Goal: Task Accomplishment & Management: Use online tool/utility

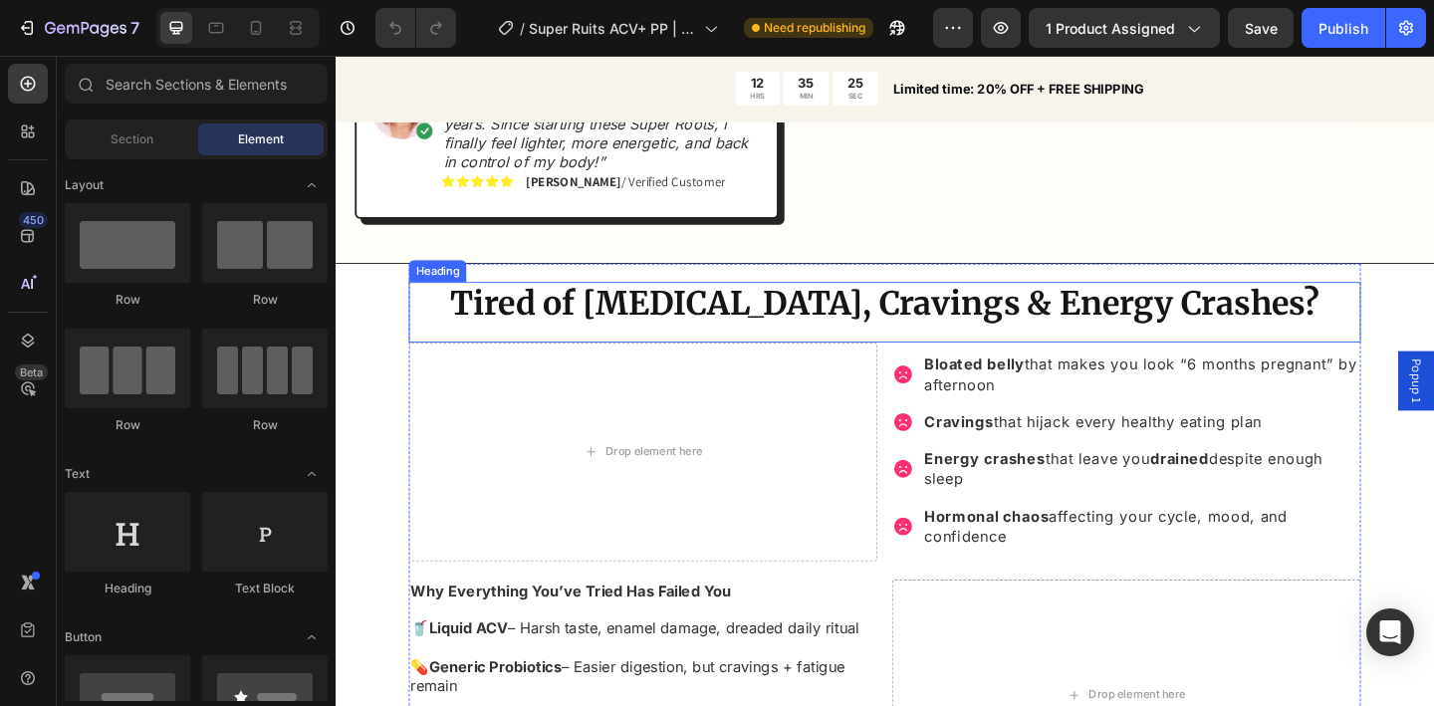
scroll to position [1367, 0]
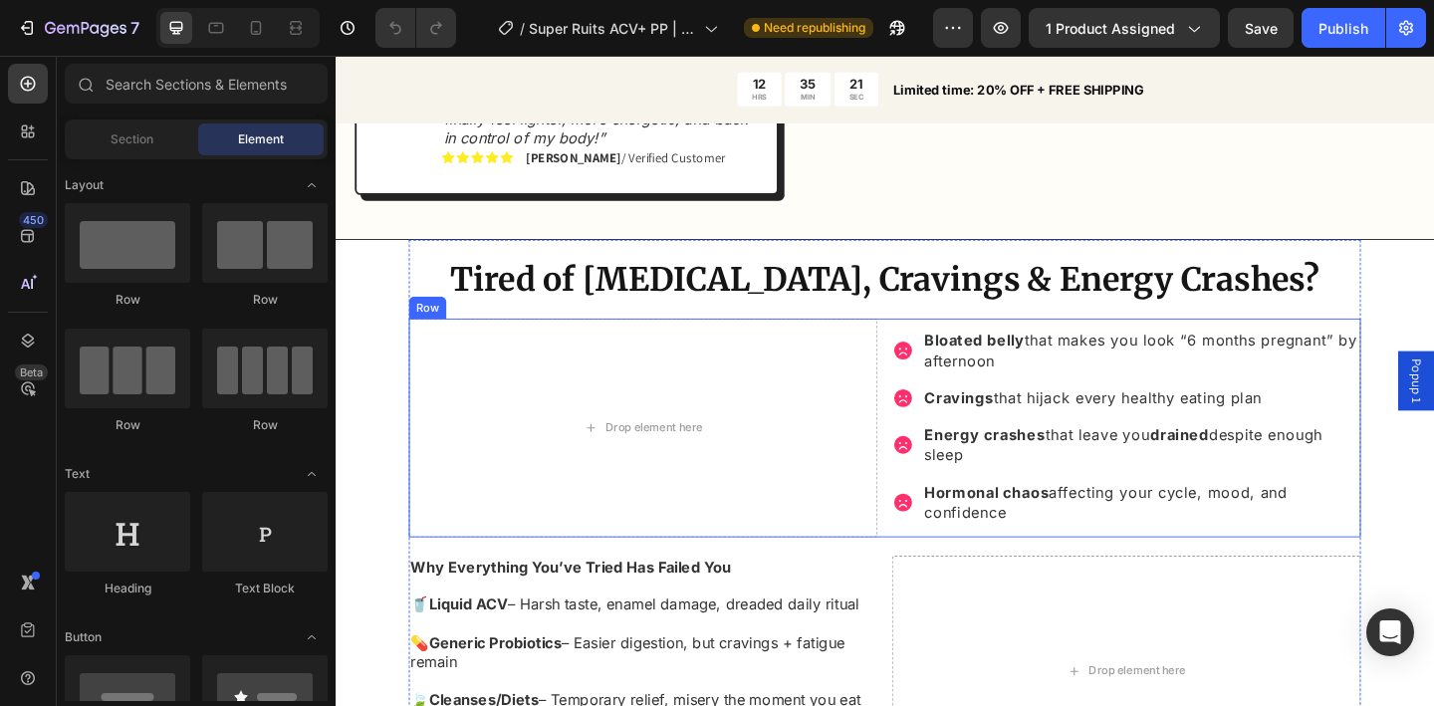
click at [926, 408] on div "Drop element here Bloated belly that makes you look “6 months pregnant” by afte…" at bounding box center [933, 461] width 1036 height 238
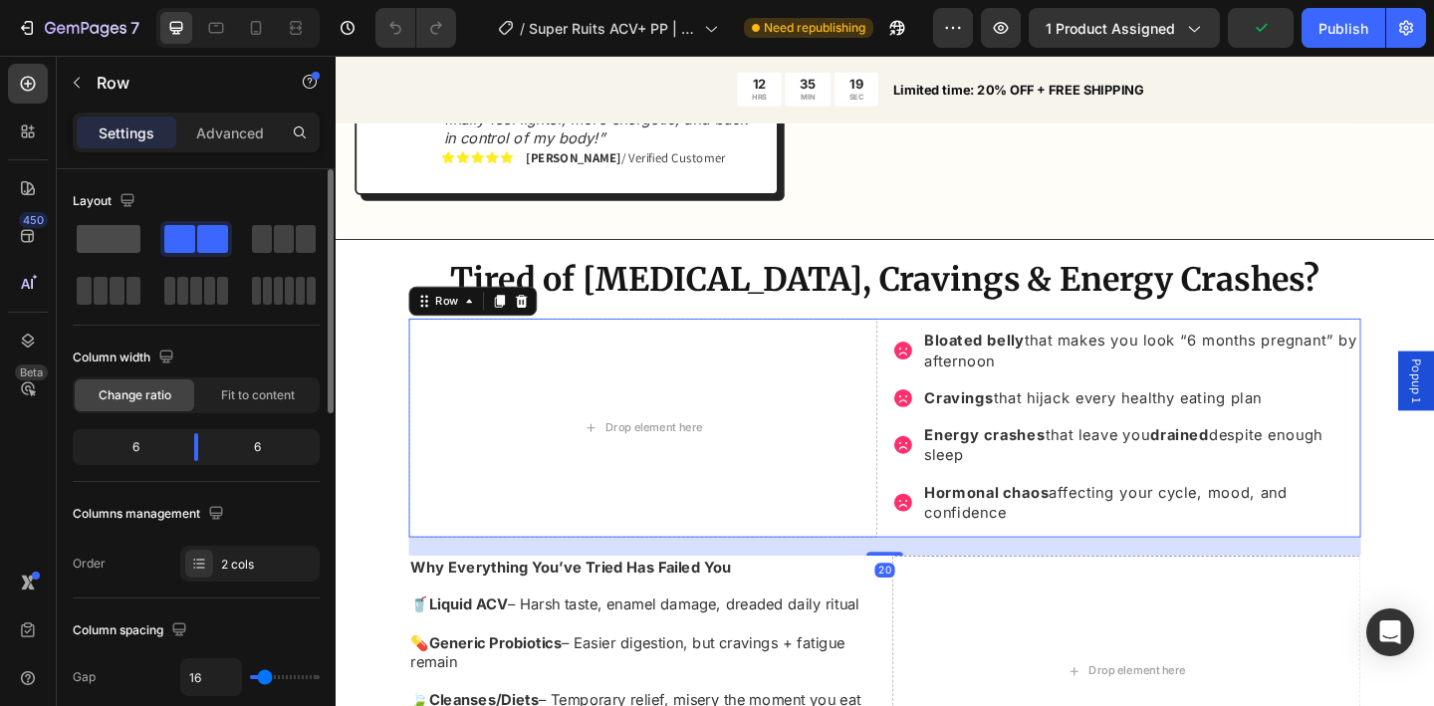
click at [123, 237] on span at bounding box center [109, 239] width 64 height 28
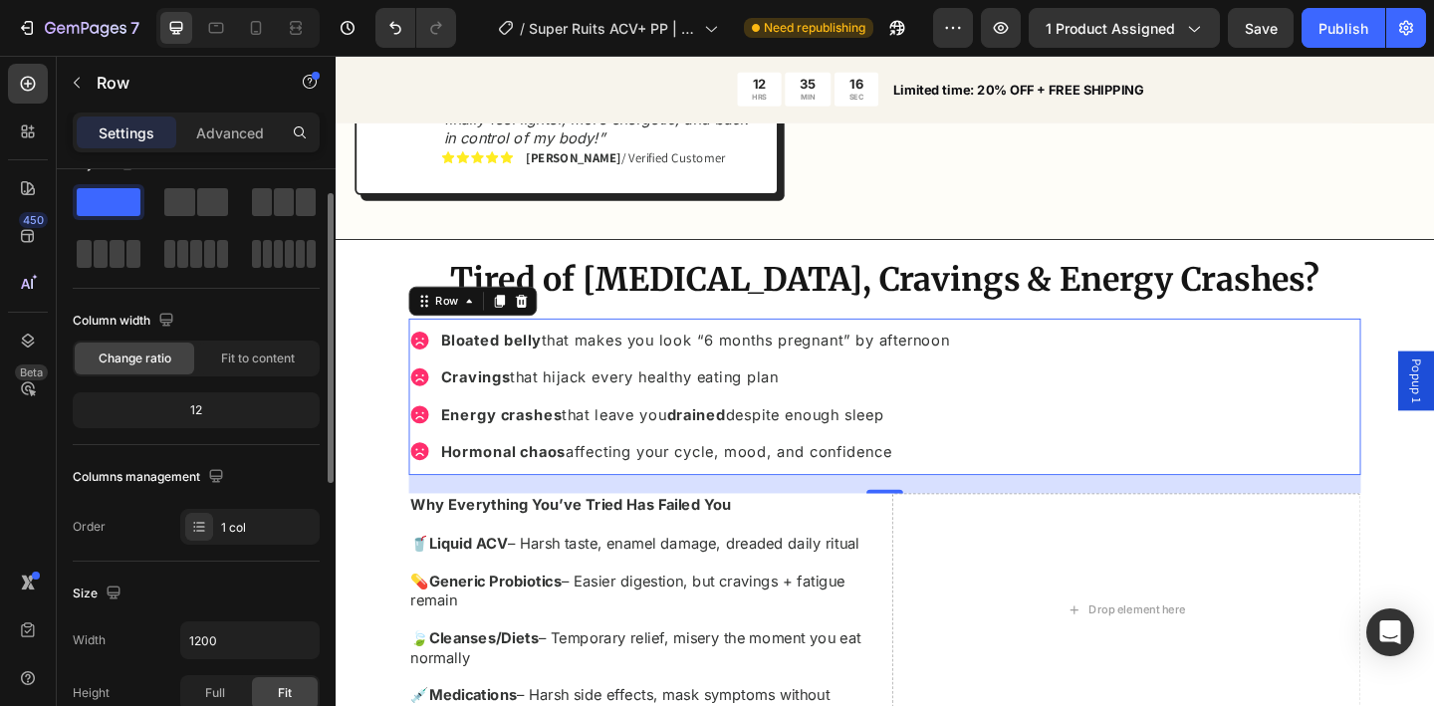
scroll to position [41, 0]
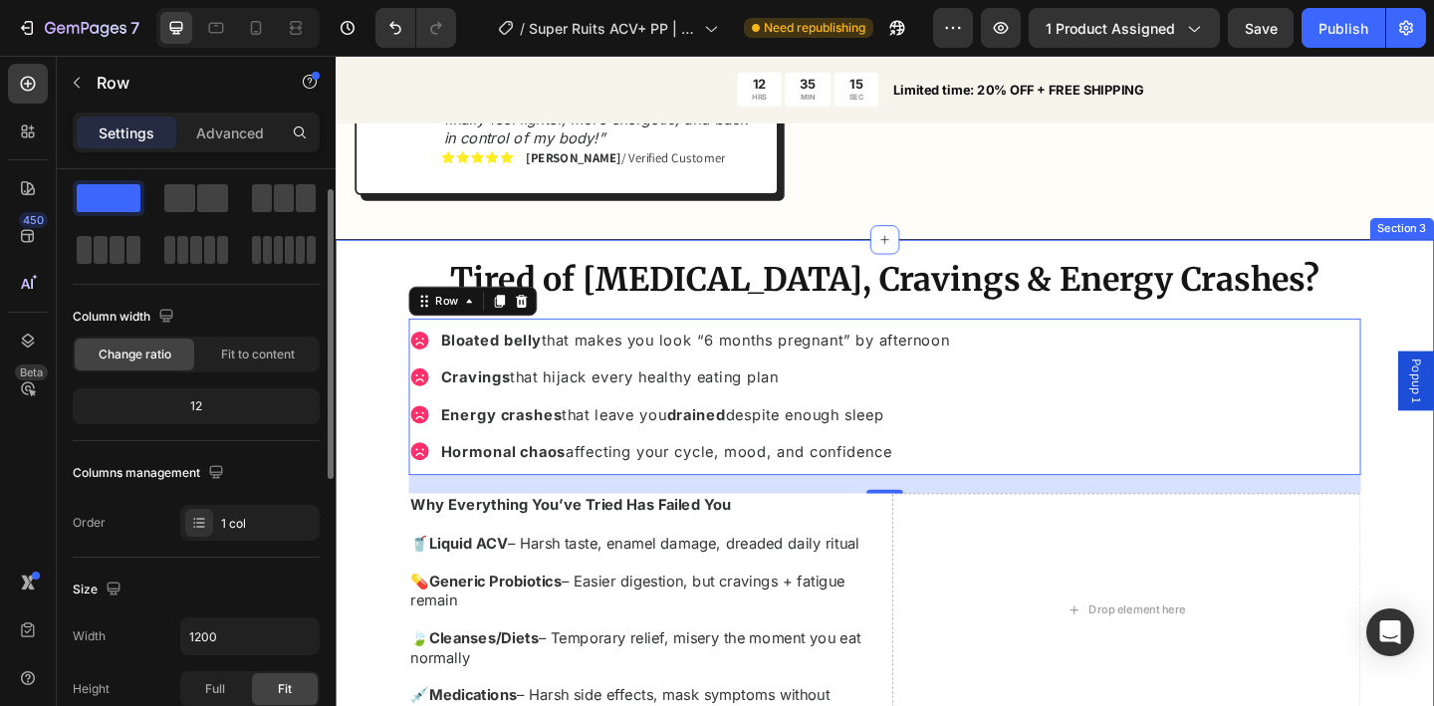
click at [369, 387] on div "Tired of Bloating, Cravings & Energy Crashes? Heading Bloated belly that makes …" at bounding box center [933, 569] width 1195 height 629
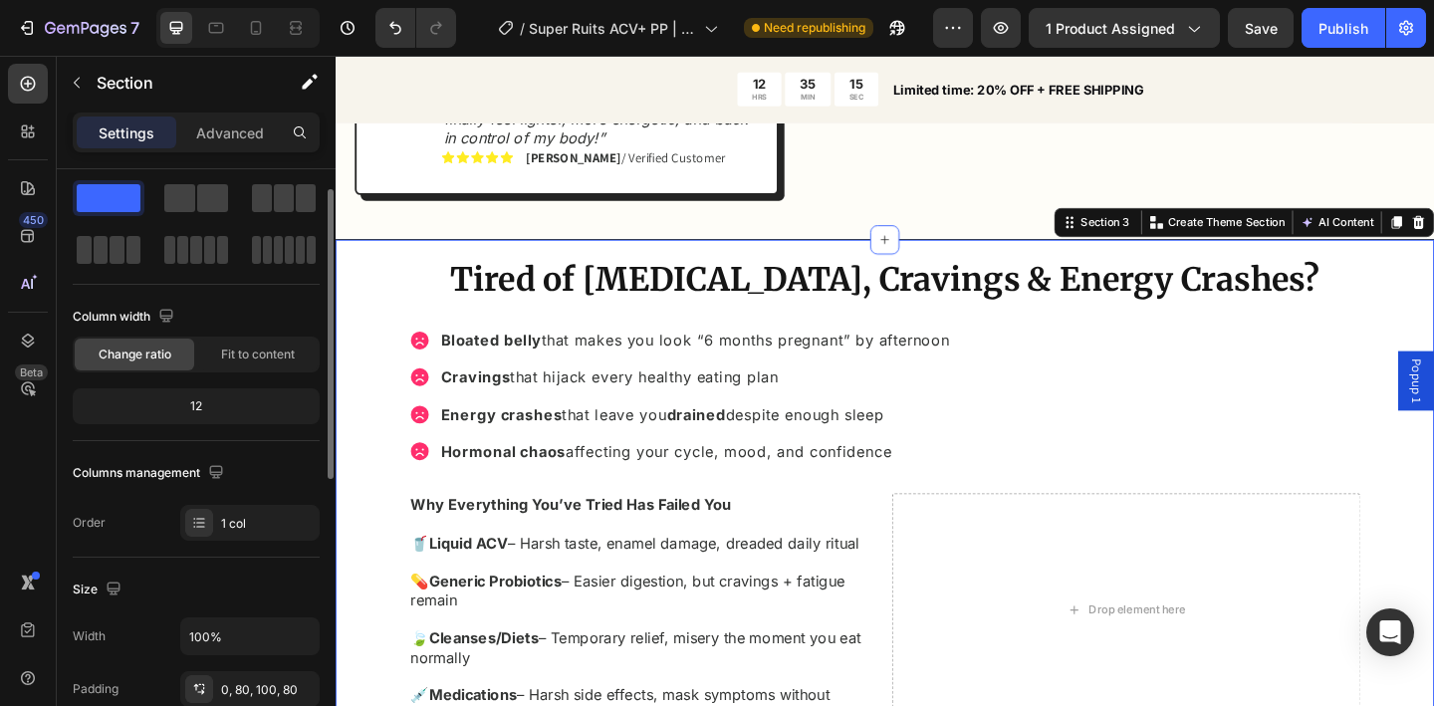
scroll to position [0, 0]
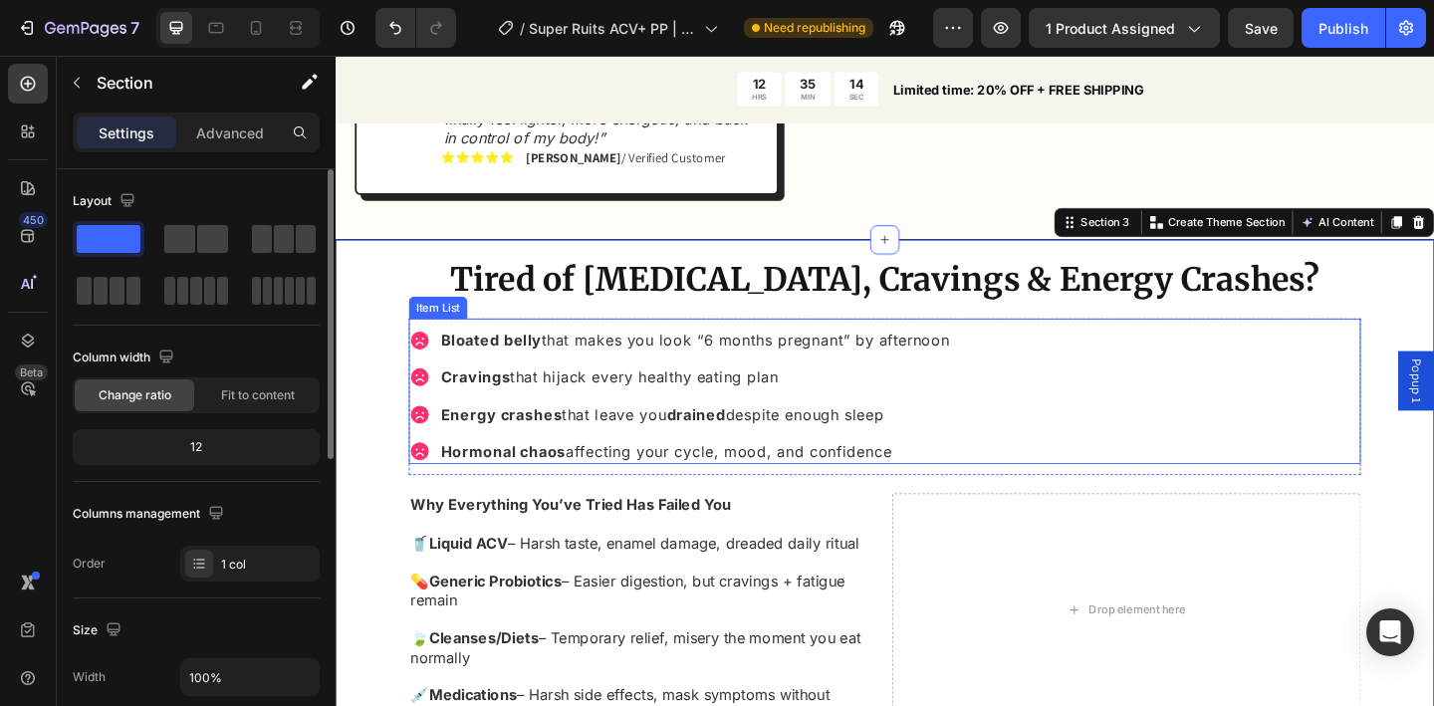
click at [1048, 441] on div "Bloated belly that makes you look “6 months pregnant” by afternoon Cravings tha…" at bounding box center [933, 426] width 1036 height 149
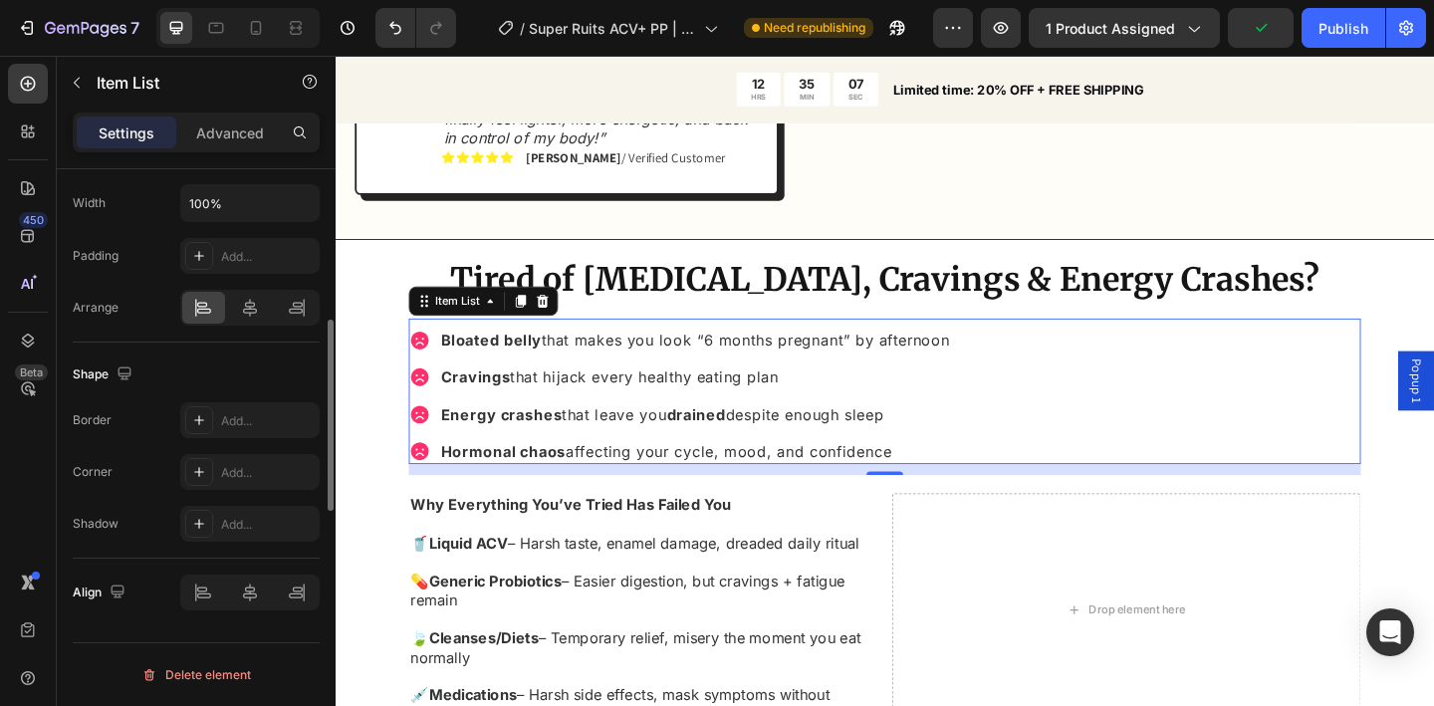
scroll to position [848, 0]
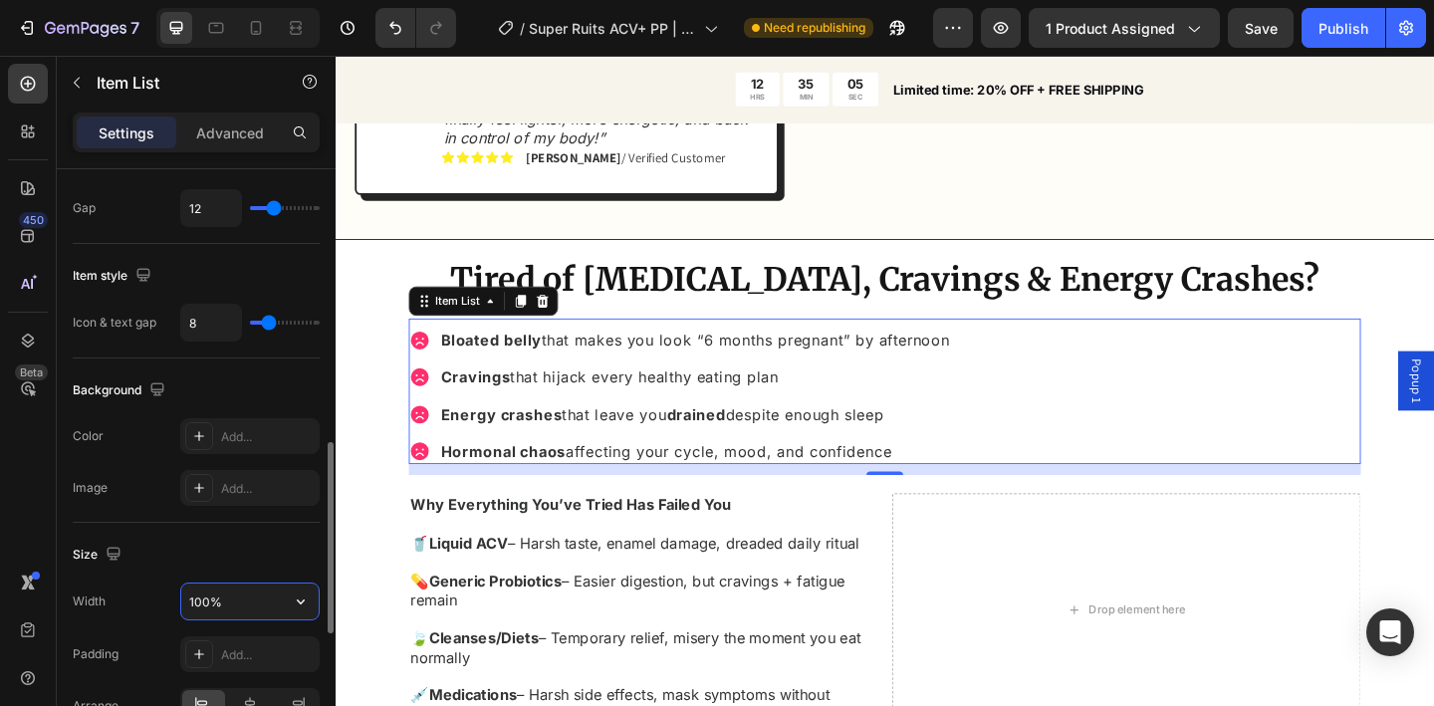
click at [250, 608] on input "100%" at bounding box center [249, 602] width 137 height 36
click at [293, 607] on icon "button" at bounding box center [301, 602] width 20 height 20
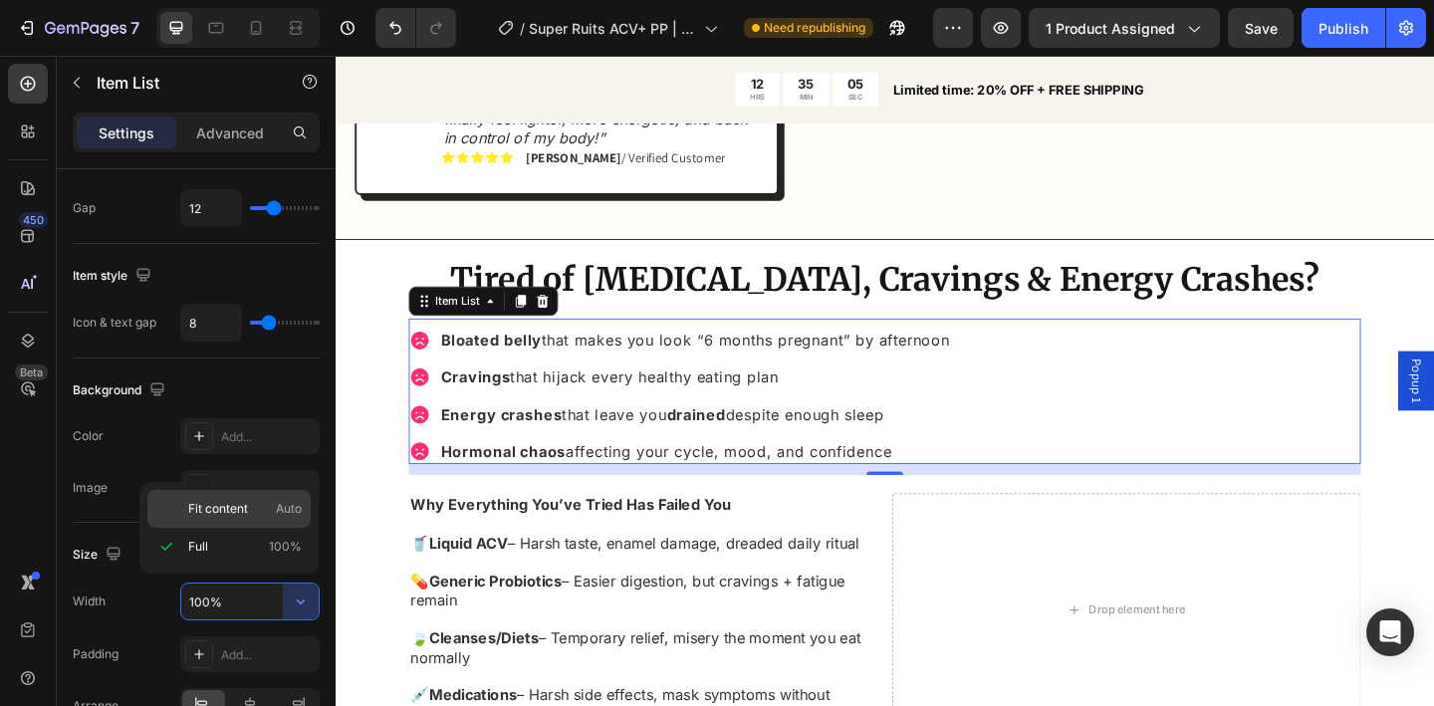
click at [257, 505] on p "Fit content Auto" at bounding box center [245, 509] width 114 height 18
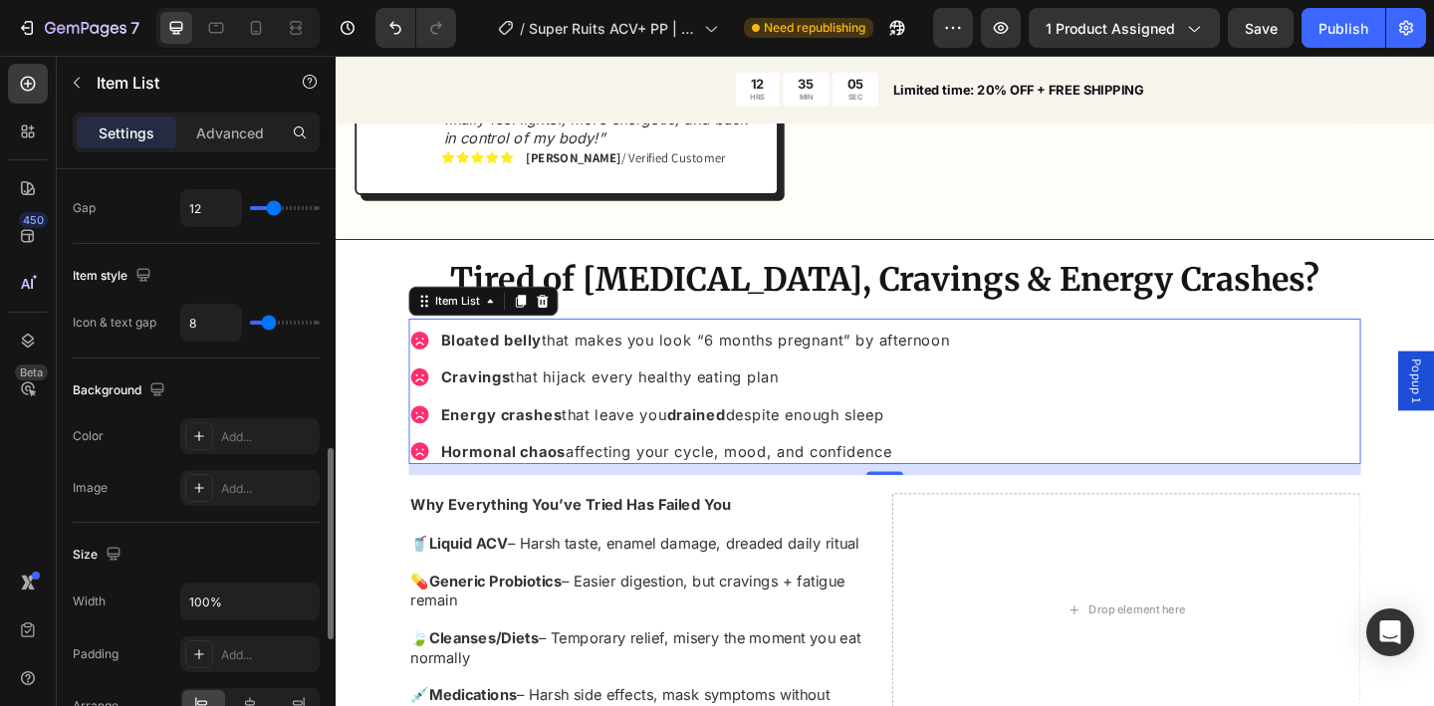
type input "Auto"
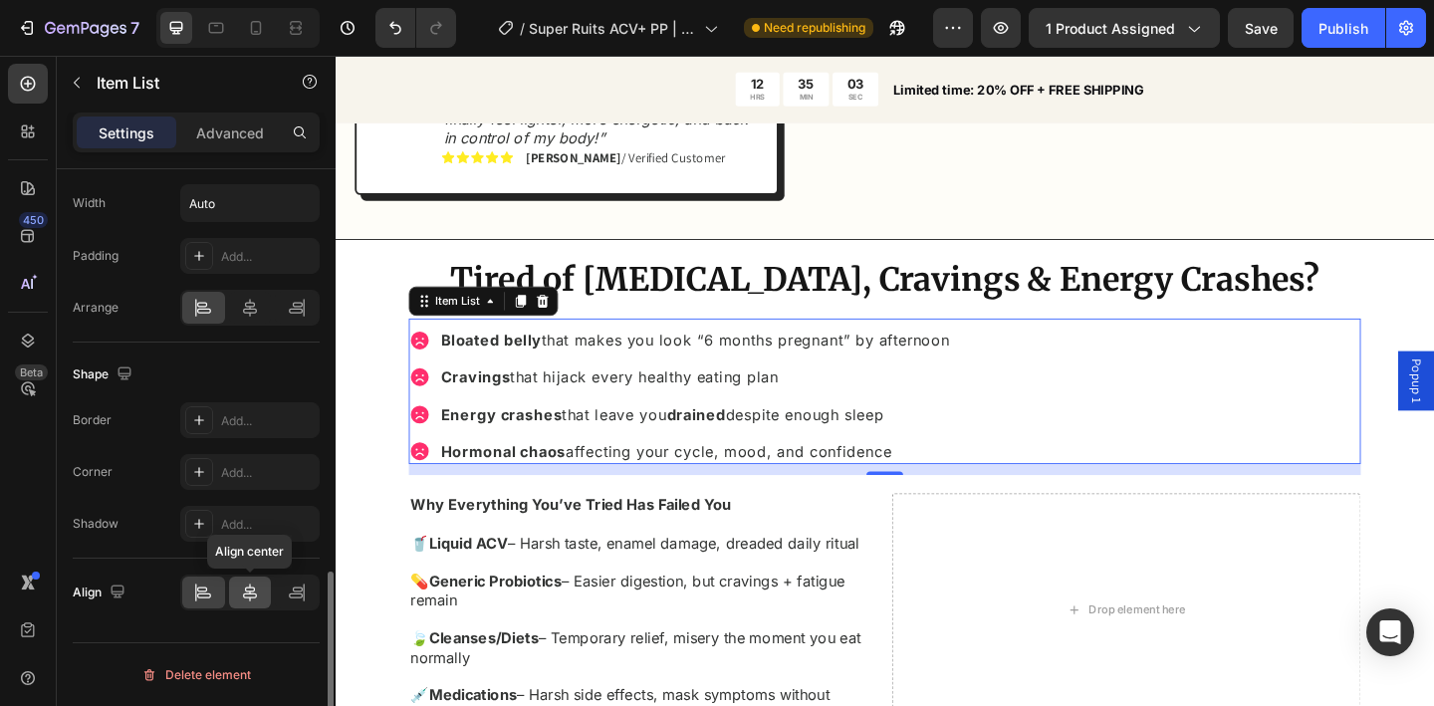
click at [254, 594] on icon at bounding box center [250, 593] width 14 height 18
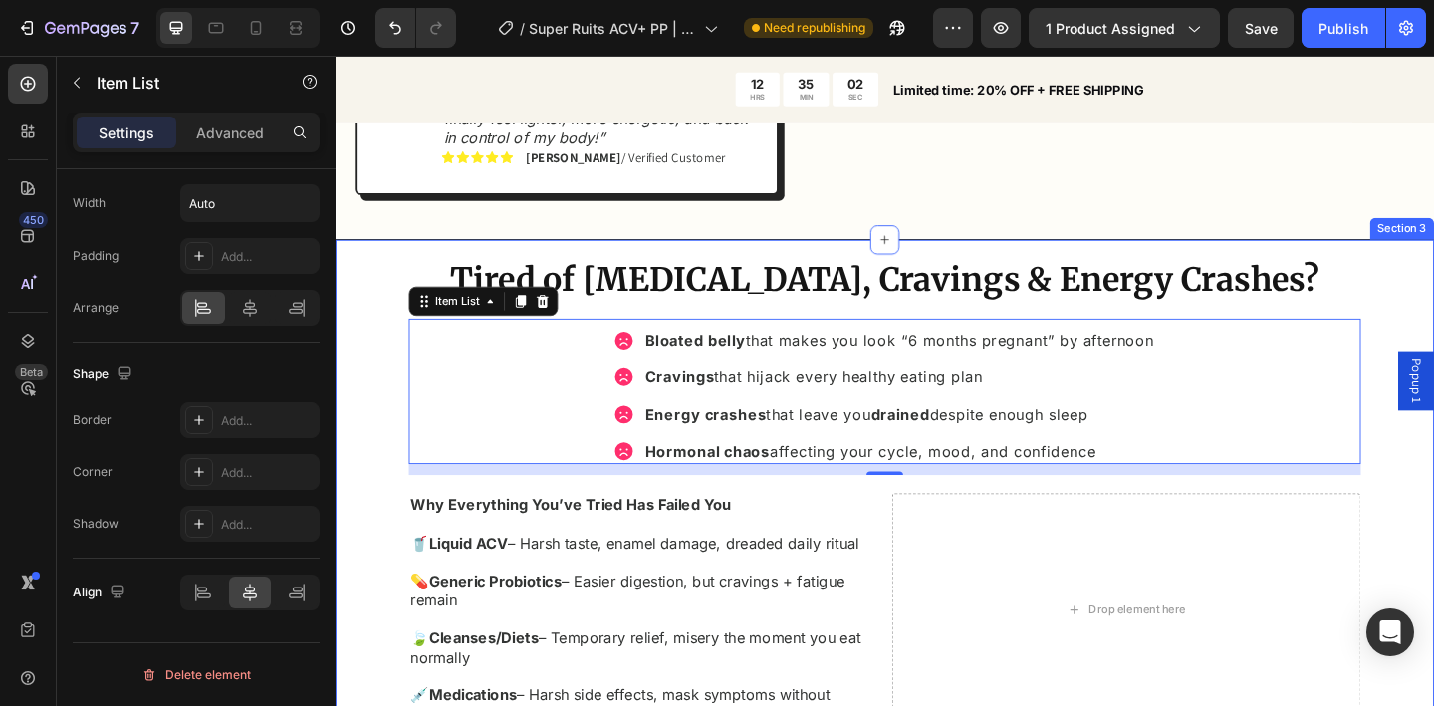
click at [399, 445] on div "Tired of Bloating, Cravings & Energy Crashes? Heading Bloated belly that makes …" at bounding box center [933, 569] width 1195 height 629
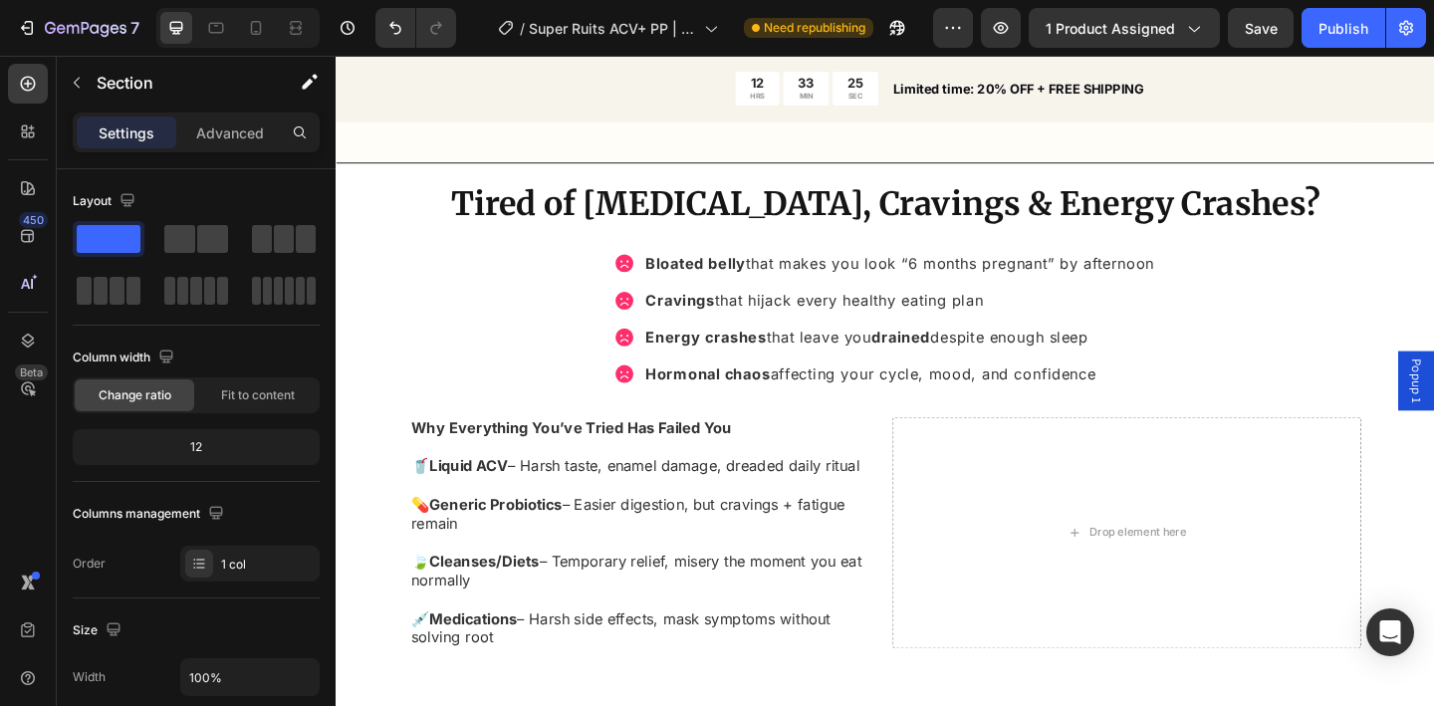
scroll to position [1794, 0]
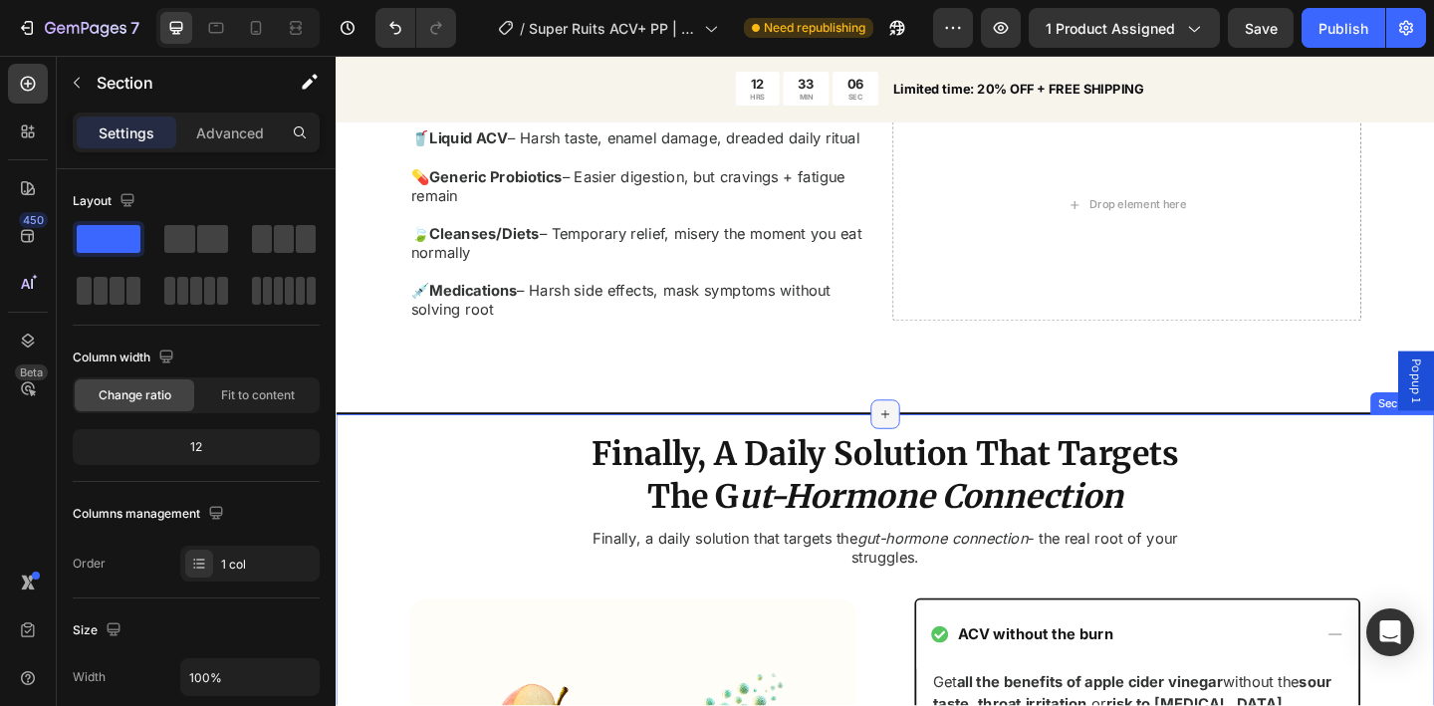
click at [925, 438] on icon at bounding box center [933, 446] width 16 height 16
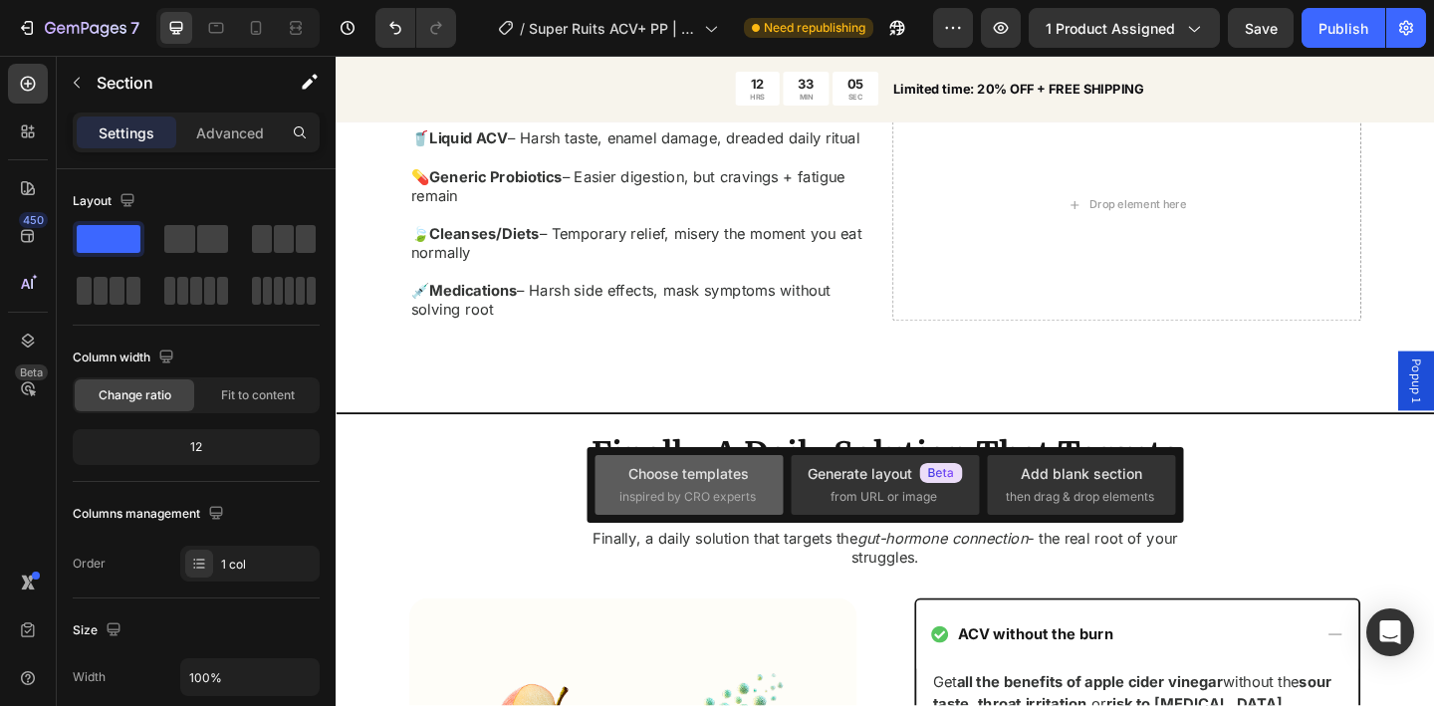
click at [735, 480] on div "Choose templates" at bounding box center [688, 473] width 121 height 21
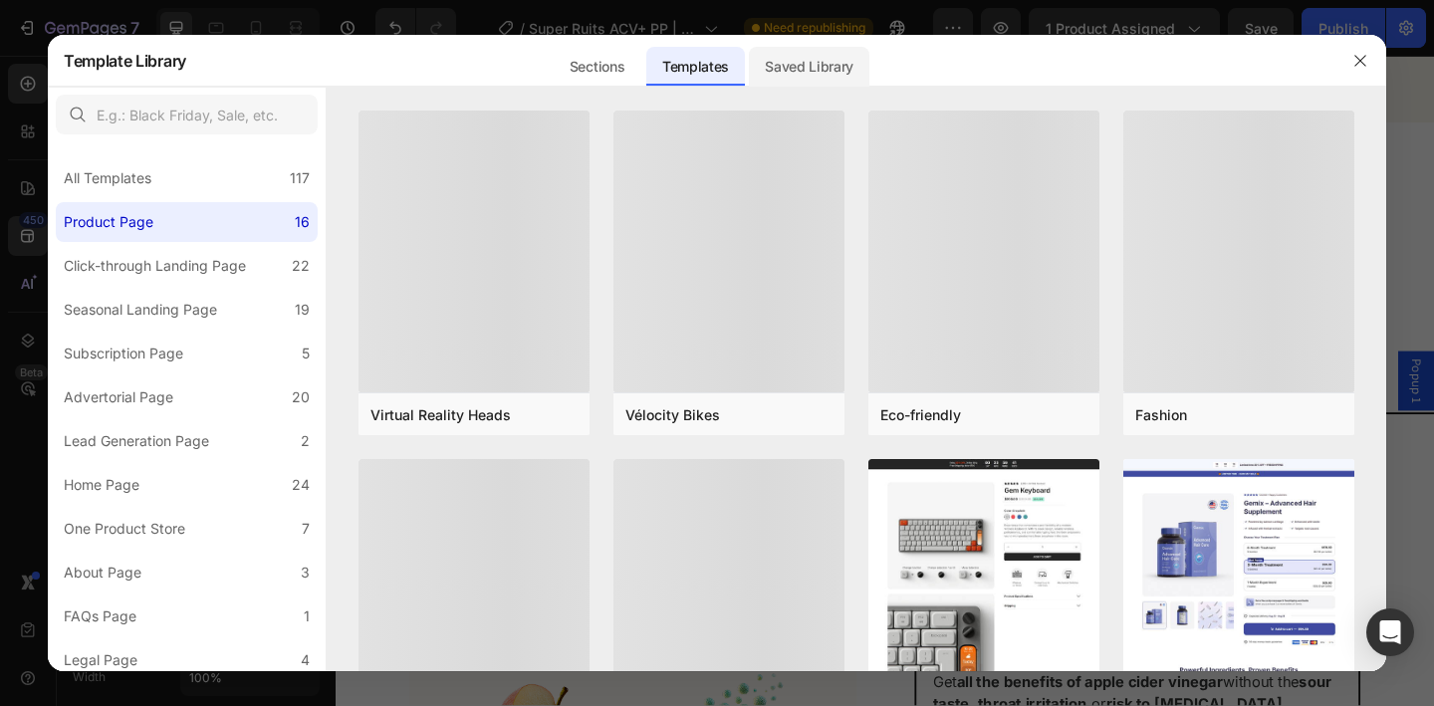
click at [796, 65] on div "Saved Library" at bounding box center [809, 67] width 121 height 40
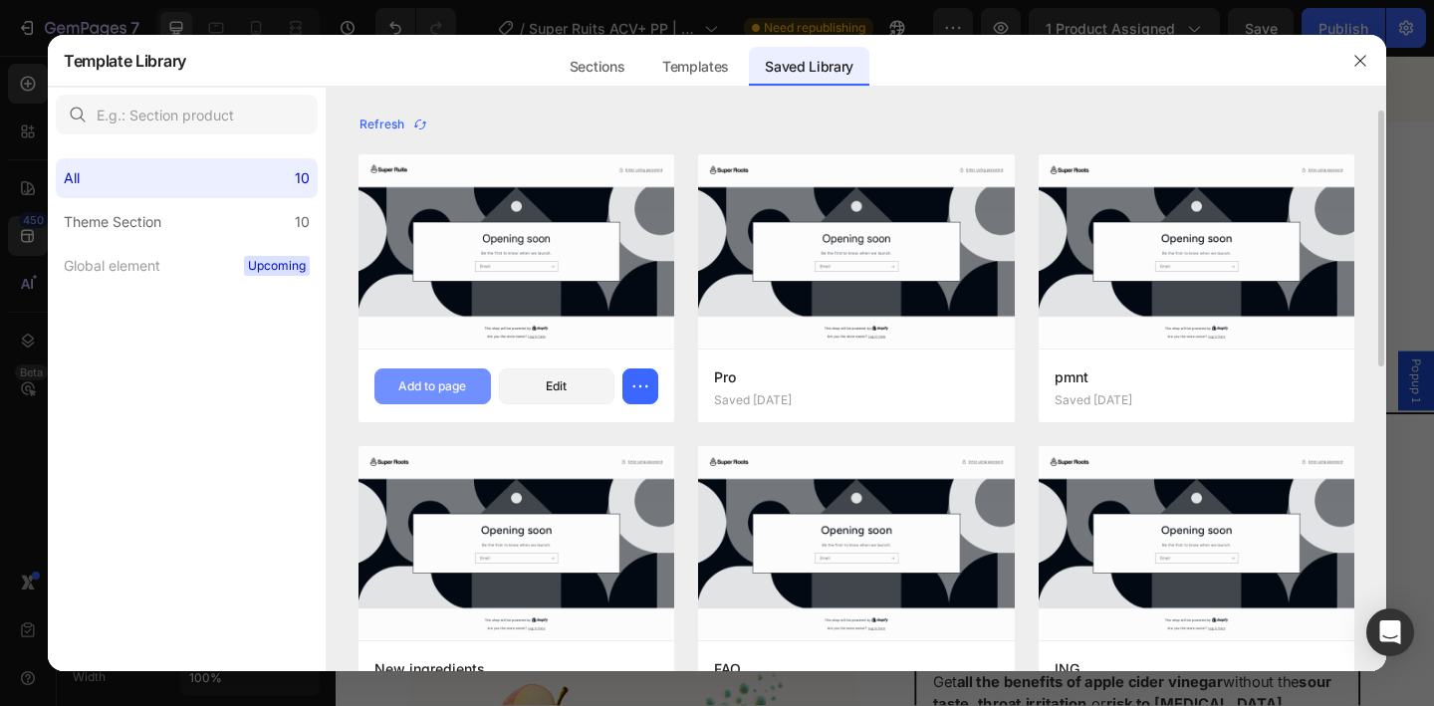
click at [445, 386] on div "Add to page" at bounding box center [432, 386] width 68 height 18
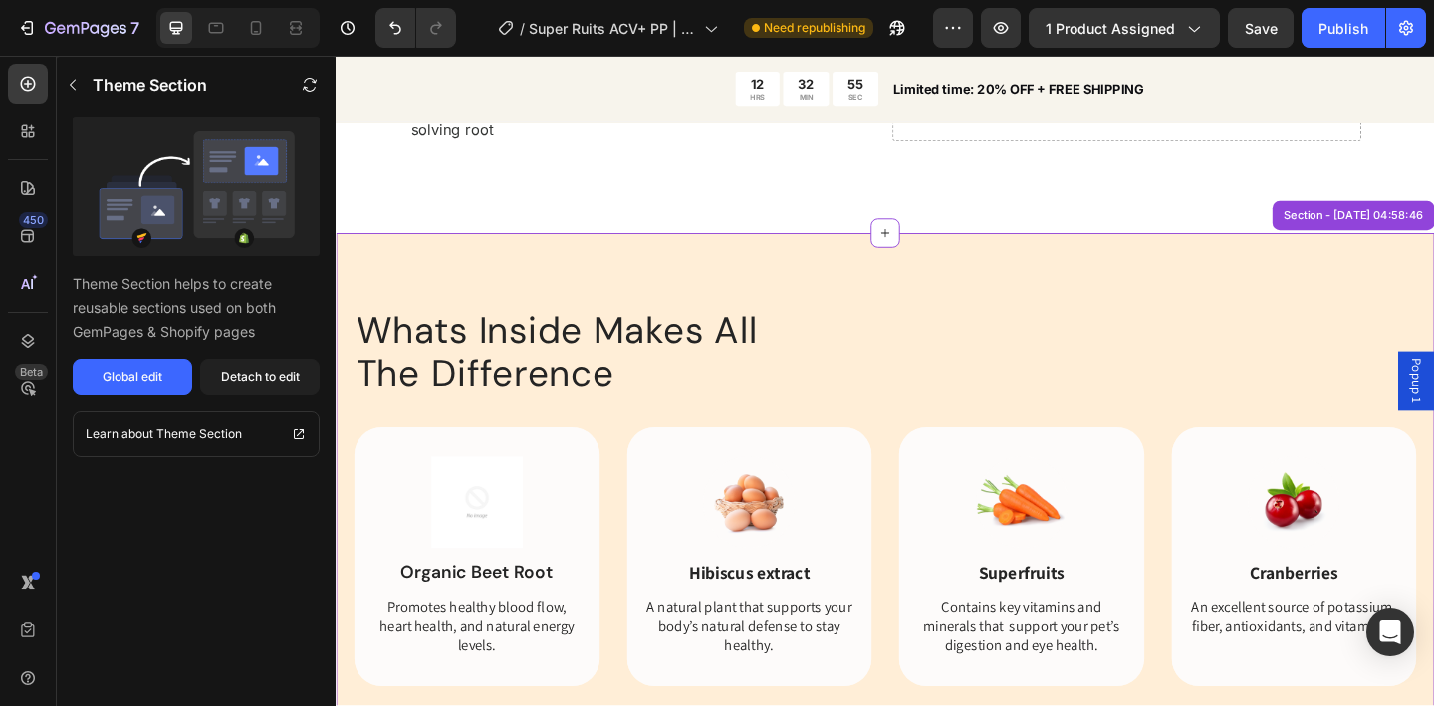
scroll to position [2084, 0]
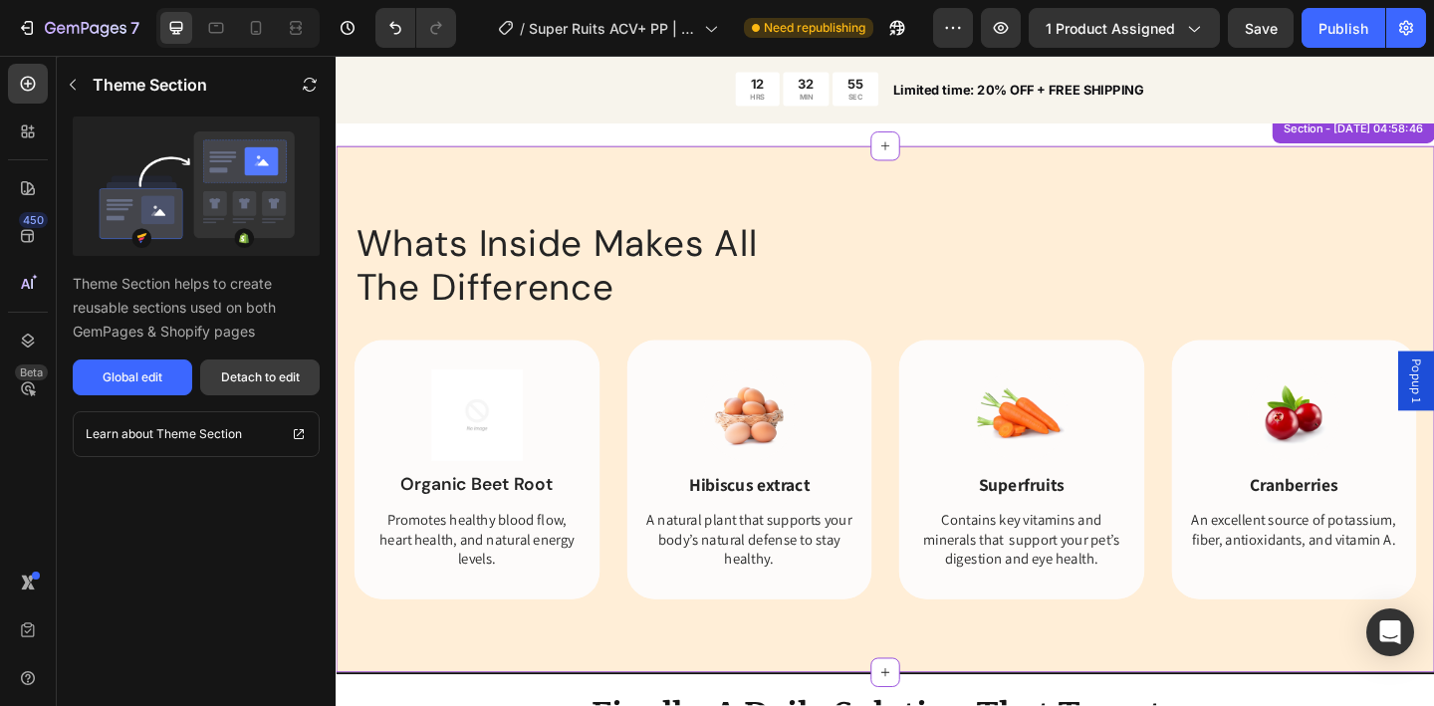
click at [274, 382] on div "Detach to edit" at bounding box center [260, 378] width 79 height 18
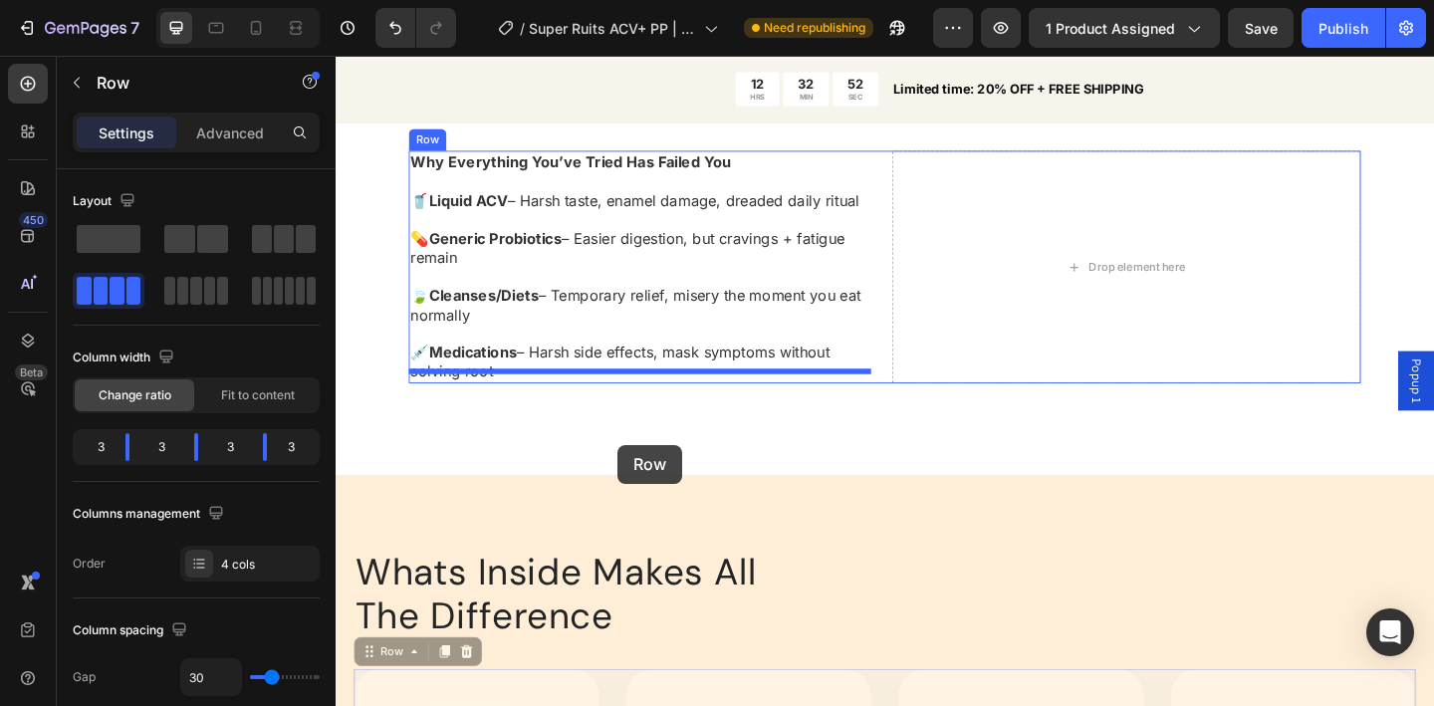
scroll to position [1478, 0]
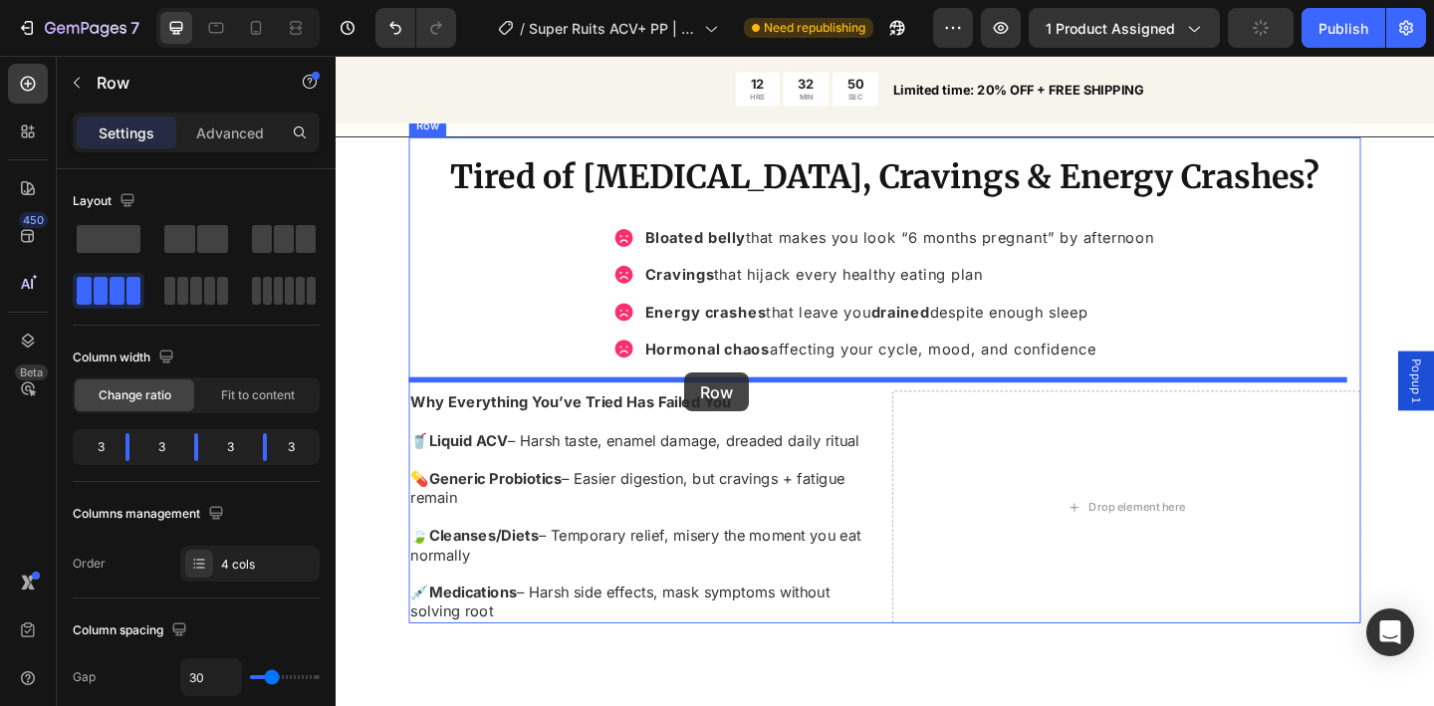
drag, startPoint x: 634, startPoint y: 479, endPoint x: 715, endPoint y: 400, distance: 112.7
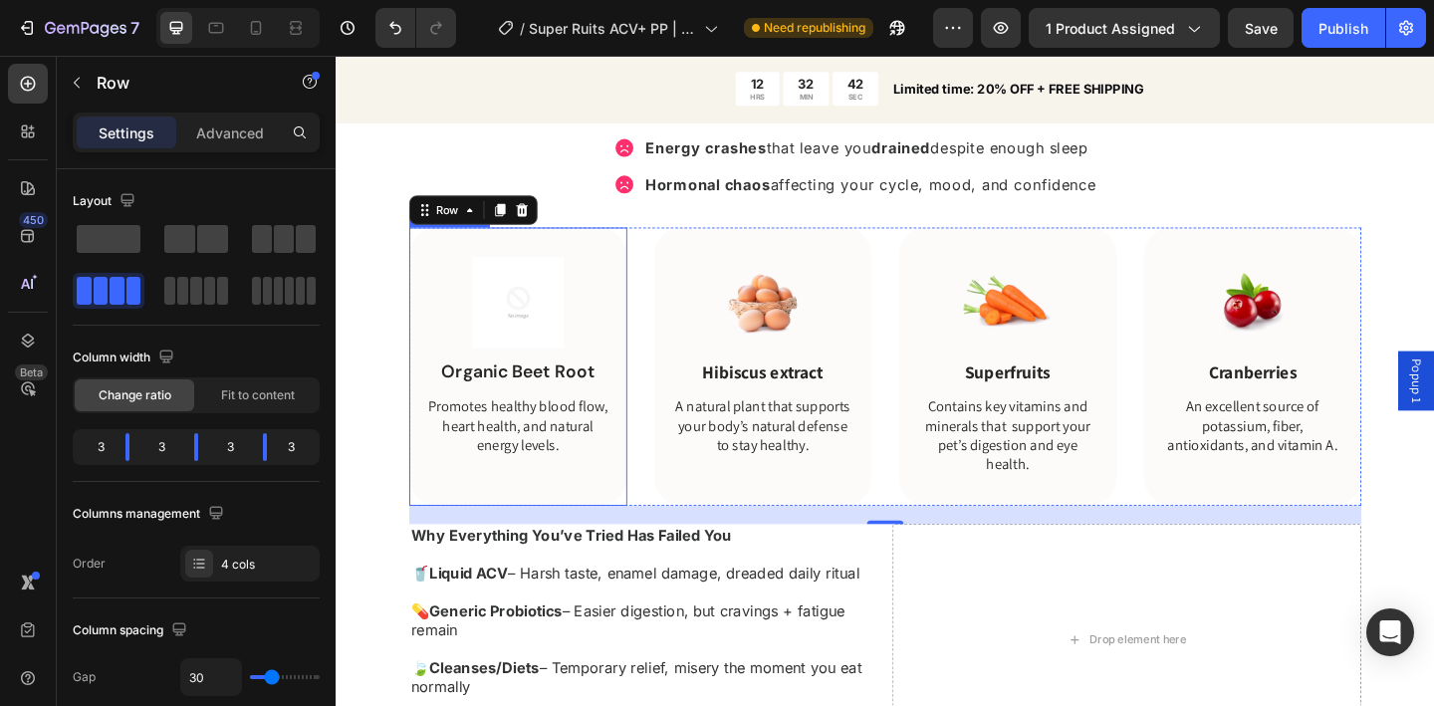
scroll to position [1786, 0]
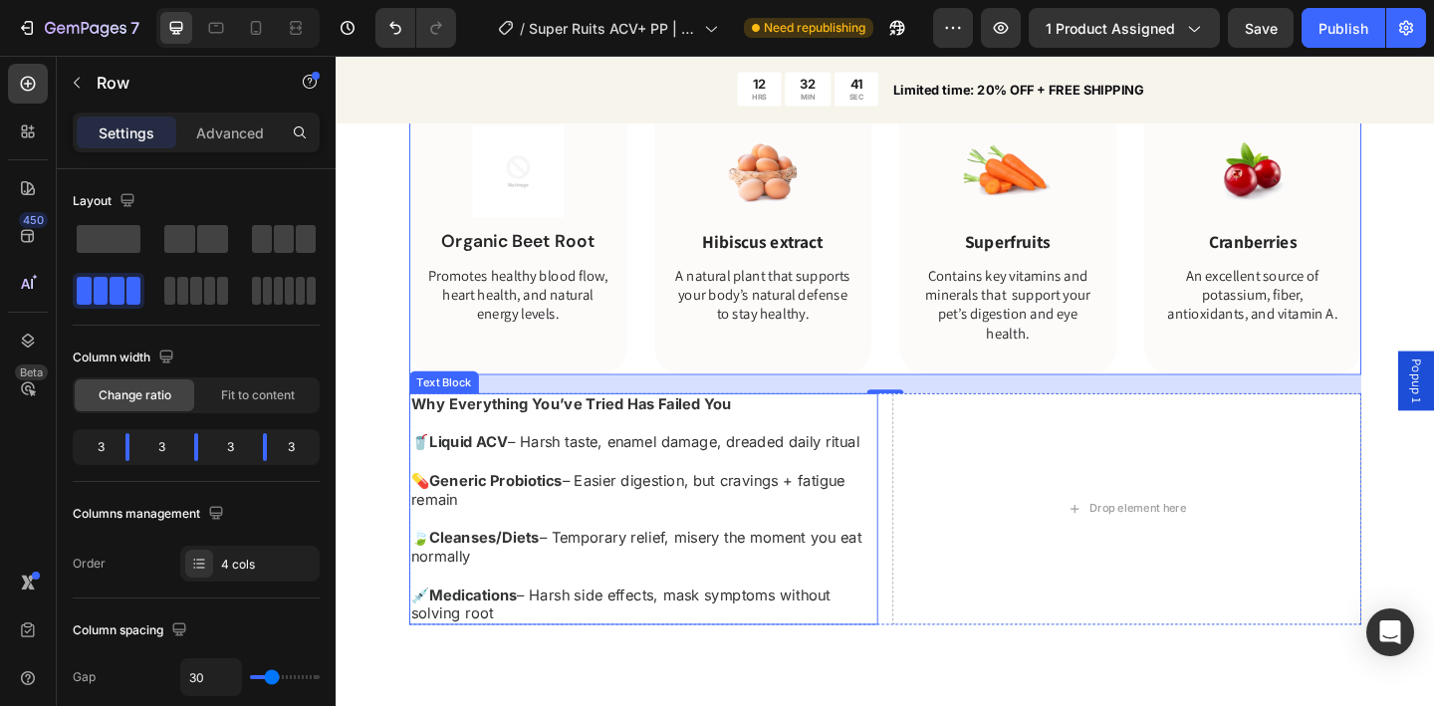
click at [516, 471] on strong "Liquid ACV" at bounding box center [480, 476] width 86 height 20
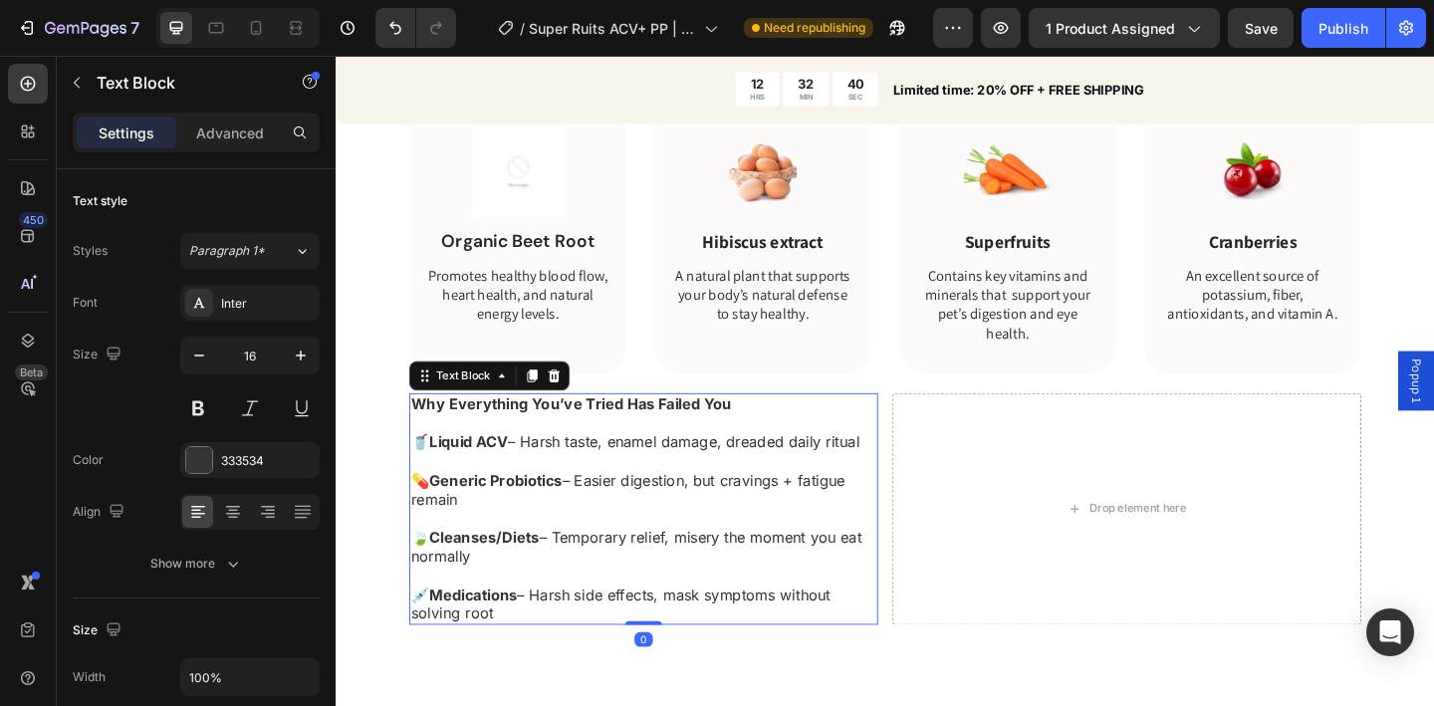
click at [526, 477] on p "🥤 Liquid ACV – Harsh taste, enamel damage, dreaded daily ritual 💊 Generic Probi…" at bounding box center [670, 569] width 506 height 207
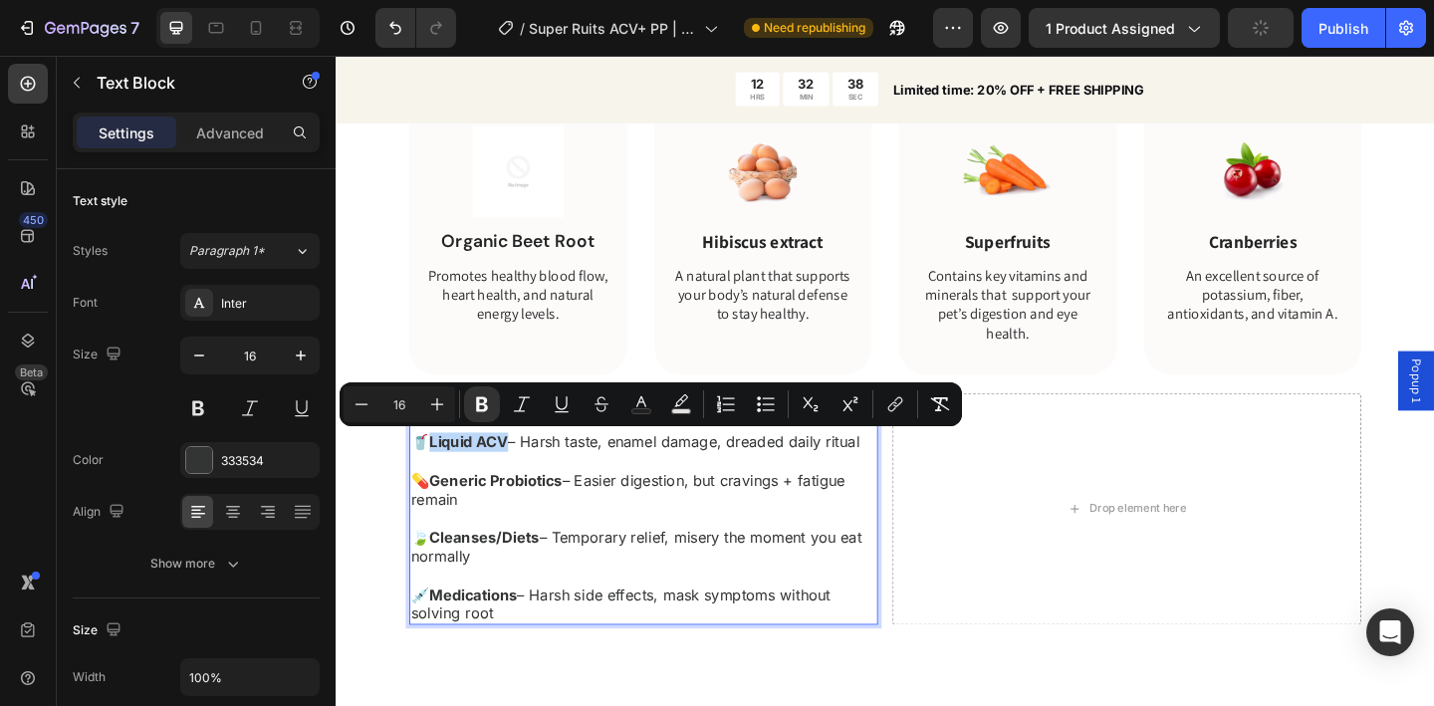
click at [440, 481] on p "🥤 Liquid ACV – Harsh taste, enamel damage, dreaded daily ritual 💊 Generic Probi…" at bounding box center [670, 569] width 506 height 207
copy strong "Liquid ACV"
click at [558, 262] on p "Organic Beet Root" at bounding box center [533, 258] width 201 height 25
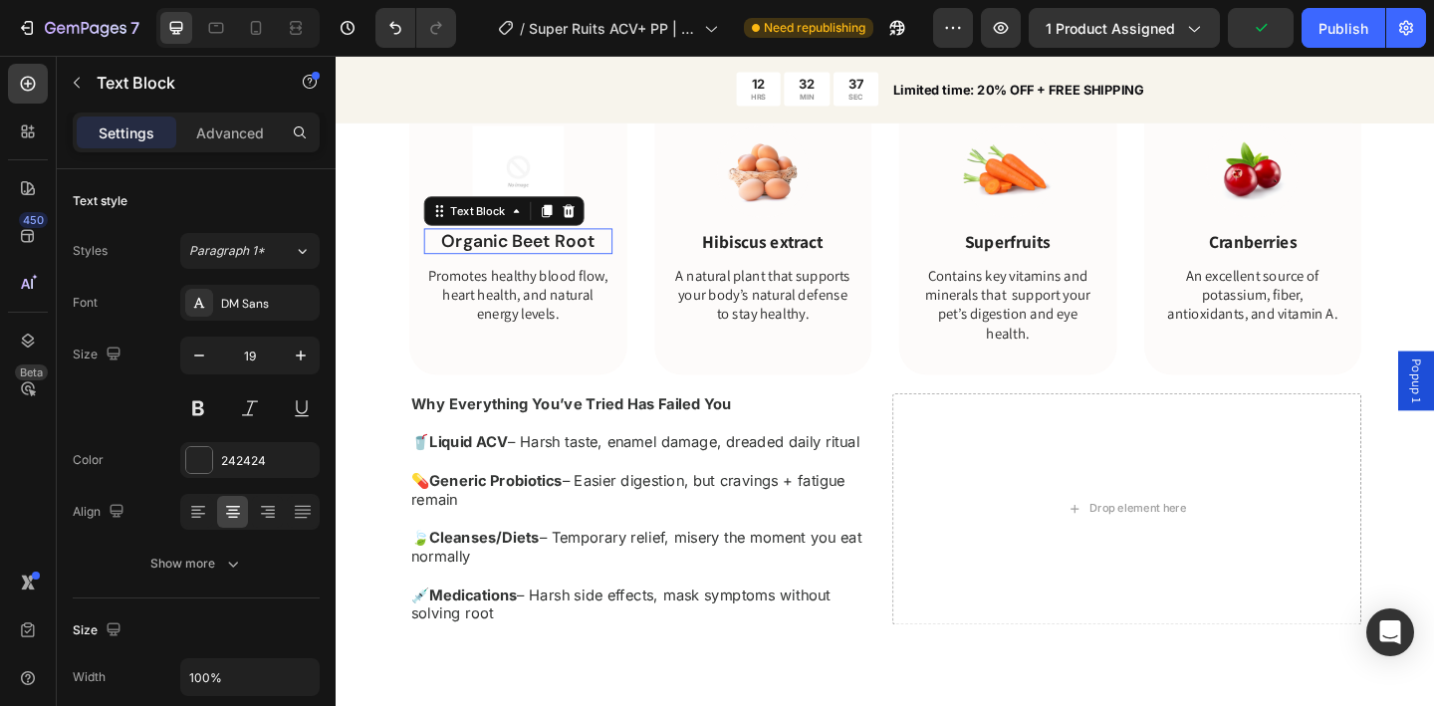
click at [558, 262] on p "Organic Beet Root" at bounding box center [533, 258] width 201 height 25
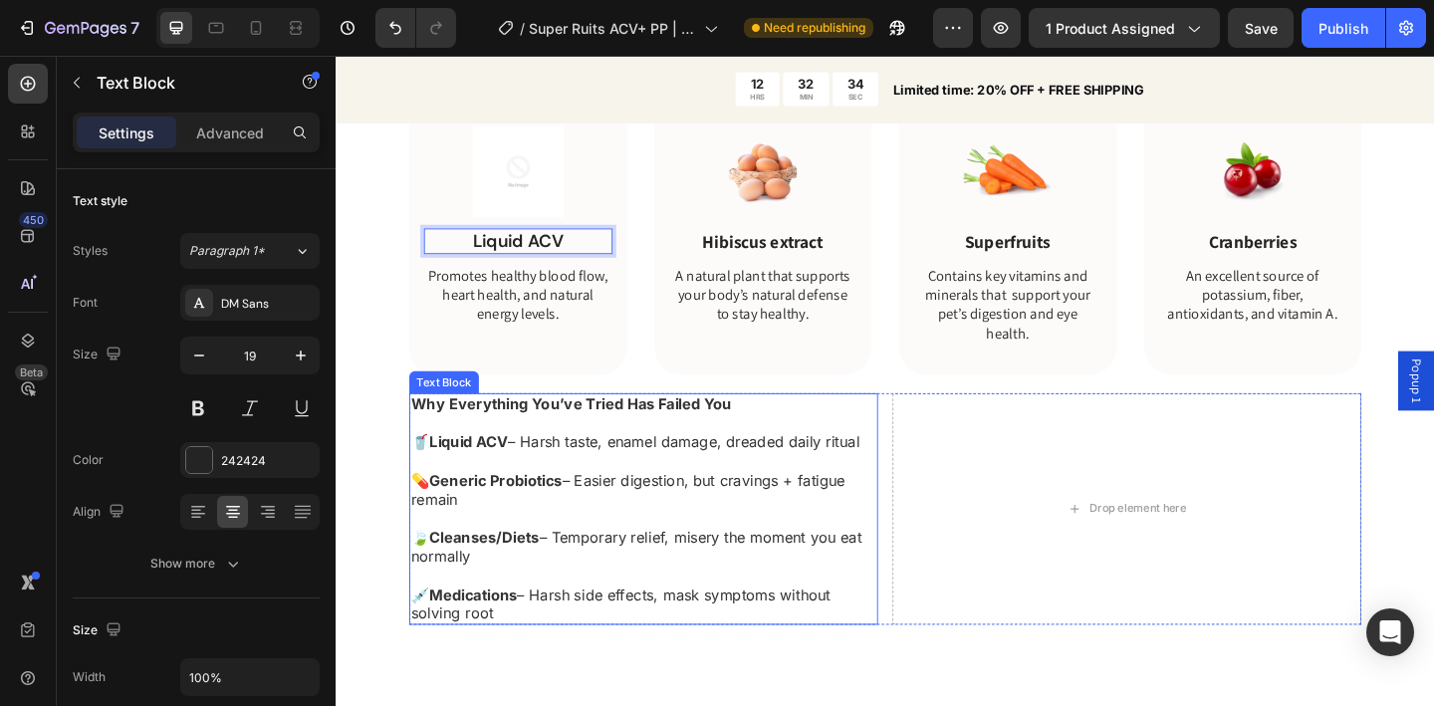
click at [559, 520] on strong "Generic Probiotics" at bounding box center [509, 518] width 144 height 20
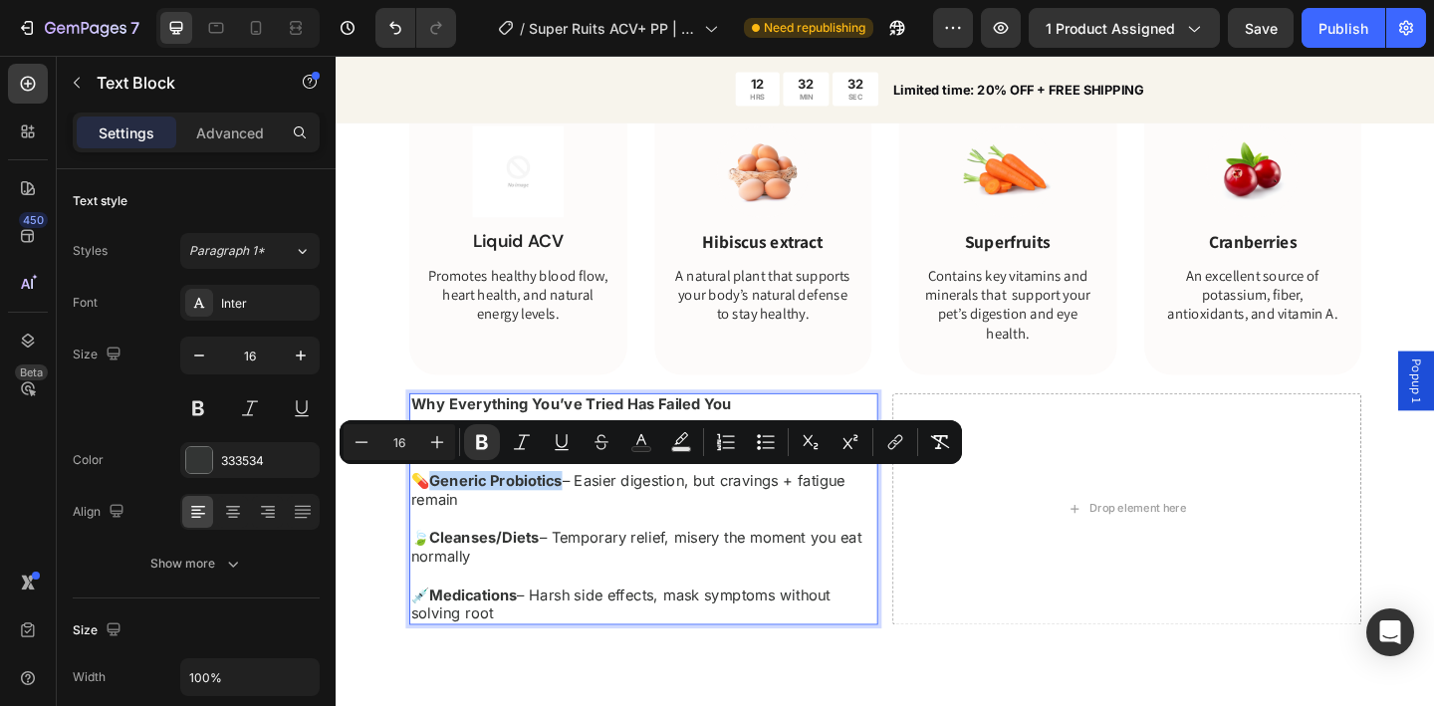
drag, startPoint x: 579, startPoint y: 518, endPoint x: 442, endPoint y: 521, distance: 136.5
click at [442, 521] on p "🥤 Liquid ACV – Harsh taste, enamel damage, dreaded daily ritual 💊 Generic Probi…" at bounding box center [670, 569] width 506 height 207
copy strong "Generic Probiotics"
click at [780, 254] on p "Hibiscus extract" at bounding box center [800, 258] width 201 height 25
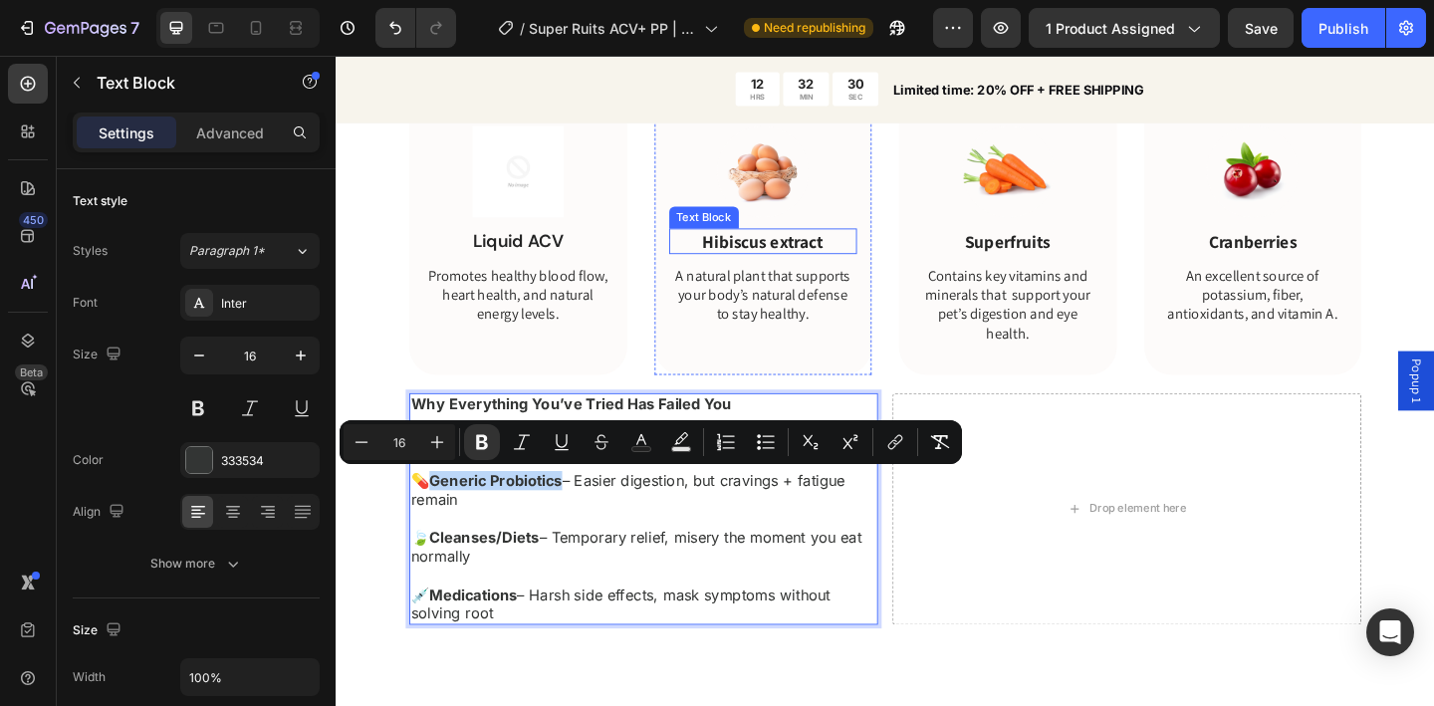
click at [780, 254] on p "Hibiscus extract" at bounding box center [800, 258] width 201 height 25
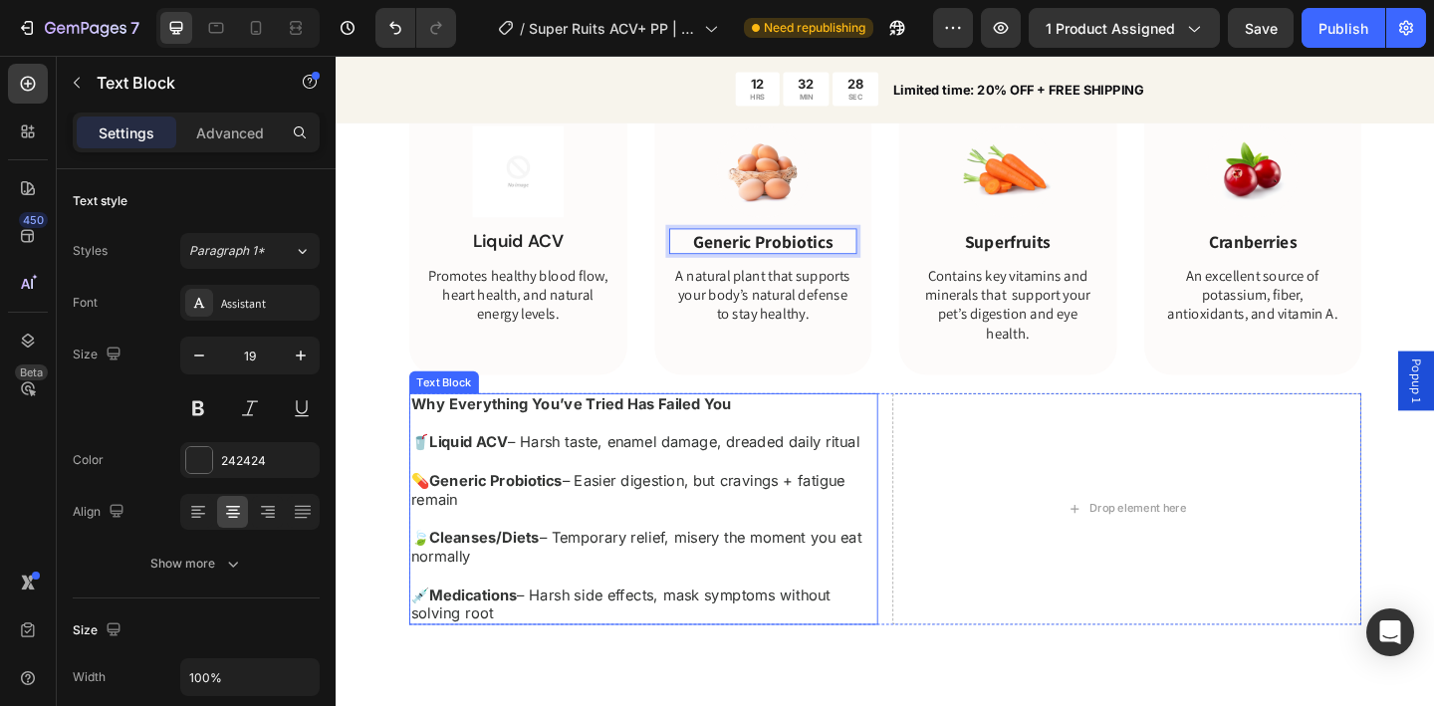
click at [557, 574] on p "🥤 Liquid ACV – Harsh taste, enamel damage, dreaded daily ritual 💊 Generic Probi…" at bounding box center [670, 569] width 506 height 207
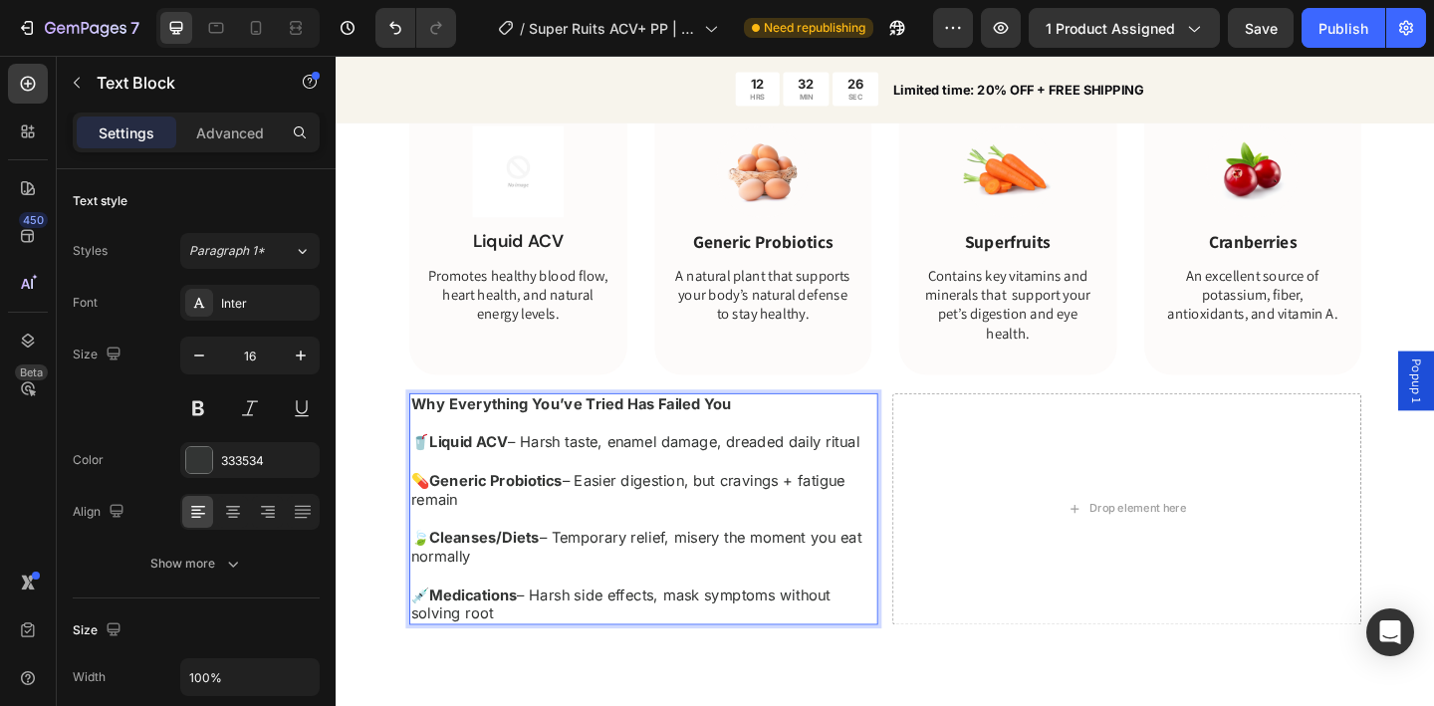
click at [555, 583] on strong "Cleanses/Diets" at bounding box center [497, 580] width 120 height 20
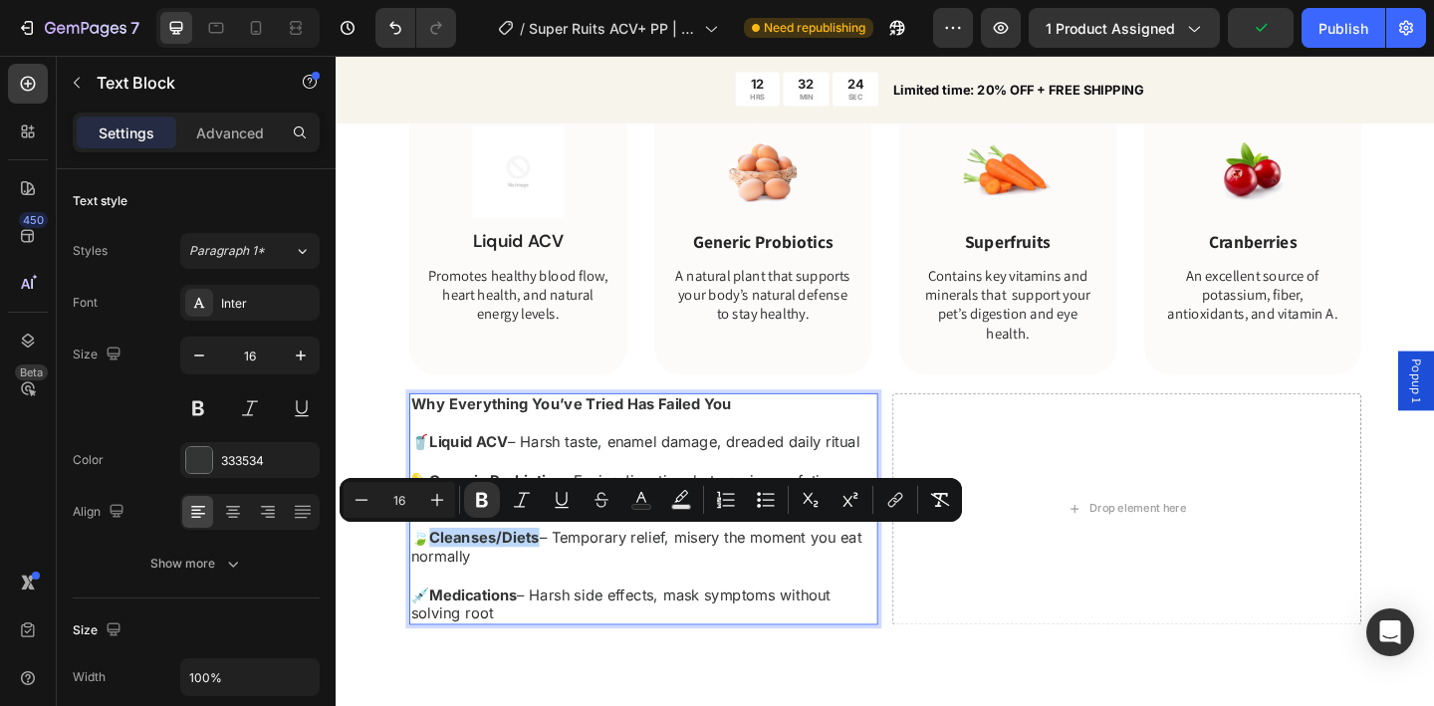
drag, startPoint x: 556, startPoint y: 585, endPoint x: 443, endPoint y: 583, distance: 112.6
click at [443, 583] on p "🥤 Liquid ACV – Harsh taste, enamel damage, dreaded daily ritual 💊 Generic Probi…" at bounding box center [670, 569] width 506 height 207
copy strong "Cleanses/Diets"
click at [1039, 253] on p "Superfruits" at bounding box center [1066, 258] width 201 height 25
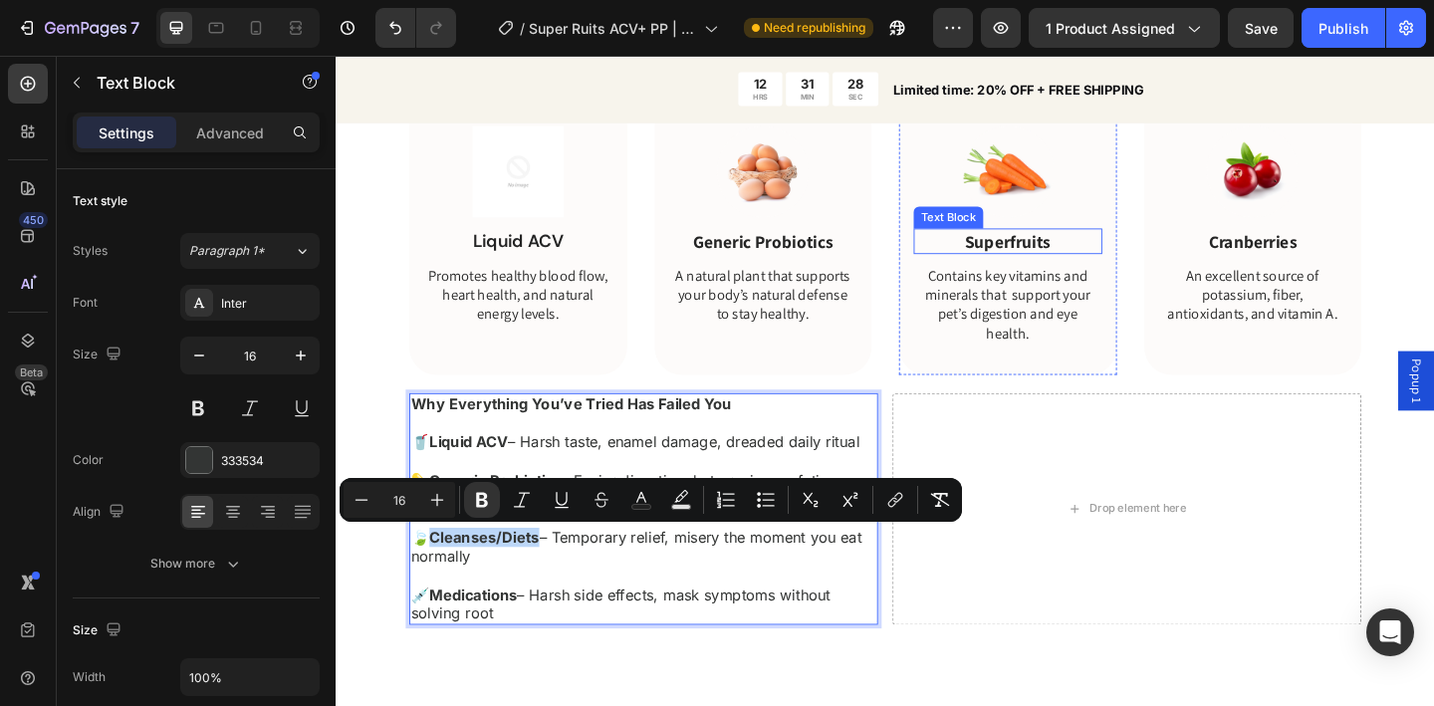
click at [1039, 253] on p "Superfruits" at bounding box center [1066, 258] width 201 height 25
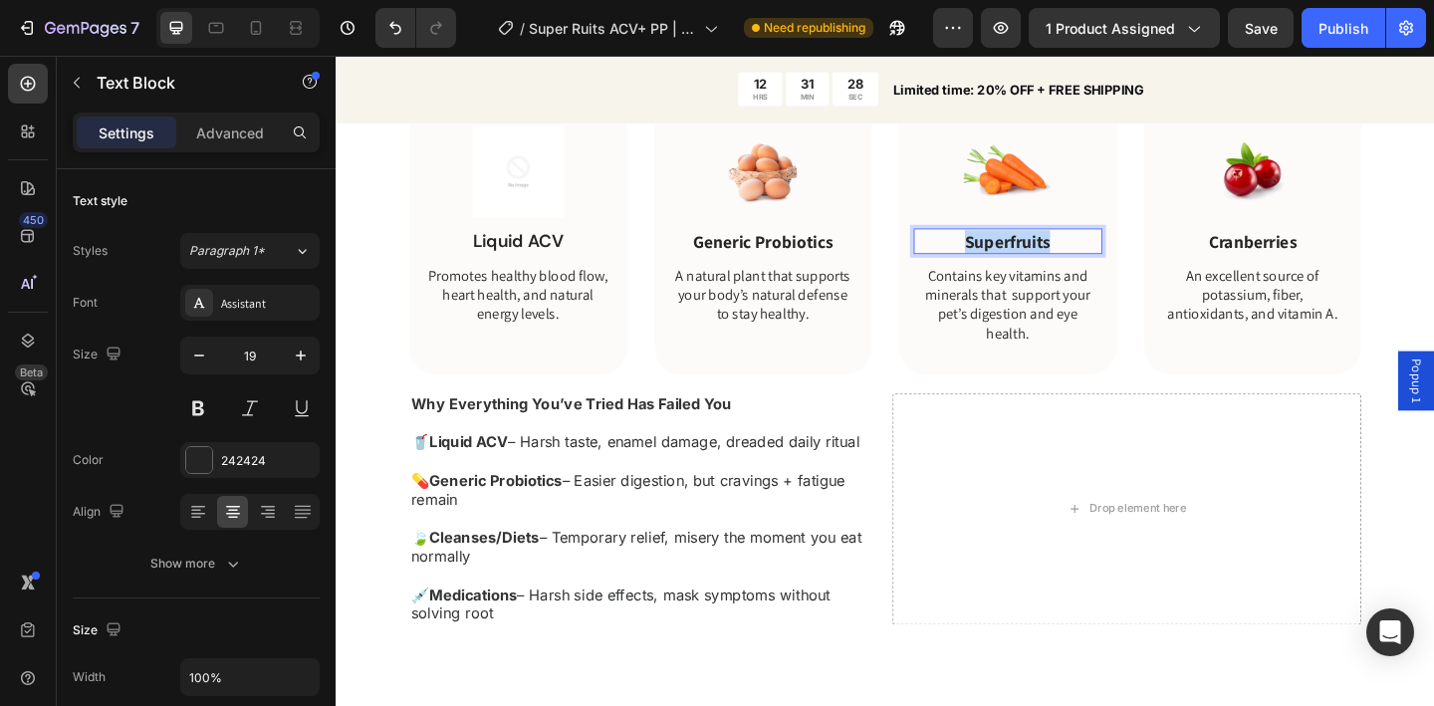
click at [1039, 253] on p "Superfruits" at bounding box center [1066, 258] width 201 height 25
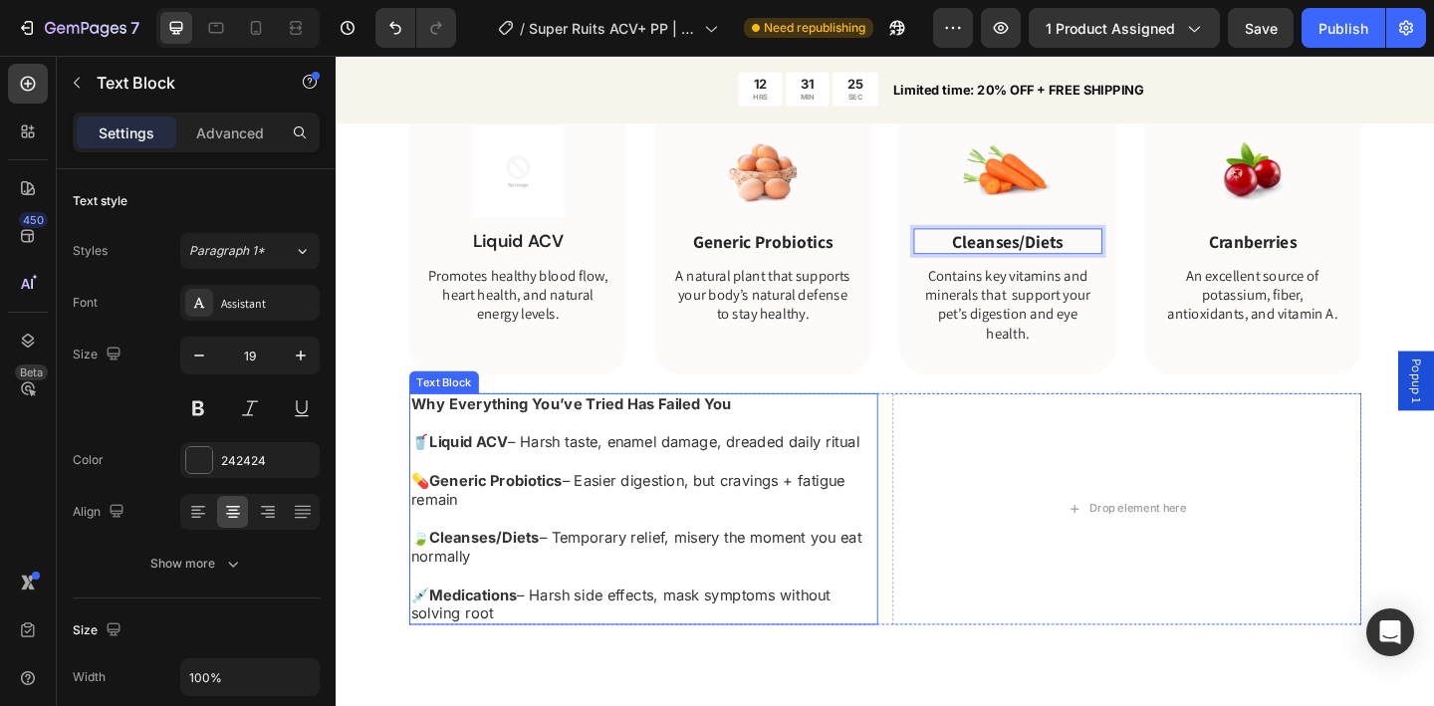
click at [501, 645] on strong "Medications" at bounding box center [485, 642] width 96 height 20
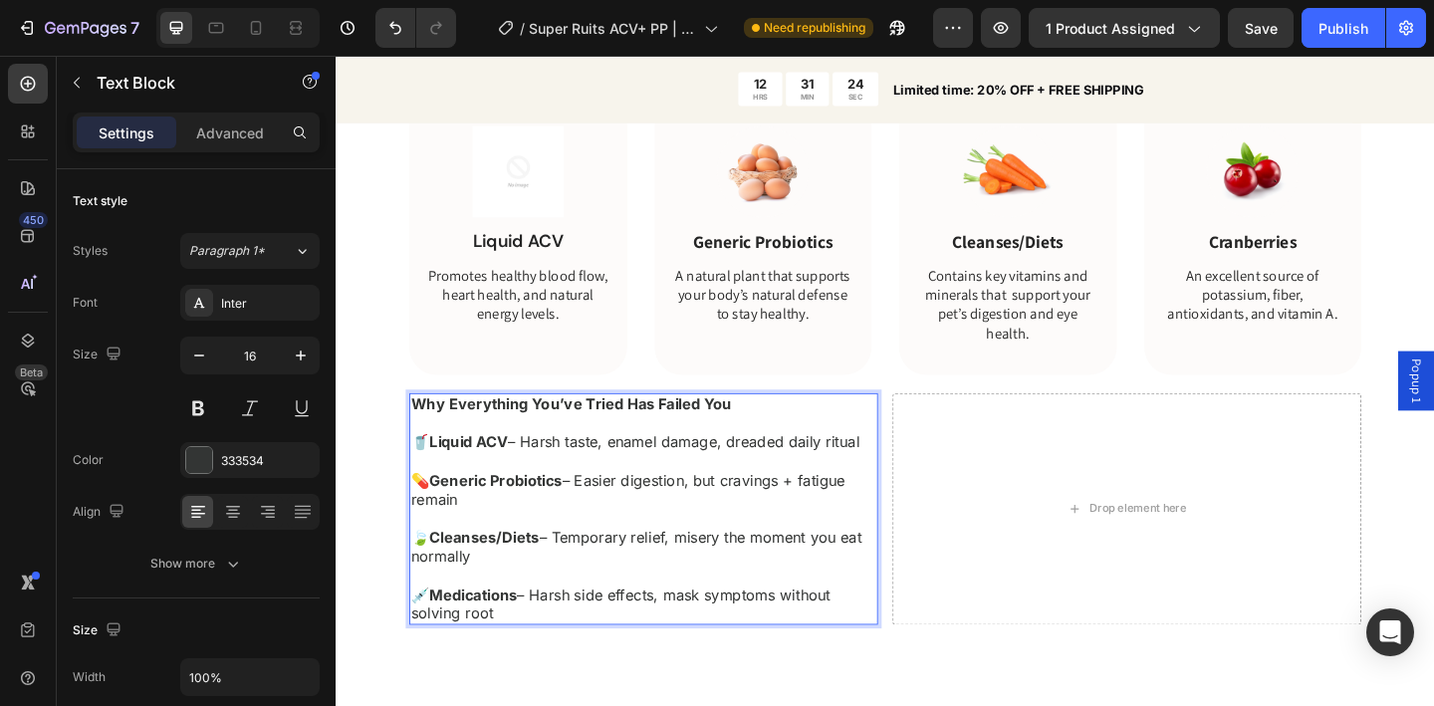
click at [501, 645] on strong "Medications" at bounding box center [485, 642] width 96 height 20
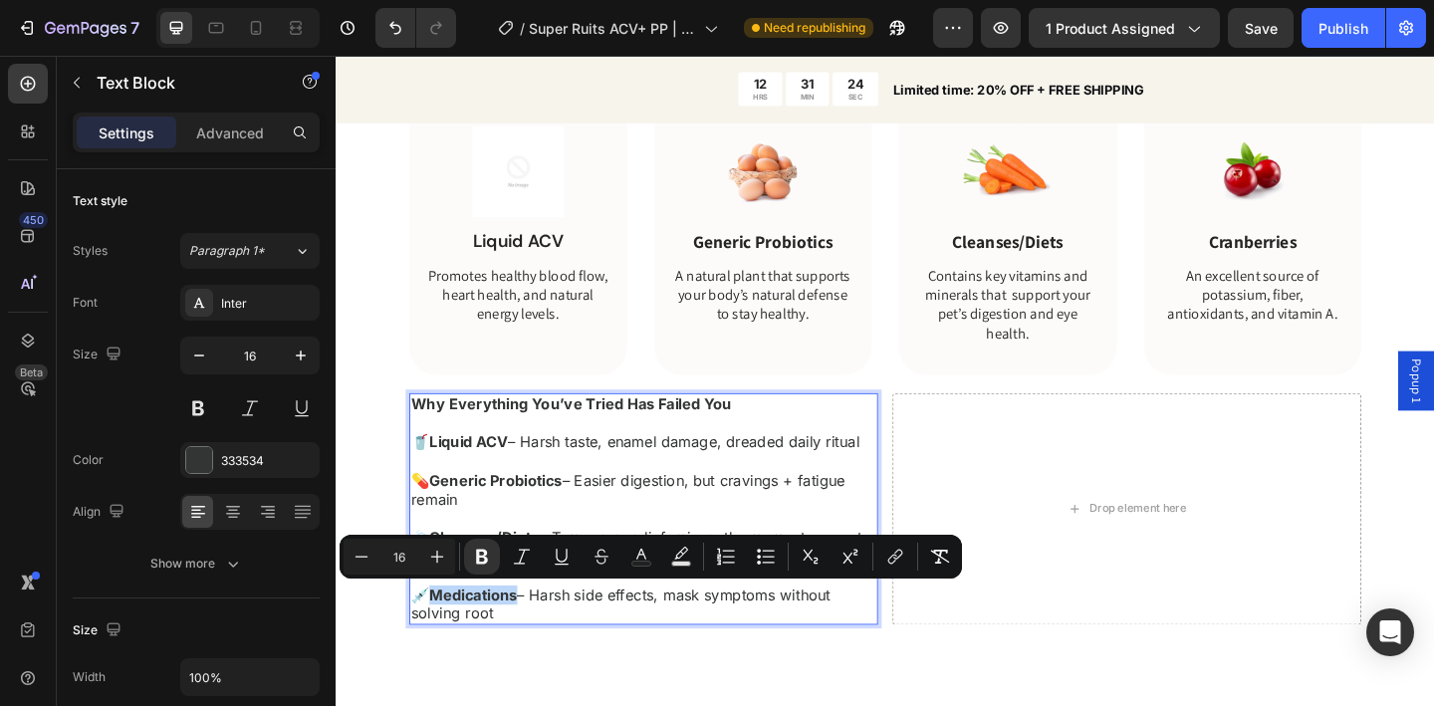
copy strong "Medications"
click at [1321, 253] on p "Cranberries" at bounding box center [1333, 258] width 201 height 25
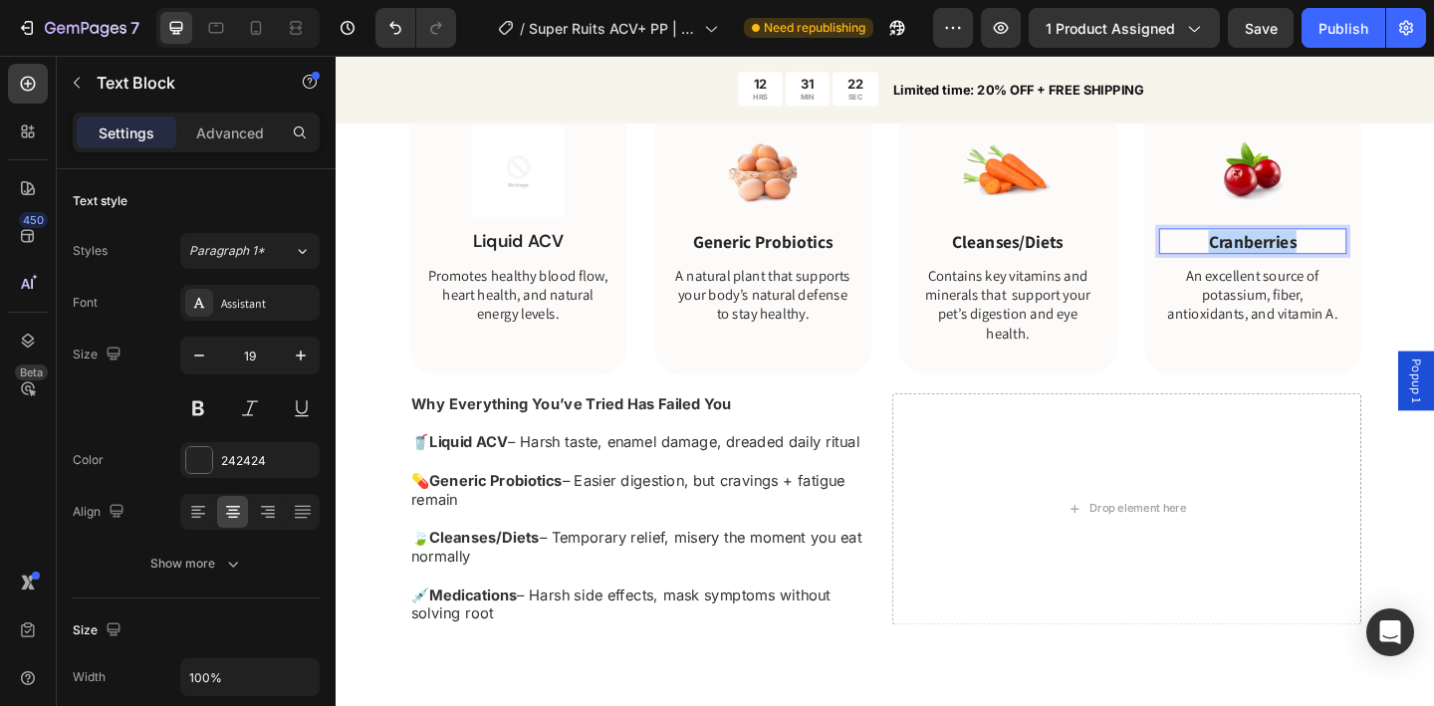
click at [1321, 253] on p "Cranberries" at bounding box center [1333, 258] width 201 height 25
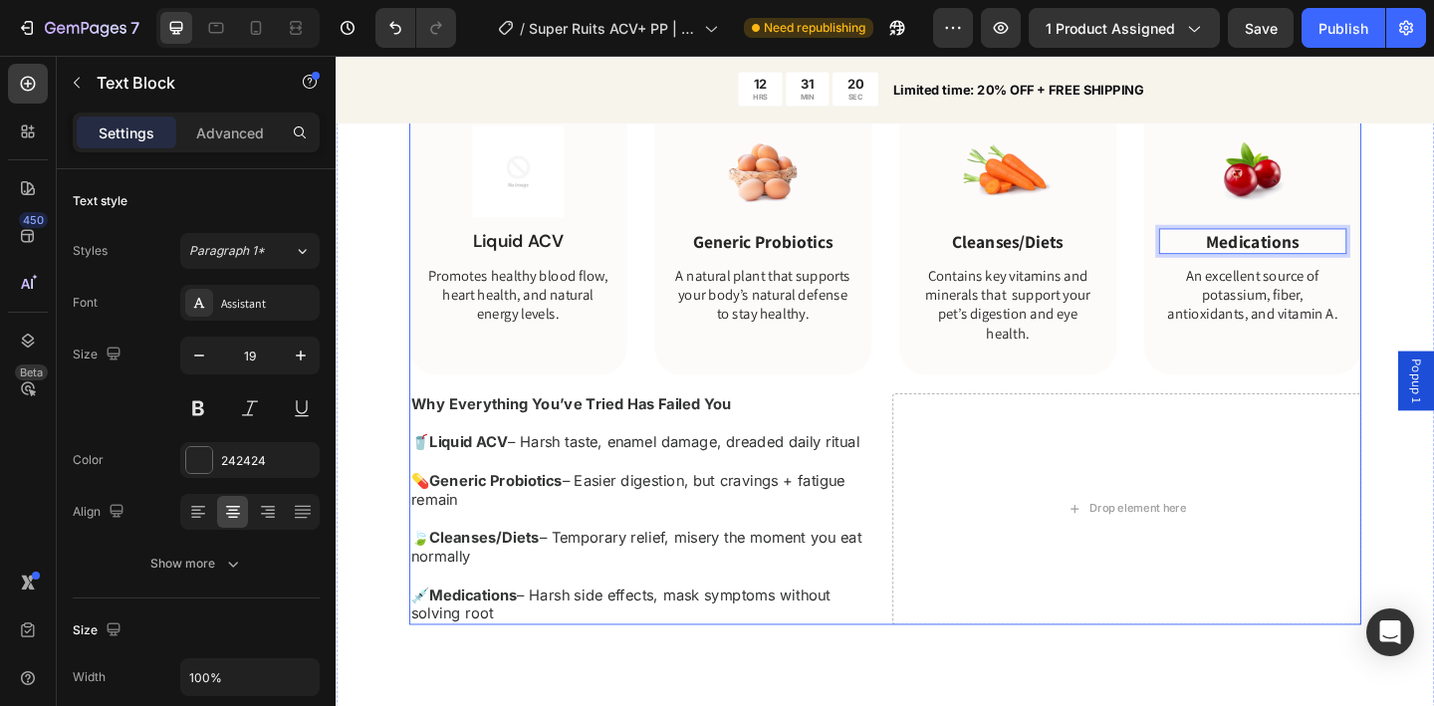
click at [1185, 406] on div "Tired of Bloating, Cravings & Energy Crashes? Heading Bloated belly that makes …" at bounding box center [933, 251] width 1036 height 852
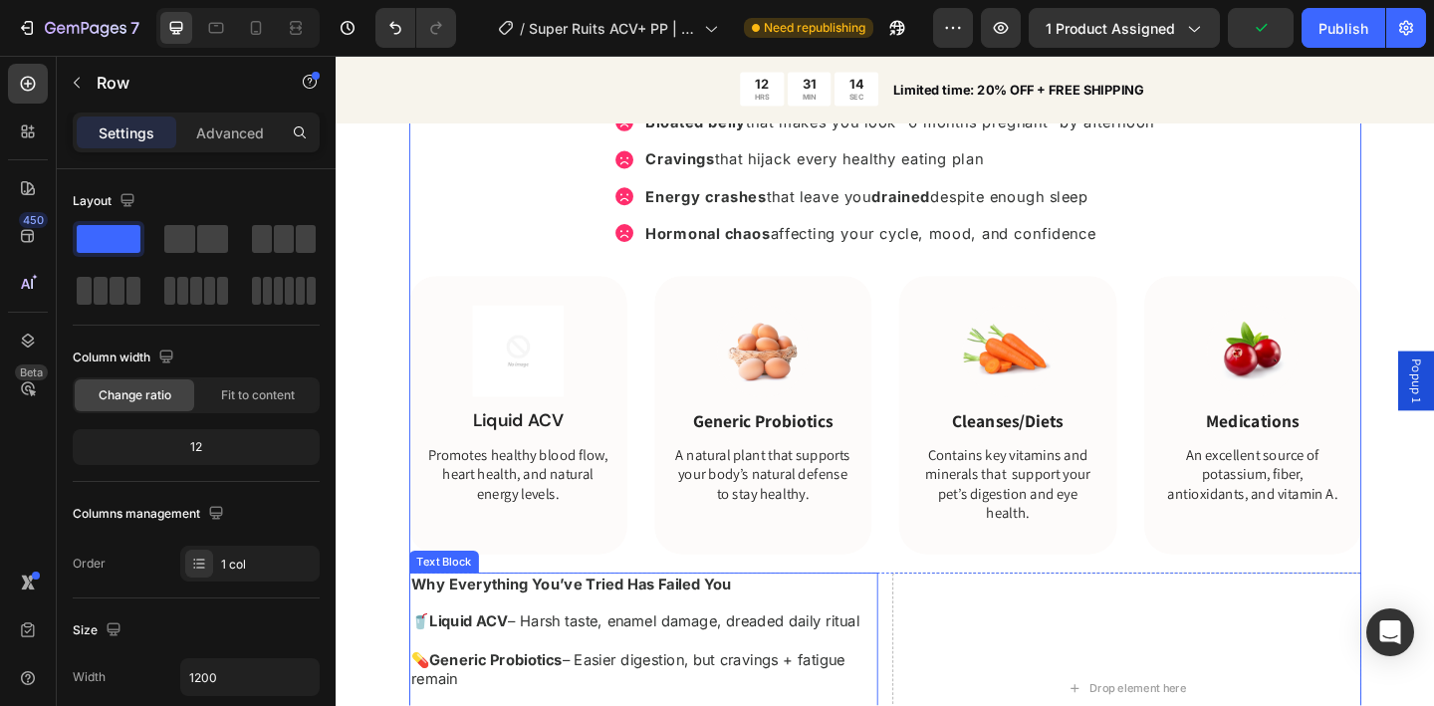
scroll to position [1700, 0]
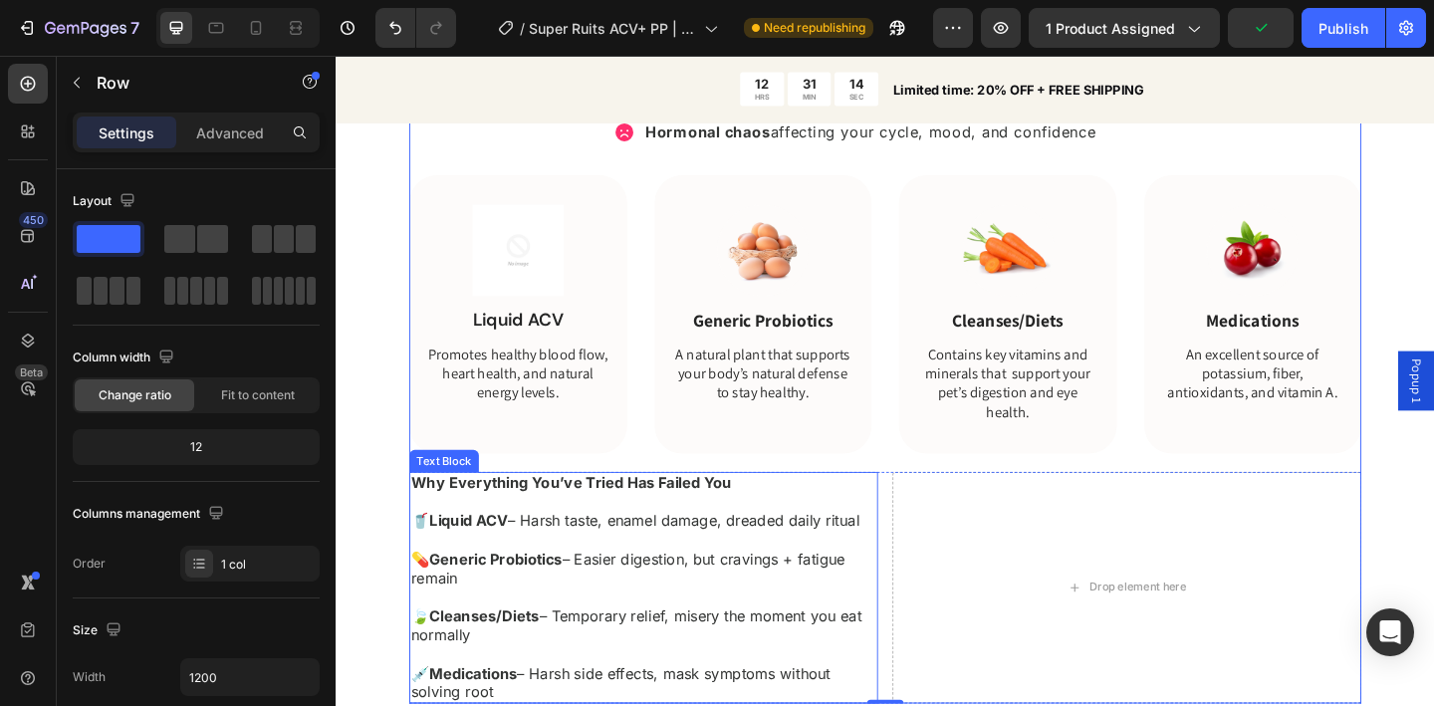
click at [576, 562] on p "🥤 Liquid ACV – Harsh taste, enamel damage, dreaded daily ritual 💊 Generic Probi…" at bounding box center [670, 655] width 506 height 207
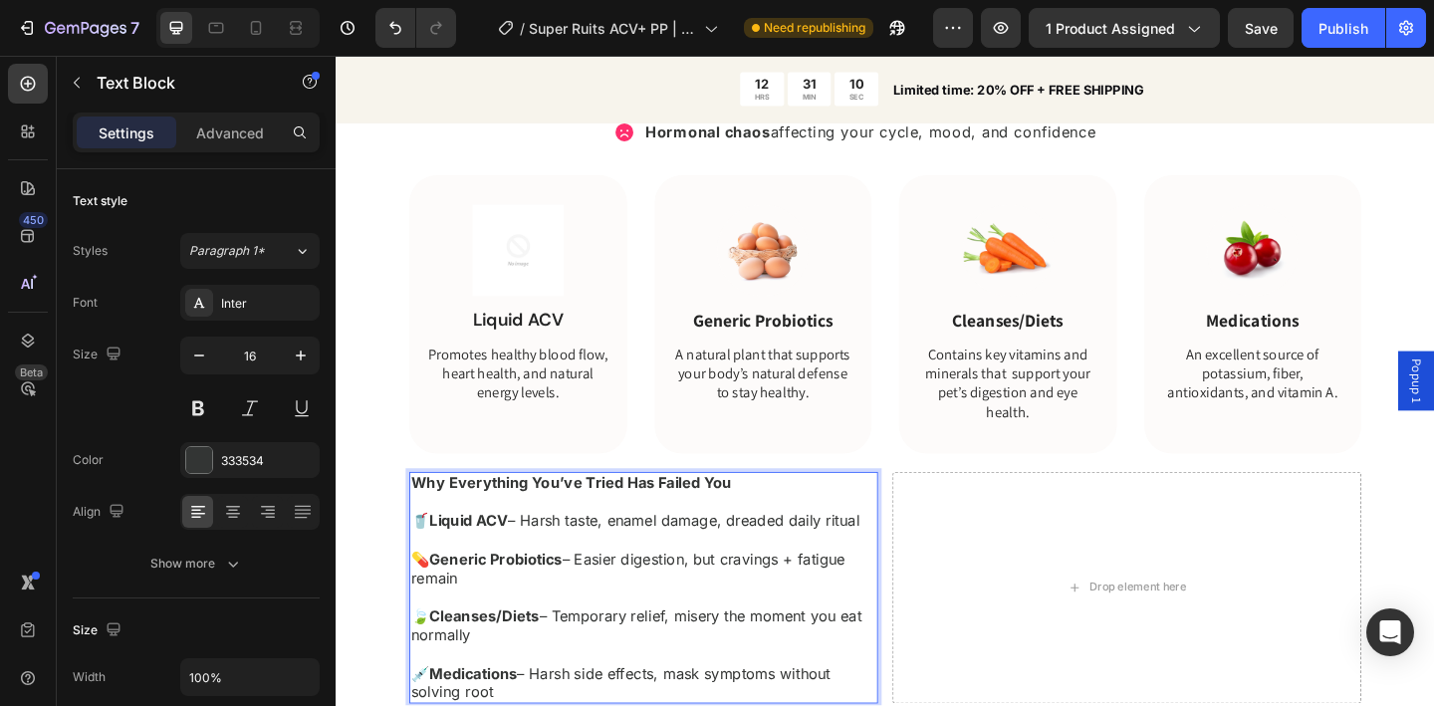
click at [543, 564] on p "🥤 Liquid ACV – Harsh taste, enamel damage, dreaded daily ritual 💊 Generic Probi…" at bounding box center [670, 655] width 506 height 207
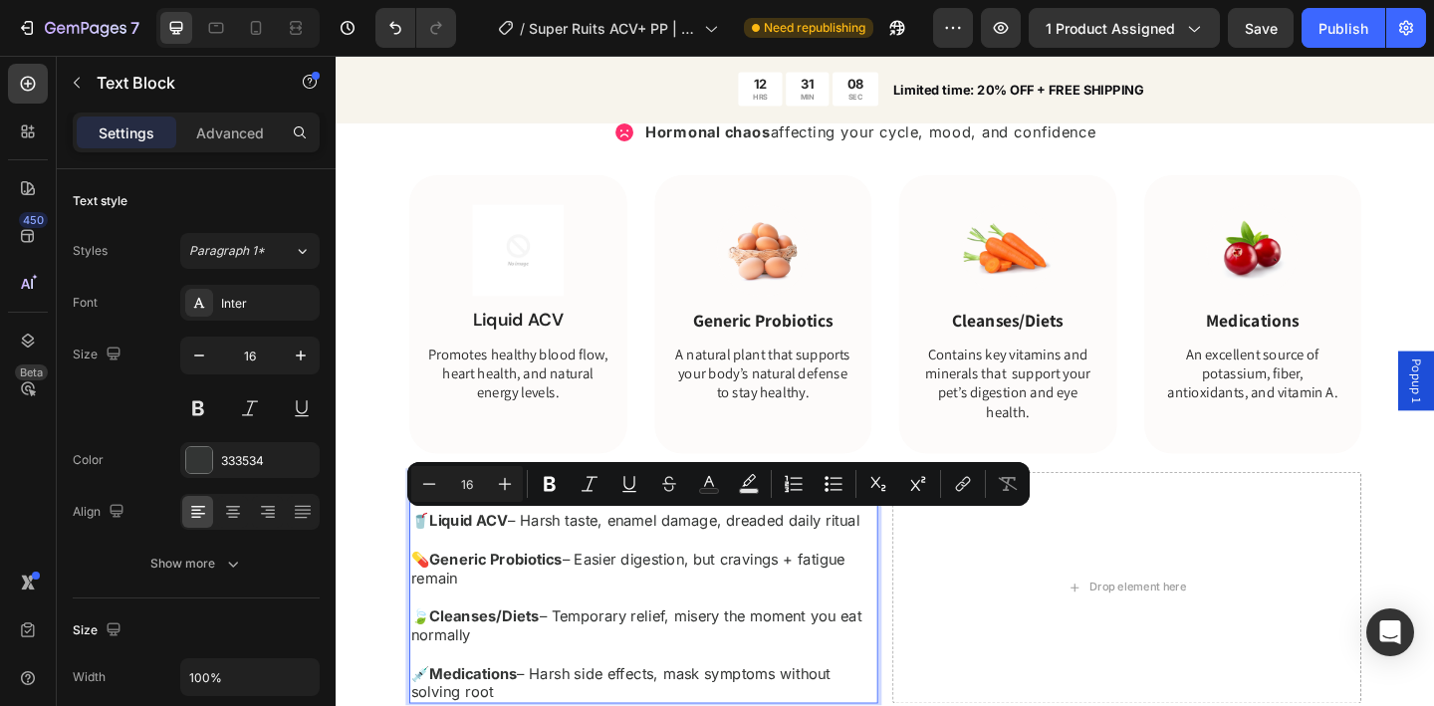
drag, startPoint x: 543, startPoint y: 563, endPoint x: 911, endPoint y: 569, distance: 368.6
click at [911, 569] on p "🥤 Liquid ACV – Harsh taste, enamel damage, dreaded daily ritual 💊 Generic Probi…" at bounding box center [670, 655] width 506 height 207
copy p "Harsh taste, enamel damage, dreaded daily ritual"
click at [514, 407] on p "Promotes healthy blood flow, heart health, and natural energy levels." at bounding box center [533, 403] width 201 height 62
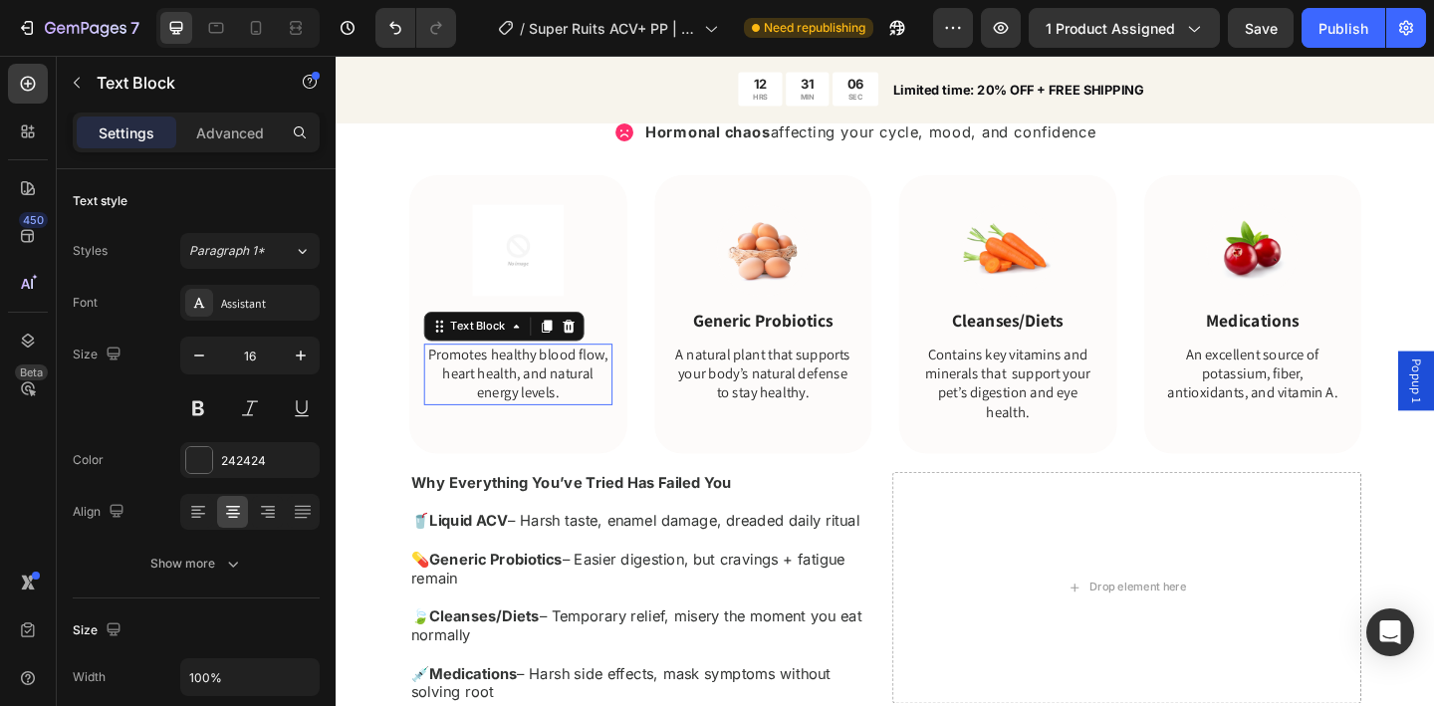
click at [514, 407] on p "Promotes healthy blood flow, heart health, and natural energy levels." at bounding box center [533, 403] width 201 height 62
click at [462, 405] on p "Harsh taste, enamel damage, dreaded daily ritual." at bounding box center [533, 393] width 201 height 42
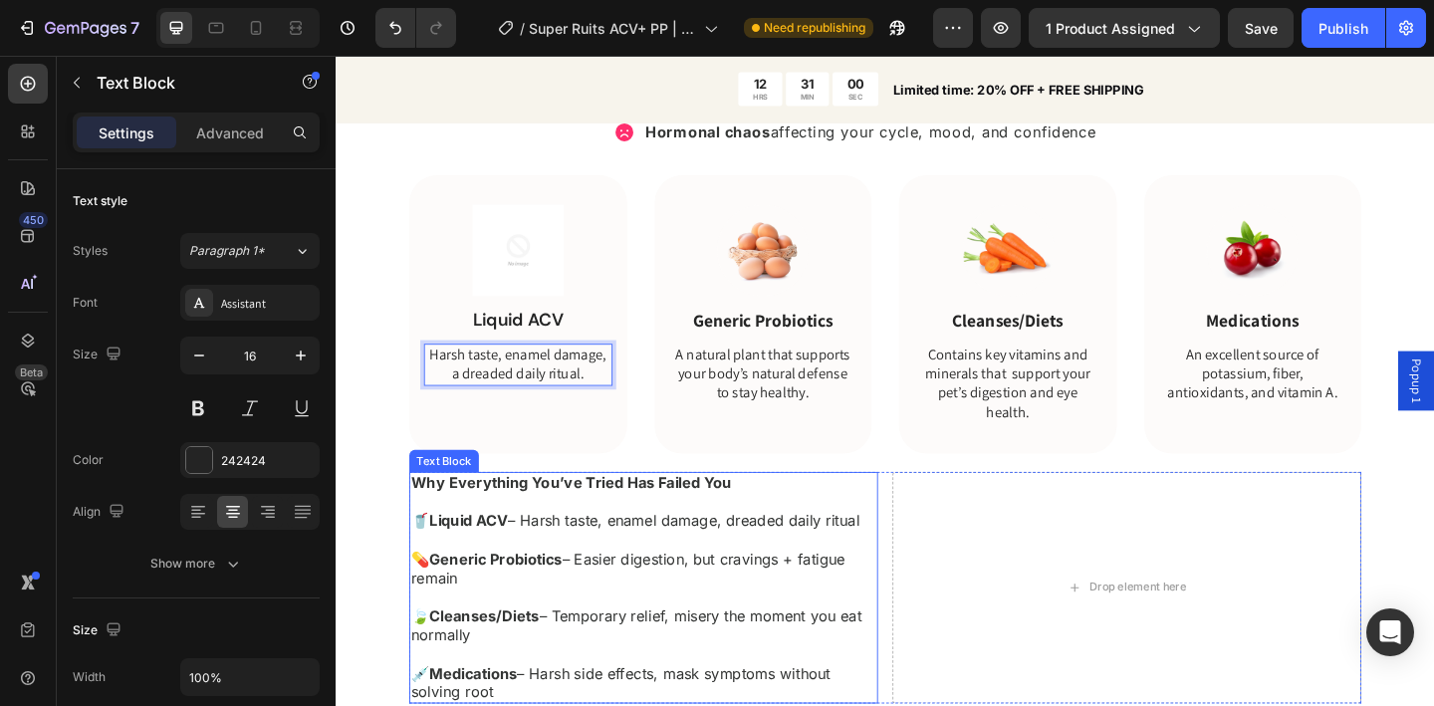
scroll to position [1704, 0]
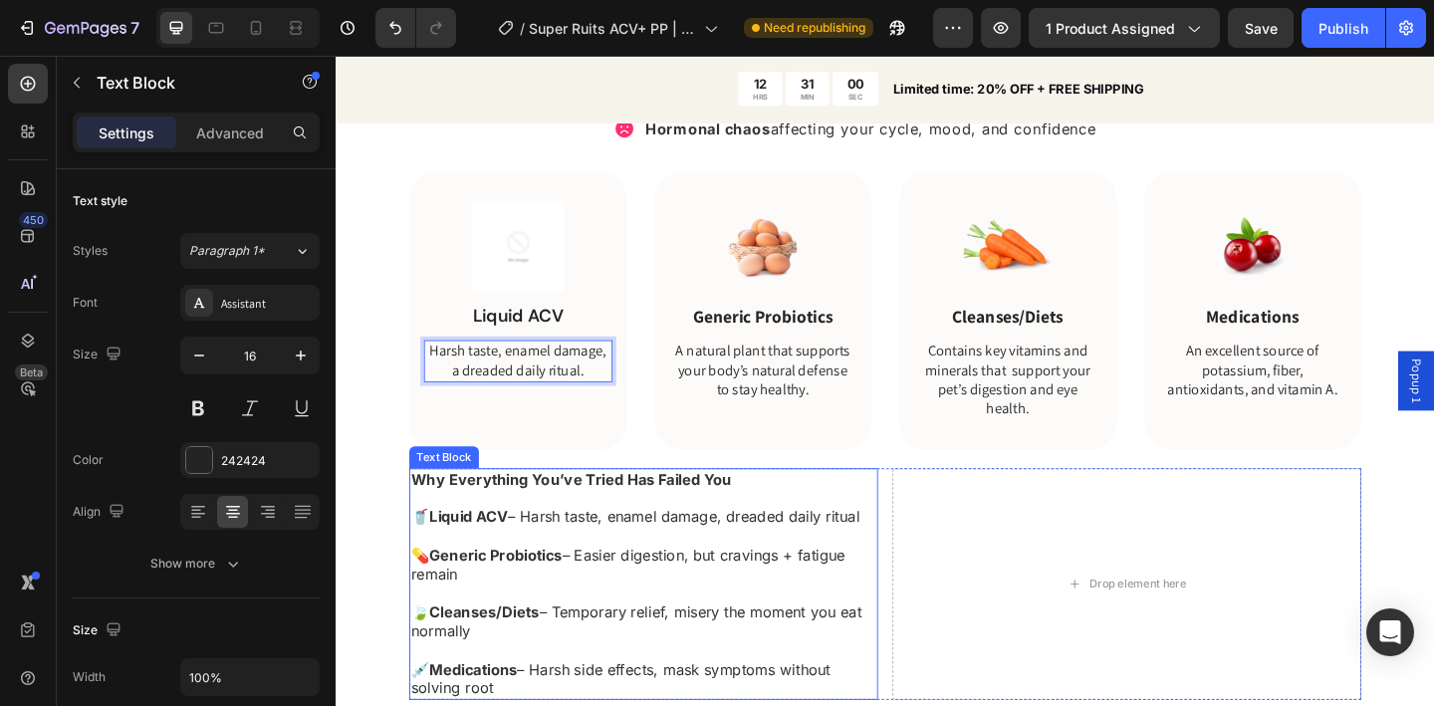
click at [605, 597] on p "🥤 Liquid ACV – Harsh taste, enamel damage, dreaded daily ritual 💊 Generic Probi…" at bounding box center [670, 651] width 506 height 207
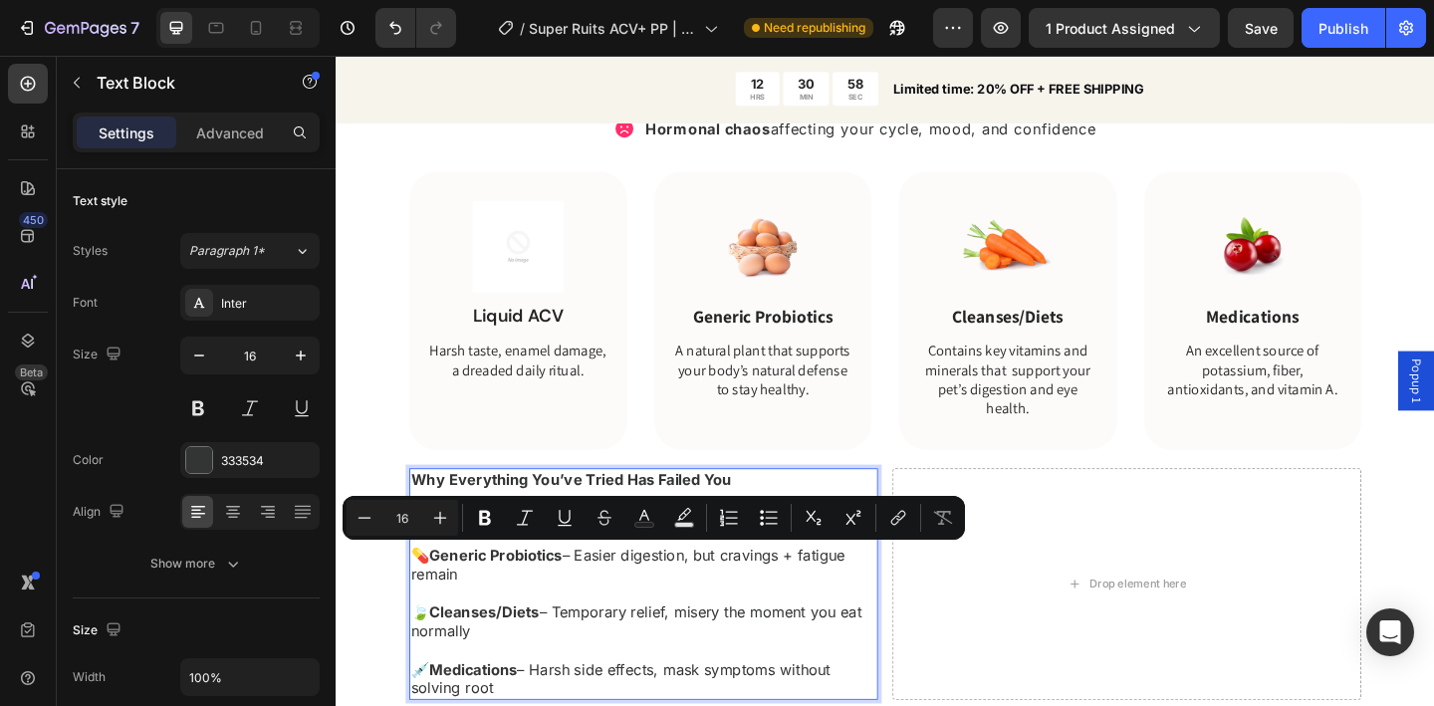
drag, startPoint x: 598, startPoint y: 604, endPoint x: 599, endPoint y: 616, distance: 12.0
click at [599, 616] on p "🥤 Liquid ACV – Harsh taste, enamel damage, dreaded daily ritual 💊 Generic Probi…" at bounding box center [670, 651] width 506 height 207
copy p "Easier digestion, but cravings + fatigue remain"
click at [785, 407] on p "A natural plant that supports your body’s natural defense to stay healthy." at bounding box center [800, 399] width 201 height 62
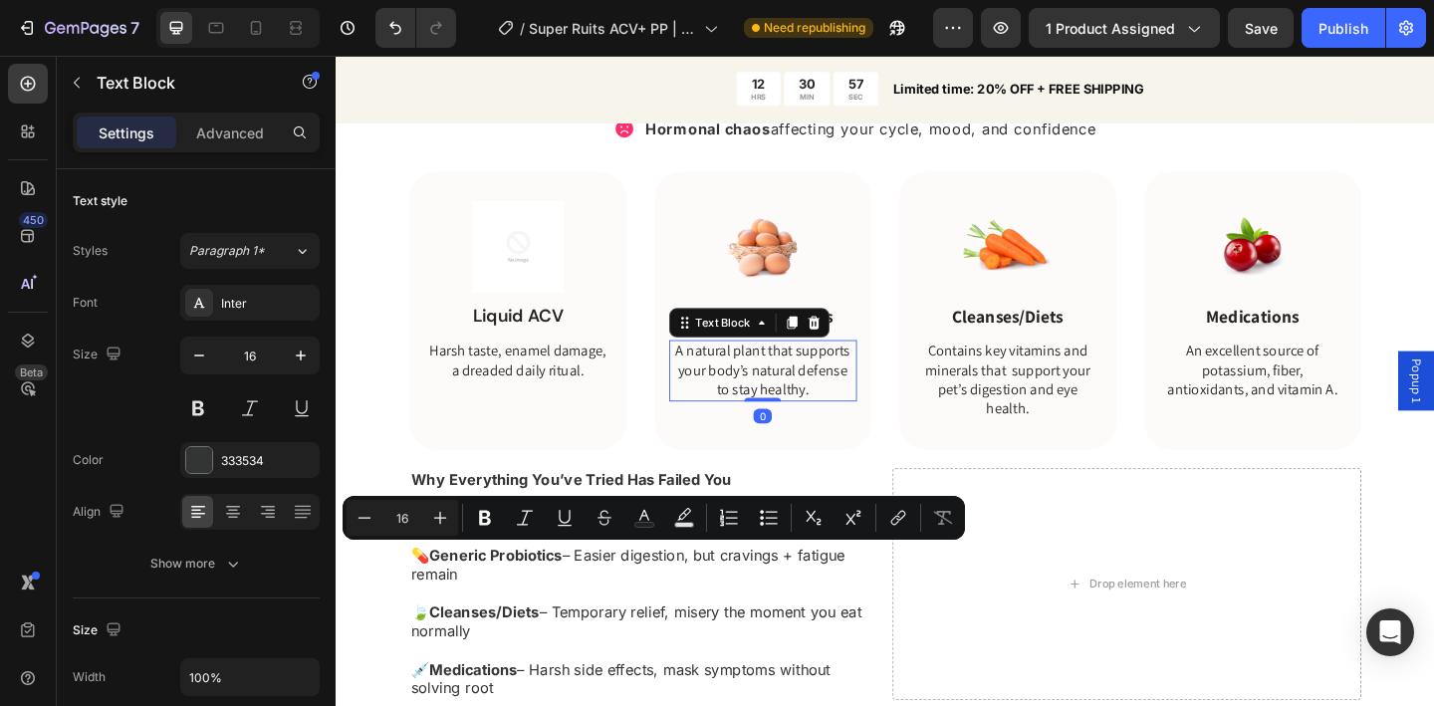
click at [785, 407] on p "A natural plant that supports your body’s natural defense to stay healthy." at bounding box center [800, 399] width 201 height 62
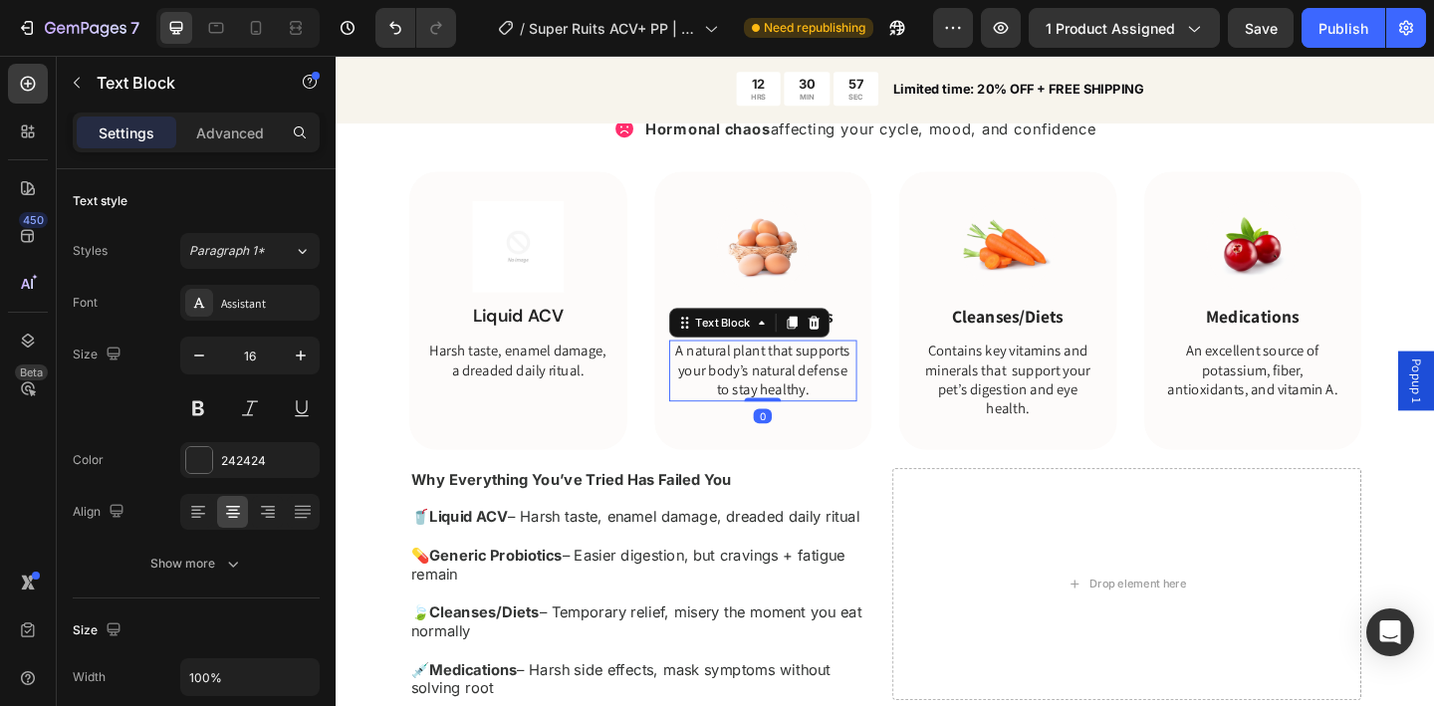
click at [785, 407] on p "A natural plant that supports your body’s natural defense to stay healthy." at bounding box center [800, 399] width 201 height 62
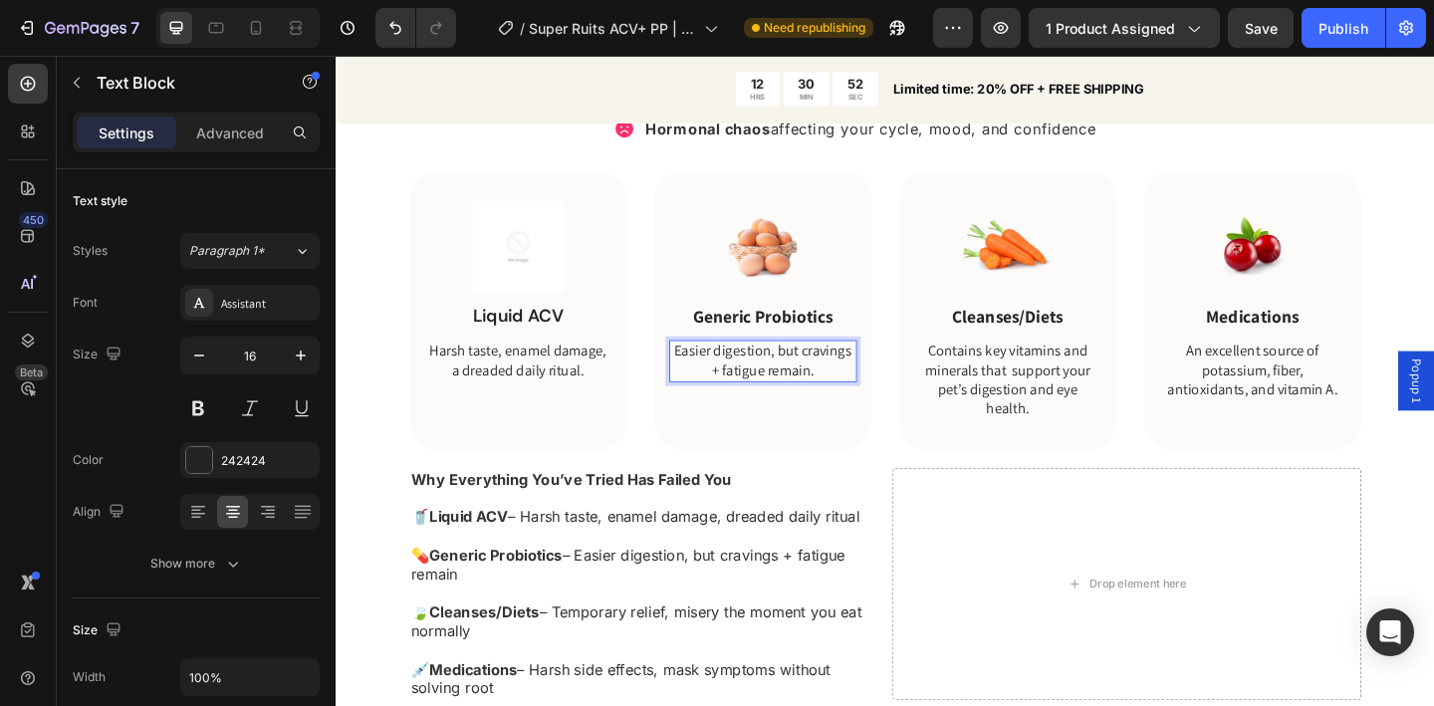
click at [746, 399] on p "Easier digestion, but cravings + fatigue remain." at bounding box center [800, 389] width 201 height 42
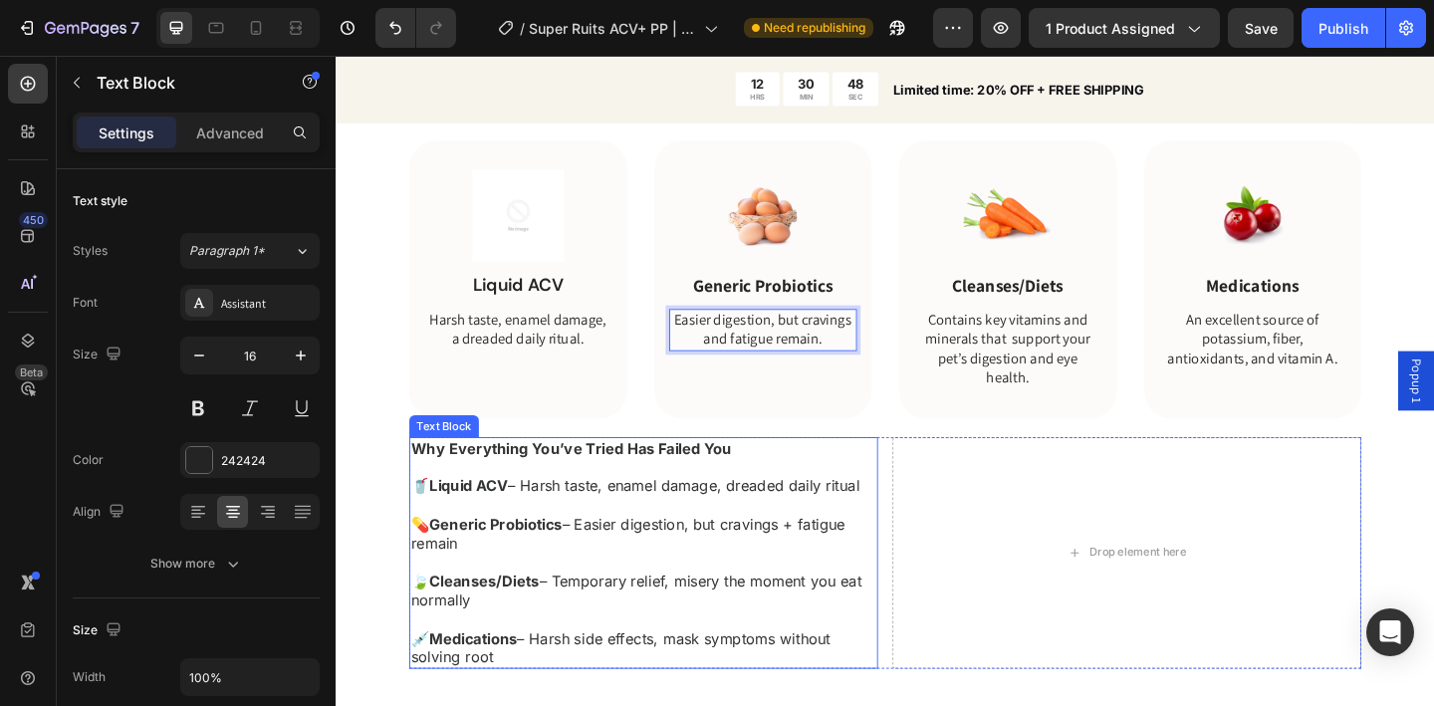
click at [610, 630] on p "🥤 Liquid ACV – Harsh taste, enamel damage, dreaded daily ritual 💊 Generic Probi…" at bounding box center [670, 617] width 506 height 207
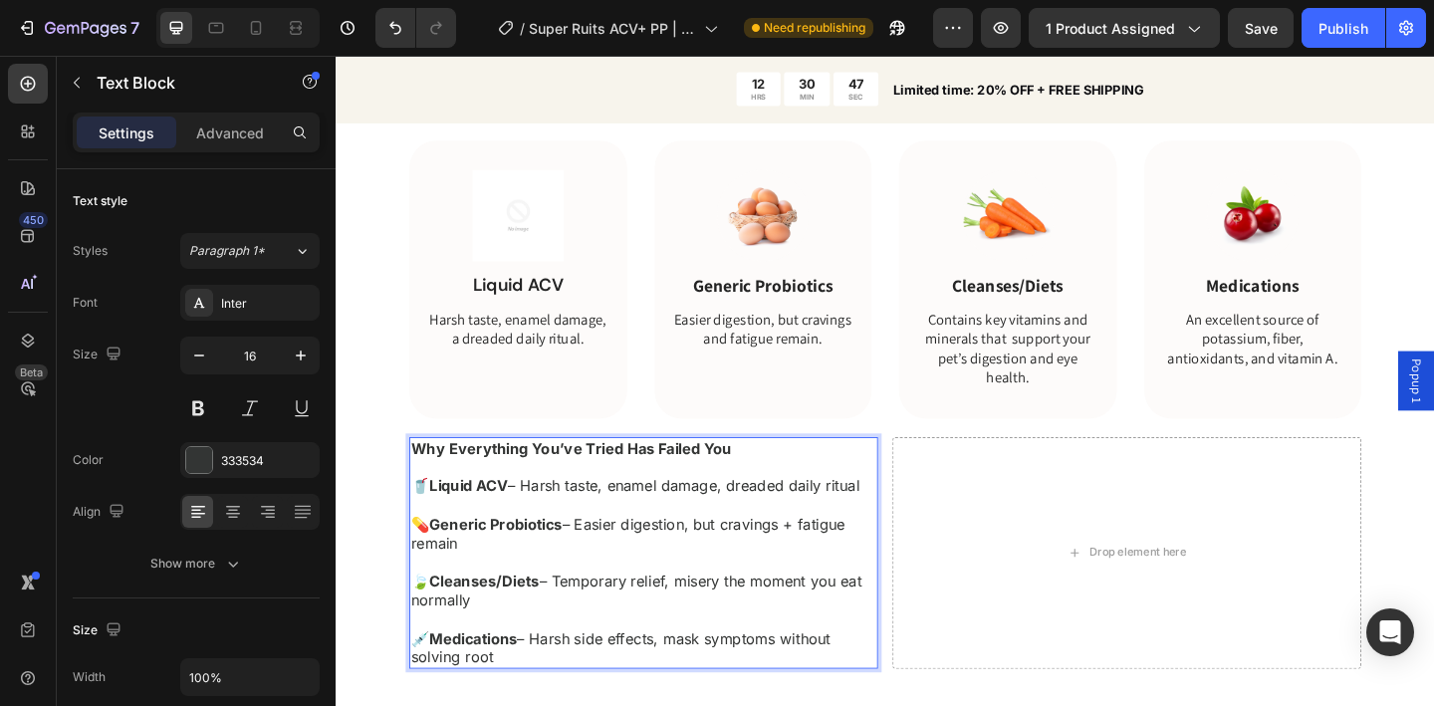
click at [575, 631] on p "🥤 Liquid ACV – Harsh taste, enamel damage, dreaded daily ritual 💊 Generic Probi…" at bounding box center [670, 617] width 506 height 207
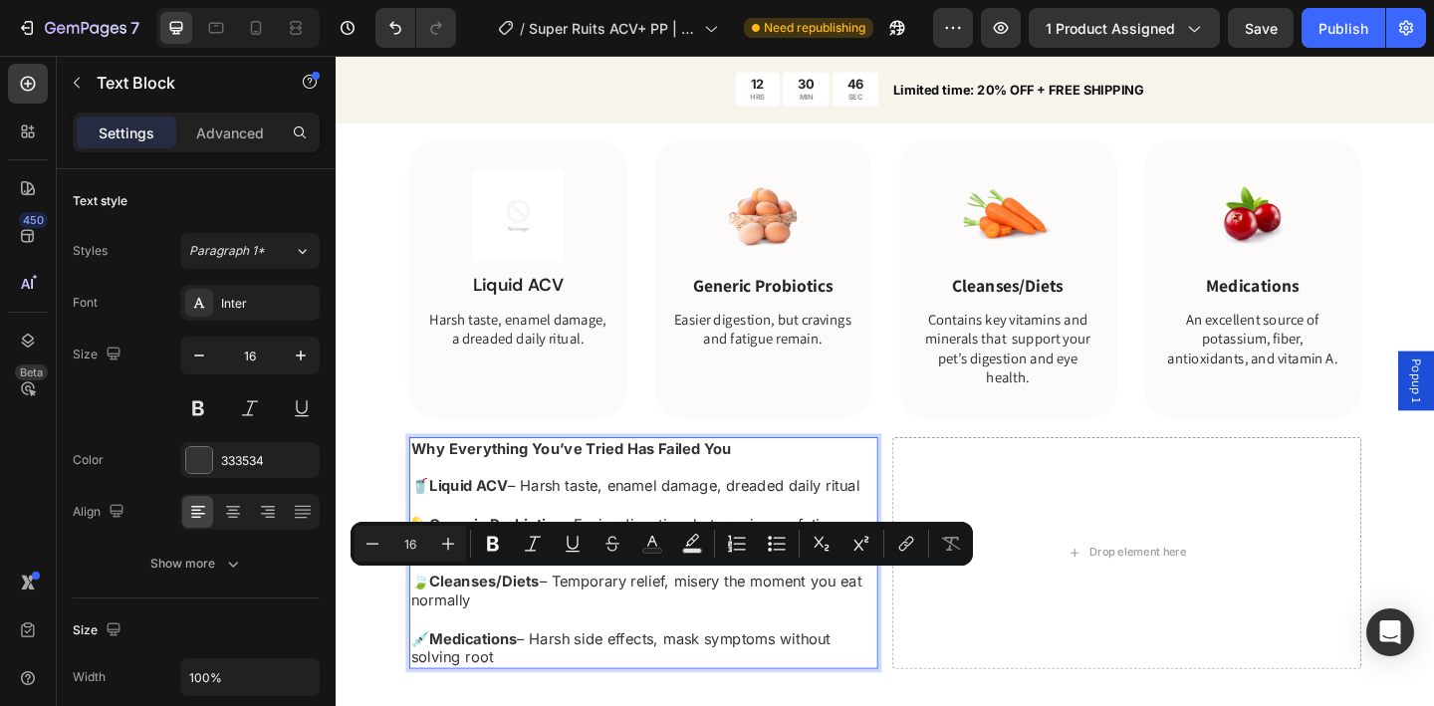
drag, startPoint x: 574, startPoint y: 627, endPoint x: 572, endPoint y: 641, distance: 15.1
click at [572, 641] on p "🥤 Liquid ACV – Harsh taste, enamel damage, dreaded daily ritual 💊 Generic Probi…" at bounding box center [670, 617] width 506 height 207
copy p "Temporary relief, misery the moment you eat normally"
click at [1065, 375] on p "Contains key vitamins and minerals that support your pet’s digestion and eye he…" at bounding box center [1066, 375] width 201 height 83
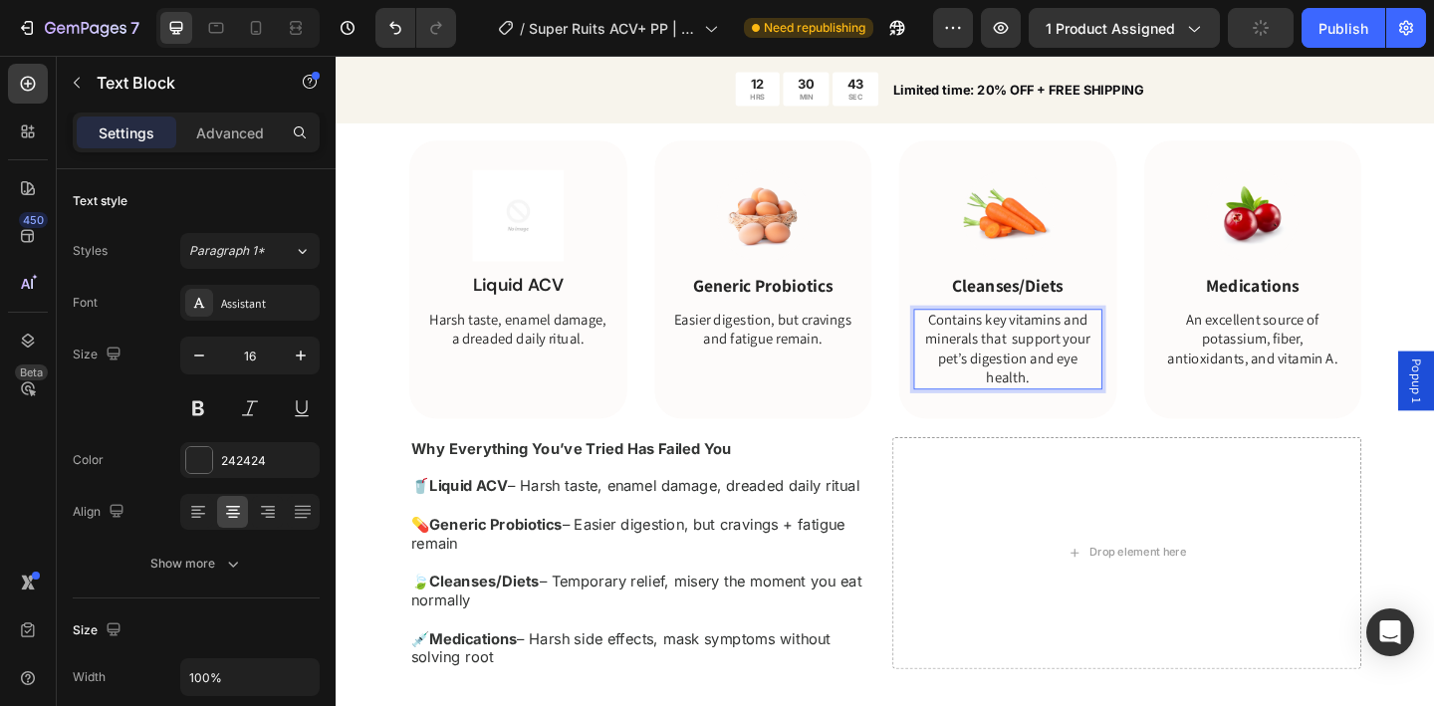
click at [1065, 375] on p "Contains key vitamins and minerals that support your pet’s digestion and eye he…" at bounding box center [1066, 375] width 201 height 83
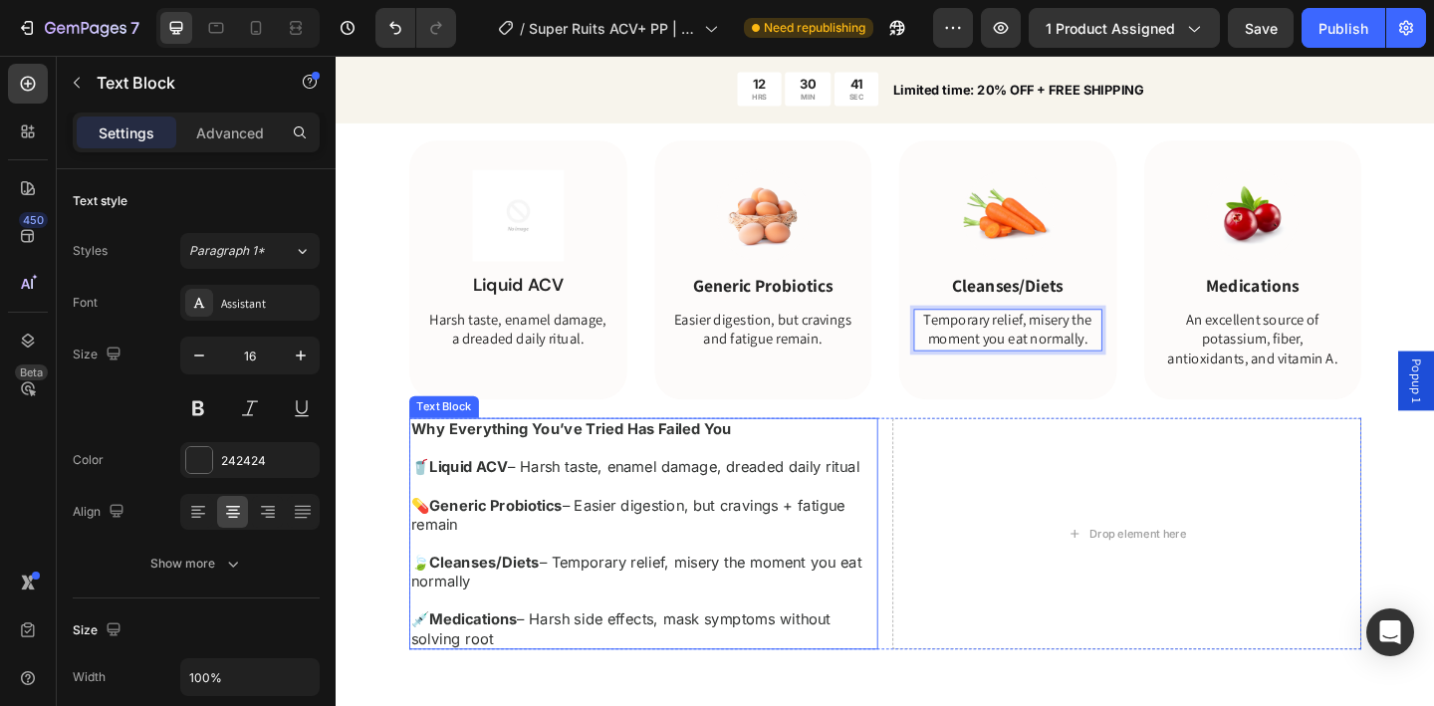
scroll to position [1770, 0]
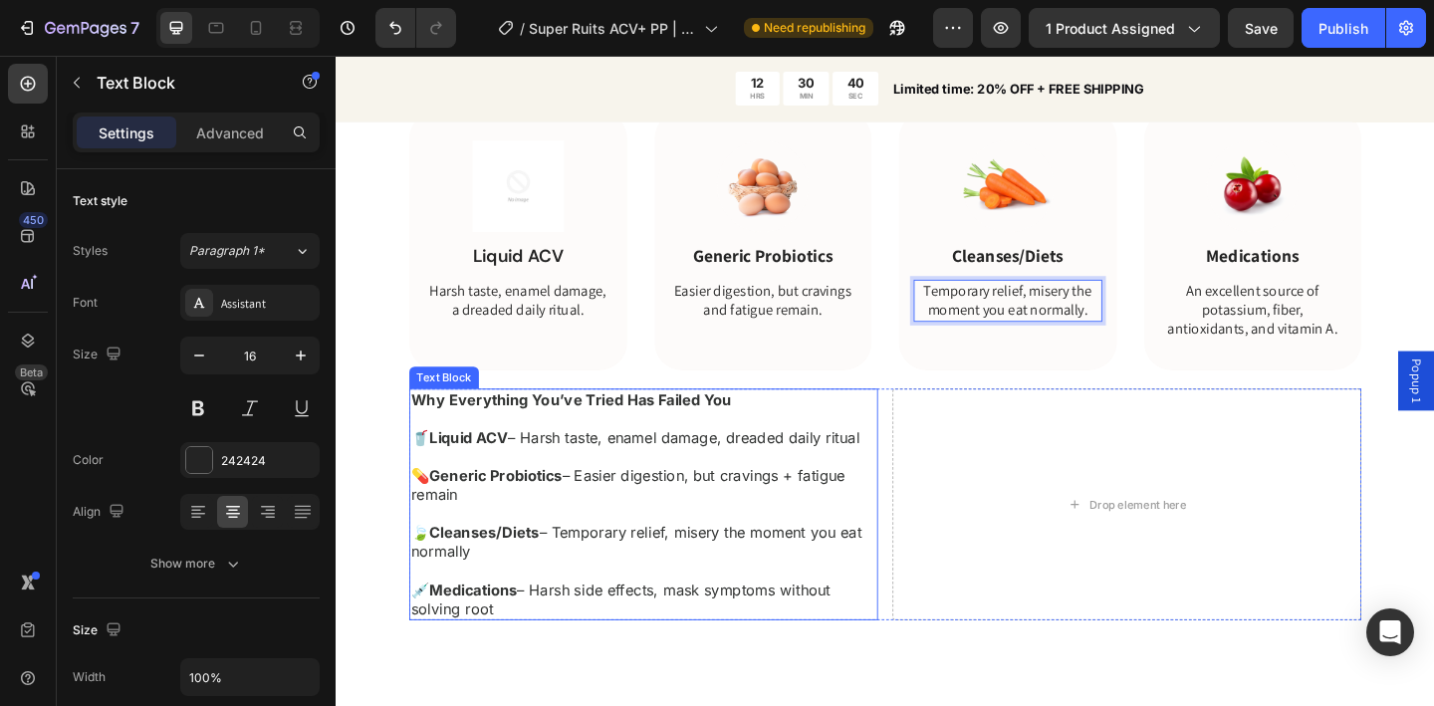
click at [569, 656] on p "🥤 Liquid ACV – Harsh taste, enamel damage, dreaded daily ritual 💊 Generic Probi…" at bounding box center [670, 564] width 506 height 207
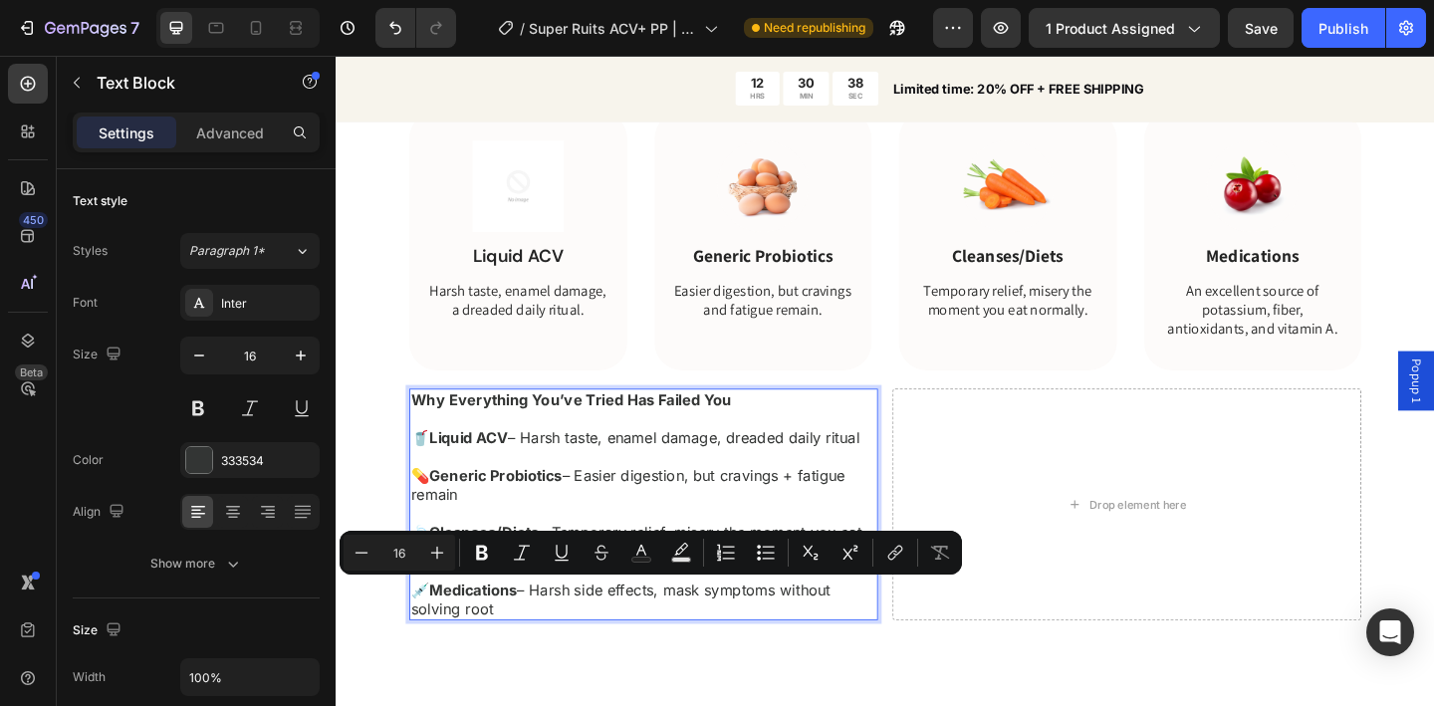
drag, startPoint x: 568, startPoint y: 657, endPoint x: 554, endPoint y: 641, distance: 21.2
click at [554, 641] on p "🥤 Liquid ACV – Harsh taste, enamel damage, dreaded daily ritual 💊 Generic Probi…" at bounding box center [670, 564] width 506 height 207
copy p "Harsh side effects, mask symptoms without solving root"
click at [1345, 336] on p "An excellent source of potassium, fiber, antioxidants, and vitamin A." at bounding box center [1333, 333] width 201 height 62
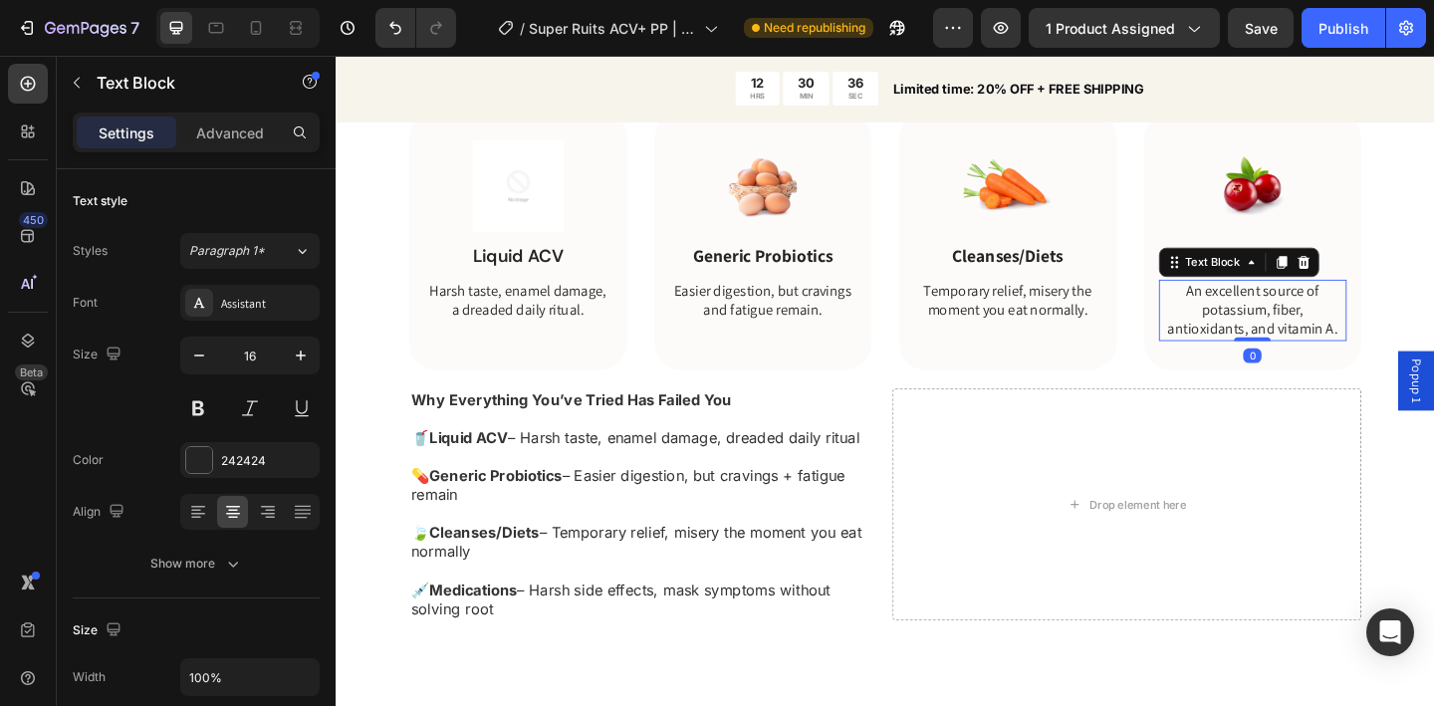
click at [1345, 336] on p "An excellent source of potassium, fiber, antioxidants, and vitamin A." at bounding box center [1333, 333] width 201 height 62
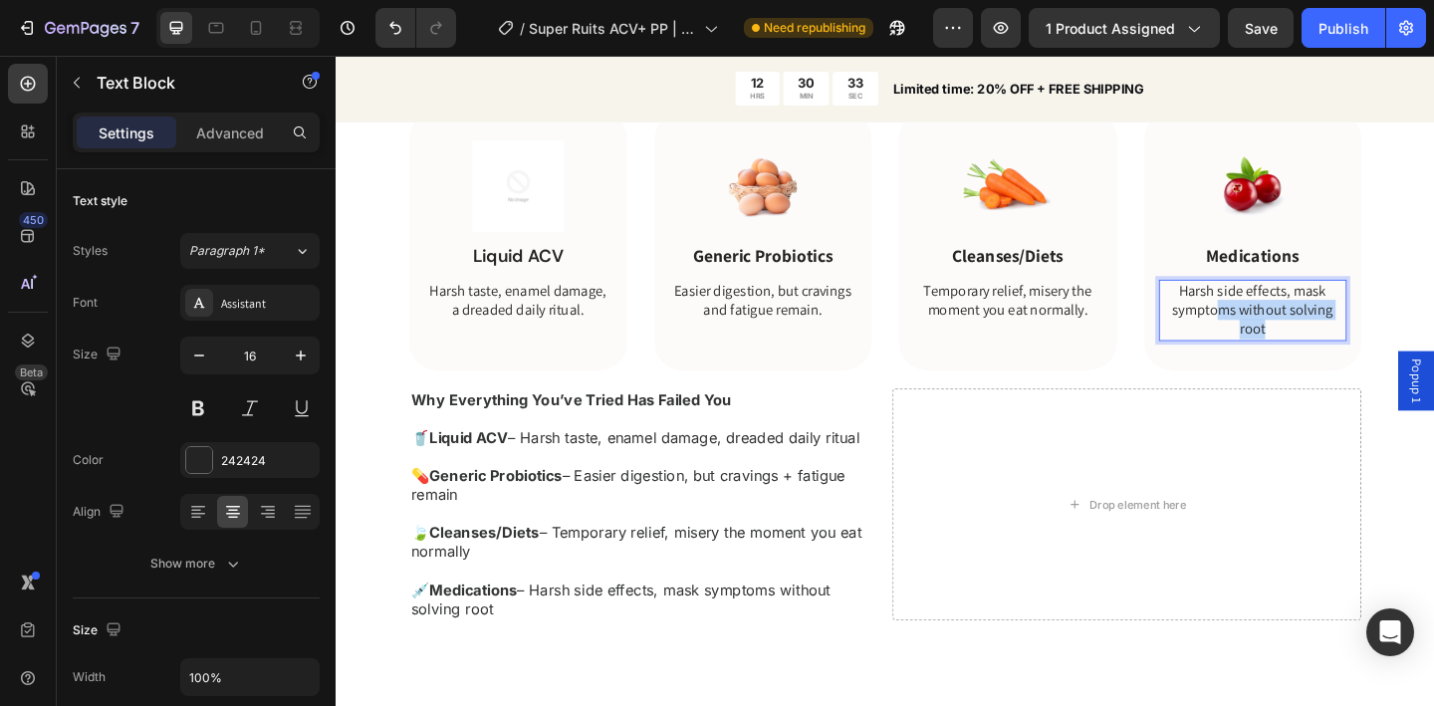
drag, startPoint x: 1288, startPoint y: 333, endPoint x: 1349, endPoint y: 347, distance: 62.3
click at [1349, 347] on p "Harsh side effects, mask symptoms without solving root" at bounding box center [1333, 333] width 201 height 62
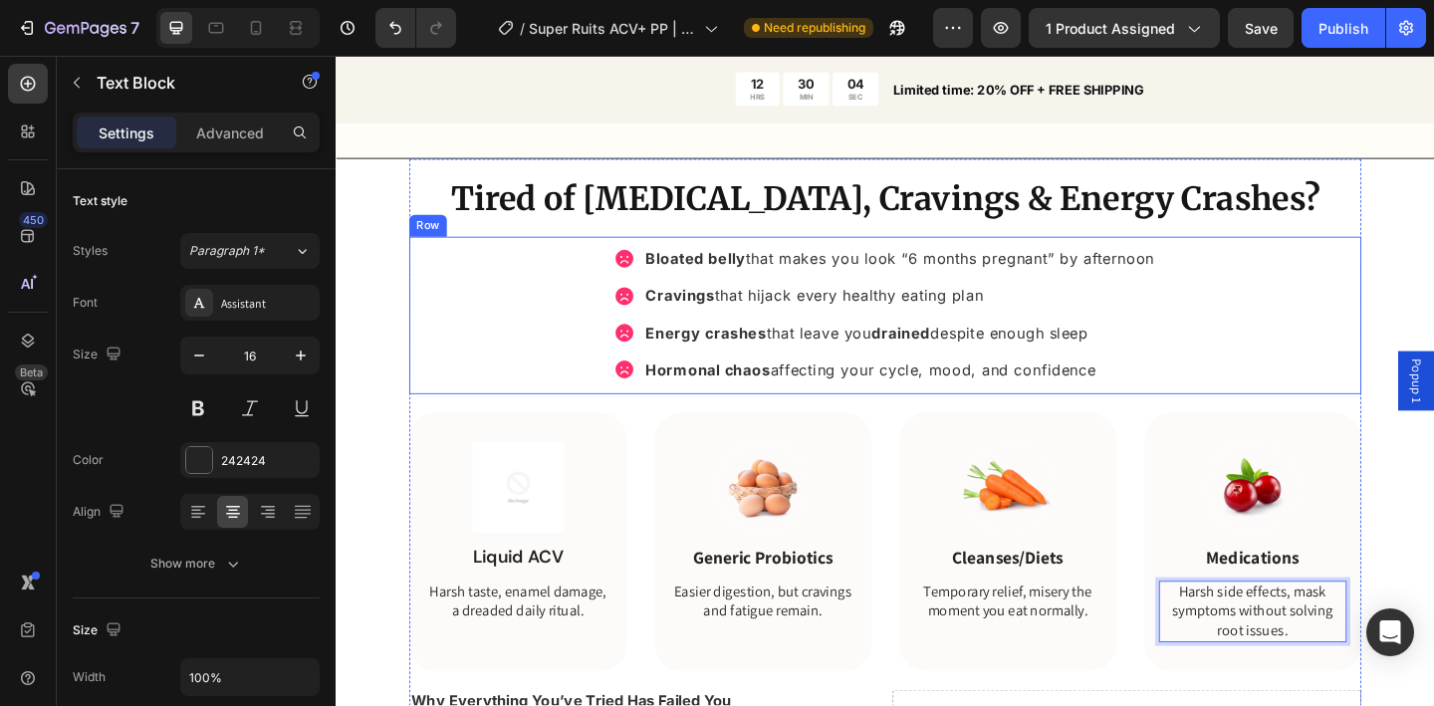
scroll to position [1713, 0]
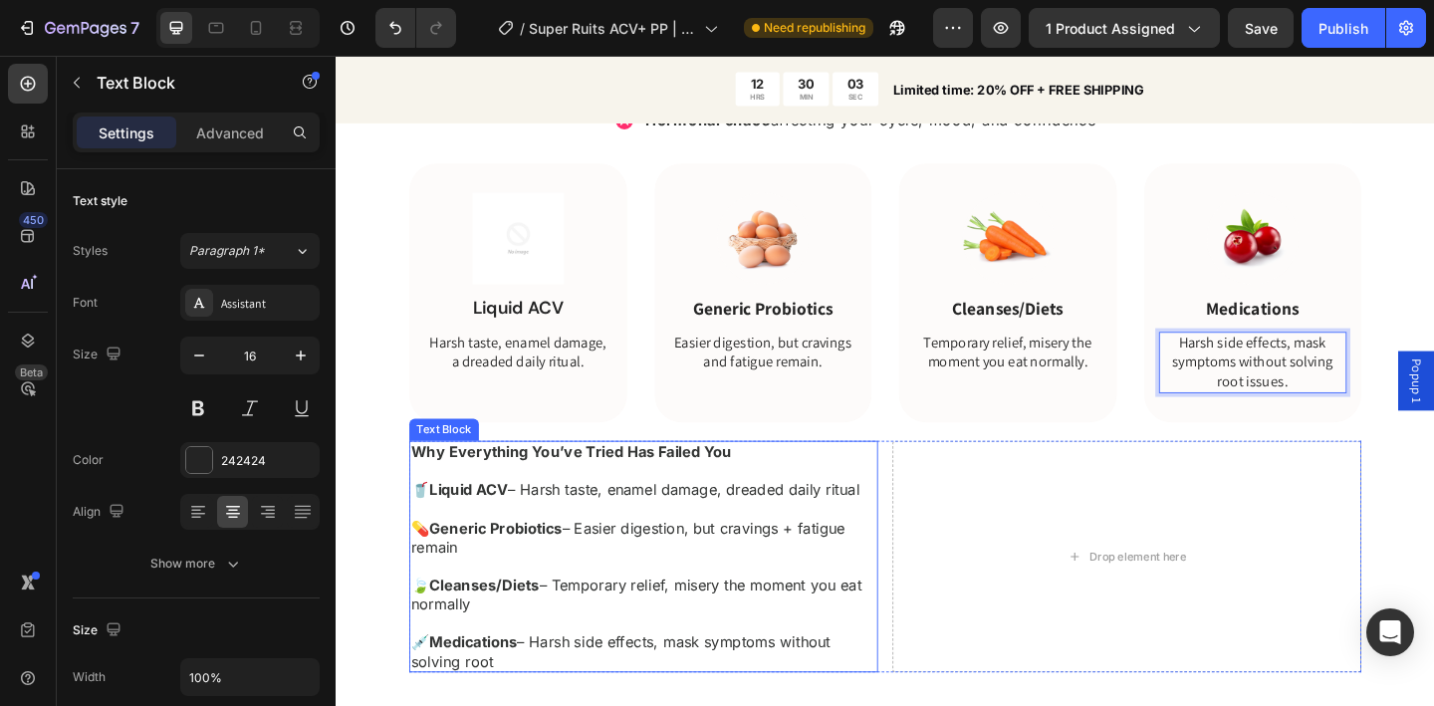
click at [713, 485] on strong "Why Everything You’ve Tried Has Failed You" at bounding box center [591, 487] width 349 height 20
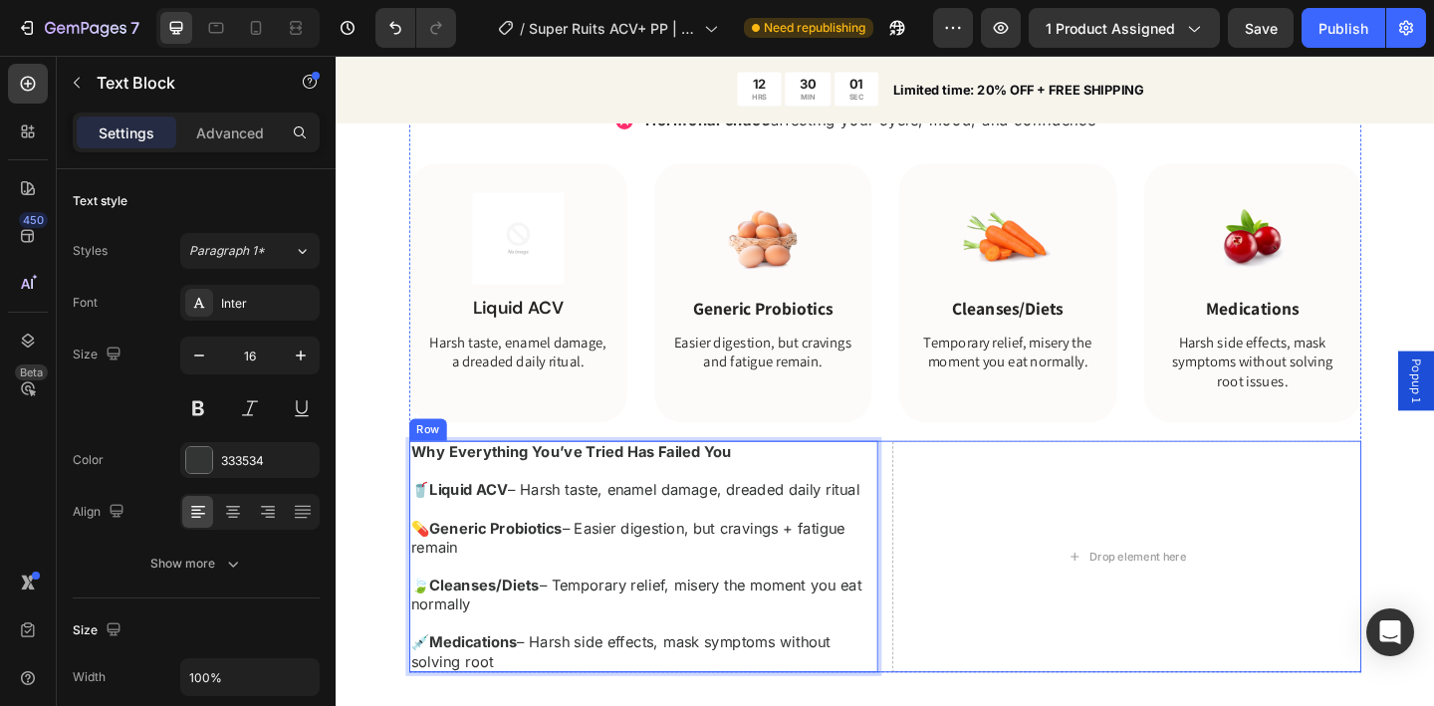
click at [924, 488] on div "Why Everything You’ve Tried Has Failed You 🥤 Liquid ACV – Harsh taste, enamel d…" at bounding box center [933, 601] width 1036 height 253
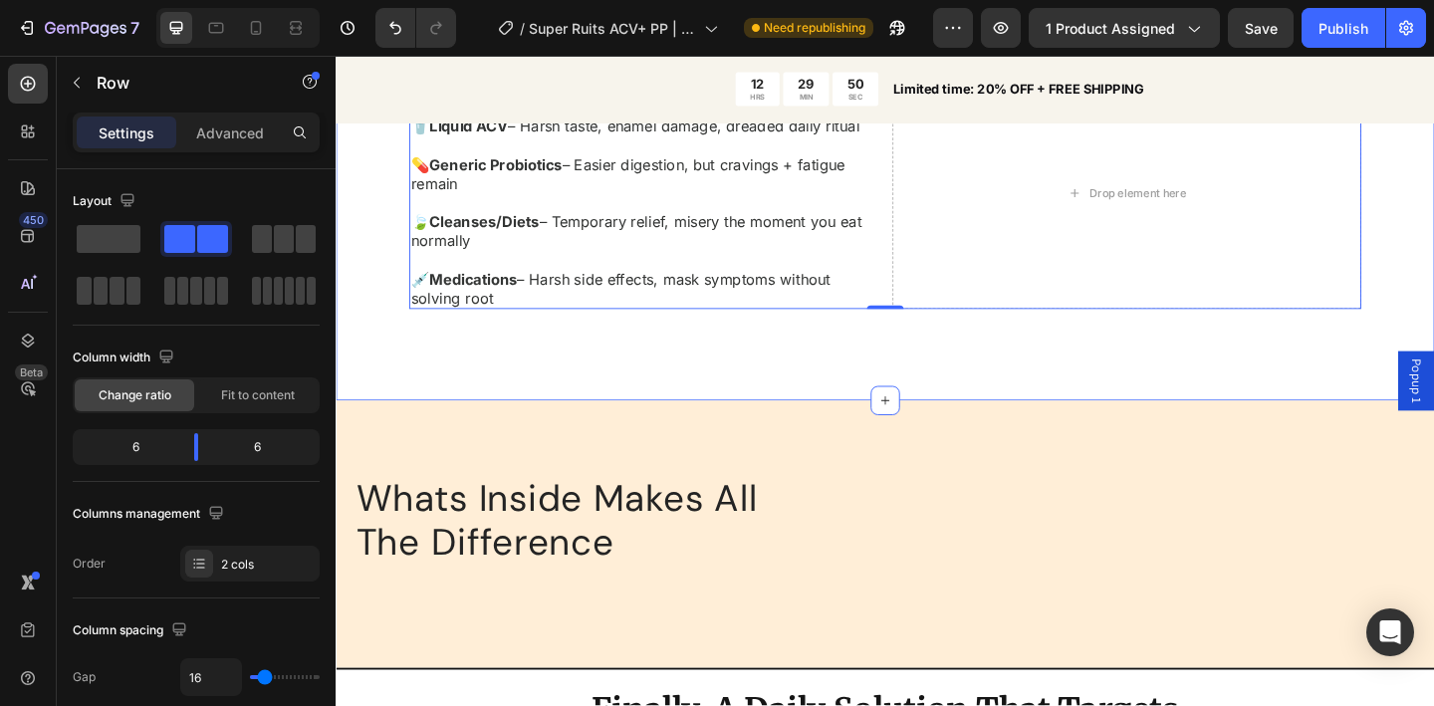
scroll to position [2208, 0]
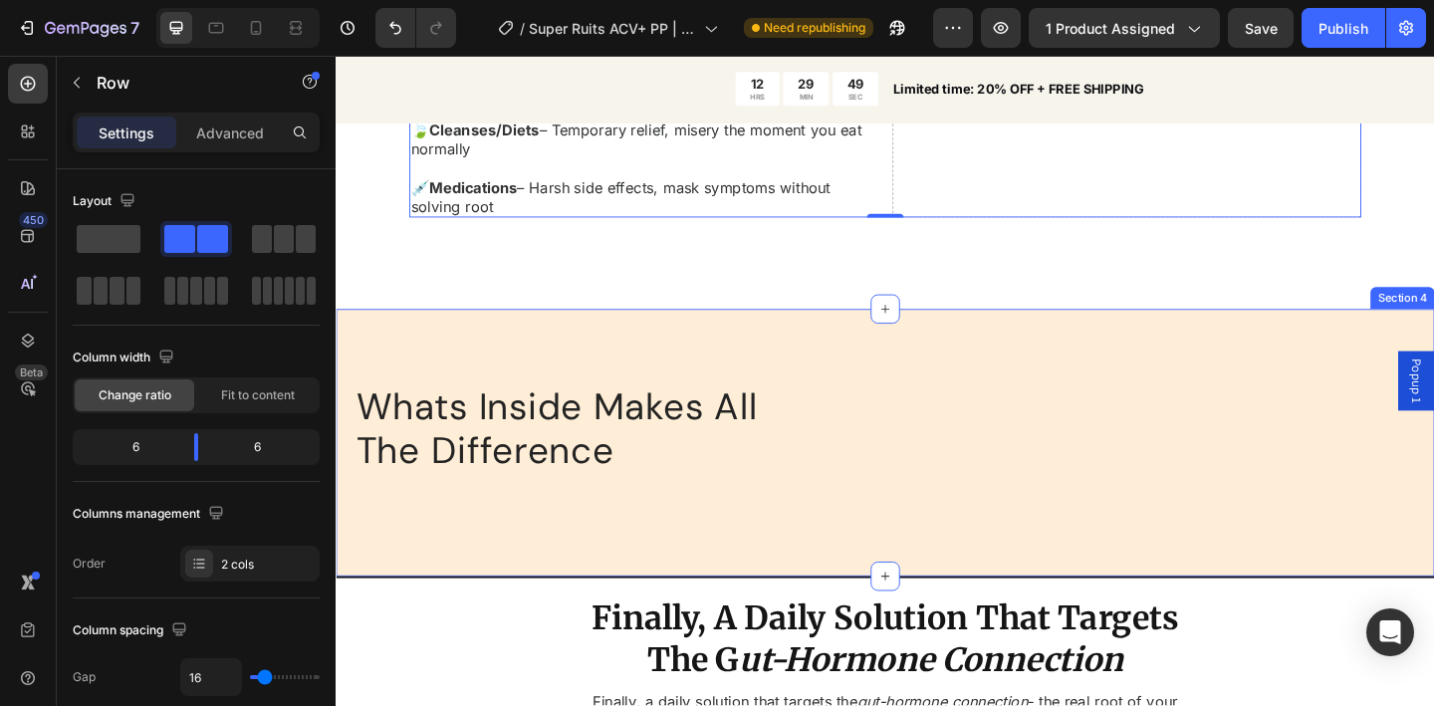
click at [826, 369] on div "Whats Inside Makes All The Difference Heading Row Section 4" at bounding box center [933, 477] width 1195 height 291
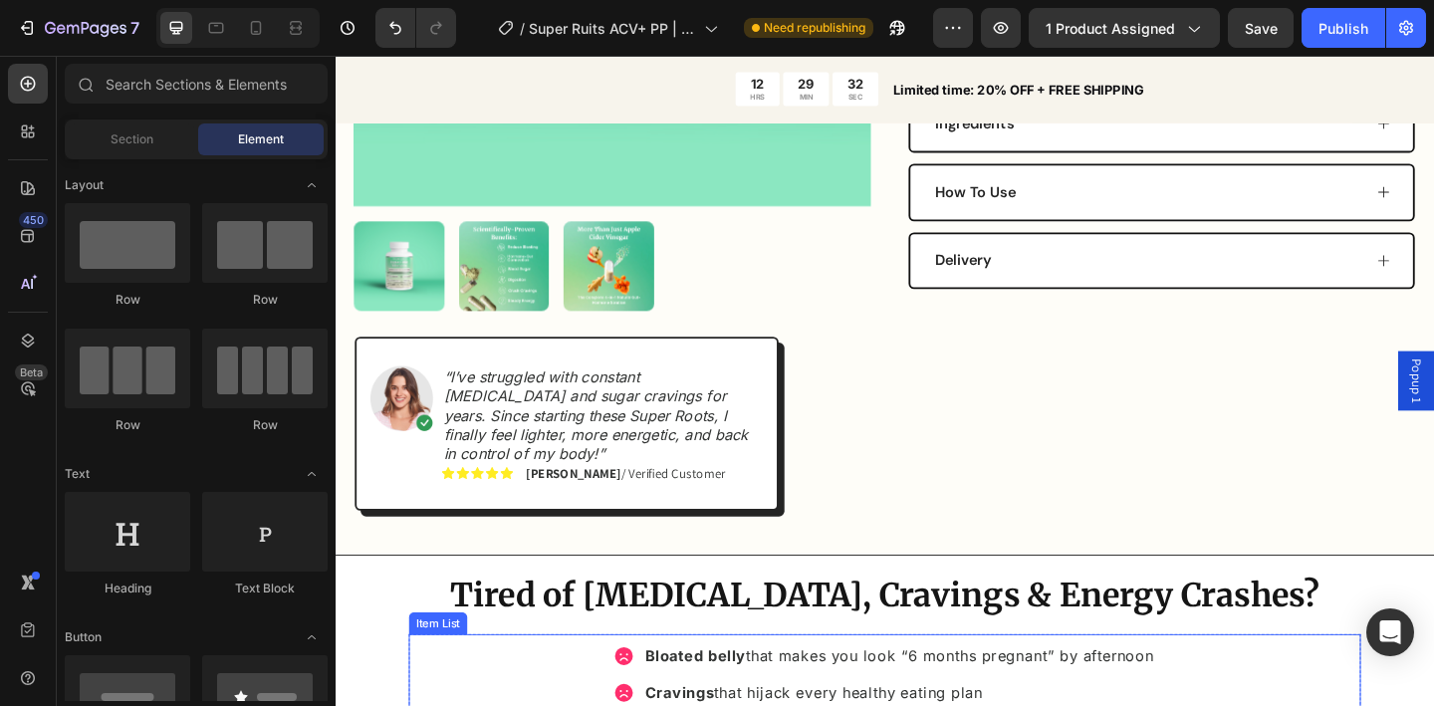
scroll to position [1417, 0]
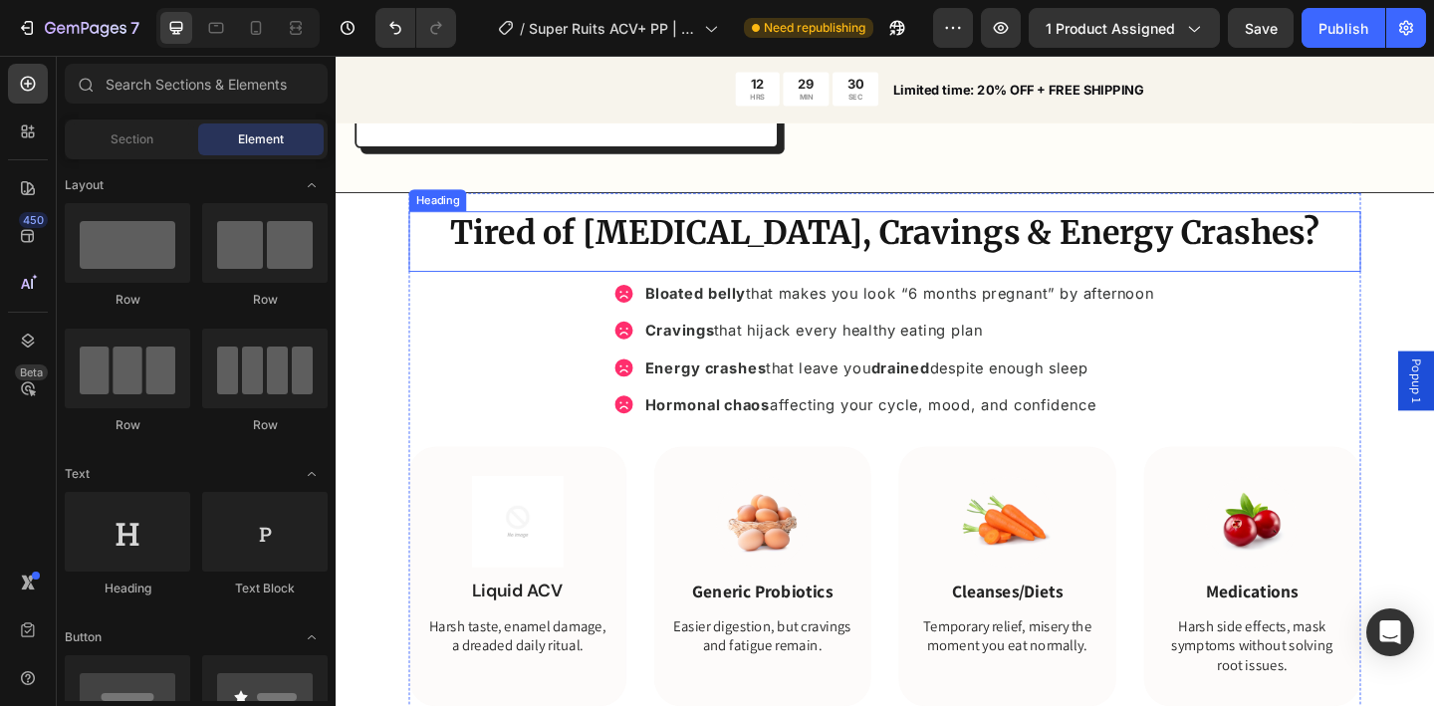
click at [767, 252] on strong "Tired of [MEDICAL_DATA], Cravings & Energy Crashes?" at bounding box center [933, 249] width 945 height 44
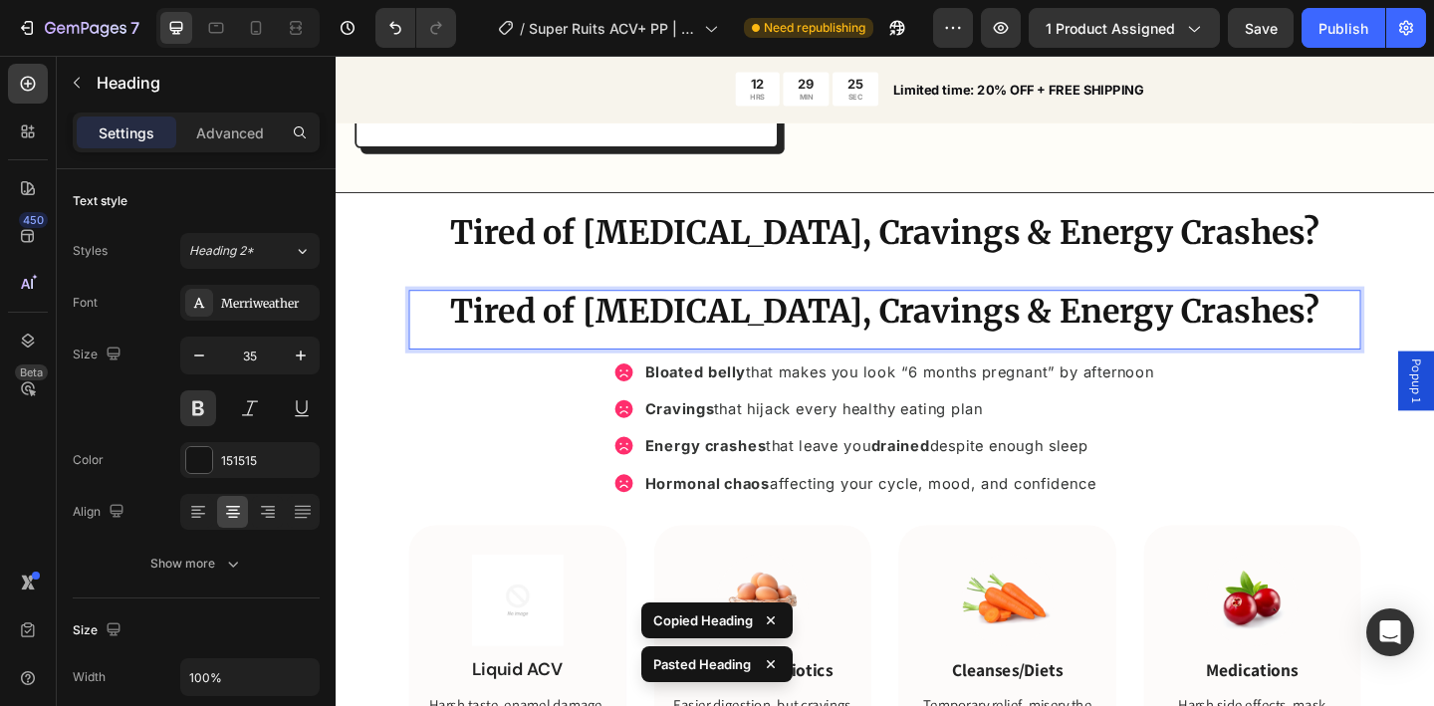
drag, startPoint x: 673, startPoint y: 318, endPoint x: 609, endPoint y: 327, distance: 65.4
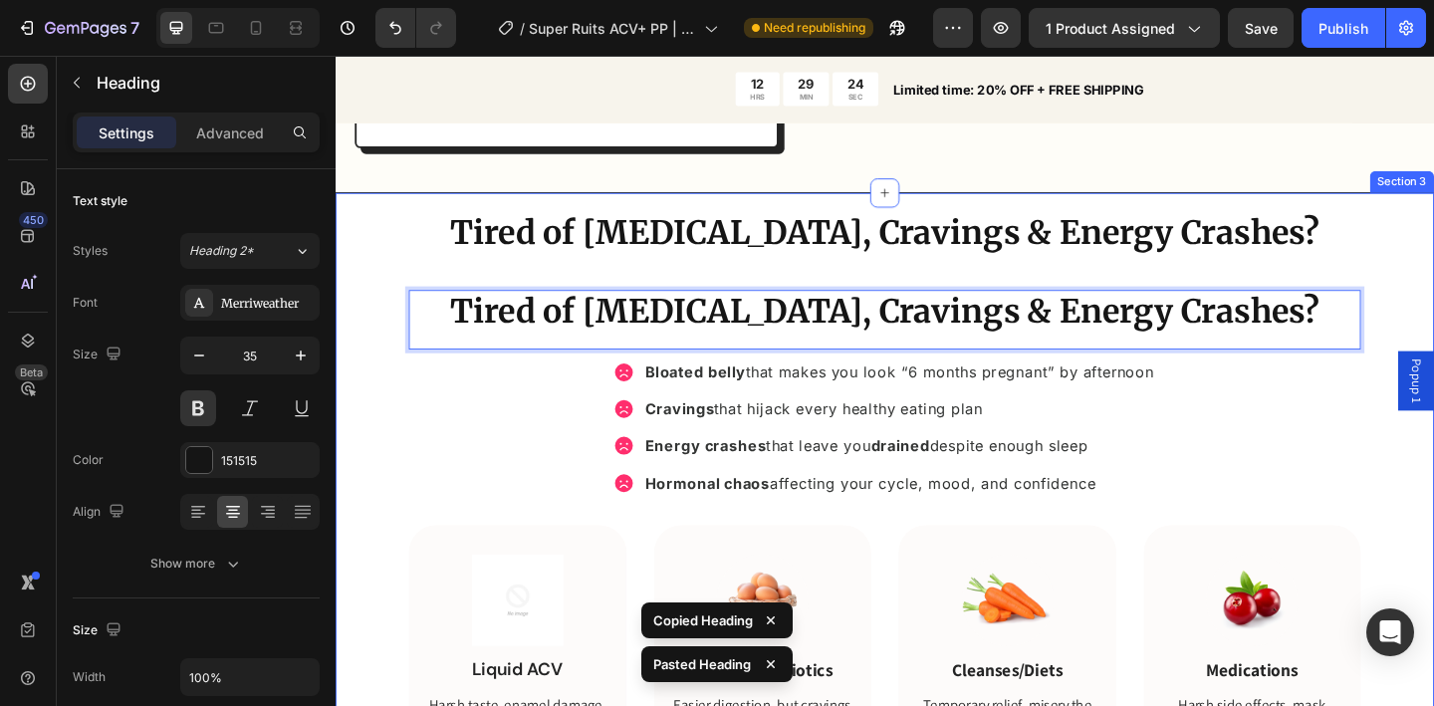
click at [387, 316] on div "Tired of Bloating, Cravings & Energy Crashes? Heading Tired of Bloating, Cravin…" at bounding box center [933, 712] width 1195 height 1016
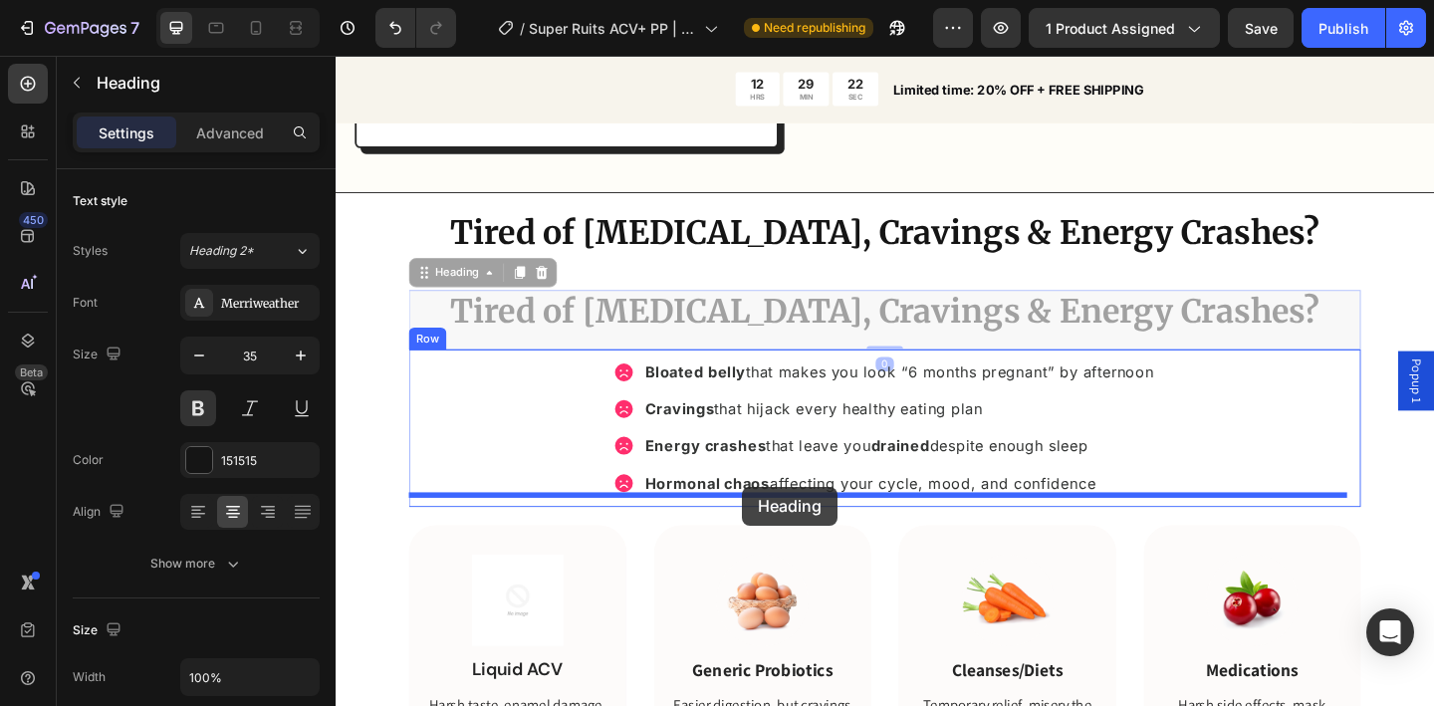
drag, startPoint x: 695, startPoint y: 323, endPoint x: 778, endPoint y: 525, distance: 218.4
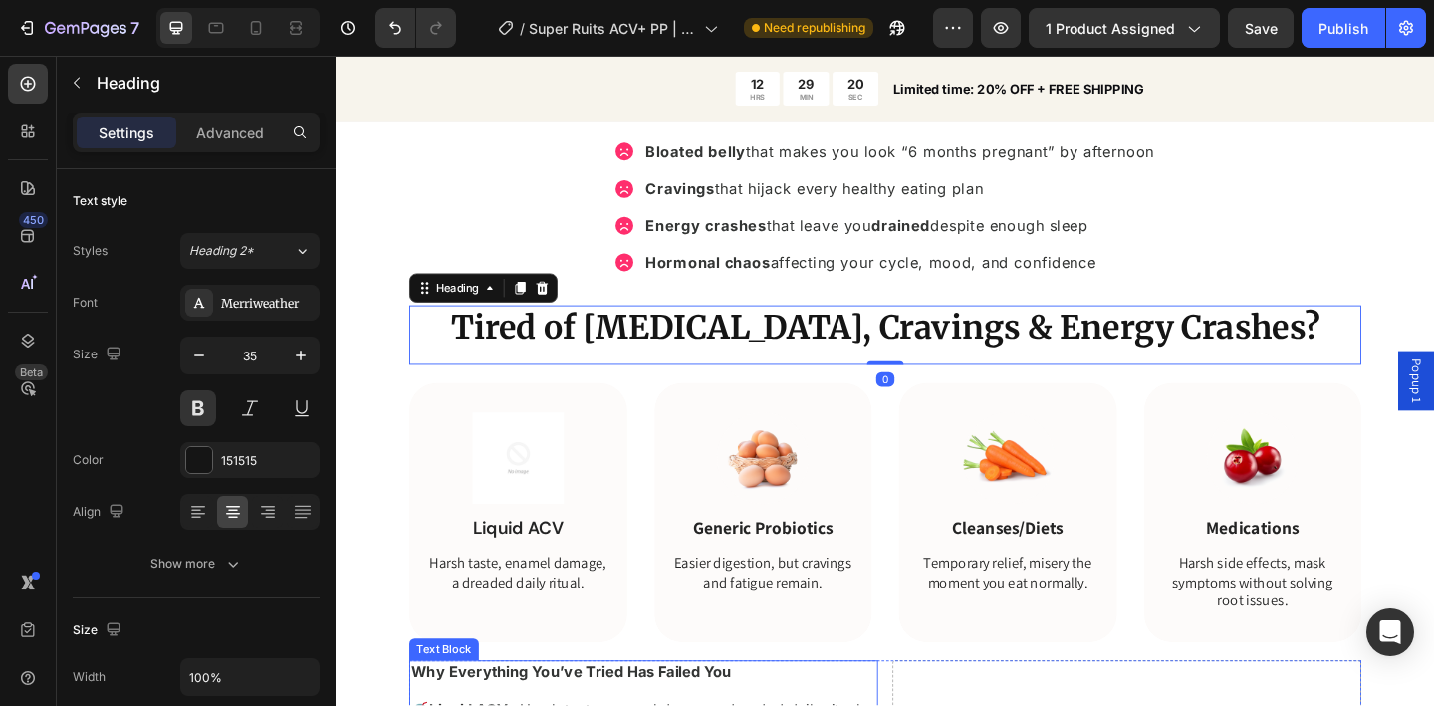
scroll to position [1944, 0]
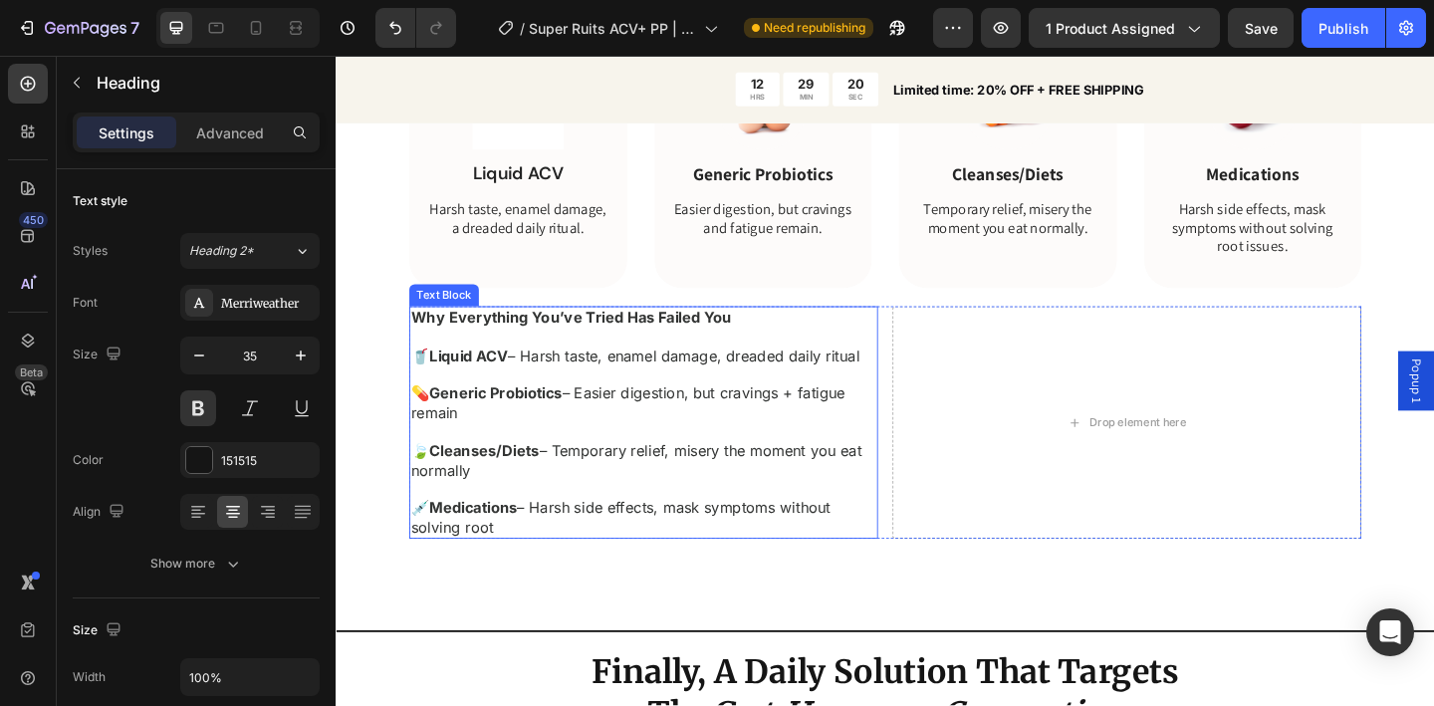
click at [625, 348] on strong "Why Everything You’ve Tried Has Failed You" at bounding box center [591, 341] width 349 height 20
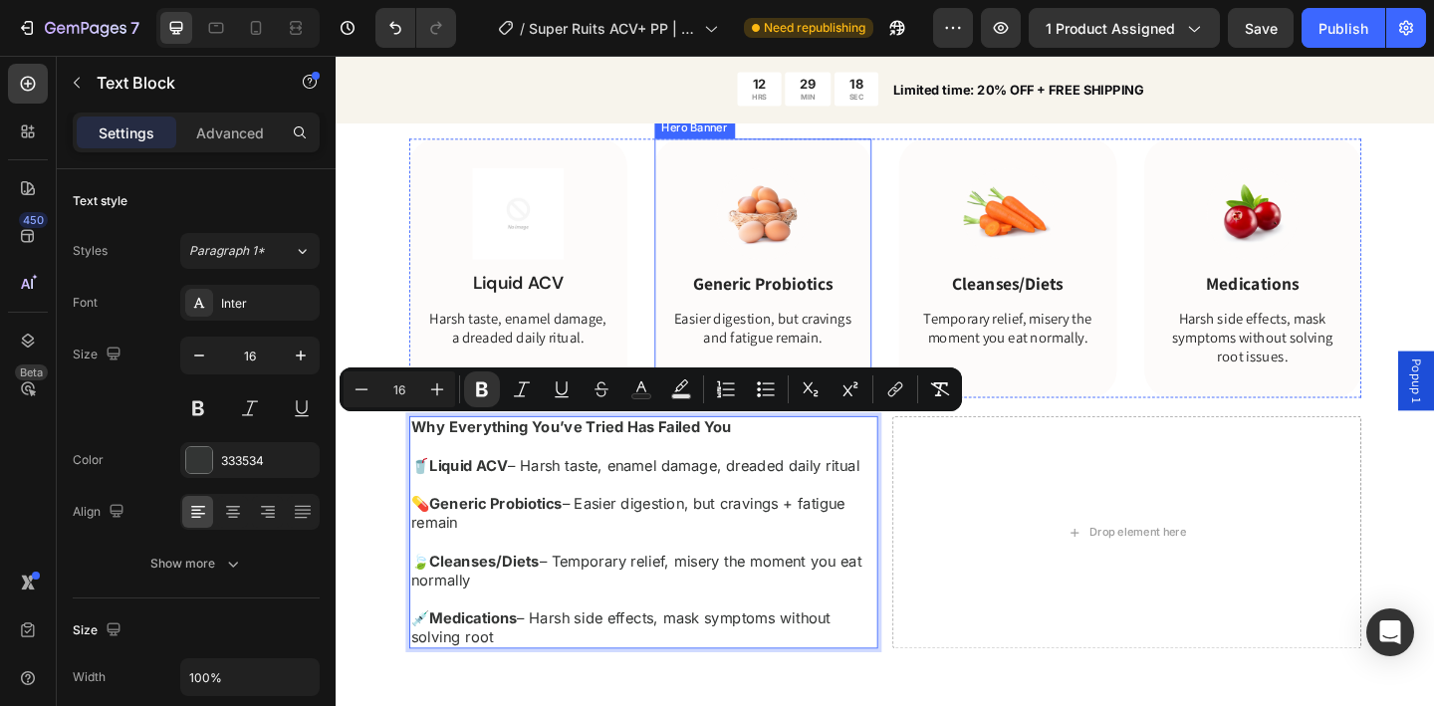
scroll to position [1601, 0]
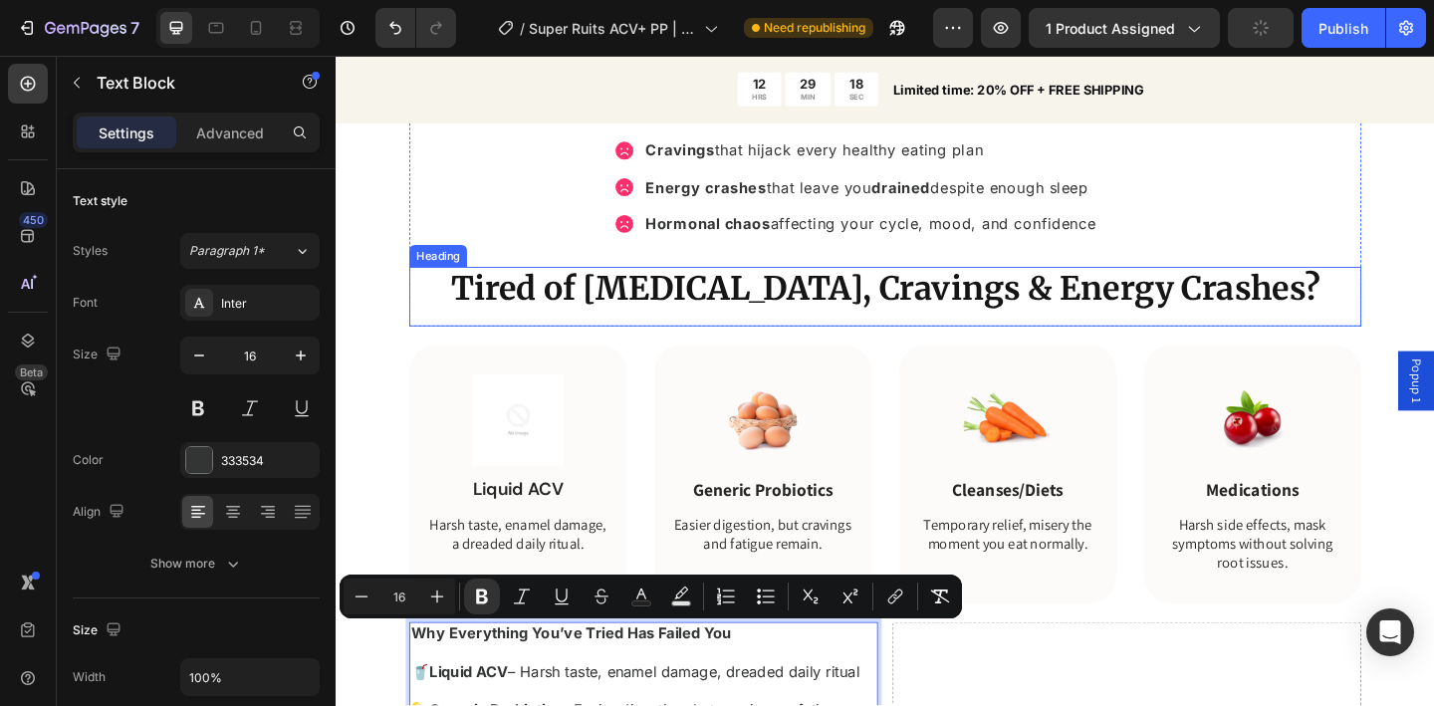
click at [790, 322] on strong "Tired of [MEDICAL_DATA], Cravings & Energy Crashes?" at bounding box center [933, 310] width 945 height 44
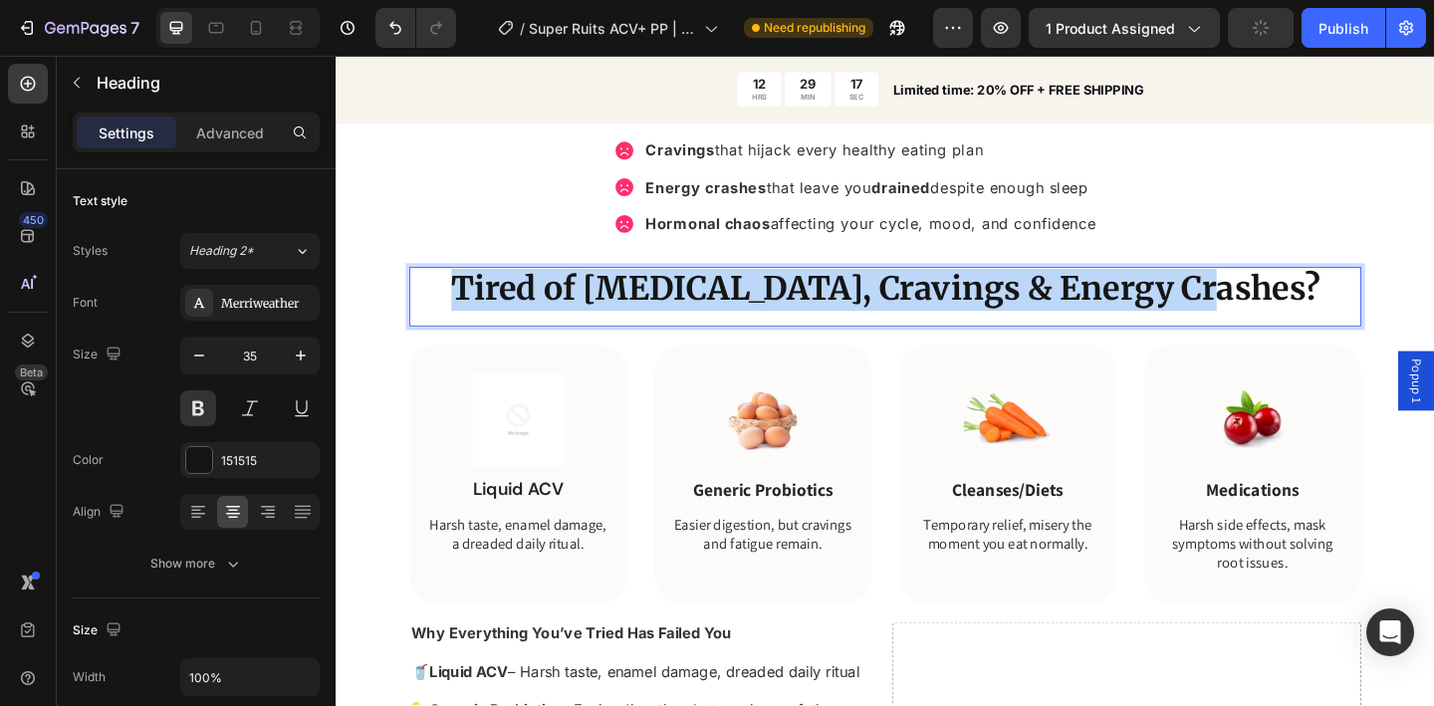
click at [790, 322] on strong "Tired of [MEDICAL_DATA], Cravings & Energy Crashes?" at bounding box center [933, 310] width 945 height 44
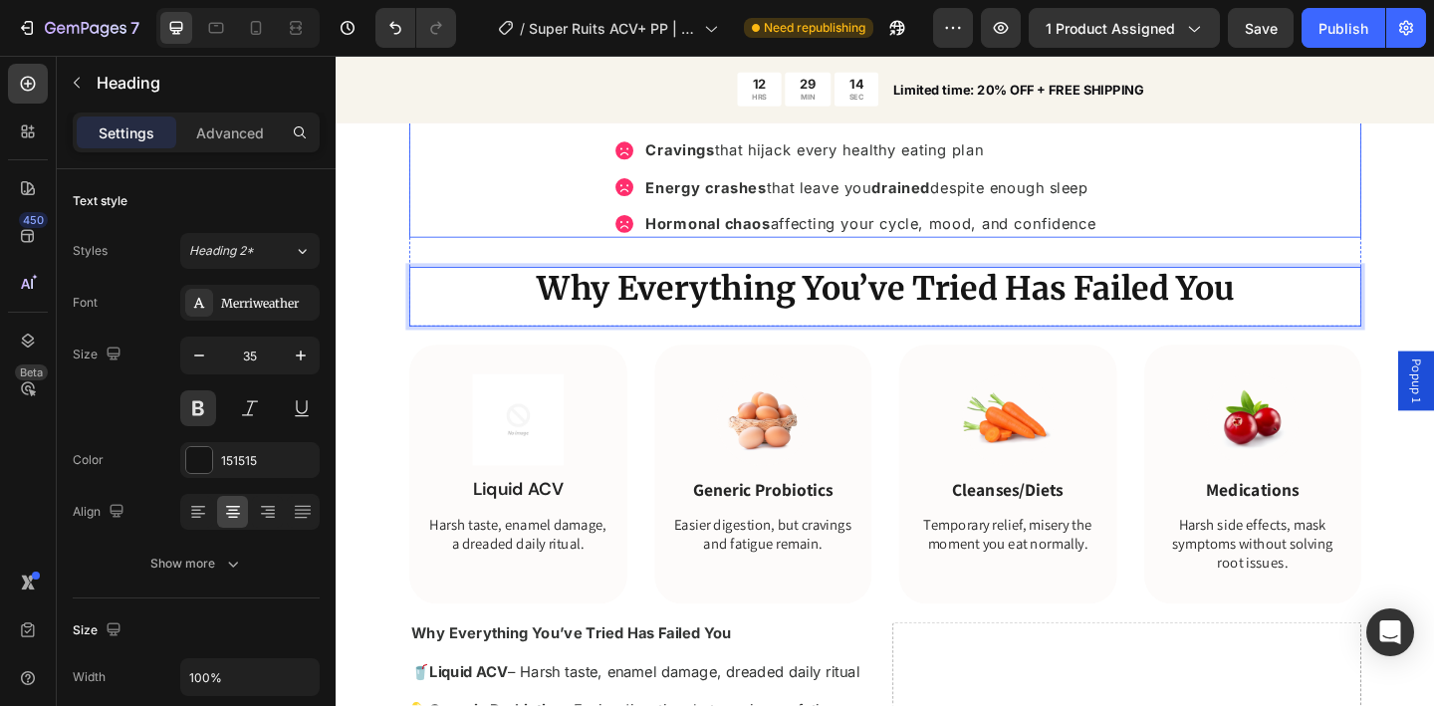
click at [485, 247] on div "Bloated belly that makes you look “6 months pregnant” by afternoon Cravings tha…" at bounding box center [933, 179] width 1036 height 149
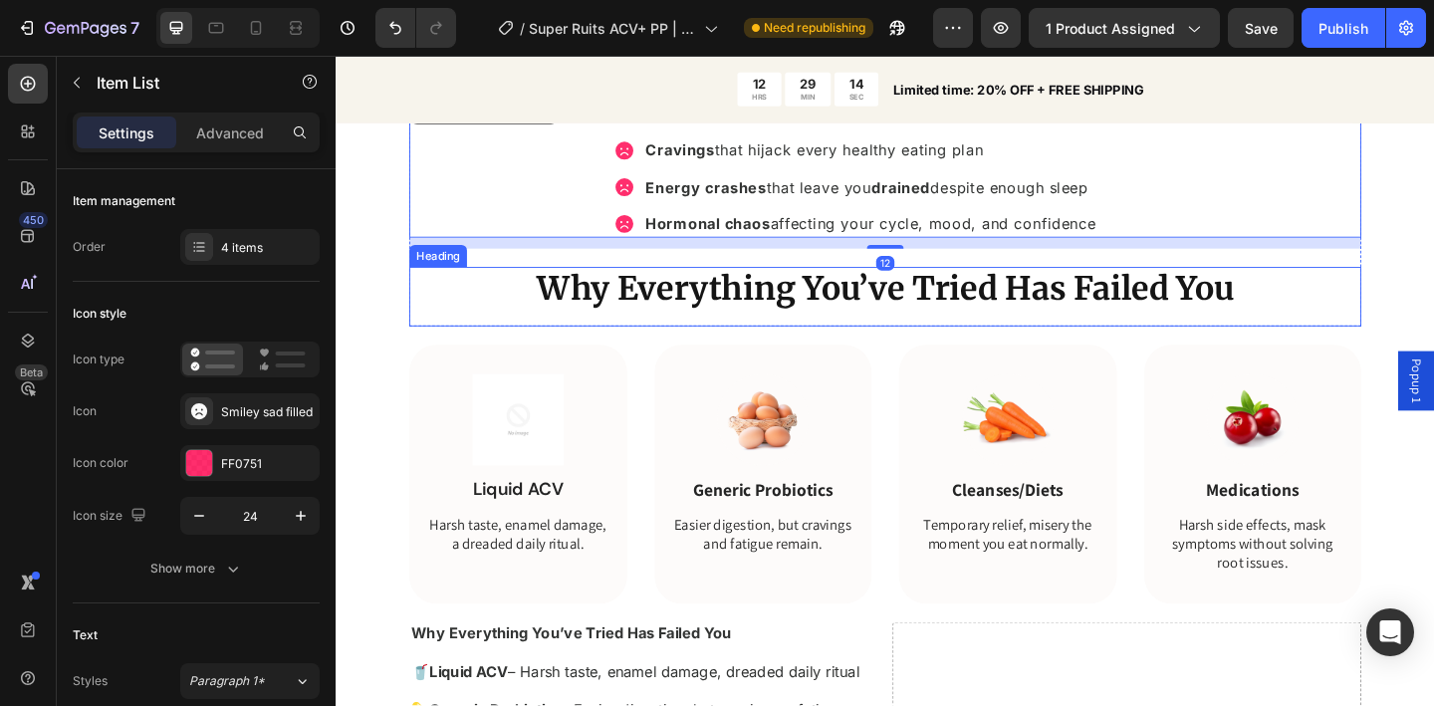
click at [554, 315] on strong "Why Everything You’ve Tried Has Failed You" at bounding box center [933, 310] width 759 height 44
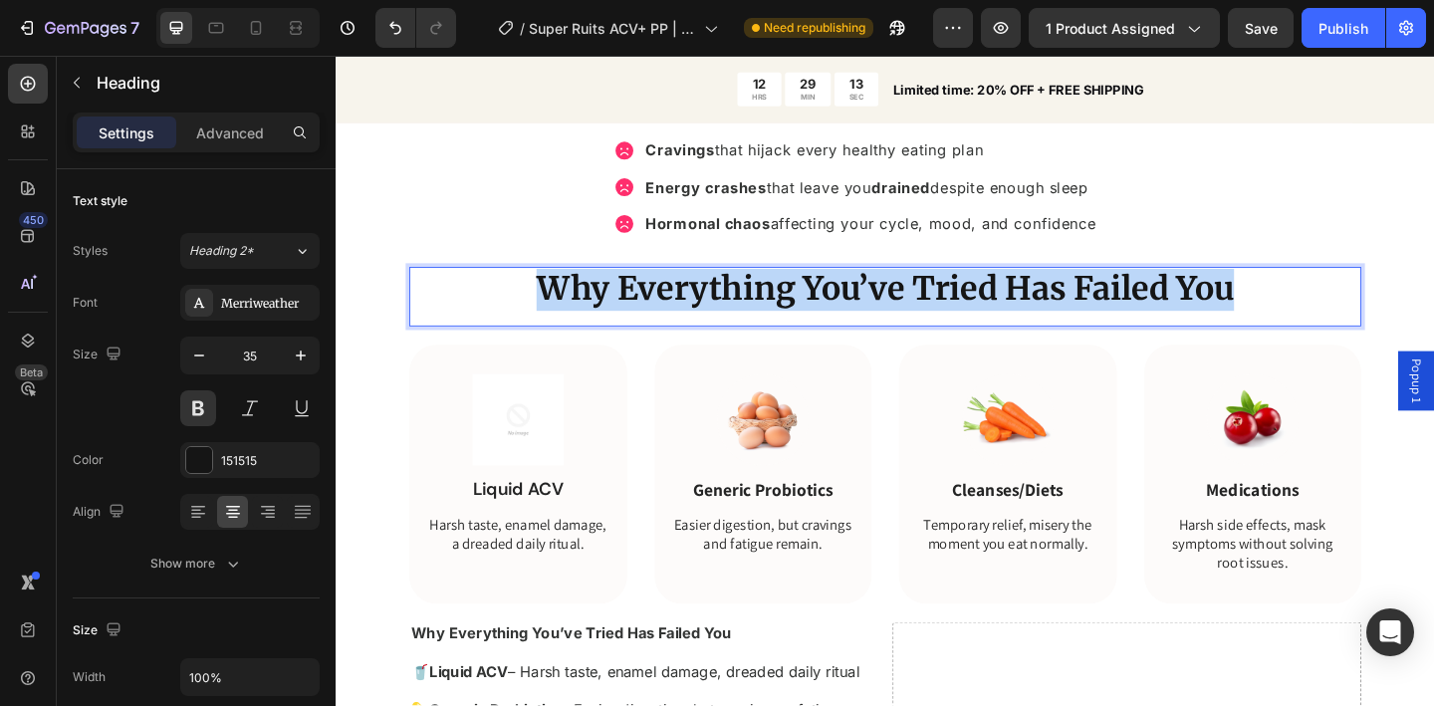
click at [554, 315] on strong "Why Everything You’ve Tried Has Failed You" at bounding box center [933, 310] width 759 height 44
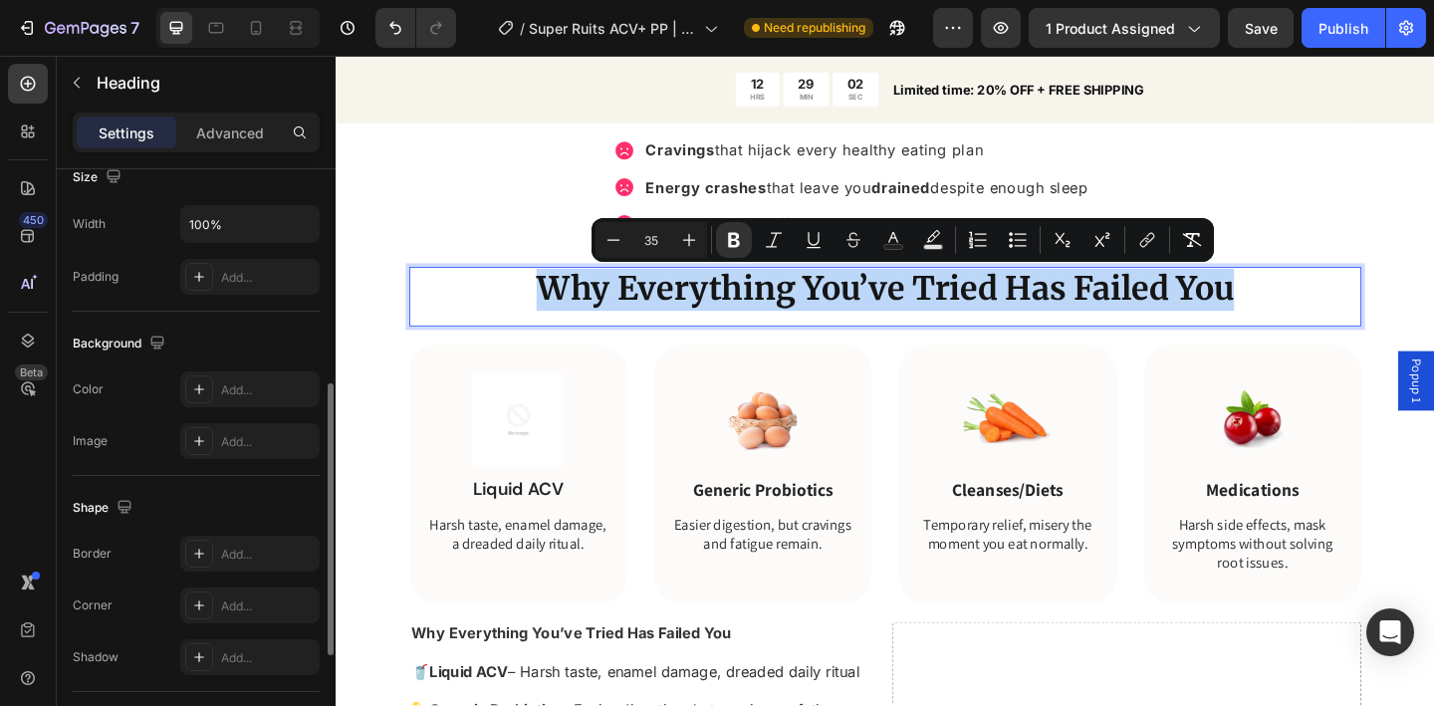
scroll to position [582, 0]
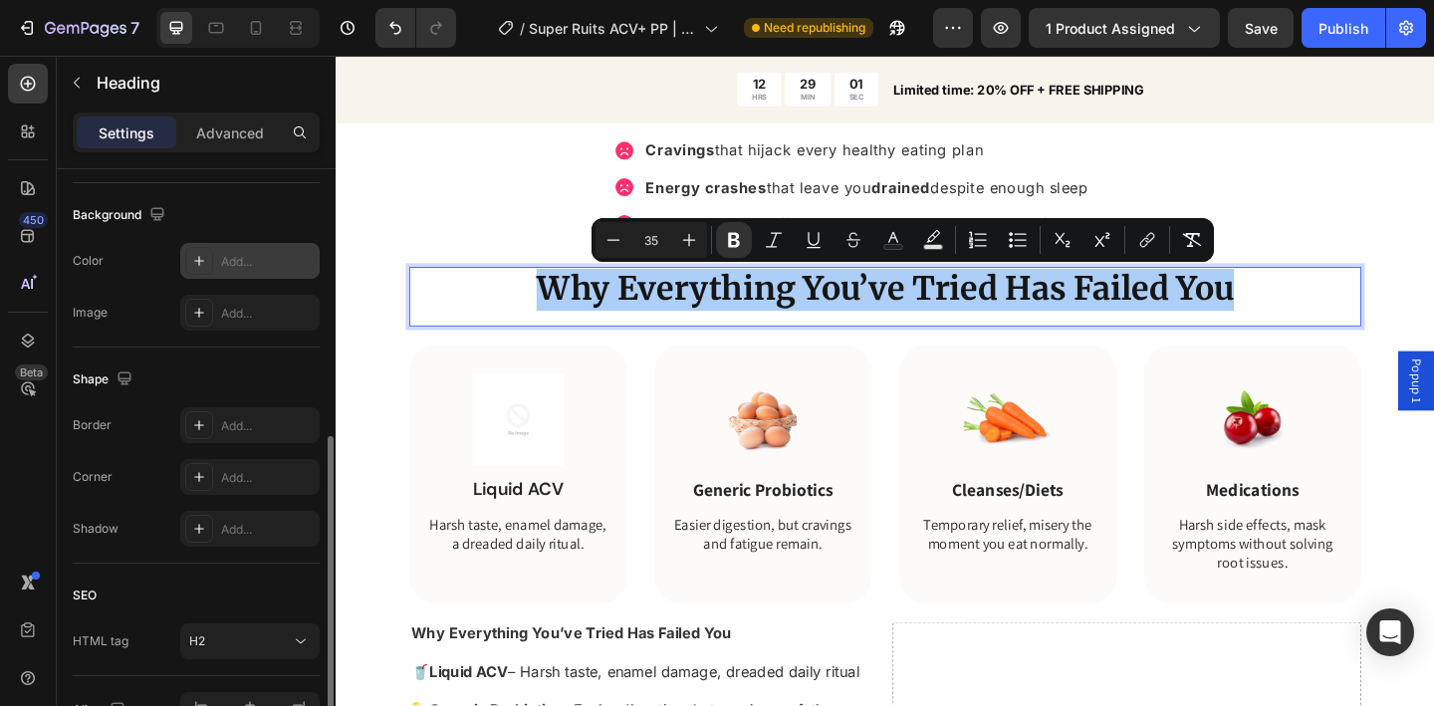
click at [239, 265] on div "Add..." at bounding box center [268, 262] width 94 height 18
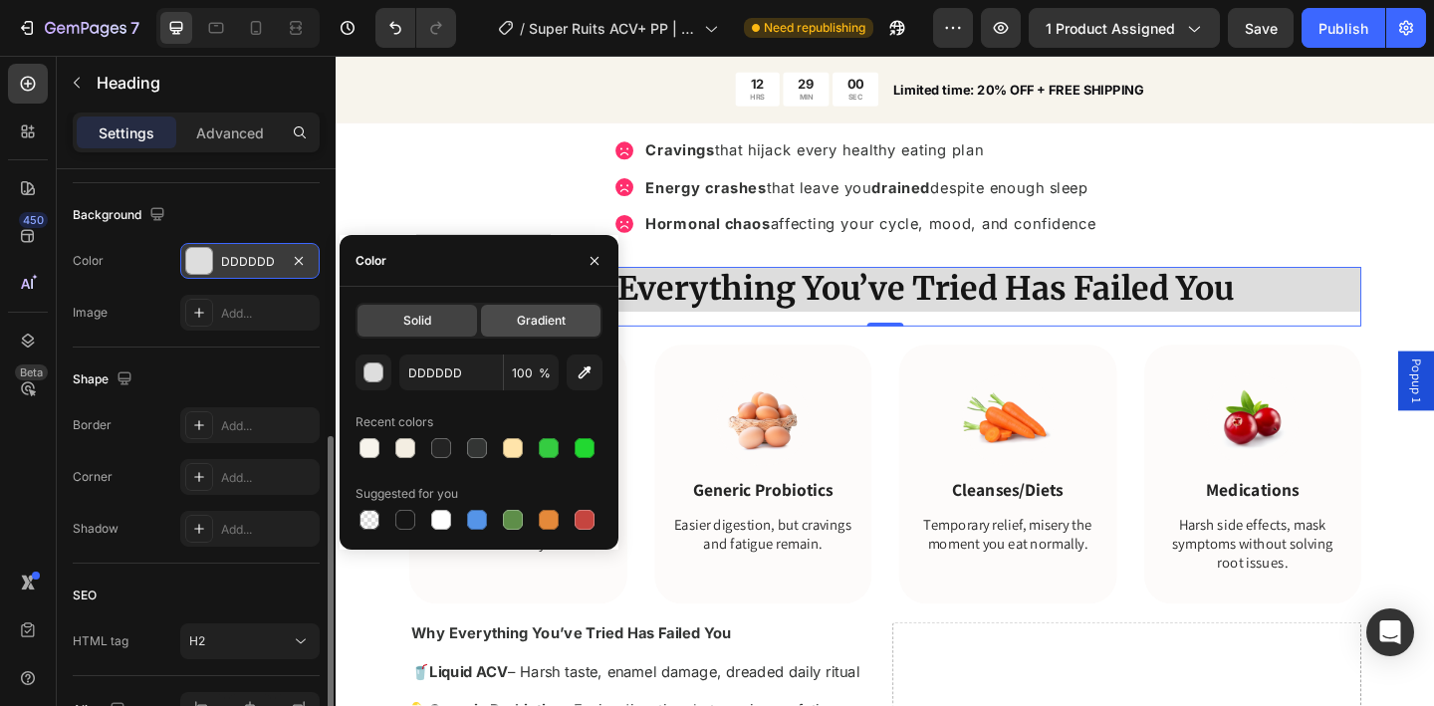
click at [558, 326] on span "Gradient" at bounding box center [541, 321] width 49 height 18
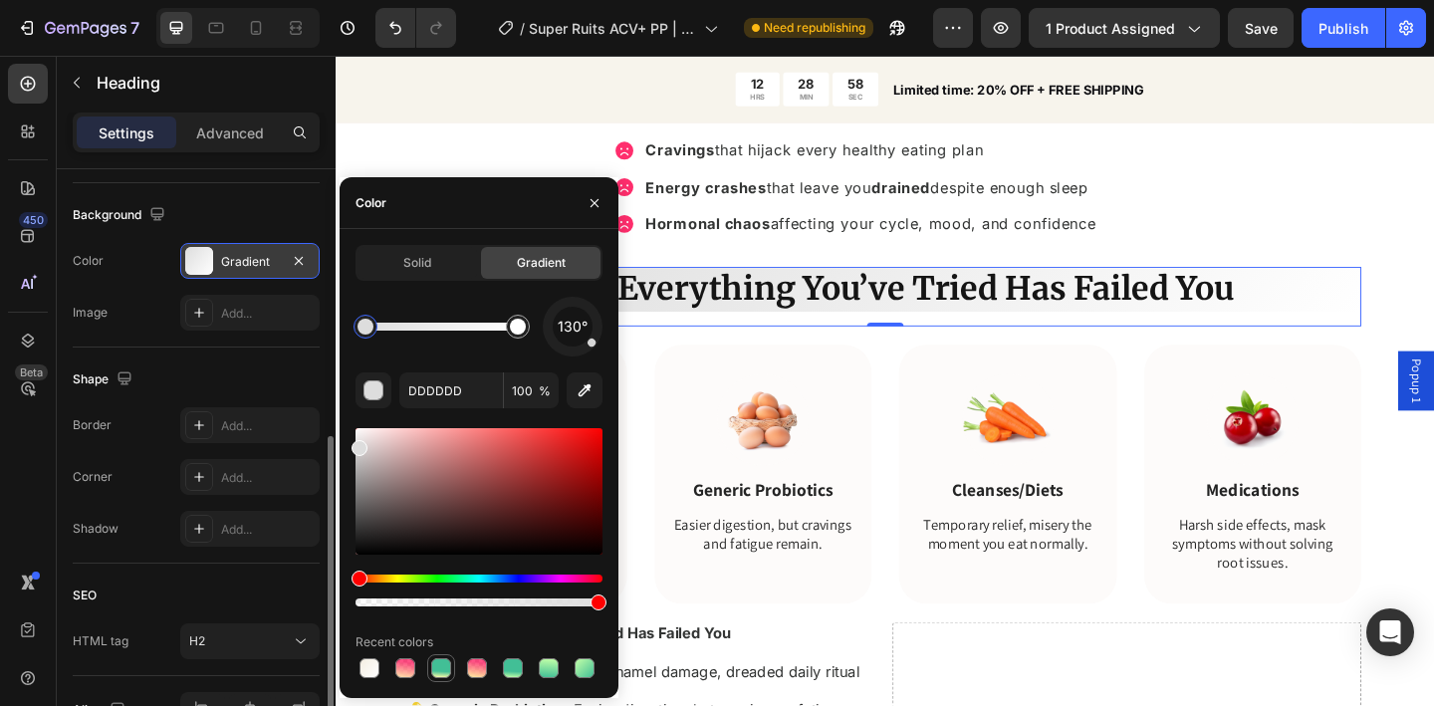
click at [443, 664] on div at bounding box center [441, 668] width 20 height 20
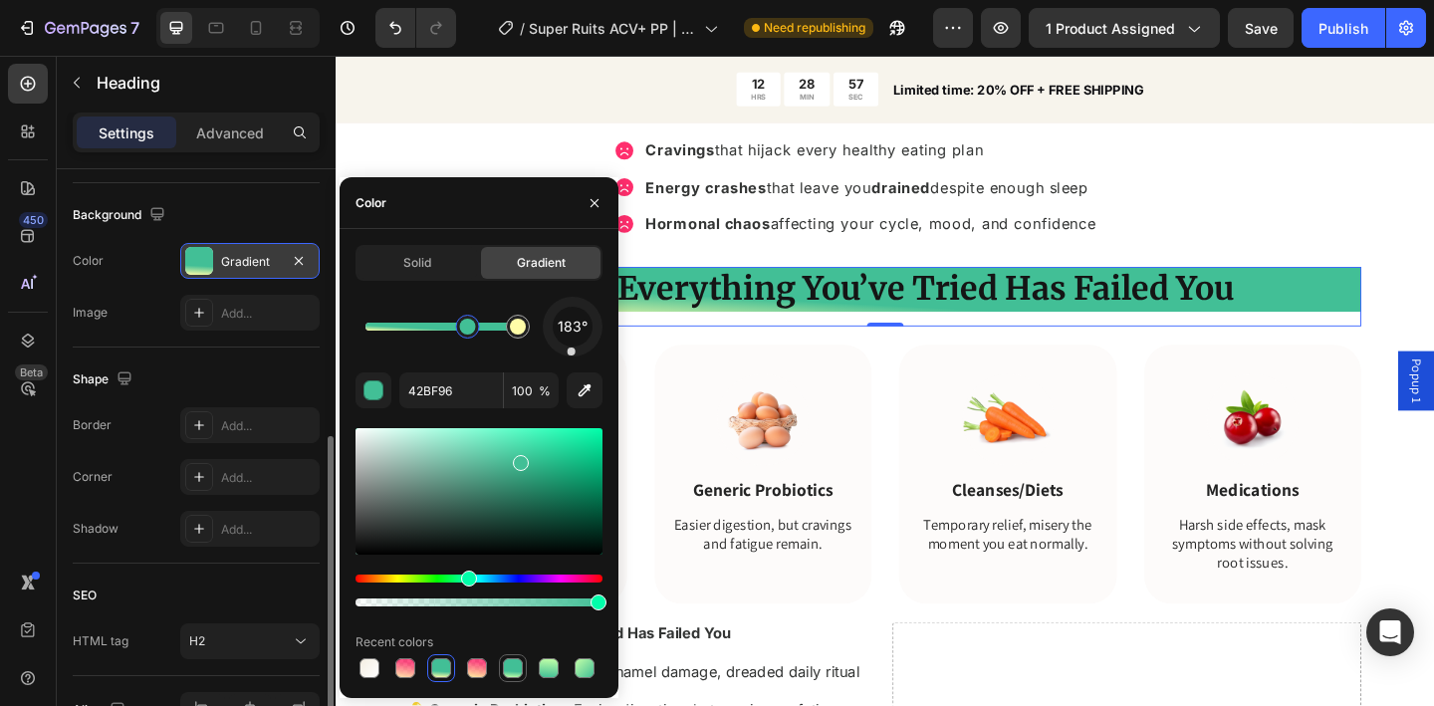
click at [510, 673] on div at bounding box center [513, 668] width 20 height 20
click at [553, 670] on div at bounding box center [549, 668] width 20 height 20
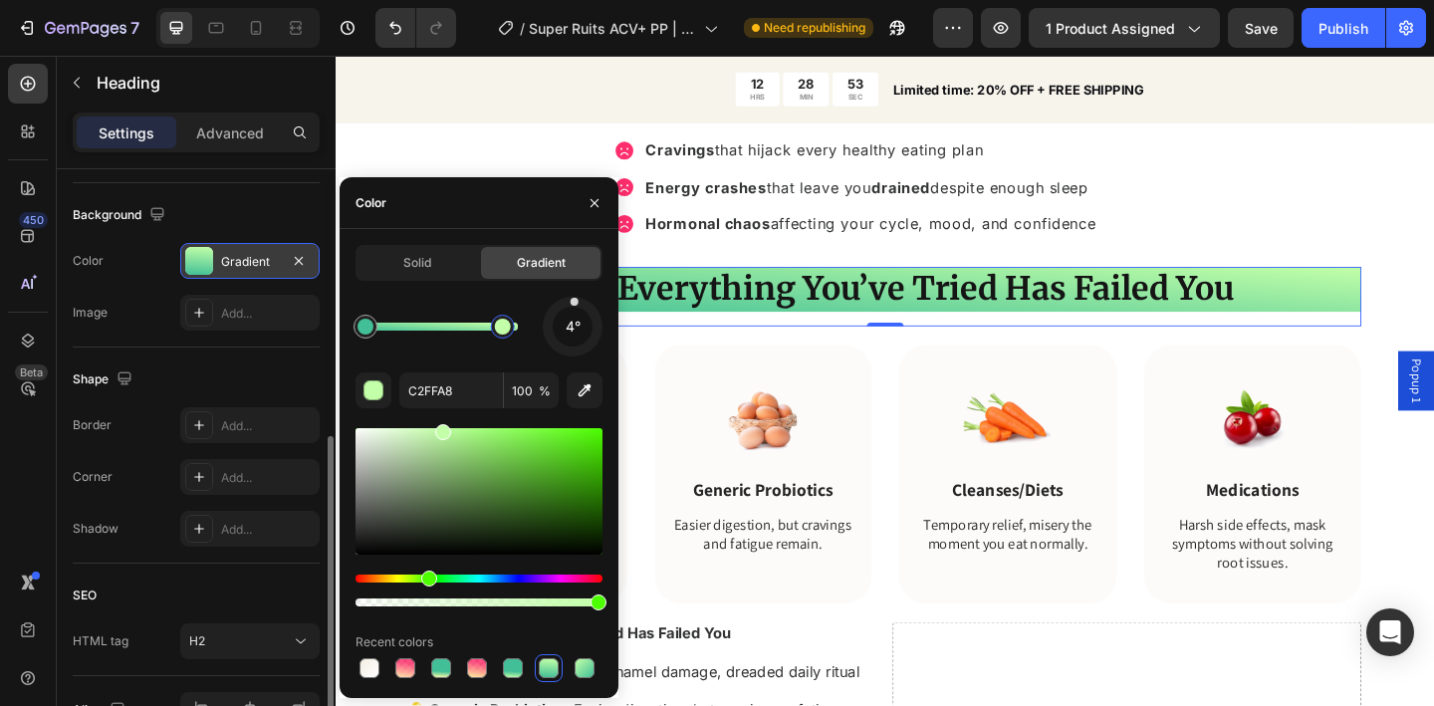
drag, startPoint x: 524, startPoint y: 335, endPoint x: 500, endPoint y: 339, distance: 24.2
click at [500, 339] on div at bounding box center [503, 327] width 36 height 36
drag, startPoint x: 500, startPoint y: 339, endPoint x: 474, endPoint y: 343, distance: 26.2
click at [474, 343] on div at bounding box center [490, 327] width 36 height 36
type input "42BF96"
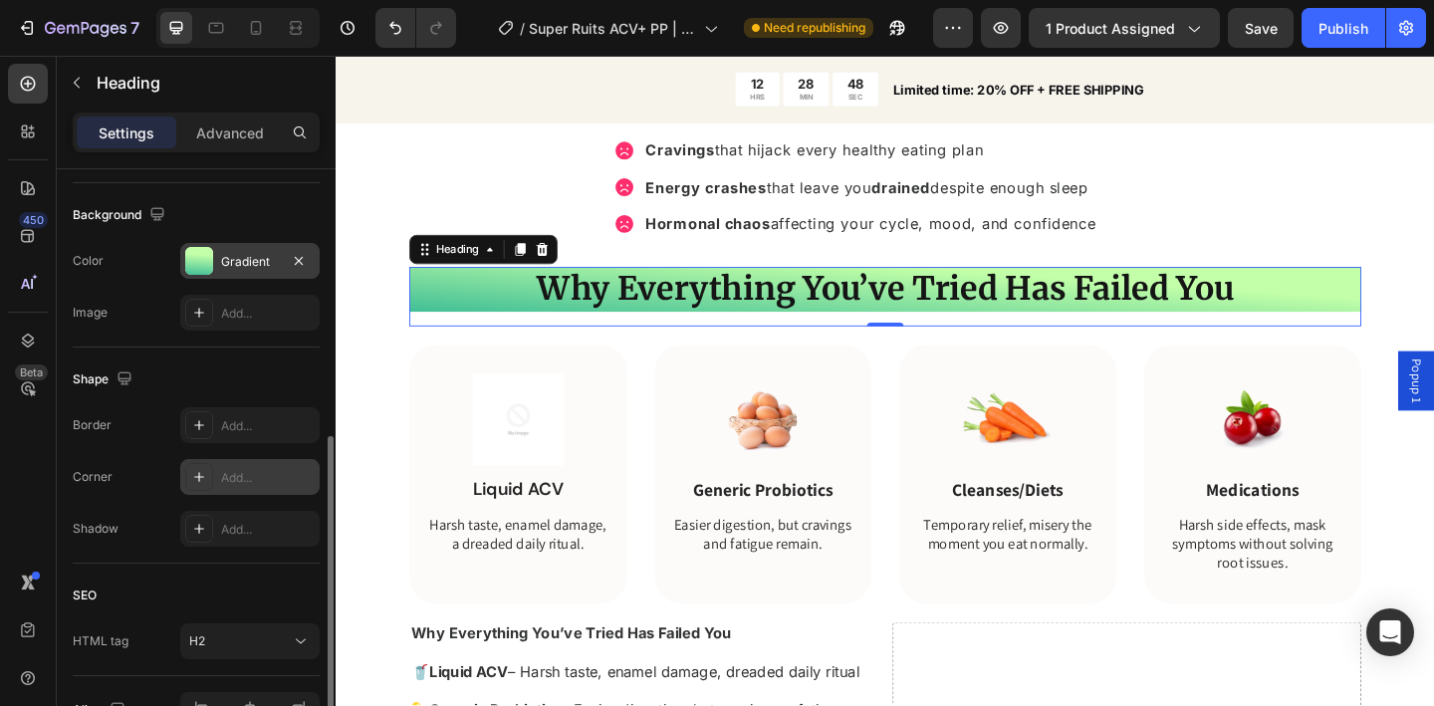
click at [246, 477] on div "Add..." at bounding box center [268, 478] width 94 height 18
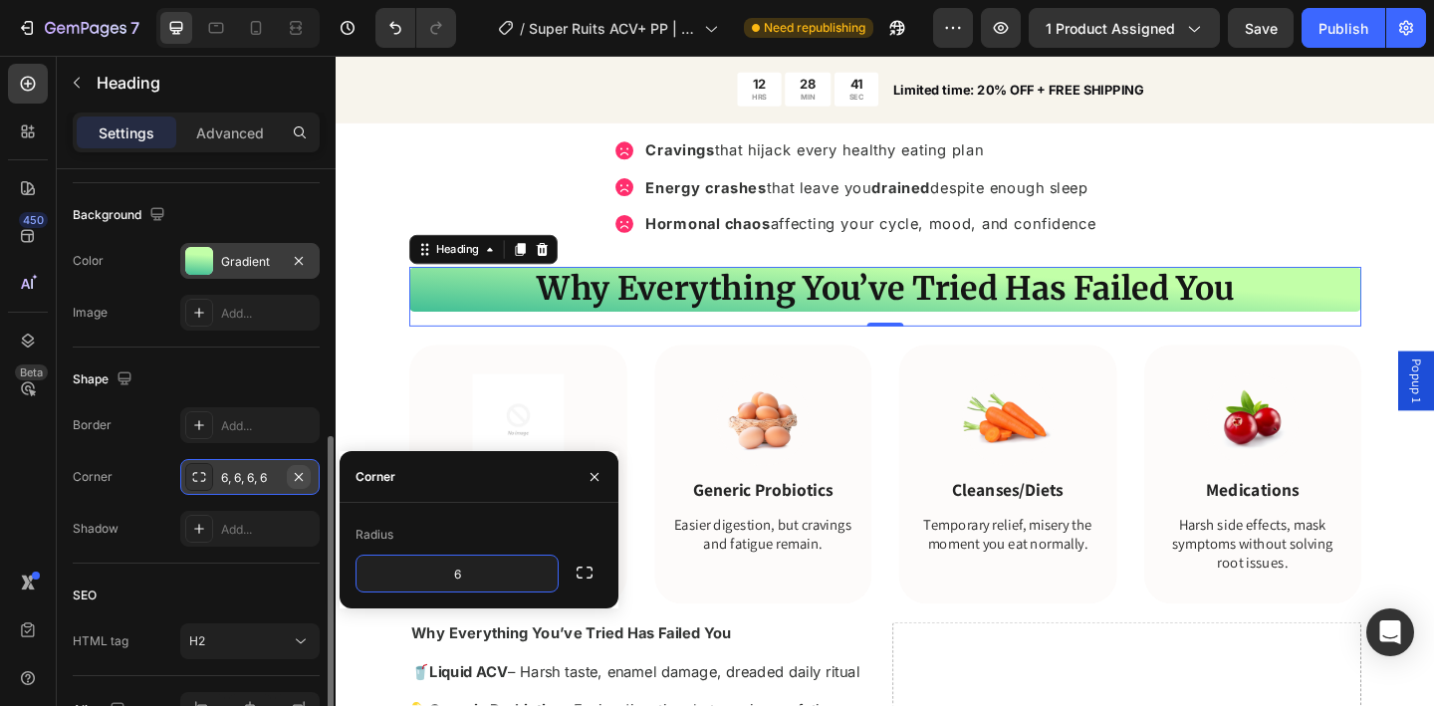
click at [297, 483] on icon "button" at bounding box center [299, 477] width 16 height 16
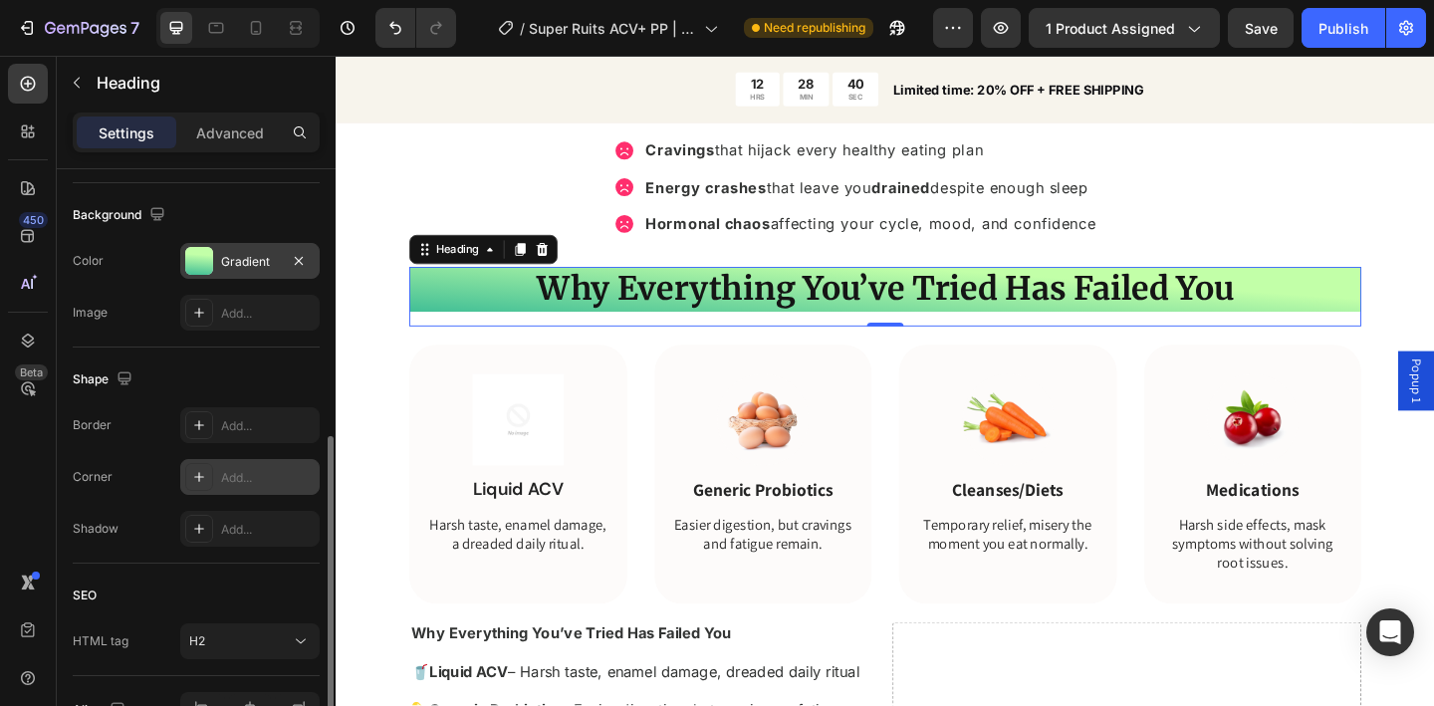
click at [266, 481] on div "Add..." at bounding box center [268, 478] width 94 height 18
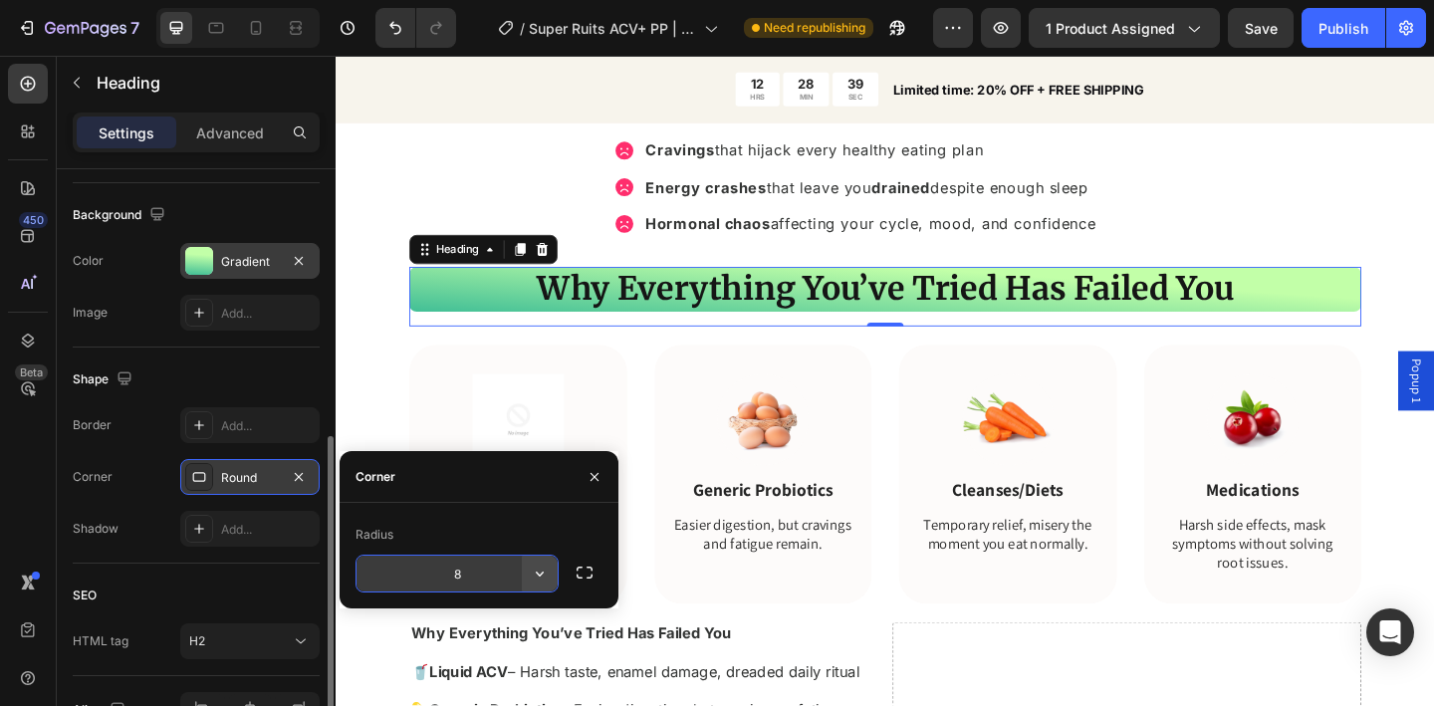
click at [540, 575] on icon "button" at bounding box center [540, 574] width 8 height 5
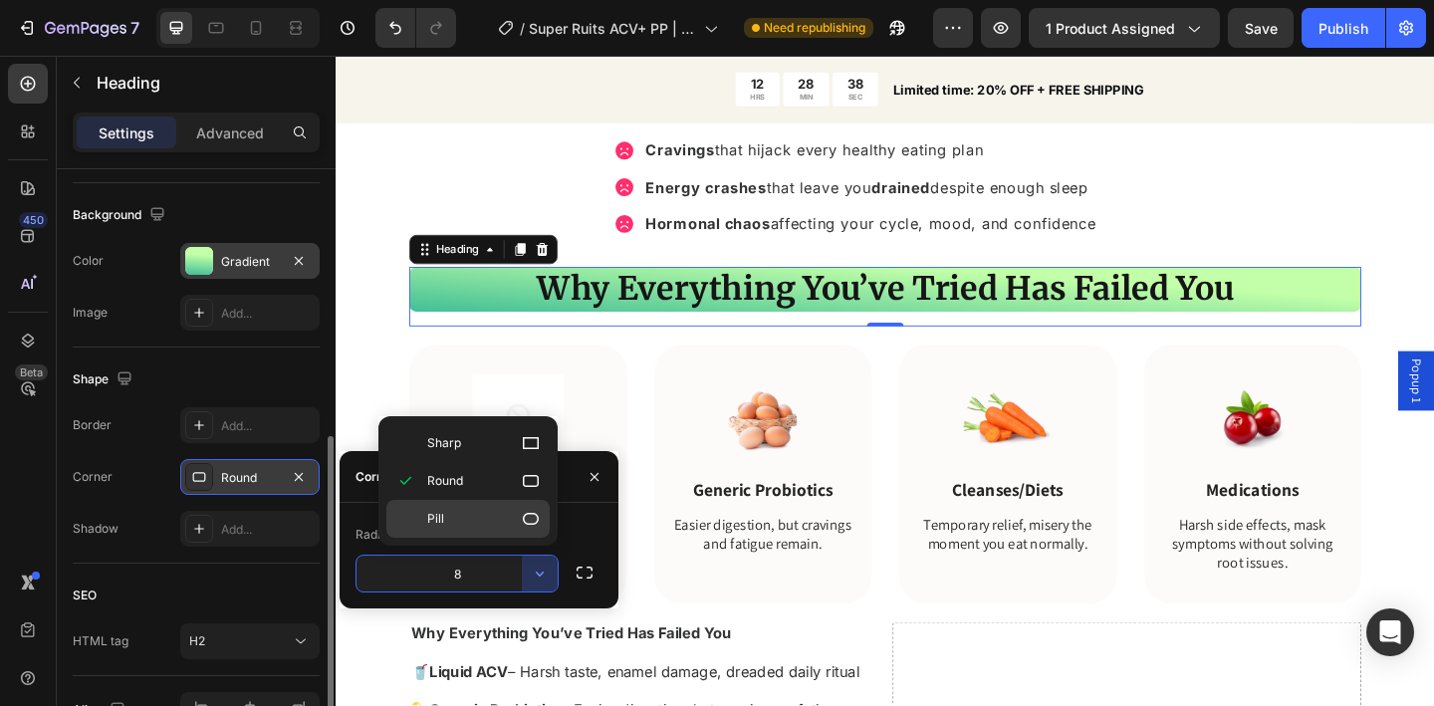
click at [490, 516] on p "Pill" at bounding box center [484, 519] width 114 height 20
type input "9999"
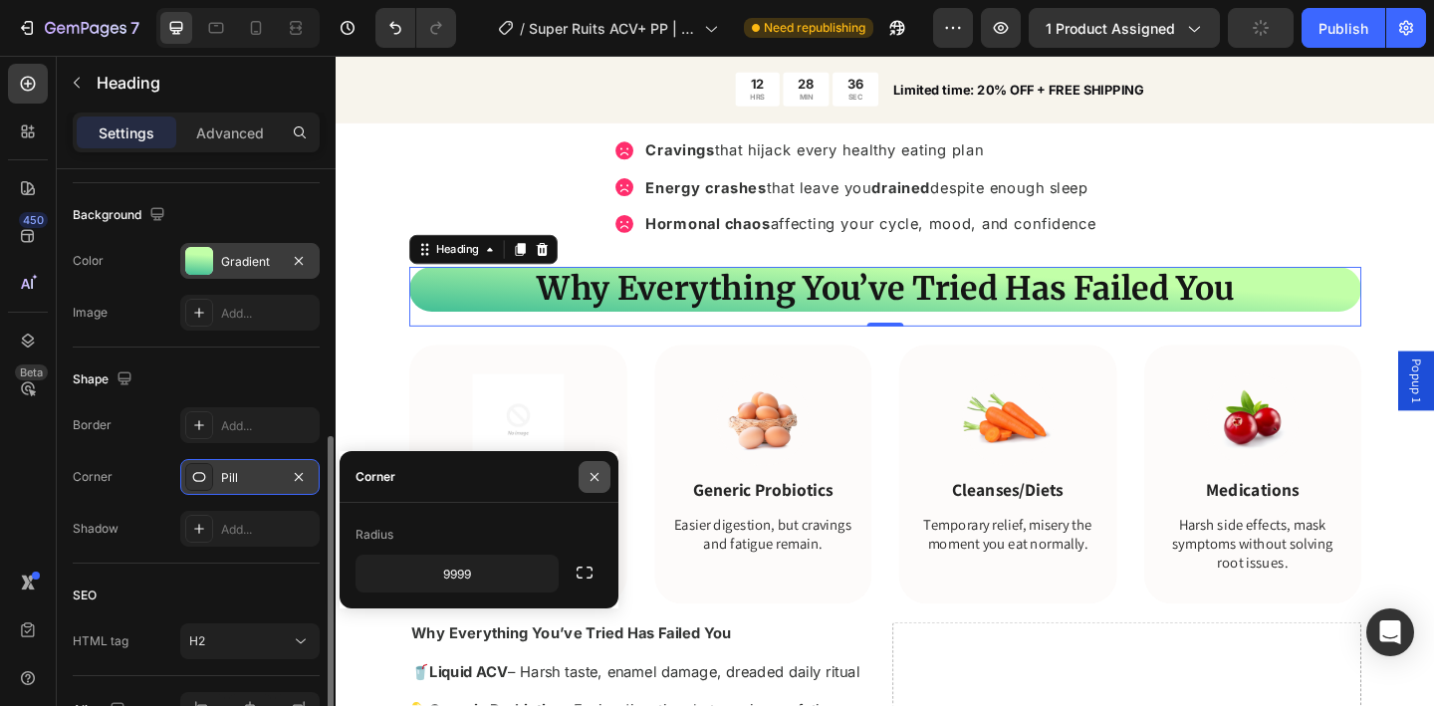
click at [601, 471] on icon "button" at bounding box center [595, 477] width 16 height 16
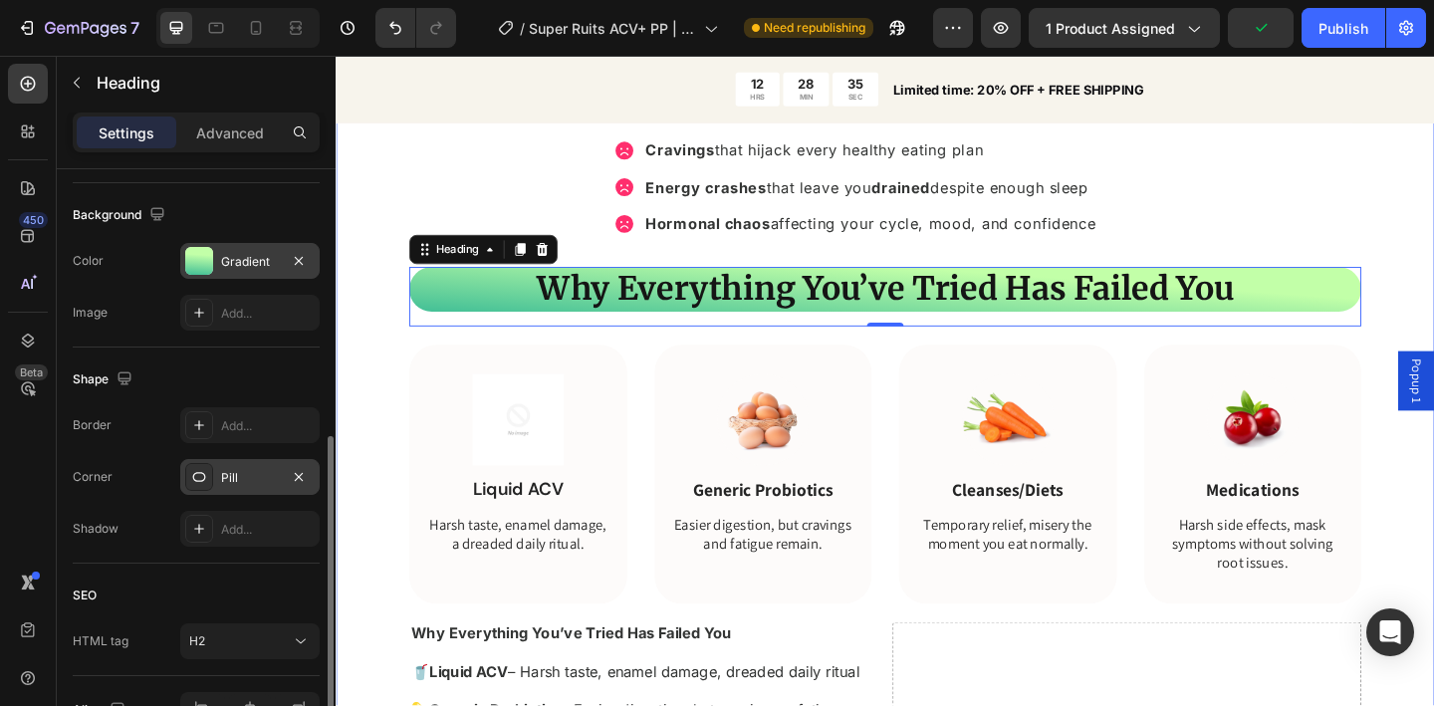
click at [390, 375] on div "Tired of Bloating, Cravings & Energy Crashes? Heading Bloated belly that makes …" at bounding box center [933, 517] width 1195 height 1016
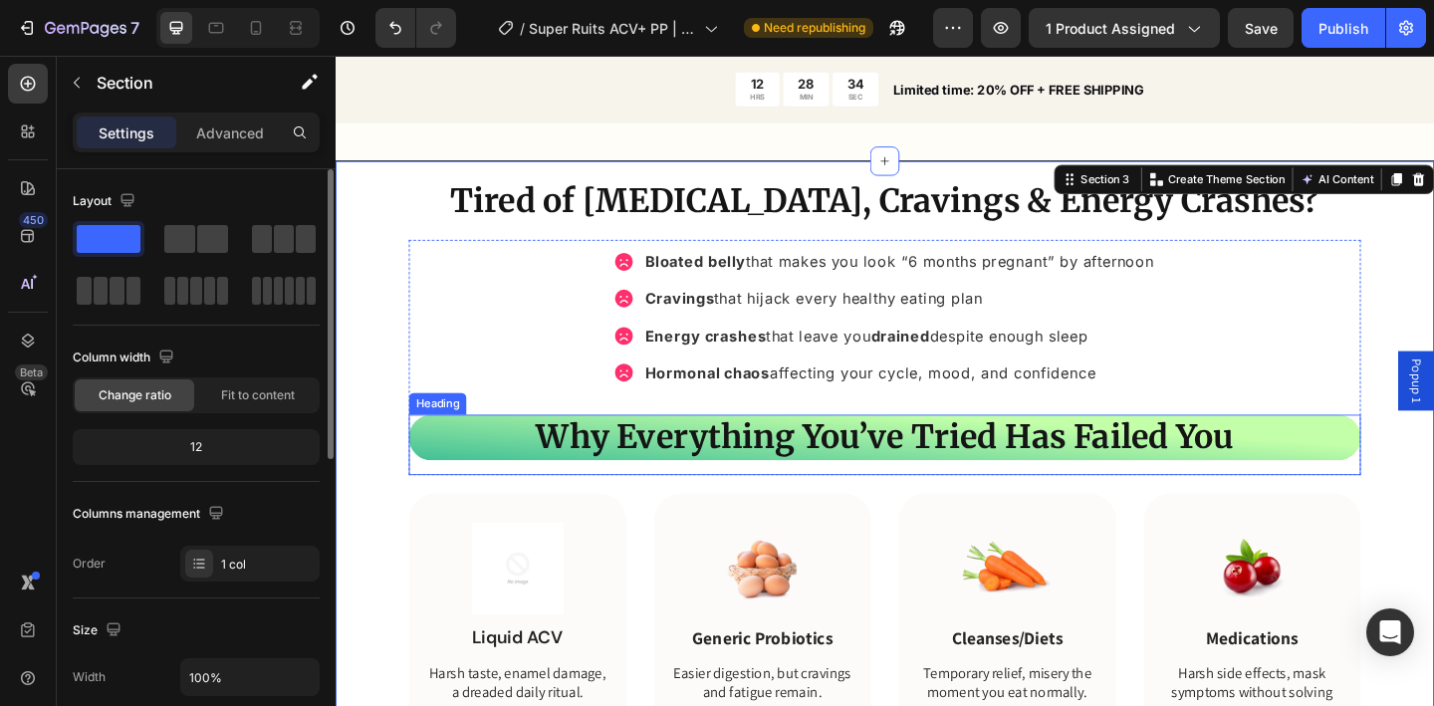
scroll to position [1449, 0]
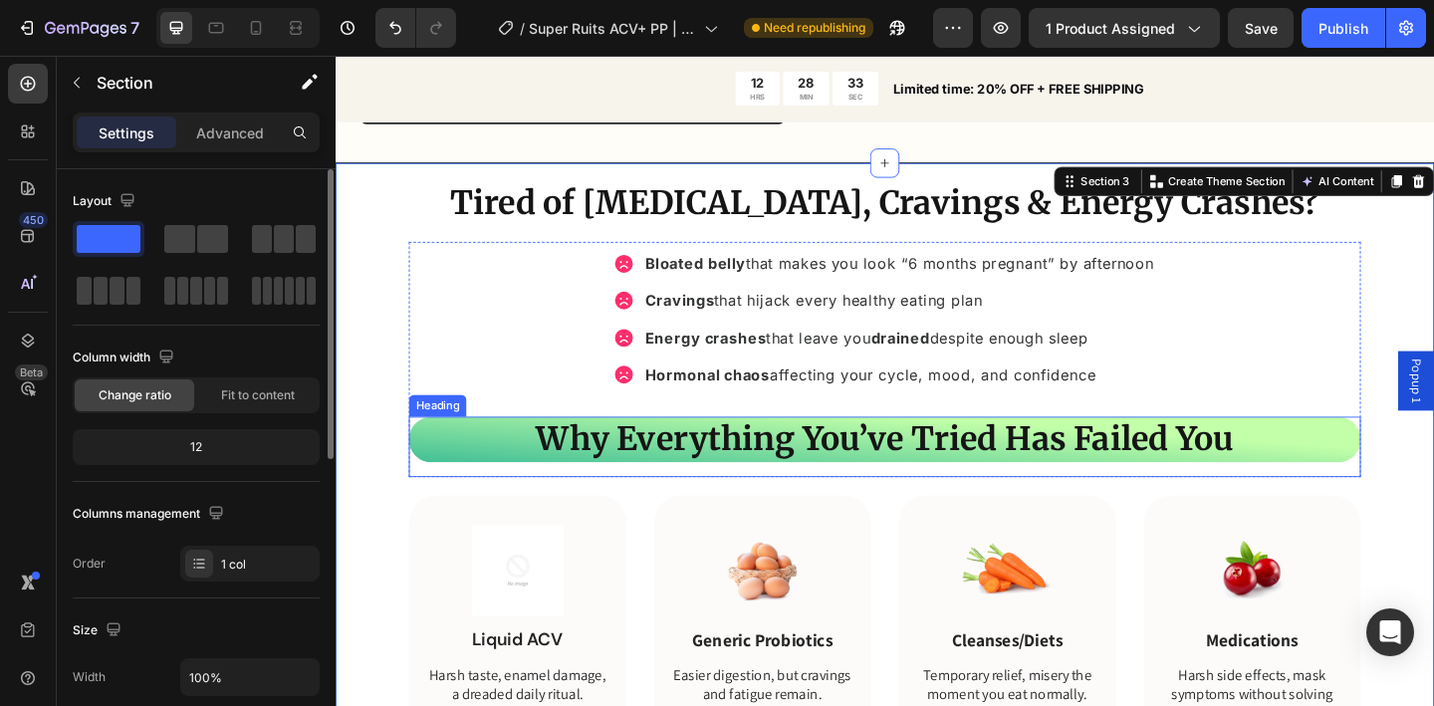
click at [665, 469] on strong "Why Everything You’ve Tried Has Failed You" at bounding box center [933, 473] width 759 height 44
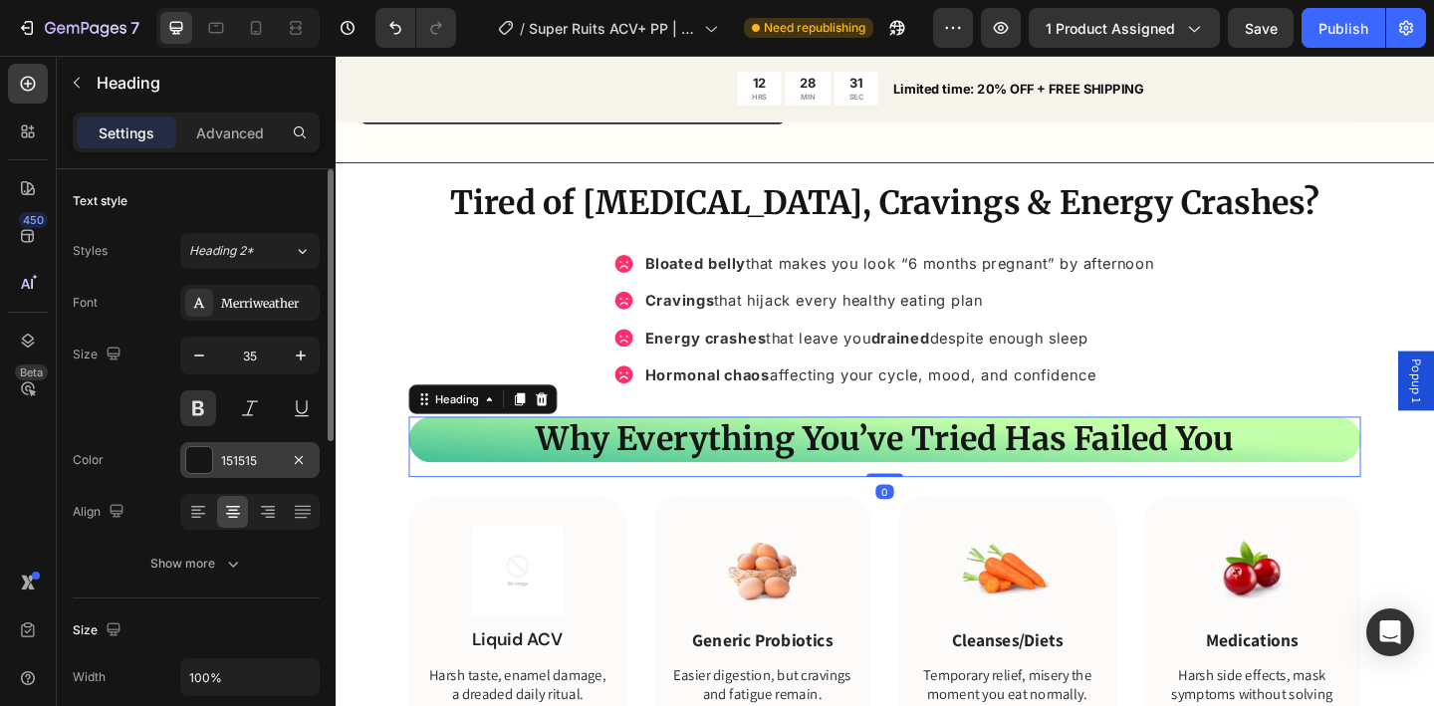
click at [234, 457] on div "151515" at bounding box center [250, 461] width 58 height 18
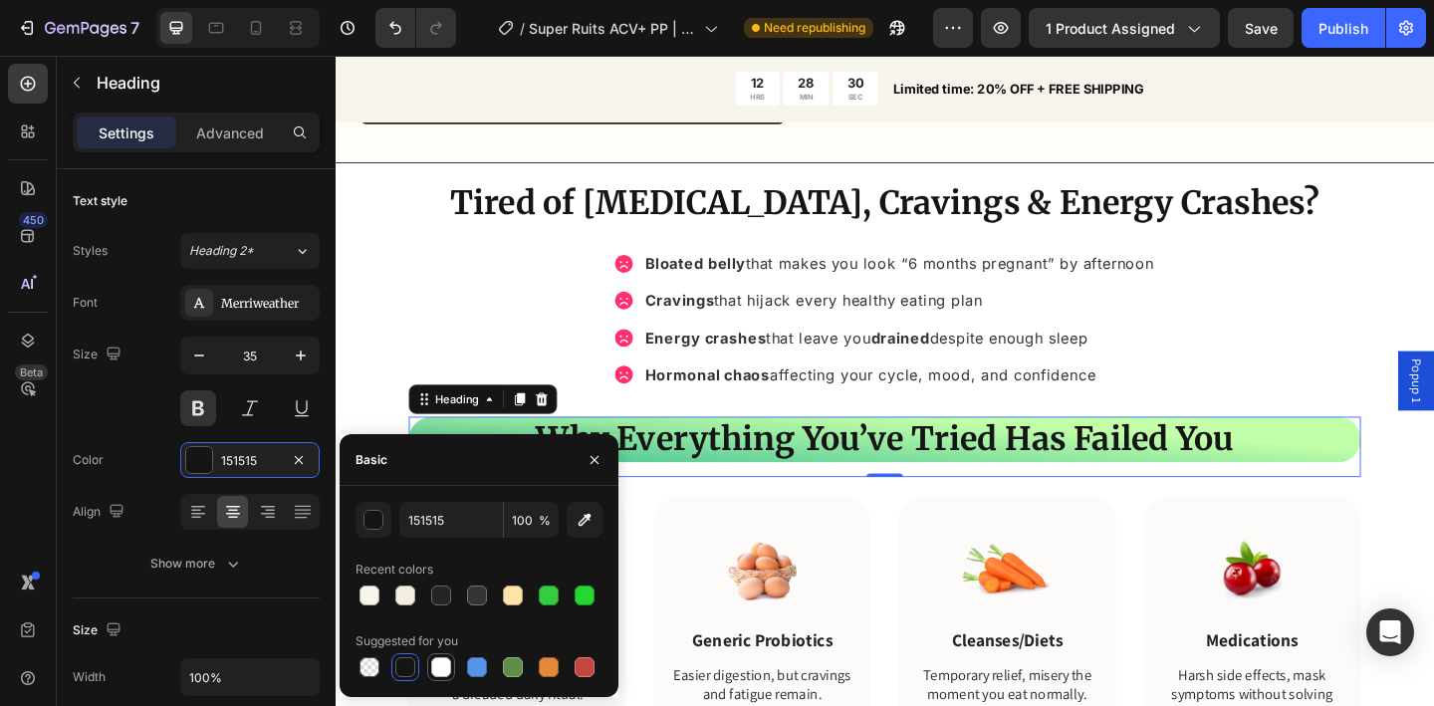
click at [445, 666] on div at bounding box center [441, 667] width 20 height 20
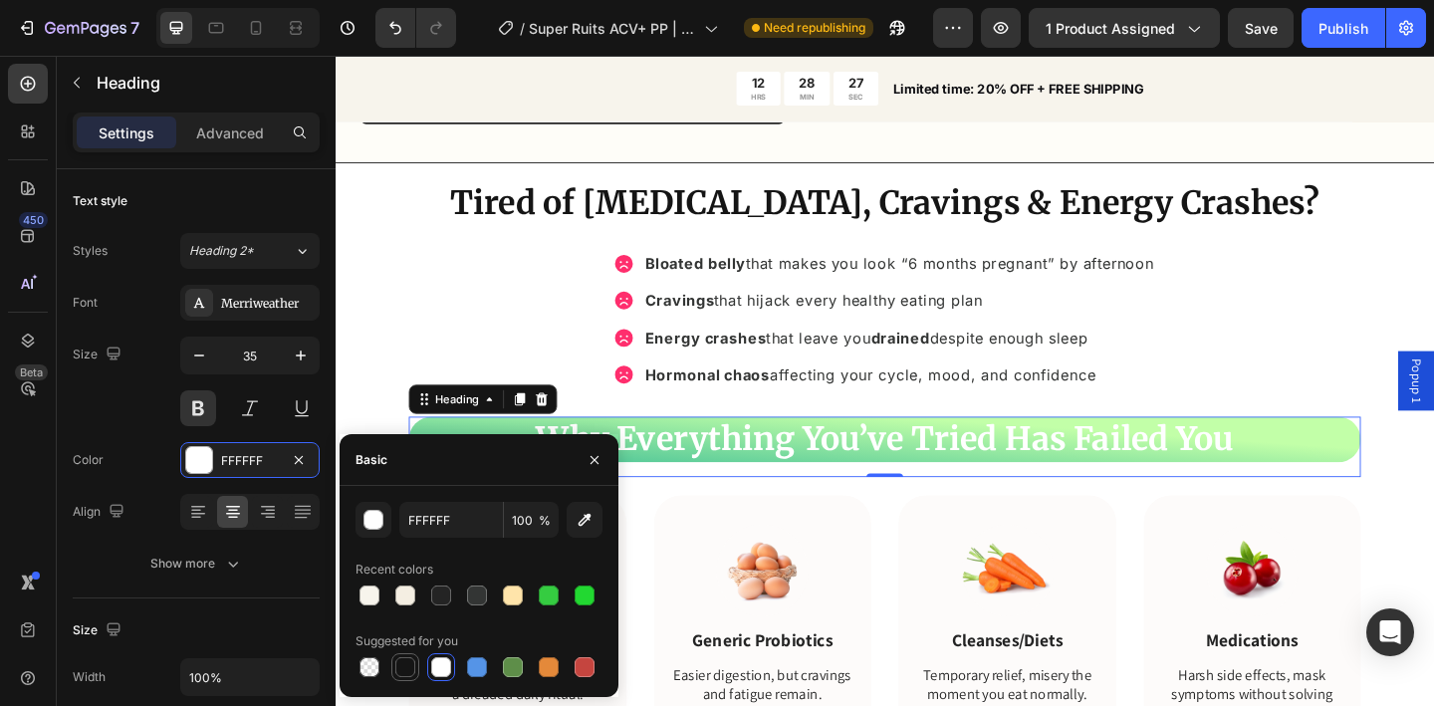
click at [407, 661] on div at bounding box center [405, 667] width 20 height 20
type input "151515"
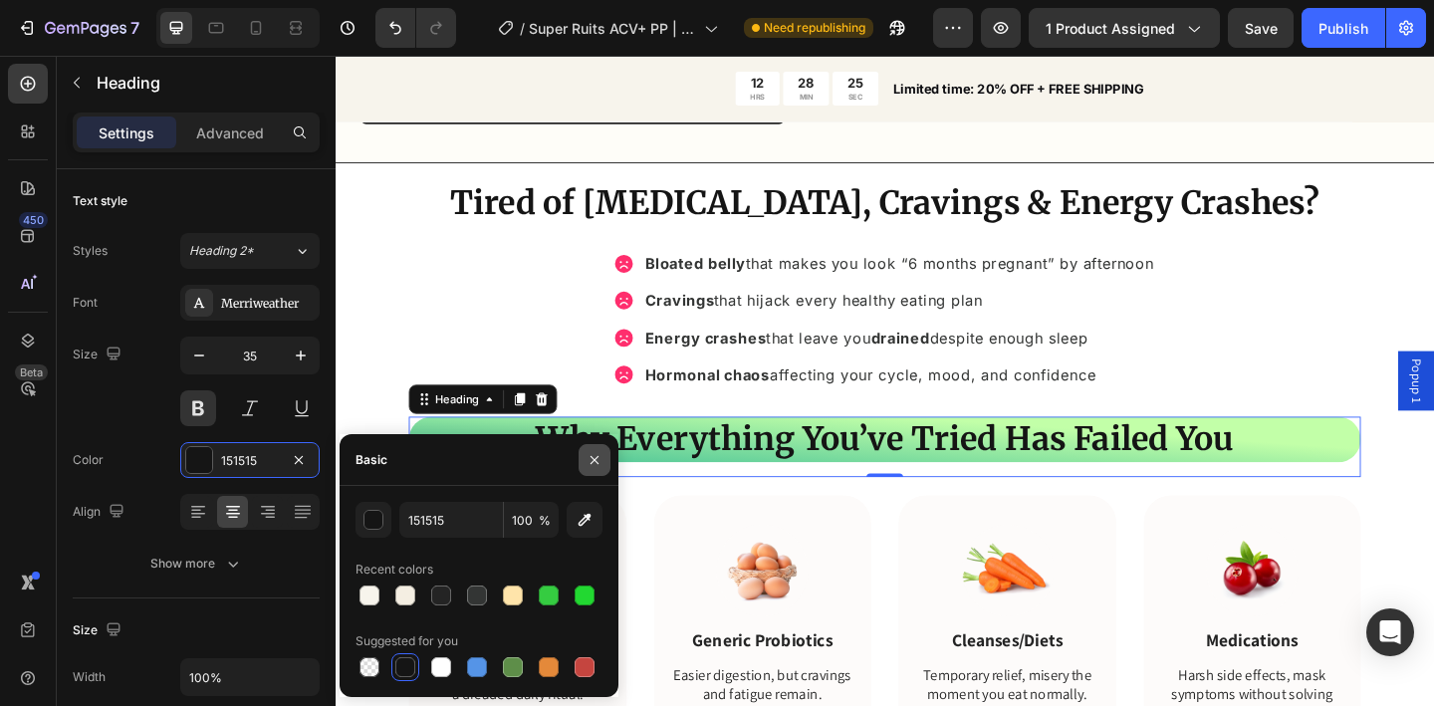
click at [589, 453] on icon "button" at bounding box center [595, 460] width 16 height 16
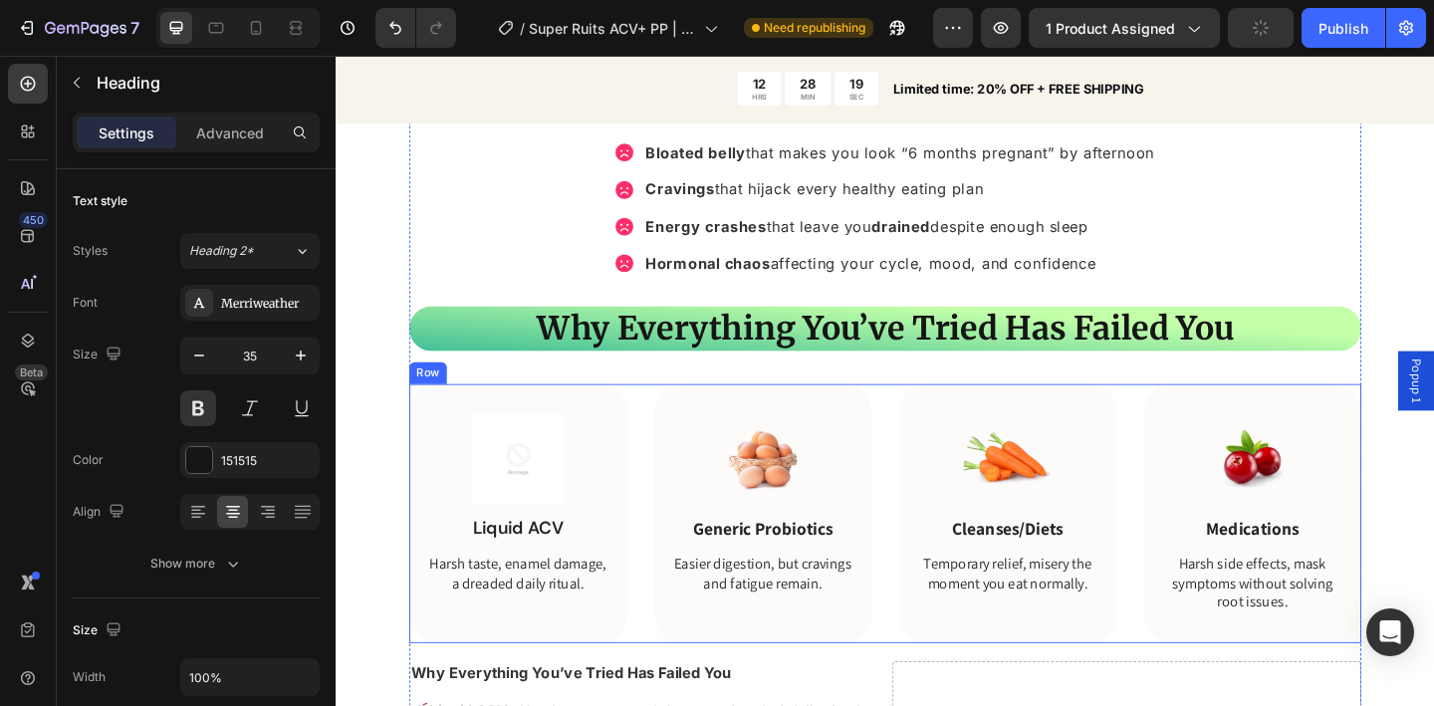
scroll to position [1618, 0]
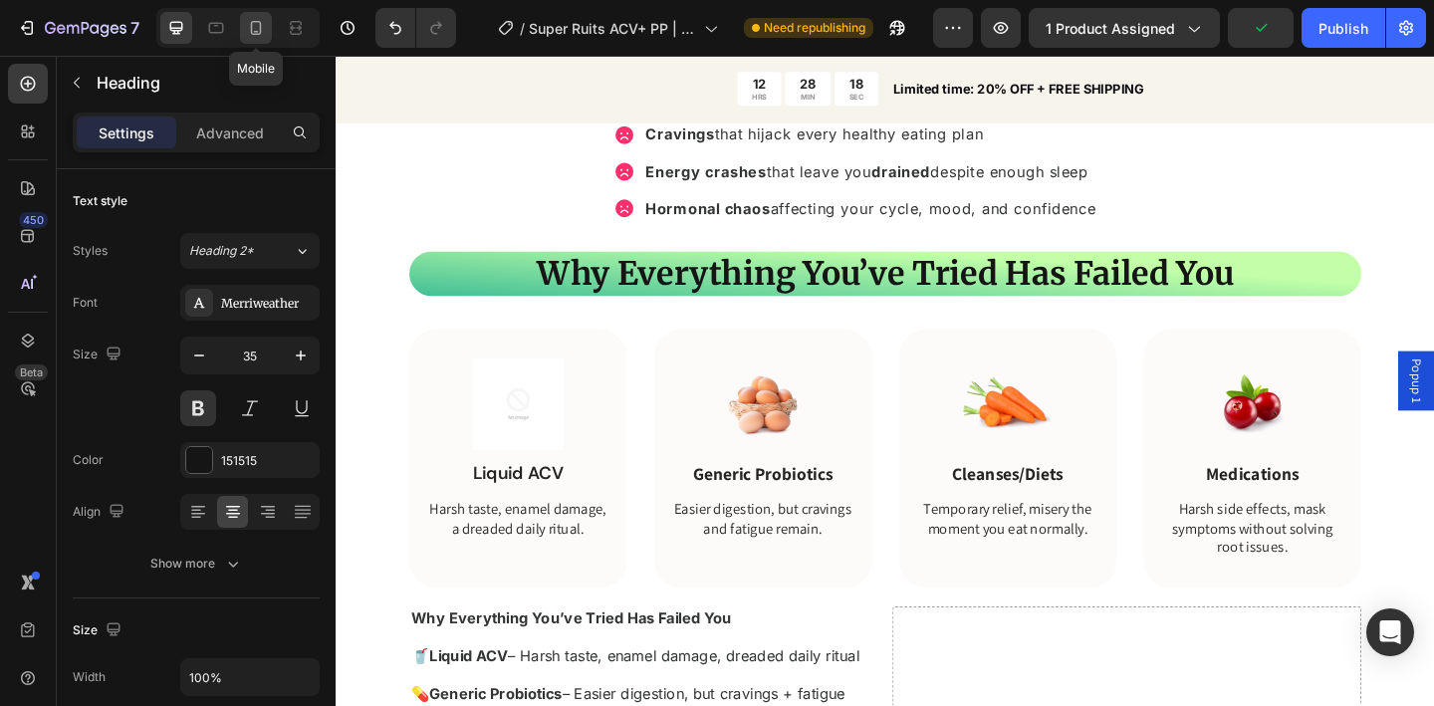
click at [260, 34] on icon at bounding box center [256, 28] width 11 height 14
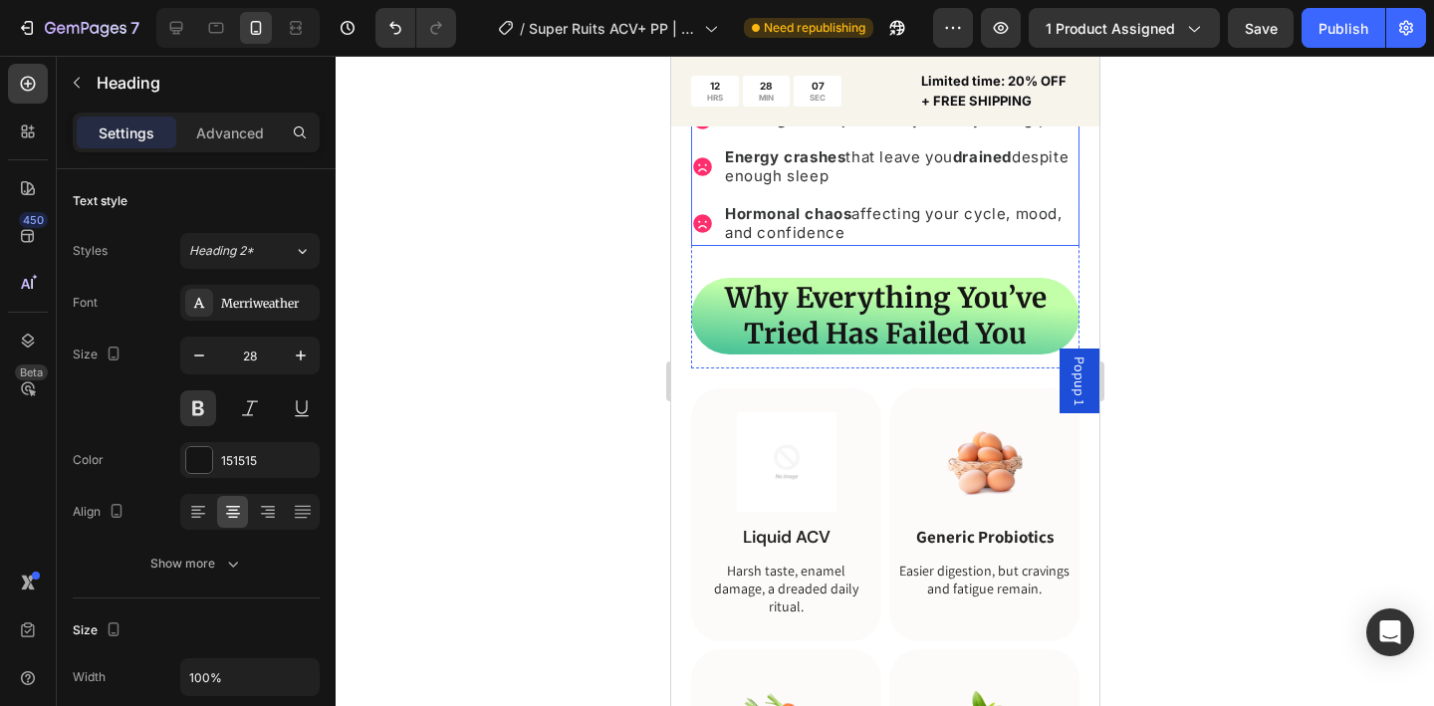
scroll to position [2020, 0]
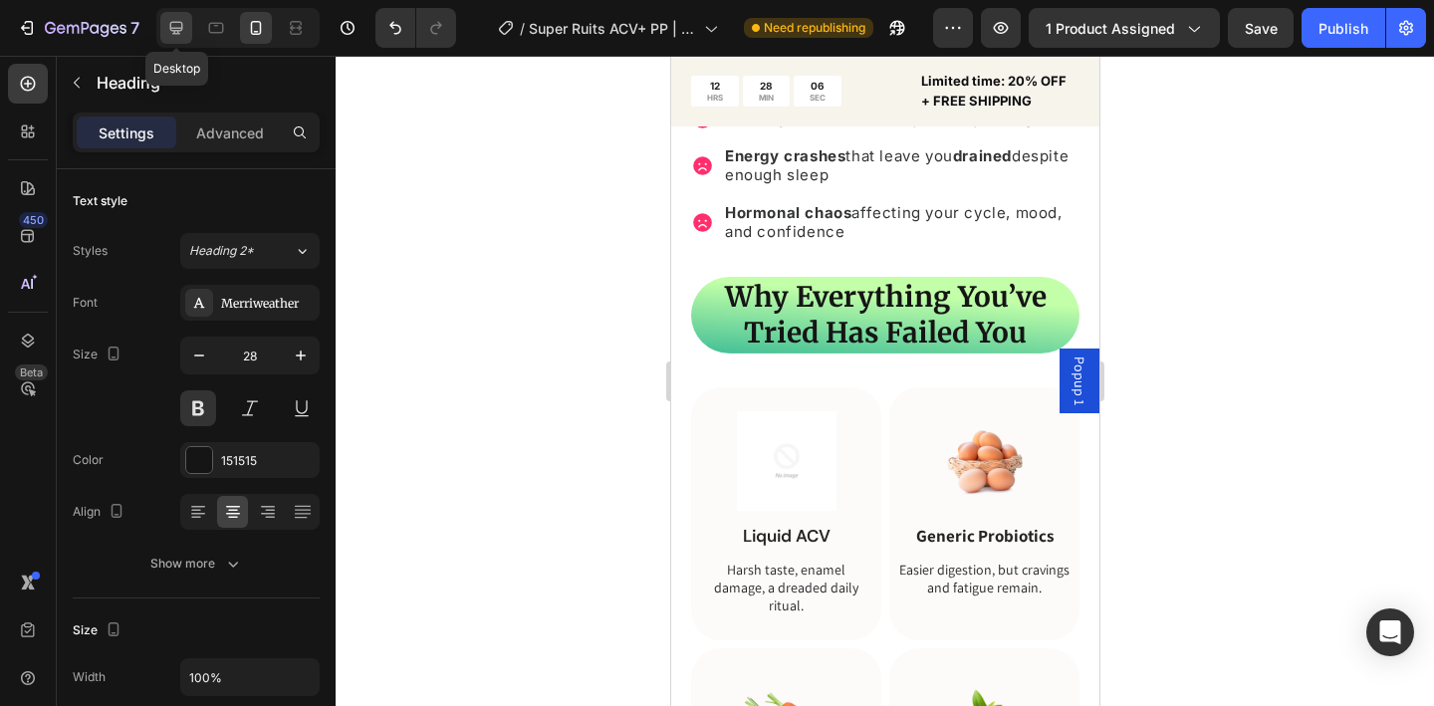
click at [183, 26] on icon at bounding box center [176, 28] width 20 height 20
type input "35"
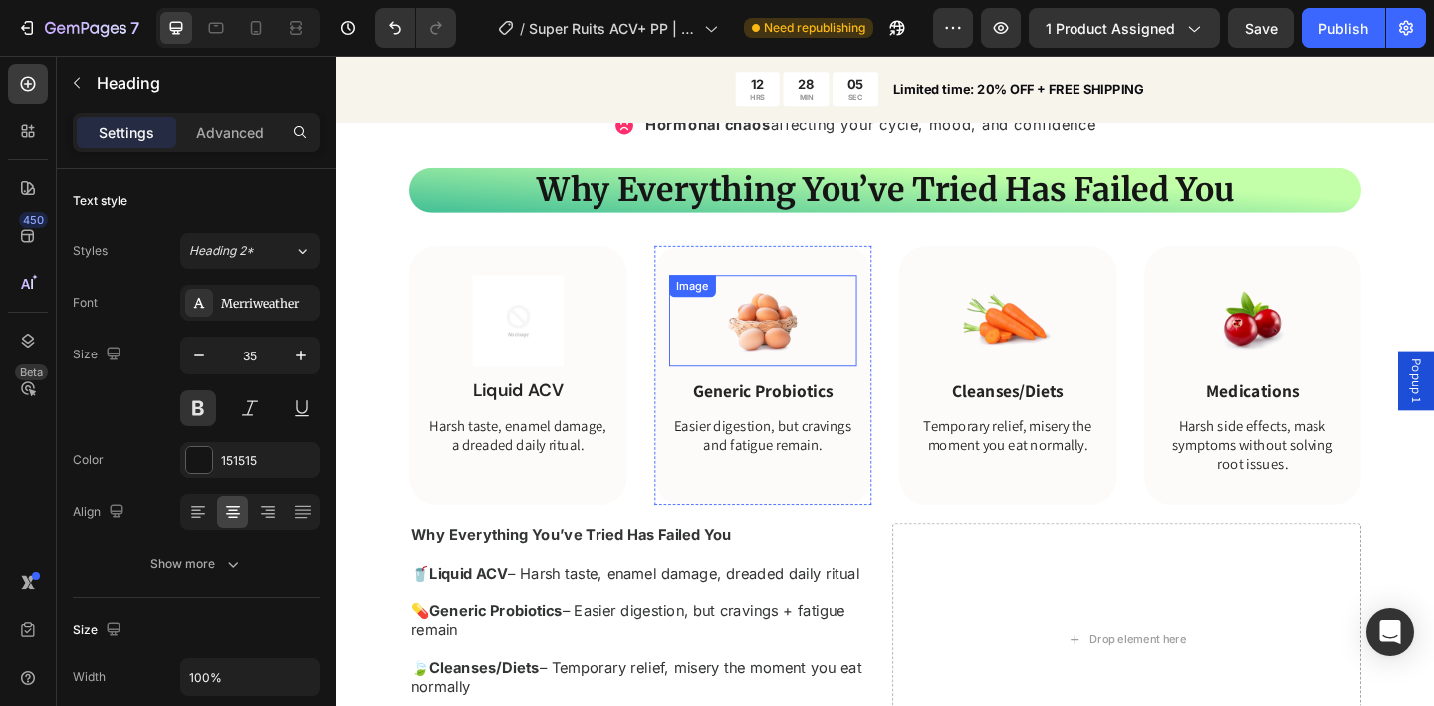
scroll to position [1910, 0]
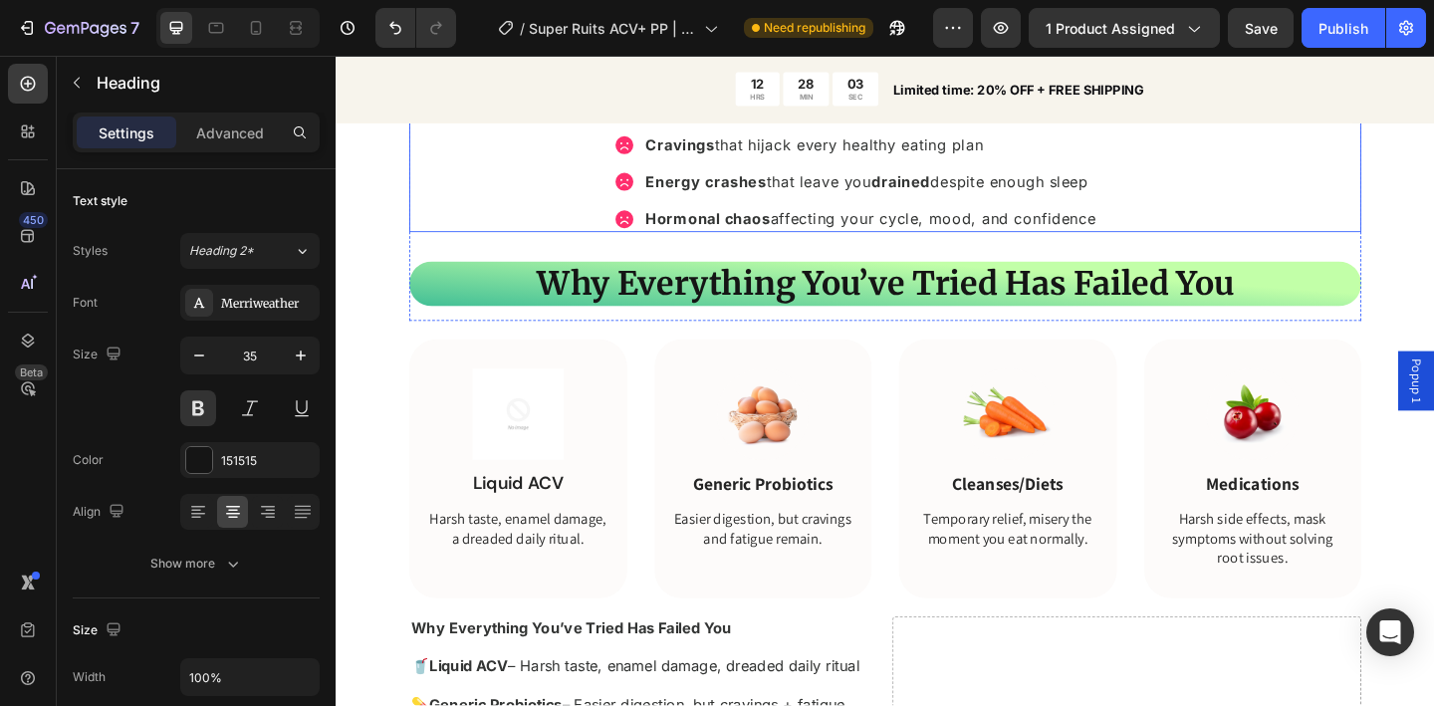
click at [517, 310] on h2 "Why Everything You’ve Tried Has Failed You" at bounding box center [933, 305] width 1036 height 50
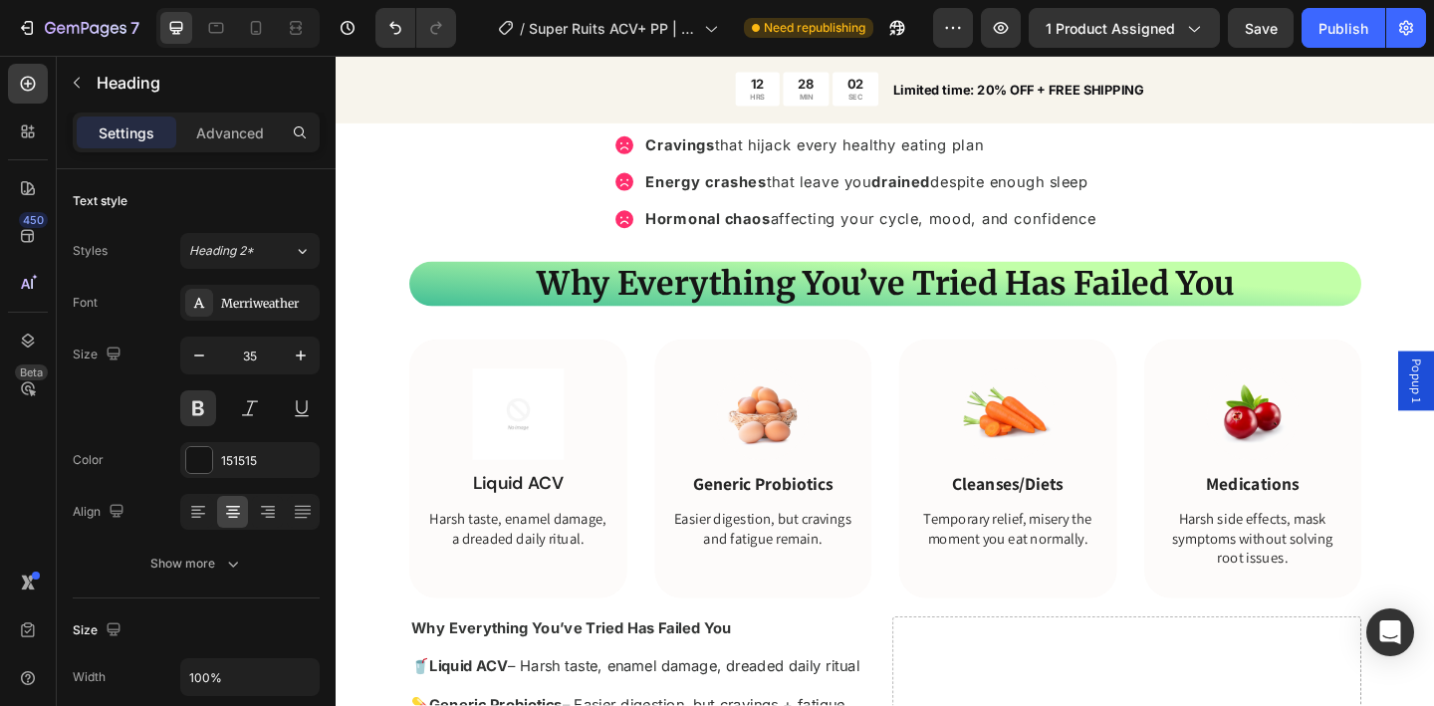
click at [634, 318] on strong "Why Everything You’ve Tried Has Failed You" at bounding box center [933, 304] width 759 height 44
click at [635, 377] on div "Image Liquid ACV Text Block Harsh taste, enamel damage, a dreaded daily ritual.…" at bounding box center [533, 495] width 237 height 261
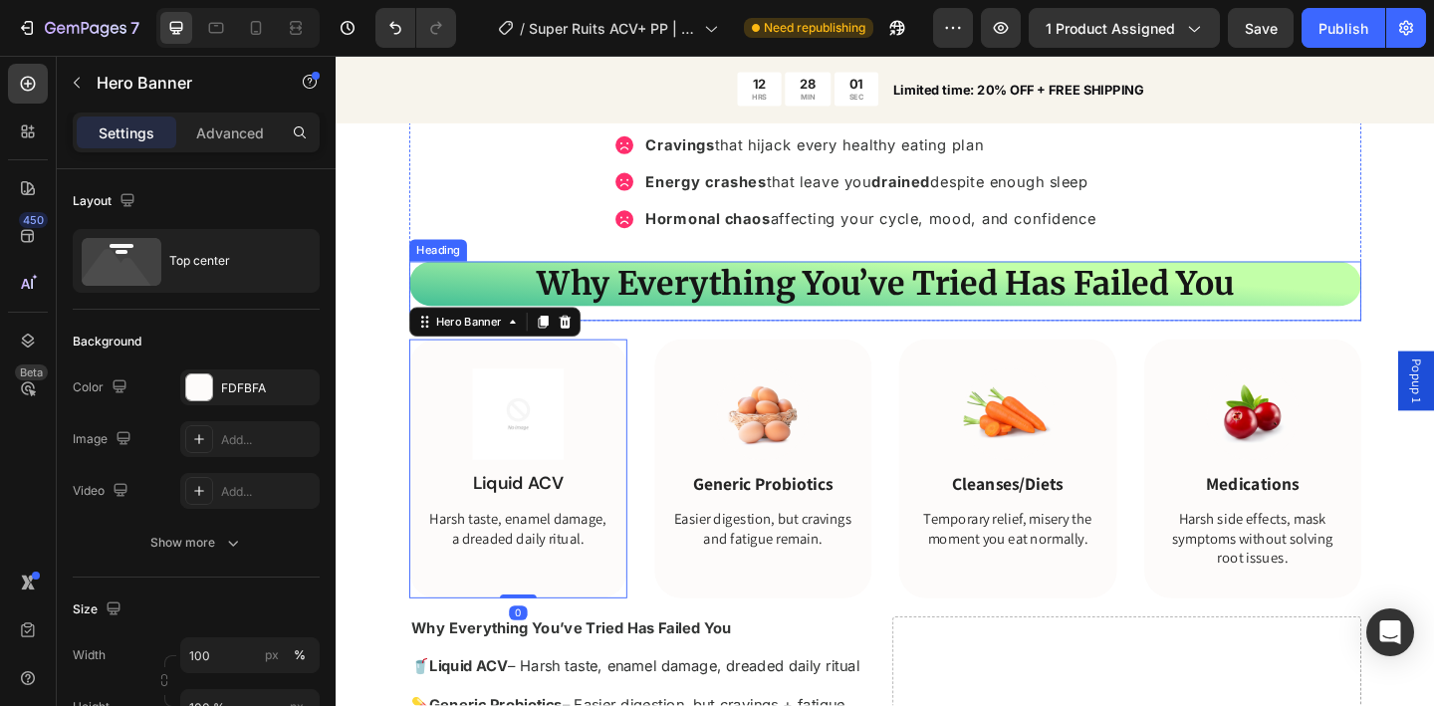
click at [654, 323] on strong "Why Everything You’ve Tried Has Failed You" at bounding box center [933, 304] width 759 height 44
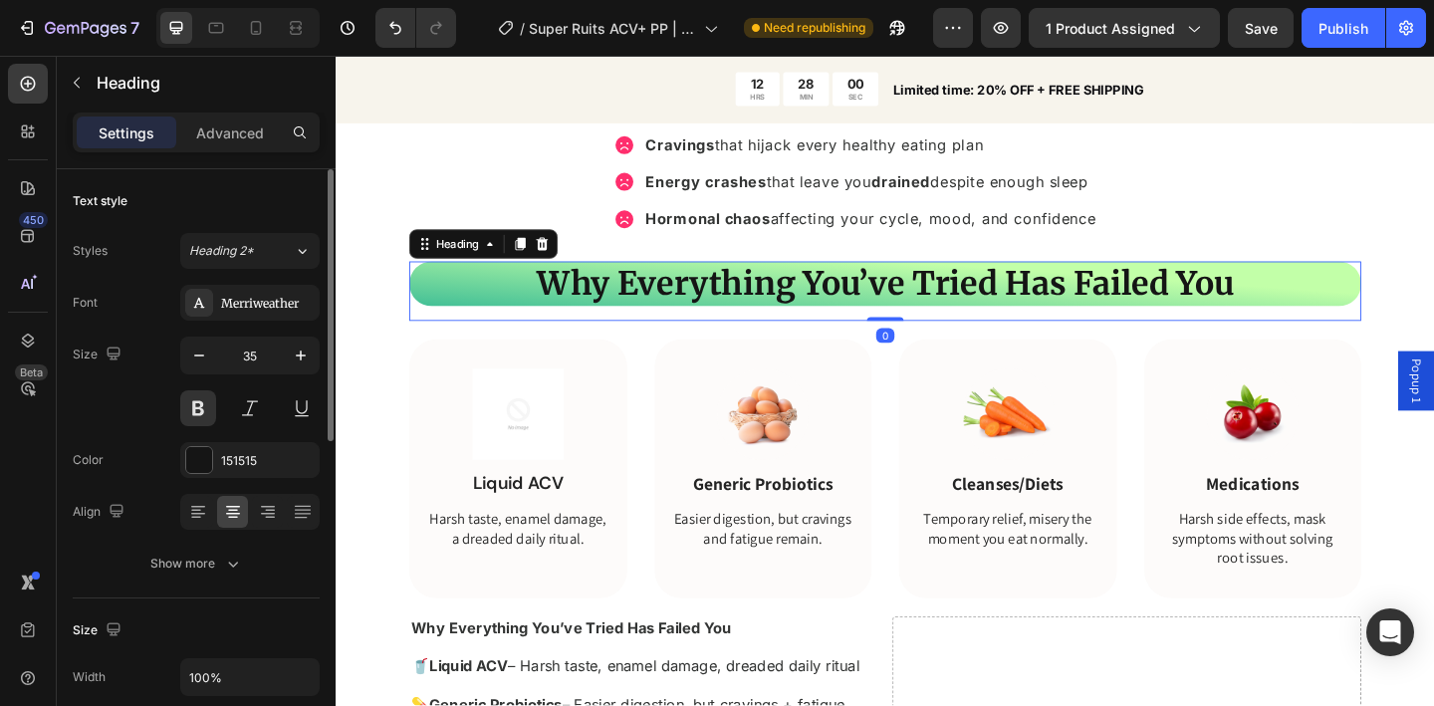
scroll to position [402, 0]
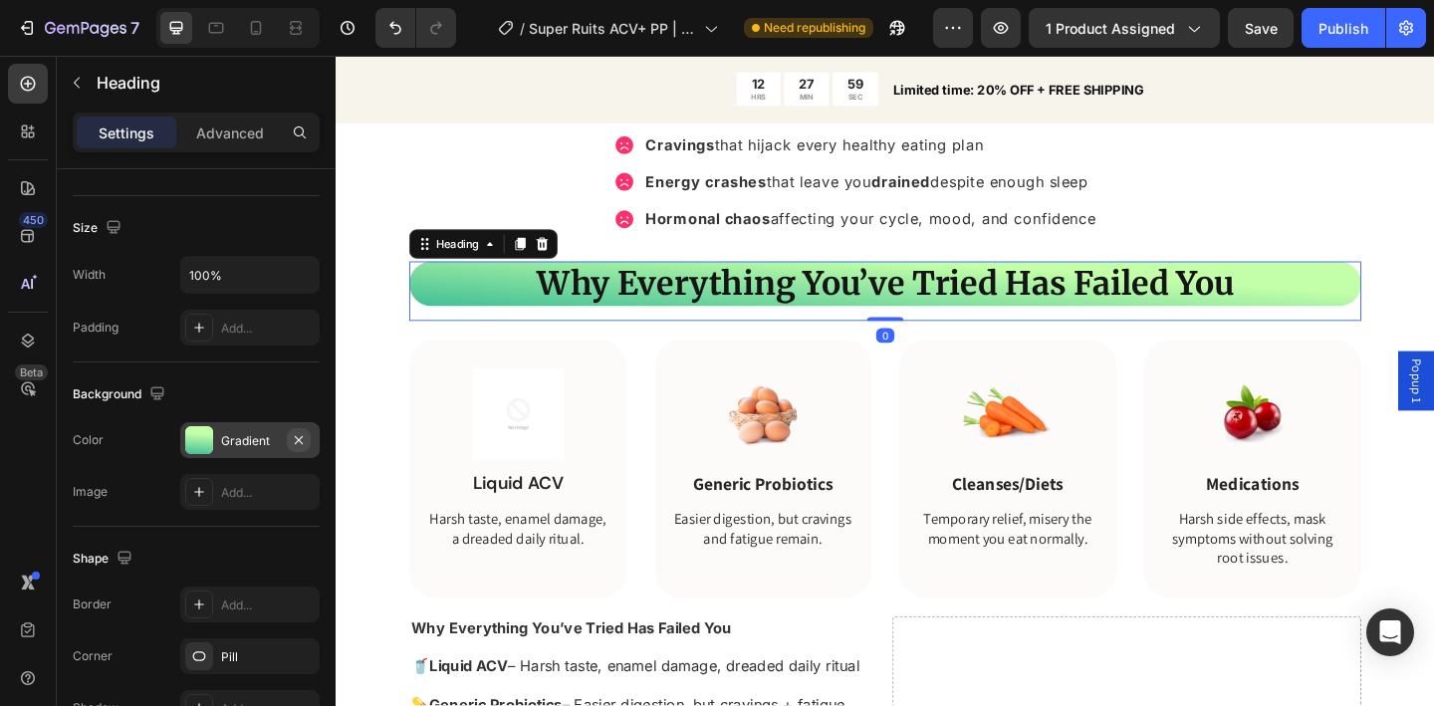
click at [292, 437] on icon "button" at bounding box center [299, 440] width 16 height 16
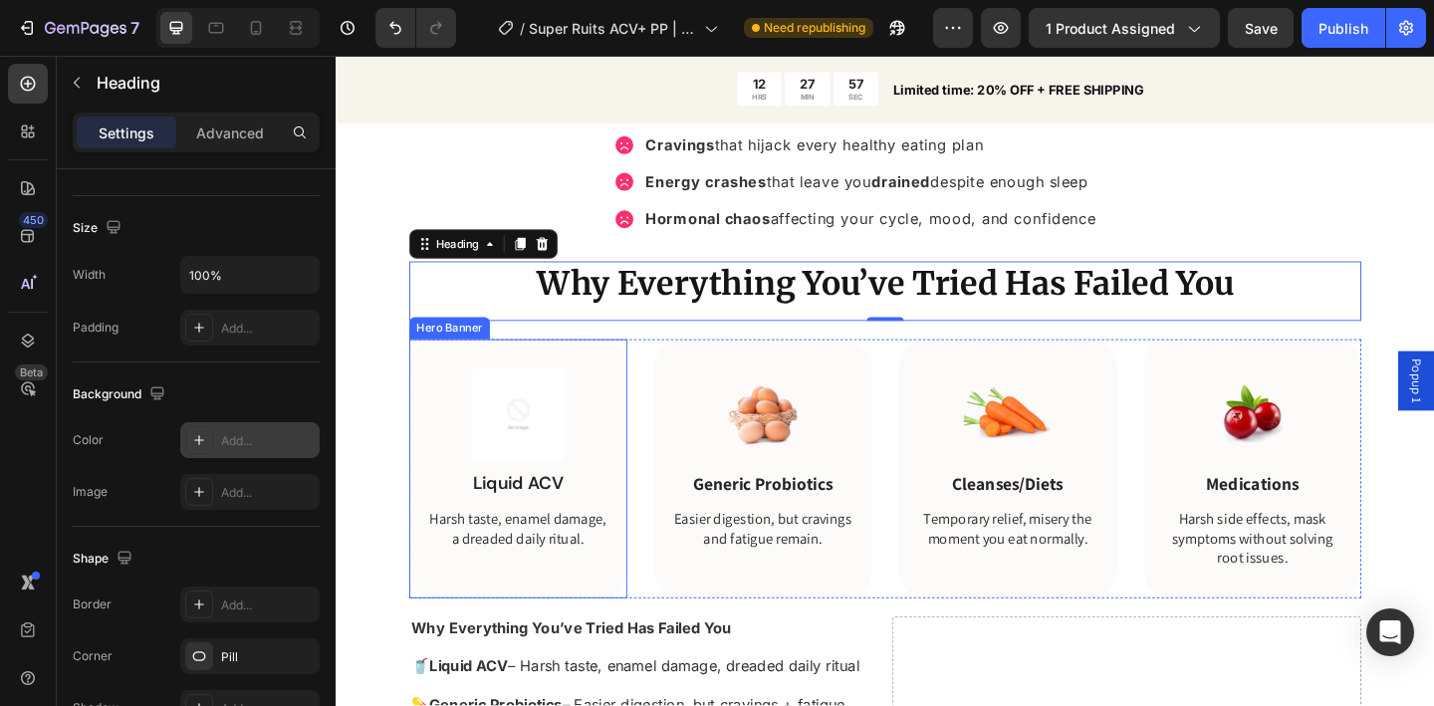
click at [637, 404] on div "Image Liquid ACV Text Block Harsh taste, enamel damage, a dreaded daily ritual.…" at bounding box center [533, 495] width 237 height 261
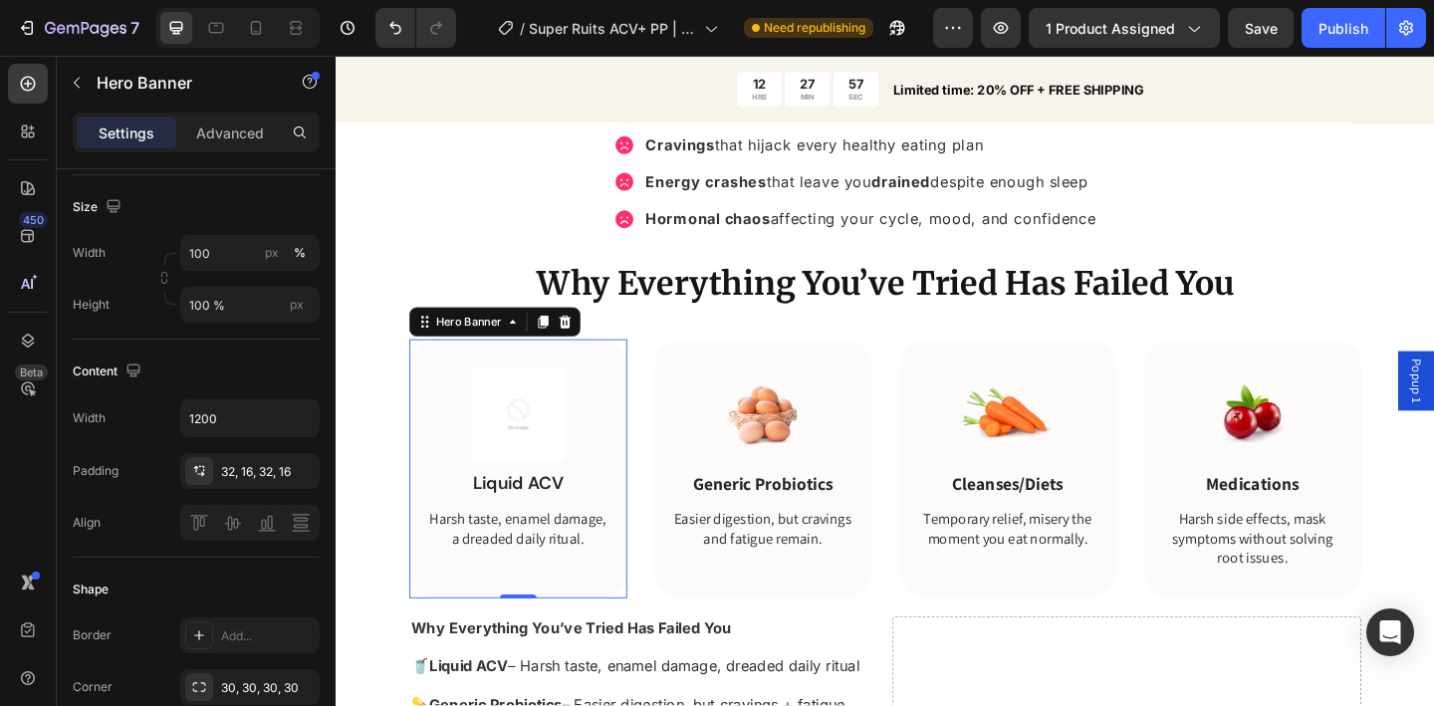
scroll to position [0, 0]
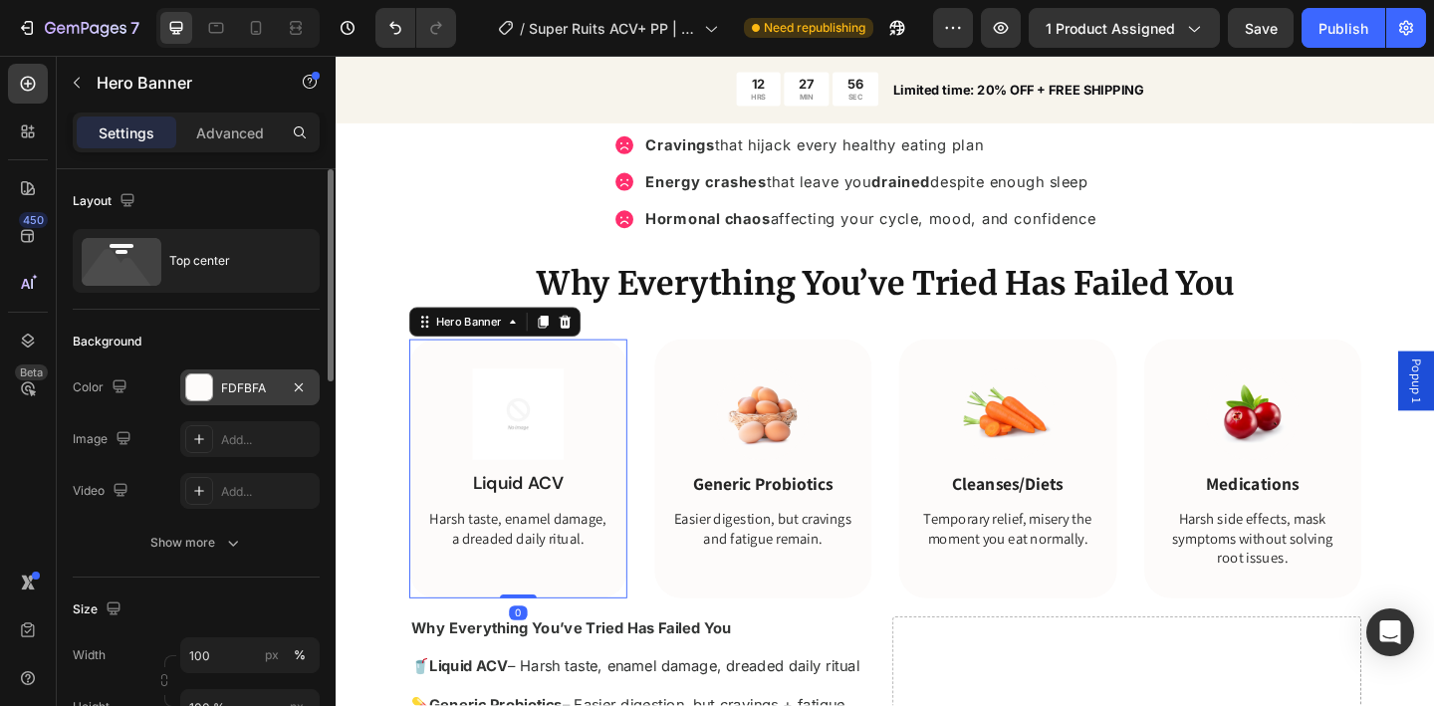
click at [251, 387] on div "FDFBFA" at bounding box center [250, 388] width 58 height 18
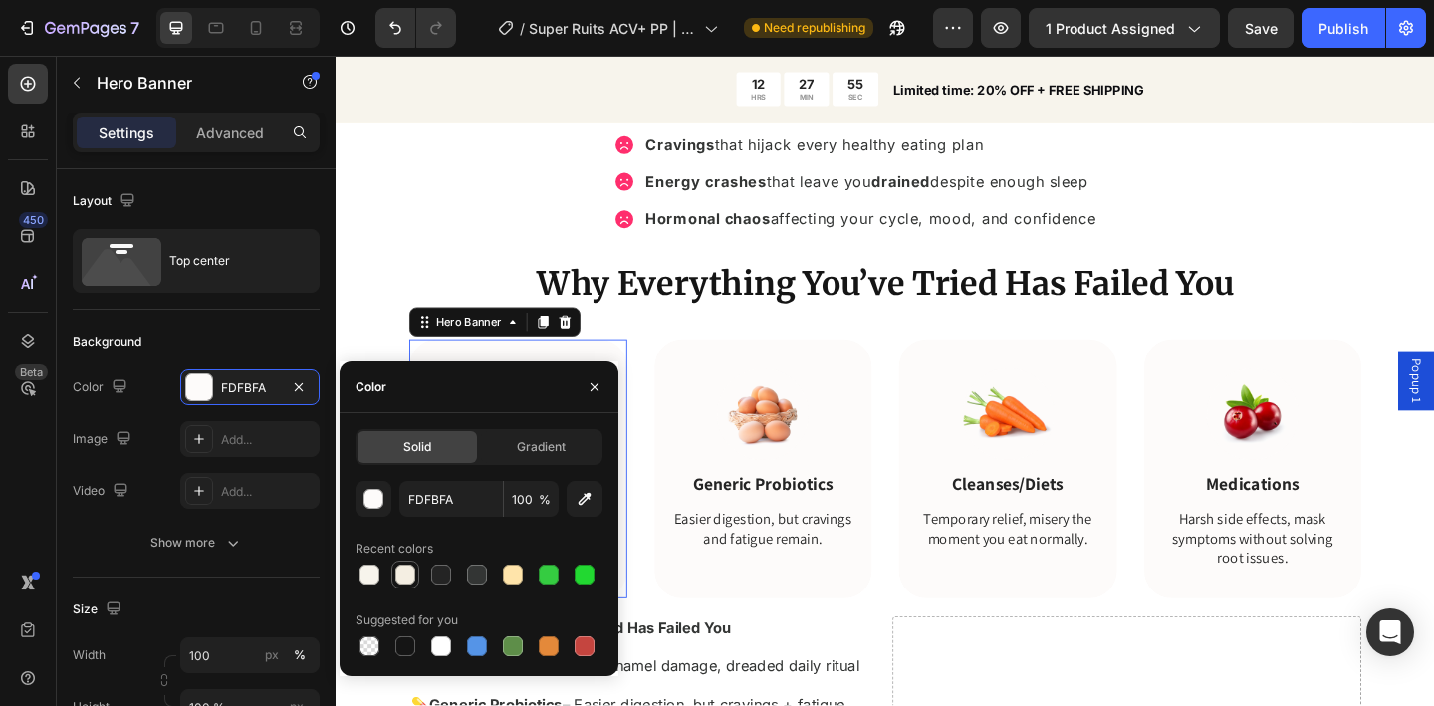
click at [405, 576] on div at bounding box center [405, 575] width 20 height 20
type input "F4EEE2"
click at [533, 113] on div "12 HRS 27 MIN 53 SEC Countdown Timer Limited time: 20% OFF + FREE SHIPPING Text…" at bounding box center [933, 92] width 1195 height 73
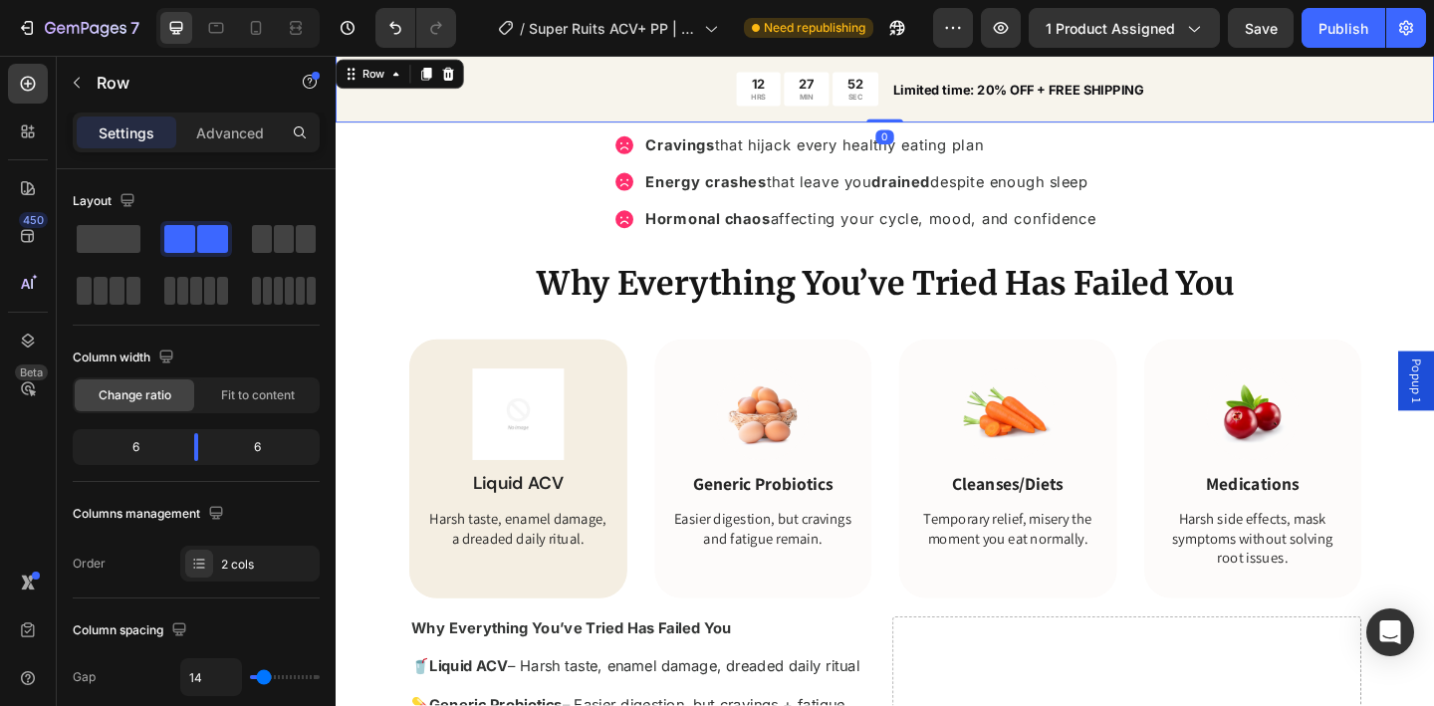
scroll to position [658, 0]
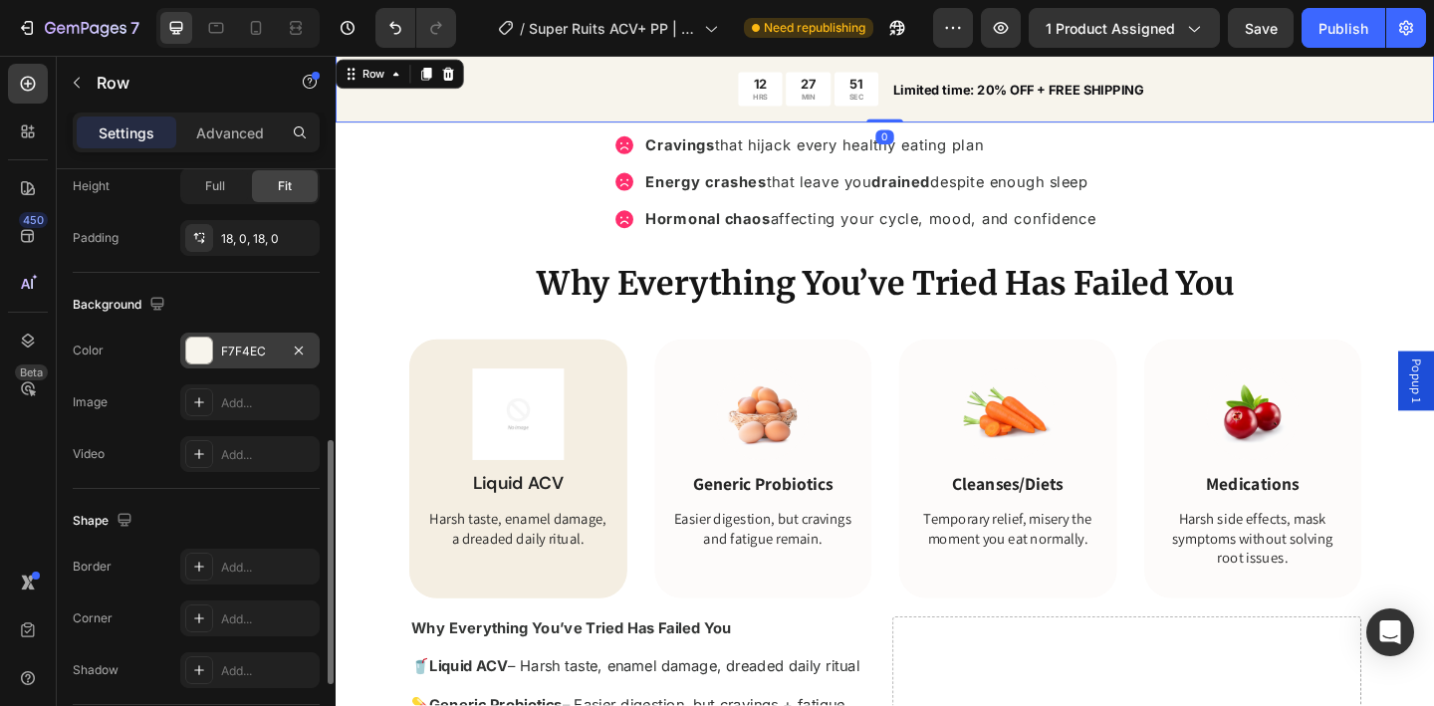
click at [244, 368] on div "F7F4EC" at bounding box center [249, 351] width 139 height 36
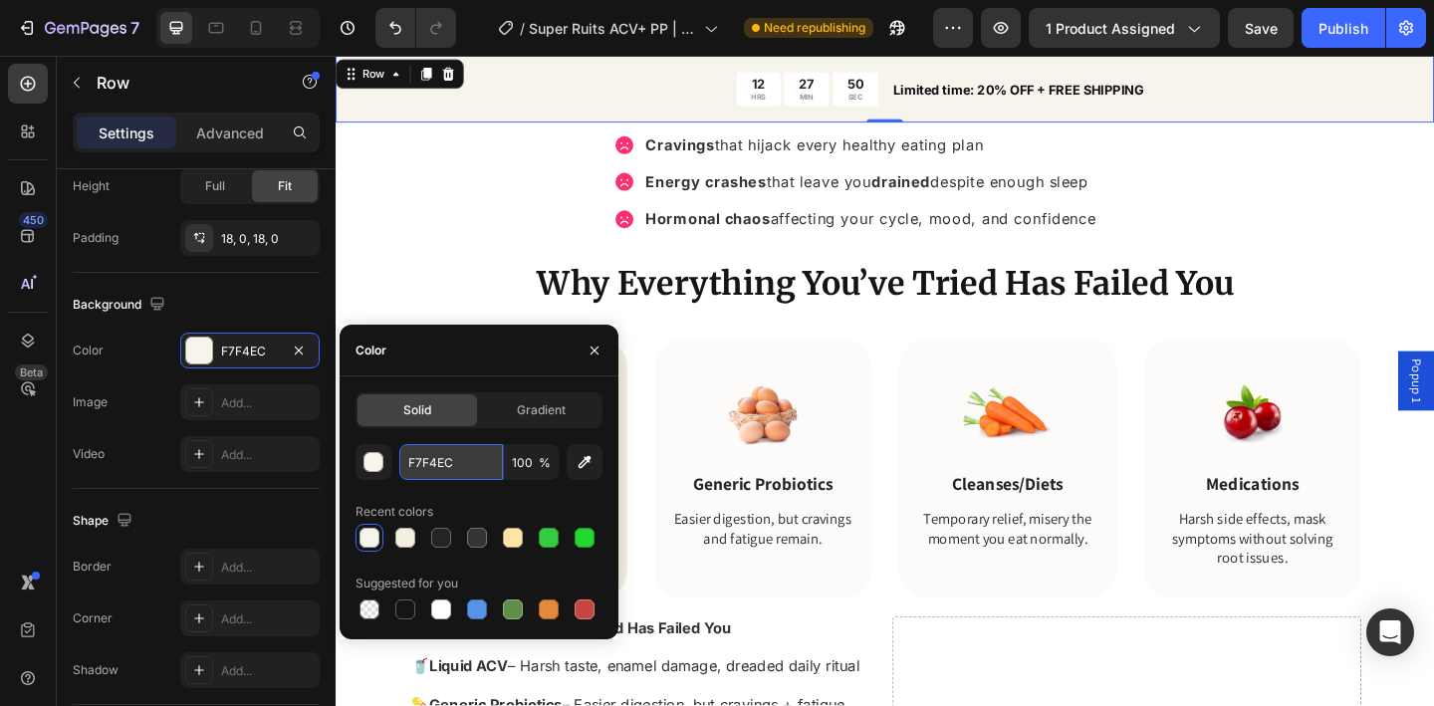
click at [447, 473] on input "F7F4EC" at bounding box center [451, 462] width 104 height 36
click at [592, 343] on icon "button" at bounding box center [595, 351] width 16 height 16
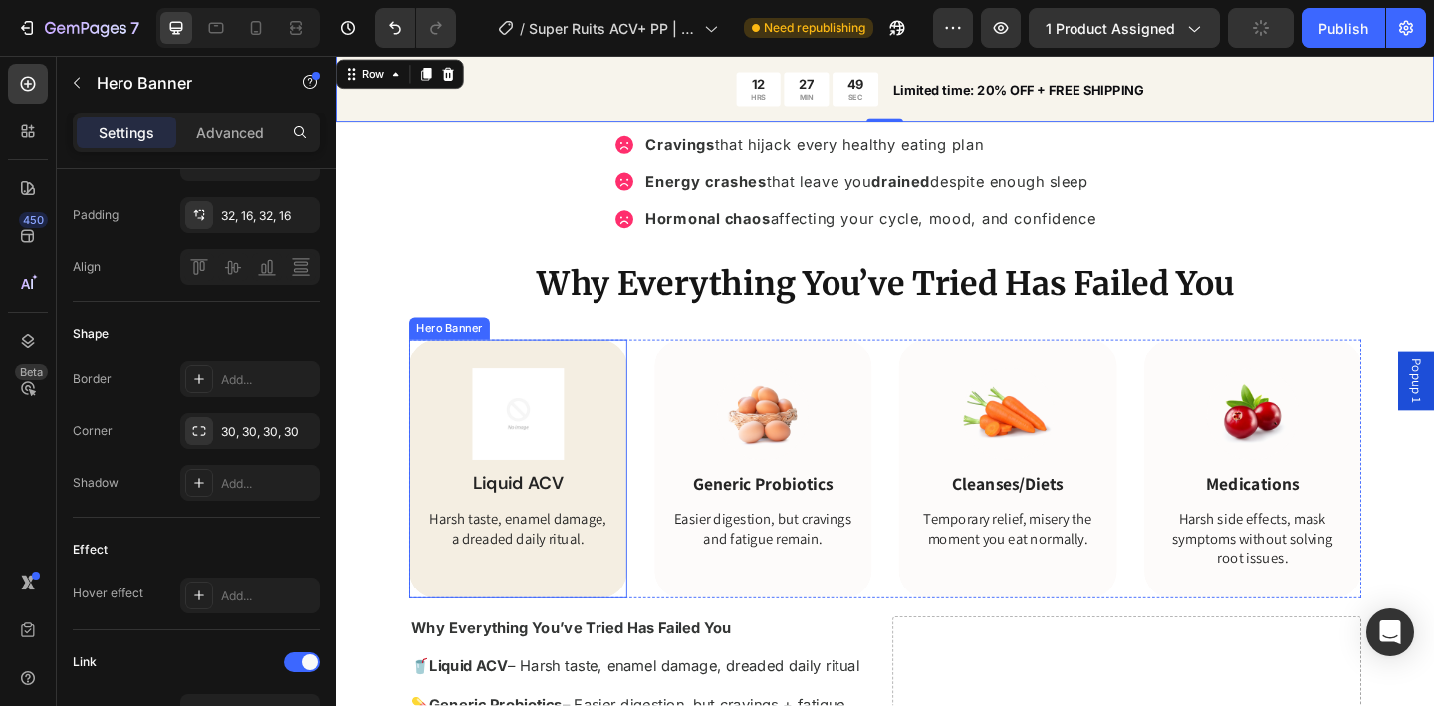
click at [620, 394] on div "Image Liquid ACV Text Block Harsh taste, enamel damage, a dreaded daily ritual.…" at bounding box center [533, 495] width 237 height 261
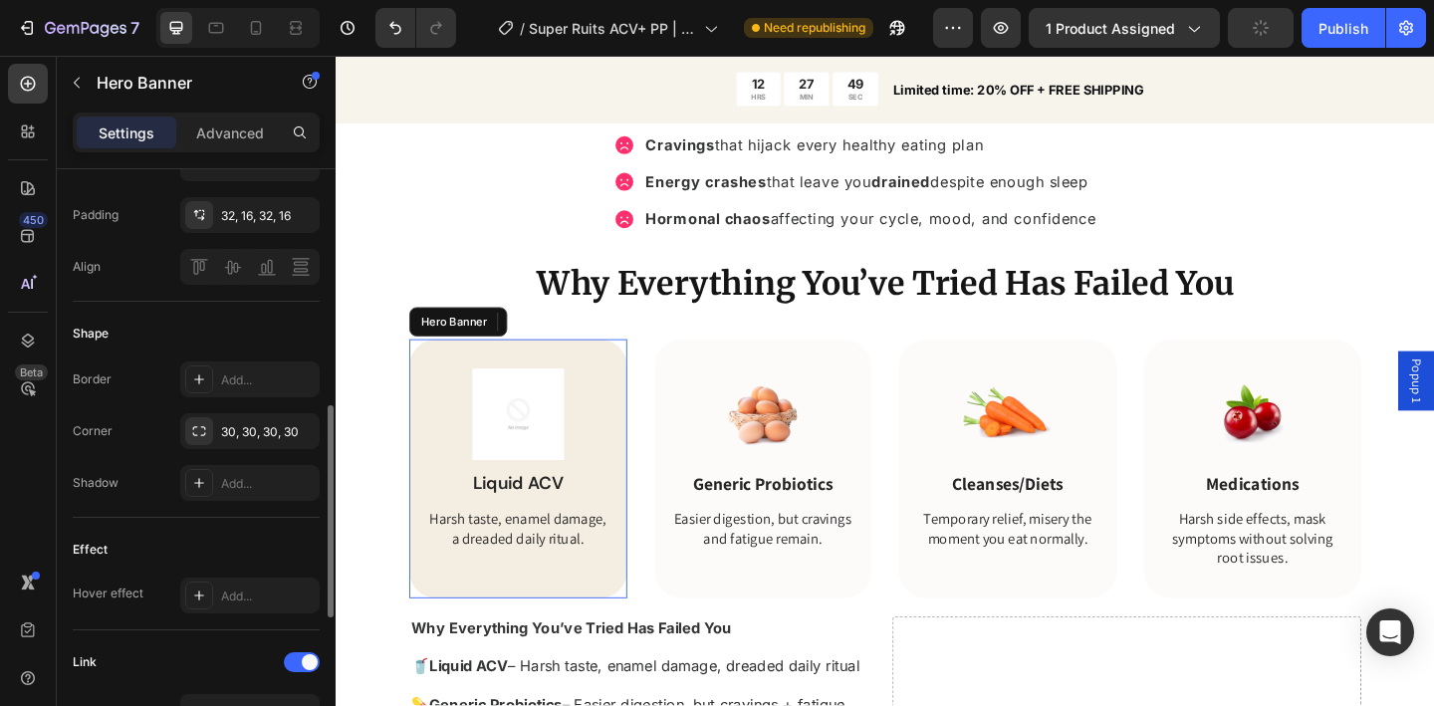
scroll to position [0, 0]
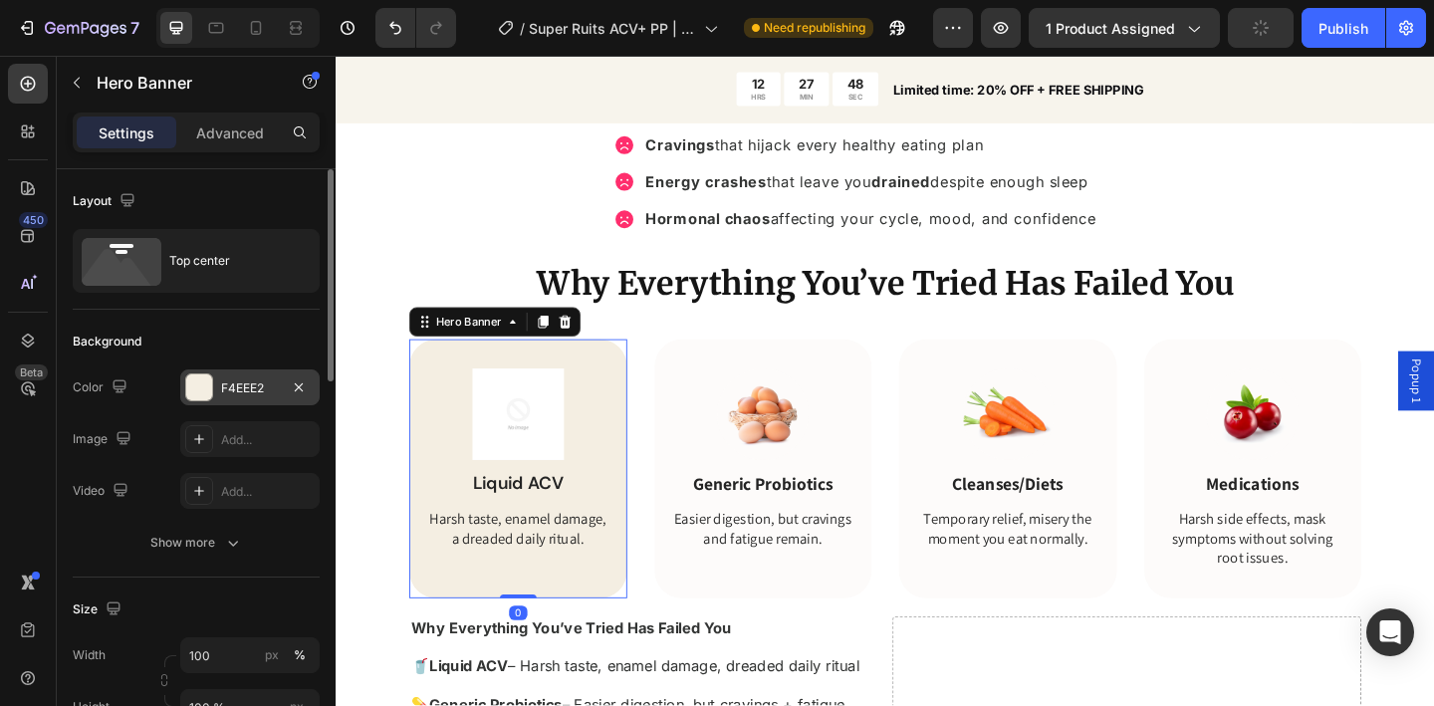
click at [210, 383] on div at bounding box center [199, 388] width 26 height 26
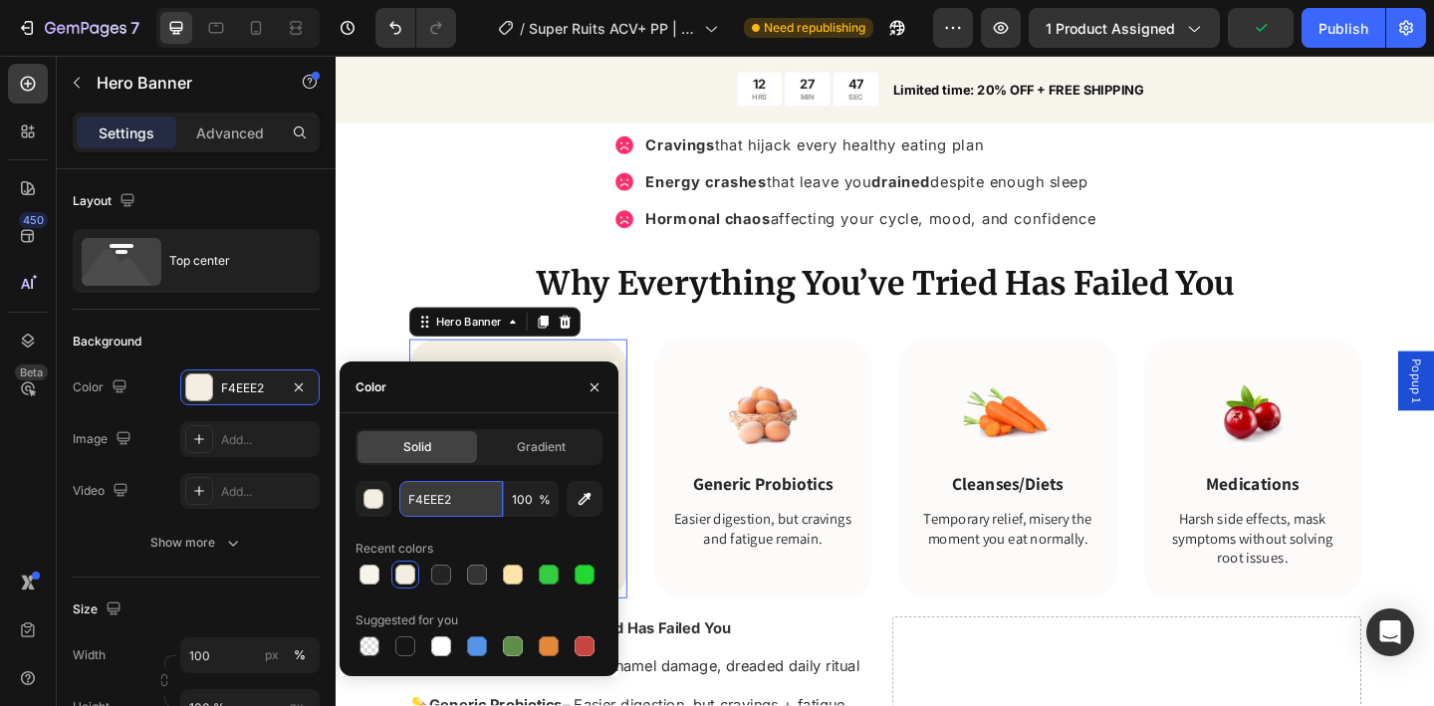
click at [448, 498] on input "F4EEE2" at bounding box center [451, 499] width 104 height 36
paste input "7F4EC"
type input "F7F4EC"
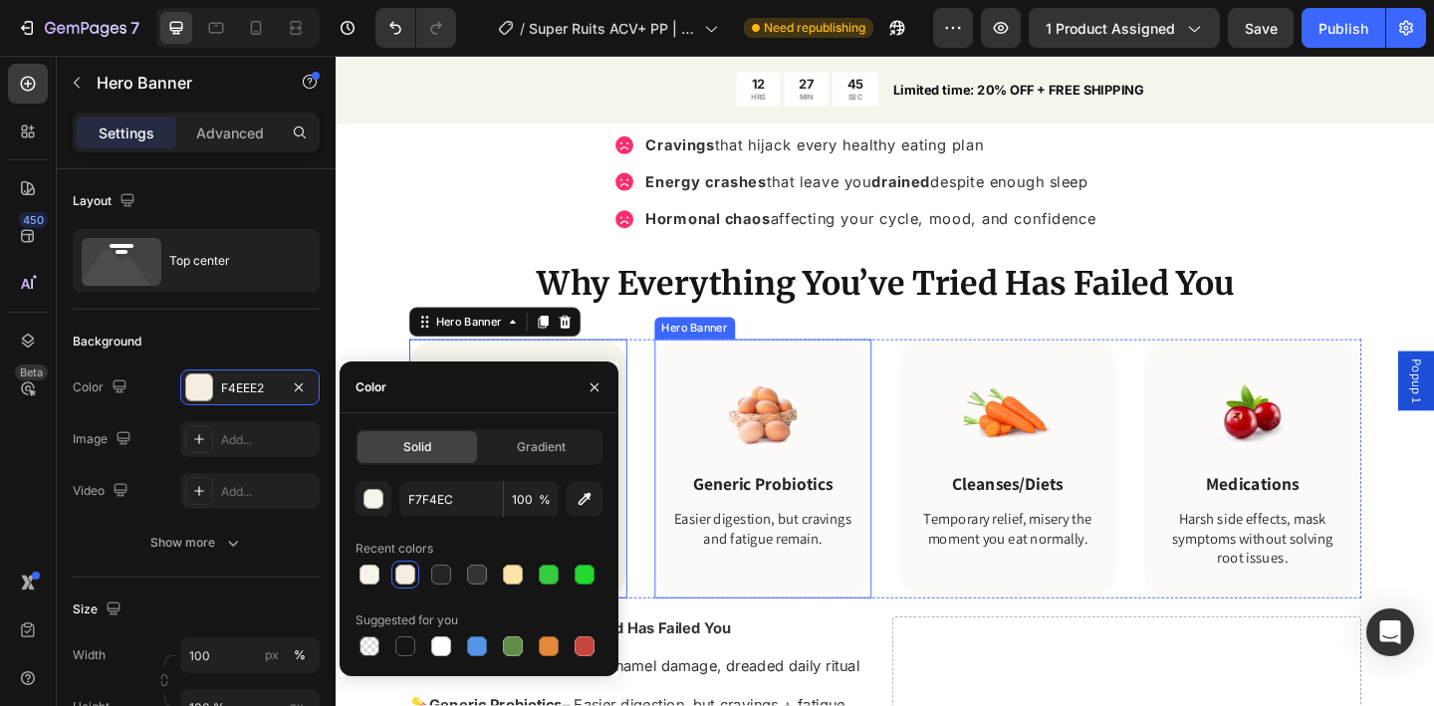
click at [700, 403] on div "Image Generic Probiotics Text Block Easier digestion, but cravings and fatigue …" at bounding box center [800, 494] width 205 height 197
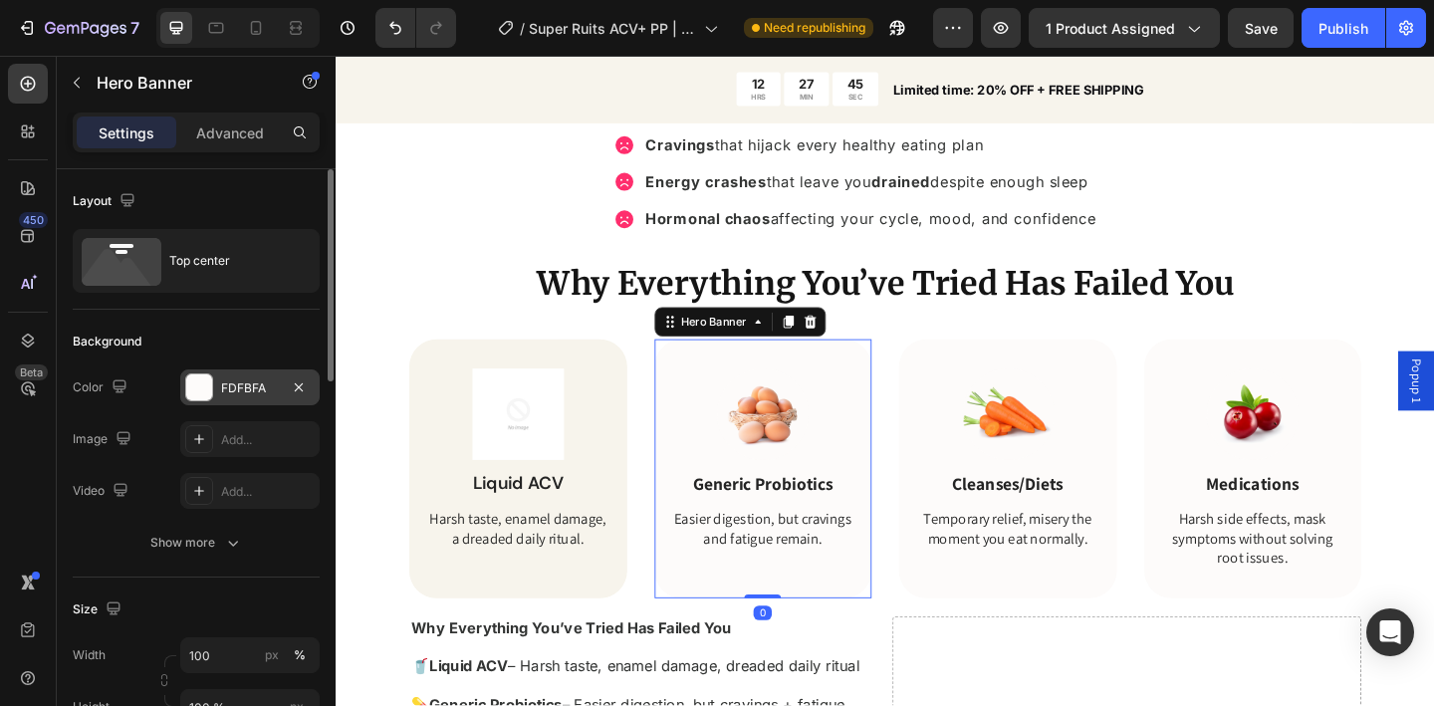
click at [248, 377] on div "FDFBFA" at bounding box center [249, 388] width 139 height 36
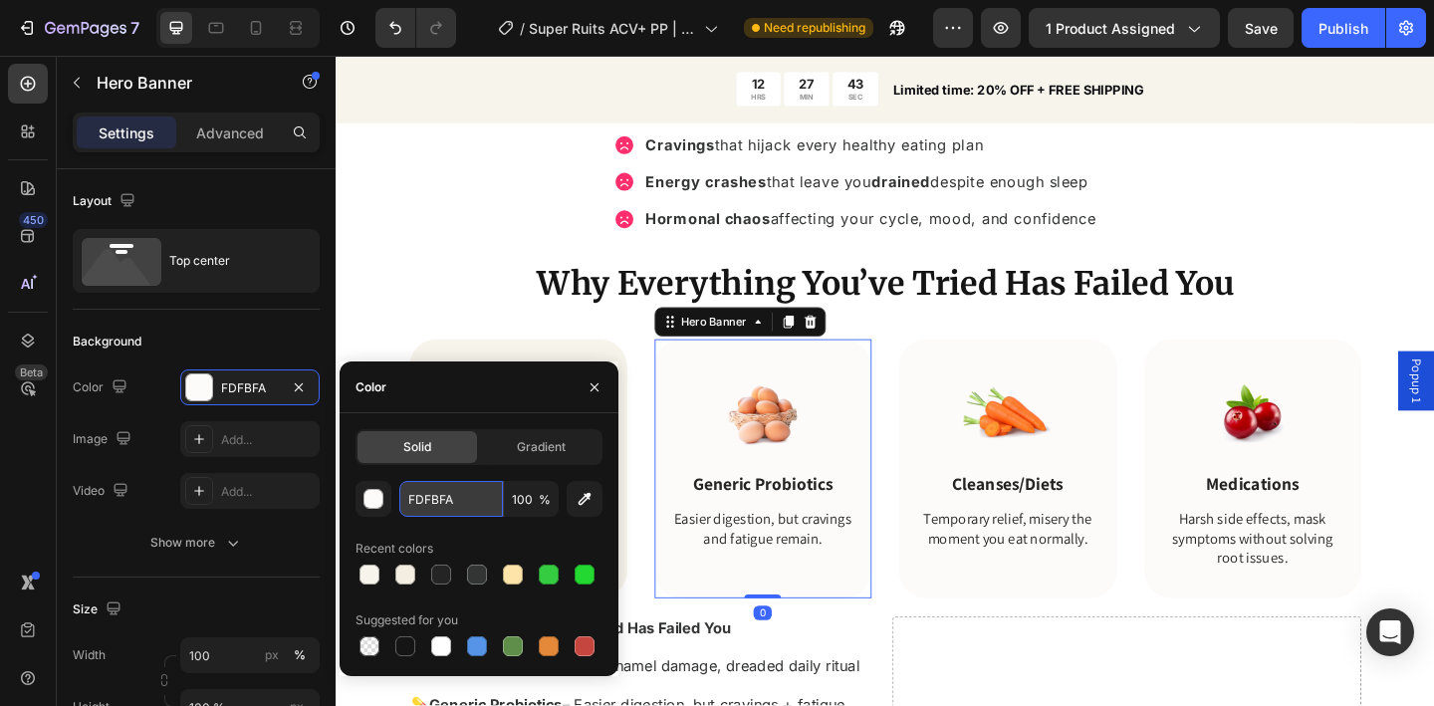
click at [447, 491] on input "FDFBFA" at bounding box center [451, 499] width 104 height 36
paste input "7F4EC"
type input "F7F4EC"
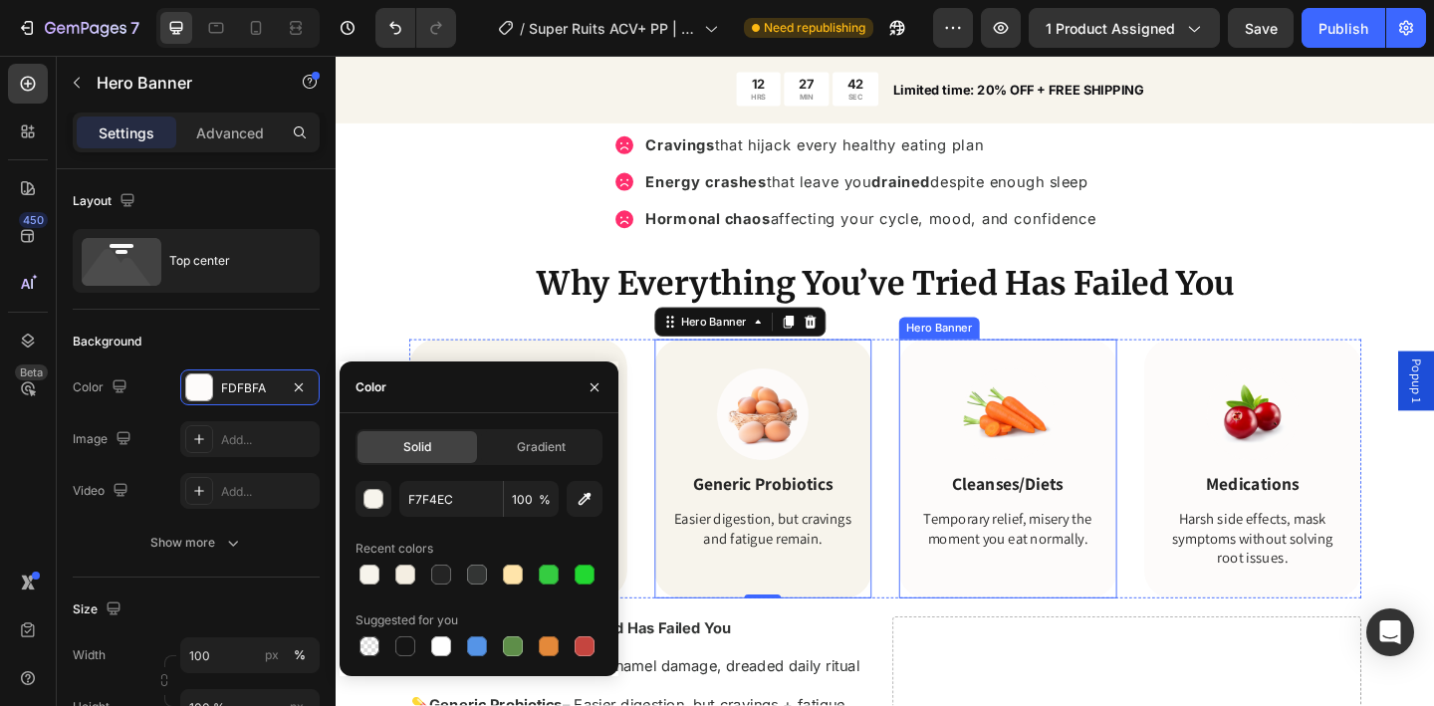
click at [948, 402] on div "Image Cleanses/Diets Text Block Temporary relief, misery the moment you eat nor…" at bounding box center [1066, 495] width 237 height 261
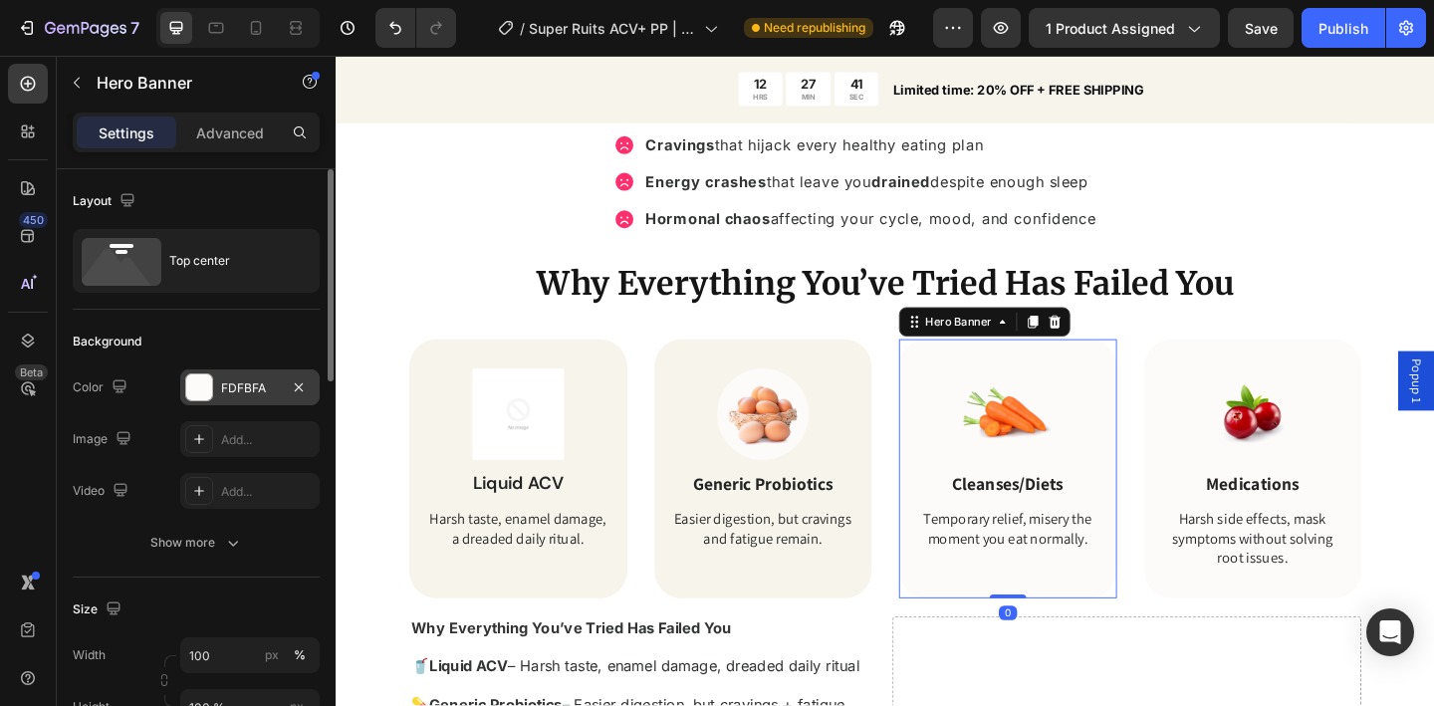
click at [244, 390] on div "FDFBFA" at bounding box center [250, 388] width 58 height 18
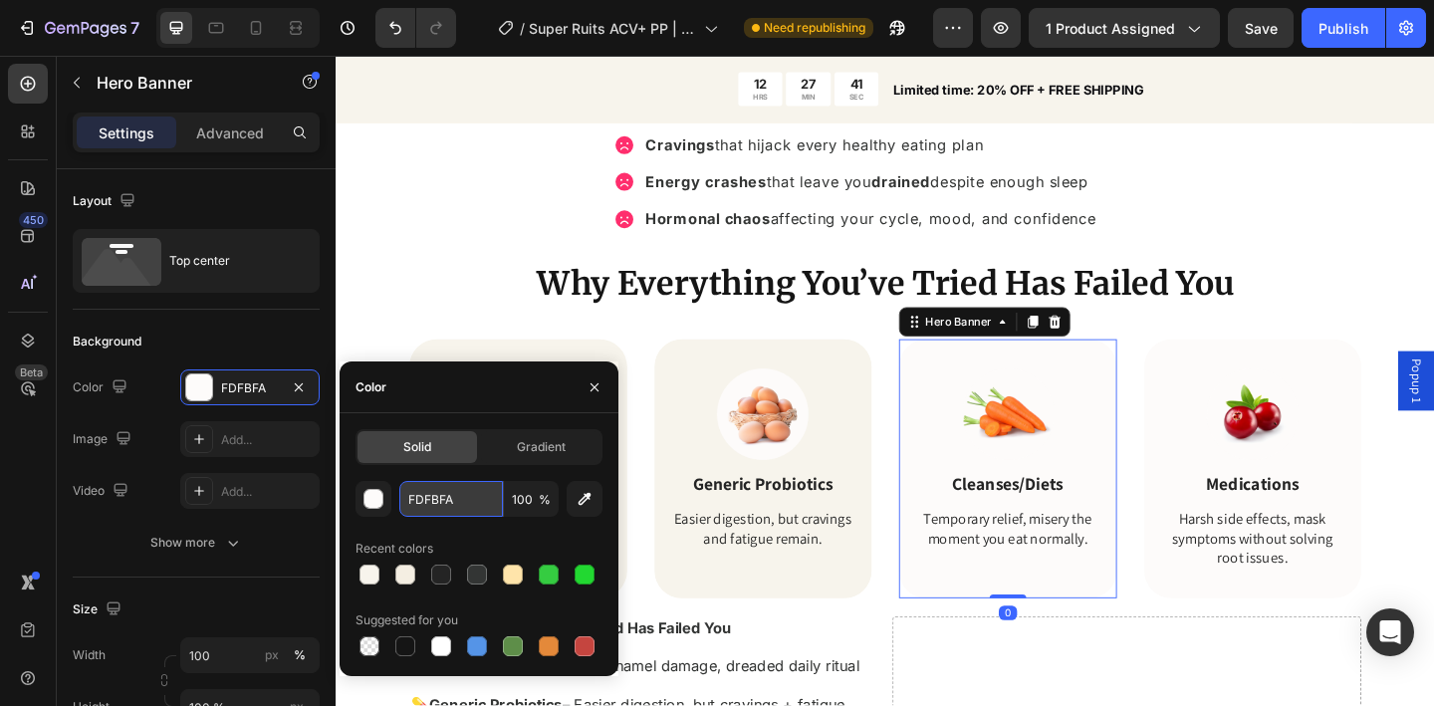
click at [466, 496] on input "FDFBFA" at bounding box center [451, 499] width 104 height 36
paste input "7F4EC"
type input "F7F4EC"
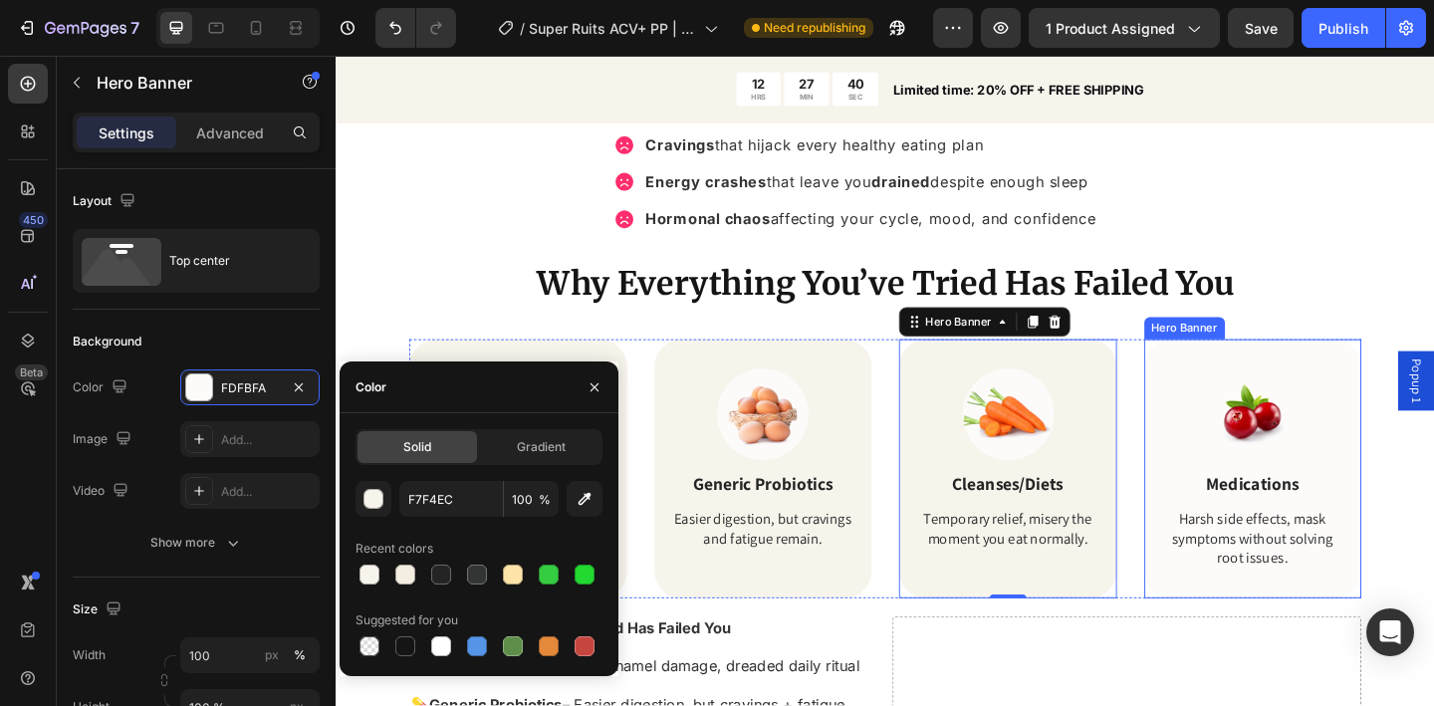
click at [1231, 410] on div "Image Medications Text Block Harsh side effects, mask symptoms without solving …" at bounding box center [1333, 505] width 205 height 218
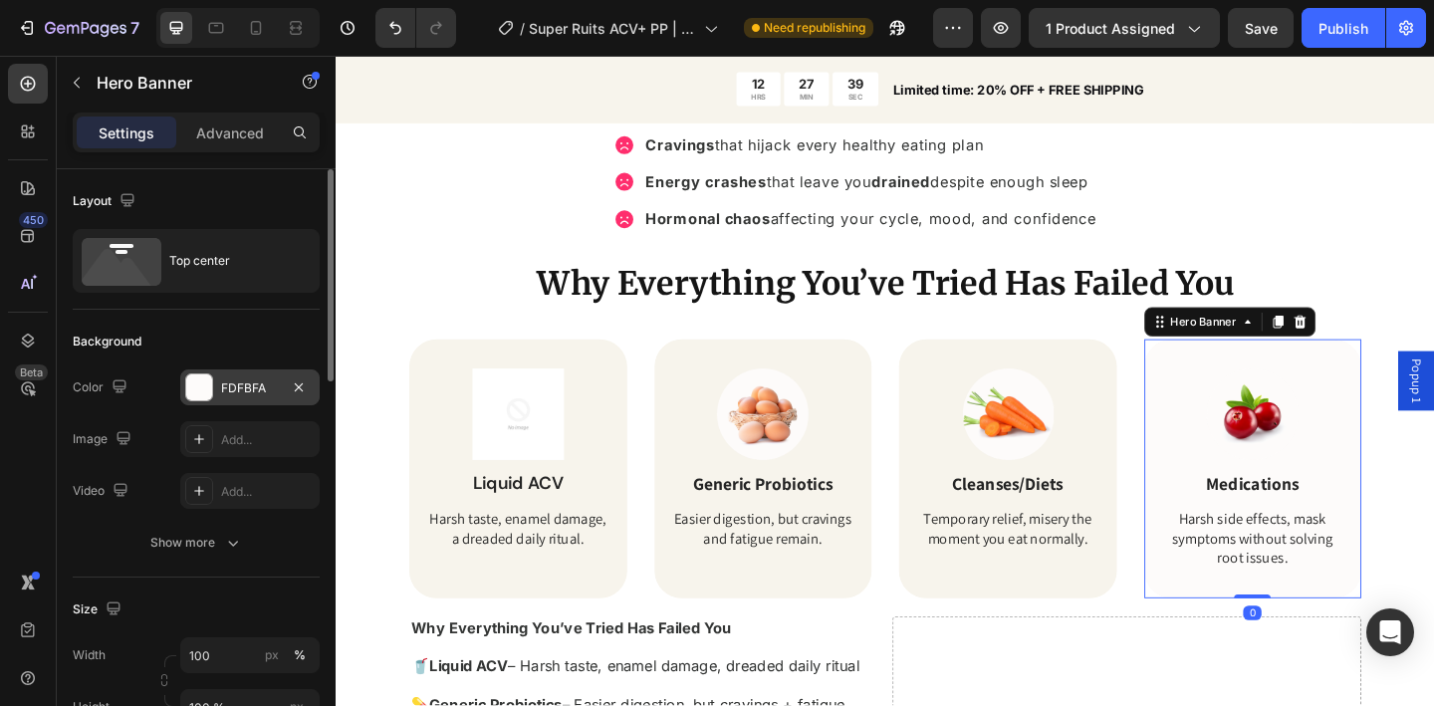
click at [227, 384] on div "FDFBFA" at bounding box center [250, 388] width 58 height 18
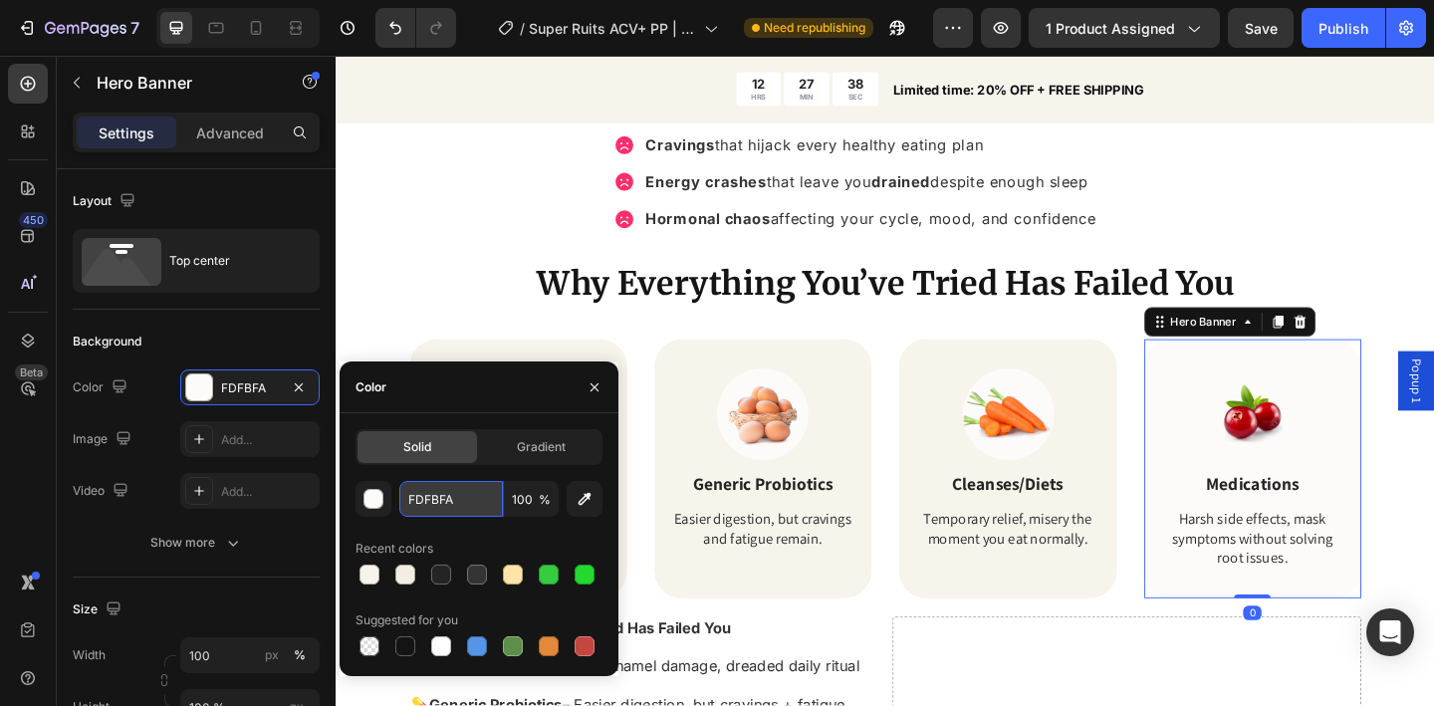
click at [438, 499] on input "FDFBFA" at bounding box center [451, 499] width 104 height 36
paste input "7F4EC"
click at [461, 502] on input "F7F4ECFA" at bounding box center [451, 499] width 104 height 36
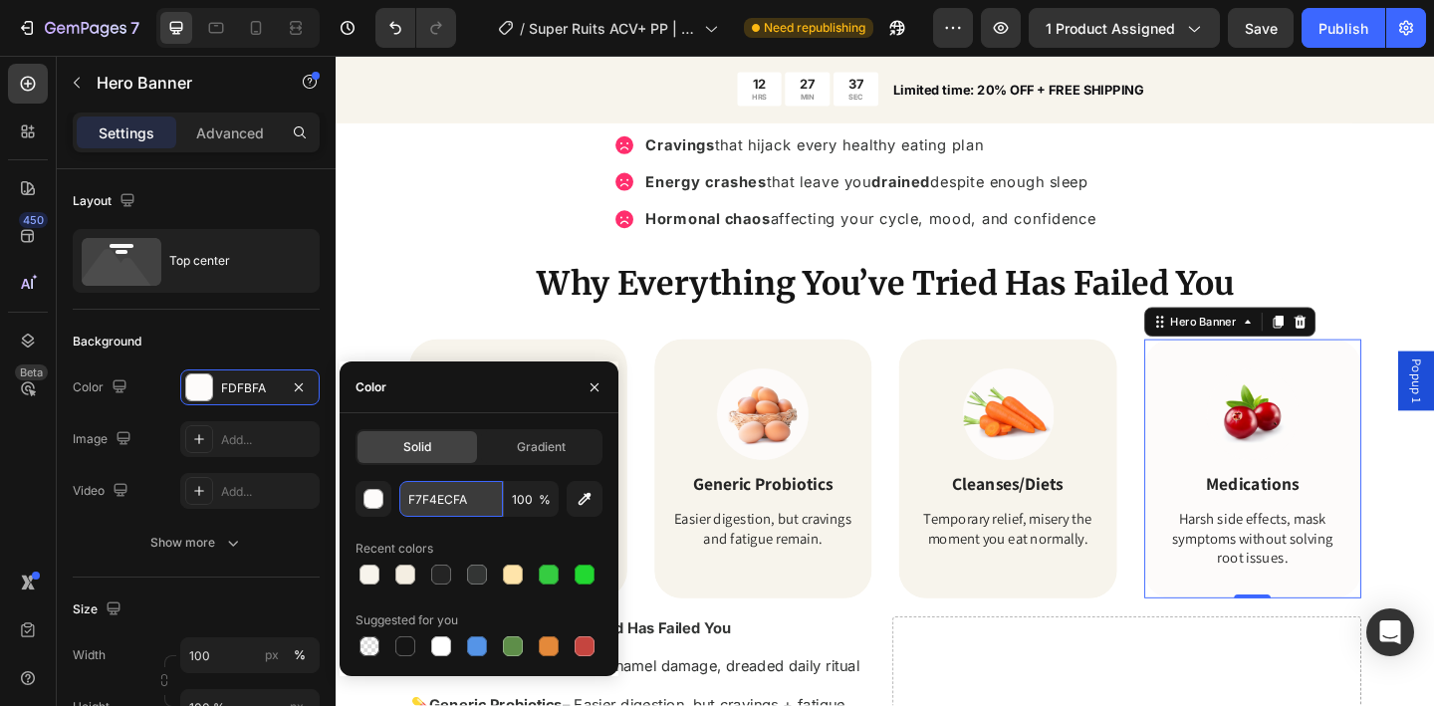
paste input "text"
type input "F7F4EC"
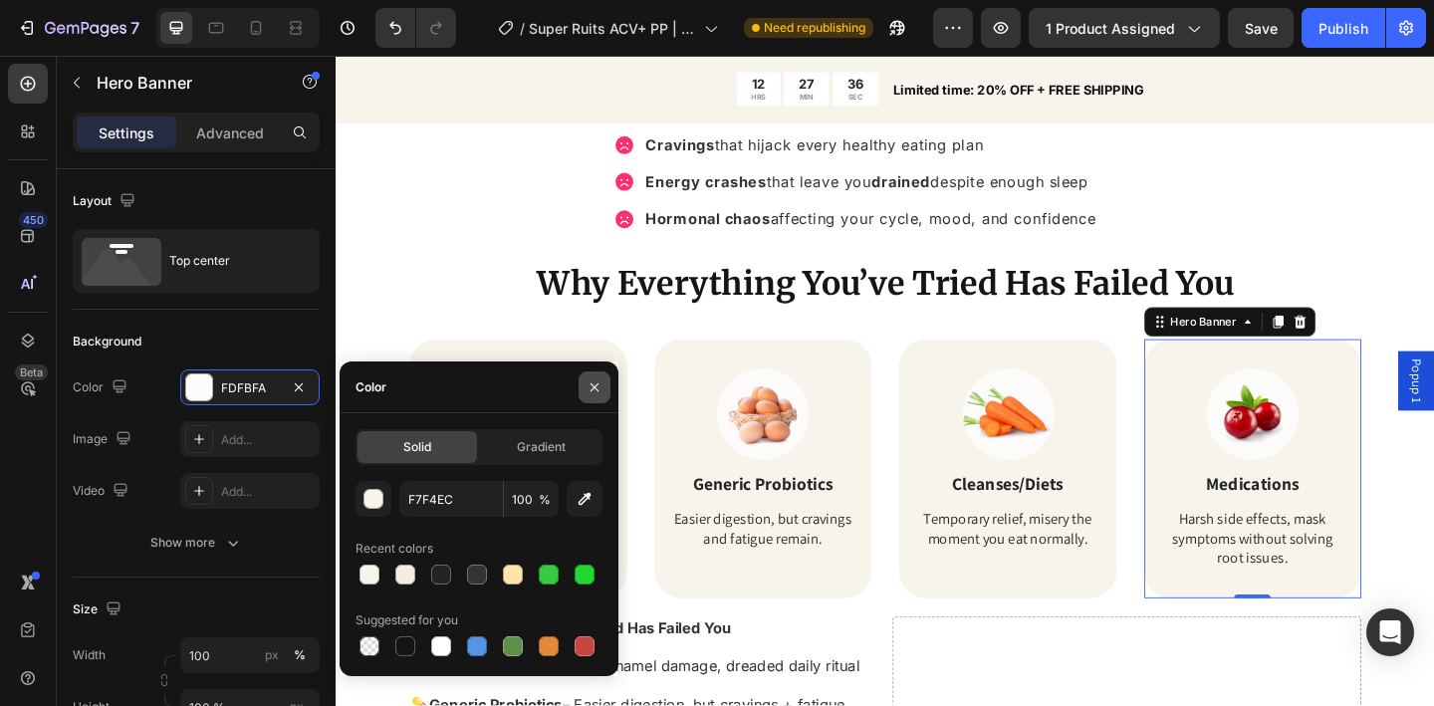
click at [593, 397] on button "button" at bounding box center [595, 388] width 32 height 32
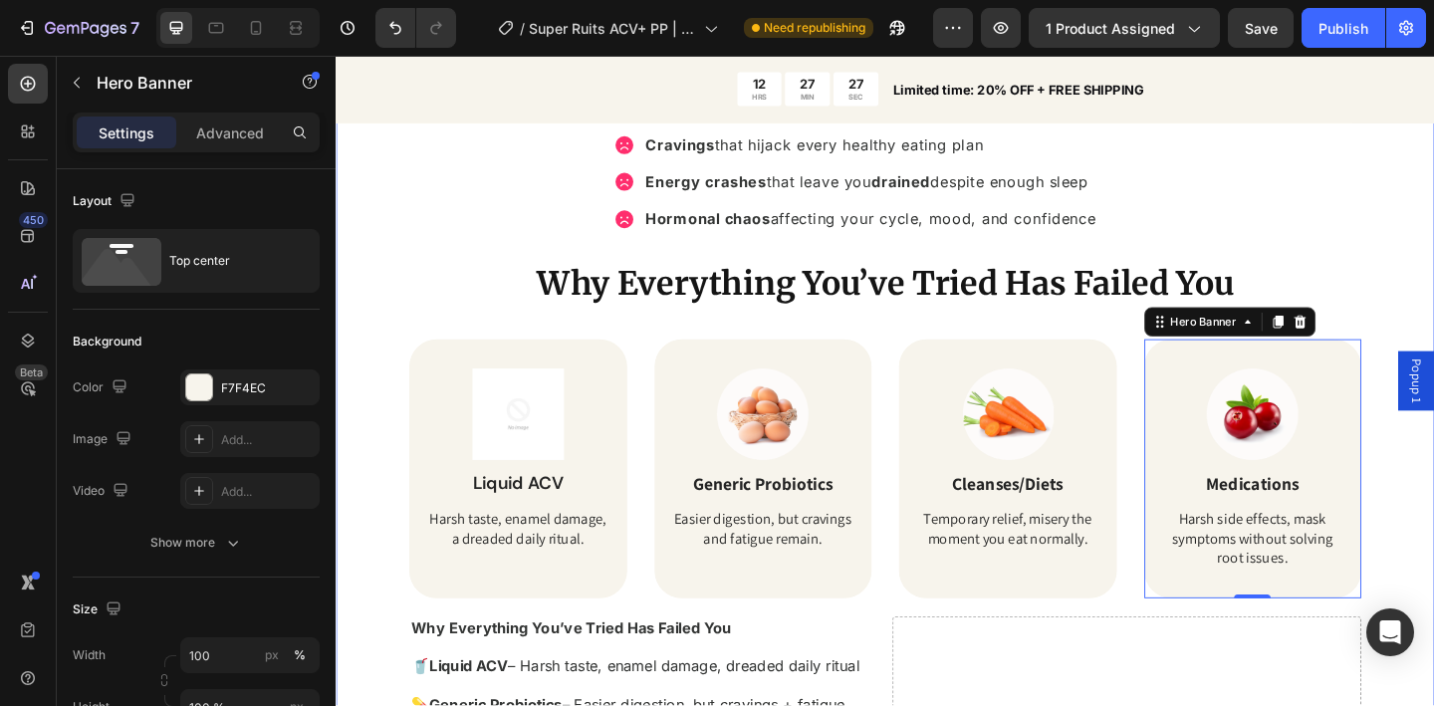
click at [390, 298] on div "Tired of Bloating, Cravings & Energy Crashes? Heading Bloated belly that makes …" at bounding box center [933, 511] width 1195 height 1016
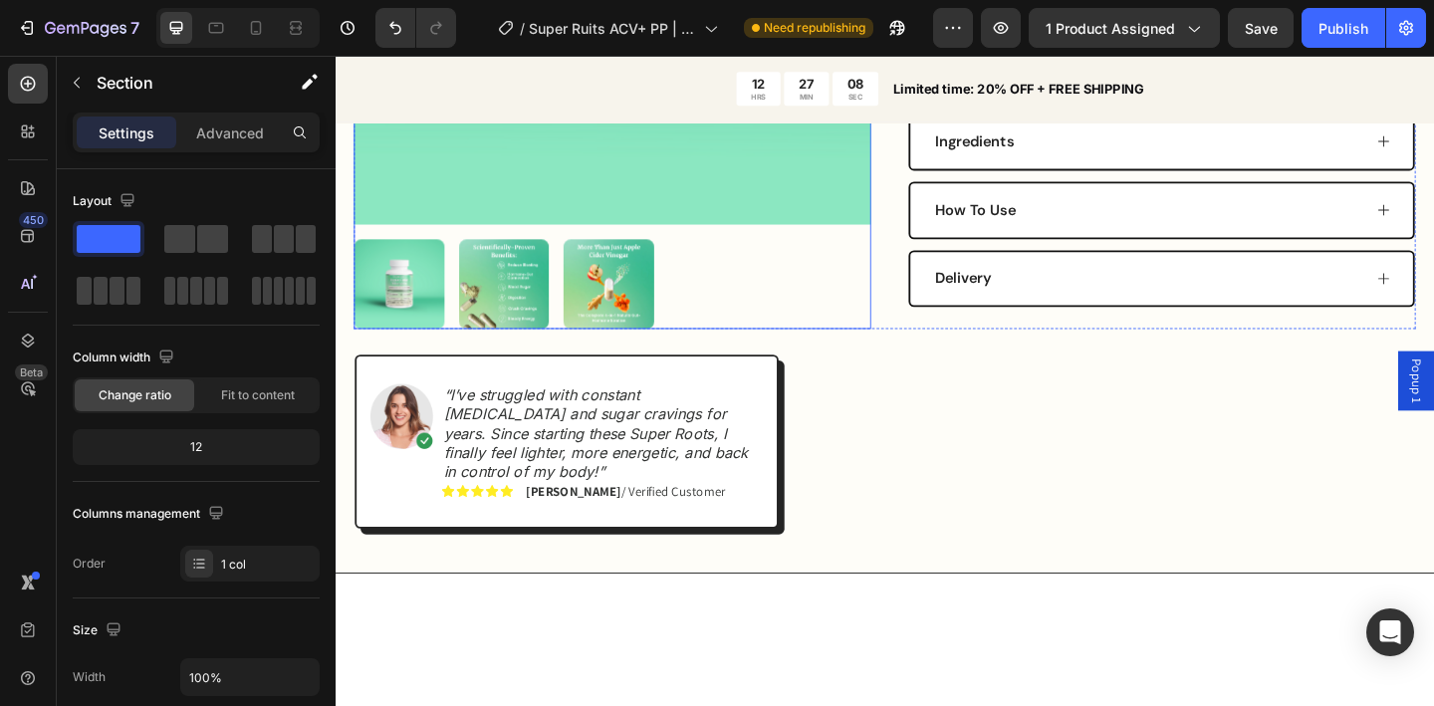
scroll to position [730, 0]
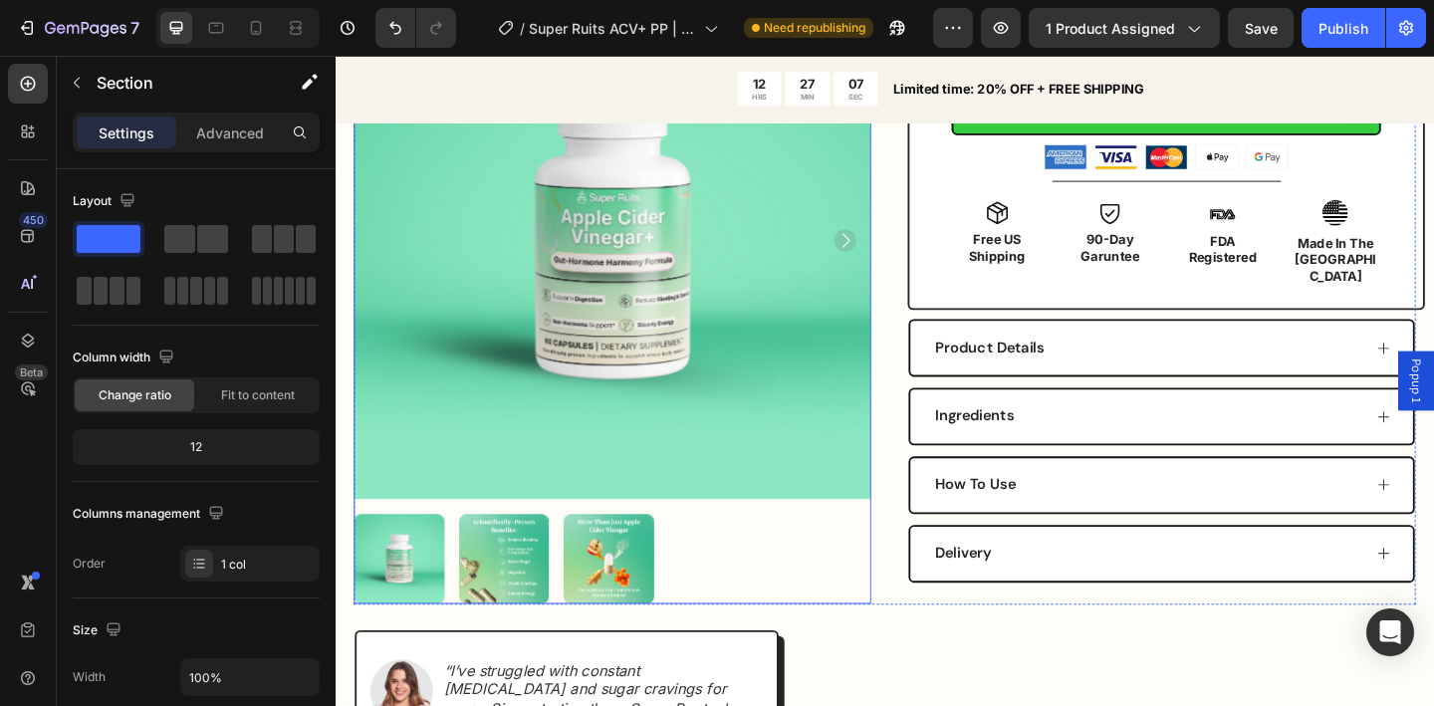
click at [534, 561] on img at bounding box center [519, 604] width 99 height 99
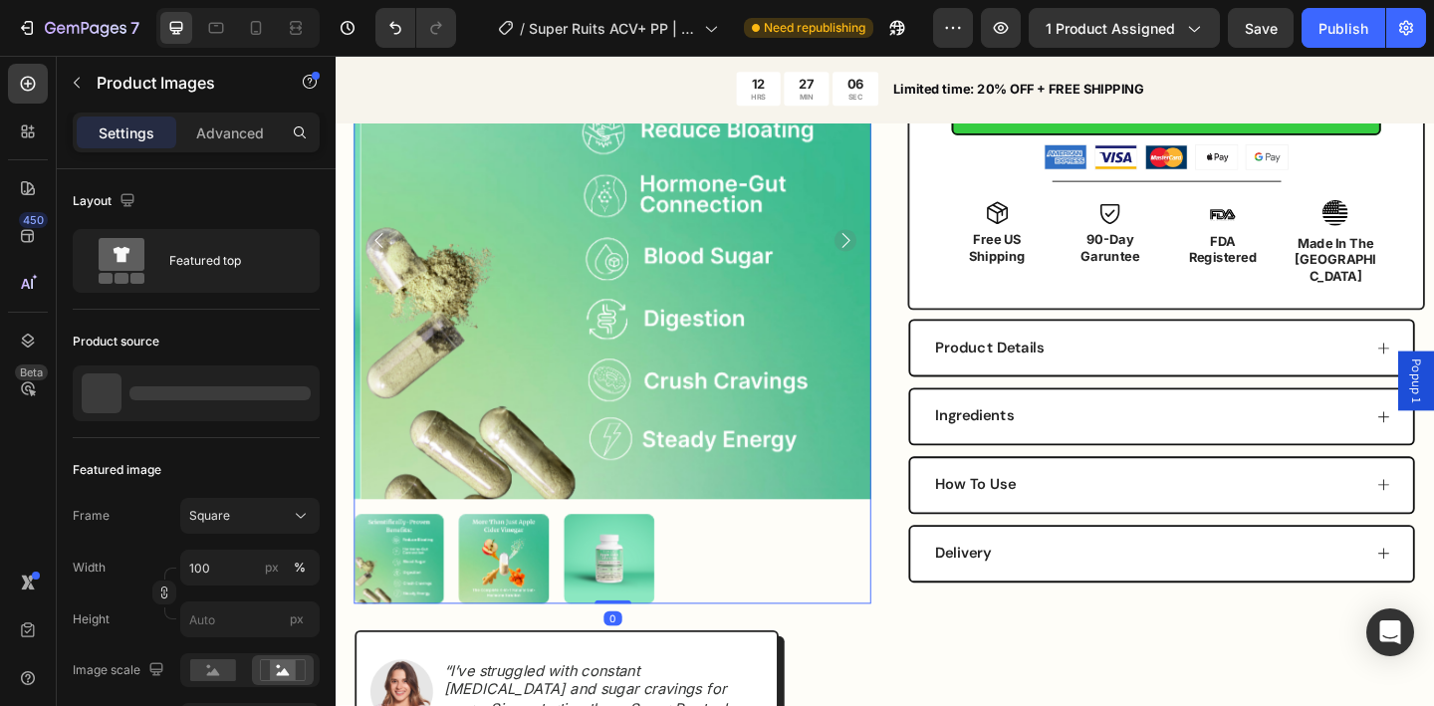
click at [420, 590] on img at bounding box center [405, 604] width 99 height 99
click at [647, 588] on img at bounding box center [633, 604] width 99 height 99
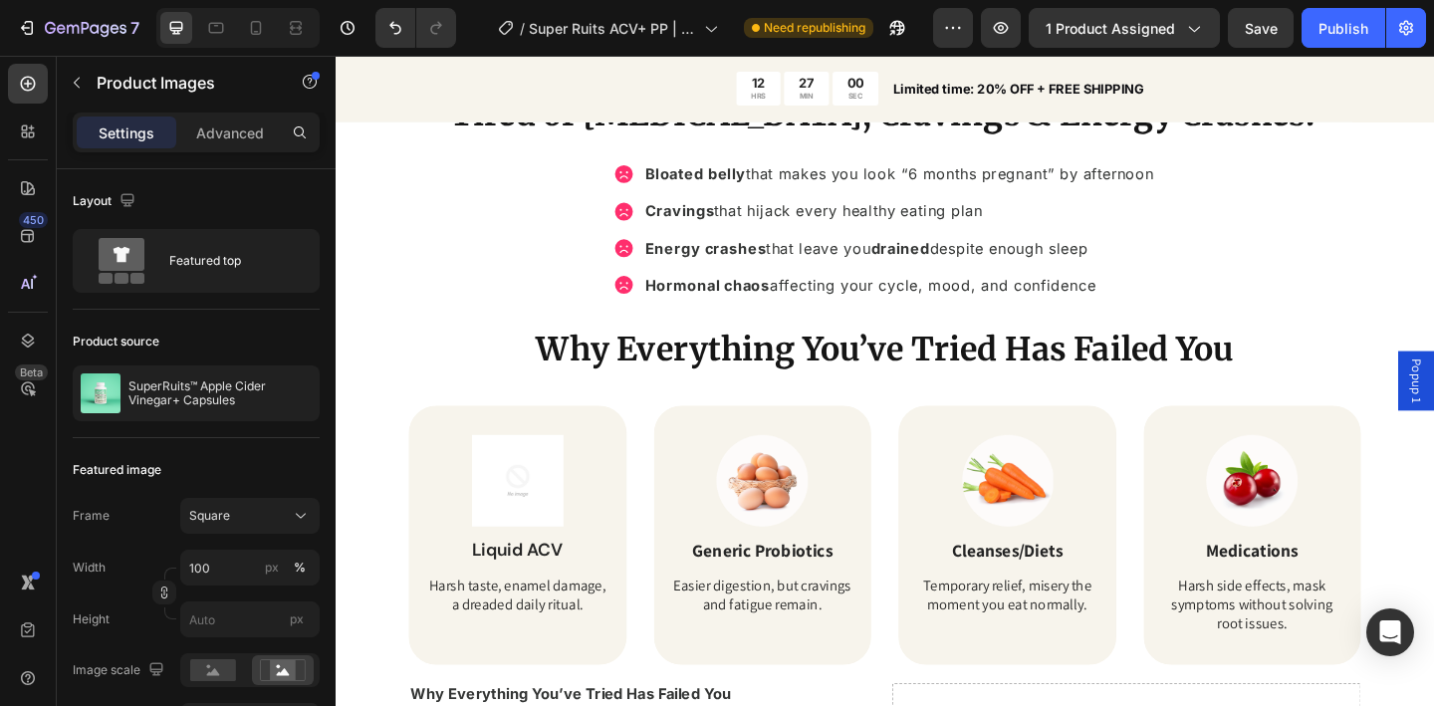
scroll to position [1396, 0]
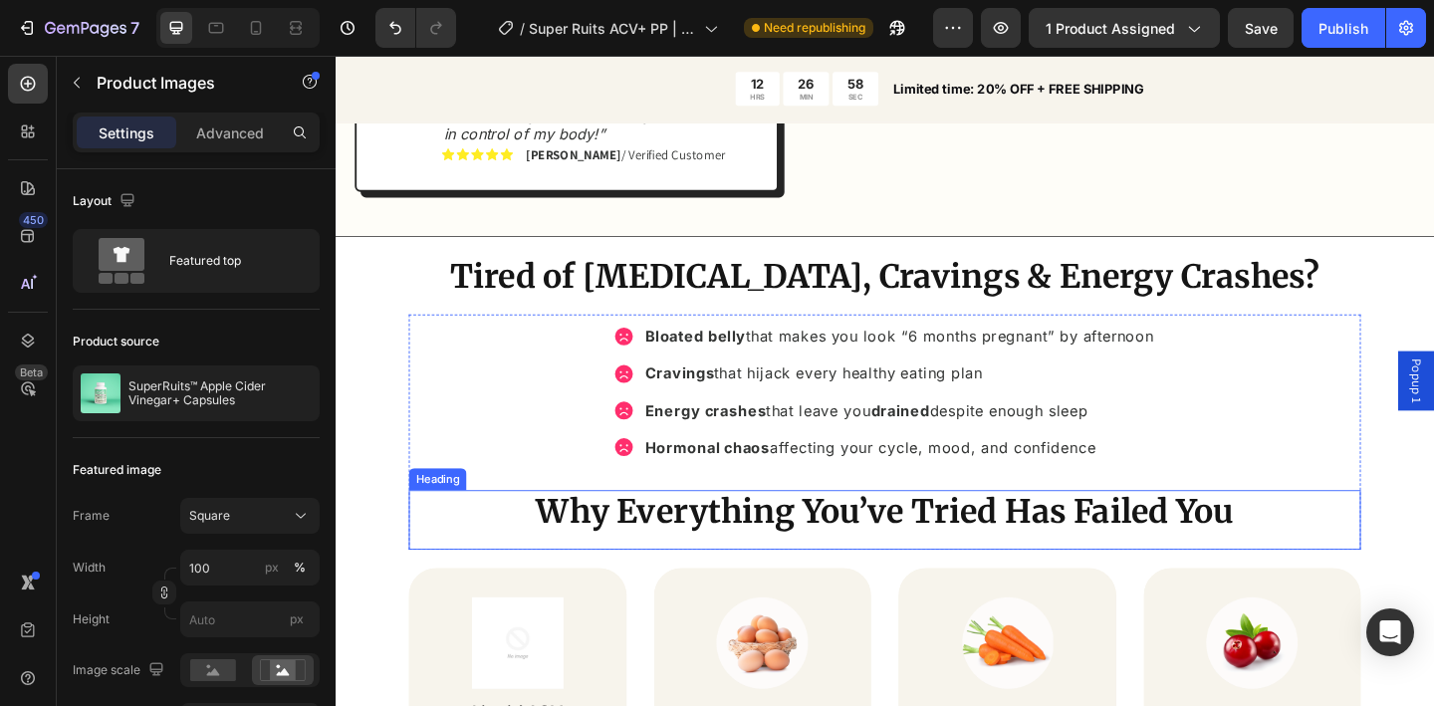
click at [590, 531] on strong "Why Everything You’ve Tried Has Failed You" at bounding box center [933, 553] width 759 height 44
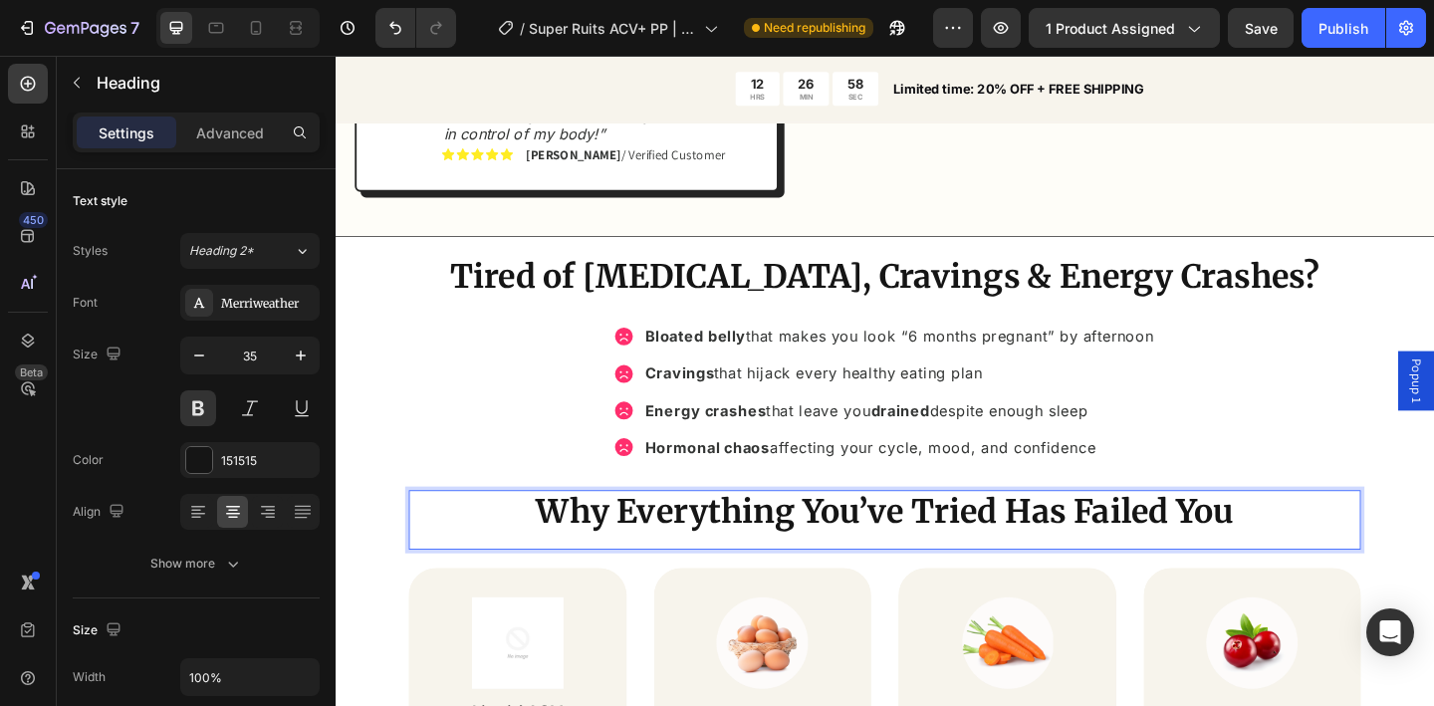
click at [589, 531] on strong "Why Everything You’ve Tried Has Failed You" at bounding box center [933, 553] width 759 height 44
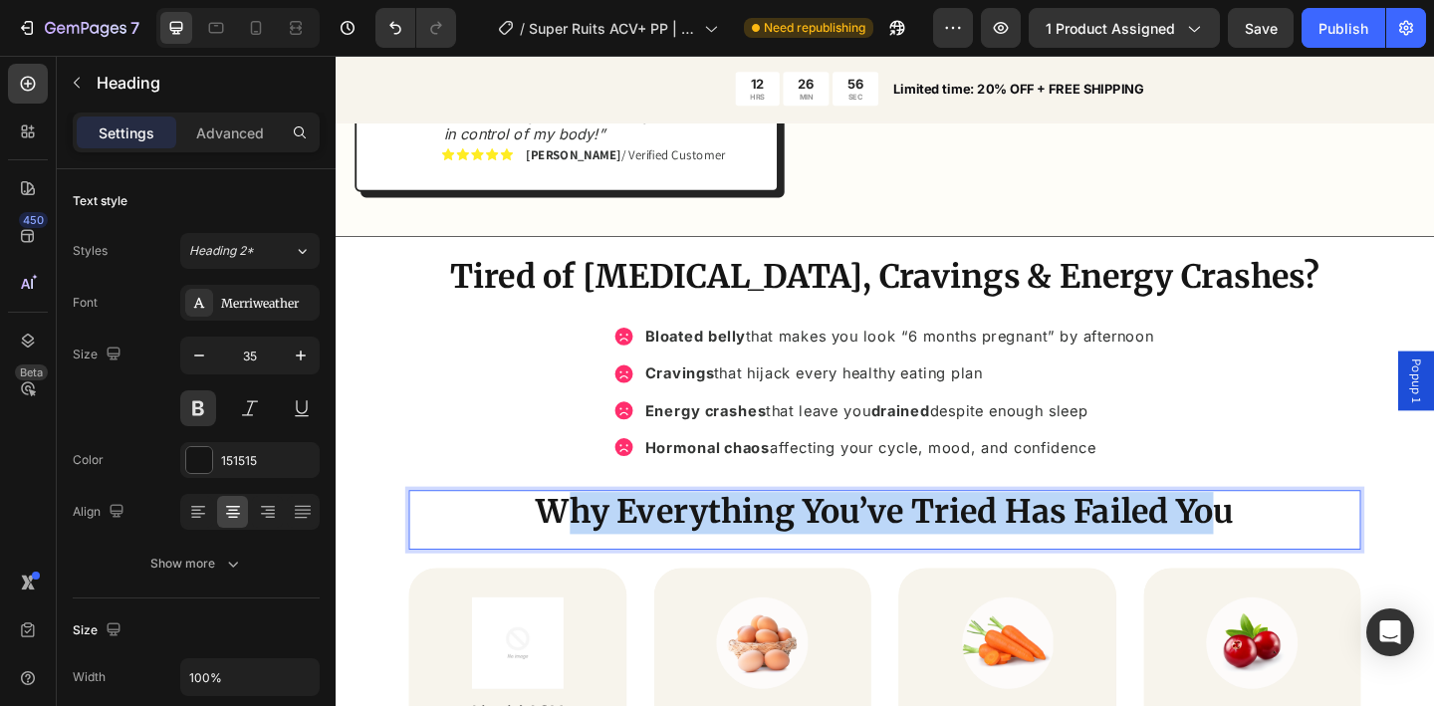
drag, startPoint x: 590, startPoint y: 515, endPoint x: 1286, endPoint y: 517, distance: 696.2
click at [1286, 531] on strong "Why Everything You’ve Tried Has Failed You" at bounding box center [933, 553] width 759 height 44
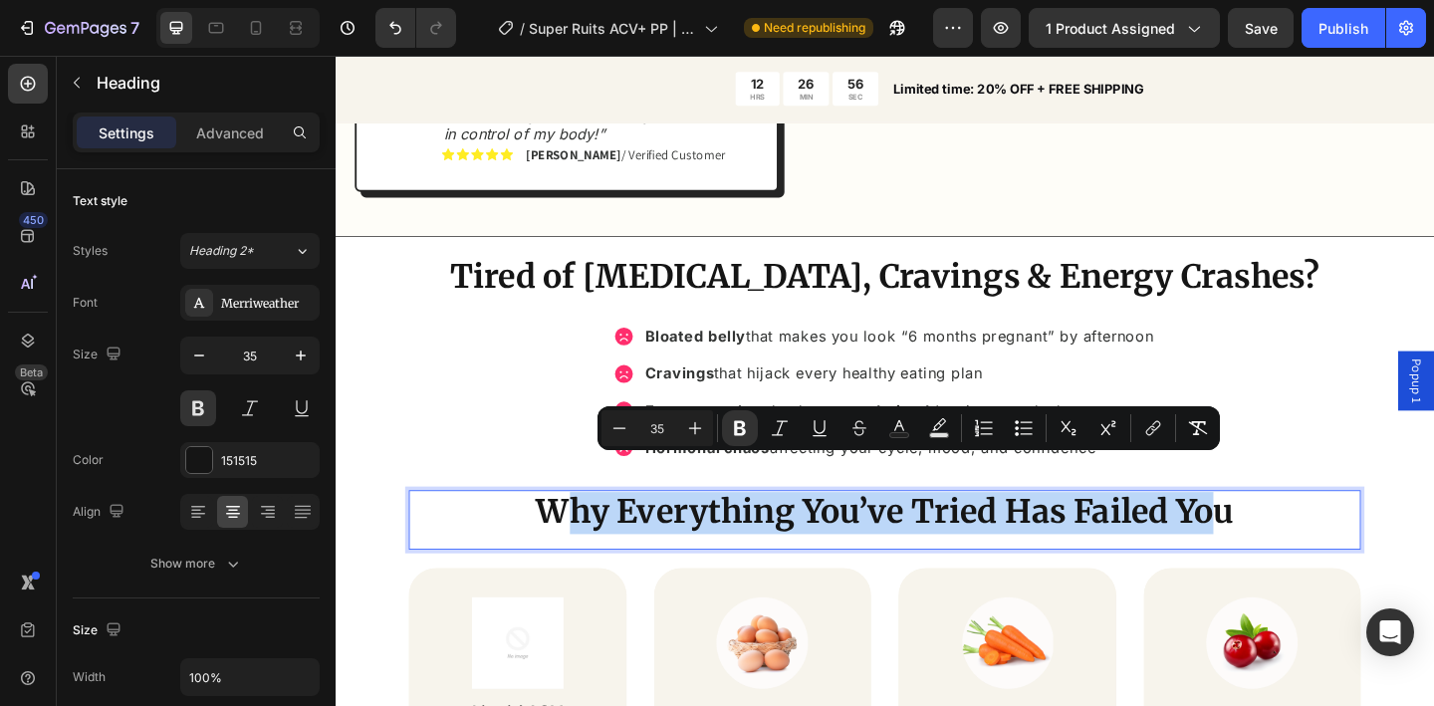
click at [1286, 531] on strong "Why Everything You’ve Tried Has Failed You" at bounding box center [933, 553] width 759 height 44
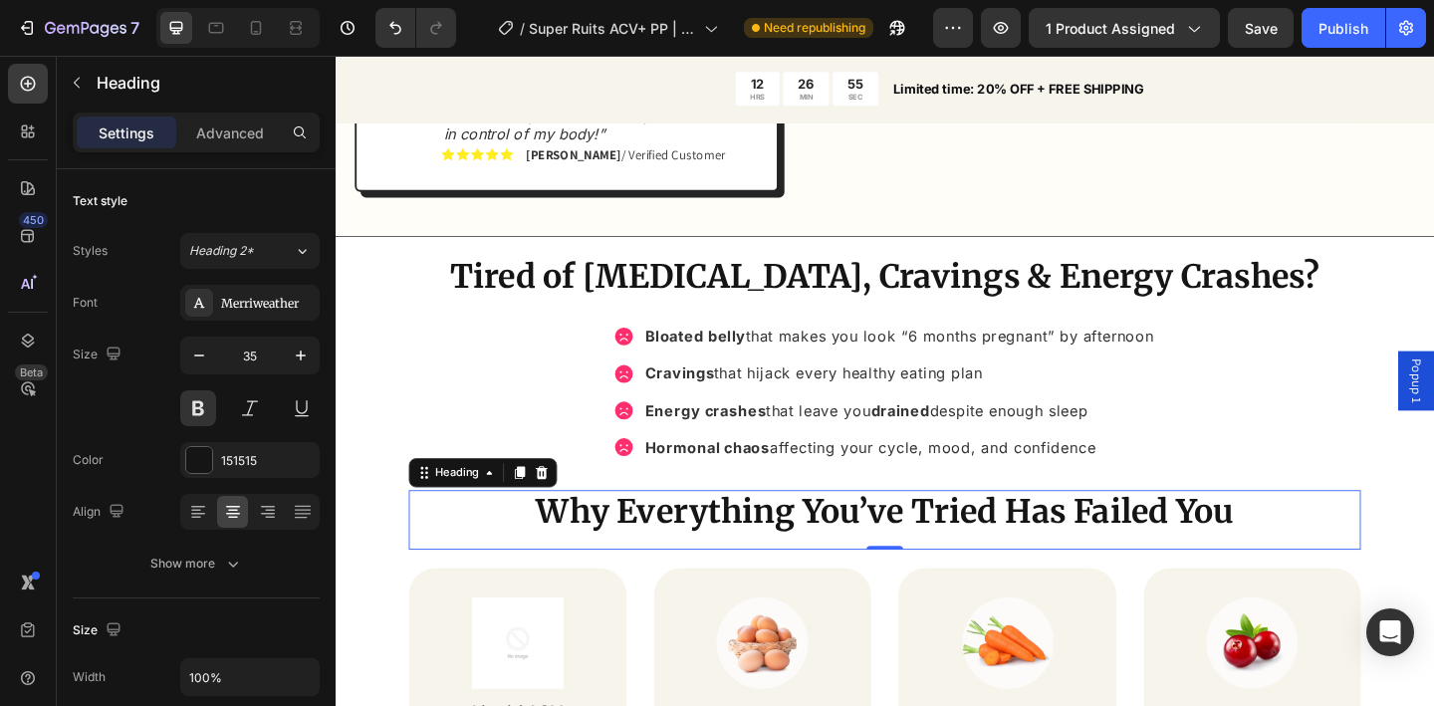
click at [1286, 540] on div "Why Everything You’ve Tried Has Failed You Heading 0" at bounding box center [933, 562] width 1036 height 66
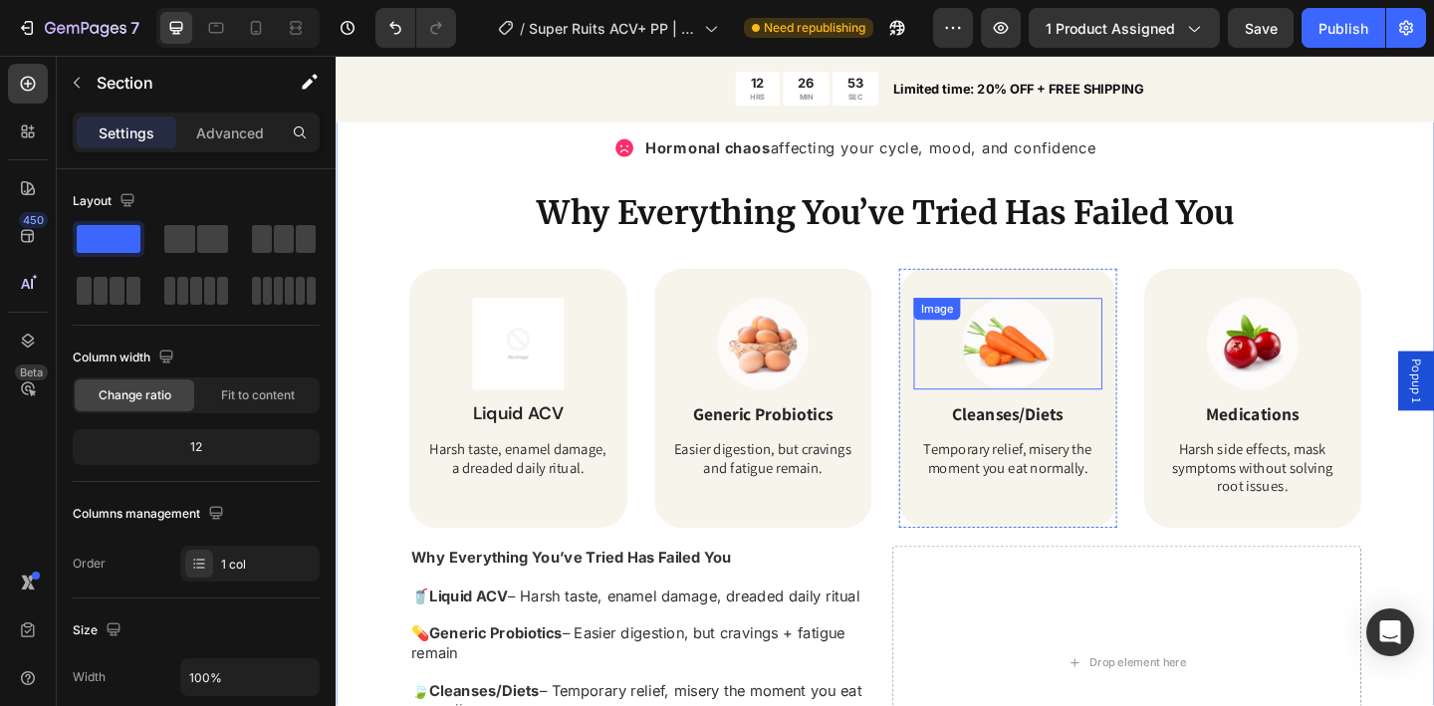
scroll to position [1807, 0]
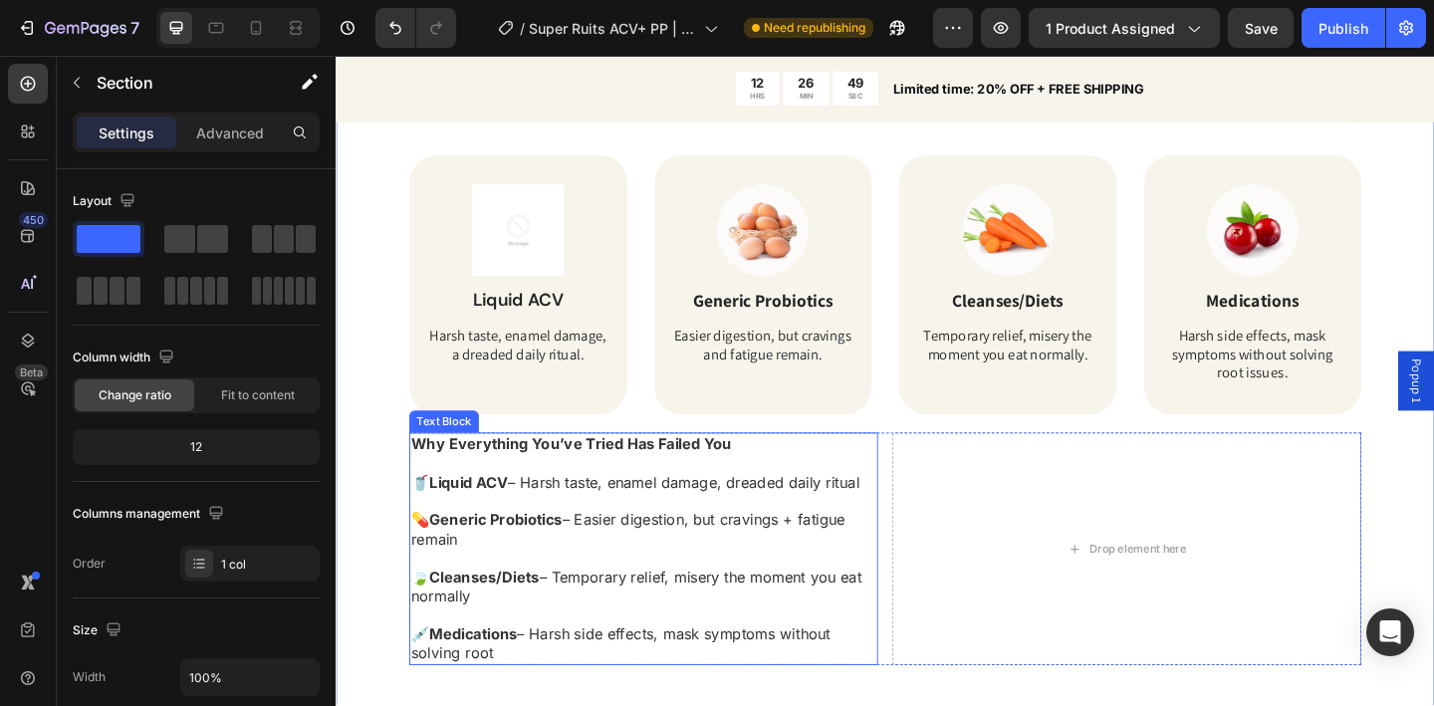
click at [794, 479] on p "Why Everything You’ve Tried Has Failed You" at bounding box center [670, 478] width 506 height 21
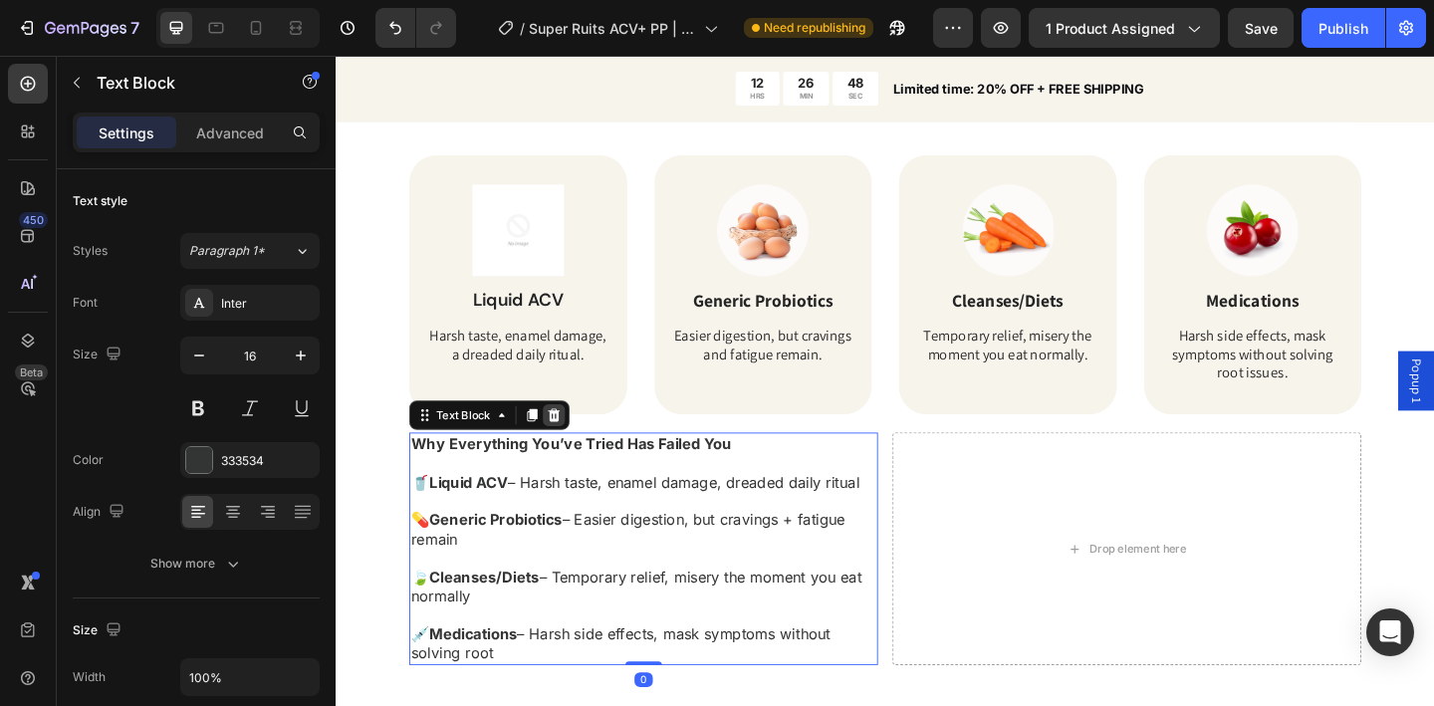
click at [572, 443] on icon at bounding box center [573, 447] width 13 height 14
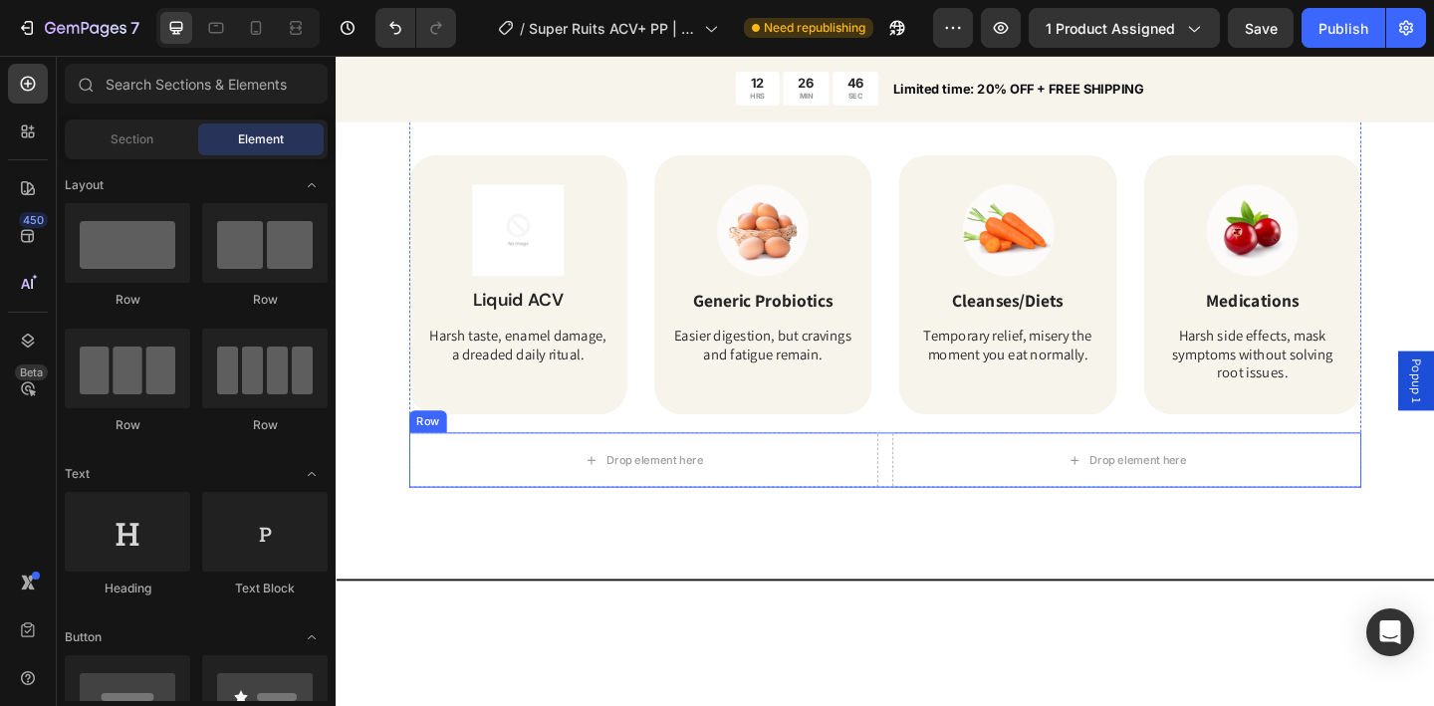
click at [926, 498] on div "Drop element here Drop element here Row" at bounding box center [933, 496] width 1036 height 60
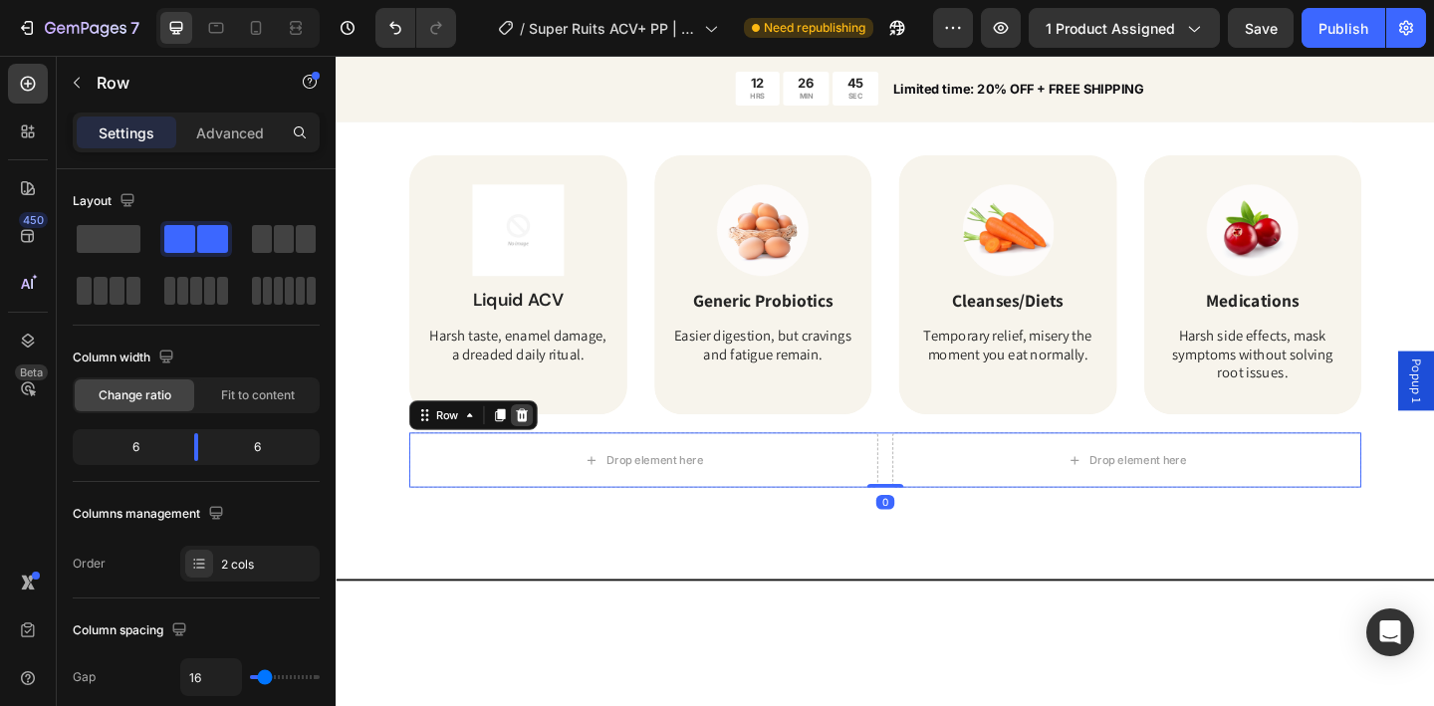
click at [533, 449] on icon at bounding box center [538, 447] width 13 height 14
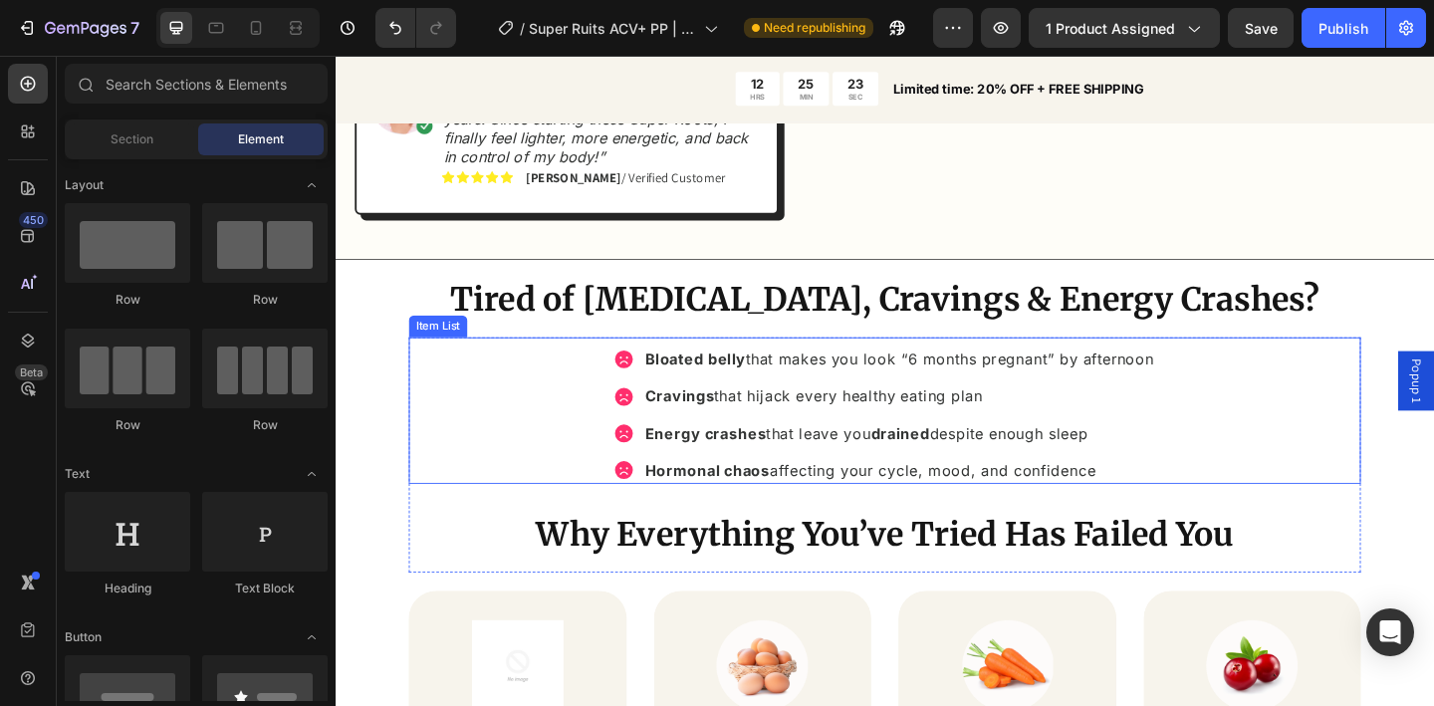
scroll to position [1736, 0]
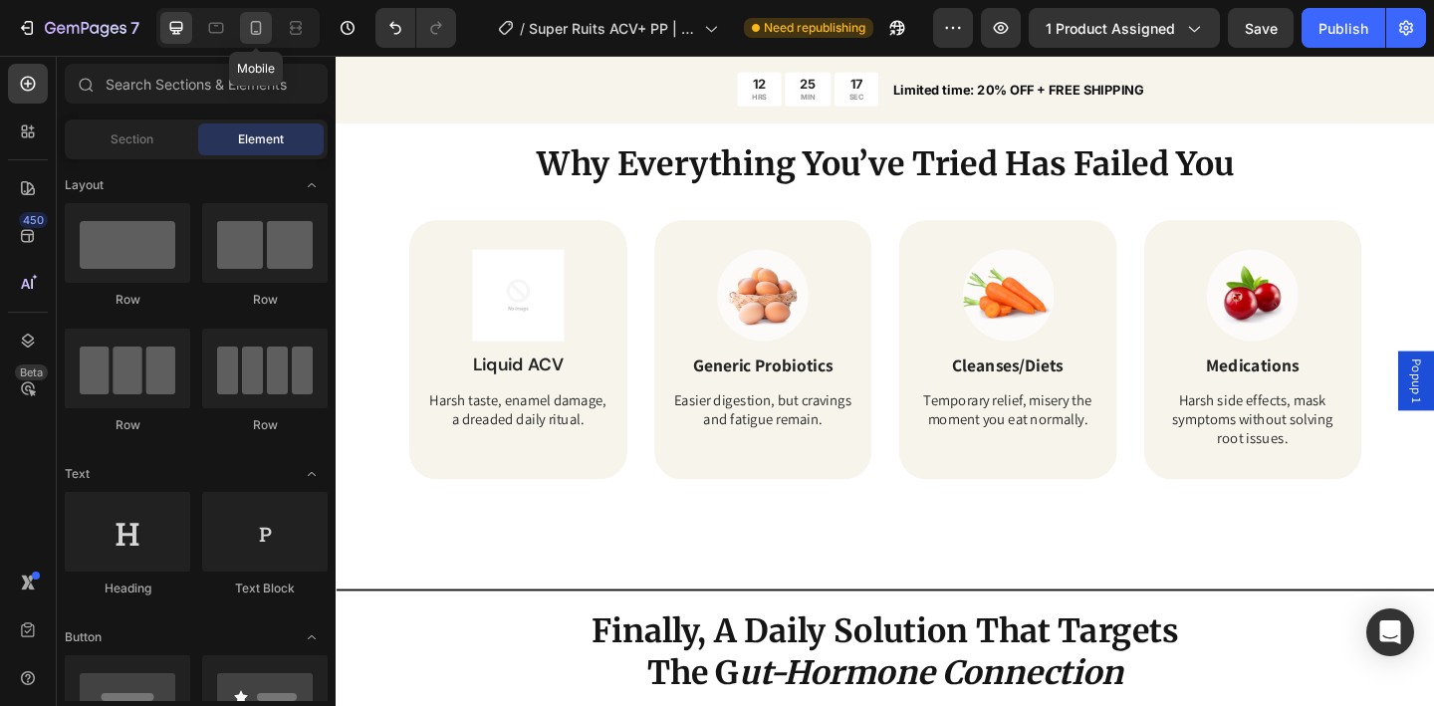
click at [261, 40] on div at bounding box center [256, 28] width 32 height 32
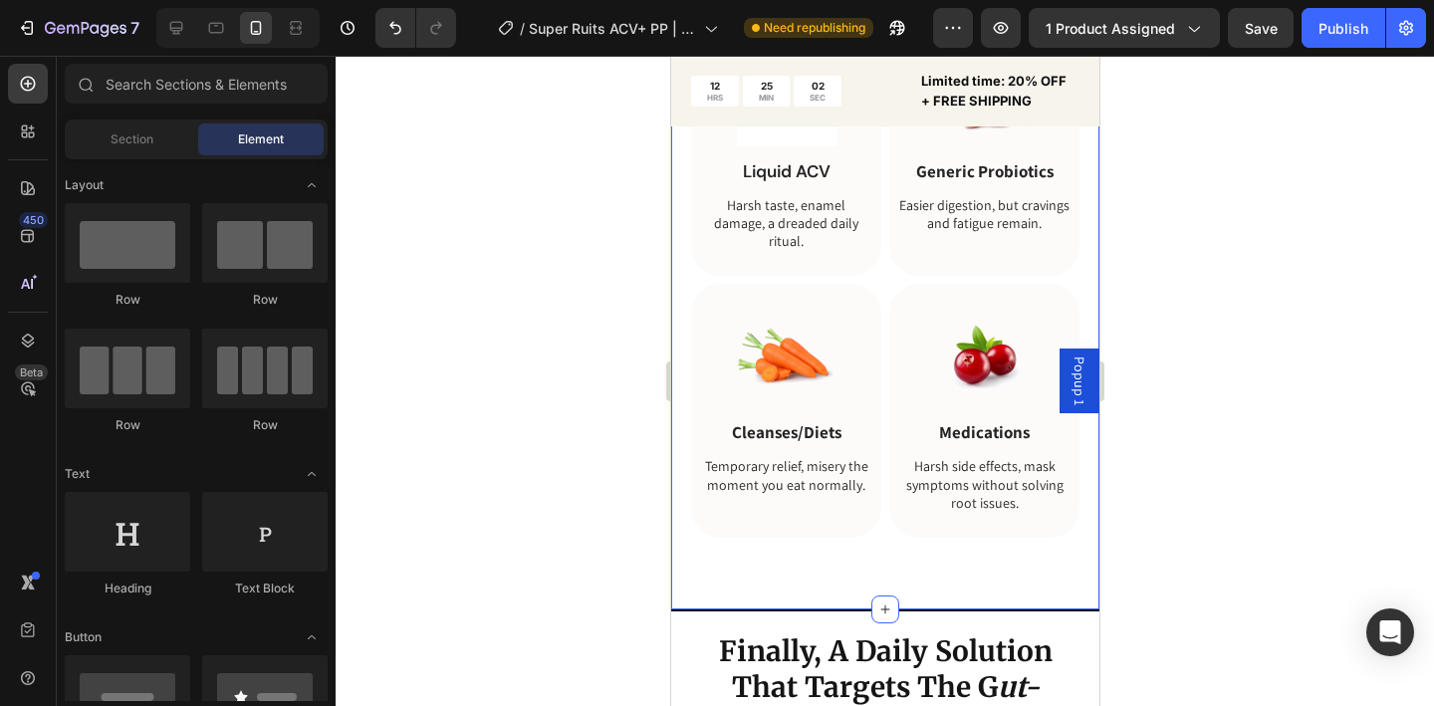
scroll to position [2309, 0]
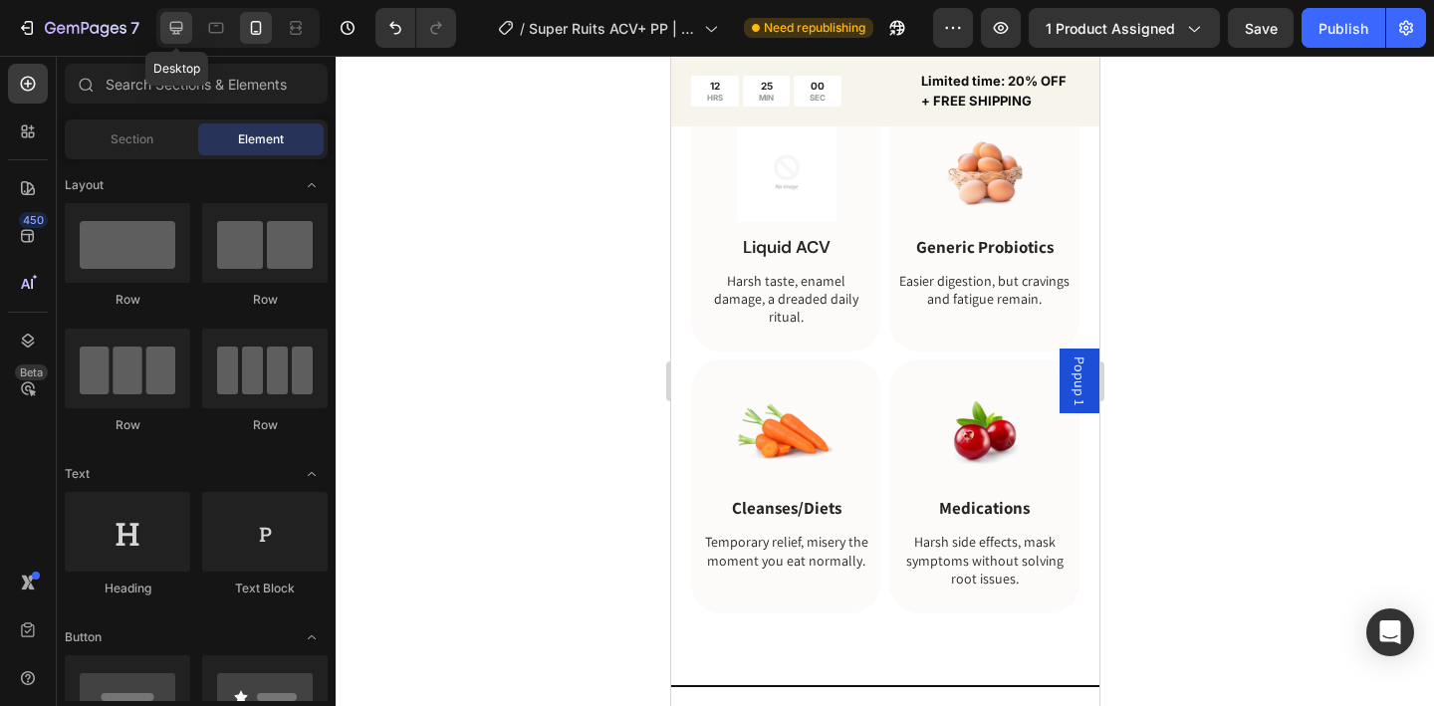
click at [183, 35] on icon at bounding box center [176, 28] width 20 height 20
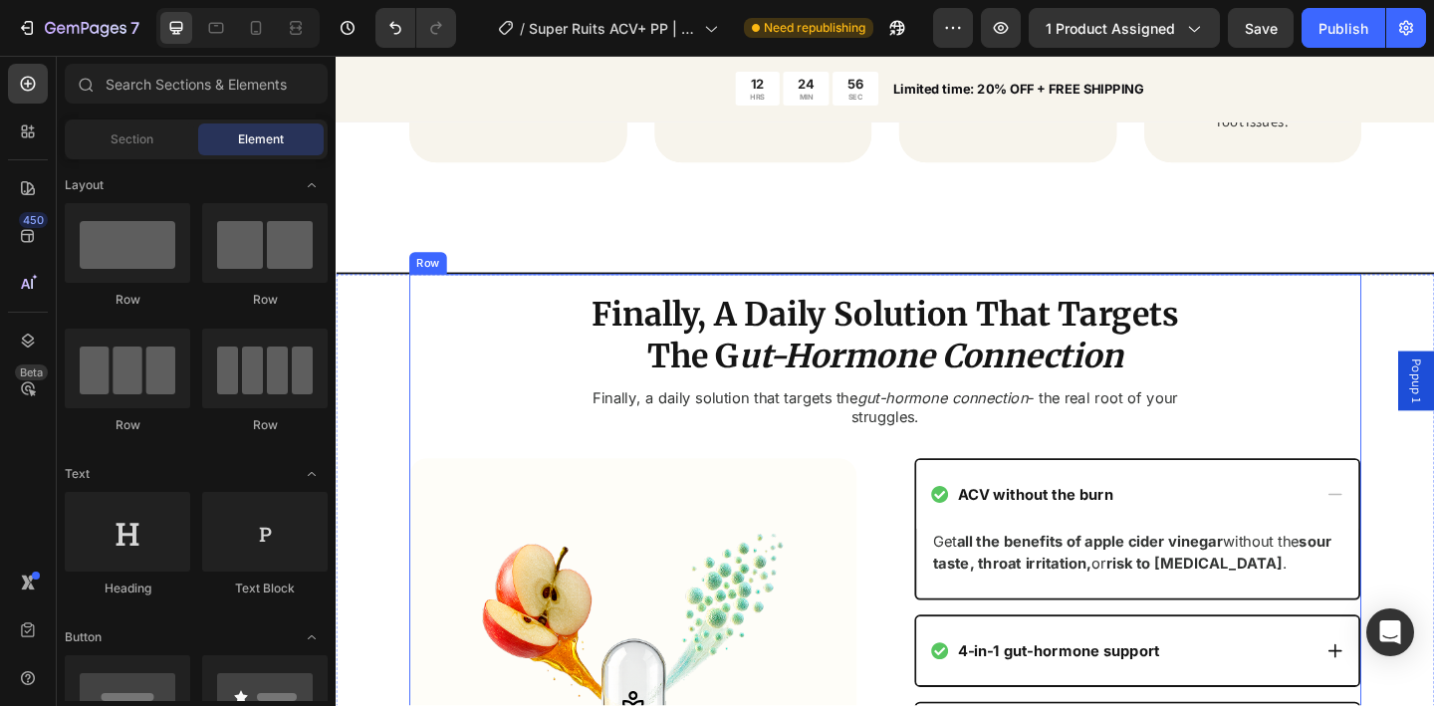
scroll to position [2385, 0]
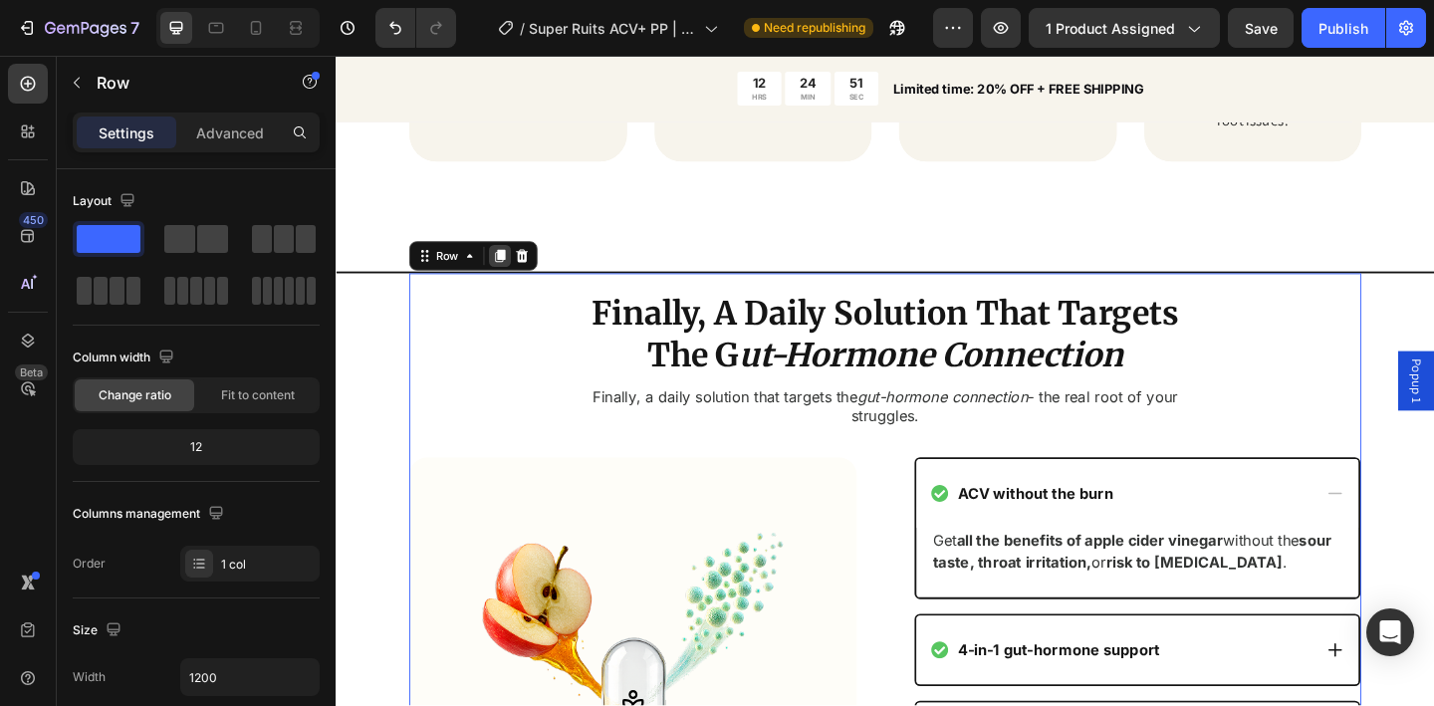
click at [516, 275] on icon at bounding box center [514, 275] width 11 height 14
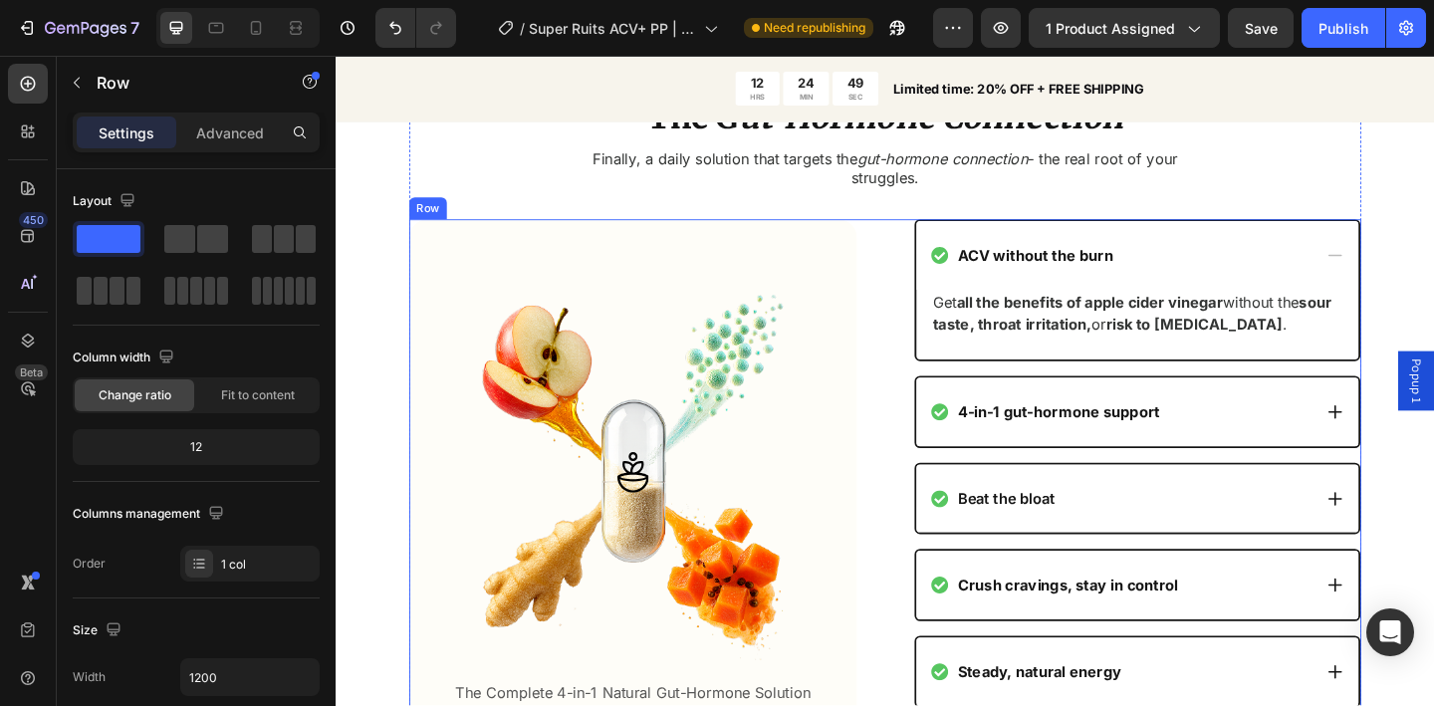
scroll to position [2539, 0]
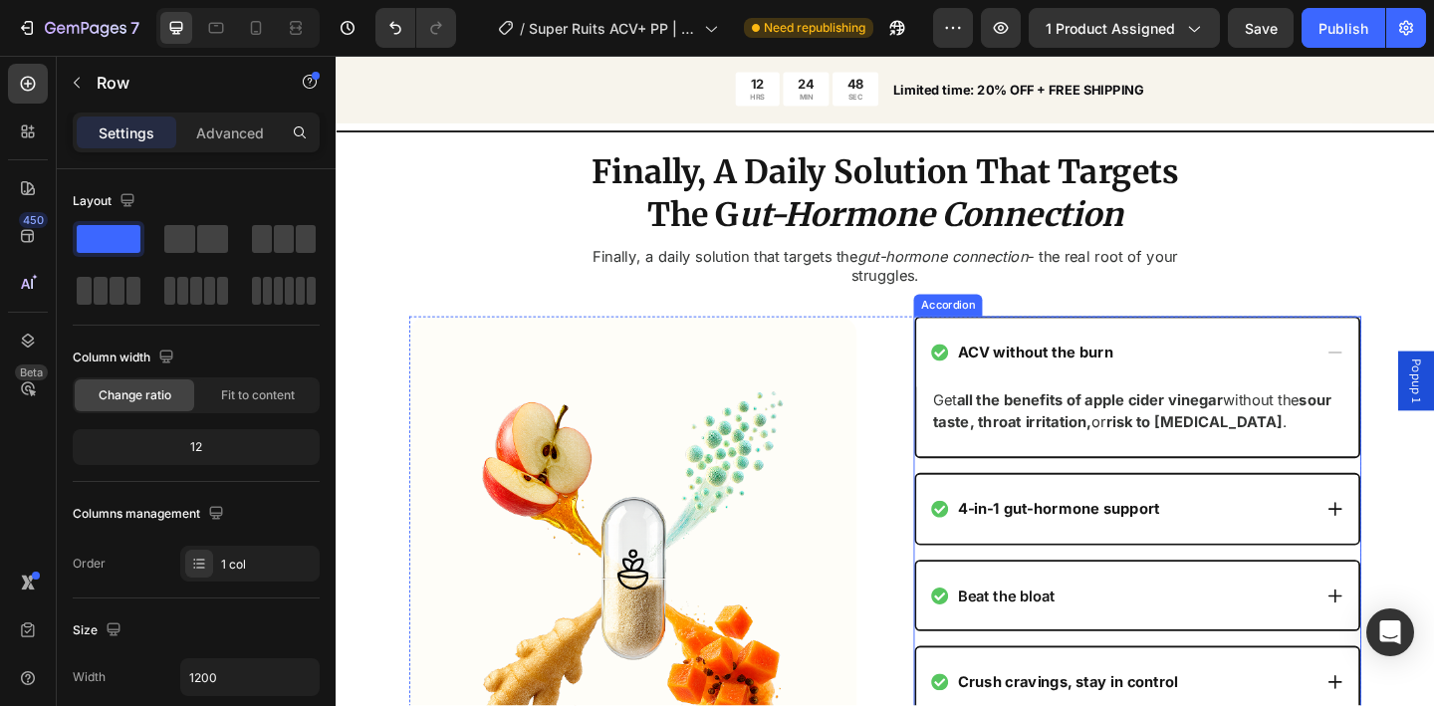
click at [1025, 506] on div "ACV without the burn Get all the benefits of apple cider vinegar without the so…" at bounding box center [1207, 653] width 487 height 627
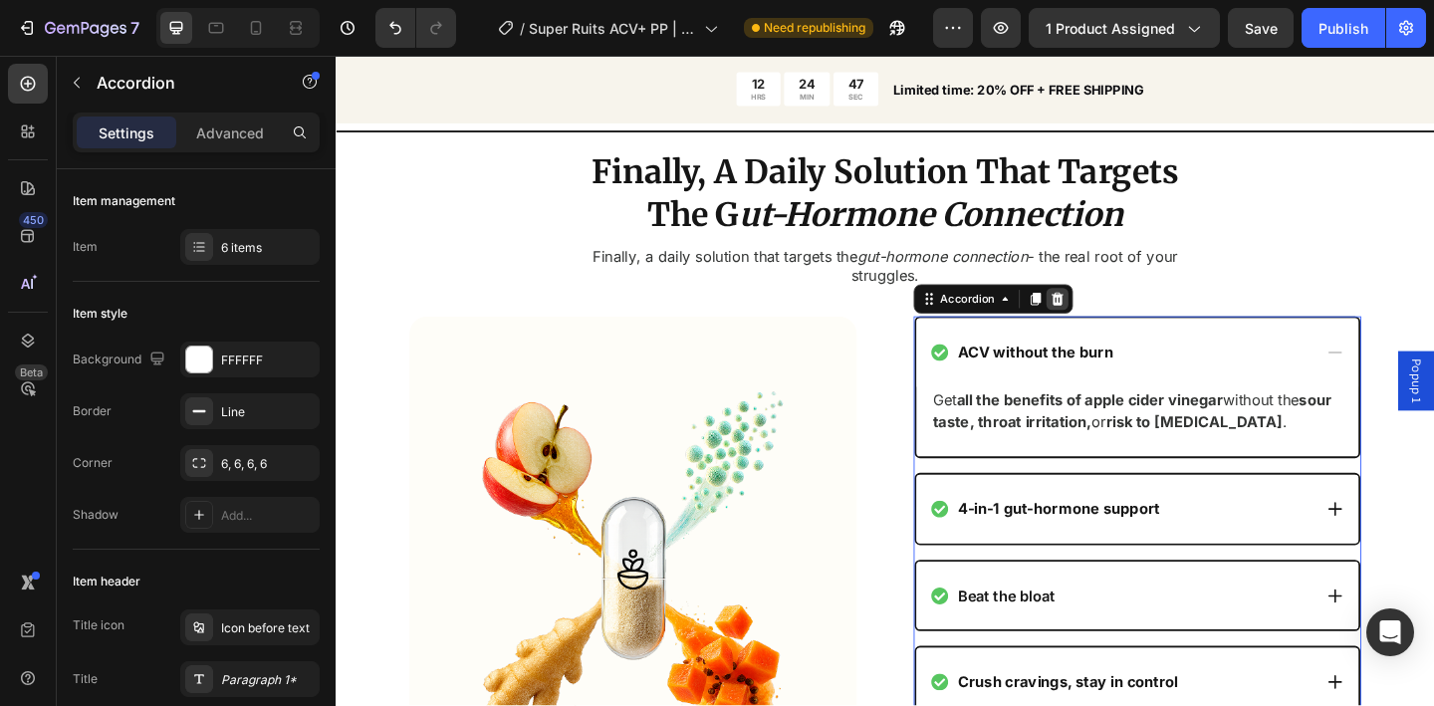
click at [1115, 322] on icon at bounding box center [1121, 321] width 16 height 16
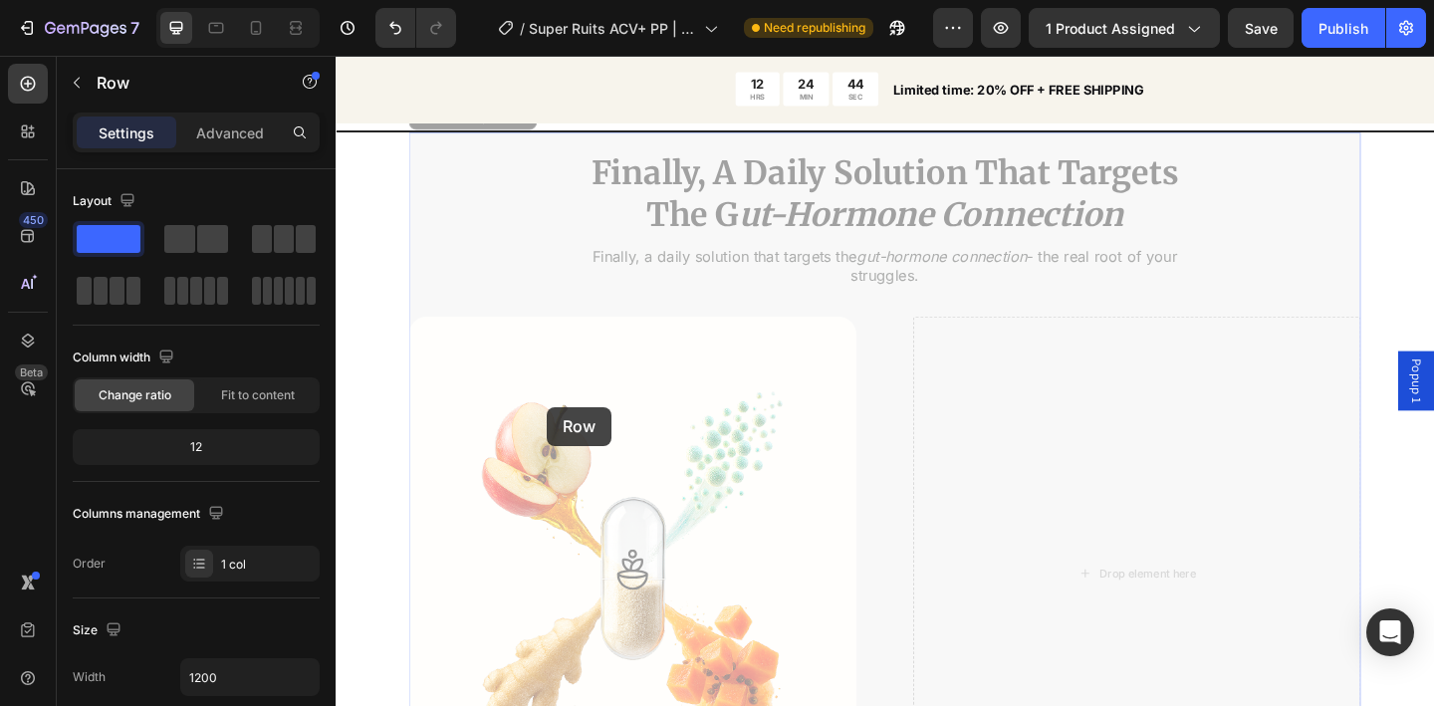
scroll to position [2153, 0]
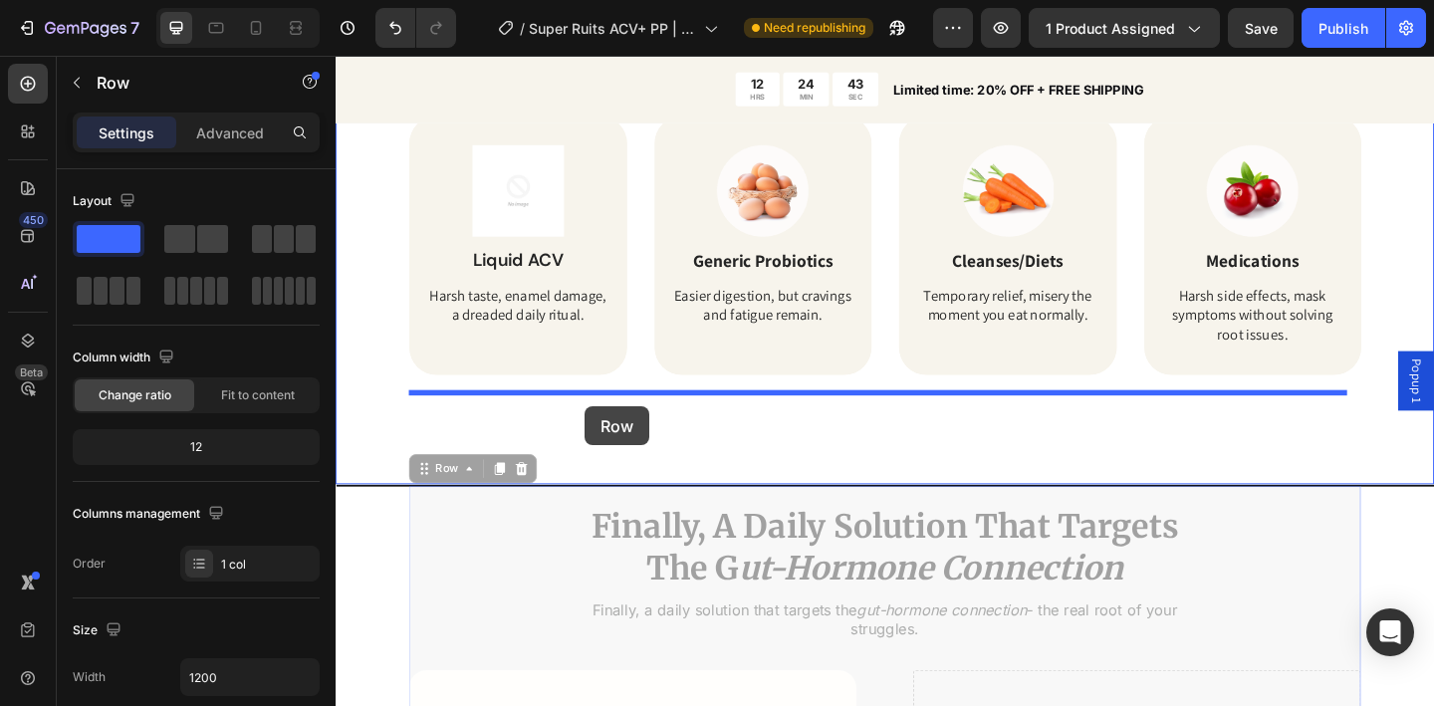
drag, startPoint x: 452, startPoint y: 296, endPoint x: 607, endPoint y: 437, distance: 209.4
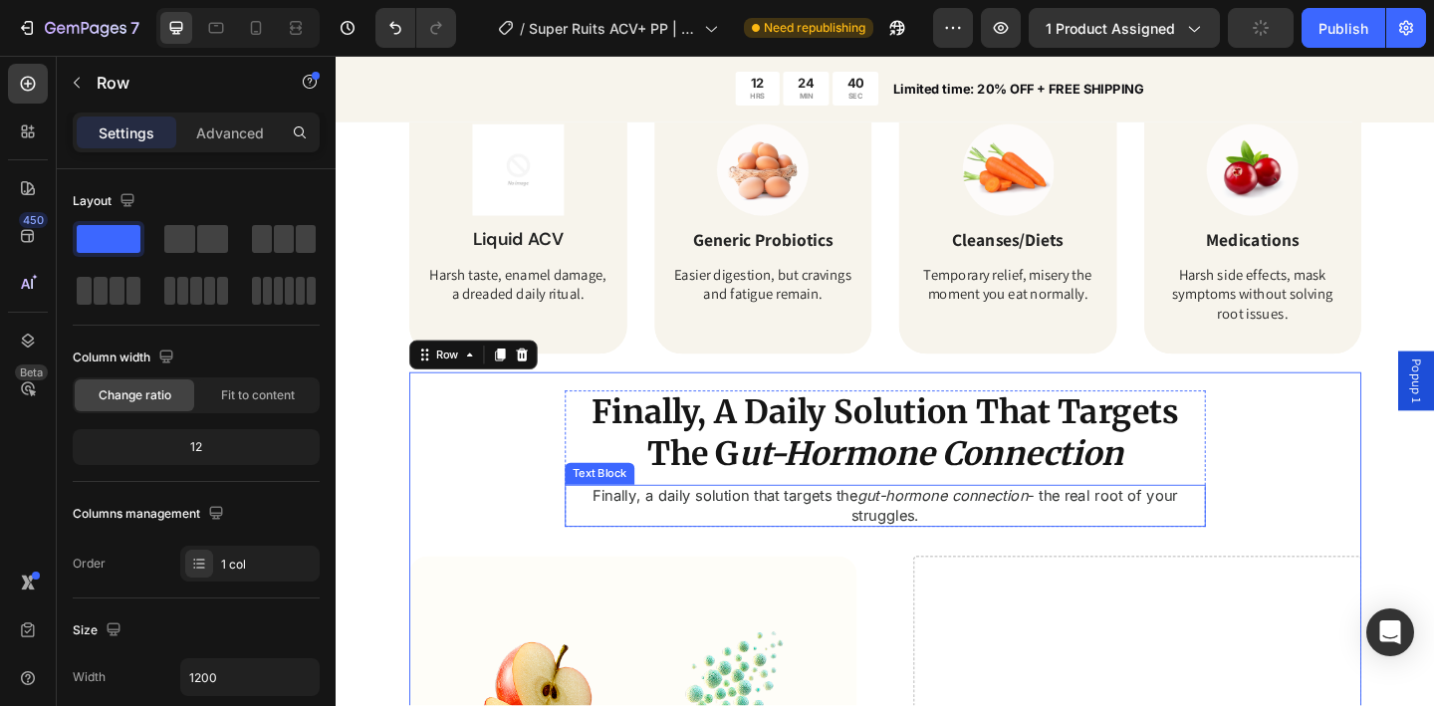
scroll to position [2303, 0]
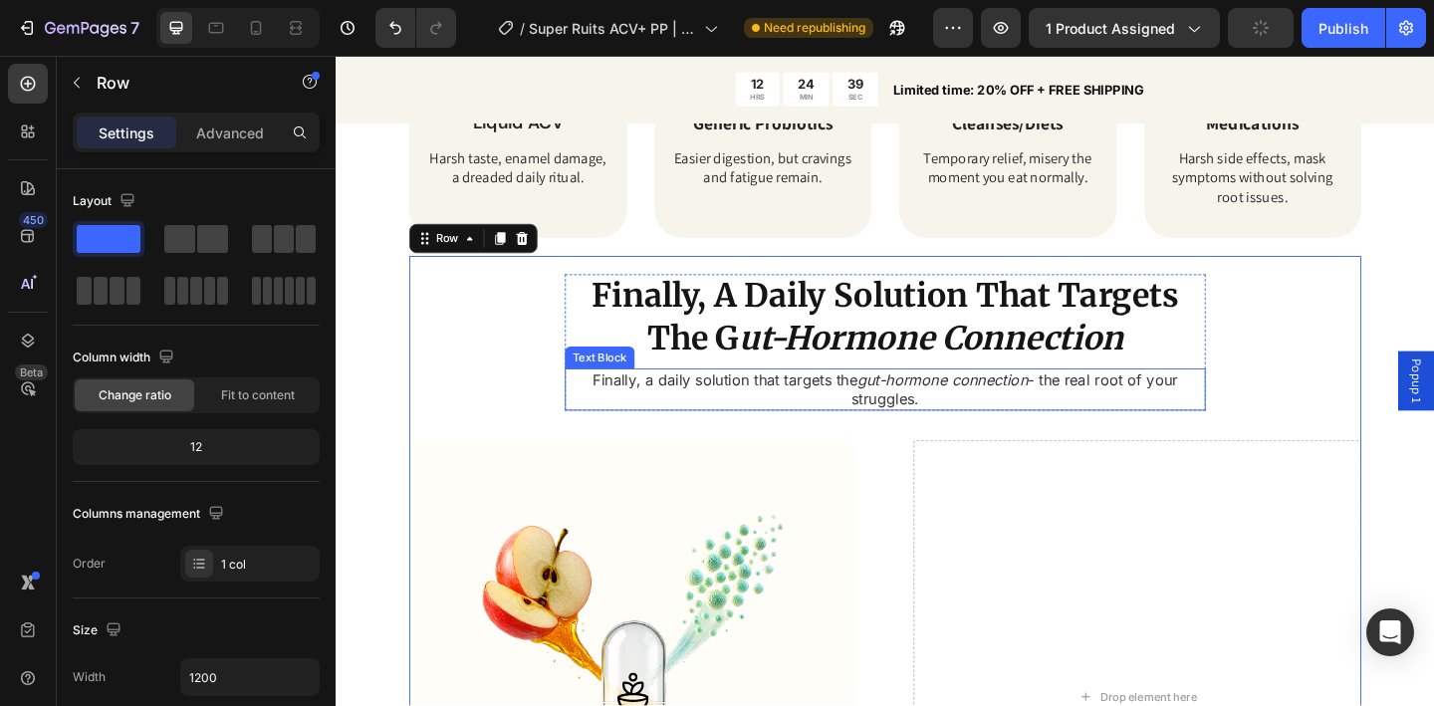
click at [757, 425] on p "Finally, a daily solution that targets the gut-hormone connection - the real ro…" at bounding box center [933, 419] width 693 height 42
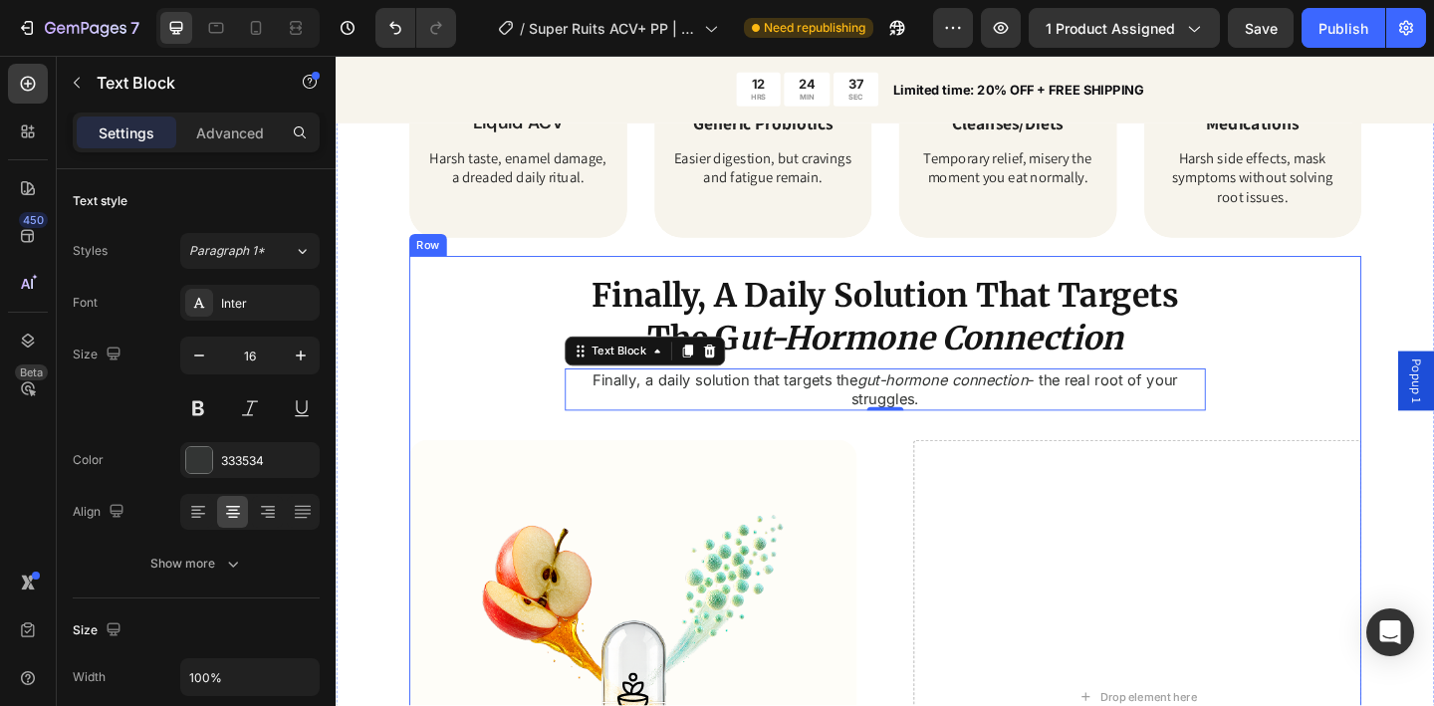
click at [513, 371] on div "Finally, A Daily Solution That Targets The G ut-Hormone Connection Heading Fina…" at bounding box center [933, 653] width 1036 height 759
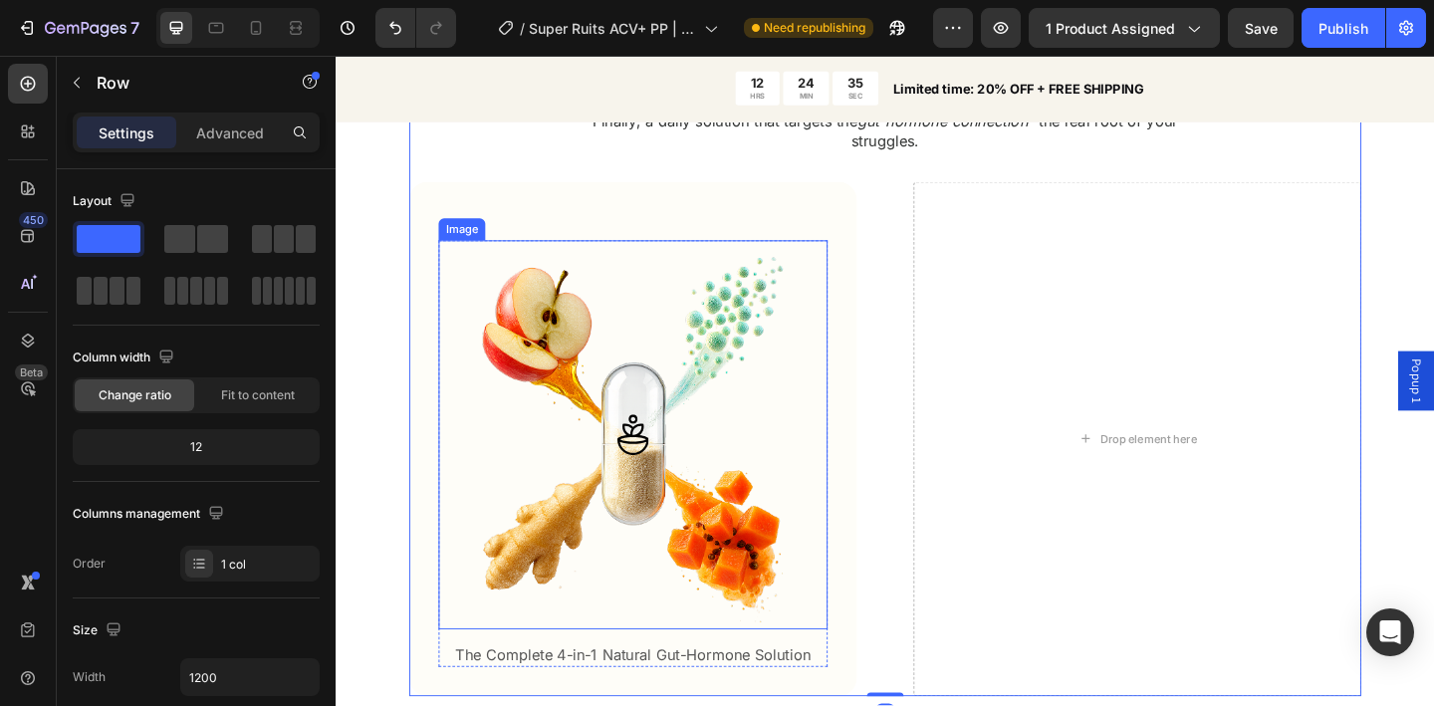
scroll to position [2675, 0]
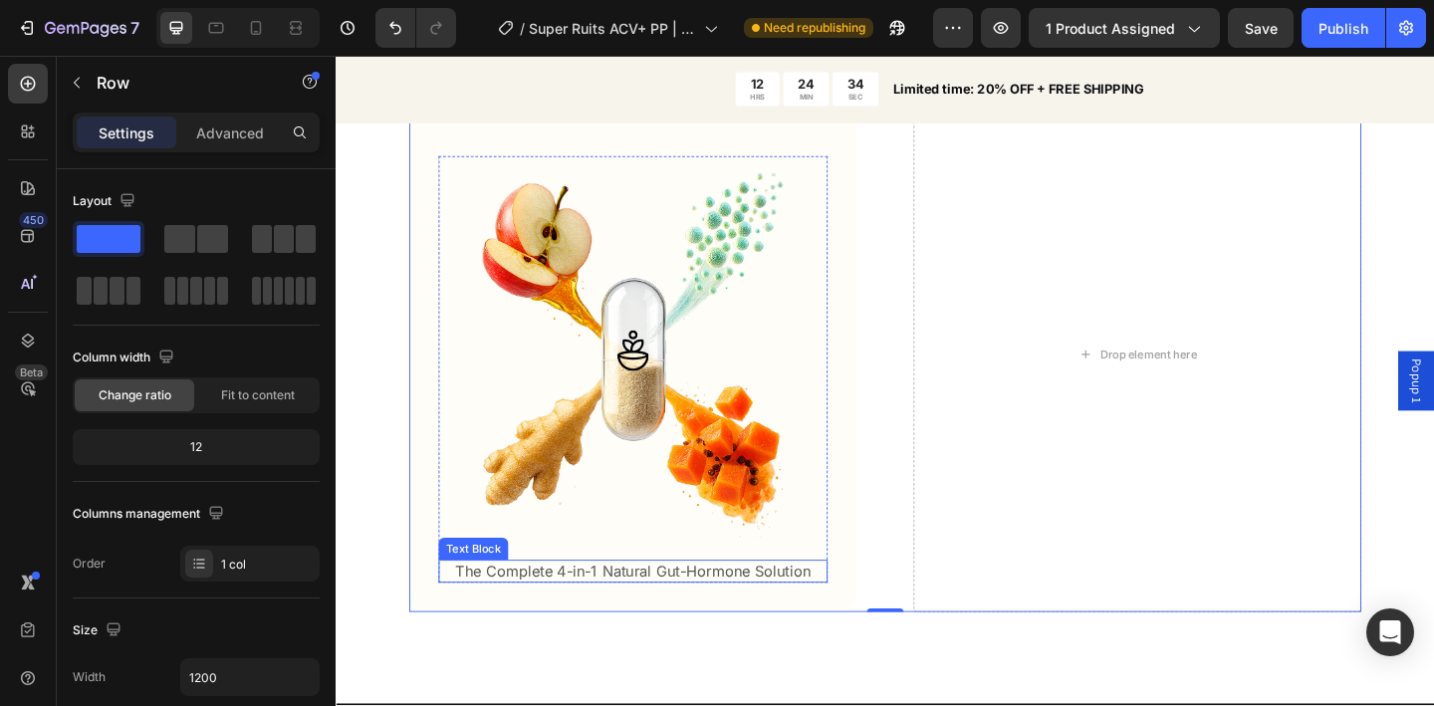
click at [790, 612] on p "The Complete 4-in-1 Natural Gut-Hormone Solution" at bounding box center [658, 617] width 419 height 21
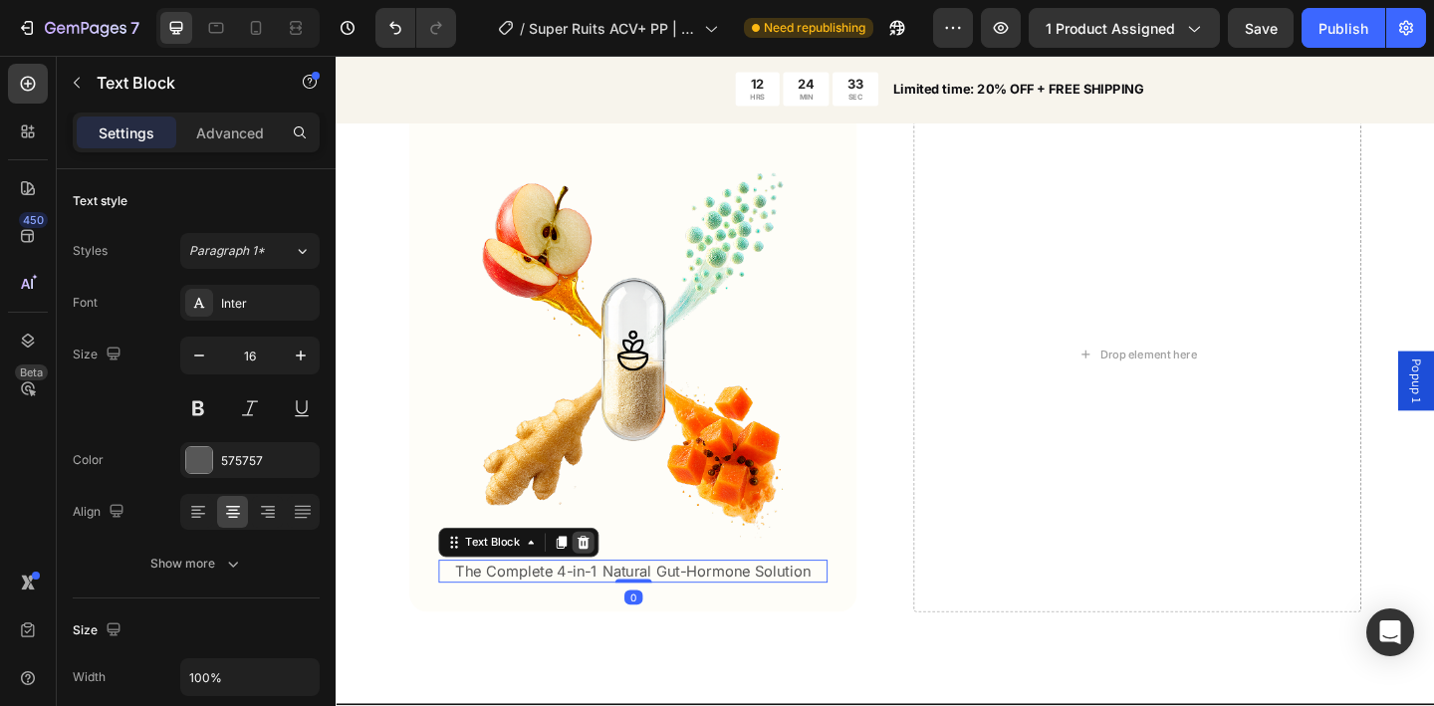
click at [609, 579] on icon at bounding box center [605, 586] width 13 height 14
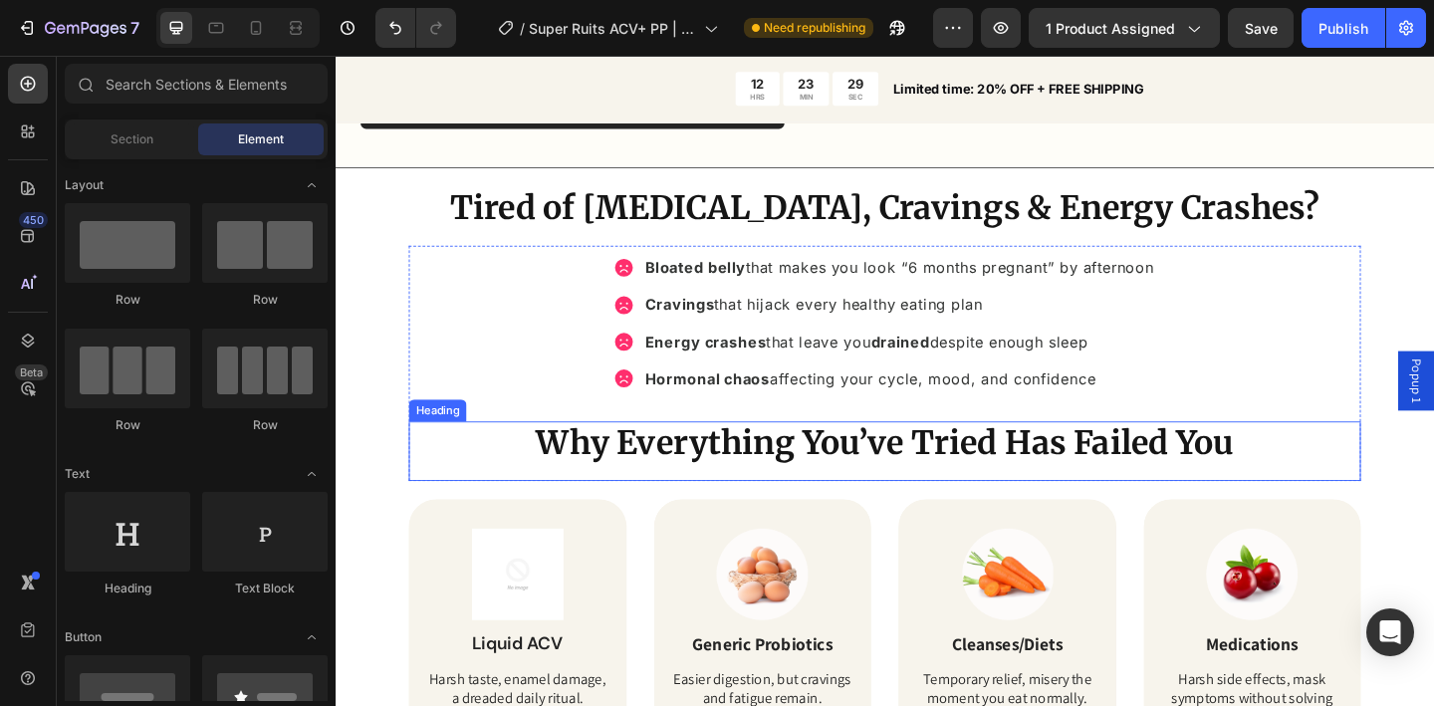
scroll to position [1454, 0]
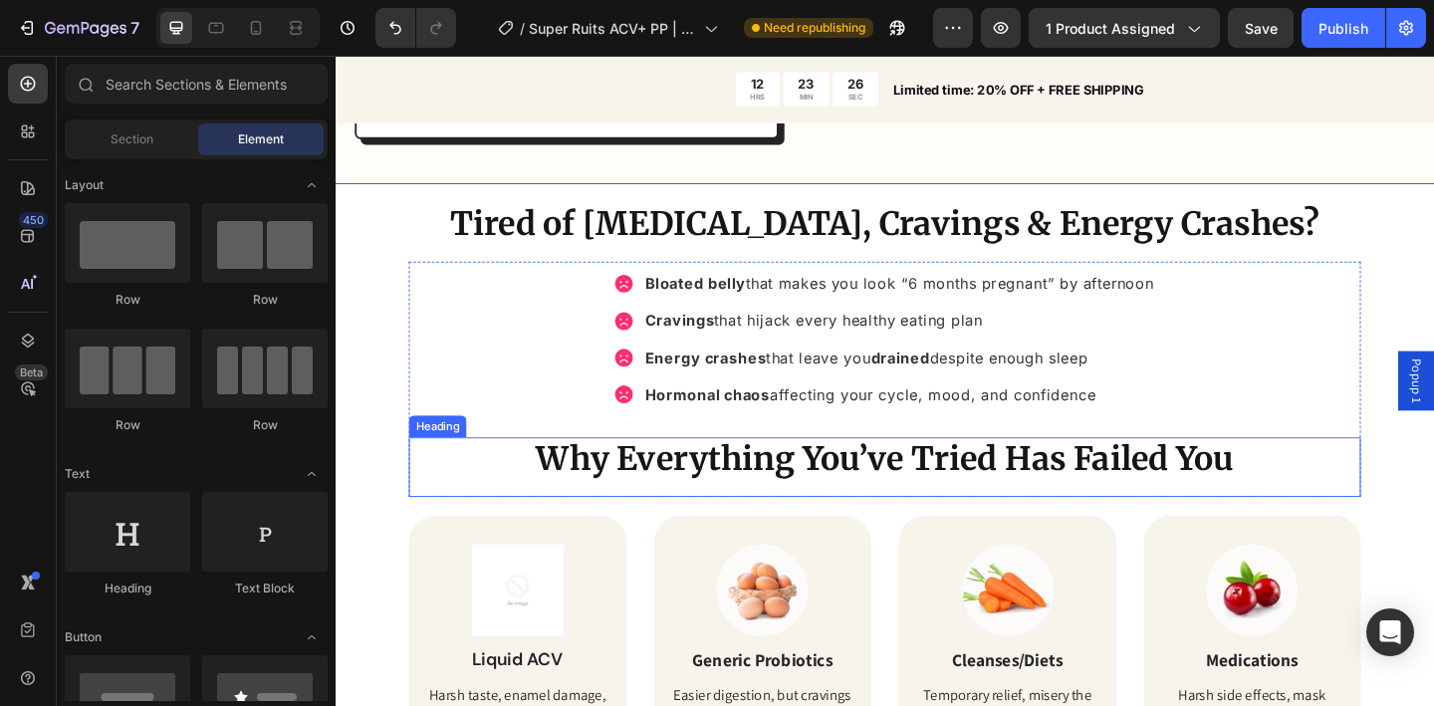
click at [1279, 473] on strong "Why Everything You’ve Tried Has Failed You" at bounding box center [933, 495] width 759 height 44
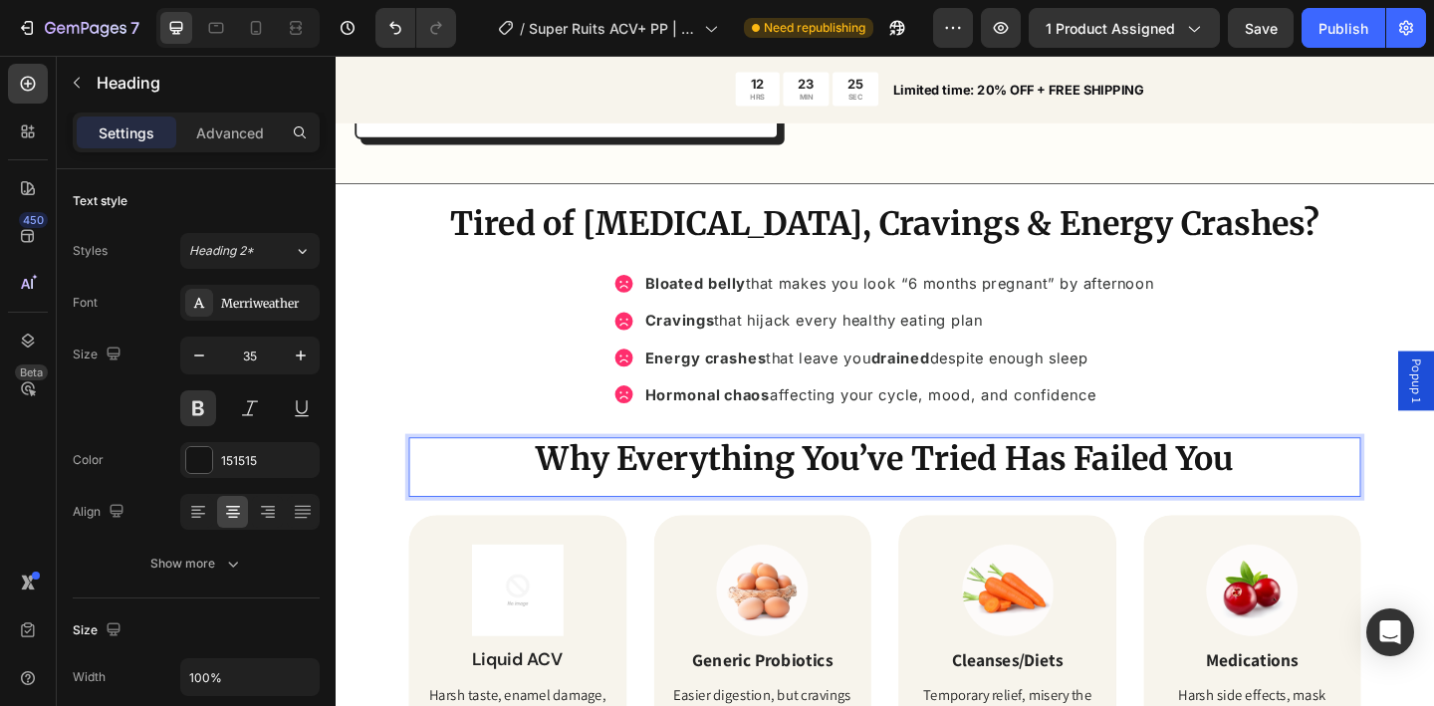
click at [1288, 473] on strong "Why Everything You’ve Tried Has Failed You" at bounding box center [933, 495] width 759 height 44
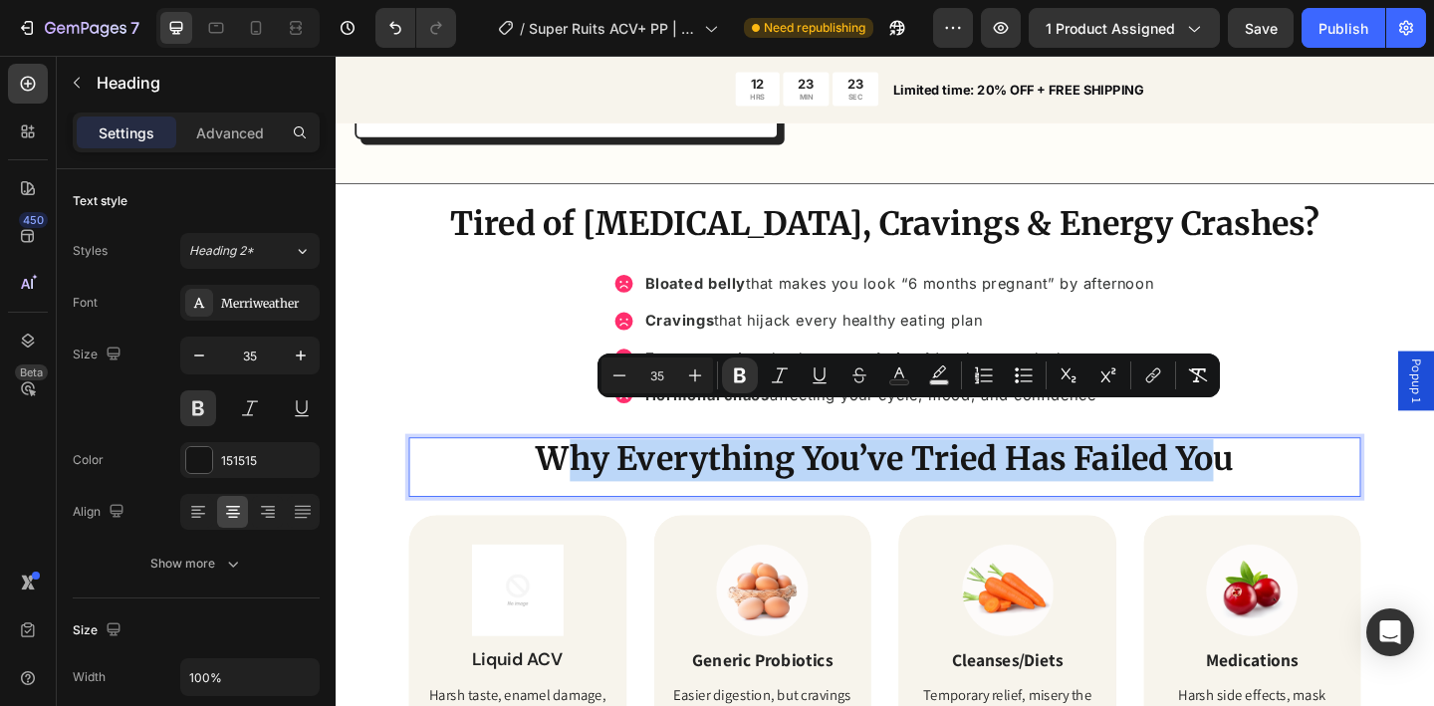
drag, startPoint x: 1288, startPoint y: 467, endPoint x: 586, endPoint y: 467, distance: 702.2
click at [586, 473] on strong "Why Everything You’ve Tried Has Failed You" at bounding box center [933, 495] width 759 height 44
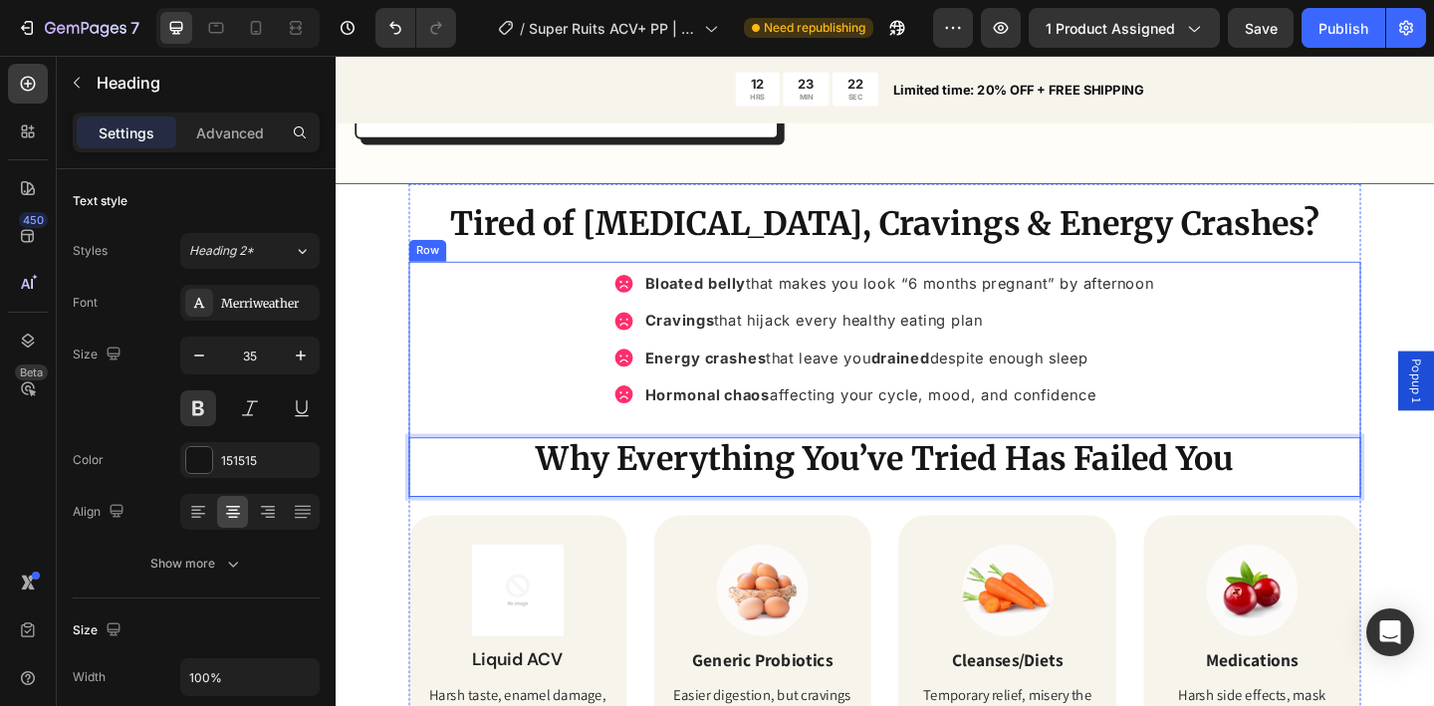
click at [467, 405] on div "Bloated belly that makes you look “6 months pregnant” by afternoon Cravings tha…" at bounding box center [933, 408] width 1036 height 256
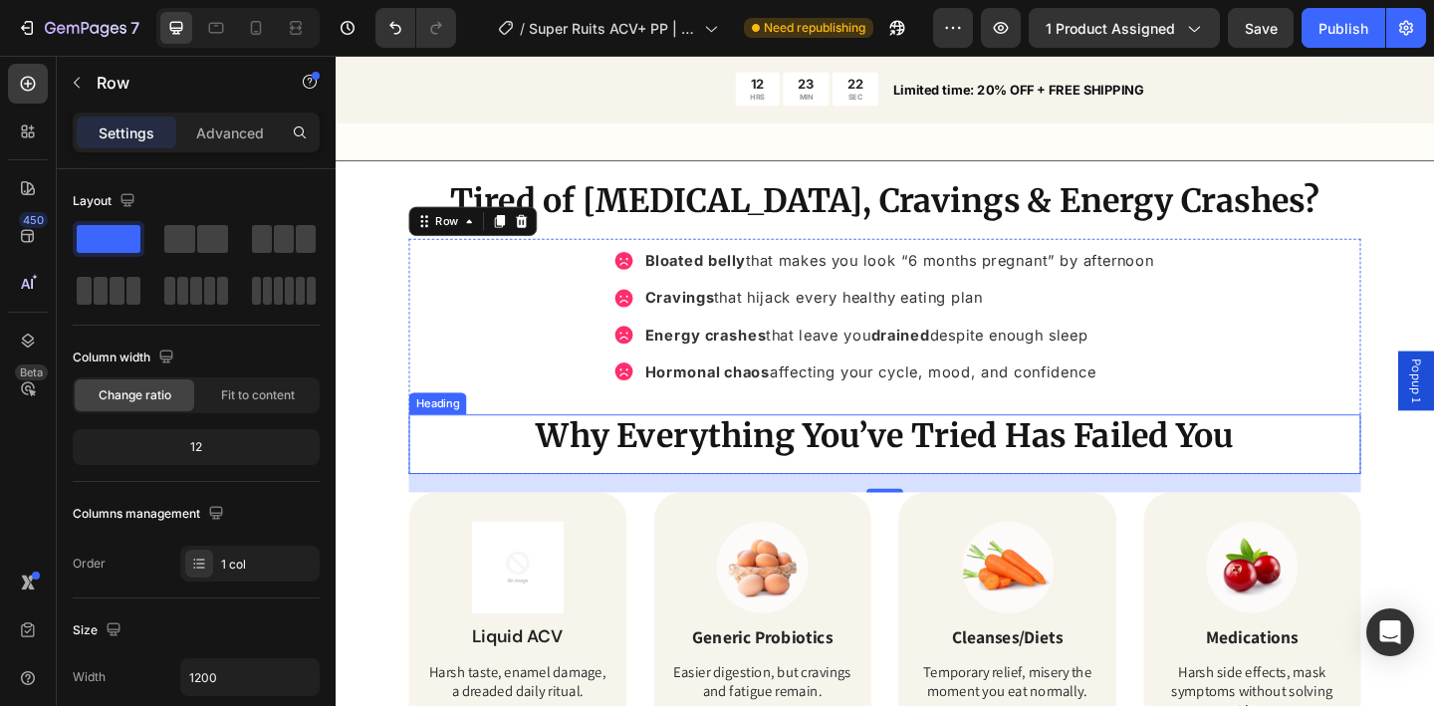
scroll to position [1483, 0]
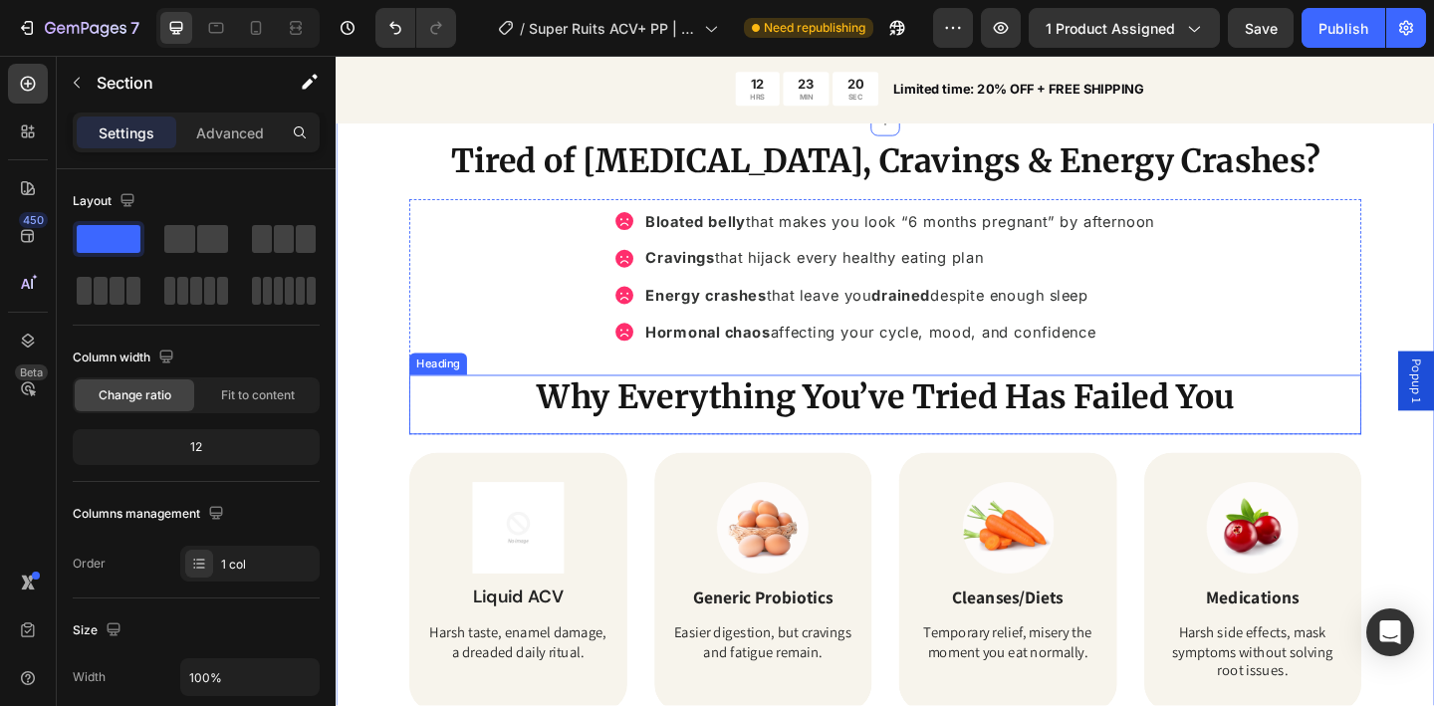
scroll to position [1638, 0]
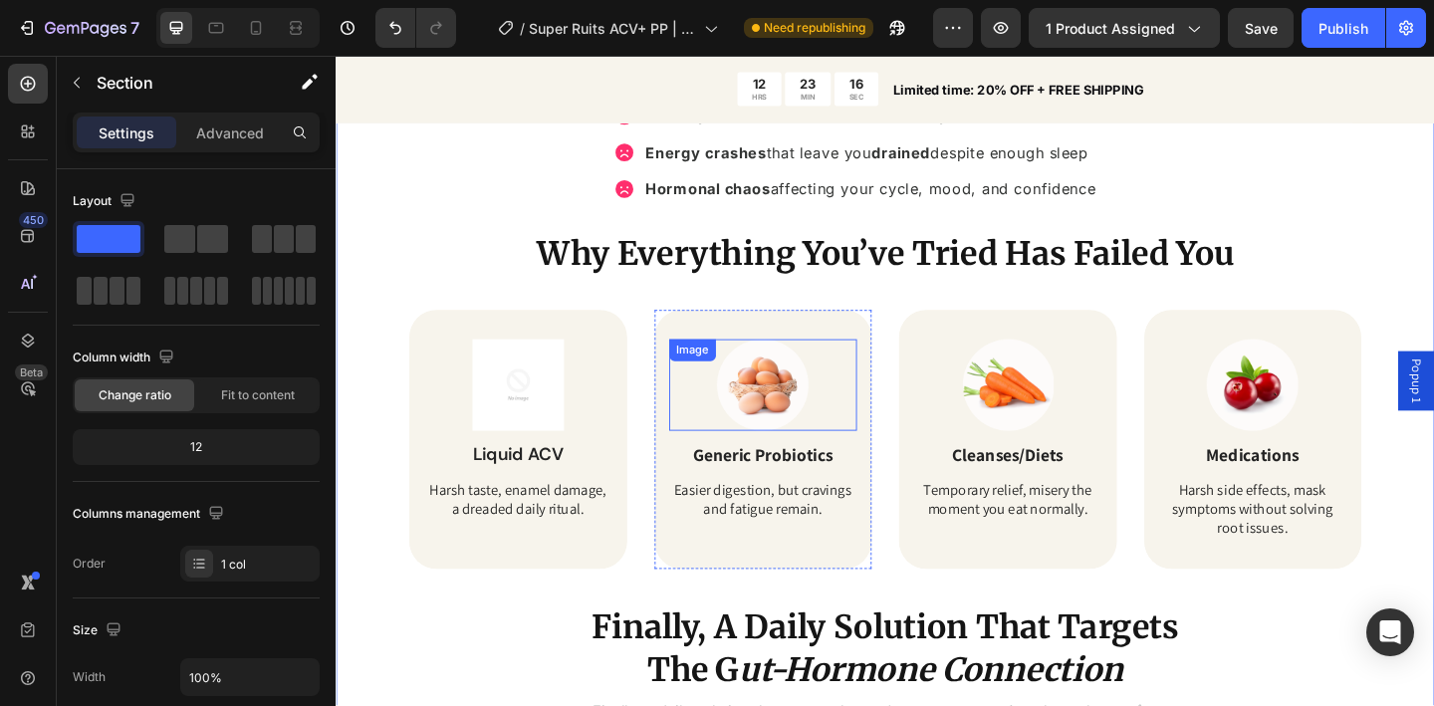
click at [778, 418] on img at bounding box center [800, 415] width 100 height 100
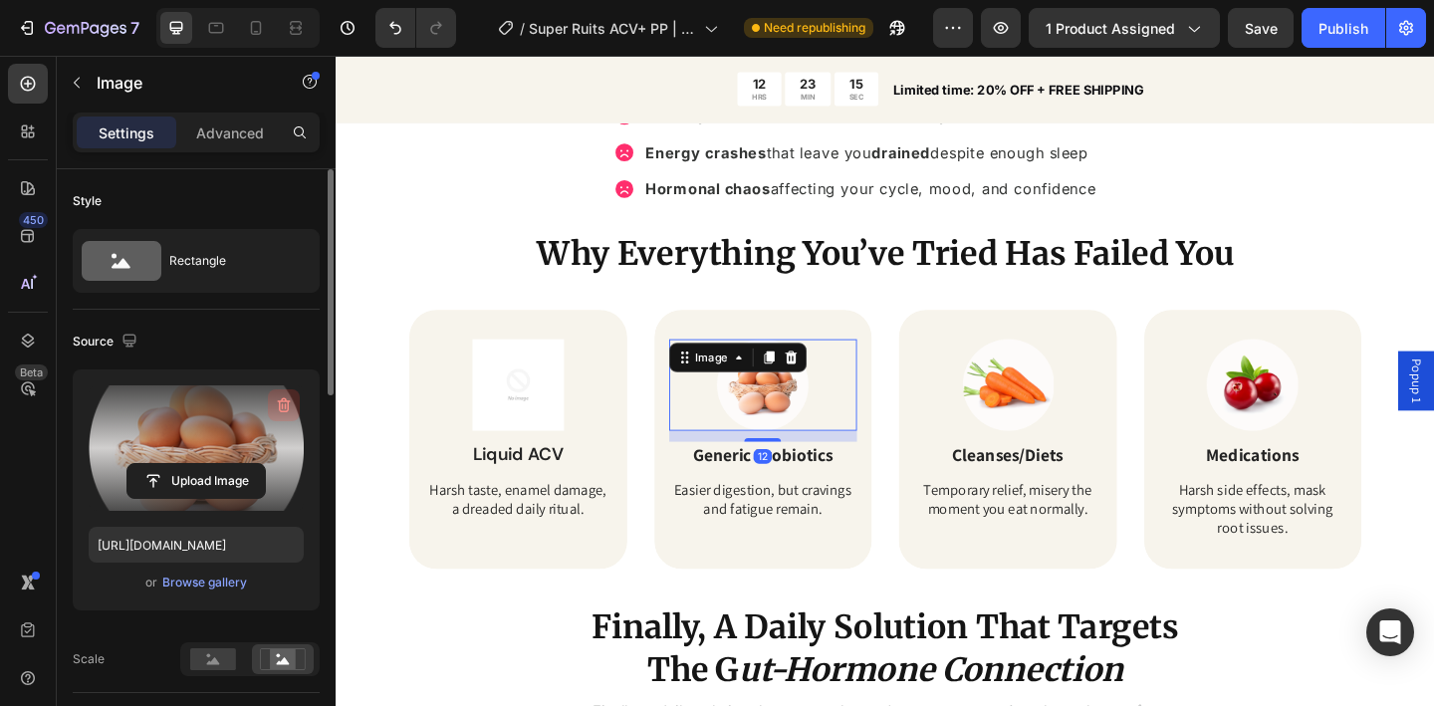
click at [283, 404] on icon "button" at bounding box center [284, 405] width 20 height 20
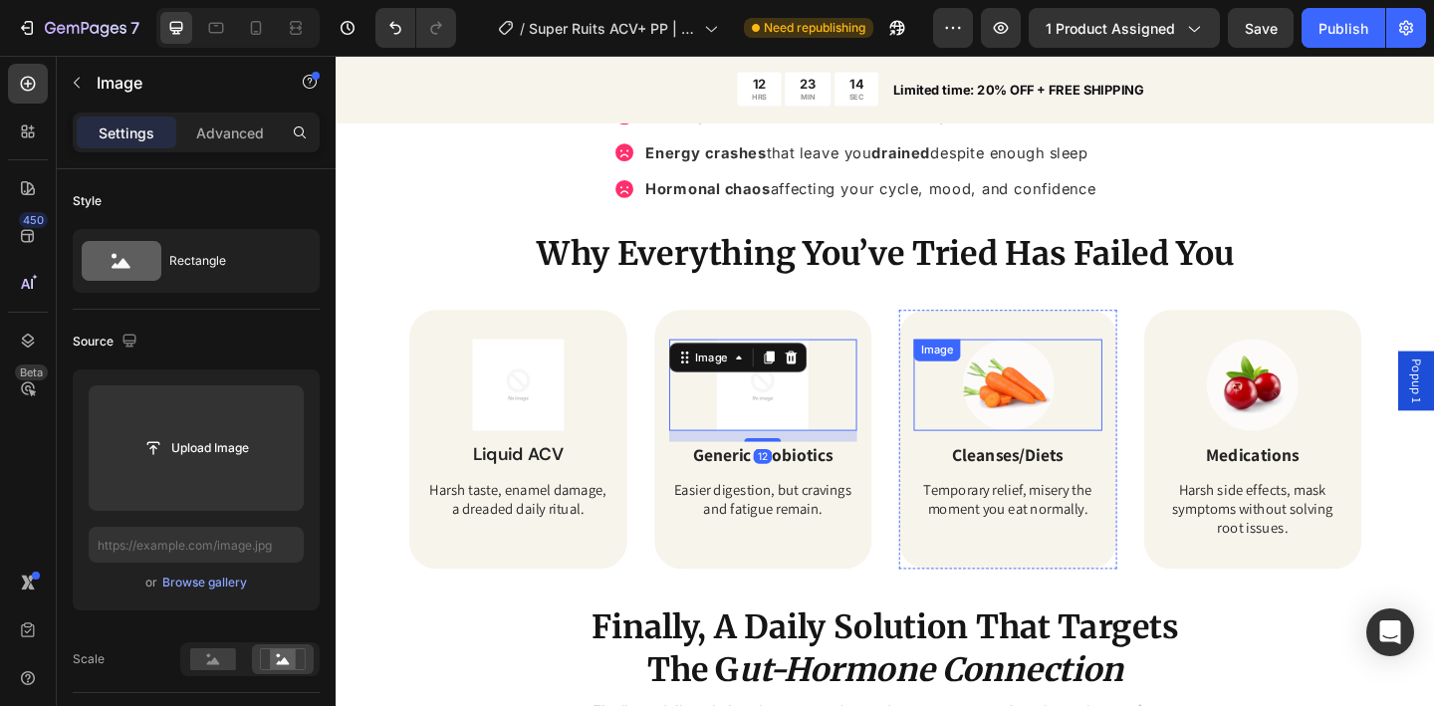
click at [1071, 427] on img at bounding box center [1067, 415] width 100 height 100
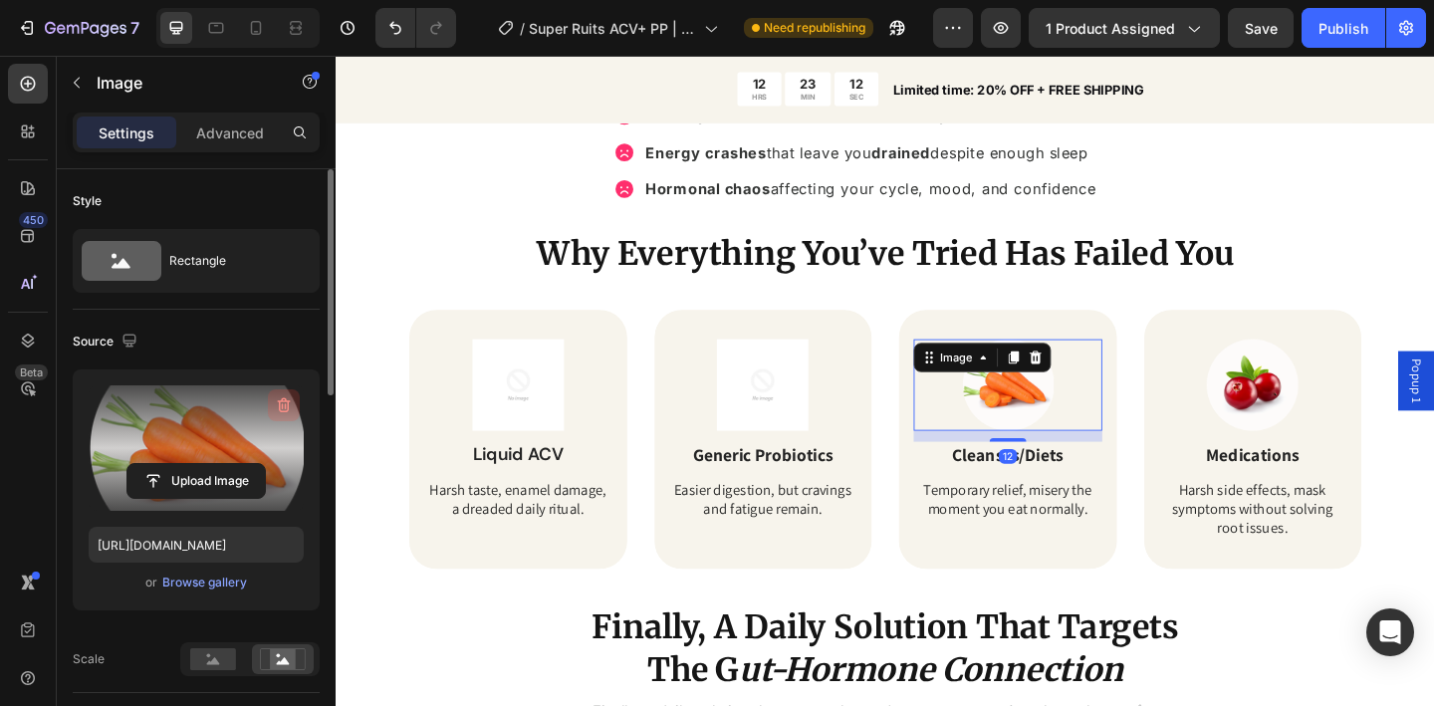
click at [276, 404] on icon "button" at bounding box center [284, 405] width 20 height 20
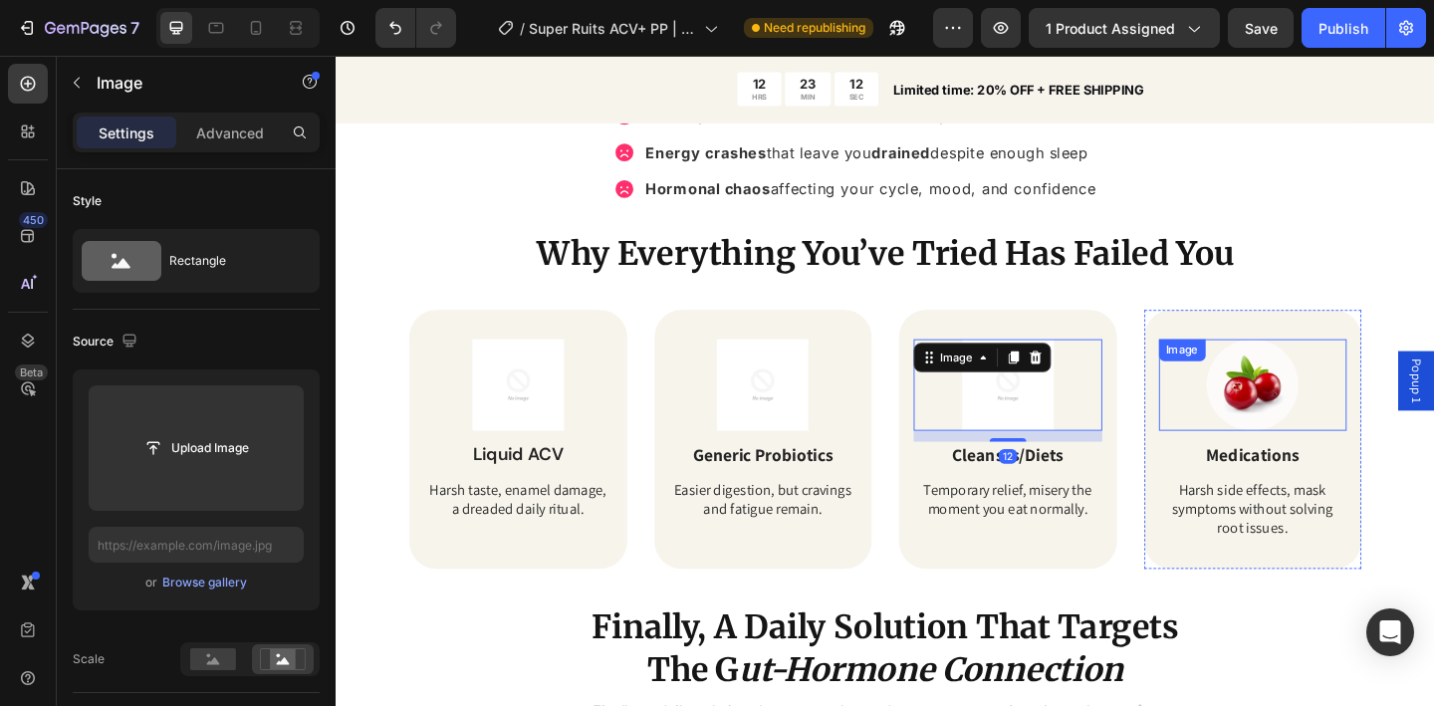
click at [1346, 412] on img at bounding box center [1333, 415] width 100 height 100
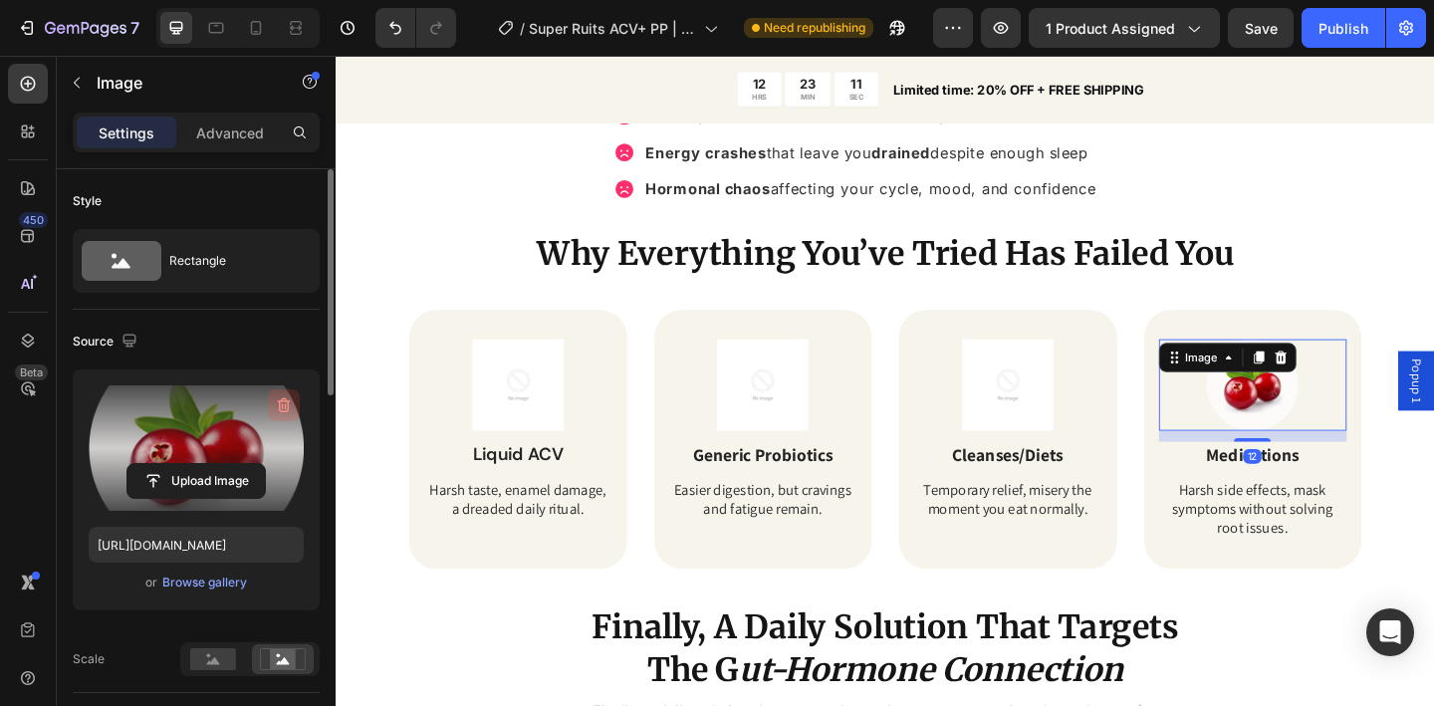
click at [287, 409] on icon "button" at bounding box center [284, 405] width 13 height 15
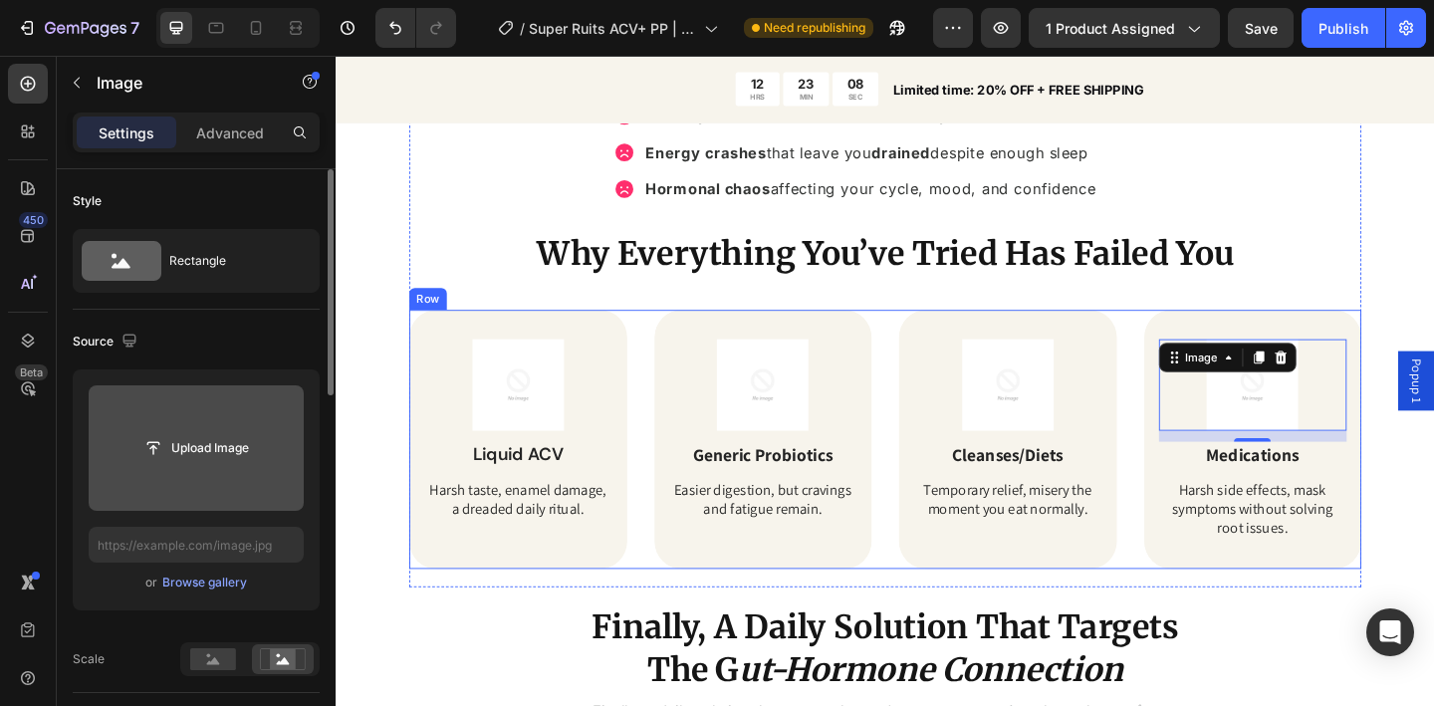
click at [665, 534] on div "Image Liquid ACV Text Block Harsh taste, enamel damage, a dreaded daily ritual.…" at bounding box center [933, 474] width 1036 height 282
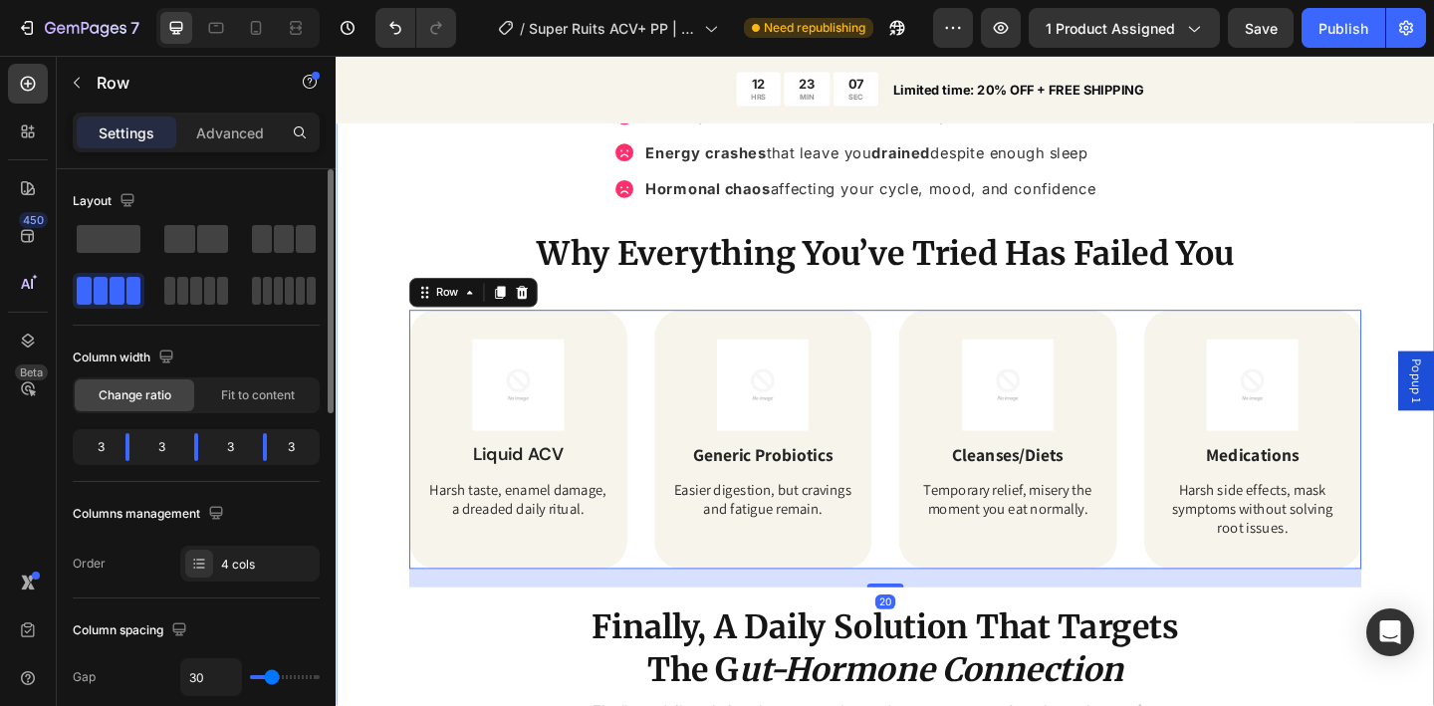
click at [373, 446] on div "Tired of Bloating, Cravings & Energy Crashes? Heading Bloated belly that makes …" at bounding box center [933, 712] width 1195 height 1482
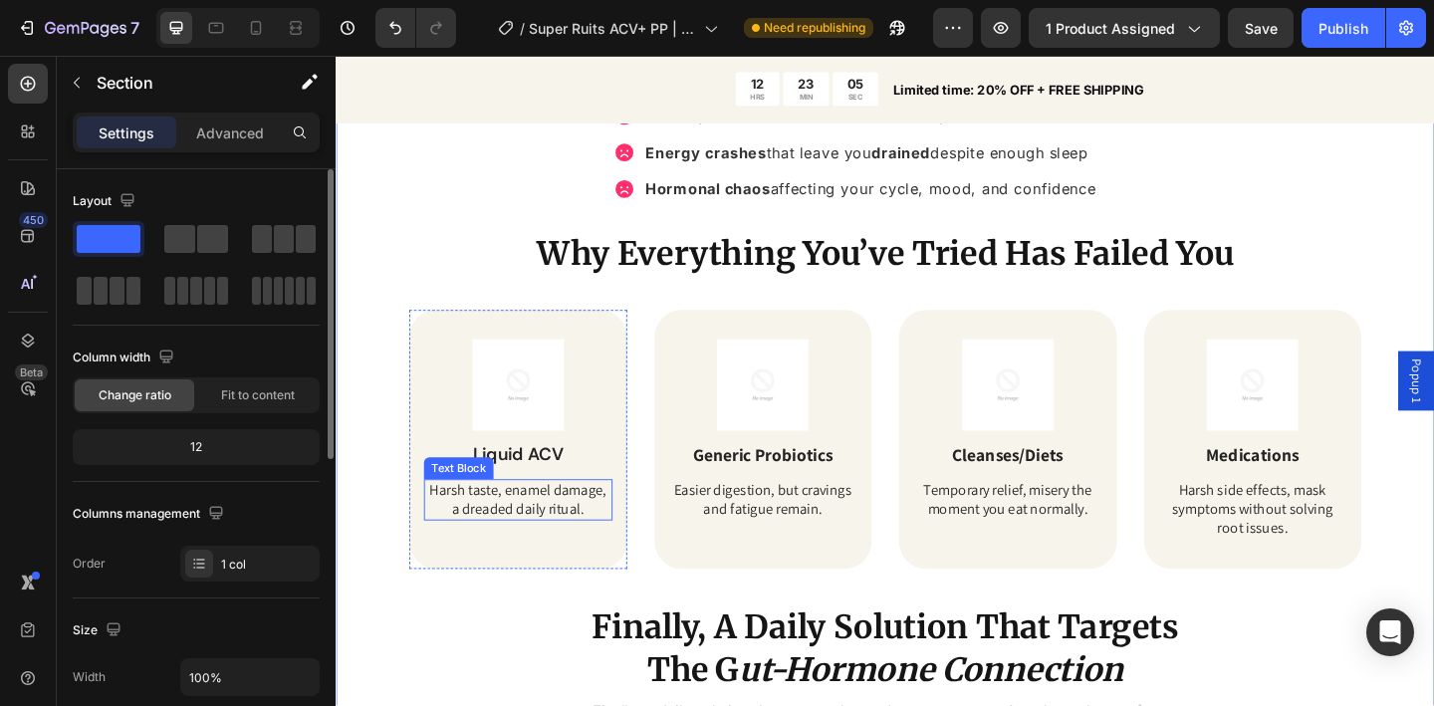
click at [591, 540] on p "Harsh taste, enamel damage, a dreaded daily ritual." at bounding box center [533, 540] width 201 height 42
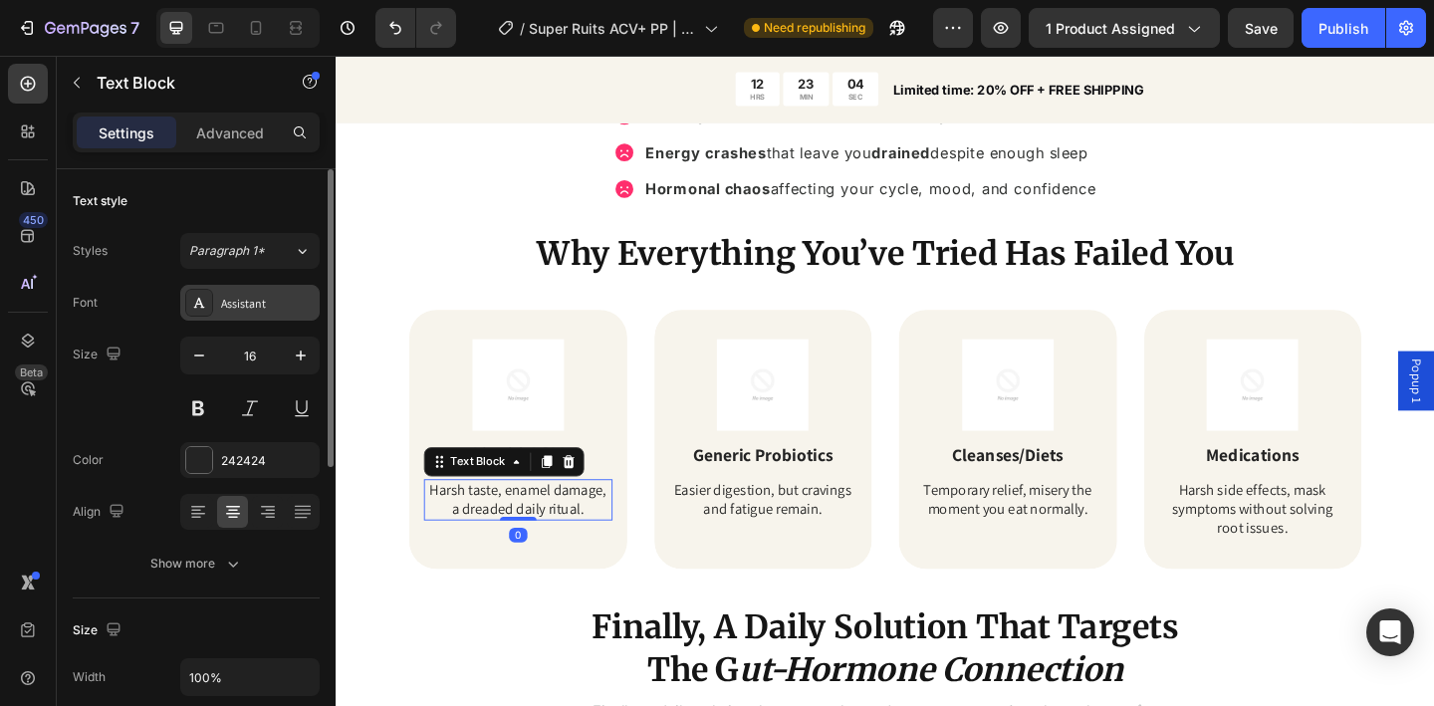
click at [243, 310] on div "Assistant" at bounding box center [268, 304] width 94 height 18
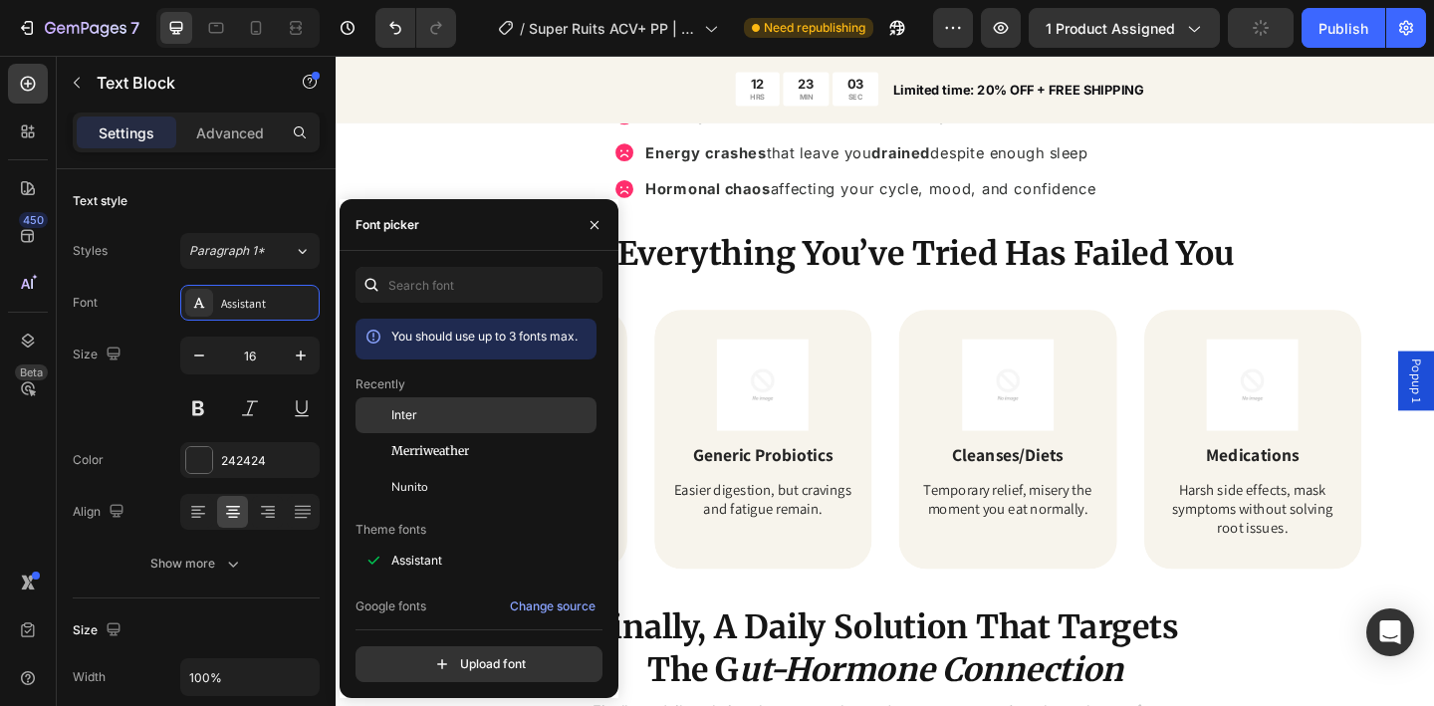
click at [465, 543] on div "Inter" at bounding box center [476, 561] width 241 height 36
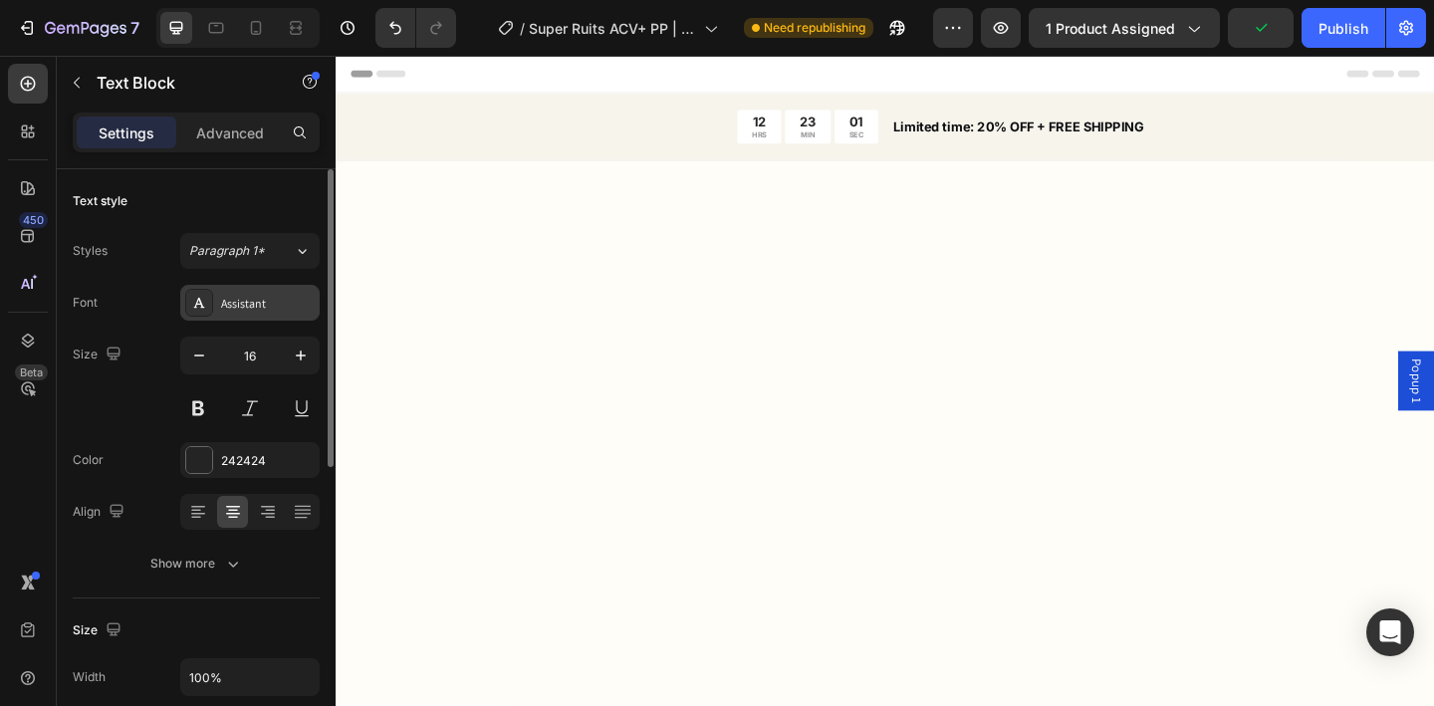
scroll to position [1638, 0]
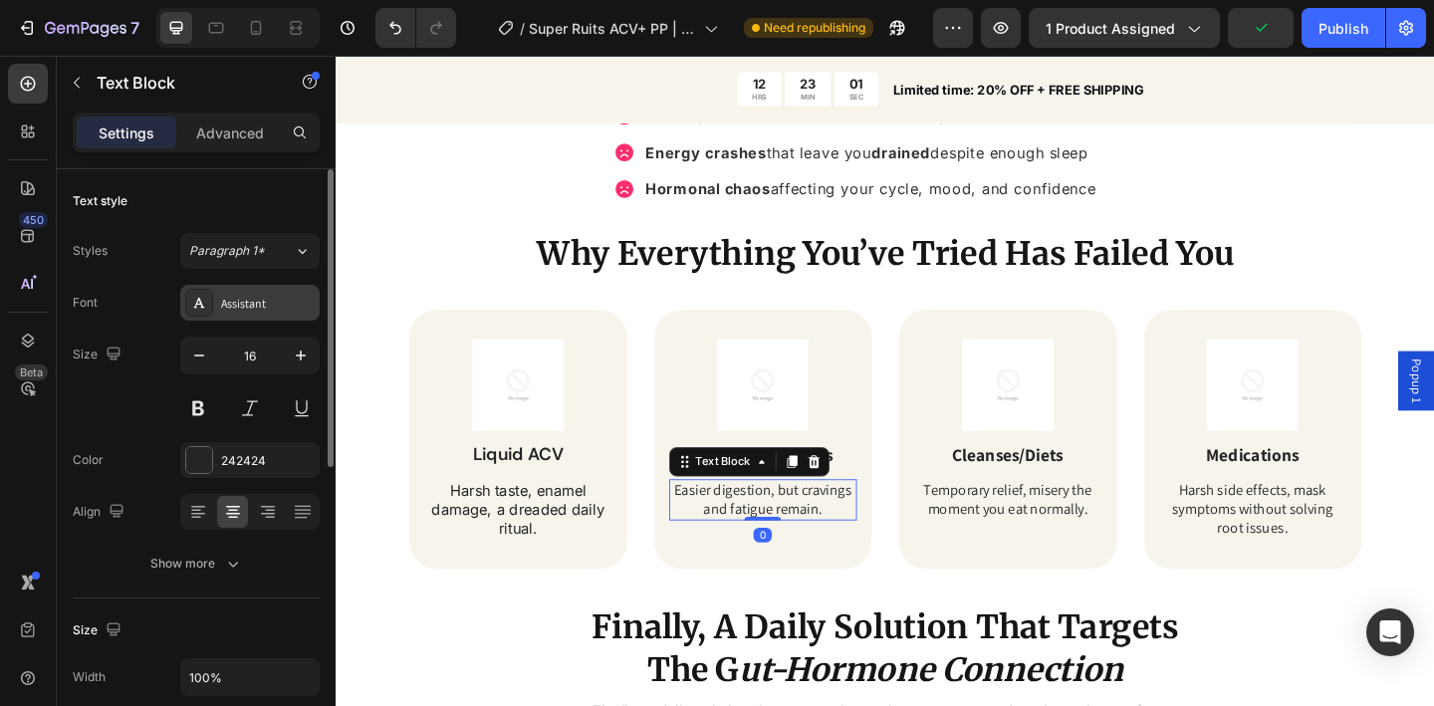
click at [268, 297] on div "Assistant" at bounding box center [268, 304] width 94 height 18
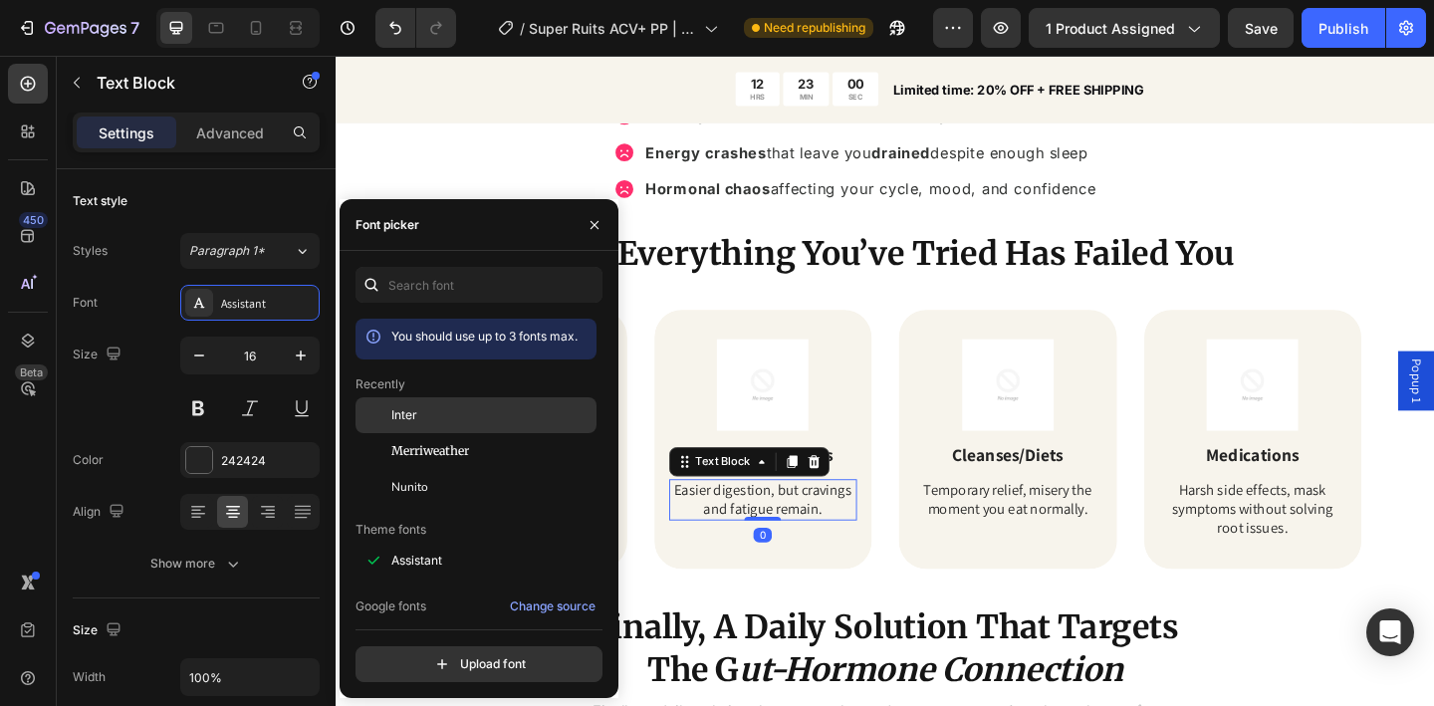
click at [470, 420] on div "Inter" at bounding box center [491, 415] width 201 height 18
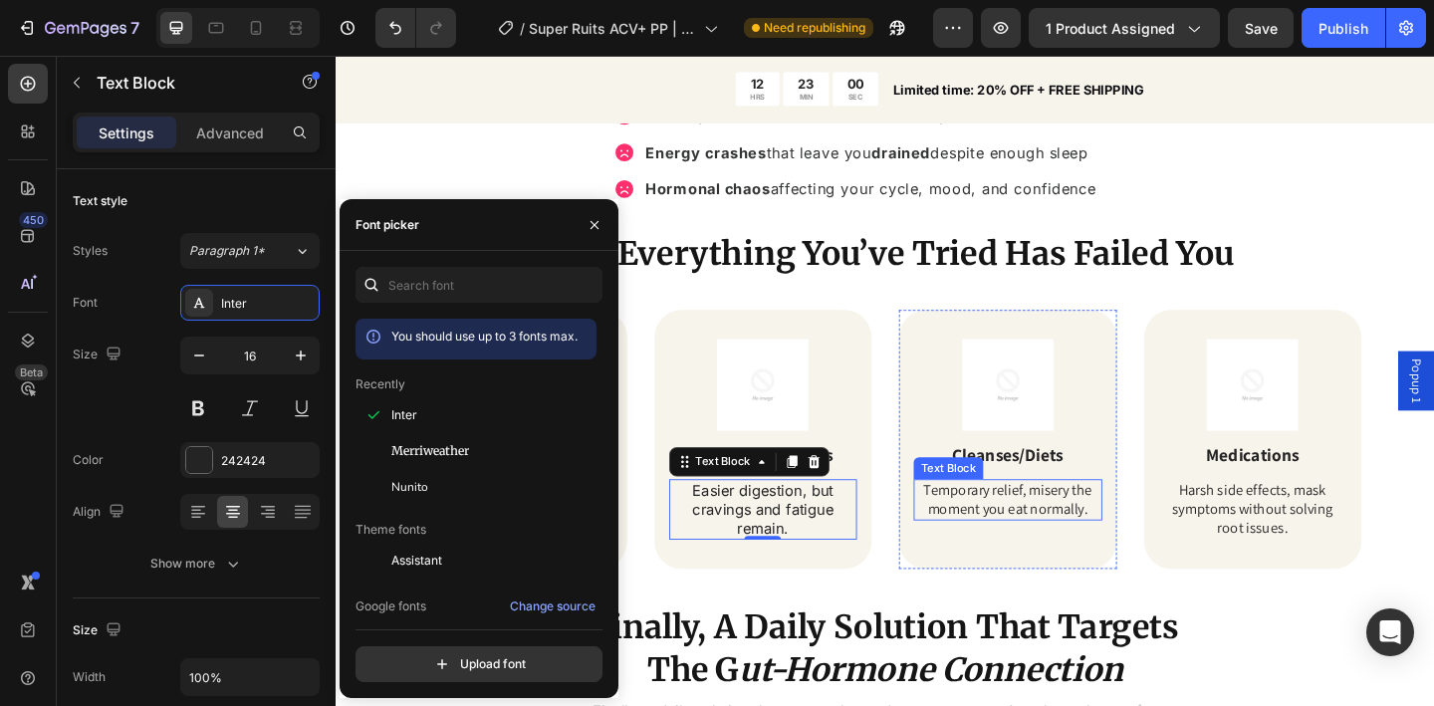
click at [1052, 547] on p "Temporary relief, misery the moment you eat normally." at bounding box center [1066, 540] width 201 height 42
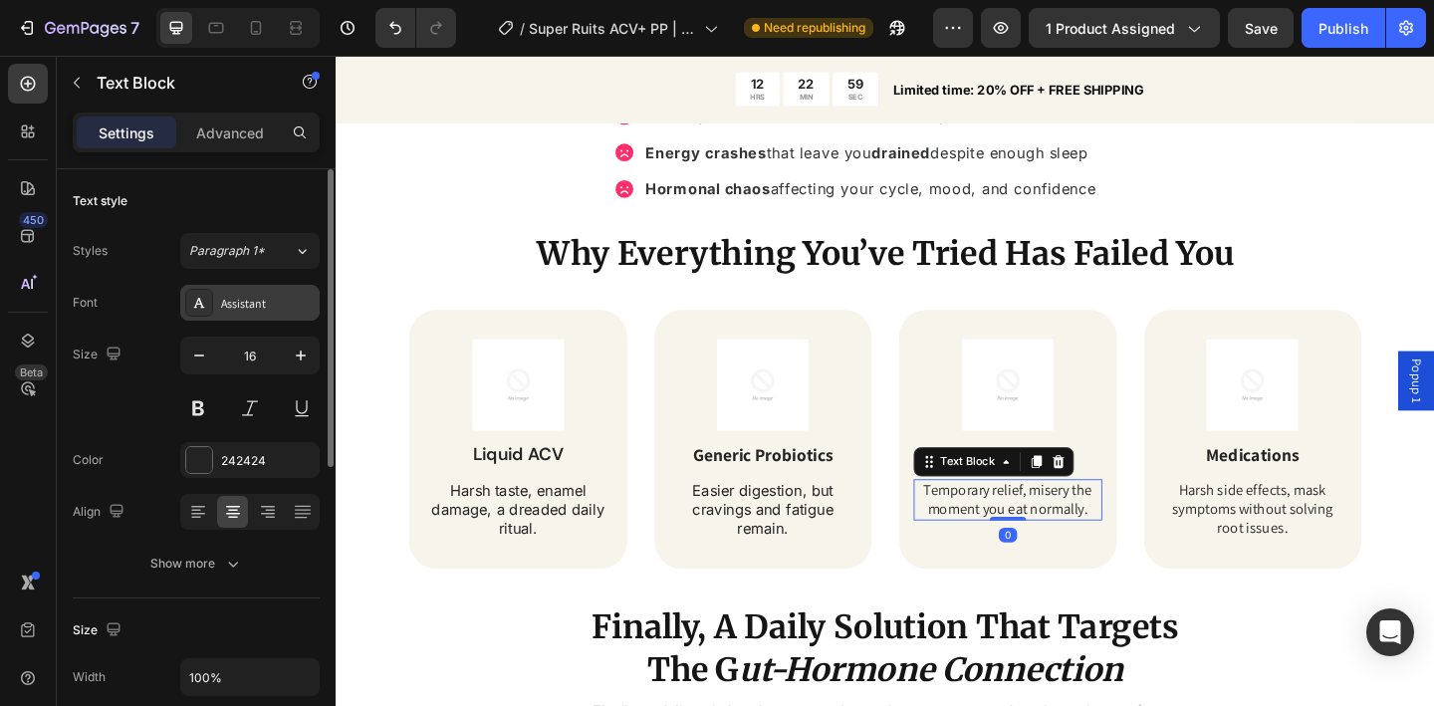
click at [272, 317] on div "Assistant" at bounding box center [249, 303] width 139 height 36
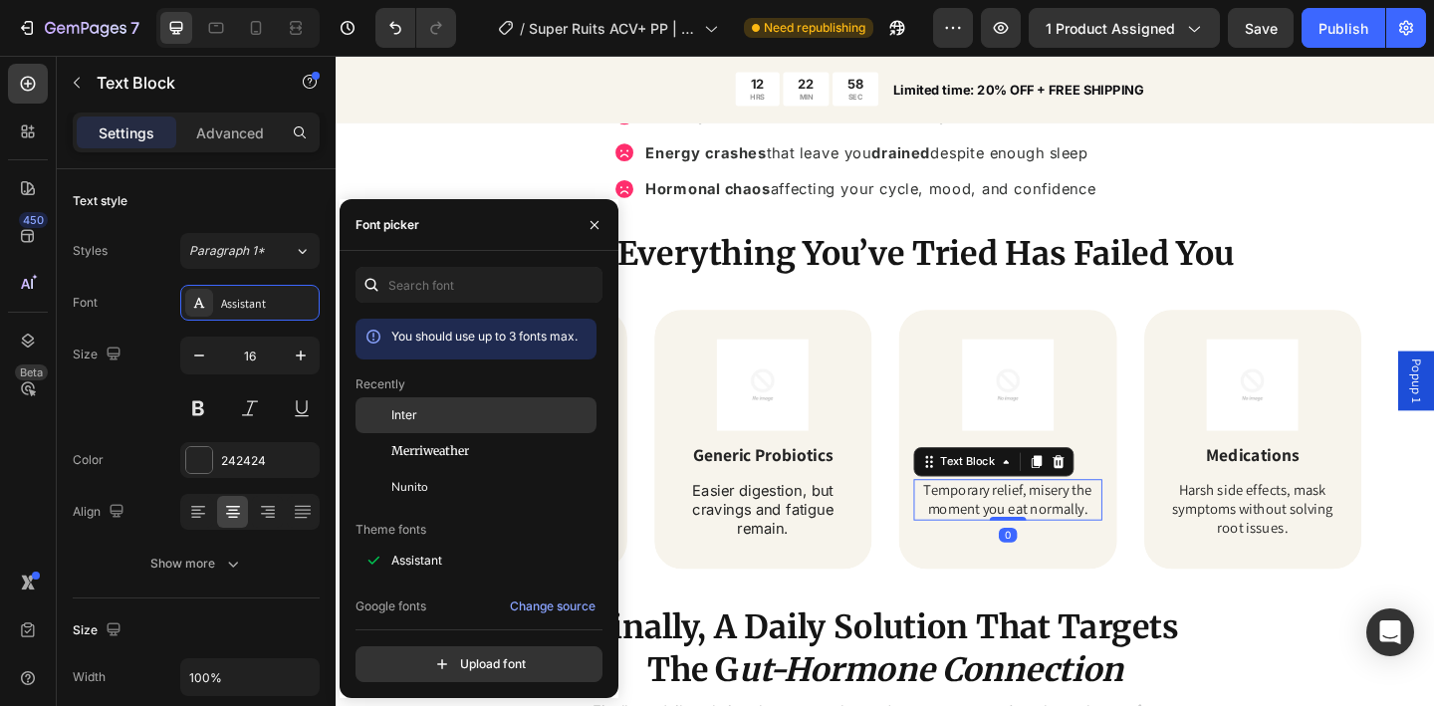
click at [472, 543] on div "Inter" at bounding box center [476, 561] width 241 height 36
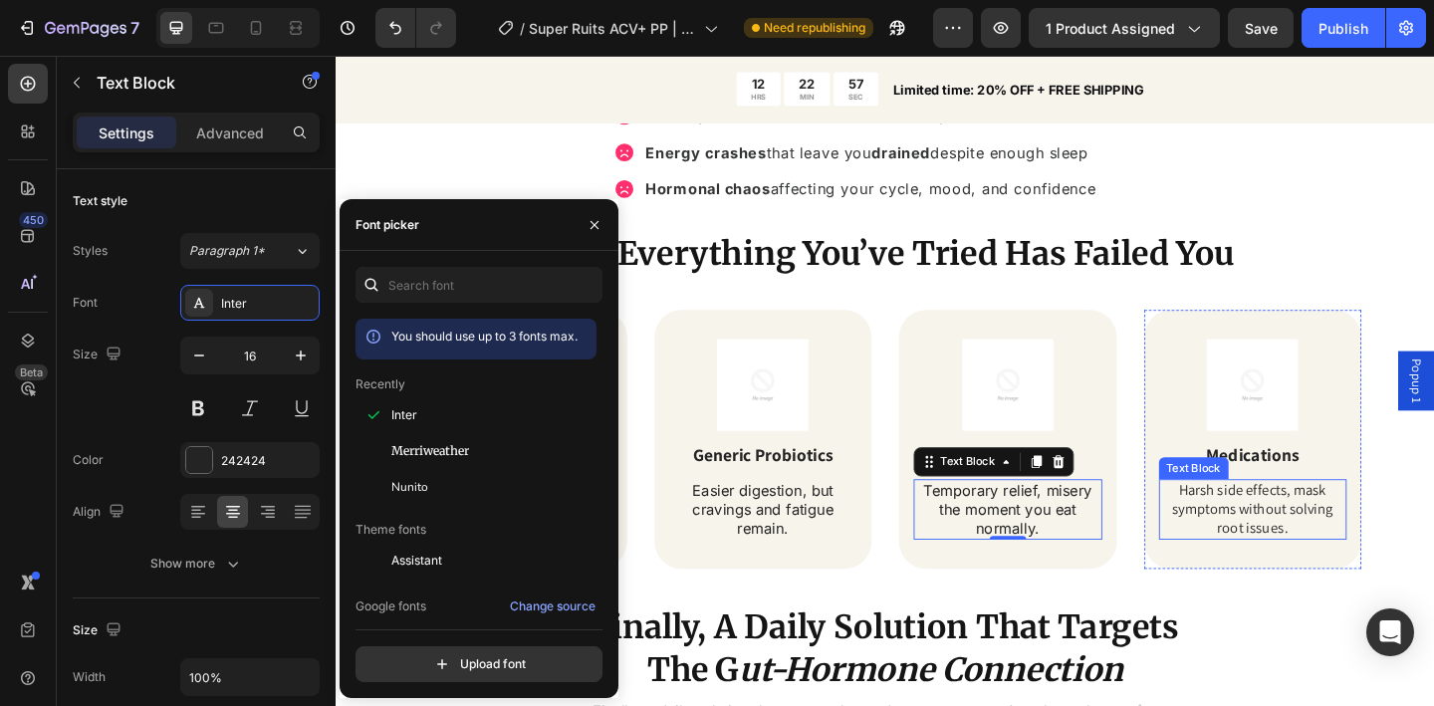
click at [1293, 569] on p "Harsh side effects, mask symptoms without solving root issues." at bounding box center [1333, 550] width 201 height 62
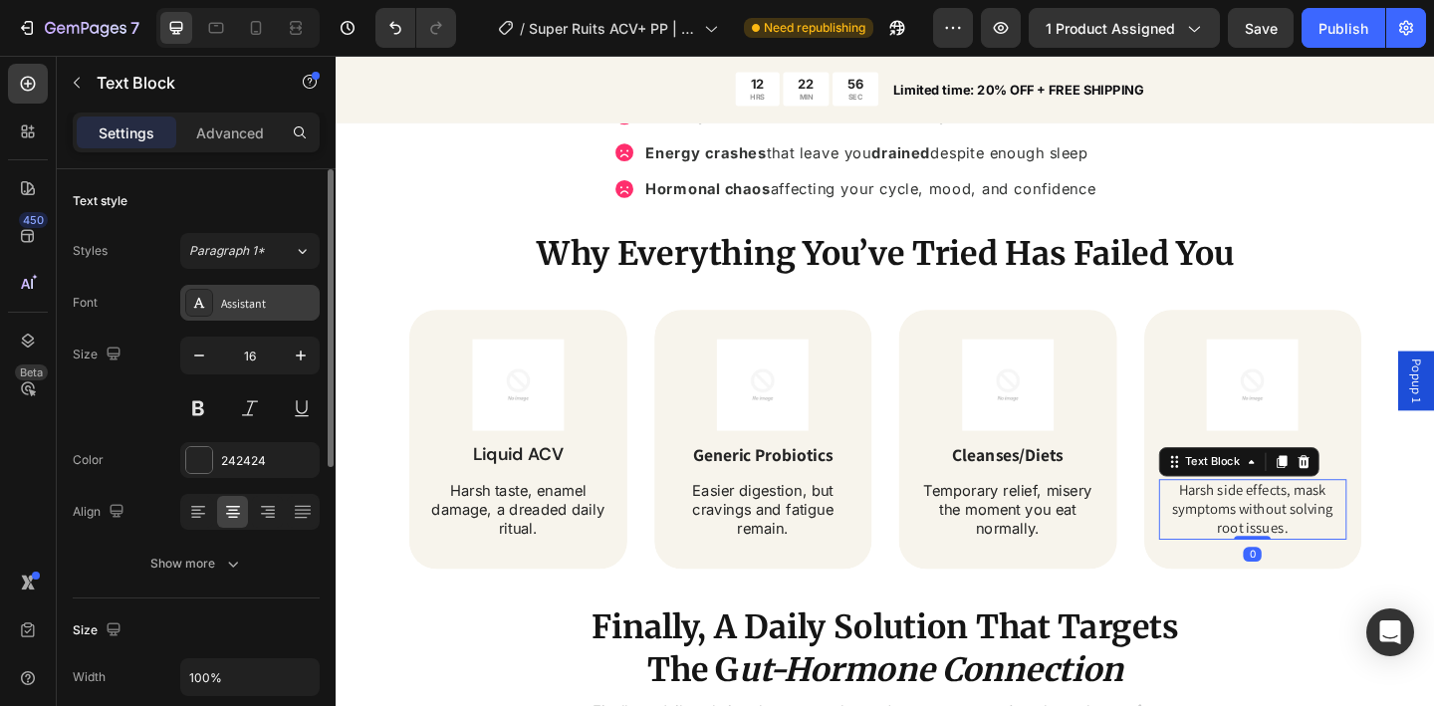
click at [233, 308] on div "Assistant" at bounding box center [268, 304] width 94 height 18
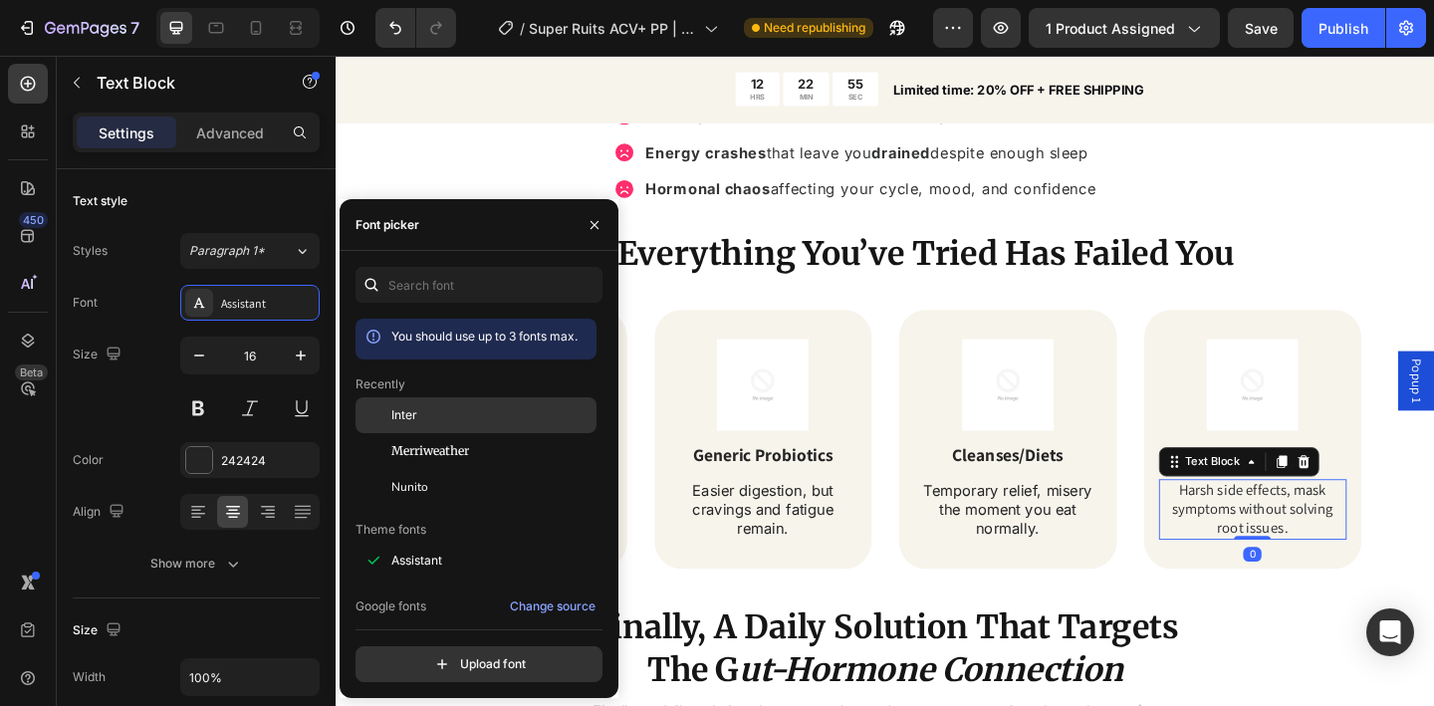
click at [450, 410] on div "Inter" at bounding box center [491, 415] width 201 height 18
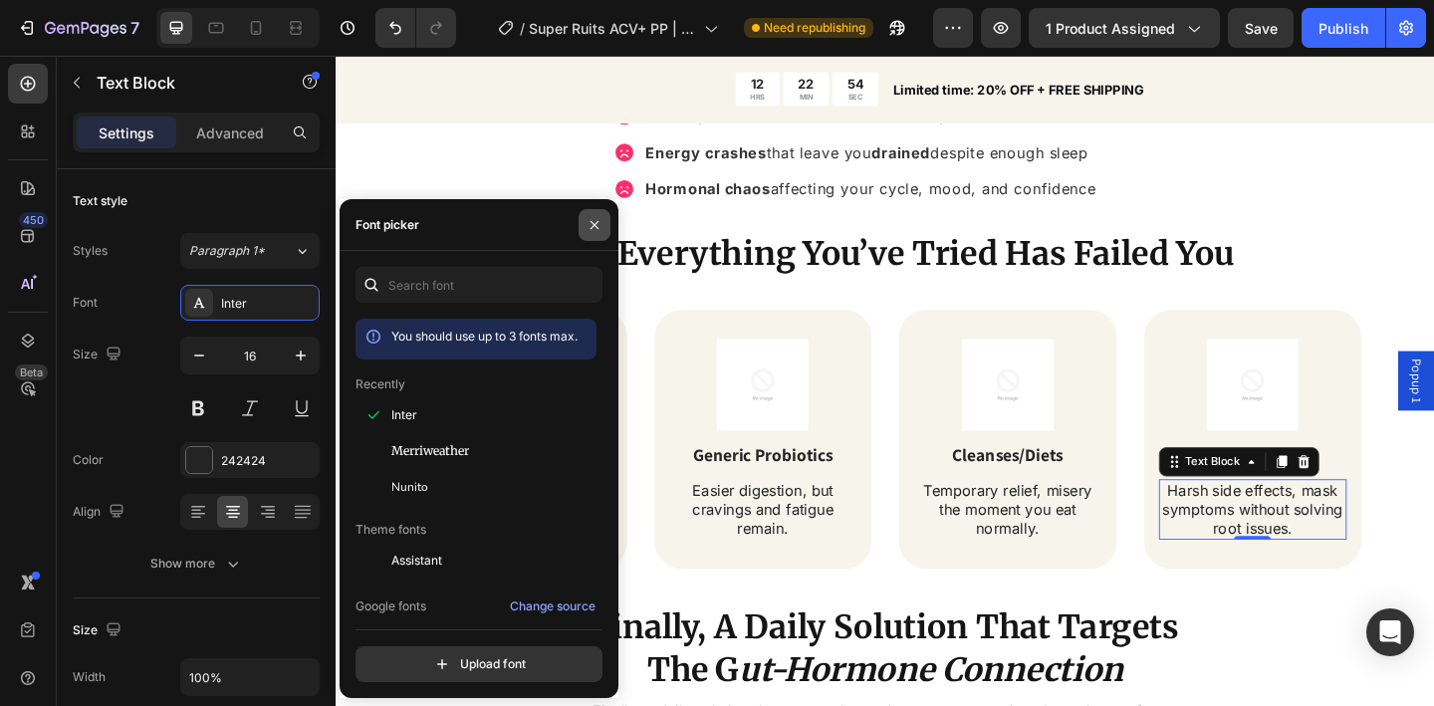
click at [600, 232] on button "button" at bounding box center [595, 225] width 32 height 32
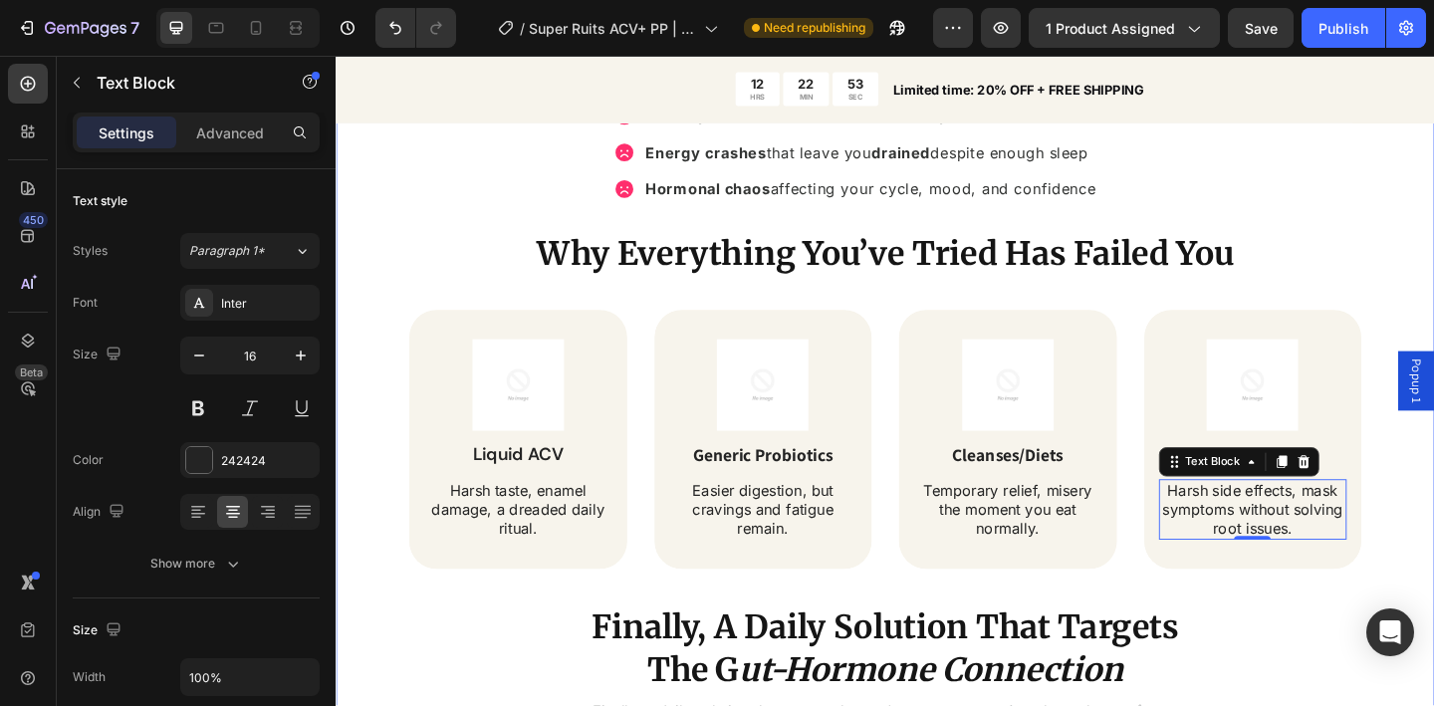
click at [375, 323] on div "Tired of Bloating, Cravings & Energy Crashes? Heading Bloated belly that makes …" at bounding box center [933, 500] width 1195 height 1059
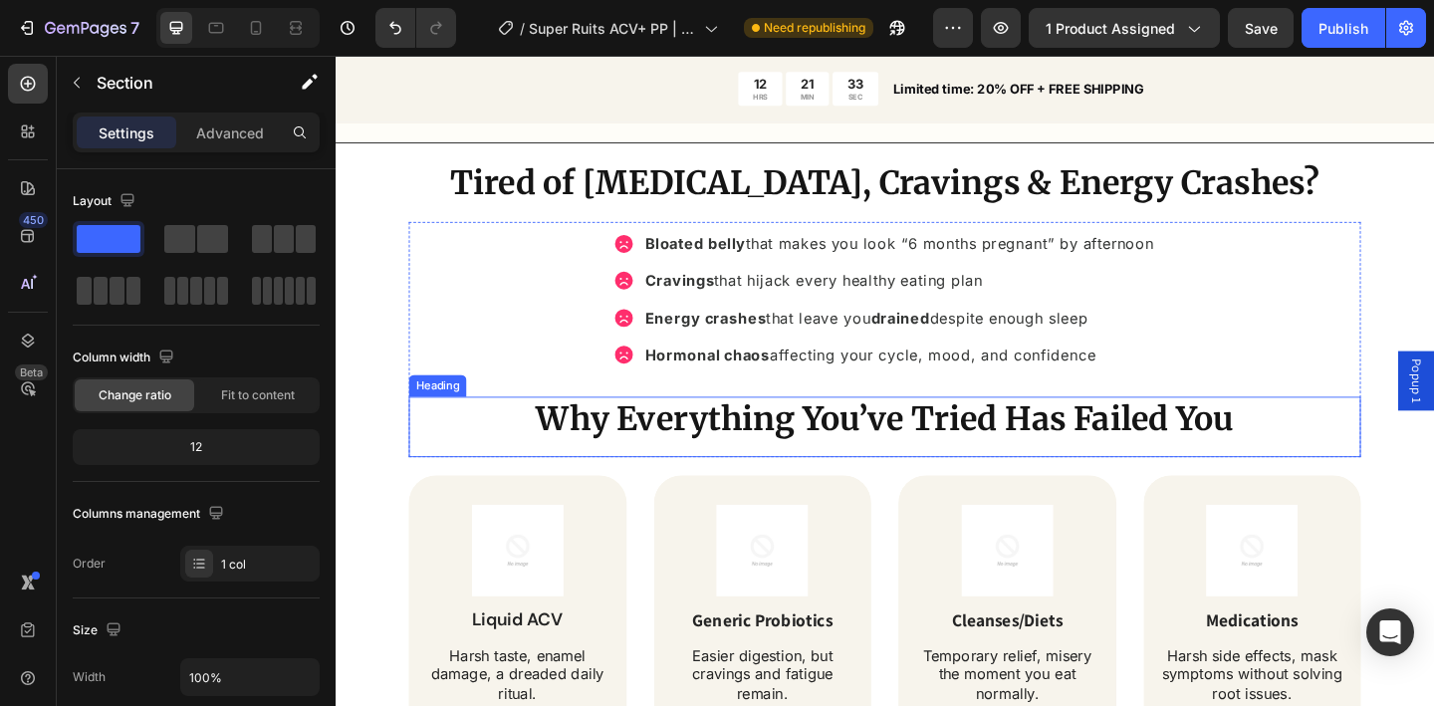
scroll to position [1330, 0]
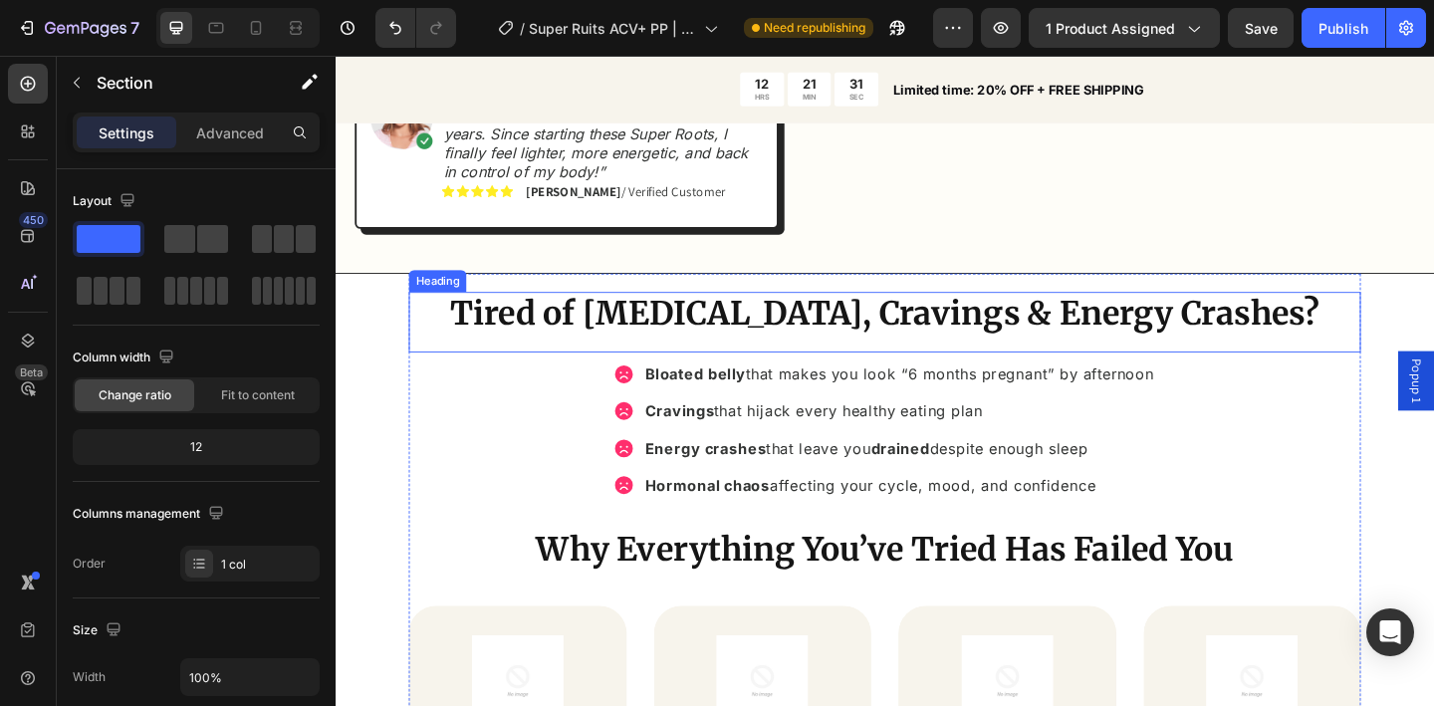
click at [561, 326] on strong "Tired of [MEDICAL_DATA], Cravings & Energy Crashes?" at bounding box center [933, 337] width 945 height 44
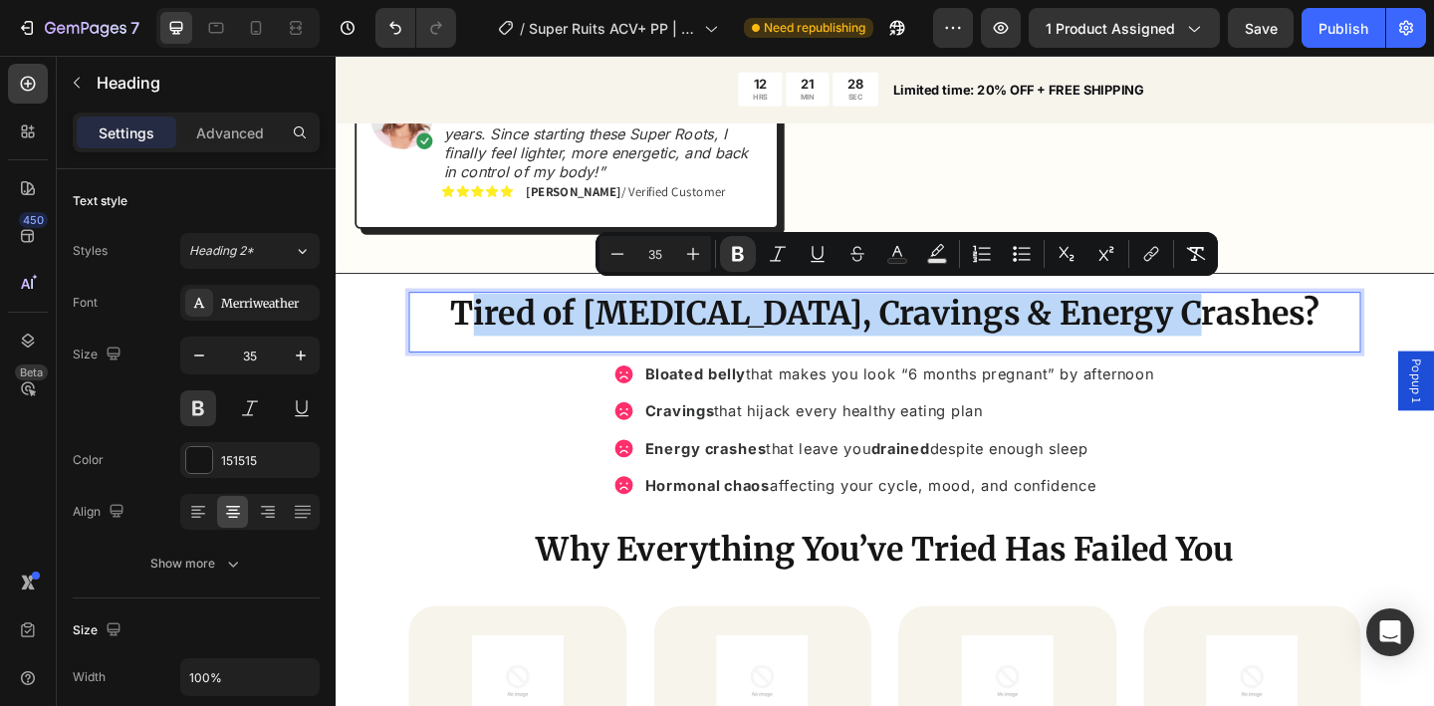
drag, startPoint x: 617, startPoint y: 334, endPoint x: 1298, endPoint y: 333, distance: 681.3
click at [1298, 333] on strong "Tired of [MEDICAL_DATA], Cravings & Energy Crashes?" at bounding box center [933, 337] width 945 height 44
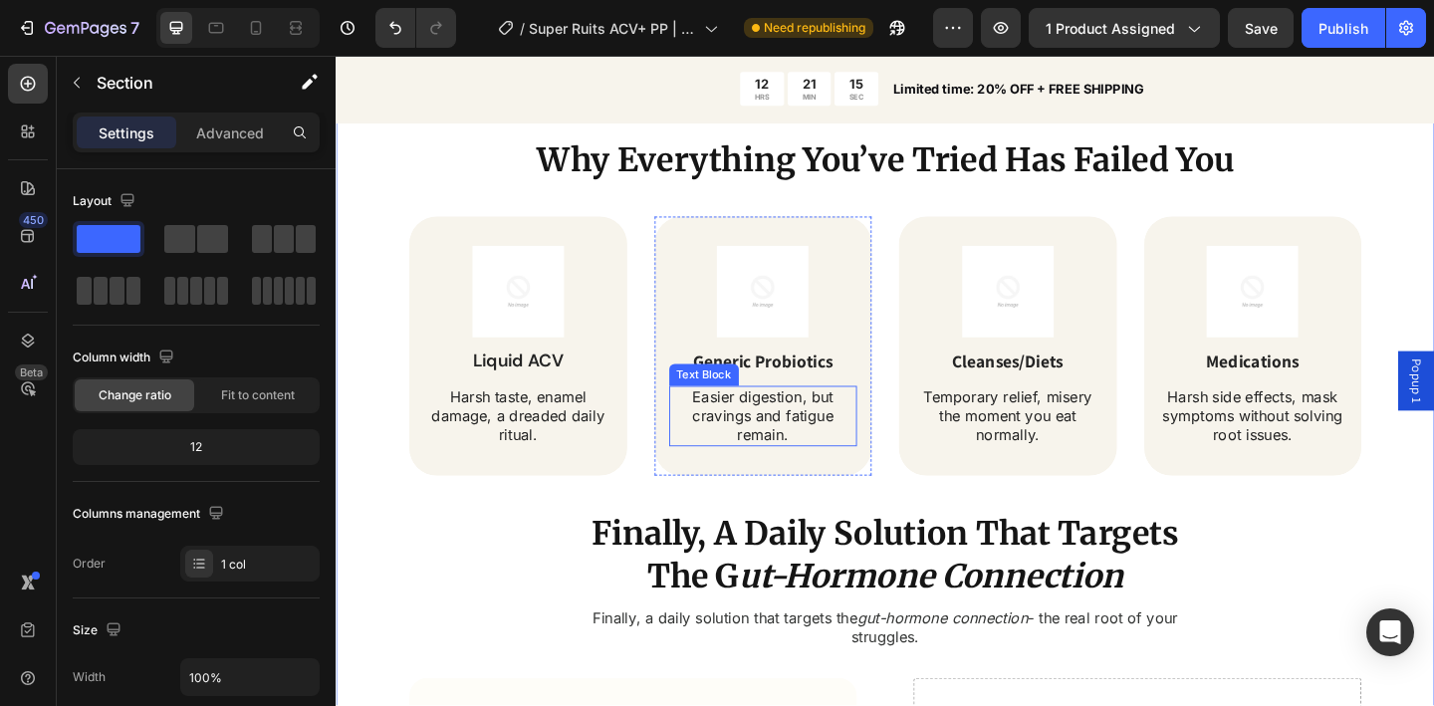
scroll to position [1837, 0]
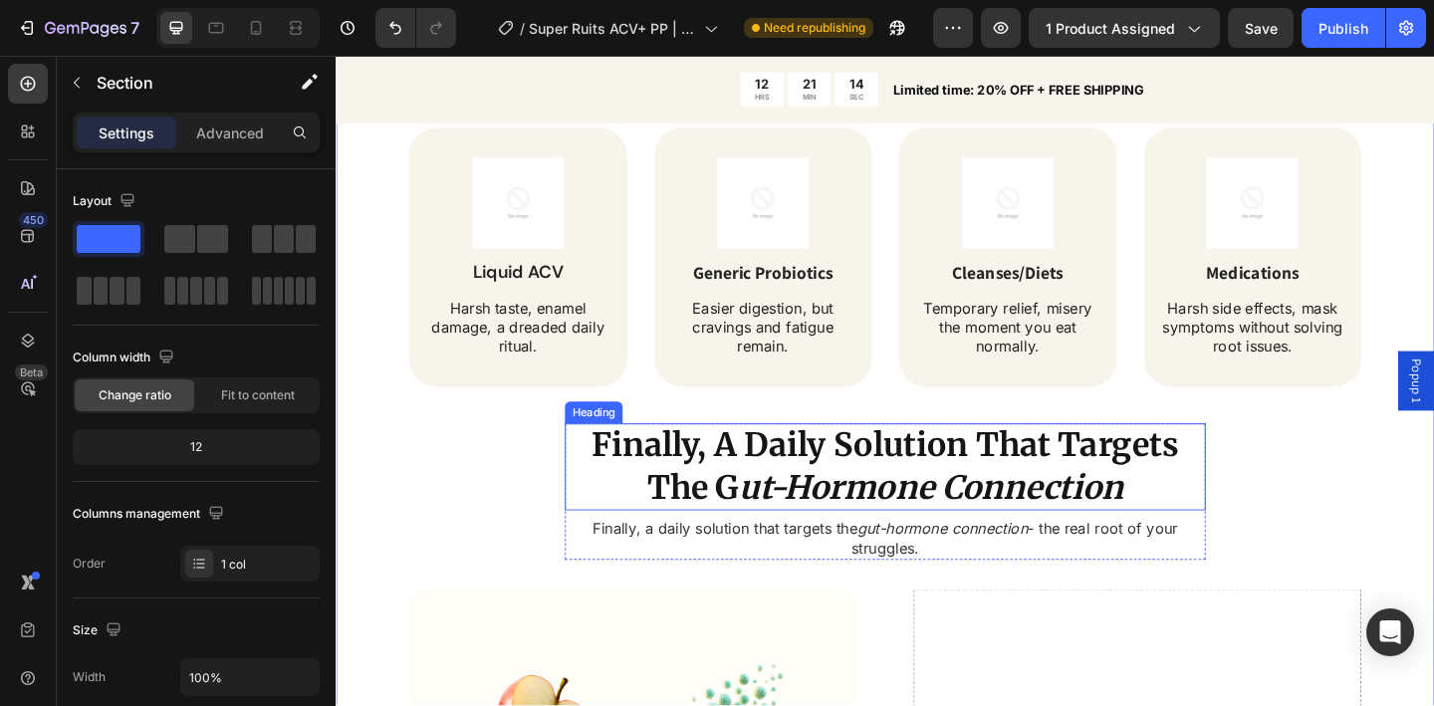
click at [630, 486] on h2 "Finally, A Daily Solution That Targets The G ut-Hormone Connection" at bounding box center [933, 503] width 697 height 95
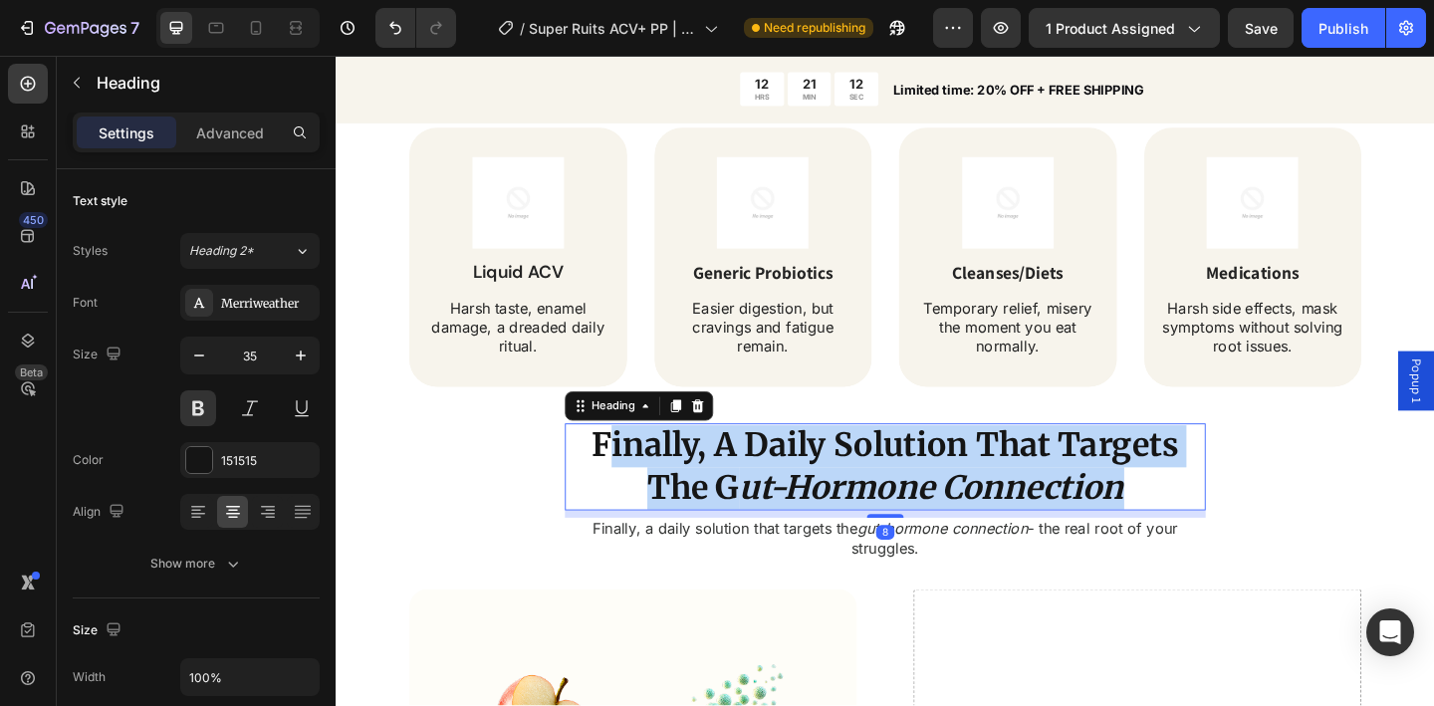
drag, startPoint x: 636, startPoint y: 483, endPoint x: 1180, endPoint y: 521, distance: 545.1
click at [1180, 521] on p "Finally, A Daily Solution That Targets The G ut-Hormone Connection" at bounding box center [933, 503] width 693 height 91
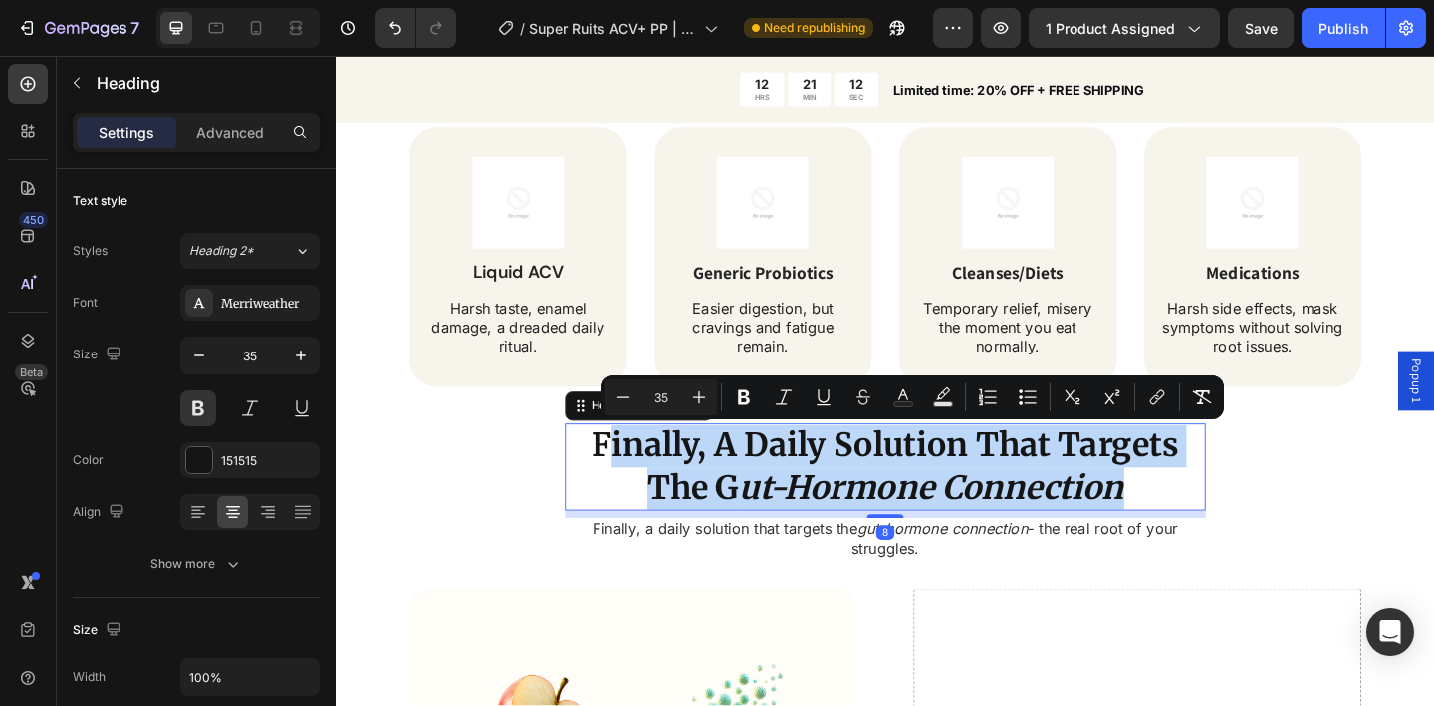
click at [1180, 521] on icon "ut-Hormone Connection" at bounding box center [984, 526] width 418 height 44
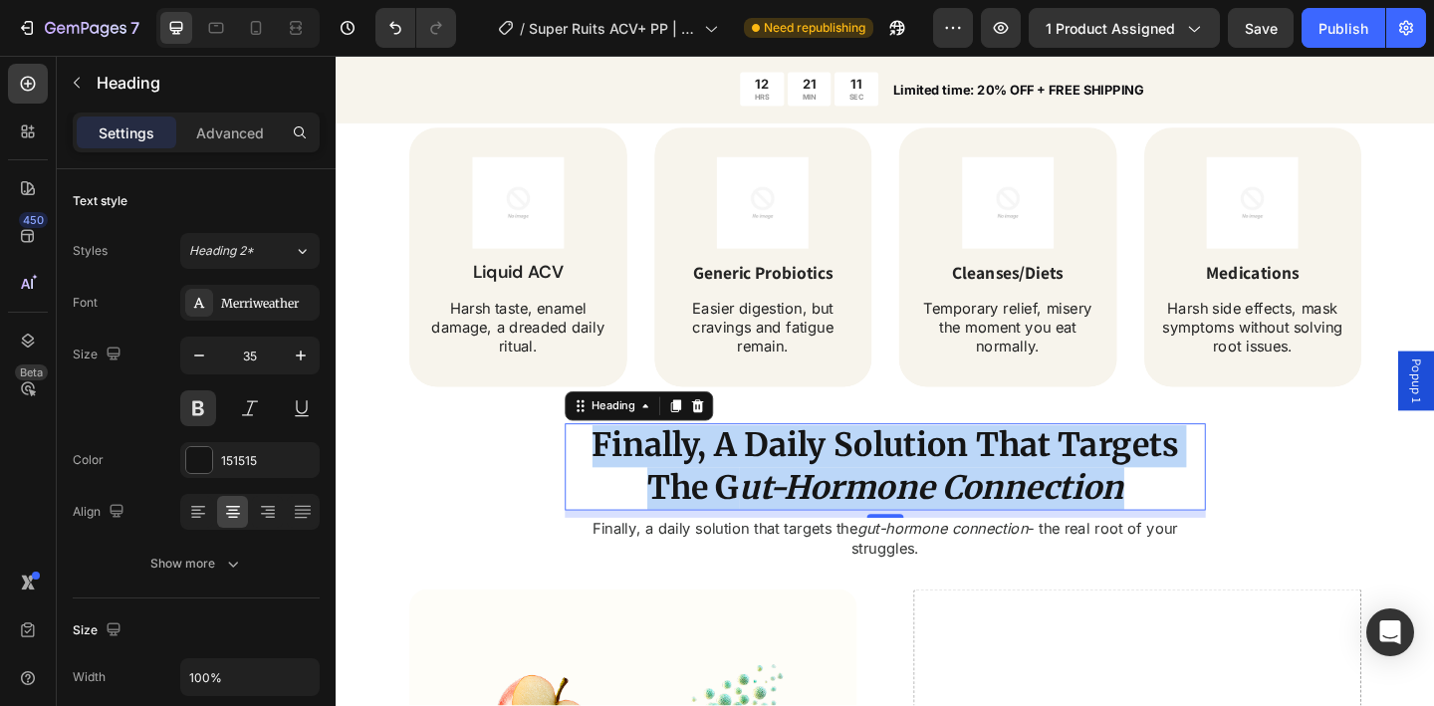
drag, startPoint x: 1175, startPoint y: 527, endPoint x: 614, endPoint y: 489, distance: 563.0
click at [614, 489] on p "Finally, A Daily Solution That Targets The G ut-Hormone Connection" at bounding box center [933, 503] width 693 height 91
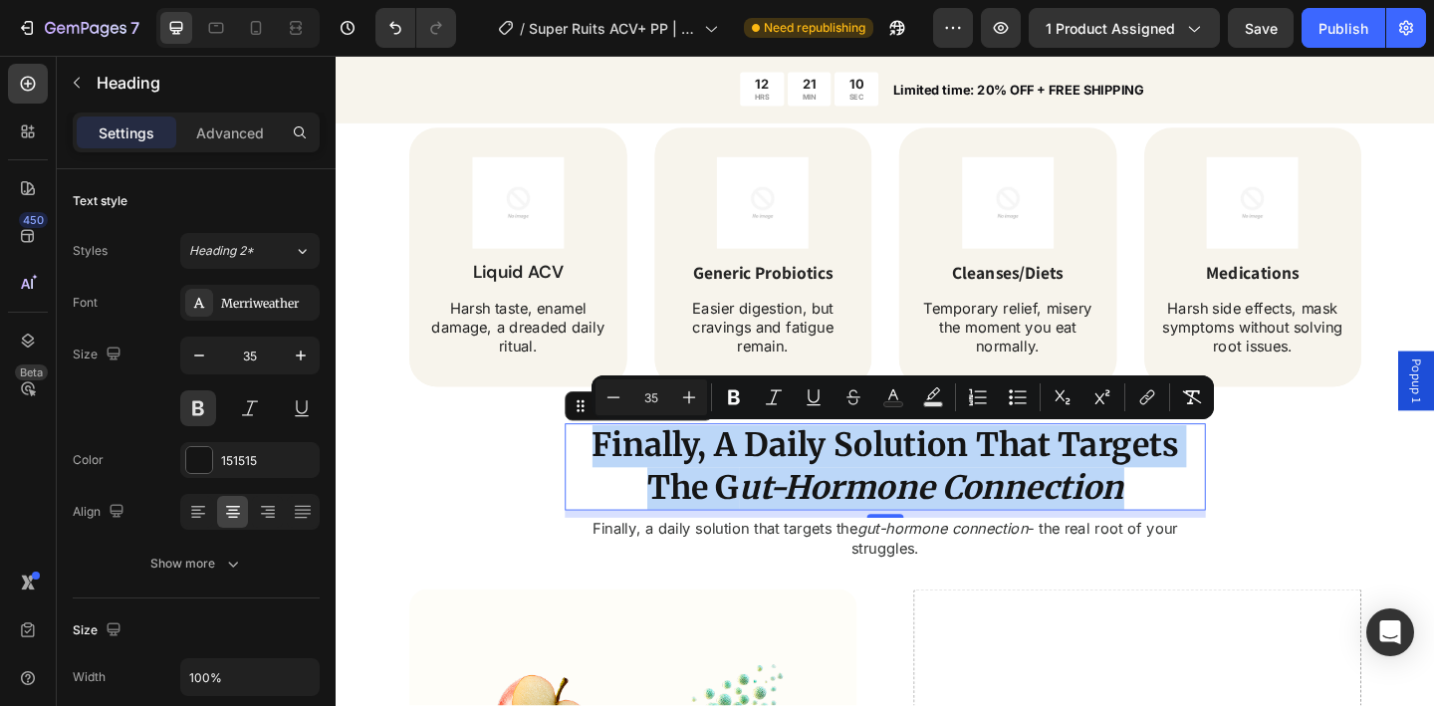
click at [614, 489] on p "Finally, A Daily Solution That Targets The G ut-Hormone Connection" at bounding box center [933, 503] width 693 height 91
drag, startPoint x: 664, startPoint y: 483, endPoint x: 1163, endPoint y: 518, distance: 500.2
click at [1163, 518] on p "Finally, A Daily Solution That Targets The G ut-Hormone Connection" at bounding box center [933, 503] width 693 height 91
click at [1163, 518] on icon "ut-Hormone Connection" at bounding box center [984, 526] width 418 height 44
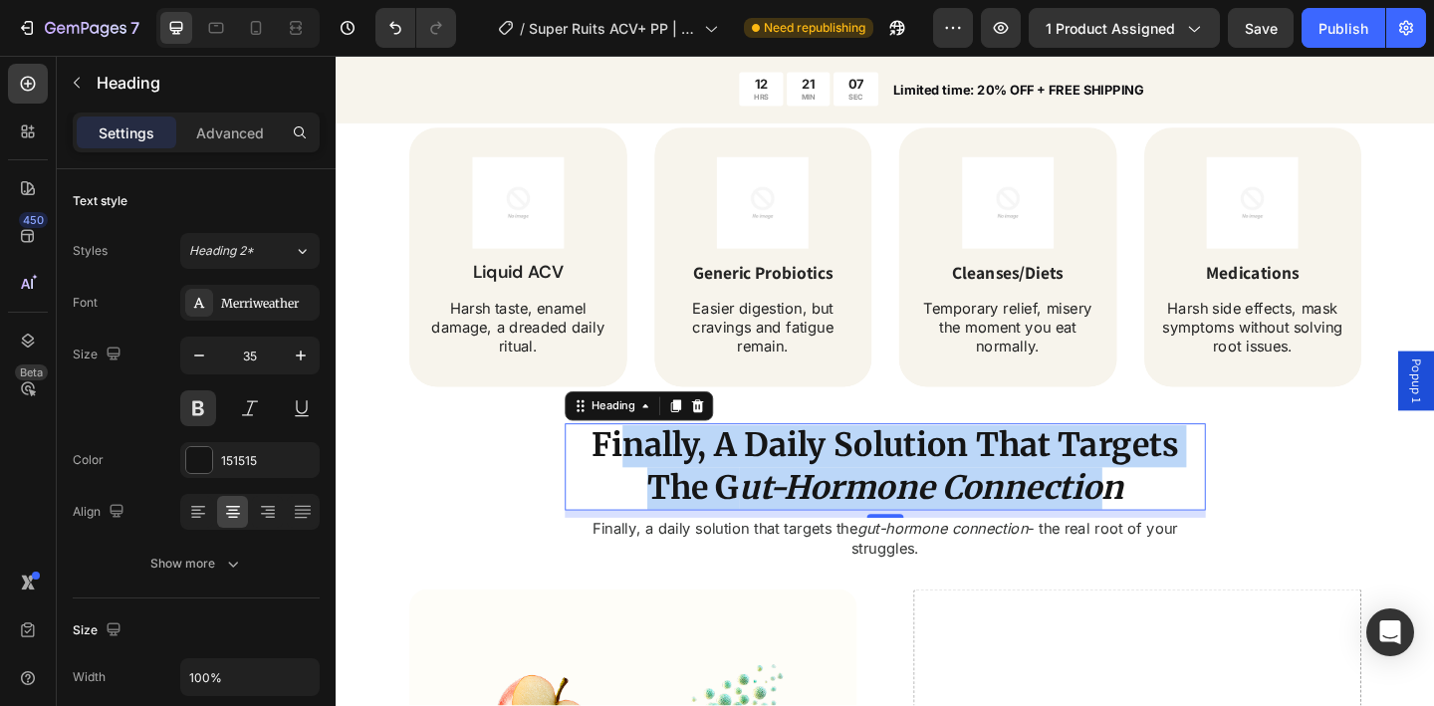
drag, startPoint x: 1162, startPoint y: 529, endPoint x: 633, endPoint y: 475, distance: 531.6
click at [633, 475] on p "Finally, A Daily Solution That Targets The G ut-Hormone Connection" at bounding box center [933, 503] width 693 height 91
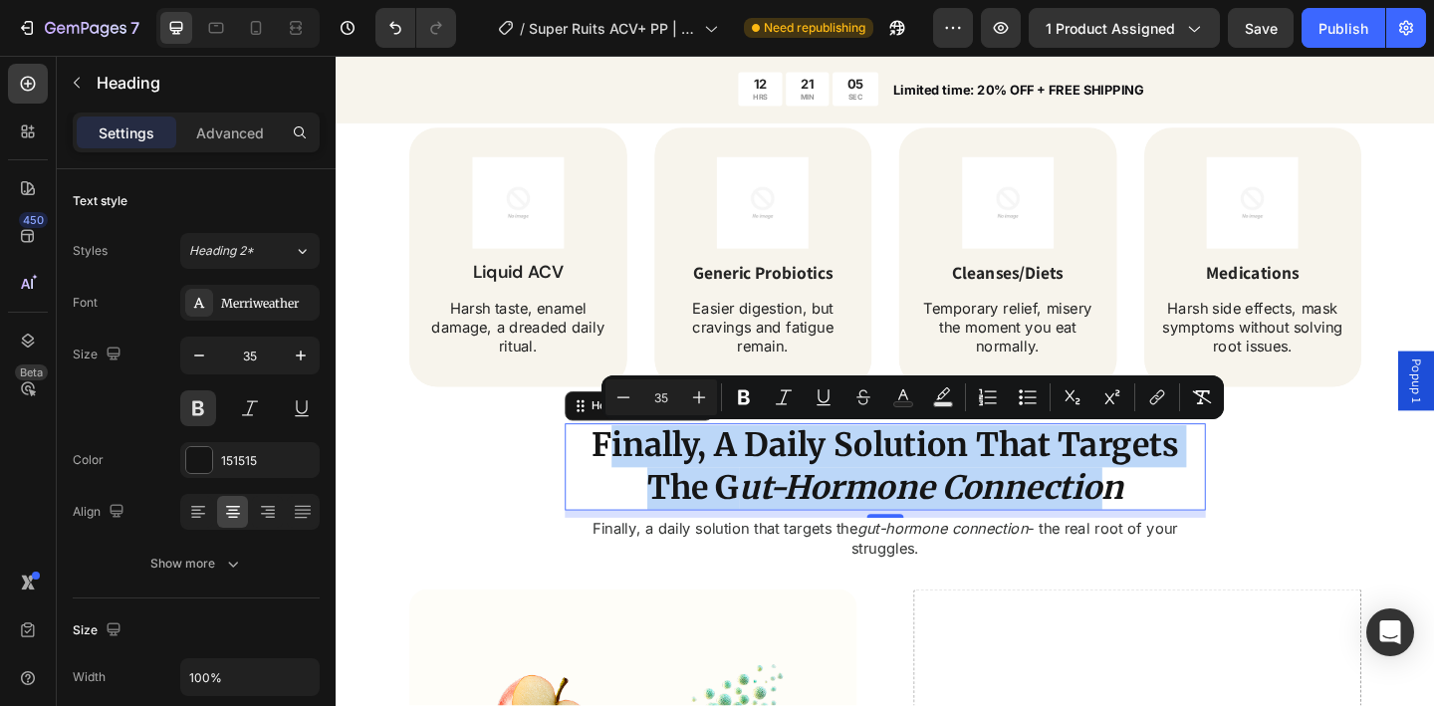
drag, startPoint x: 630, startPoint y: 478, endPoint x: 1166, endPoint y: 533, distance: 538.7
click at [1166, 533] on p "Finally, A Daily Solution That Targets The G ut-Hormone Connection" at bounding box center [933, 503] width 693 height 91
click at [1166, 533] on icon "ut-Hormone Connection" at bounding box center [984, 526] width 418 height 44
drag, startPoint x: 1168, startPoint y: 526, endPoint x: 631, endPoint y: 483, distance: 538.6
click at [631, 483] on p "Finally, A Daily Solution That Targets The G ut-Hormone Connection" at bounding box center [933, 503] width 693 height 91
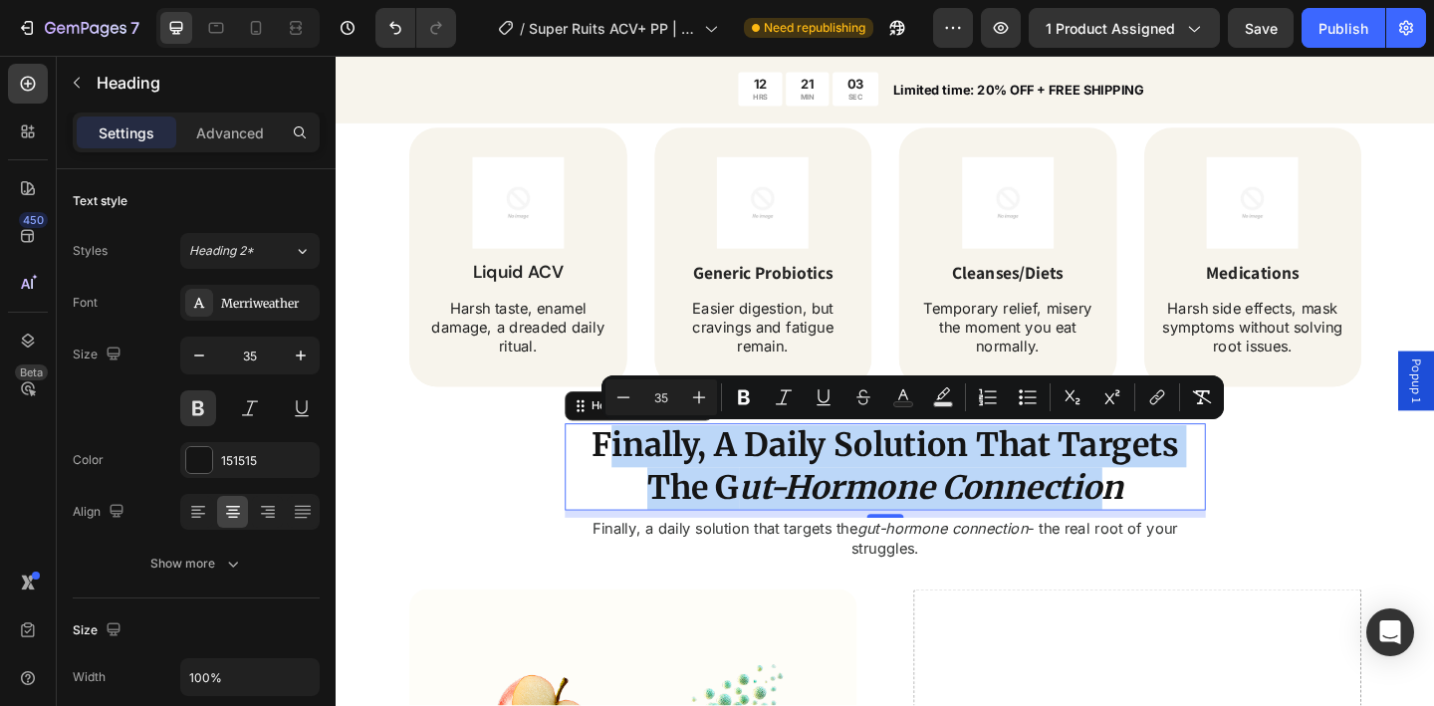
click at [631, 483] on p "Finally, A Daily Solution That Targets The G ut-Hormone Connection" at bounding box center [933, 503] width 693 height 91
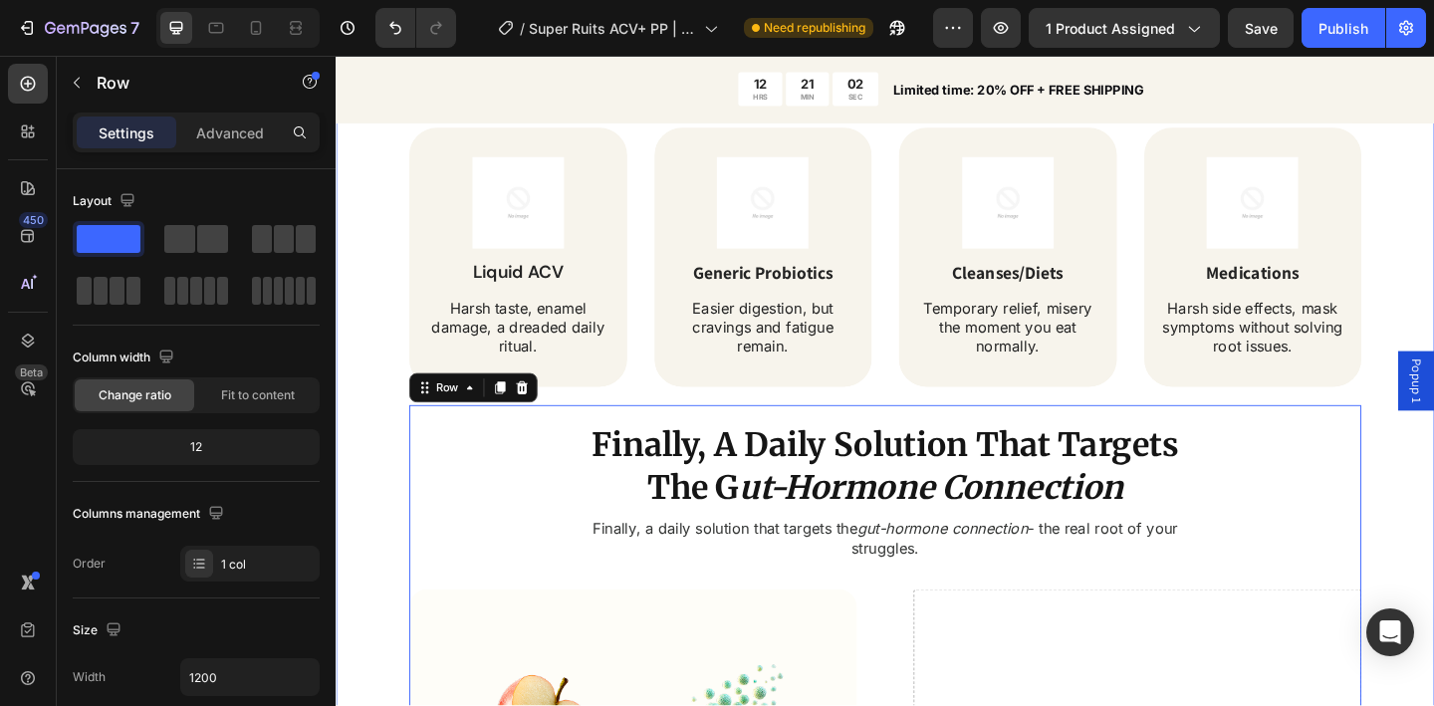
click at [387, 460] on div "⁠⁠⁠⁠⁠⁠⁠ Tired of Bloating, Cravings & Energy Crashes? Heading Bloated belly tha…" at bounding box center [933, 514] width 1195 height 1482
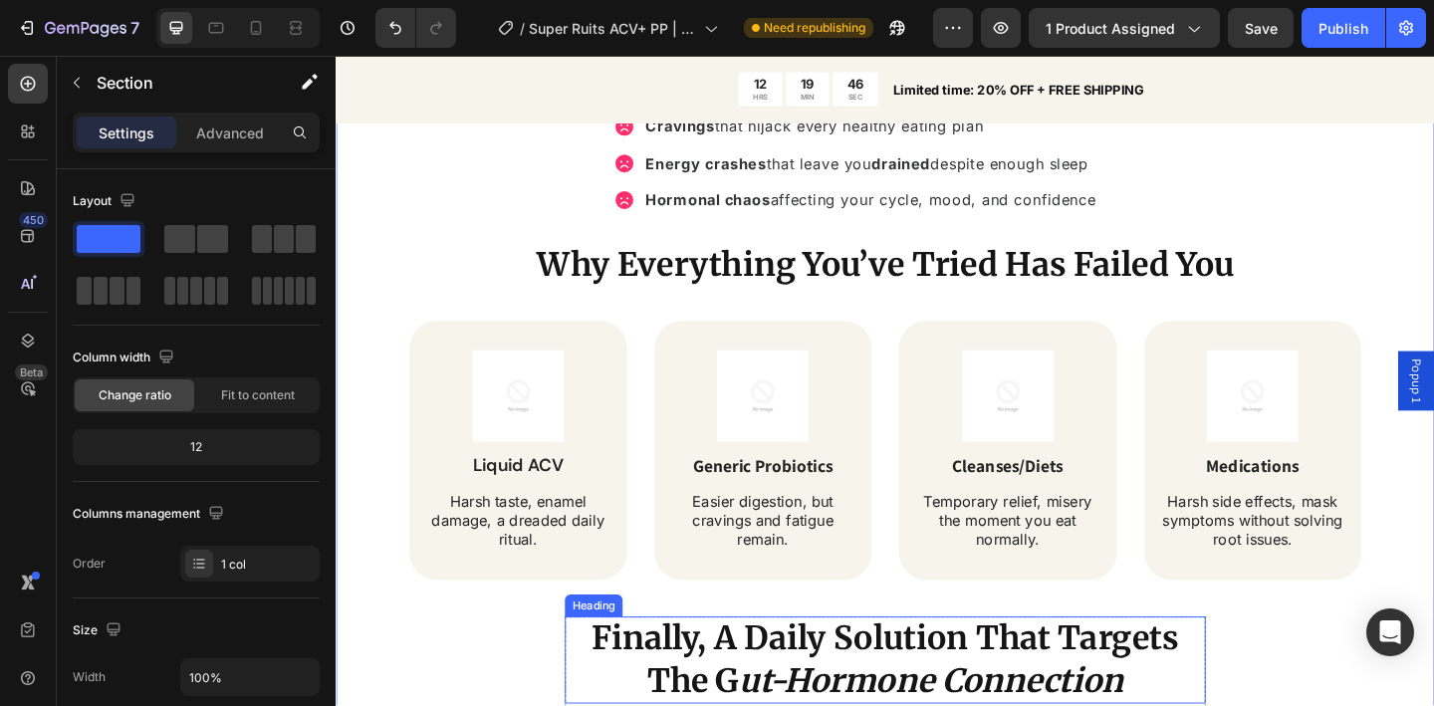
scroll to position [1893, 0]
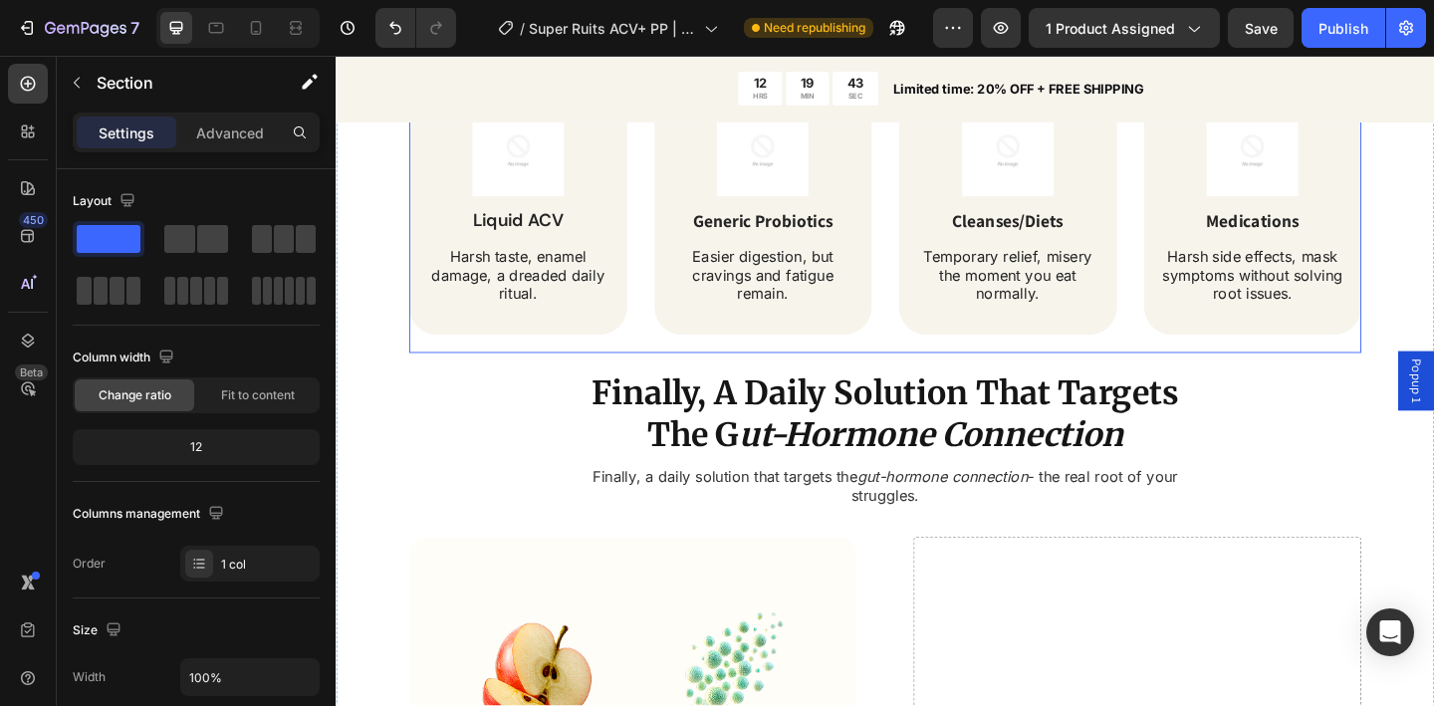
click at [719, 363] on div "⁠⁠⁠⁠⁠⁠⁠ Tired of Bloating, Cravings & Energy Crashes? Heading Bloated belly tha…" at bounding box center [933, 48] width 1036 height 663
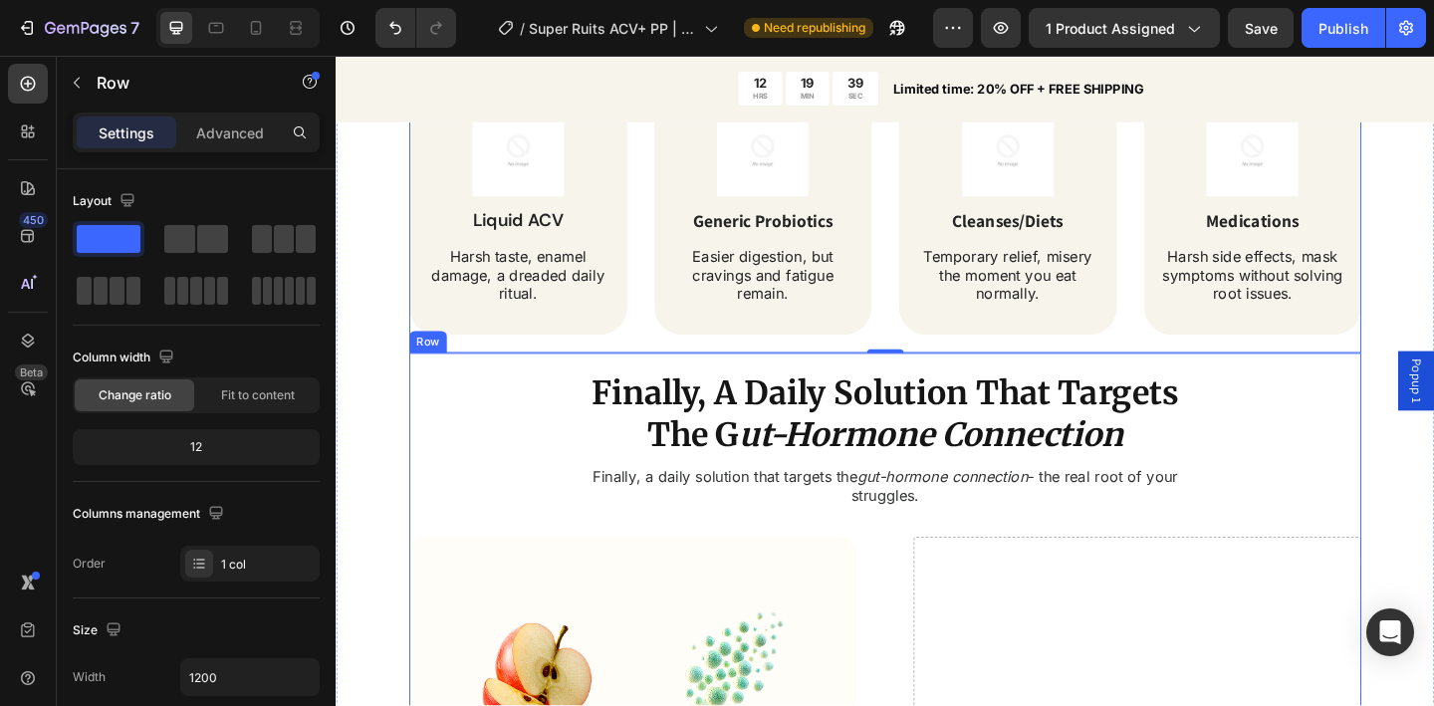
click at [910, 371] on div "⁠⁠⁠⁠⁠⁠⁠ Tired of Bloating, Cravings & Energy Crashes? Heading Bloated belly tha…" at bounding box center [933, 48] width 1036 height 663
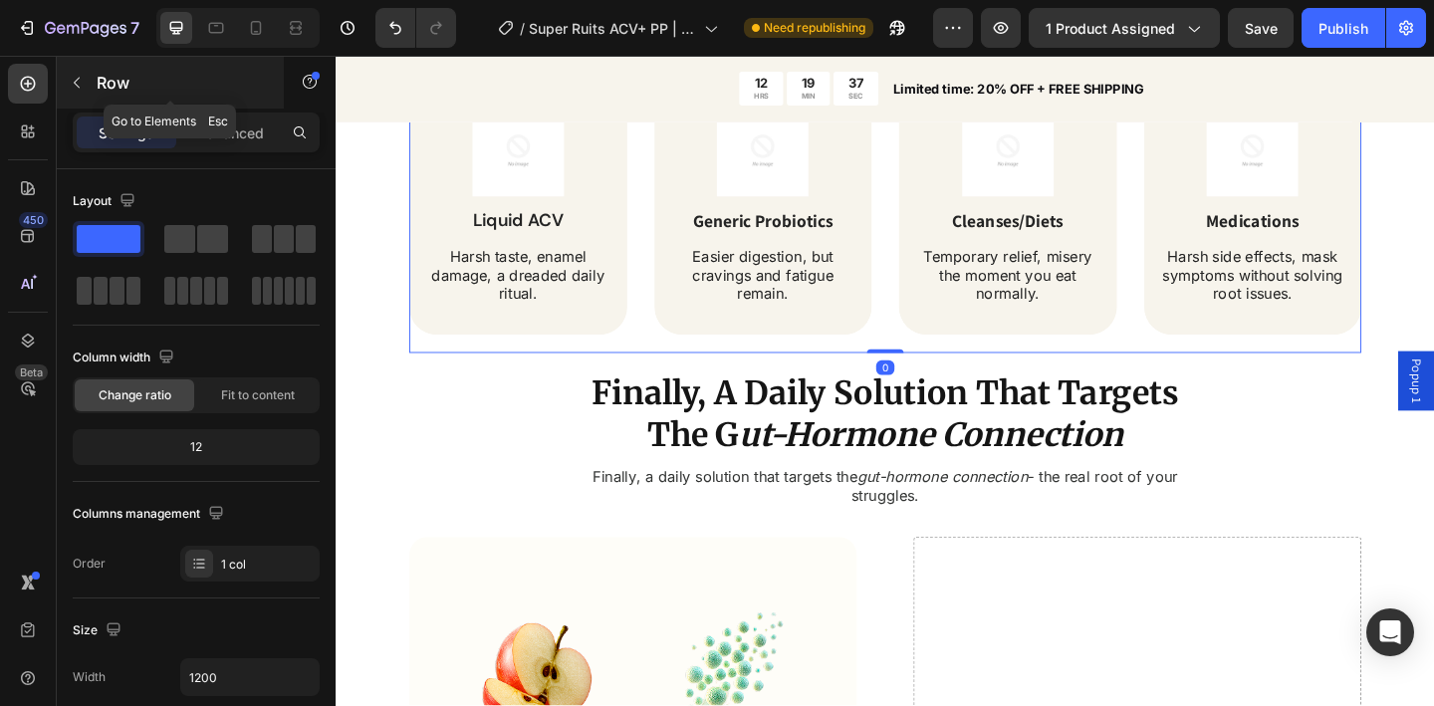
click at [85, 84] on button "button" at bounding box center [77, 83] width 32 height 32
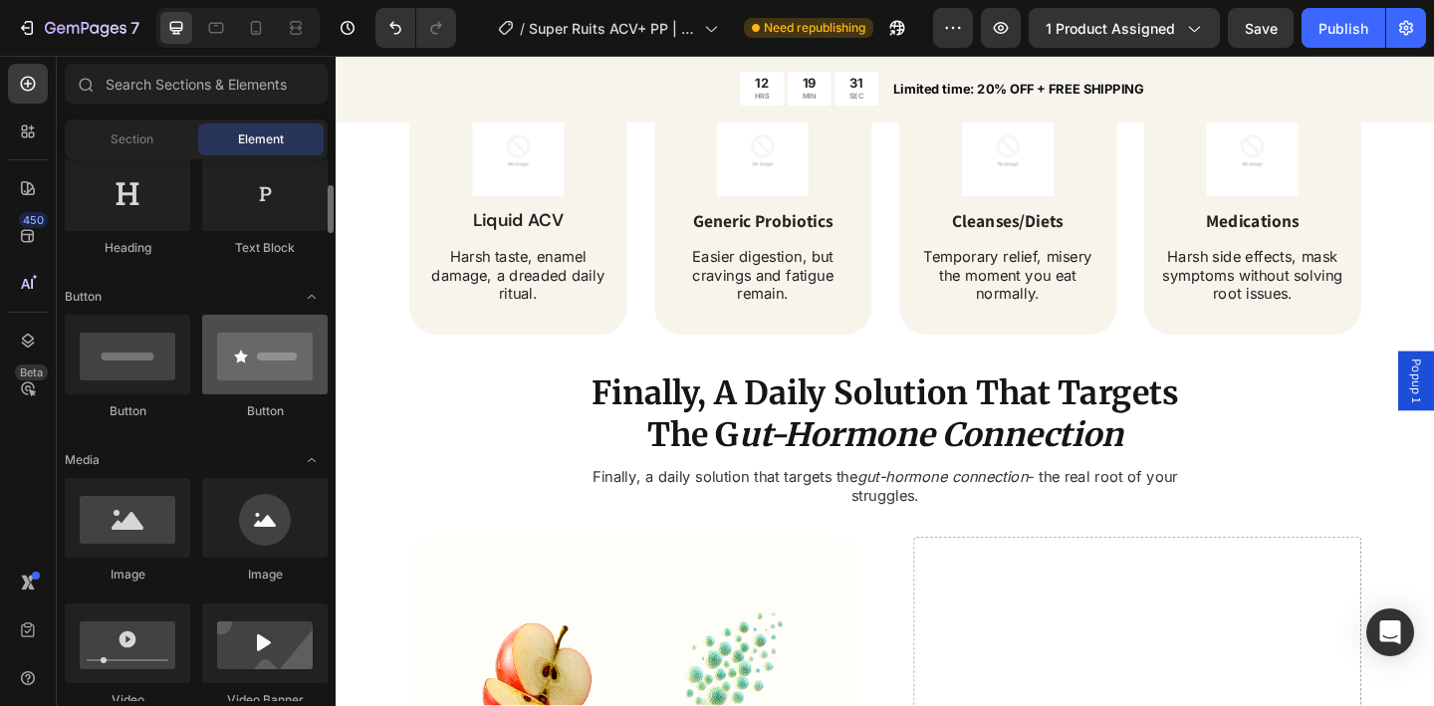
scroll to position [0, 0]
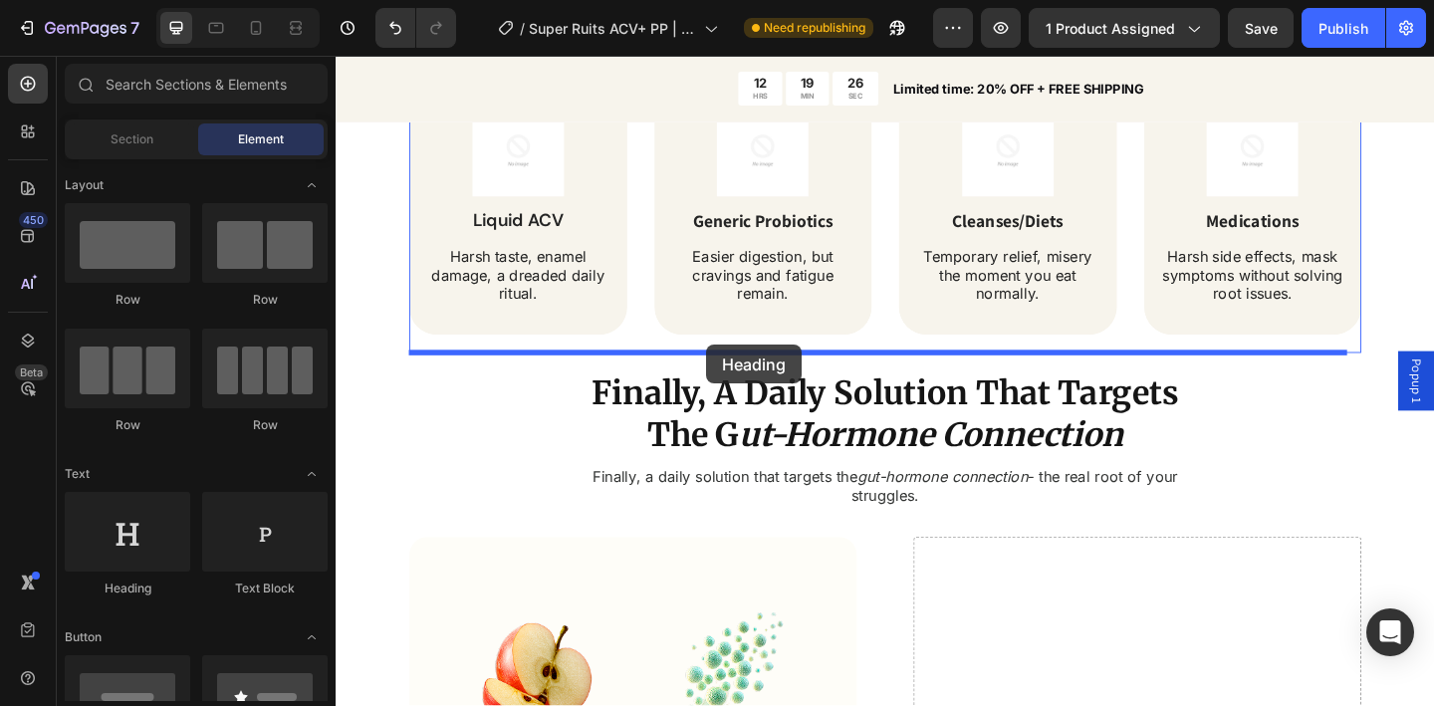
drag, startPoint x: 472, startPoint y: 579, endPoint x: 739, endPoint y: 371, distance: 338.5
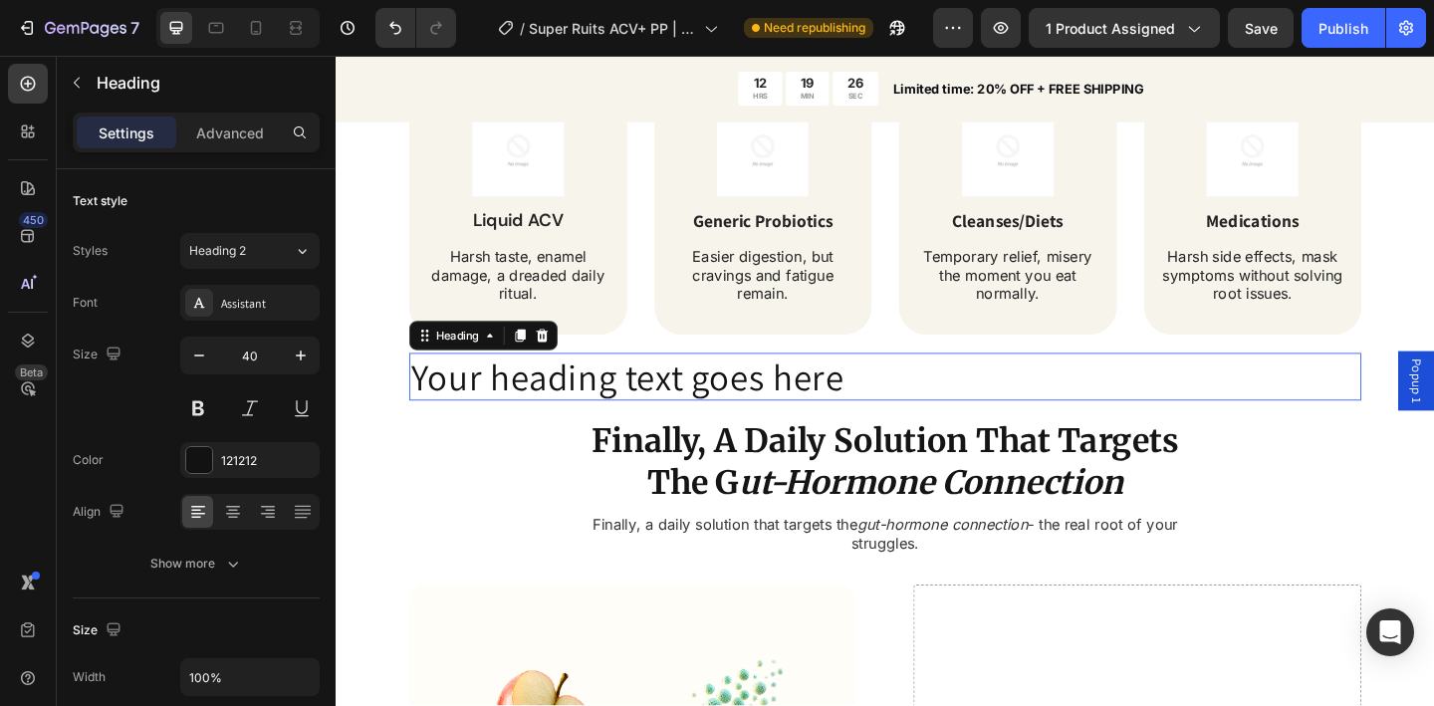
click at [679, 403] on h2 "Your heading text goes here" at bounding box center [933, 405] width 1036 height 52
click at [679, 403] on p "Your heading text goes here" at bounding box center [933, 405] width 1032 height 48
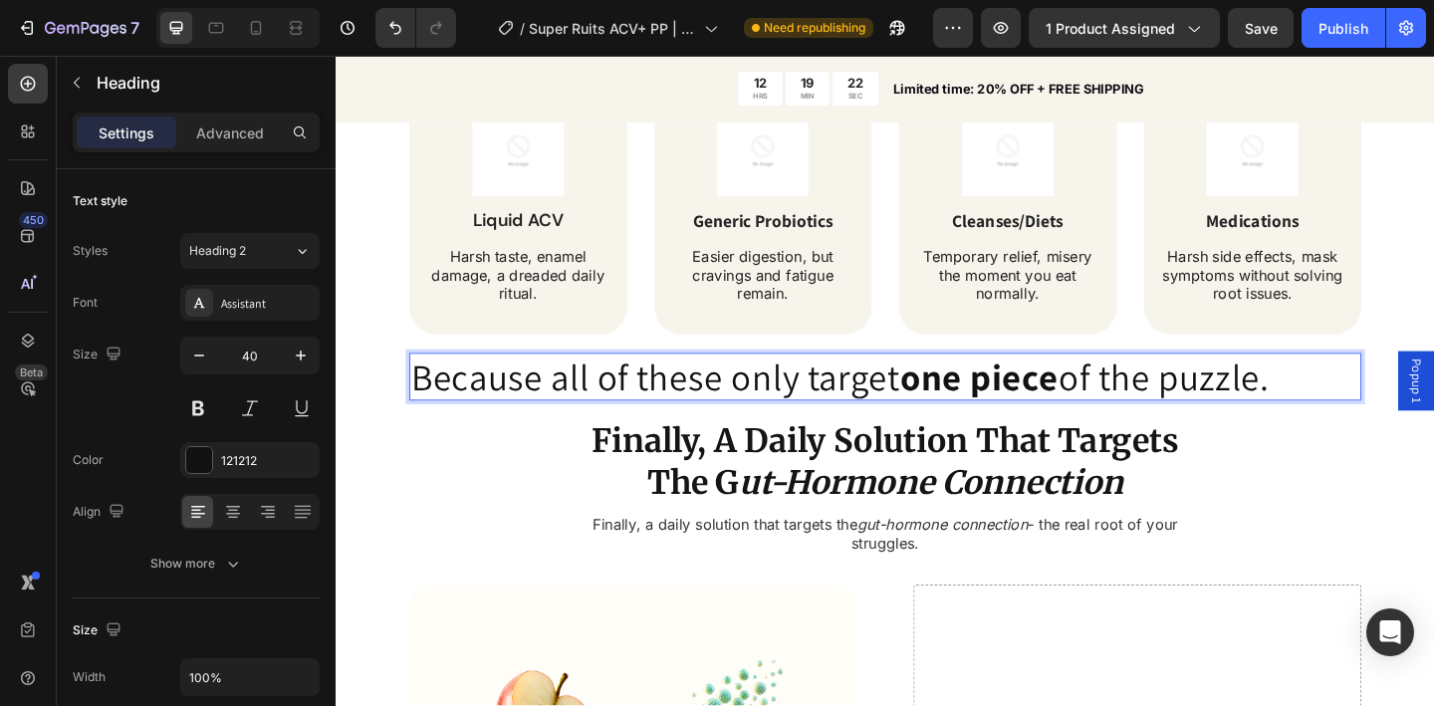
click at [1001, 410] on strong "one piece" at bounding box center [1035, 405] width 172 height 52
click at [1014, 404] on p "Because all of these only target ONE piece of the puzzle." at bounding box center [933, 405] width 1032 height 48
click at [1015, 403] on p "Because all of these only target ONE piece of the puzzle." at bounding box center [933, 405] width 1032 height 48
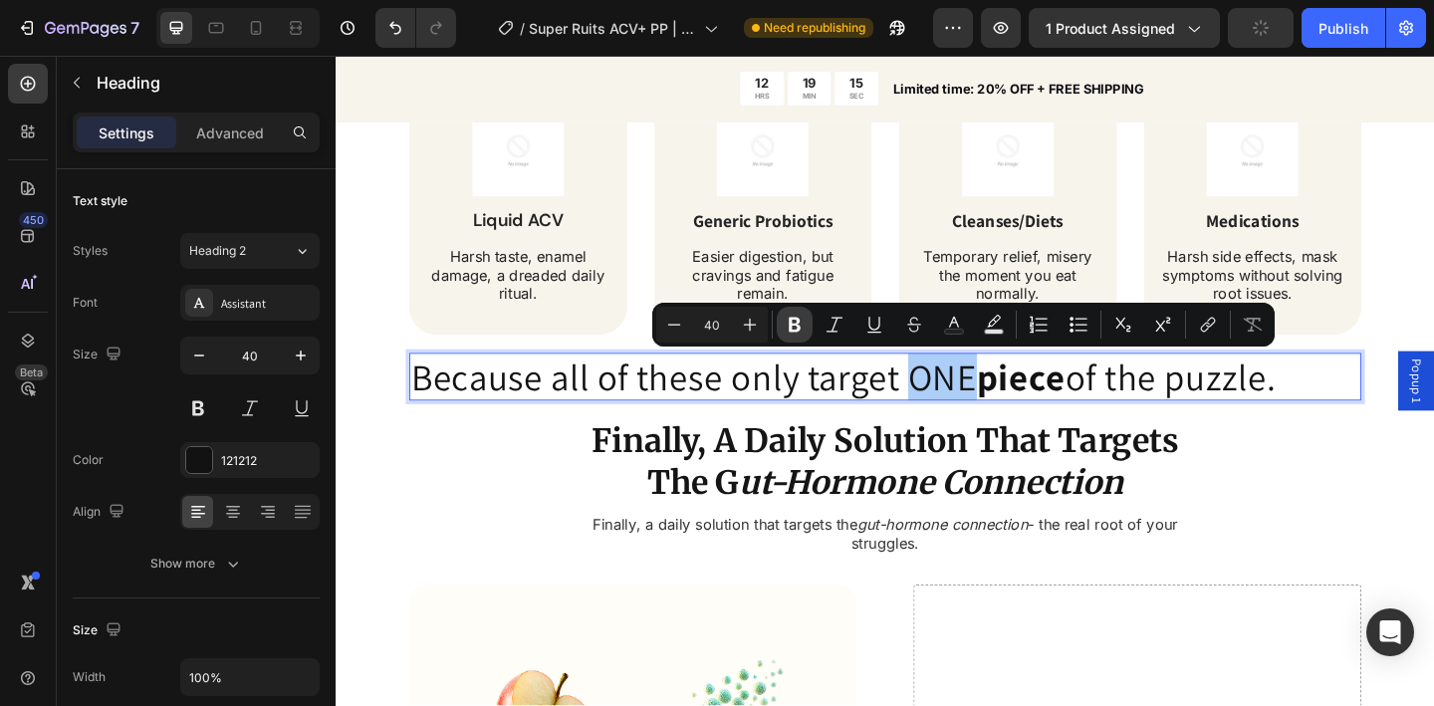
click at [805, 324] on button "Bold" at bounding box center [795, 325] width 36 height 36
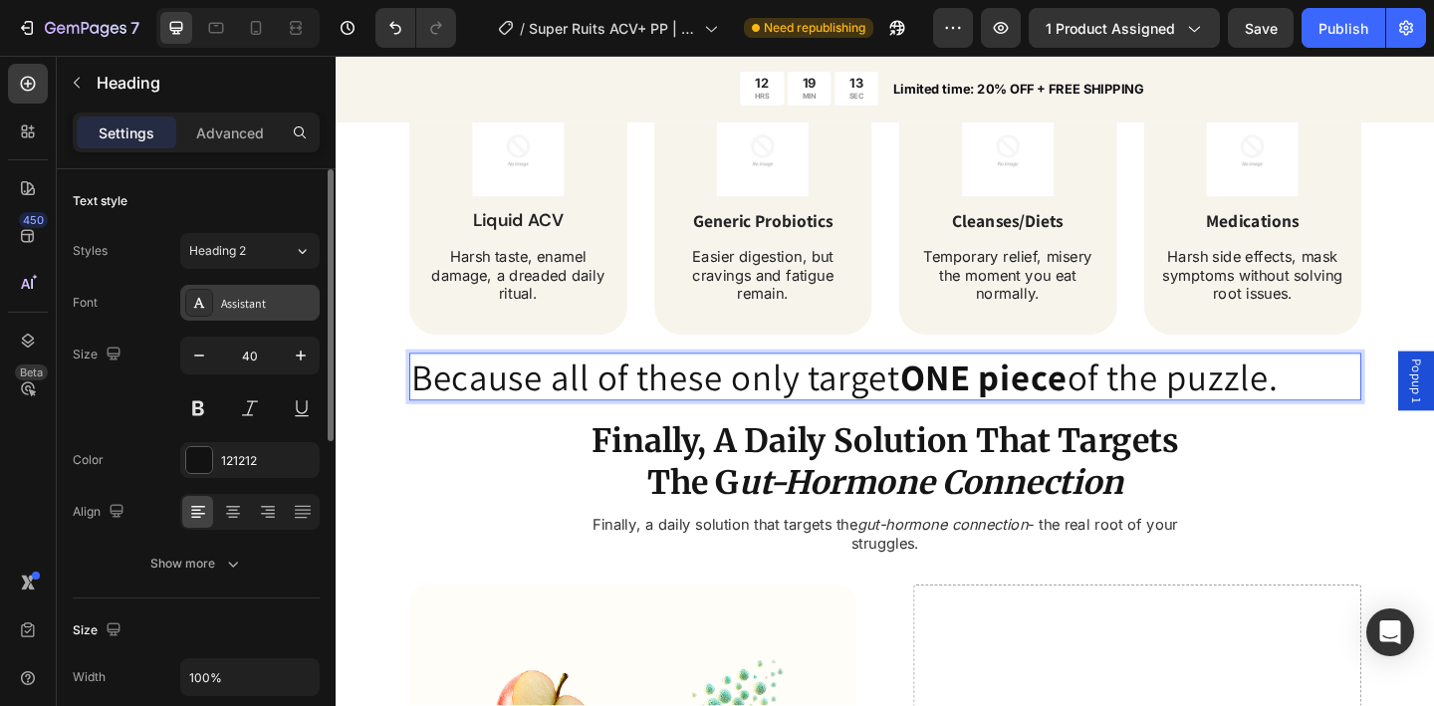
click at [263, 304] on div "Assistant" at bounding box center [268, 304] width 94 height 18
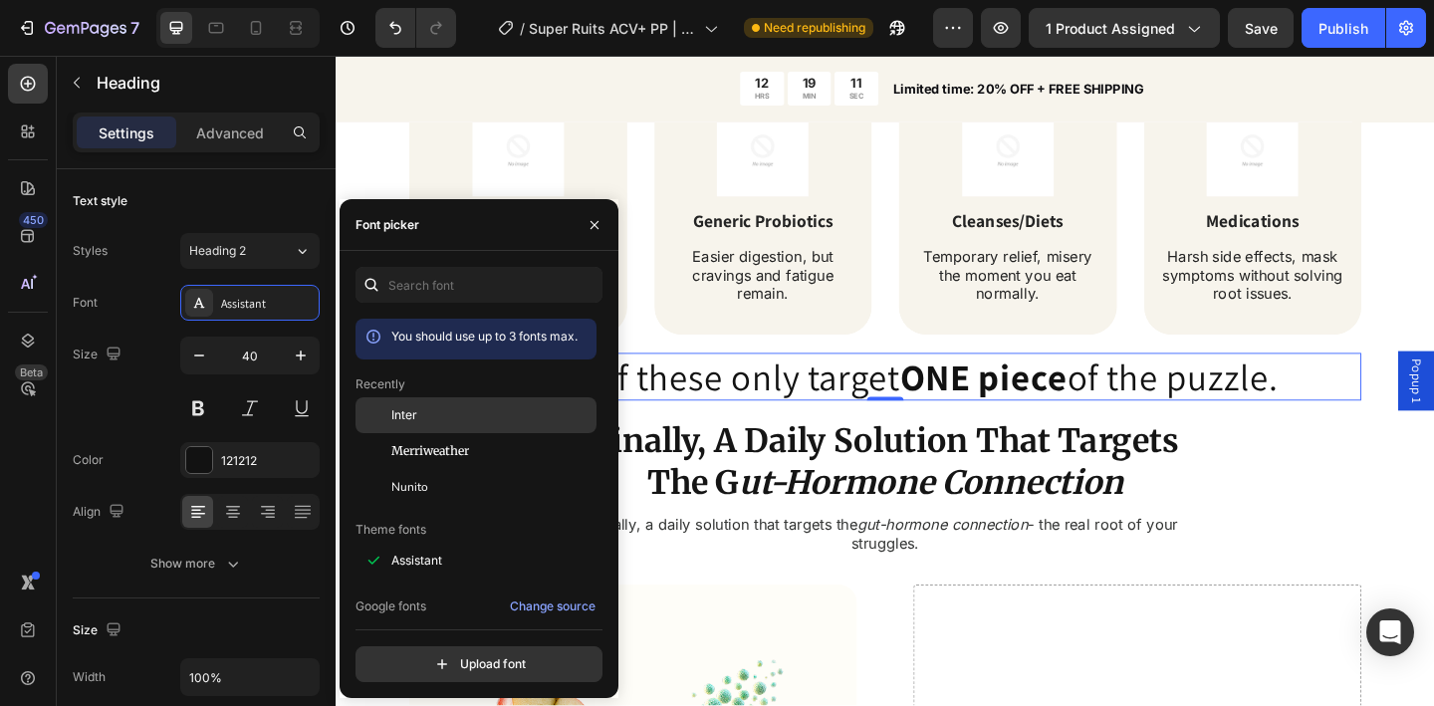
click at [462, 414] on div "Inter" at bounding box center [491, 415] width 201 height 18
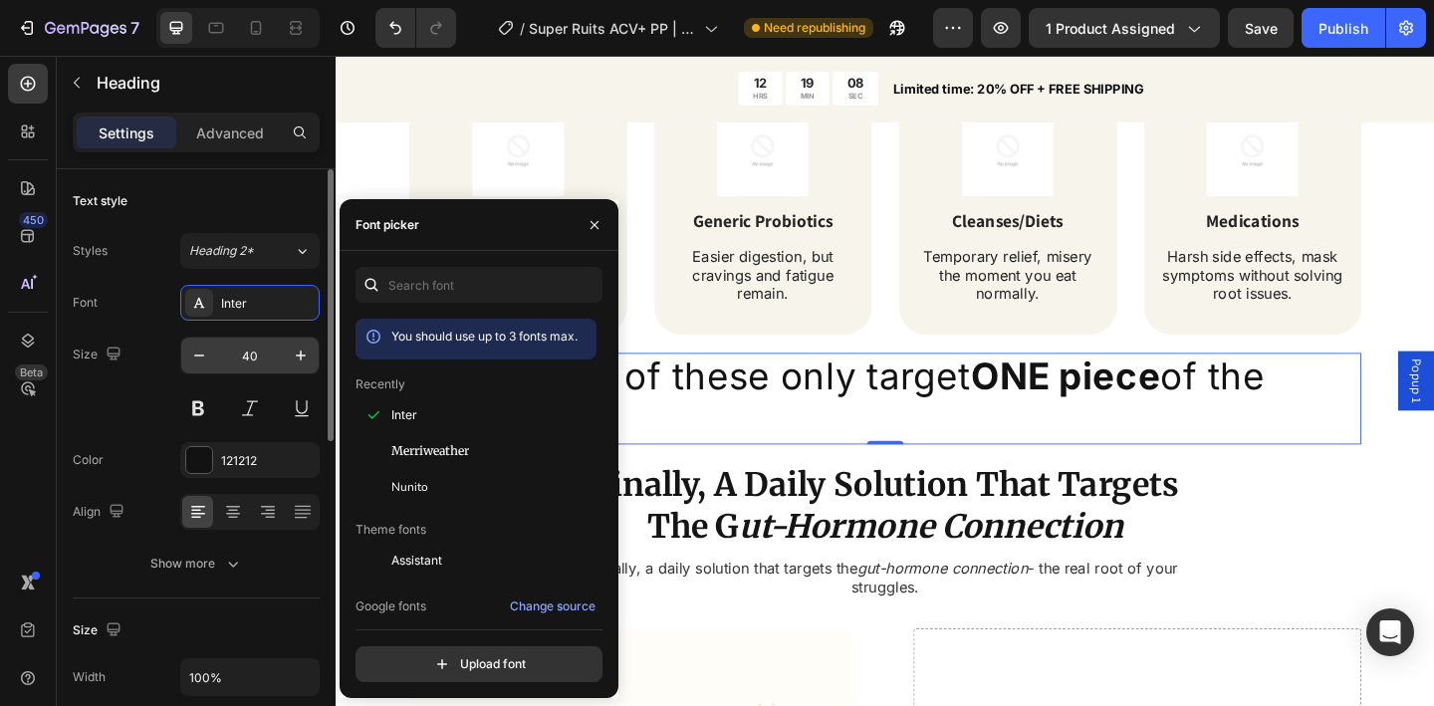
click at [260, 357] on input "40" at bounding box center [250, 356] width 66 height 36
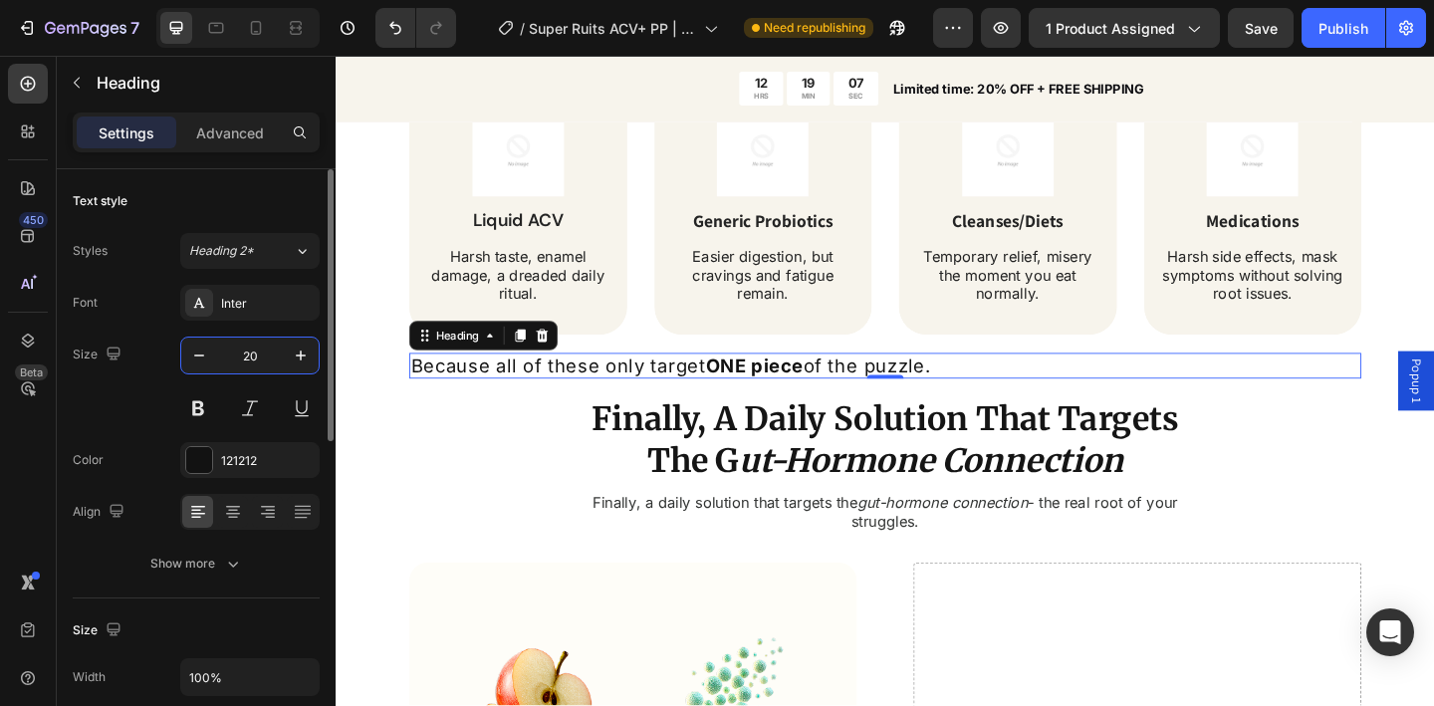
type input "20"
click at [546, 392] on p "Because all of these only target ONE piece of the puzzle." at bounding box center [933, 393] width 1032 height 24
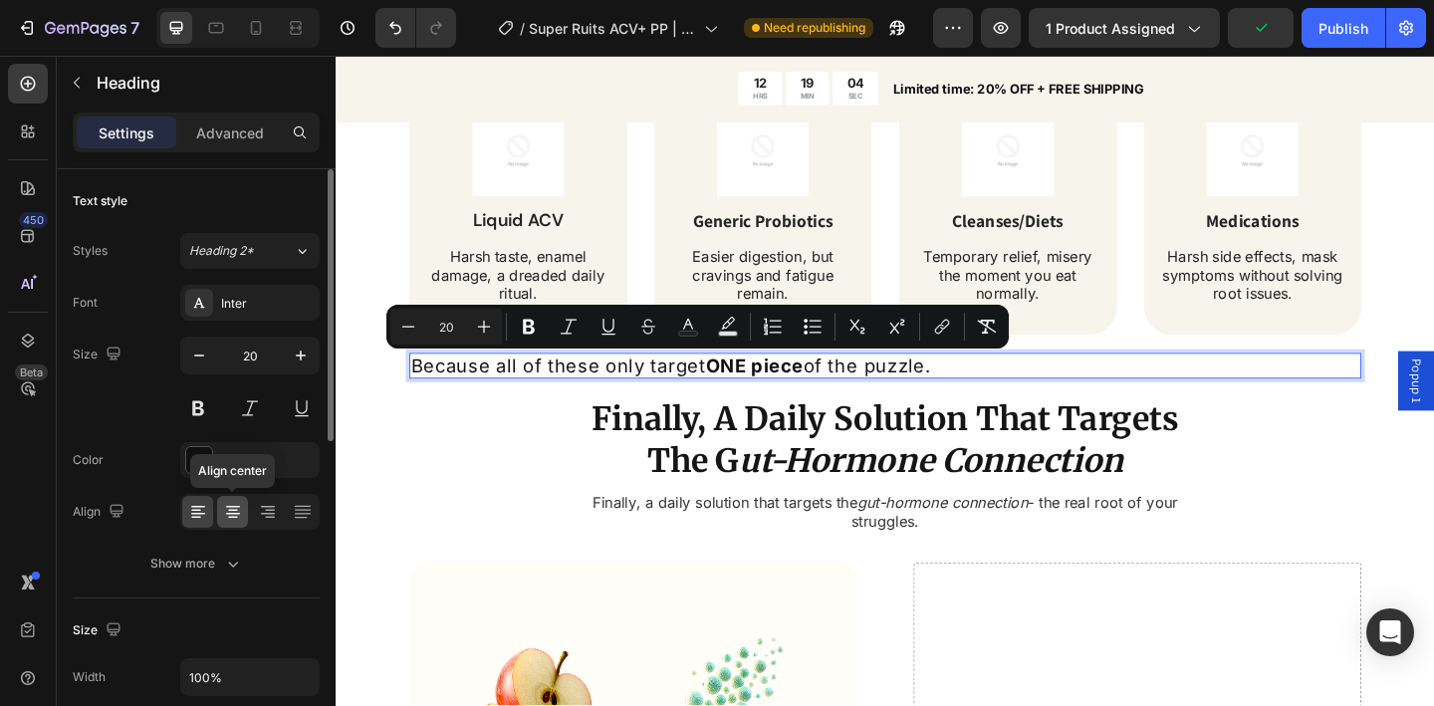
click at [233, 517] on icon at bounding box center [233, 518] width 10 height 2
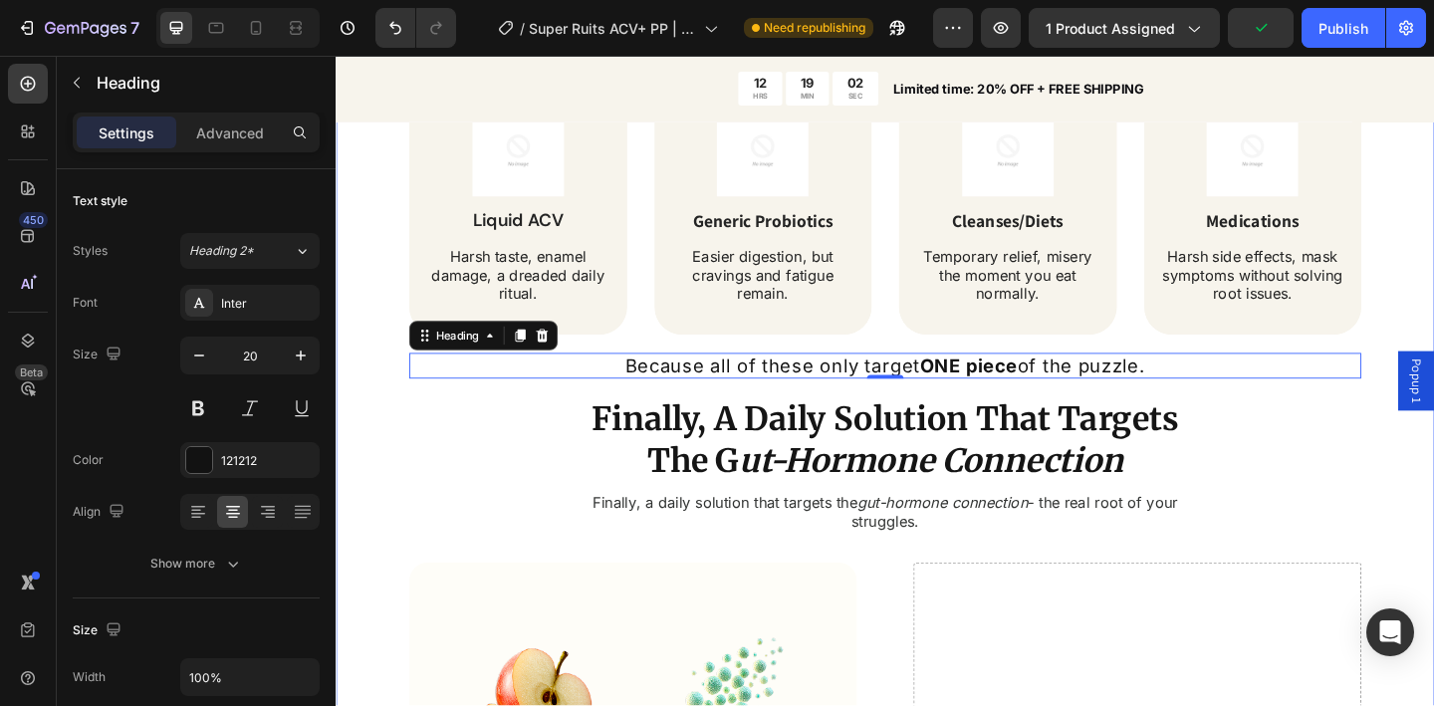
click at [394, 445] on div "⁠⁠⁠⁠⁠⁠⁠ Tired of Bloating, Cravings & Energy Crashes? Heading Bloated belly tha…" at bounding box center [933, 471] width 1195 height 1510
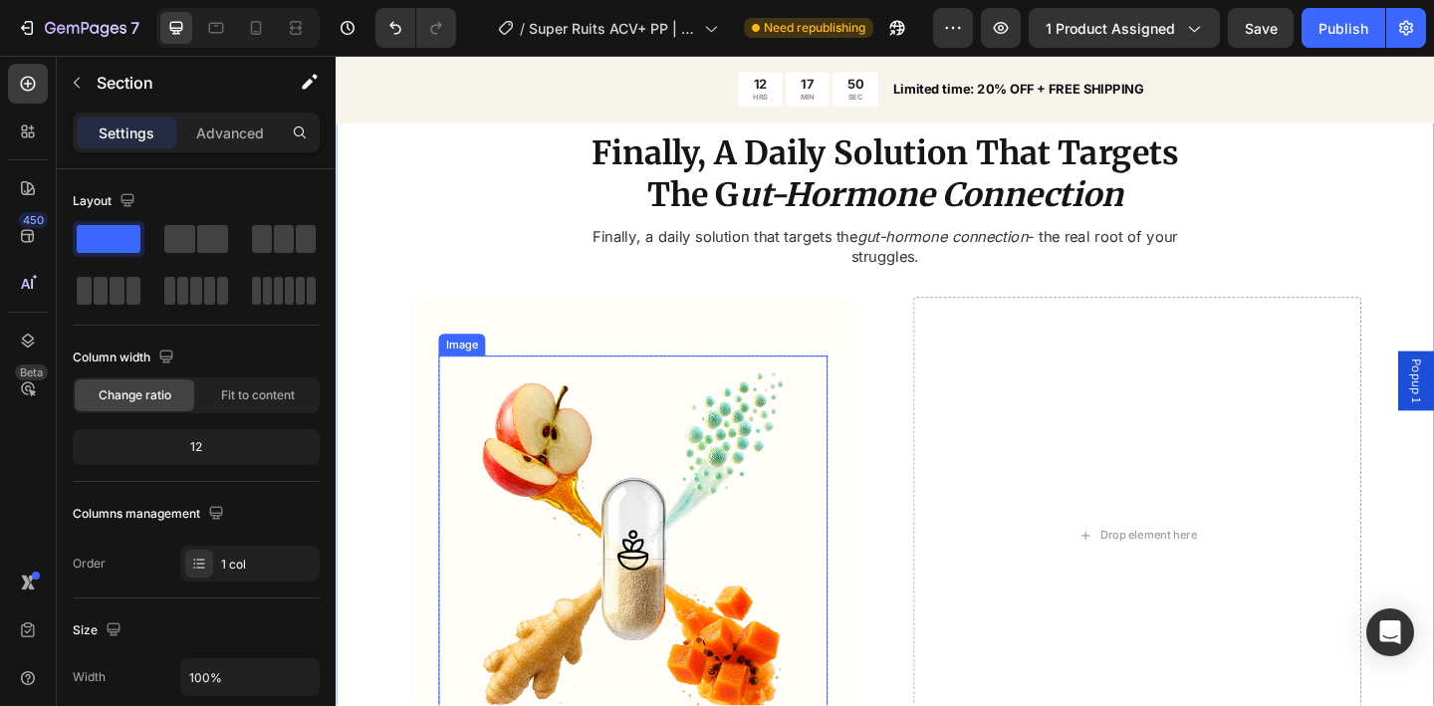
scroll to position [1921, 0]
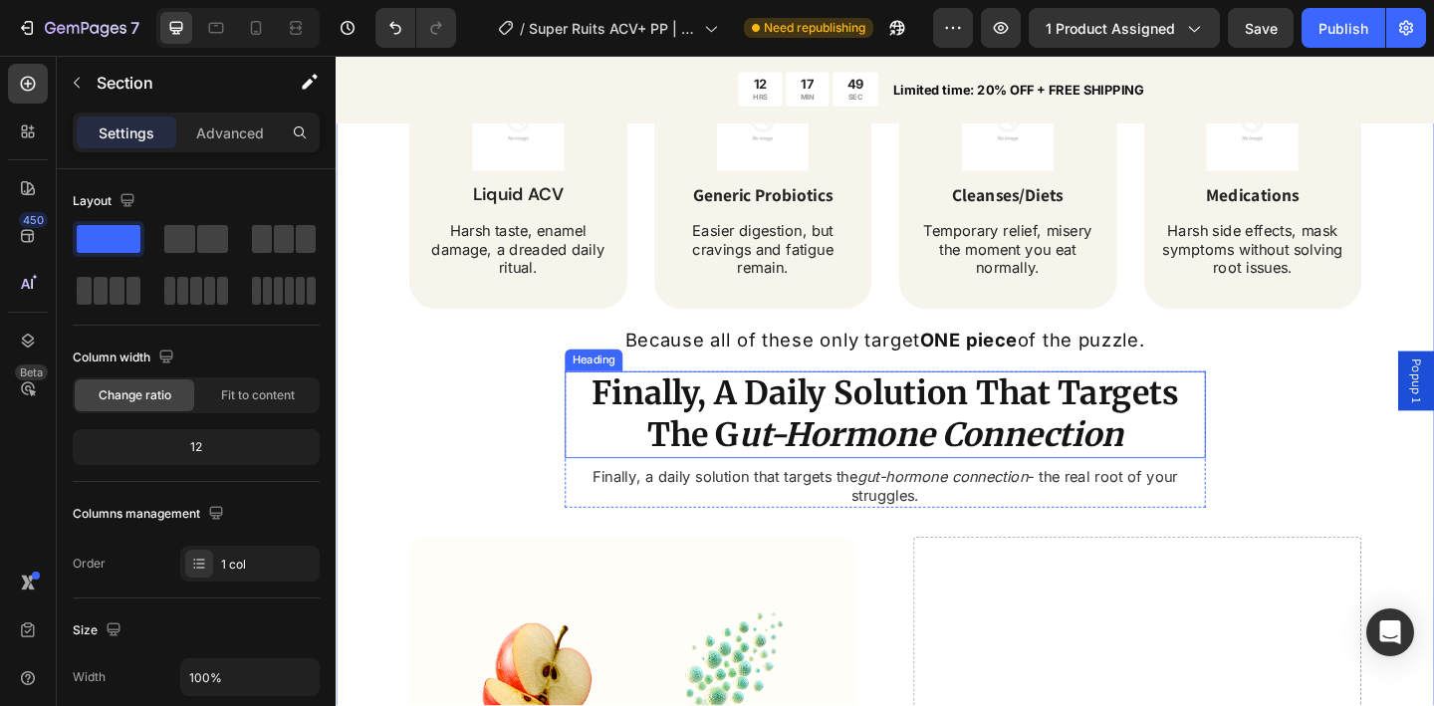
click at [844, 444] on p "Finally, A Daily Solution That Targets The G ut-Hormone Connection" at bounding box center [933, 446] width 693 height 91
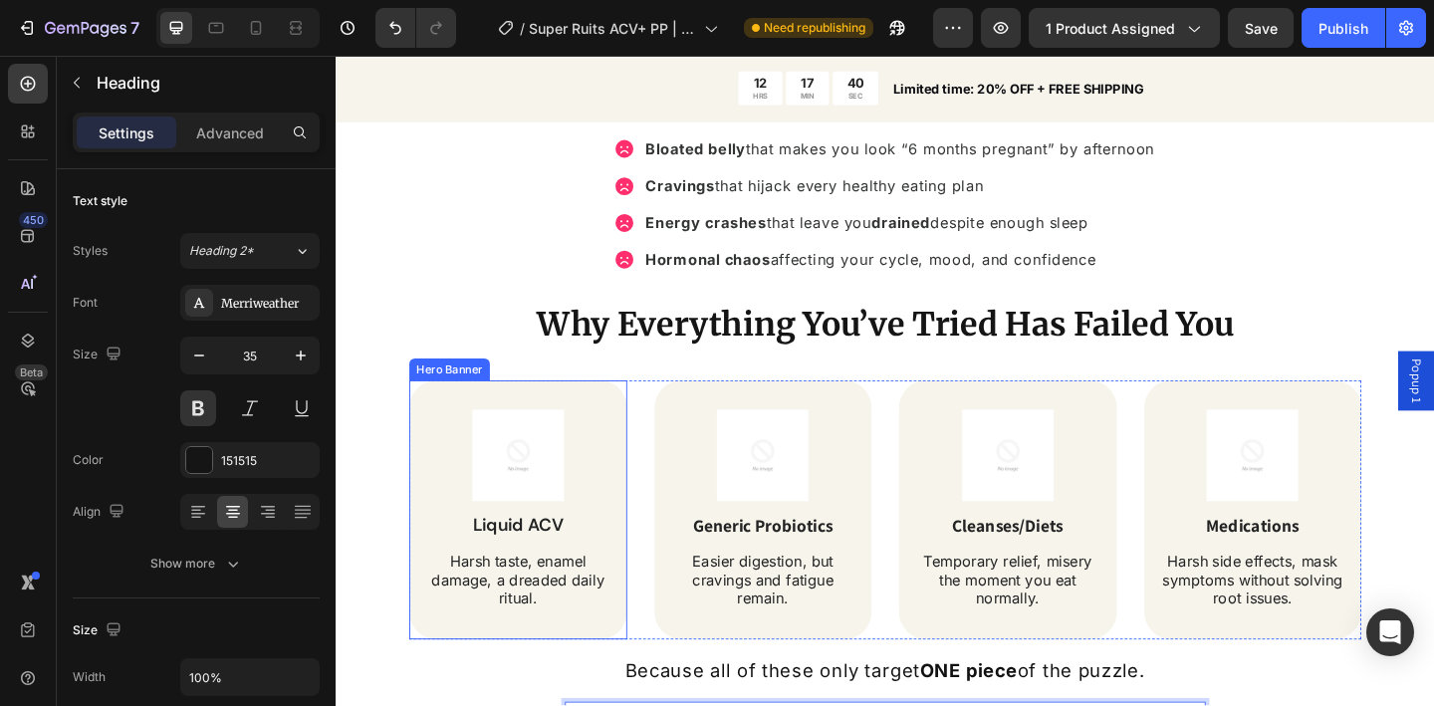
scroll to position [1931, 0]
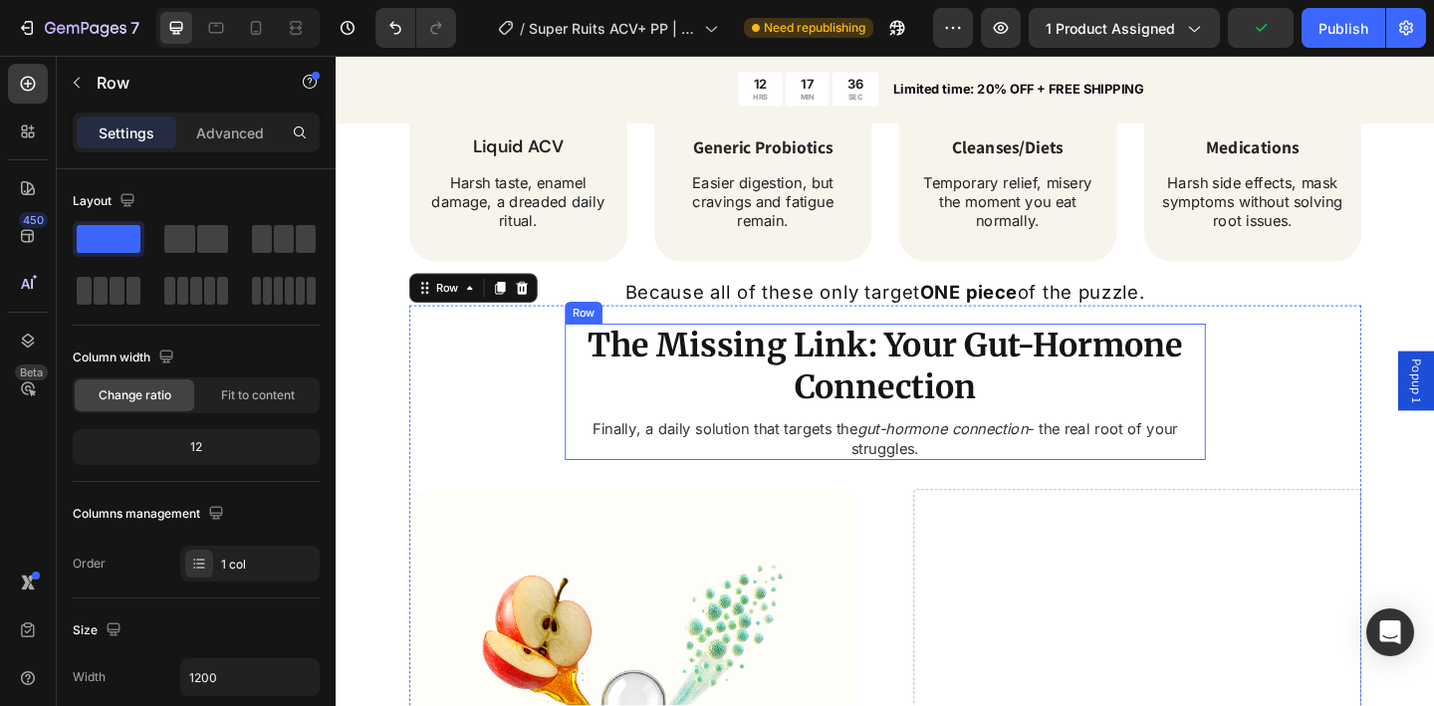
scroll to position [2044, 0]
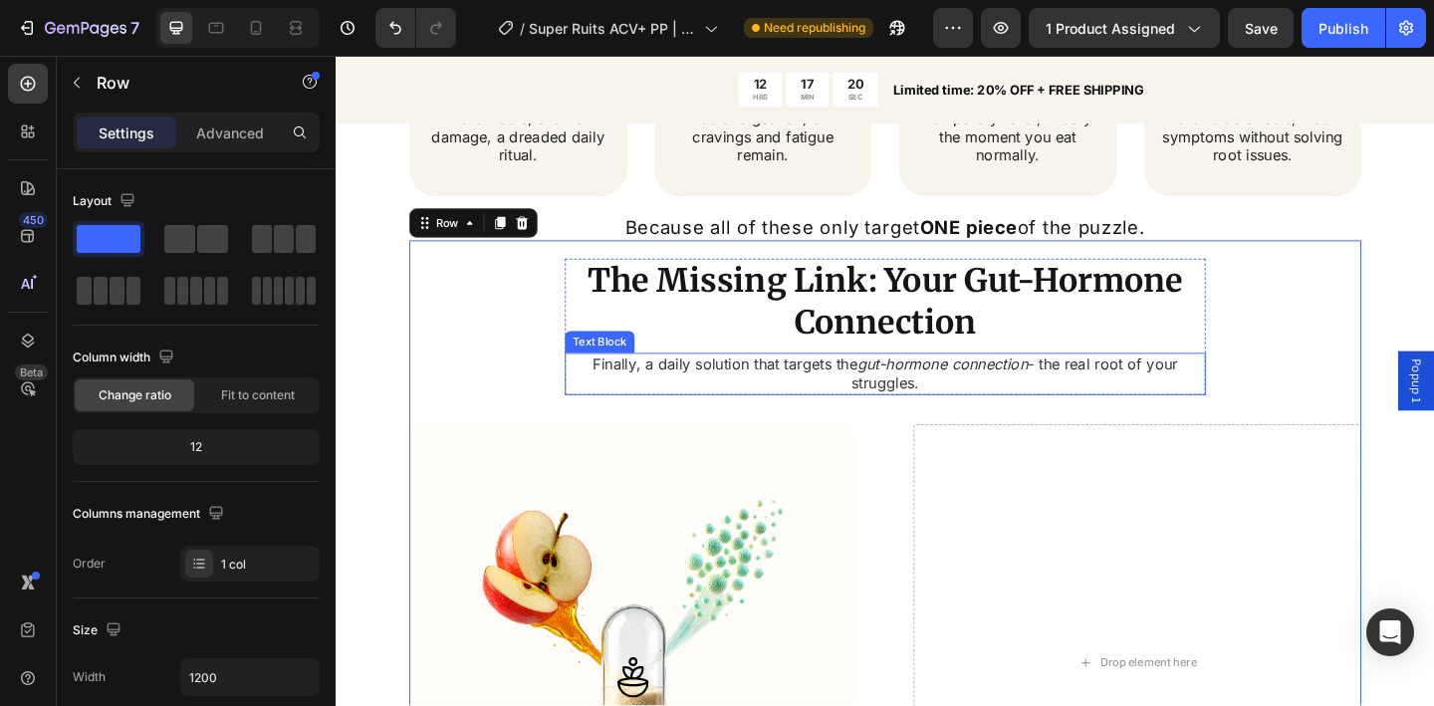
click at [930, 397] on icon "gut-hormone connection" at bounding box center [995, 391] width 185 height 20
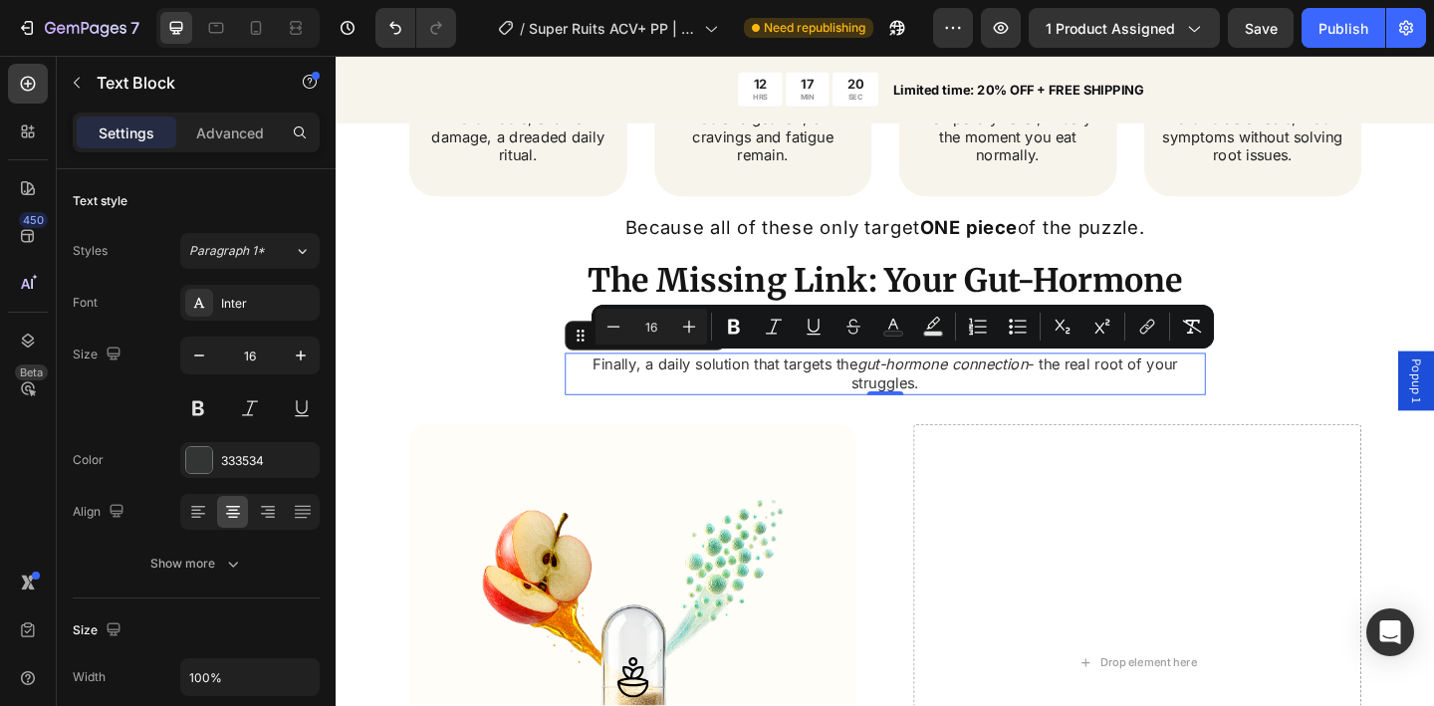
click at [930, 397] on icon "gut-hormone connection" at bounding box center [995, 391] width 185 height 20
click at [931, 397] on icon "gut-hormone connection" at bounding box center [995, 391] width 185 height 20
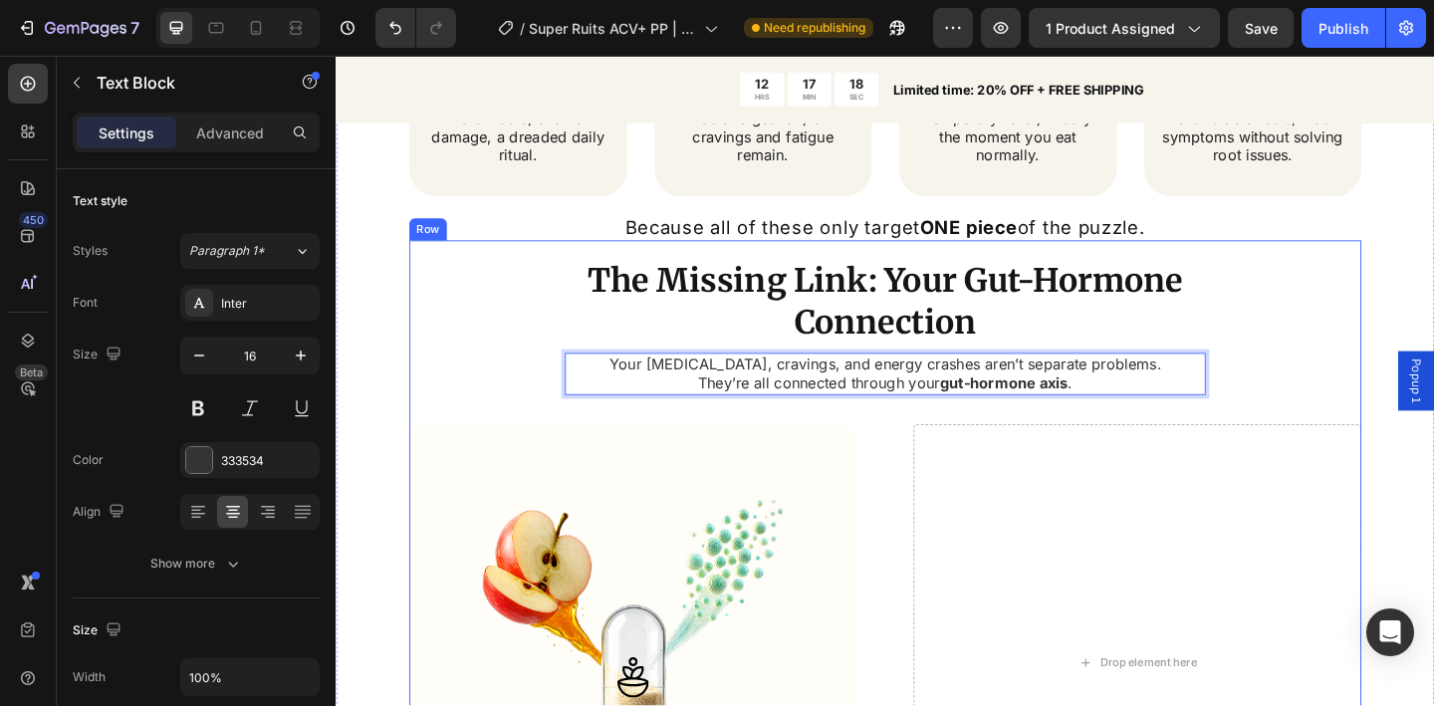
click at [531, 350] on div "The Missing Link: Your Gut-Hormone Connection Heading Your bloating, cravings, …" at bounding box center [933, 616] width 1036 height 719
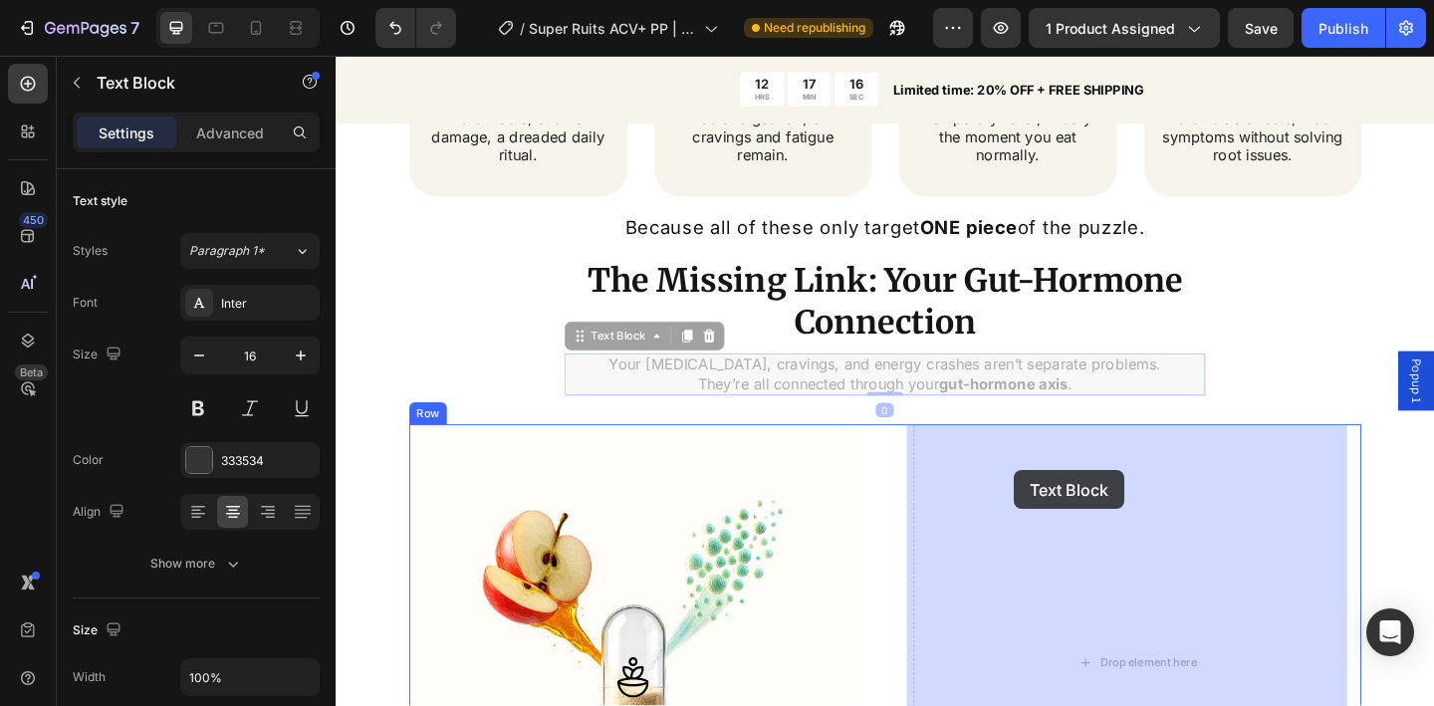
drag, startPoint x: 859, startPoint y: 397, endPoint x: 1081, endPoint y: 508, distance: 248.1
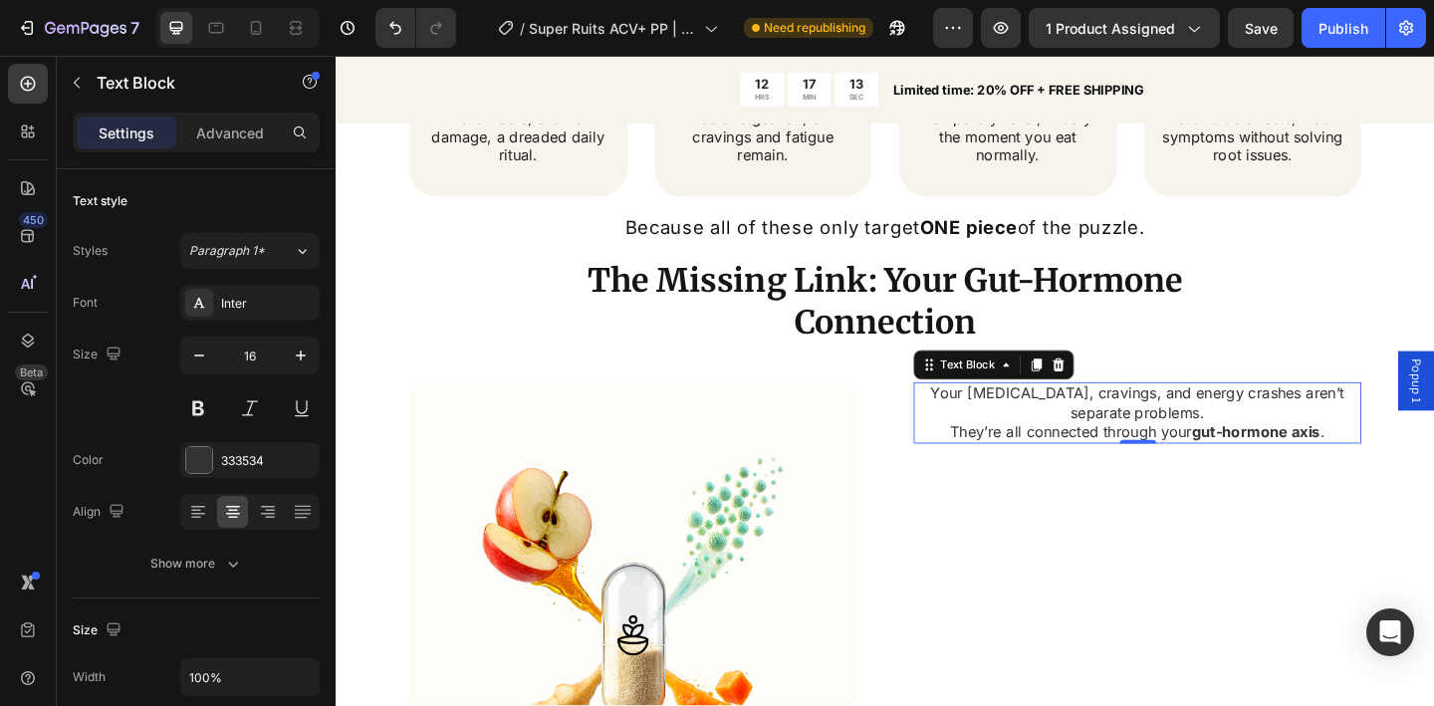
click at [993, 466] on p "Your bloating, cravings, and energy crashes aren’t separate problems. They’re a…" at bounding box center [1207, 444] width 483 height 62
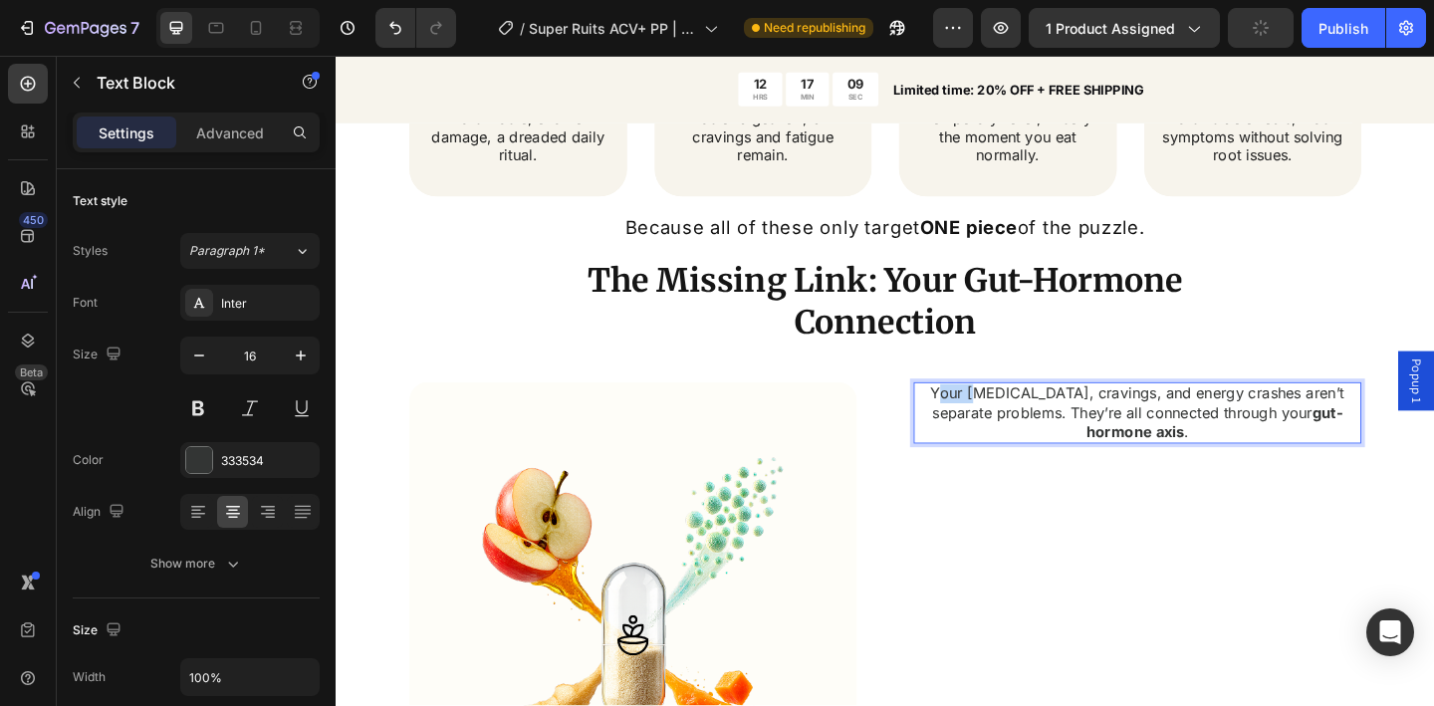
drag, startPoint x: 1018, startPoint y: 427, endPoint x: 978, endPoint y: 422, distance: 40.2
click at [977, 422] on p "Your bloating, cravings, and energy crashes aren’t separate problems. They’re a…" at bounding box center [1207, 444] width 483 height 62
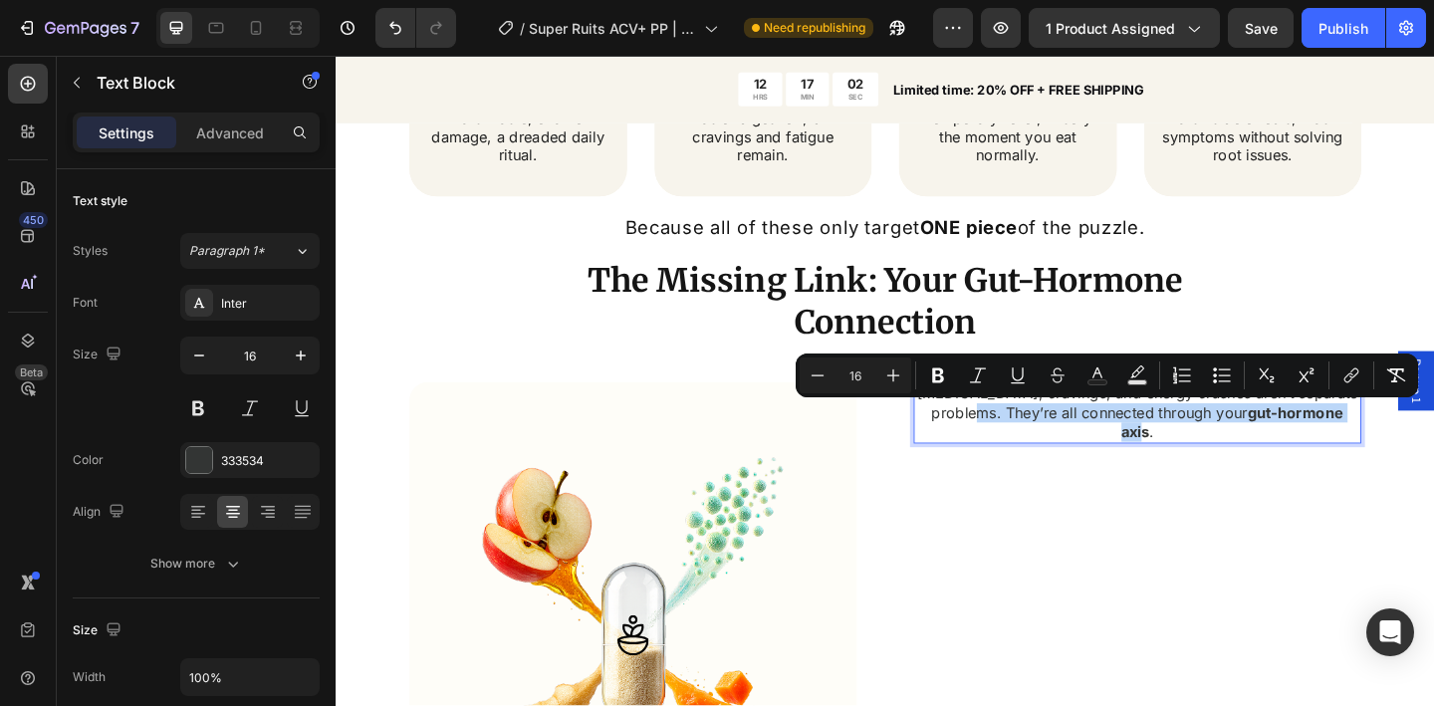
drag, startPoint x: 1087, startPoint y: 450, endPoint x: 1205, endPoint y: 466, distance: 119.6
click at [1205, 466] on p "Bloating, cravings, and energy crashes aren’t separate problems. They’re all co…" at bounding box center [1207, 444] width 483 height 62
click at [1205, 466] on strong "gut-hormone axis" at bounding box center [1311, 454] width 242 height 41
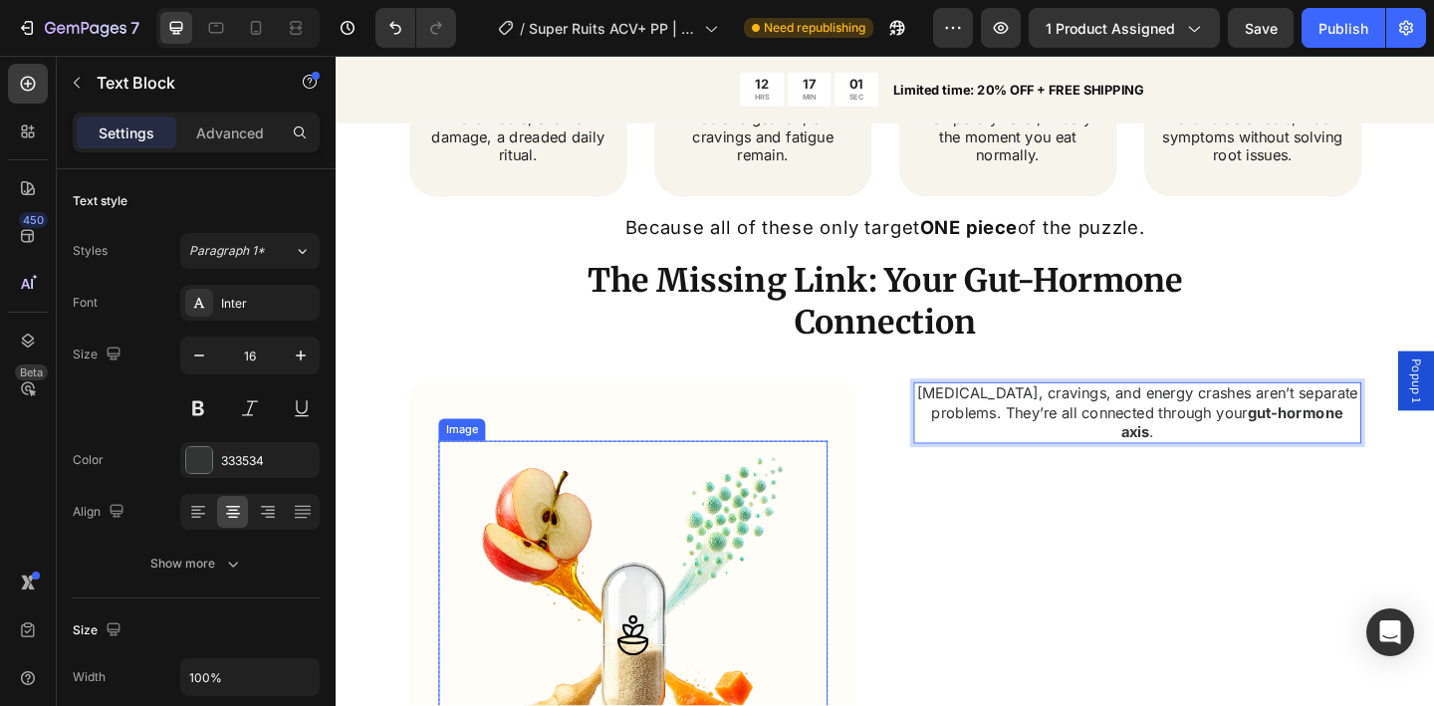
click at [685, 499] on img at bounding box center [658, 686] width 423 height 423
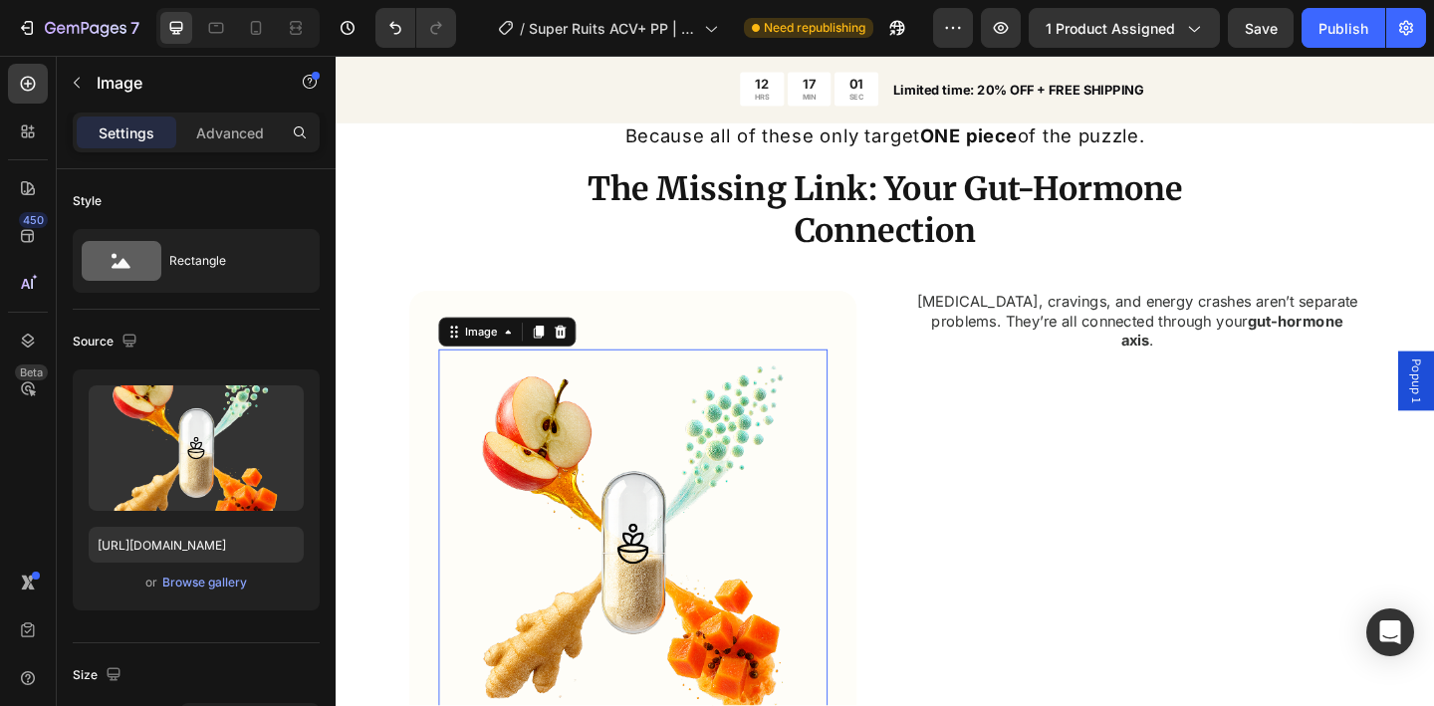
scroll to position [2162, 0]
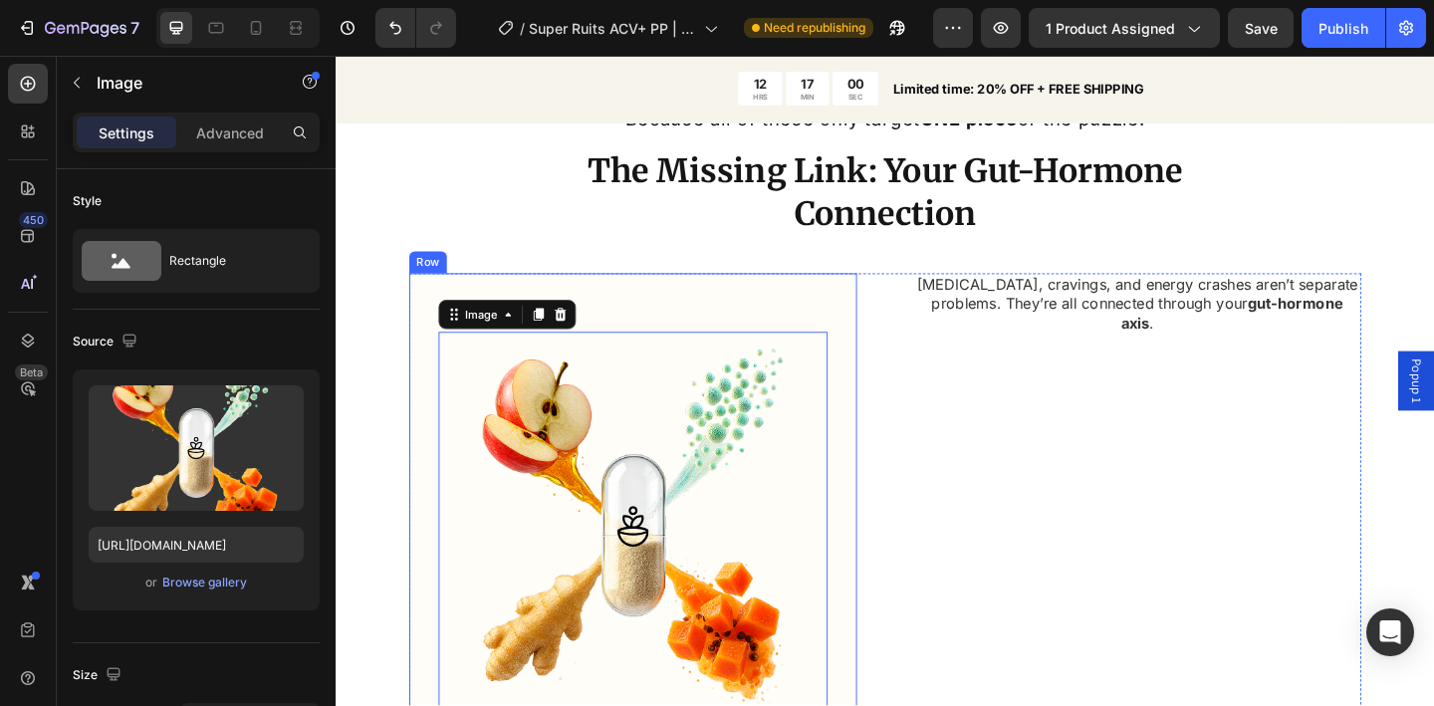
click at [750, 325] on div "Image 0 Row" at bounding box center [658, 552] width 423 height 455
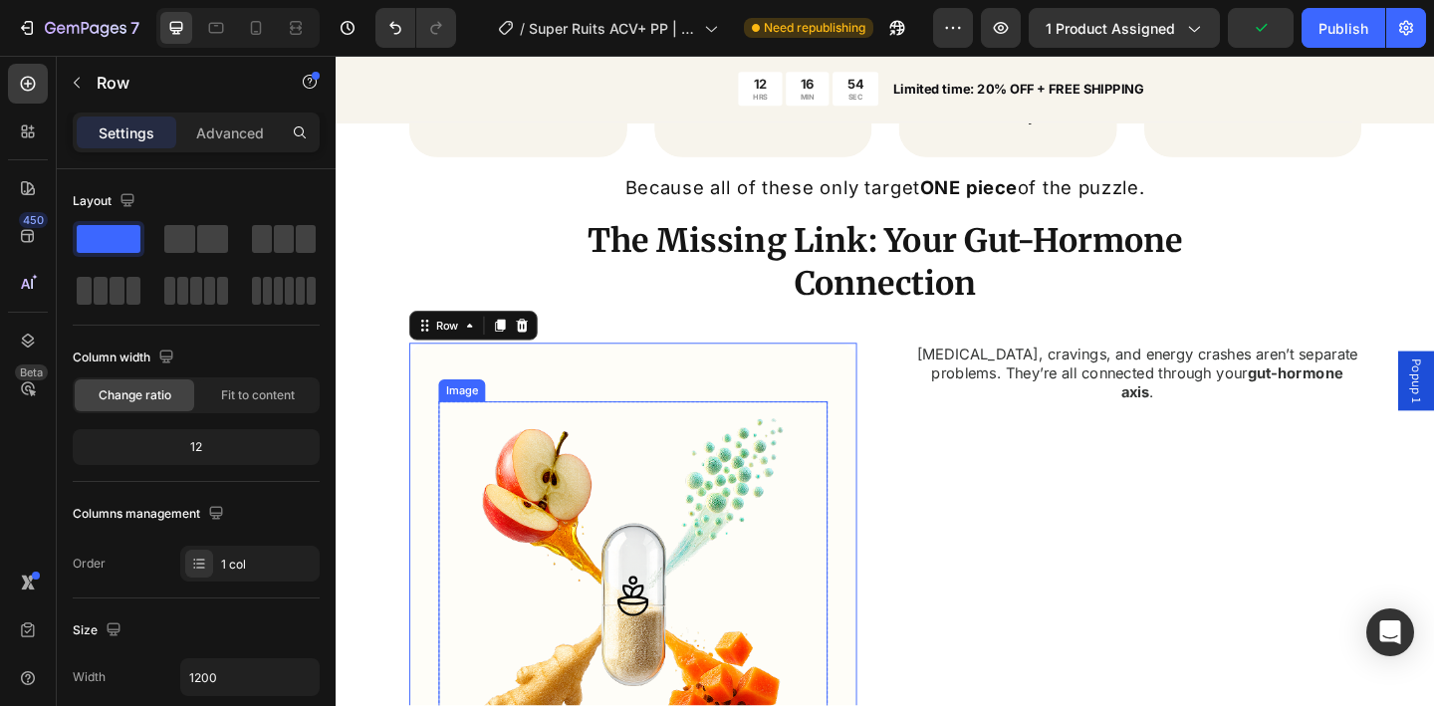
scroll to position [2083, 0]
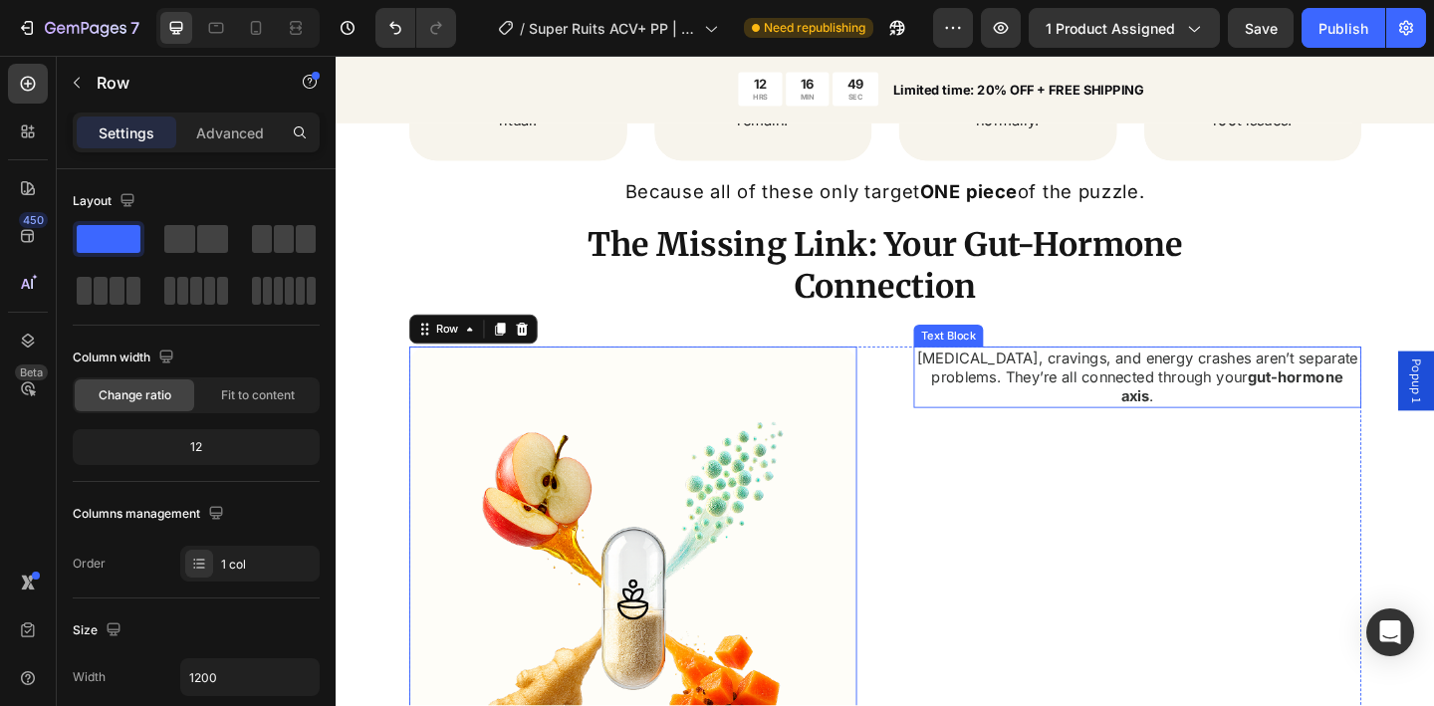
click at [1275, 425] on p "Bloating, cravings, and energy crashes aren’t separate problems. They’re all co…" at bounding box center [1207, 406] width 483 height 62
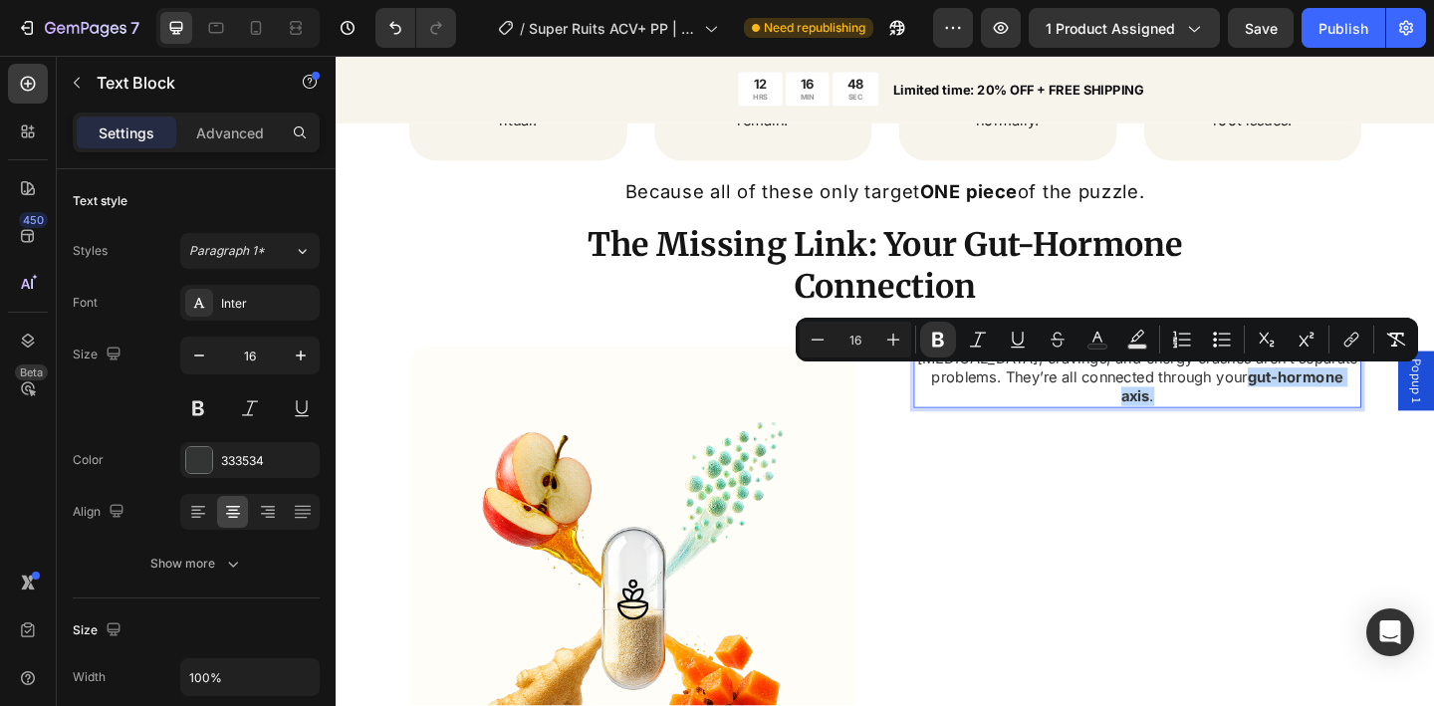
drag, startPoint x: 1244, startPoint y: 427, endPoint x: 1321, endPoint y: 408, distance: 79.0
click at [1321, 408] on p "Bloating, cravings, and energy crashes aren’t separate problems. They’re all co…" at bounding box center [1207, 406] width 483 height 62
copy p "gut-hormone axis ."
click at [1050, 466] on div "Bloating, cravings, and energy crashes aren’t separate problems. They’re all co…" at bounding box center [1207, 632] width 487 height 519
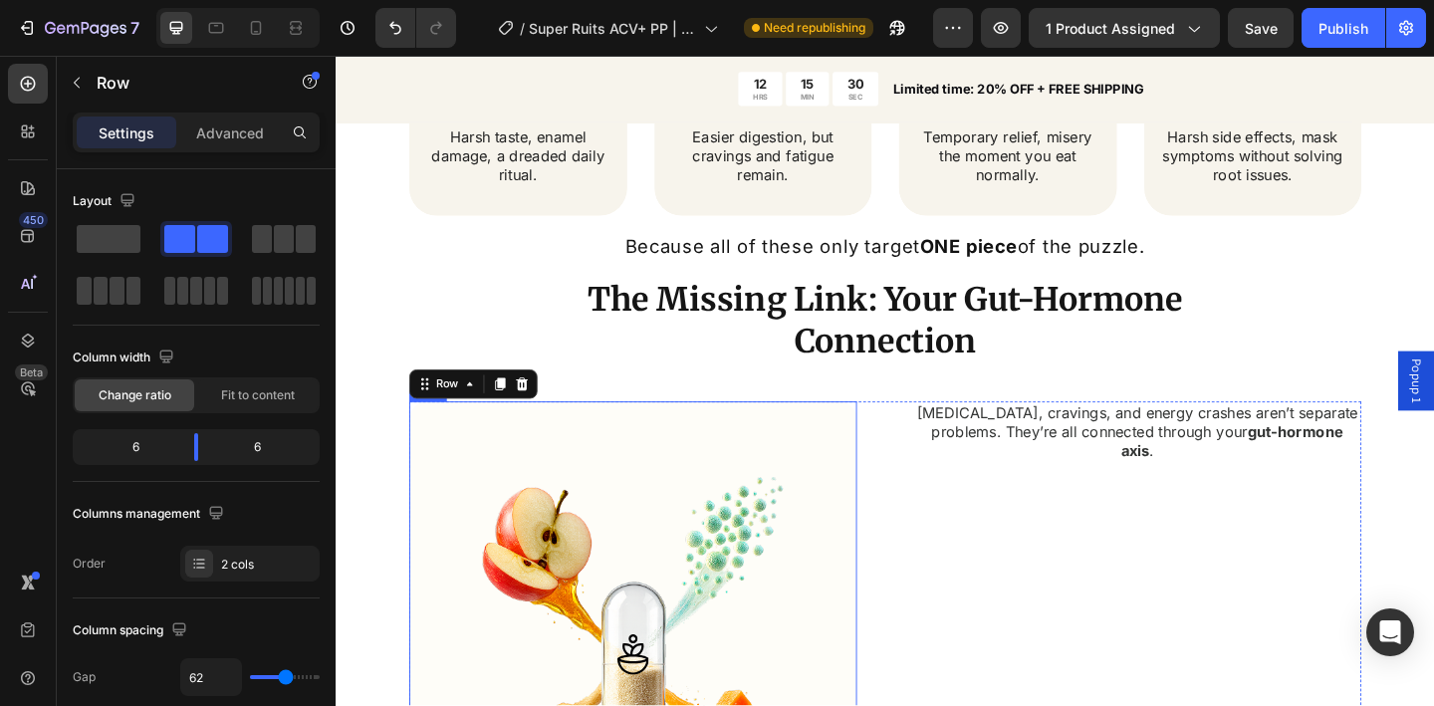
scroll to position [2177, 0]
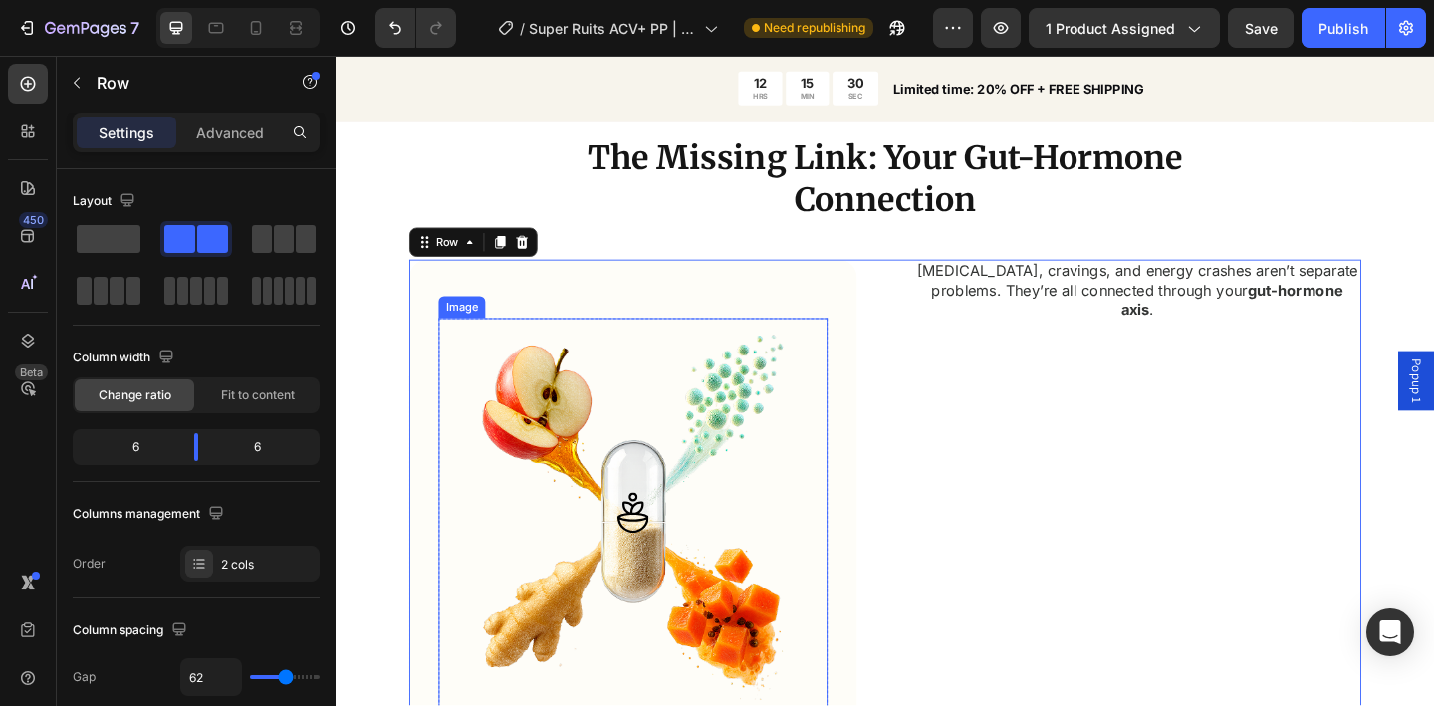
click at [816, 447] on img at bounding box center [658, 553] width 423 height 423
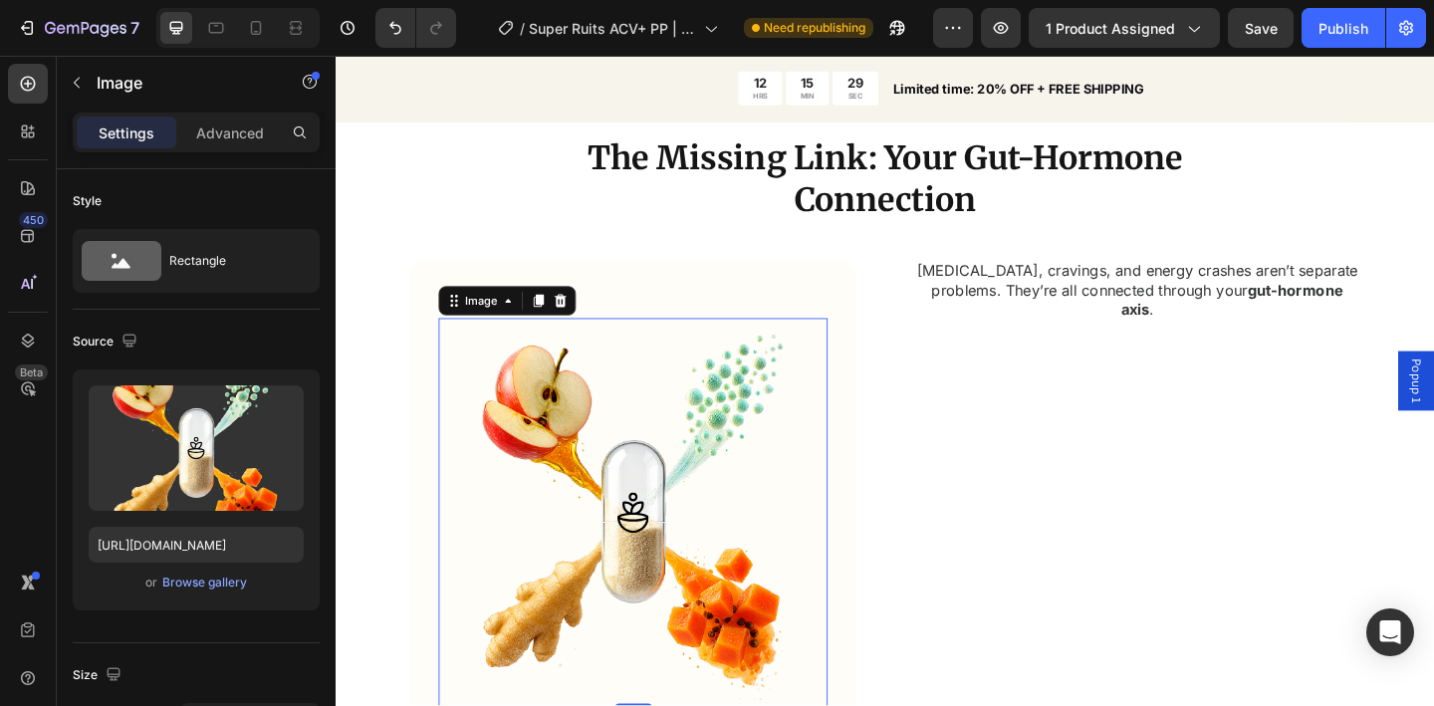
click at [574, 315] on icon at bounding box center [580, 323] width 16 height 16
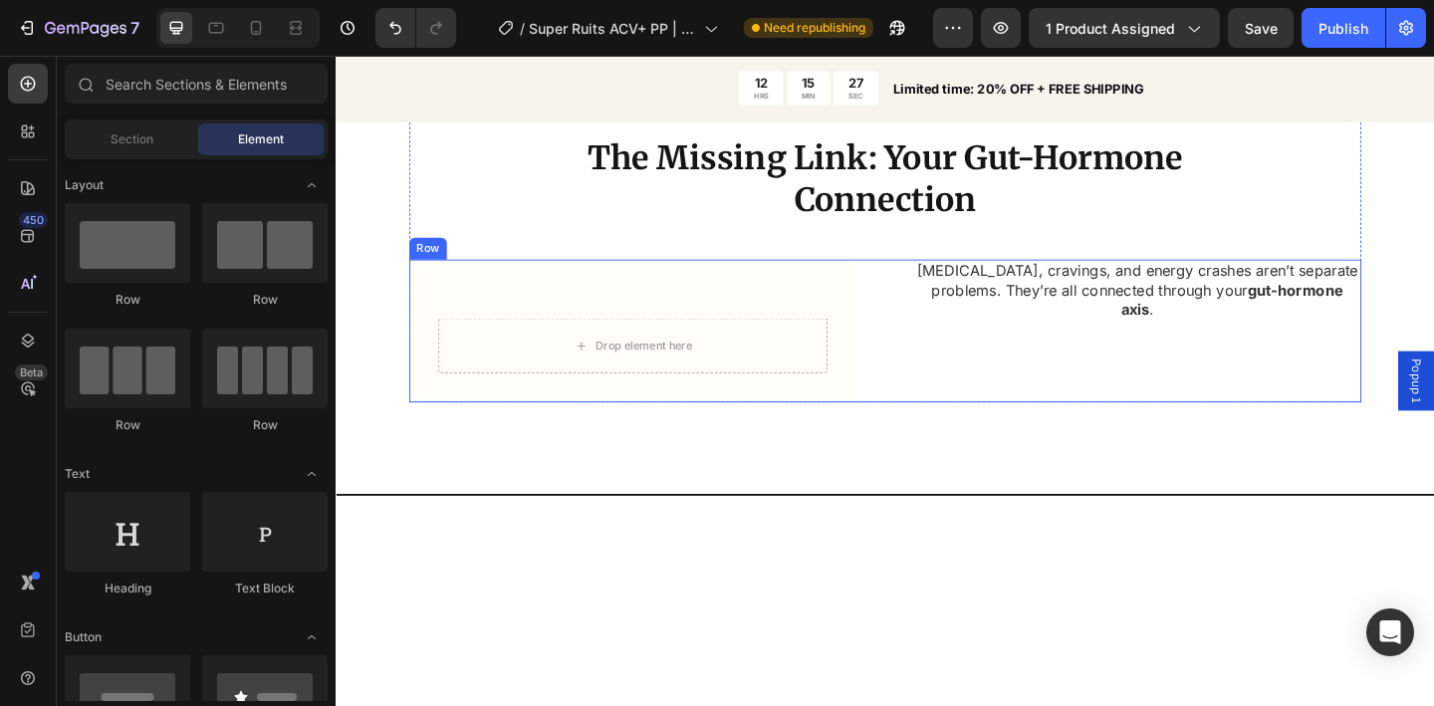
click at [913, 330] on div "Drop element here Row Row Bloating, cravings, and energy crashes aren’t separat…" at bounding box center [933, 355] width 1036 height 155
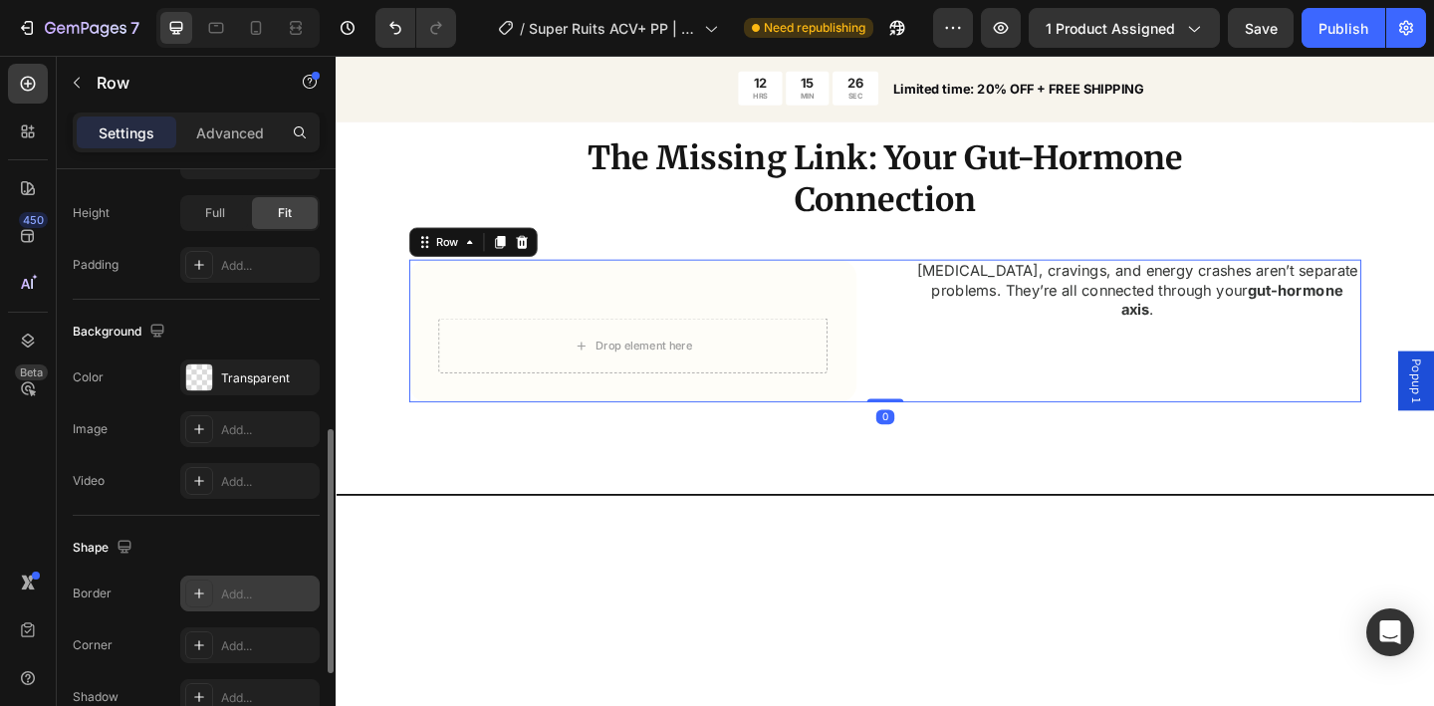
scroll to position [849, 0]
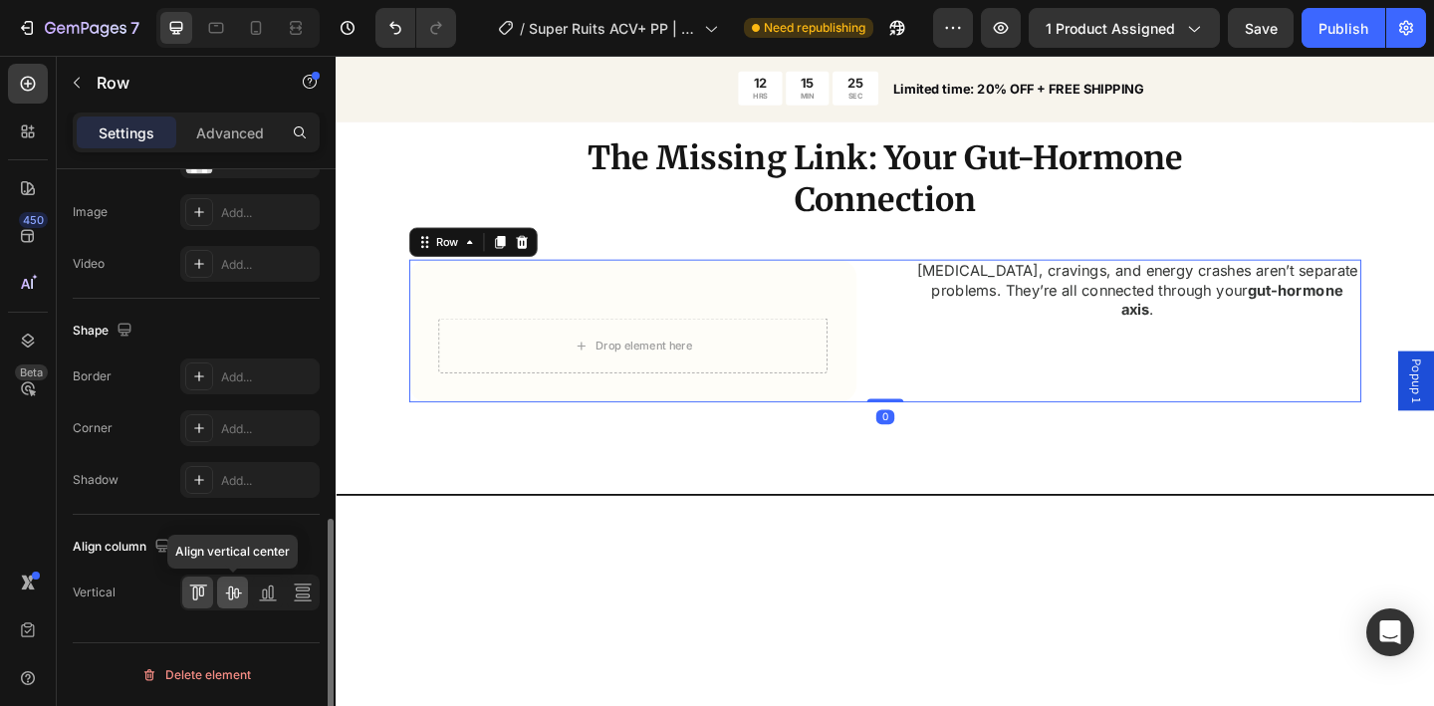
click at [225, 591] on icon at bounding box center [233, 593] width 20 height 20
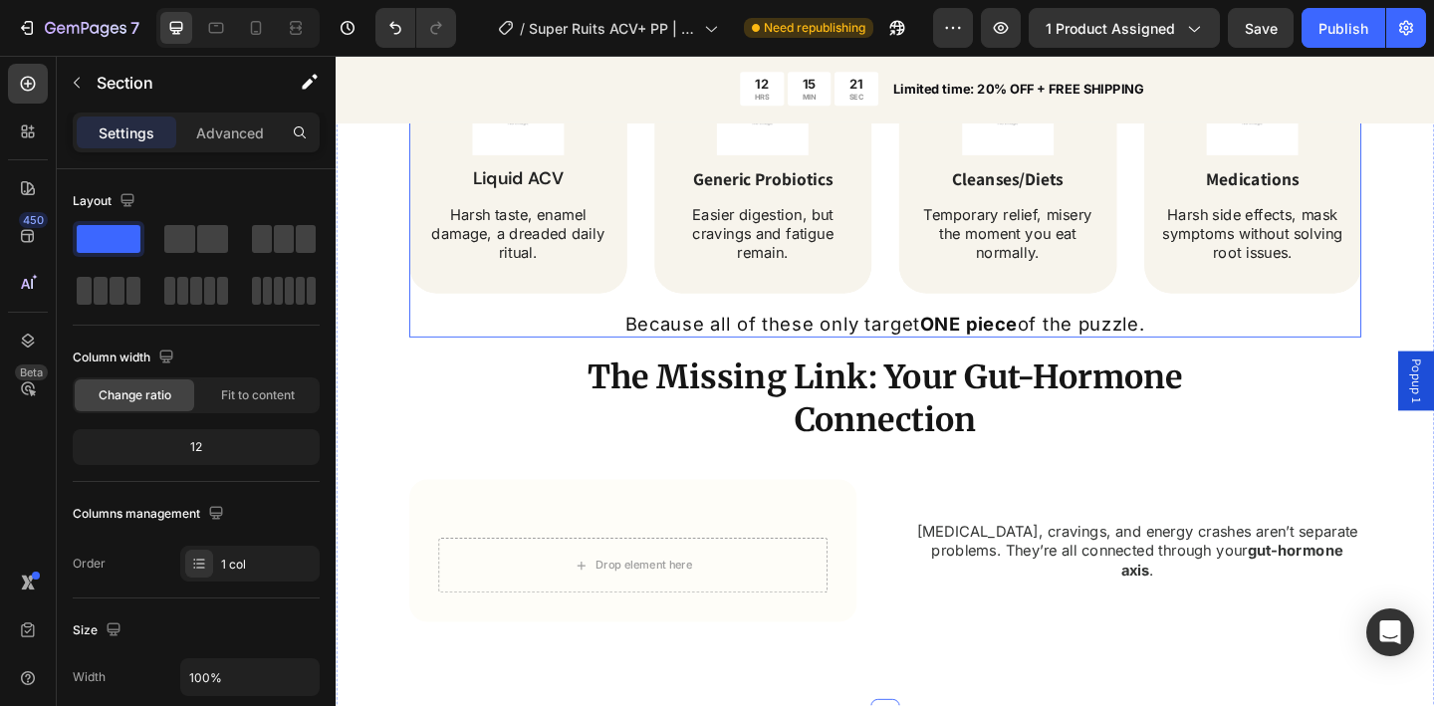
scroll to position [1772, 0]
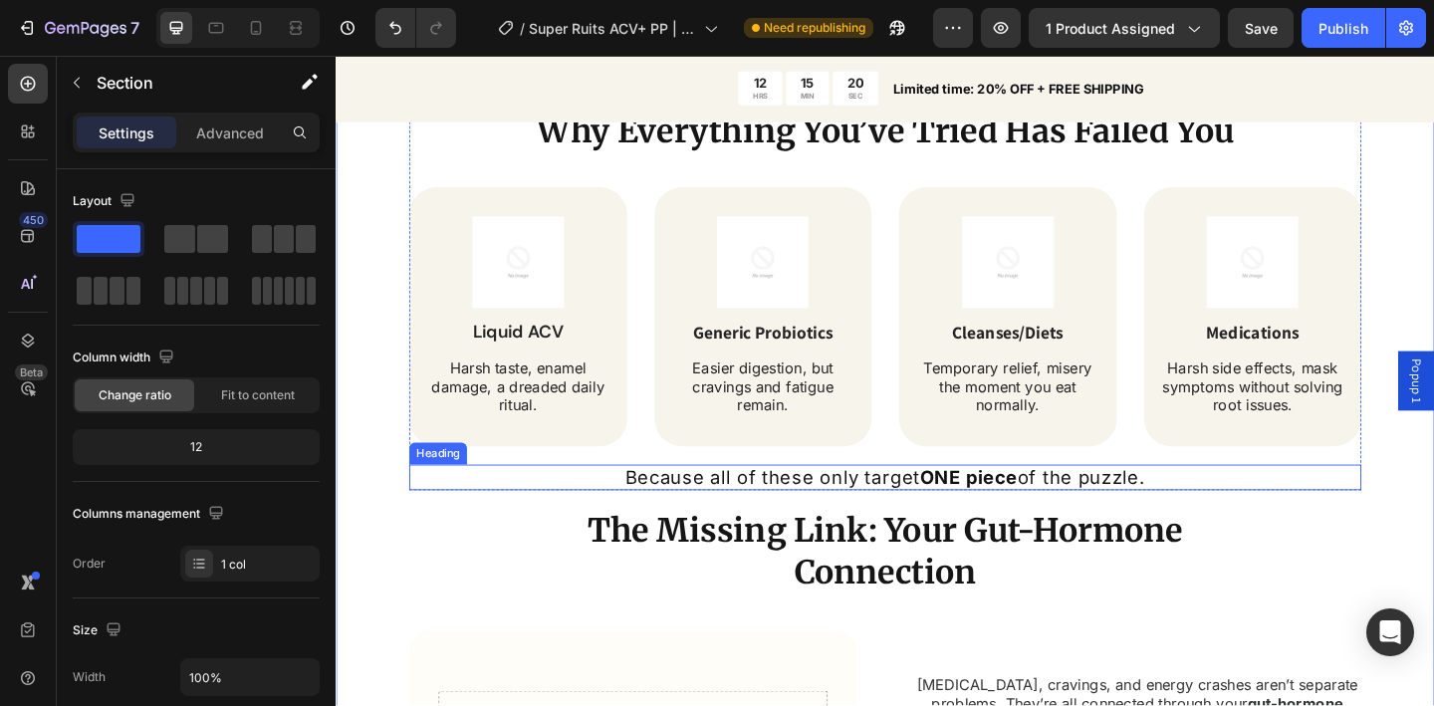
drag, startPoint x: 717, startPoint y: 513, endPoint x: 337, endPoint y: 398, distance: 397.4
click at [717, 514] on p "Because all of these only target ONE piece of the puzzle." at bounding box center [933, 515] width 1032 height 24
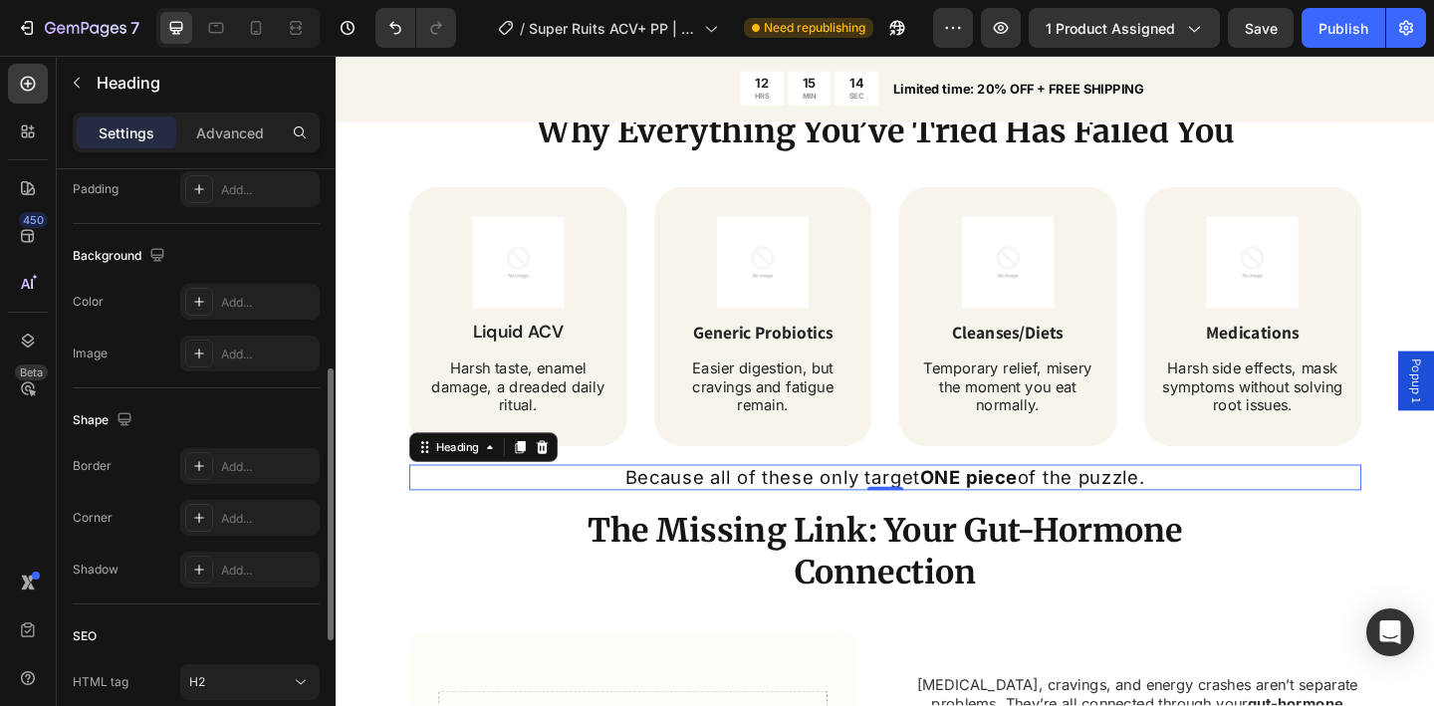
scroll to position [507, 0]
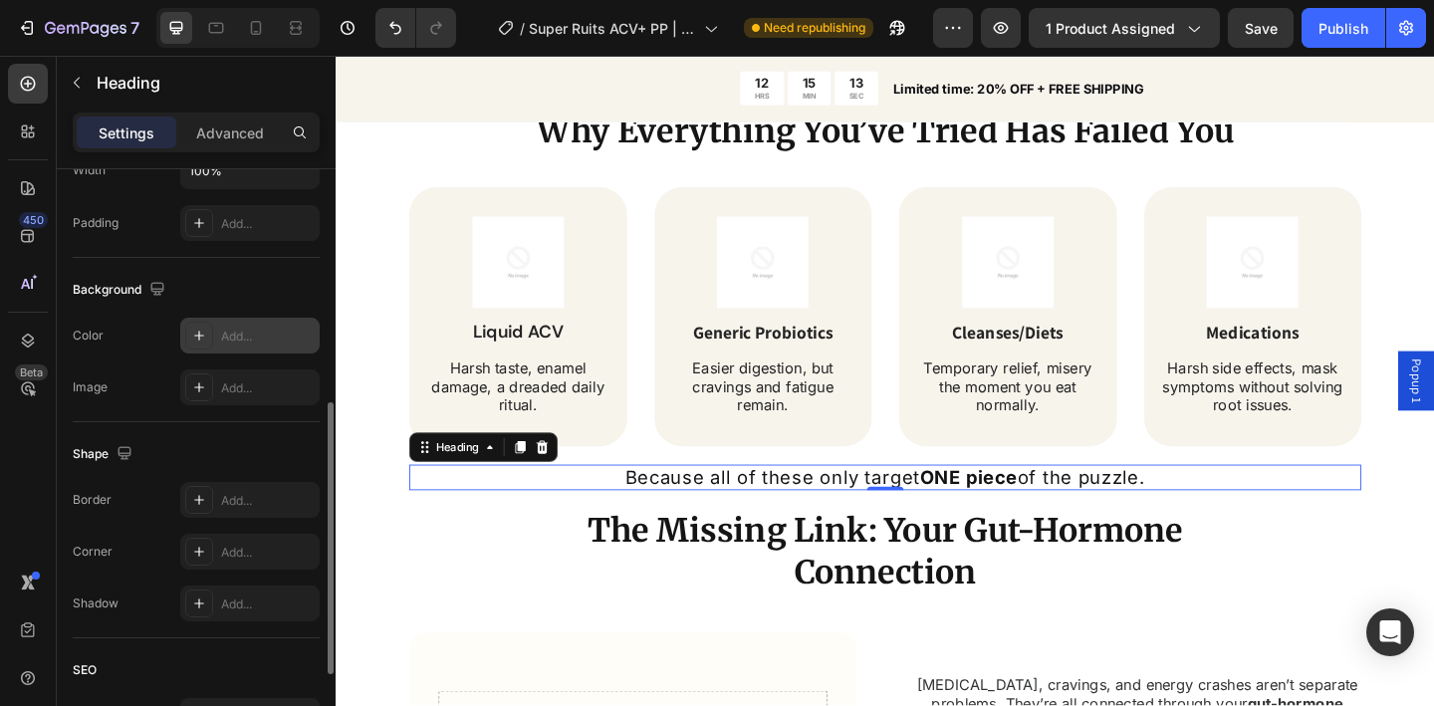
click at [238, 331] on div "Add..." at bounding box center [268, 337] width 94 height 18
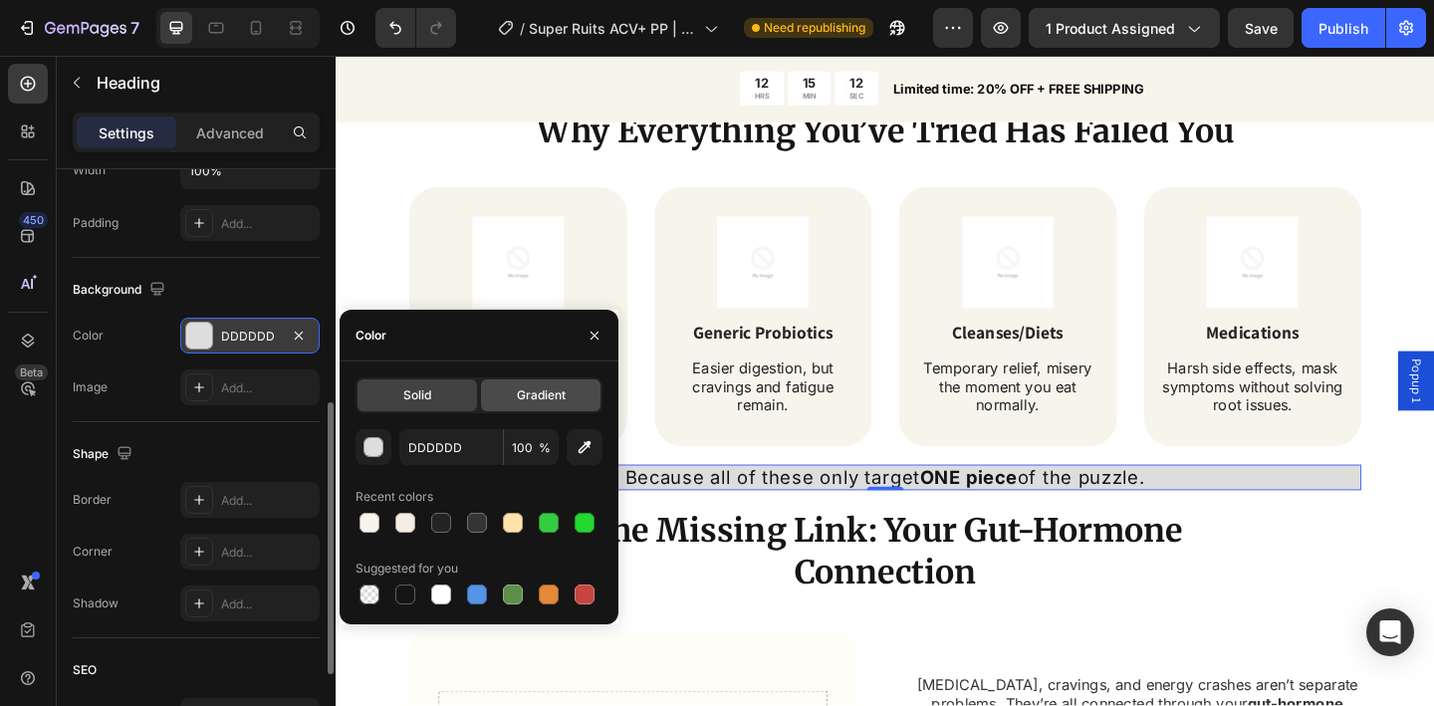
click at [541, 394] on span "Gradient" at bounding box center [541, 395] width 49 height 18
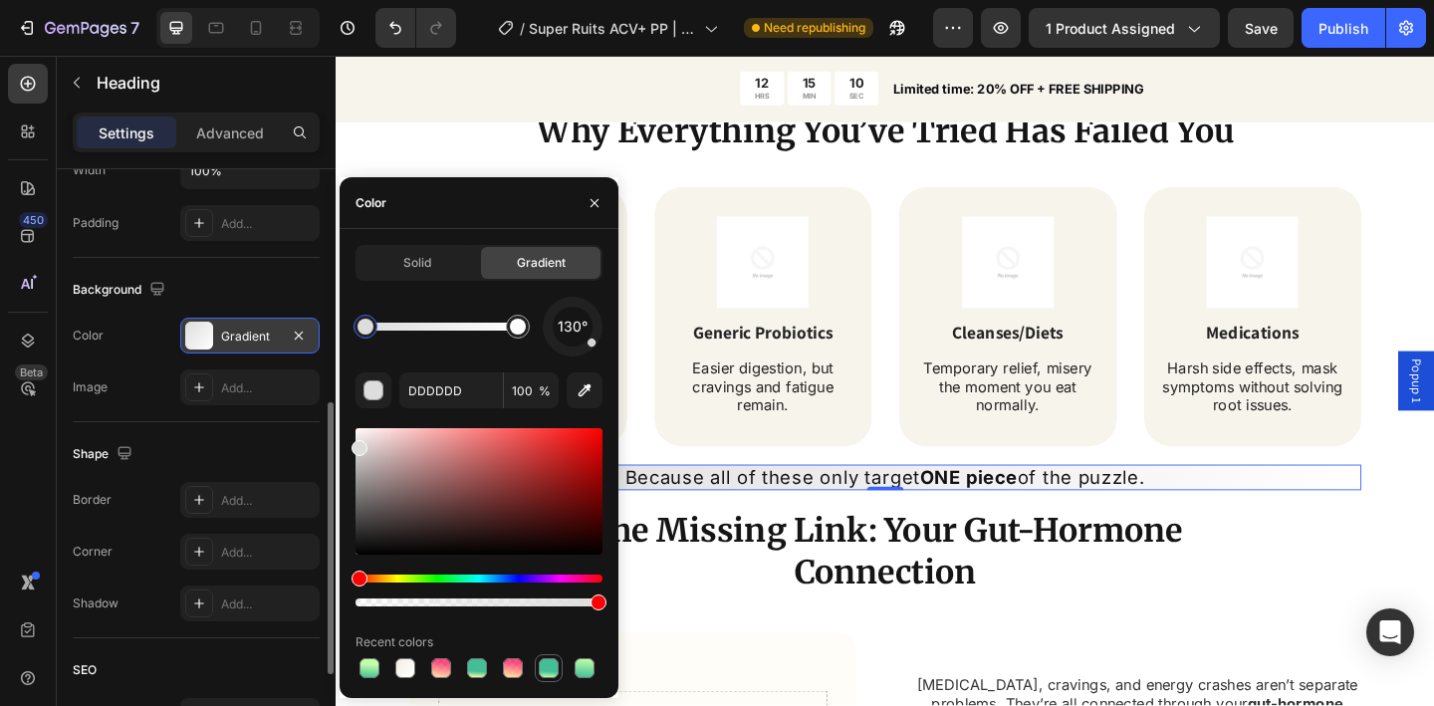
click at [545, 669] on div at bounding box center [549, 668] width 20 height 20
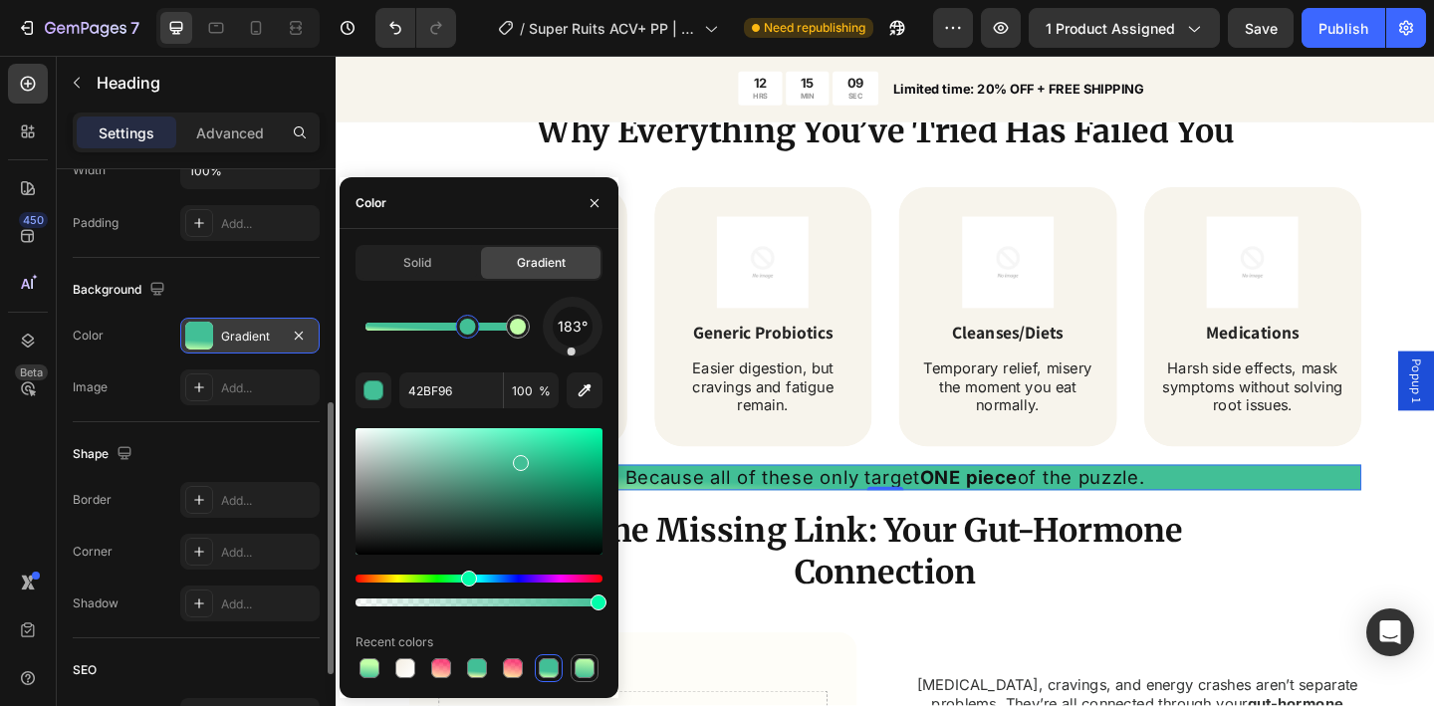
click at [581, 669] on div at bounding box center [585, 668] width 20 height 20
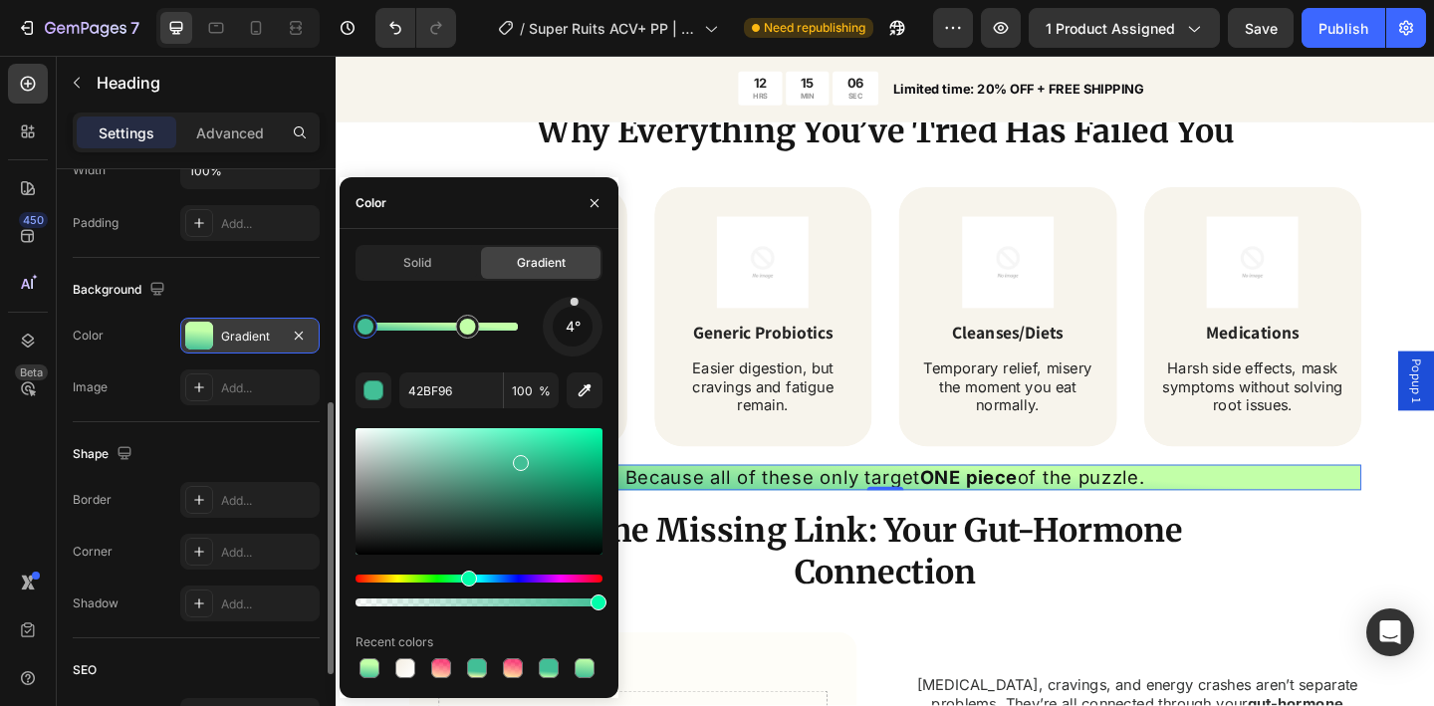
drag, startPoint x: 516, startPoint y: 328, endPoint x: 469, endPoint y: 336, distance: 47.5
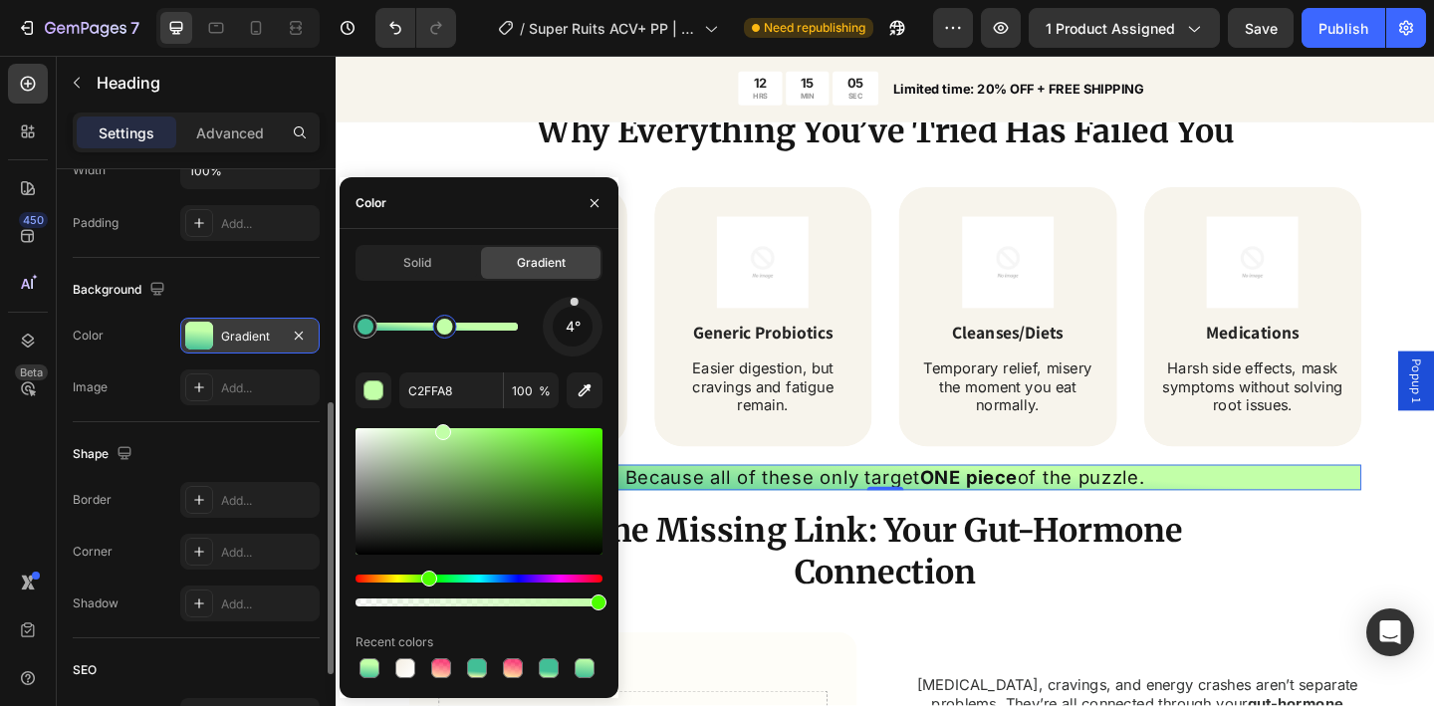
drag, startPoint x: 446, startPoint y: 320, endPoint x: 436, endPoint y: 317, distance: 10.4
click at [437, 319] on div at bounding box center [445, 327] width 16 height 16
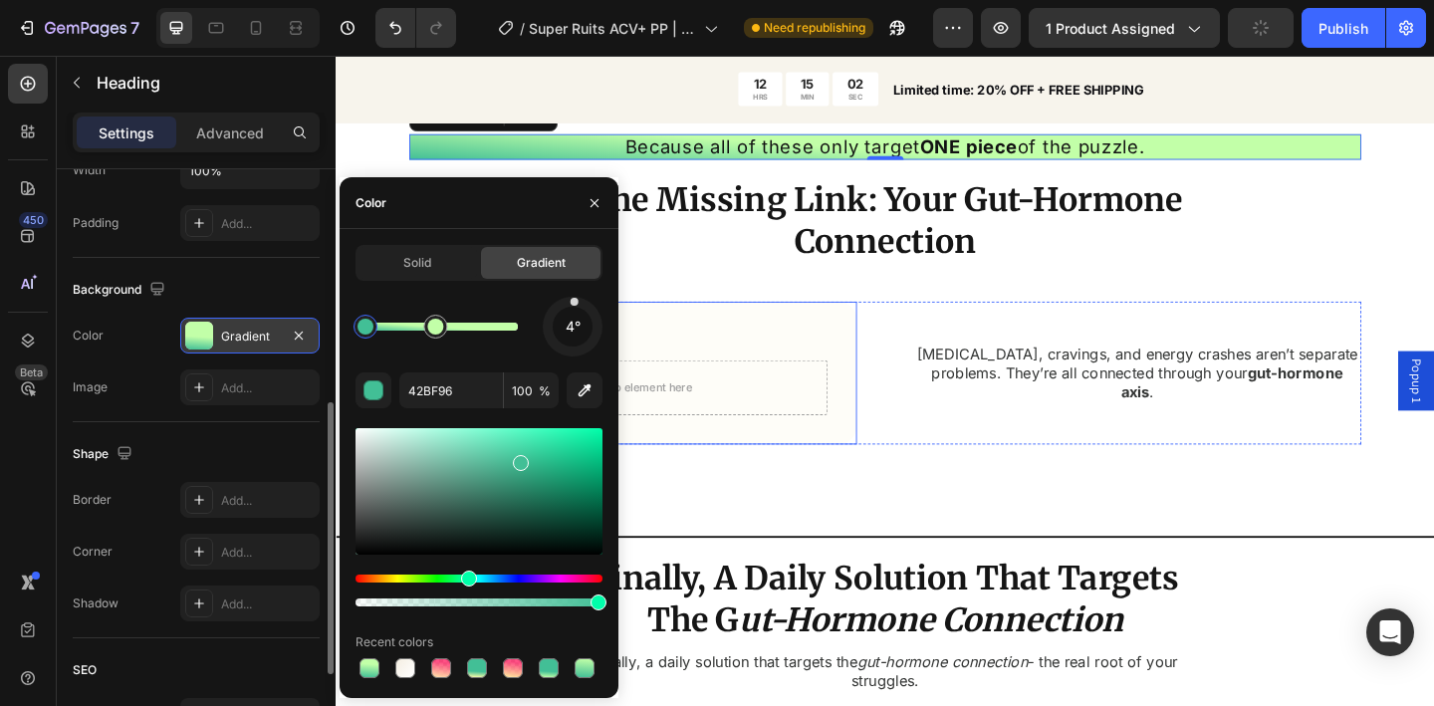
scroll to position [2131, 0]
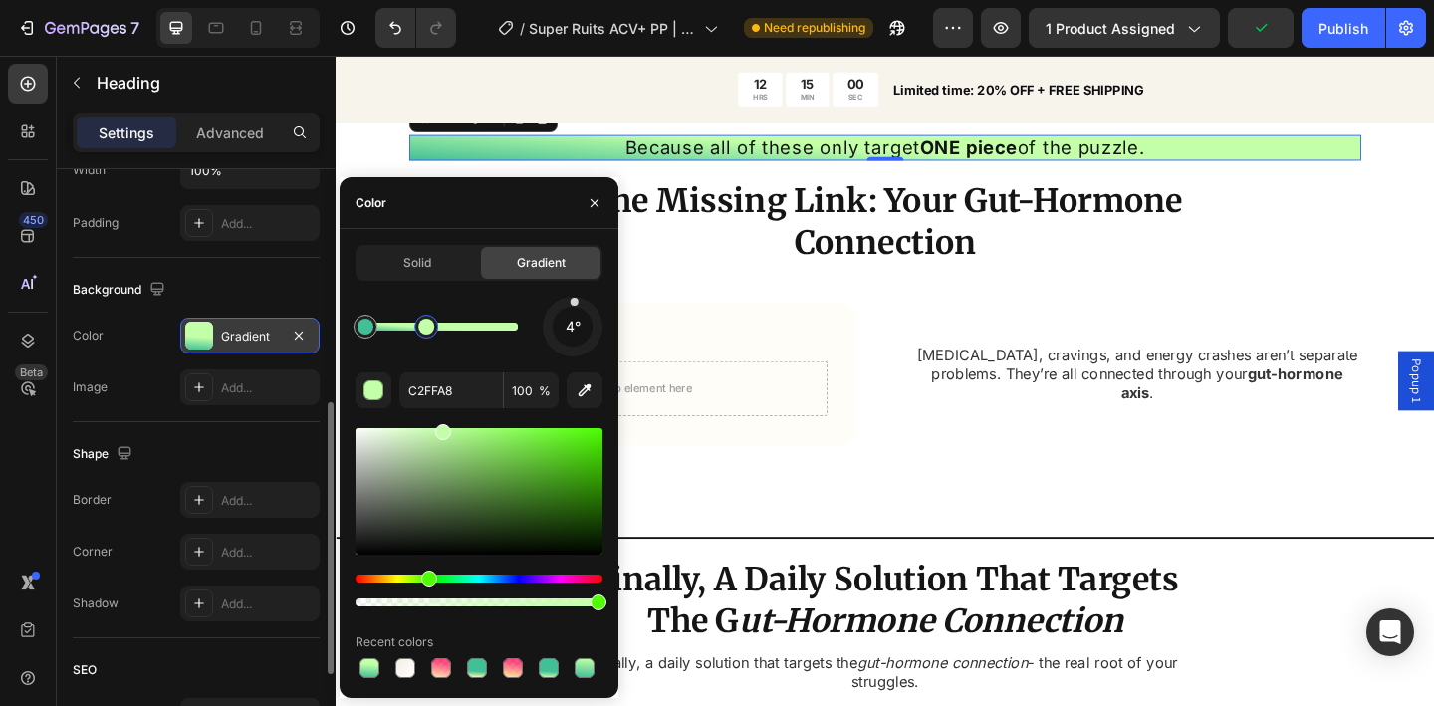
drag, startPoint x: 433, startPoint y: 336, endPoint x: 416, endPoint y: 332, distance: 17.4
click at [418, 332] on div at bounding box center [426, 327] width 16 height 16
drag, startPoint x: 416, startPoint y: 329, endPoint x: 429, endPoint y: 331, distance: 13.1
click at [425, 331] on div at bounding box center [417, 327] width 16 height 16
type input "42BF96"
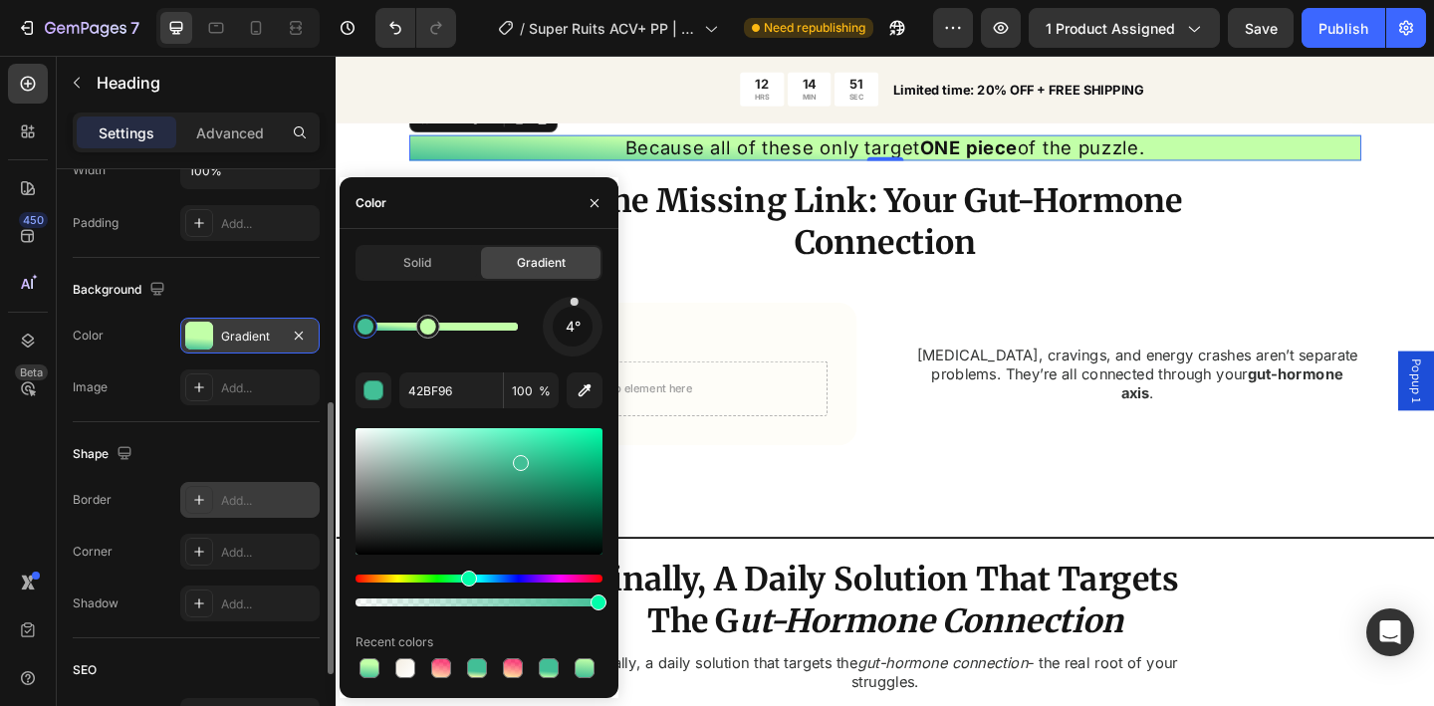
click at [232, 508] on div "Add..." at bounding box center [268, 501] width 94 height 18
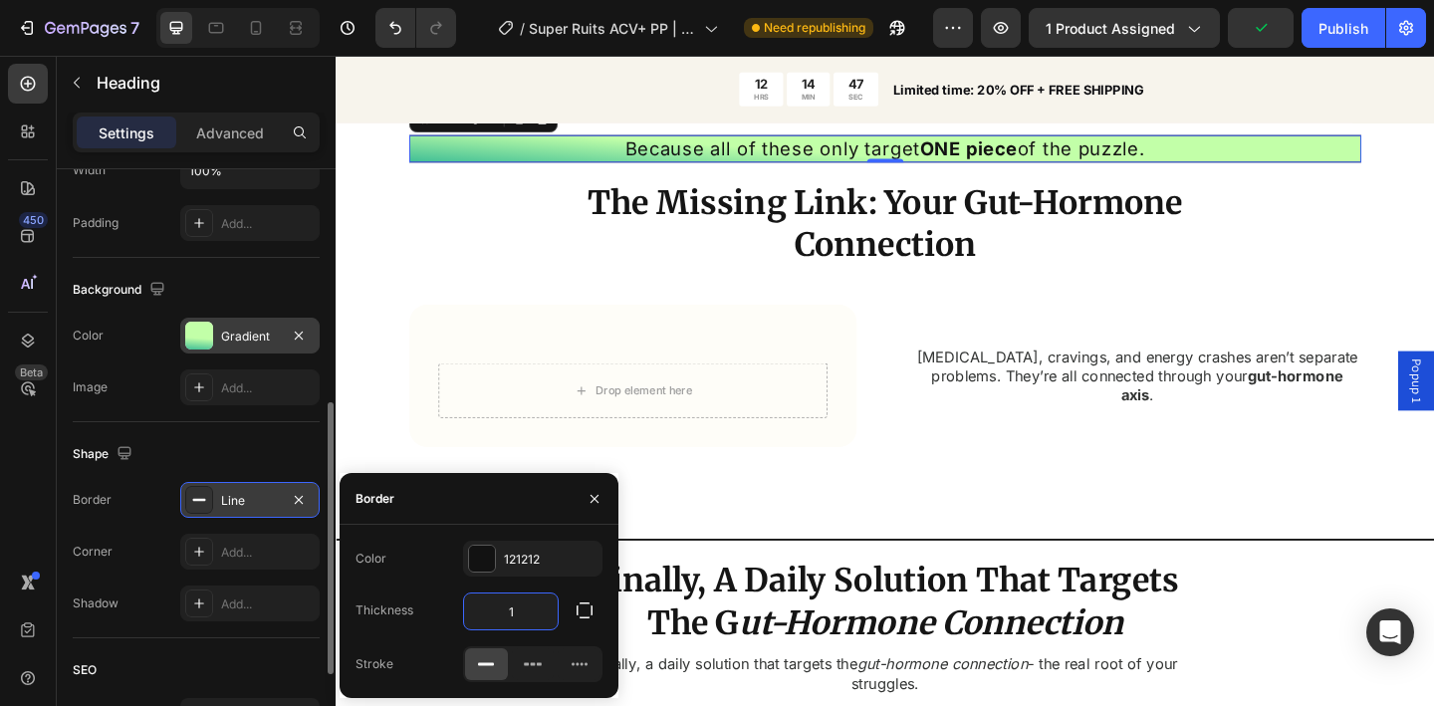
click at [515, 608] on input "1" at bounding box center [511, 612] width 94 height 36
type input "2"
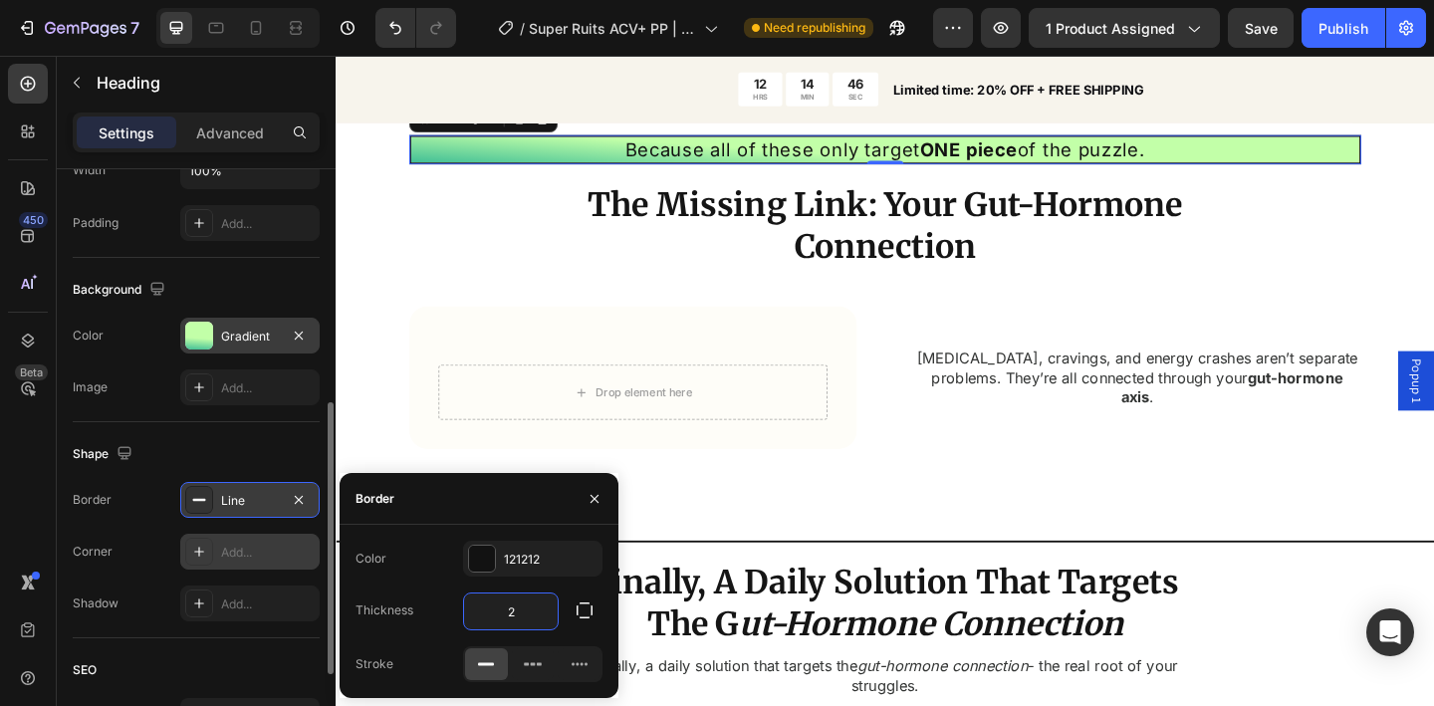
click at [256, 558] on div "Add..." at bounding box center [268, 553] width 94 height 18
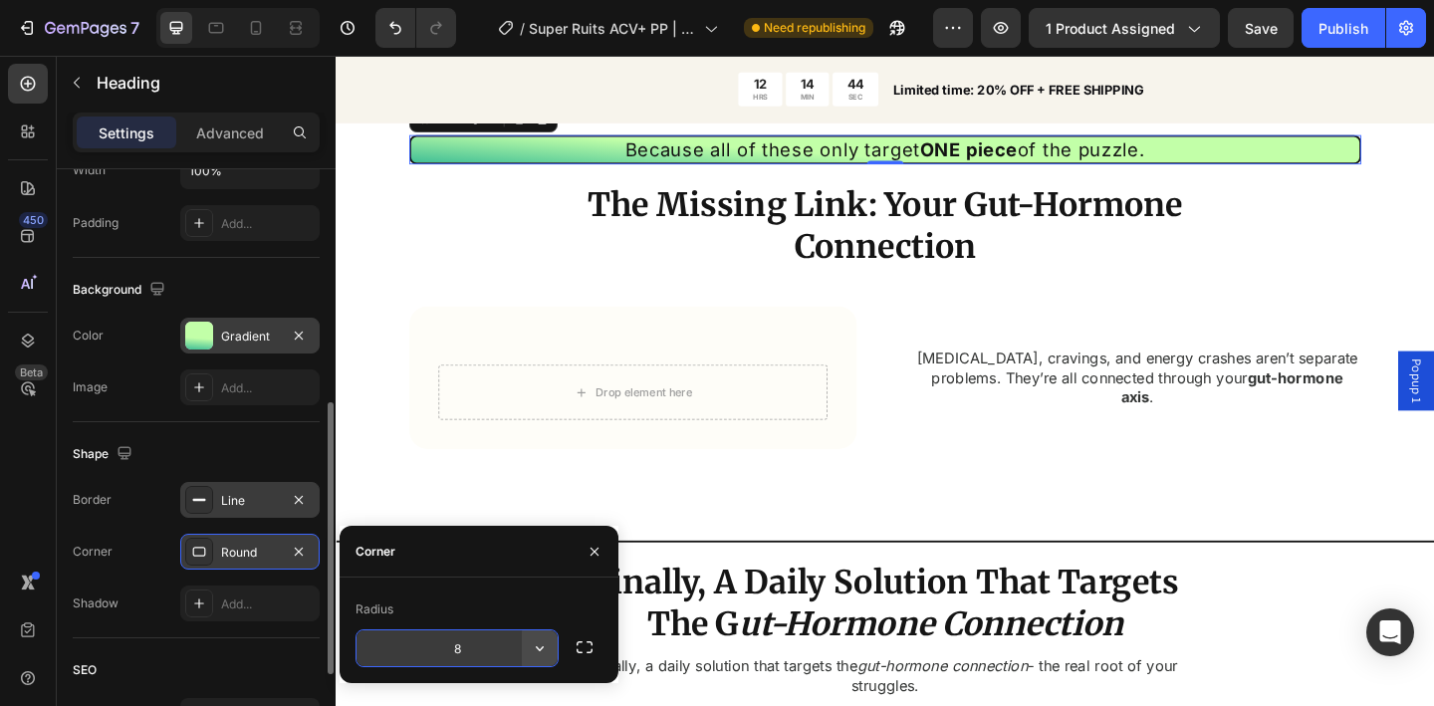
click at [540, 650] on icon "button" at bounding box center [540, 648] width 8 height 5
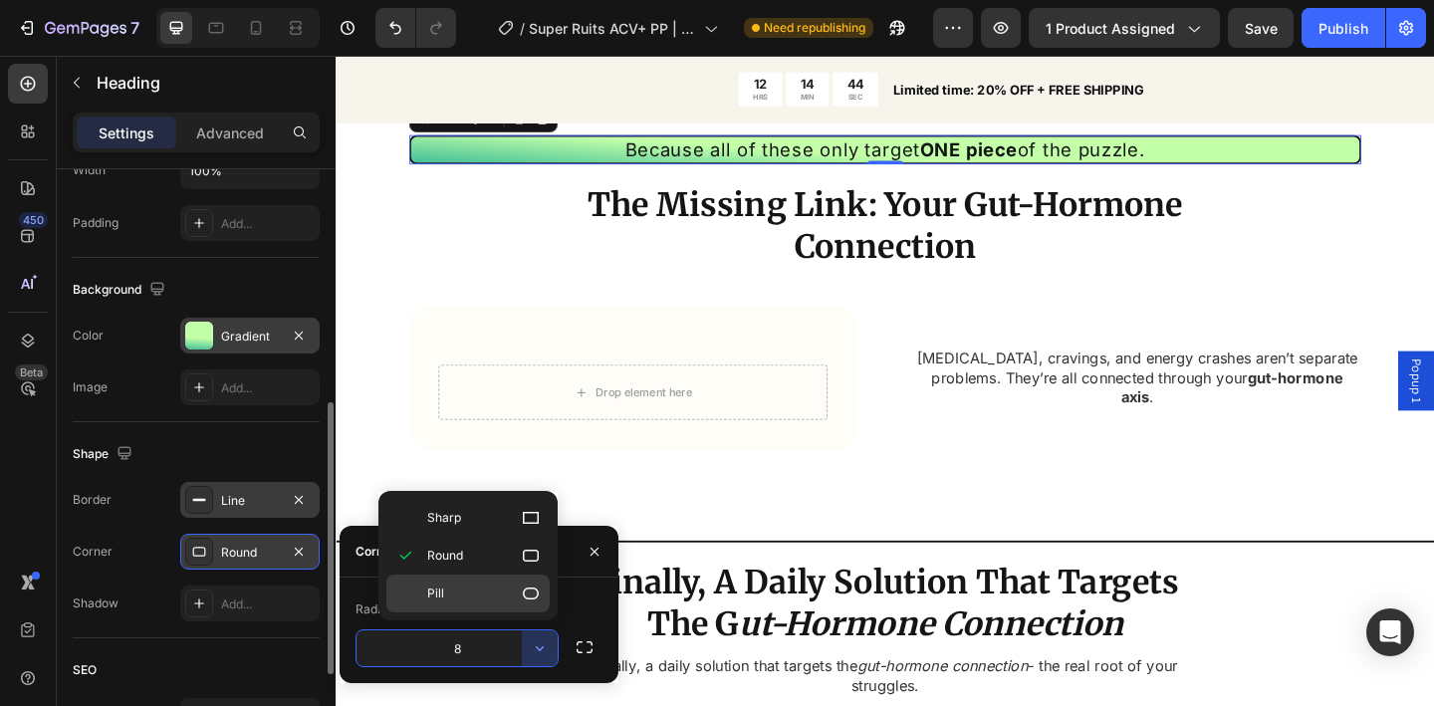
drag, startPoint x: 484, startPoint y: 598, endPoint x: 219, endPoint y: 470, distance: 294.0
click at [484, 598] on p "Pill" at bounding box center [484, 594] width 114 height 20
type input "9999"
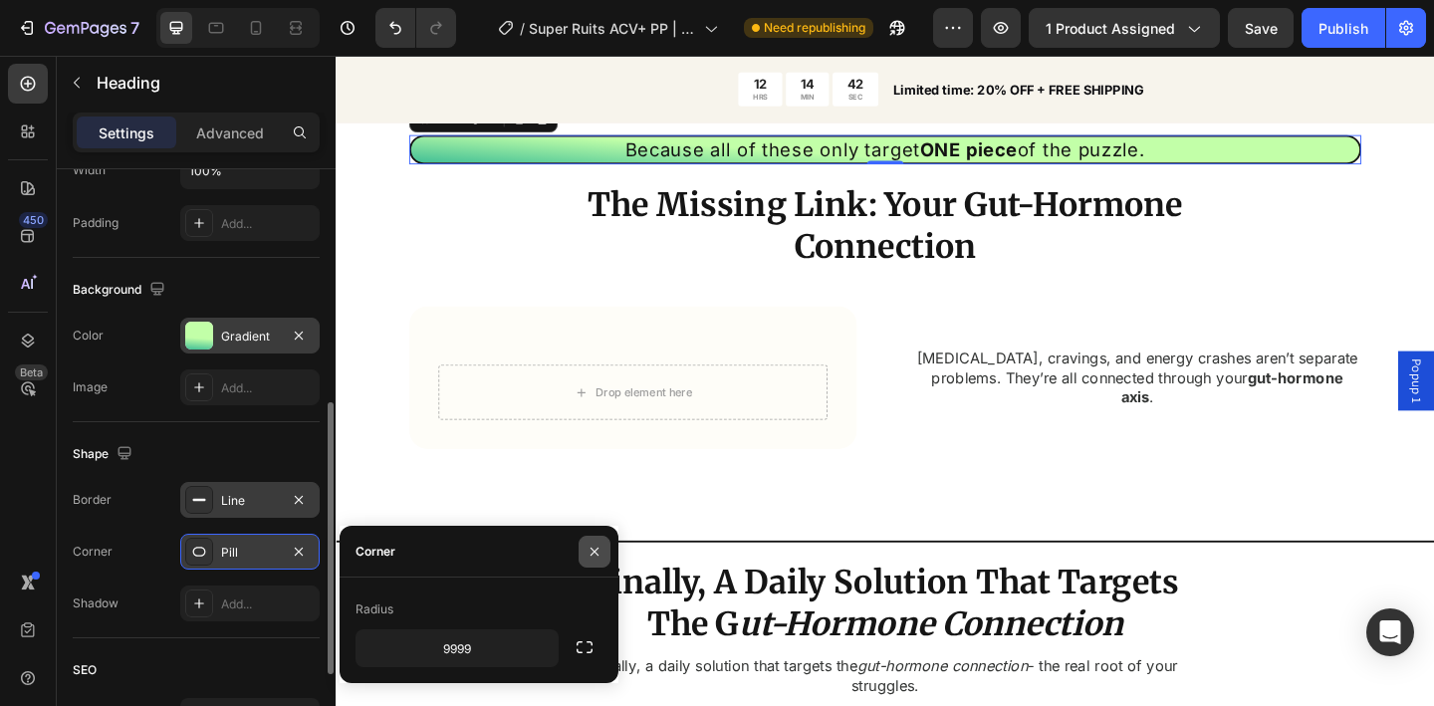
click at [590, 544] on icon "button" at bounding box center [595, 552] width 16 height 16
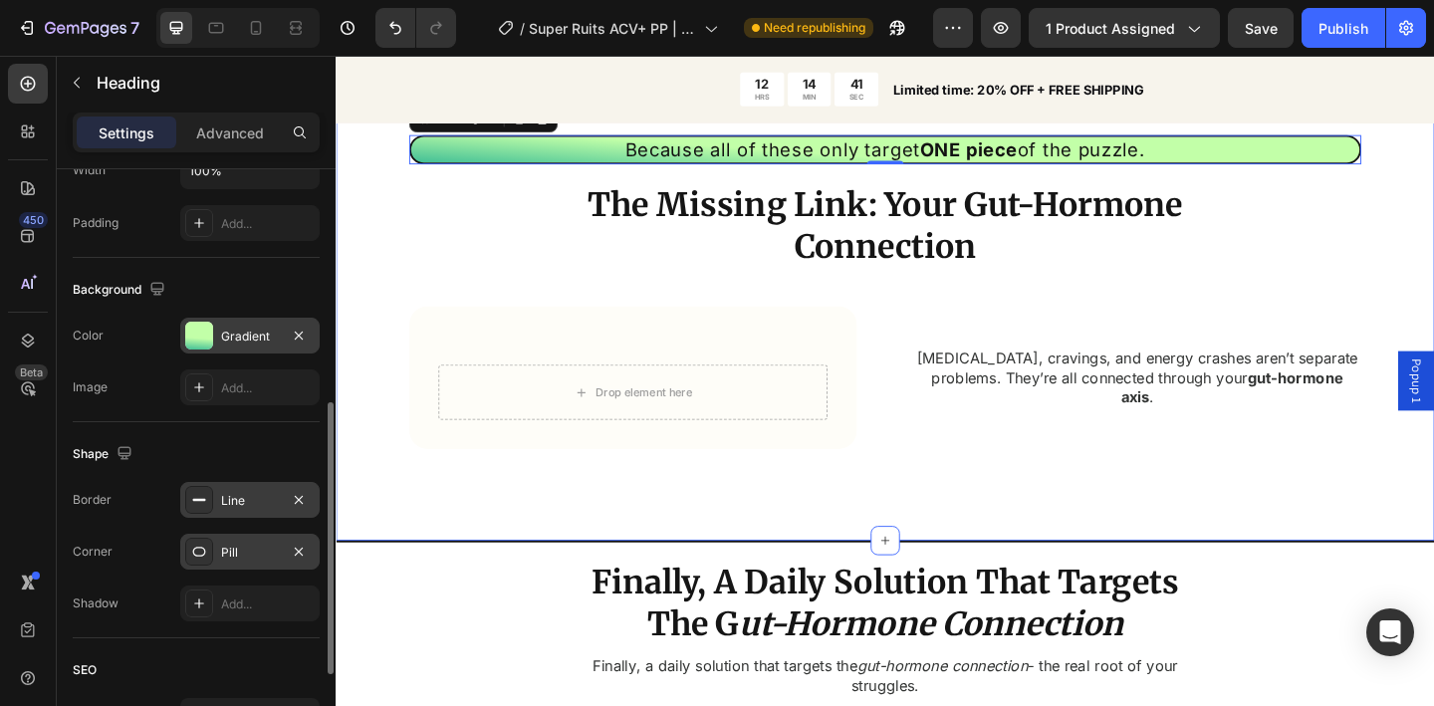
click at [374, 362] on div "⁠⁠⁠⁠⁠⁠⁠ Tired of Bloating, Cravings & Energy Crashes? Heading Bloated belly tha…" at bounding box center [933, 32] width 1195 height 1106
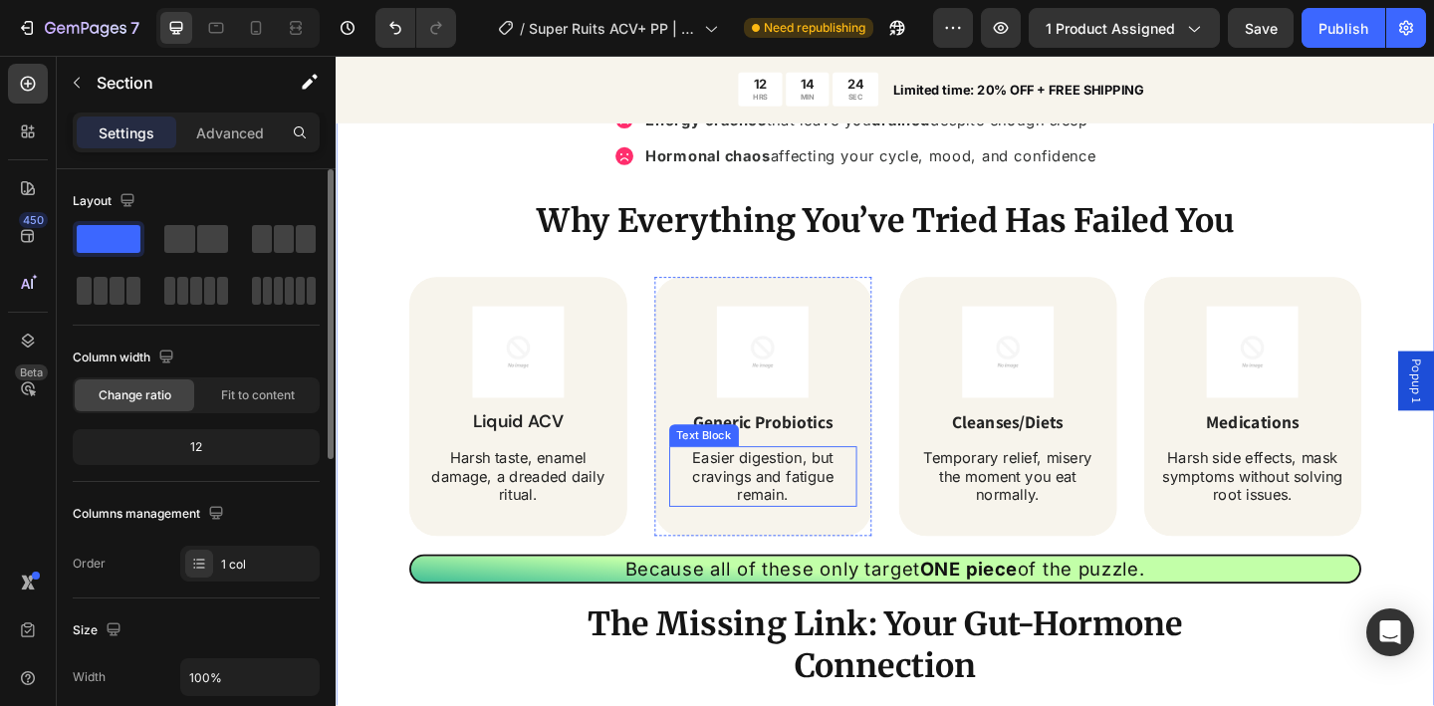
scroll to position [1695, 0]
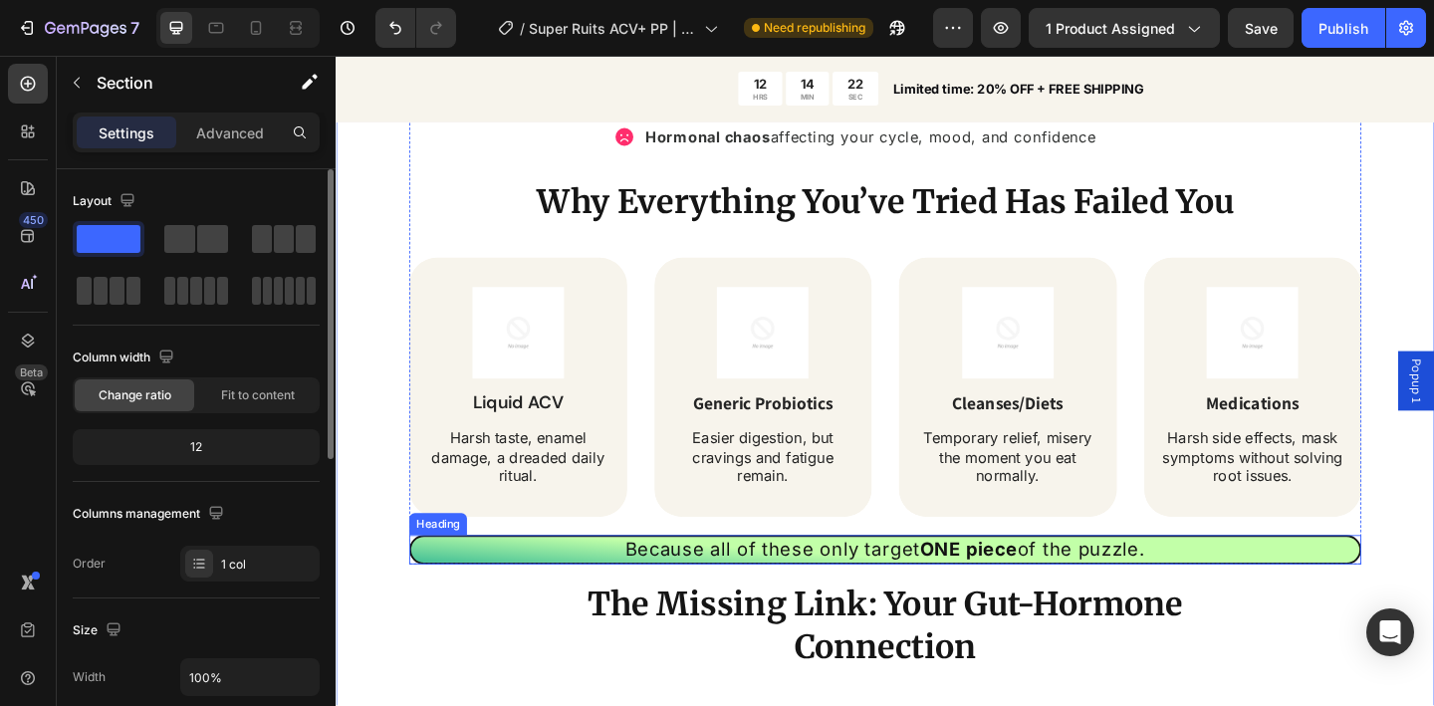
click at [806, 600] on p "Because all of these only target ONE piece of the puzzle." at bounding box center [933, 594] width 1028 height 24
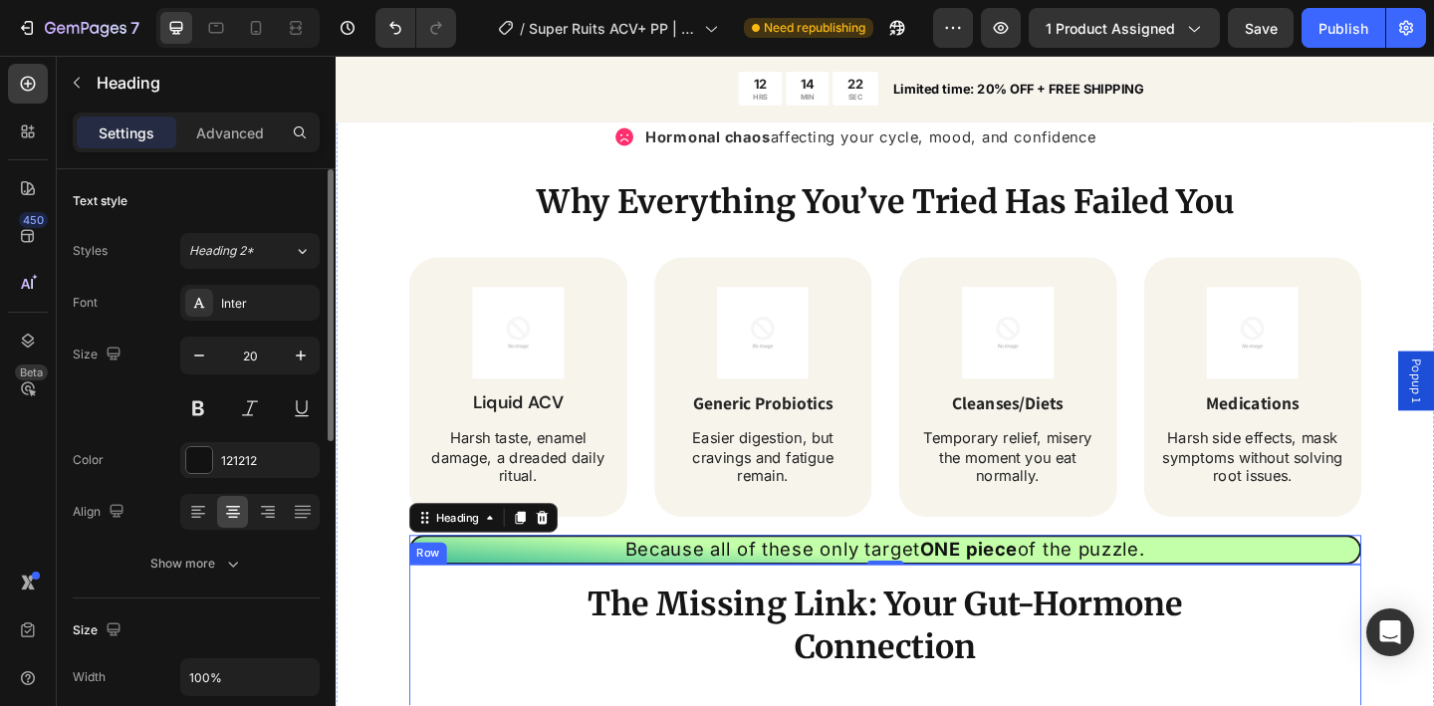
scroll to position [1763, 0]
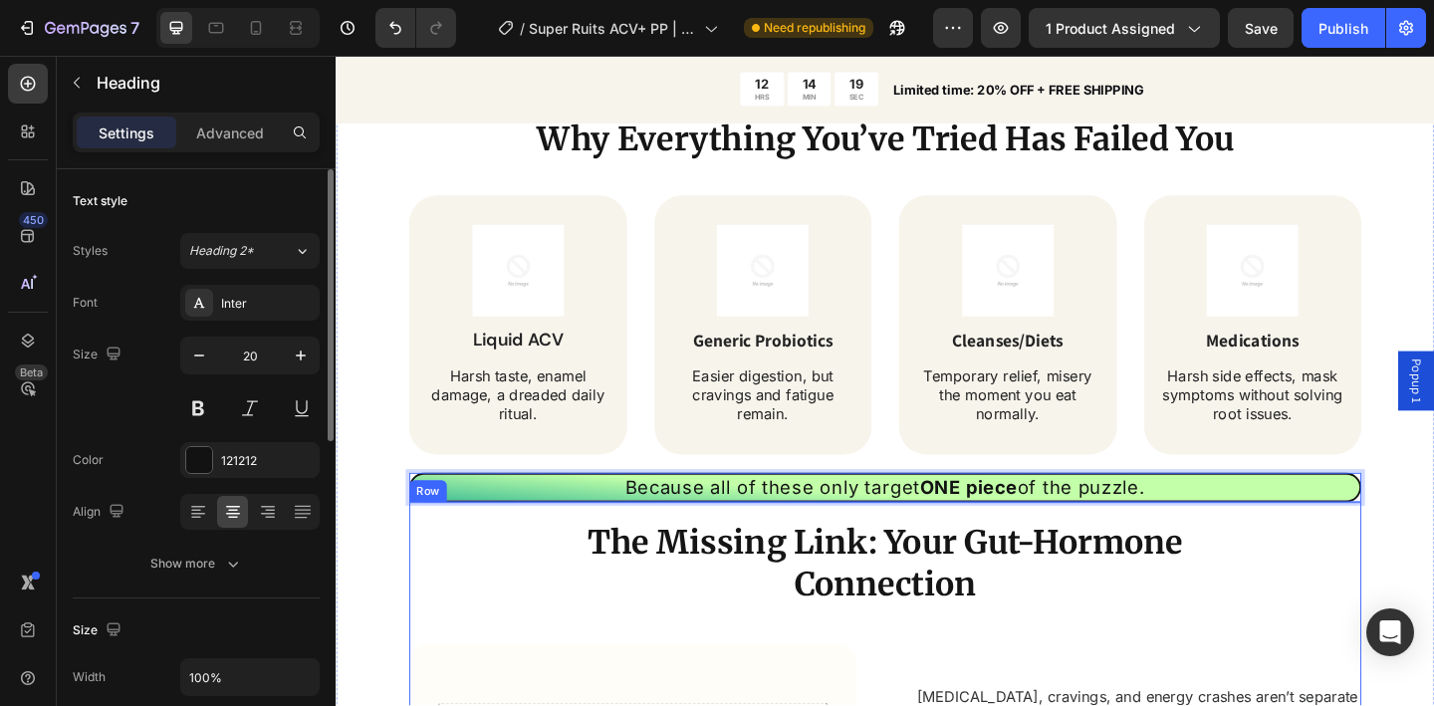
click at [1379, 605] on div "The Missing Link: Your Gut-Hormone Connection Heading Row Drop element here Row…" at bounding box center [933, 697] width 1036 height 310
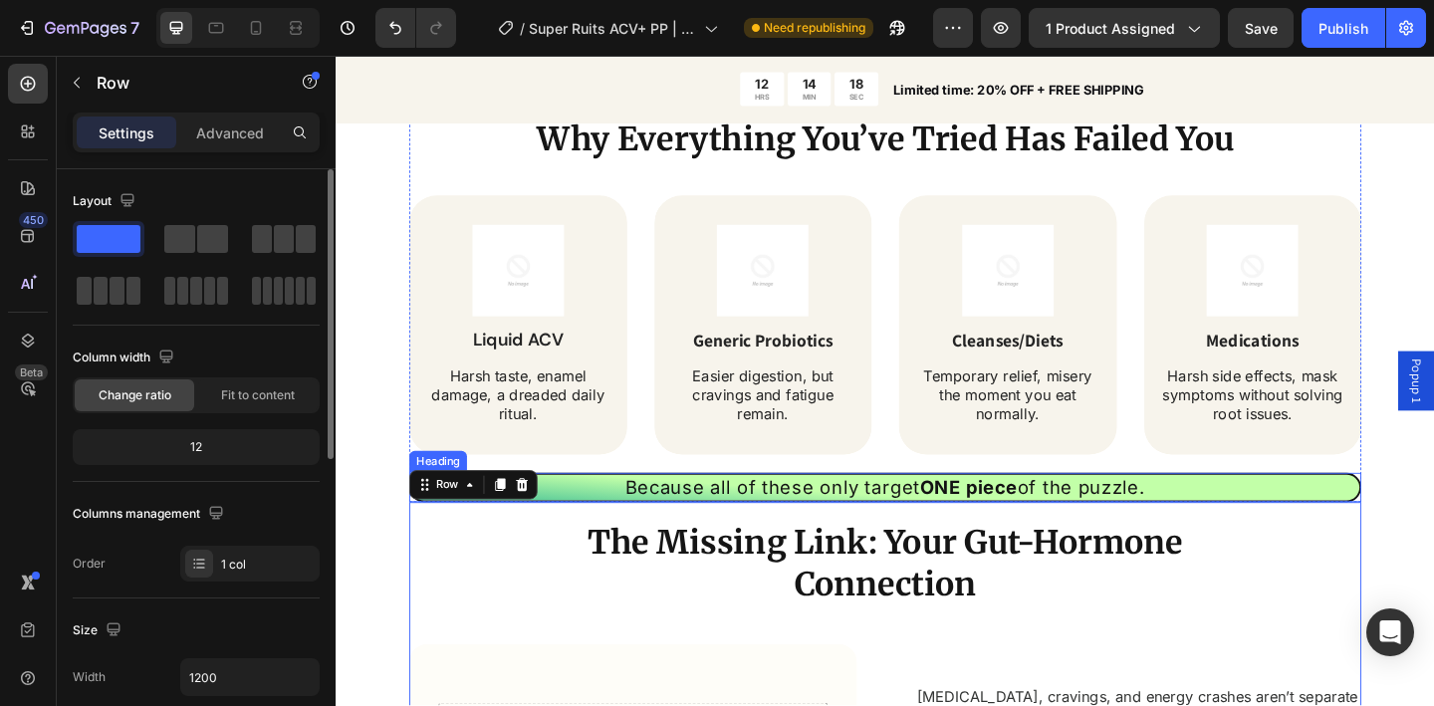
click at [1209, 529] on p "Because all of these only target ONE piece of the puzzle." at bounding box center [933, 526] width 1028 height 24
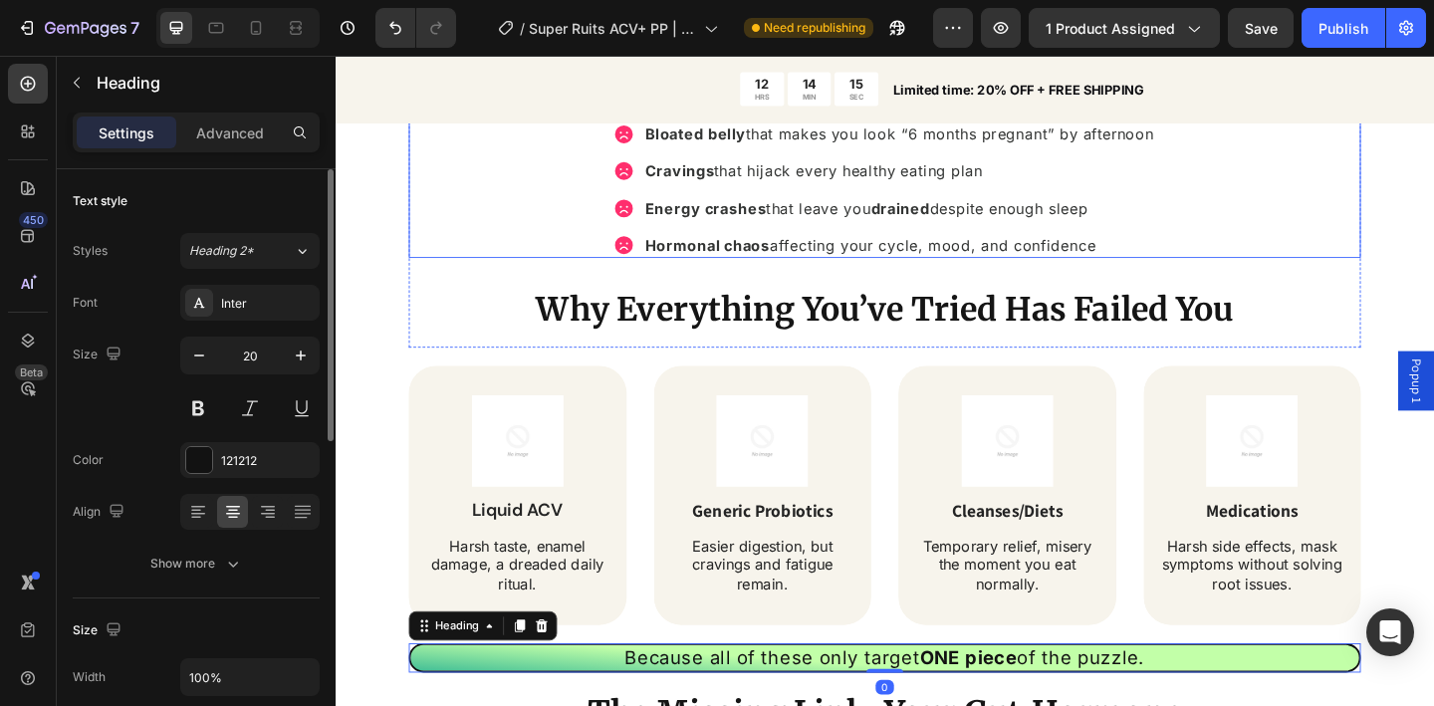
scroll to position [1453, 0]
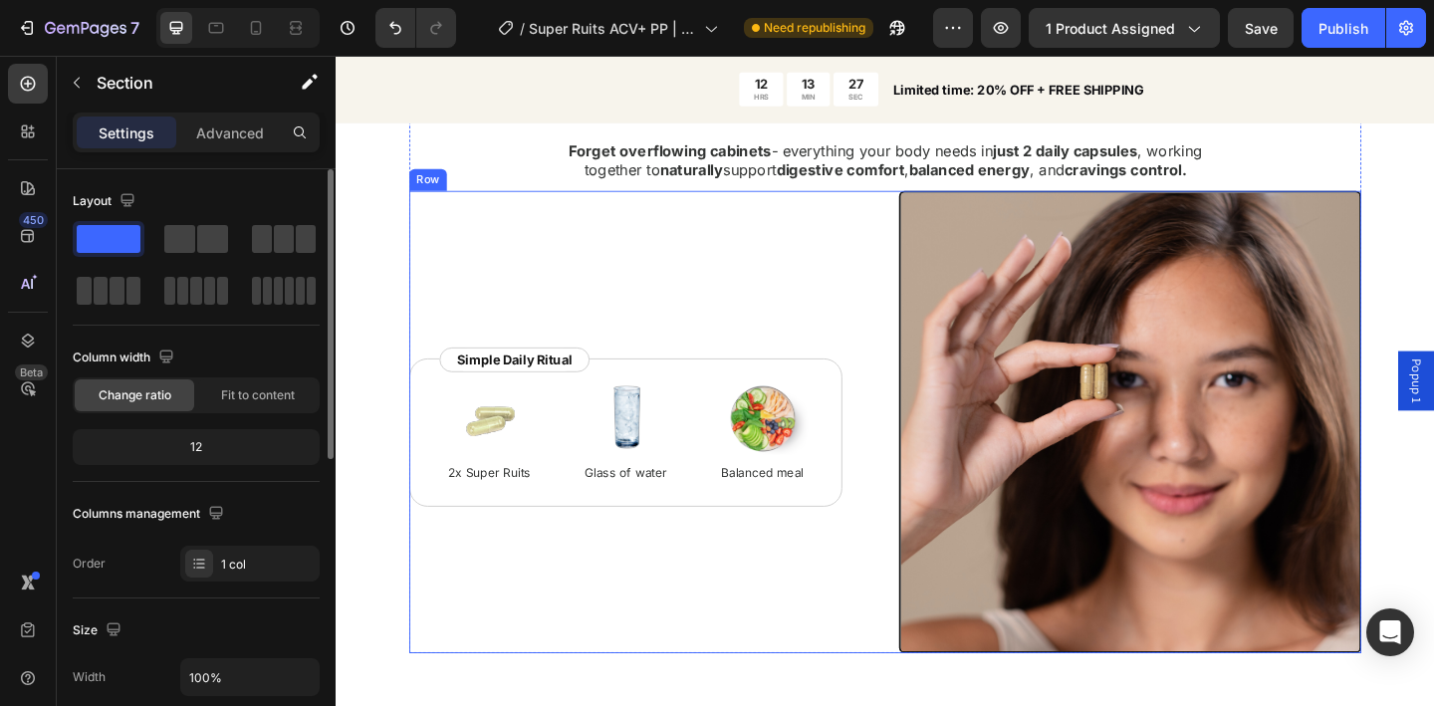
scroll to position [6641, 0]
click at [365, 285] on div "Consistency Without Complexity Heading Forget overflowing cabinets - everything…" at bounding box center [933, 433] width 1195 height 743
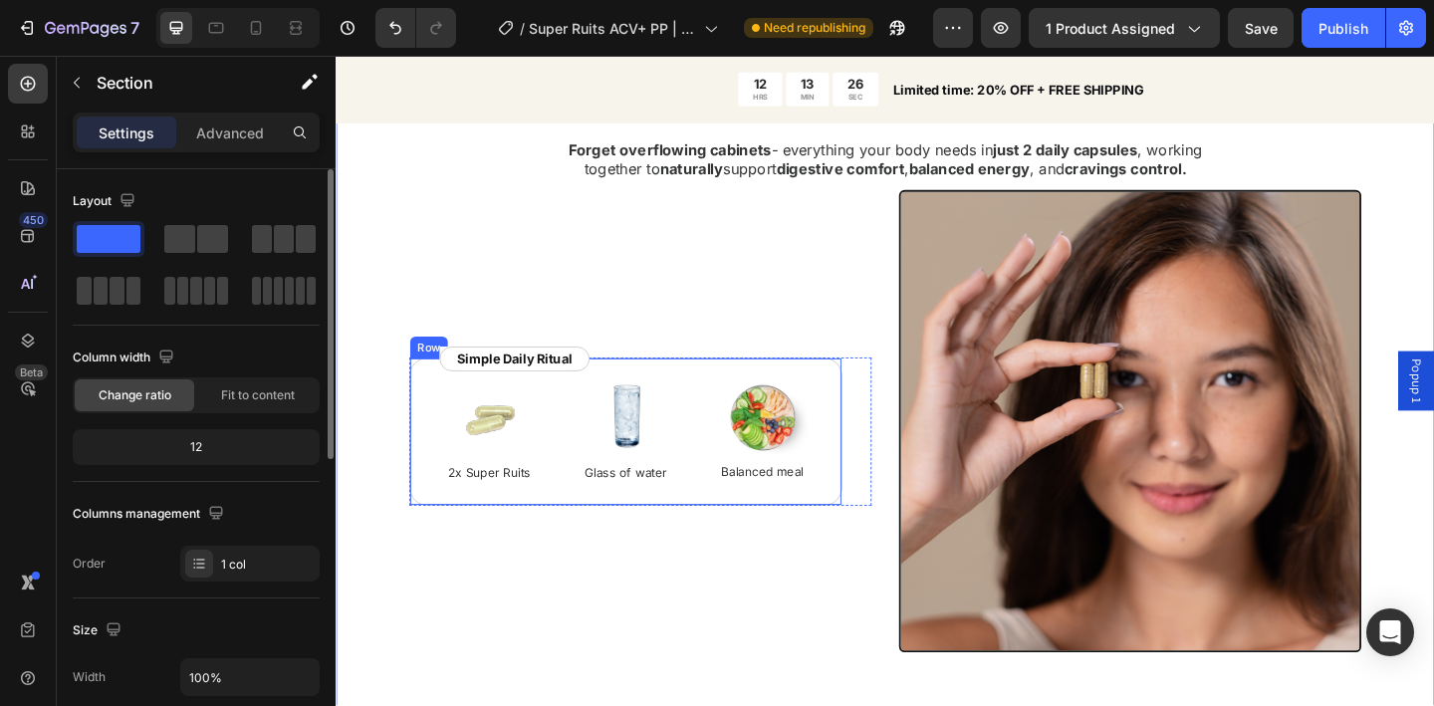
scroll to position [6388, 0]
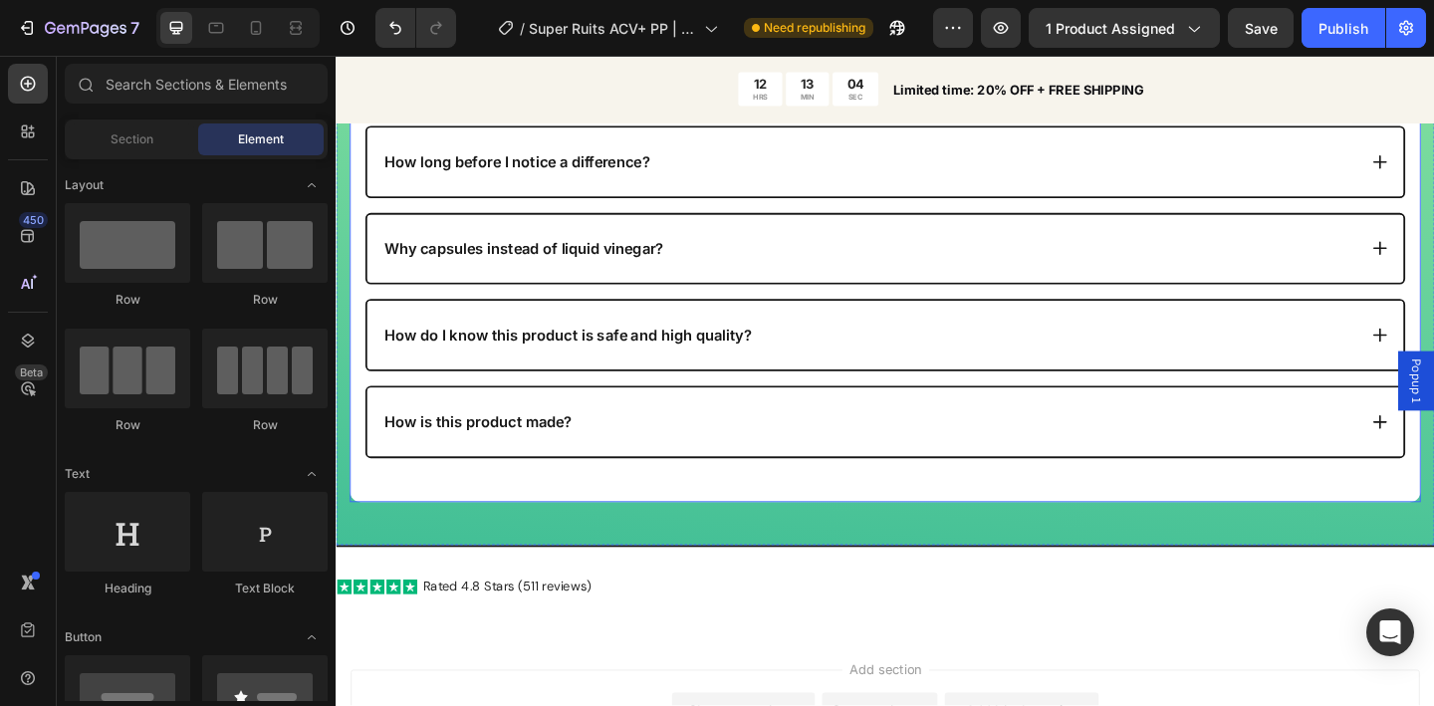
scroll to position [8426, 0]
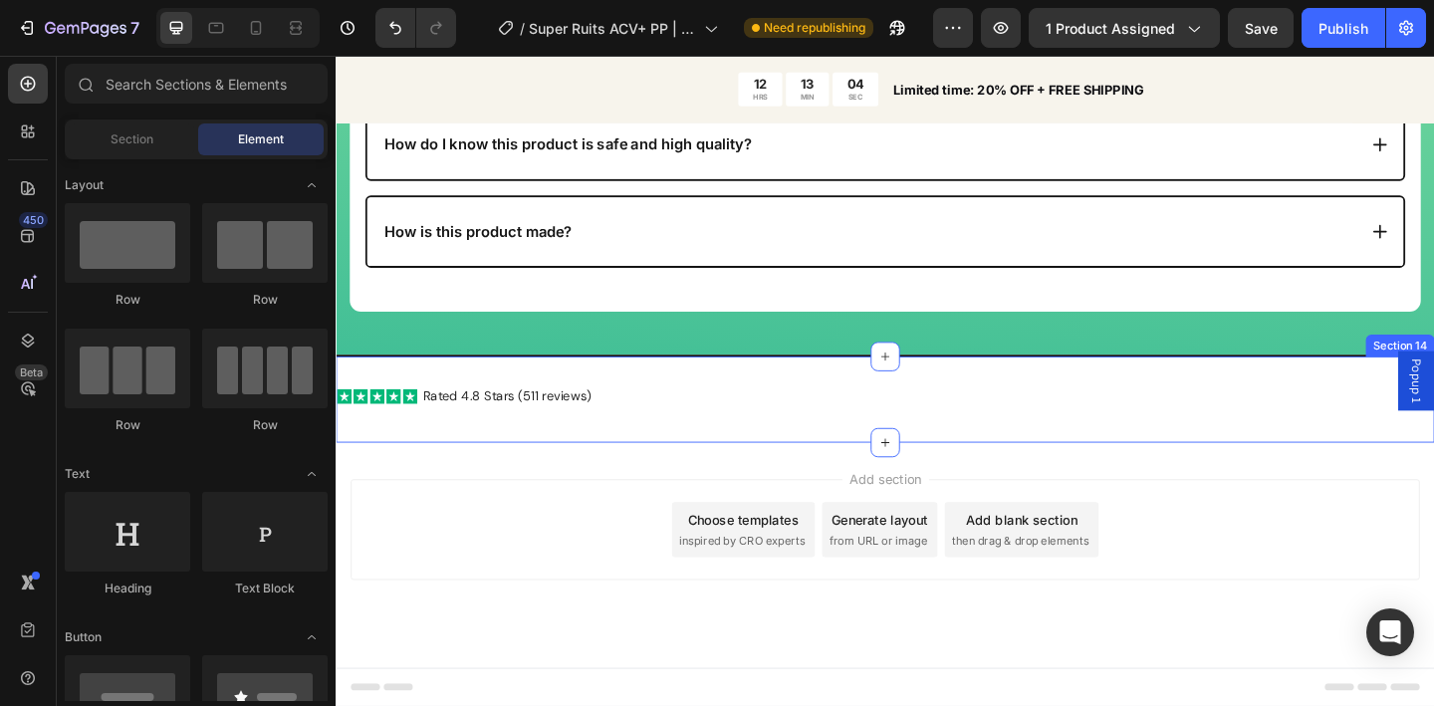
click at [667, 451] on div "Icon Icon Icon Icon Icon Icon List Rated 4.8 Stars (511 reviews) Text Block Row…" at bounding box center [933, 430] width 1195 height 94
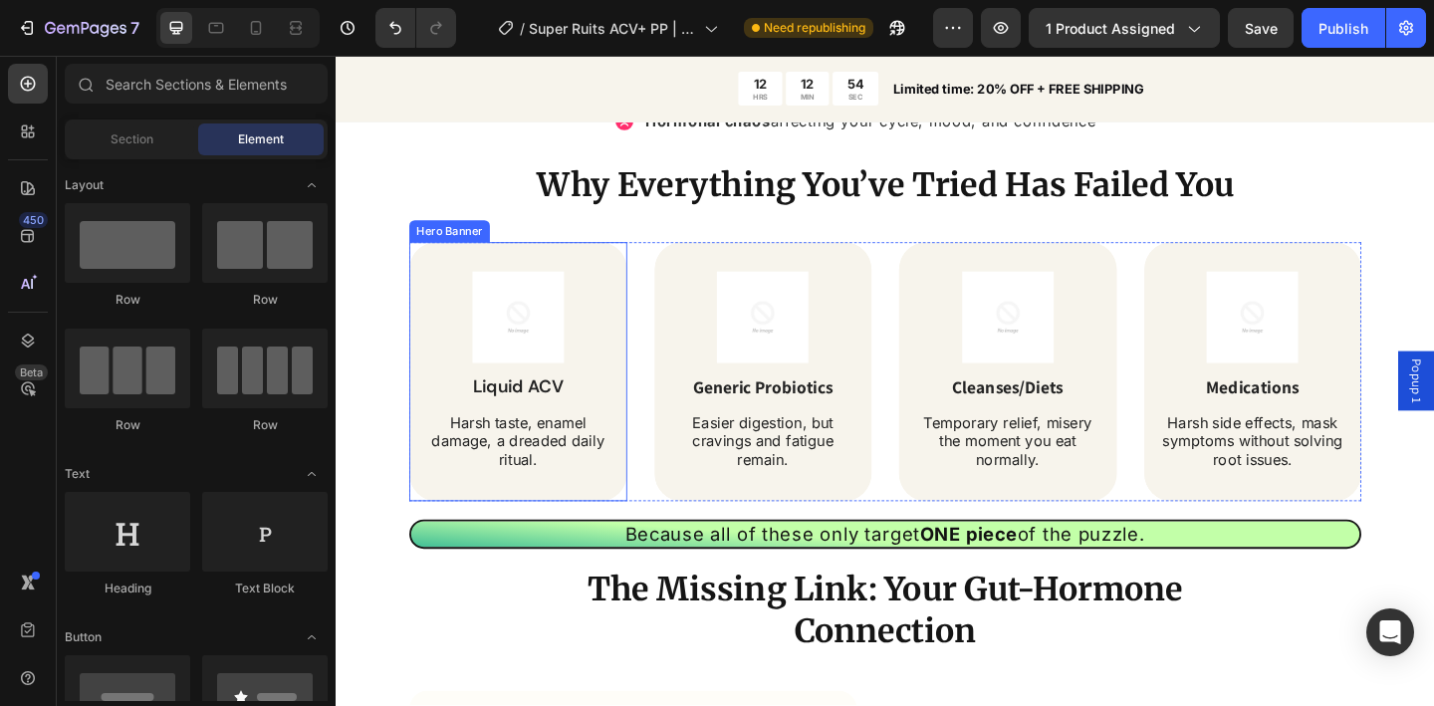
scroll to position [1775, 0]
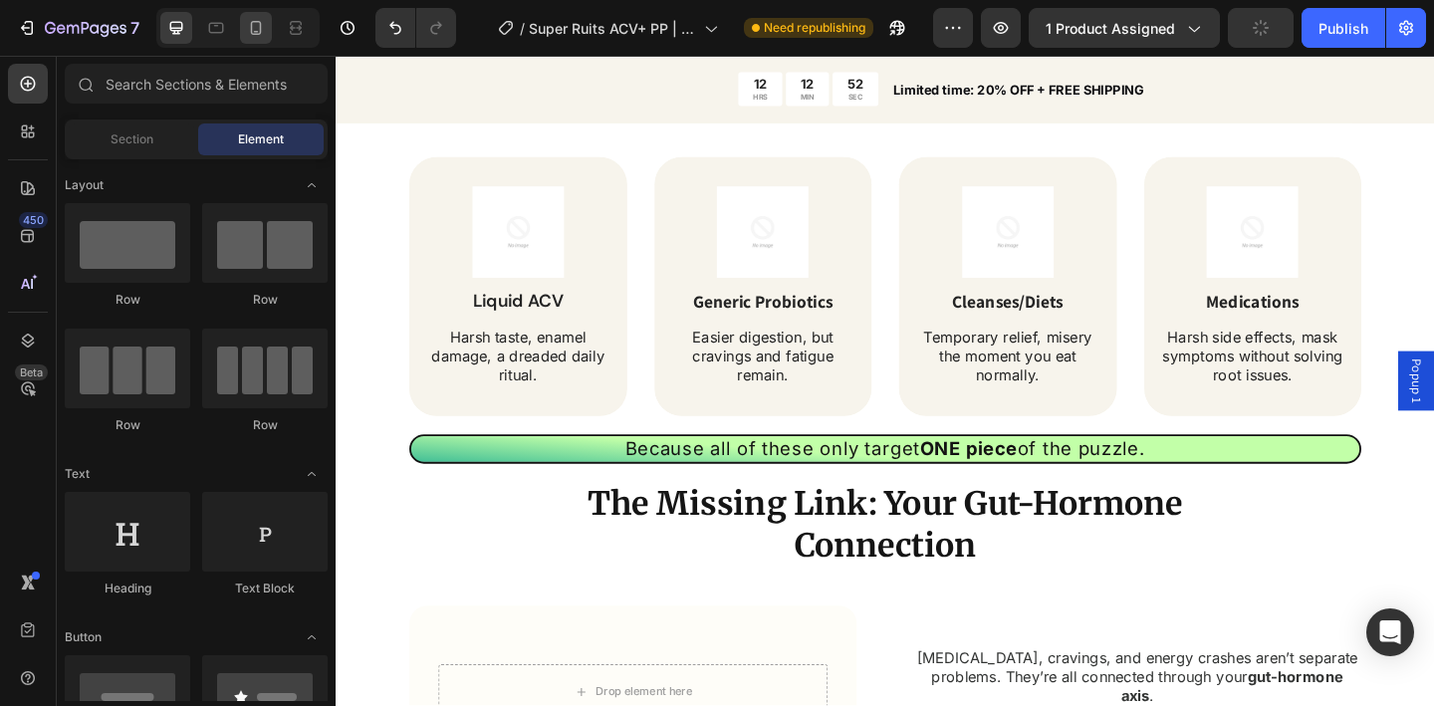
click at [257, 30] on icon at bounding box center [256, 28] width 20 height 20
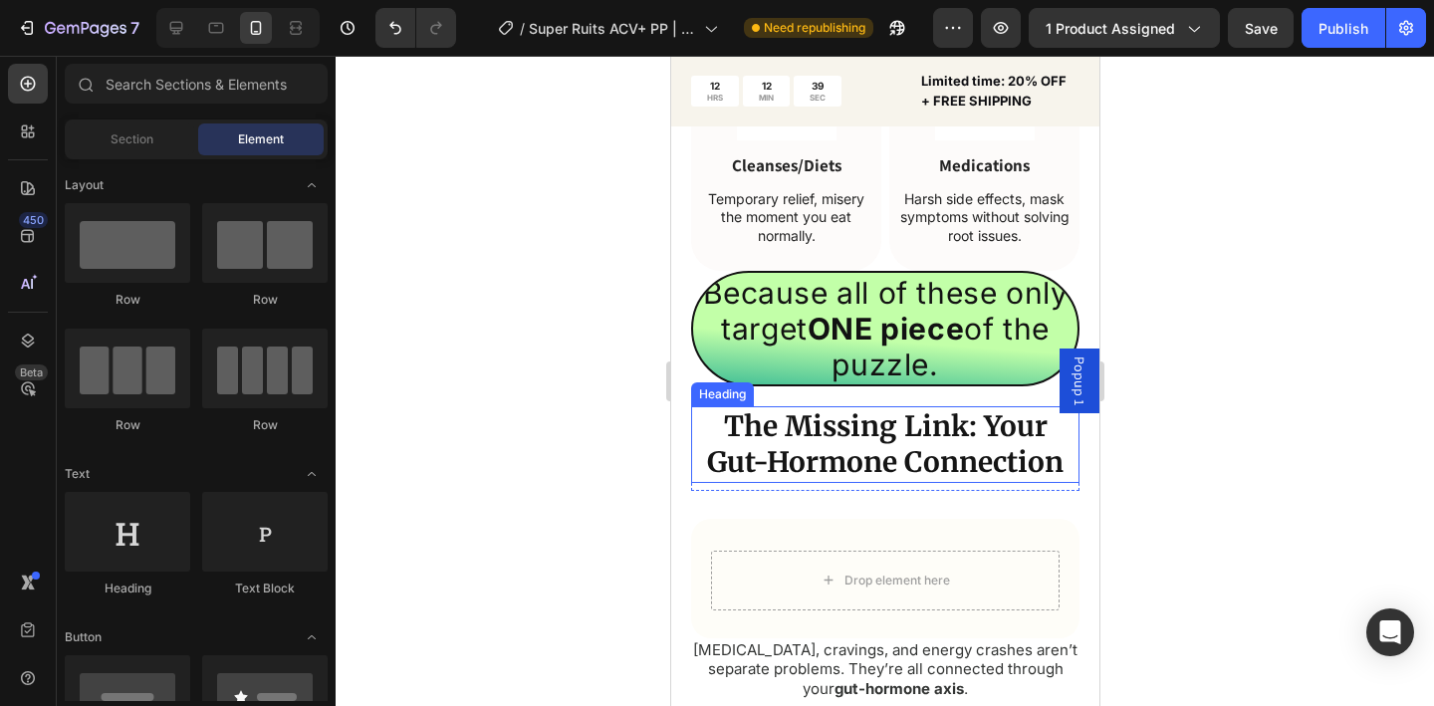
scroll to position [2619, 0]
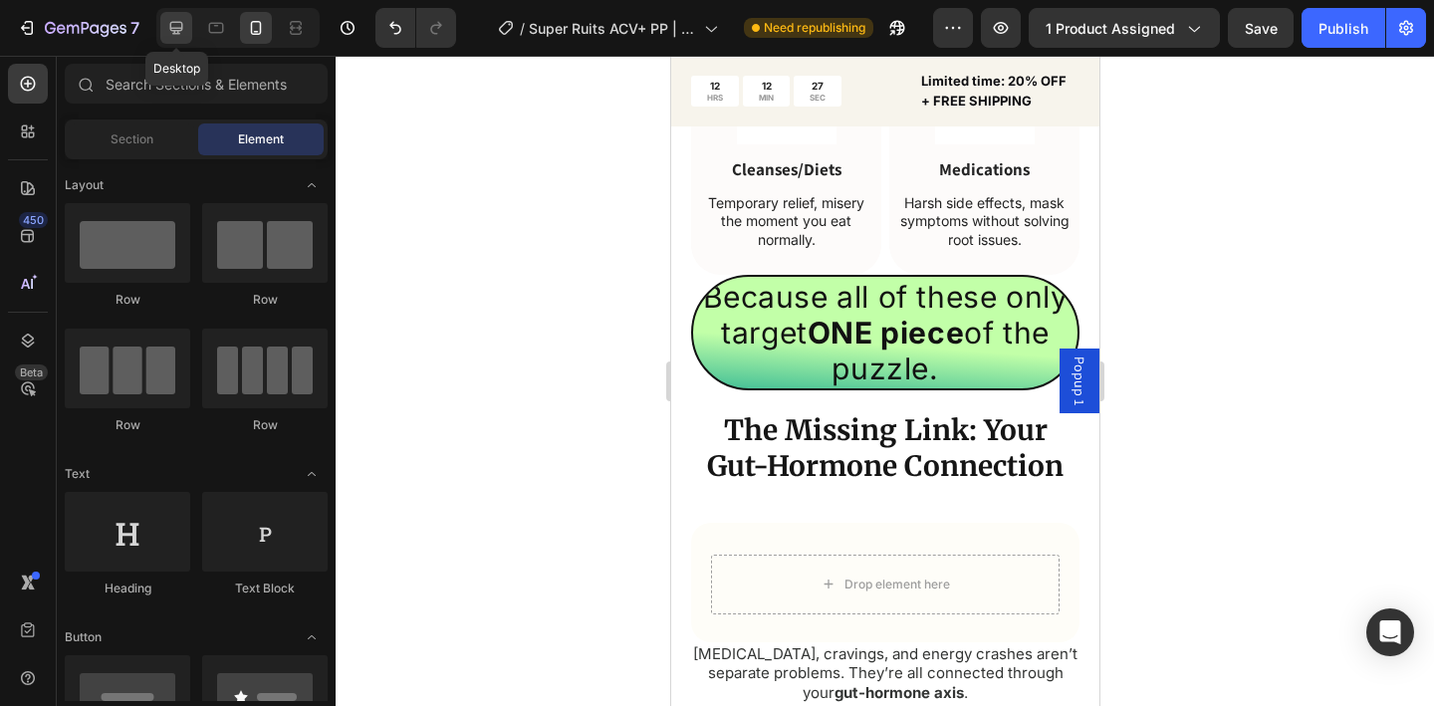
click at [177, 23] on icon at bounding box center [176, 28] width 20 height 20
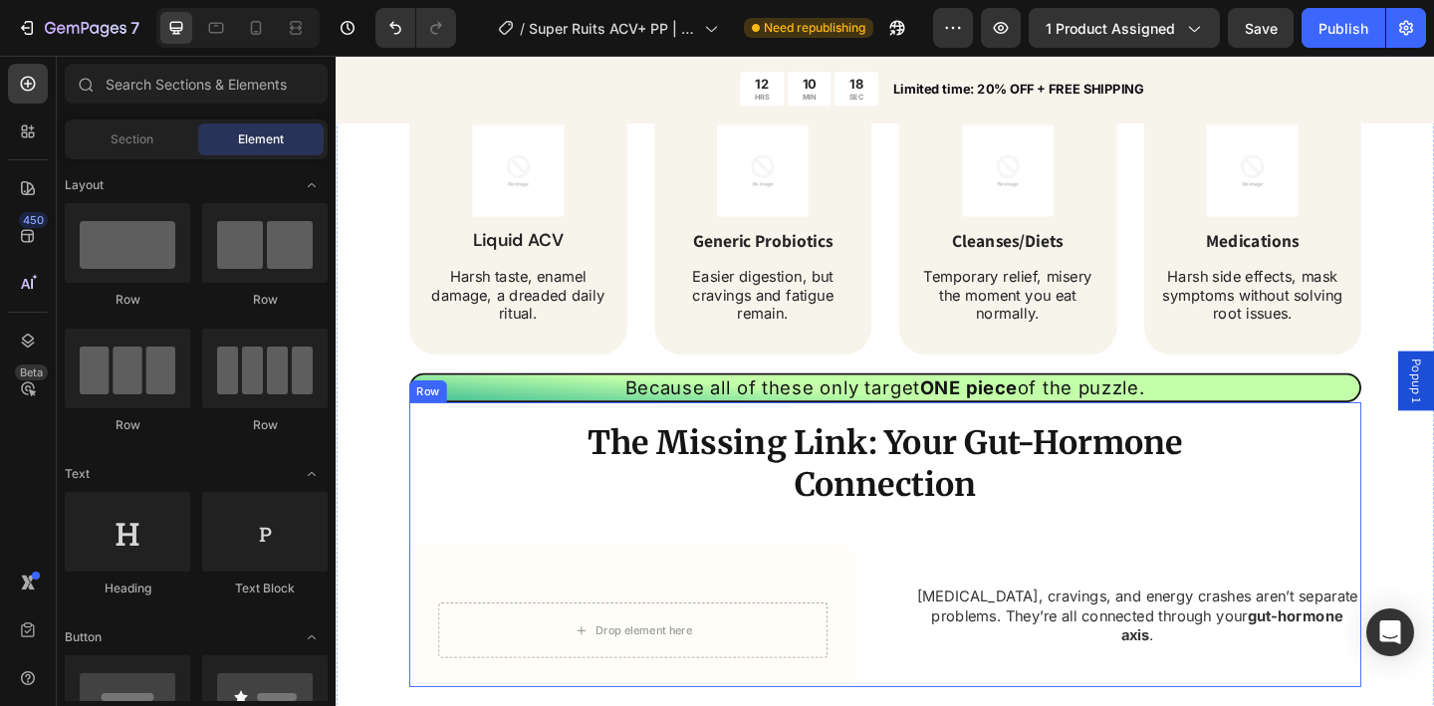
scroll to position [2237, 0]
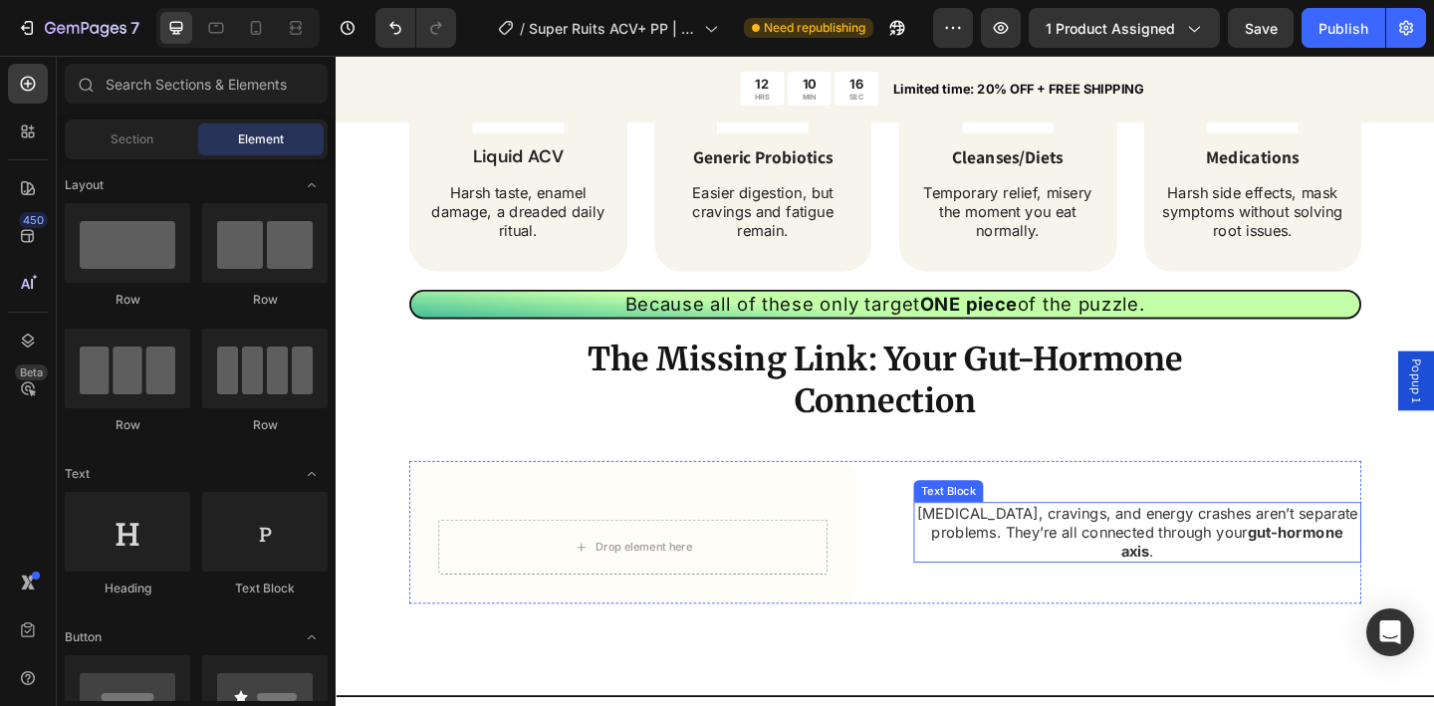
click at [1233, 599] on p "Bloating, cravings, and energy crashes aren’t separate problems. They’re all co…" at bounding box center [1207, 575] width 483 height 62
click at [1190, 587] on strong "gut-hormone axis" at bounding box center [1311, 585] width 242 height 41
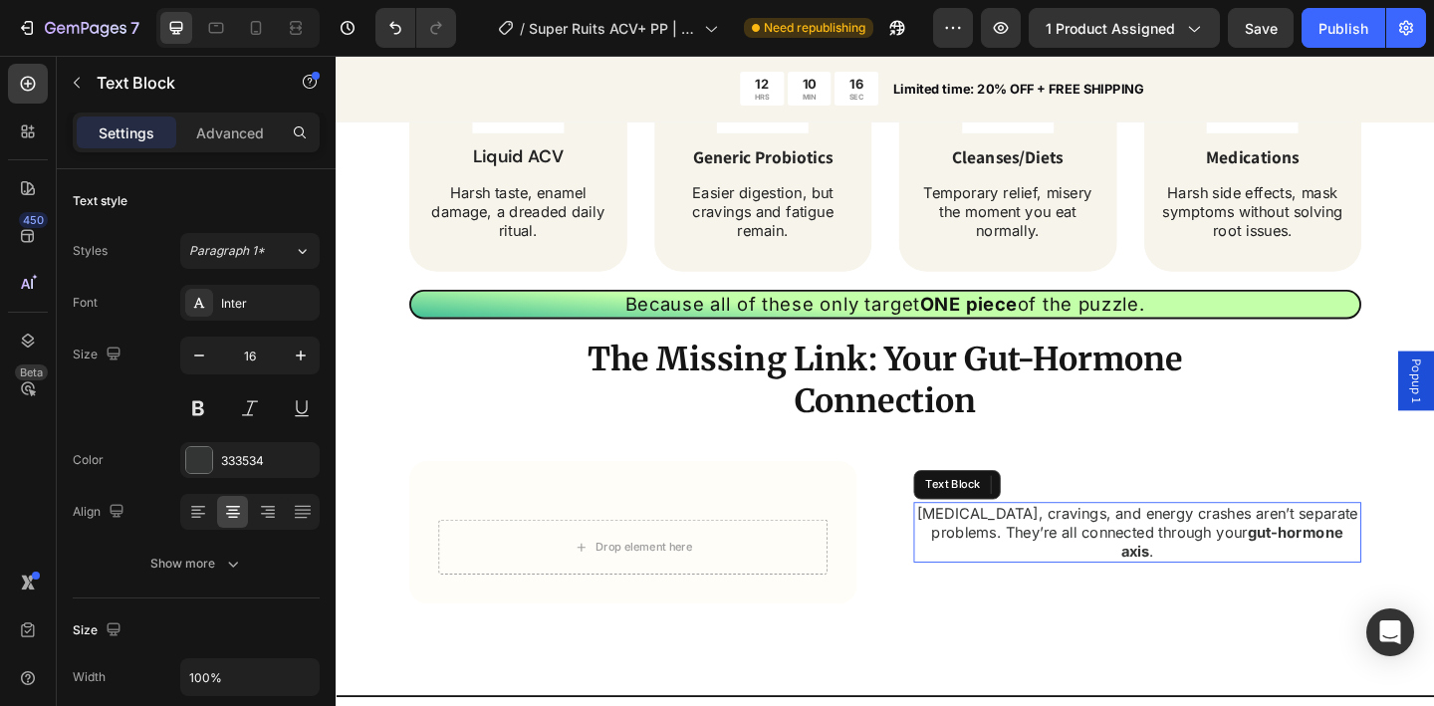
click at [1190, 587] on strong "gut-hormone axis" at bounding box center [1311, 585] width 242 height 41
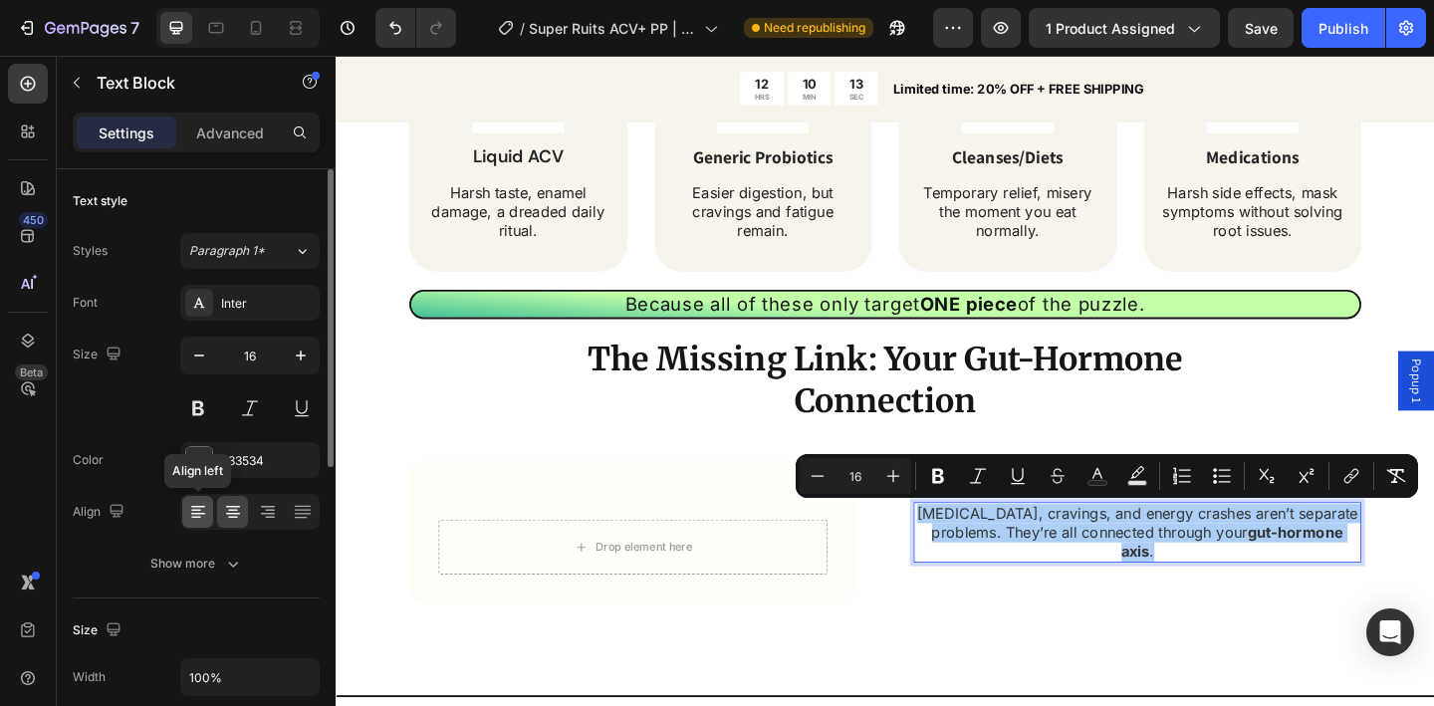
click at [198, 518] on icon at bounding box center [198, 512] width 20 height 20
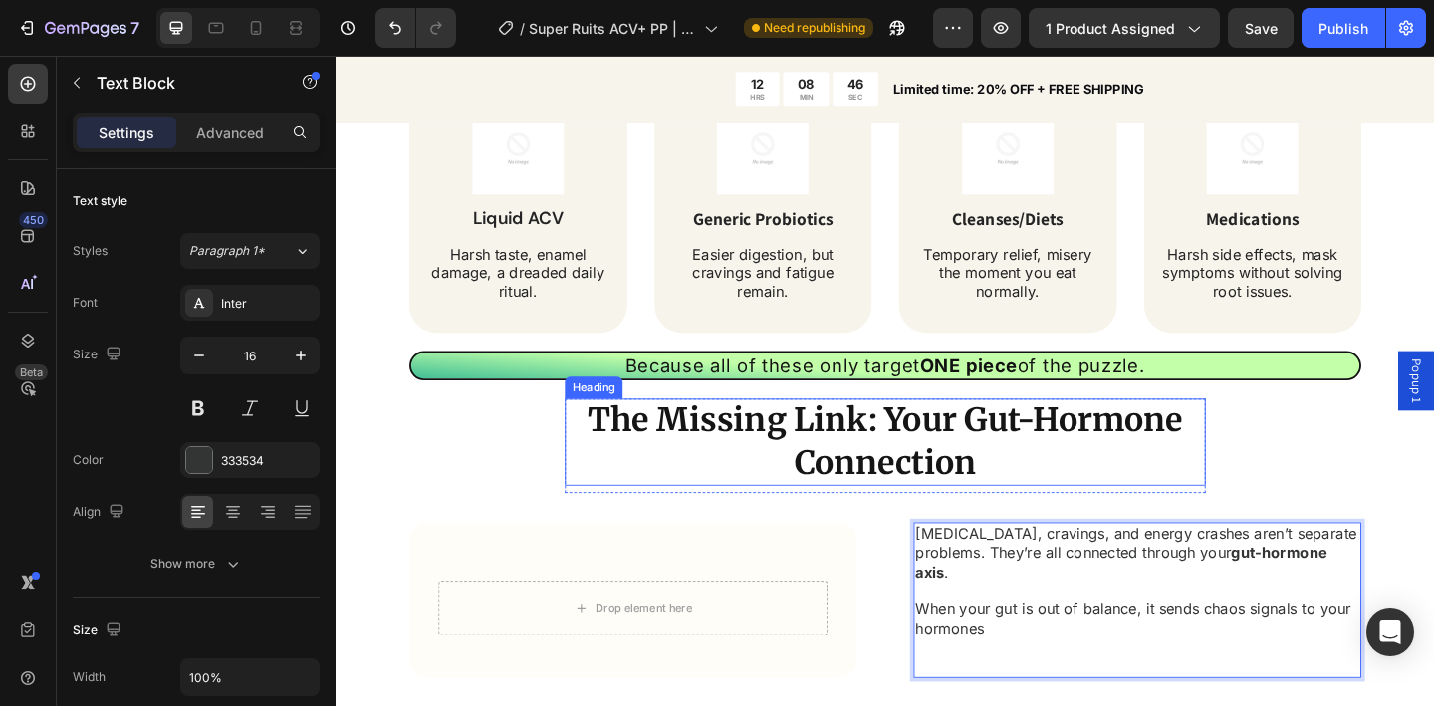
scroll to position [1870, 0]
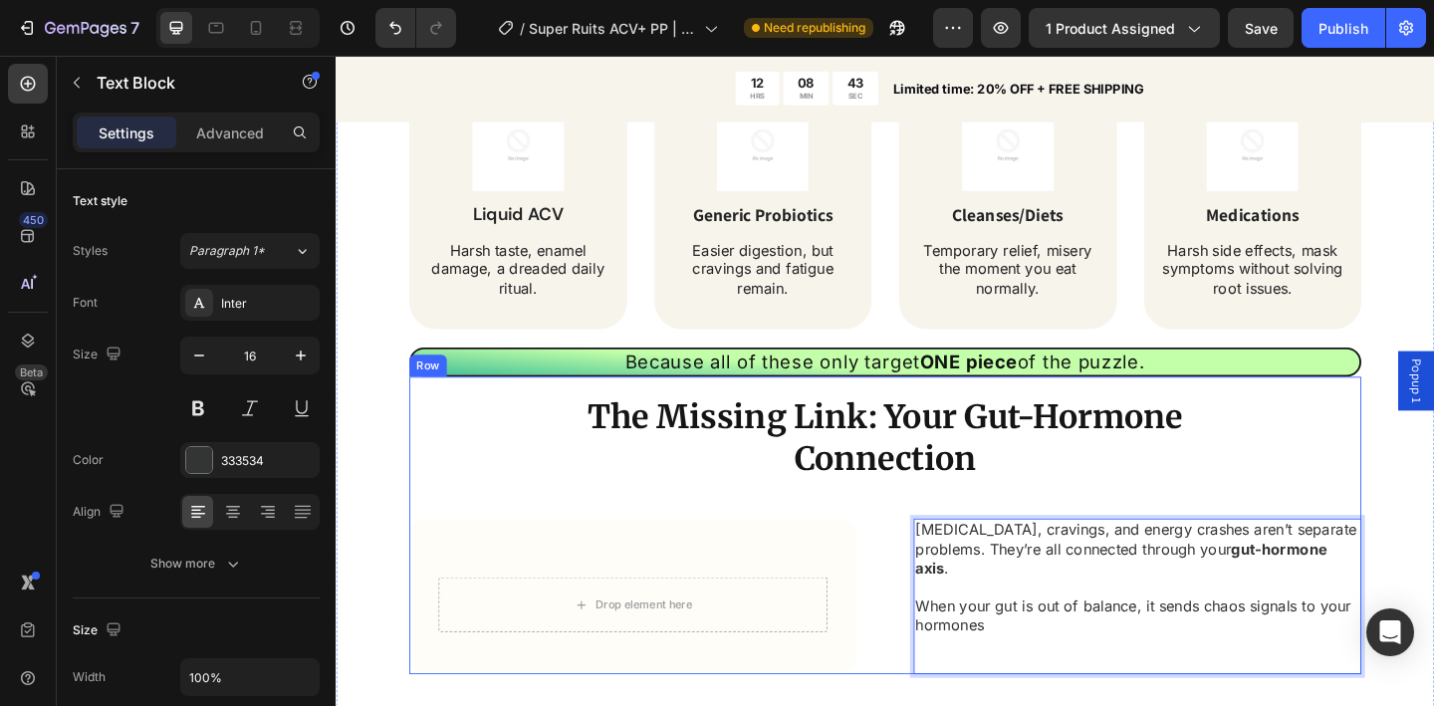
click at [928, 550] on div "The Missing Link: Your Gut-Hormone Connection Heading Row Drop element here Row…" at bounding box center [933, 567] width 1036 height 324
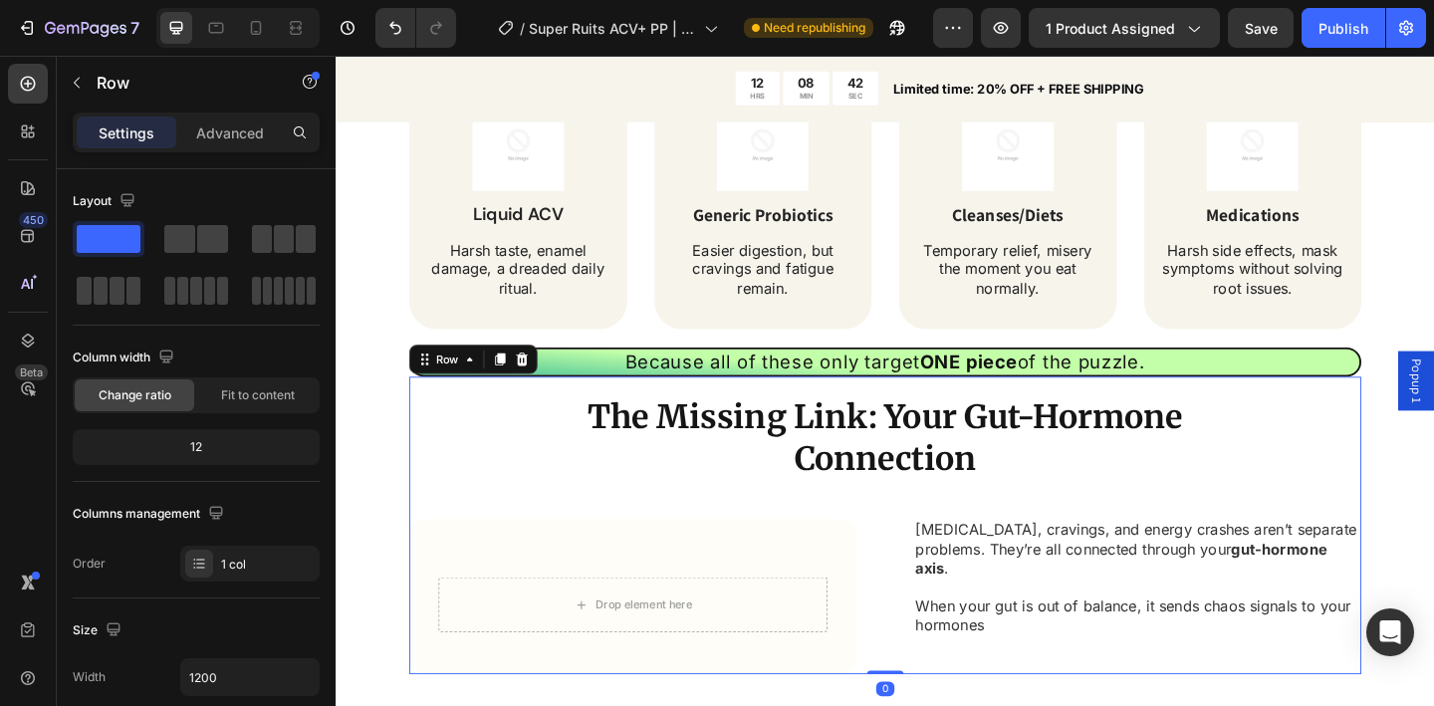
drag, startPoint x: 519, startPoint y: 393, endPoint x: 721, endPoint y: 478, distance: 219.2
click at [518, 393] on icon at bounding box center [514, 386] width 16 height 16
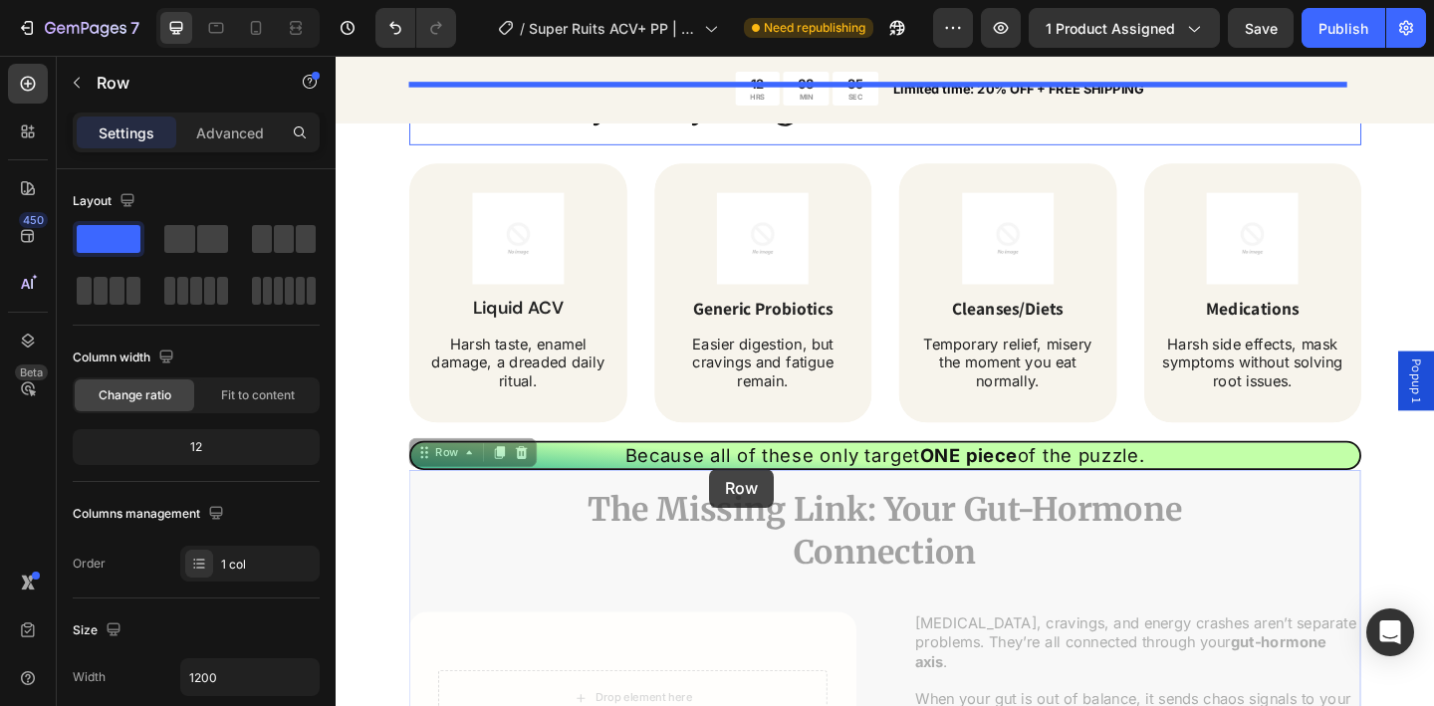
scroll to position [1786, 0]
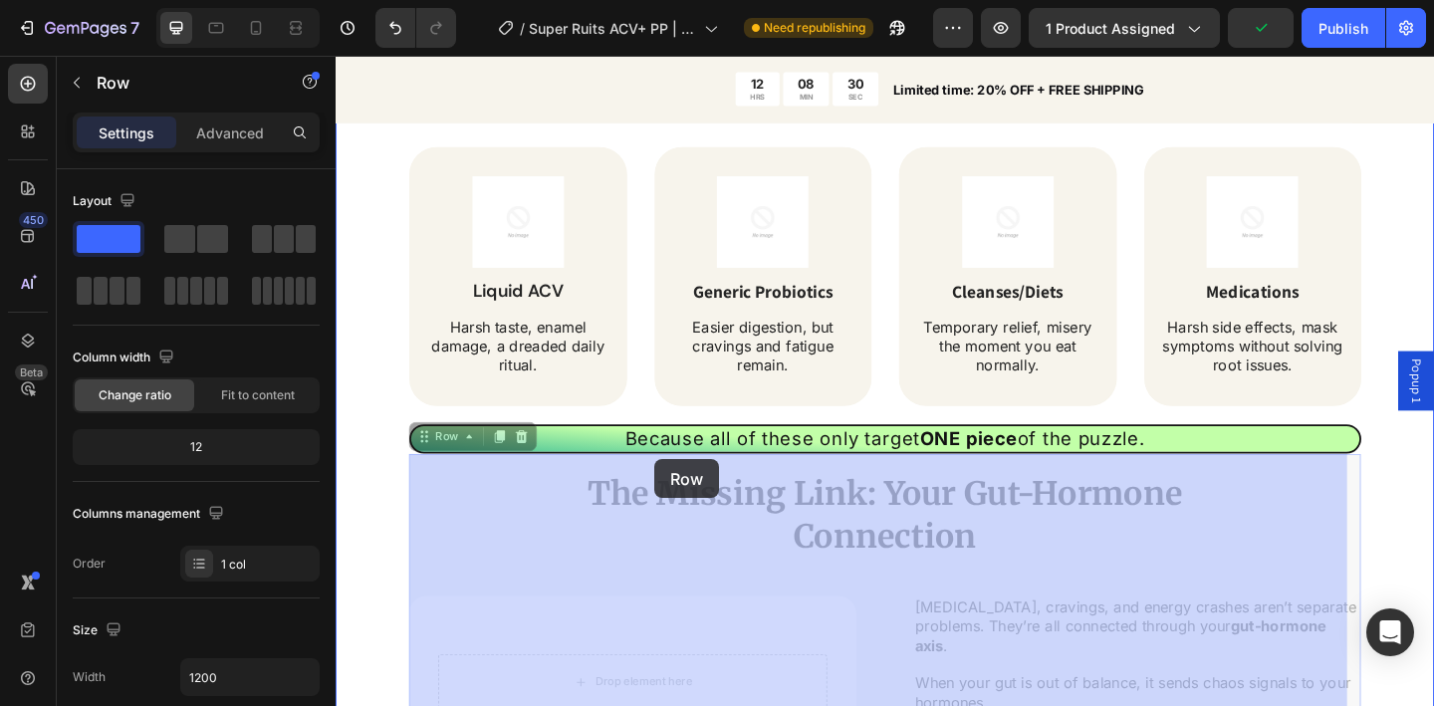
drag, startPoint x: 562, startPoint y: 423, endPoint x: 682, endPoint y: 495, distance: 140.2
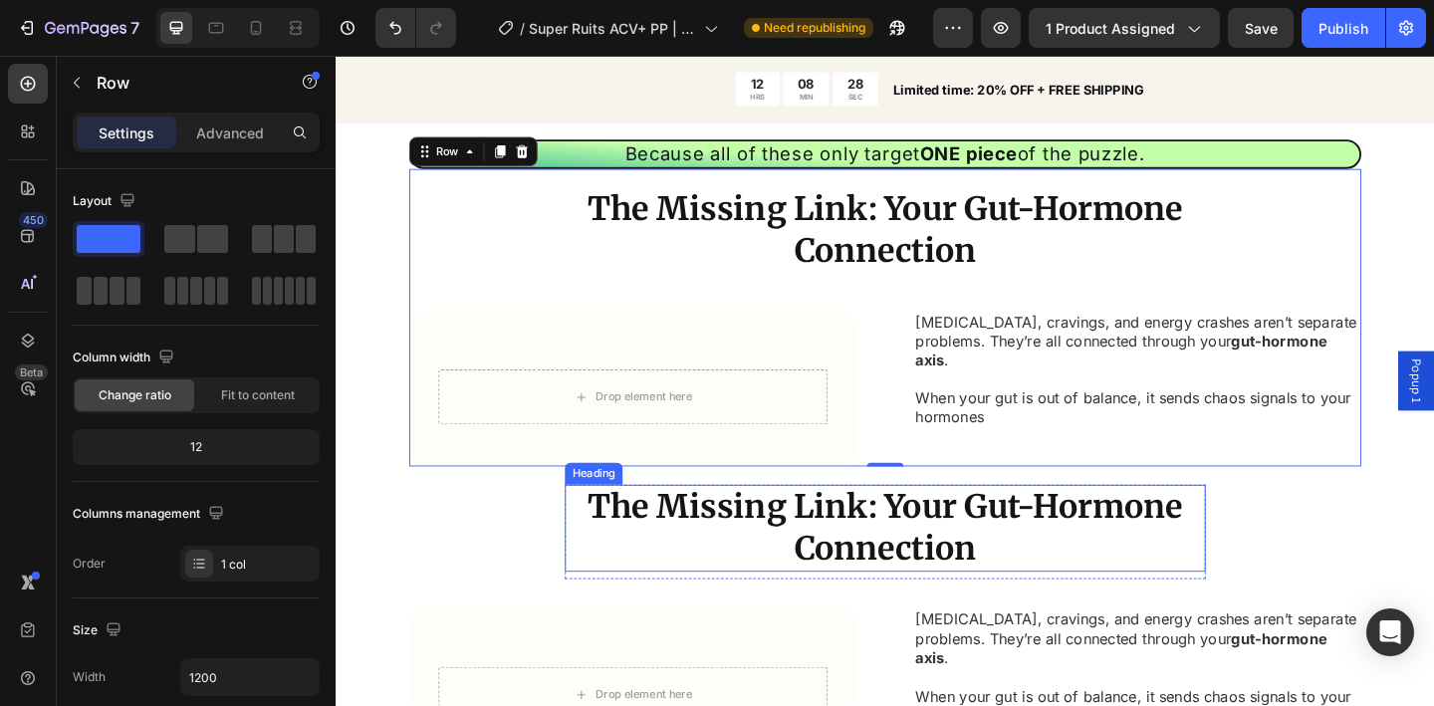
scroll to position [1862, 0]
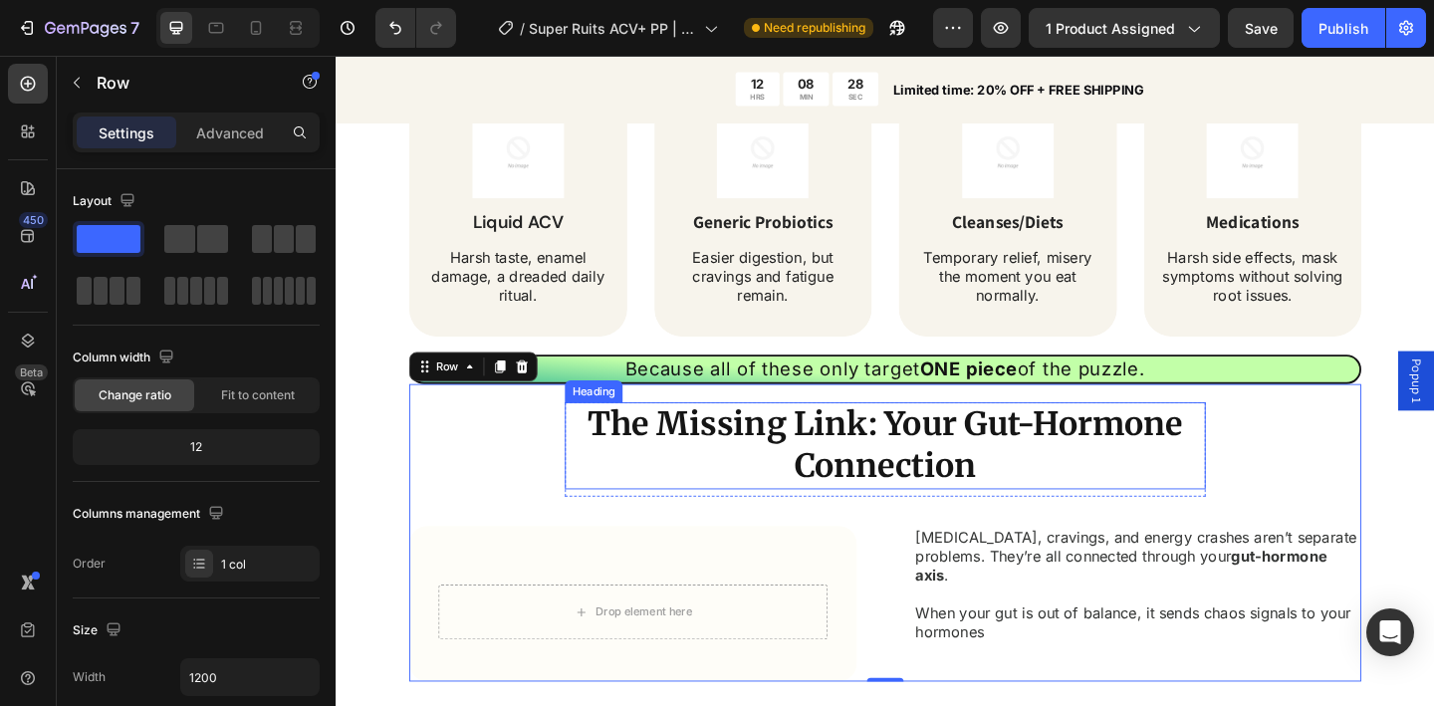
click at [917, 469] on h2 "The Missing Link: Your Gut-Hormone Connection" at bounding box center [933, 480] width 697 height 95
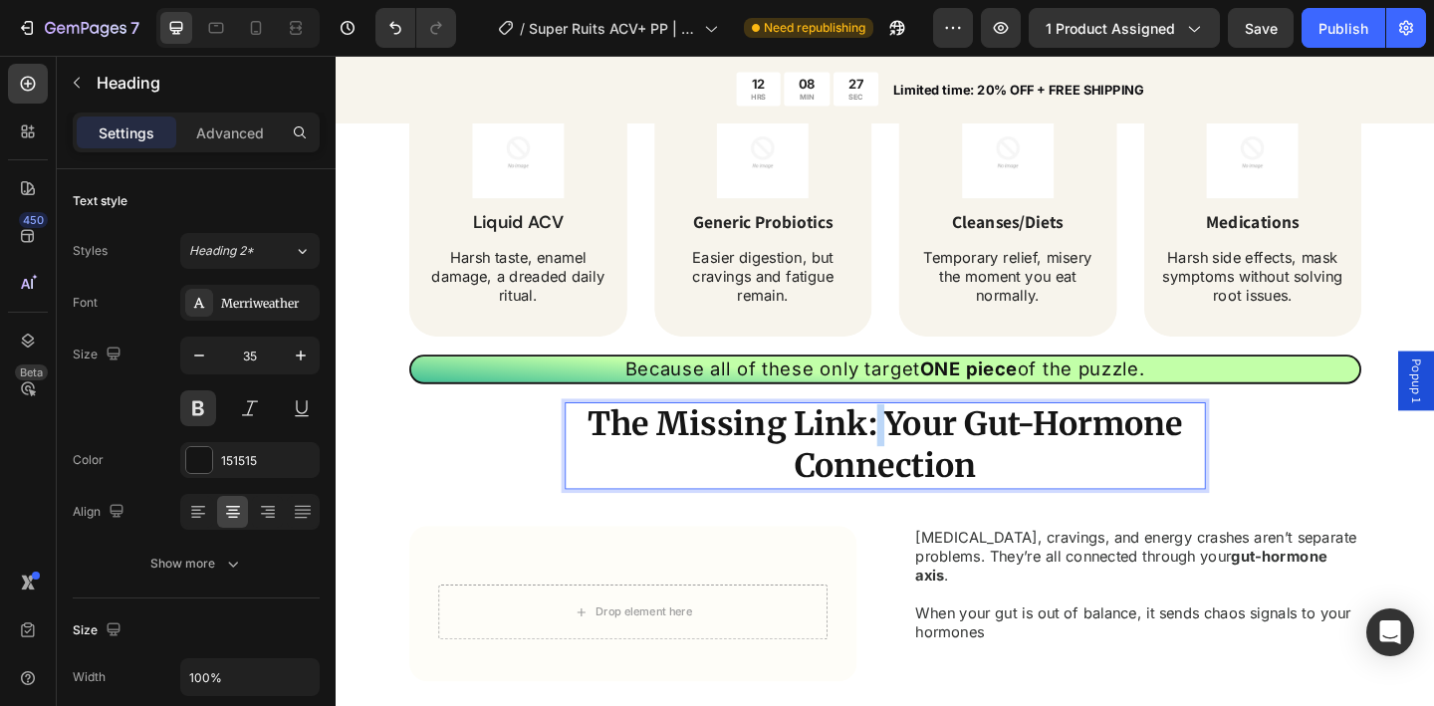
click at [917, 469] on p "The Missing Link: Your Gut-Hormone Connection" at bounding box center [933, 480] width 693 height 91
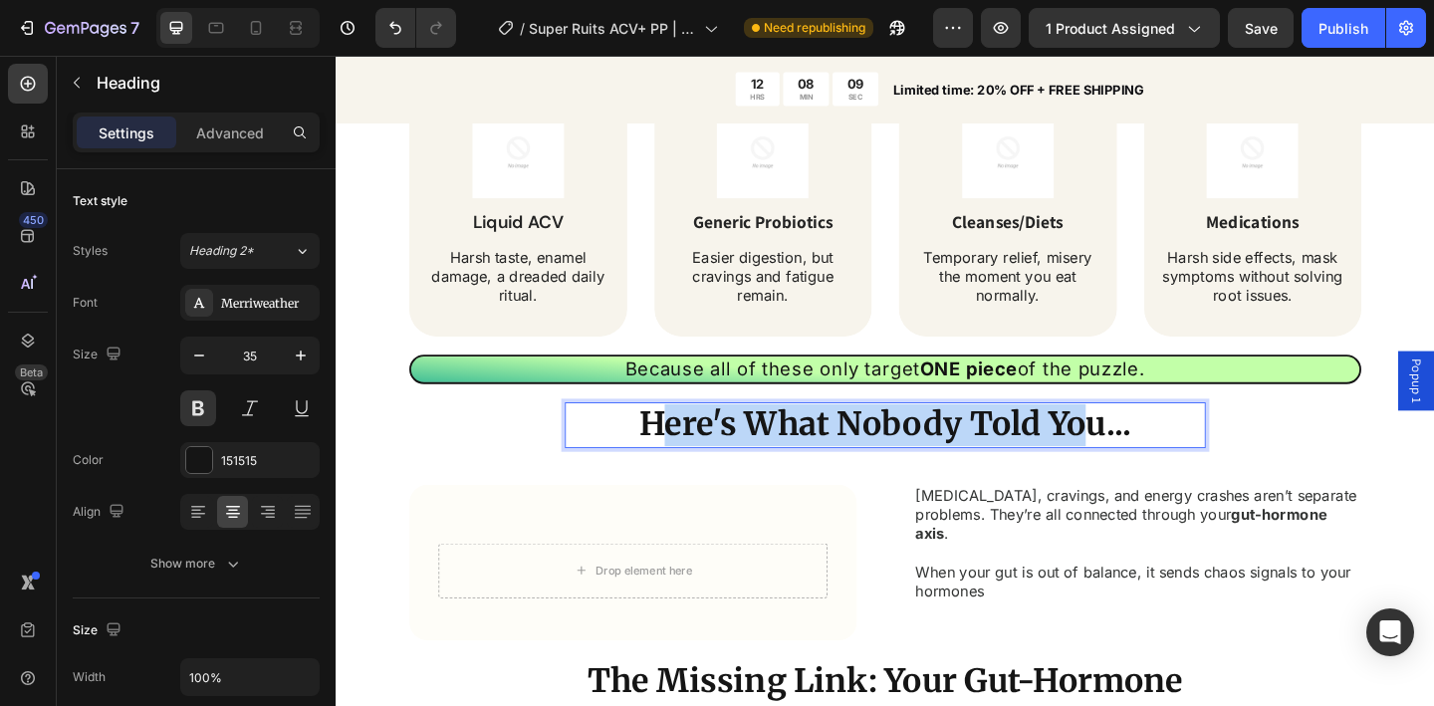
drag, startPoint x: 688, startPoint y: 454, endPoint x: 1145, endPoint y: 456, distance: 457.2
click at [1145, 456] on p "Here's What Nobody Told You..." at bounding box center [933, 458] width 693 height 46
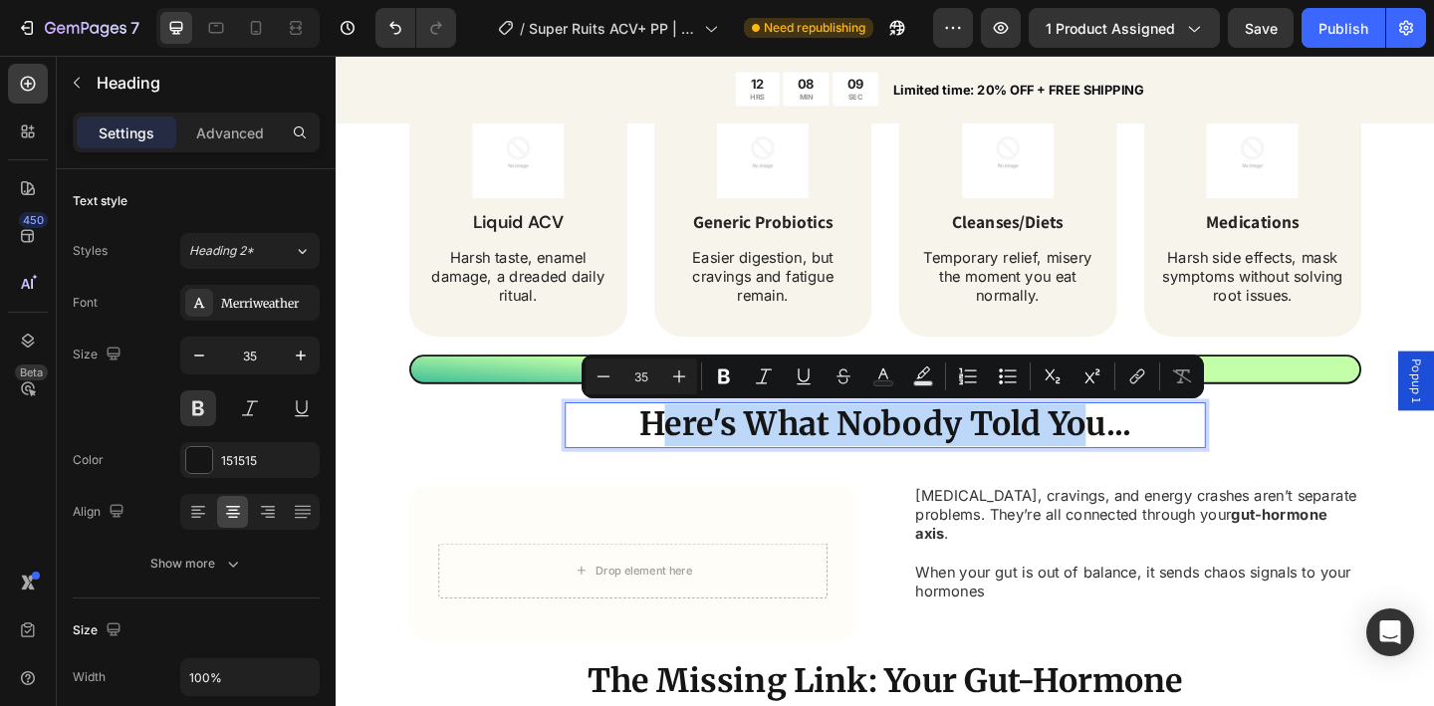
click at [1145, 456] on p "Here's What Nobody Told You..." at bounding box center [933, 458] width 693 height 46
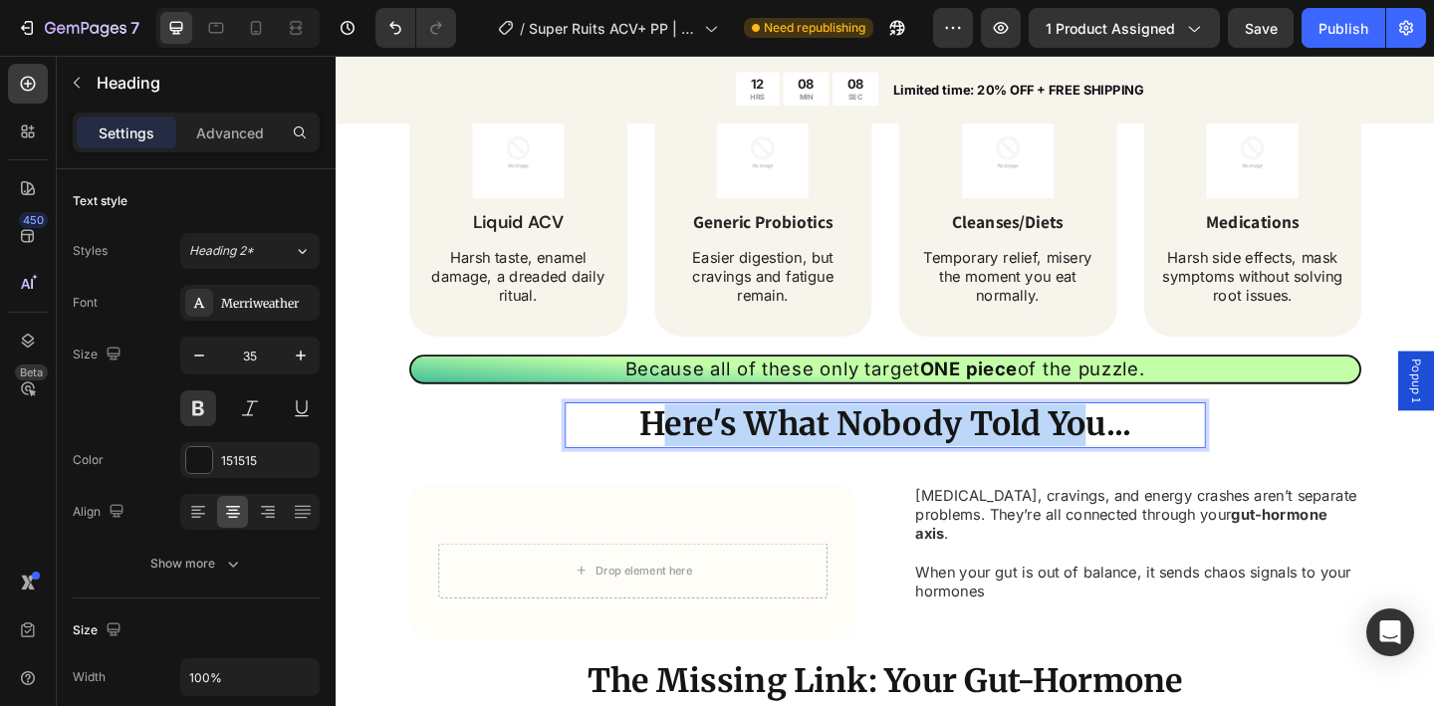
drag, startPoint x: 1148, startPoint y: 463, endPoint x: 694, endPoint y: 443, distance: 454.6
click at [694, 443] on p "Here's What Nobody Told You..." at bounding box center [933, 458] width 693 height 46
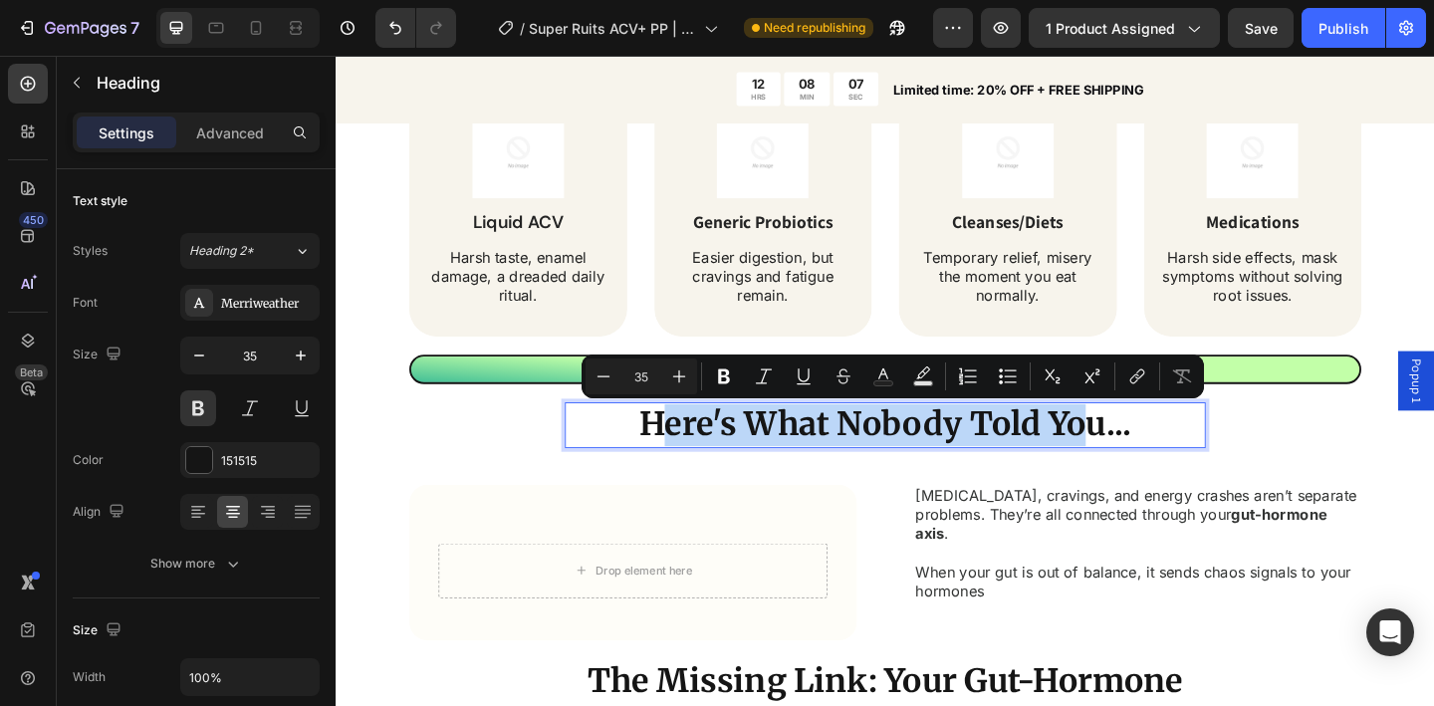
click at [694, 443] on p "Here's What Nobody Told You..." at bounding box center [933, 458] width 693 height 46
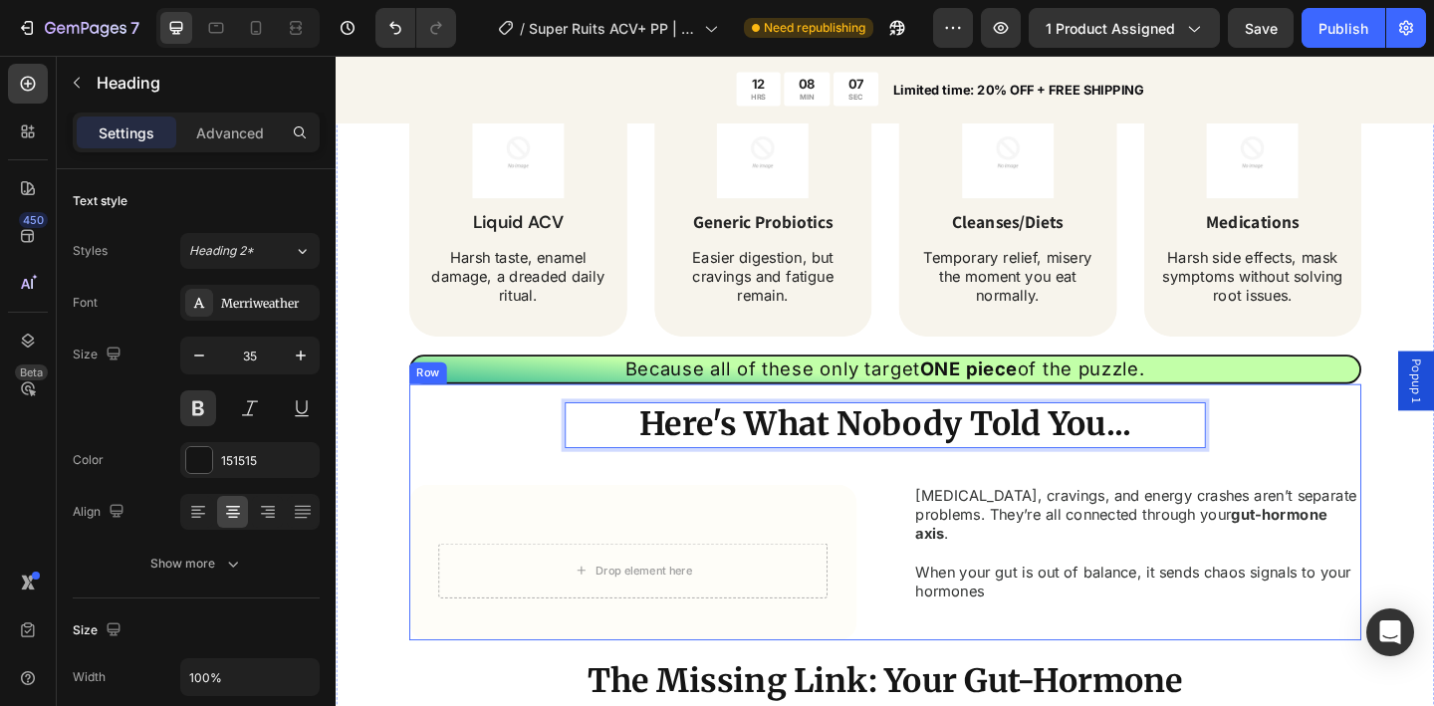
click at [541, 460] on div "Here's What Nobody Told You... Heading 8 Row Drop element here Row Row Bloating…" at bounding box center [933, 552] width 1036 height 279
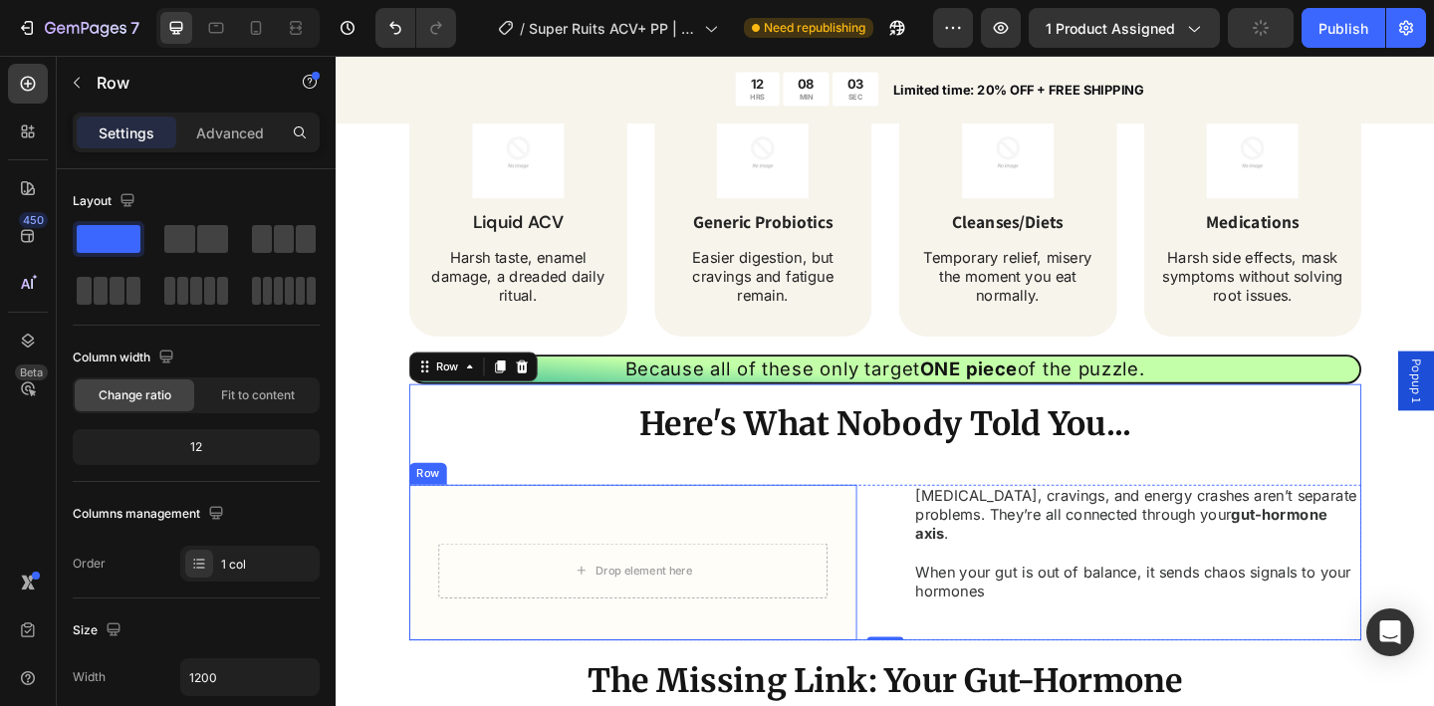
click at [866, 562] on div "Drop element here Row Row" at bounding box center [658, 607] width 487 height 169
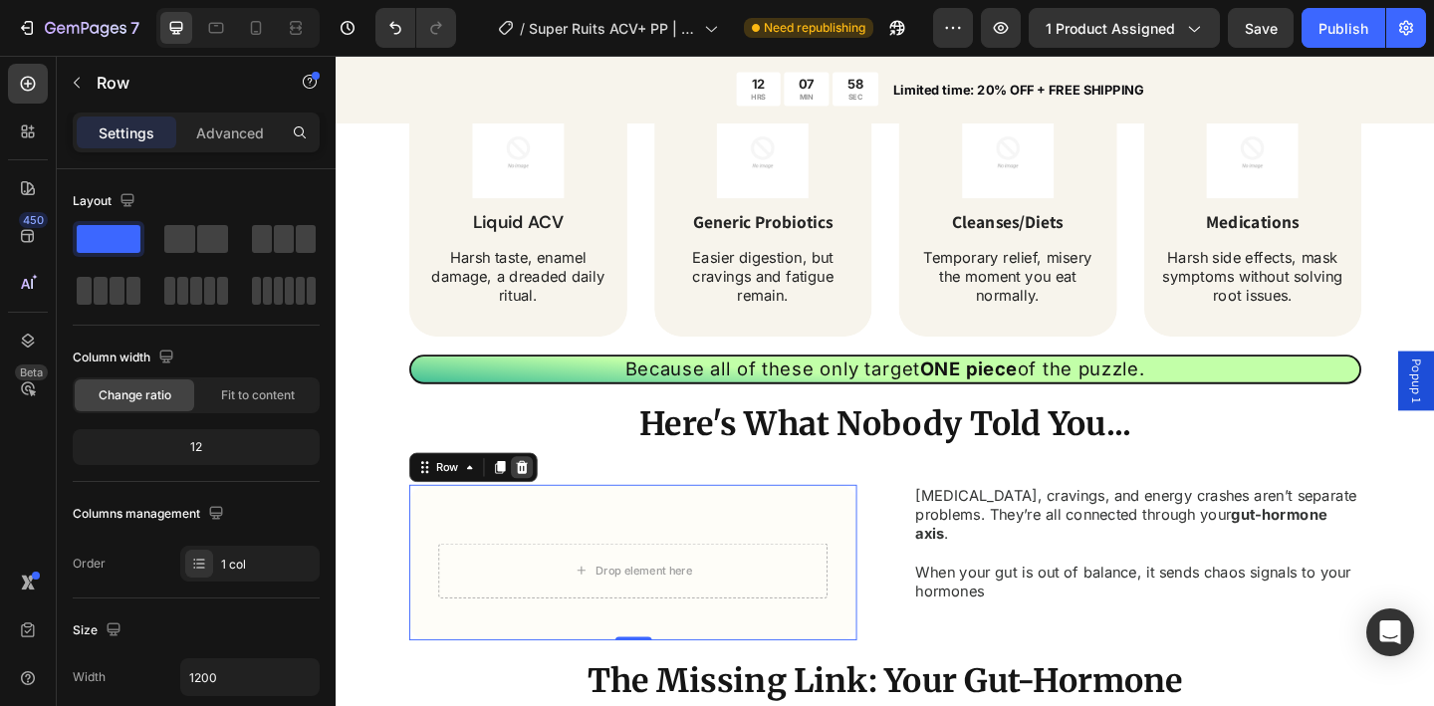
click at [537, 505] on icon at bounding box center [538, 503] width 13 height 14
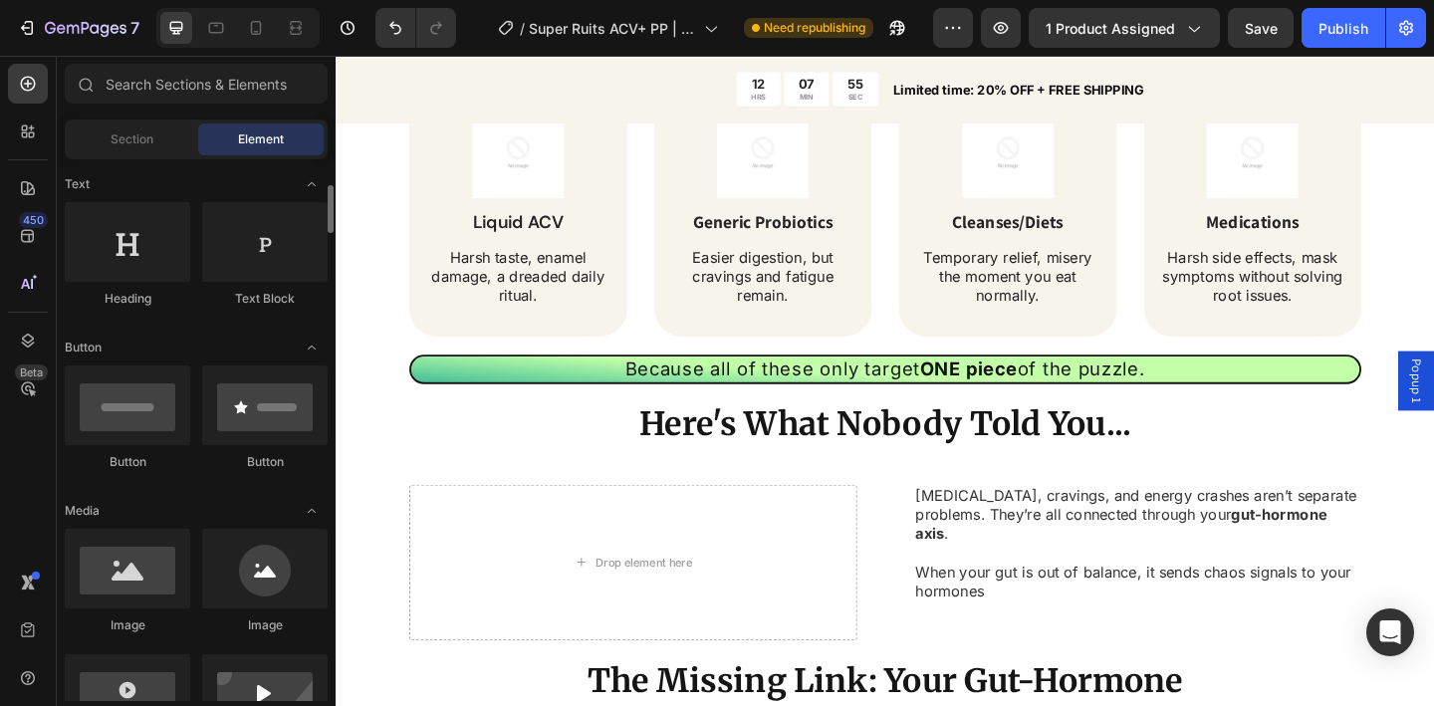
scroll to position [294, 0]
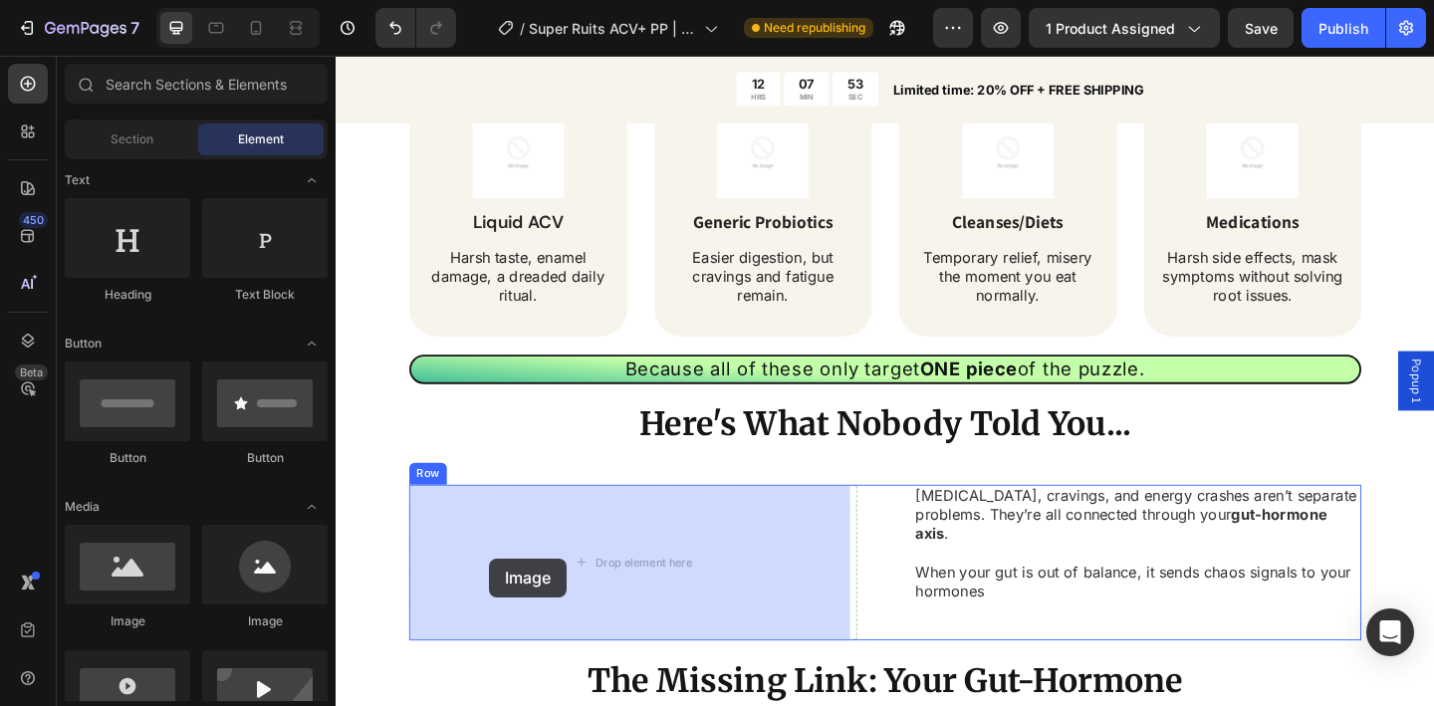
drag, startPoint x: 535, startPoint y: 620, endPoint x: 504, endPoint y: 603, distance: 35.2
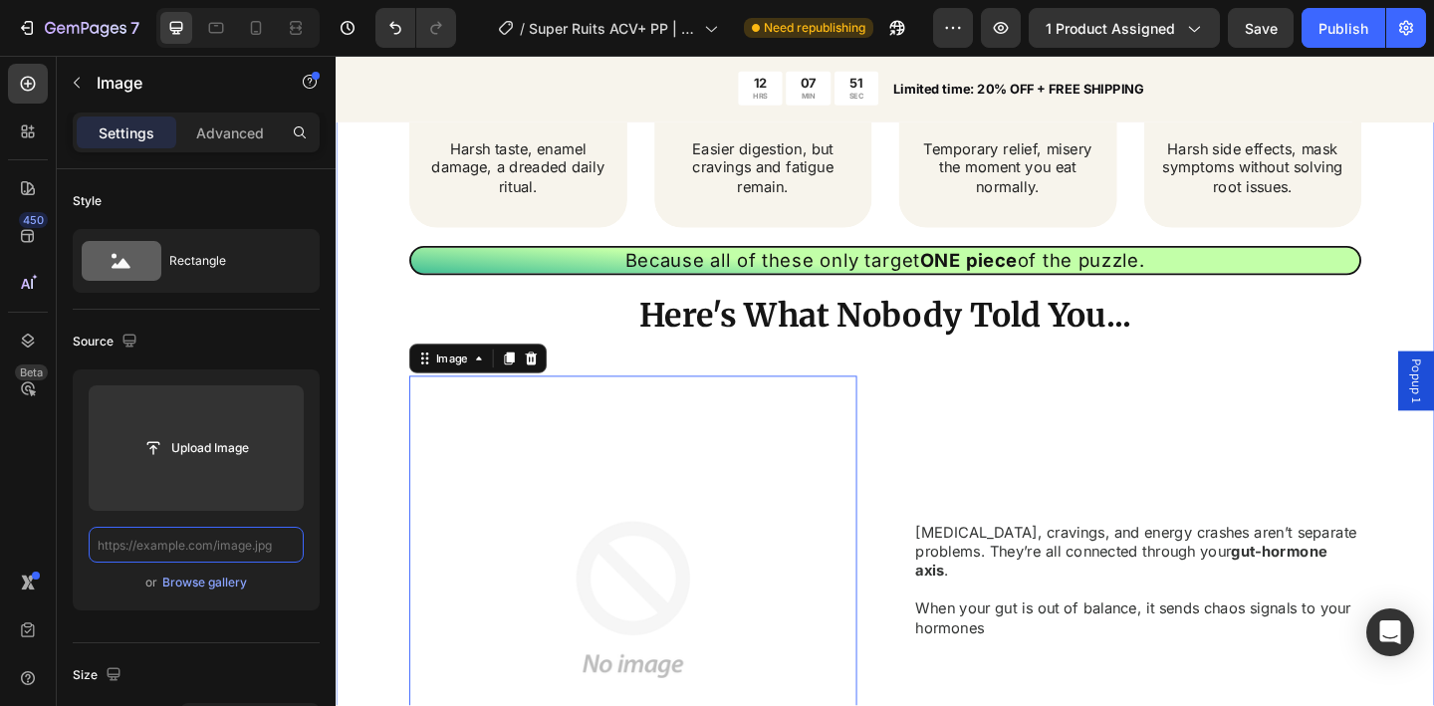
scroll to position [1995, 0]
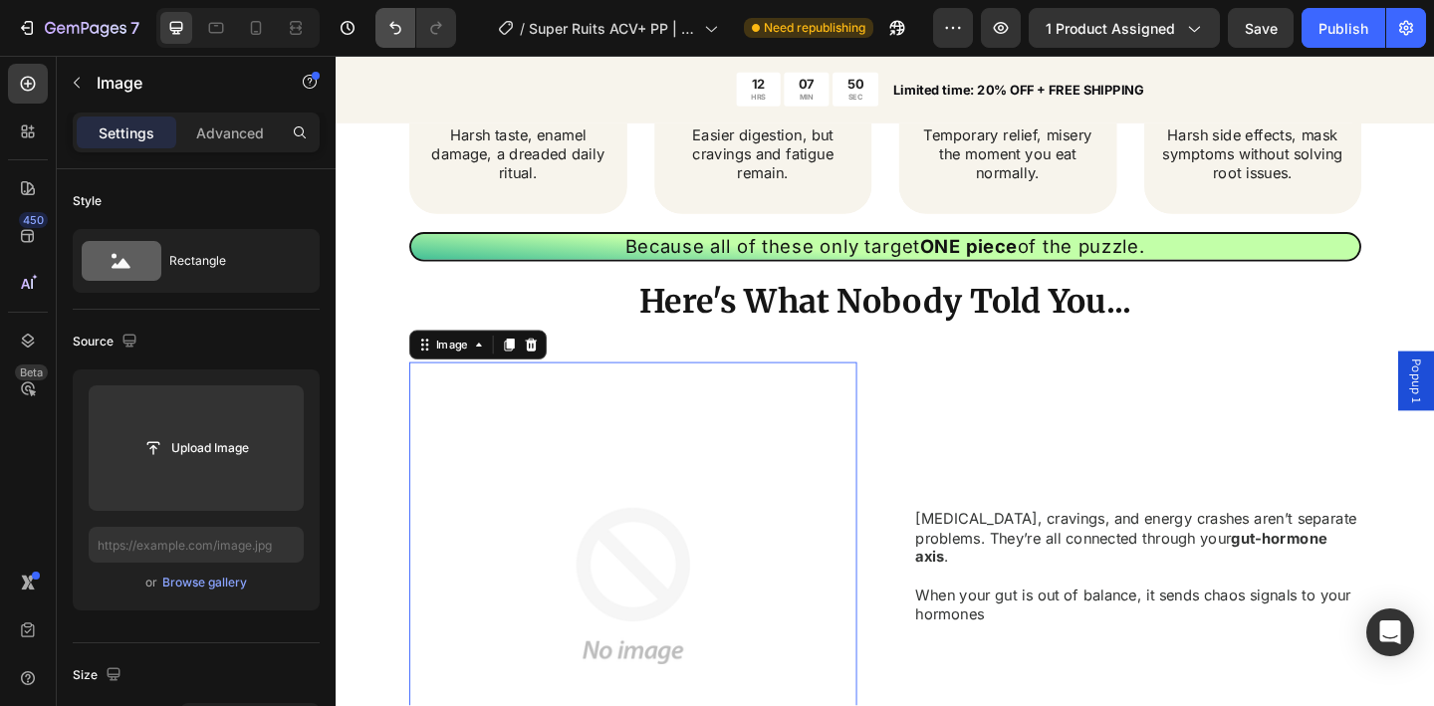
click at [389, 35] on icon "Undo/Redo" at bounding box center [395, 28] width 20 height 20
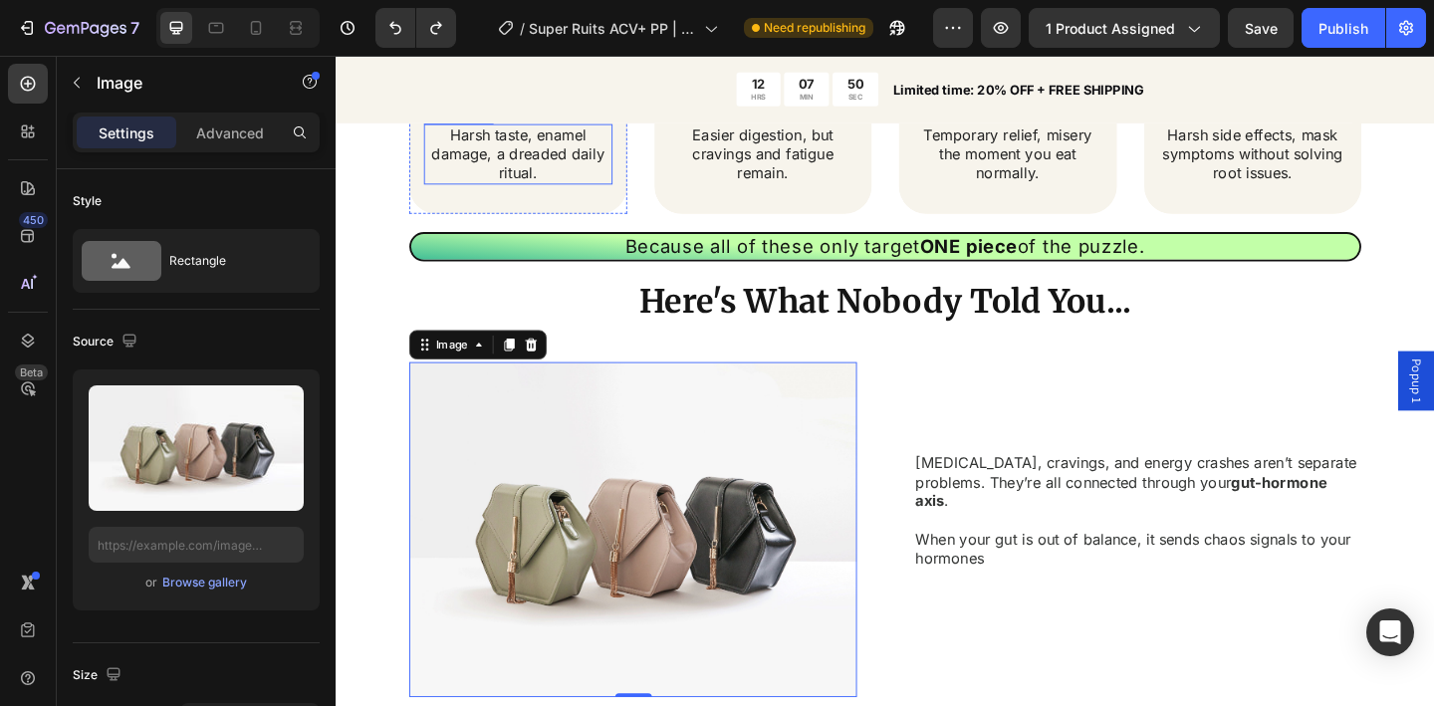
type input "[URL][DOMAIN_NAME]"
click at [1433, 384] on div "Tired of Bloating, Cravings & Energy Crashes? Heading Bloated belly that makes …" at bounding box center [933, 381] width 1195 height 1594
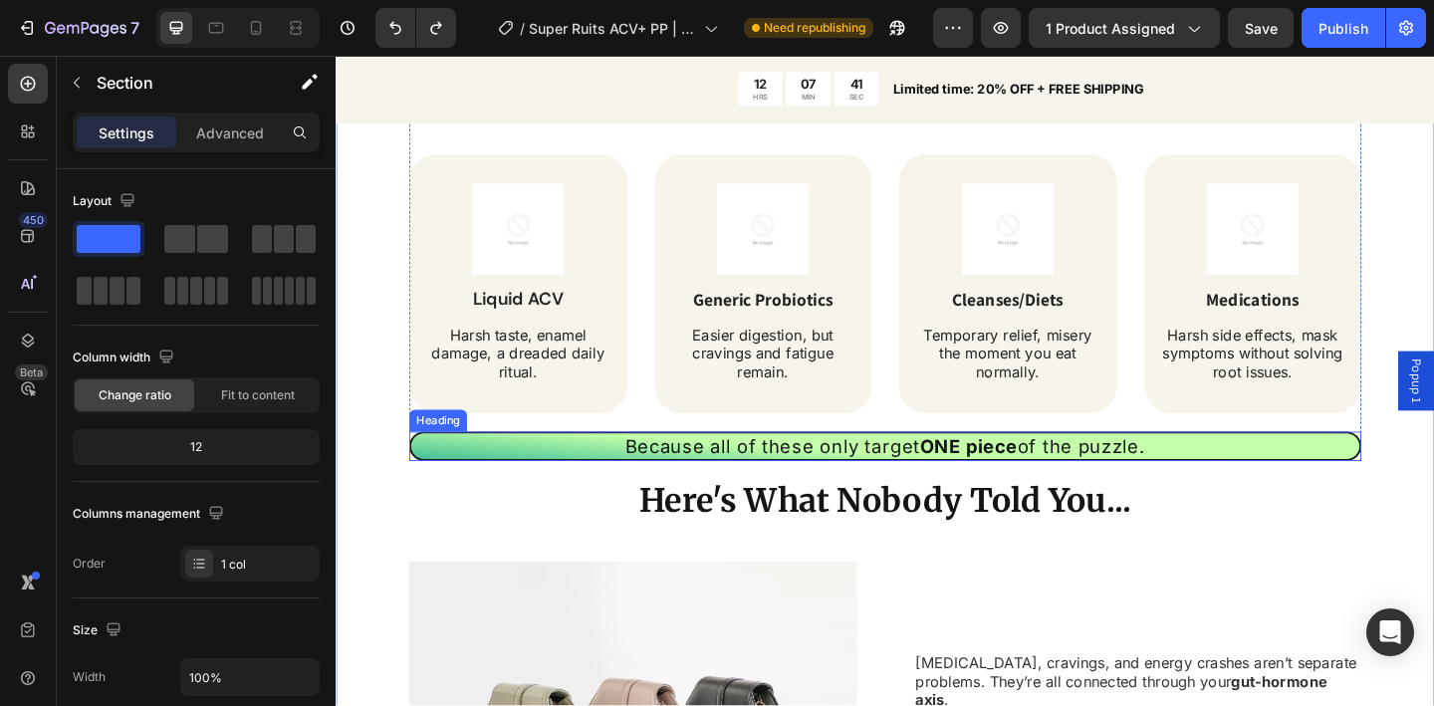
scroll to position [1757, 0]
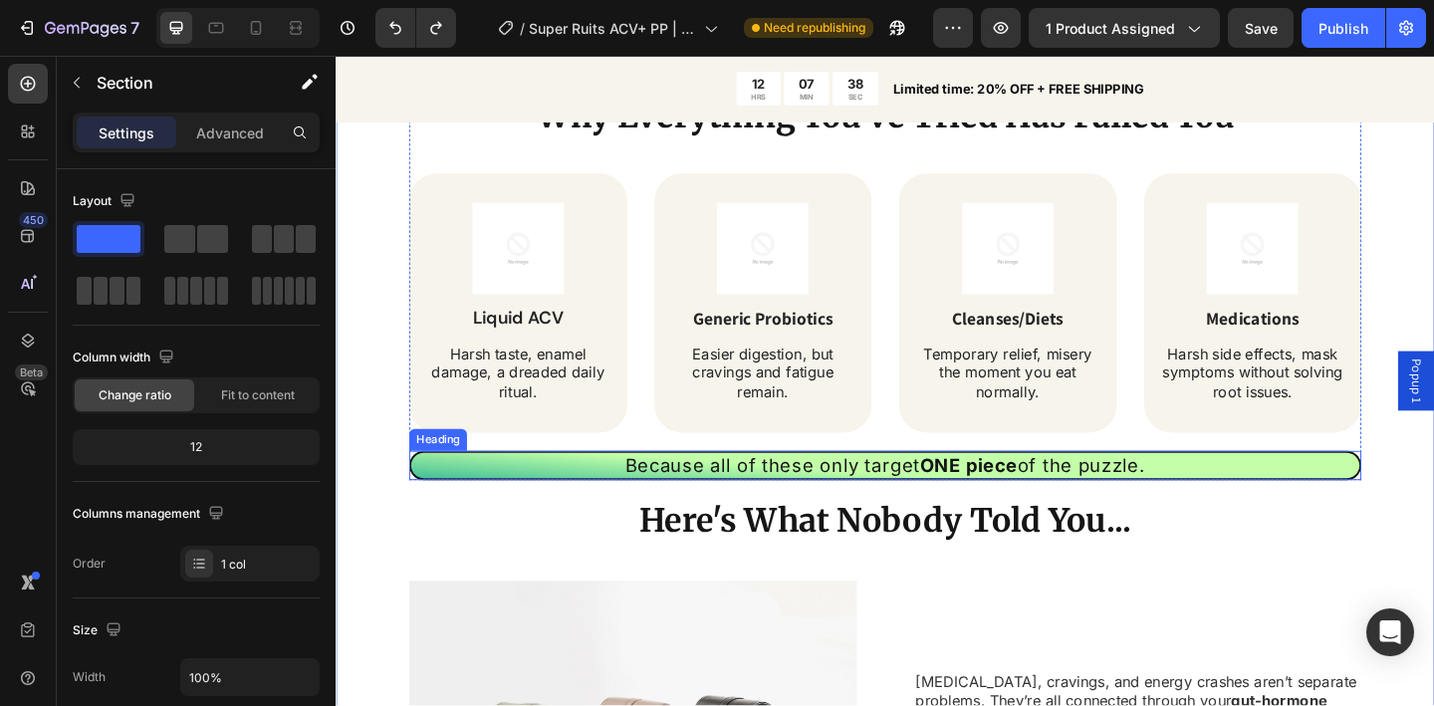
click at [591, 509] on h2 "Because all of these only target ONE piece of the puzzle." at bounding box center [933, 502] width 1036 height 32
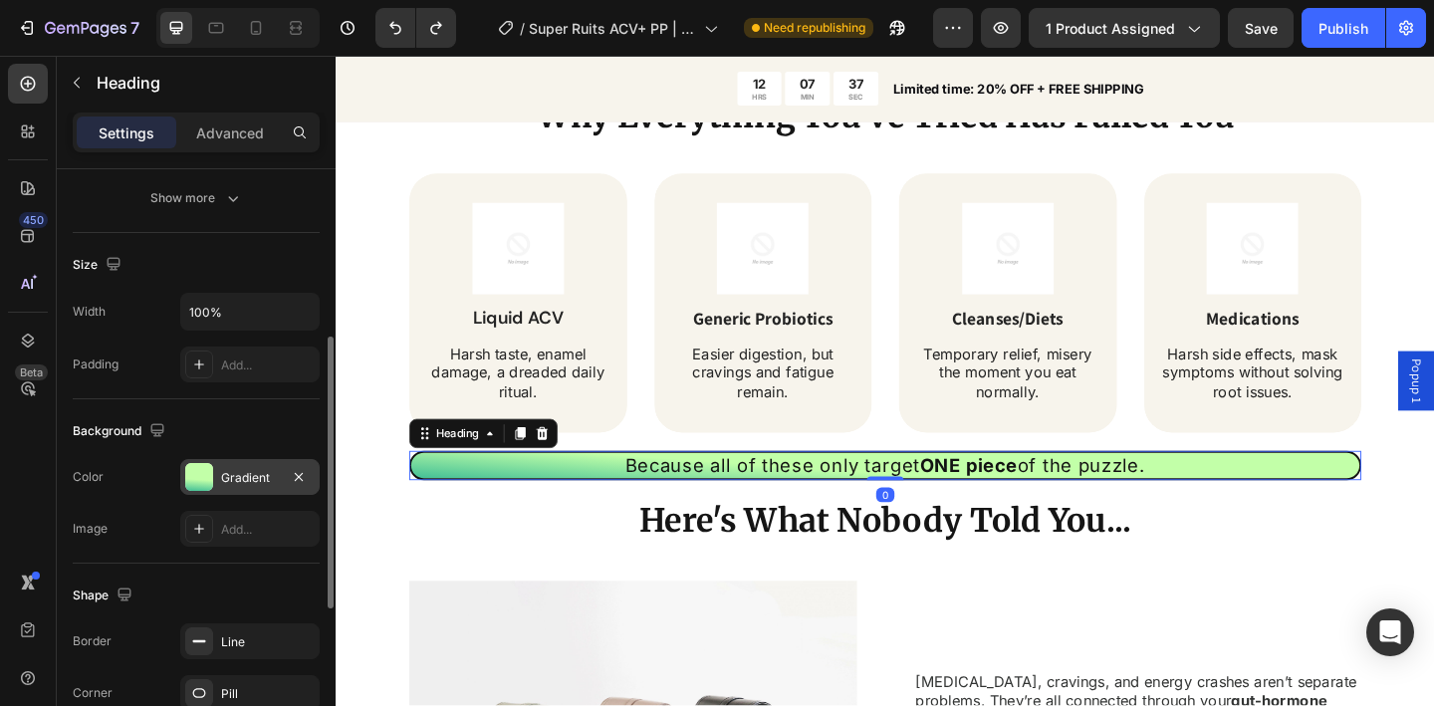
scroll to position [370, 0]
click at [300, 474] on icon "button" at bounding box center [299, 473] width 16 height 16
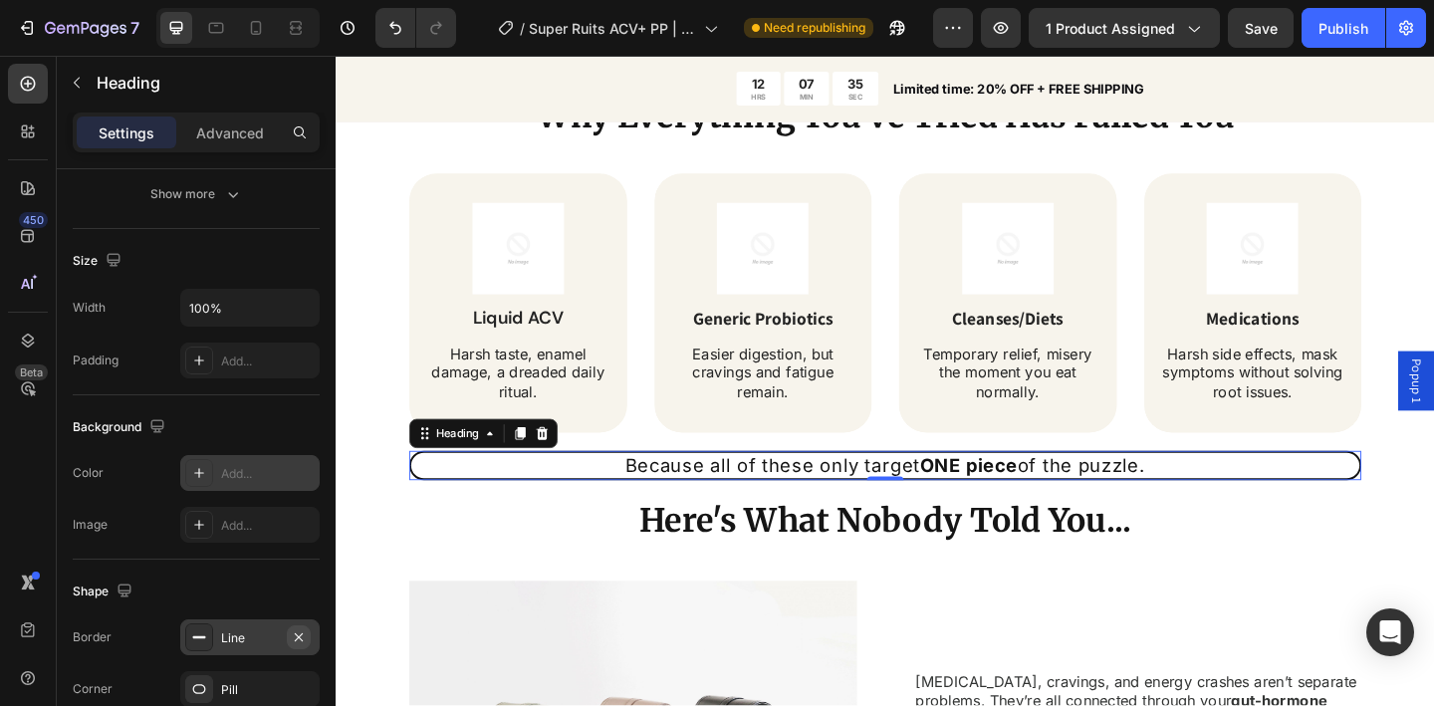
click at [298, 637] on icon "button" at bounding box center [299, 637] width 16 height 16
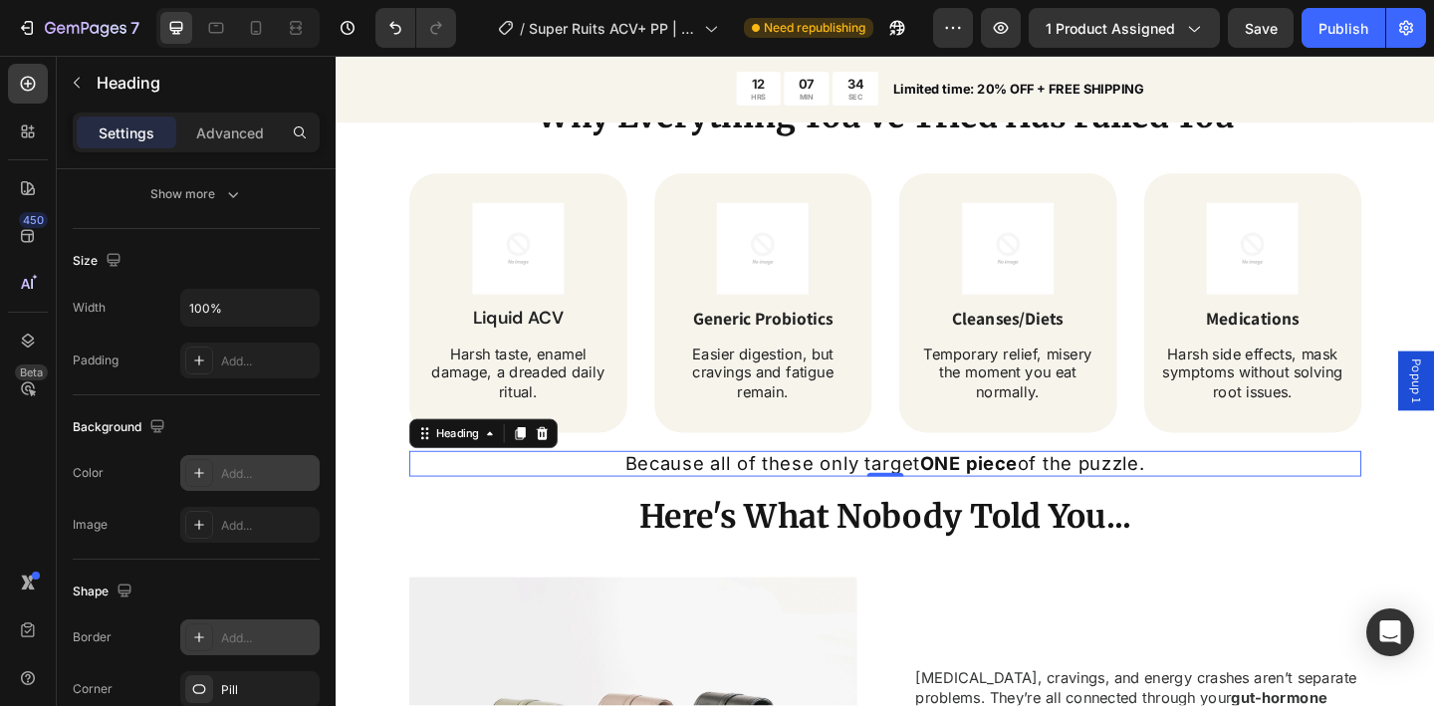
click at [766, 510] on h2 "Because all of these only target ONE piece of the puzzle." at bounding box center [933, 500] width 1036 height 28
click at [766, 510] on p "Because all of these only target ONE piece of the puzzle." at bounding box center [933, 500] width 1032 height 24
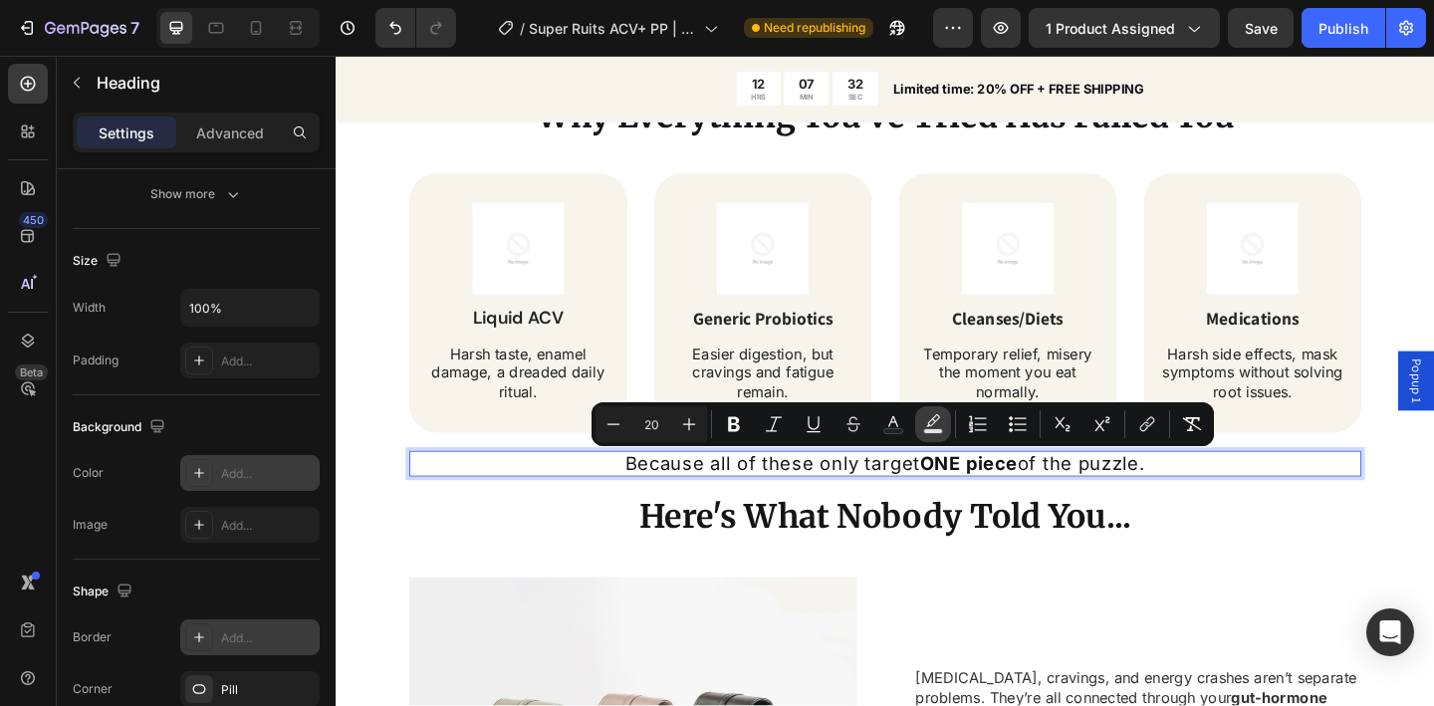
click at [943, 419] on button "Text Background Color" at bounding box center [933, 424] width 36 height 36
type input "000000"
type input "77"
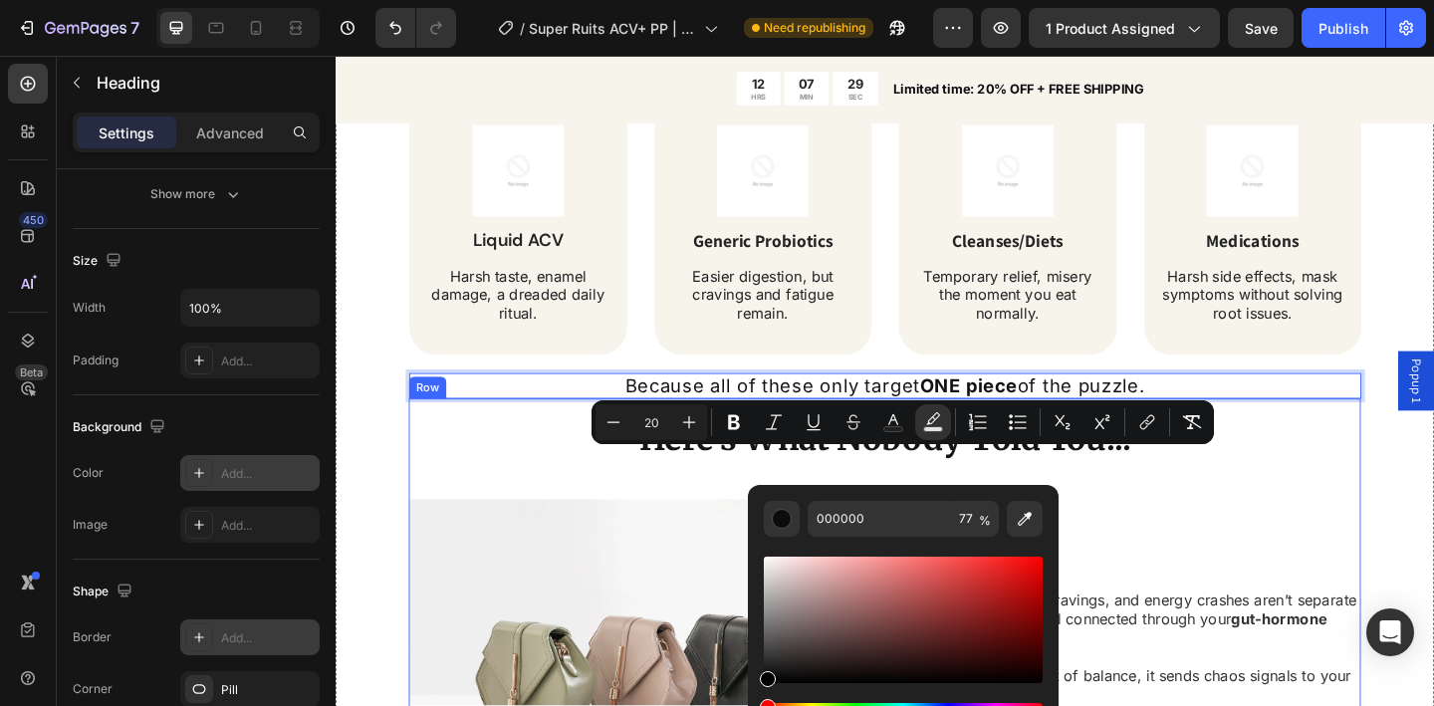
scroll to position [1922, 0]
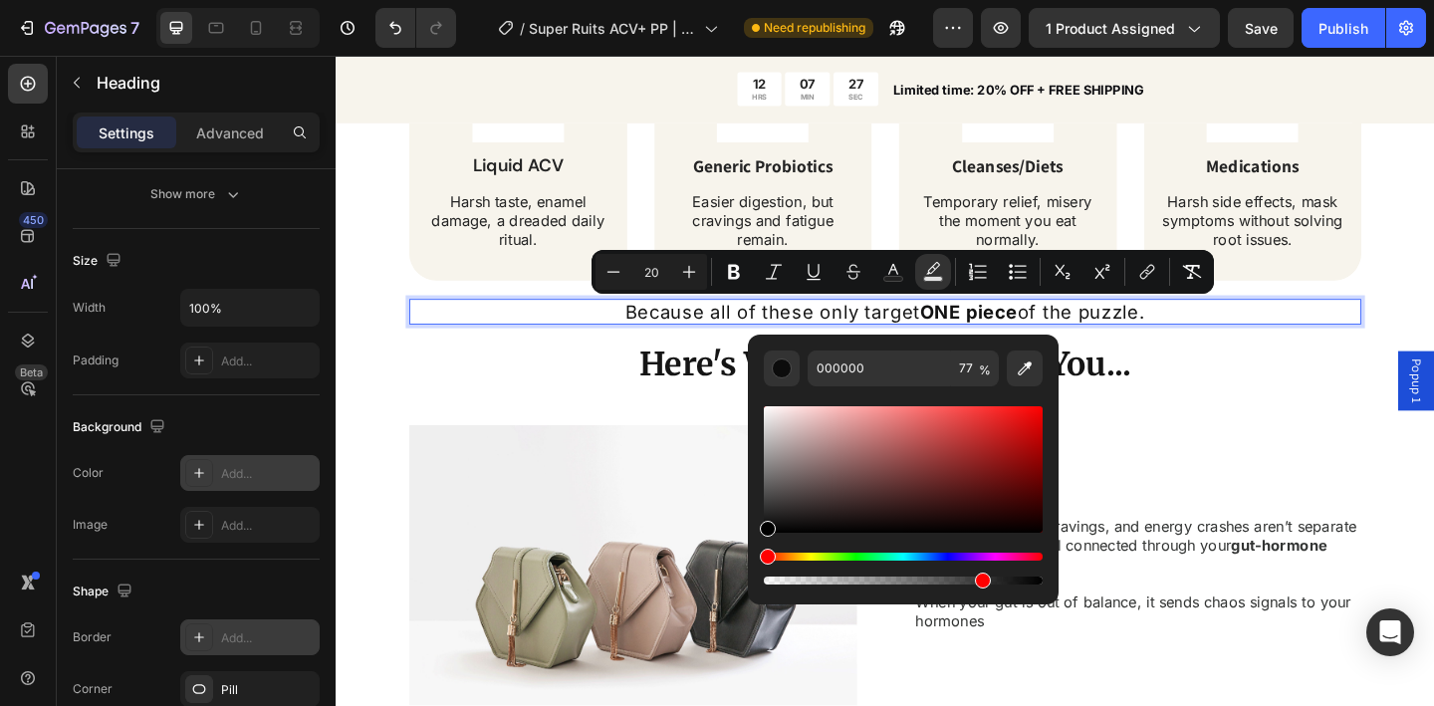
click at [850, 556] on div "Hue" at bounding box center [903, 557] width 279 height 8
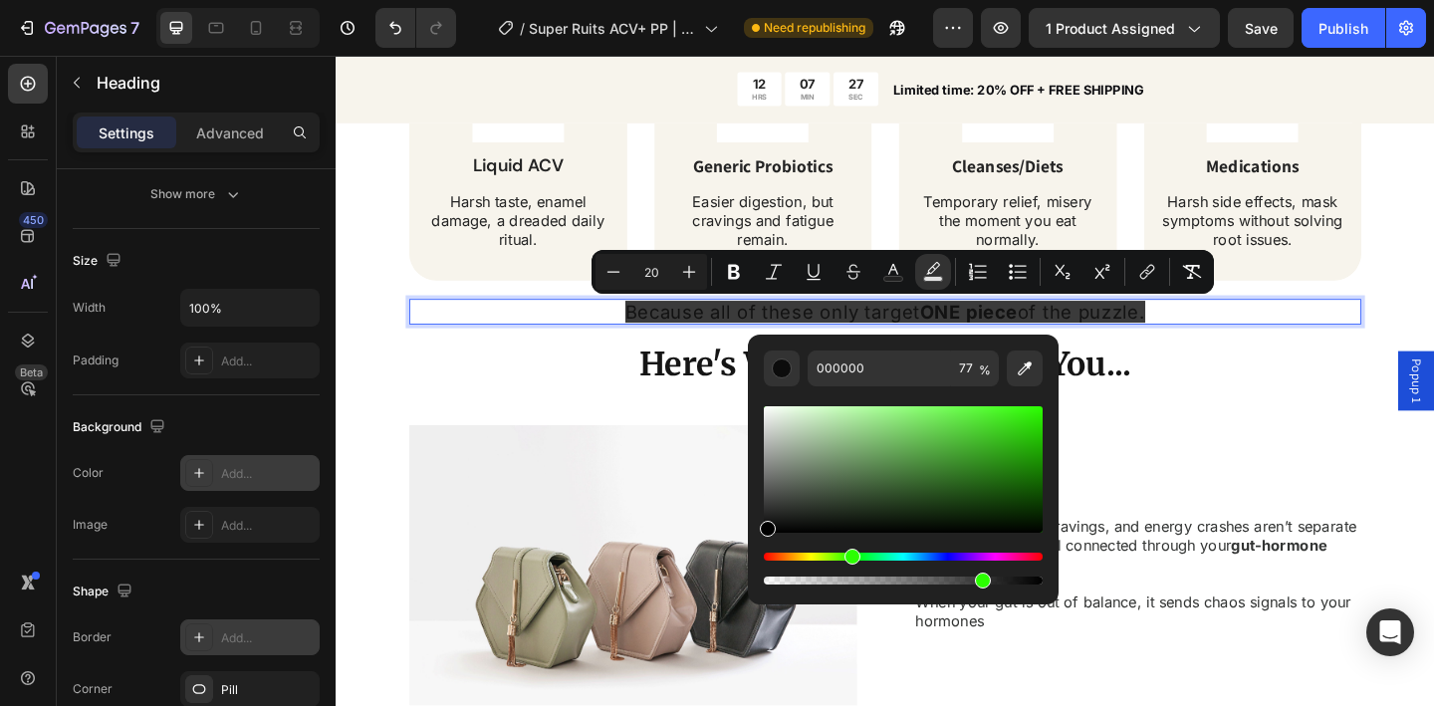
click at [856, 556] on div "Hue" at bounding box center [903, 557] width 279 height 8
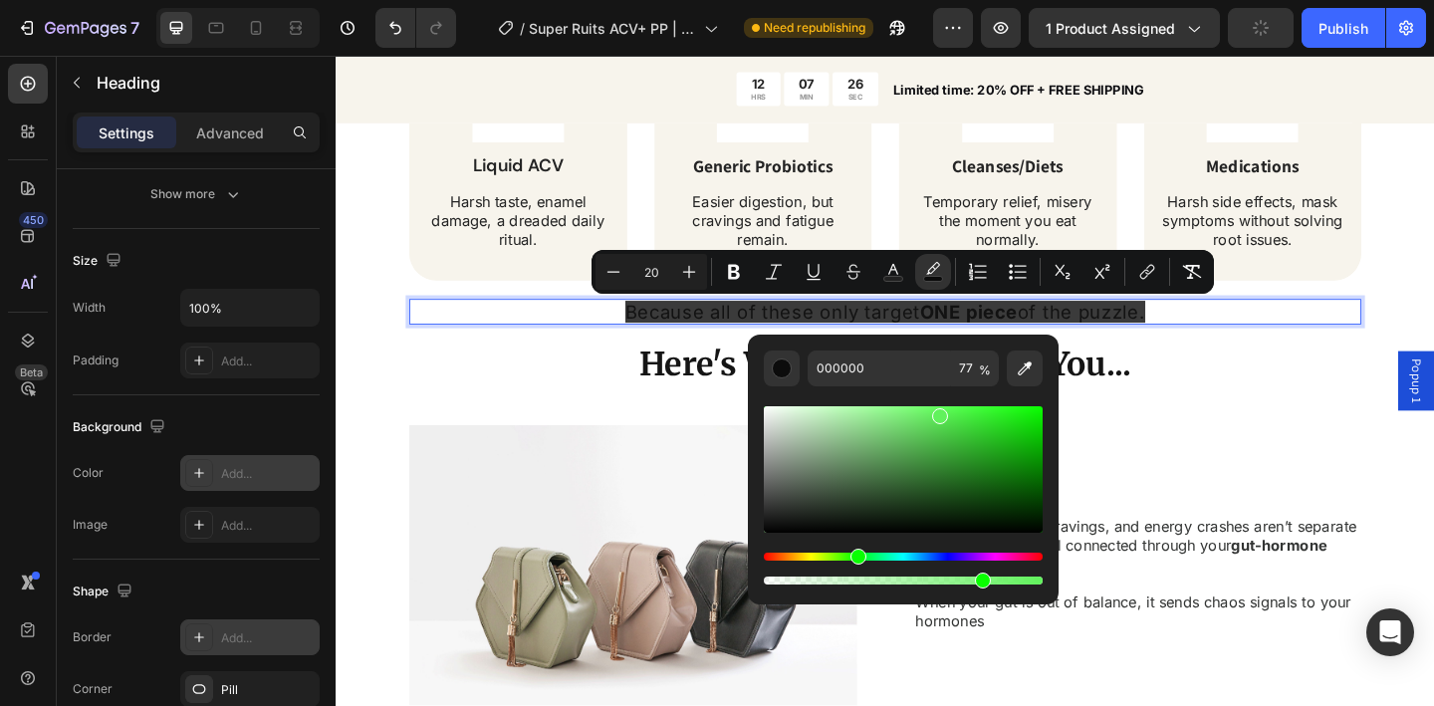
drag, startPoint x: 921, startPoint y: 412, endPoint x: 937, endPoint y: 411, distance: 16.0
click at [937, 411] on div "Editor contextual toolbar" at bounding box center [903, 469] width 279 height 126
type input "61F25C"
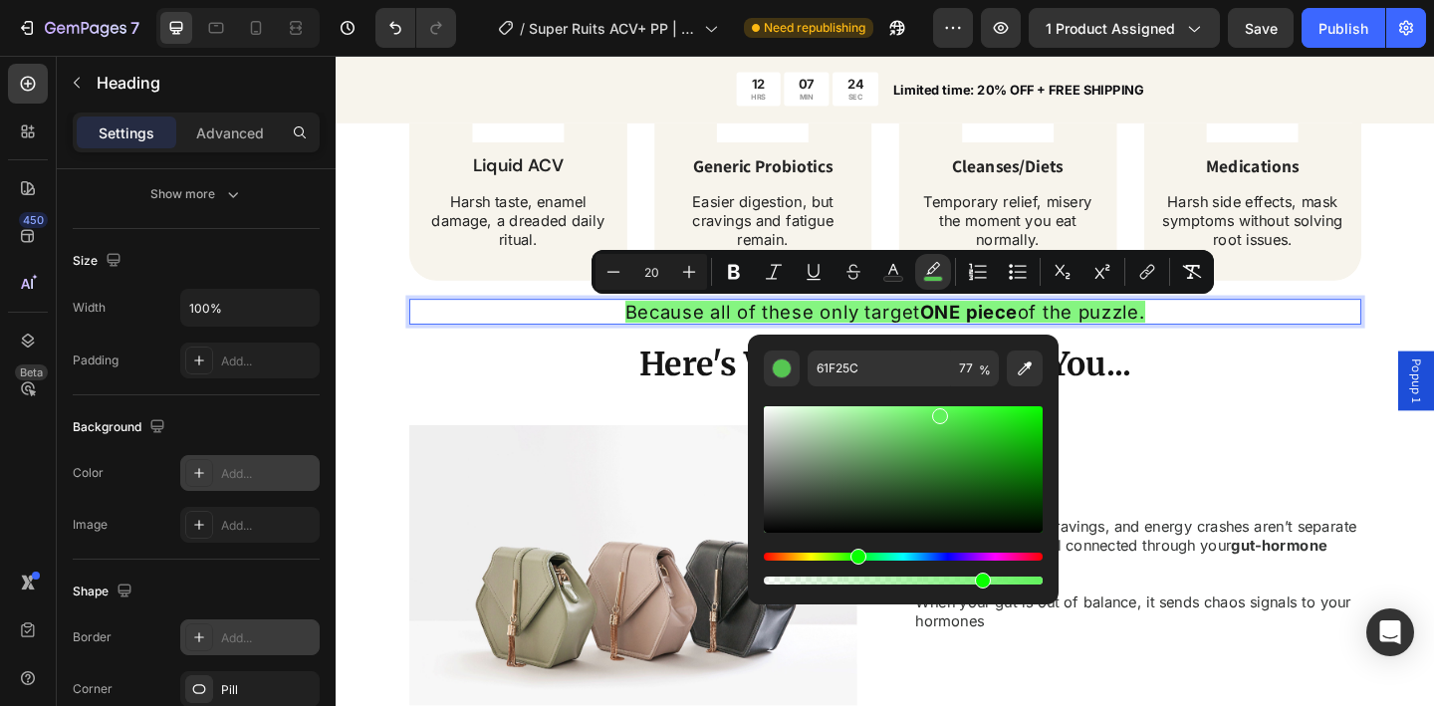
click at [558, 414] on div "Here's What Nobody Told You... Heading Row Image Bloating, cravings, and energy…" at bounding box center [933, 586] width 1036 height 474
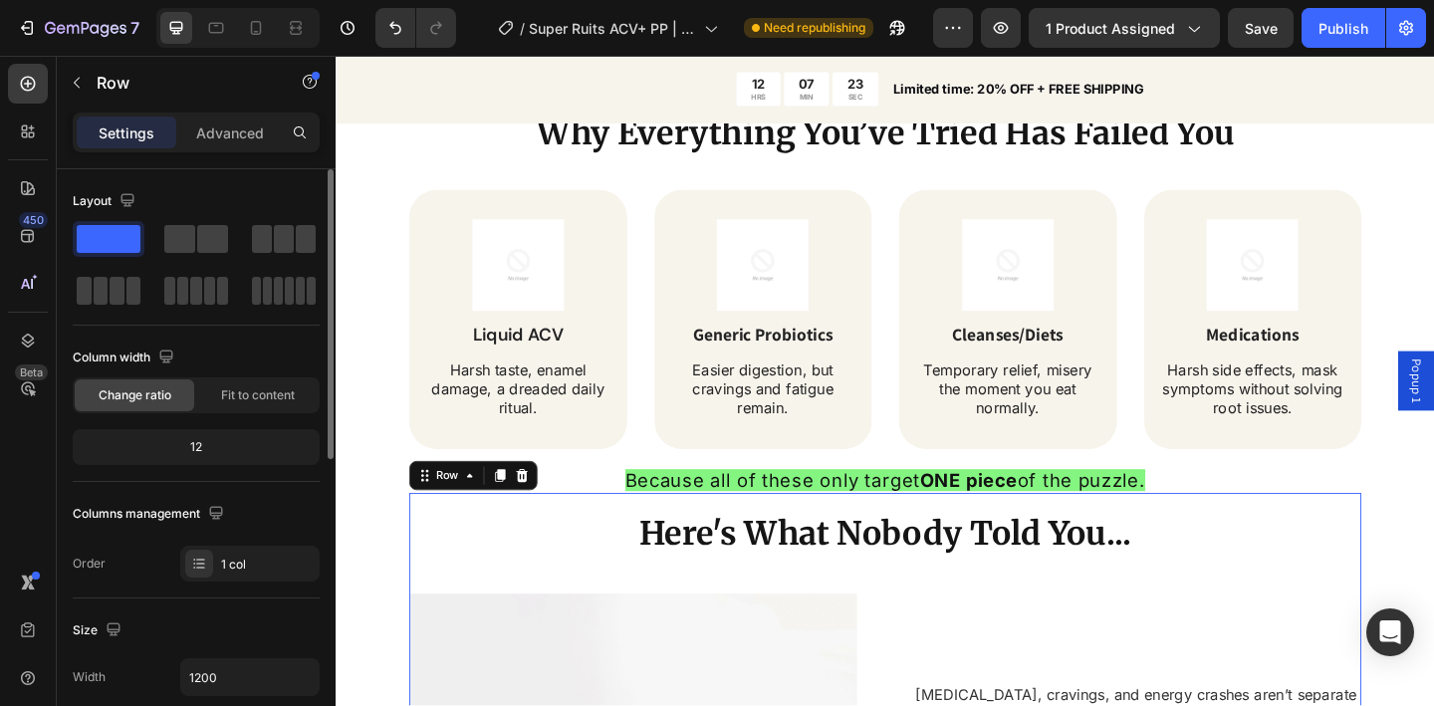
scroll to position [1690, 0]
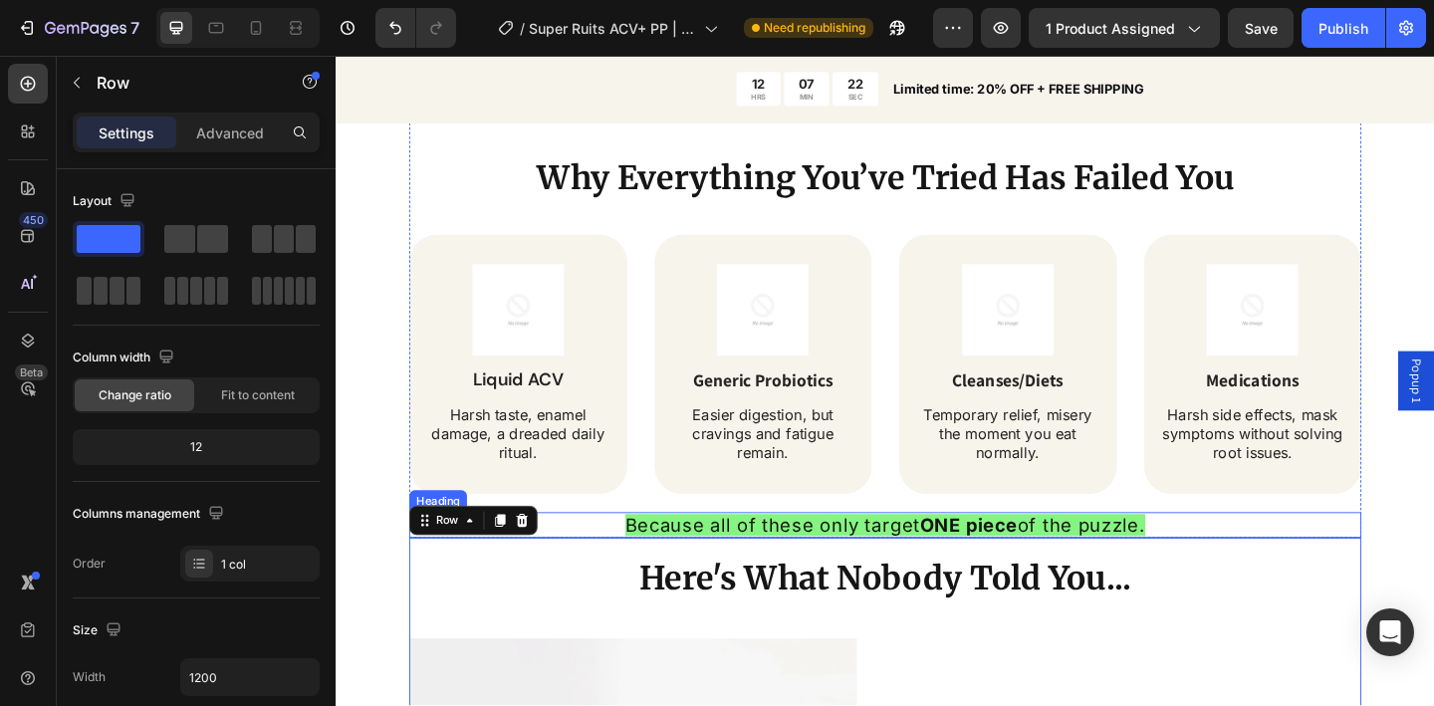
click at [755, 569] on span "Because all of these only target ONE piece of the puzzle." at bounding box center [933, 567] width 566 height 24
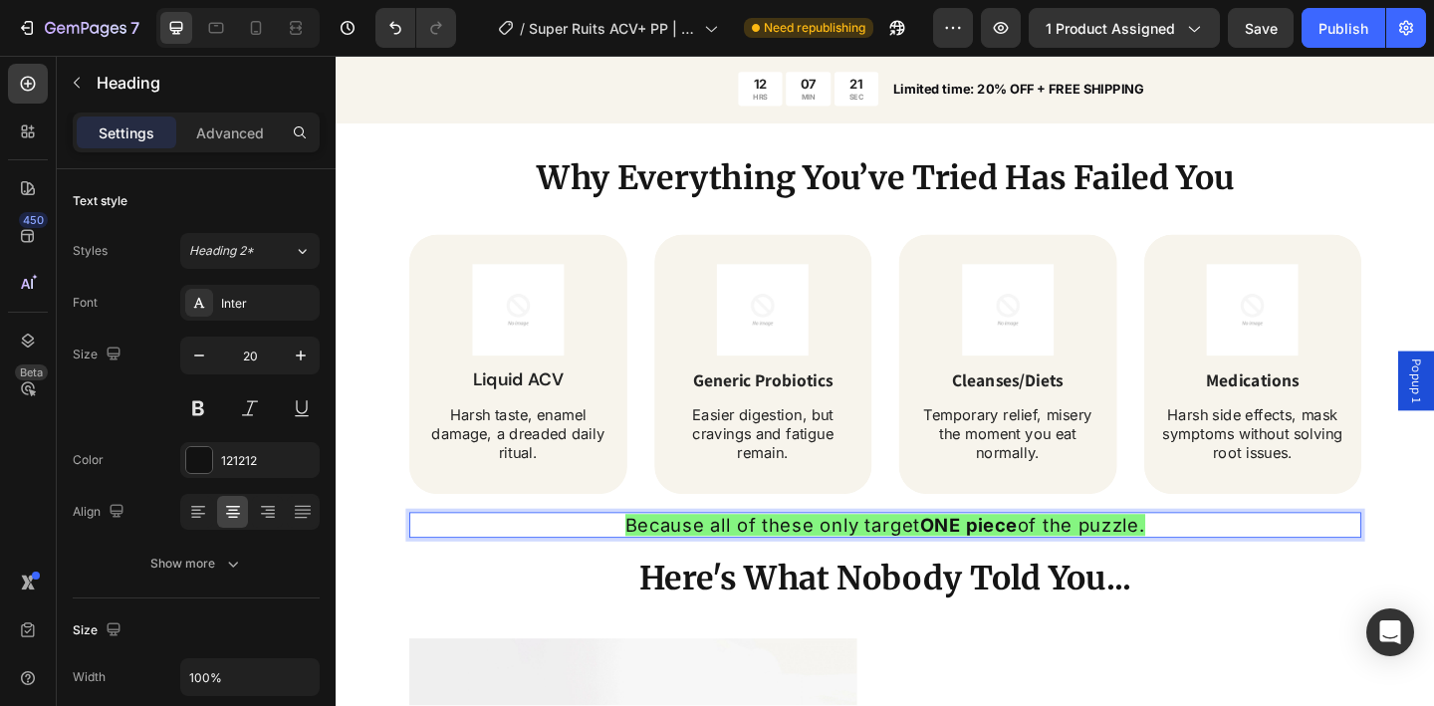
click at [755, 569] on span "Because all of these only target ONE piece of the puzzle." at bounding box center [933, 567] width 566 height 24
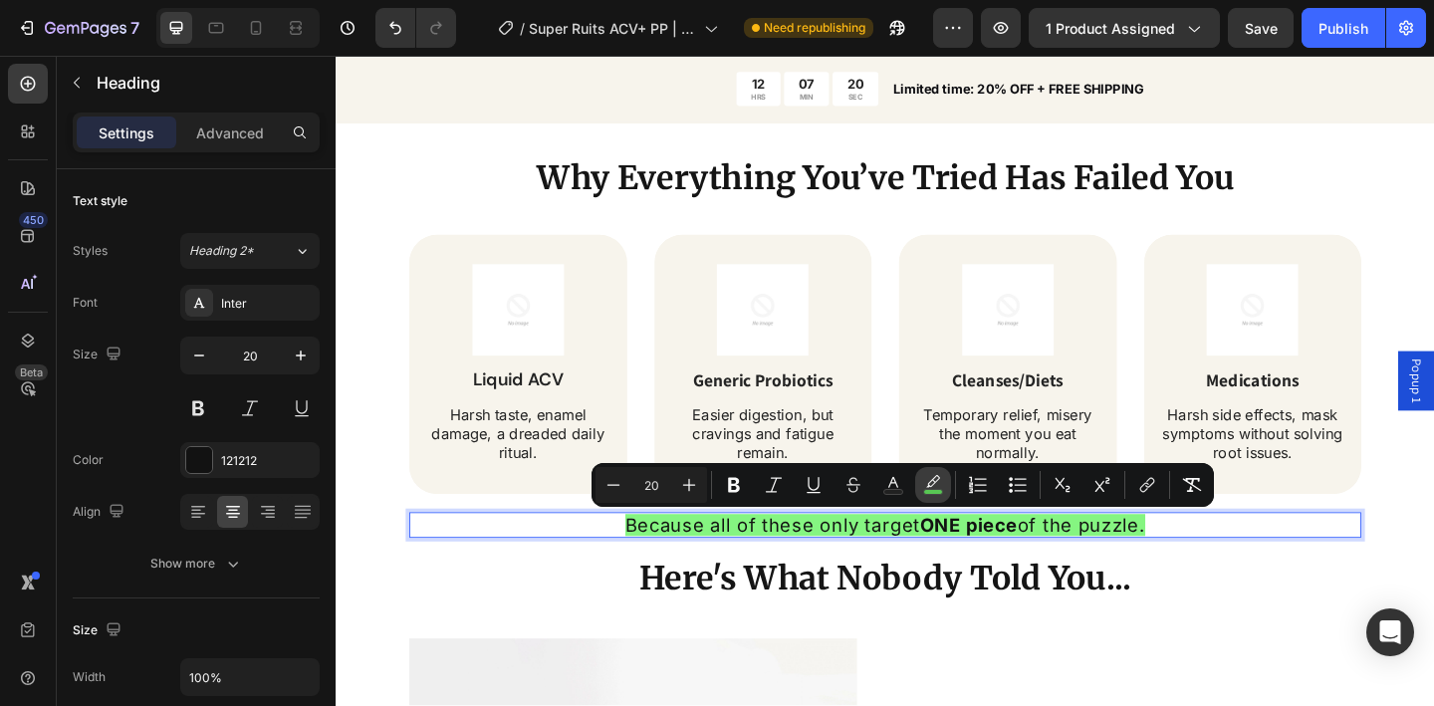
click at [928, 483] on icon "Editor contextual toolbar" at bounding box center [933, 481] width 14 height 12
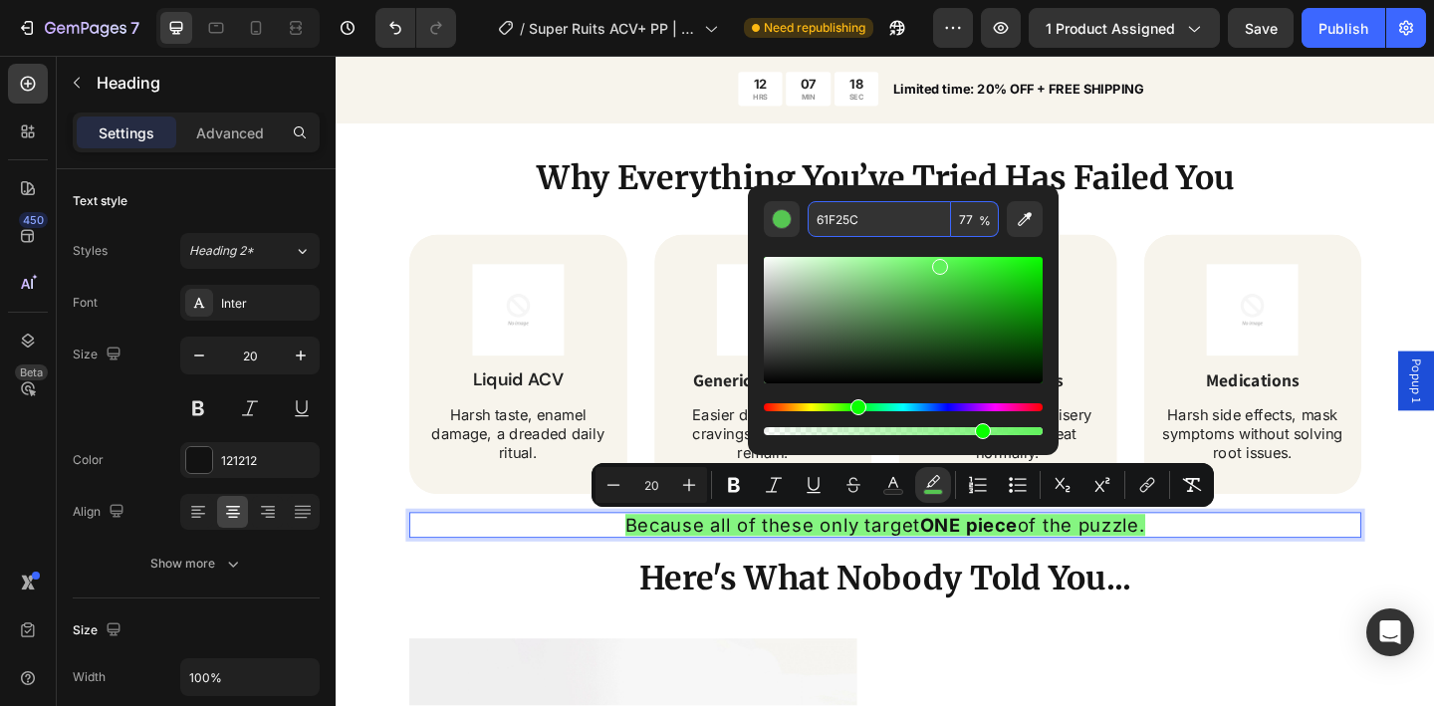
click at [847, 214] on input "61F25C" at bounding box center [879, 219] width 143 height 36
click at [380, 430] on div "Tired of Bloating, Cravings & Energy Crashes? Heading Bloated belly that makes …" at bounding box center [933, 683] width 1195 height 1590
type input "61F25C"
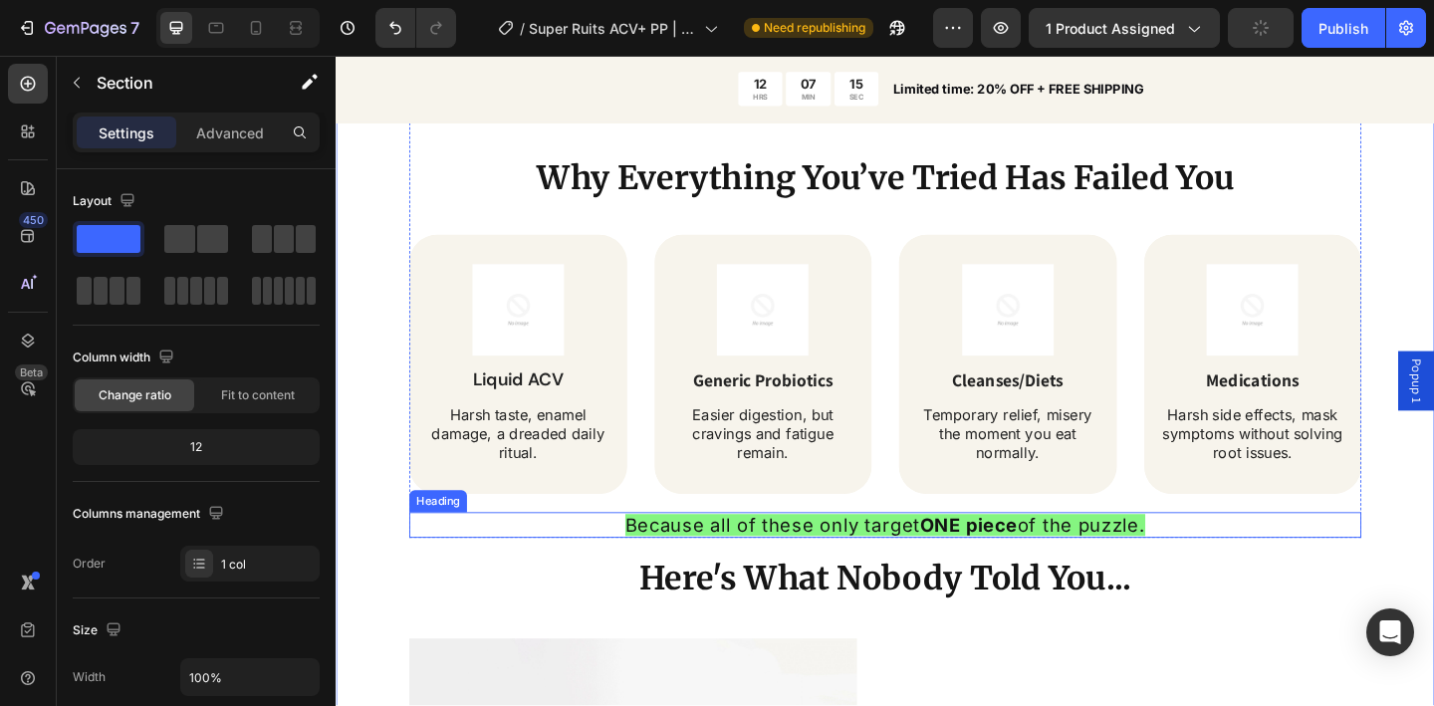
click at [760, 564] on span "Because all of these only target ONE piece of the puzzle." at bounding box center [933, 567] width 566 height 24
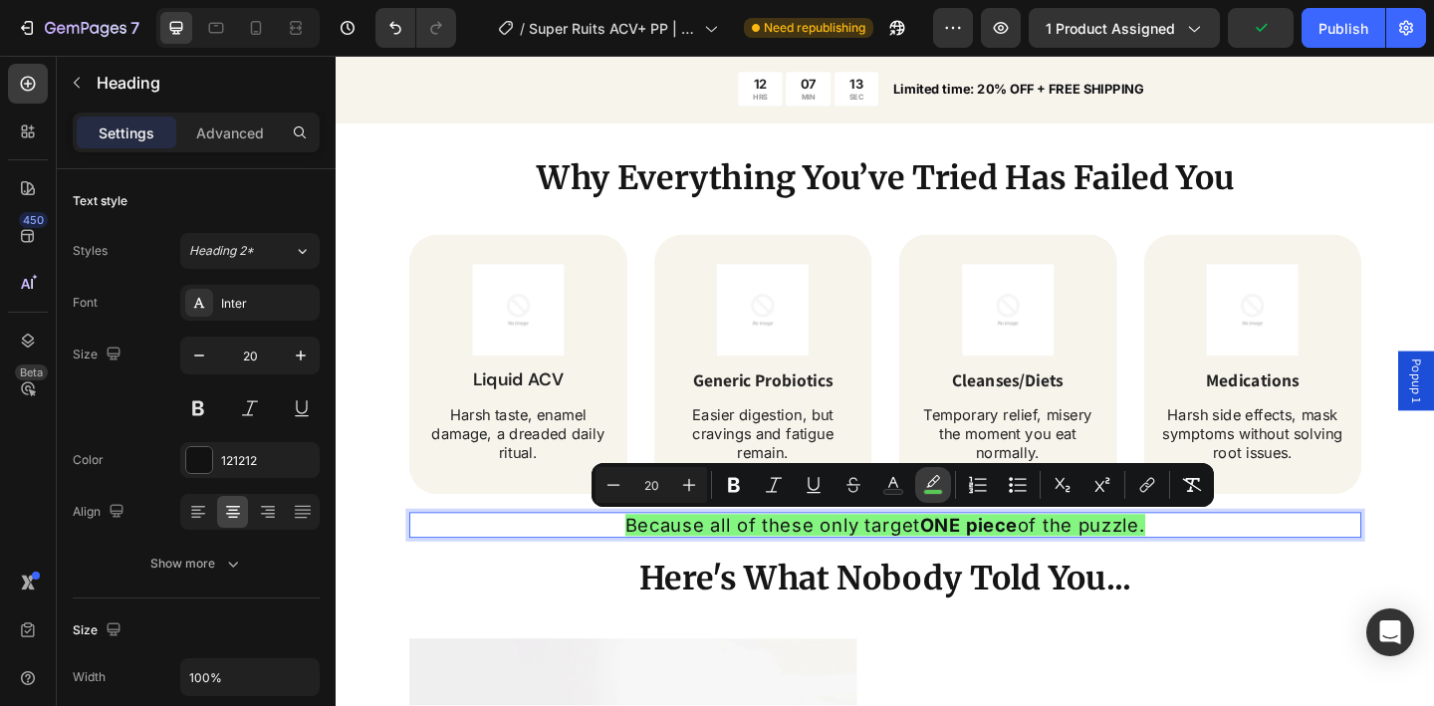
click at [938, 487] on icon "Editor contextual toolbar" at bounding box center [933, 485] width 20 height 20
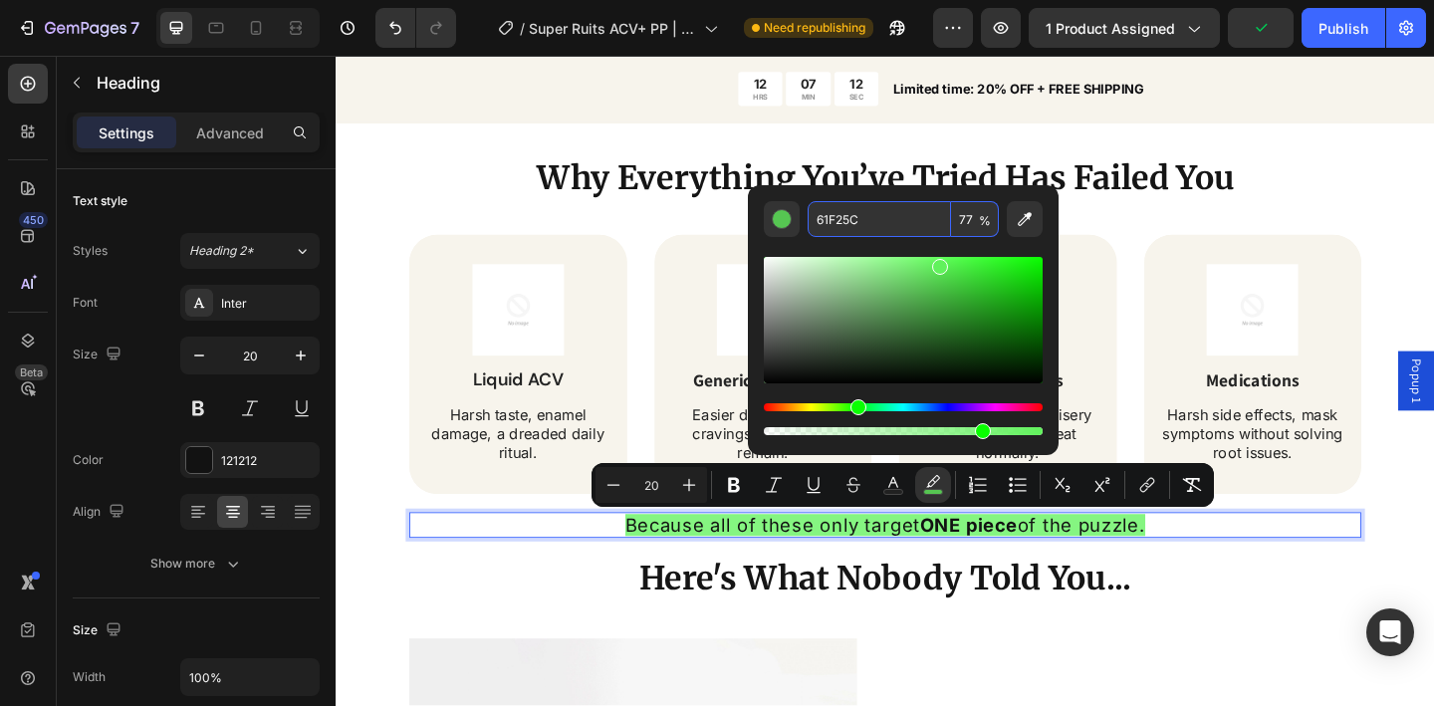
click at [966, 213] on input "77" at bounding box center [975, 219] width 48 height 36
type input "0"
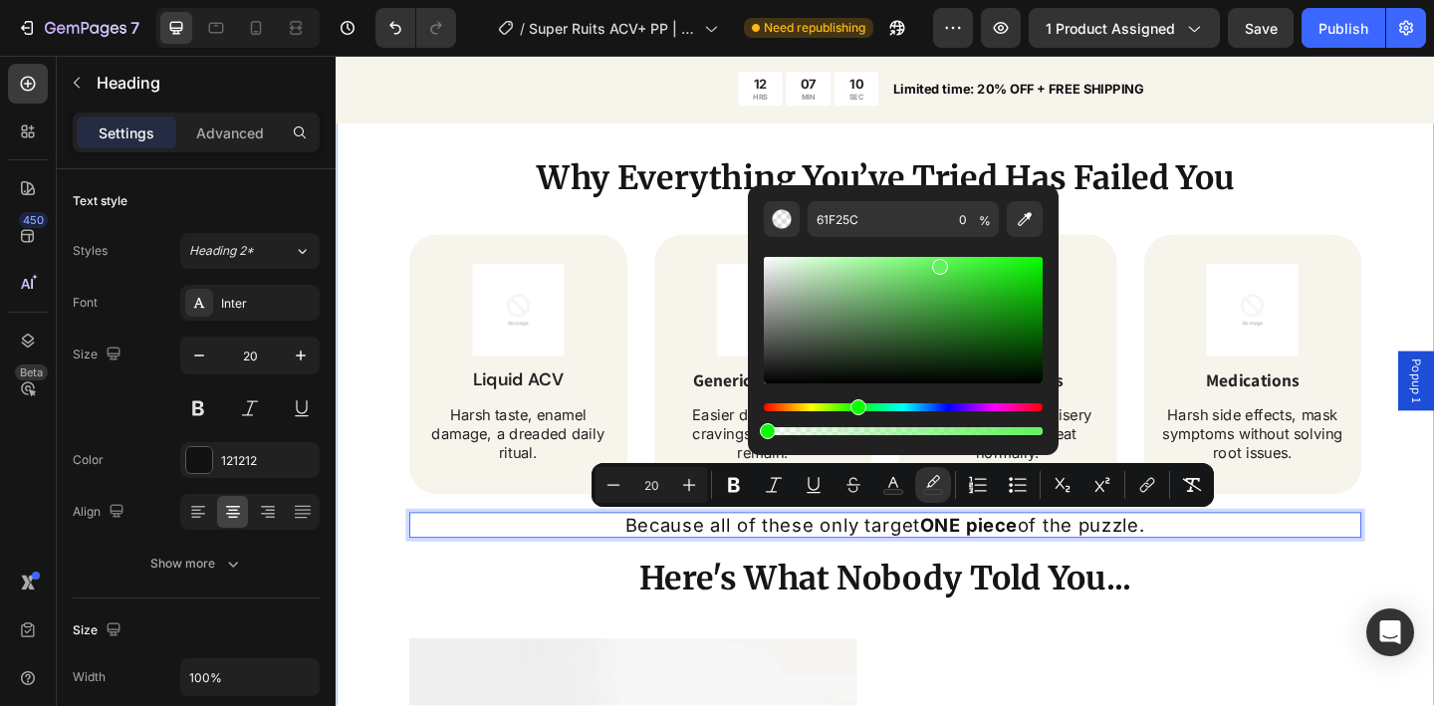
click at [377, 347] on div "Tired of Bloating, Cravings & Energy Crashes? Heading Bloated belly that makes …" at bounding box center [933, 683] width 1195 height 1590
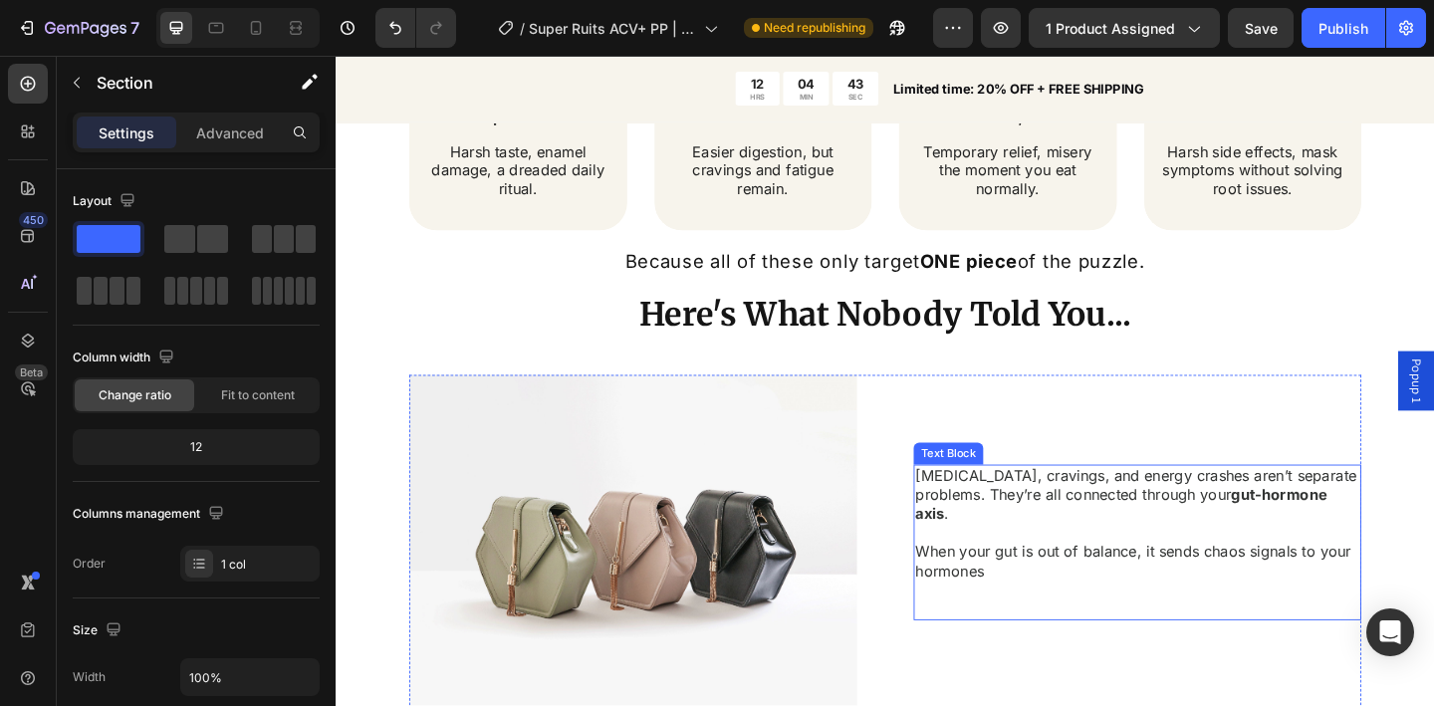
scroll to position [1979, 0]
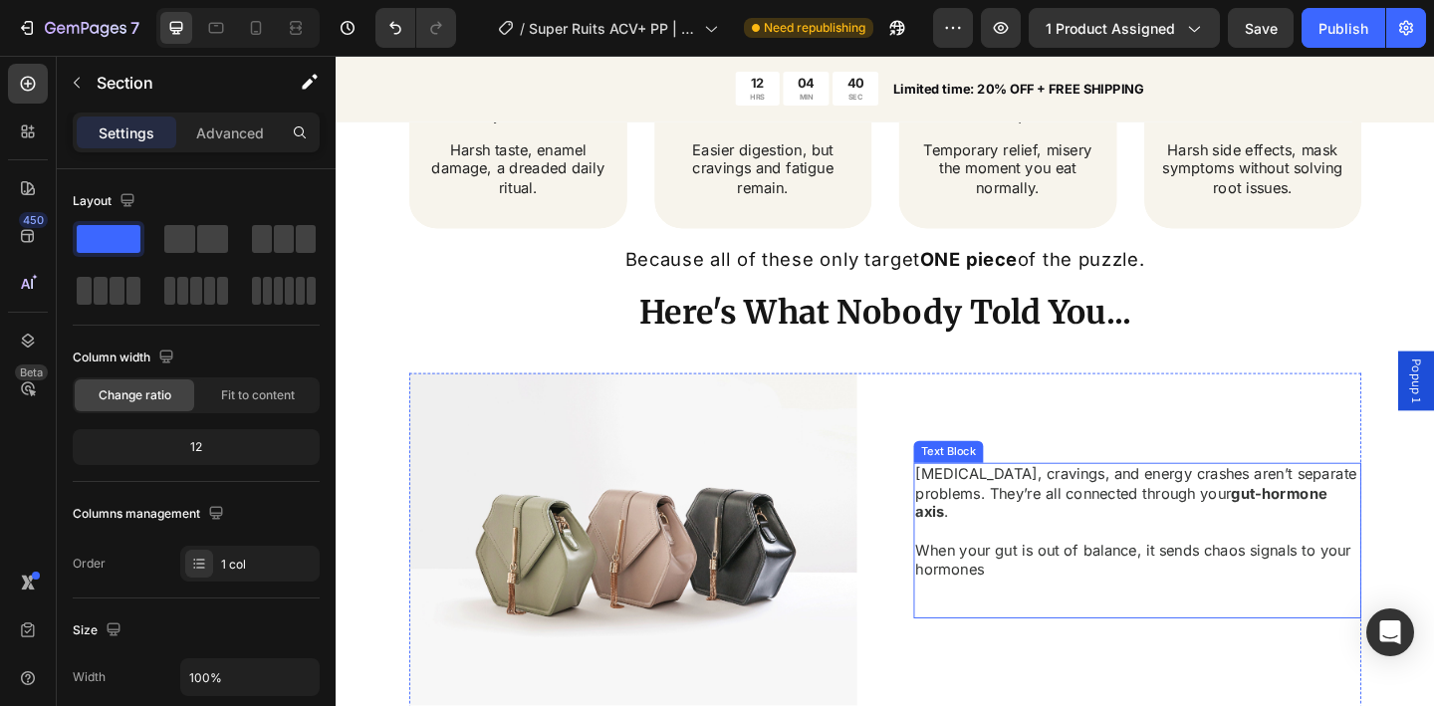
click at [996, 563] on p at bounding box center [1207, 573] width 483 height 21
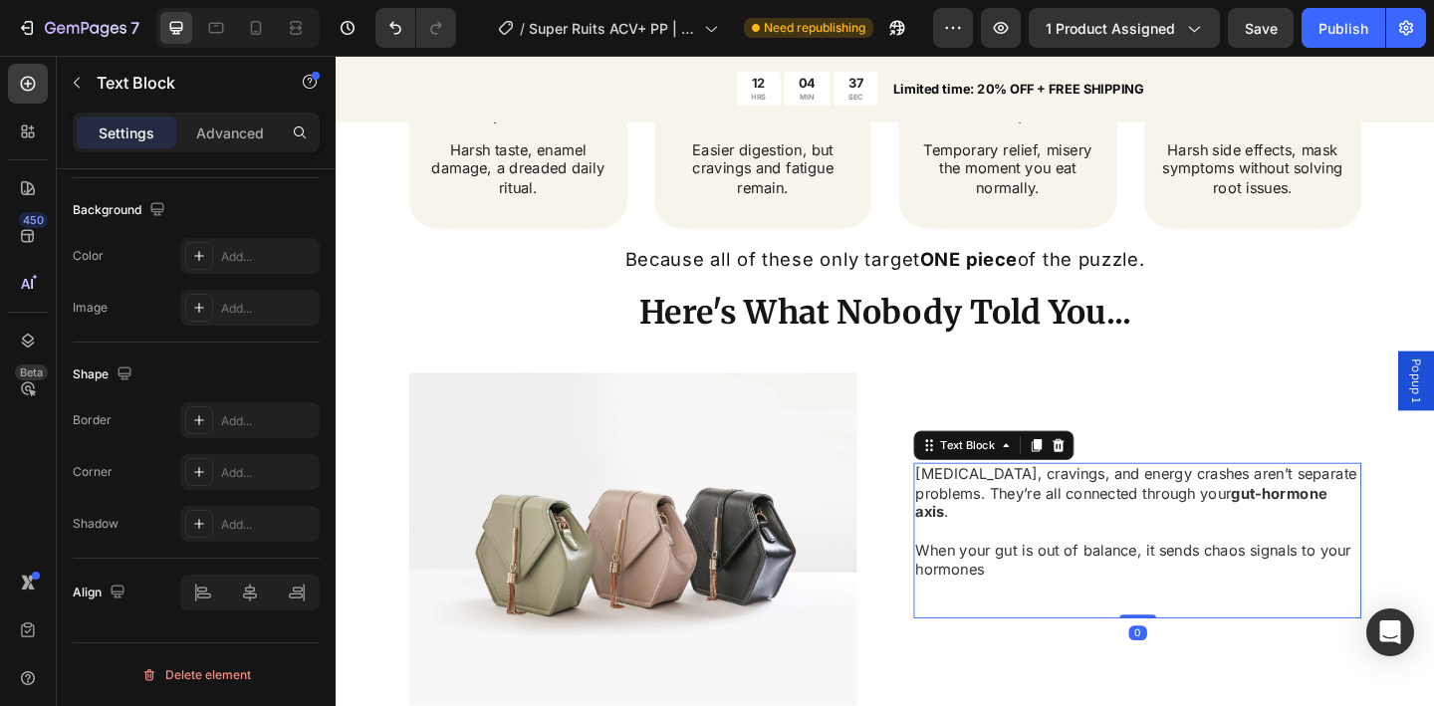
scroll to position [428, 0]
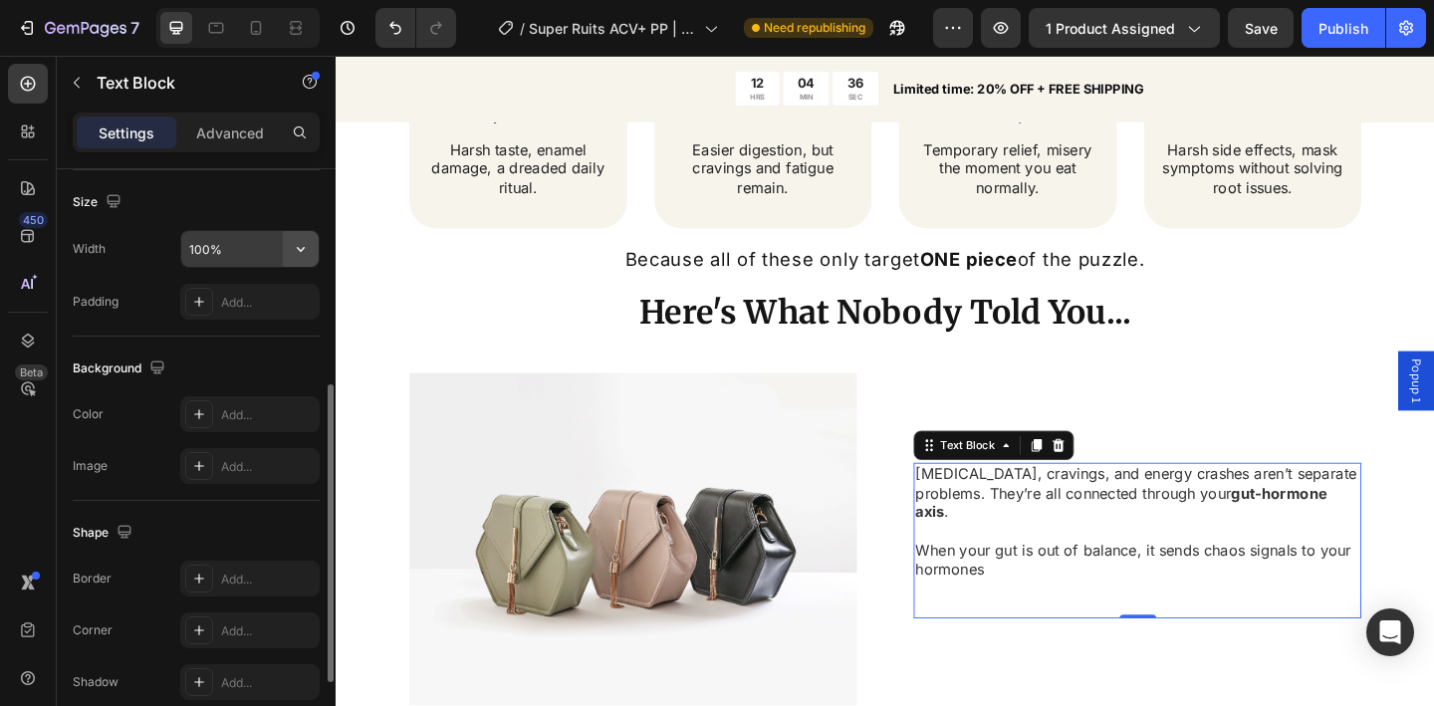
click at [289, 253] on button "button" at bounding box center [301, 249] width 36 height 36
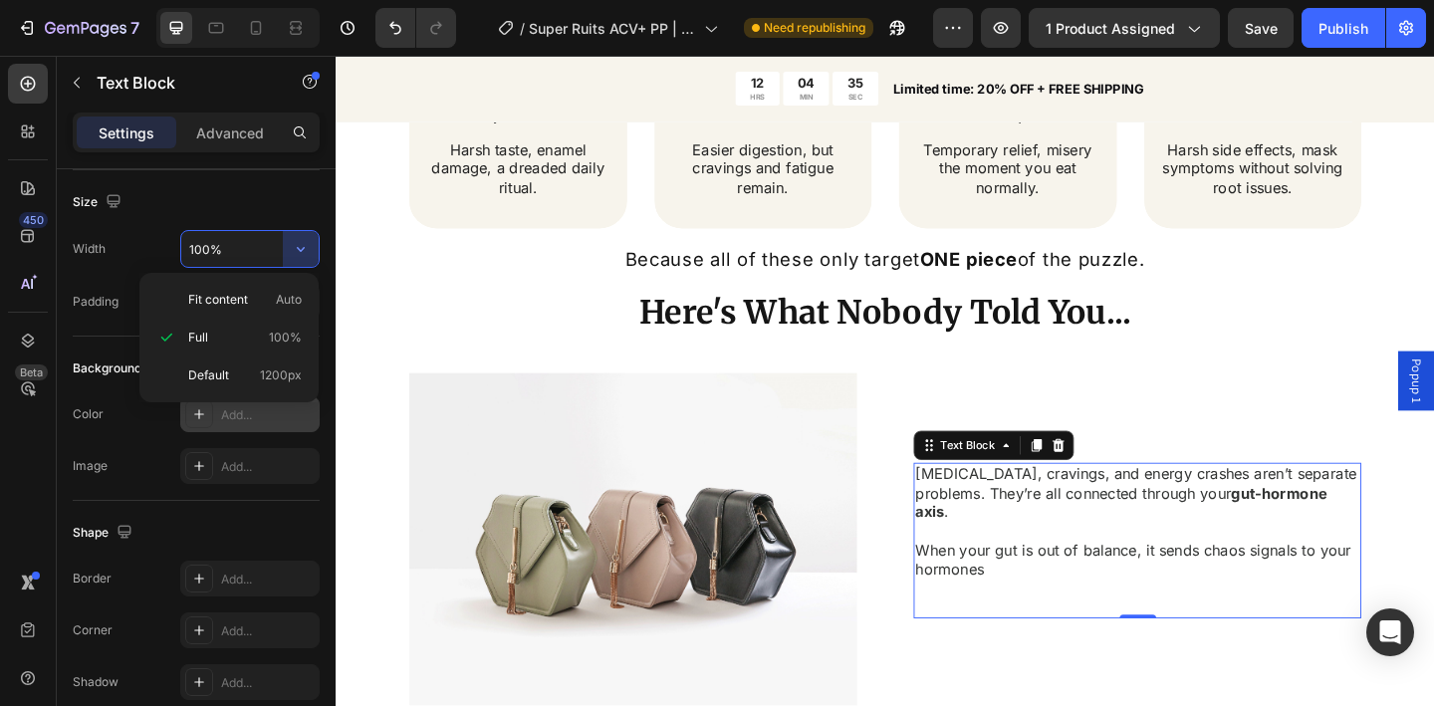
click at [266, 303] on p "Fit content Auto" at bounding box center [245, 300] width 114 height 18
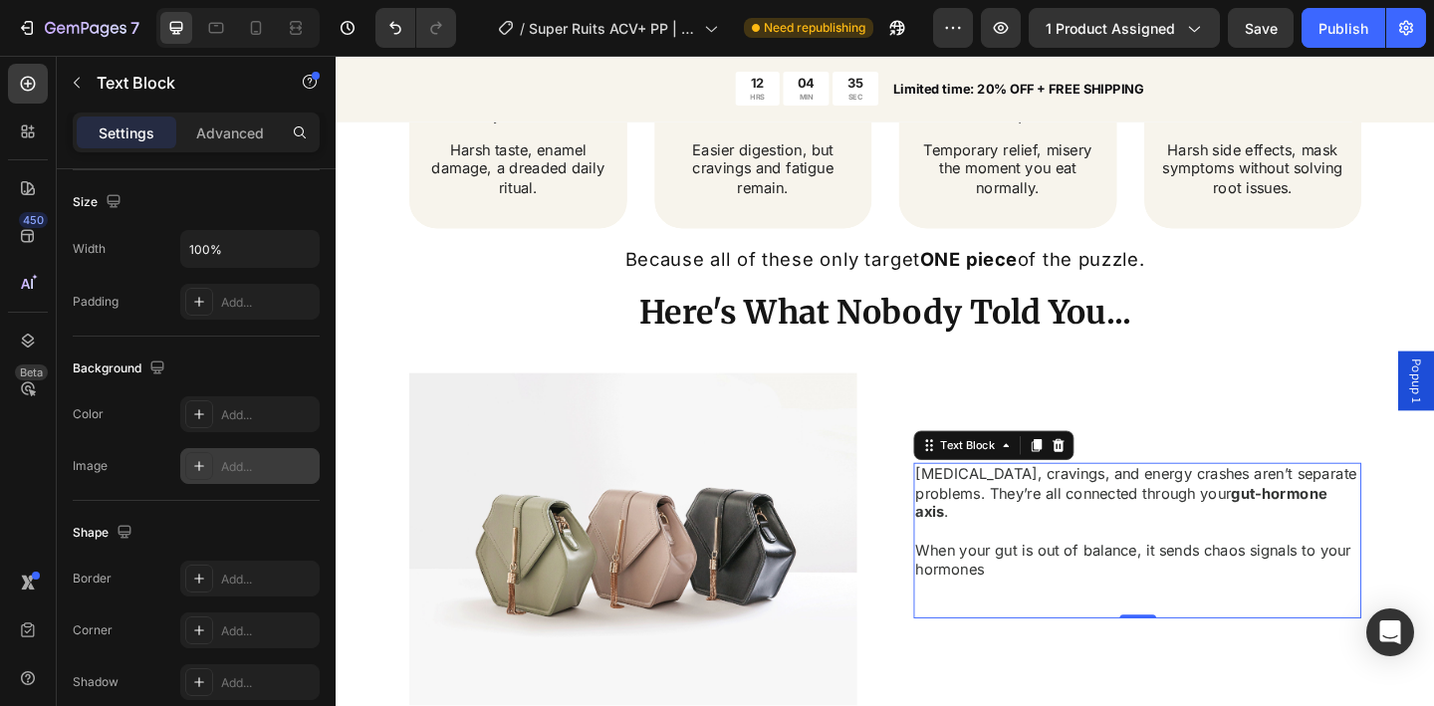
type input "Auto"
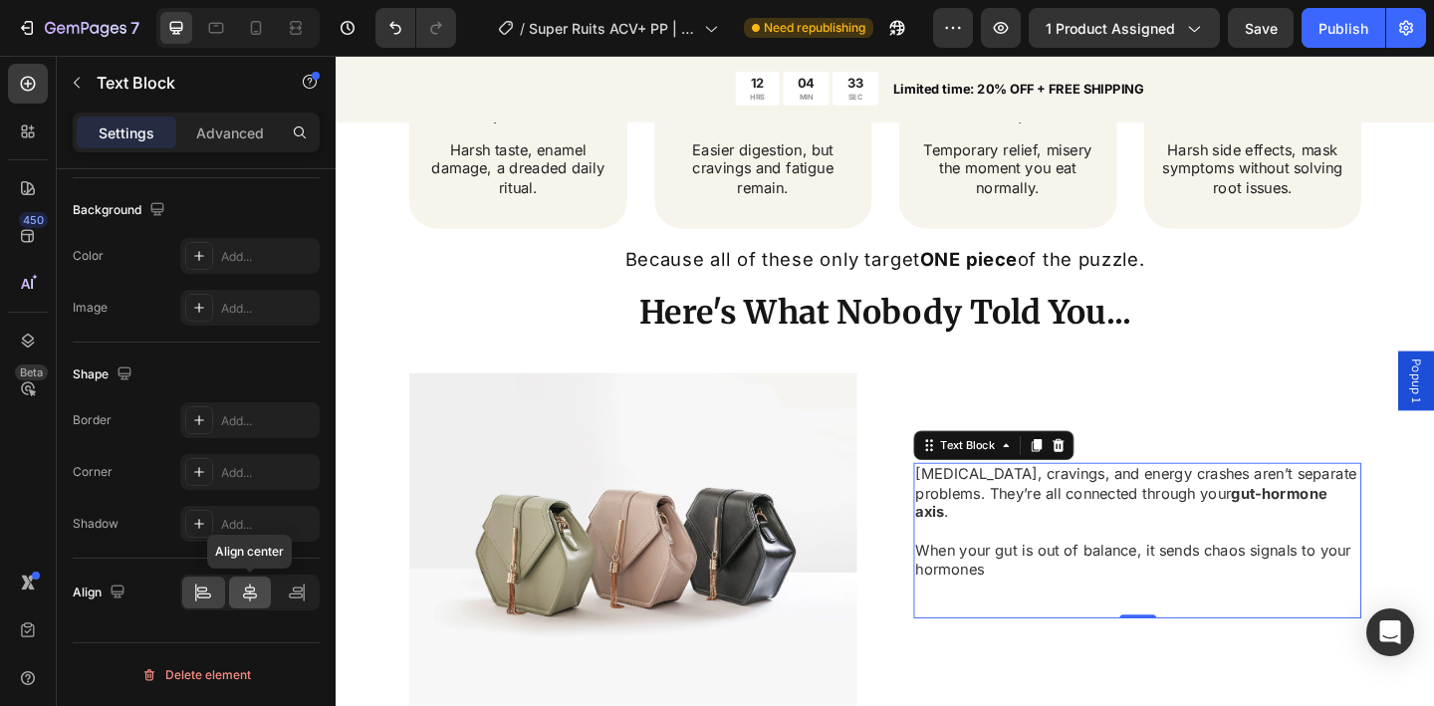
click at [246, 591] on icon at bounding box center [250, 593] width 14 height 18
click at [203, 592] on icon at bounding box center [203, 593] width 20 height 20
click at [929, 504] on div "Image Bloating, cravings, and energy crashes aren’t separate problems. They’re …" at bounding box center [933, 584] width 1036 height 366
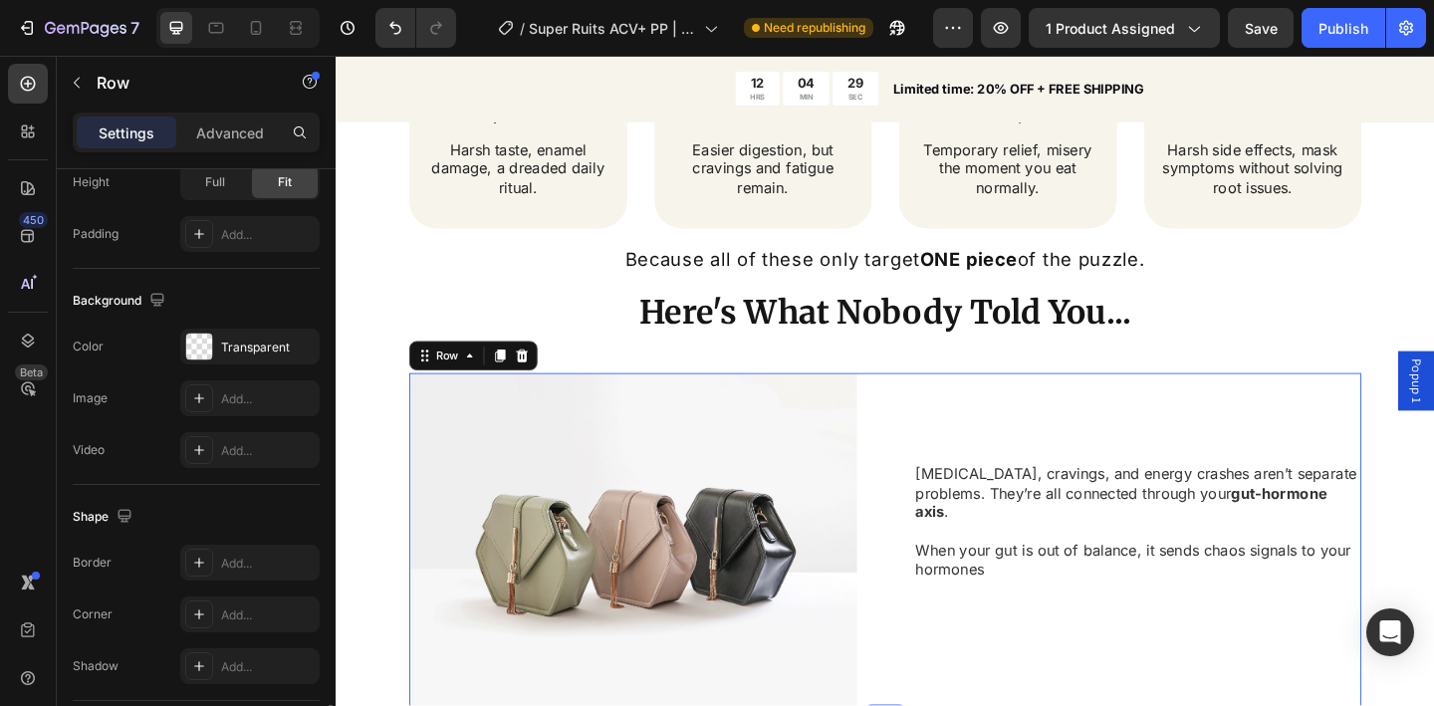
scroll to position [849, 0]
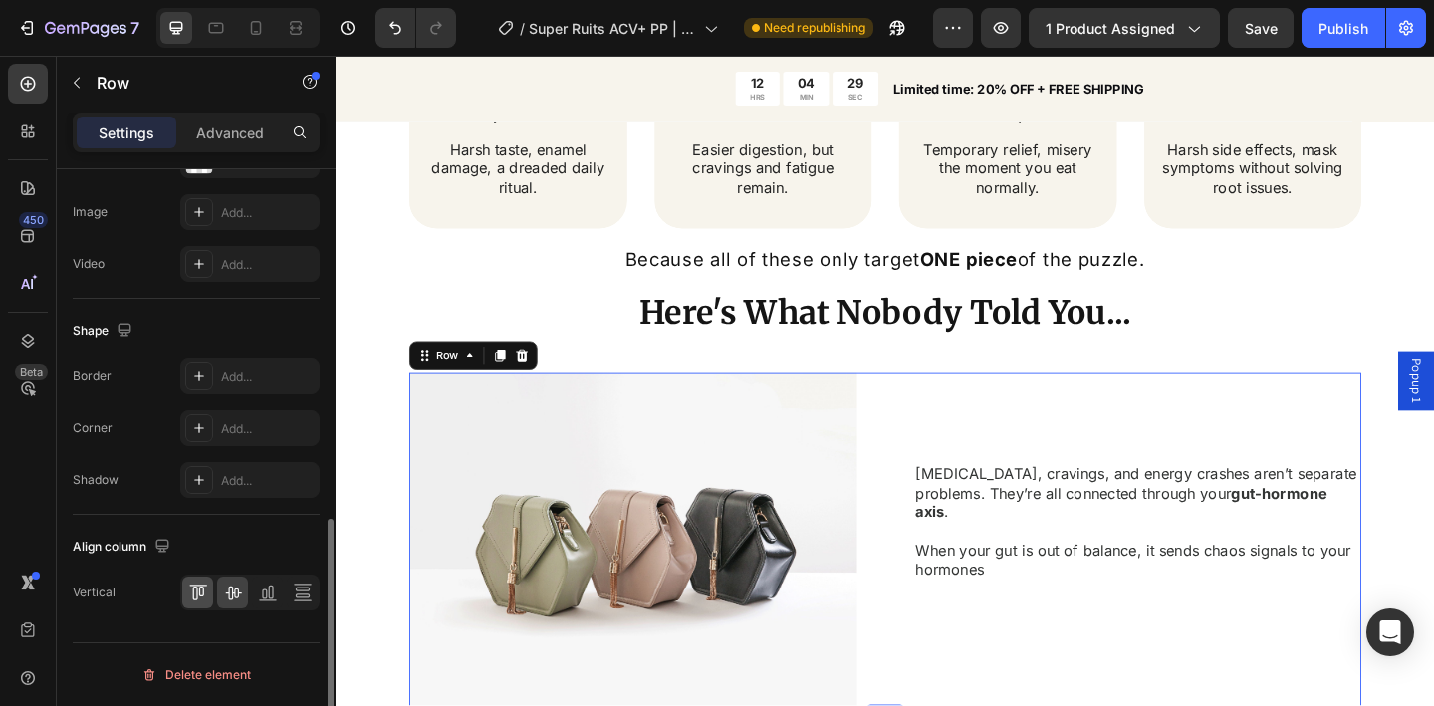
click at [195, 590] on icon at bounding box center [198, 593] width 20 height 20
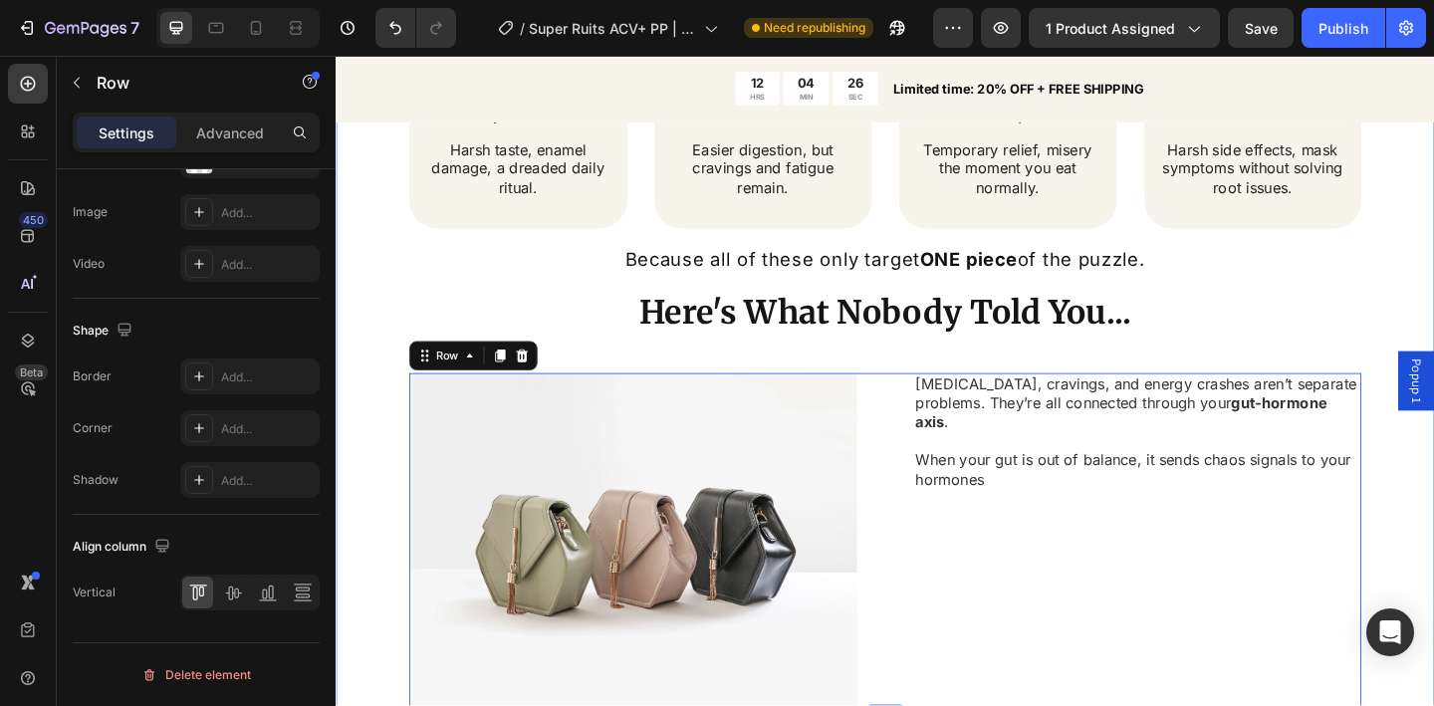
click at [393, 439] on div "Tired of Bloating, Cravings & Energy Crashes? Heading Bloated belly that makes …" at bounding box center [933, 395] width 1195 height 1590
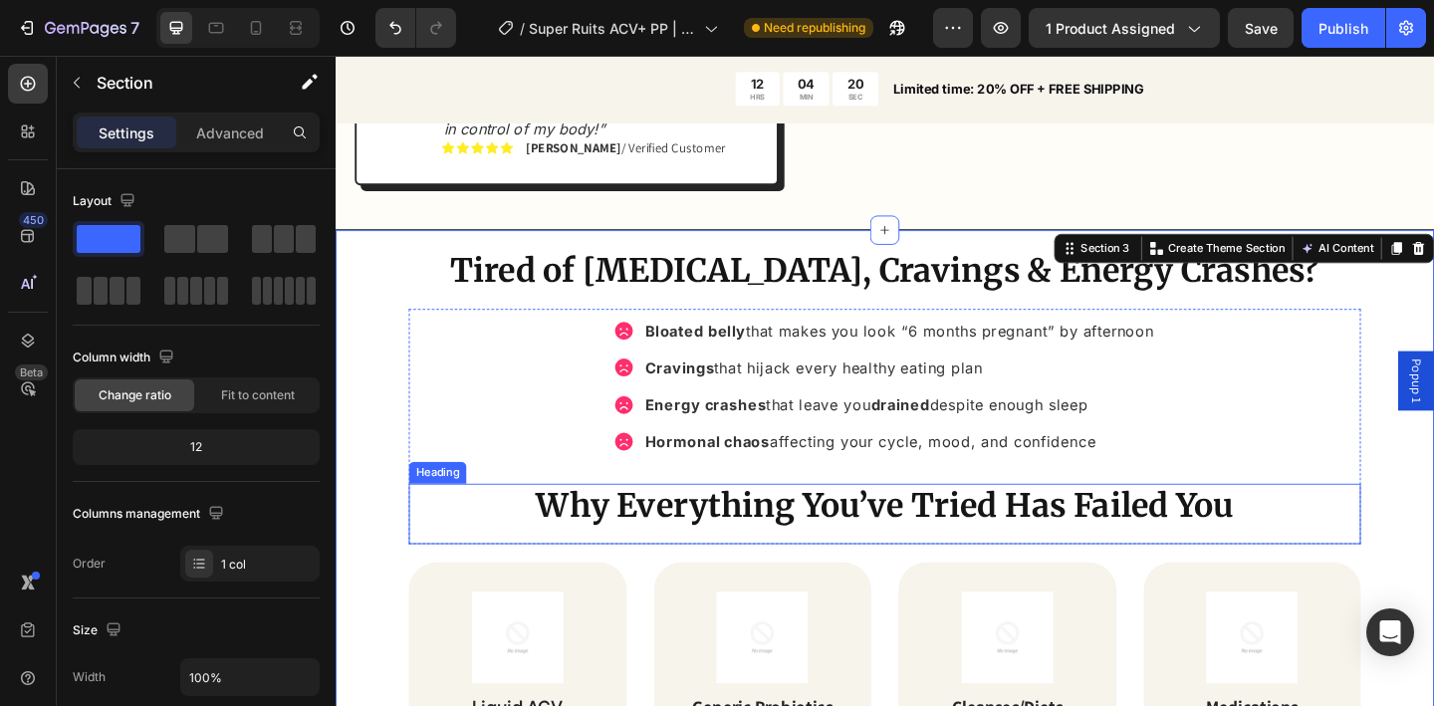
scroll to position [1369, 0]
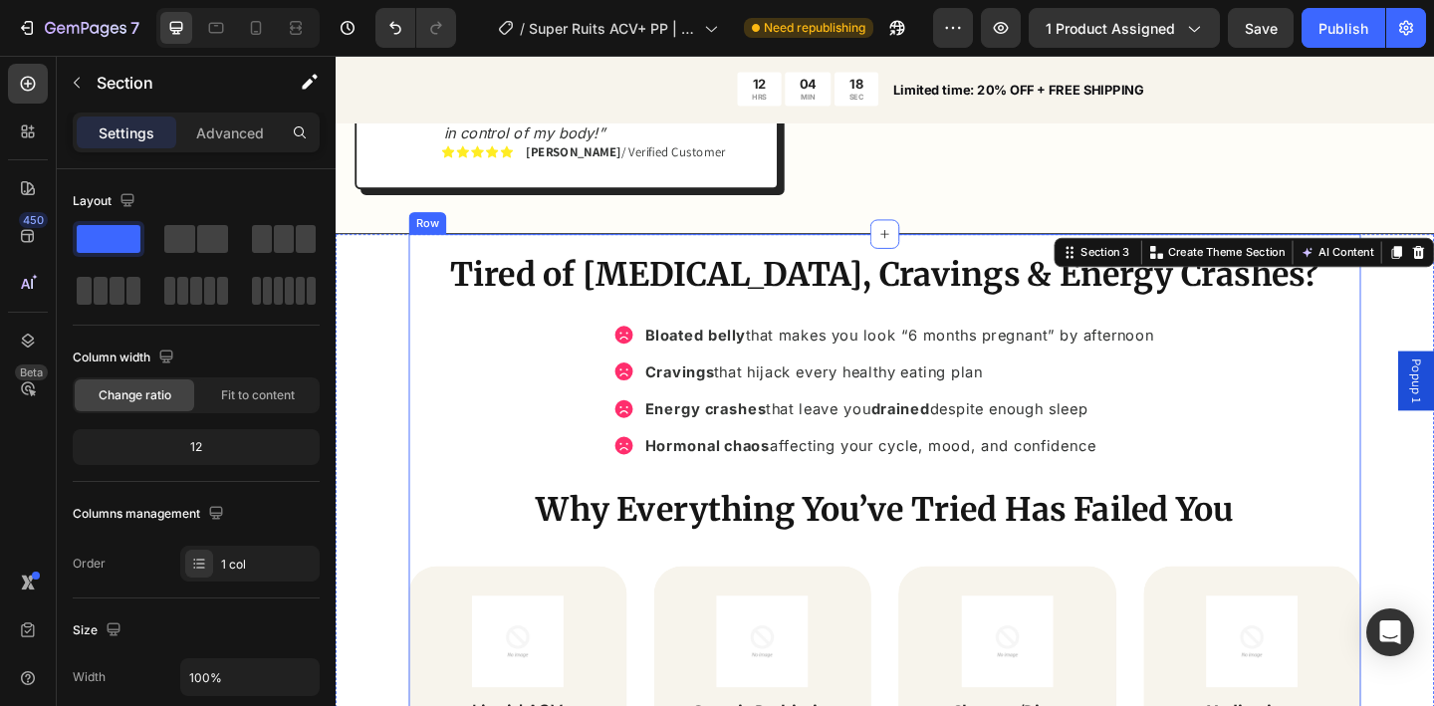
click at [868, 250] on div "Tired of Bloating, Cravings & Energy Crashes? Heading Bloated belly that makes …" at bounding box center [933, 595] width 1036 height 691
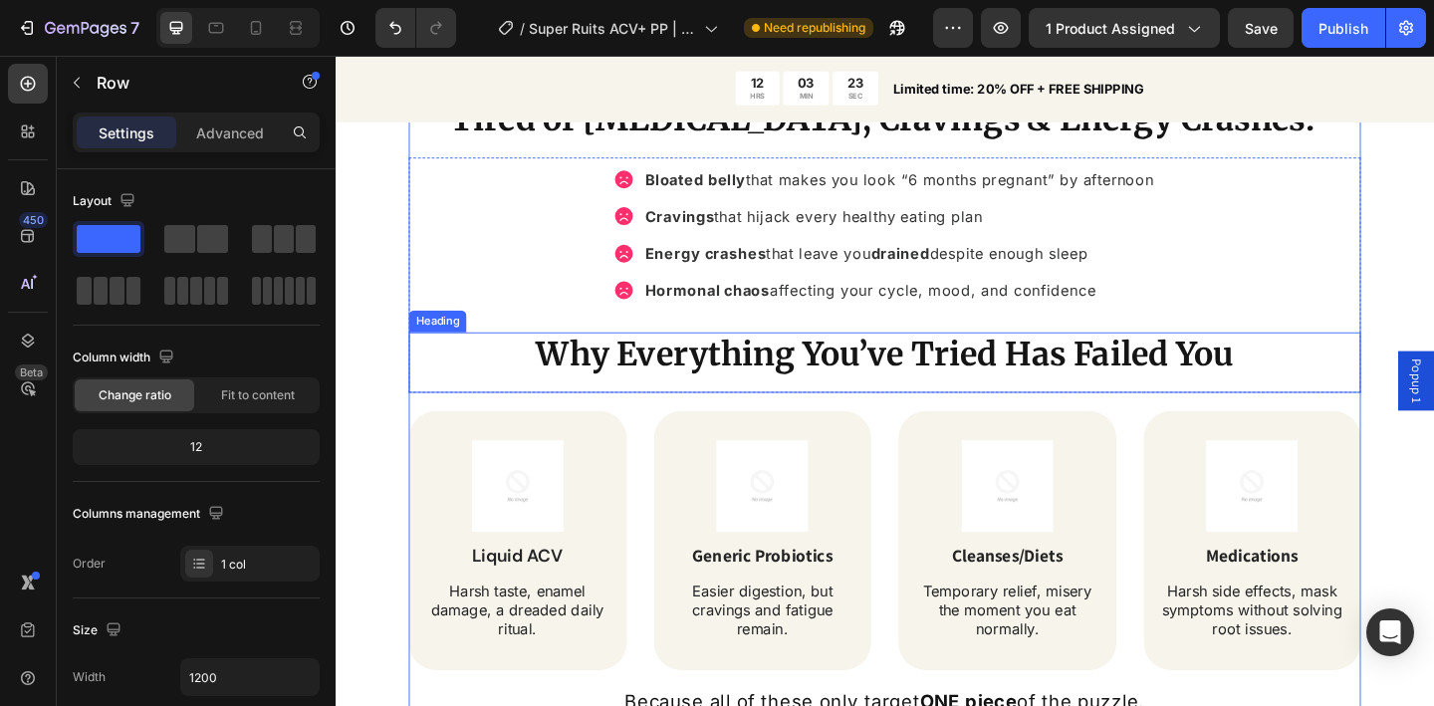
scroll to position [1610, 0]
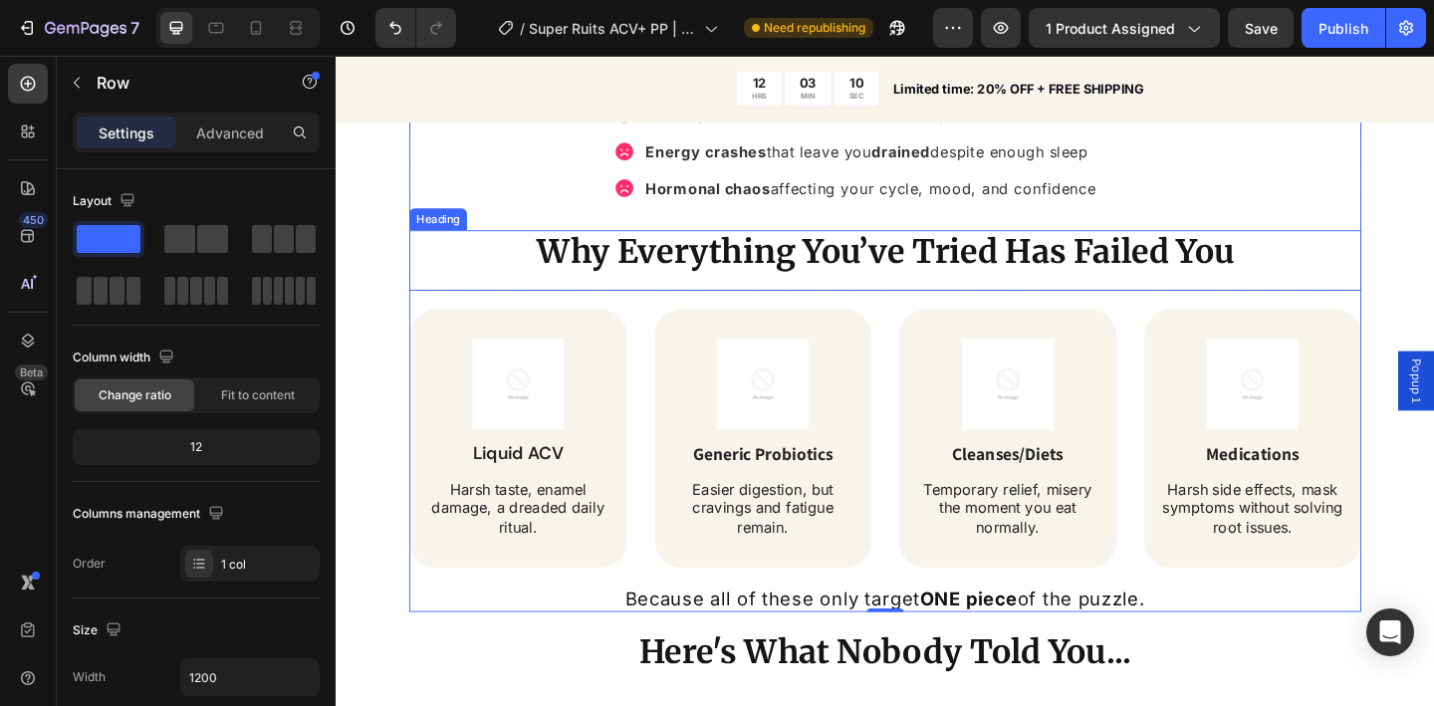
click at [957, 276] on strong "Why Everything You’ve Tried Has Failed You" at bounding box center [933, 270] width 759 height 44
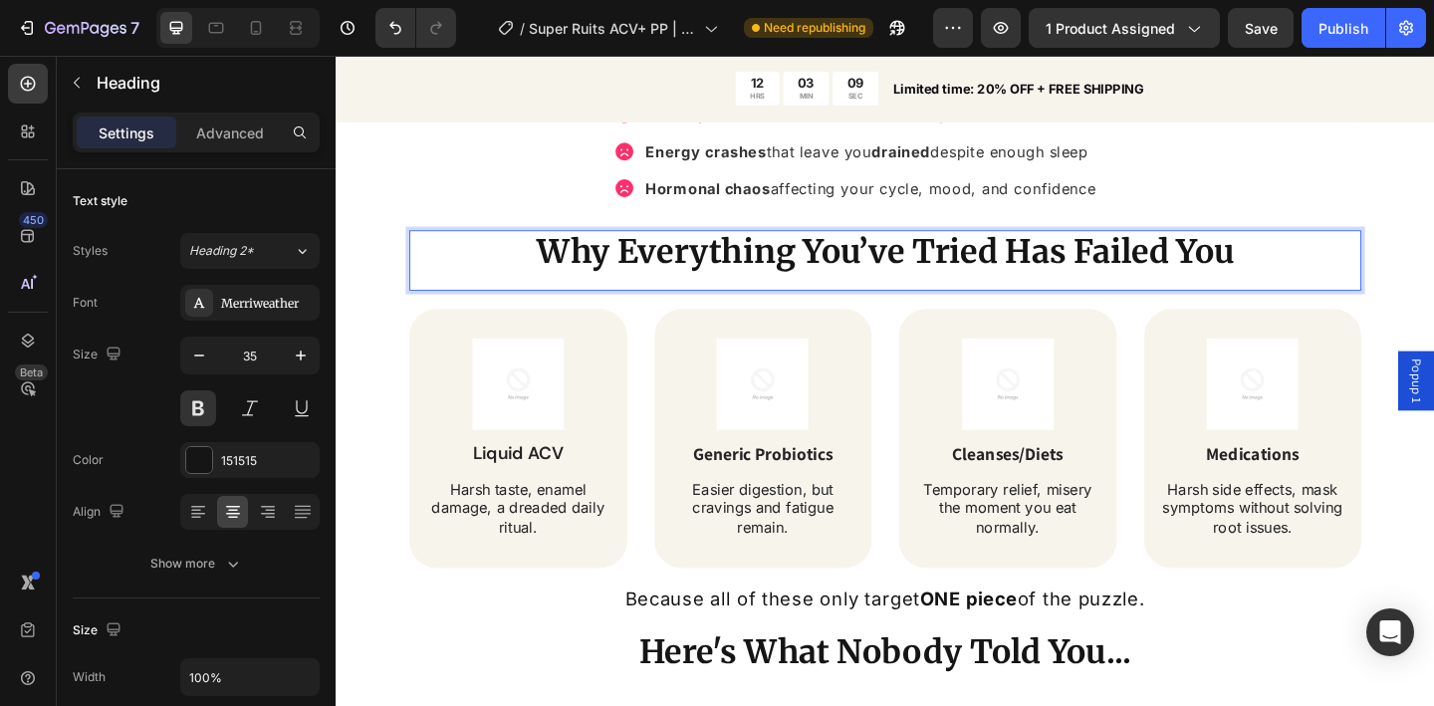
click at [960, 278] on strong "Why Everything You’ve Tried Has Failed You" at bounding box center [933, 270] width 759 height 44
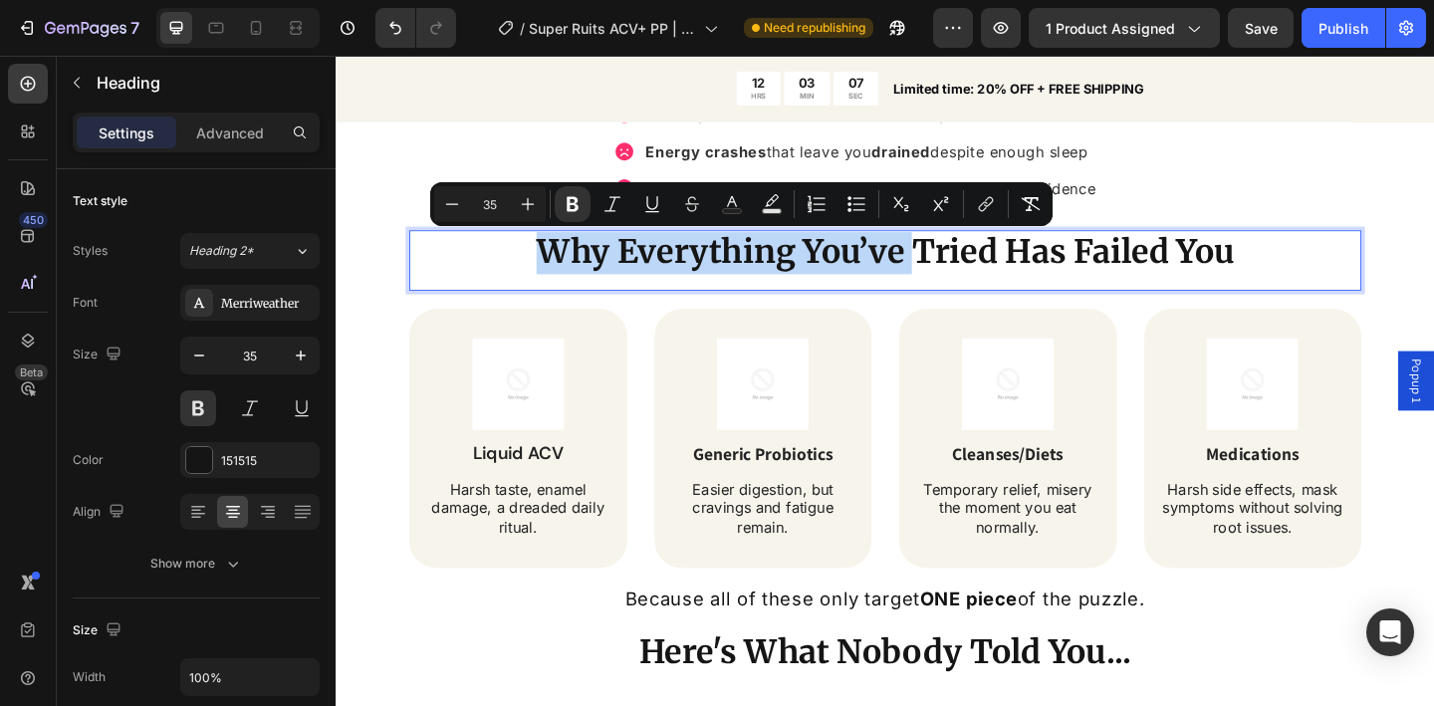
drag, startPoint x: 960, startPoint y: 282, endPoint x: 552, endPoint y: 290, distance: 408.5
click at [554, 290] on strong "Why Everything You’ve Tried Has Failed You" at bounding box center [933, 270] width 759 height 44
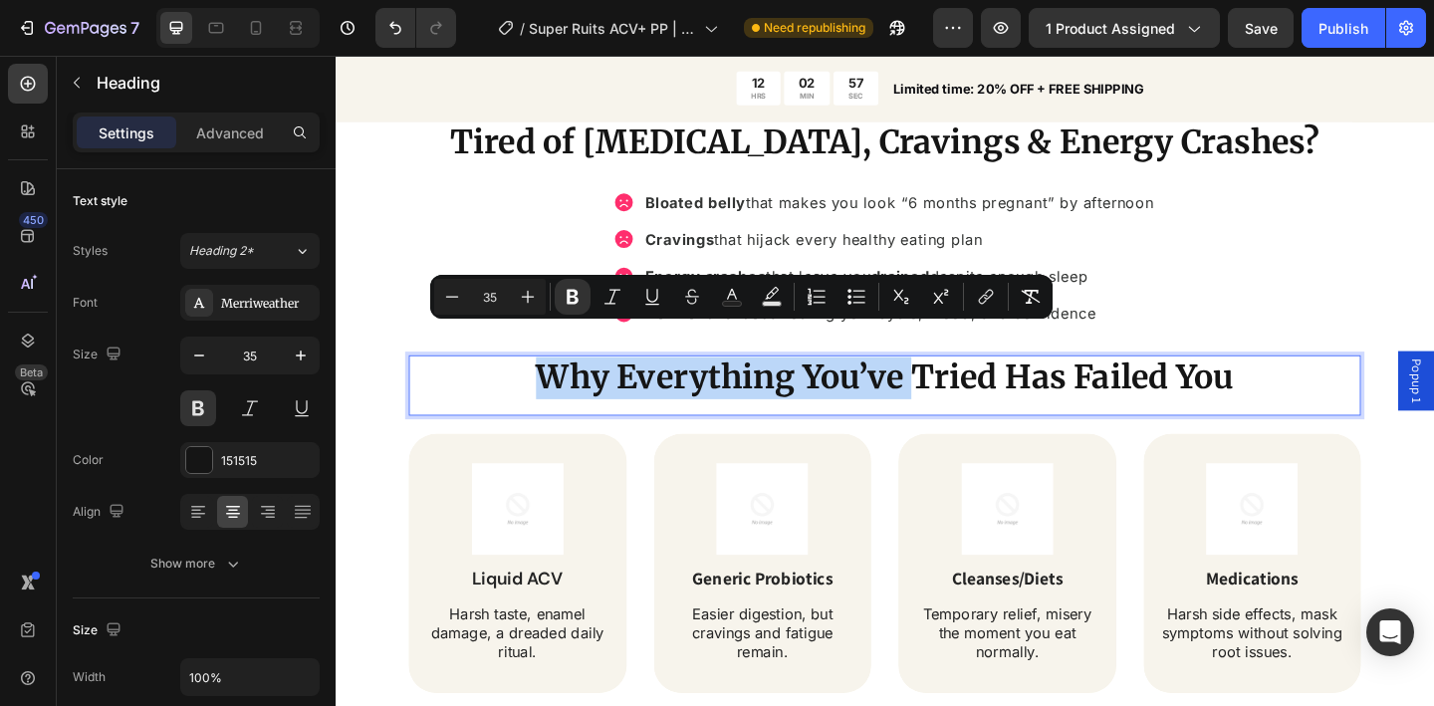
scroll to position [1509, 0]
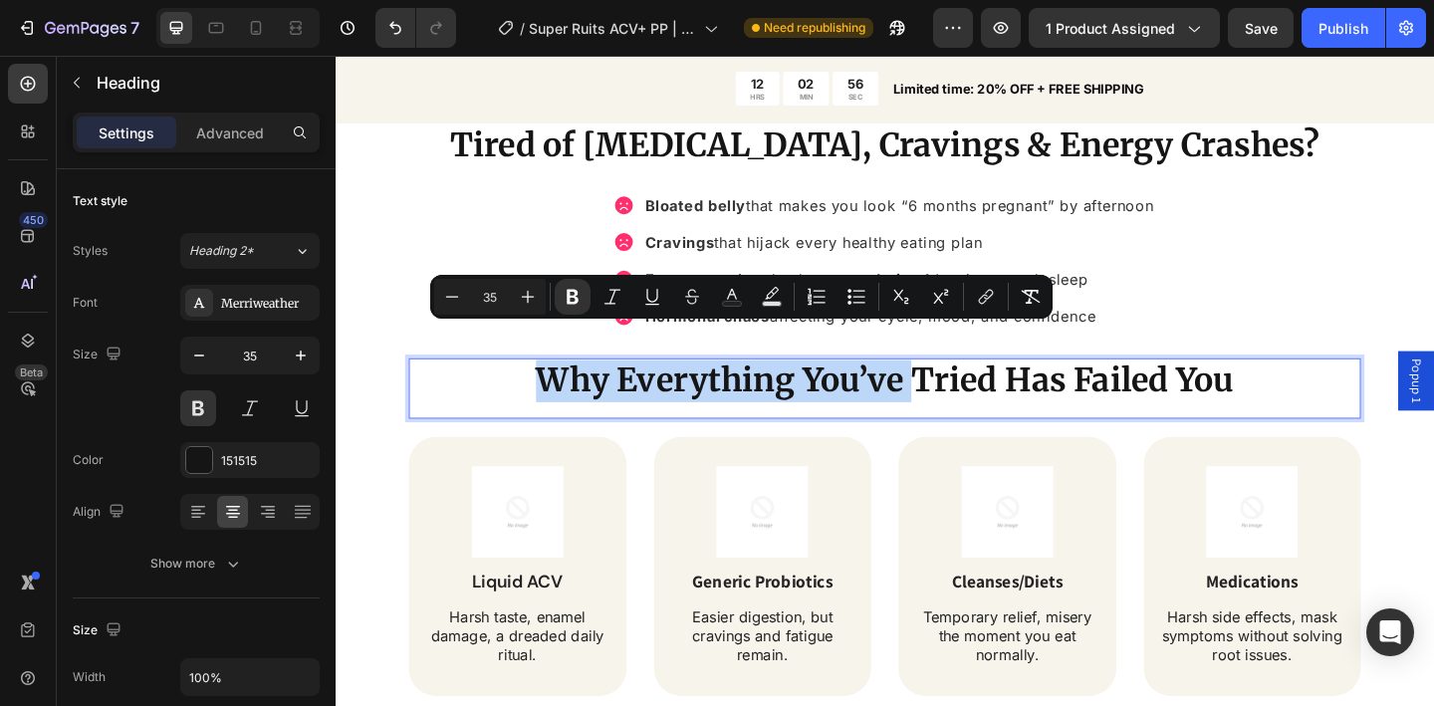
click at [745, 388] on strong "Why Everything You’ve Tried Has Failed You" at bounding box center [933, 409] width 759 height 44
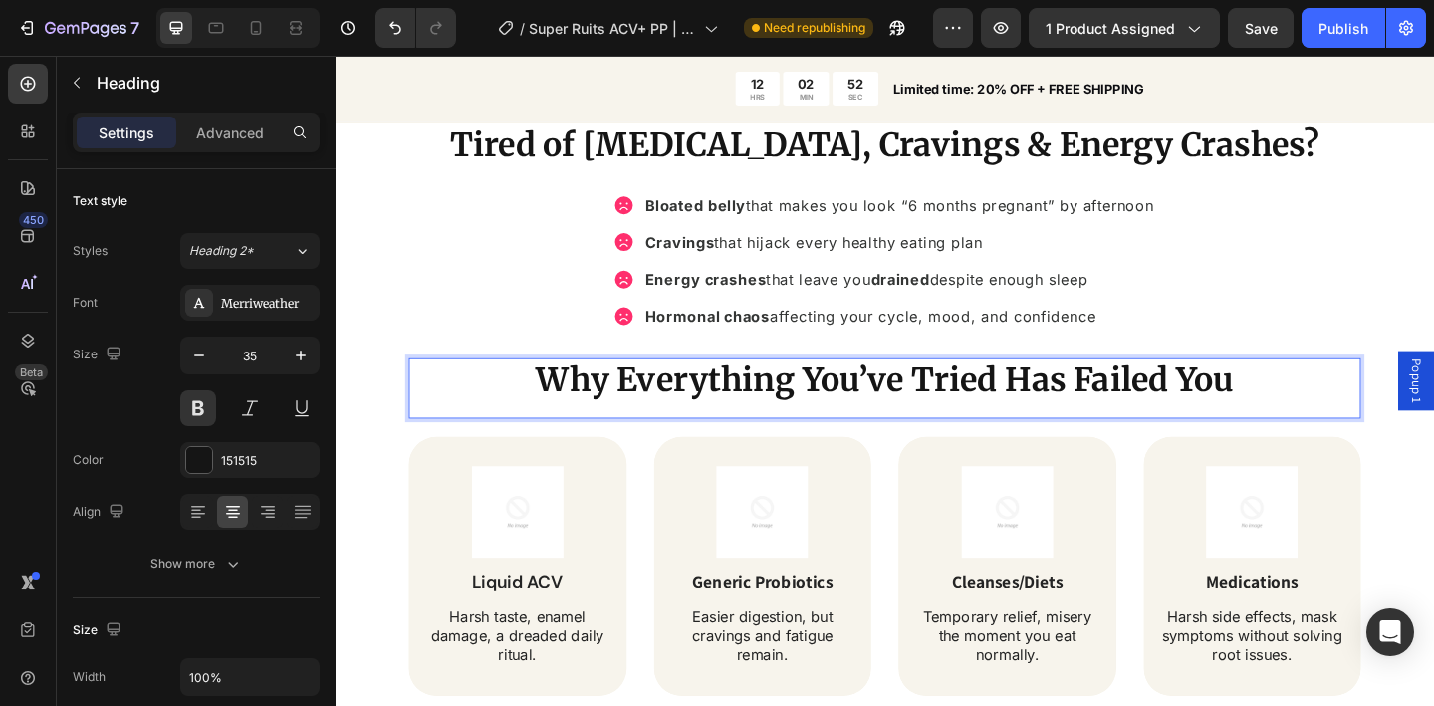
click at [1261, 387] on strong "Why Everything You’ve Tried Has Failed You" at bounding box center [933, 409] width 759 height 44
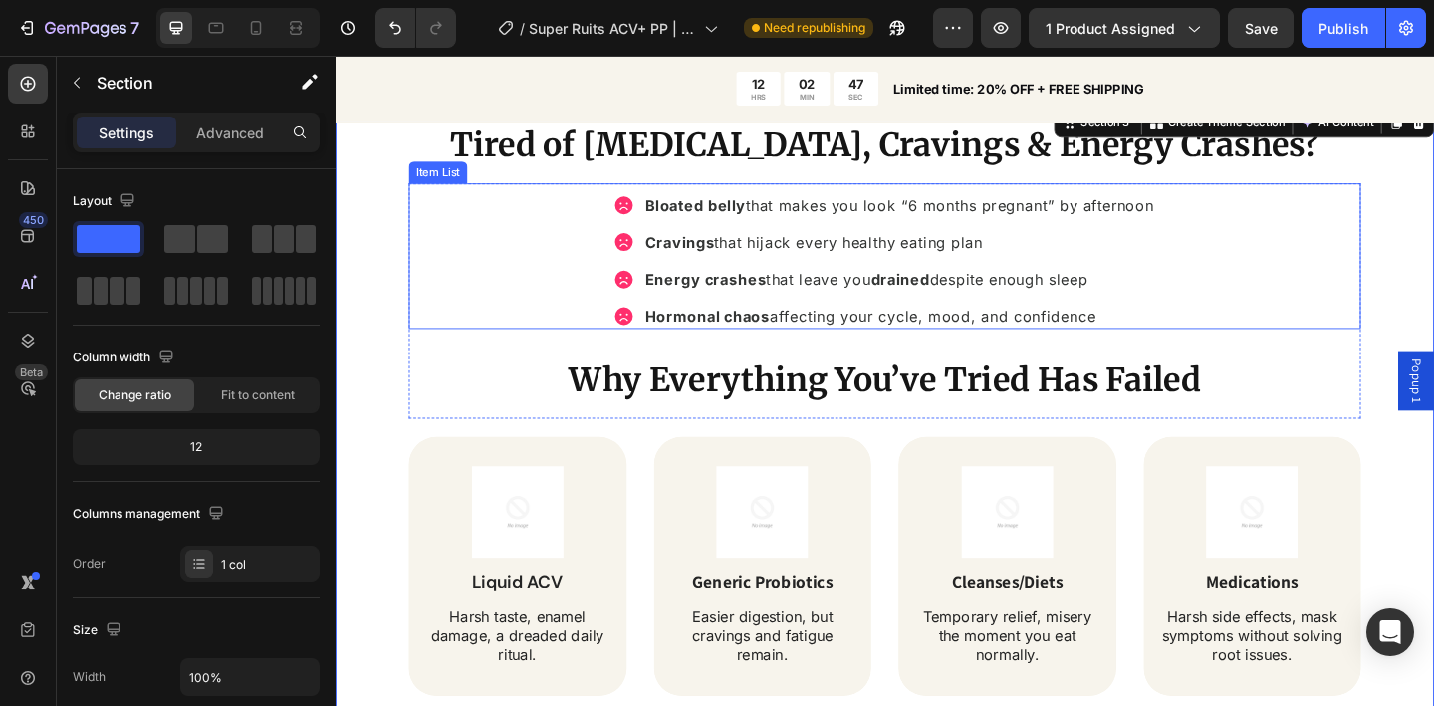
scroll to position [1389, 0]
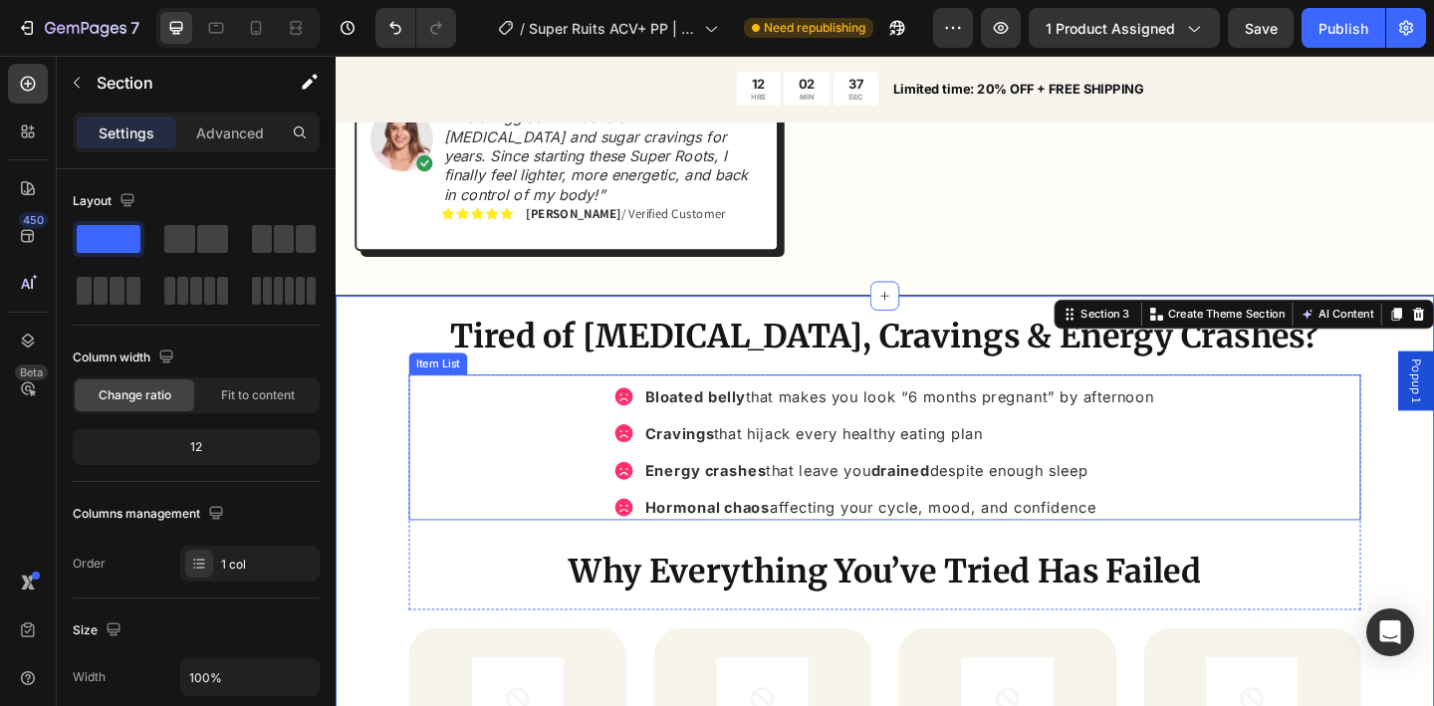
scroll to position [1300, 0]
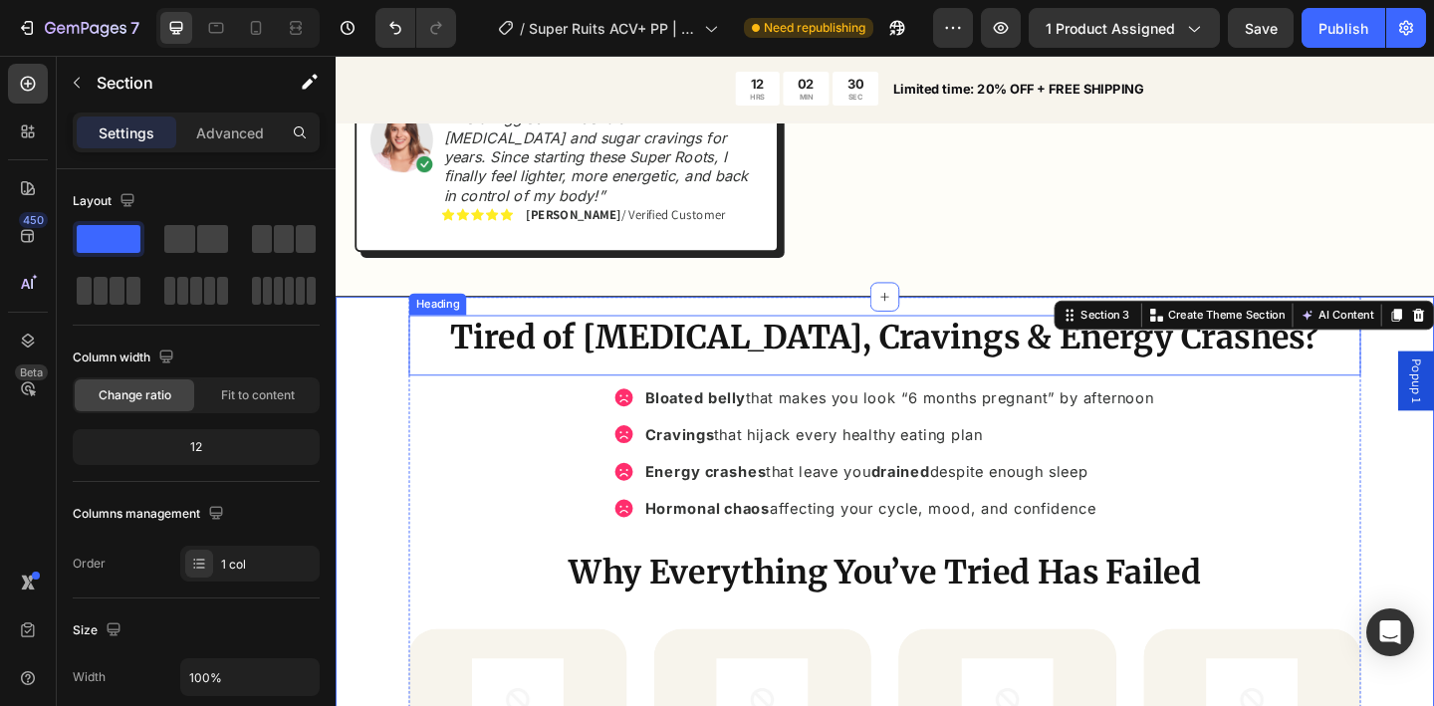
click at [779, 358] on div "Tired of Bloating, Cravings & Energy Crashes? Heading" at bounding box center [933, 372] width 1036 height 66
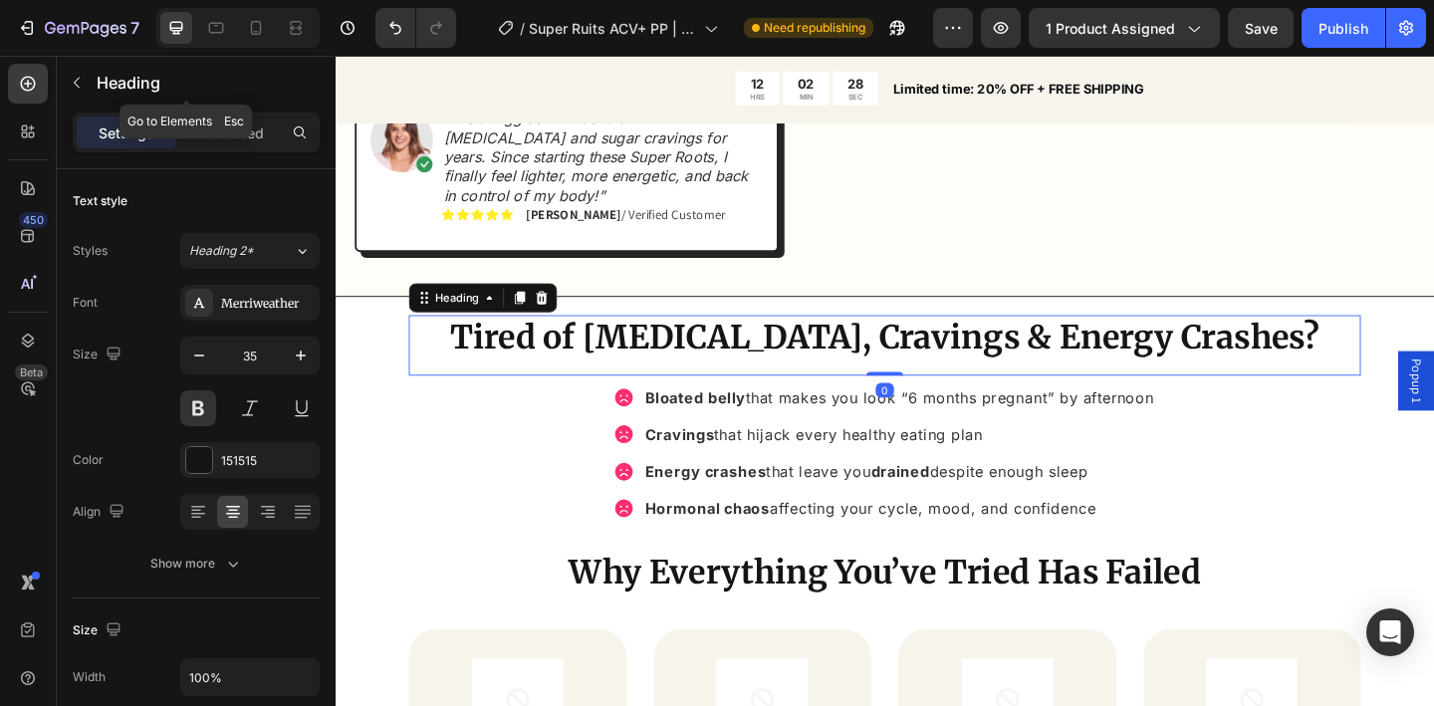
click at [94, 82] on div "Heading" at bounding box center [186, 83] width 259 height 52
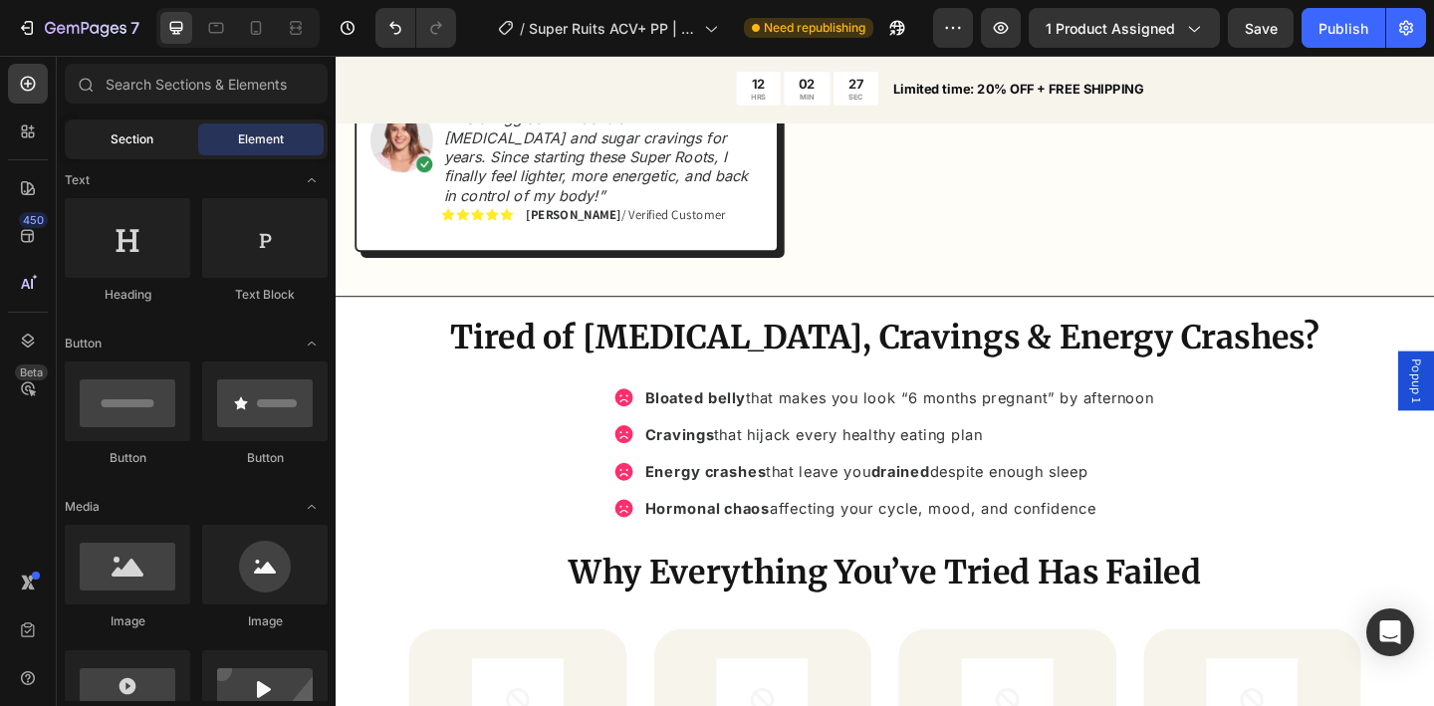
click at [155, 136] on div "Section" at bounding box center [132, 140] width 126 height 32
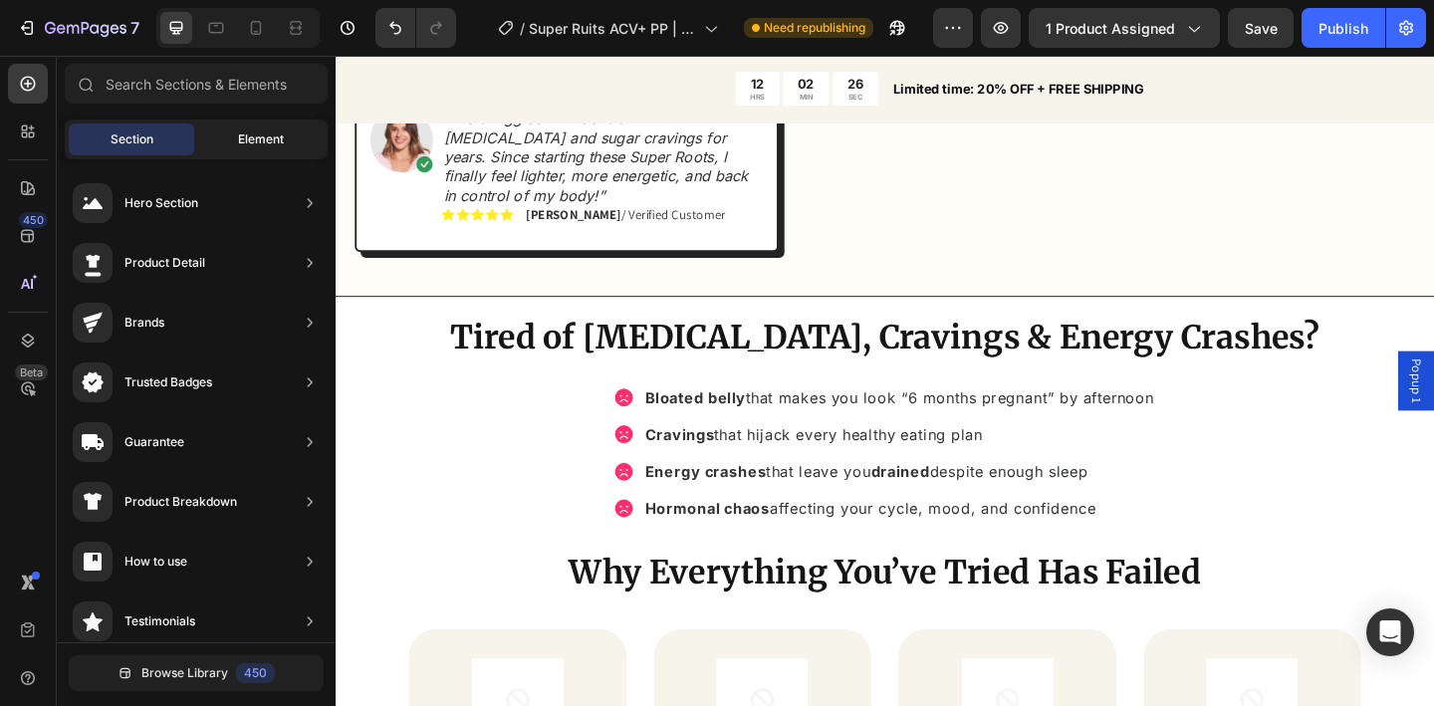
click at [240, 141] on span "Element" at bounding box center [261, 139] width 46 height 18
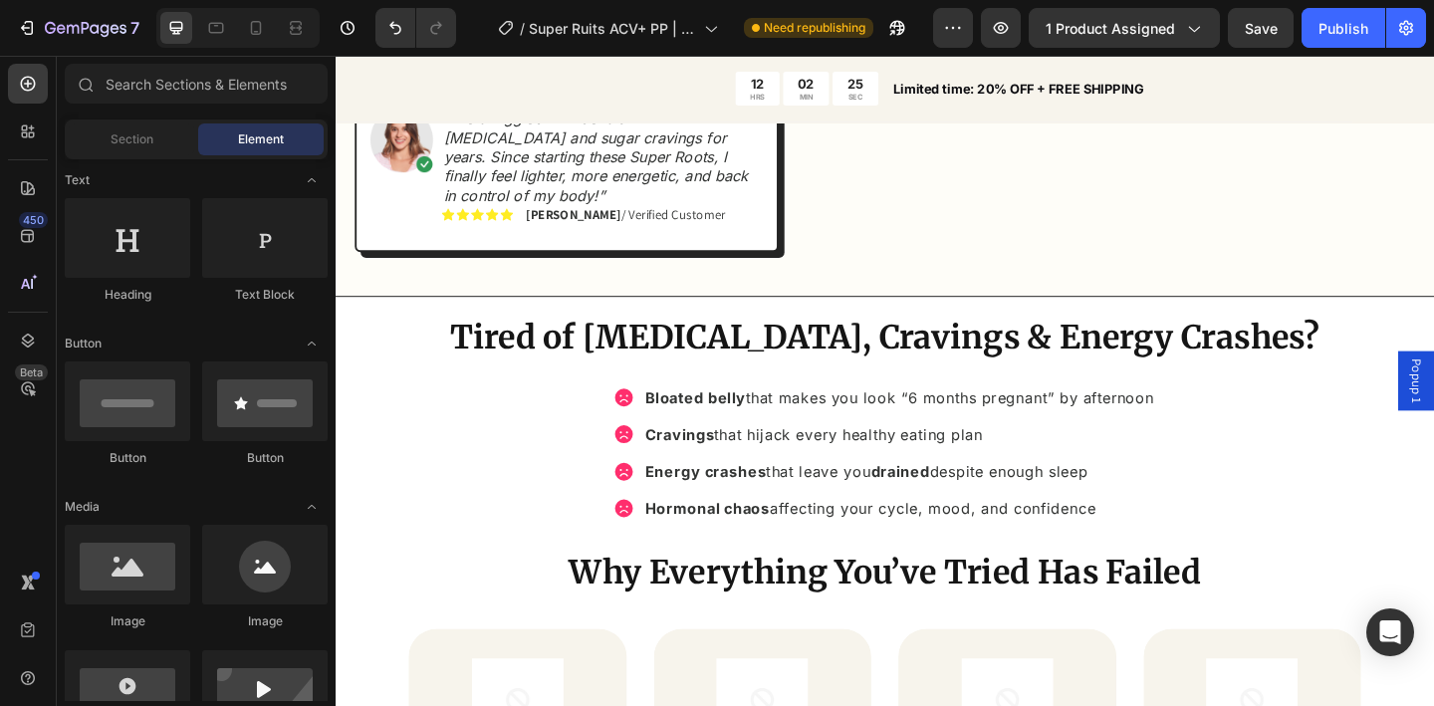
scroll to position [0, 0]
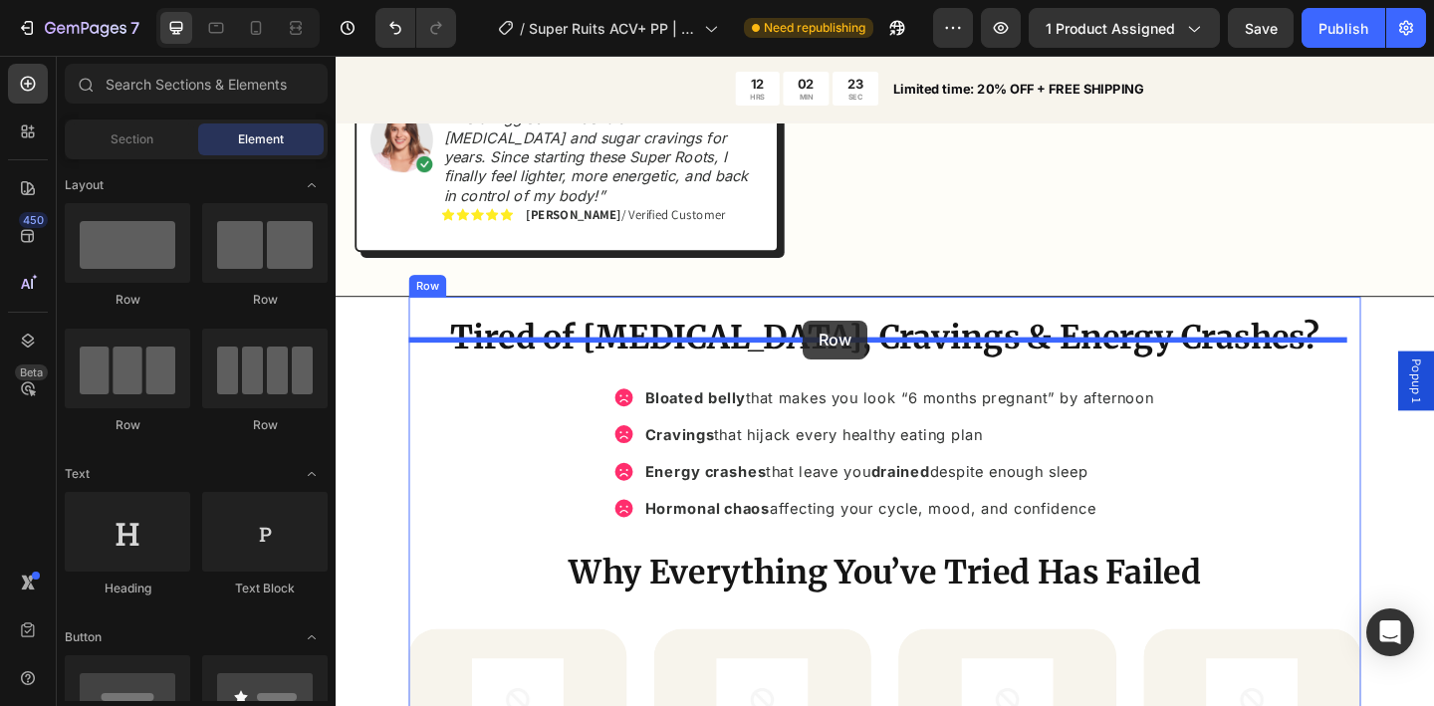
drag, startPoint x: 597, startPoint y: 324, endPoint x: 844, endPoint y: 344, distance: 247.8
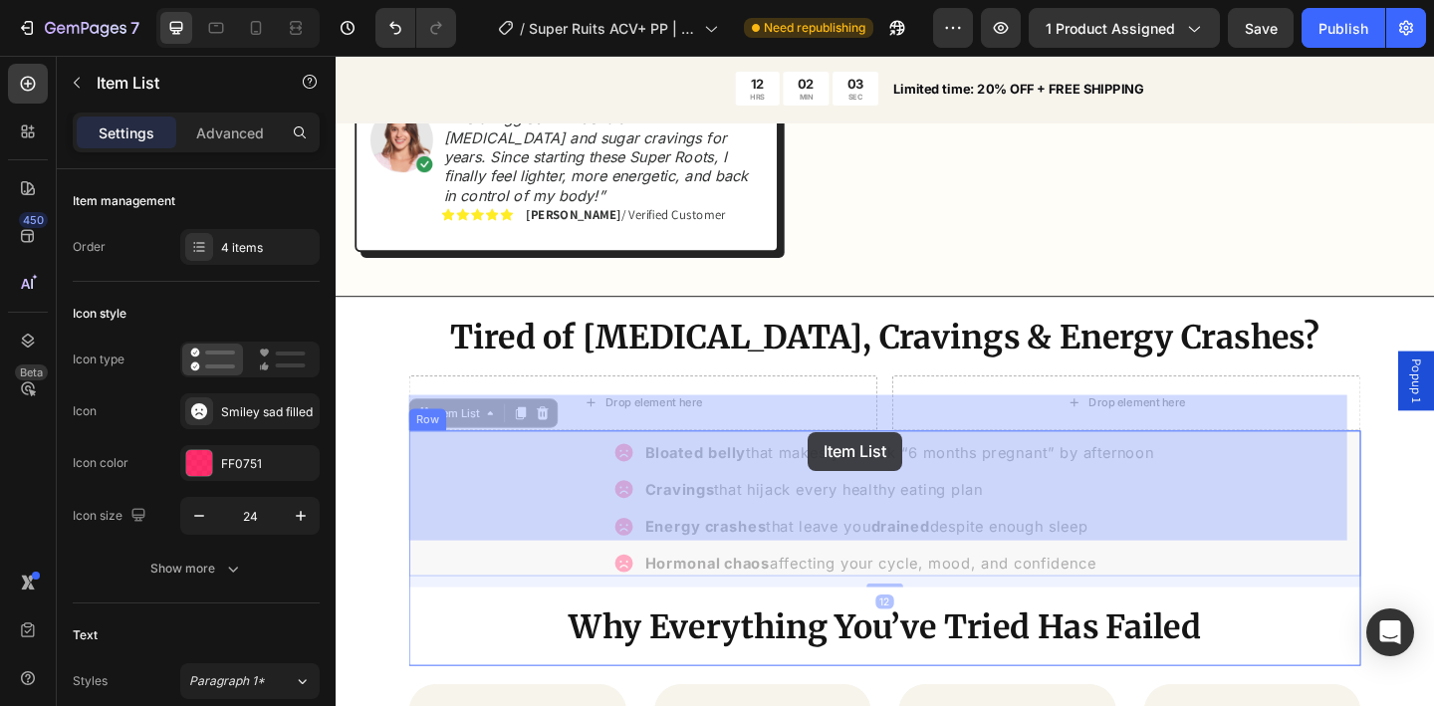
drag, startPoint x: 1252, startPoint y: 537, endPoint x: 850, endPoint y: 465, distance: 408.7
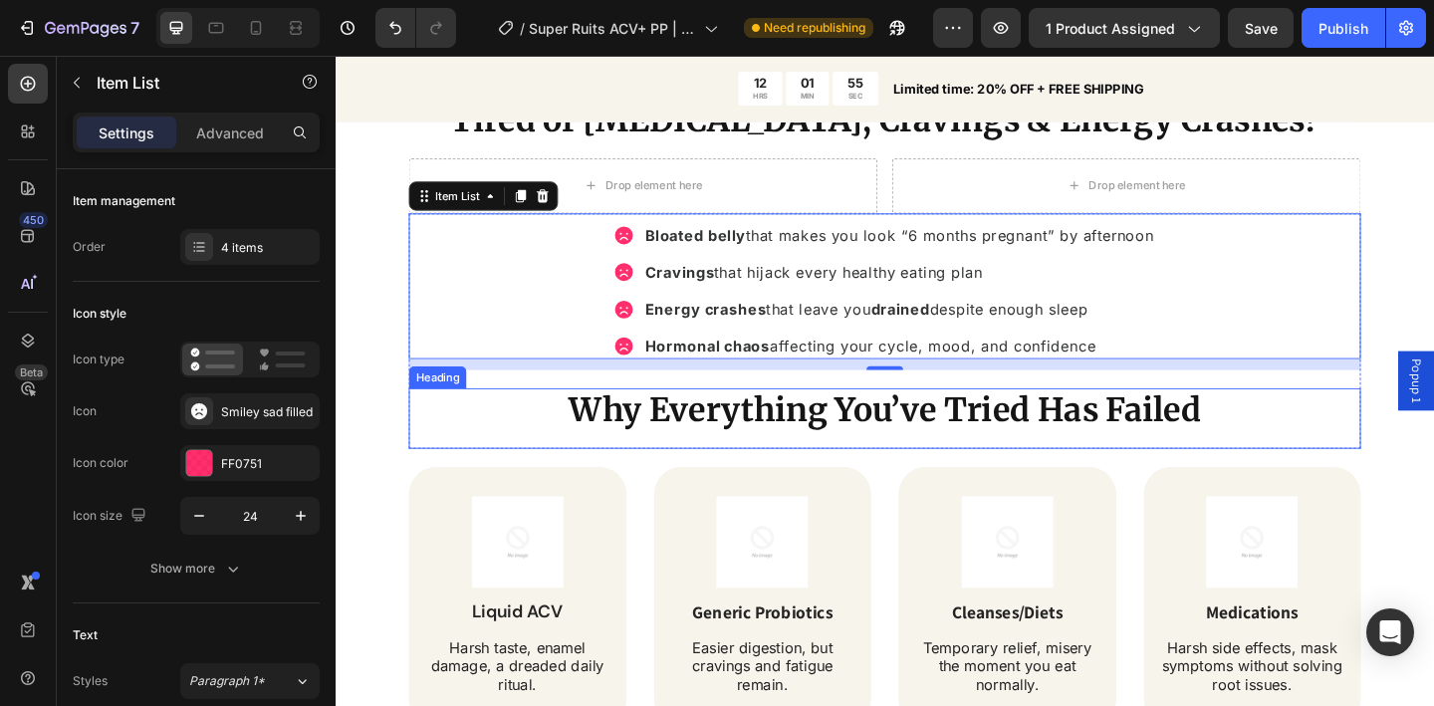
scroll to position [1443, 0]
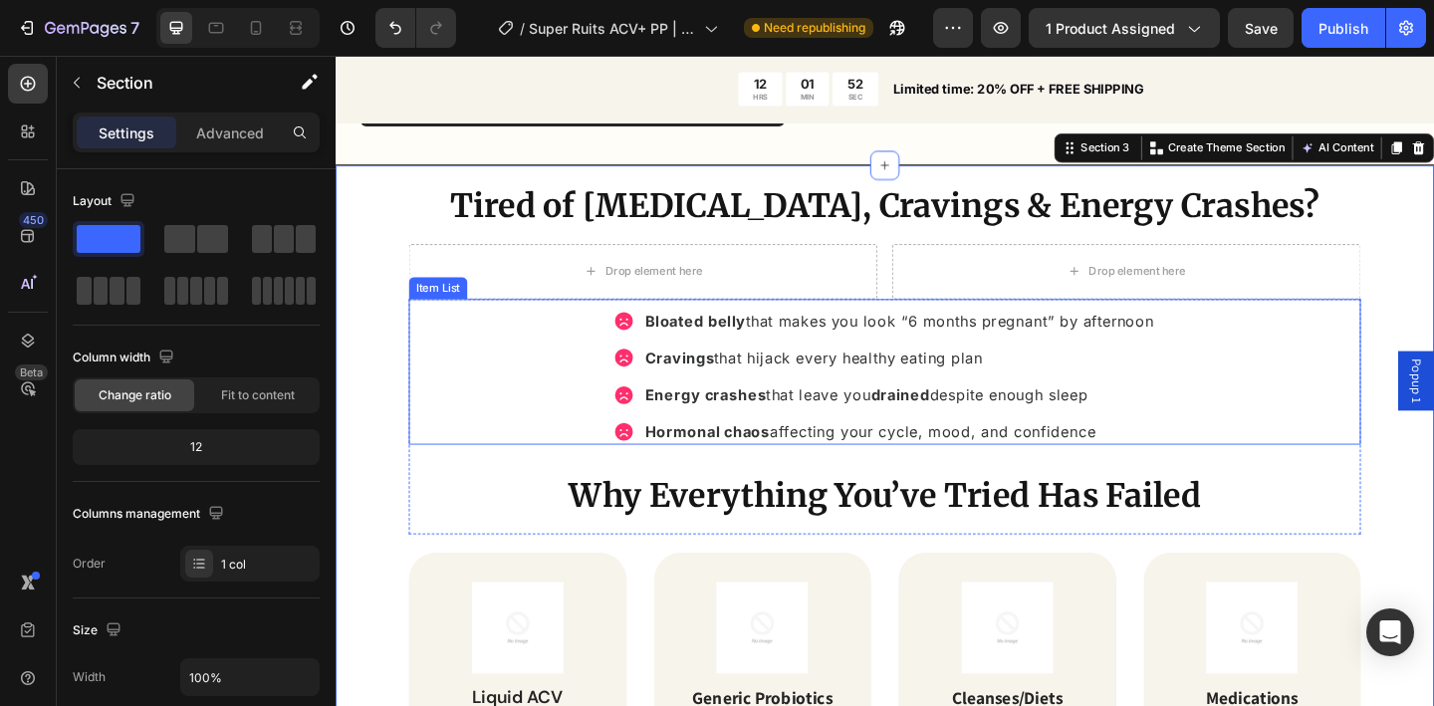
click at [1259, 393] on div "Bloated belly that makes you look “6 months pregnant” by afternoon Cravings tha…" at bounding box center [933, 405] width 1036 height 149
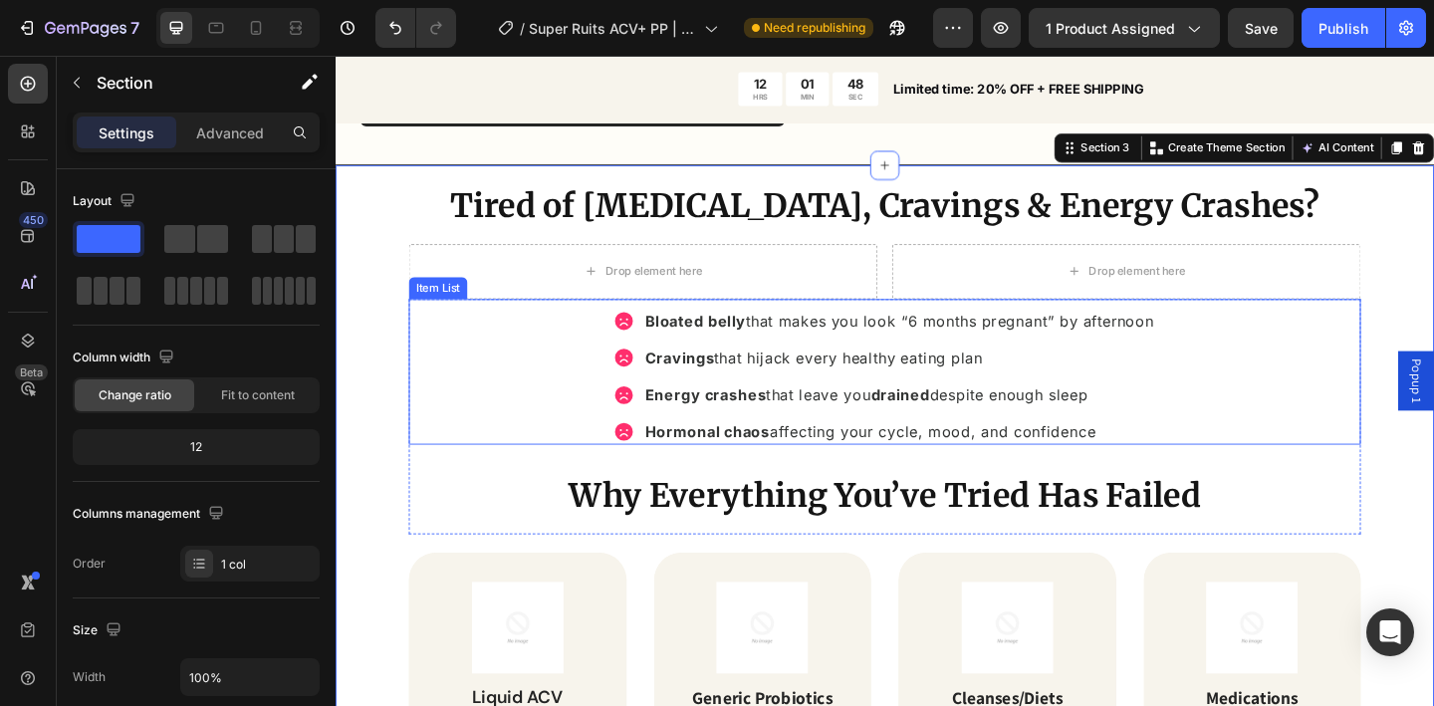
click at [1256, 400] on div "Bloated belly that makes you look “6 months pregnant” by afternoon Cravings tha…" at bounding box center [933, 405] width 1036 height 149
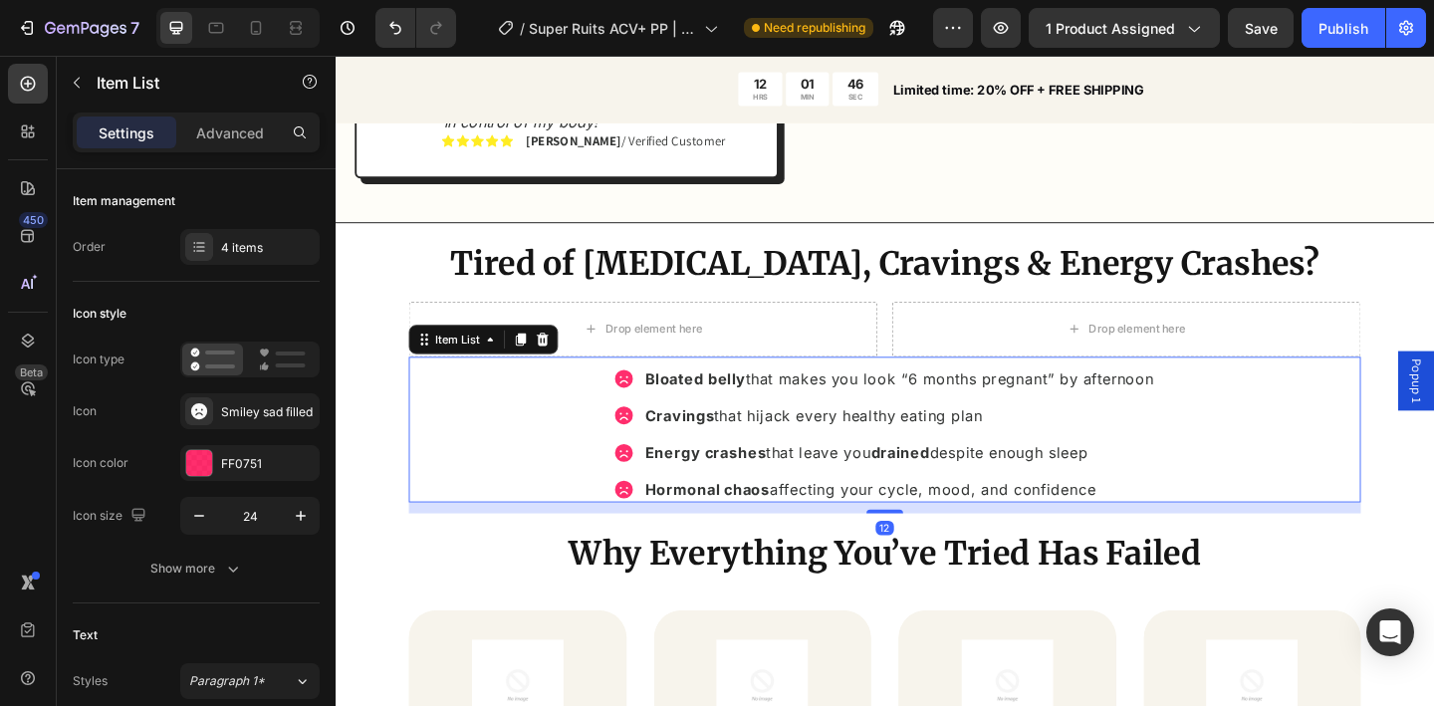
scroll to position [1334, 0]
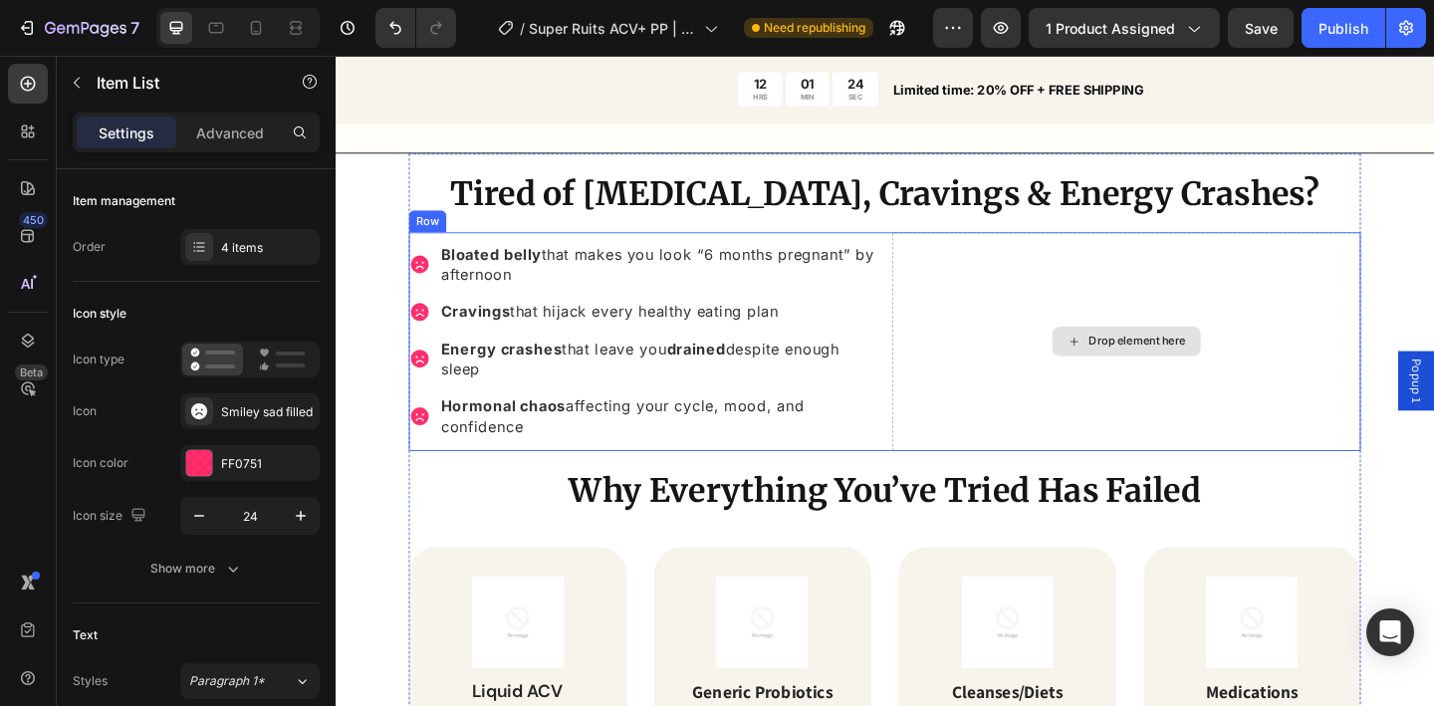
scroll to position [1453, 0]
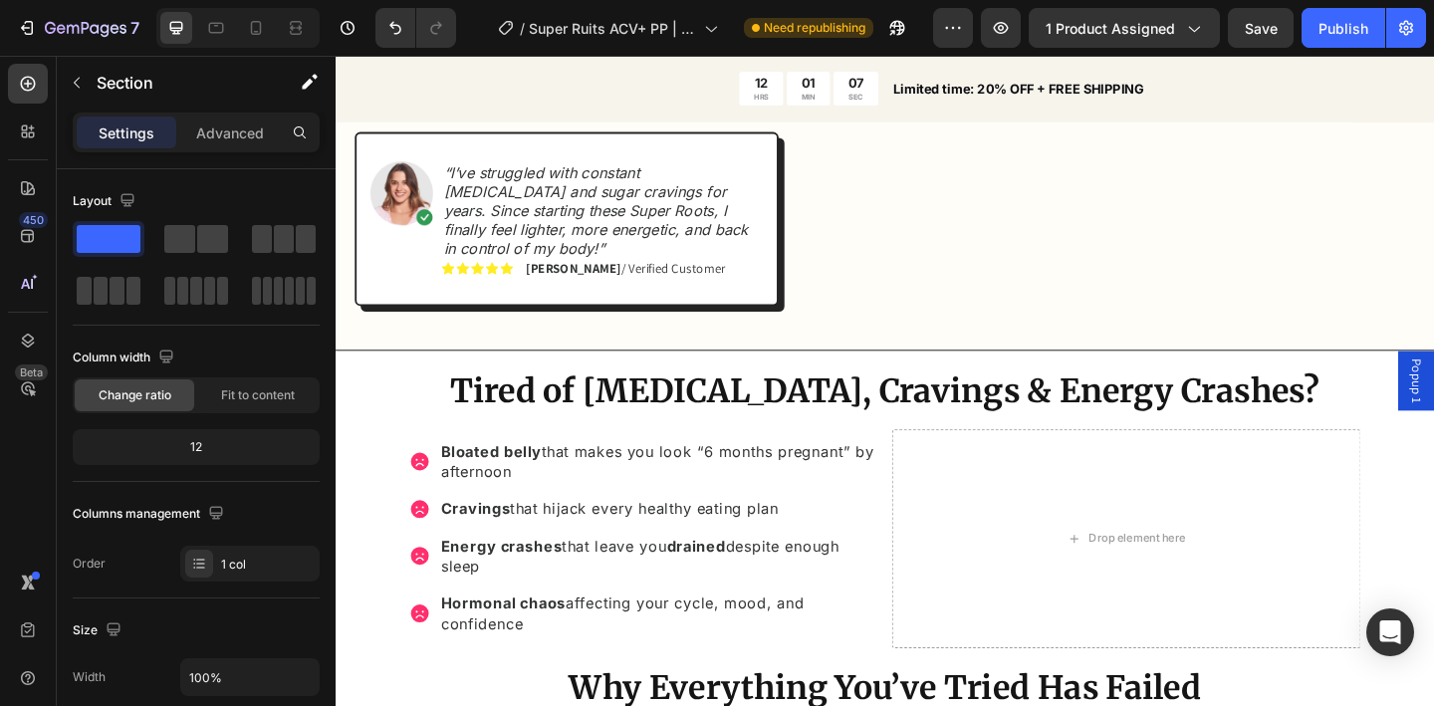
scroll to position [1294, 0]
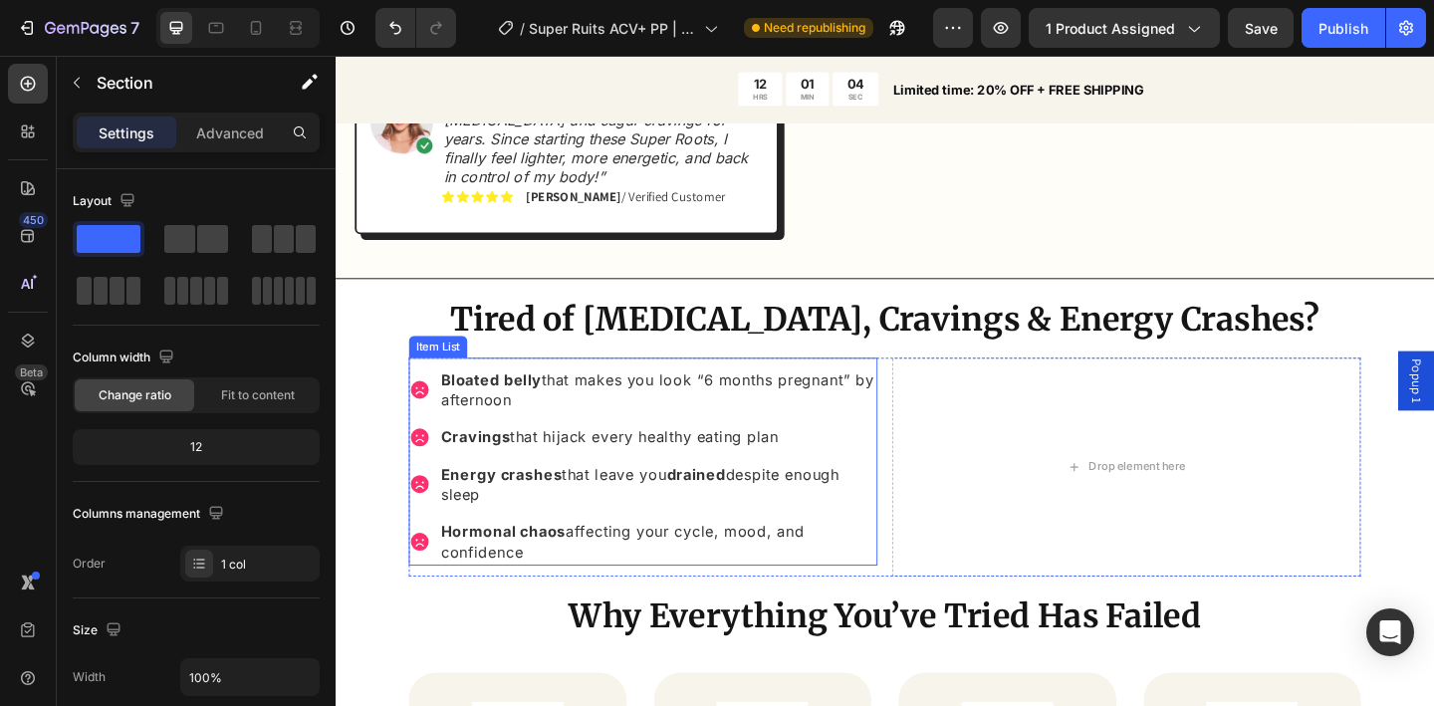
click at [425, 410] on icon at bounding box center [427, 419] width 20 height 20
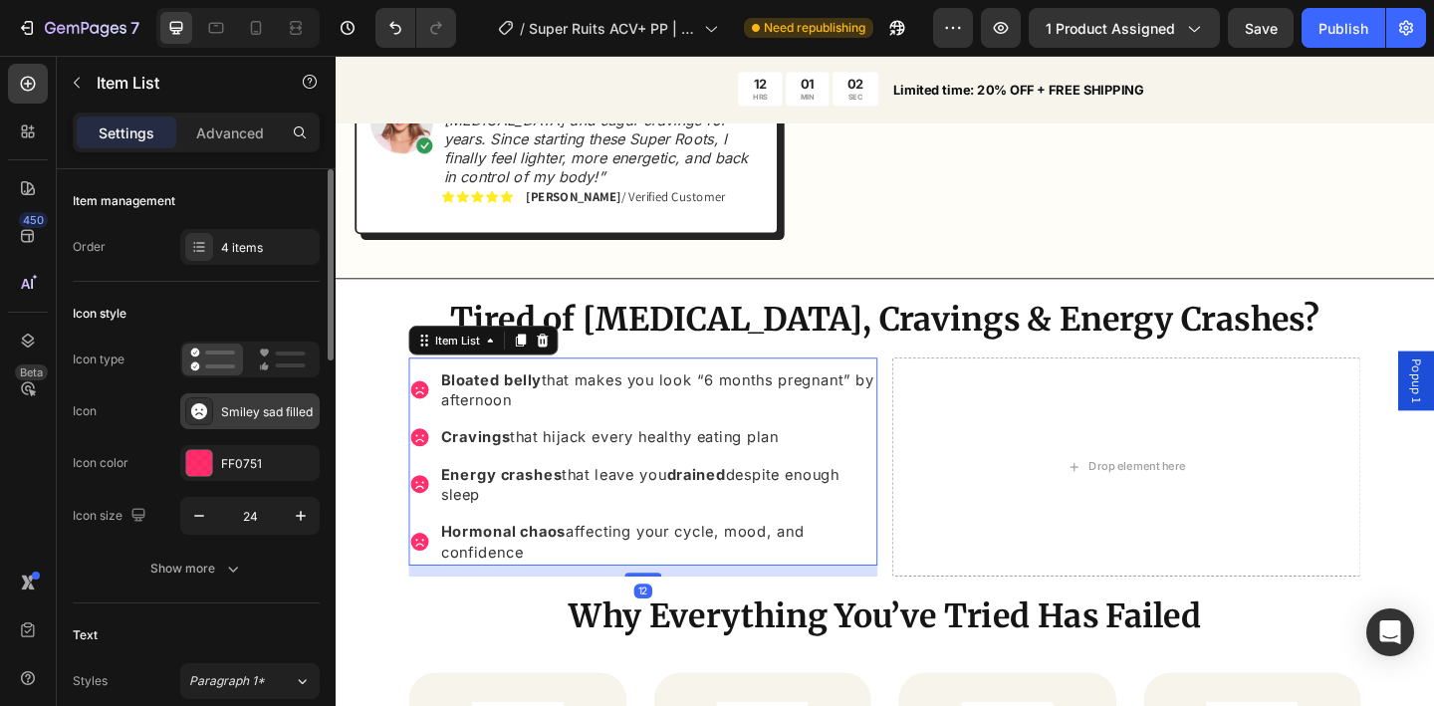
click at [256, 412] on div "Smiley sad filled" at bounding box center [268, 412] width 94 height 18
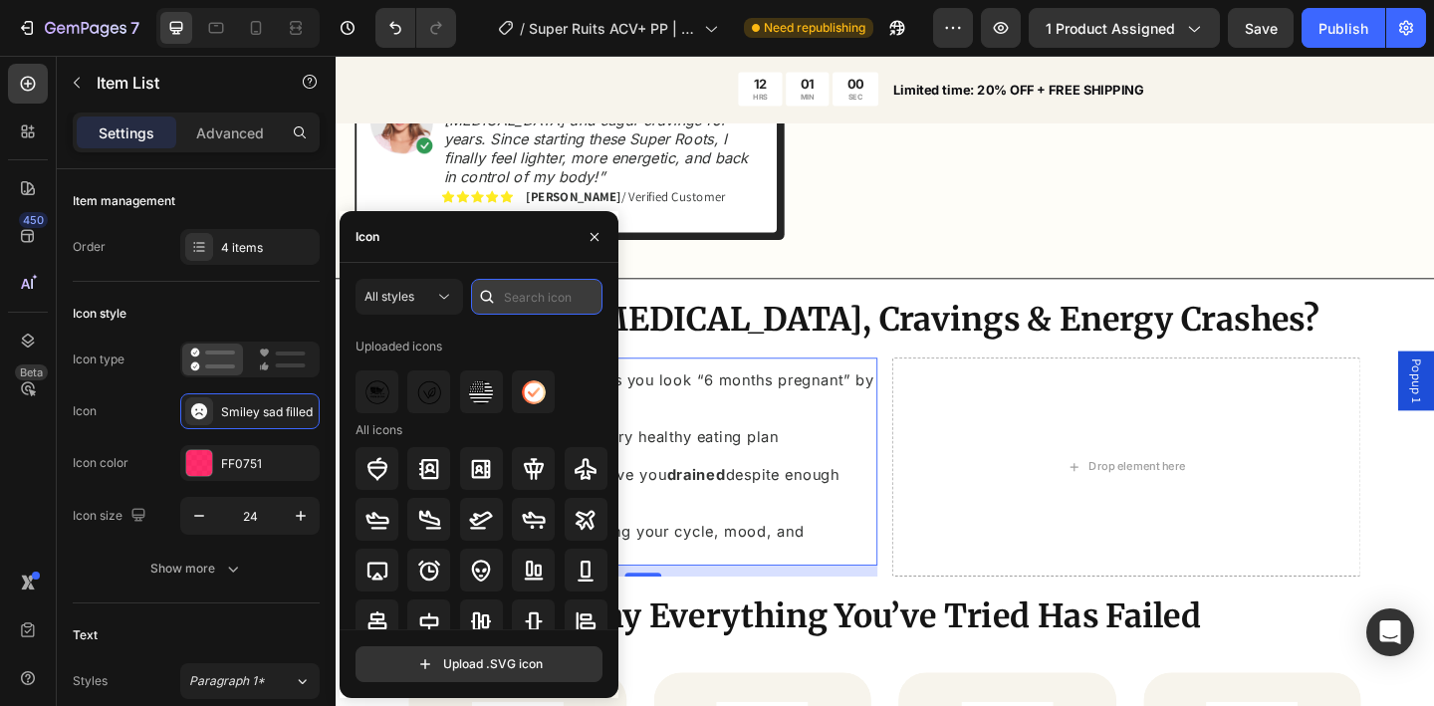
click at [528, 305] on input "text" at bounding box center [536, 297] width 131 height 36
type input "p"
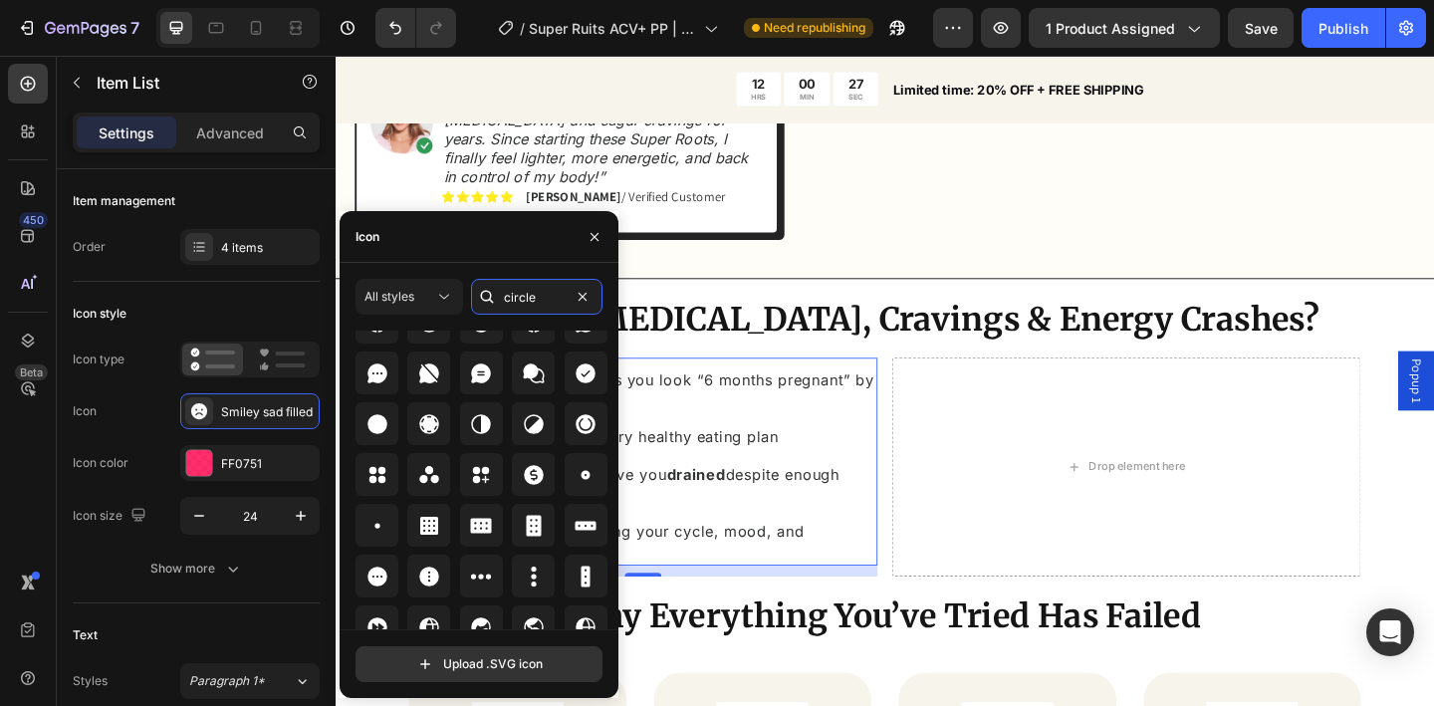
scroll to position [2643, 0]
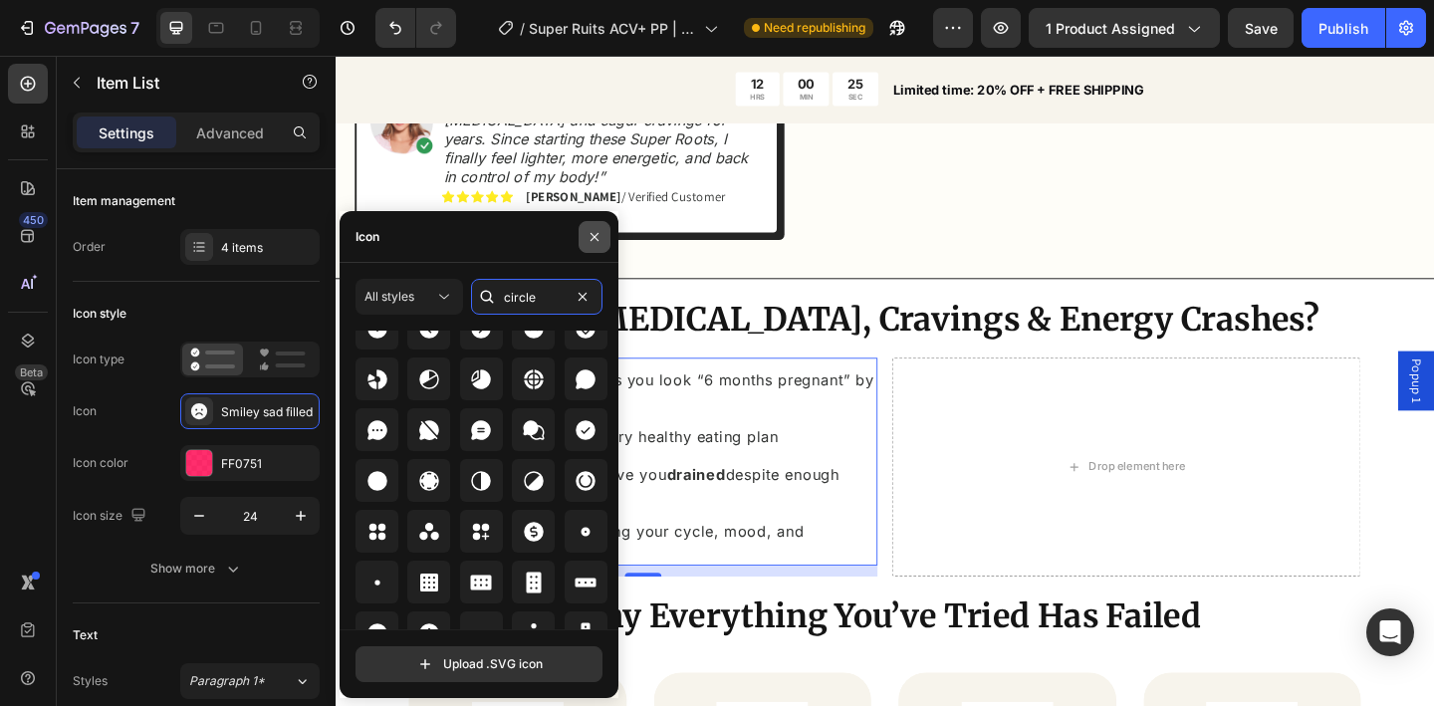
type input "circle"
click at [595, 232] on icon "button" at bounding box center [595, 237] width 16 height 16
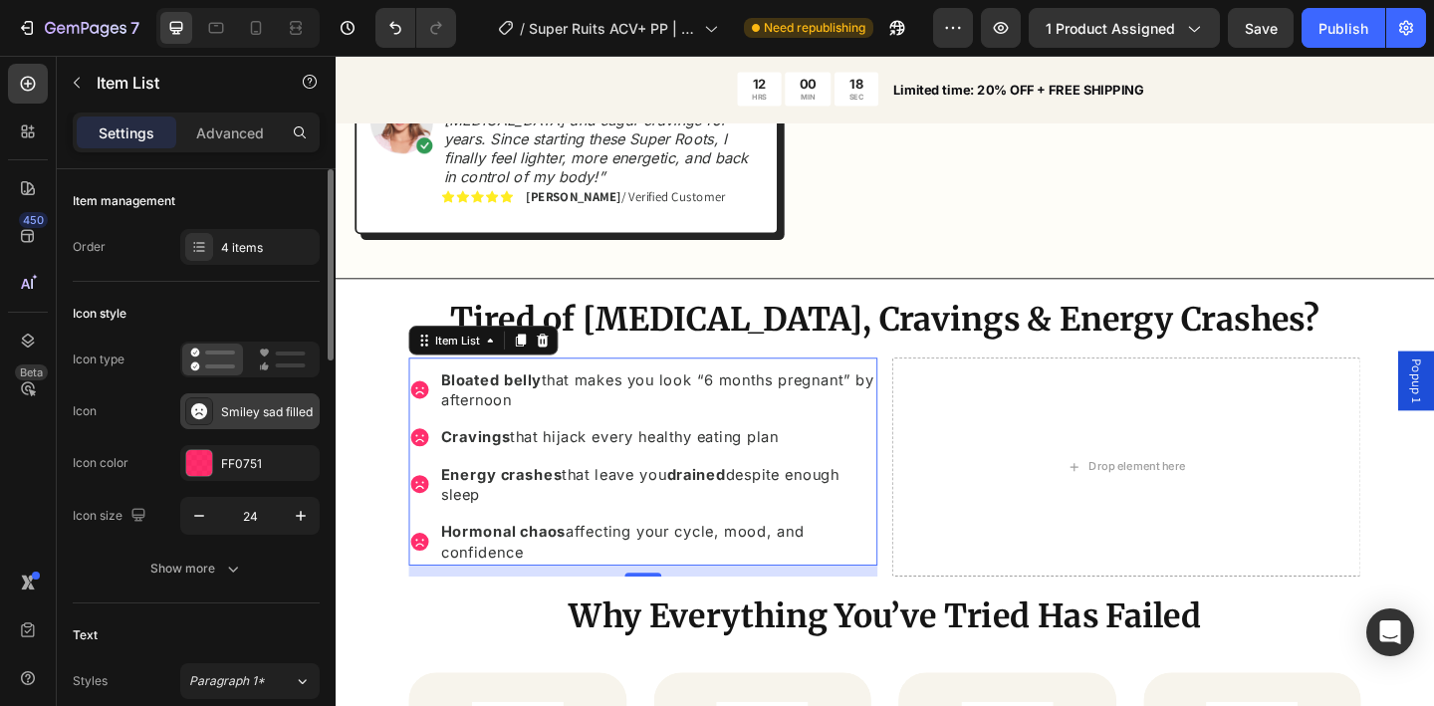
click at [306, 415] on div "Smiley sad filled" at bounding box center [268, 412] width 94 height 18
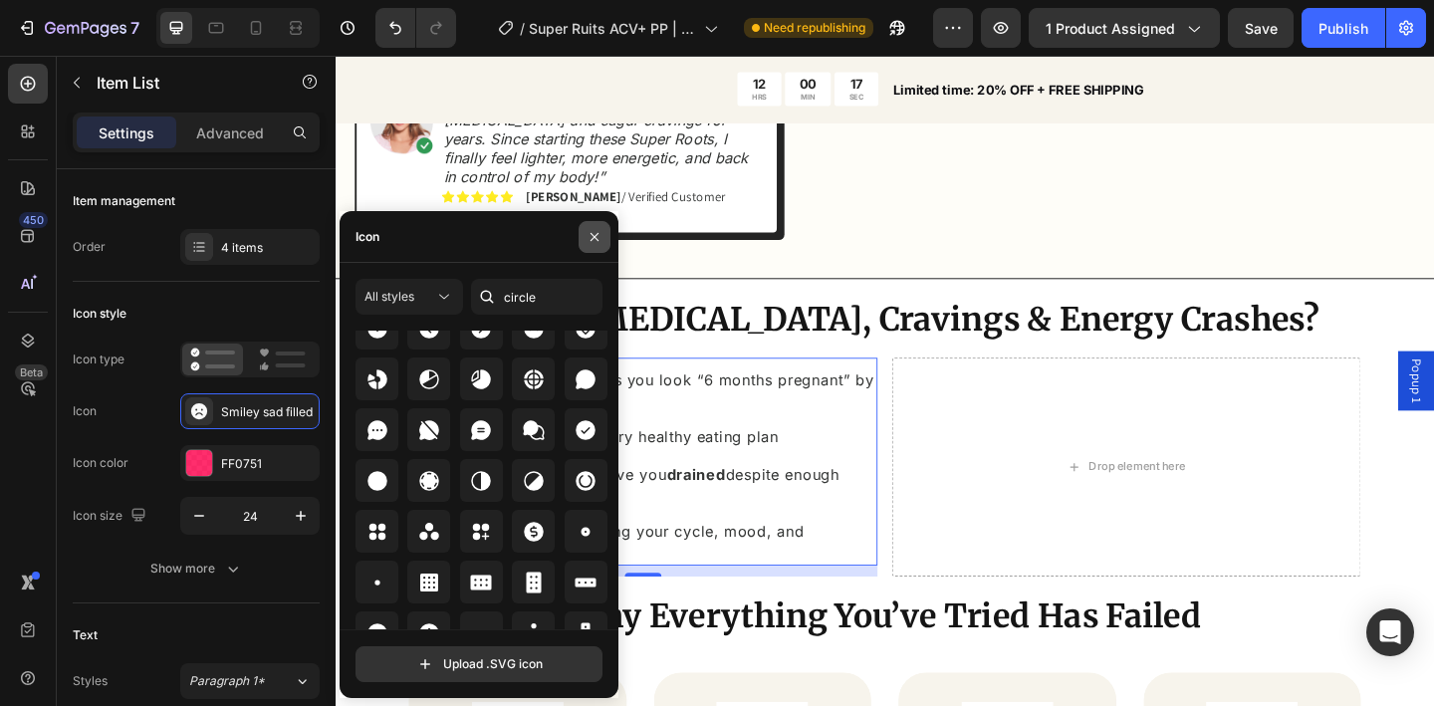
click at [600, 236] on icon "button" at bounding box center [595, 237] width 16 height 16
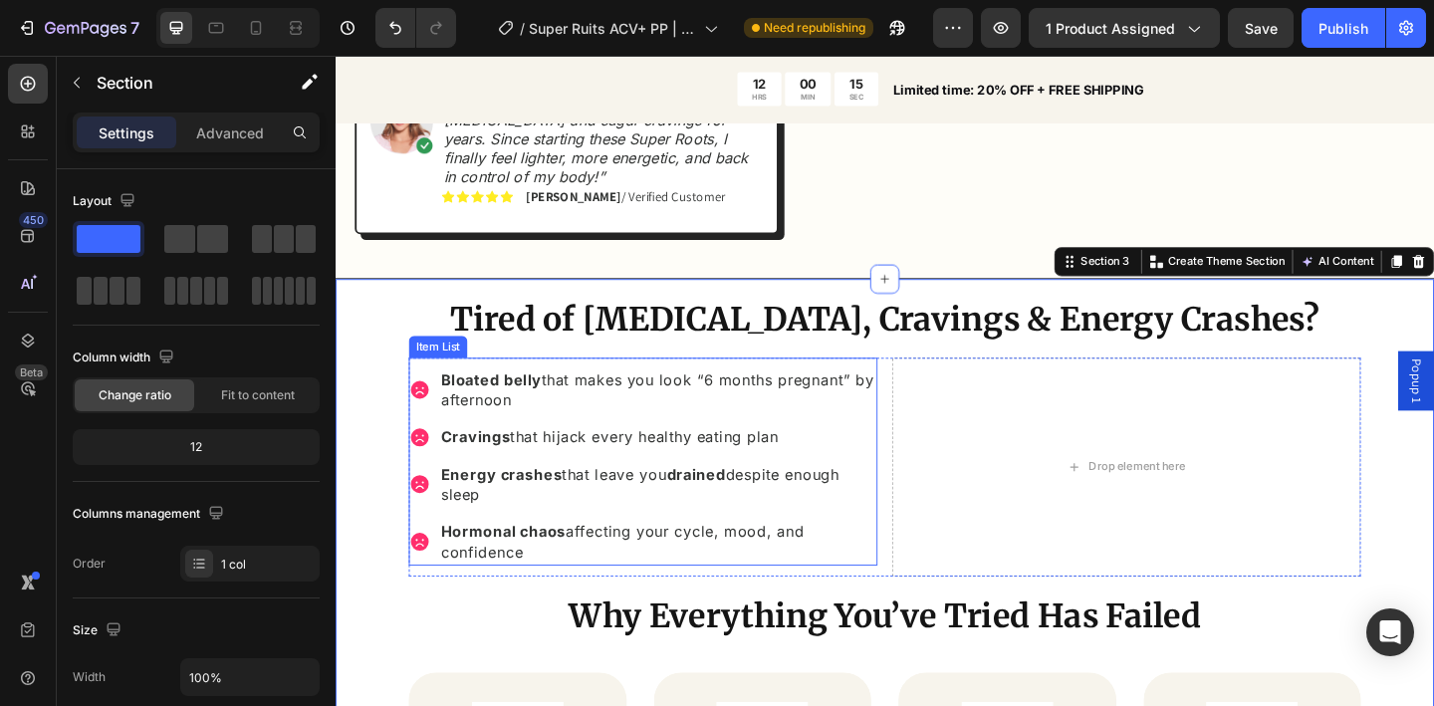
click at [618, 577] on p "Hormonal chaos affecting your cycle, mood, and confidence" at bounding box center [686, 585] width 472 height 45
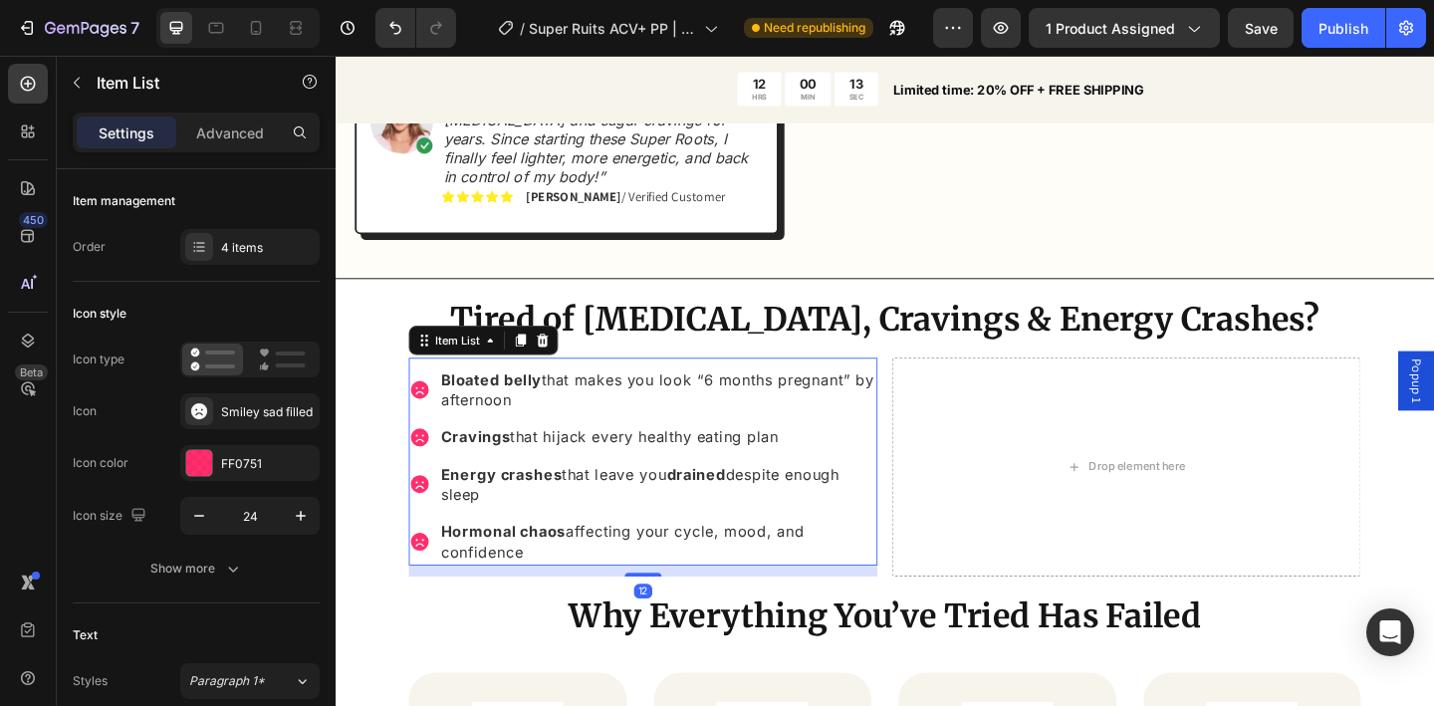
click at [424, 521] on div "Energy crashes that leave you drained despite enough sleep" at bounding box center [670, 522] width 510 height 51
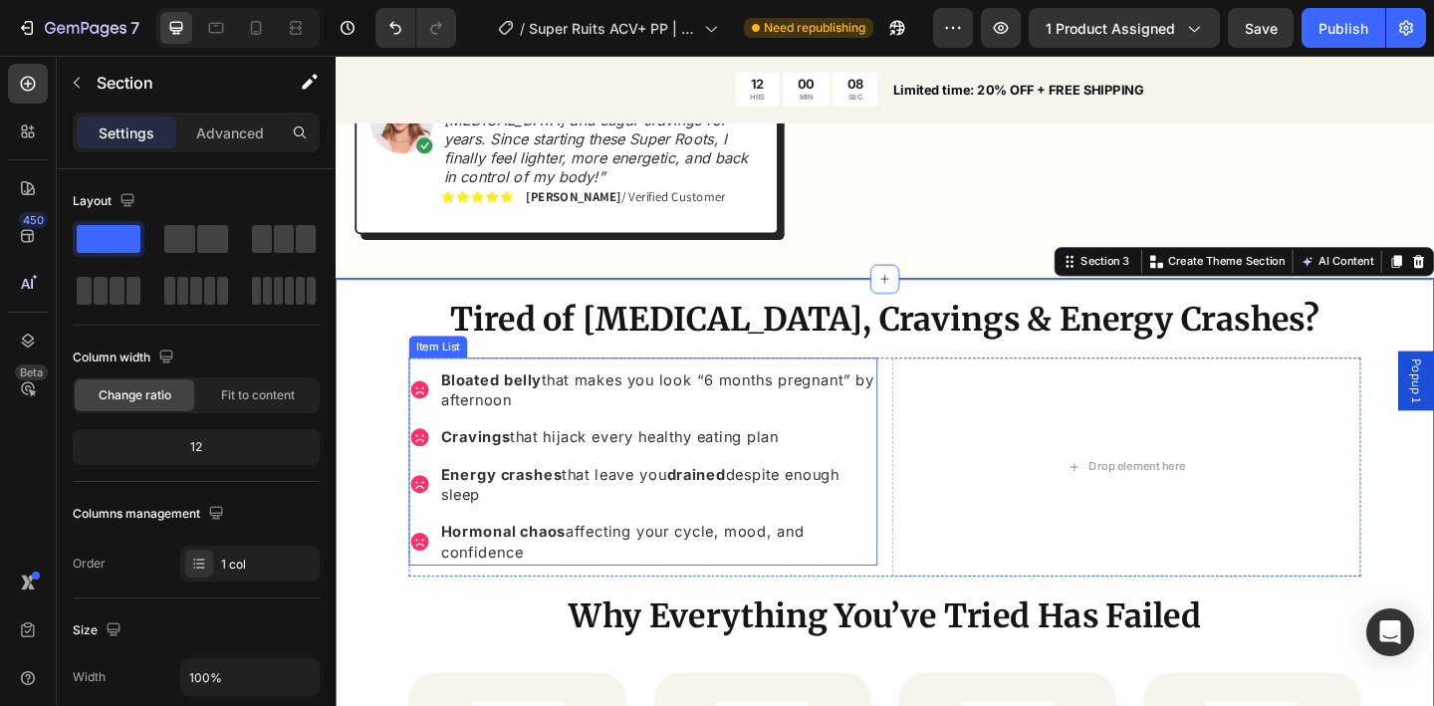
click at [889, 384] on div "Bloated belly that makes you look “6 months pregnant” by afternoon Cravings tha…" at bounding box center [670, 497] width 510 height 226
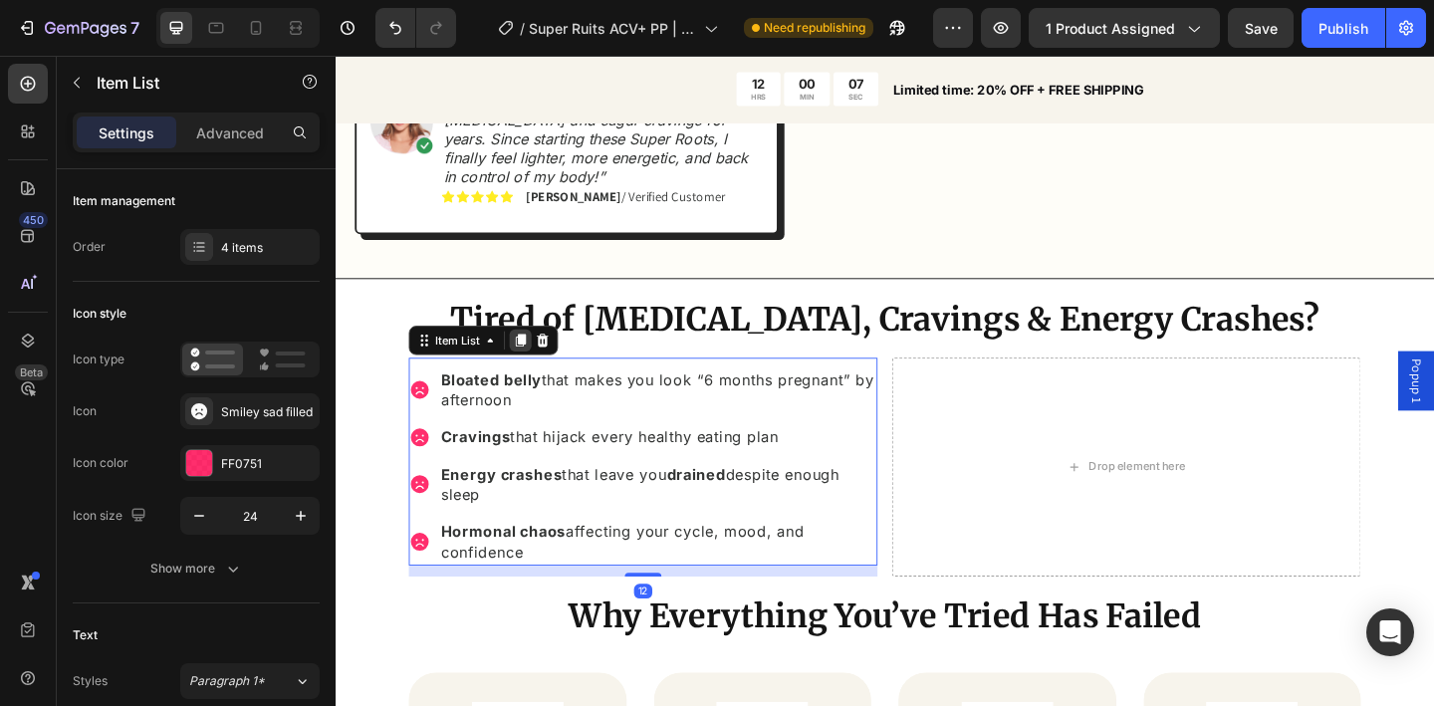
click at [542, 359] on icon at bounding box center [537, 366] width 11 height 14
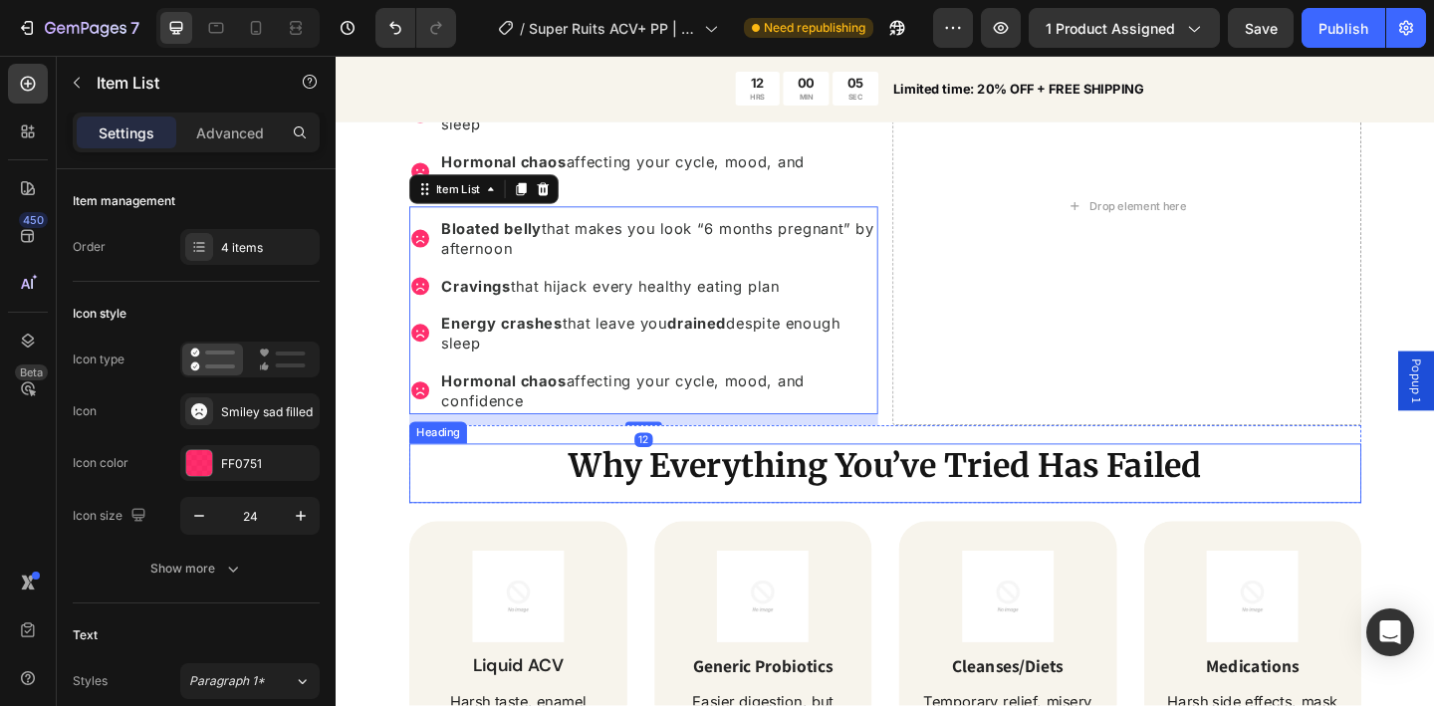
scroll to position [1598, 0]
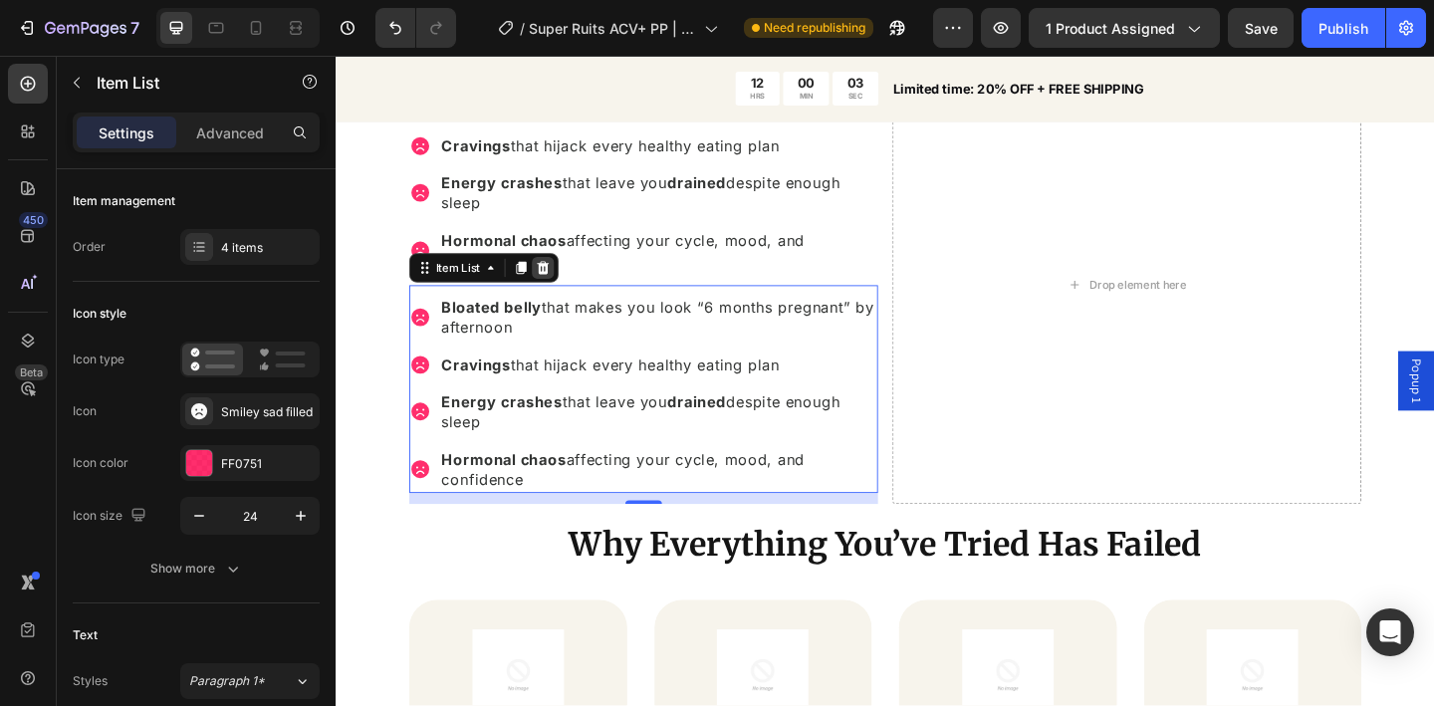
click at [566, 286] on icon at bounding box center [561, 287] width 13 height 14
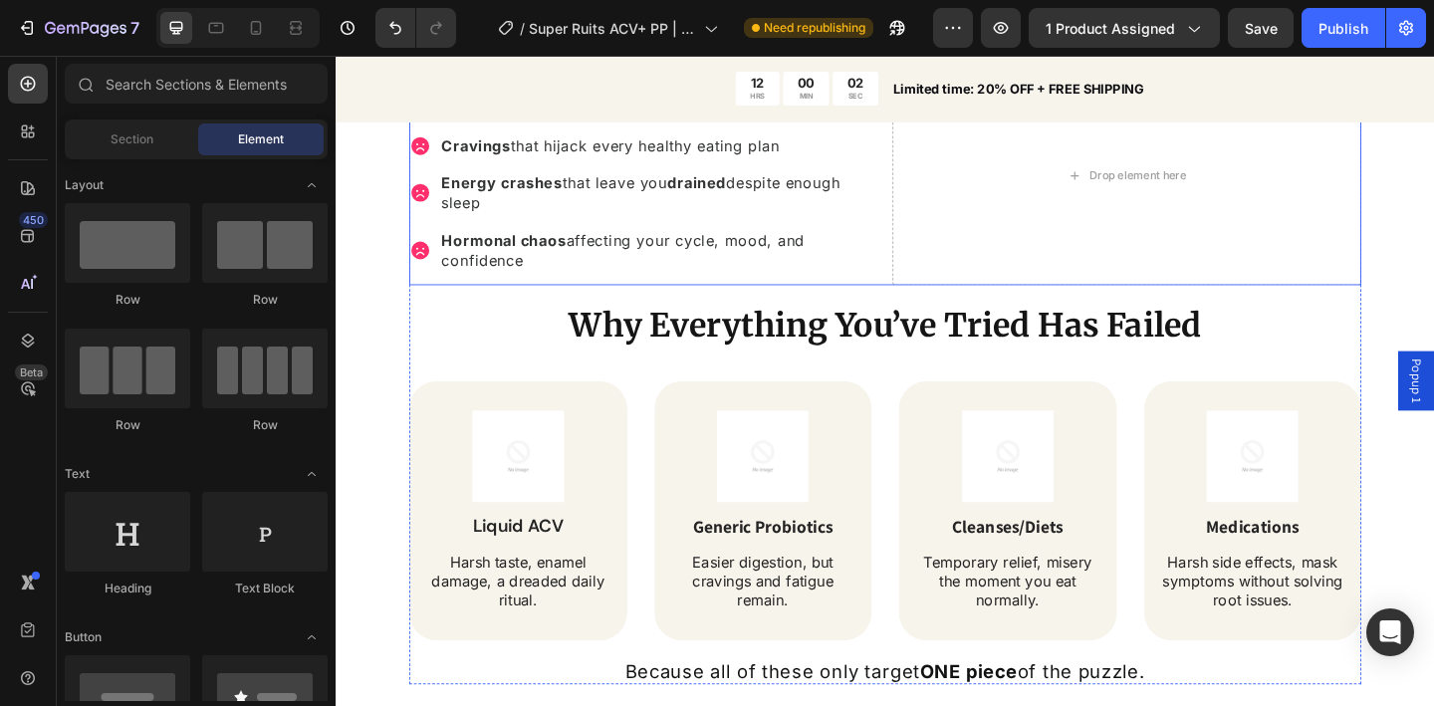
click at [664, 295] on div "Bloated belly that makes you look “6 months pregnant” by afternoon Cravings tha…" at bounding box center [670, 187] width 510 height 238
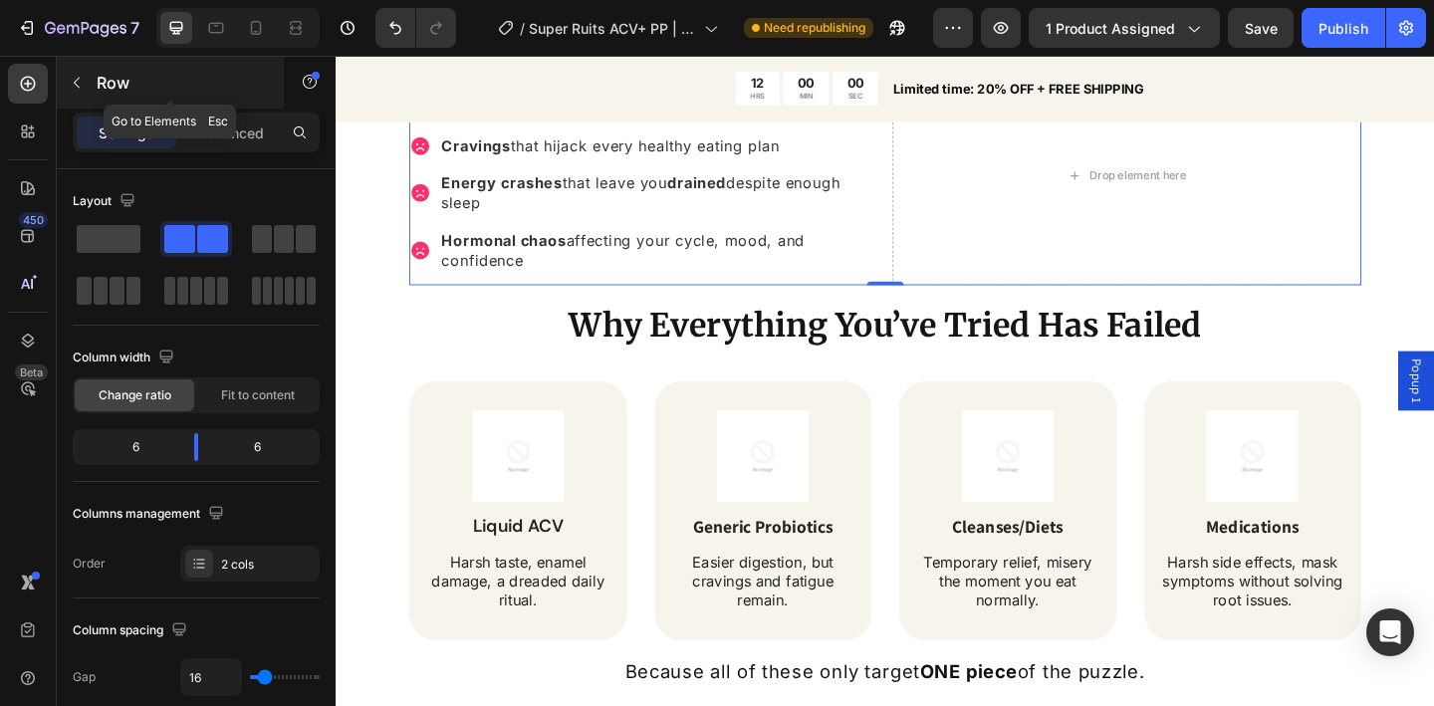
click at [82, 84] on icon "button" at bounding box center [77, 83] width 16 height 16
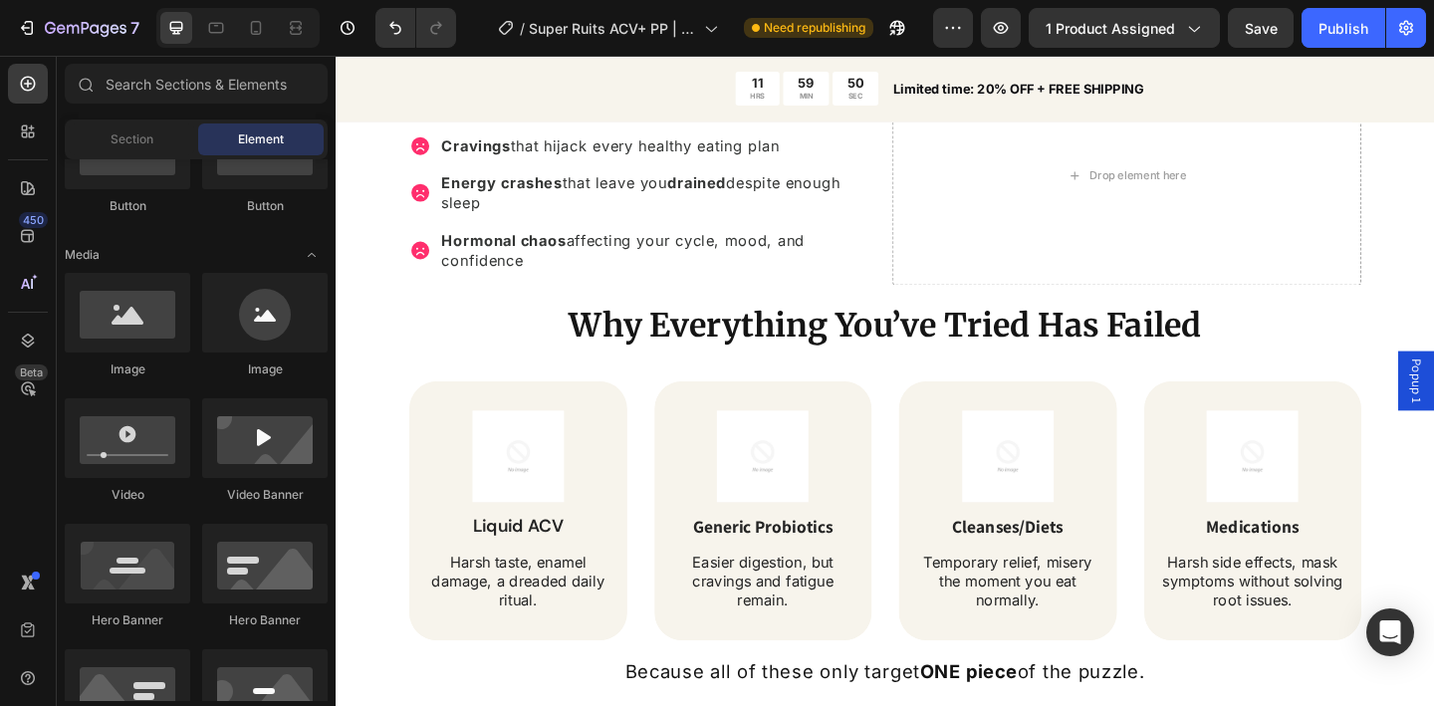
scroll to position [0, 0]
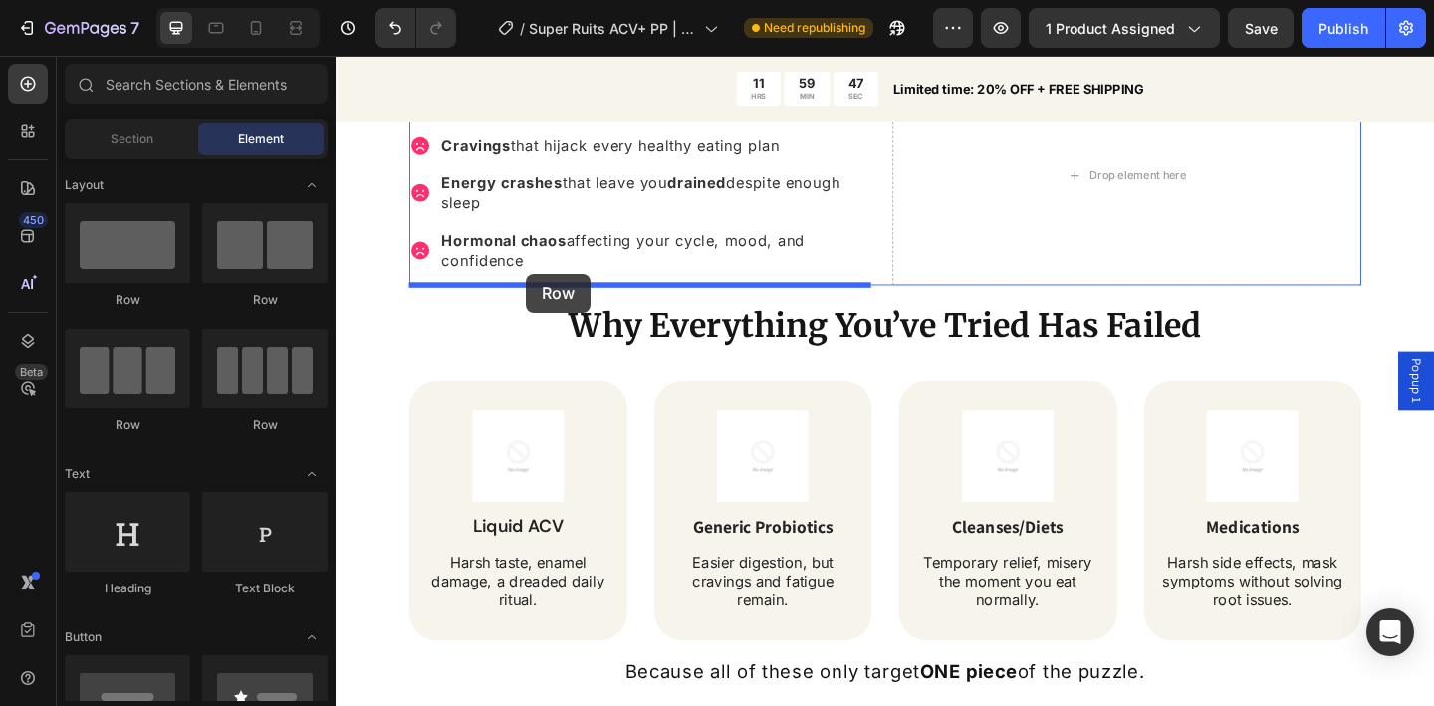
drag, startPoint x: 487, startPoint y: 320, endPoint x: 543, endPoint y: 293, distance: 61.9
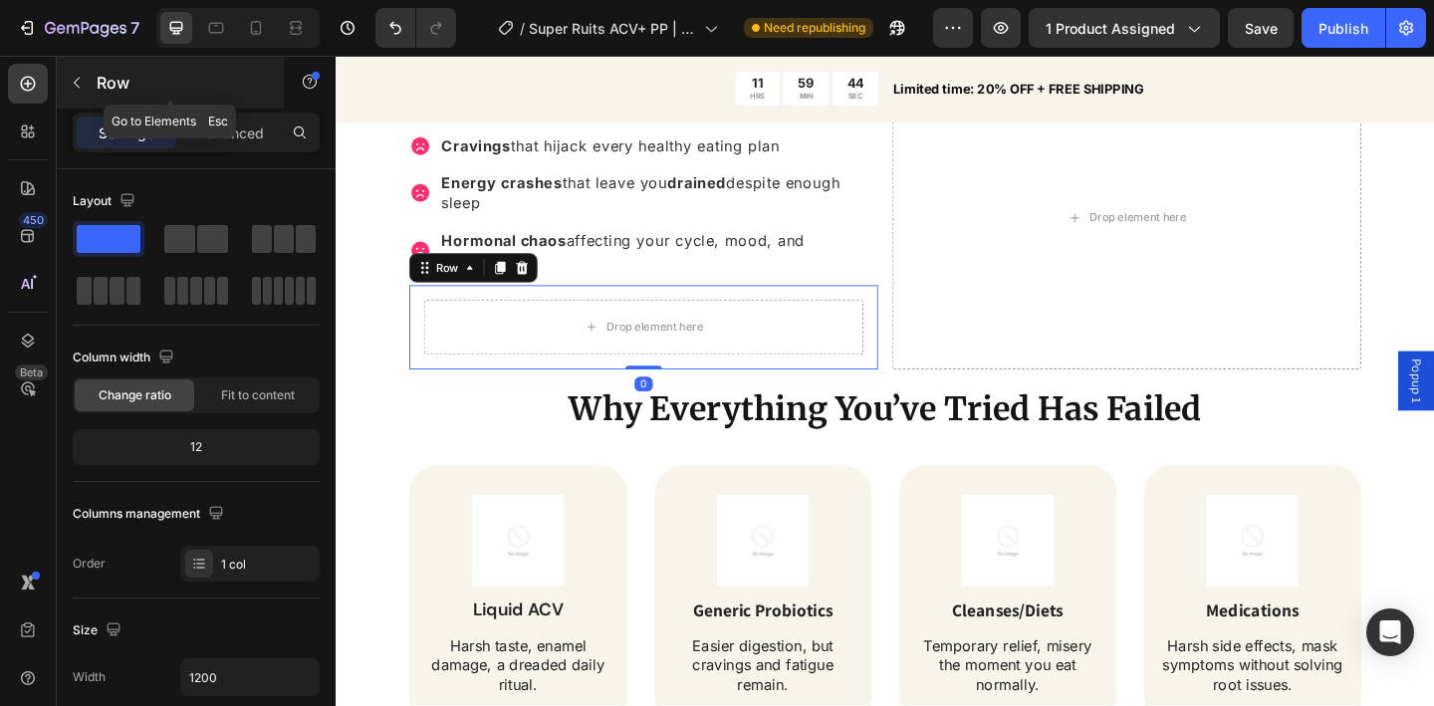
click at [82, 86] on icon "button" at bounding box center [77, 83] width 16 height 16
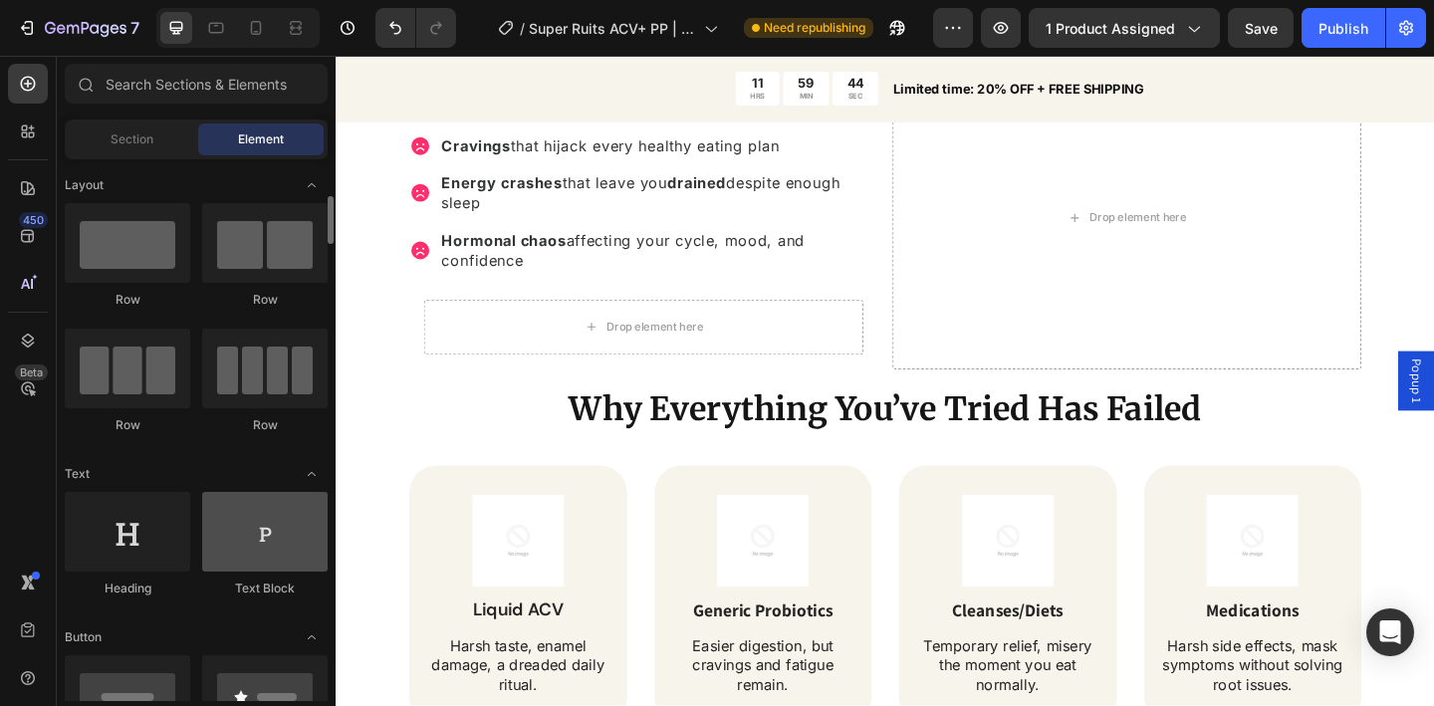
scroll to position [34, 0]
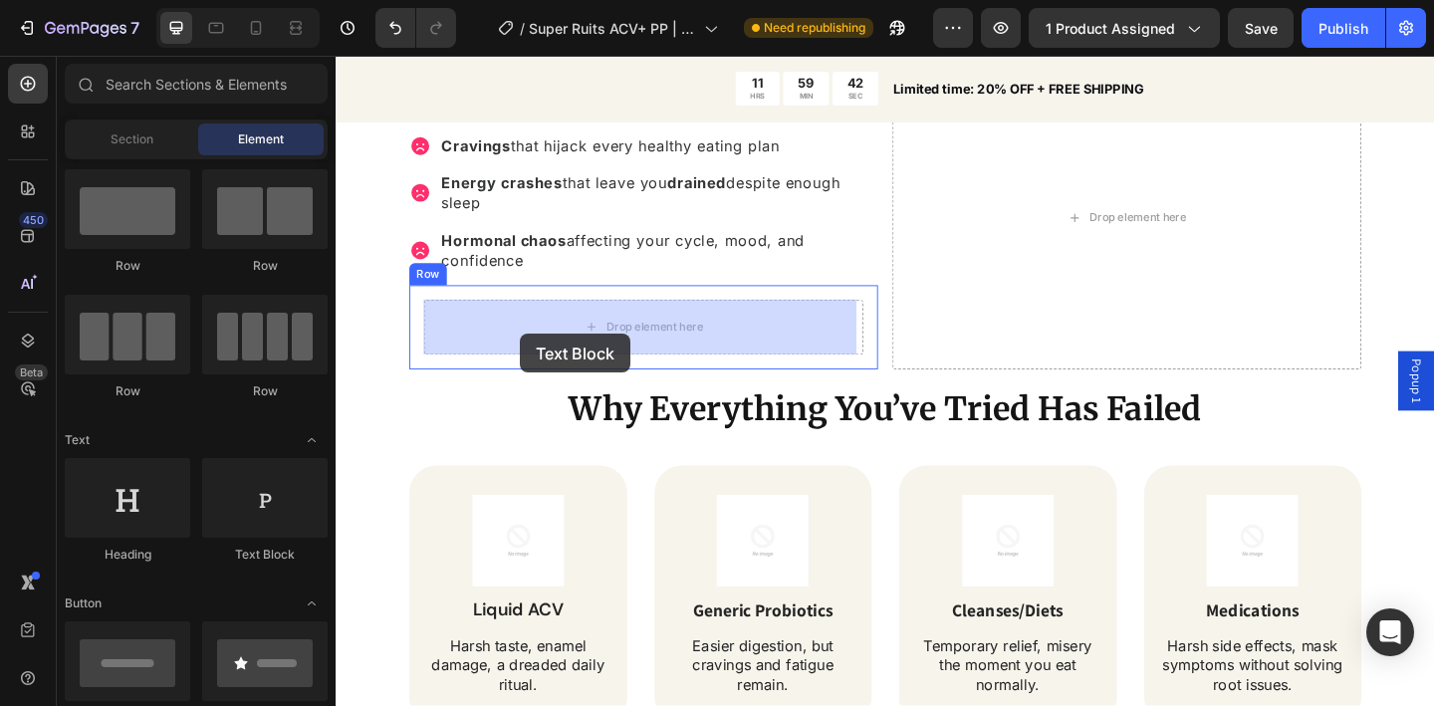
drag, startPoint x: 605, startPoint y: 557, endPoint x: 536, endPoint y: 359, distance: 209.8
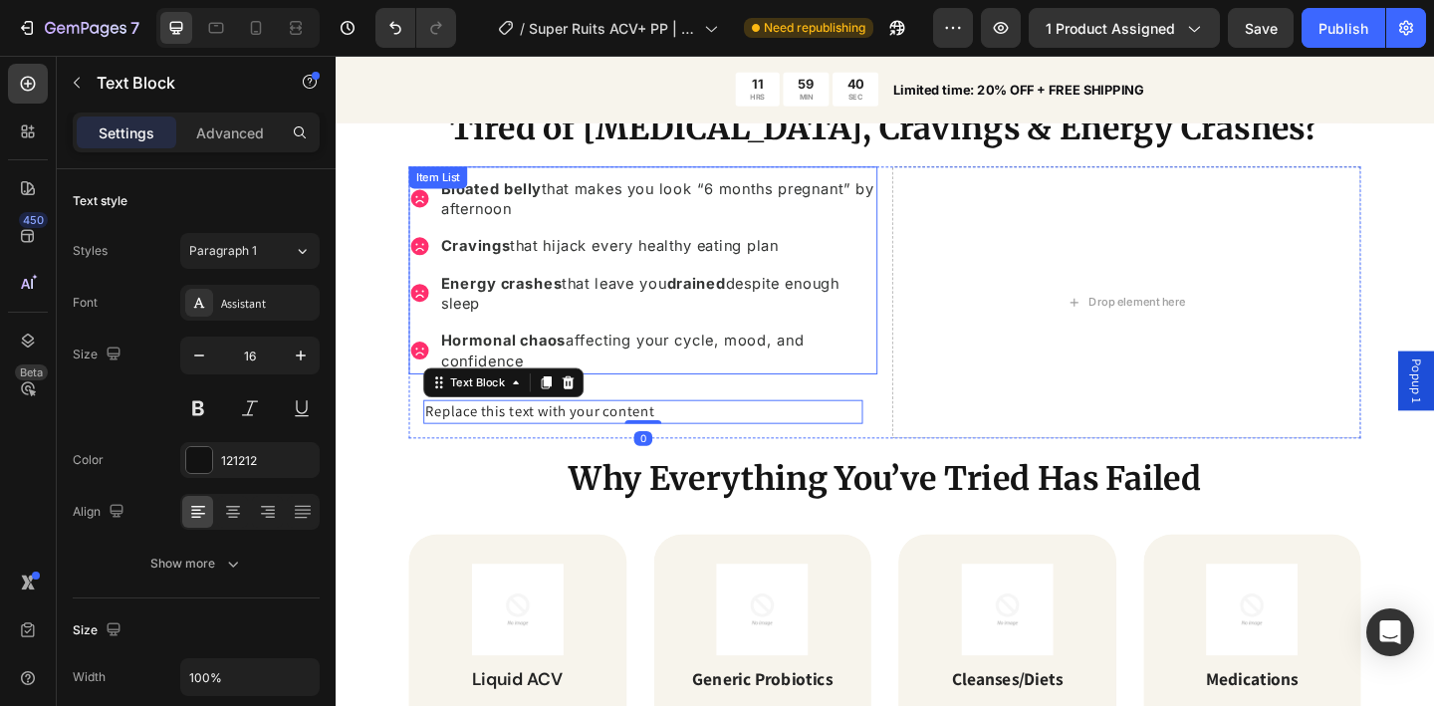
scroll to position [1416, 0]
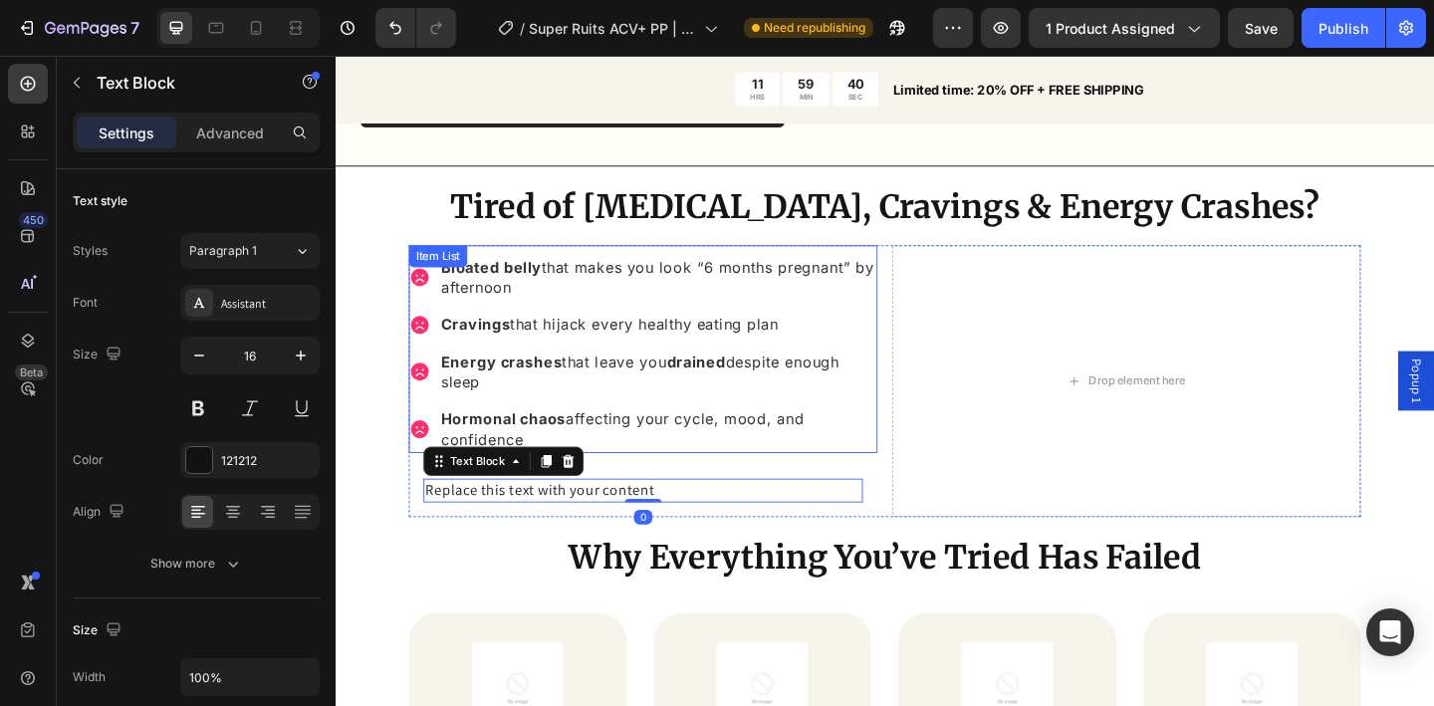
click at [524, 295] on p "Bloated belly that makes you look “6 months pregnant” by afternoon" at bounding box center [686, 297] width 472 height 45
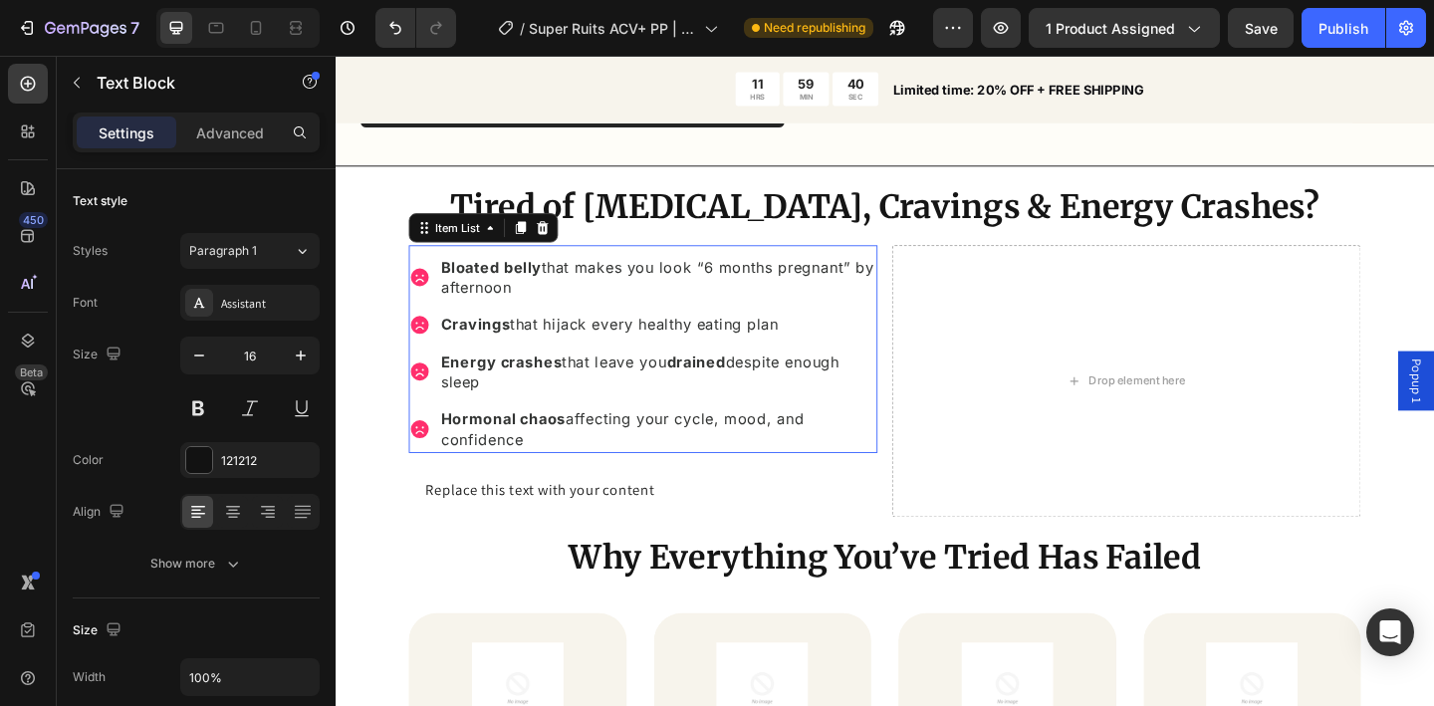
click at [524, 295] on p "Bloated belly that makes you look “6 months pregnant” by afternoon" at bounding box center [686, 297] width 472 height 45
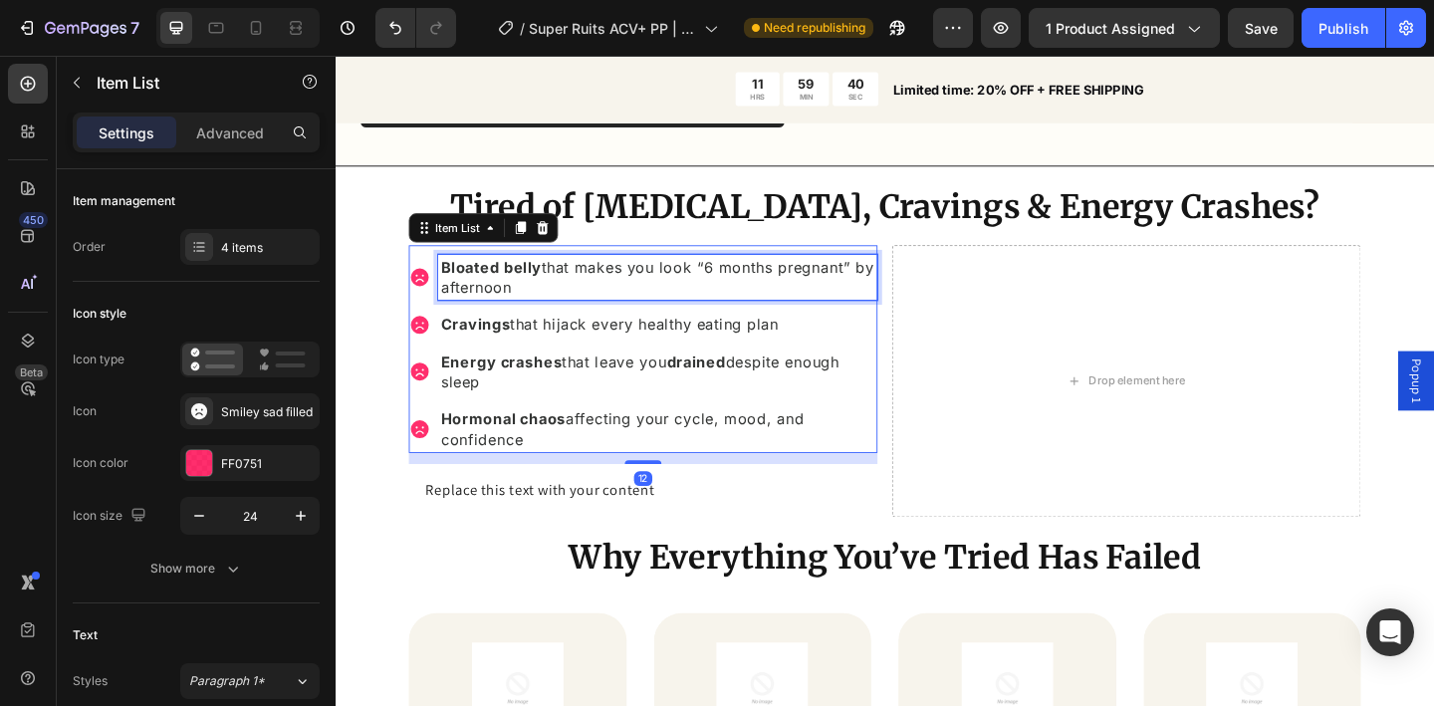
click at [524, 295] on p "Bloated belly that makes you look “6 months pregnant” by afternoon" at bounding box center [686, 297] width 472 height 45
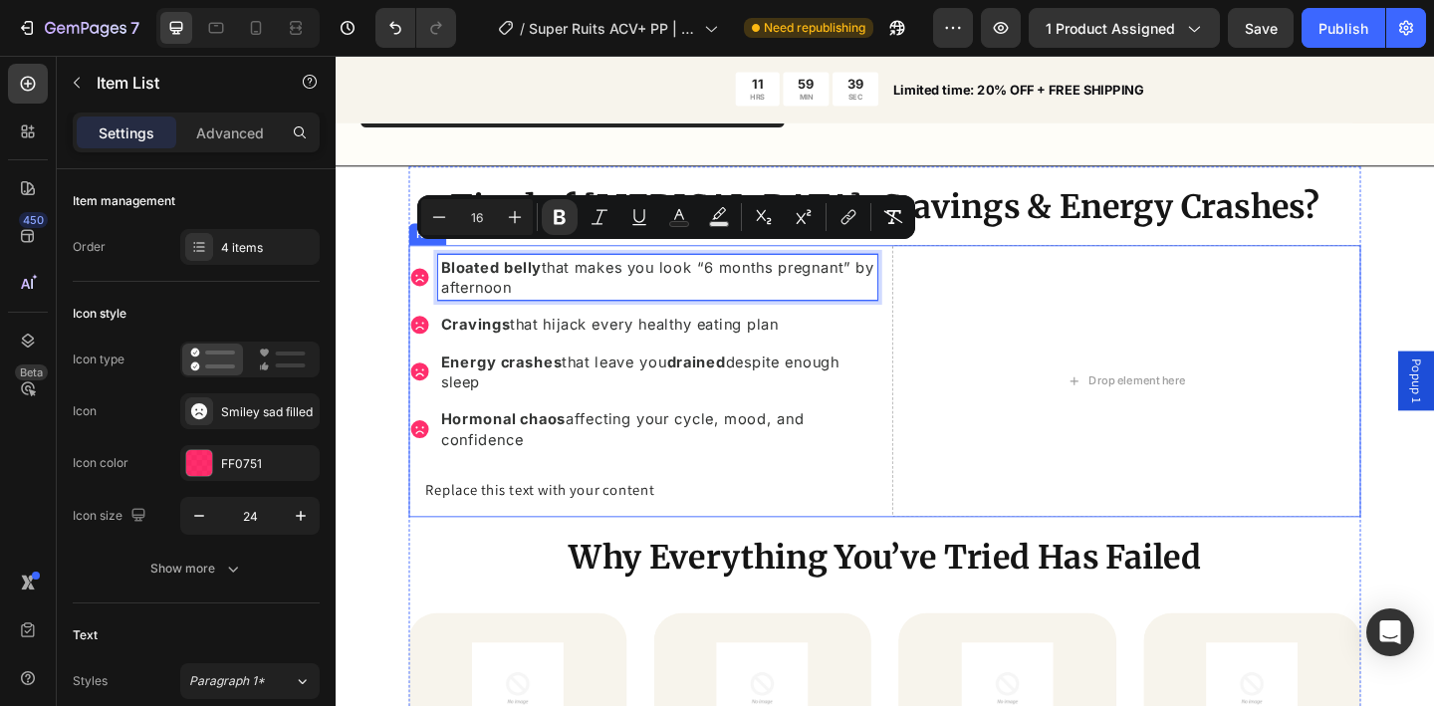
copy p "Bloated belly that makes you look “6 months pregnant” by afternoon"
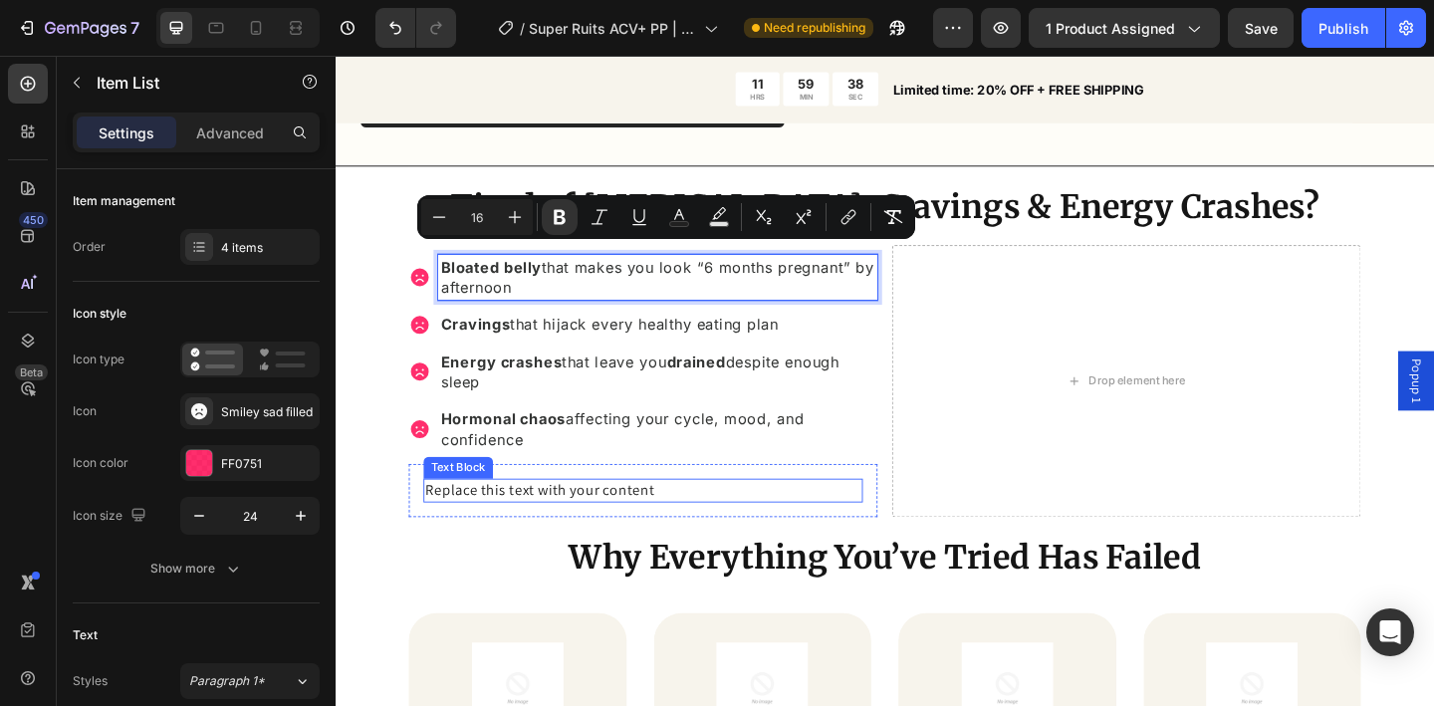
click at [547, 516] on div "Replace this text with your content" at bounding box center [670, 529] width 478 height 26
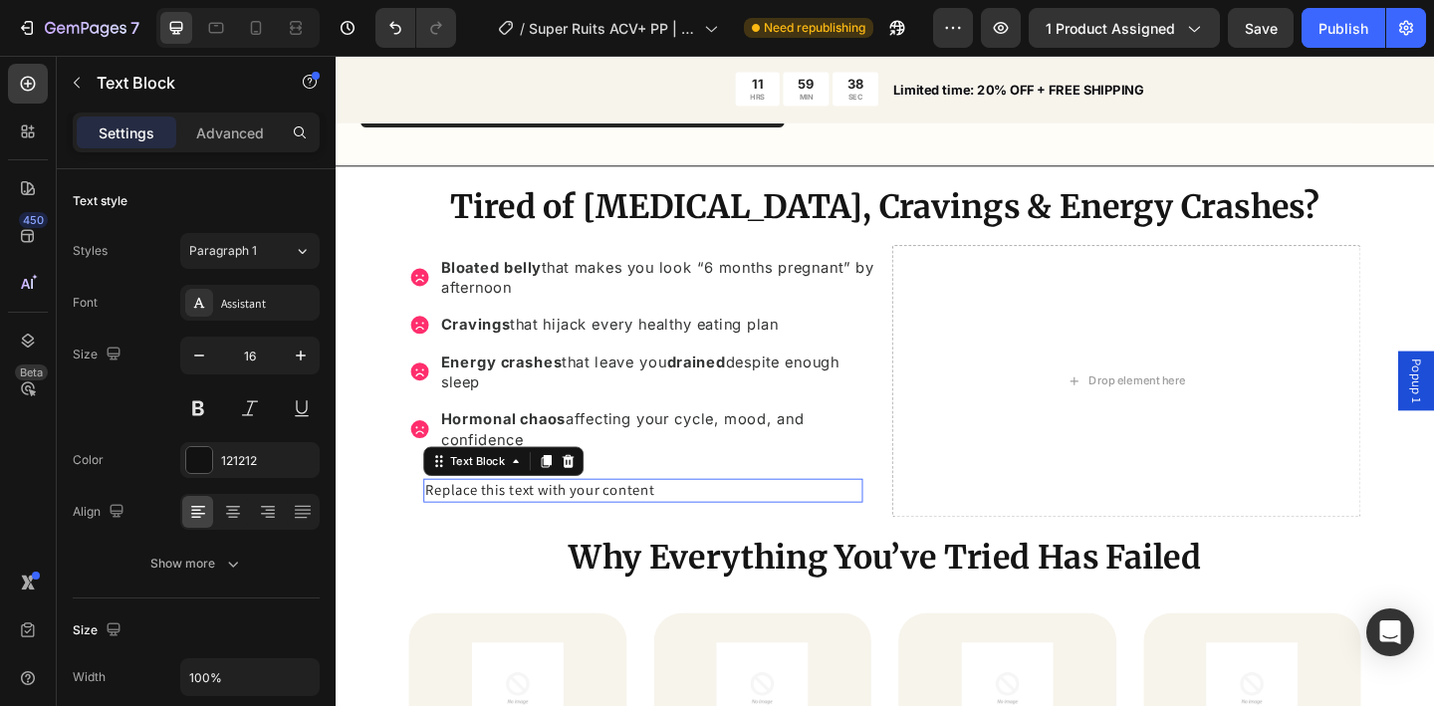
click at [547, 516] on div "Replace this text with your content" at bounding box center [670, 529] width 478 height 26
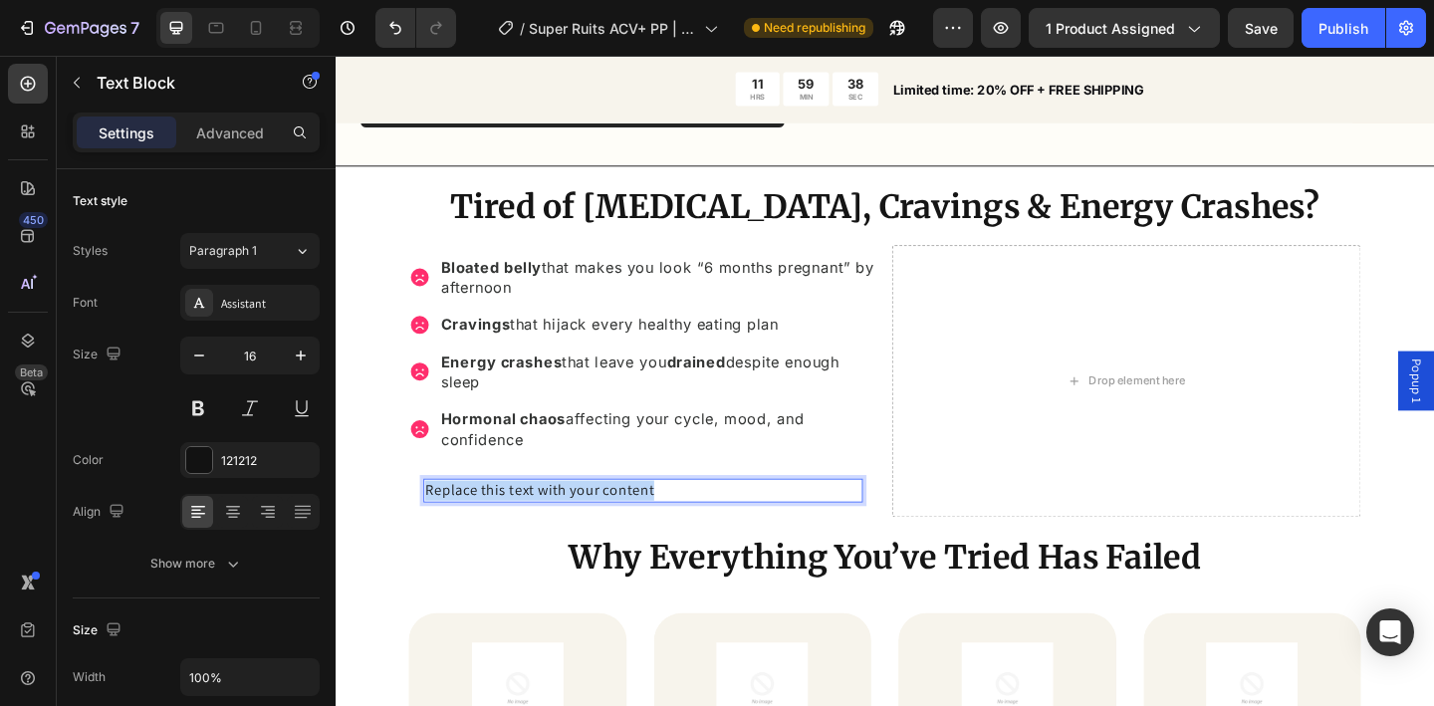
click at [547, 518] on p "Replace this text with your content" at bounding box center [670, 529] width 474 height 22
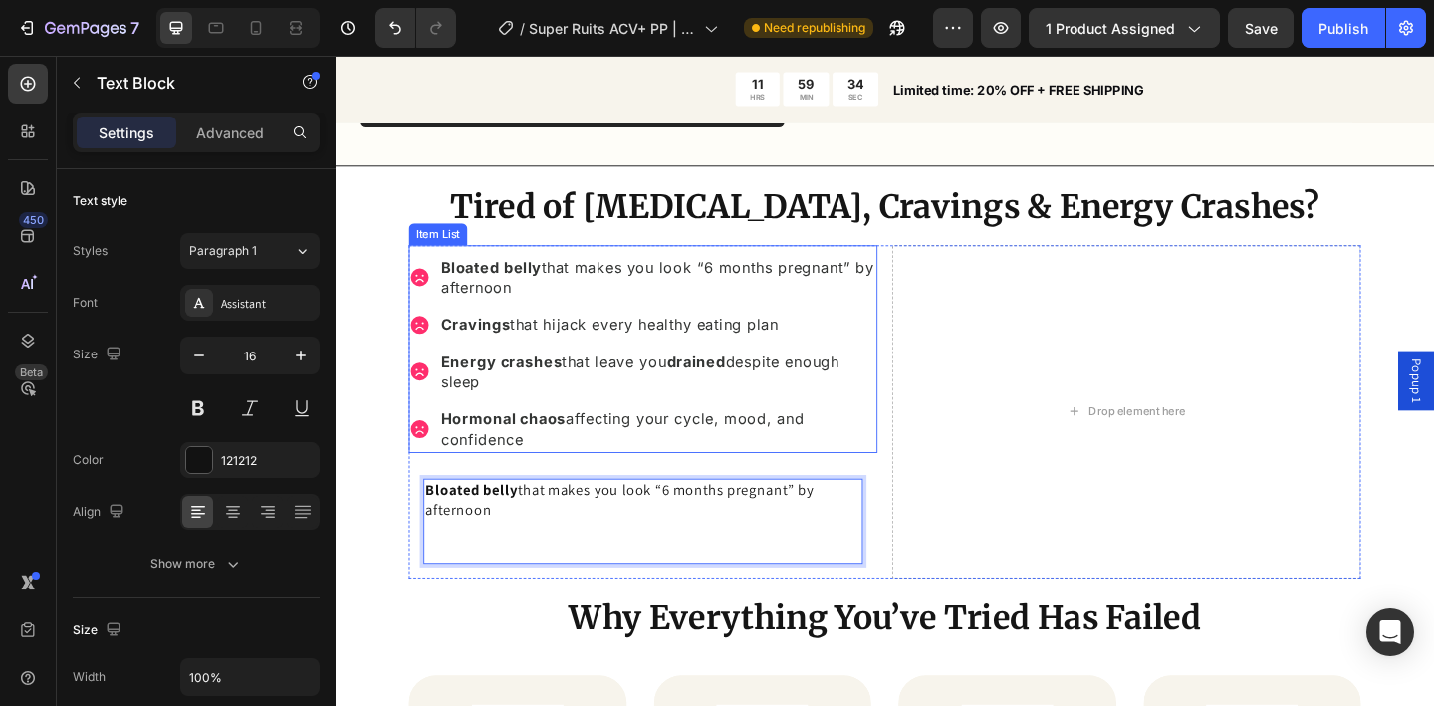
click at [515, 346] on p "Cravings that hijack every healthy eating plan" at bounding box center [686, 348] width 472 height 22
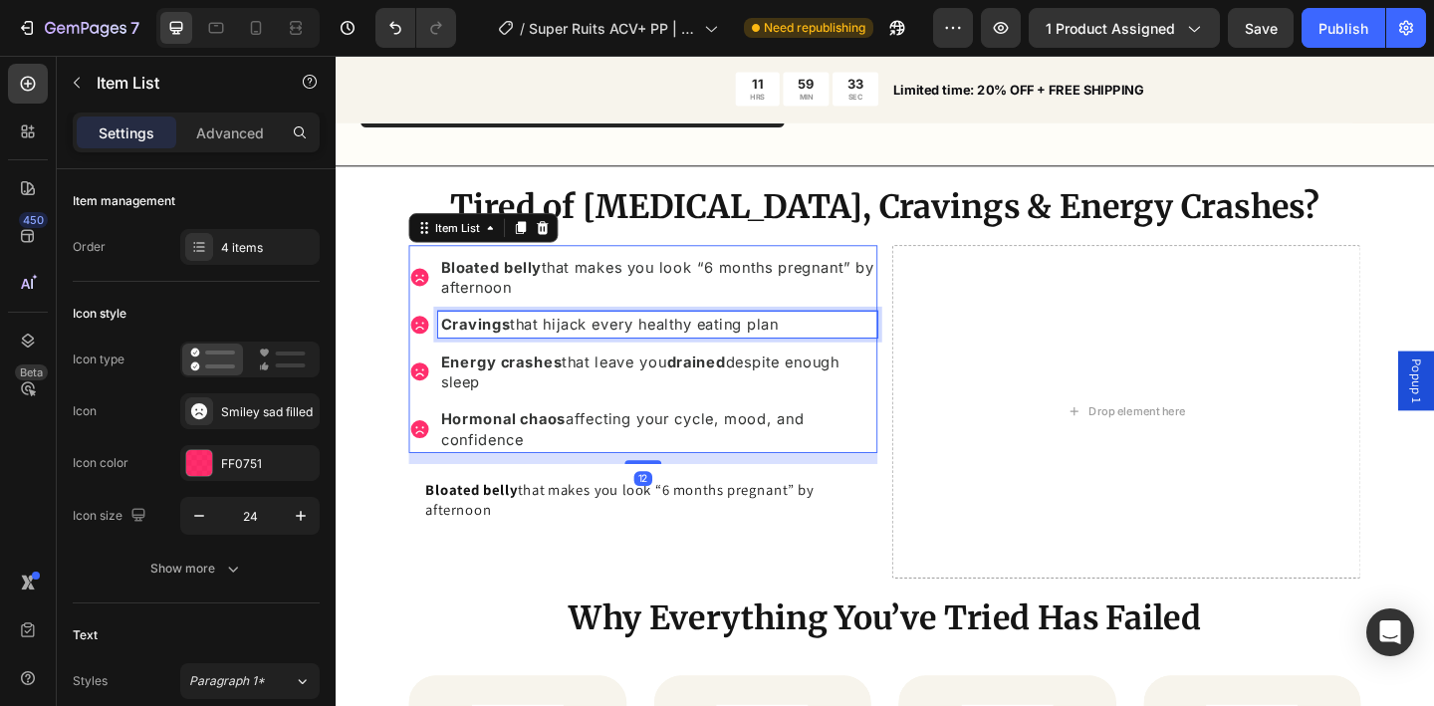
click at [515, 346] on p "Cravings that hijack every healthy eating plan" at bounding box center [686, 348] width 472 height 22
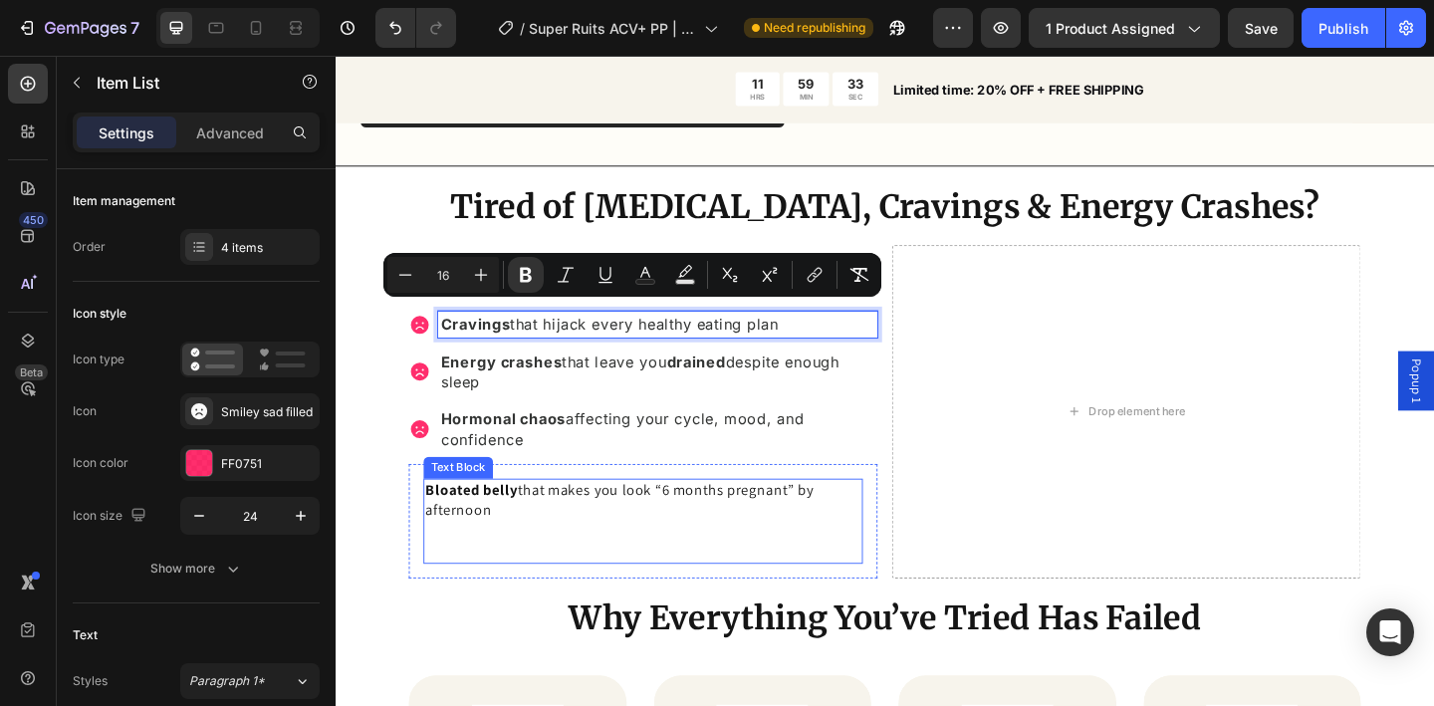
click at [511, 565] on p "Bloated belly that makes you look “6 months pregnant” by afternoon" at bounding box center [670, 563] width 474 height 90
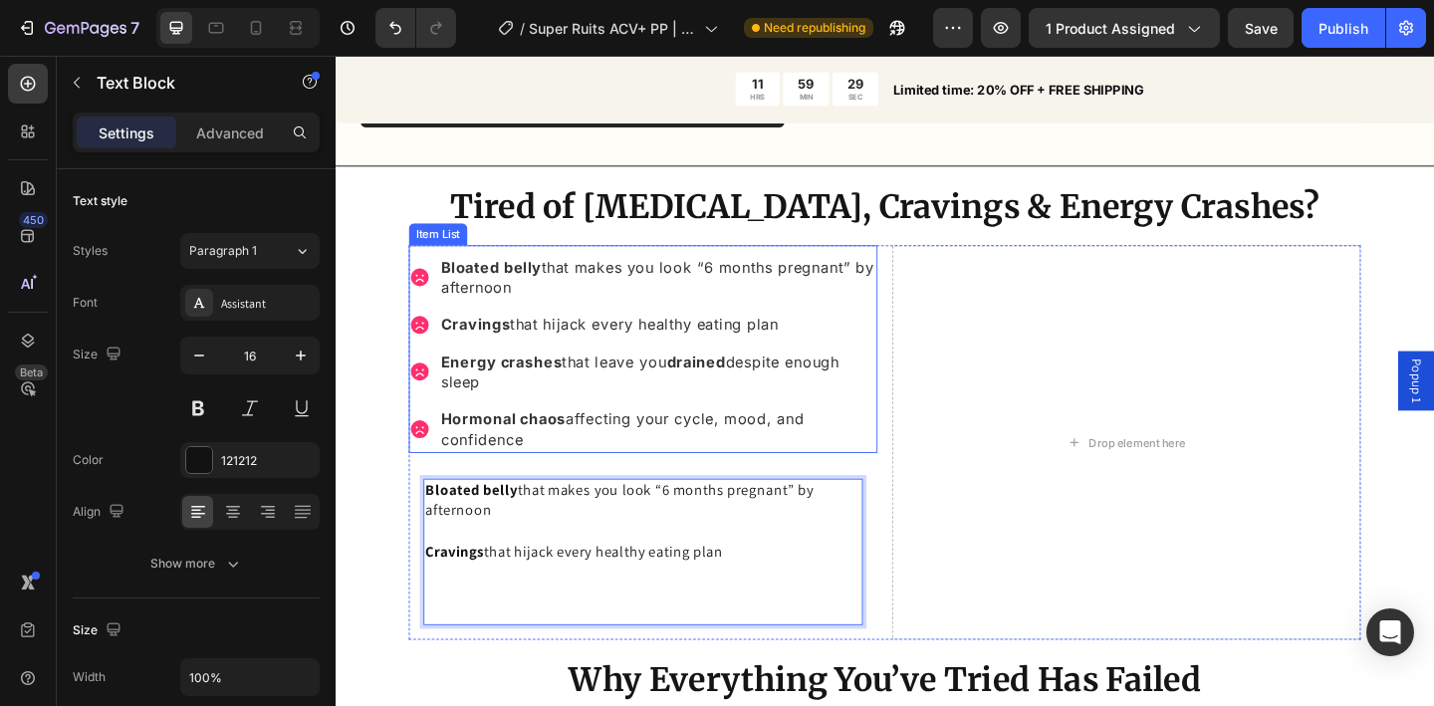
click at [548, 381] on strong "Energy crashes" at bounding box center [515, 388] width 131 height 20
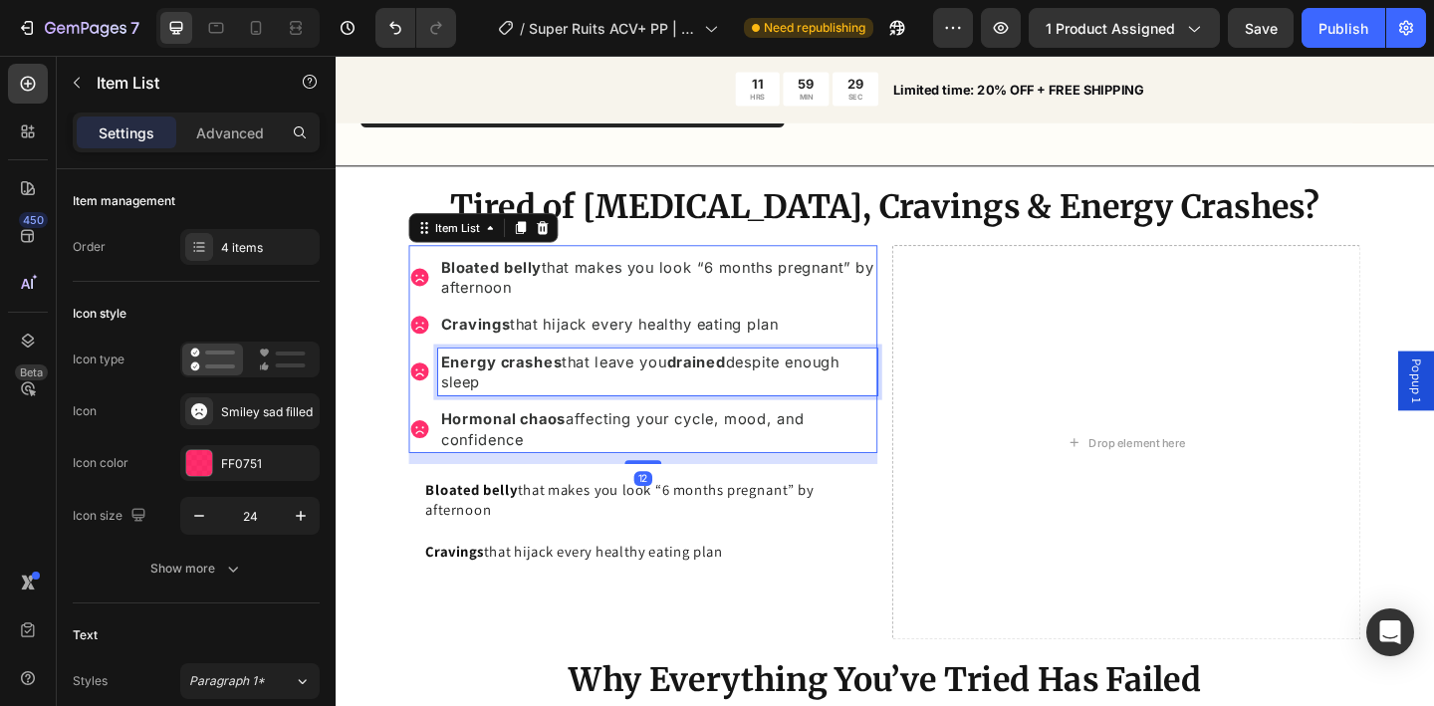
click at [548, 381] on strong "Energy crashes" at bounding box center [515, 388] width 131 height 20
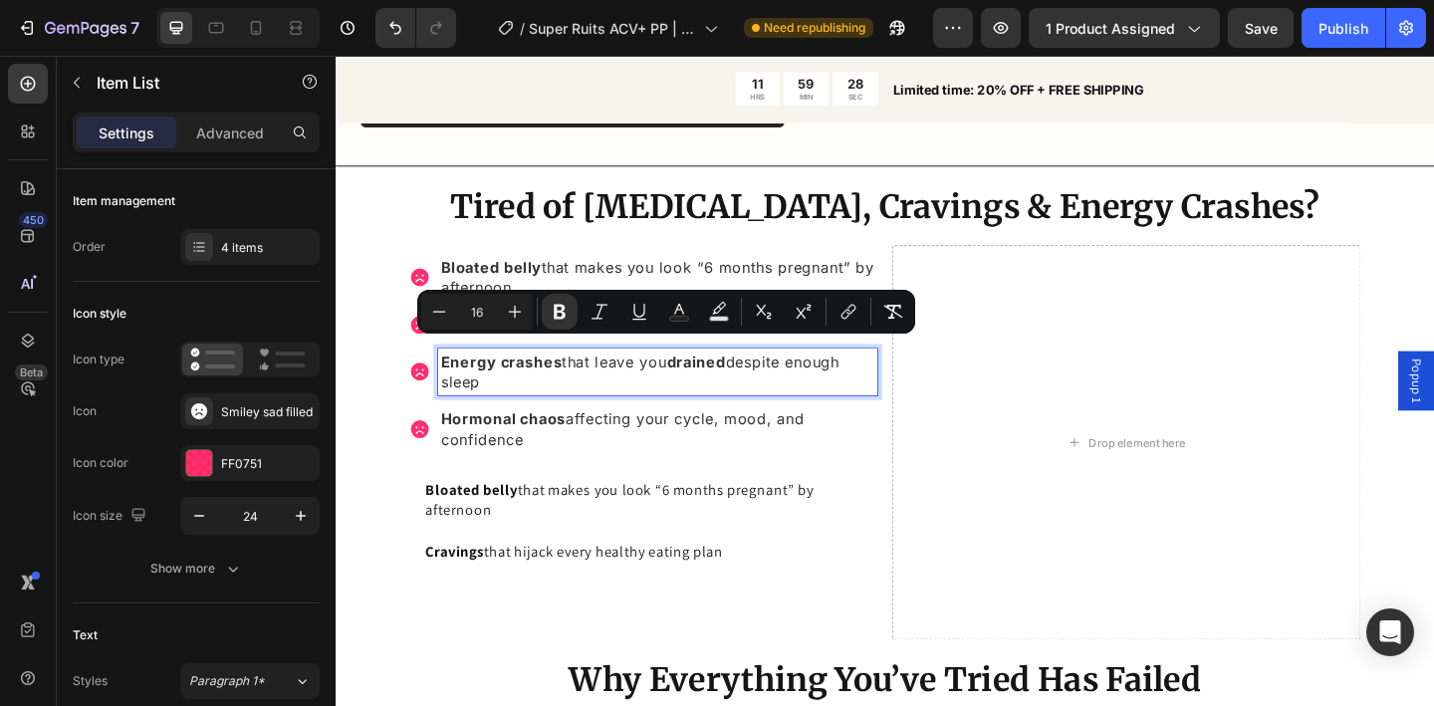
copy p "Energy crashes that leave you drained despite enough sleep"
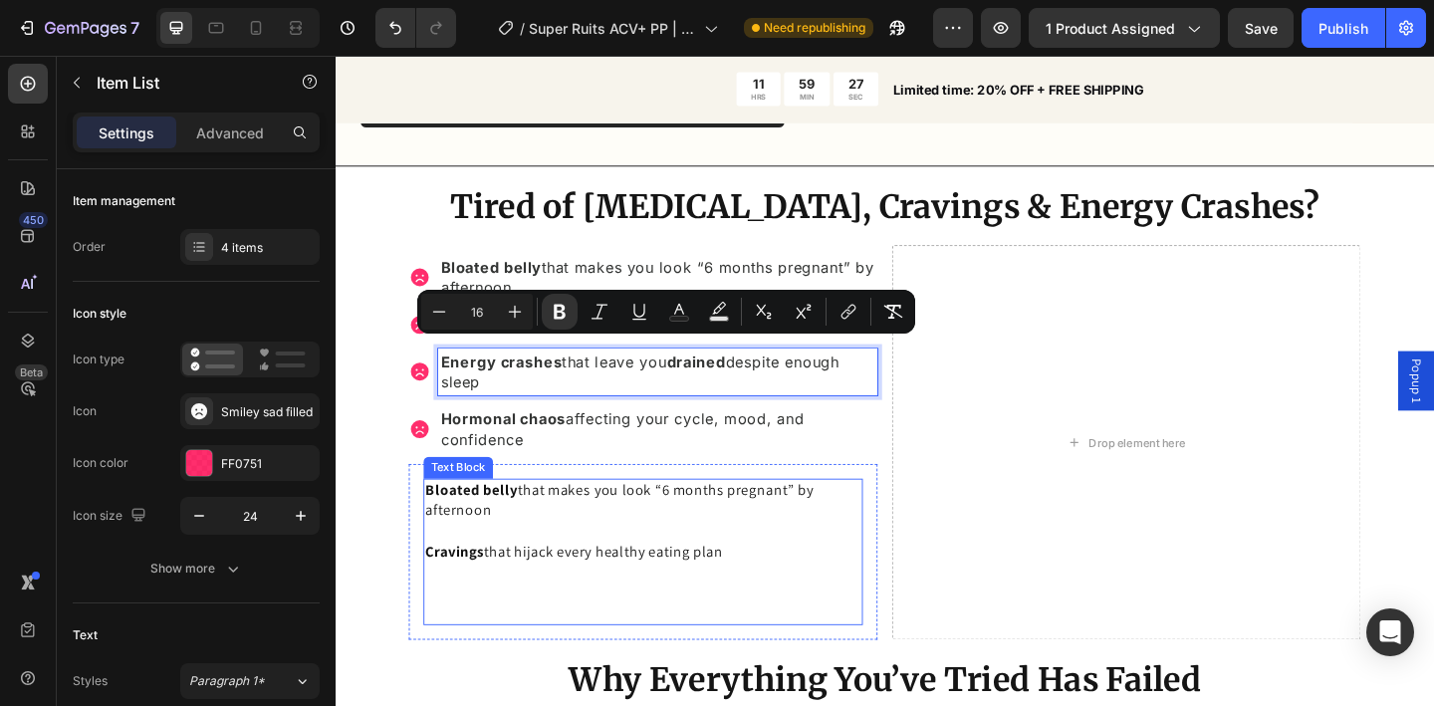
click at [518, 632] on p "⁠⁠⁠⁠⁠⁠⁠" at bounding box center [670, 651] width 474 height 45
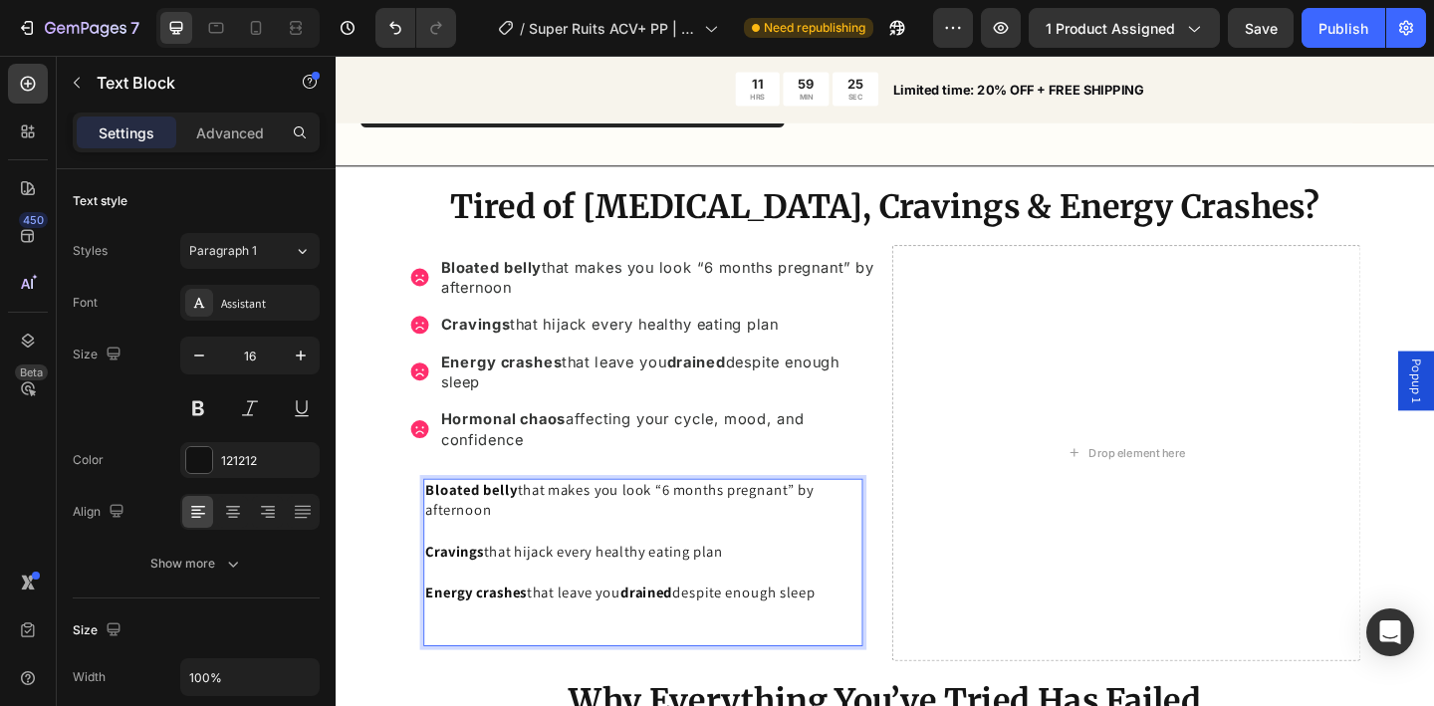
click at [508, 662] on p "Energy crashes that leave you drained despite enough sleep" at bounding box center [670, 662] width 474 height 67
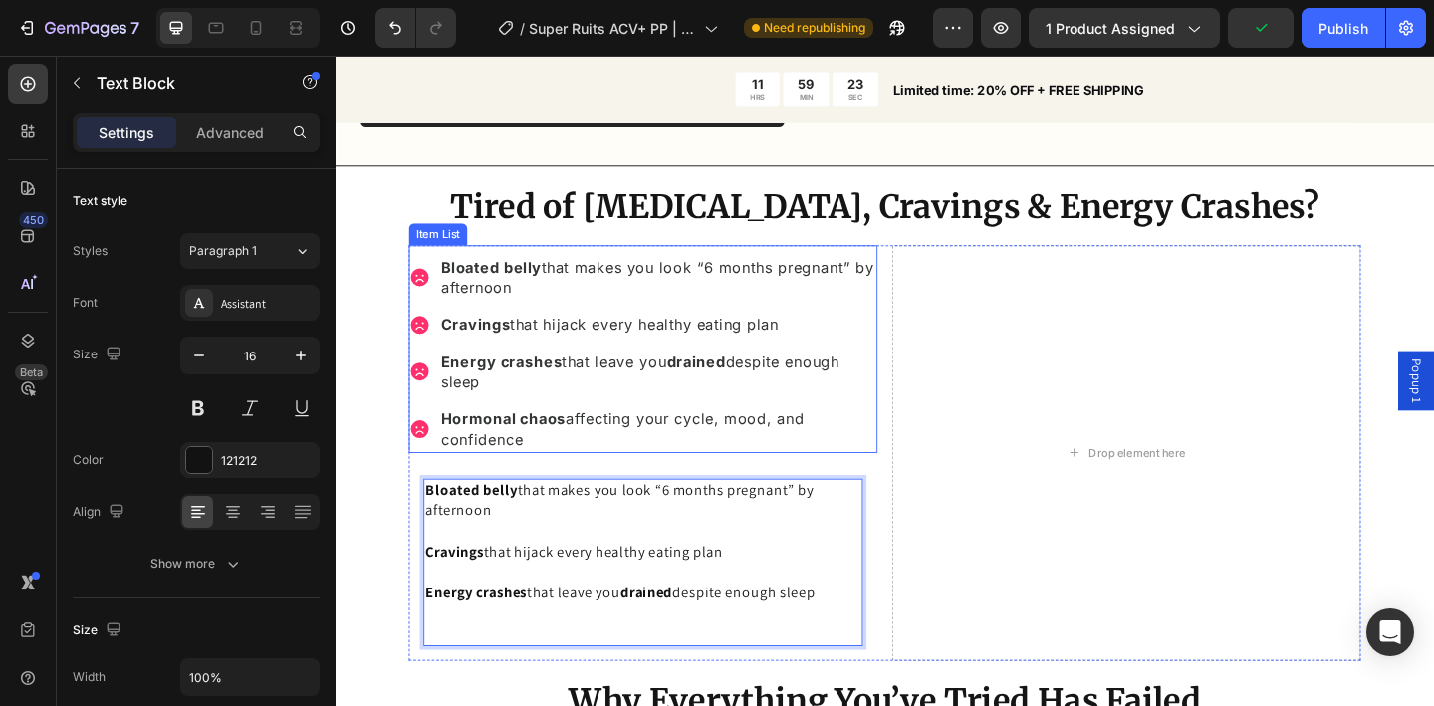
click at [499, 453] on p "Hormonal chaos affecting your cycle, mood, and confidence" at bounding box center [686, 462] width 472 height 45
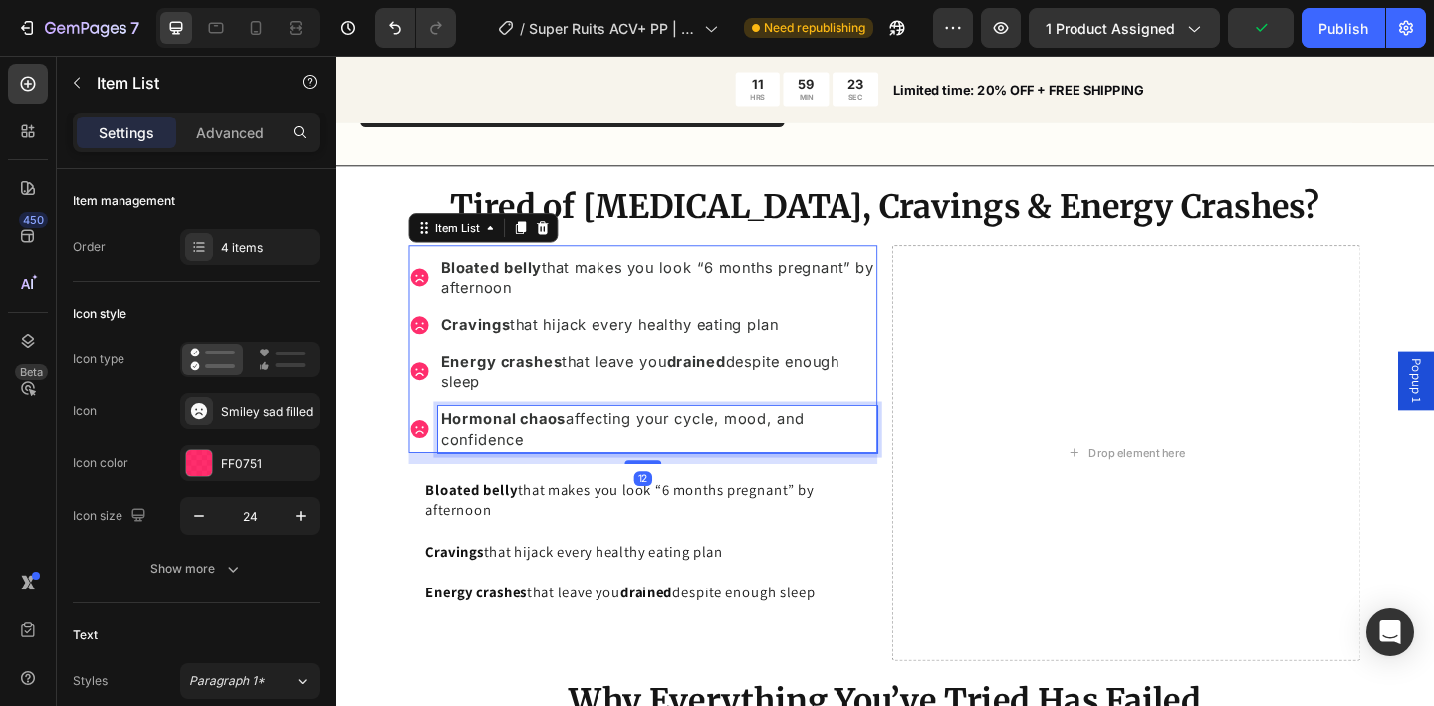
click at [499, 453] on p "Hormonal chaos affecting your cycle, mood, and confidence" at bounding box center [686, 462] width 472 height 45
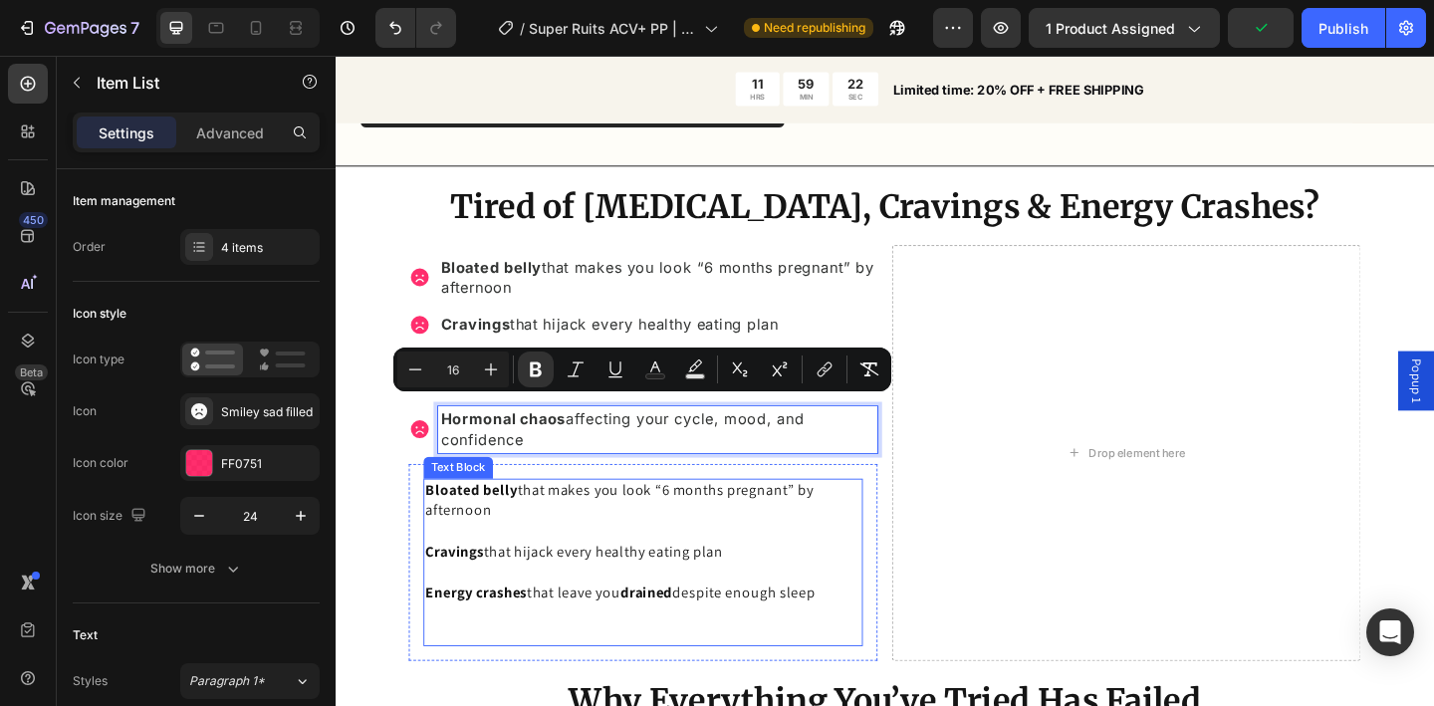
copy p "Hormonal chaos affecting your cycle, mood, and confidence"
click at [580, 671] on p "Energy crashes that leave you drained despite enough sleep" at bounding box center [670, 662] width 474 height 67
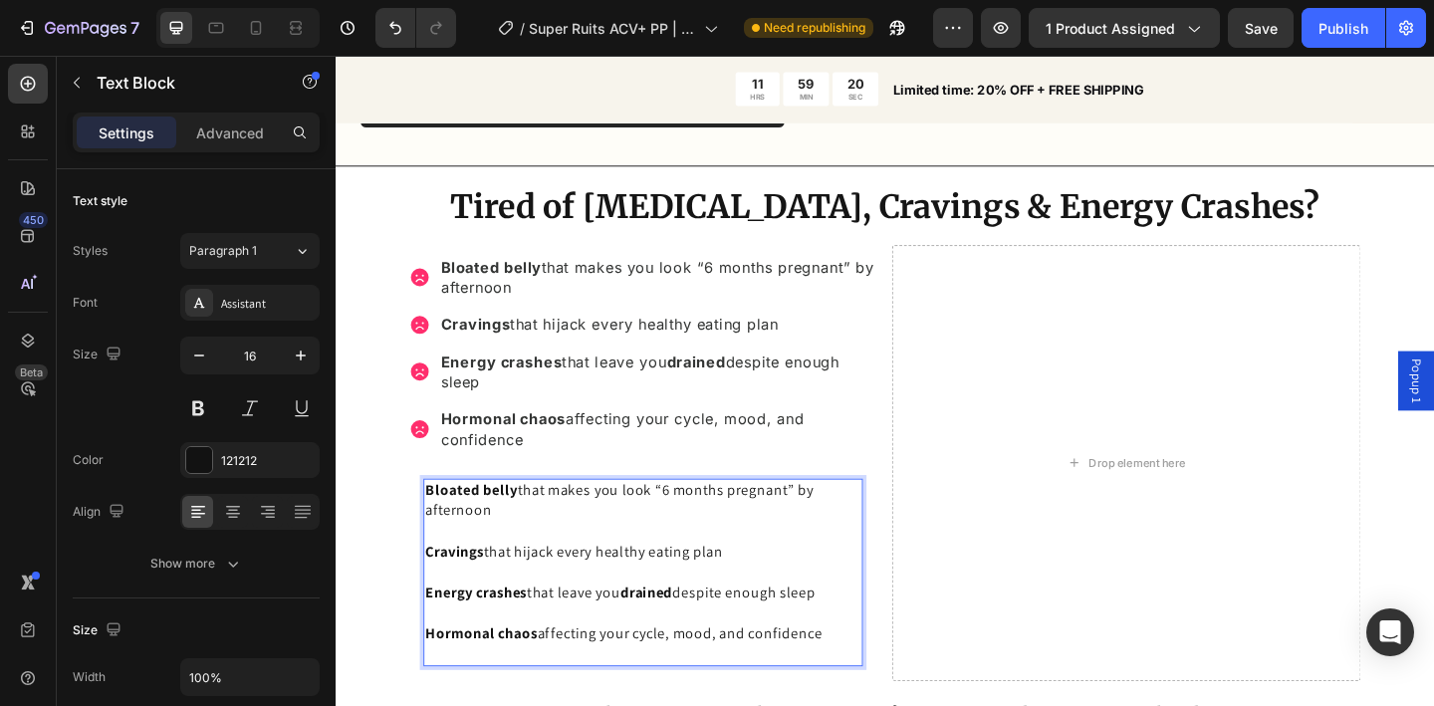
click at [548, 694] on p "Energy crashes that leave you drained despite enough sleep Hormonal chaos affec…" at bounding box center [670, 674] width 474 height 90
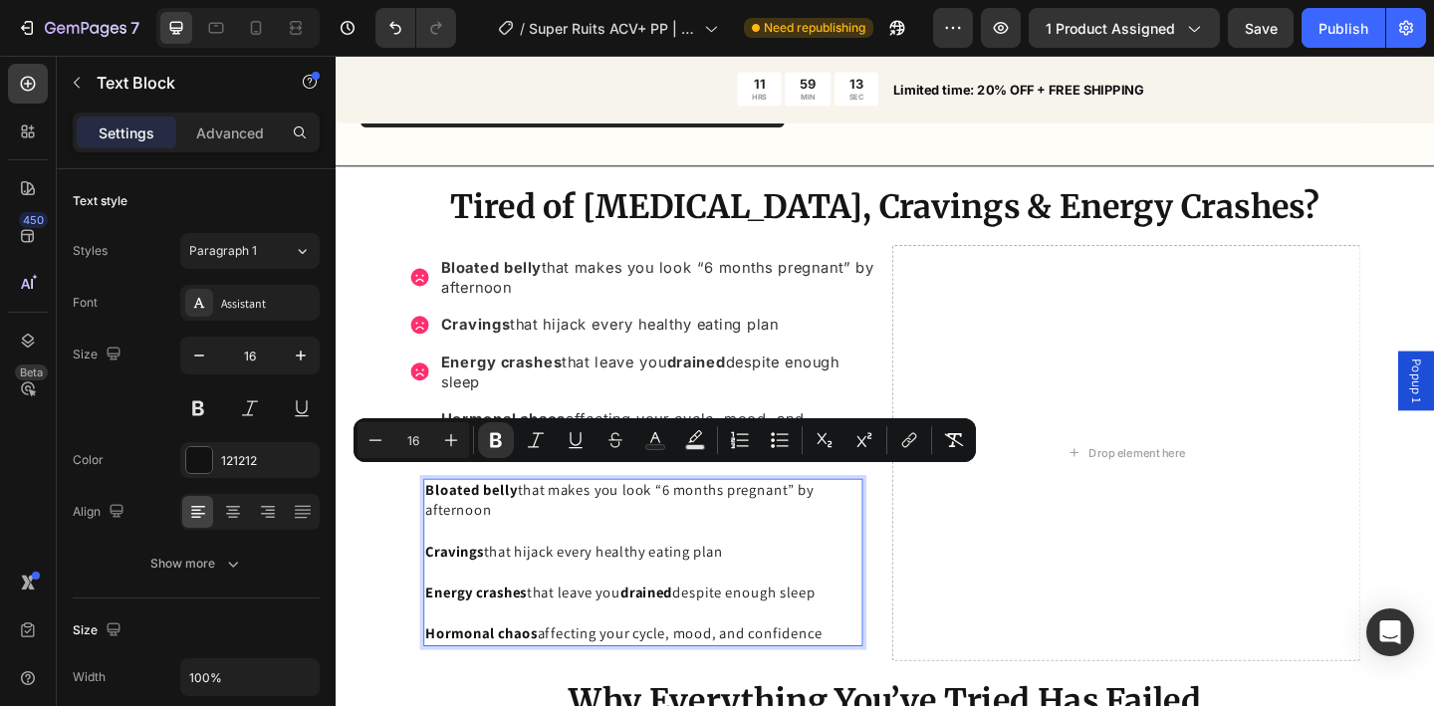
drag, startPoint x: 766, startPoint y: 648, endPoint x: 432, endPoint y: 520, distance: 357.6
click at [432, 520] on div "Bloated belly that makes you look “6 months pregnant” by afternoon Cravings tha…" at bounding box center [670, 607] width 478 height 182
click at [781, 437] on icon "Editor contextual toolbar" at bounding box center [780, 440] width 20 height 20
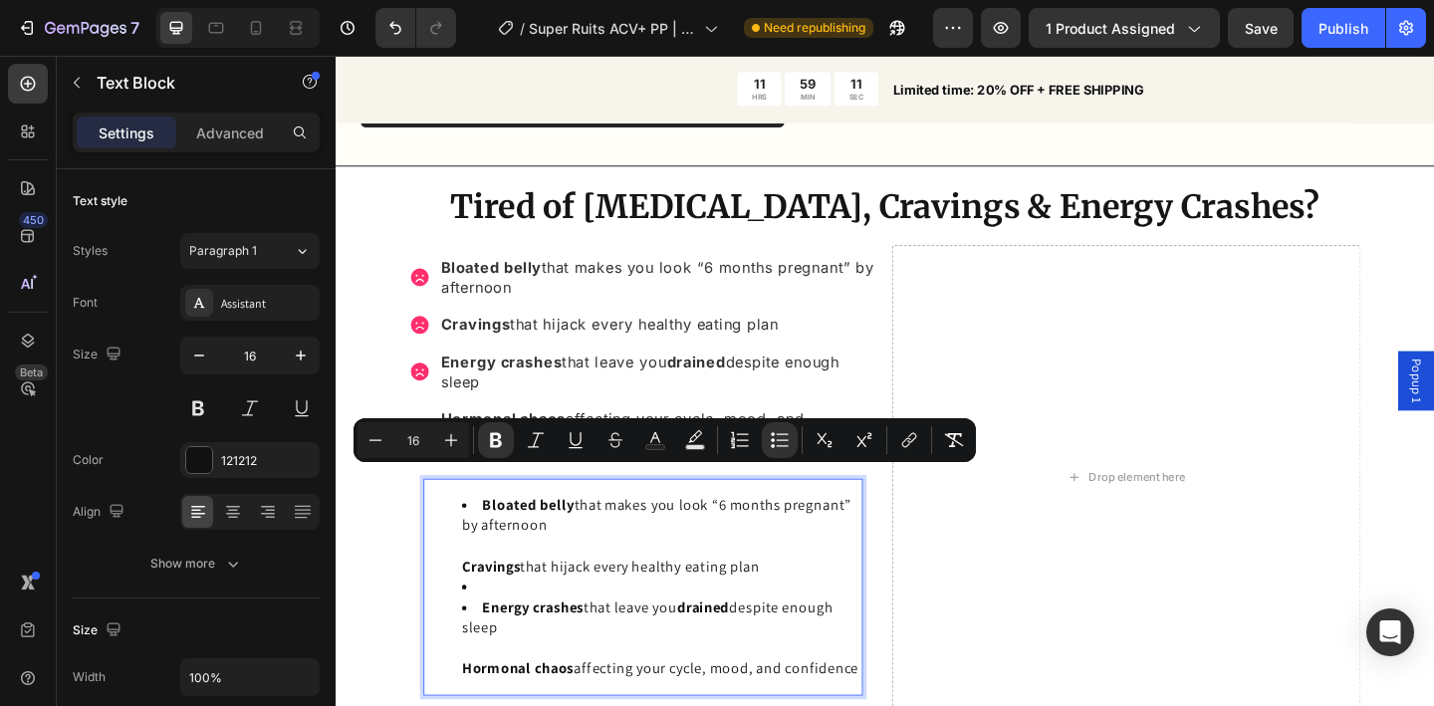
click at [532, 557] on li "Bloated belly that makes you look “6 months pregnant” by afternoon Cravings tha…" at bounding box center [690, 579] width 434 height 90
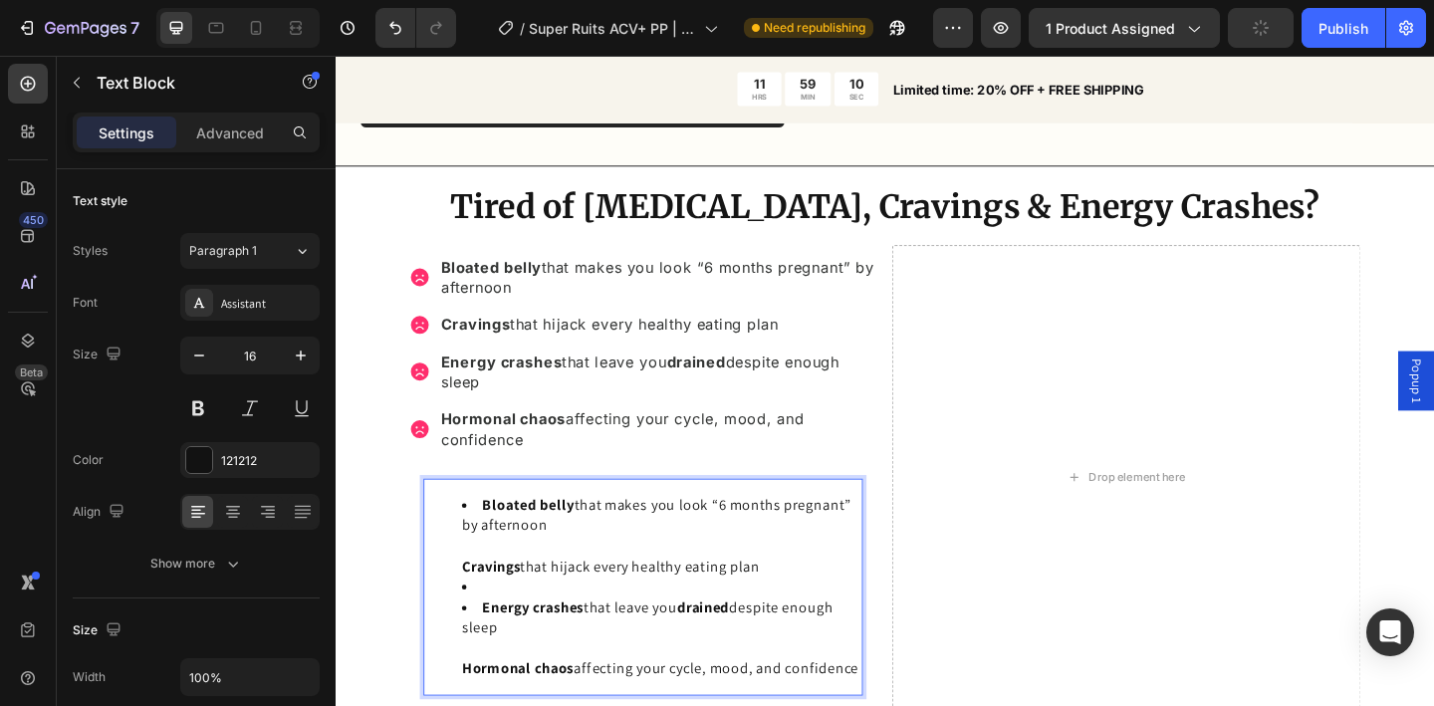
click at [516, 624] on li "Rich Text Editor. Editing area: main" at bounding box center [690, 634] width 434 height 22
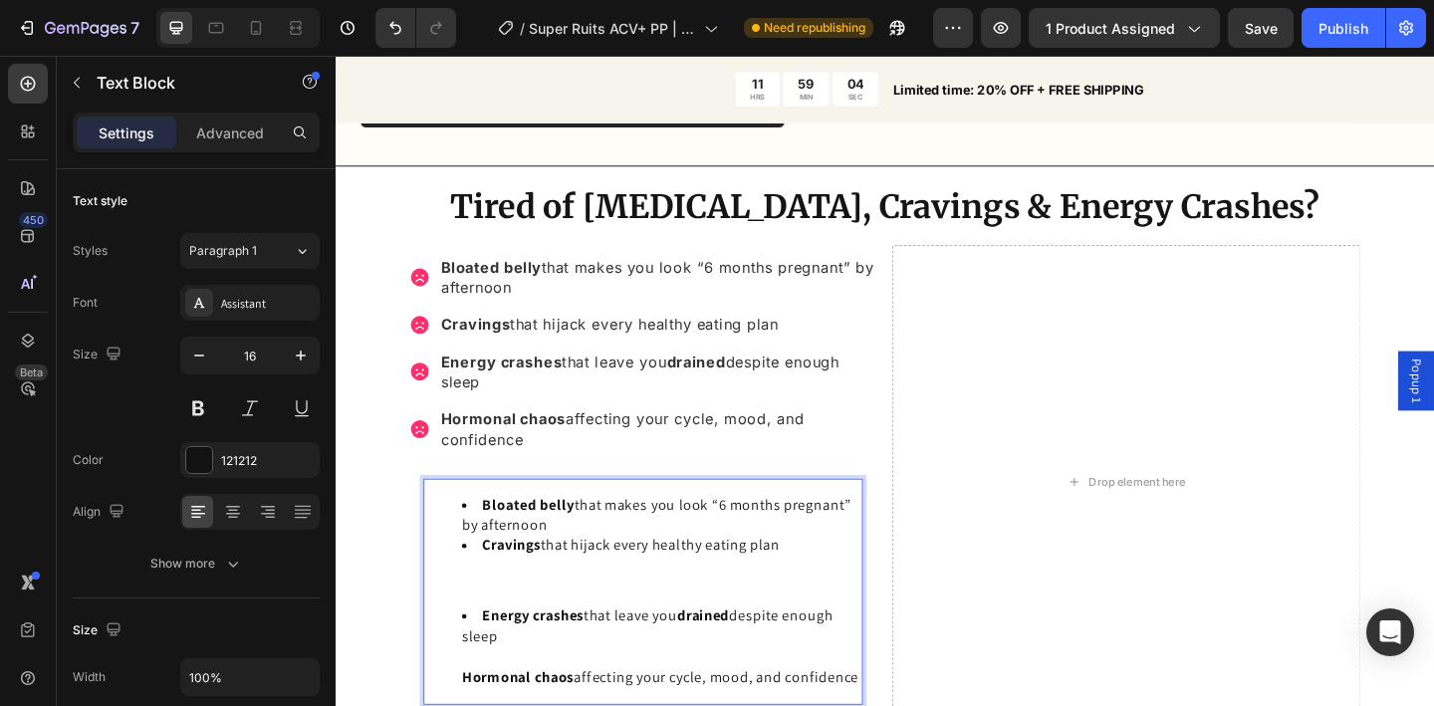
click at [489, 617] on p "Rich Text Editor. Editing area: main" at bounding box center [670, 628] width 474 height 22
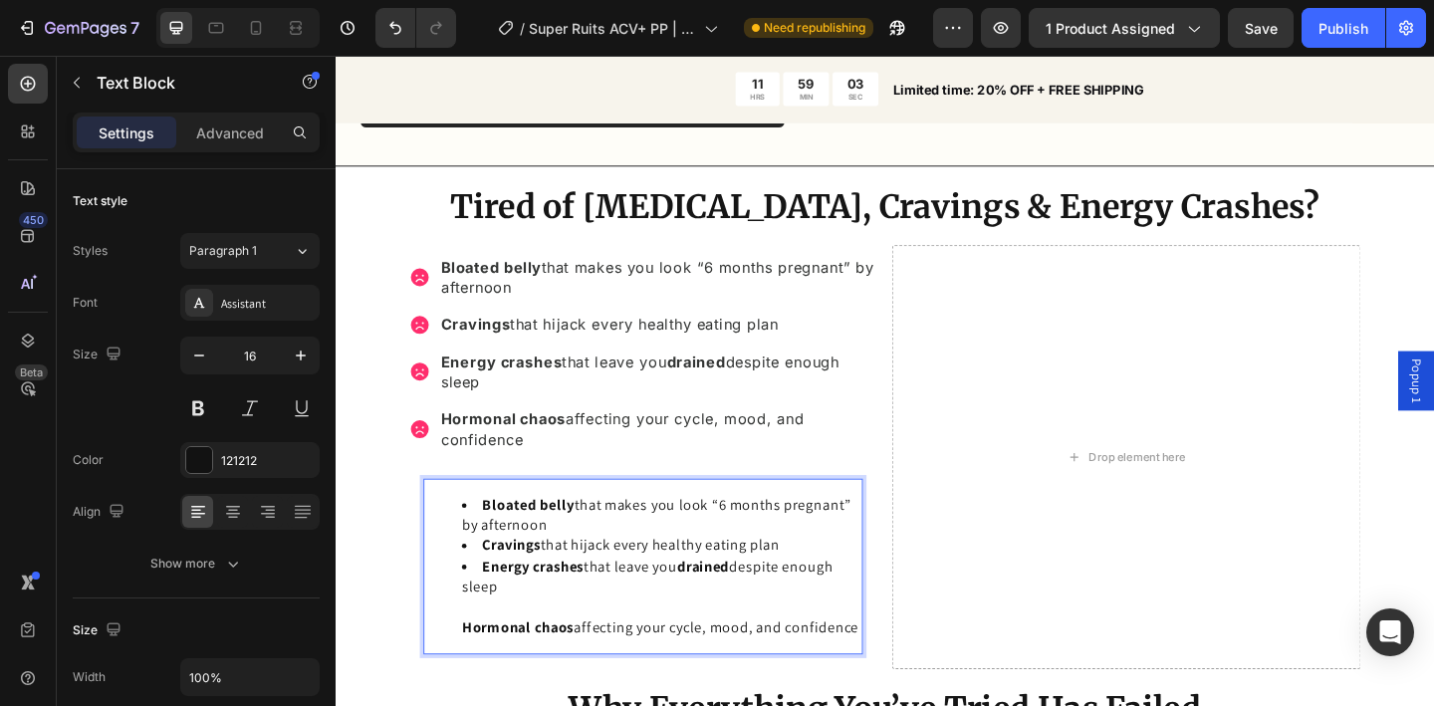
click at [487, 649] on li "Energy crashes that leave you drained despite enough sleep Hormonal chaos affec…" at bounding box center [690, 646] width 434 height 90
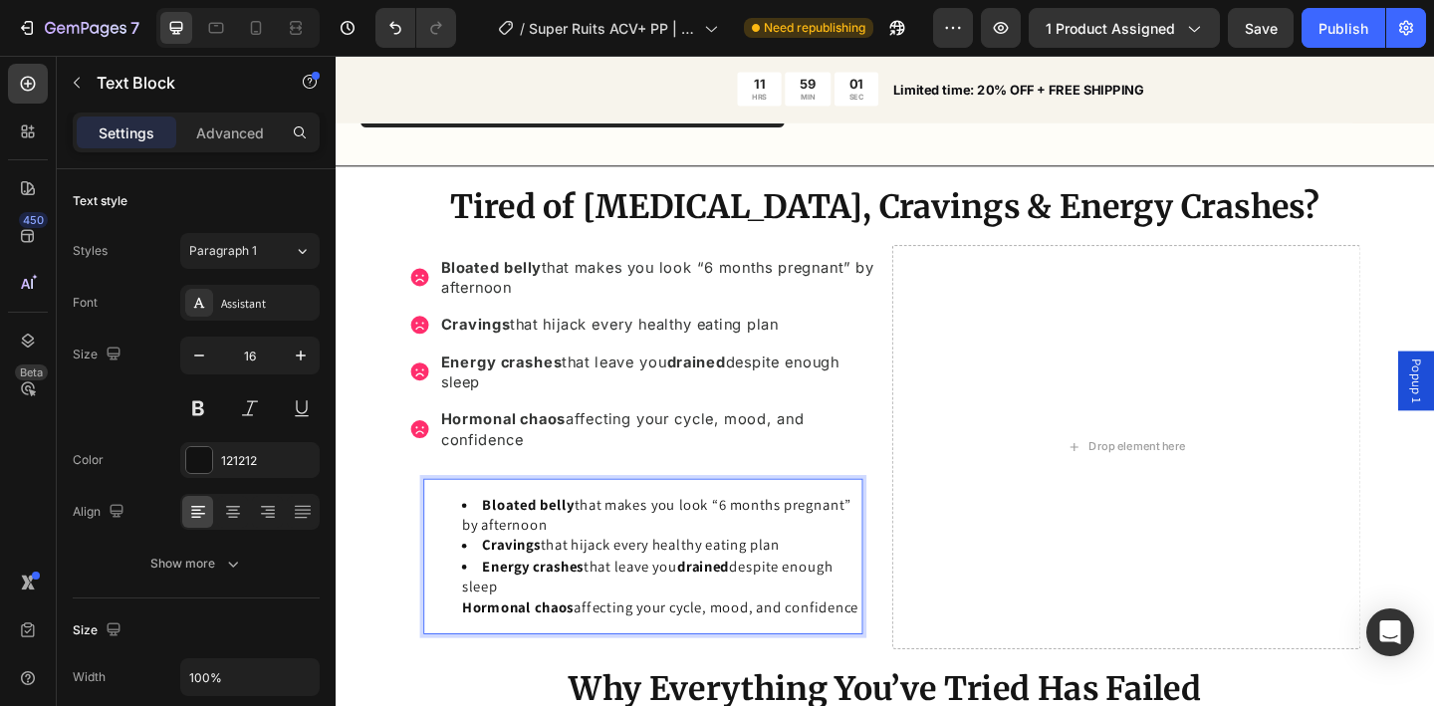
click at [469, 643] on ul "Bloated belly that makes you look “6 months pregnant” by afternoon Cravings tha…" at bounding box center [670, 600] width 474 height 133
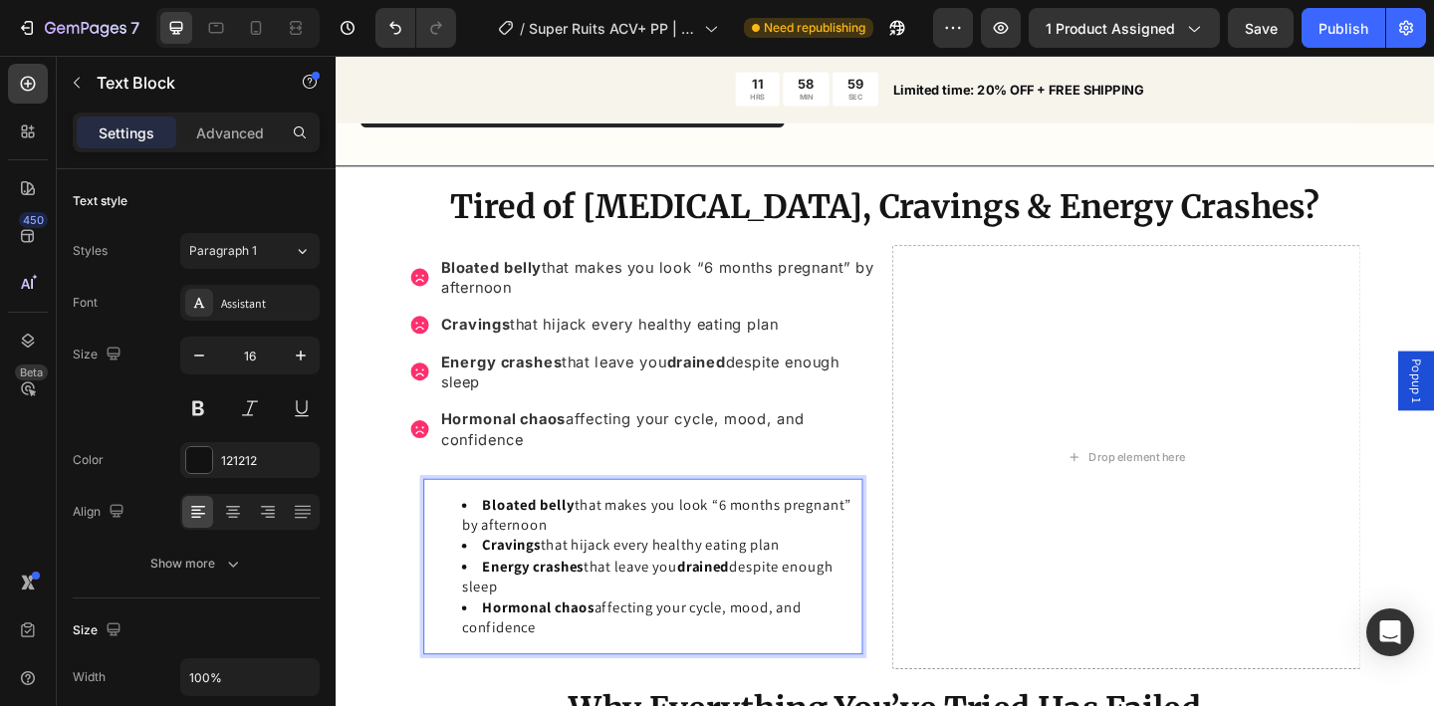
click at [581, 552] on li "Bloated belly that makes you look “6 months pregnant” by afternoon" at bounding box center [690, 556] width 434 height 45
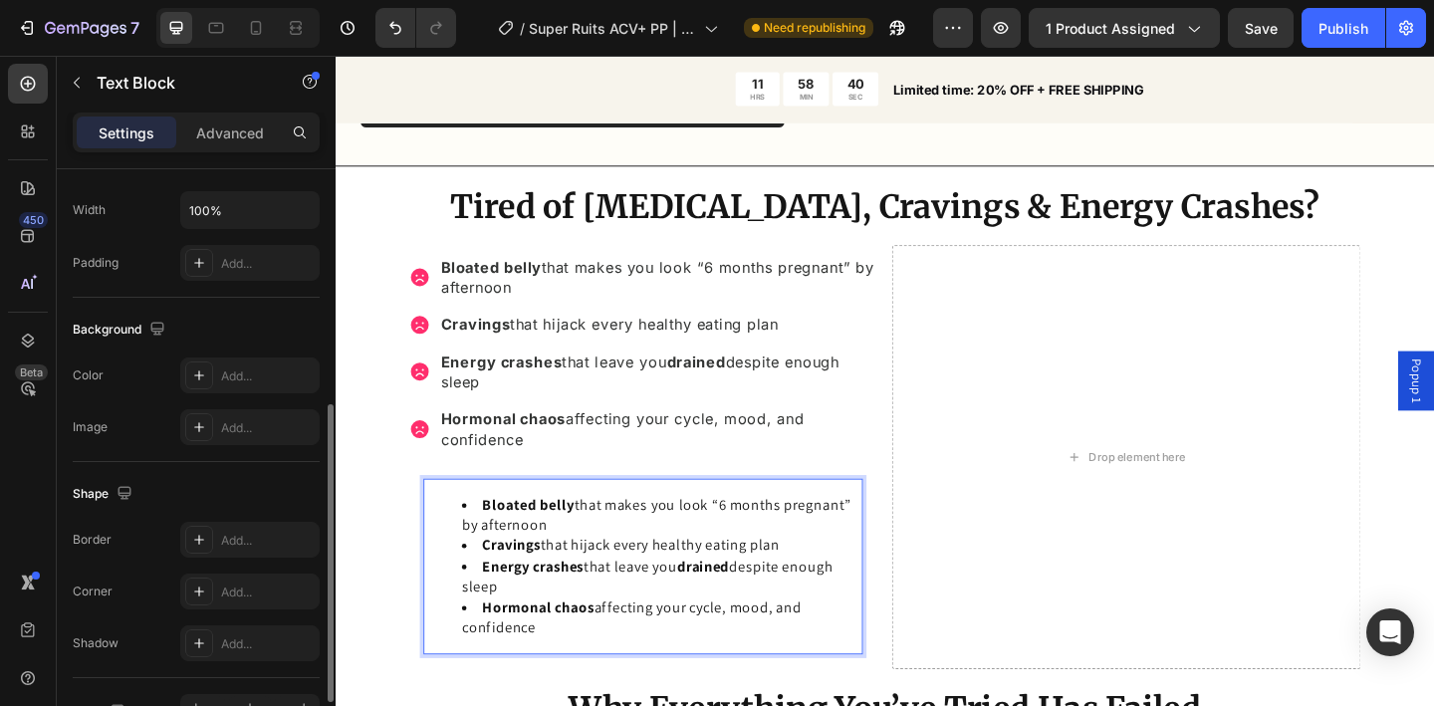
scroll to position [108, 0]
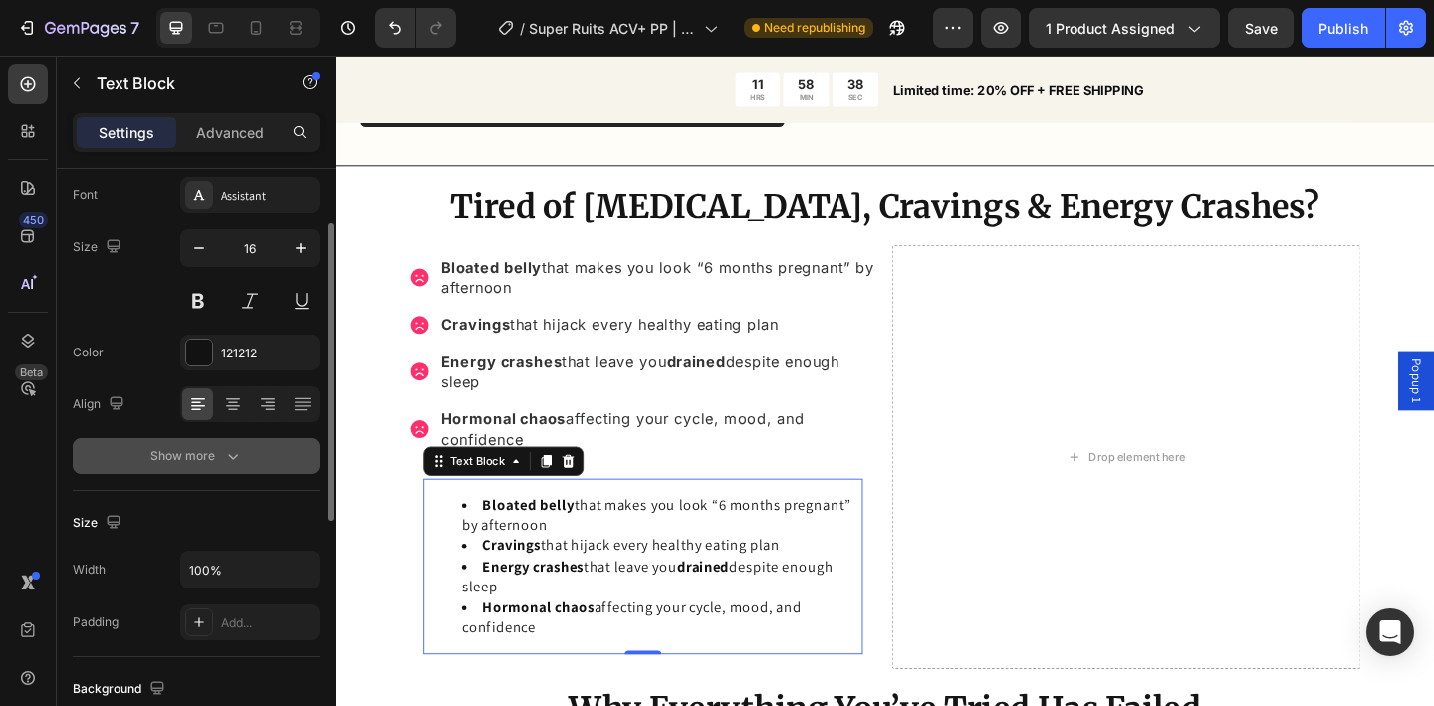
click at [205, 461] on div "Show more" at bounding box center [196, 456] width 93 height 20
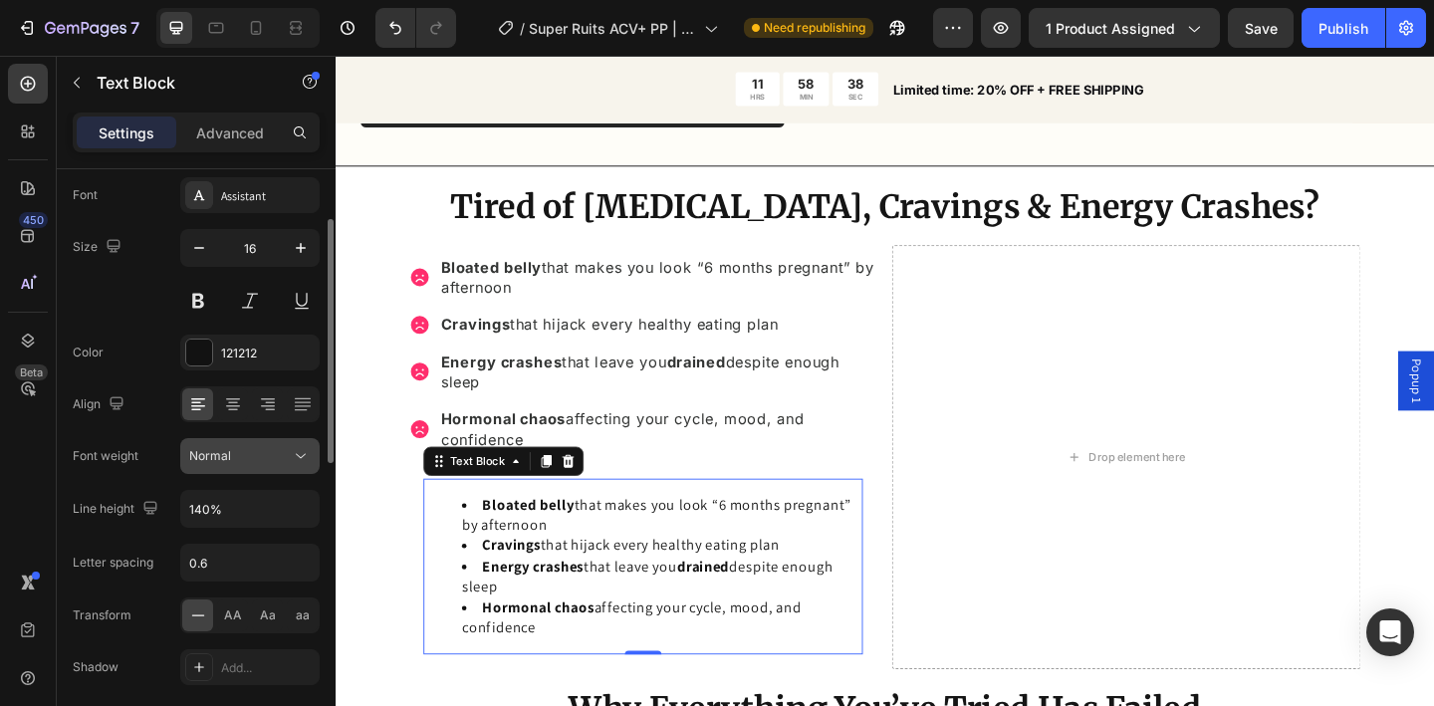
scroll to position [112, 0]
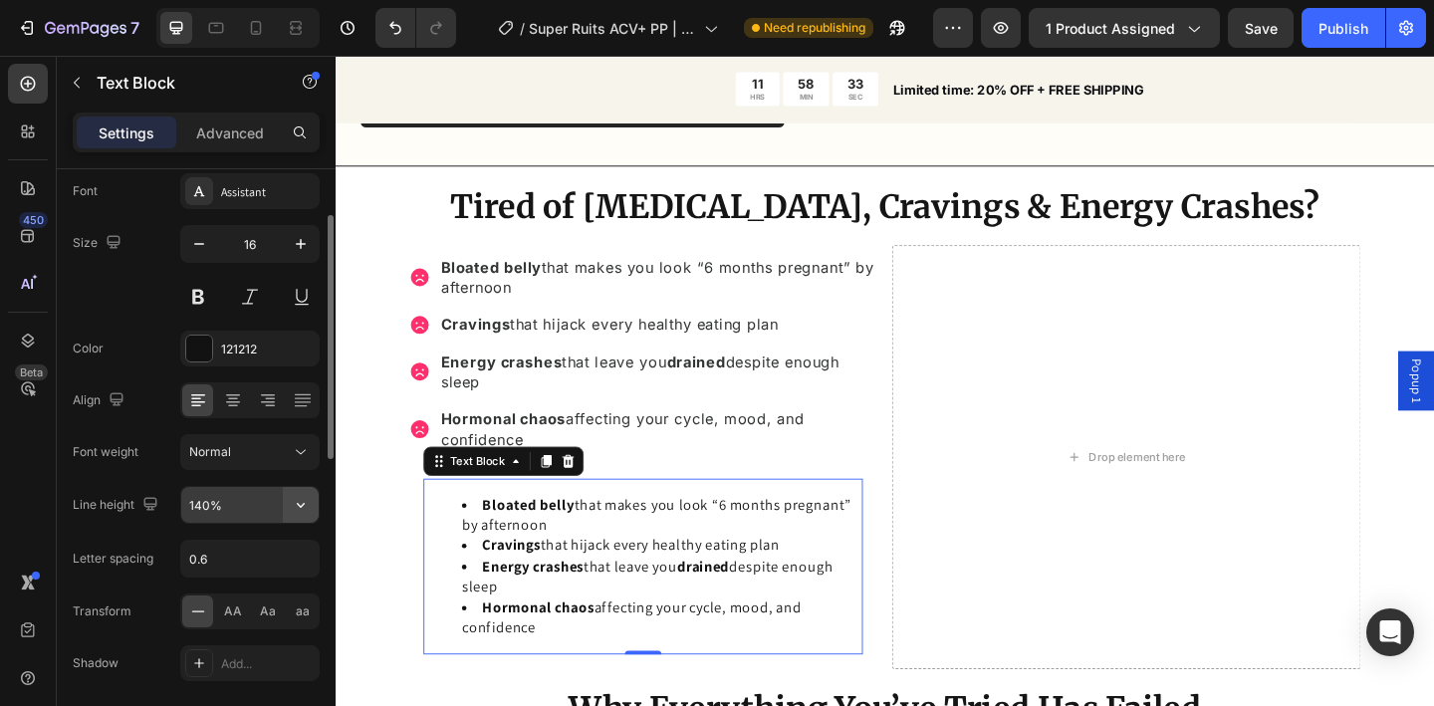
click at [292, 508] on icon "button" at bounding box center [301, 505] width 20 height 20
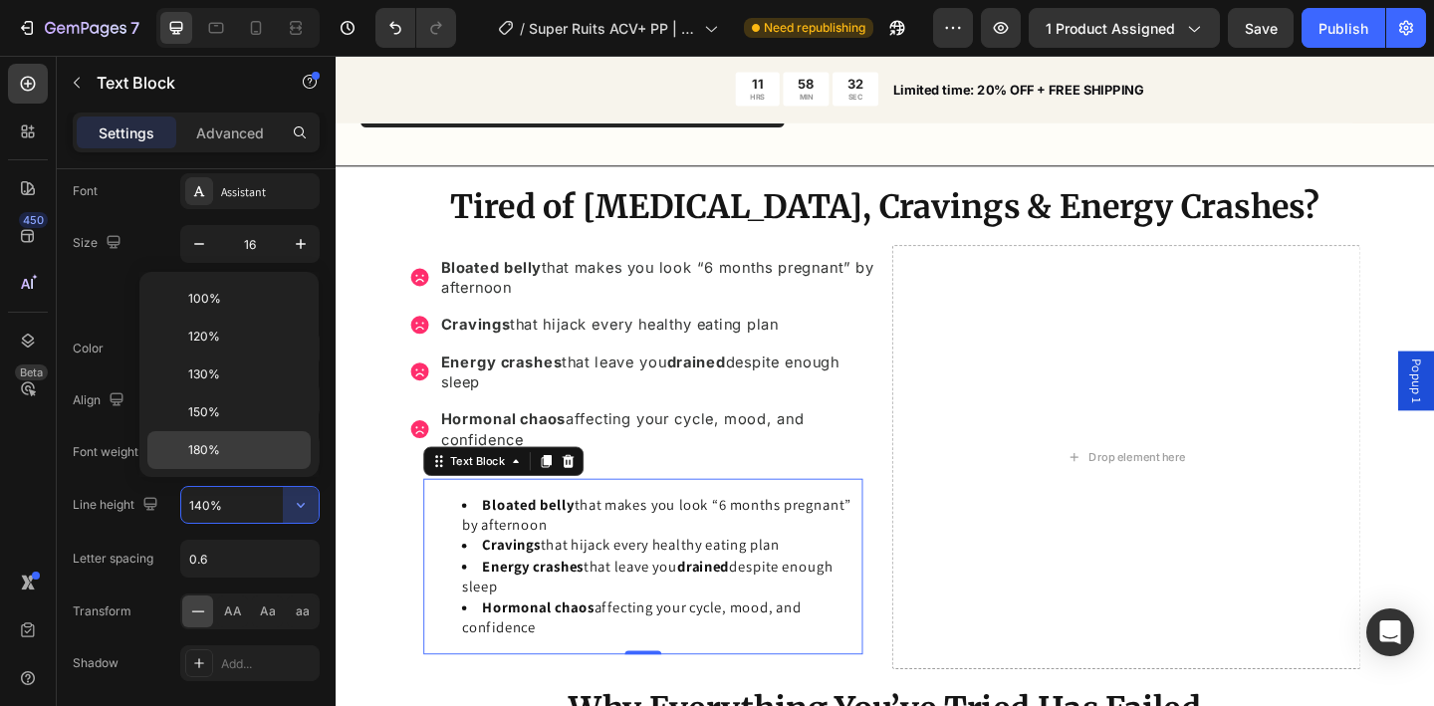
click at [273, 458] on p "180%" at bounding box center [245, 450] width 114 height 18
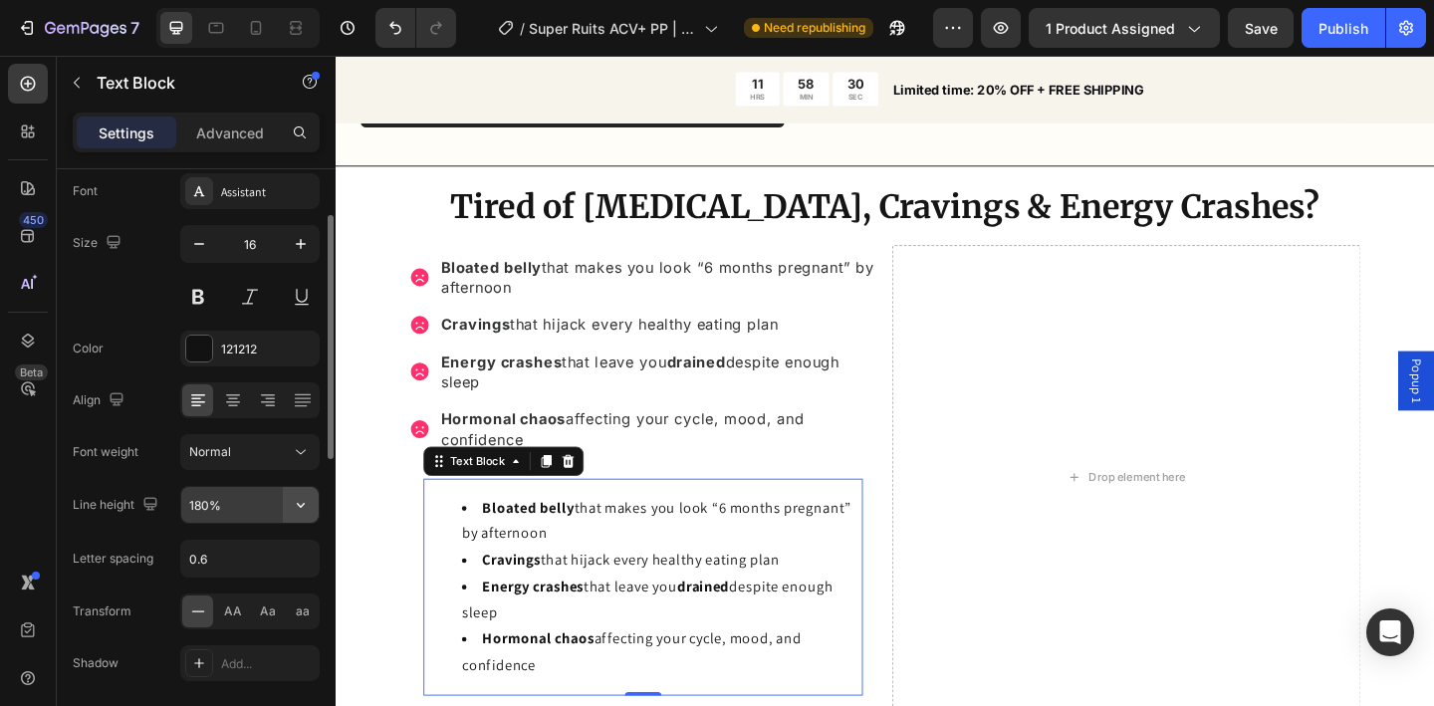
click at [300, 510] on icon "button" at bounding box center [301, 505] width 20 height 20
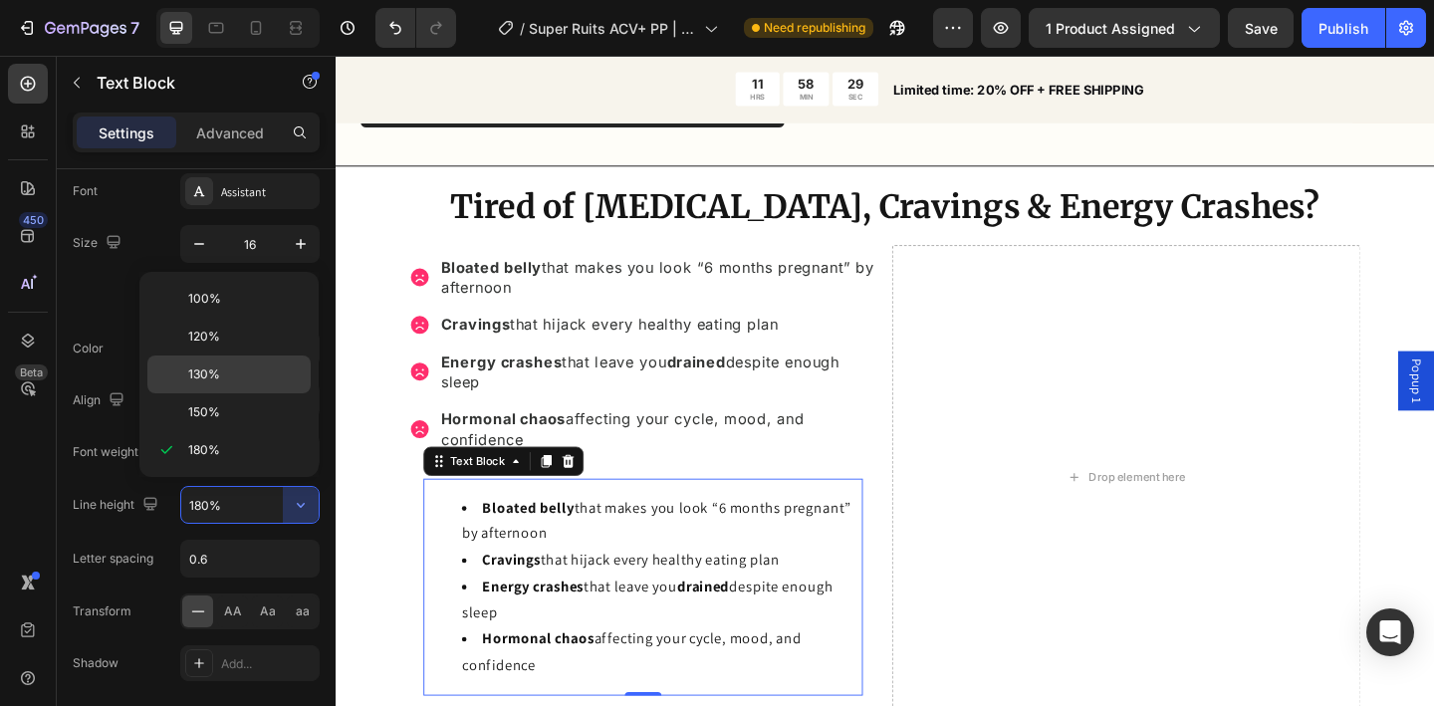
click at [258, 378] on p "130%" at bounding box center [245, 375] width 114 height 18
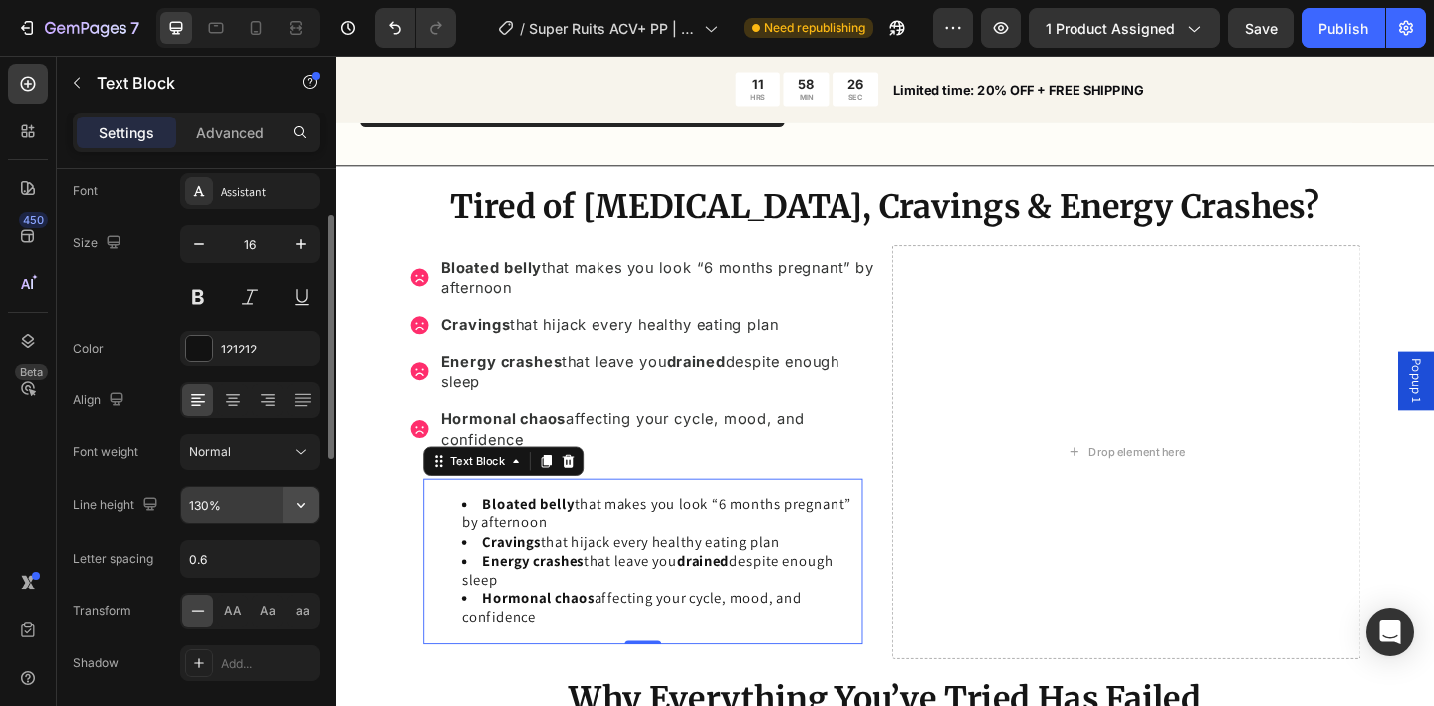
click at [300, 512] on icon "button" at bounding box center [301, 505] width 20 height 20
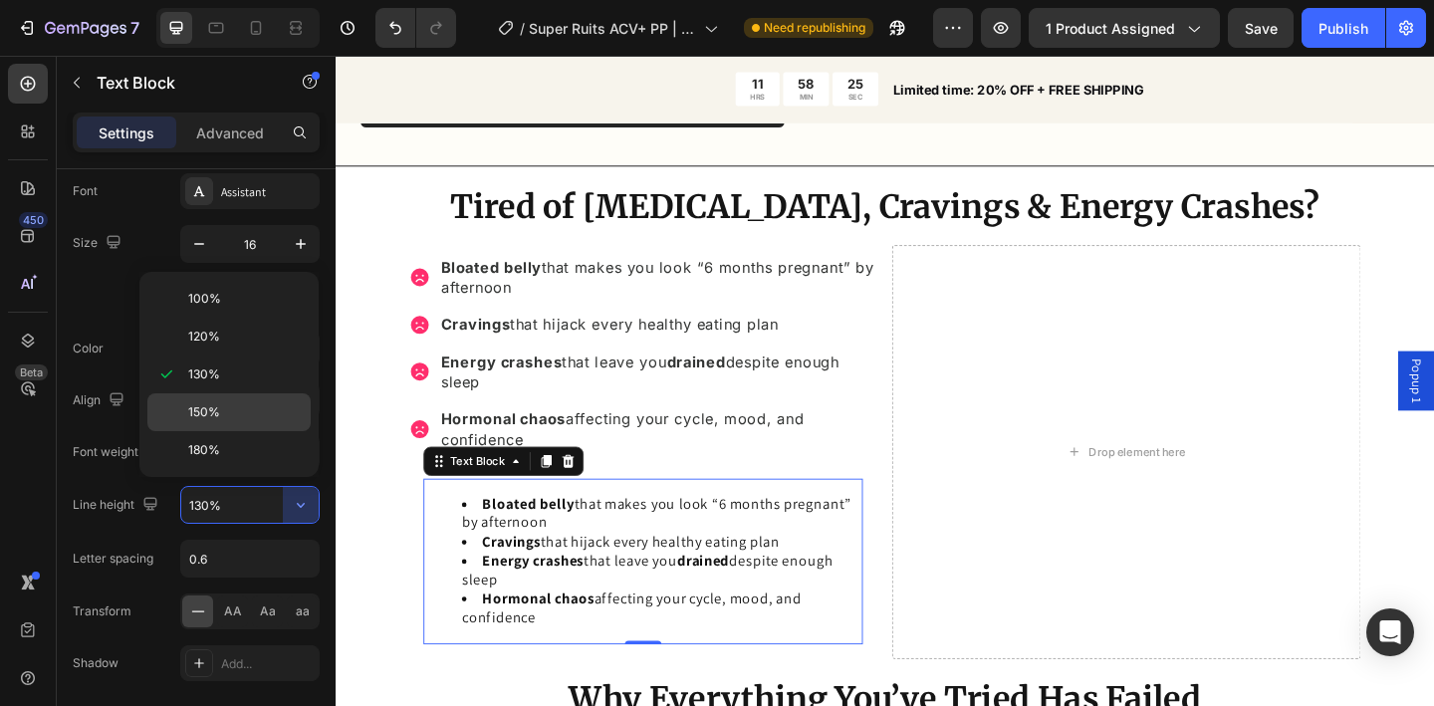
click at [280, 405] on p "150%" at bounding box center [245, 412] width 114 height 18
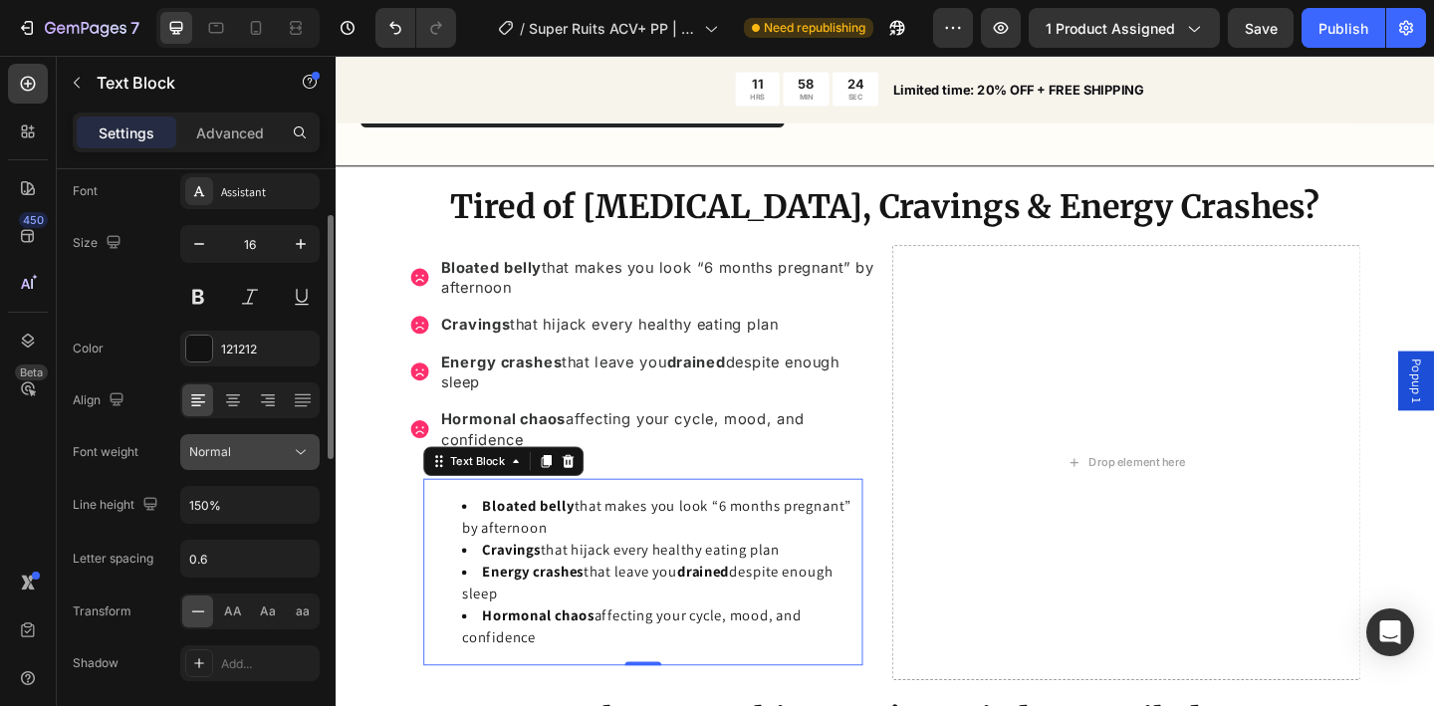
click at [309, 459] on icon at bounding box center [301, 452] width 20 height 20
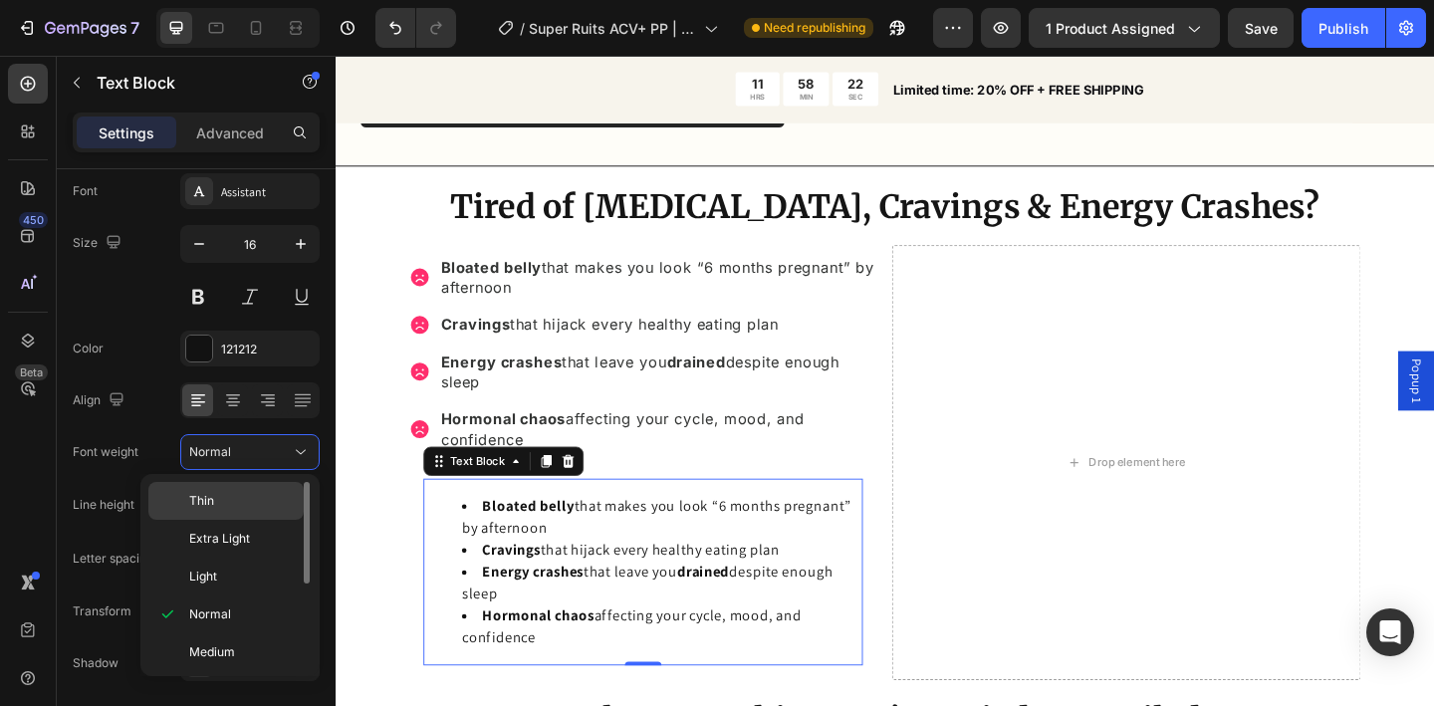
click at [132, 456] on div "Font weight" at bounding box center [106, 452] width 66 height 18
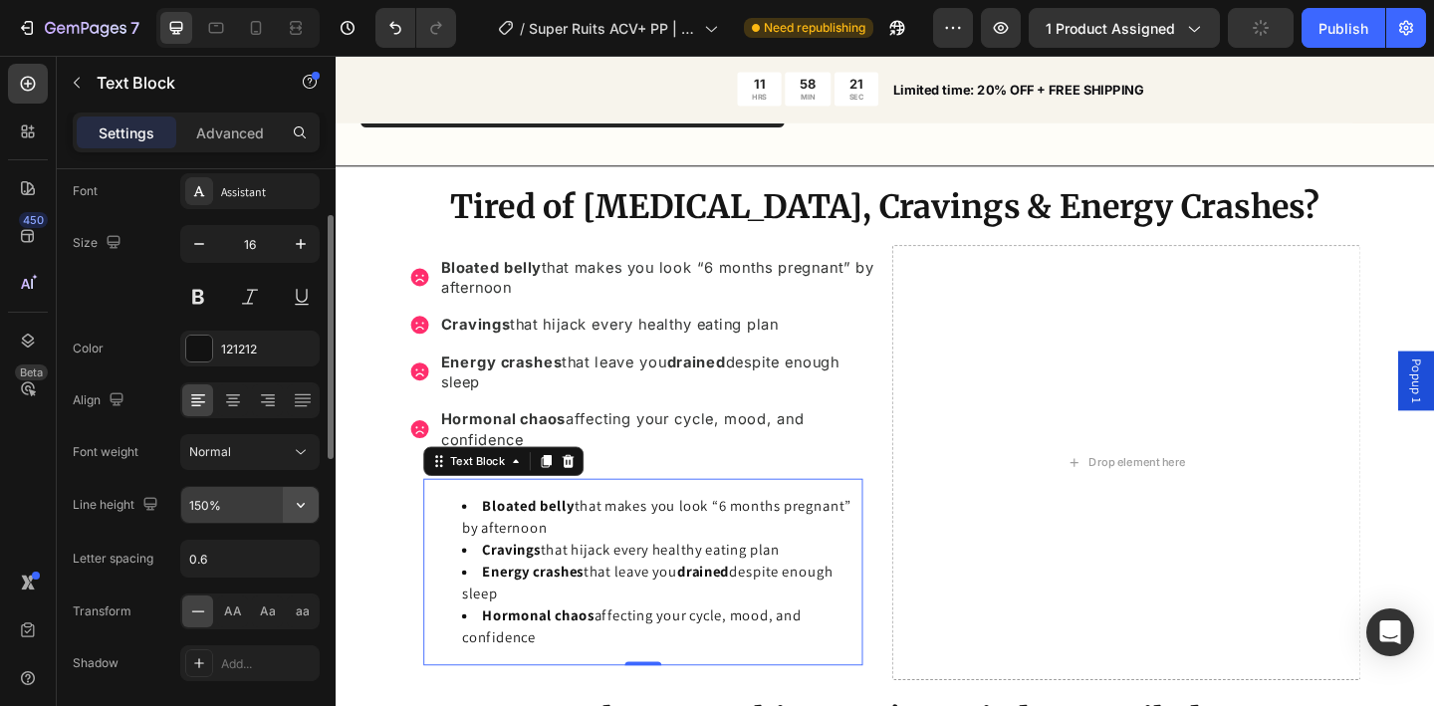
click at [311, 506] on button "button" at bounding box center [301, 505] width 36 height 36
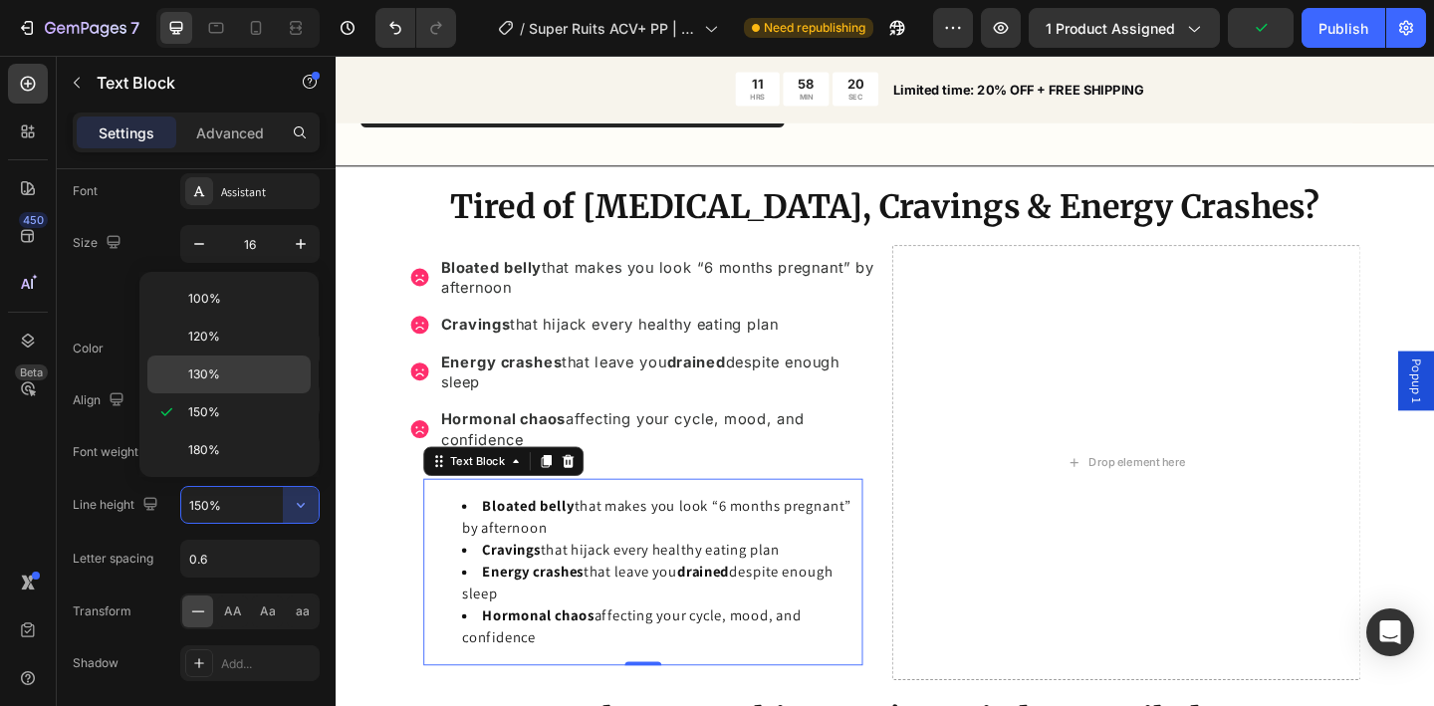
click at [268, 382] on p "130%" at bounding box center [245, 375] width 114 height 18
type input "130%"
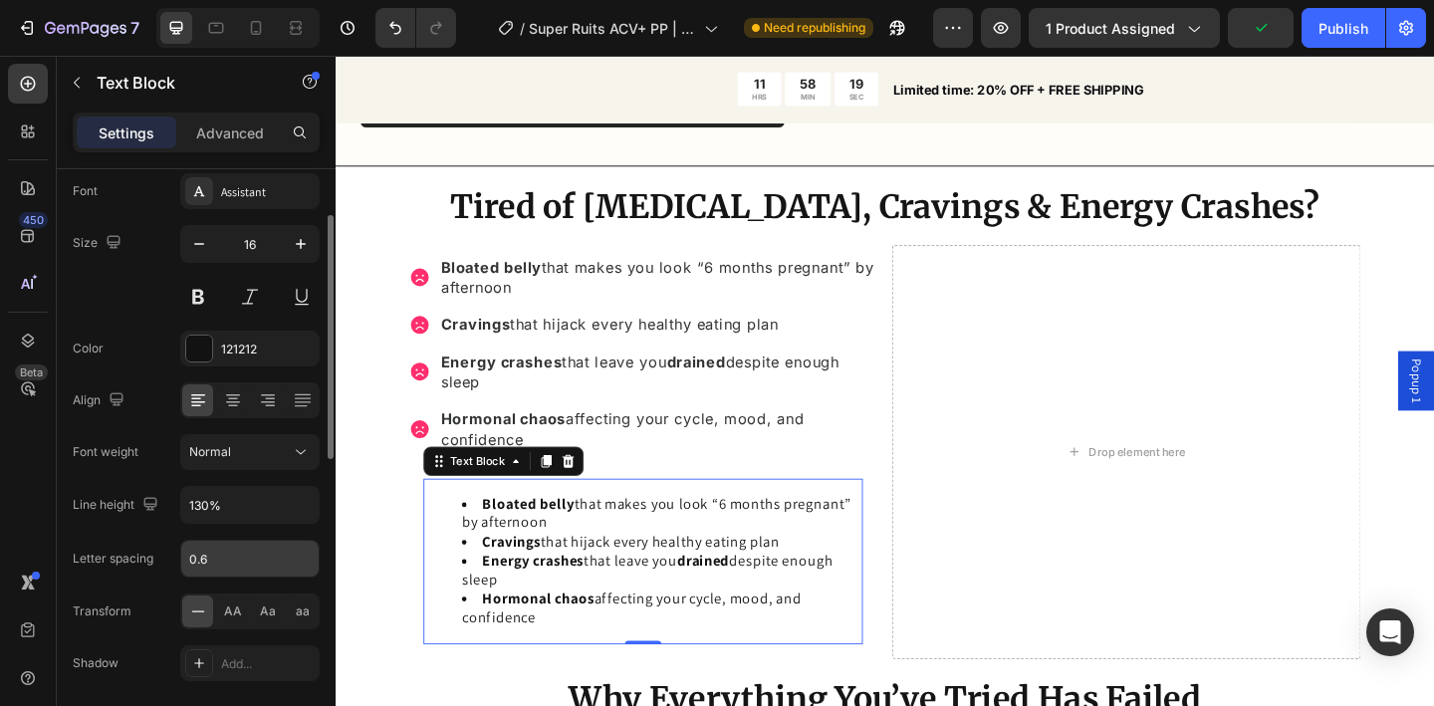
scroll to position [141, 0]
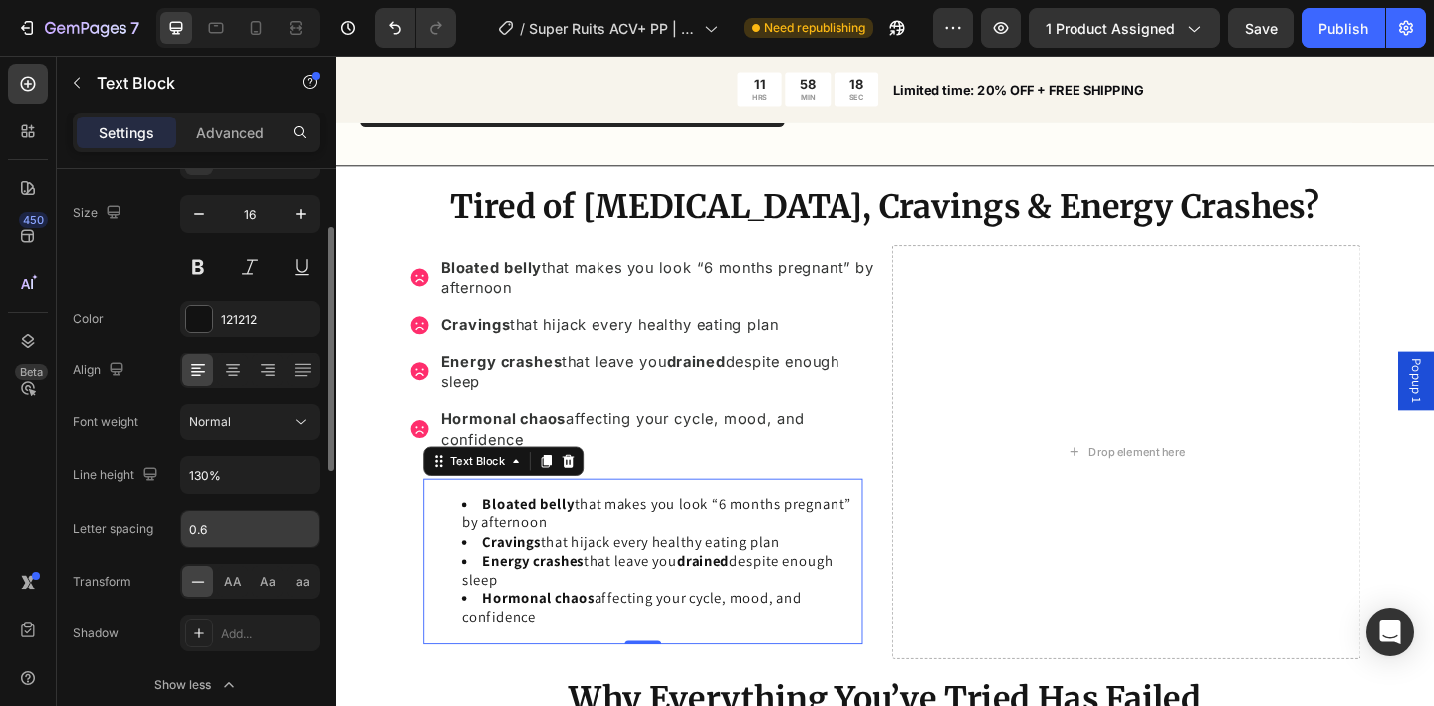
click at [263, 527] on input "0.6" at bounding box center [249, 529] width 137 height 36
click at [199, 528] on input "0.6" at bounding box center [249, 529] width 137 height 36
click at [131, 518] on div "Letter spacing" at bounding box center [113, 529] width 81 height 32
click at [294, 421] on icon at bounding box center [301, 422] width 20 height 20
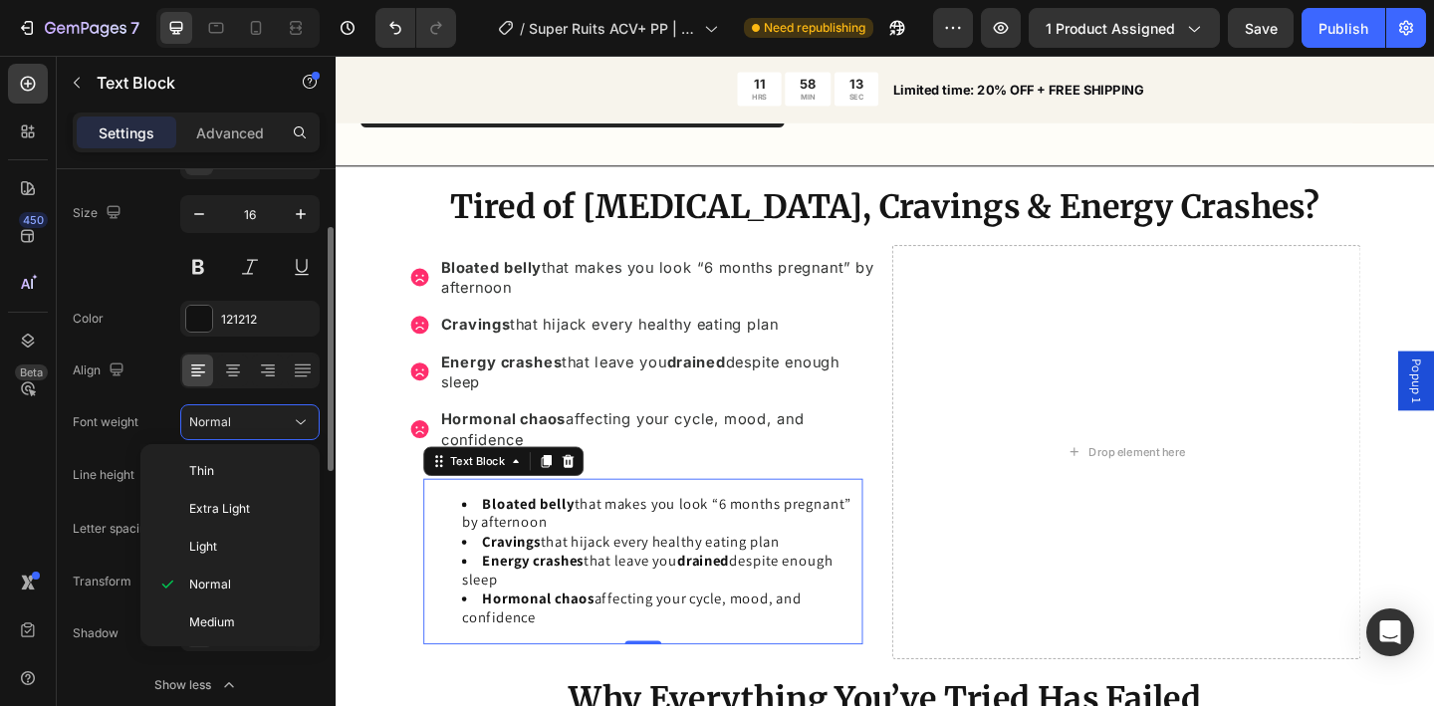
click at [126, 422] on div "Font weight" at bounding box center [106, 422] width 66 height 18
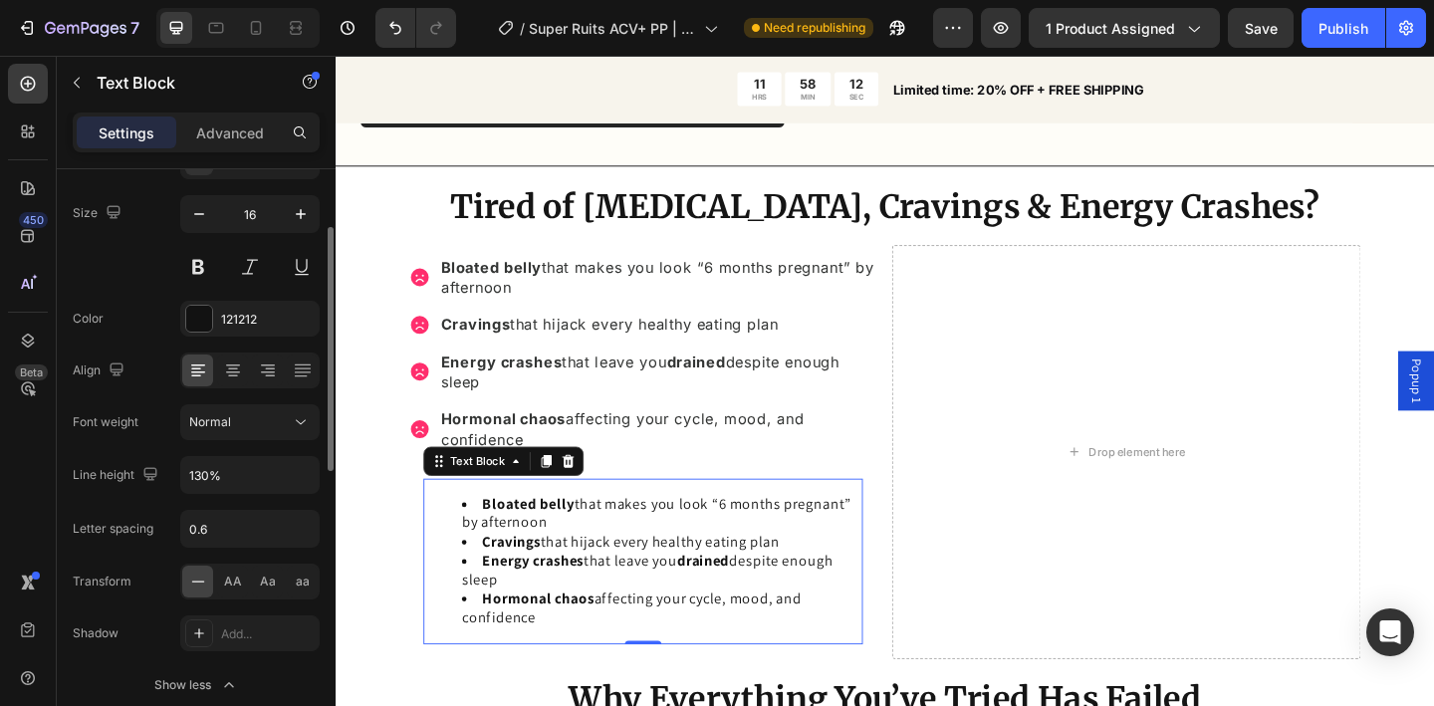
scroll to position [170, 0]
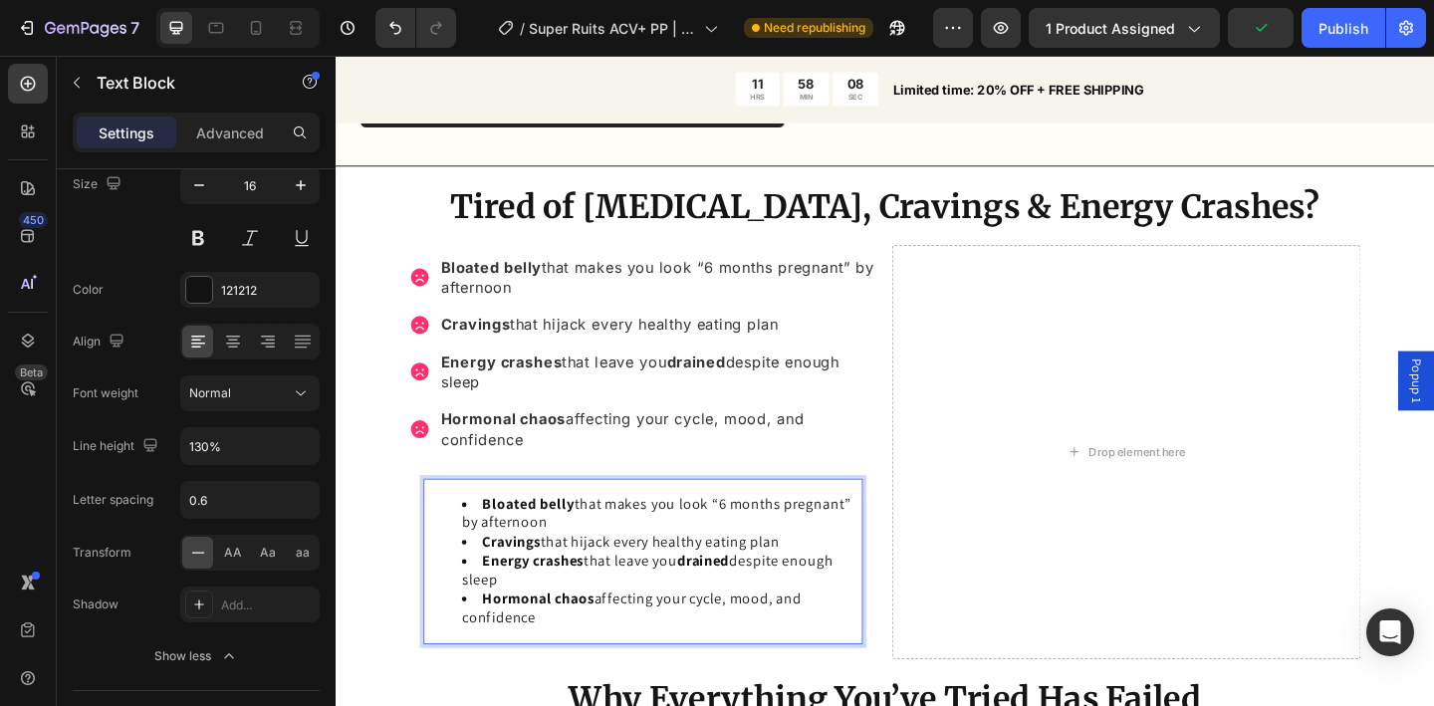
click at [599, 557] on li "Bloated belly that makes you look “6 months pregnant” by afternoon" at bounding box center [690, 555] width 434 height 42
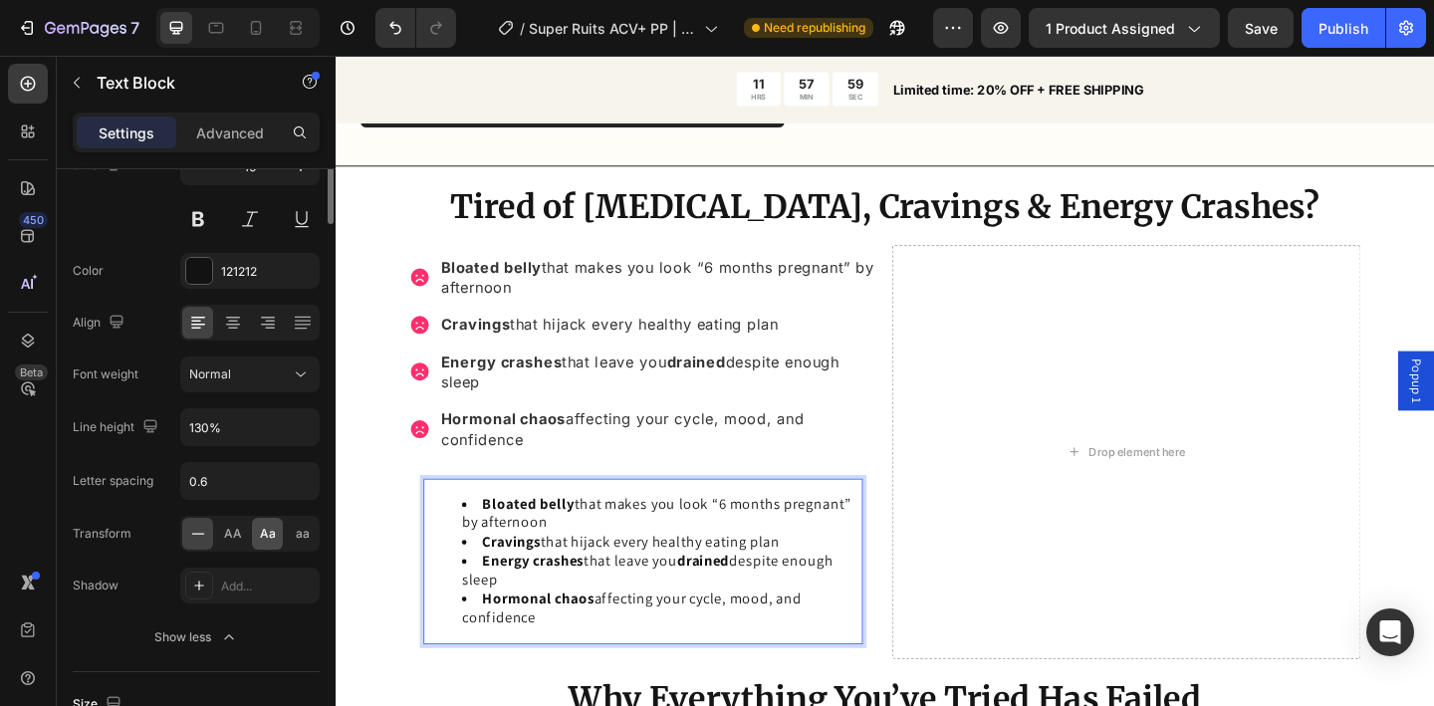
scroll to position [0, 0]
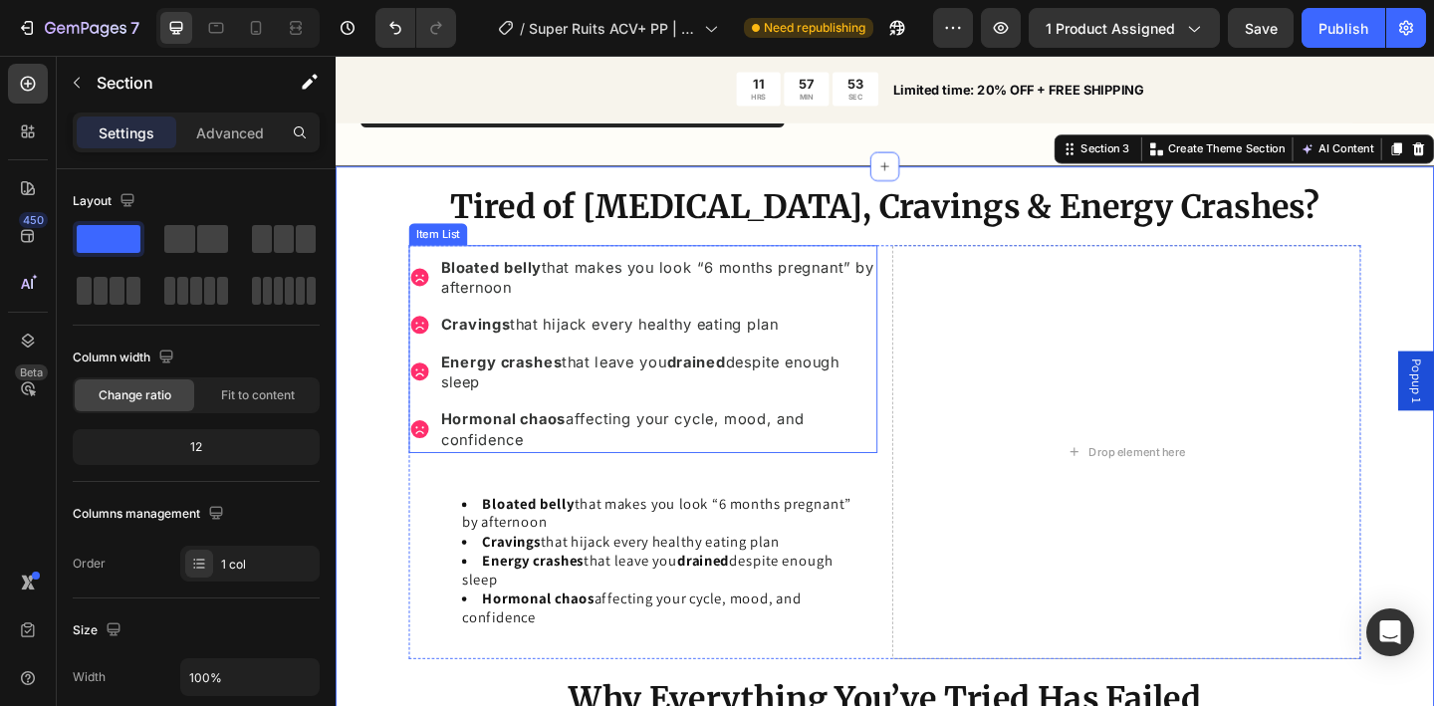
click at [429, 289] on icon at bounding box center [427, 297] width 20 height 20
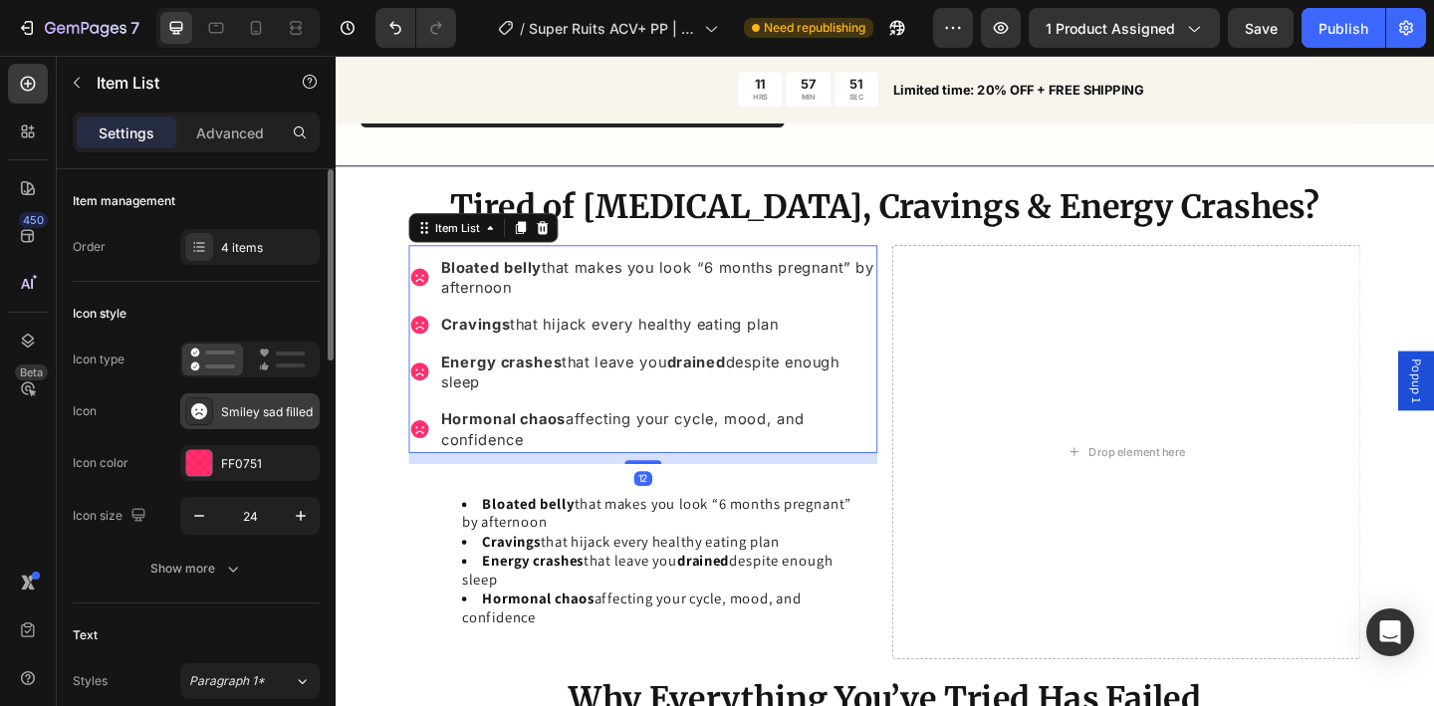
click at [246, 414] on div "Smiley sad filled" at bounding box center [268, 412] width 94 height 18
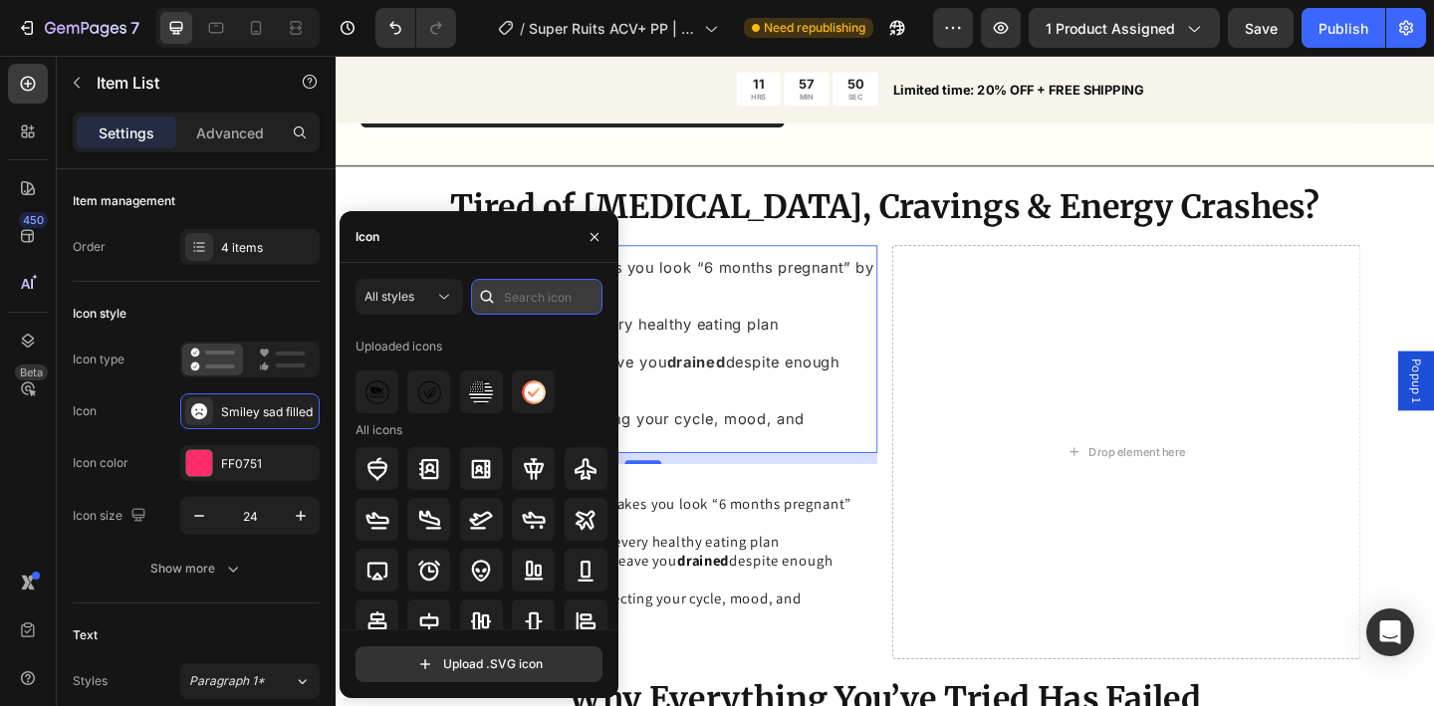
click at [527, 304] on input "text" at bounding box center [536, 297] width 131 height 36
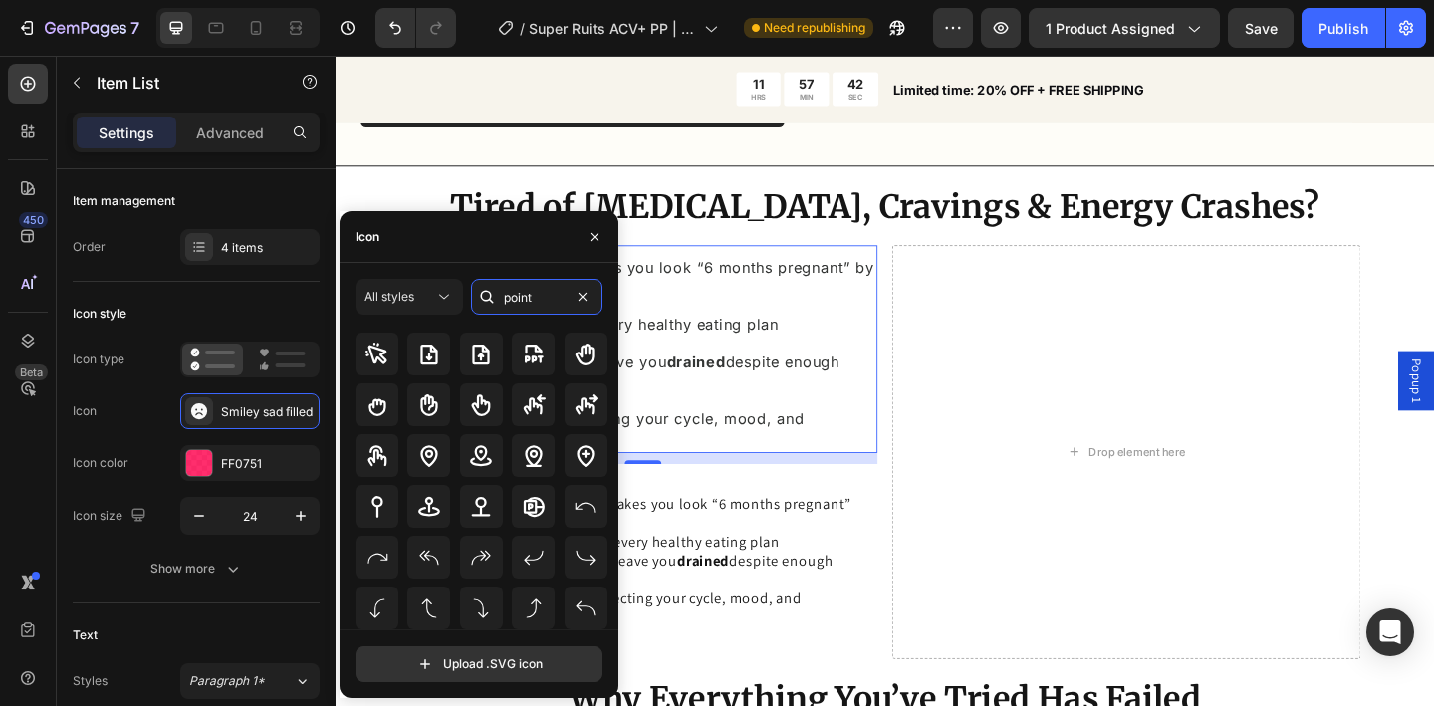
scroll to position [1076, 0]
click at [522, 299] on input "point" at bounding box center [536, 297] width 131 height 36
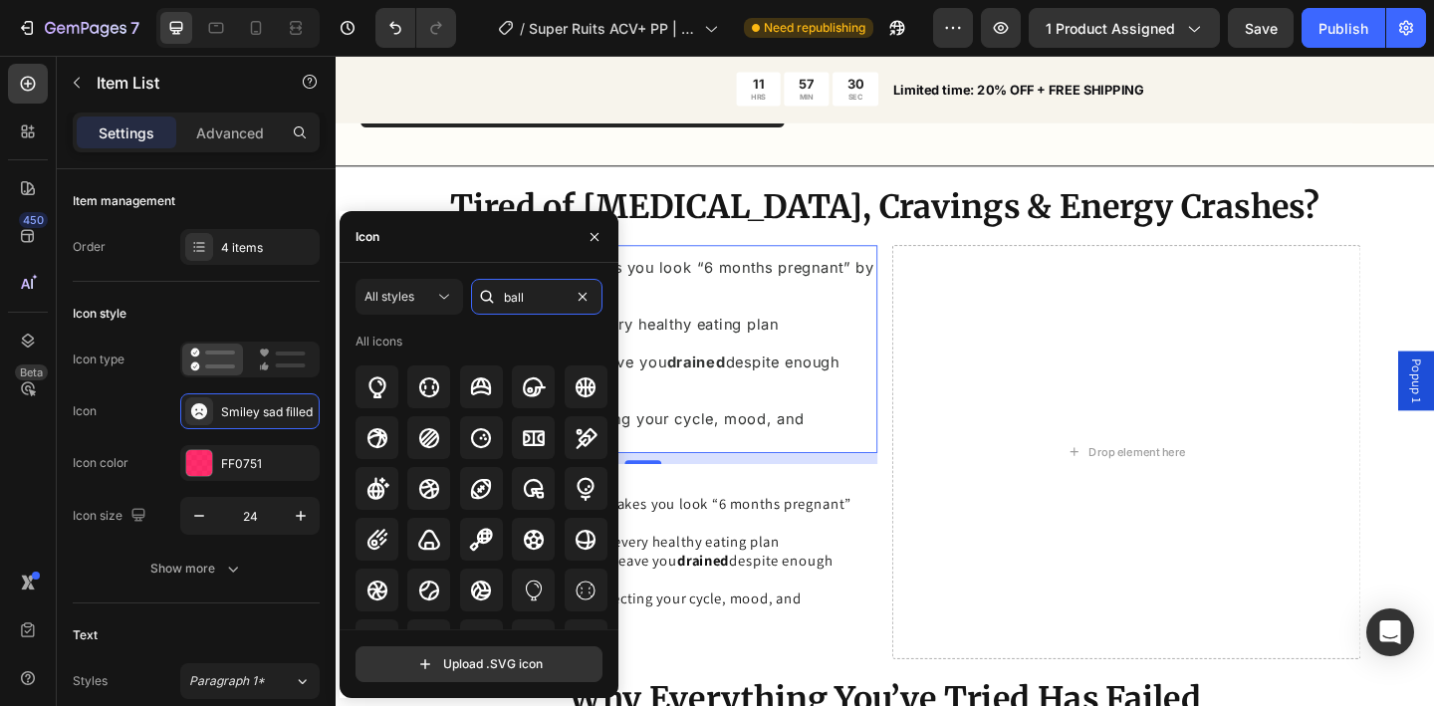
scroll to position [0, 0]
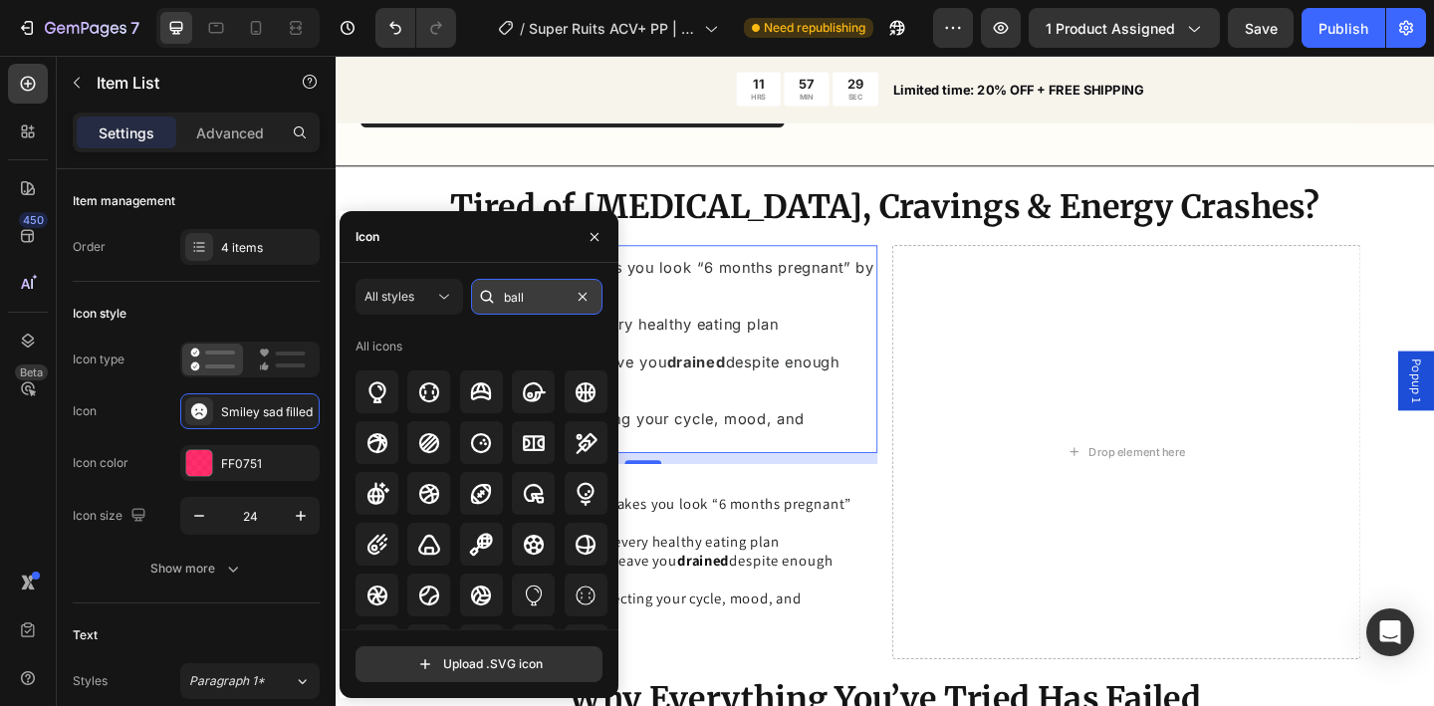
click at [521, 302] on input "ball" at bounding box center [536, 297] width 131 height 36
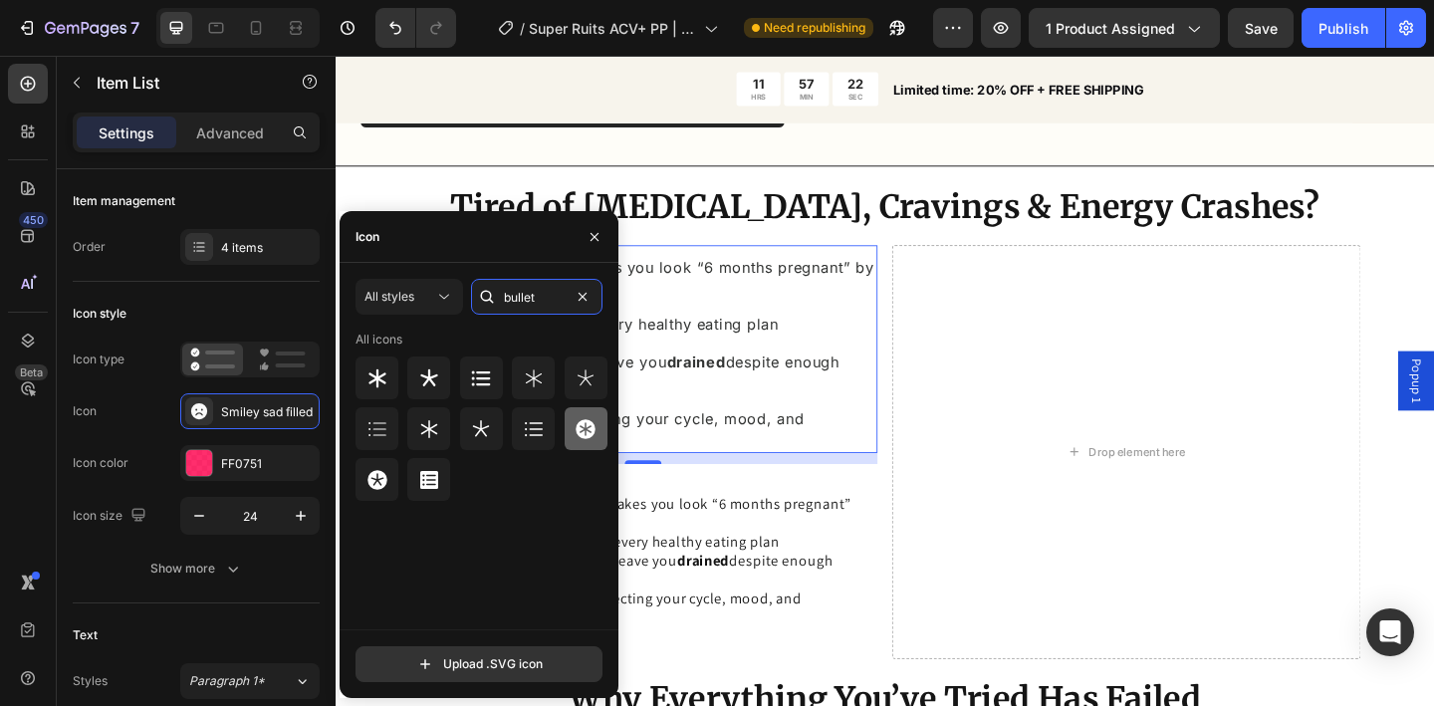
type input "bullet"
click at [582, 431] on icon at bounding box center [586, 429] width 24 height 24
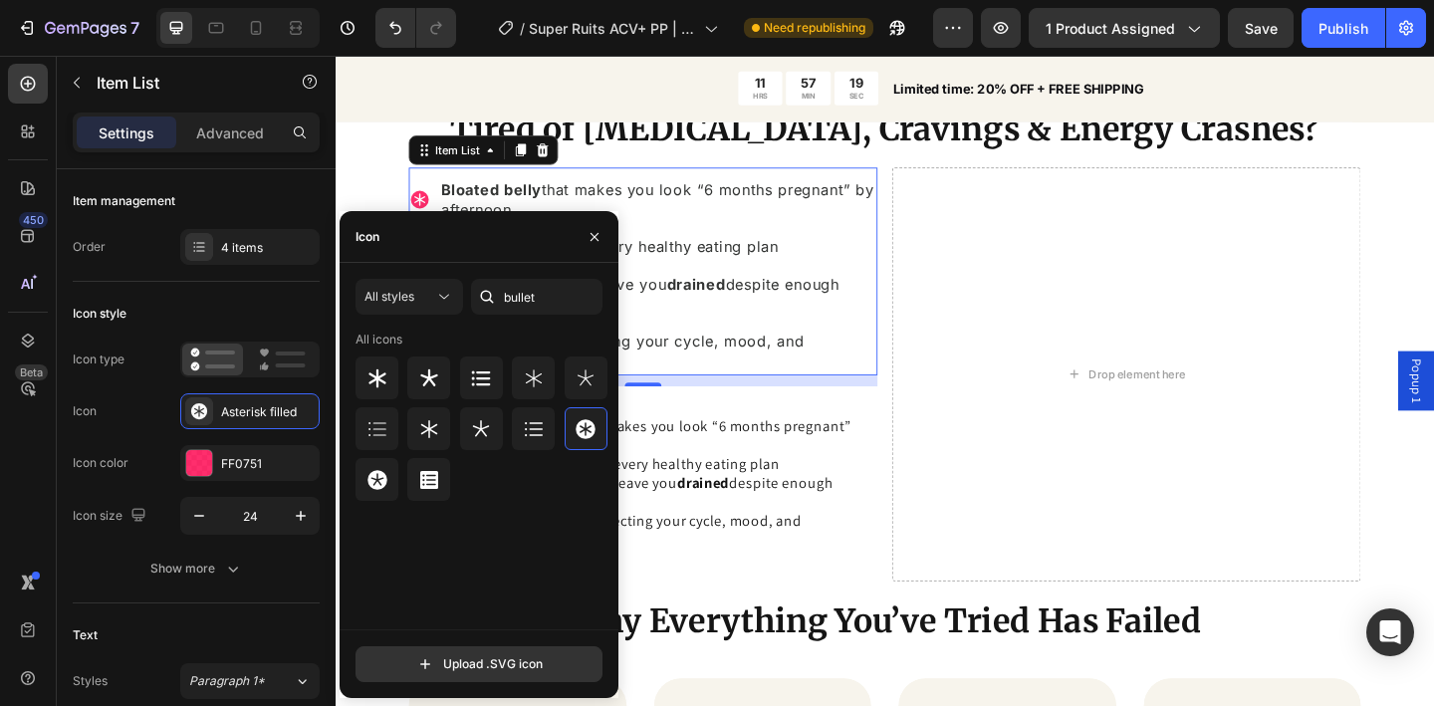
scroll to position [1505, 0]
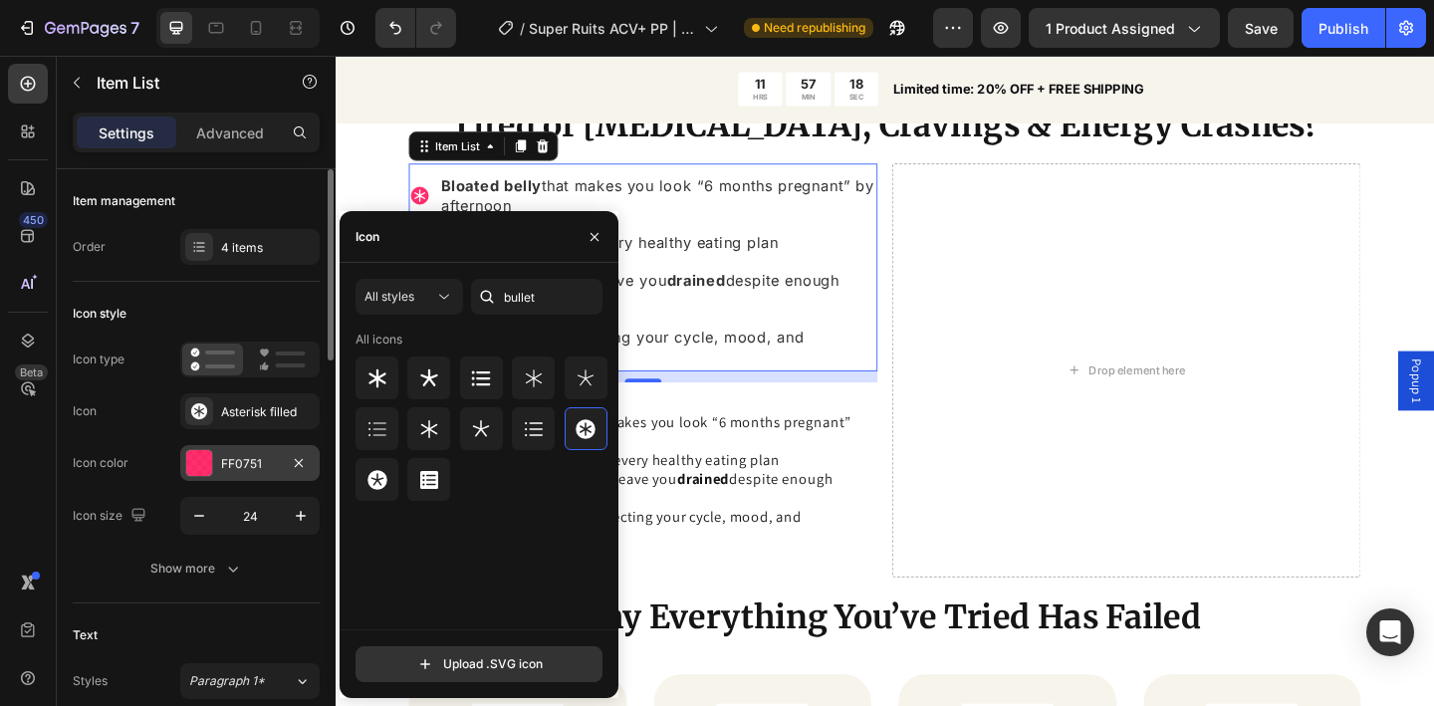
click at [234, 463] on div "FF0751" at bounding box center [250, 464] width 58 height 18
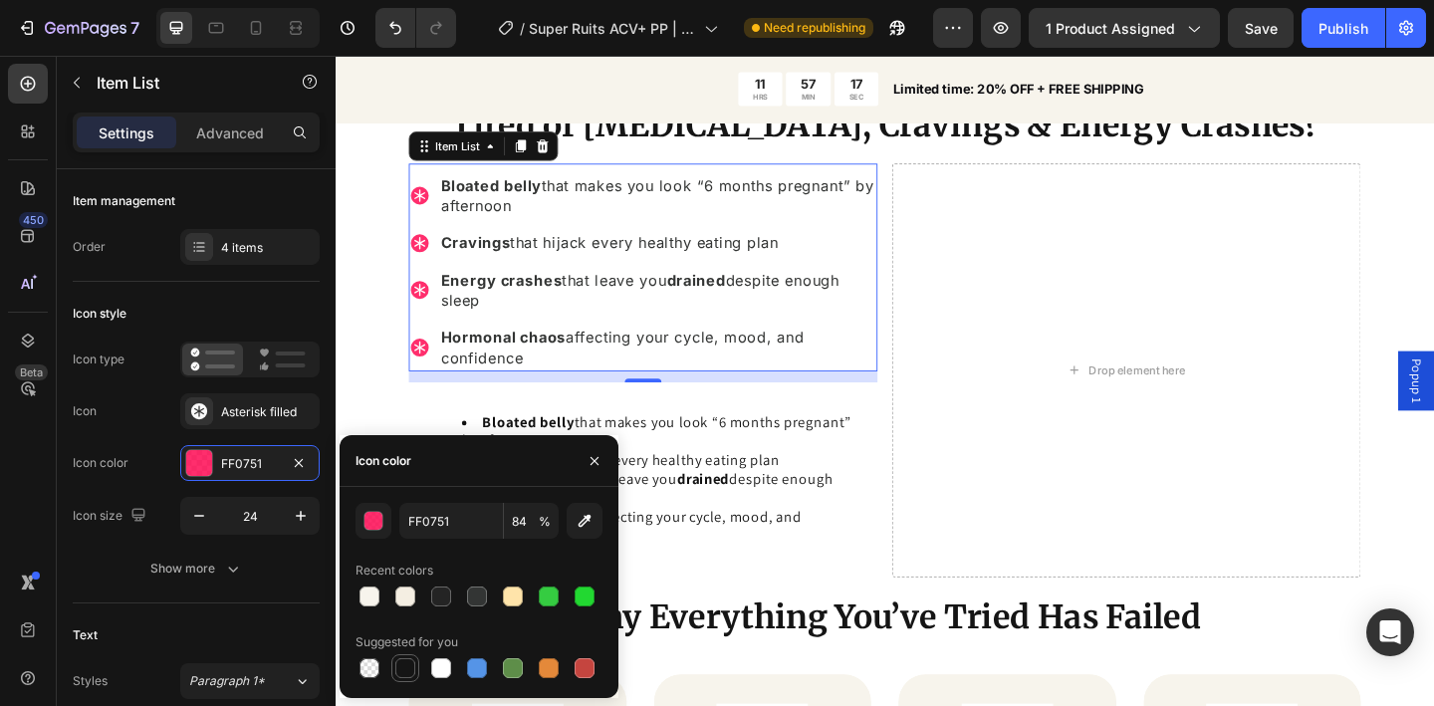
click at [409, 654] on div at bounding box center [405, 668] width 28 height 28
type input "151515"
type input "100"
click at [442, 604] on div at bounding box center [441, 597] width 20 height 20
type input "242424"
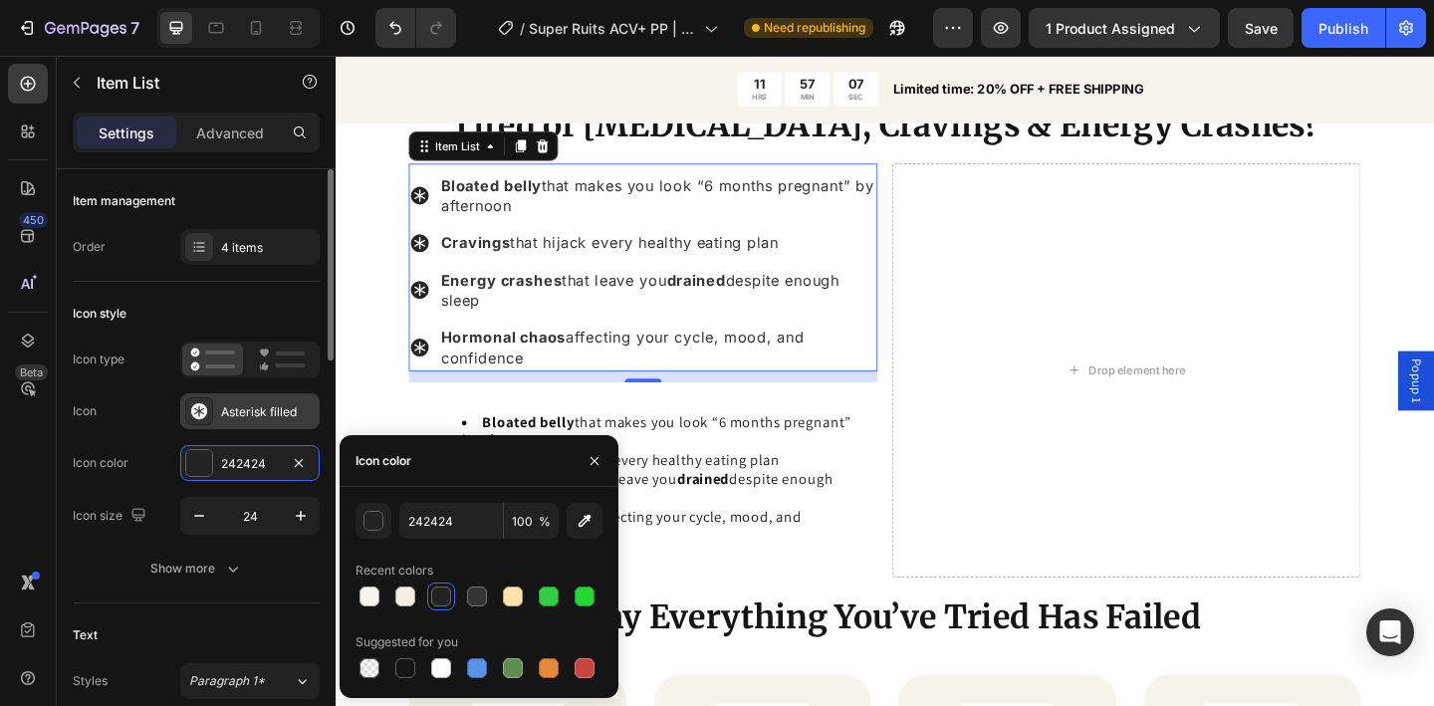
click at [251, 416] on div "Asterisk filled" at bounding box center [268, 412] width 94 height 18
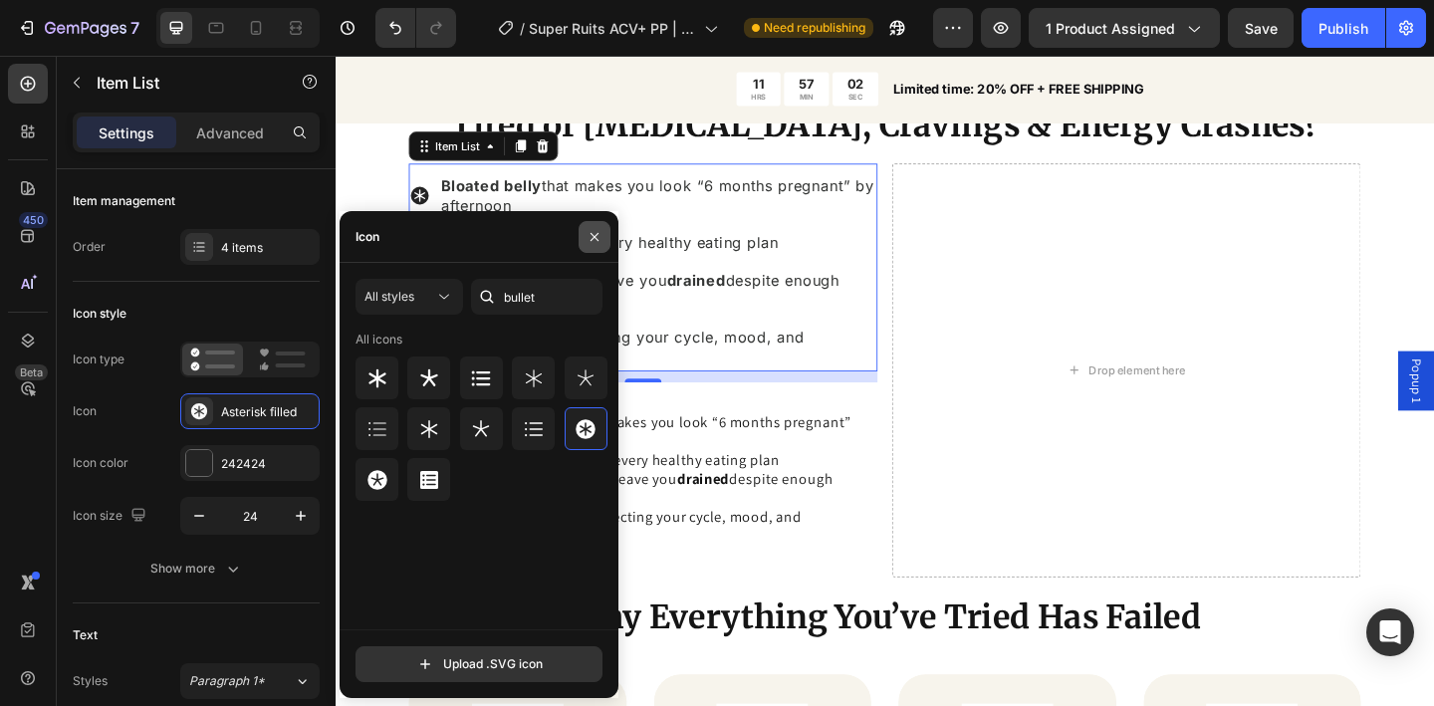
click at [590, 236] on icon "button" at bounding box center [595, 237] width 16 height 16
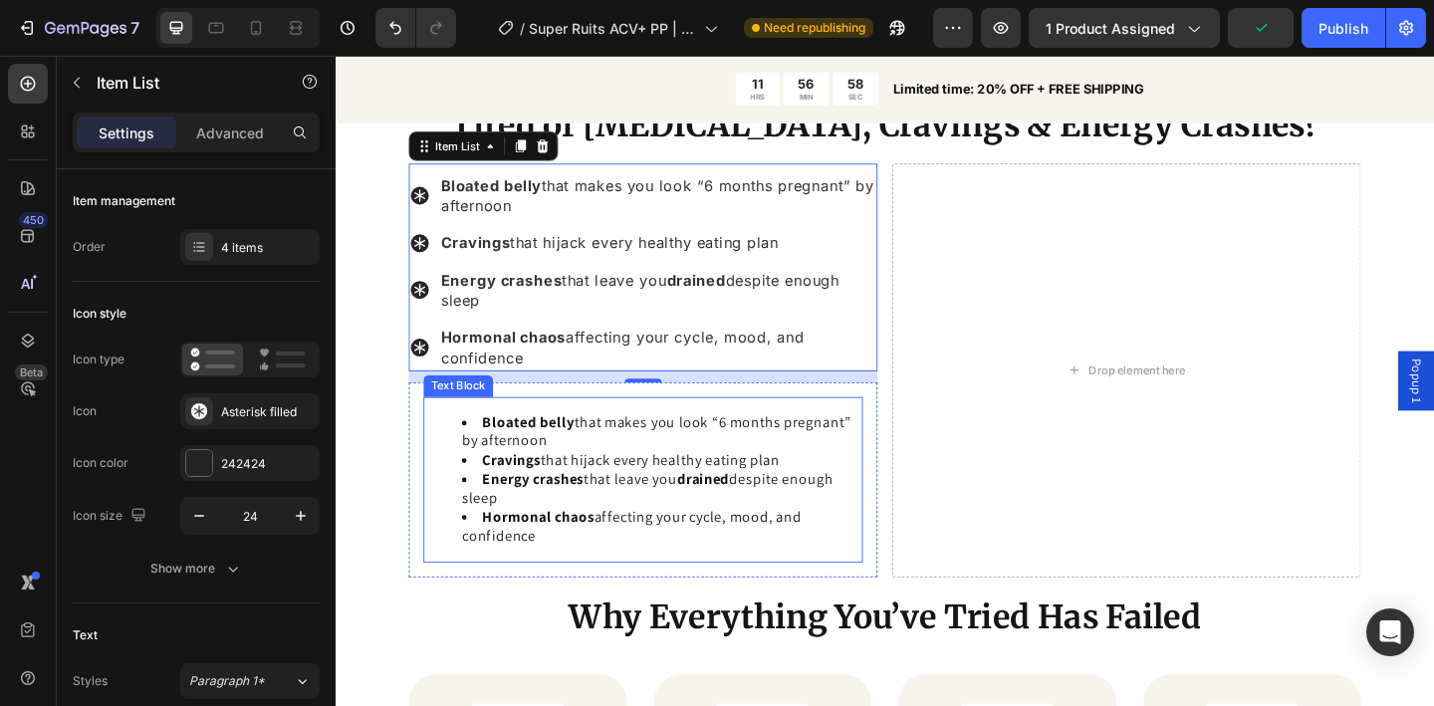
click at [453, 530] on ul "Bloated belly that makes you look “6 months pregnant” by afternoon Cravings tha…" at bounding box center [670, 517] width 474 height 145
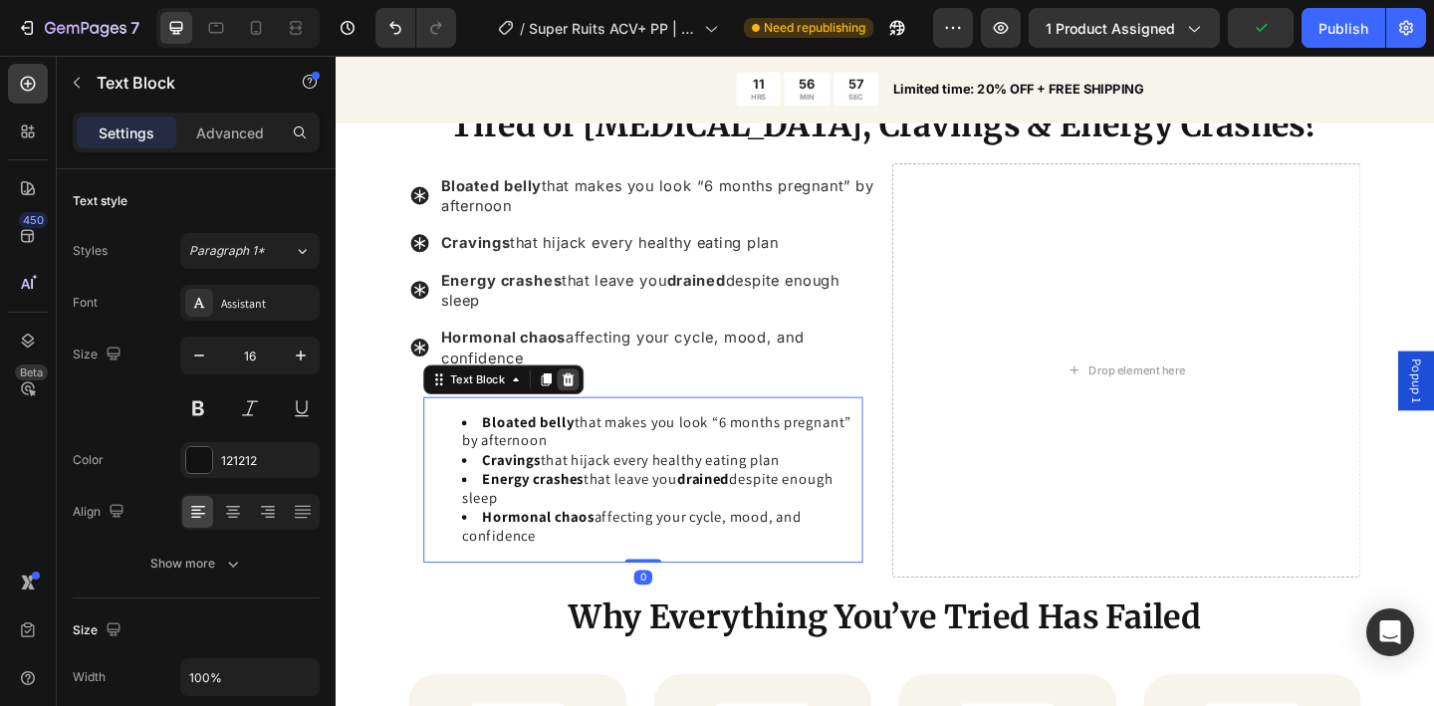
click at [593, 400] on icon at bounding box center [589, 407] width 13 height 14
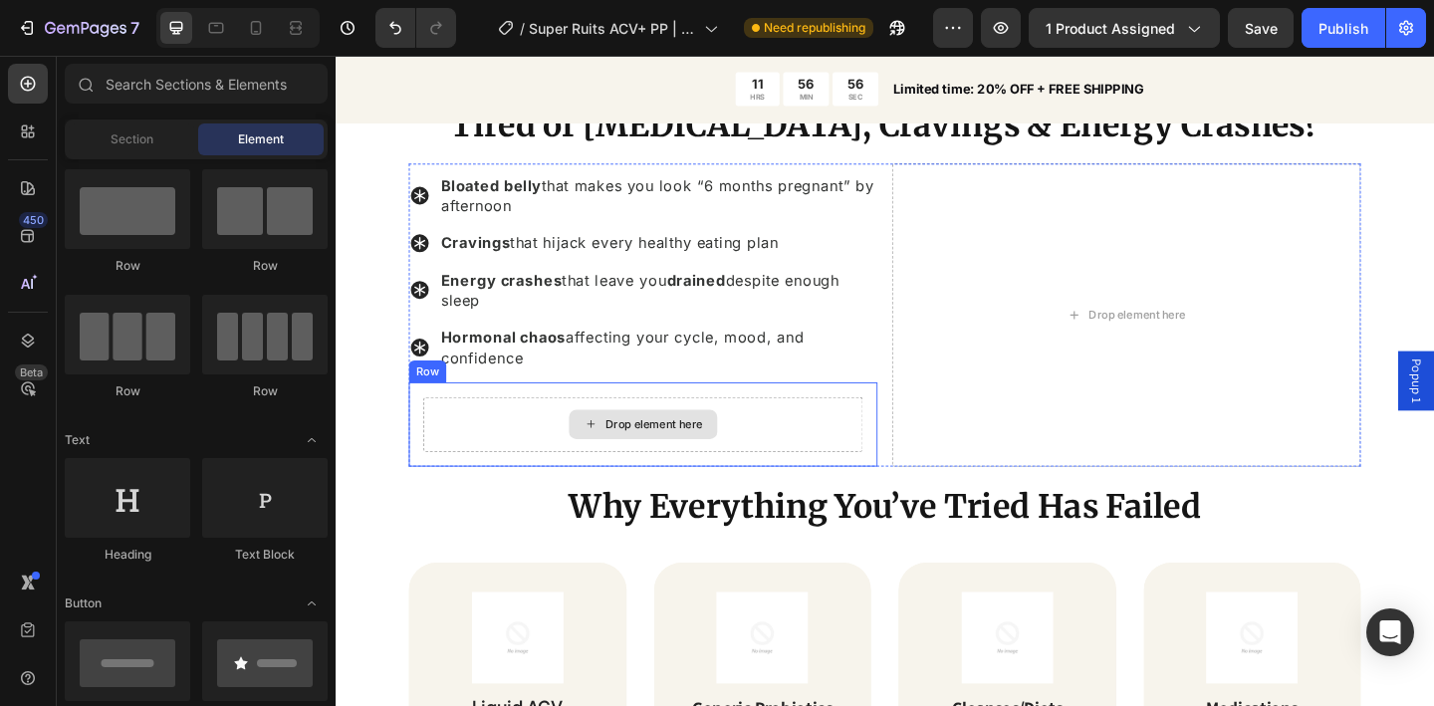
click at [510, 446] on div "Drop element here" at bounding box center [670, 457] width 478 height 60
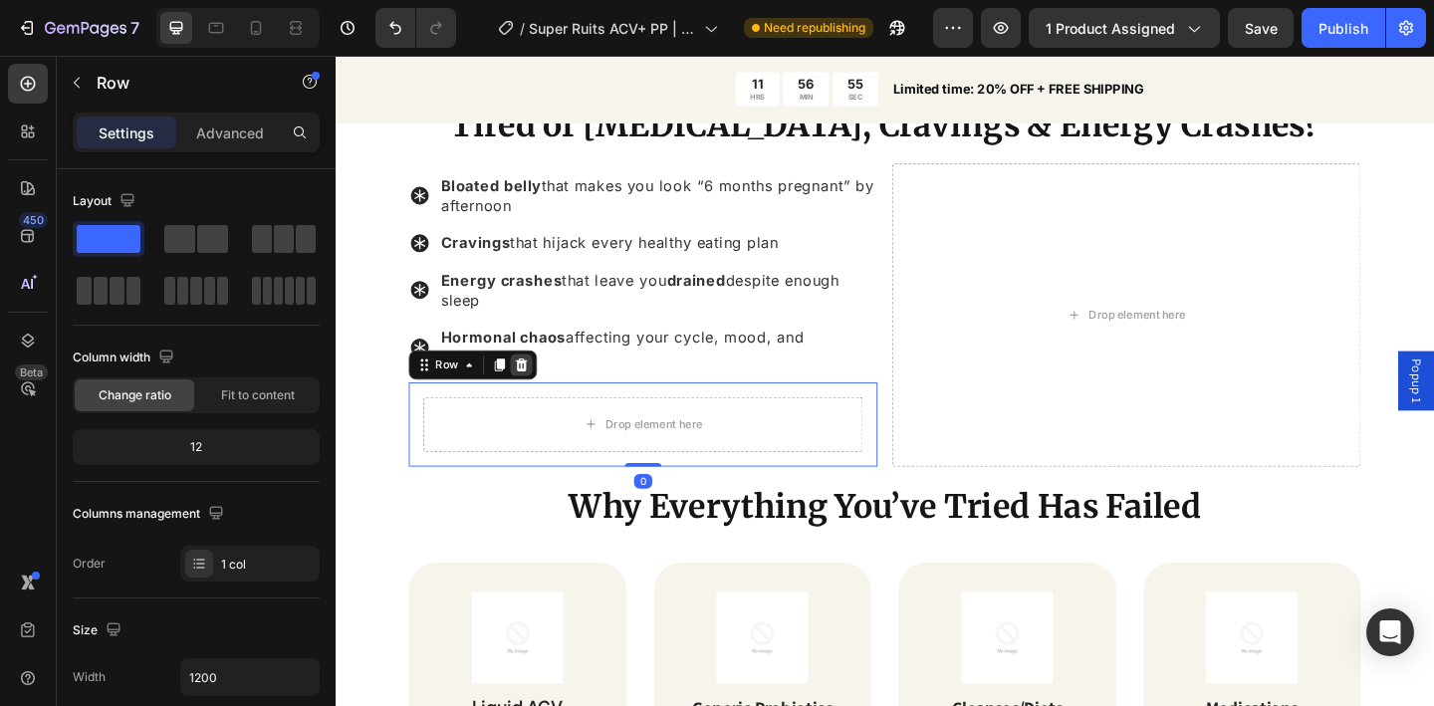
click at [538, 384] on icon at bounding box center [538, 391] width 13 height 14
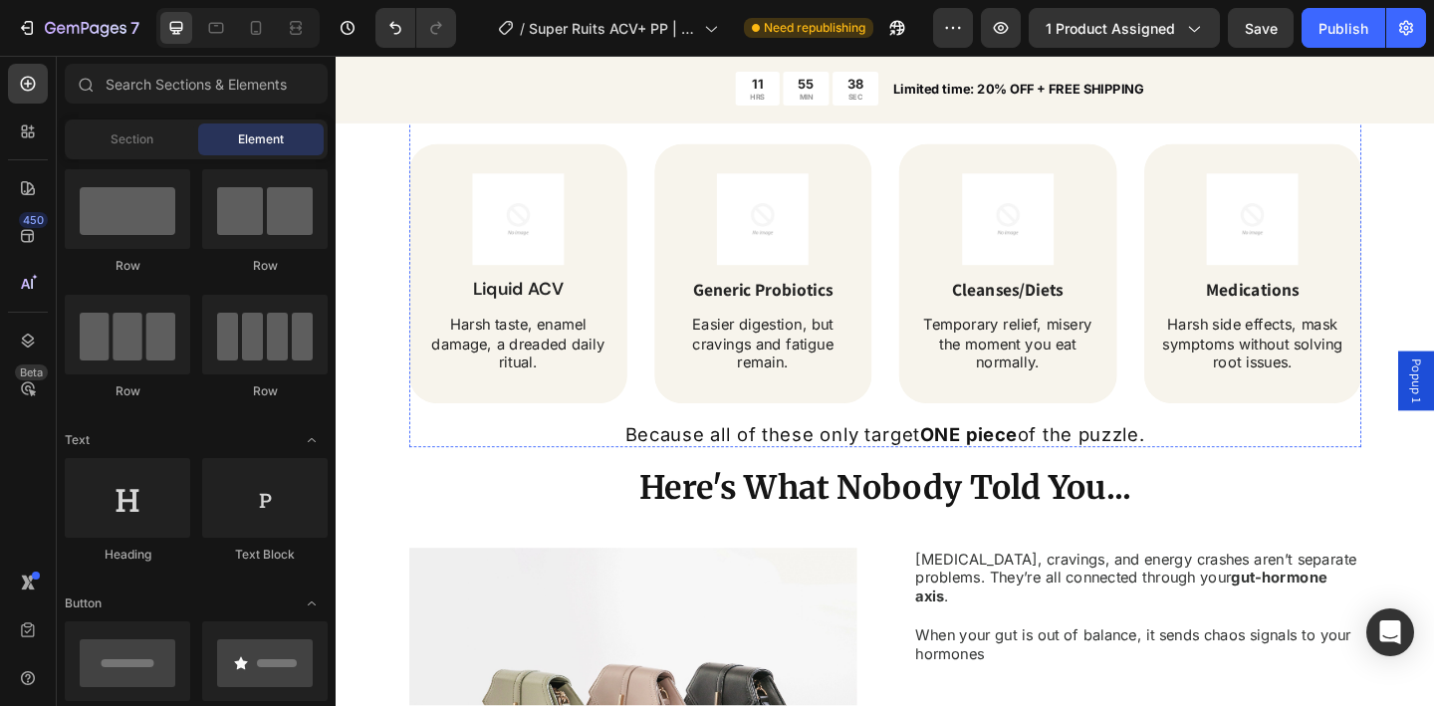
scroll to position [2176, 0]
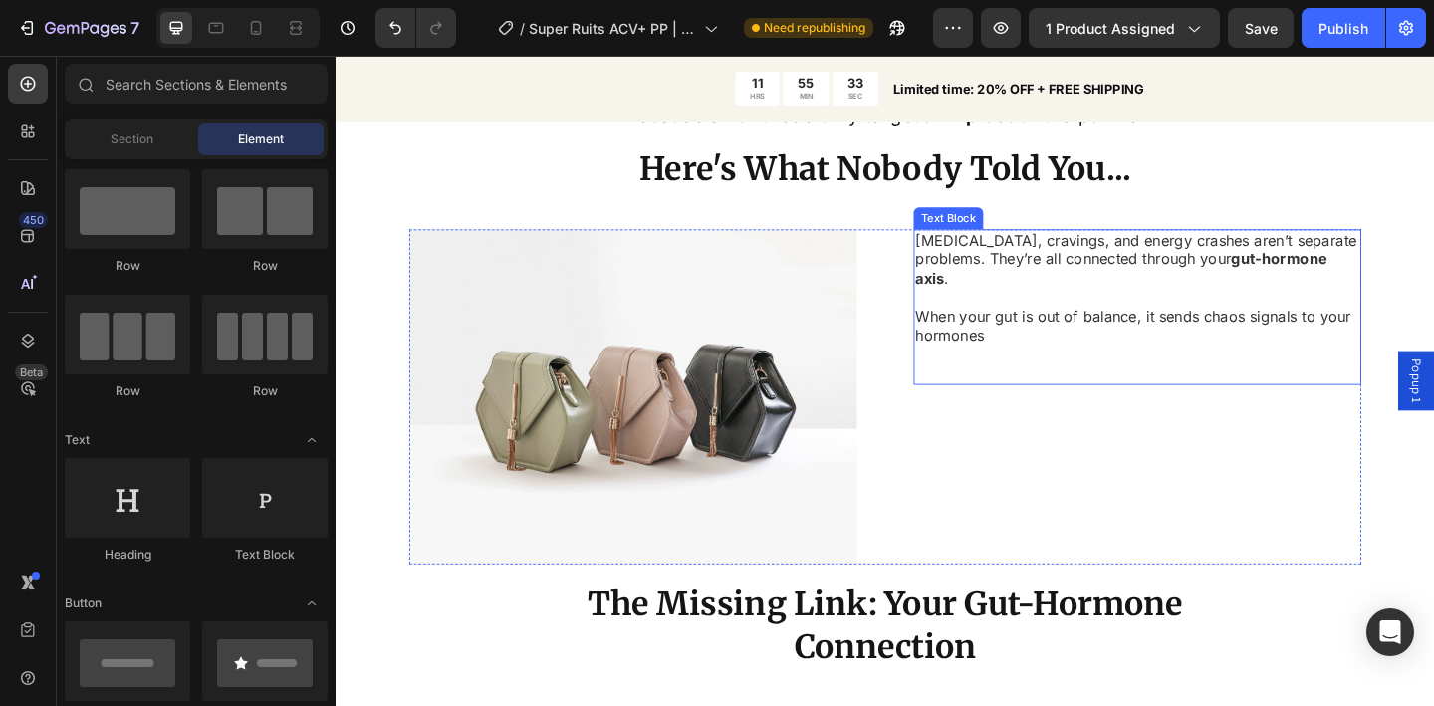
click at [1040, 277] on p "Bloating, cravings, and energy crashes aren’t separate problems. They’re all co…" at bounding box center [1207, 278] width 483 height 62
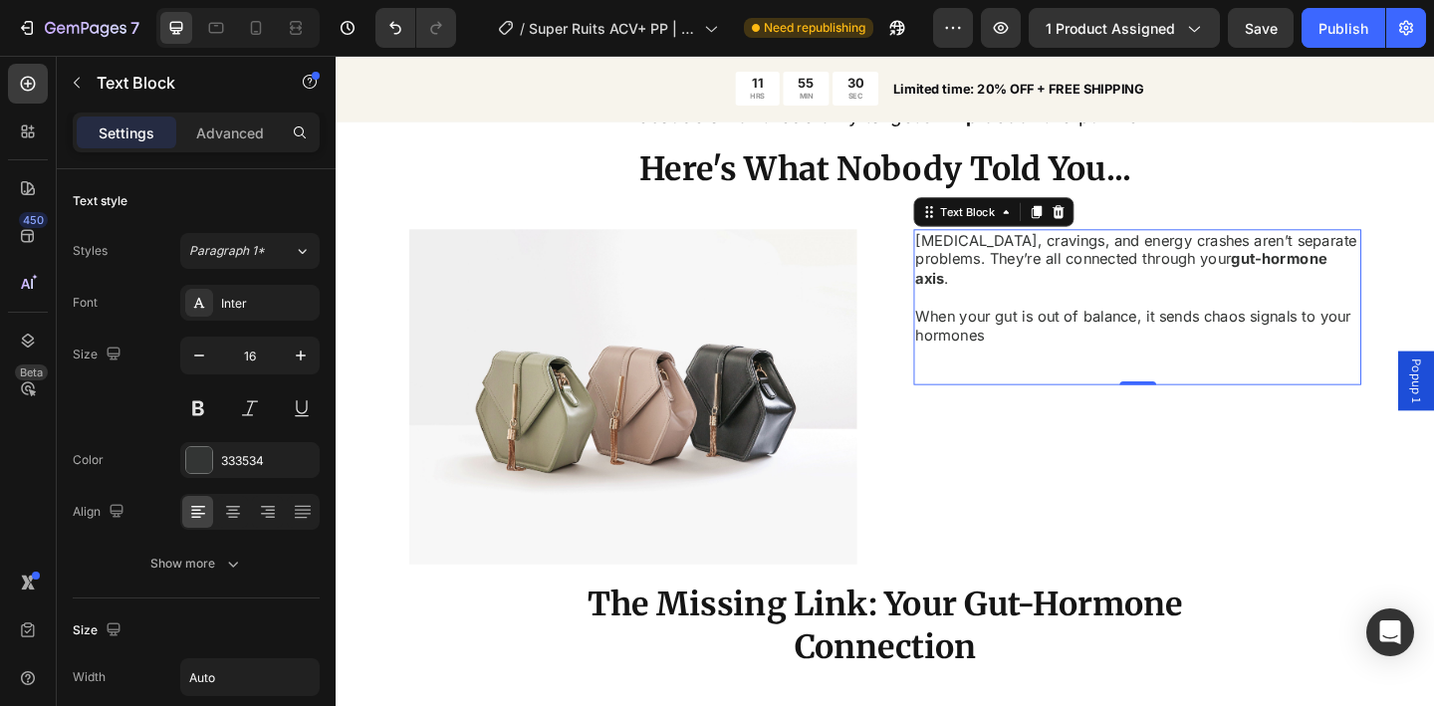
click at [1040, 285] on p "Bloating, cravings, and energy crashes aren’t separate problems. They’re all co…" at bounding box center [1207, 278] width 483 height 62
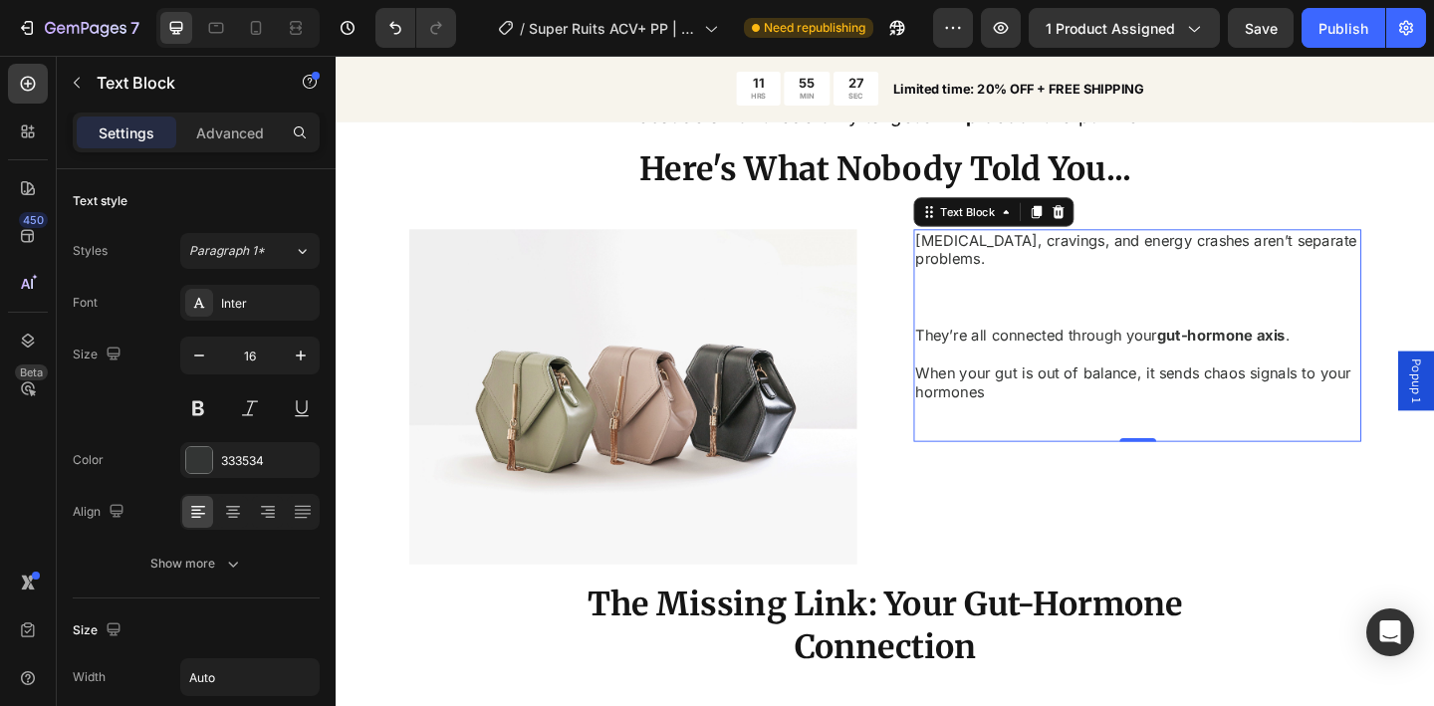
click at [971, 322] on p "Bloating, cravings, and energy crashes aren’t separate problems. They’re all co…" at bounding box center [1207, 309] width 483 height 125
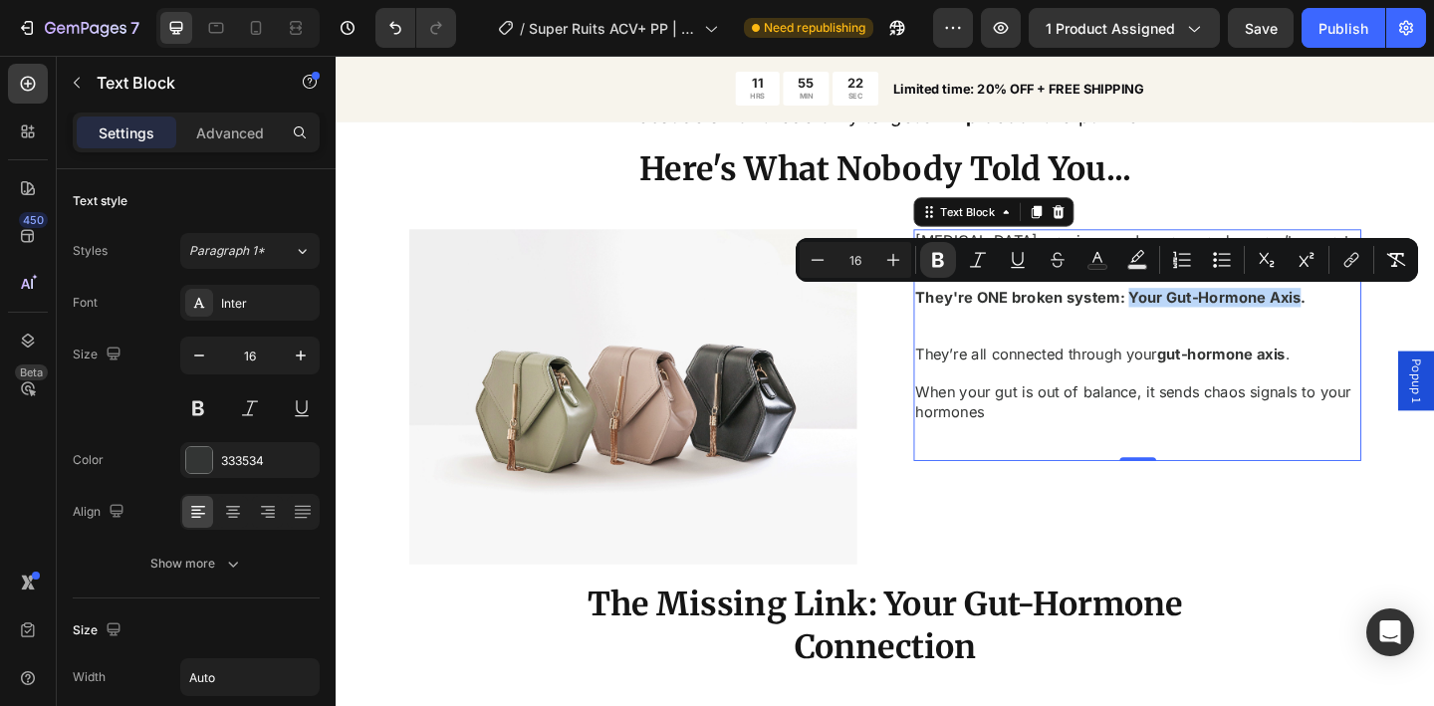
drag, startPoint x: 1186, startPoint y: 319, endPoint x: 1371, endPoint y: 318, distance: 184.3
click at [1371, 318] on strong "They're ONE broken system: Your Gut-Hormone Axis." at bounding box center [1178, 319] width 424 height 20
click at [1260, 354] on p "They’re all connected through your gut-hormone axis ." at bounding box center [1207, 361] width 483 height 62
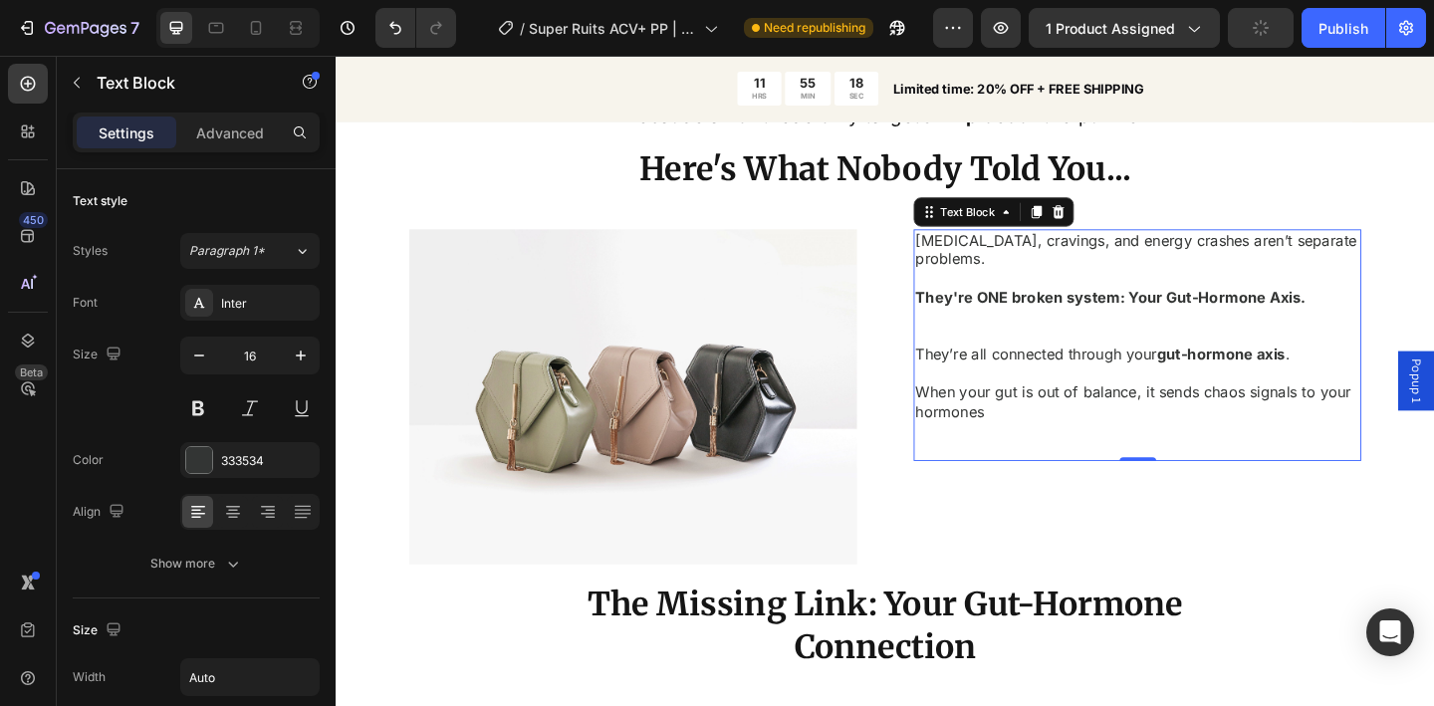
click at [1038, 383] on p "⁠⁠⁠⁠⁠⁠⁠ They’re all connected through your gut-hormone axis ." at bounding box center [1207, 361] width 483 height 62
click at [1038, 383] on p "They’re all connected through your gut-hormone axis ." at bounding box center [1207, 361] width 483 height 62
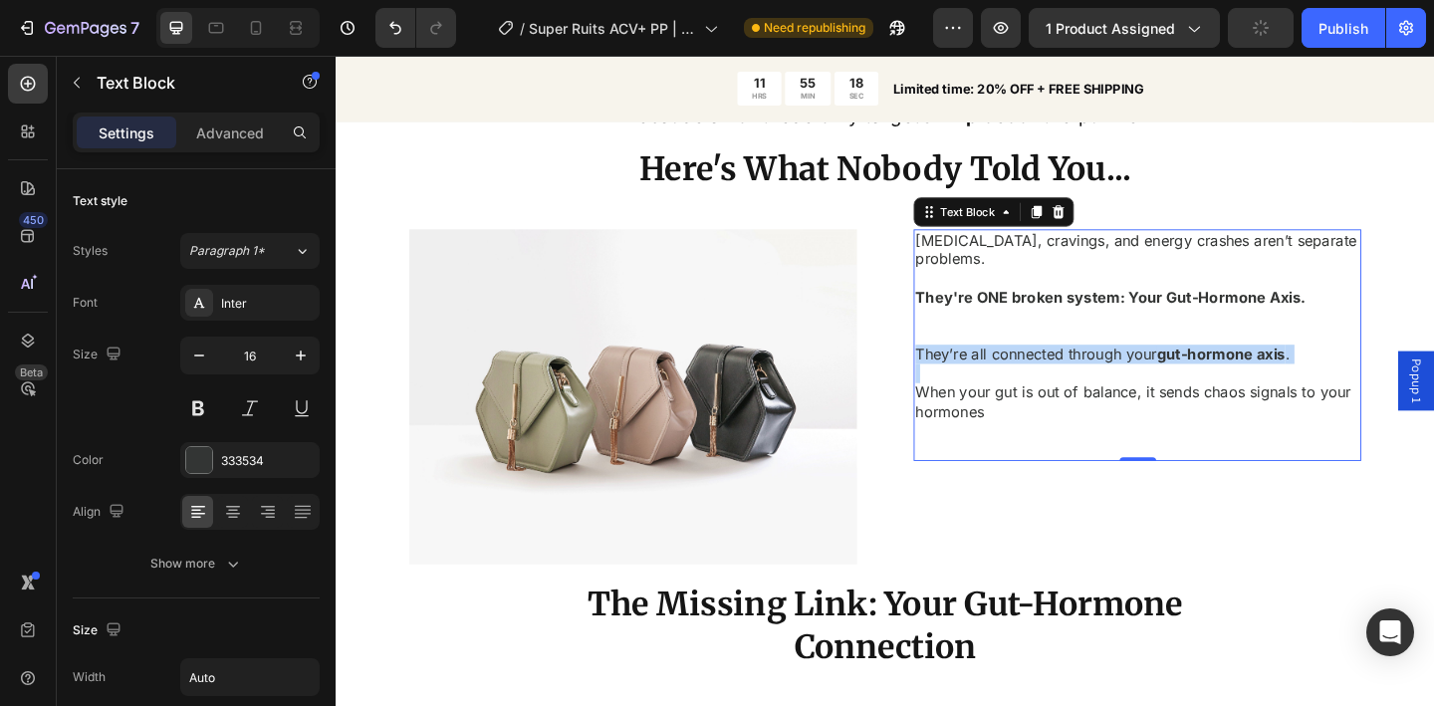
click at [1038, 383] on p "They’re all connected through your gut-hormone axis ." at bounding box center [1207, 361] width 483 height 62
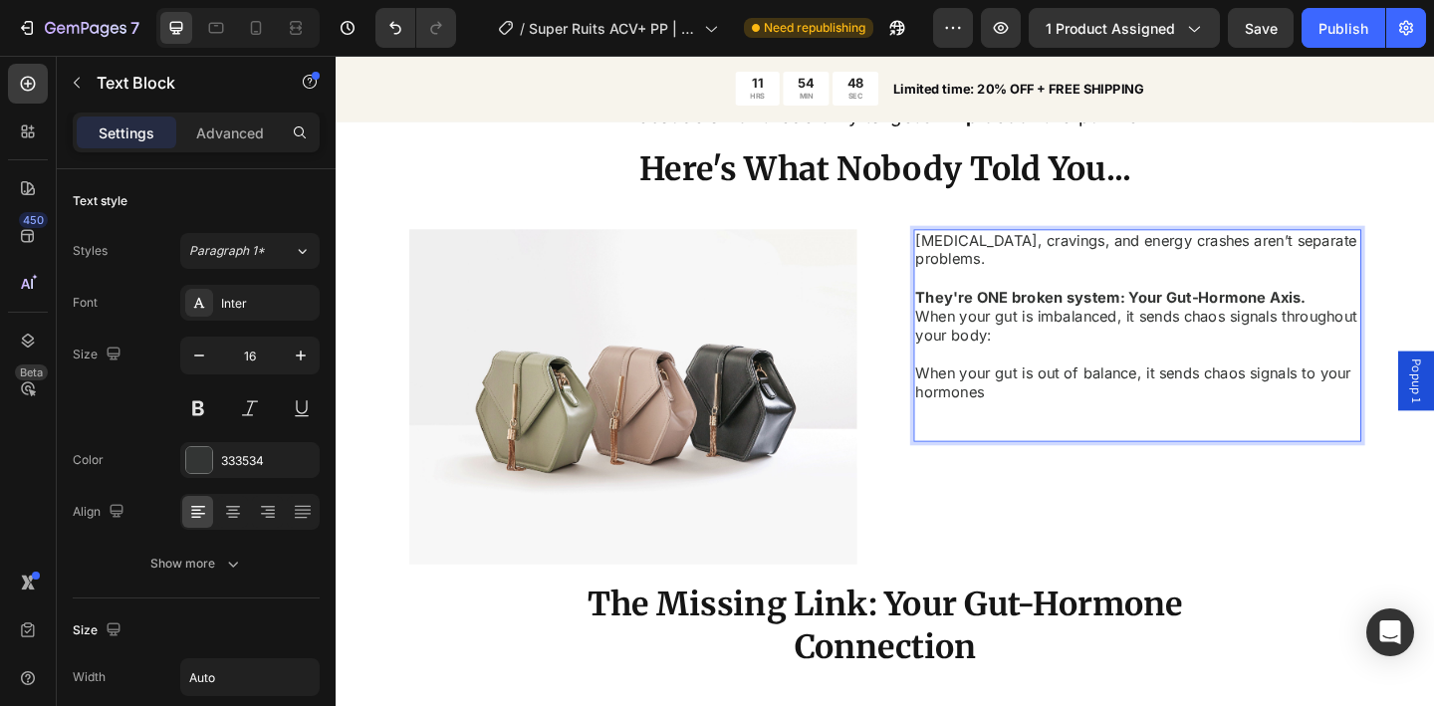
click at [1373, 320] on strong "They're ONE broken system: Your Gut-Hormone Axis." at bounding box center [1178, 319] width 424 height 20
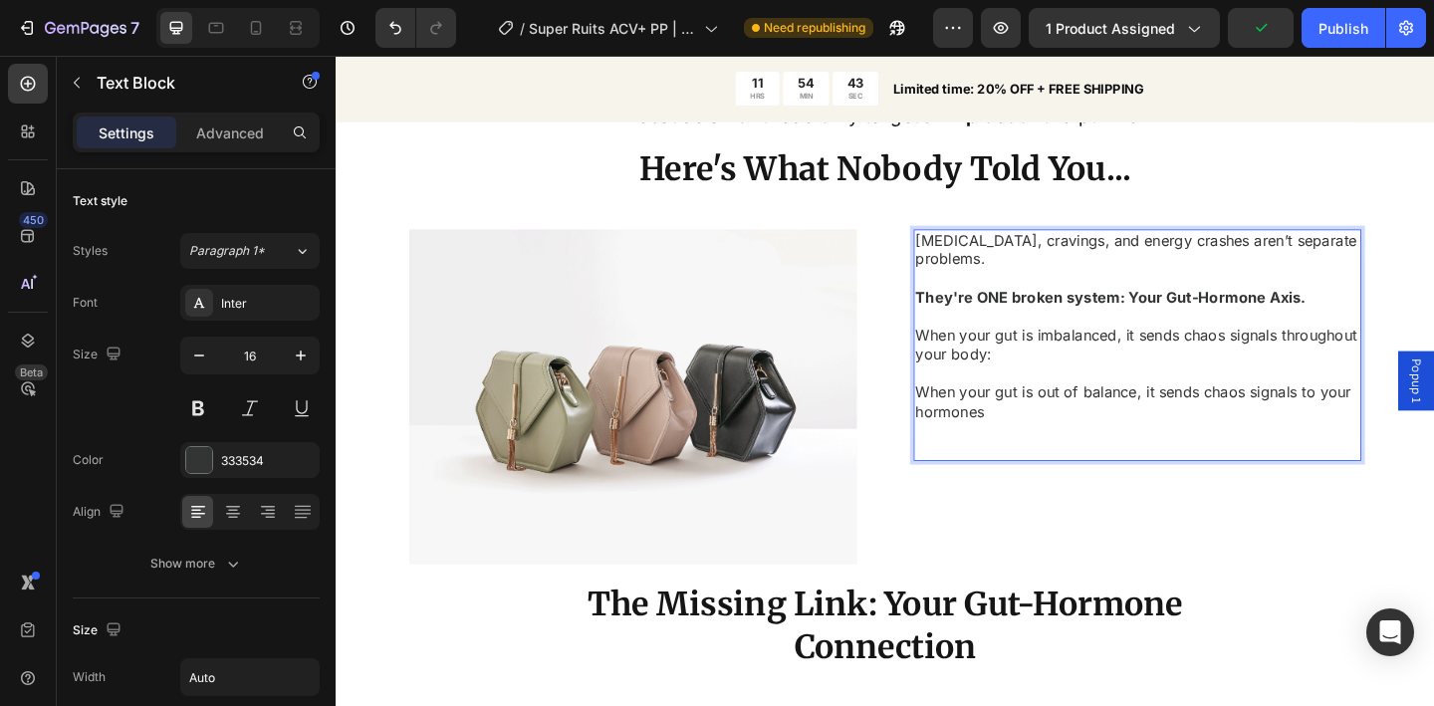
click at [1106, 428] on p "When your gut is out of balance, it sends chaos signals to your hormones" at bounding box center [1207, 433] width 483 height 42
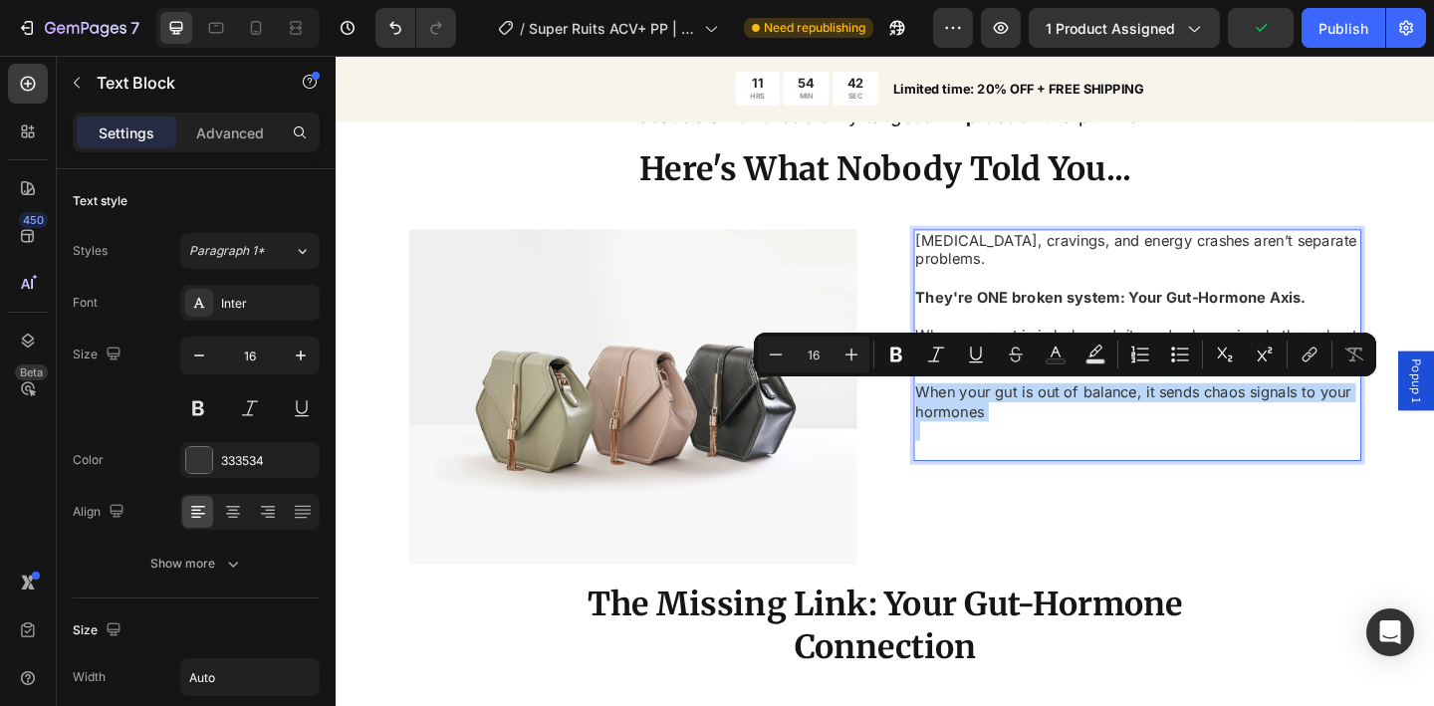
click at [1106, 428] on p "When your gut is out of balance, it sends chaos signals to your hormones" at bounding box center [1207, 433] width 483 height 42
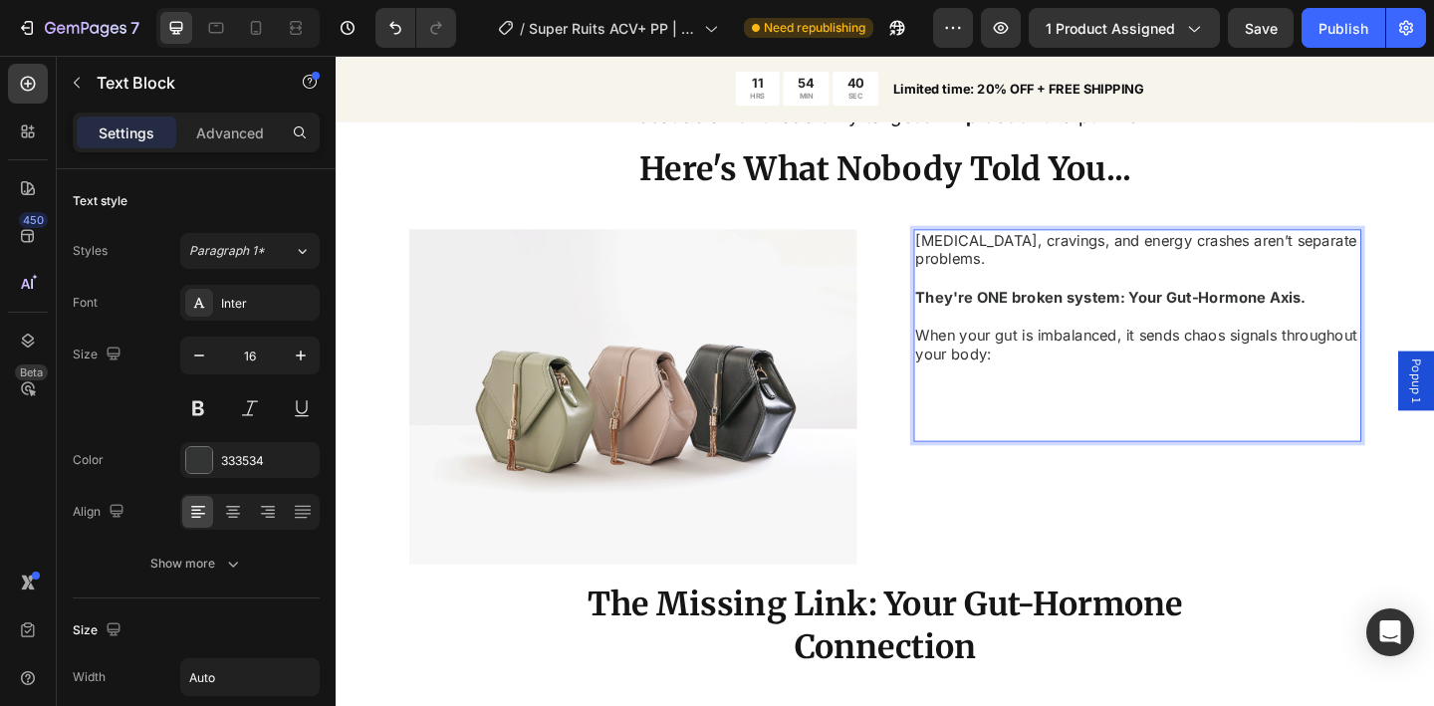
click at [1018, 465] on p "Rich Text Editor. Editing area: main" at bounding box center [1207, 464] width 483 height 21
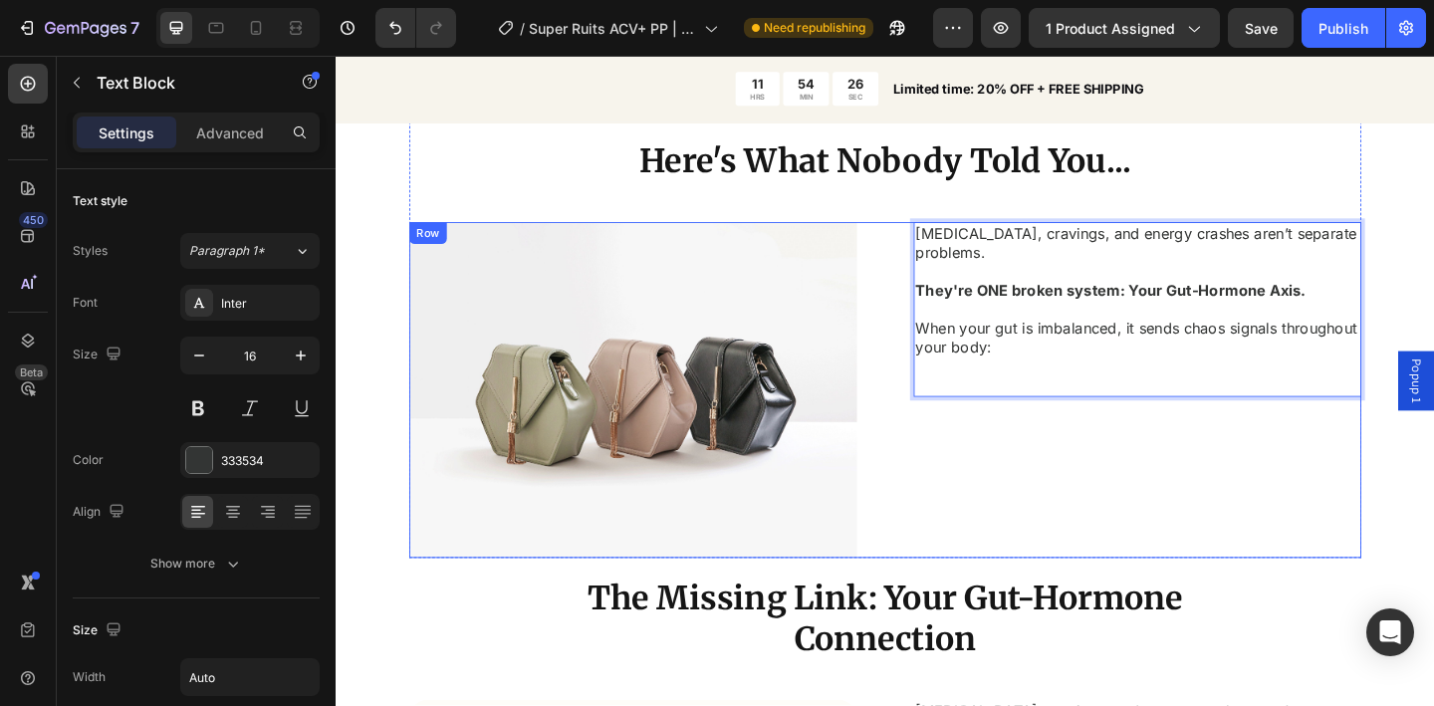
scroll to position [2180, 0]
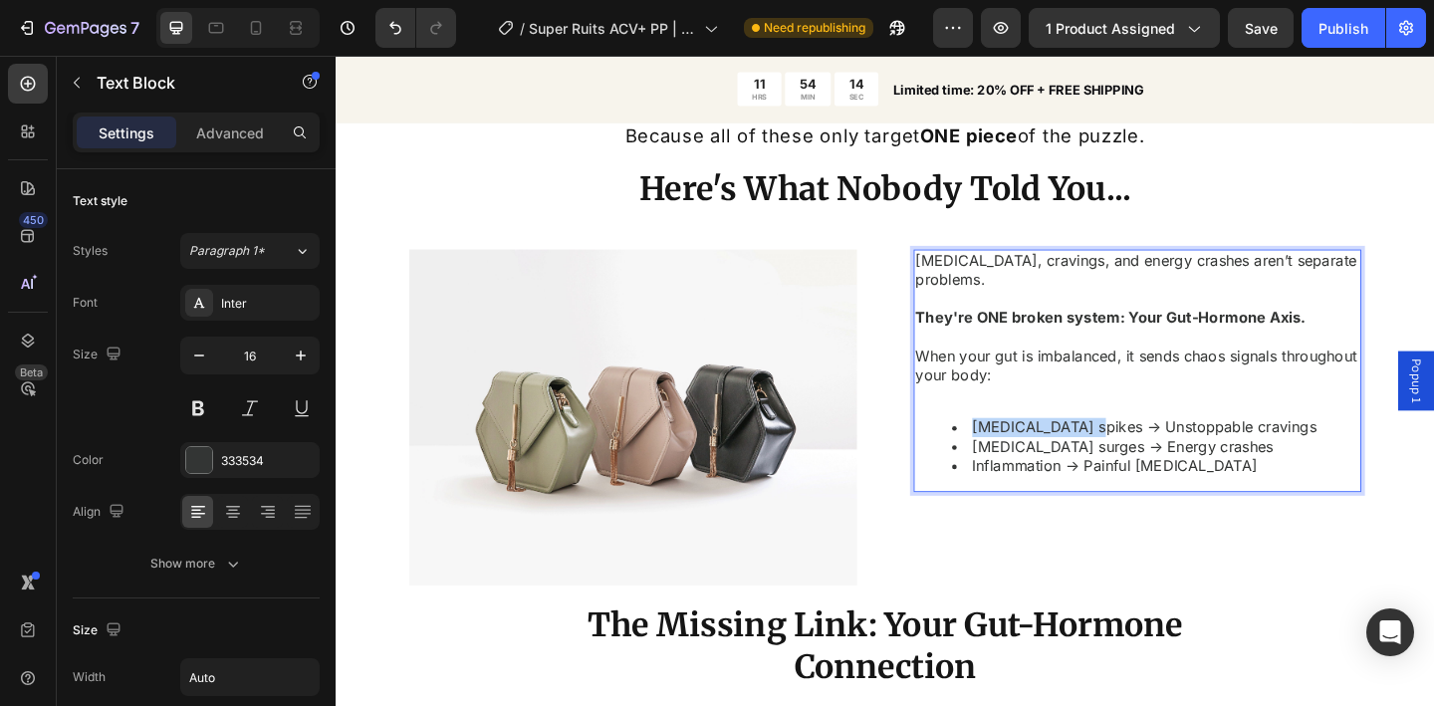
drag, startPoint x: 1142, startPoint y: 461, endPoint x: 1021, endPoint y: 460, distance: 121.5
click at [1021, 460] on li "Insulin spikes → Unstoppable cravings" at bounding box center [1227, 460] width 443 height 21
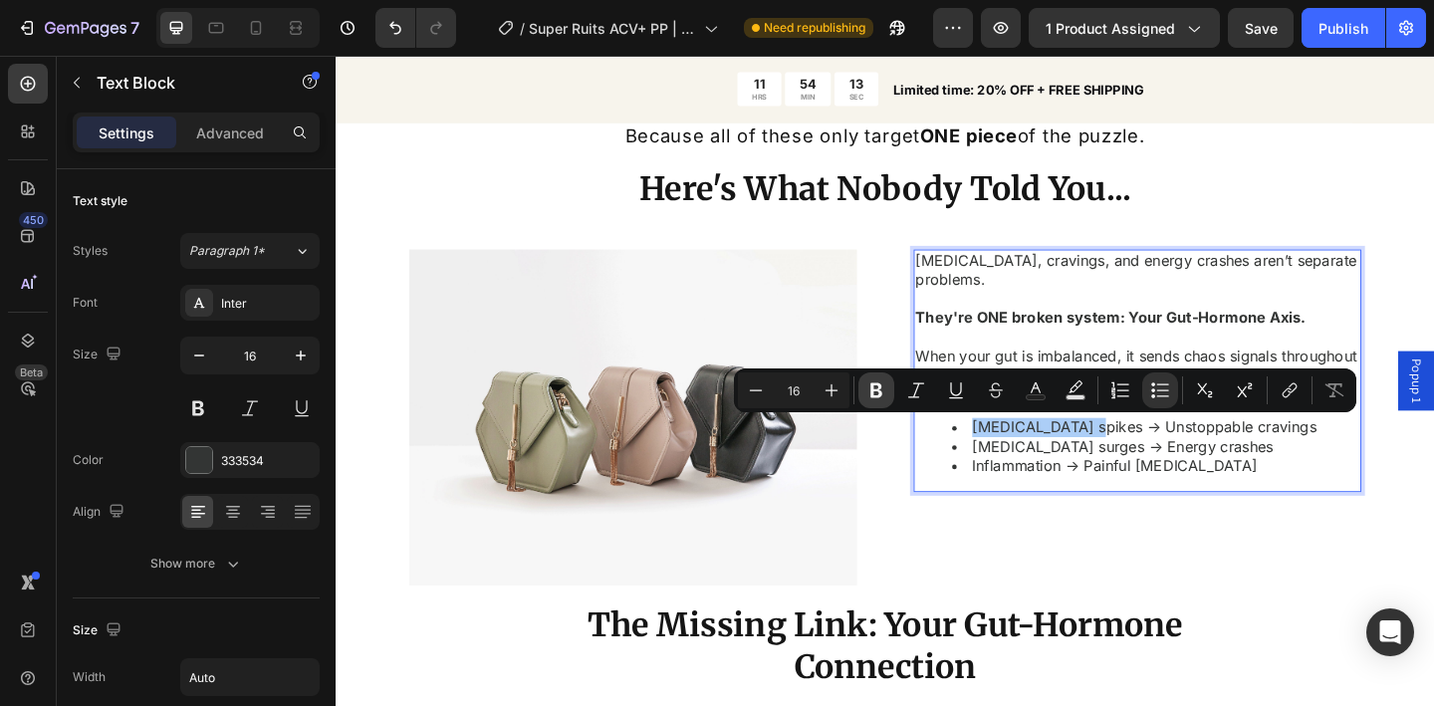
click at [881, 389] on icon "Editor contextual toolbar" at bounding box center [877, 390] width 20 height 20
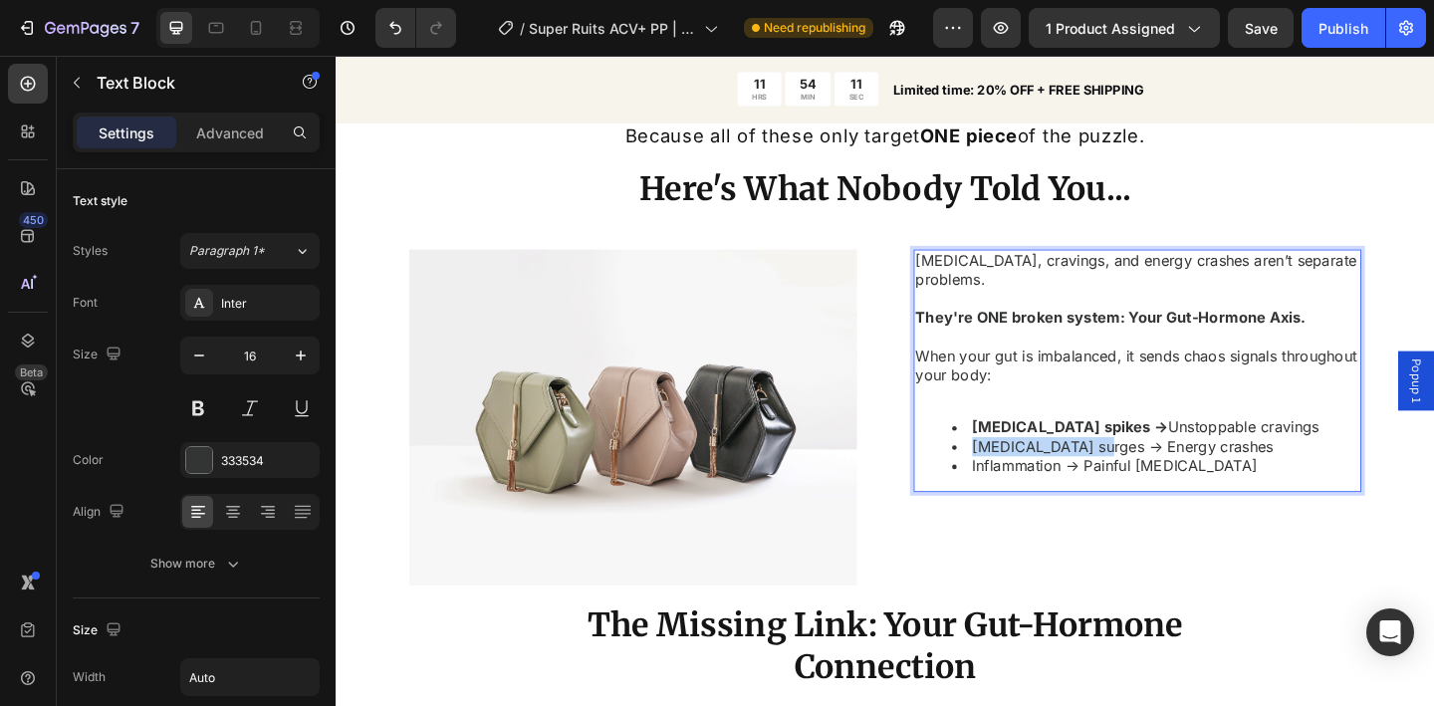
drag, startPoint x: 1154, startPoint y: 484, endPoint x: 1021, endPoint y: 481, distance: 133.5
click at [1021, 481] on li "Cortisol surges → Energy crashes" at bounding box center [1227, 481] width 443 height 21
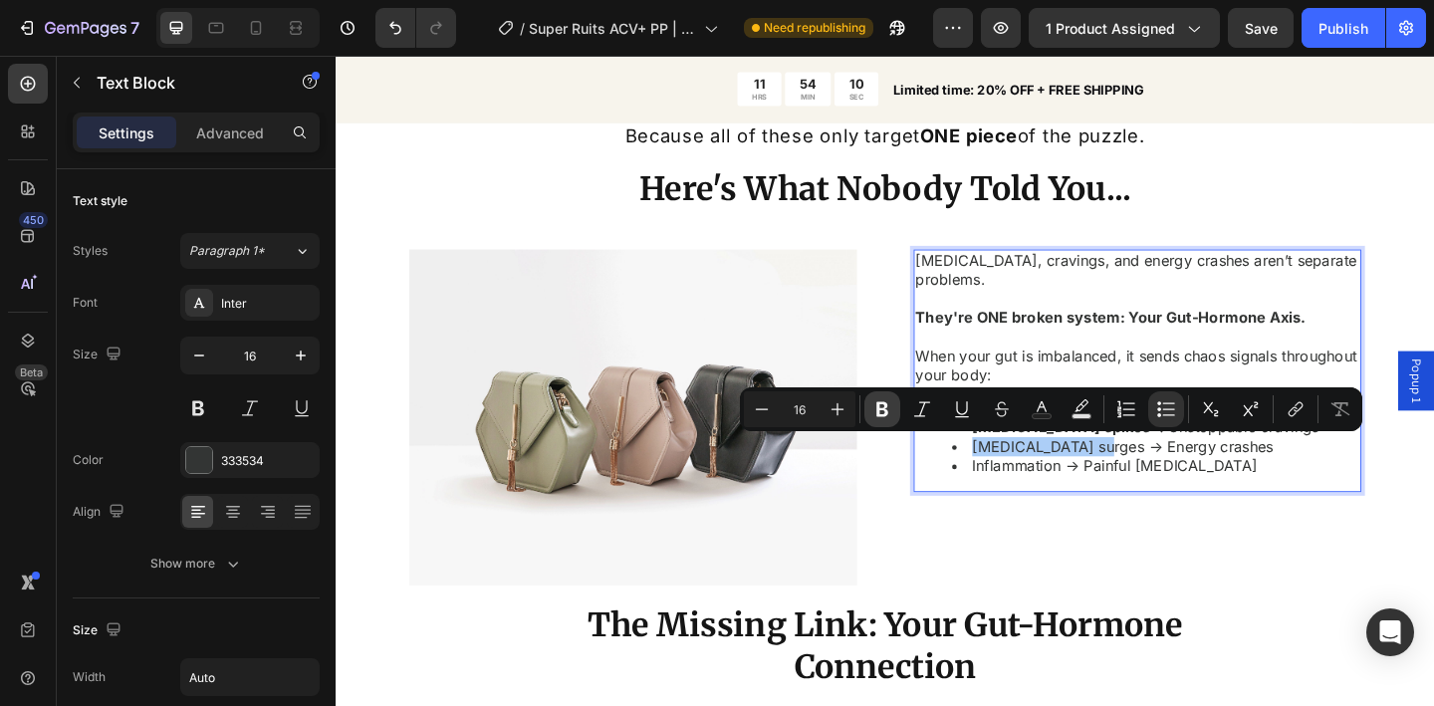
click at [889, 412] on icon "Editor contextual toolbar" at bounding box center [883, 409] width 20 height 20
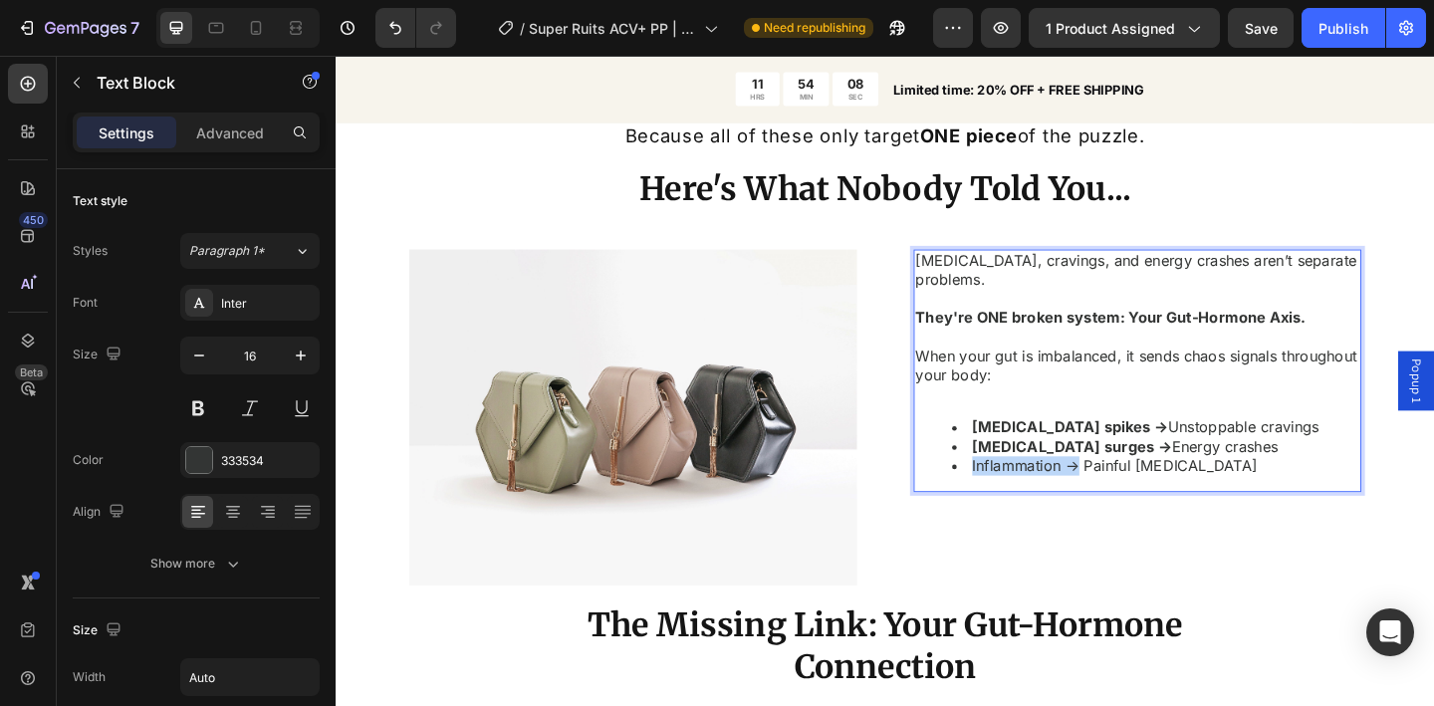
drag, startPoint x: 1138, startPoint y: 503, endPoint x: 1019, endPoint y: 494, distance: 119.9
click at [1019, 494] on li "Inflammation → Painful bloating" at bounding box center [1227, 502] width 443 height 21
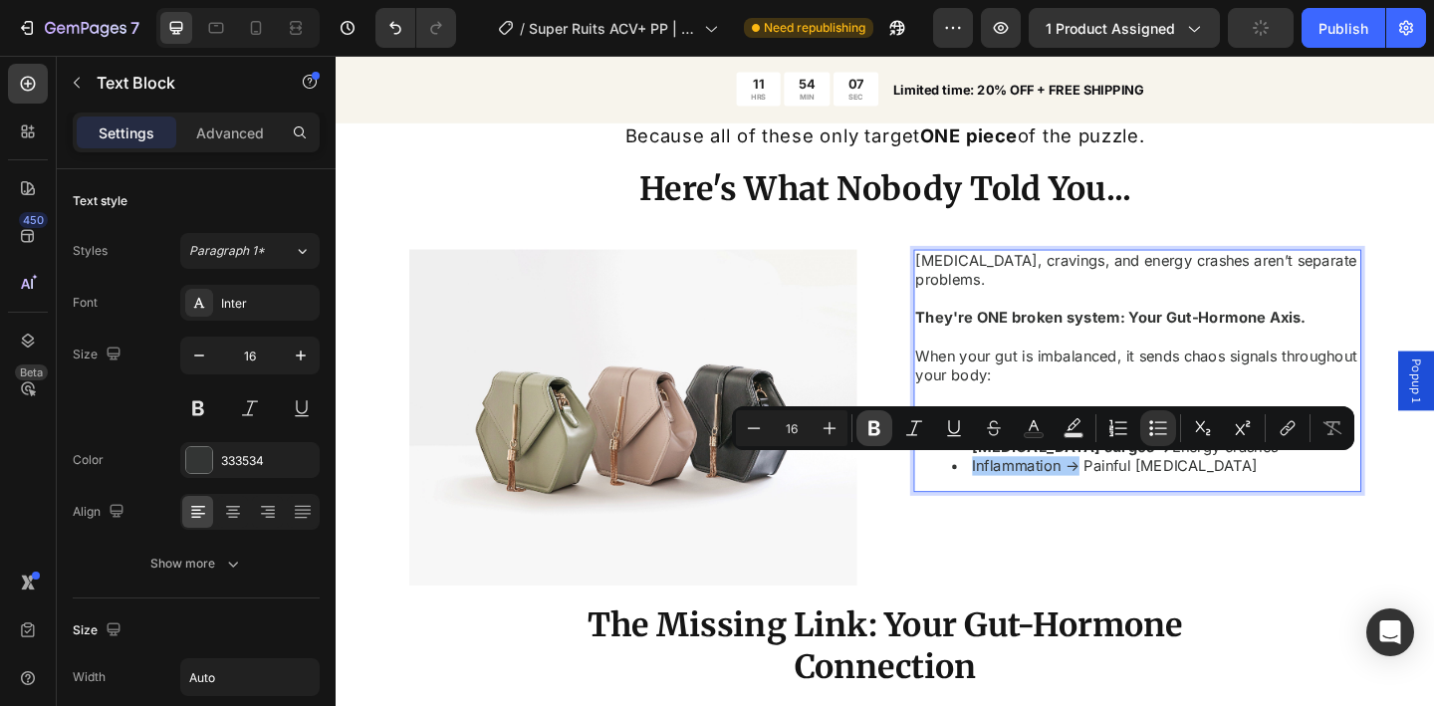
click at [879, 423] on icon "Editor contextual toolbar" at bounding box center [875, 428] width 20 height 20
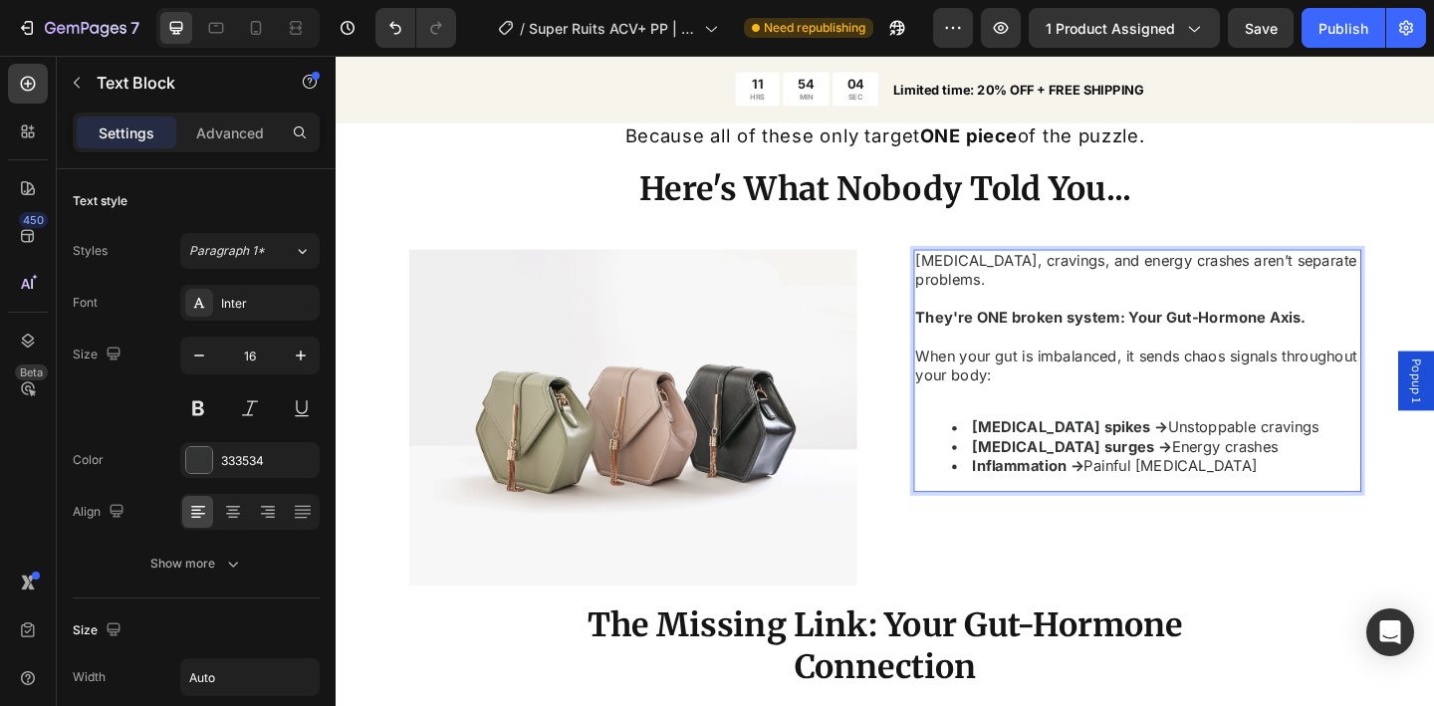
click at [983, 460] on ul "Insulin spikes → Unstoppable cravings Cortisol surges → Energy crashes Inflamma…" at bounding box center [1207, 481] width 483 height 62
click at [1036, 440] on div "Bloating, cravings, and energy crashes aren’t separate problems. They're ONE br…" at bounding box center [1207, 399] width 487 height 264
click at [1040, 433] on p "Rich Text Editor. Editing area: main" at bounding box center [1207, 423] width 483 height 21
click at [1012, 295] on p "Bloating, cravings, and energy crashes aren’t separate problems. They're ONE br…" at bounding box center [1207, 310] width 483 height 83
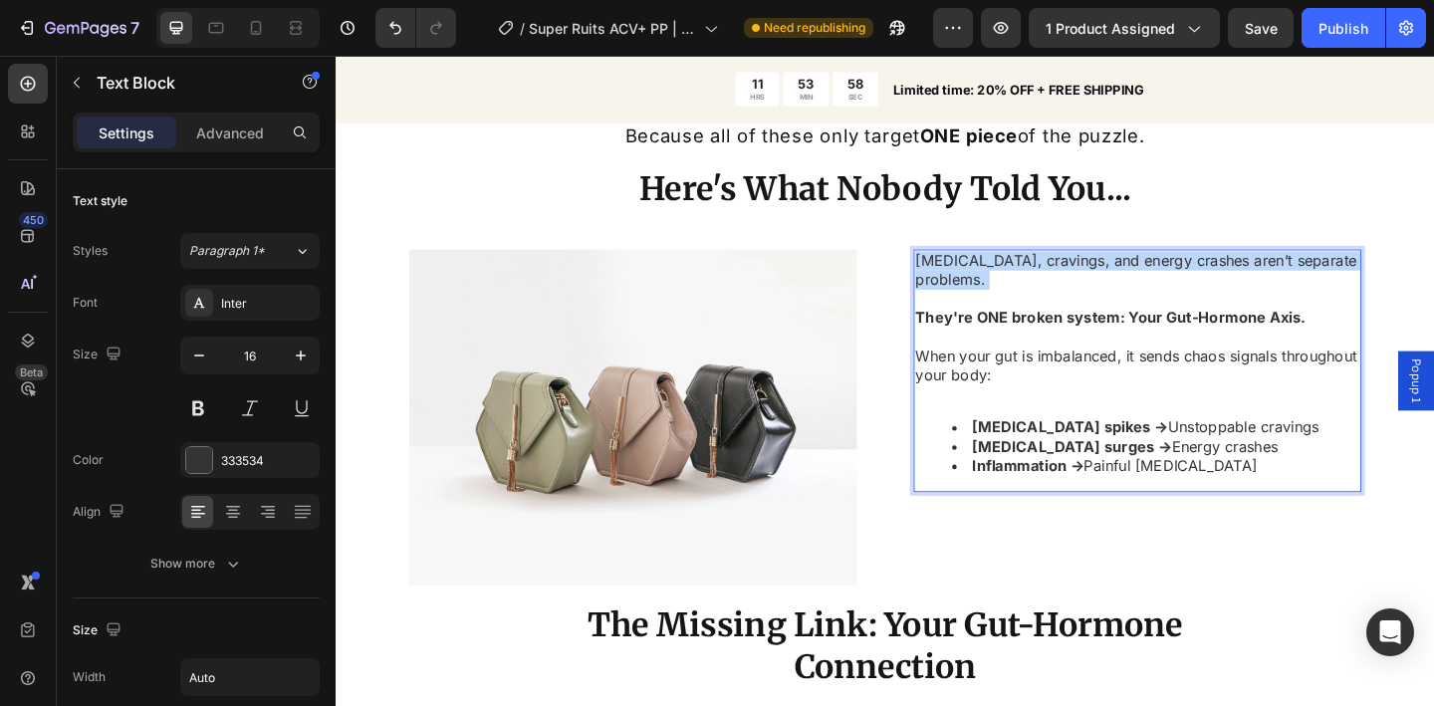
click at [1012, 295] on p "Bloating, cravings, and energy crashes aren’t separate problems. They're ONE br…" at bounding box center [1207, 310] width 483 height 83
copy p "Bloating, cravings, and energy crashes aren’t separate problems."
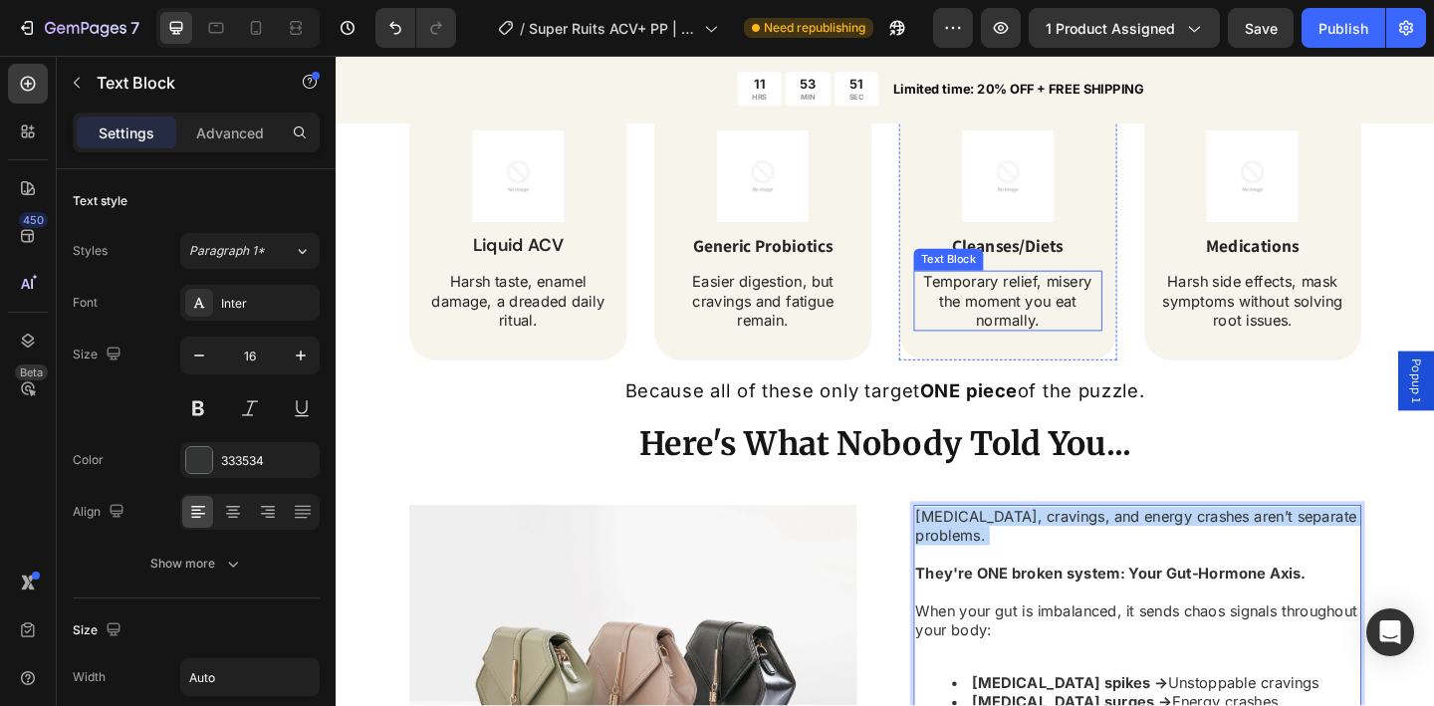
scroll to position [1904, 0]
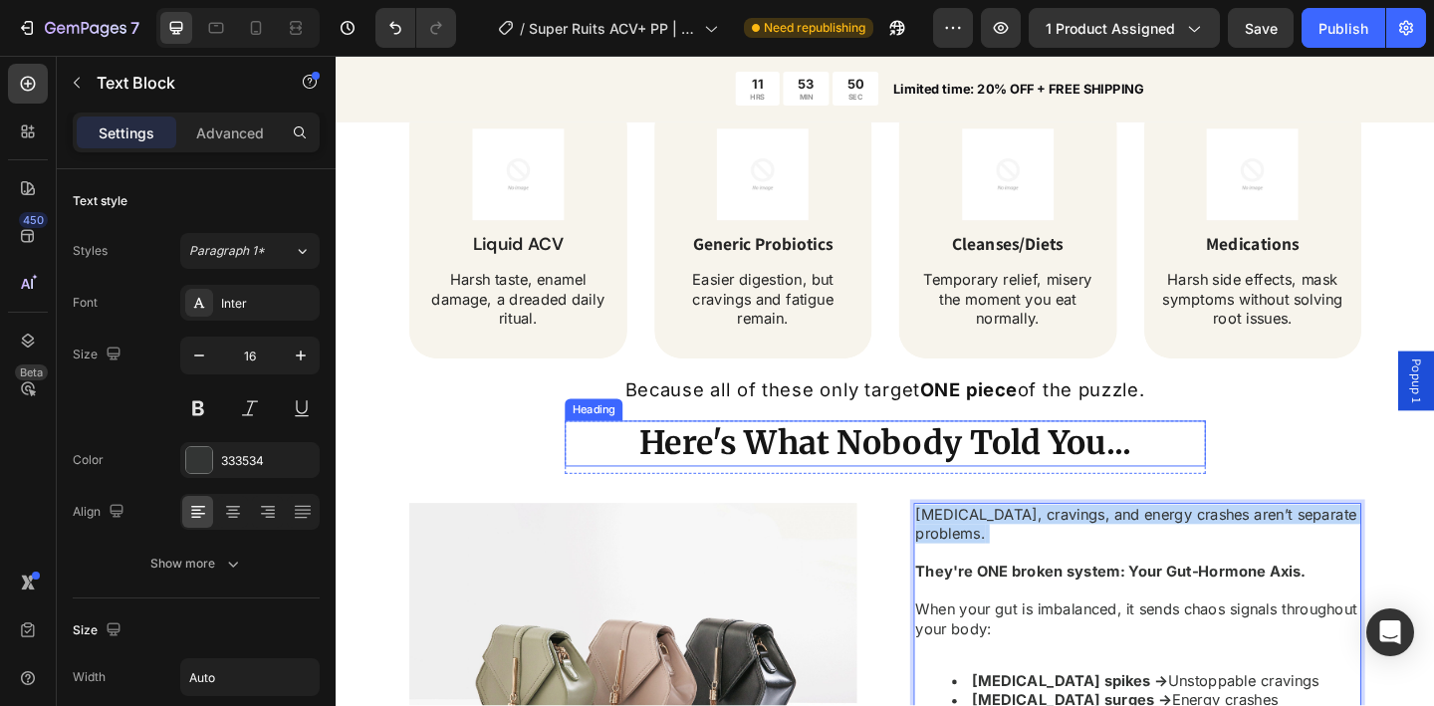
click at [1041, 478] on h2 "Here's What Nobody Told You..." at bounding box center [933, 478] width 697 height 50
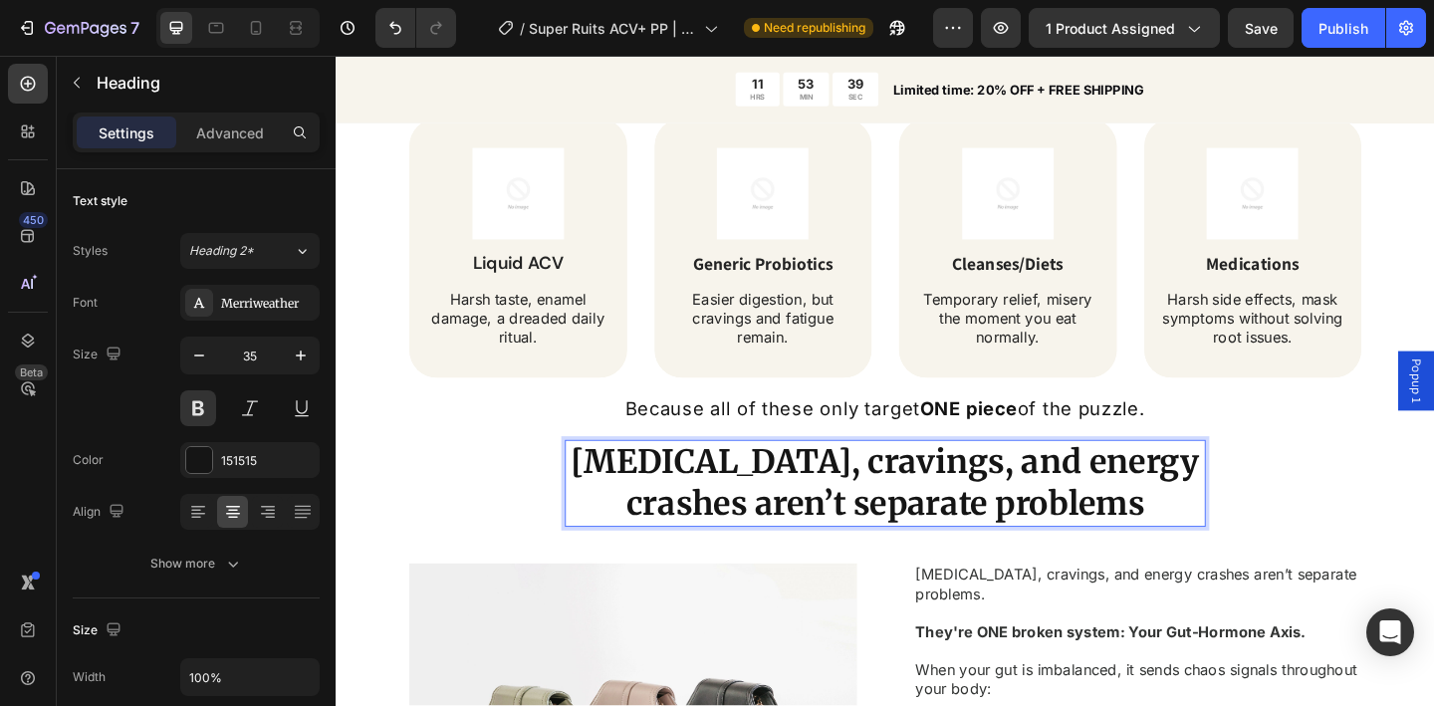
scroll to position [1889, 0]
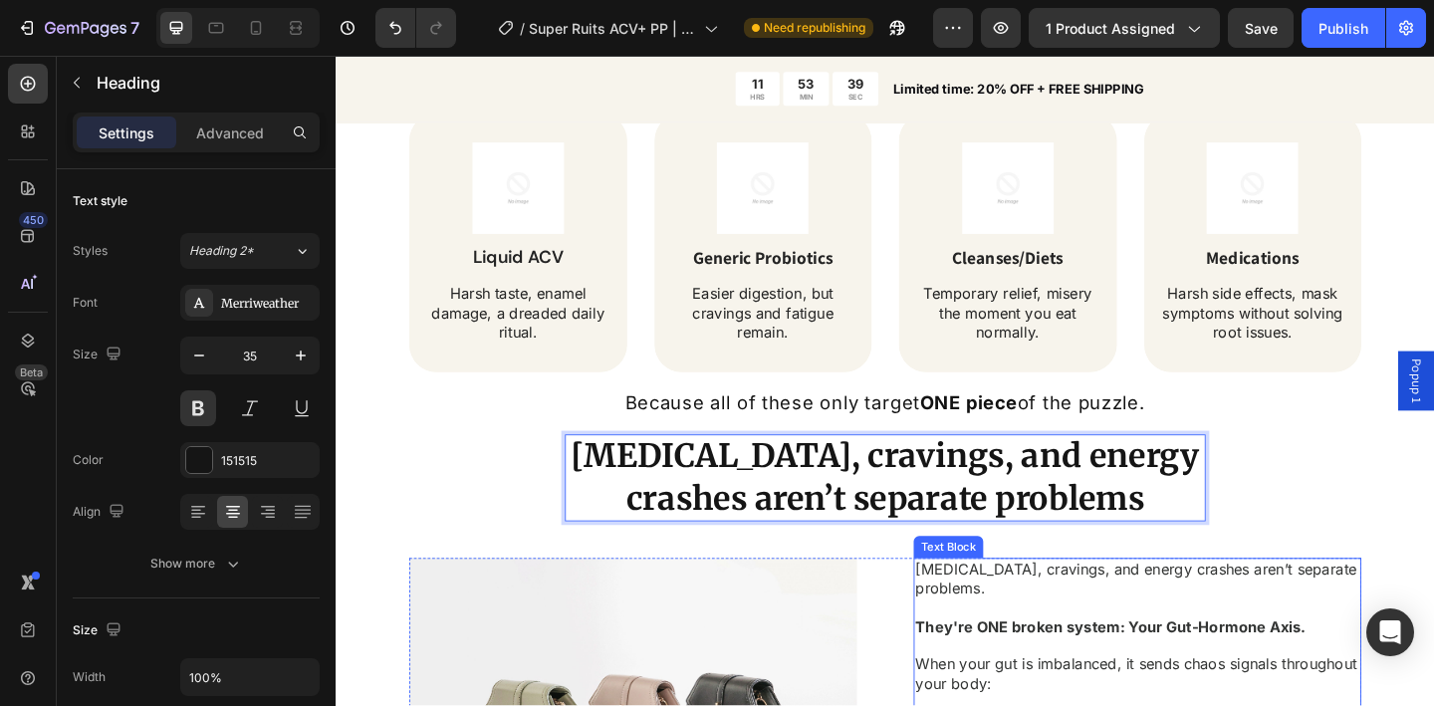
click at [1061, 627] on p "Bloating, cravings, and energy crashes aren’t separate problems. They're ONE br…" at bounding box center [1207, 646] width 483 height 83
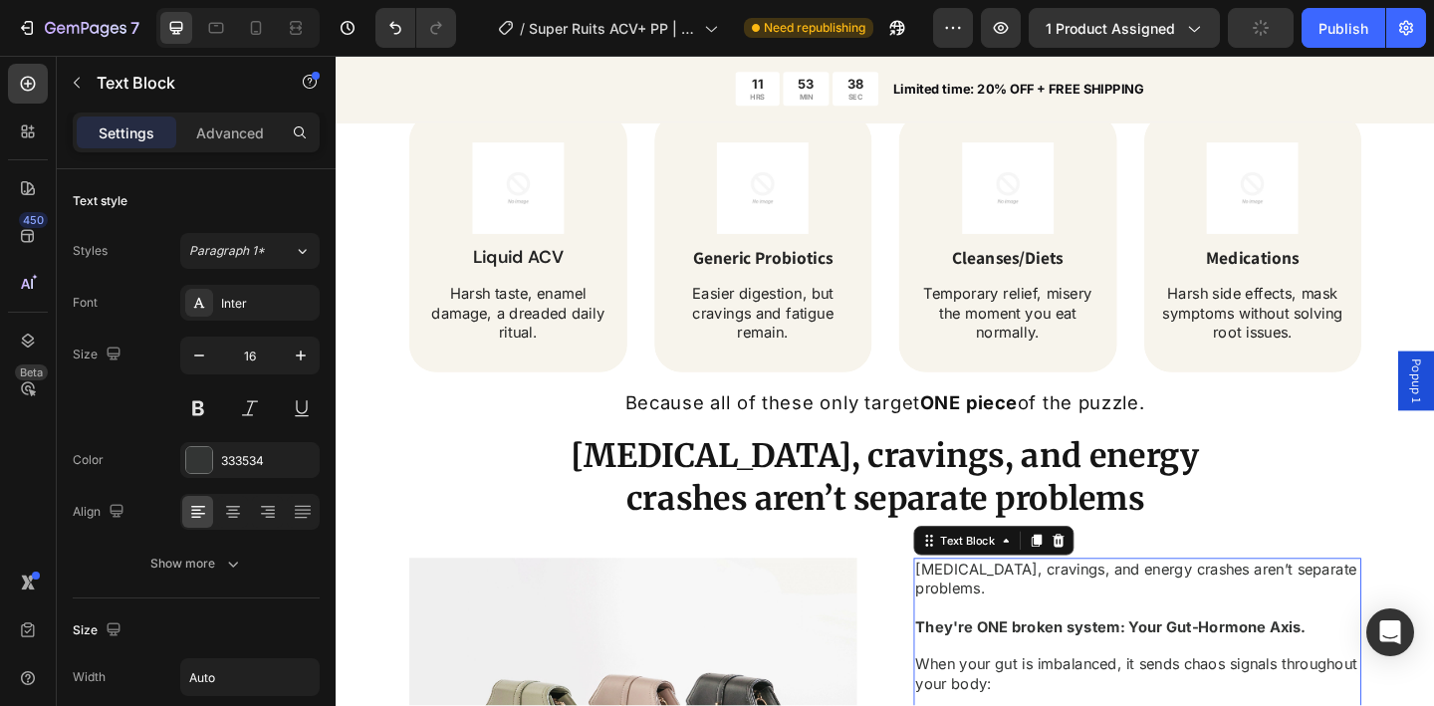
click at [1025, 653] on p "Bloating, cravings, and energy crashes aren’t separate problems. They're ONE br…" at bounding box center [1207, 646] width 483 height 83
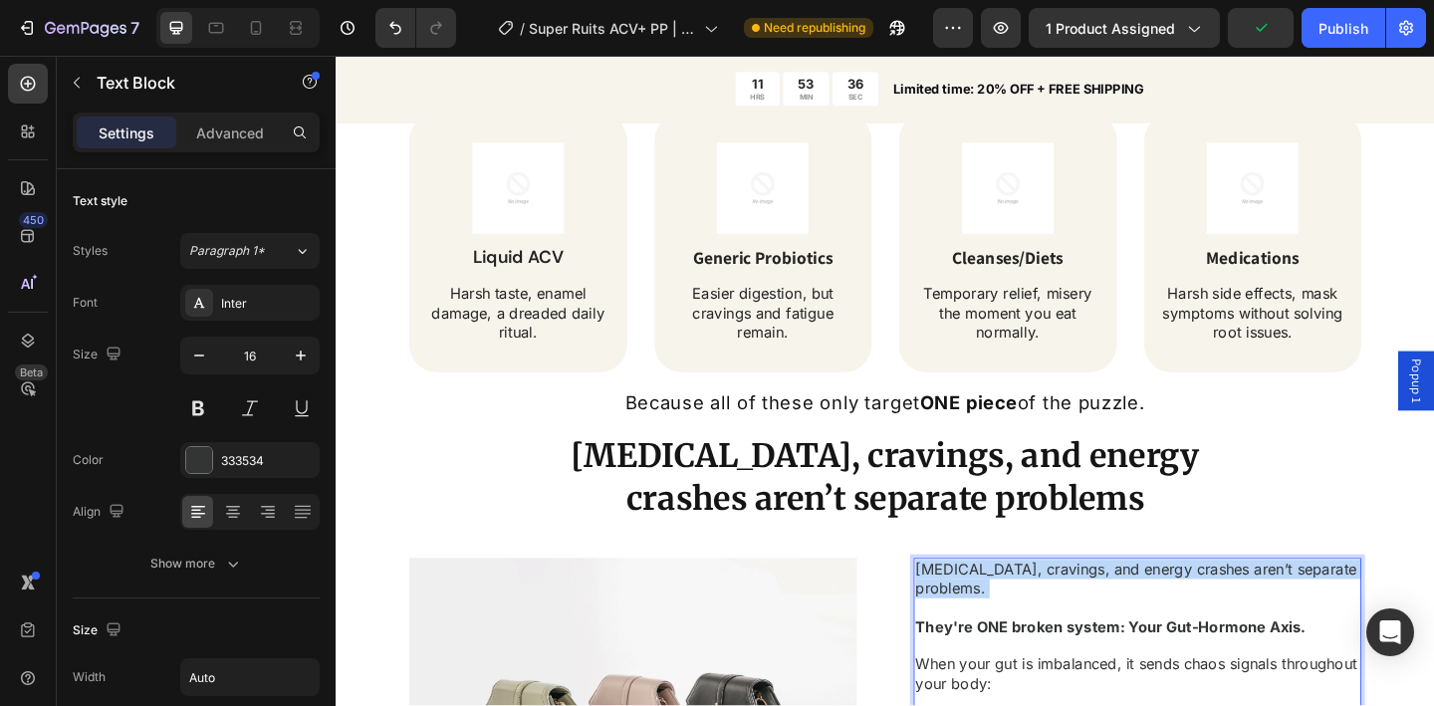
drag, startPoint x: 1015, startPoint y: 654, endPoint x: 960, endPoint y: 615, distance: 67.7
click at [966, 615] on p "Bloating, cravings, and energy crashes aren’t separate problems. ⁠⁠⁠⁠⁠⁠⁠ They'r…" at bounding box center [1207, 646] width 483 height 83
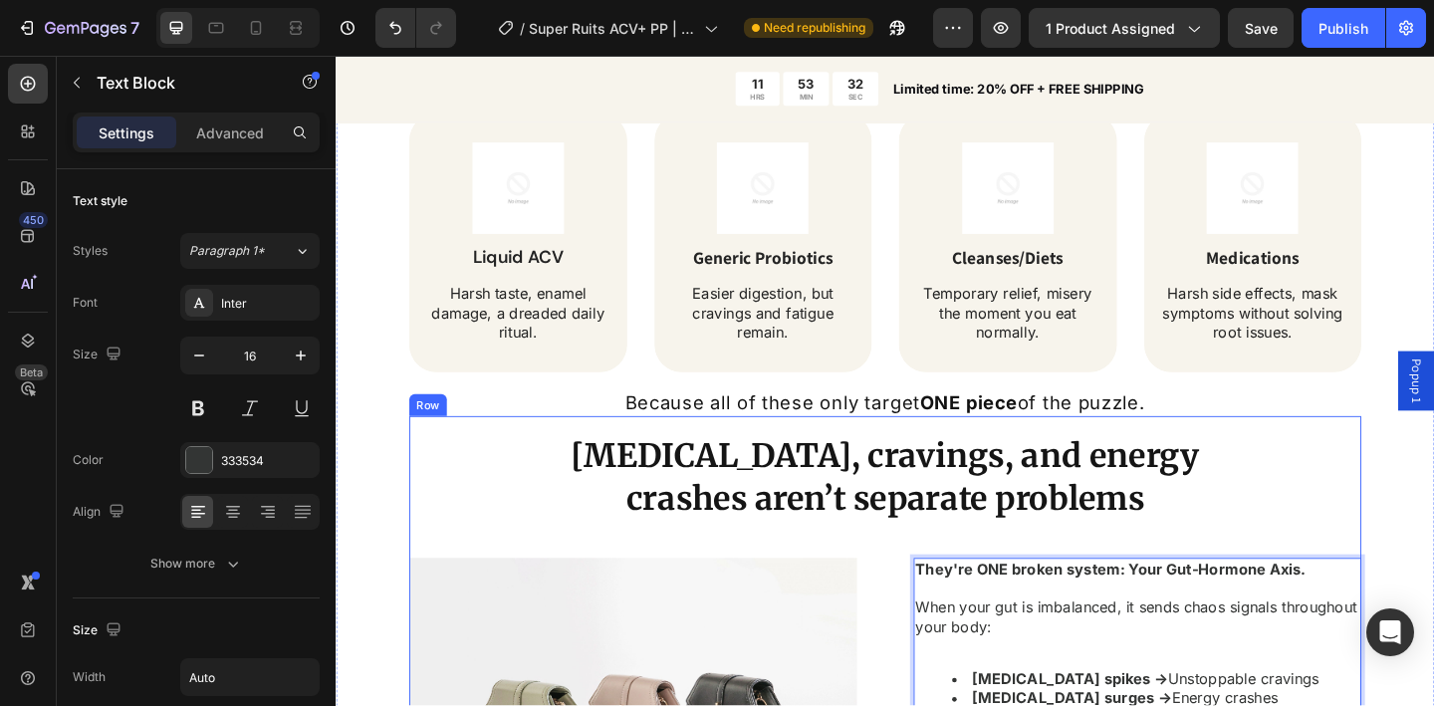
click at [921, 596] on div "Bloating, cravings, and energy crashes aren’t separate problems Heading Row Ima…" at bounding box center [933, 708] width 1036 height 520
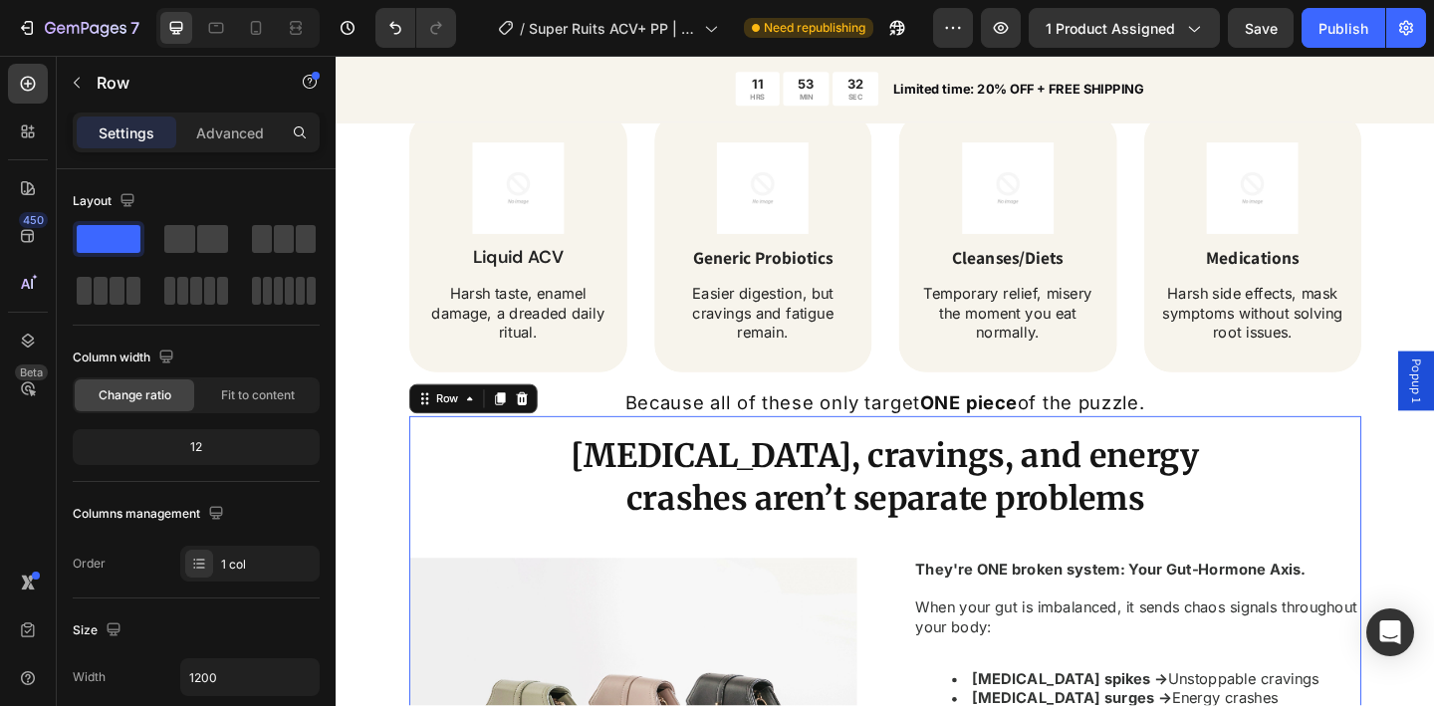
scroll to position [2049, 0]
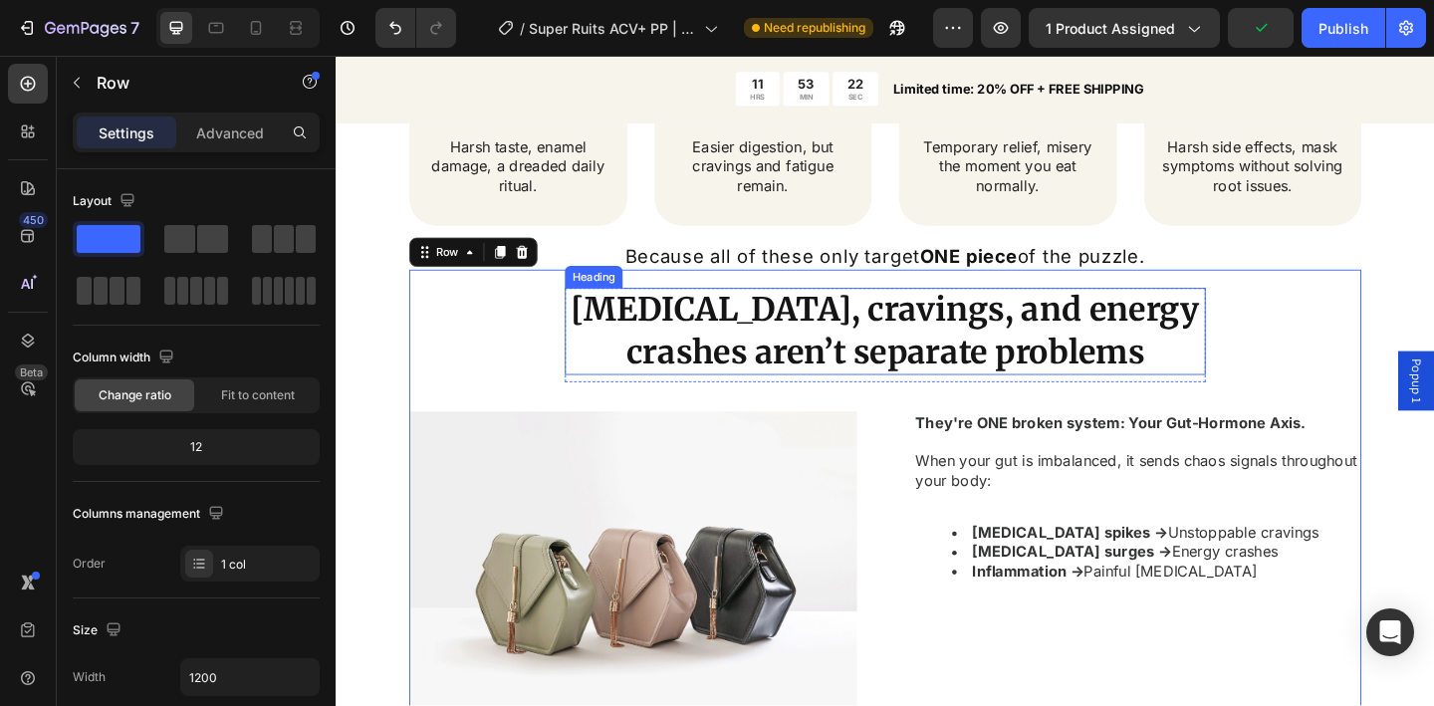
click at [776, 378] on p "[MEDICAL_DATA], cravings, and energy crashes aren’t separate problems" at bounding box center [933, 356] width 693 height 91
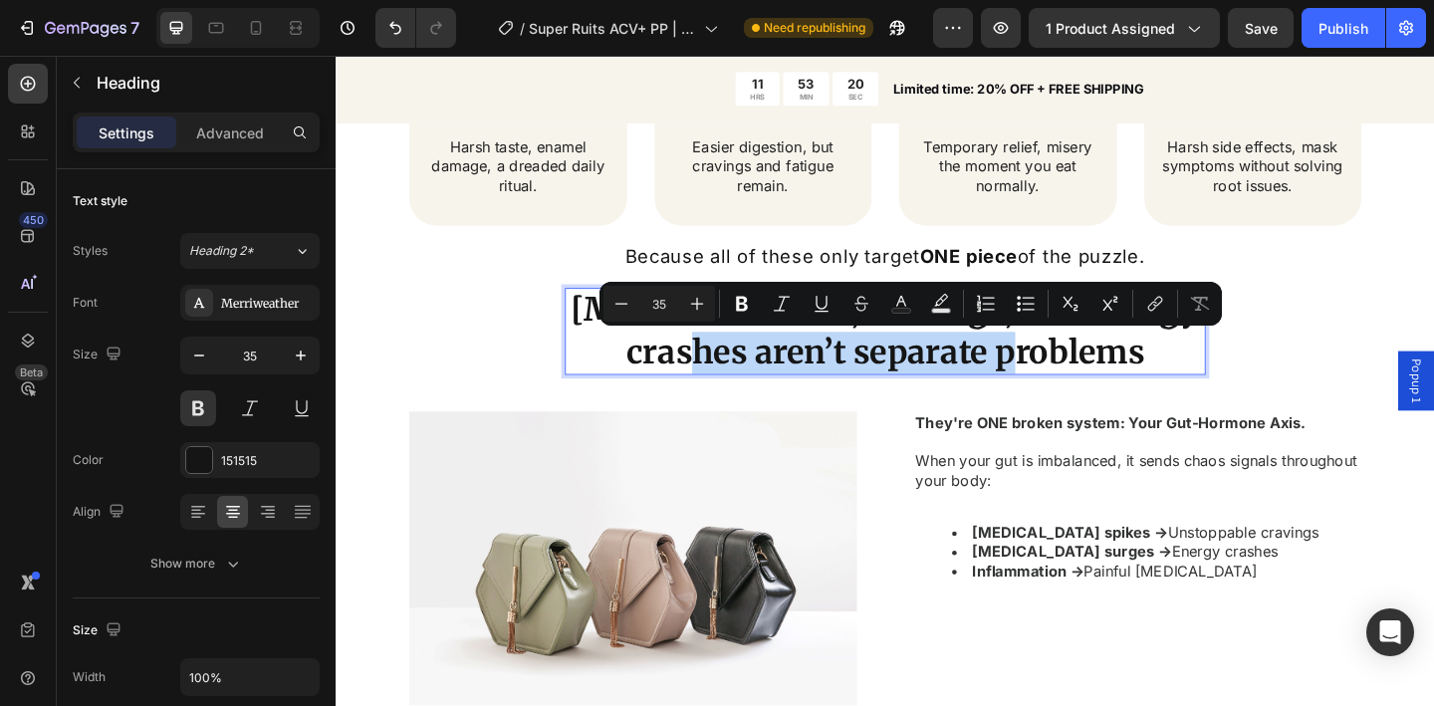
drag, startPoint x: 742, startPoint y: 382, endPoint x: 1116, endPoint y: 400, distance: 373.9
click at [1116, 400] on p "[MEDICAL_DATA], cravings, and energy crashes aren’t separate problems" at bounding box center [933, 356] width 693 height 91
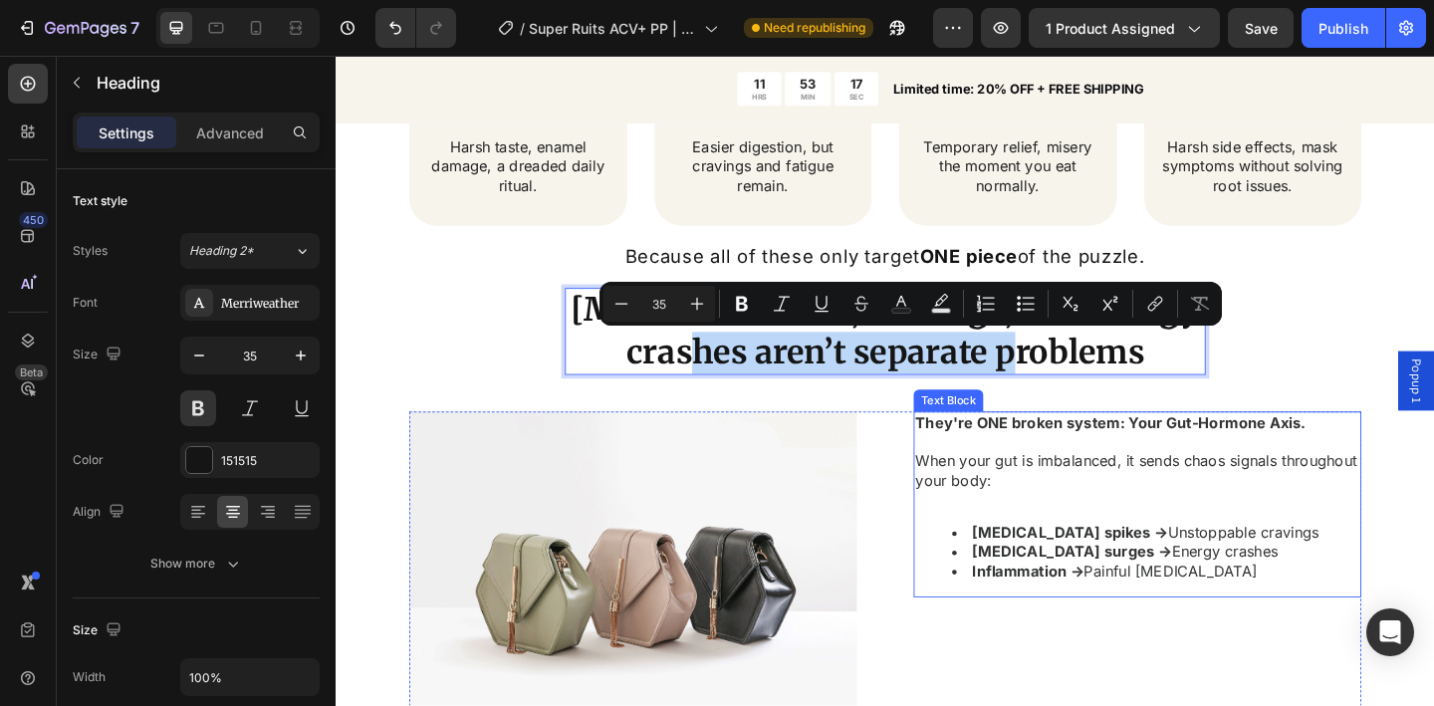
click at [1031, 499] on p "When your gut is imbalanced, it sends chaos signals throughout your body:" at bounding box center [1207, 508] width 483 height 42
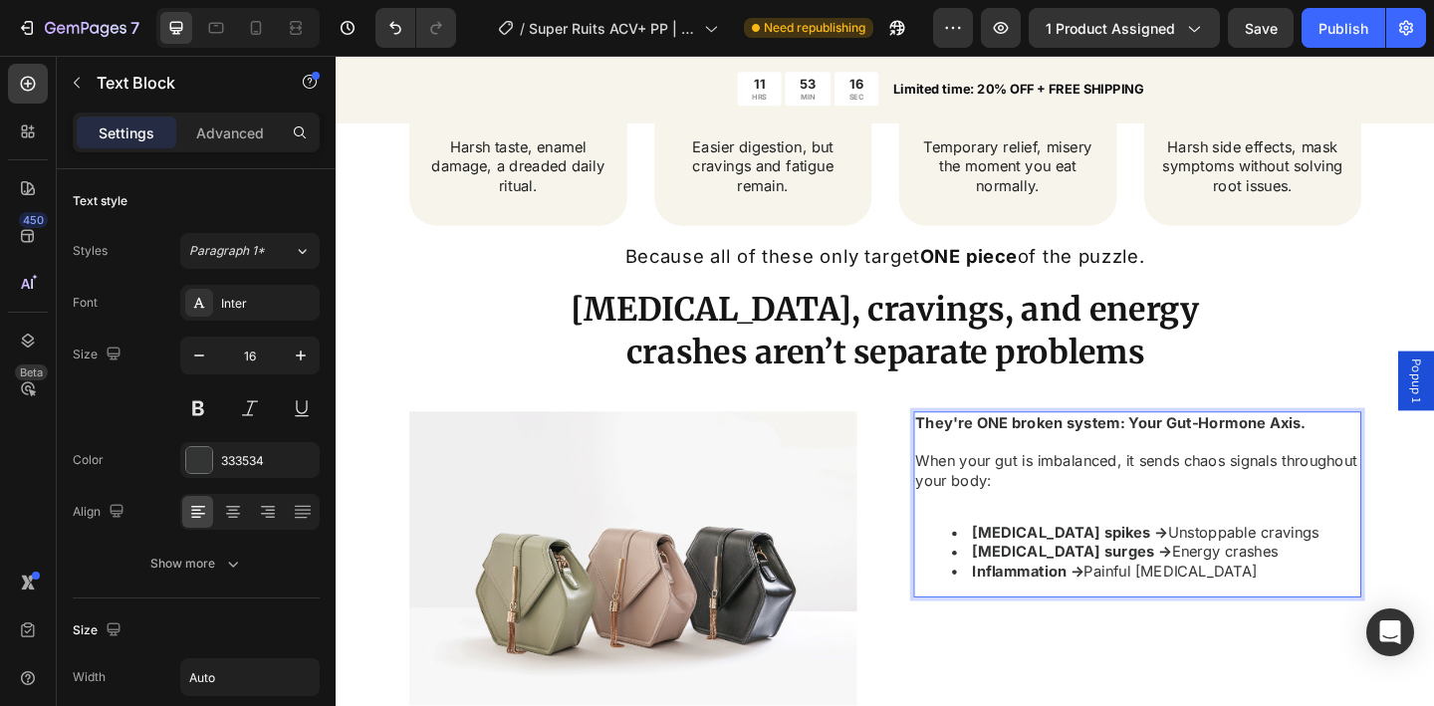
click at [1153, 518] on p "When your gut is imbalanced, it sends chaos signals throughout your body:" at bounding box center [1207, 508] width 483 height 42
click at [1106, 563] on div "They're ONE broken system: Your Gut-Hormone Axis. When your gut is imbalanced, …" at bounding box center [1207, 543] width 487 height 201
click at [1102, 553] on div "They're ONE broken system: Your Gut-Hormone Axis. When your gut is imbalanced, …" at bounding box center [1207, 543] width 487 height 201
click at [1068, 539] on p "Rich Text Editor. Editing area: main" at bounding box center [1207, 538] width 483 height 21
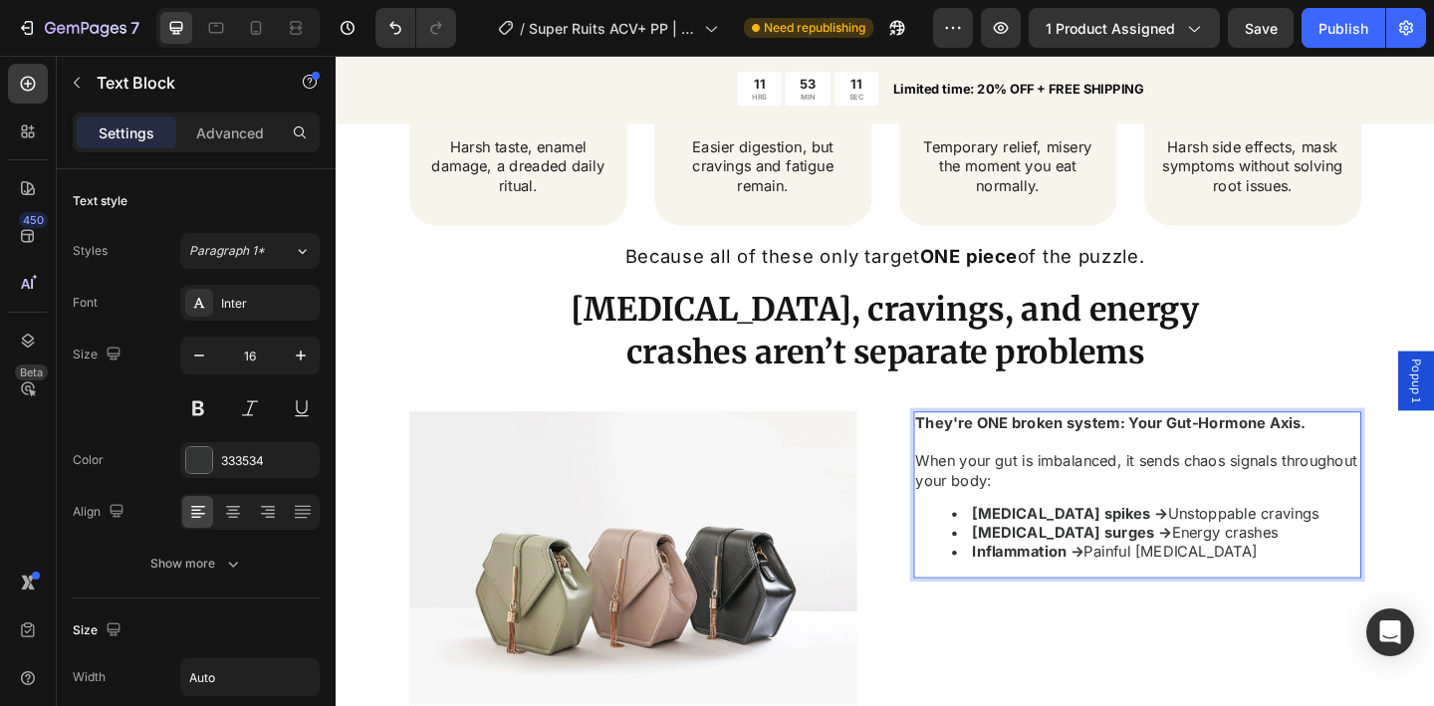
click at [1014, 475] on p "Rich Text Editor. Editing area: main" at bounding box center [1207, 476] width 483 height 21
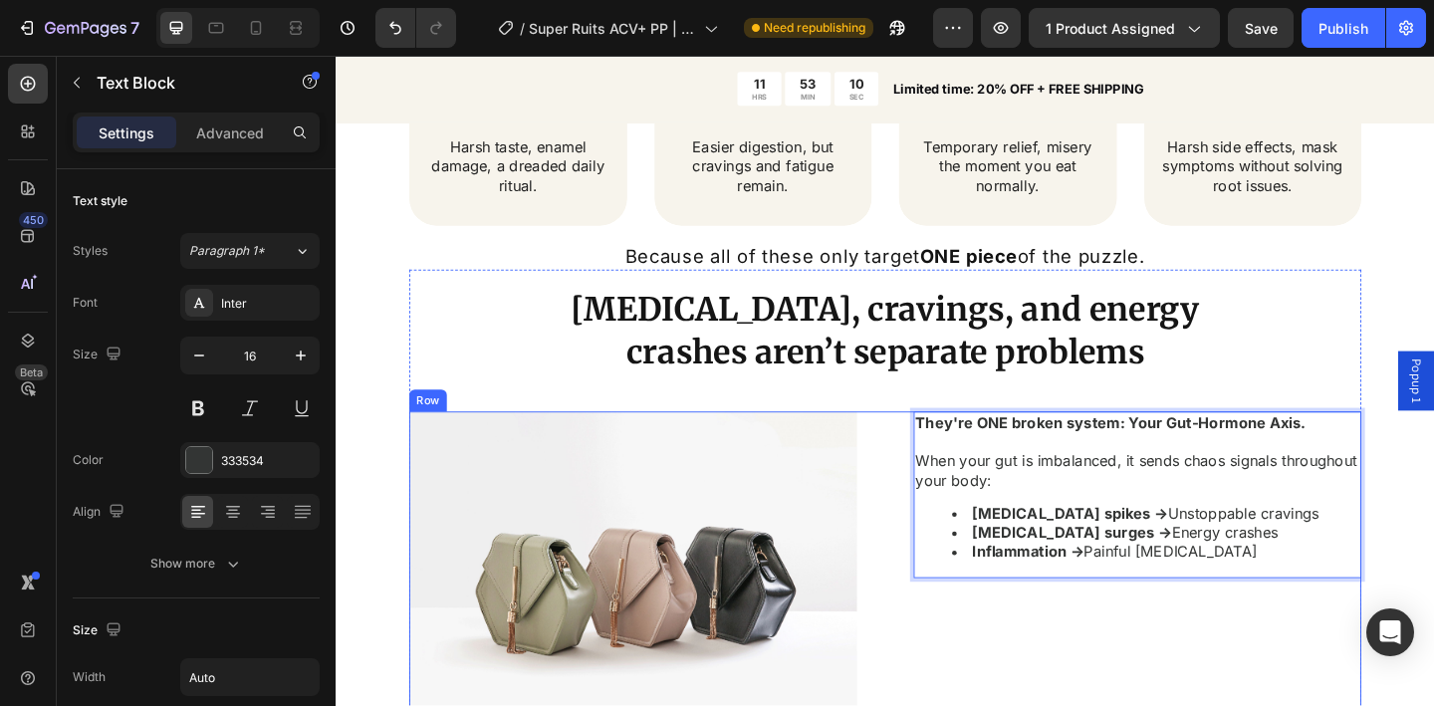
click at [925, 460] on div "Image They're ONE broken system: Your Gut-Hormone Axis. When your gut is imbala…" at bounding box center [933, 626] width 1036 height 366
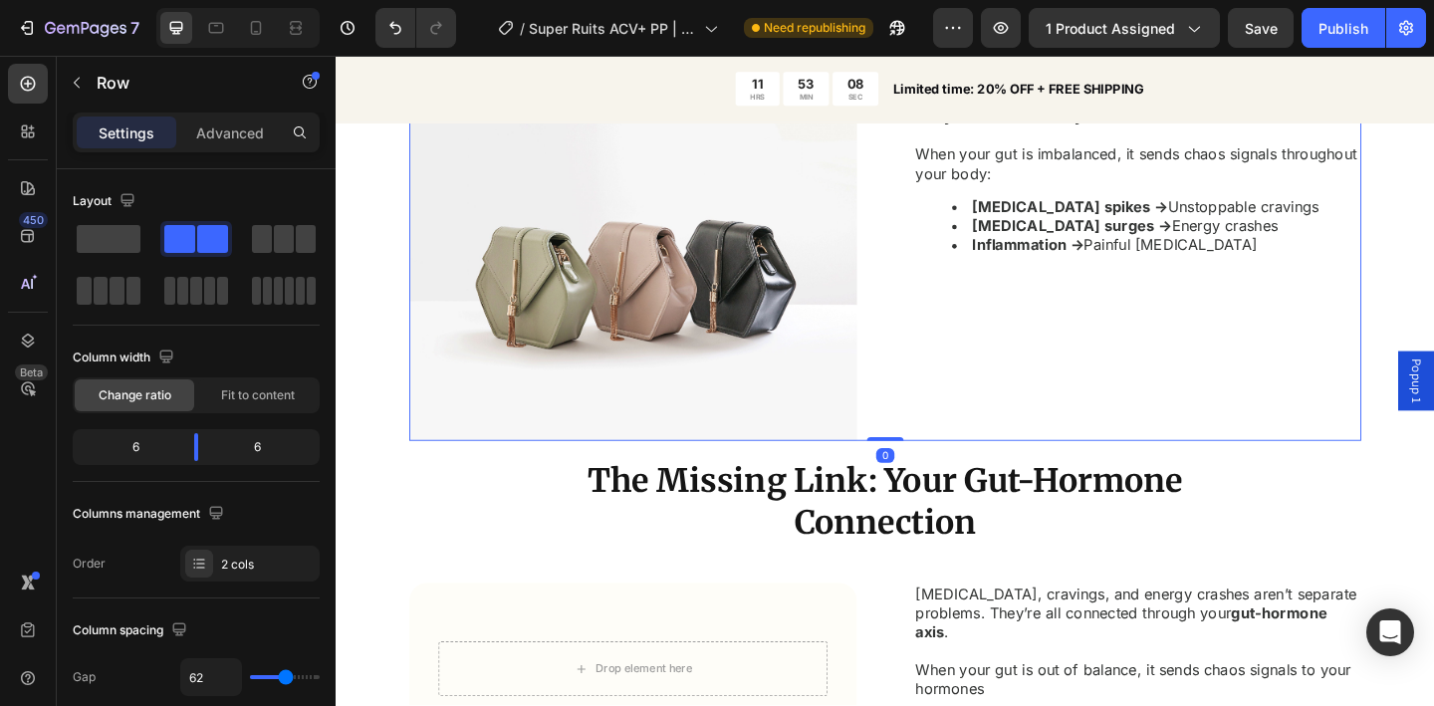
scroll to position [2384, 0]
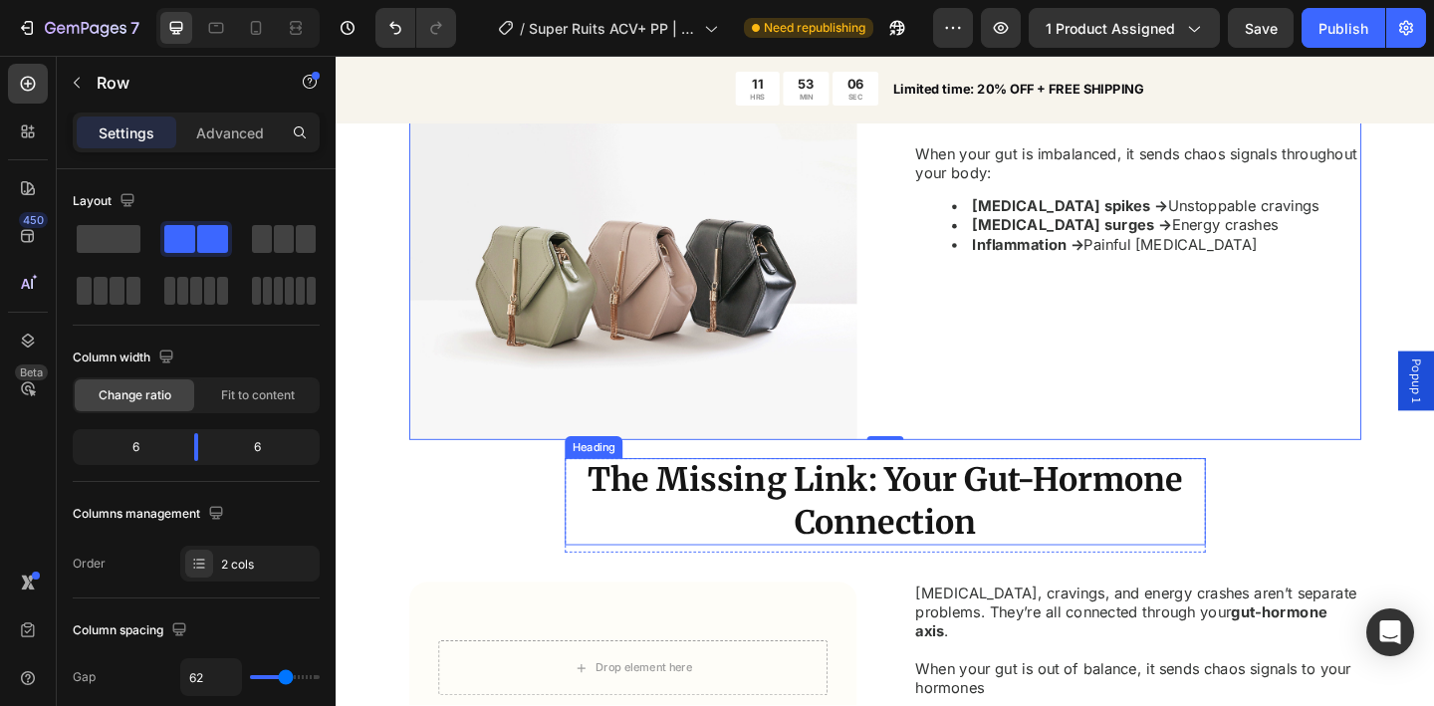
click at [1009, 561] on h2 "The Missing Link: Your Gut-Hormone Connection" at bounding box center [933, 541] width 697 height 95
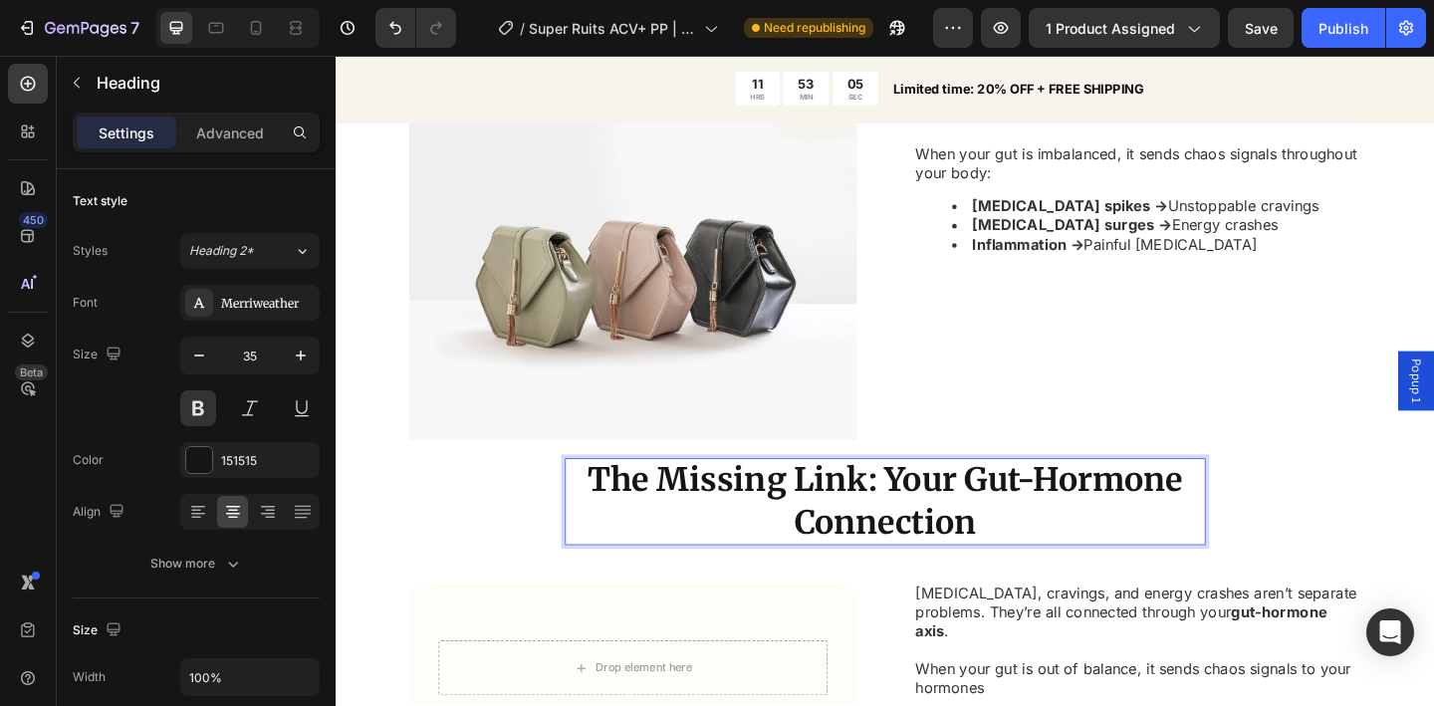
click at [999, 565] on h2 "The Missing Link: Your Gut-Hormone Connection" at bounding box center [933, 541] width 697 height 95
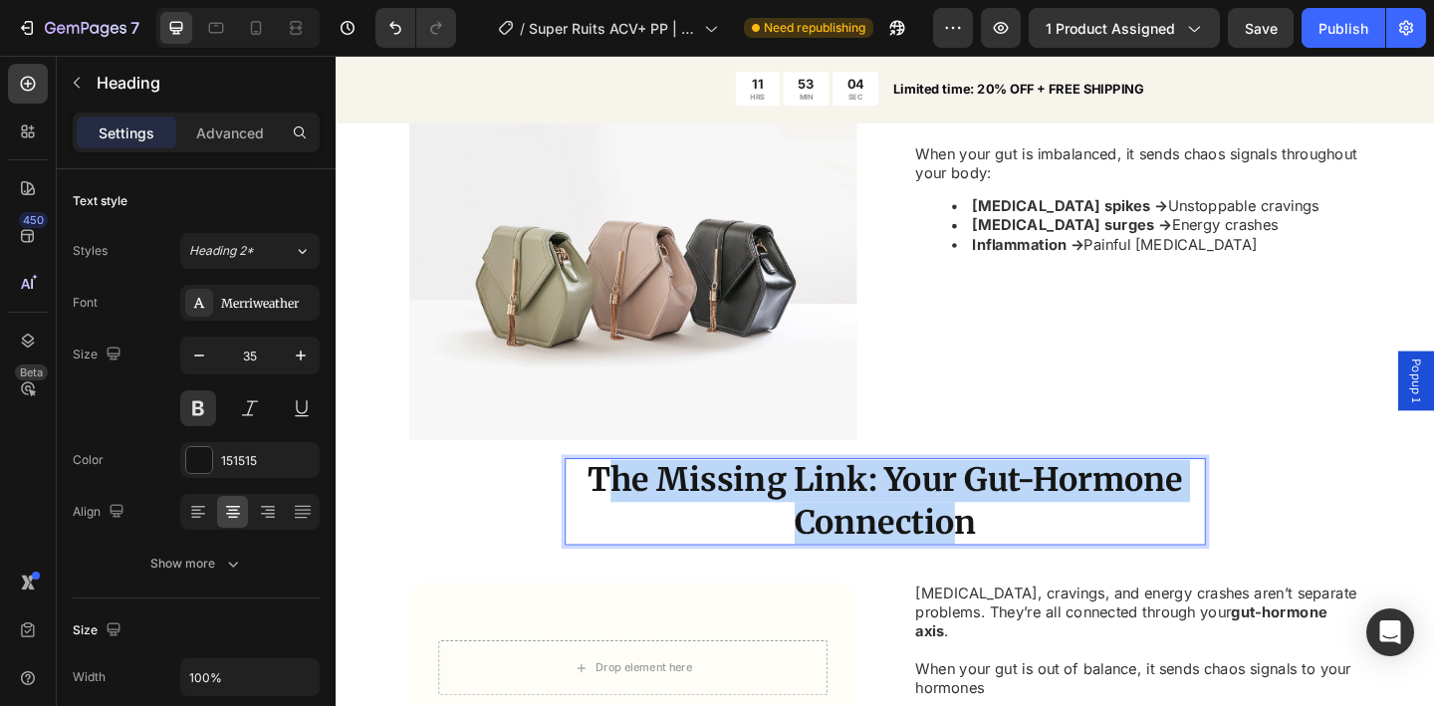
drag, startPoint x: 1000, startPoint y: 555, endPoint x: 626, endPoint y: 513, distance: 376.8
click at [629, 513] on p "The Missing Link: Your Gut-Hormone Connection" at bounding box center [933, 541] width 693 height 91
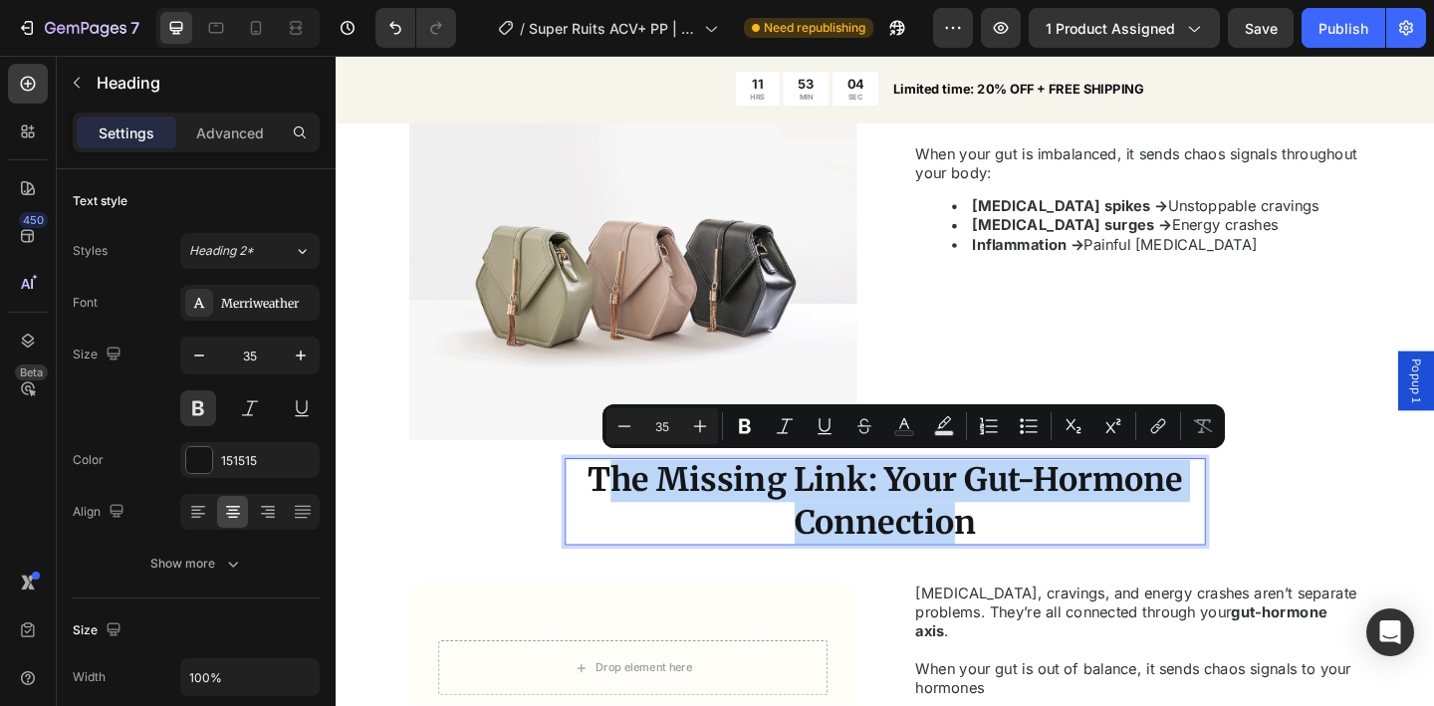
click at [626, 513] on p "The Missing Link: Your Gut-Hormone Connection" at bounding box center [933, 541] width 693 height 91
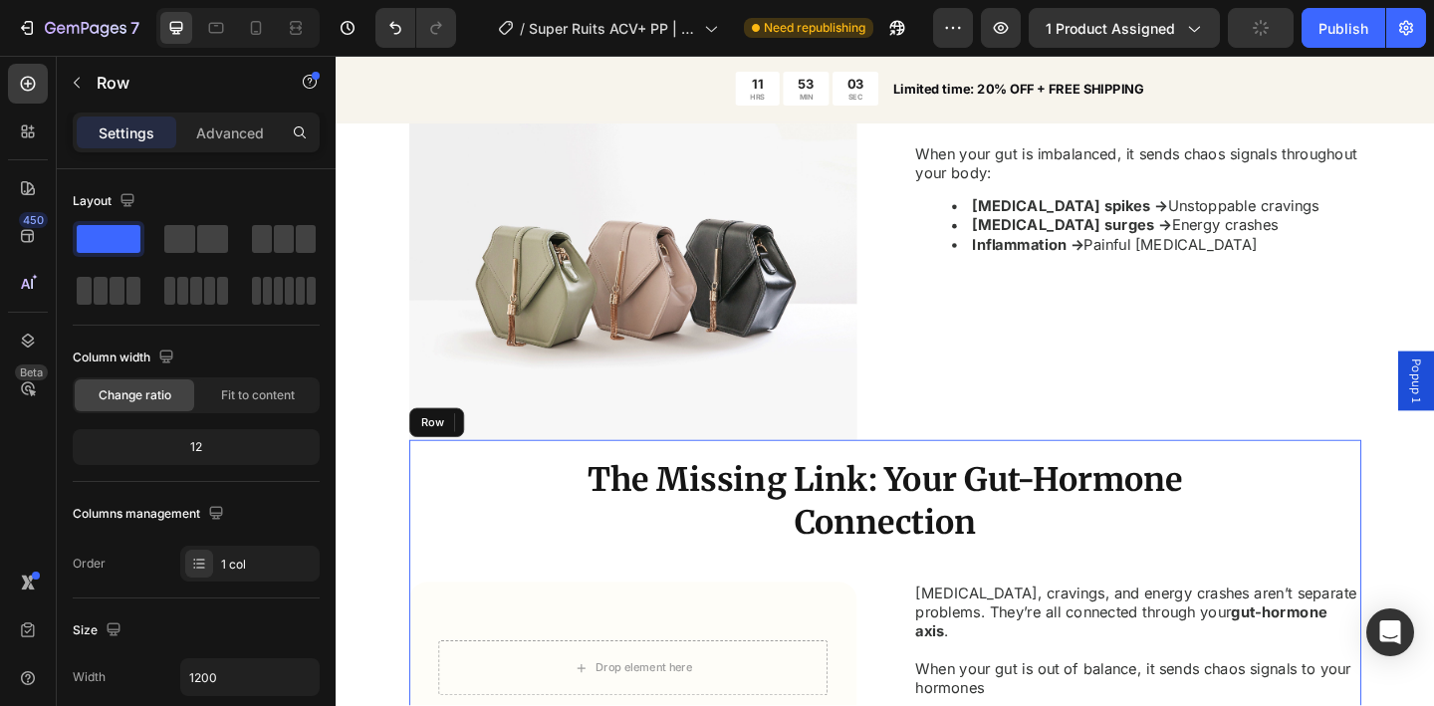
click at [474, 486] on div "The Missing Link: Your Gut-Hormone Connection Heading 8 Row Drop element here R…" at bounding box center [933, 636] width 1036 height 324
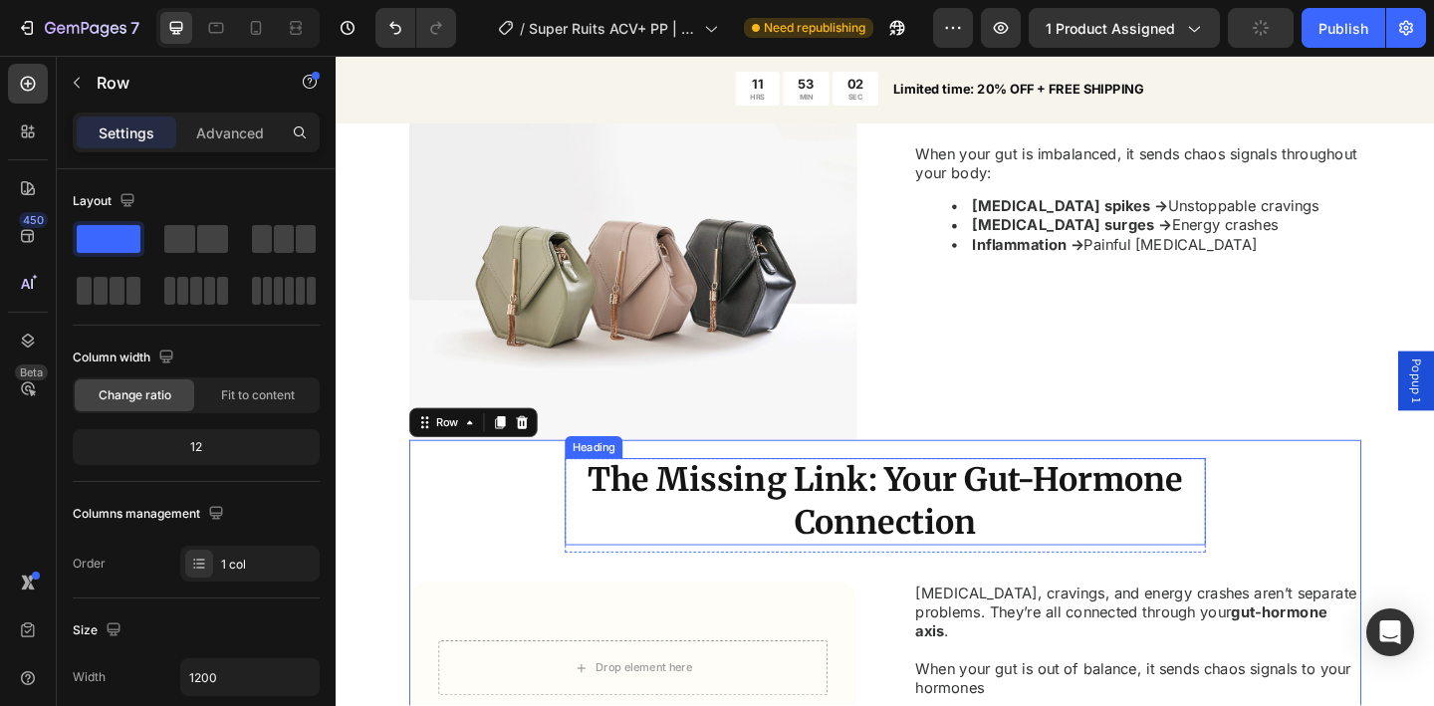
click at [751, 568] on p "The Missing Link: Your Gut-Hormone Connection" at bounding box center [933, 541] width 693 height 91
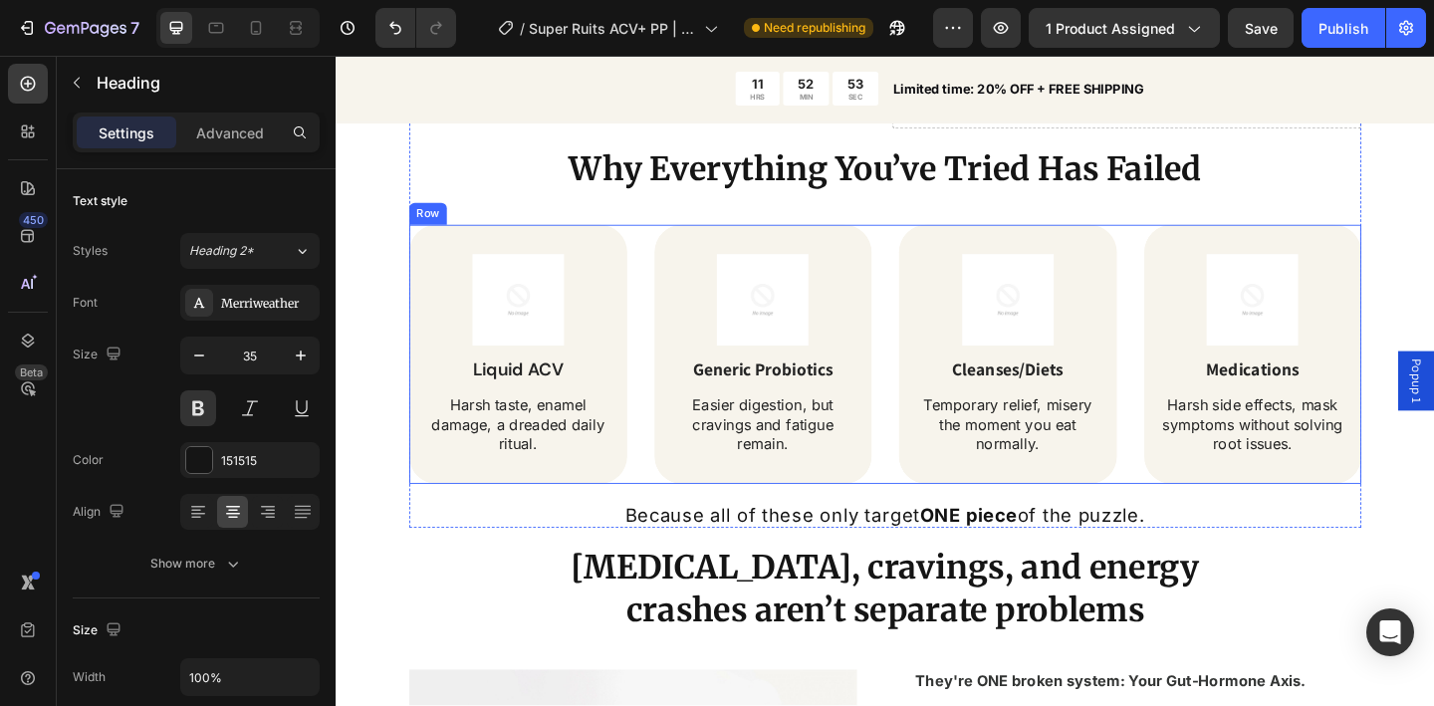
scroll to position [1881, 0]
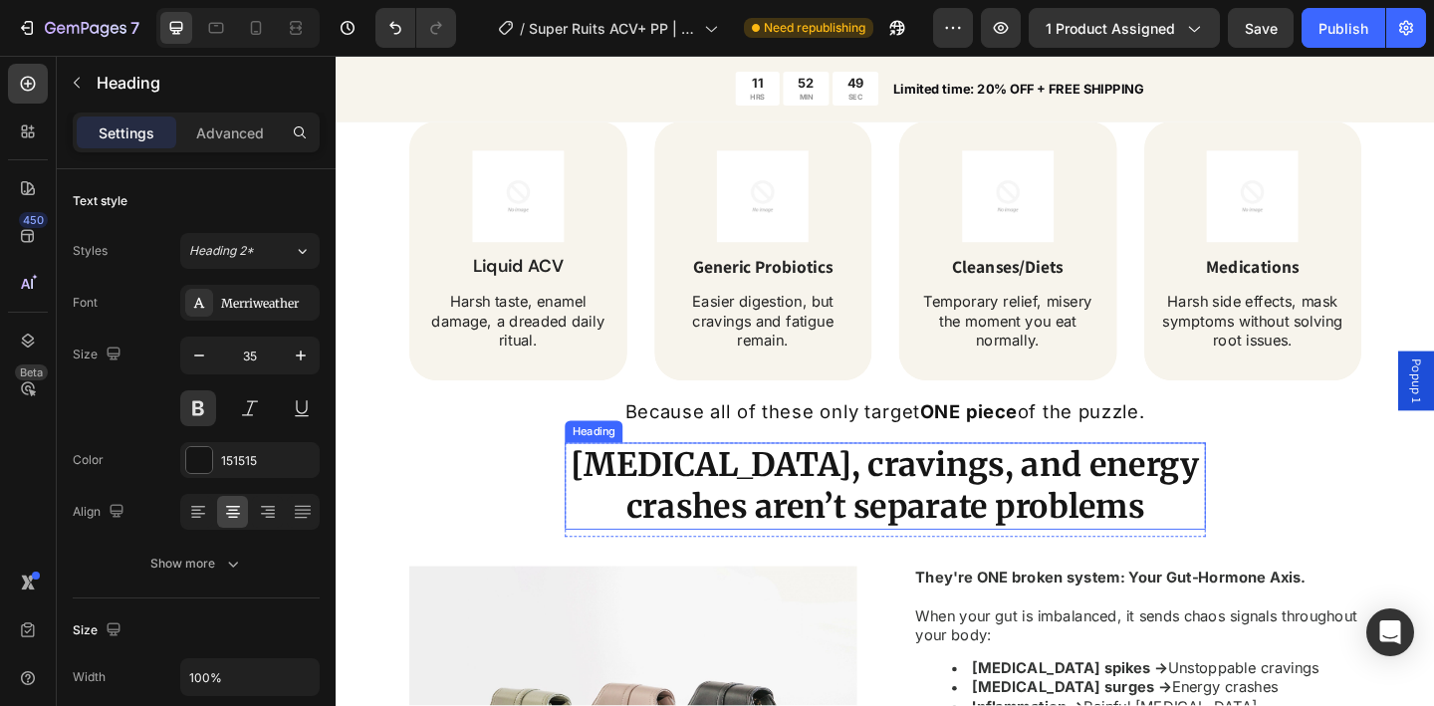
click at [1156, 550] on p "[MEDICAL_DATA], cravings, and energy crashes aren’t separate problems" at bounding box center [933, 524] width 693 height 91
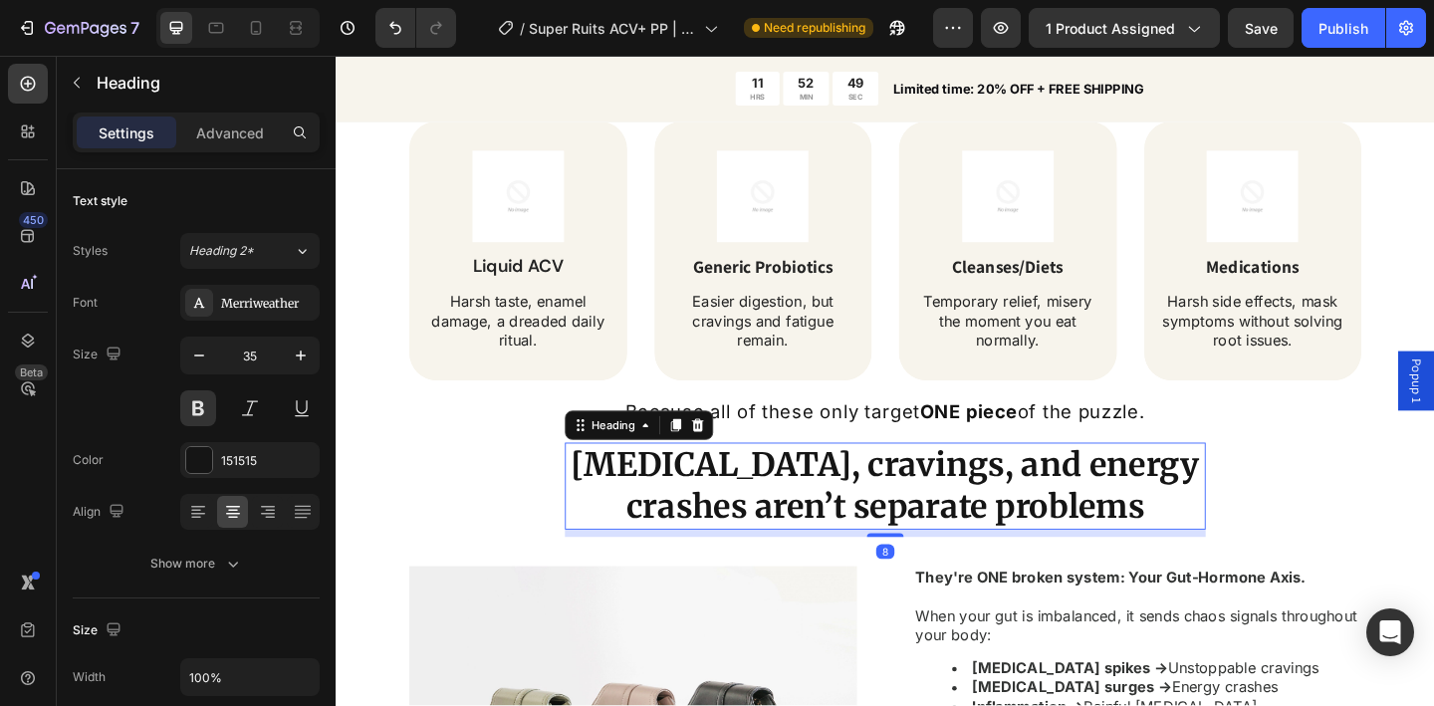
click at [1147, 553] on p "[MEDICAL_DATA], cravings, and energy crashes aren’t separate problems" at bounding box center [933, 524] width 693 height 91
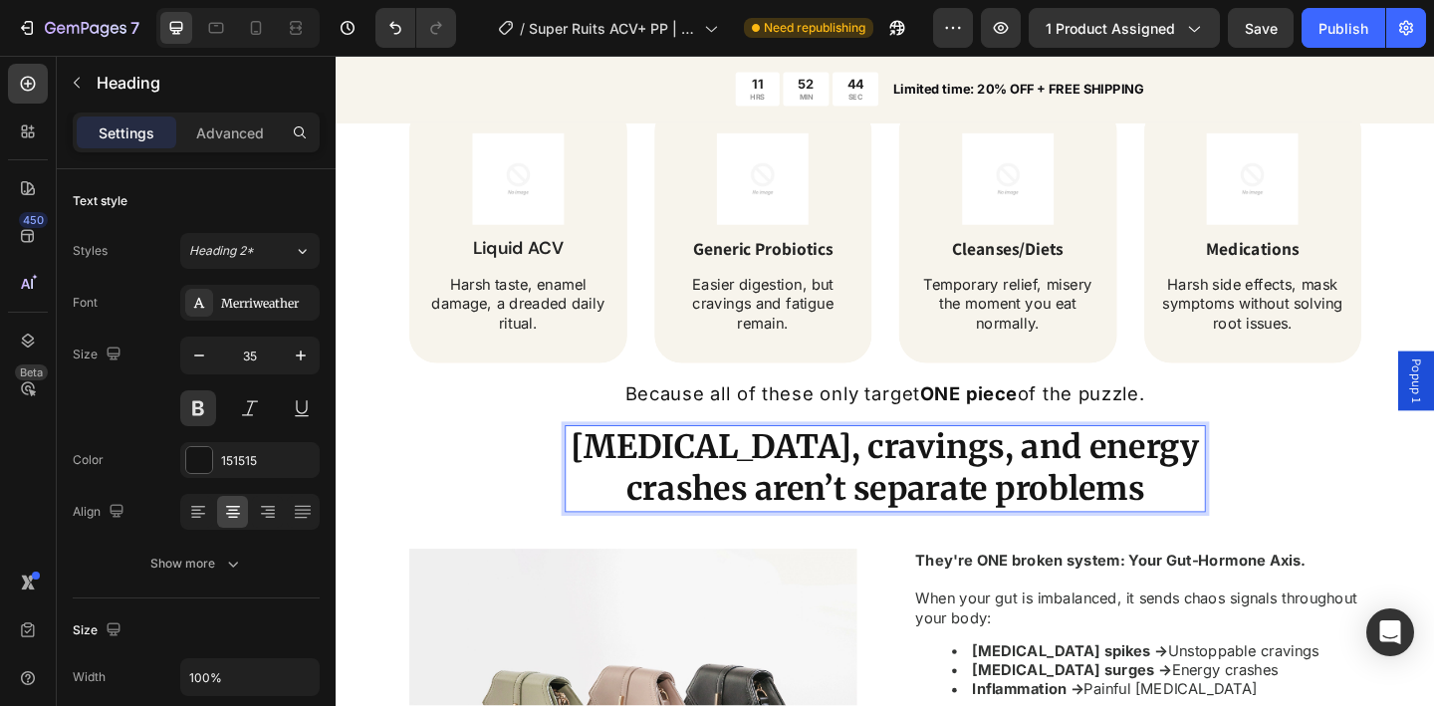
scroll to position [1902, 0]
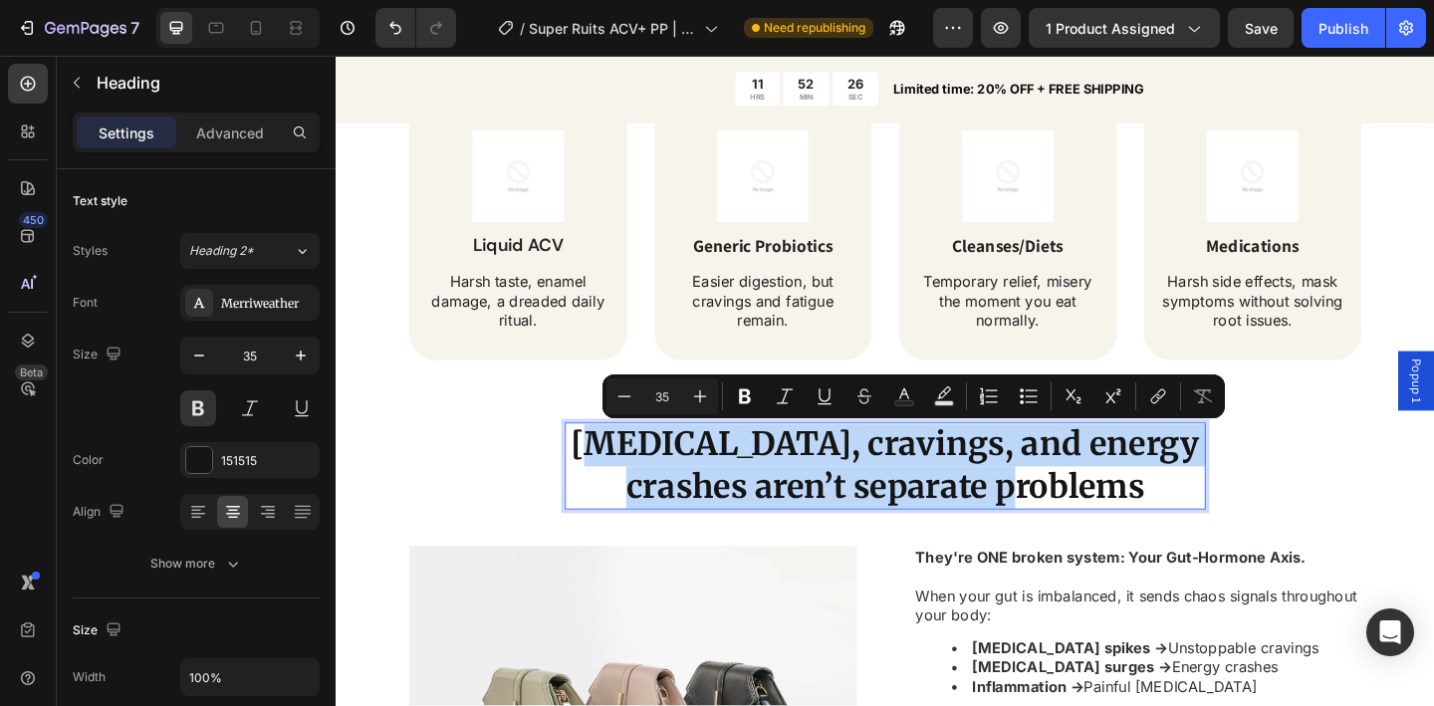
drag, startPoint x: 1123, startPoint y: 527, endPoint x: 622, endPoint y: 475, distance: 503.7
click at [622, 475] on p "[MEDICAL_DATA], cravings, and energy crashes aren’t separate problems" at bounding box center [933, 502] width 693 height 91
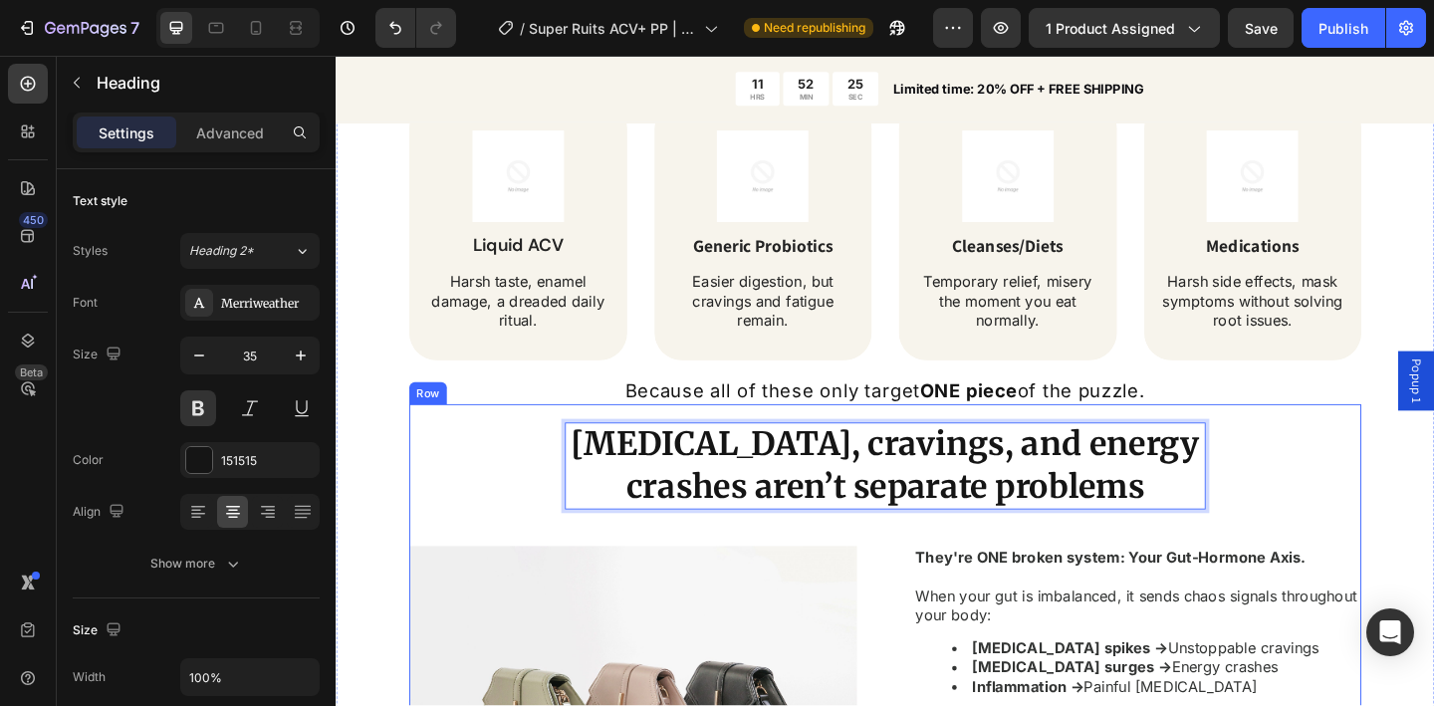
click at [491, 478] on div "Bloating, cravings, and energy crashes aren’t separate problems Heading 8 Row I…" at bounding box center [933, 695] width 1036 height 520
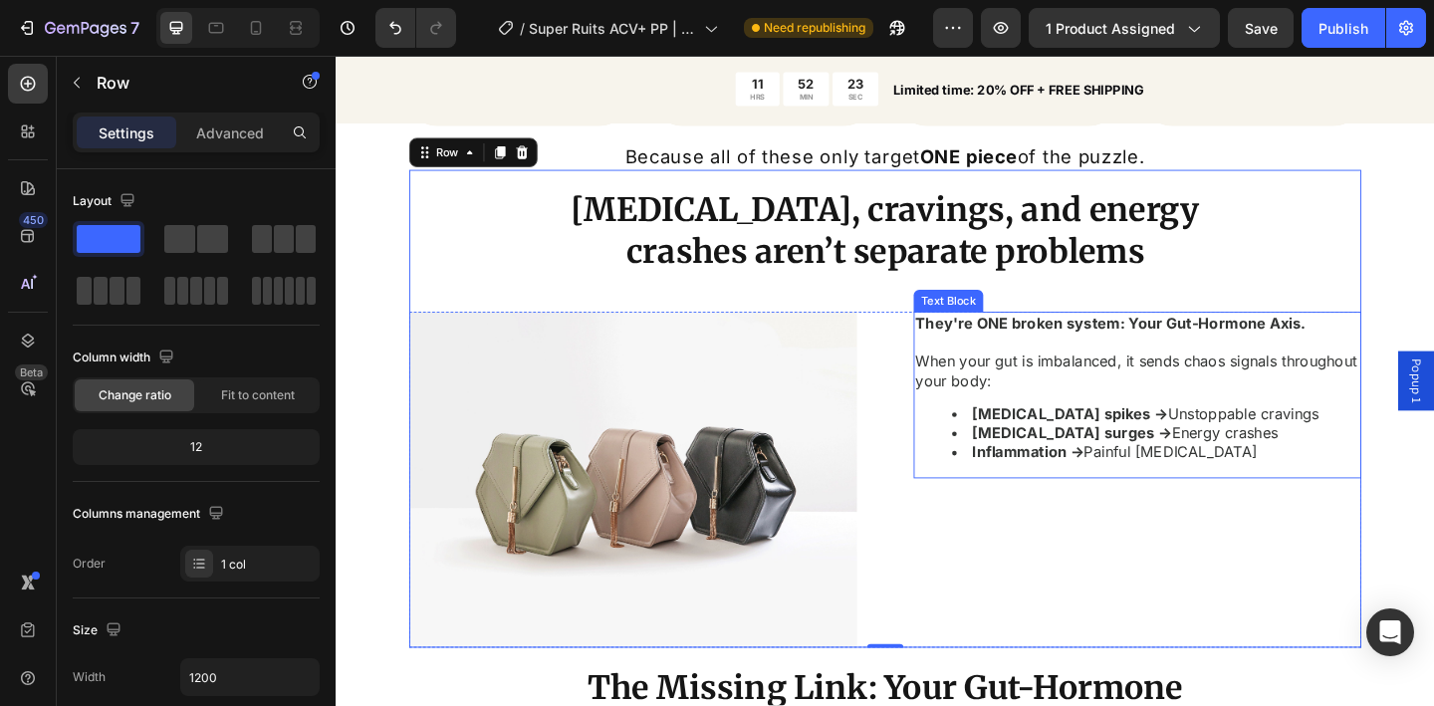
scroll to position [2158, 0]
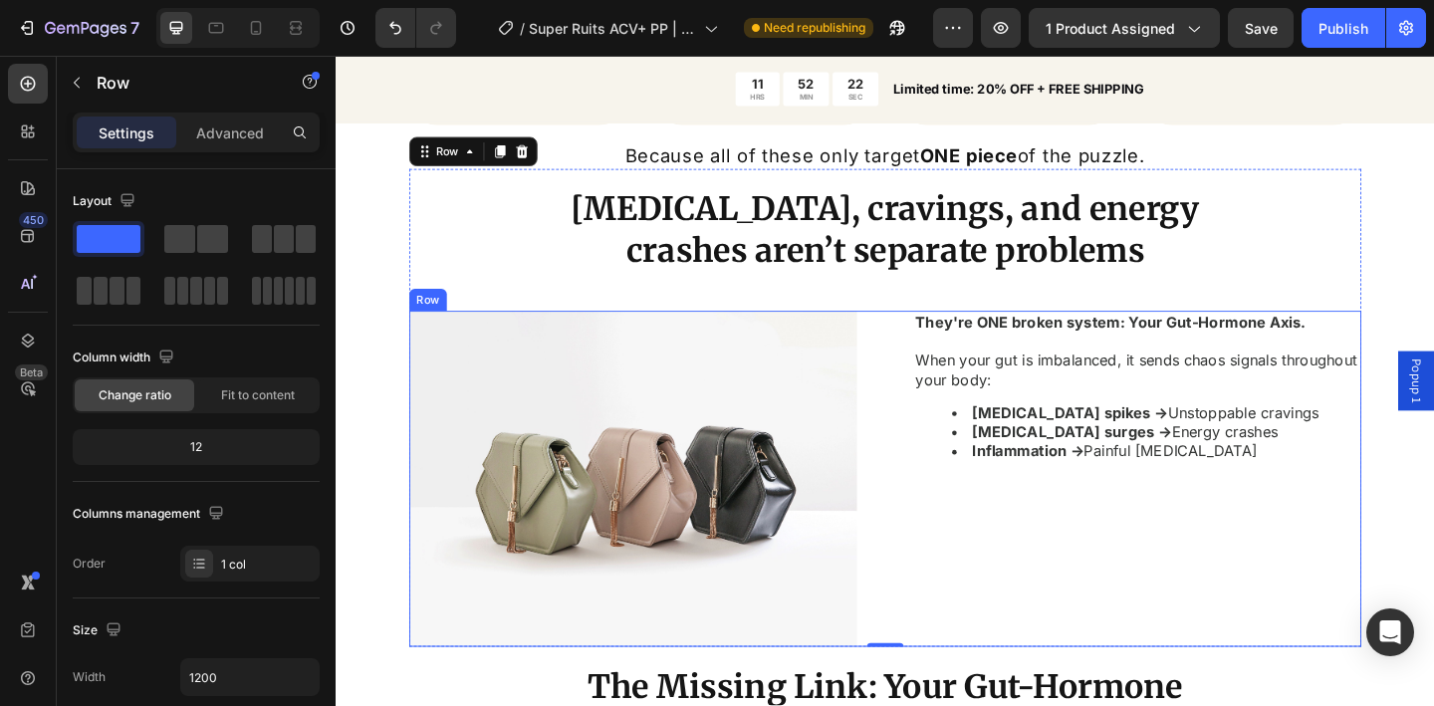
click at [828, 496] on img at bounding box center [658, 517] width 487 height 366
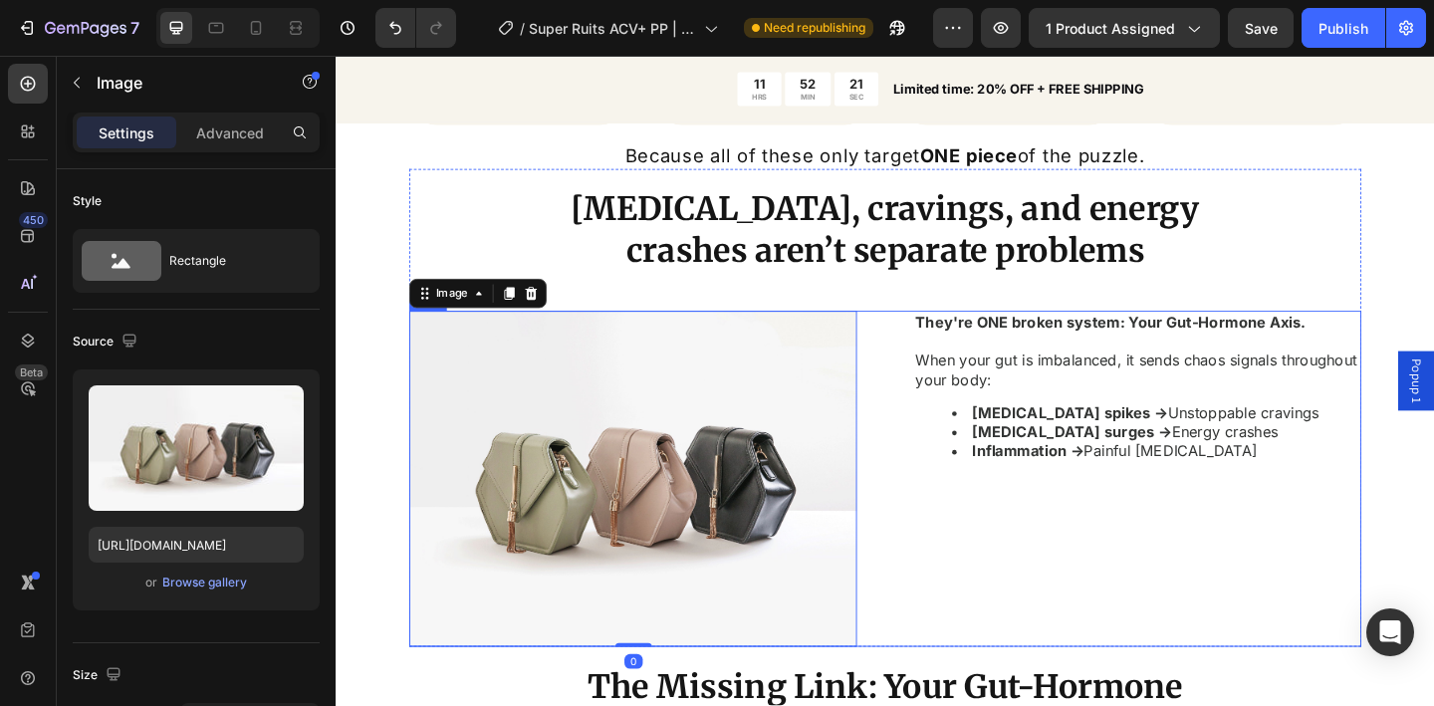
click at [933, 510] on div "Image 0 They're ONE broken system: Your Gut-Hormone Axis. When your gut is imba…" at bounding box center [933, 517] width 1036 height 366
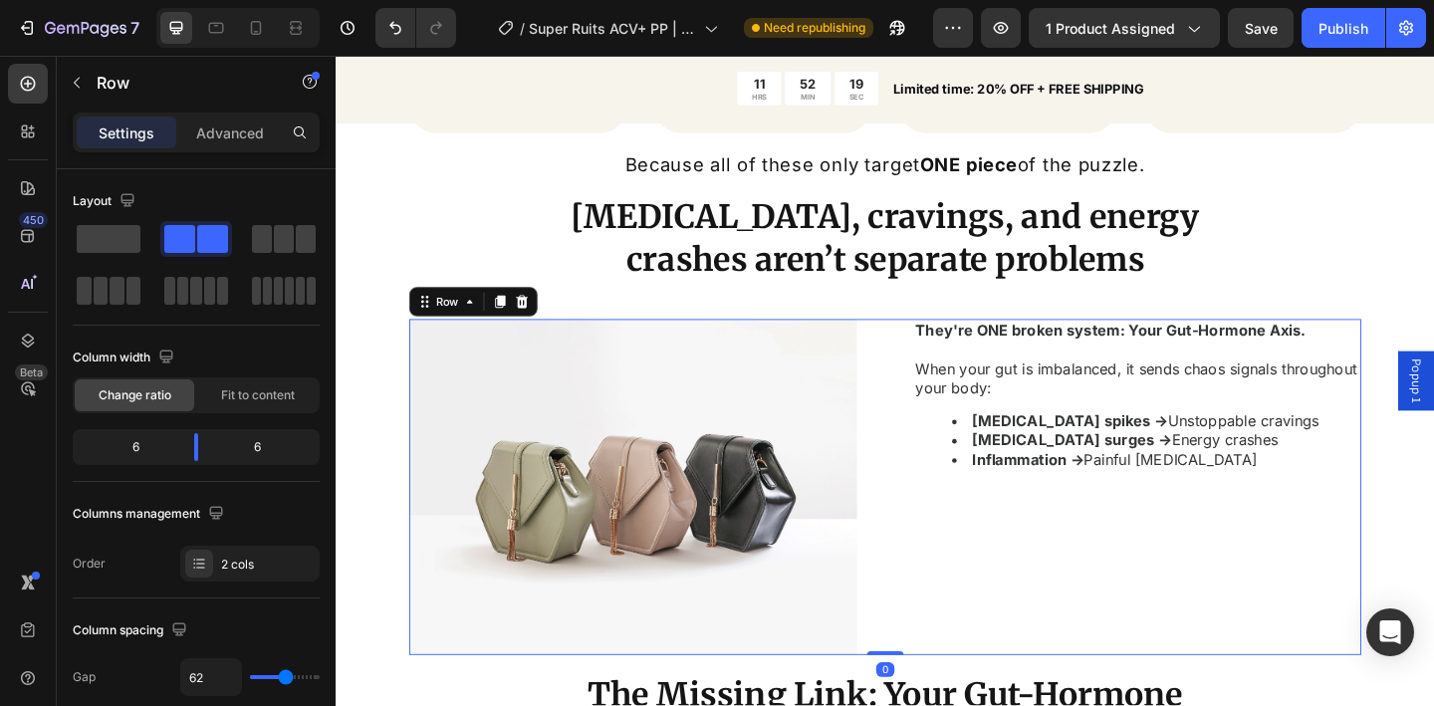
scroll to position [2148, 0]
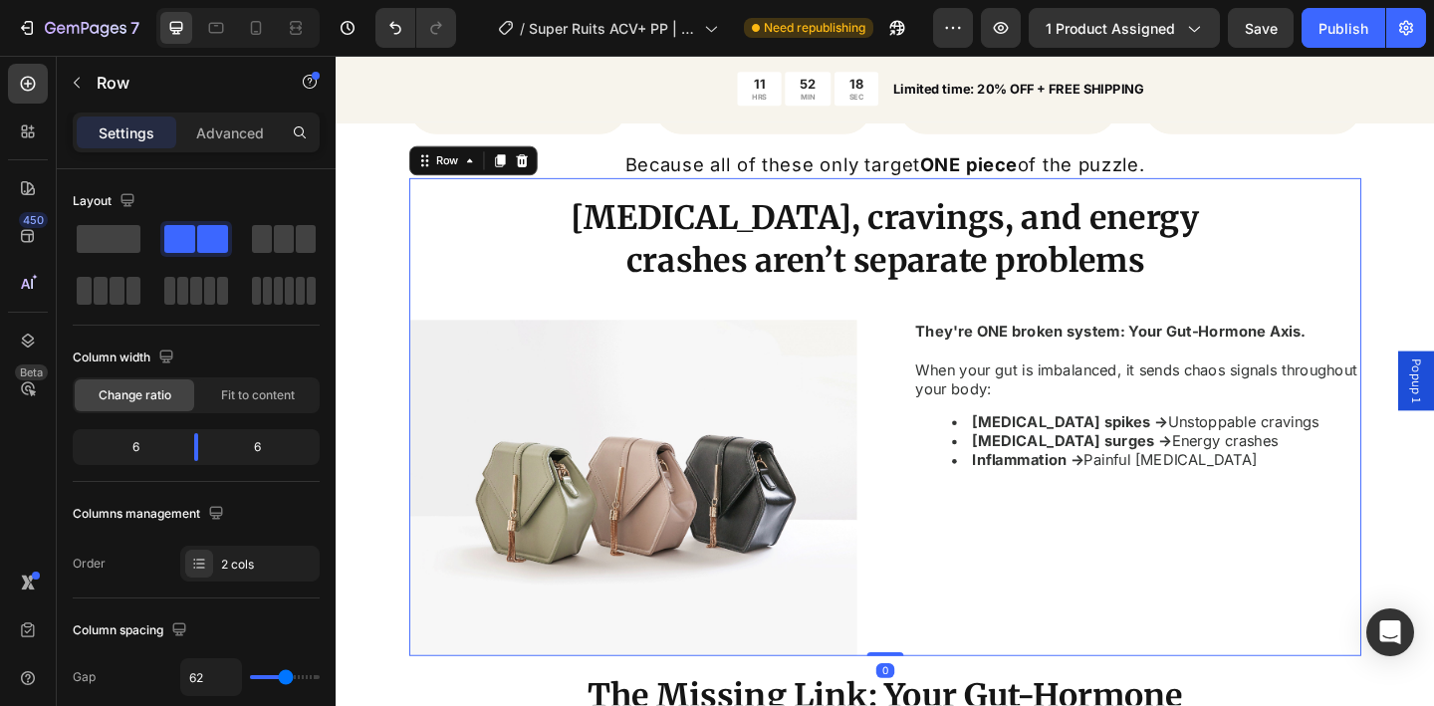
click at [886, 331] on div "Bloating, cravings, and energy crashes aren’t separate problems Heading Row Ima…" at bounding box center [933, 449] width 1036 height 520
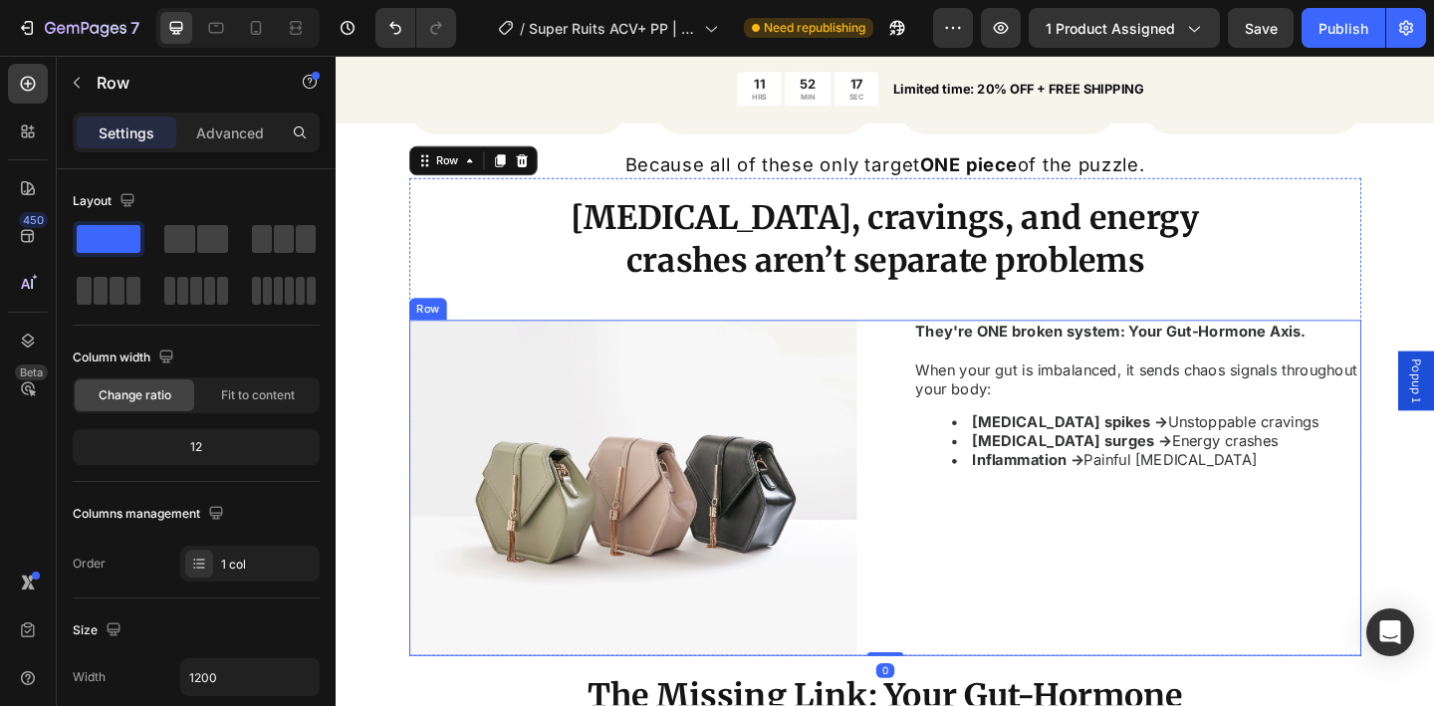
click at [919, 380] on div "Image They're ONE broken system: Your Gut-Hormone Axis. When your gut is imbala…" at bounding box center [933, 527] width 1036 height 366
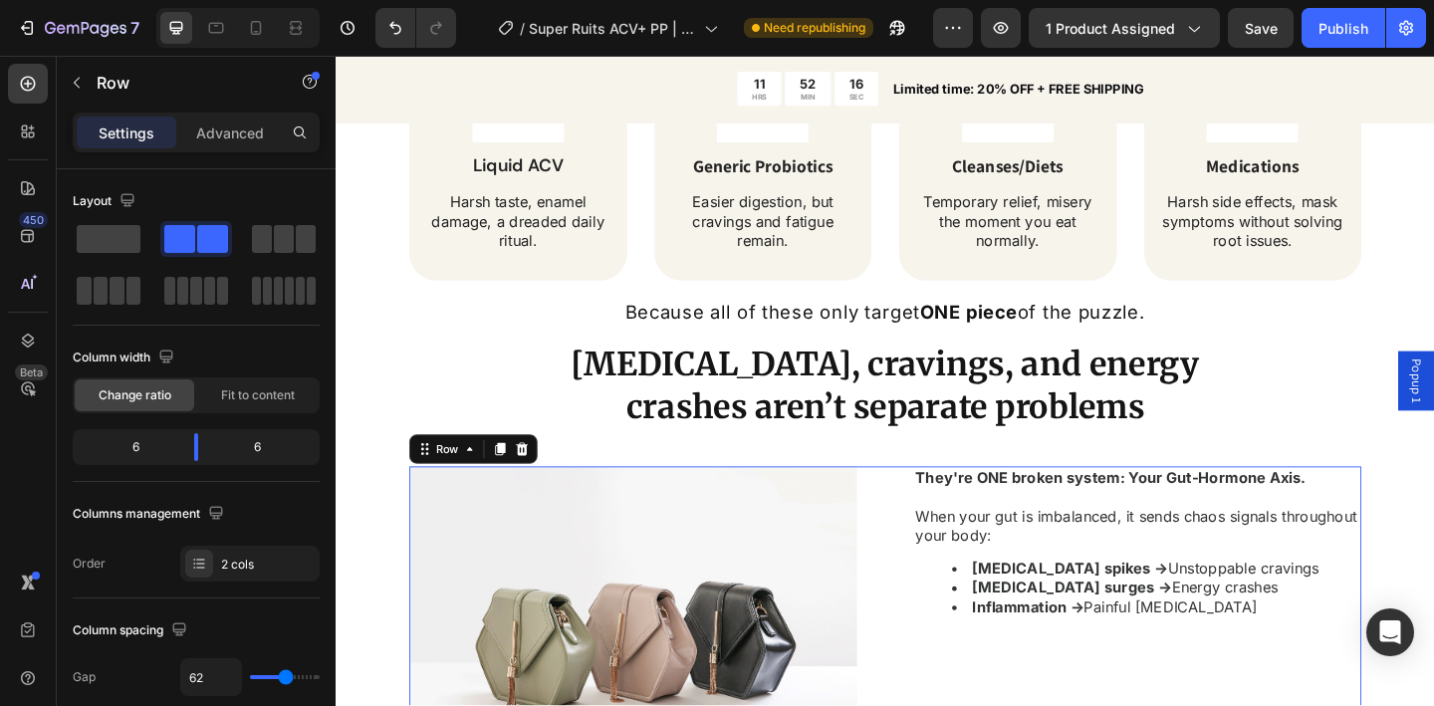
scroll to position [1989, 0]
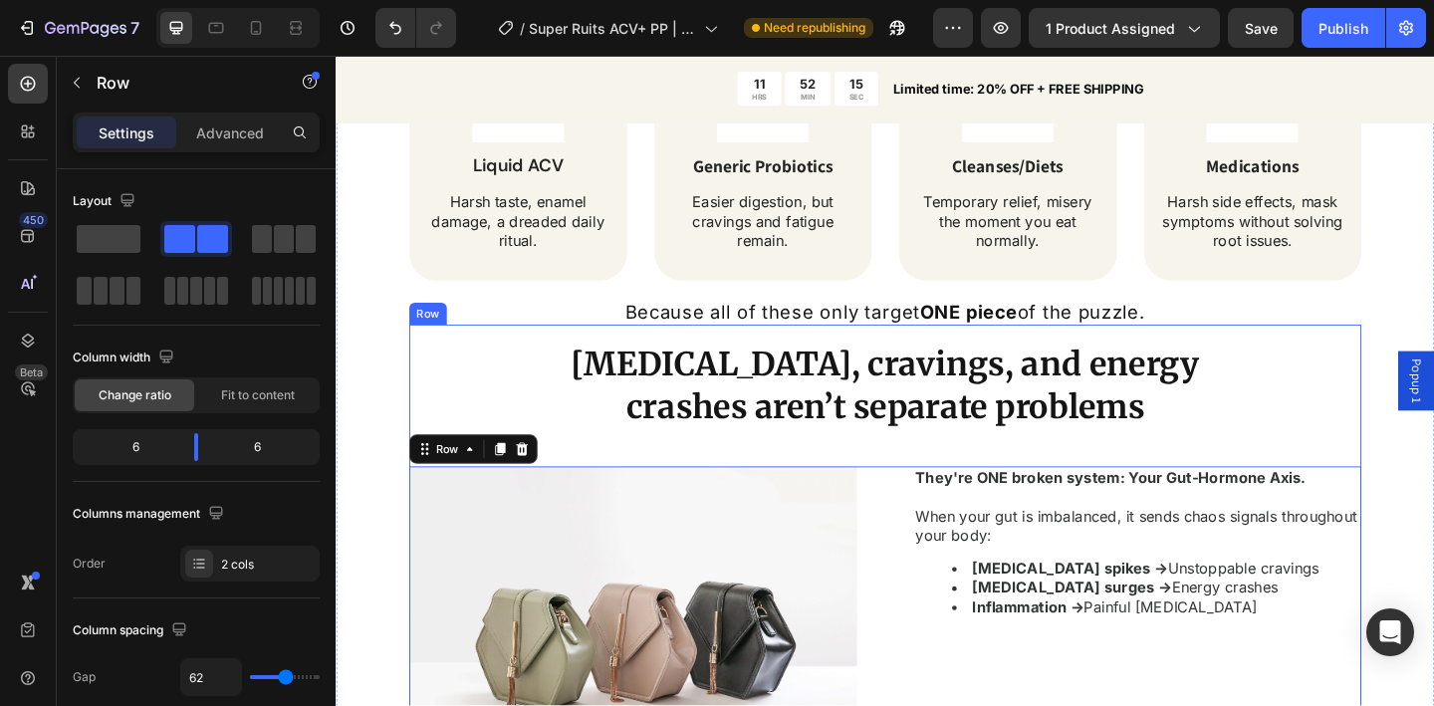
click at [911, 476] on div "Bloating, cravings, and energy crashes aren’t separate problems Heading Row Ima…" at bounding box center [933, 609] width 1036 height 520
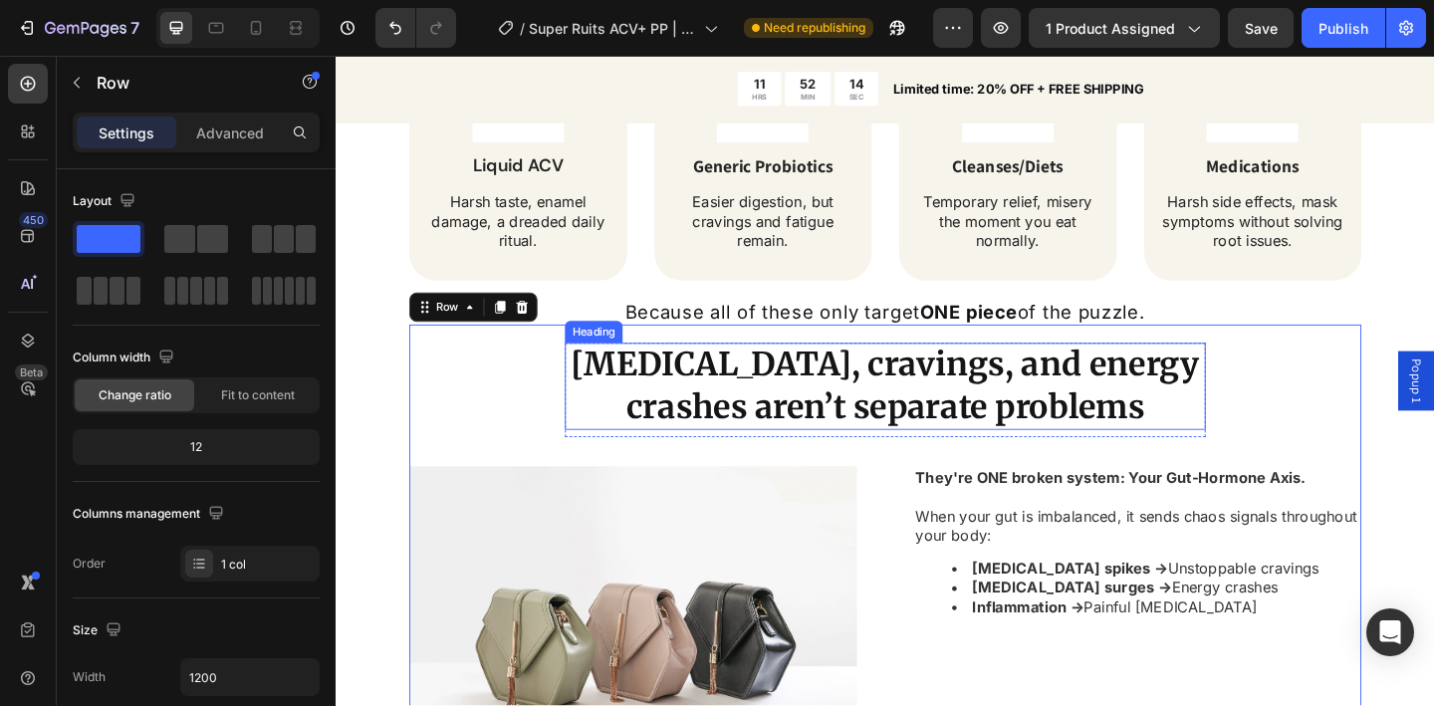
click at [645, 407] on p "[MEDICAL_DATA], cravings, and energy crashes aren’t separate problems" at bounding box center [933, 416] width 693 height 91
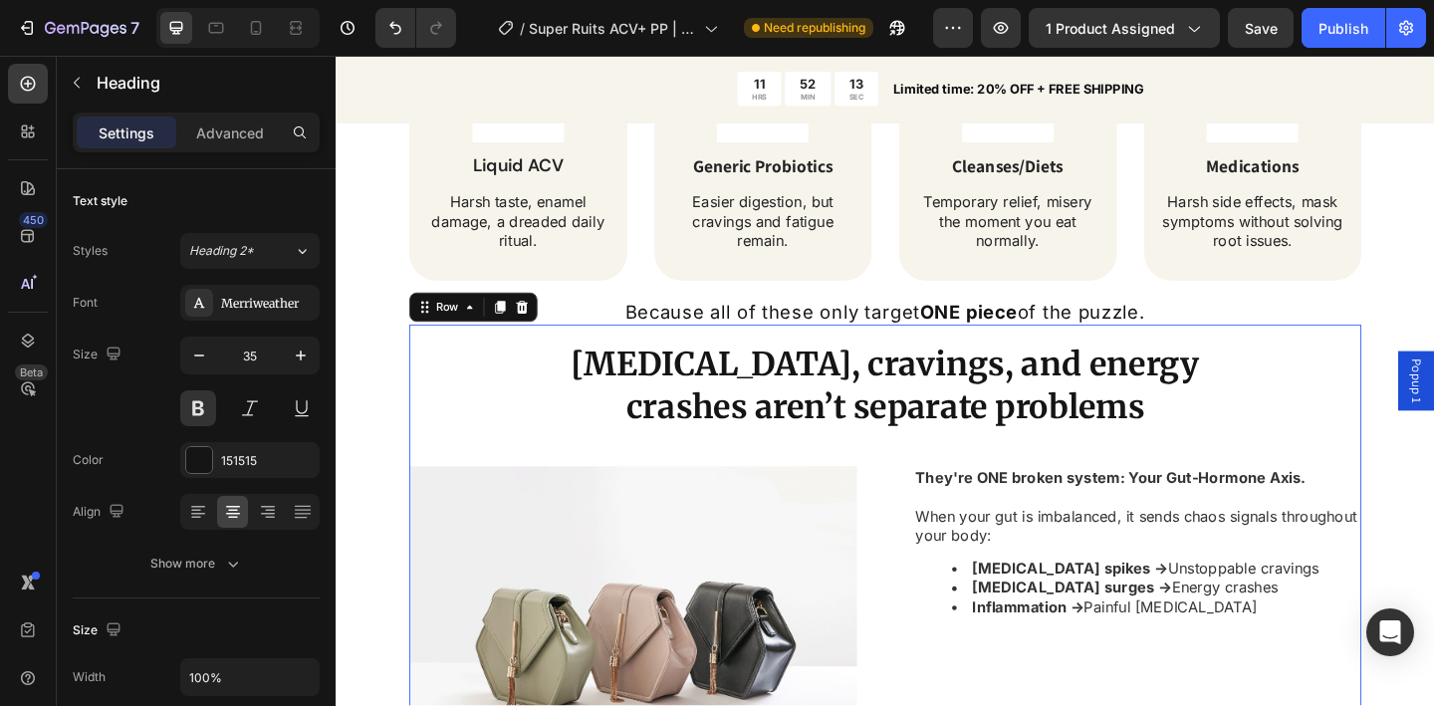
click at [564, 413] on div "Bloating, cravings, and energy crashes aren’t separate problems Heading Row Ima…" at bounding box center [933, 609] width 1036 height 520
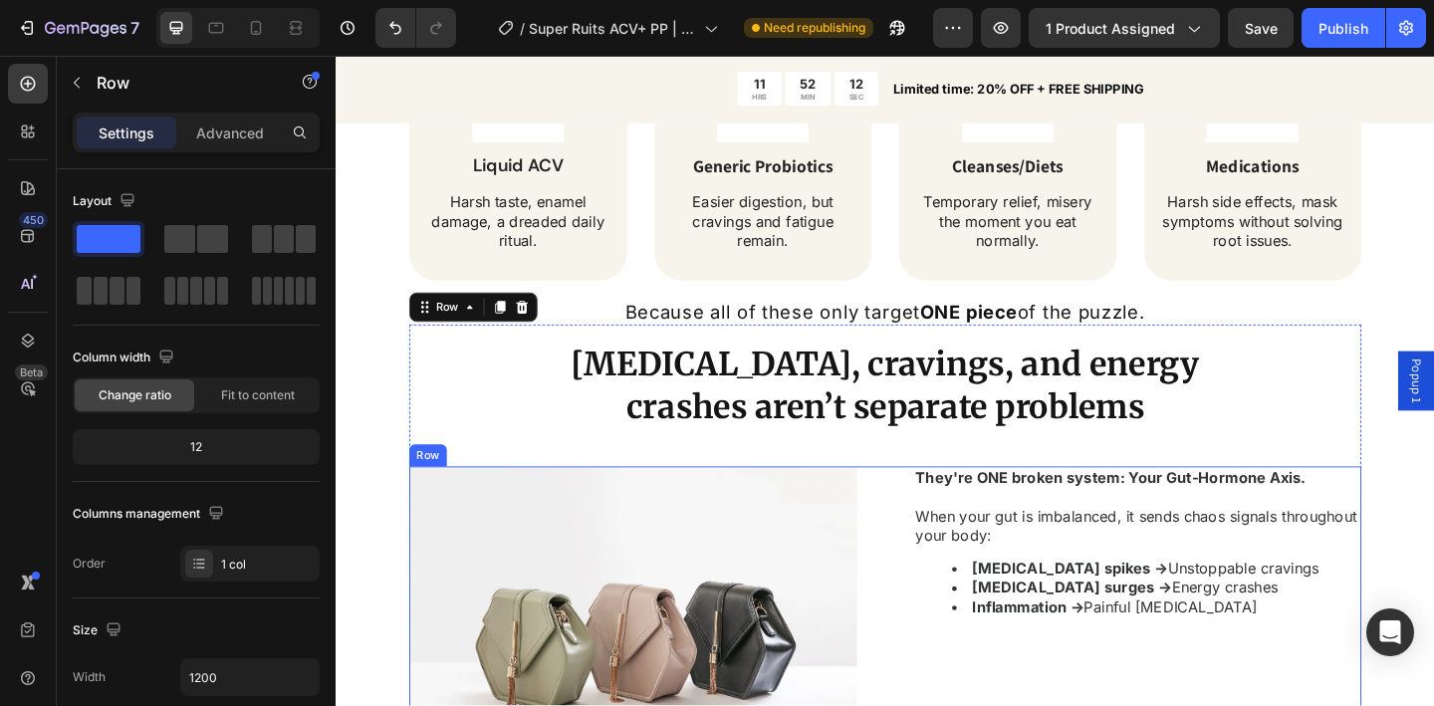
scroll to position [1852, 0]
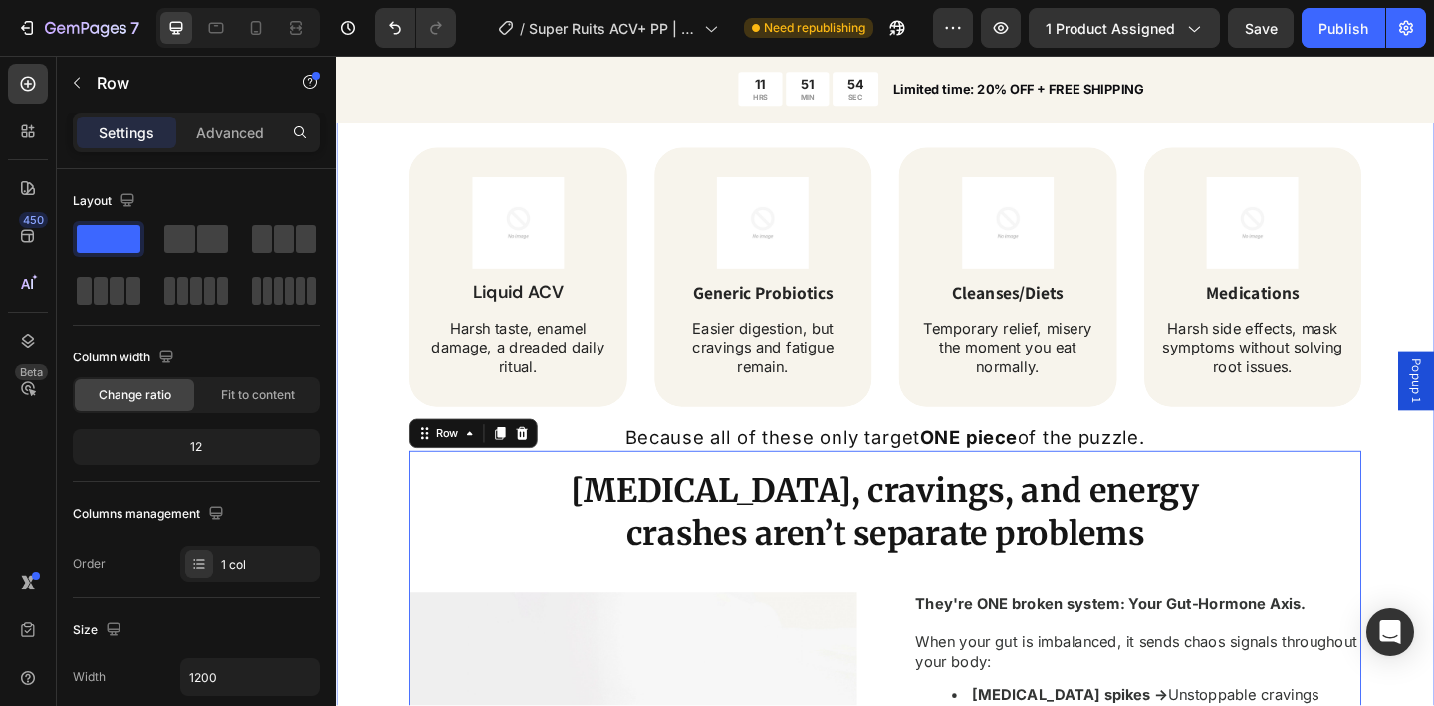
click at [378, 451] on div "Tired of Bloating, Cravings & Energy Crashes? Heading Bloated belly that makes …" at bounding box center [933, 578] width 1195 height 1702
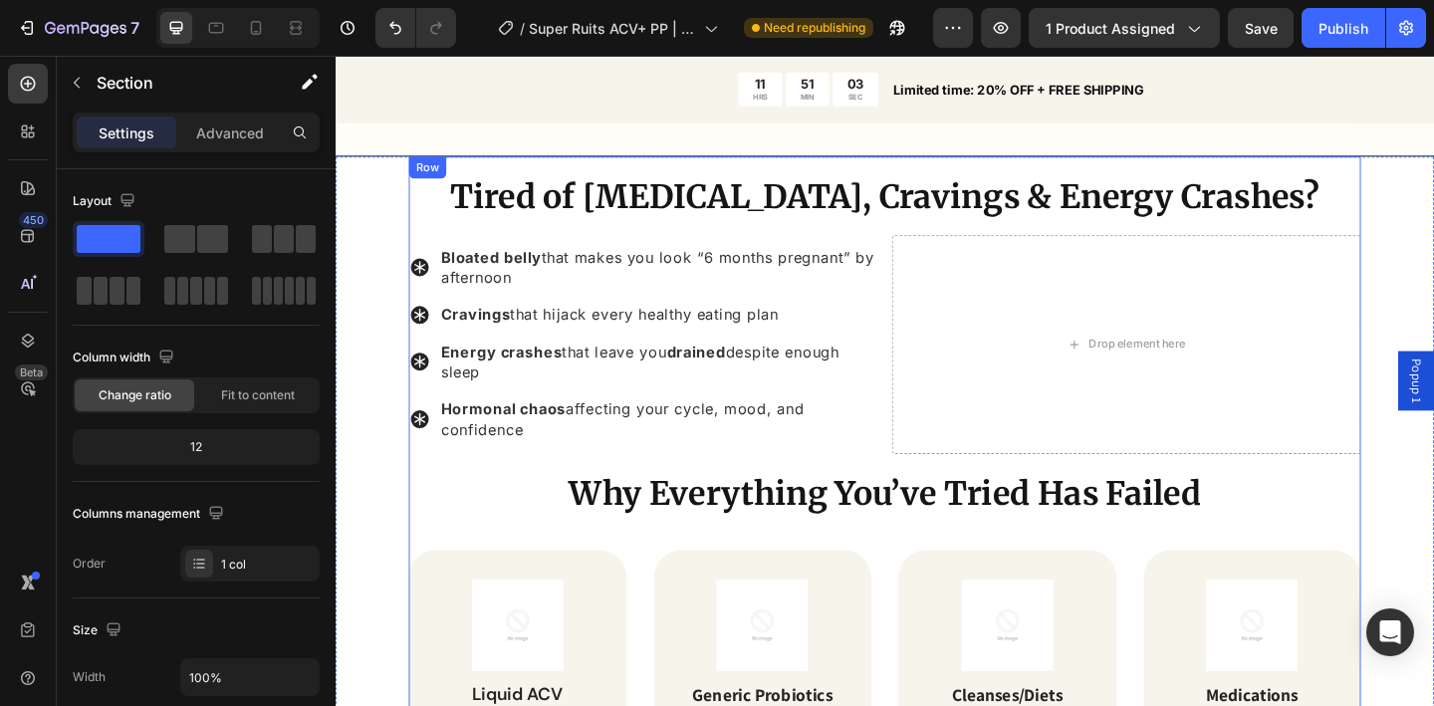
scroll to position [1349, 0]
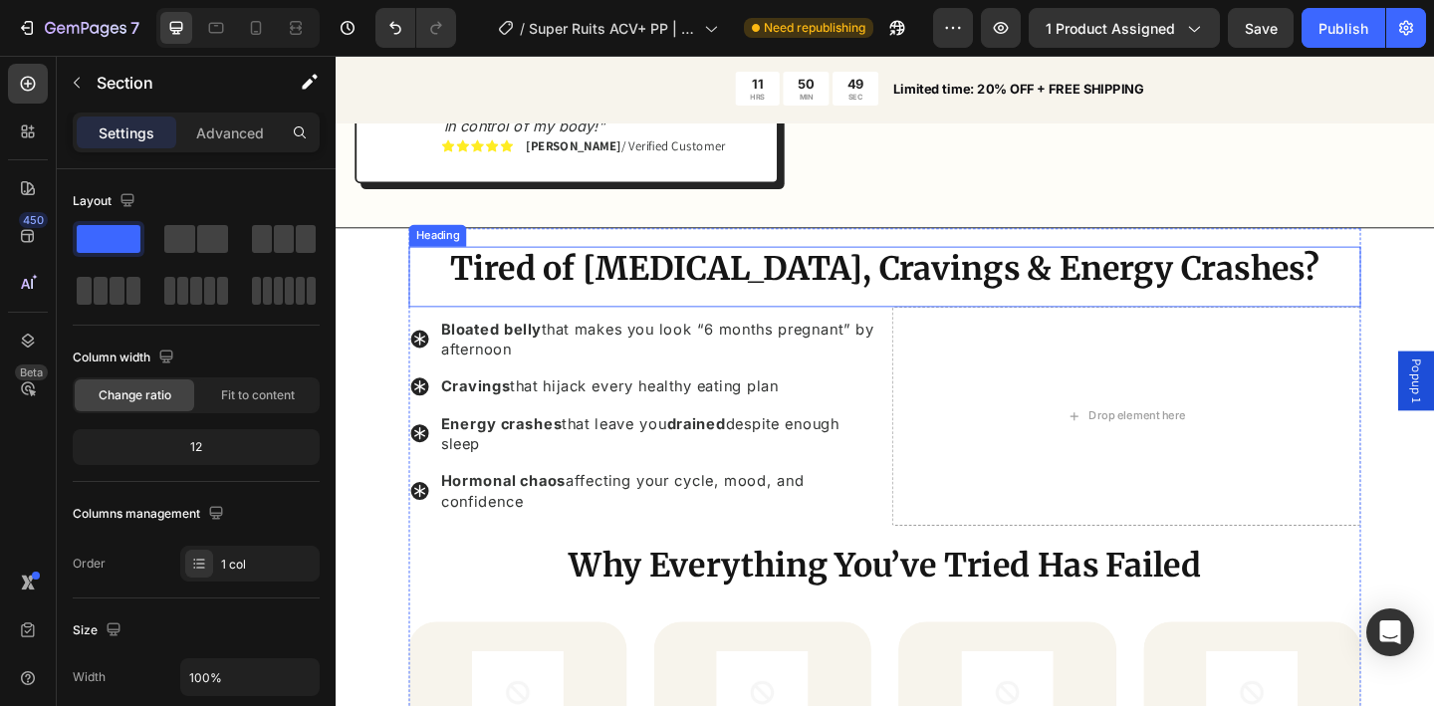
click at [556, 279] on strong "Tired of [MEDICAL_DATA], Cravings & Energy Crashes?" at bounding box center [933, 288] width 945 height 44
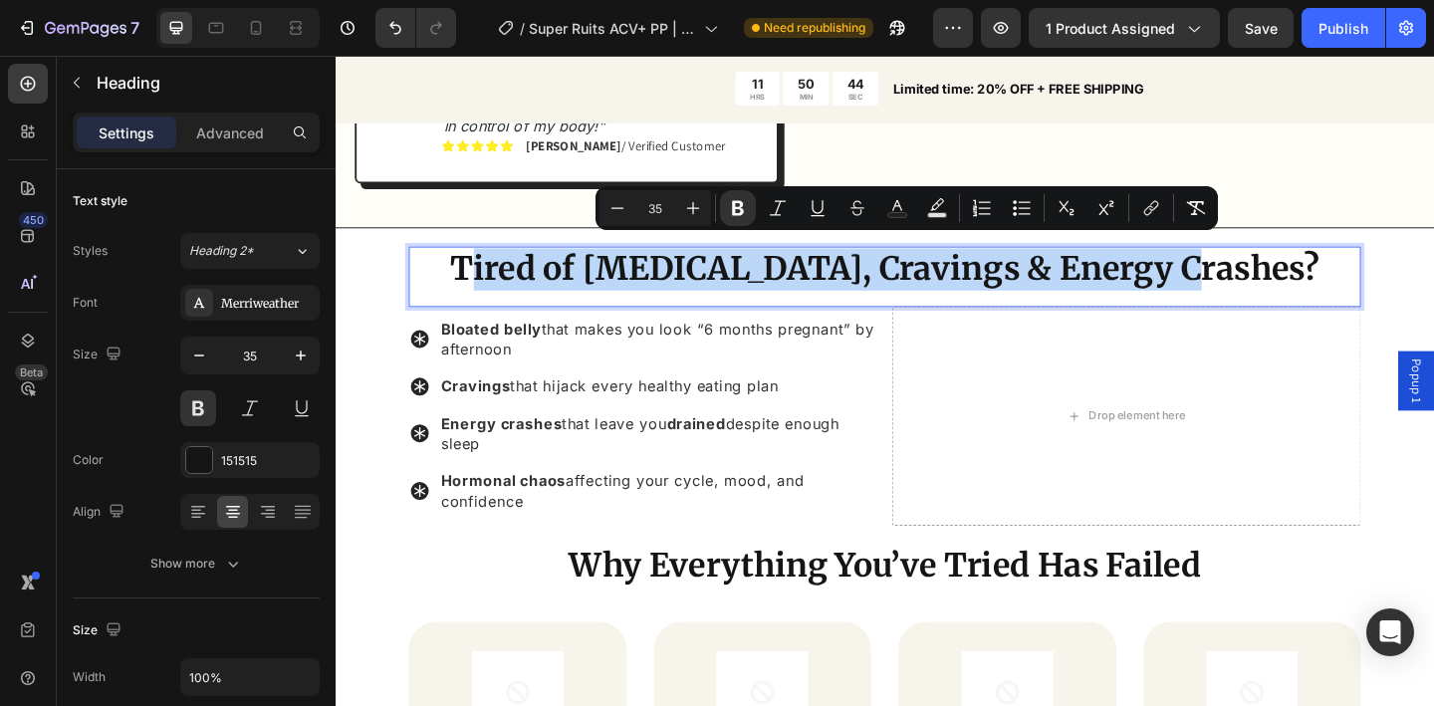
drag, startPoint x: 557, startPoint y: 280, endPoint x: 1299, endPoint y: 285, distance: 742.1
click at [1299, 285] on strong "Tired of [MEDICAL_DATA], Cravings & Energy Crashes?" at bounding box center [933, 288] width 945 height 44
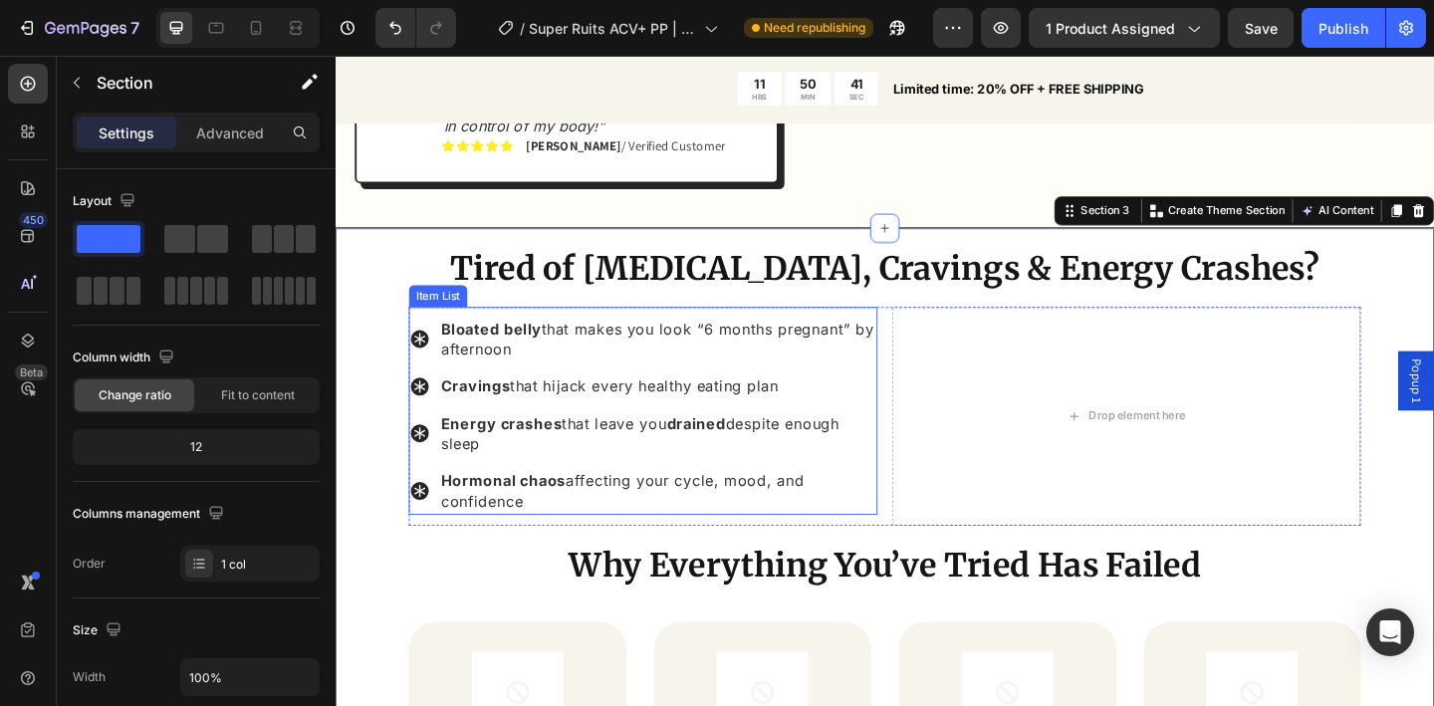
click at [543, 365] on p "Bloated belly that makes you look “6 months pregnant” by afternoon" at bounding box center [686, 365] width 472 height 45
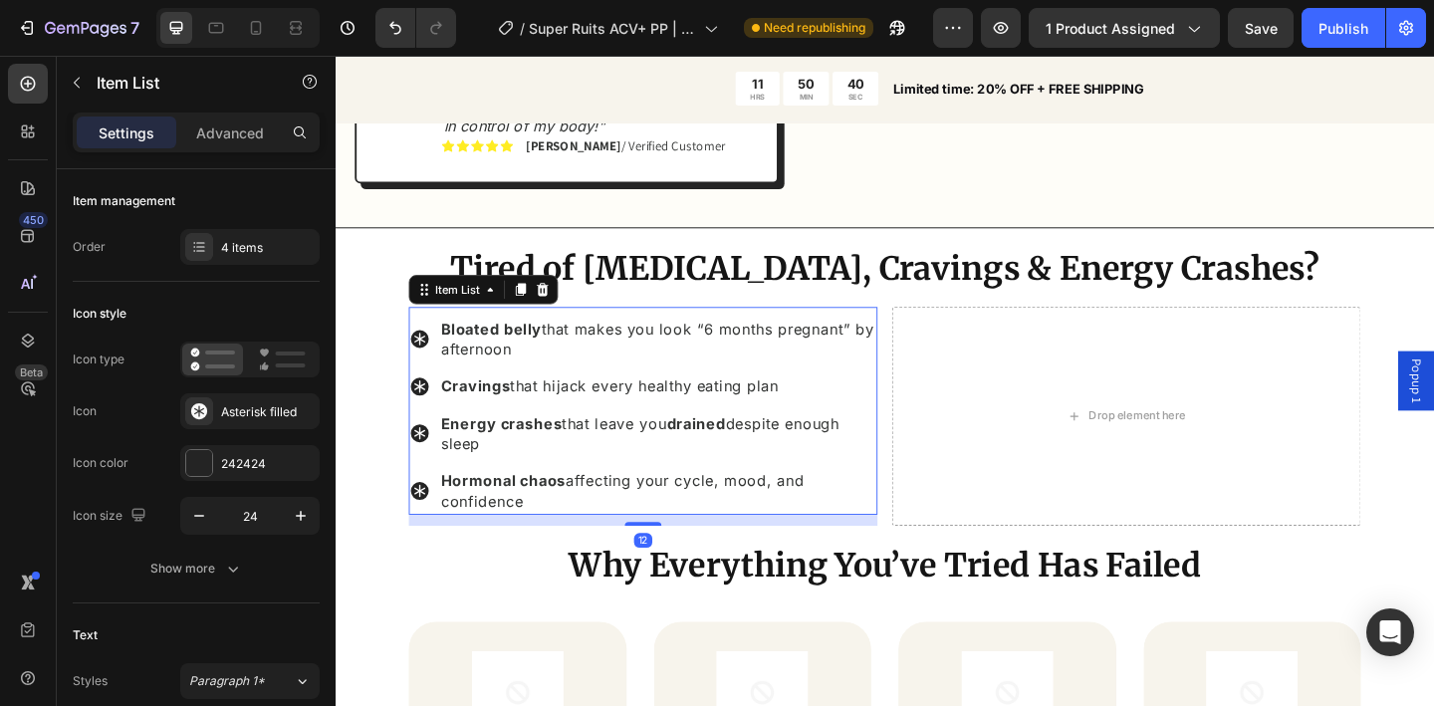
click at [542, 366] on p "Bloated belly that makes you look “6 months pregnant” by afternoon" at bounding box center [686, 365] width 472 height 45
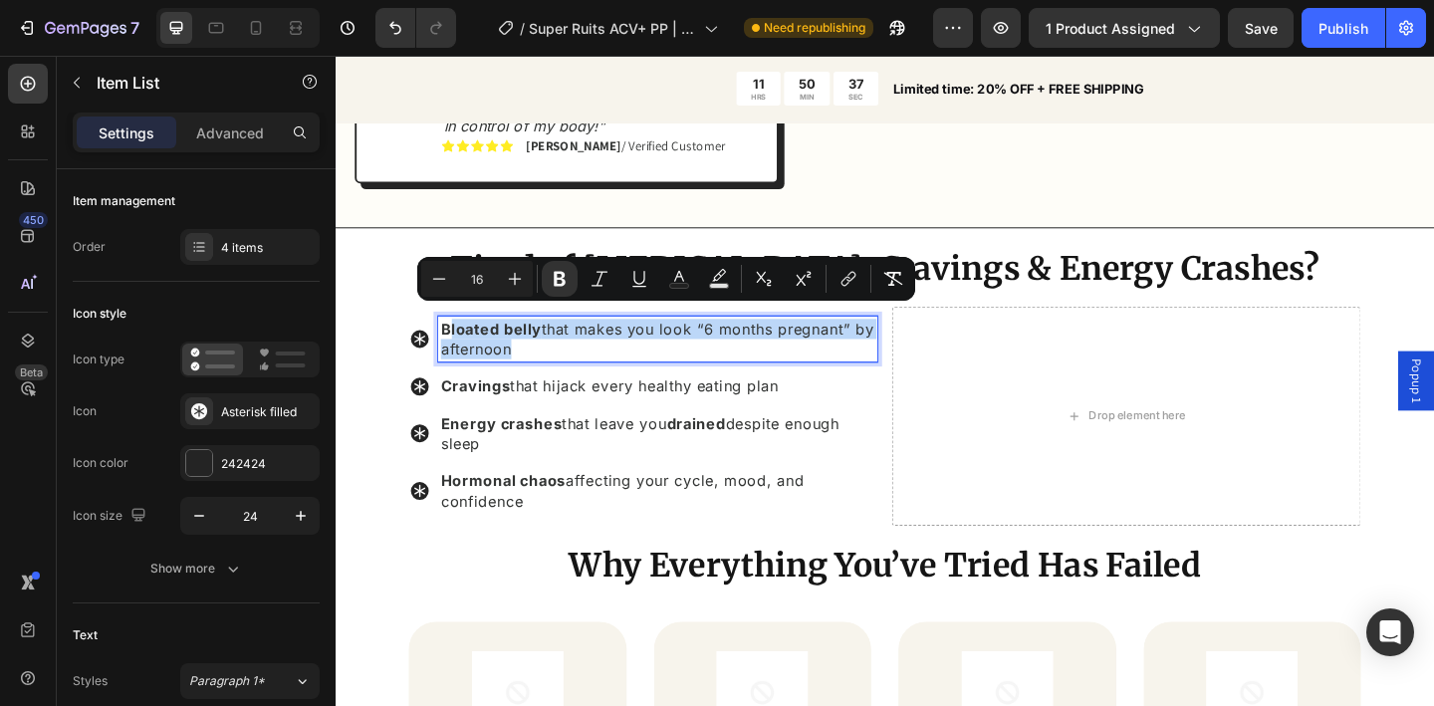
drag, startPoint x: 541, startPoint y: 364, endPoint x: 460, endPoint y: 341, distance: 83.9
click at [460, 343] on p "Bloated belly that makes you look “6 months pregnant” by afternoon" at bounding box center [686, 365] width 472 height 45
click at [460, 344] on strong "Bloated belly" at bounding box center [505, 354] width 110 height 20
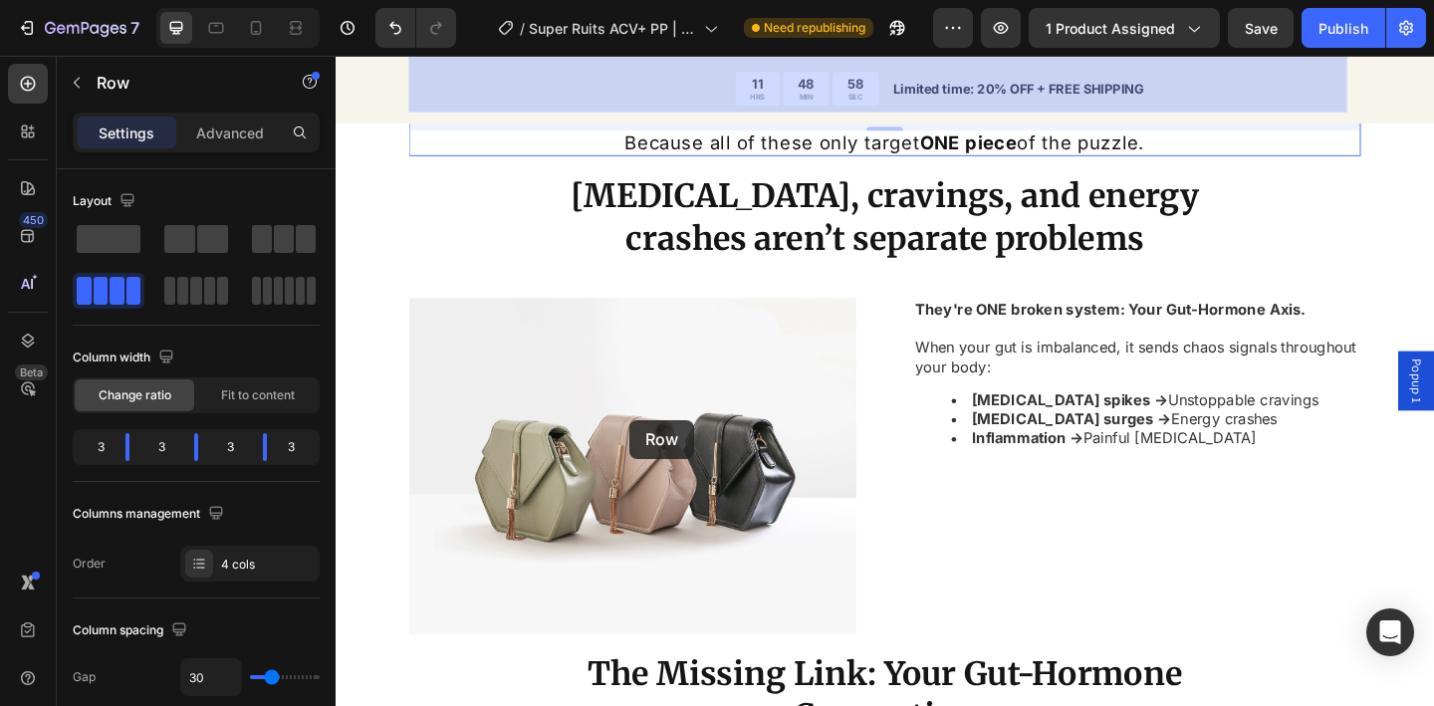
scroll to position [2327, 0]
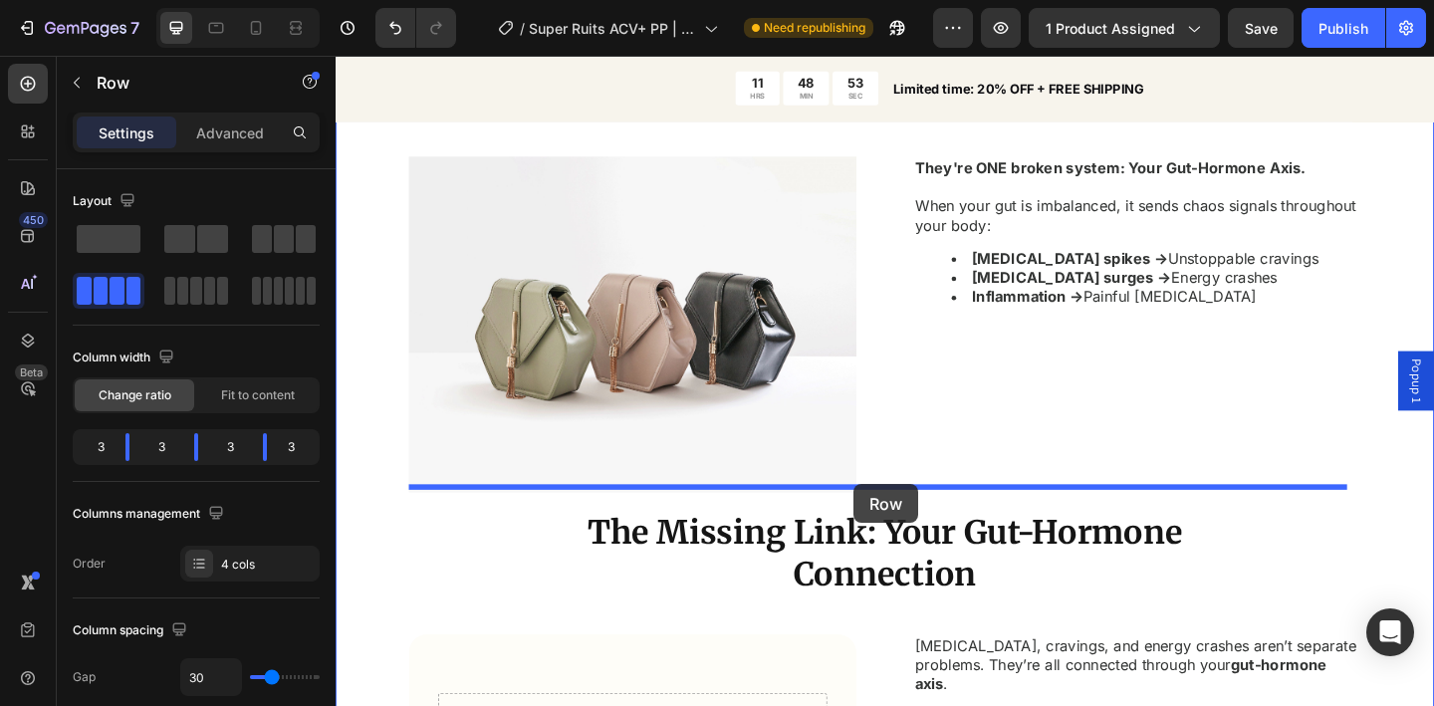
drag, startPoint x: 657, startPoint y: 451, endPoint x: 899, endPoint y: 522, distance: 252.2
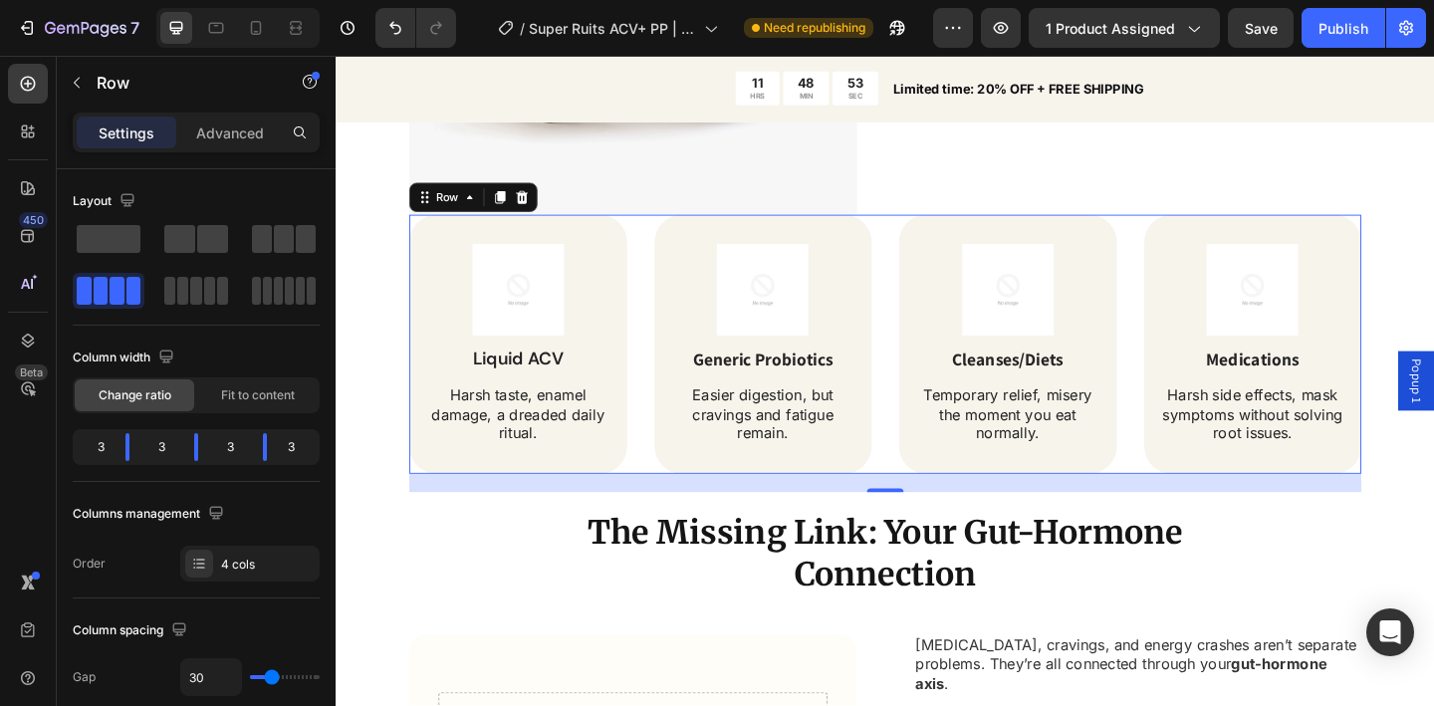
scroll to position [2025, 0]
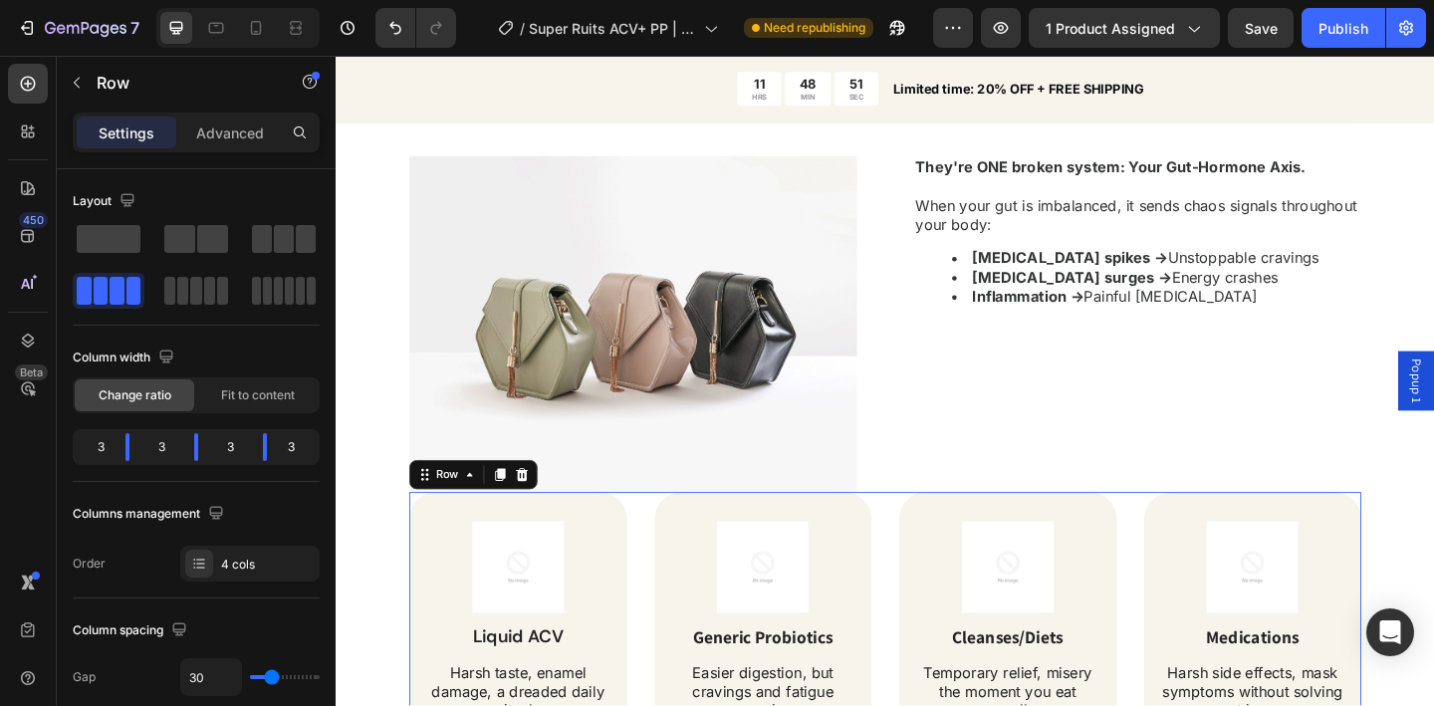
click at [920, 533] on div "Image Liquid ACV Text Block Harsh taste, enamel damage, a dreaded daily ritual.…" at bounding box center [933, 672] width 1036 height 282
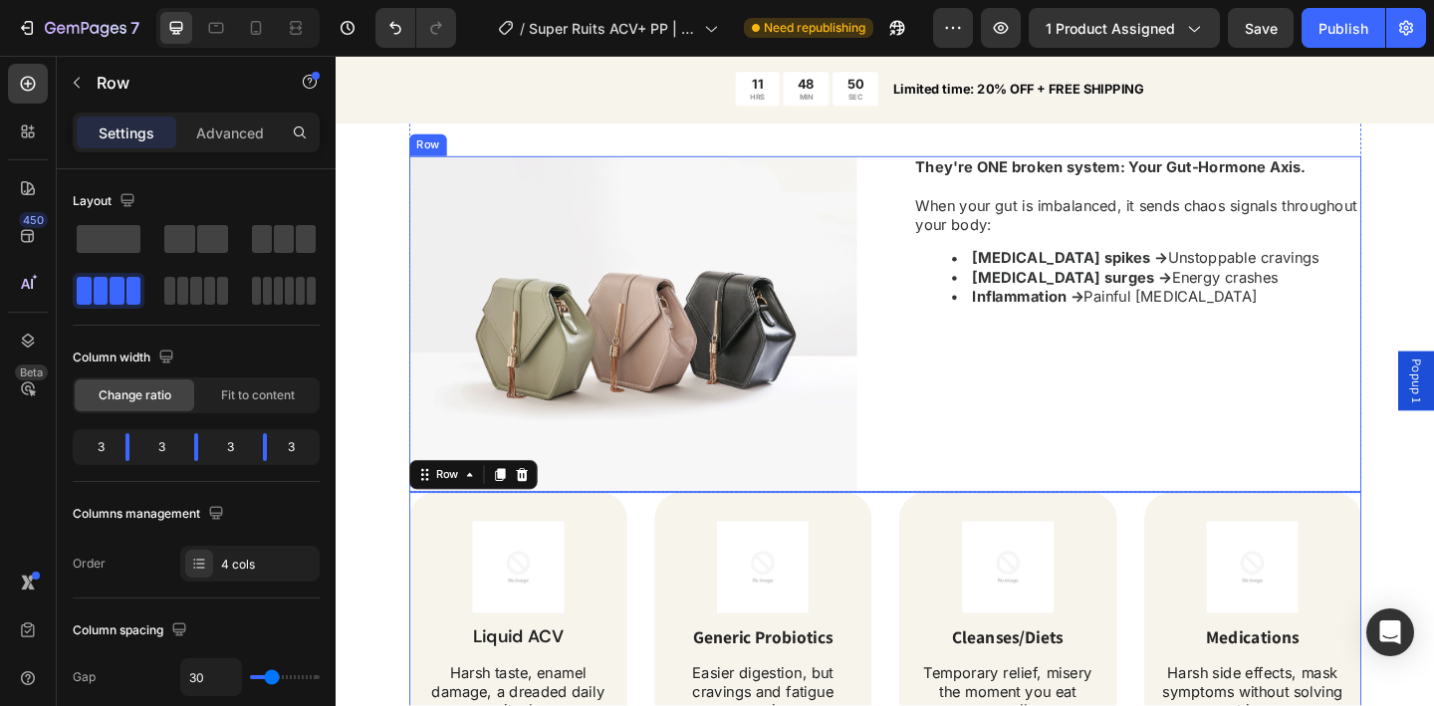
click at [916, 503] on div "Image They're ONE broken system: Your Gut-Hormone Axis. When your gut is imbala…" at bounding box center [933, 348] width 1036 height 366
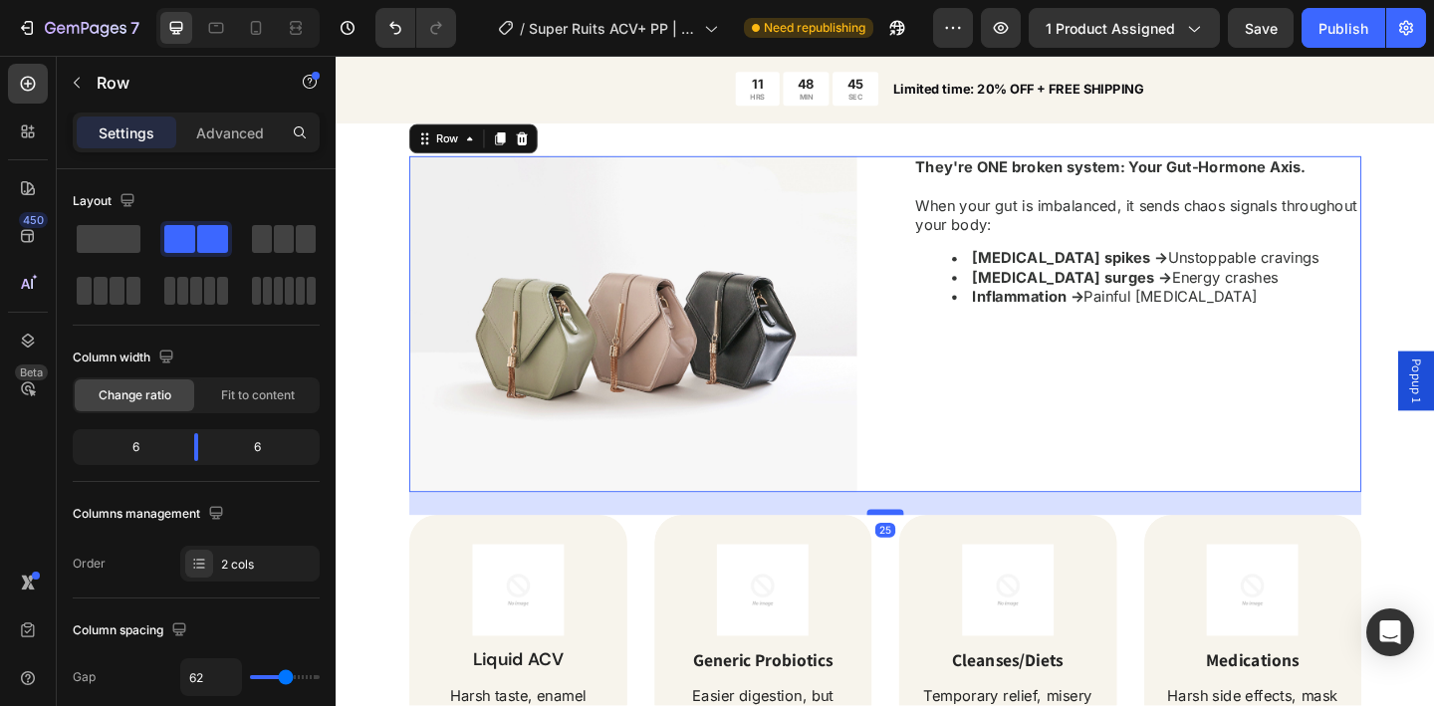
drag, startPoint x: 914, startPoint y: 522, endPoint x: 912, endPoint y: 547, distance: 25.0
click at [913, 550] on div at bounding box center [933, 553] width 40 height 6
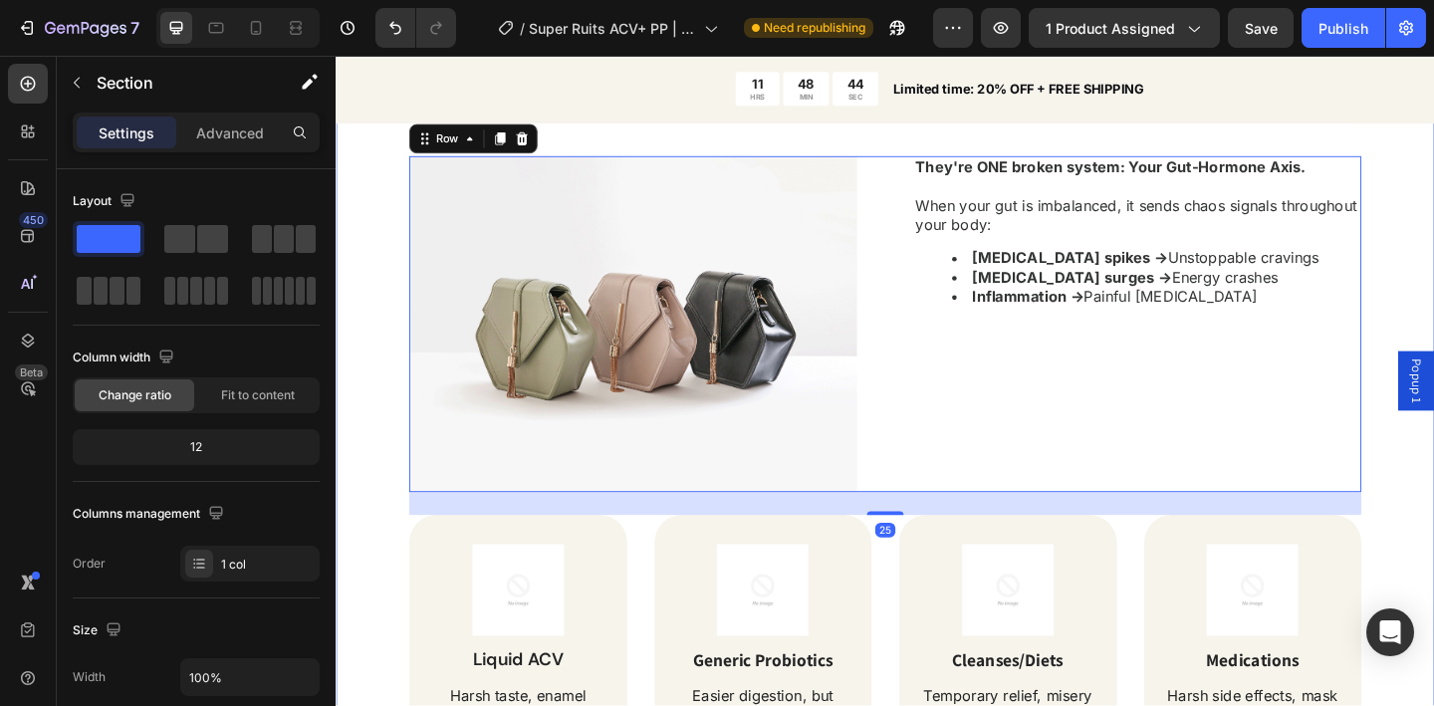
click at [378, 382] on div "⁠⁠⁠⁠⁠⁠⁠ Tired of Bloating, Cravings & Energy Crashes? Heading Bloated belly tha…" at bounding box center [933, 417] width 1195 height 1727
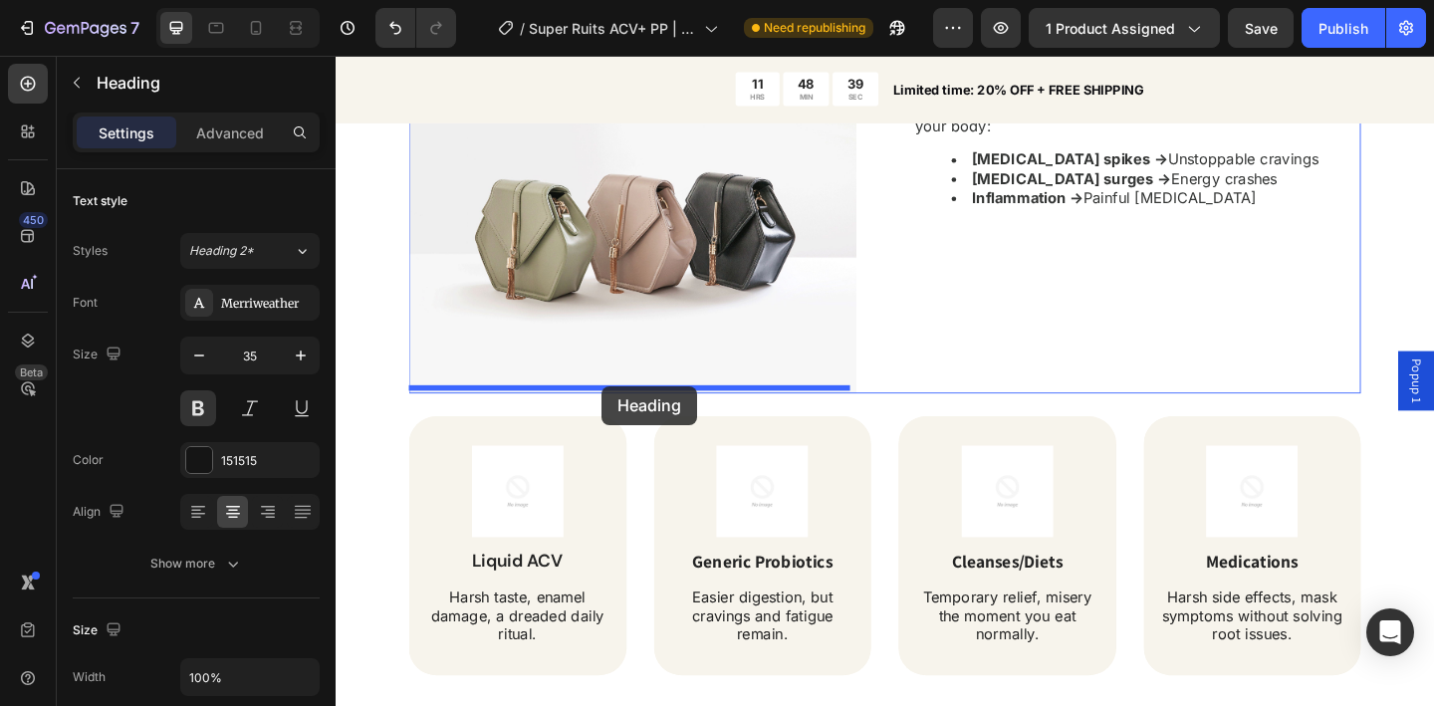
scroll to position [2243, 0]
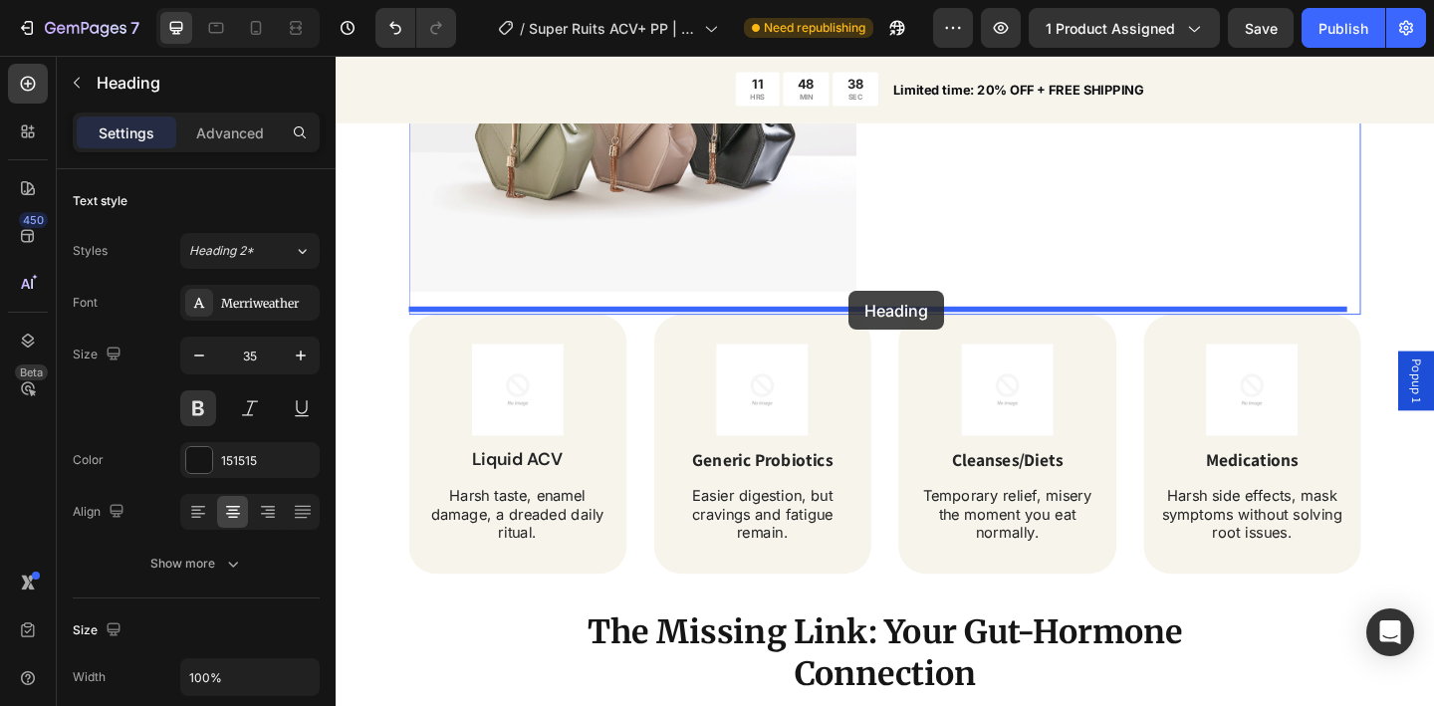
drag, startPoint x: 595, startPoint y: 390, endPoint x: 893, endPoint y: 312, distance: 309.0
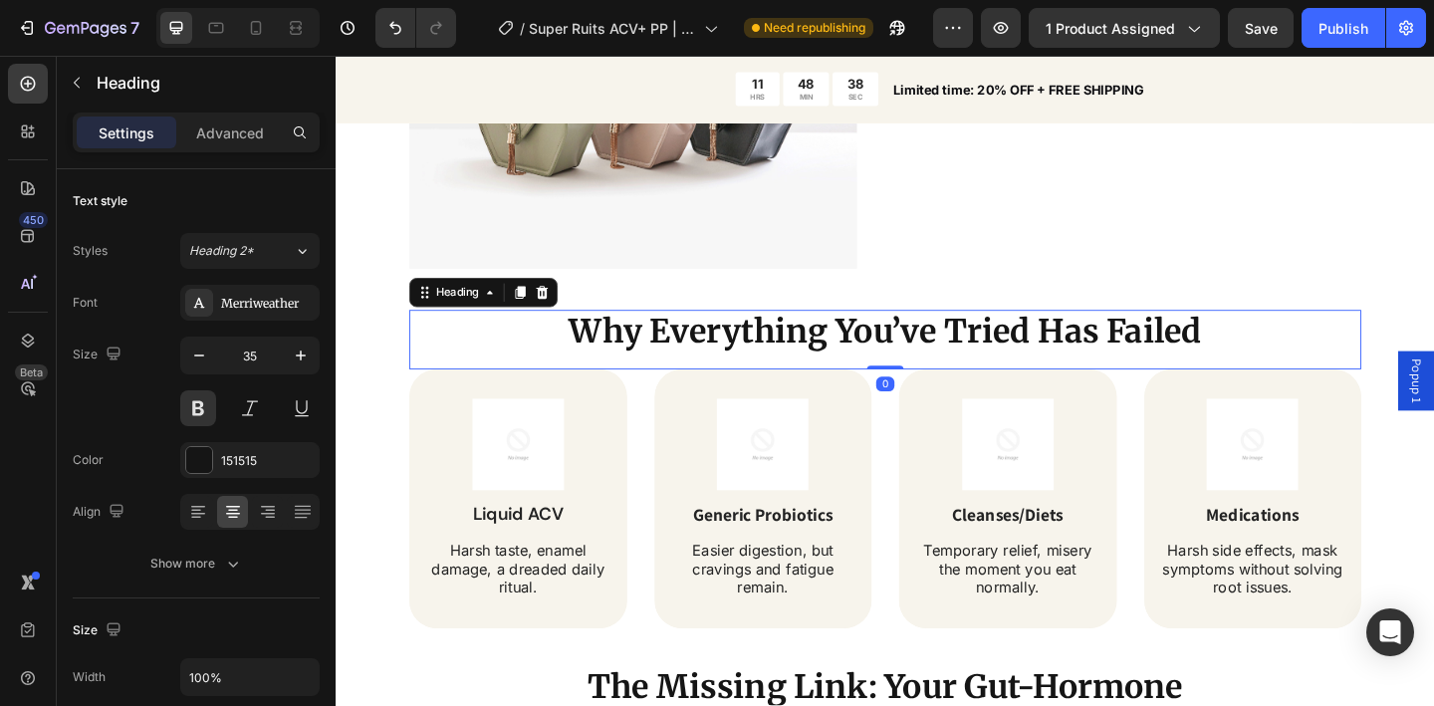
scroll to position [2217, 0]
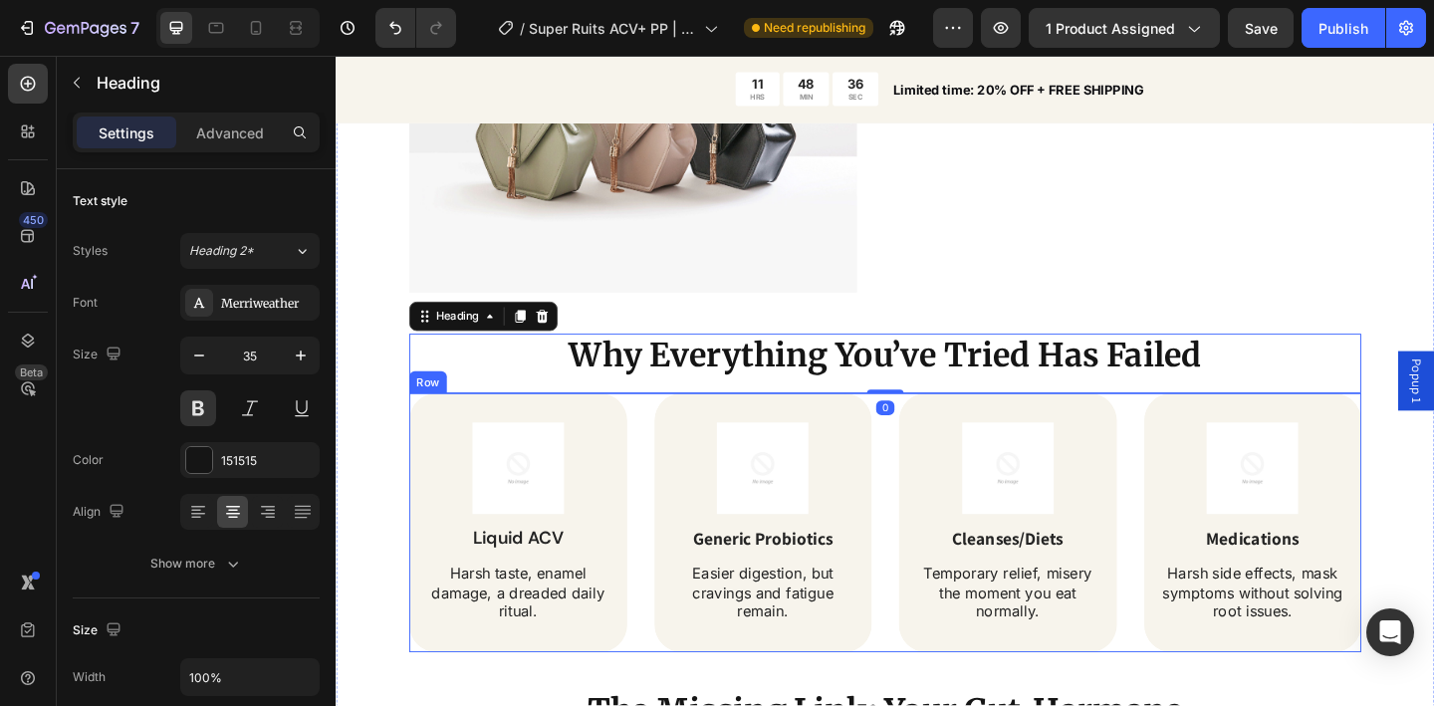
click at [920, 485] on div "Image Liquid ACV Text Block Harsh taste, enamel damage, a dreaded daily ritual.…" at bounding box center [933, 564] width 1036 height 282
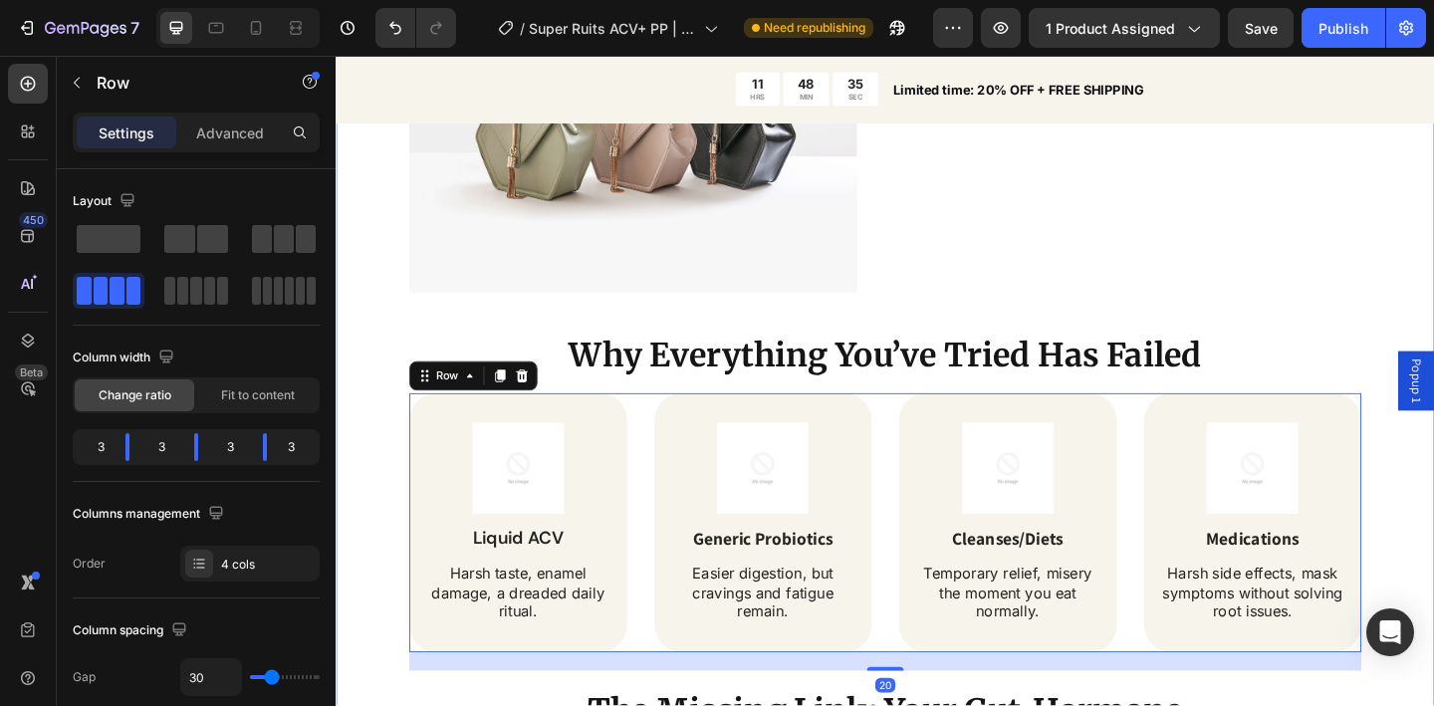
click at [375, 250] on div "⁠⁠⁠⁠⁠⁠⁠ Tired of Bloating, Cravings & Energy Crashes? Heading Bloated belly tha…" at bounding box center [933, 255] width 1195 height 1787
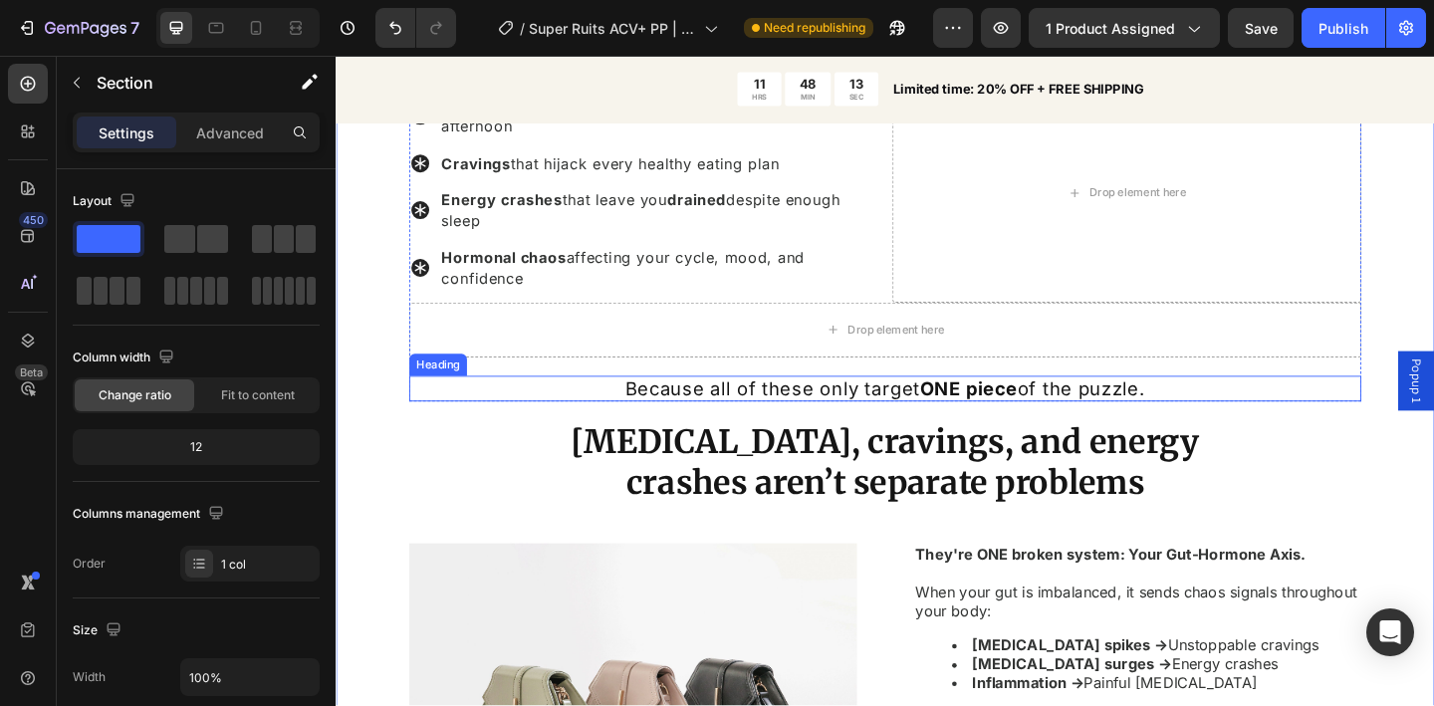
scroll to position [1678, 0]
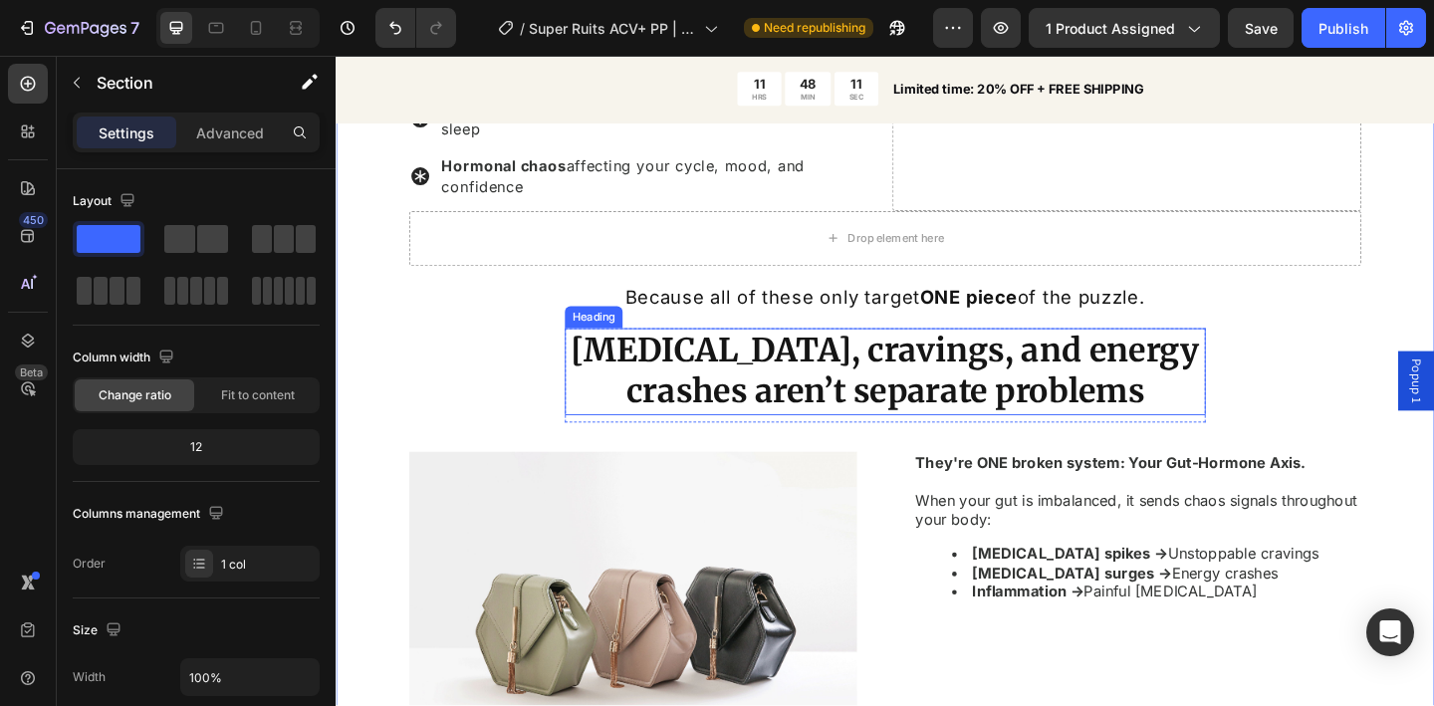
click at [620, 377] on h2 "[MEDICAL_DATA], cravings, and energy crashes aren’t separate problems" at bounding box center [933, 400] width 697 height 95
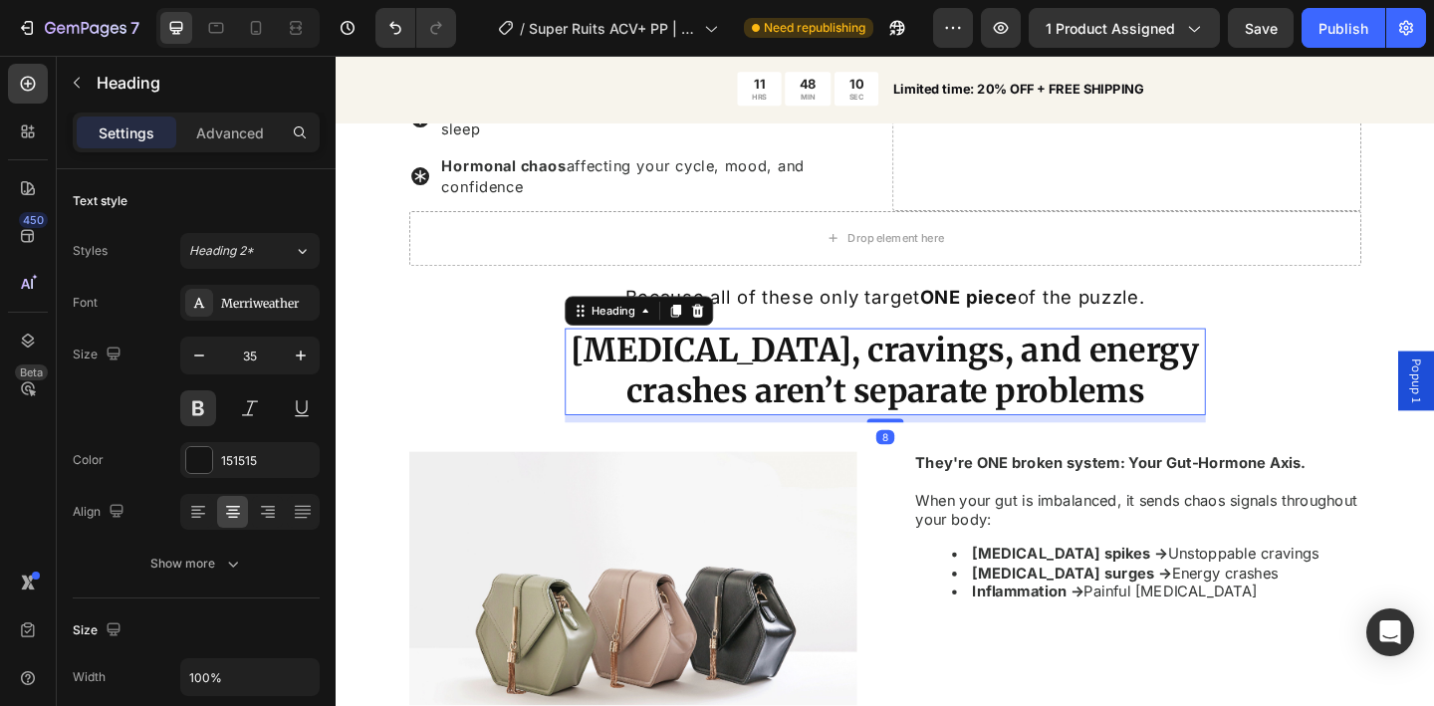
click at [620, 377] on h2 "[MEDICAL_DATA], cravings, and energy crashes aren’t separate problems" at bounding box center [933, 400] width 697 height 95
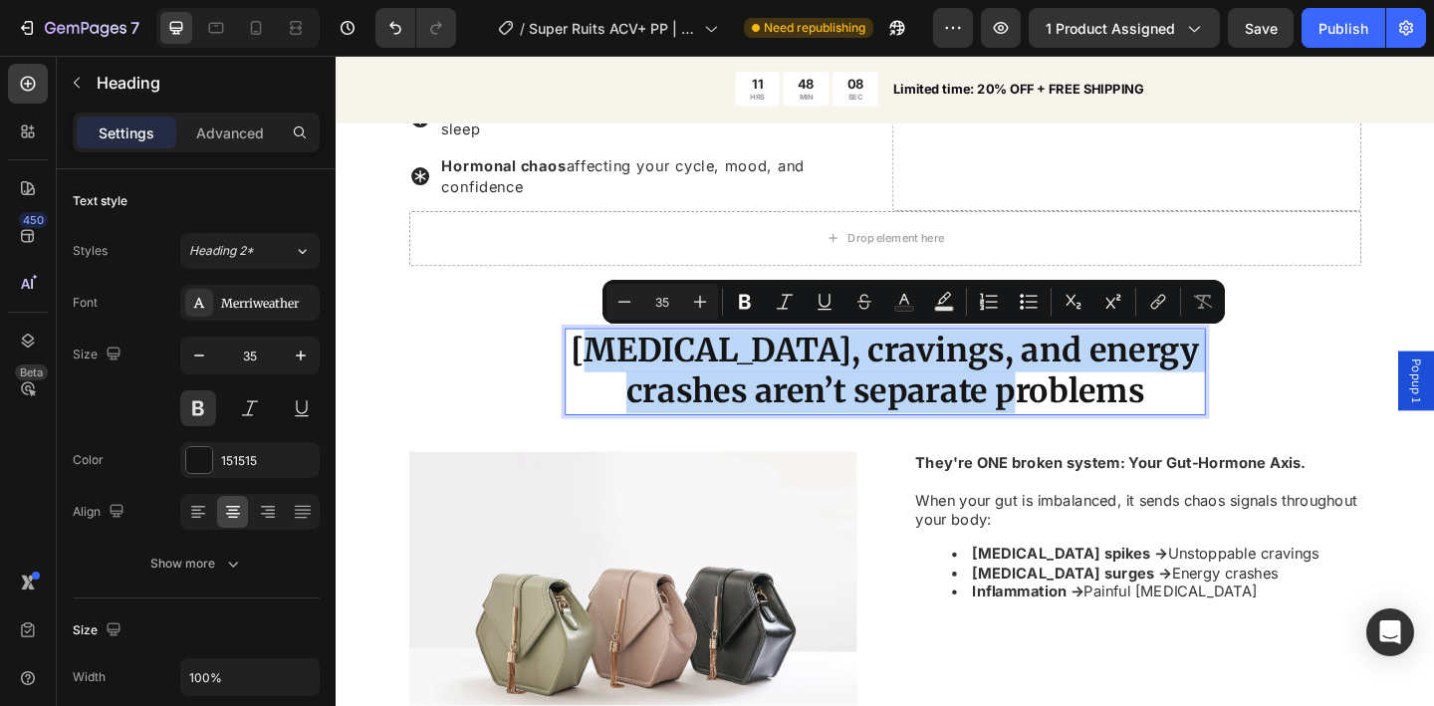
drag, startPoint x: 618, startPoint y: 383, endPoint x: 1117, endPoint y: 431, distance: 501.3
click at [1117, 431] on p "[MEDICAL_DATA], cravings, and energy crashes aren’t separate problems" at bounding box center [933, 400] width 693 height 91
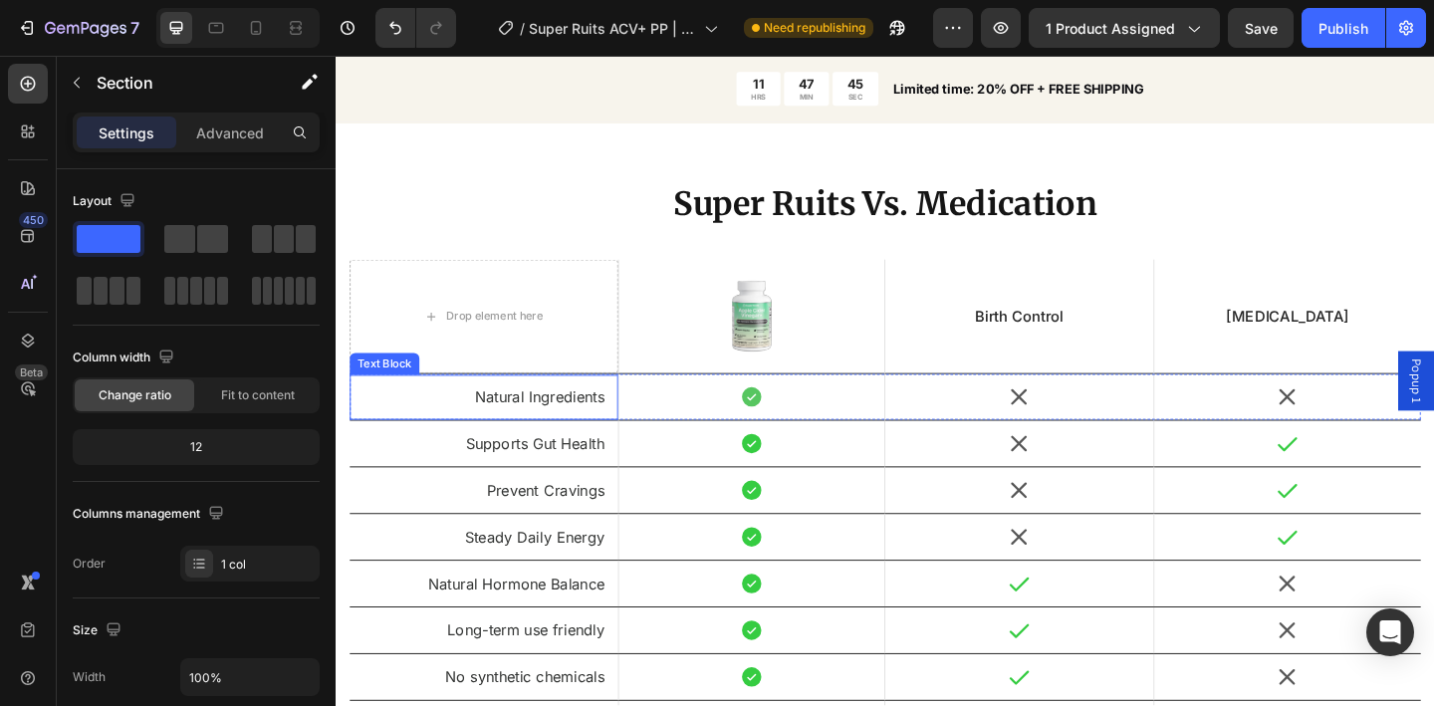
scroll to position [6434, 0]
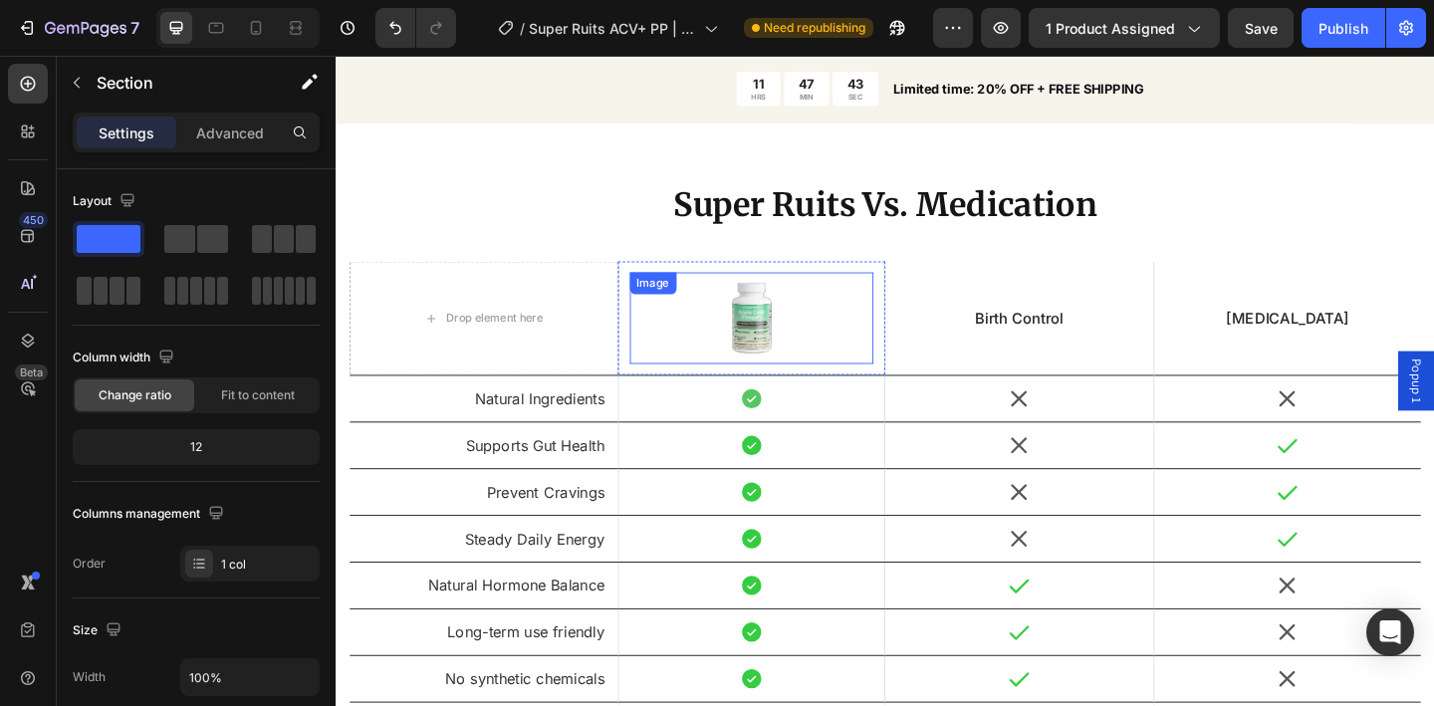
click at [815, 342] on img at bounding box center [788, 342] width 100 height 100
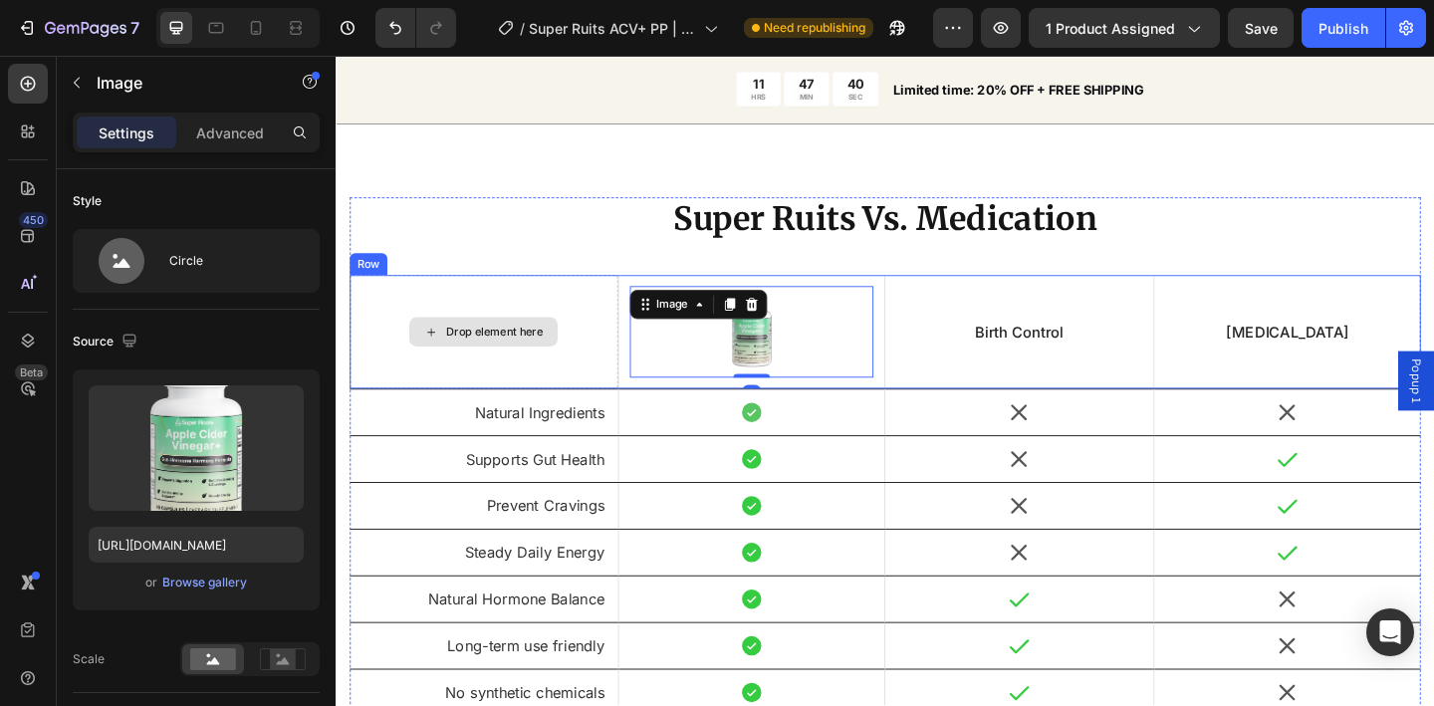
scroll to position [6396, 0]
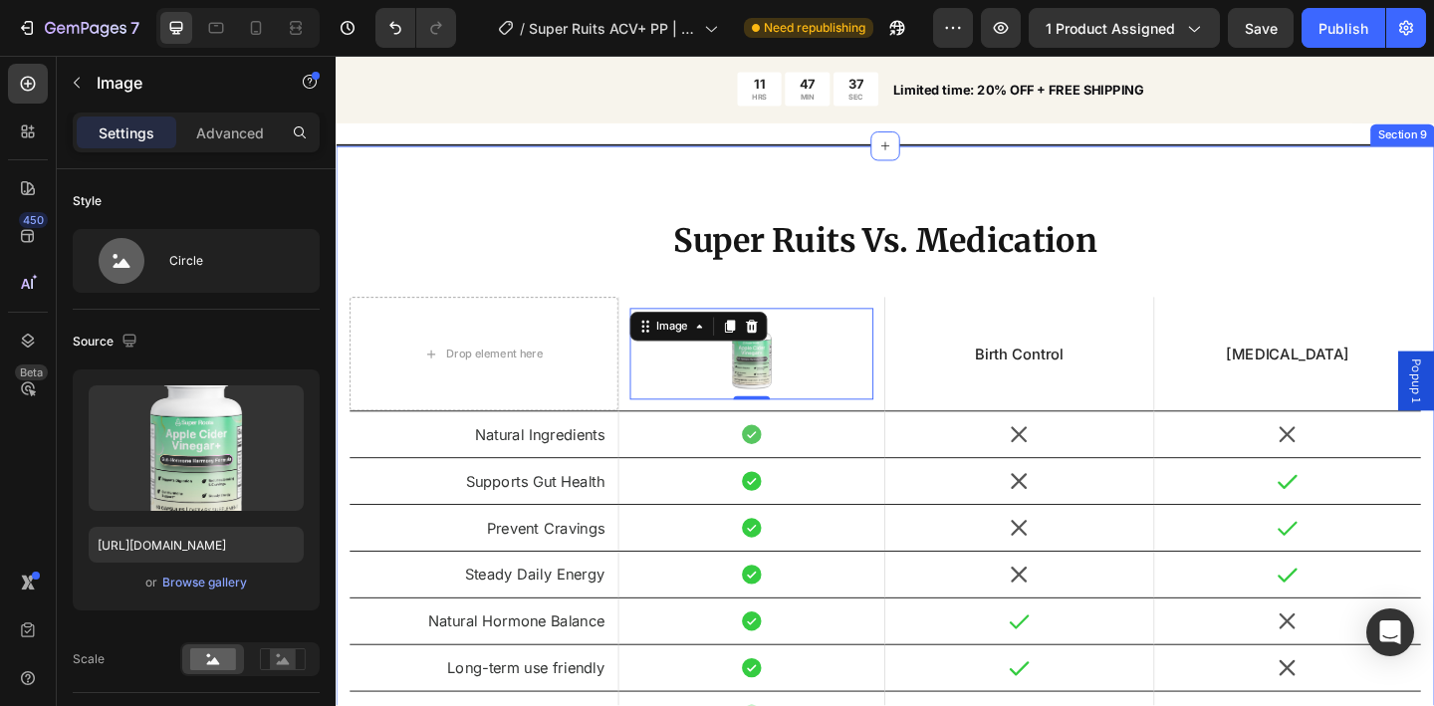
click at [514, 206] on div "Super Ruits Vs. Medication Heading Heading Drop element here Image 0 Hero Banne…" at bounding box center [933, 551] width 1195 height 795
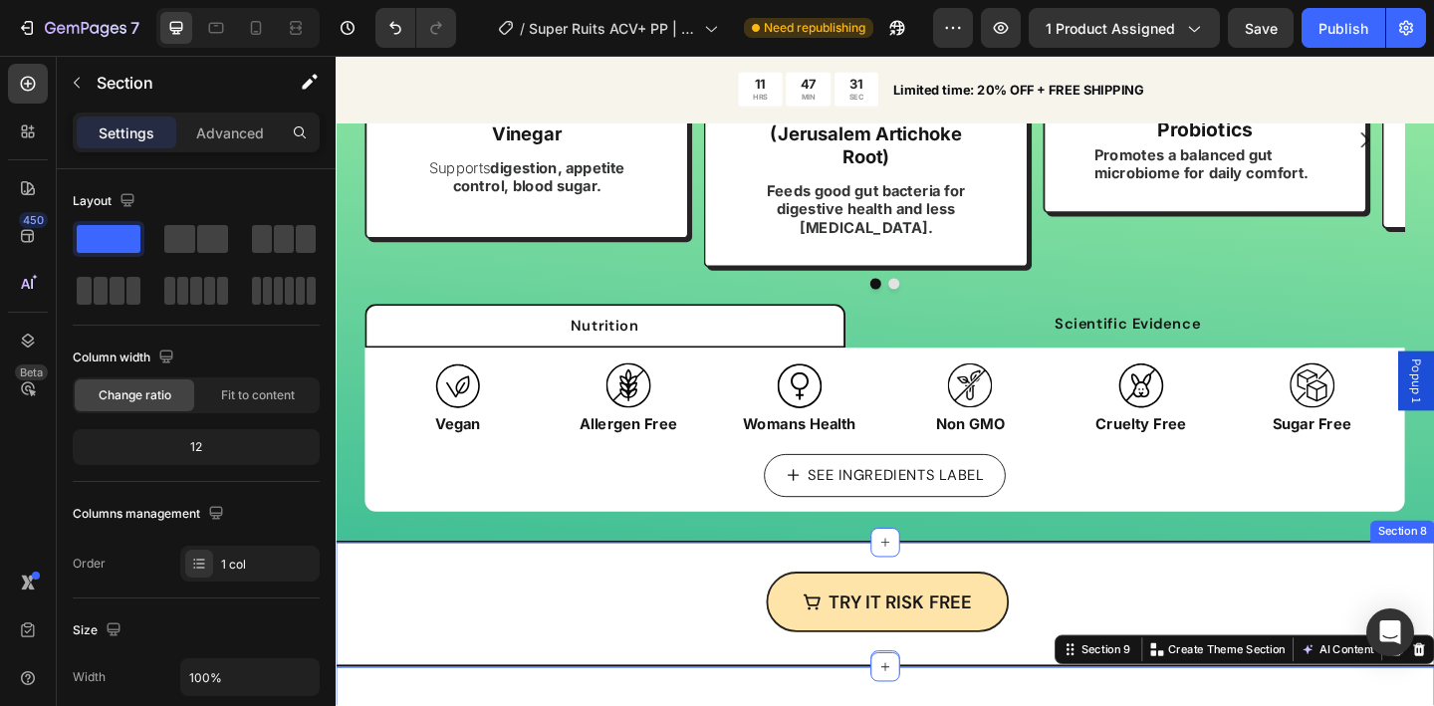
scroll to position [5807, 0]
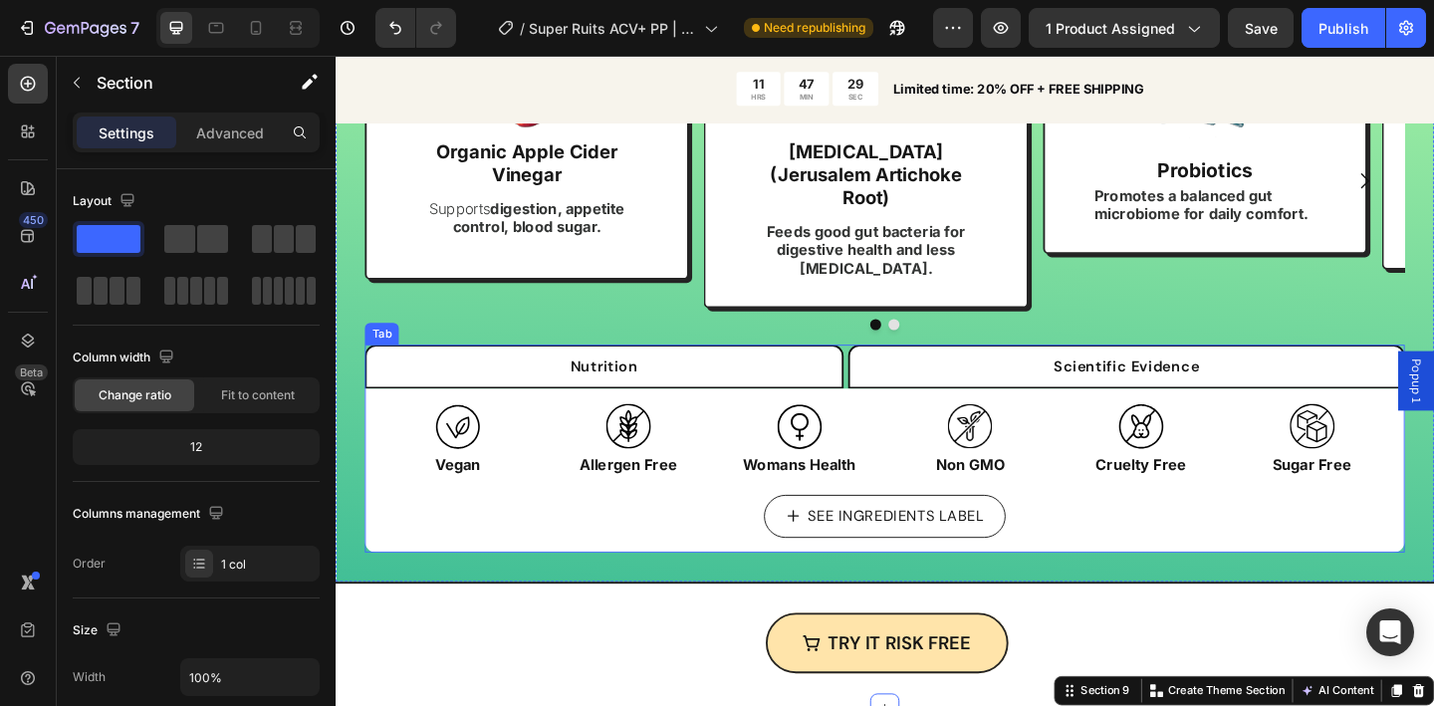
click at [915, 374] on li "Scientific Evidence" at bounding box center [1196, 395] width 606 height 48
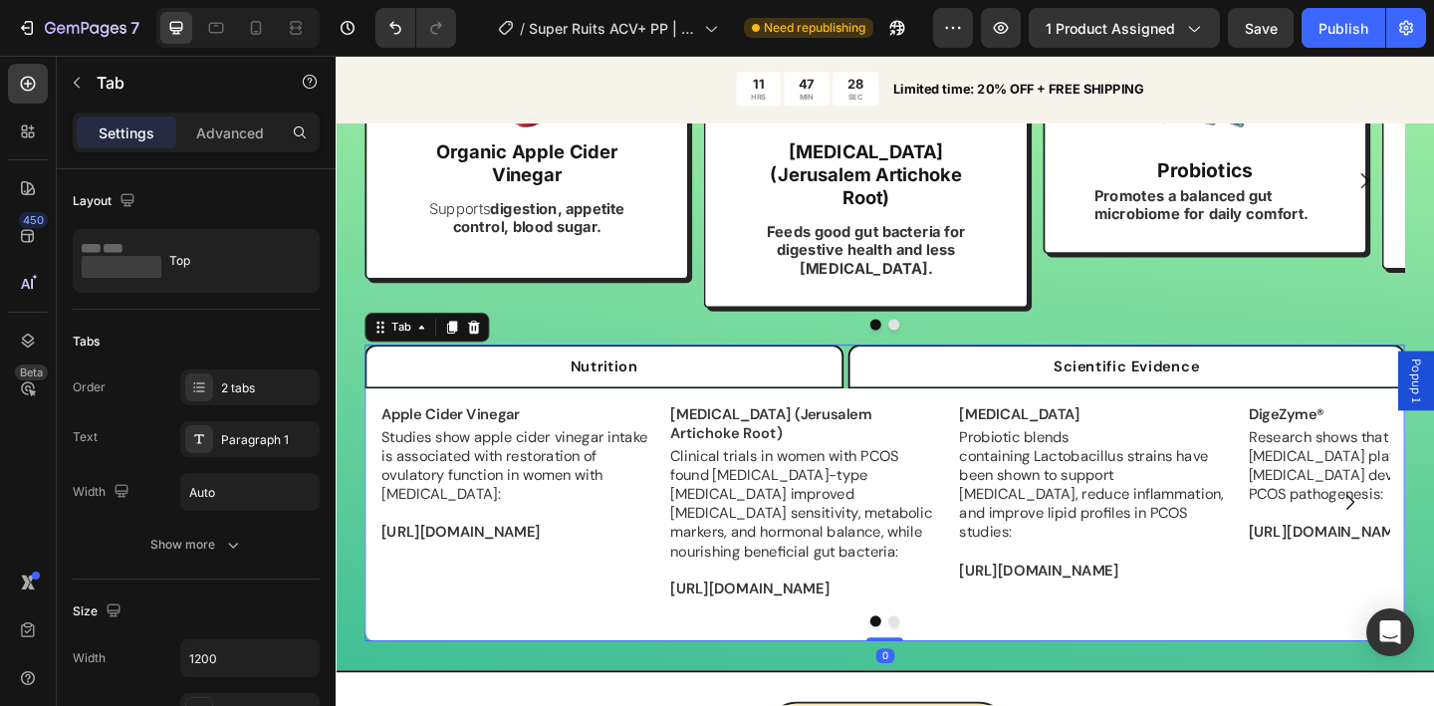
click at [842, 380] on li "Nutrition" at bounding box center [628, 395] width 521 height 48
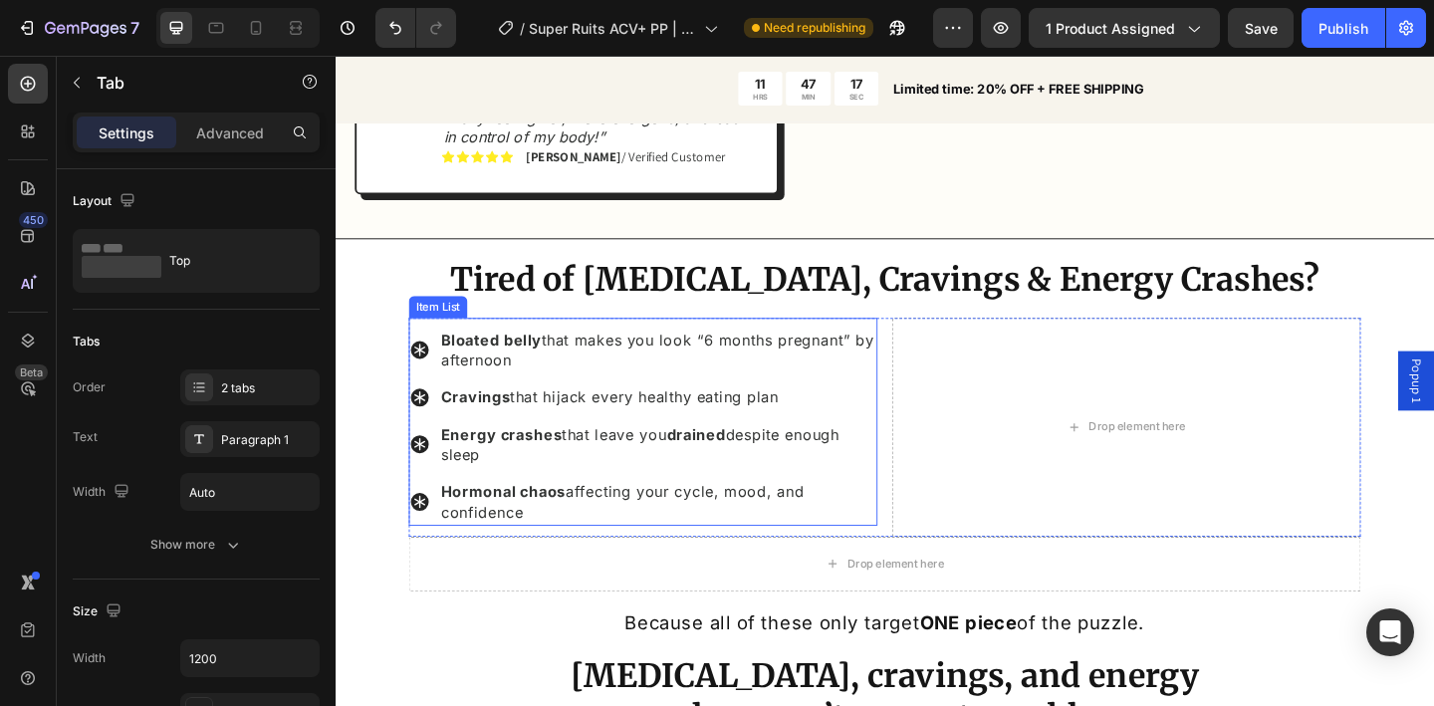
scroll to position [1365, 0]
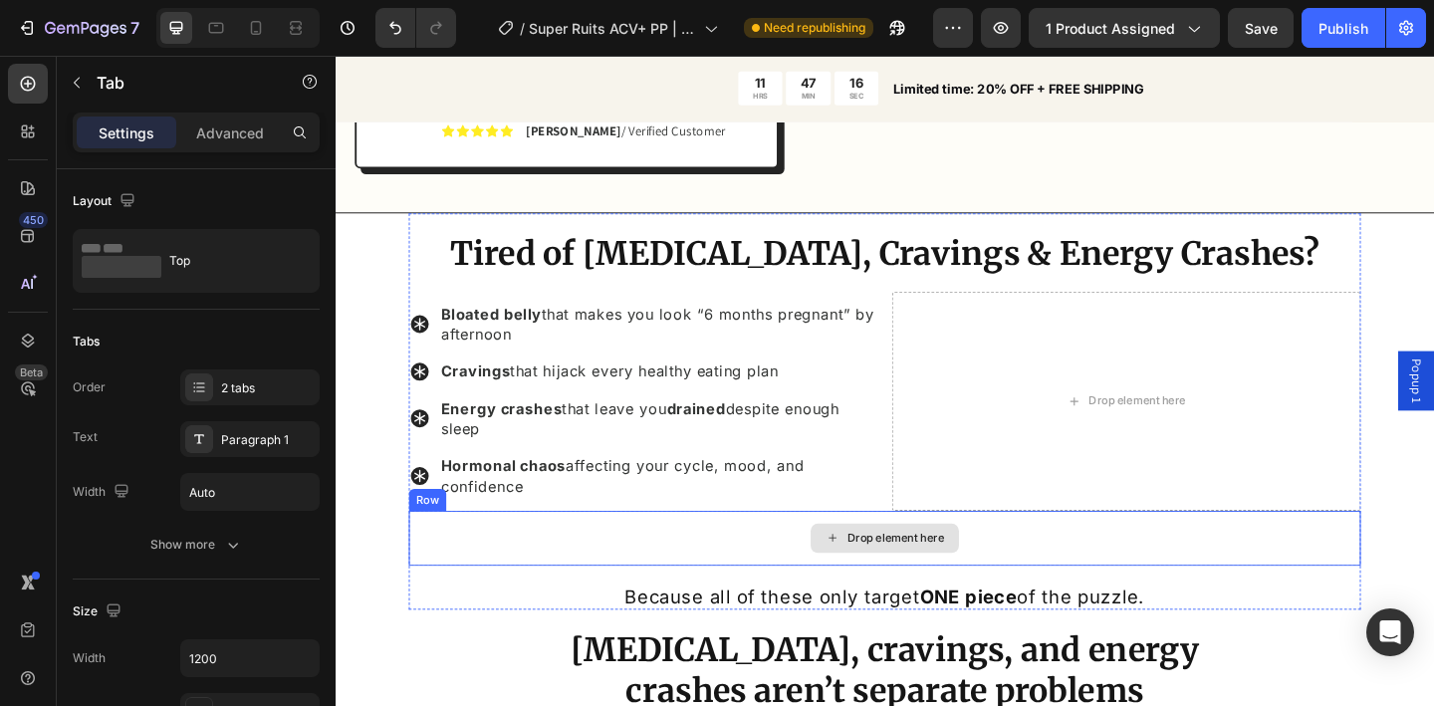
click at [792, 563] on div "Drop element here" at bounding box center [933, 582] width 1036 height 60
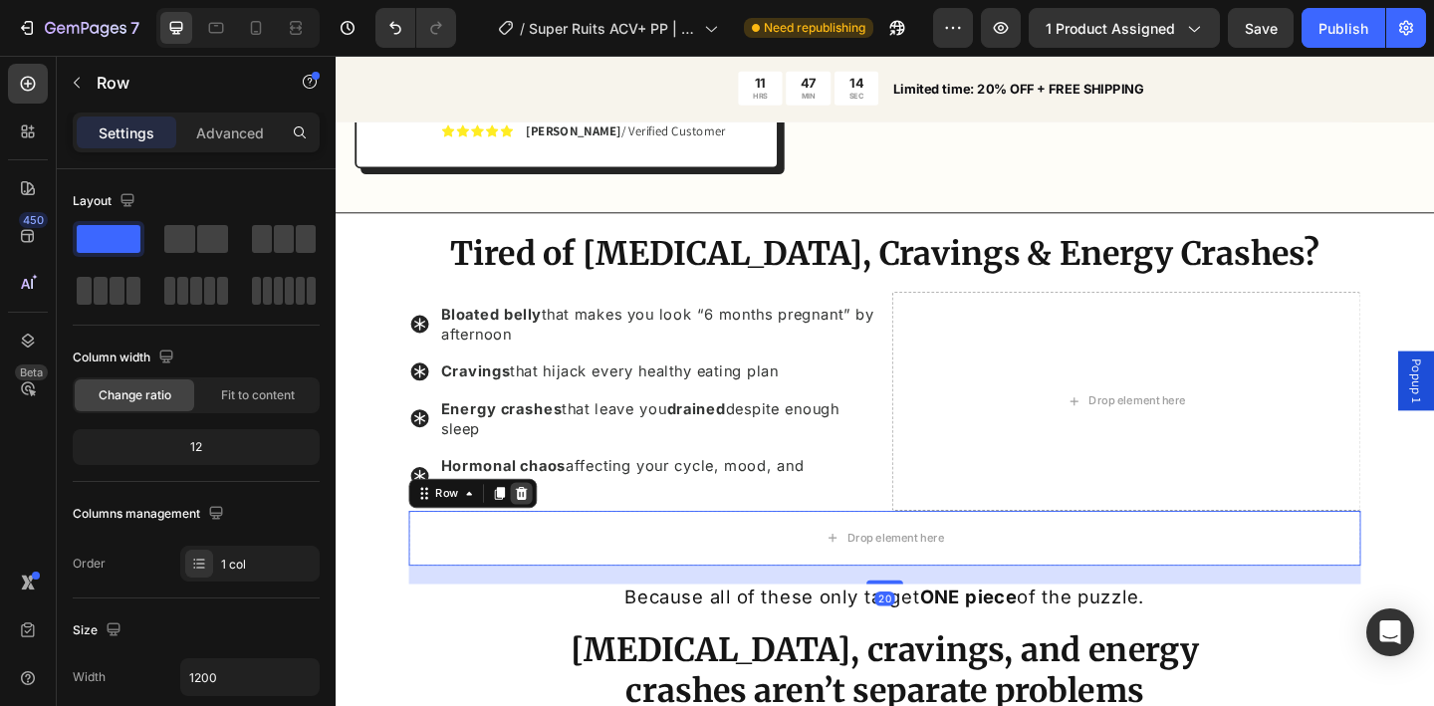
click at [537, 525] on icon at bounding box center [538, 532] width 13 height 14
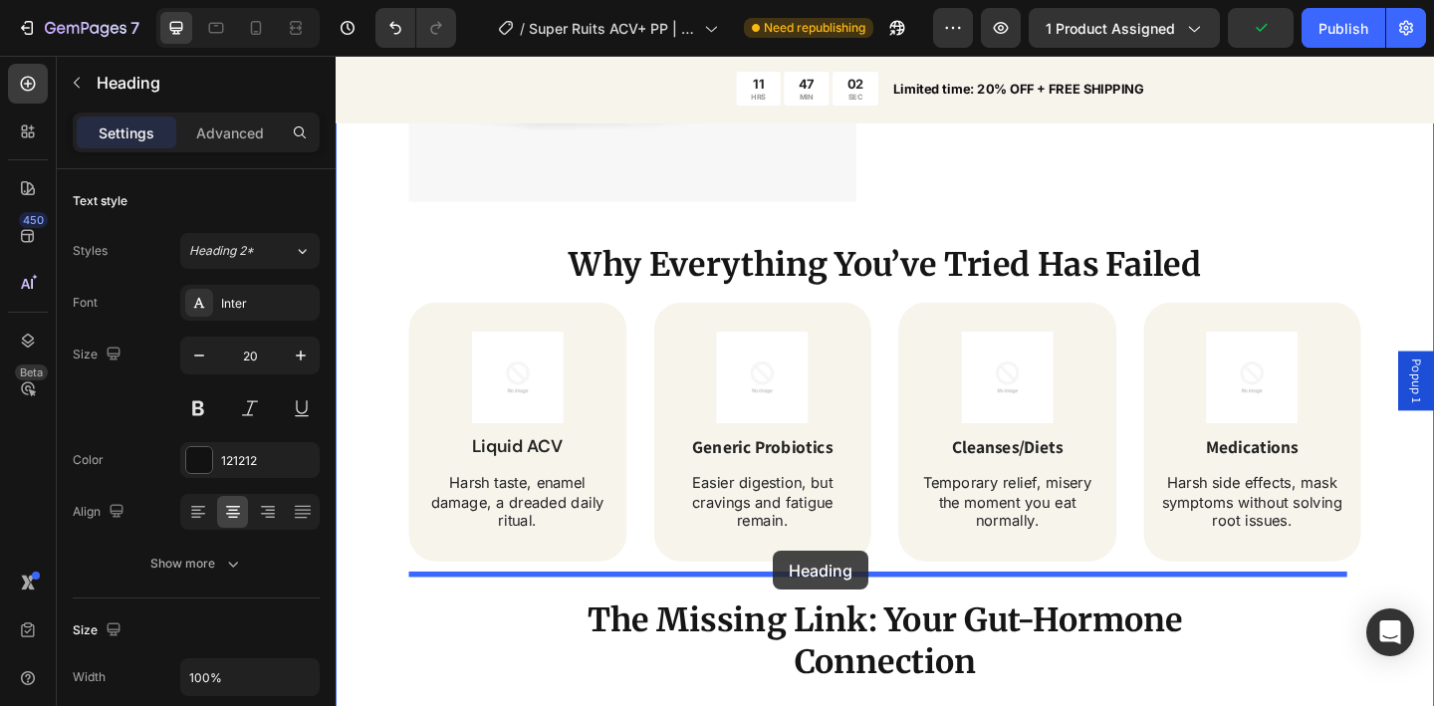
scroll to position [2241, 0]
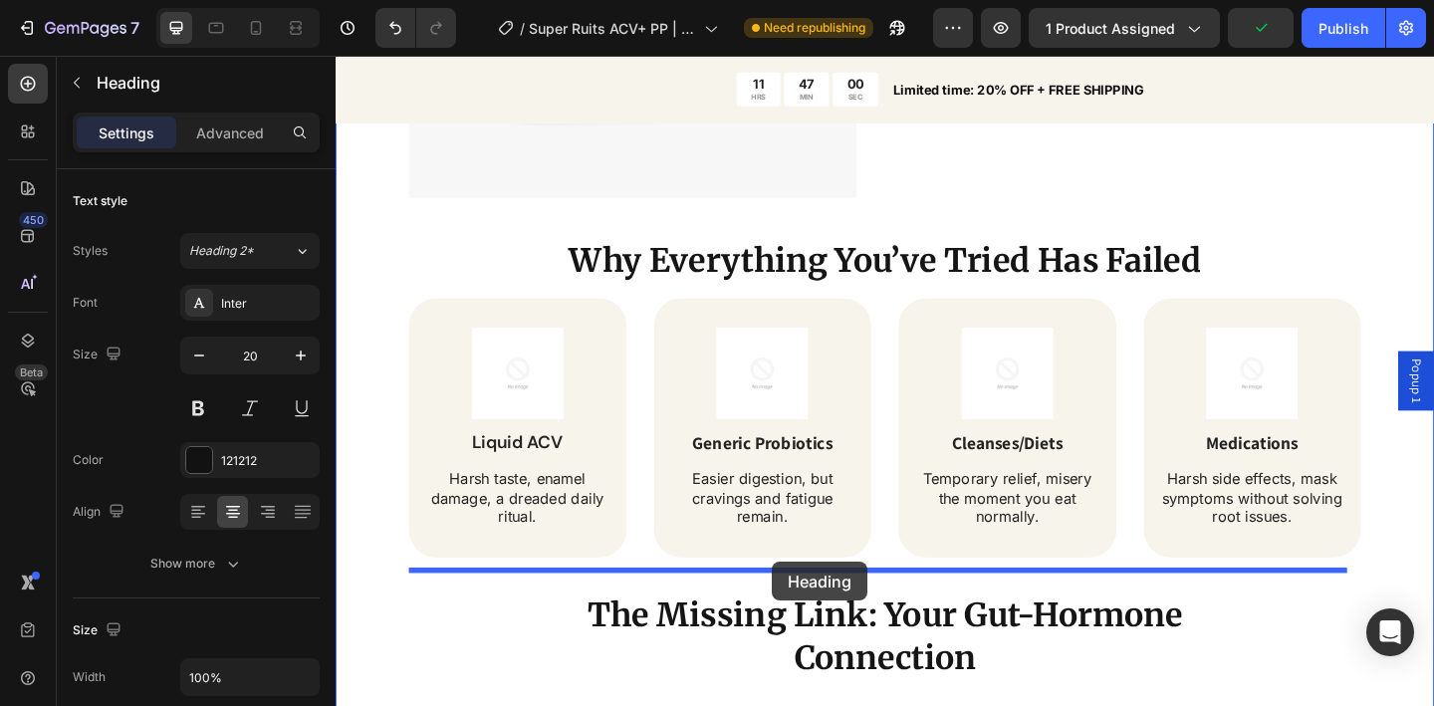
drag, startPoint x: 553, startPoint y: 311, endPoint x: 811, endPoint y: 607, distance: 392.5
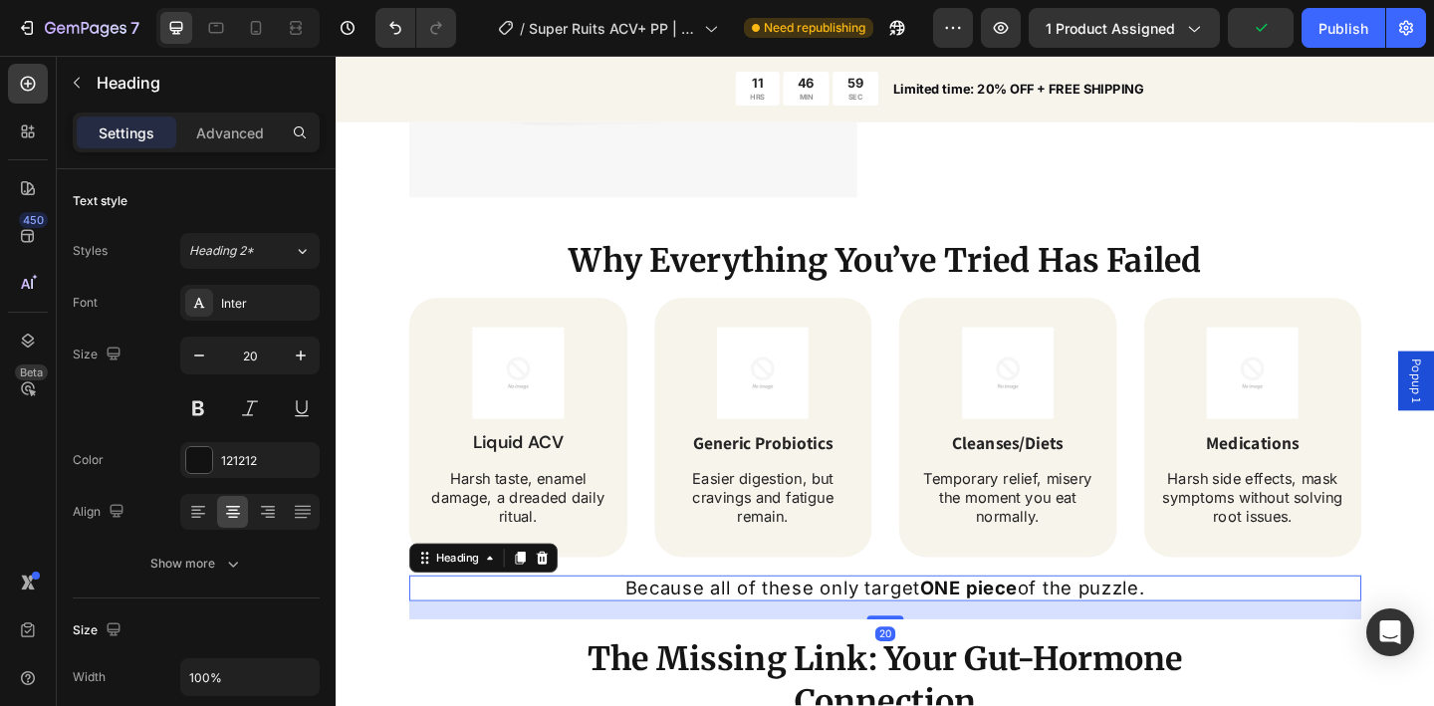
scroll to position [2345, 0]
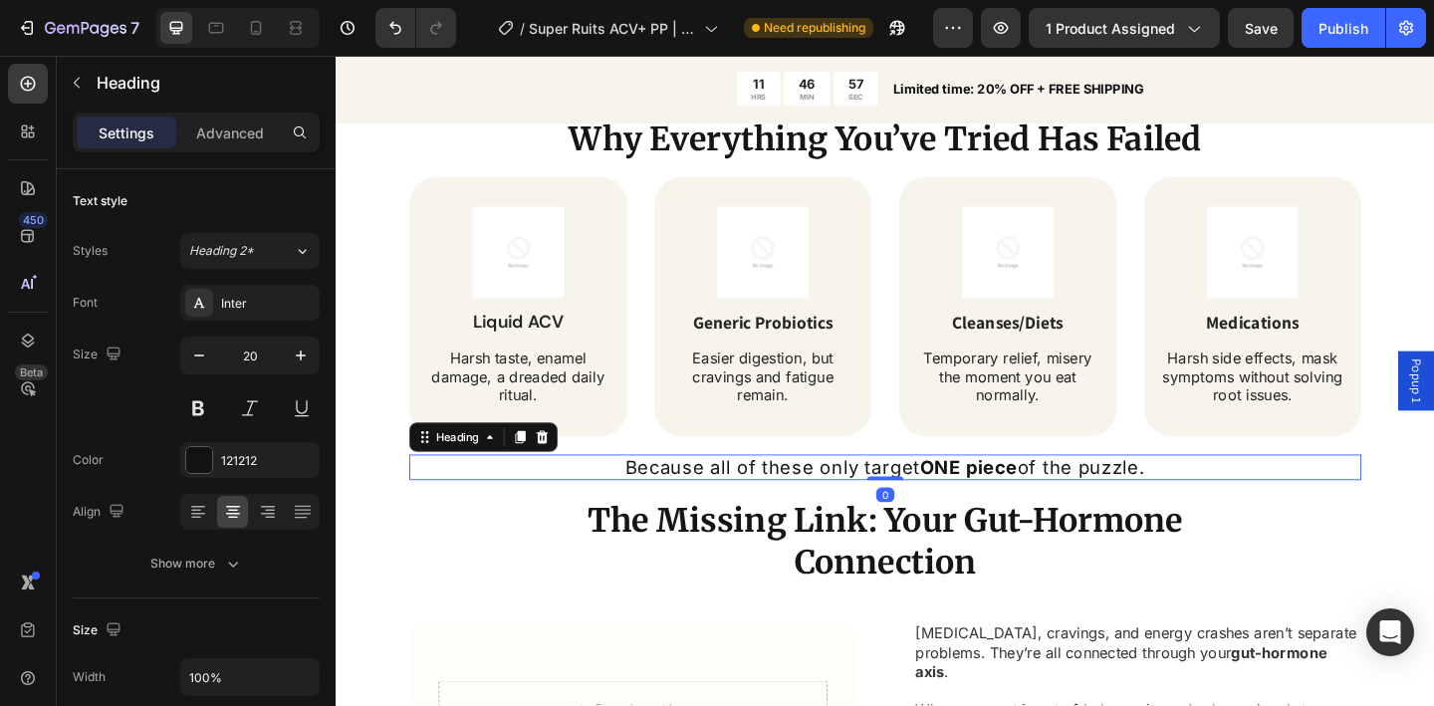
drag, startPoint x: 928, startPoint y: 528, endPoint x: 931, endPoint y: 495, distance: 33.0
click at [931, 495] on div "Because all of these only target ONE piece of the puzzle. Heading 0" at bounding box center [933, 504] width 1036 height 28
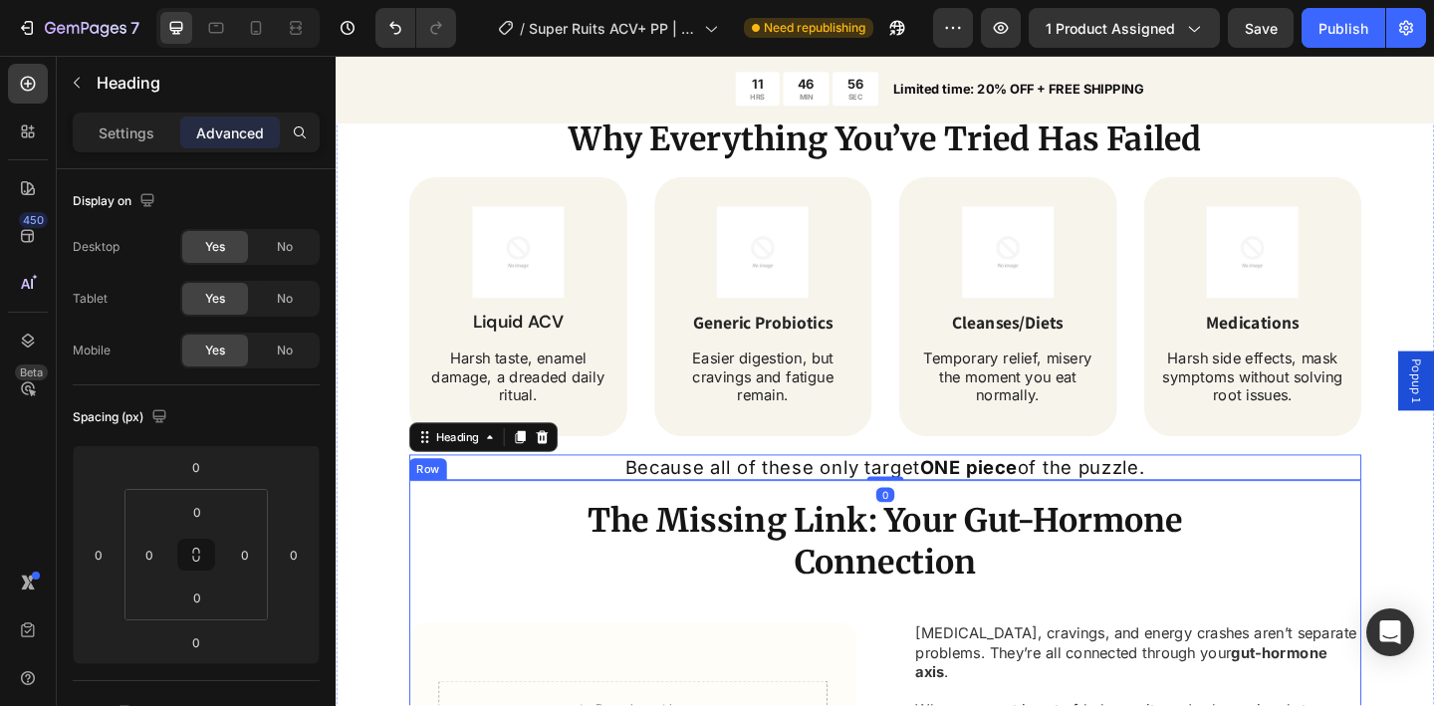
click at [457, 542] on div "The Missing Link: Your Gut-Hormone Connection Heading Row Drop element here Row…" at bounding box center [933, 680] width 1036 height 324
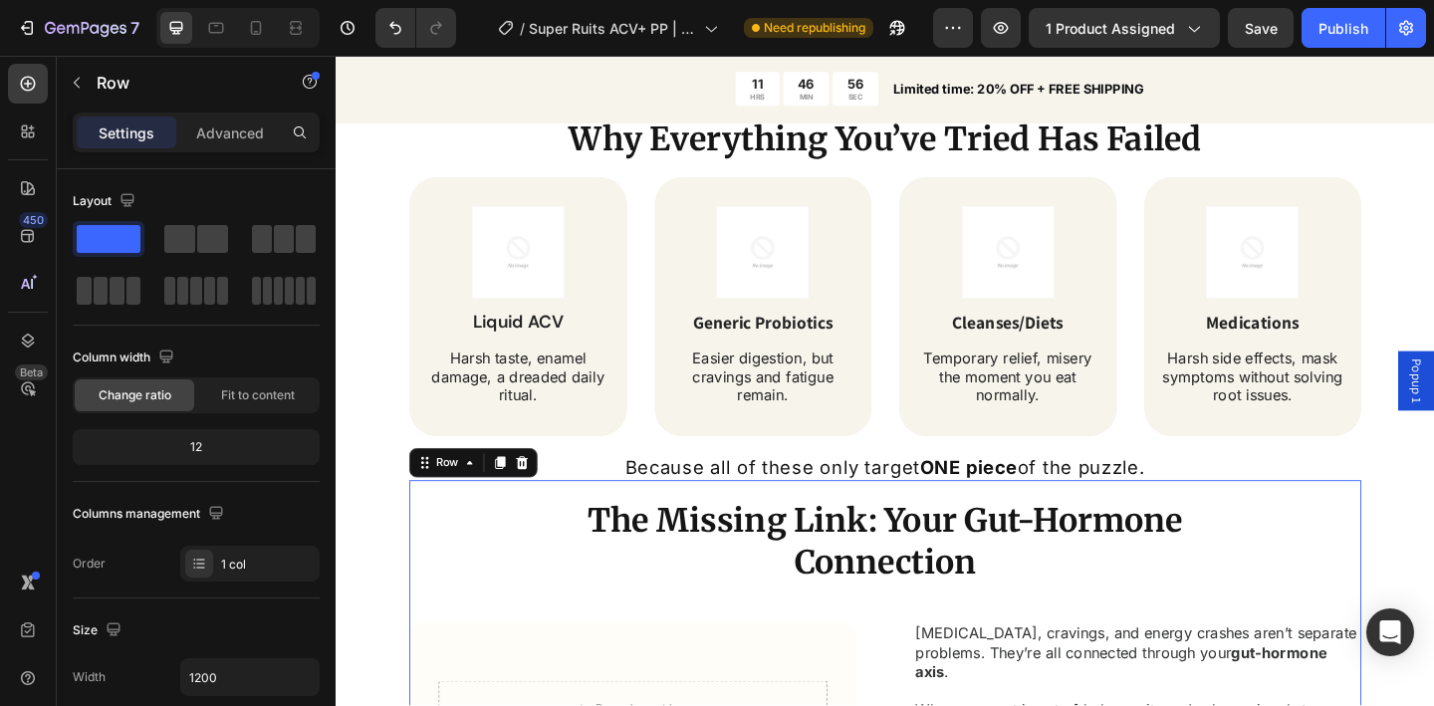
scroll to position [2507, 0]
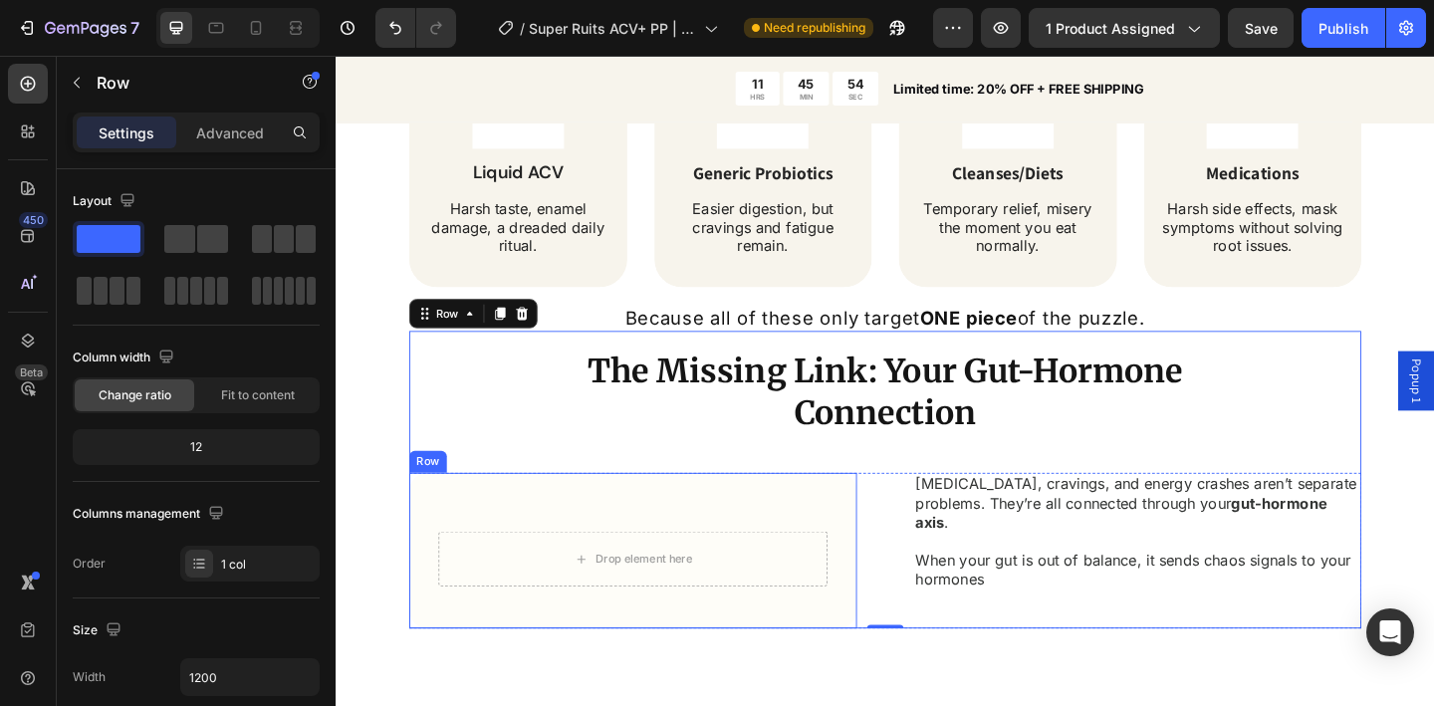
click at [777, 542] on div "Drop element here Row" at bounding box center [658, 595] width 423 height 106
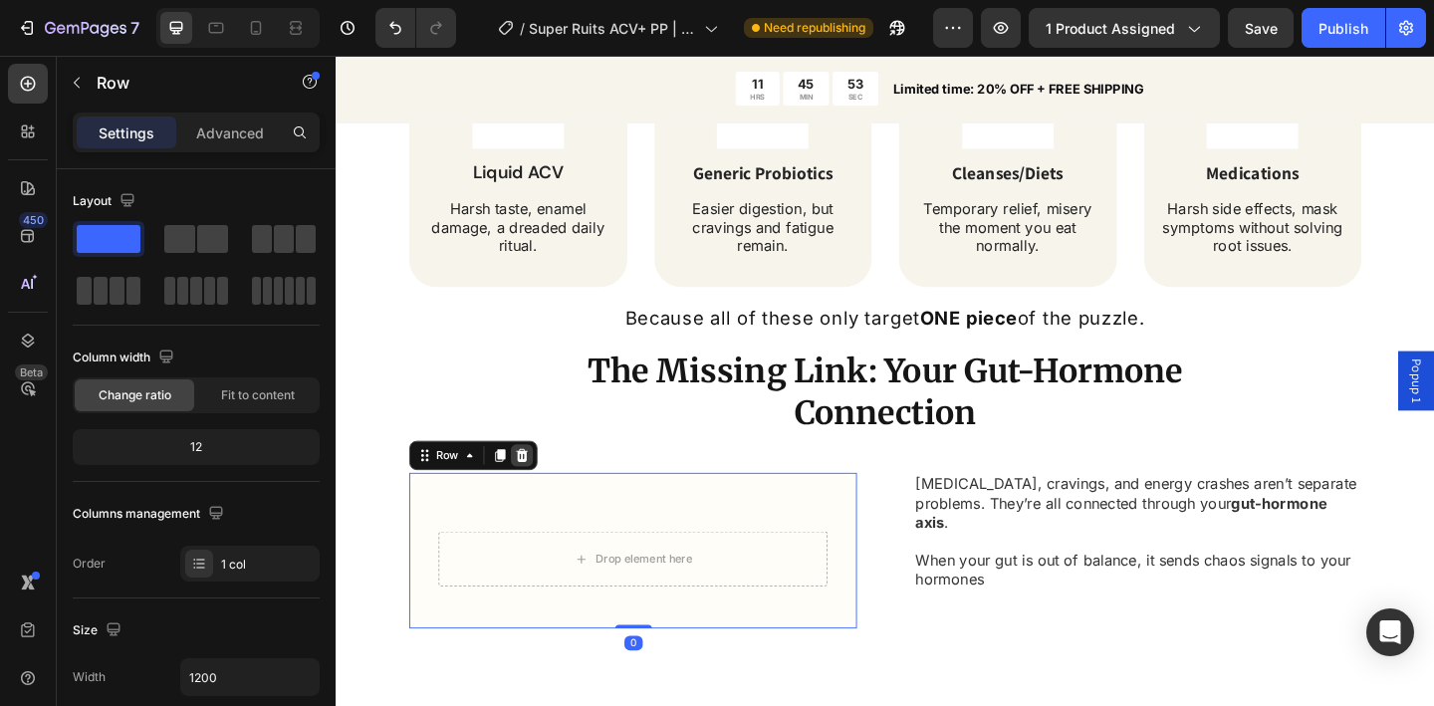
click at [538, 484] on icon at bounding box center [538, 491] width 13 height 14
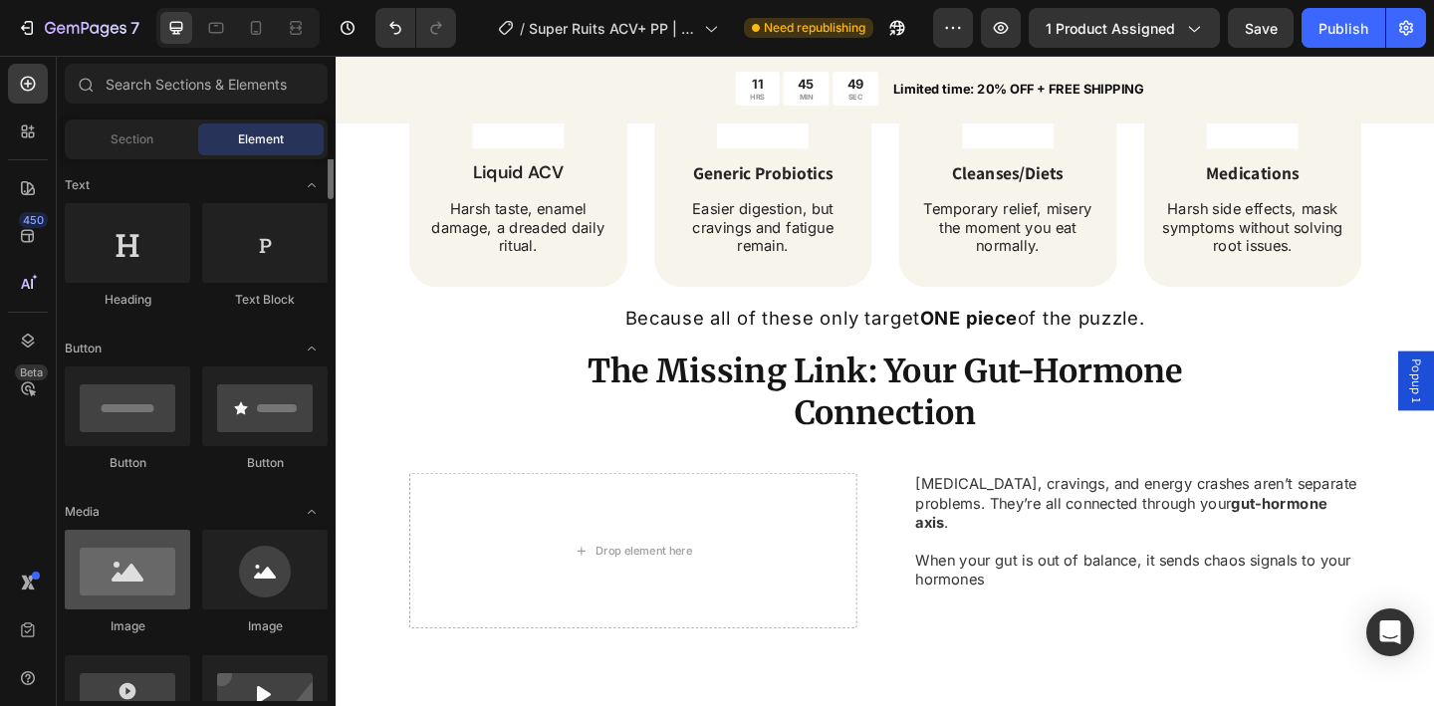
scroll to position [333, 0]
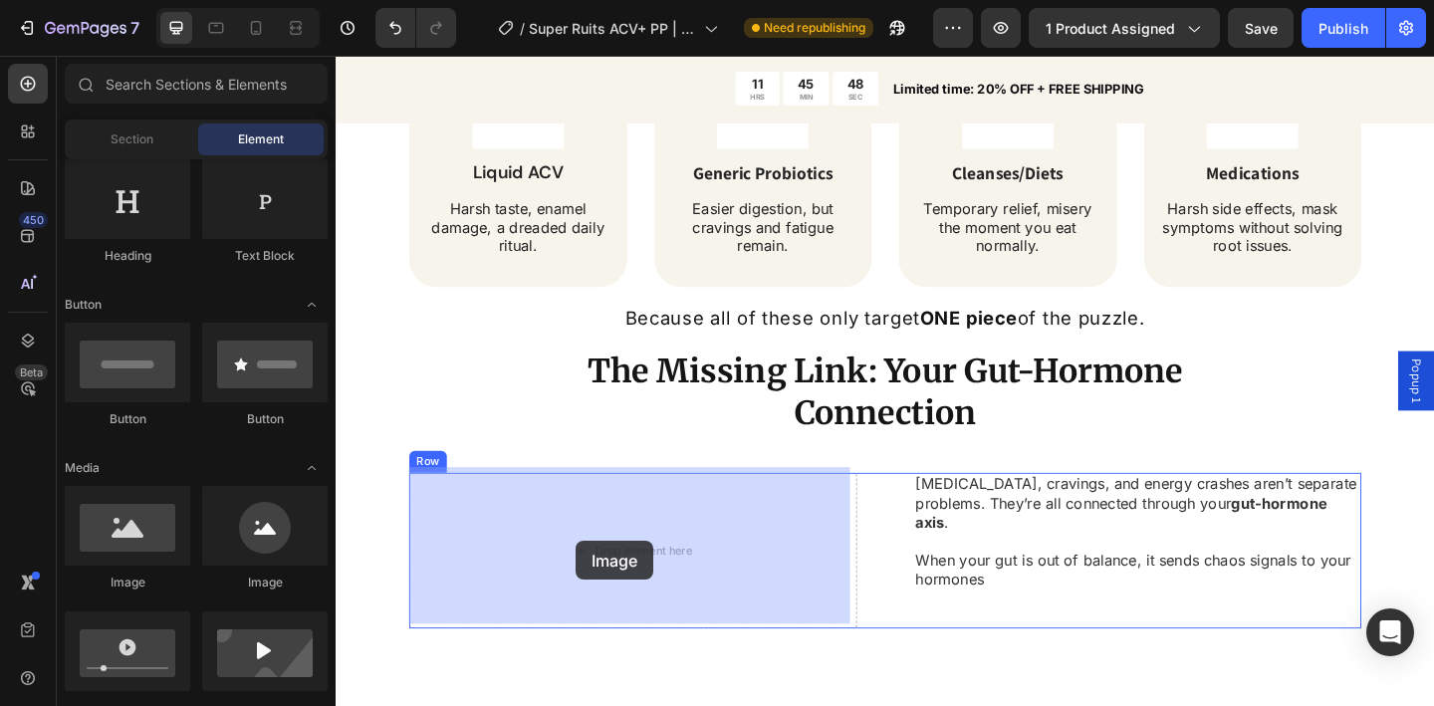
drag, startPoint x: 493, startPoint y: 581, endPoint x: 597, endPoint y: 584, distance: 103.6
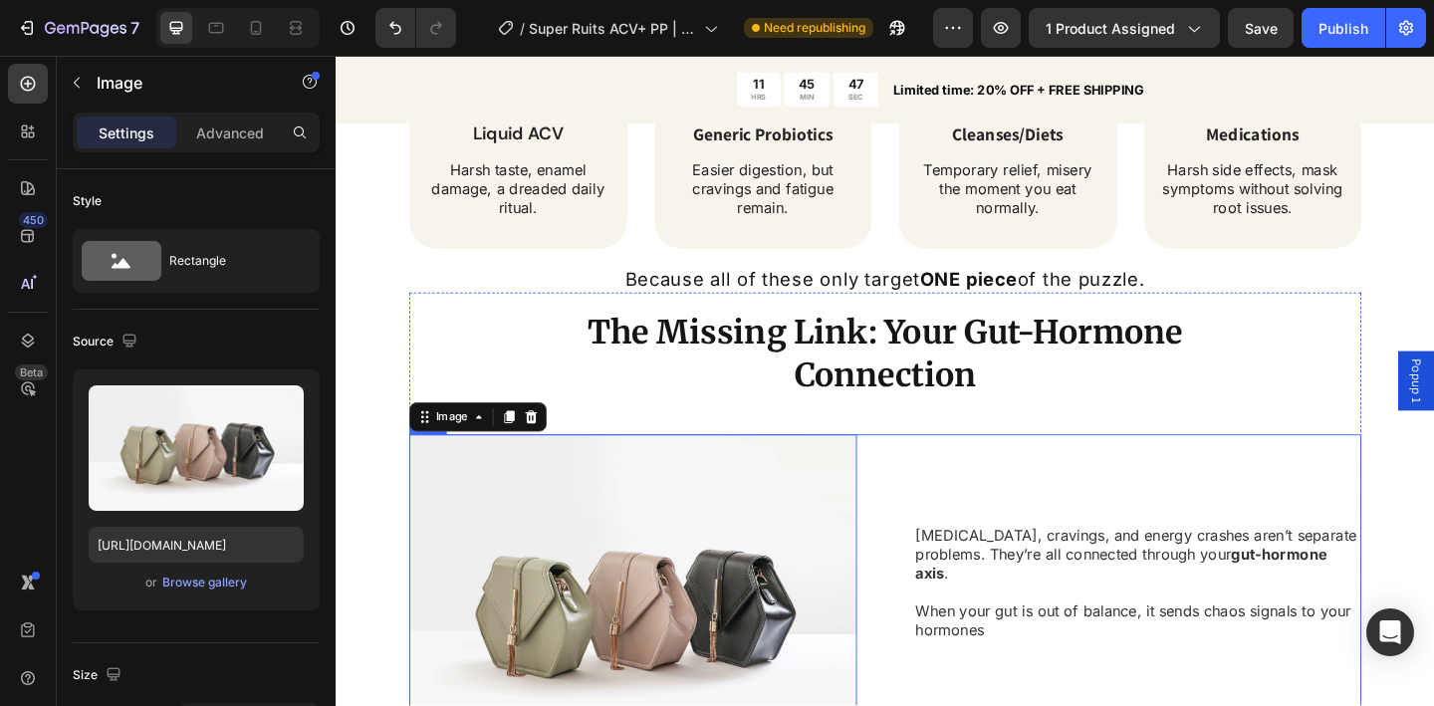
scroll to position [2649, 0]
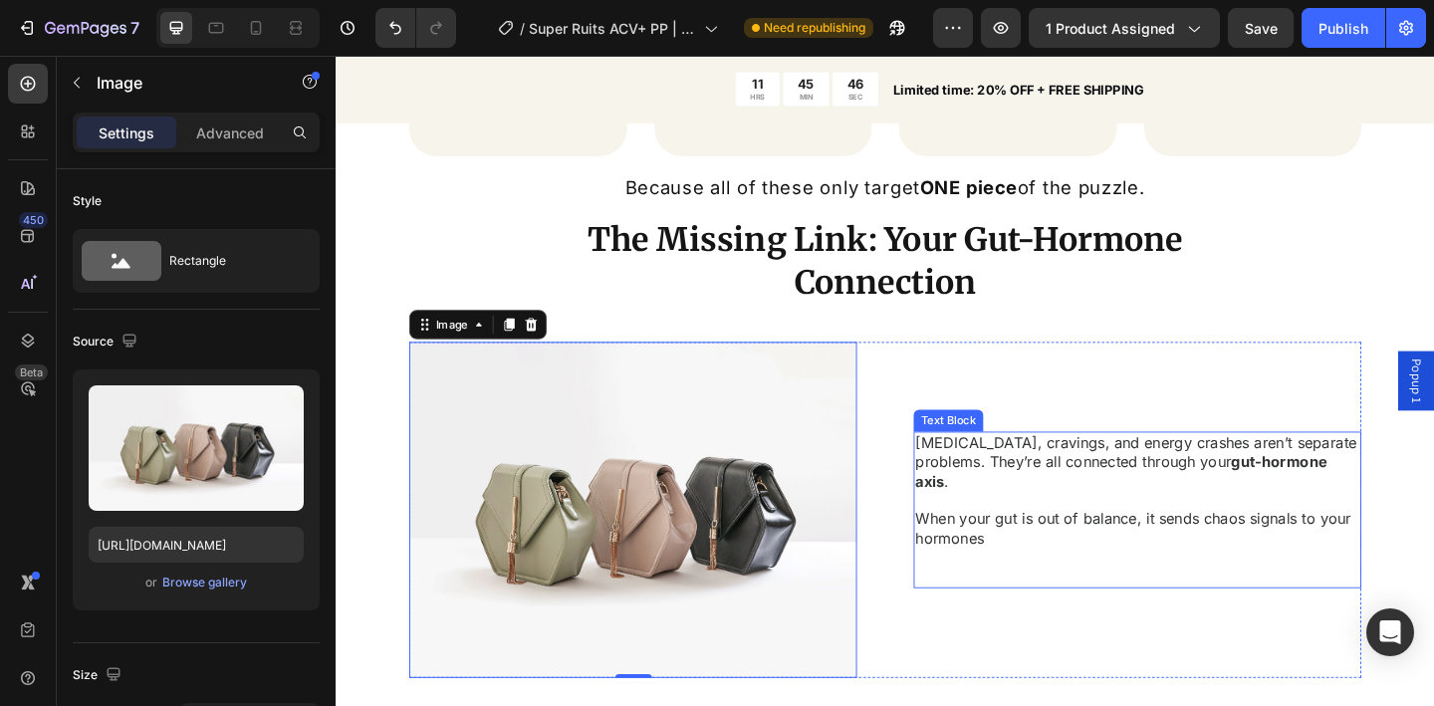
click at [983, 536] on p at bounding box center [1207, 540] width 483 height 21
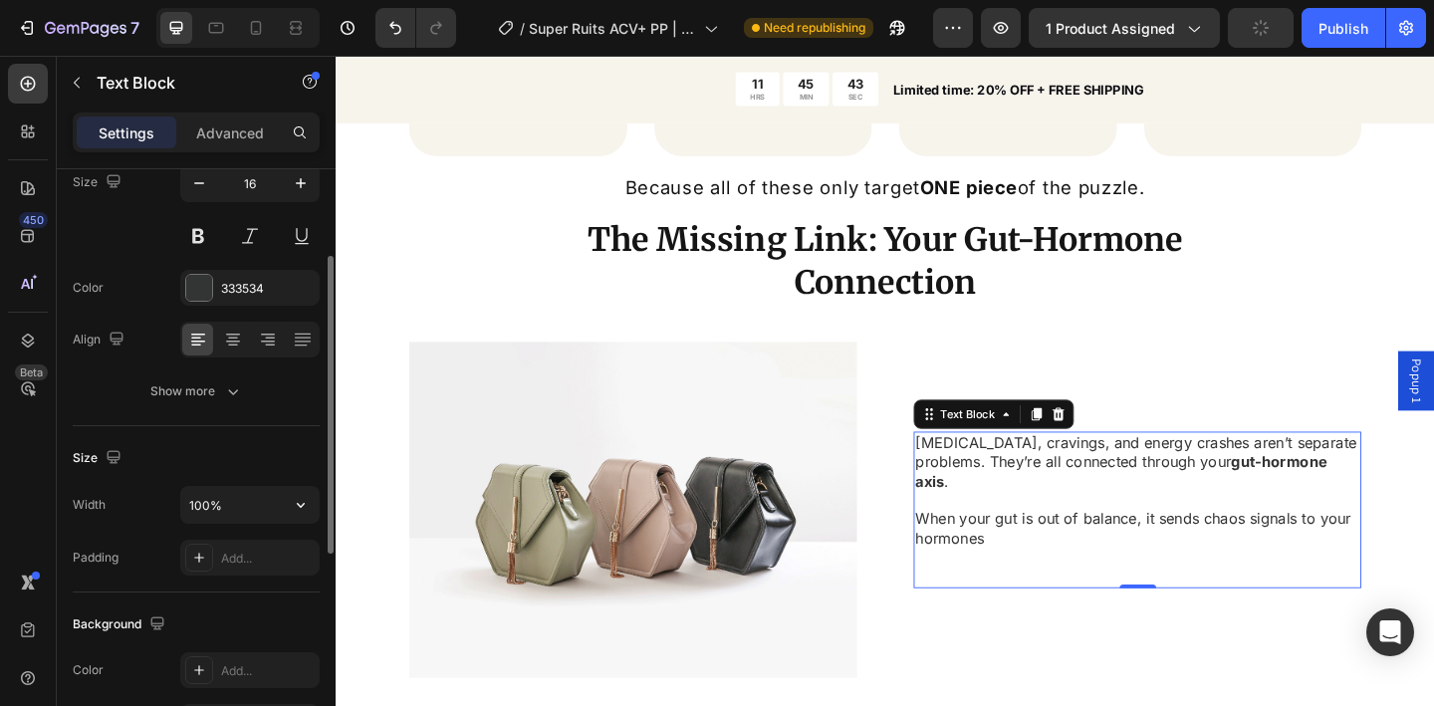
scroll to position [168, 0]
click at [302, 512] on icon "button" at bounding box center [301, 509] width 20 height 20
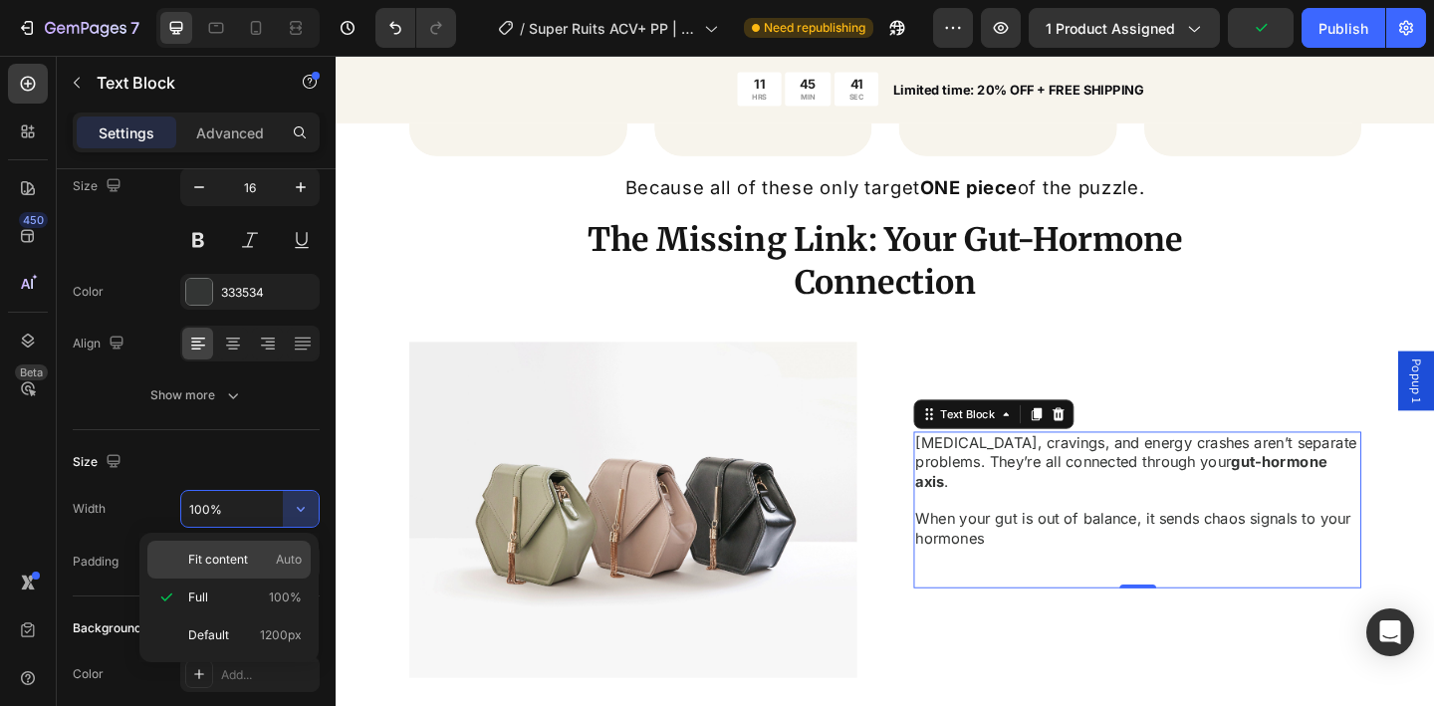
click at [266, 558] on p "Fit content Auto" at bounding box center [245, 560] width 114 height 18
type input "Auto"
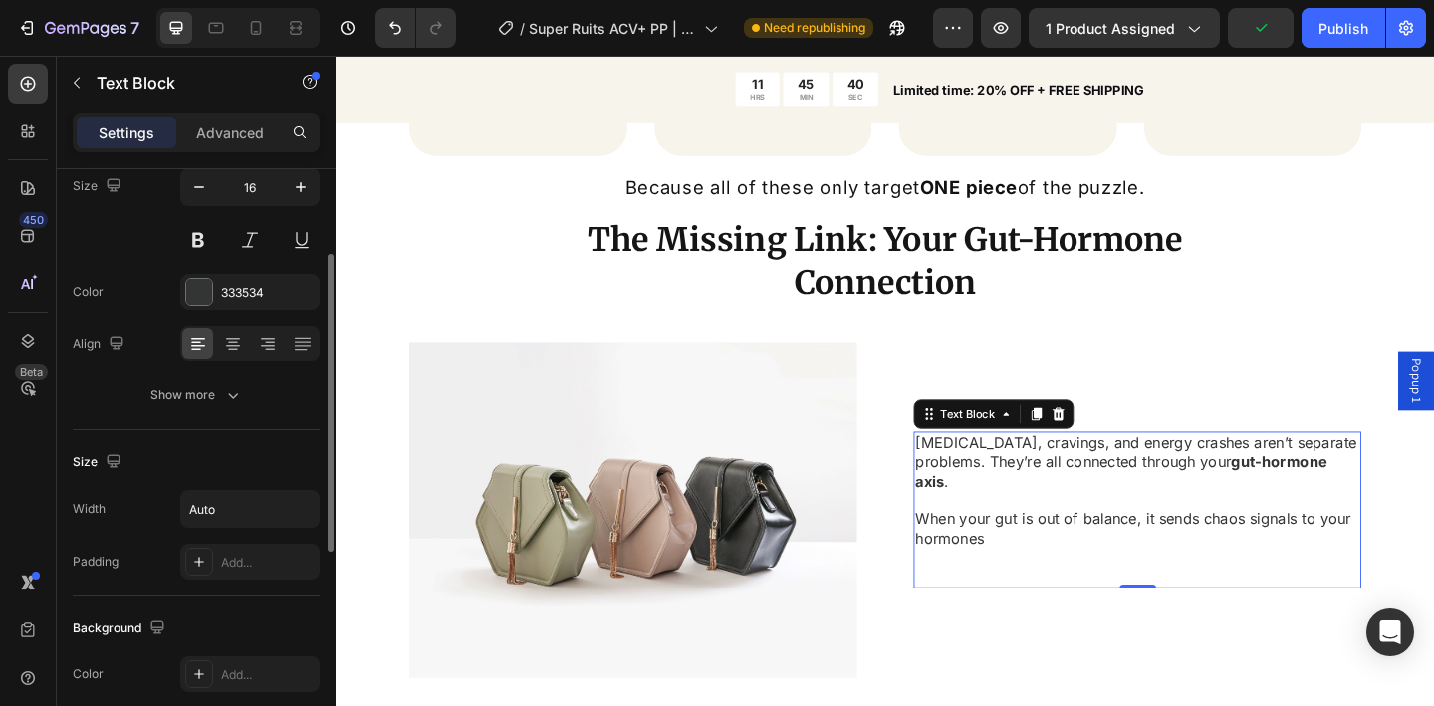
scroll to position [587, 0]
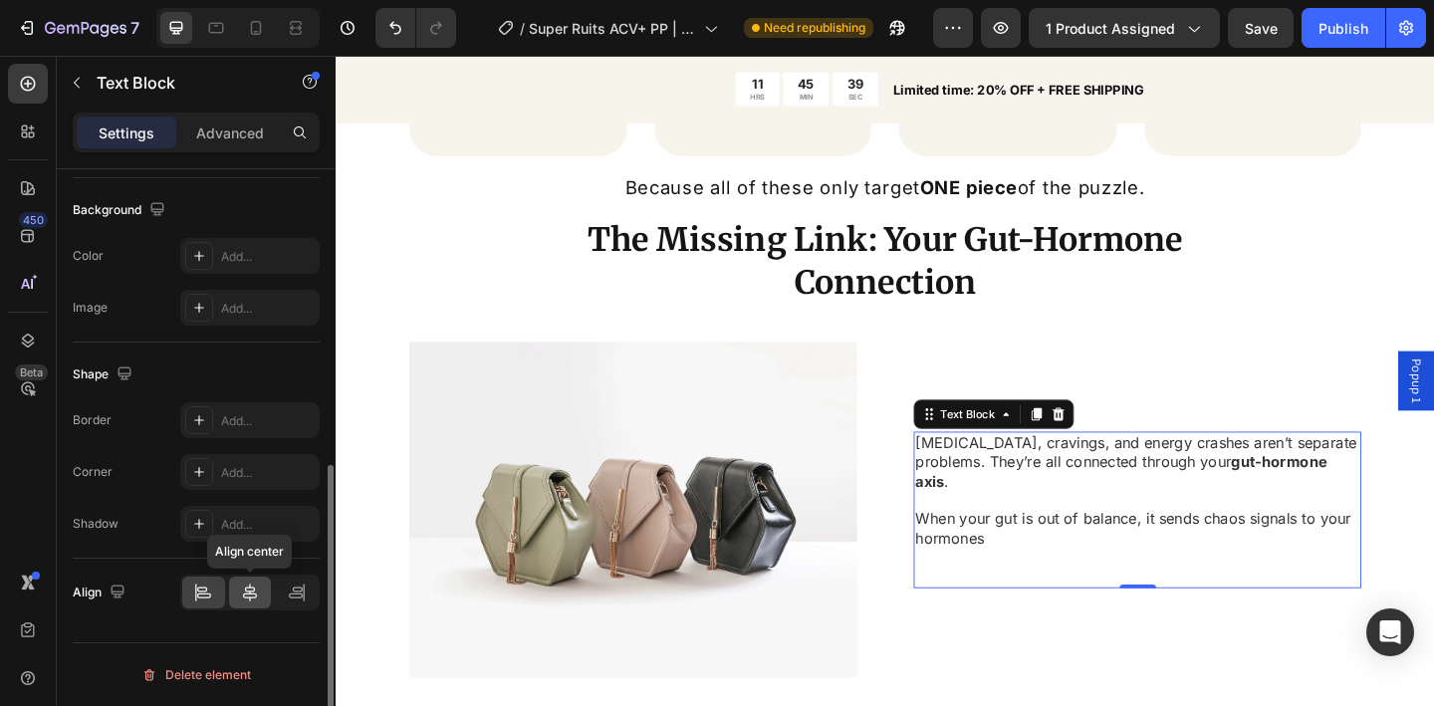
click at [246, 597] on icon at bounding box center [250, 593] width 14 height 18
click at [207, 593] on icon at bounding box center [203, 593] width 20 height 20
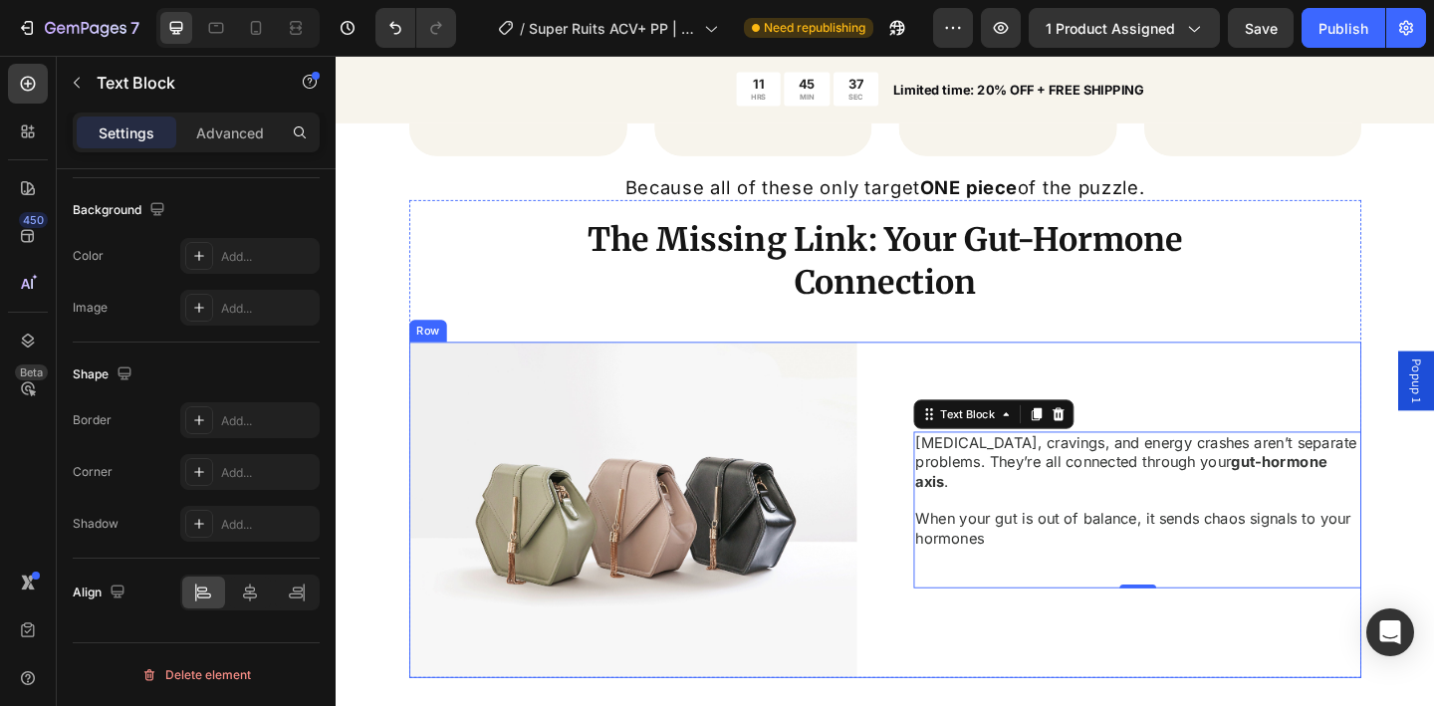
click at [917, 631] on div "Image Bloating, cravings, and energy crashes aren’t separate problems. They’re …" at bounding box center [933, 551] width 1036 height 366
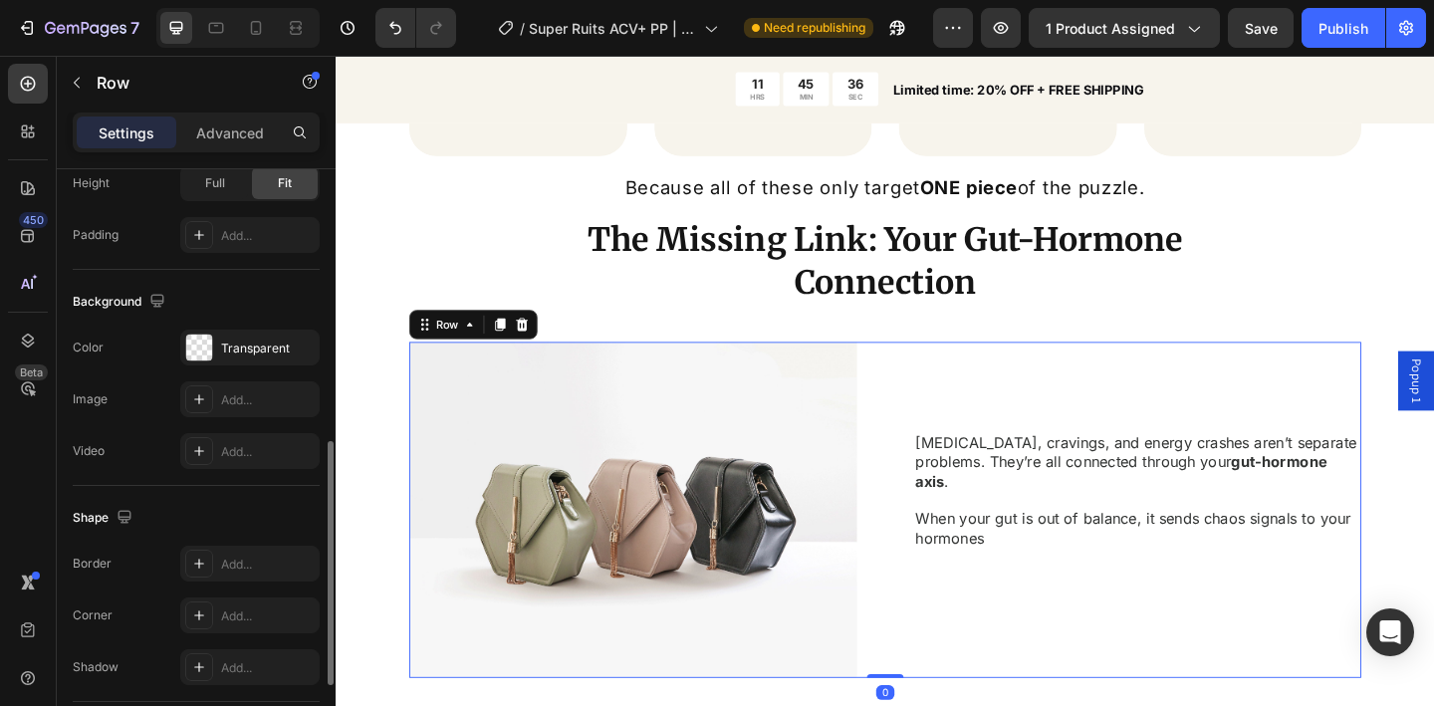
scroll to position [849, 0]
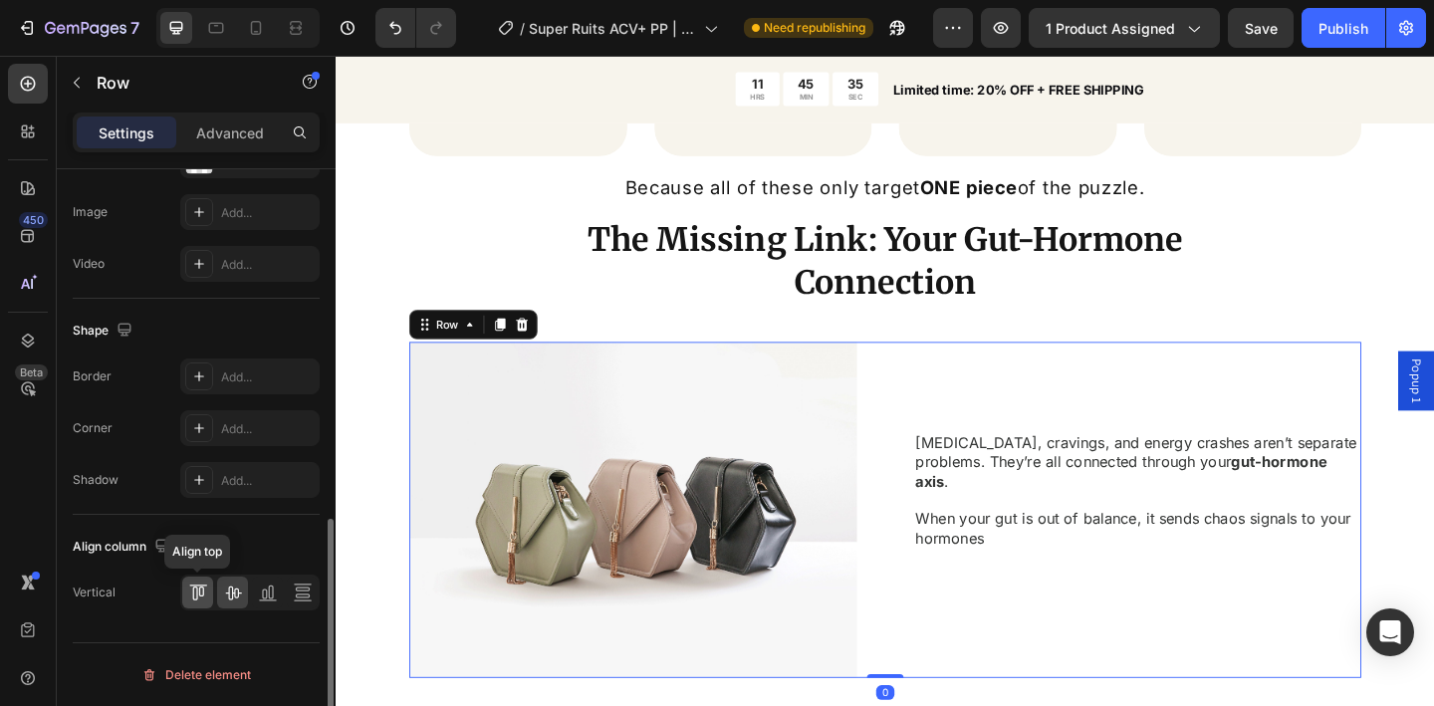
click at [198, 584] on icon at bounding box center [198, 593] width 20 height 20
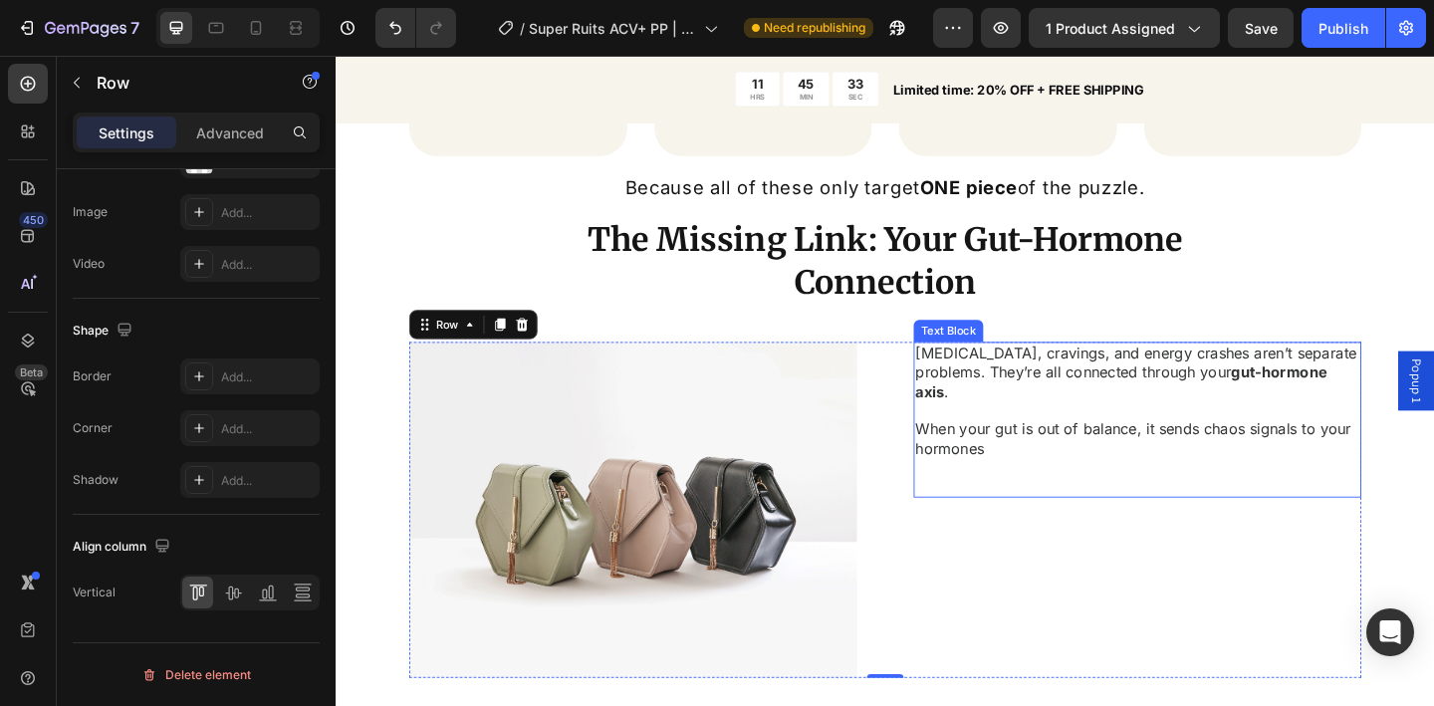
click at [1027, 482] on p "When your gut is out of balance, it sends chaos signals to your hormones" at bounding box center [1207, 473] width 483 height 42
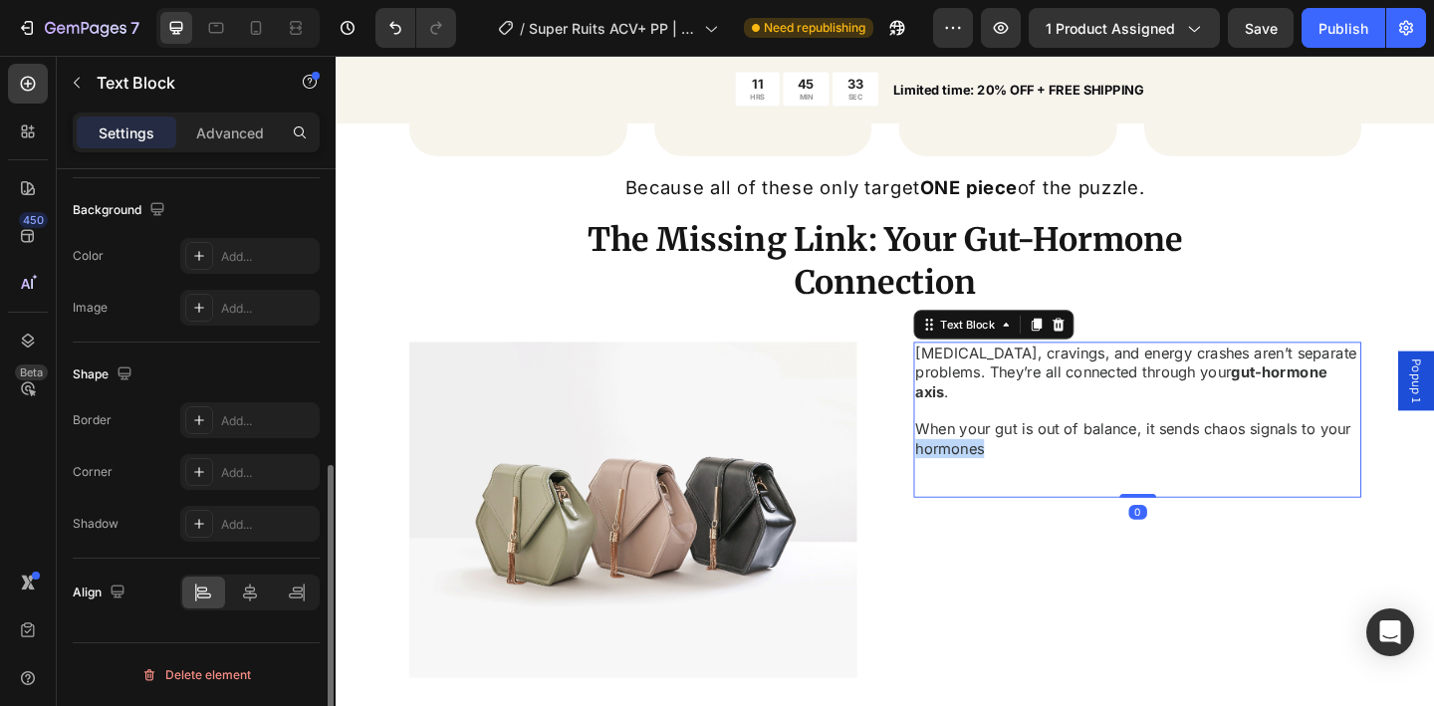
scroll to position [0, 0]
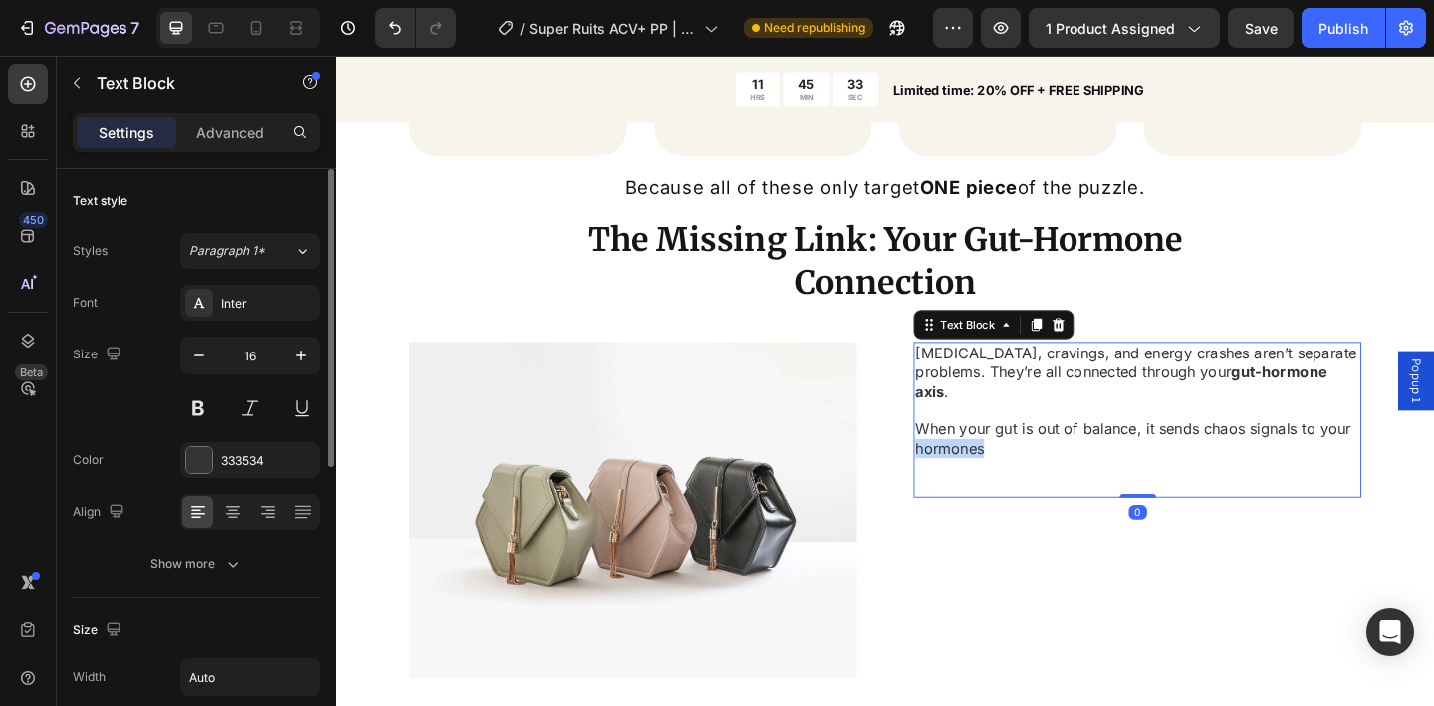
click at [1027, 482] on p "When your gut is out of balance, it sends chaos signals to your hormones" at bounding box center [1207, 473] width 483 height 42
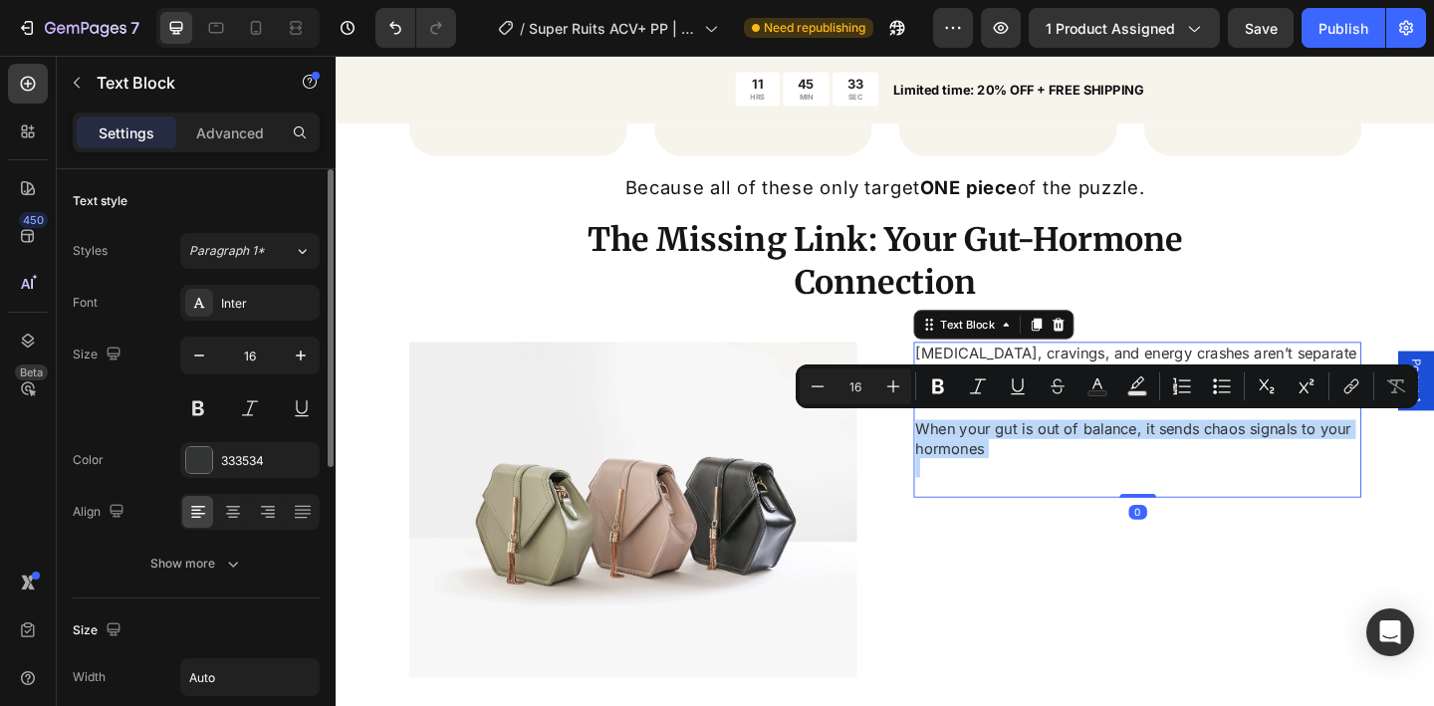
click at [1064, 494] on p "Rich Text Editor. Editing area: main" at bounding box center [1207, 504] width 483 height 21
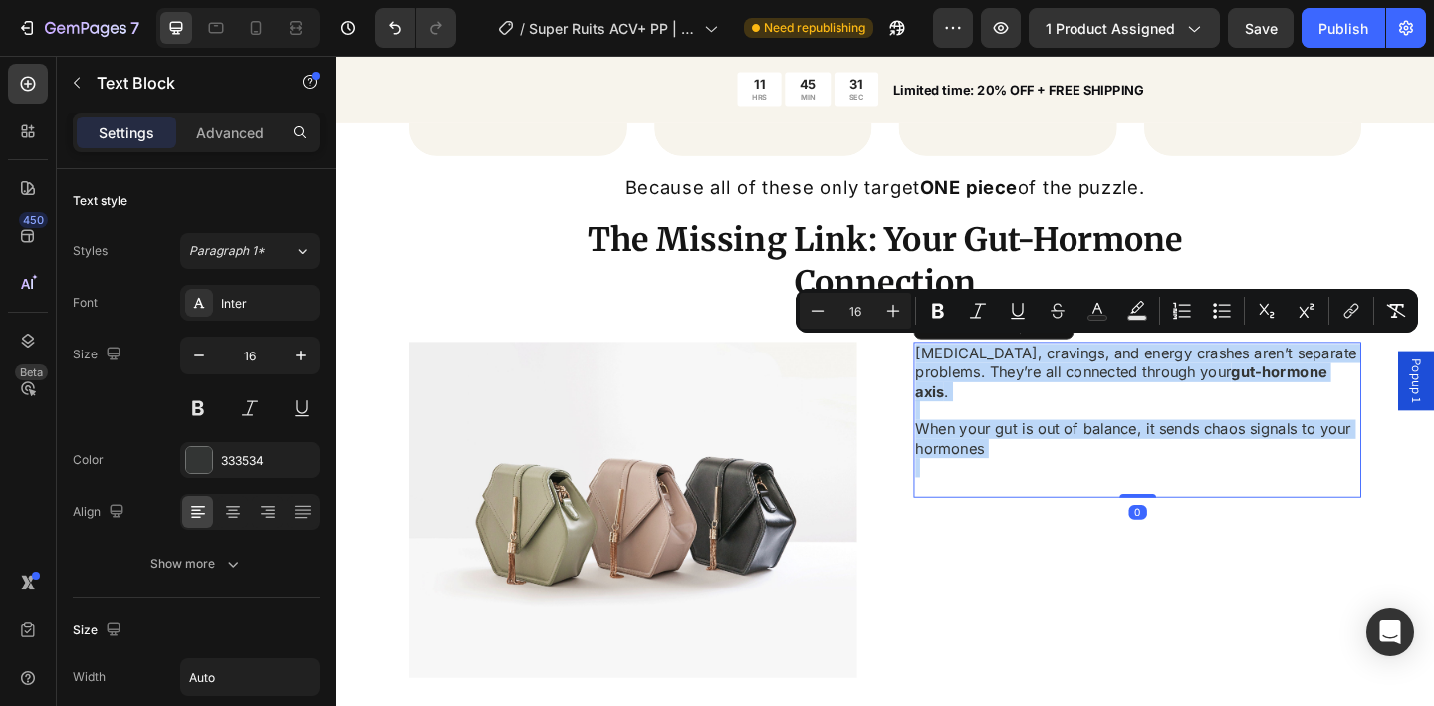
drag, startPoint x: 1089, startPoint y: 492, endPoint x: 962, endPoint y: 378, distance: 170.0
click at [964, 378] on div "Bloating, cravings, and energy crashes aren’t separate problems. They’re all co…" at bounding box center [1207, 452] width 487 height 169
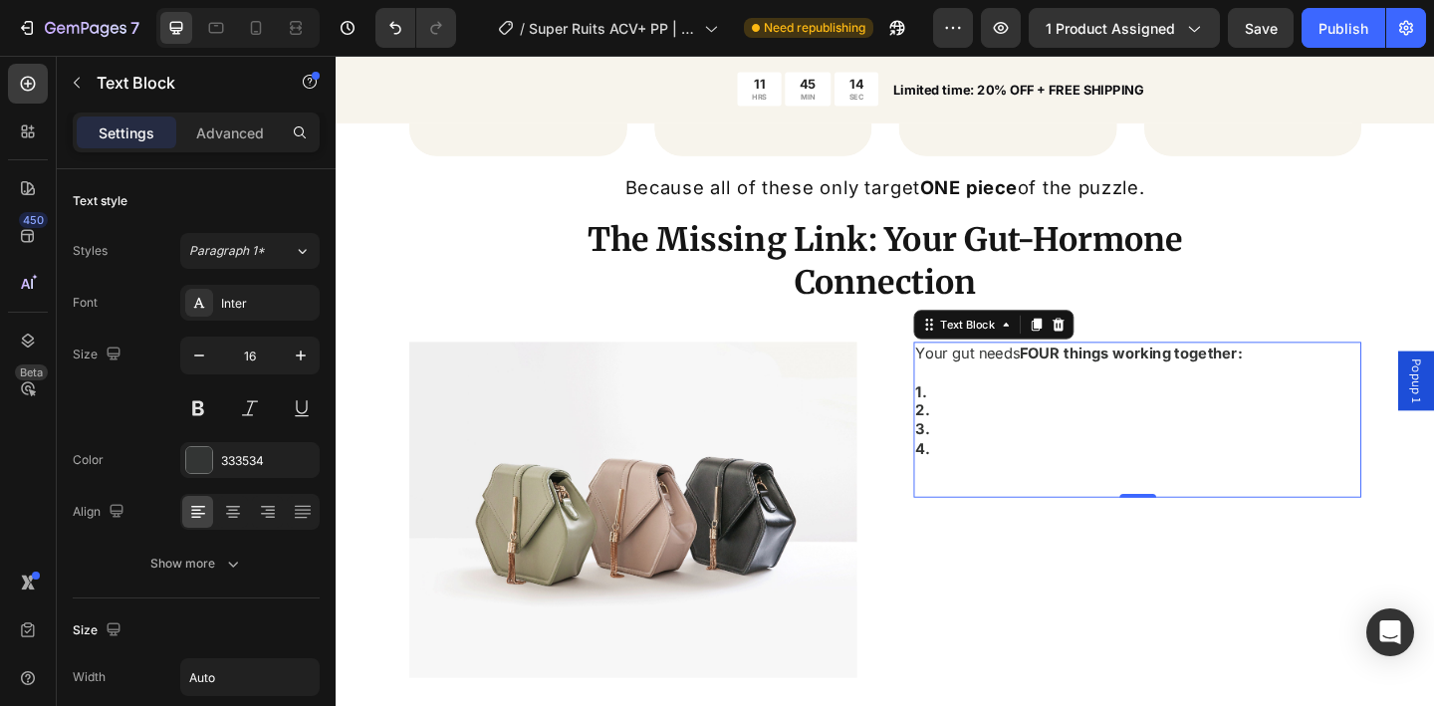
click at [987, 420] on p "Your gut needs FOUR things working together: 1." at bounding box center [1144, 401] width 356 height 62
click at [983, 433] on p "2." at bounding box center [1144, 441] width 356 height 21
click at [986, 459] on p "3." at bounding box center [1144, 462] width 356 height 21
click at [990, 480] on p "4." at bounding box center [1144, 483] width 356 height 21
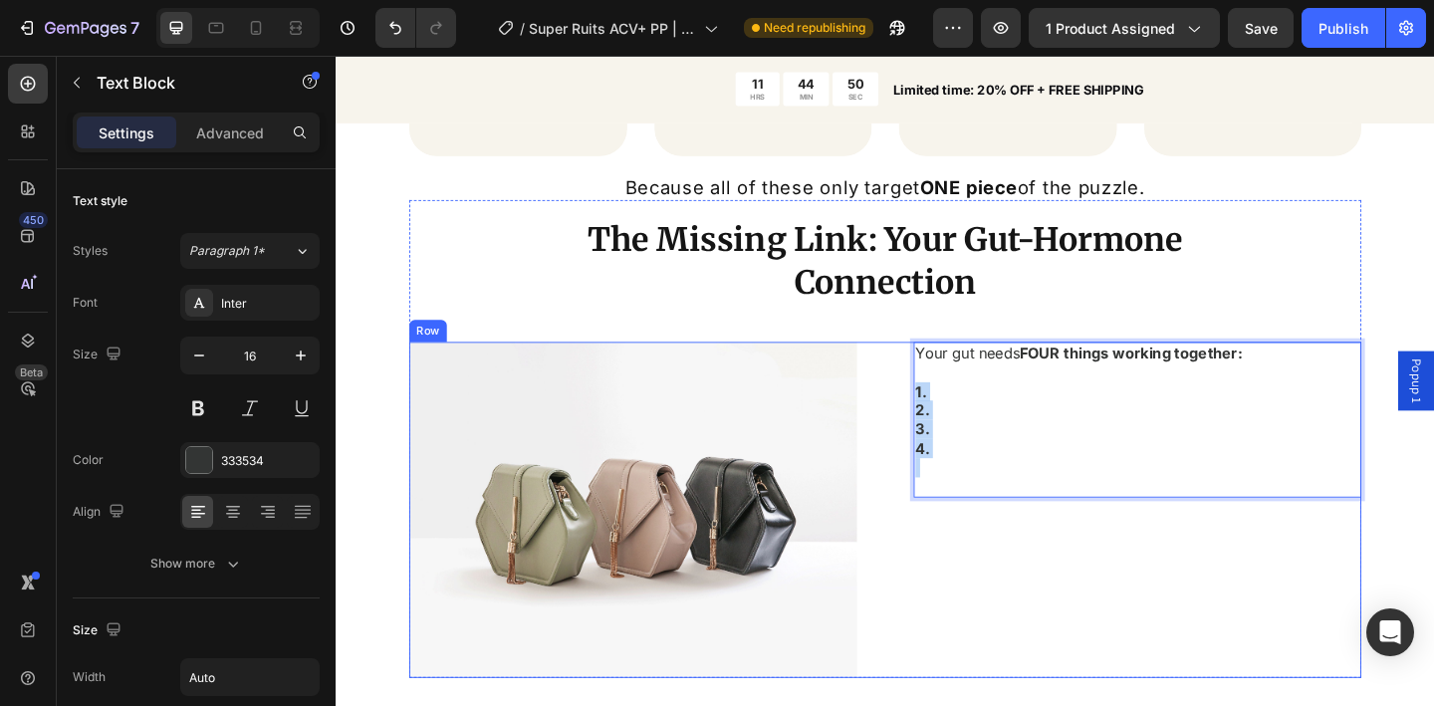
drag, startPoint x: 986, startPoint y: 485, endPoint x: 950, endPoint y: 419, distance: 74.9
click at [950, 419] on div "Image Your gut needs FOUR things working together: 1. 2. 3. 4. Text Block 0 Row" at bounding box center [933, 551] width 1036 height 366
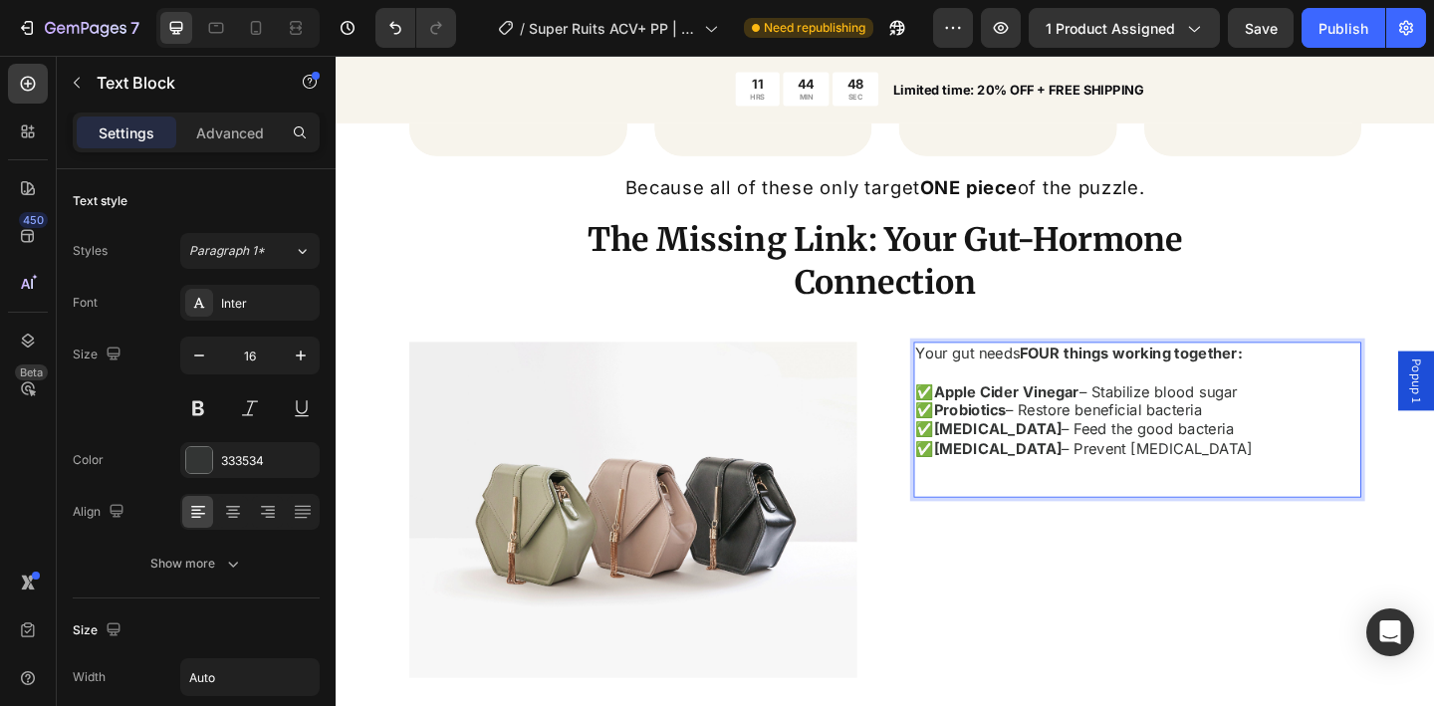
click at [986, 419] on strong "Apple Cider Vinegar" at bounding box center [1065, 421] width 158 height 20
click at [986, 436] on strong "Probiotics" at bounding box center [1025, 441] width 79 height 20
click at [986, 458] on strong "[MEDICAL_DATA]" at bounding box center [1055, 462] width 139 height 20
click at [986, 482] on strong "[MEDICAL_DATA]" at bounding box center [1055, 483] width 139 height 20
click at [1233, 515] on p "Rich Text Editor. Editing area: main" at bounding box center [1144, 525] width 356 height 21
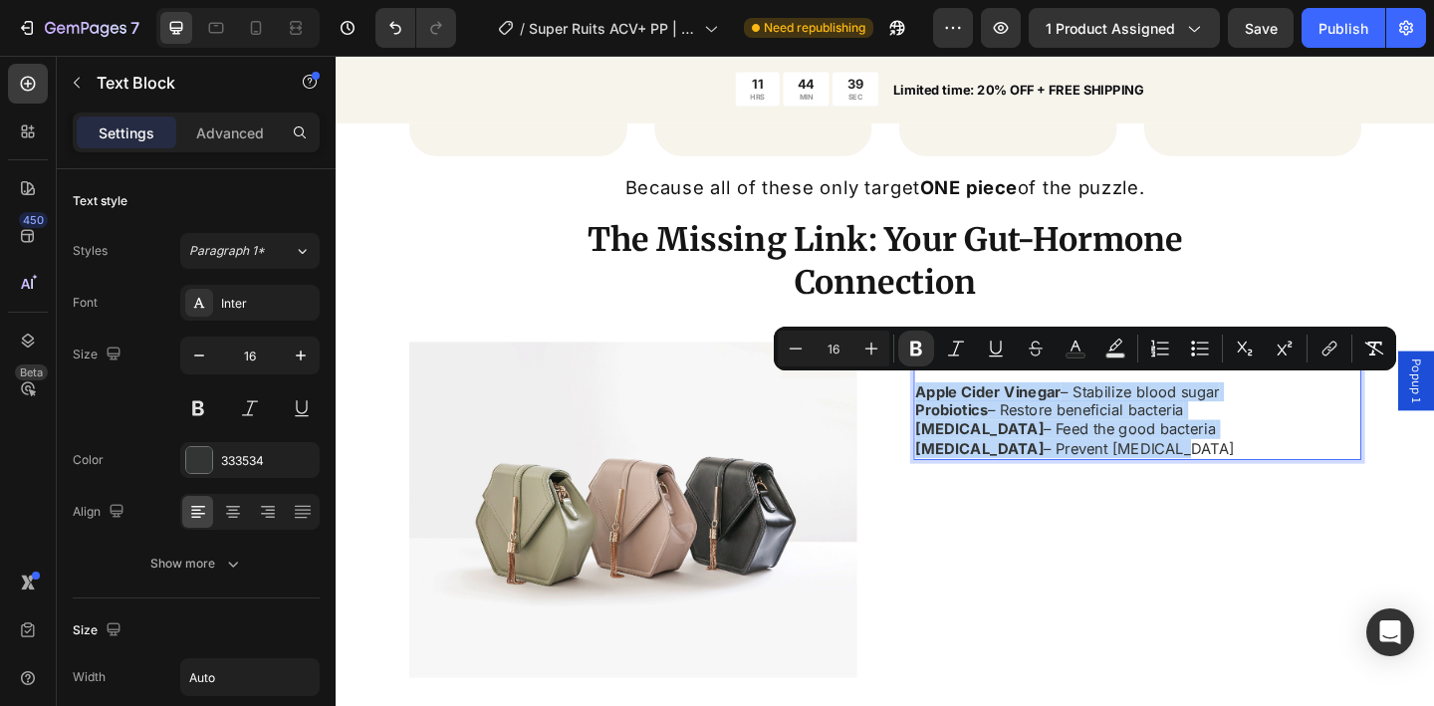
drag, startPoint x: 1254, startPoint y: 487, endPoint x: 1231, endPoint y: 415, distance: 75.3
click at [964, 417] on div "Your gut needs FOUR things working together: Apple Cider Vinegar – Stabilize bl…" at bounding box center [1144, 432] width 360 height 128
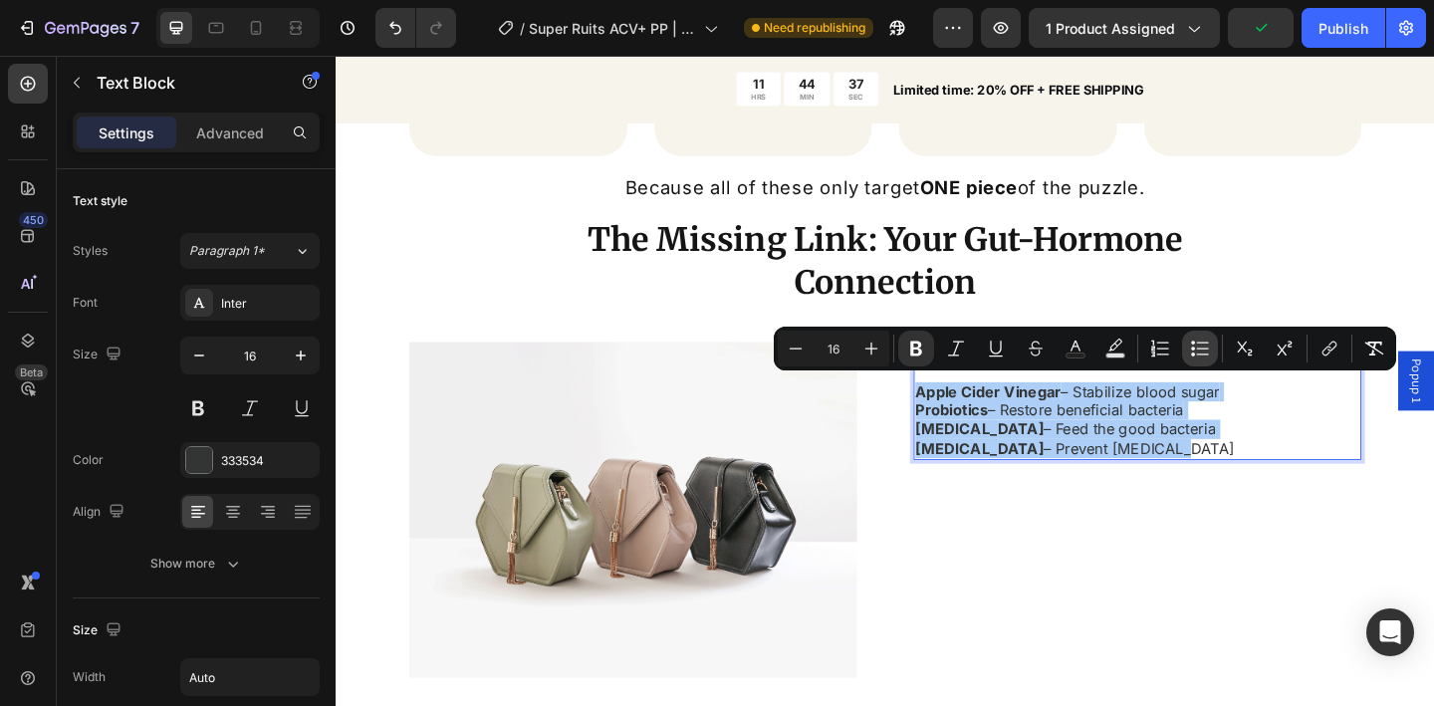
click at [1200, 346] on icon "Editor contextual toolbar" at bounding box center [1200, 349] width 20 height 20
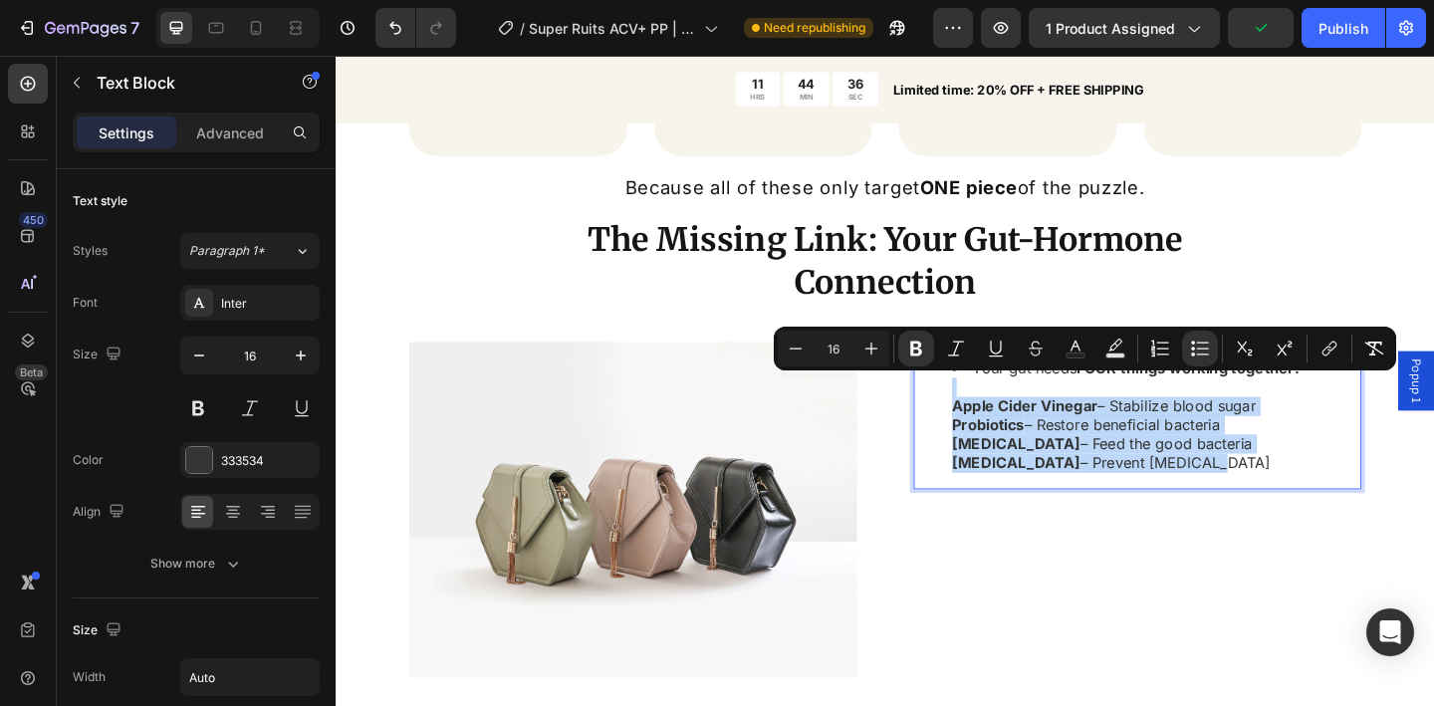
click at [978, 438] on ul "Your gut needs FOUR things working together: Apple Cider Vinegar – Stabilize bl…" at bounding box center [1174, 447] width 417 height 125
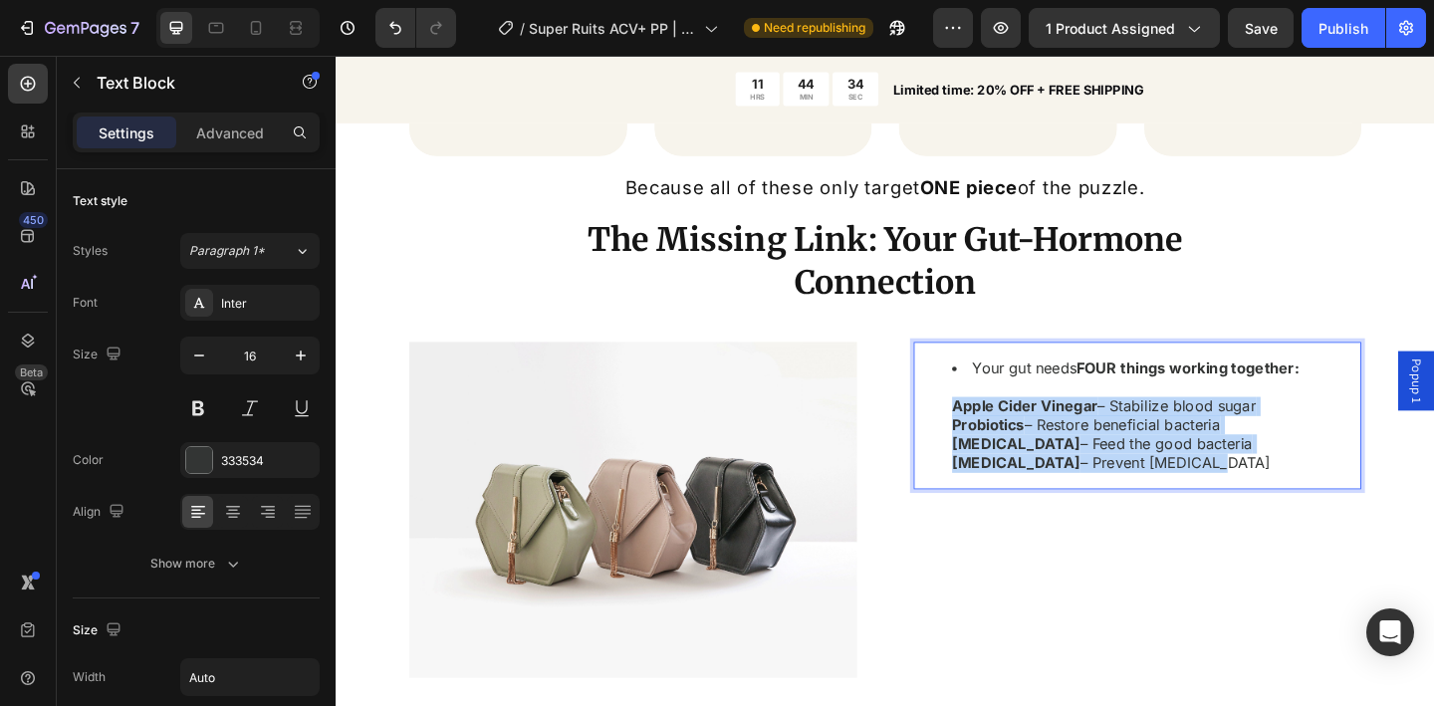
drag, startPoint x: 977, startPoint y: 424, endPoint x: 1302, endPoint y: 505, distance: 334.6
click at [1302, 505] on div "Your gut needs FOUR things working together: Apple Cider Vinegar – Stabilize bl…" at bounding box center [1174, 448] width 421 height 160
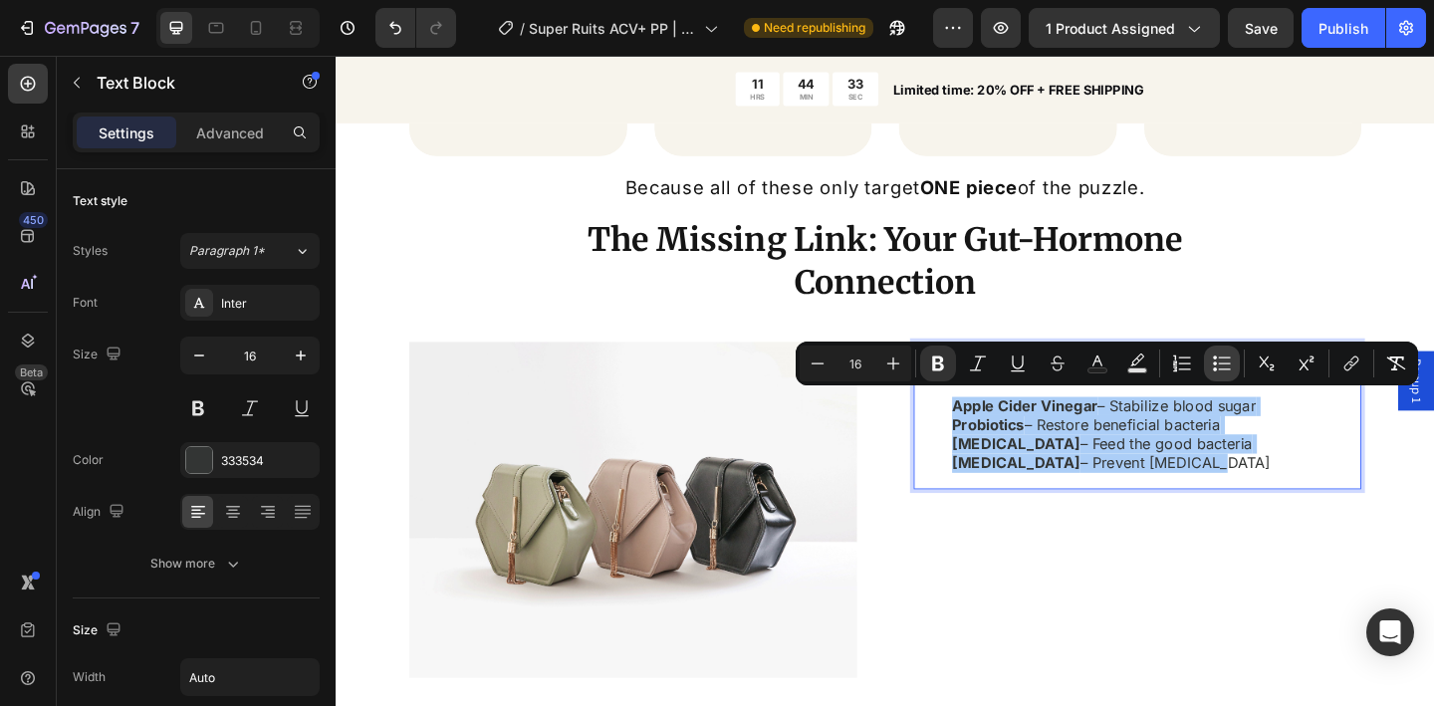
click at [1215, 358] on icon "Editor contextual toolbar" at bounding box center [1215, 358] width 4 height 4
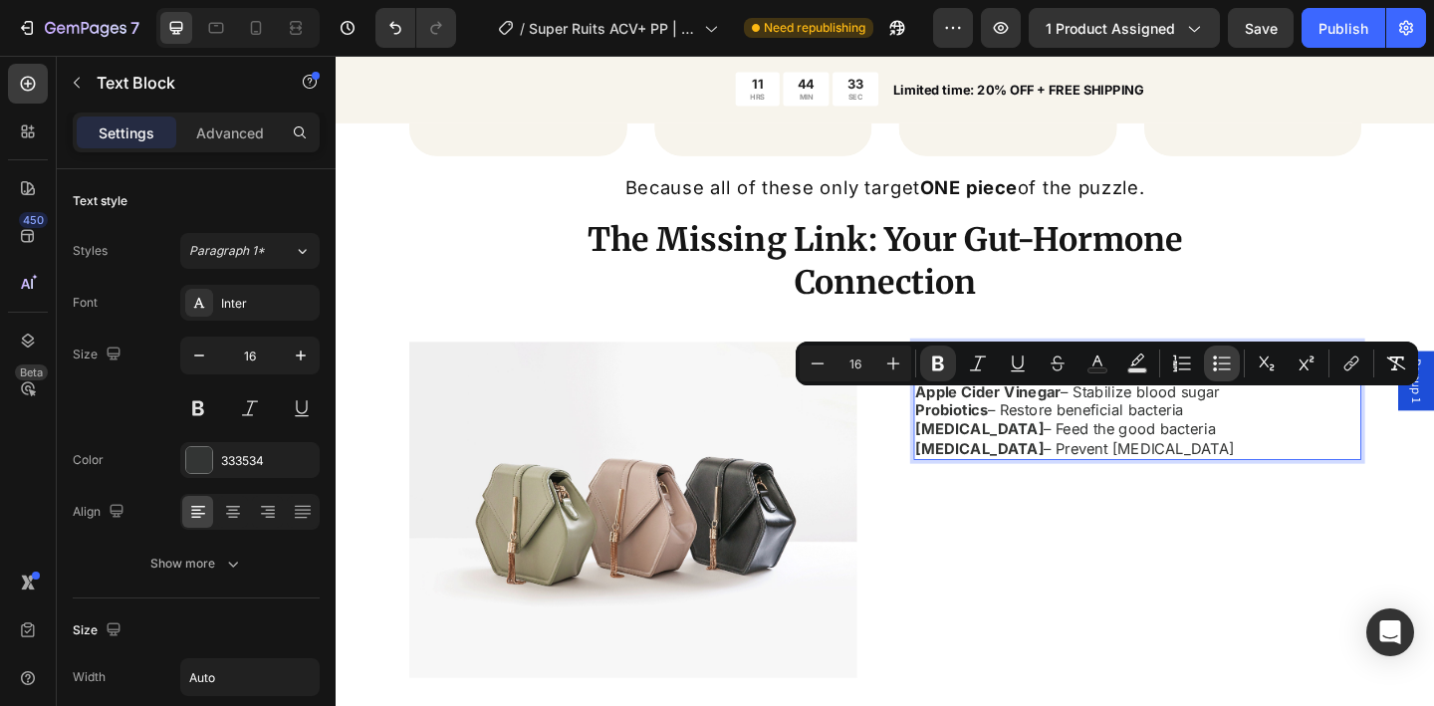
click at [1215, 358] on icon "Editor contextual toolbar" at bounding box center [1215, 358] width 4 height 4
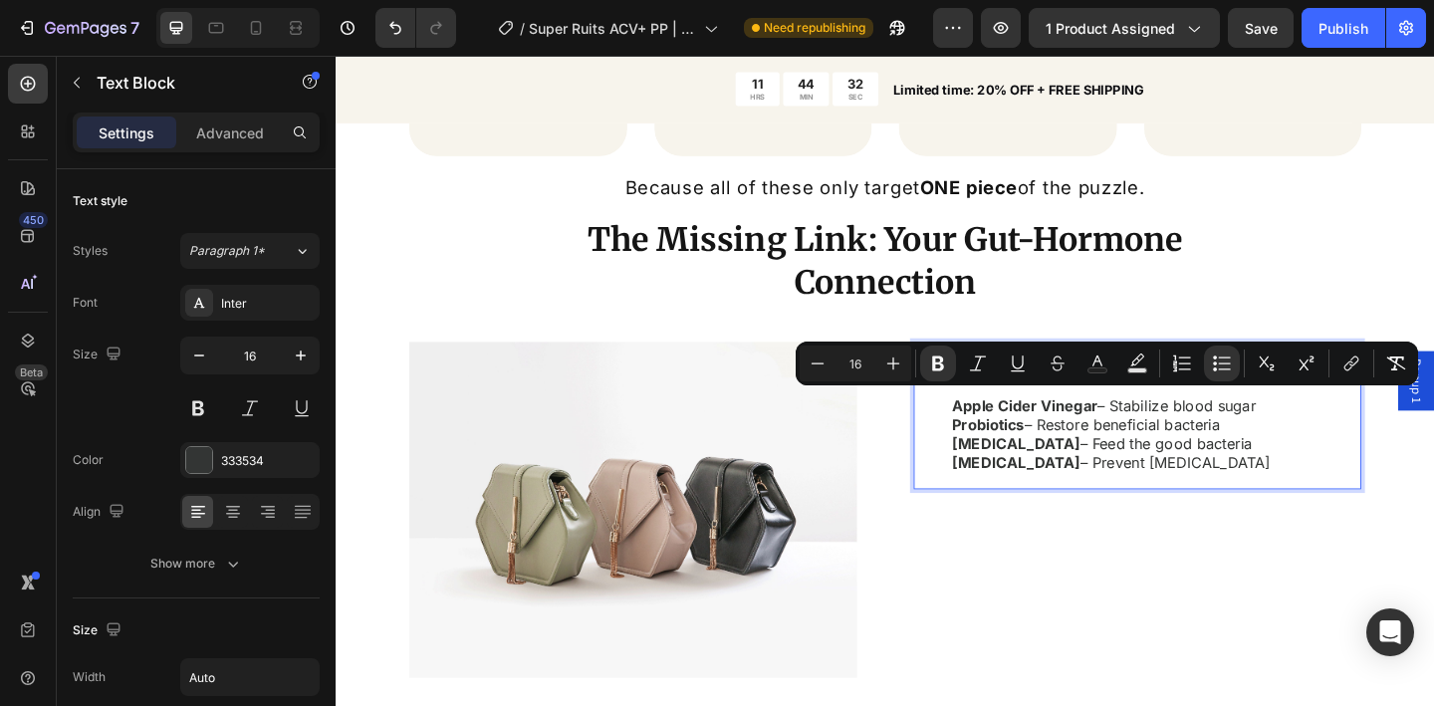
click at [1280, 496] on li "Your gut needs FOUR things working together: Apple Cider Vinegar – Stabilize bl…" at bounding box center [1194, 447] width 377 height 125
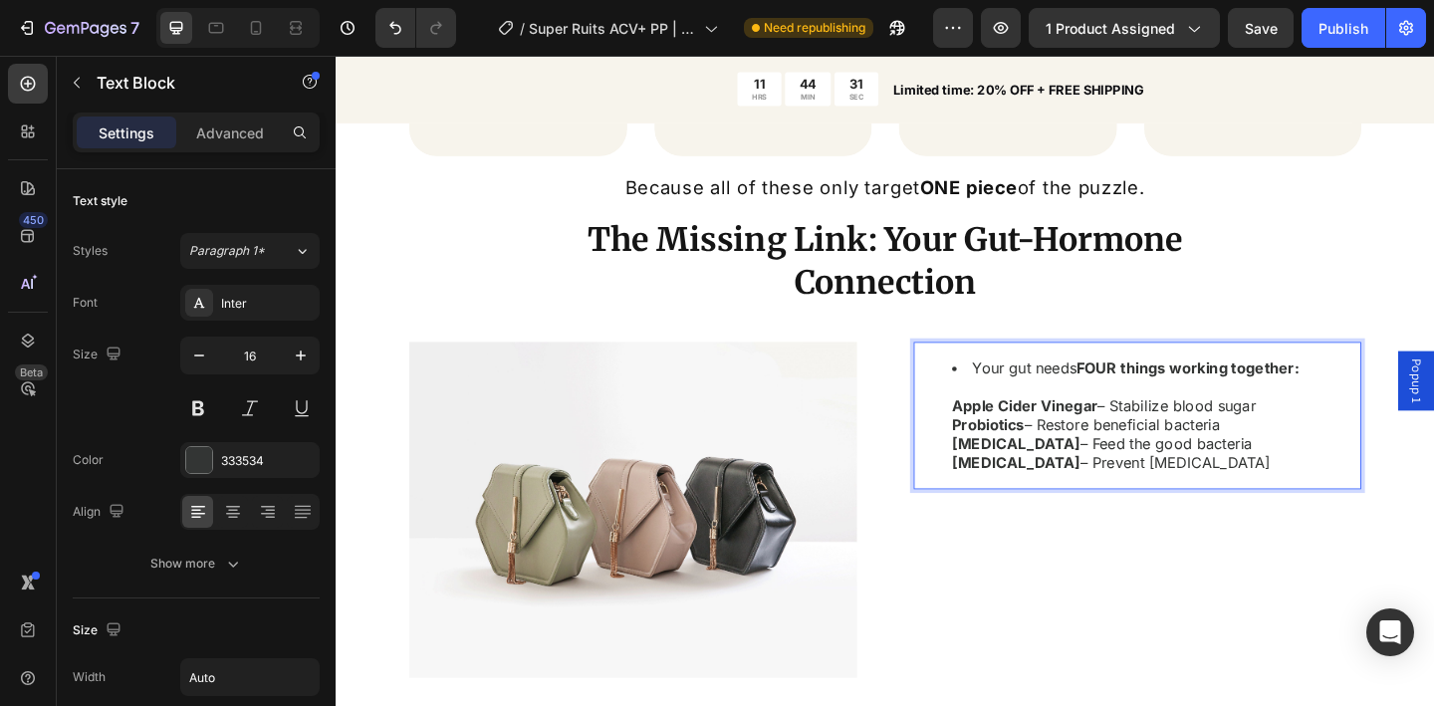
click at [1311, 497] on li "Your gut needs FOUR things working together: Apple Cider Vinegar – Stabilize bl…" at bounding box center [1194, 447] width 377 height 125
click at [1018, 388] on li "Your gut needs FOUR things working together: Apple Cider Vinegar – Stabilize bl…" at bounding box center [1194, 447] width 377 height 125
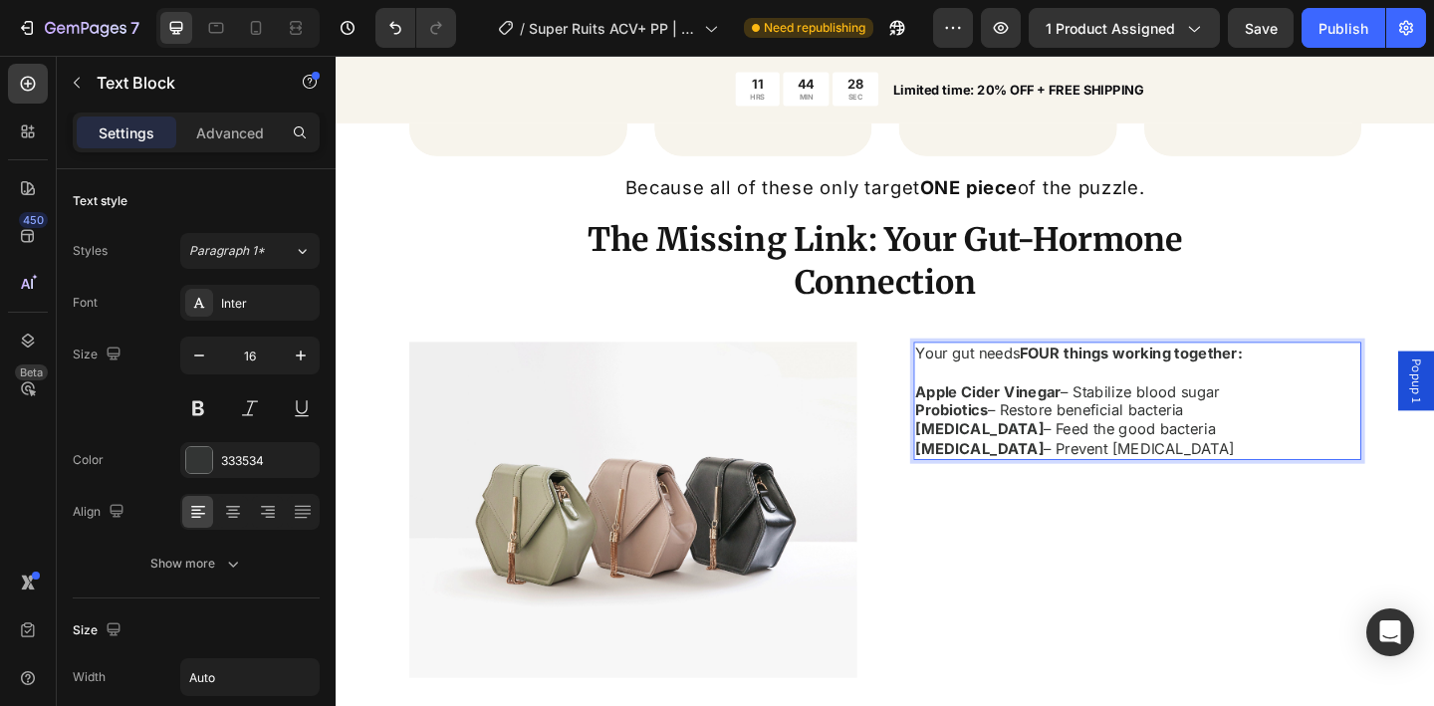
click at [1072, 439] on p "Your gut needs FOUR things working together: Apple Cider Vinegar – Stabilize bl…" at bounding box center [1144, 432] width 356 height 125
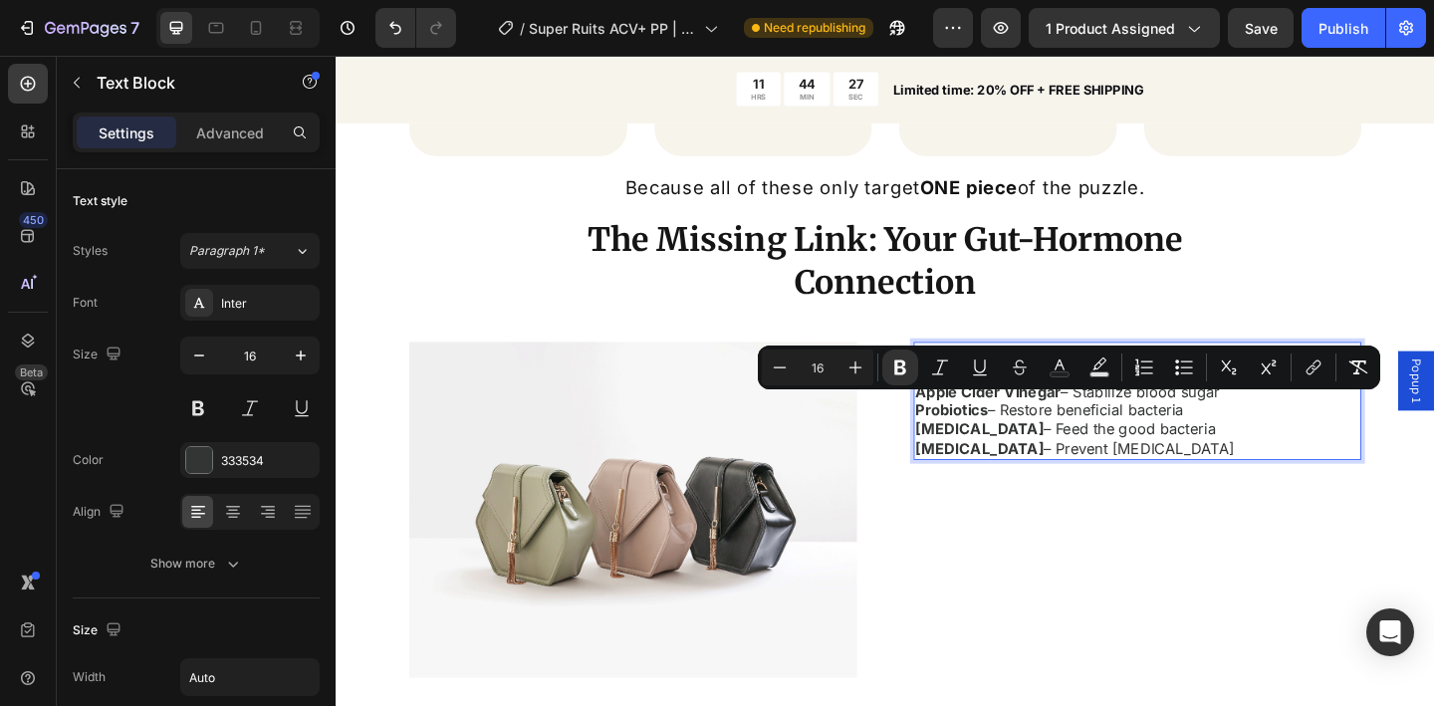
click at [1196, 453] on p "Your gut needs FOUR things working together: Apple Cider Vinegar – Stabilize bl…" at bounding box center [1144, 432] width 356 height 125
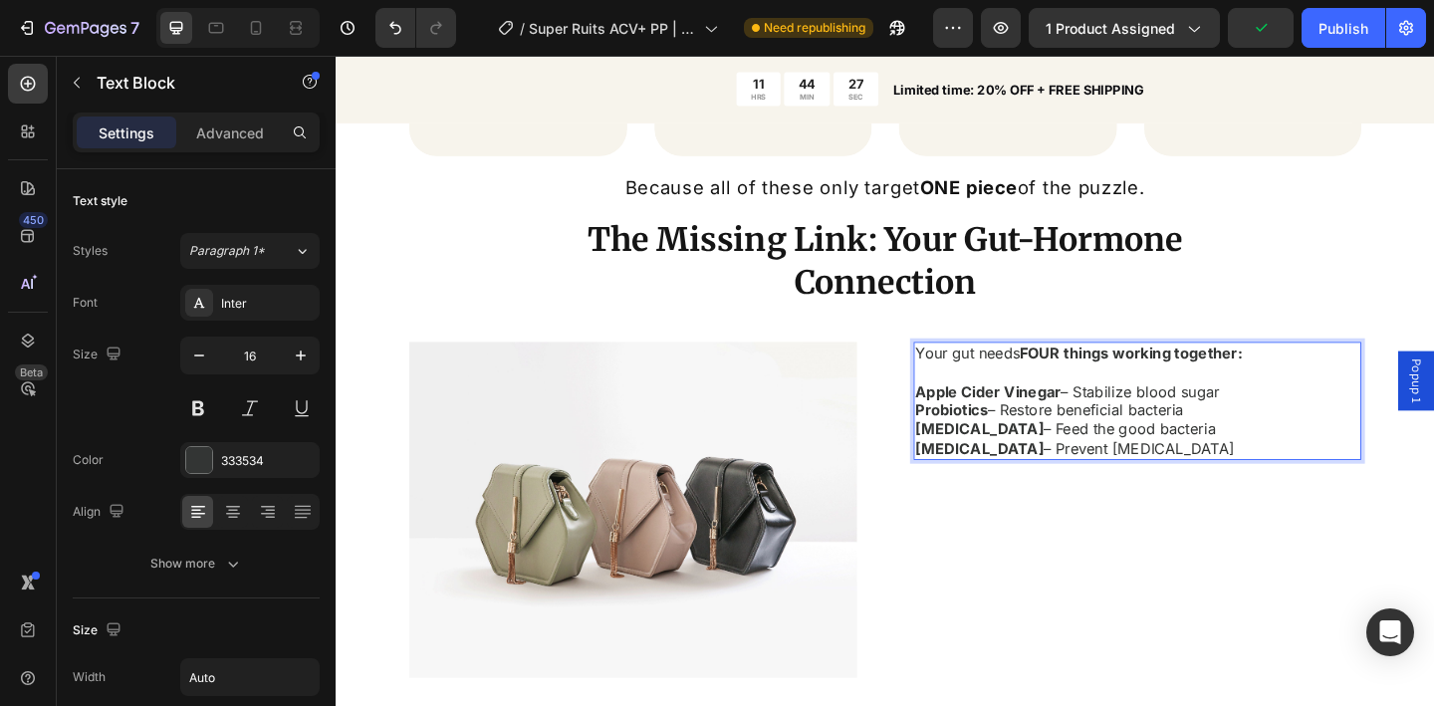
click at [1247, 412] on p "Your gut needs FOUR things working together: Apple Cider Vinegar – Stabilize bl…" at bounding box center [1144, 432] width 356 height 125
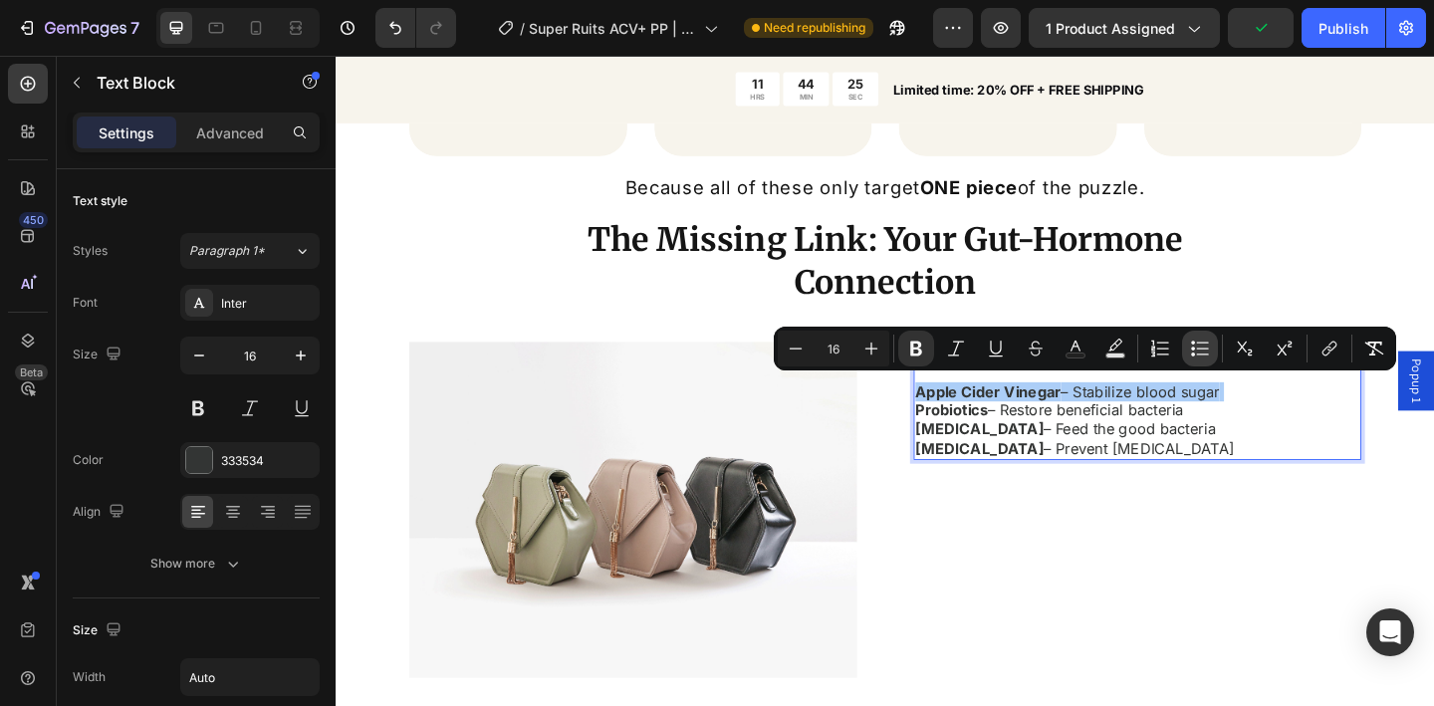
click at [1195, 354] on icon "Editor contextual toolbar" at bounding box center [1200, 349] width 20 height 20
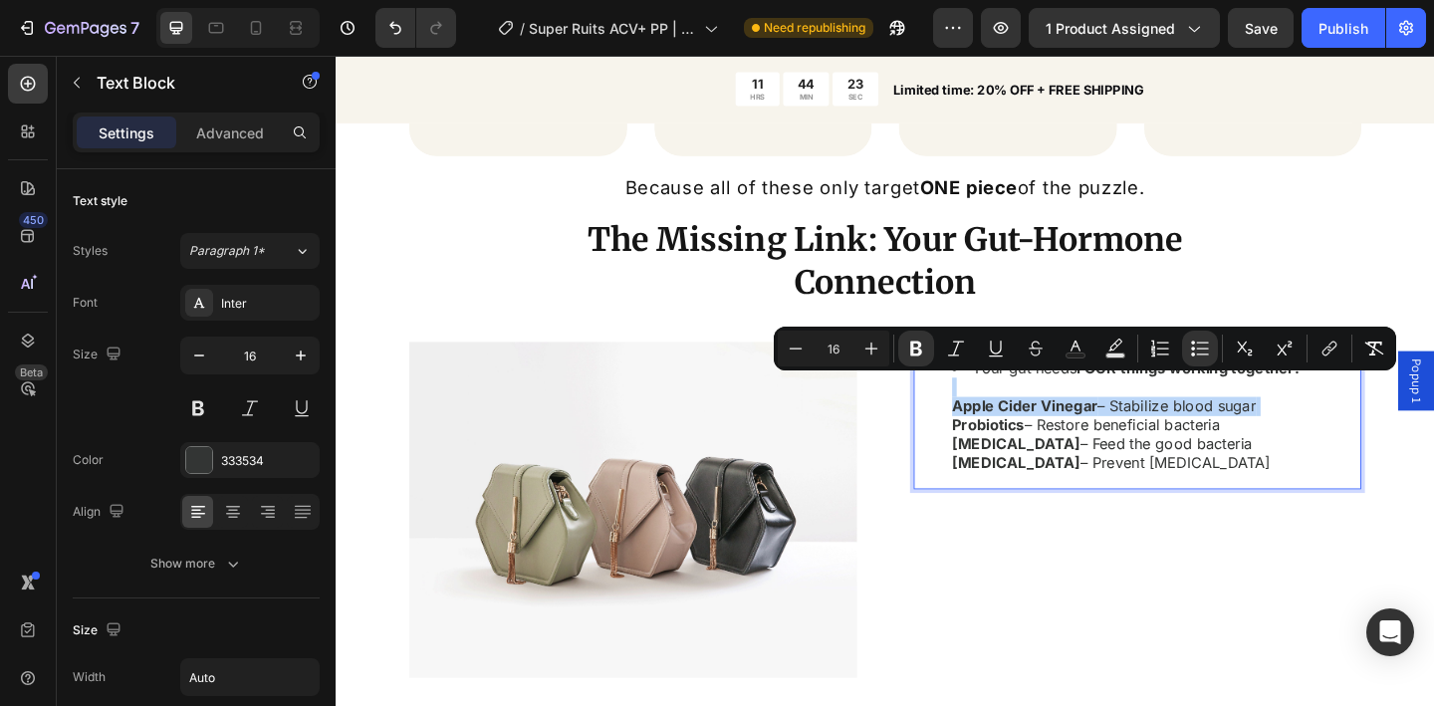
click at [1261, 436] on li "Your gut needs FOUR things working together: Apple Cider Vinegar – Stabilize bl…" at bounding box center [1194, 447] width 377 height 125
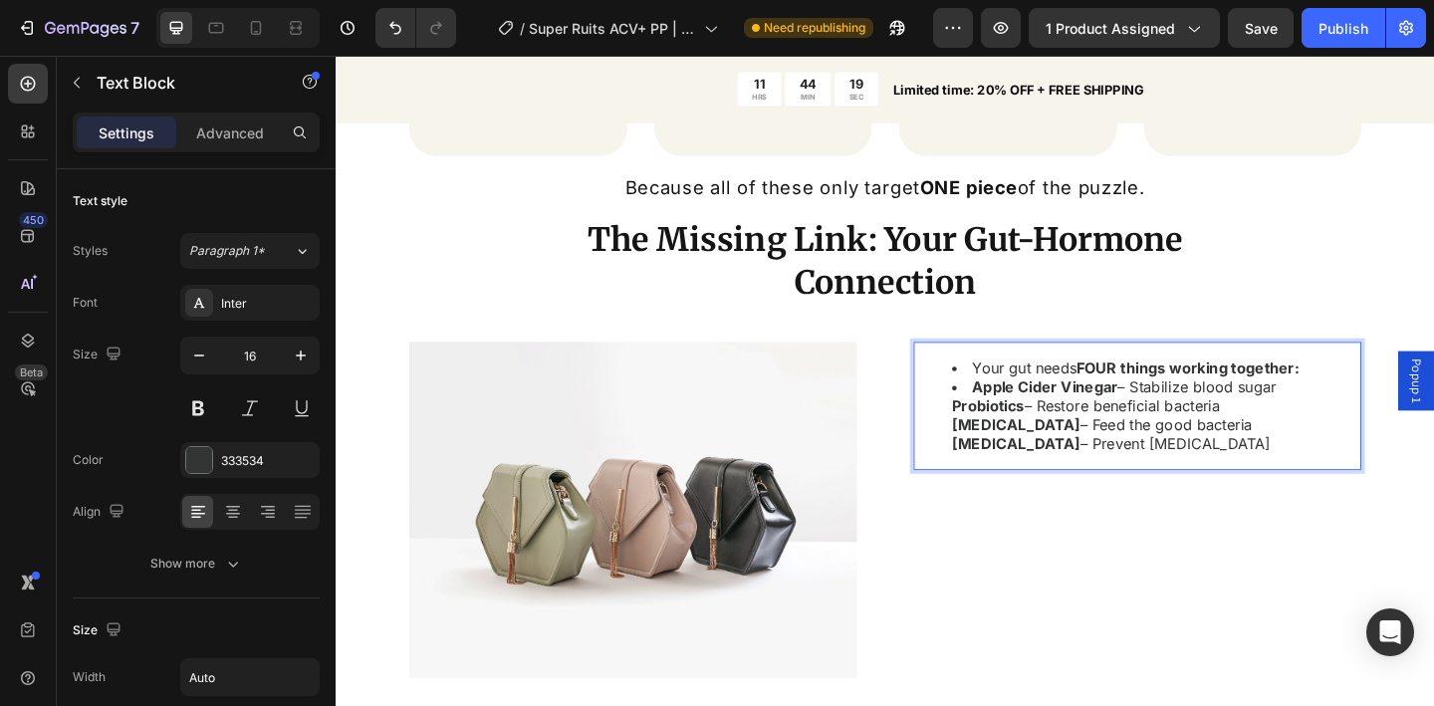
click at [995, 432] on ul "Your gut needs FOUR things working together: Apple Cider Vinegar – Stabilize bl…" at bounding box center [1174, 437] width 417 height 104
click at [996, 447] on ul "Your gut needs FOUR things working together: Apple Cider Vinegar – Stabilize bl…" at bounding box center [1174, 437] width 417 height 104
click at [1379, 393] on div "Your gut needs FOUR things working together: Apple Cider Vinegar – Stabilize bl…" at bounding box center [1174, 437] width 421 height 139
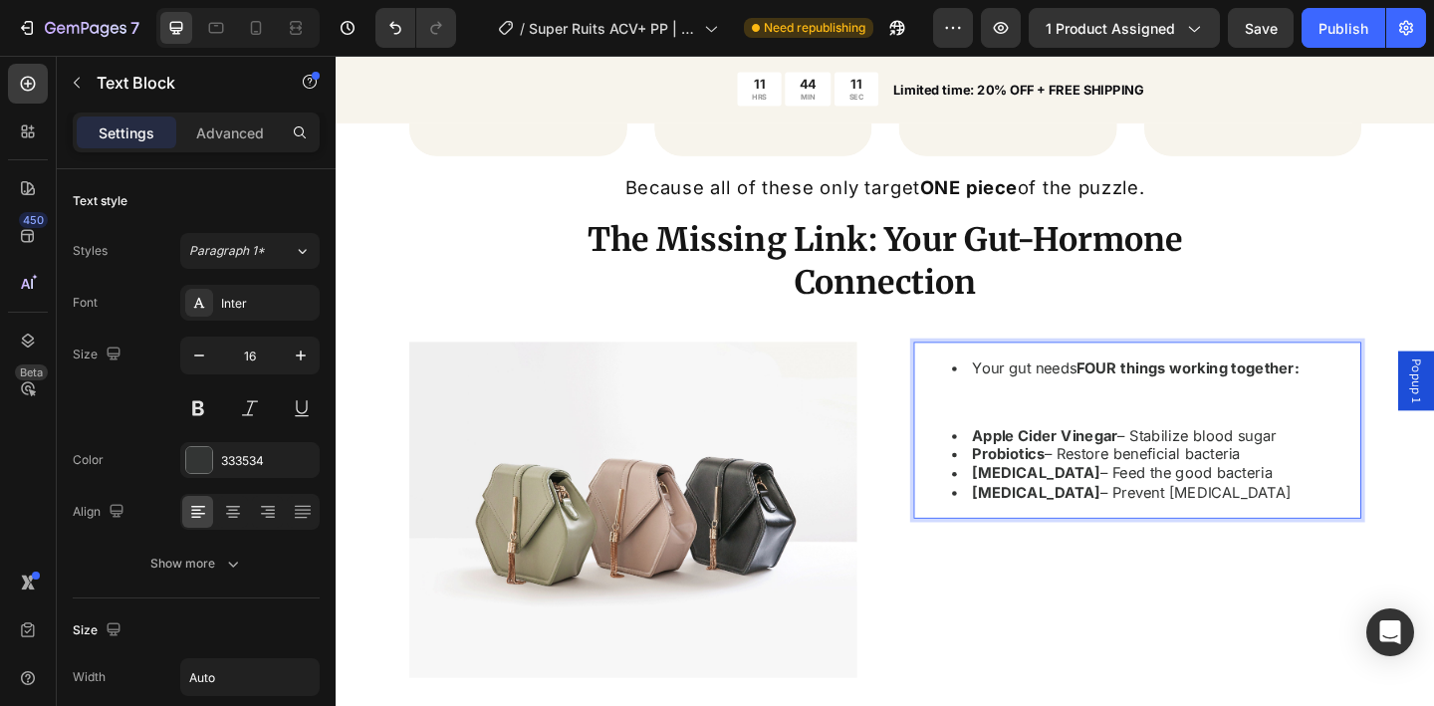
click at [1020, 385] on li "Your gut needs FOUR things working together:" at bounding box center [1194, 395] width 377 height 21
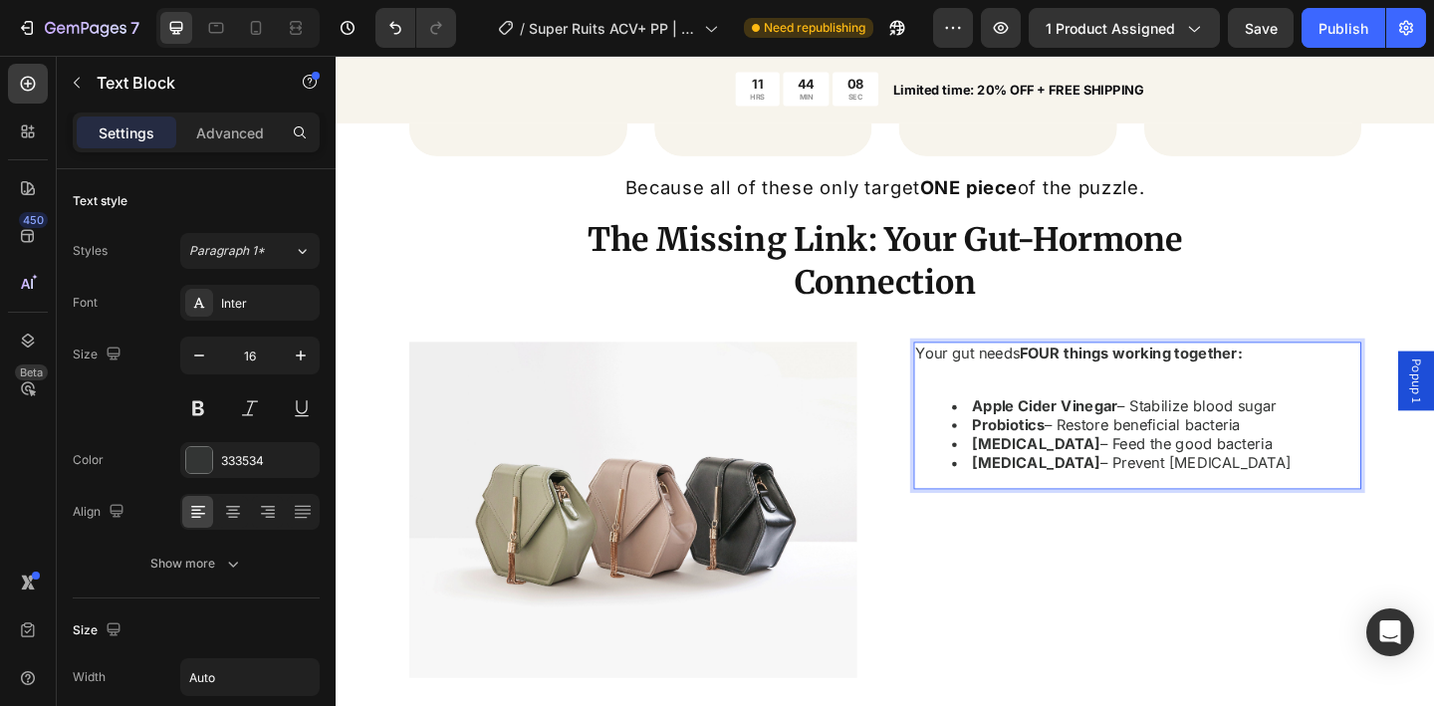
click at [1094, 408] on div "Your gut needs FOUR things working together: Apple Cider Vinegar – Stabilize bl…" at bounding box center [1170, 448] width 412 height 160
click at [1083, 400] on p "Rich Text Editor. Editing area: main" at bounding box center [1170, 400] width 408 height 21
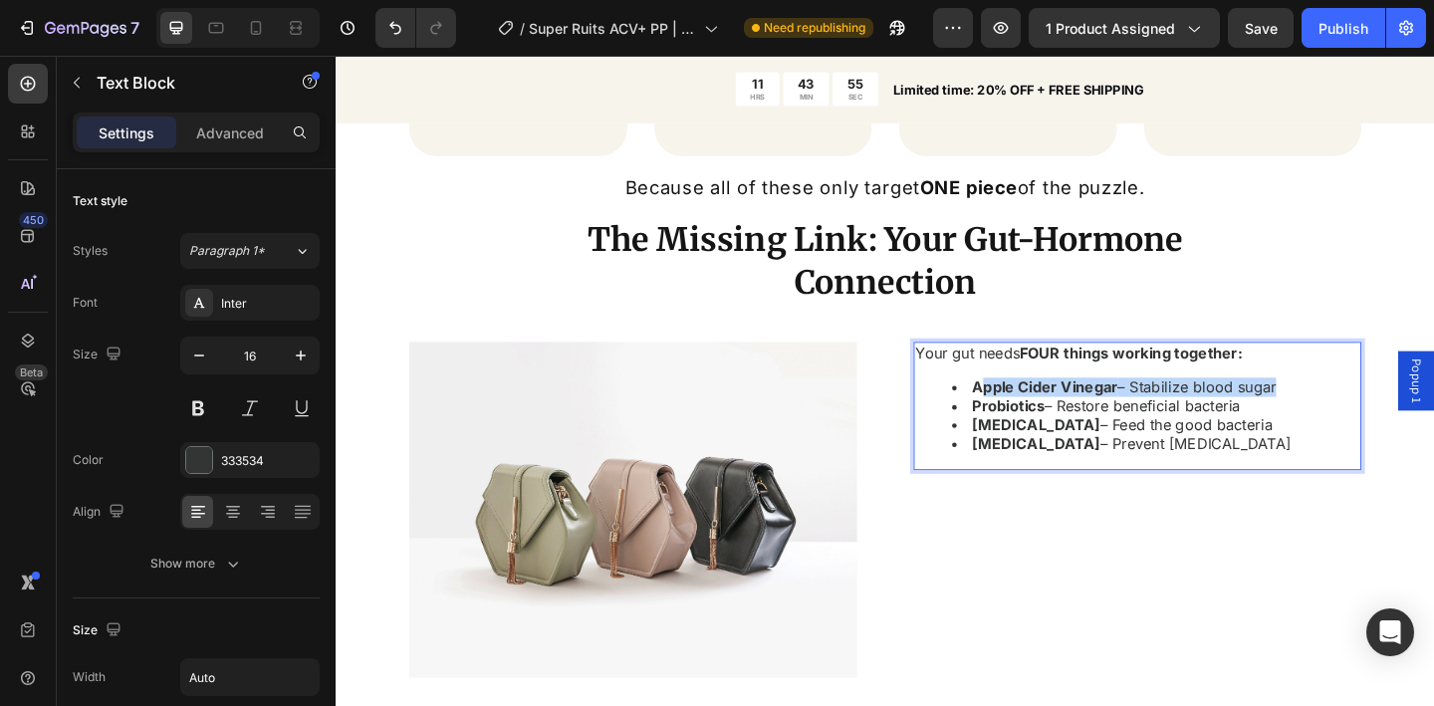
drag, startPoint x: 1031, startPoint y: 412, endPoint x: 1343, endPoint y: 415, distance: 311.8
click at [1343, 415] on li "Apple Cider Vinegar – Stabilize blood sugar" at bounding box center [1190, 416] width 369 height 21
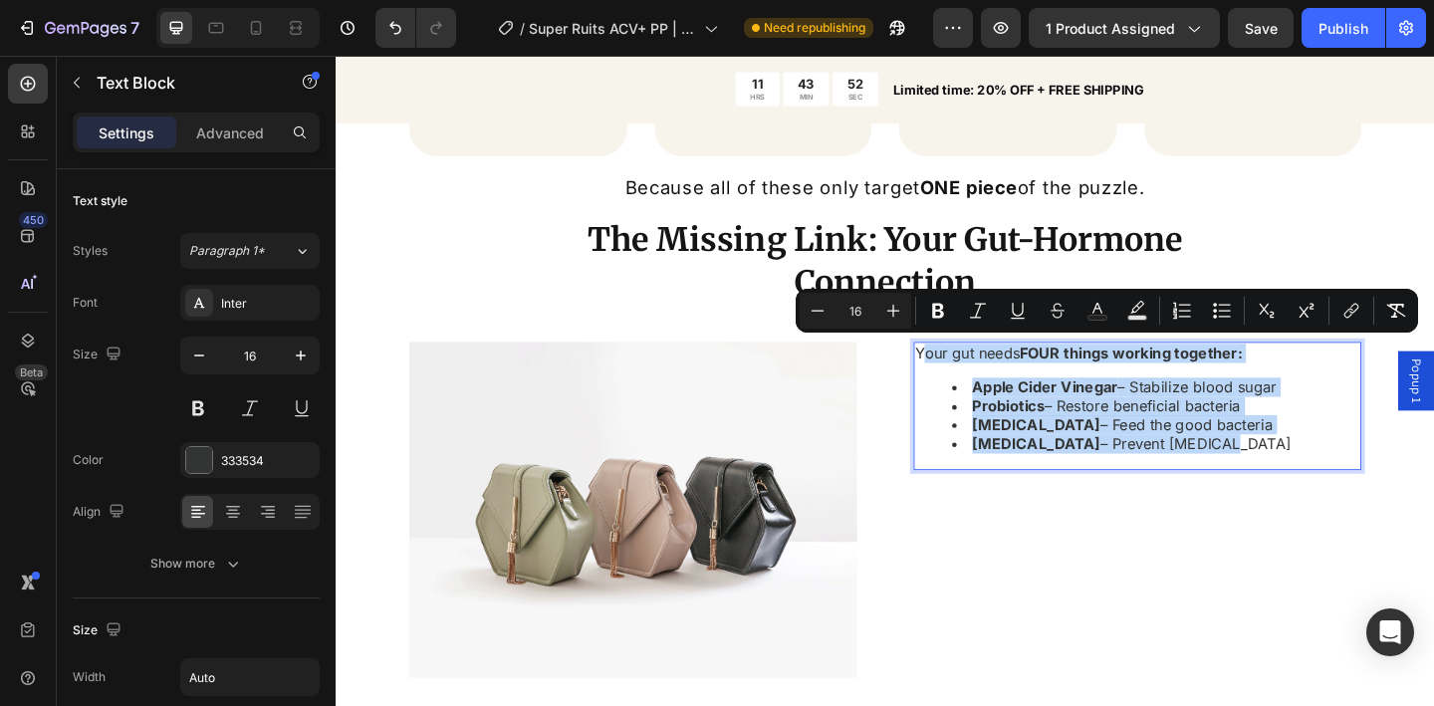
drag, startPoint x: 1298, startPoint y: 476, endPoint x: 972, endPoint y: 381, distance: 339.2
click at [972, 381] on div "Your gut needs FOUR things working together: Apple Cider Vinegar – Stabilize bl…" at bounding box center [1170, 437] width 412 height 139
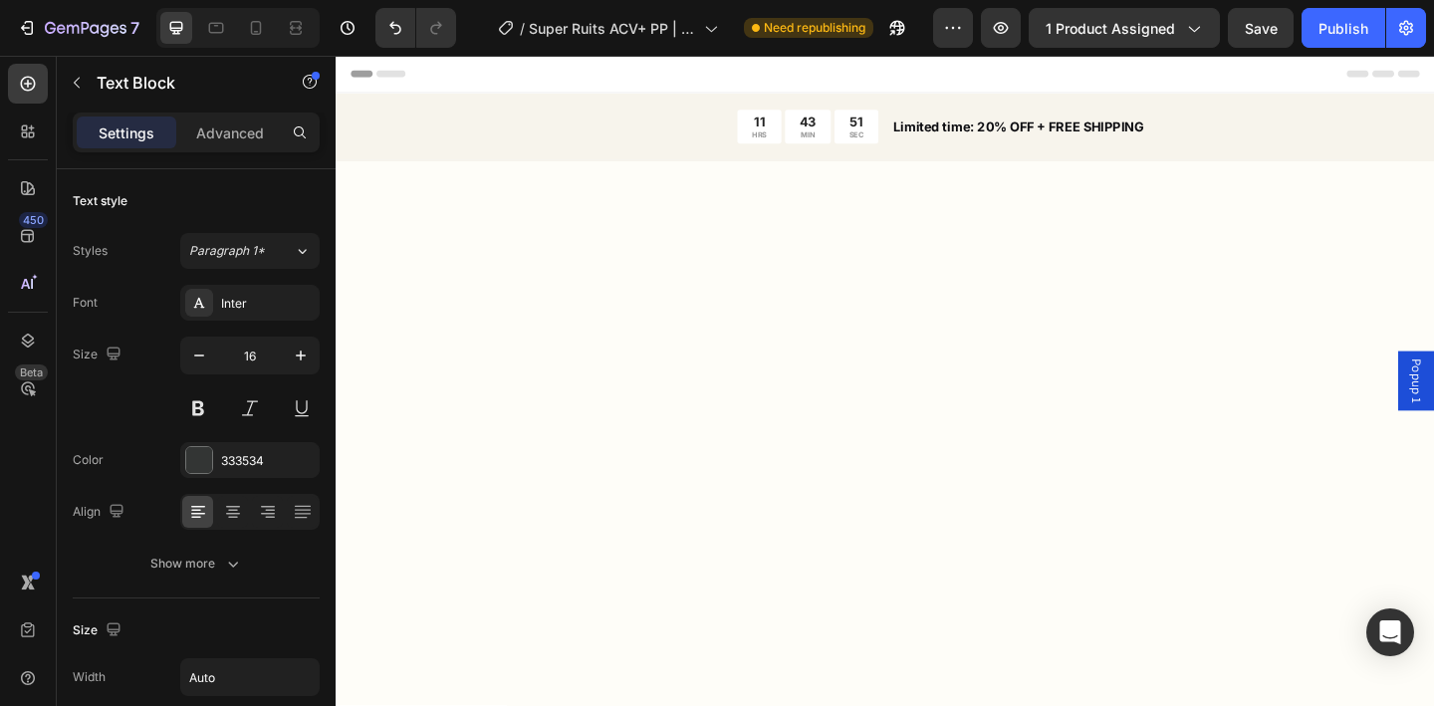
scroll to position [2649, 0]
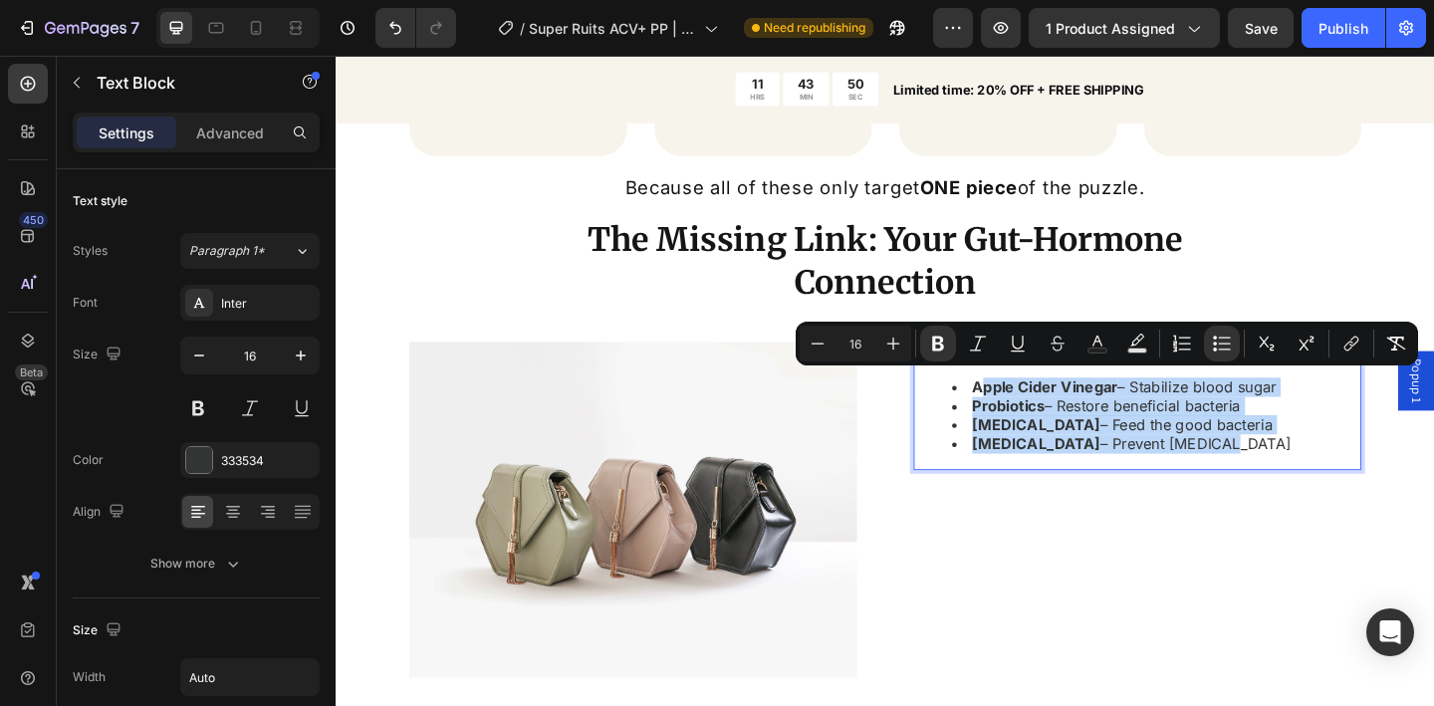
drag, startPoint x: 1030, startPoint y: 408, endPoint x: 1296, endPoint y: 467, distance: 272.4
click at [1296, 467] on ul "Apple Cider Vinegar – Stabilize blood sugar Probiotics – Restore beneficial bac…" at bounding box center [1170, 447] width 408 height 83
click at [1296, 468] on li "[MEDICAL_DATA] – Prevent [MEDICAL_DATA]" at bounding box center [1190, 478] width 369 height 21
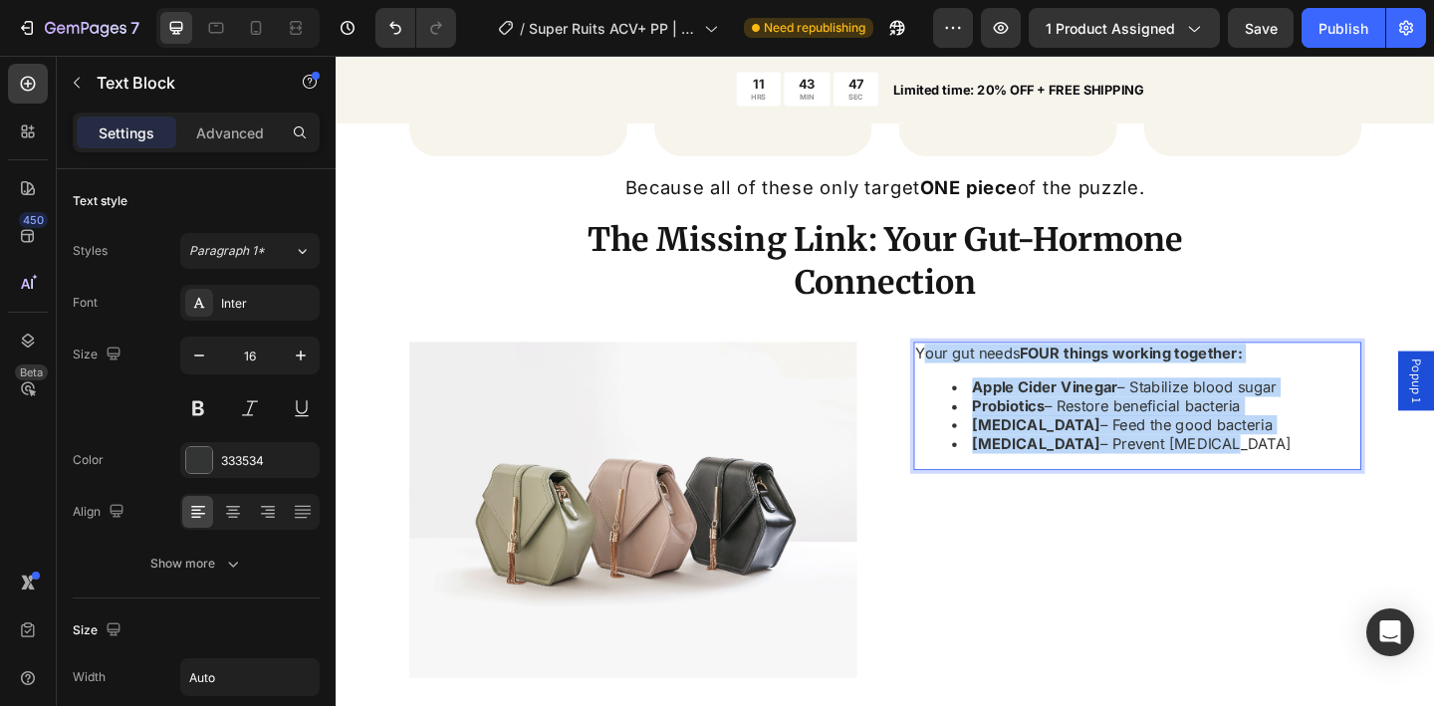
drag, startPoint x: 1301, startPoint y: 478, endPoint x: 973, endPoint y: 379, distance: 342.2
click at [973, 379] on div "Your gut needs FOUR things working together: Apple Cider Vinegar – Stabilize bl…" at bounding box center [1170, 437] width 412 height 139
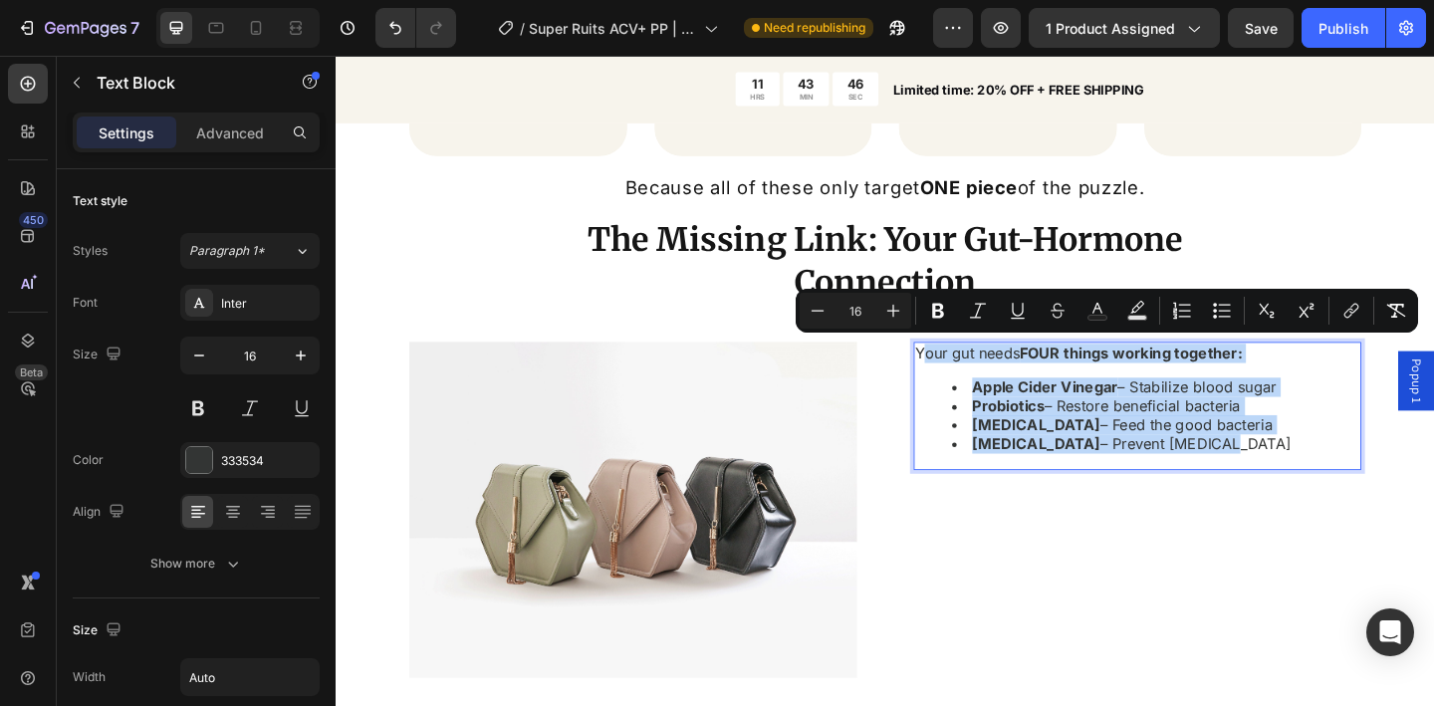
click at [1028, 450] on strong "[MEDICAL_DATA]" at bounding box center [1097, 457] width 139 height 20
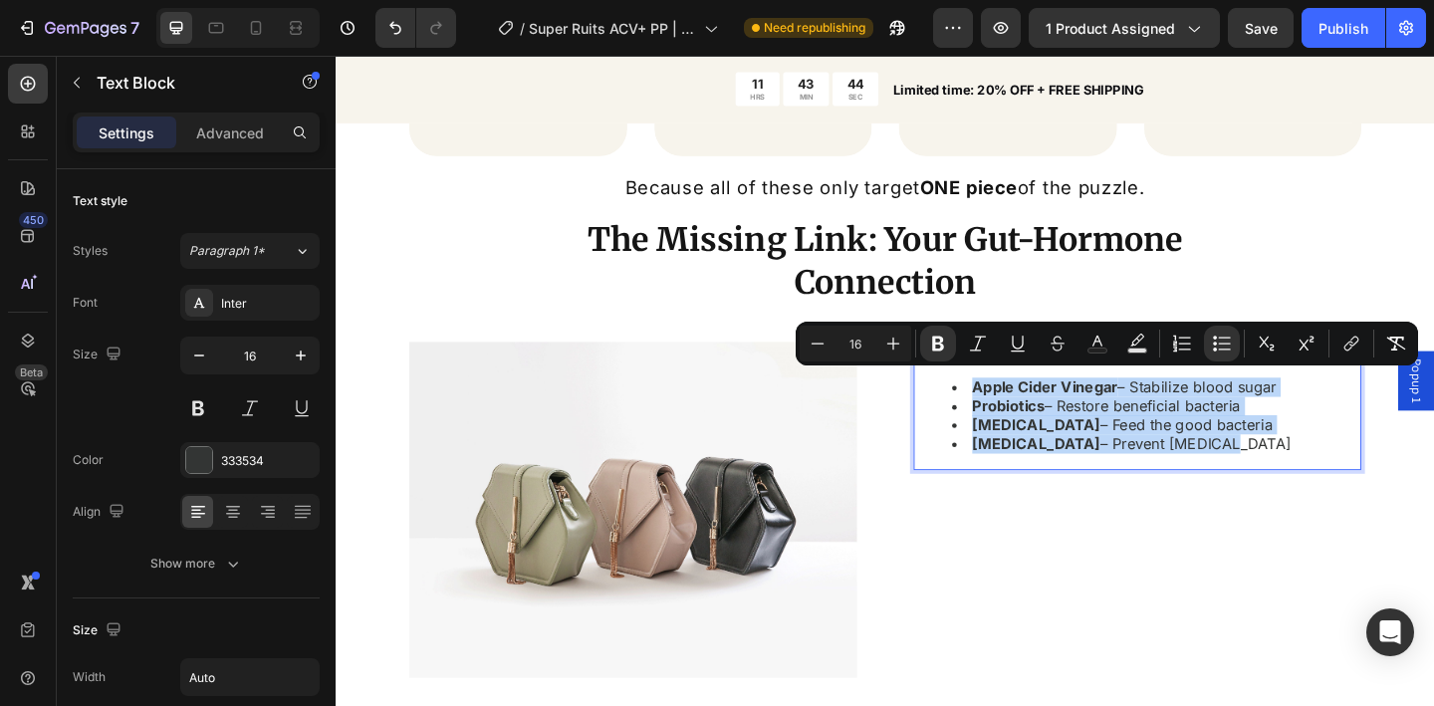
drag, startPoint x: 1296, startPoint y: 472, endPoint x: 971, endPoint y: 386, distance: 335.8
click at [971, 386] on div "Your gut needs FOUR things working together: Apple Cider Vinegar – Stabilize bl…" at bounding box center [1170, 437] width 412 height 139
click at [1044, 451] on strong "[MEDICAL_DATA]" at bounding box center [1097, 457] width 139 height 20
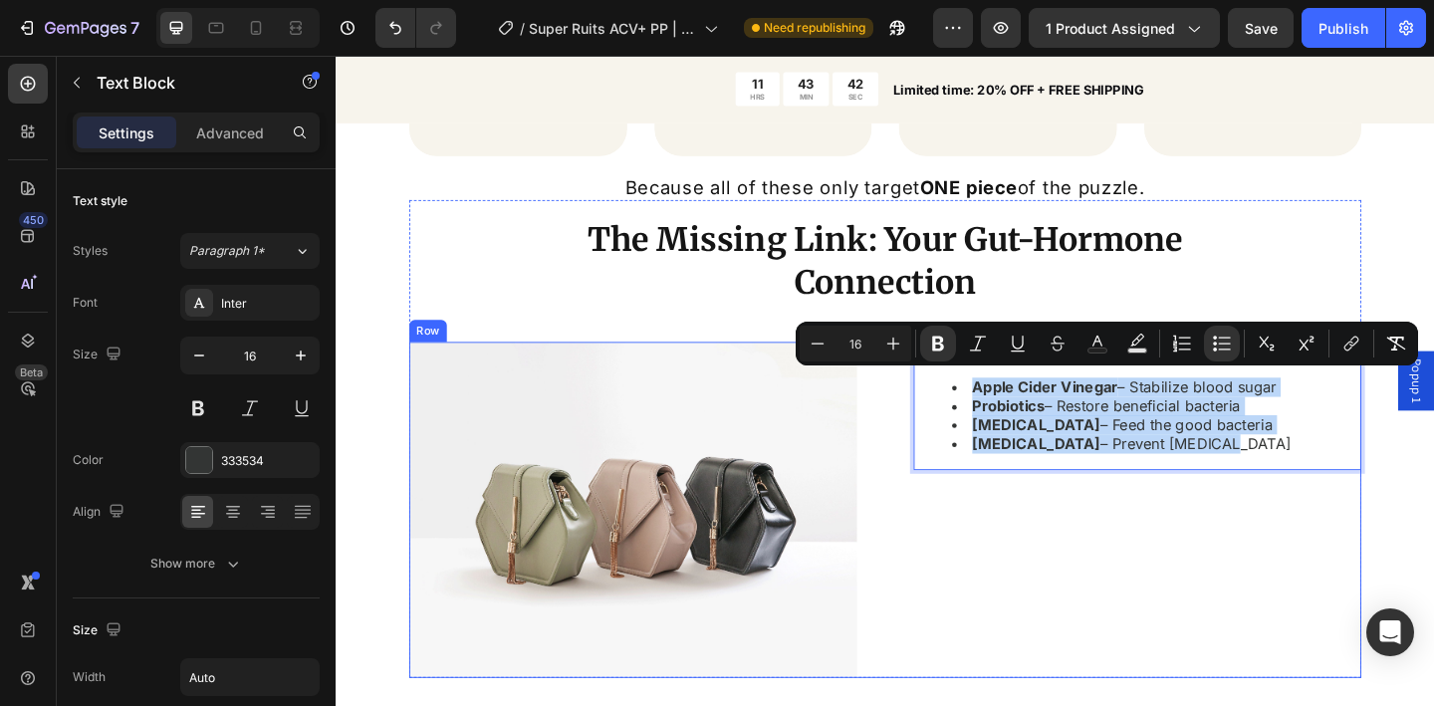
click at [1079, 530] on div "Your gut needs FOUR things working together: Apple Cider Vinegar – Stabilize bl…" at bounding box center [1207, 551] width 487 height 366
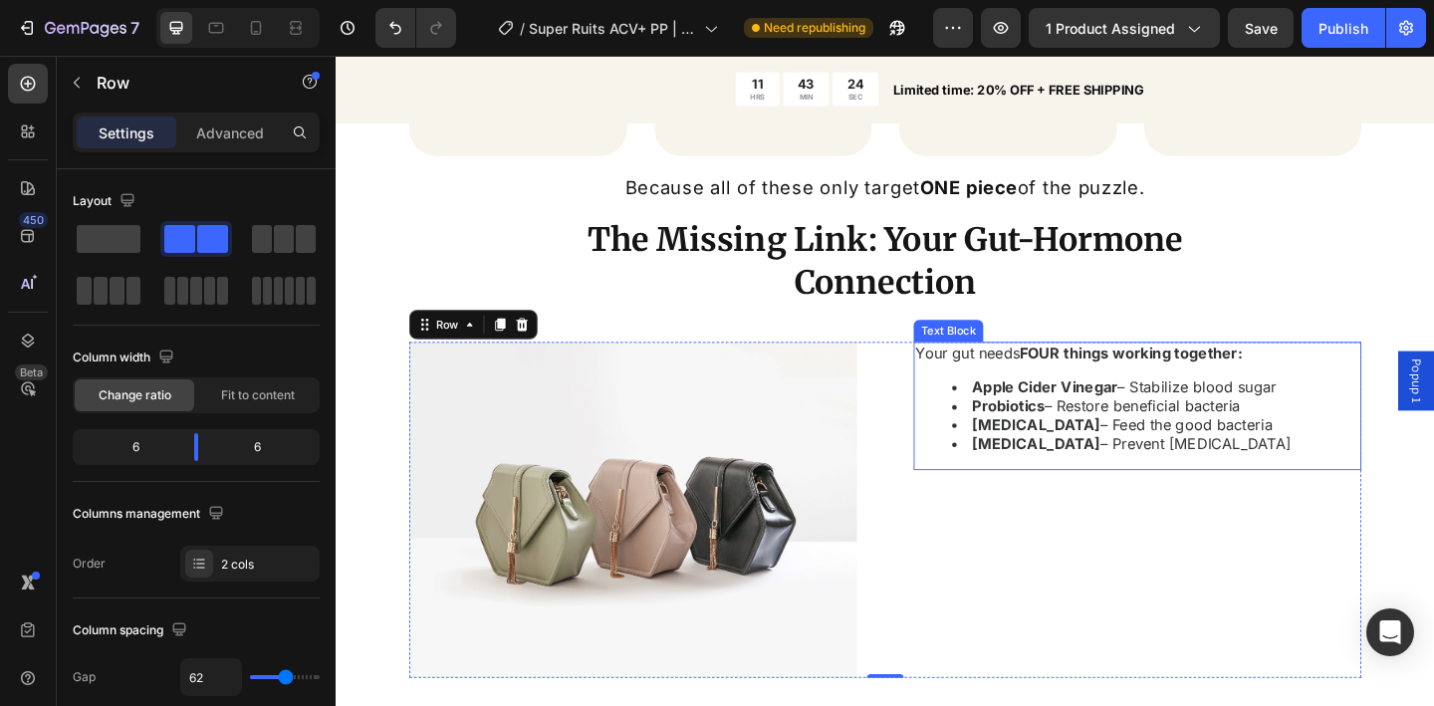
click at [1314, 476] on li "[MEDICAL_DATA] – Prevent [MEDICAL_DATA]" at bounding box center [1190, 478] width 369 height 21
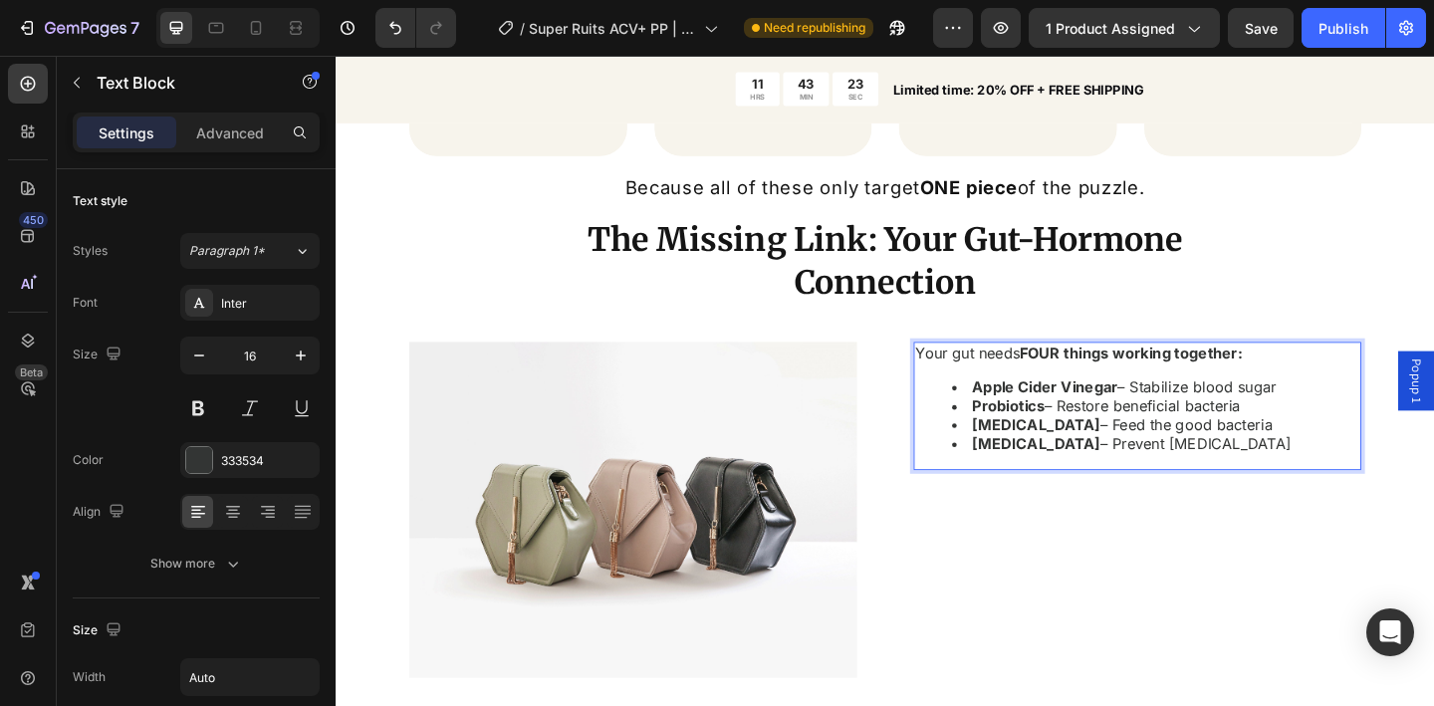
click at [1326, 478] on li "[MEDICAL_DATA] – Prevent [MEDICAL_DATA]" at bounding box center [1190, 478] width 369 height 21
click at [1308, 515] on strong "Most solutions only target ONE piece. That's why they fail." at bounding box center [1195, 515] width 458 height 20
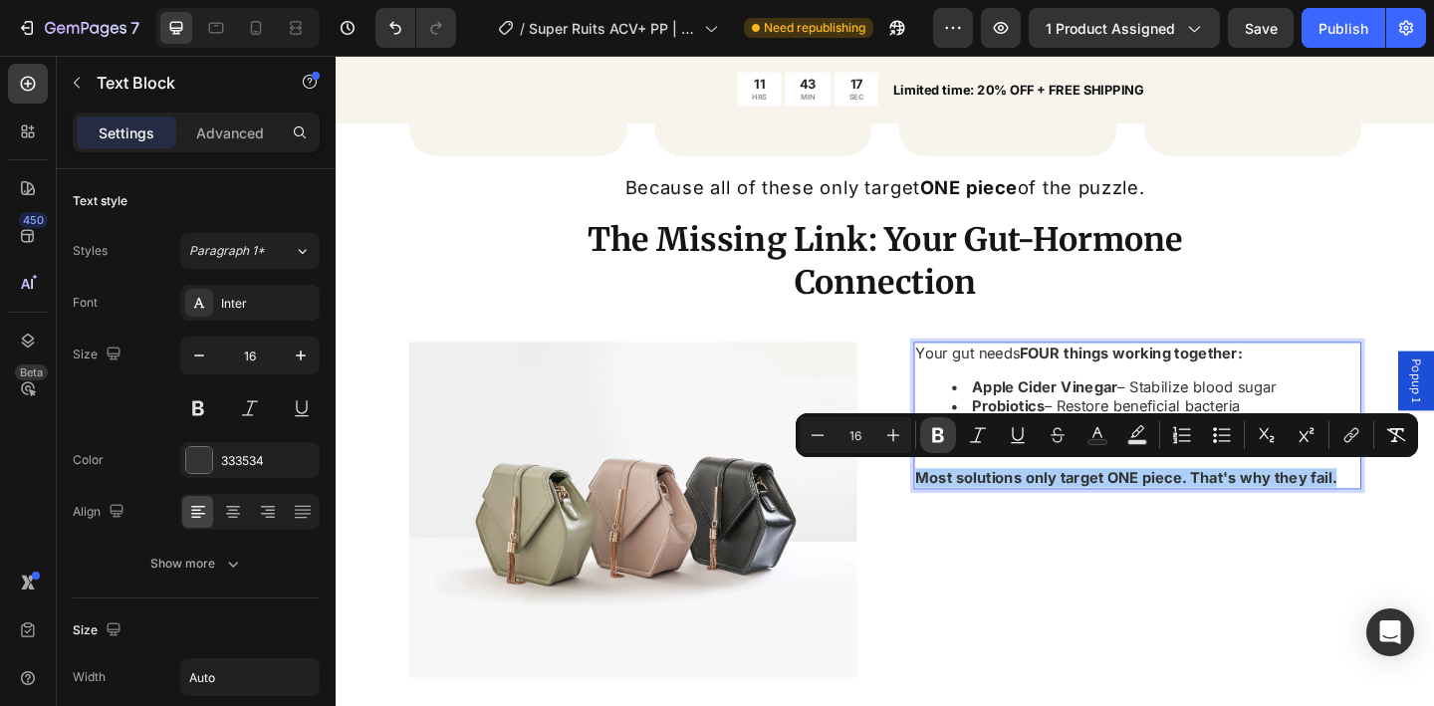
drag, startPoint x: 943, startPoint y: 435, endPoint x: 996, endPoint y: 463, distance: 59.7
click at [943, 435] on icon "Editor contextual toolbar" at bounding box center [938, 435] width 20 height 20
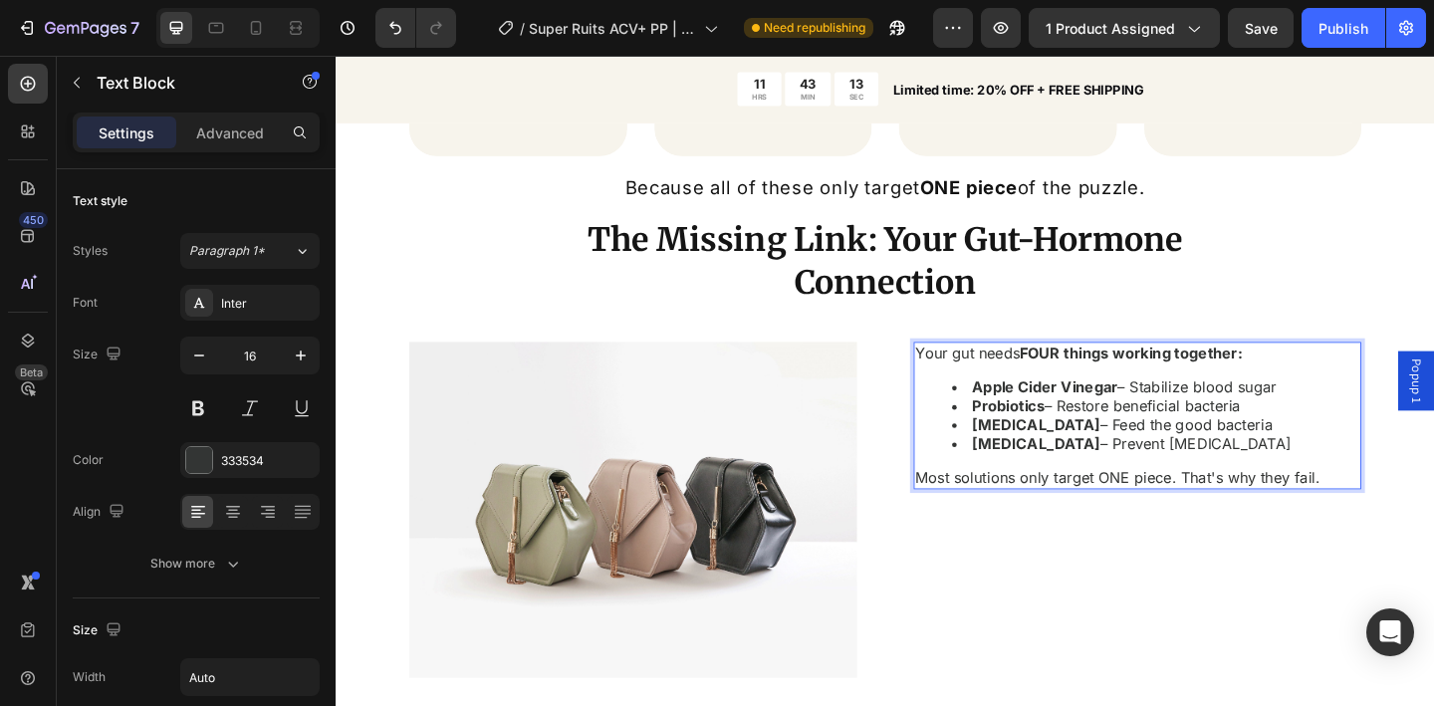
click at [1382, 514] on p "Most solutions only target ONE piece. That's why they fail." at bounding box center [1186, 515] width 440 height 21
click at [976, 378] on p "roYour gut needs FOUR things working together:" at bounding box center [1196, 380] width 461 height 21
click at [1423, 511] on div "Your gut needs FOUR things working together: Apple Cider Vinegar – Stabilize bl…" at bounding box center [1207, 448] width 487 height 160
click at [1417, 509] on p "hs llaMost solutions only target ONE piece. That's why they f." at bounding box center [1196, 515] width 461 height 21
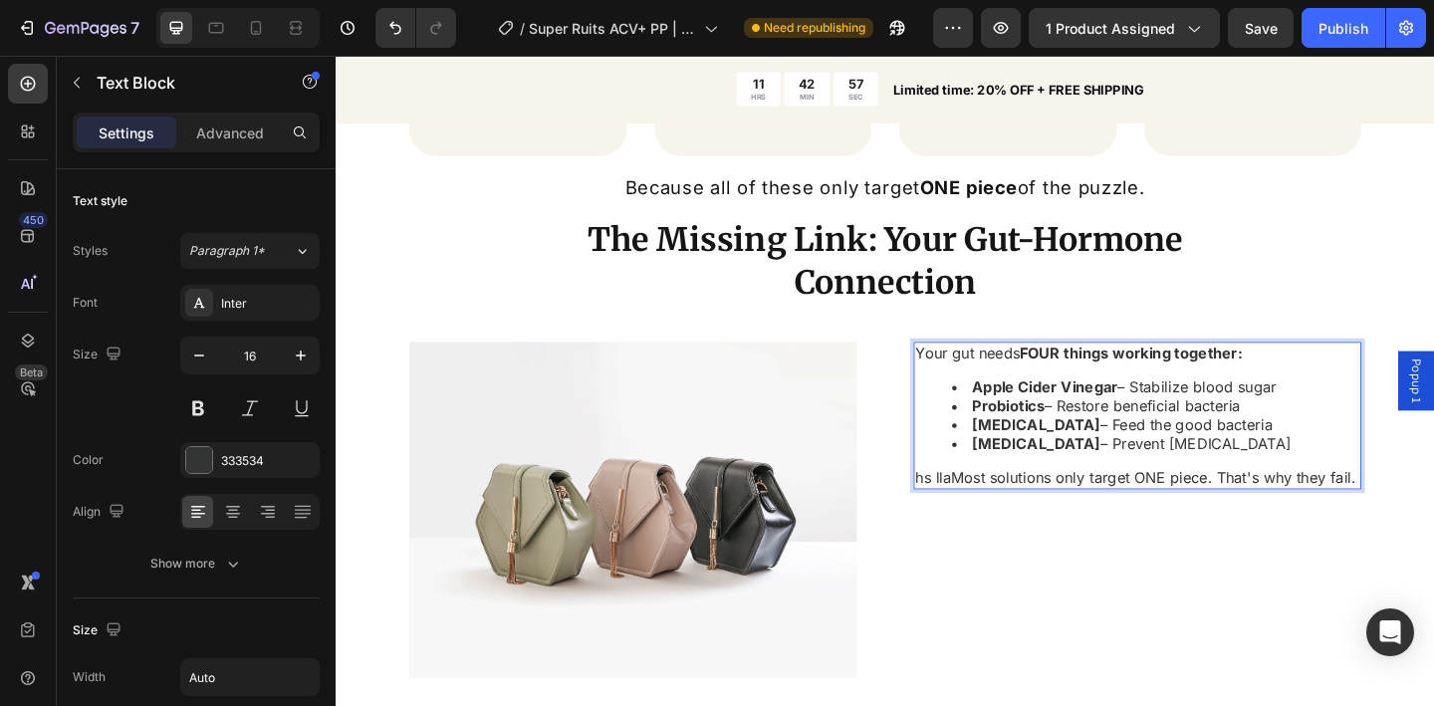
click at [1007, 510] on p "hs llaMost solutions only target ONE piece. That's why they fail." at bounding box center [1205, 515] width 479 height 21
drag, startPoint x: 997, startPoint y: 511, endPoint x: 968, endPoint y: 510, distance: 28.9
click at [968, 510] on p "hs llaMost solutions only target ONE piece. That's why they fail." at bounding box center [1205, 515] width 479 height 21
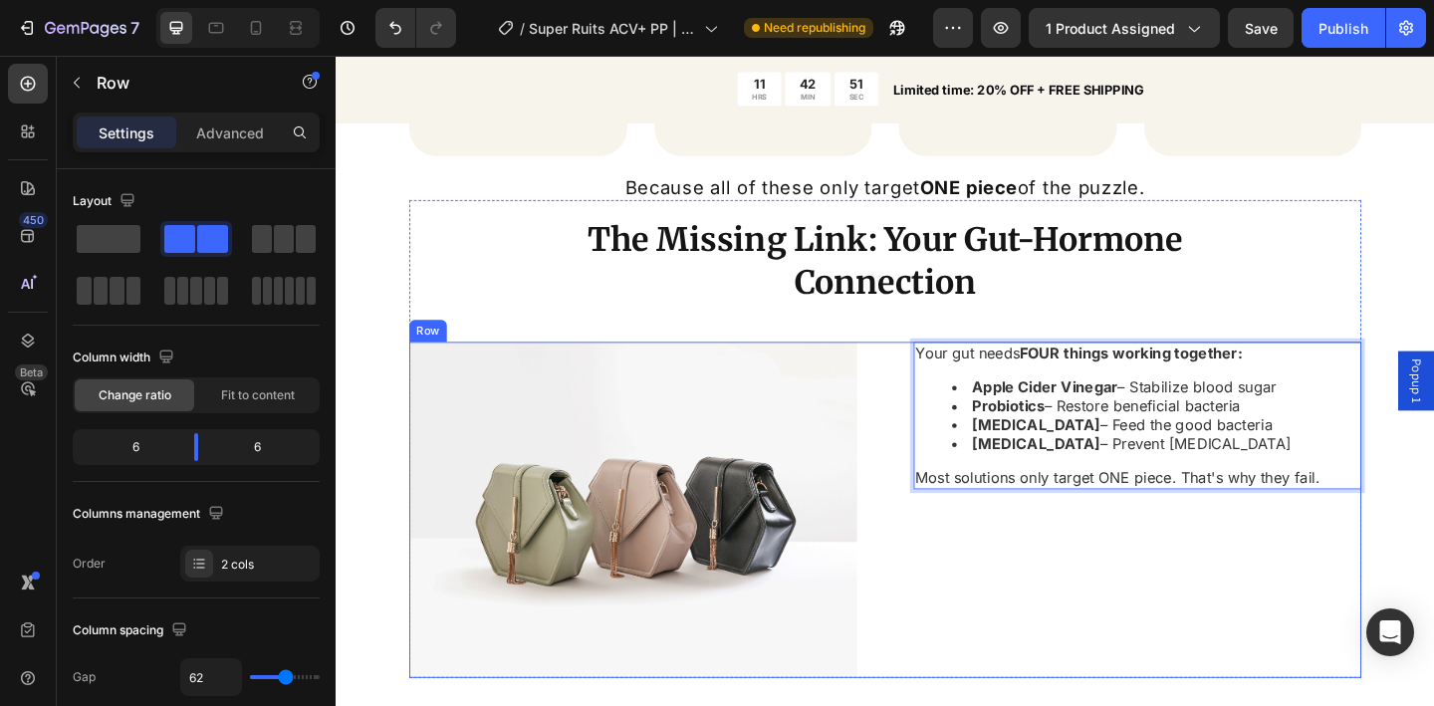
click at [1196, 553] on div "Your gut needs FOUR things working together: Apple Cider Vinegar – Stabilize bl…" at bounding box center [1207, 551] width 487 height 366
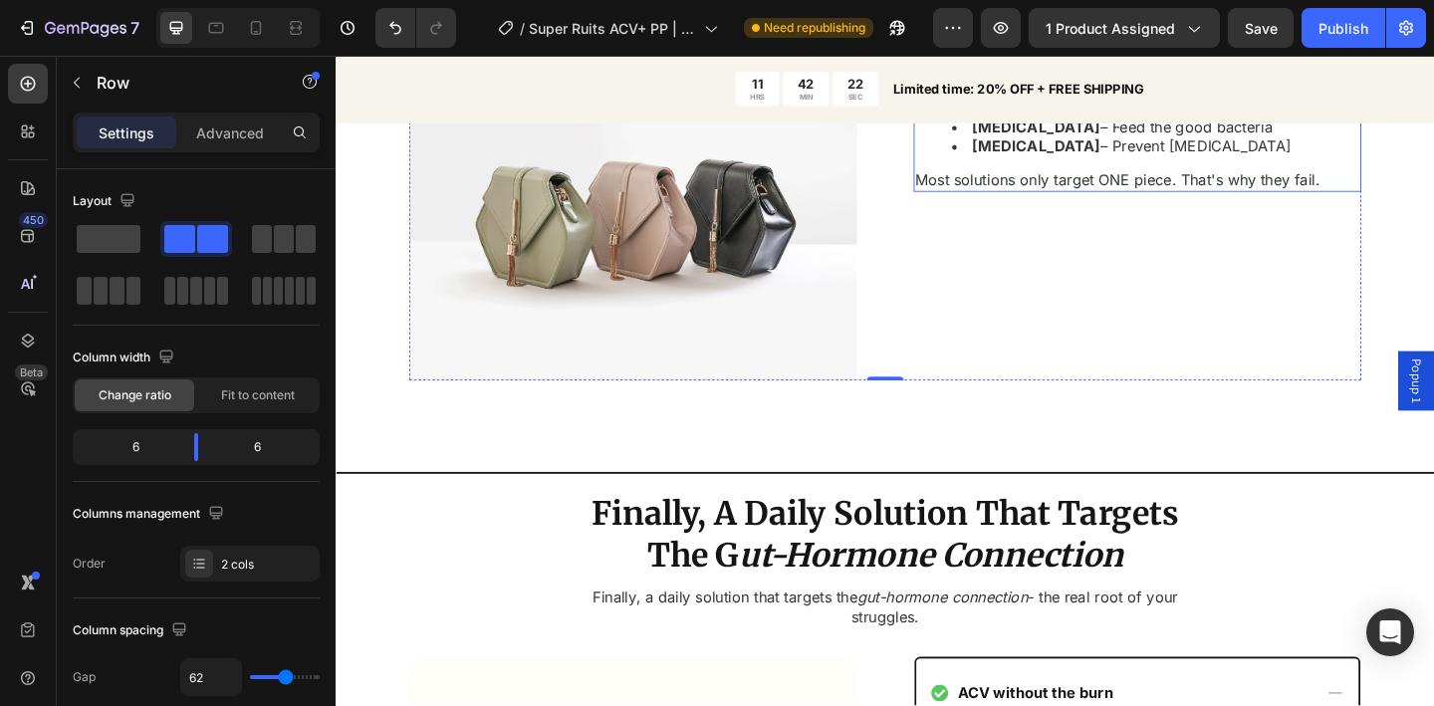
scroll to position [3107, 0]
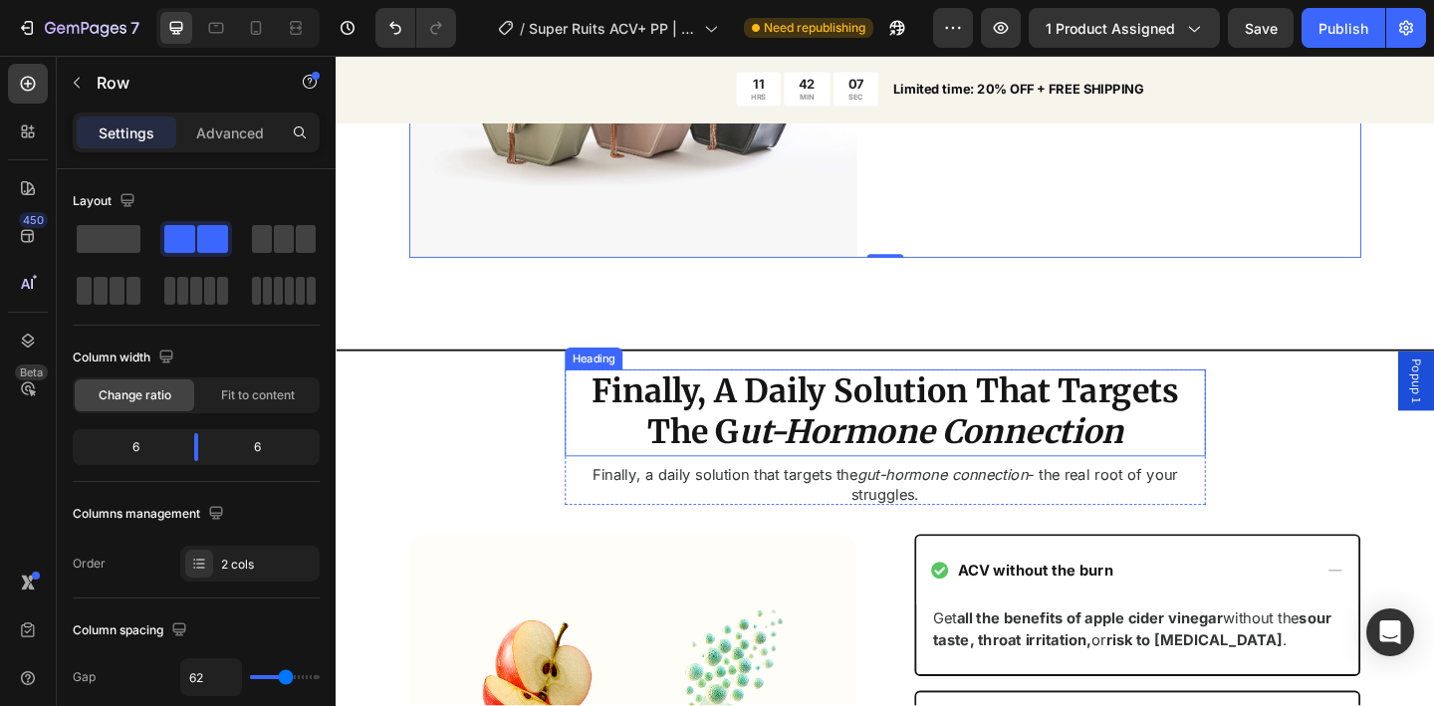
click at [764, 407] on h2 "Finally, A Daily Solution That Targets The G ut-Hormone Connection" at bounding box center [933, 444] width 697 height 95
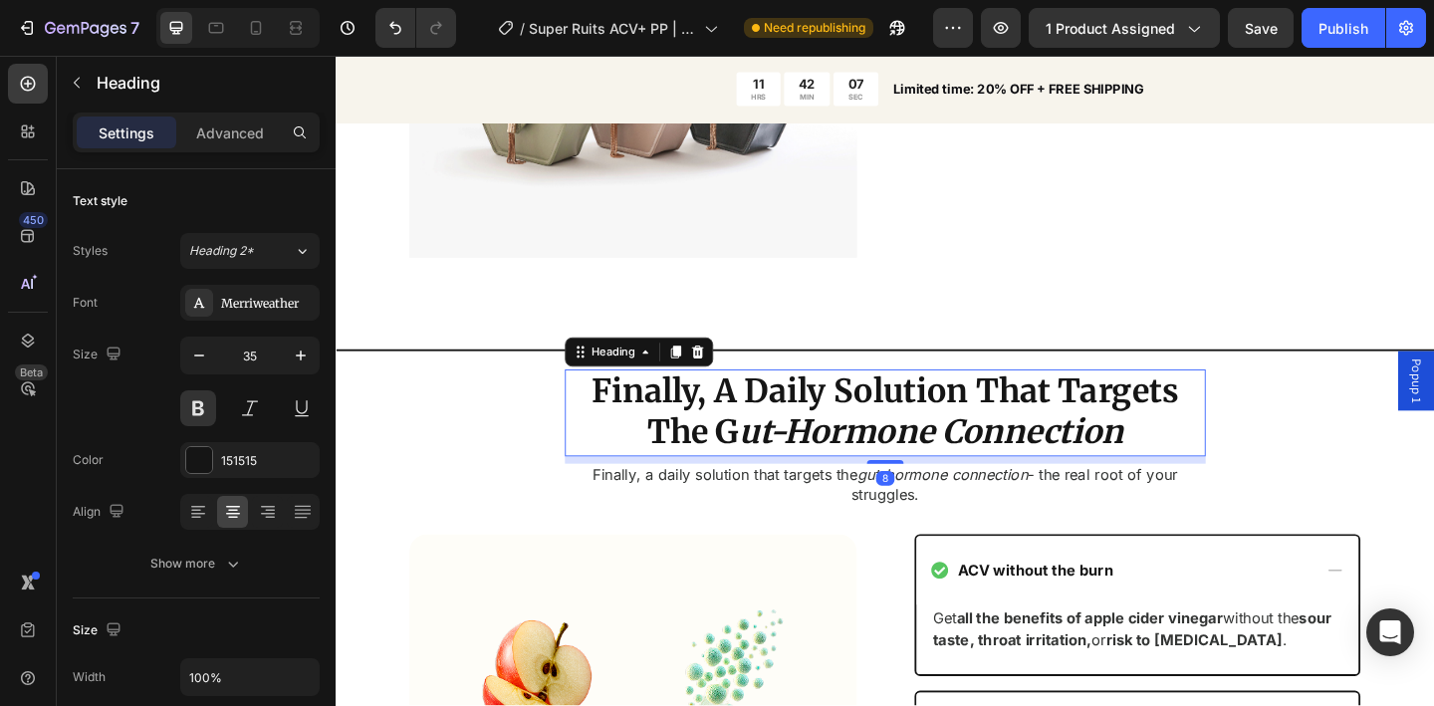
click at [765, 411] on h2 "Finally, A Daily Solution That Targets The G ut-Hormone Connection" at bounding box center [933, 444] width 697 height 95
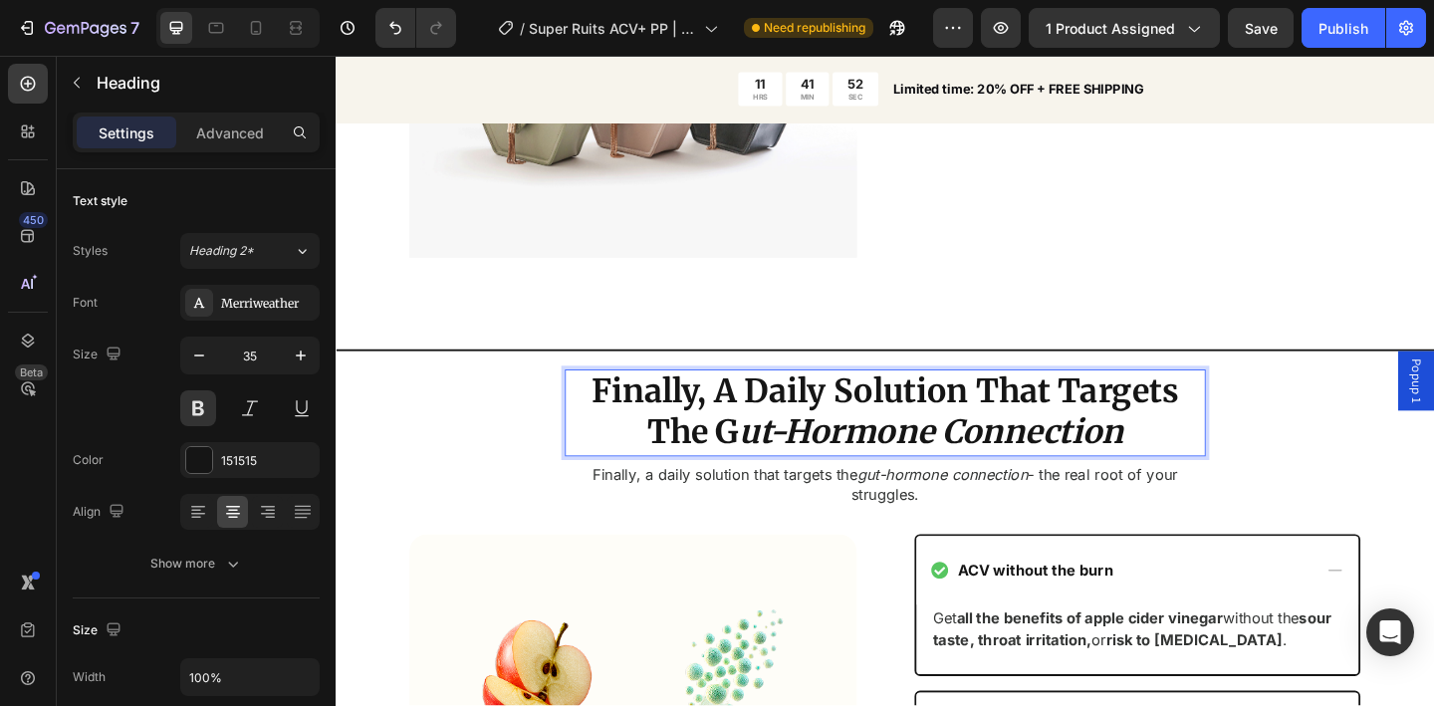
click at [749, 407] on p "Finally, A Daily Solution That Targets The G ut-Hormone Connection" at bounding box center [933, 444] width 693 height 91
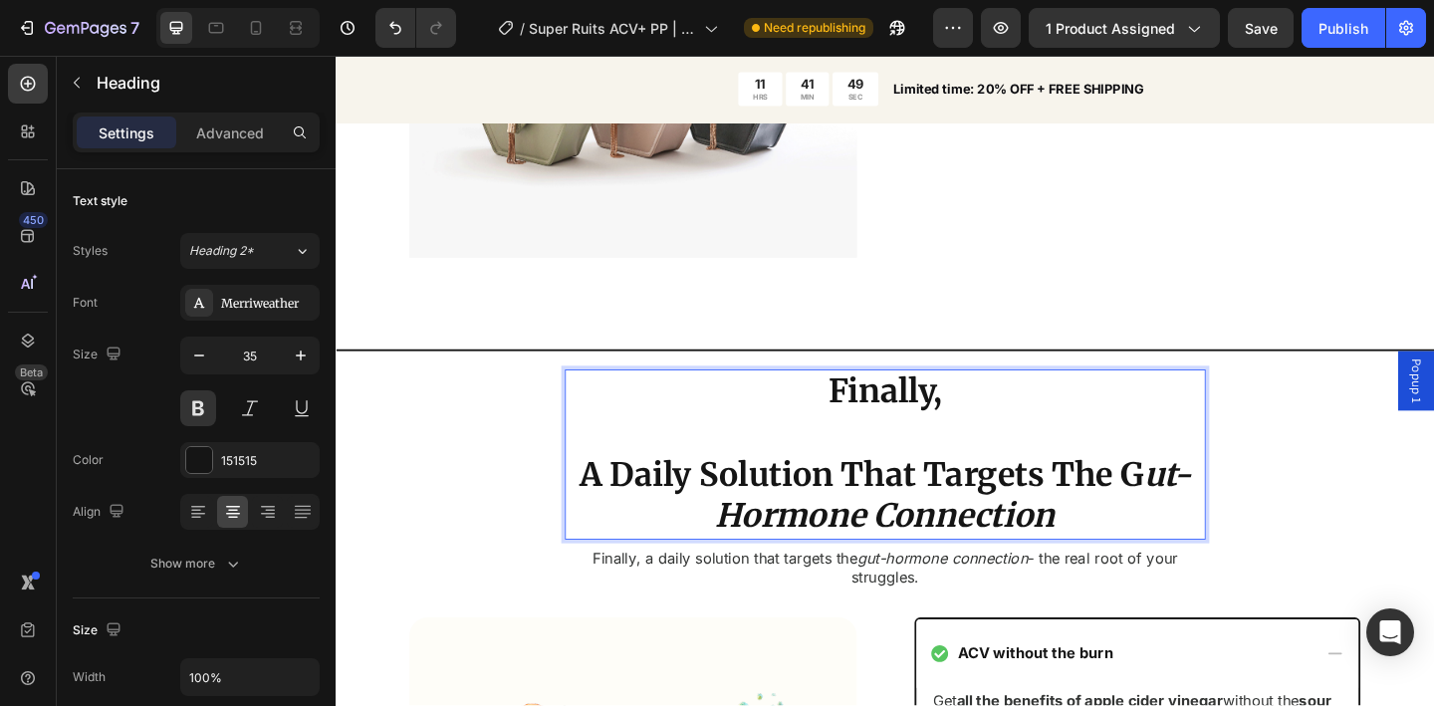
click at [1035, 415] on p "Finally, A Daily Solution That Targets The G ut-Hormone Connection" at bounding box center [933, 489] width 693 height 181
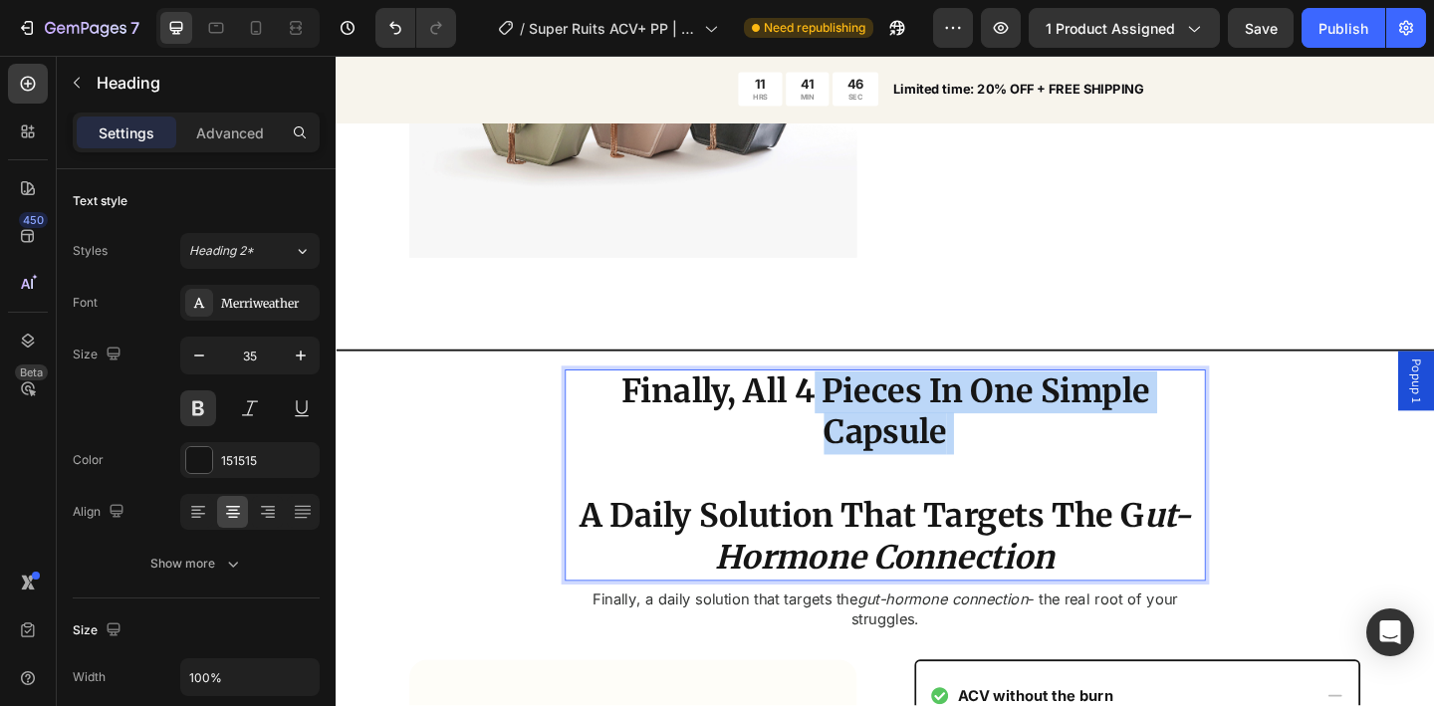
drag, startPoint x: 954, startPoint y: 418, endPoint x: 1056, endPoint y: 480, distance: 118.9
click at [1056, 480] on p "Finally, All 4 Pieces In One Simple Capsule A Daily Solution That Targets The G…" at bounding box center [933, 512] width 693 height 227
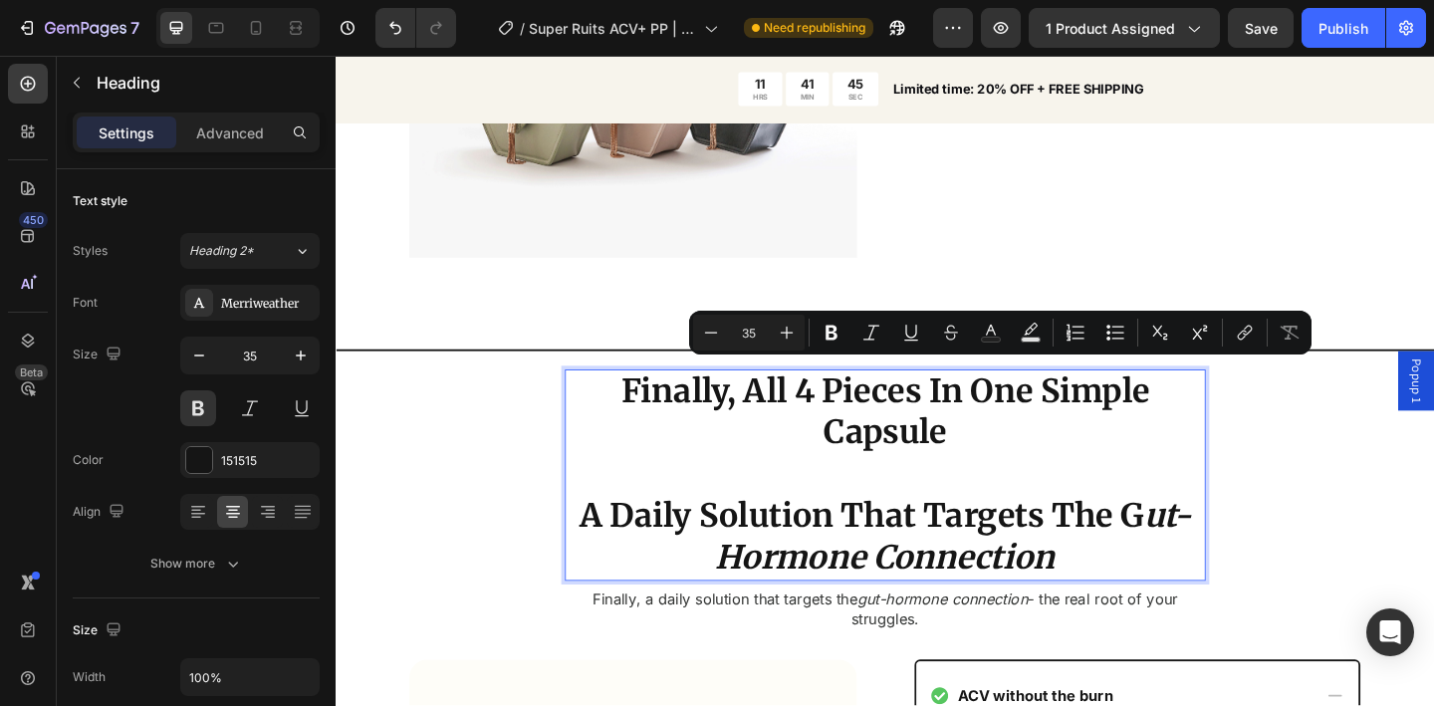
click at [858, 572] on icon "ut-Hormone Connection" at bounding box center [1008, 580] width 518 height 90
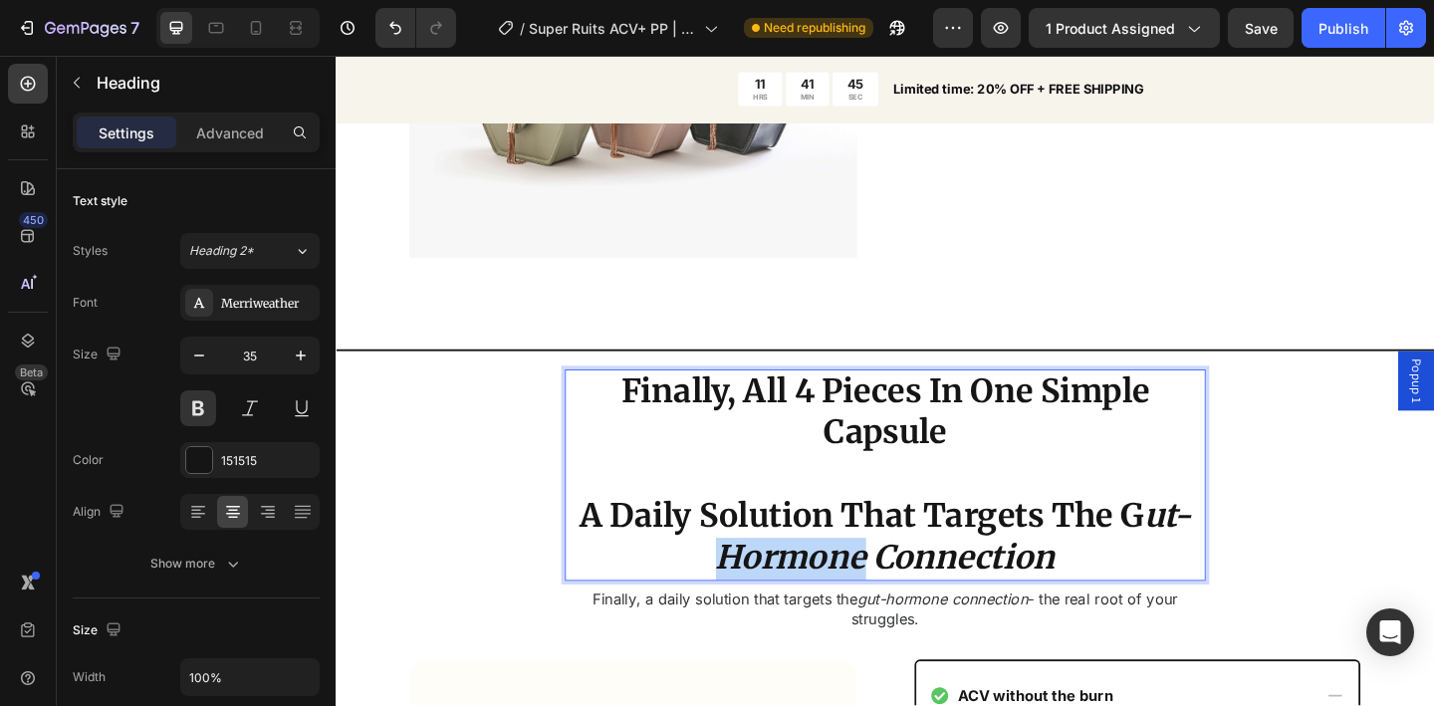
click at [858, 572] on icon "ut-Hormone Connection" at bounding box center [1008, 580] width 518 height 90
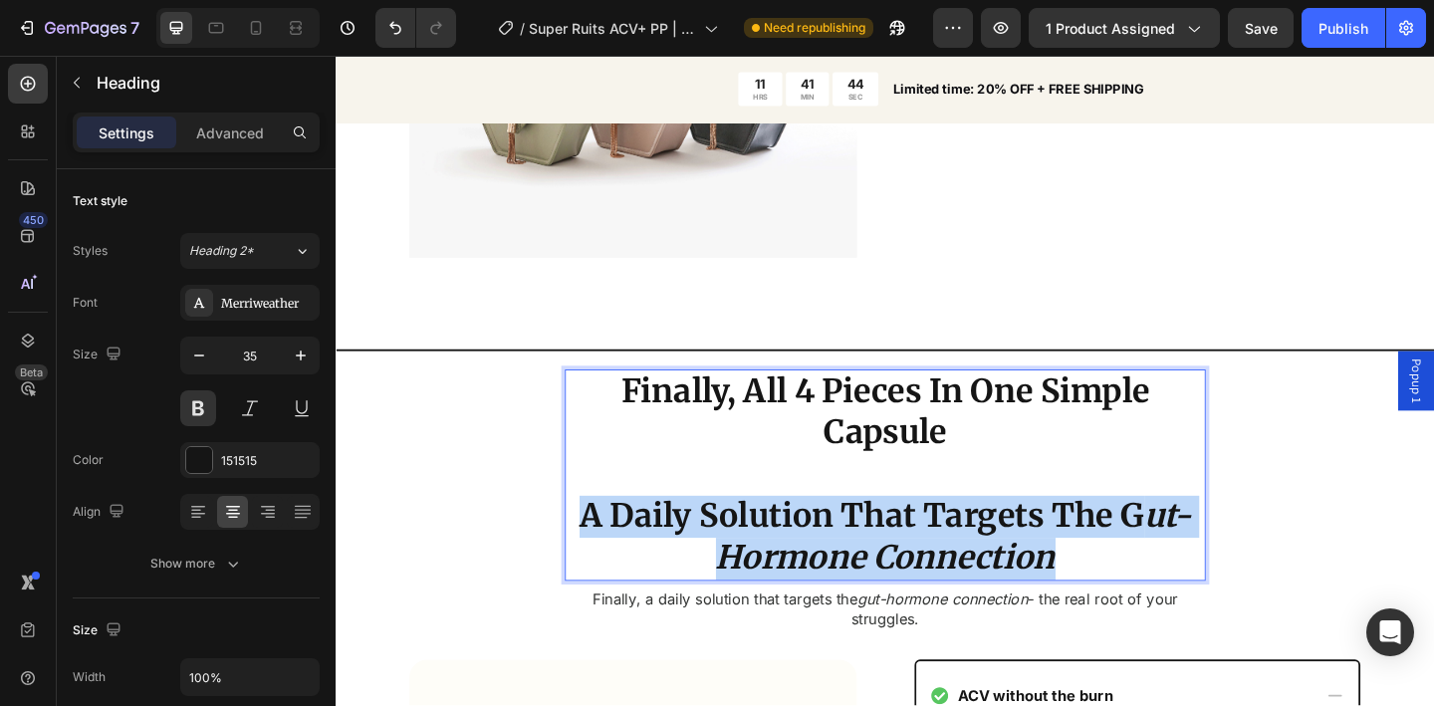
click at [858, 572] on icon "ut-Hormone Connection" at bounding box center [1008, 580] width 518 height 90
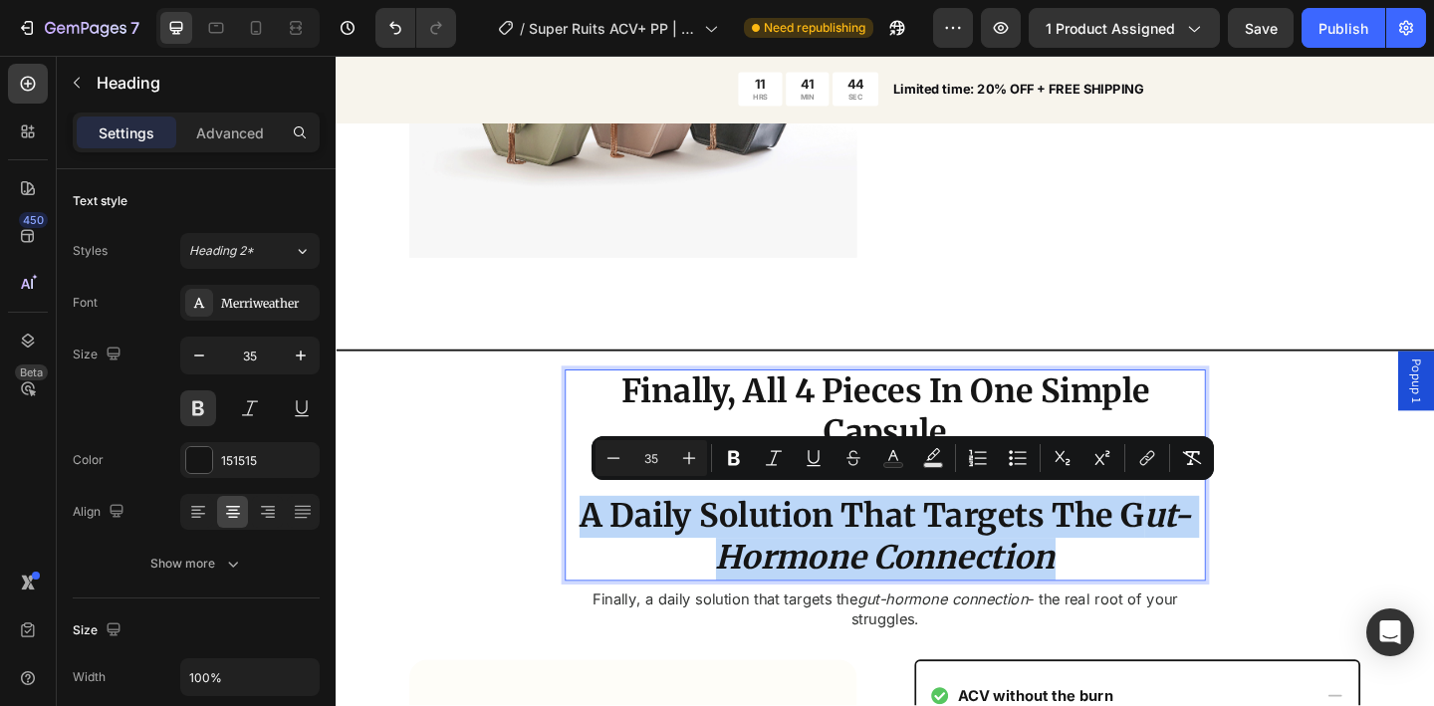
copy p "A Daily Solution That Targets The G ut-Hormone Connection"
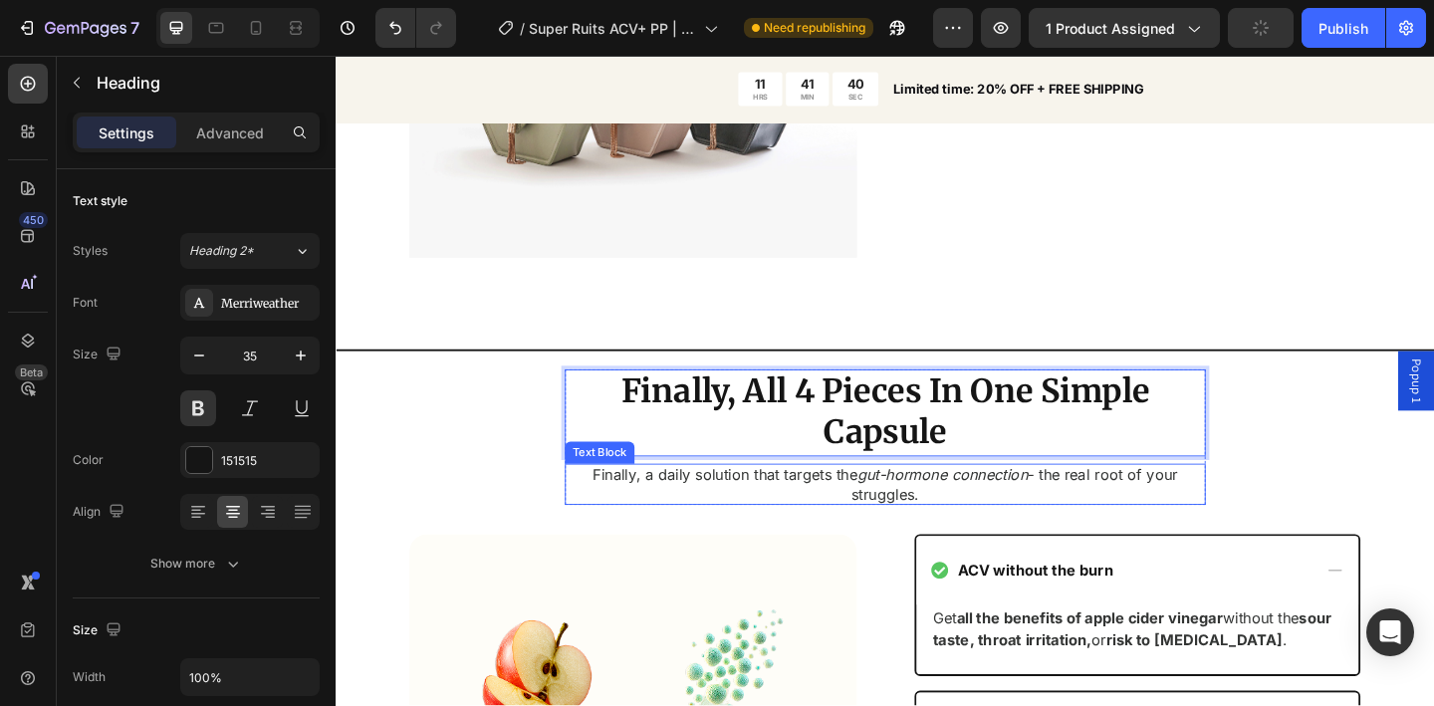
click at [671, 507] on p "Finally, a daily solution that targets the gut-hormone connection - the real ro…" at bounding box center [933, 523] width 693 height 42
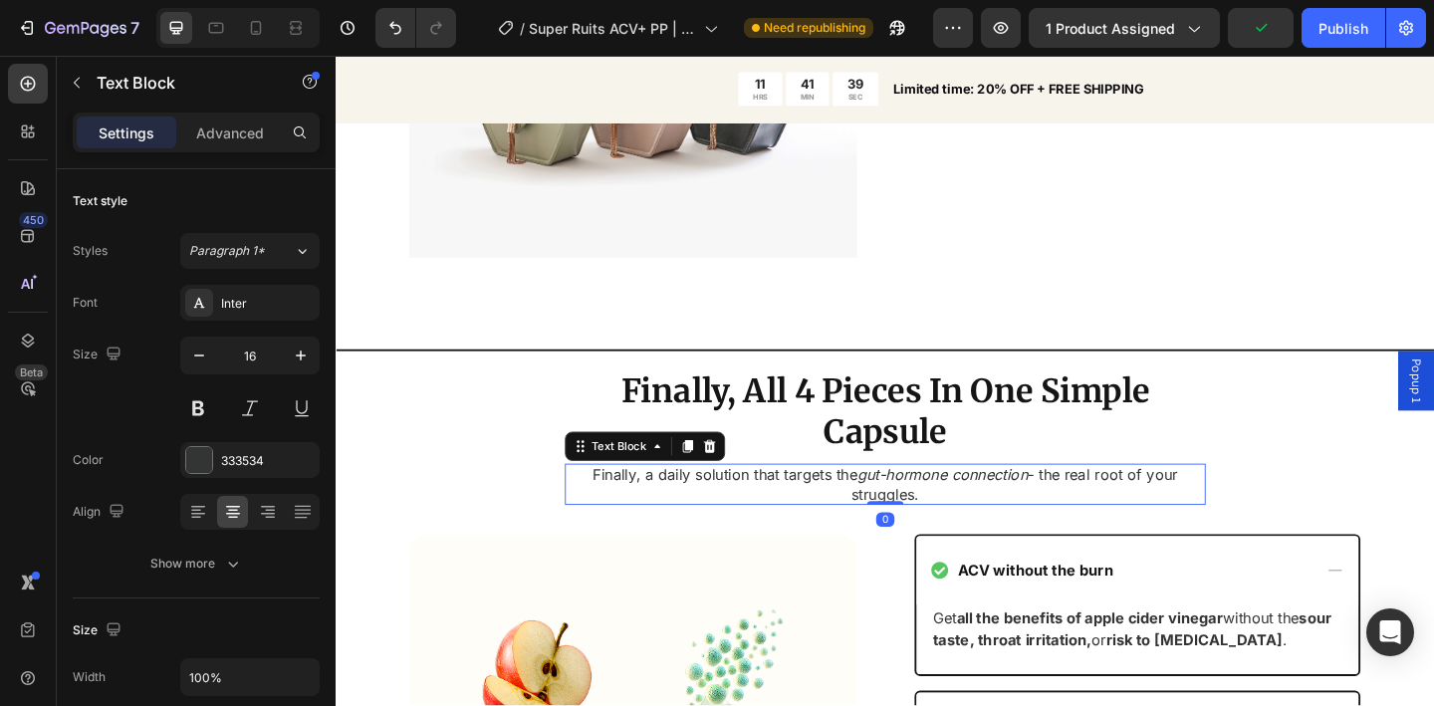
click at [671, 504] on p "Finally, a daily solution that targets the gut-hormone connection - the real ro…" at bounding box center [933, 523] width 693 height 42
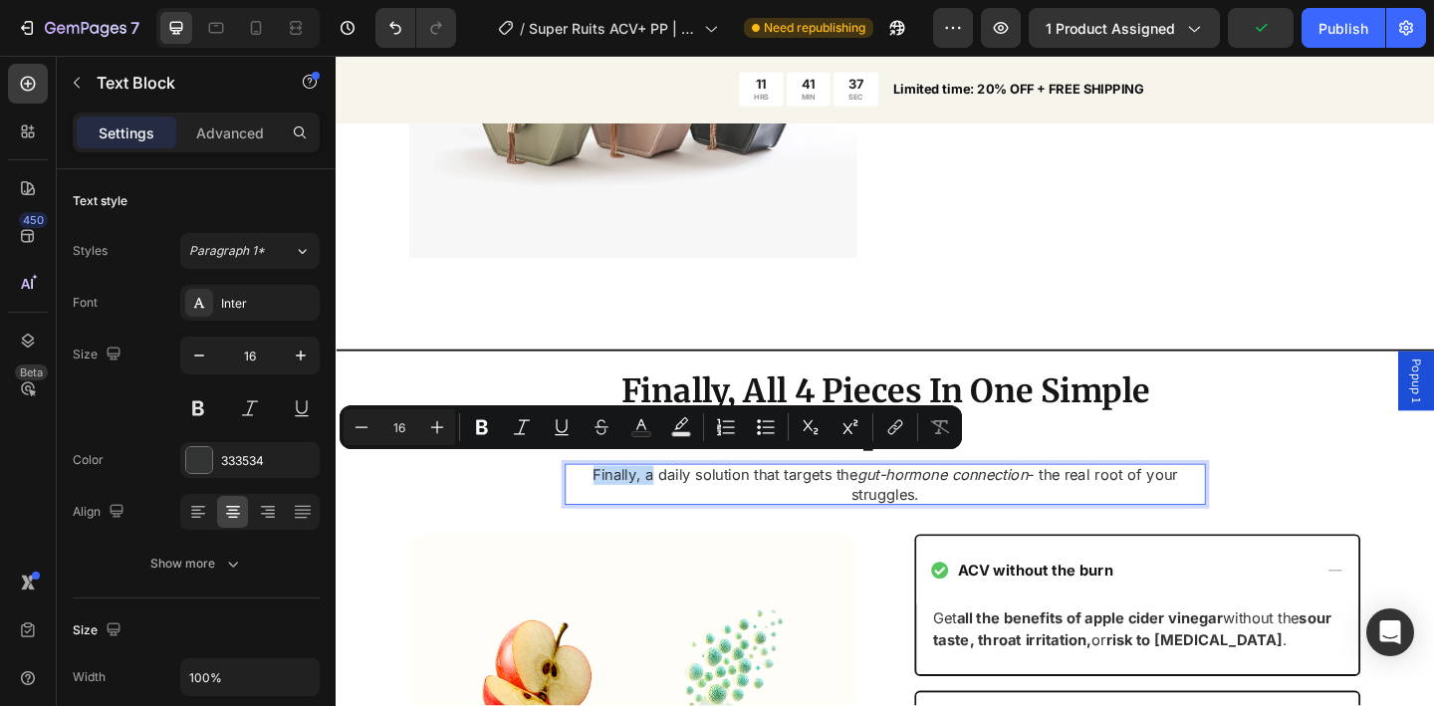
drag, startPoint x: 669, startPoint y: 505, endPoint x: 603, endPoint y: 499, distance: 67.0
click at [603, 502] on p "Finally, a daily solution that targets the gut-hormone connection - the real ro…" at bounding box center [933, 523] width 693 height 42
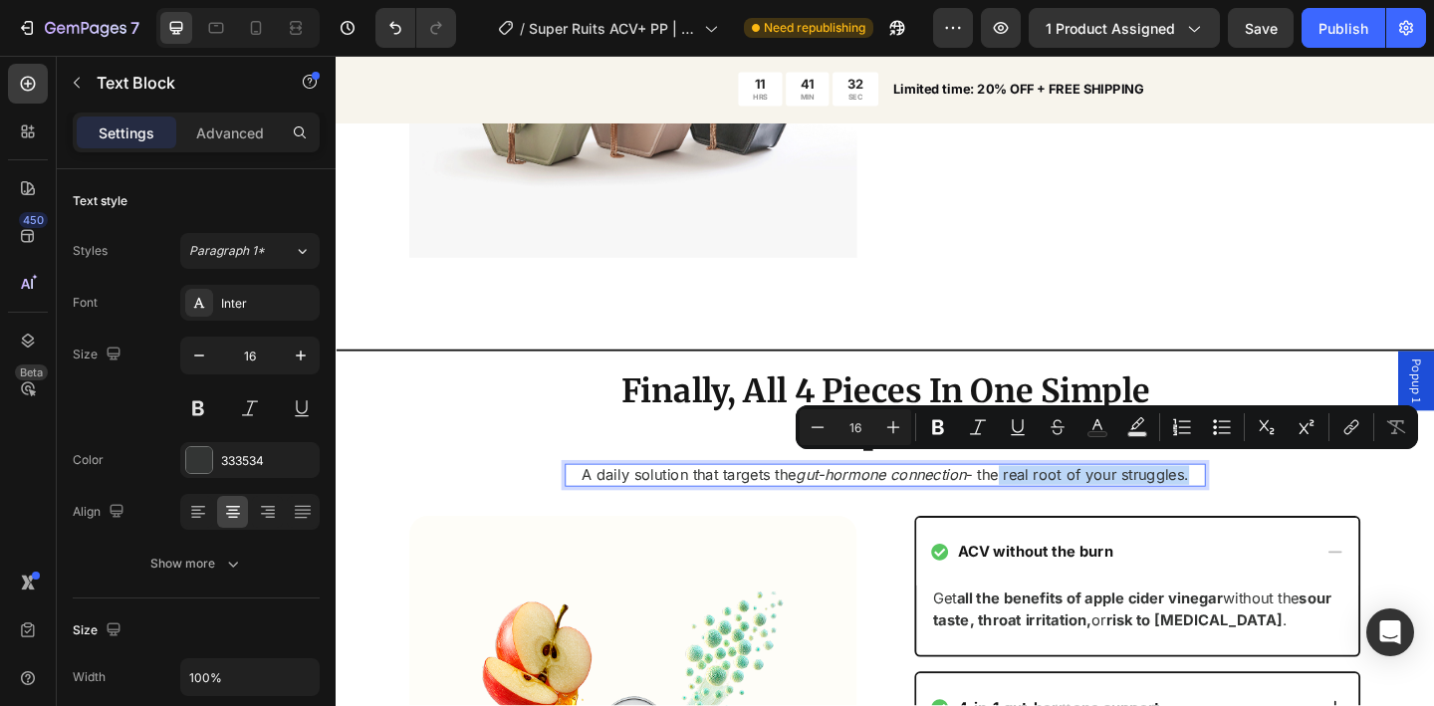
drag, startPoint x: 1255, startPoint y: 503, endPoint x: 1044, endPoint y: 505, distance: 211.2
click at [1044, 505] on p "A daily solution that targets the gut-hormone connection - the real root of you…" at bounding box center [933, 512] width 693 height 21
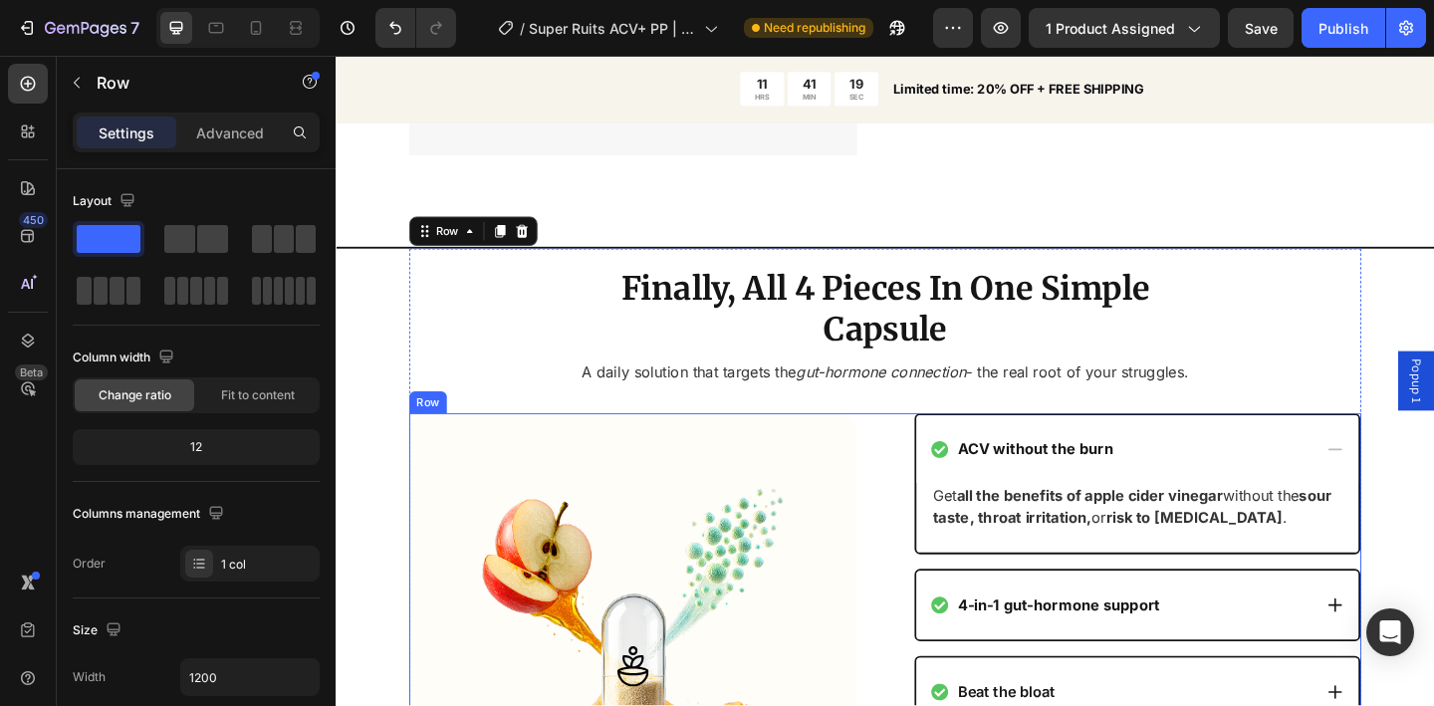
scroll to position [3217, 0]
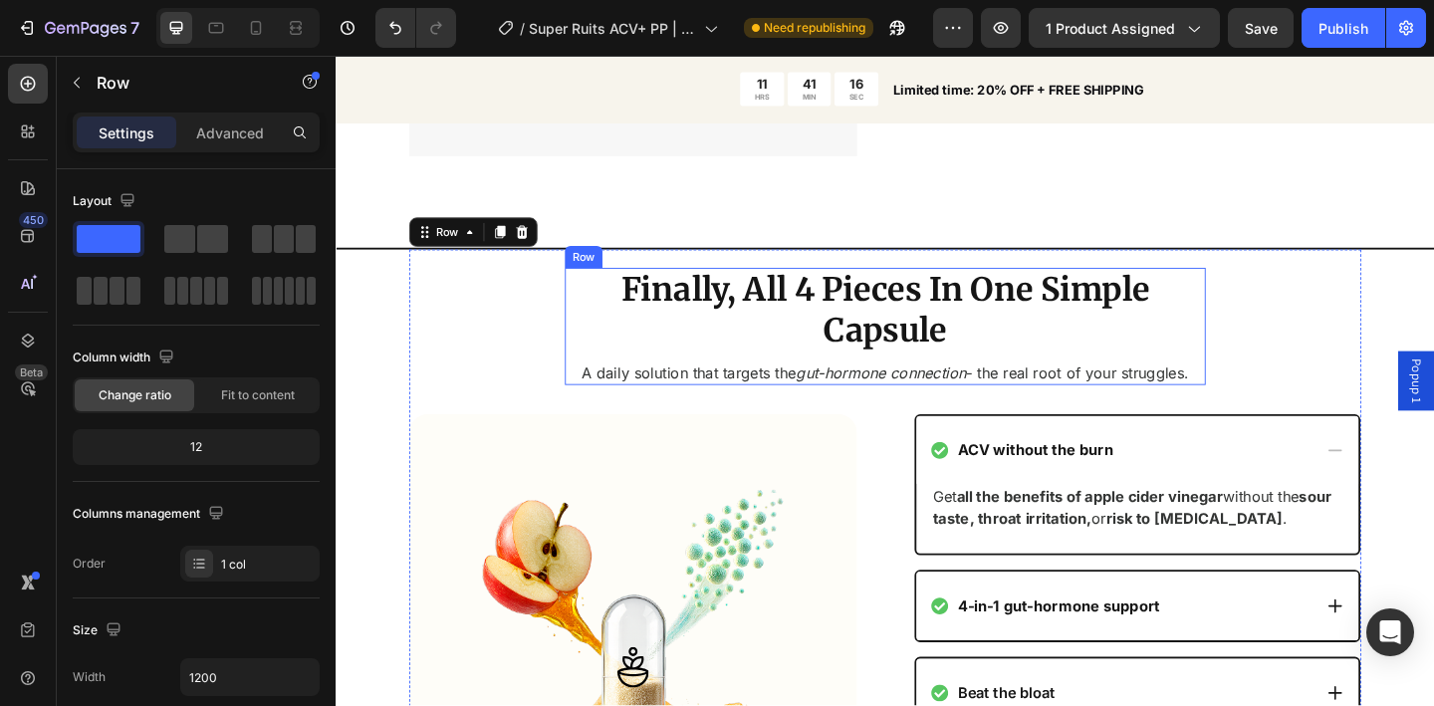
click at [601, 376] on div "Finally, All 4 Pieces In One Simple Capsule Heading A daily solution that targe…" at bounding box center [933, 350] width 697 height 127
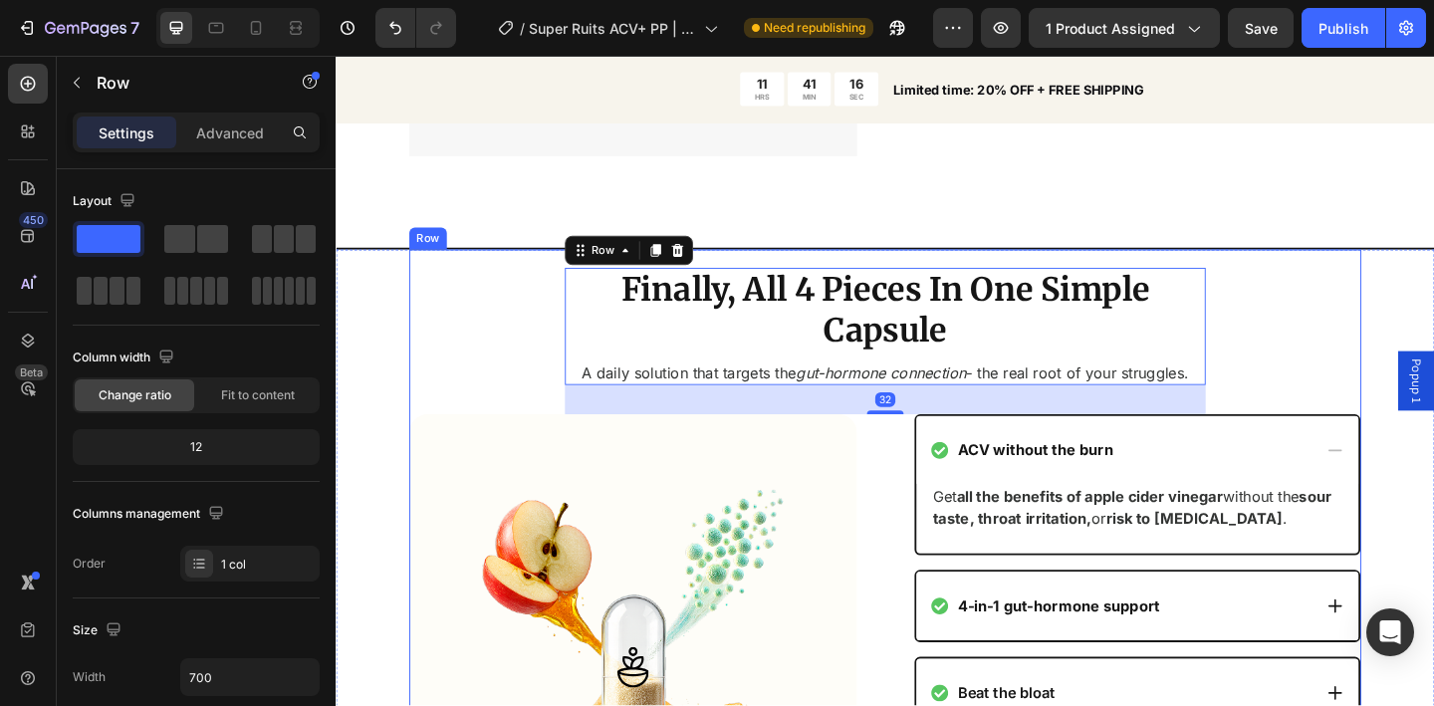
click at [521, 377] on div "Finally, All 4 Pieces In One Simple Capsule Heading A daily solution that targe…" at bounding box center [933, 686] width 1036 height 838
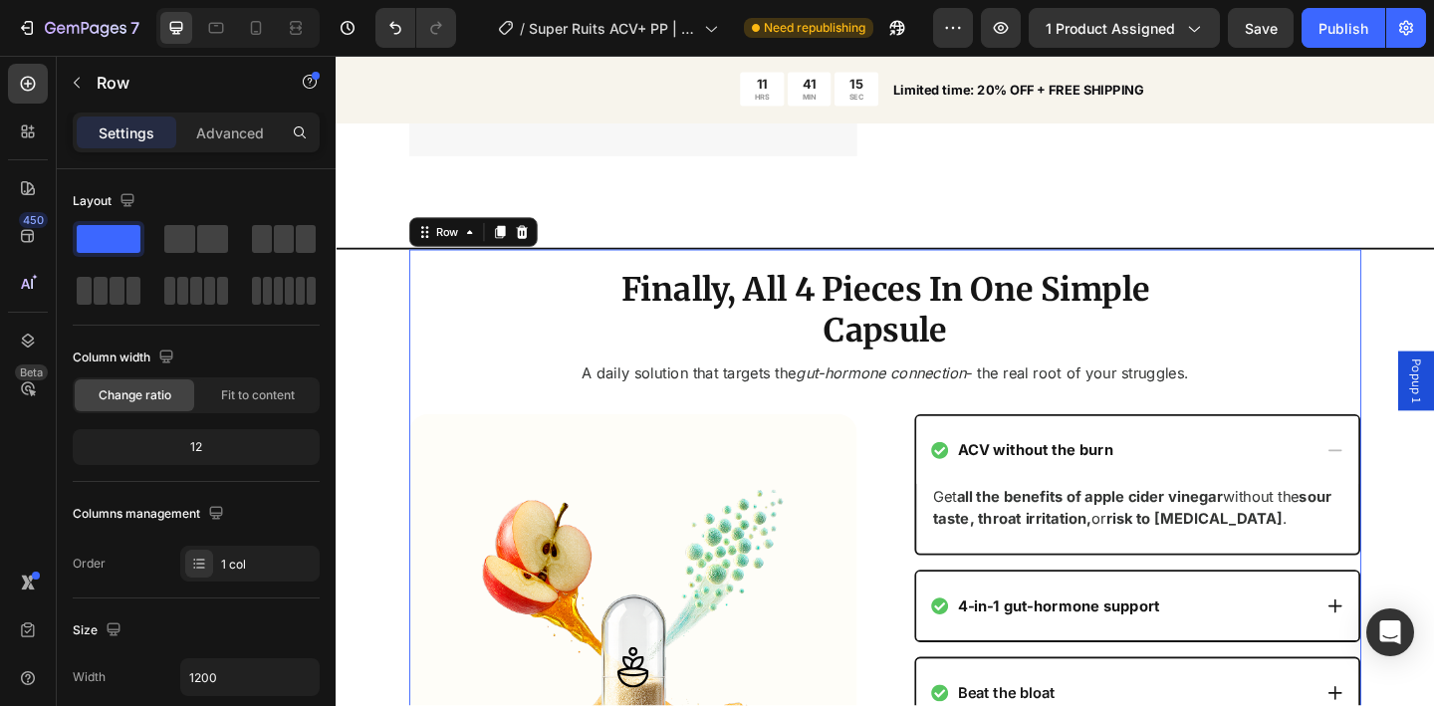
click at [419, 365] on div "Finally, All 4 Pieces In One Simple Capsule Heading A daily solution that targe…" at bounding box center [933, 686] width 1036 height 838
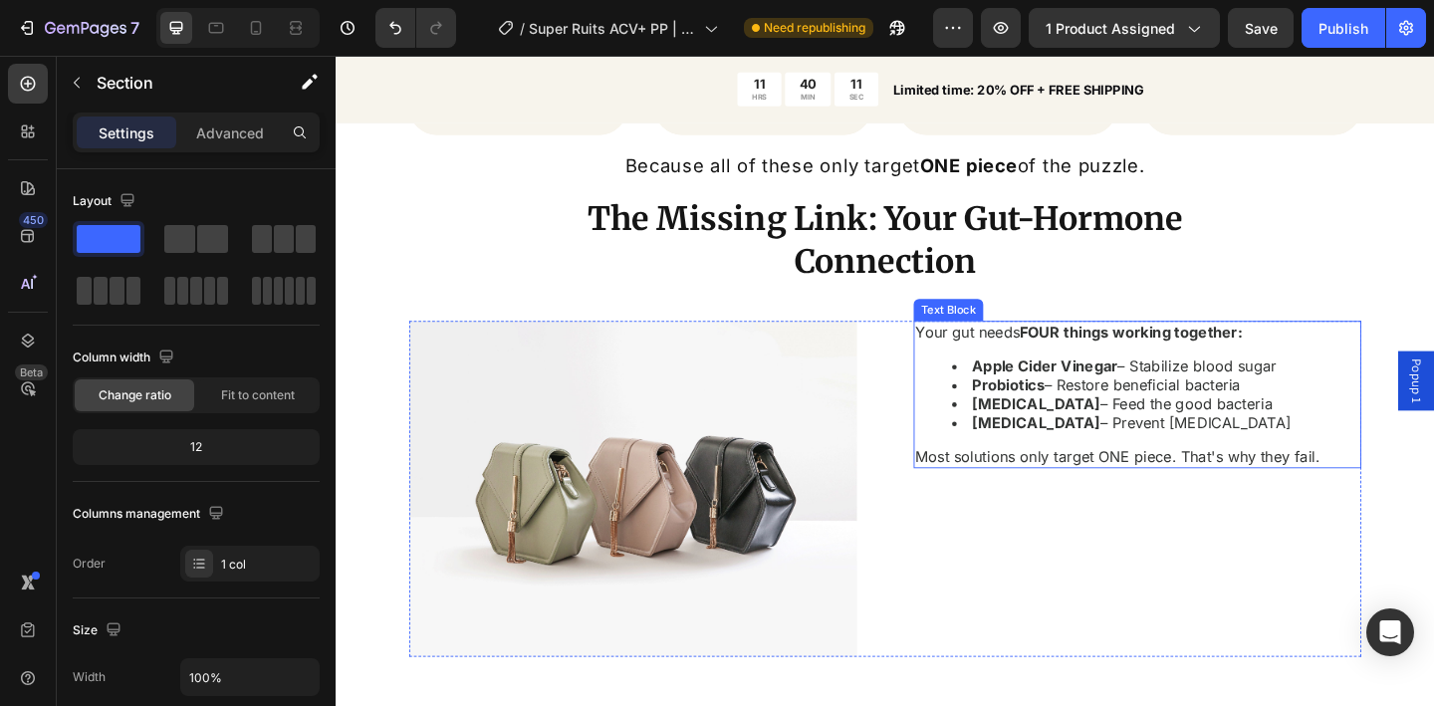
scroll to position [2687, 0]
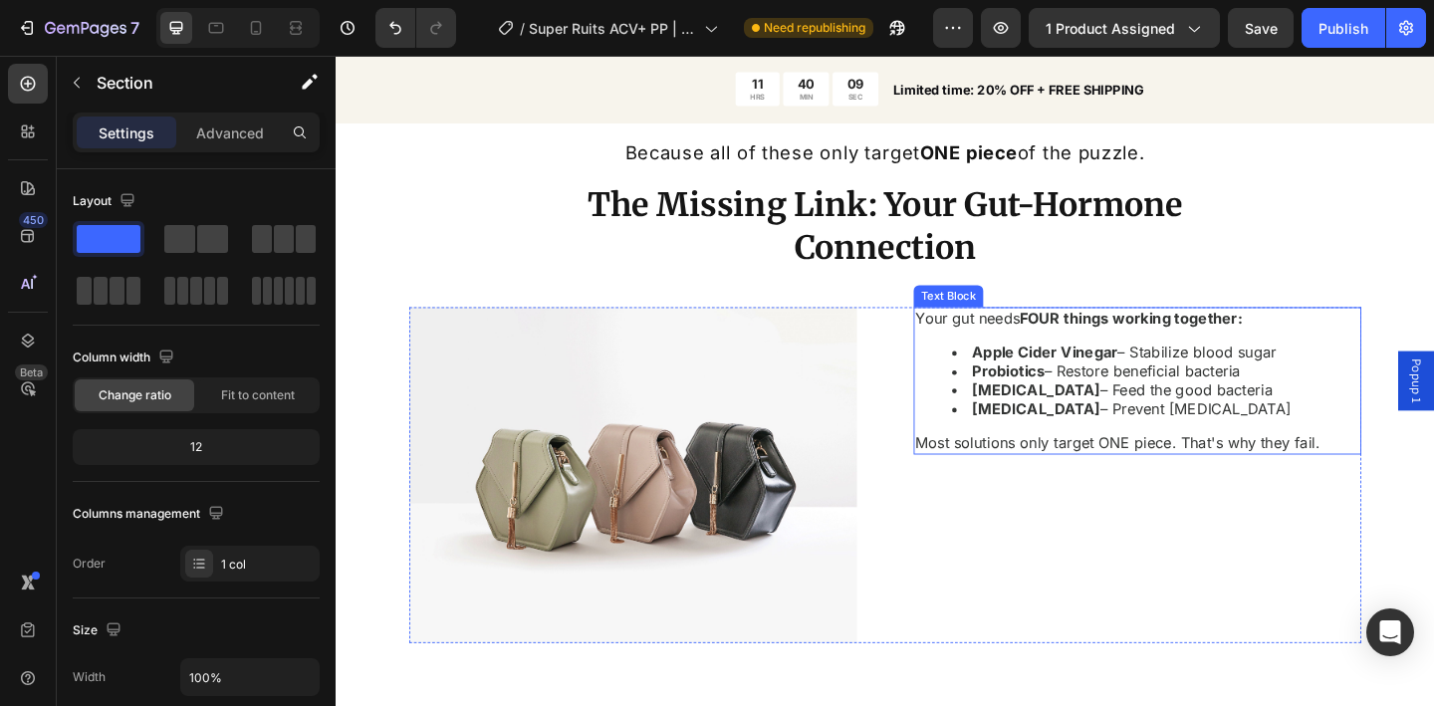
click at [1199, 474] on p "Most solutions only target ONE piece. That's why they fail." at bounding box center [1186, 477] width 440 height 21
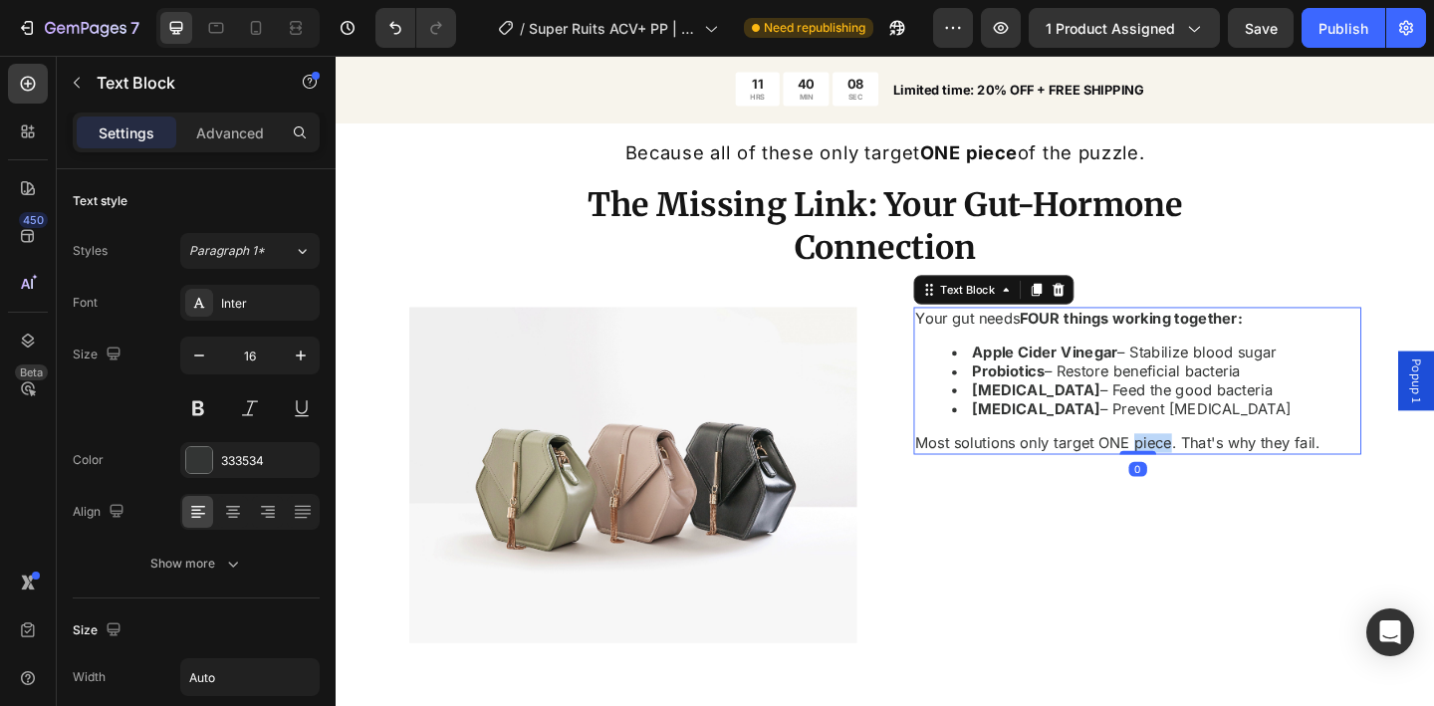
click at [1199, 474] on p "Most solutions only target ONE piece. That's why they fail." at bounding box center [1186, 477] width 440 height 21
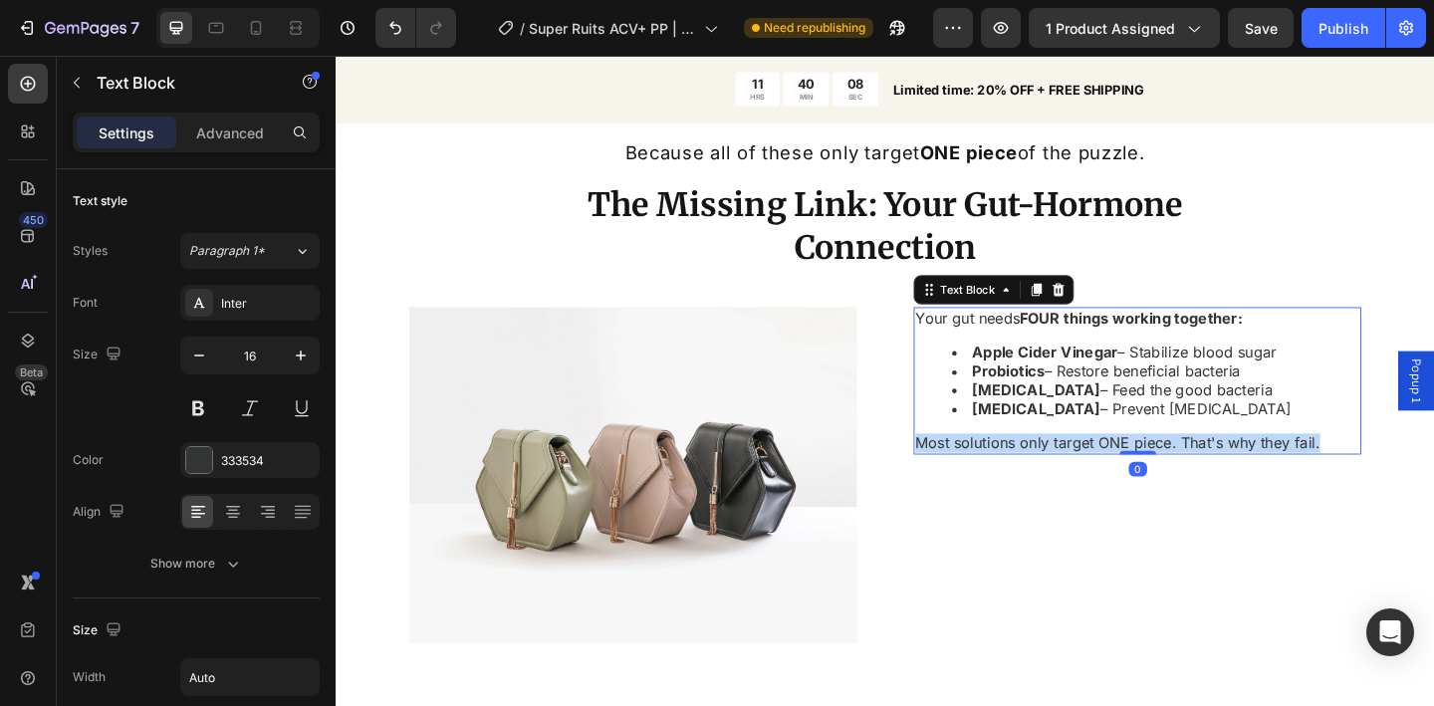
click at [1199, 474] on p "Most solutions only target ONE piece. That's why they fail." at bounding box center [1186, 477] width 440 height 21
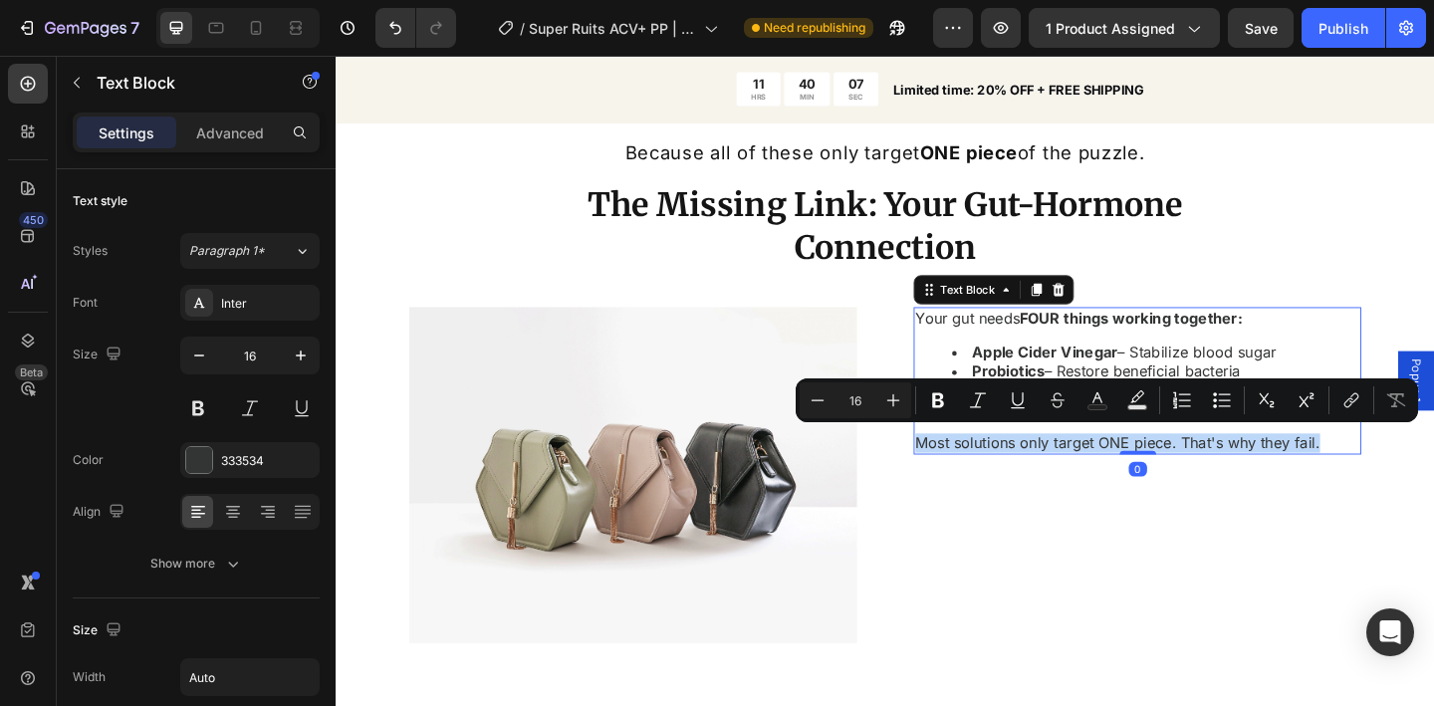
click at [1199, 474] on p "Most solutions only target ONE piece. That's why they fail." at bounding box center [1186, 477] width 440 height 21
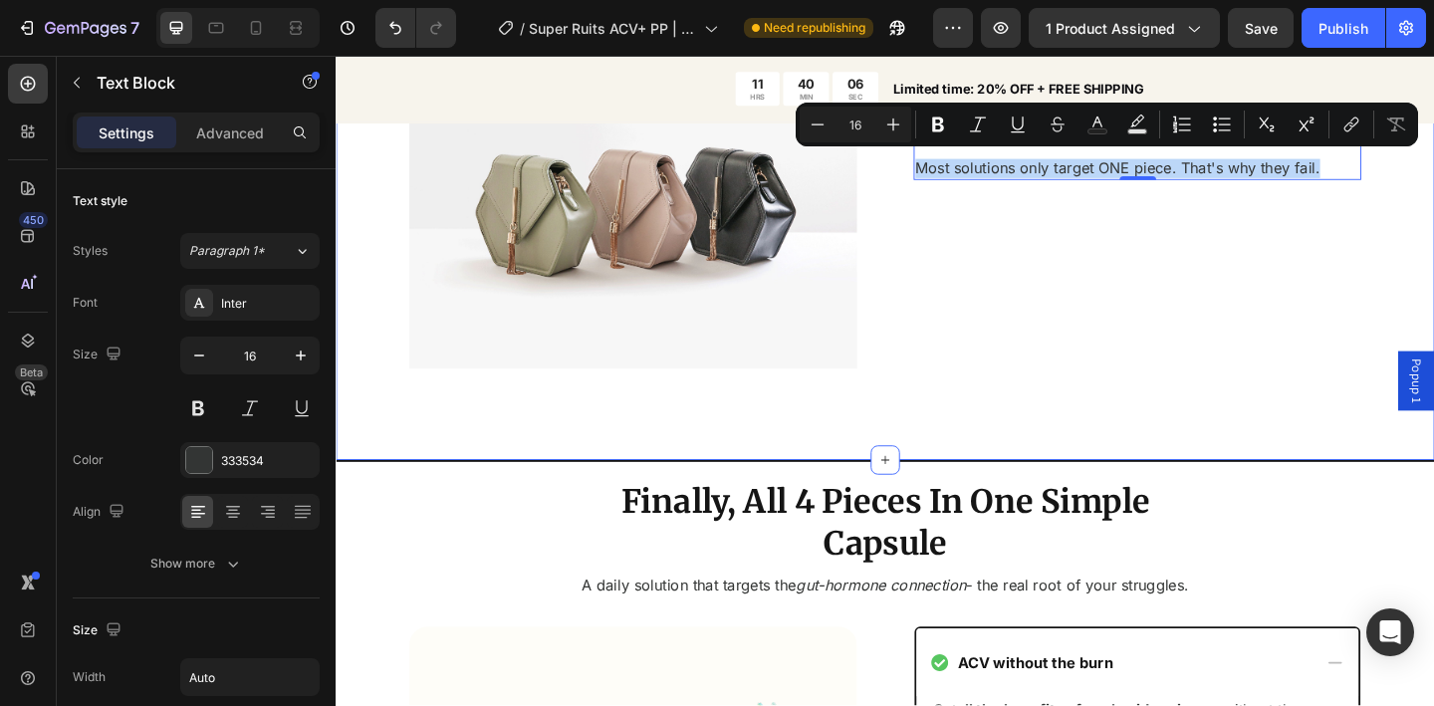
scroll to position [3016, 0]
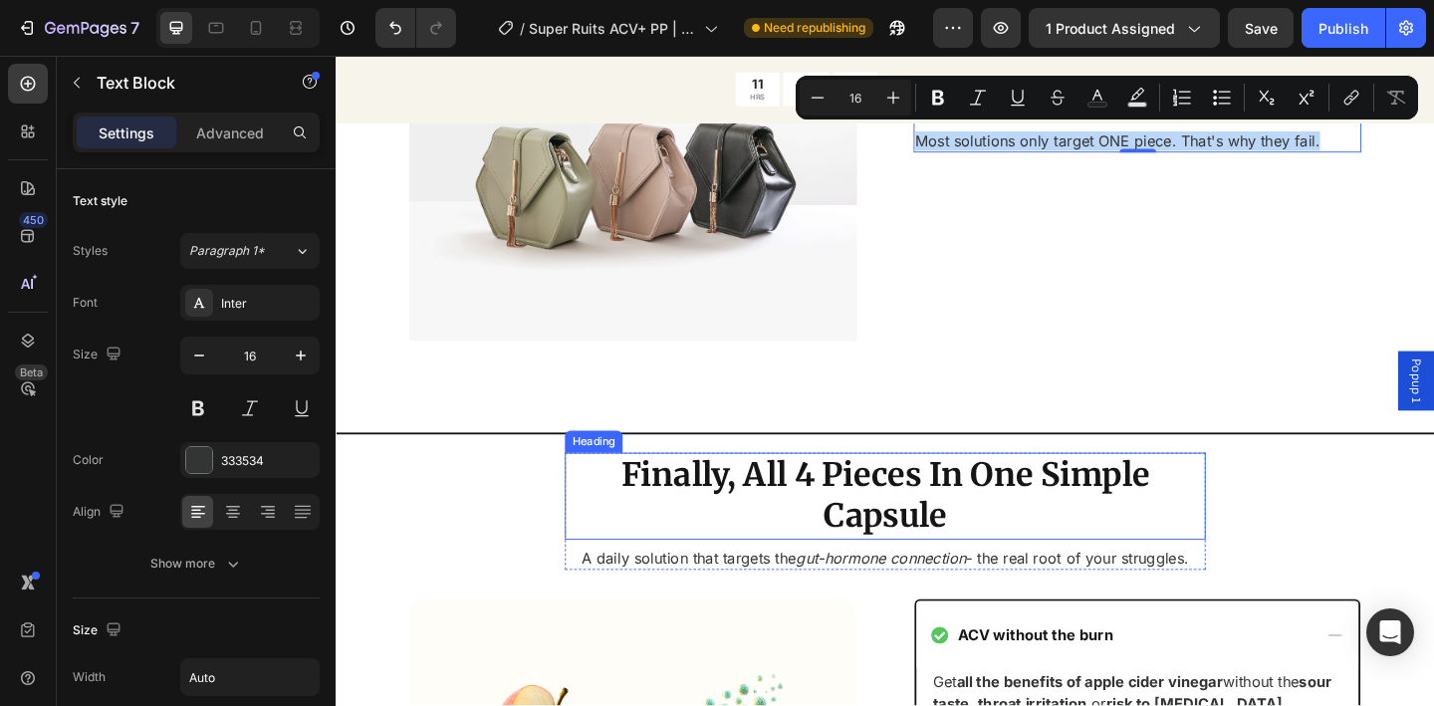
click at [1035, 529] on h2 "Finally, All 4 Pieces In One Simple Capsule" at bounding box center [933, 535] width 697 height 95
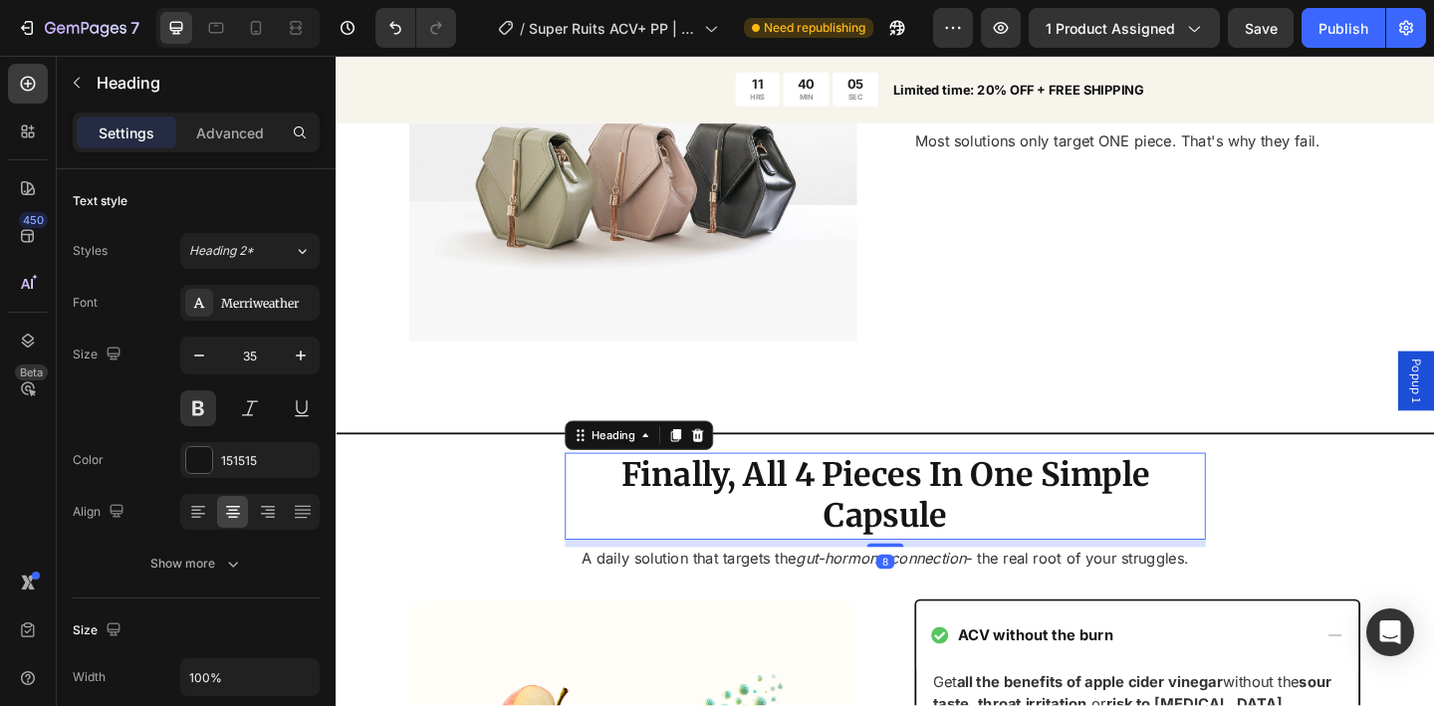
click at [970, 547] on h2 "Finally, All 4 Pieces In One Simple Capsule" at bounding box center [933, 535] width 697 height 95
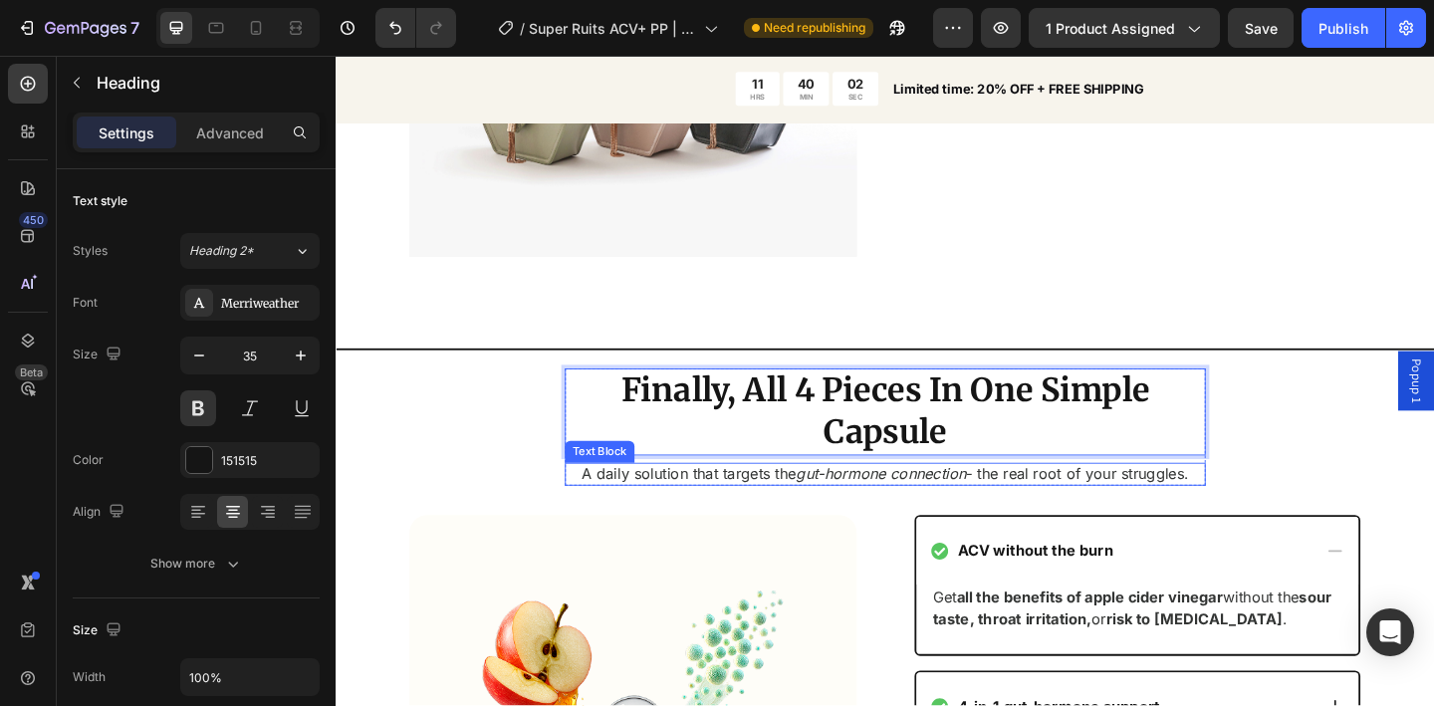
scroll to position [3132, 0]
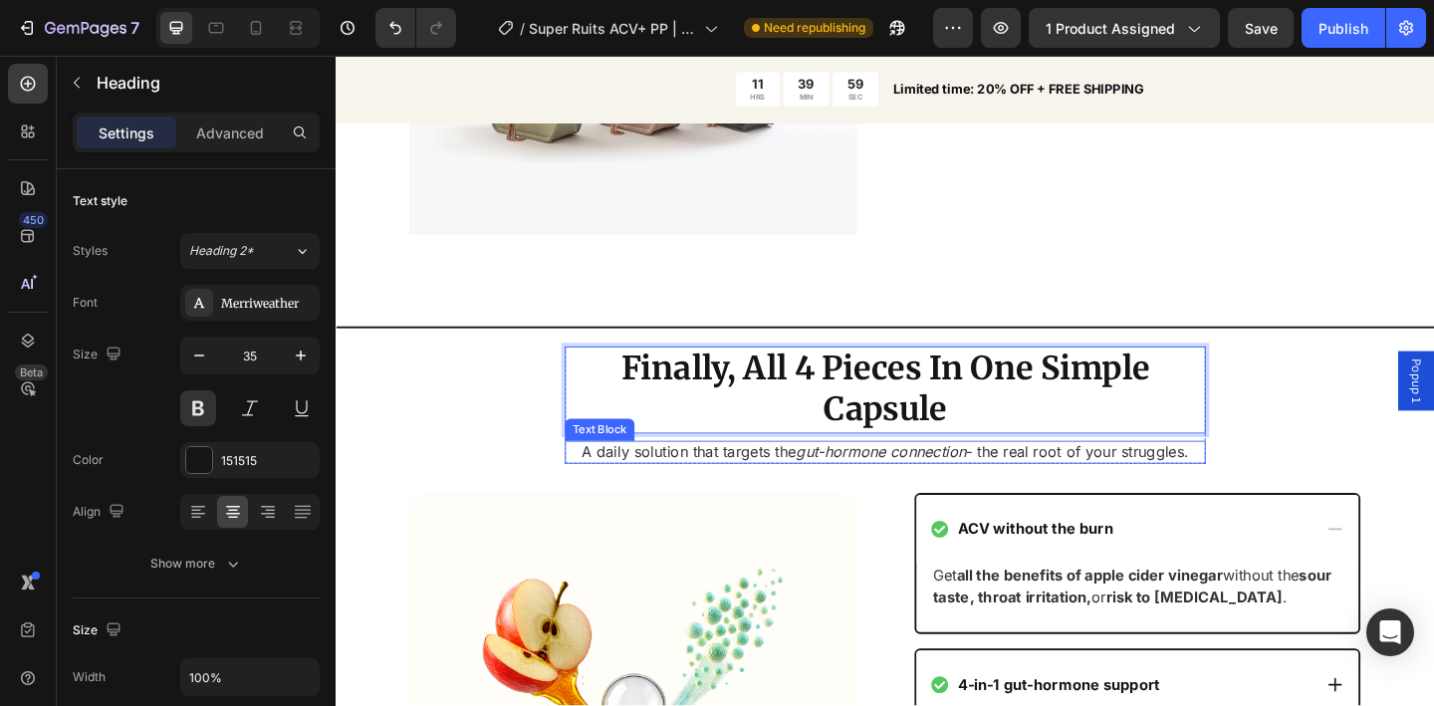
click at [1018, 479] on p "A daily solution that targets the gut-hormone connection - the real root of you…" at bounding box center [933, 487] width 693 height 21
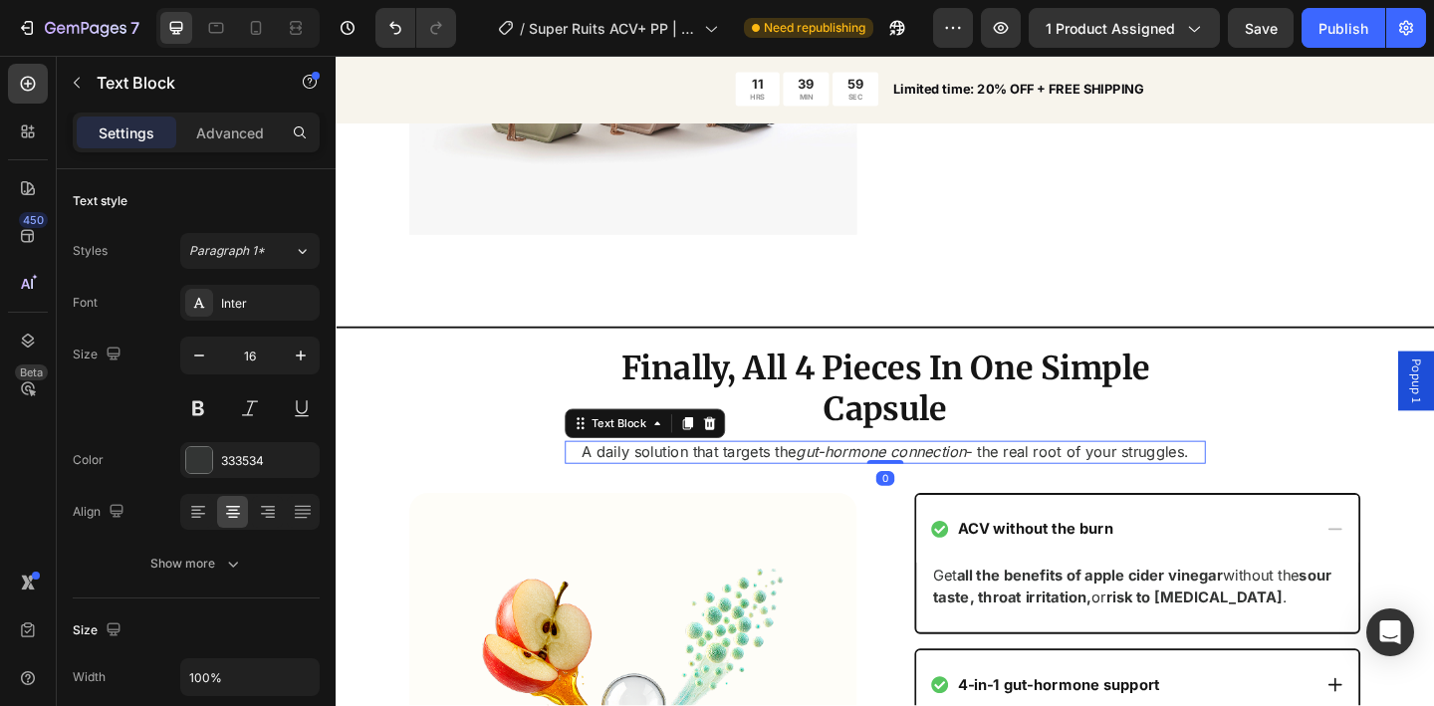
click at [1019, 478] on p "A daily solution that targets the gut-hormone connection - the real root of you…" at bounding box center [933, 487] width 693 height 21
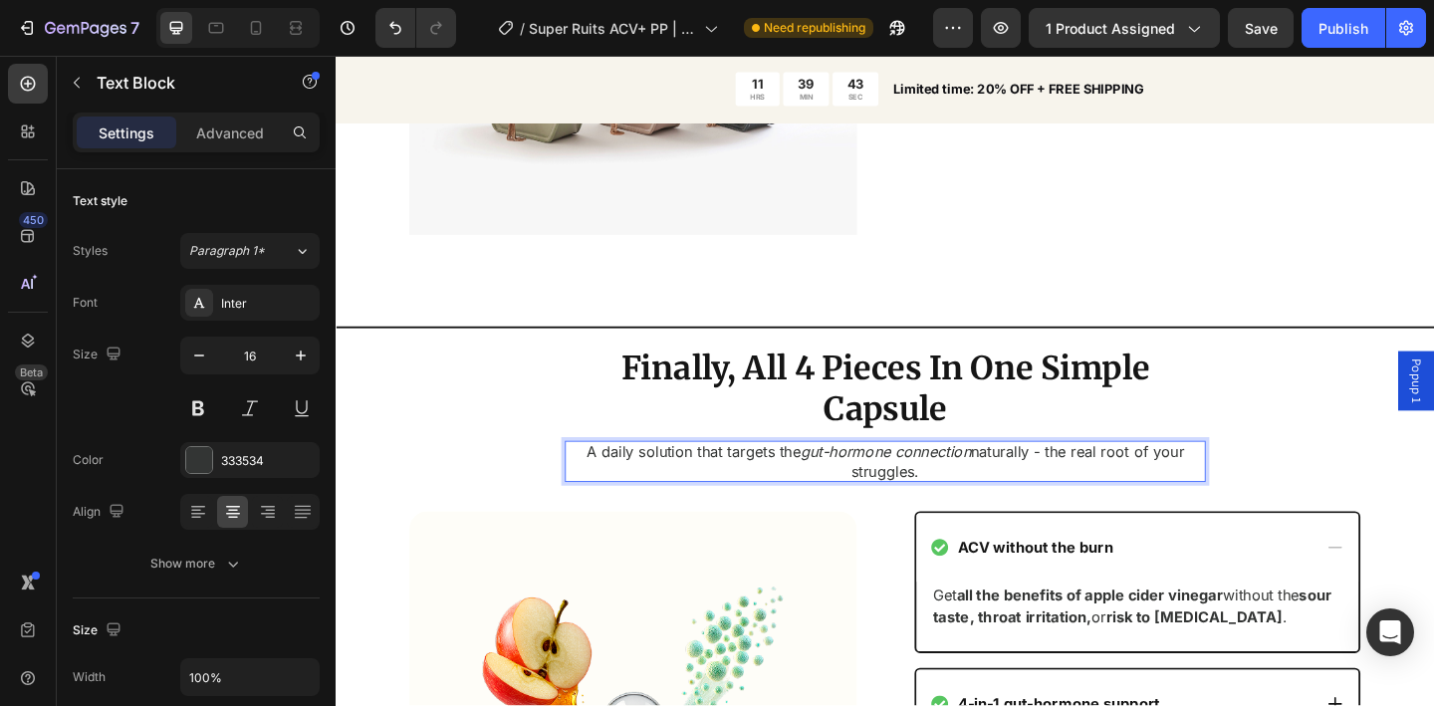
click at [771, 479] on p "A daily solution that targets the gut-hormone connection naturally - the real r…" at bounding box center [933, 498] width 693 height 42
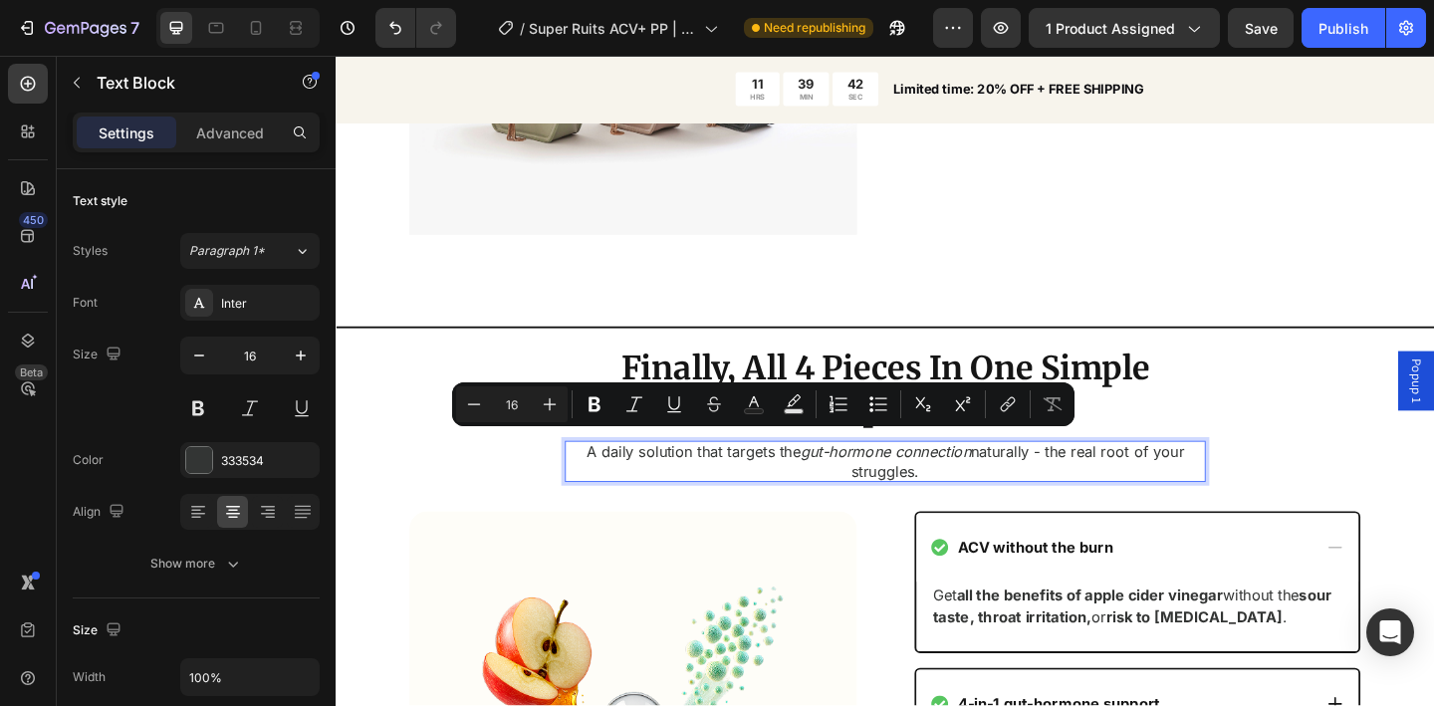
click at [814, 482] on p "A daily solution that targets the gut-hormone connection naturally - the real r…" at bounding box center [933, 498] width 693 height 42
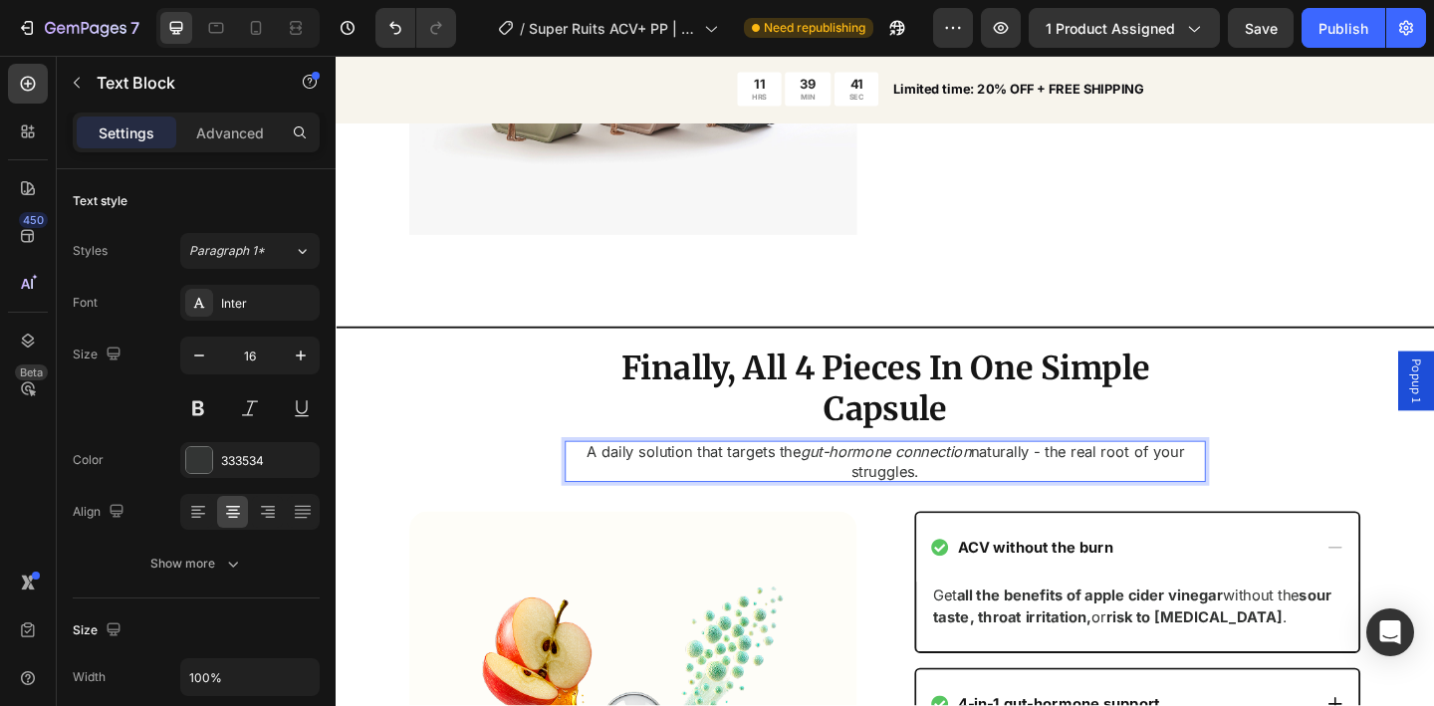
click at [760, 477] on p "A daily solution that targets the gut-hormone connection naturally - the real r…" at bounding box center [933, 498] width 693 height 42
click at [864, 489] on p "A daily solution that targets the gut-hormone connection naturally - the real r…" at bounding box center [933, 498] width 693 height 42
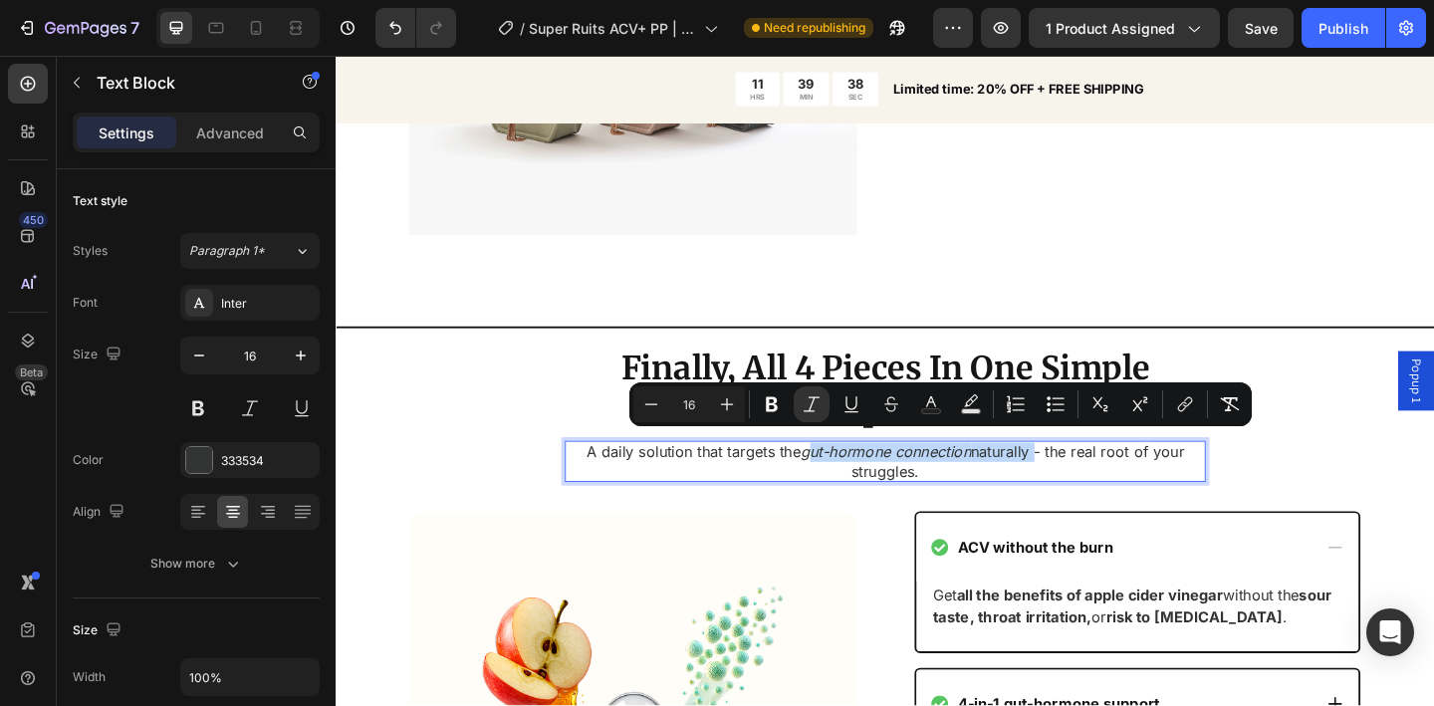
drag, startPoint x: 894, startPoint y: 485, endPoint x: 1089, endPoint y: 482, distance: 194.2
click at [1089, 482] on p "A daily solution that targets the gut-hormone connection naturally - the real r…" at bounding box center [933, 498] width 693 height 42
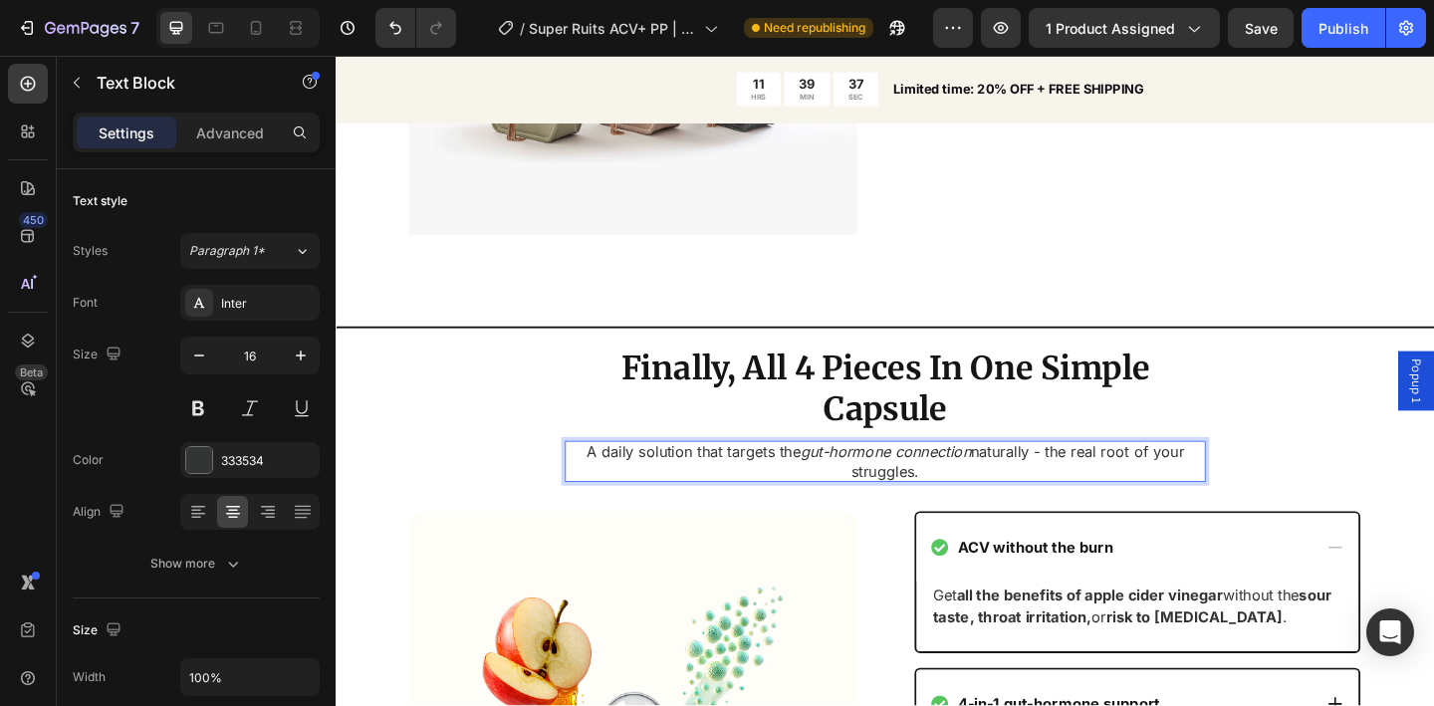
click at [1068, 493] on p "A daily solution that targets the gut-hormone connection naturally - the real r…" at bounding box center [933, 498] width 693 height 42
click at [1068, 477] on p "A daily solution that targets the gut-hormone connection naturally - the real r…" at bounding box center [933, 498] width 693 height 42
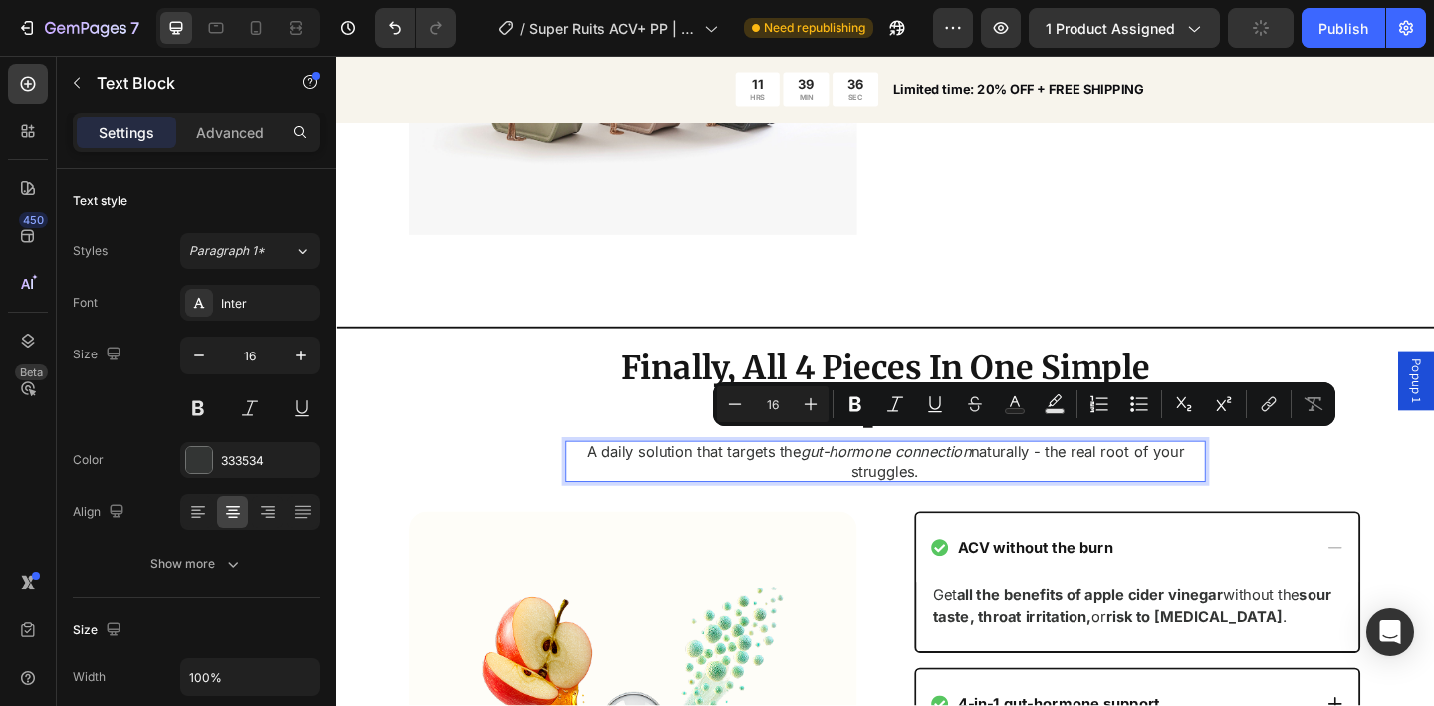
click at [1119, 491] on p "A daily solution that targets the gut-hormone connection naturally - the real r…" at bounding box center [933, 498] width 693 height 42
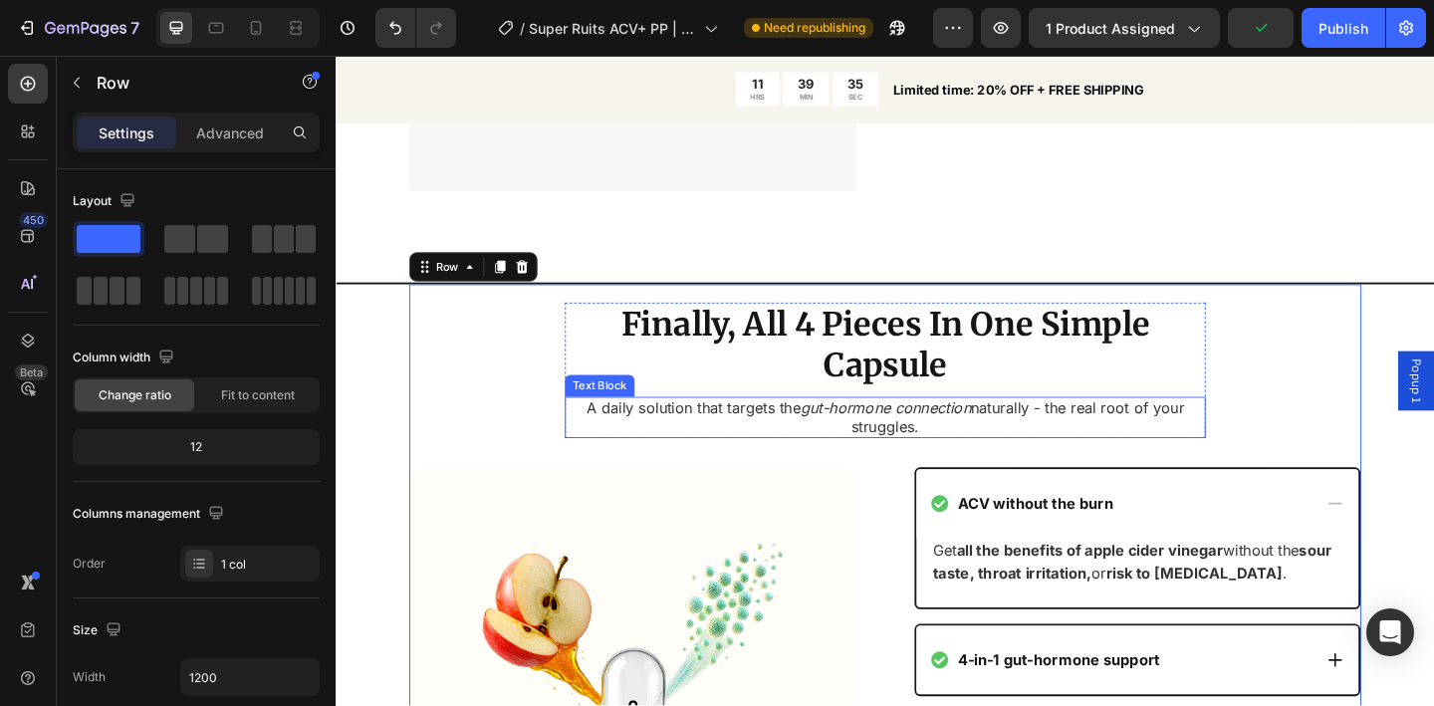
scroll to position [3218, 0]
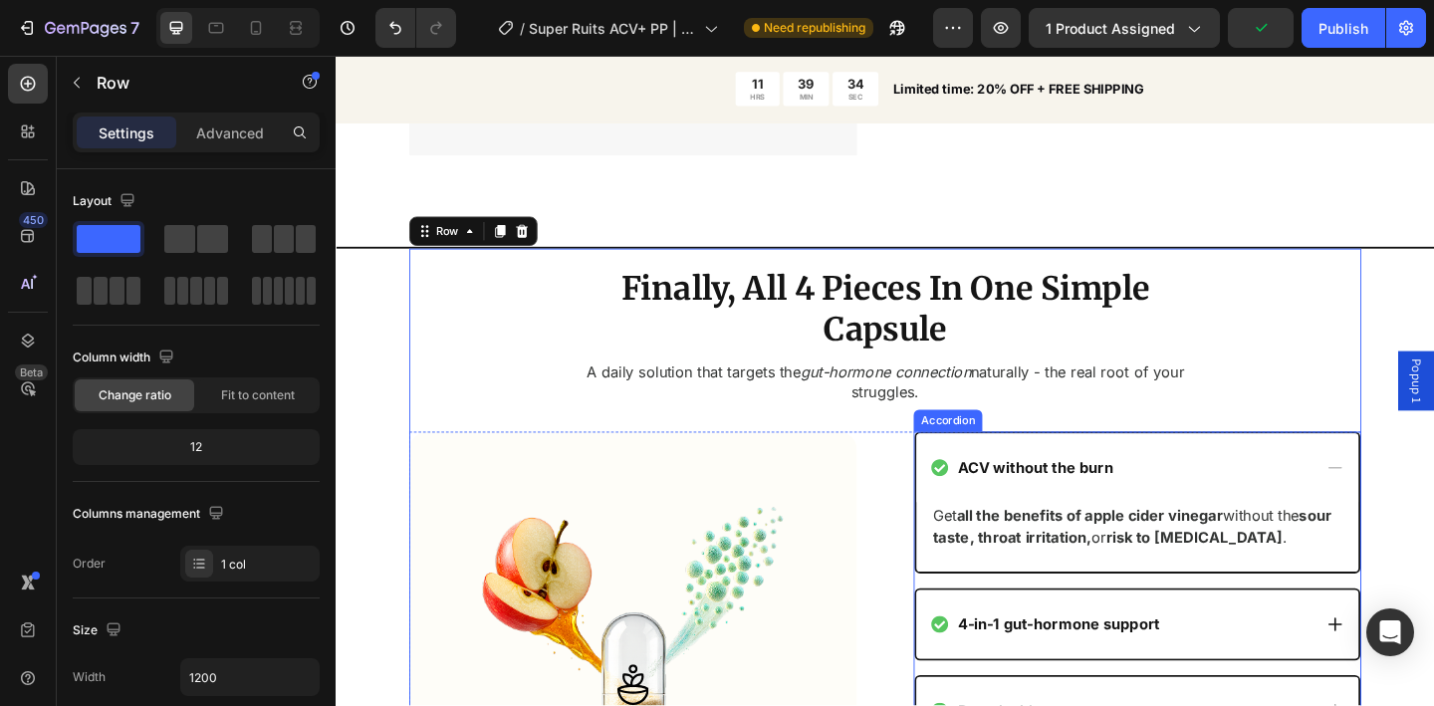
click at [1207, 500] on div "ACV without the burn" at bounding box center [1190, 504] width 414 height 27
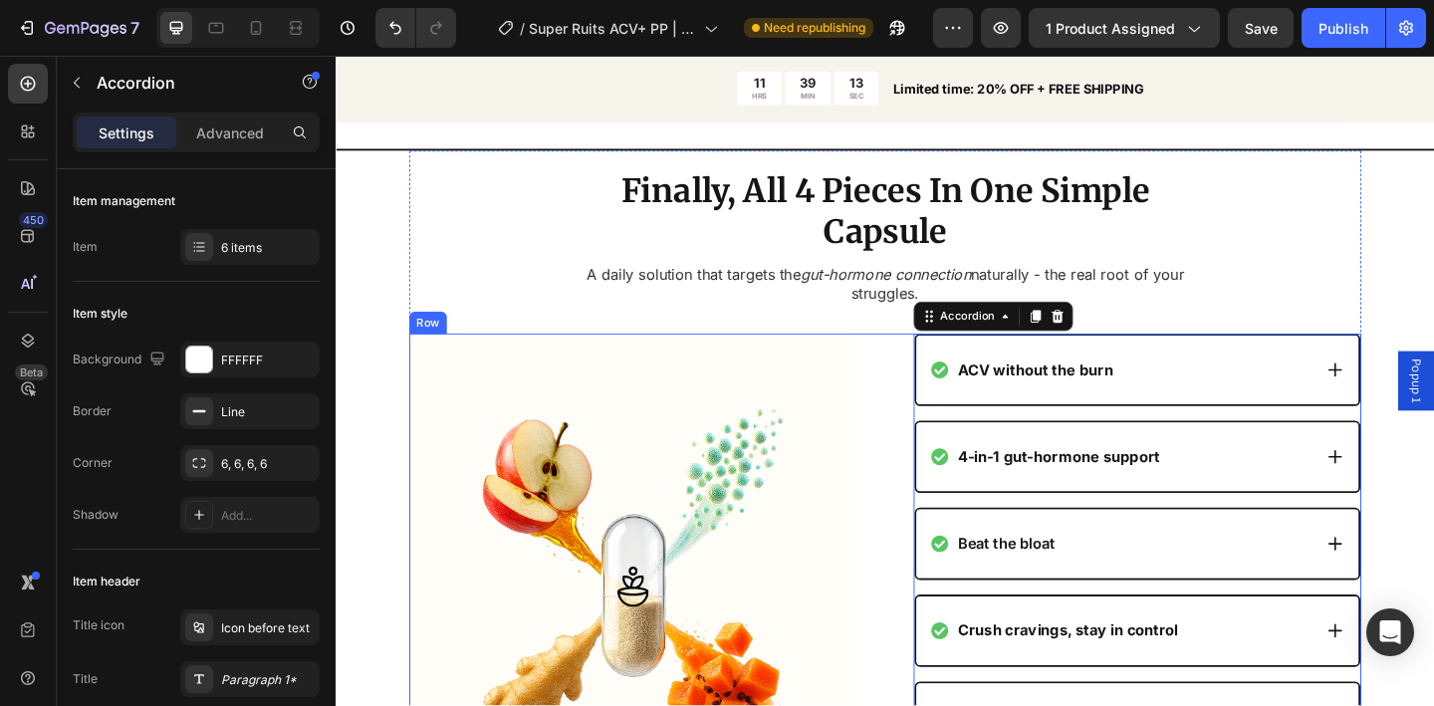
scroll to position [2949, 0]
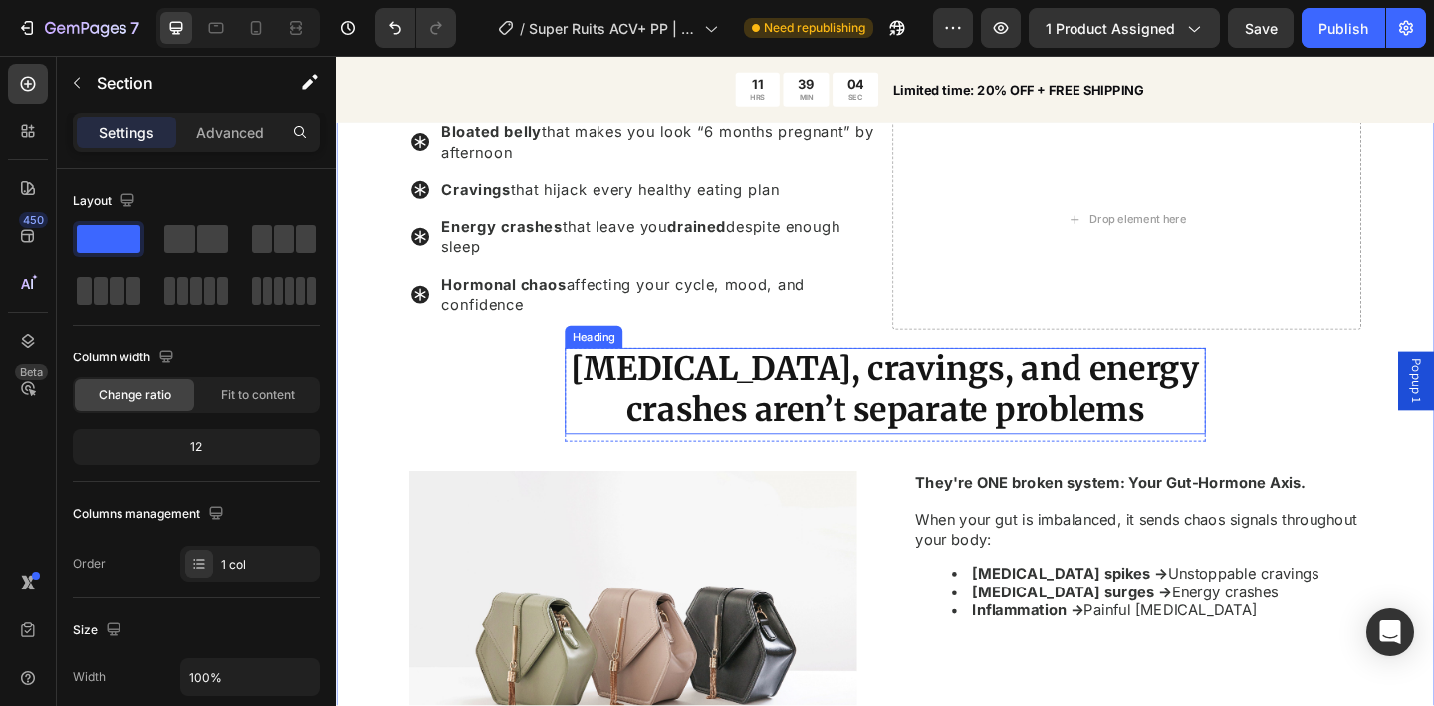
scroll to position [1552, 0]
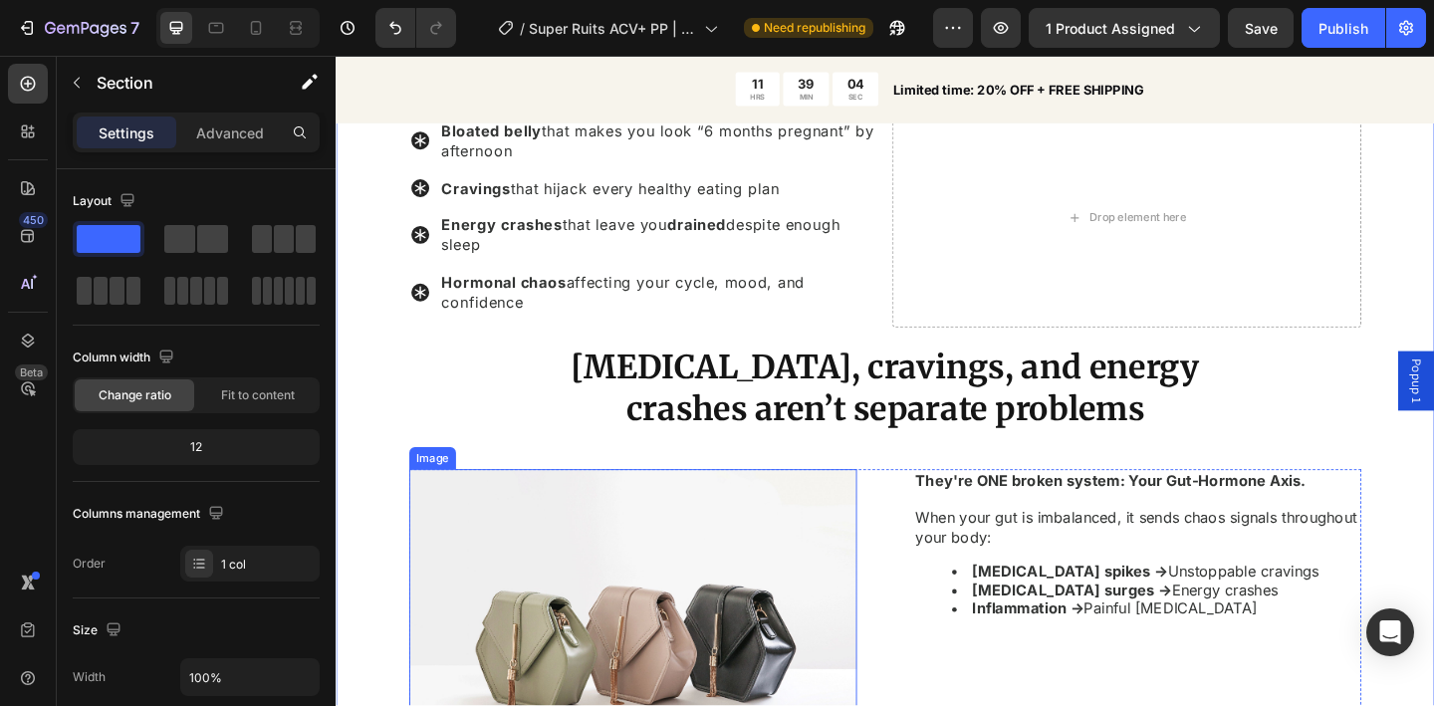
click at [865, 569] on img at bounding box center [658, 689] width 487 height 366
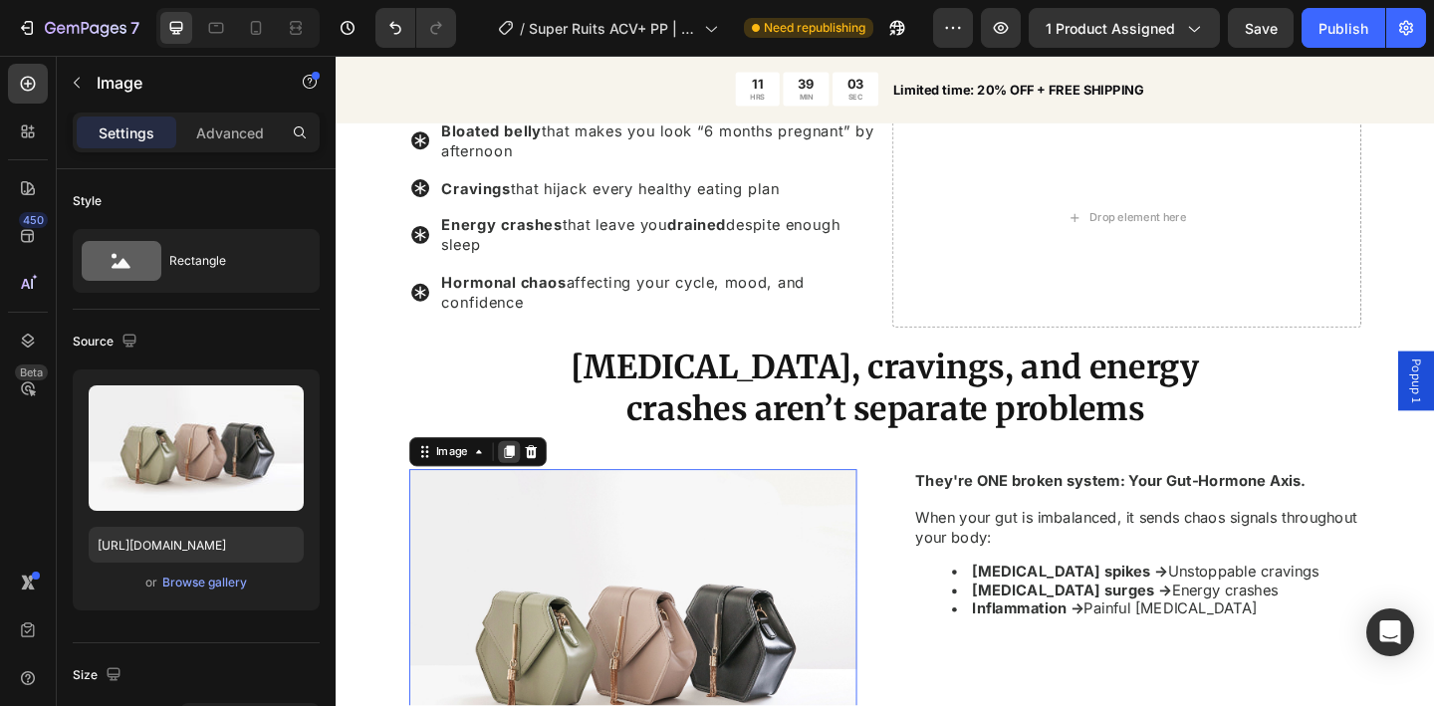
click at [522, 486] on icon at bounding box center [524, 487] width 11 height 14
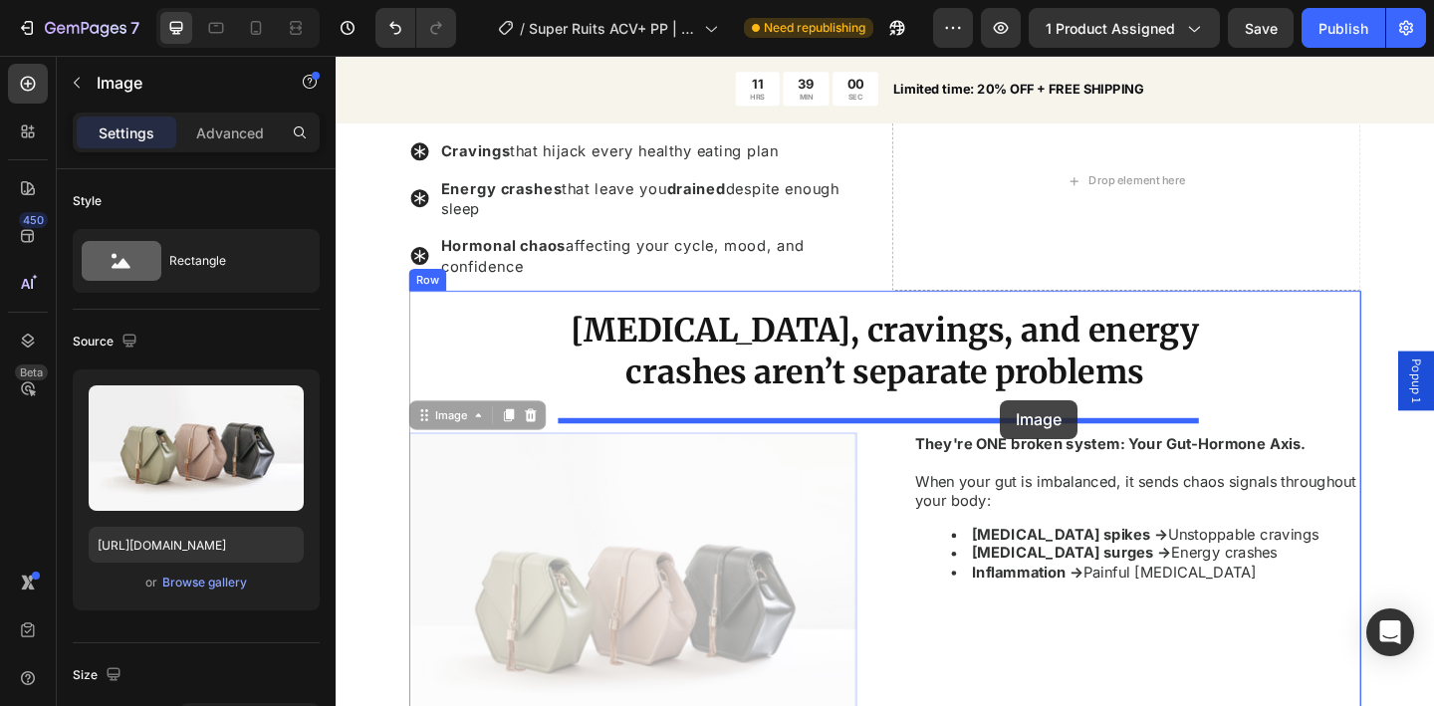
scroll to position [1388, 0]
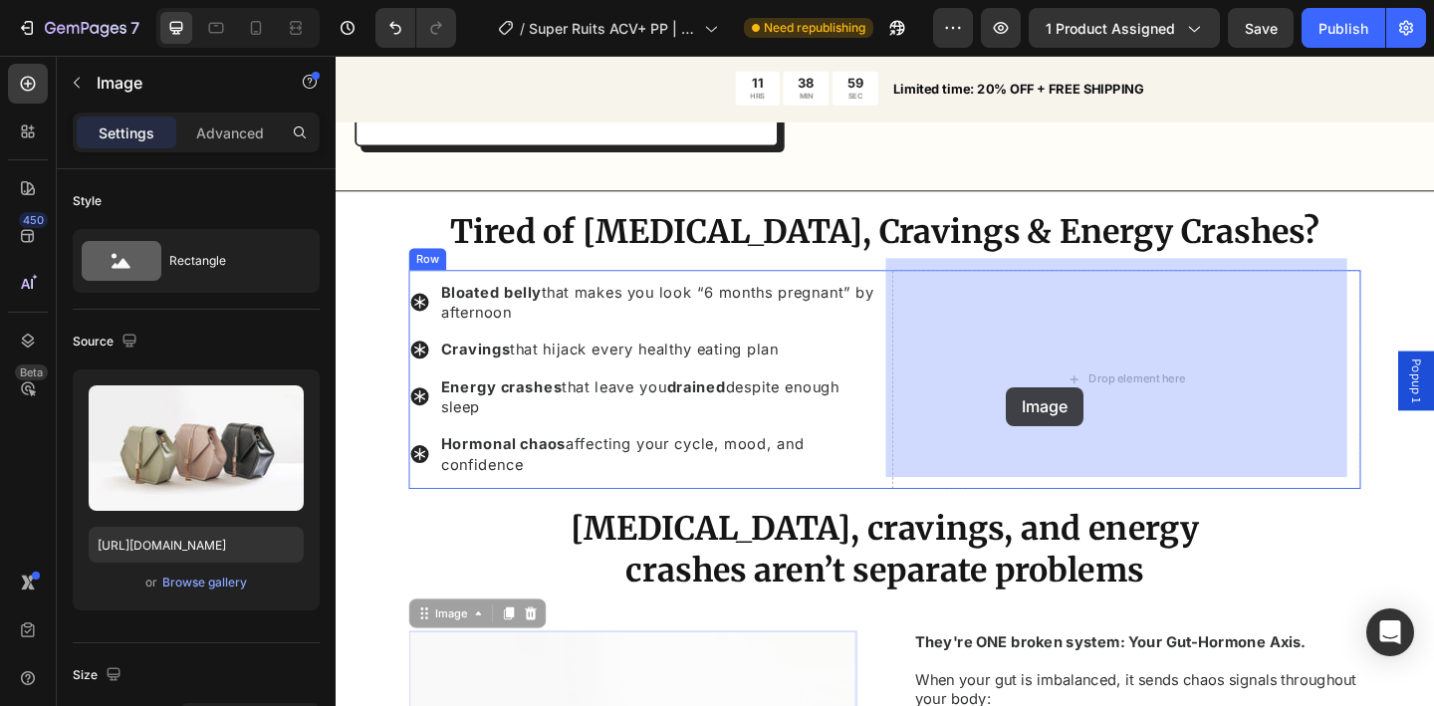
drag, startPoint x: 741, startPoint y: 498, endPoint x: 1065, endPoint y: 416, distance: 333.9
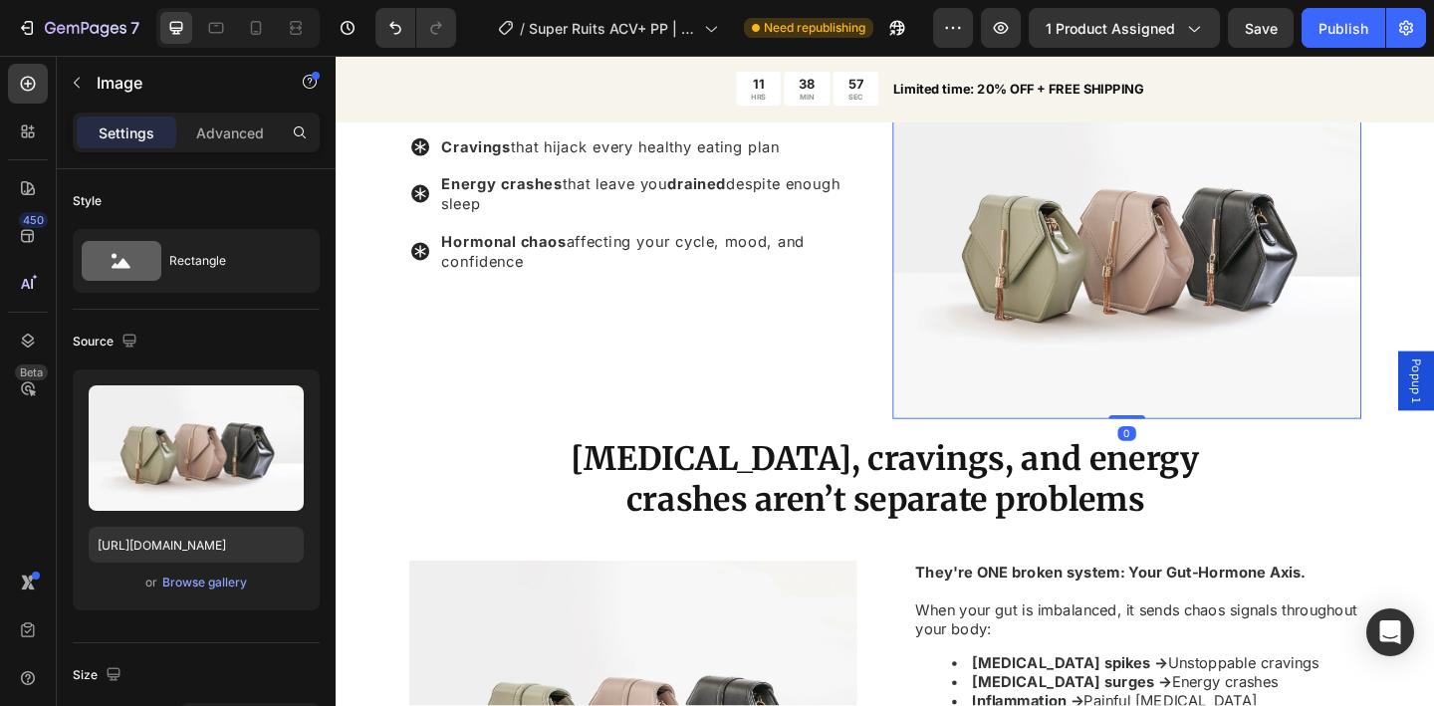
scroll to position [1519, 0]
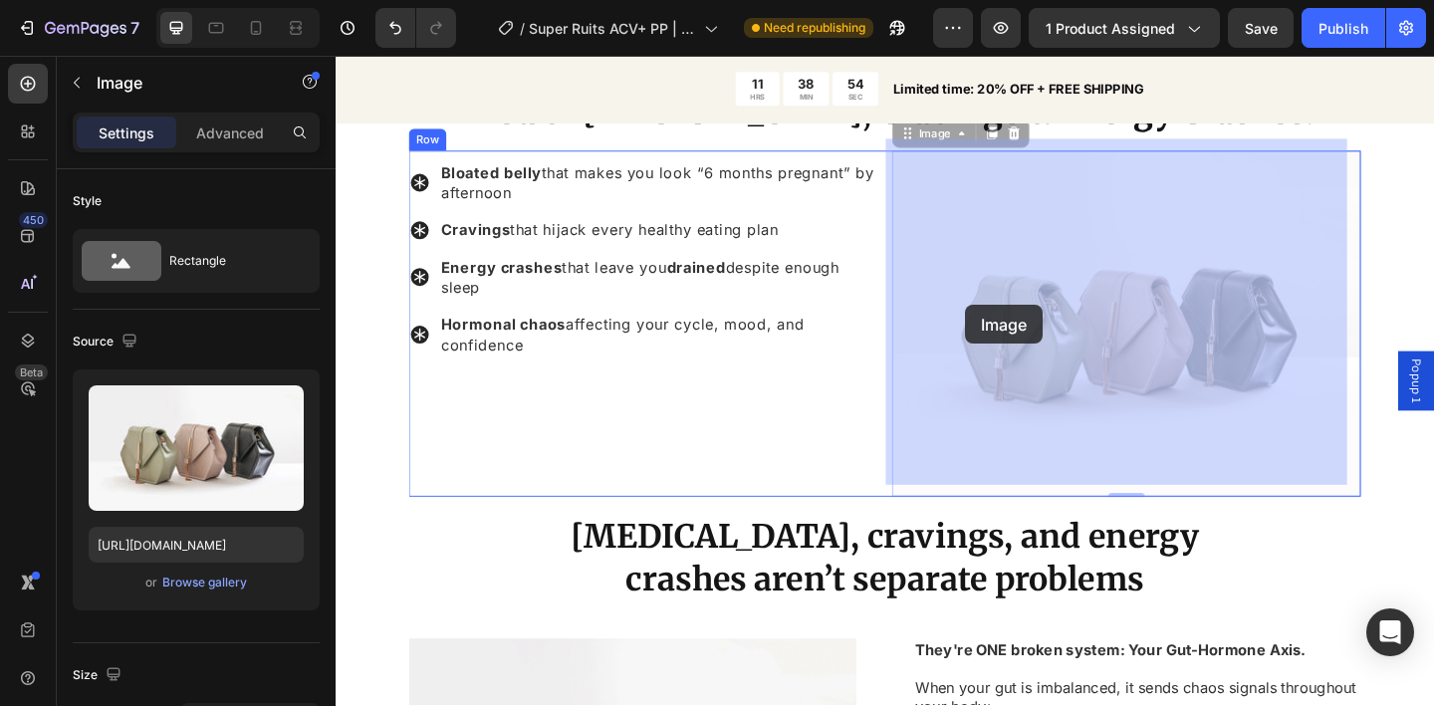
drag, startPoint x: 1084, startPoint y: 375, endPoint x: 1021, endPoint y: 327, distance: 78.9
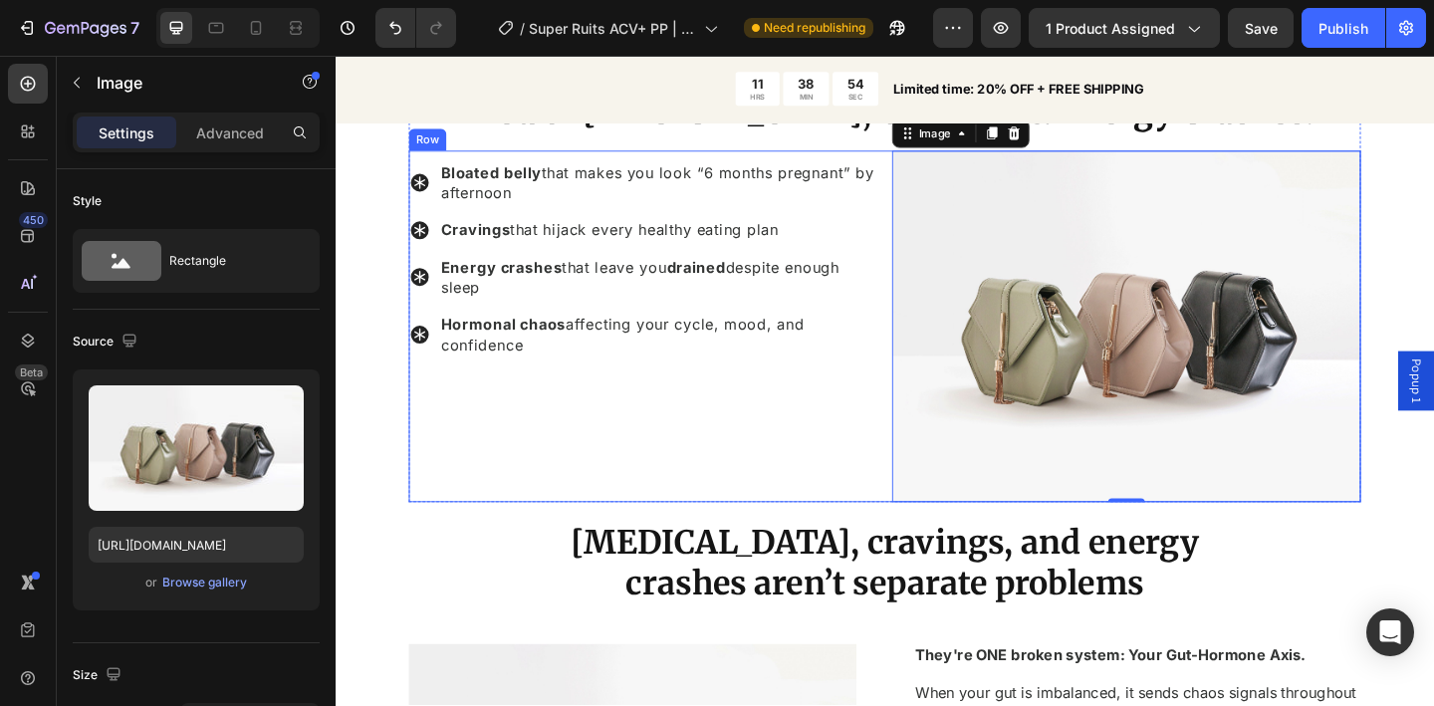
click at [636, 461] on div "Bloated belly that makes you look “6 months pregnant” by afternoon Cravings tha…" at bounding box center [670, 350] width 510 height 382
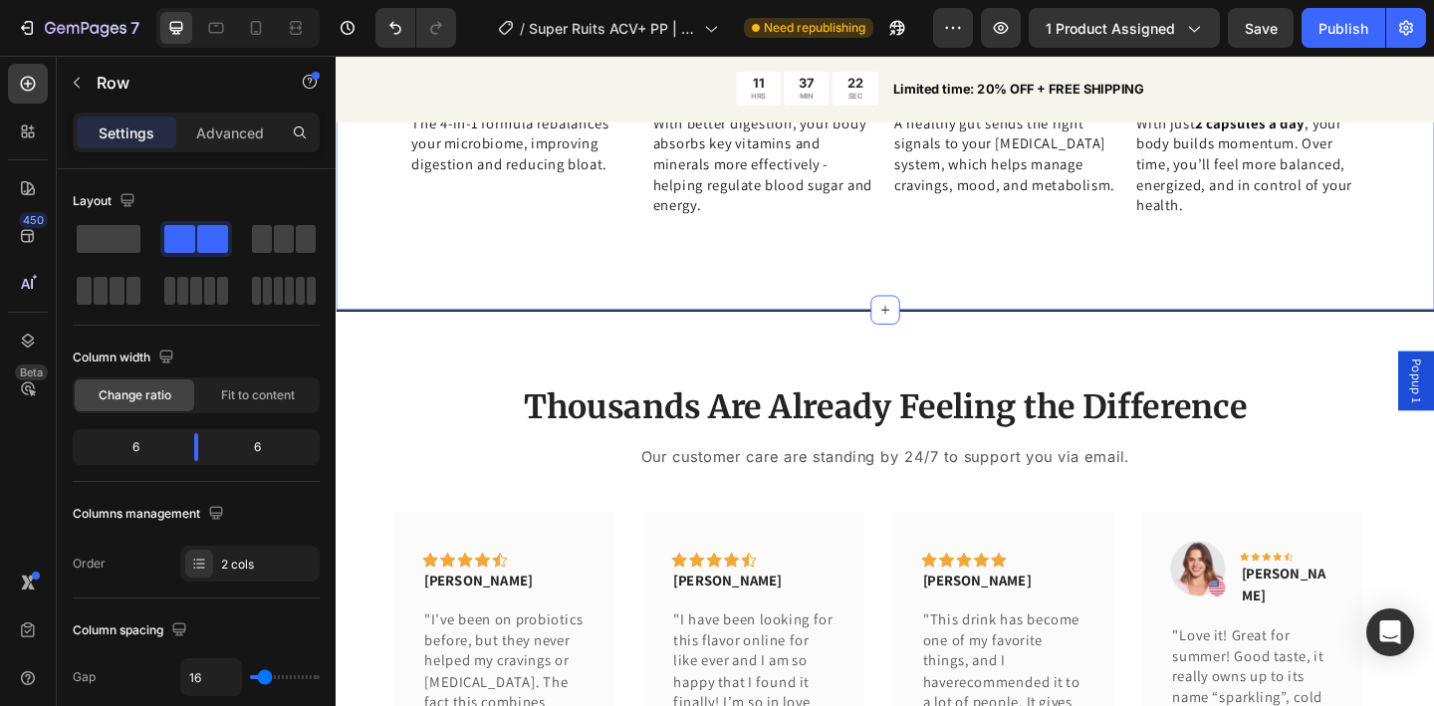
scroll to position [3946, 0]
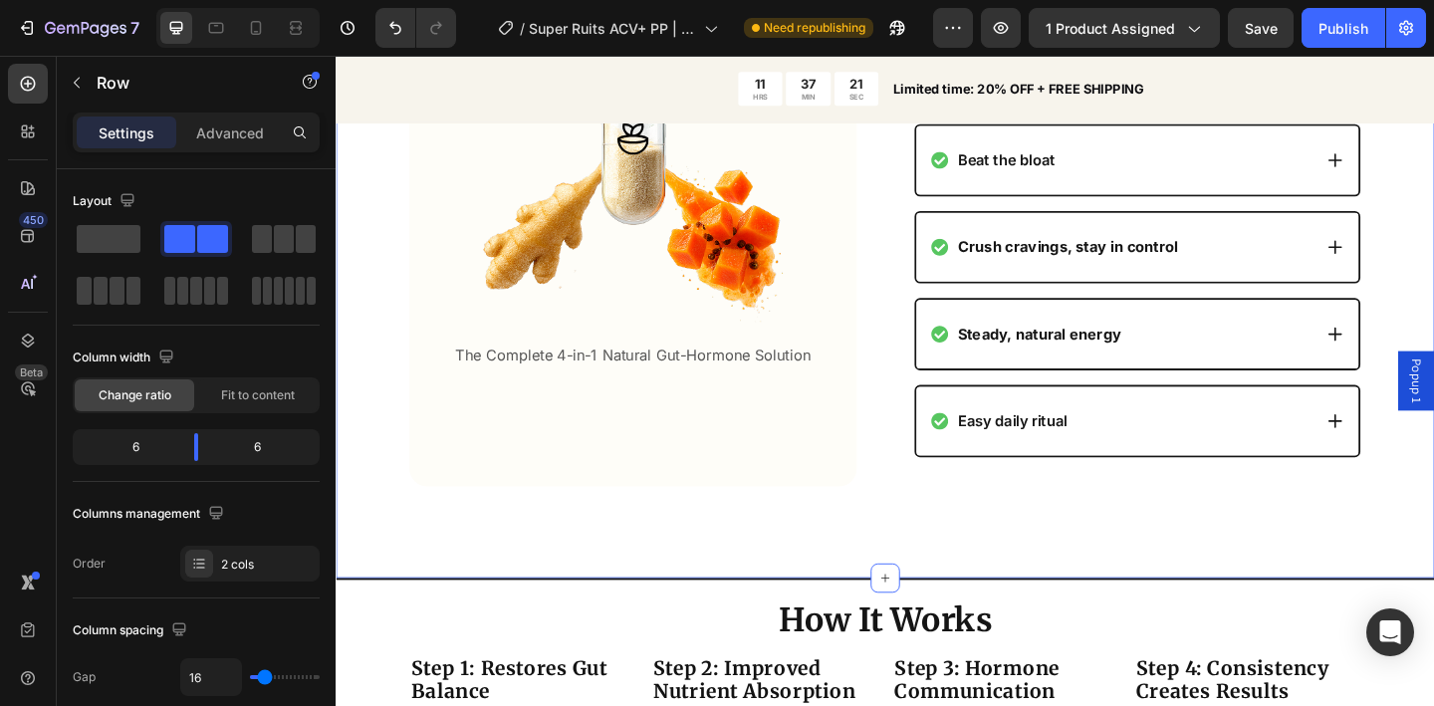
click at [377, 269] on div "Finally, All 4 Pieces In One Simple Capsule Heading A daily solution that targe…" at bounding box center [933, 143] width 1195 height 959
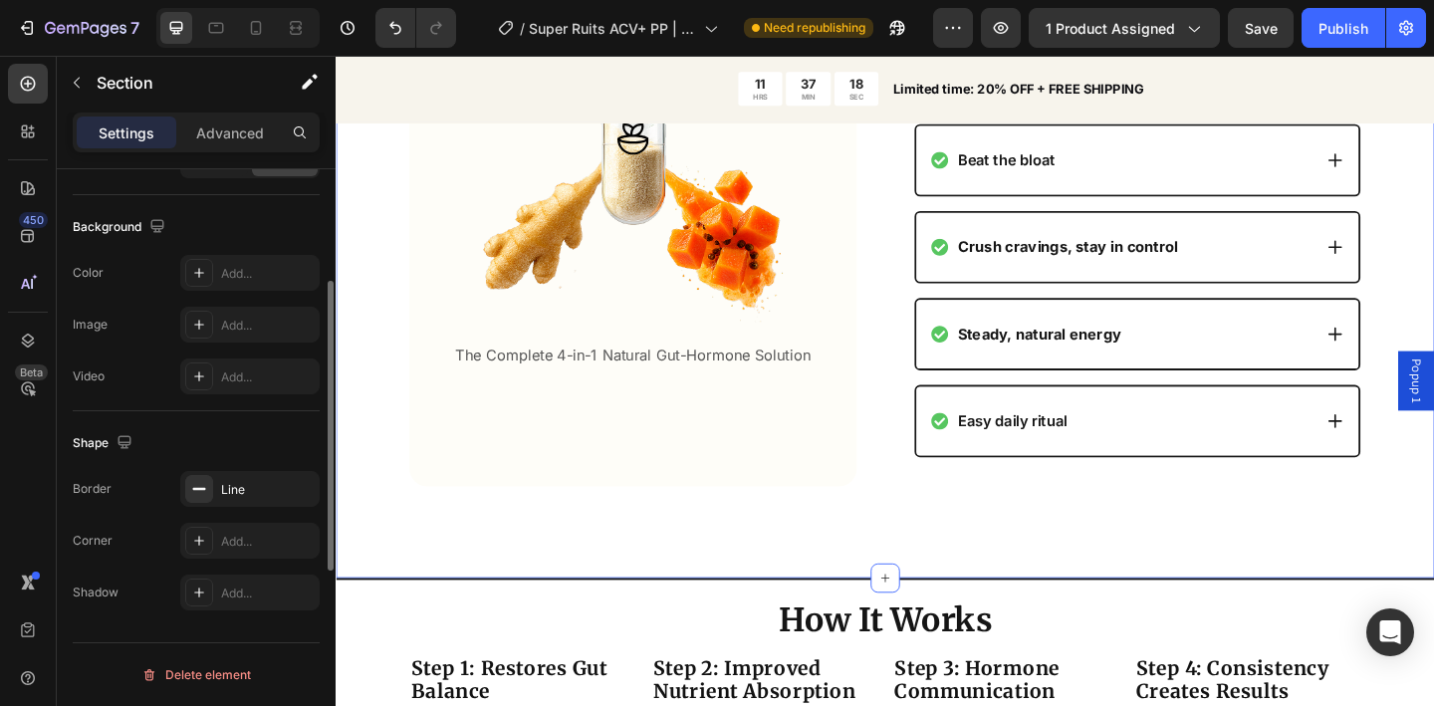
scroll to position [493, 0]
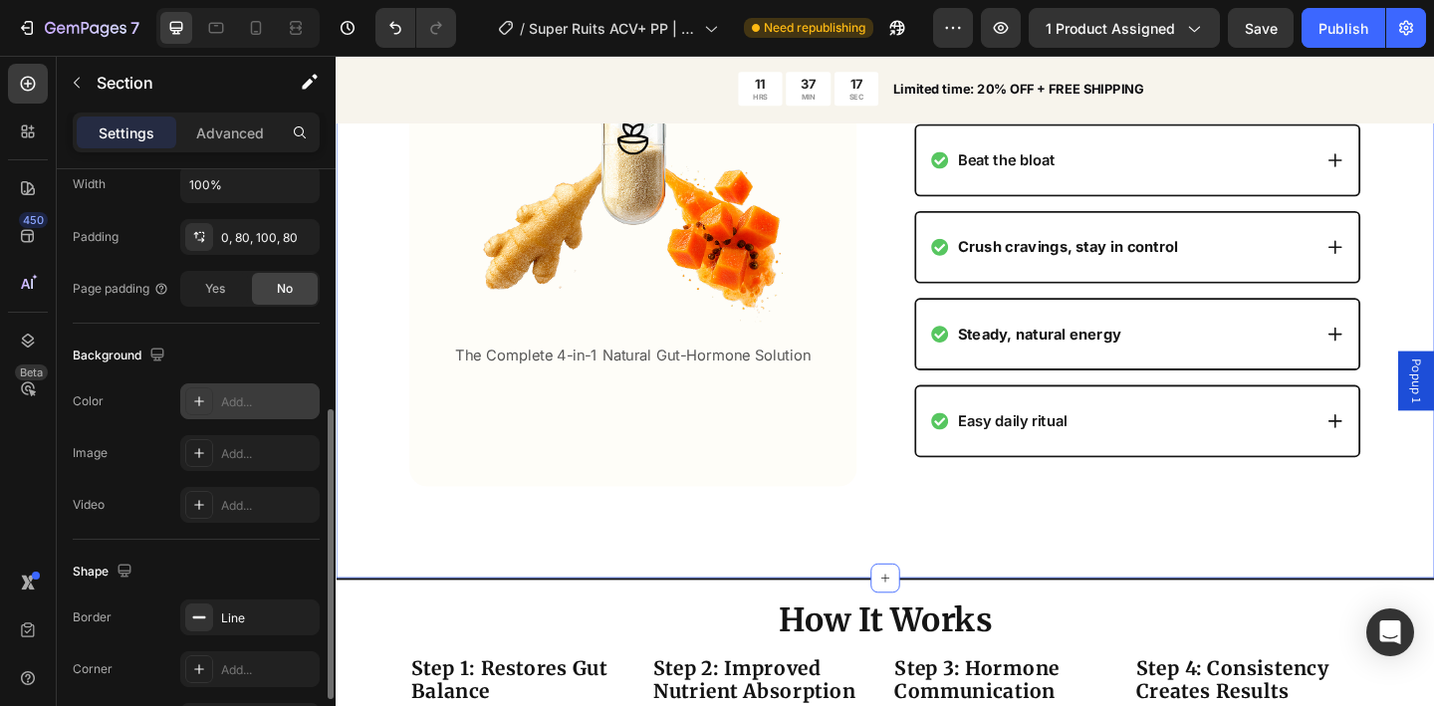
click at [255, 398] on div "Add..." at bounding box center [268, 402] width 94 height 18
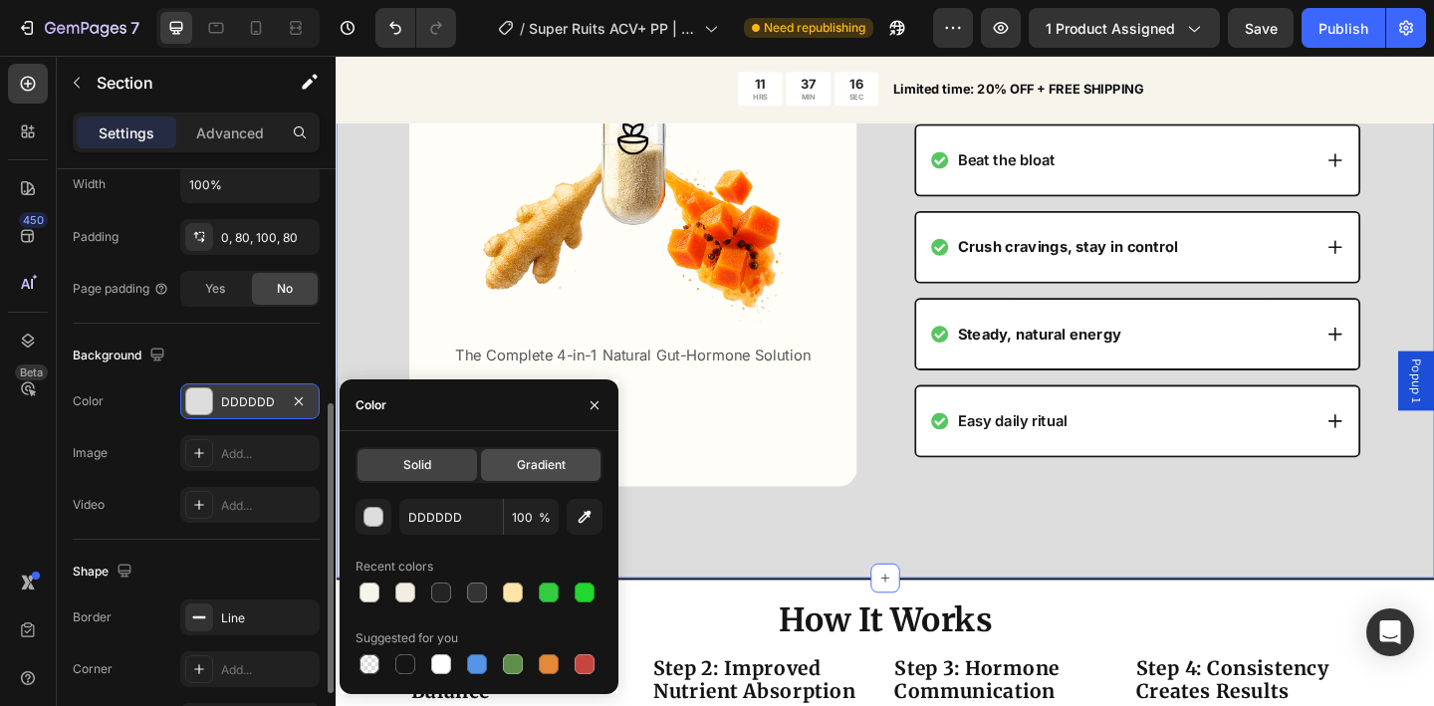
scroll to position [489, 0]
click at [550, 470] on span "Gradient" at bounding box center [541, 465] width 49 height 18
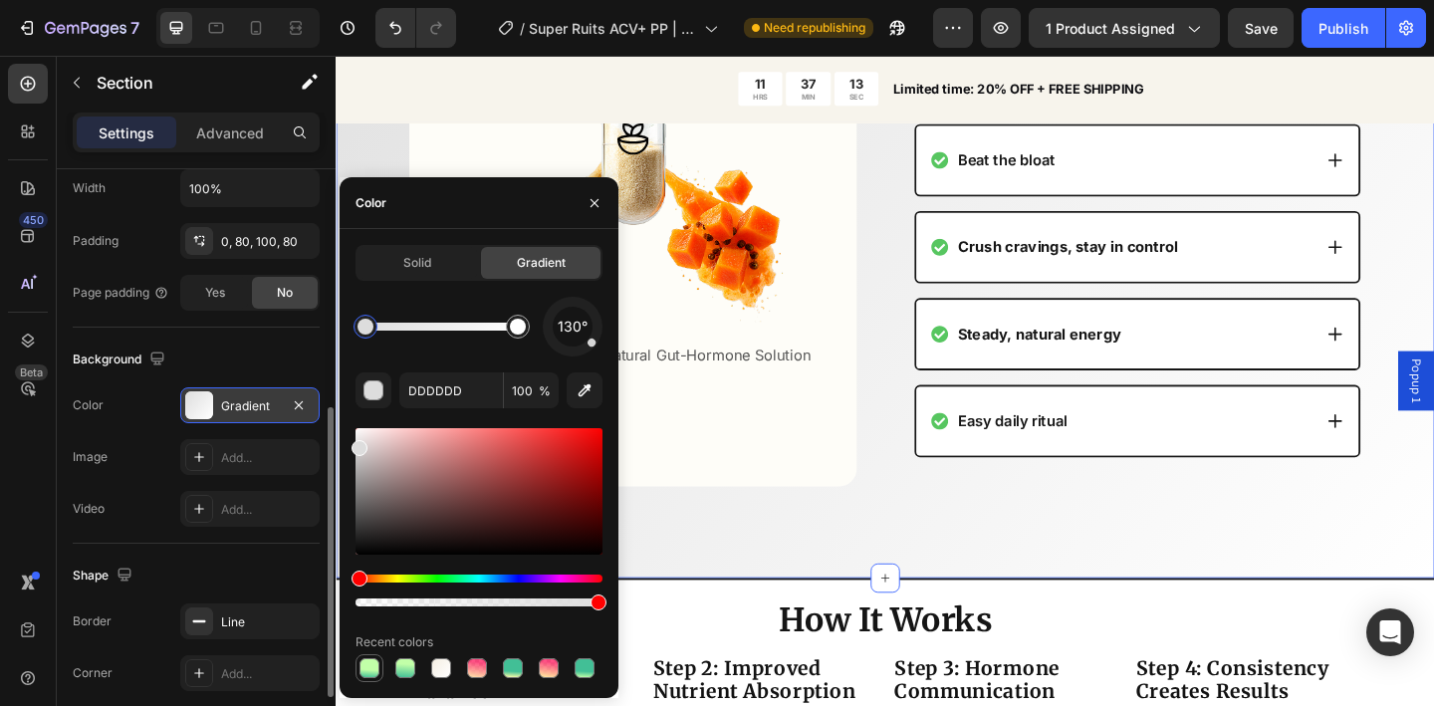
click at [374, 664] on div at bounding box center [370, 668] width 20 height 20
type input "42BF96"
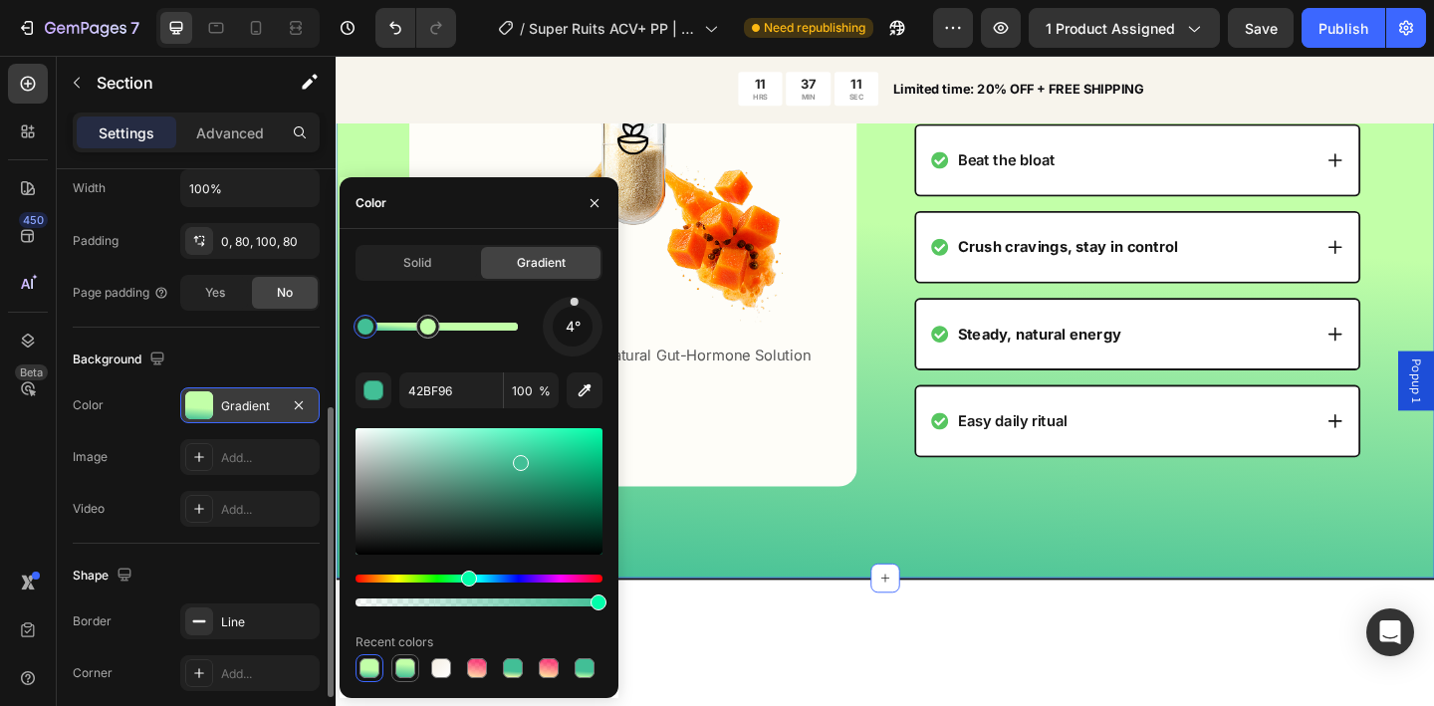
scroll to position [3636, 0]
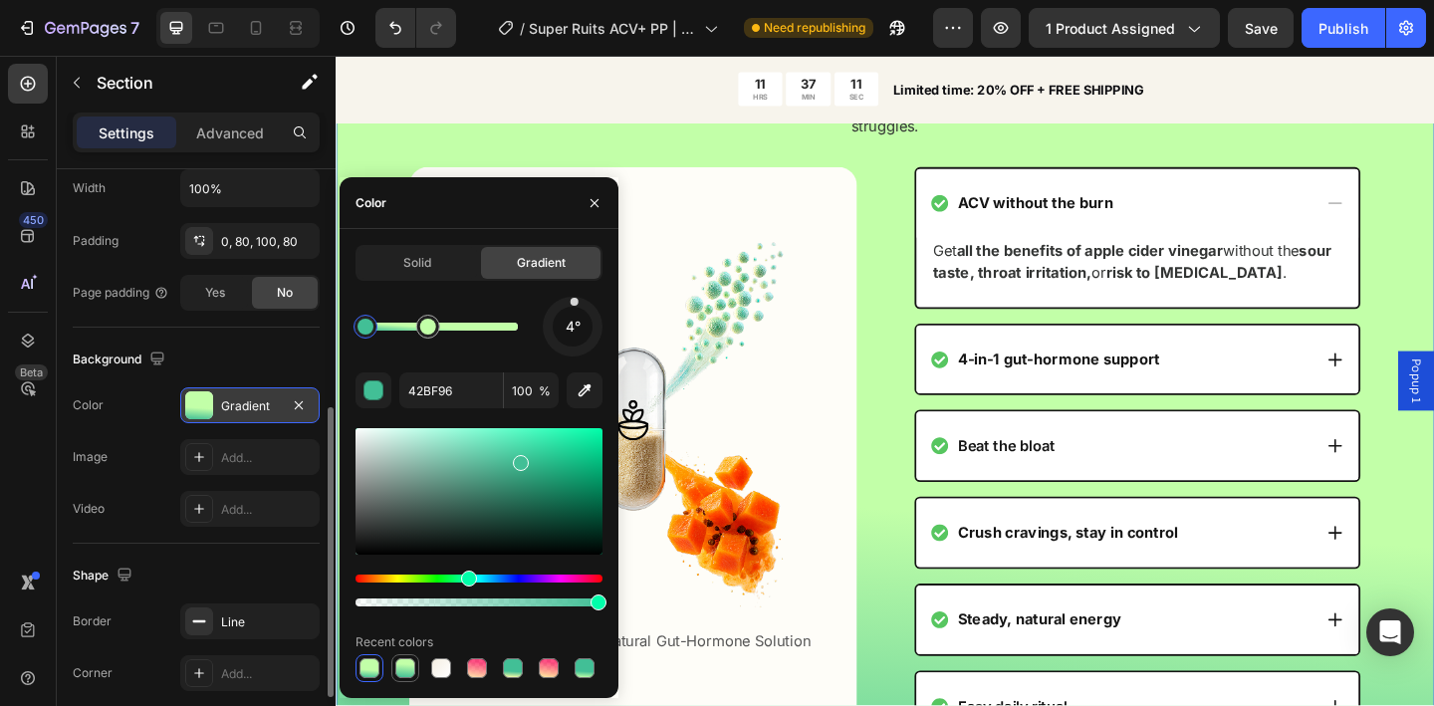
click at [402, 661] on div at bounding box center [405, 668] width 20 height 20
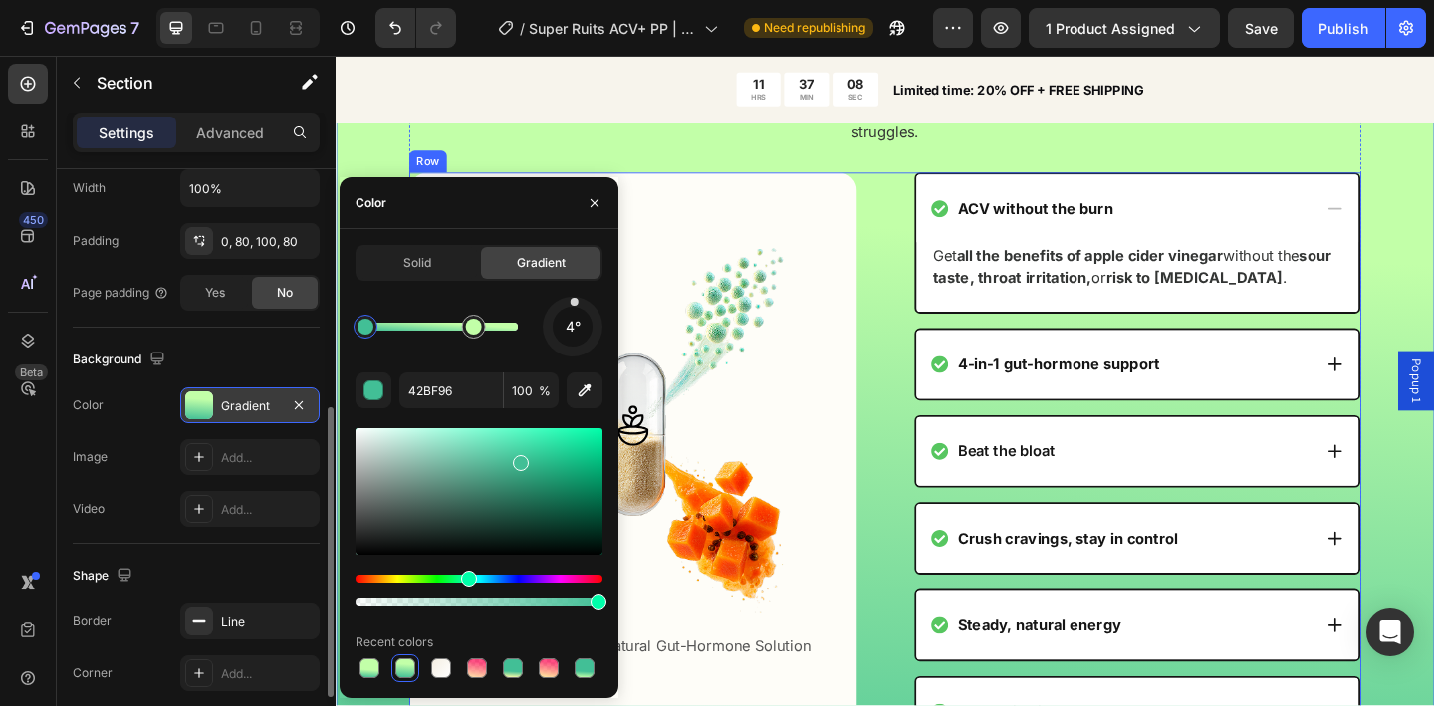
scroll to position [3375, 0]
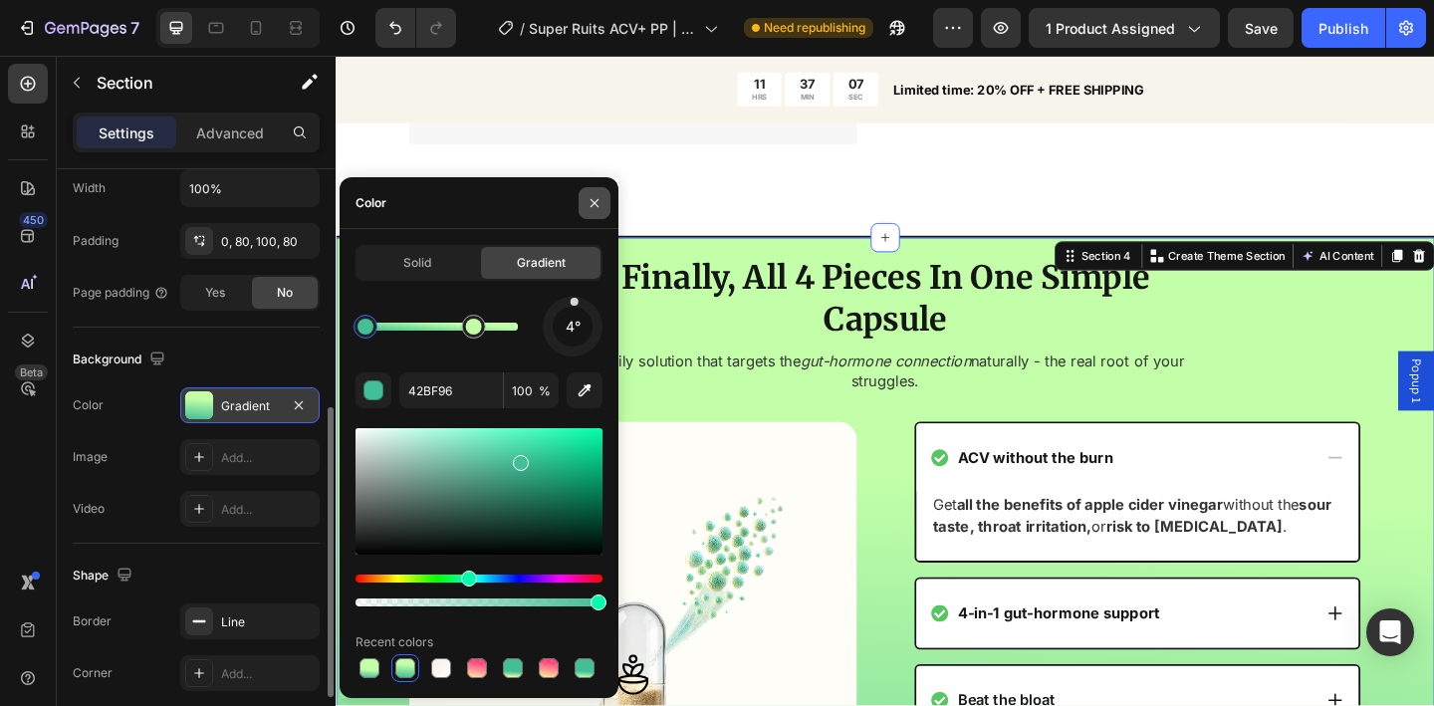
click at [593, 207] on icon "button" at bounding box center [595, 203] width 16 height 16
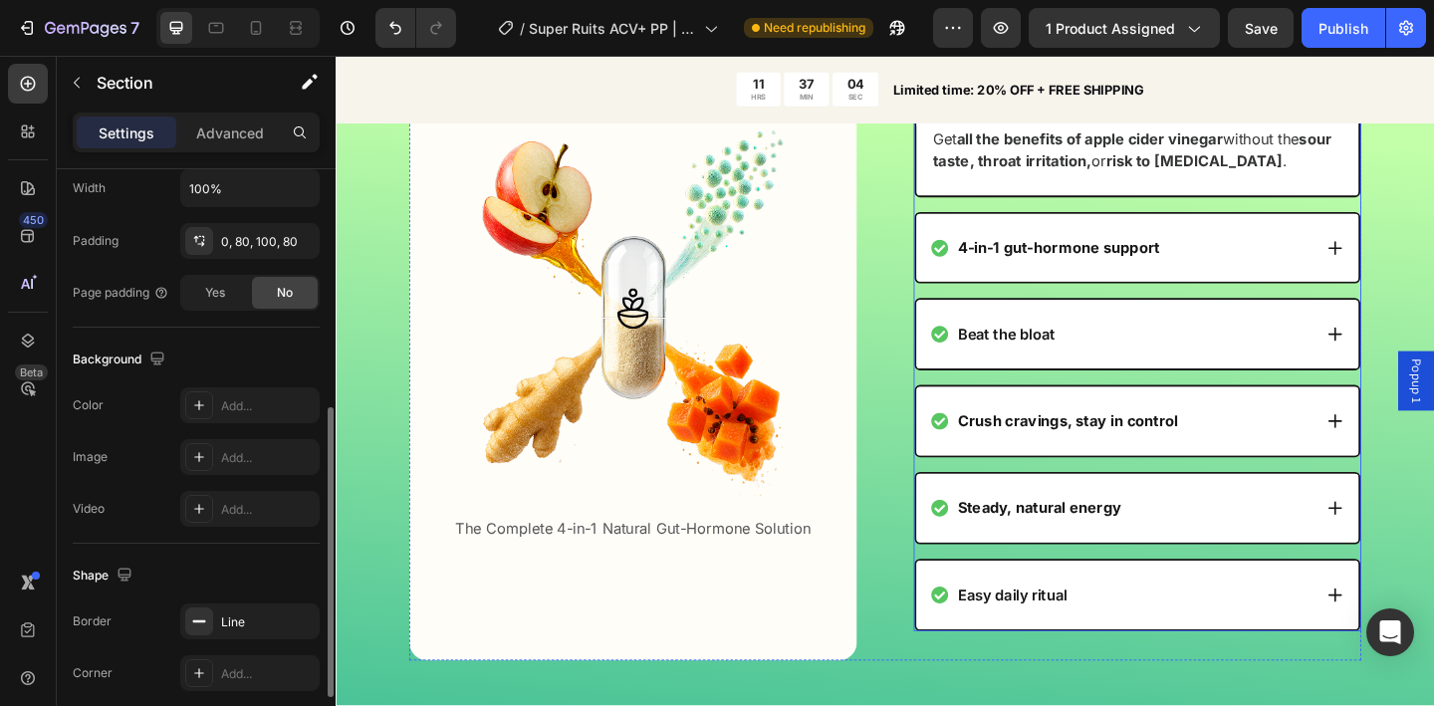
scroll to position [3592, 0]
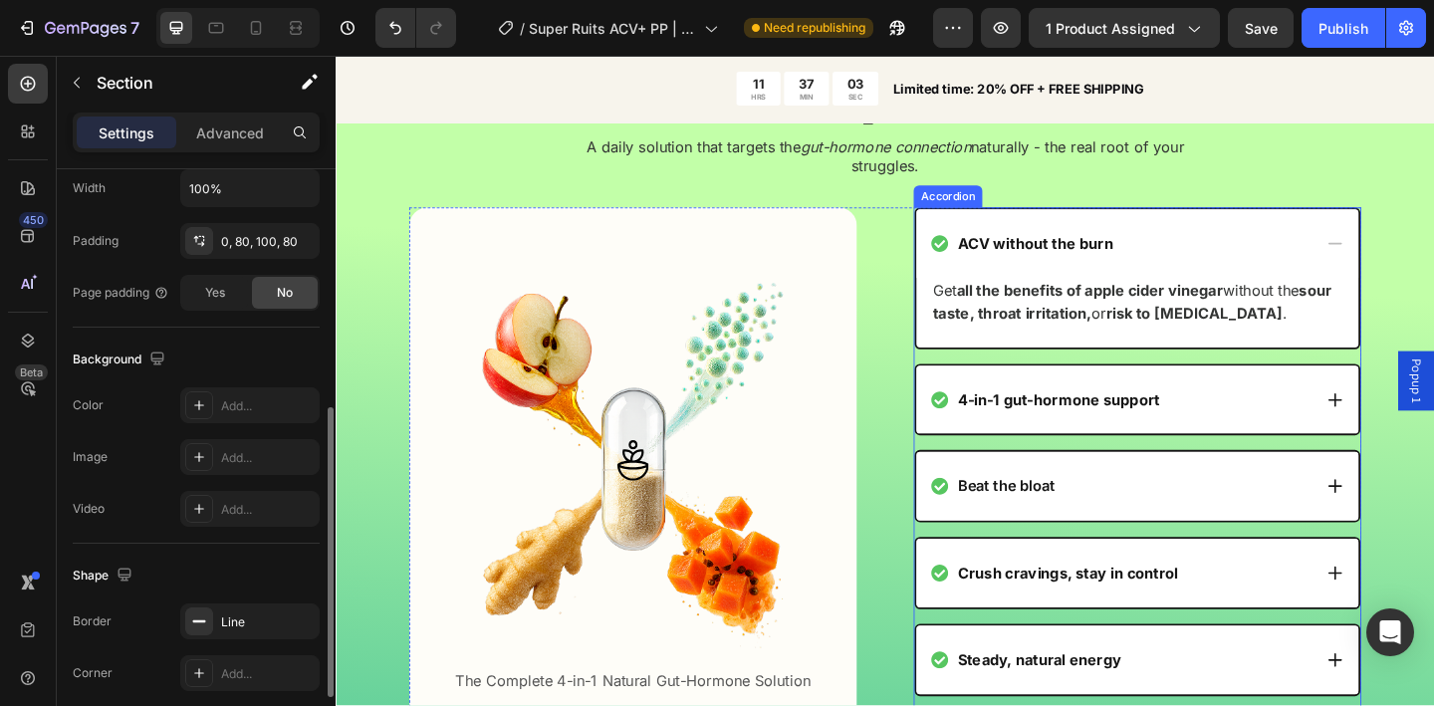
click at [1227, 262] on div "ACV without the burn" at bounding box center [1190, 260] width 414 height 27
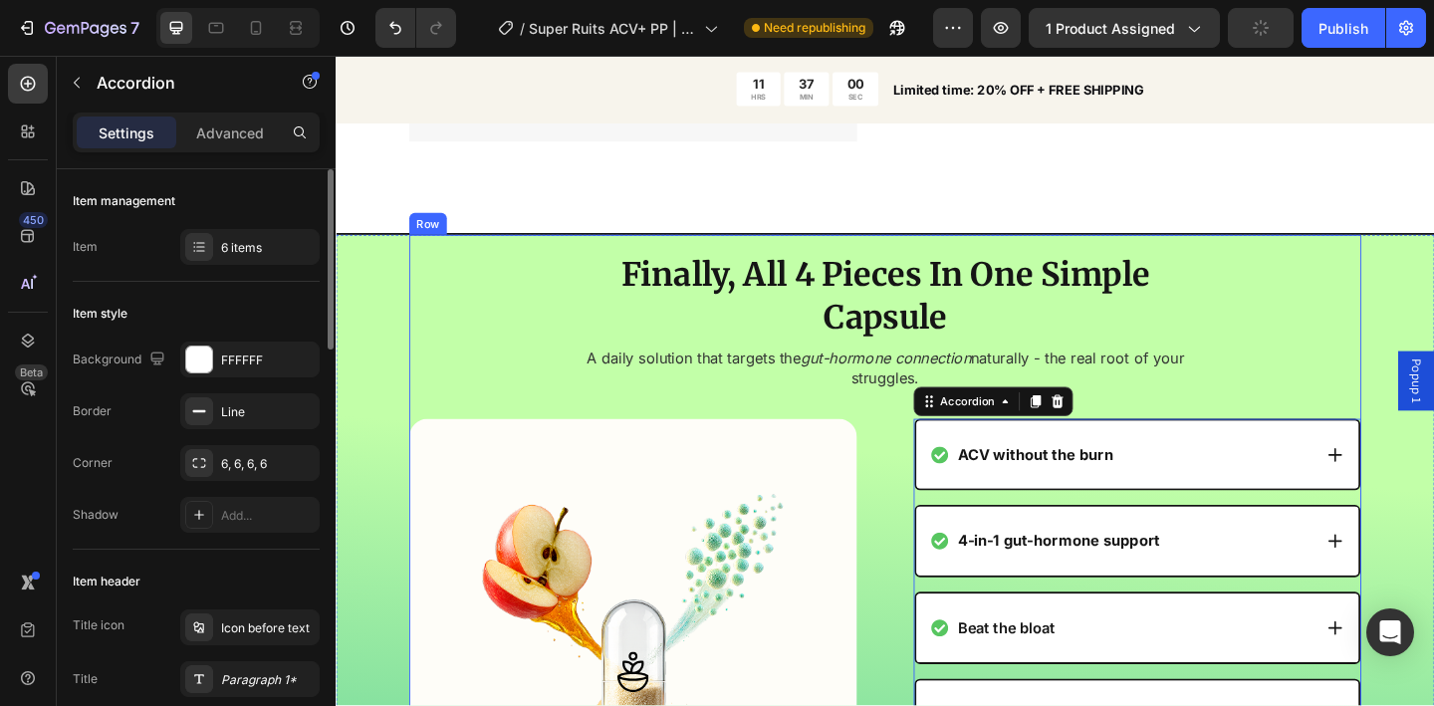
scroll to position [3365, 0]
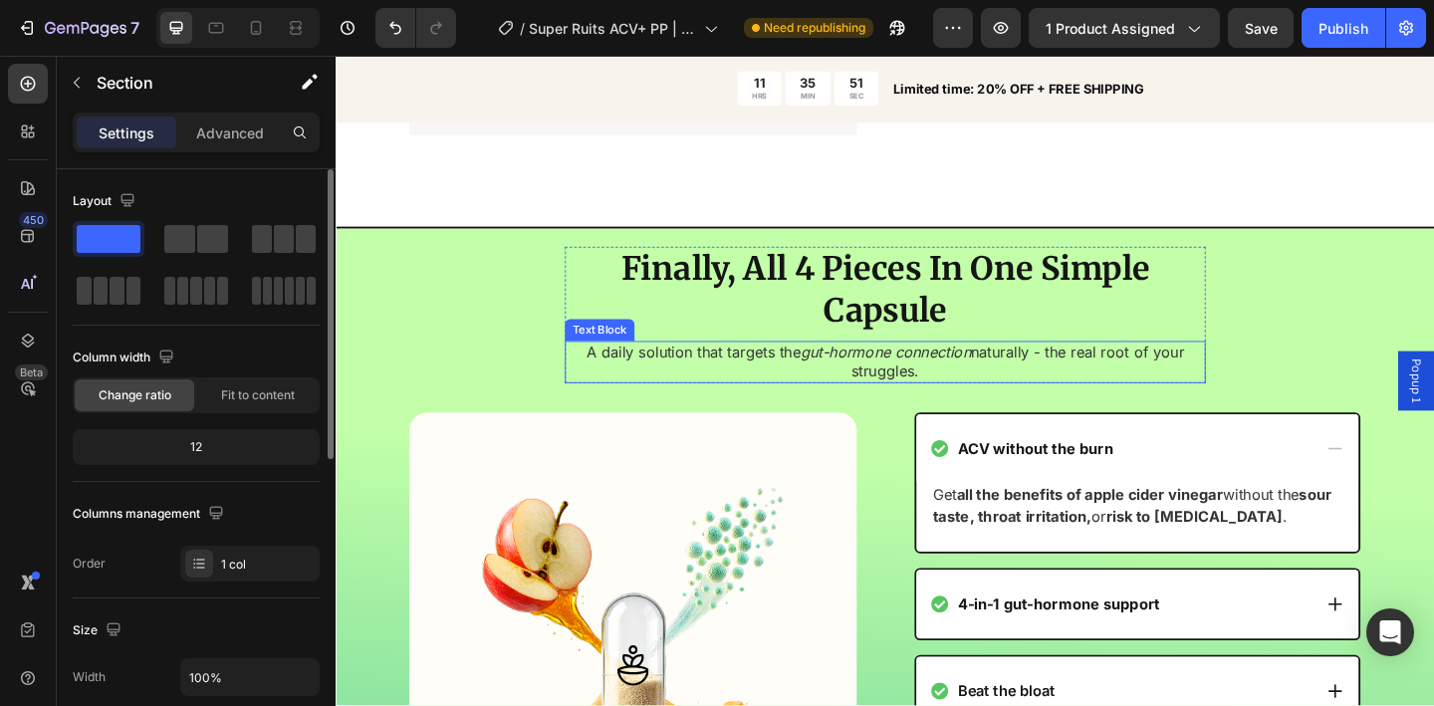
scroll to position [3403, 0]
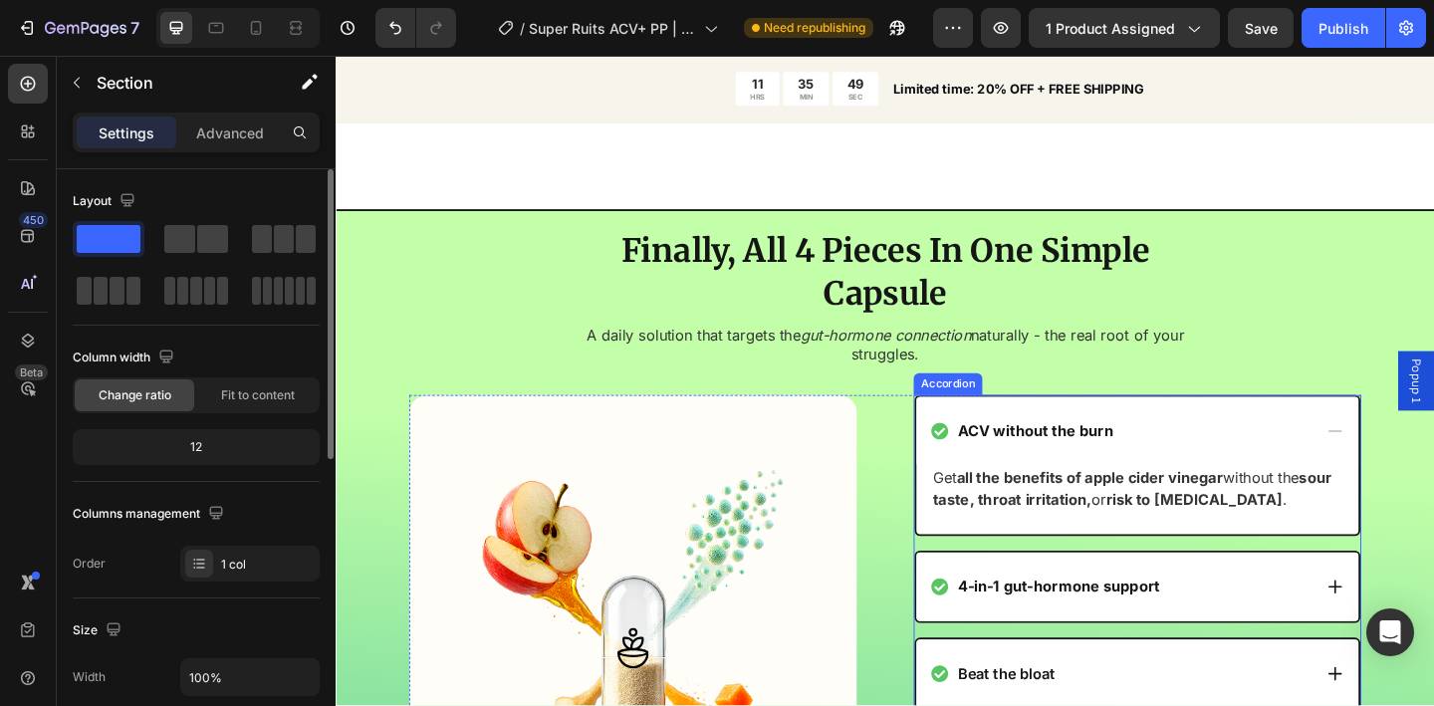
click at [1226, 460] on div "ACV without the burn" at bounding box center [1207, 464] width 481 height 75
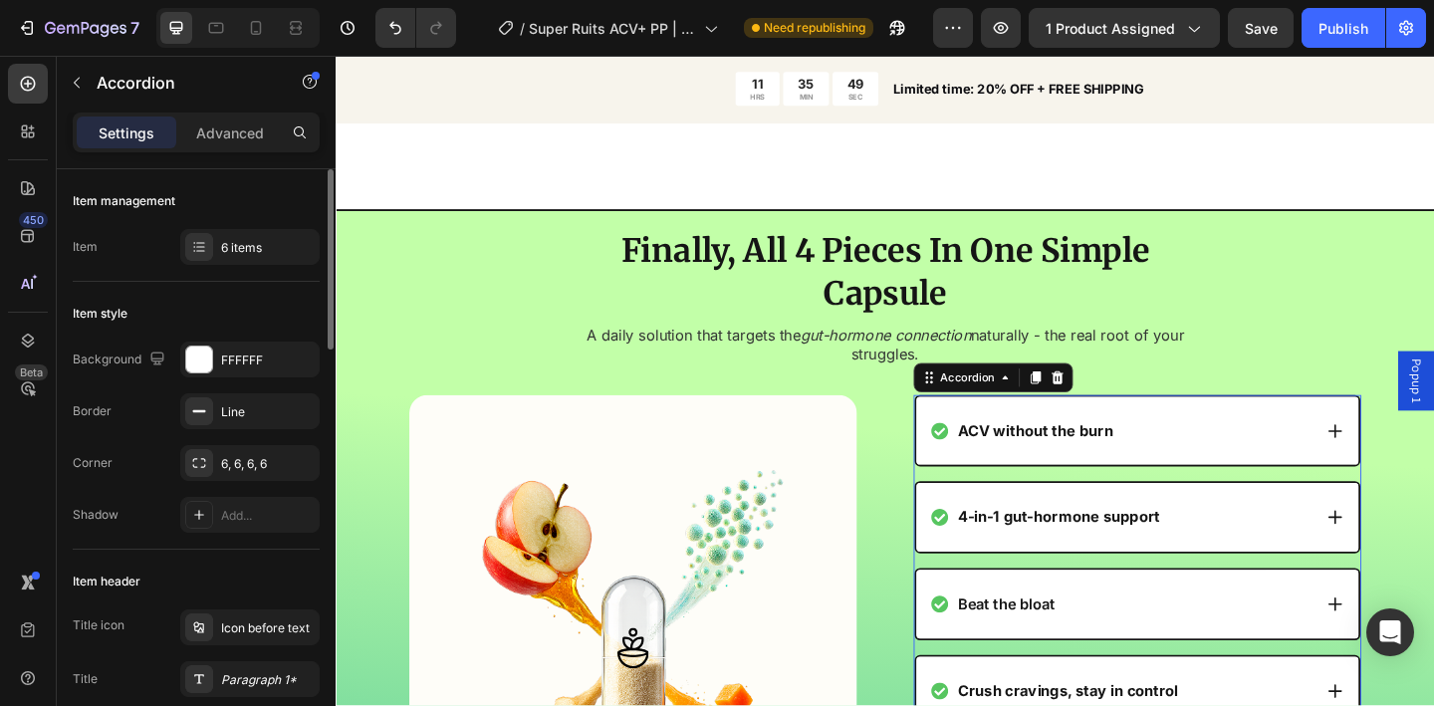
scroll to position [3420, 0]
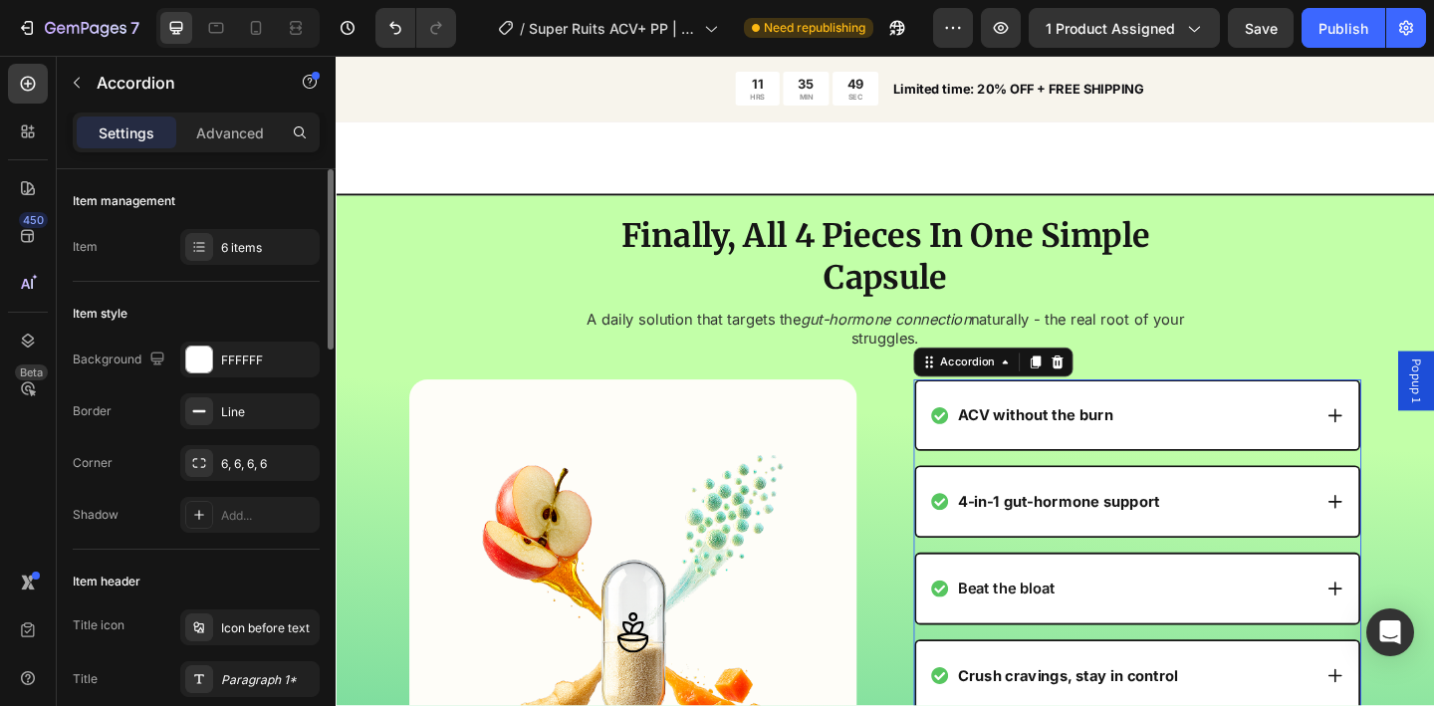
click at [1265, 528] on div "4-in-1 gut-hormone support" at bounding box center [1190, 541] width 414 height 27
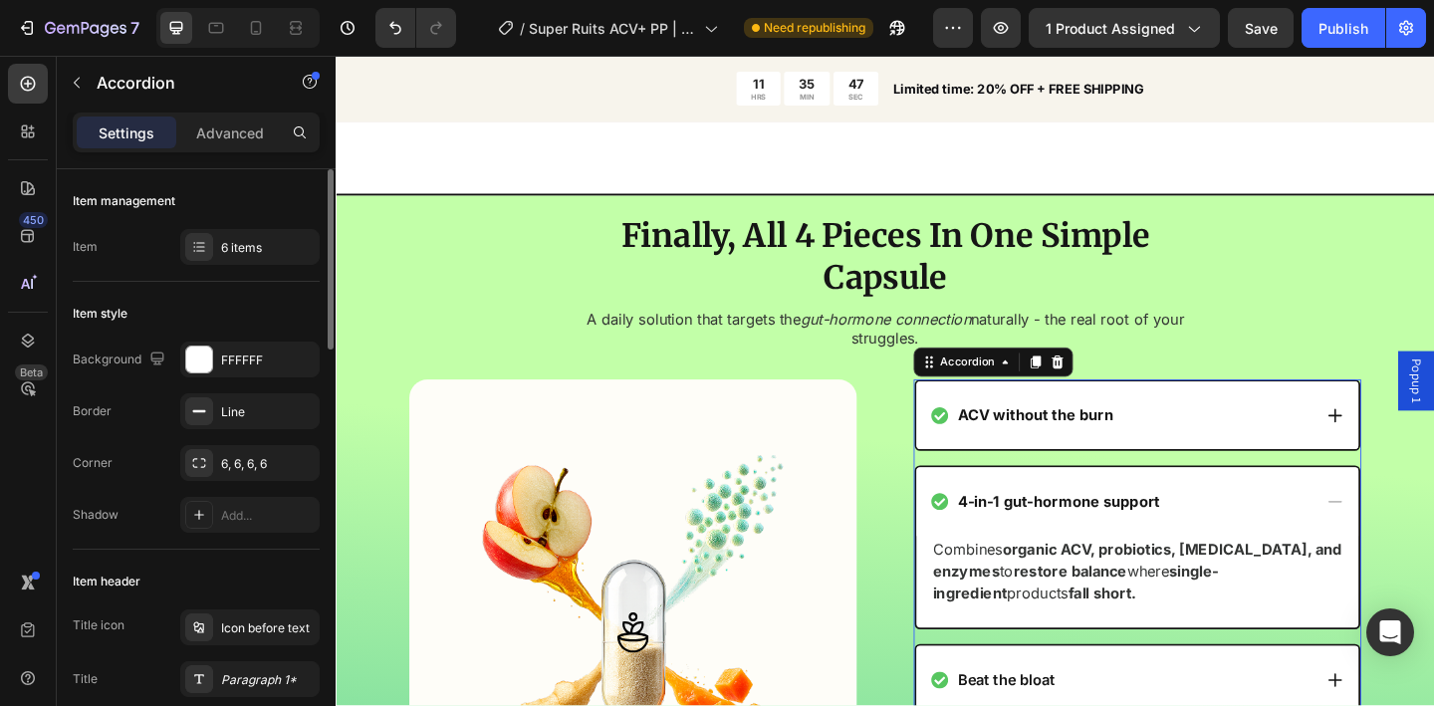
scroll to position [3499, 0]
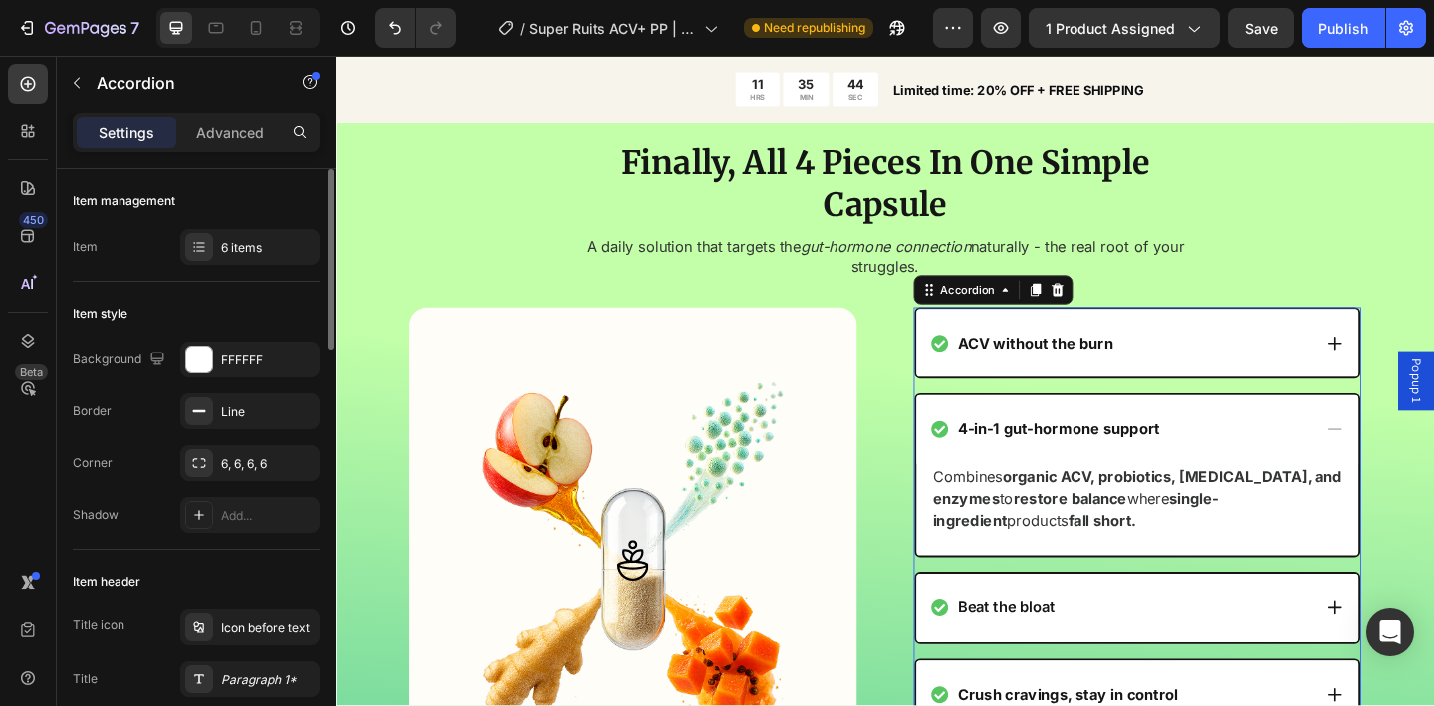
click at [1242, 455] on div "4-in-1 gut-hormone support" at bounding box center [1190, 462] width 414 height 27
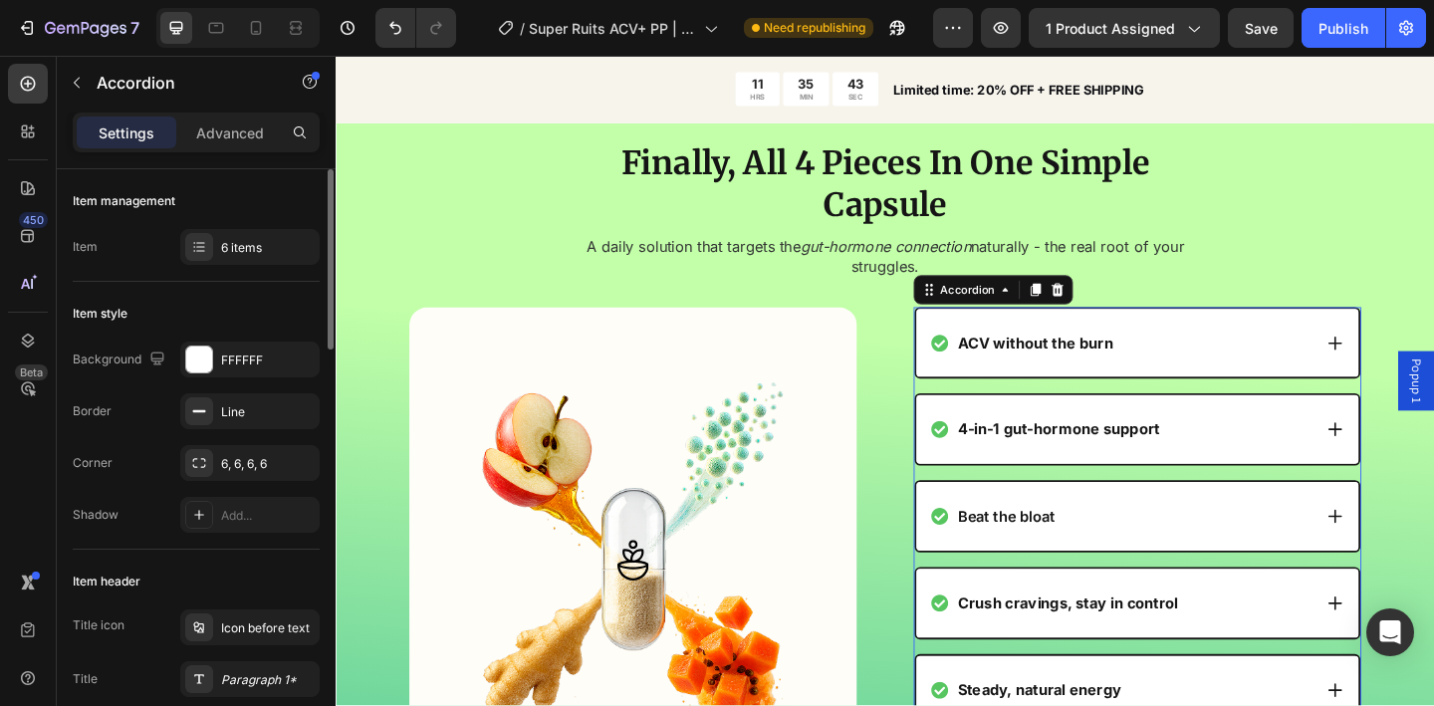
click at [1212, 544] on div "Beat the bloat" at bounding box center [1190, 557] width 414 height 27
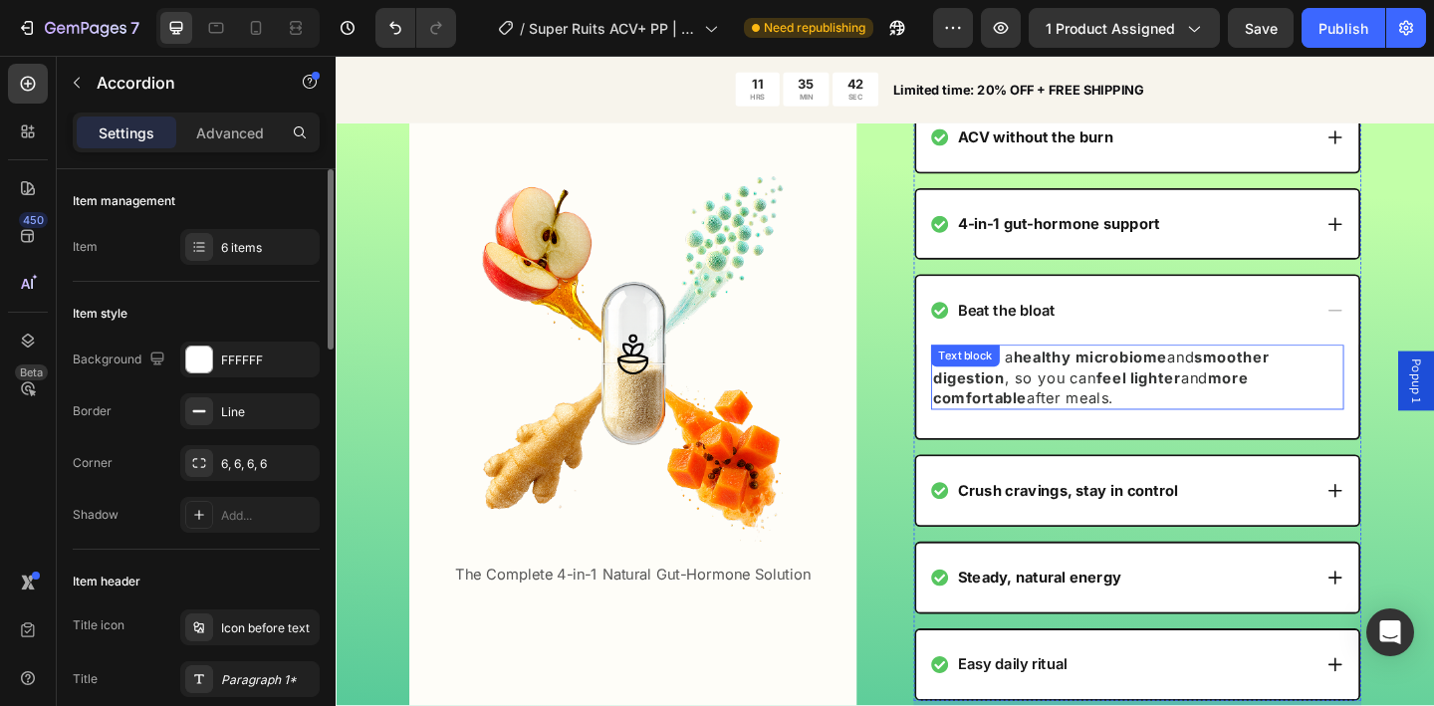
scroll to position [3747, 0]
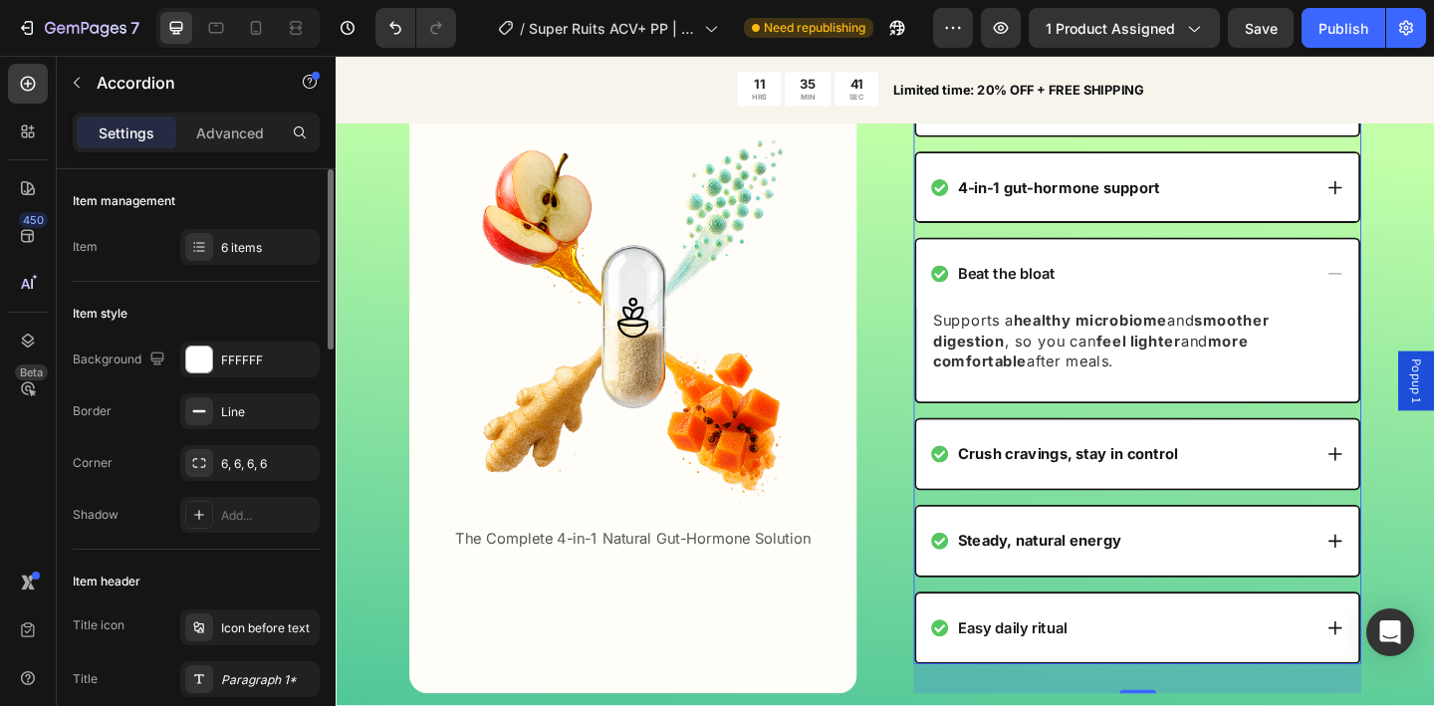
click at [1273, 498] on div "Crush cravings, stay in control" at bounding box center [1190, 489] width 414 height 27
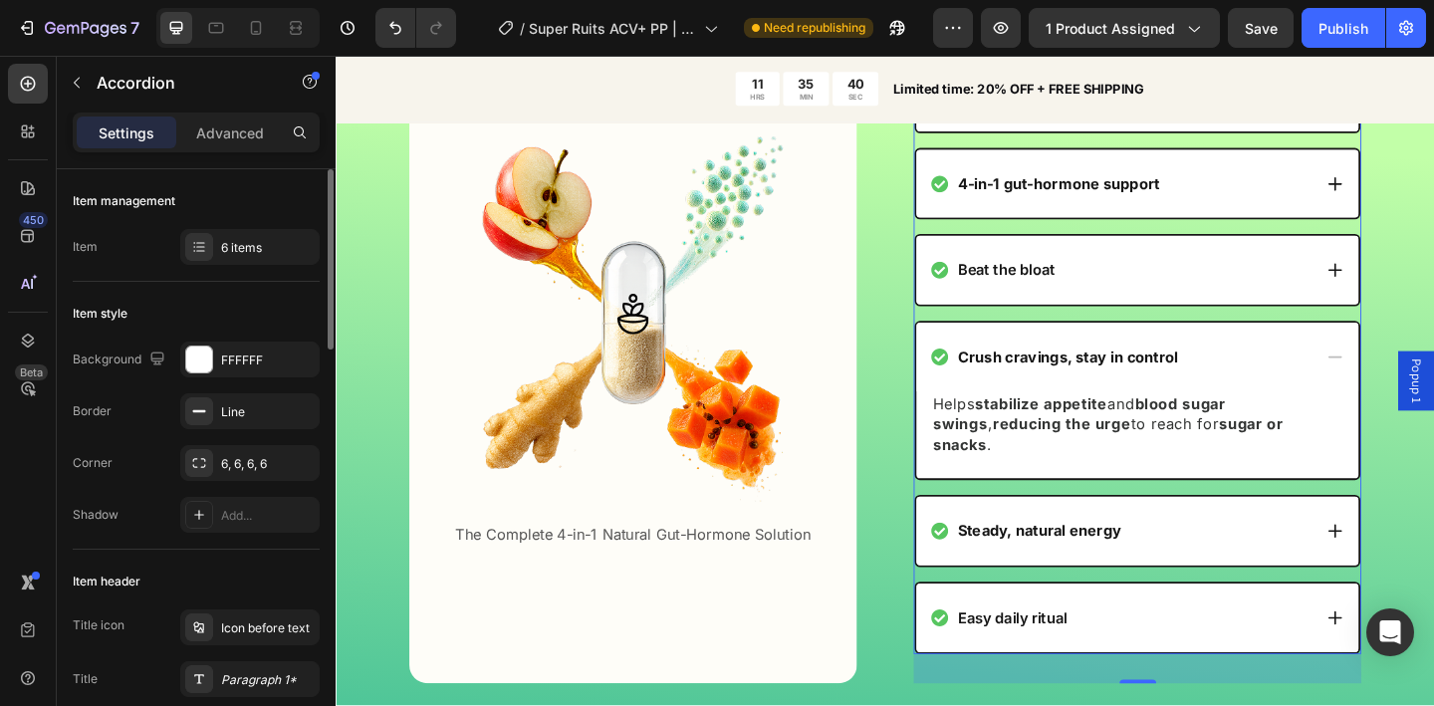
scroll to position [3751, 0]
click at [1243, 560] on div "Steady, natural energy" at bounding box center [1190, 573] width 414 height 27
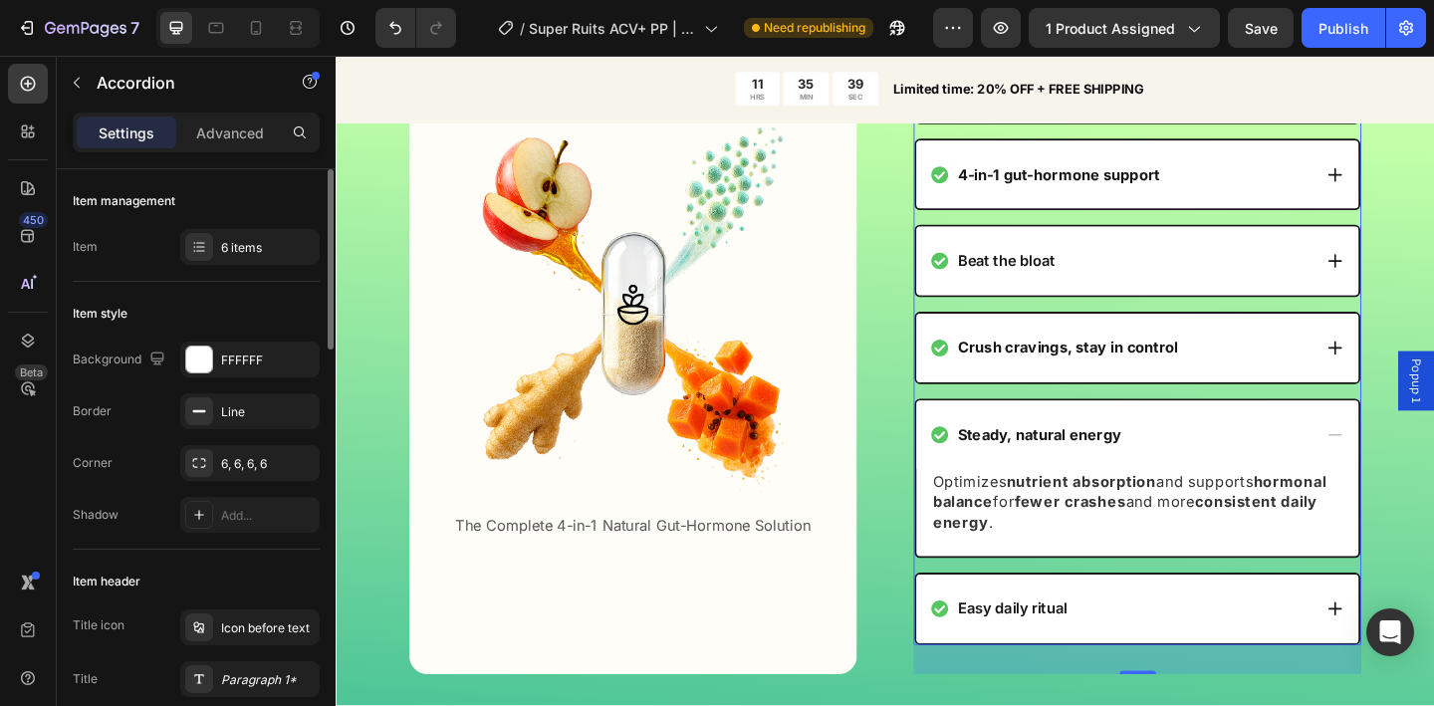
scroll to position [3770, 0]
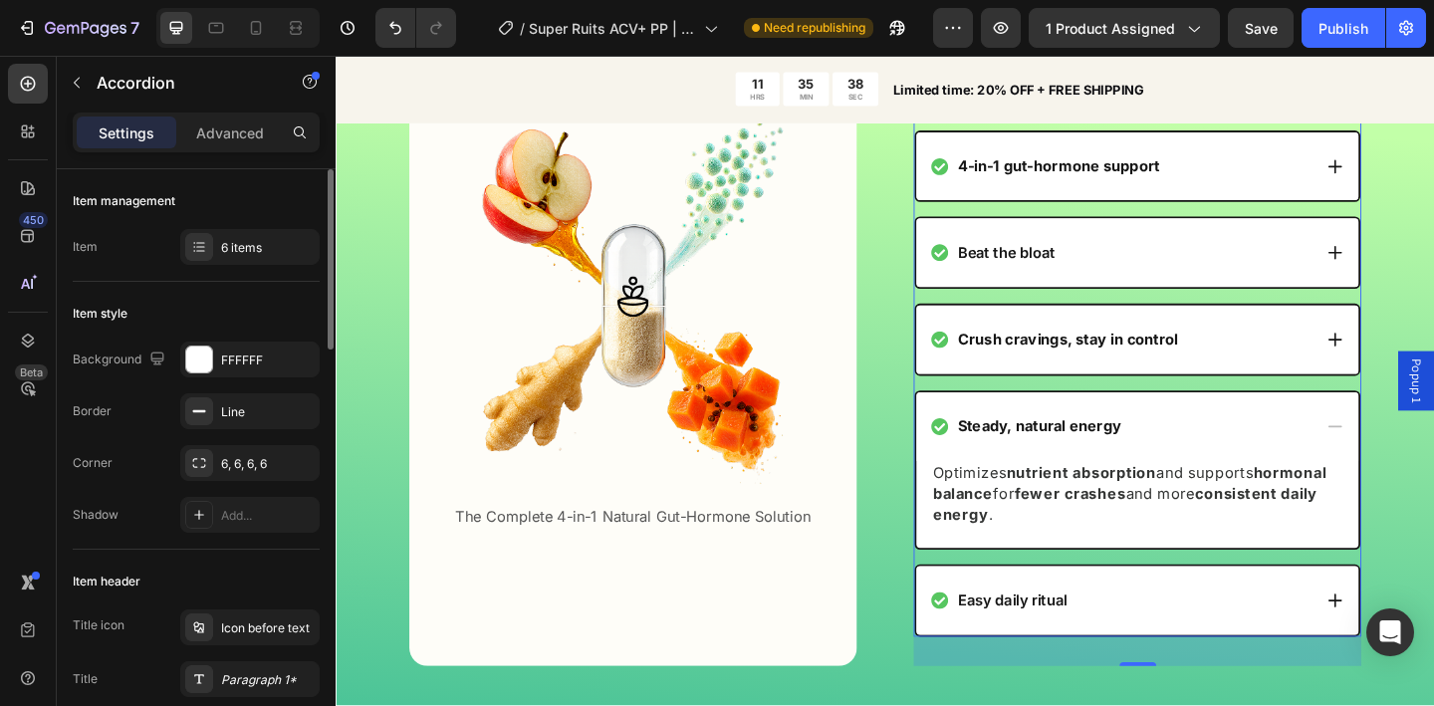
click at [1335, 636] on div "Easy daily ritual" at bounding box center [1190, 648] width 414 height 27
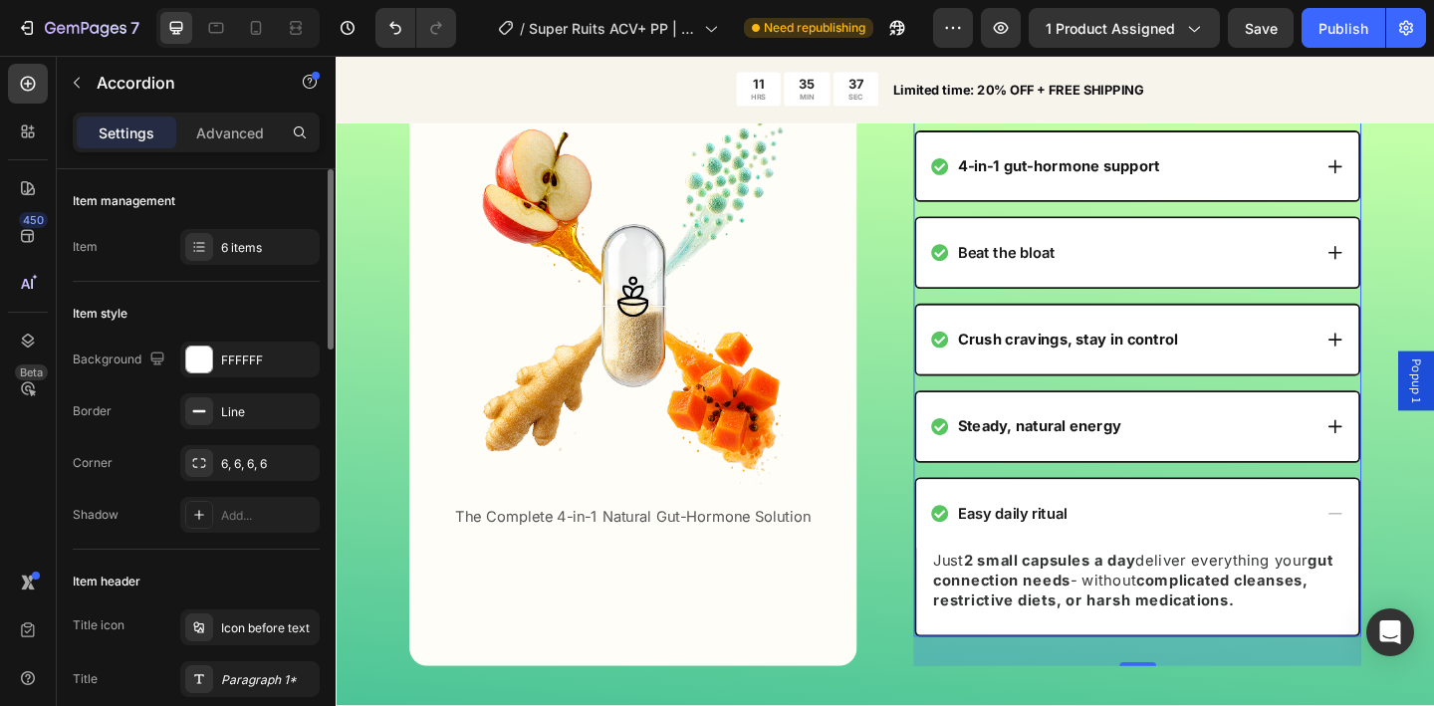
click at [1218, 564] on div "Easy daily ritual" at bounding box center [1190, 554] width 414 height 27
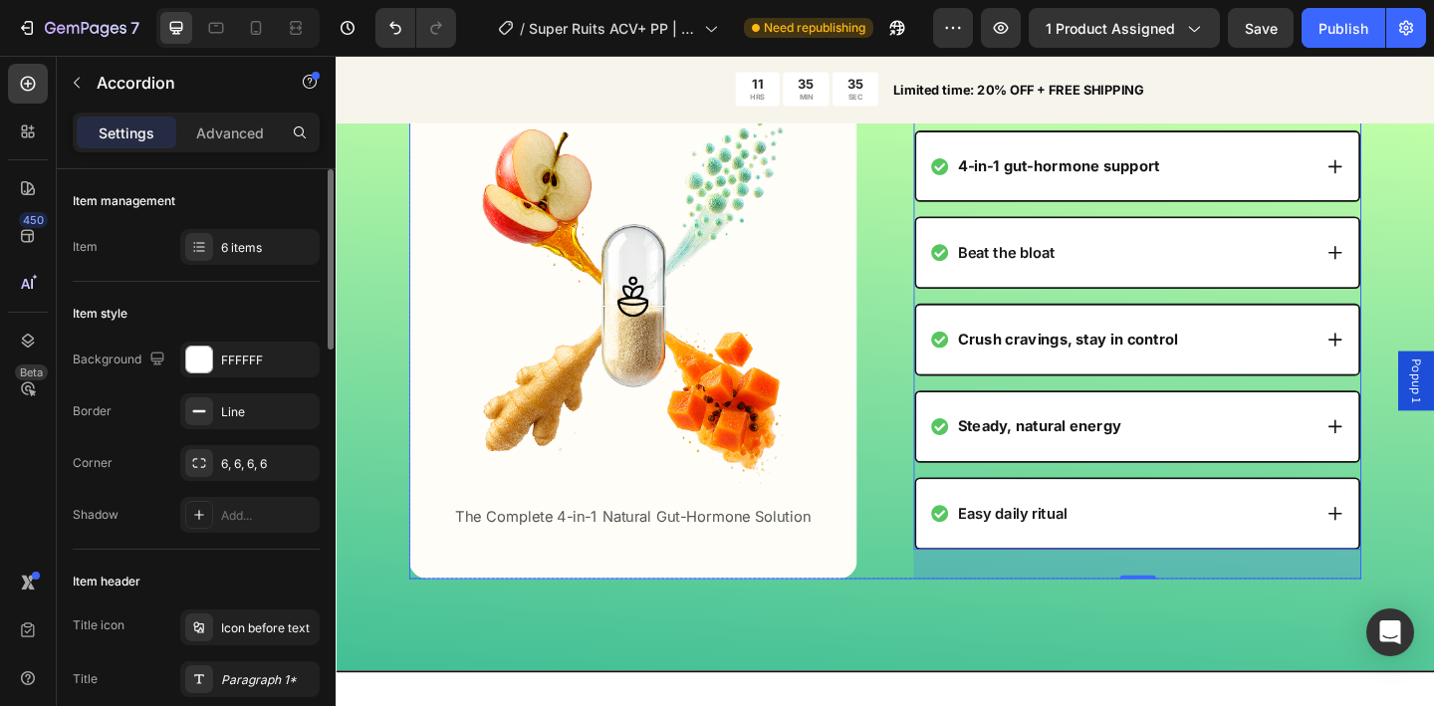
click at [921, 433] on div "Image The Complete 4-in-1 Natural Gut-Hormone Solution Text Block Row Row ACV w…" at bounding box center [933, 334] width 1036 height 583
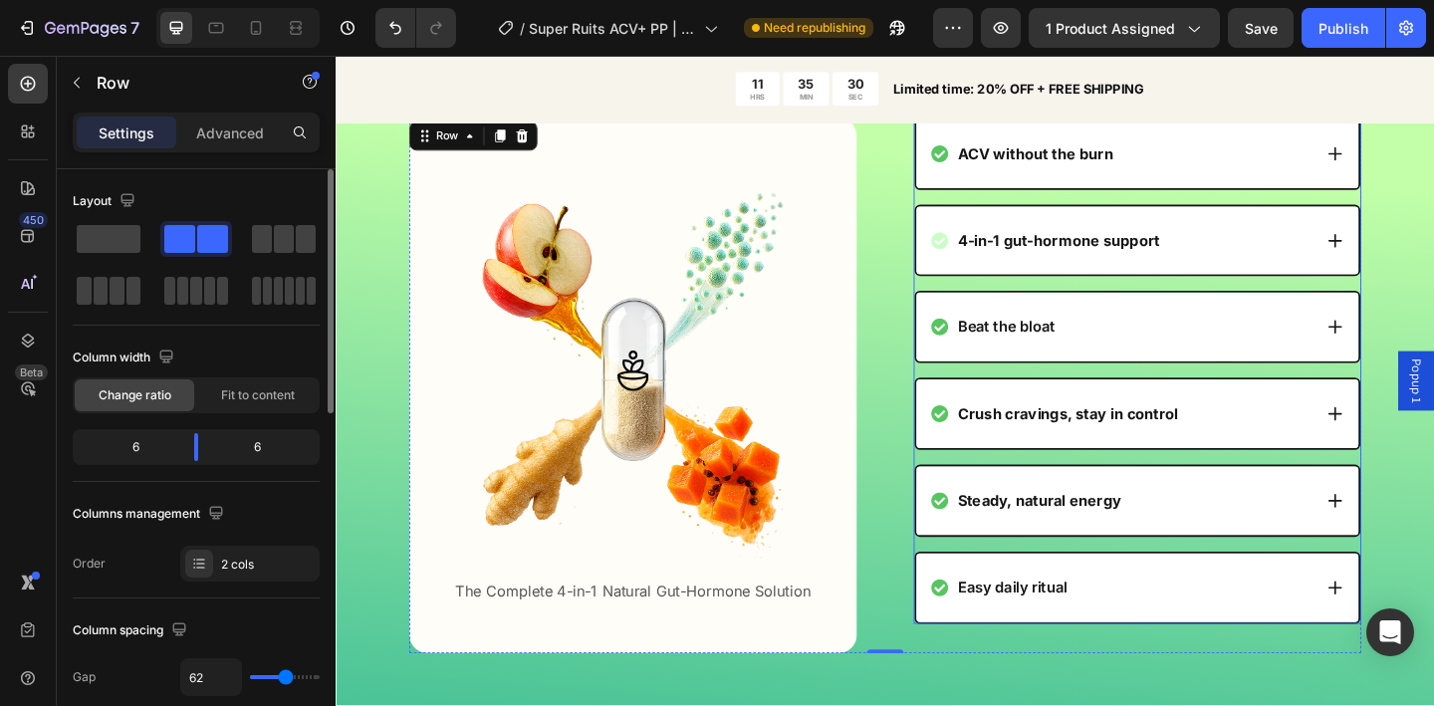
scroll to position [3681, 0]
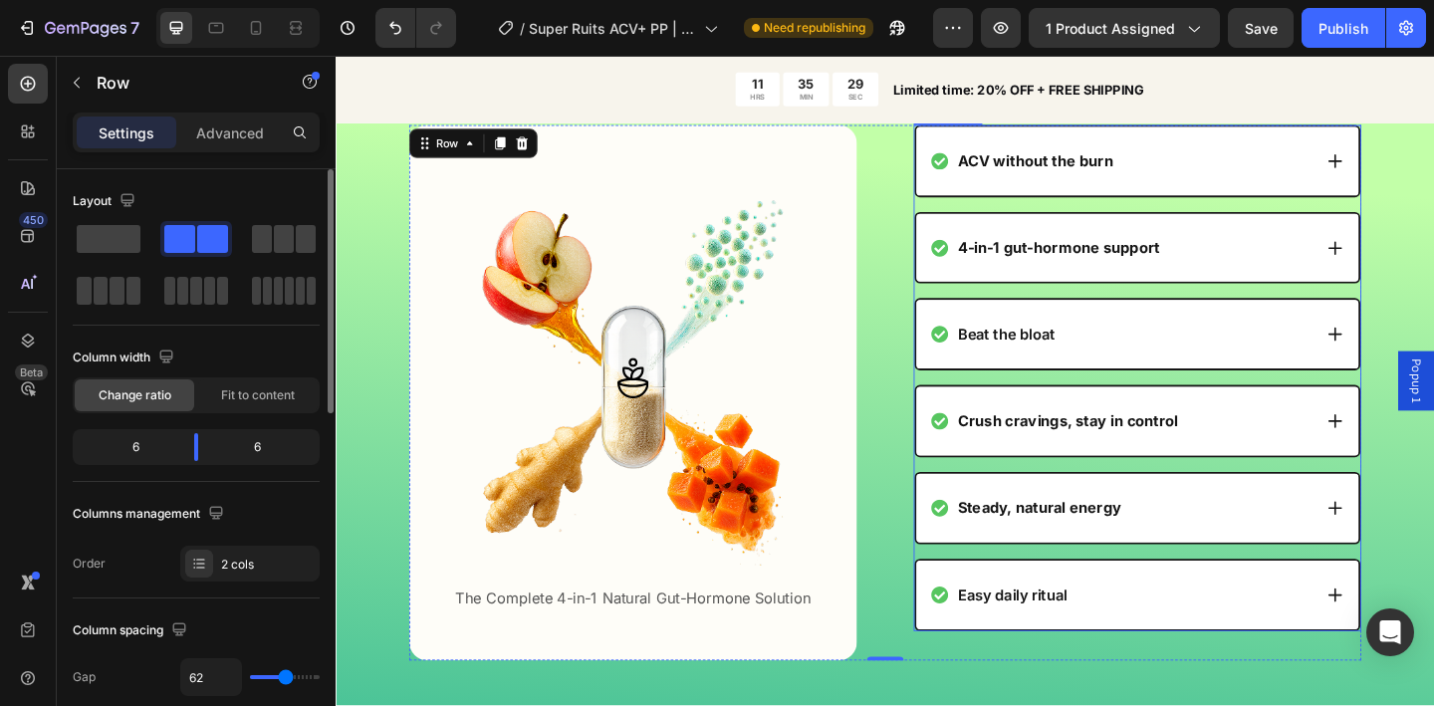
click at [1348, 272] on div "4-in-1 gut-hormone support" at bounding box center [1190, 265] width 414 height 27
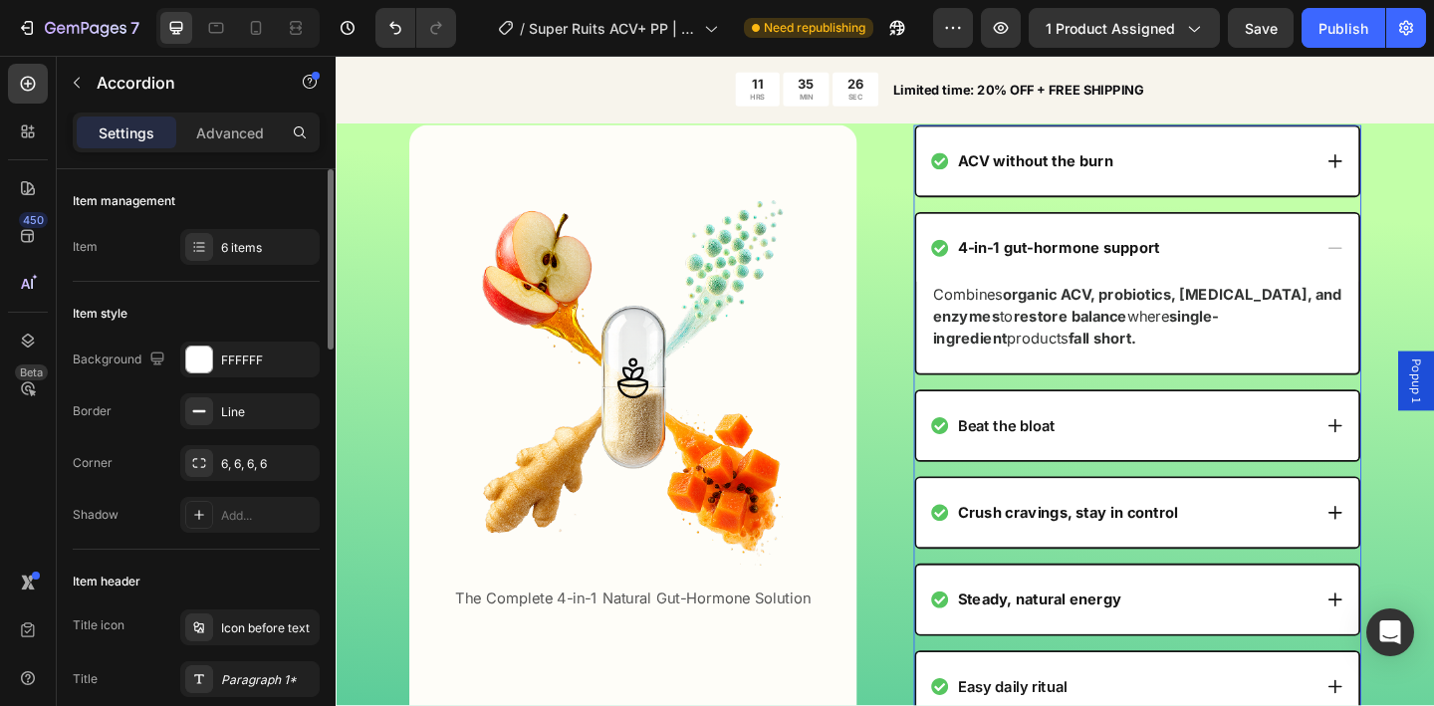
click at [1061, 241] on div "4-in-1 gut-hormone support" at bounding box center [1207, 265] width 481 height 75
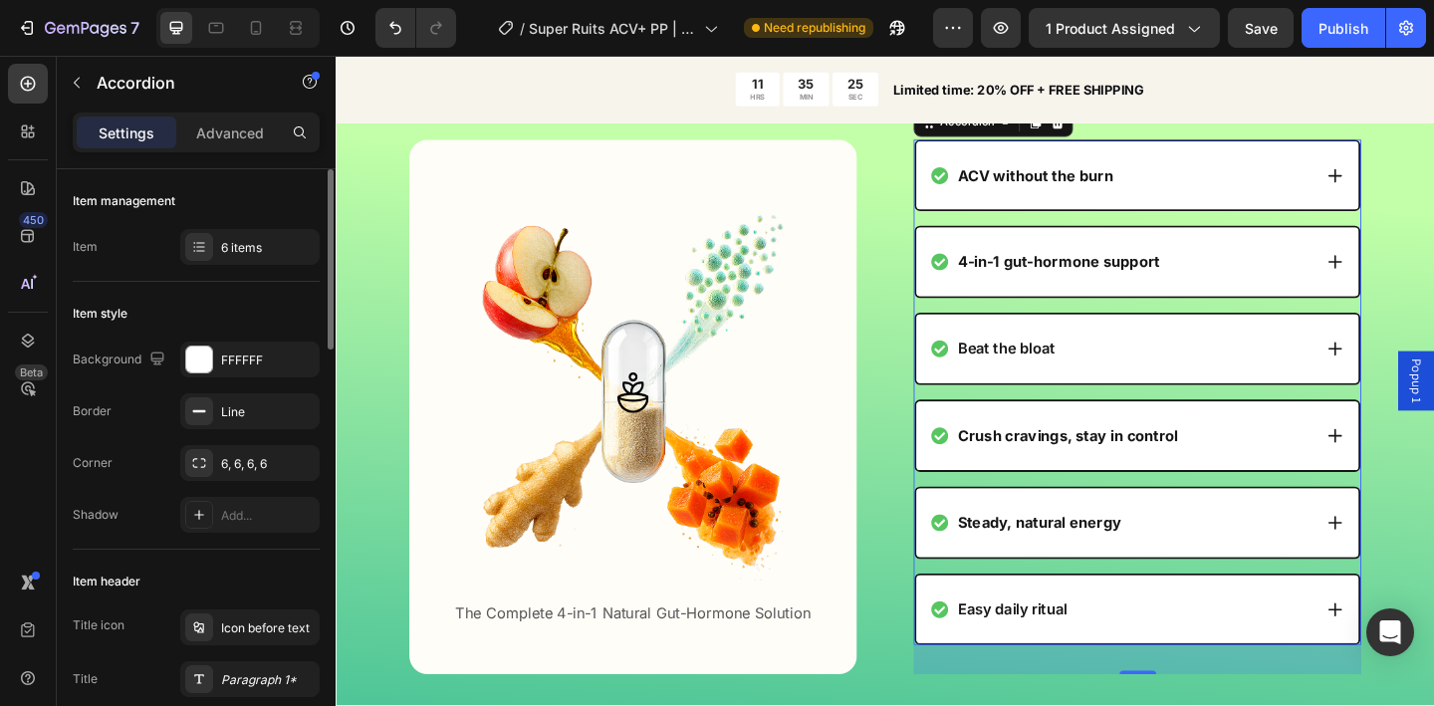
scroll to position [3046, 0]
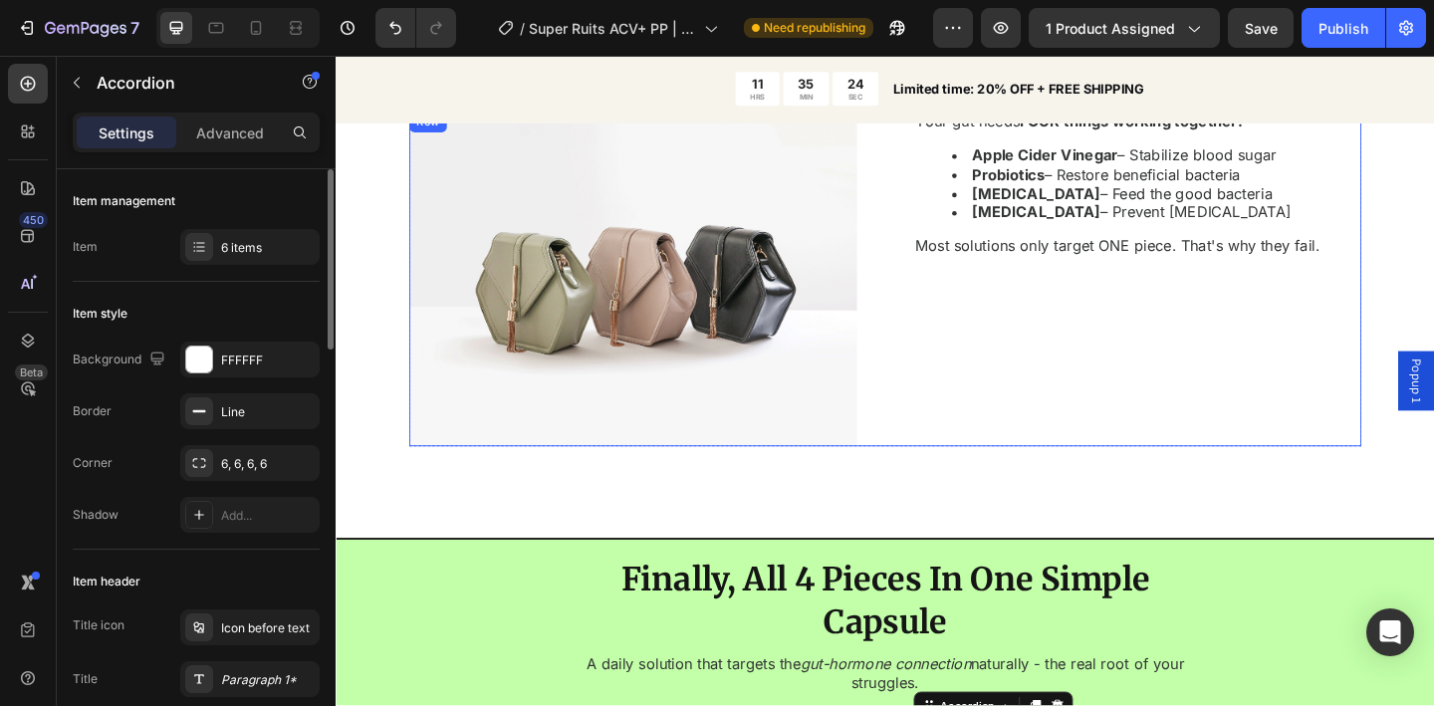
click at [917, 408] on div "Image Your gut needs FOUR things working together: Apple Cider Vinegar – Stabil…" at bounding box center [933, 299] width 1036 height 366
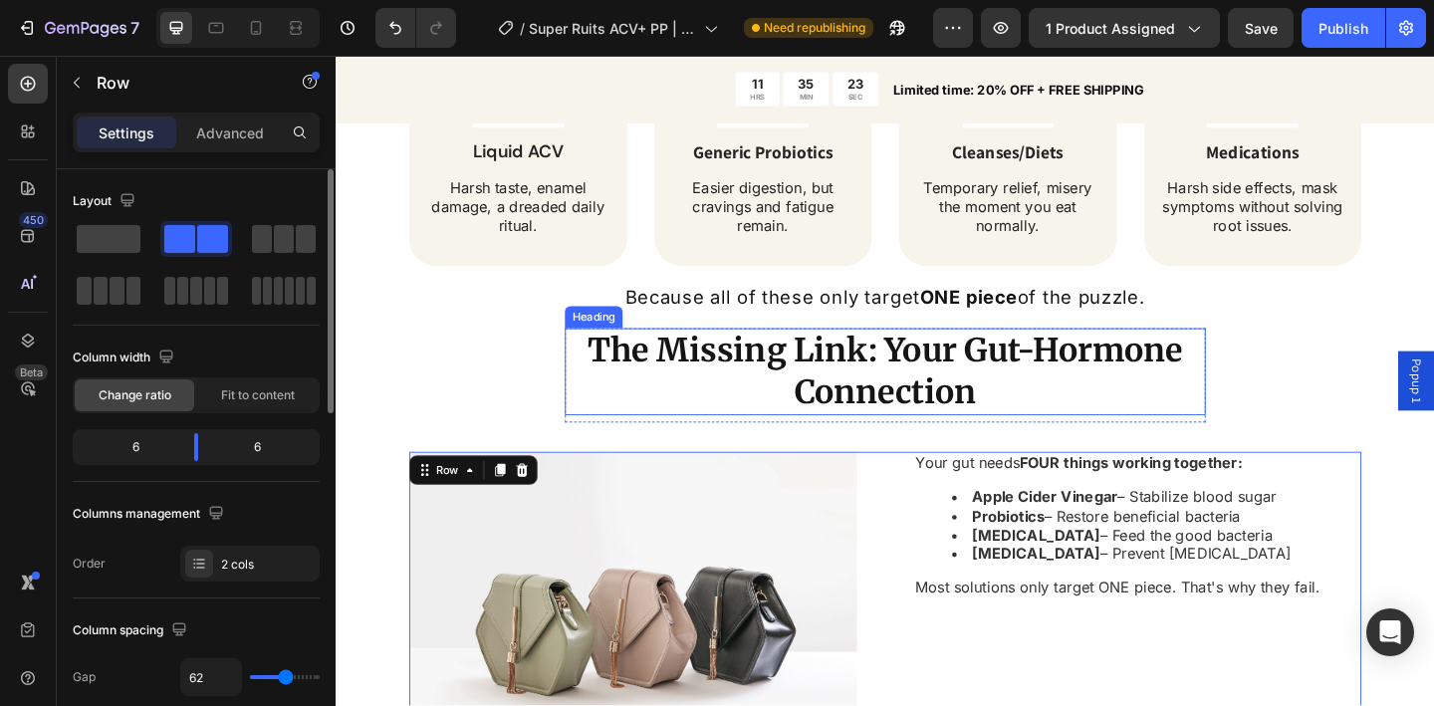
scroll to position [2666, 0]
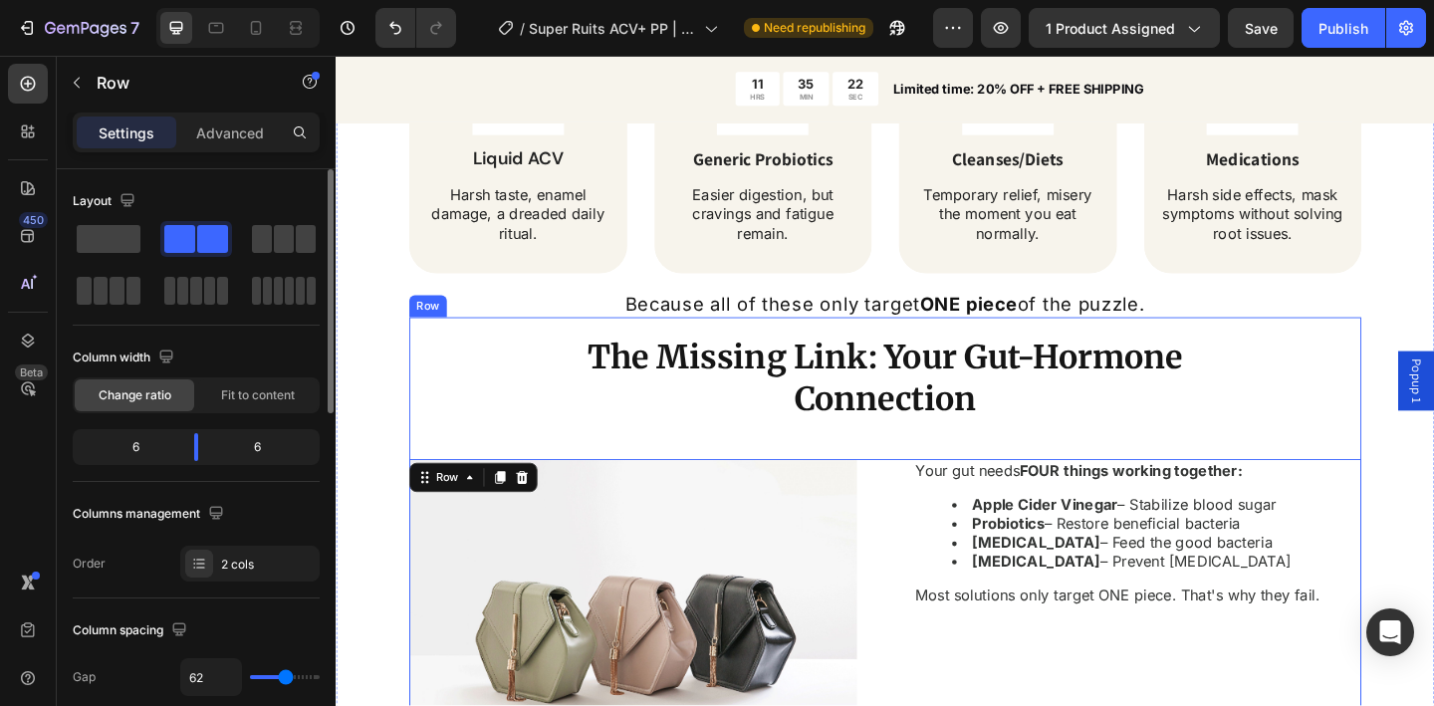
click at [543, 366] on div "The Missing Link: Your Gut-Hormone Connection Heading Row Image Your gut needs …" at bounding box center [933, 601] width 1036 height 520
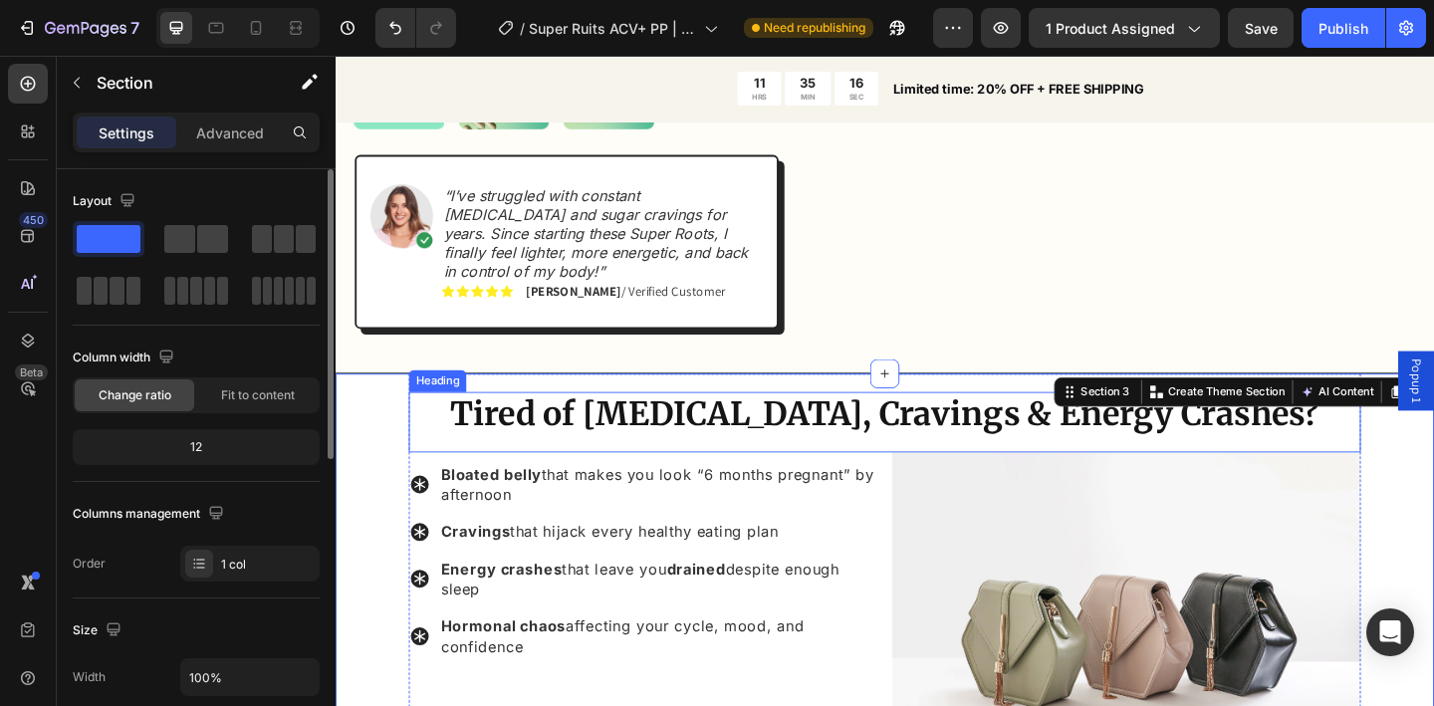
scroll to position [877, 0]
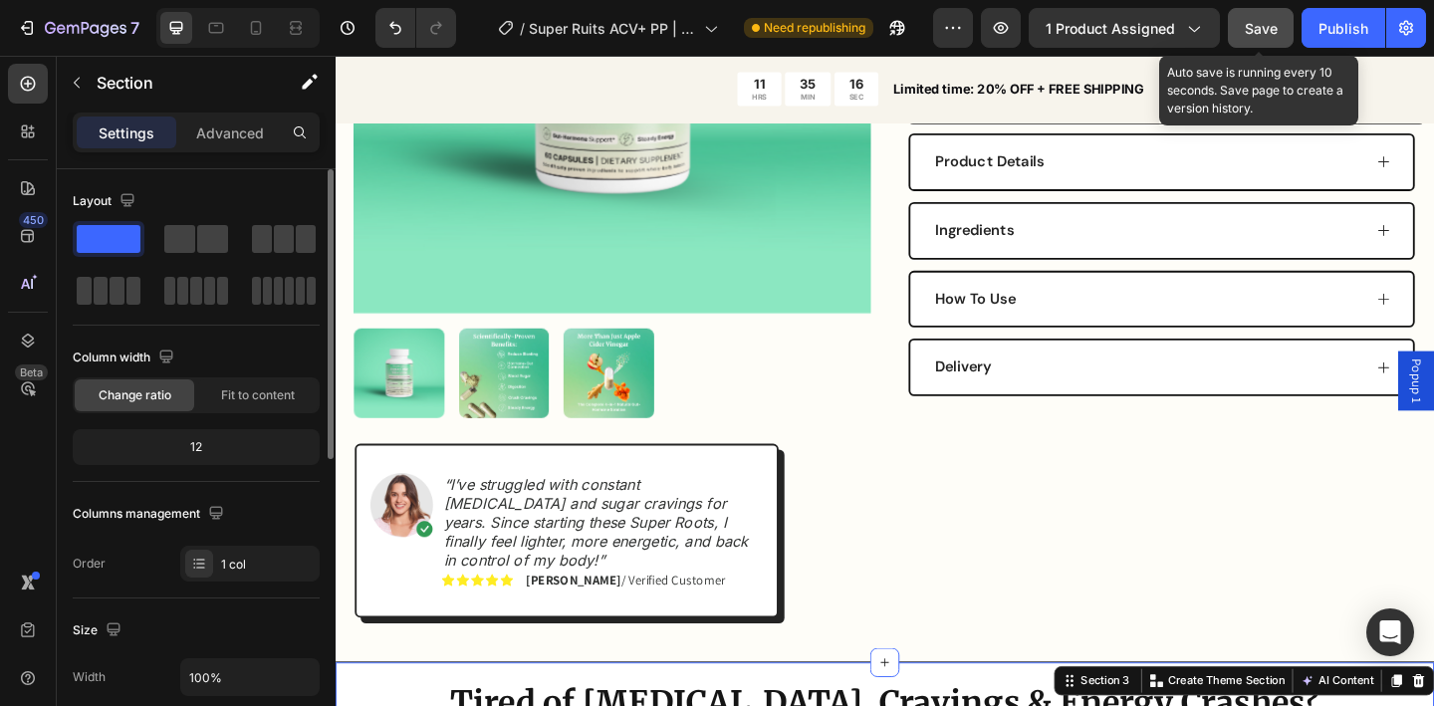
click at [1263, 39] on button "Save" at bounding box center [1261, 28] width 66 height 40
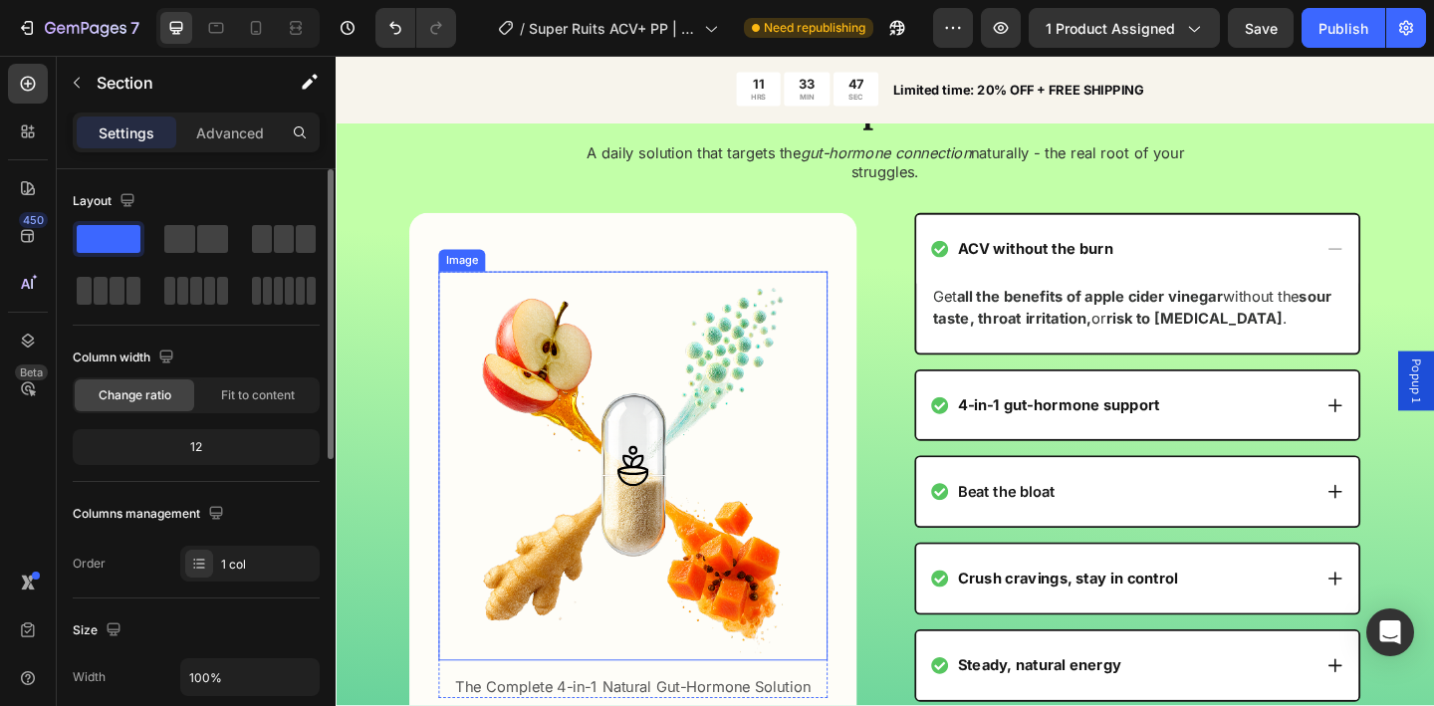
scroll to position [3625, 0]
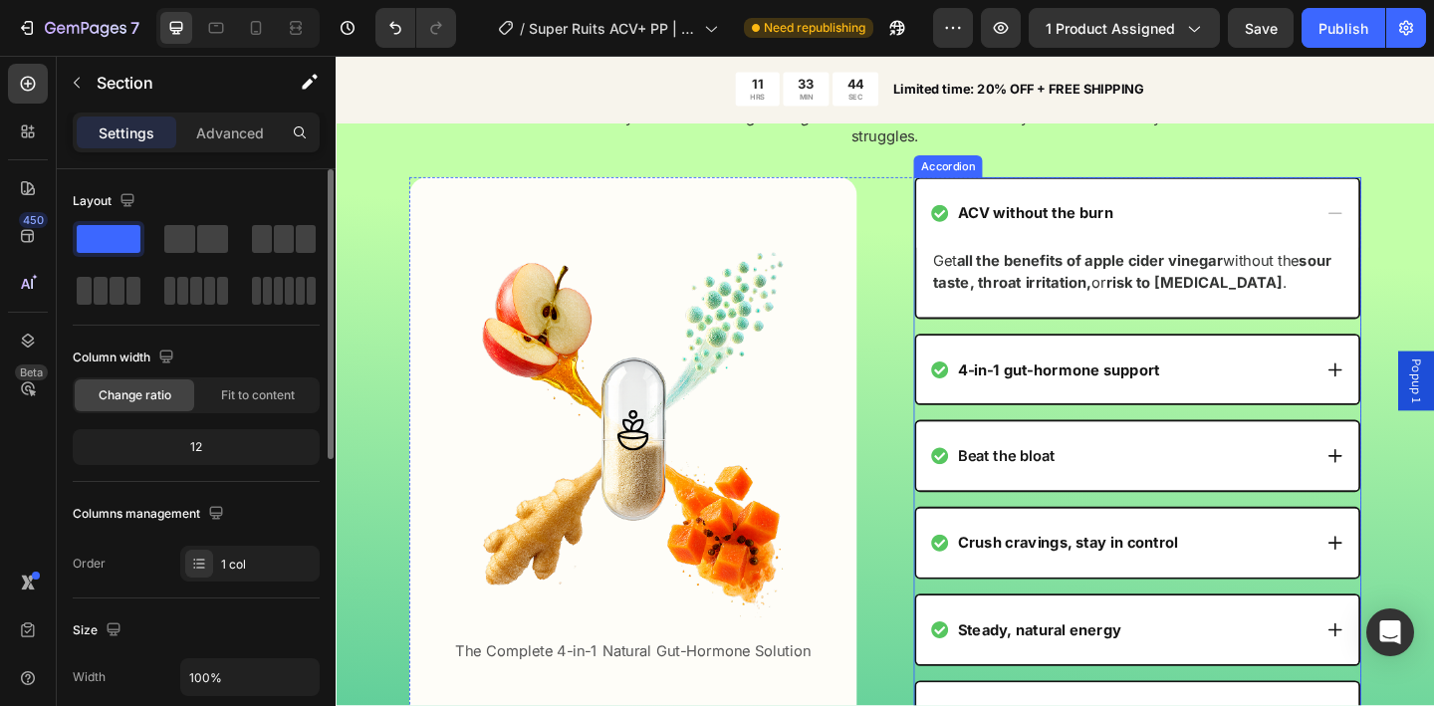
click at [1199, 244] on div "ACV without the burn" at bounding box center [1207, 227] width 481 height 75
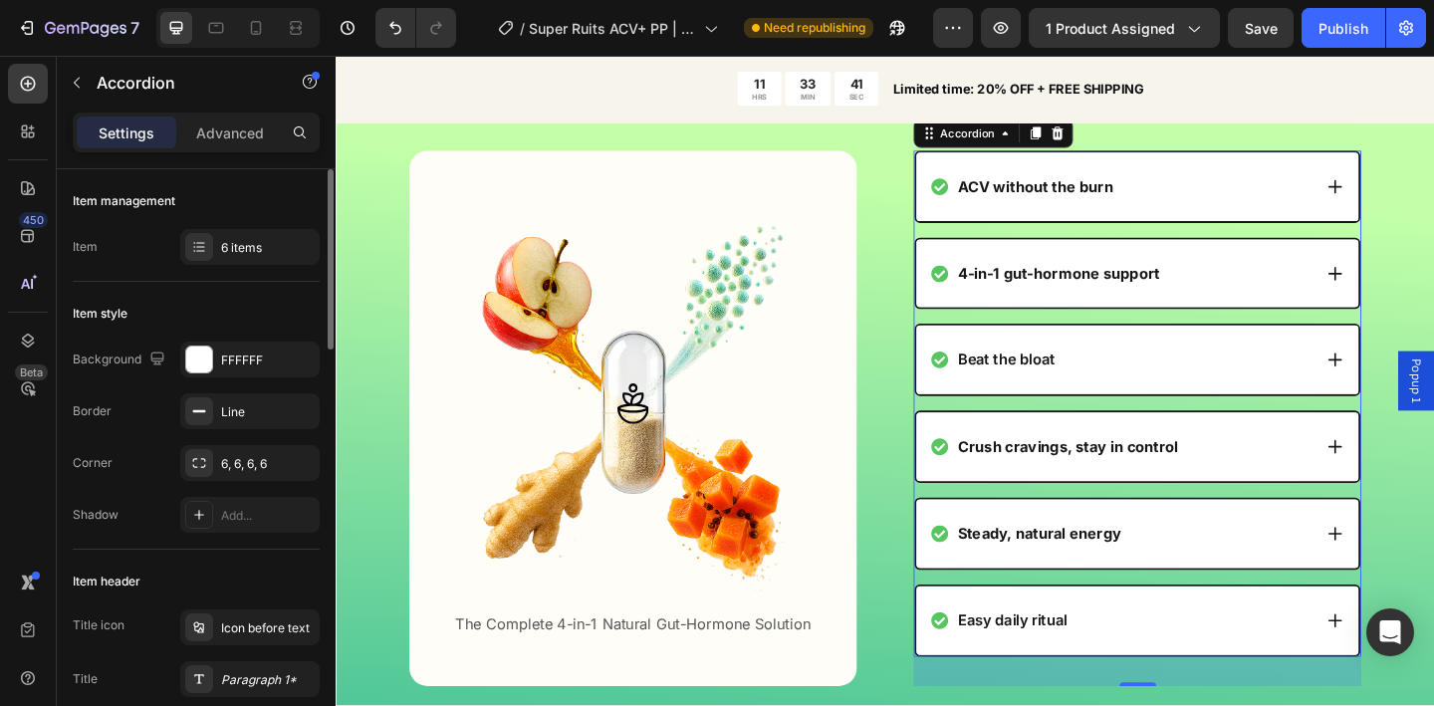
scroll to position [3687, 0]
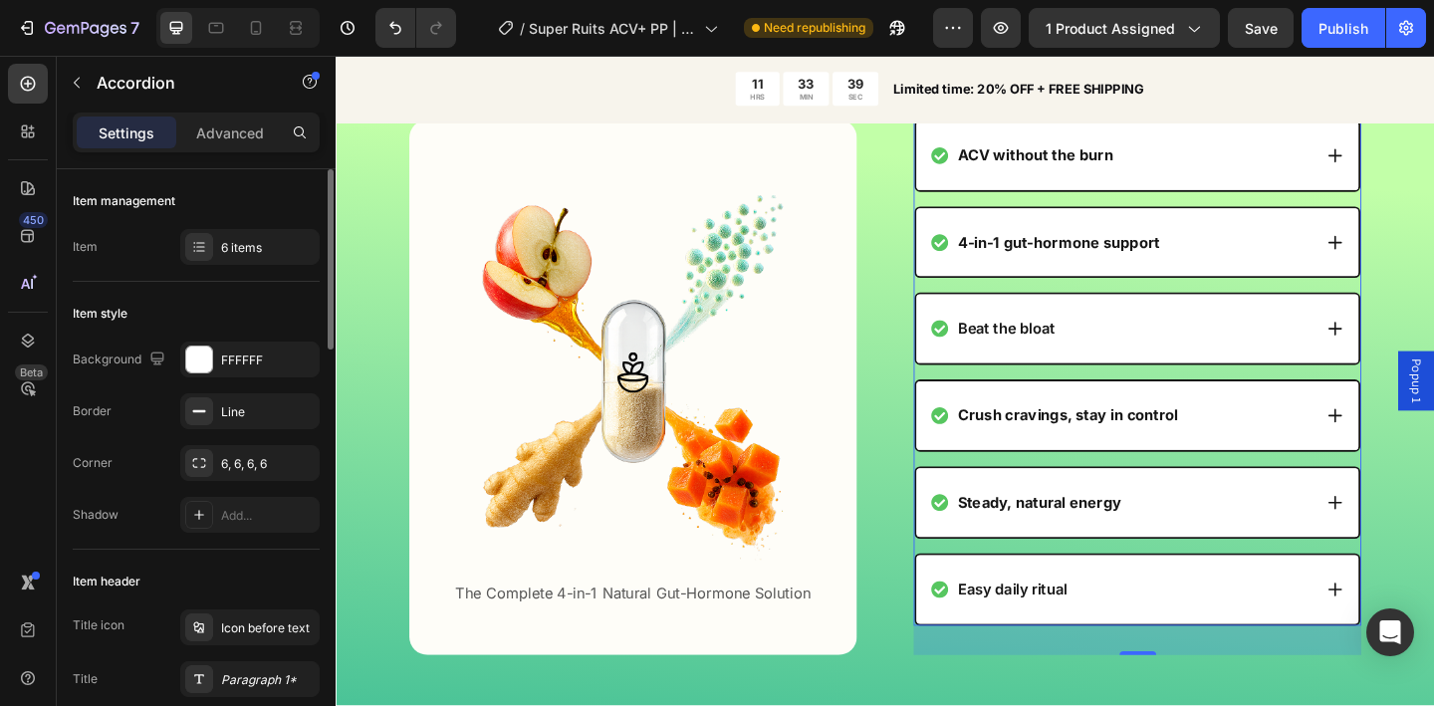
click at [1240, 176] on div "ACV without the burn" at bounding box center [1190, 164] width 414 height 27
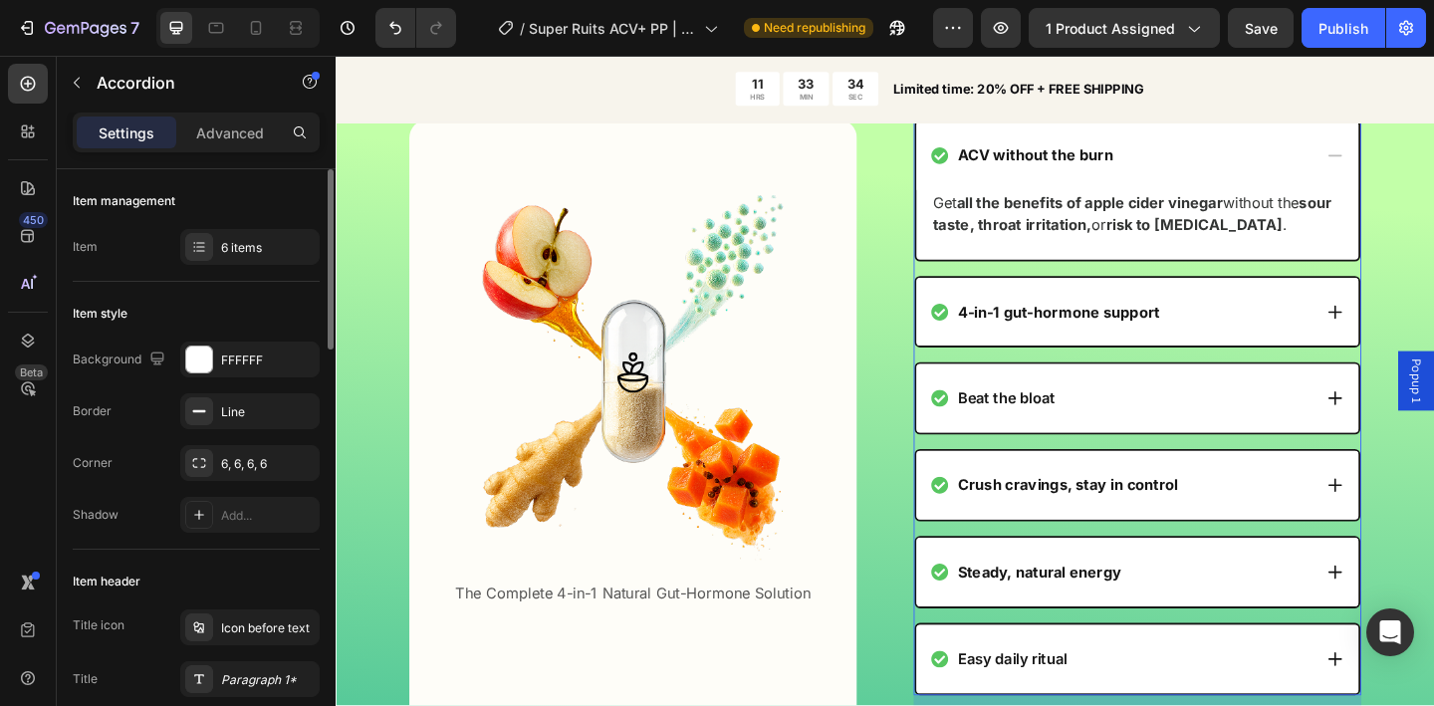
click at [1234, 171] on div "ACV without the burn" at bounding box center [1190, 164] width 414 height 27
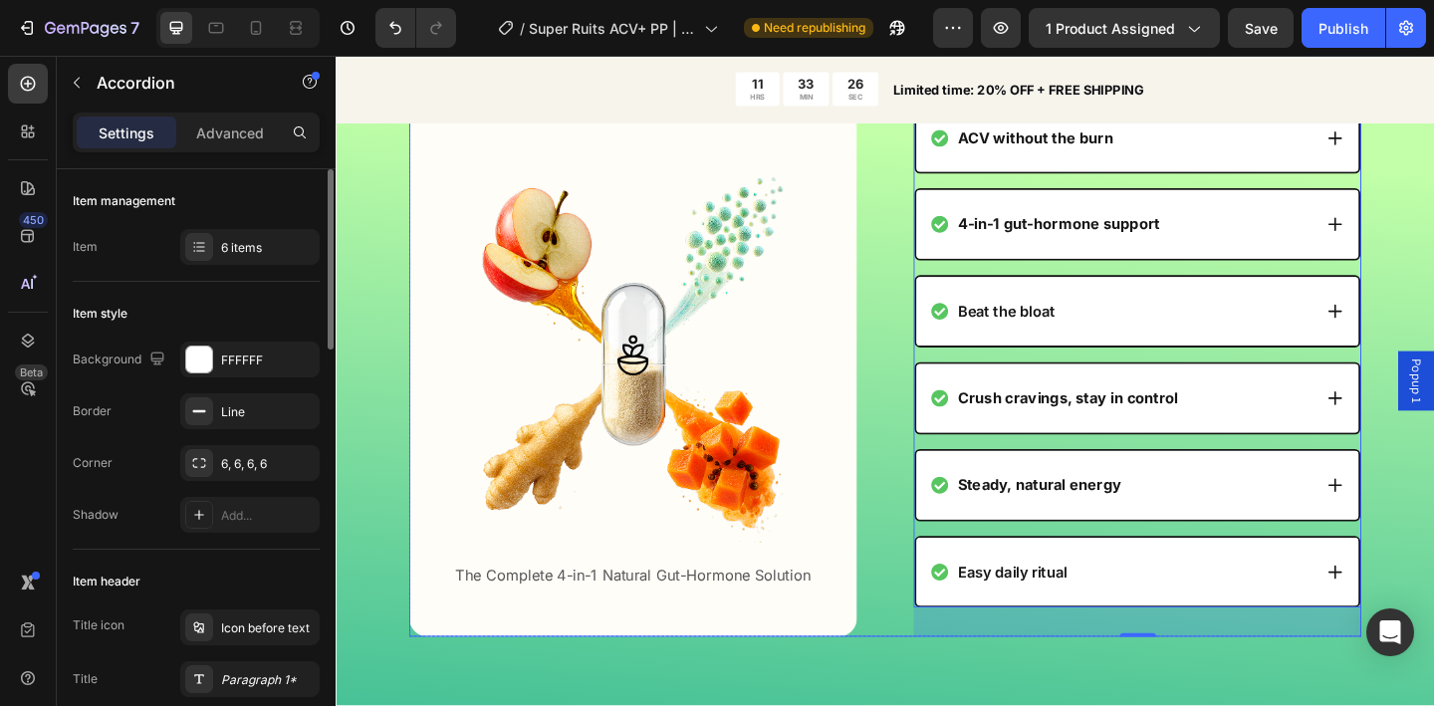
scroll to position [3389, 0]
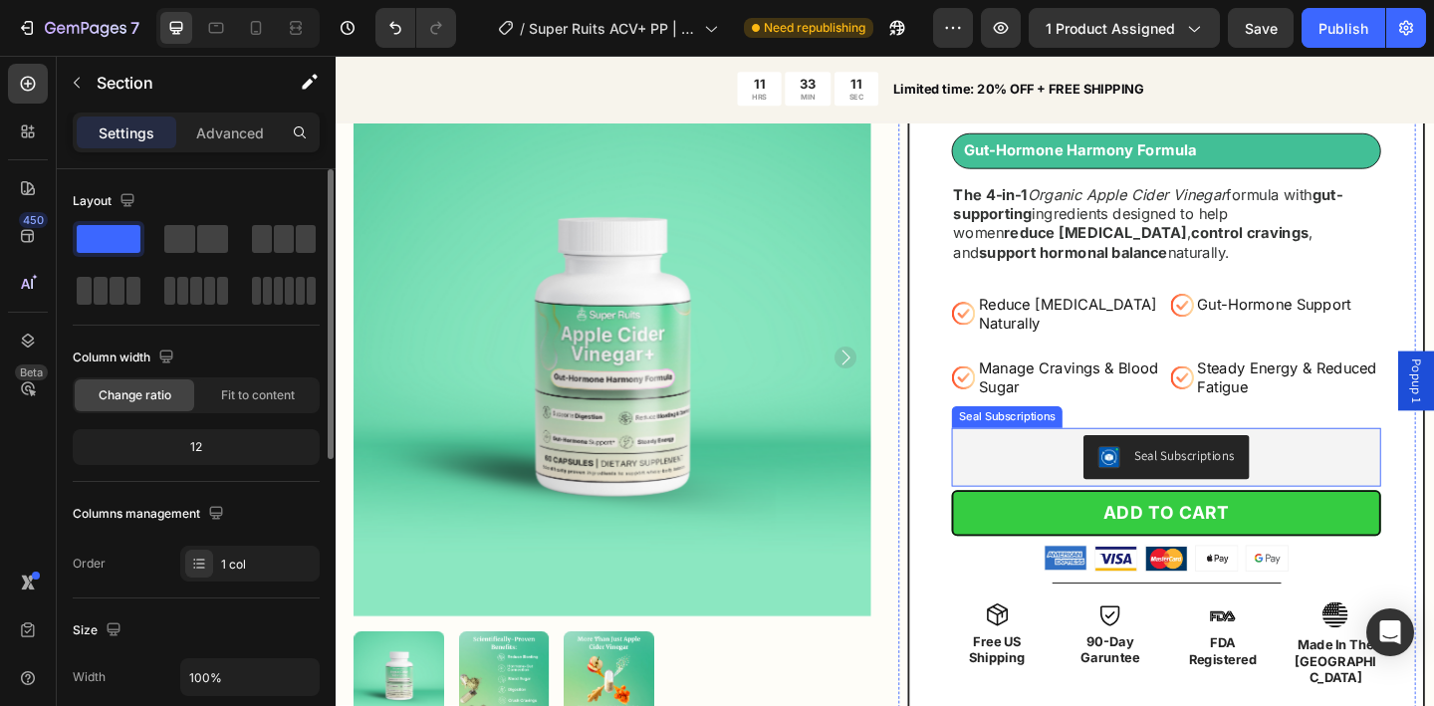
scroll to position [569, 0]
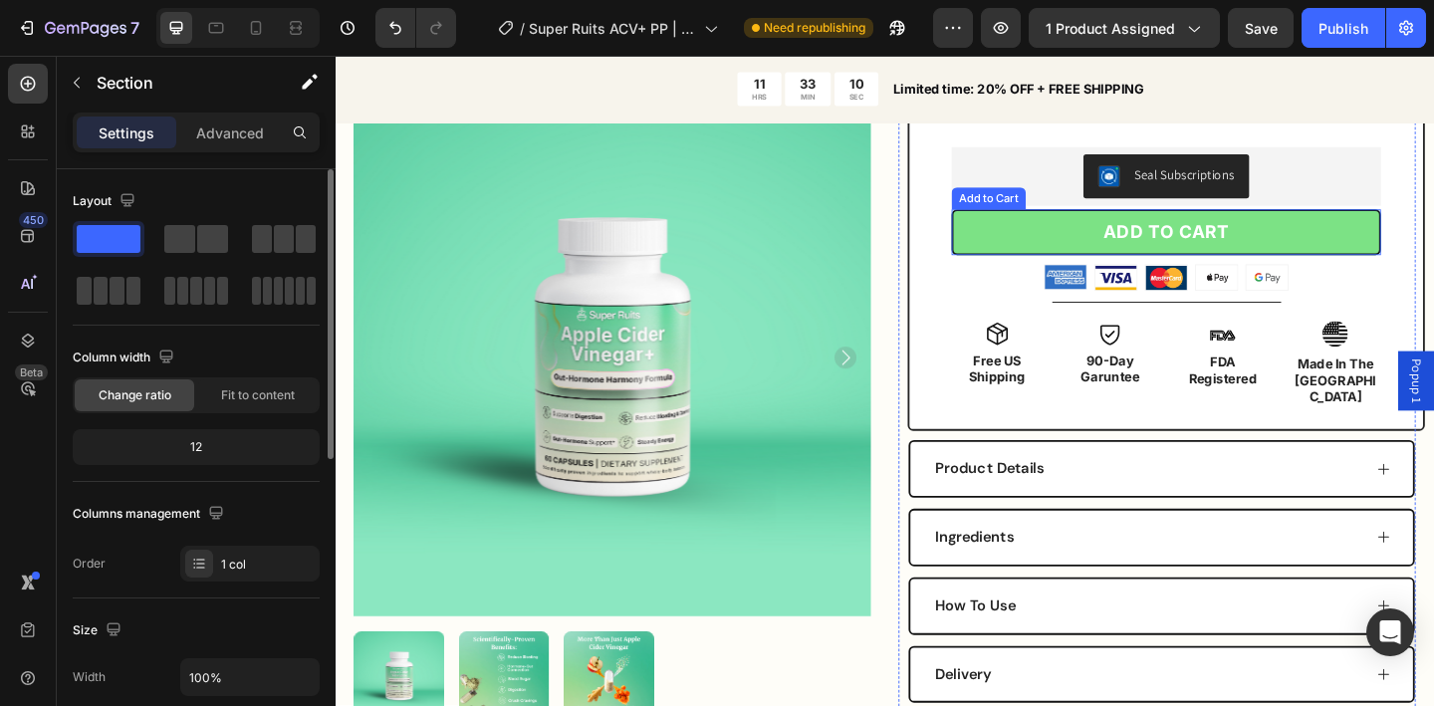
click at [1040, 244] on button "ADD TO CART" at bounding box center [1239, 248] width 467 height 51
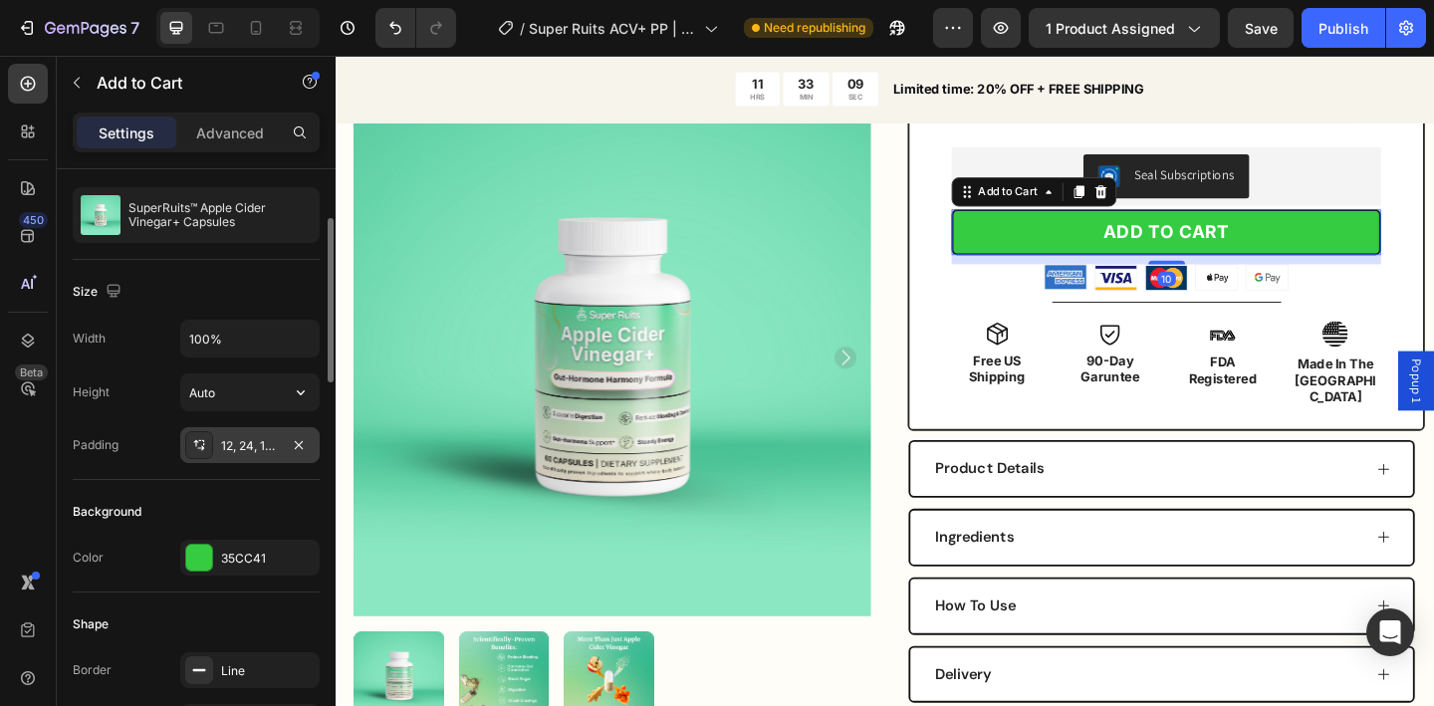
scroll to position [341, 0]
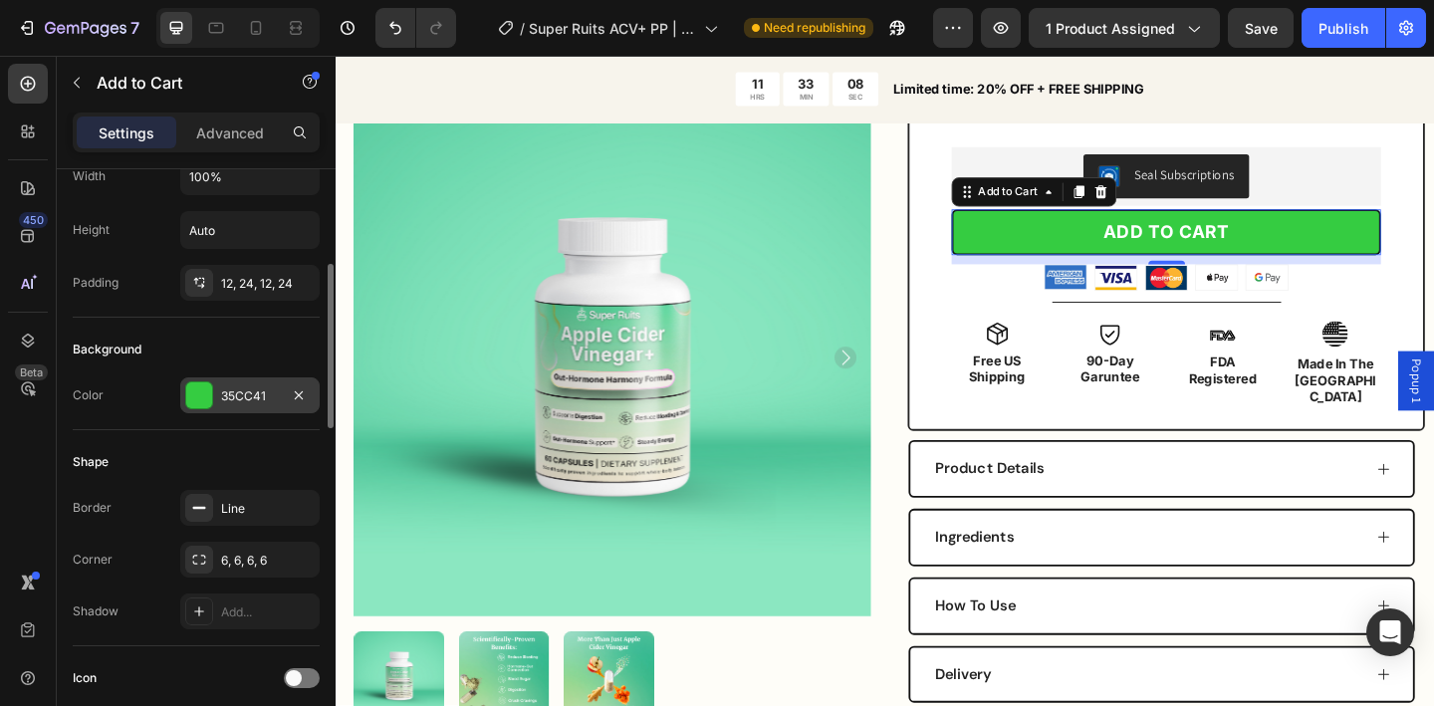
click at [232, 388] on div "35CC41" at bounding box center [250, 396] width 58 height 18
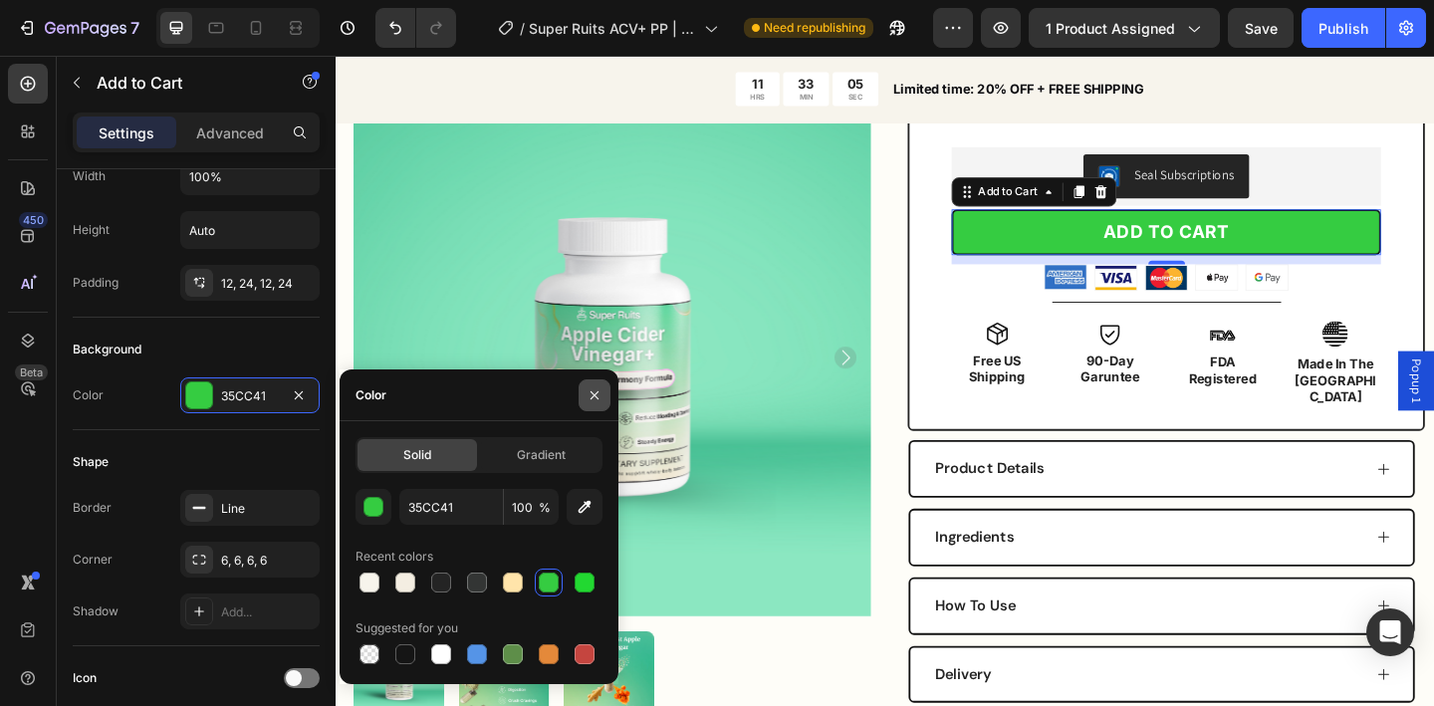
click at [590, 396] on icon "button" at bounding box center [595, 395] width 16 height 16
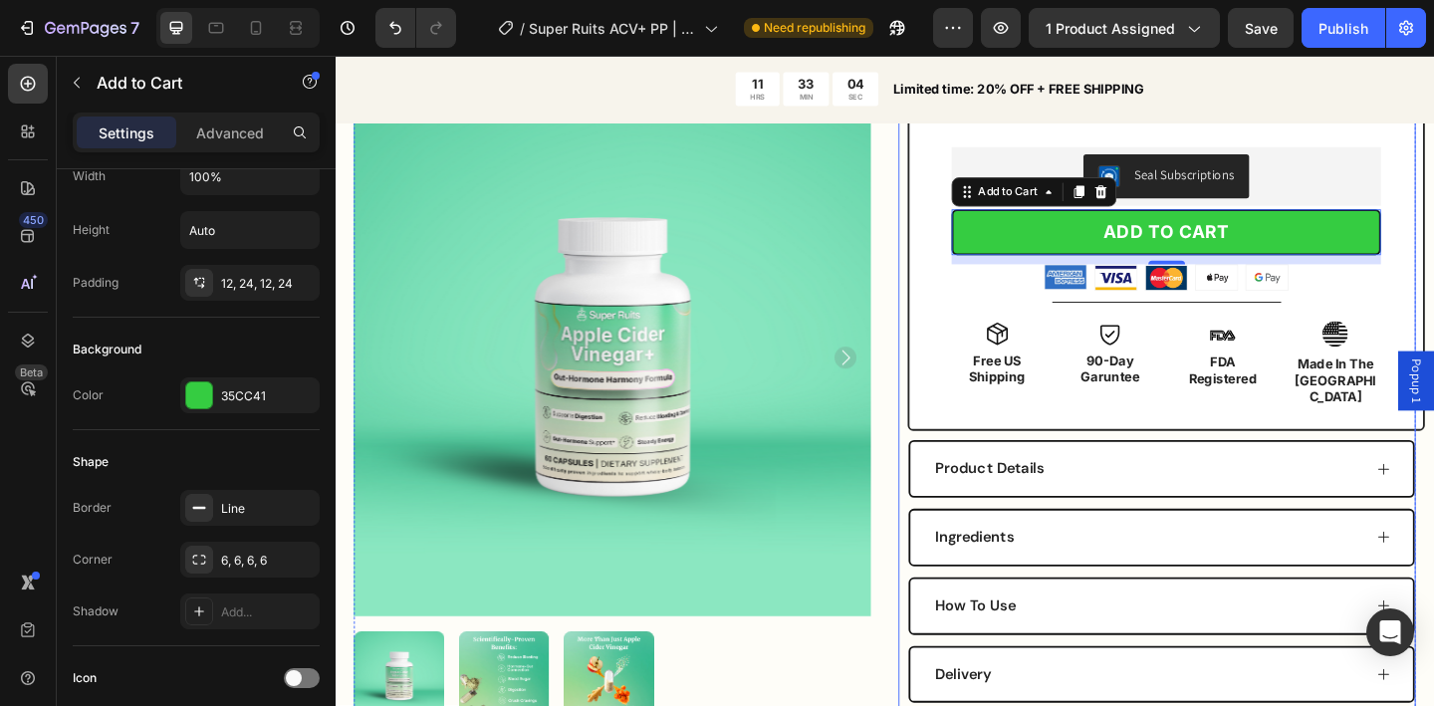
click at [948, 424] on div "SuperRuits™ Apple Cider Vinegar+ Capsules Product Title Gut-Hormone Harmony For…" at bounding box center [1229, 242] width 563 height 1085
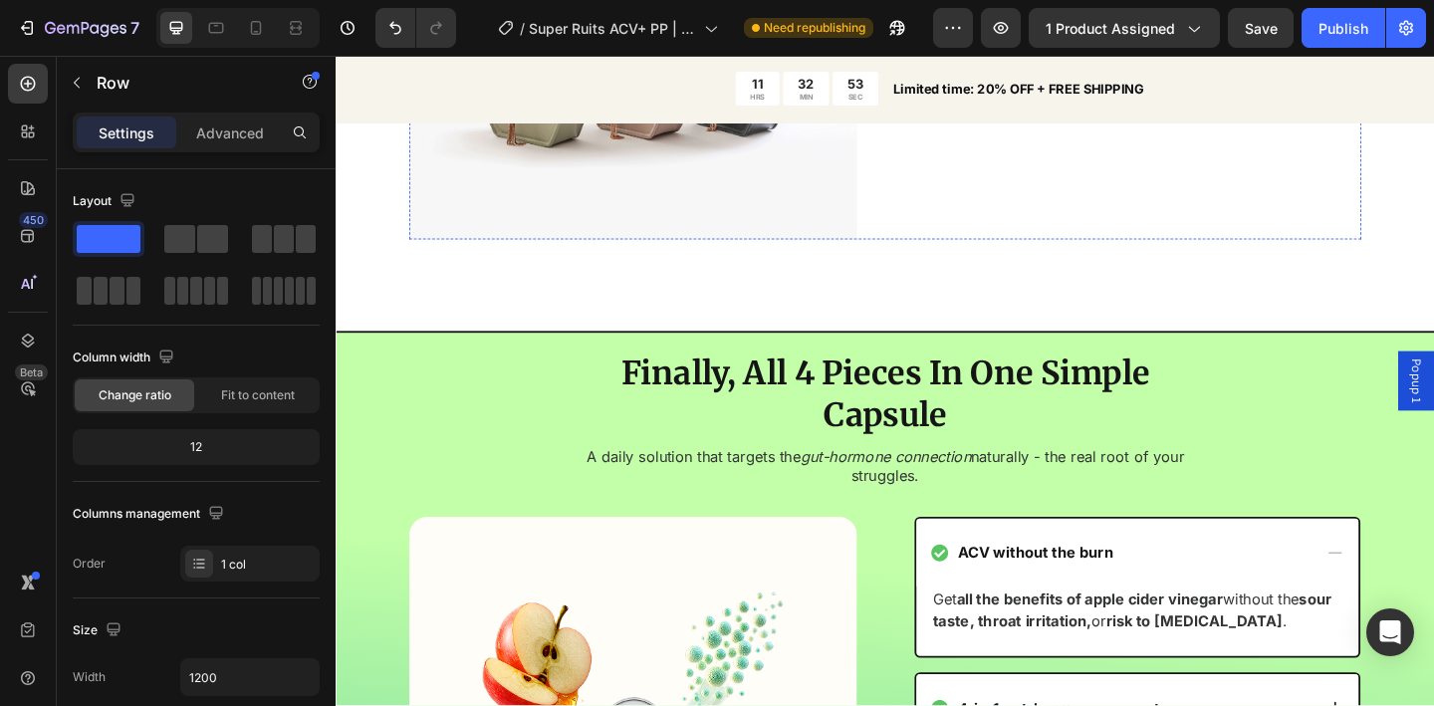
scroll to position [3275, 0]
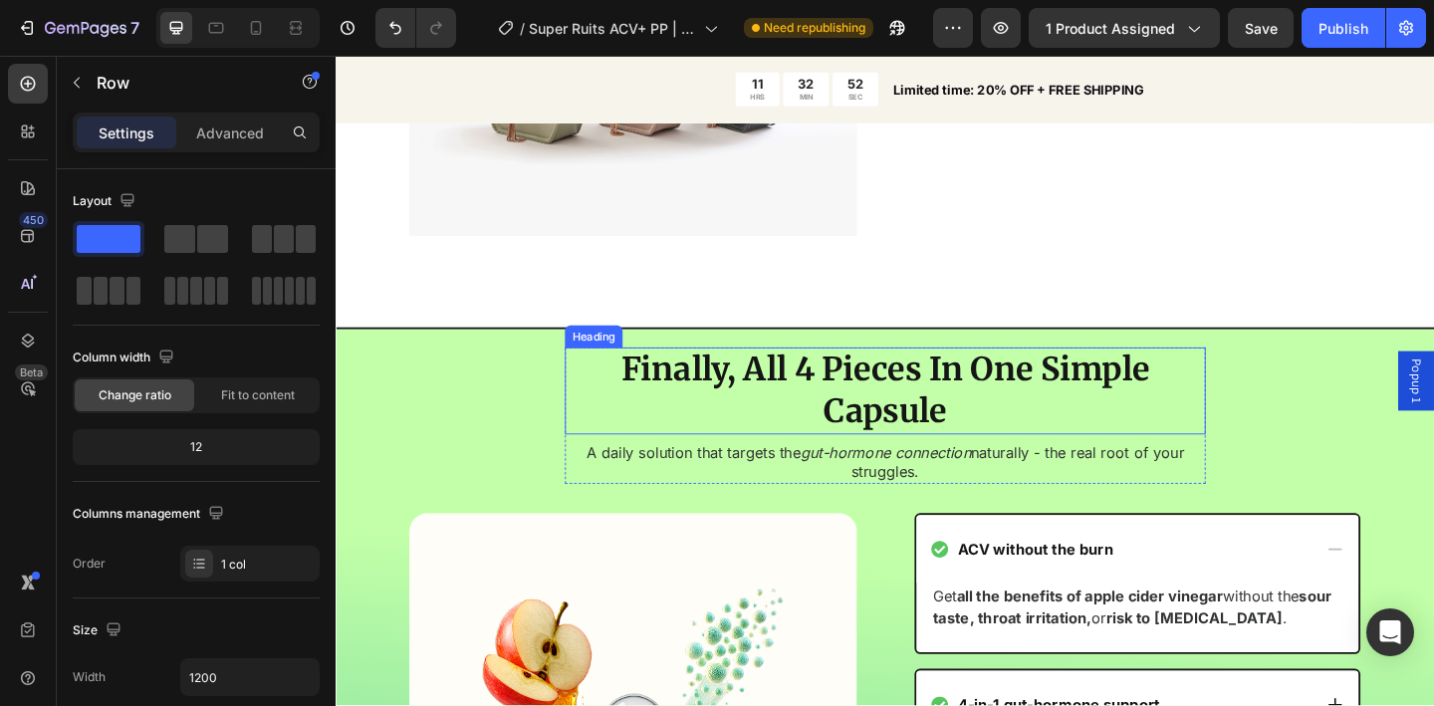
click at [661, 384] on h2 "Finally, All 4 Pieces In One Simple Capsule" at bounding box center [933, 421] width 697 height 95
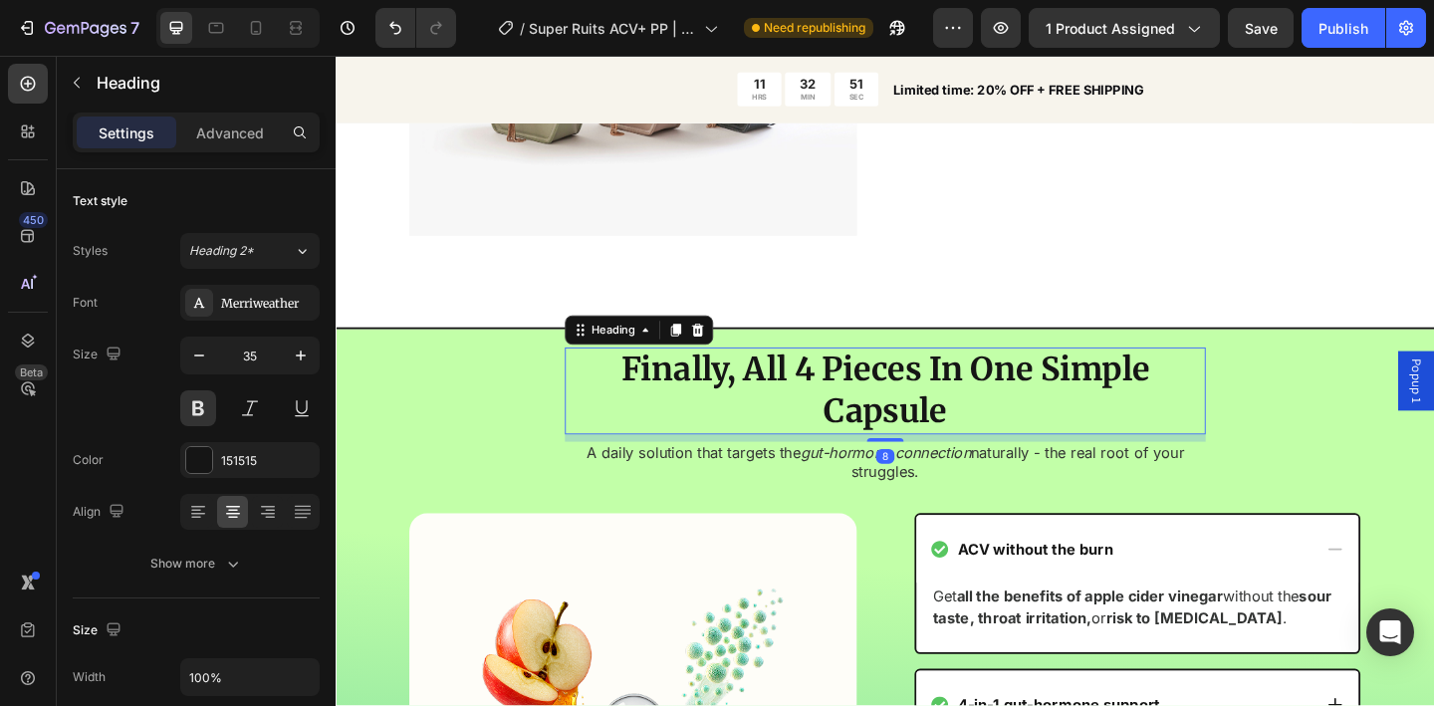
click at [660, 384] on h2 "Finally, All 4 Pieces In One Simple Capsule" at bounding box center [933, 421] width 697 height 95
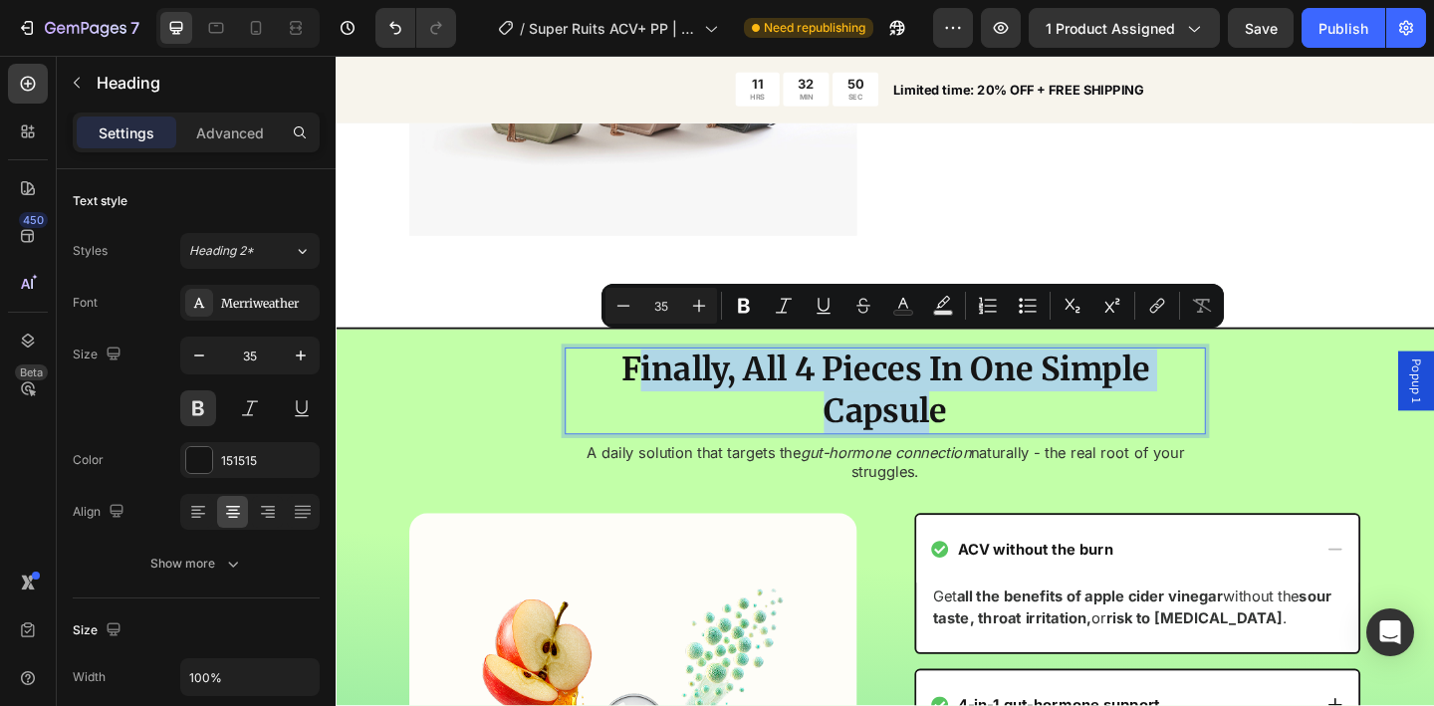
drag, startPoint x: 661, startPoint y: 388, endPoint x: 972, endPoint y: 435, distance: 314.3
click at [972, 435] on p "Finally, All 4 Pieces In One Simple Capsule" at bounding box center [933, 421] width 693 height 91
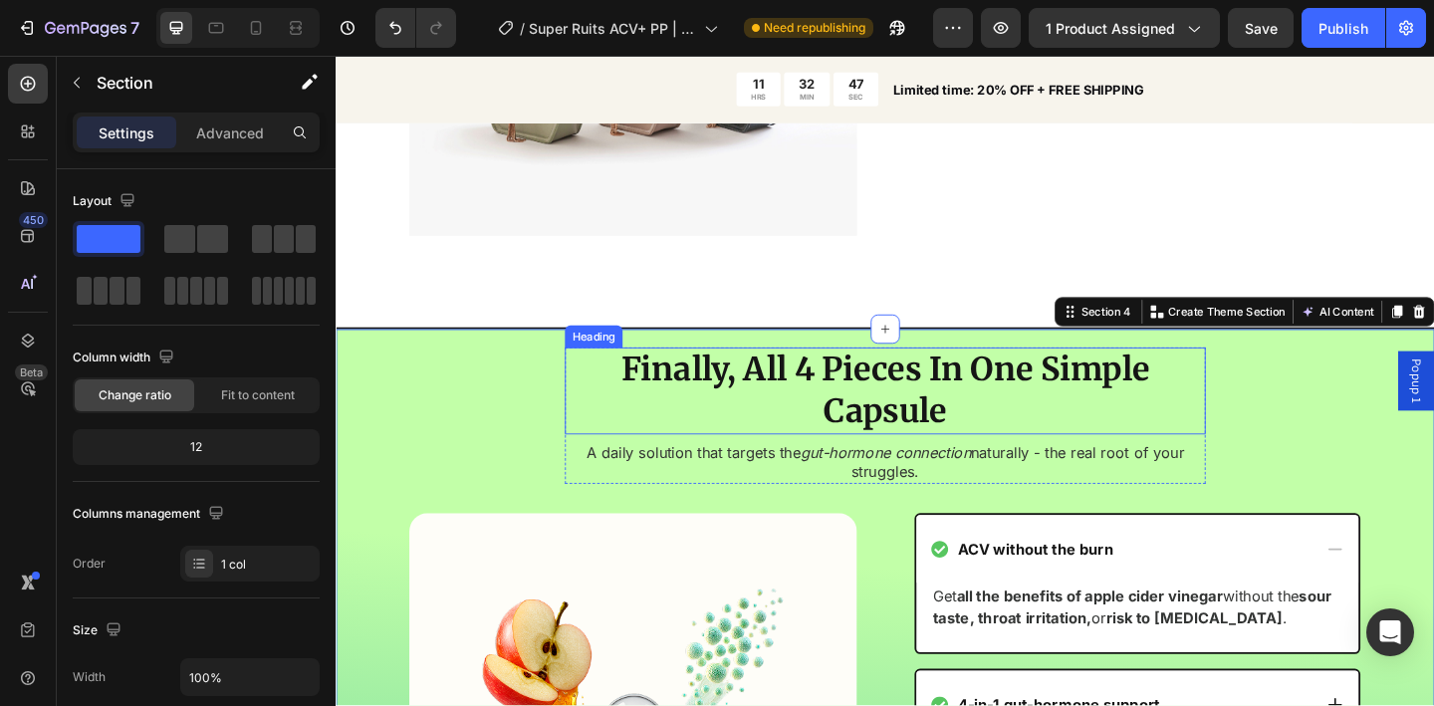
click at [655, 381] on p "Finally, All 4 Pieces In One Simple Capsule" at bounding box center [933, 421] width 693 height 91
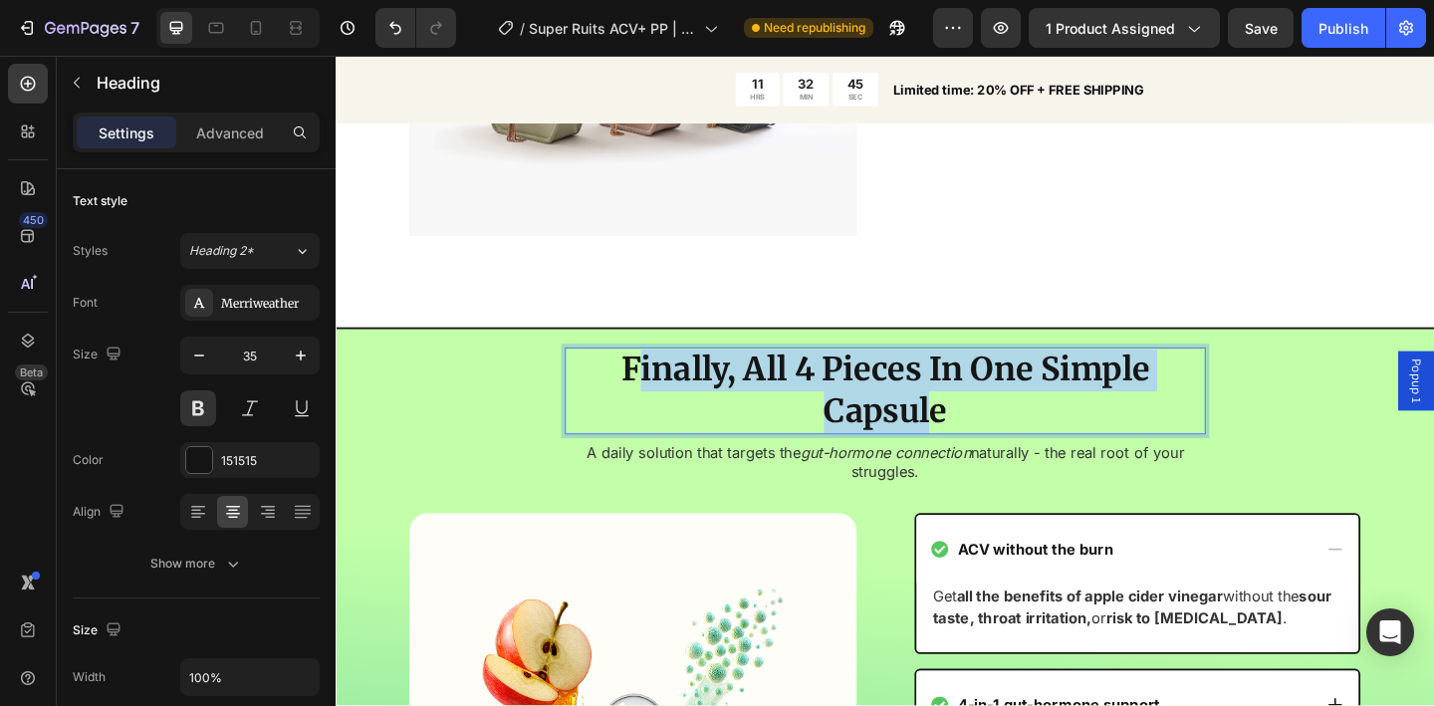
drag, startPoint x: 659, startPoint y: 385, endPoint x: 977, endPoint y: 437, distance: 321.9
click at [977, 437] on p "Finally, All 4 Pieces In One Simple Capsule" at bounding box center [933, 421] width 693 height 91
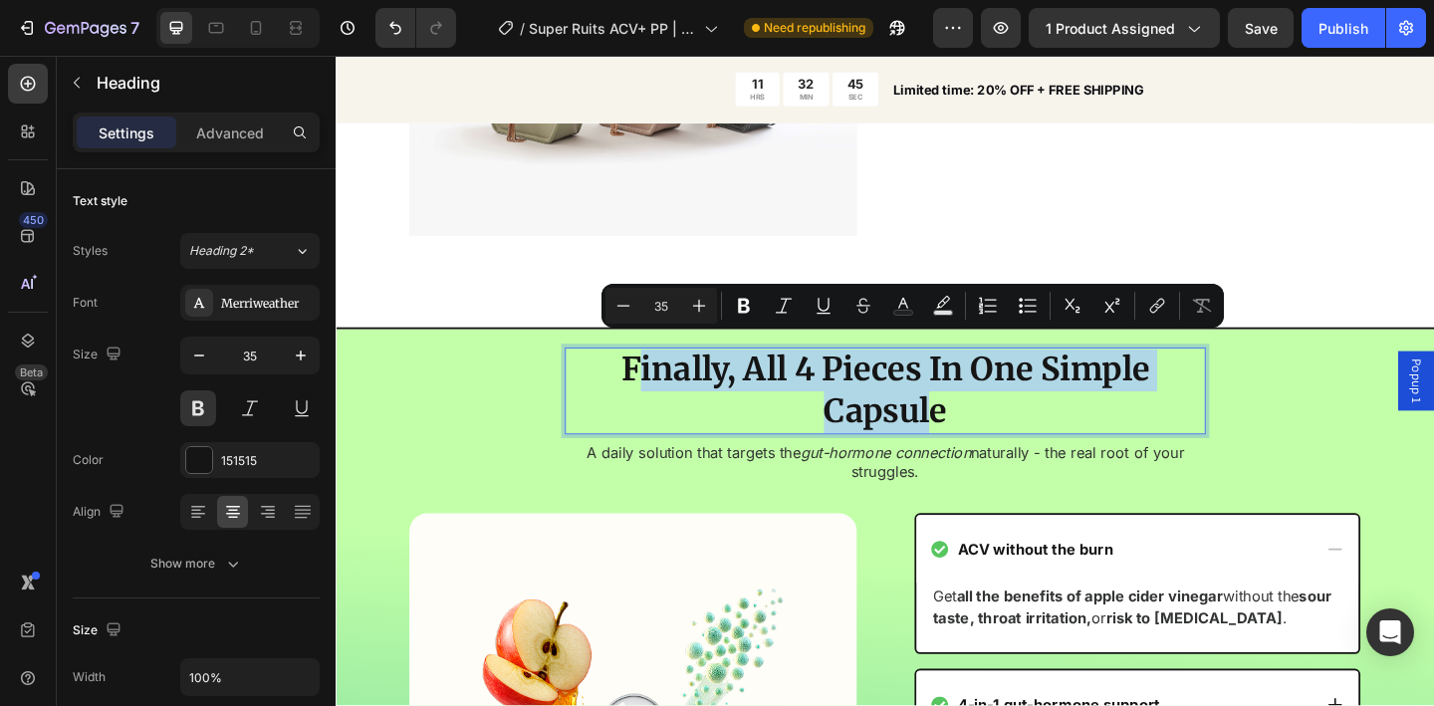
click at [977, 437] on p "Finally, All 4 Pieces In One Simple Capsule" at bounding box center [933, 421] width 693 height 91
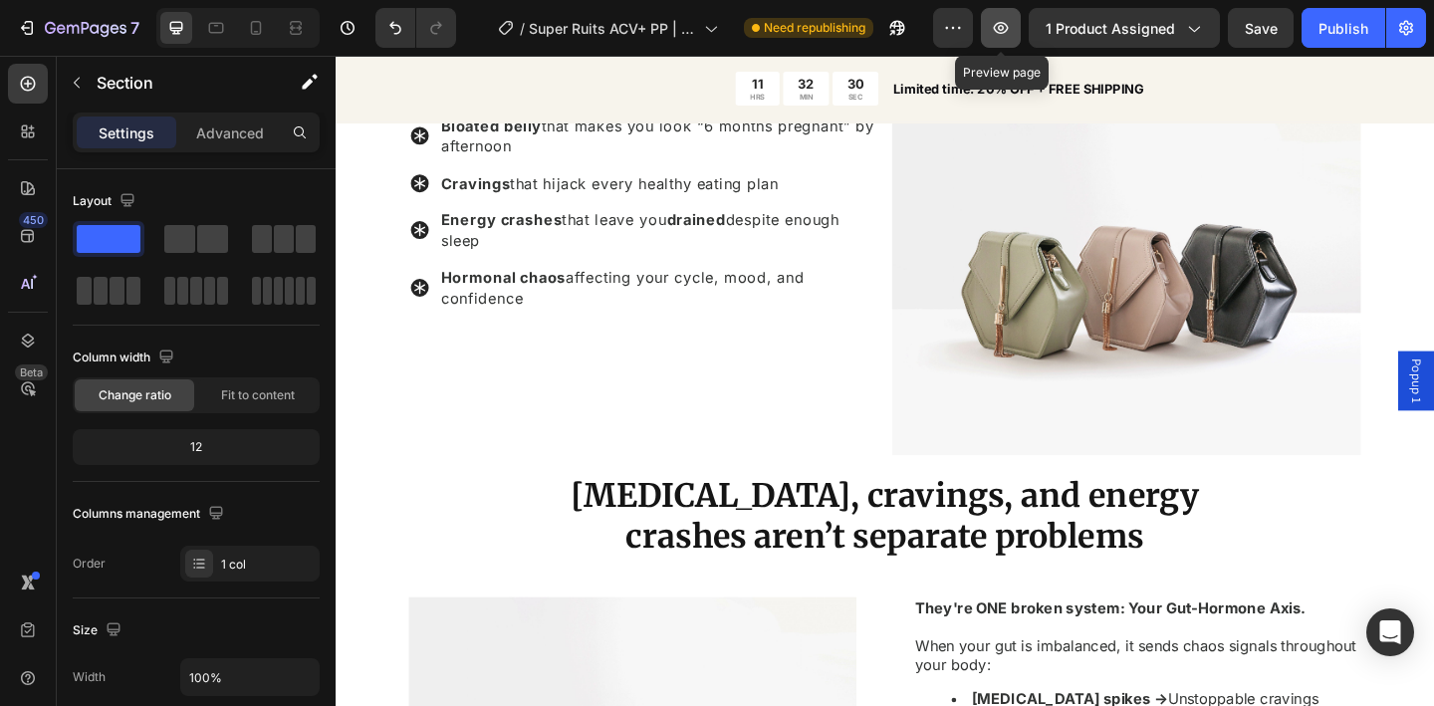
scroll to position [1213, 0]
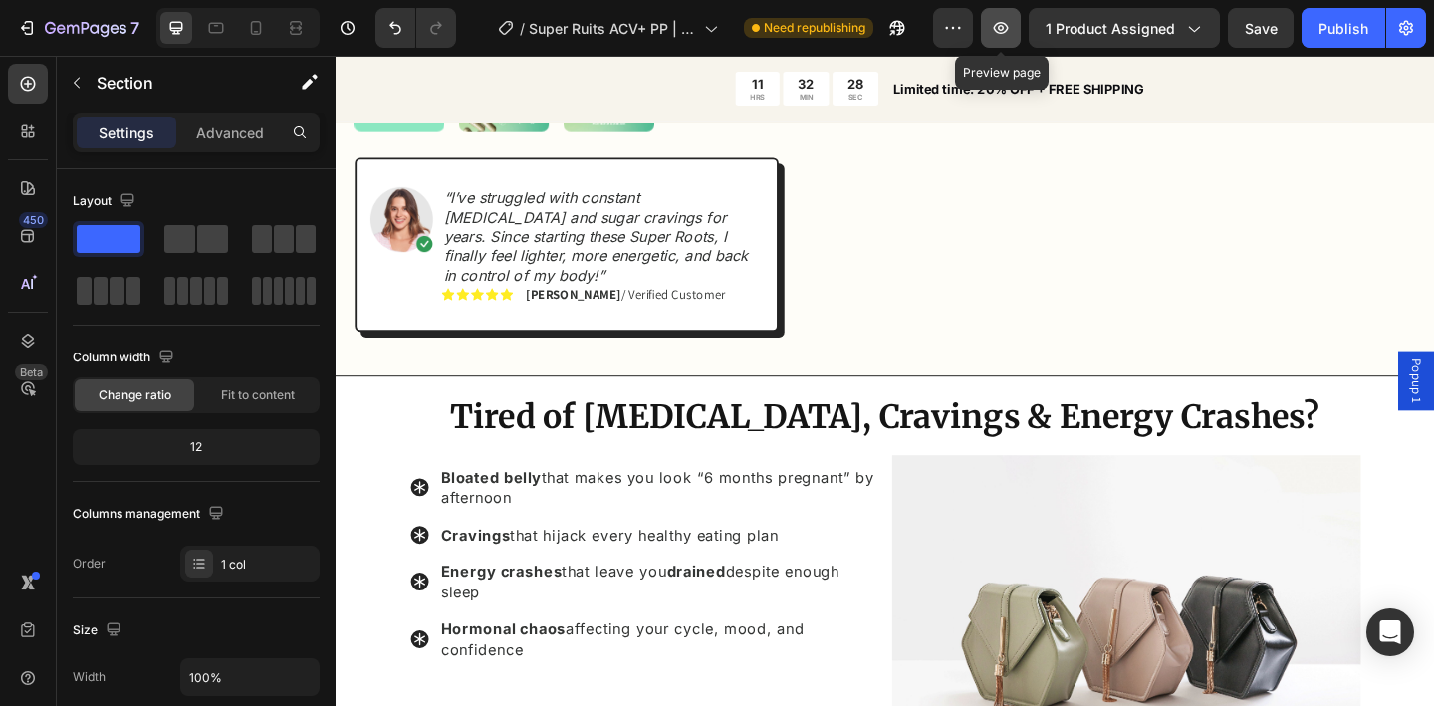
click at [1003, 32] on icon "button" at bounding box center [1001, 28] width 20 height 20
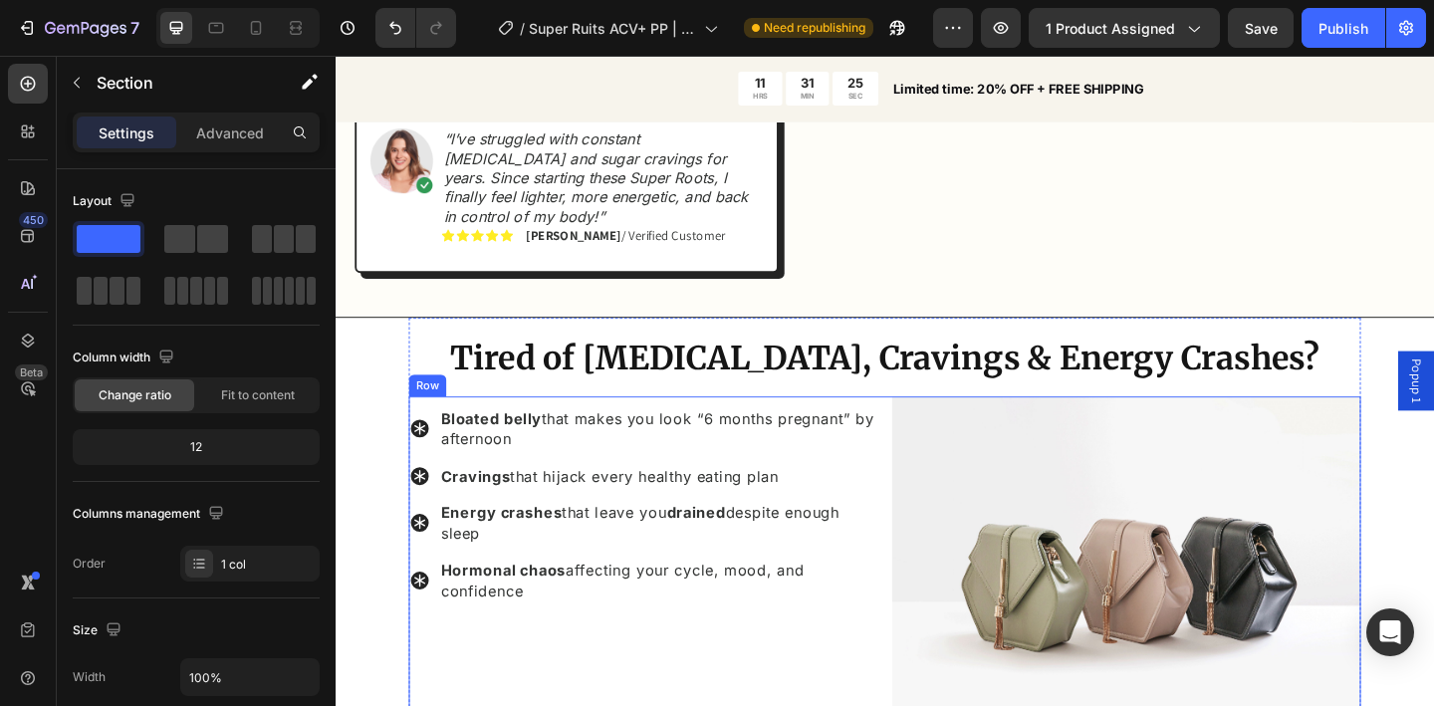
scroll to position [1393, 0]
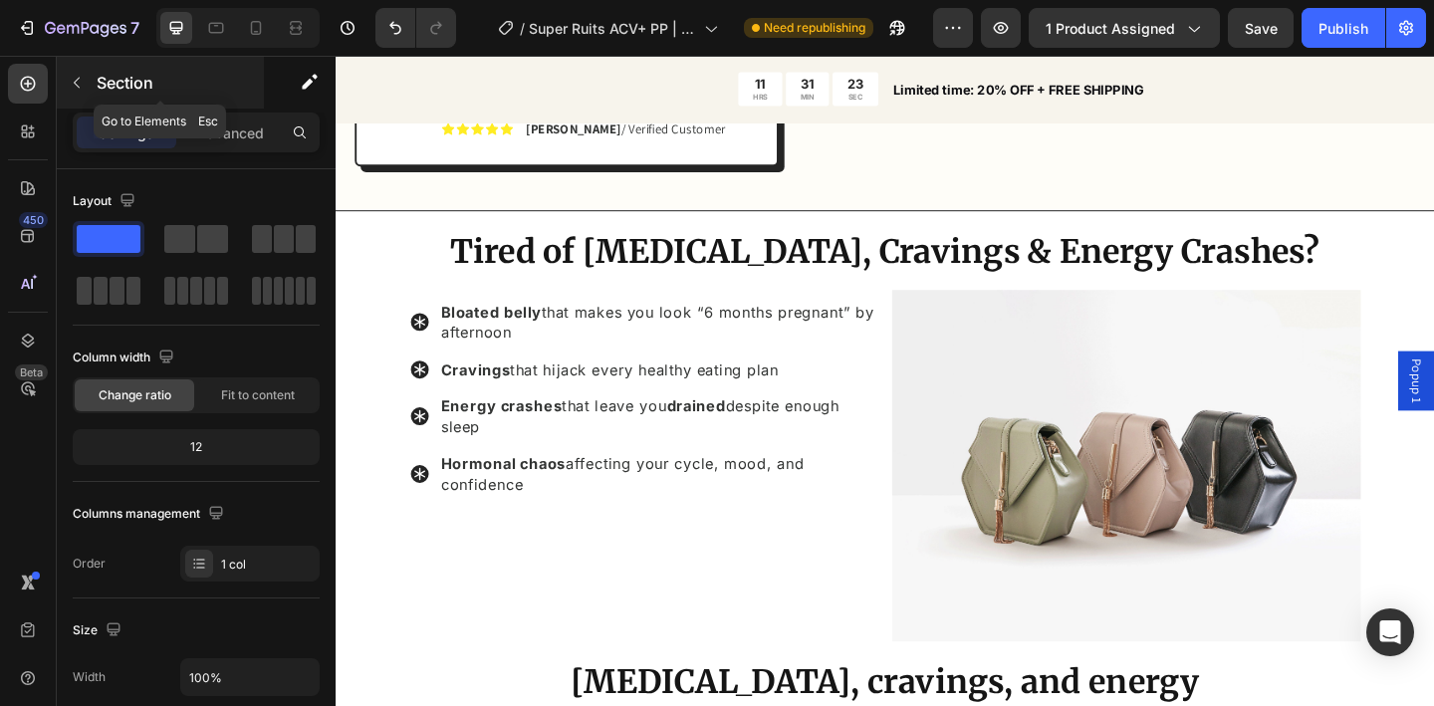
click at [82, 95] on button "button" at bounding box center [77, 83] width 32 height 32
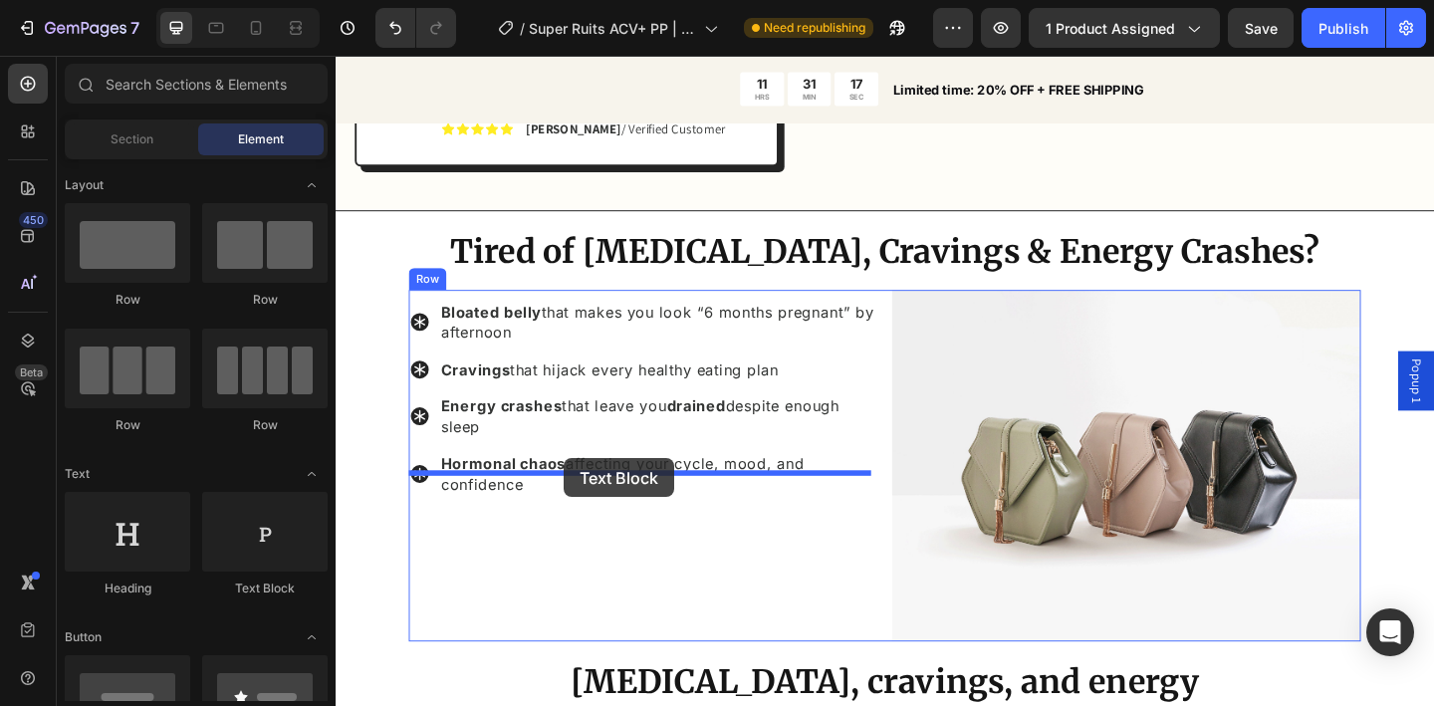
drag, startPoint x: 587, startPoint y: 260, endPoint x: 584, endPoint y: 494, distance: 234.1
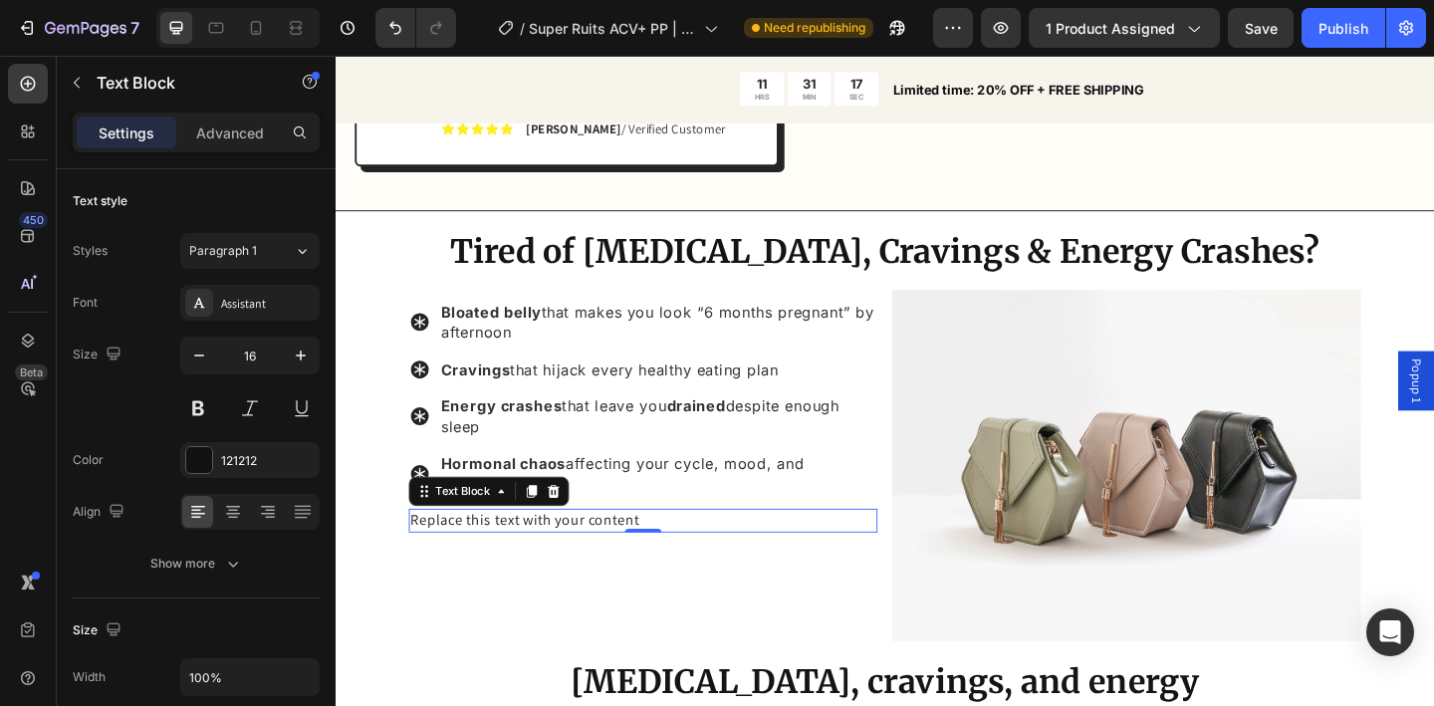
click at [651, 549] on div "Replace this text with your content" at bounding box center [670, 562] width 510 height 26
click at [651, 551] on p "Replace this text with your content" at bounding box center [670, 562] width 506 height 22
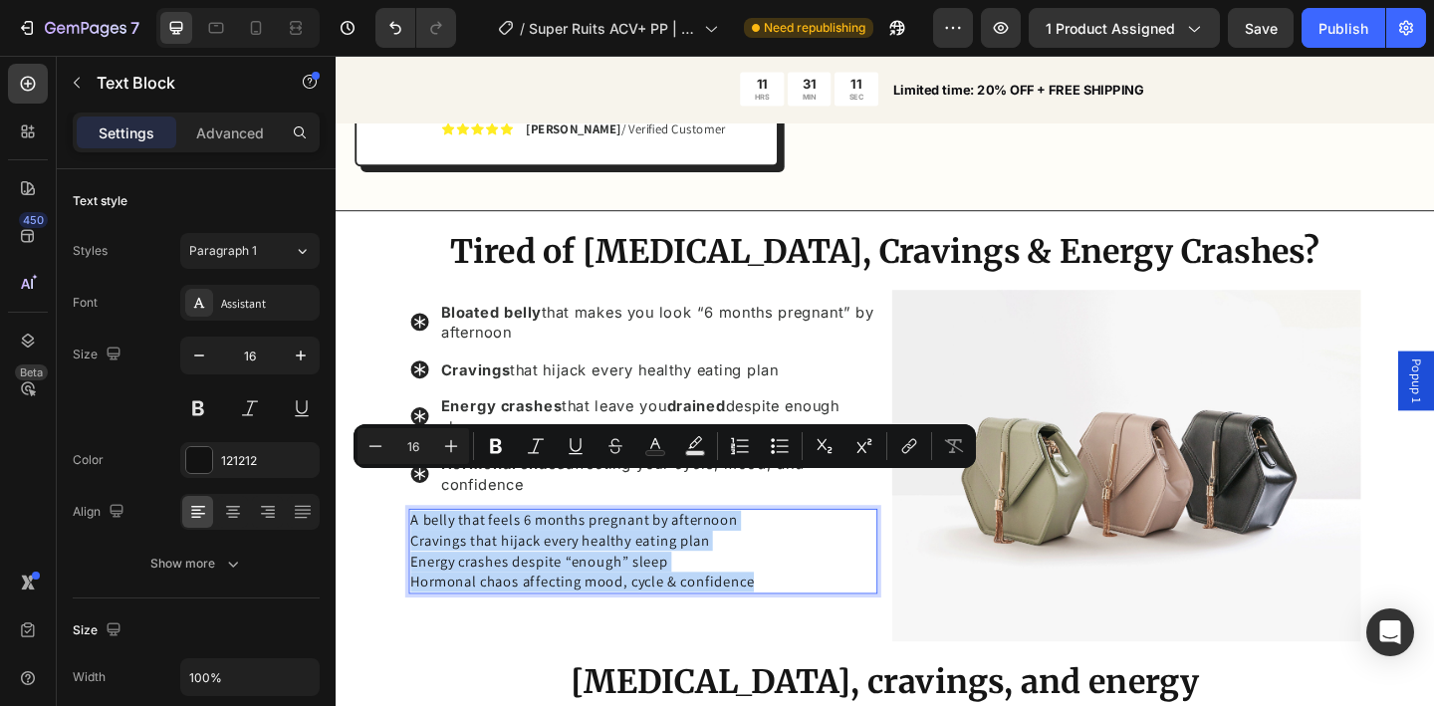
drag, startPoint x: 803, startPoint y: 596, endPoint x: 421, endPoint y: 527, distance: 387.6
click at [421, 549] on div "A belly that feels 6 months pregnant by afternoon Cravings that hijack every he…" at bounding box center [670, 596] width 510 height 94
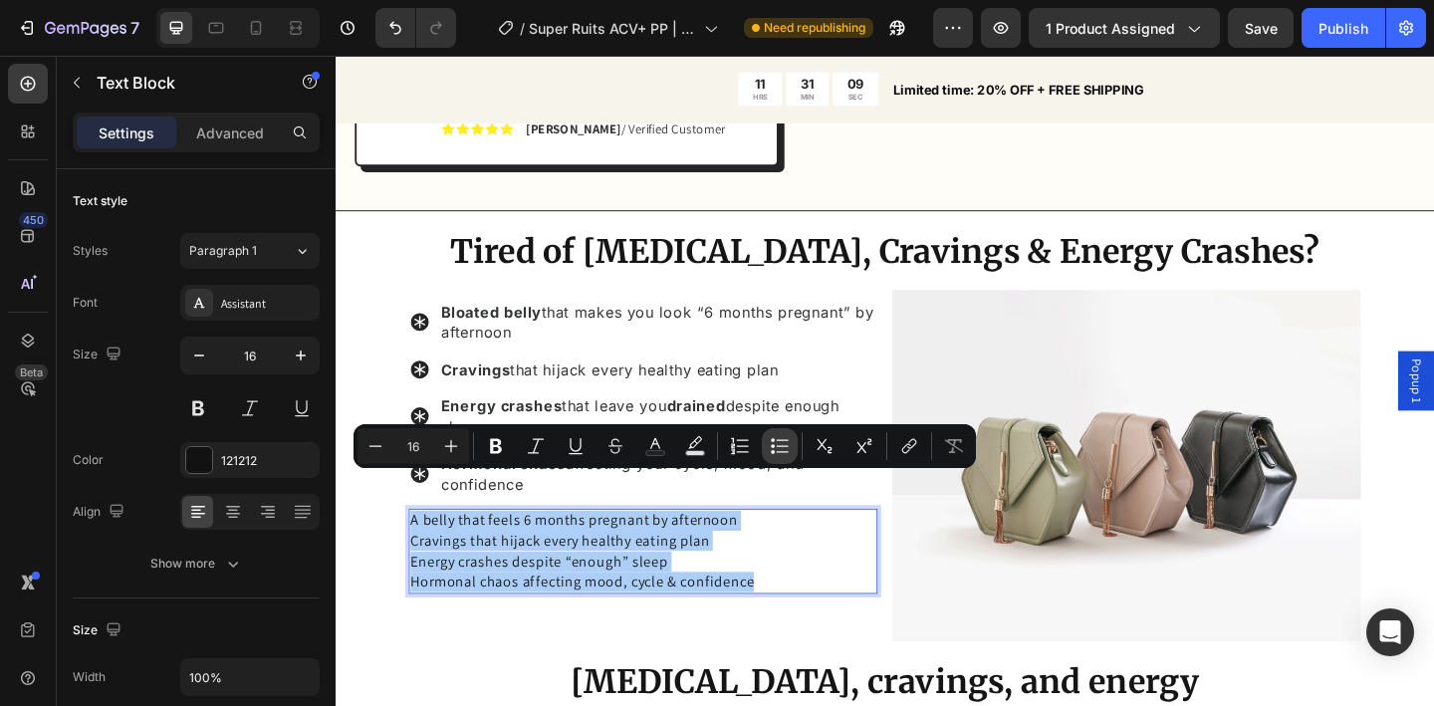
click at [783, 451] on icon "Editor contextual toolbar" at bounding box center [783, 451] width 12 height 1
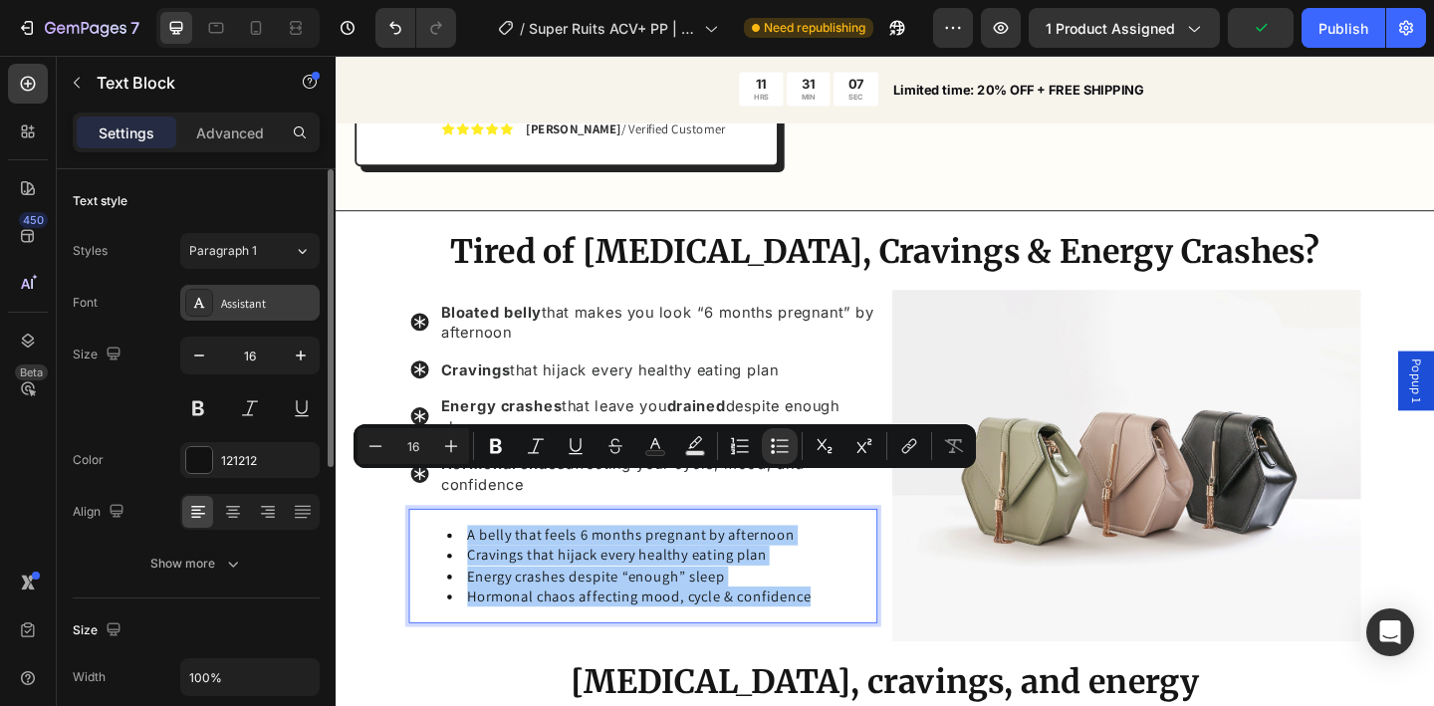
click at [260, 306] on div "Assistant" at bounding box center [268, 304] width 94 height 18
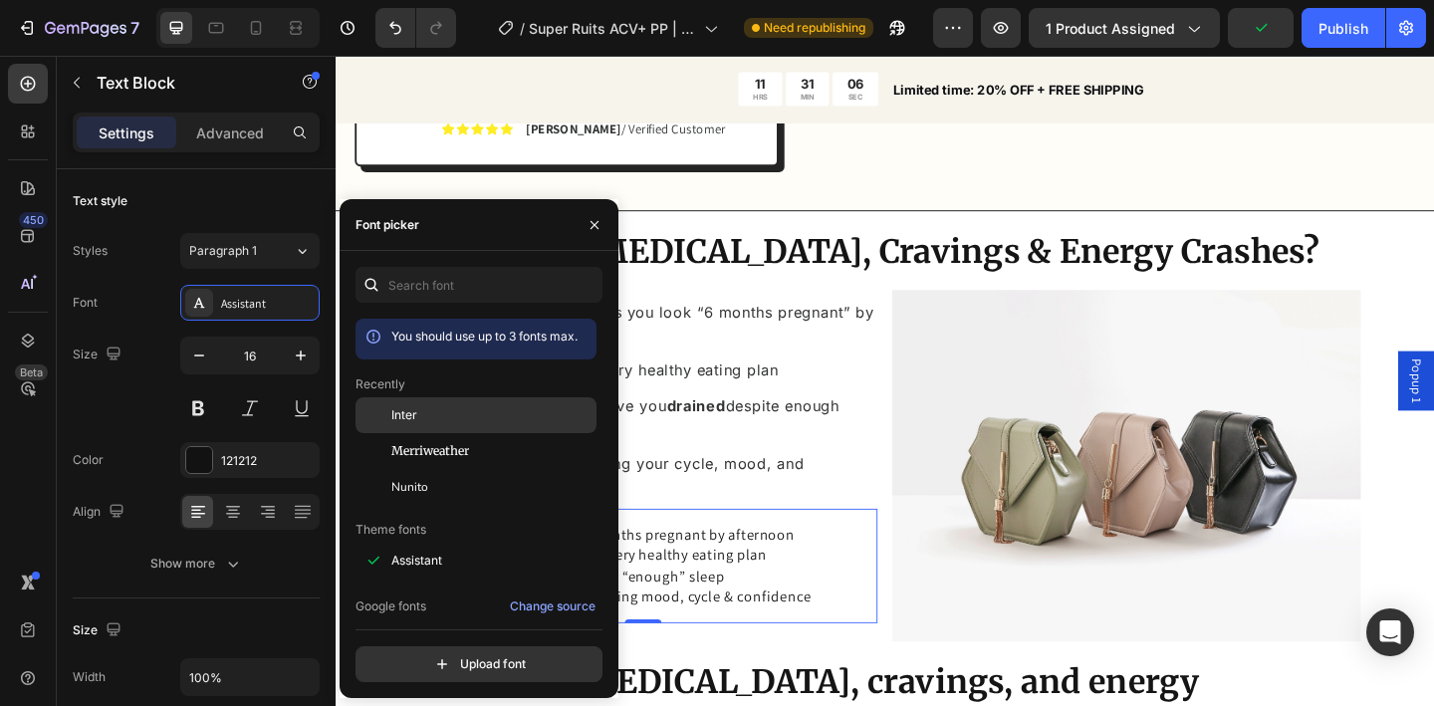
click at [457, 419] on div "Inter" at bounding box center [491, 415] width 201 height 18
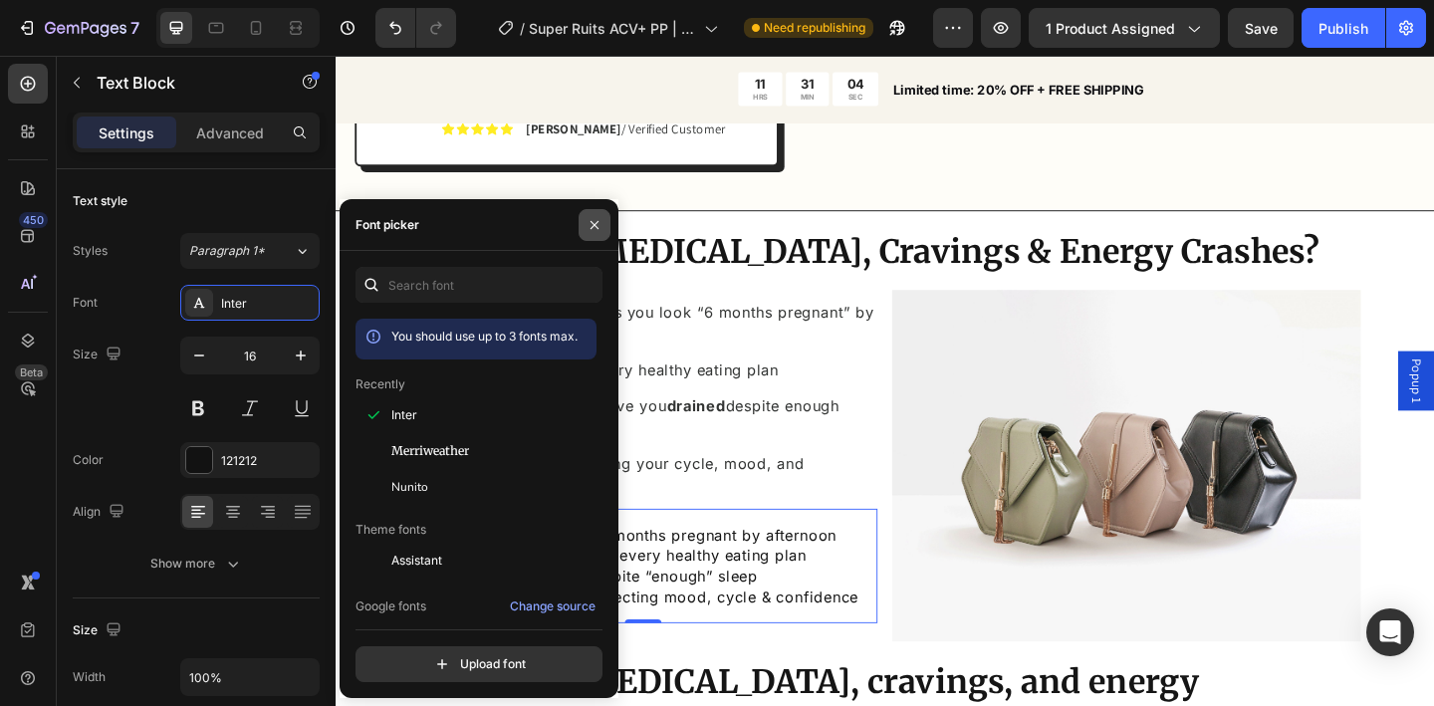
click at [598, 231] on icon "button" at bounding box center [595, 225] width 16 height 16
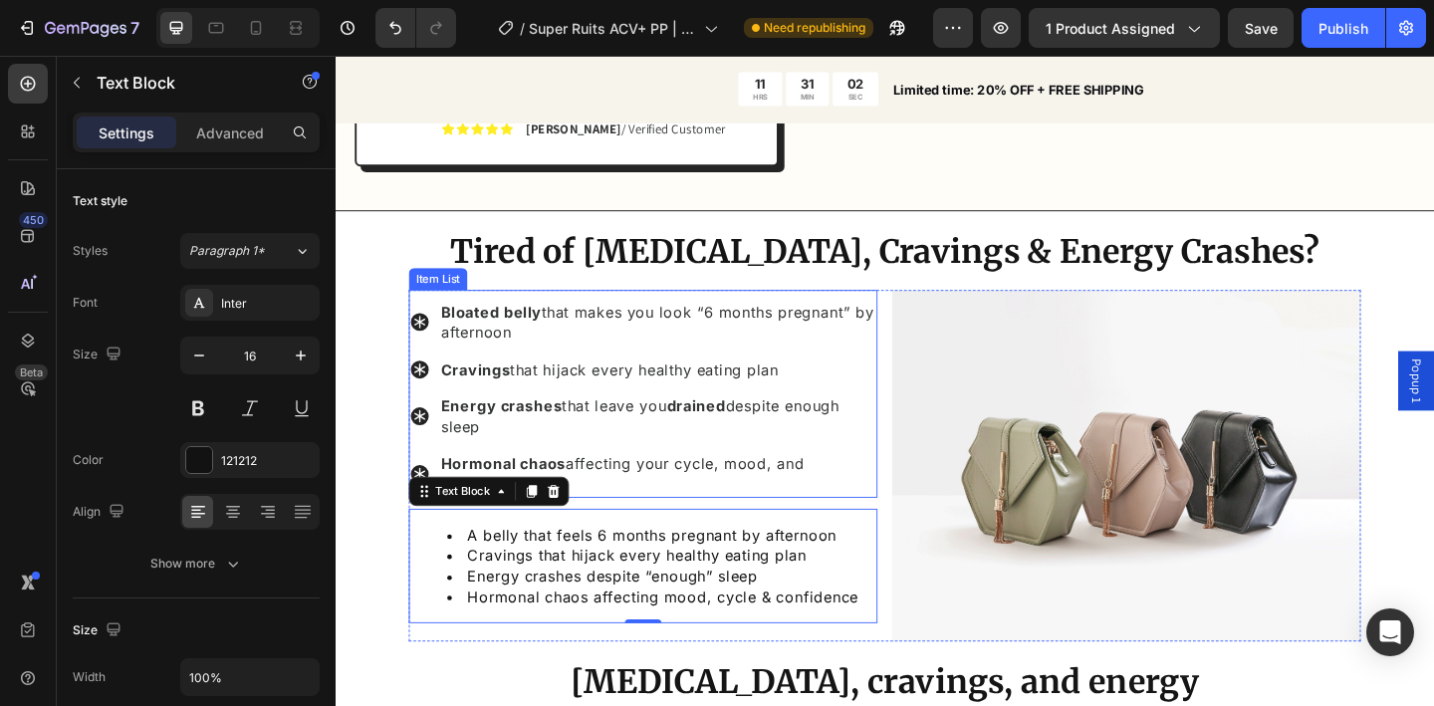
click at [427, 379] on div "Bloated belly that makes you look “6 months pregnant” by afternoon Cravings tha…" at bounding box center [670, 429] width 510 height 216
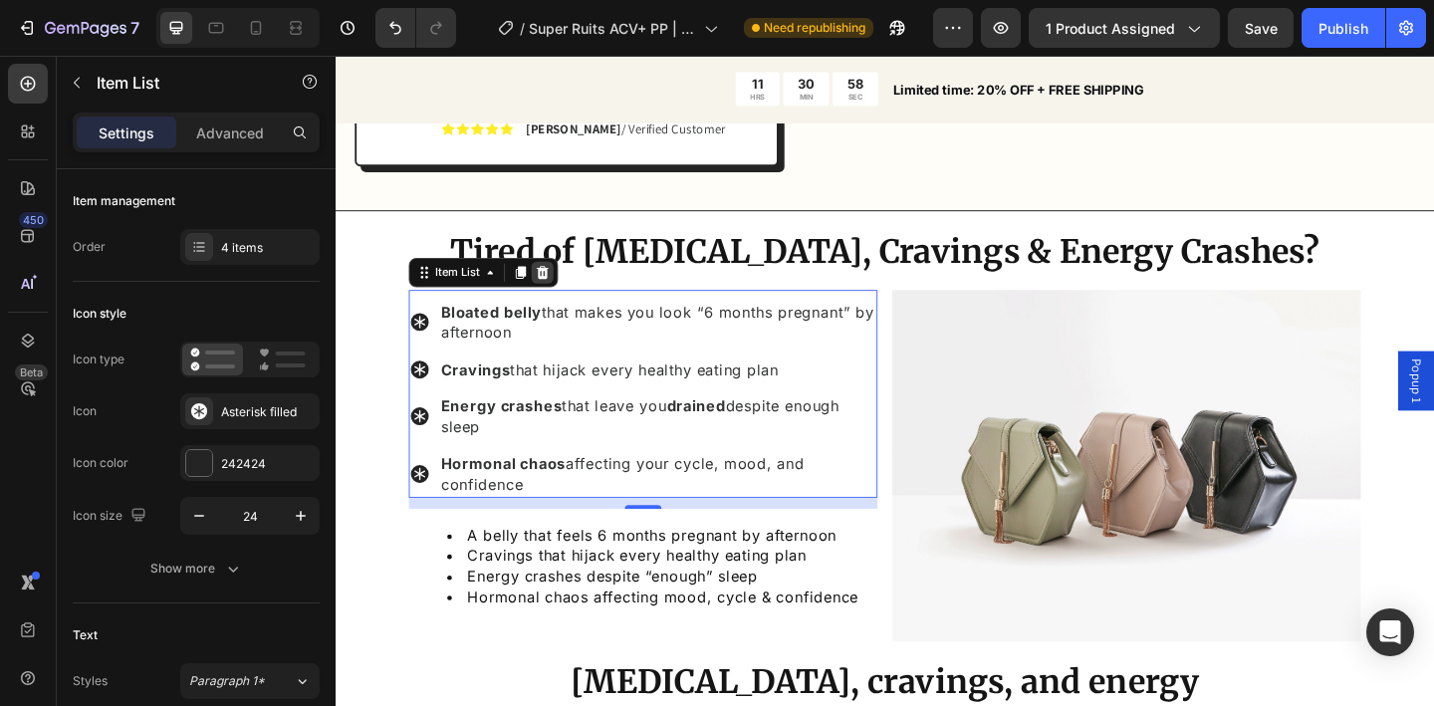
click at [563, 285] on icon at bounding box center [561, 292] width 13 height 14
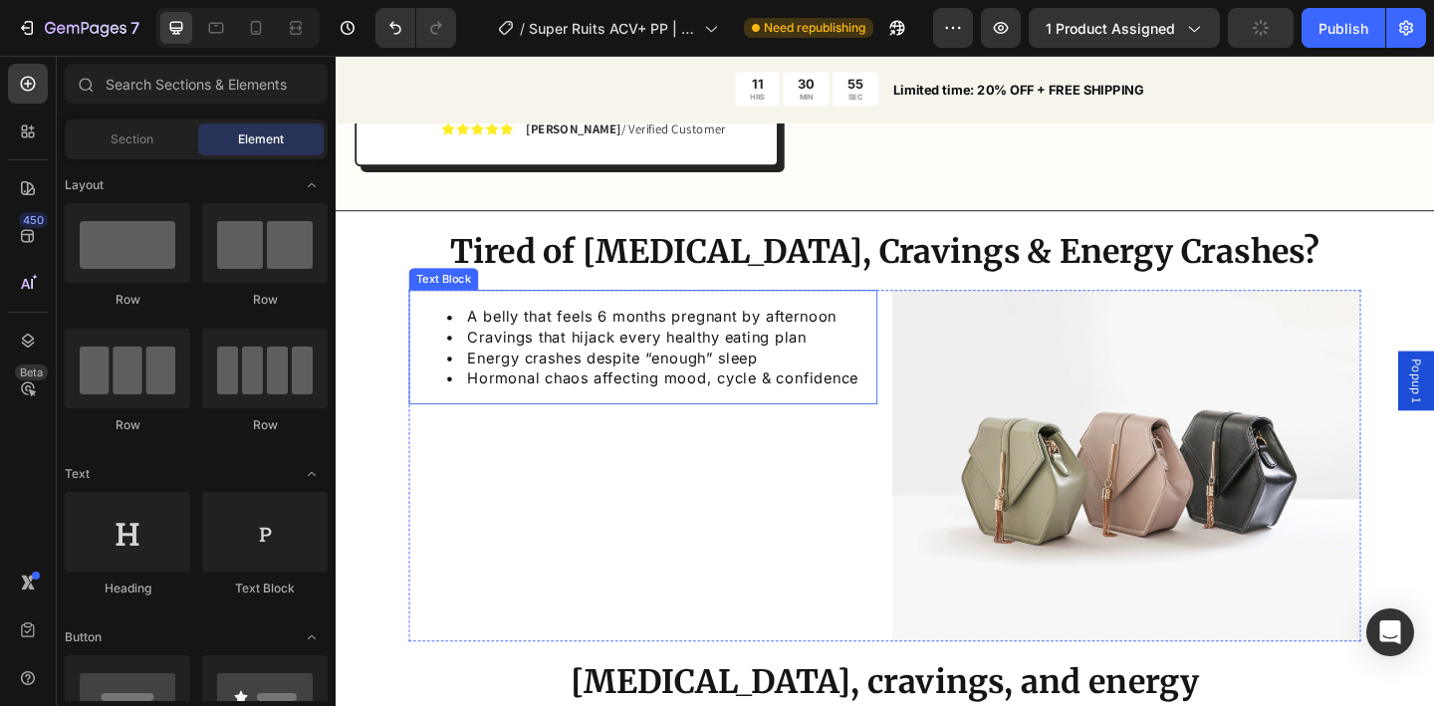
click at [516, 329] on li "A belly that feels 6 months pregnant by afternoon" at bounding box center [690, 340] width 466 height 22
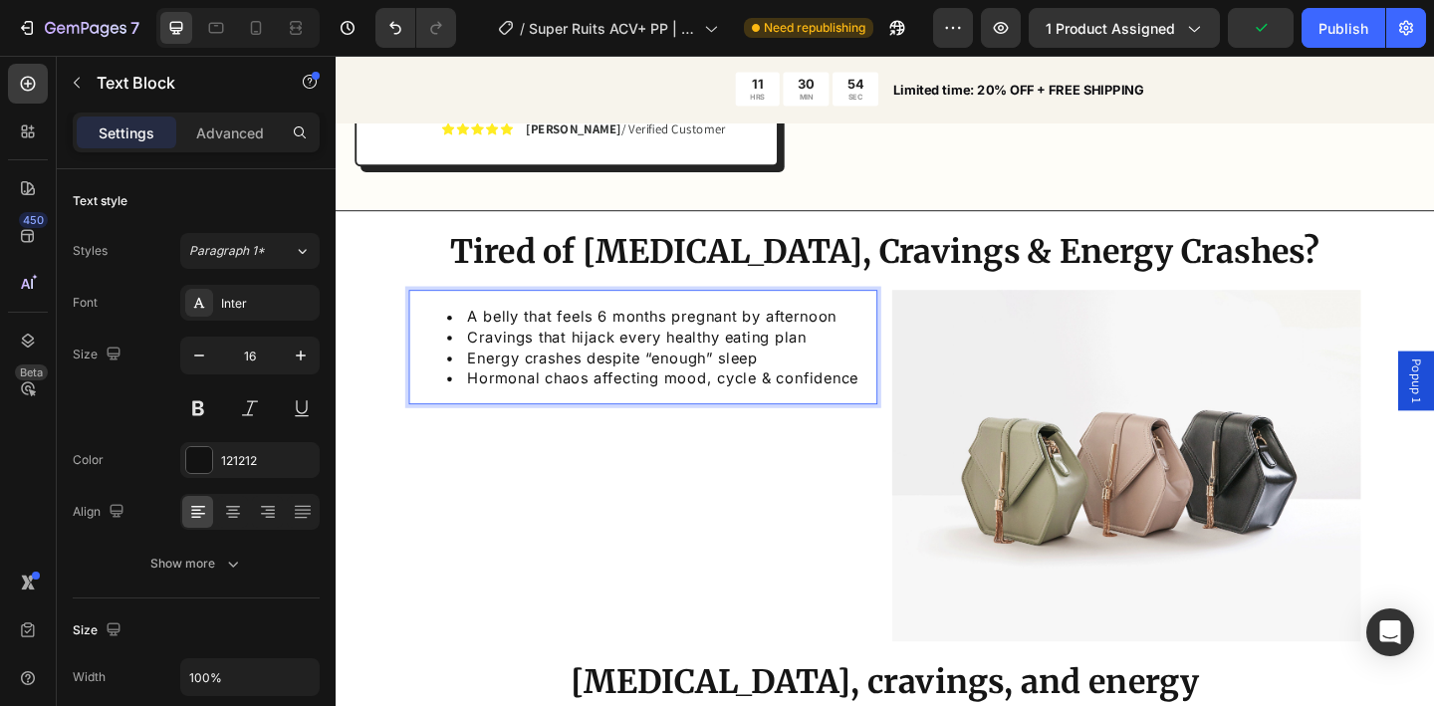
click at [516, 329] on li "A belly that feels 6 months pregnant by afternoon" at bounding box center [690, 340] width 466 height 22
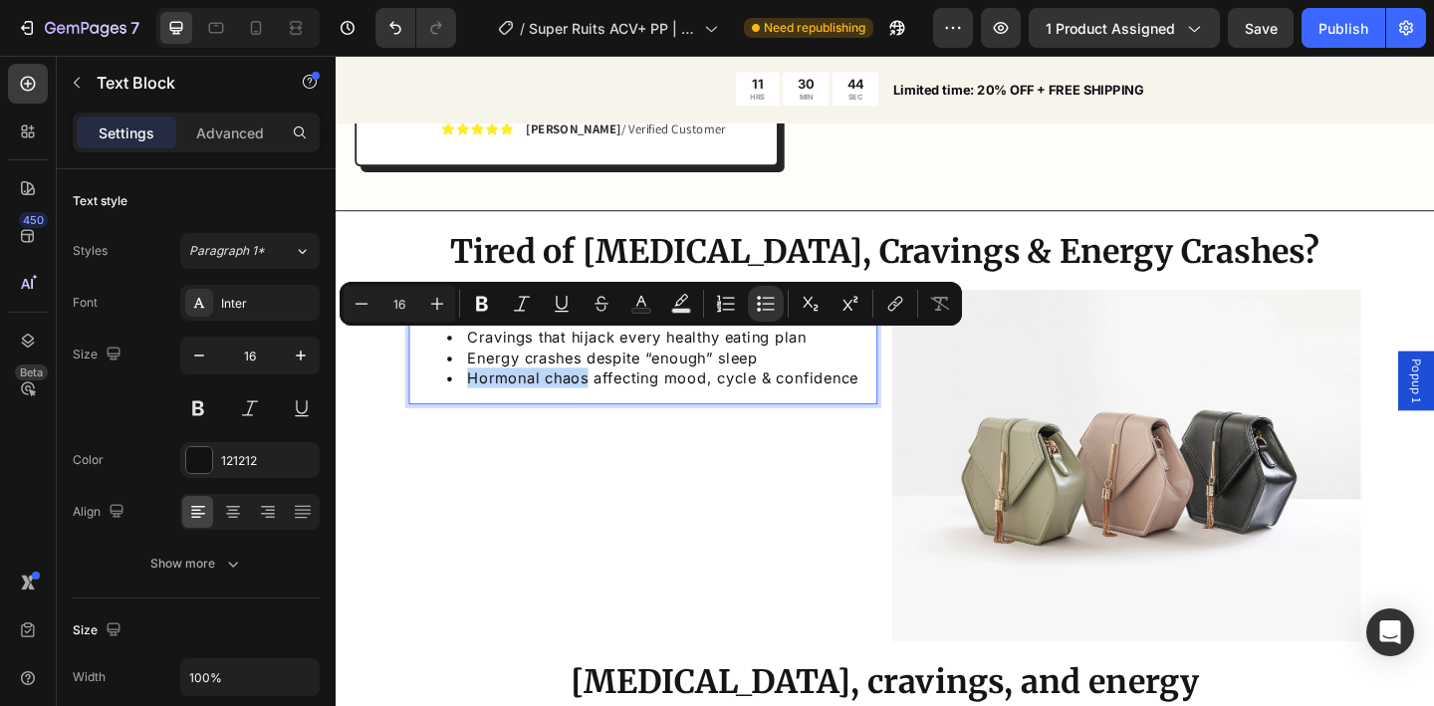
drag, startPoint x: 610, startPoint y: 368, endPoint x: 479, endPoint y: 372, distance: 130.5
click at [479, 395] on li "Hormonal chaos affecting mood, cycle & confidence" at bounding box center [690, 406] width 466 height 22
click at [482, 306] on icon "Editor contextual toolbar" at bounding box center [482, 304] width 20 height 20
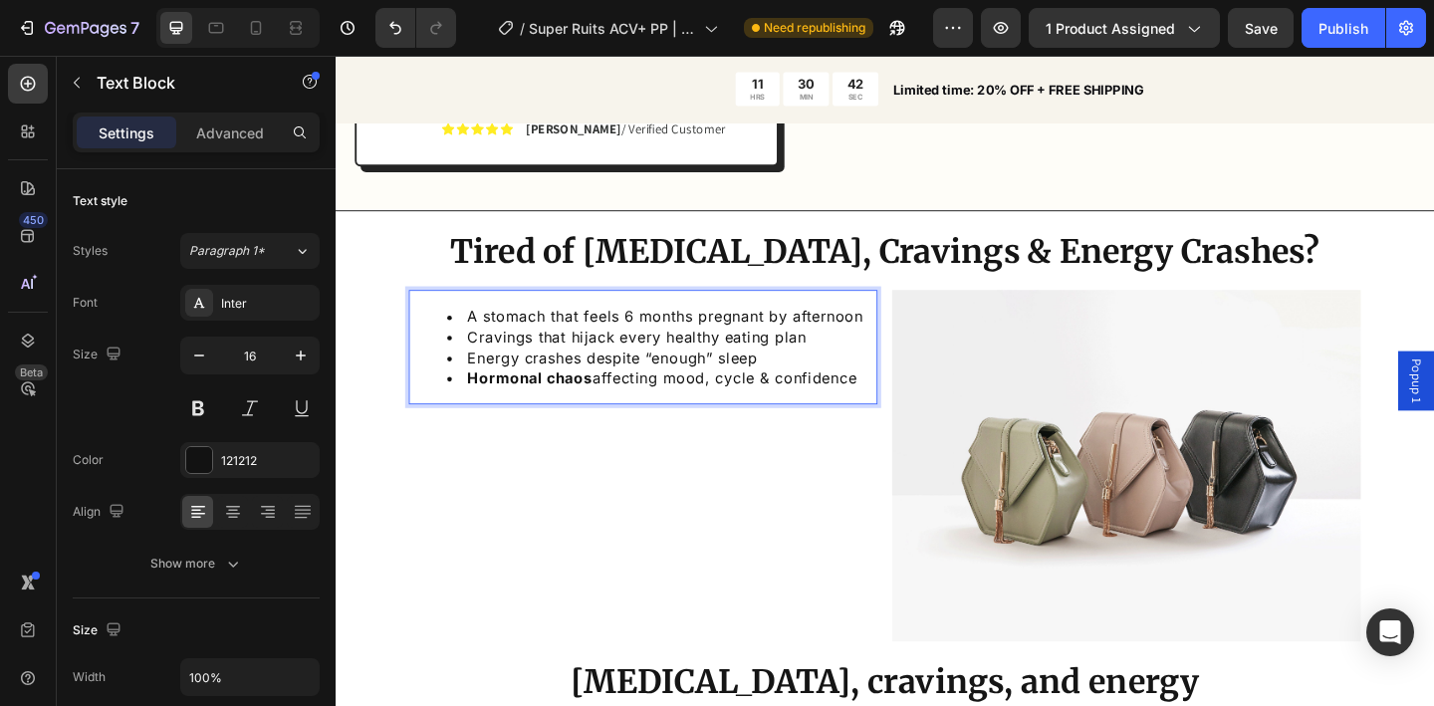
click at [592, 396] on strong "Hormonal chaos" at bounding box center [546, 406] width 135 height 20
click at [582, 374] on li "Energy crashes despite “enough” sleep" at bounding box center [690, 385] width 466 height 22
drag, startPoint x: 602, startPoint y: 344, endPoint x: 481, endPoint y: 340, distance: 120.6
click at [481, 374] on li "Energy crashes despite “enough” sleep" at bounding box center [690, 385] width 466 height 22
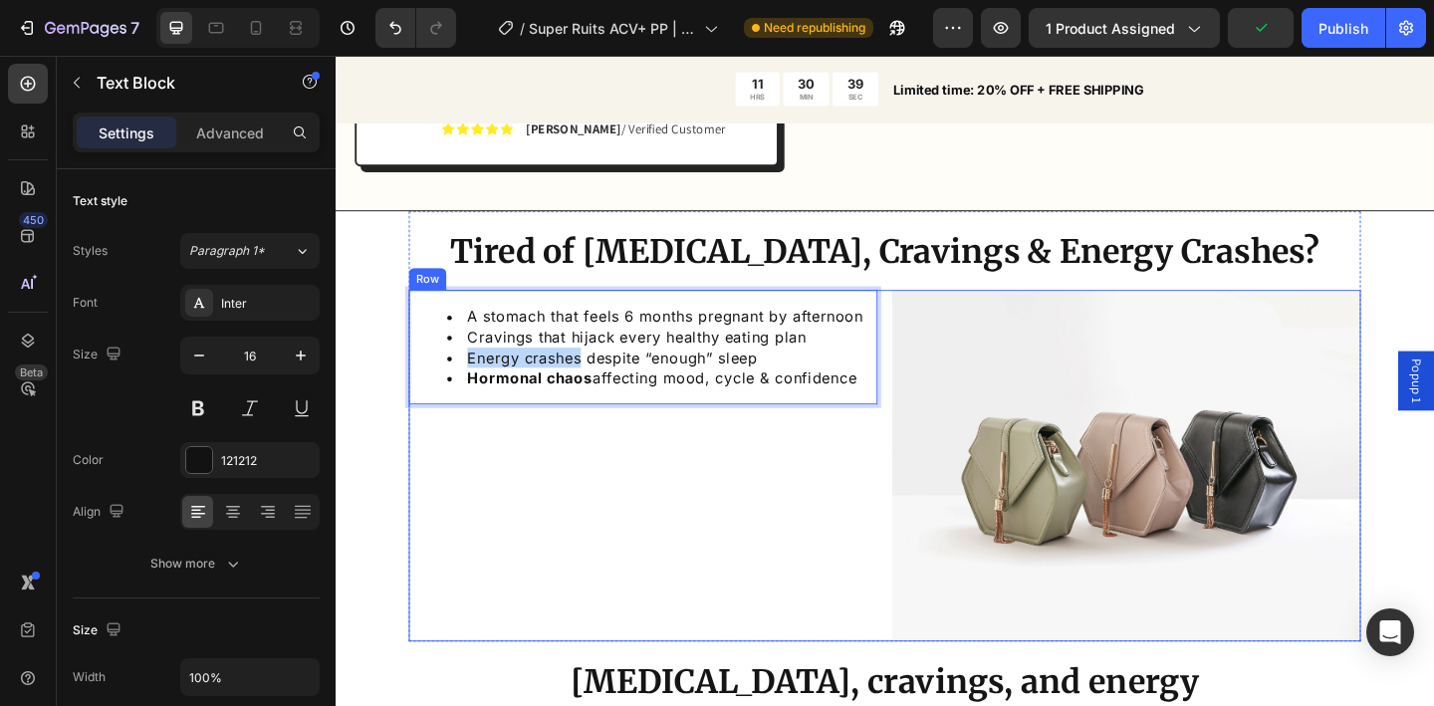
click at [556, 414] on div "A stomach that feels 6 months pregnant by afternoon Cravings that hijack every …" at bounding box center [670, 502] width 510 height 382
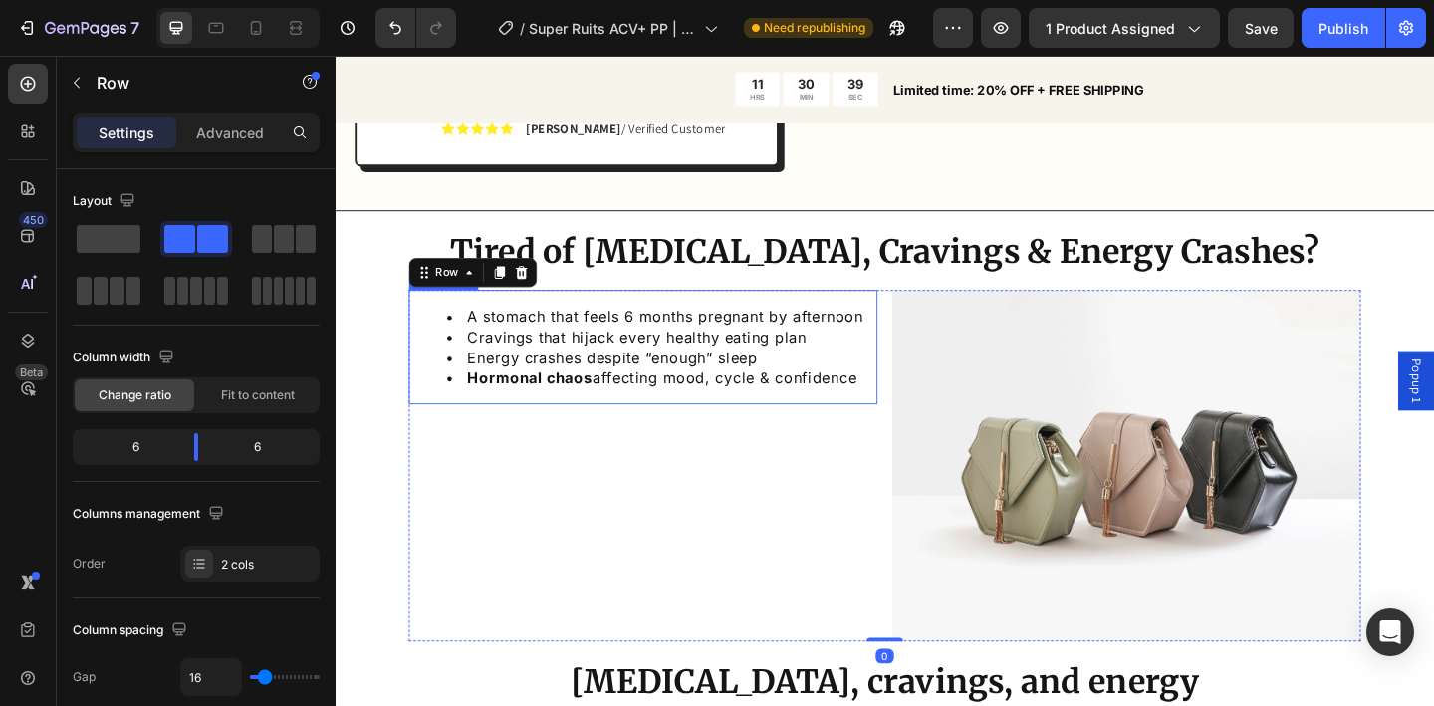
click at [598, 374] on li "Energy crashes despite “enough” sleep" at bounding box center [690, 385] width 466 height 22
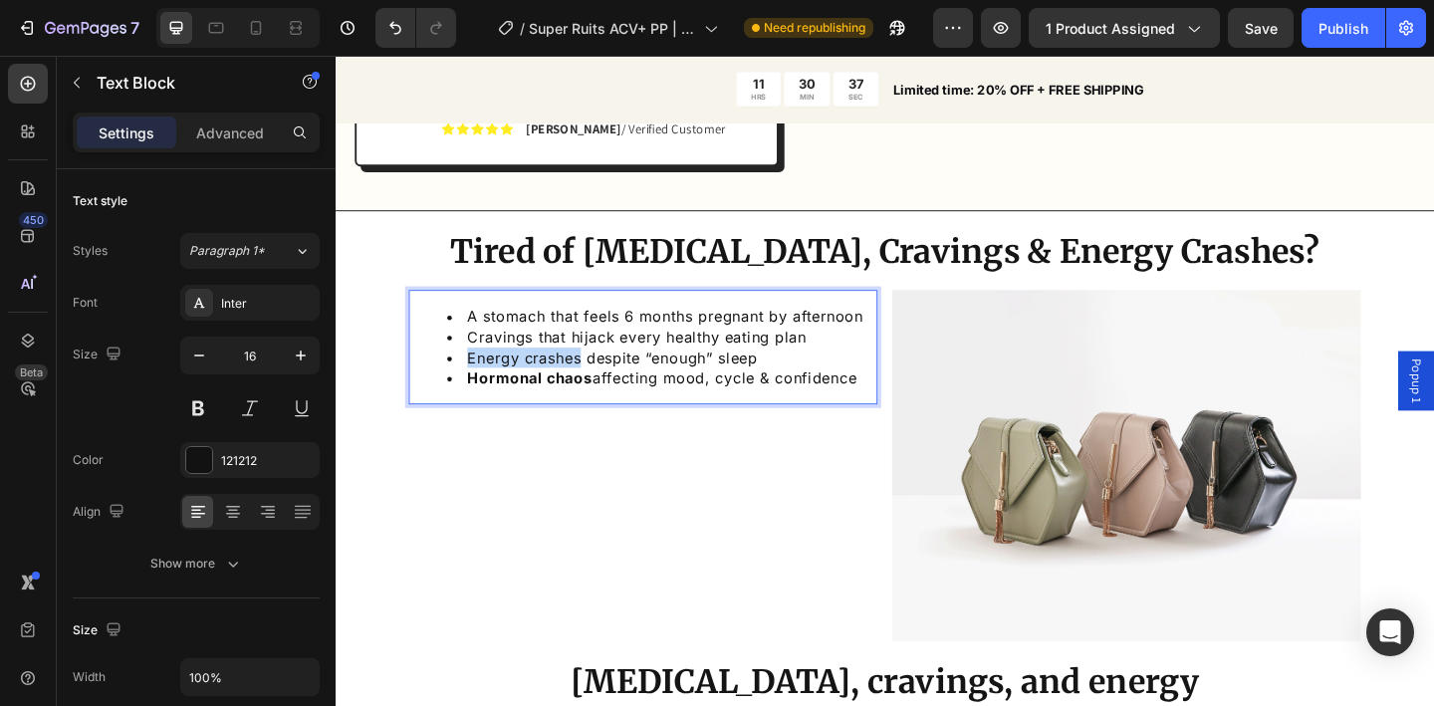
drag, startPoint x: 605, startPoint y: 351, endPoint x: 481, endPoint y: 350, distance: 123.5
click at [481, 374] on li "Energy crashes despite “enough” sleep" at bounding box center [690, 385] width 466 height 22
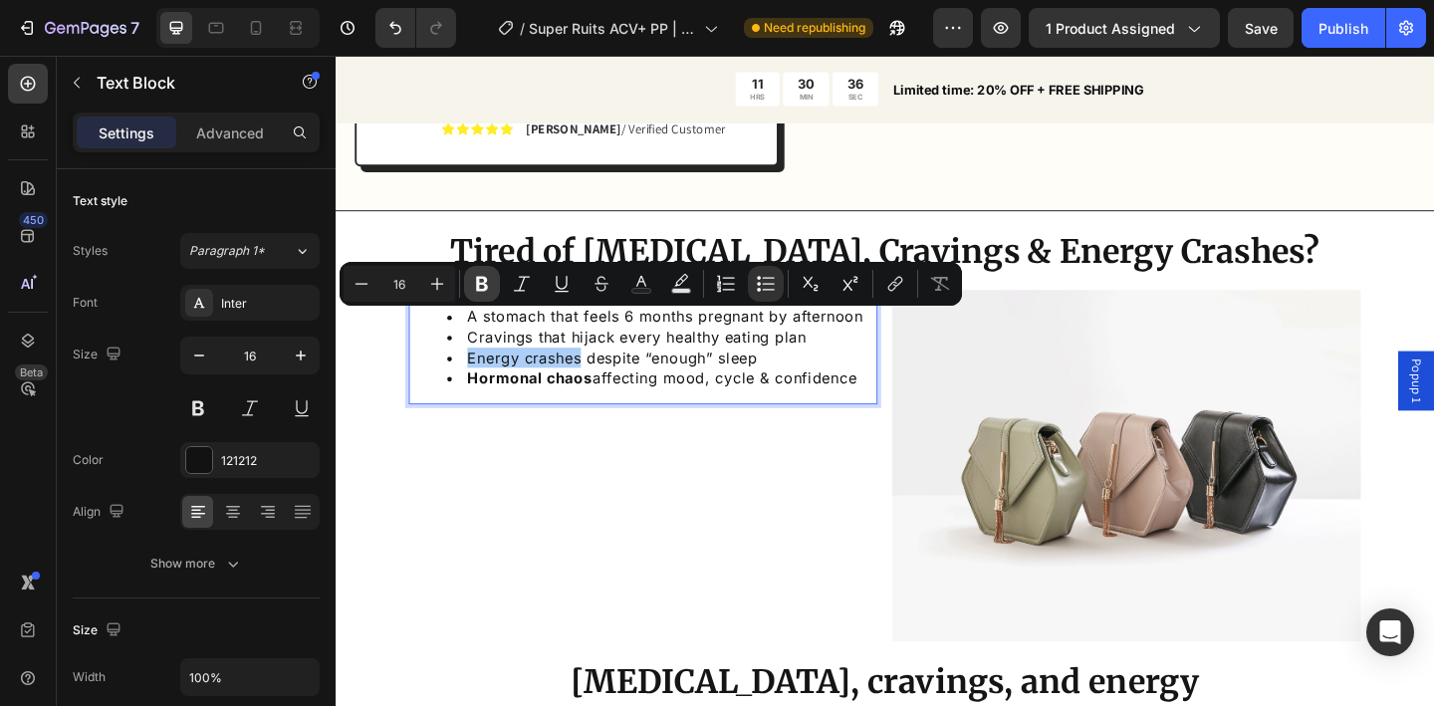
click at [487, 285] on icon "Editor contextual toolbar" at bounding box center [482, 284] width 12 height 15
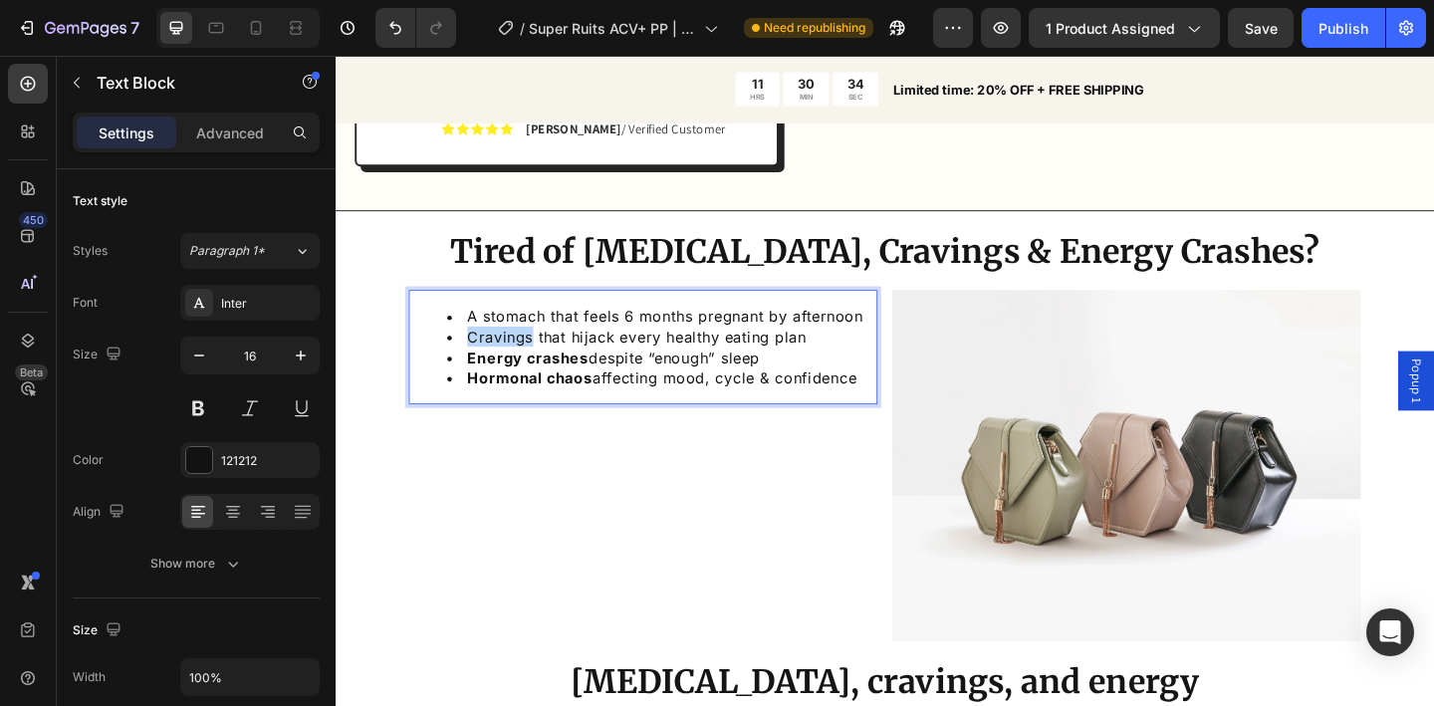
drag, startPoint x: 550, startPoint y: 325, endPoint x: 480, endPoint y: 328, distance: 69.8
click at [480, 351] on li "Cravings that hijack every healthy eating plan" at bounding box center [690, 362] width 466 height 22
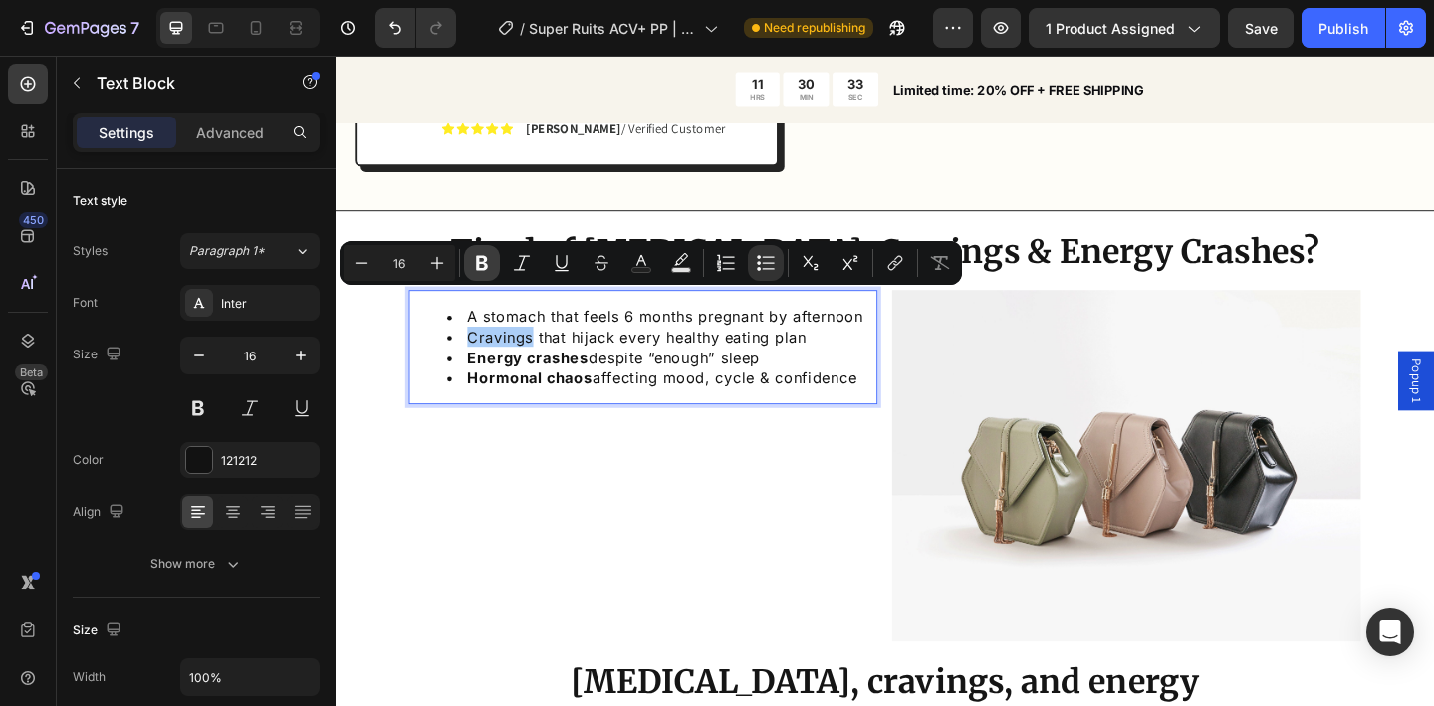
drag, startPoint x: 485, startPoint y: 267, endPoint x: 166, endPoint y: 250, distance: 319.2
click at [485, 267] on icon "Editor contextual toolbar" at bounding box center [482, 263] width 12 height 15
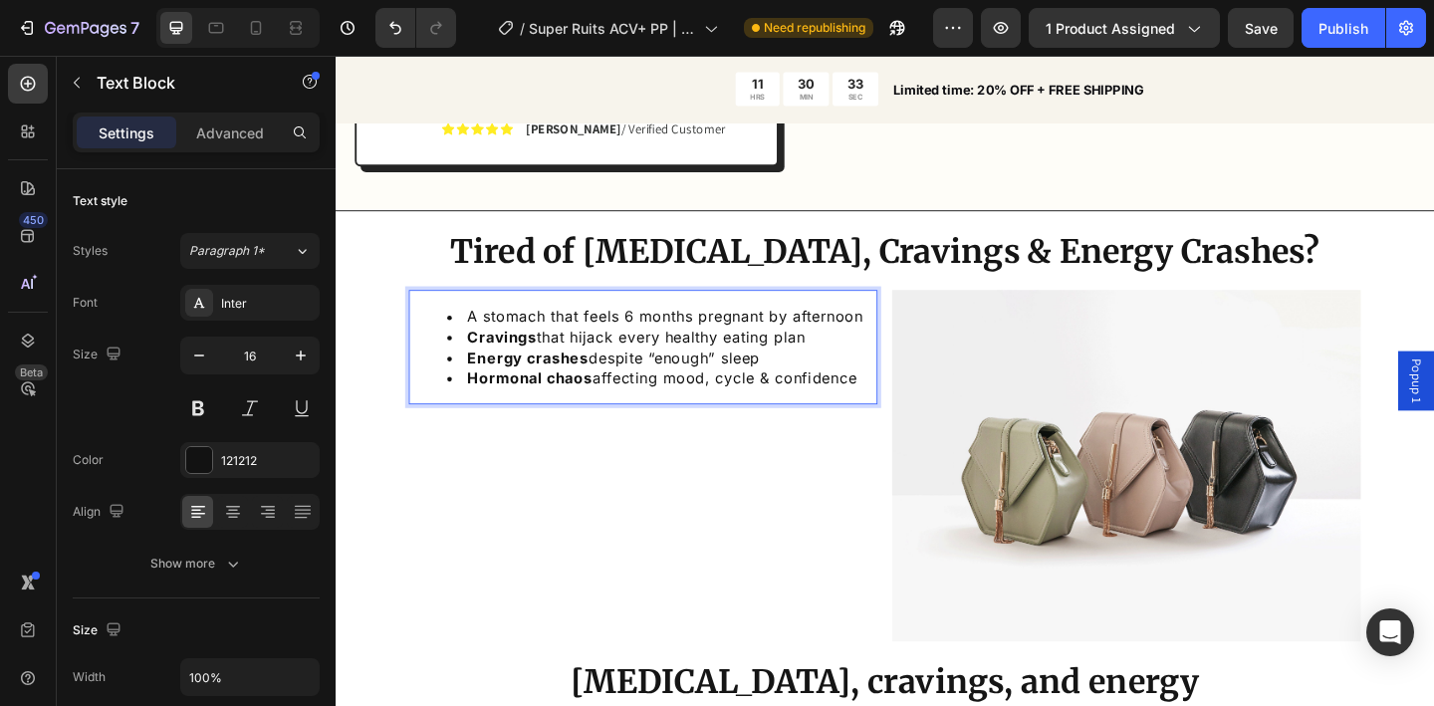
click at [536, 352] on strong "Cravings" at bounding box center [517, 362] width 76 height 20
drag, startPoint x: 566, startPoint y: 304, endPoint x: 477, endPoint y: 305, distance: 88.7
click at [477, 329] on li "A stomach that feels 6 months pregnant by afternoon" at bounding box center [690, 340] width 466 height 22
click at [501, 329] on li "A stomach that feels 6 months pregnant by afternoon" at bounding box center [690, 340] width 466 height 22
click at [498, 329] on li "A stomach that feels 6 months pregnant by afternoon" at bounding box center [690, 340] width 466 height 22
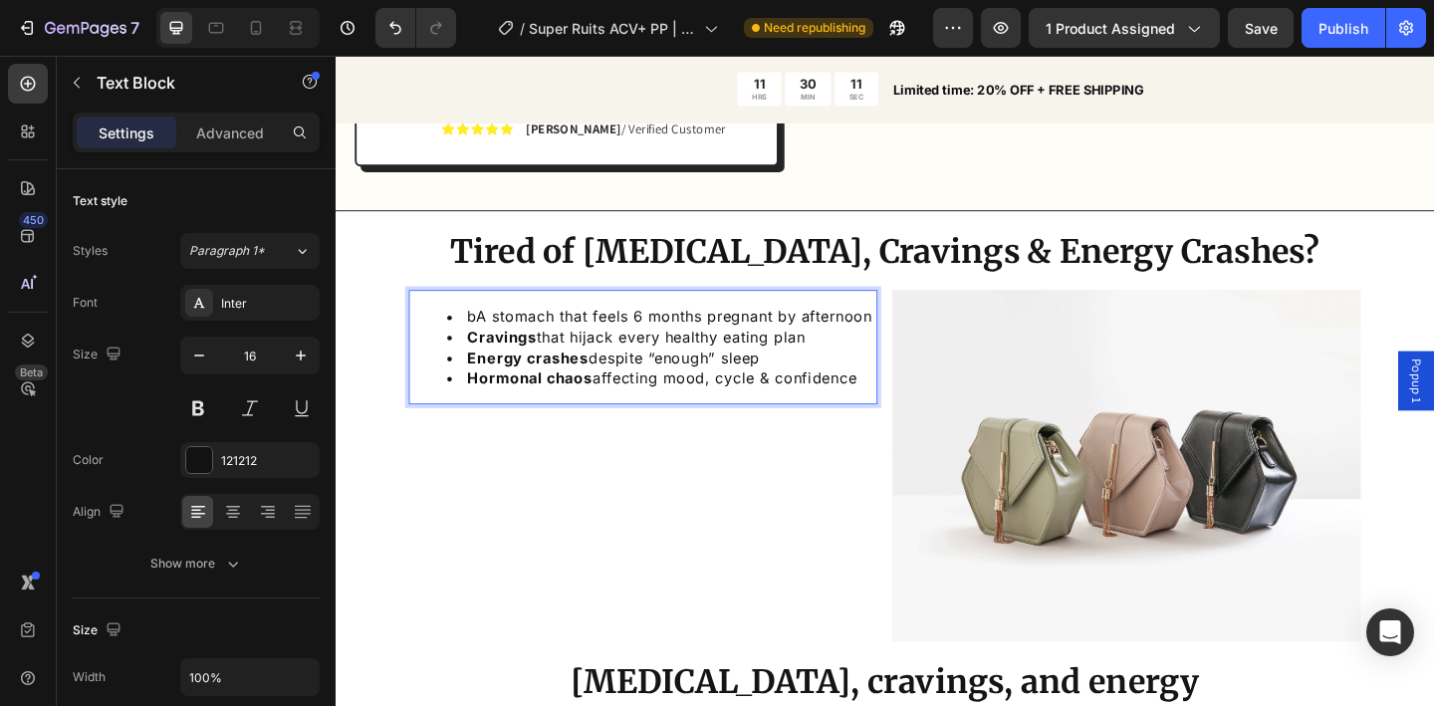
click at [507, 329] on li "bA stomach that feels 6 months pregnant by afternoon" at bounding box center [690, 340] width 466 height 22
click at [491, 329] on li "lBstomach that feels 6 months pregnant by afternoon" at bounding box center [690, 340] width 466 height 22
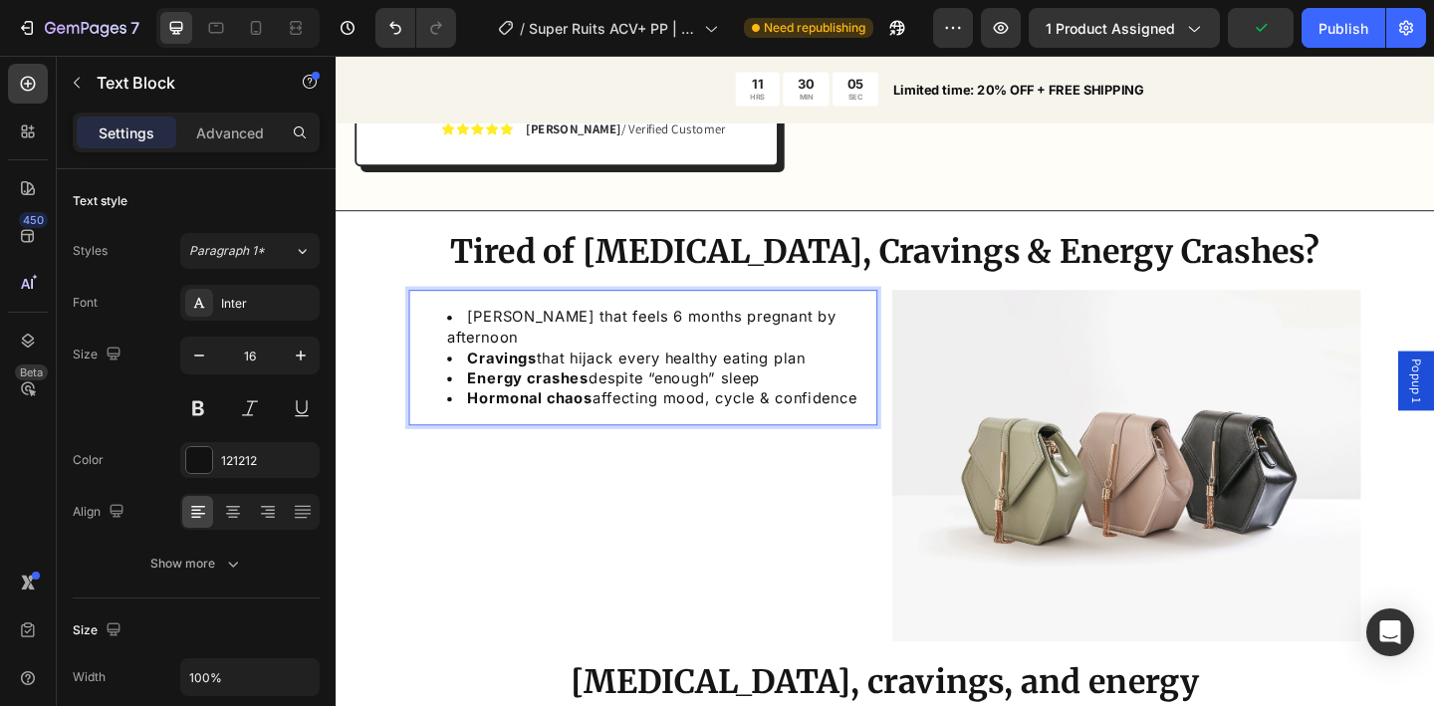
click at [491, 329] on li "[PERSON_NAME] that feels 6 months pregnant by afternoon" at bounding box center [690, 351] width 466 height 45
click at [493, 329] on li "[PERSON_NAME] that feels 6 months pregnant by afternoon" at bounding box center [690, 351] width 466 height 45
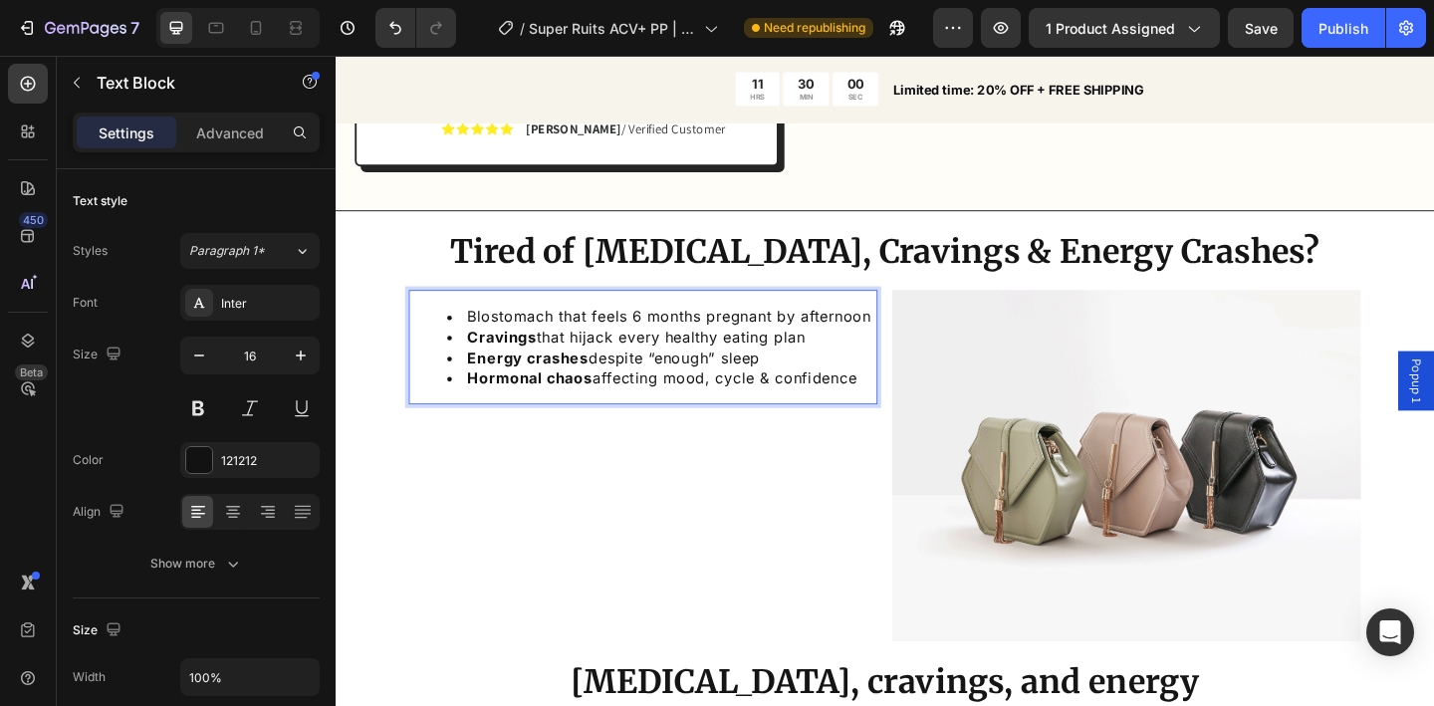
click at [503, 329] on li "Blostomach that feels 6 months pregnant by afternoon" at bounding box center [690, 340] width 466 height 22
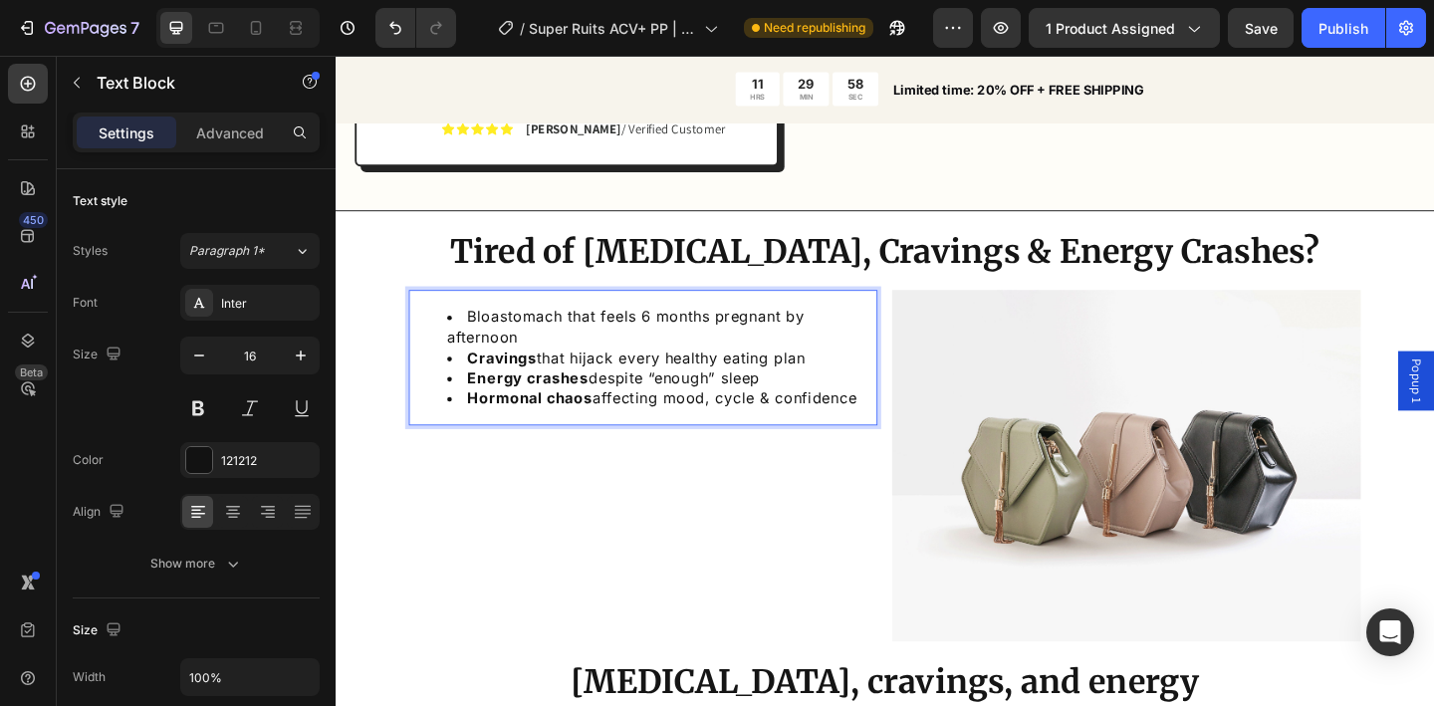
click at [507, 329] on li "Bloastomach that feels 6 months pregnant by afternoon" at bounding box center [690, 351] width 466 height 45
click at [510, 329] on li "Blotastomach that feels 6 months pregnant by afternoon" at bounding box center [690, 351] width 466 height 45
click at [519, 329] on li "[PERSON_NAME] that feels 6 months pregnant by afternoon" at bounding box center [690, 351] width 466 height 45
click at [527, 329] on li "Blotedastomach that feels 6 months pregnant by afternoon" at bounding box center [690, 351] width 466 height 45
click at [616, 329] on li "Bloted astomach that feels 6 months pregnant by afternoon" at bounding box center [690, 351] width 466 height 45
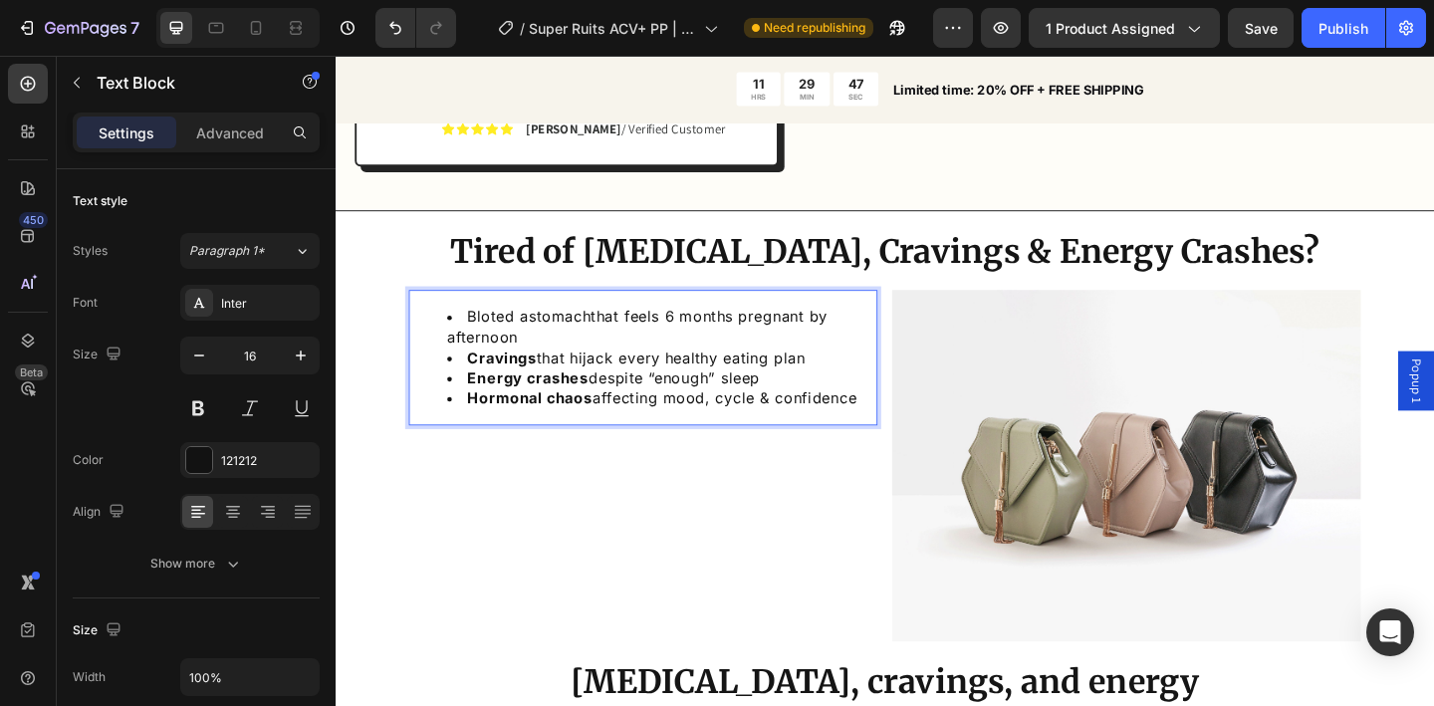
click at [615, 329] on li "Bloted astomachthat feels 6 months pregnant by afternoon" at bounding box center [690, 351] width 466 height 45
drag, startPoint x: 614, startPoint y: 301, endPoint x: 536, endPoint y: 303, distance: 77.7
click at [536, 329] on li "Bloted astomach that feels 6 months pregnant by afternoon" at bounding box center [690, 351] width 466 height 45
click at [544, 329] on li "Bloted astomach that feels 6 months pregnant by afternoon" at bounding box center [690, 351] width 466 height 45
click at [504, 329] on li "Bloted stomach that feels 6 months pregnant by afternoon" at bounding box center [690, 351] width 466 height 45
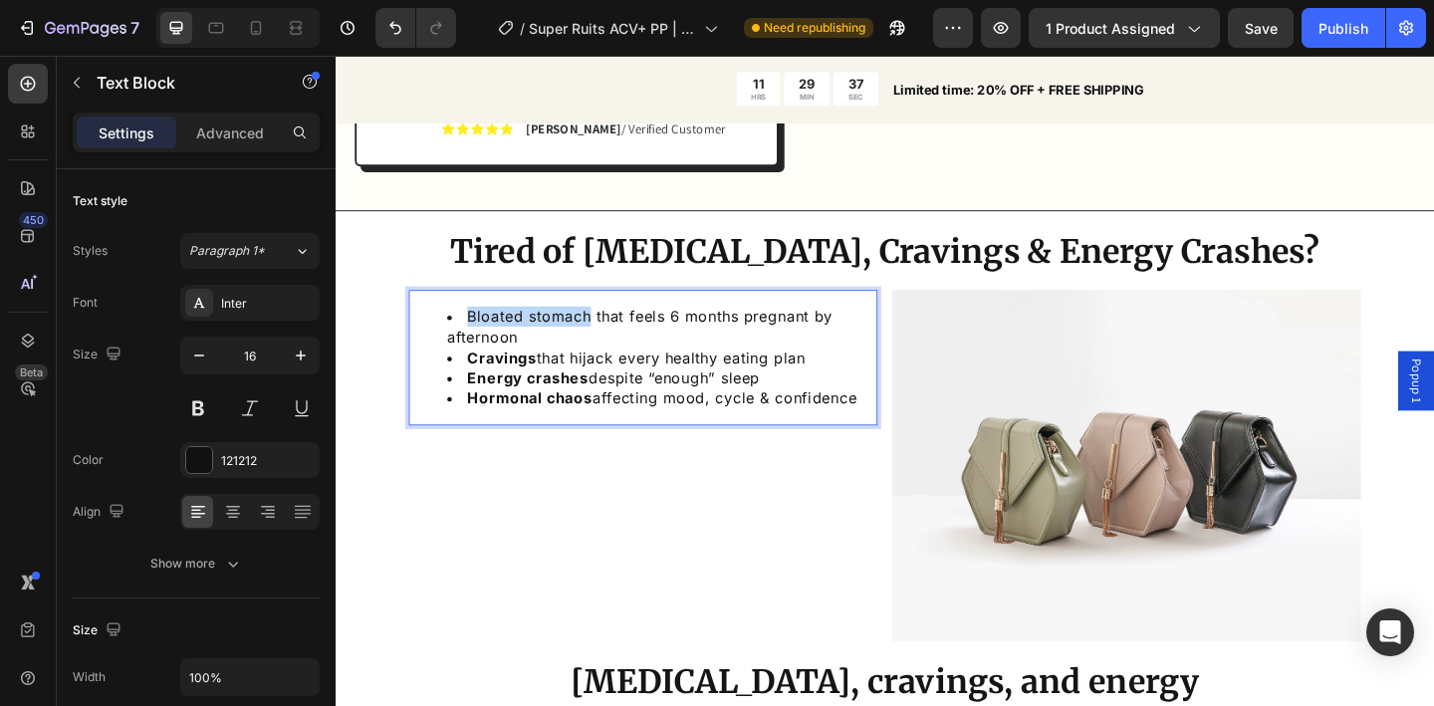
drag, startPoint x: 616, startPoint y: 303, endPoint x: 481, endPoint y: 298, distance: 134.6
click at [481, 329] on li "Bloated stomach that feels 6 months pregnant by afternoon" at bounding box center [690, 351] width 466 height 45
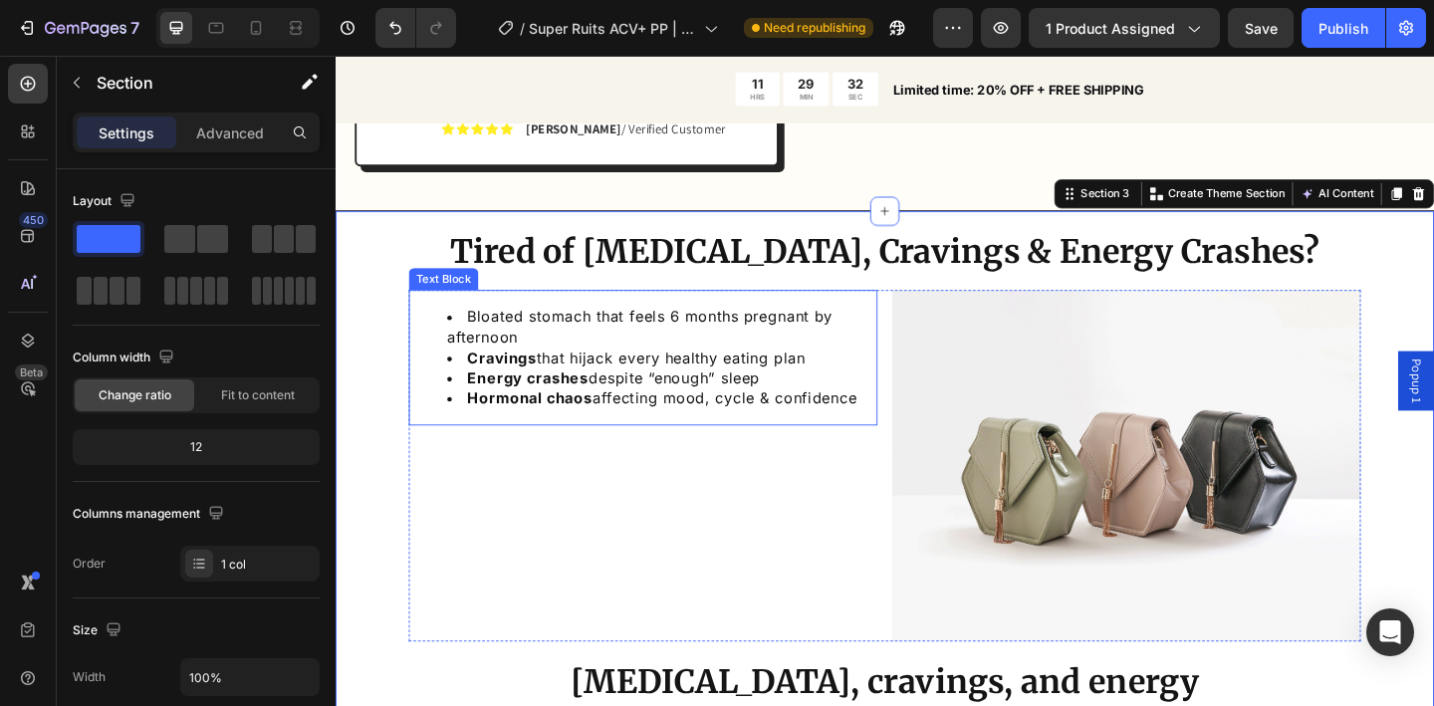
click at [598, 329] on li "Bloated stomach that feels 6 months pregnant by afternoon" at bounding box center [690, 351] width 466 height 45
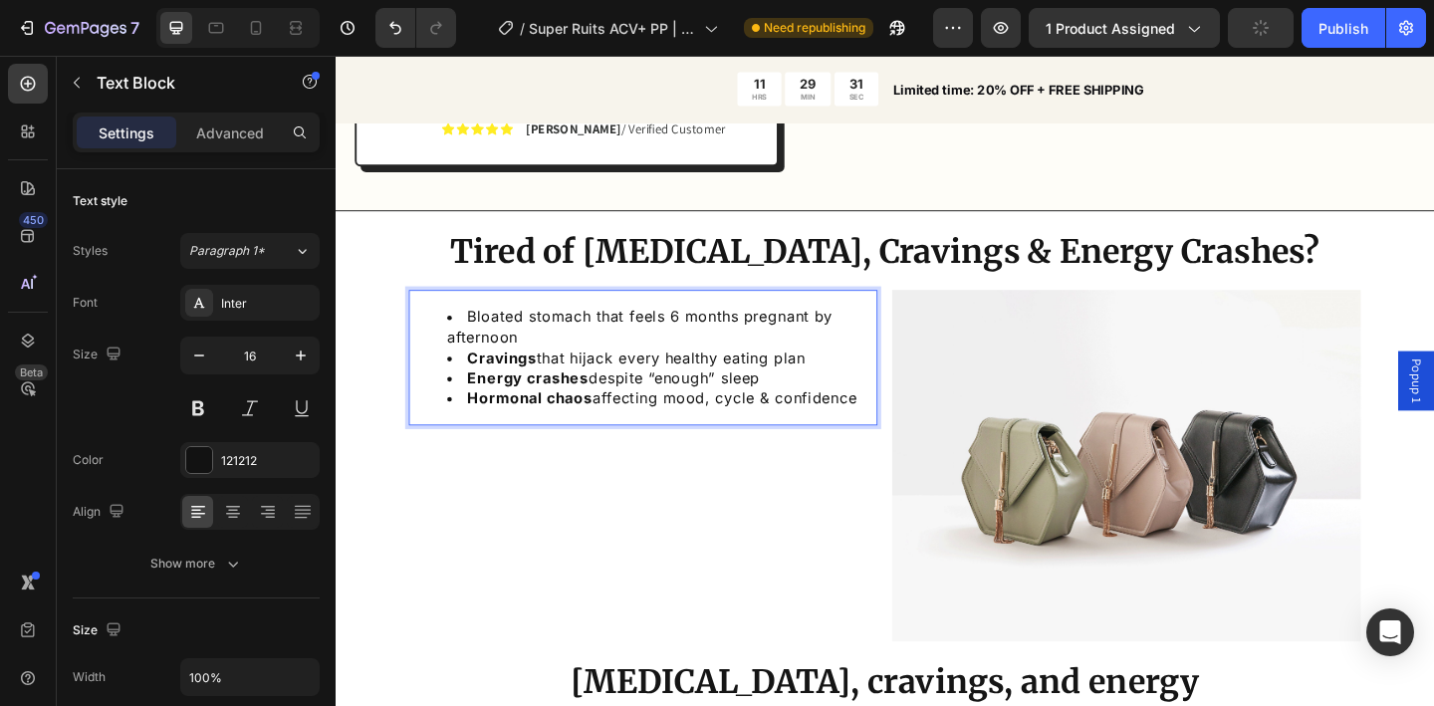
click at [612, 329] on li "Bloated stomach that feels 6 months pregnant by afternoon" at bounding box center [690, 351] width 466 height 45
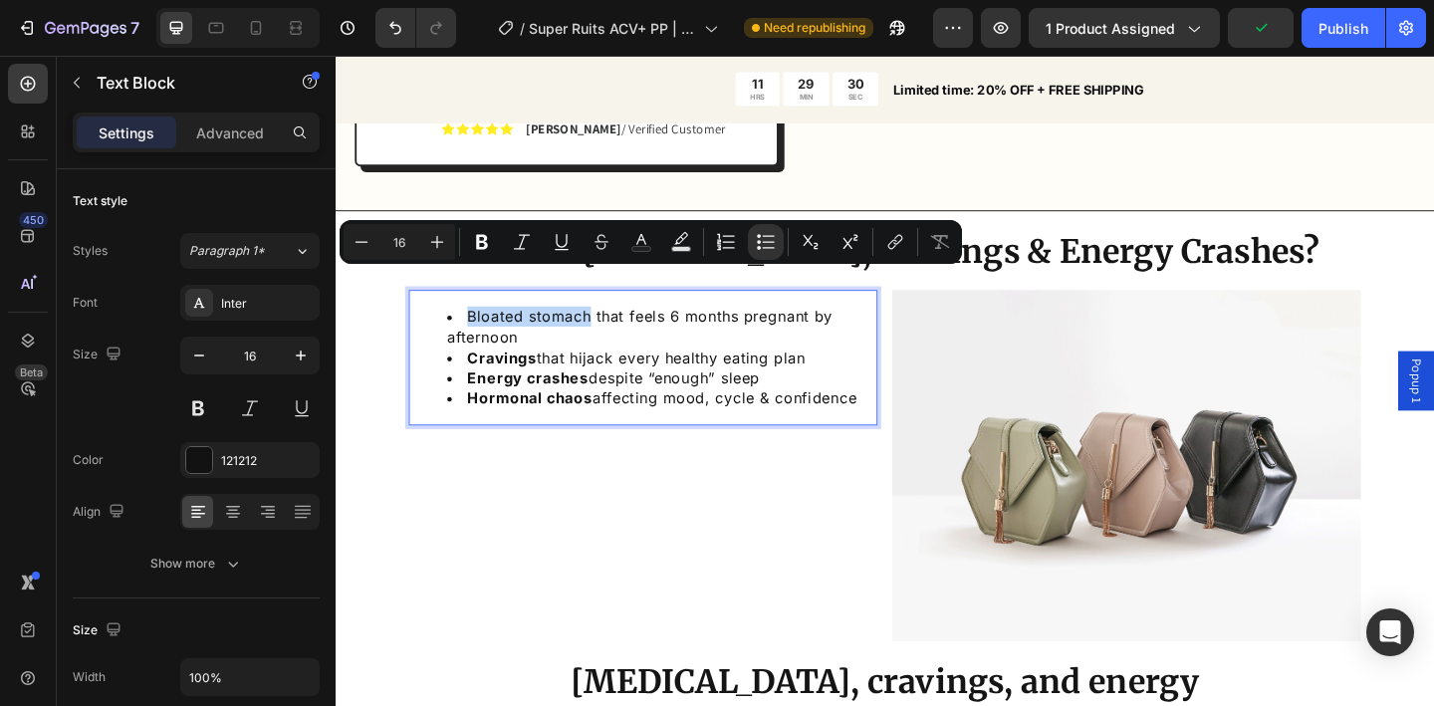
drag, startPoint x: 573, startPoint y: 297, endPoint x: 481, endPoint y: 307, distance: 92.2
click at [481, 329] on li "Bloated stomach that feels 6 months pregnant by afternoon" at bounding box center [690, 351] width 466 height 45
click at [484, 243] on icon "Editor contextual toolbar" at bounding box center [482, 242] width 12 height 15
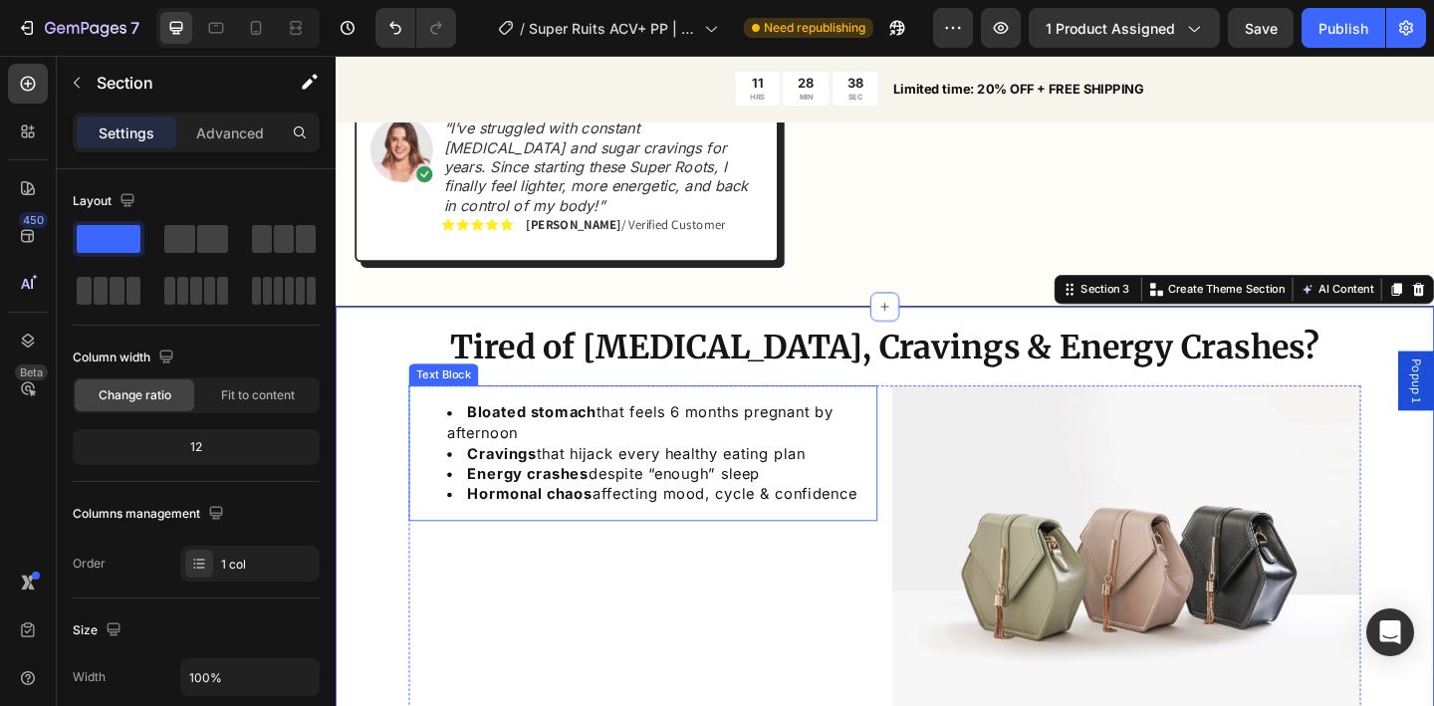
scroll to position [1238, 0]
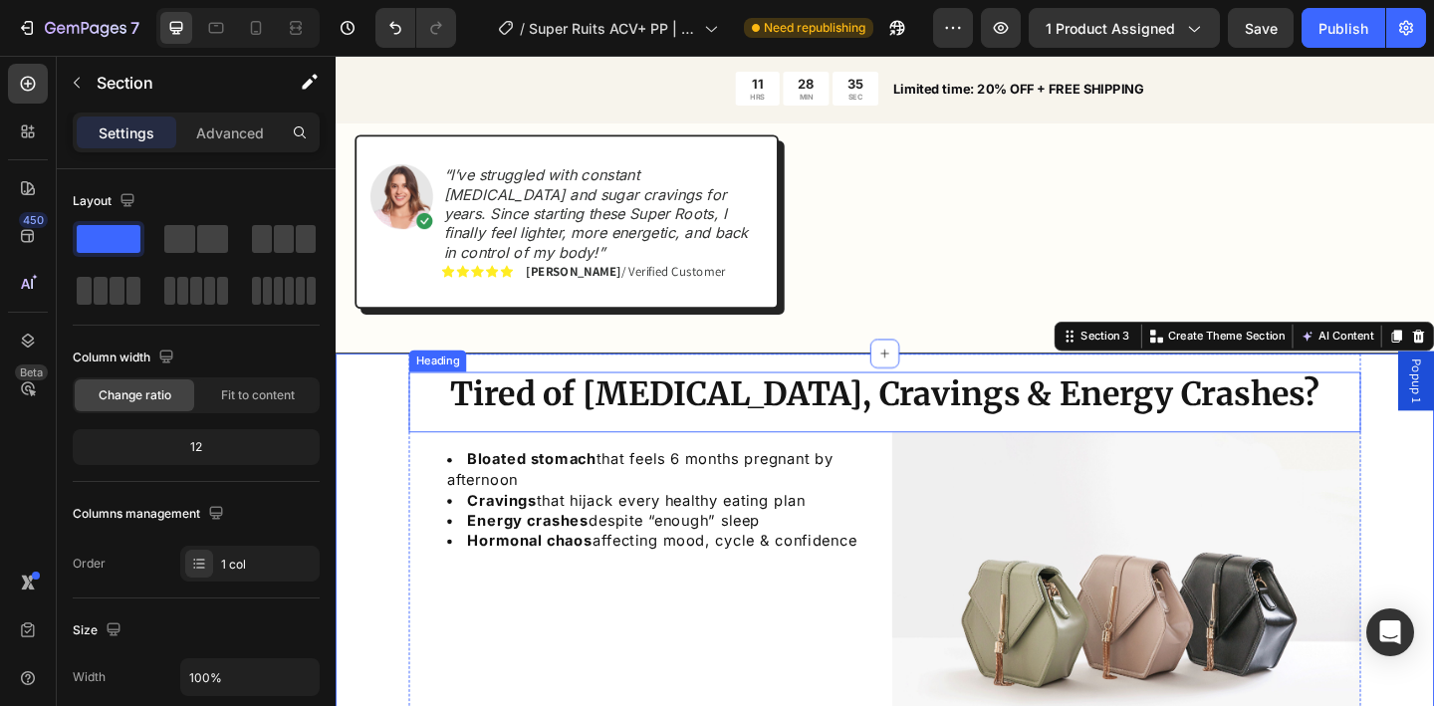
click at [443, 379] on div "Heading" at bounding box center [446, 388] width 55 height 18
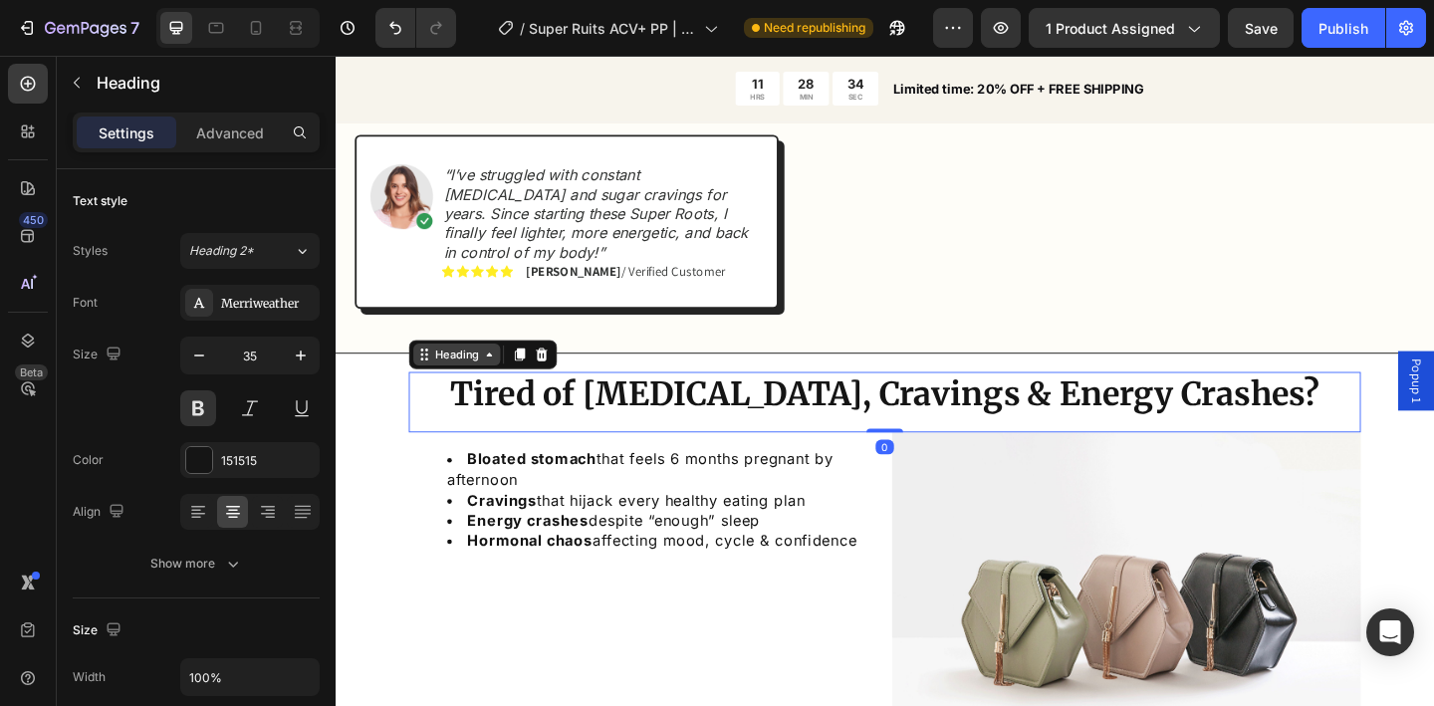
click at [464, 373] on div "Heading" at bounding box center [467, 382] width 55 height 18
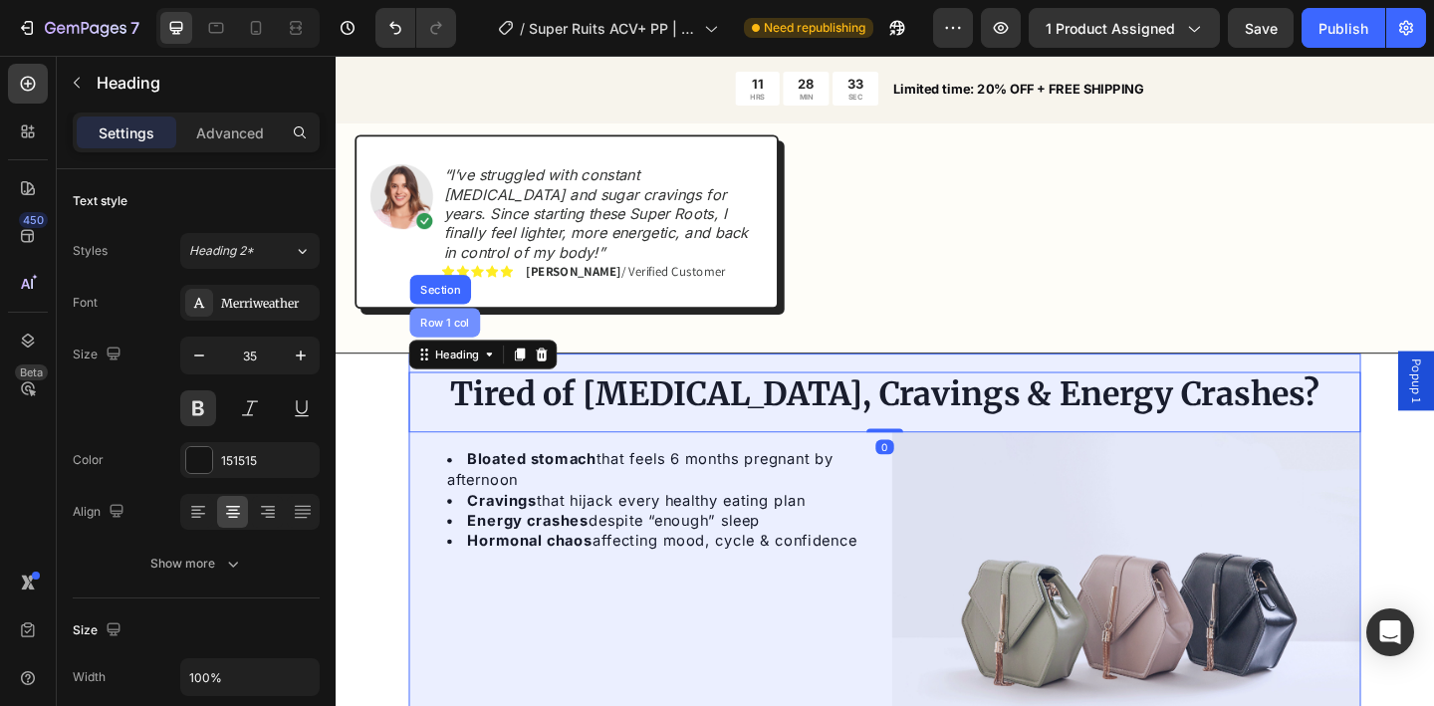
click at [465, 331] on div "Row 1 col" at bounding box center [454, 347] width 77 height 32
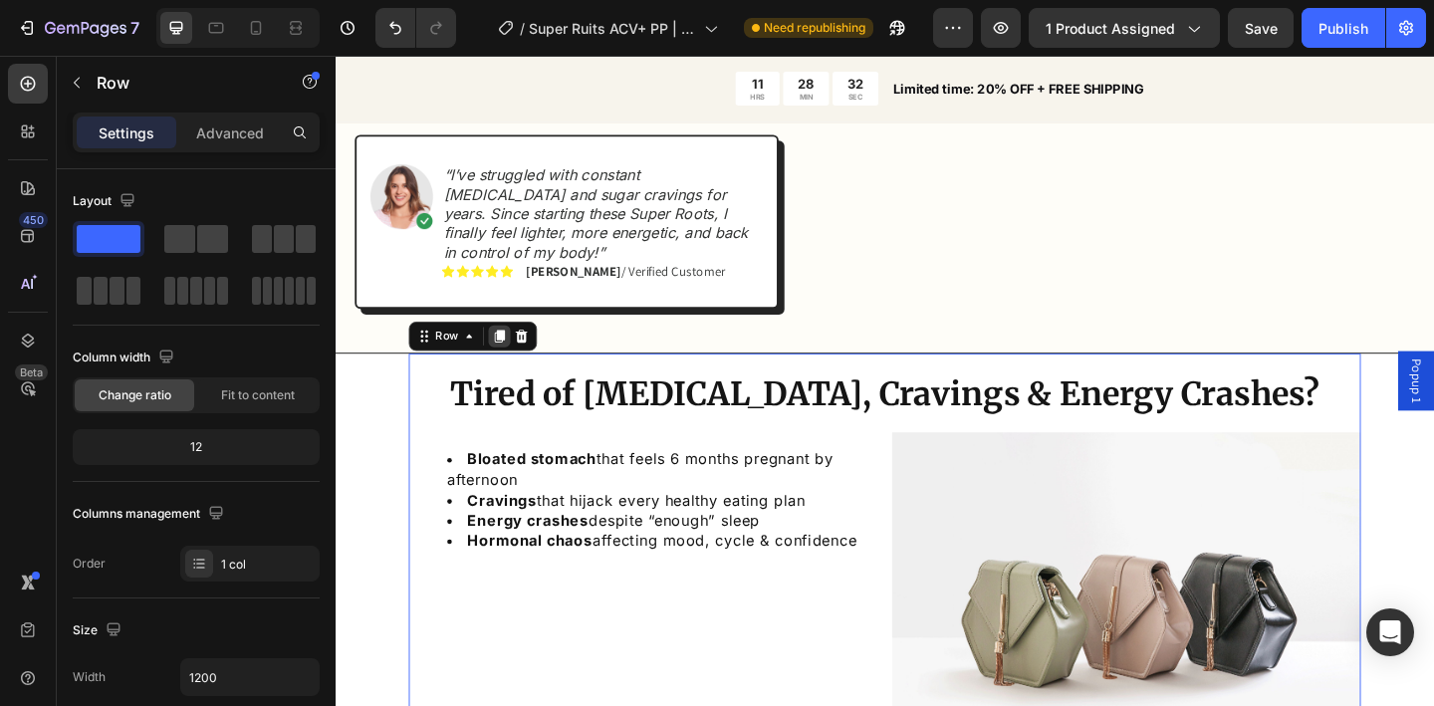
click at [509, 354] on icon at bounding box center [514, 362] width 16 height 16
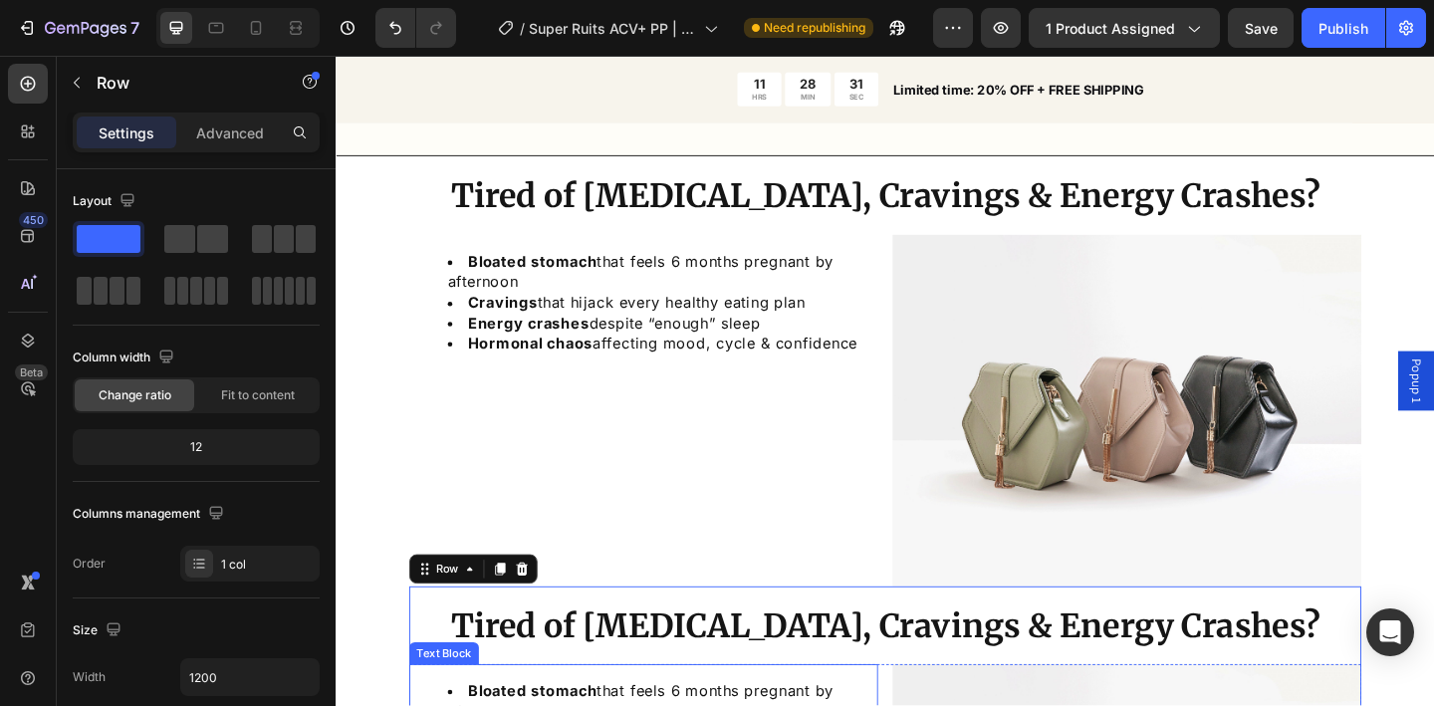
scroll to position [1761, 0]
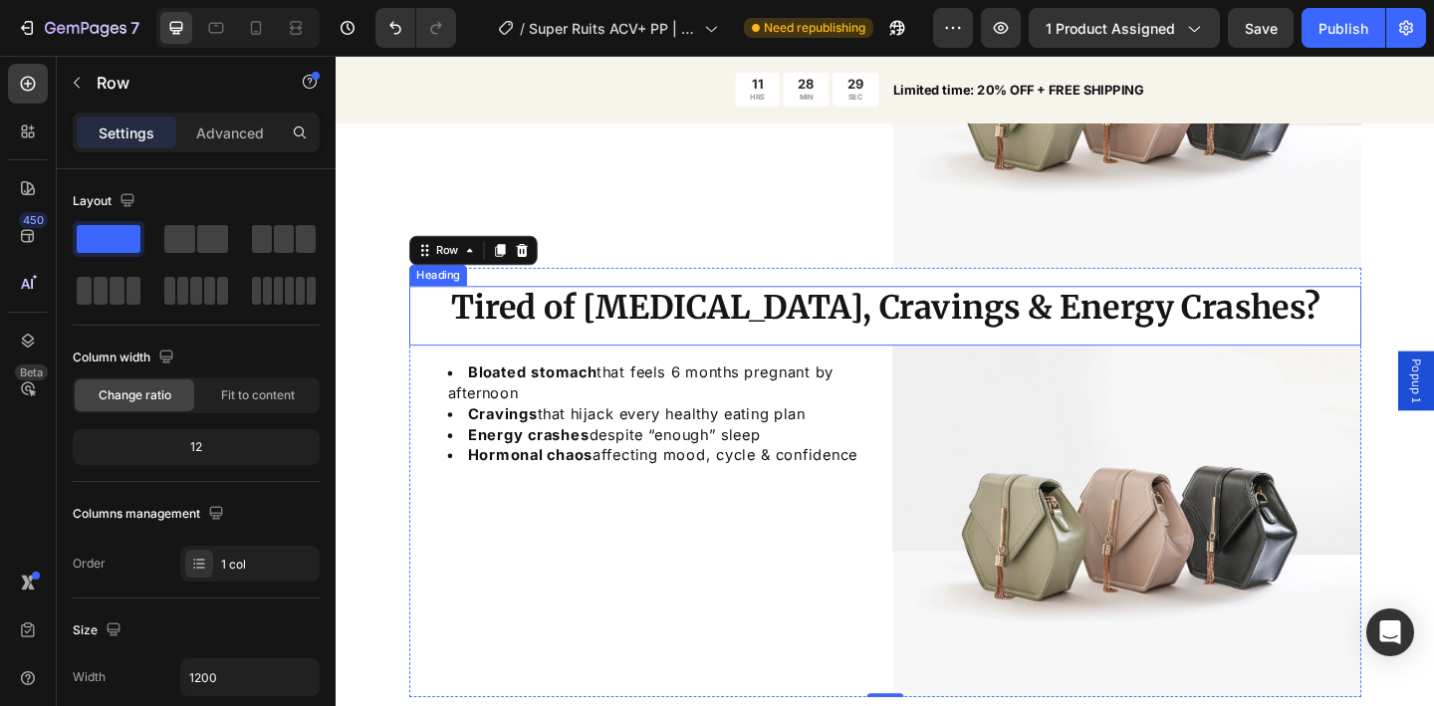
click at [816, 331] on strong "Tired of [MEDICAL_DATA], Cravings & Energy Crashes?" at bounding box center [933, 331] width 945 height 44
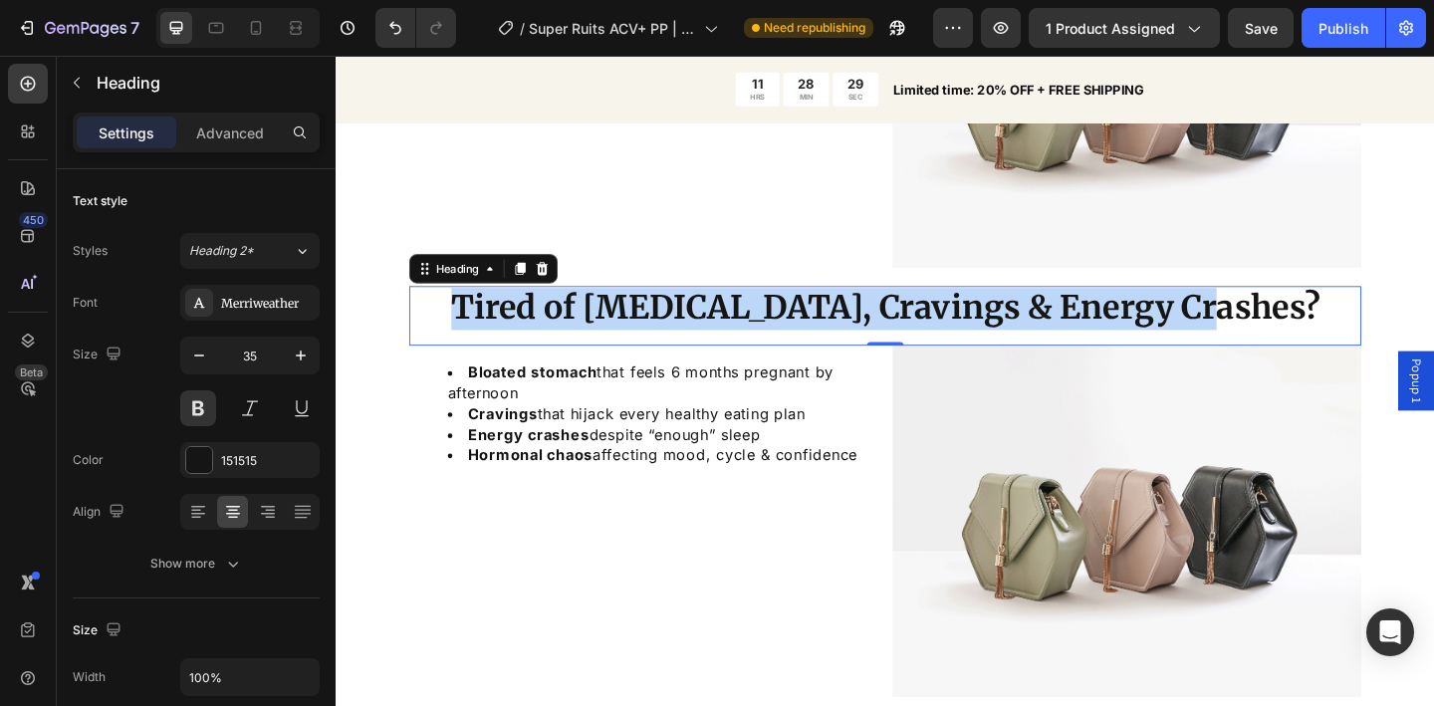
click at [816, 331] on strong "Tired of [MEDICAL_DATA], Cravings & Energy Crashes?" at bounding box center [933, 331] width 945 height 44
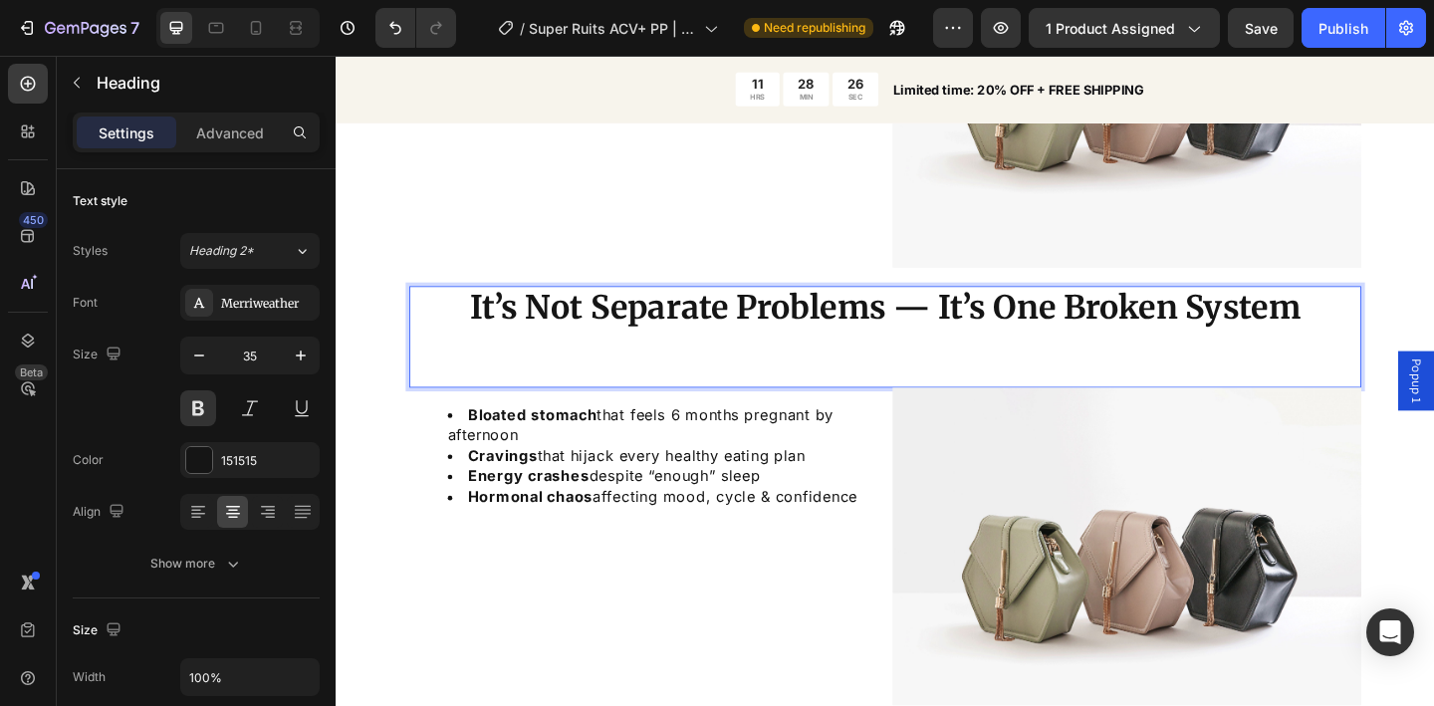
click at [959, 330] on strong "It’s Not Separate Problems — It’s One Broken System" at bounding box center [933, 331] width 903 height 44
click at [935, 384] on p "Rich Text Editor. Editing area: main" at bounding box center [933, 377] width 1032 height 46
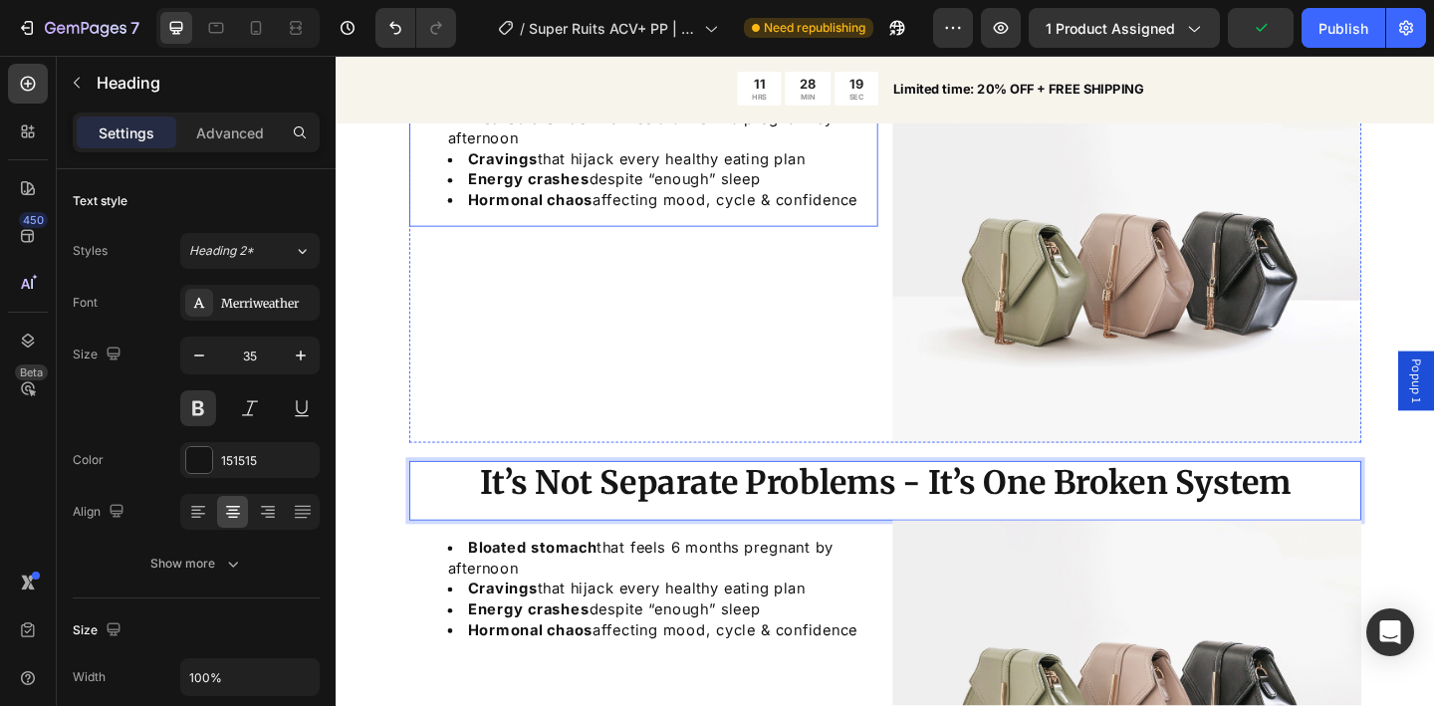
scroll to position [1639, 0]
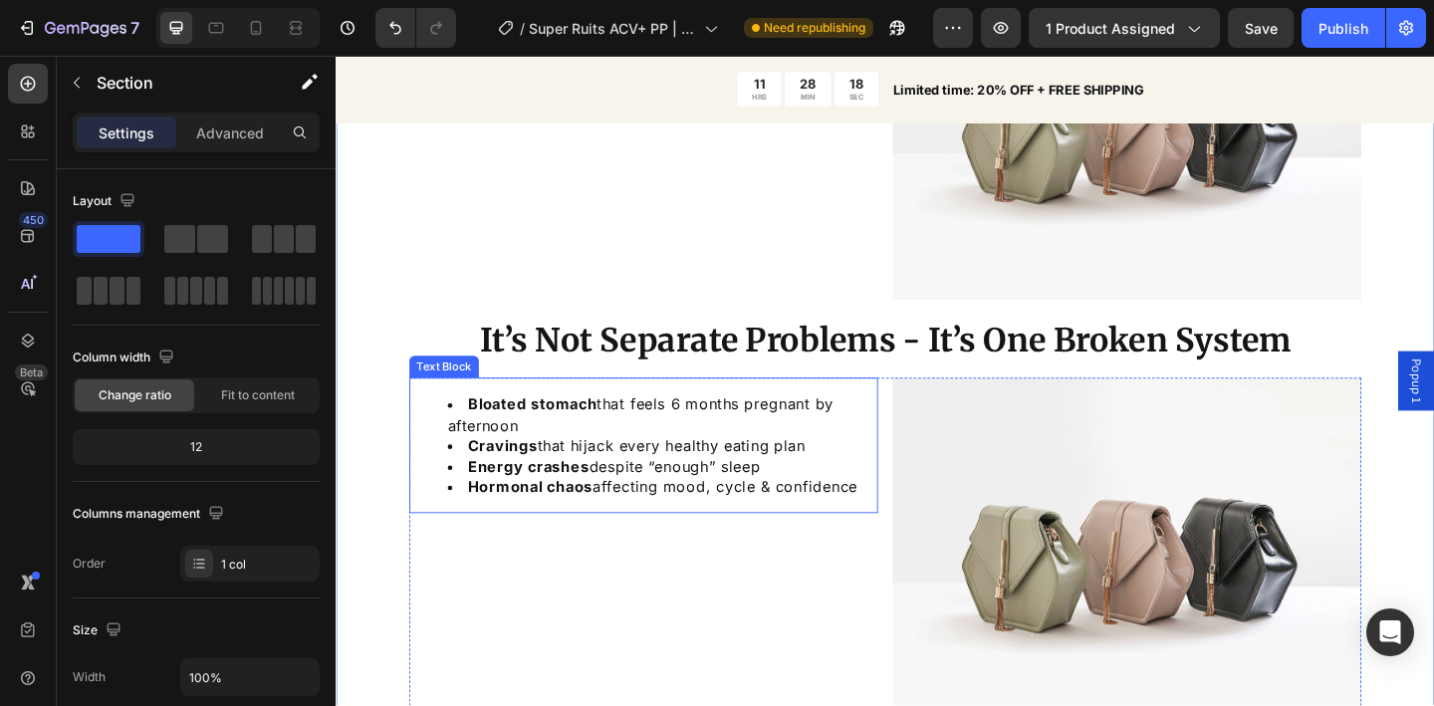
scroll to position [1731, 0]
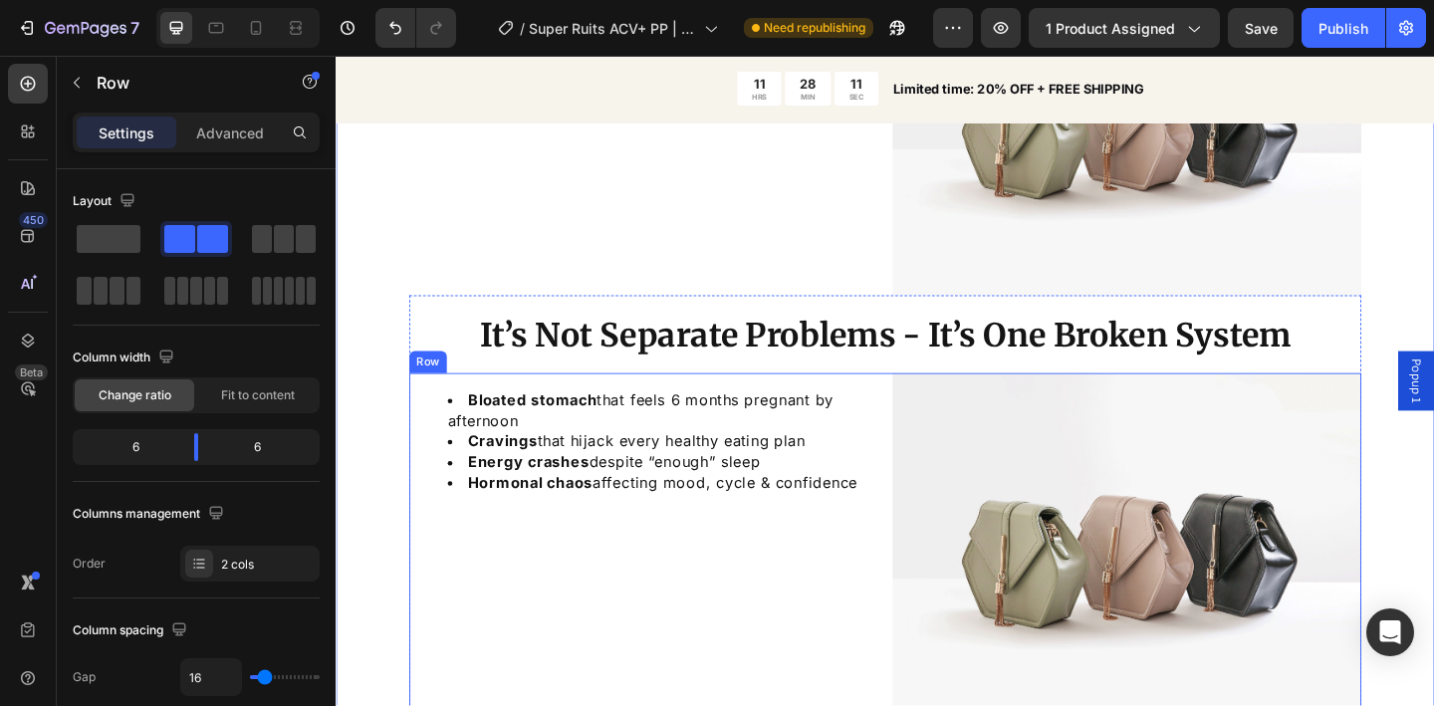
click at [924, 466] on div "Bloated stomach that feels 6 months pregnant by afternoon Cravings that hijack …" at bounding box center [933, 592] width 1036 height 382
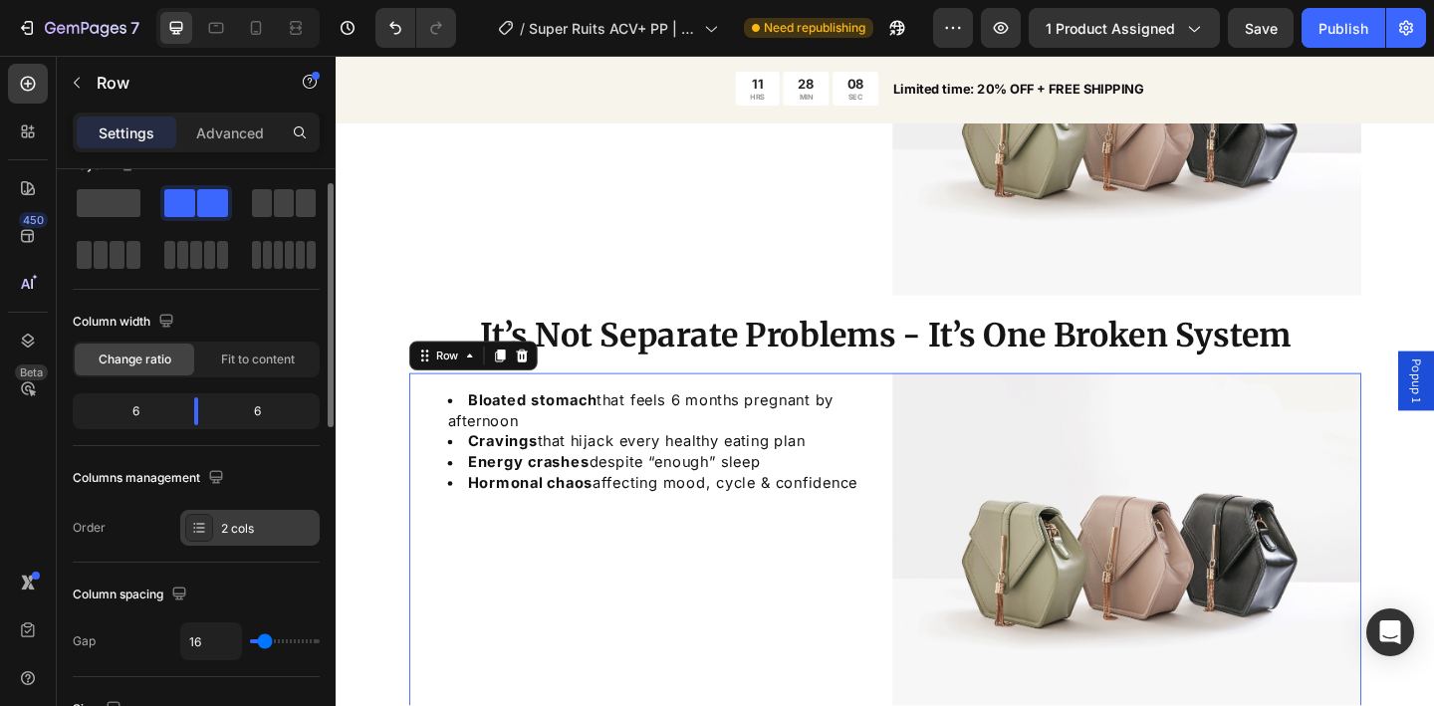
click at [256, 533] on div "2 cols" at bounding box center [268, 529] width 94 height 18
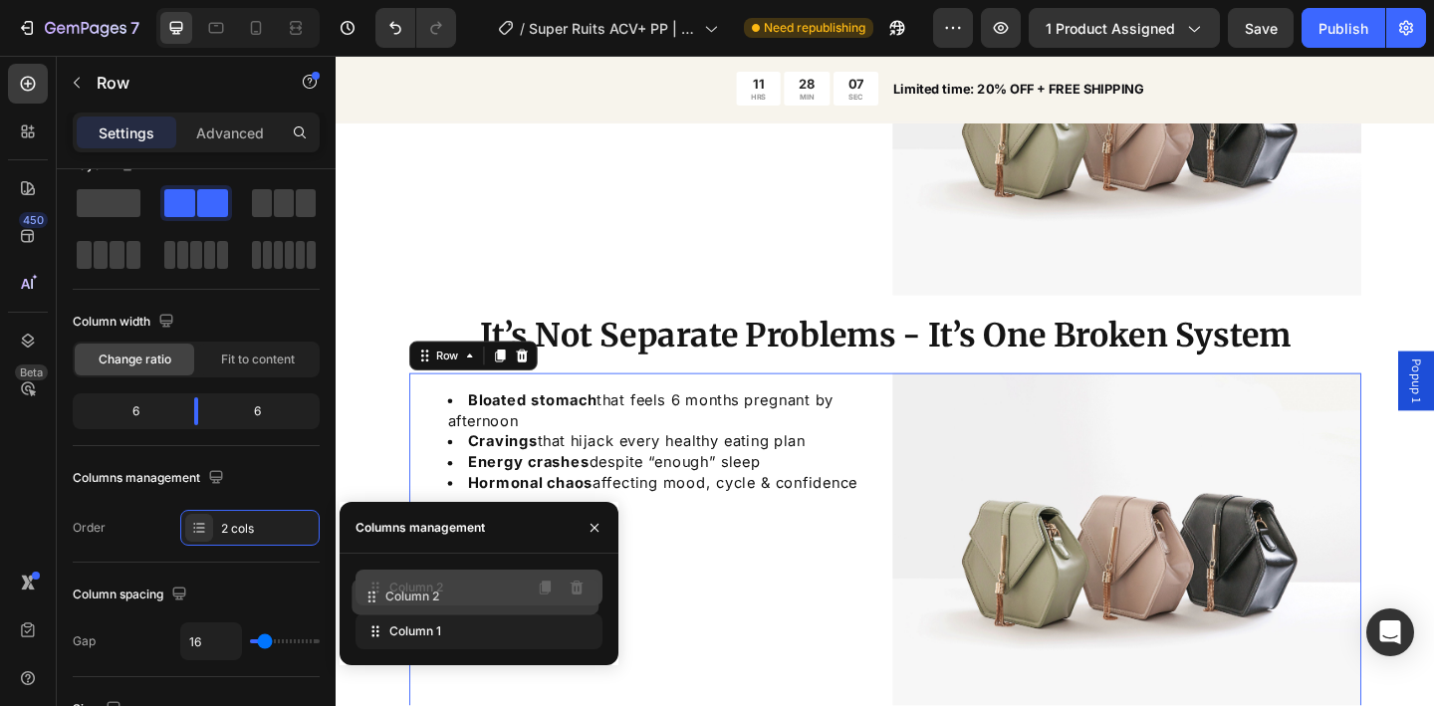
drag, startPoint x: 382, startPoint y: 632, endPoint x: 383, endPoint y: 597, distance: 35.9
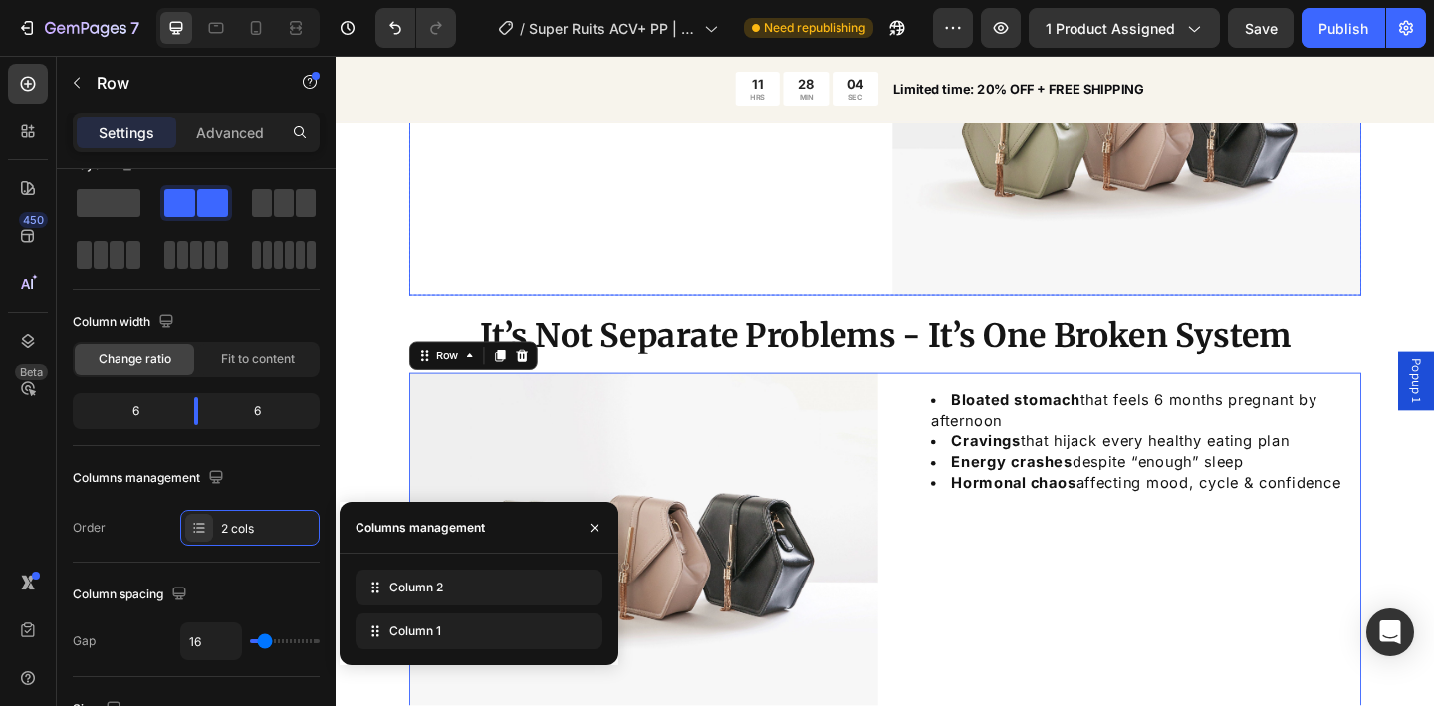
click at [693, 279] on div "Bloated stomach that feels 6 months pregnant by afternoon Cravings that hijack …" at bounding box center [670, 125] width 510 height 382
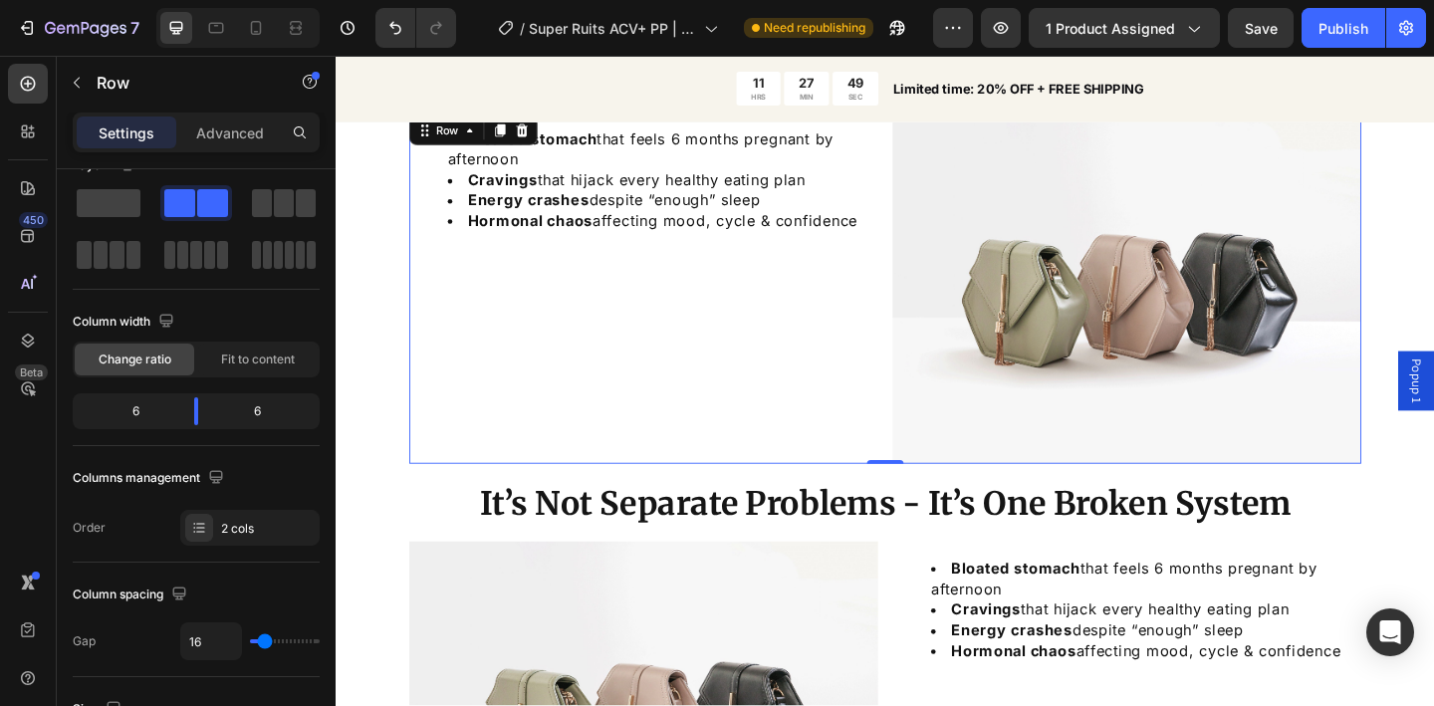
scroll to position [1566, 0]
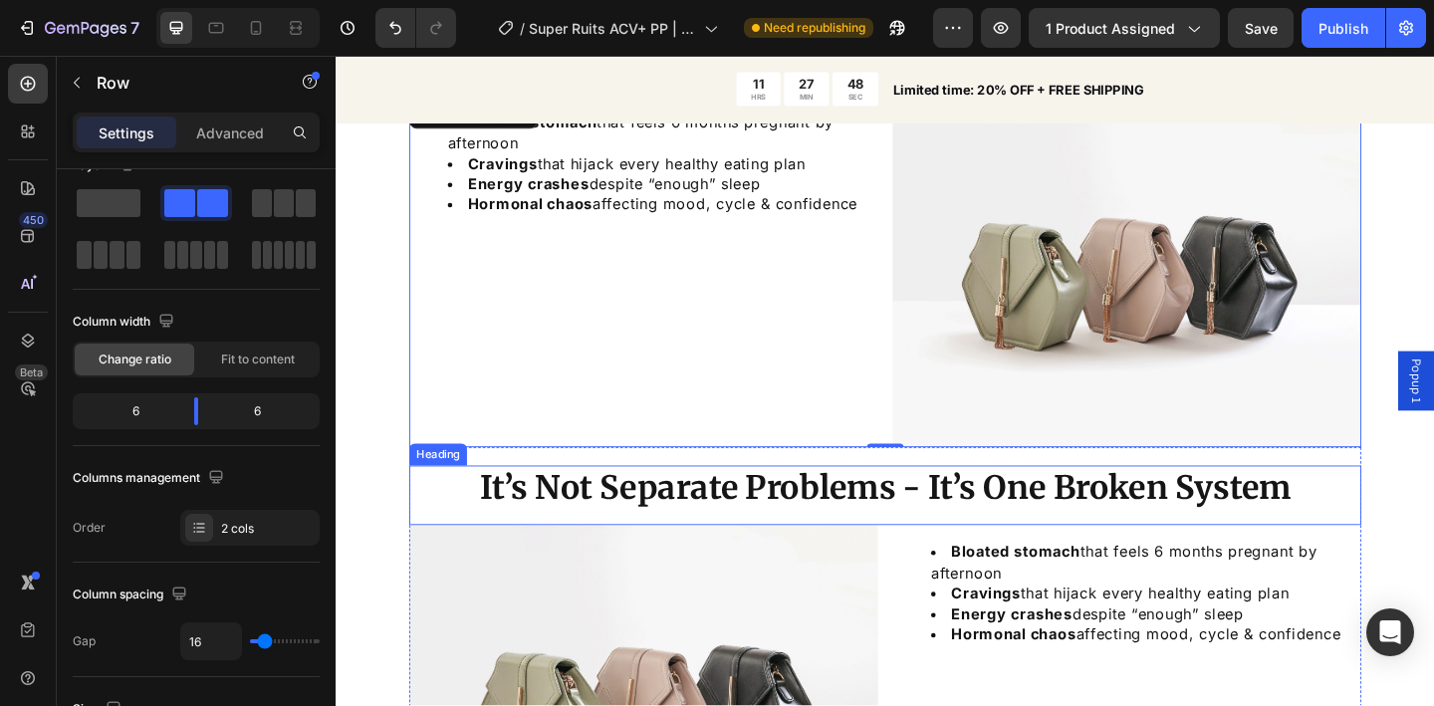
click at [997, 550] on div "⁠⁠⁠⁠⁠⁠⁠ It’s Not Separate Problems - It’s One Broken System Heading" at bounding box center [933, 535] width 1036 height 66
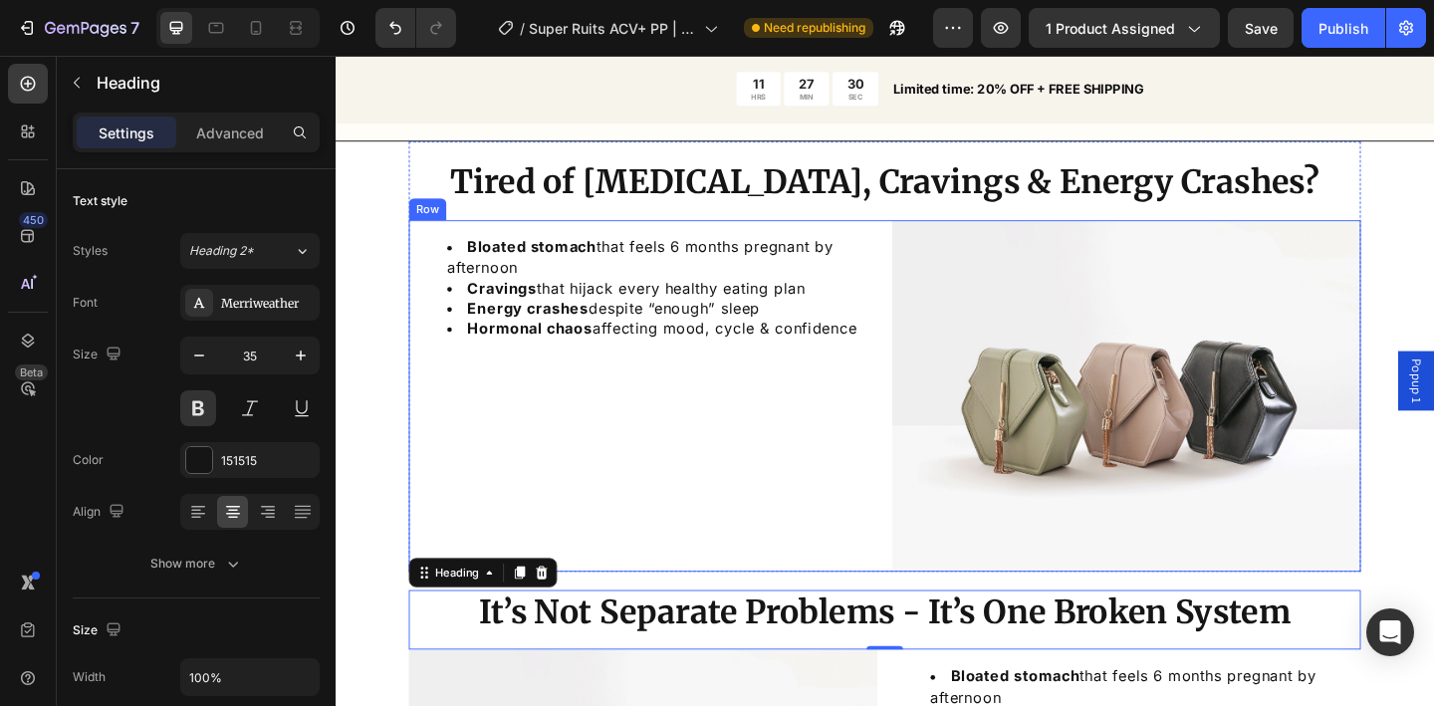
scroll to position [1497, 0]
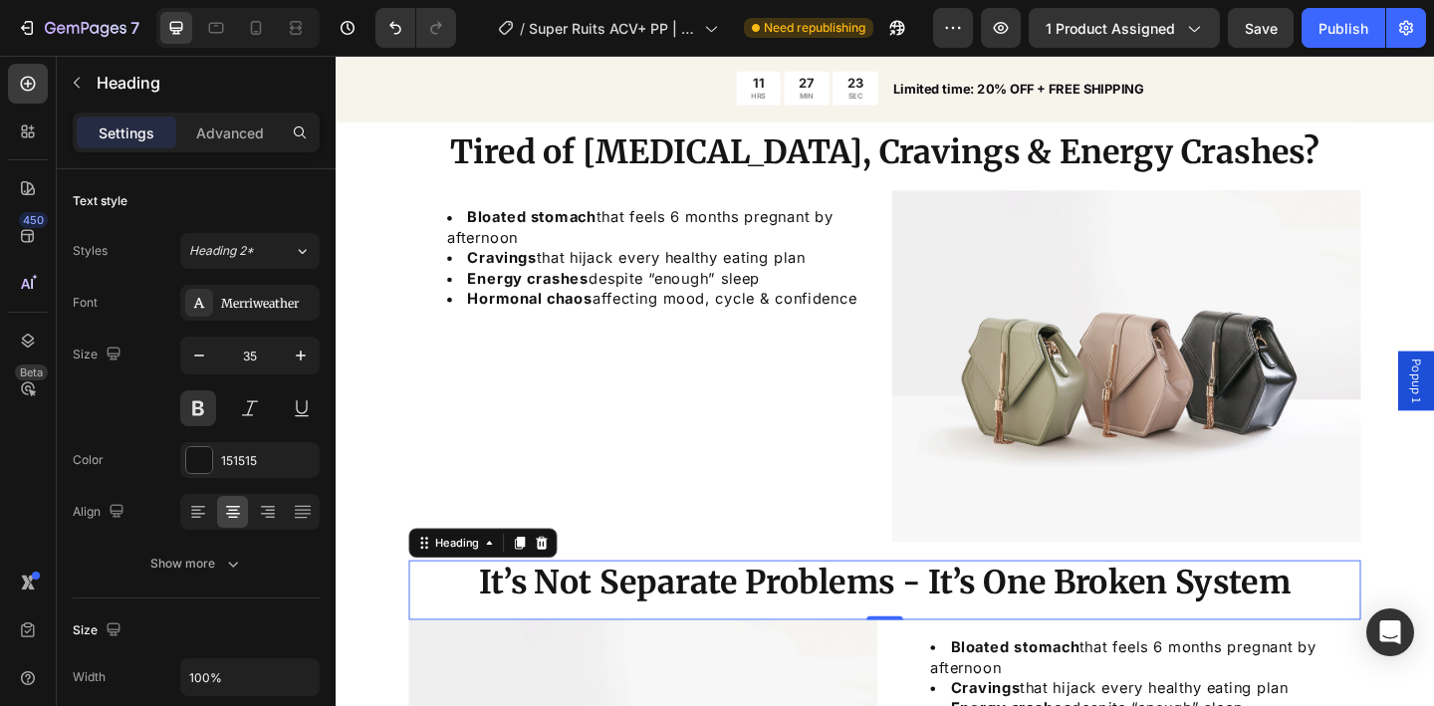
scroll to position [1588, 0]
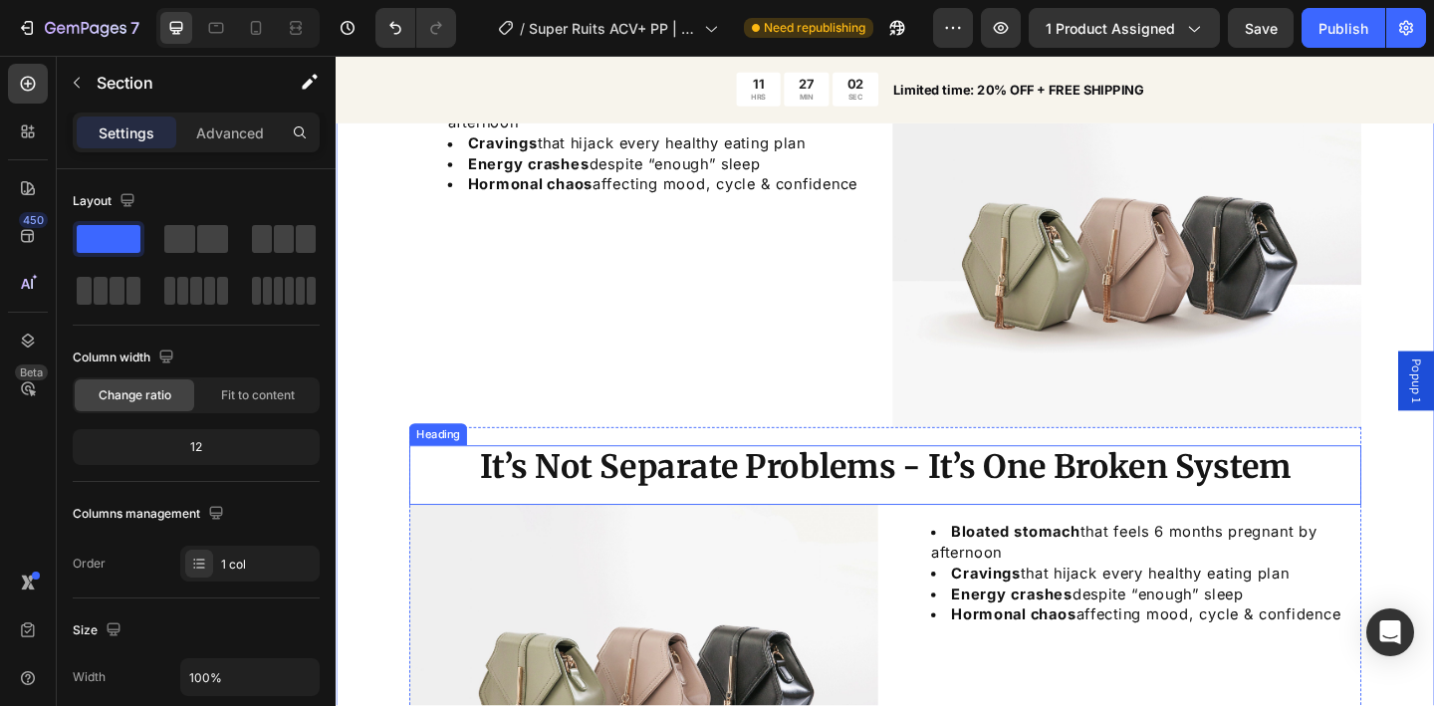
click at [869, 532] on div "⁠⁠⁠⁠⁠⁠⁠ It’s Not Separate Problems - It’s One Broken System Heading" at bounding box center [933, 513] width 1036 height 66
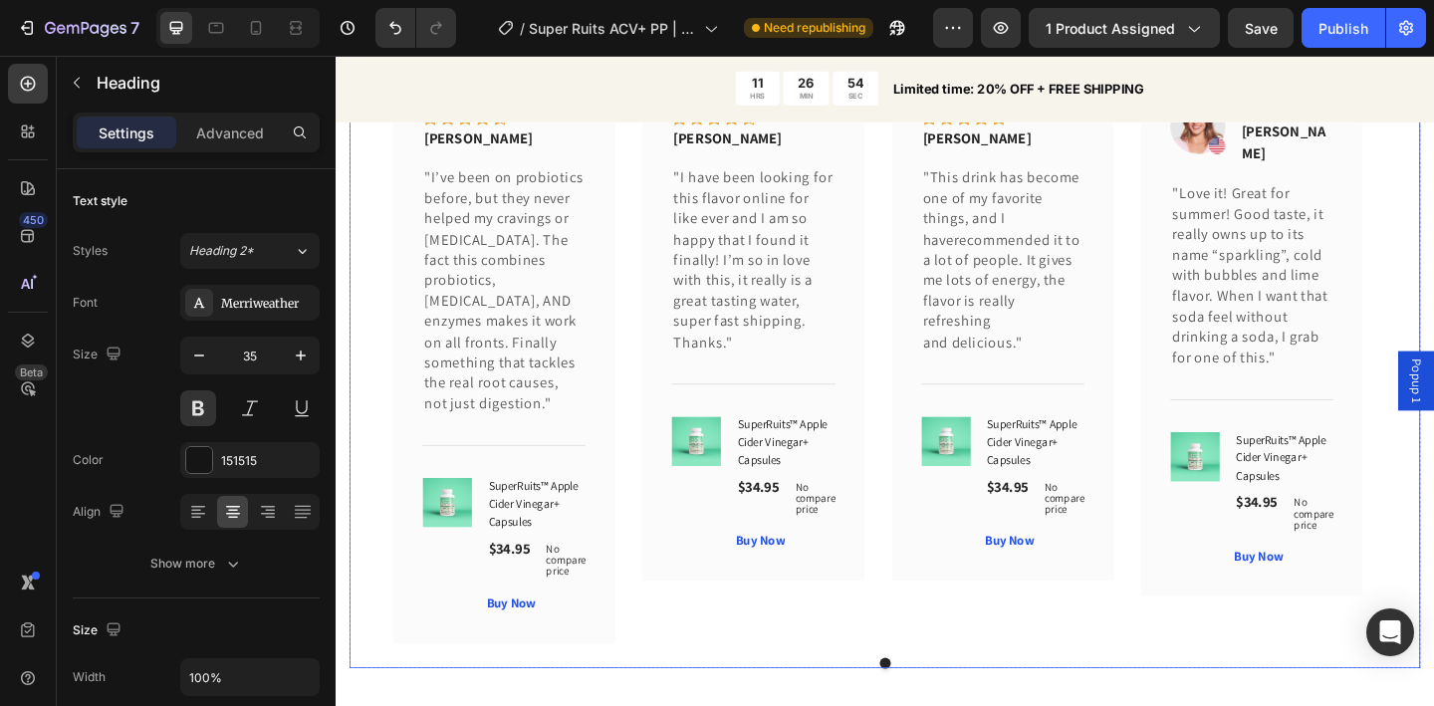
scroll to position [6012, 0]
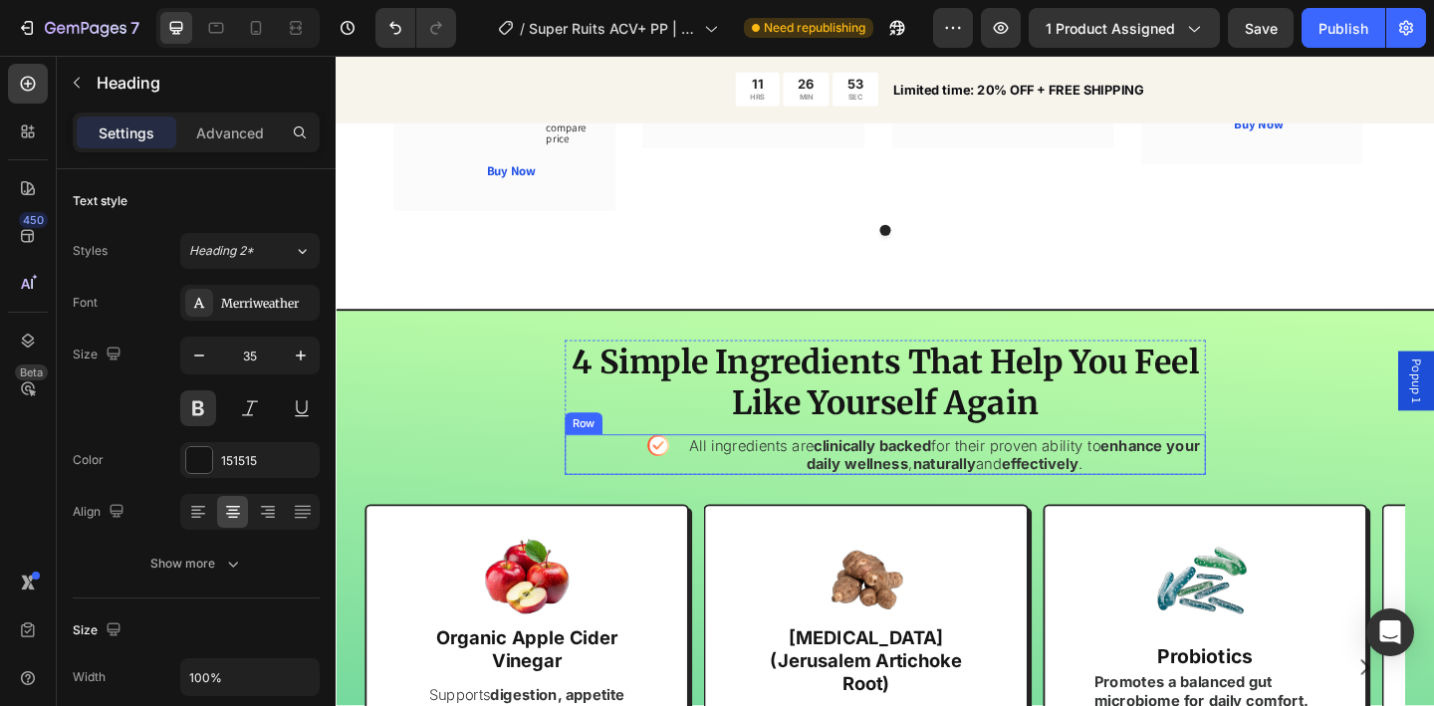
click at [695, 479] on div "Icon All ingredients are clinically backed for their proven ability to enhance …" at bounding box center [933, 490] width 697 height 44
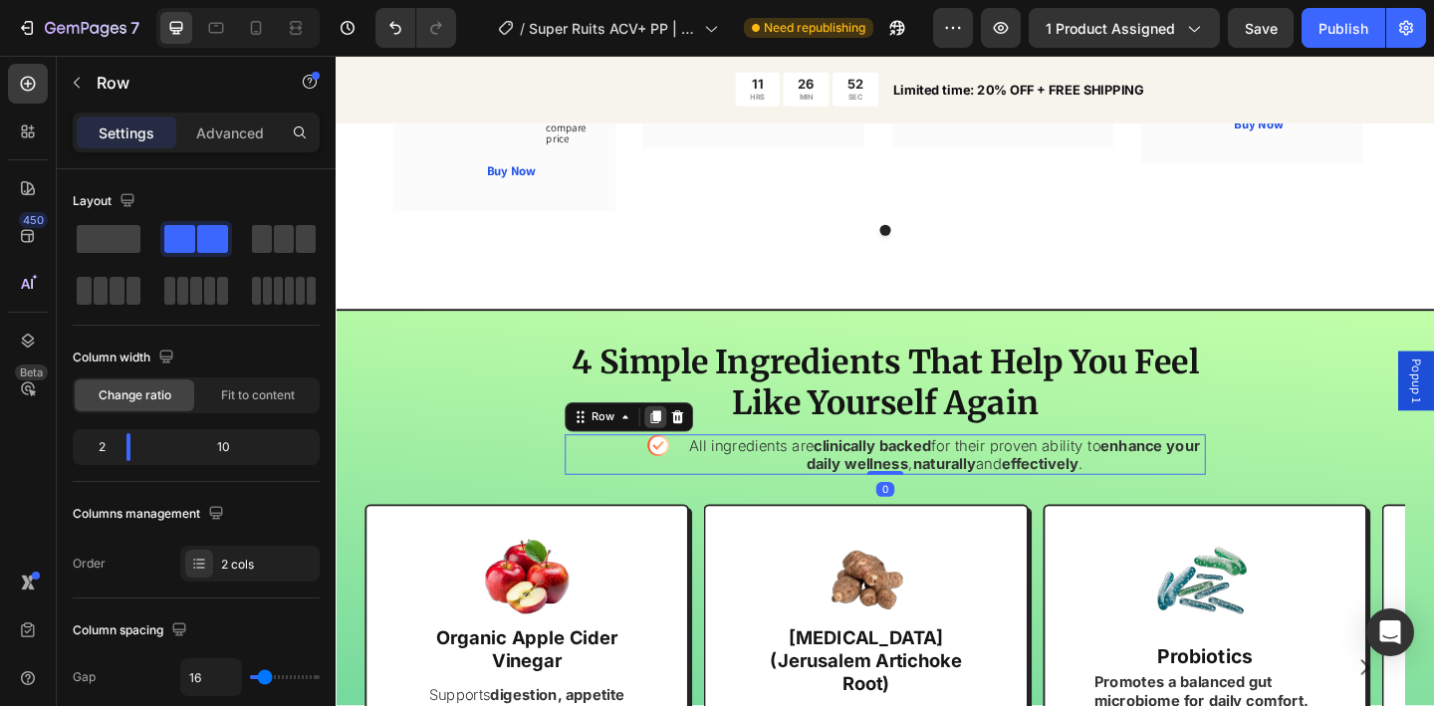
click at [678, 442] on icon at bounding box center [683, 449] width 11 height 14
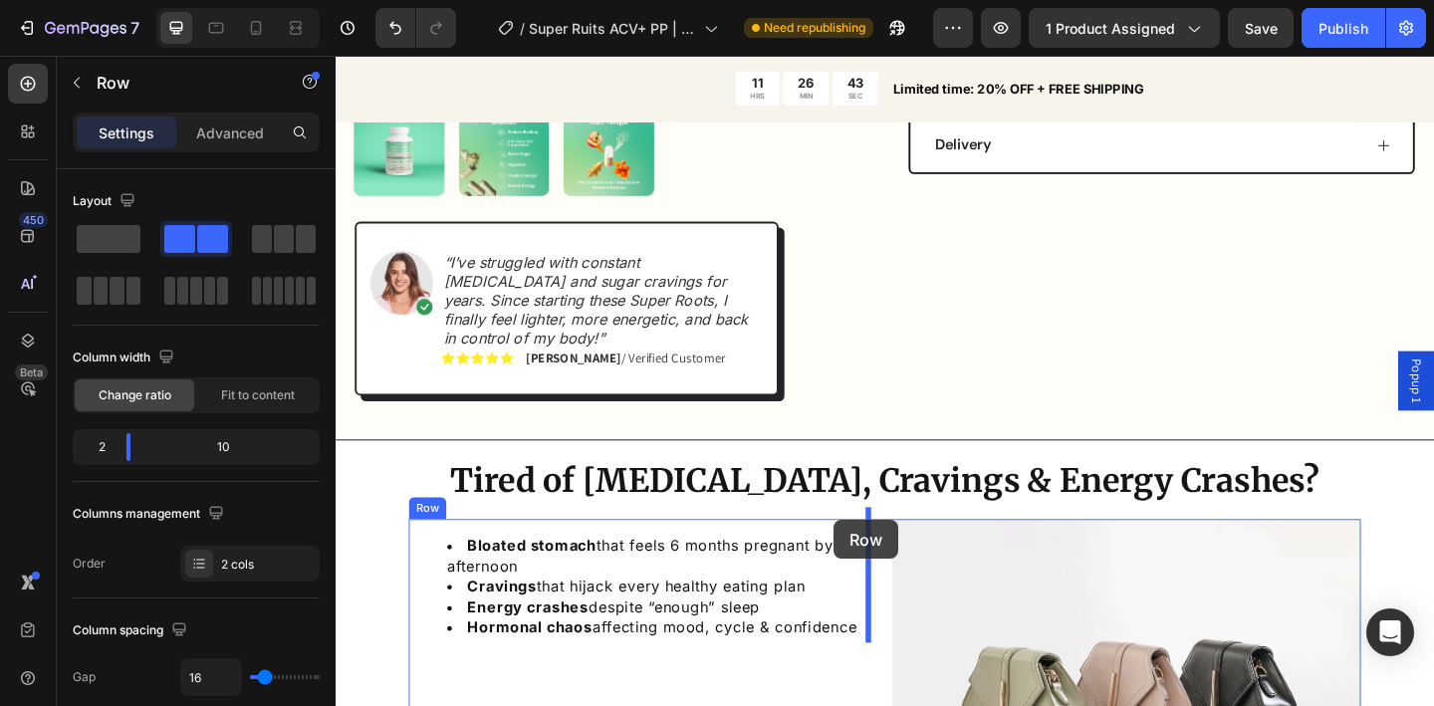
scroll to position [1478, 0]
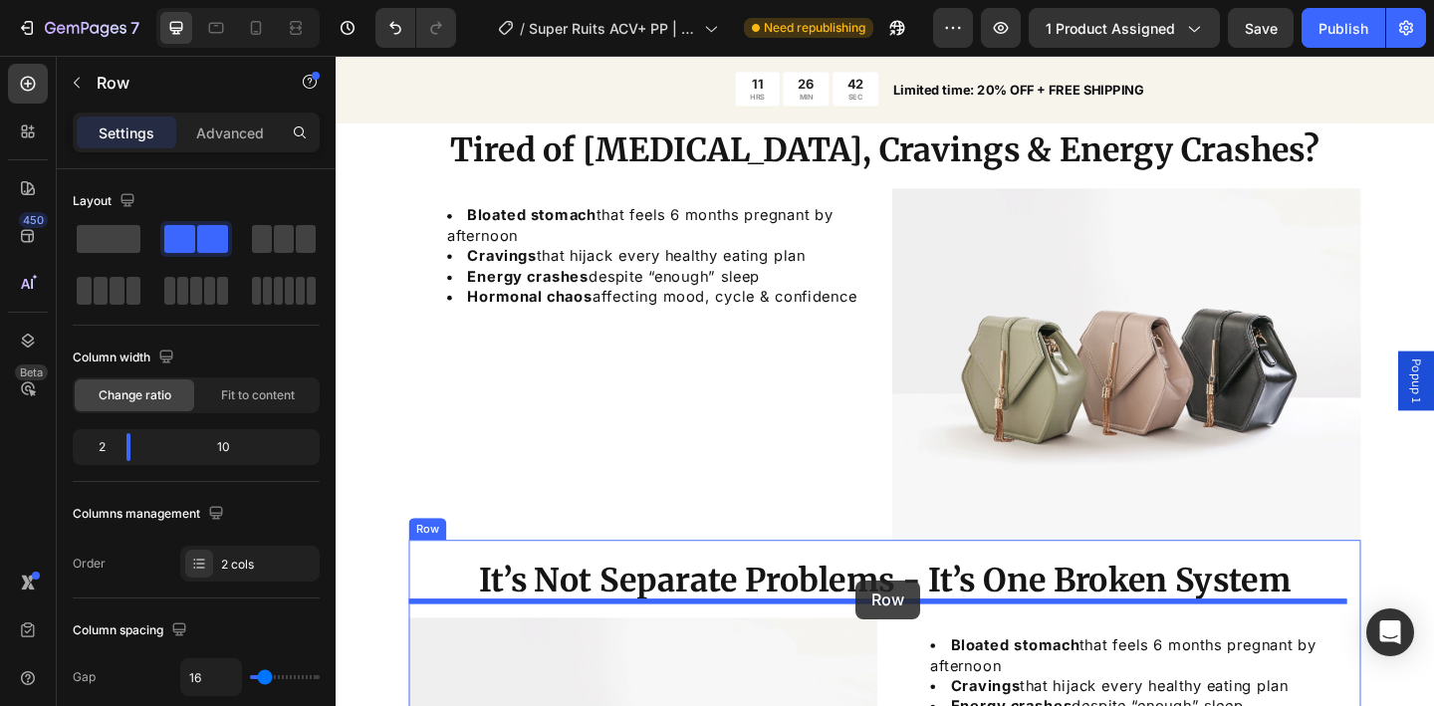
drag, startPoint x: 703, startPoint y: 523, endPoint x: 901, endPoint y: 627, distance: 223.6
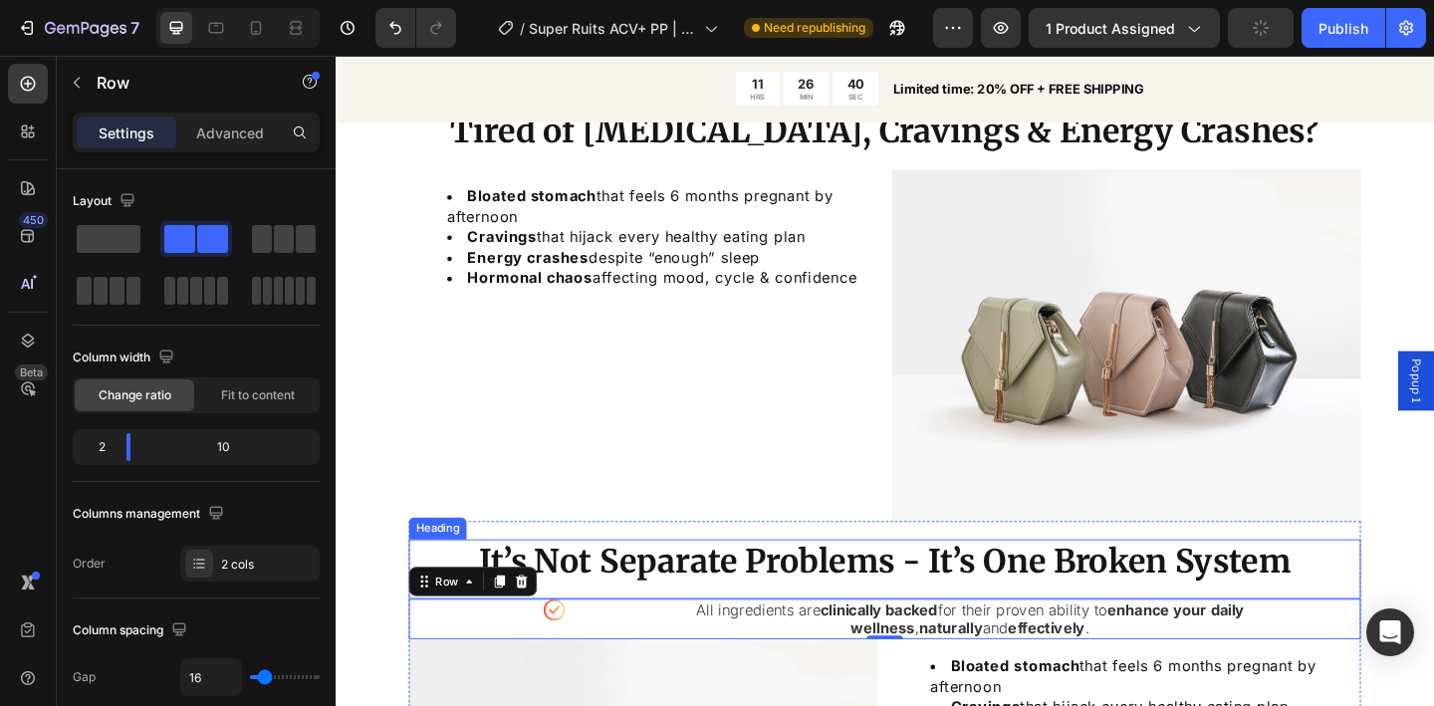
scroll to position [1506, 0]
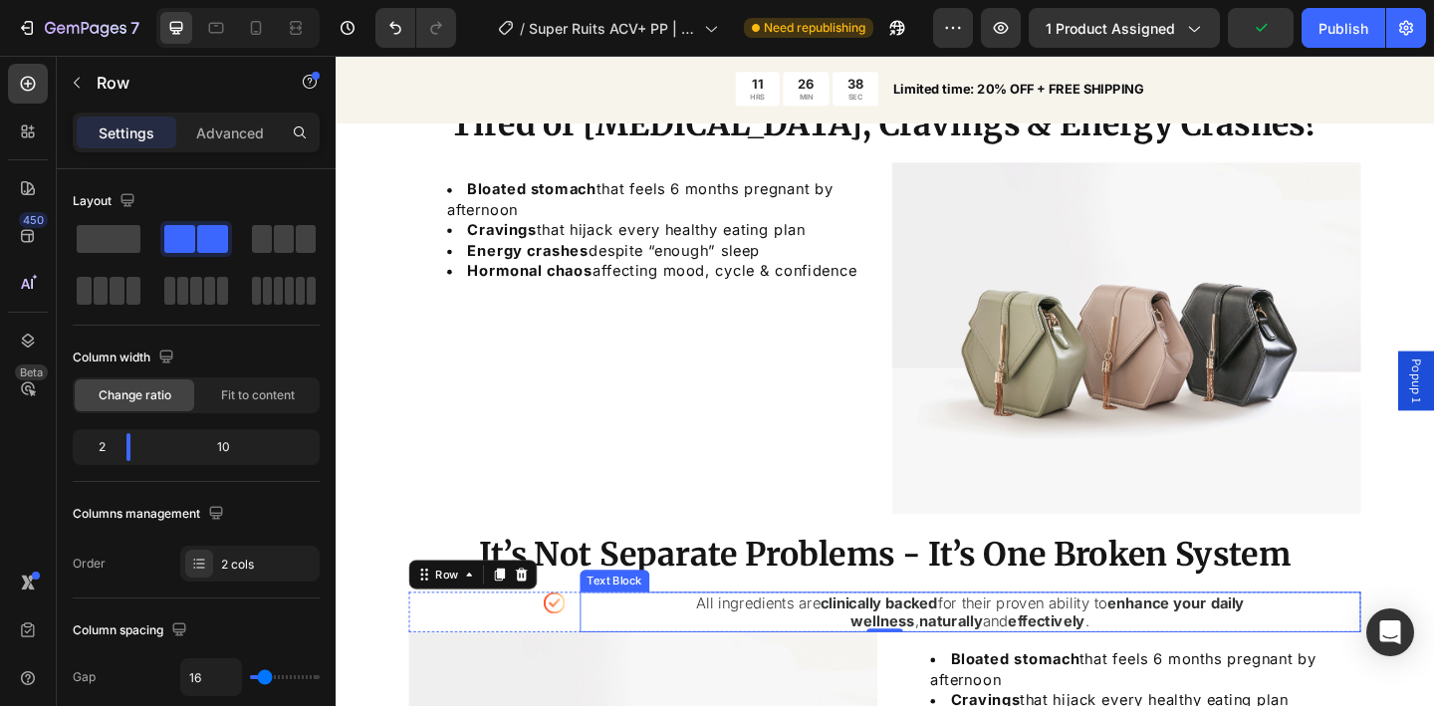
click at [864, 641] on strong "clinically backed" at bounding box center [927, 651] width 127 height 20
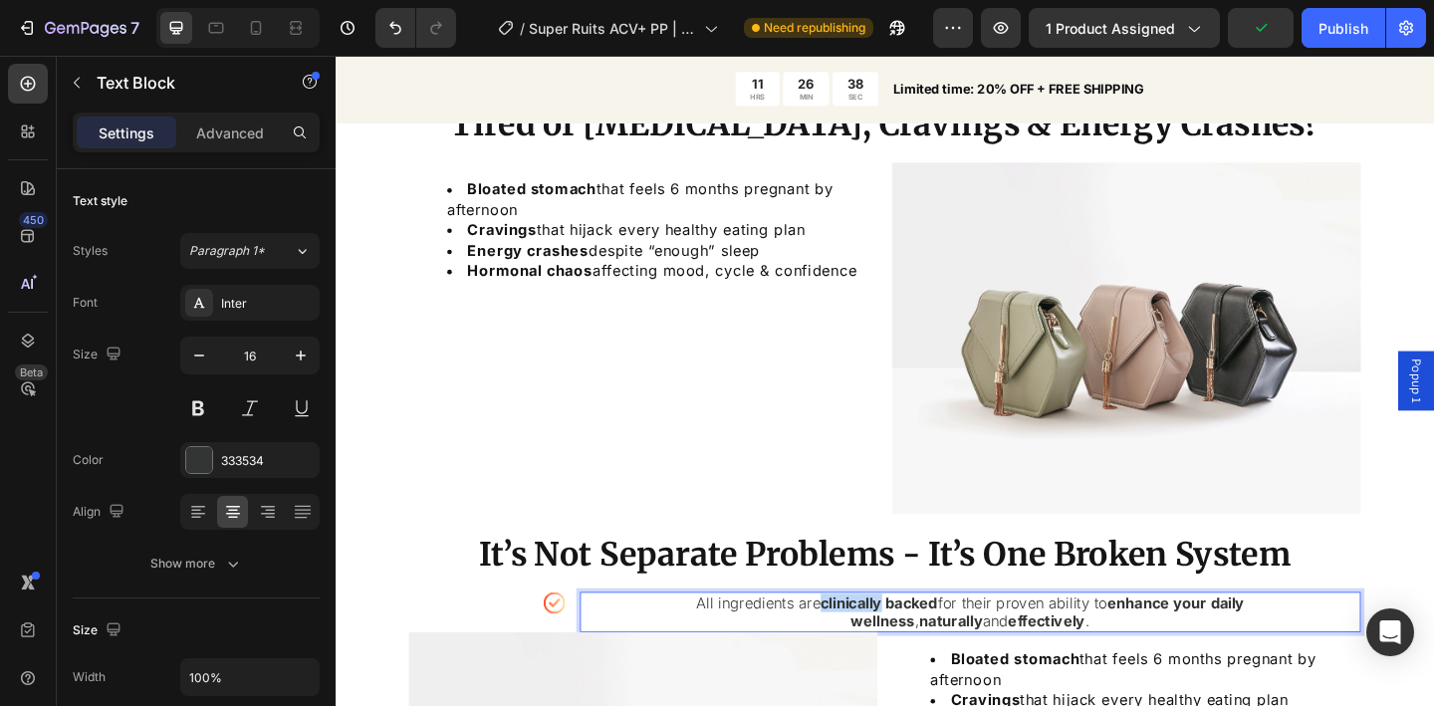
click at [864, 641] on strong "clinically backed" at bounding box center [927, 651] width 127 height 20
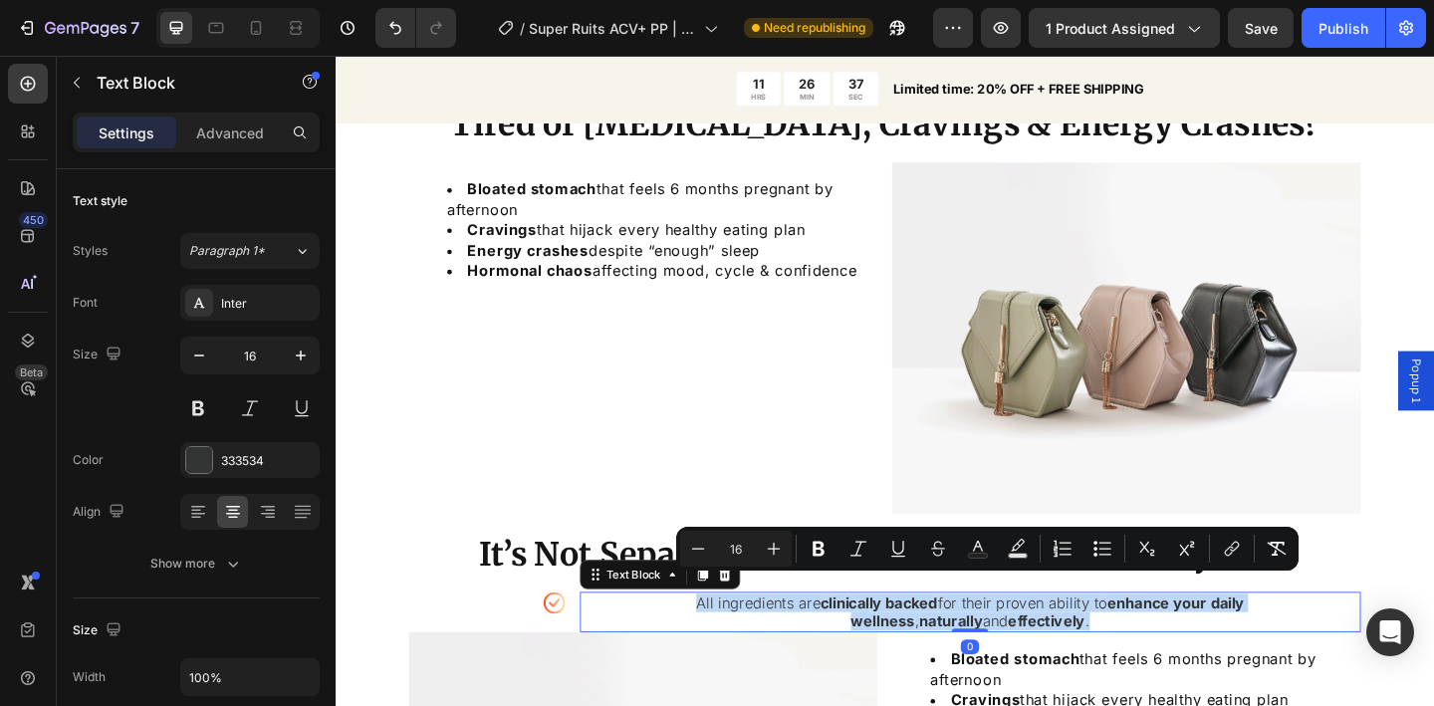
click at [864, 641] on strong "clinically backed" at bounding box center [927, 651] width 127 height 20
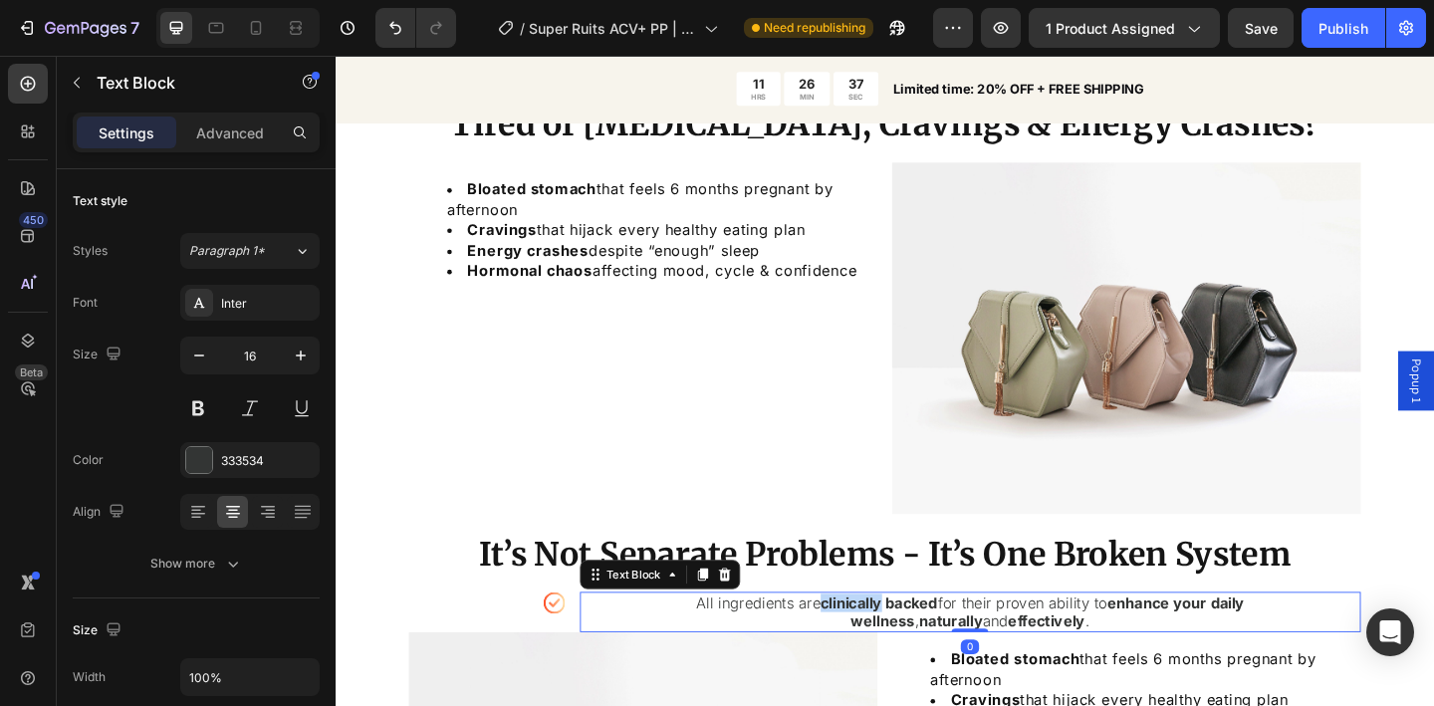
click at [864, 641] on strong "clinically backed" at bounding box center [927, 651] width 127 height 20
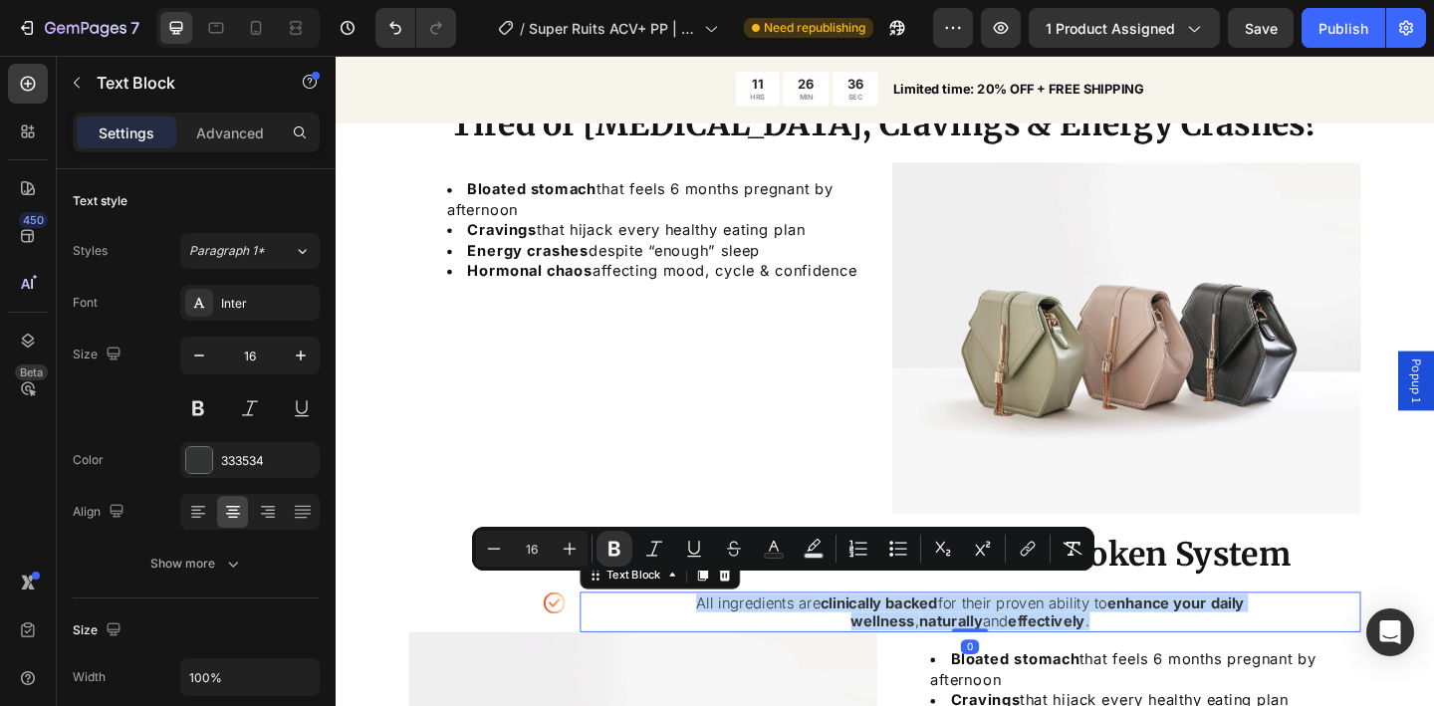
click at [864, 641] on strong "clinically backed" at bounding box center [927, 651] width 127 height 20
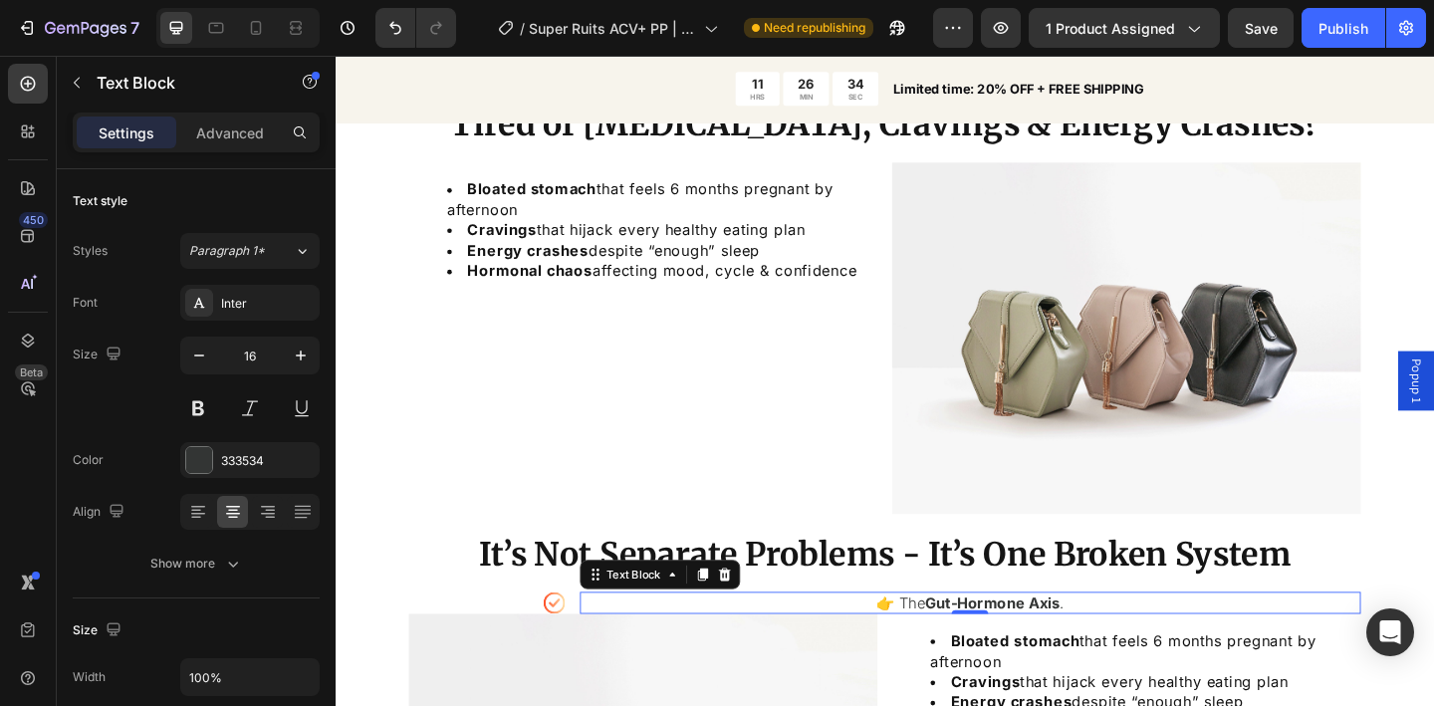
click at [938, 641] on p "👉 The Gut-Hormone Axis ." at bounding box center [1027, 651] width 846 height 20
click at [595, 639] on div "Icon The Gut-Hormone Axis . Text Block 0 Row" at bounding box center [933, 651] width 1036 height 24
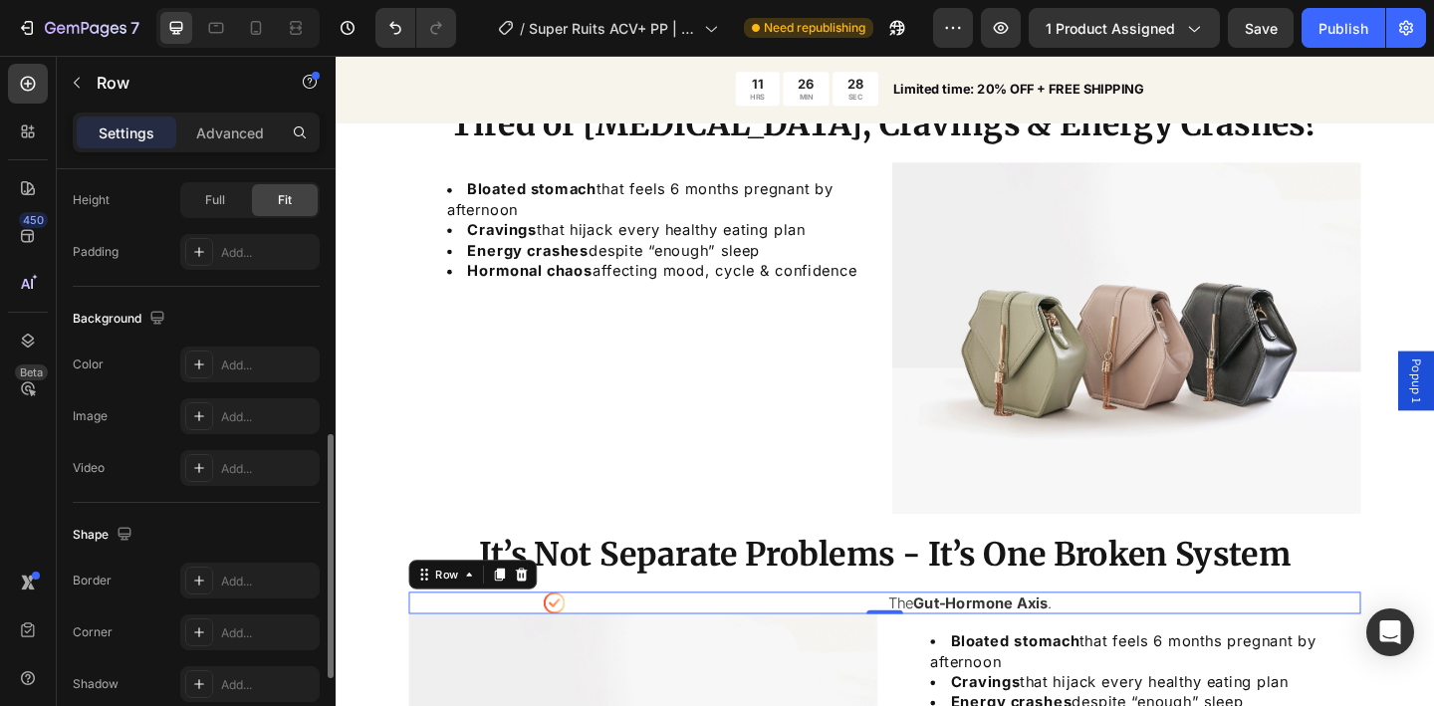
scroll to position [849, 0]
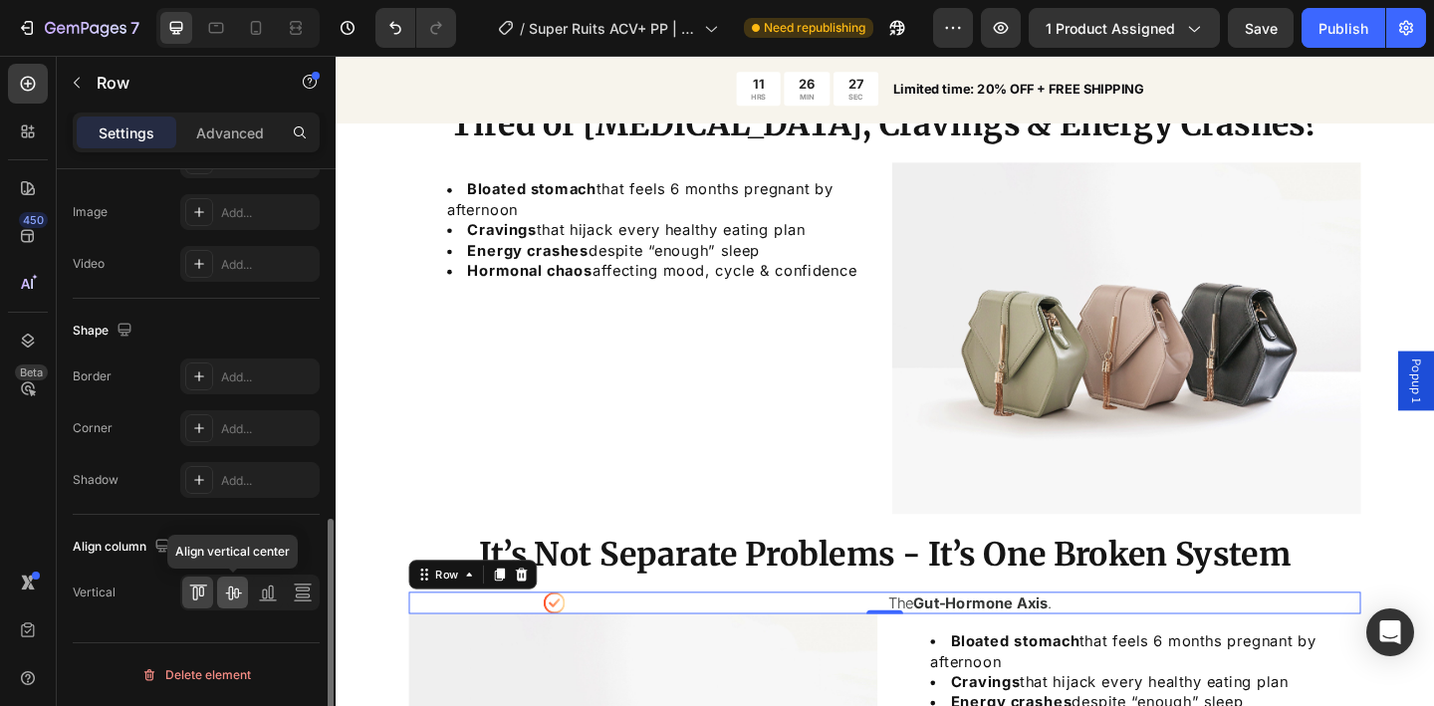
click at [235, 599] on icon at bounding box center [233, 593] width 20 height 20
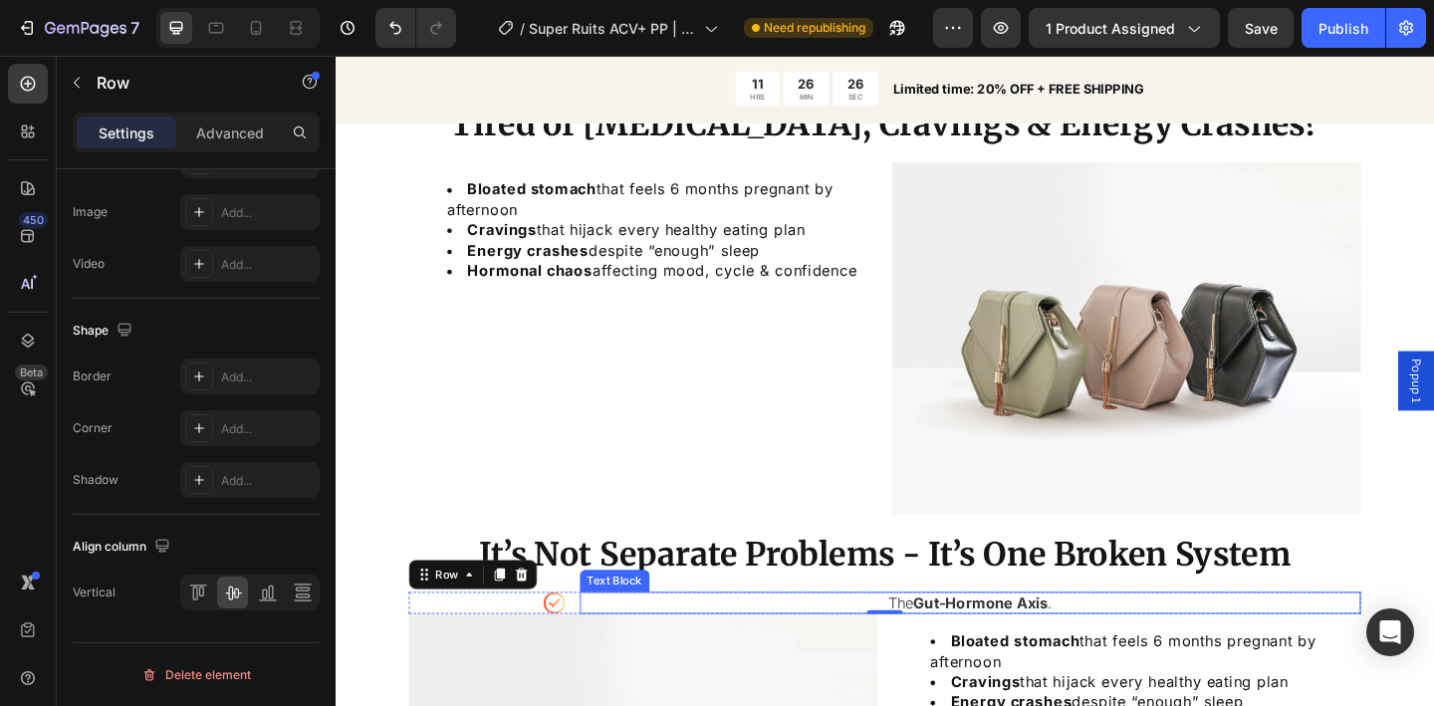
click at [899, 641] on p "The Gut-Hormone Axis ." at bounding box center [1027, 651] width 846 height 20
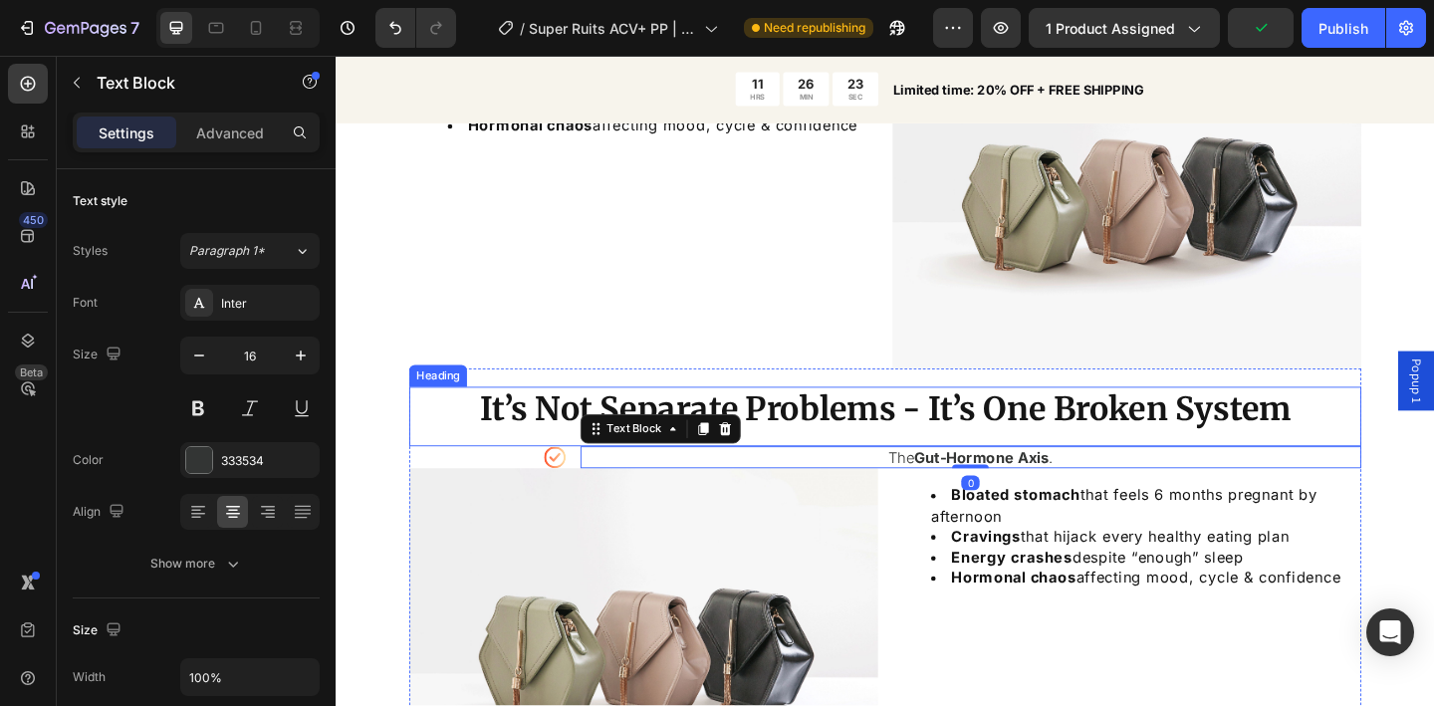
scroll to position [1659, 0]
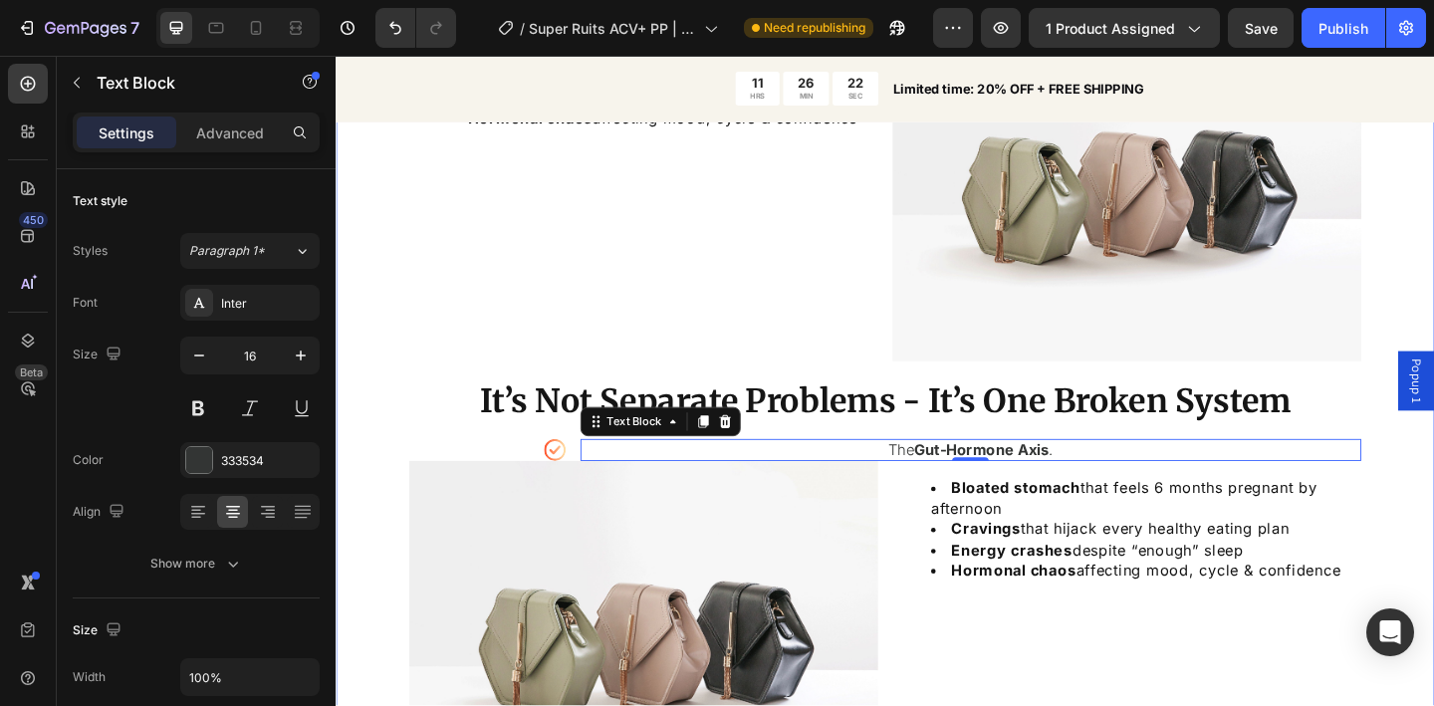
click at [604, 481] on p "The Gut-Hormone Axis ." at bounding box center [1027, 485] width 846 height 20
click at [587, 484] on div "Icon The Gut-Hormone Axis . Text Block 0 Row" at bounding box center [933, 485] width 1036 height 24
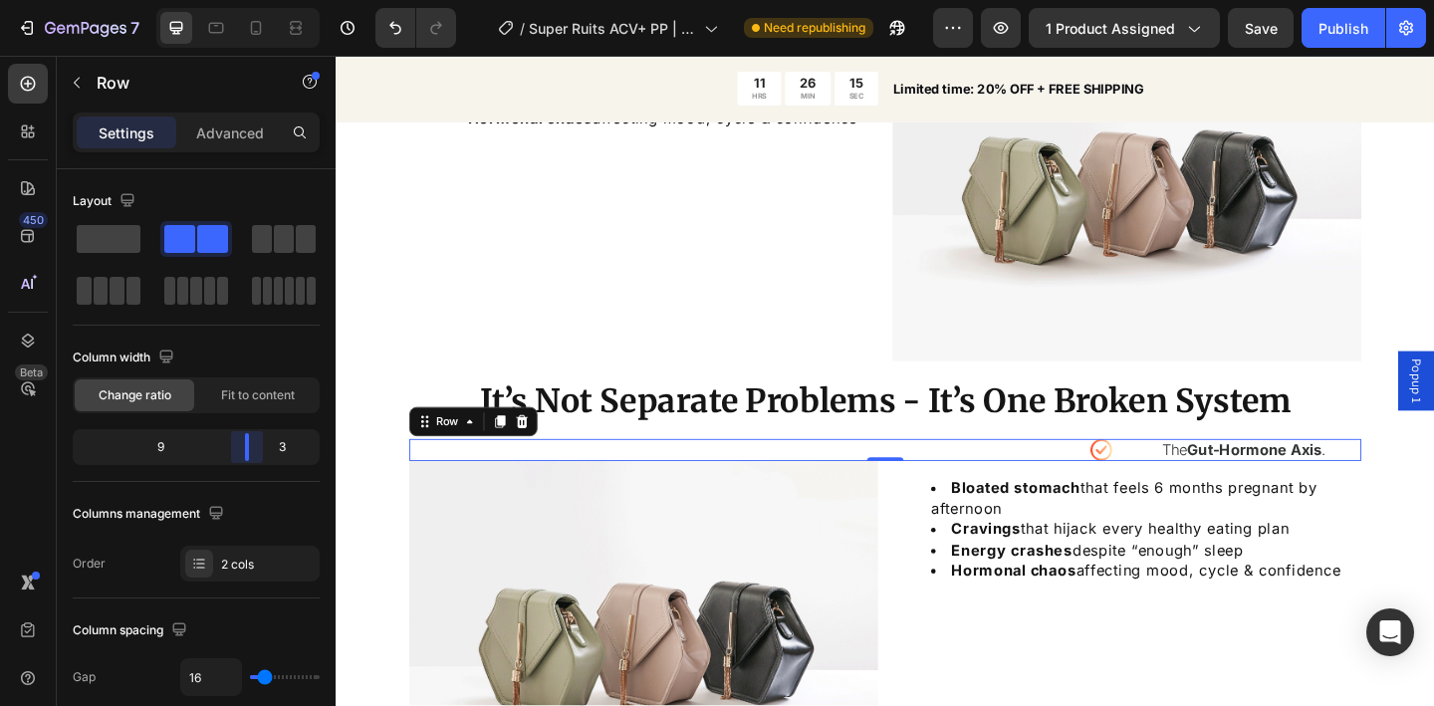
drag, startPoint x: 129, startPoint y: 454, endPoint x: 265, endPoint y: 460, distance: 135.6
click at [265, 0] on body "7 Version history / Super Ruits ACV+ PP | PCOS | 1.0 Need republishing Preview …" at bounding box center [717, 0] width 1434 height 0
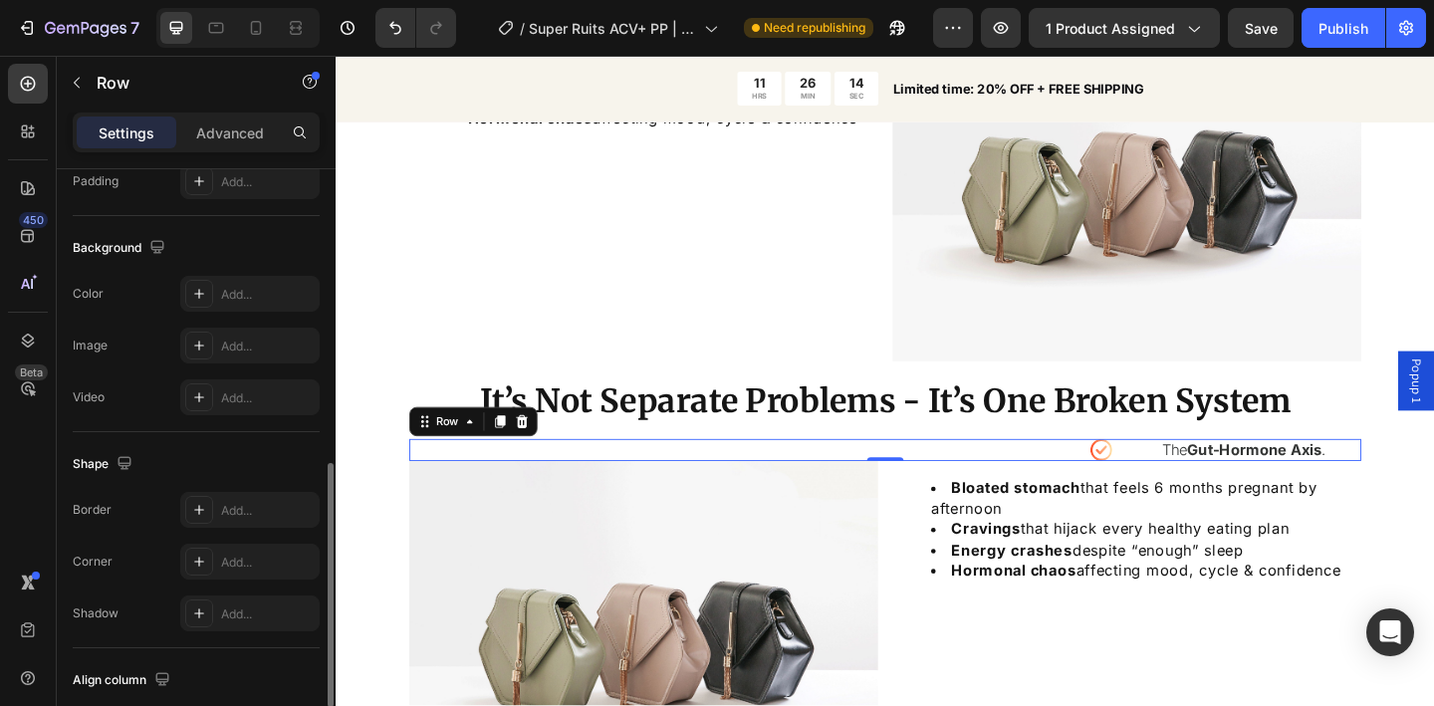
scroll to position [849, 0]
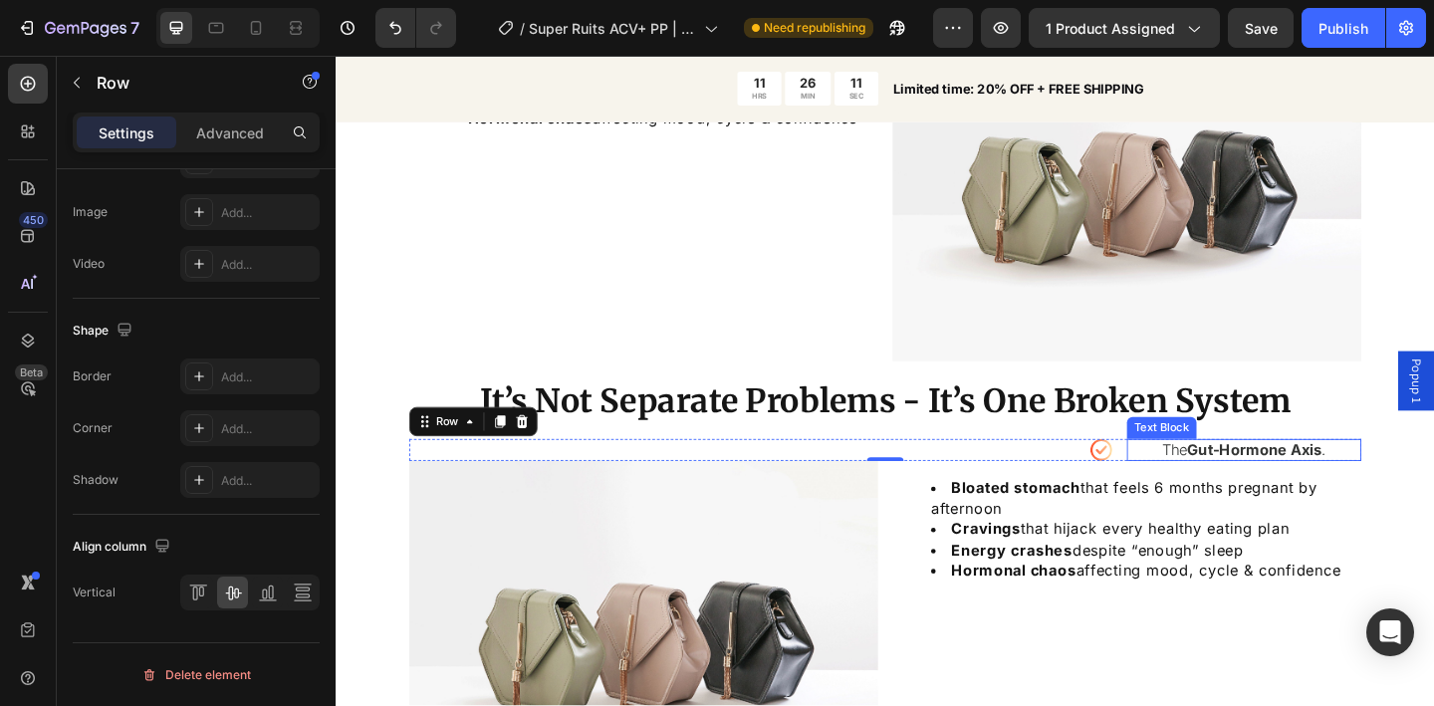
click at [1198, 485] on p "The Gut-Hormone Axis ." at bounding box center [1323, 485] width 251 height 20
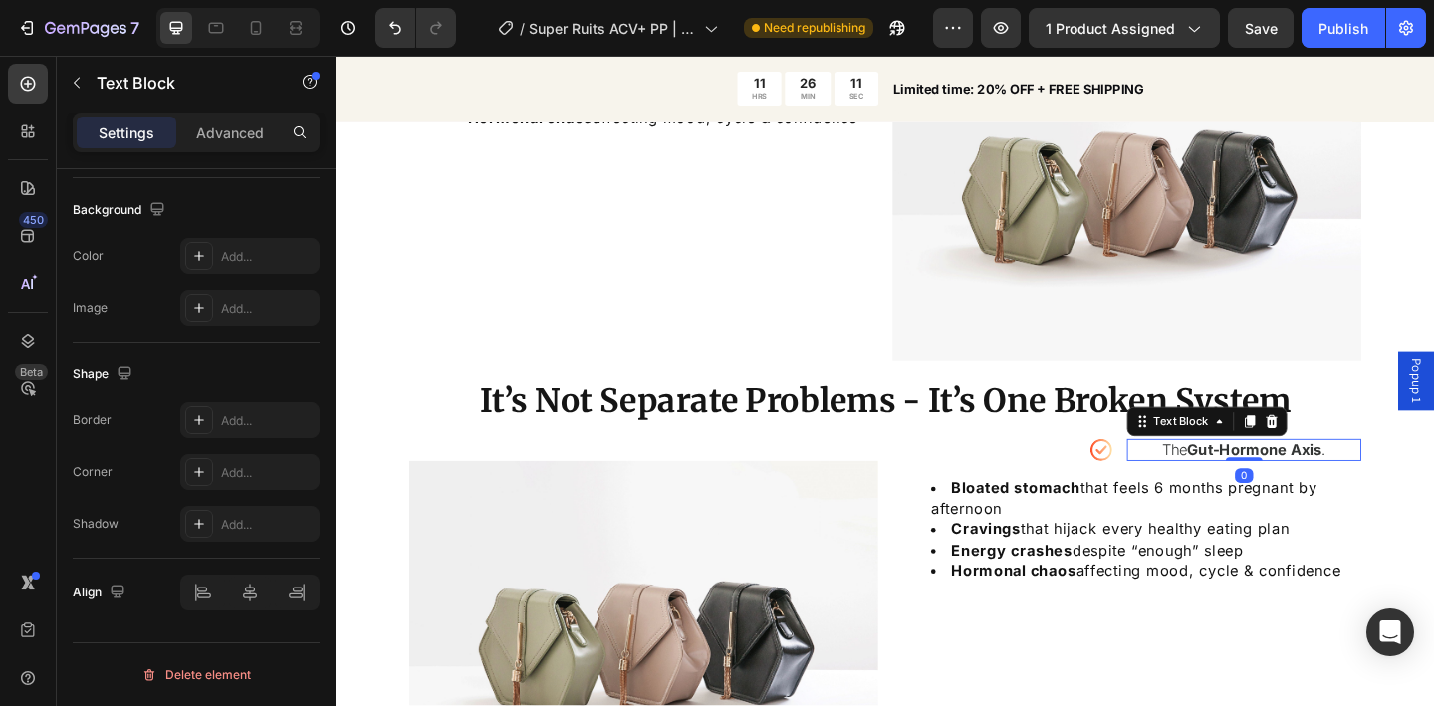
scroll to position [0, 0]
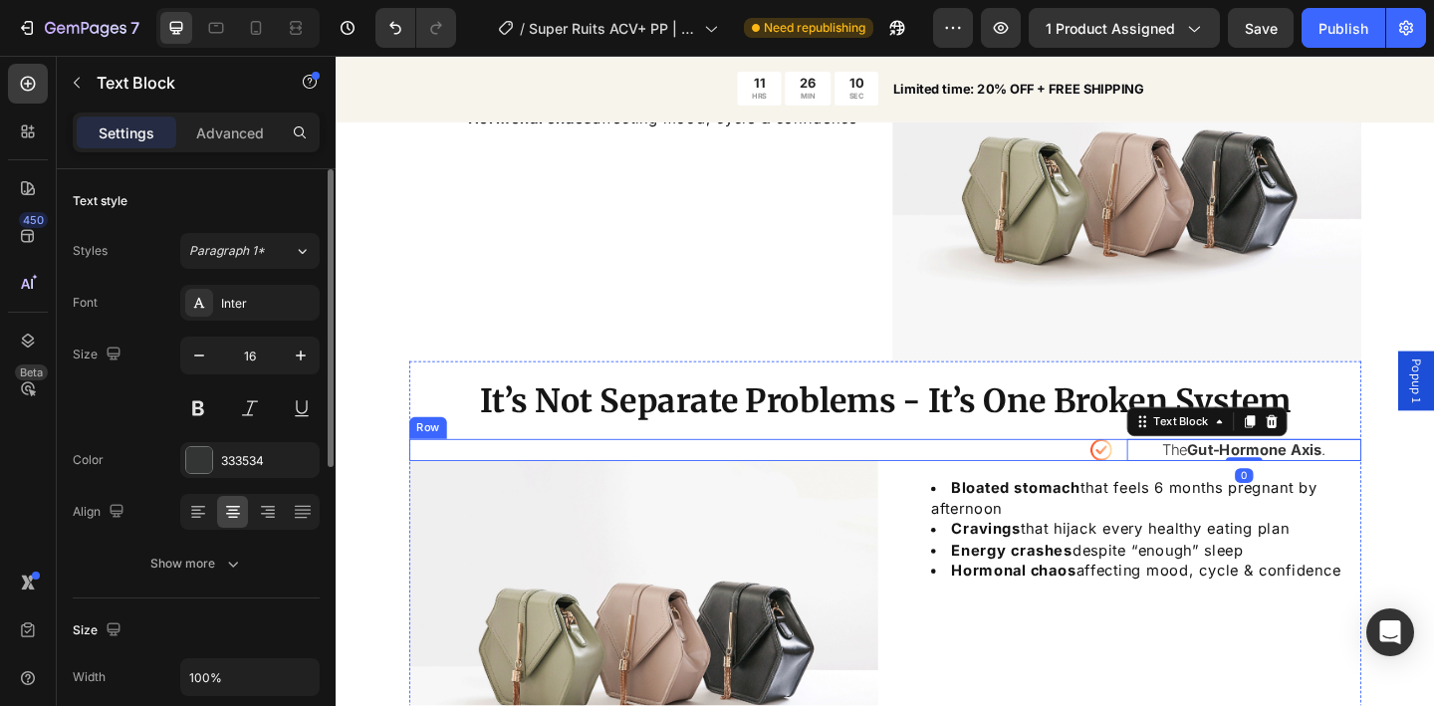
click at [1176, 480] on div "Icon The Gut-Hormone Axis . Text Block 0 Row" at bounding box center [933, 485] width 1036 height 24
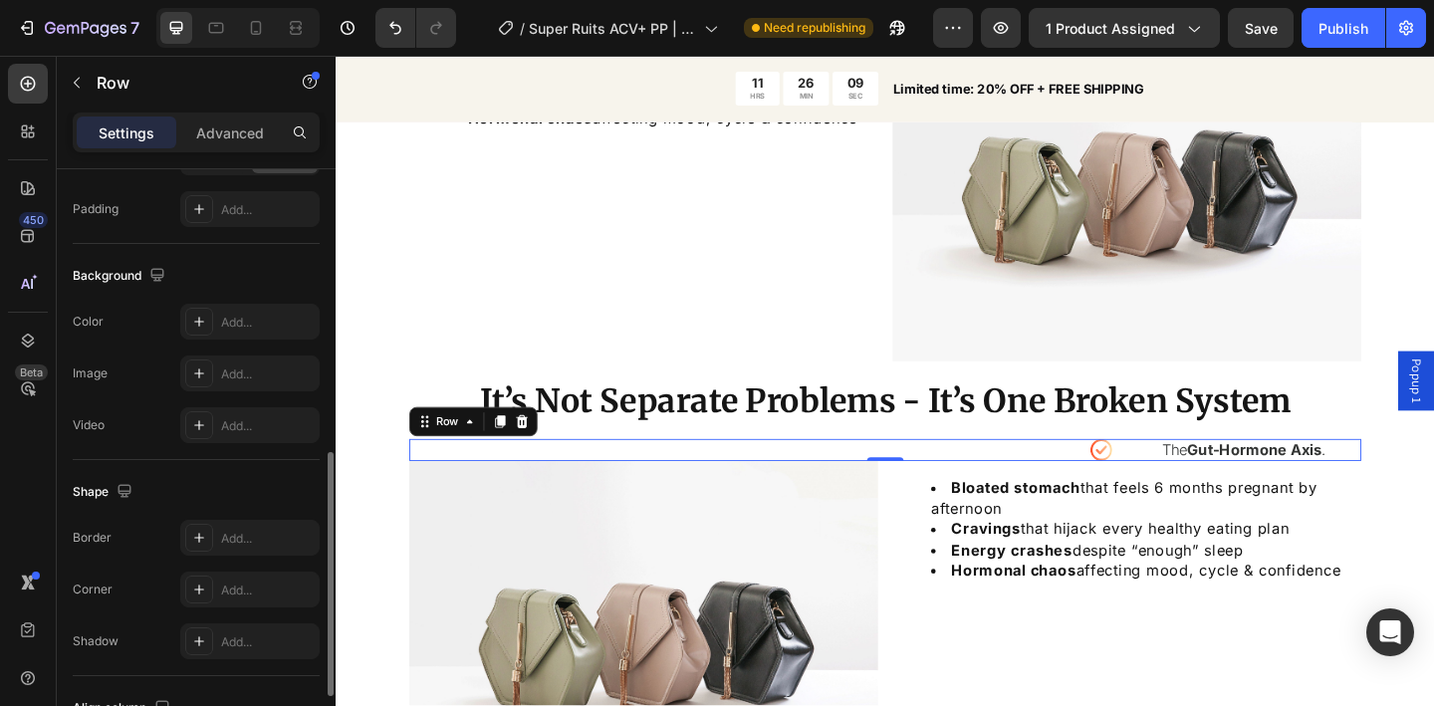
scroll to position [849, 0]
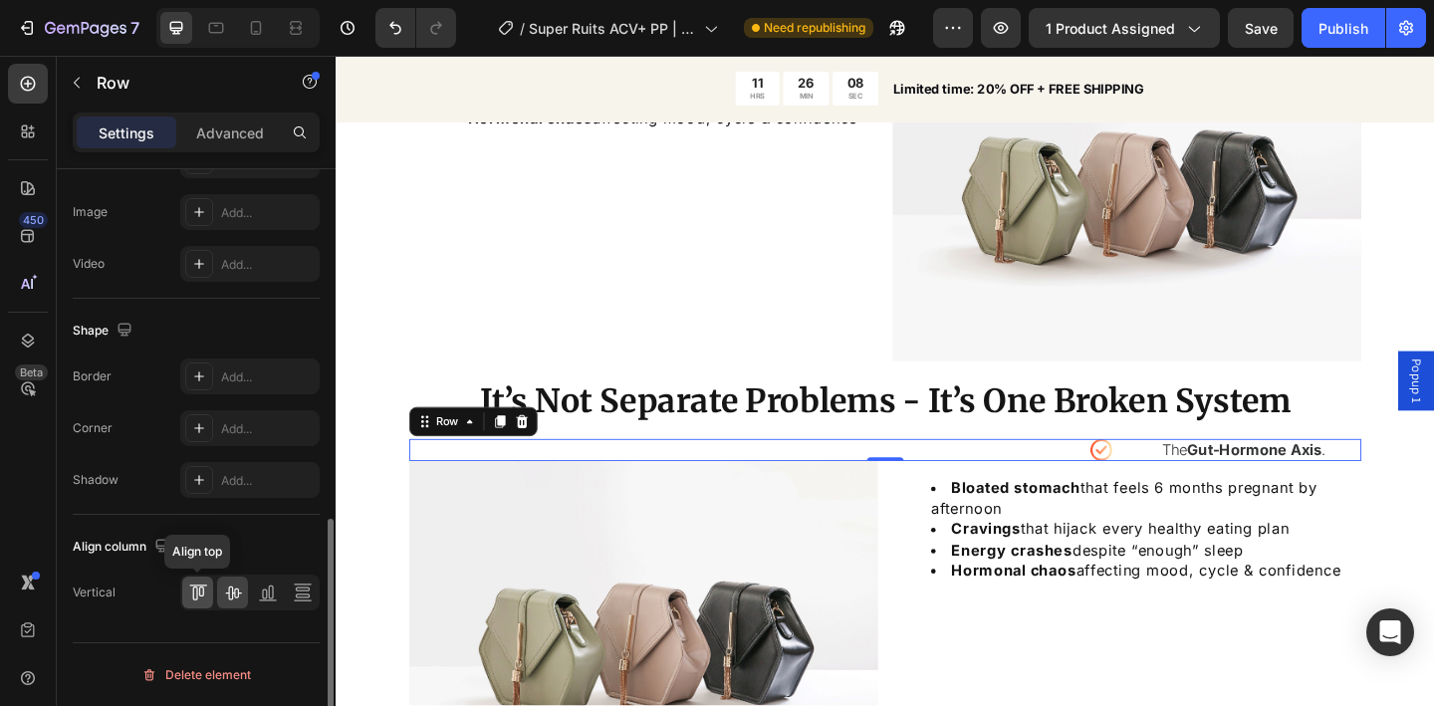
click at [200, 587] on icon at bounding box center [200, 592] width 5 height 10
click at [229, 586] on icon at bounding box center [233, 593] width 20 height 20
click at [1183, 482] on div "Icon The Gut-Hormone Axis . Text Block Row 0" at bounding box center [933, 485] width 1036 height 24
click at [1210, 481] on p "The Gut-Hormone Axis ." at bounding box center [1323, 485] width 251 height 20
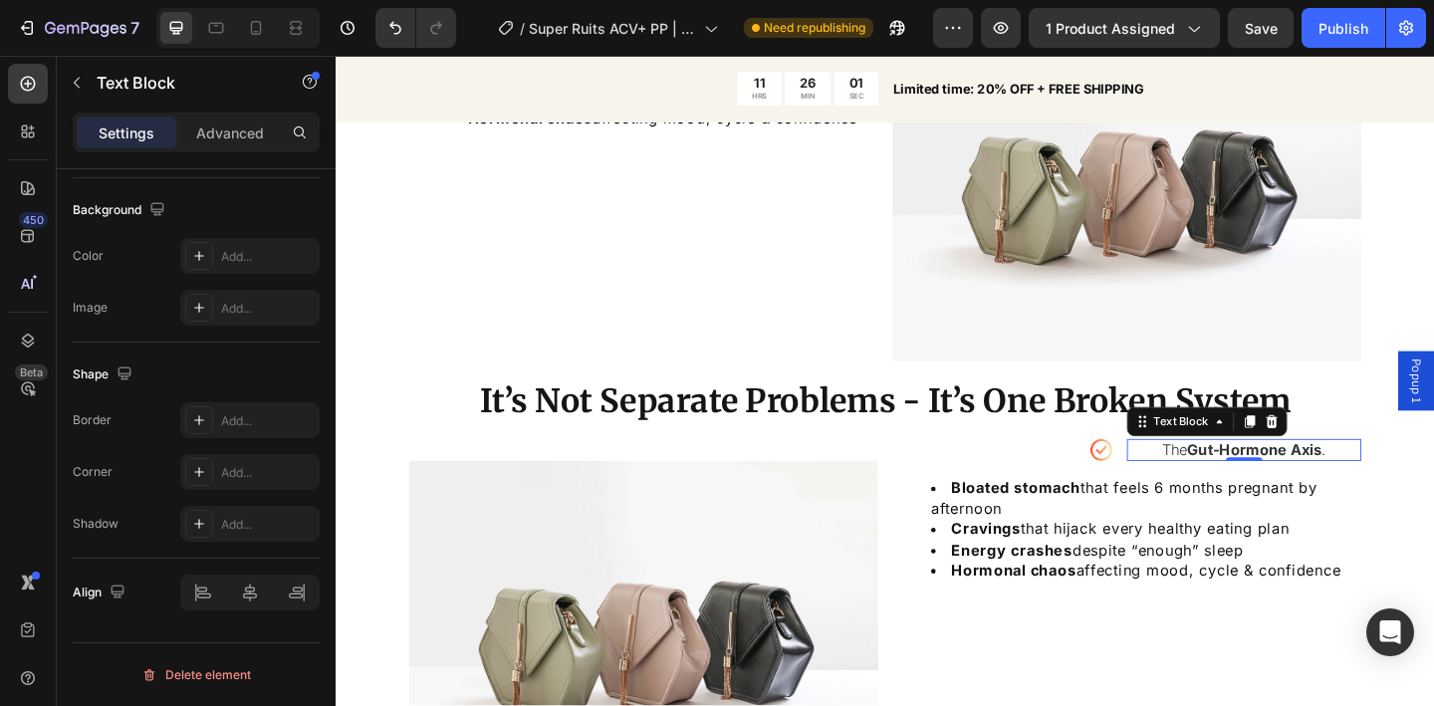
scroll to position [0, 0]
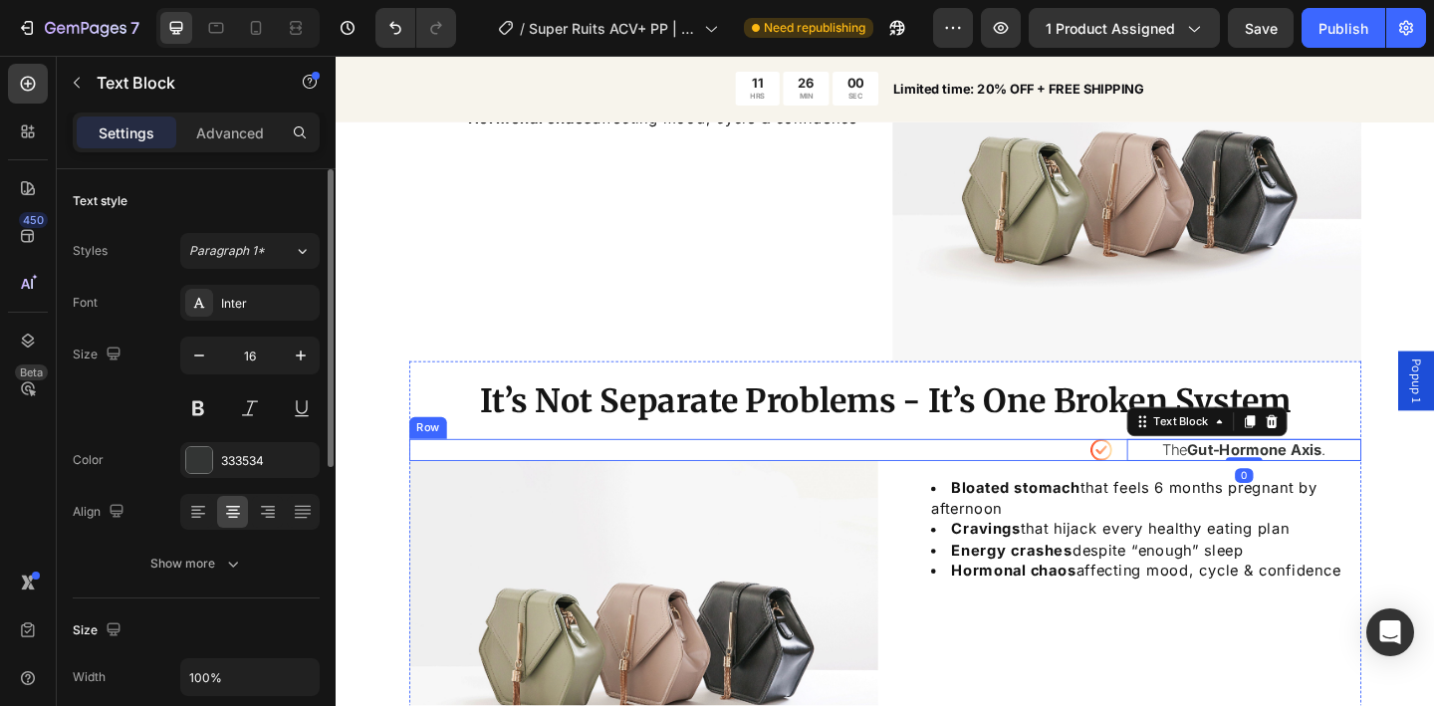
click at [1175, 484] on div "Icon The Gut-Hormone Axis . Text Block 0 Row" at bounding box center [933, 485] width 1036 height 24
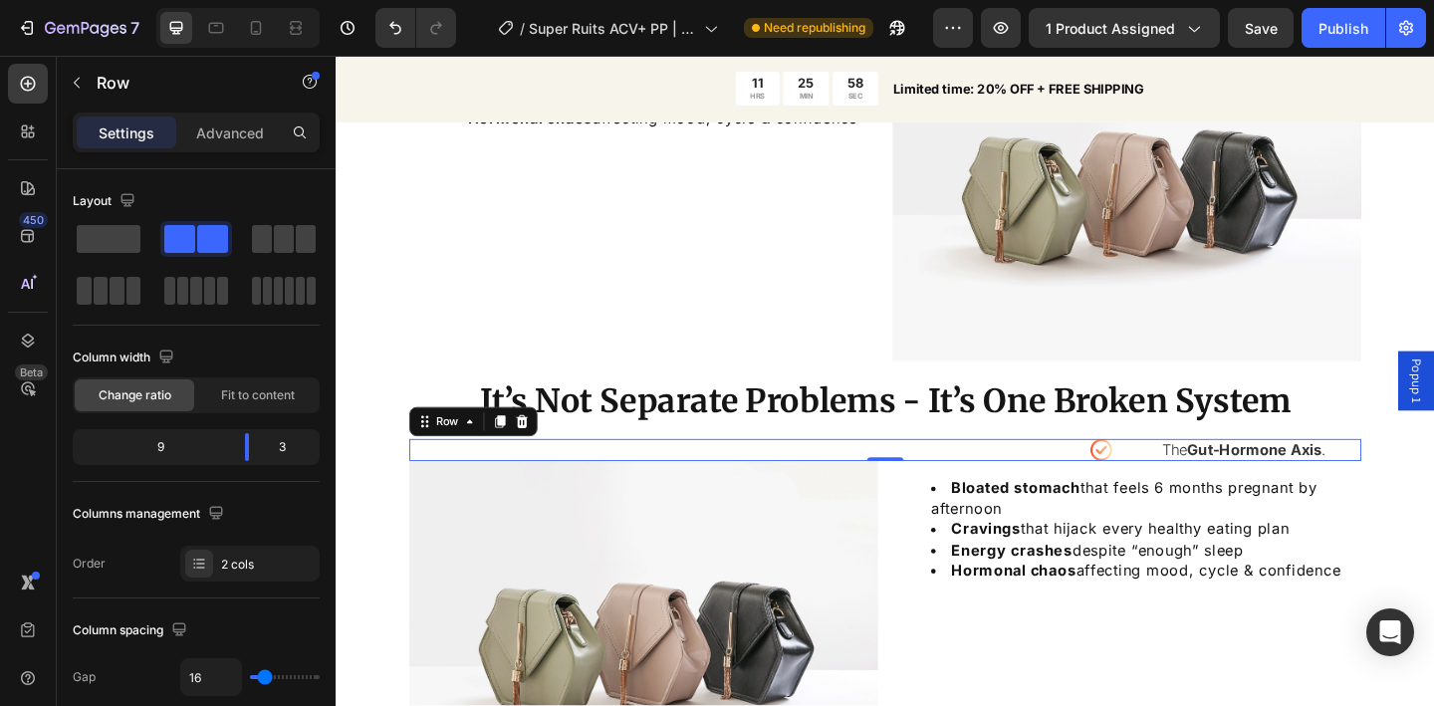
click at [1182, 481] on div "Icon The Gut-Hormone Axis . Text Block Row 0" at bounding box center [933, 485] width 1036 height 24
click at [1120, 484] on div "Icon" at bounding box center [797, 485] width 765 height 24
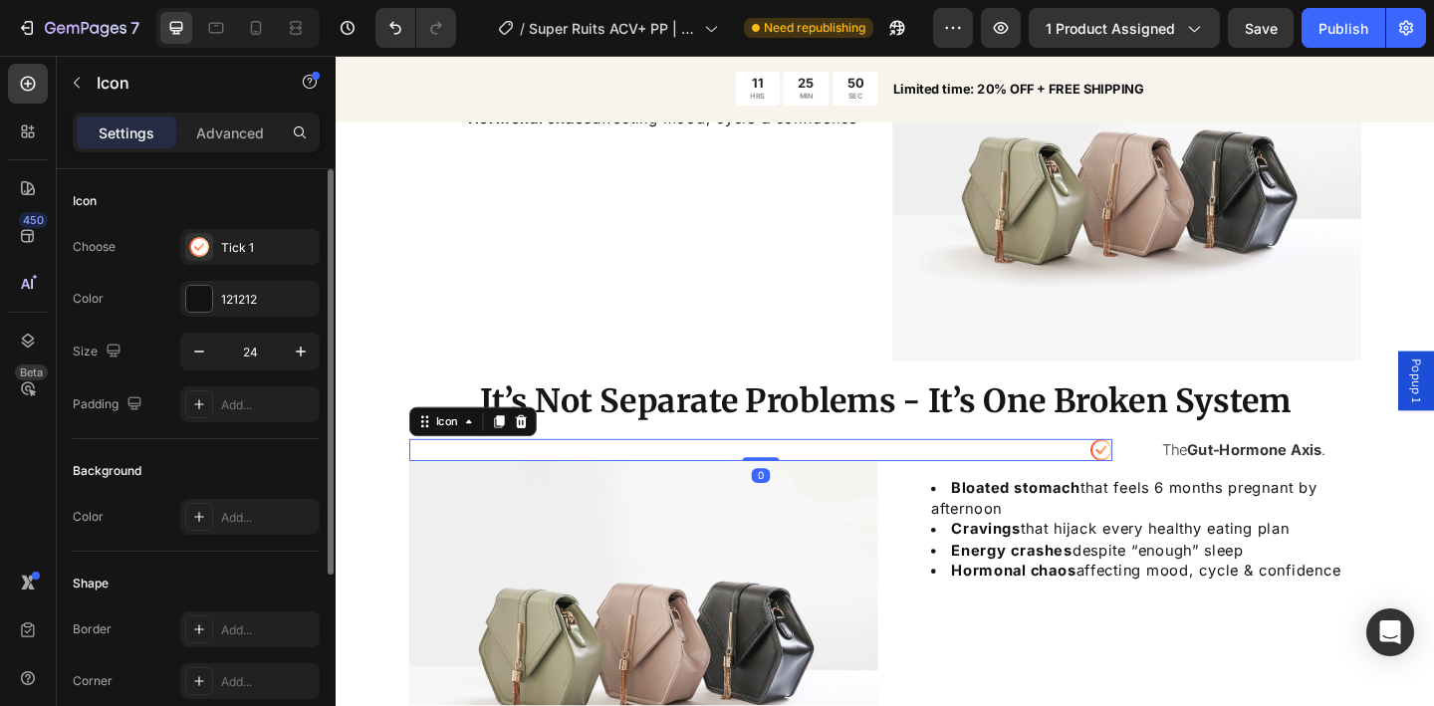
scroll to position [274, 0]
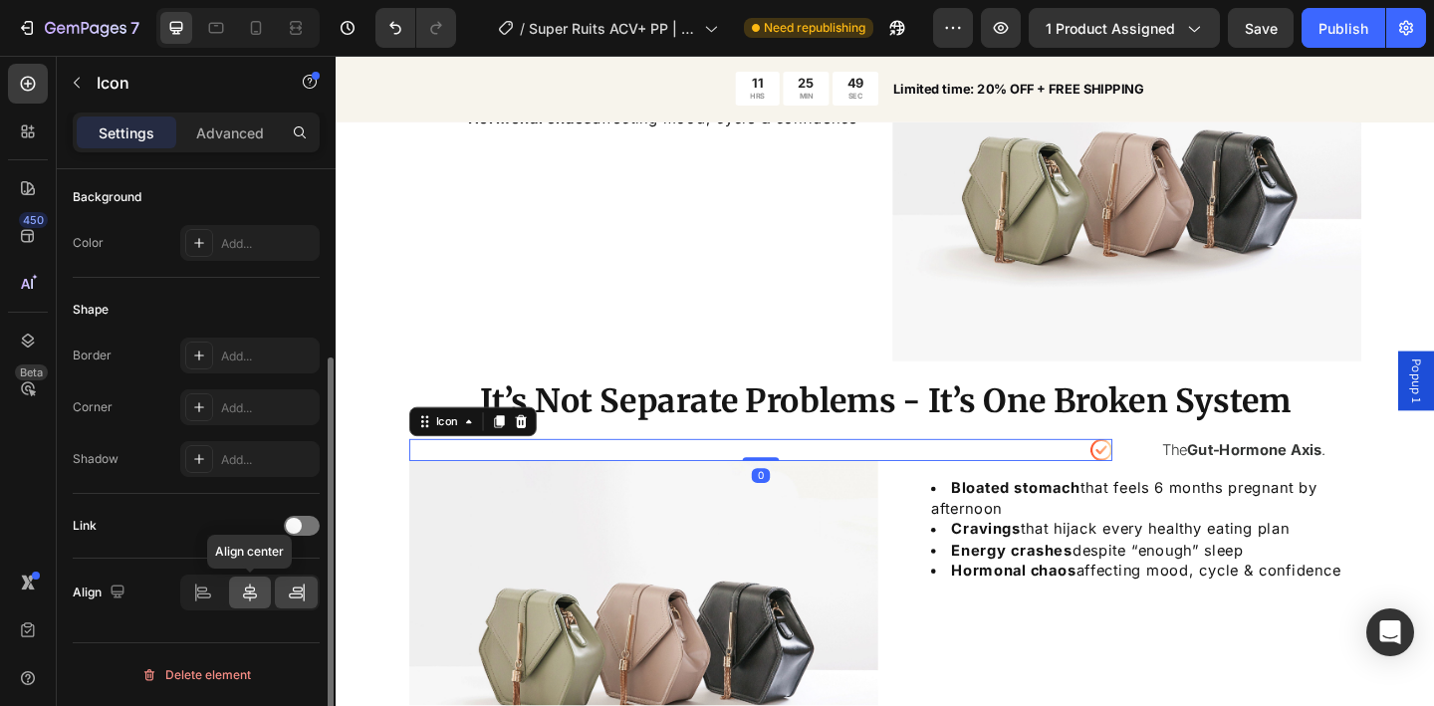
click at [245, 590] on icon at bounding box center [250, 593] width 14 height 18
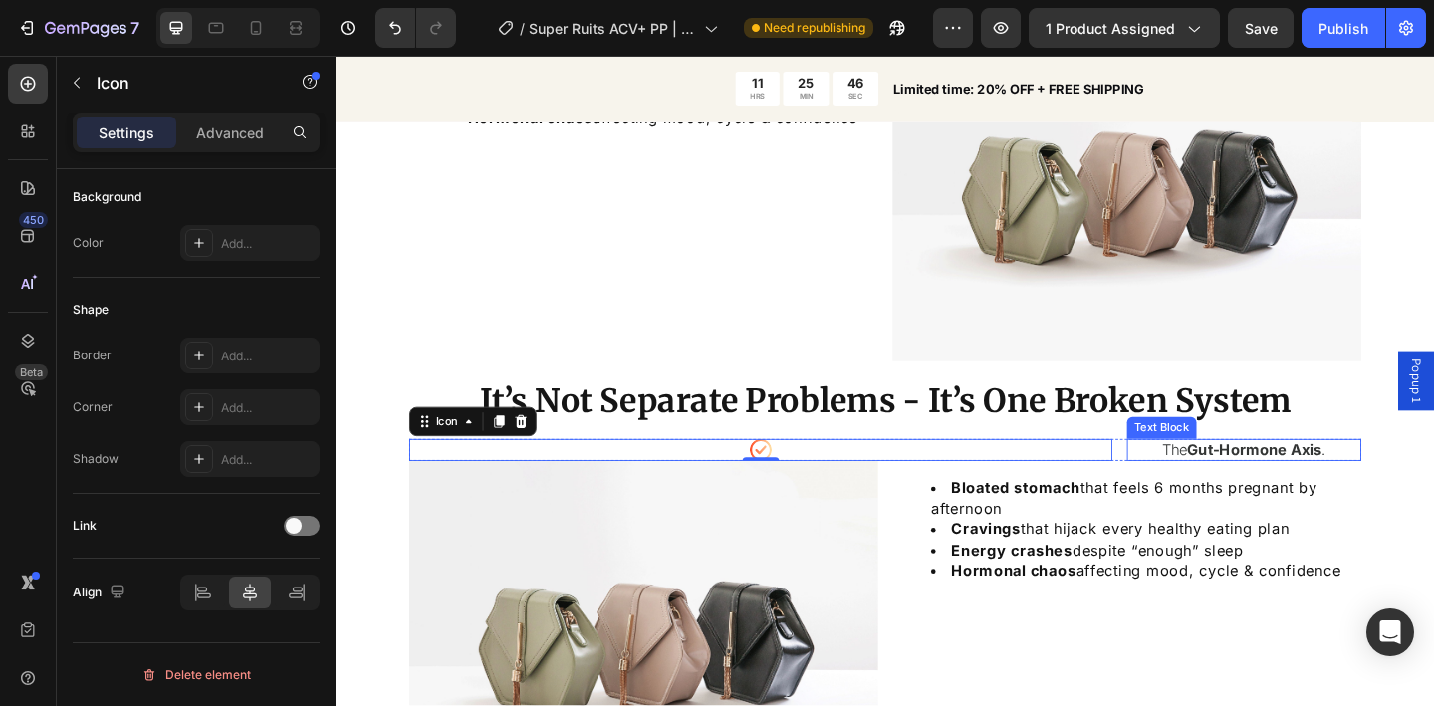
click at [1198, 482] on p "The Gut-Hormone Axis ." at bounding box center [1323, 485] width 251 height 20
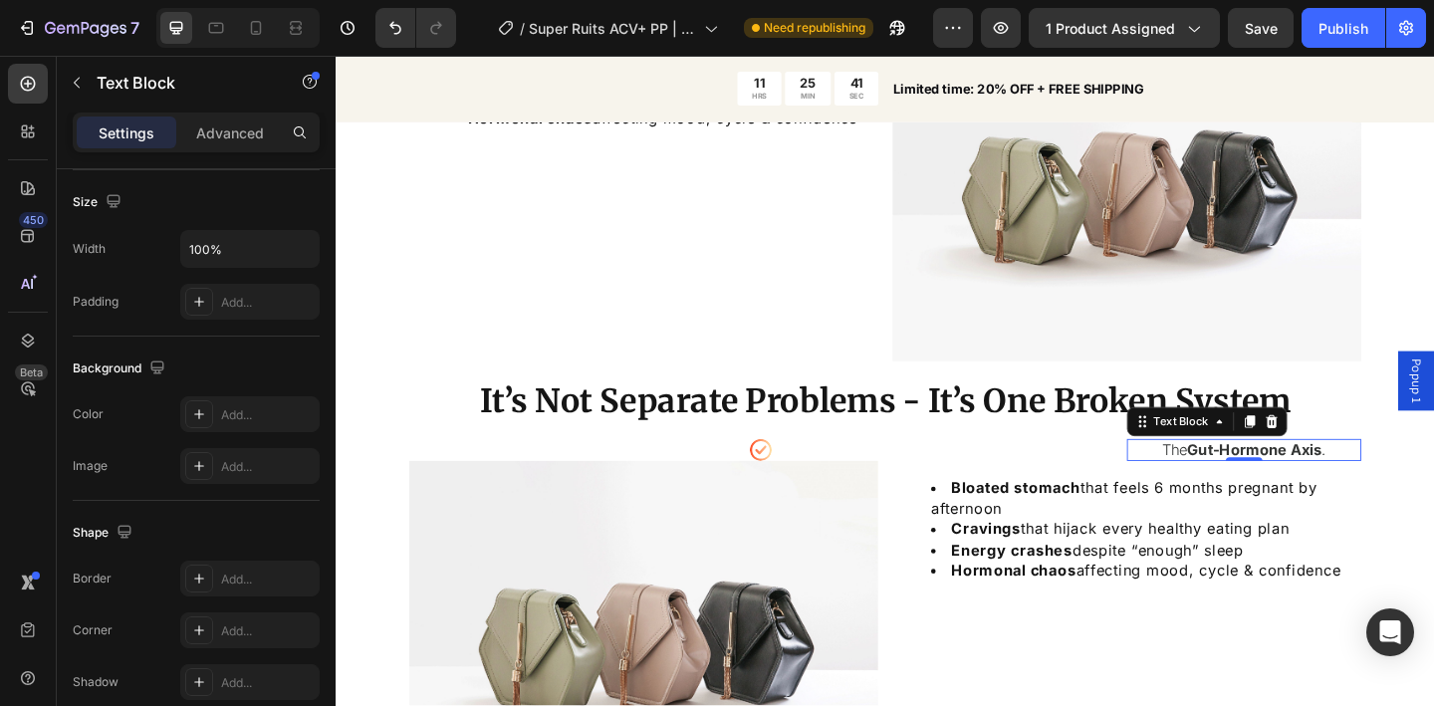
scroll to position [68, 0]
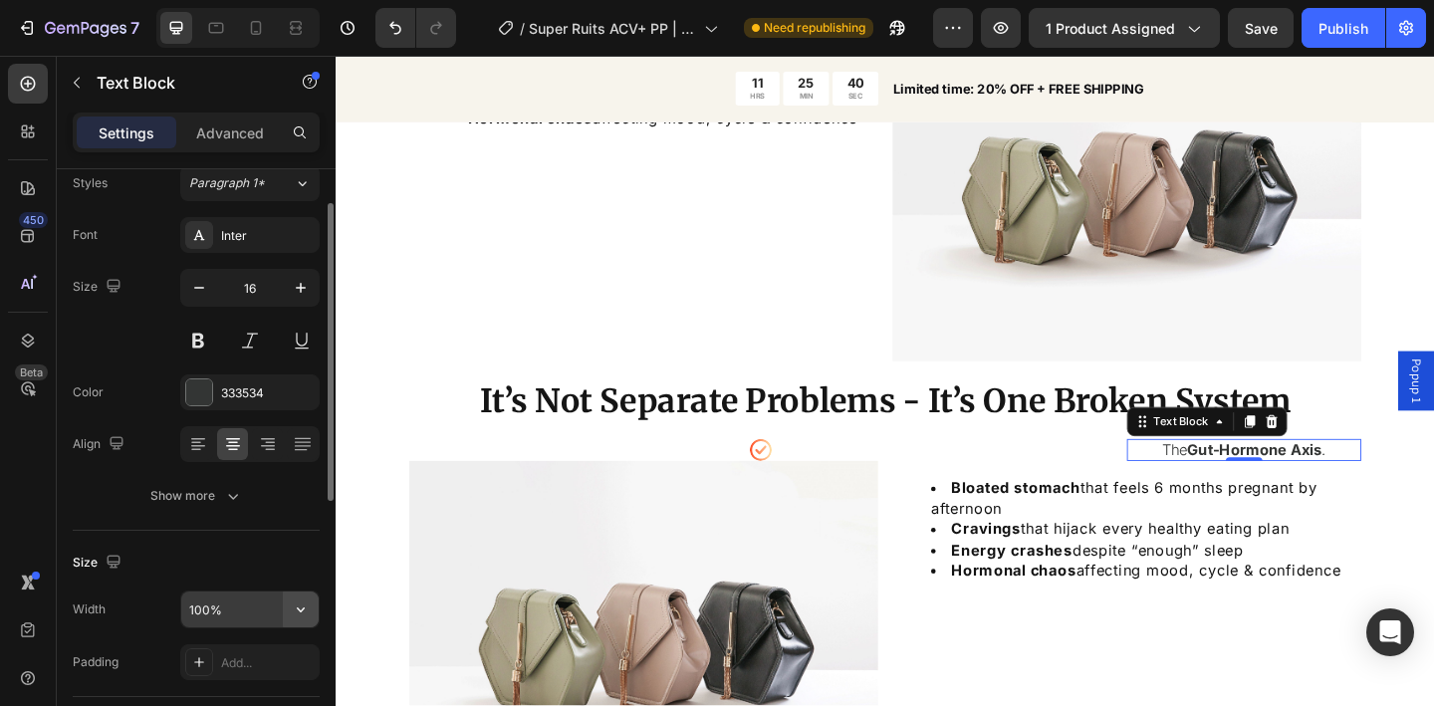
click at [298, 619] on icon "button" at bounding box center [301, 610] width 20 height 20
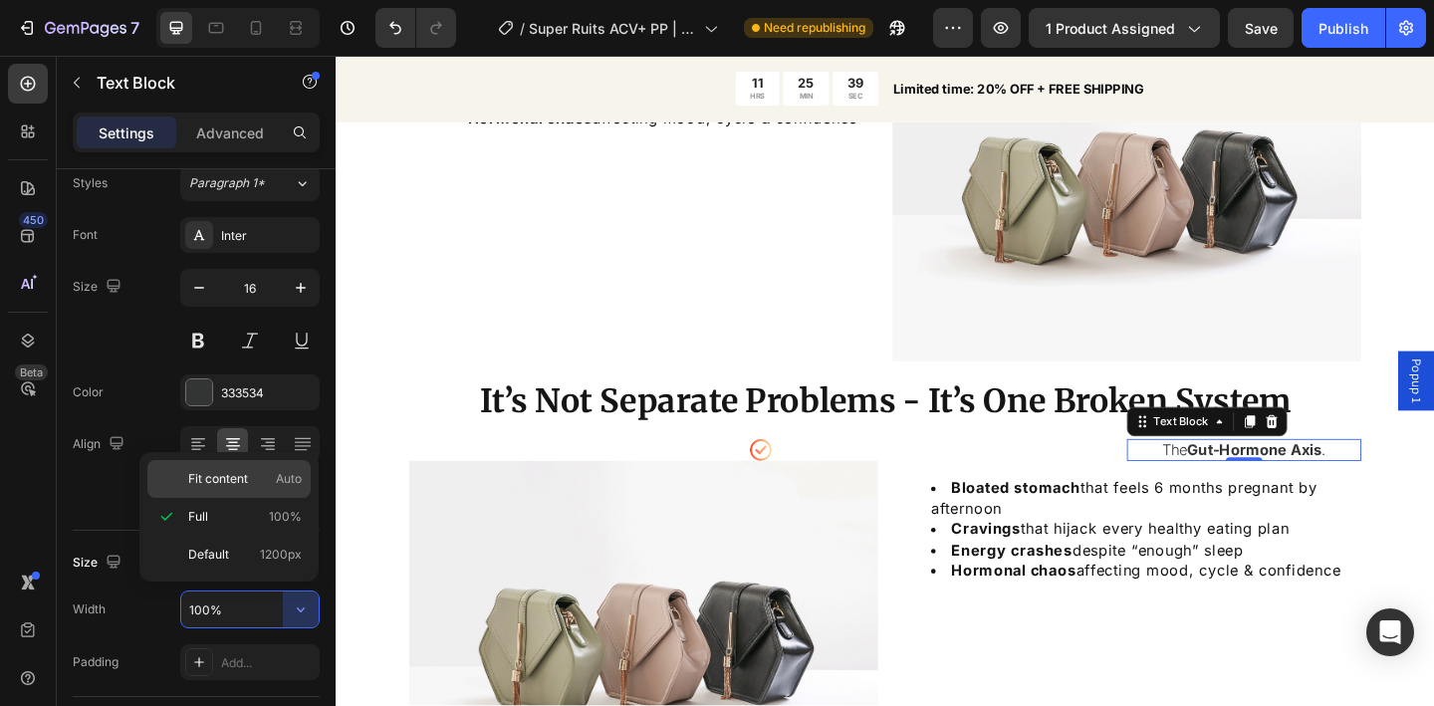
click at [254, 489] on div "Fit content Auto" at bounding box center [228, 479] width 163 height 38
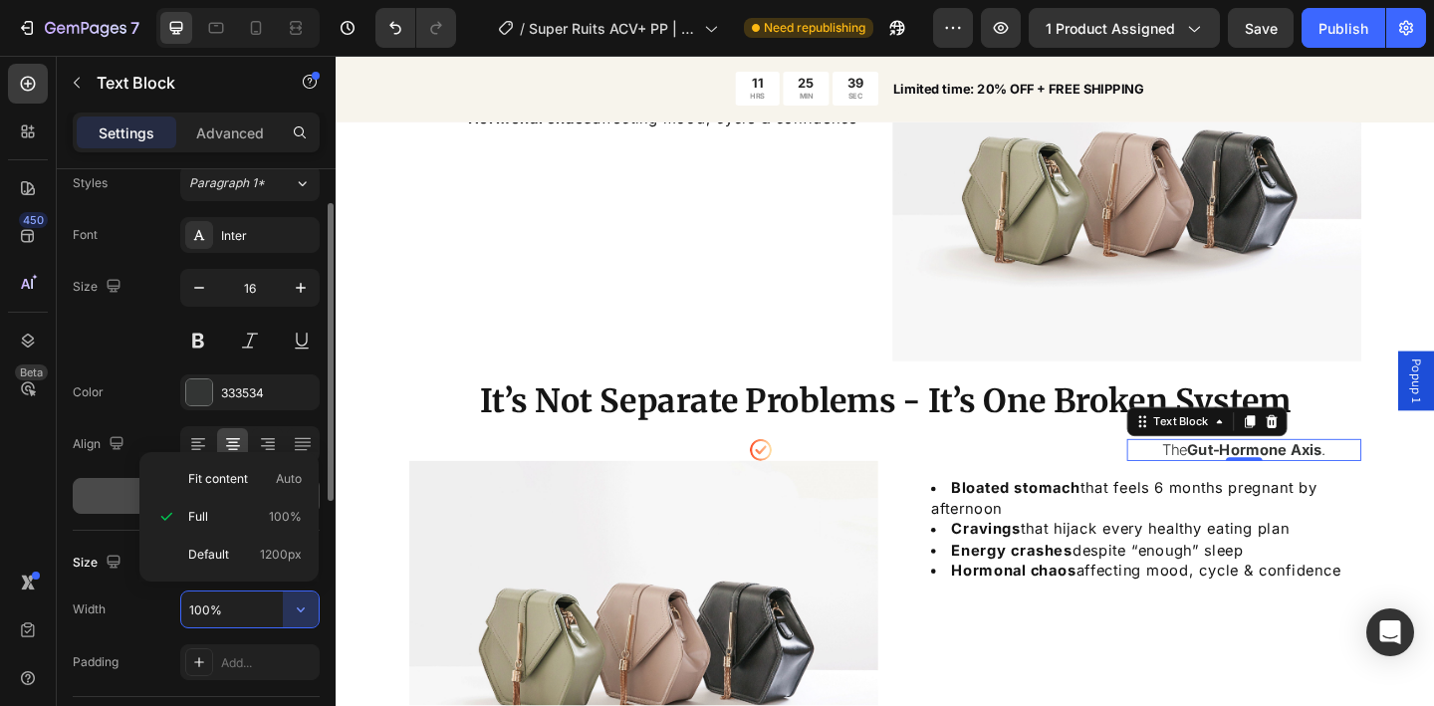
type input "Auto"
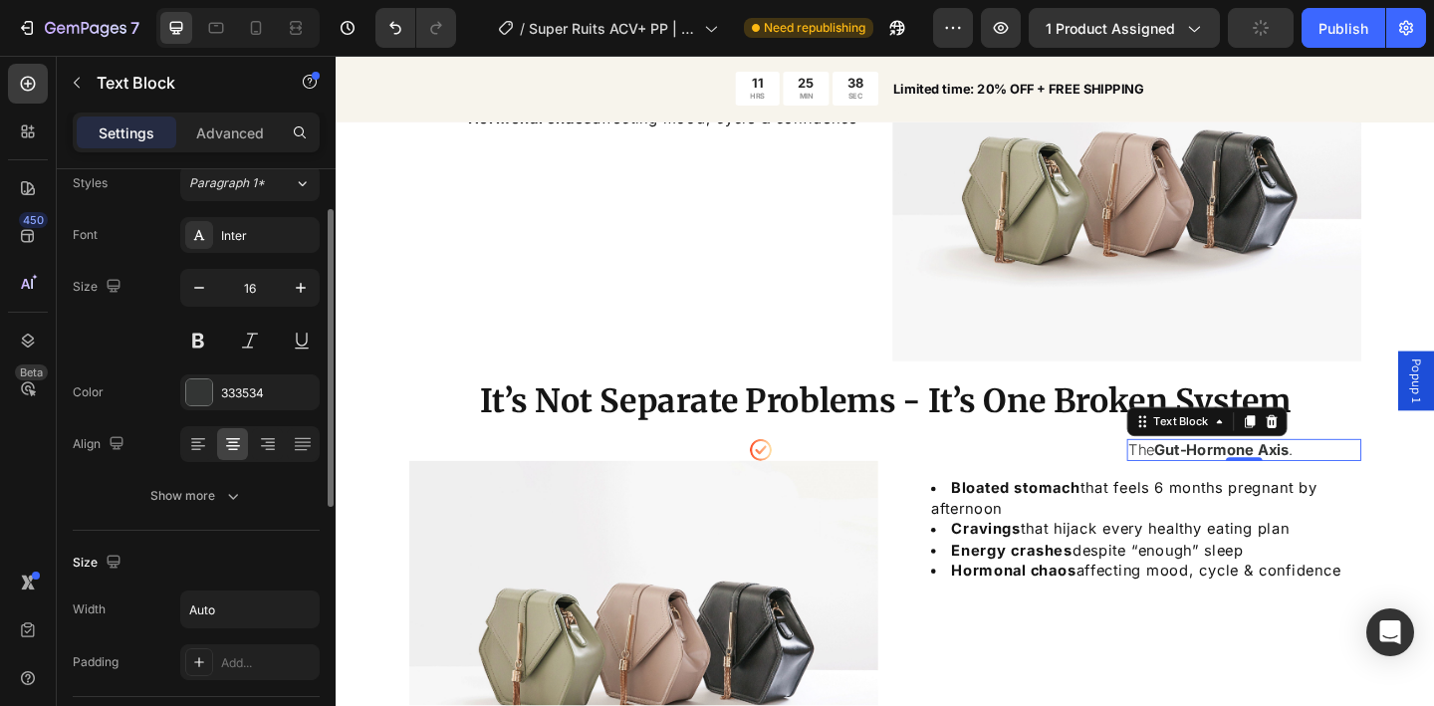
scroll to position [587, 0]
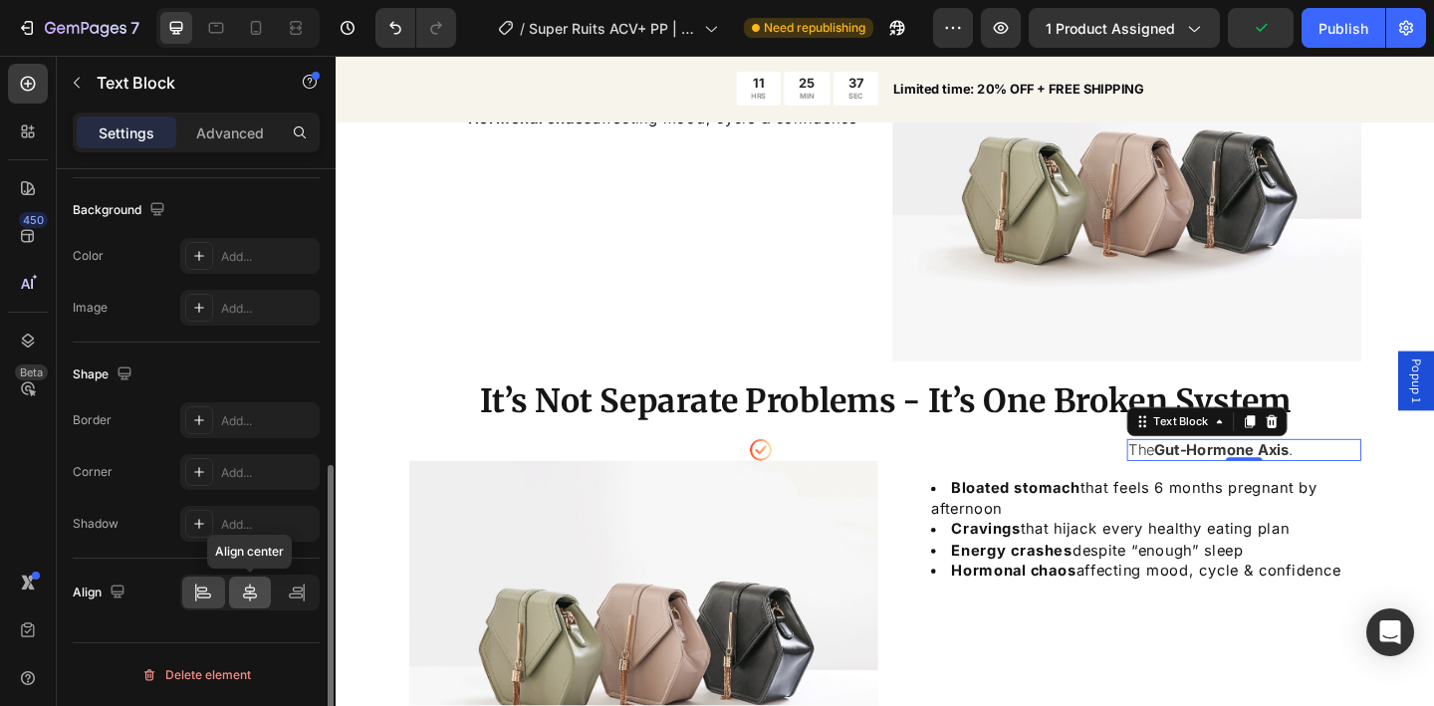
click at [251, 597] on icon at bounding box center [250, 593] width 20 height 20
click at [222, 593] on div at bounding box center [203, 593] width 43 height 32
click at [253, 598] on icon at bounding box center [250, 593] width 20 height 20
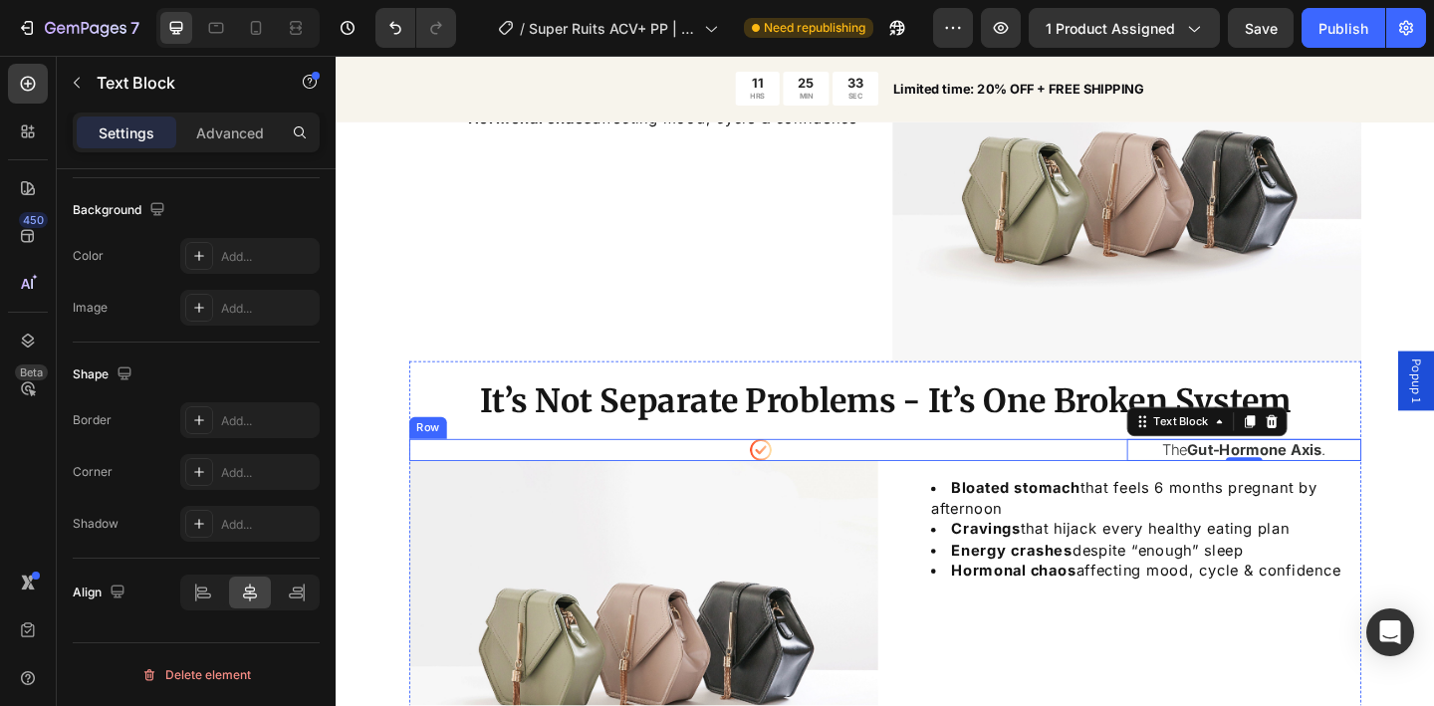
click at [1171, 479] on div "Icon The Gut-Hormone Axis . Text Block 0 Row" at bounding box center [933, 485] width 1036 height 24
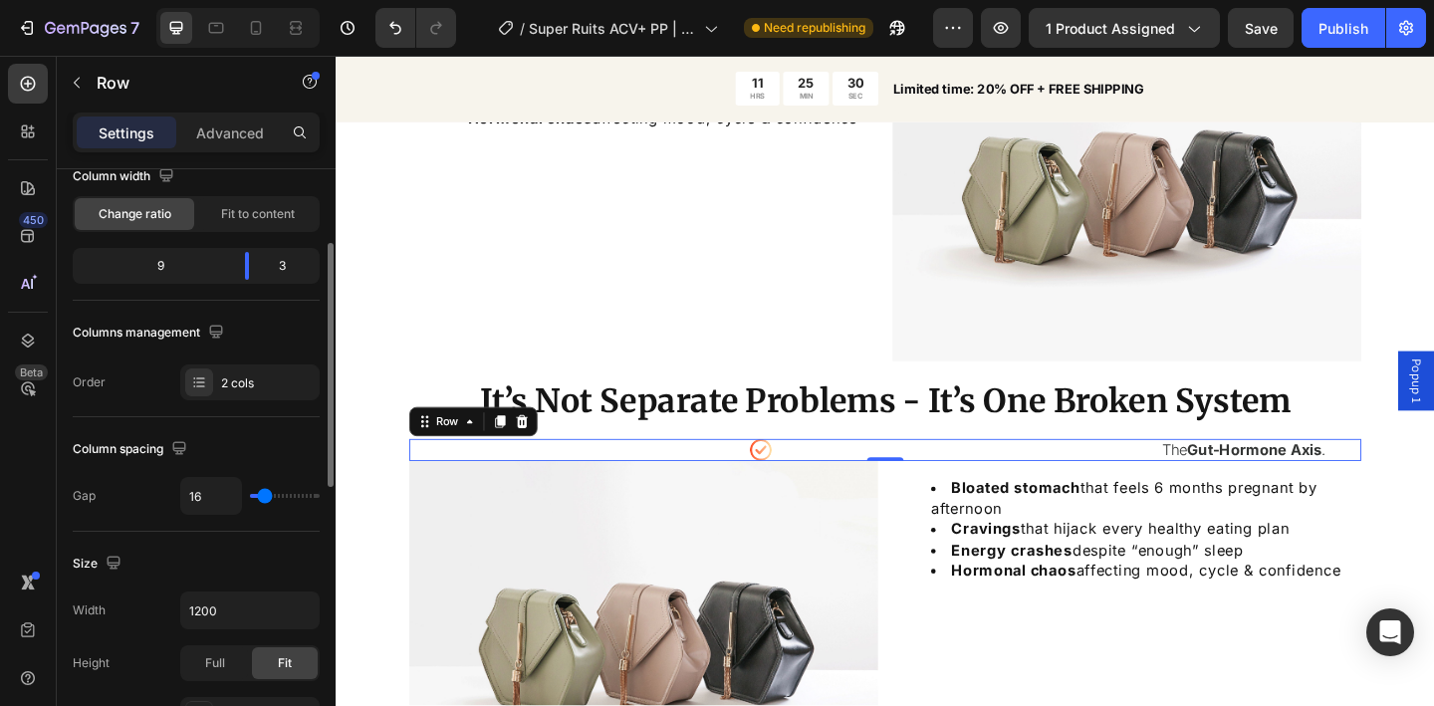
scroll to position [0, 0]
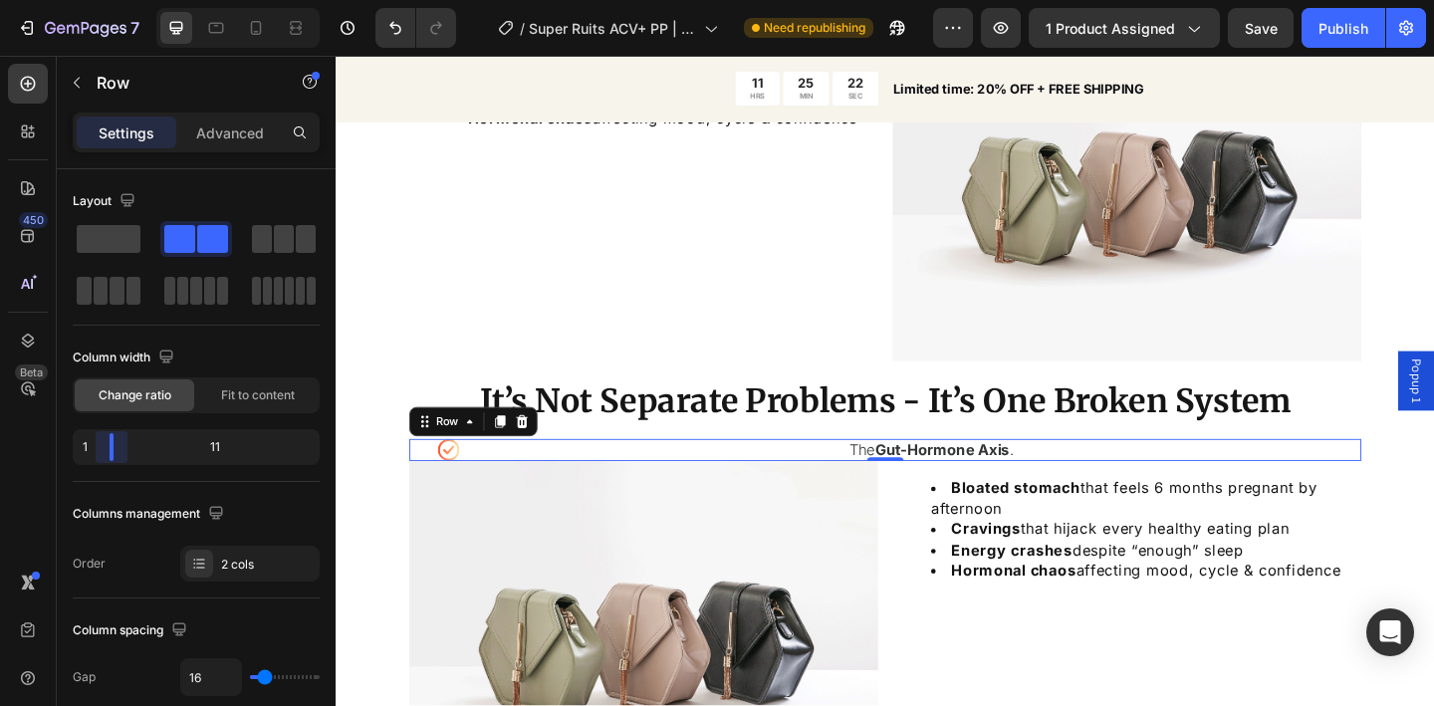
drag, startPoint x: 252, startPoint y: 444, endPoint x: 79, endPoint y: 429, distance: 174.0
click at [79, 0] on body "7 Version history / Super Ruits ACV+ PP | PCOS | 1.0 Need republishing Preview …" at bounding box center [717, 0] width 1434 height 0
click at [70, 90] on icon "button" at bounding box center [77, 83] width 16 height 16
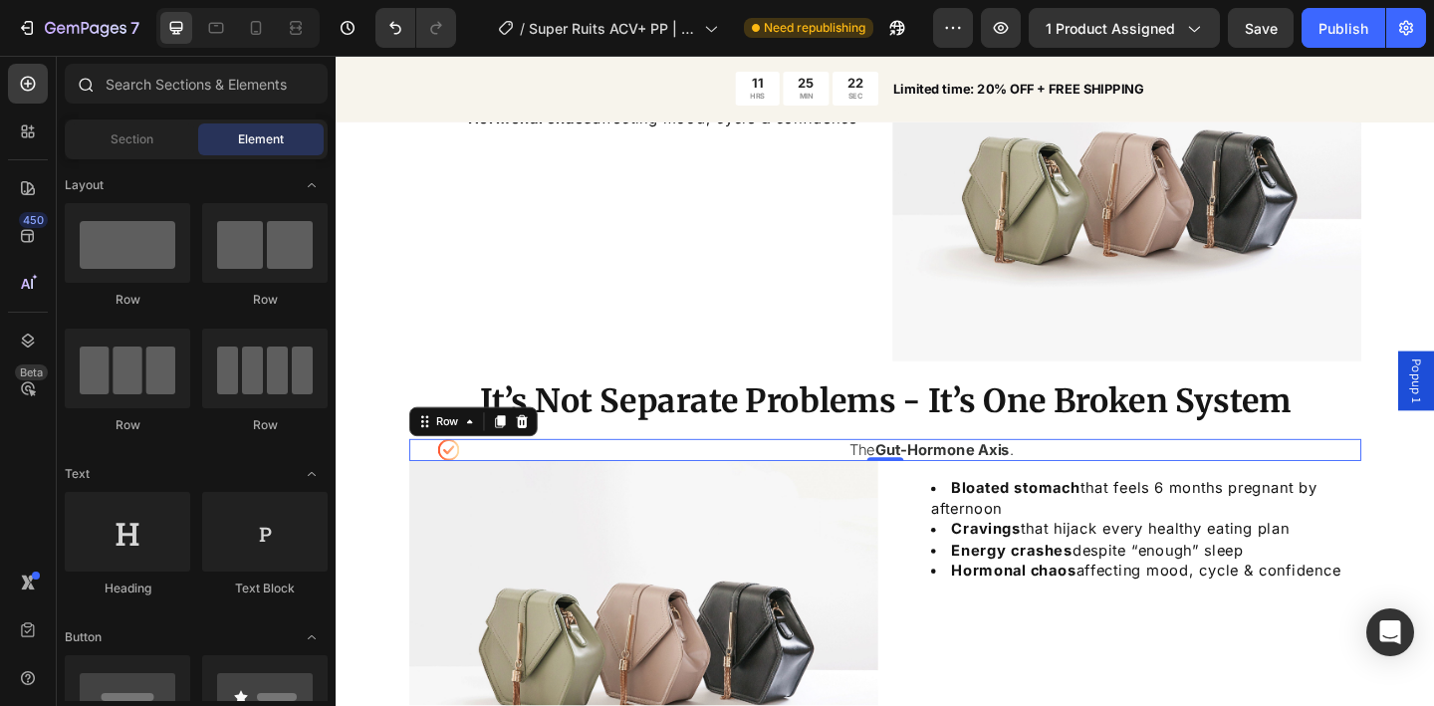
click at [77, 81] on icon at bounding box center [85, 84] width 16 height 16
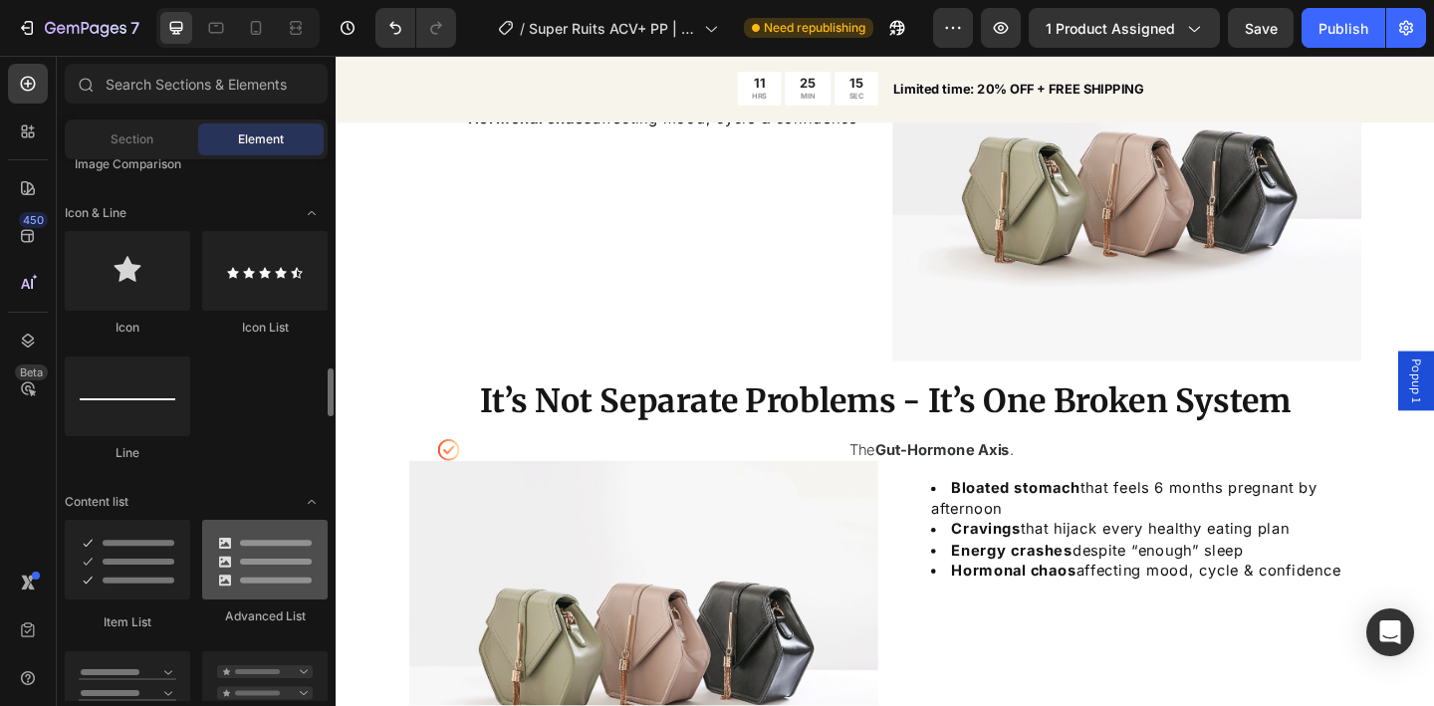
scroll to position [1342, 0]
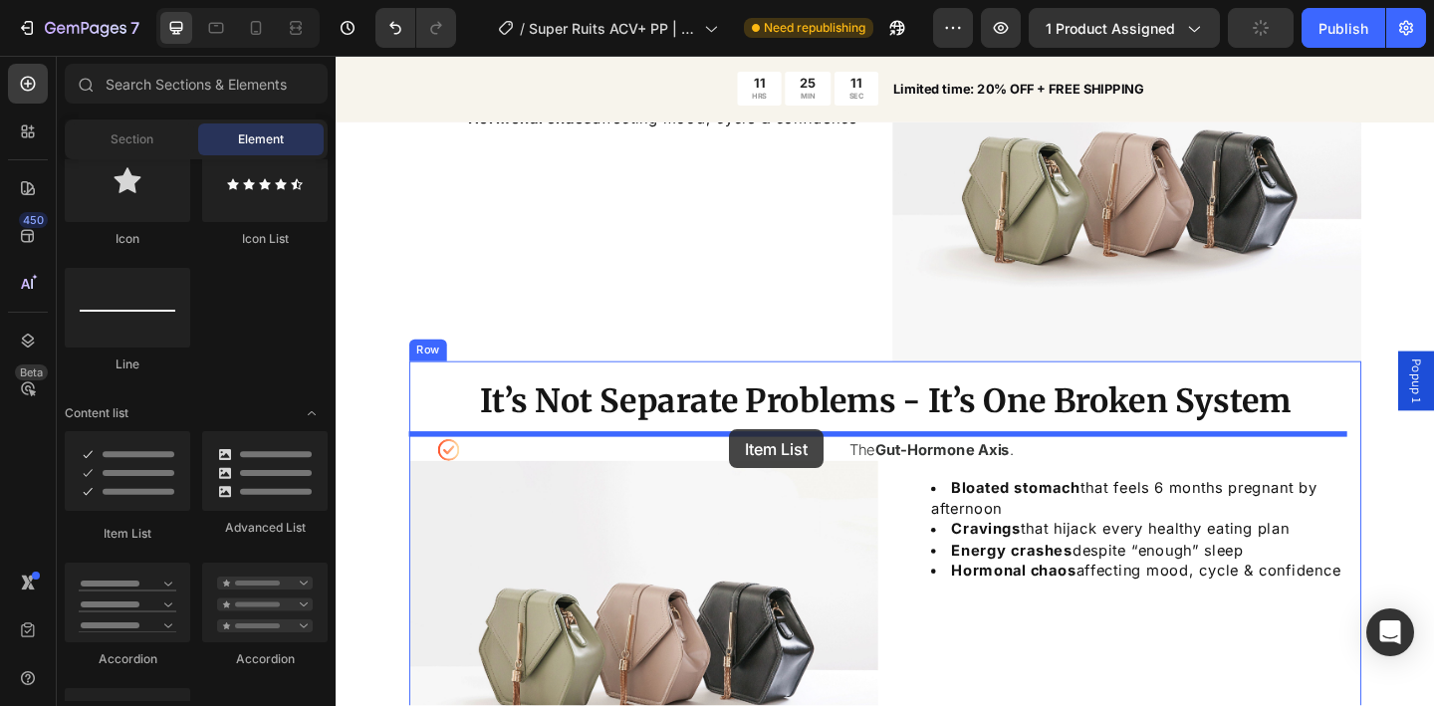
drag, startPoint x: 495, startPoint y: 543, endPoint x: 764, endPoint y: 462, distance: 280.8
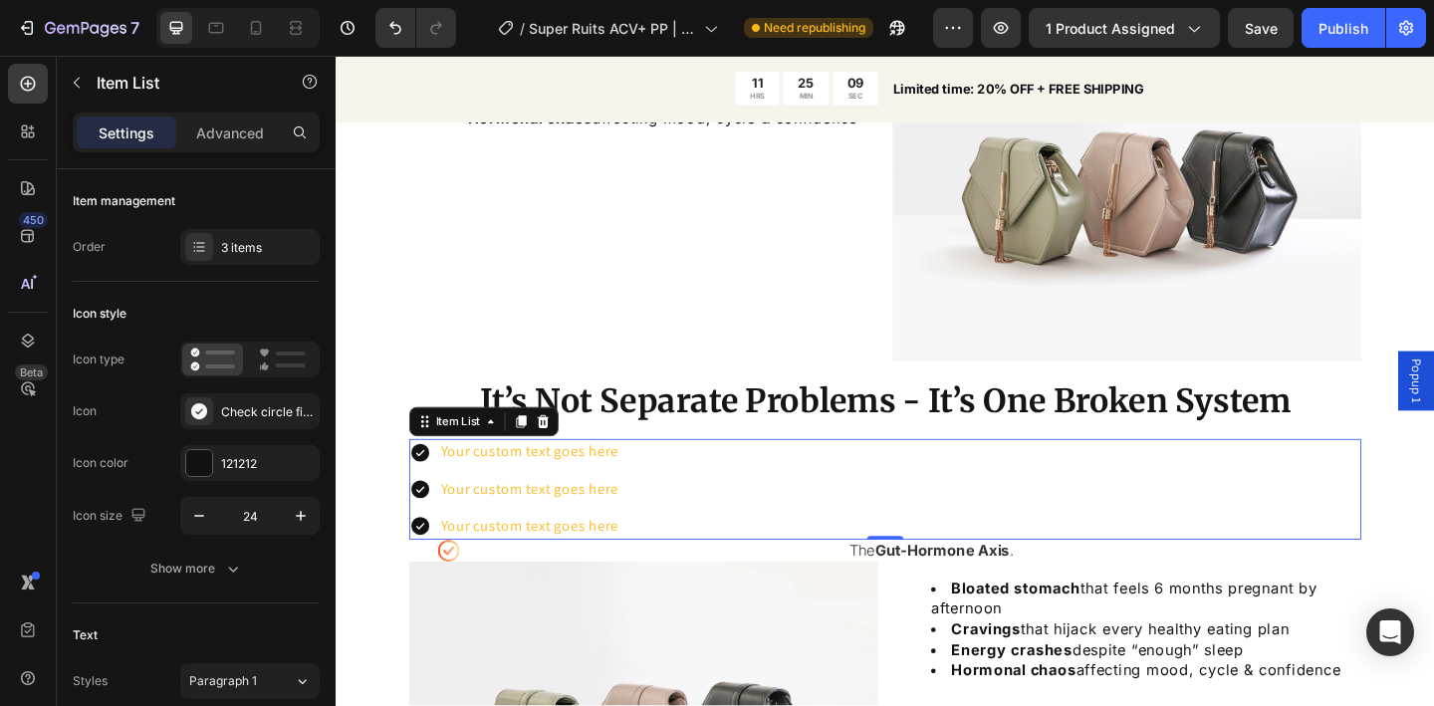
click at [609, 565] on div "Your custom text goes here" at bounding box center [546, 568] width 199 height 28
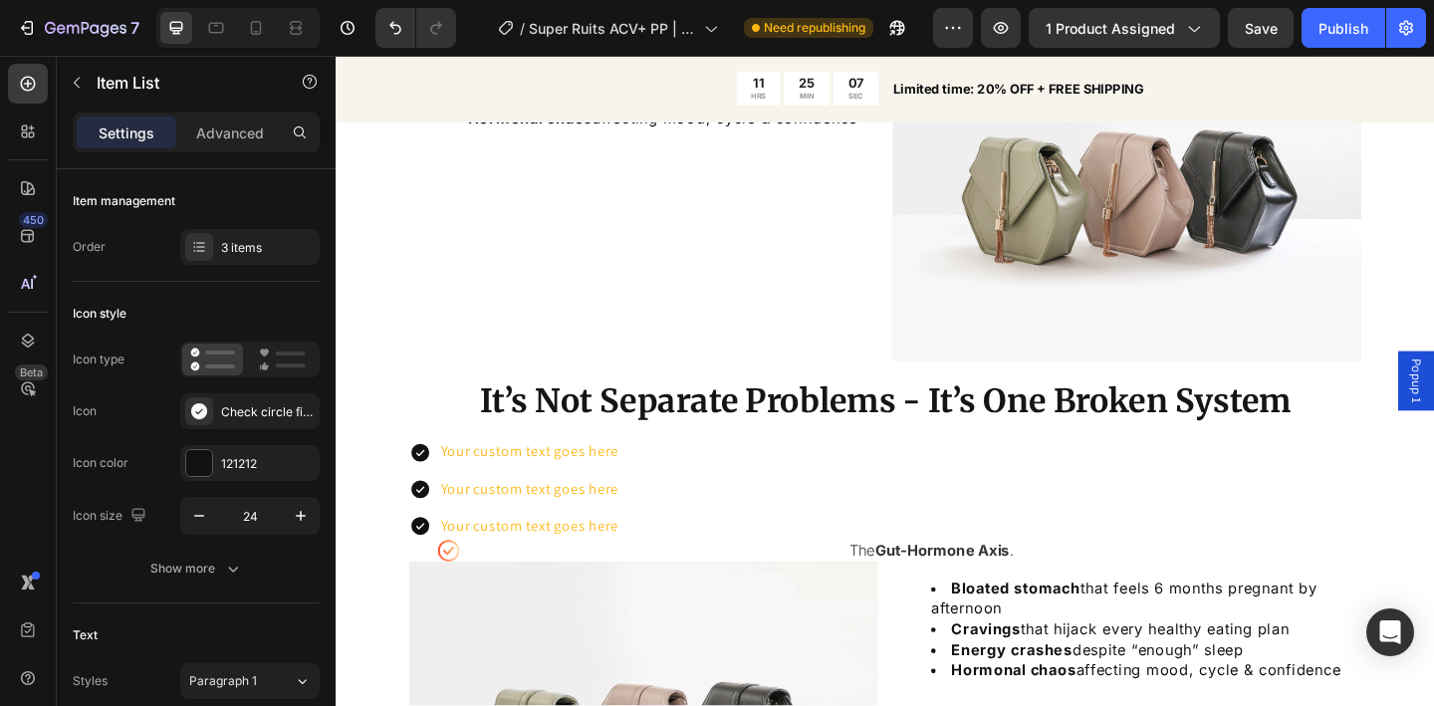
click at [677, 560] on div "Your custom text goes here Your custom text goes here Your custom text goes here" at bounding box center [933, 527] width 1036 height 109
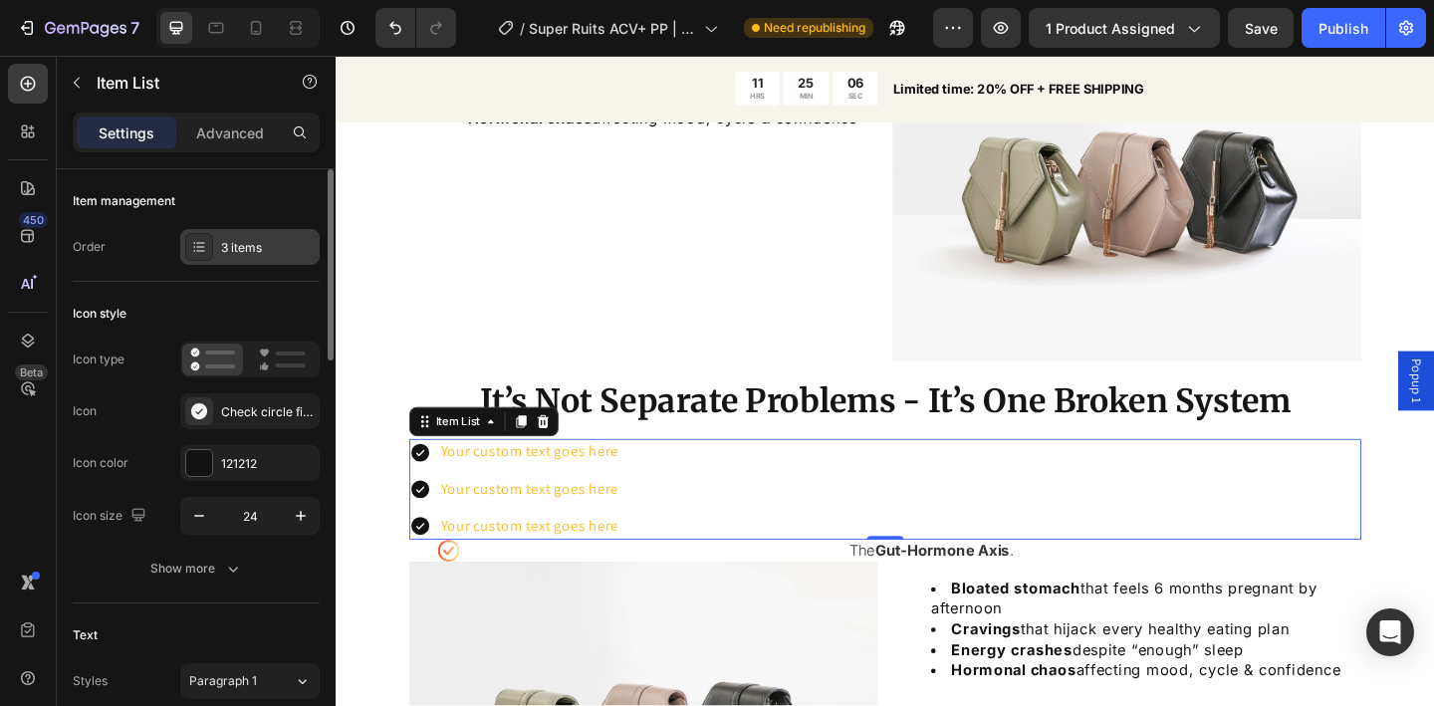
click at [282, 253] on div "3 items" at bounding box center [268, 248] width 94 height 18
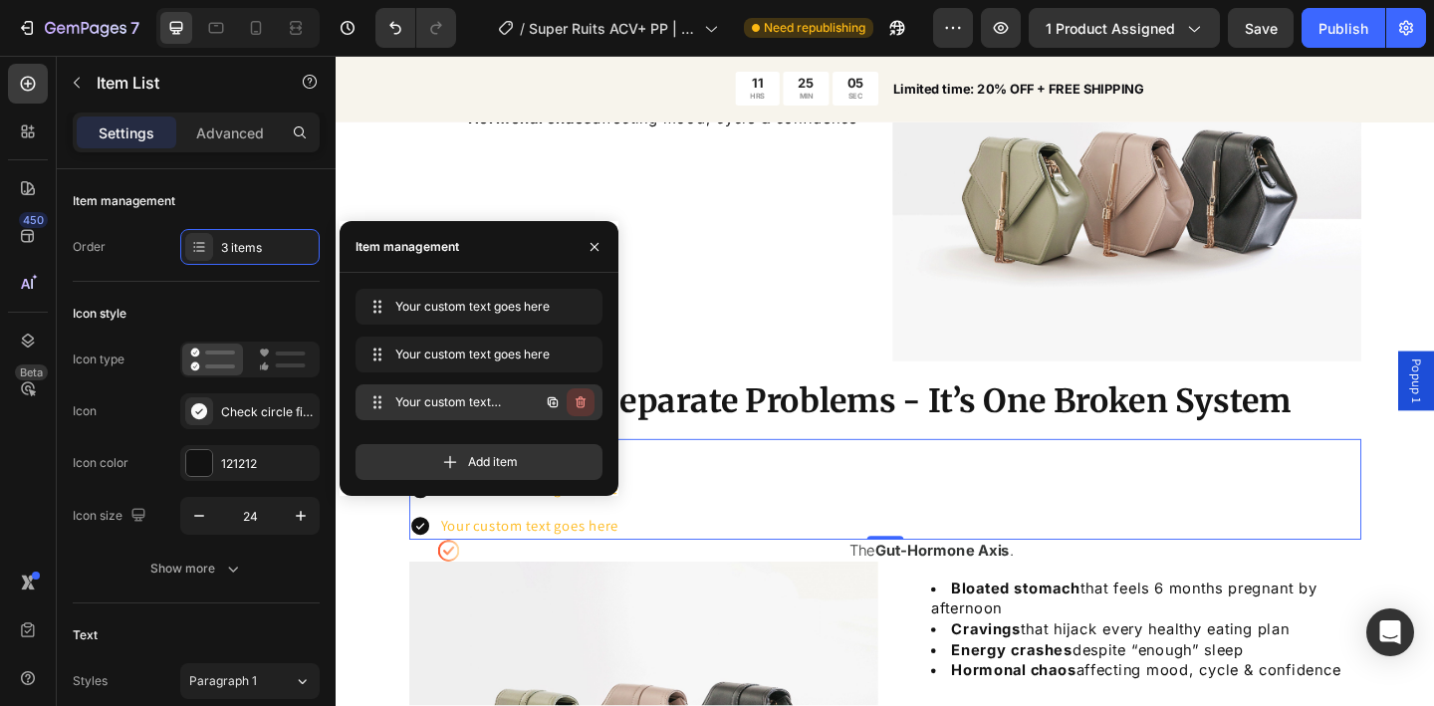
click at [584, 401] on icon "button" at bounding box center [581, 402] width 10 height 12
click at [574, 395] on div "Delete" at bounding box center [567, 402] width 37 height 18
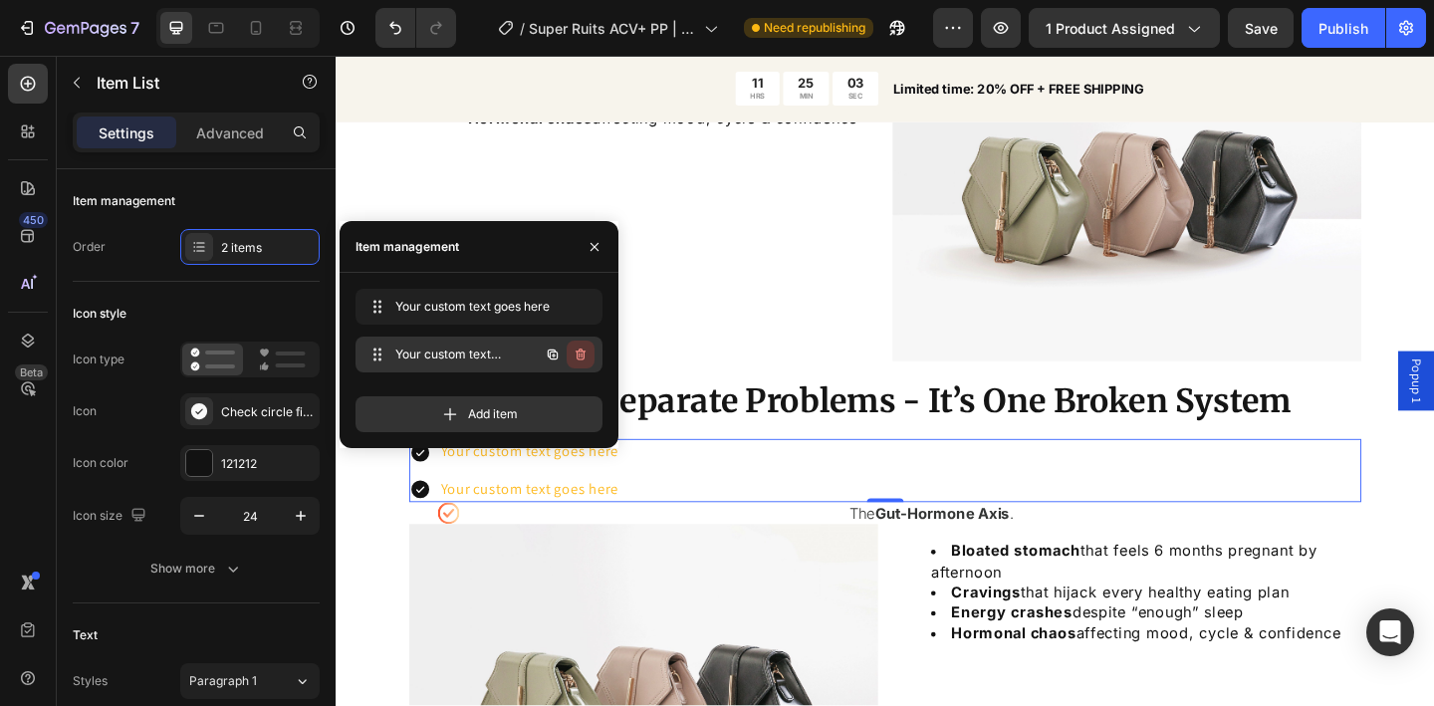
click at [579, 358] on icon "button" at bounding box center [581, 355] width 16 height 16
click at [579, 358] on div "Delete" at bounding box center [567, 355] width 37 height 18
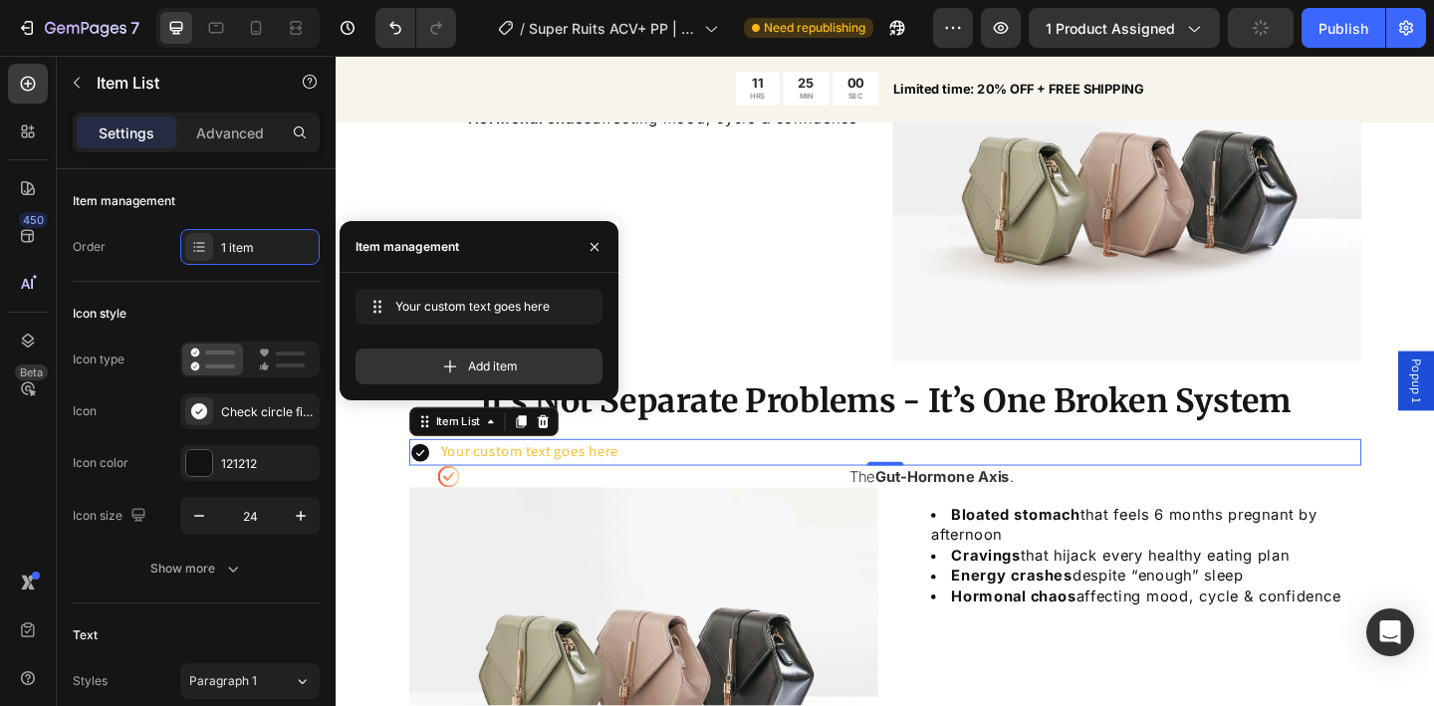
click at [922, 509] on strong "Gut-Hormone Axis" at bounding box center [995, 514] width 146 height 20
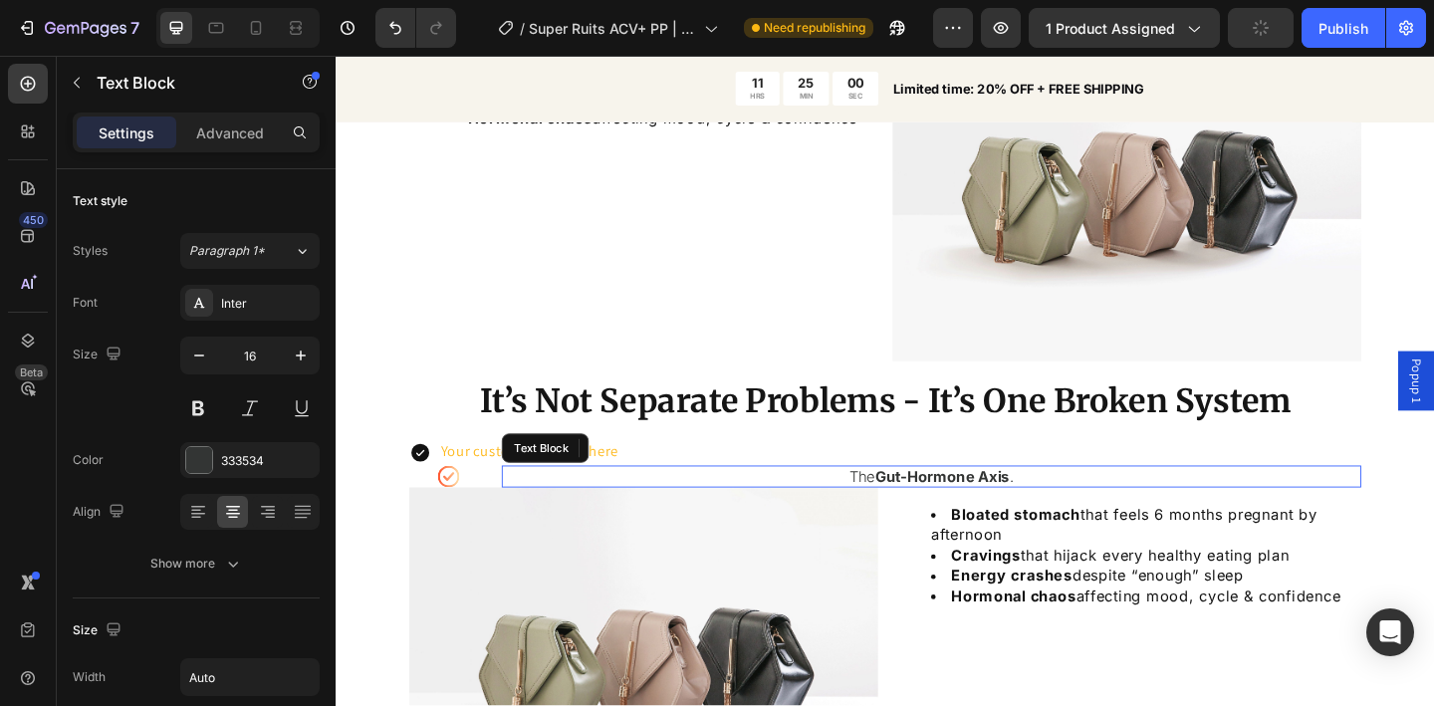
click at [922, 509] on strong "Gut-Hormone Axis" at bounding box center [995, 514] width 146 height 20
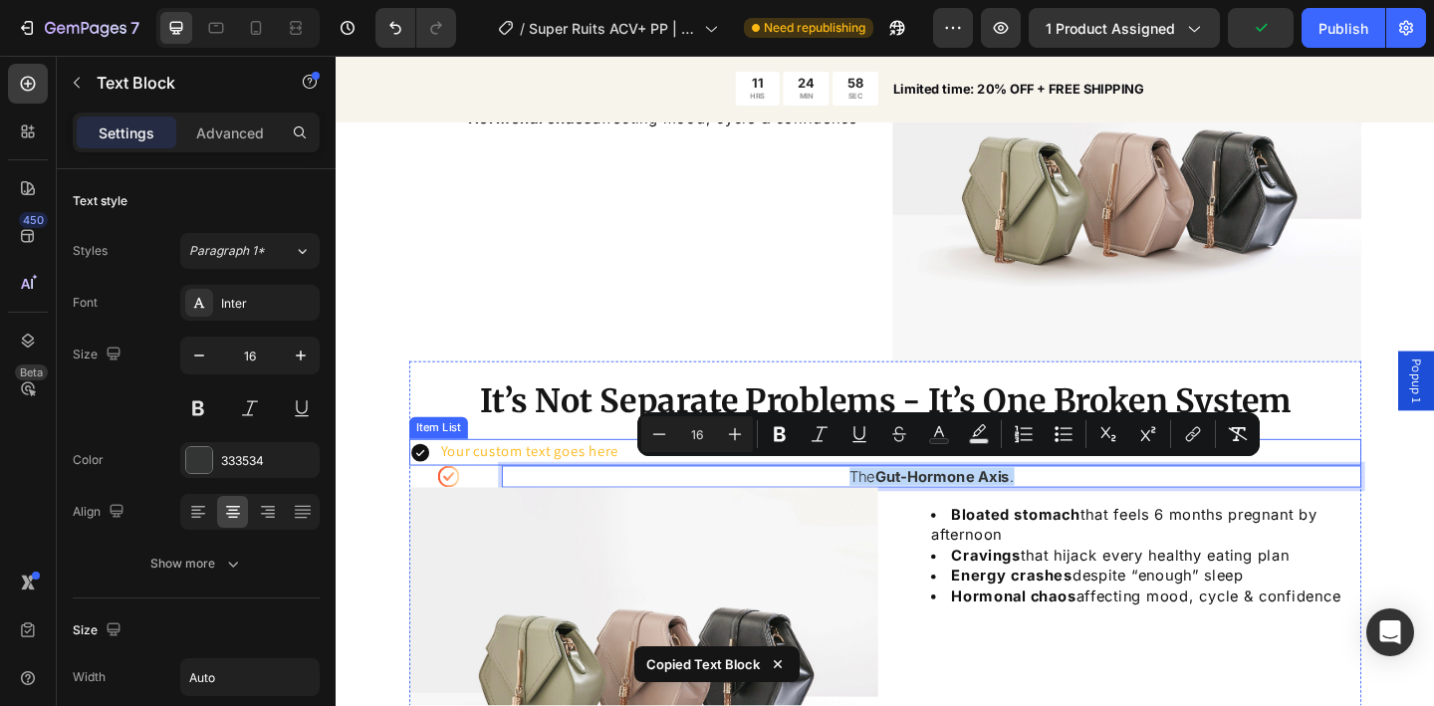
click at [497, 482] on p "Your custom text goes here" at bounding box center [546, 487] width 193 height 22
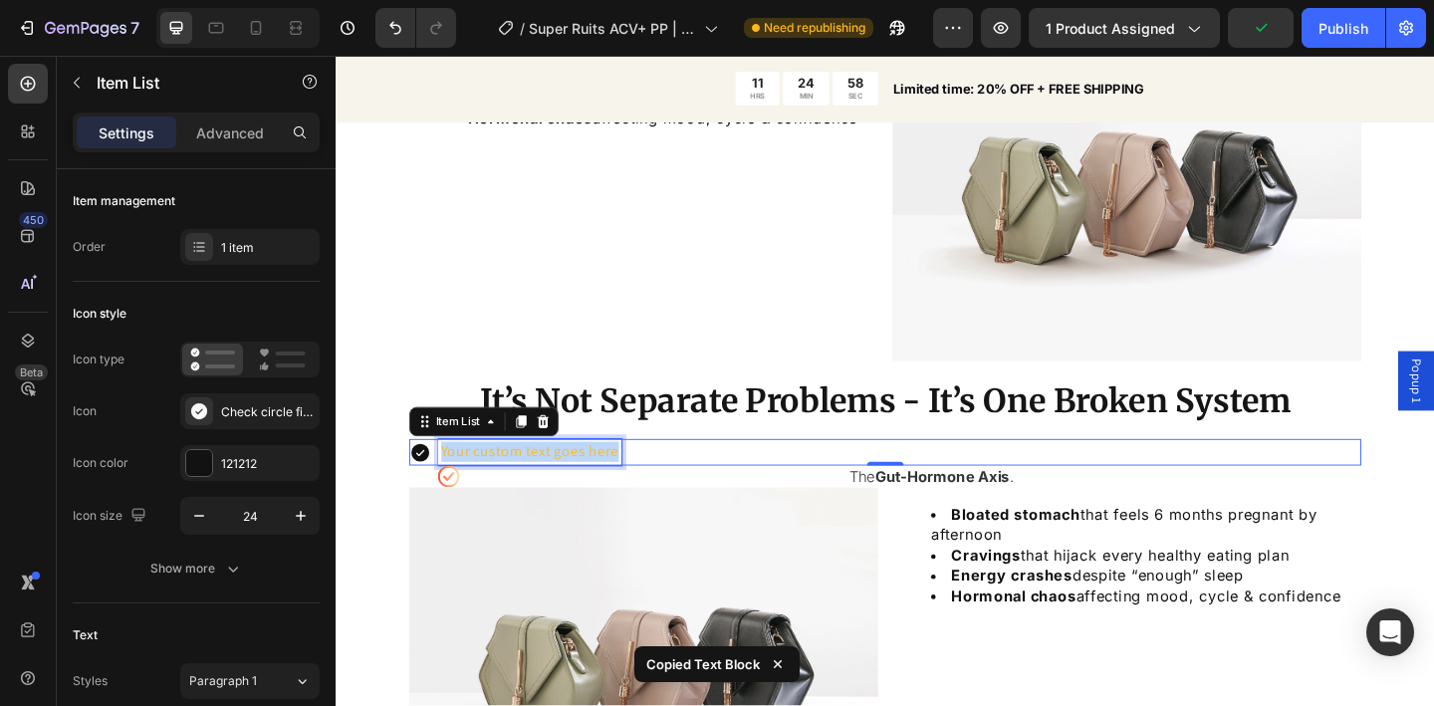
click at [497, 482] on p "Your custom text goes here" at bounding box center [546, 487] width 193 height 22
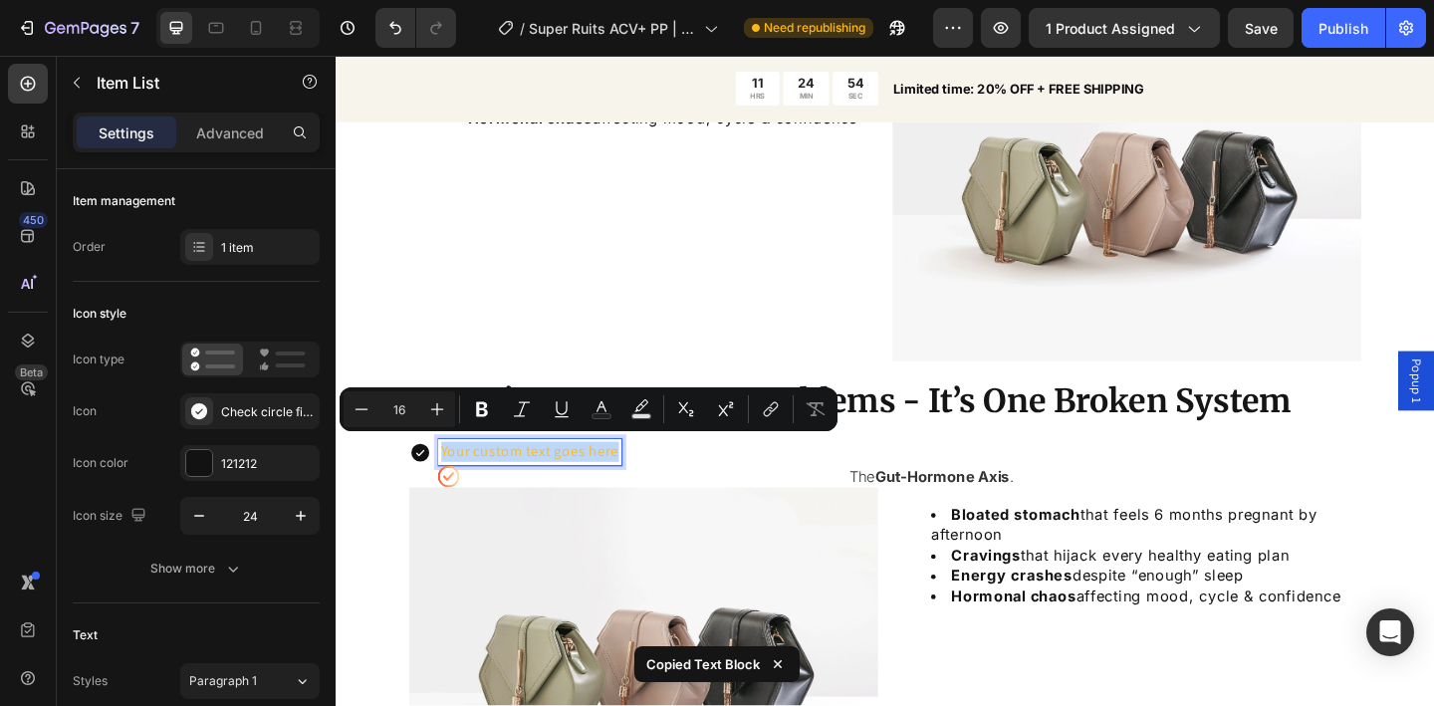
click at [540, 487] on p "Your custom text goes here" at bounding box center [546, 487] width 193 height 22
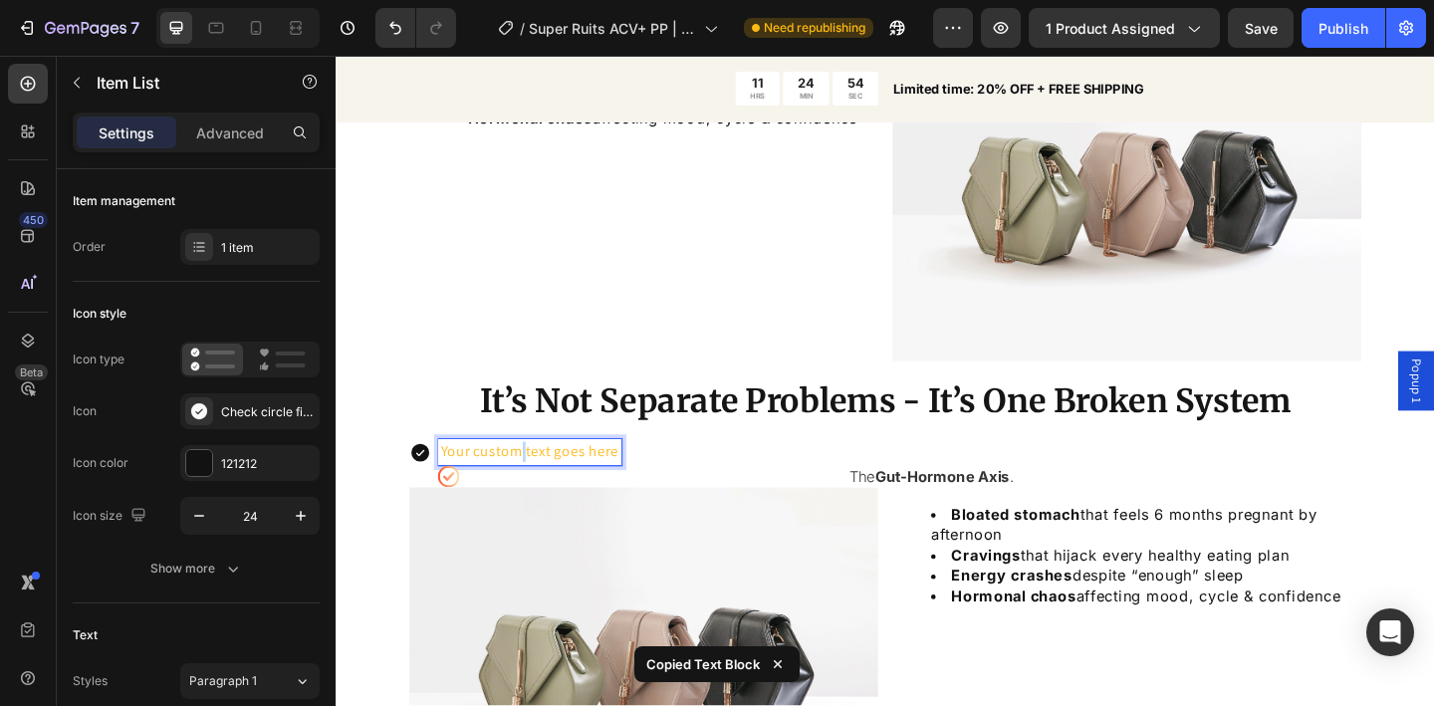
click at [540, 487] on p "Your custom text goes here" at bounding box center [546, 487] width 193 height 22
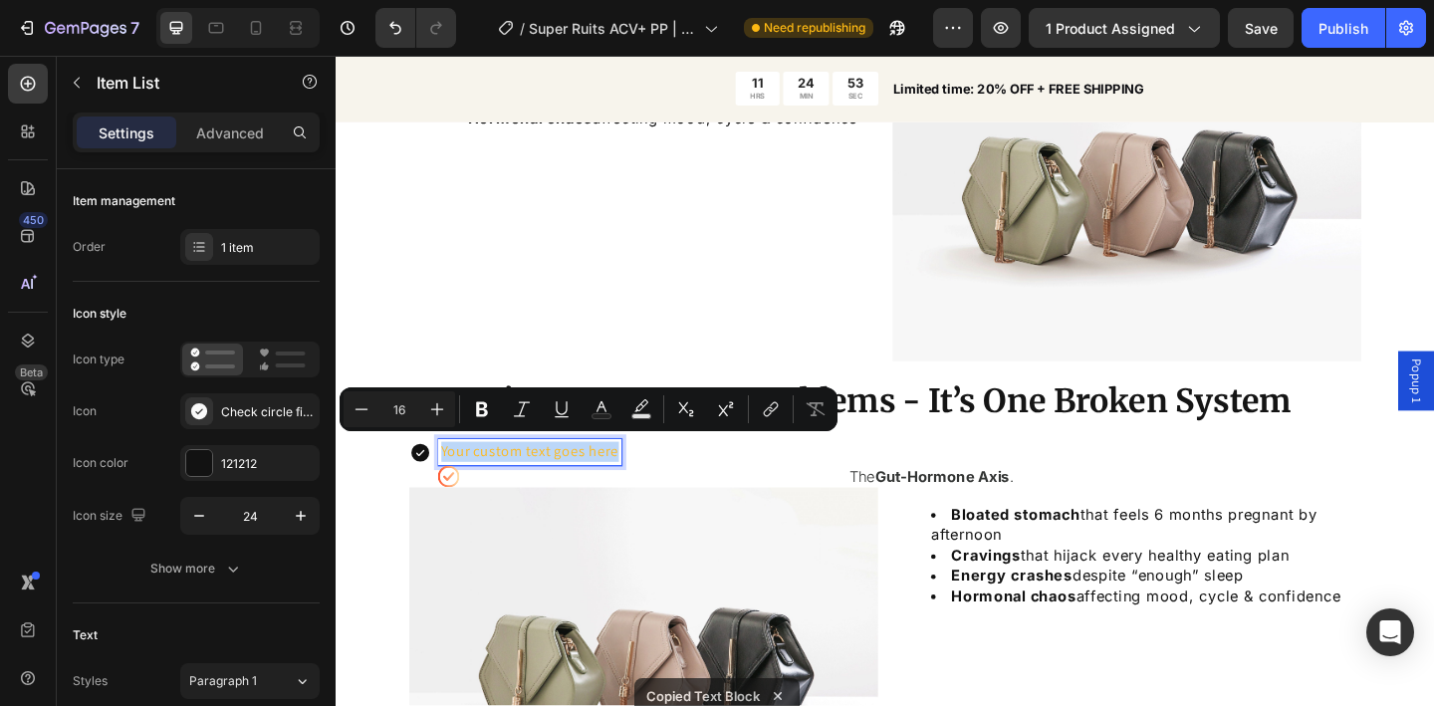
click at [540, 487] on p "Your custom text goes here" at bounding box center [546, 487] width 193 height 22
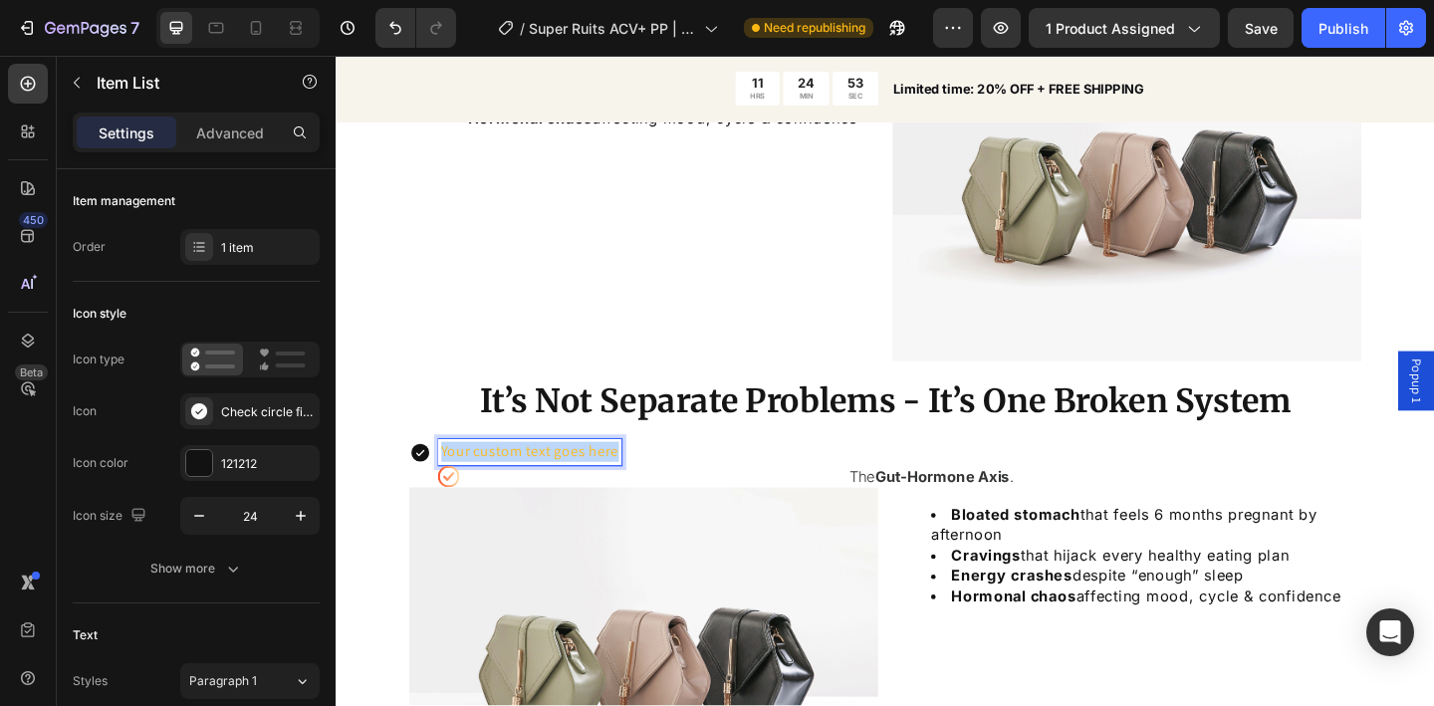
click at [540, 487] on p "Your custom text goes here" at bounding box center [546, 487] width 193 height 22
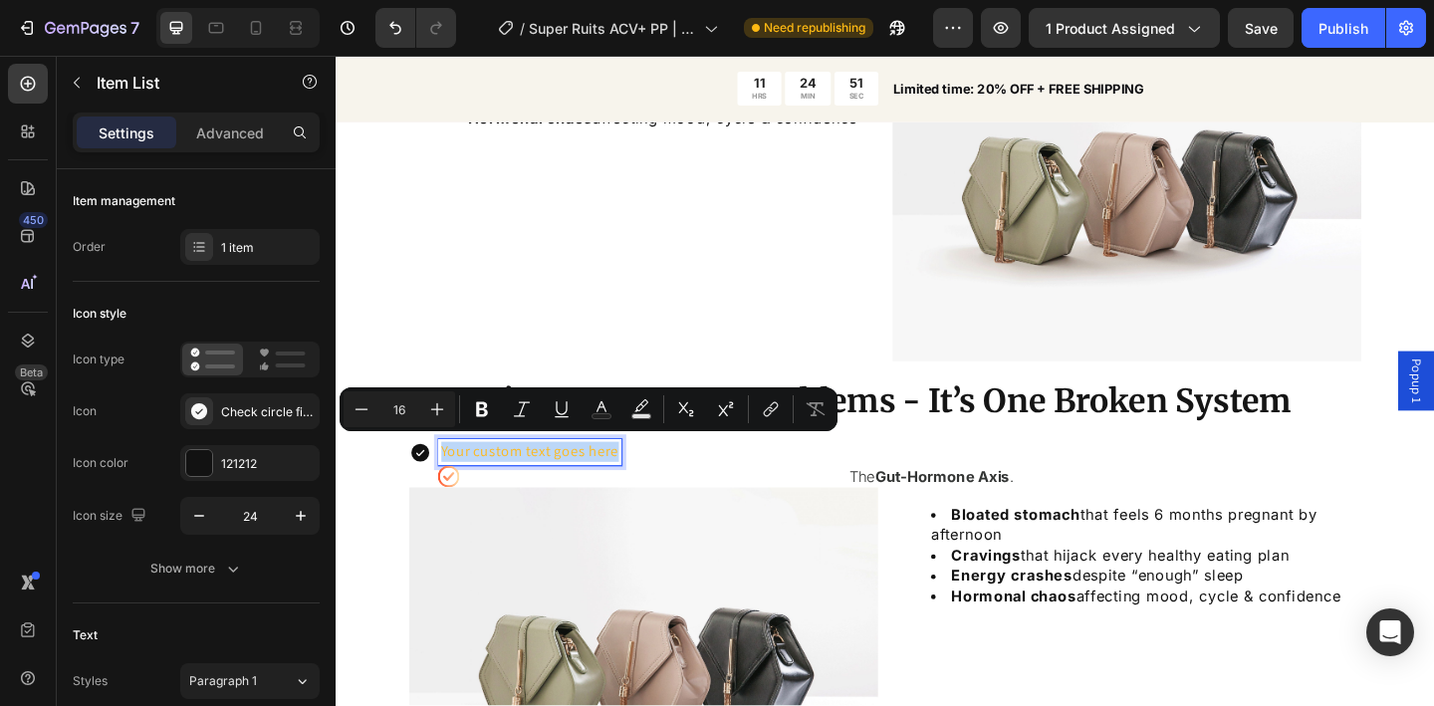
click at [621, 492] on p "Your custom text goes here" at bounding box center [546, 487] width 193 height 22
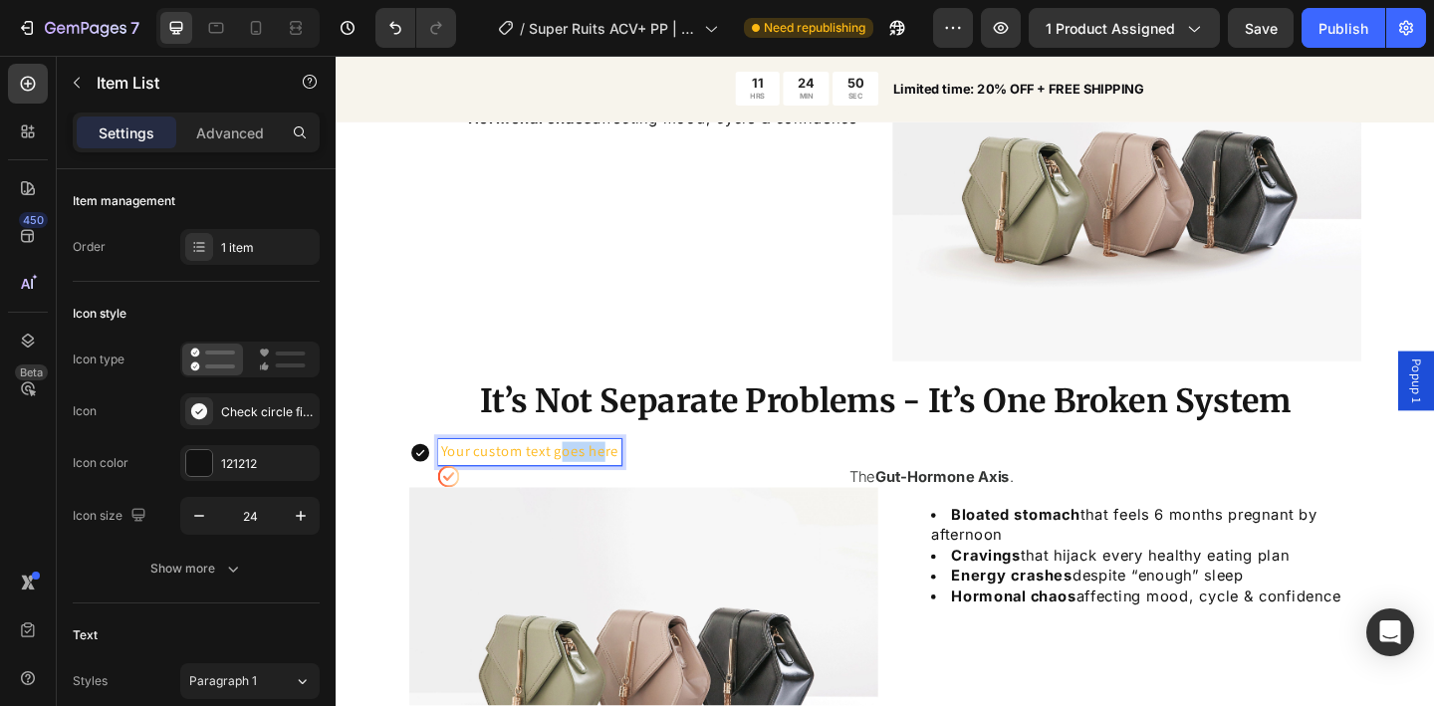
drag, startPoint x: 627, startPoint y: 490, endPoint x: 585, endPoint y: 484, distance: 42.3
click at [585, 484] on p "Your custom text goes here" at bounding box center [546, 487] width 193 height 22
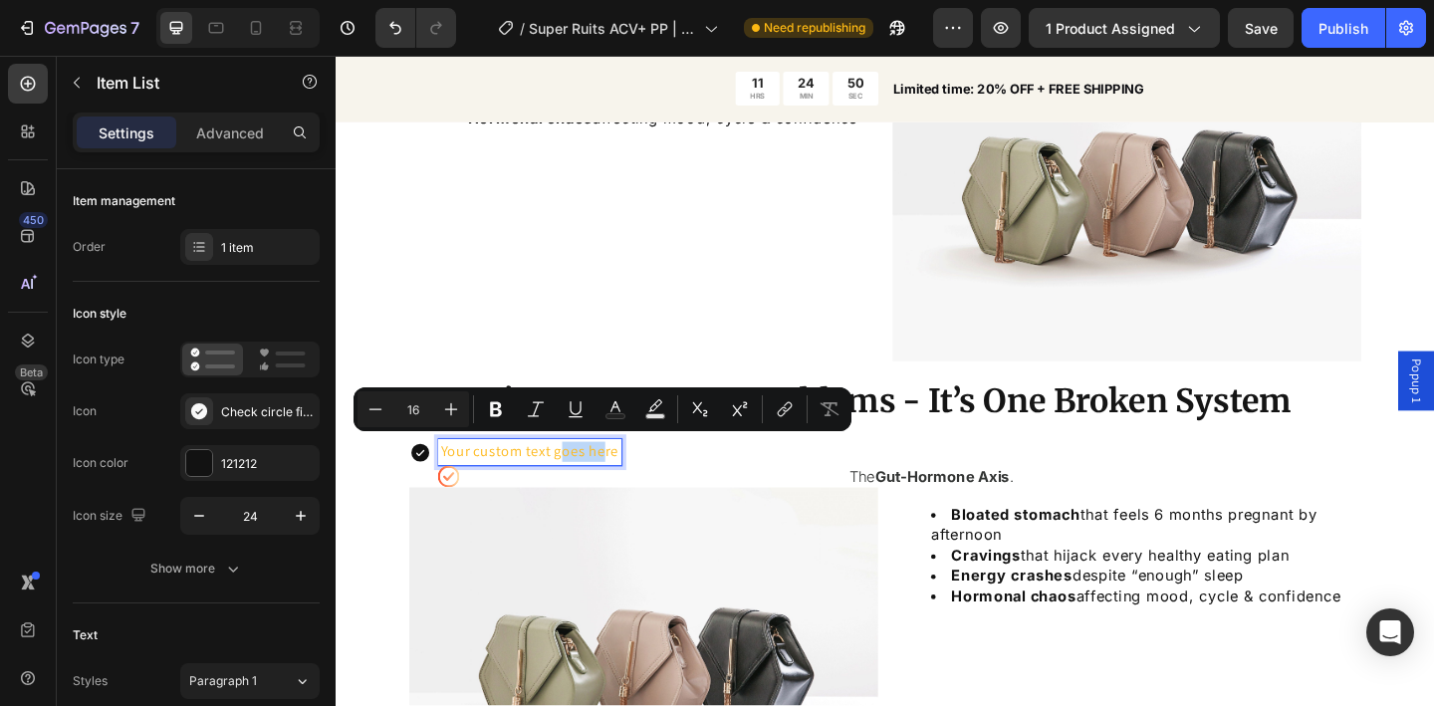
click at [585, 484] on p "Your custom text goes here" at bounding box center [546, 487] width 193 height 22
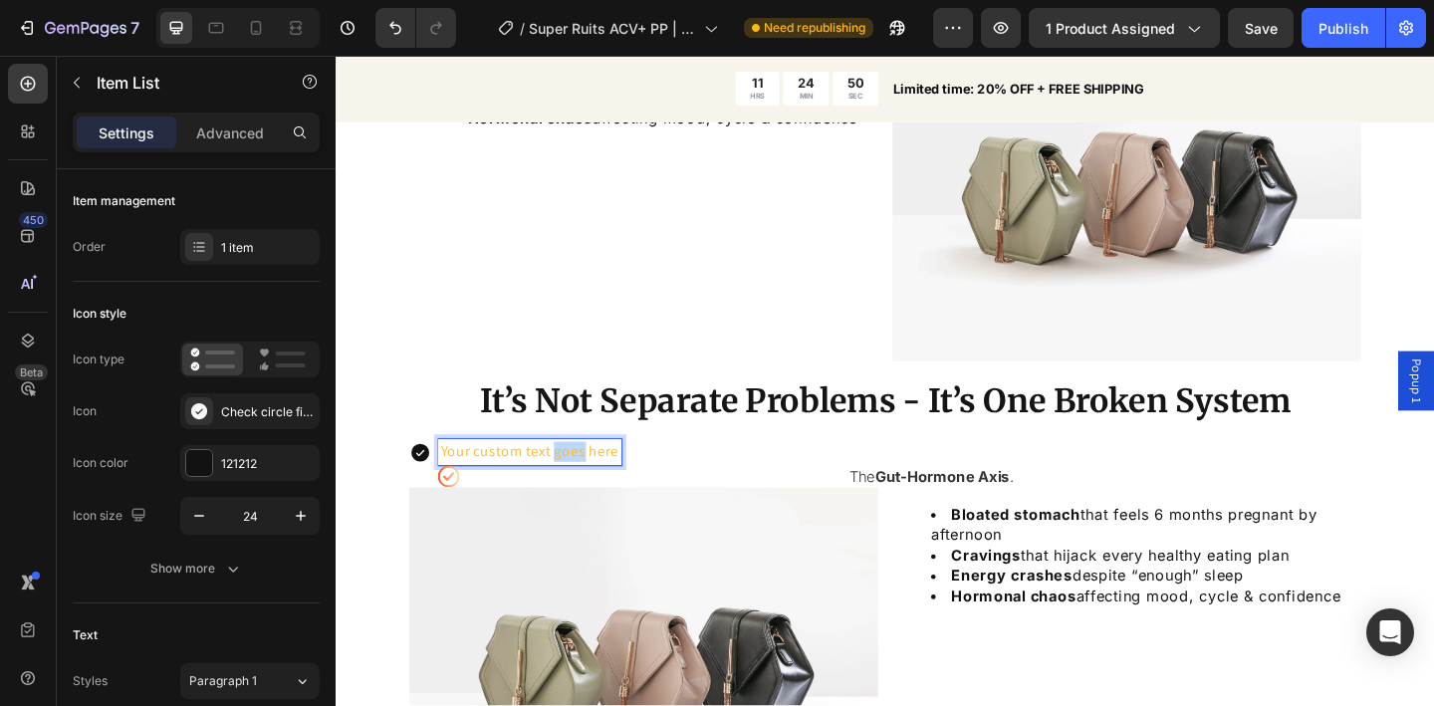
click at [585, 484] on p "Your custom text goes here" at bounding box center [546, 487] width 193 height 22
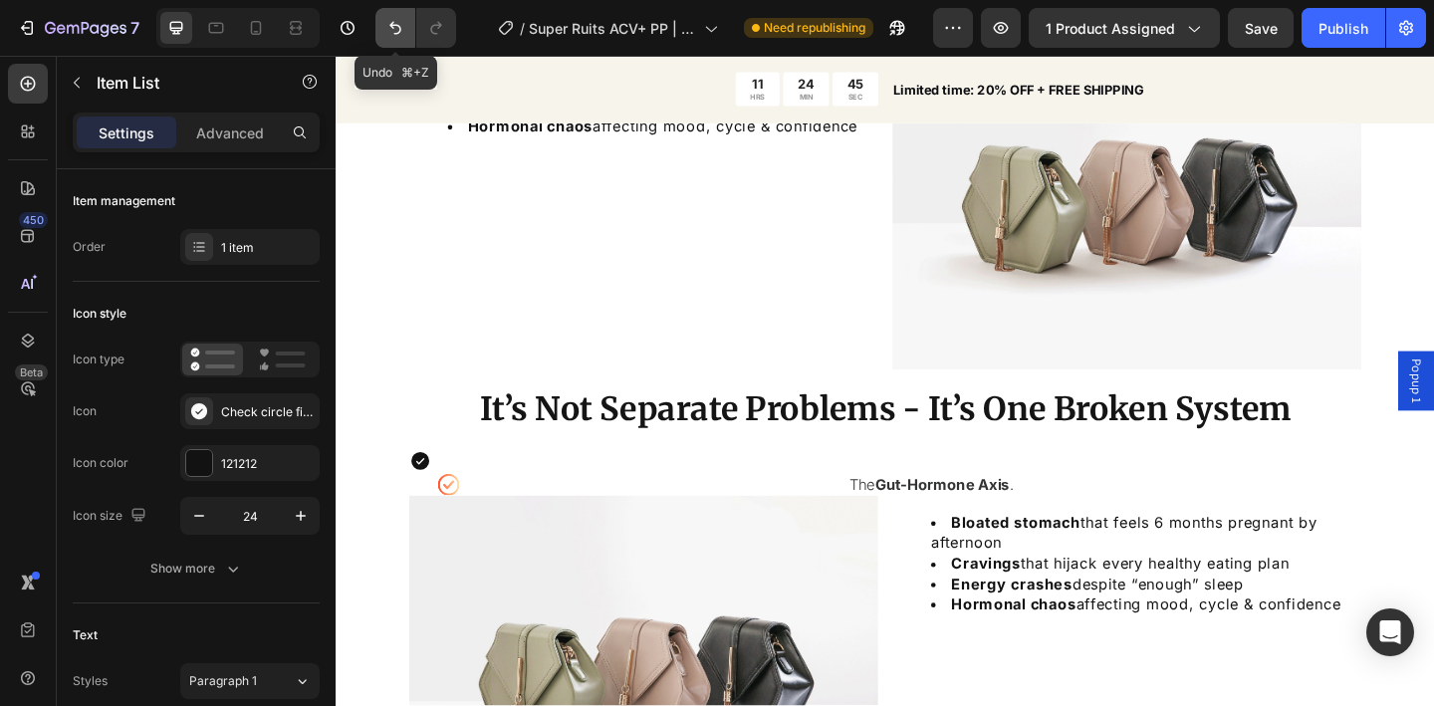
click at [391, 36] on icon "Undo/Redo" at bounding box center [395, 28] width 20 height 20
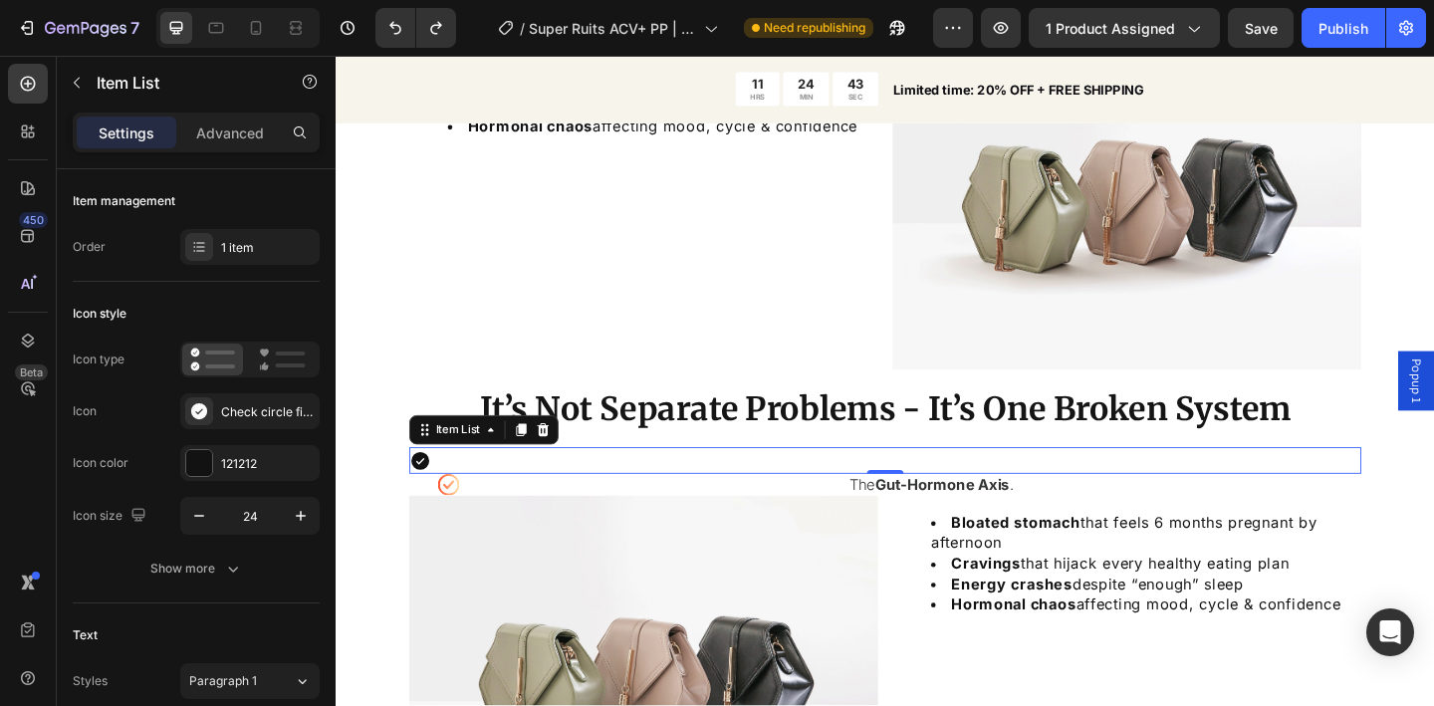
click at [485, 491] on div at bounding box center [933, 496] width 1036 height 28
click at [393, 35] on icon "Undo/Redo" at bounding box center [395, 28] width 20 height 20
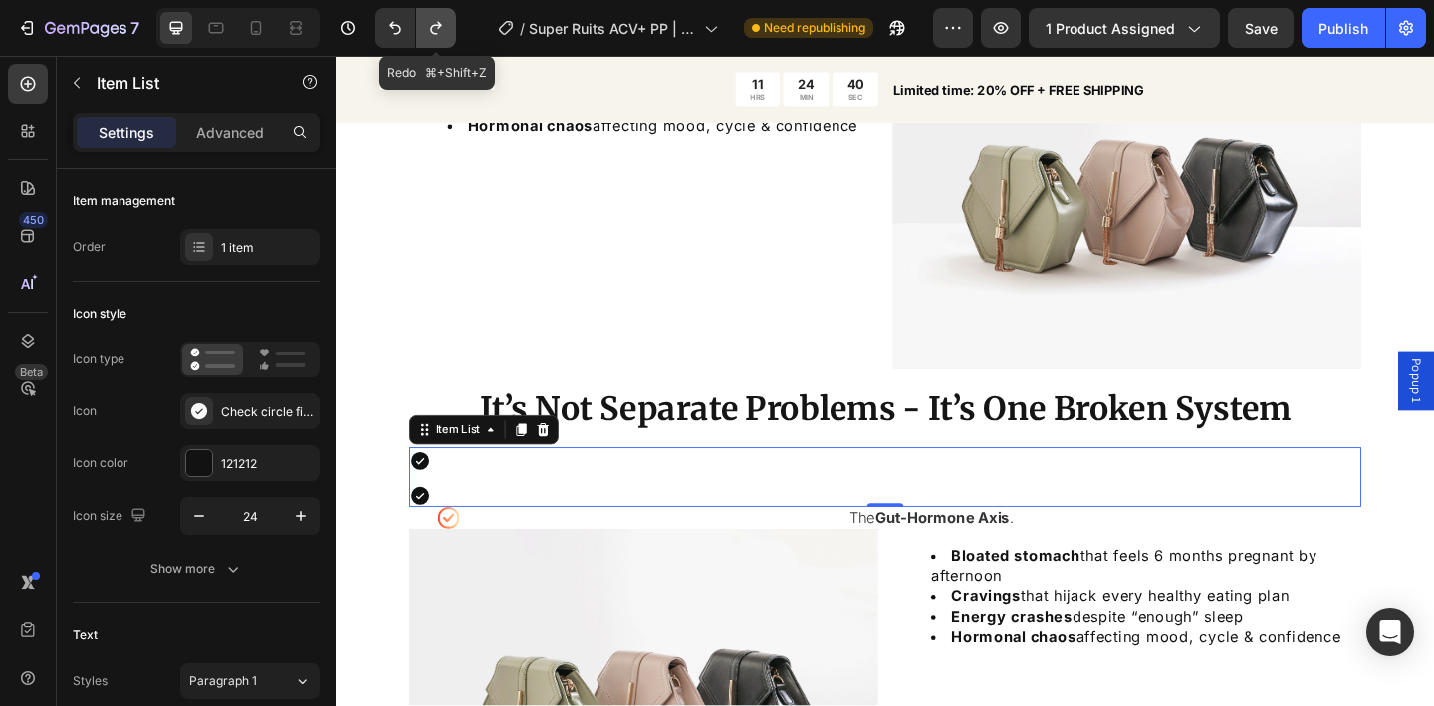
click at [436, 24] on icon "Undo/Redo" at bounding box center [436, 28] width 20 height 20
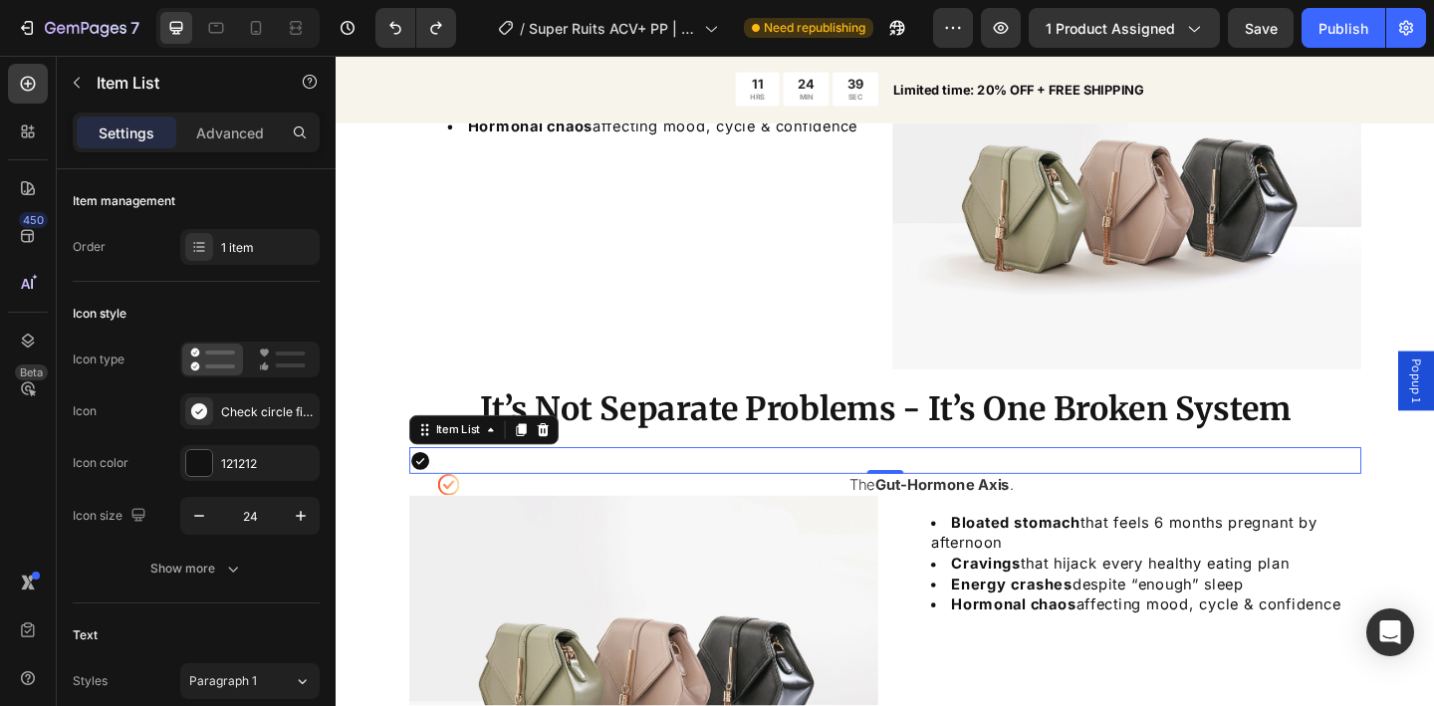
click at [494, 498] on div at bounding box center [933, 496] width 1036 height 28
click at [396, 41] on button "Undo/Redo" at bounding box center [396, 28] width 40 height 40
click at [397, 41] on button "Undo/Redo" at bounding box center [396, 28] width 40 height 40
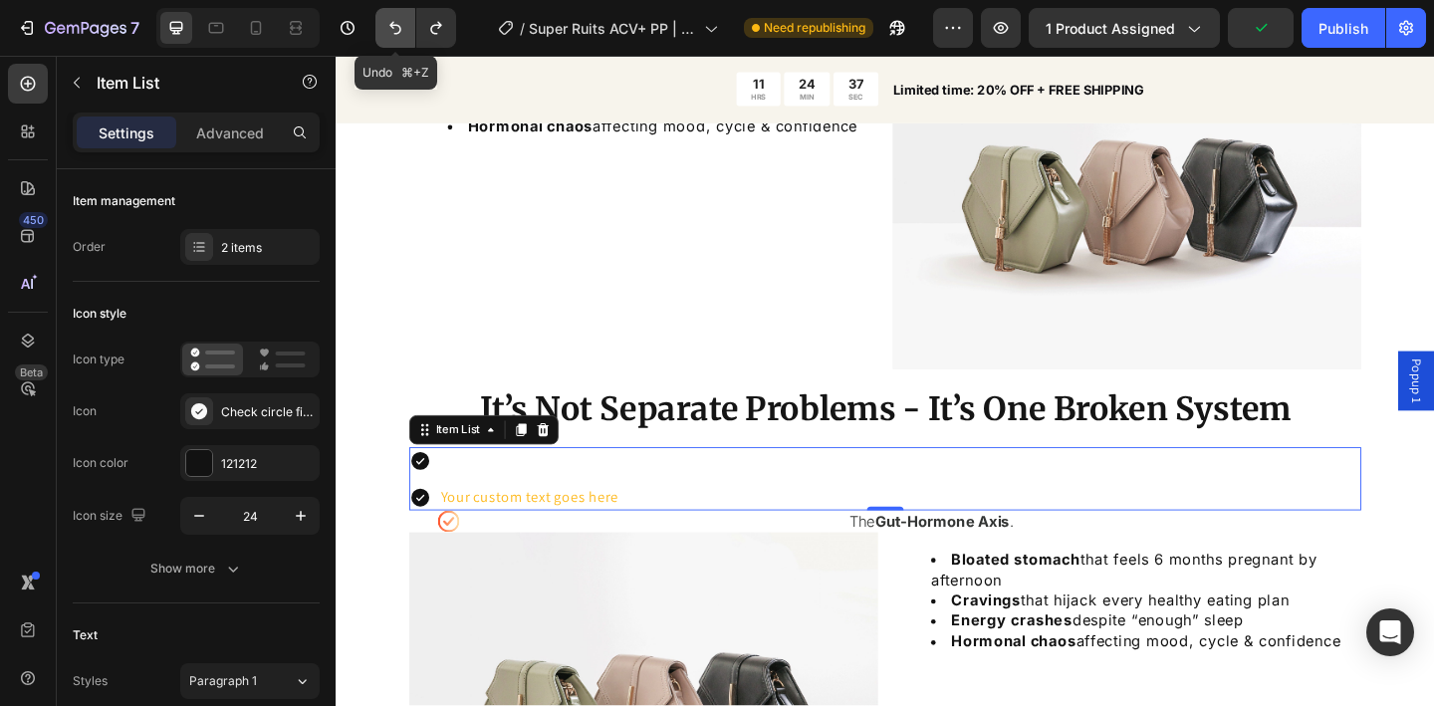
click at [397, 41] on button "Undo/Redo" at bounding box center [396, 28] width 40 height 40
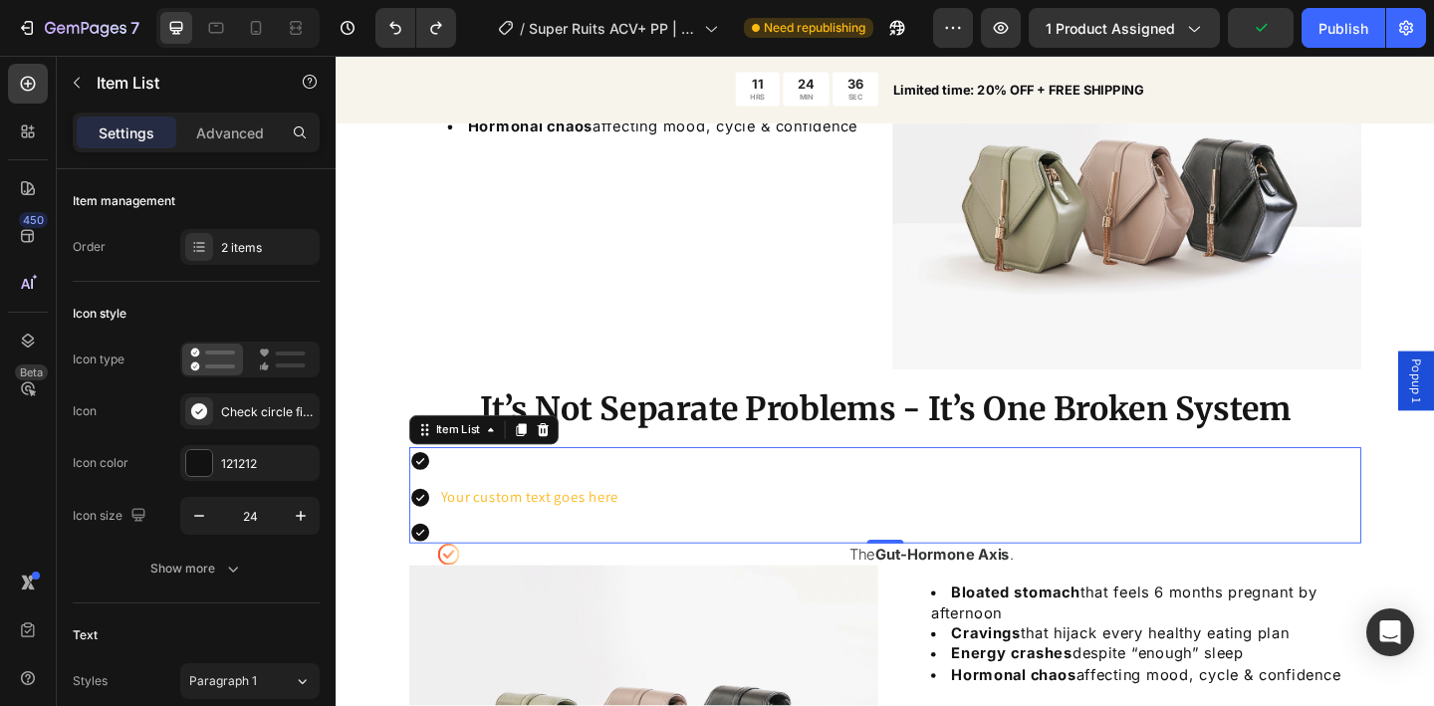
click at [510, 536] on div "Your custom text goes here" at bounding box center [546, 537] width 199 height 28
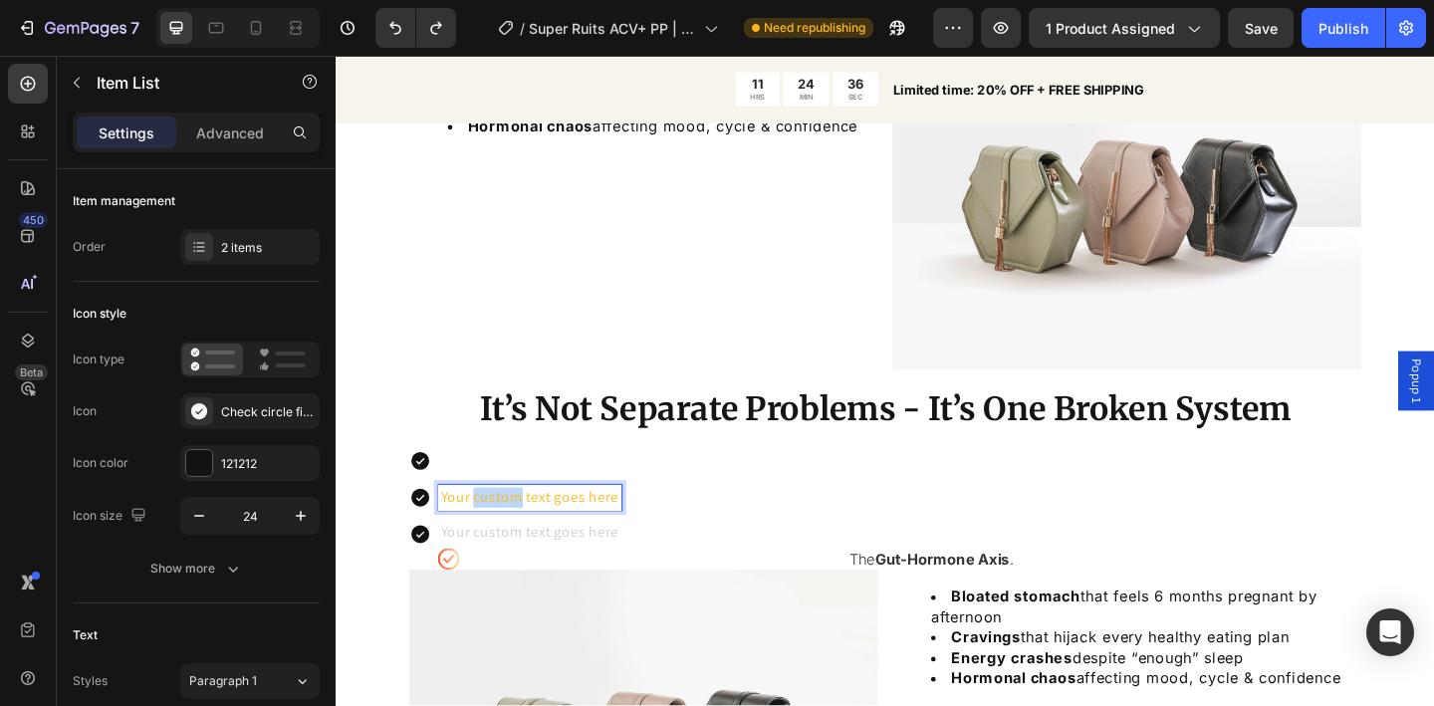
click at [510, 536] on p "Your custom text goes here" at bounding box center [546, 537] width 193 height 22
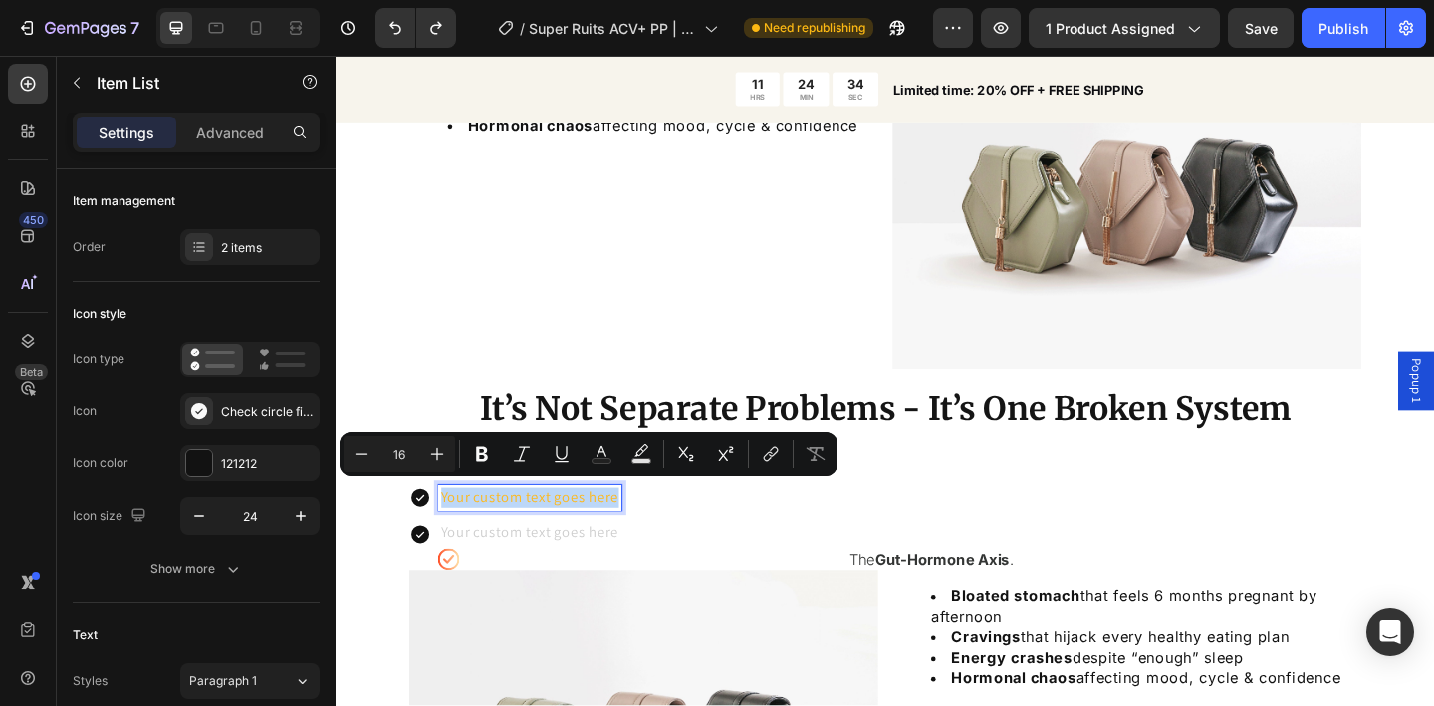
click at [928, 594] on strong "Gut-Hormone Axis" at bounding box center [995, 604] width 146 height 20
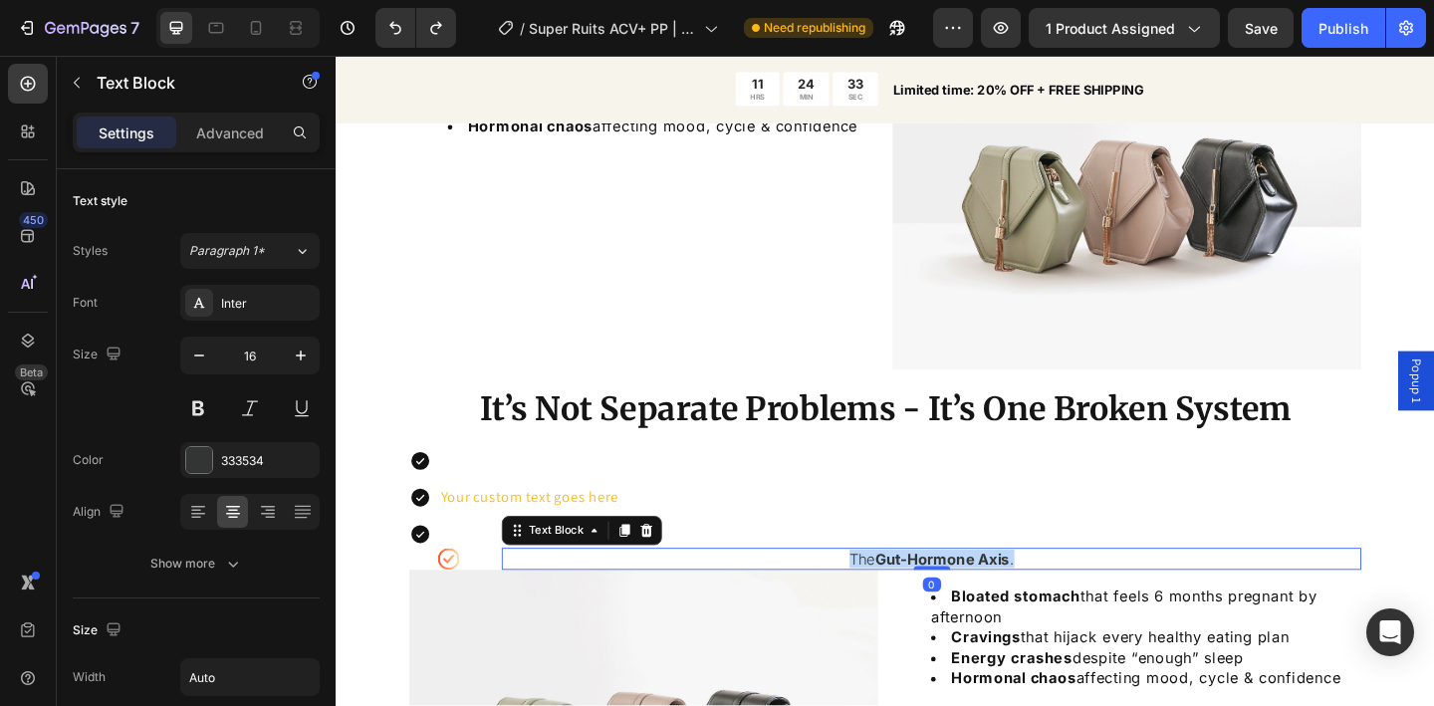
click at [928, 594] on strong "Gut-Hormone Axis" at bounding box center [995, 604] width 146 height 20
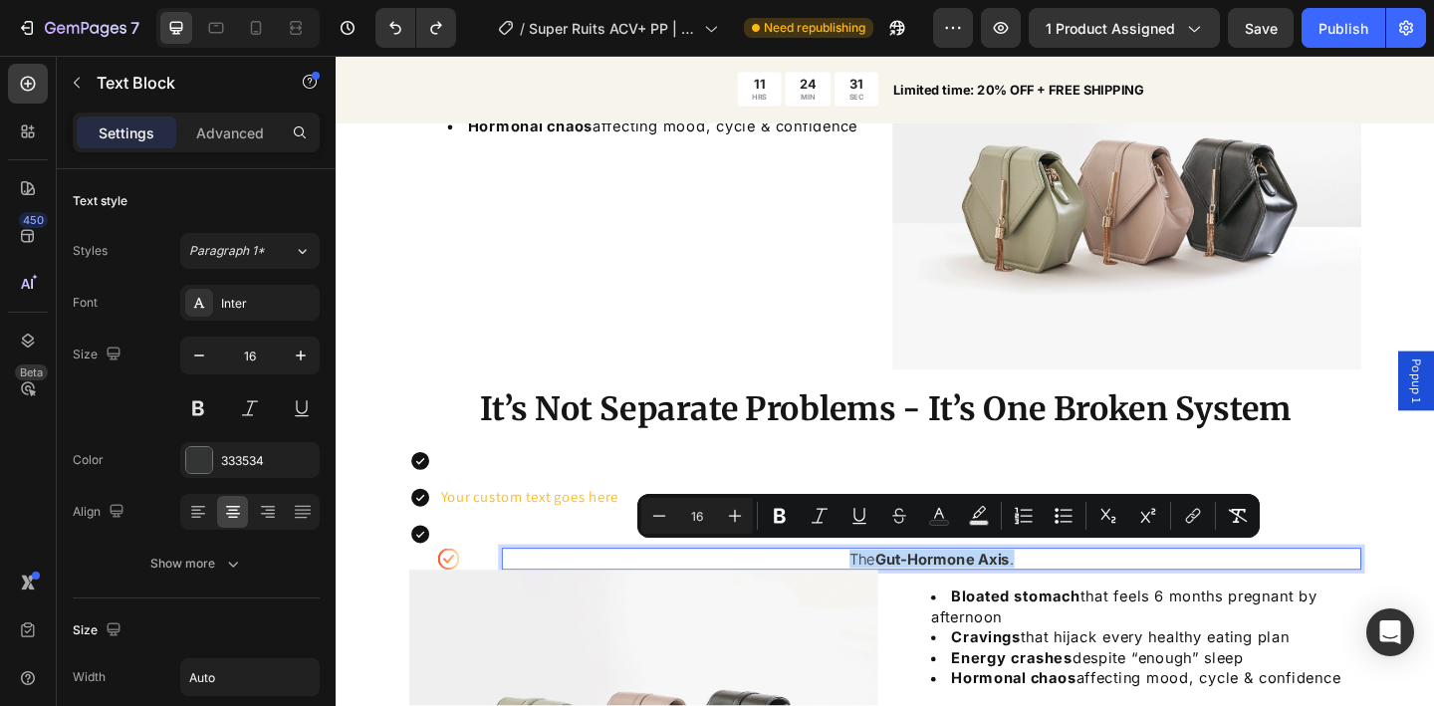
copy p "The Gut-Hormone Axis ."
click at [606, 530] on p "Your custom text goes here" at bounding box center [546, 537] width 193 height 22
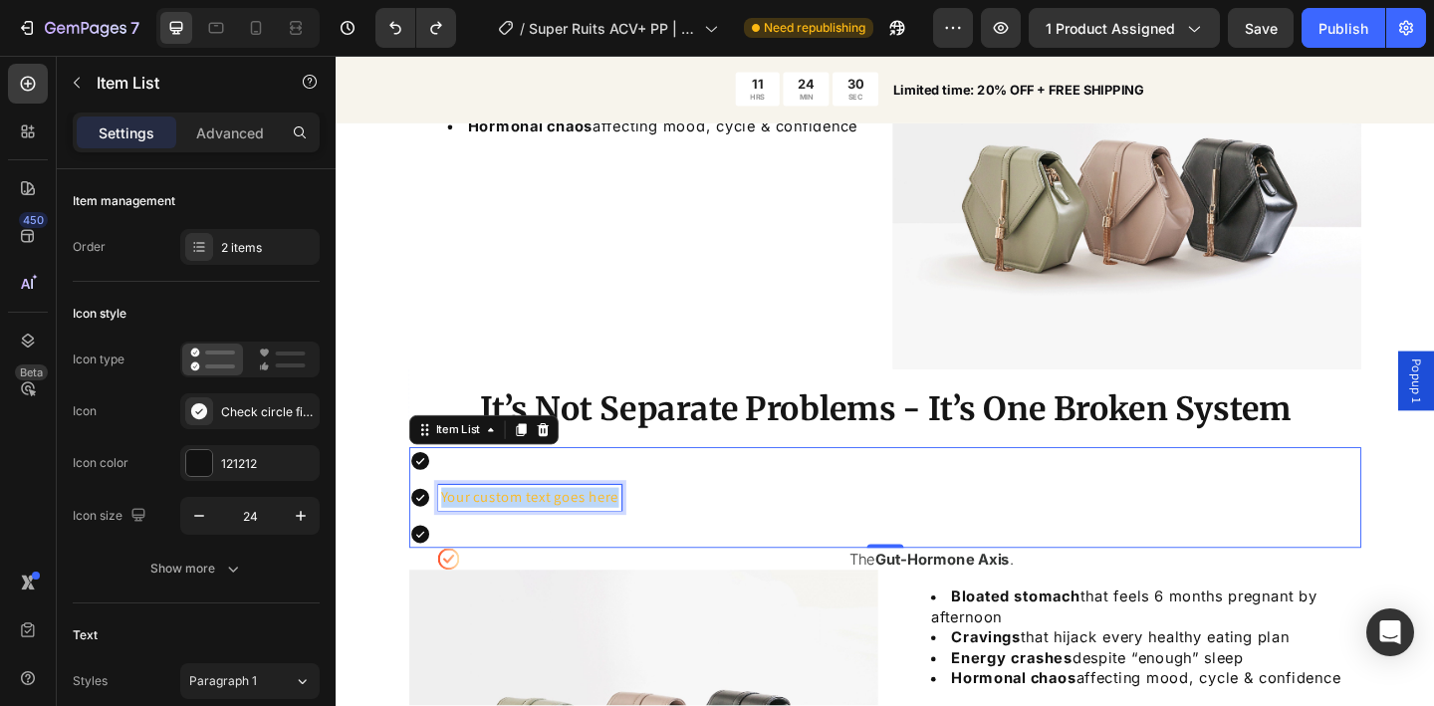
click at [605, 530] on p "Your custom text goes here" at bounding box center [546, 537] width 193 height 22
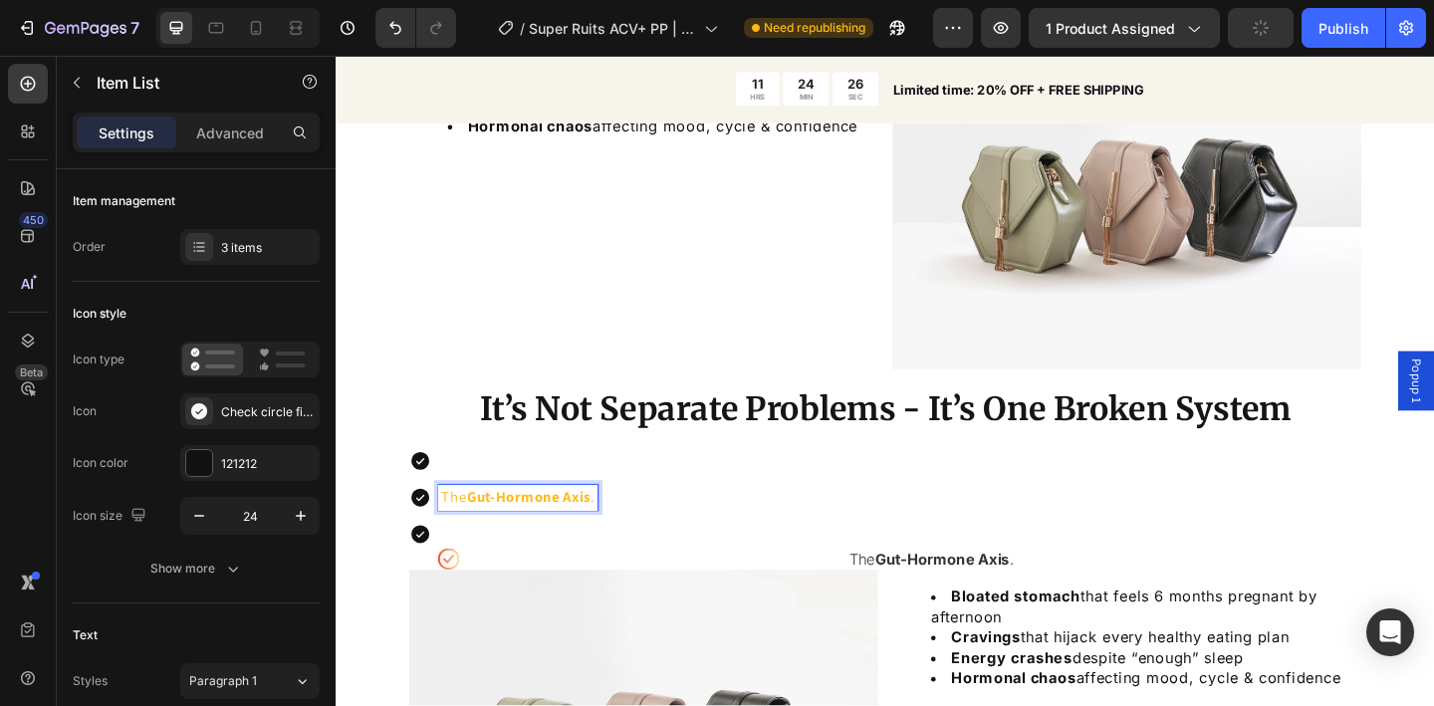
click at [439, 563] on div at bounding box center [517, 577] width 205 height 28
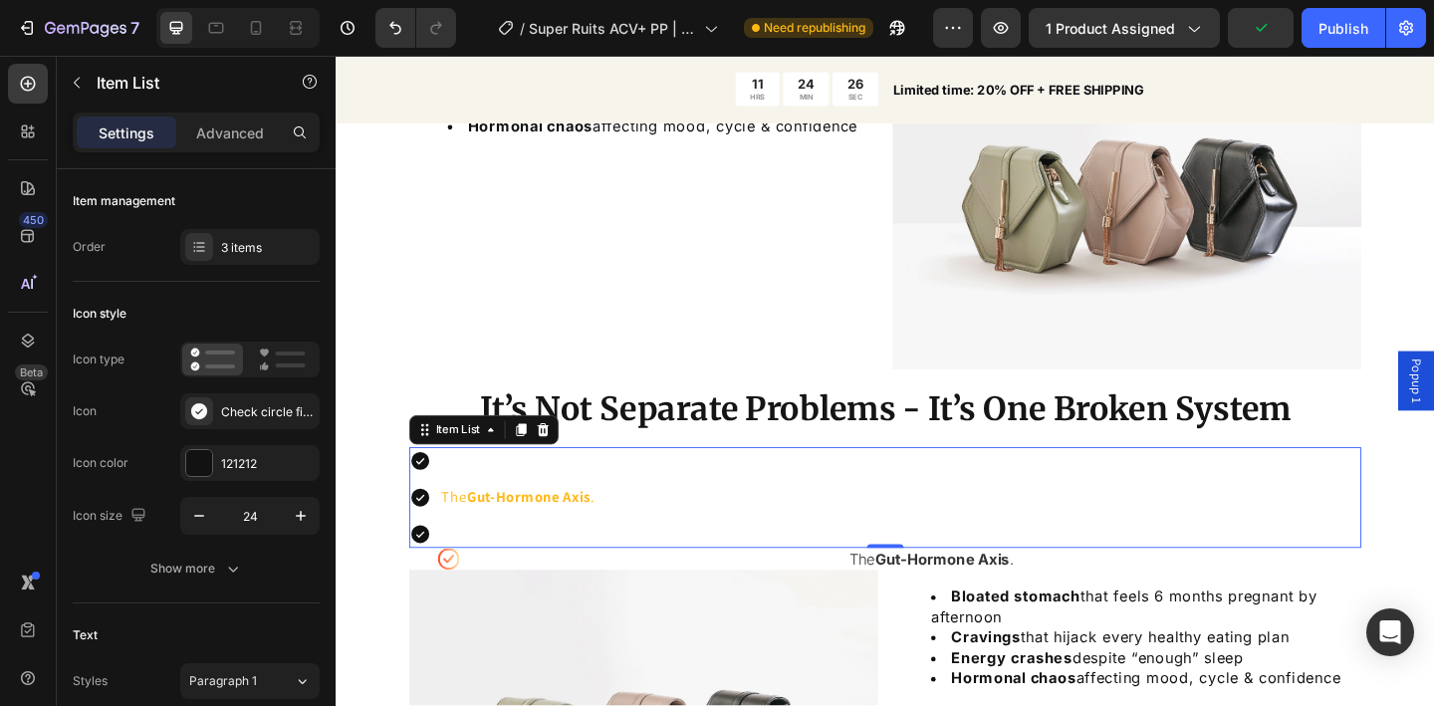
click at [439, 556] on div "The Gut-Hormone Axis ." at bounding box center [517, 536] width 205 height 109
click at [234, 254] on div "3 items" at bounding box center [268, 248] width 94 height 18
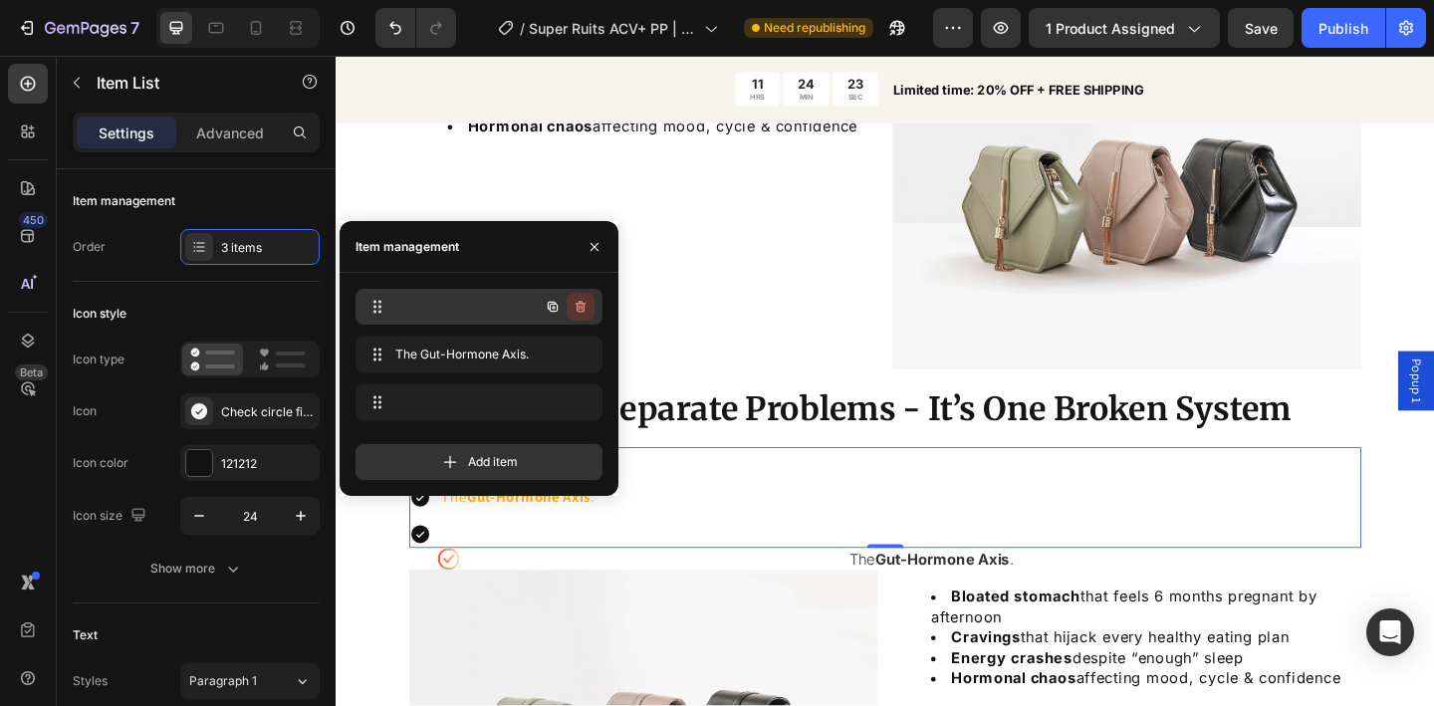
click at [582, 300] on icon "button" at bounding box center [581, 307] width 16 height 16
click at [582, 300] on div "Delete" at bounding box center [567, 307] width 37 height 18
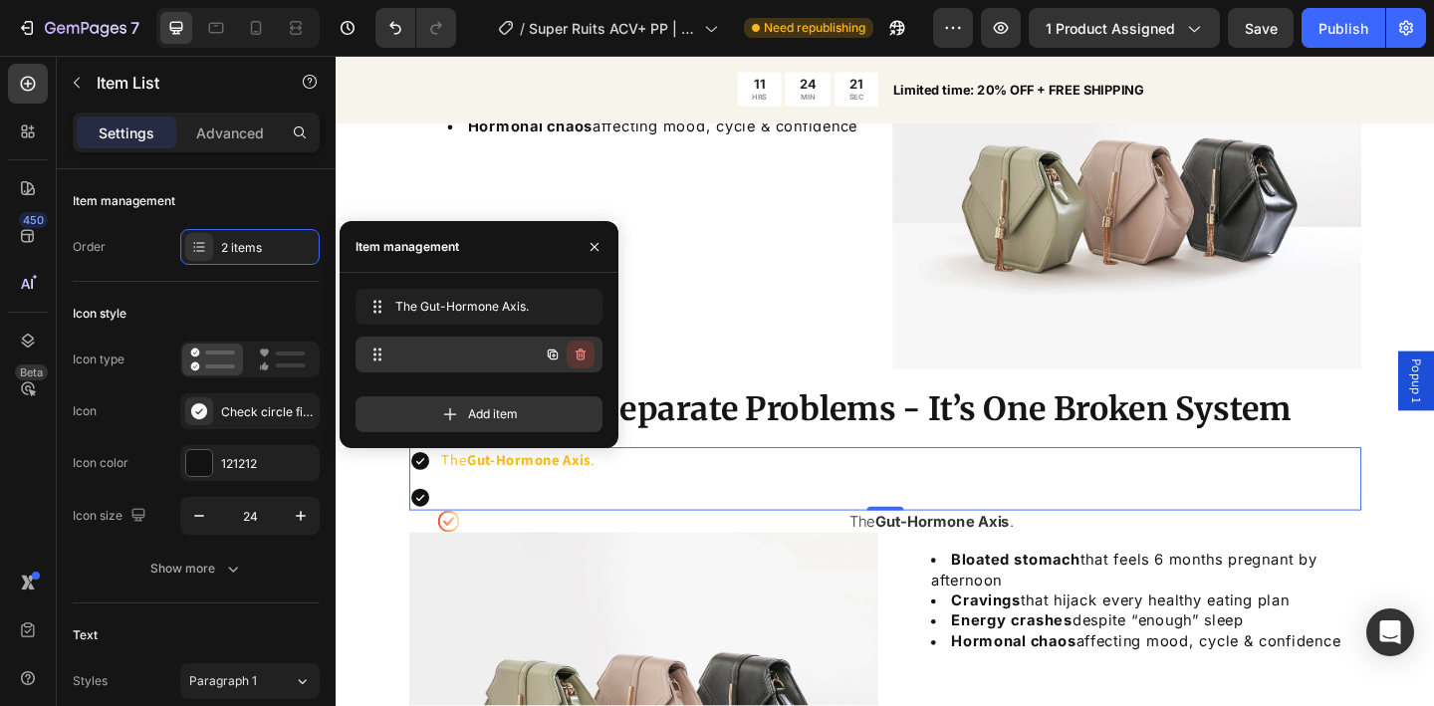
click at [573, 348] on icon "button" at bounding box center [581, 355] width 16 height 16
click at [572, 348] on div "Delete" at bounding box center [567, 355] width 37 height 18
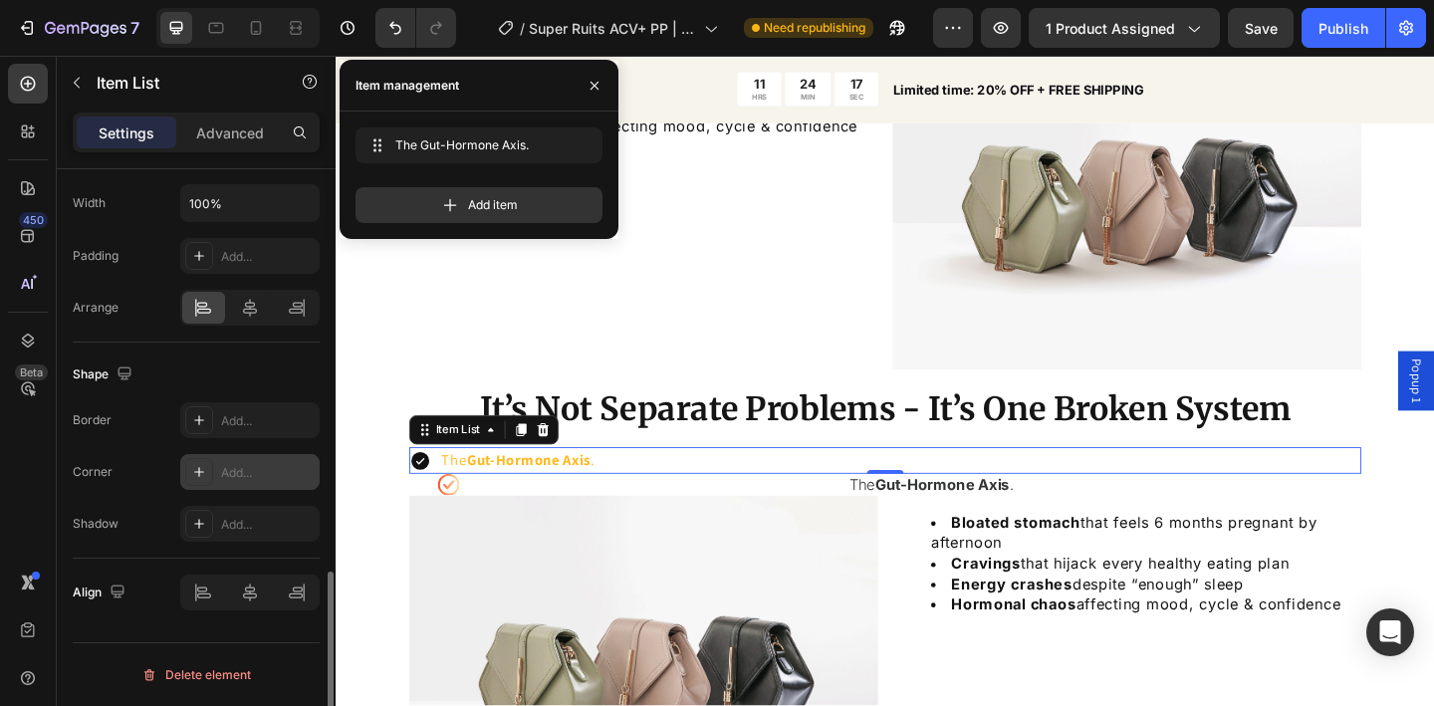
scroll to position [864, 0]
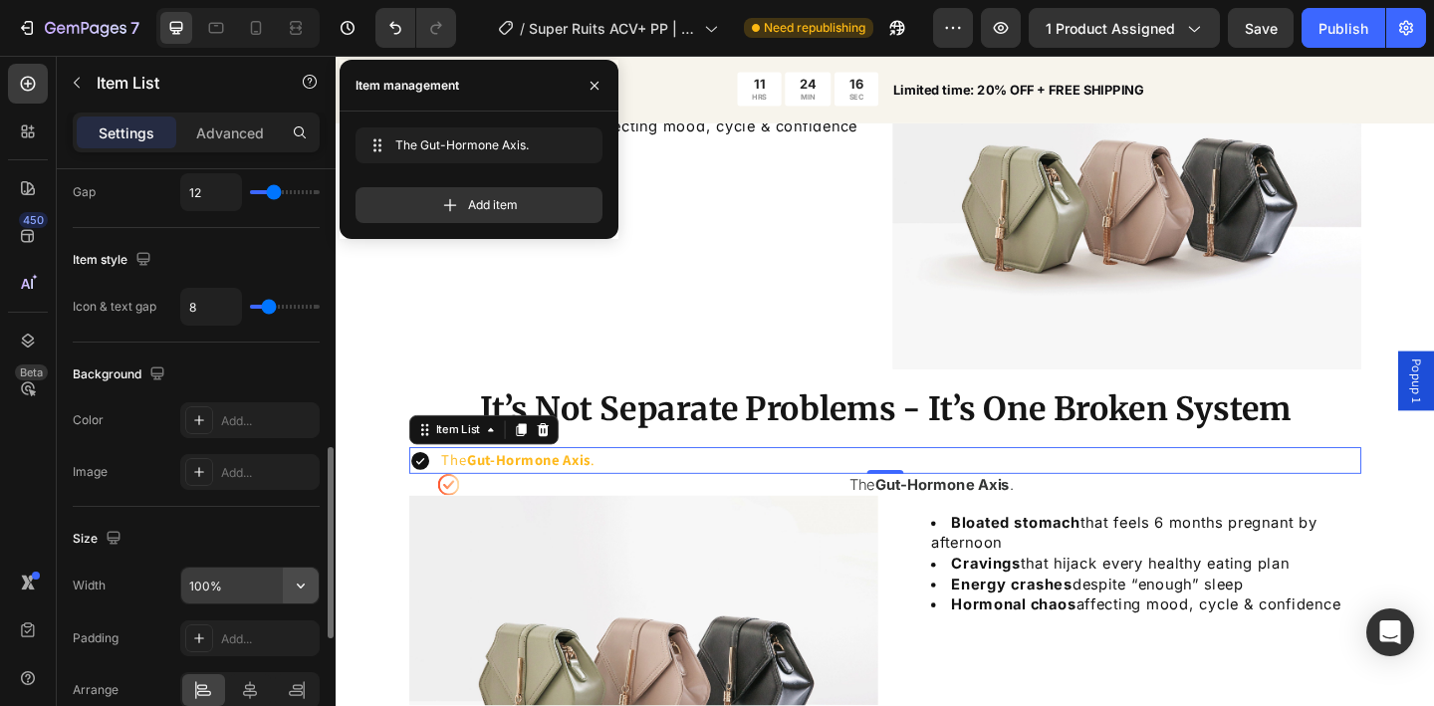
click at [305, 593] on icon "button" at bounding box center [301, 586] width 20 height 20
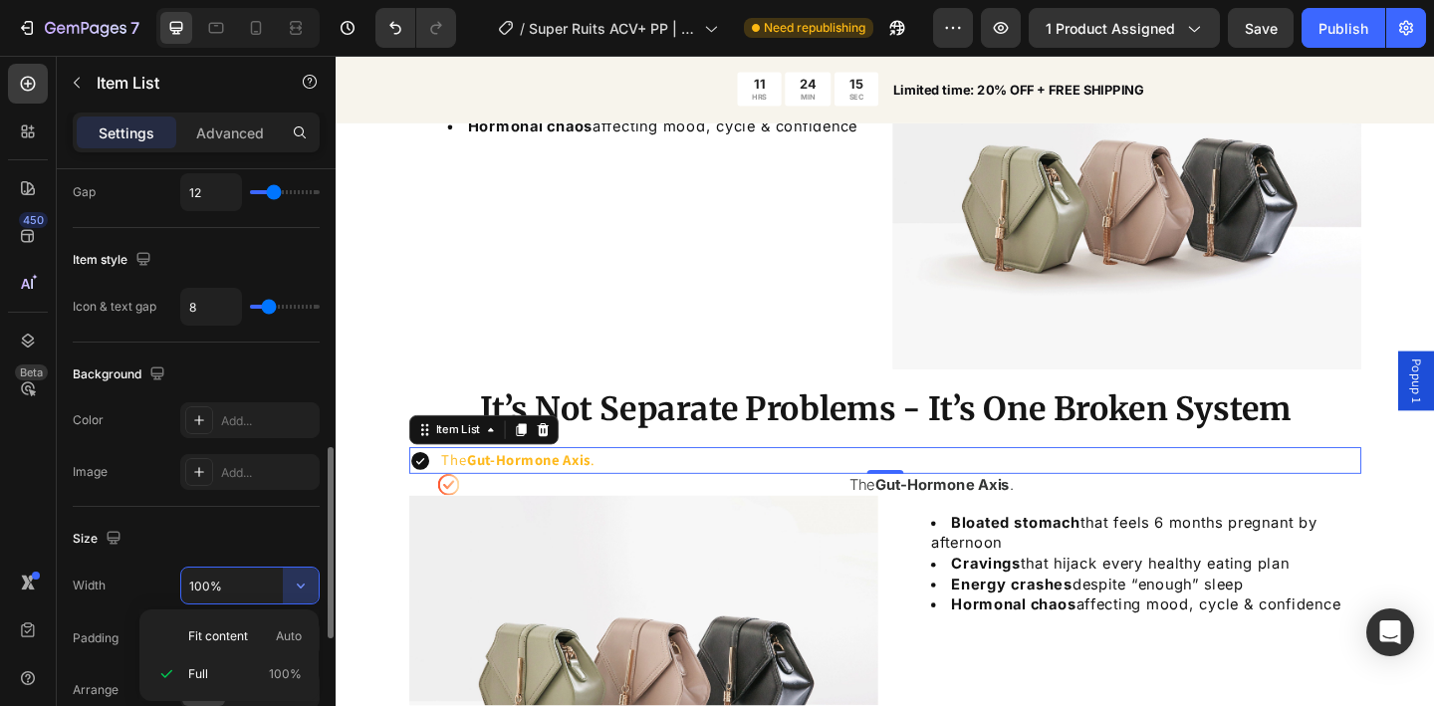
click at [295, 630] on span "Auto" at bounding box center [289, 637] width 26 height 18
type input "Auto"
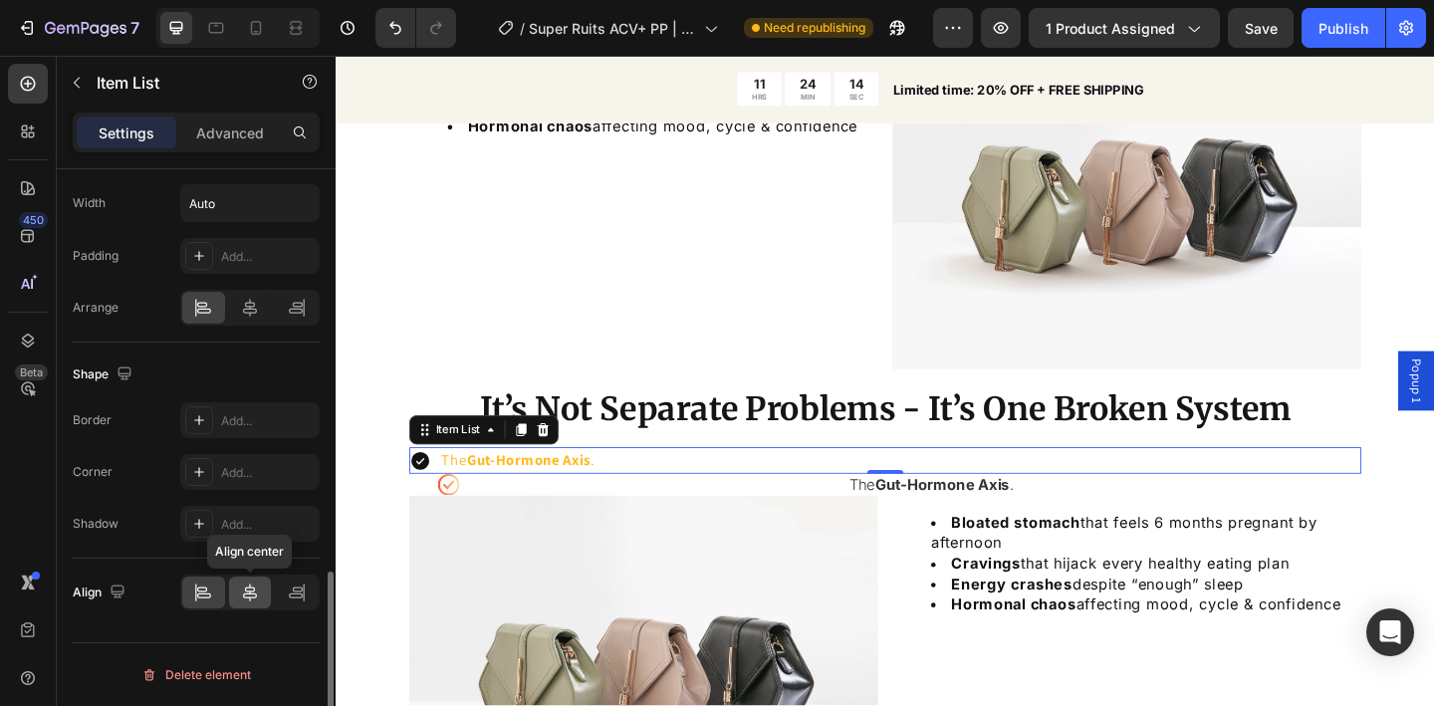
click at [253, 602] on icon at bounding box center [250, 593] width 20 height 20
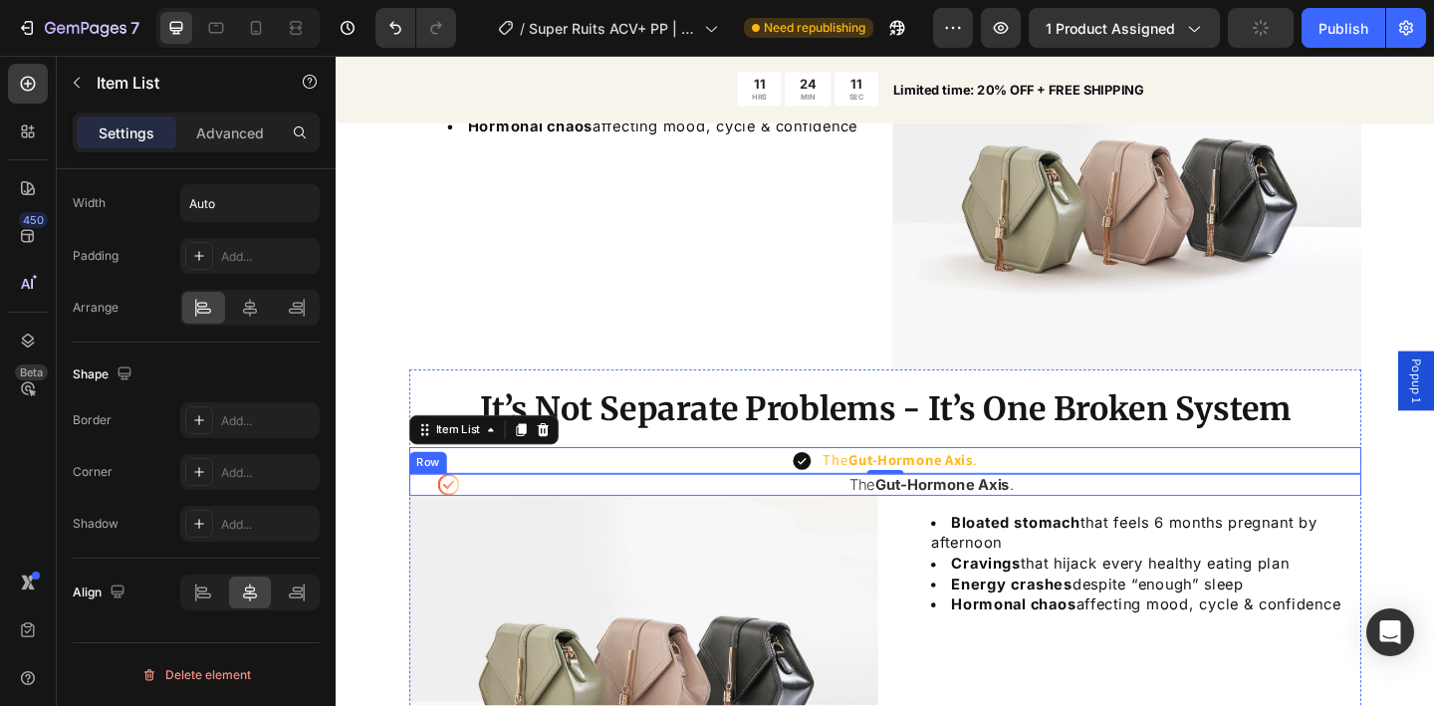
drag, startPoint x: 508, startPoint y: 519, endPoint x: 550, endPoint y: 505, distance: 44.1
click at [508, 519] on div "Icon The Gut-Hormone Axis . Text Block Row" at bounding box center [933, 523] width 1036 height 24
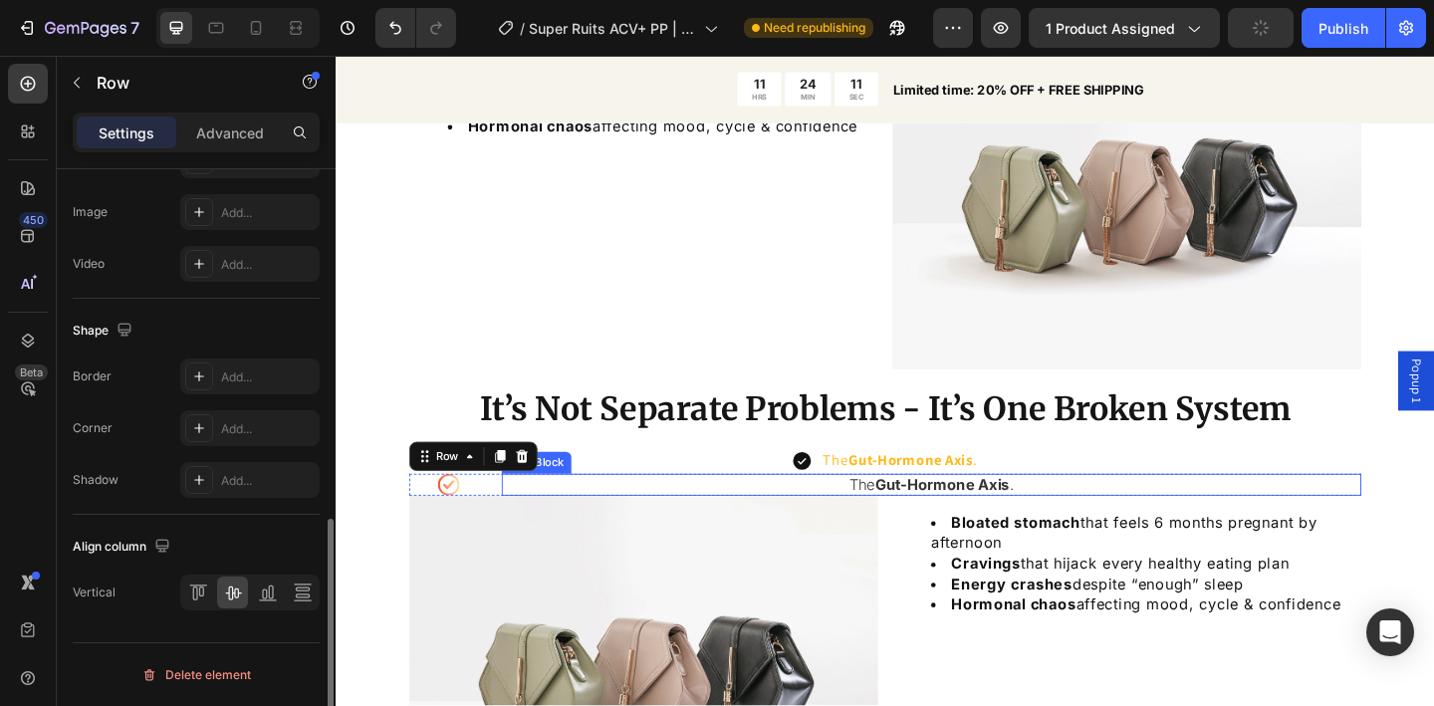
scroll to position [0, 0]
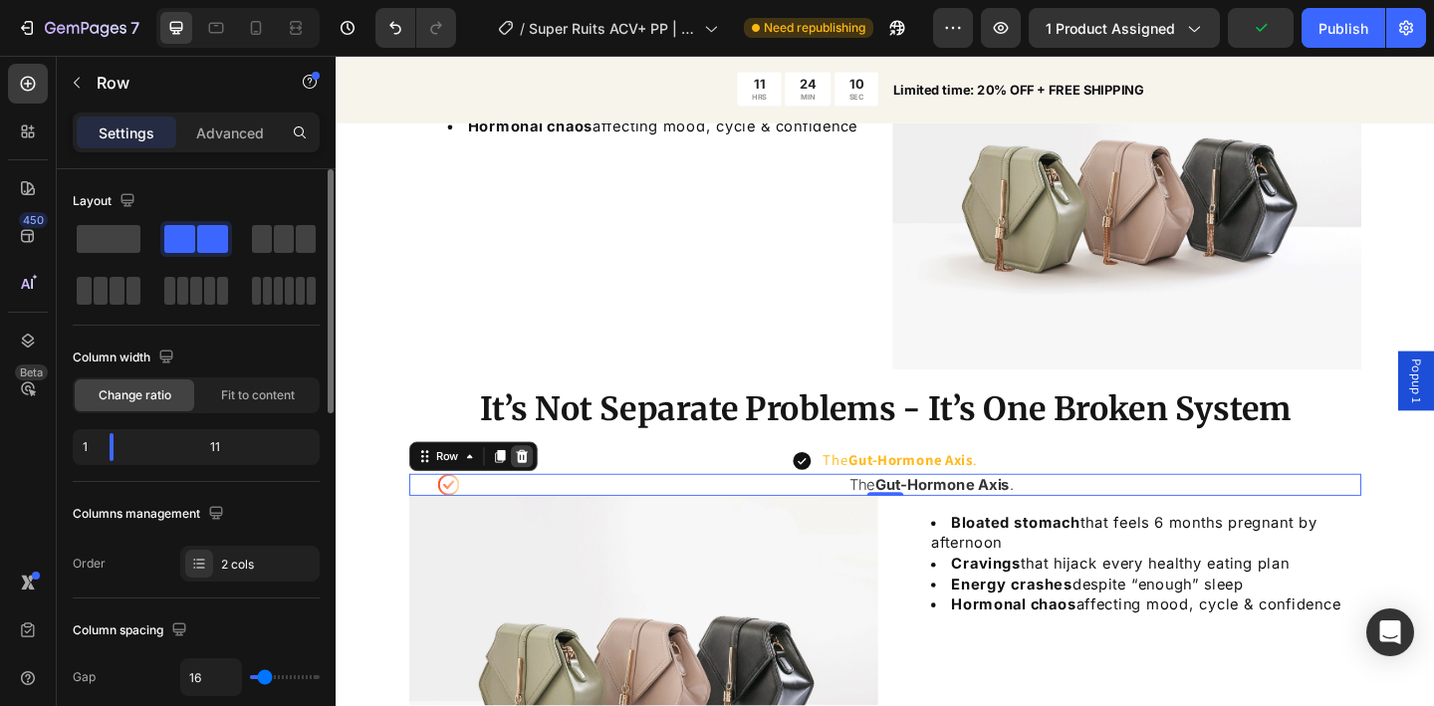
click at [532, 492] on icon at bounding box center [538, 492] width 16 height 16
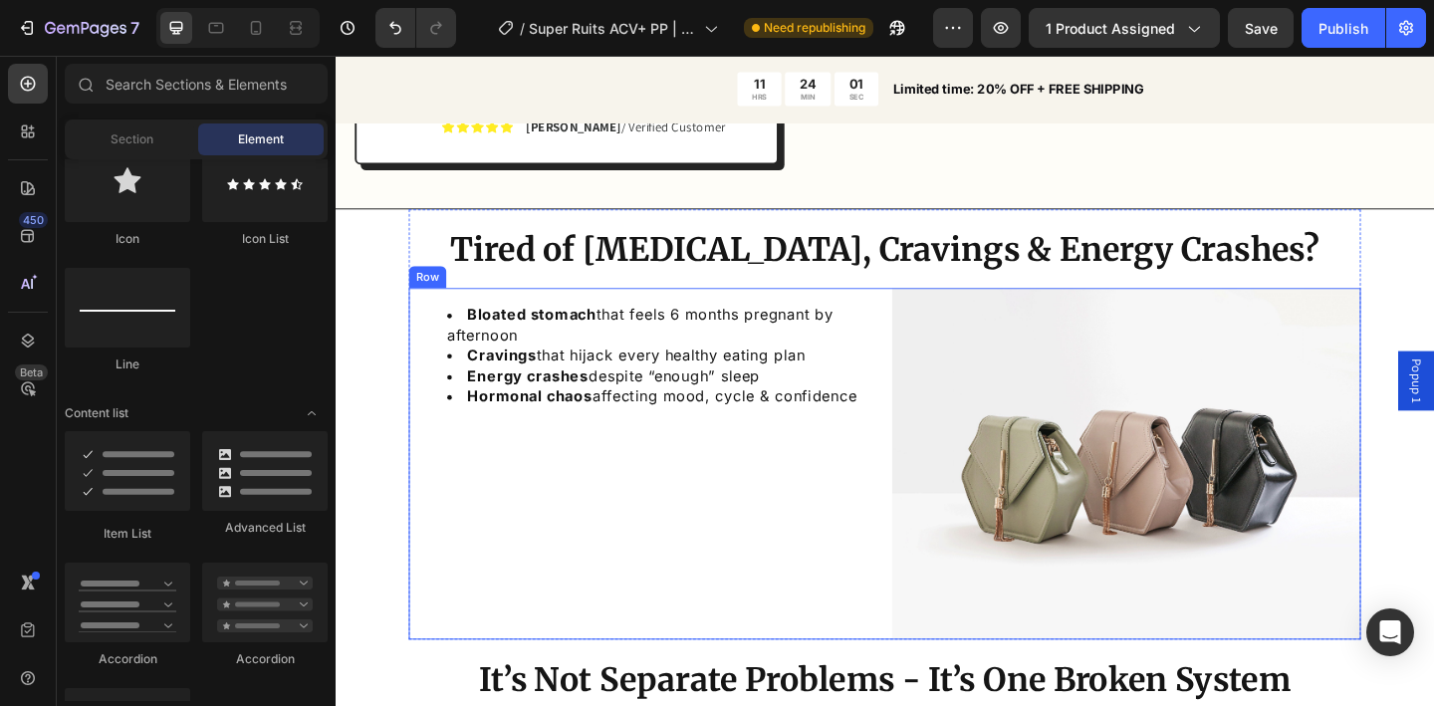
scroll to position [1673, 0]
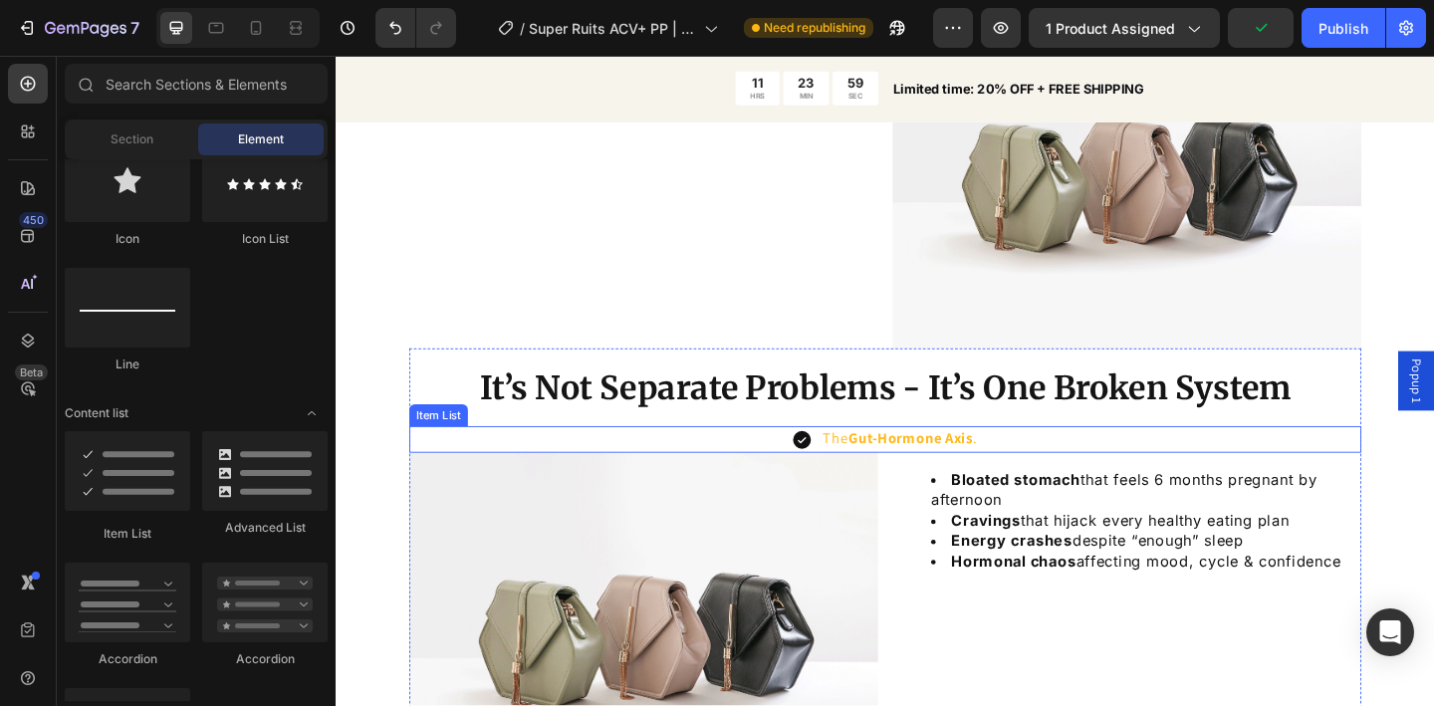
click at [870, 472] on p "The Gut-Hormone Axis ." at bounding box center [949, 473] width 167 height 22
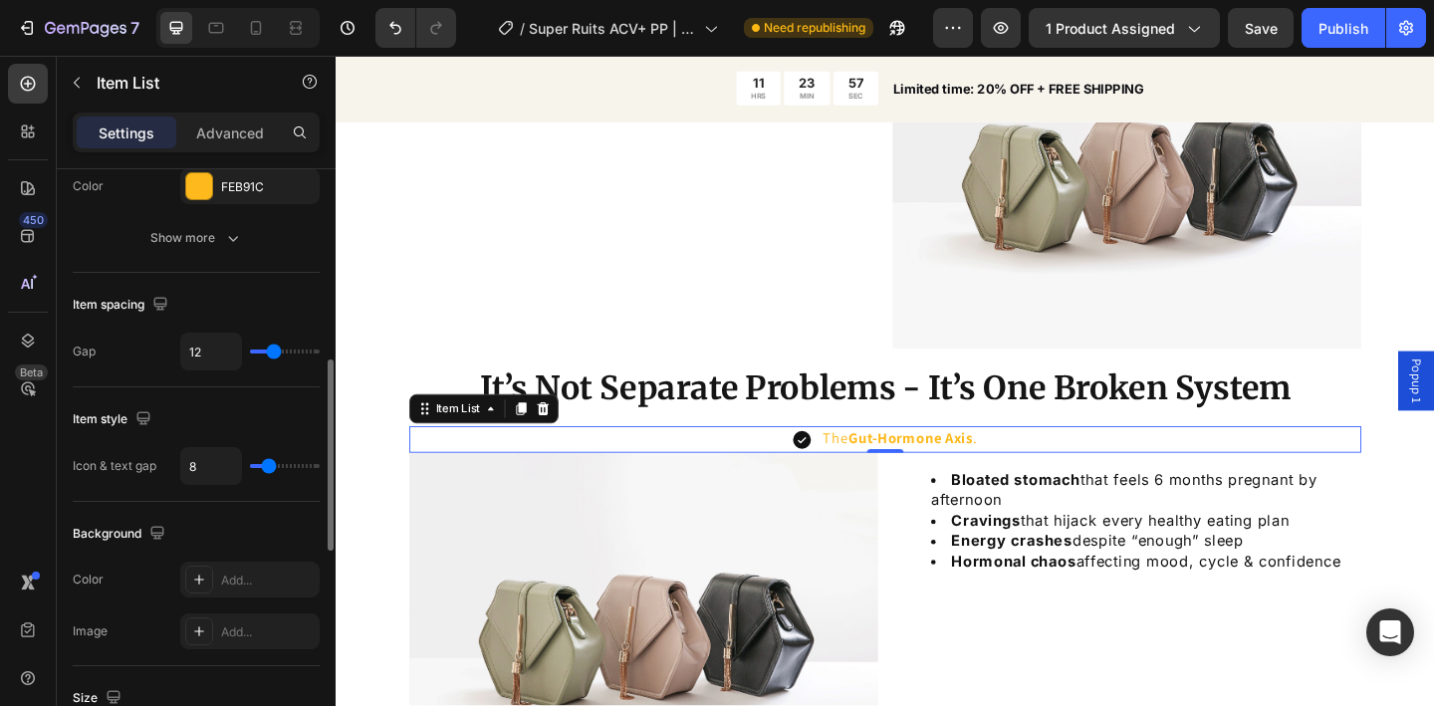
scroll to position [676, 0]
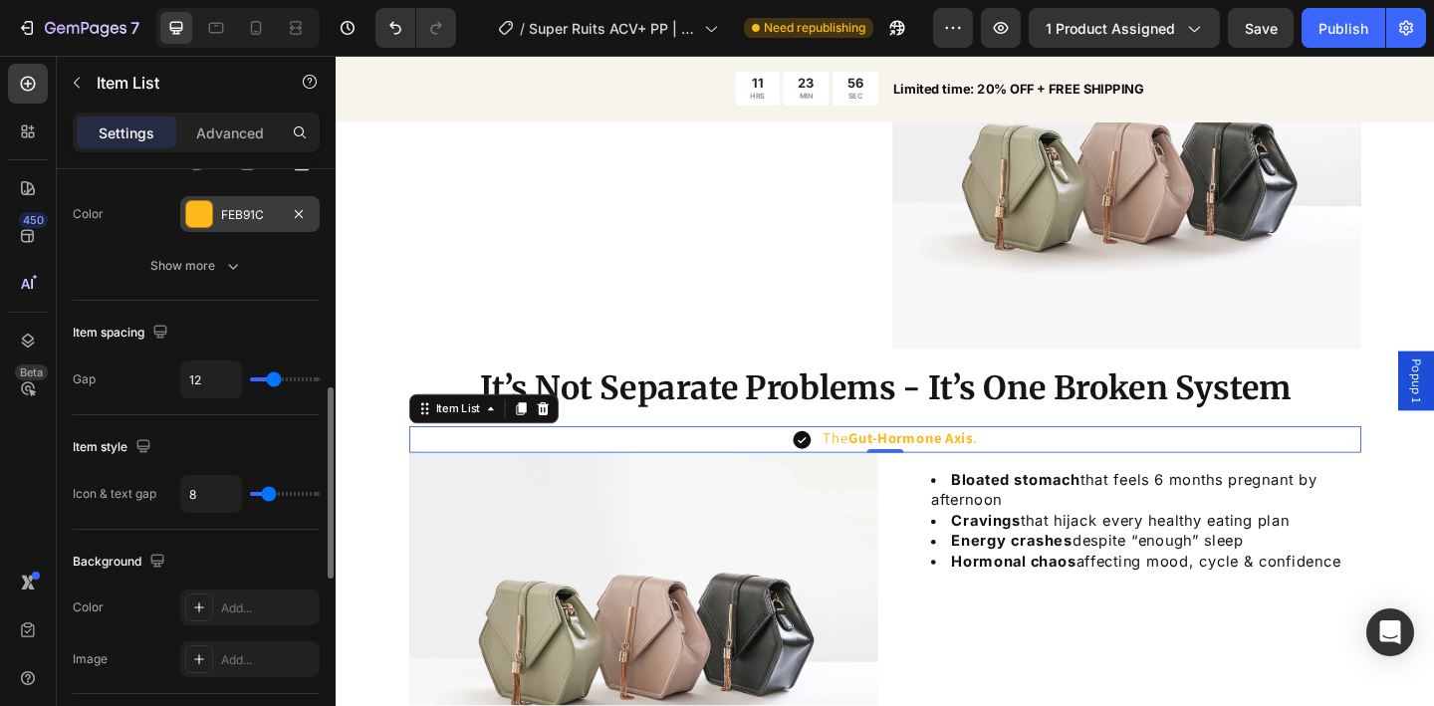
click at [249, 214] on div "FEB91C" at bounding box center [250, 215] width 58 height 18
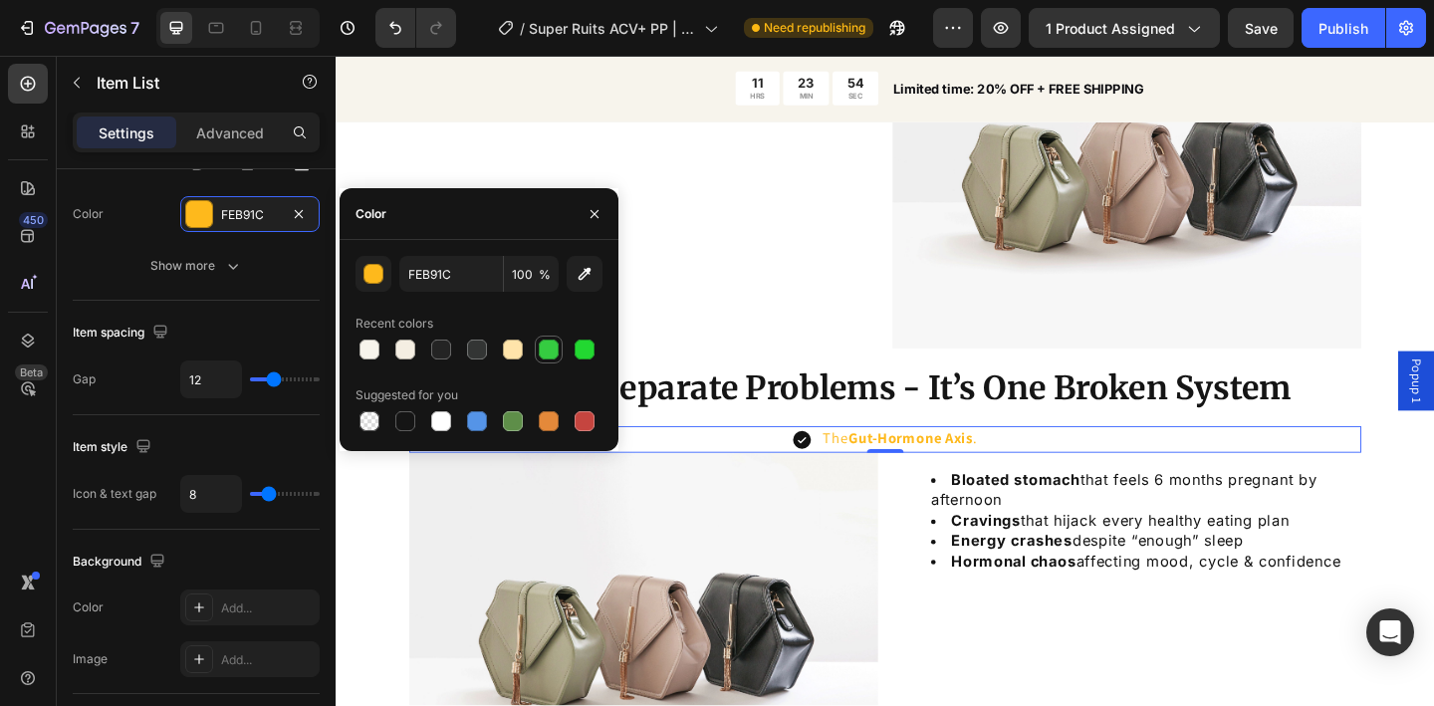
click at [552, 358] on div at bounding box center [549, 350] width 20 height 20
type input "35CC41"
click at [592, 219] on icon "button" at bounding box center [595, 214] width 16 height 16
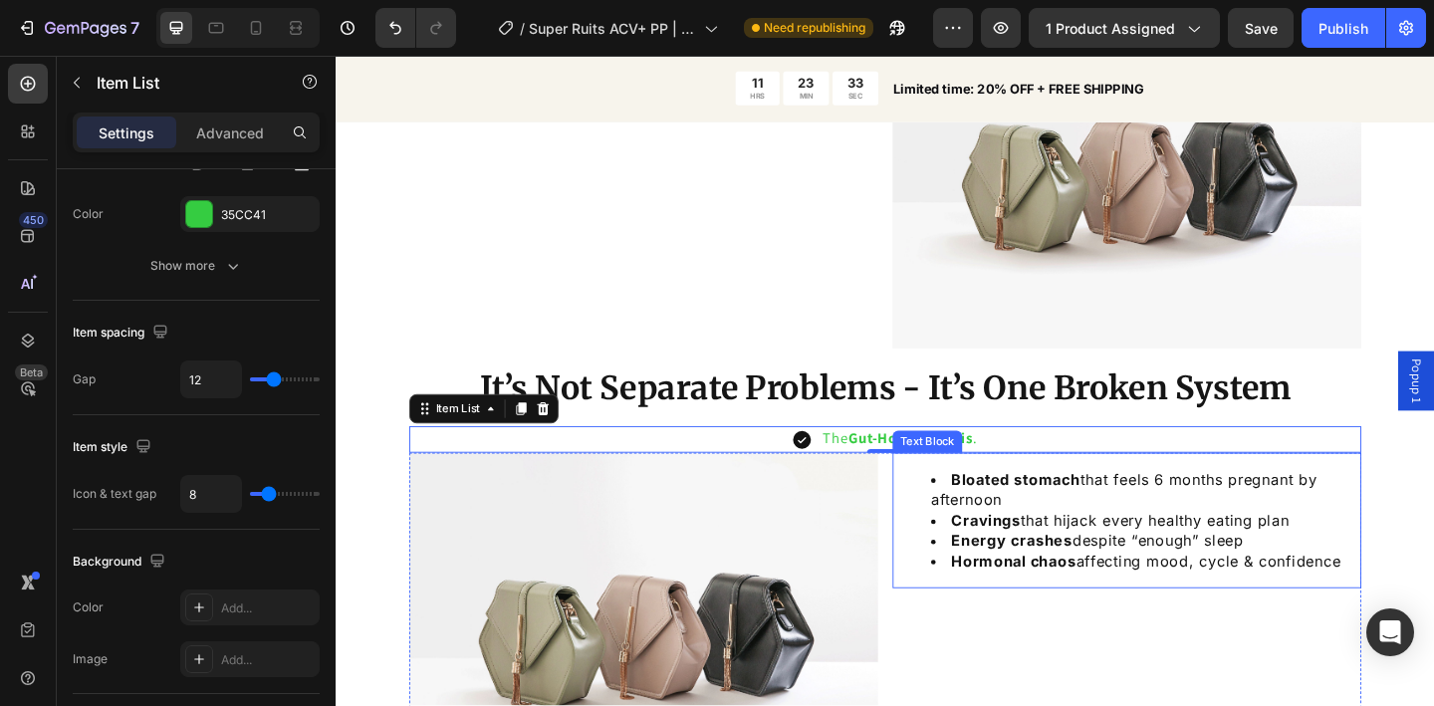
click at [1424, 600] on li "Hormonal chaos affecting mood, cycle & confidence" at bounding box center [1216, 606] width 466 height 22
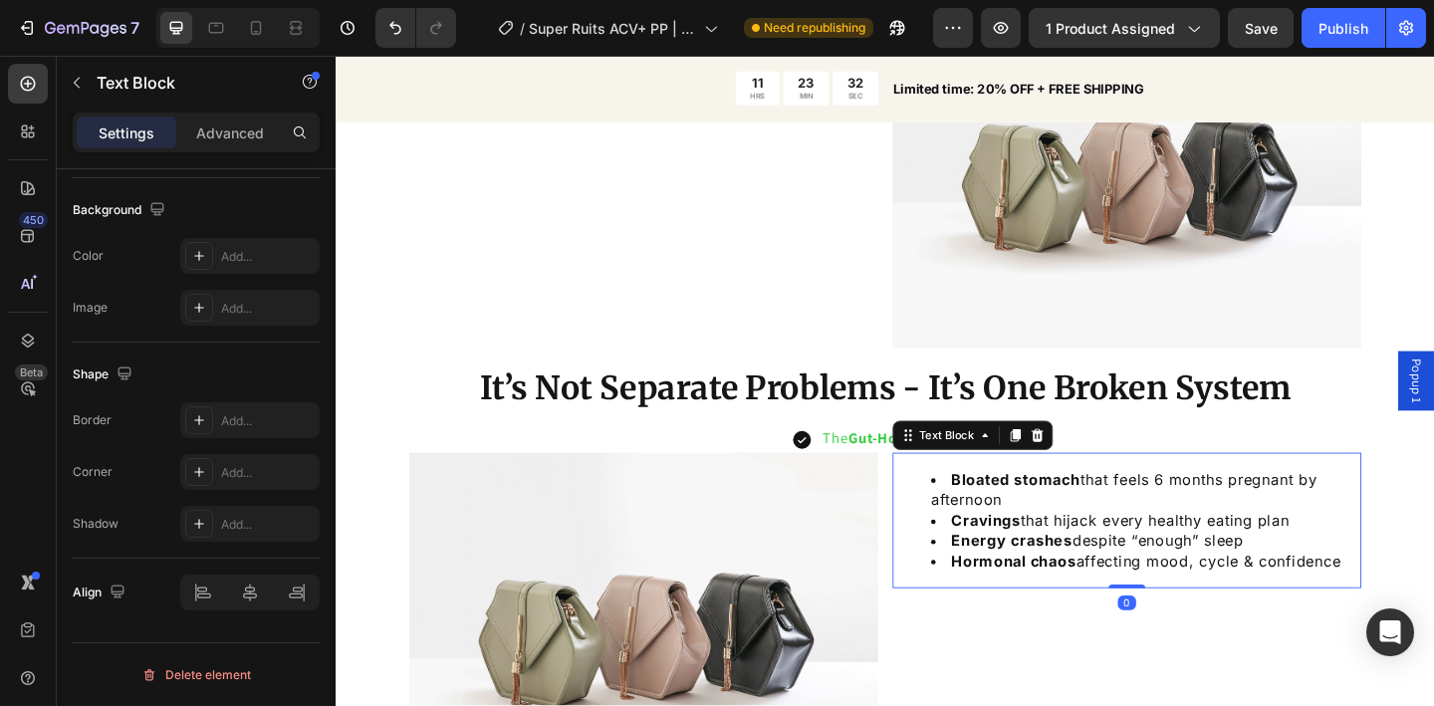
scroll to position [0, 0]
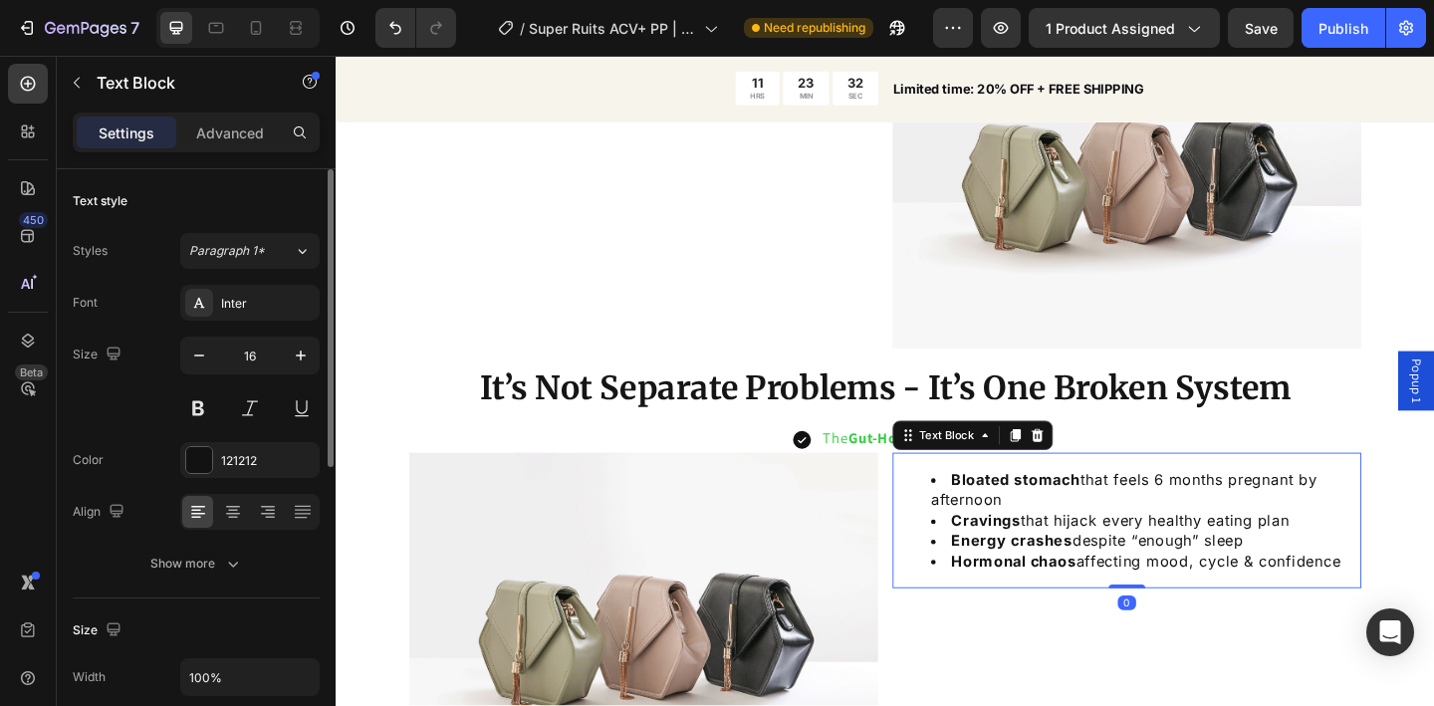
click at [1420, 602] on li "Hormonal chaos affecting mood, cycle & confidence" at bounding box center [1216, 606] width 466 height 22
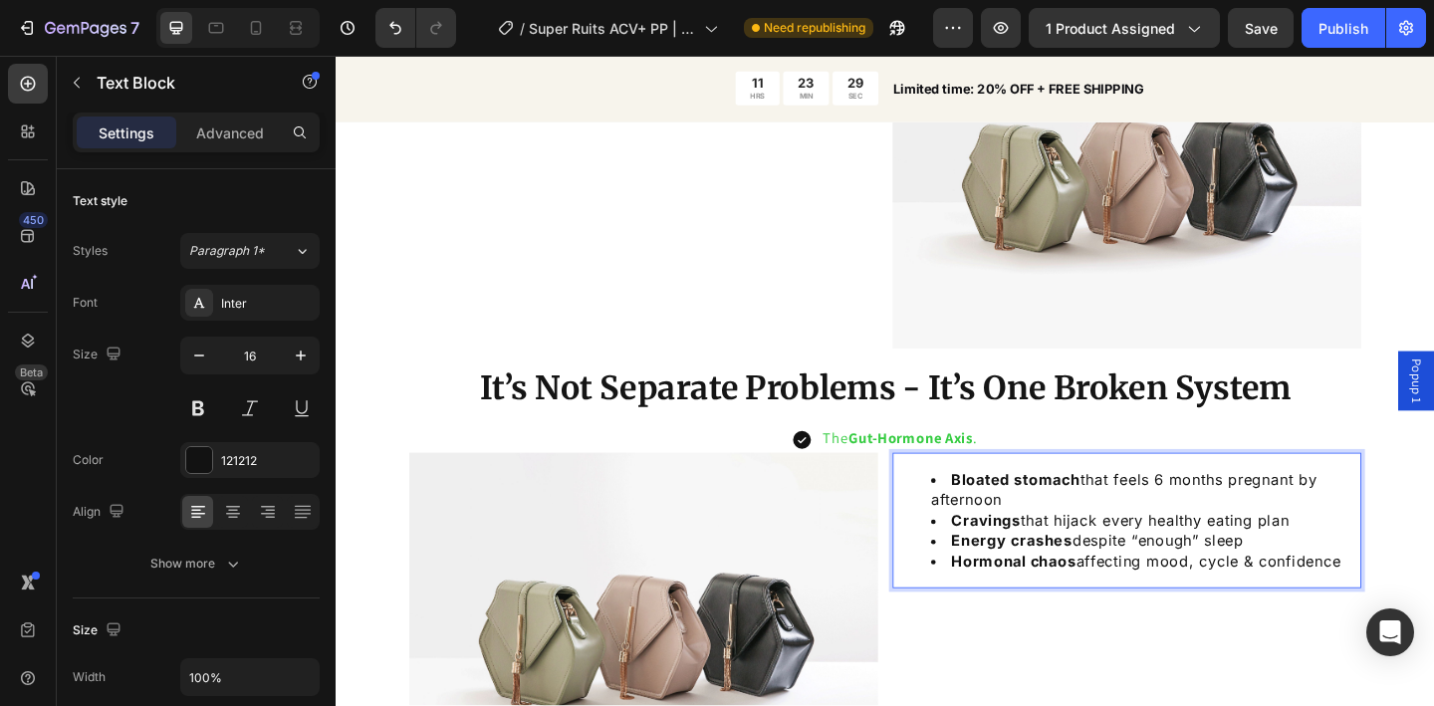
drag, startPoint x: 1422, startPoint y: 603, endPoint x: 960, endPoint y: 509, distance: 471.5
click at [960, 509] on ul "Bloated stomach that feels 6 months pregnant by afternoon Cravings that hijack …" at bounding box center [1196, 562] width 506 height 112
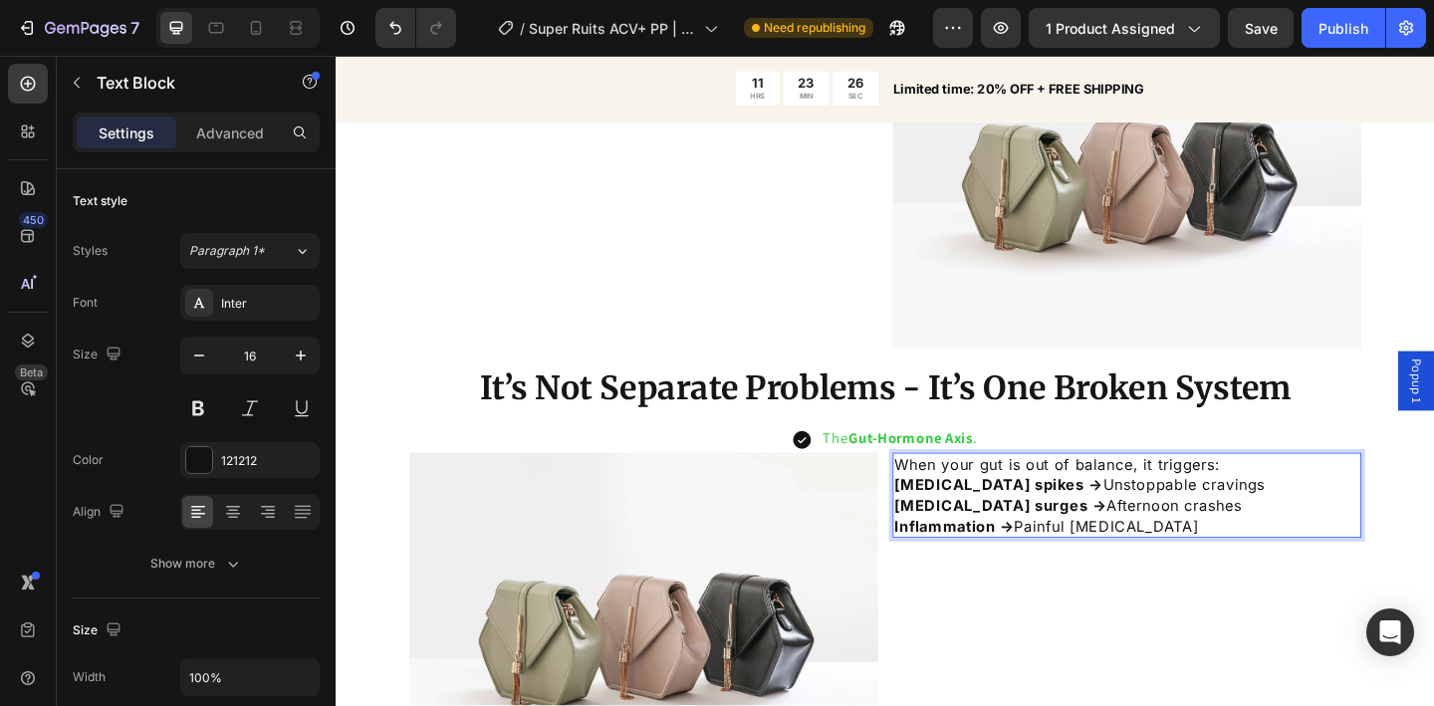
click at [1345, 493] on p "When your gut is out of balance, it triggers:" at bounding box center [1196, 501] width 506 height 22
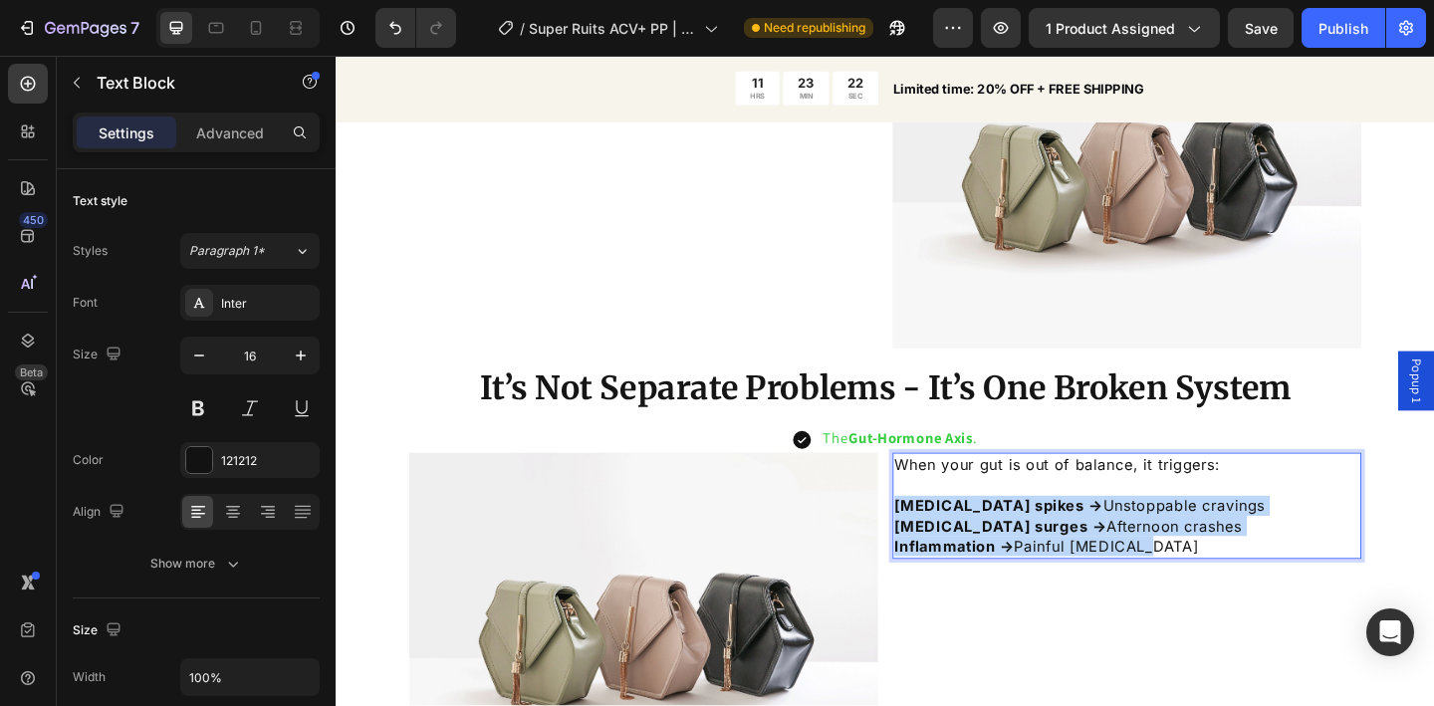
drag, startPoint x: 1229, startPoint y: 585, endPoint x: 937, endPoint y: 540, distance: 295.3
click at [941, 540] on div "When your gut is out of balance, it triggers: Insulin spikes → Unstoppable crav…" at bounding box center [1196, 546] width 510 height 116
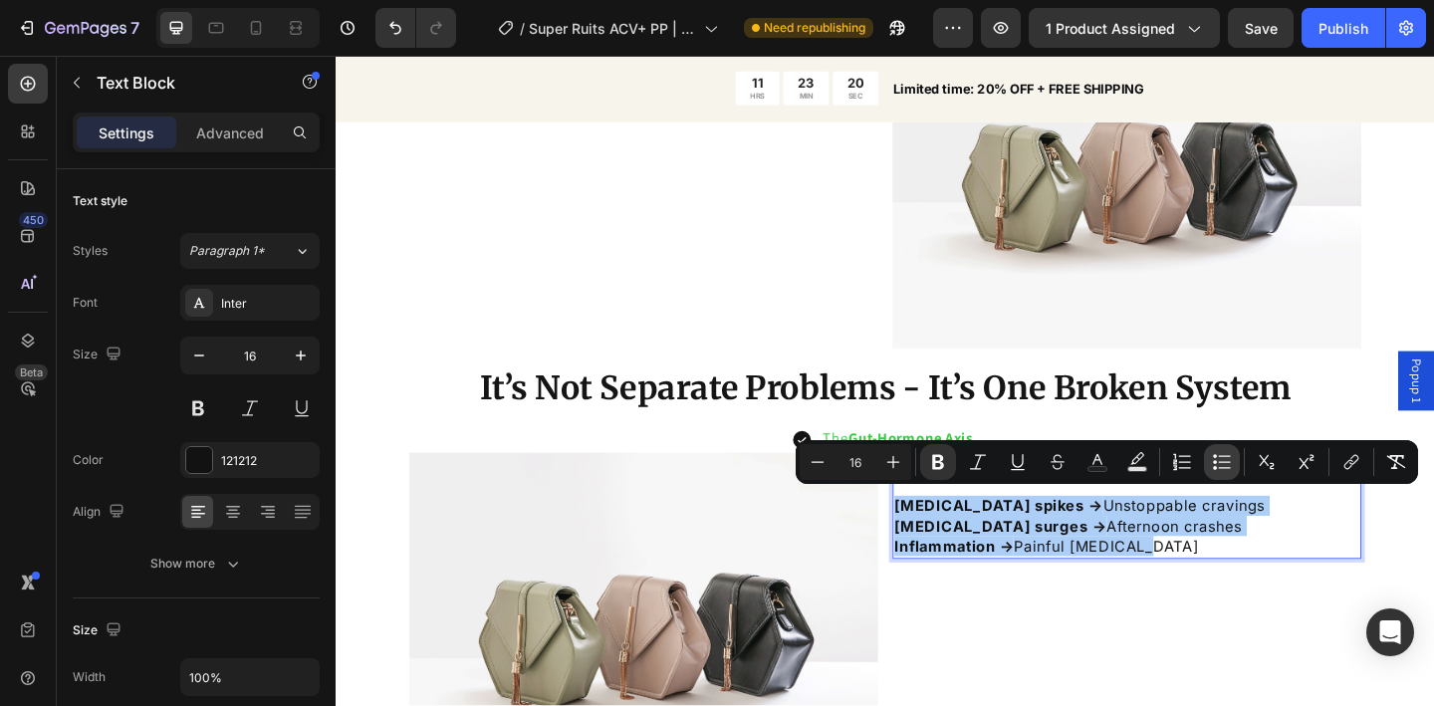
click at [1213, 472] on button "Bulleted List" at bounding box center [1222, 462] width 36 height 36
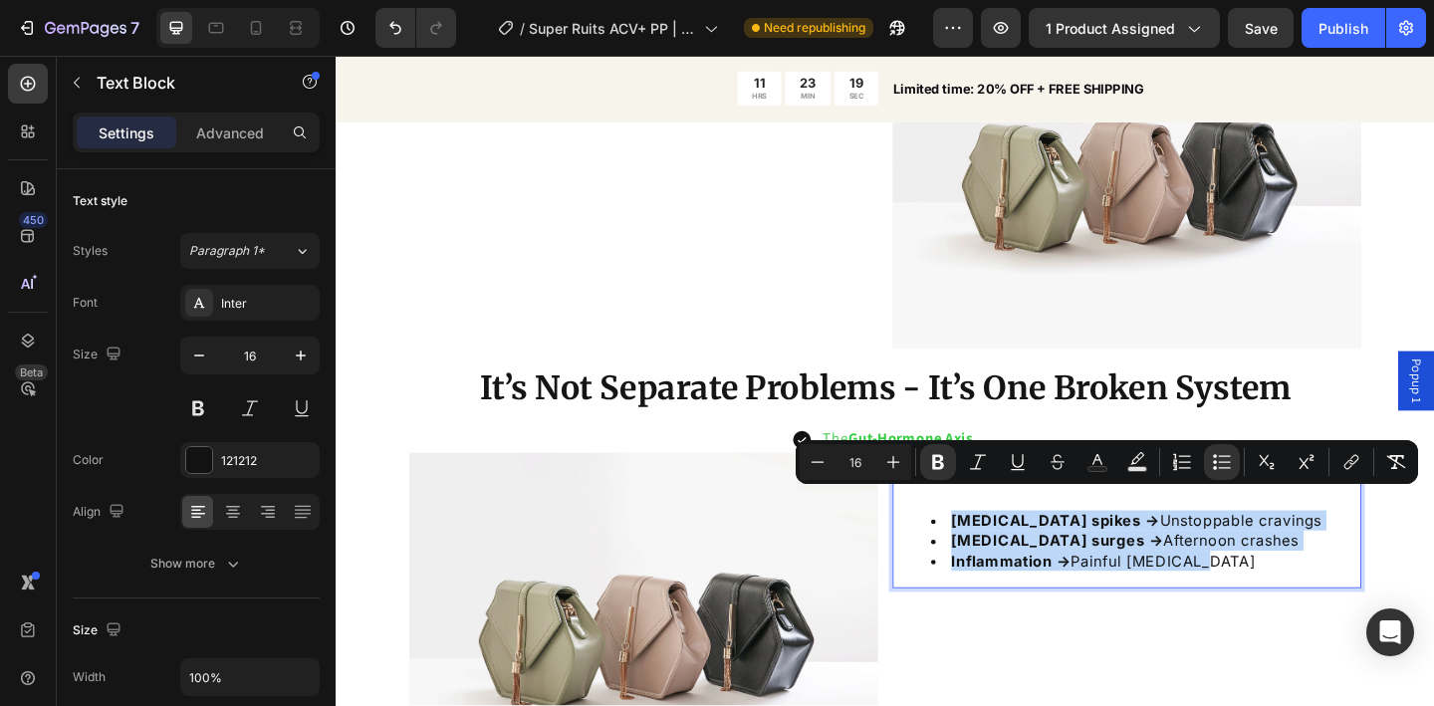
click at [1157, 540] on div "When your gut is out of balance, it triggers: Insulin spikes → Unstoppable crav…" at bounding box center [1196, 561] width 510 height 147
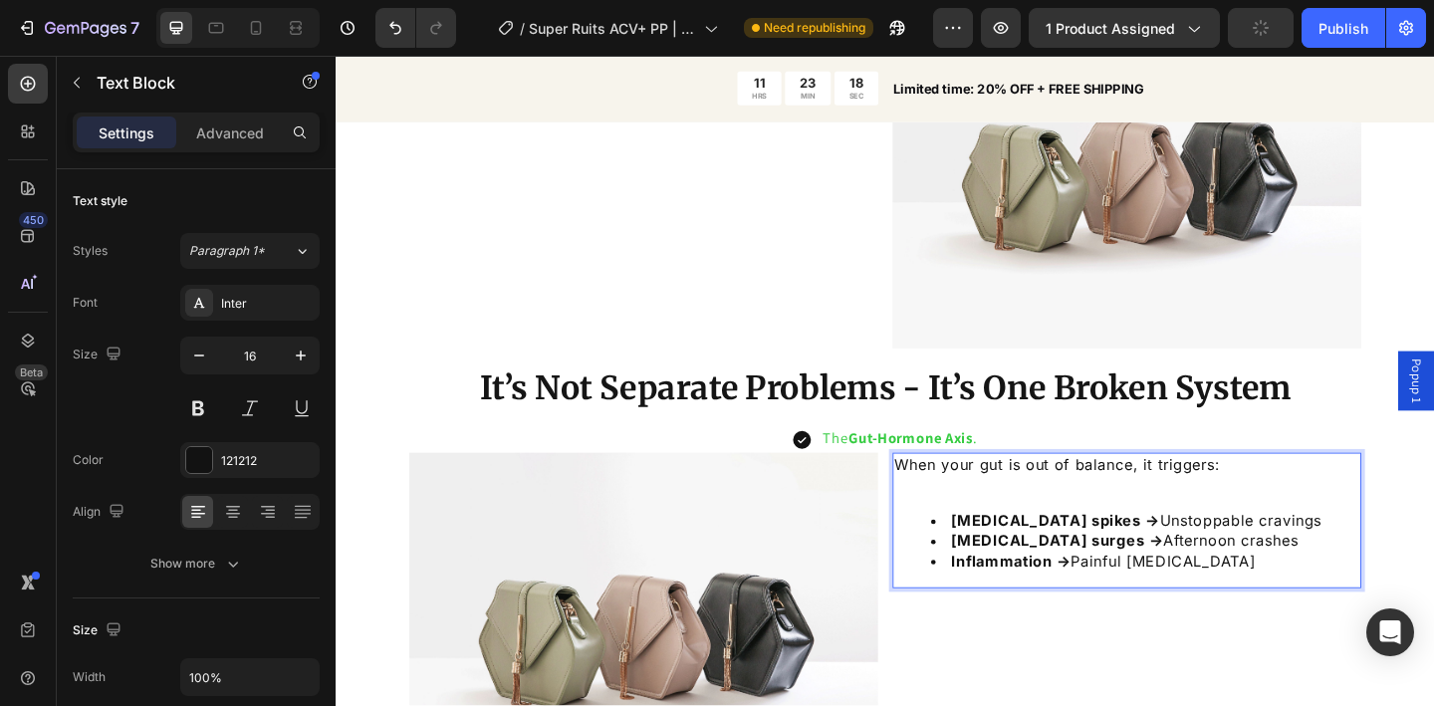
click at [1151, 535] on div "When your gut is out of balance, it triggers: Insulin spikes → Unstoppable crav…" at bounding box center [1196, 561] width 510 height 147
click at [1094, 536] on div "When your gut is out of balance, it triggers: Insulin spikes → Unstoppable crav…" at bounding box center [1196, 561] width 510 height 147
click at [1008, 528] on p "Rich Text Editor. Editing area: main" at bounding box center [1196, 523] width 506 height 22
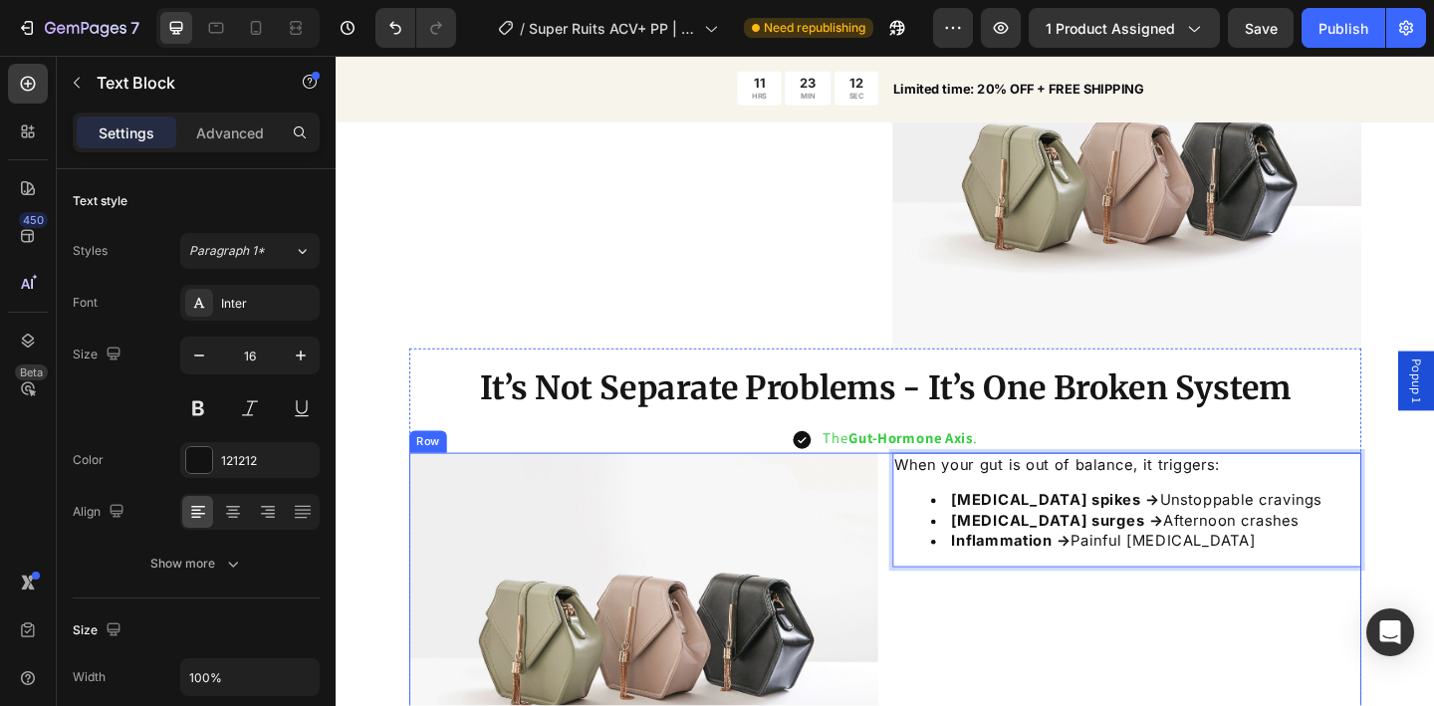
click at [1336, 649] on div "When your gut is out of balance, it triggers: Insulin spikes → Unstoppable crav…" at bounding box center [1196, 679] width 510 height 382
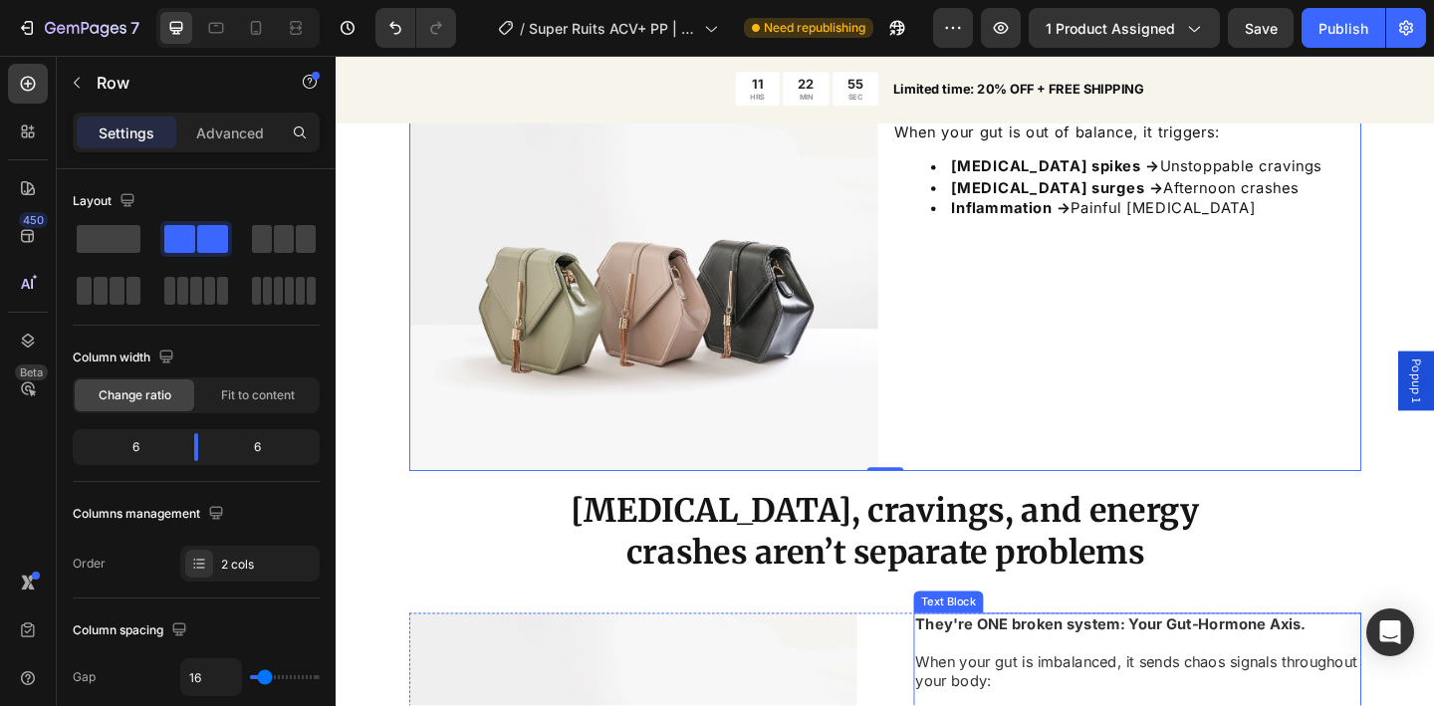
scroll to position [2029, 0]
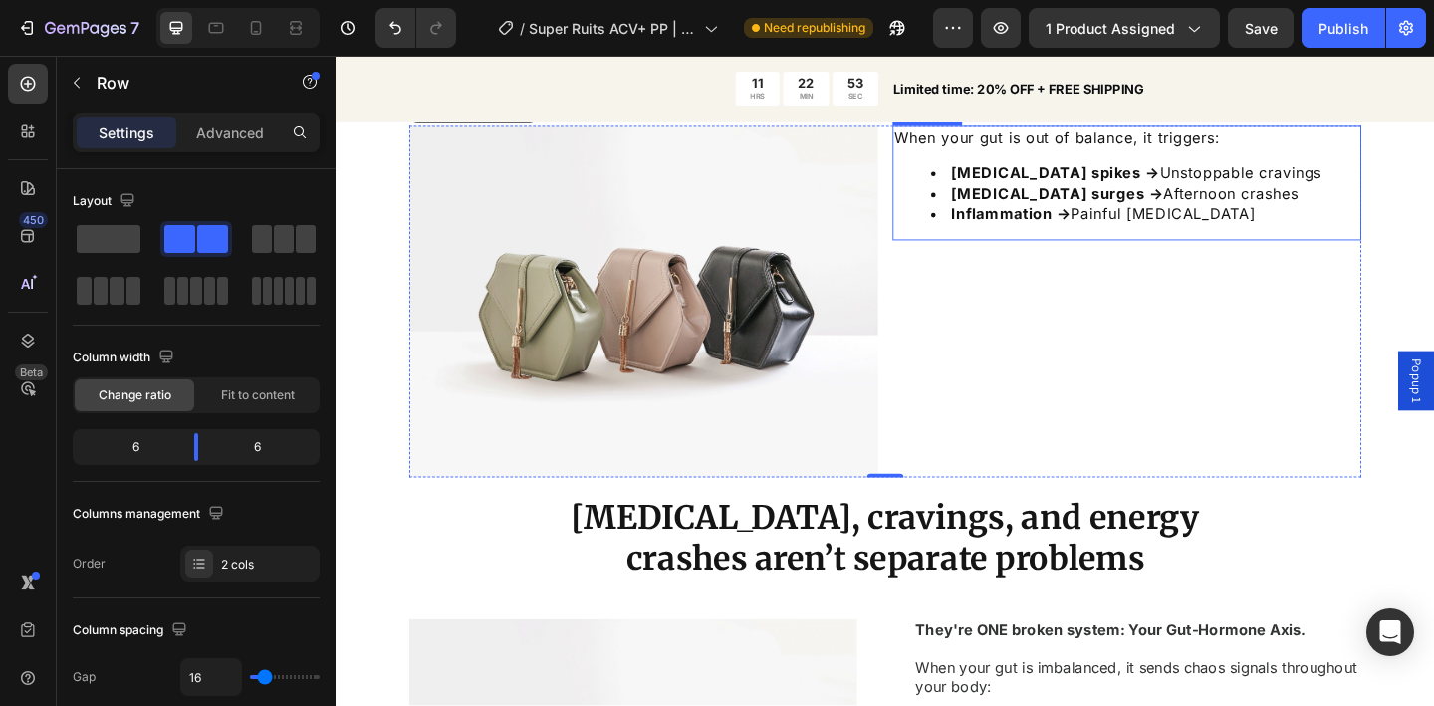
click at [1192, 198] on li "Cortisol surges → Afternoon crashes" at bounding box center [1216, 206] width 466 height 22
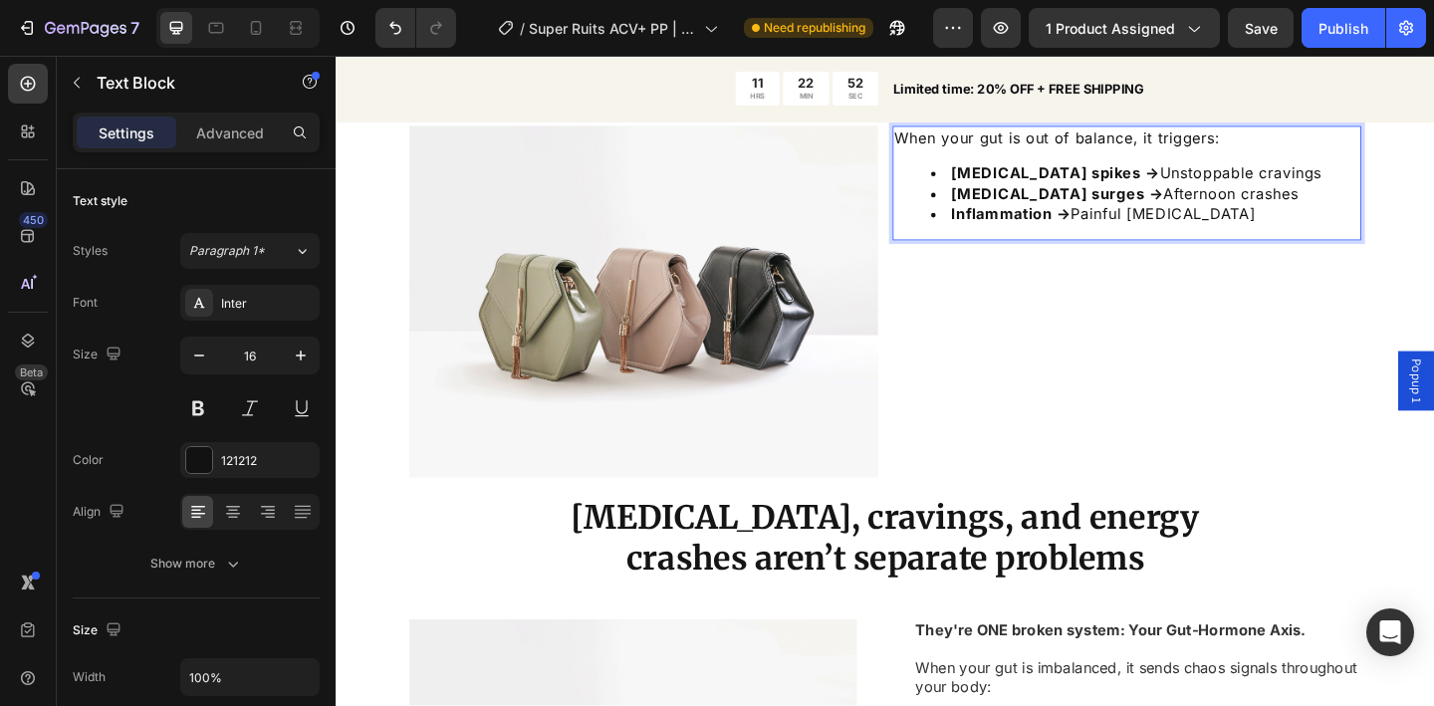
click at [1195, 199] on li "Cortisol surges → Afternoon crashes" at bounding box center [1216, 206] width 466 height 22
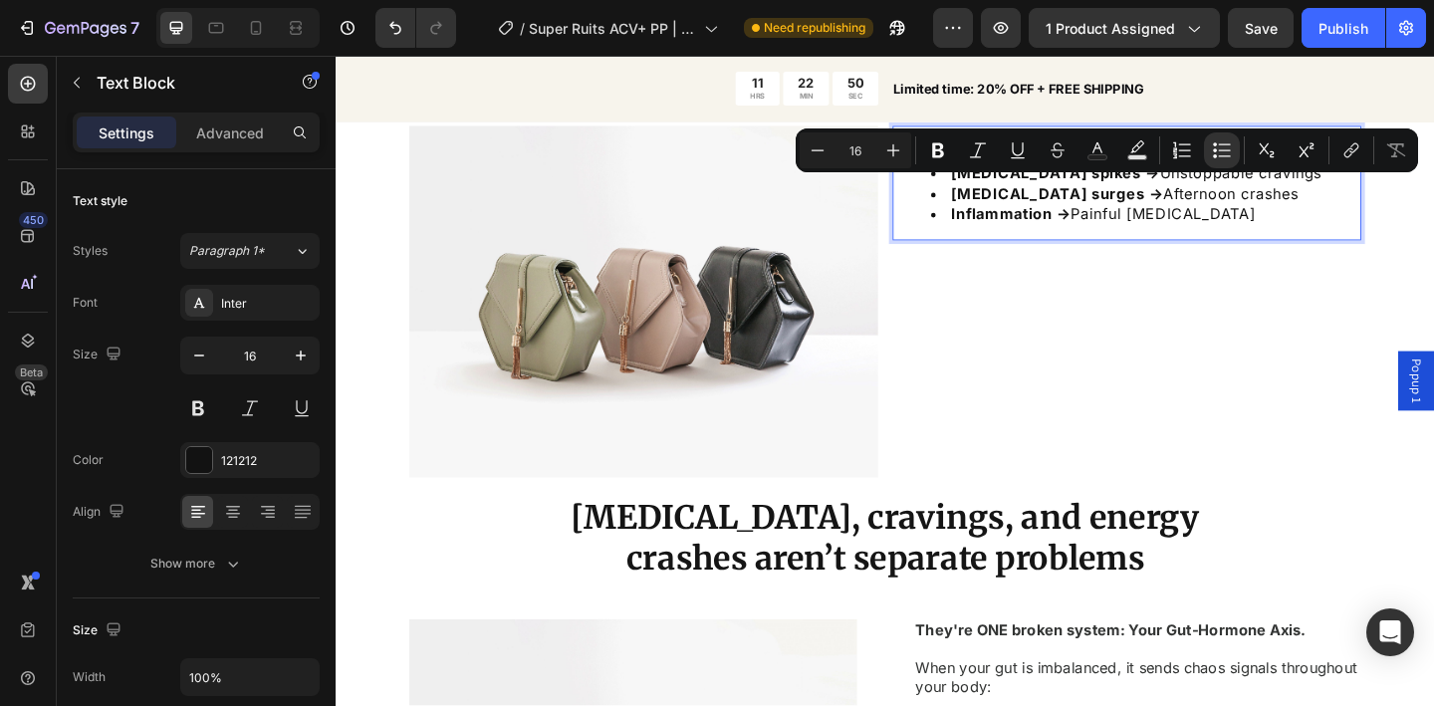
click at [1262, 204] on li "Cortisol surges → Afternoon crashes" at bounding box center [1216, 206] width 466 height 22
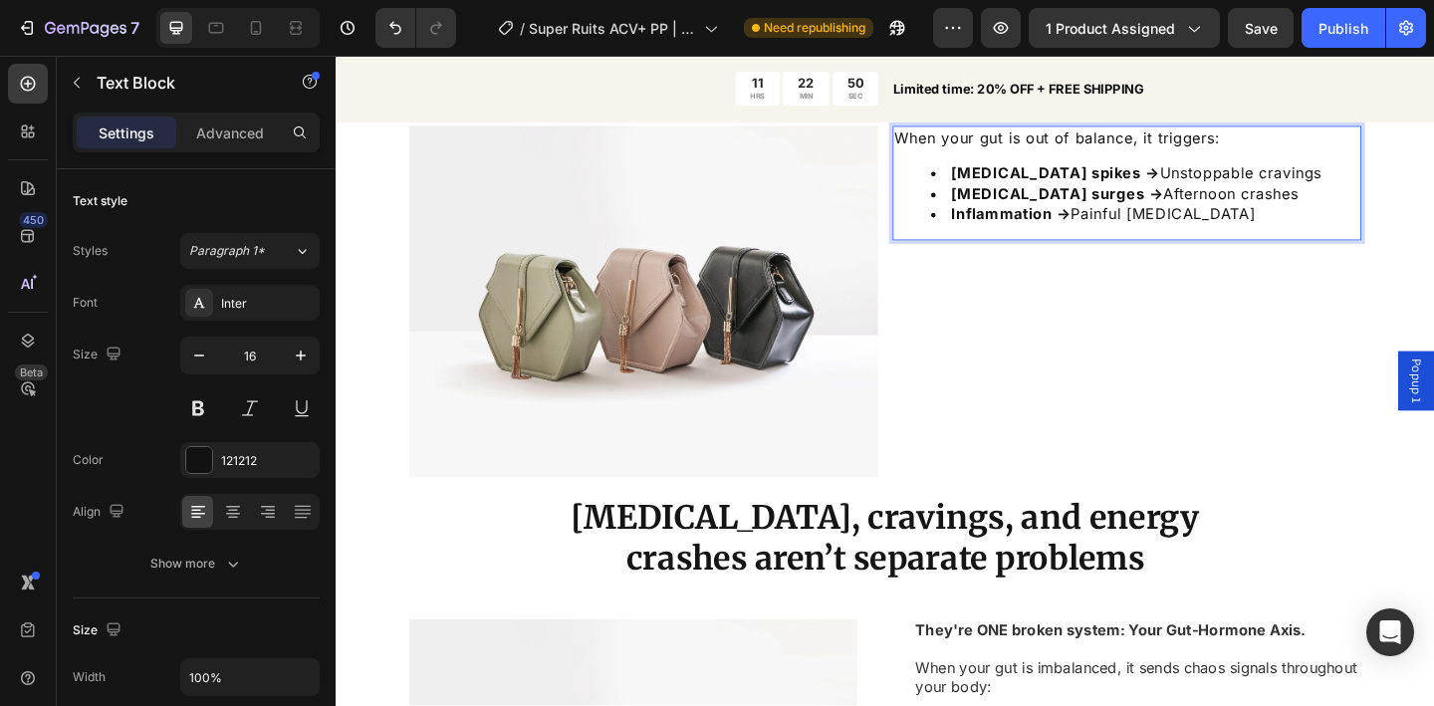
click at [1262, 204] on li "Cortisol surges → Afternoon crashes" at bounding box center [1216, 206] width 466 height 22
click at [1278, 223] on li "Inflammation → Painful bloating" at bounding box center [1216, 228] width 466 height 22
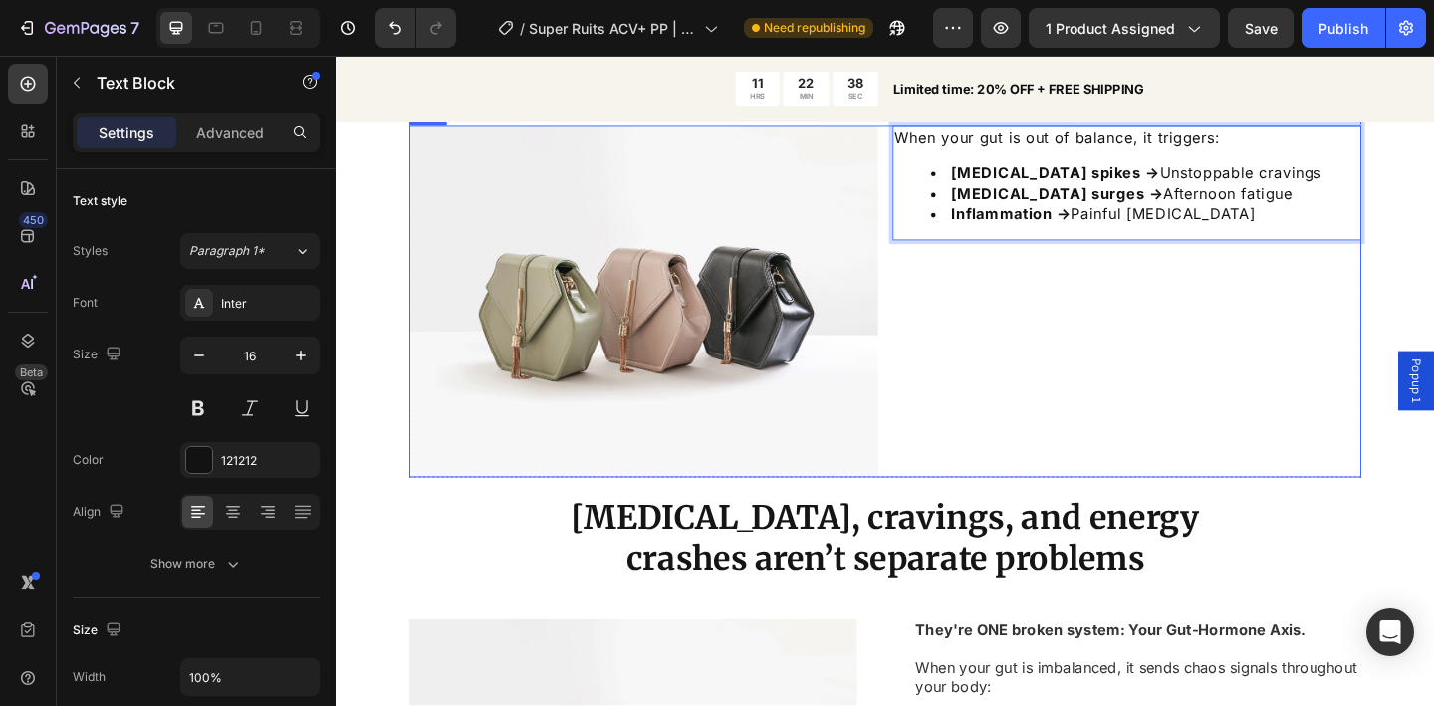
click at [1233, 281] on div "When your gut is out of balance, it triggers: Insulin spikes → Unstoppable crav…" at bounding box center [1196, 323] width 510 height 382
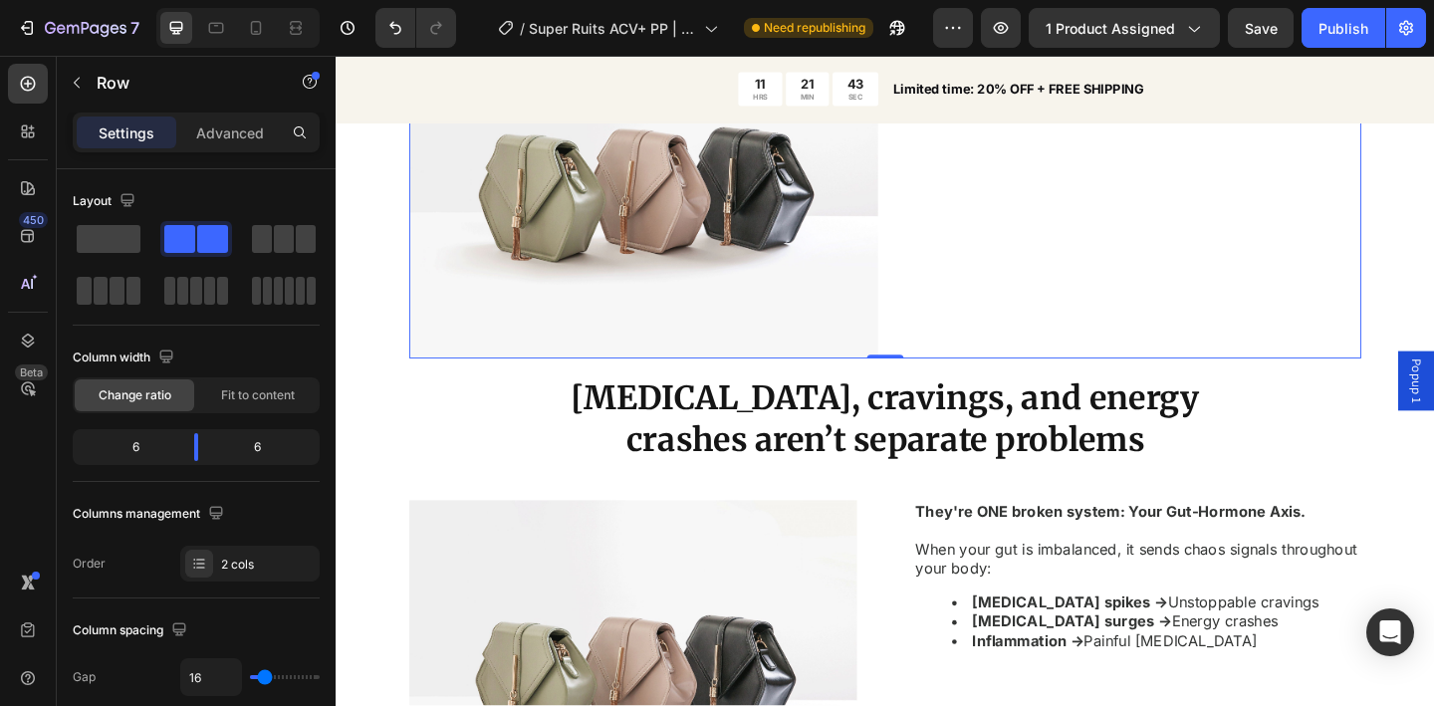
scroll to position [2163, 0]
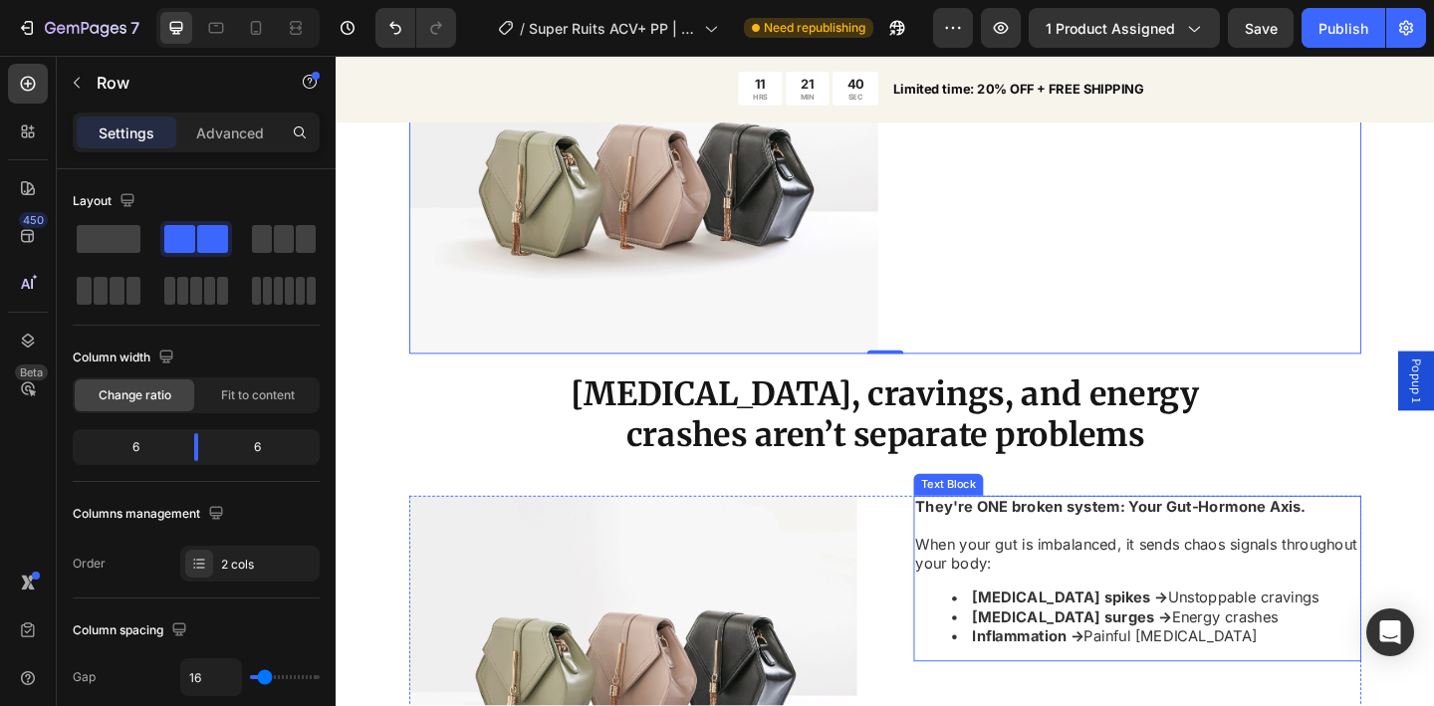
click at [1132, 596] on p "When your gut is imbalanced, it sends chaos signals throughout your body:" at bounding box center [1207, 599] width 483 height 42
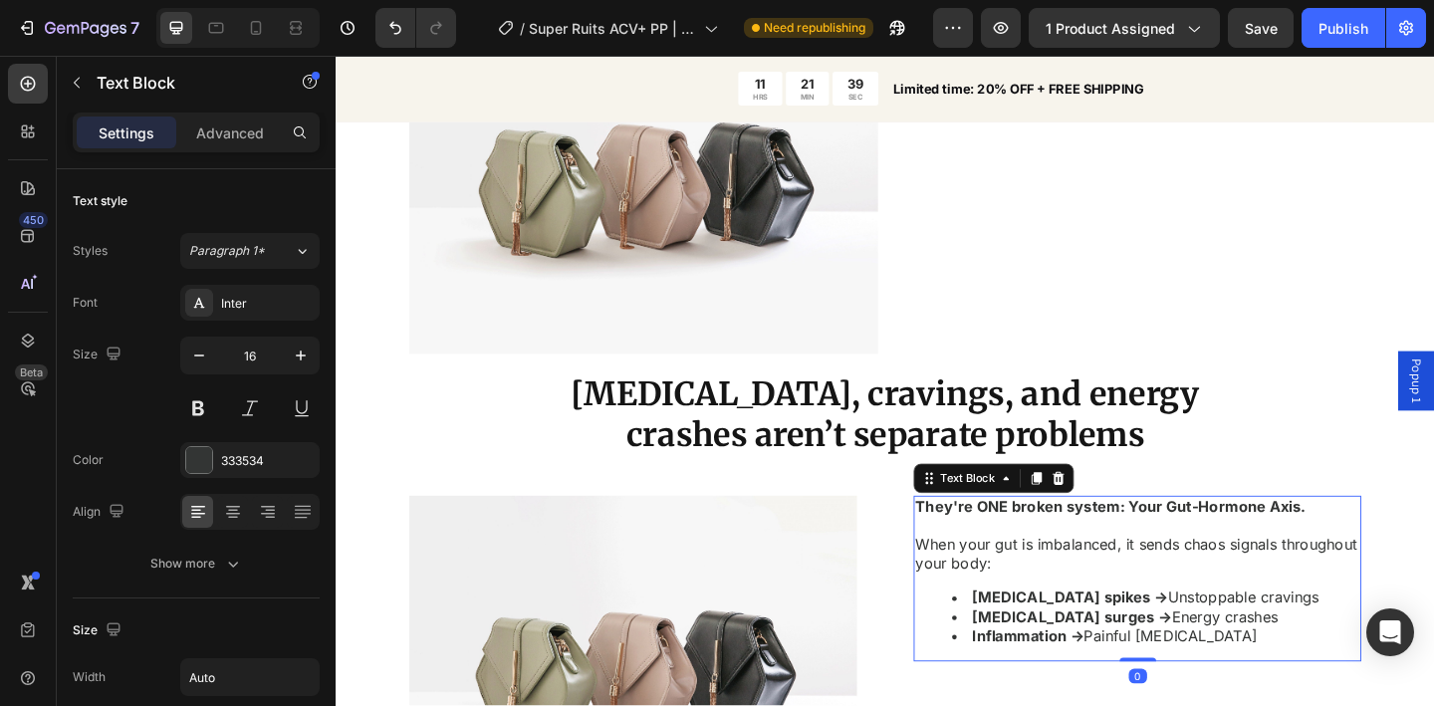
click at [1131, 600] on p "When your gut is imbalanced, it sends chaos signals throughout your body:" at bounding box center [1207, 599] width 483 height 42
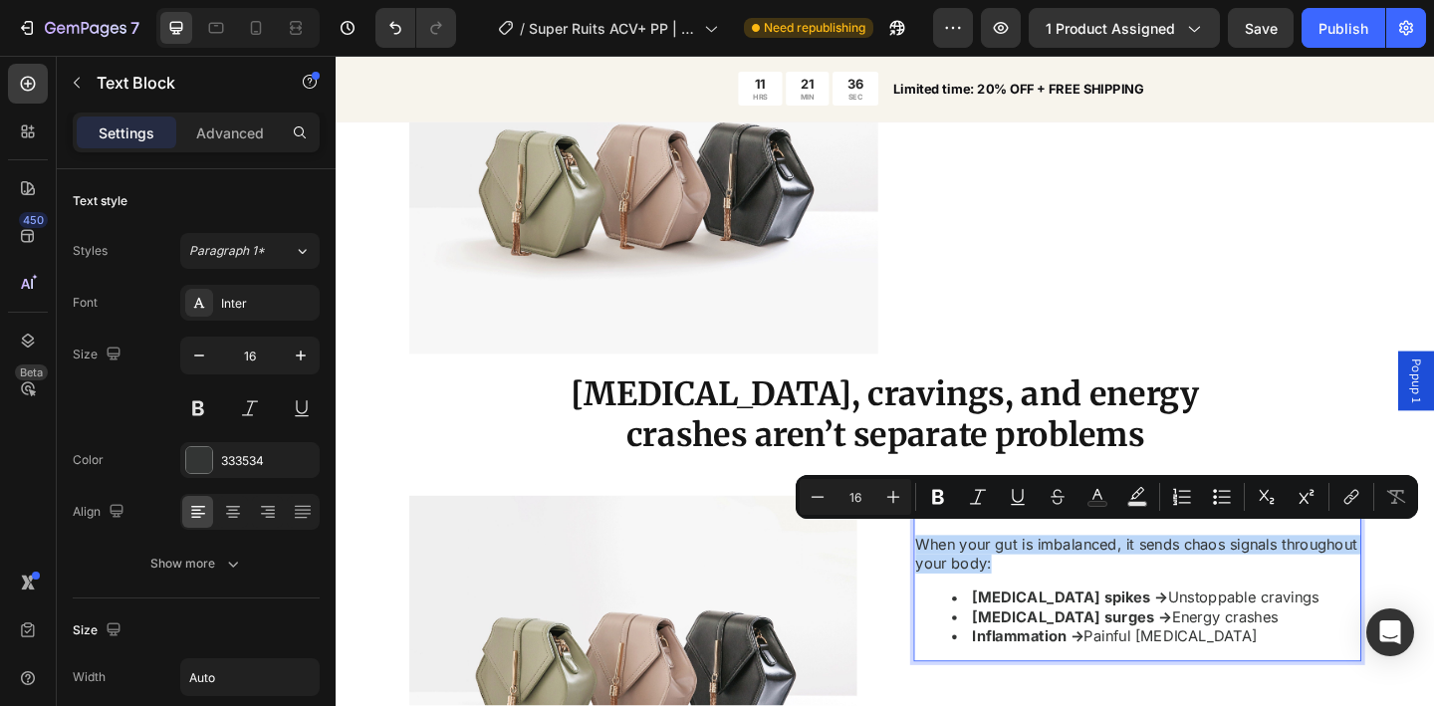
drag, startPoint x: 1132, startPoint y: 603, endPoint x: 965, endPoint y: 578, distance: 169.2
click at [966, 578] on p "When your gut is imbalanced, it sends chaos signals throughout your body:" at bounding box center [1207, 599] width 483 height 42
copy p "When your gut is imbalanced, it sends chaos signals throughout your body:"
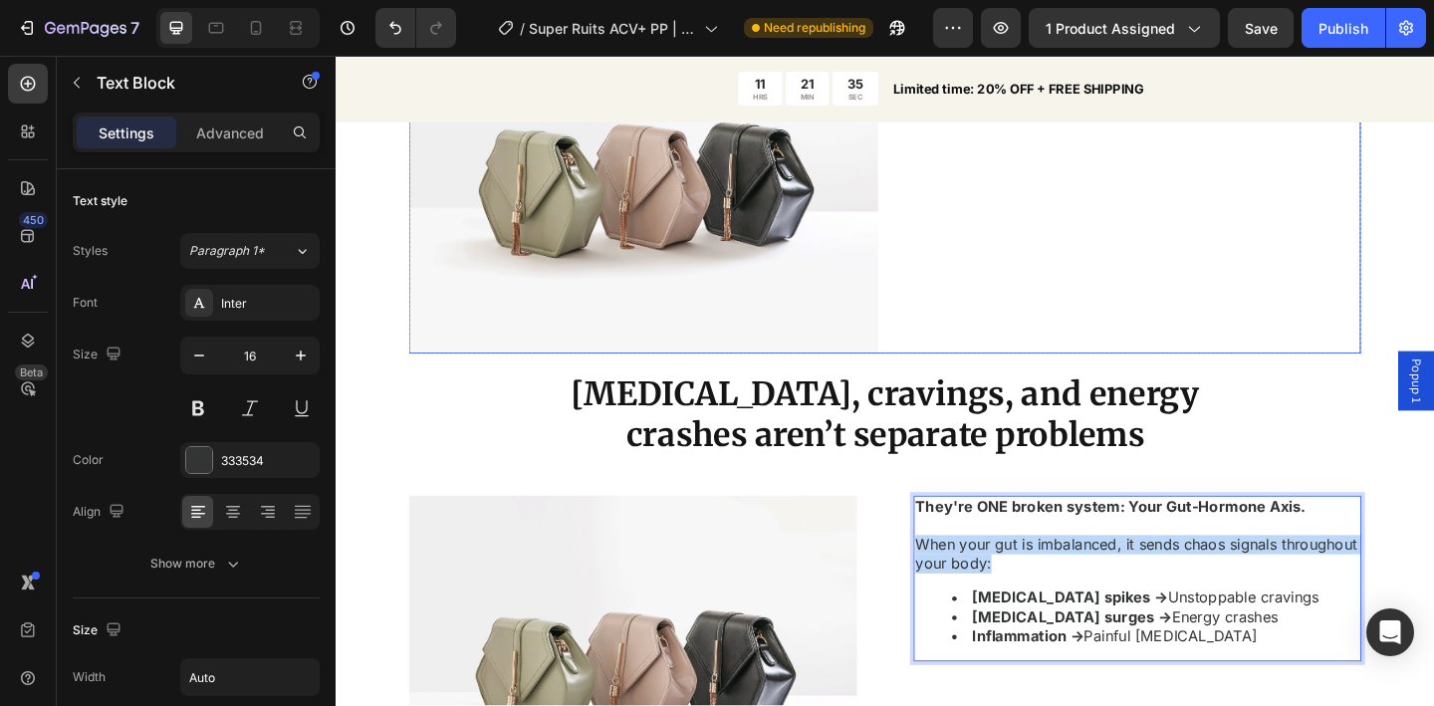
scroll to position [1870, 0]
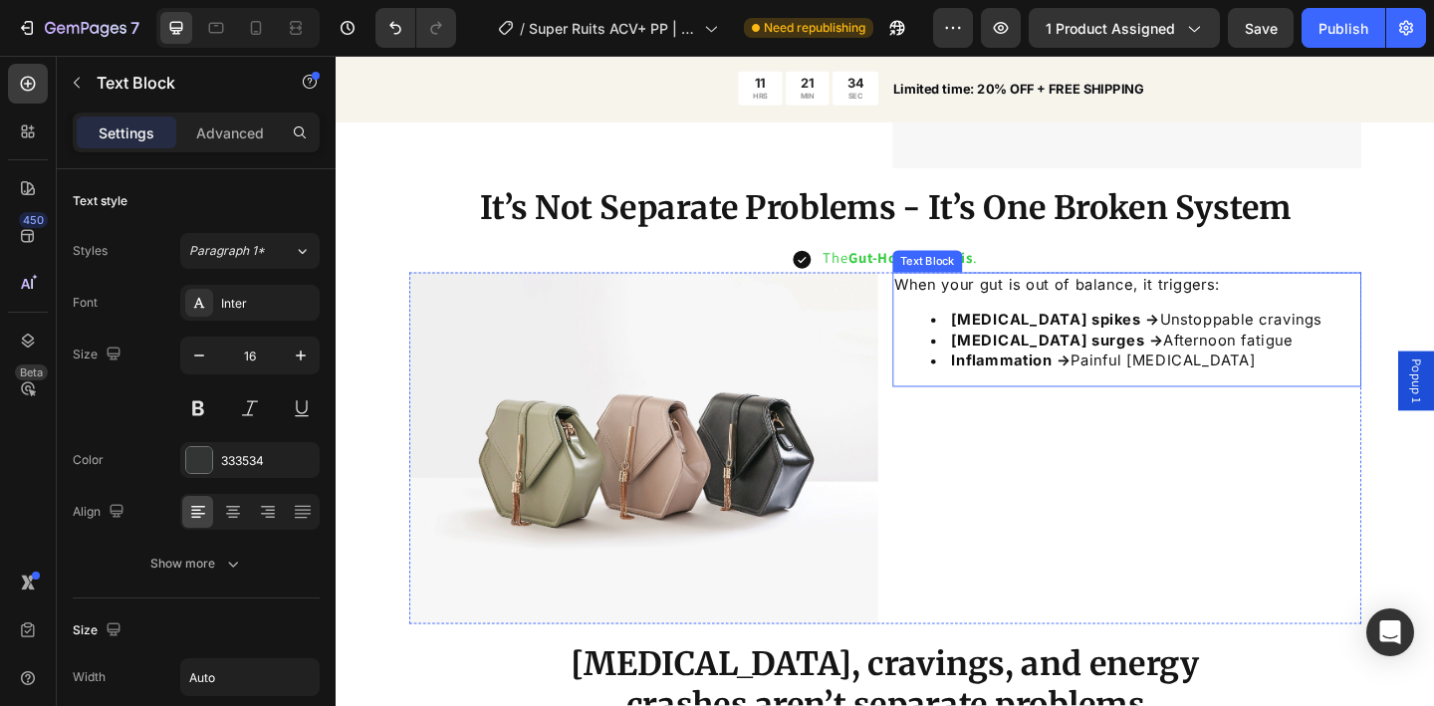
click at [1086, 303] on p "When your gut is out of balance, it triggers:" at bounding box center [1196, 305] width 506 height 22
click at [1096, 301] on p "When your gut is out of balance, it triggers:" at bounding box center [1196, 305] width 506 height 22
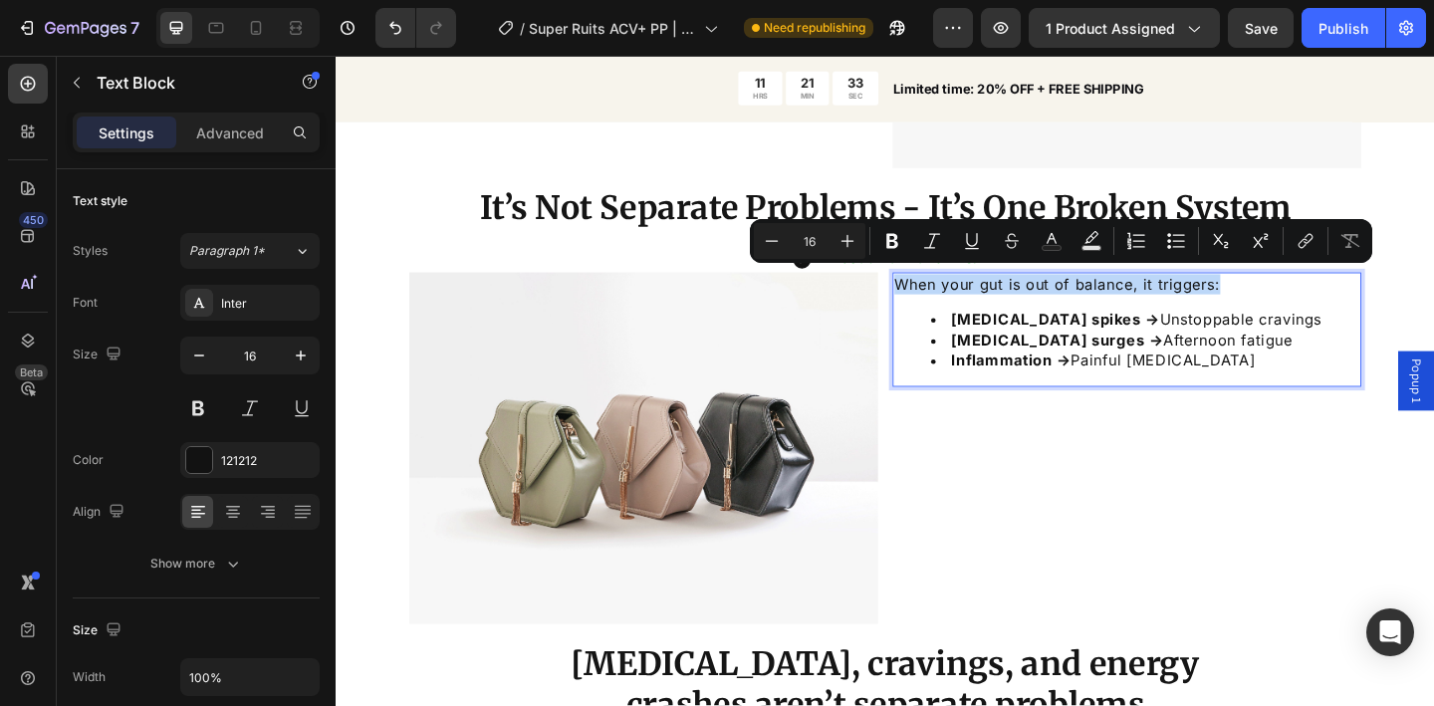
click at [1096, 301] on p "When your gut is out of balance, it triggers:" at bounding box center [1196, 305] width 506 height 22
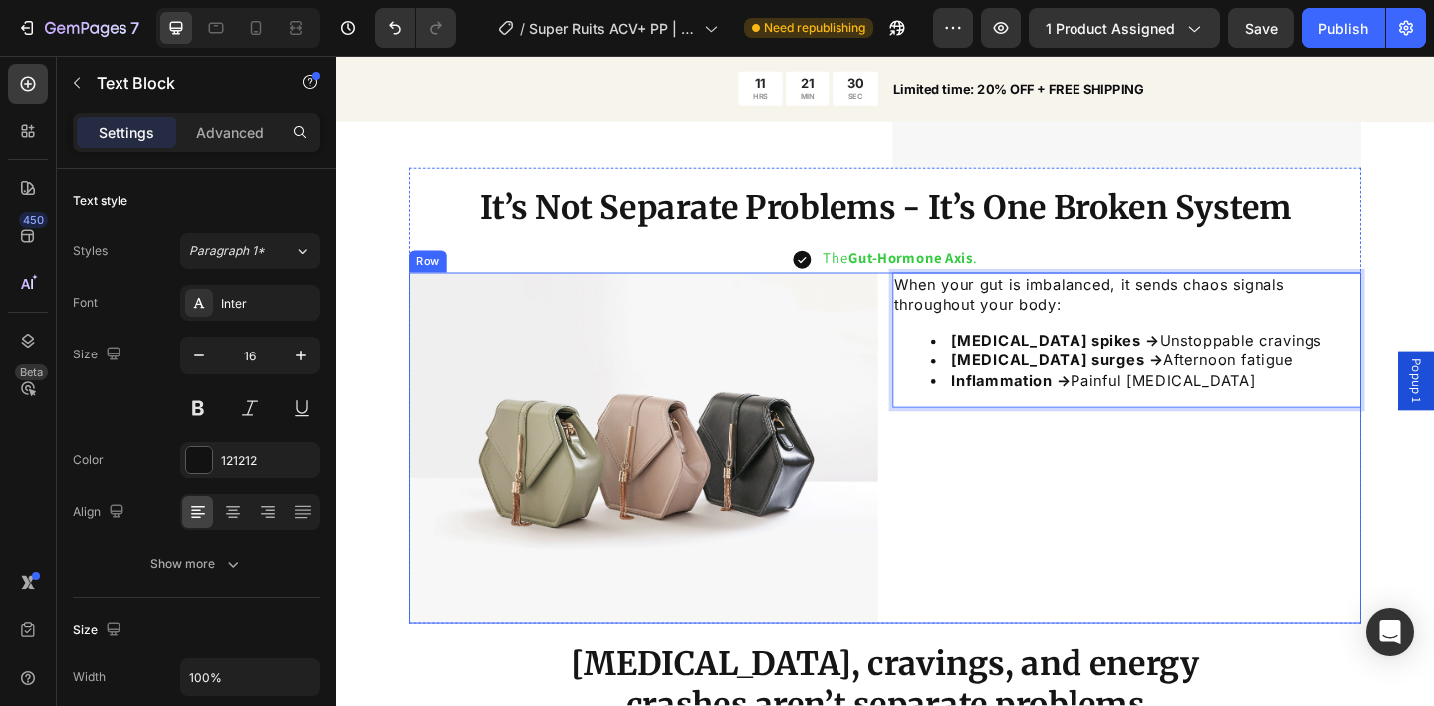
click at [1182, 469] on div "When your gut is imbalanced, it sends chaos signals throughout your body: Insul…" at bounding box center [1196, 483] width 510 height 382
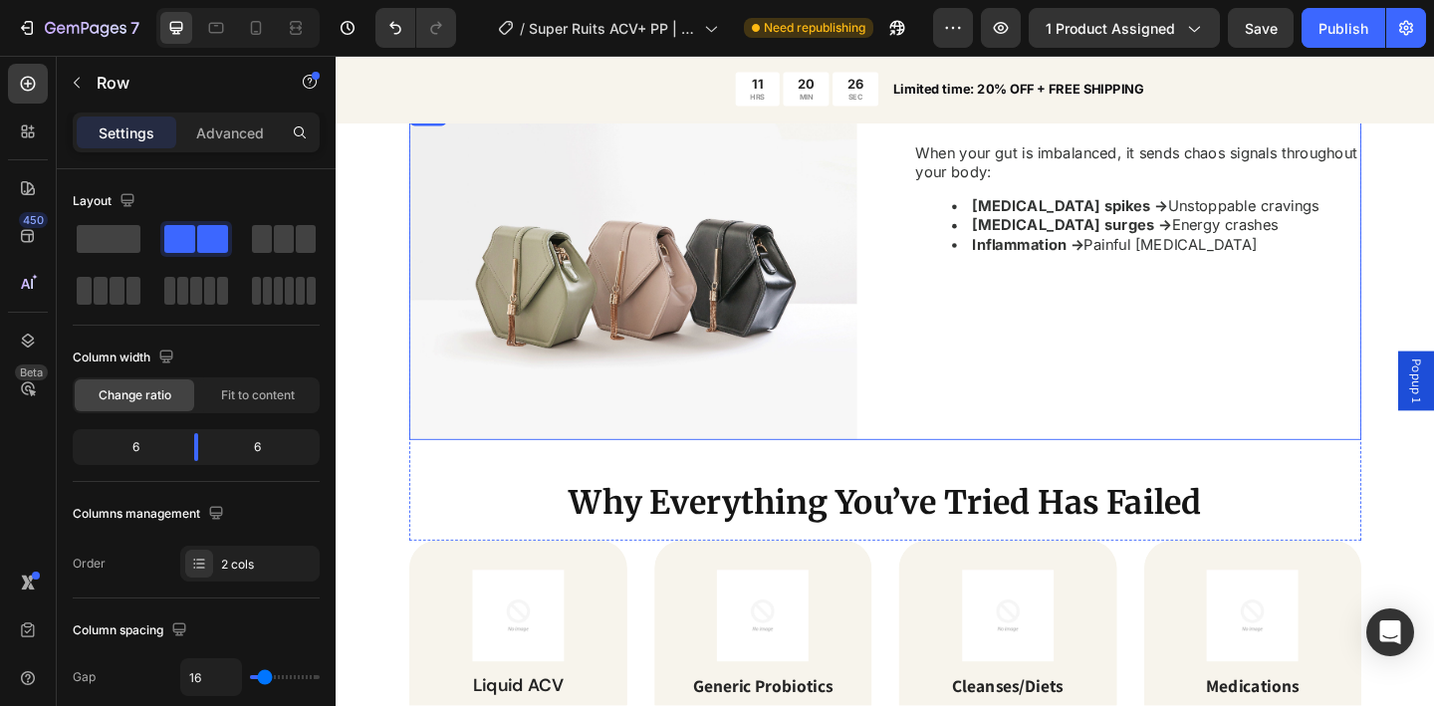
scroll to position [2434, 0]
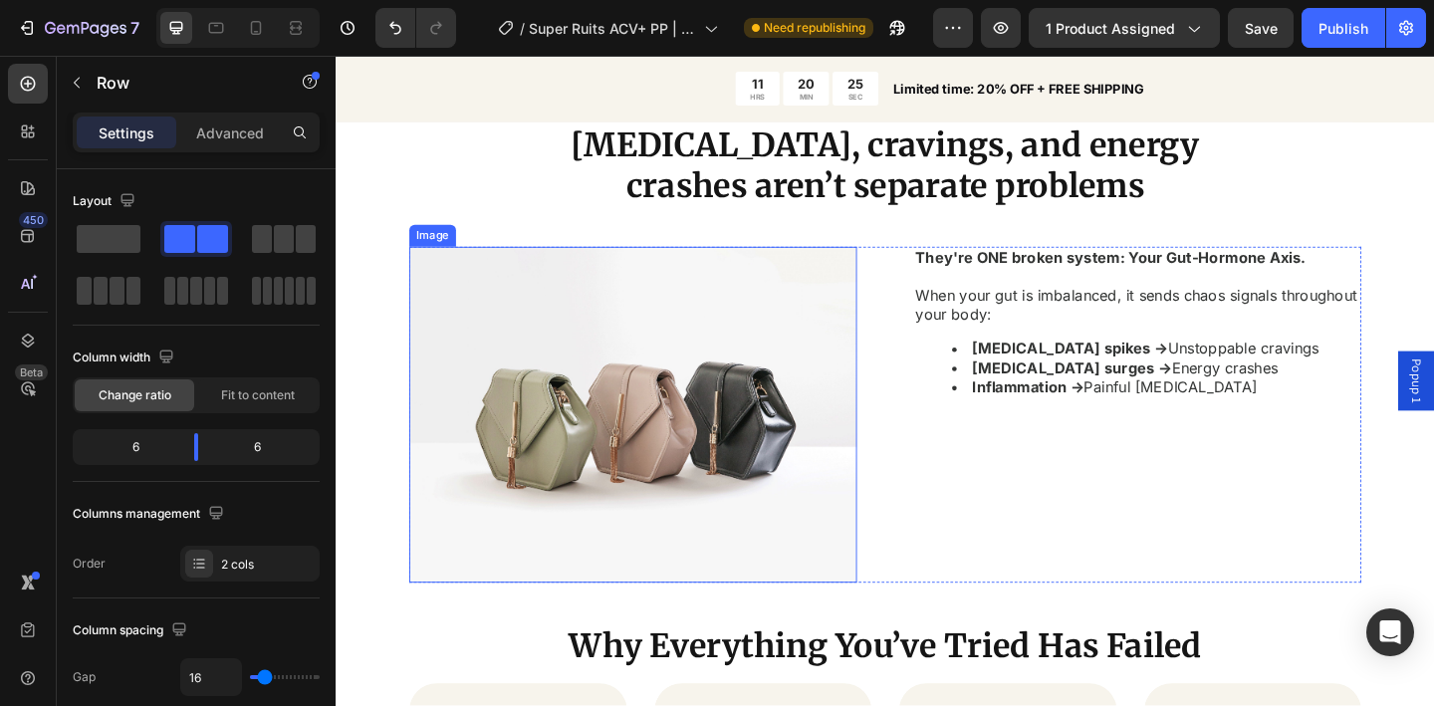
click at [854, 331] on img at bounding box center [658, 447] width 487 height 366
click at [612, 303] on div "Bloating, cravings, and energy crashes aren’t separate problems Heading Row Ima…" at bounding box center [933, 424] width 1036 height 629
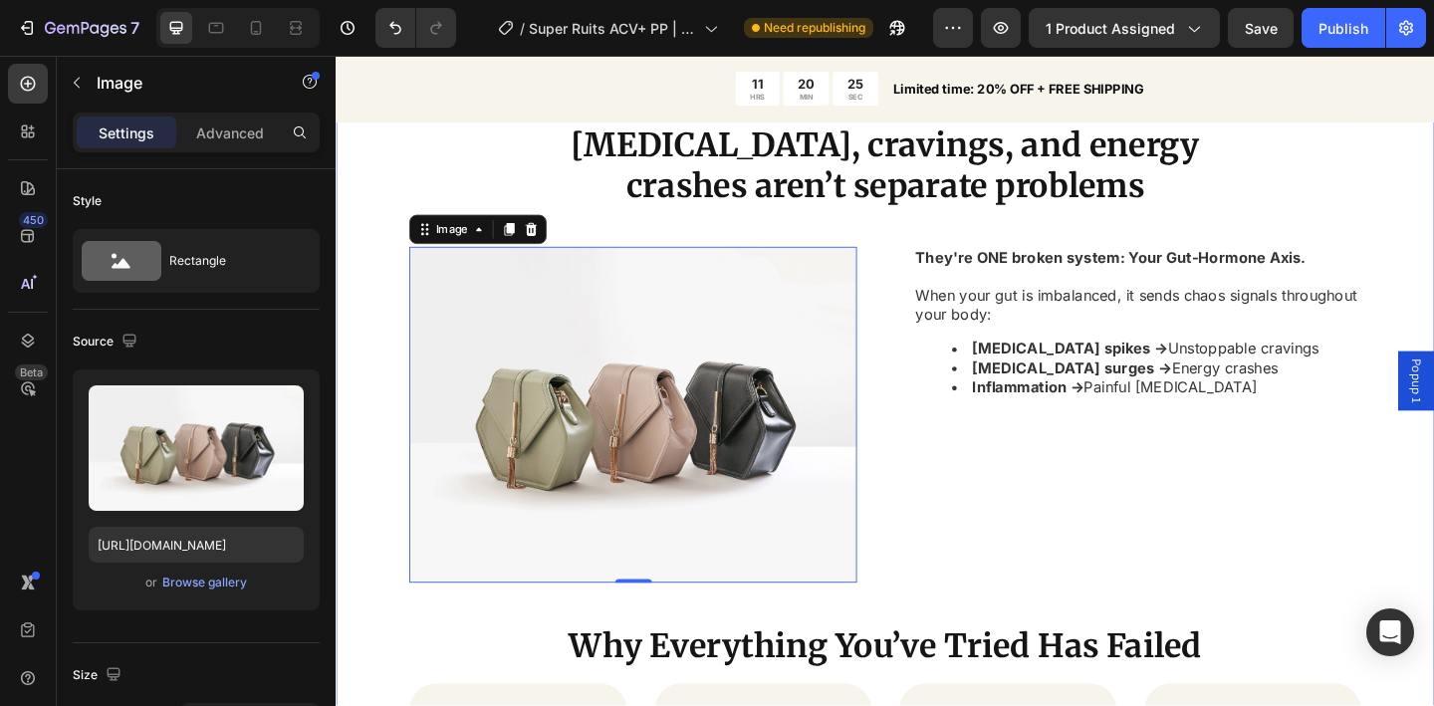
scroll to position [2304, 0]
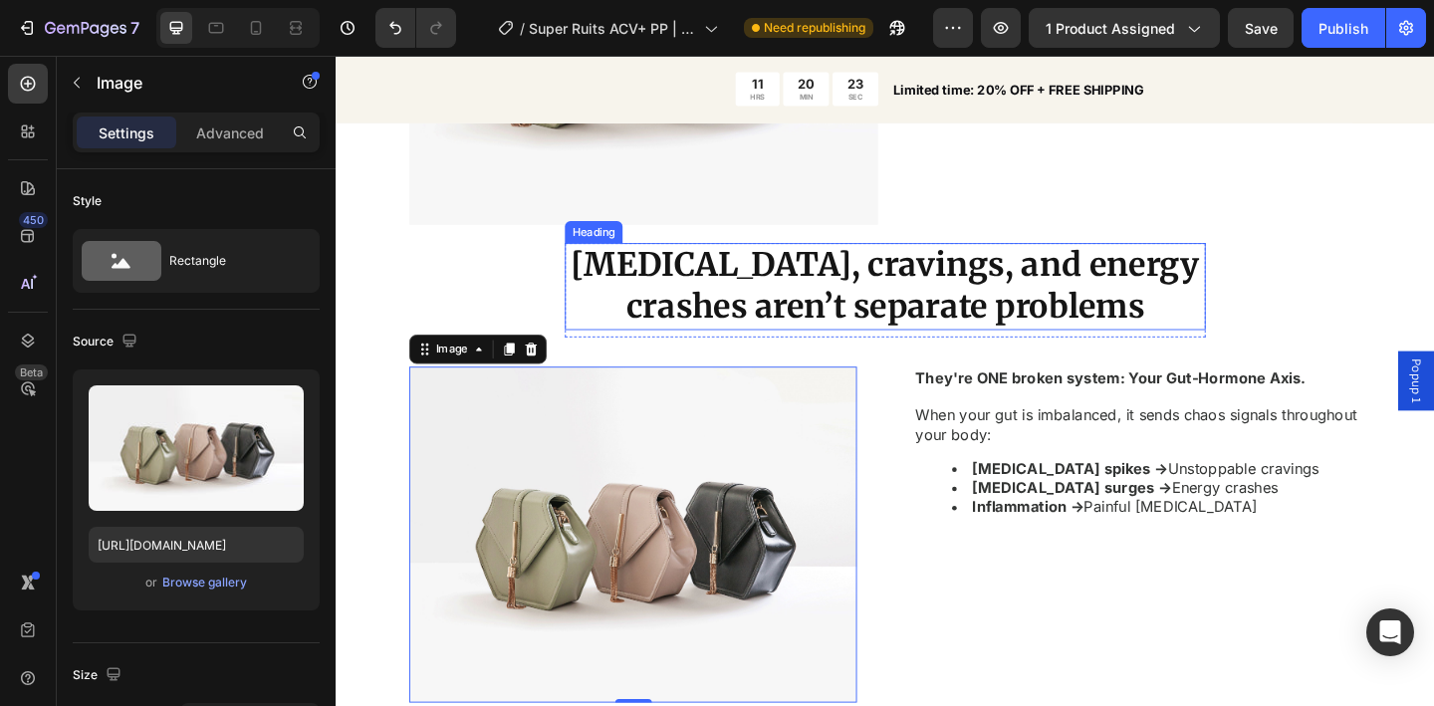
click at [653, 297] on h2 "Bloating, cravings, and energy crashes aren’t separate problems" at bounding box center [933, 307] width 697 height 95
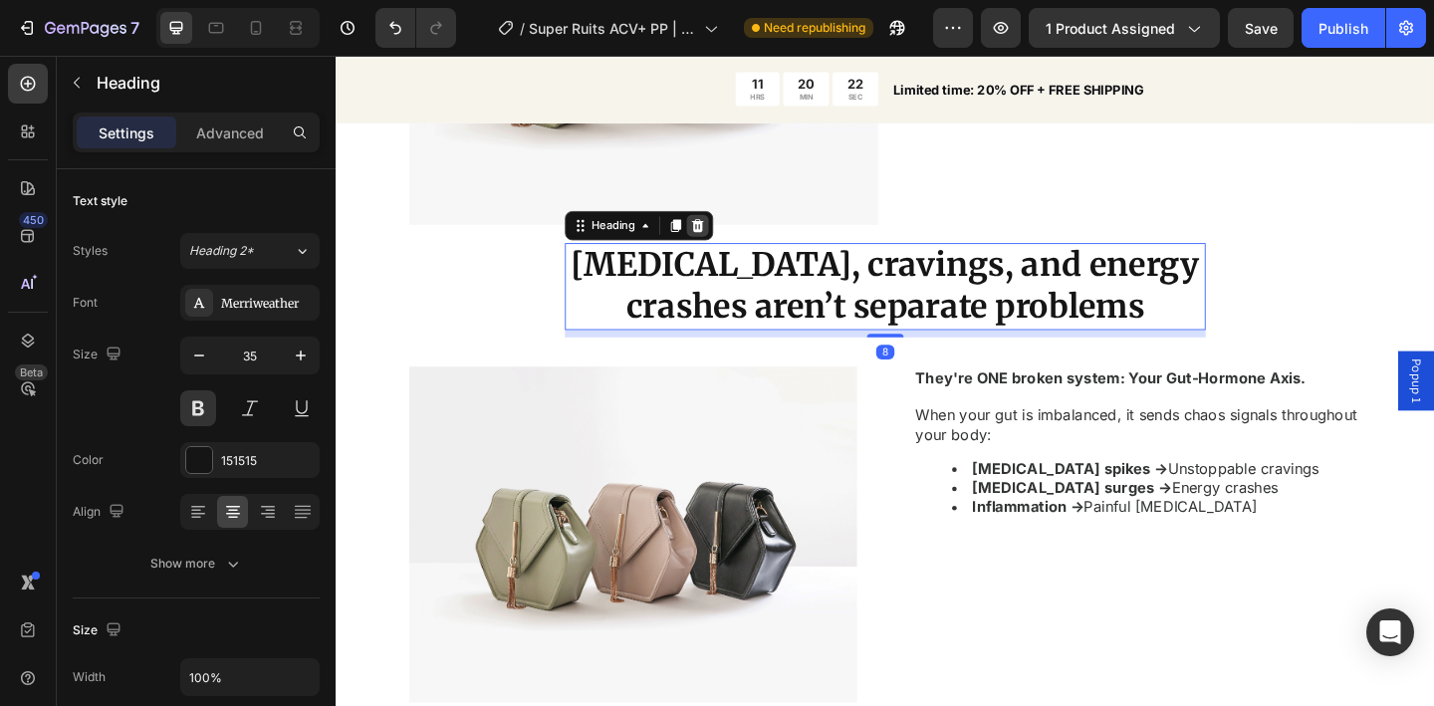
click at [723, 234] on icon at bounding box center [729, 241] width 13 height 14
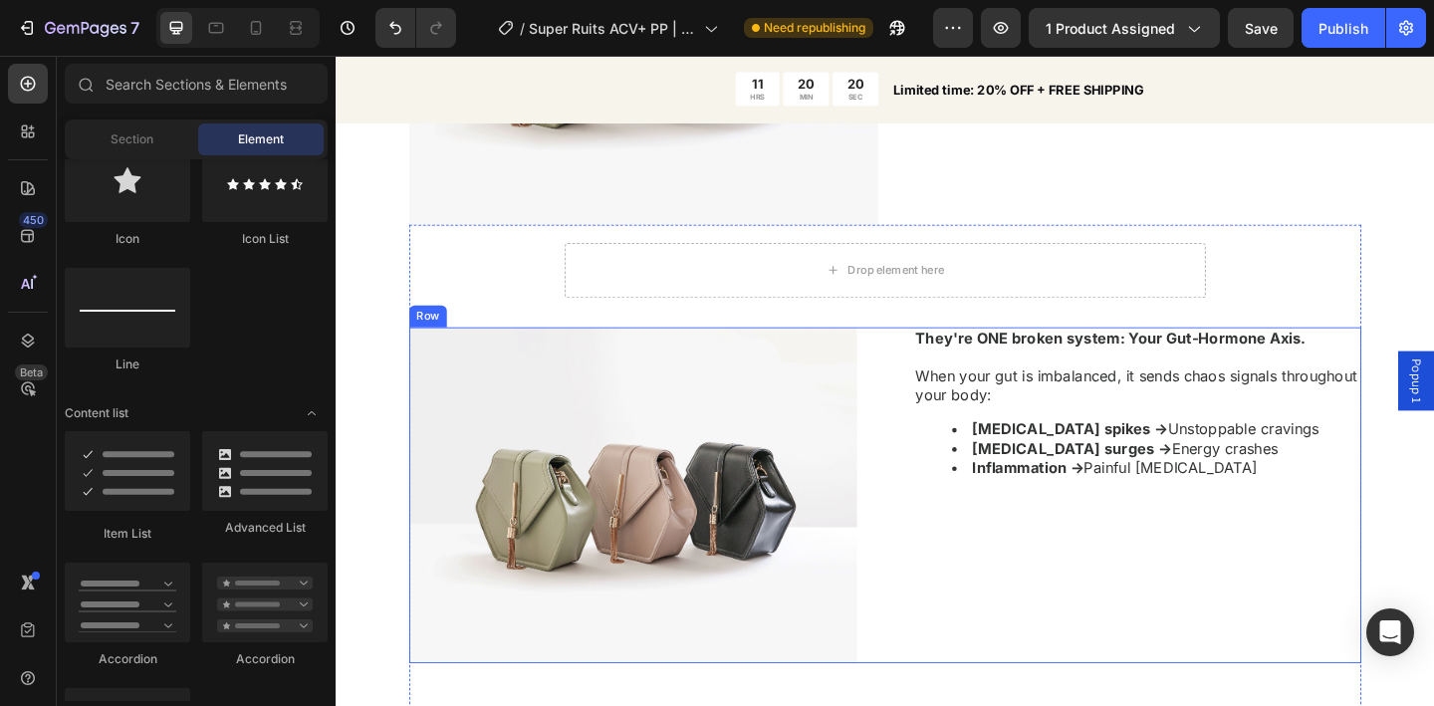
click at [915, 352] on div "Image They're ONE broken system: Your Gut-Hormone Axis. When your gut is imbala…" at bounding box center [933, 535] width 1036 height 366
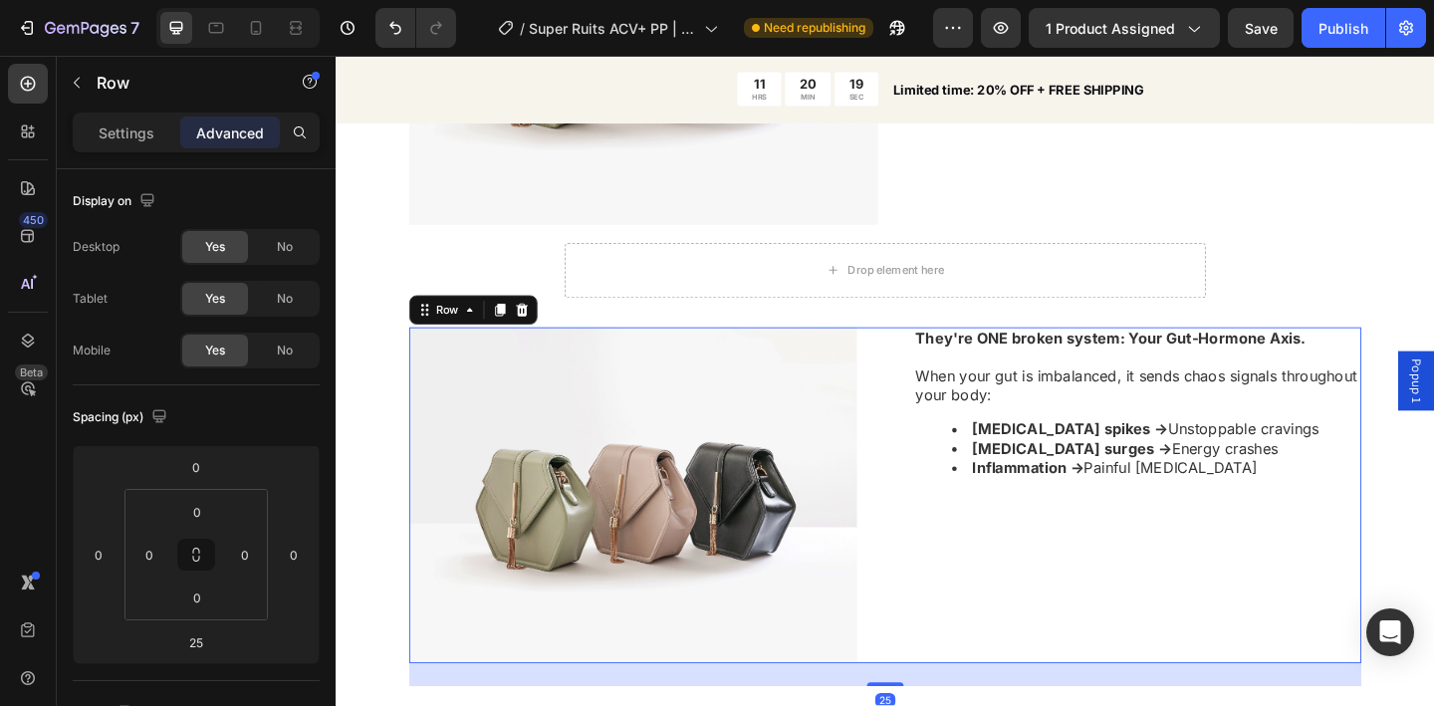
click at [537, 326] on icon at bounding box center [538, 333] width 13 height 14
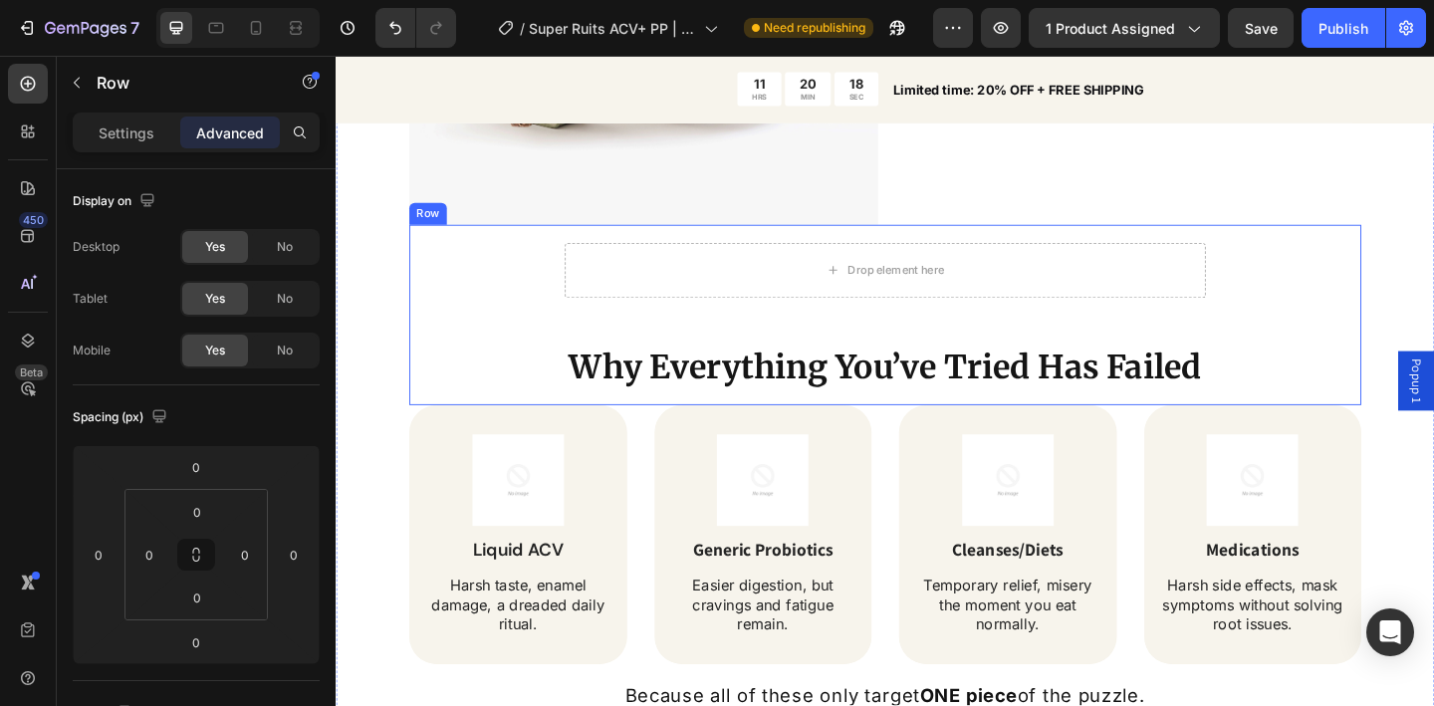
click at [540, 314] on div "Drop element here Row Why Everything You’ve Tried Has Failed Heading" at bounding box center [933, 338] width 1036 height 197
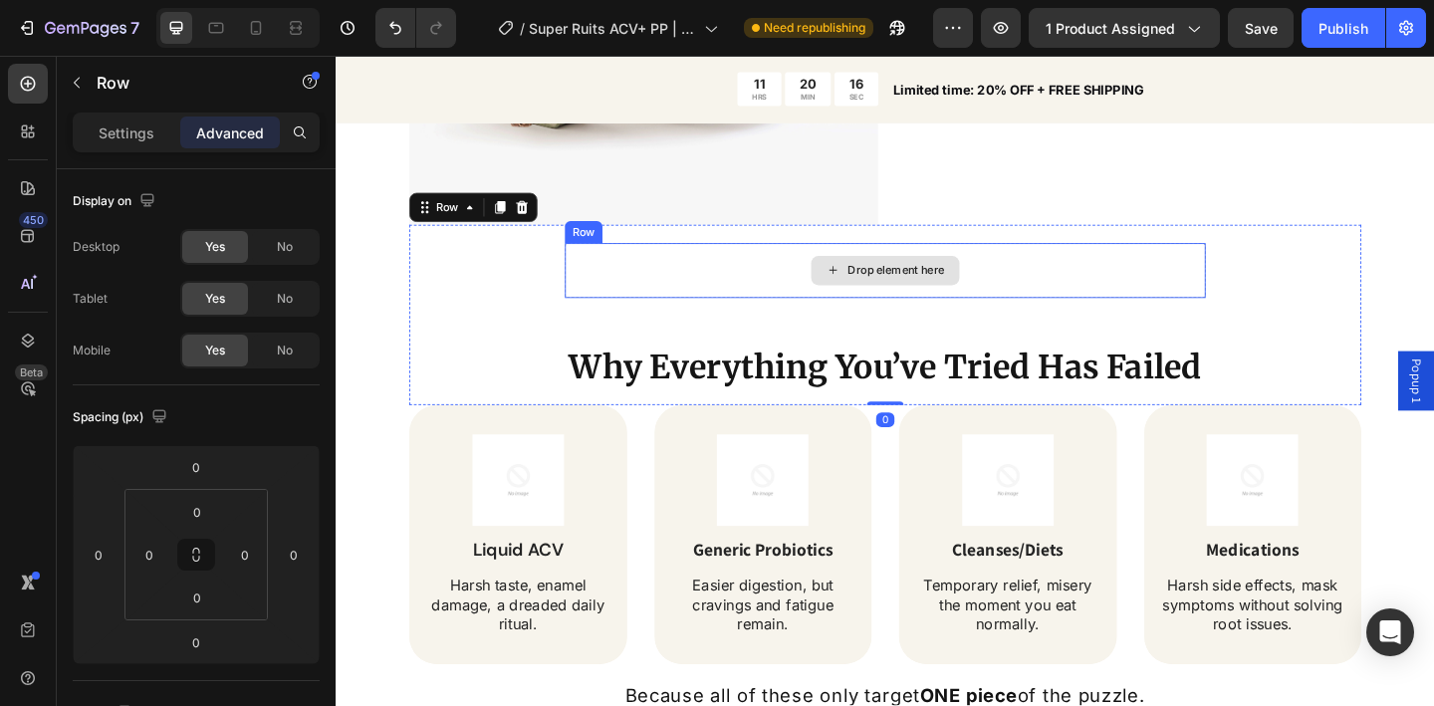
click at [633, 285] on div "Drop element here" at bounding box center [933, 290] width 697 height 60
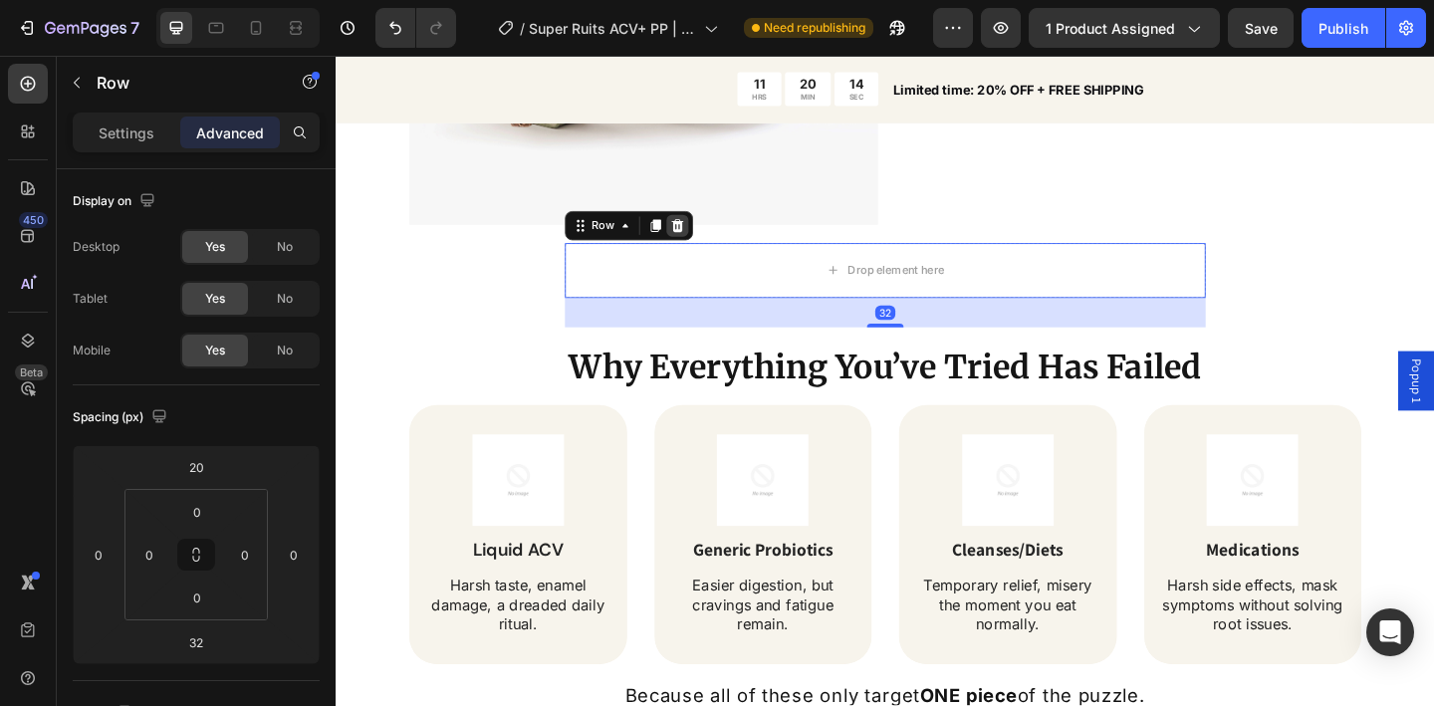
click at [699, 233] on icon at bounding box center [707, 241] width 16 height 16
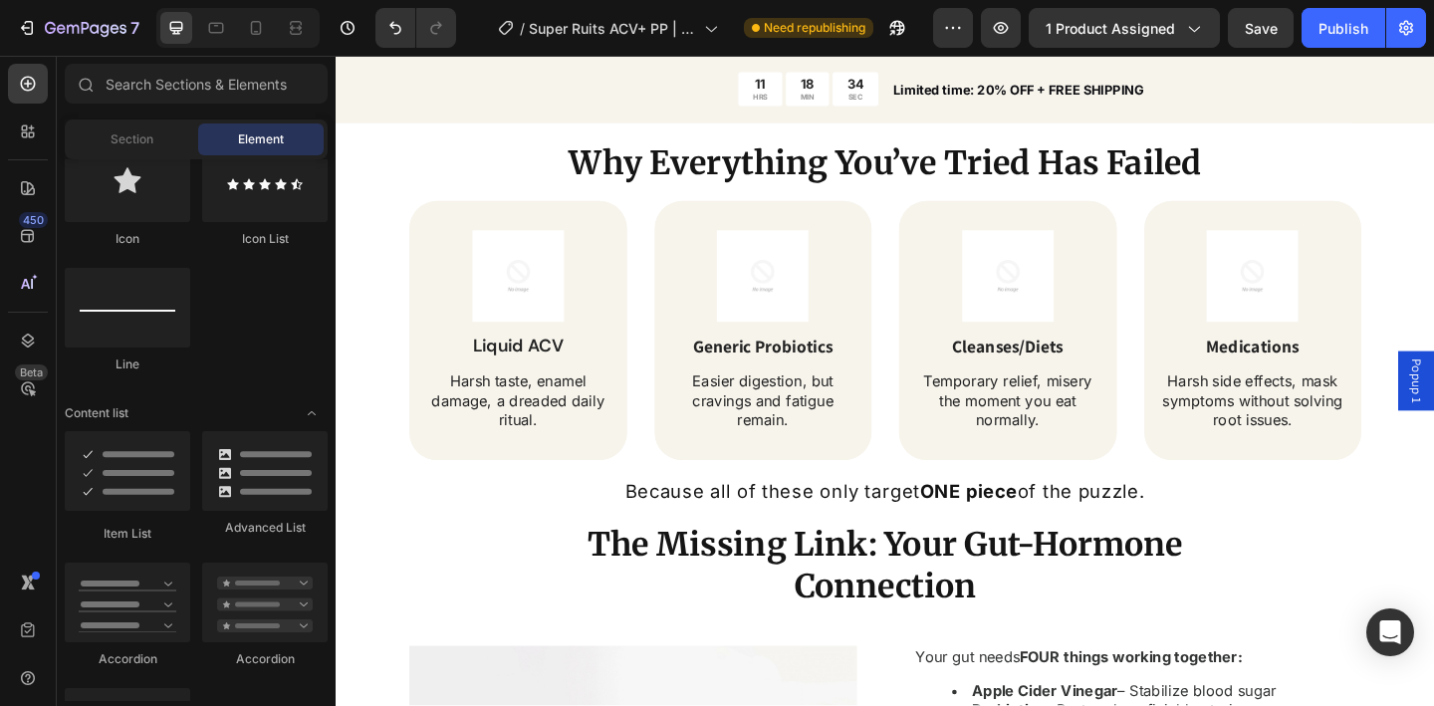
scroll to position [2794, 0]
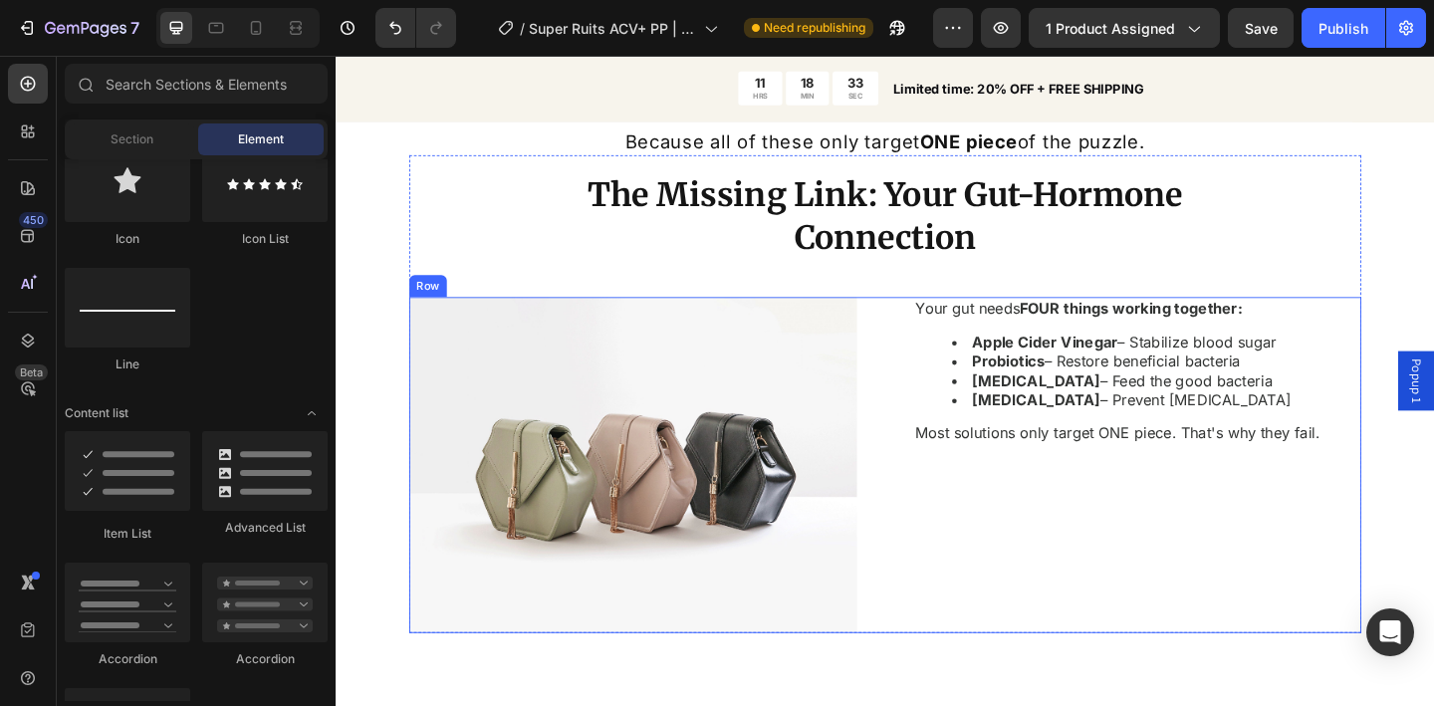
click at [921, 425] on div "Image Your gut needs FOUR things working together: Apple Cider Vinegar – Stabil…" at bounding box center [933, 502] width 1036 height 366
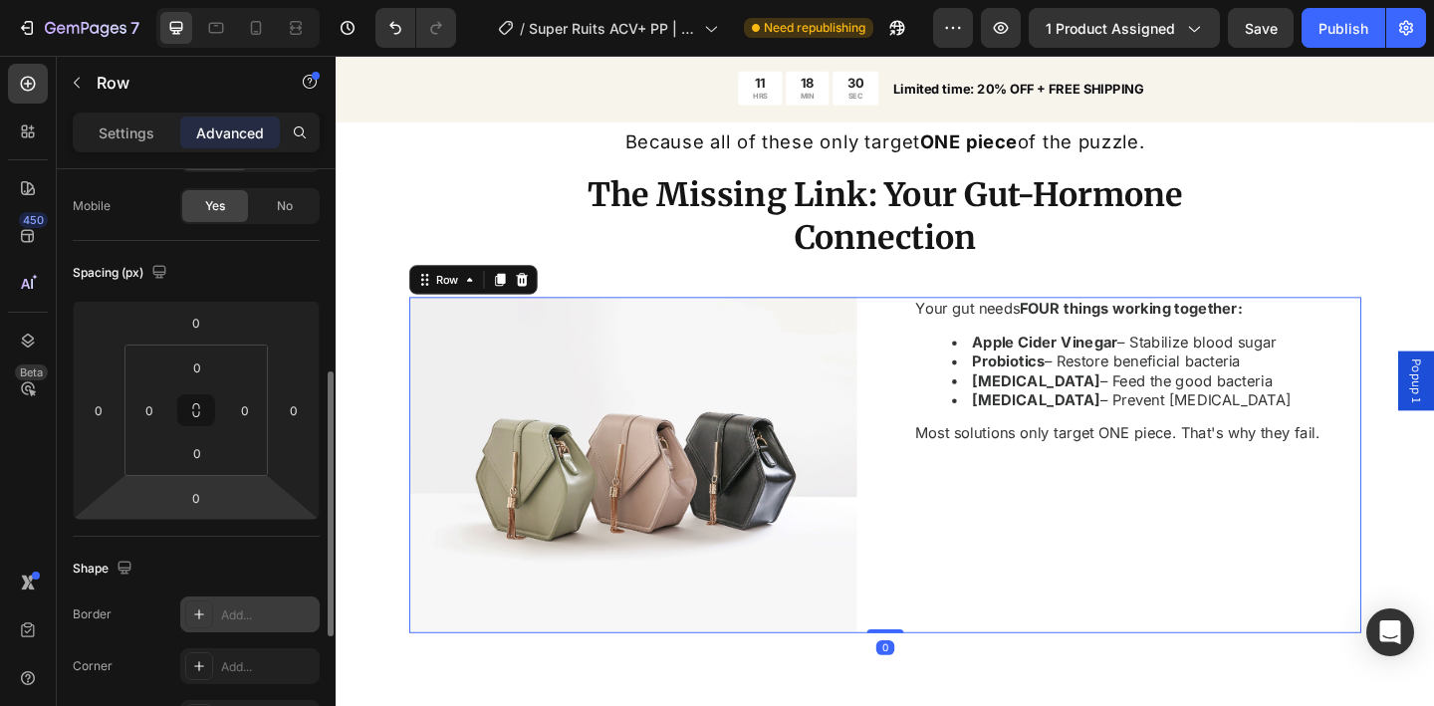
scroll to position [377, 0]
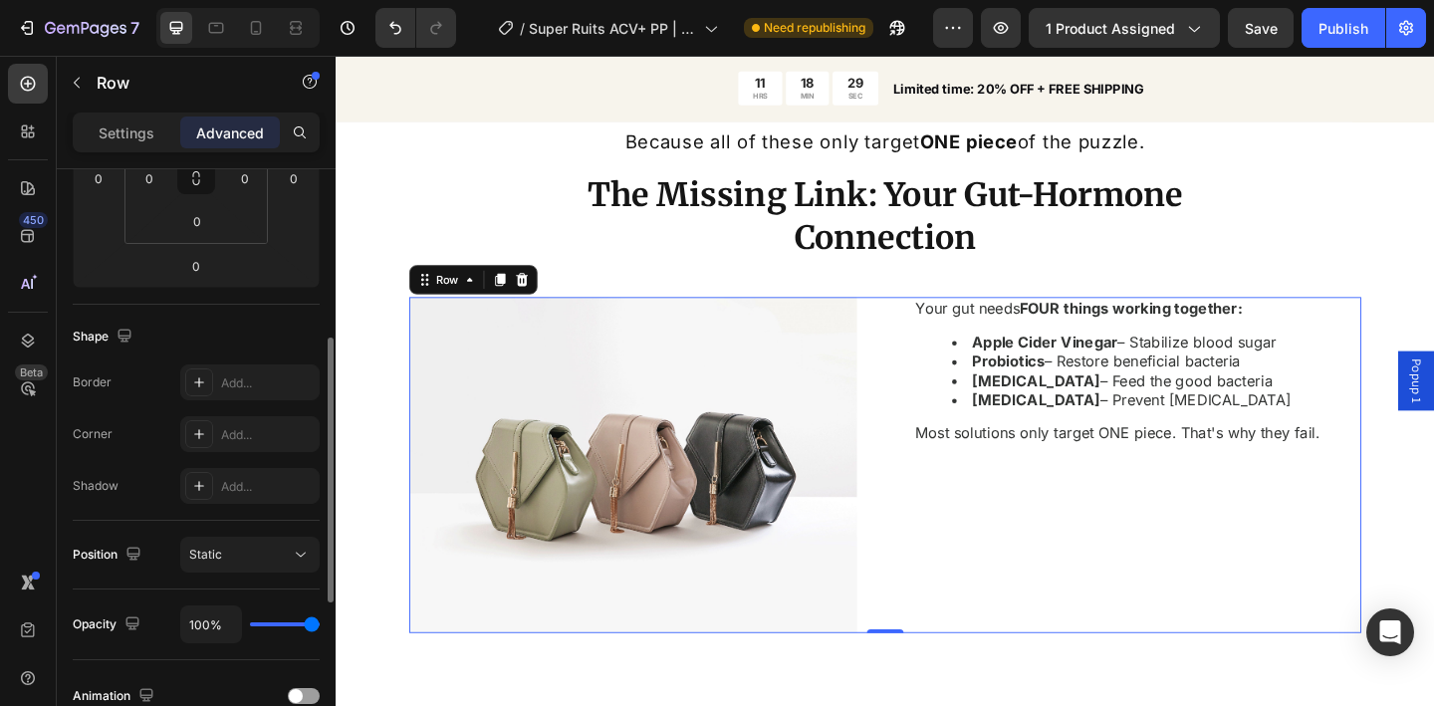
click at [142, 136] on p "Settings" at bounding box center [127, 133] width 56 height 21
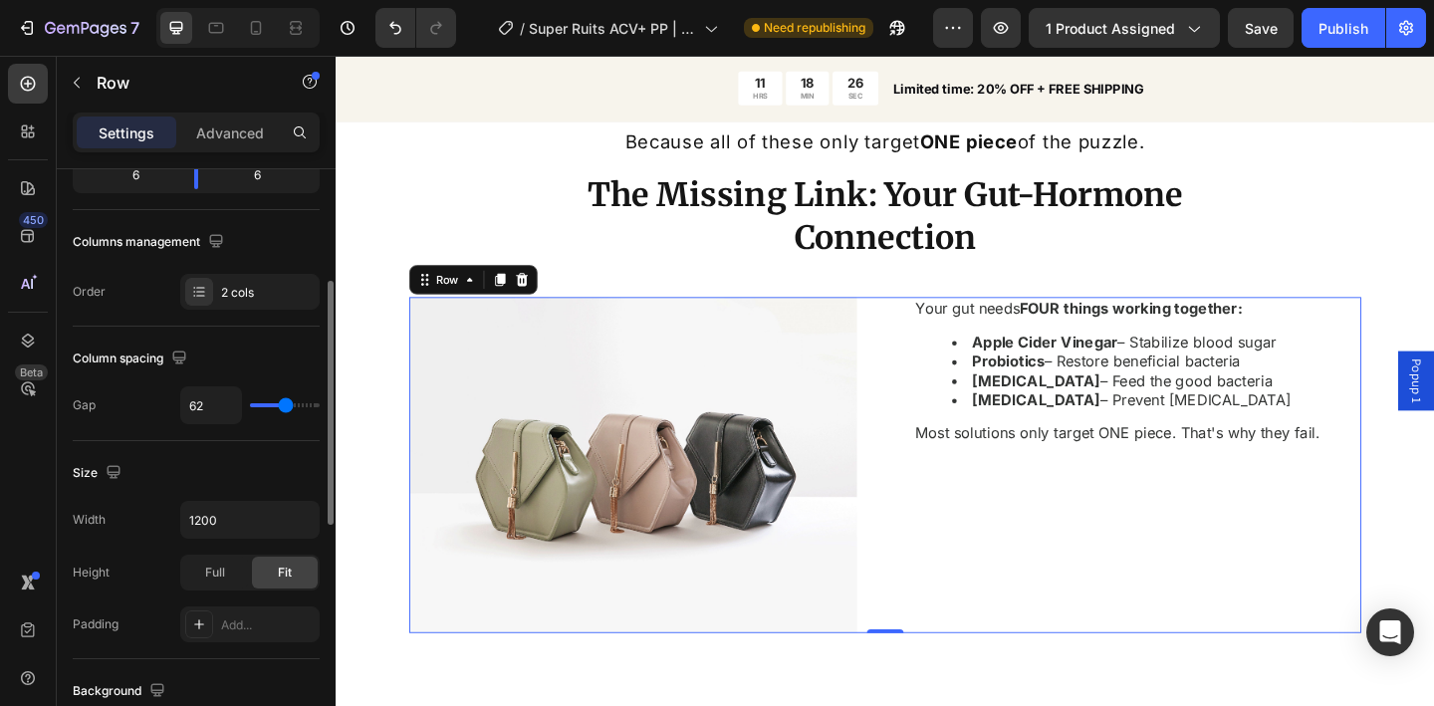
scroll to position [110, 0]
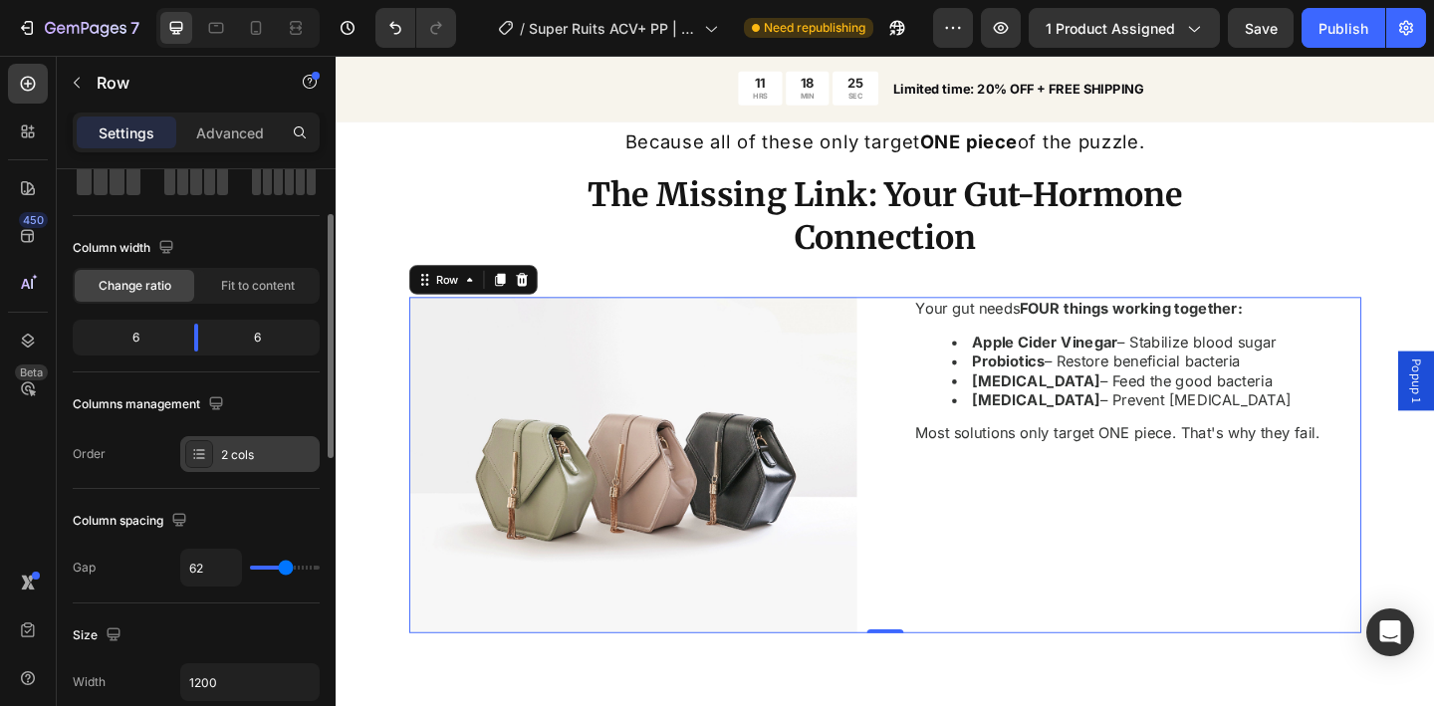
click at [239, 444] on div "2 cols" at bounding box center [249, 454] width 139 height 36
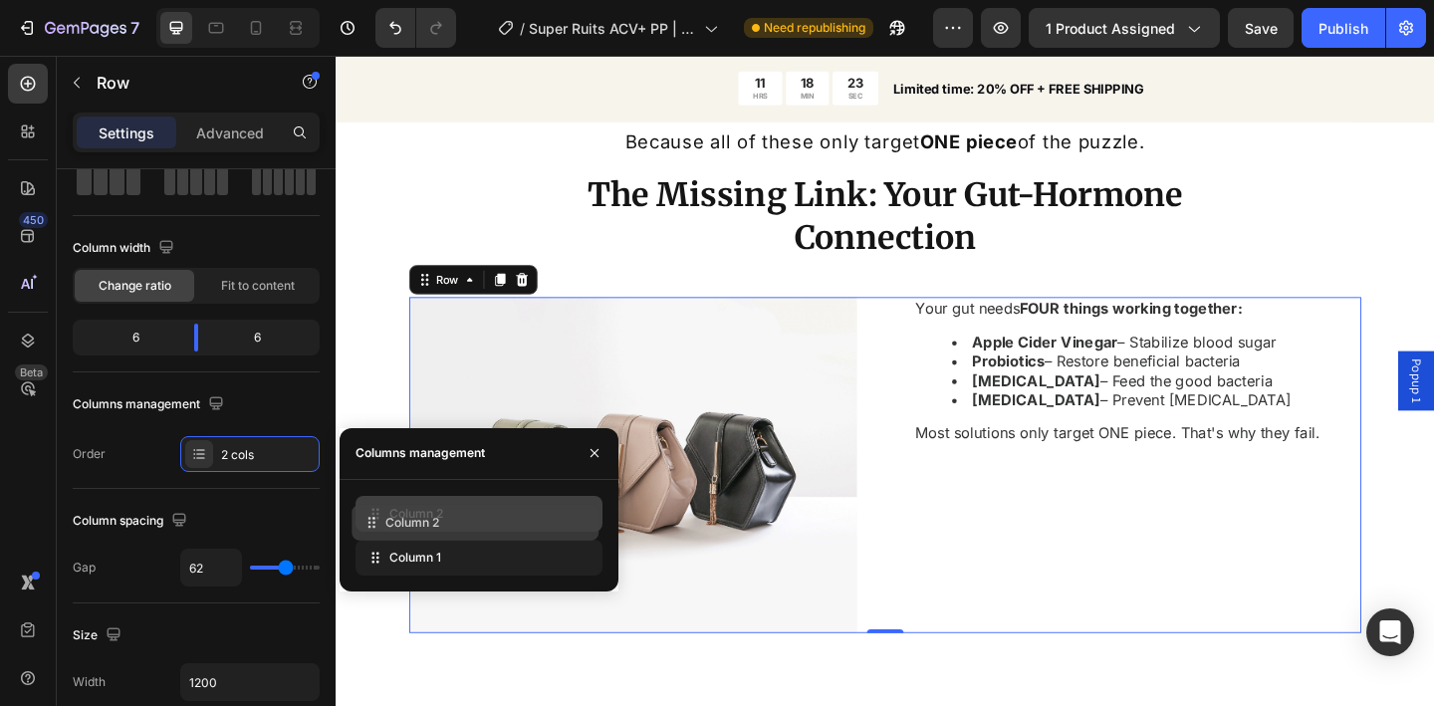
drag, startPoint x: 374, startPoint y: 557, endPoint x: 370, endPoint y: 522, distance: 35.1
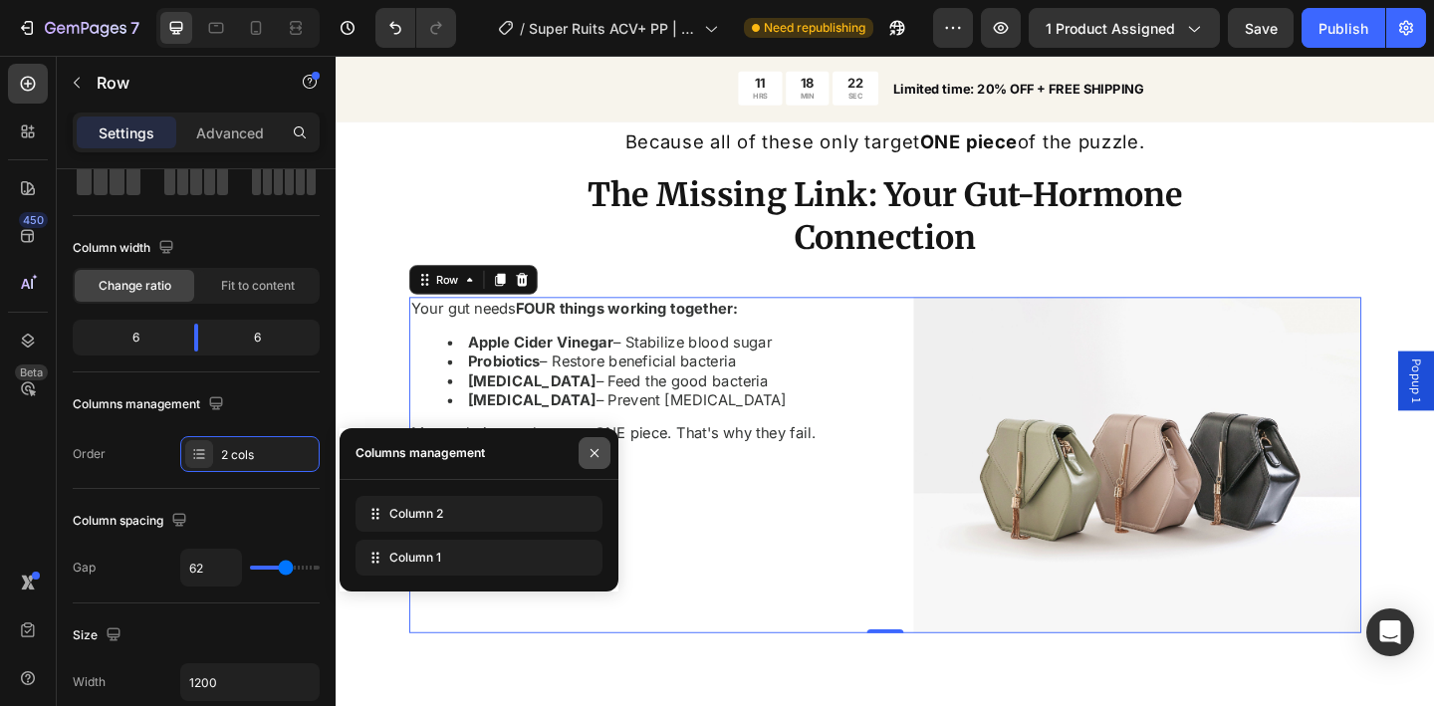
click at [589, 451] on icon "button" at bounding box center [595, 453] width 16 height 16
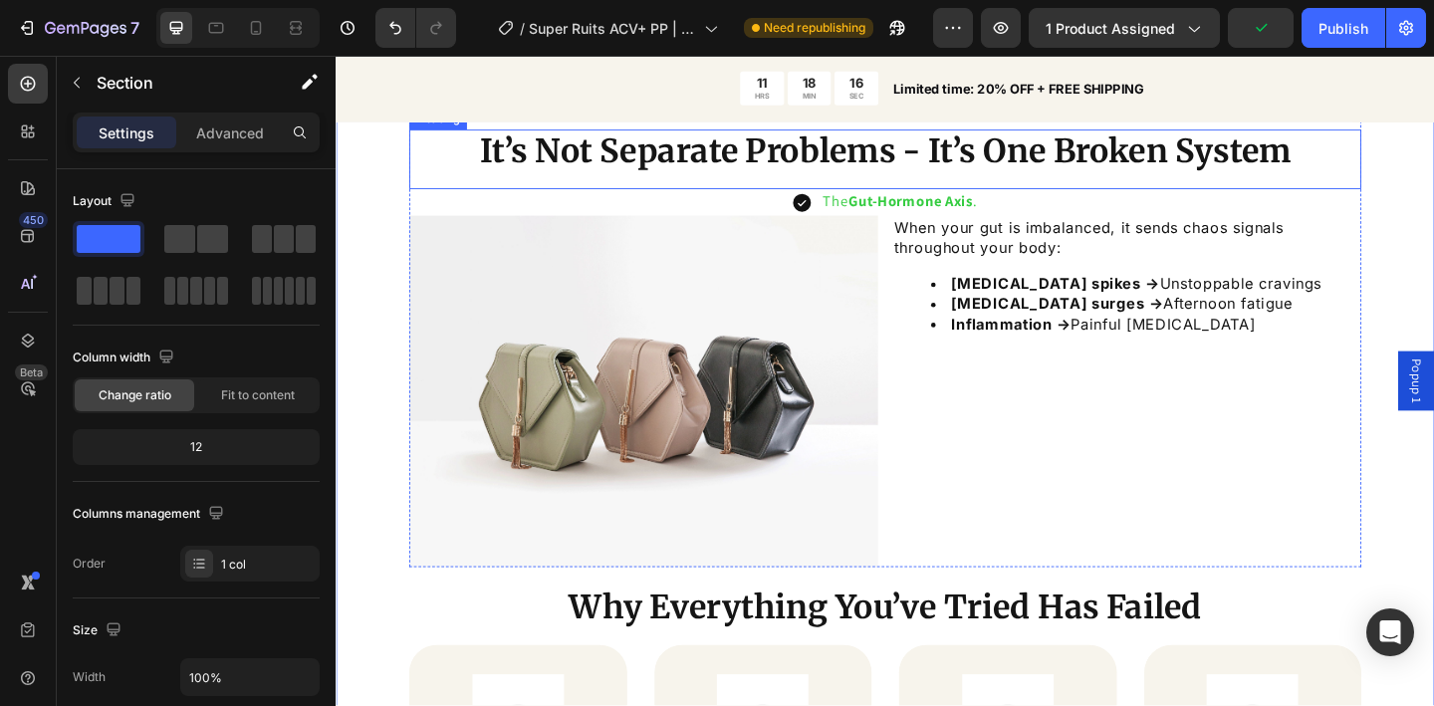
scroll to position [2260, 0]
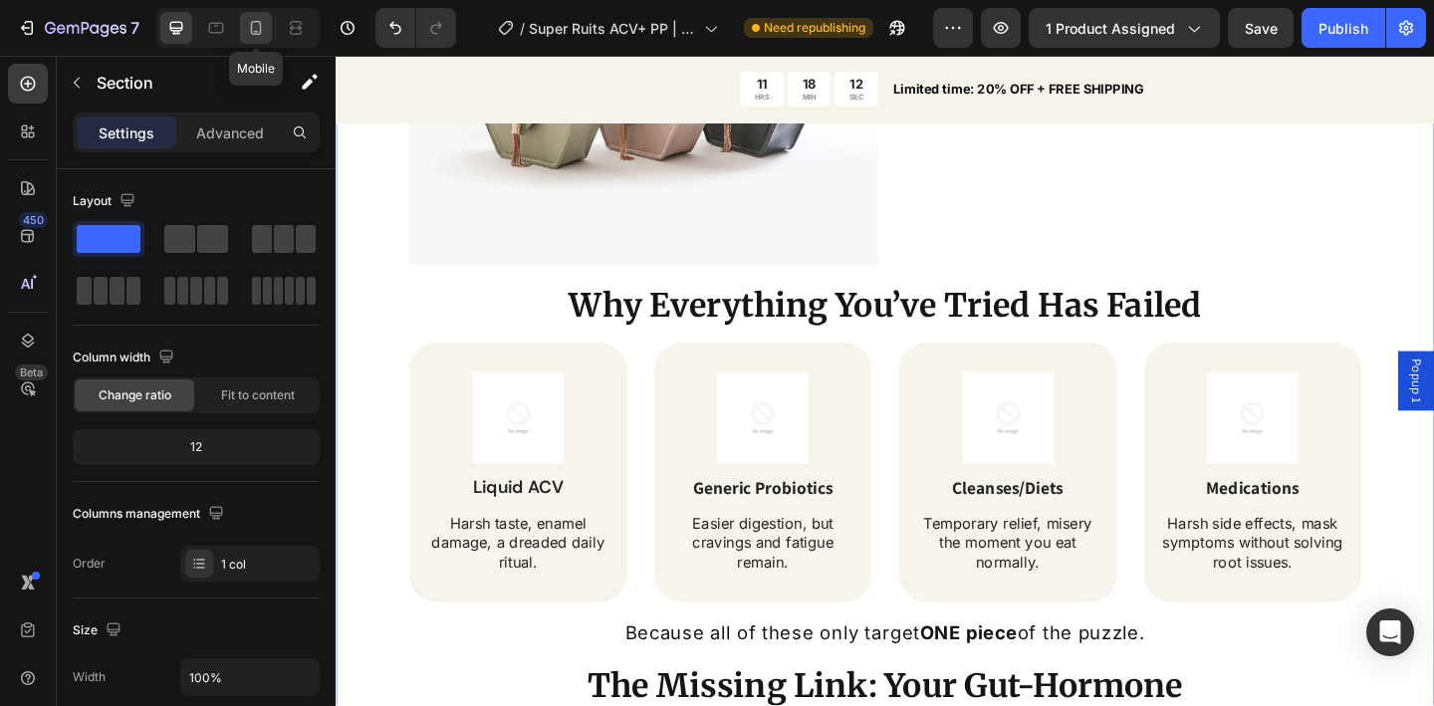
click at [248, 36] on icon at bounding box center [256, 28] width 20 height 20
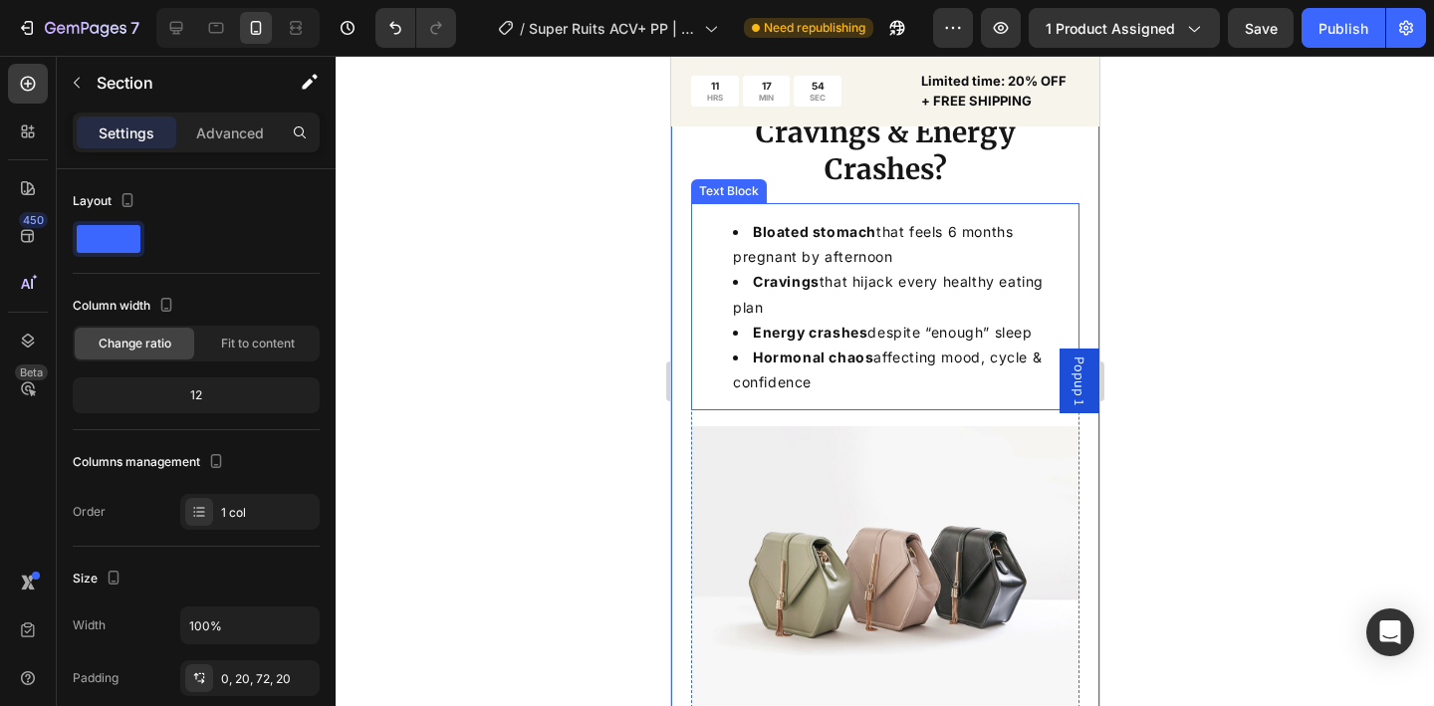
scroll to position [1771, 0]
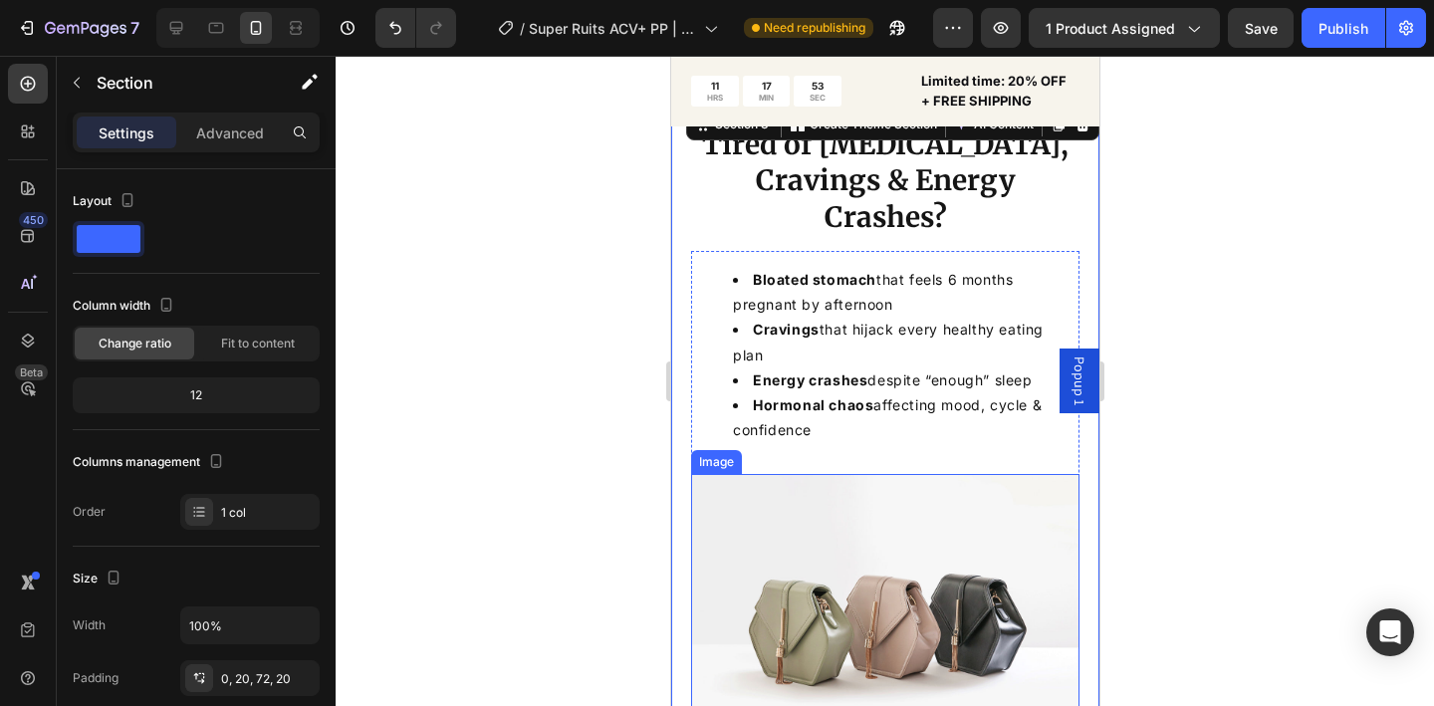
click at [705, 453] on div "Image" at bounding box center [715, 462] width 43 height 18
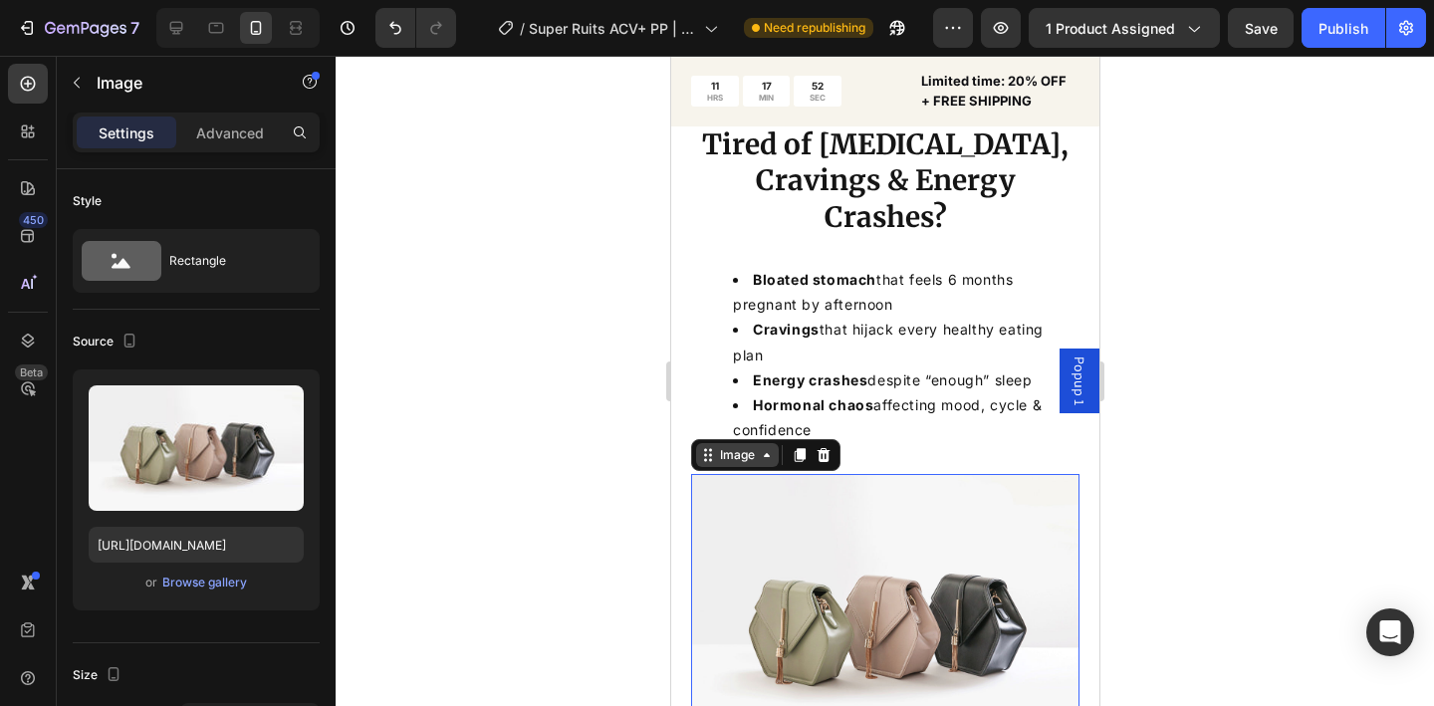
click at [731, 446] on div "Image" at bounding box center [736, 455] width 43 height 18
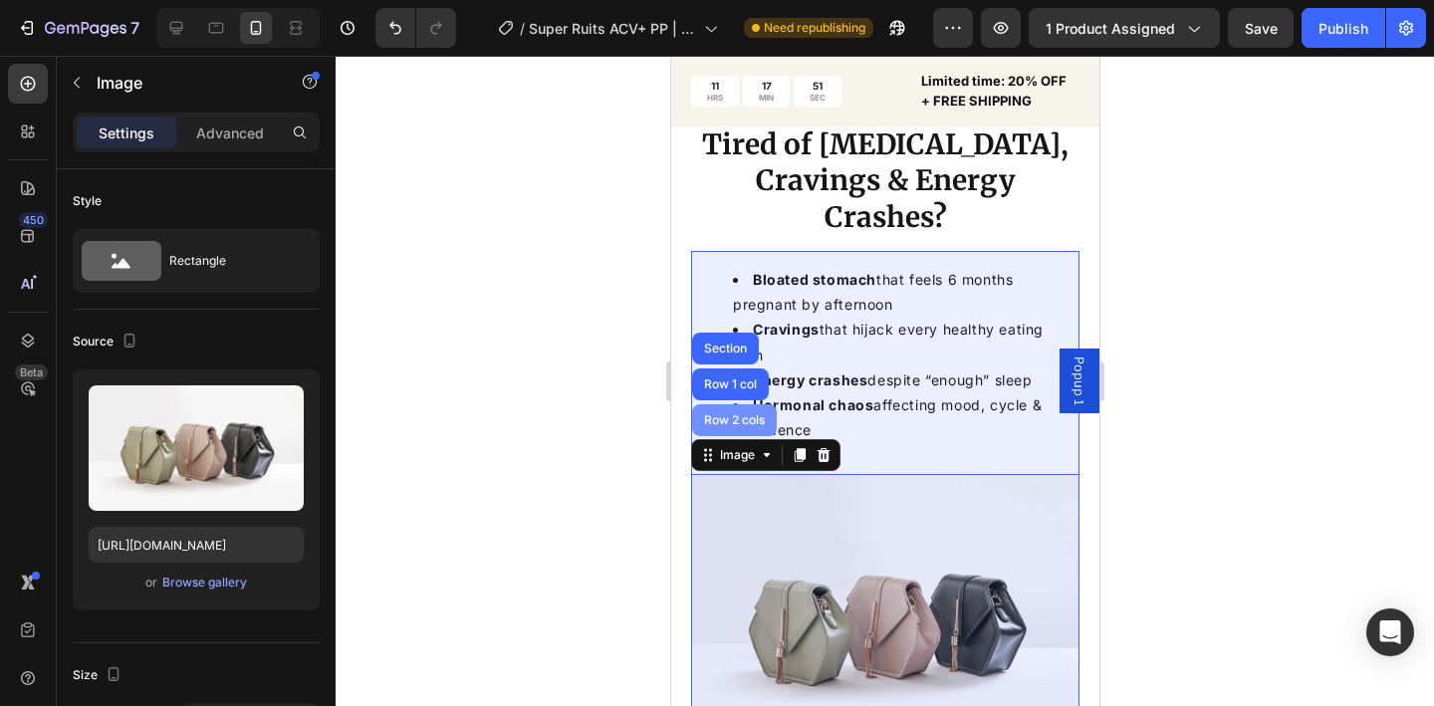
click at [738, 404] on div "Row 2 cols" at bounding box center [733, 420] width 85 height 32
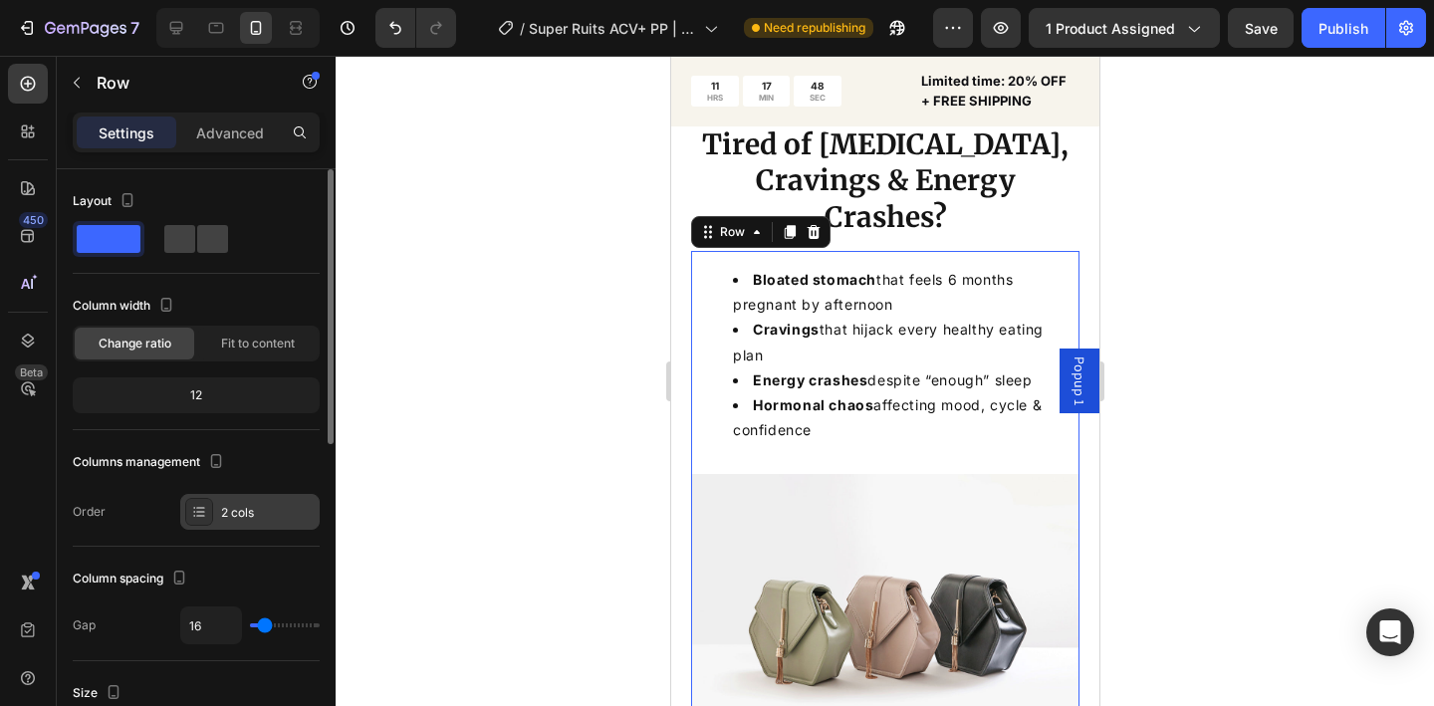
click at [262, 514] on div "2 cols" at bounding box center [268, 513] width 94 height 18
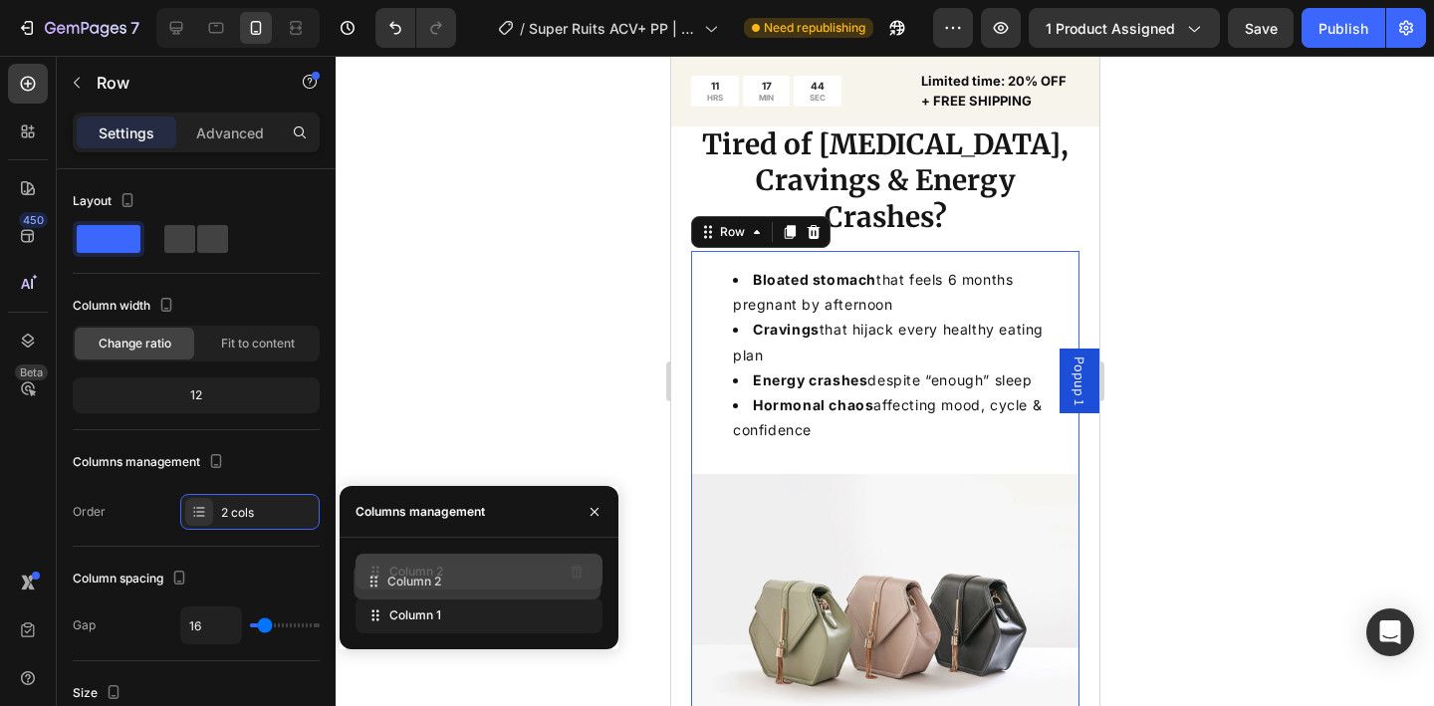
drag, startPoint x: 377, startPoint y: 613, endPoint x: 376, endPoint y: 577, distance: 35.9
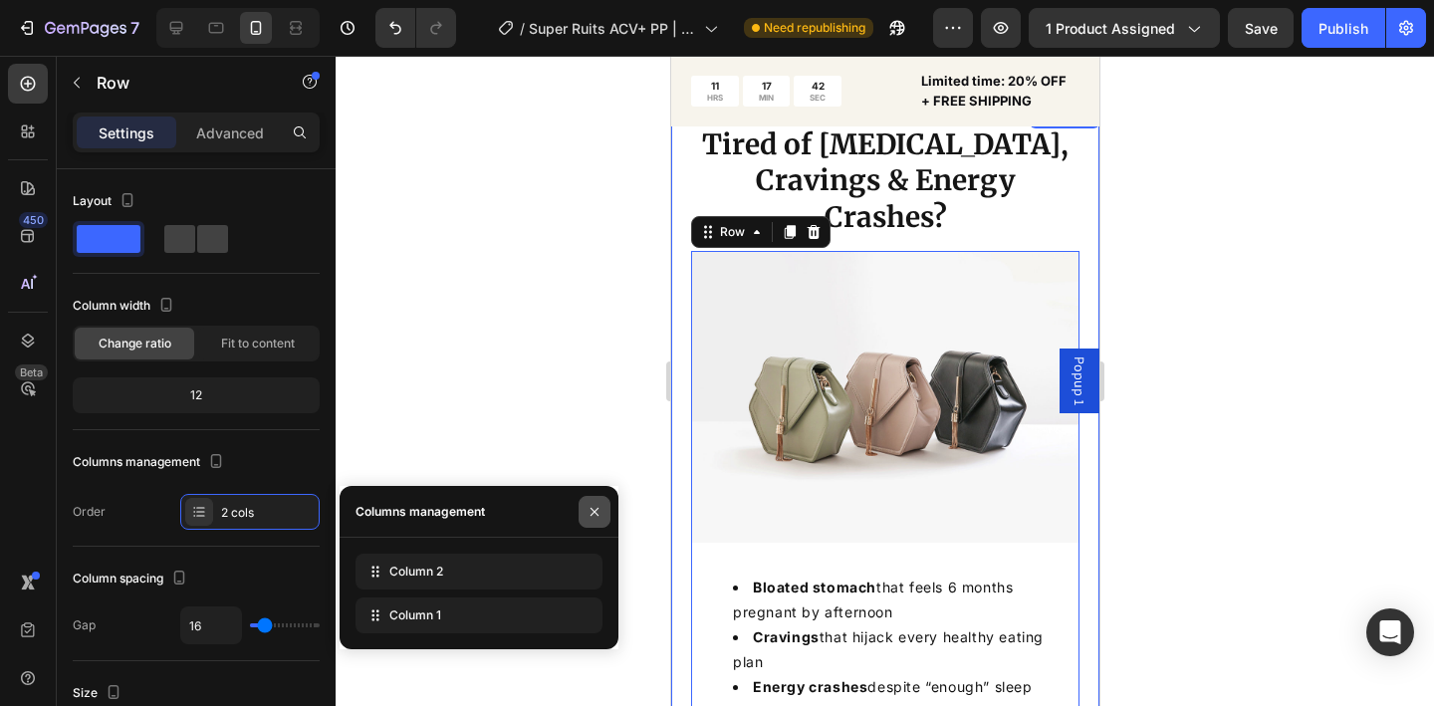
click at [585, 509] on button "button" at bounding box center [595, 512] width 32 height 32
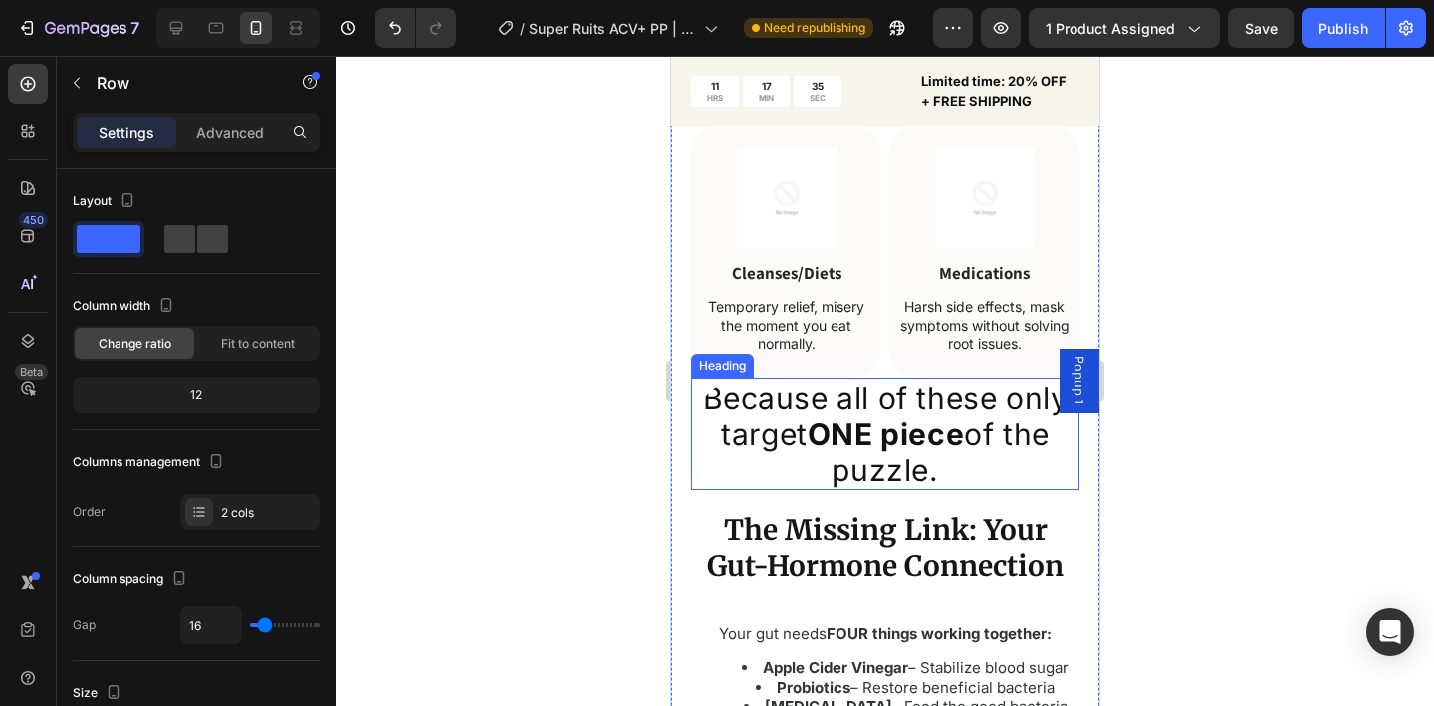
scroll to position [3391, 0]
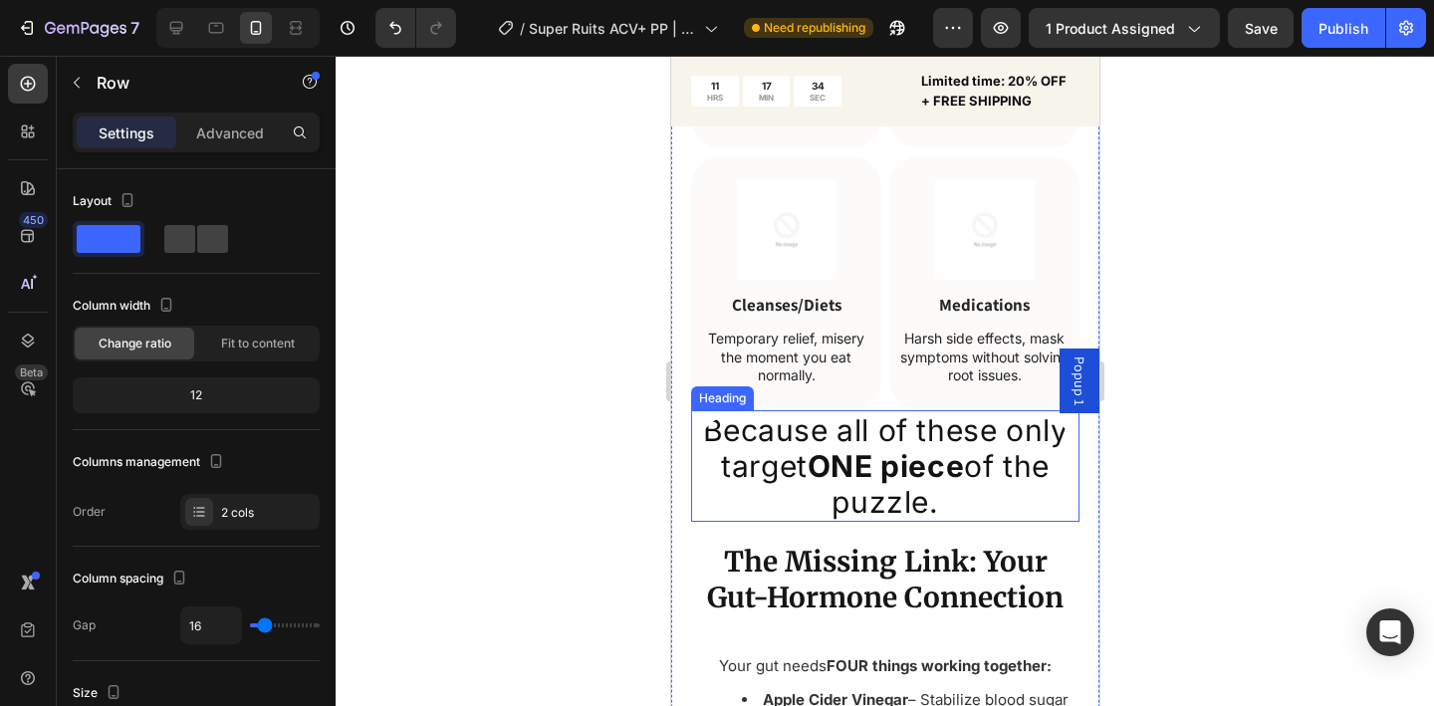
click at [765, 412] on span "Because all of these only target ONE piece of the puzzle." at bounding box center [885, 466] width 366 height 108
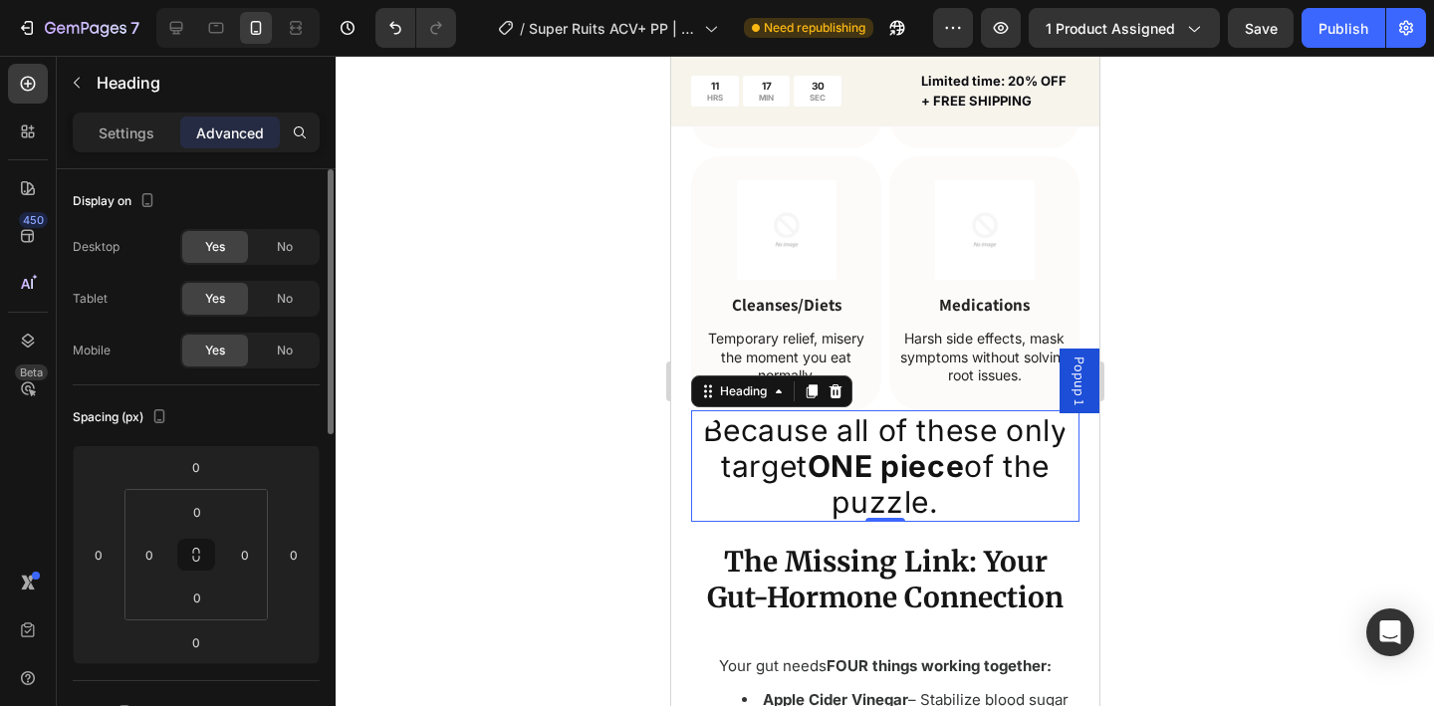
click at [137, 141] on p "Settings" at bounding box center [127, 133] width 56 height 21
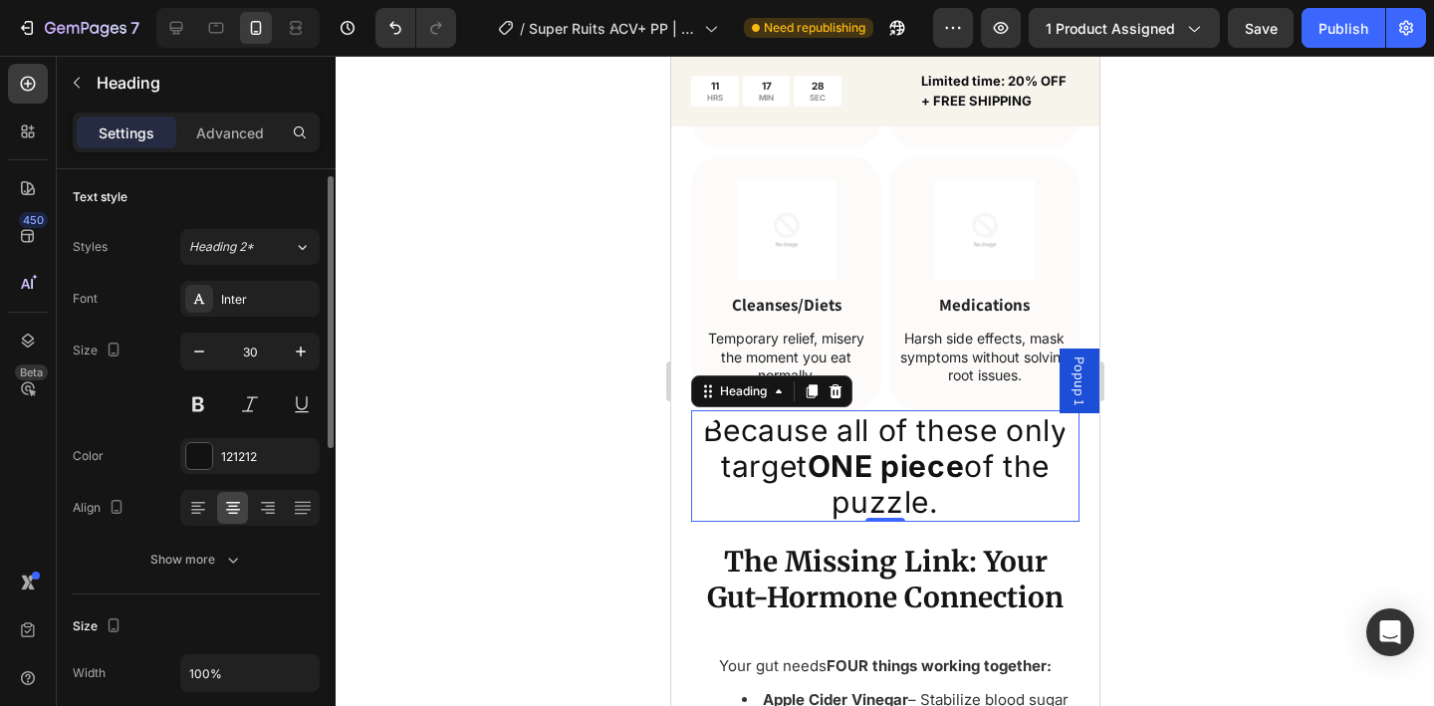
scroll to position [8, 0]
click at [200, 345] on icon "button" at bounding box center [199, 348] width 20 height 20
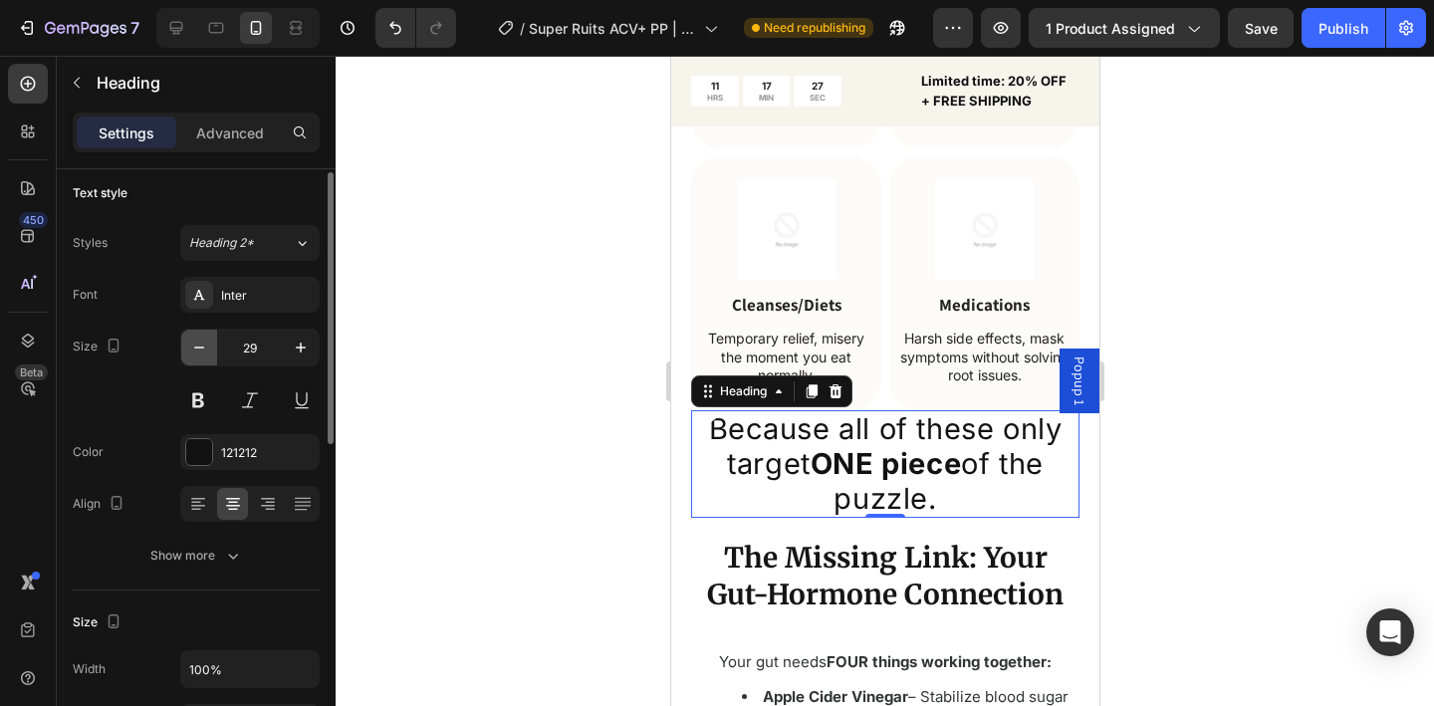
click at [200, 345] on icon "button" at bounding box center [199, 348] width 20 height 20
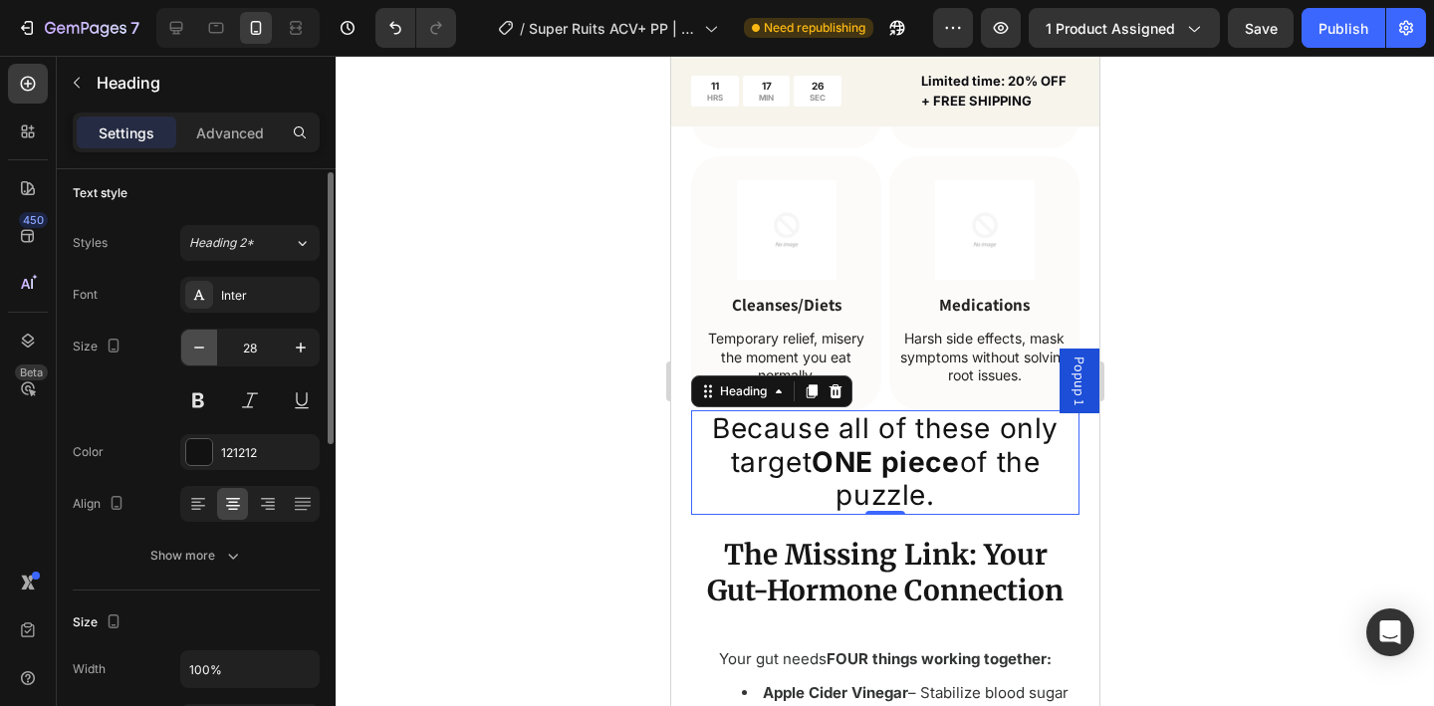
click at [200, 345] on icon "button" at bounding box center [199, 348] width 20 height 20
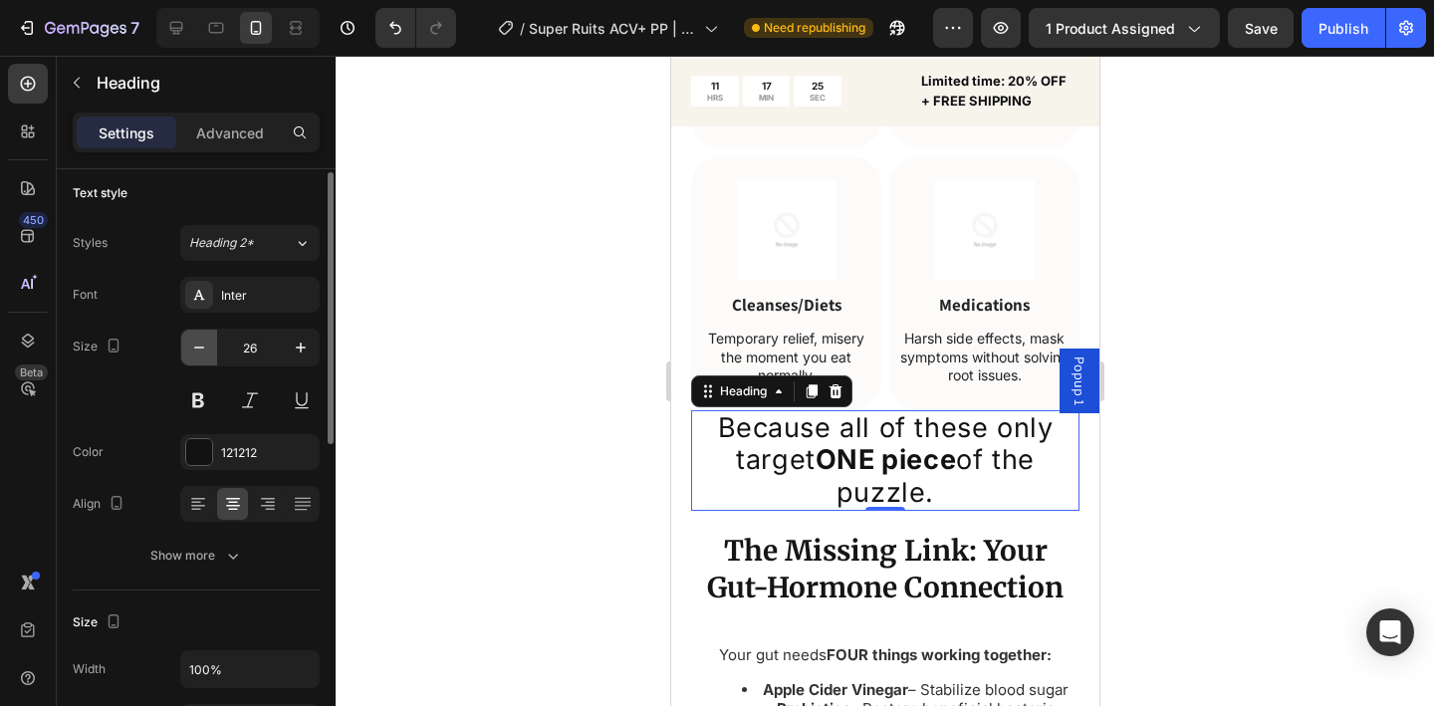
click at [200, 345] on icon "button" at bounding box center [199, 348] width 20 height 20
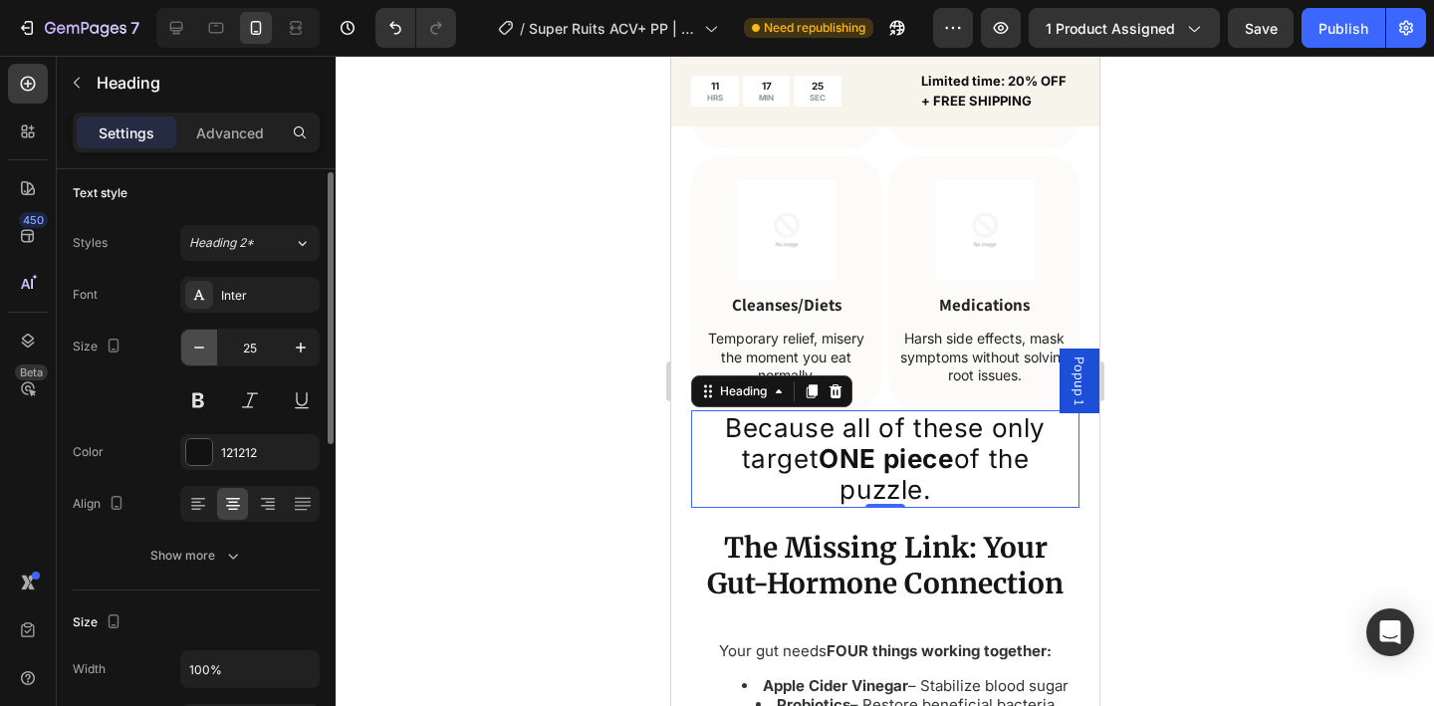
click at [200, 345] on icon "button" at bounding box center [199, 348] width 20 height 20
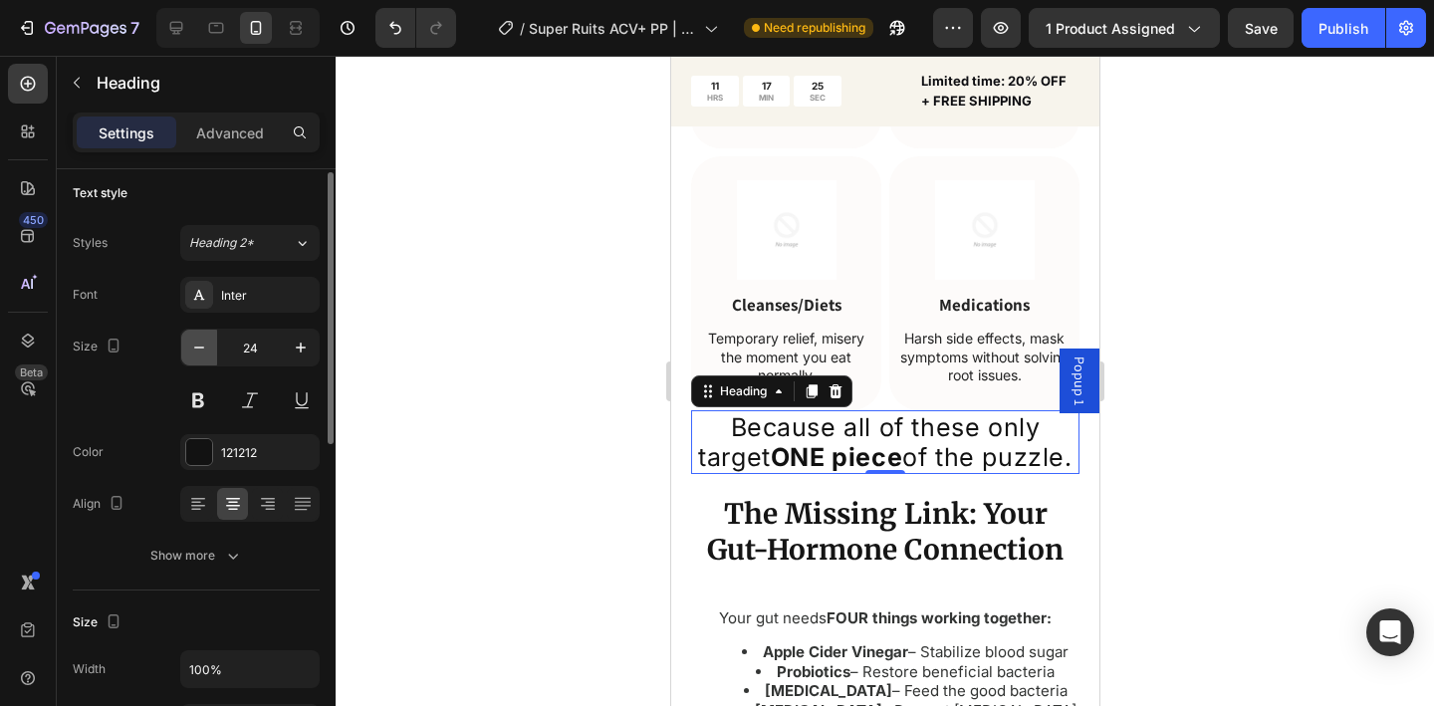
click at [200, 345] on icon "button" at bounding box center [199, 348] width 20 height 20
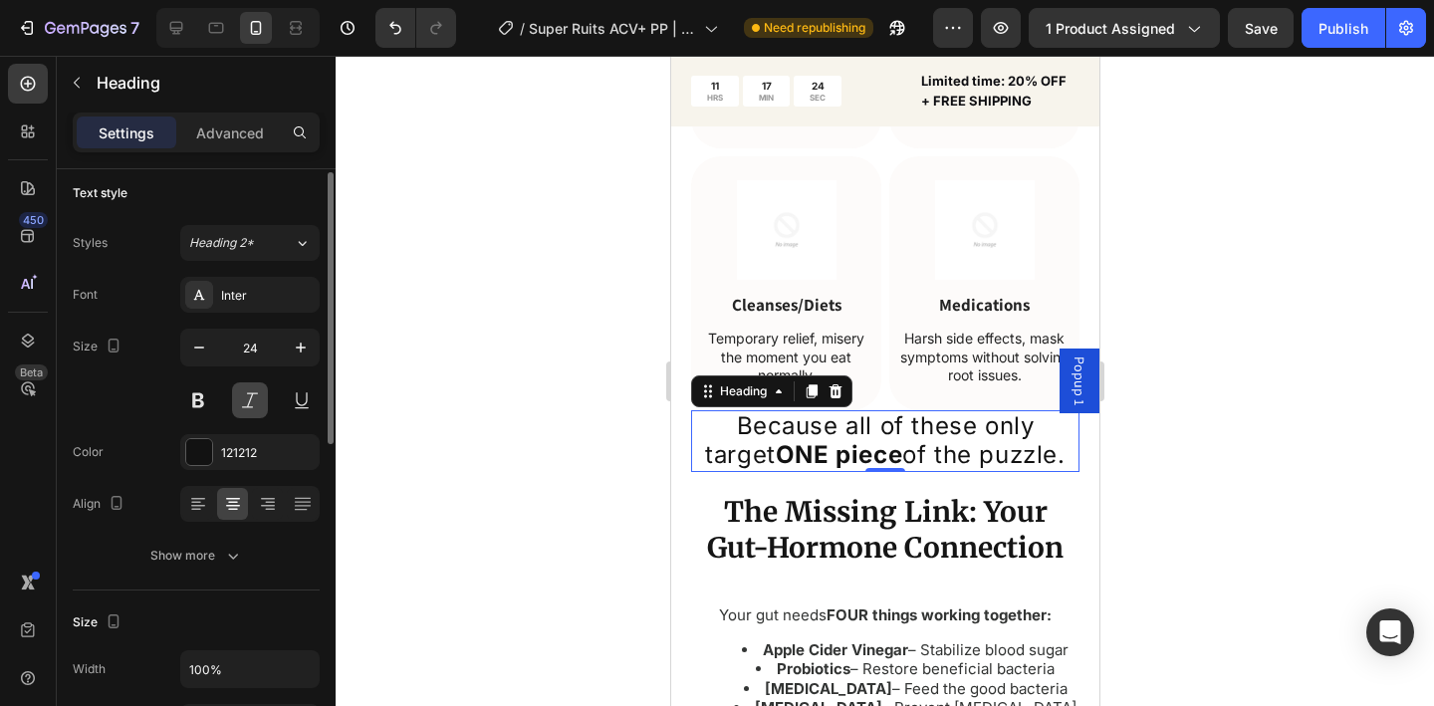
type input "23"
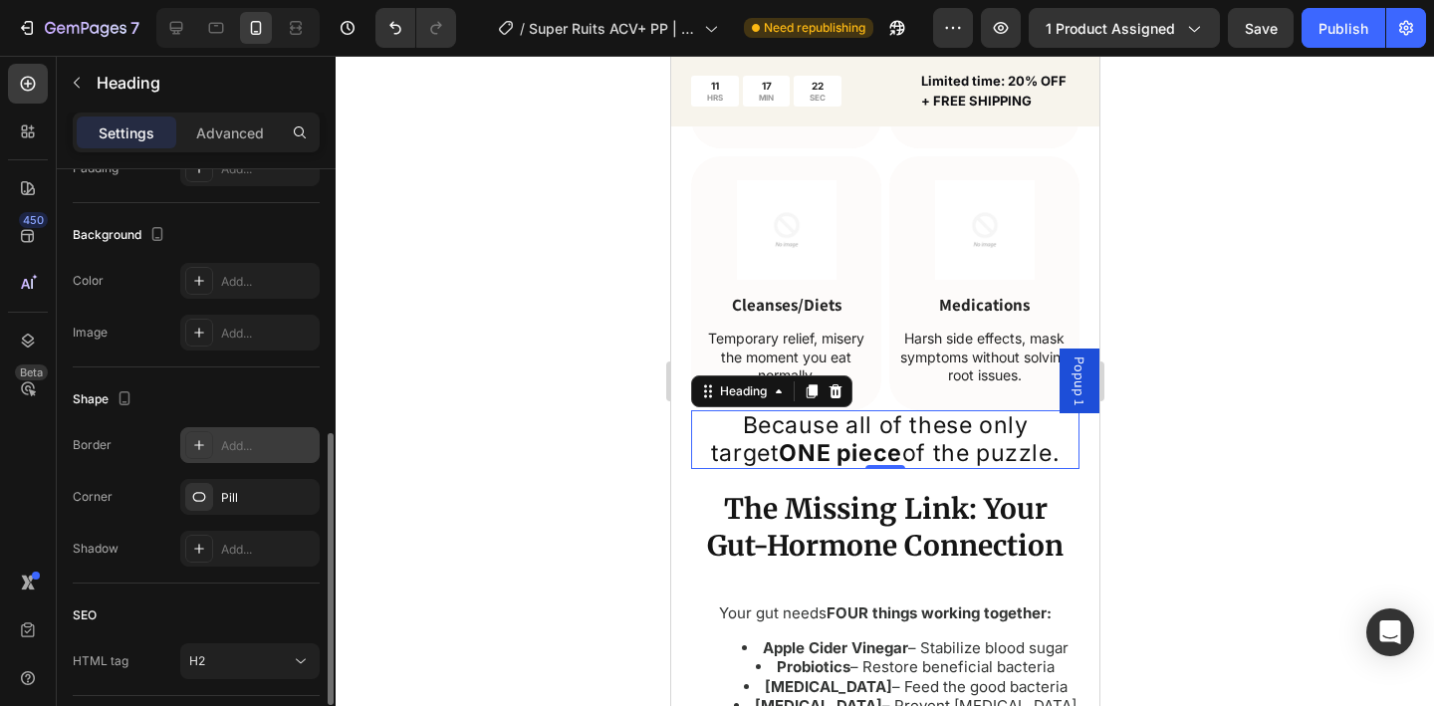
scroll to position [596, 0]
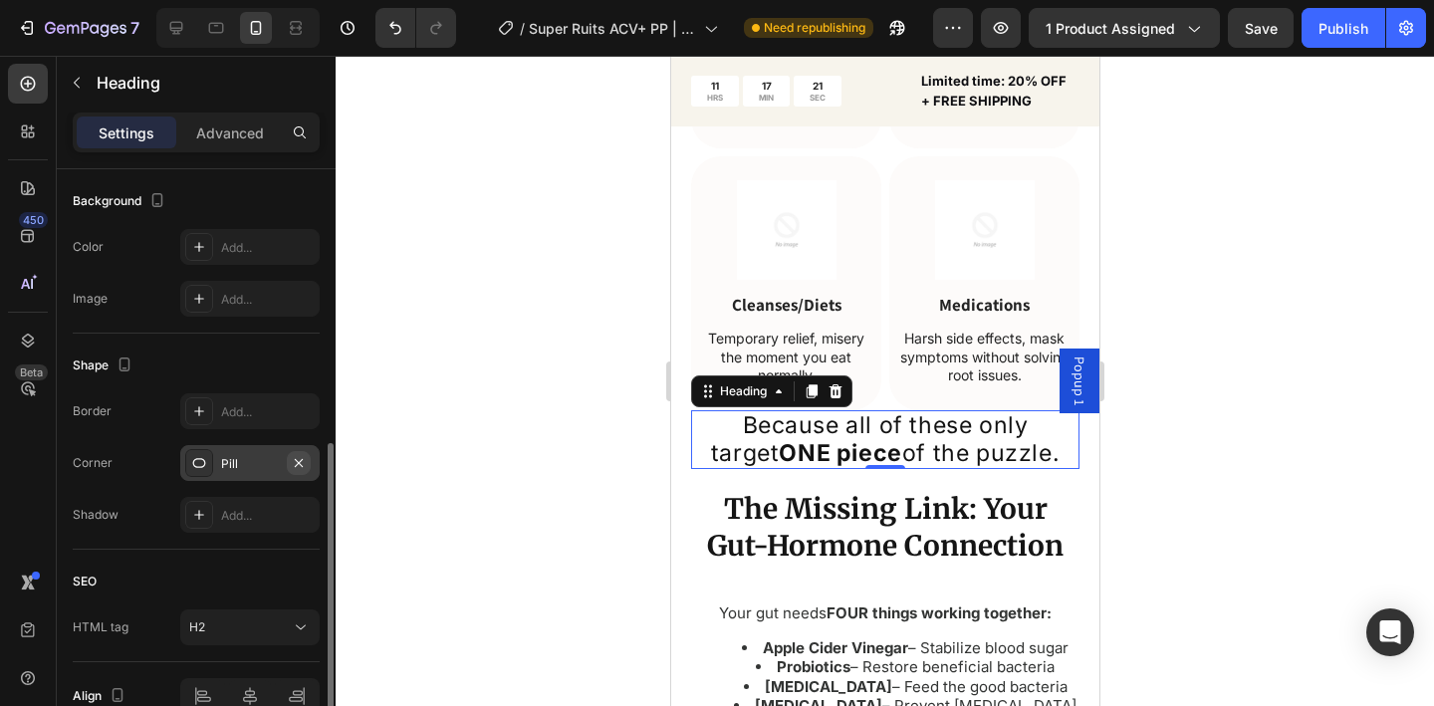
click at [299, 464] on icon "button" at bounding box center [299, 463] width 16 height 16
drag, startPoint x: 547, startPoint y: 361, endPoint x: 544, endPoint y: 373, distance: 12.3
click at [544, 363] on div at bounding box center [885, 381] width 1099 height 650
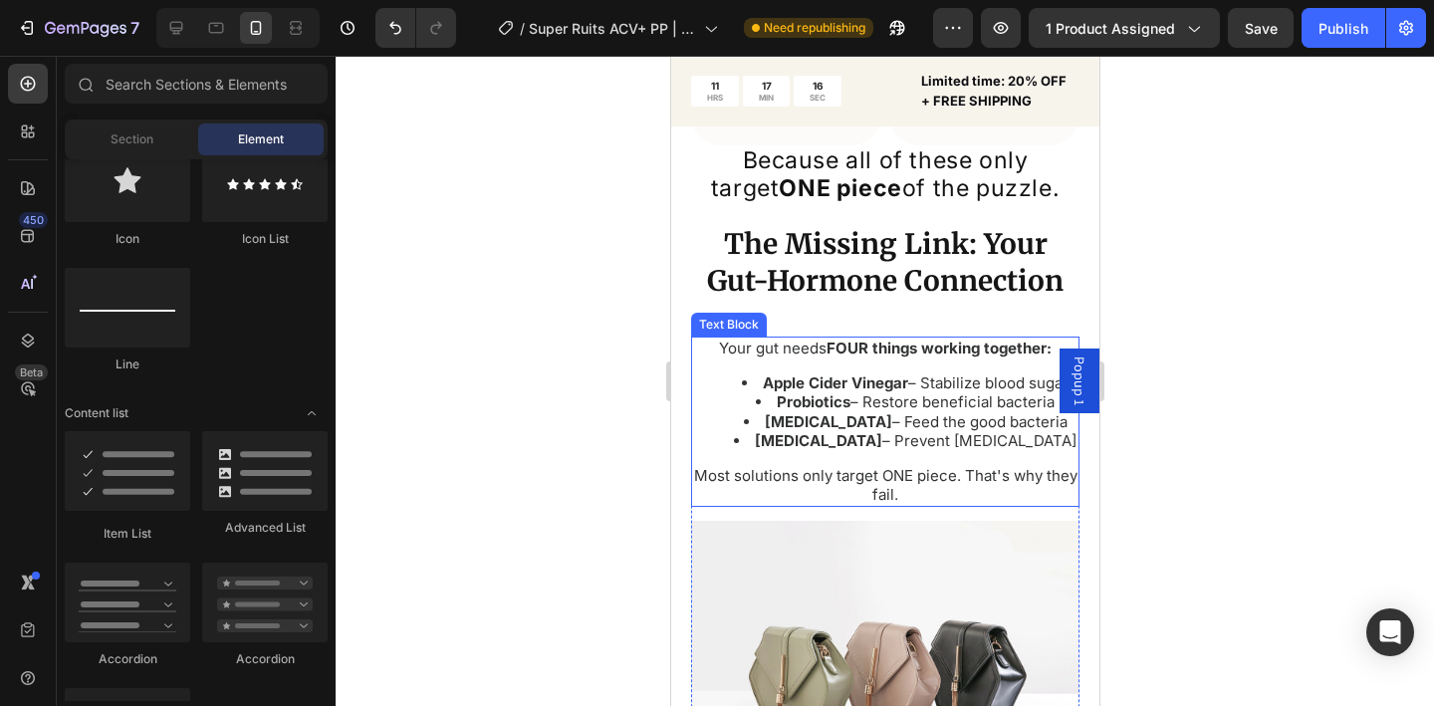
scroll to position [3667, 0]
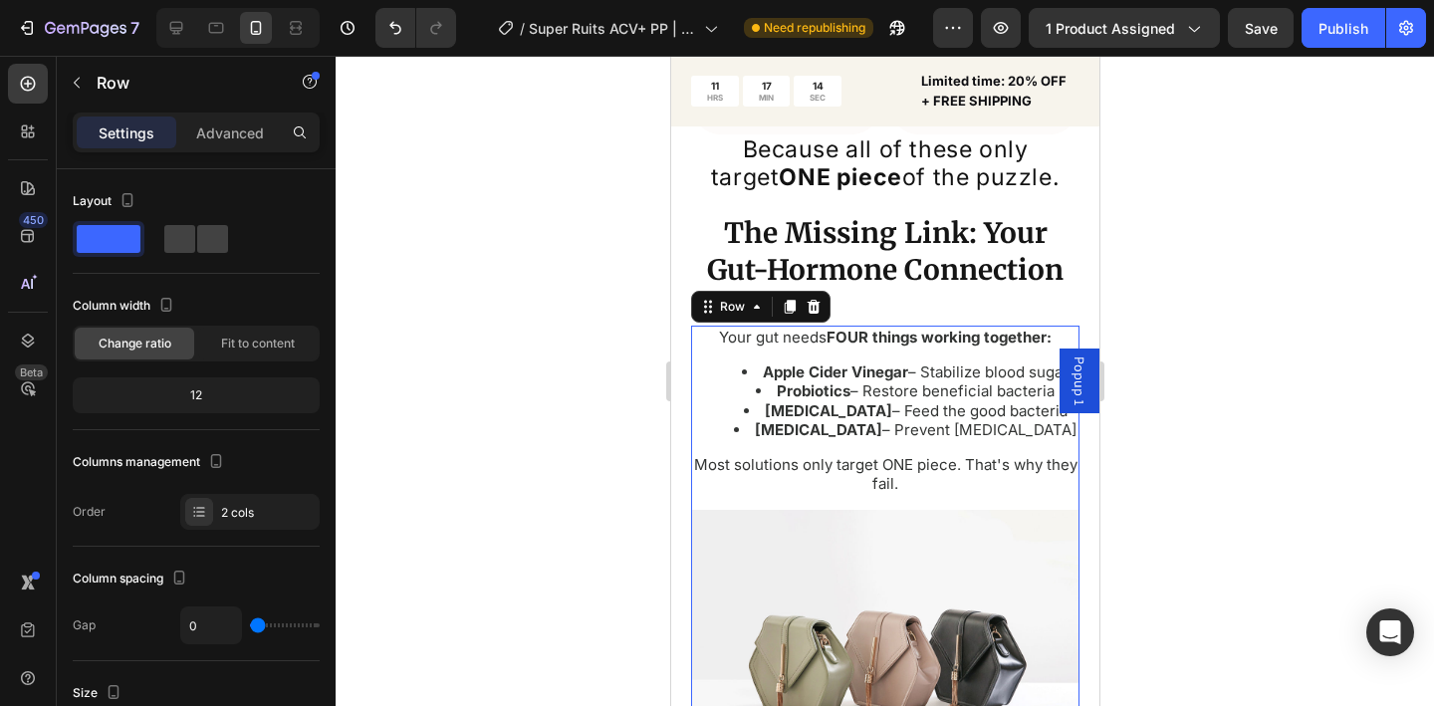
click at [720, 430] on div "Your gut needs FOUR things working together: Apple Cider Vinegar – Stabilize bl…" at bounding box center [884, 418] width 388 height 184
click at [210, 515] on div at bounding box center [199, 512] width 28 height 28
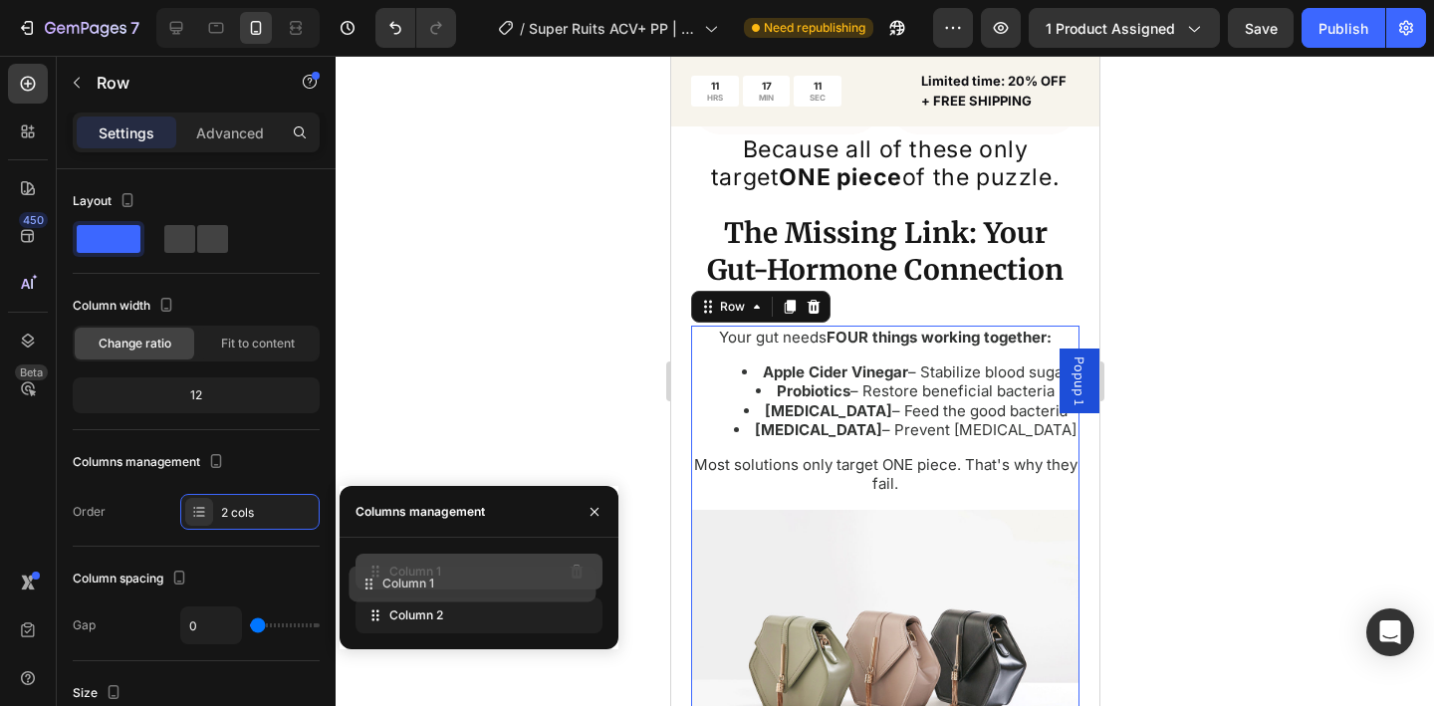
drag, startPoint x: 379, startPoint y: 608, endPoint x: 374, endPoint y: 576, distance: 32.4
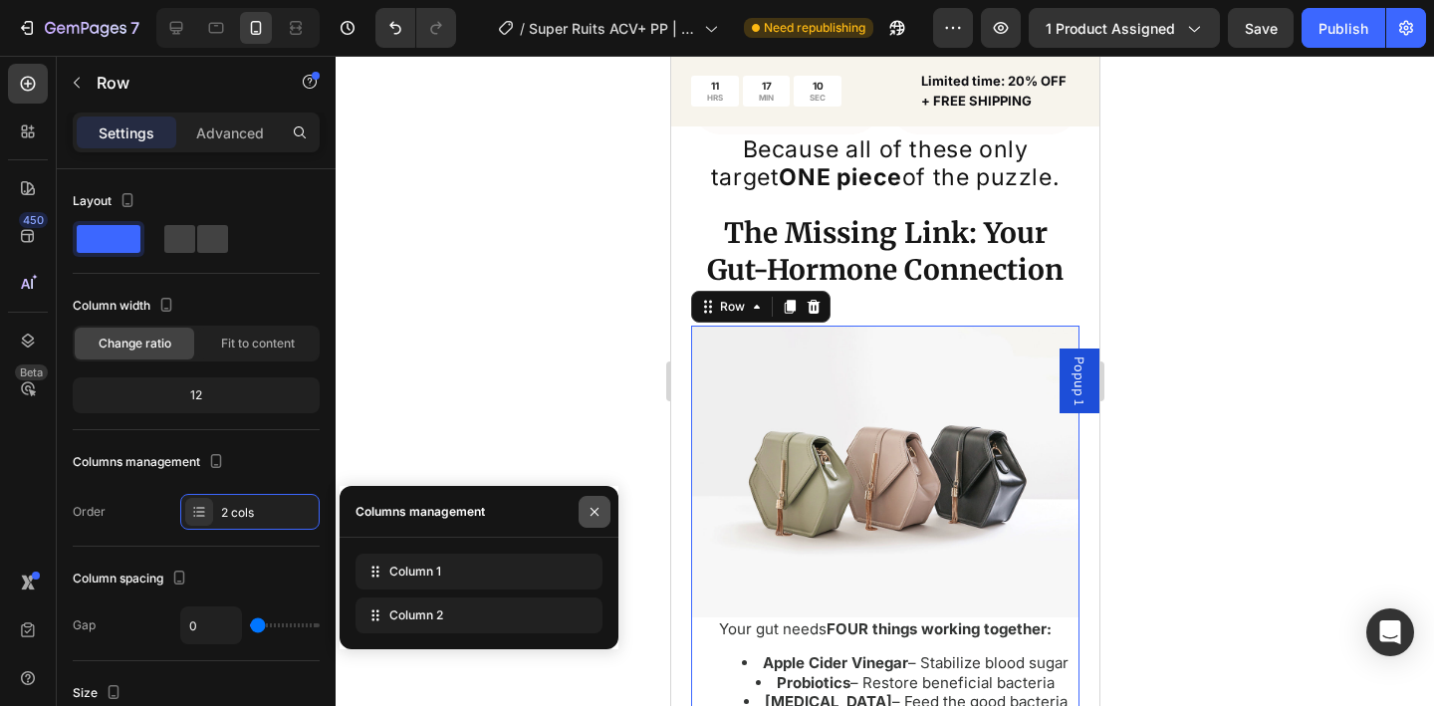
click at [599, 509] on icon "button" at bounding box center [595, 512] width 16 height 16
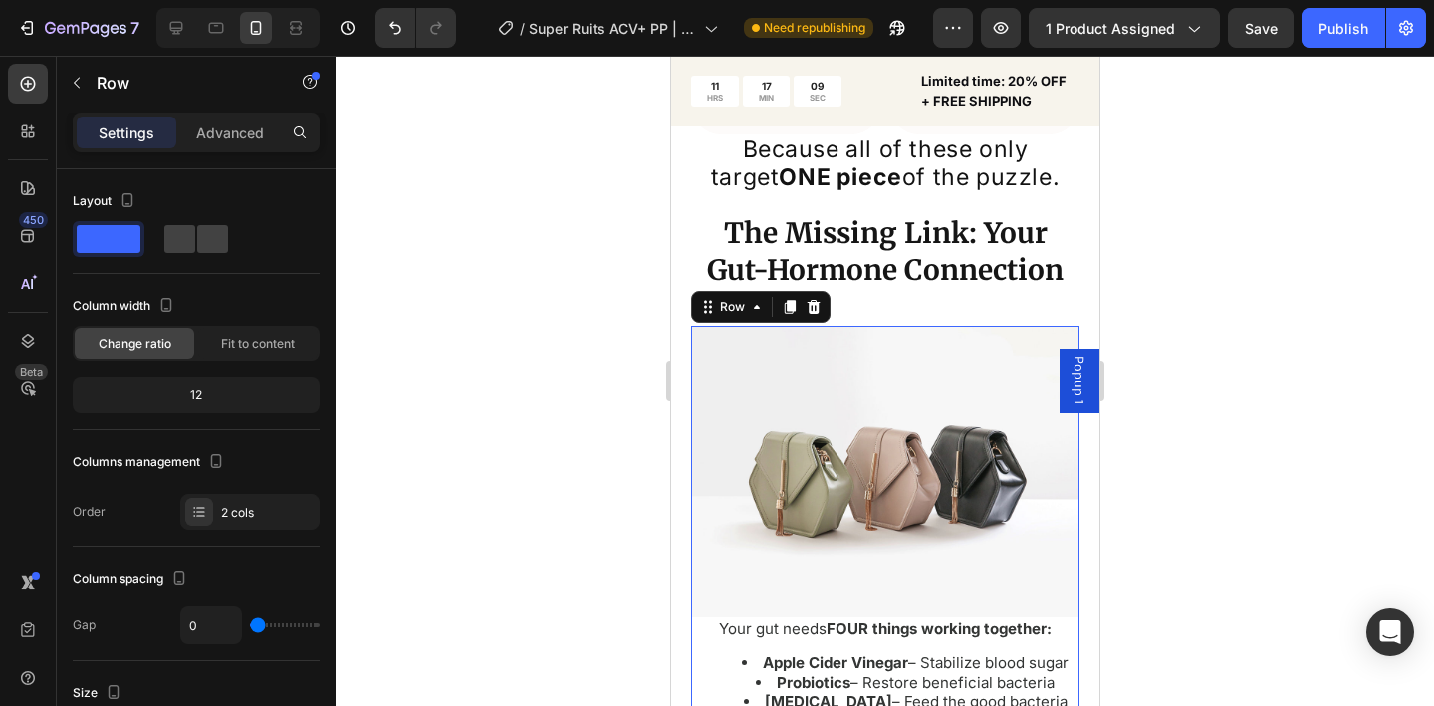
click at [616, 440] on div at bounding box center [885, 381] width 1099 height 650
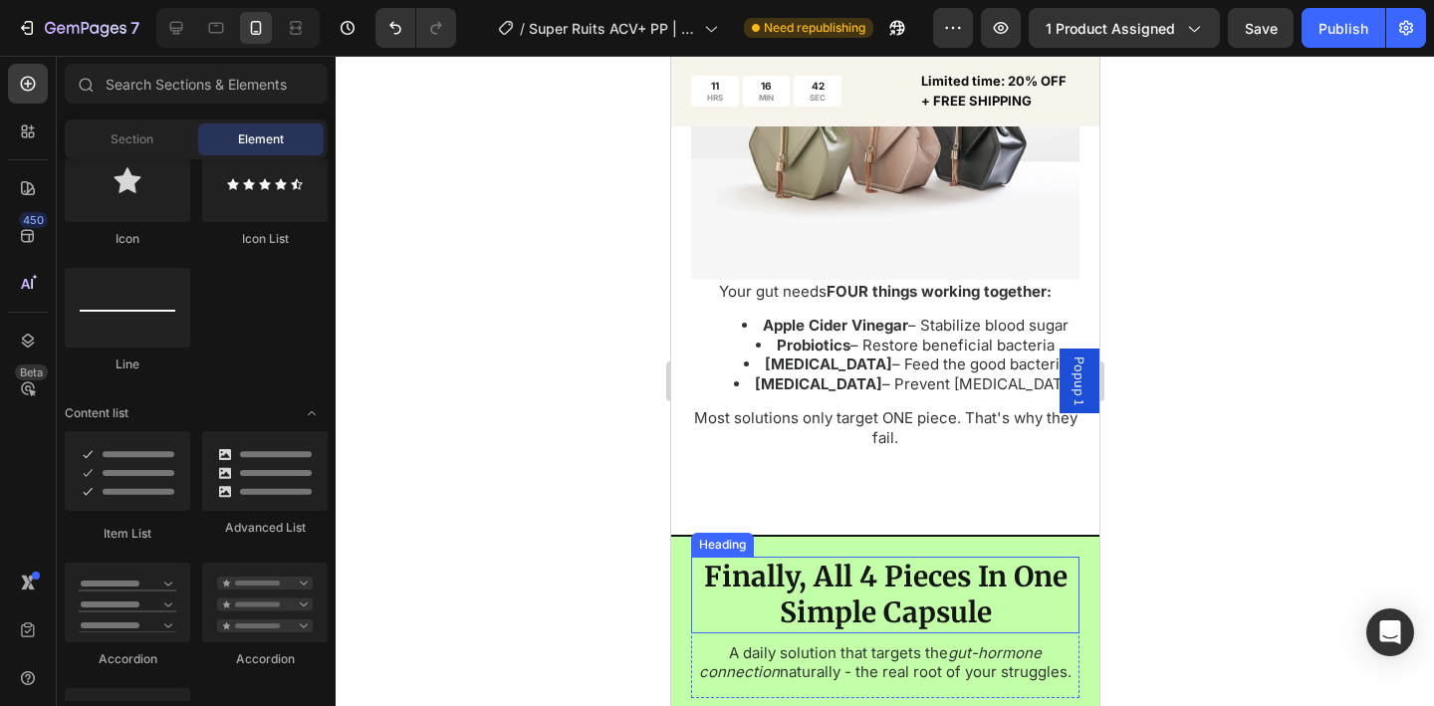
scroll to position [4165, 0]
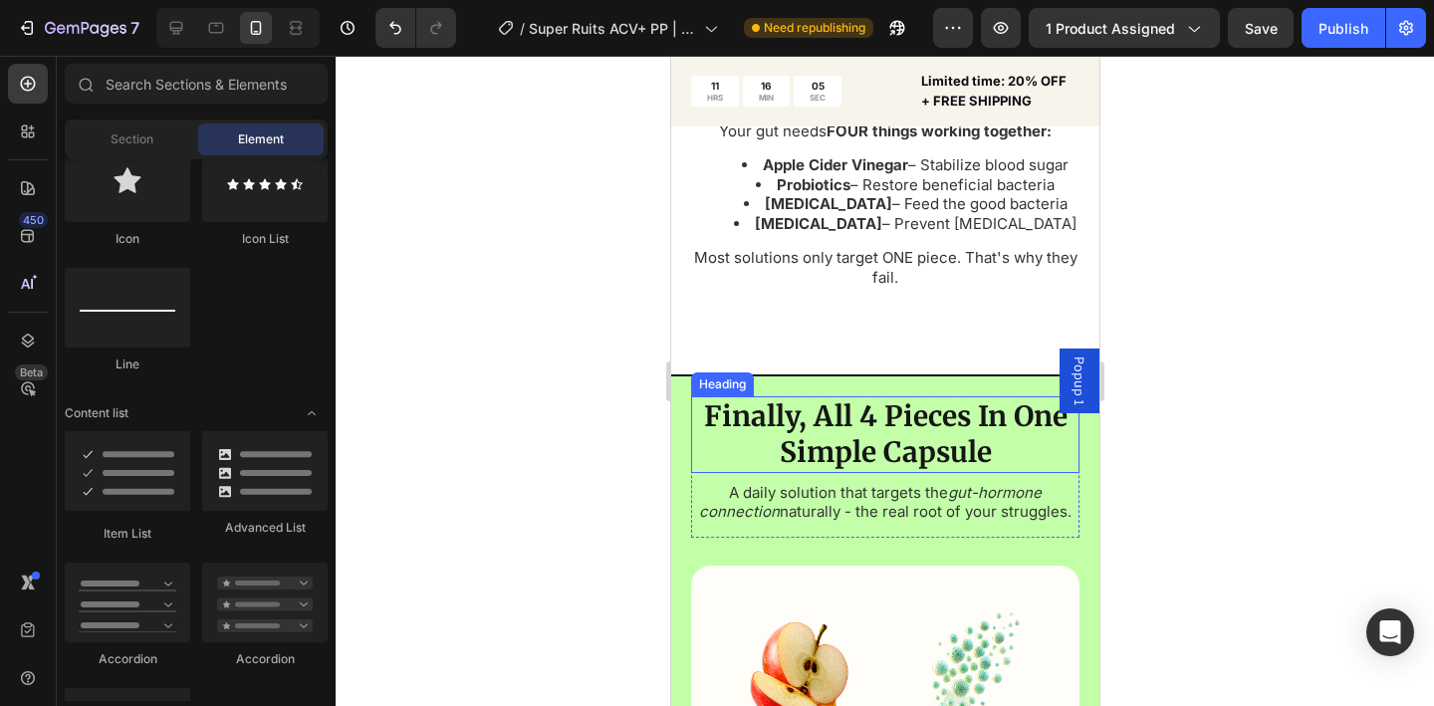
click at [829, 396] on h2 "Finally, All 4 Pieces In One Simple Capsule" at bounding box center [884, 434] width 388 height 77
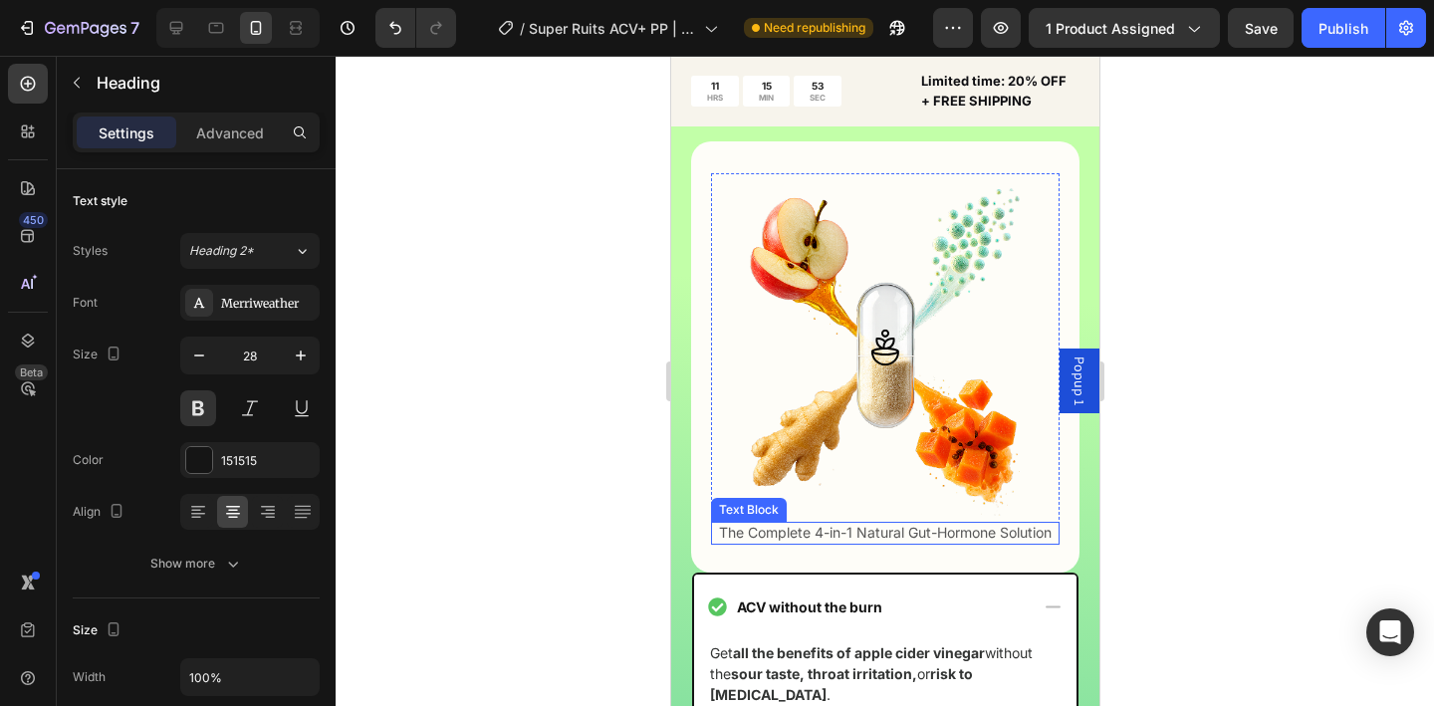
scroll to position [4529, 0]
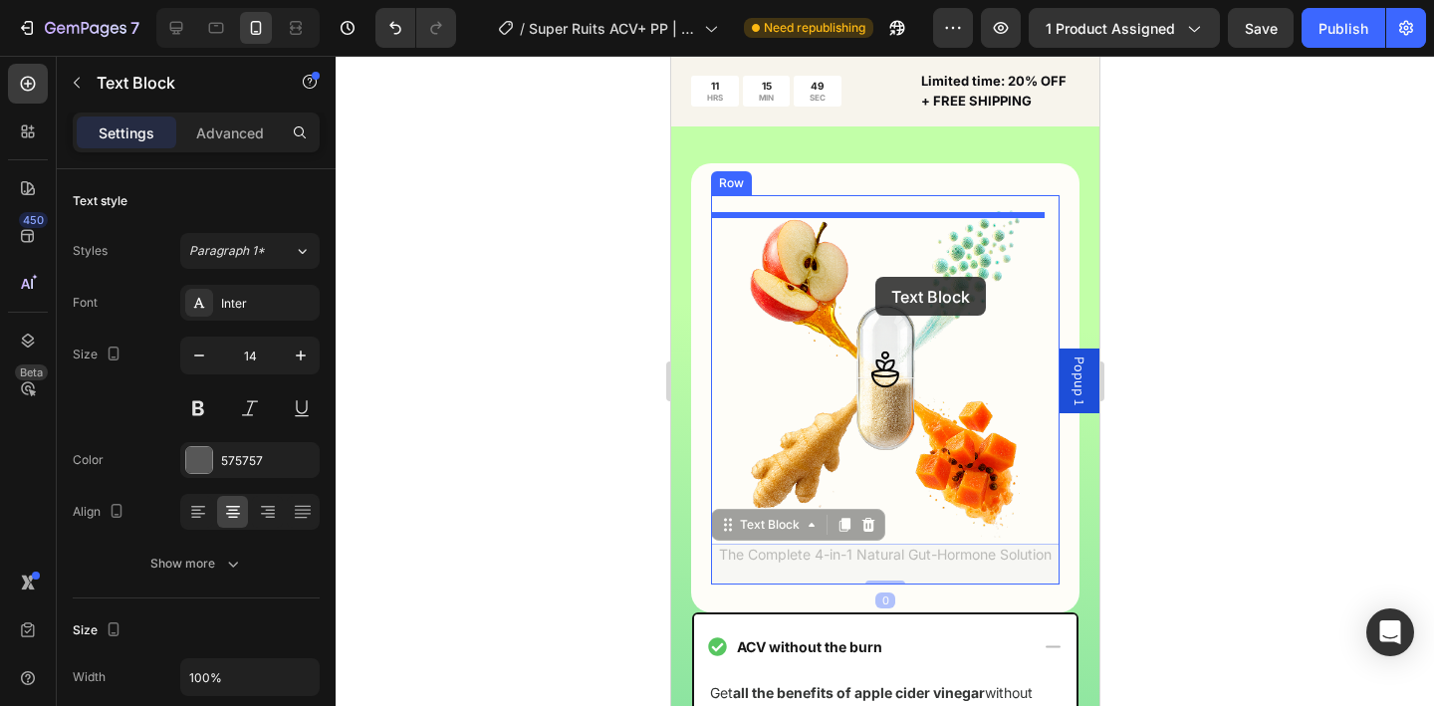
drag, startPoint x: 862, startPoint y: 566, endPoint x: 875, endPoint y: 280, distance: 286.2
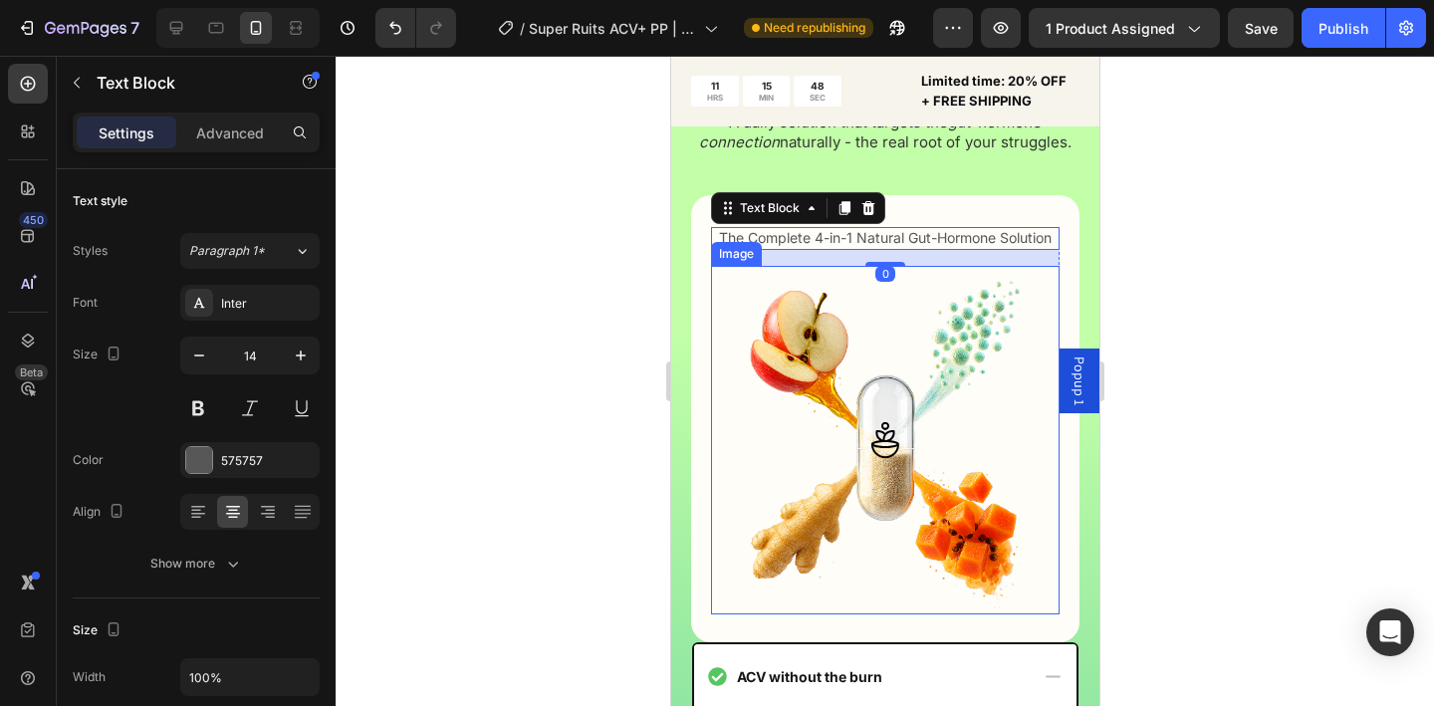
scroll to position [4462, 0]
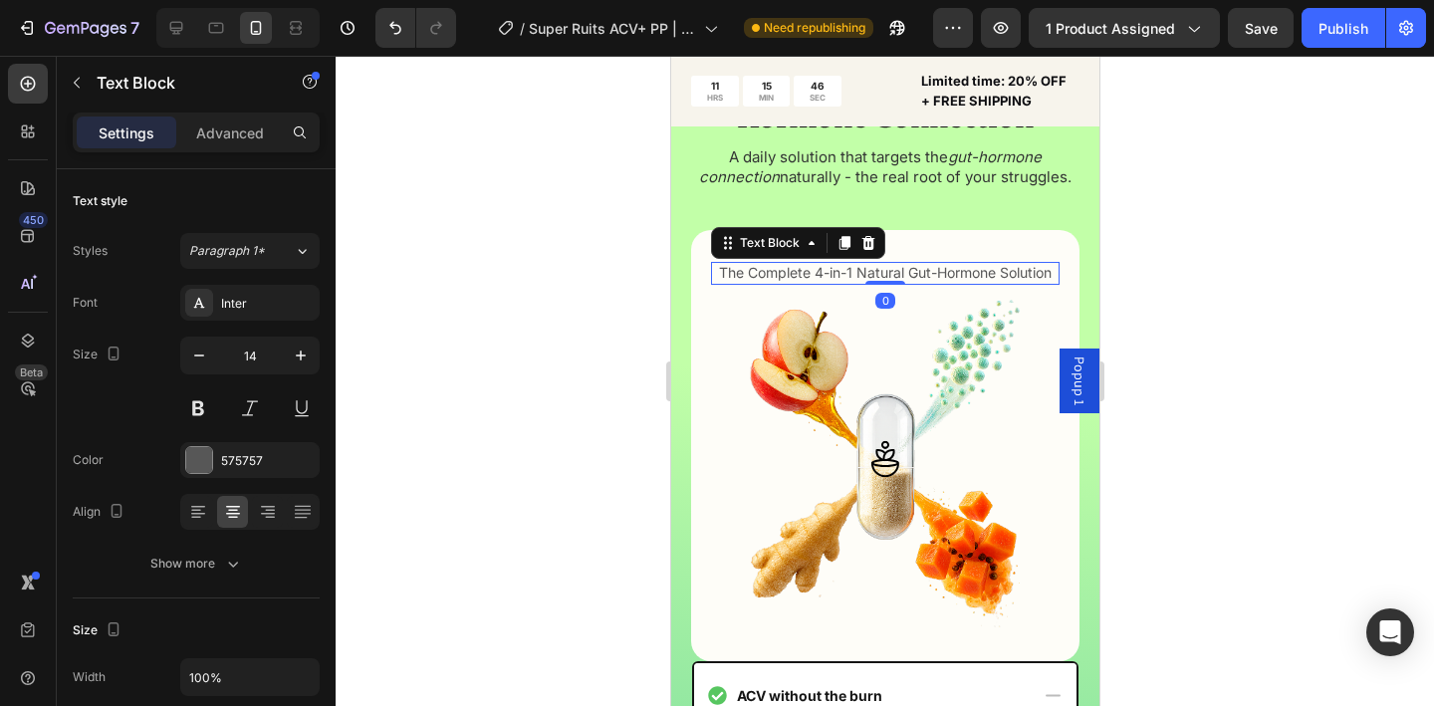
drag, startPoint x: 876, startPoint y: 334, endPoint x: 1869, endPoint y: 396, distance: 995.0
click at [877, 284] on div "The Complete 4-in-1 Natural Gut-Hormone Solution Text Block 0" at bounding box center [884, 273] width 349 height 22
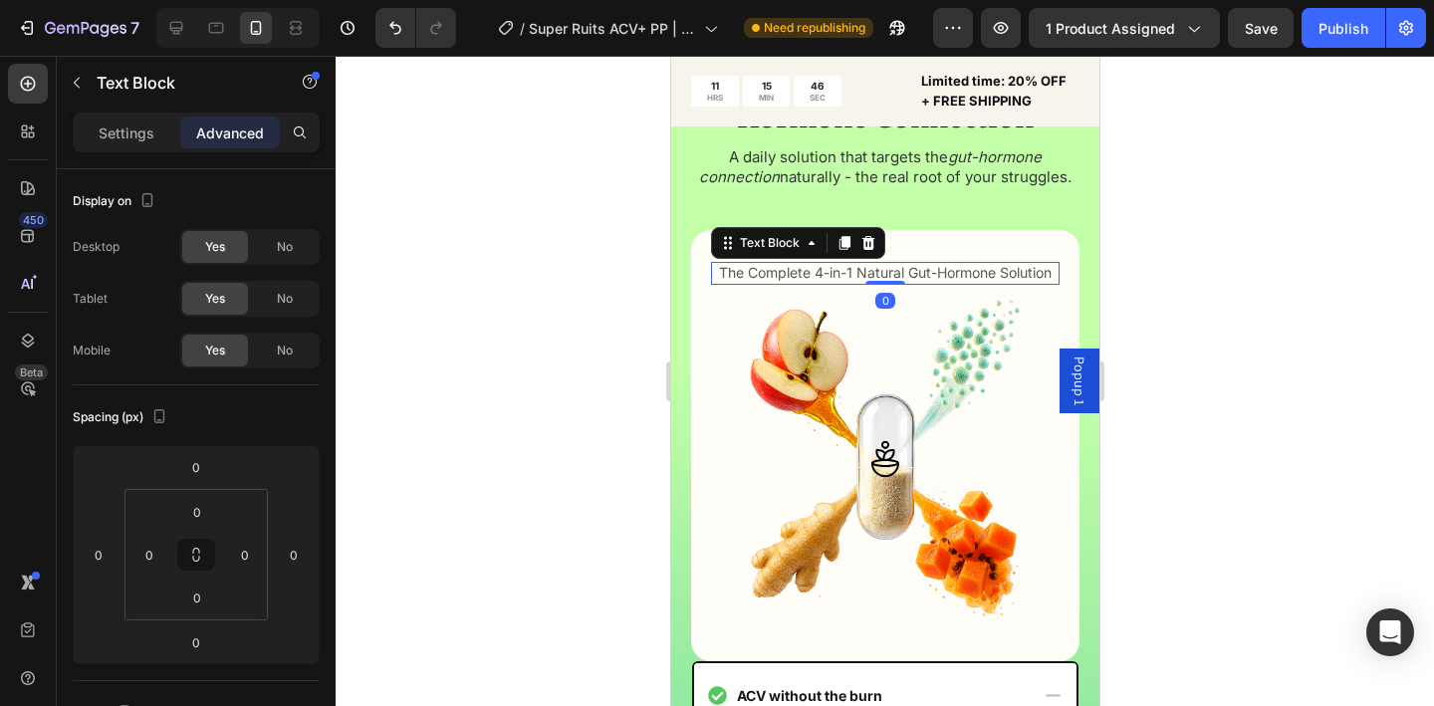
click at [1218, 342] on div at bounding box center [885, 381] width 1099 height 650
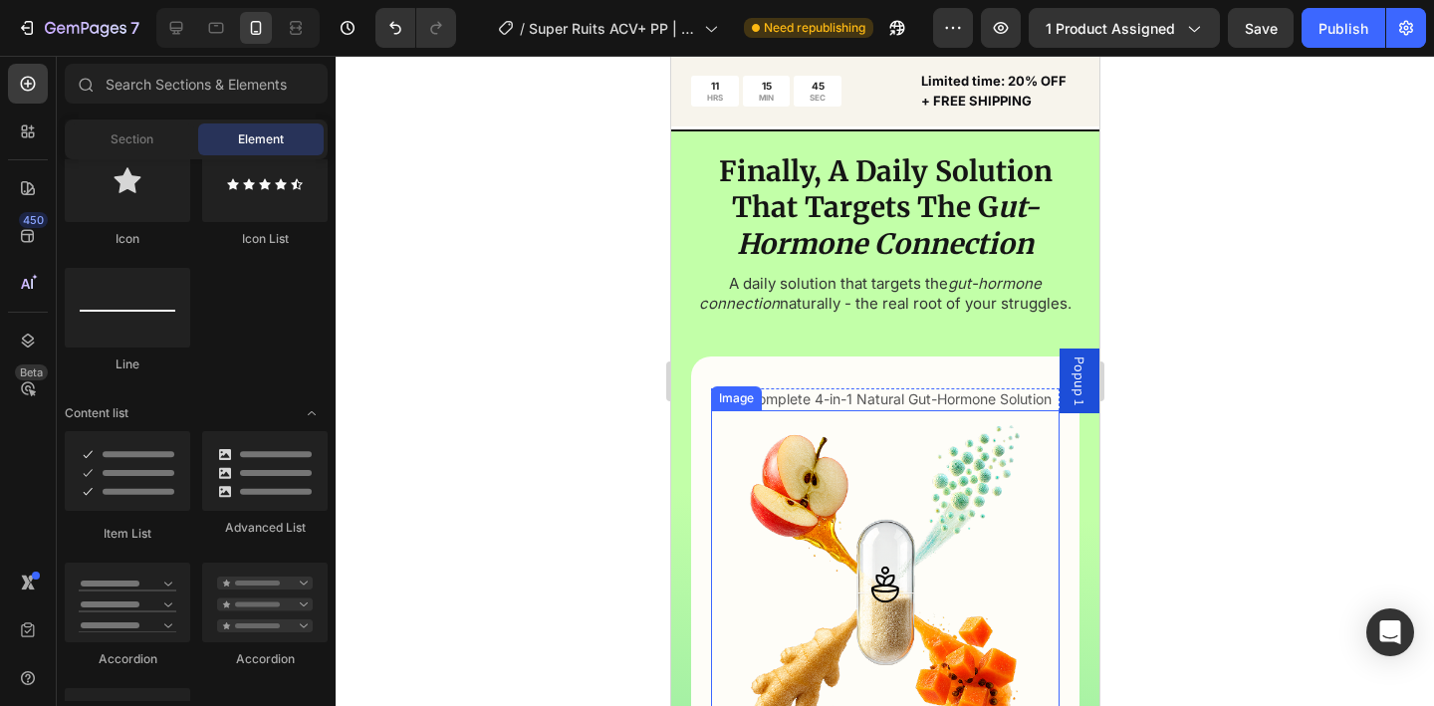
scroll to position [4309, 0]
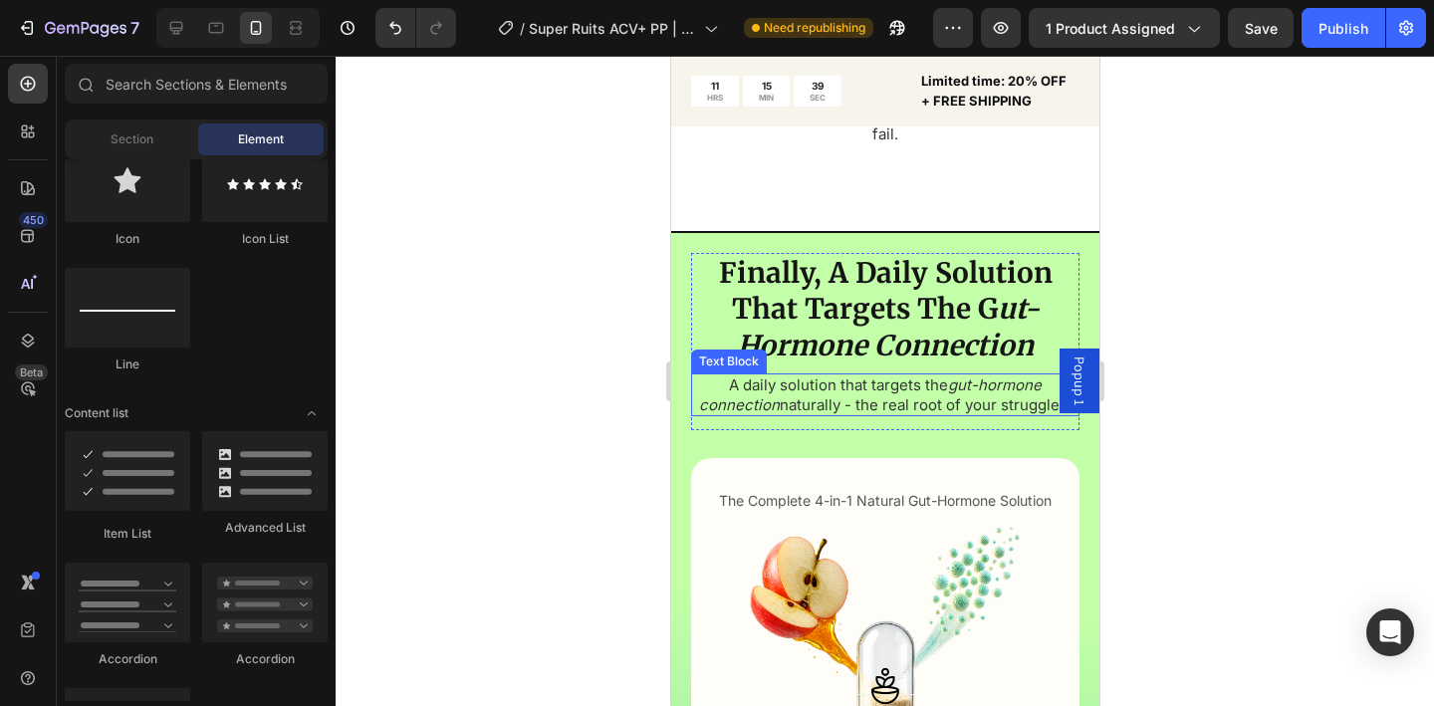
click at [936, 376] on p "A daily solution that targets the gut-hormone connection naturally - the real r…" at bounding box center [884, 395] width 384 height 39
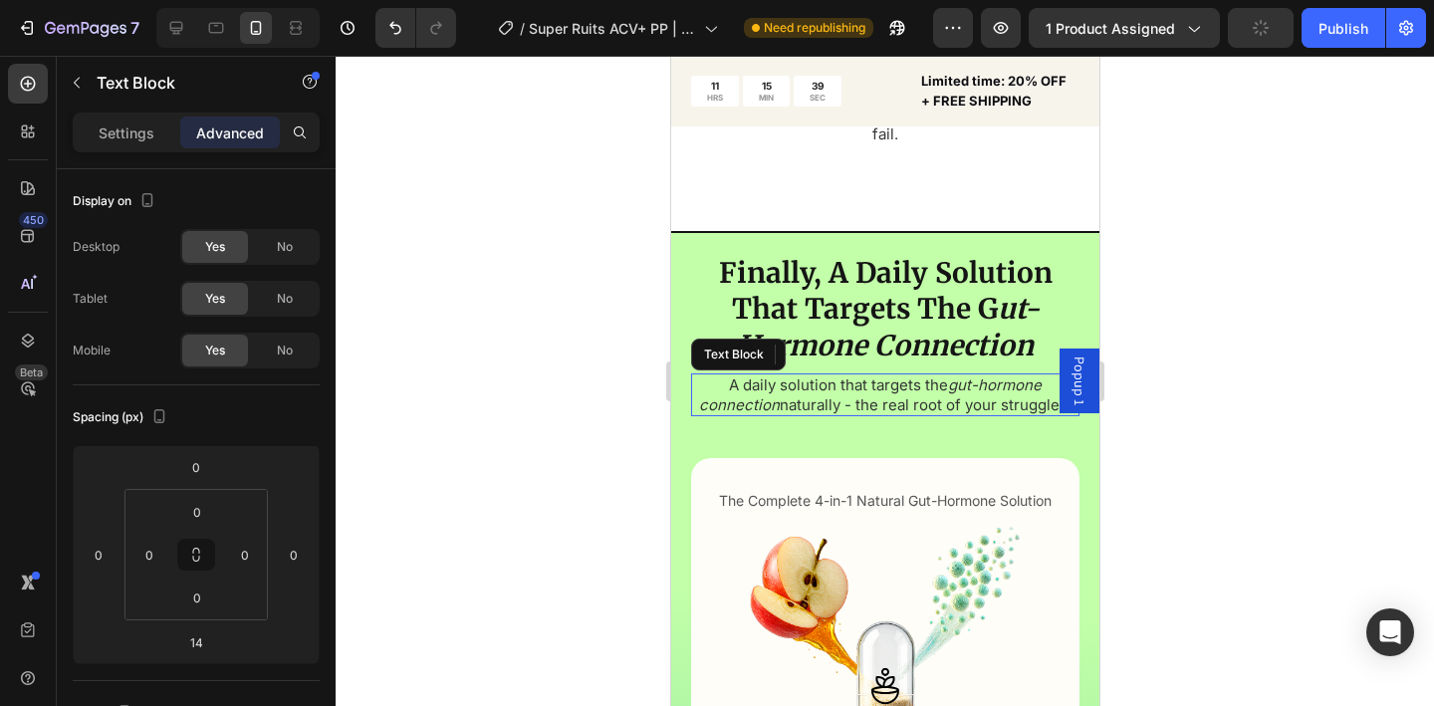
click at [621, 333] on div at bounding box center [885, 381] width 1099 height 650
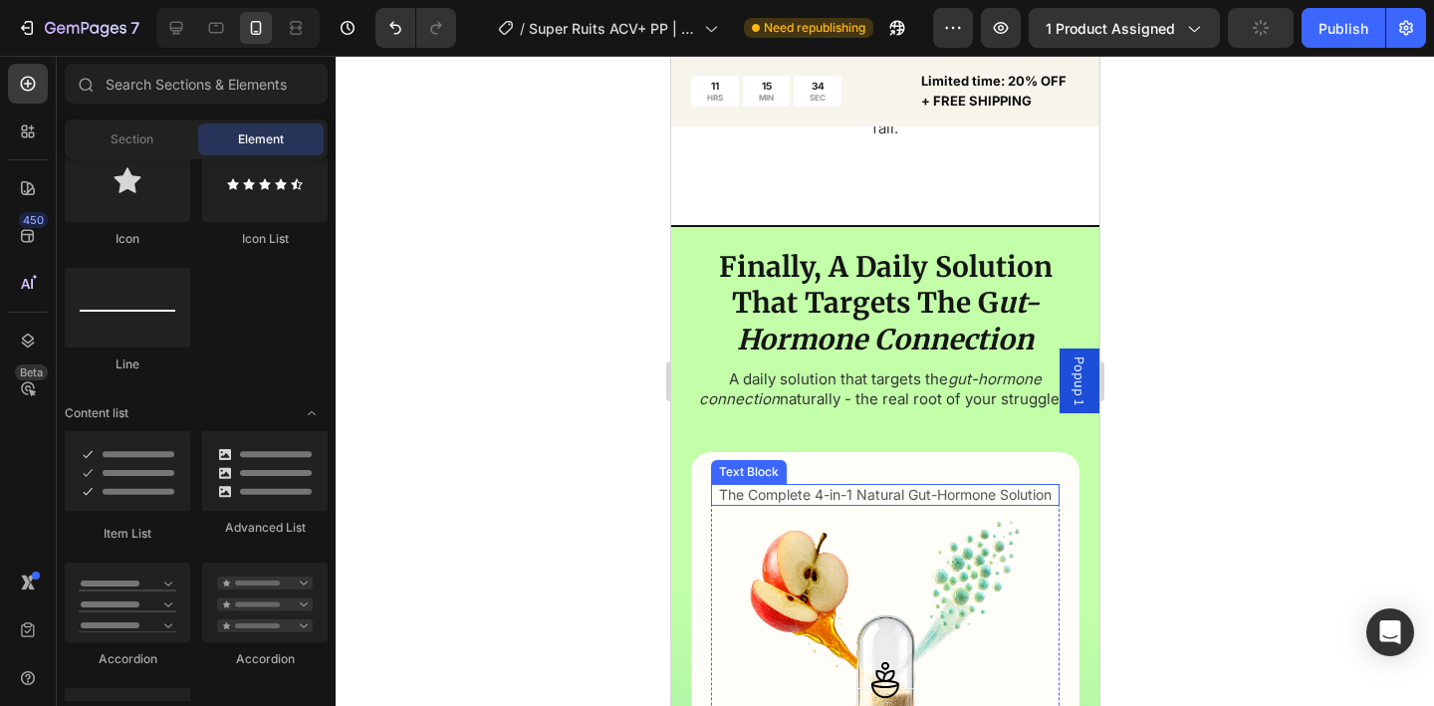
scroll to position [4317, 0]
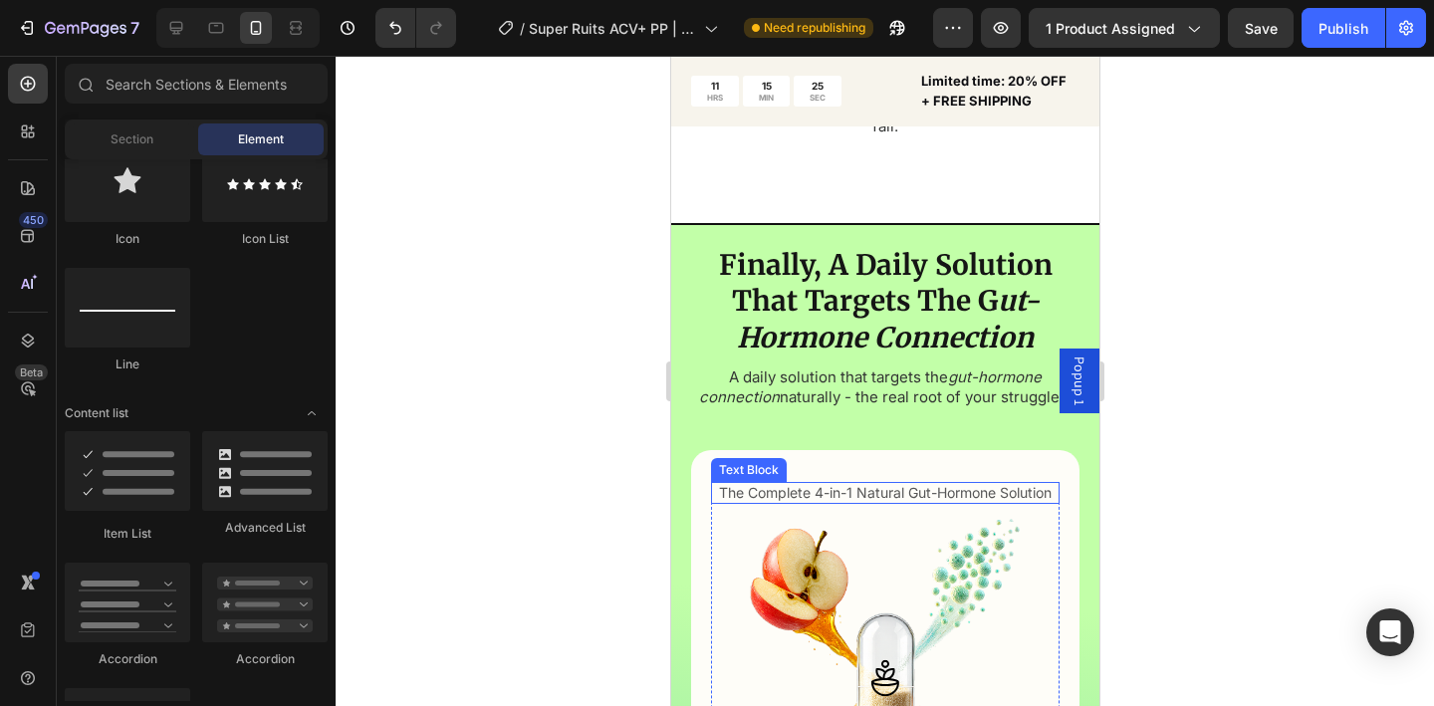
click at [897, 484] on p "The Complete 4-in-1 Natural Gut-Hormone Solution" at bounding box center [884, 493] width 345 height 18
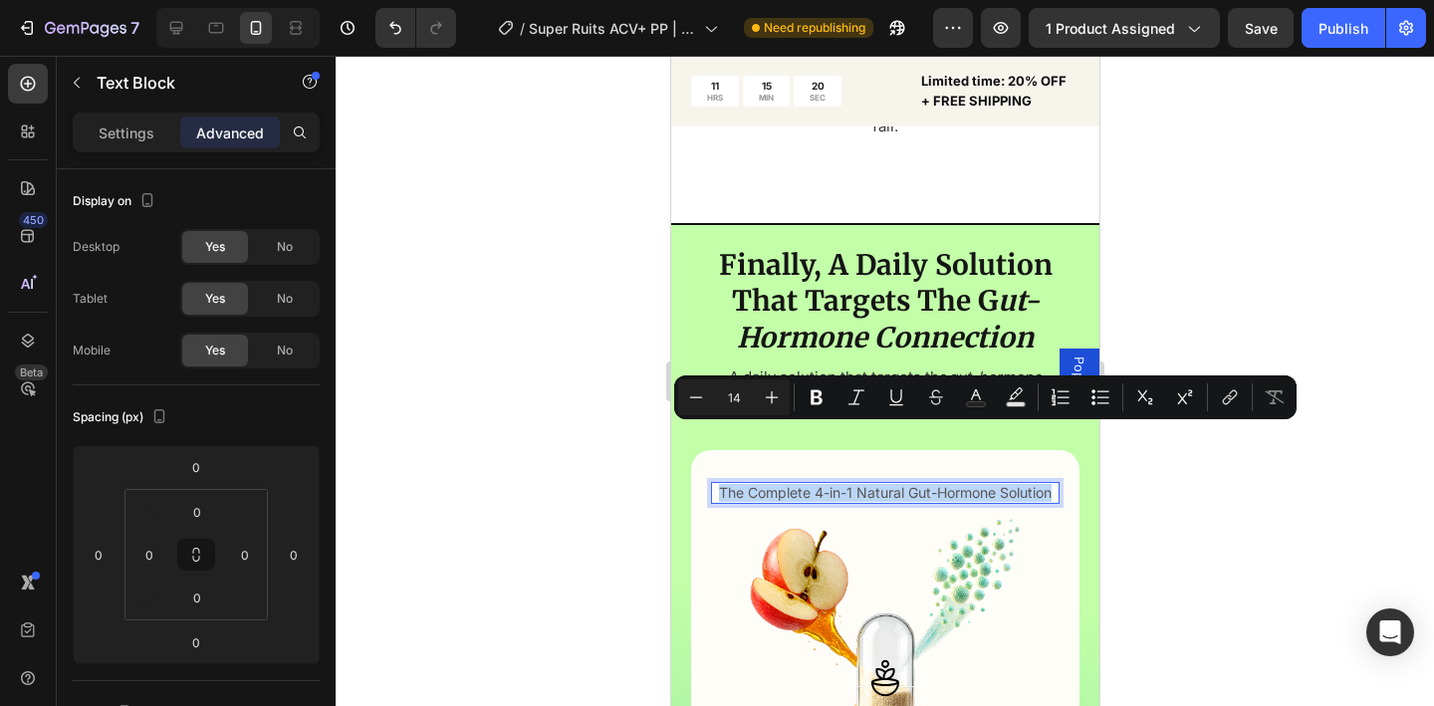
click at [912, 484] on p "The Complete 4-in-1 Natural Gut-Hormone Solution" at bounding box center [884, 493] width 345 height 18
drag, startPoint x: 768, startPoint y: 439, endPoint x: 914, endPoint y: 451, distance: 146.9
click at [914, 484] on p "The Complete 4-in-1 Natural Gut-Hormone Solution" at bounding box center [884, 493] width 345 height 18
copy p "Complete 4-in-1 Natural Gut-Hormone Solution"
click at [844, 247] on strong "Finally, A Daily Solution That Targets The G" at bounding box center [885, 283] width 334 height 72
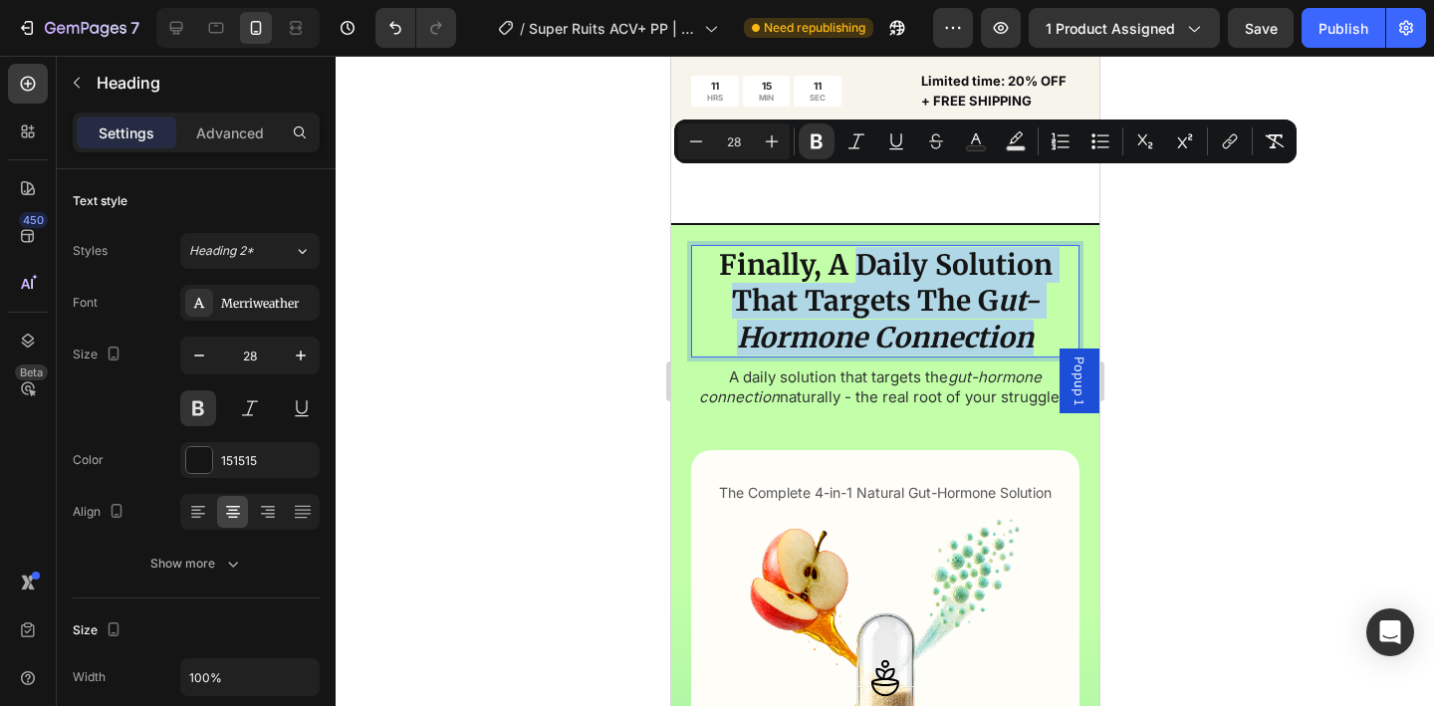
drag, startPoint x: 855, startPoint y: 190, endPoint x: 1026, endPoint y: 263, distance: 186.1
click at [1026, 263] on p "Finally, A Daily Solution That Targets The G ut-Hormone Connection" at bounding box center [884, 301] width 384 height 109
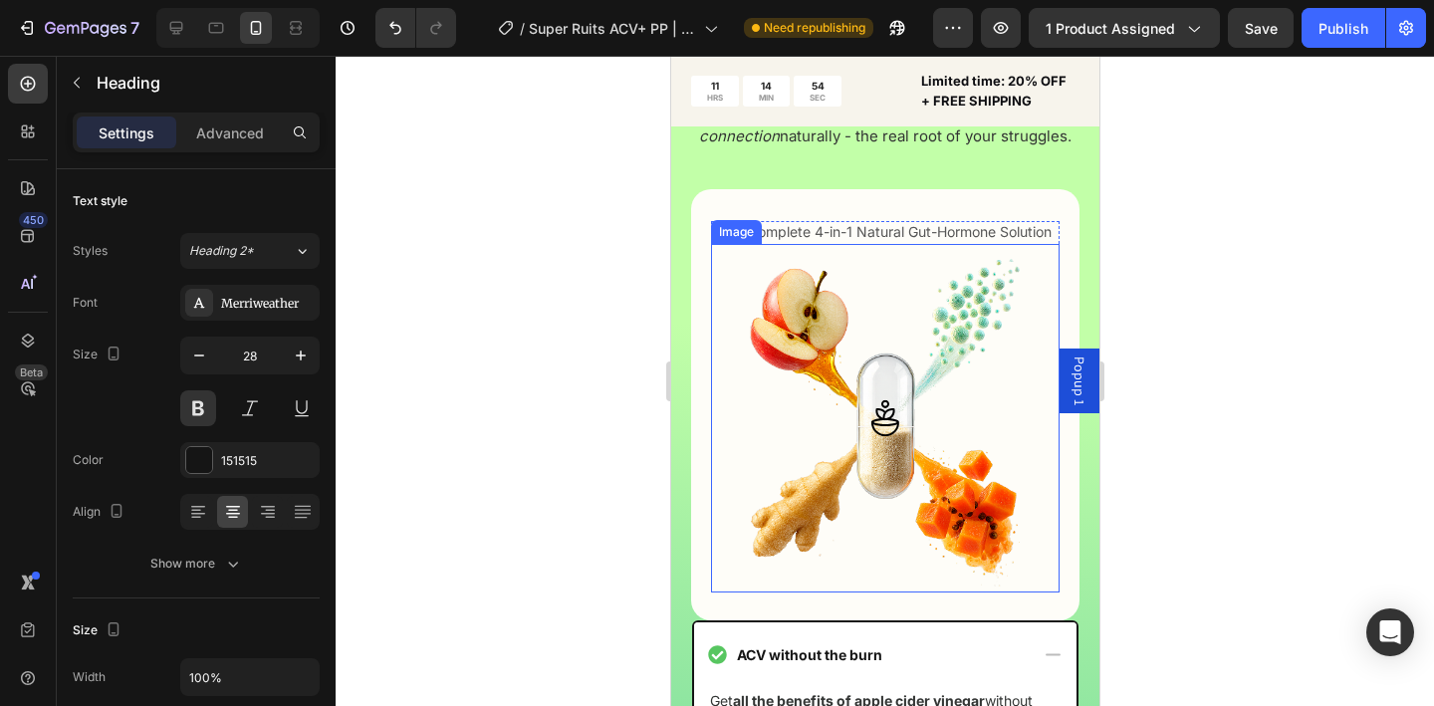
scroll to position [4485, 0]
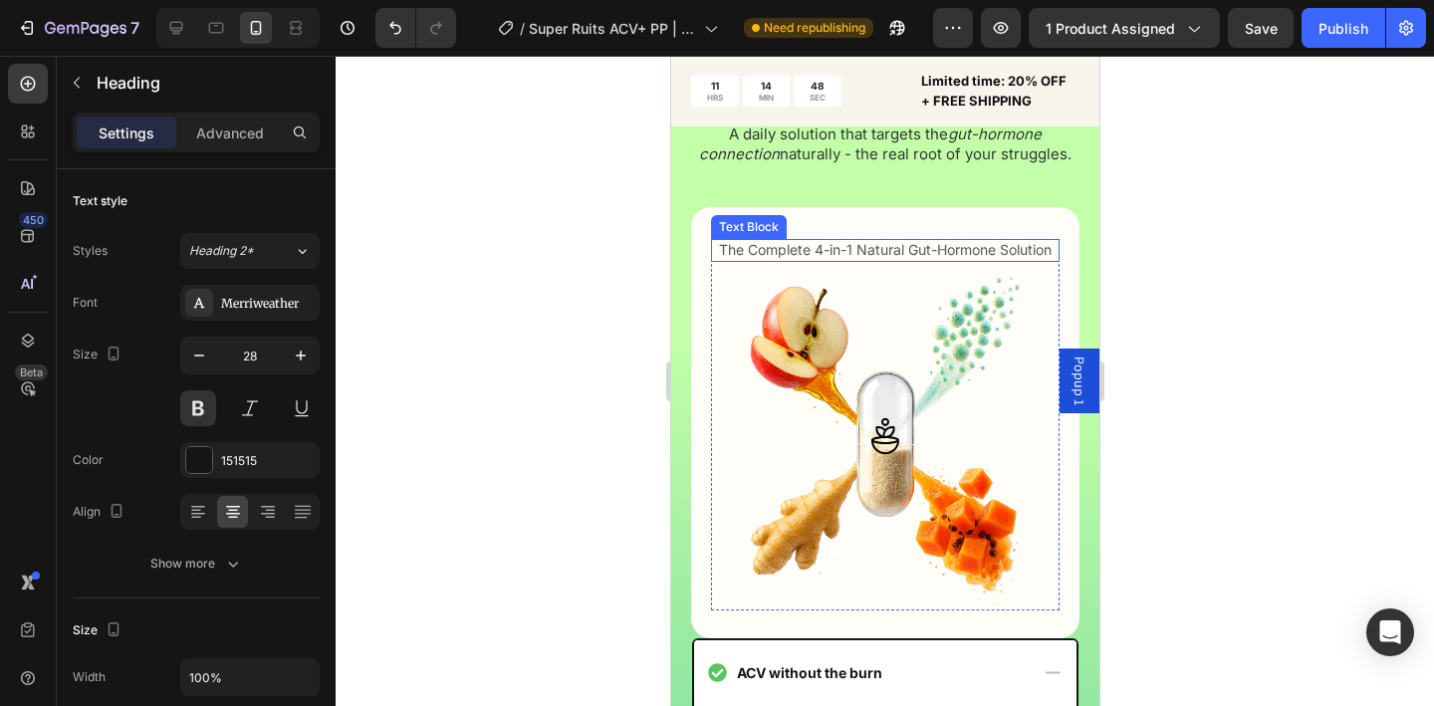
click at [902, 259] on p "The Complete 4-in-1 Natural Gut-Hormone Solution" at bounding box center [884, 250] width 345 height 18
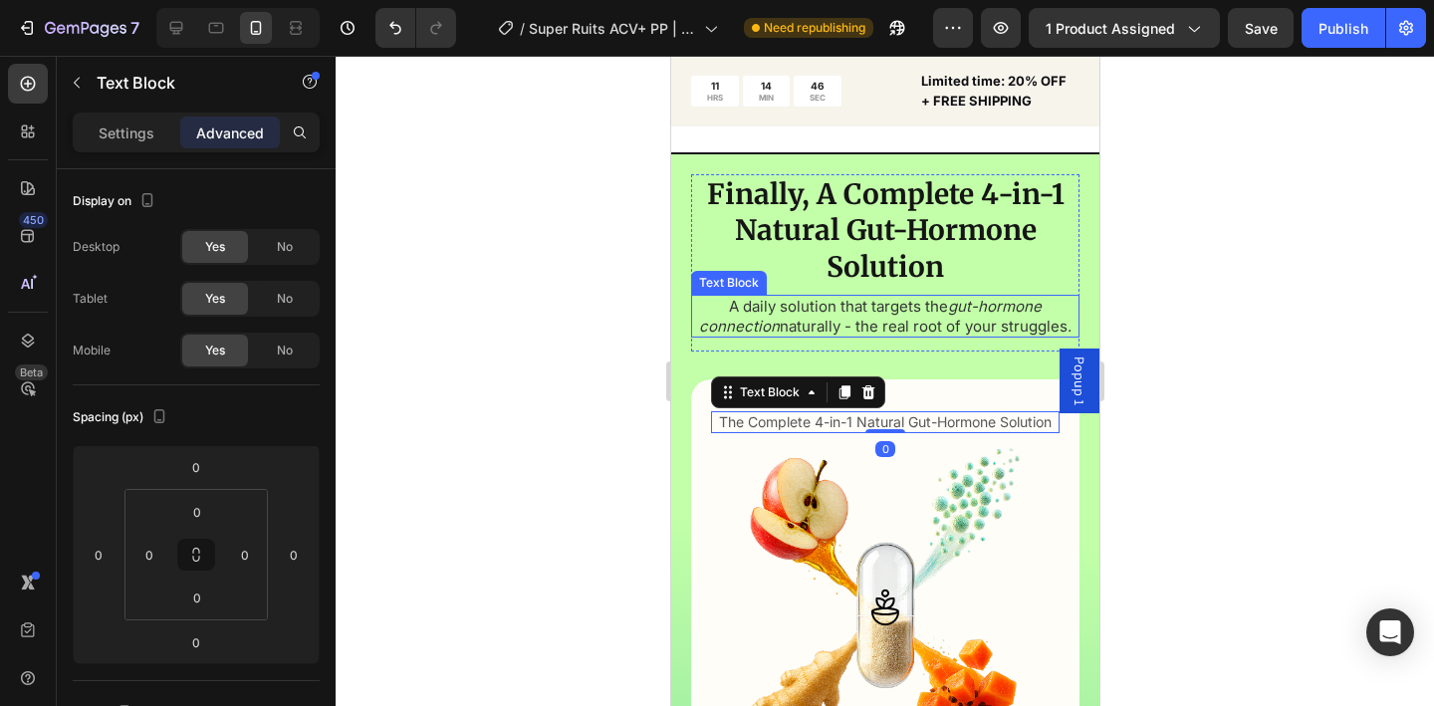
scroll to position [4353, 0]
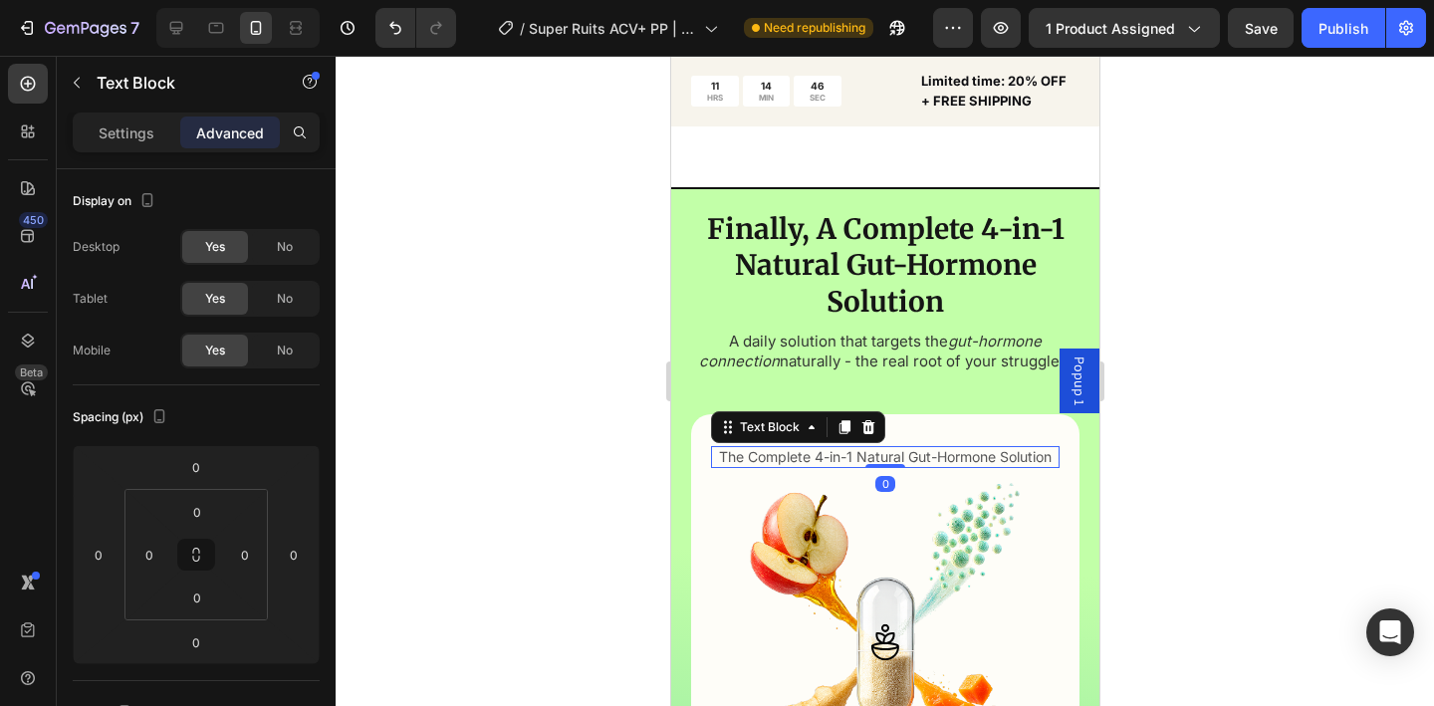
click at [1191, 273] on div at bounding box center [885, 381] width 1099 height 650
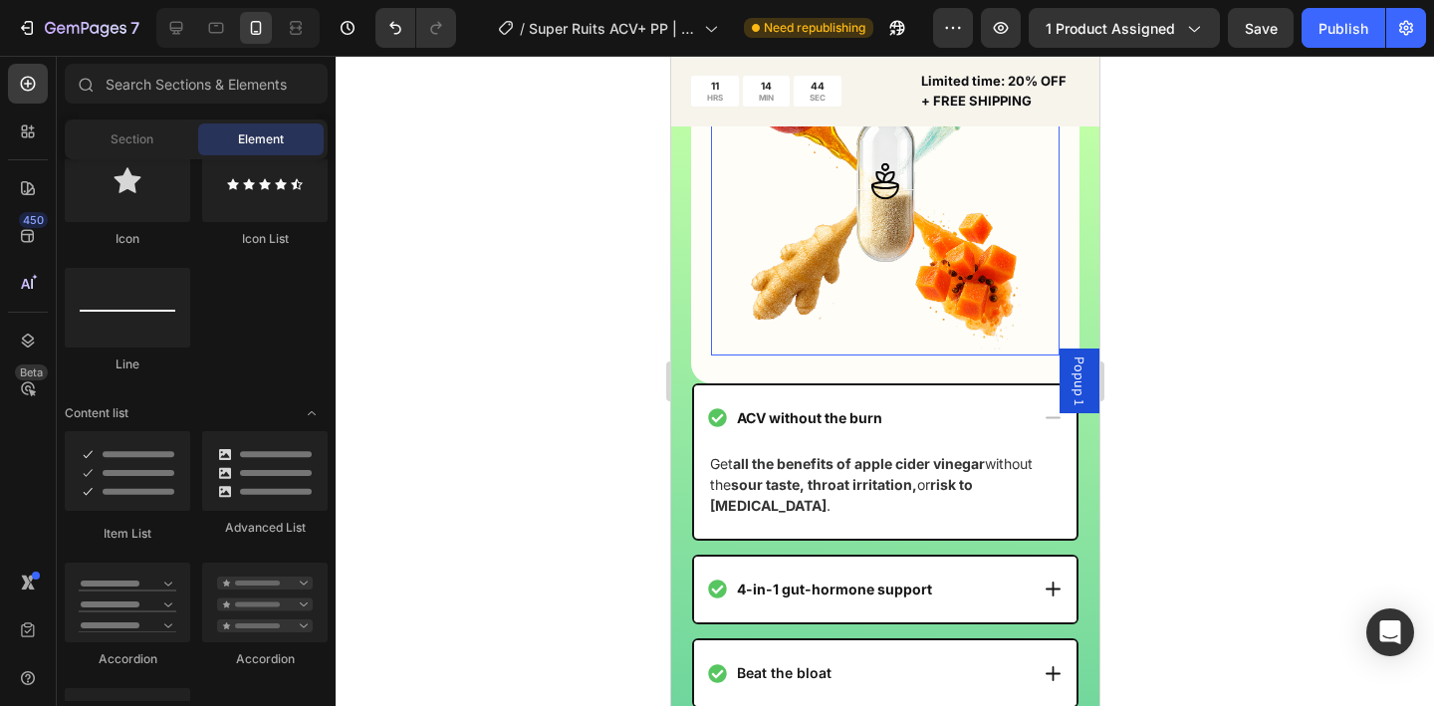
scroll to position [4740, 0]
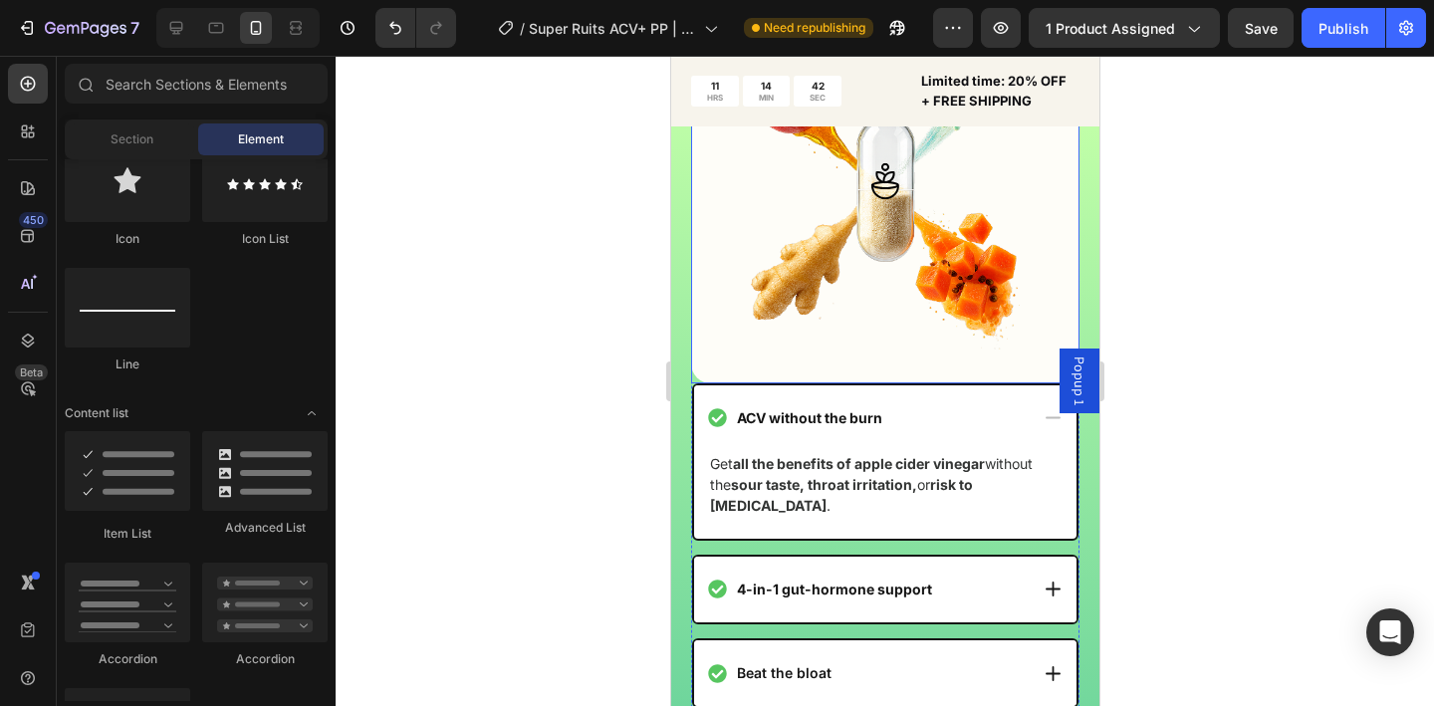
click at [966, 382] on div "The Complete 4-in-1 Natural Gut-Hormone Solution Text Block Image Row Row" at bounding box center [884, 167] width 388 height 430
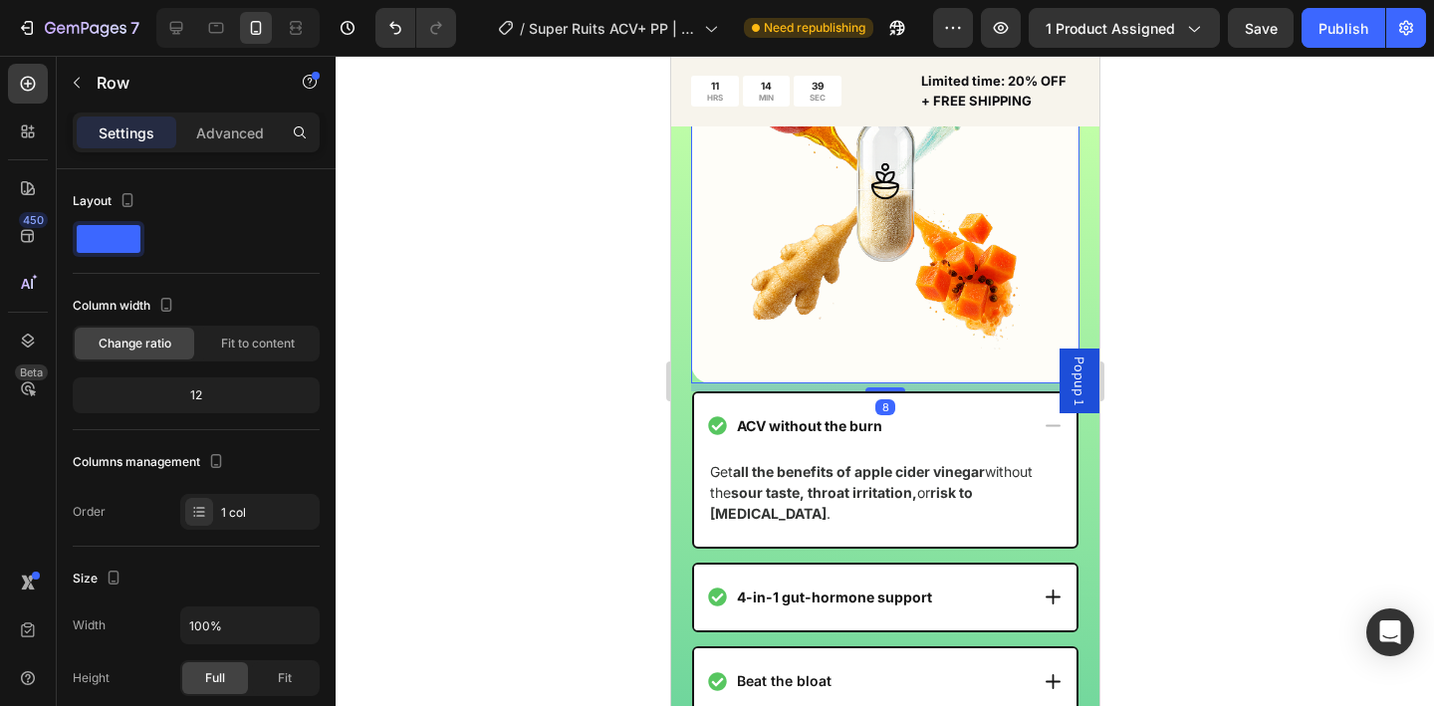
drag, startPoint x: 875, startPoint y: 404, endPoint x: 1861, endPoint y: 480, distance: 989.0
click at [874, 412] on div "The Complete 4-in-1 Natural Gut-Hormone Solution Text Block Image Row Row 8 ACV…" at bounding box center [884, 463] width 388 height 1022
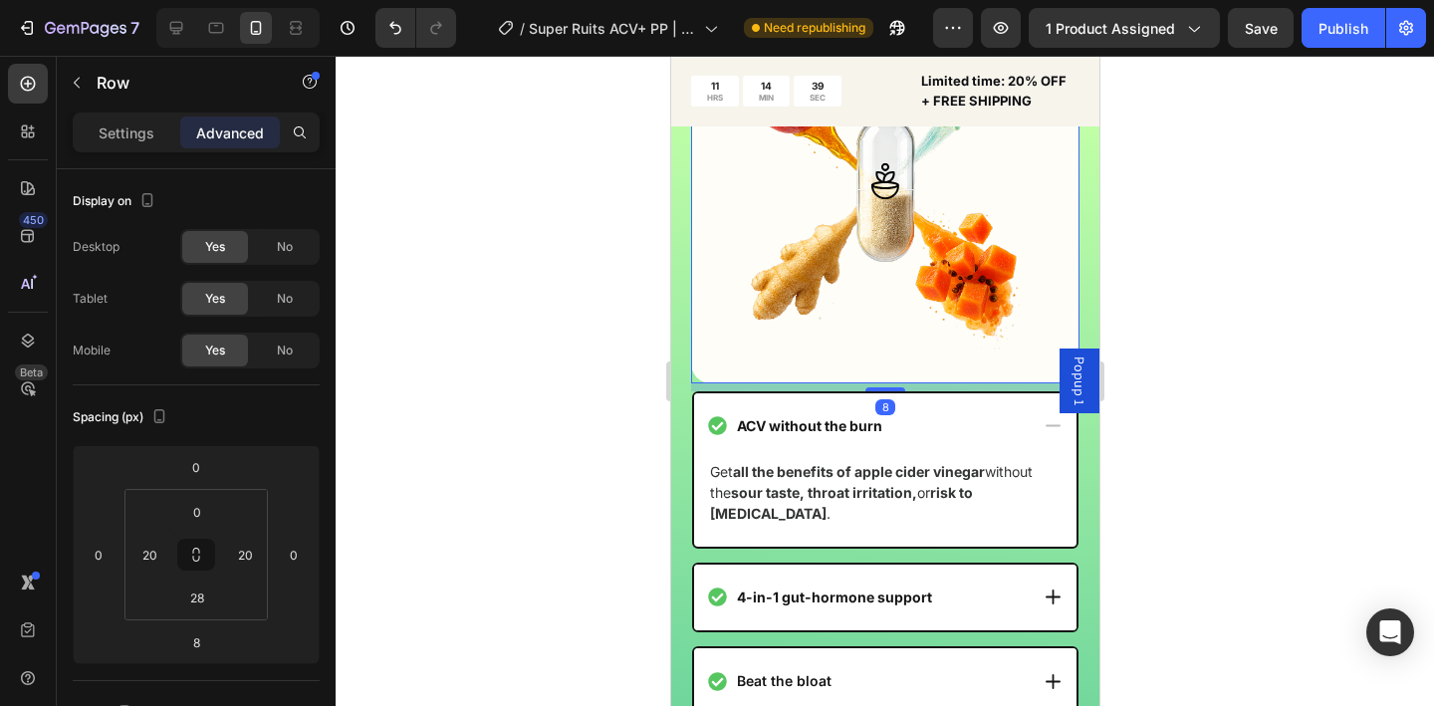
click at [1192, 423] on div at bounding box center [885, 381] width 1099 height 650
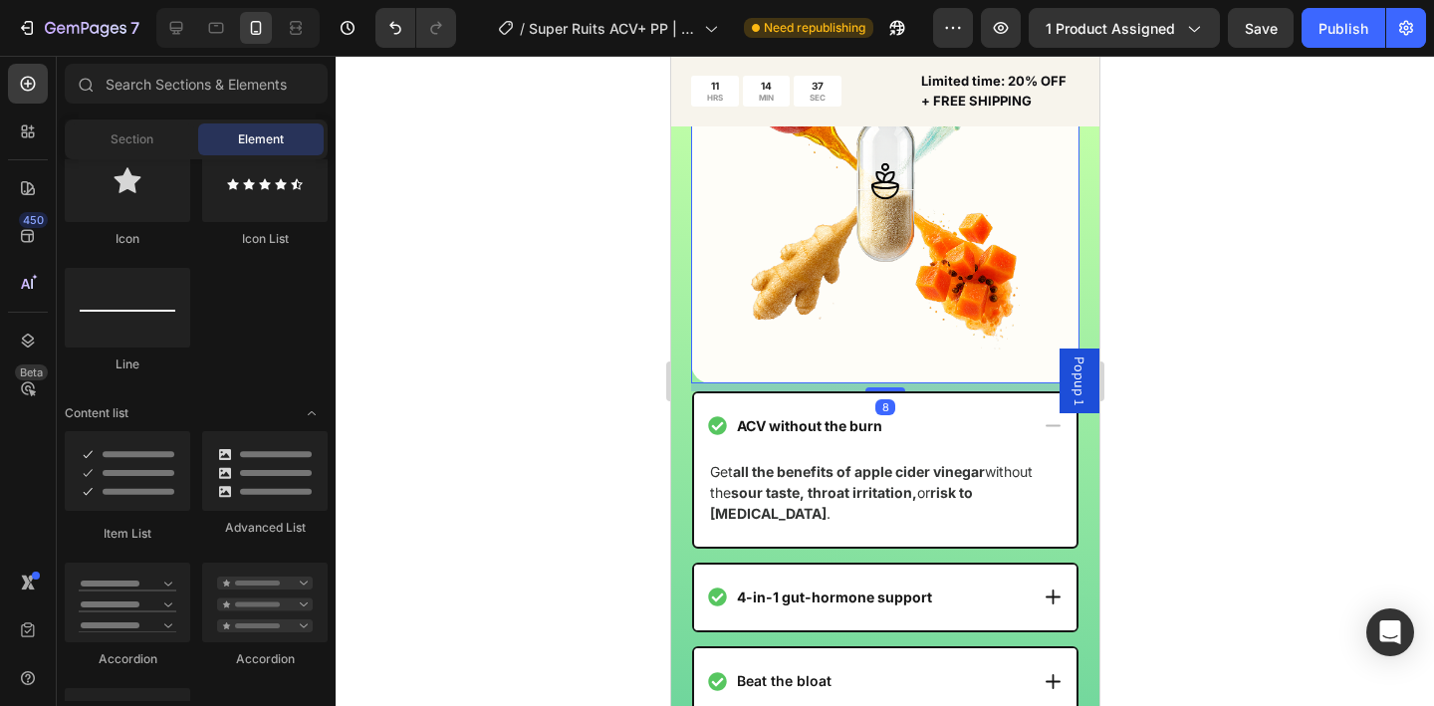
click at [936, 382] on div "The Complete 4-in-1 Natural Gut-Hormone Solution Text Block Image Row Row 8" at bounding box center [884, 167] width 388 height 430
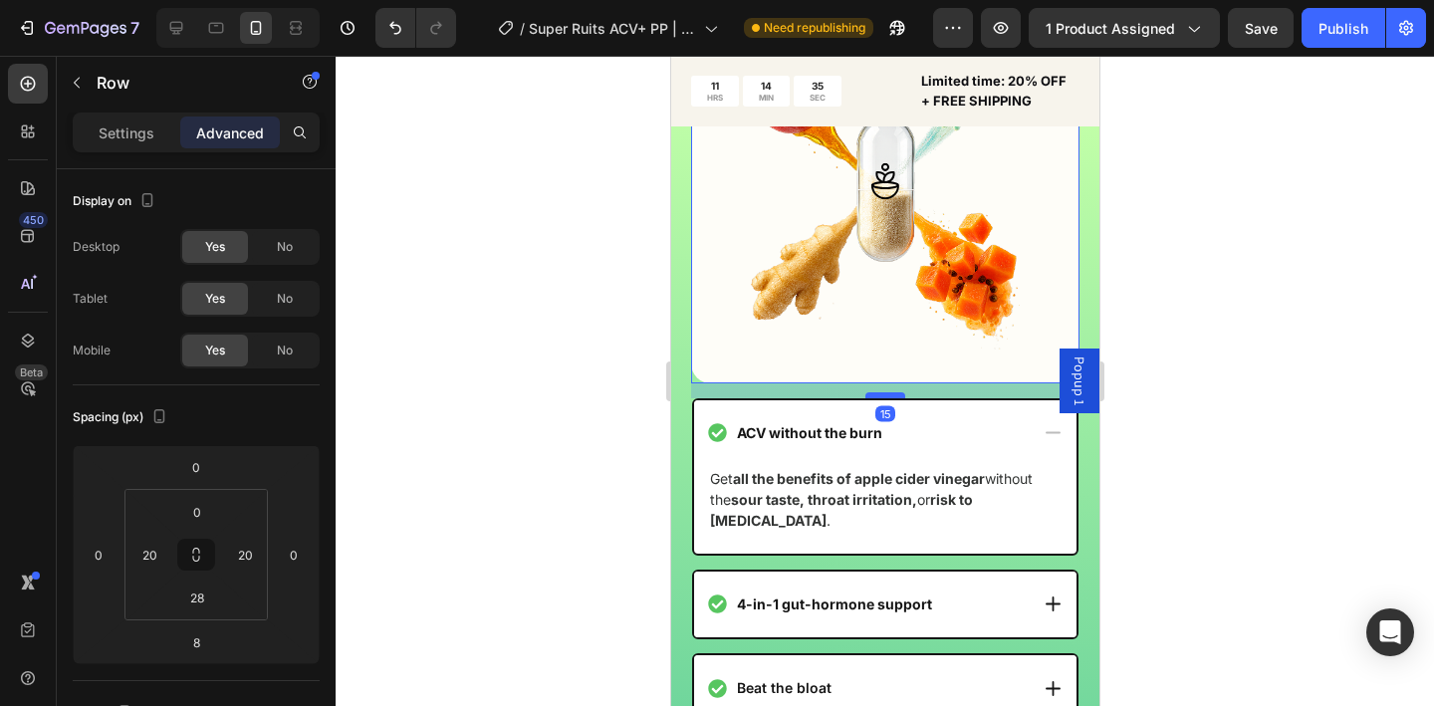
click at [883, 398] on div at bounding box center [885, 395] width 40 height 6
type input "15"
click at [1186, 411] on div at bounding box center [885, 381] width 1099 height 650
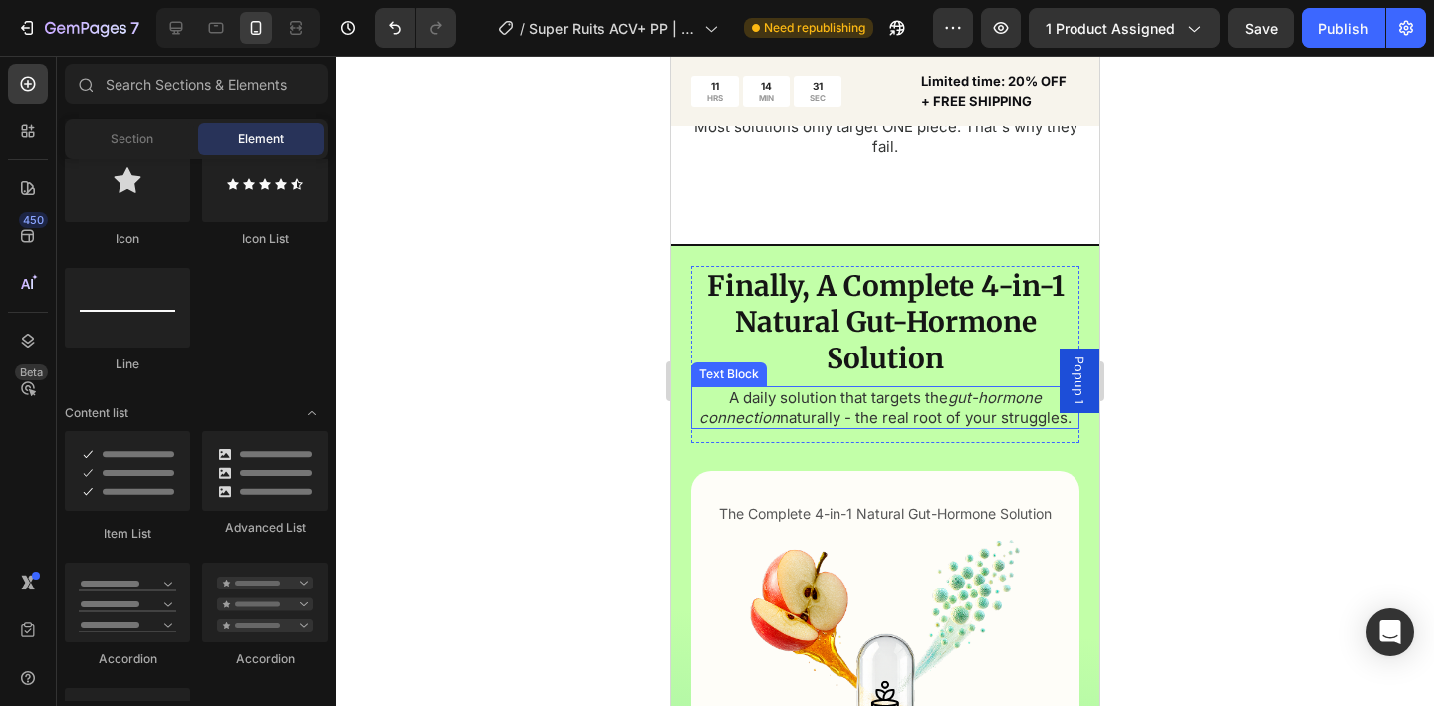
scroll to position [4296, 0]
click at [867, 388] on p "A daily solution that targets the gut-hormone connection naturally - the real r…" at bounding box center [884, 407] width 384 height 39
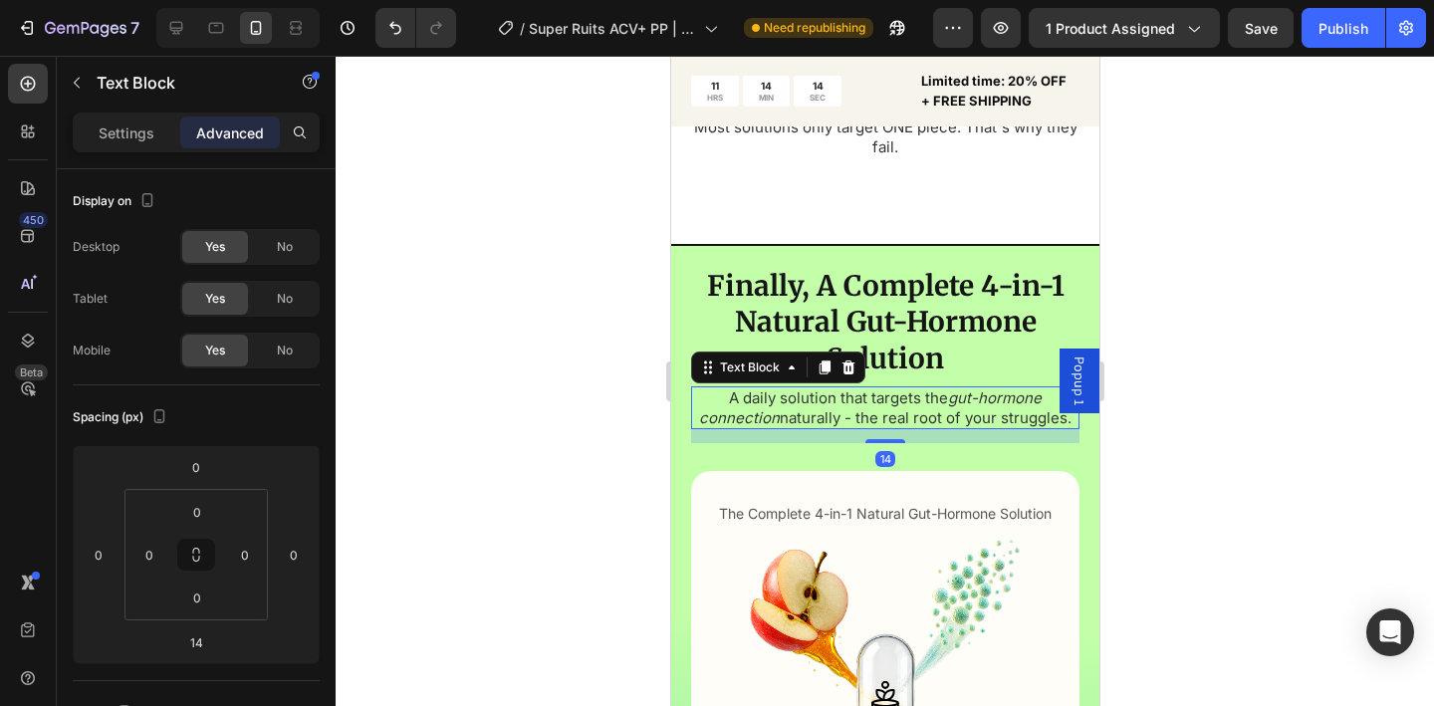
click at [870, 388] on p "A daily solution that targets the gut-hormone connection naturally - the real r…" at bounding box center [884, 407] width 384 height 39
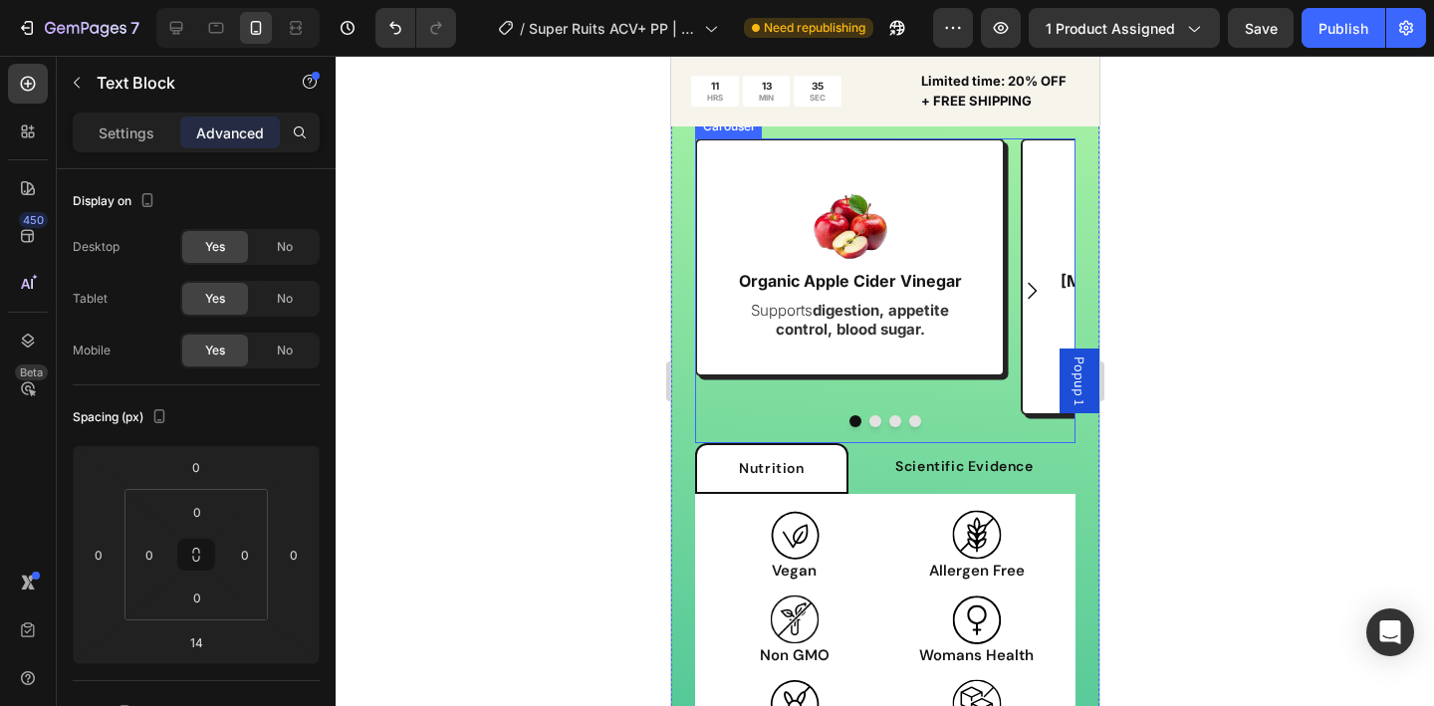
scroll to position [7394, 0]
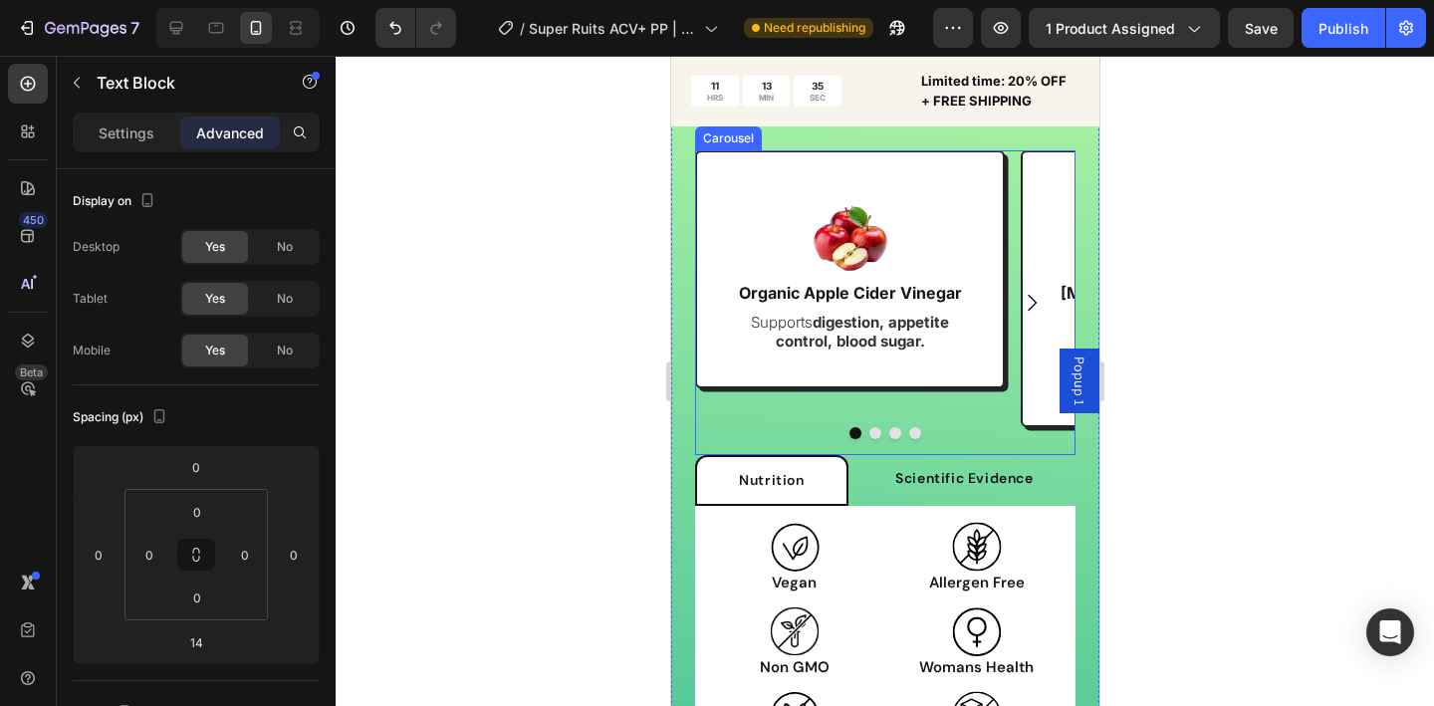
click at [1019, 298] on icon "Carousel Next Arrow" at bounding box center [1031, 303] width 24 height 24
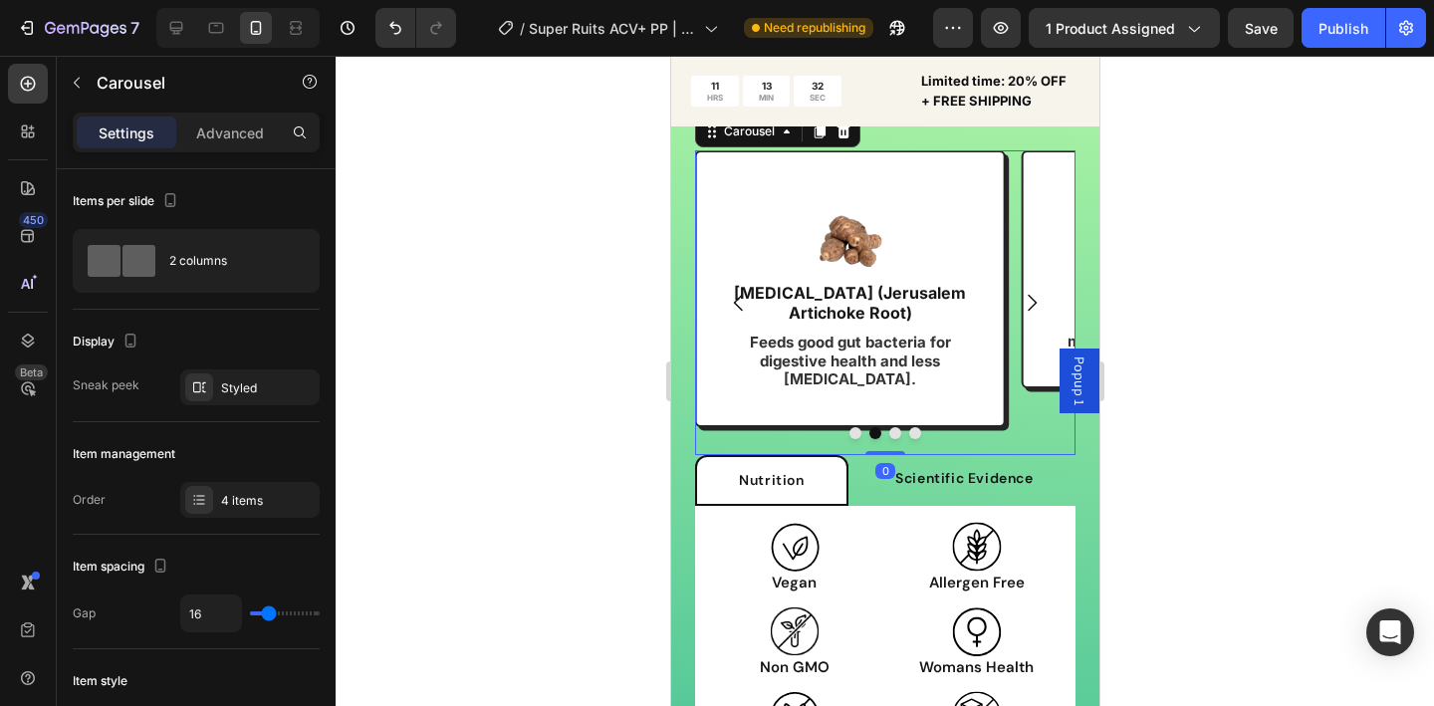
click at [737, 296] on icon "Carousel Back Arrow" at bounding box center [737, 303] width 9 height 17
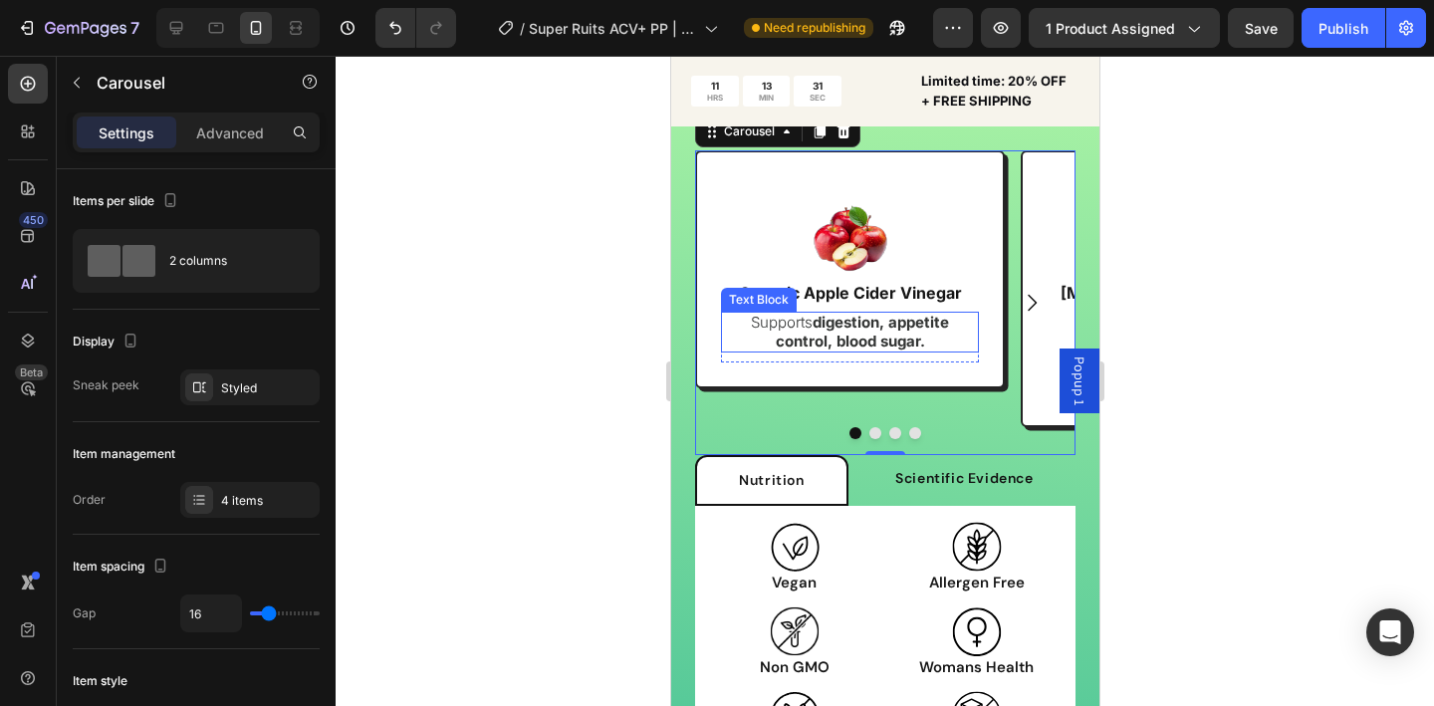
click at [618, 294] on div at bounding box center [885, 381] width 1099 height 650
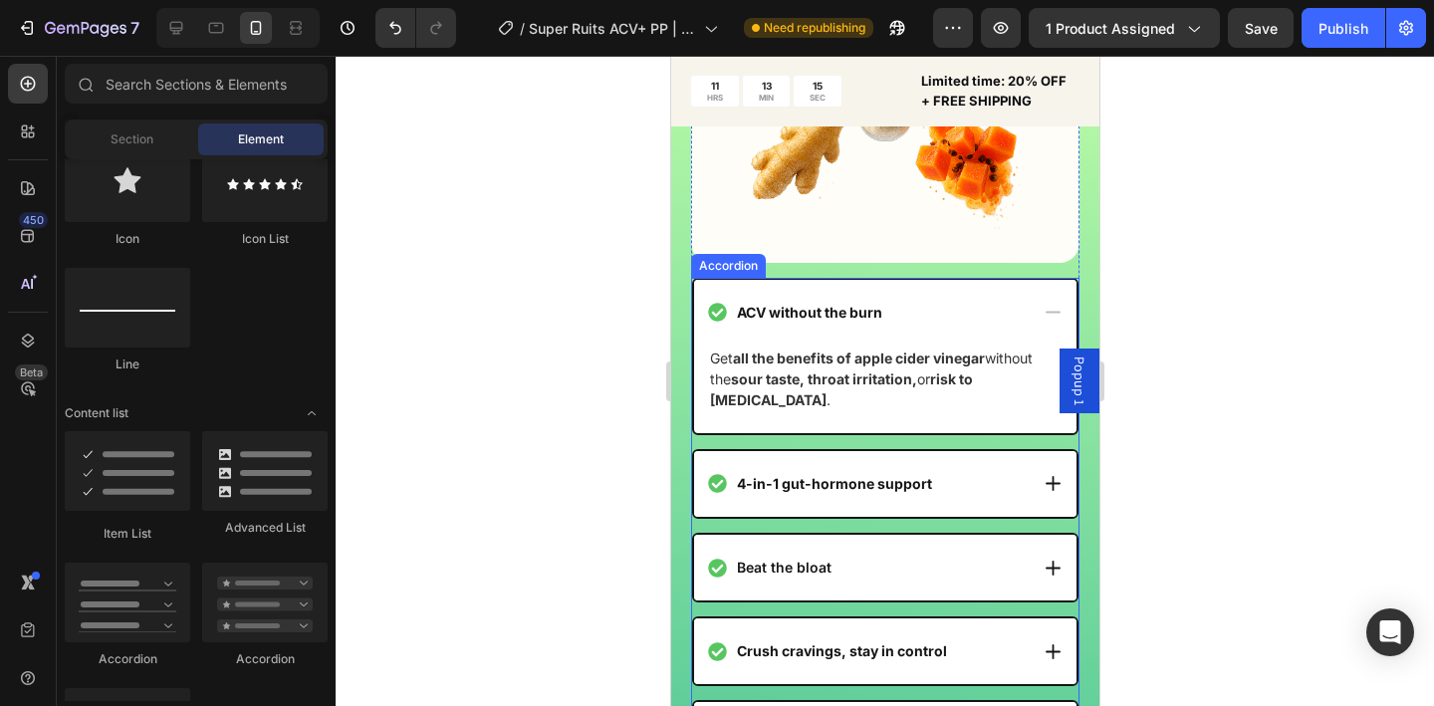
scroll to position [4859, 0]
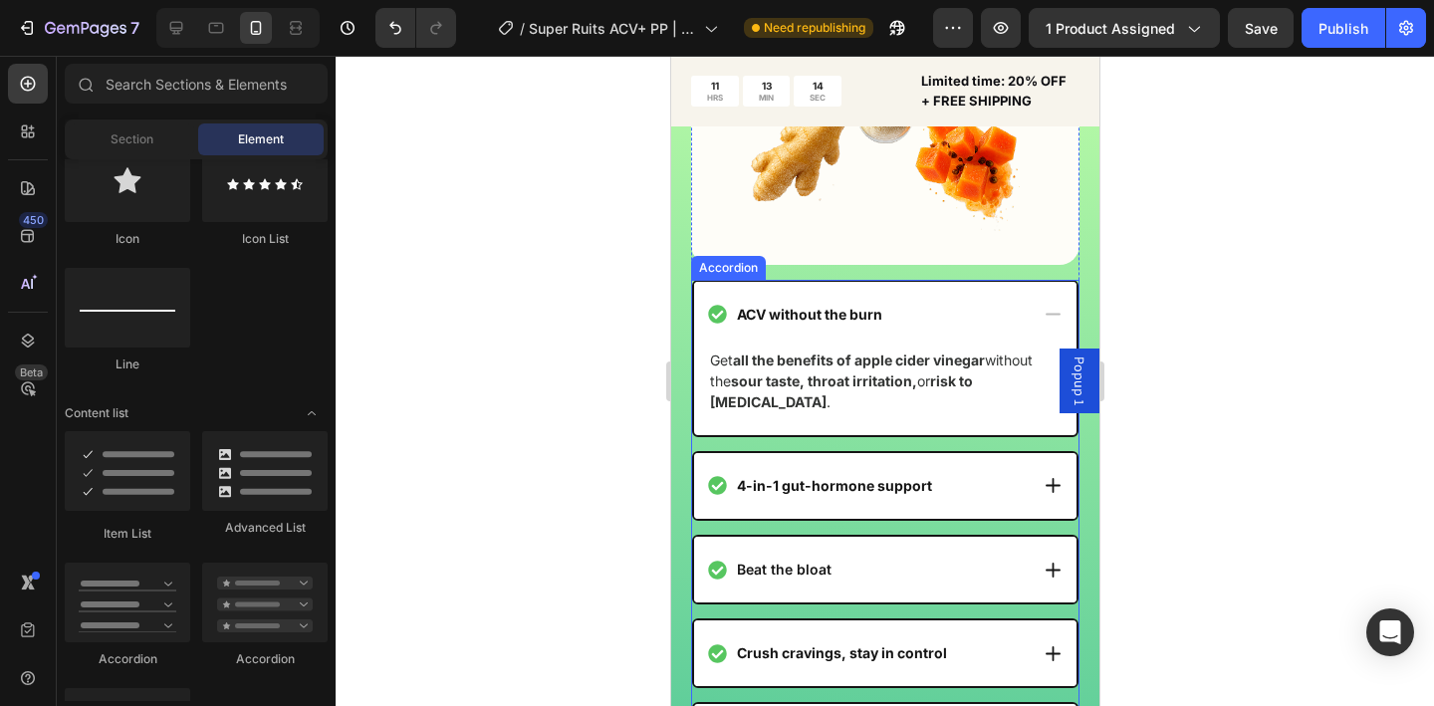
click at [935, 348] on div "ACV without the burn" at bounding box center [884, 315] width 382 height 66
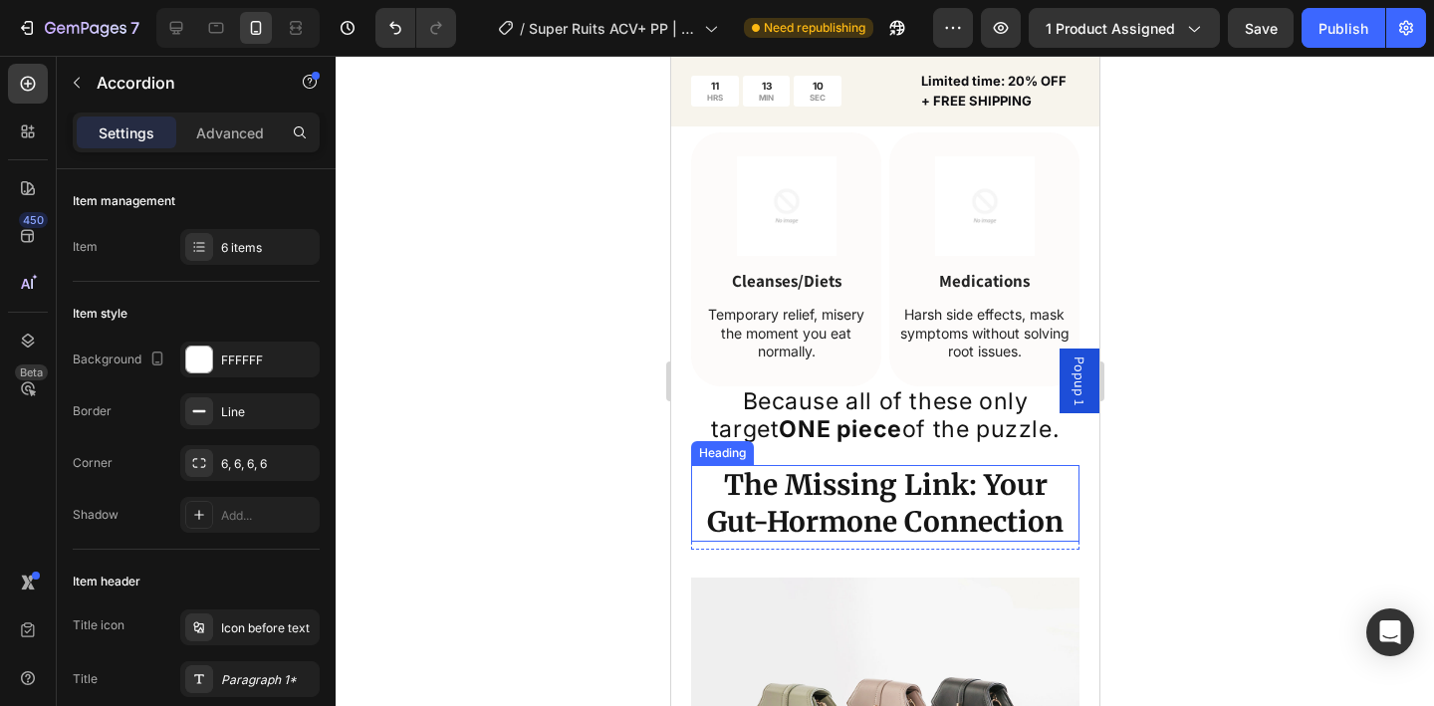
scroll to position [3391, 0]
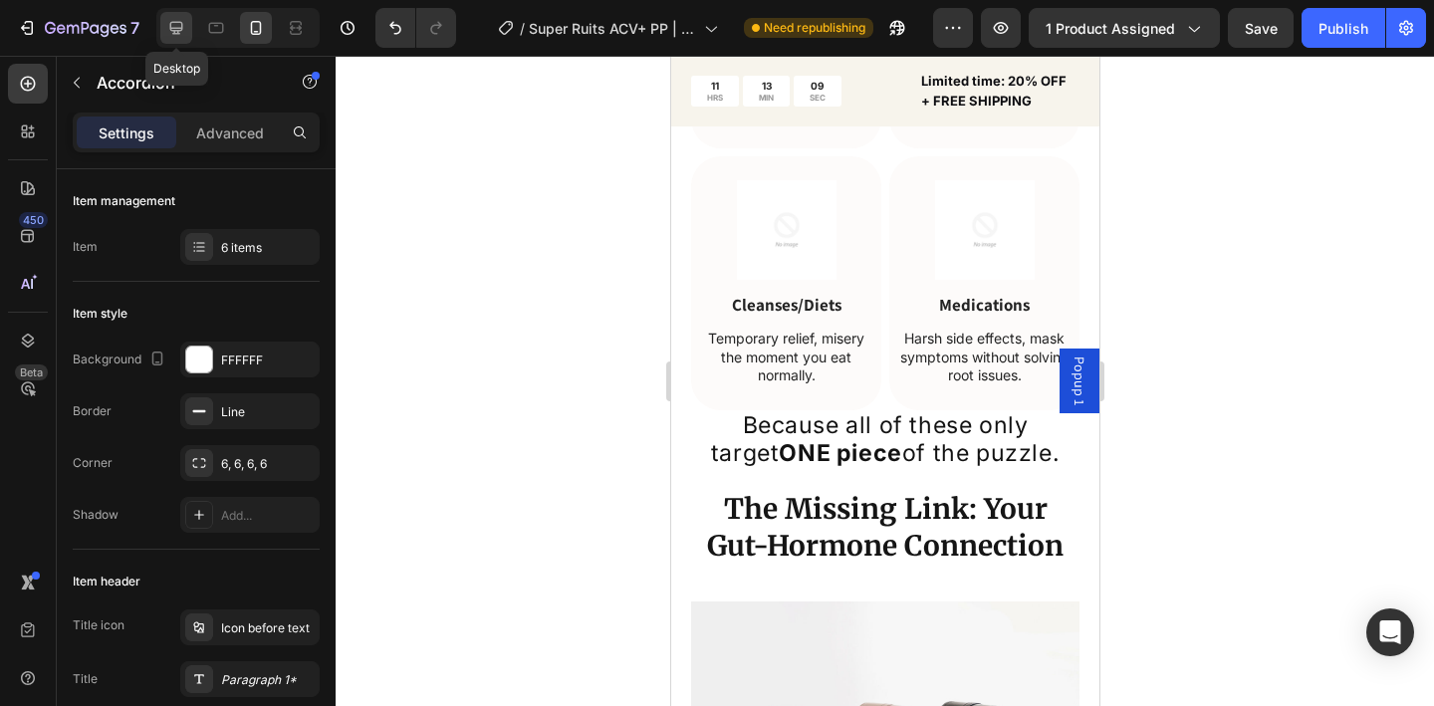
click at [180, 39] on div at bounding box center [176, 28] width 32 height 32
type input "16"
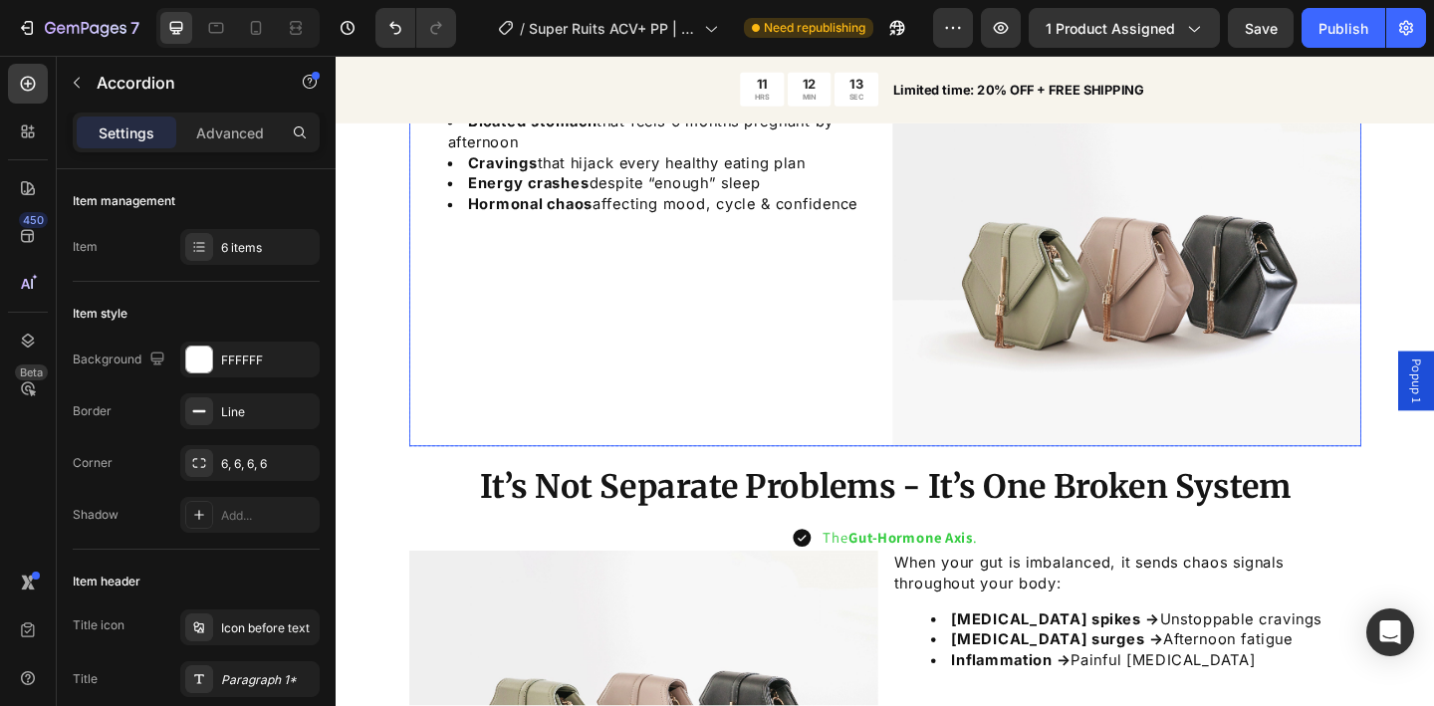
scroll to position [2018, 0]
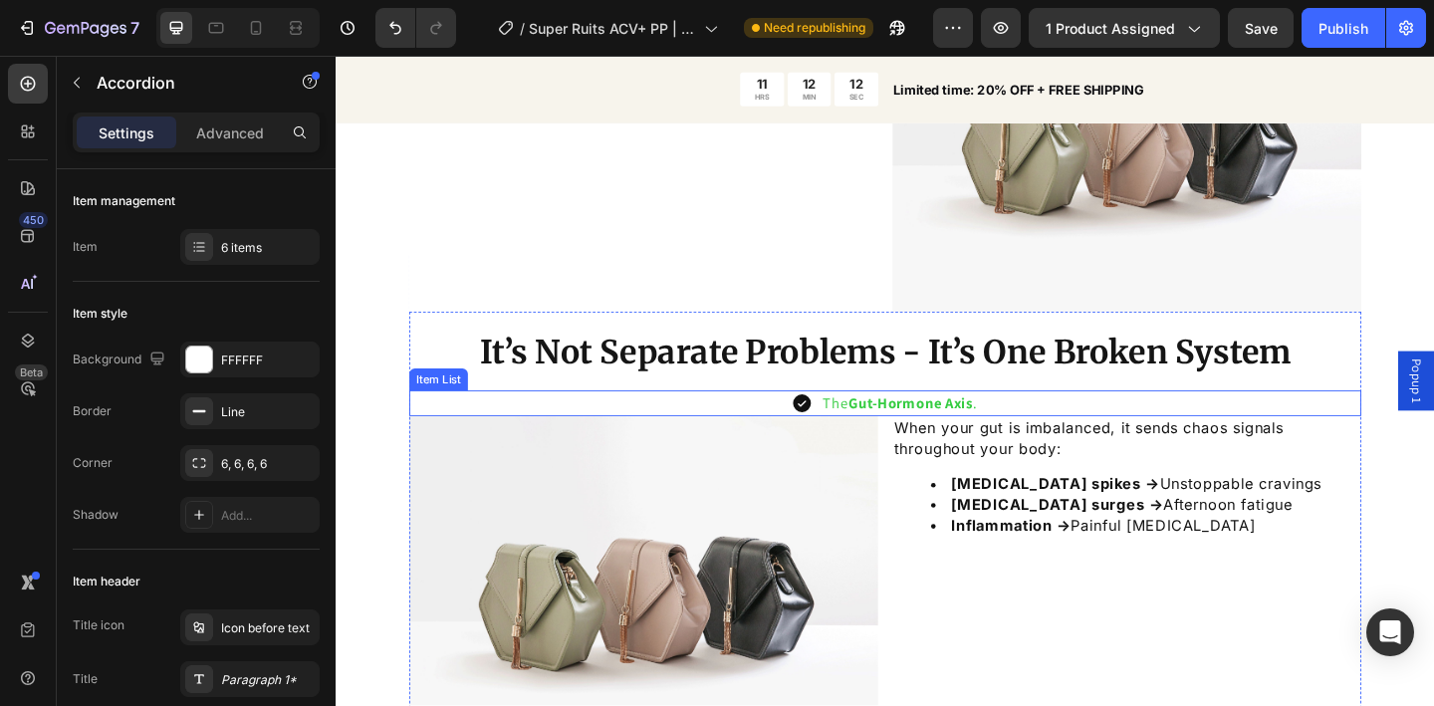
click at [836, 429] on icon at bounding box center [843, 434] width 20 height 20
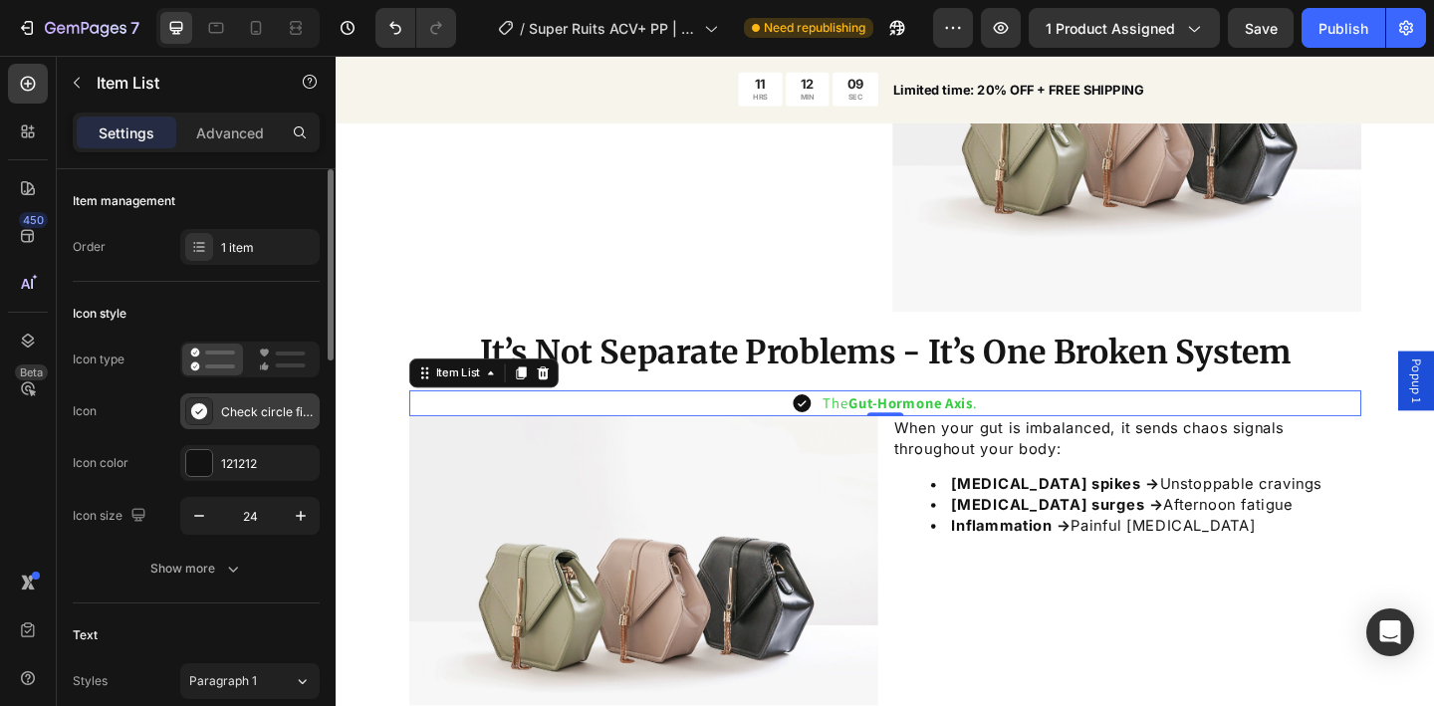
click at [254, 408] on div "Check circle filled" at bounding box center [268, 412] width 94 height 18
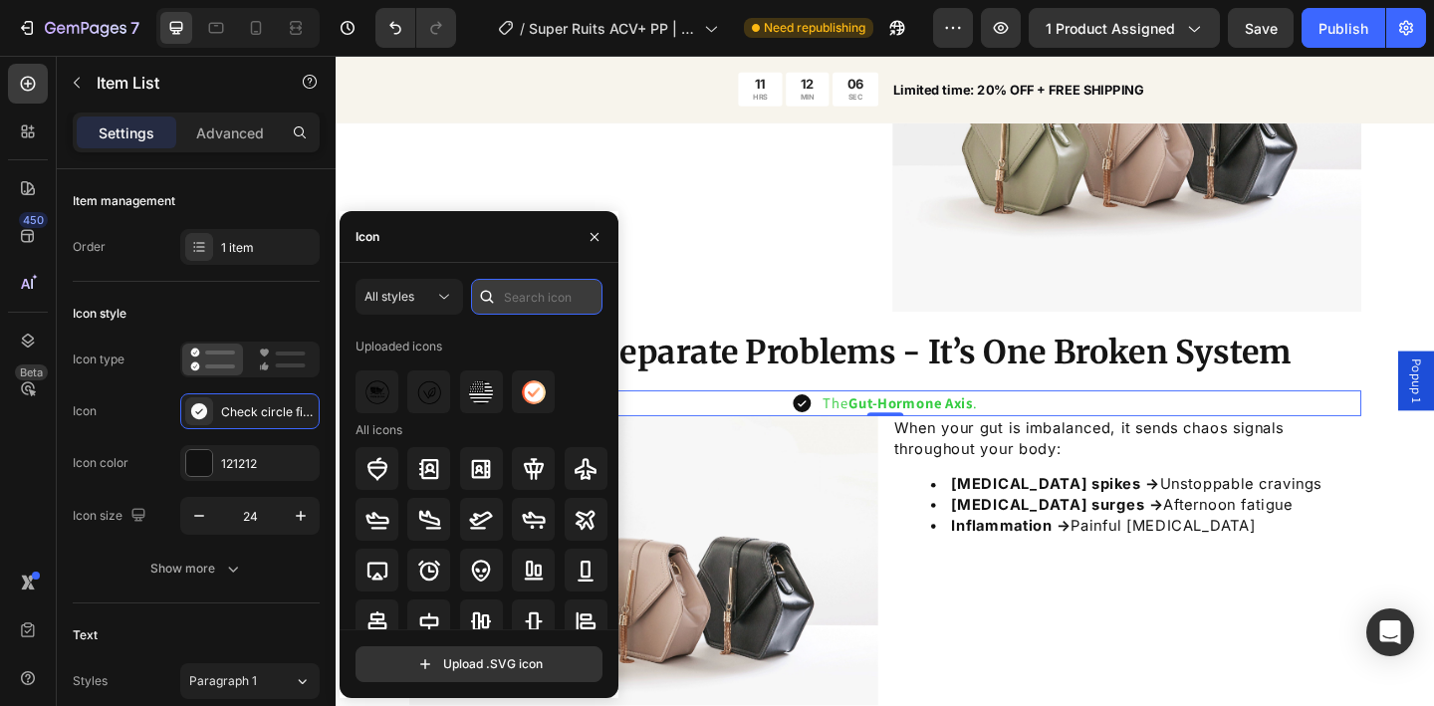
click at [525, 296] on input "text" at bounding box center [536, 297] width 131 height 36
click at [541, 387] on div at bounding box center [545, 381] width 16 height 16
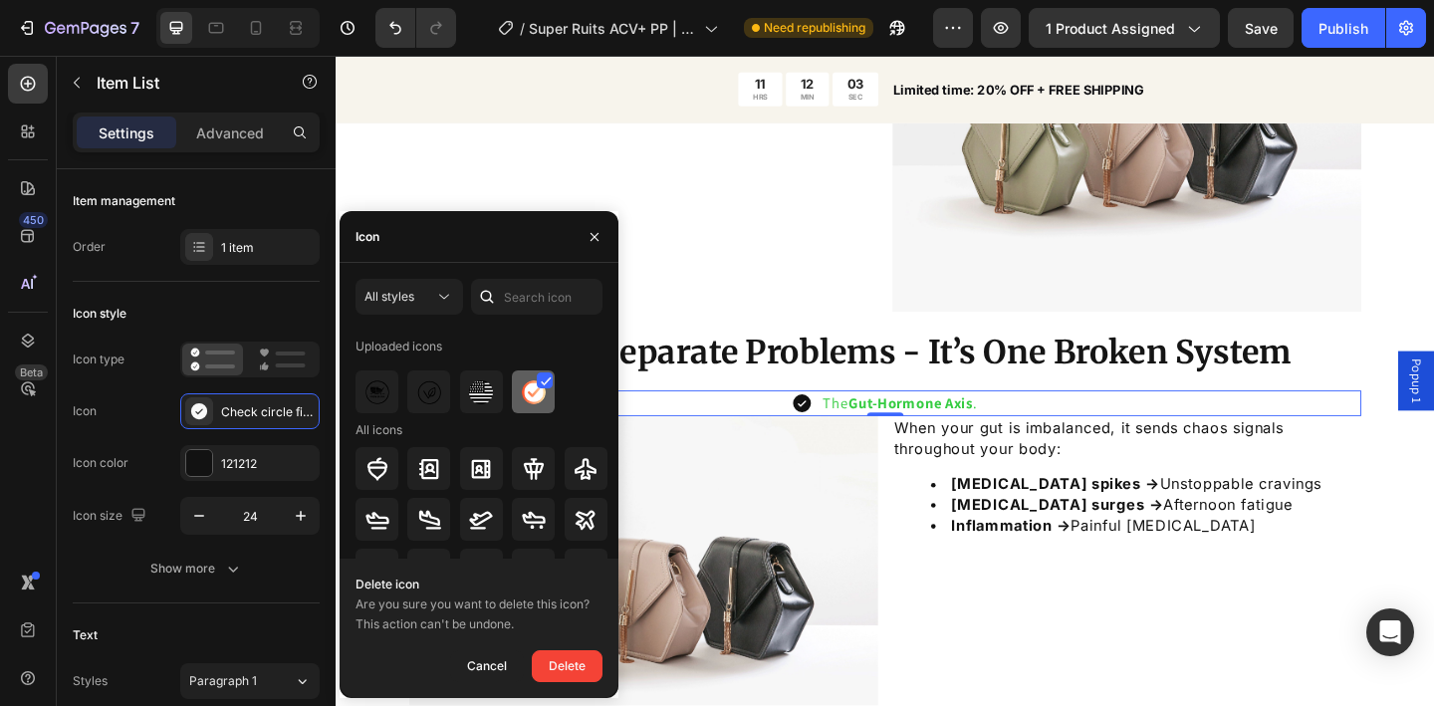
click at [541, 387] on div at bounding box center [545, 381] width 16 height 16
click at [541, 388] on img at bounding box center [534, 392] width 24 height 24
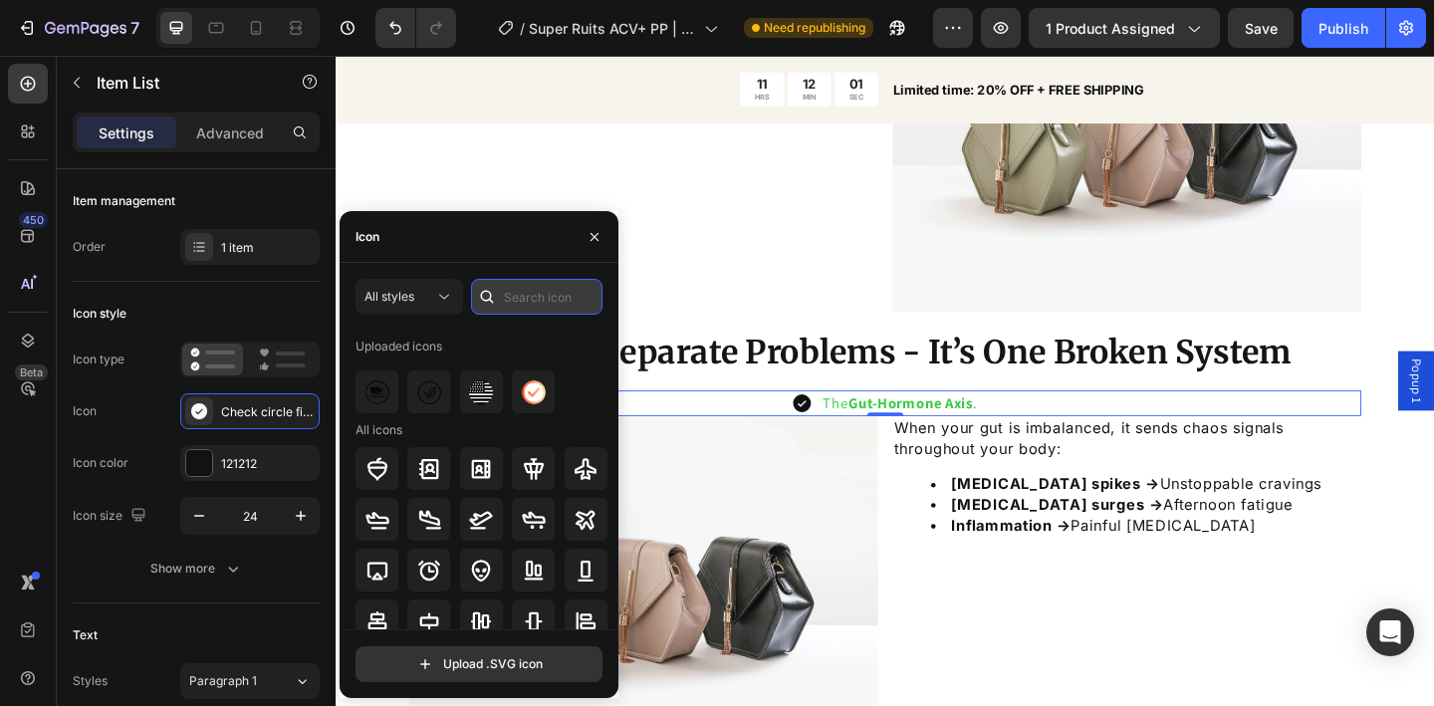
click at [510, 293] on input "text" at bounding box center [536, 297] width 131 height 36
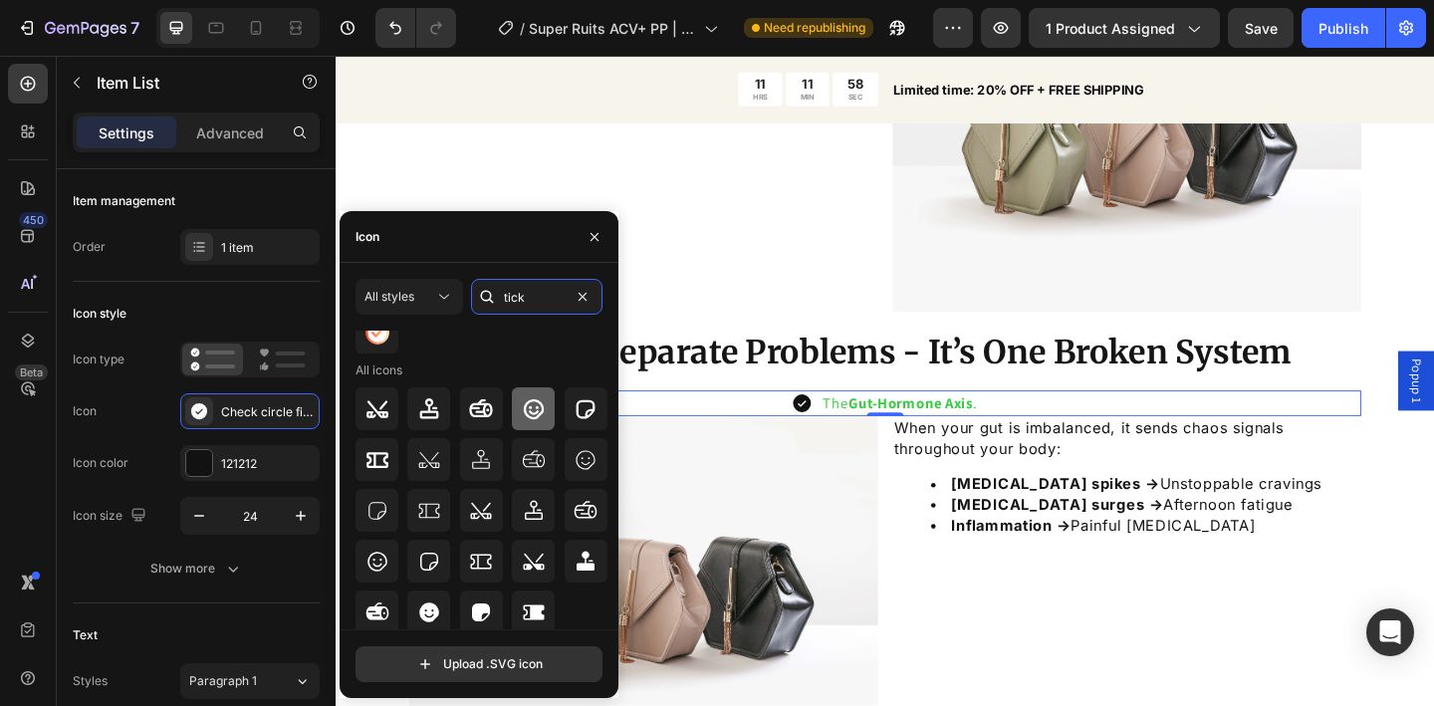
scroll to position [64, 0]
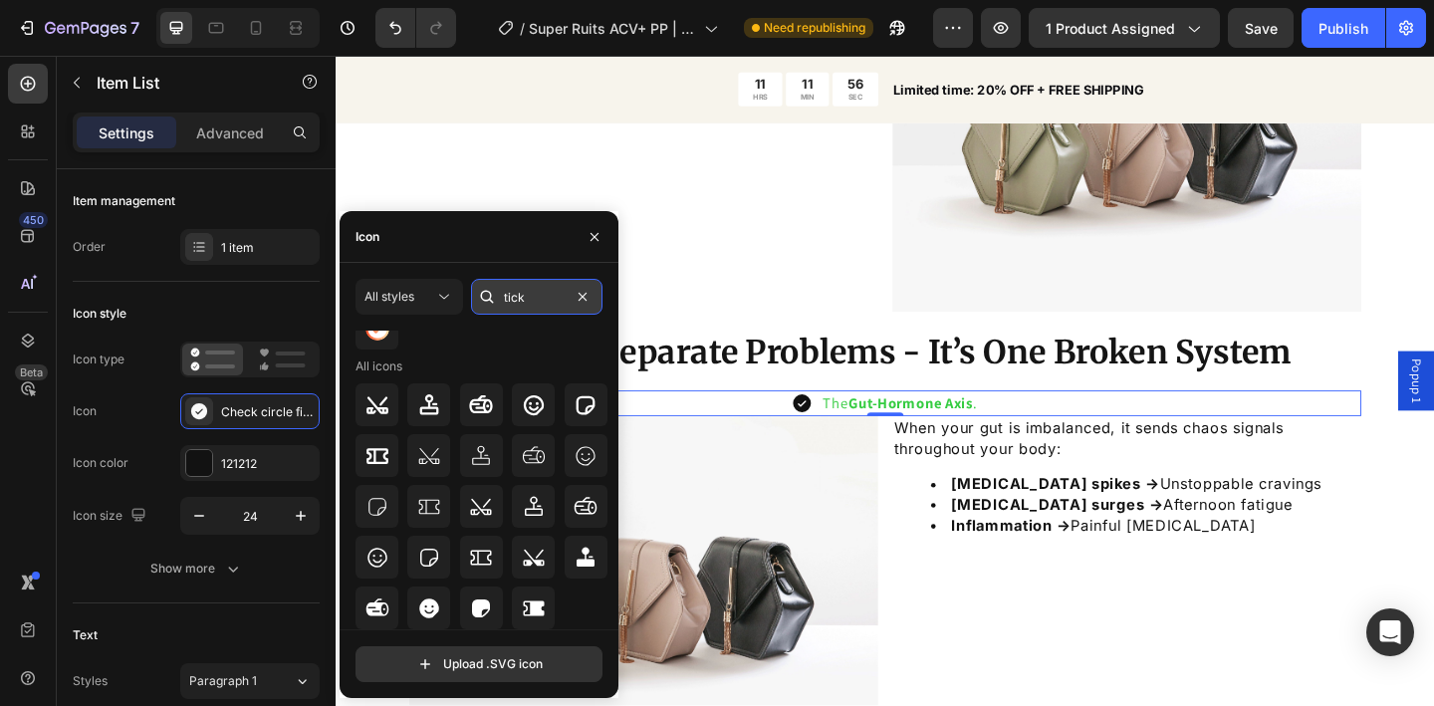
click at [536, 298] on input "tick" at bounding box center [536, 297] width 131 height 36
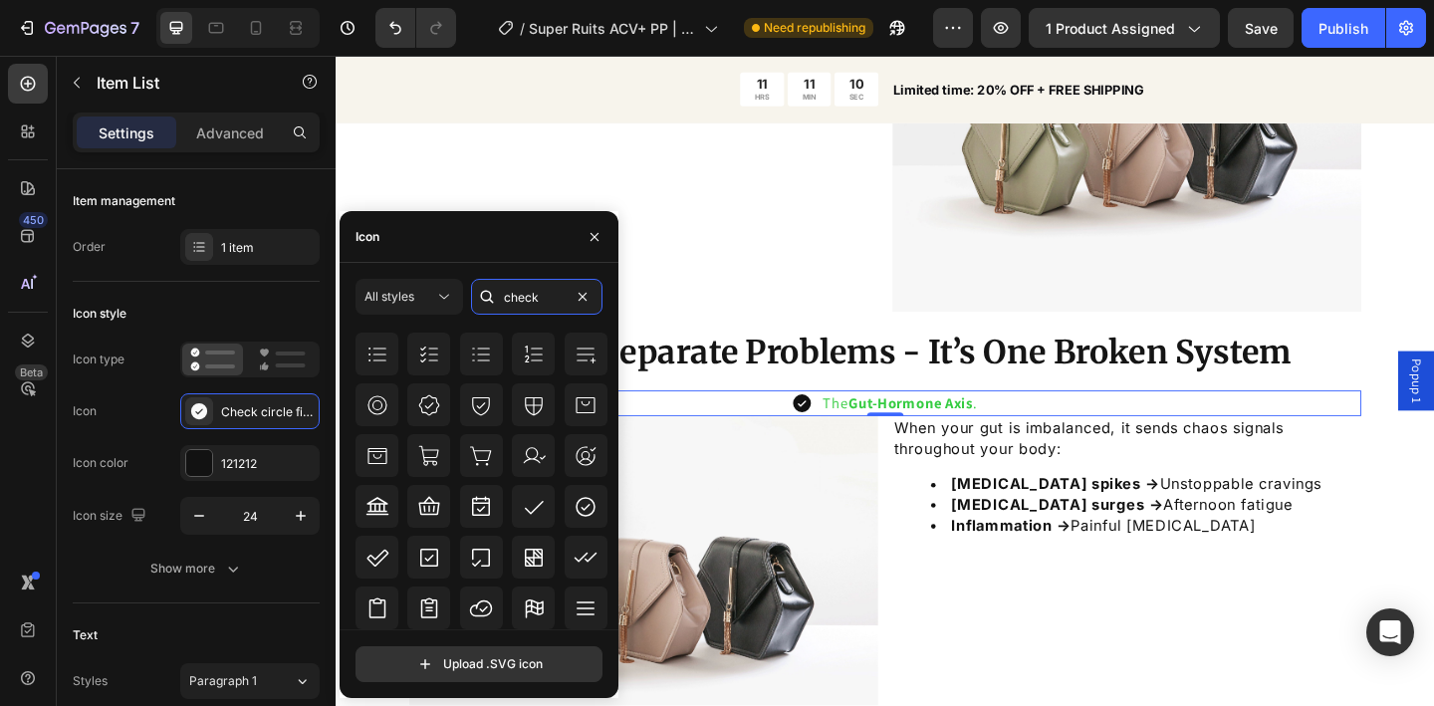
scroll to position [0, 0]
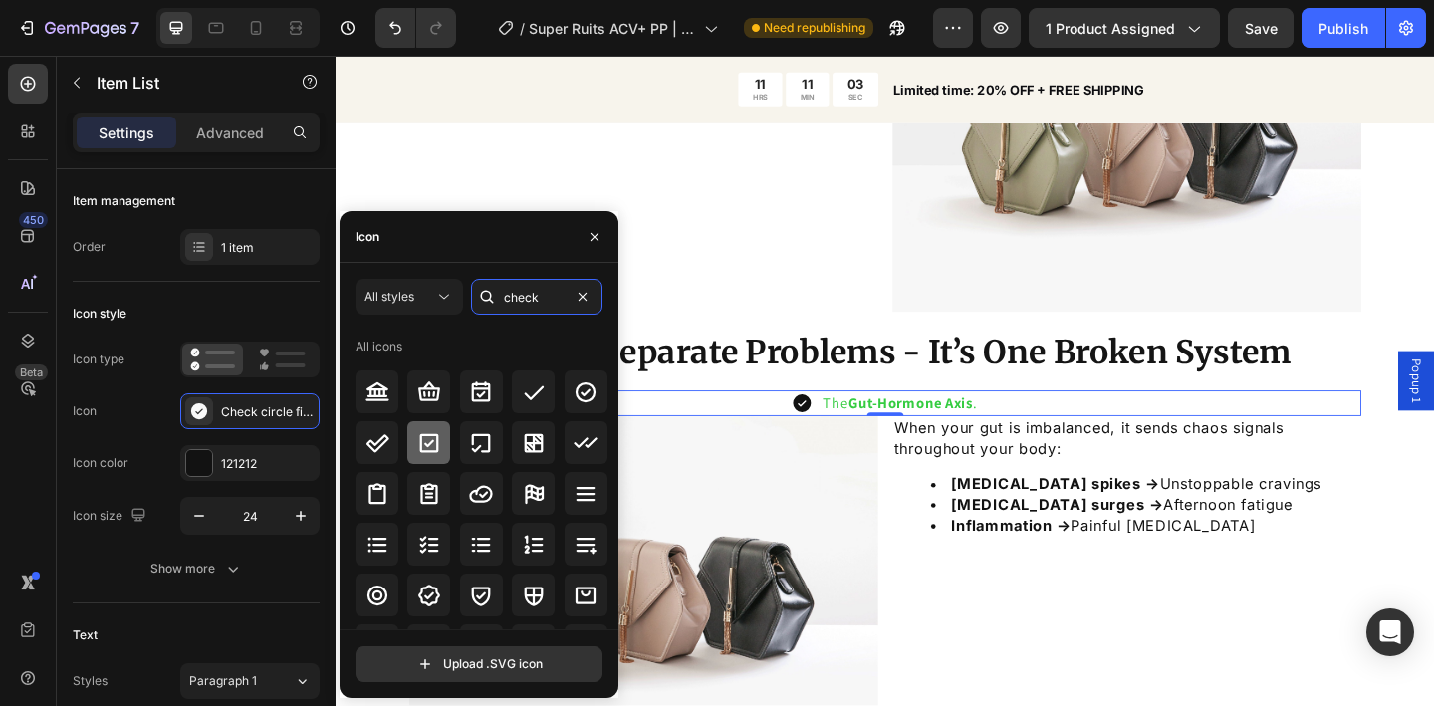
type input "check"
click at [422, 446] on icon at bounding box center [429, 443] width 24 height 24
click at [586, 395] on icon at bounding box center [586, 392] width 24 height 24
click at [574, 440] on icon at bounding box center [586, 443] width 24 height 24
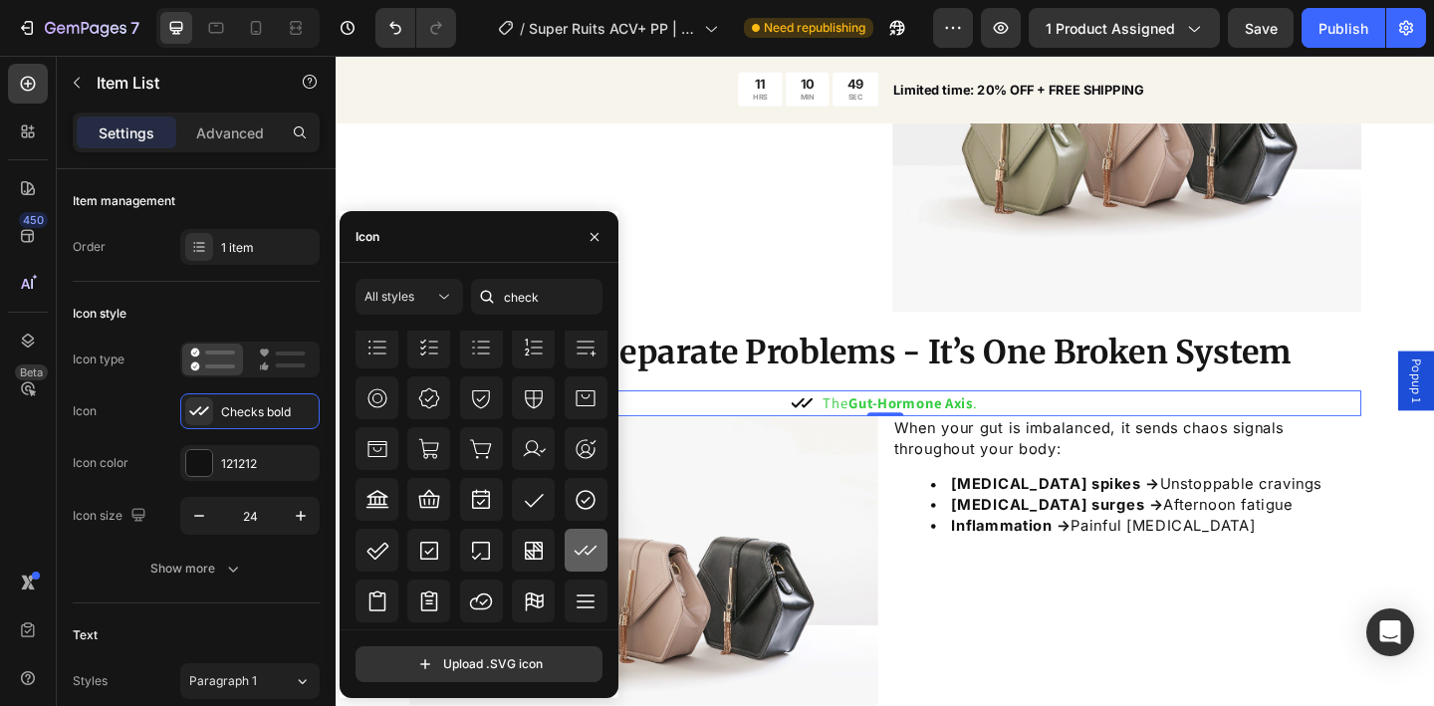
scroll to position [452, 0]
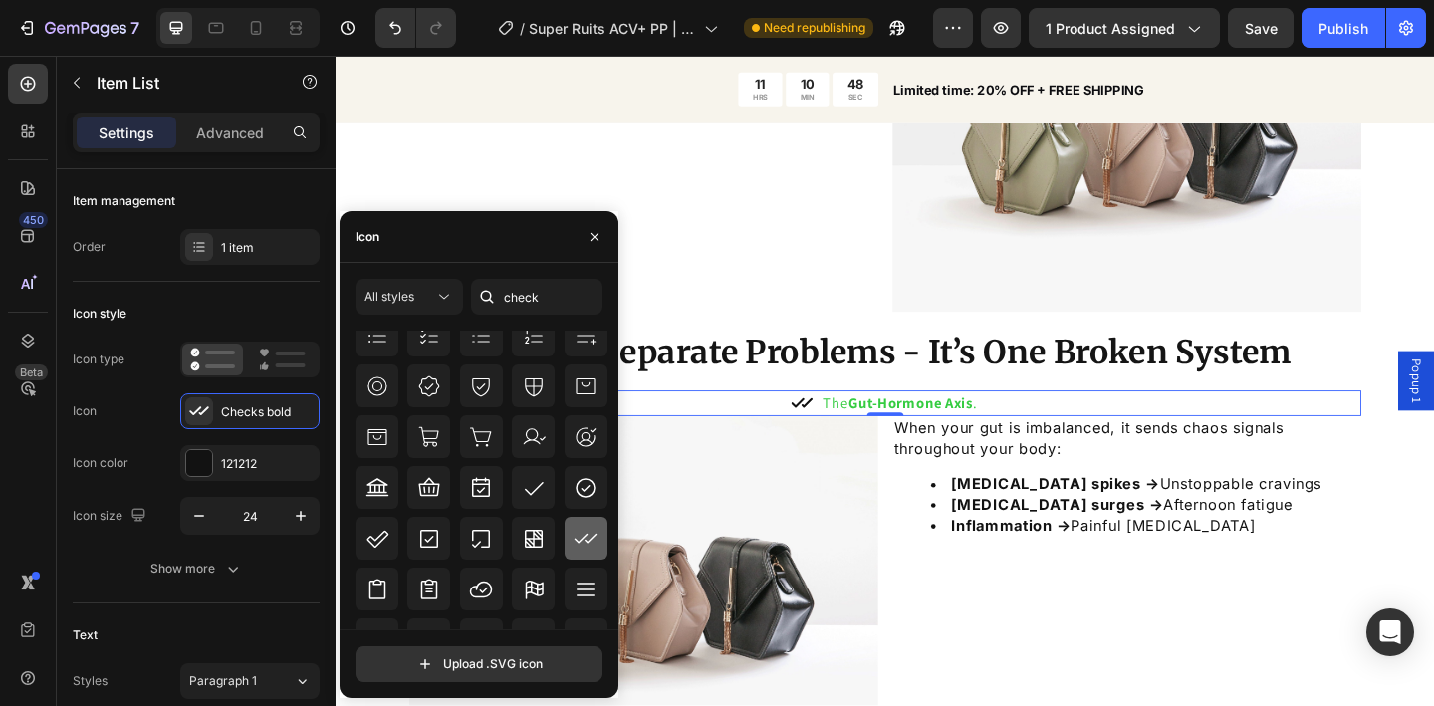
click at [576, 536] on icon at bounding box center [586, 539] width 24 height 24
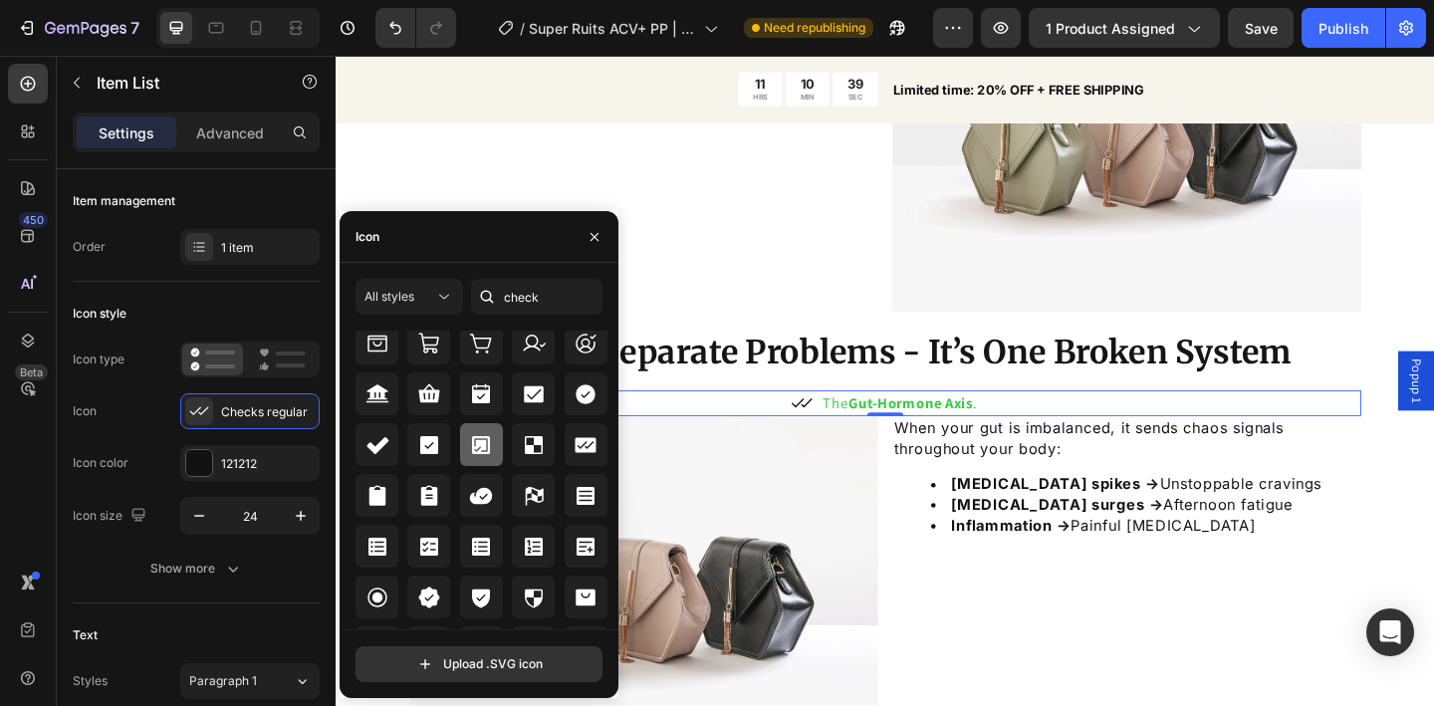
scroll to position [783, 0]
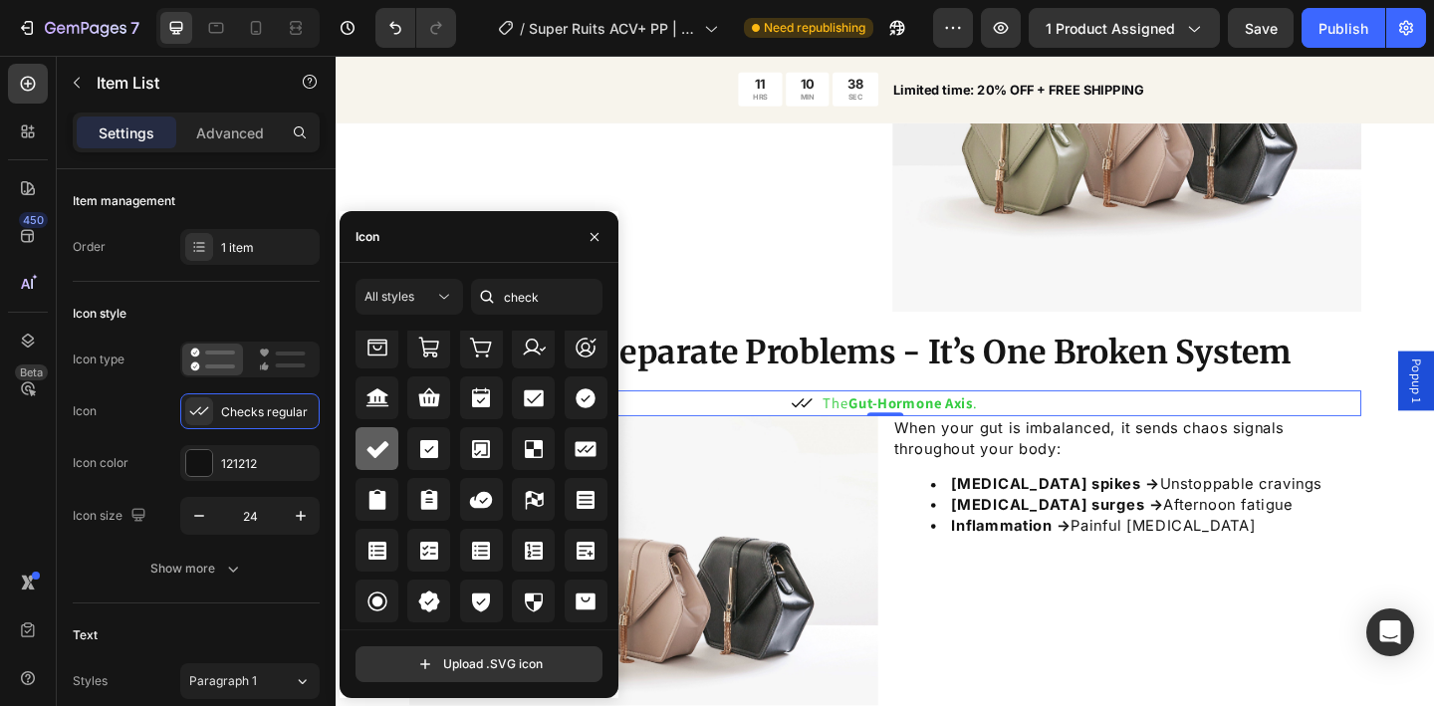
click at [377, 452] on icon at bounding box center [378, 449] width 22 height 17
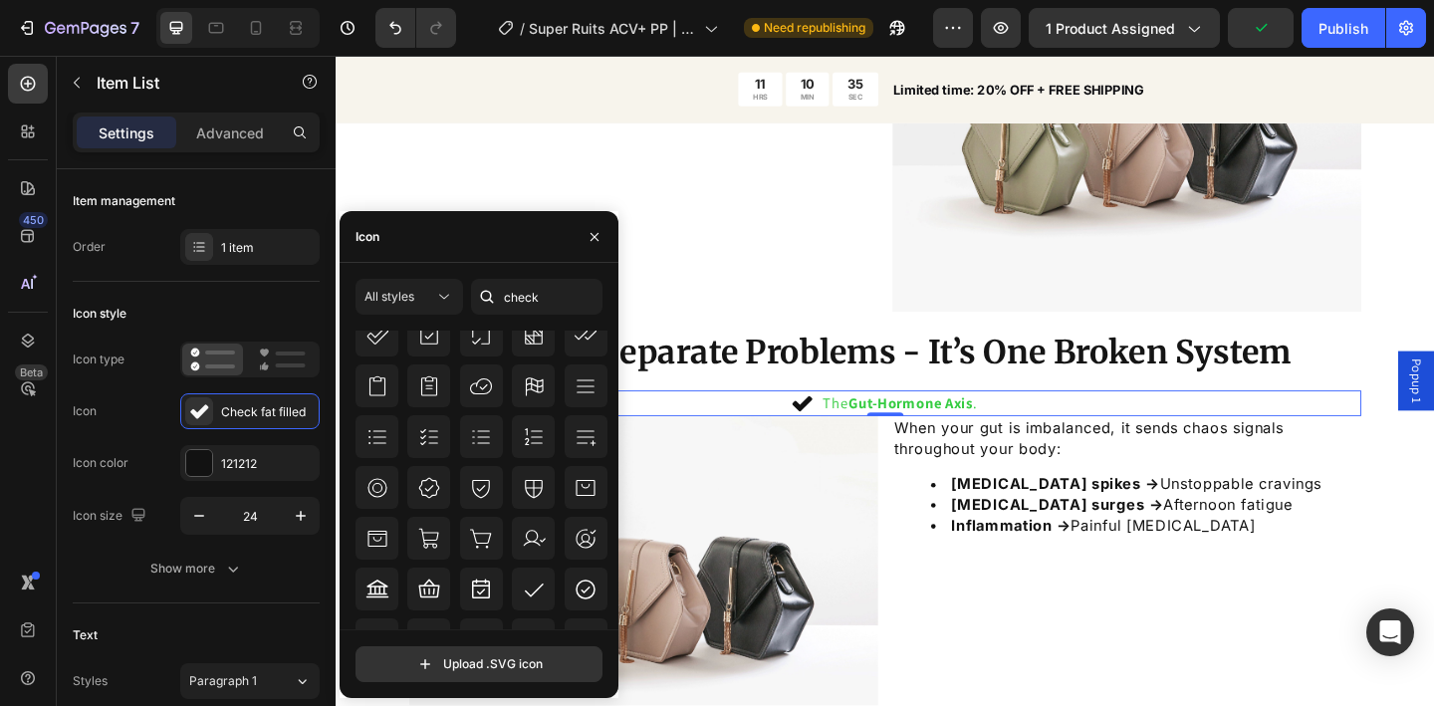
scroll to position [0, 0]
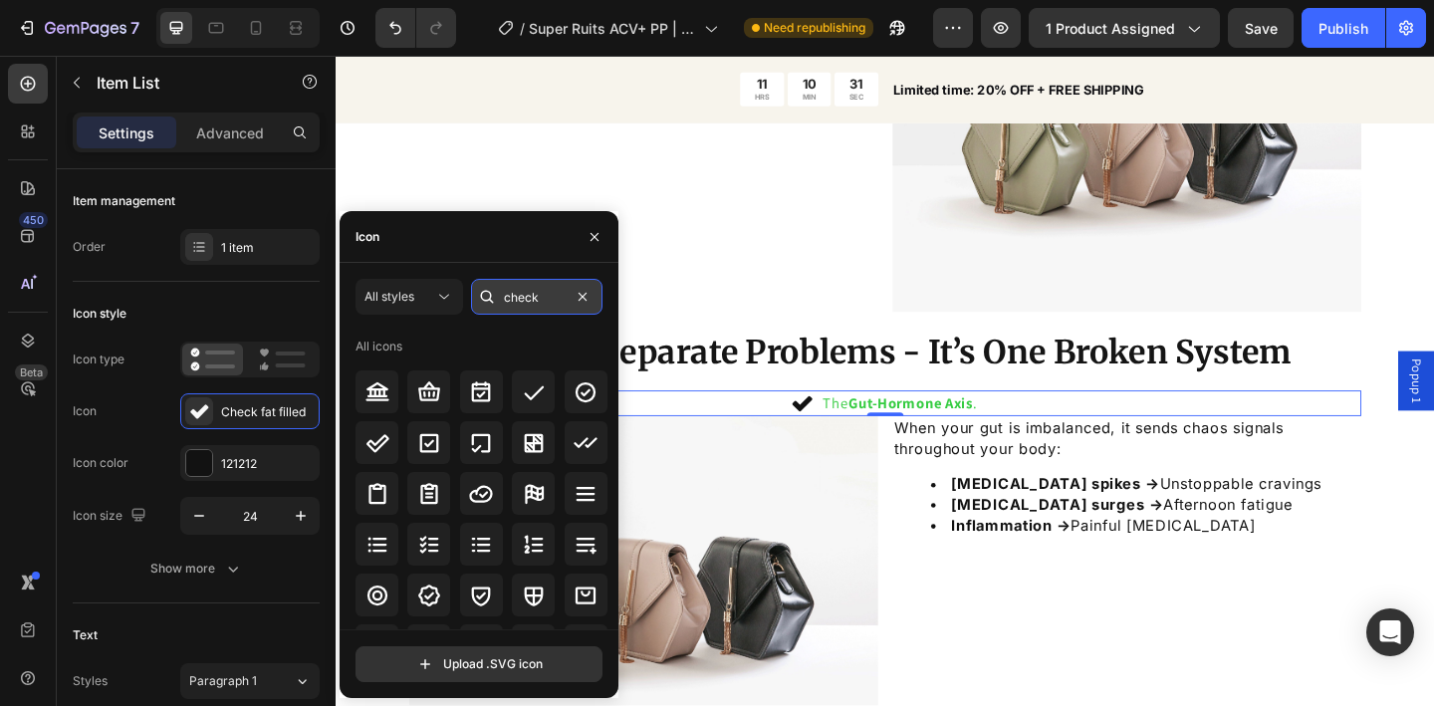
click at [532, 299] on input "check" at bounding box center [536, 297] width 131 height 36
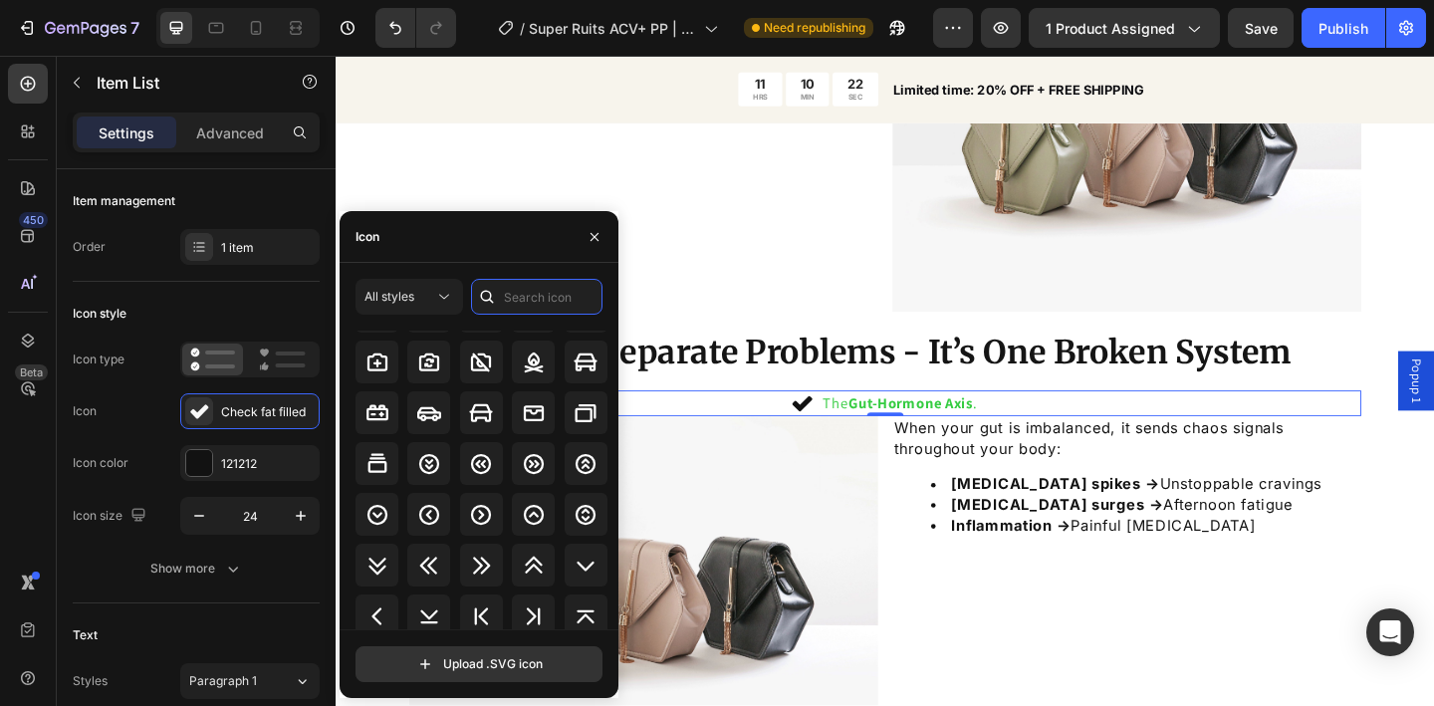
scroll to position [2439, 0]
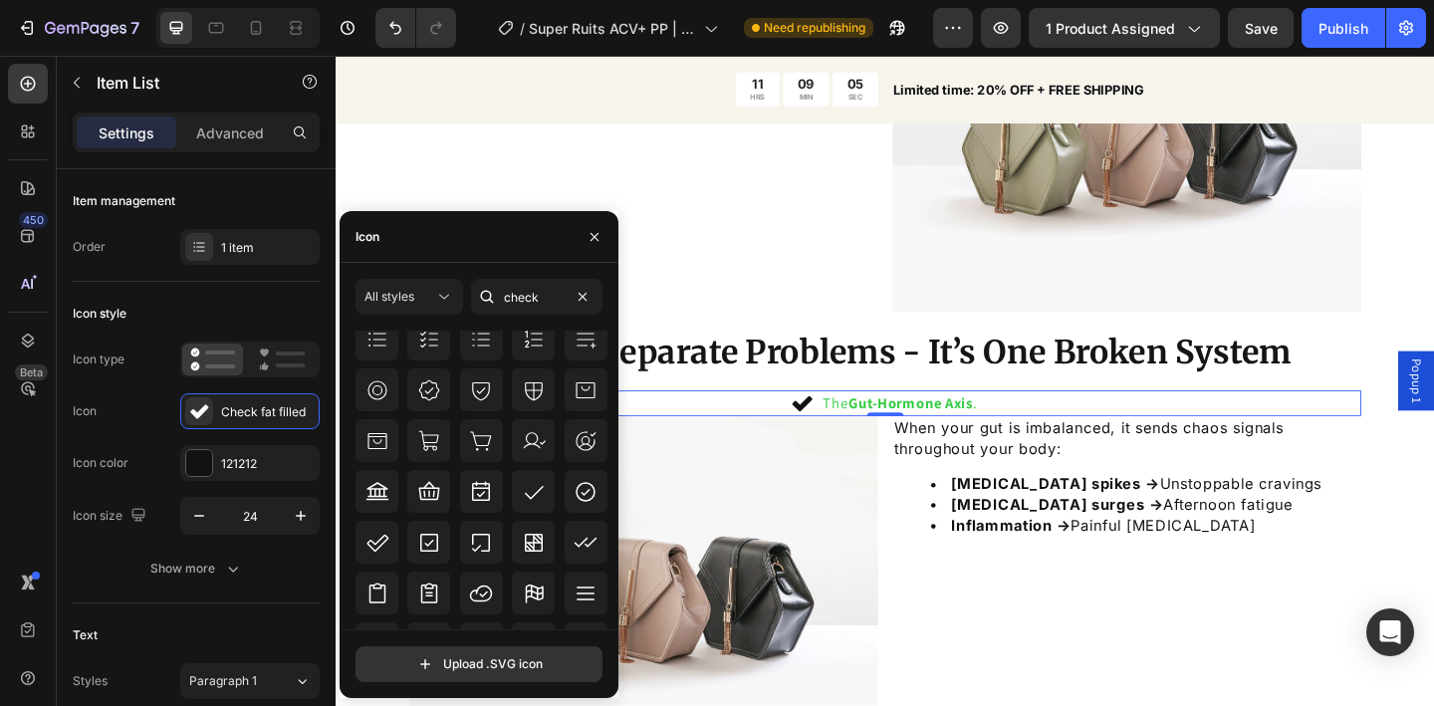
scroll to position [475, 0]
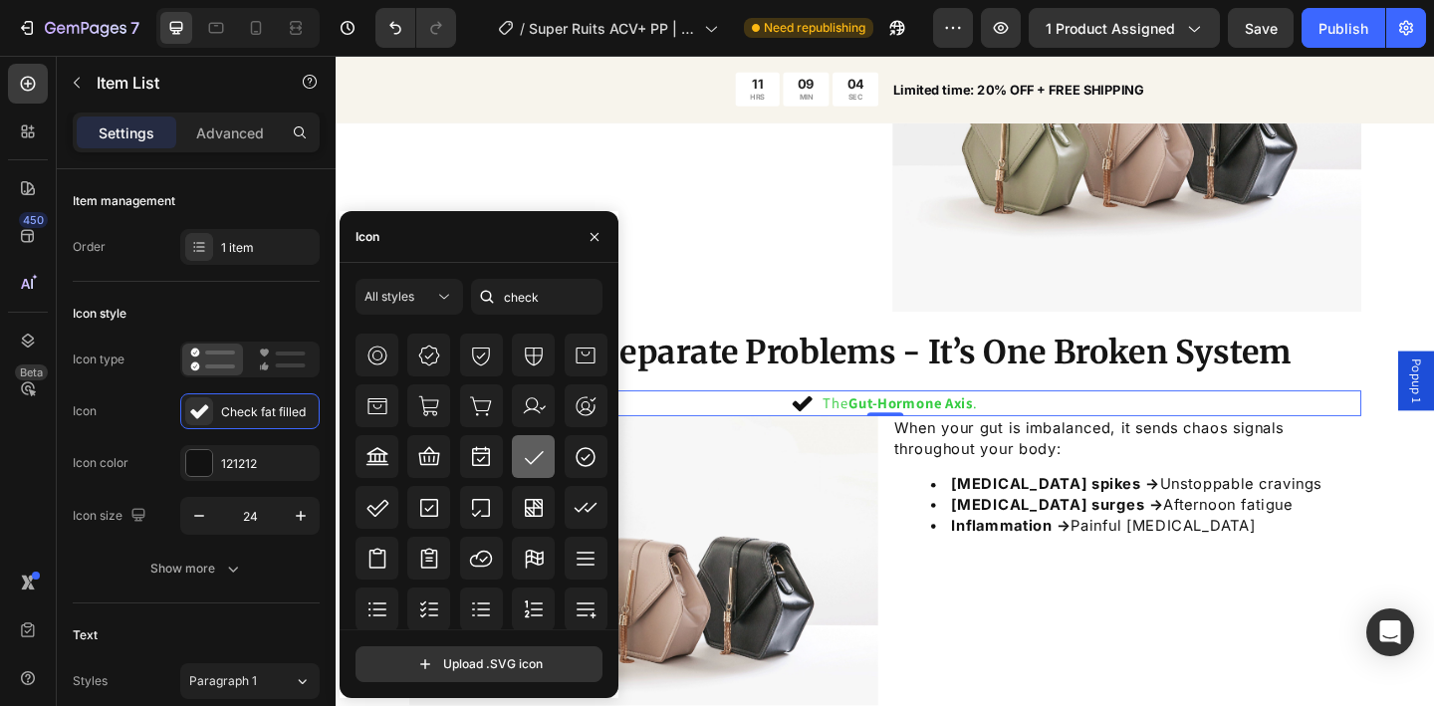
click at [534, 463] on icon at bounding box center [534, 457] width 24 height 24
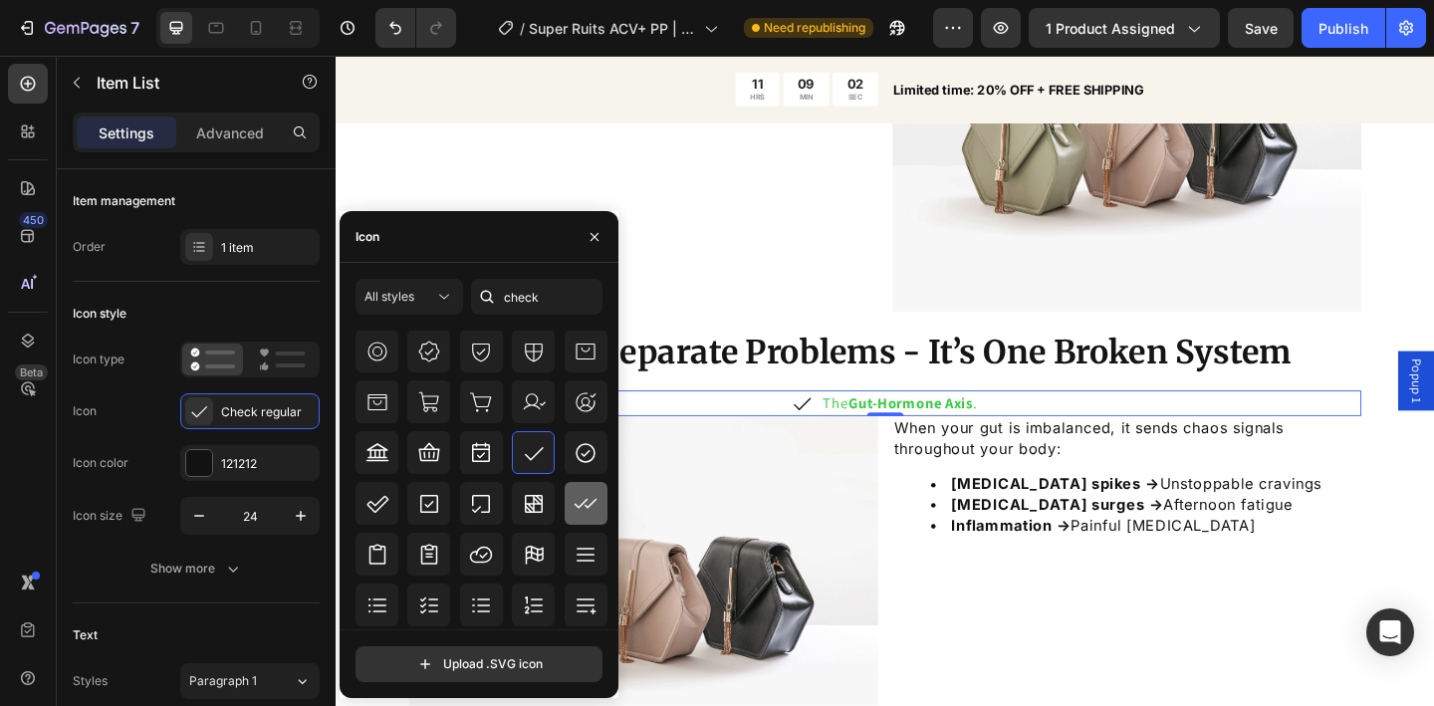
click at [576, 503] on icon at bounding box center [586, 504] width 24 height 24
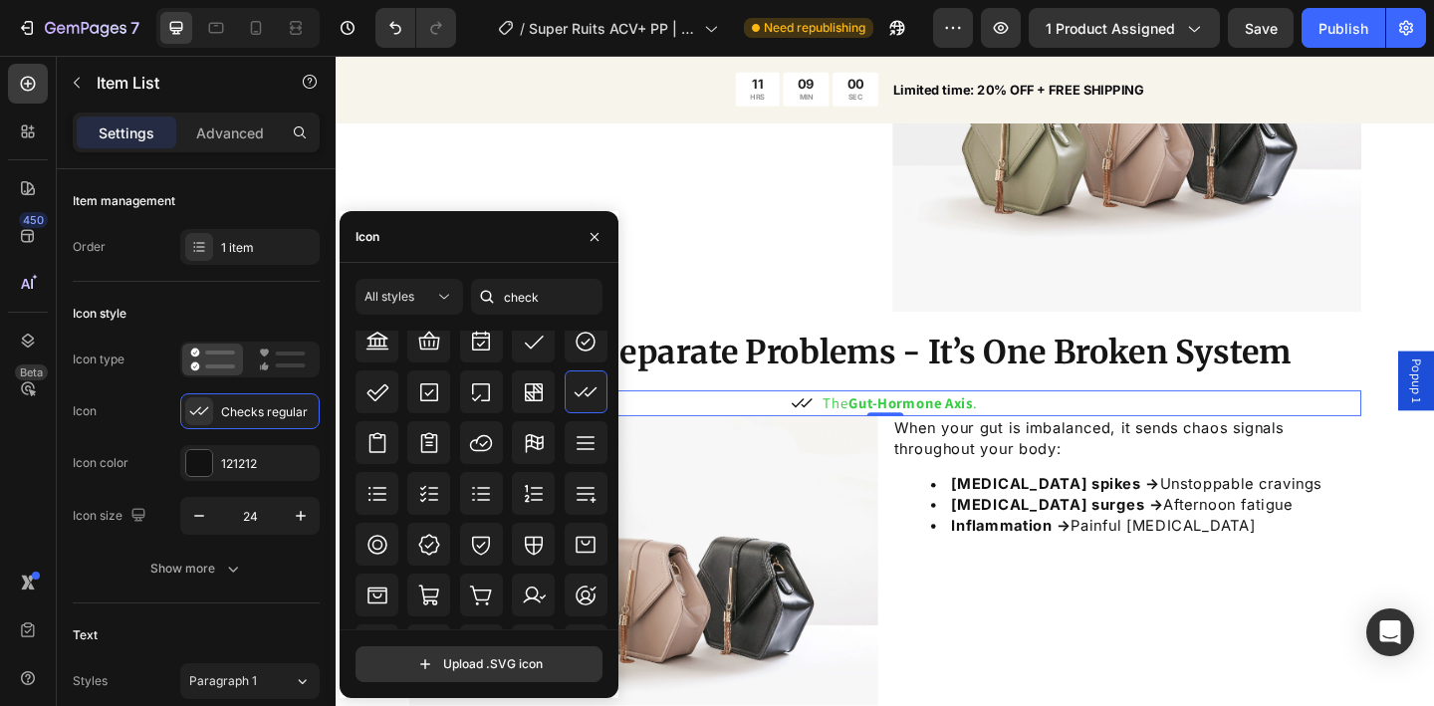
scroll to position [585, 0]
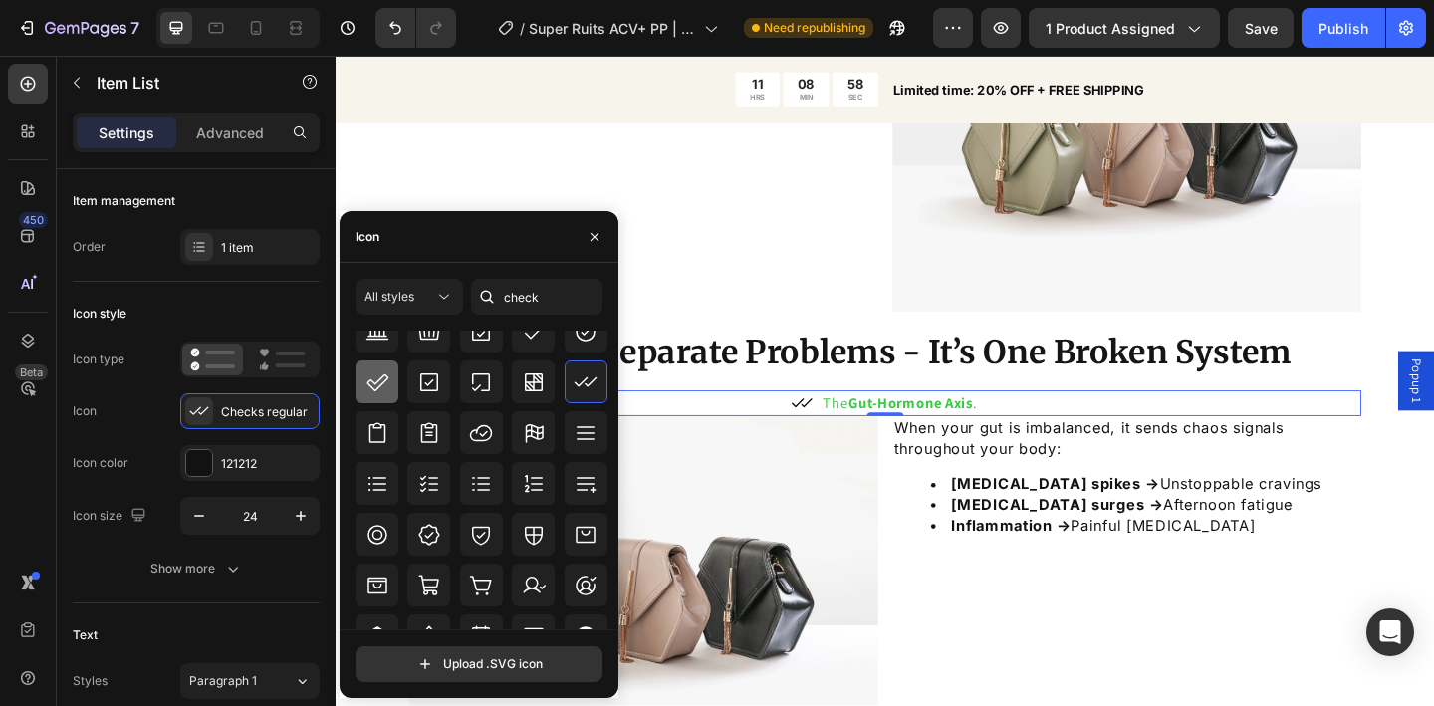
click at [375, 383] on icon at bounding box center [378, 383] width 24 height 24
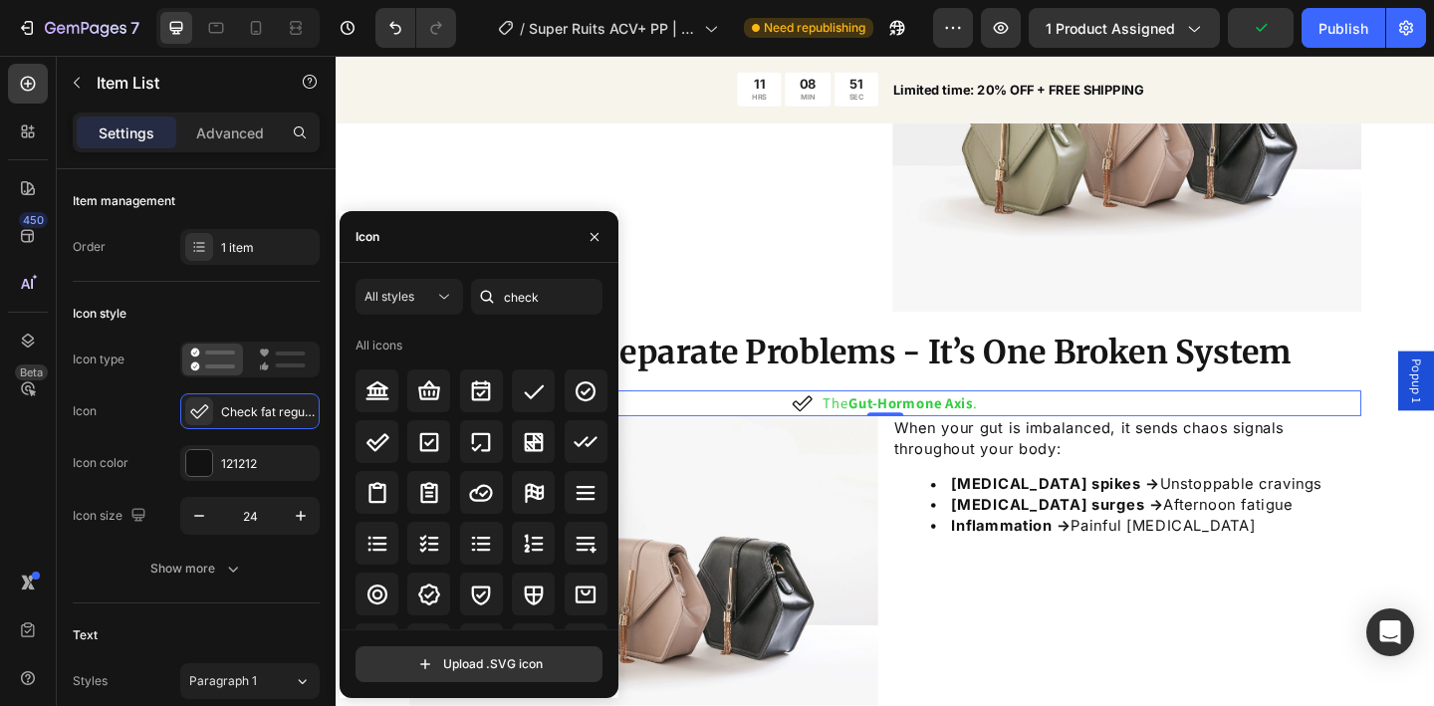
scroll to position [0, 0]
click at [528, 295] on input "check" at bounding box center [536, 297] width 131 height 36
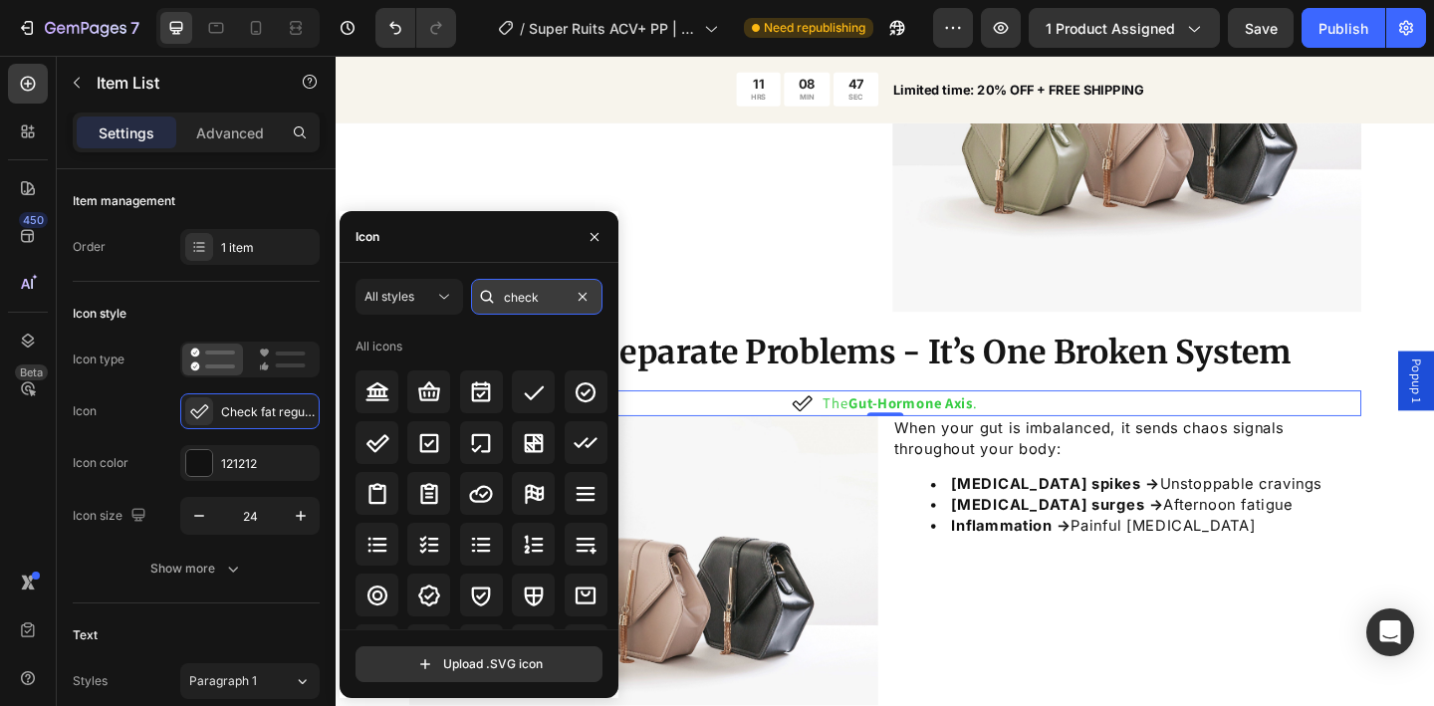
click at [531, 298] on input "check" at bounding box center [536, 297] width 131 height 36
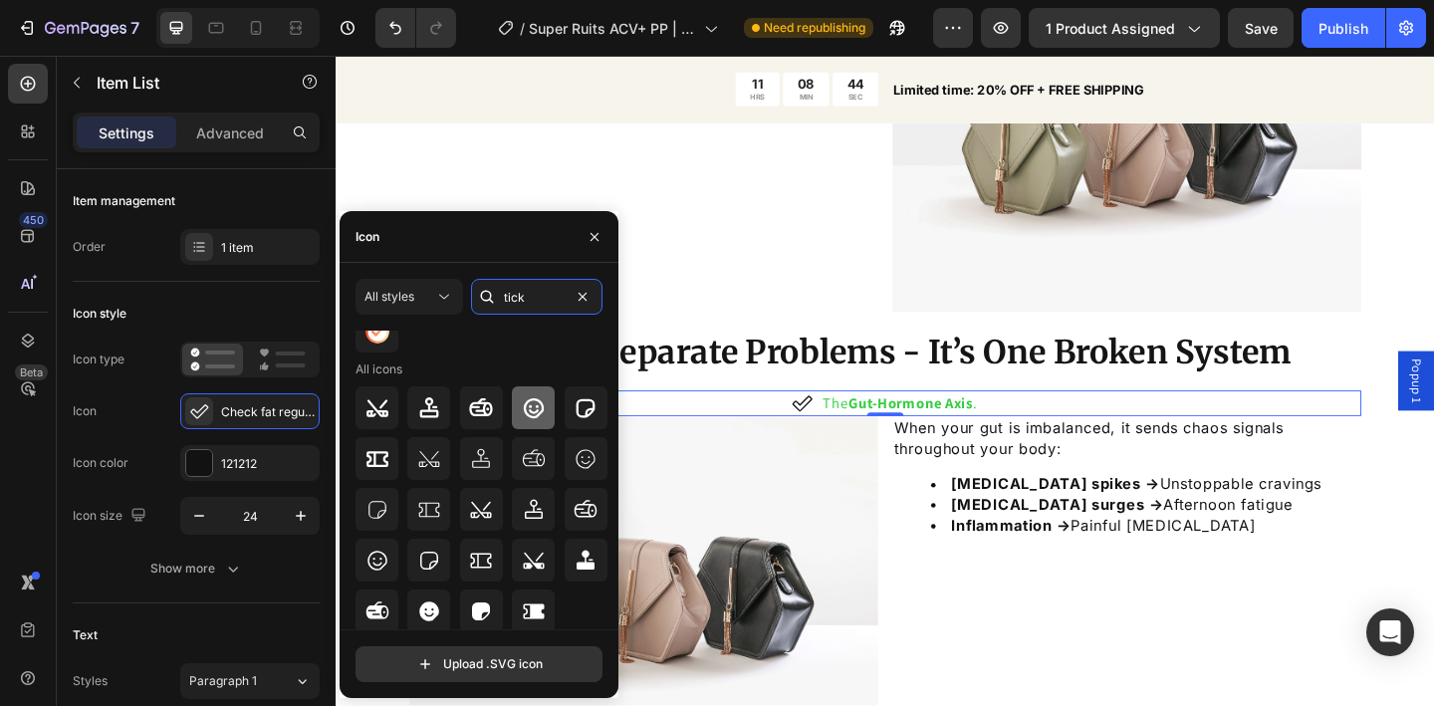
scroll to position [64, 0]
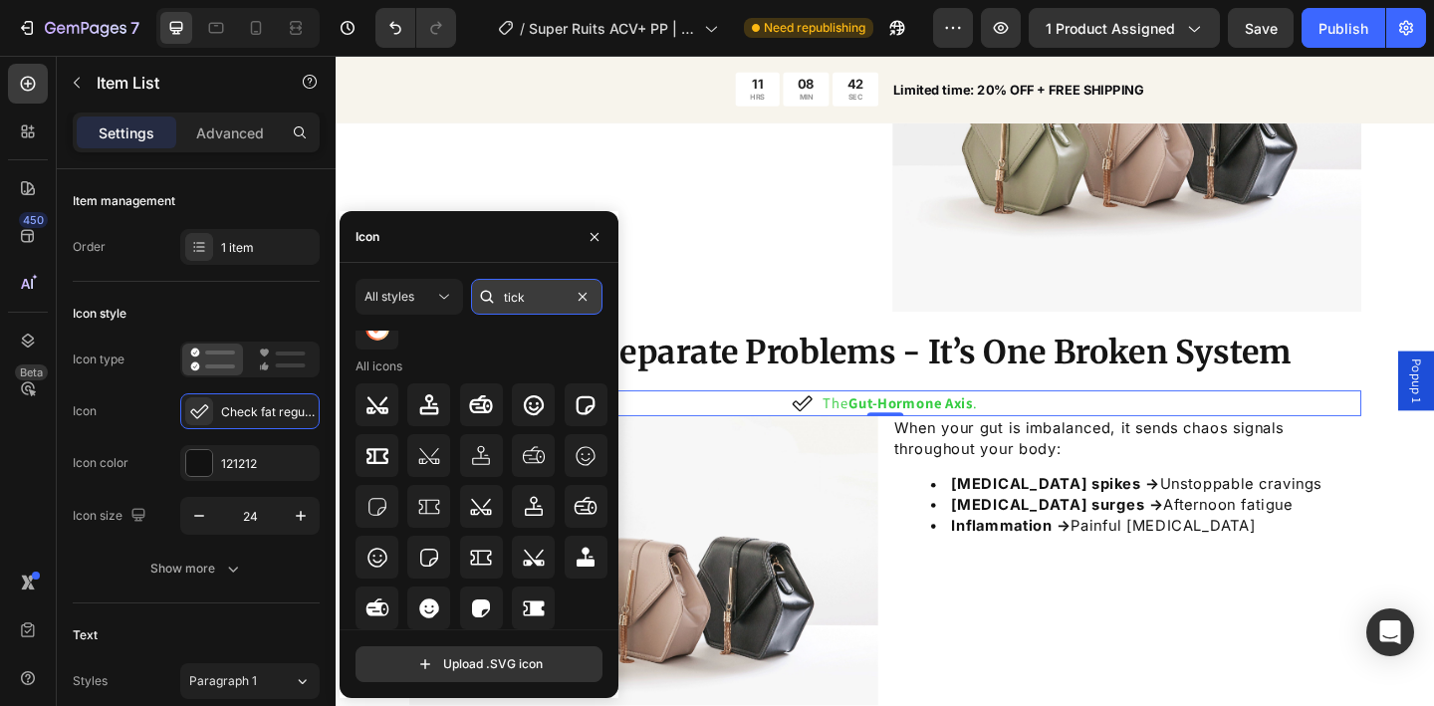
click at [528, 292] on input "tick" at bounding box center [536, 297] width 131 height 36
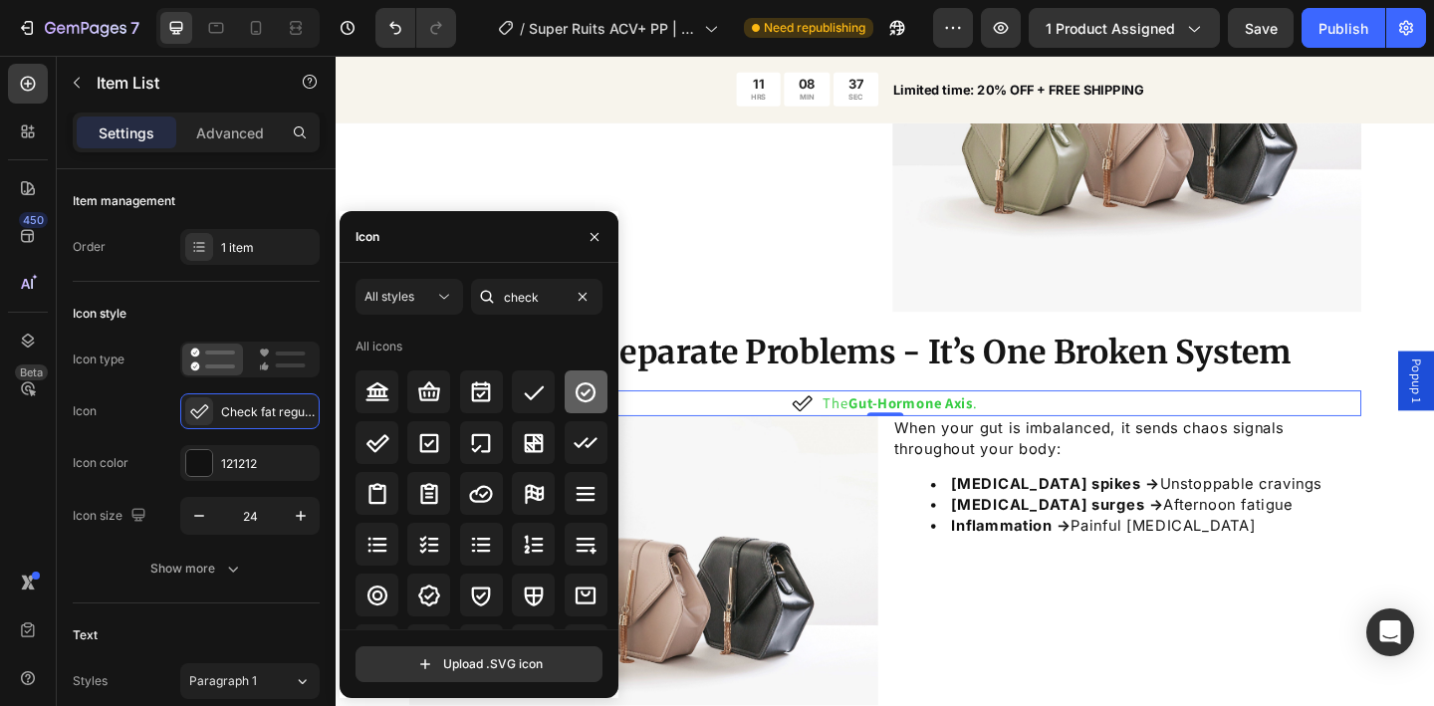
click at [574, 394] on icon at bounding box center [586, 392] width 24 height 24
click at [545, 408] on div at bounding box center [533, 392] width 43 height 43
click at [573, 409] on div at bounding box center [586, 392] width 43 height 43
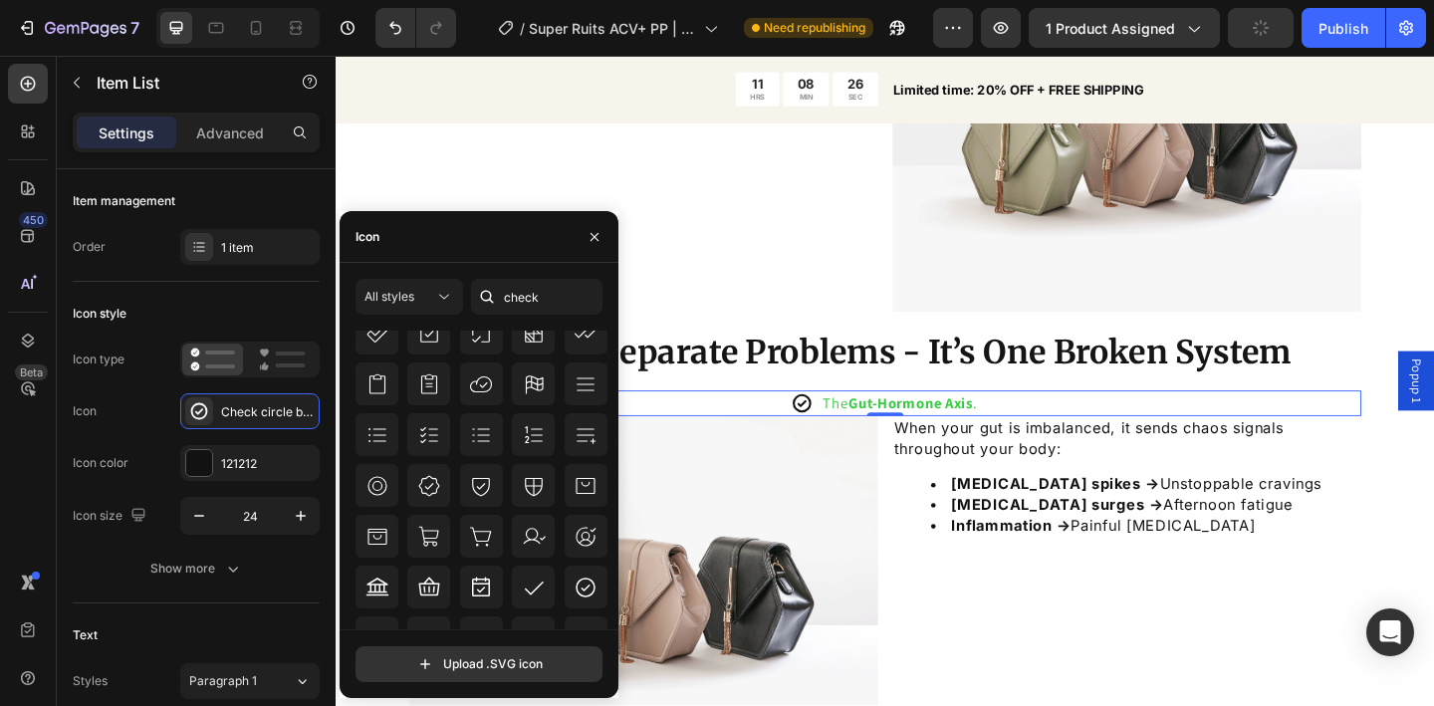
scroll to position [371, 0]
click at [520, 299] on input "check" at bounding box center [536, 297] width 131 height 36
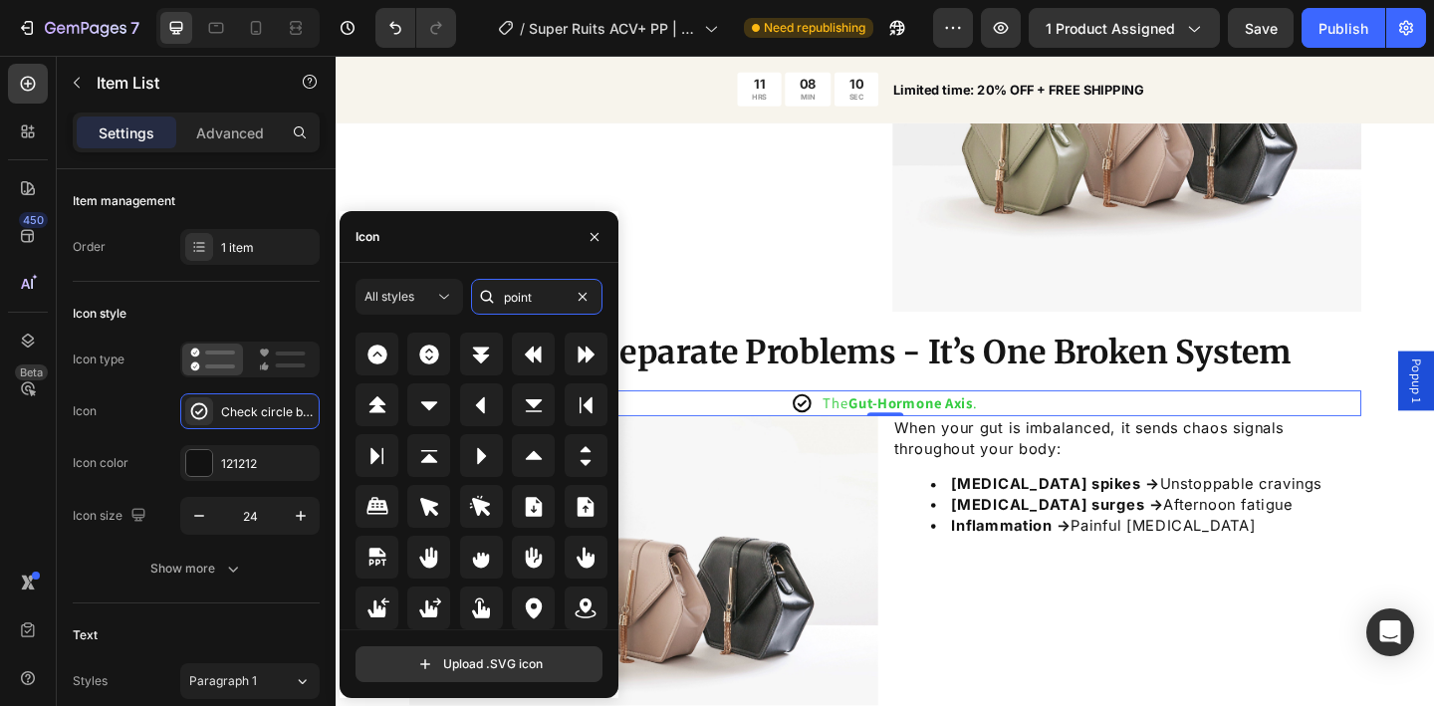
scroll to position [4588, 0]
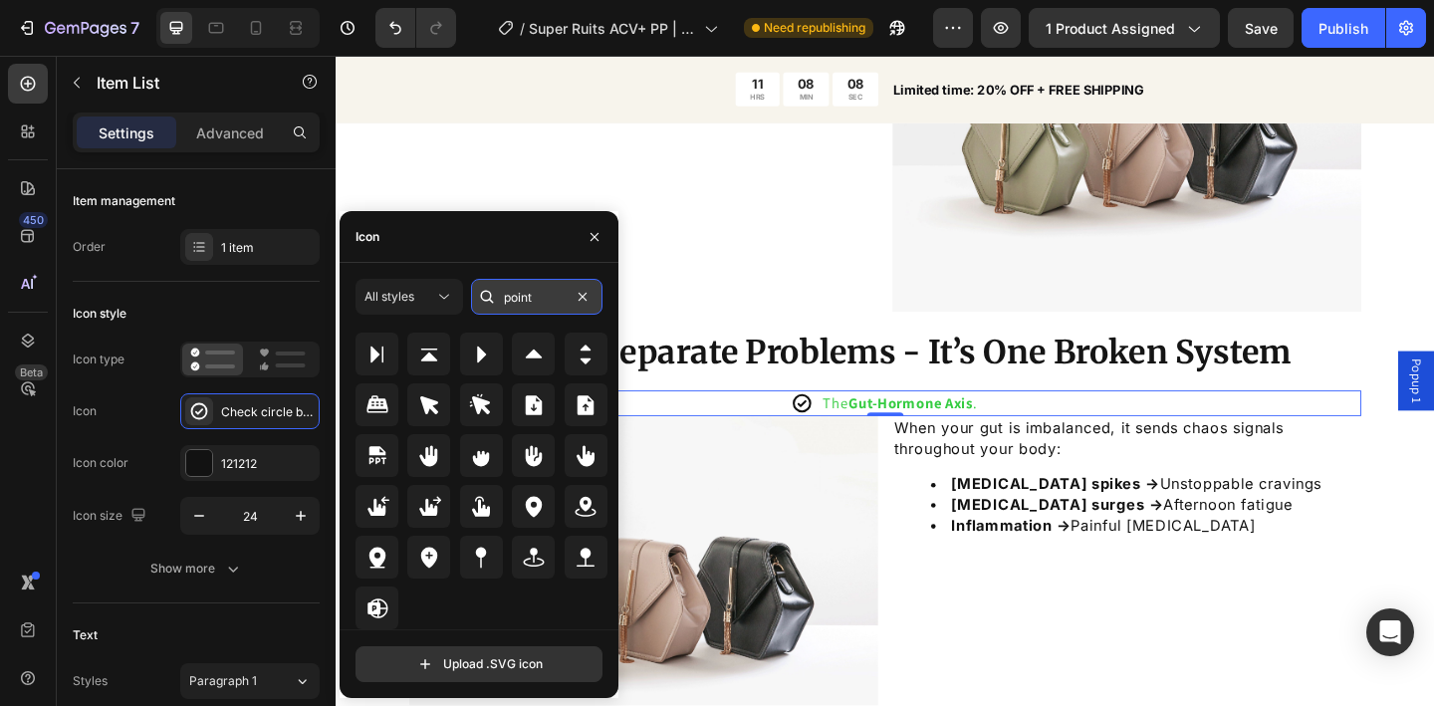
click at [514, 298] on input "point" at bounding box center [536, 297] width 131 height 36
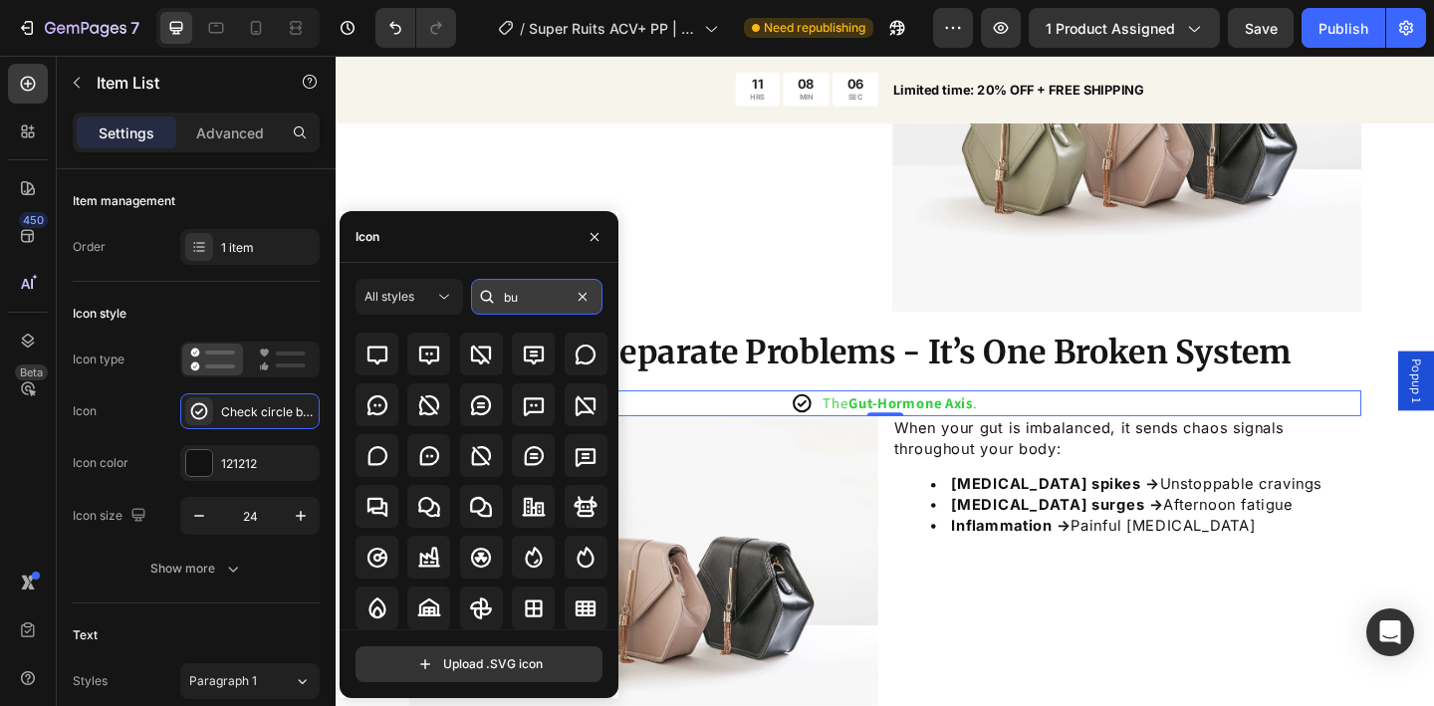
scroll to position [0, 0]
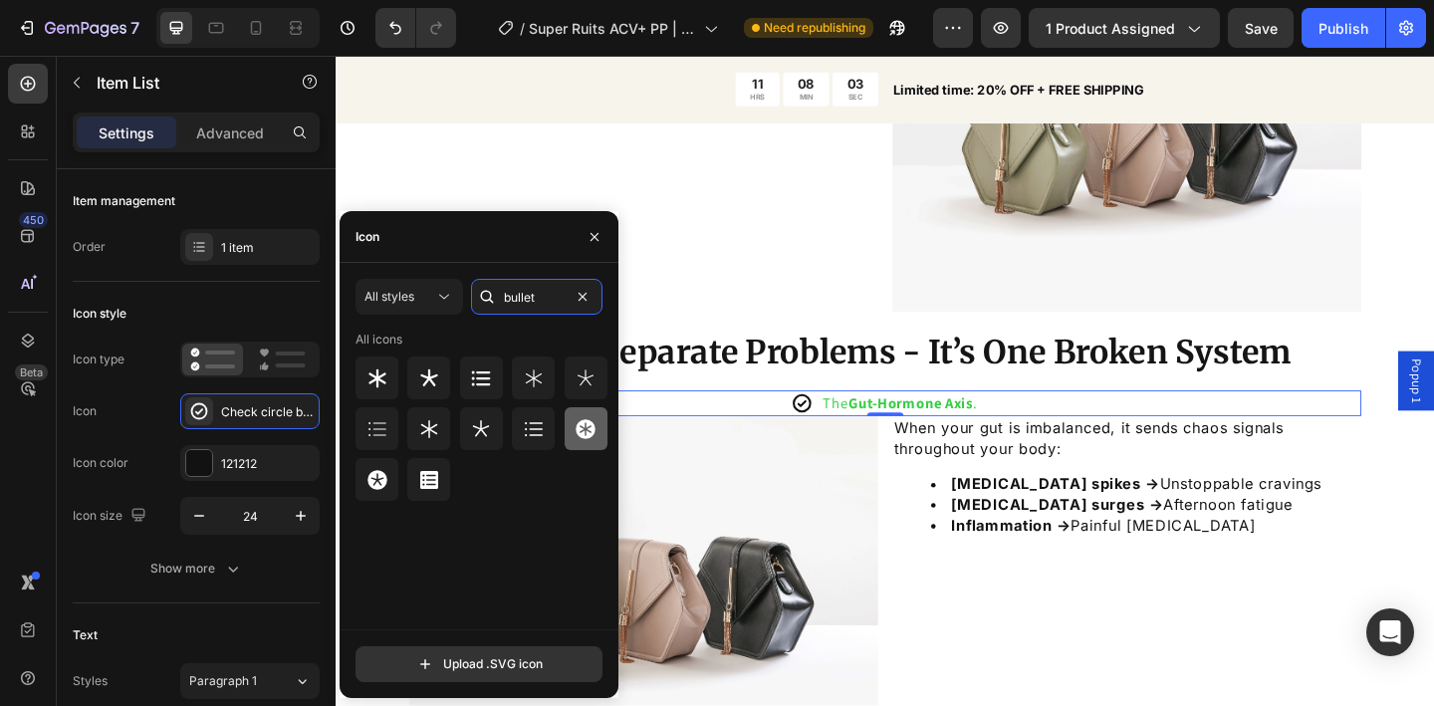
type input "bullet"
click at [575, 428] on icon at bounding box center [586, 429] width 24 height 24
click at [381, 474] on icon at bounding box center [378, 480] width 20 height 20
click at [579, 435] on icon at bounding box center [586, 429] width 24 height 24
click at [596, 242] on icon "button" at bounding box center [595, 237] width 16 height 16
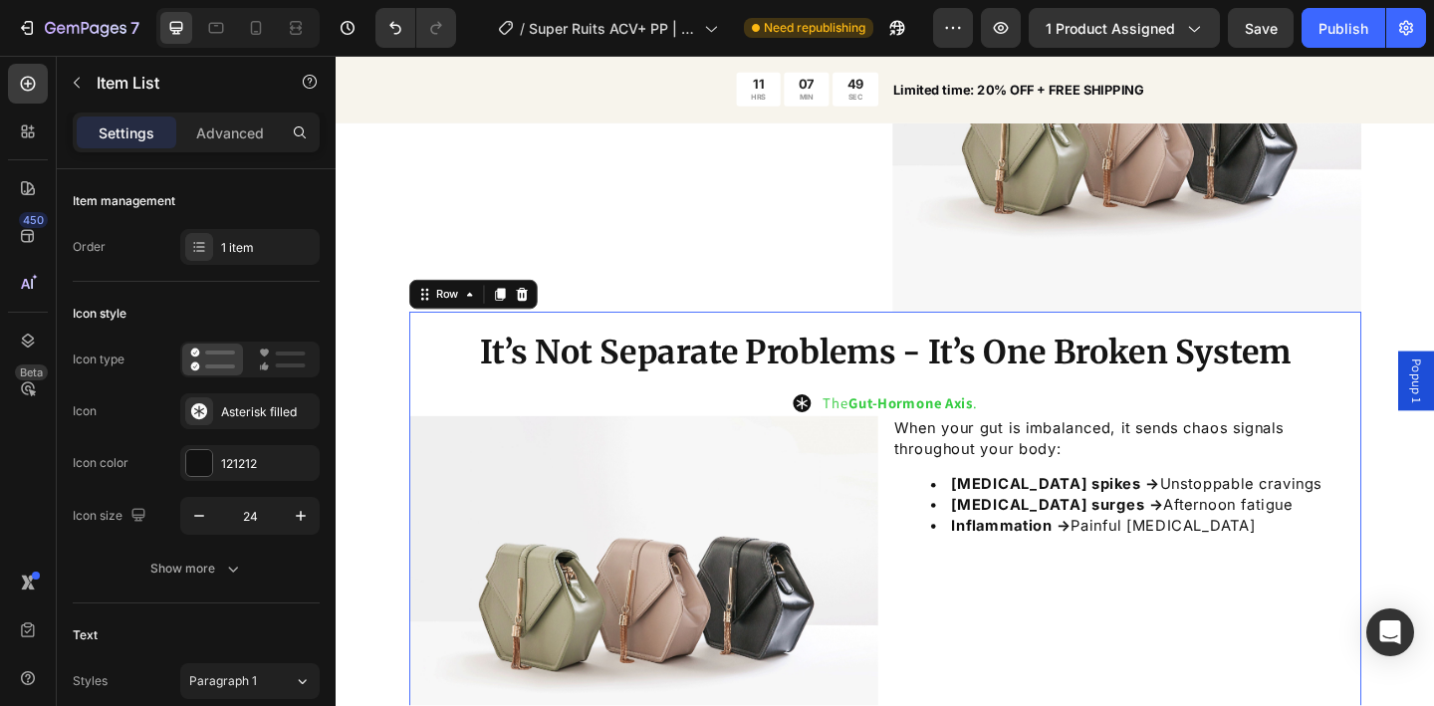
click at [616, 335] on div "It’s Not Separate Problems - It’s One Broken System Heading The Gut-Hormone Axi…" at bounding box center [933, 583] width 1036 height 496
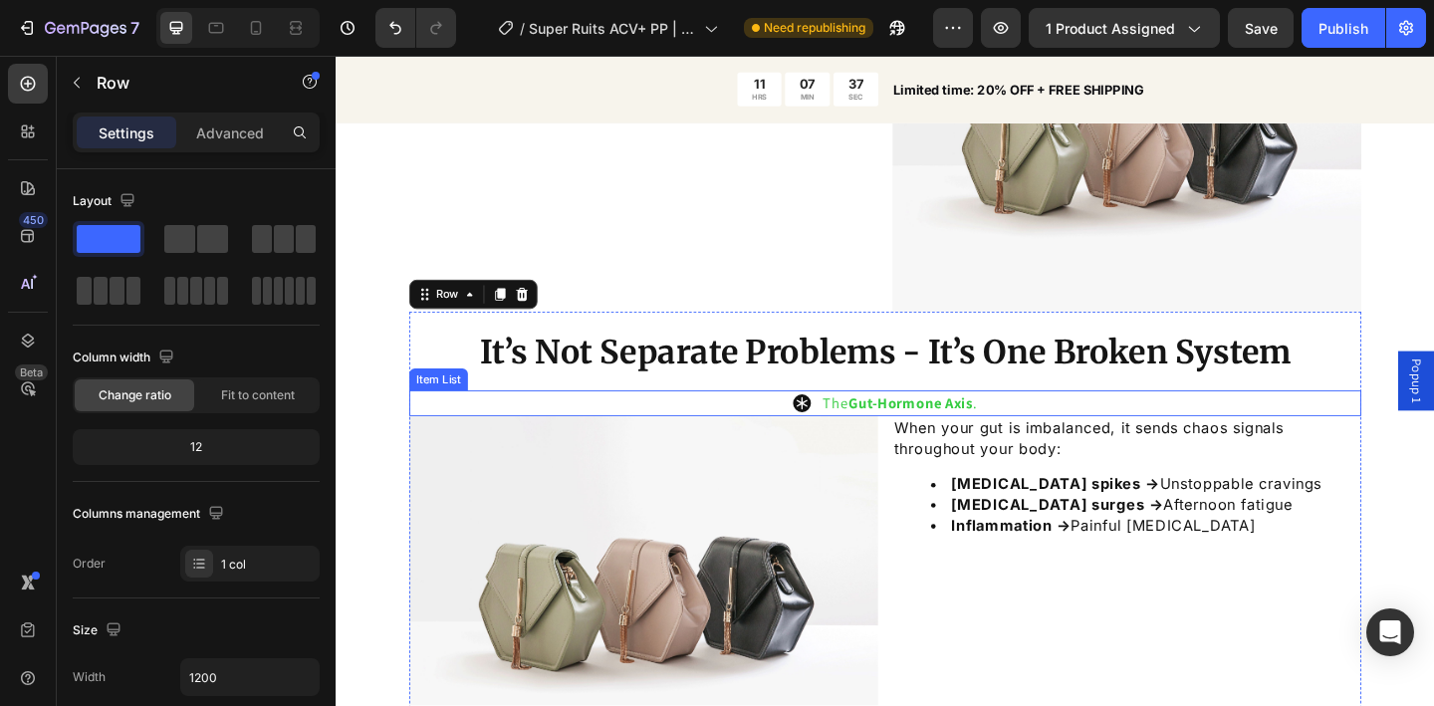
click at [914, 430] on strong "Gut-Hormone Axis" at bounding box center [960, 433] width 135 height 21
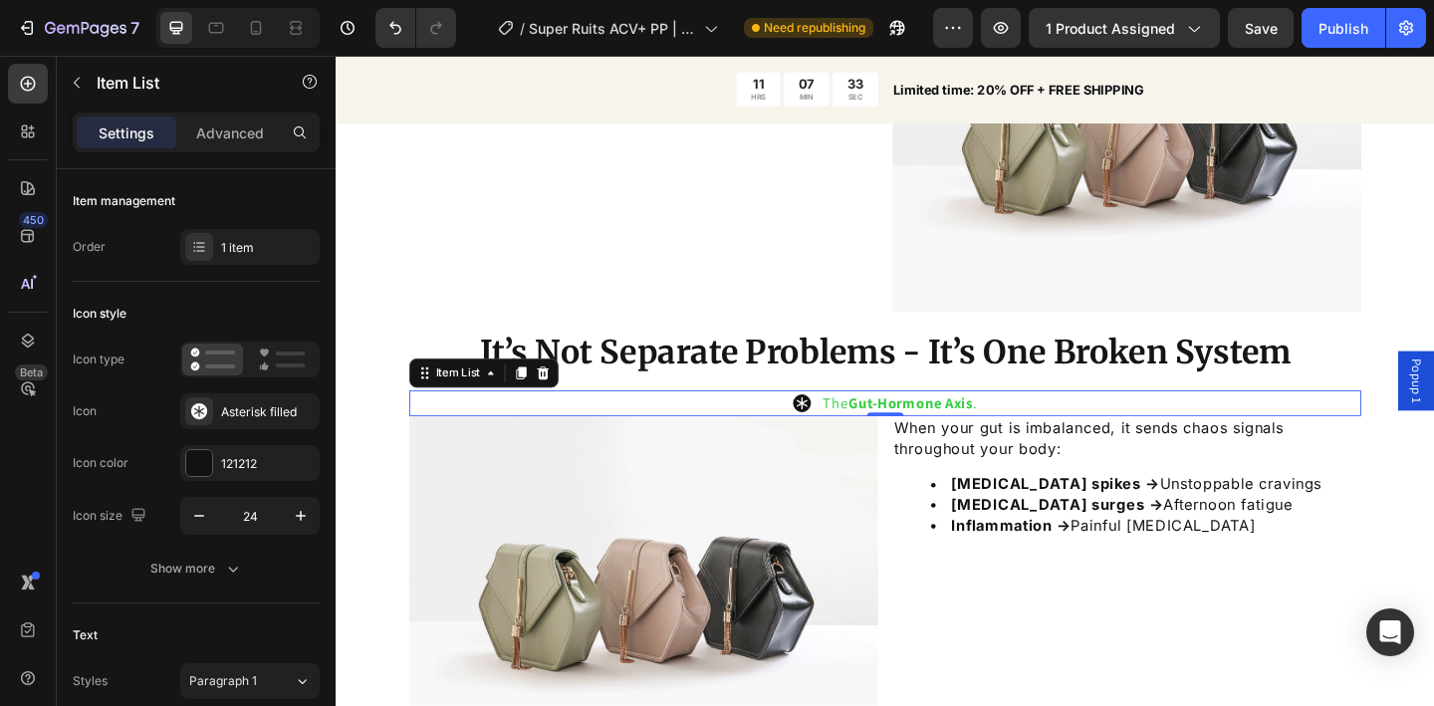
click at [866, 430] on p "The Gut-Hormone Axis ." at bounding box center [949, 434] width 167 height 22
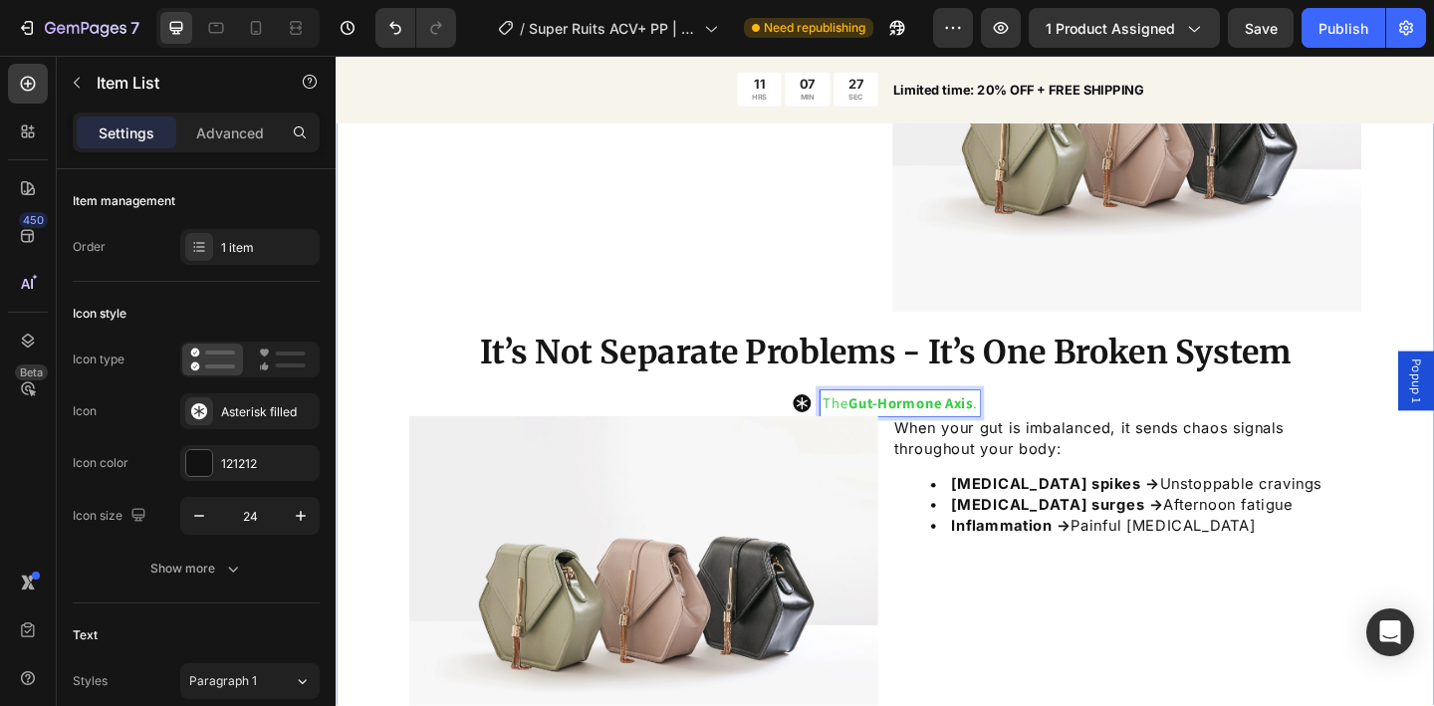
scroll to position [2023, 0]
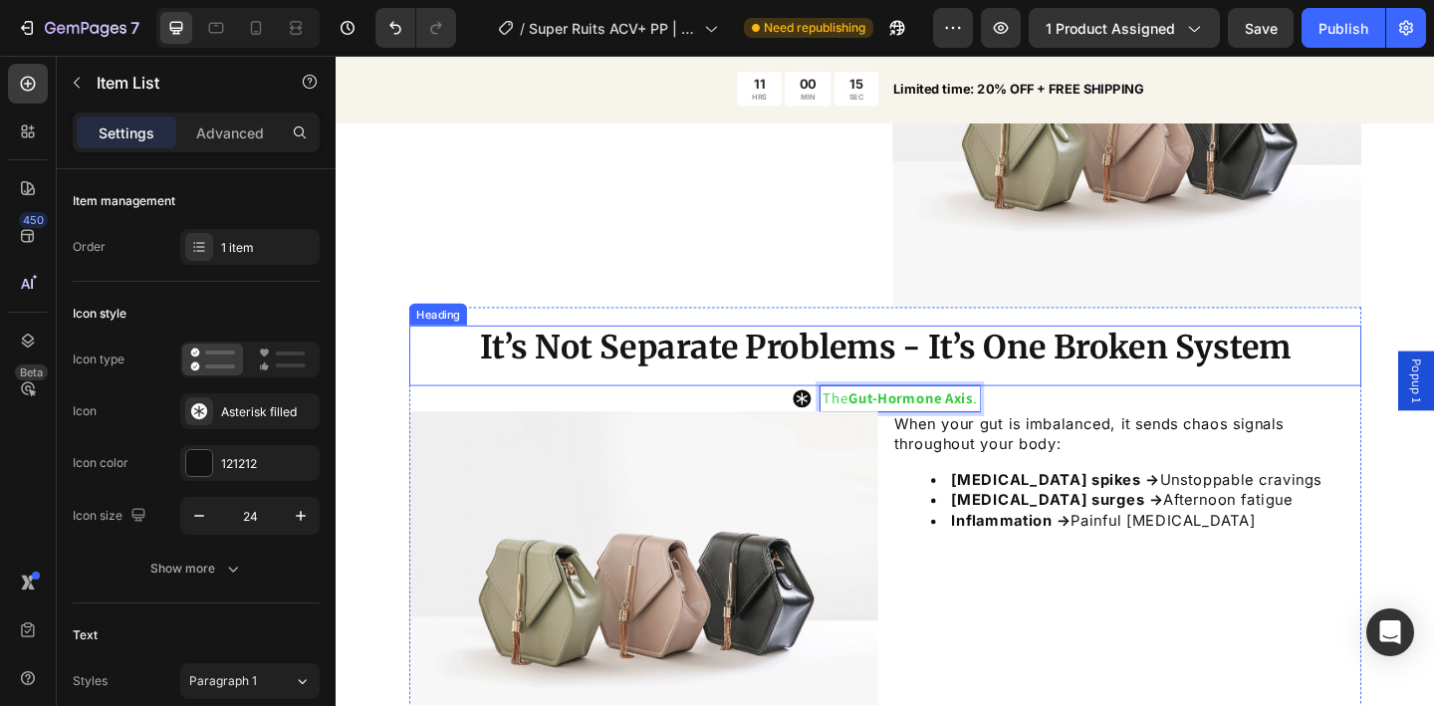
click at [457, 365] on h2 "It’s Not Separate Problems - It’s One Broken System" at bounding box center [933, 375] width 1036 height 50
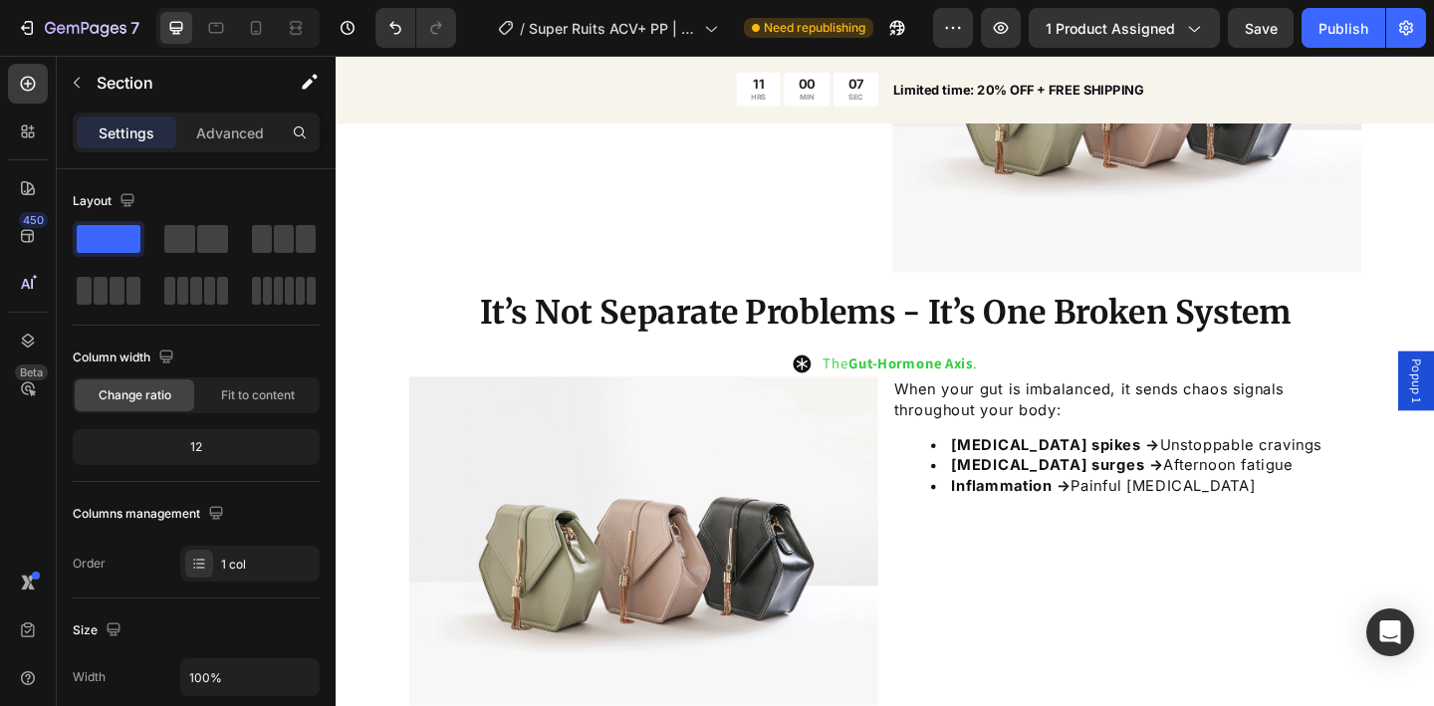
scroll to position [1859, 0]
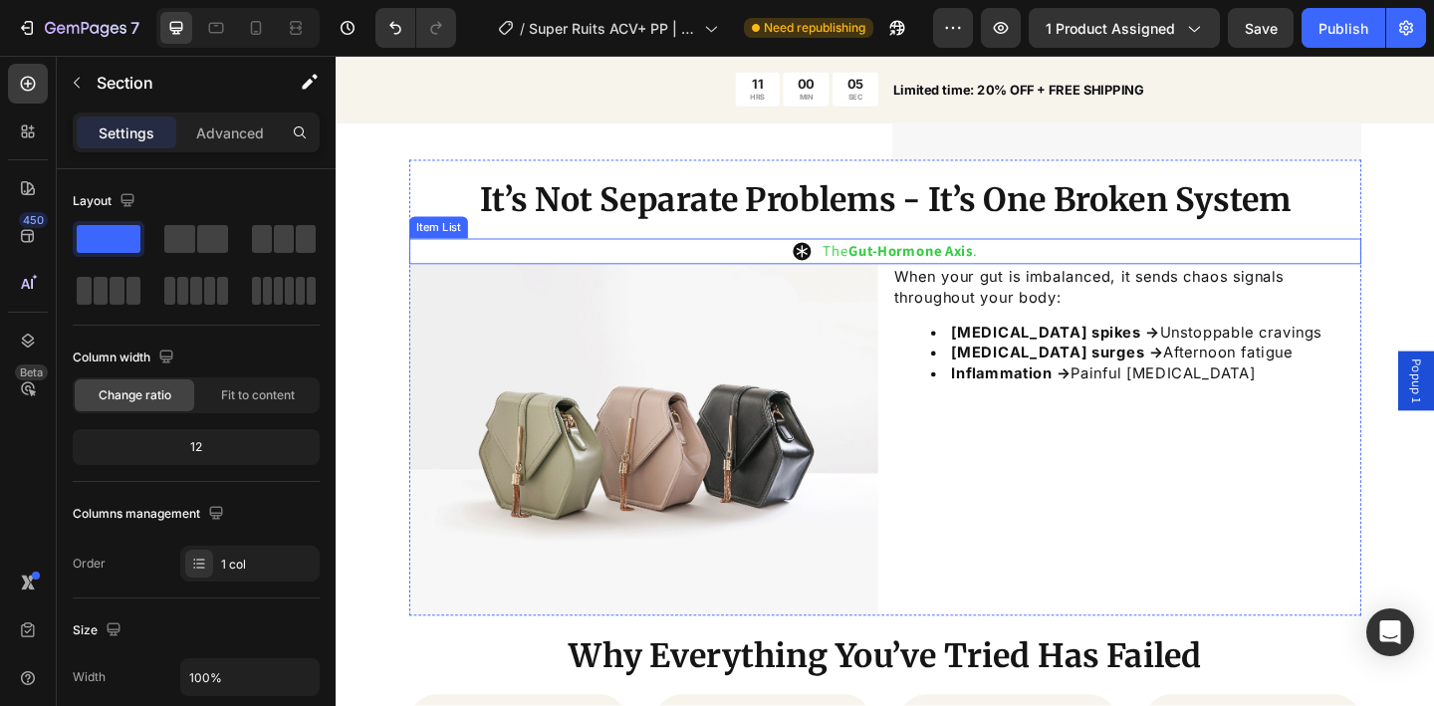
click at [906, 270] on strong "Gut-Hormone Axis" at bounding box center [960, 268] width 135 height 21
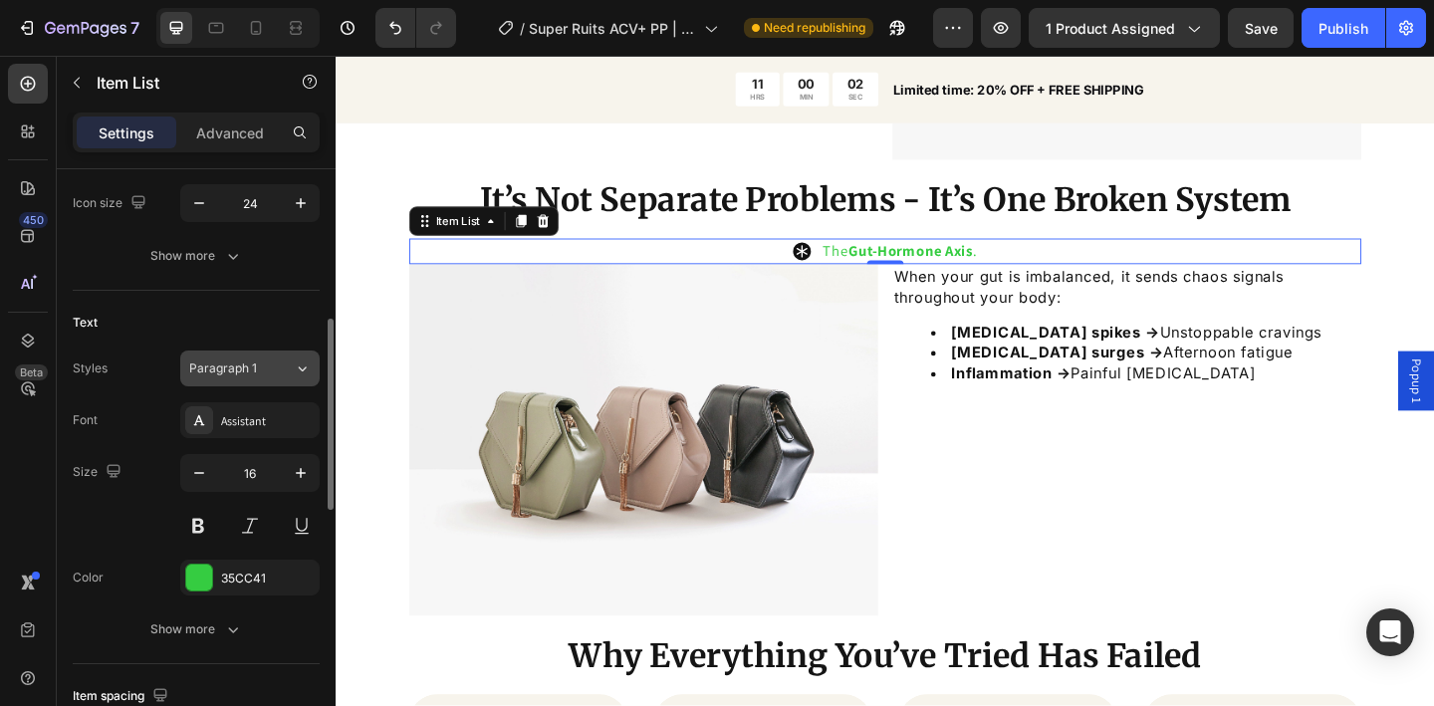
scroll to position [350, 0]
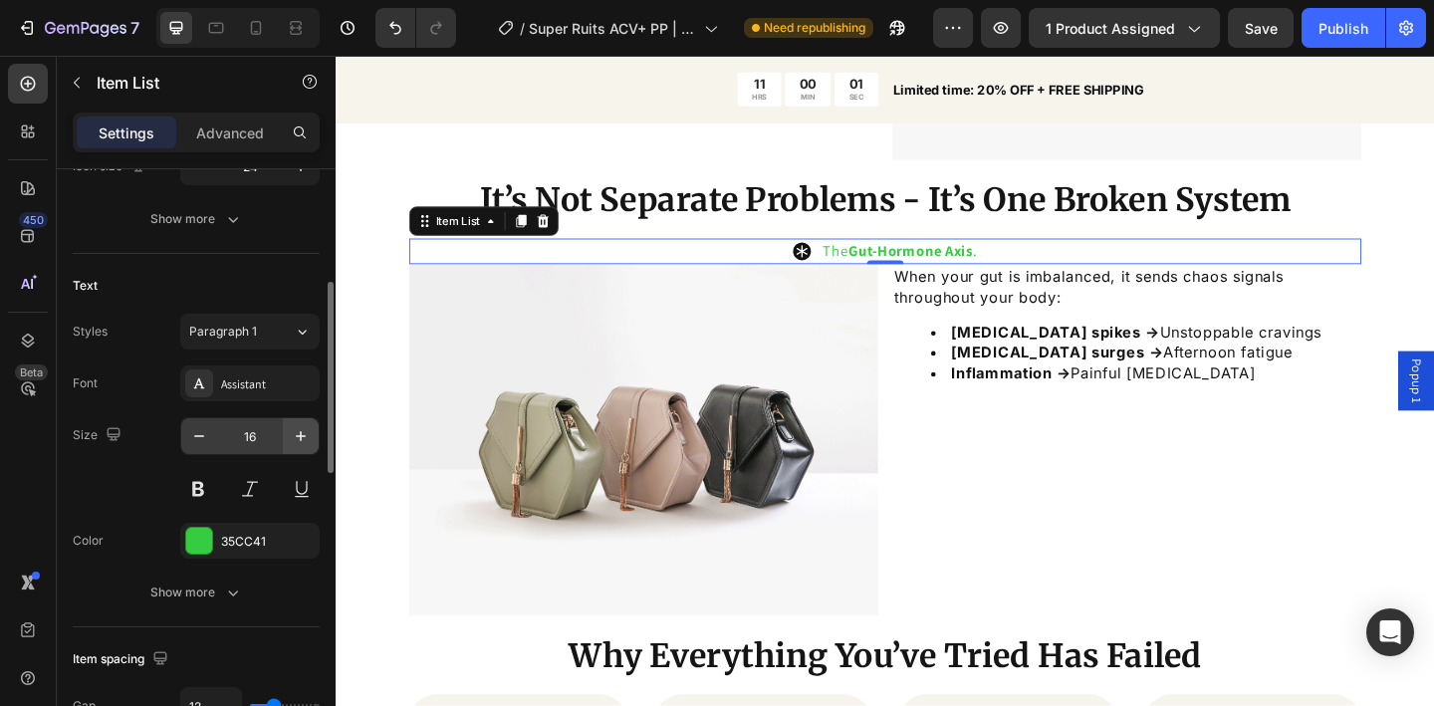
click at [295, 438] on icon "button" at bounding box center [301, 436] width 20 height 20
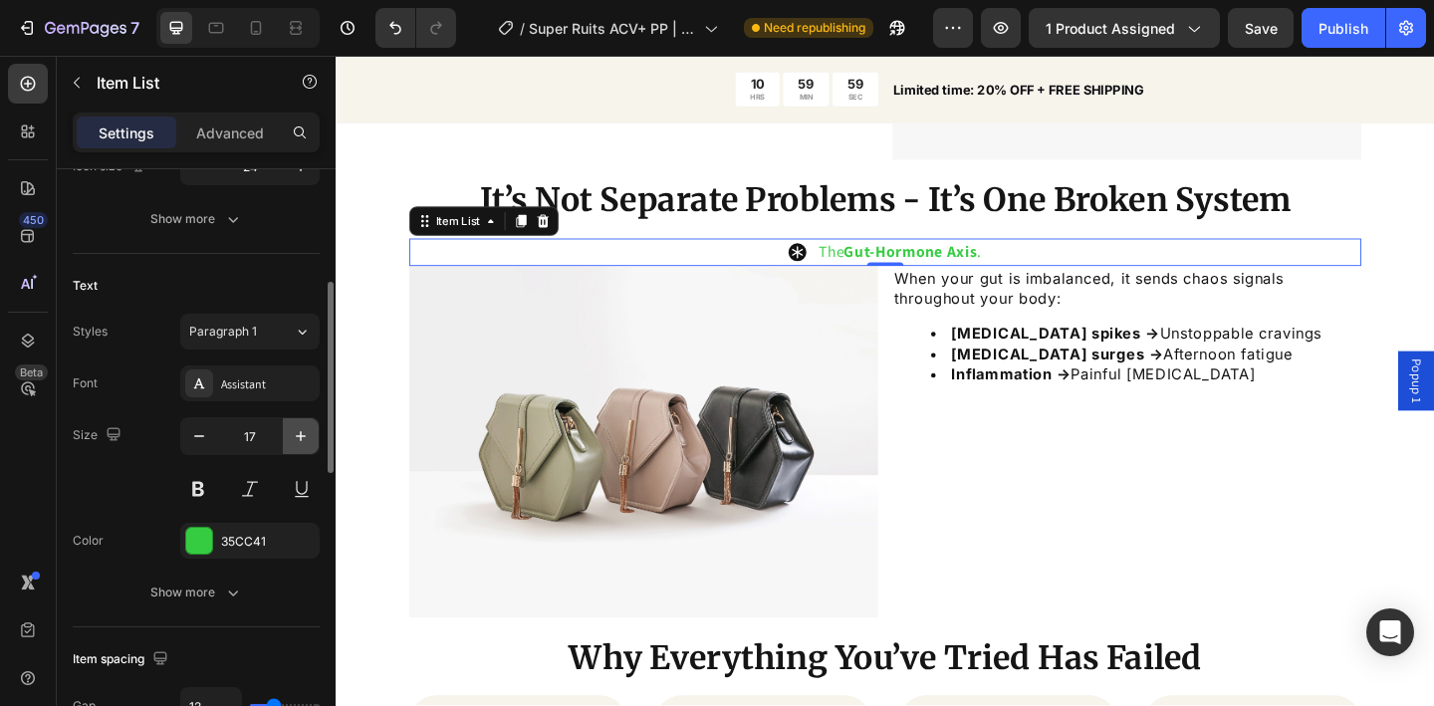
click at [295, 438] on icon "button" at bounding box center [301, 436] width 20 height 20
type input "20"
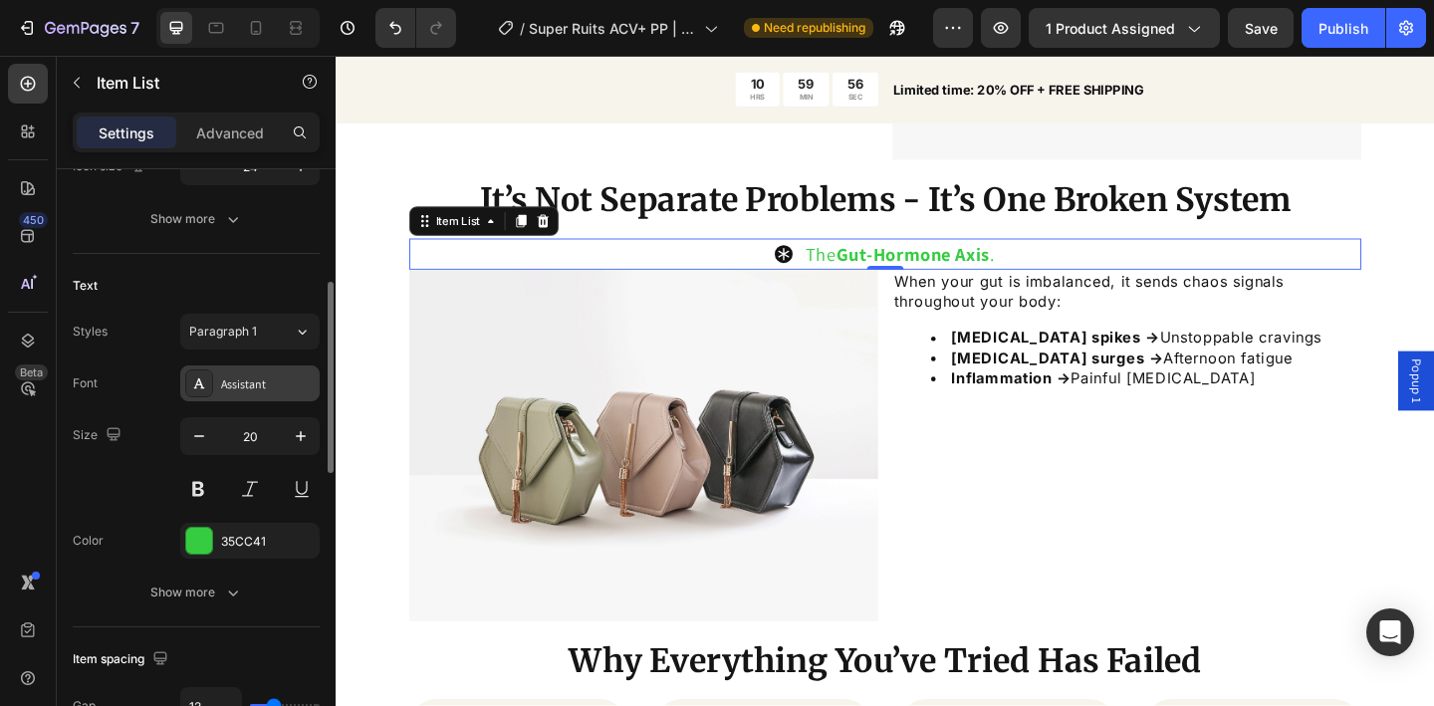
click at [271, 379] on div "Assistant" at bounding box center [268, 385] width 94 height 18
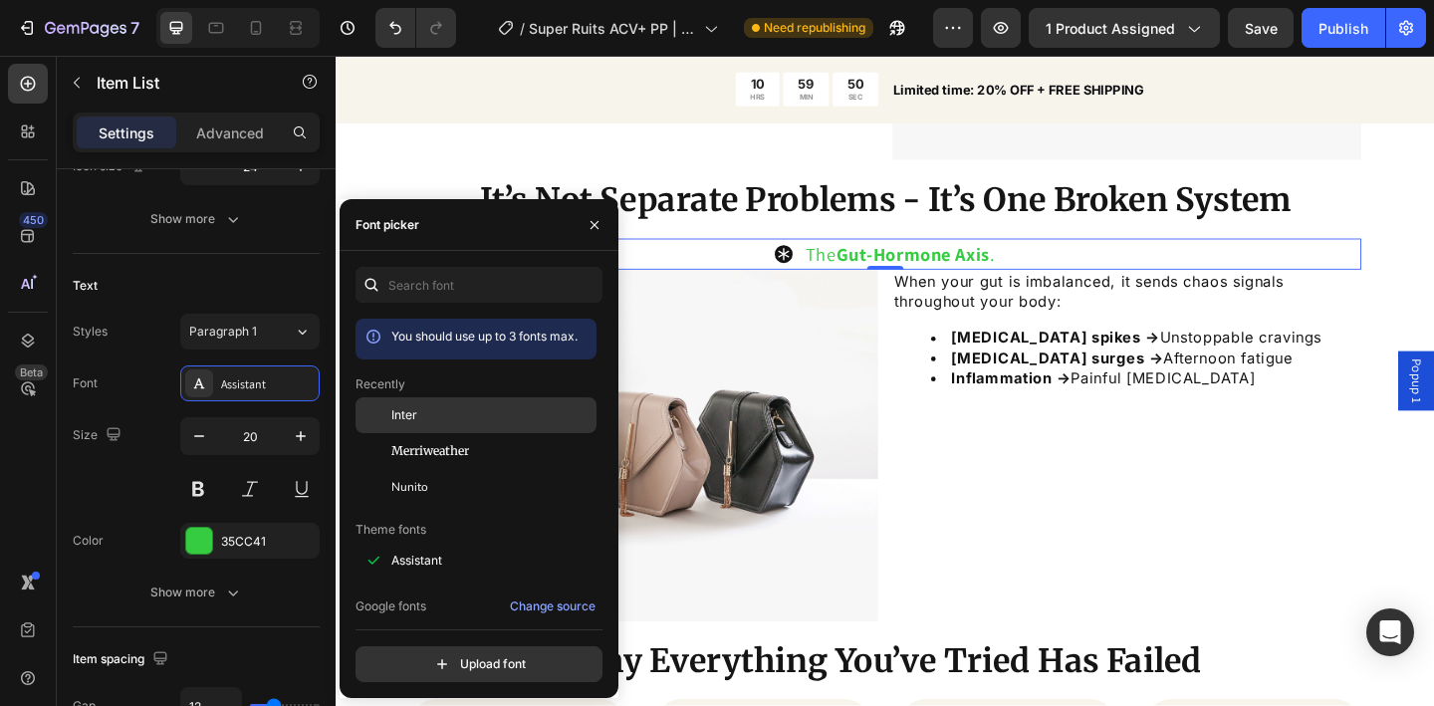
click at [487, 415] on div "Inter" at bounding box center [491, 415] width 201 height 18
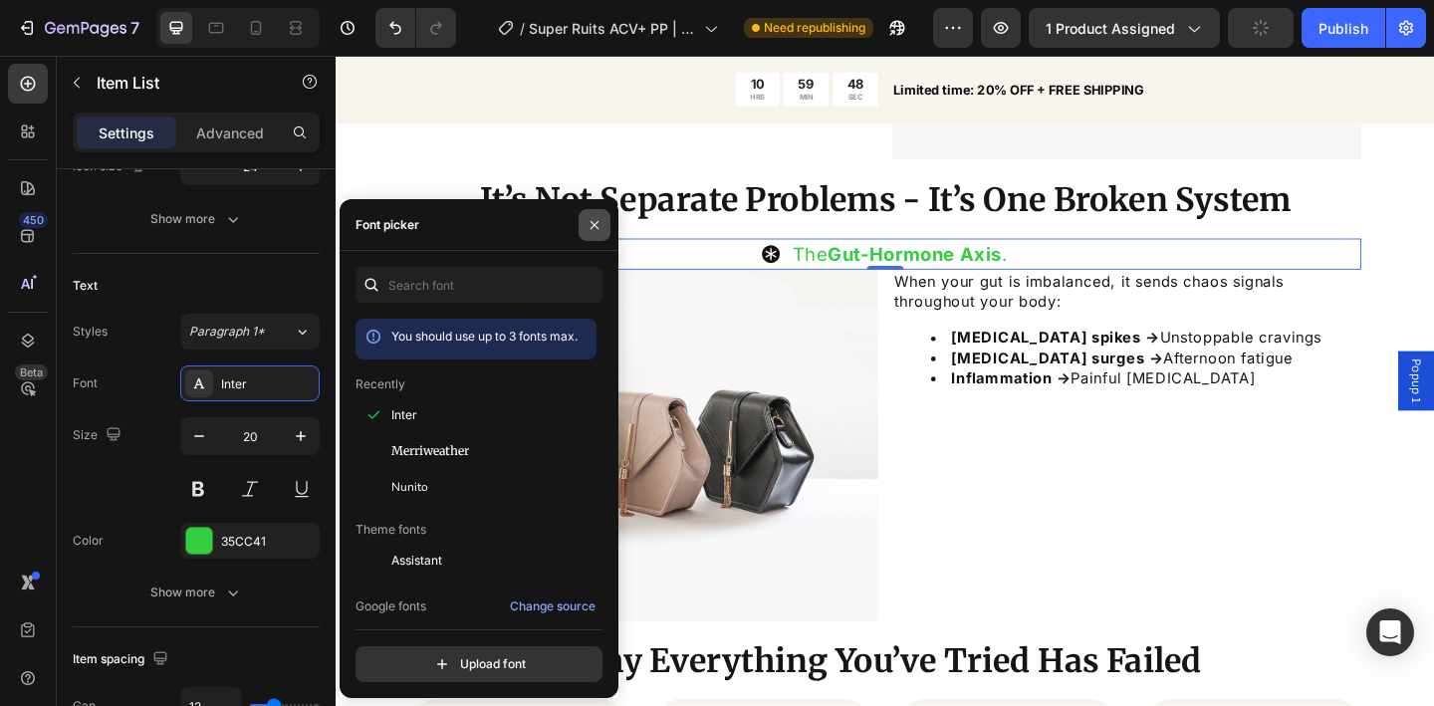
click at [589, 228] on icon "button" at bounding box center [595, 225] width 16 height 16
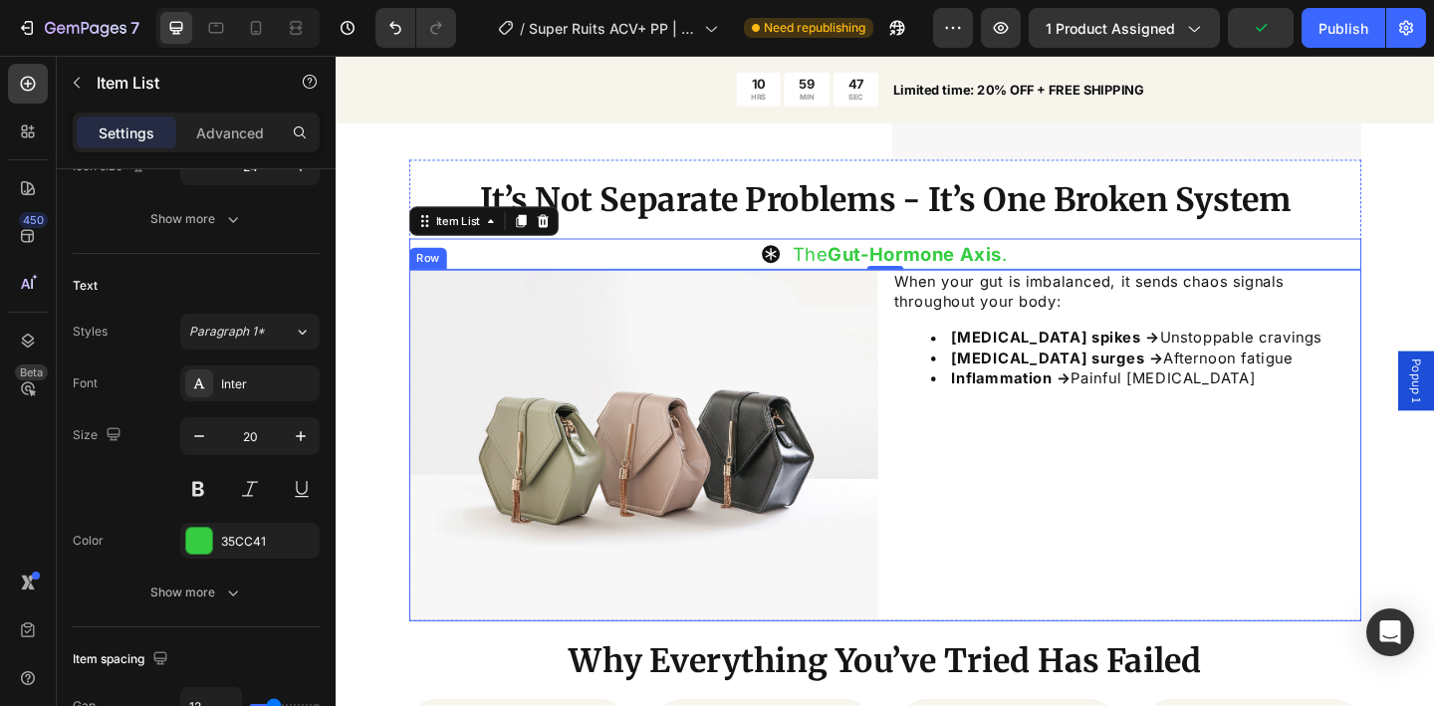
click at [963, 463] on div "When your gut is imbalanced, it sends chaos signals throughout your body: [MEDI…" at bounding box center [1196, 480] width 510 height 382
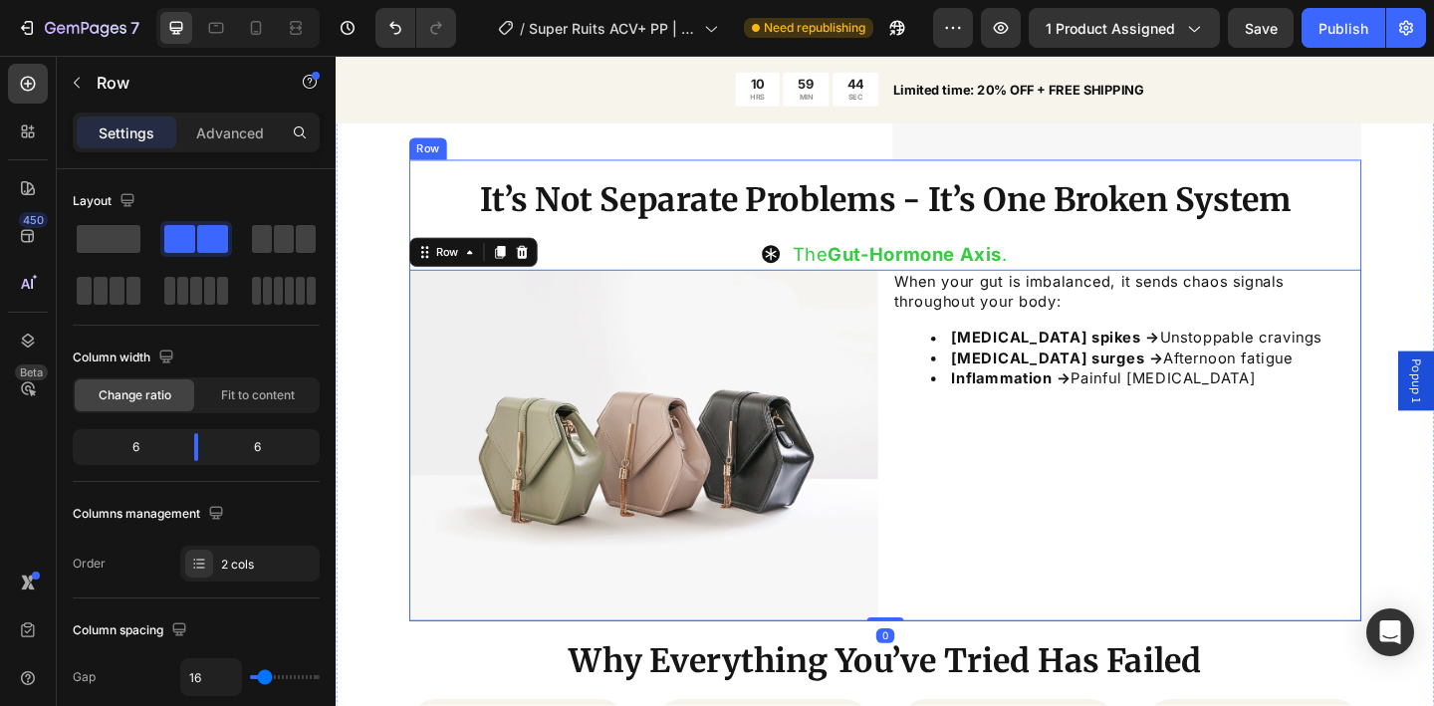
scroll to position [1617, 0]
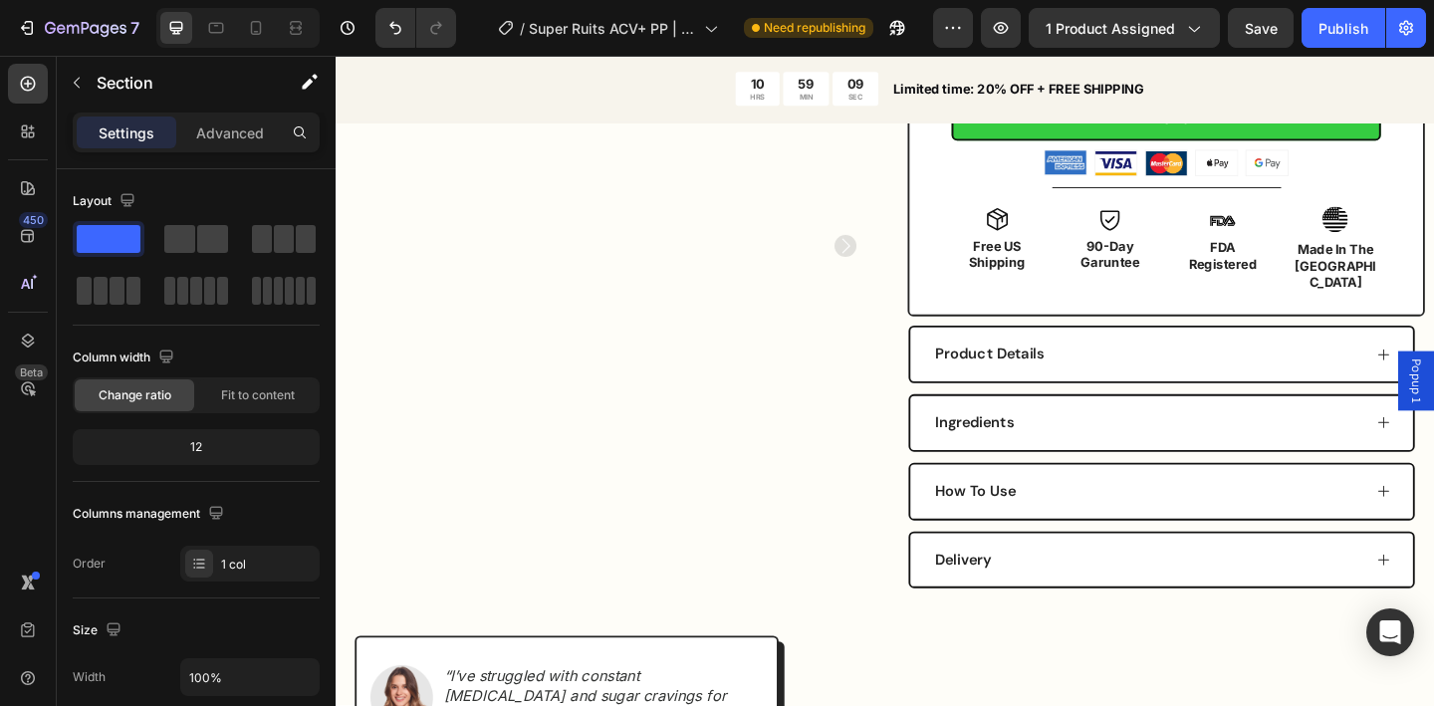
scroll to position [680, 0]
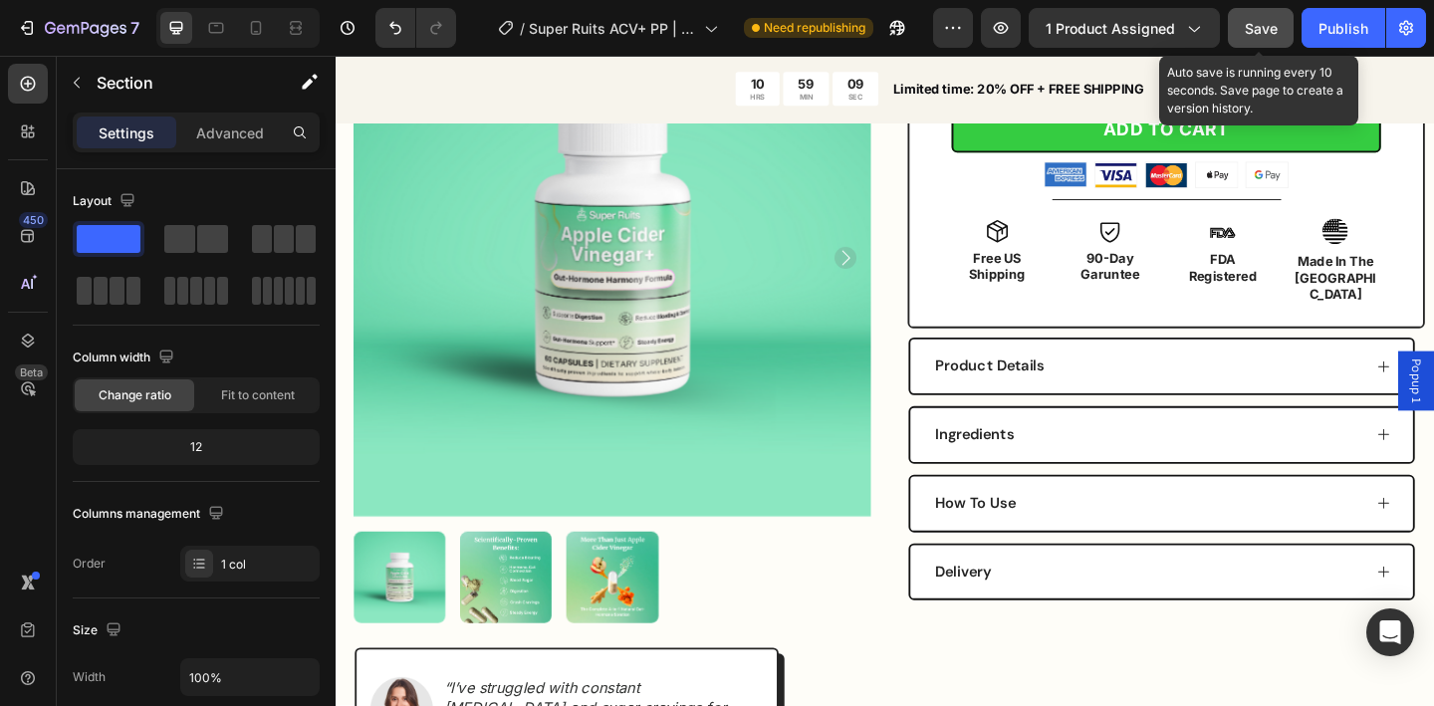
click at [1249, 32] on span "Save" at bounding box center [1261, 28] width 33 height 17
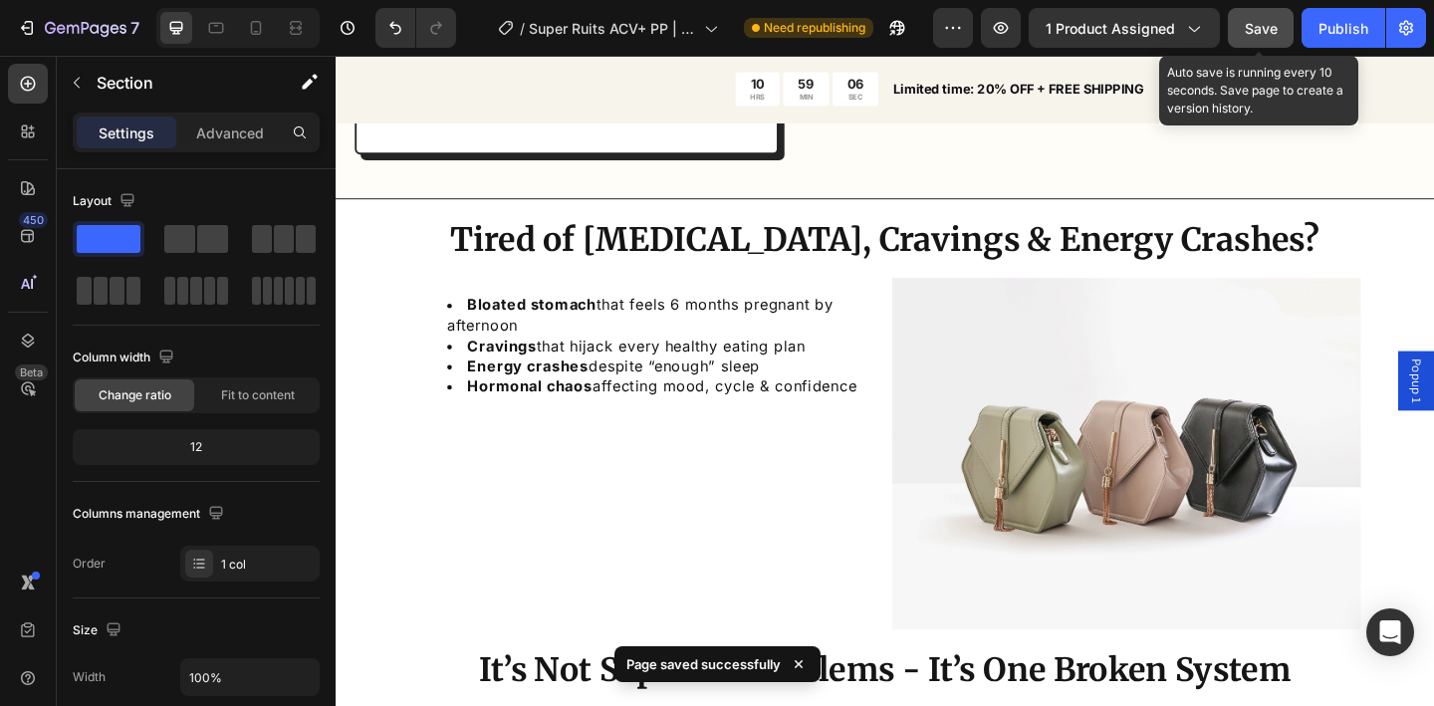
scroll to position [1420, 0]
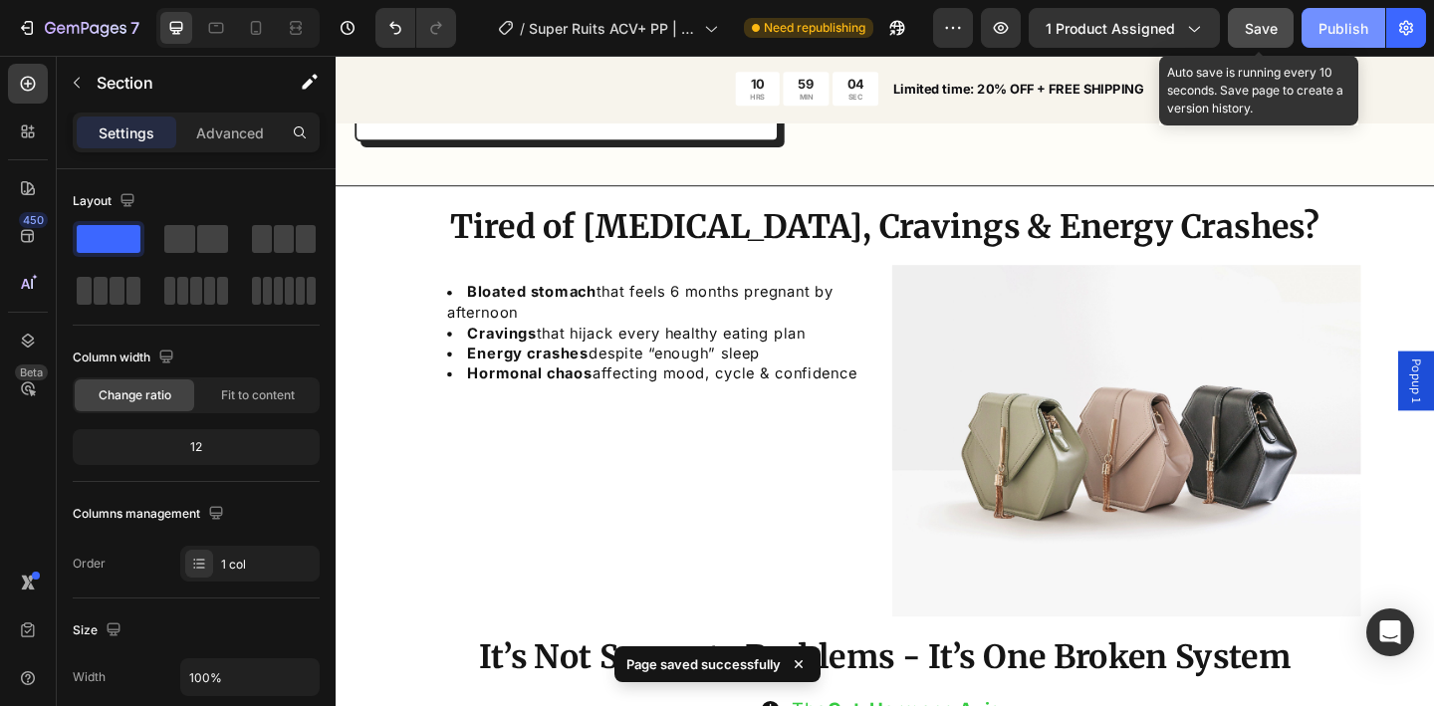
click at [1340, 37] on div "Publish" at bounding box center [1344, 28] width 50 height 21
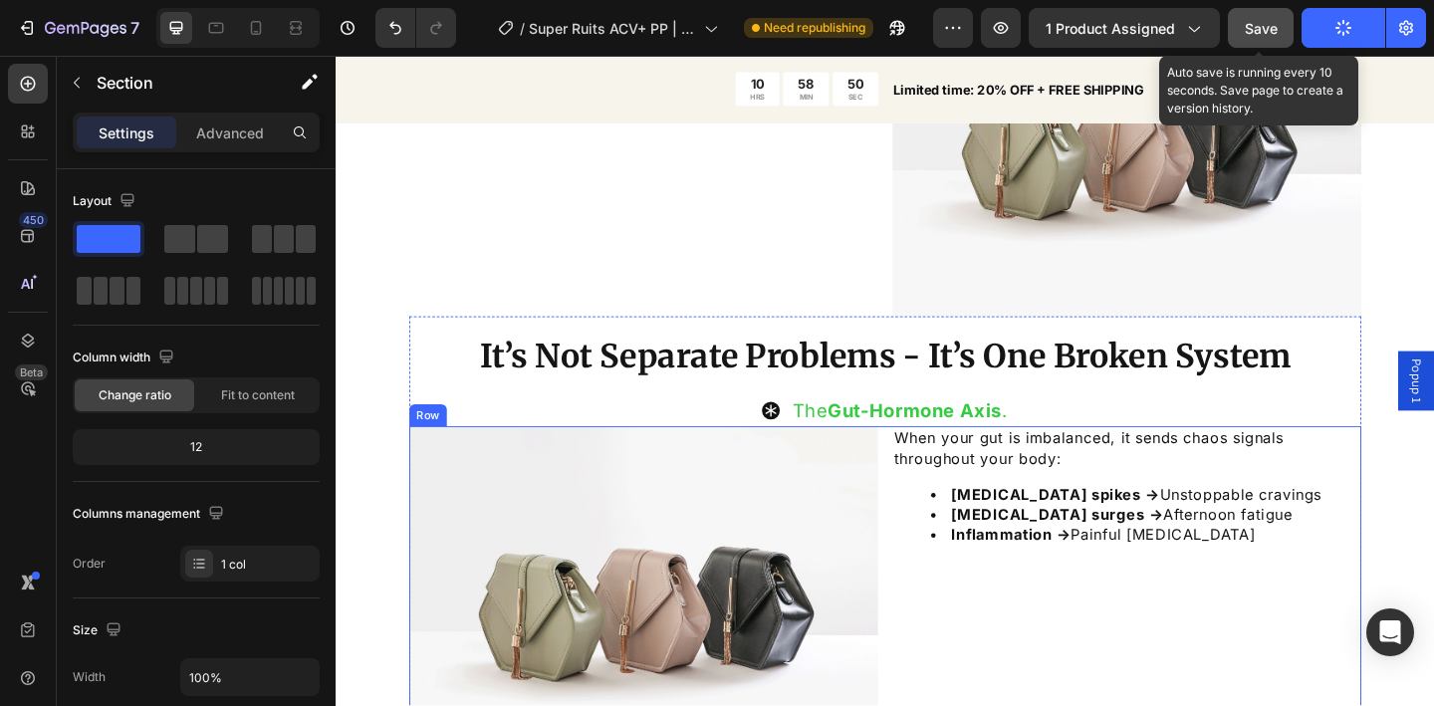
scroll to position [1860, 0]
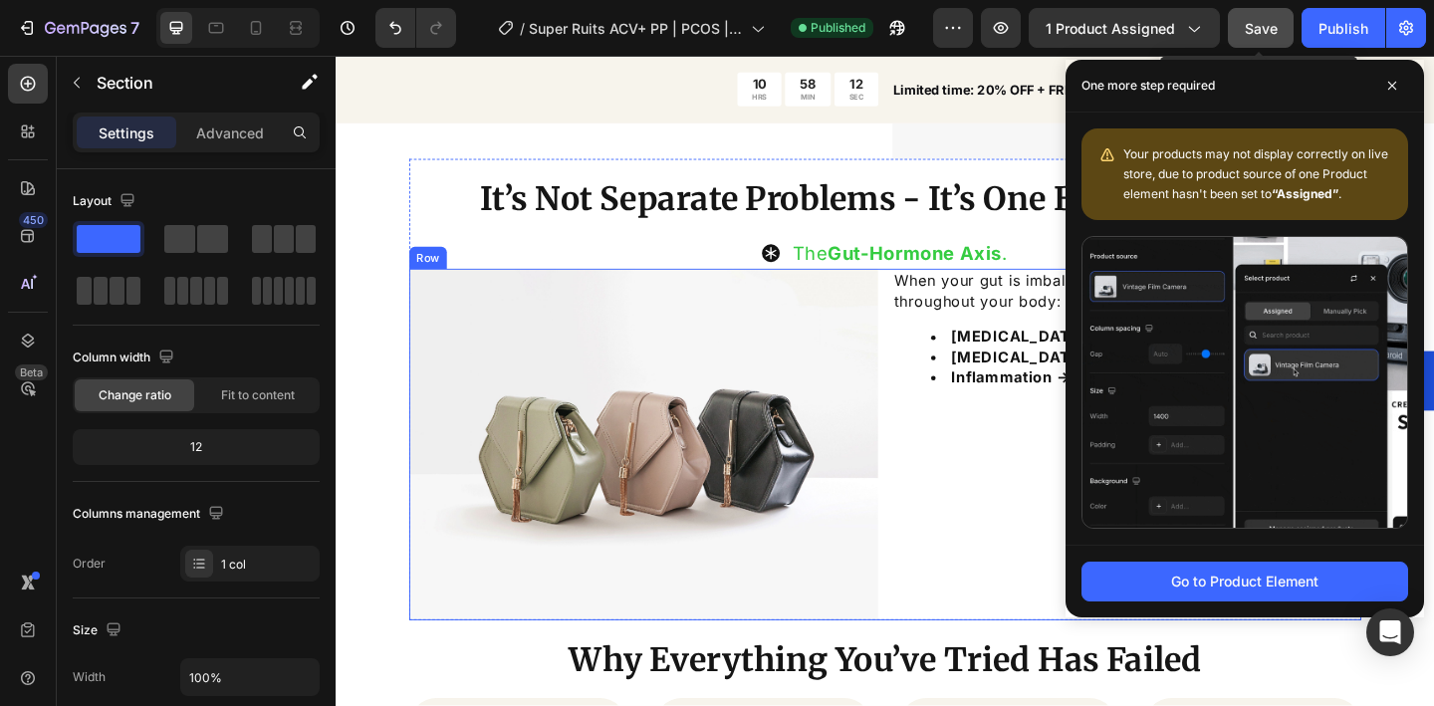
click at [996, 458] on div "When your gut is imbalanced, it sends chaos signals throughout your body: Insul…" at bounding box center [1196, 479] width 510 height 382
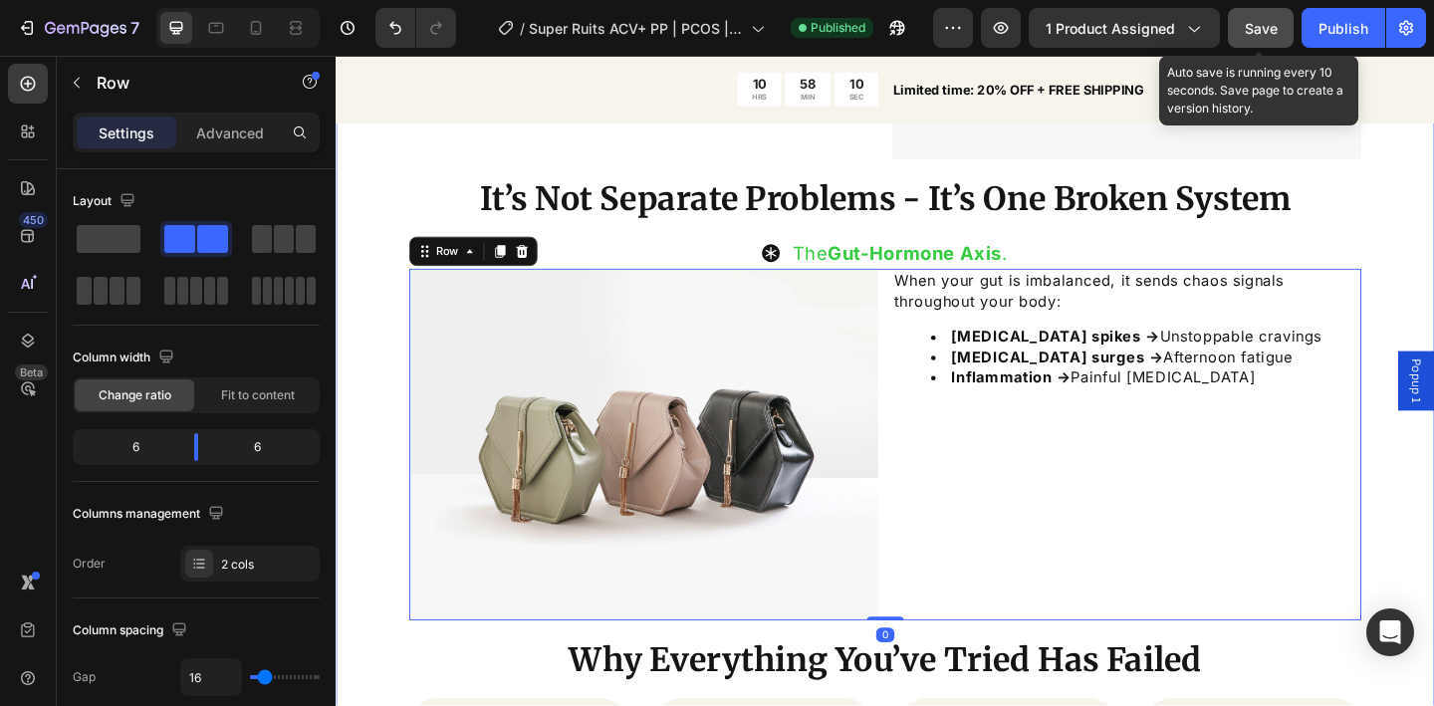
click at [1433, 324] on div "Tired of Bloating, Cravings & Energy Crashes? Heading Bloated stomach that feel…" at bounding box center [933, 702] width 1195 height 2004
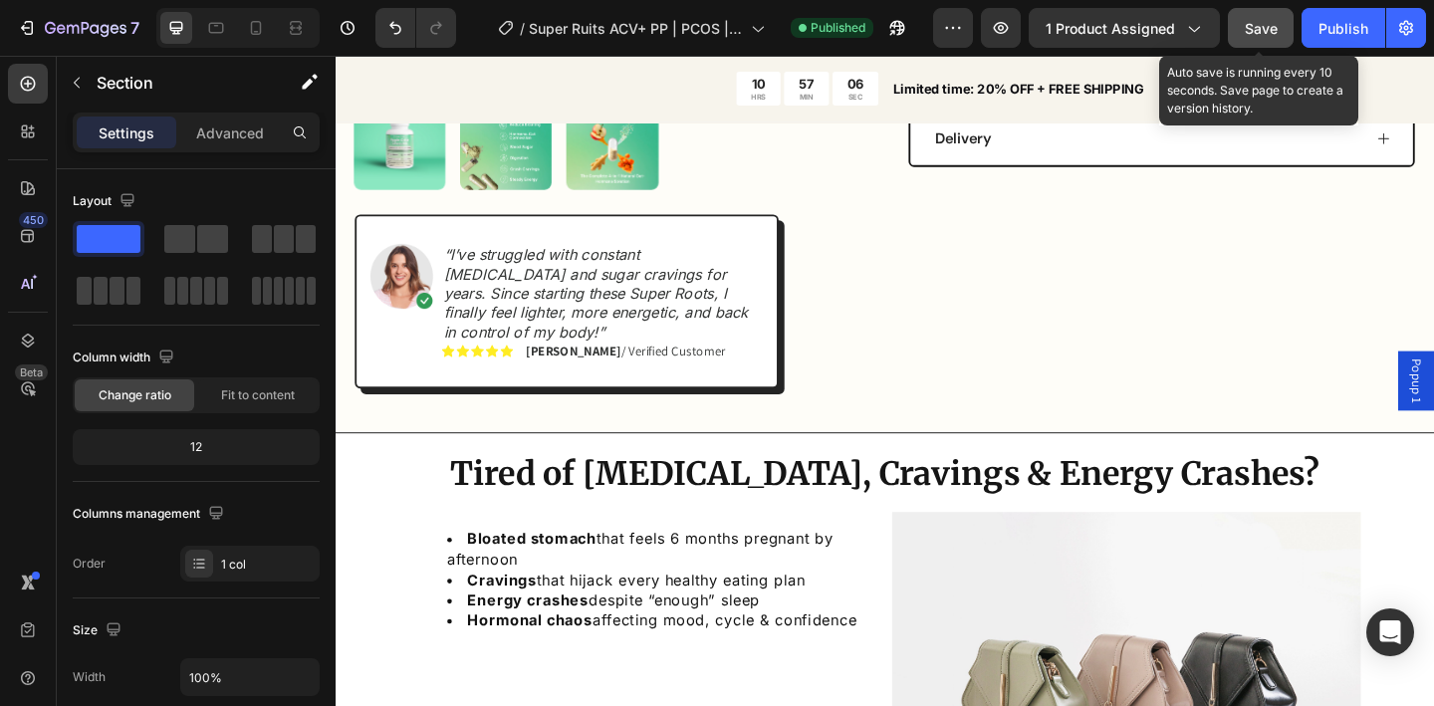
scroll to position [351, 0]
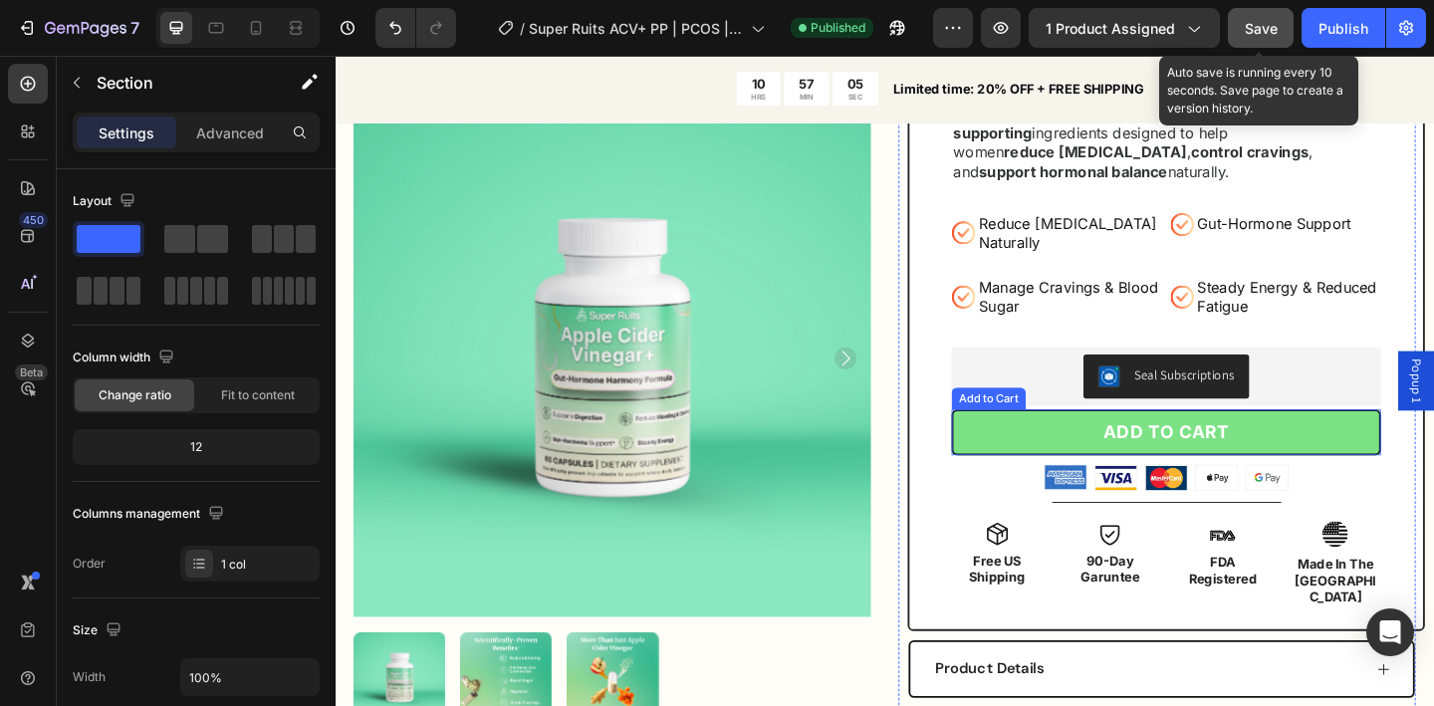
click at [1043, 465] on button "ADD TO CART" at bounding box center [1239, 466] width 467 height 51
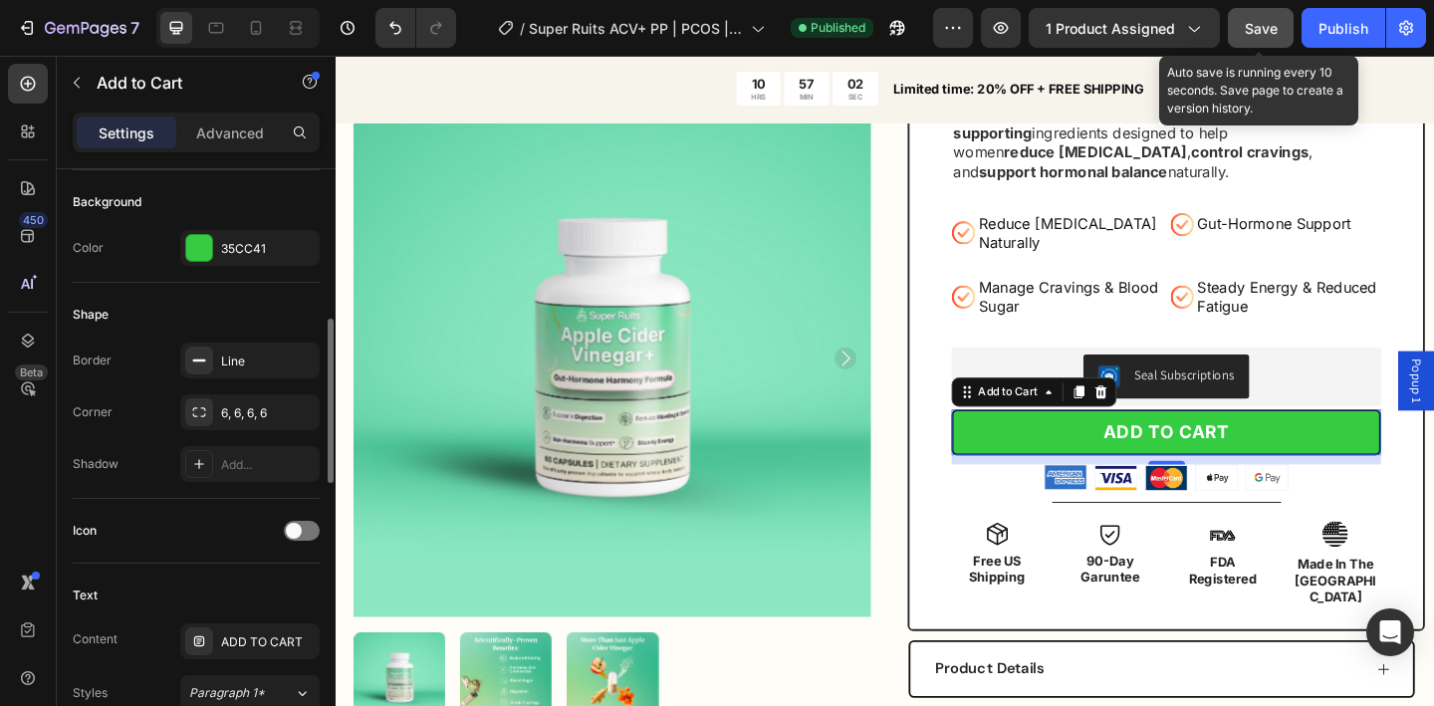
scroll to position [524, 0]
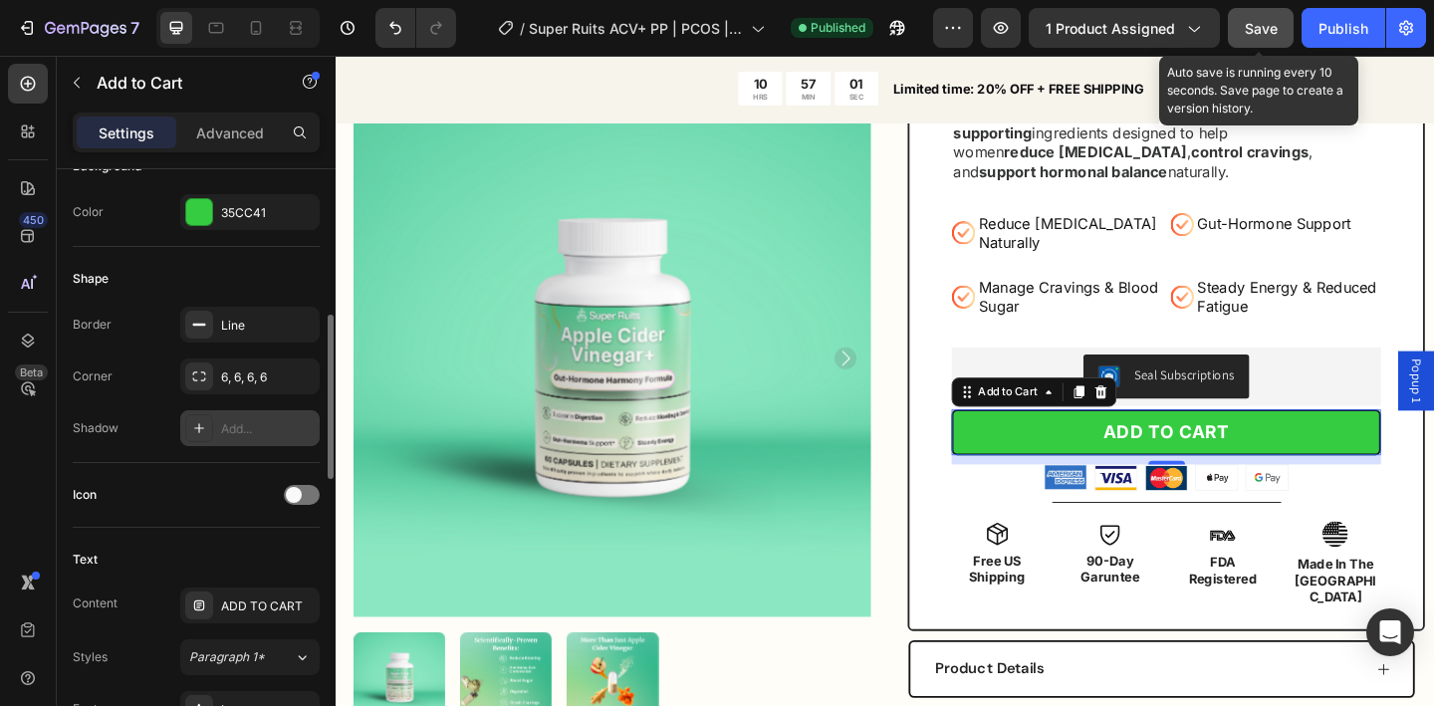
click at [243, 431] on div "Add..." at bounding box center [268, 429] width 94 height 18
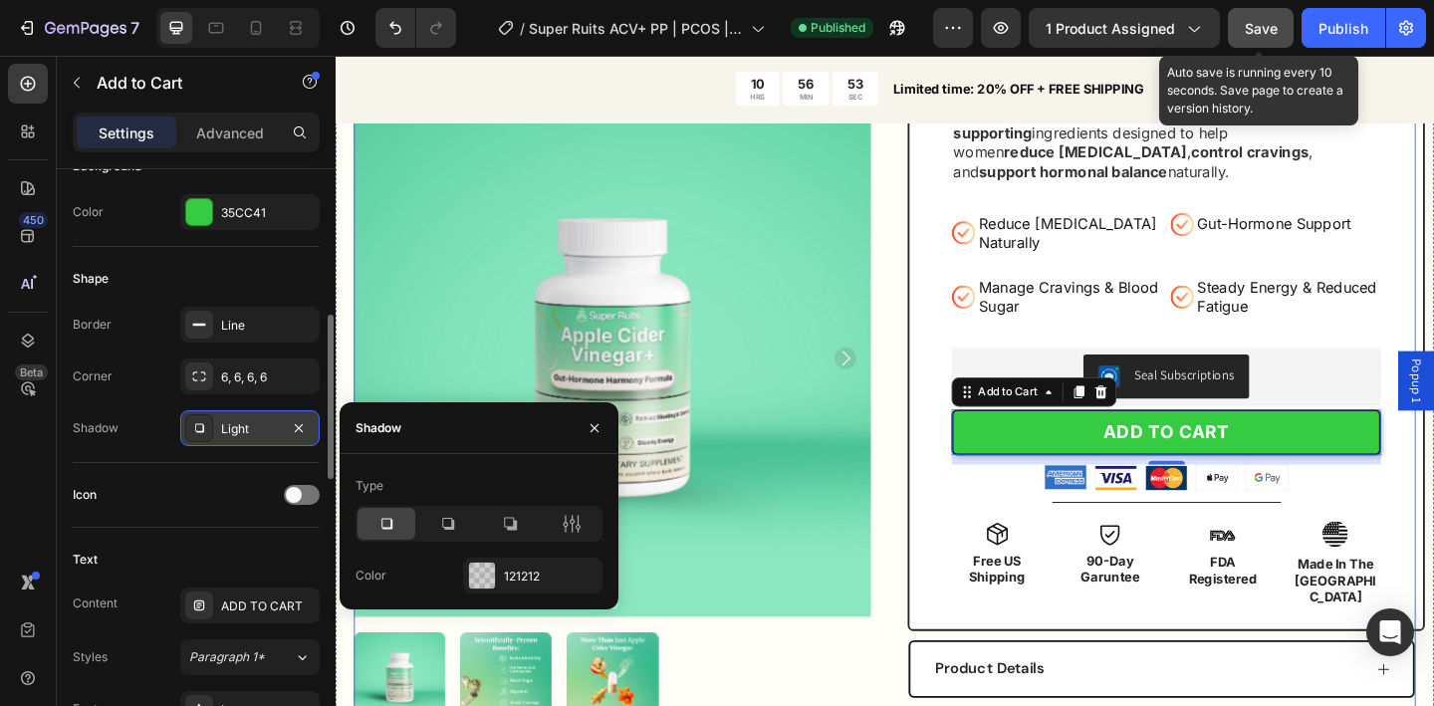
click at [940, 490] on div "Product Images SuperRuits™ Apple Cider Vinegar+ Capsules Product Title Gut-Horm…" at bounding box center [933, 460] width 1155 height 1085
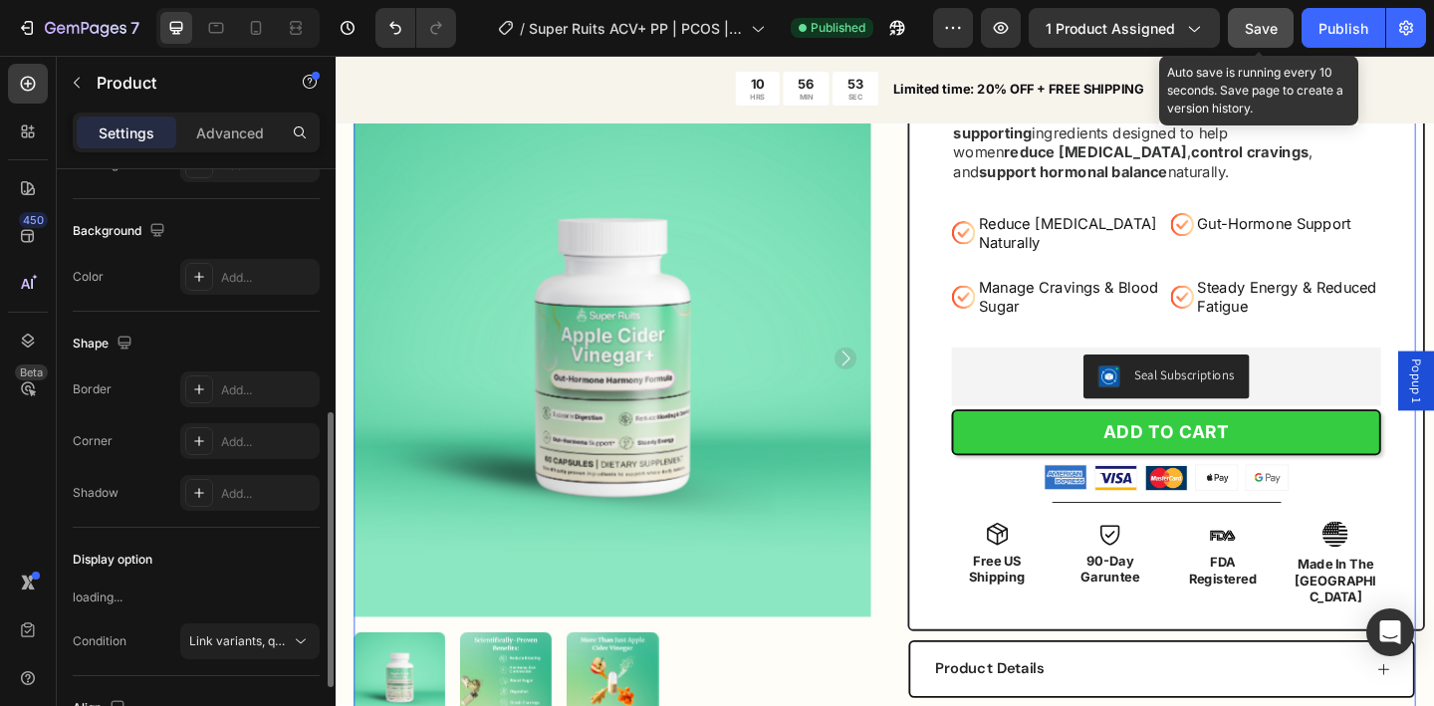
scroll to position [0, 0]
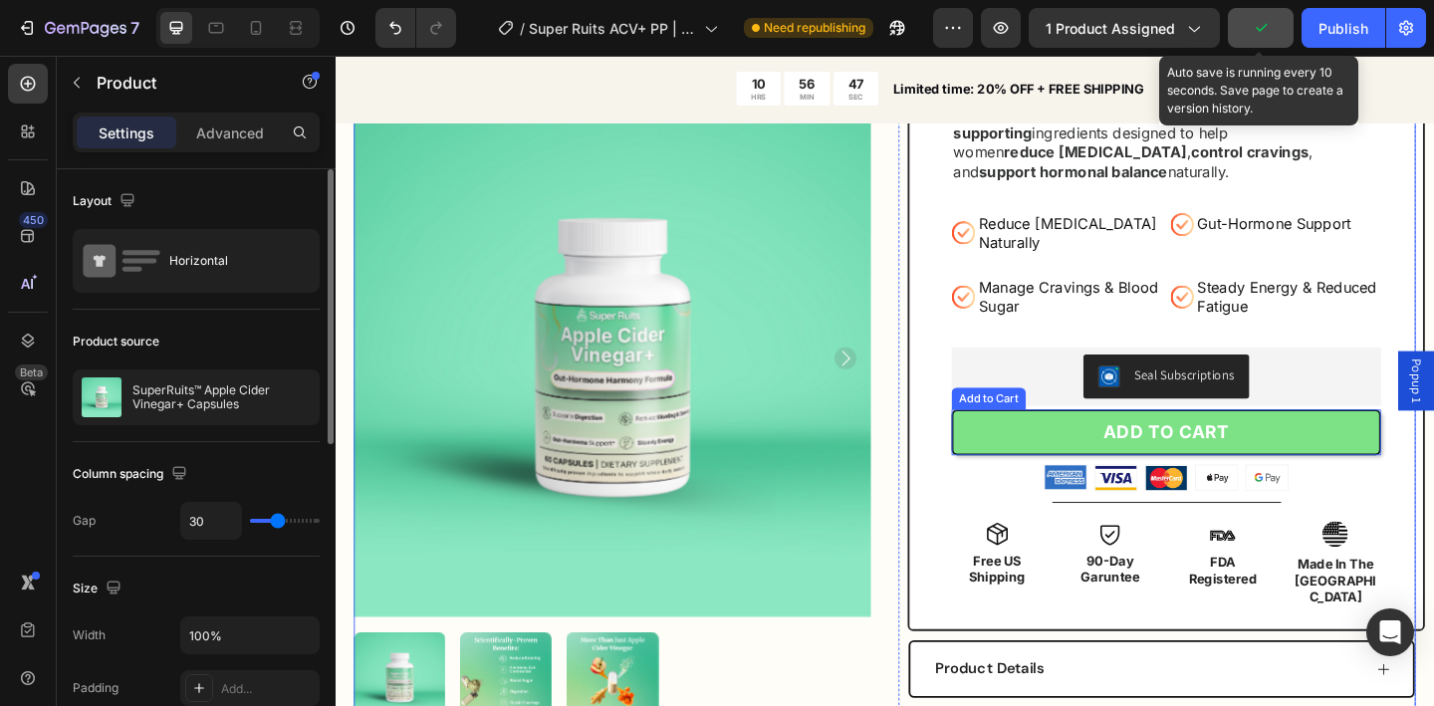
click at [1034, 462] on button "ADD TO CART" at bounding box center [1239, 466] width 467 height 51
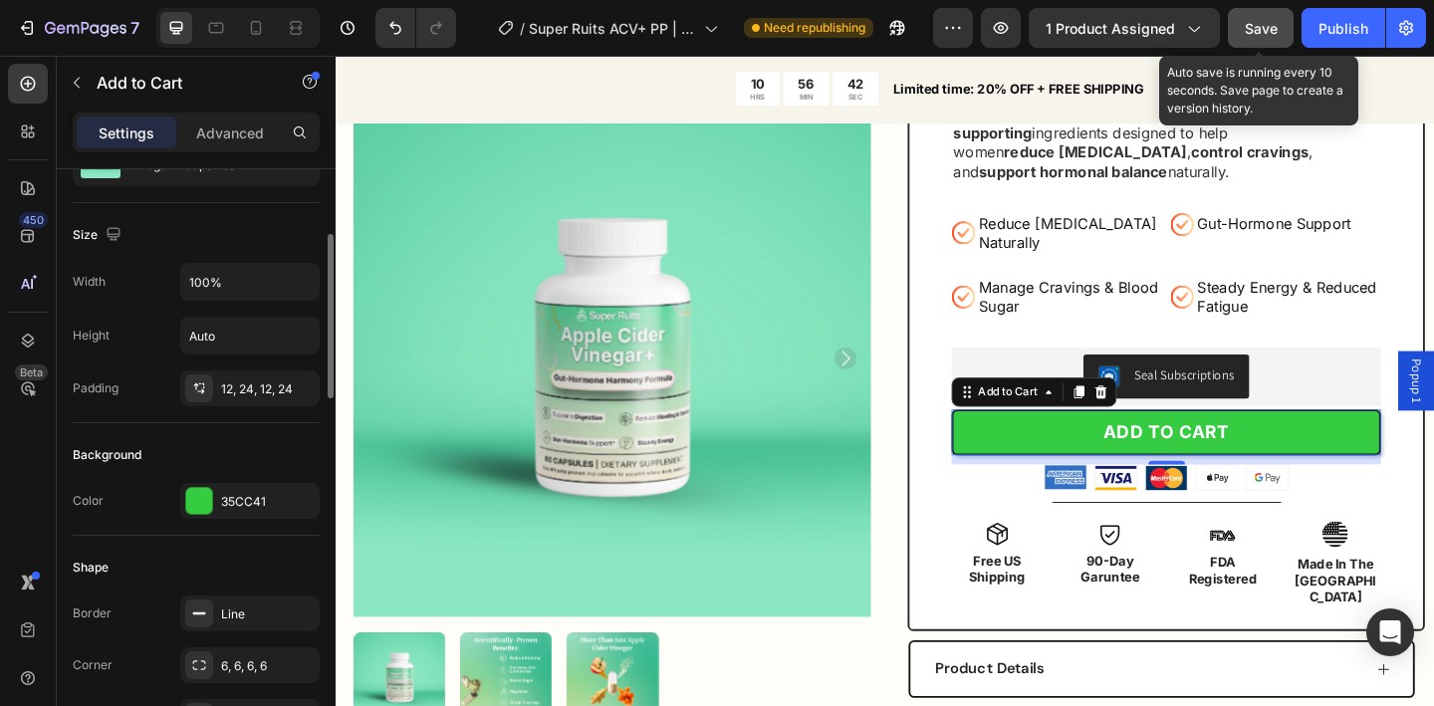
scroll to position [176, 0]
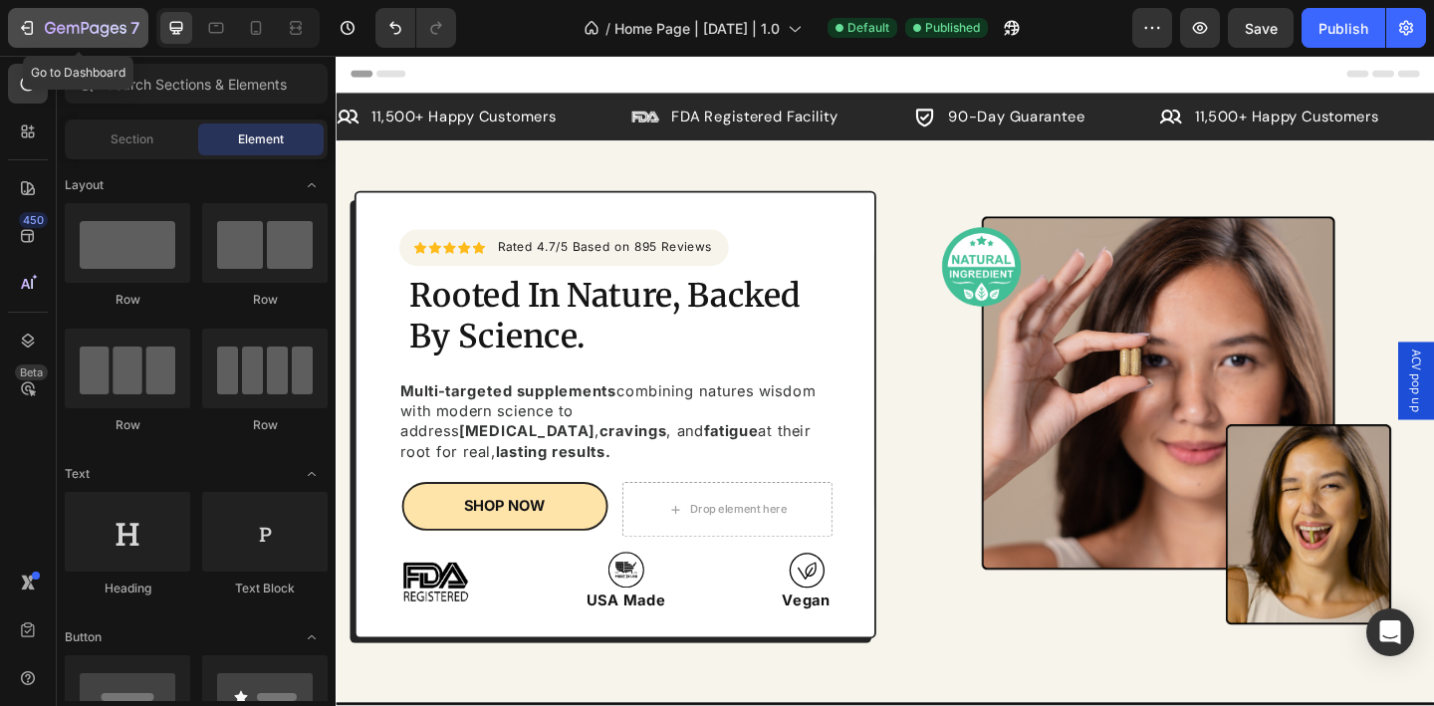
click at [94, 17] on div "7" at bounding box center [92, 28] width 95 height 24
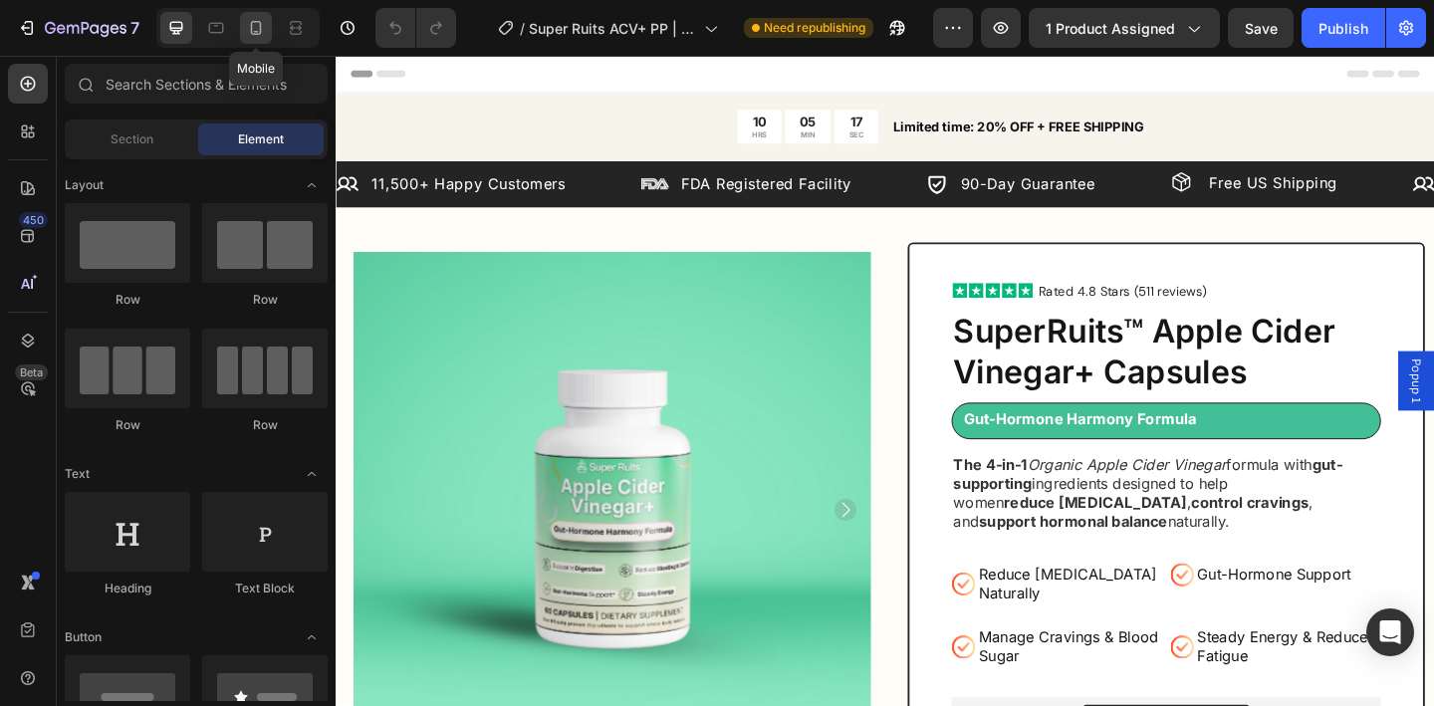
click at [256, 33] on icon at bounding box center [256, 28] width 11 height 14
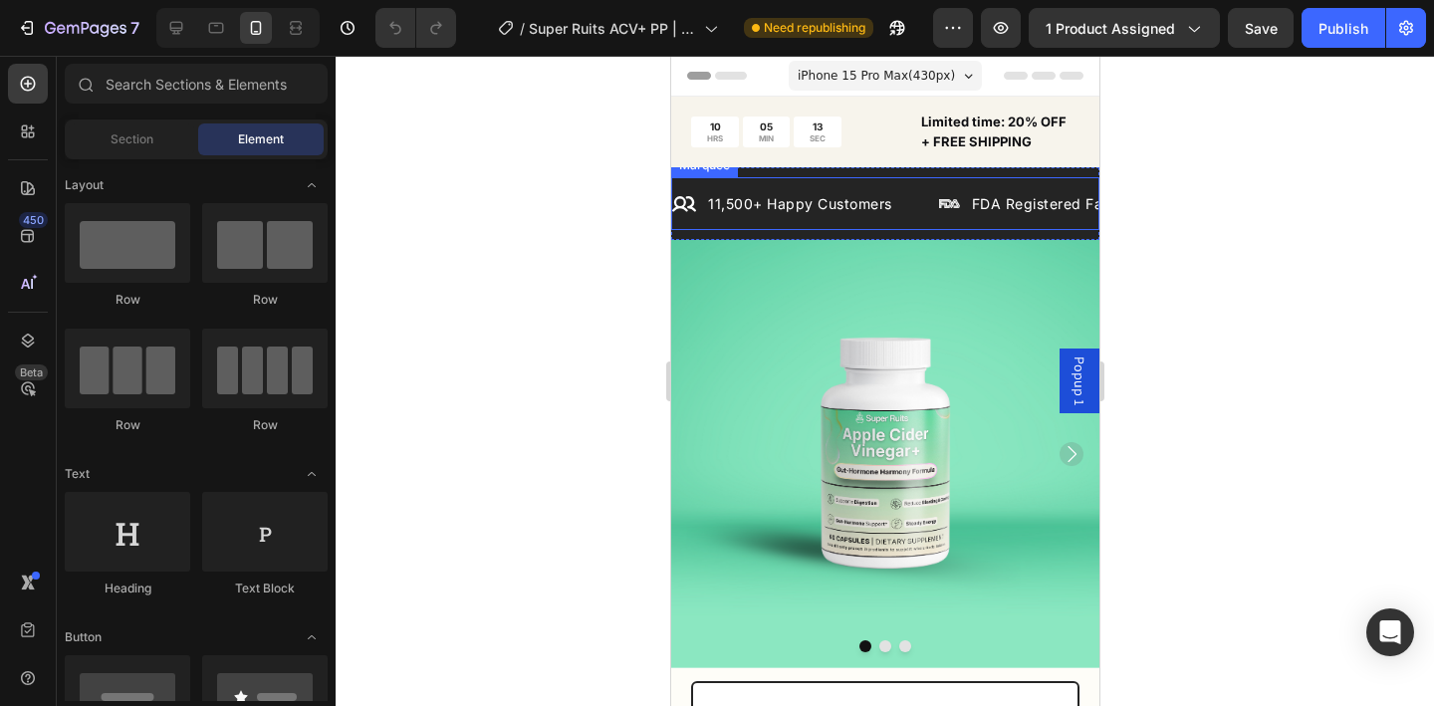
click at [904, 209] on div "Icon 11,500+ Happy Customers Text Block Row" at bounding box center [804, 203] width 267 height 25
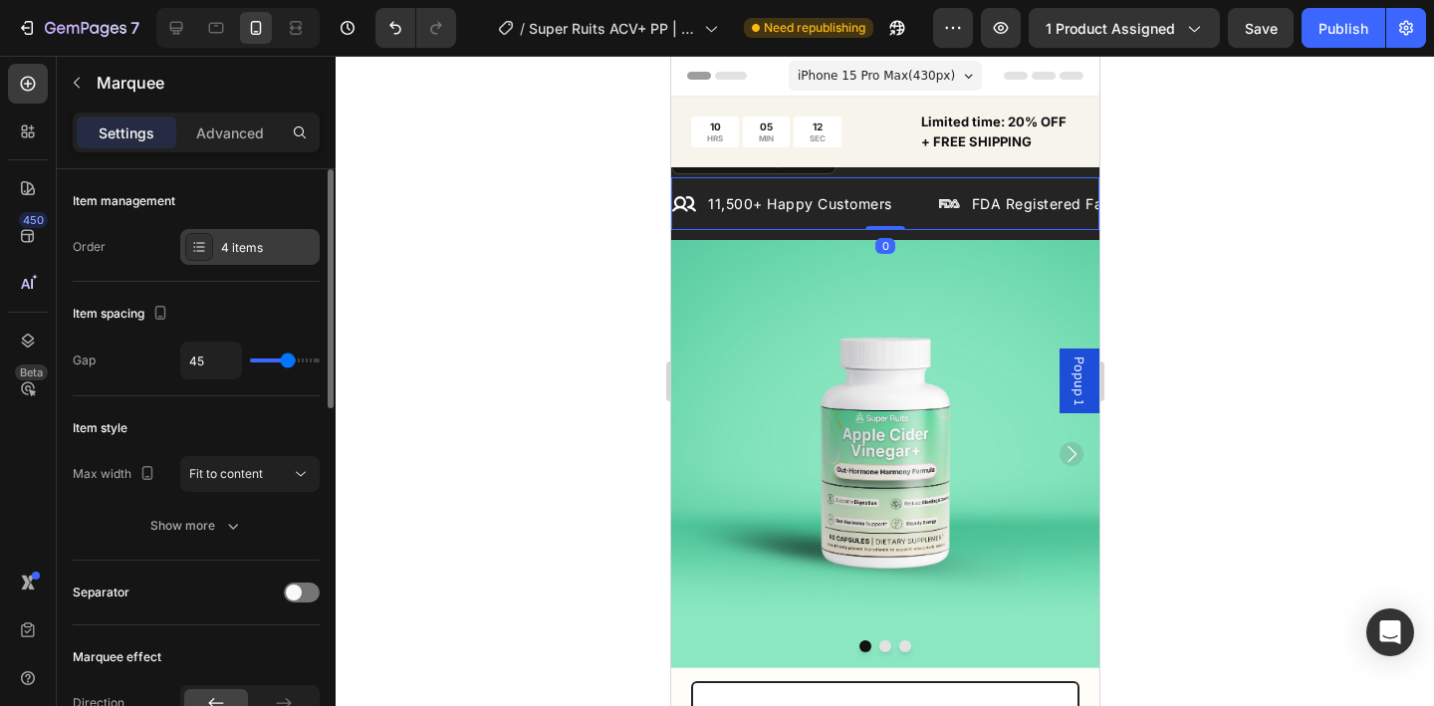
click at [250, 248] on div "4 items" at bounding box center [268, 248] width 94 height 18
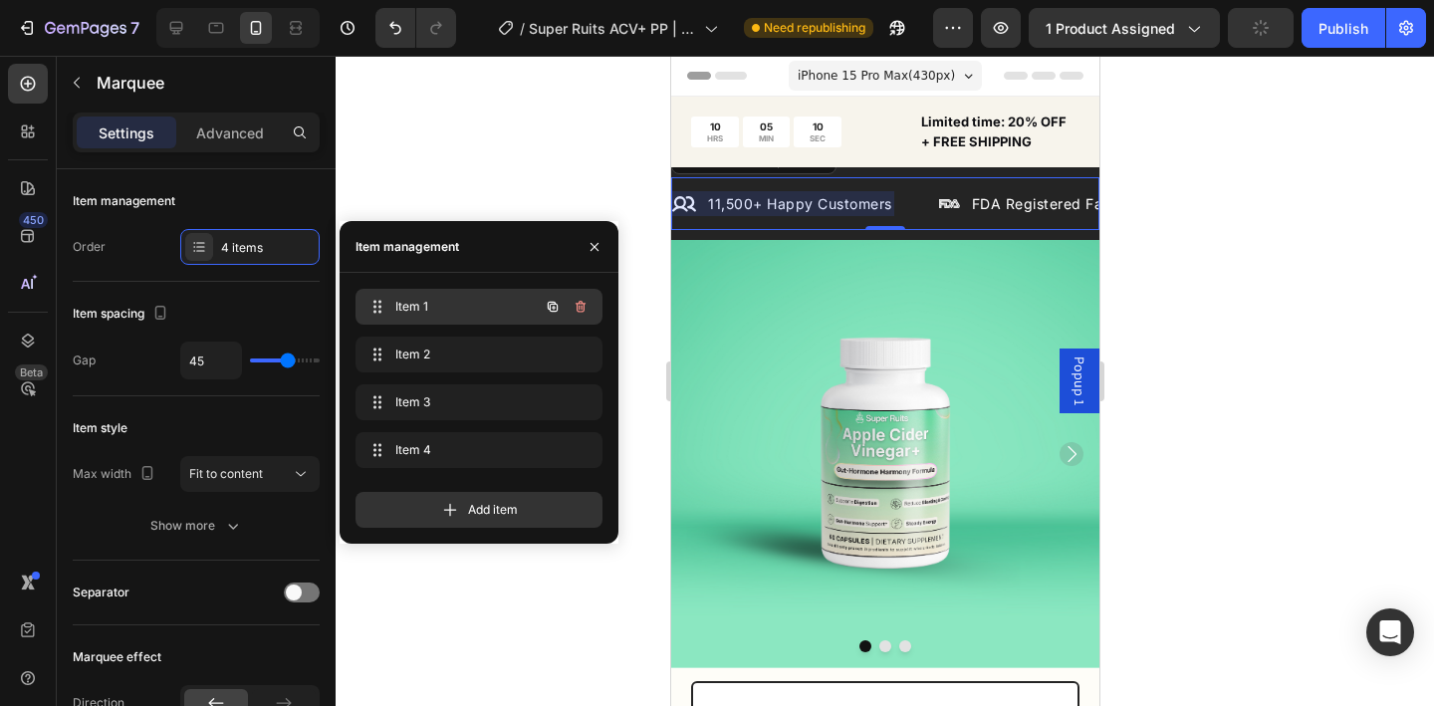
click at [413, 314] on span "Item 1" at bounding box center [451, 307] width 113 height 18
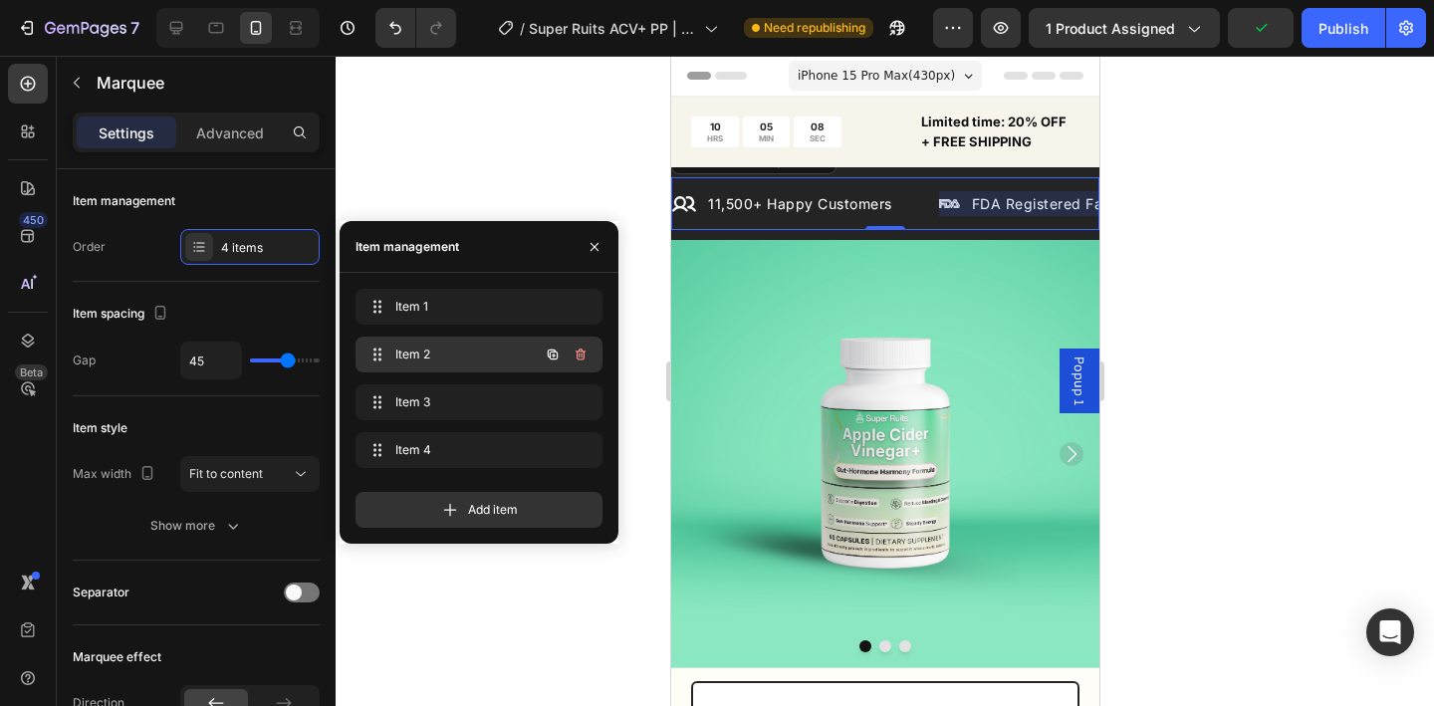
click at [415, 348] on span "Item 2" at bounding box center [451, 355] width 113 height 18
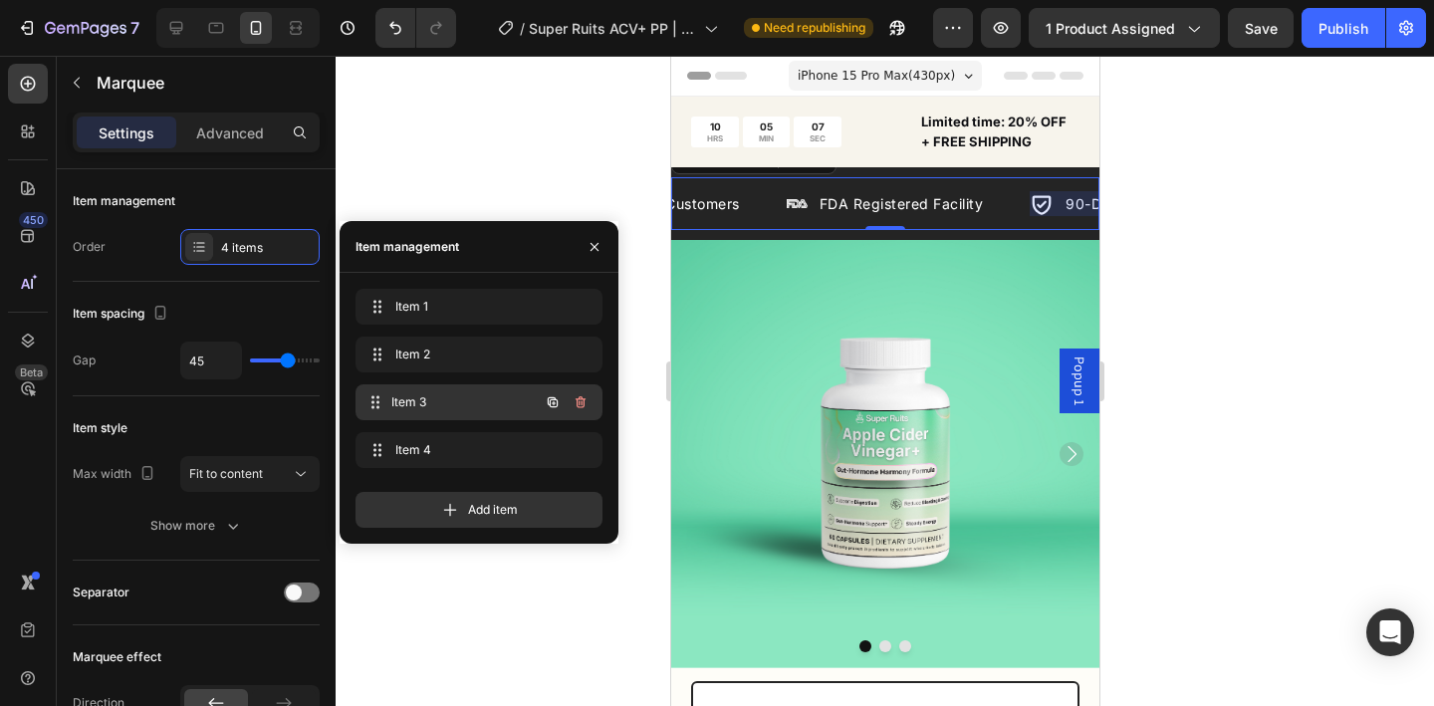
click at [423, 397] on span "Item 3" at bounding box center [464, 402] width 147 height 18
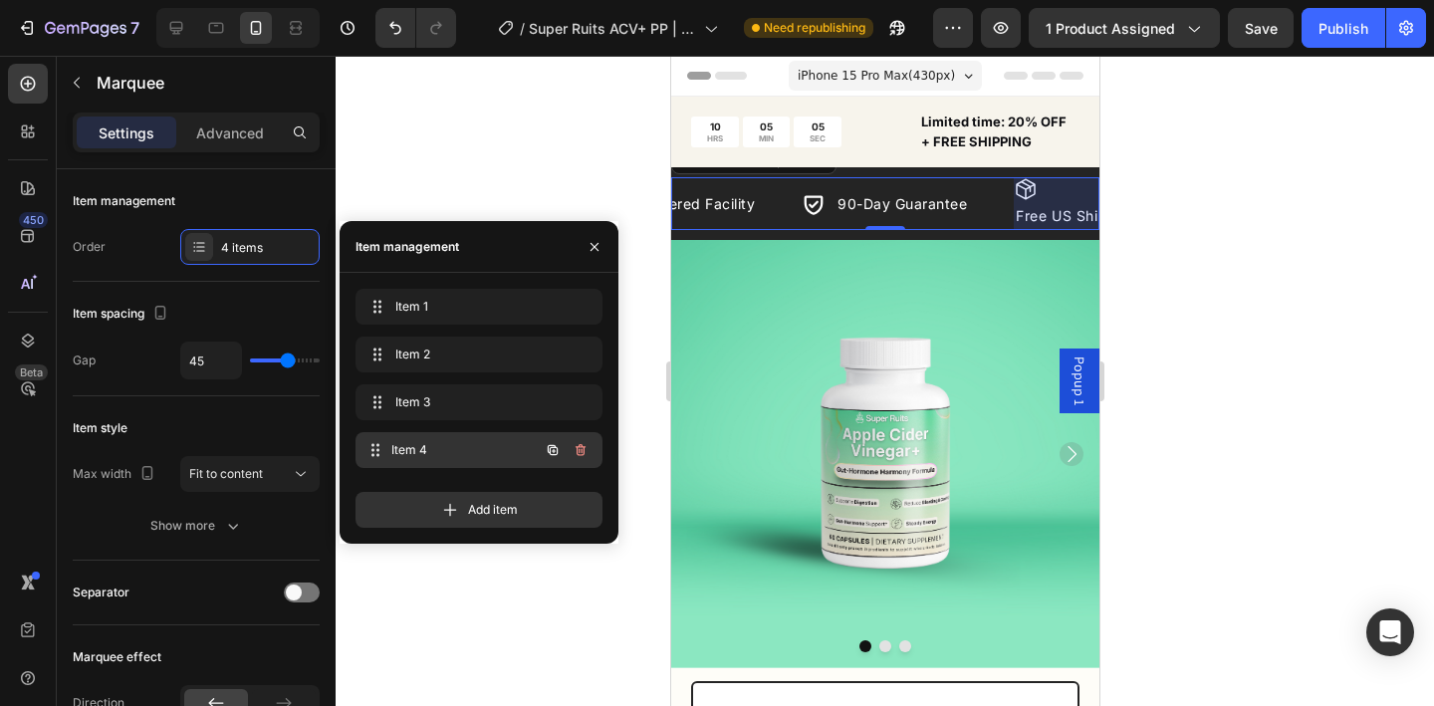
click at [424, 446] on span "Item 4" at bounding box center [464, 450] width 147 height 18
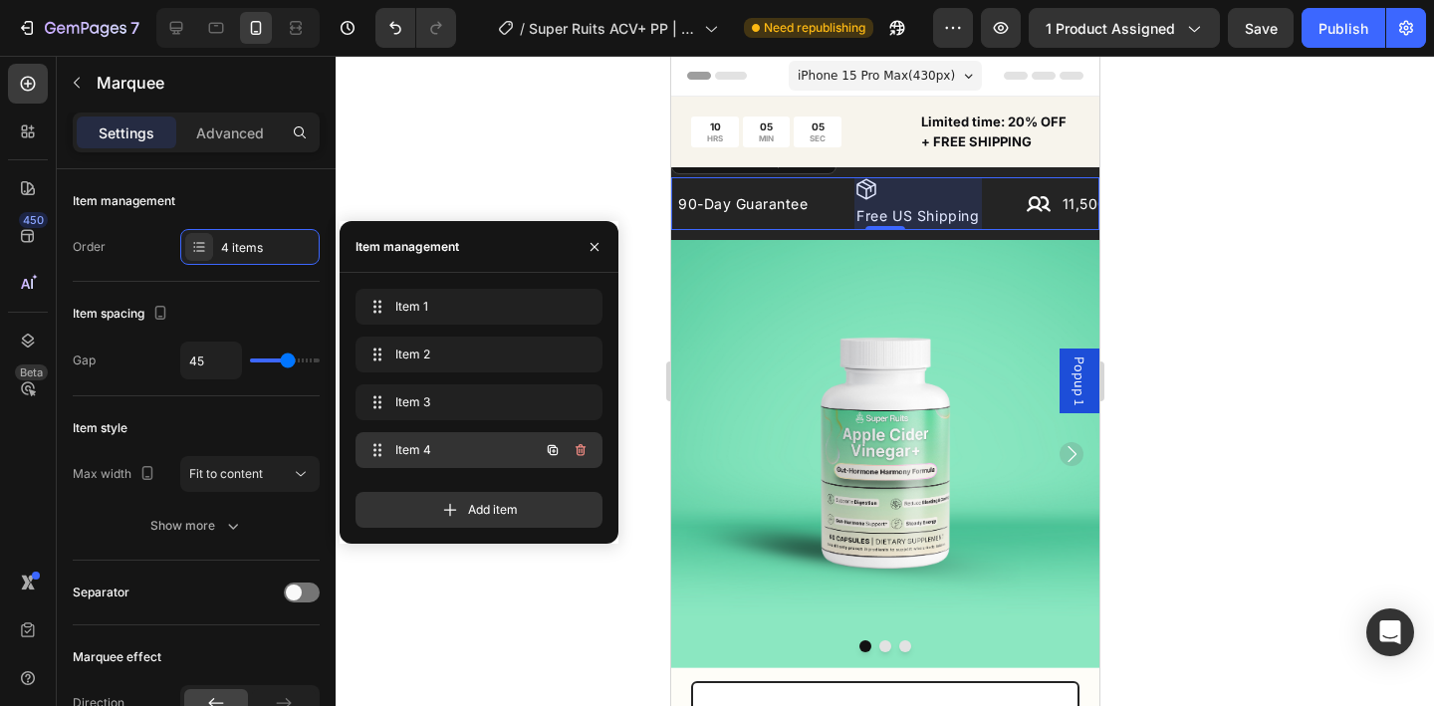
scroll to position [0, 573]
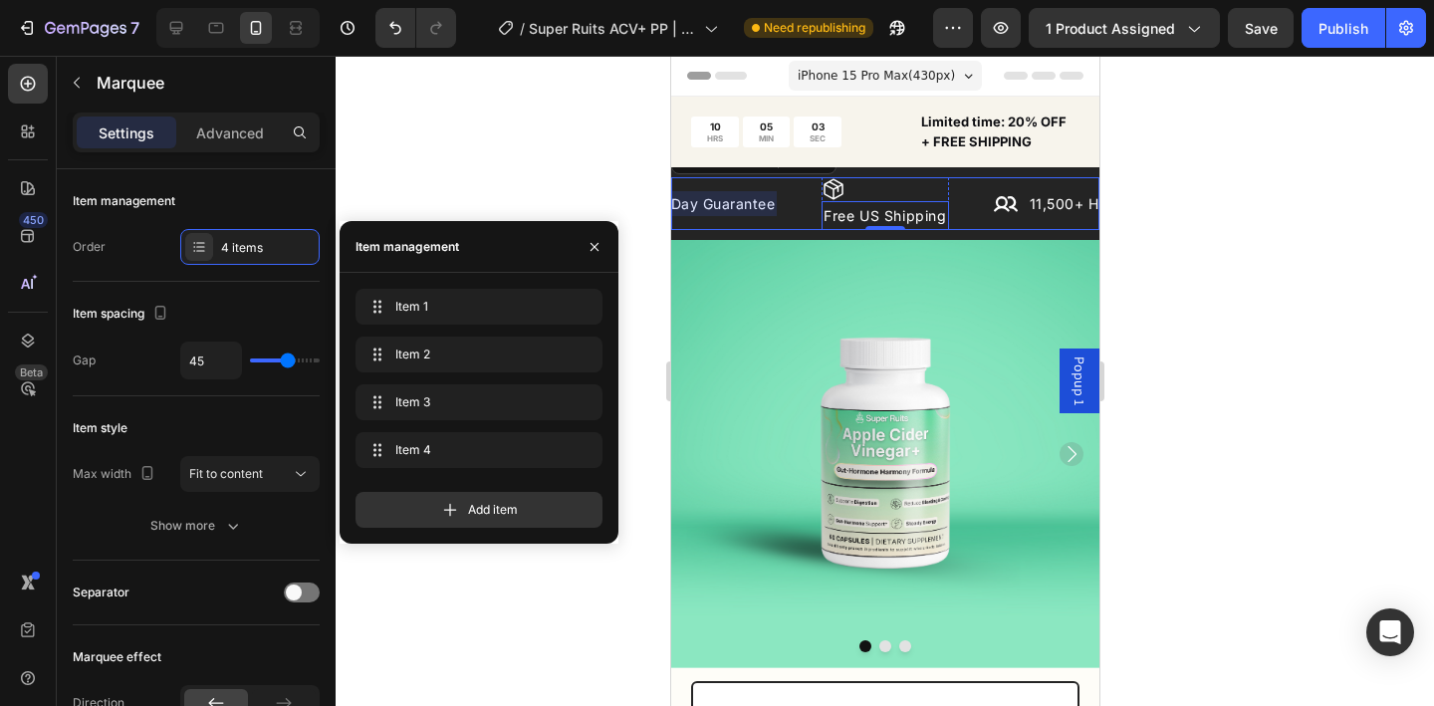
click at [848, 206] on p "Free US Shipping" at bounding box center [885, 215] width 124 height 25
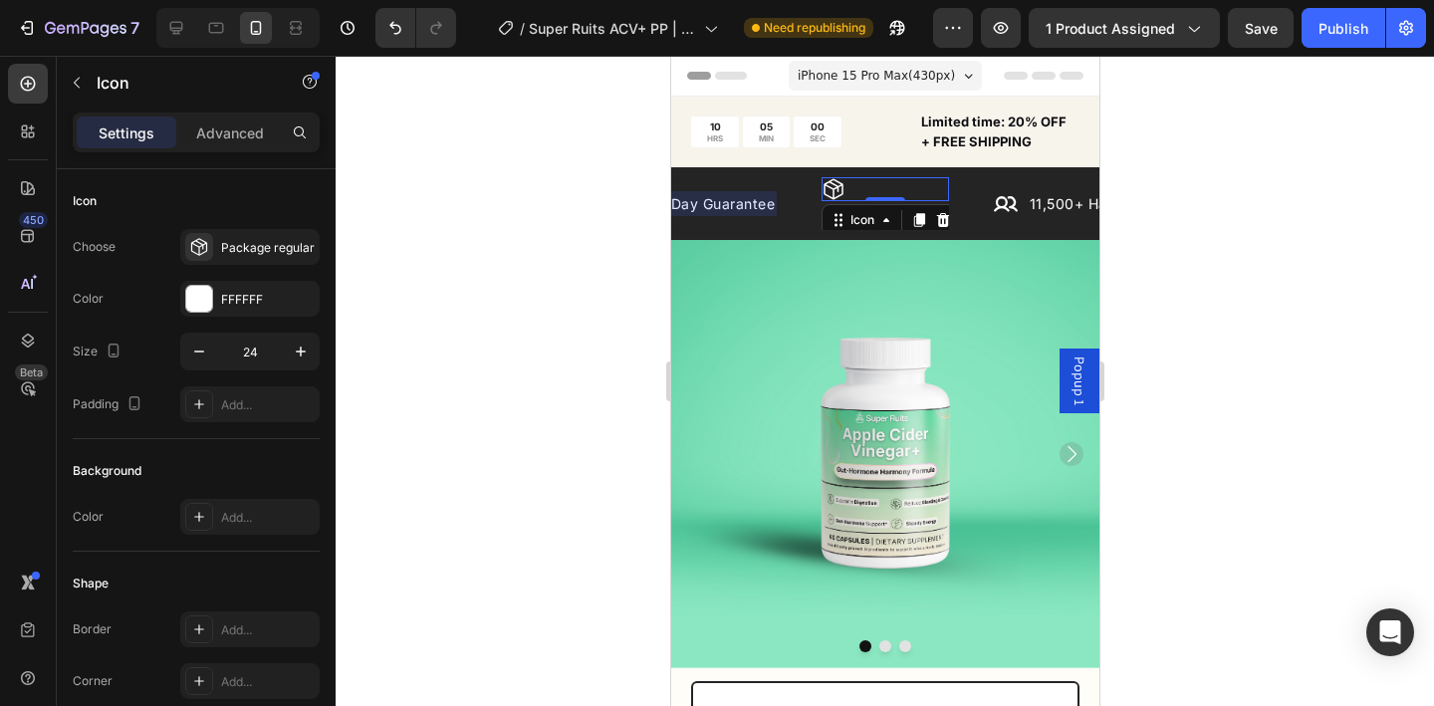
click at [858, 190] on div "Icon 0" at bounding box center [884, 189] width 127 height 24
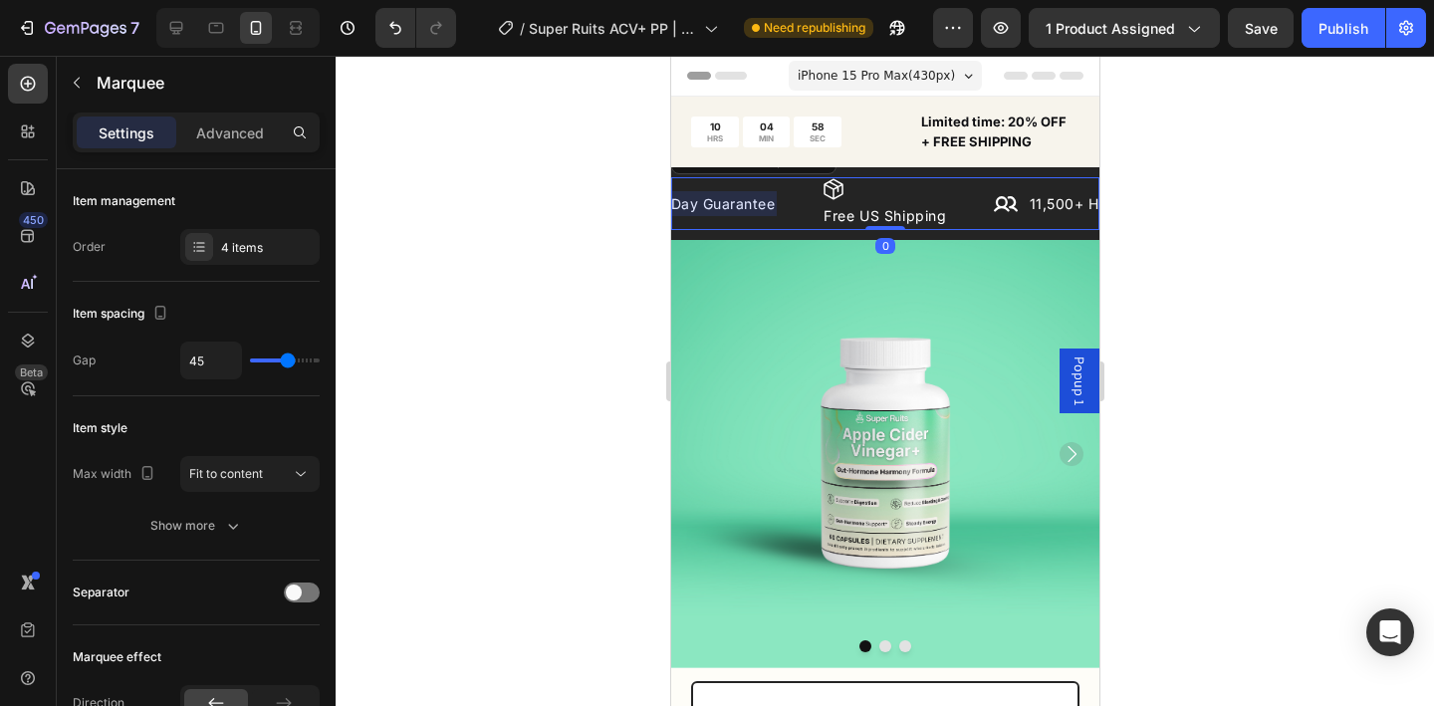
click at [806, 212] on div "Icon 90-Day Guarantee Text Block Row" at bounding box center [715, 203] width 212 height 25
click at [825, 212] on p "Free US Shipping" at bounding box center [885, 215] width 124 height 25
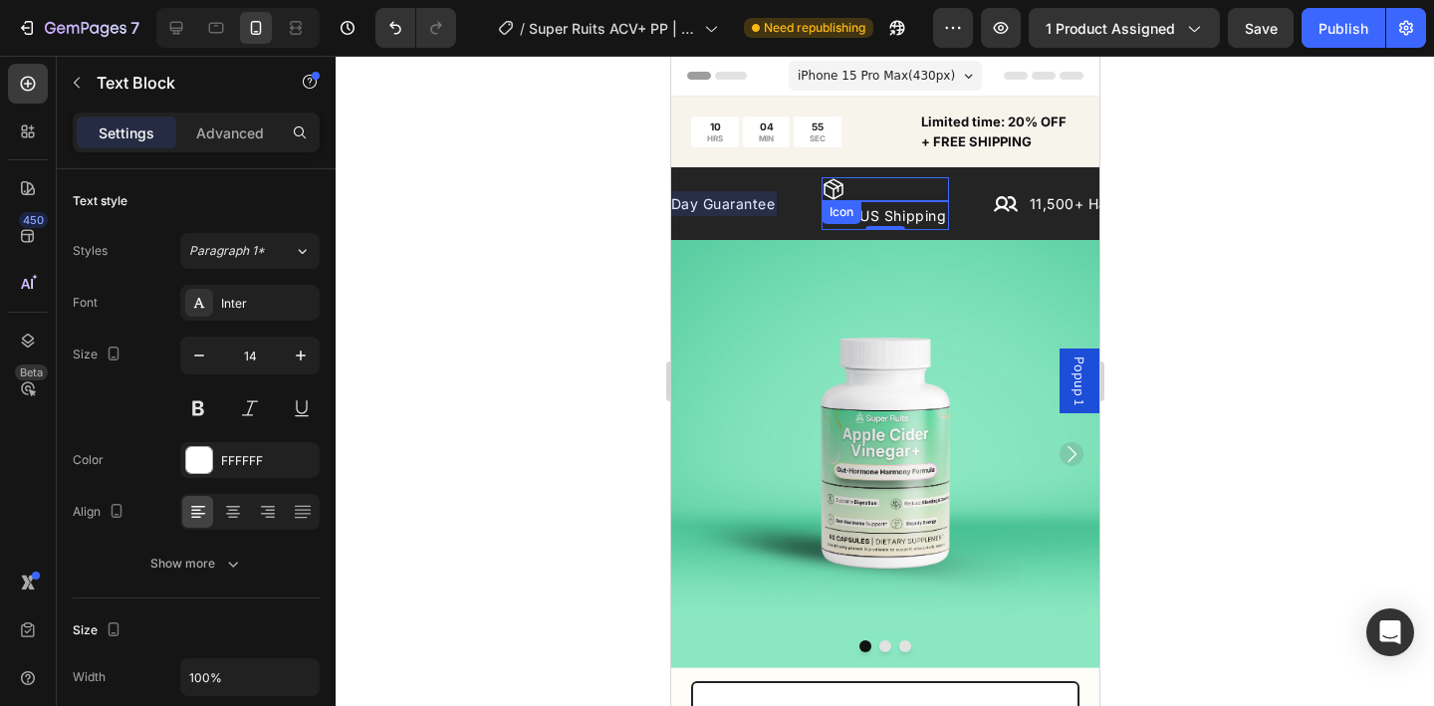
click at [833, 212] on div "Icon" at bounding box center [841, 212] width 32 height 0
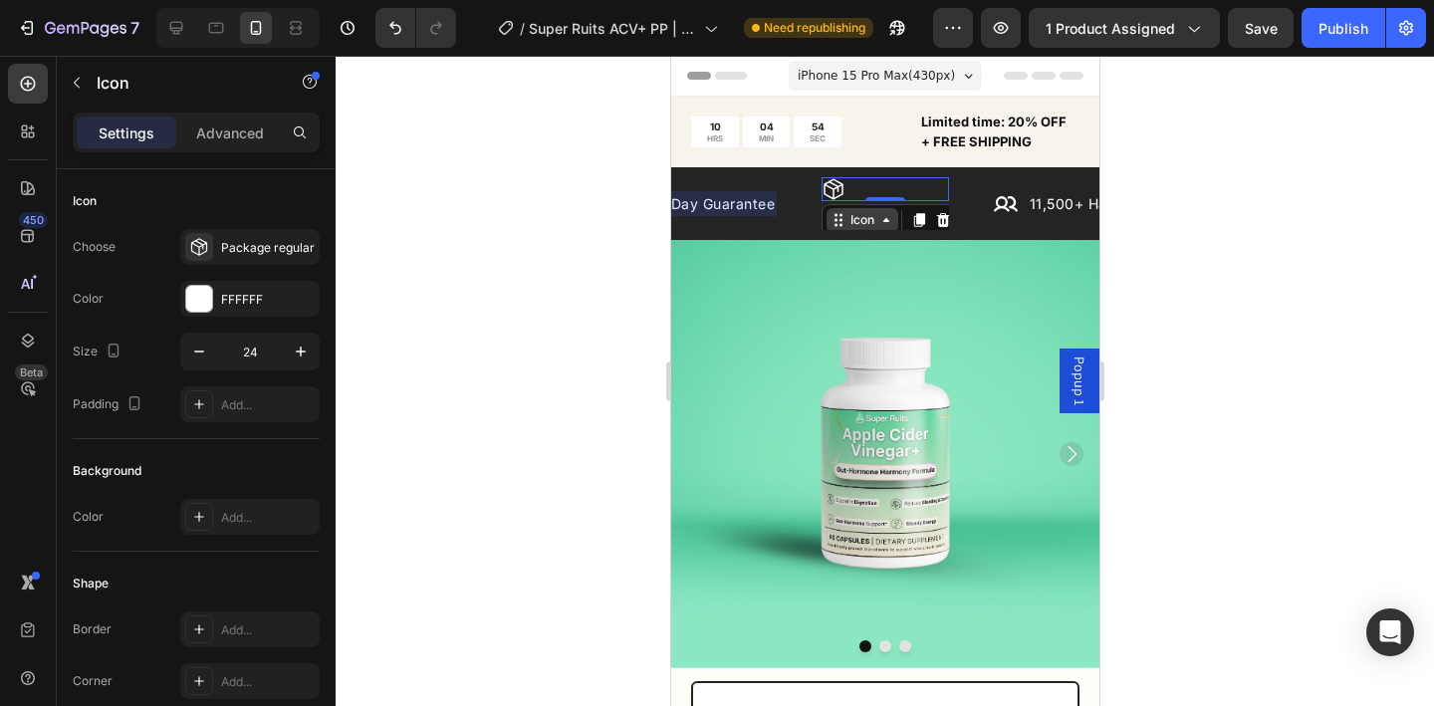
click at [849, 220] on div "Icon" at bounding box center [862, 220] width 72 height 24
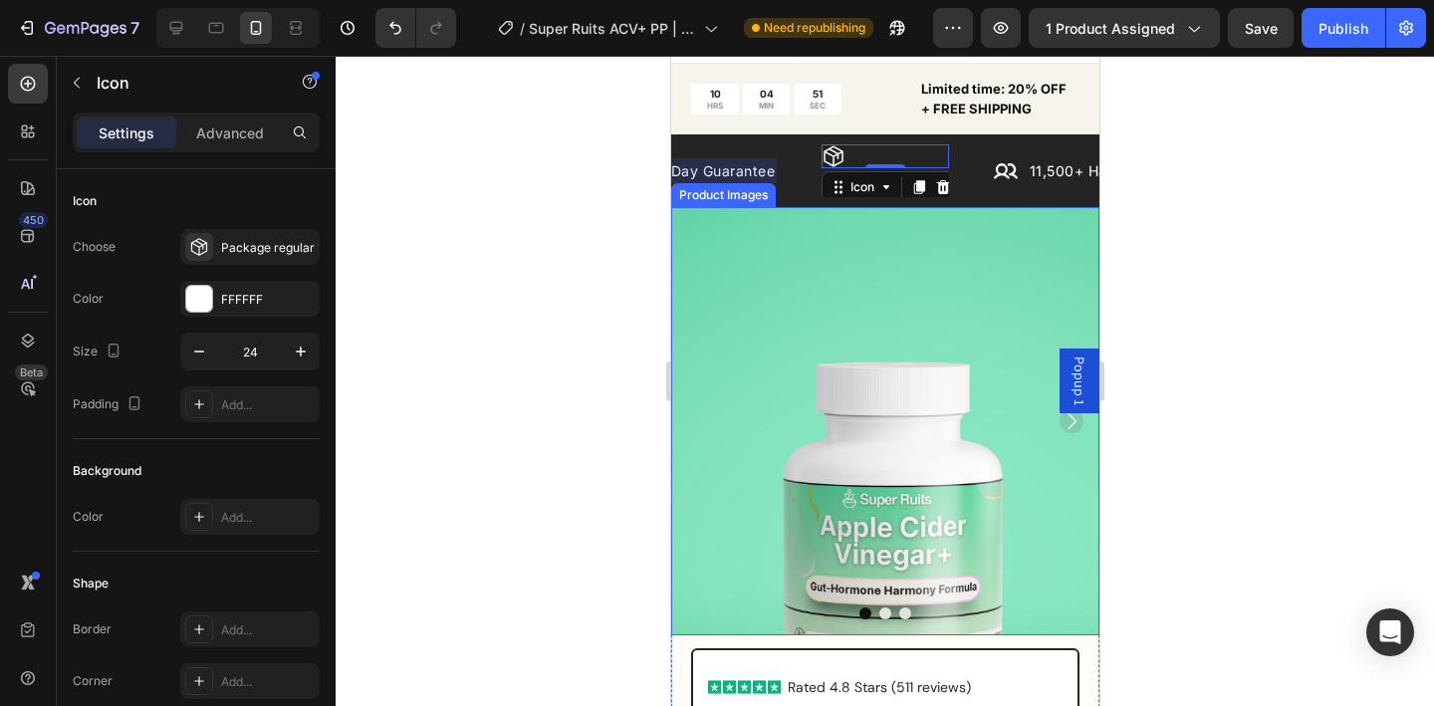
scroll to position [0, 0]
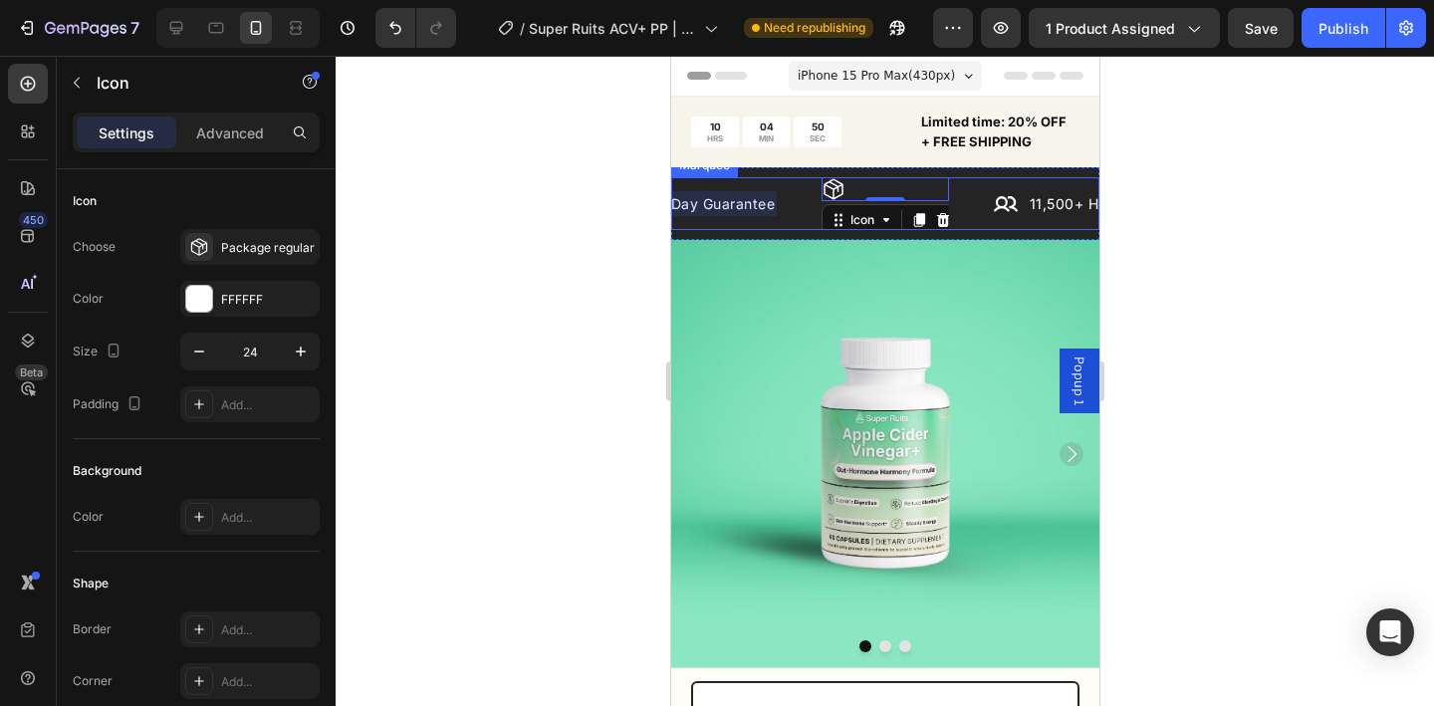
click at [803, 219] on div "Icon 11,500+ Happy Customers Text Block Row Image FDA Registered Facility Text …" at bounding box center [546, 203] width 894 height 53
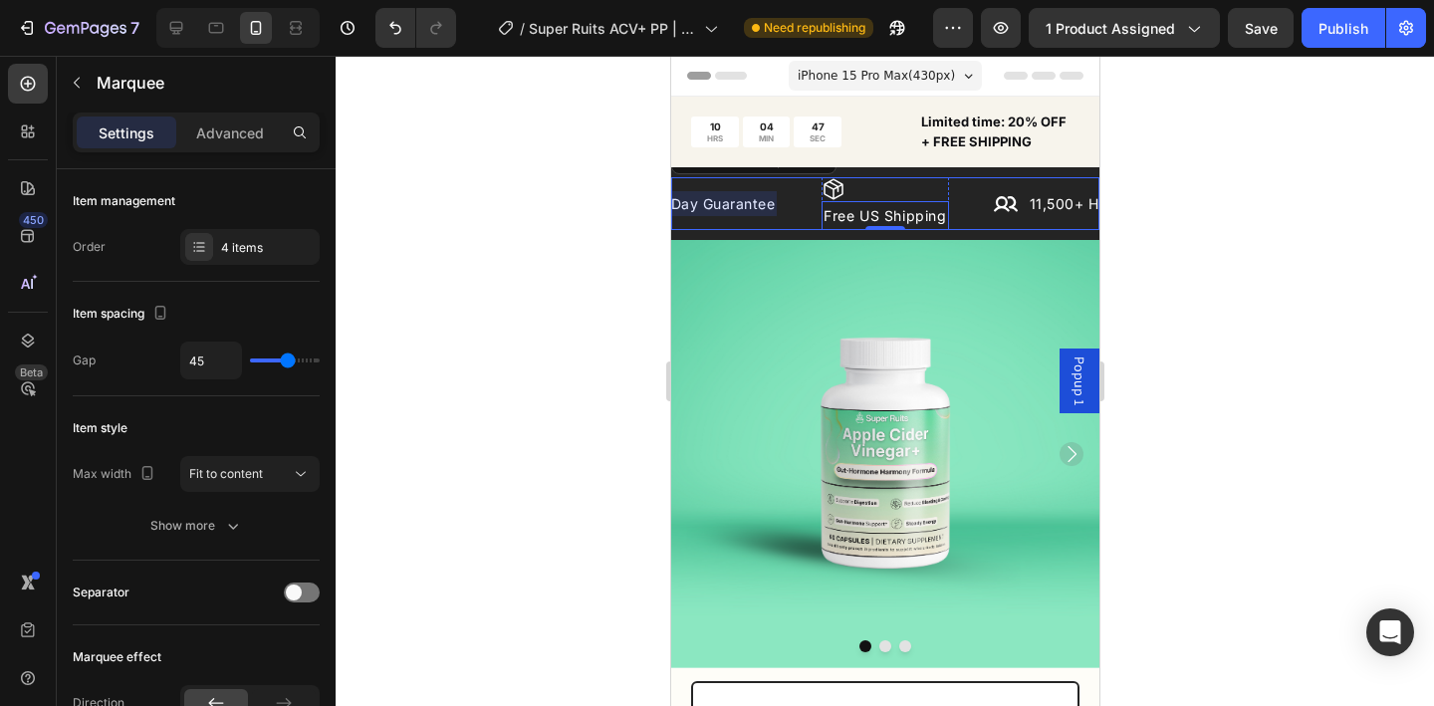
click at [867, 211] on p "Free US Shipping" at bounding box center [885, 215] width 124 height 25
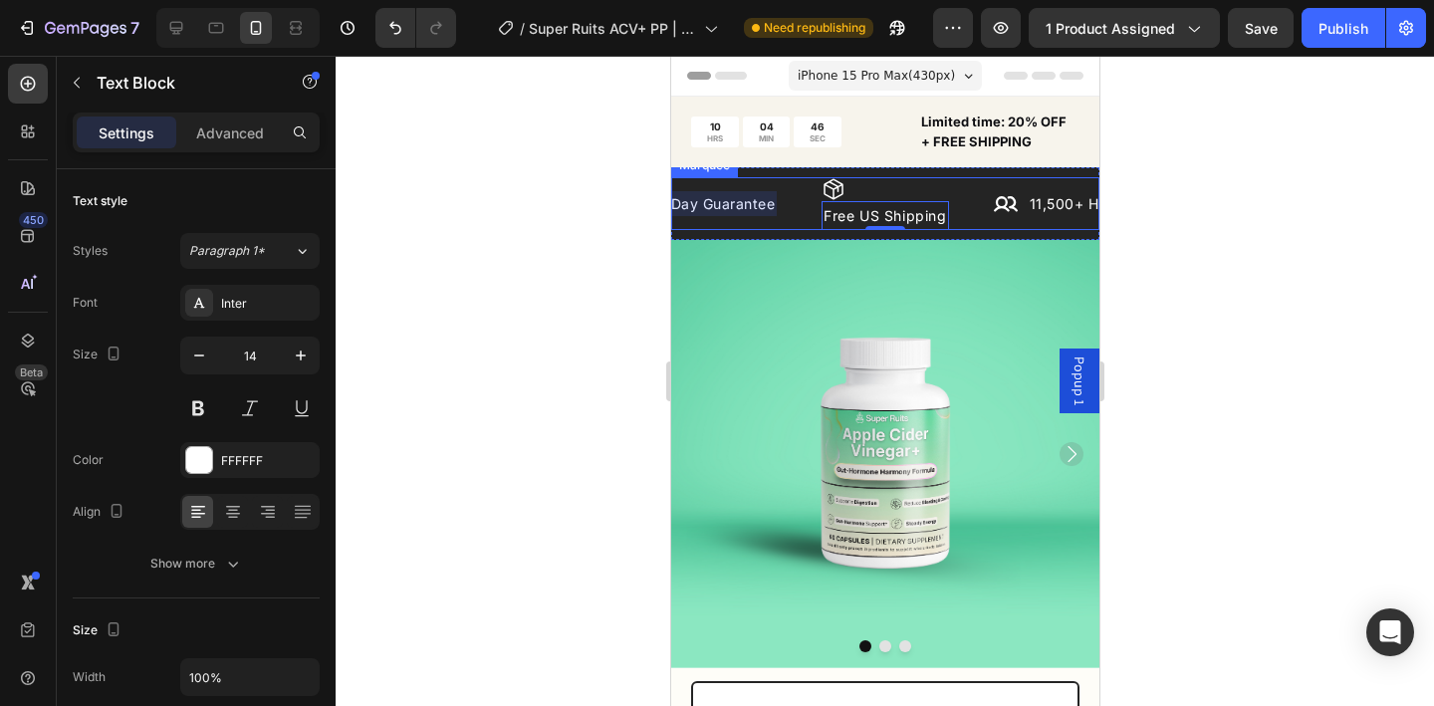
click at [817, 210] on div "Icon 90-Day Guarantee Text Block Row" at bounding box center [715, 203] width 212 height 25
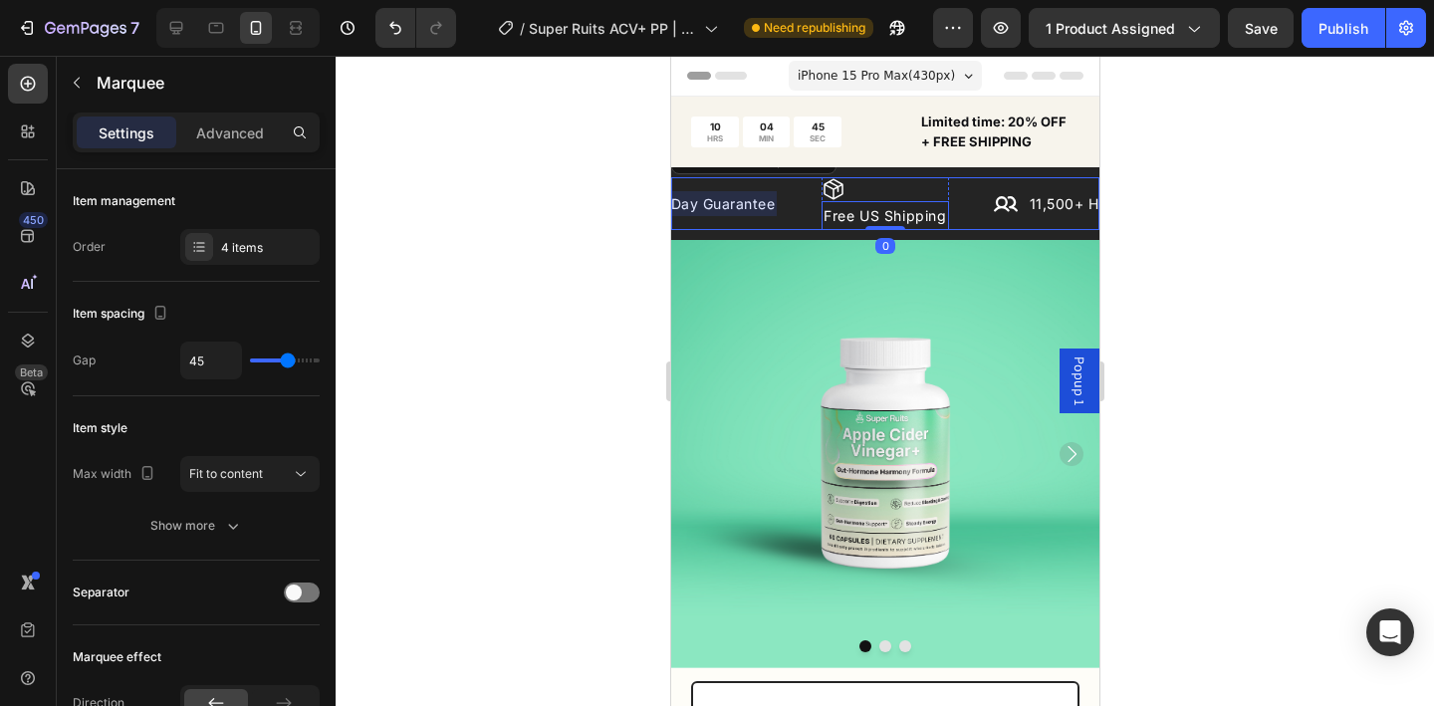
click at [829, 214] on p "Free US Shipping" at bounding box center [885, 215] width 124 height 25
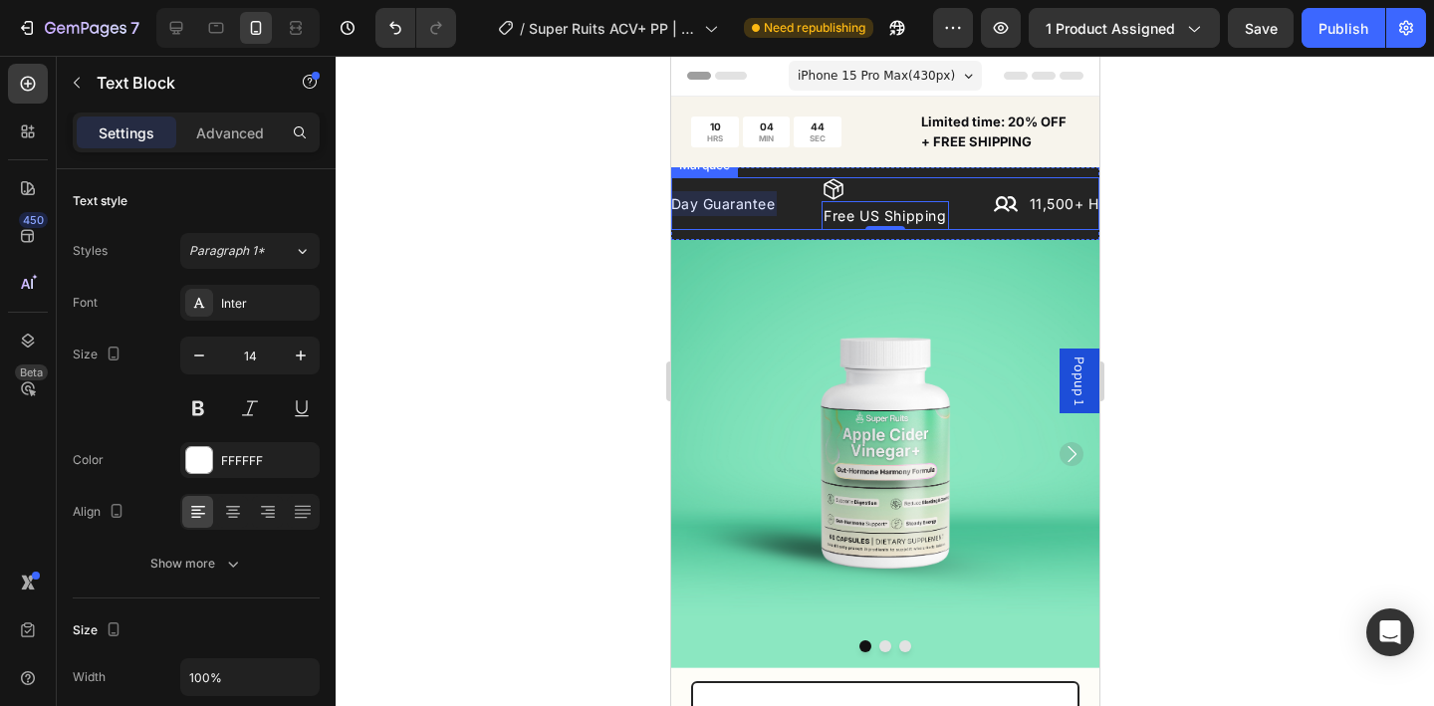
click at [810, 213] on div "Icon 90-Day Guarantee Text Block Row" at bounding box center [715, 203] width 212 height 25
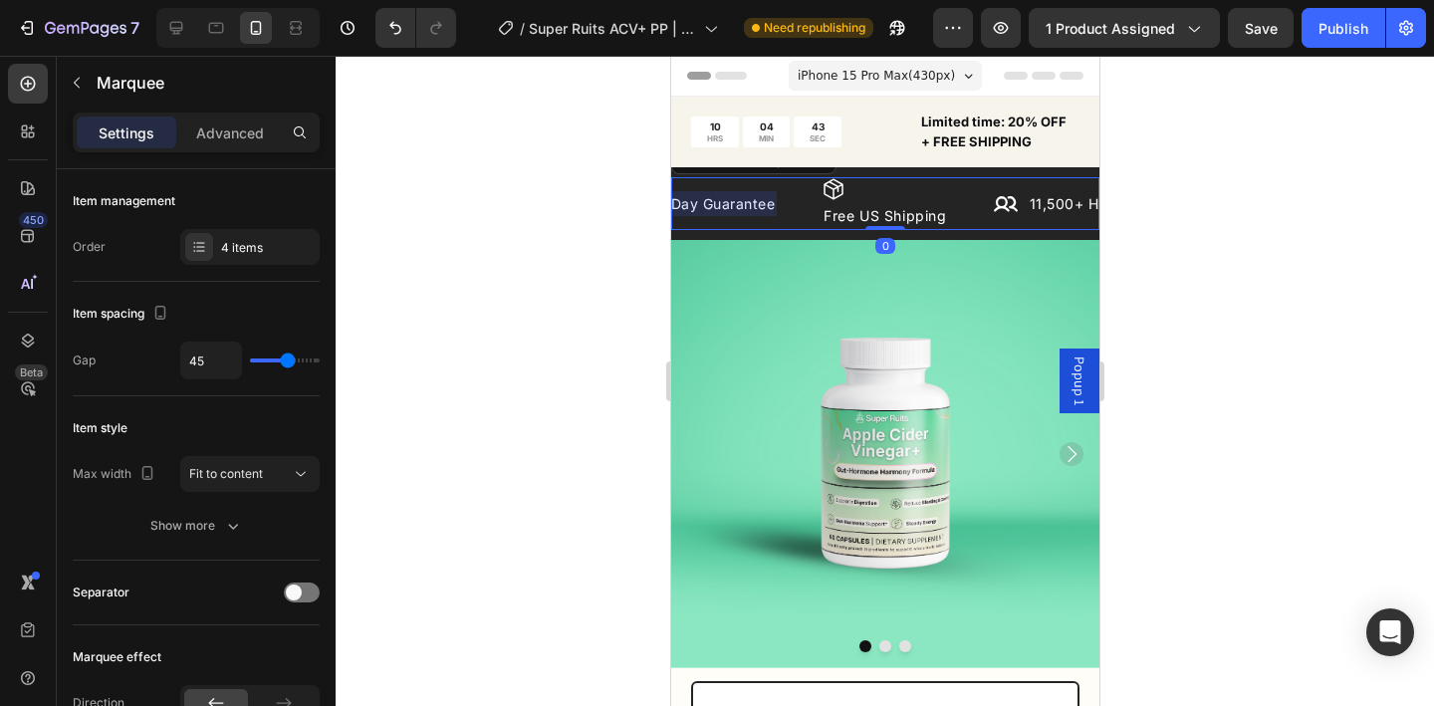
click at [760, 207] on div at bounding box center [692, 203] width 167 height 25
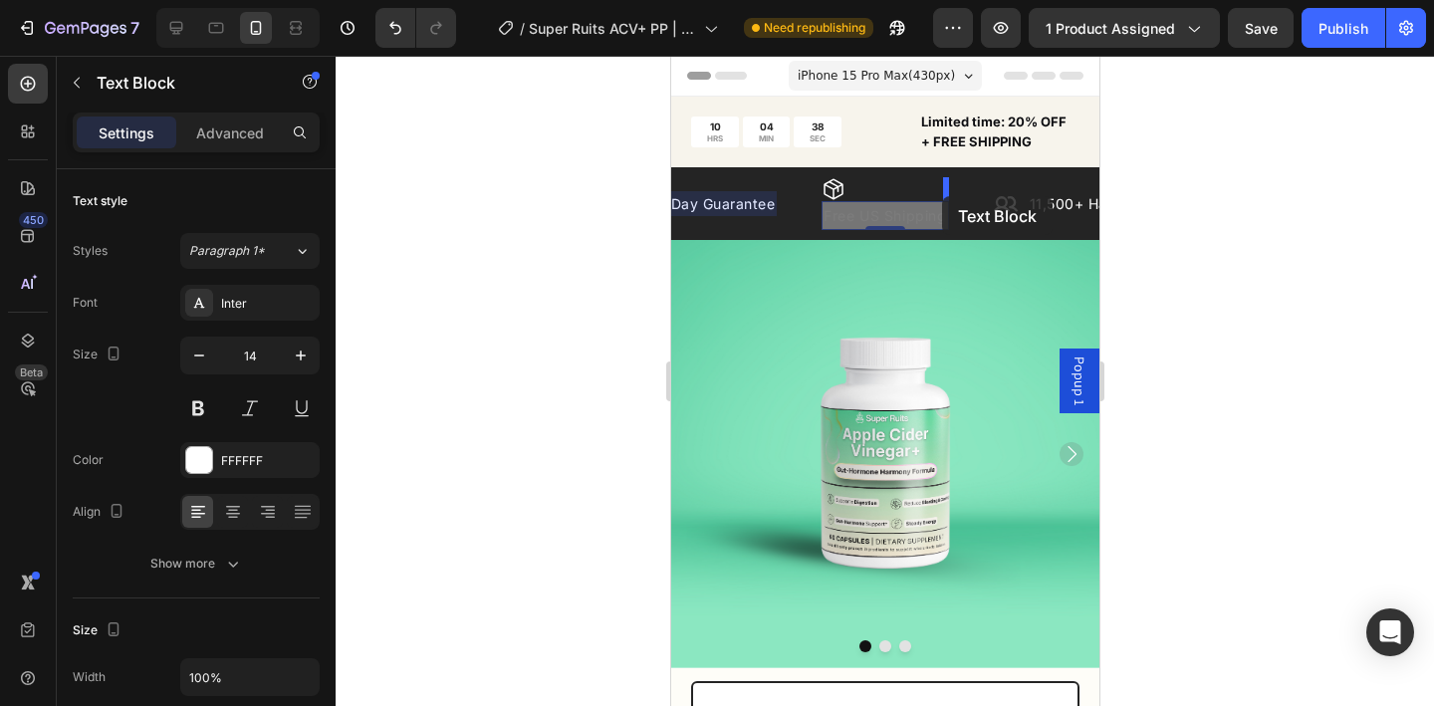
drag, startPoint x: 850, startPoint y: 220, endPoint x: 941, endPoint y: 196, distance: 94.7
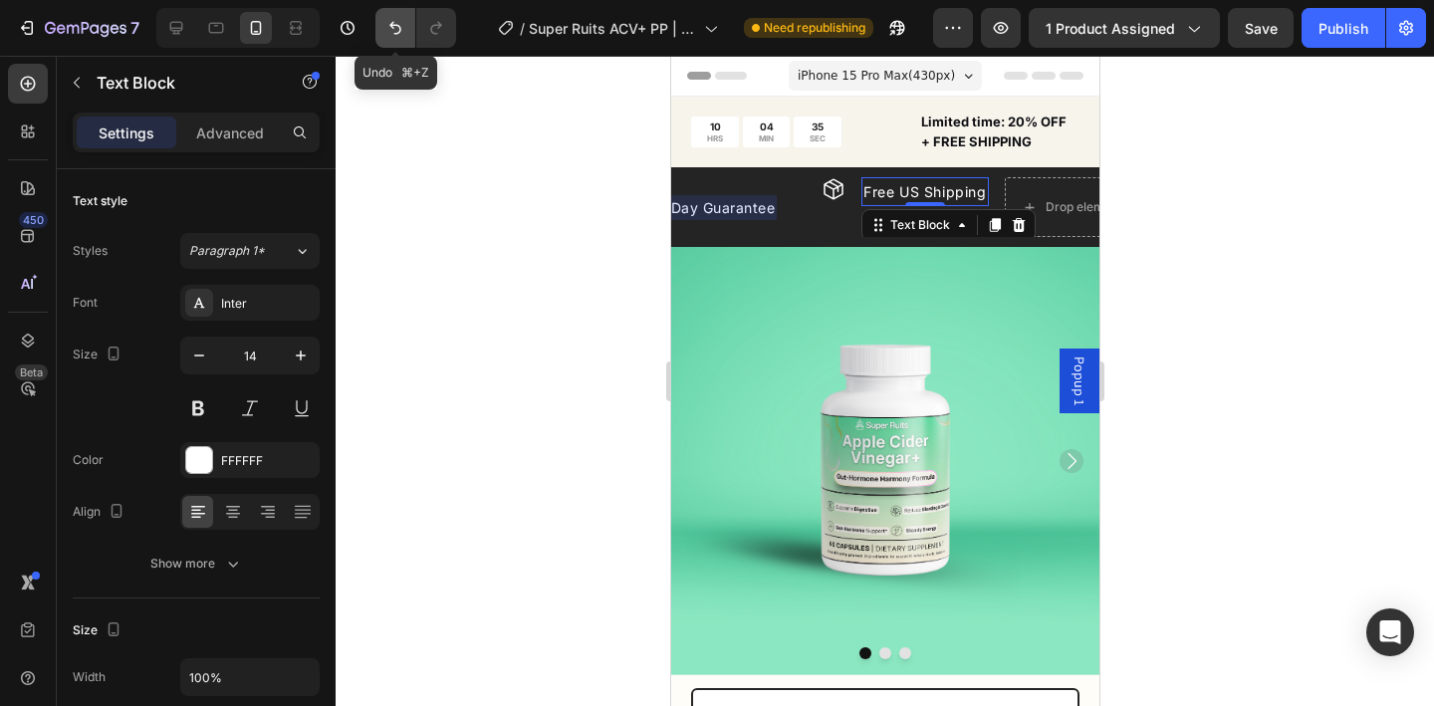
click at [399, 26] on icon "Undo/Redo" at bounding box center [395, 28] width 20 height 20
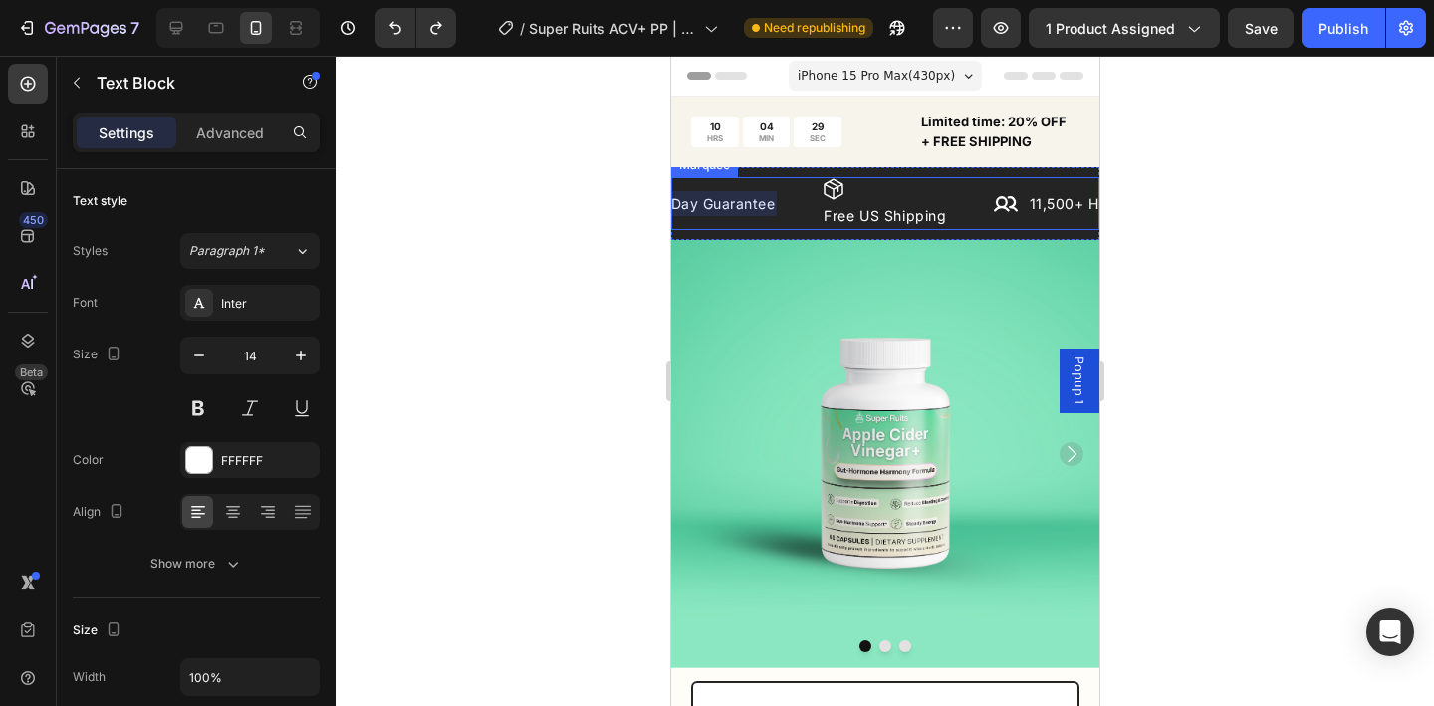
click at [802, 209] on div "Icon 90-Day Guarantee Text Block Row" at bounding box center [715, 203] width 212 height 25
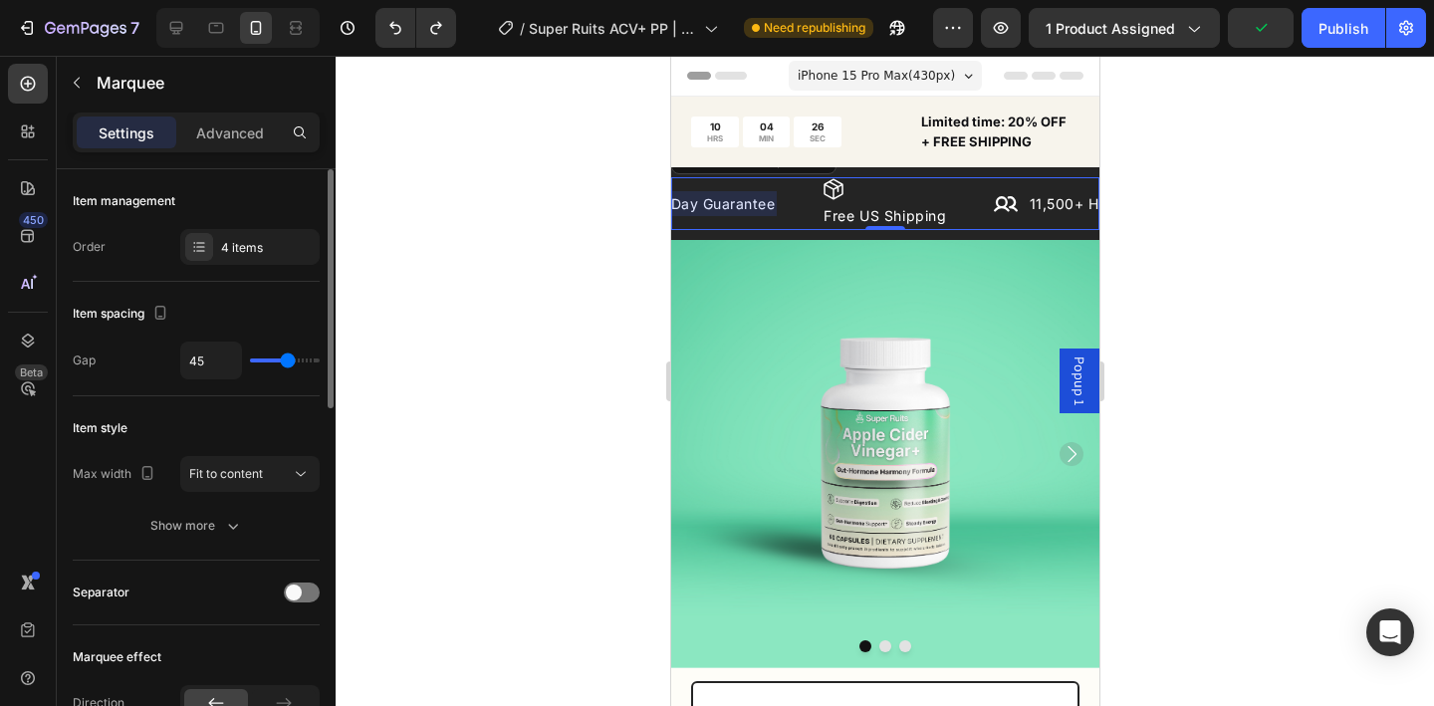
type input "20"
type input "4"
type input "3"
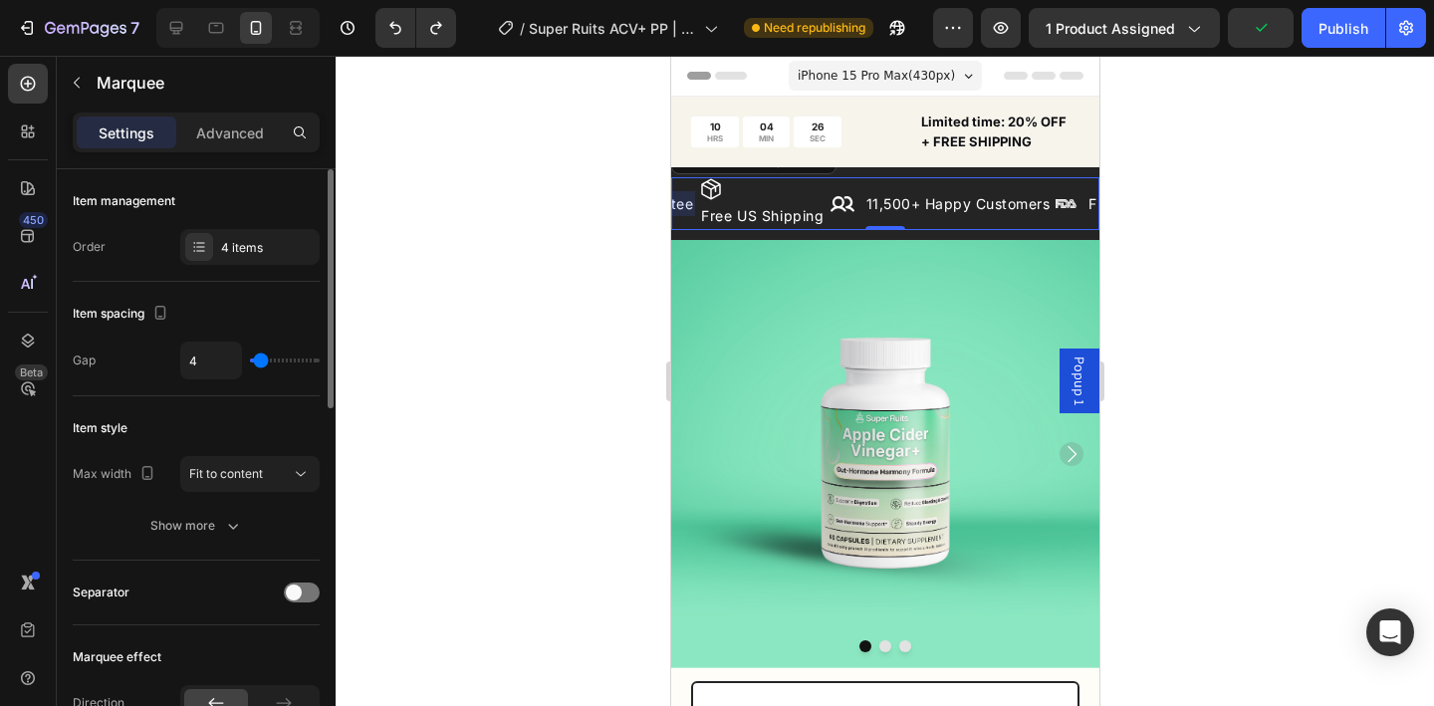
type input "3"
type input "2"
type input "1"
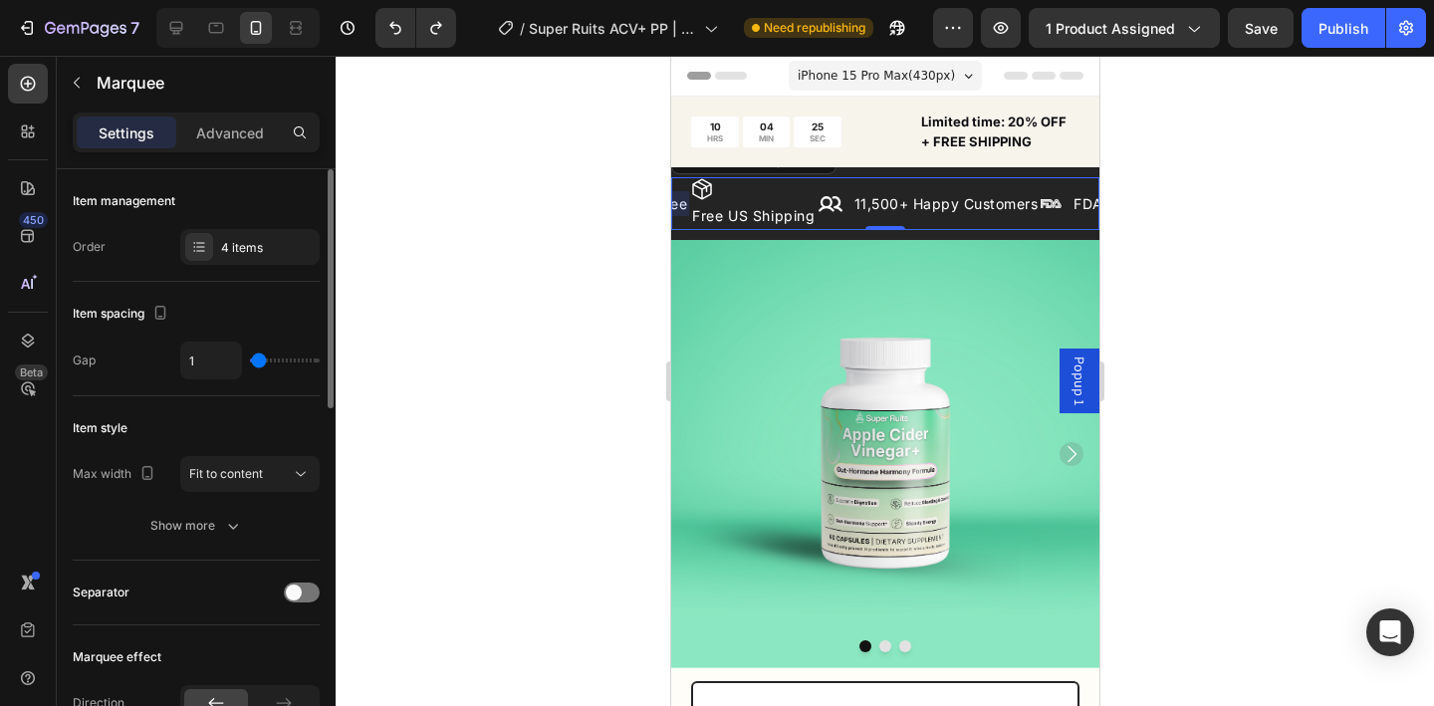
type input "79"
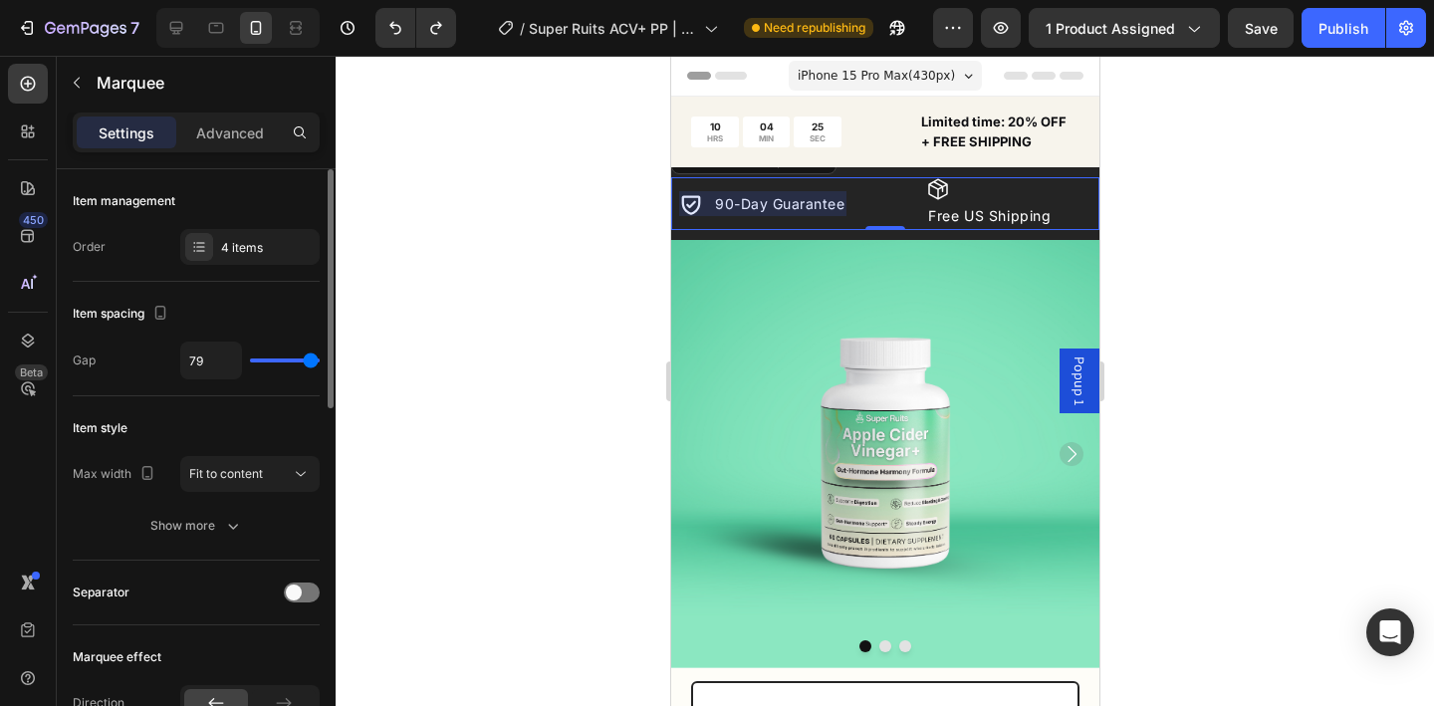
type input "80"
type input "76"
type input "75"
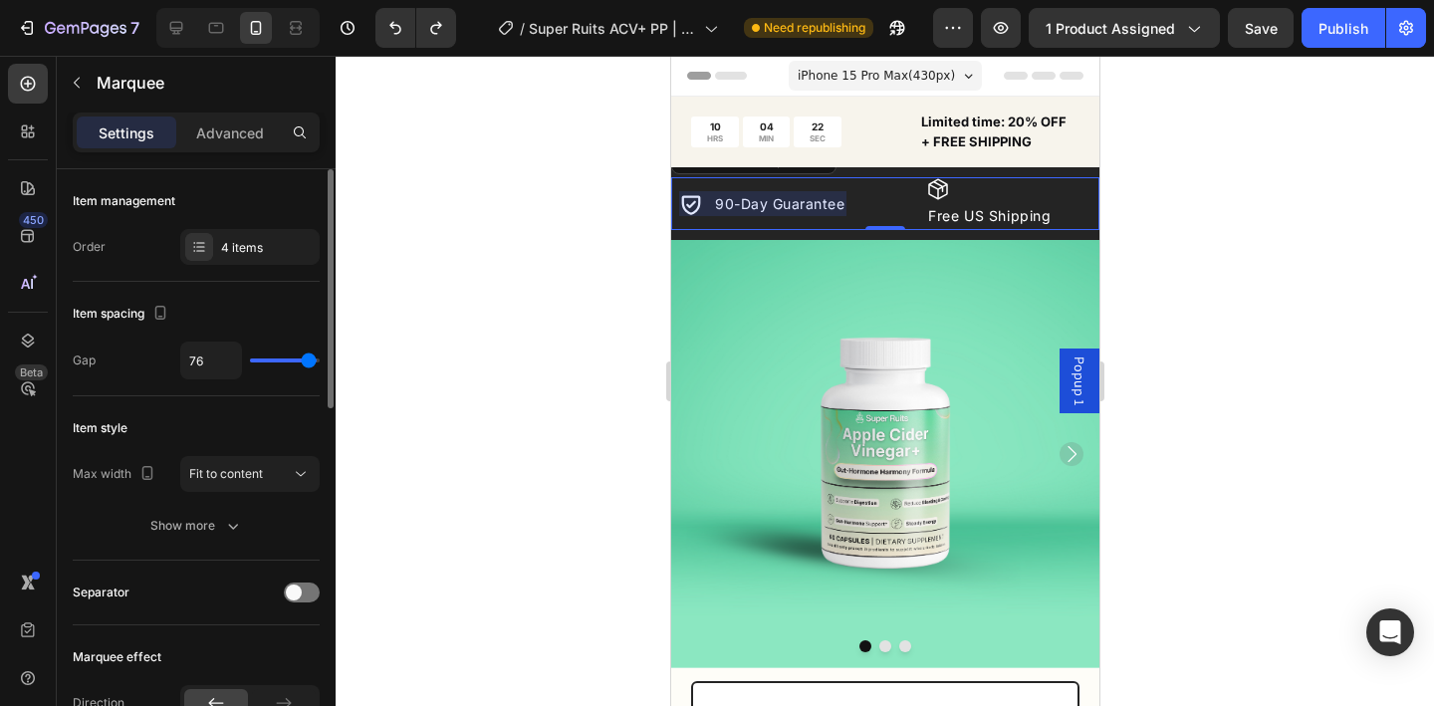
type input "75"
type input "73"
type input "72"
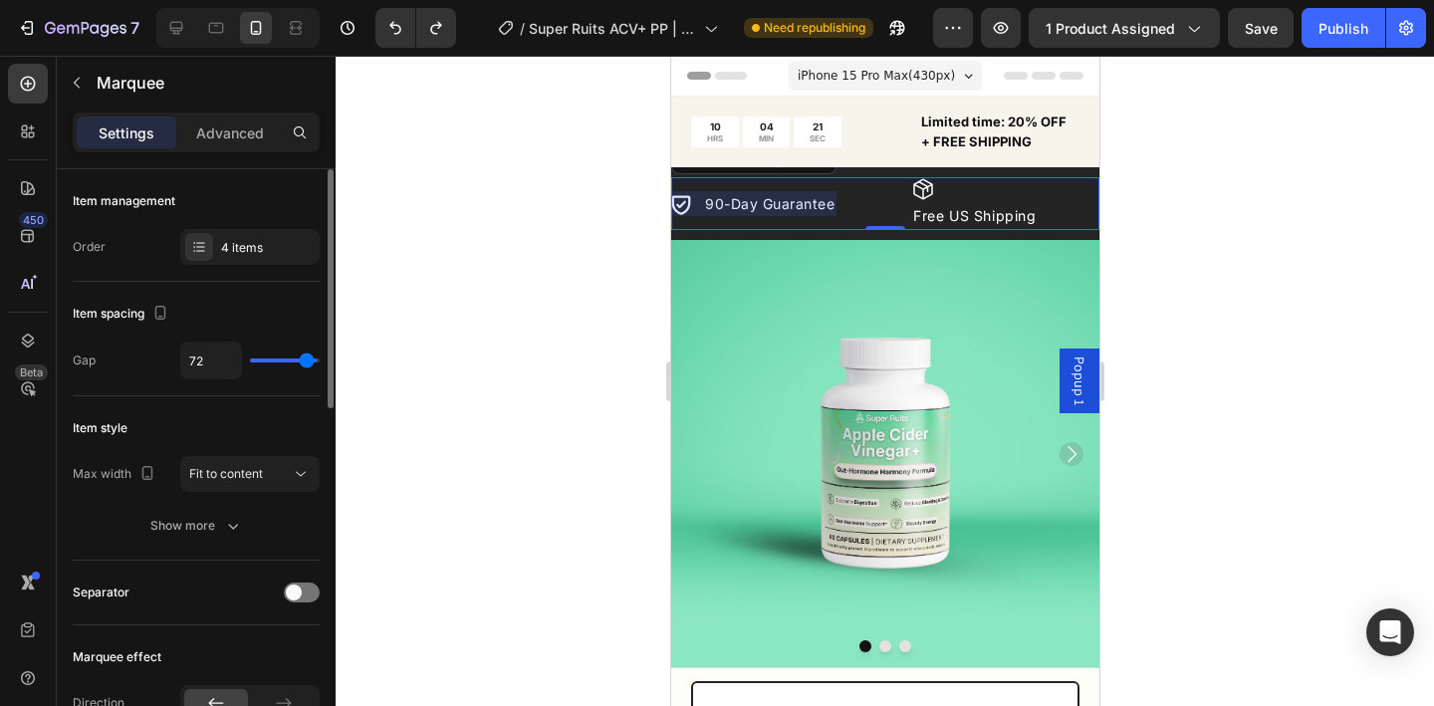
type input "71"
type input "80"
drag, startPoint x: 289, startPoint y: 359, endPoint x: 328, endPoint y: 361, distance: 38.9
type input "80"
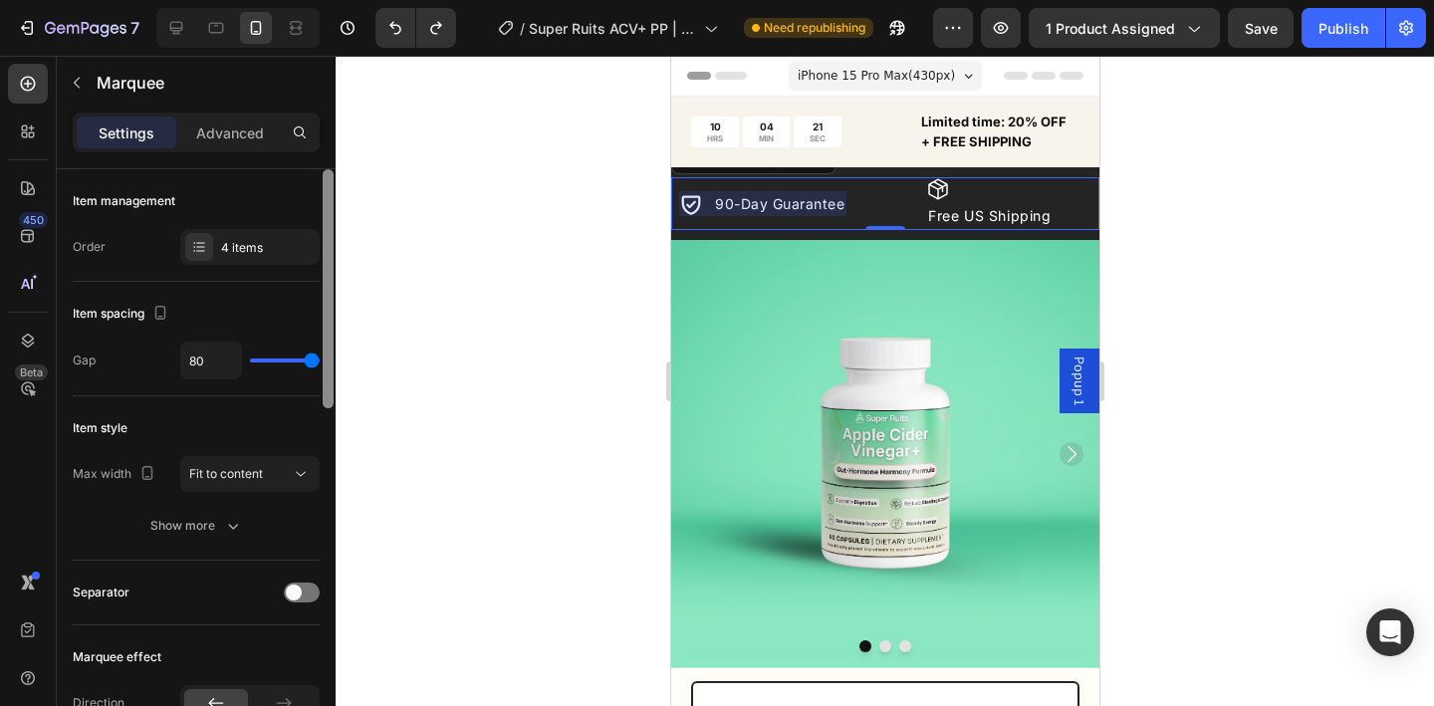
click at [320, 361] on input "range" at bounding box center [285, 361] width 70 height 4
click at [947, 207] on div "Icon" at bounding box center [945, 212] width 40 height 24
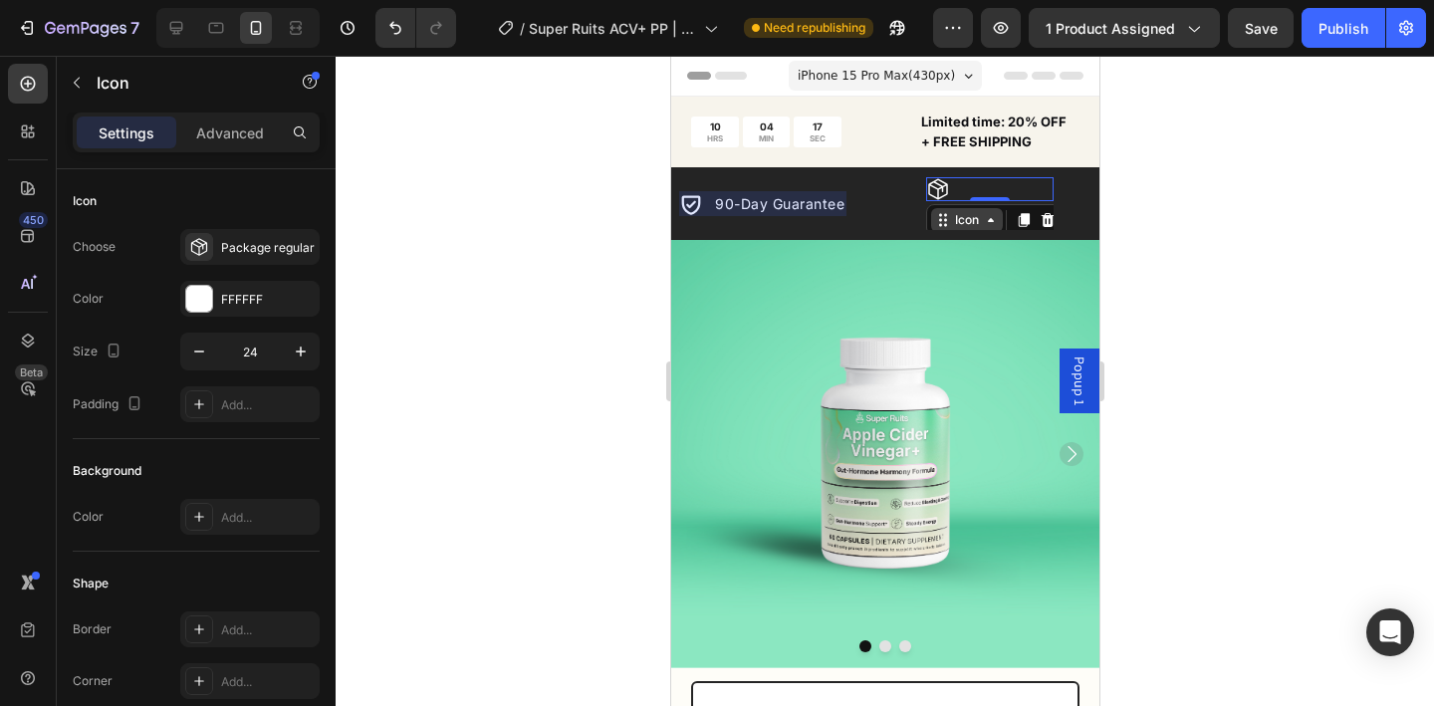
click at [975, 220] on div "Icon" at bounding box center [966, 220] width 32 height 0
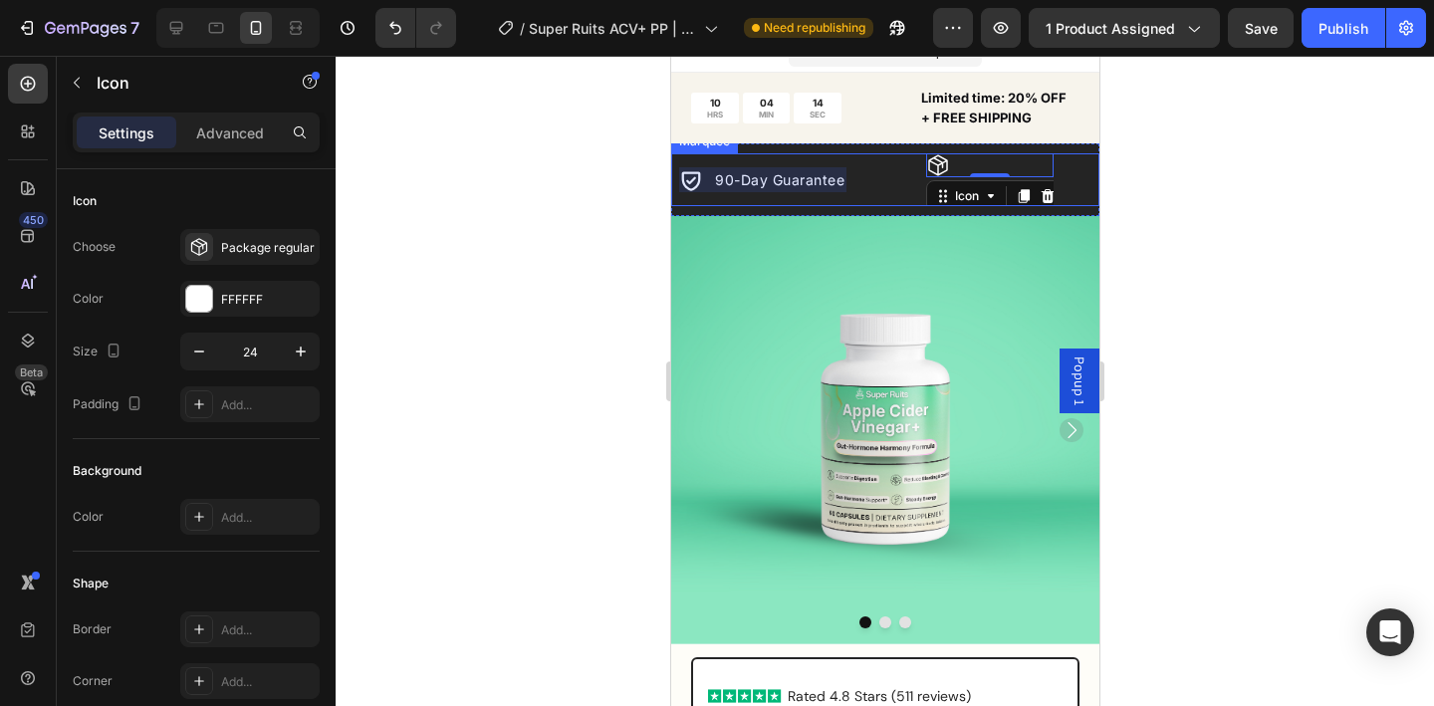
click at [915, 198] on div "Icon 11,500+ Happy Customers Text Block Row Image FDA Registered Facility Text …" at bounding box center [616, 179] width 1034 height 53
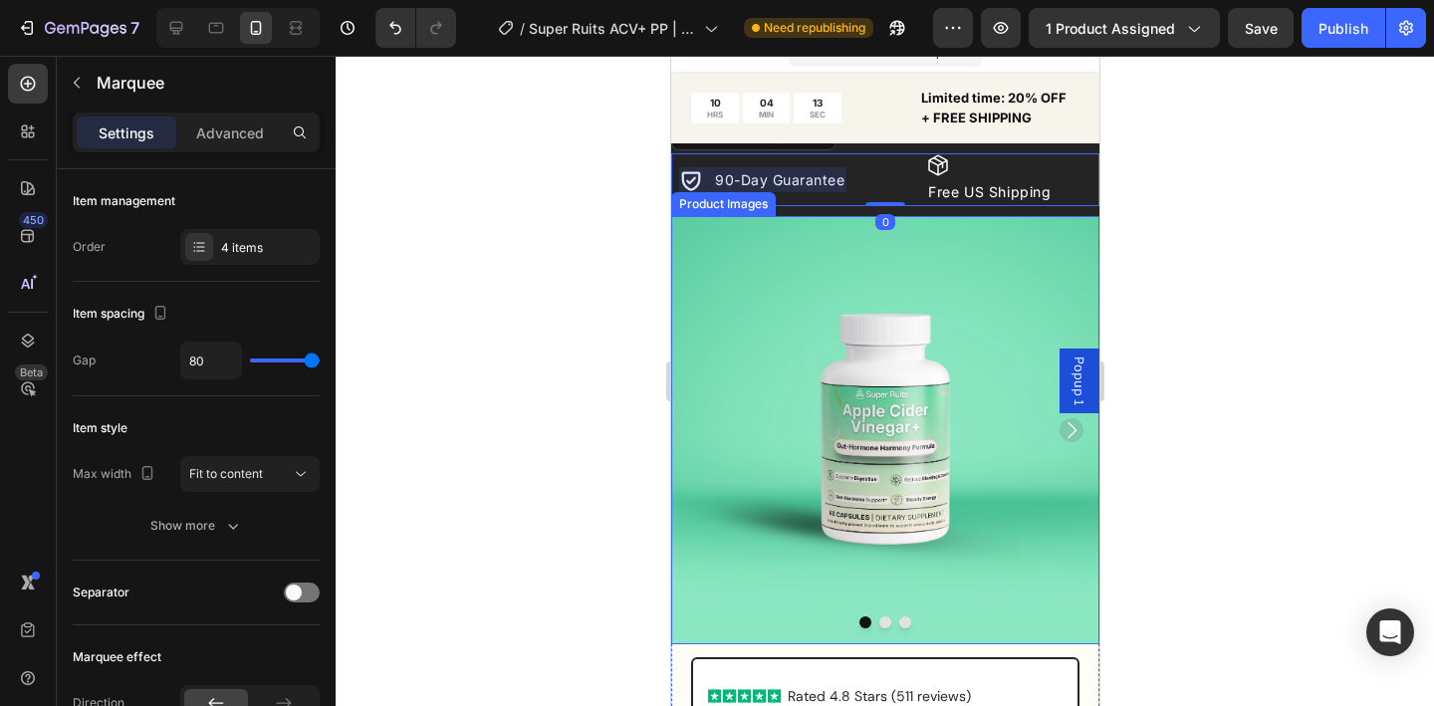
click at [1175, 232] on div at bounding box center [885, 381] width 1099 height 650
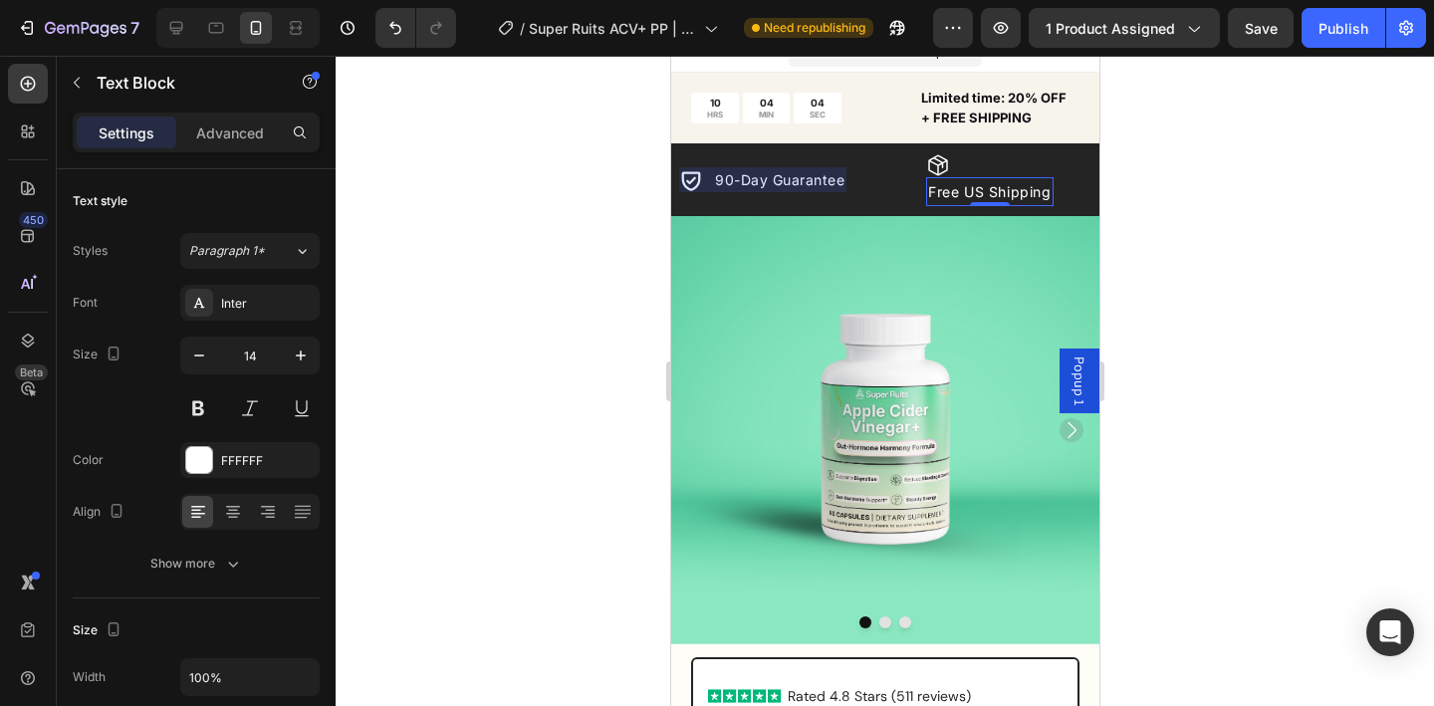
click at [1000, 178] on div "Free US Shipping" at bounding box center [988, 191] width 127 height 29
click at [1000, 174] on div "Icon" at bounding box center [988, 165] width 127 height 24
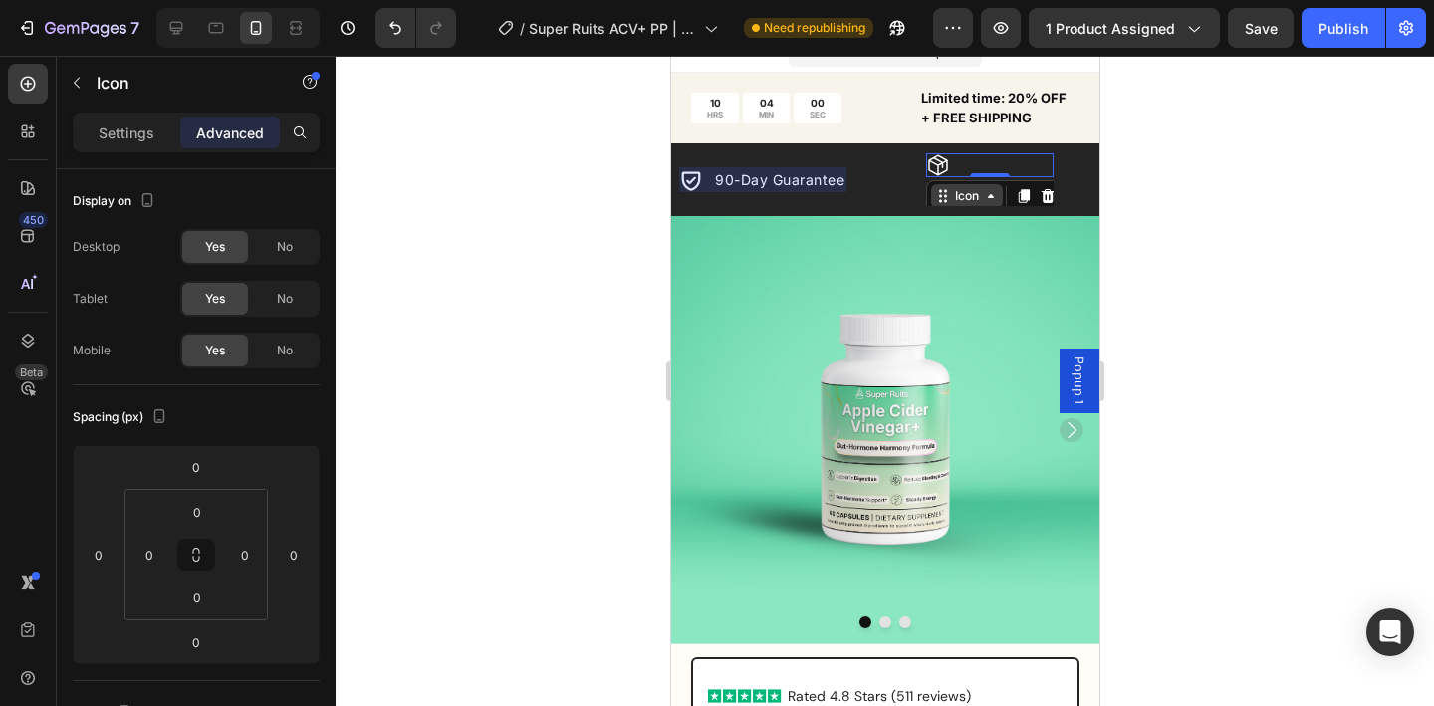
click at [987, 190] on icon at bounding box center [990, 196] width 16 height 16
click at [1130, 193] on div at bounding box center [885, 381] width 1099 height 650
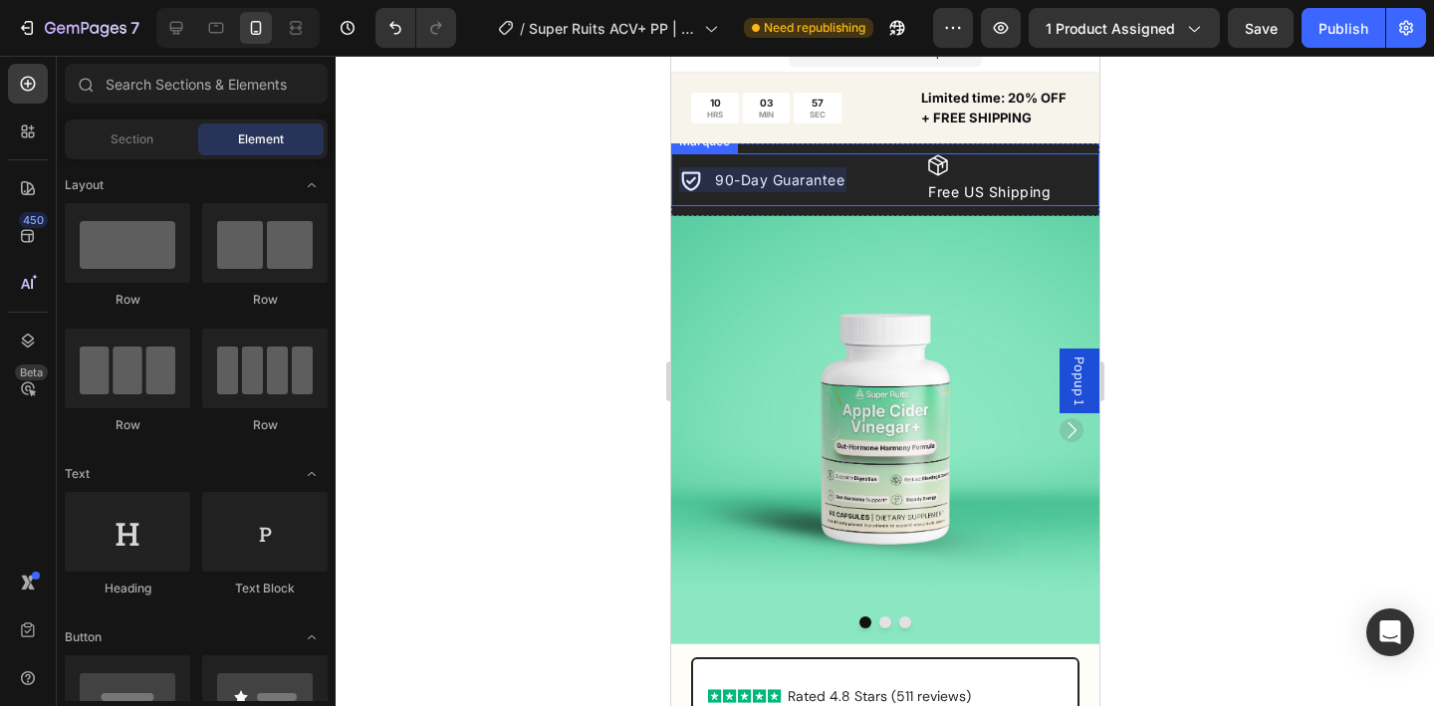
click at [906, 200] on div "Icon 11,500+ Happy Customers Text Block Row Image FDA Registered Facility Text …" at bounding box center [616, 179] width 1034 height 53
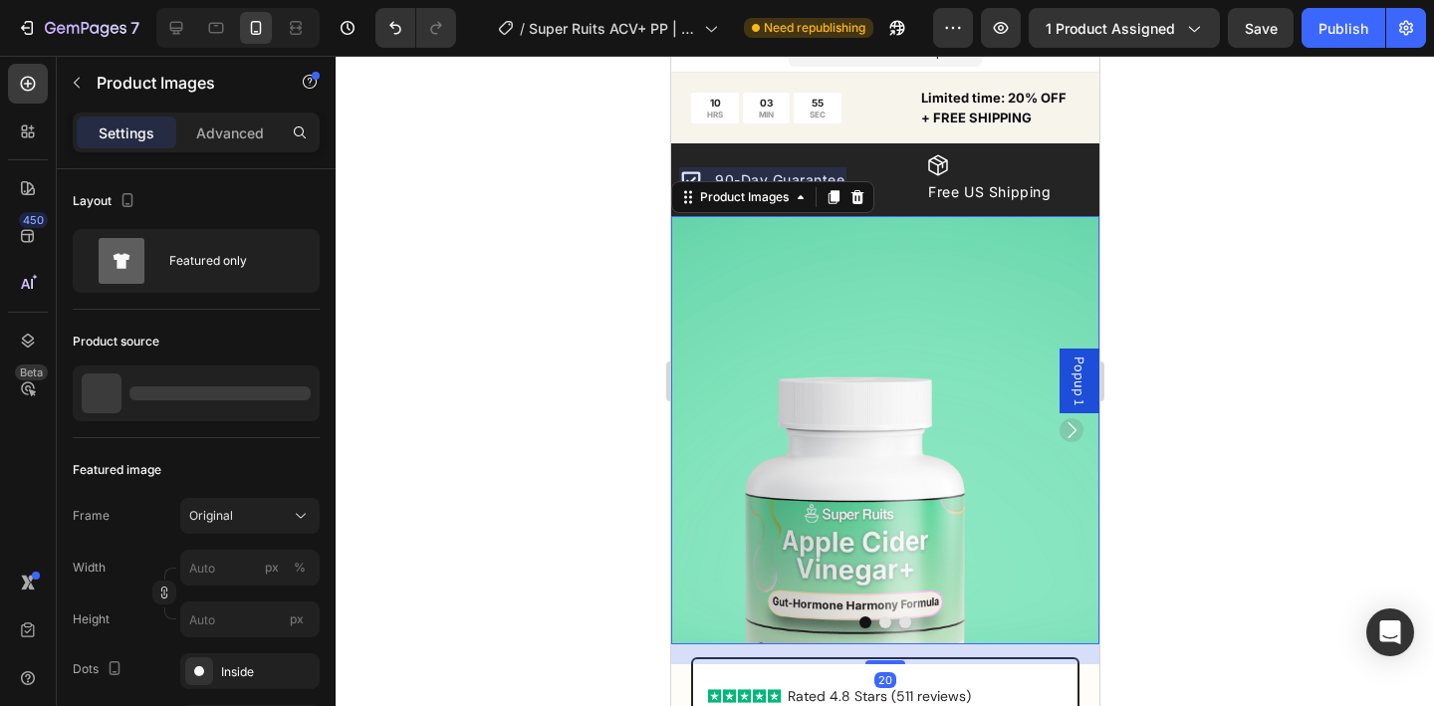
click at [928, 223] on img at bounding box center [884, 430] width 428 height 428
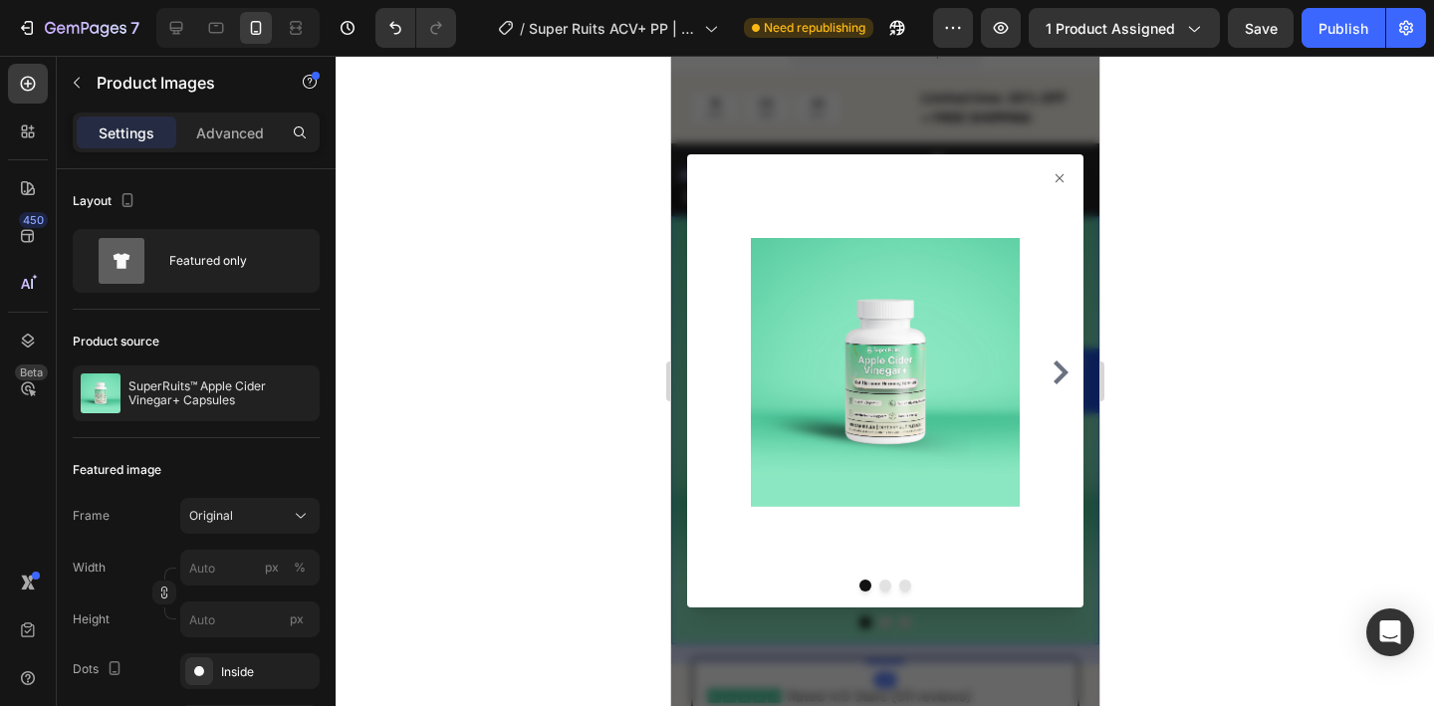
click at [1059, 182] on icon at bounding box center [1059, 178] width 16 height 16
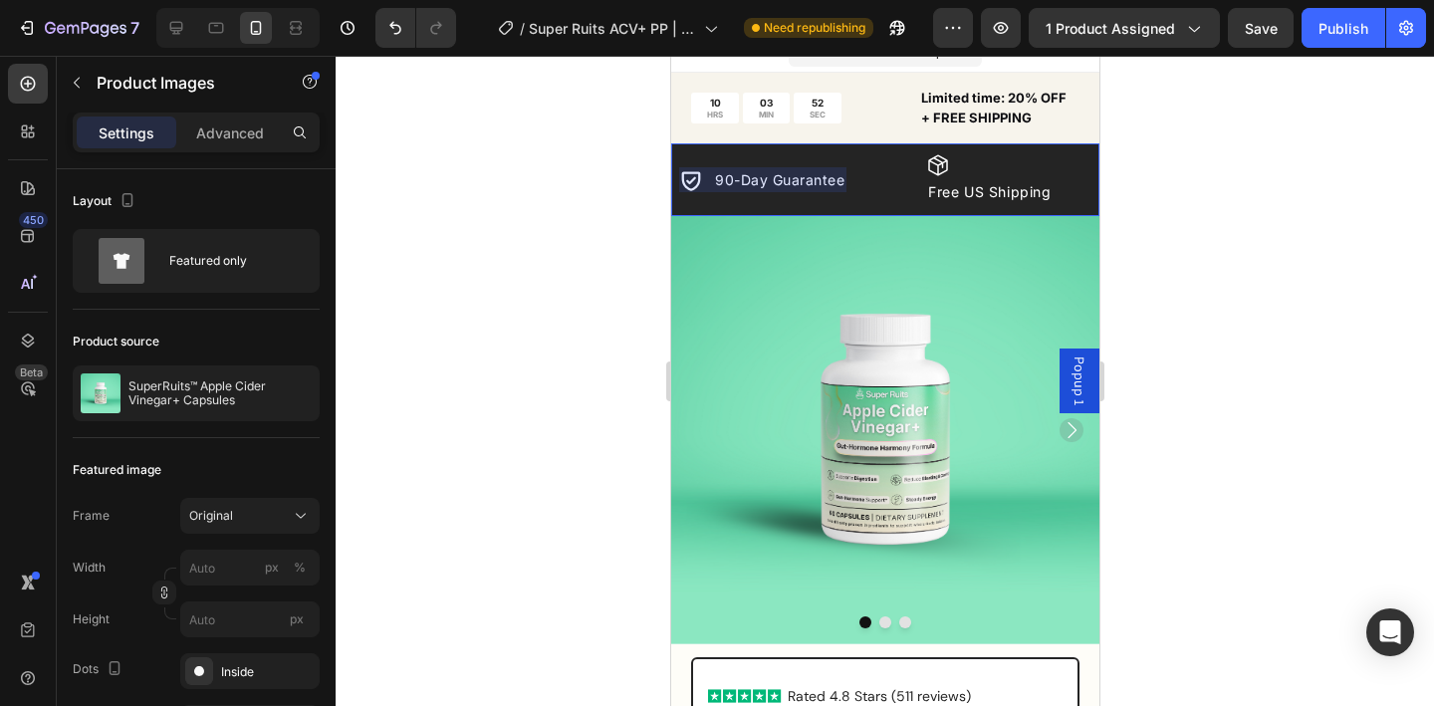
click at [886, 210] on div "Icon 11,500+ Happy Customers Text Block Row Image FDA Registered Facility Text …" at bounding box center [884, 179] width 428 height 73
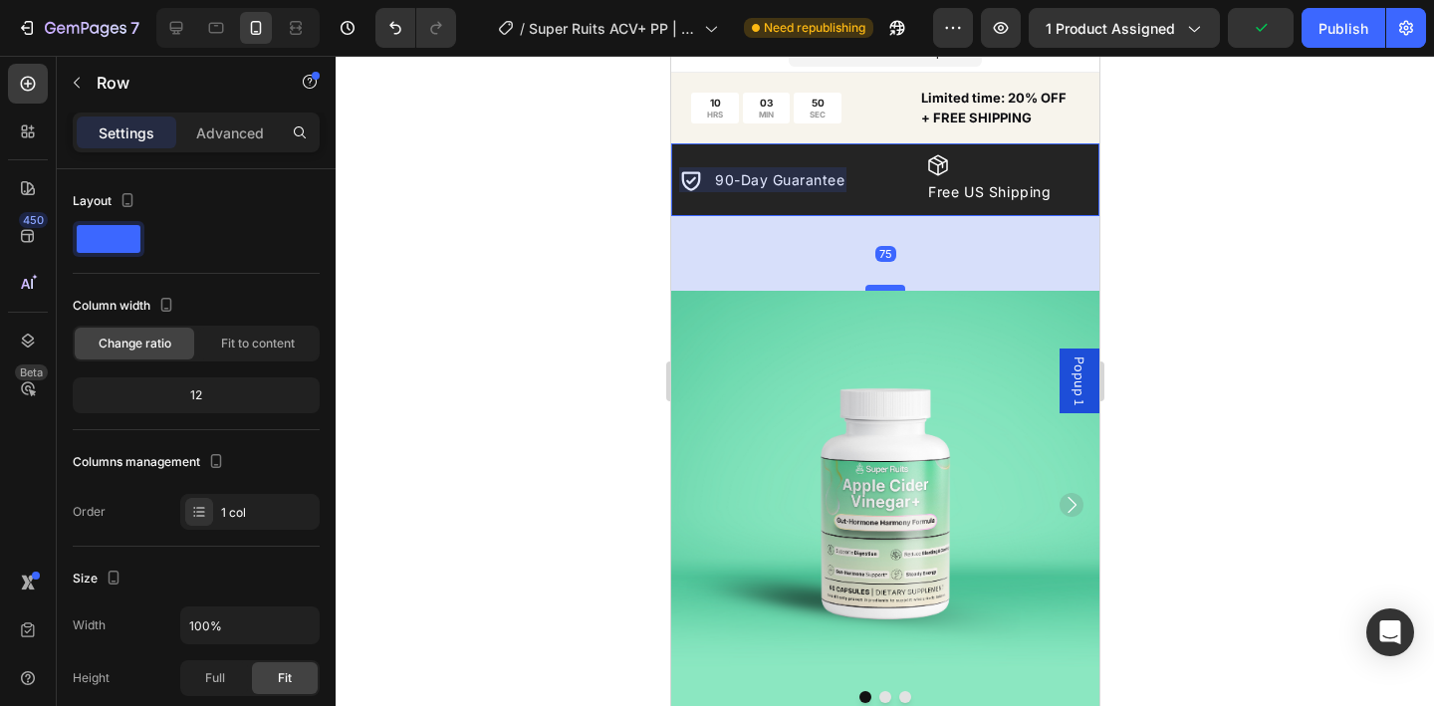
drag, startPoint x: 886, startPoint y: 215, endPoint x: 879, endPoint y: 290, distance: 75.1
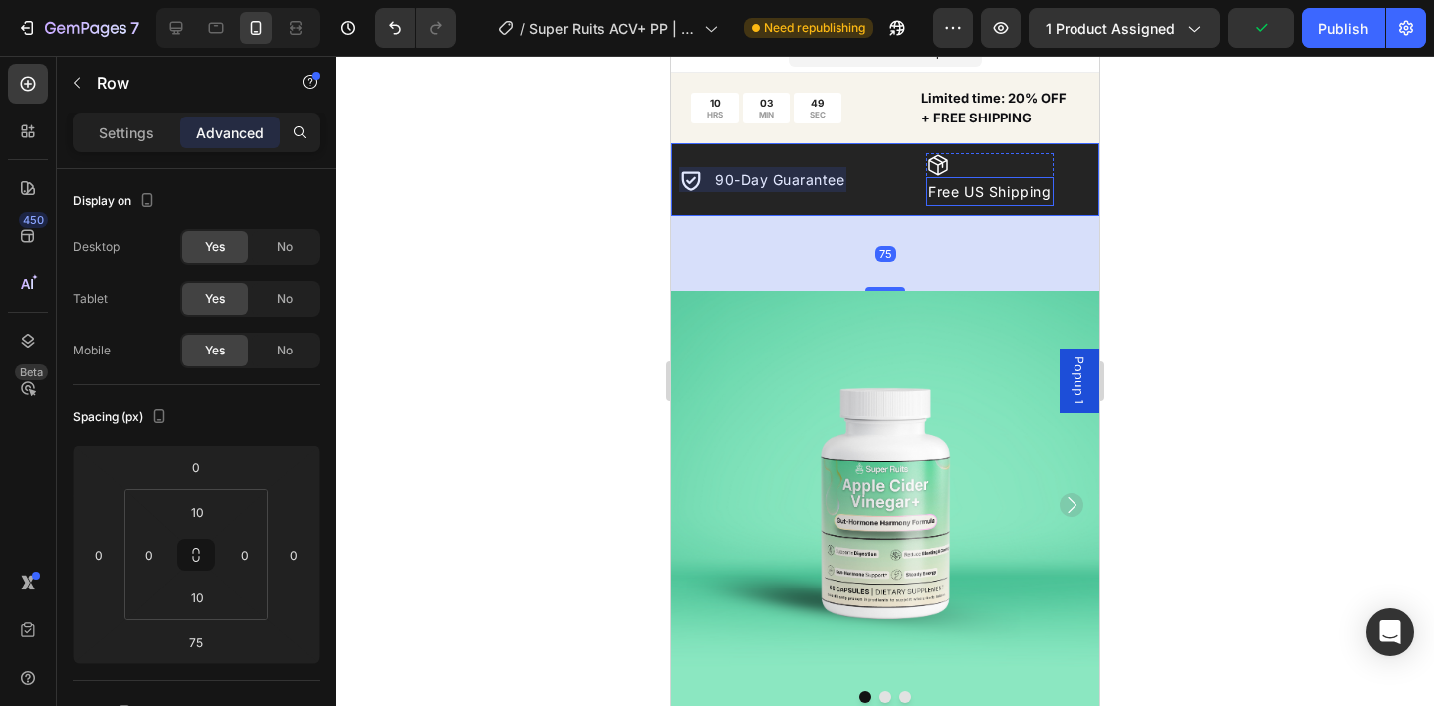
click at [950, 183] on p "Free US Shipping" at bounding box center [989, 191] width 124 height 25
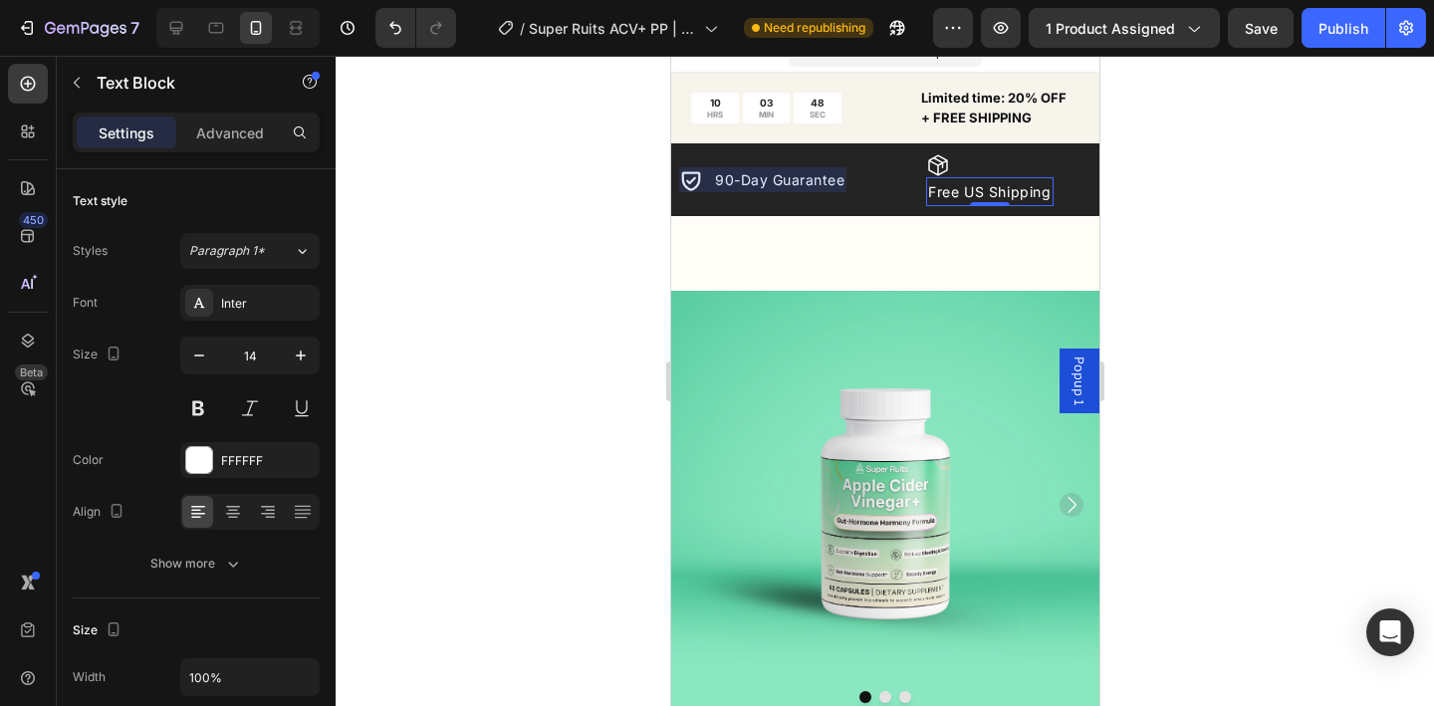
click at [956, 175] on div "Icon" at bounding box center [988, 165] width 127 height 24
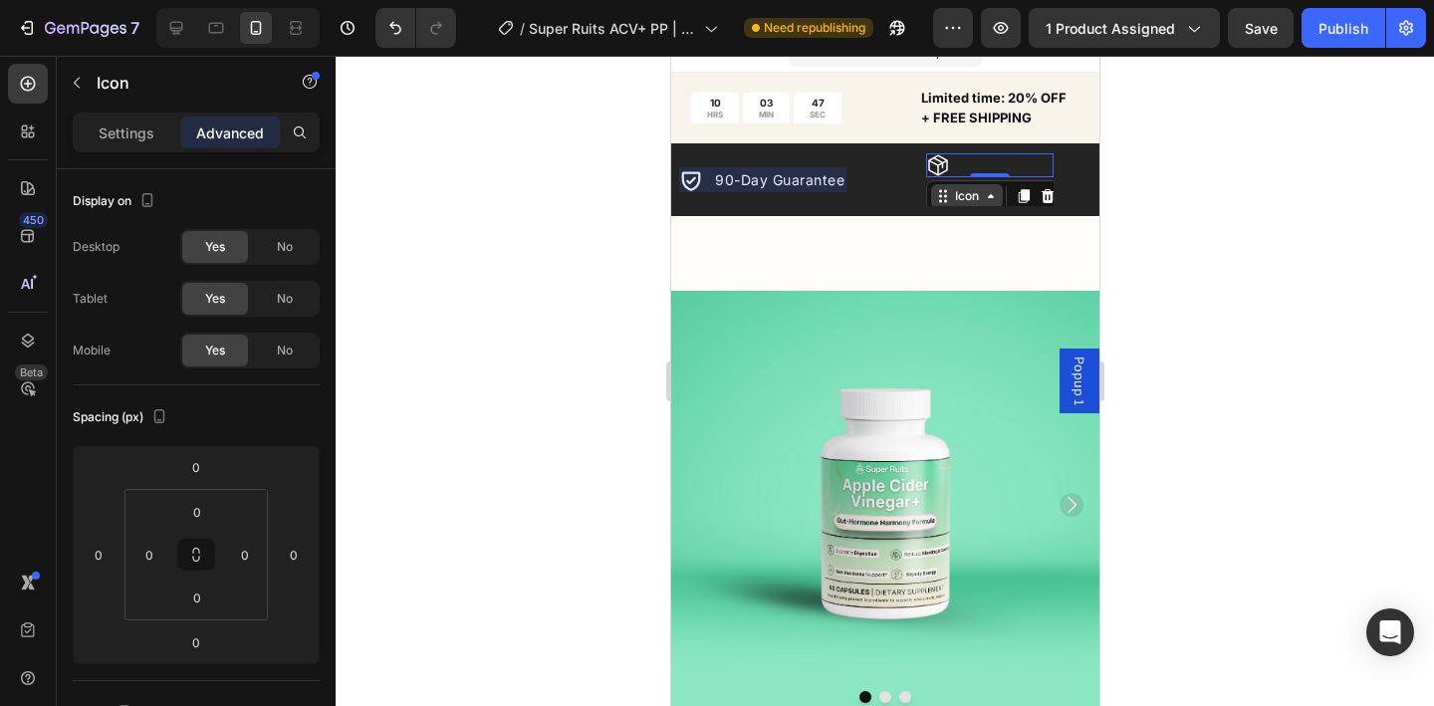
click at [949, 196] on icon at bounding box center [942, 196] width 16 height 16
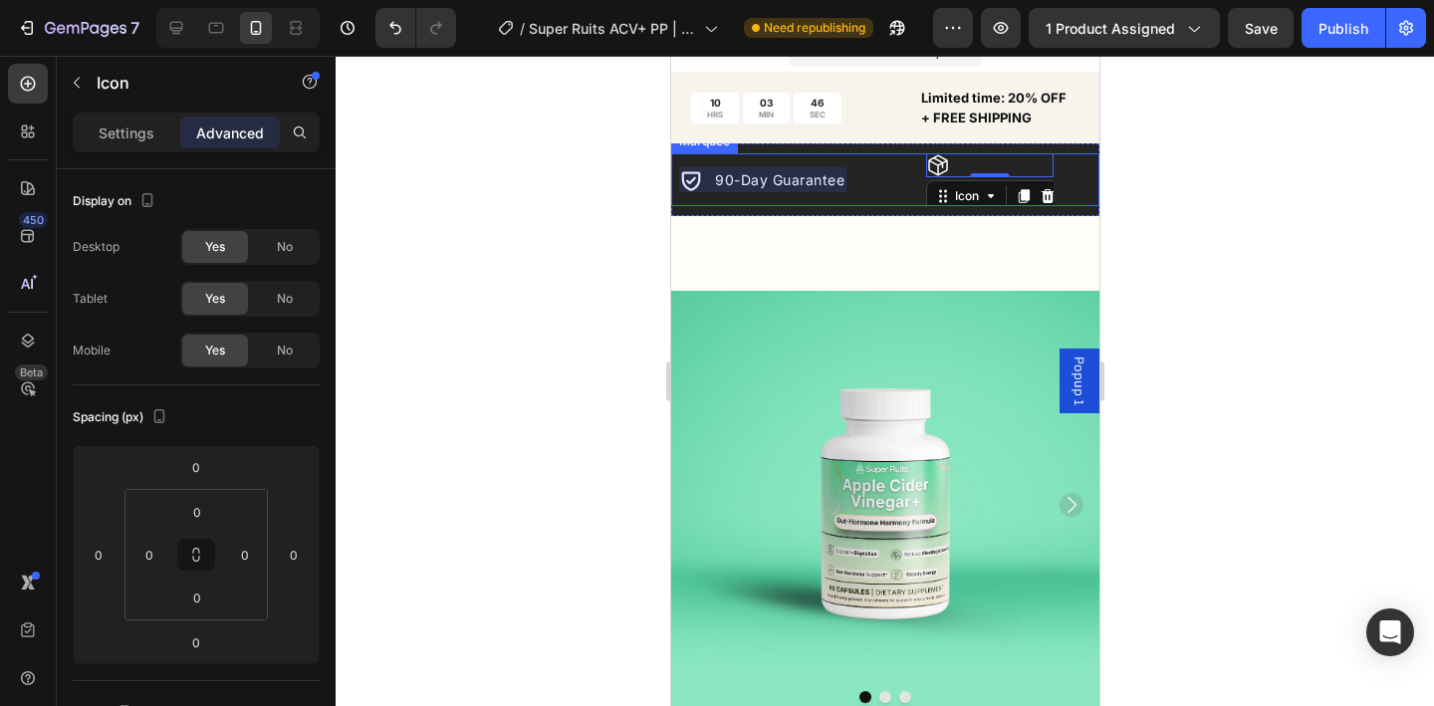
click at [891, 204] on div "Icon 11,500+ Happy Customers Text Block Row Image FDA Registered Facility Text …" at bounding box center [884, 179] width 428 height 53
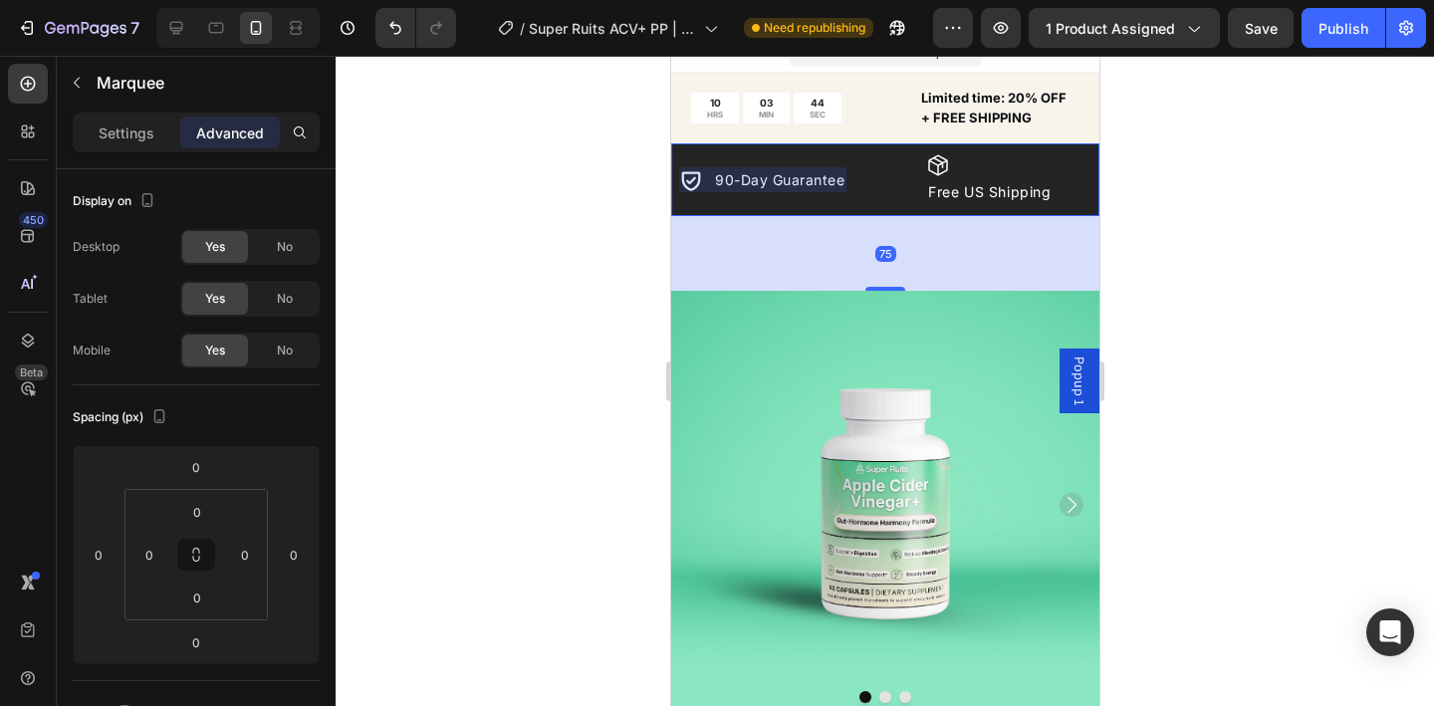
click at [905, 208] on div "Icon 11,500+ Happy Customers Text Block Row Image FDA Registered Facility Text …" at bounding box center [884, 179] width 428 height 73
click at [1186, 240] on div at bounding box center [885, 381] width 1099 height 650
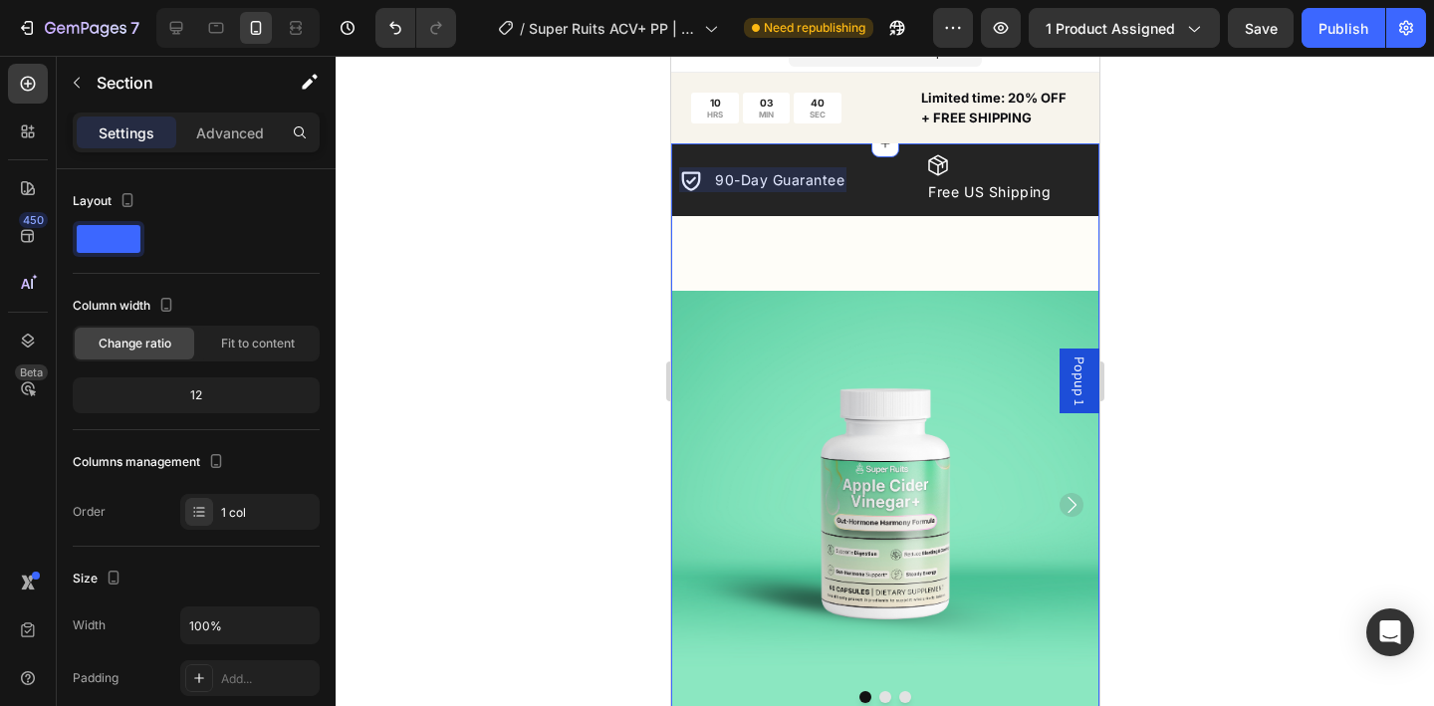
click at [876, 293] on img at bounding box center [884, 505] width 428 height 428
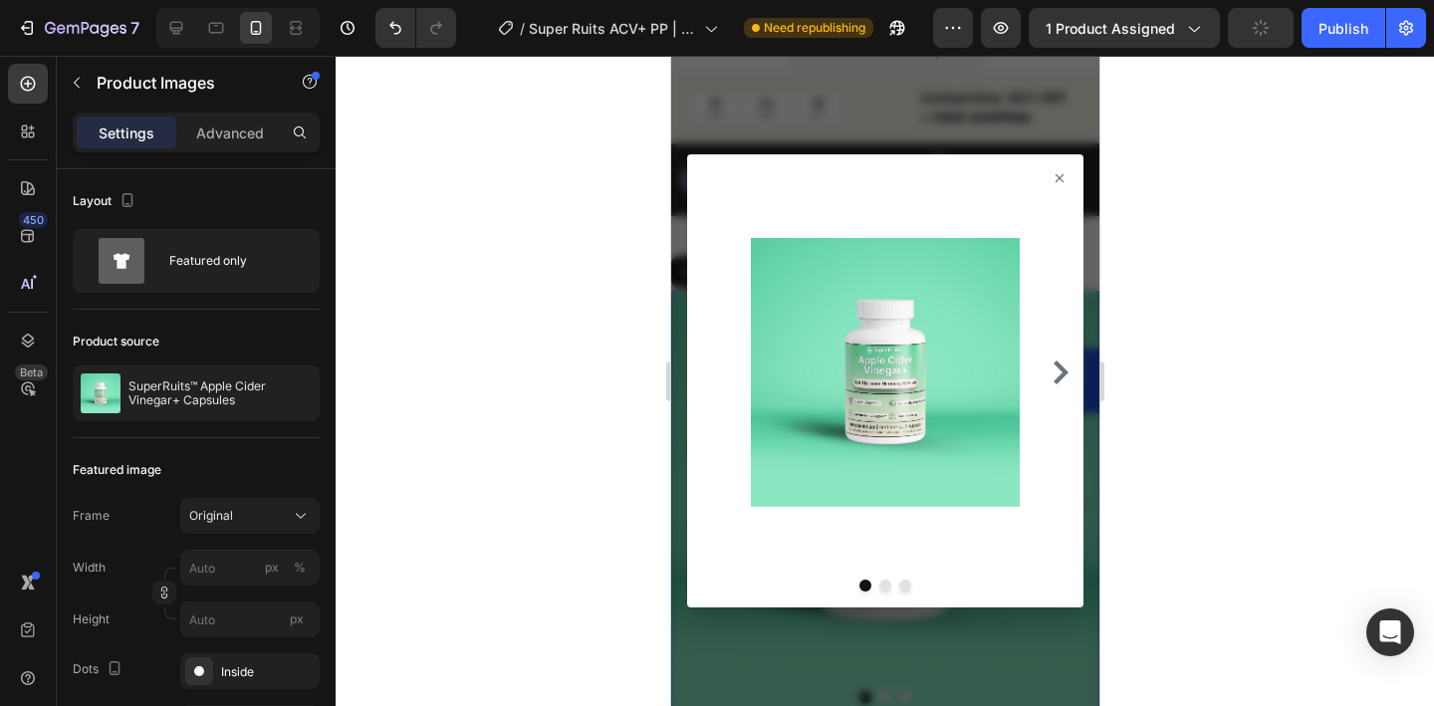
click at [1060, 178] on icon at bounding box center [1059, 177] width 8 height 8
click at [1062, 177] on icon at bounding box center [1059, 178] width 16 height 16
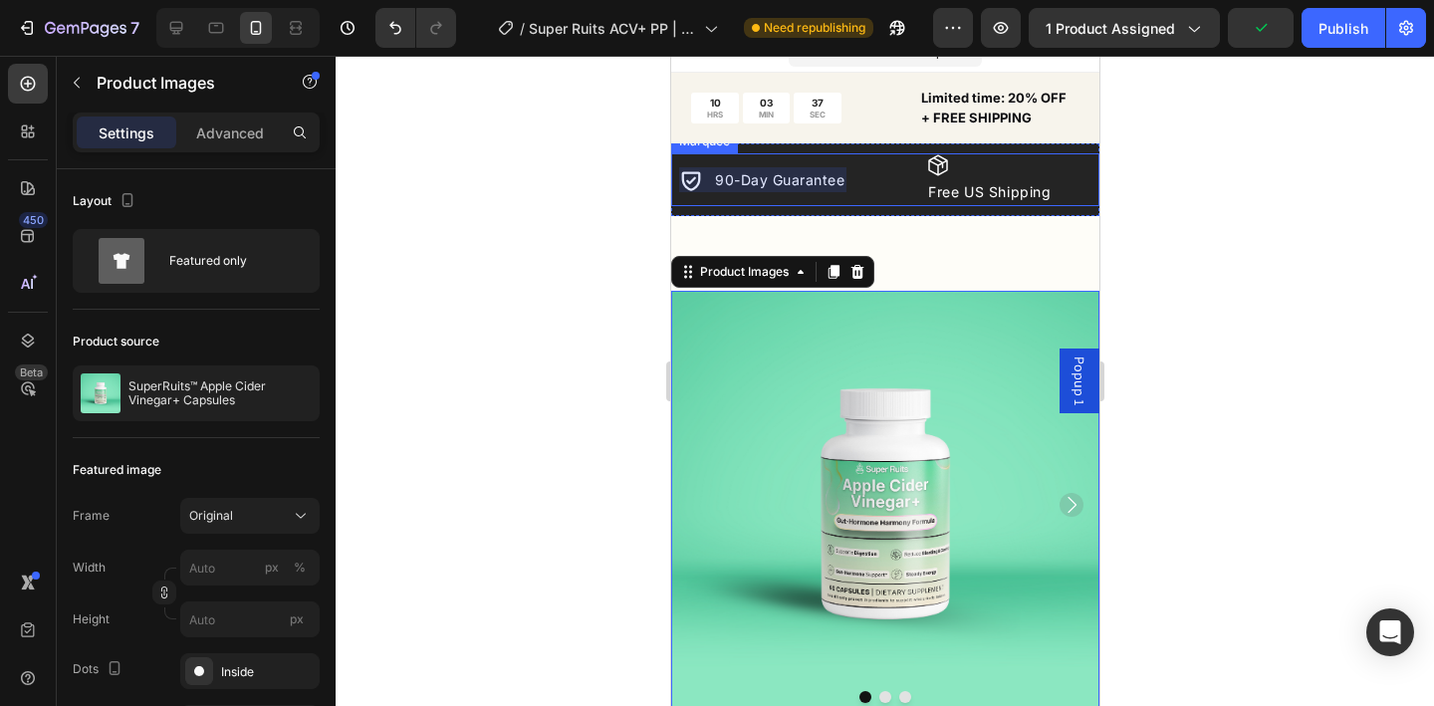
click at [888, 204] on div "Icon 11,500+ Happy Customers Text Block Row Image FDA Registered Facility Text …" at bounding box center [616, 179] width 1034 height 53
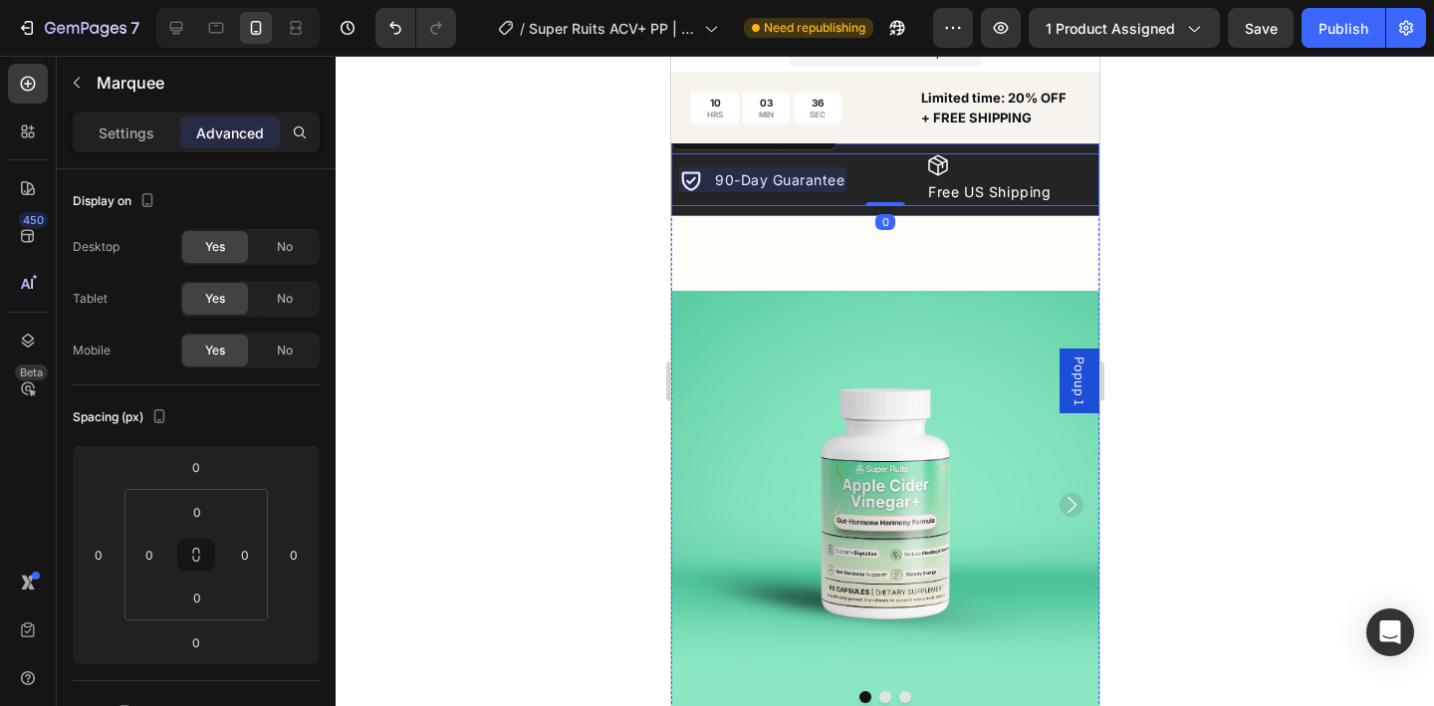
click at [902, 212] on div "Icon 11,500+ Happy Customers Text Block Row Image FDA Registered Facility Text …" at bounding box center [884, 179] width 428 height 73
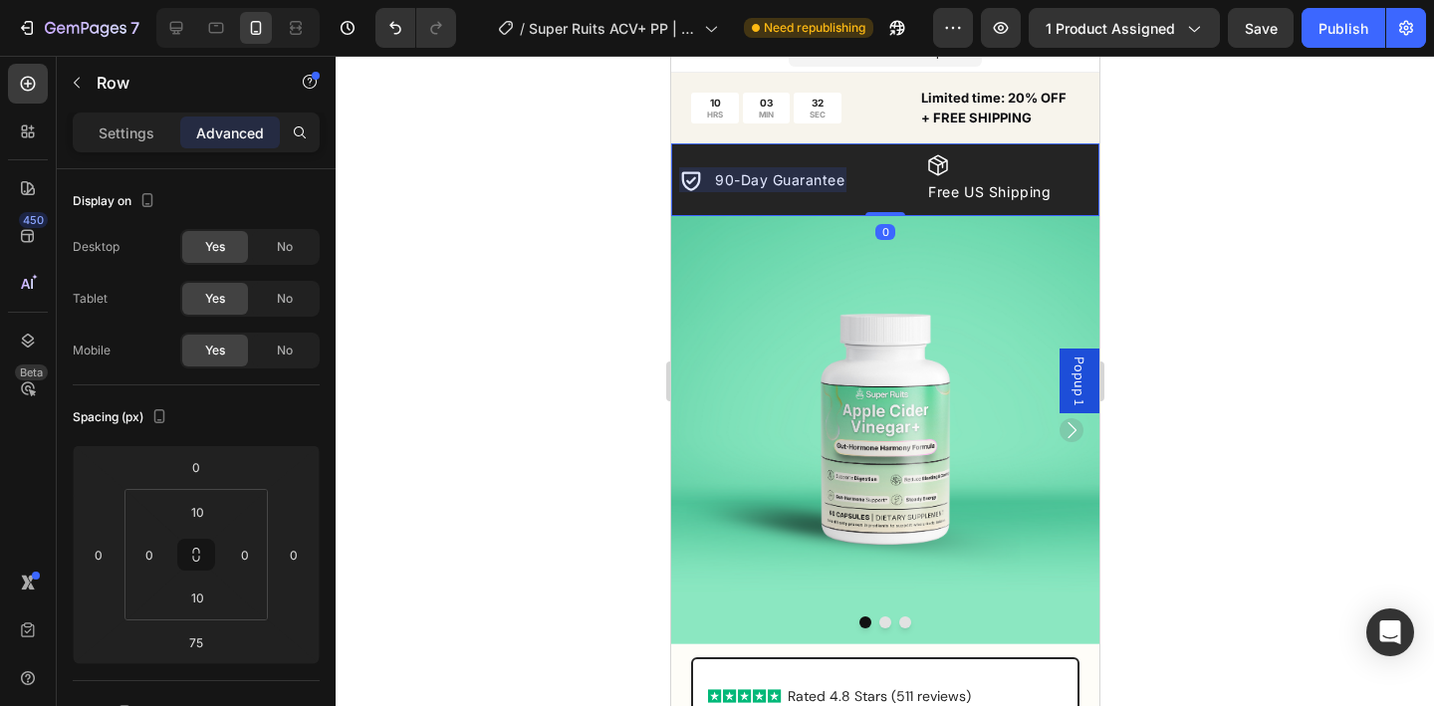
drag, startPoint x: 871, startPoint y: 286, endPoint x: 881, endPoint y: 189, distance: 97.2
click at [882, 188] on div "Icon 11,500+ Happy Customers Text Block Row Image FDA Registered Facility Text …" at bounding box center [884, 179] width 428 height 73
type input "0"
click at [1188, 174] on div at bounding box center [885, 381] width 1099 height 650
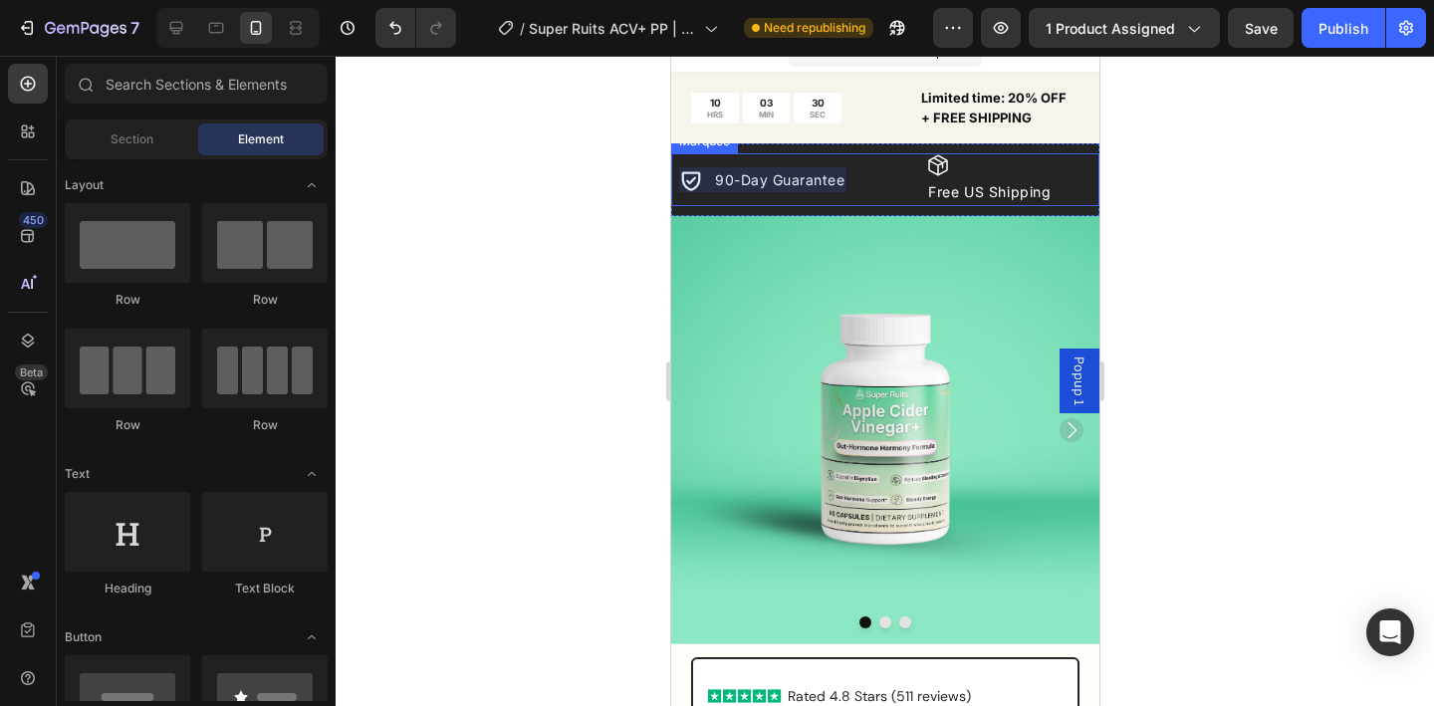
click at [845, 184] on div "Icon 90-Day Guarantee Text Block Row" at bounding box center [801, 179] width 247 height 25
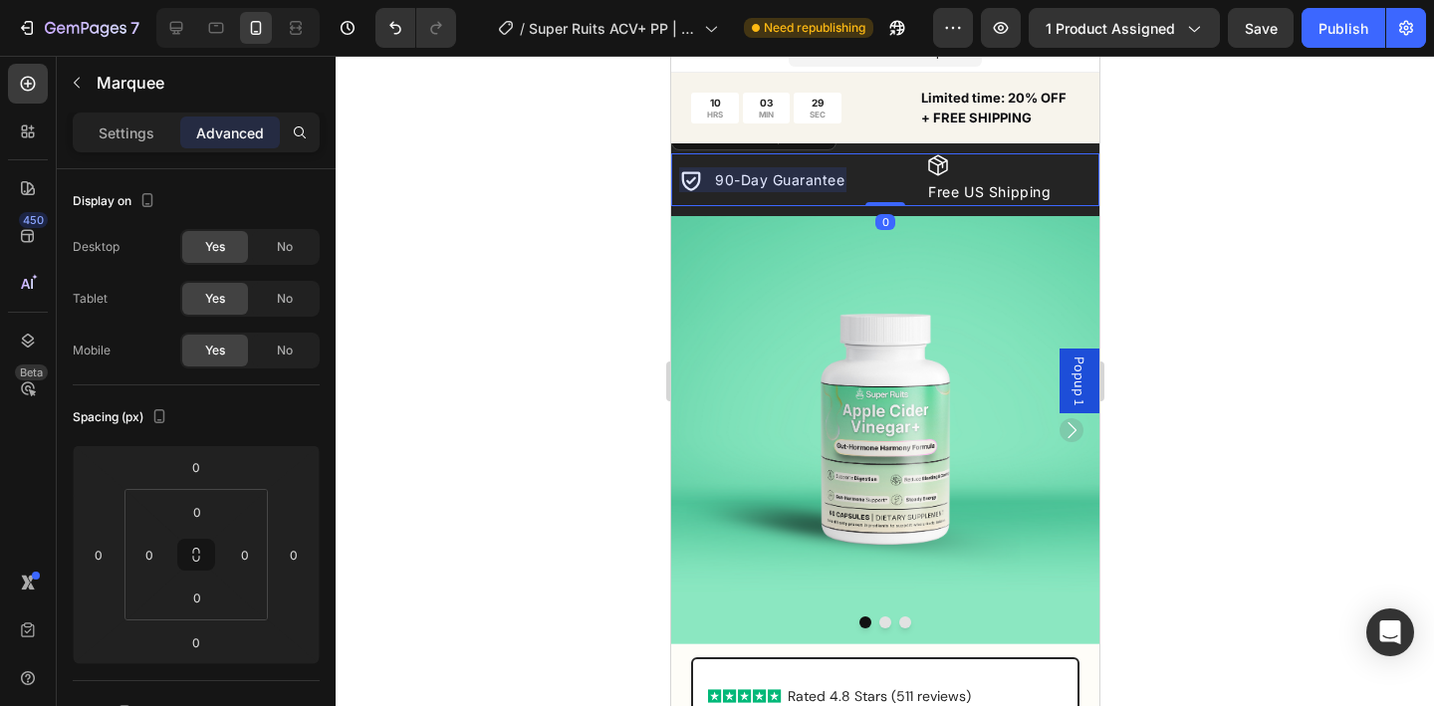
click at [834, 183] on div at bounding box center [761, 179] width 167 height 25
click at [136, 135] on p "Settings" at bounding box center [127, 133] width 56 height 21
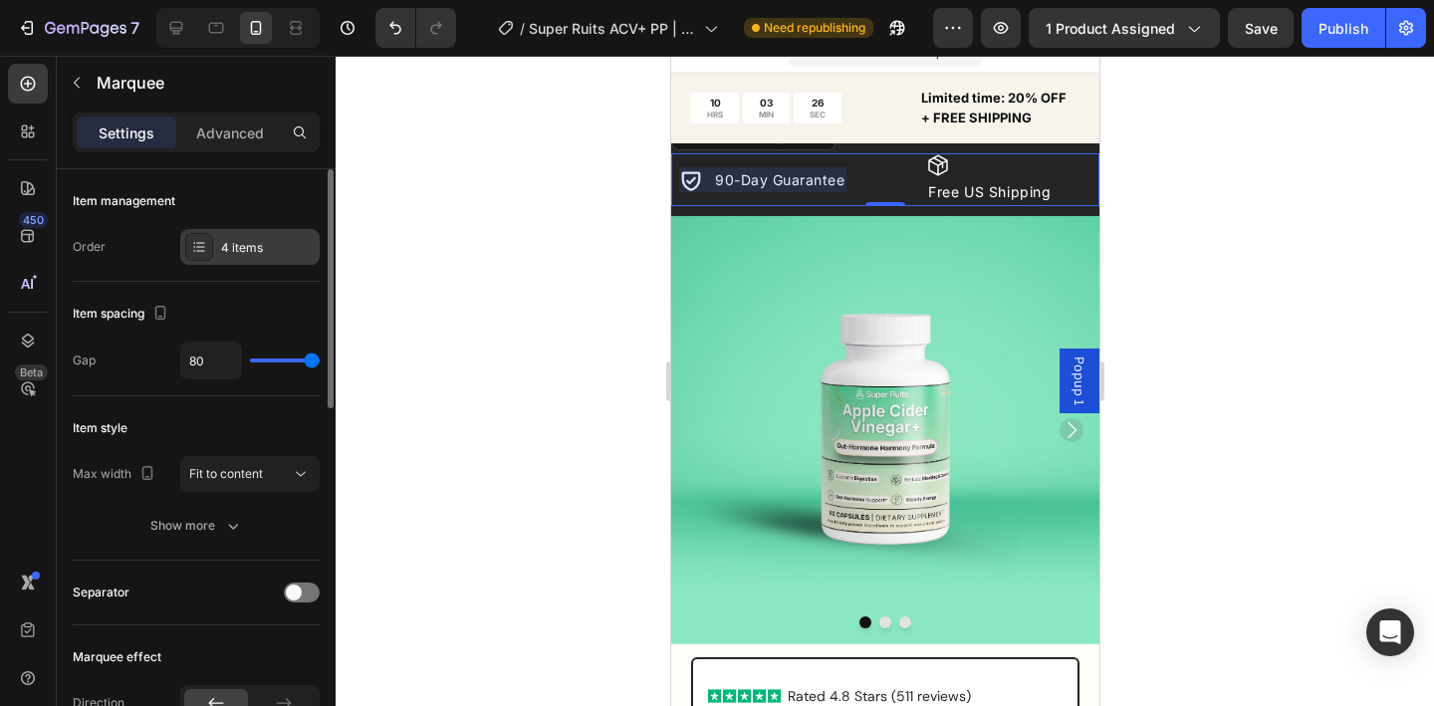
click at [233, 252] on div "4 items" at bounding box center [268, 248] width 94 height 18
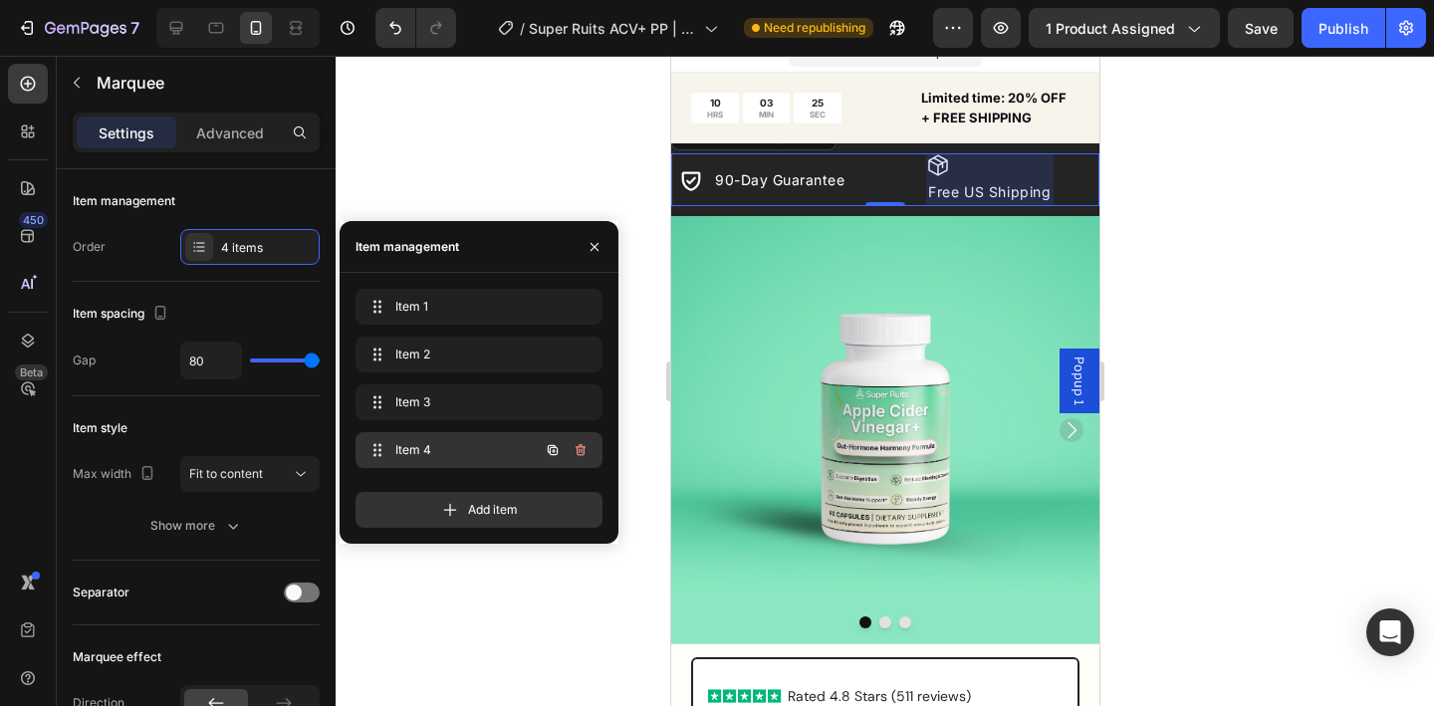
click at [408, 454] on span "Item 4" at bounding box center [451, 450] width 113 height 18
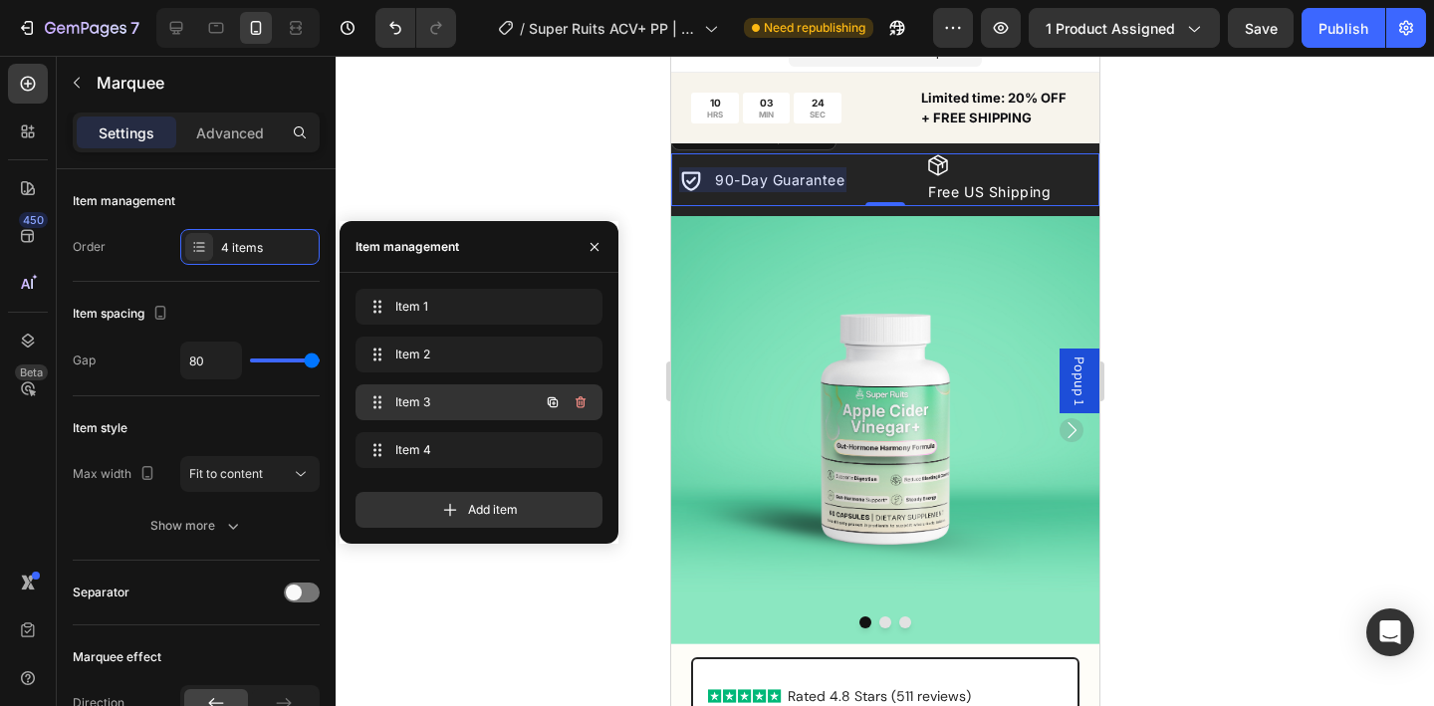
click at [461, 407] on span "Item 3" at bounding box center [451, 402] width 113 height 18
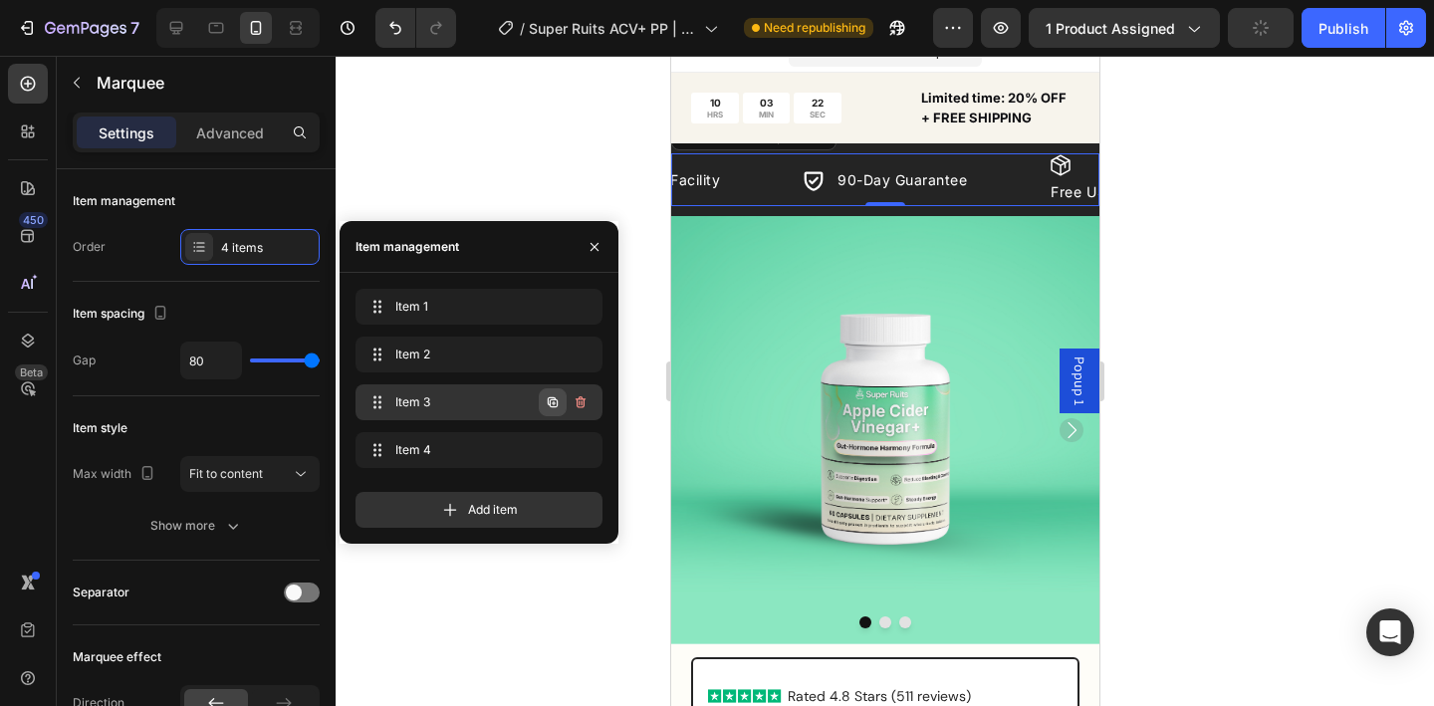
click at [544, 400] on button "button" at bounding box center [553, 402] width 28 height 28
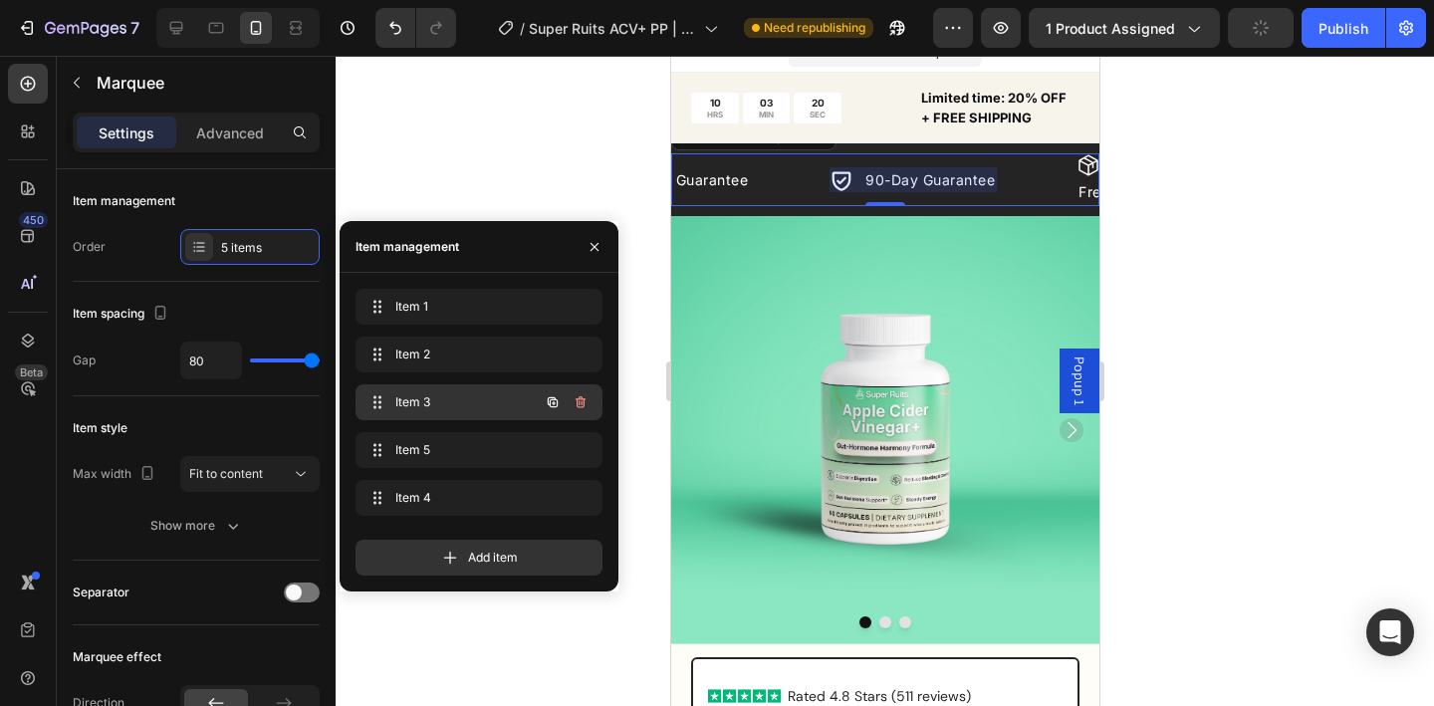
scroll to position [0, 697]
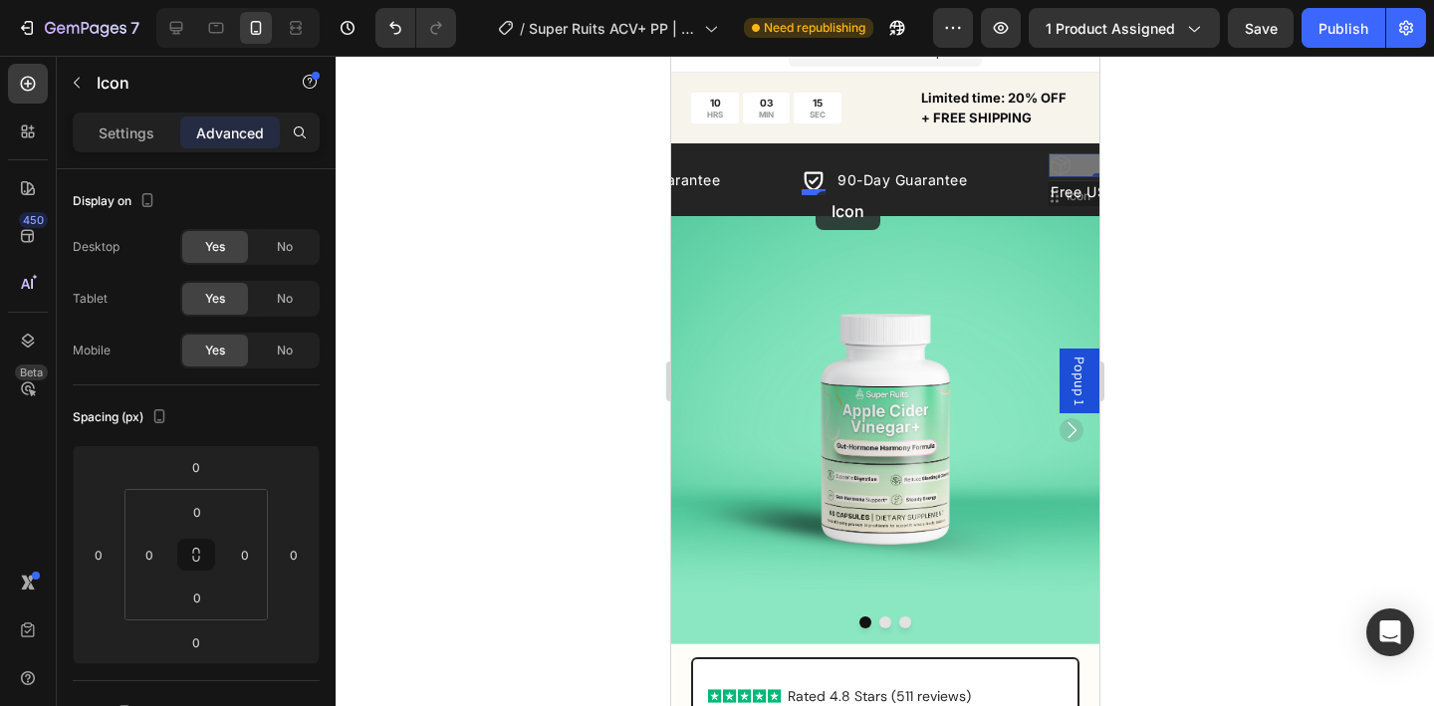
drag, startPoint x: 1054, startPoint y: 167, endPoint x: 815, endPoint y: 191, distance: 240.2
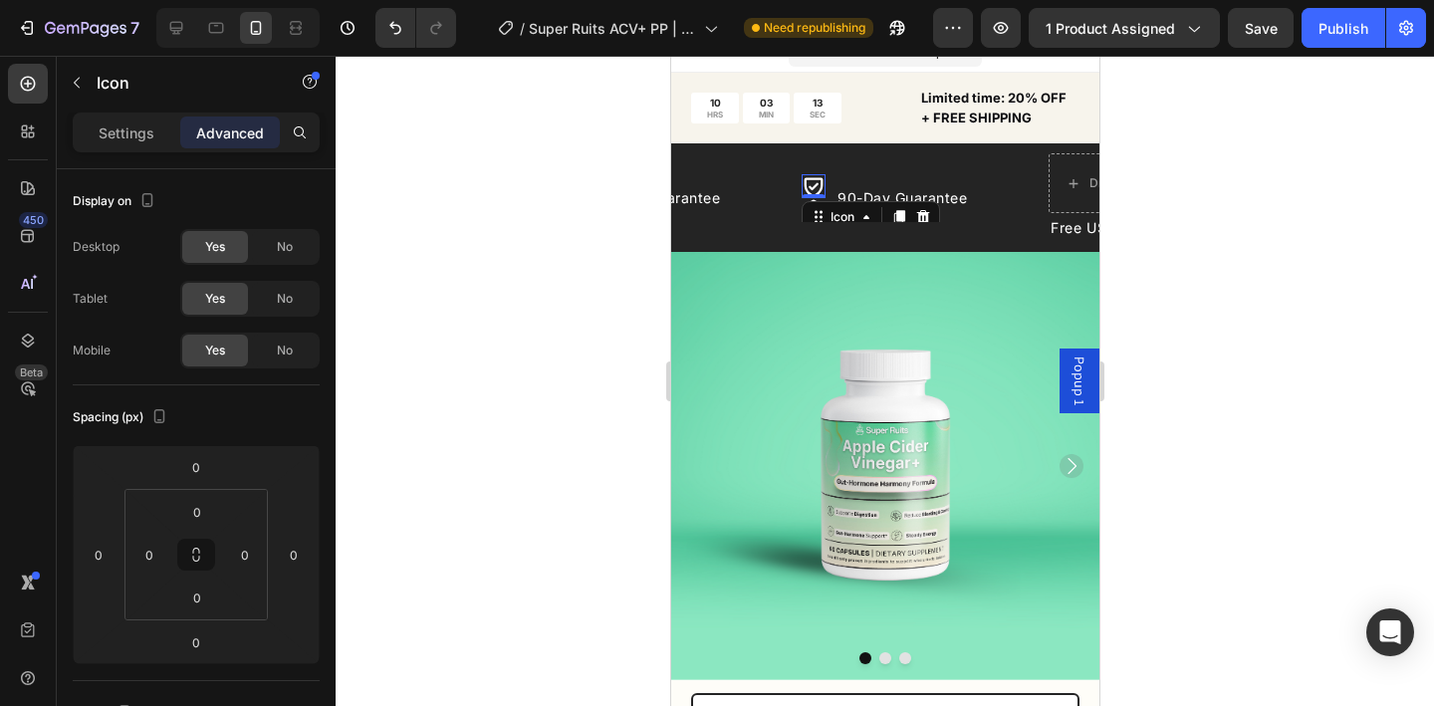
click at [811, 184] on icon at bounding box center [813, 186] width 24 height 24
click at [926, 214] on icon at bounding box center [922, 216] width 13 height 14
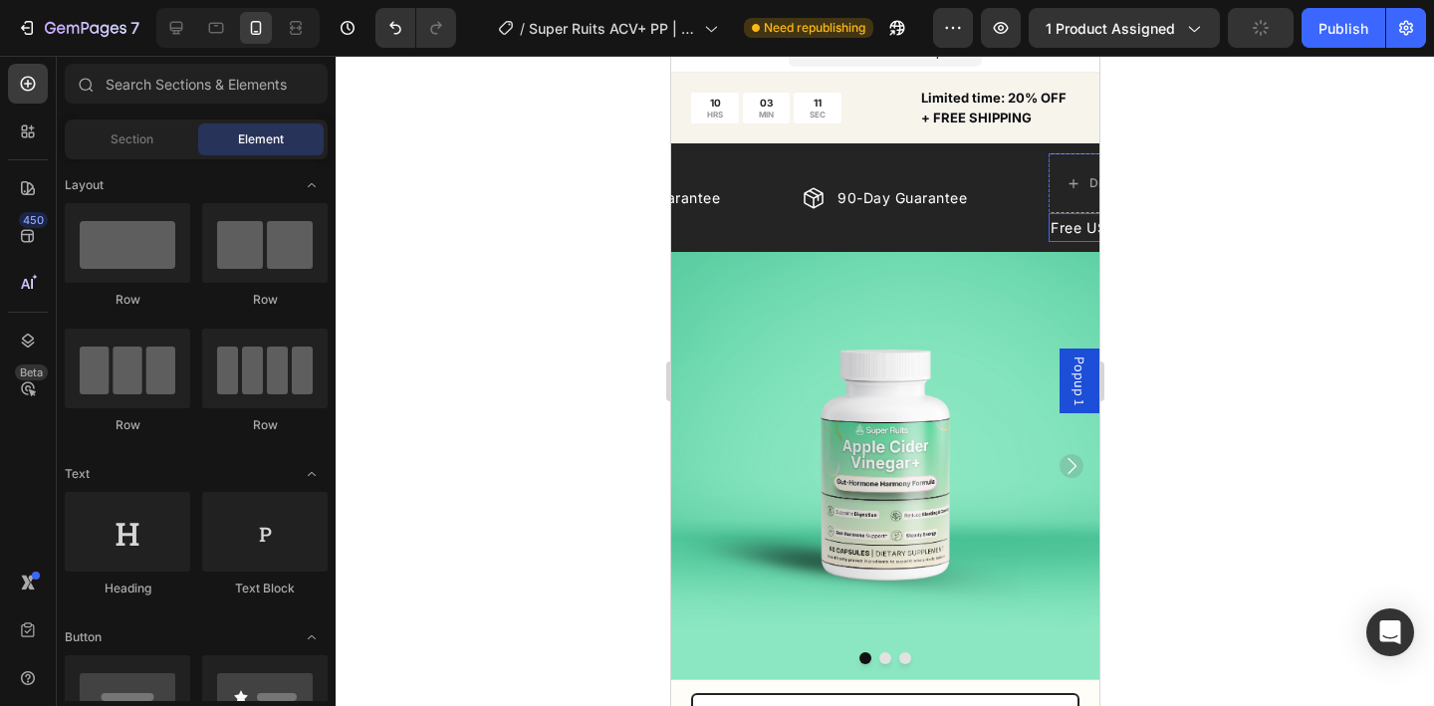
click at [1075, 225] on p "Free US Shipping" at bounding box center [1129, 227] width 159 height 25
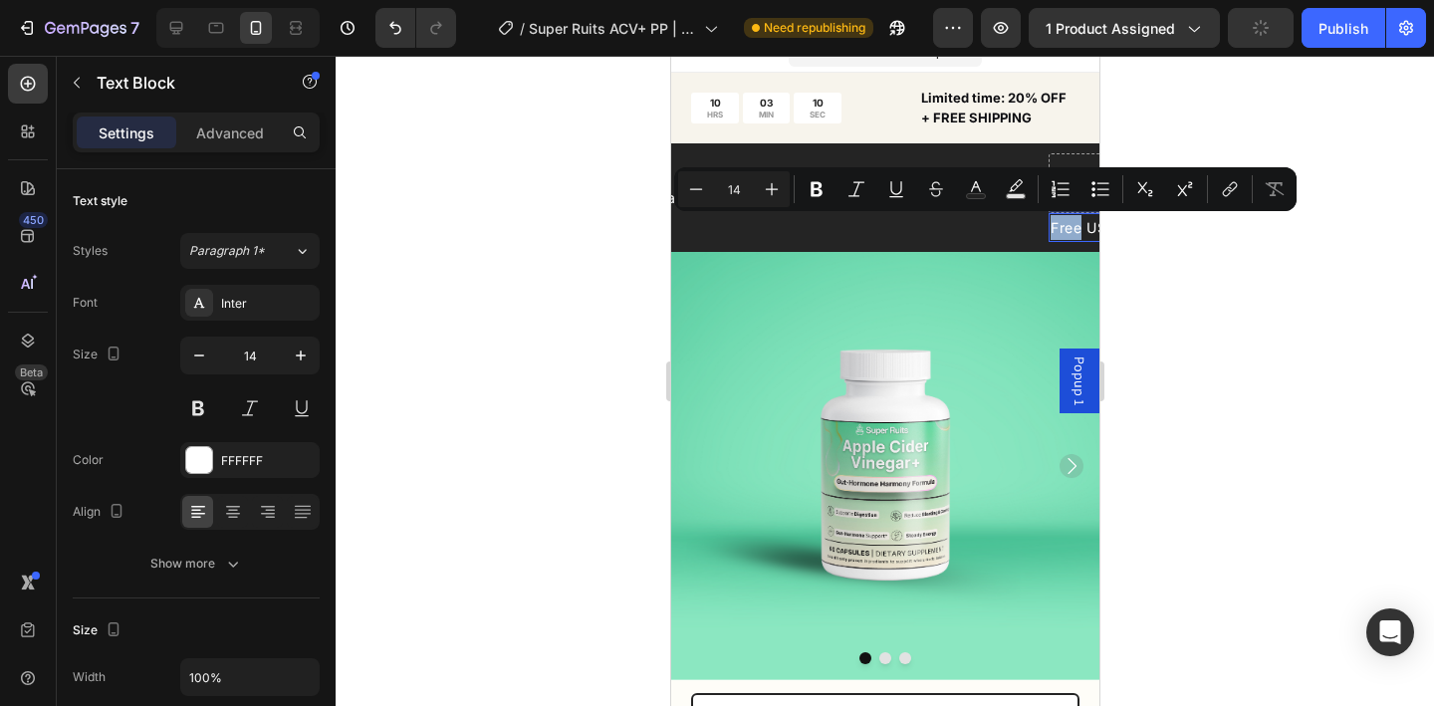
click at [1075, 225] on p "Free US Shipping" at bounding box center [1129, 227] width 159 height 25
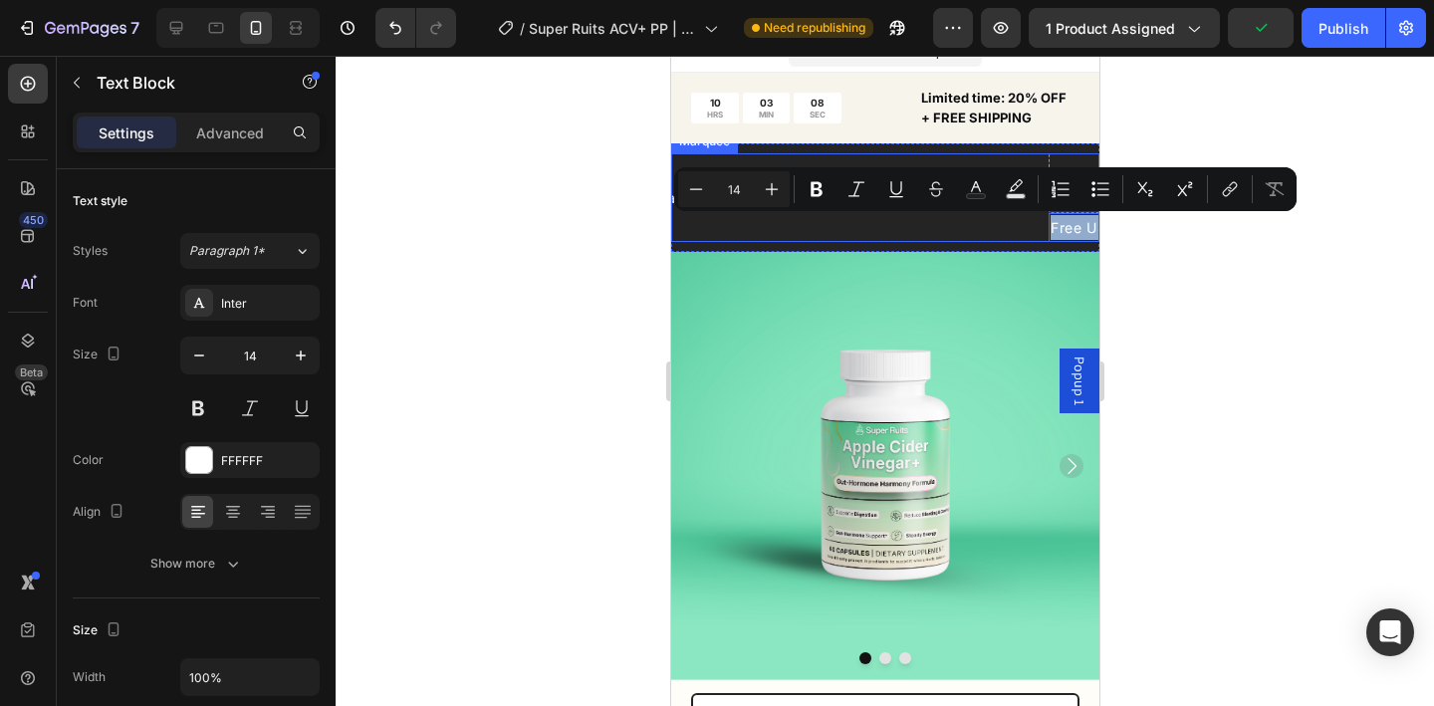
click at [950, 218] on div "Icon 11,500+ Happy Customers Text Block Row Image FDA Registered Facility Text …" at bounding box center [632, 197] width 1317 height 89
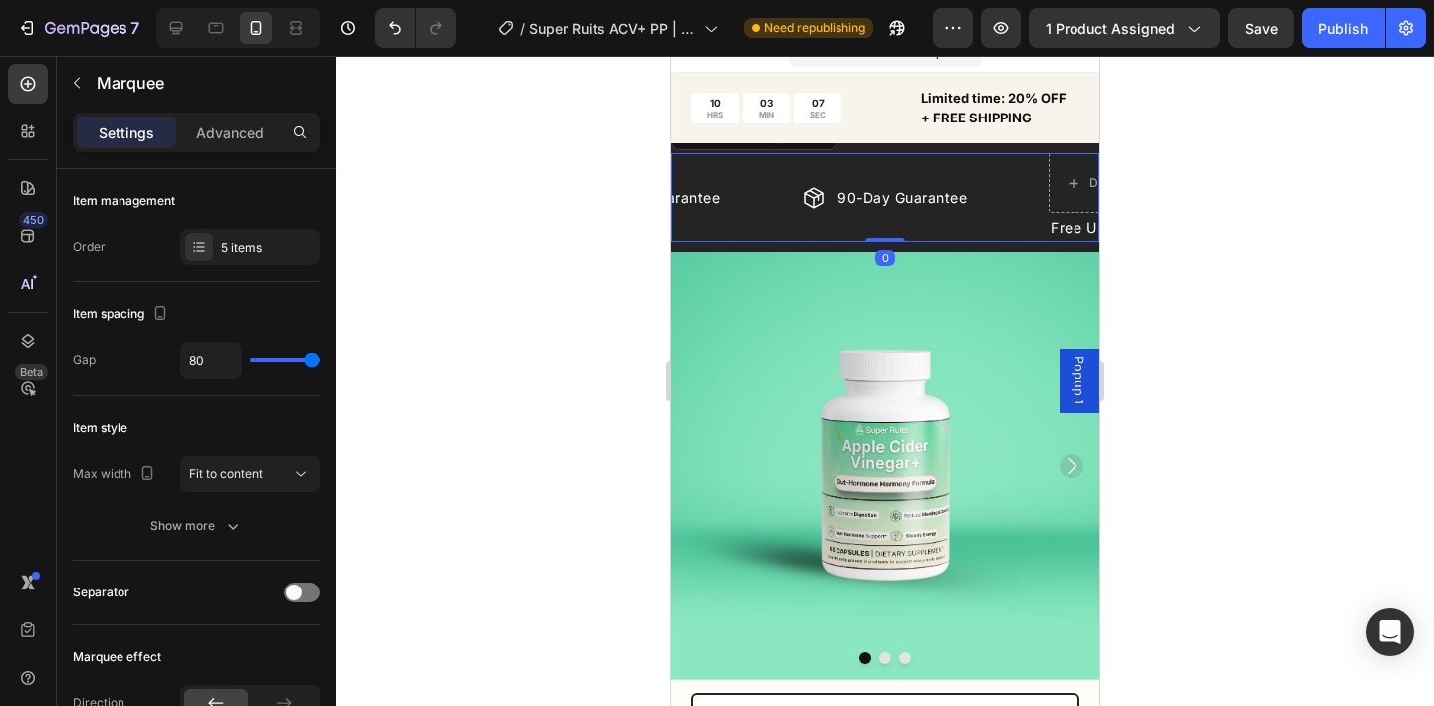
click at [923, 203] on p "90-Day Guarantee" at bounding box center [901, 197] width 129 height 21
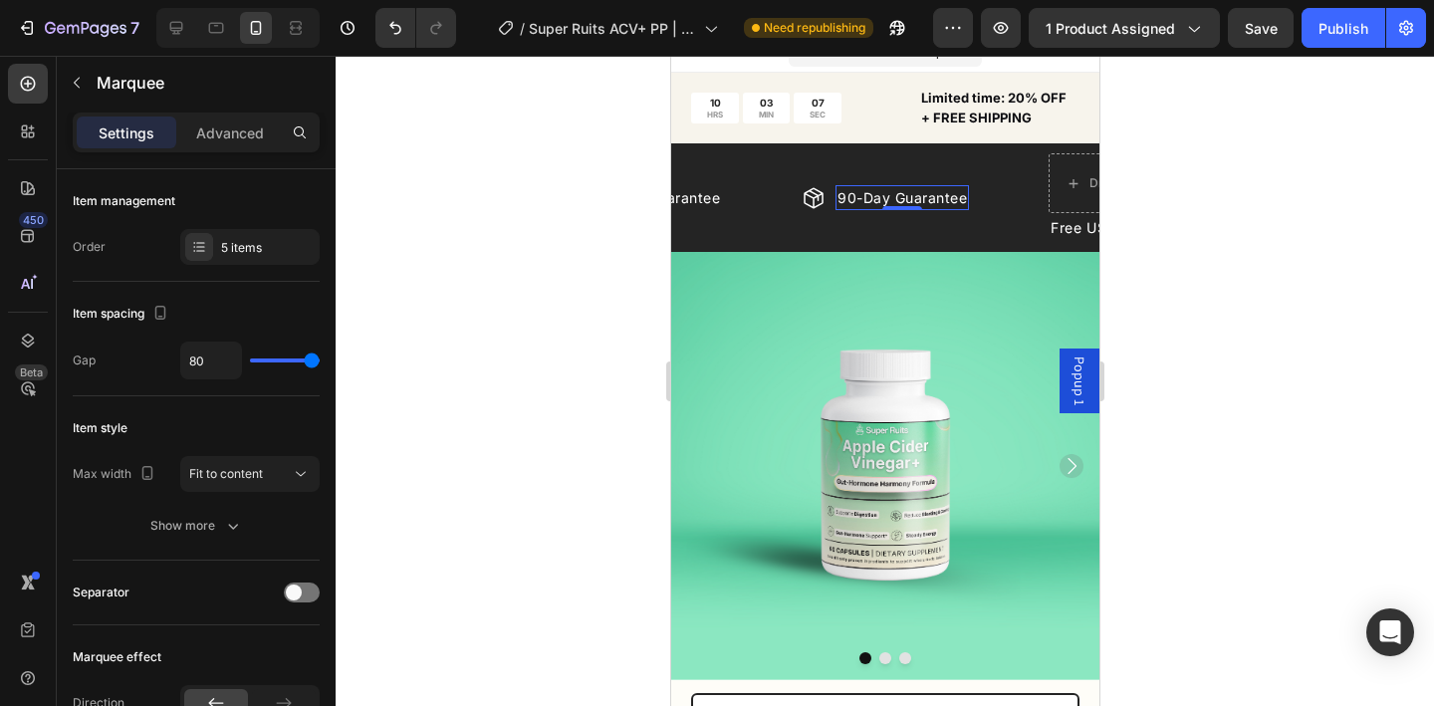
click at [923, 203] on p "90-Day Guarantee" at bounding box center [901, 197] width 129 height 21
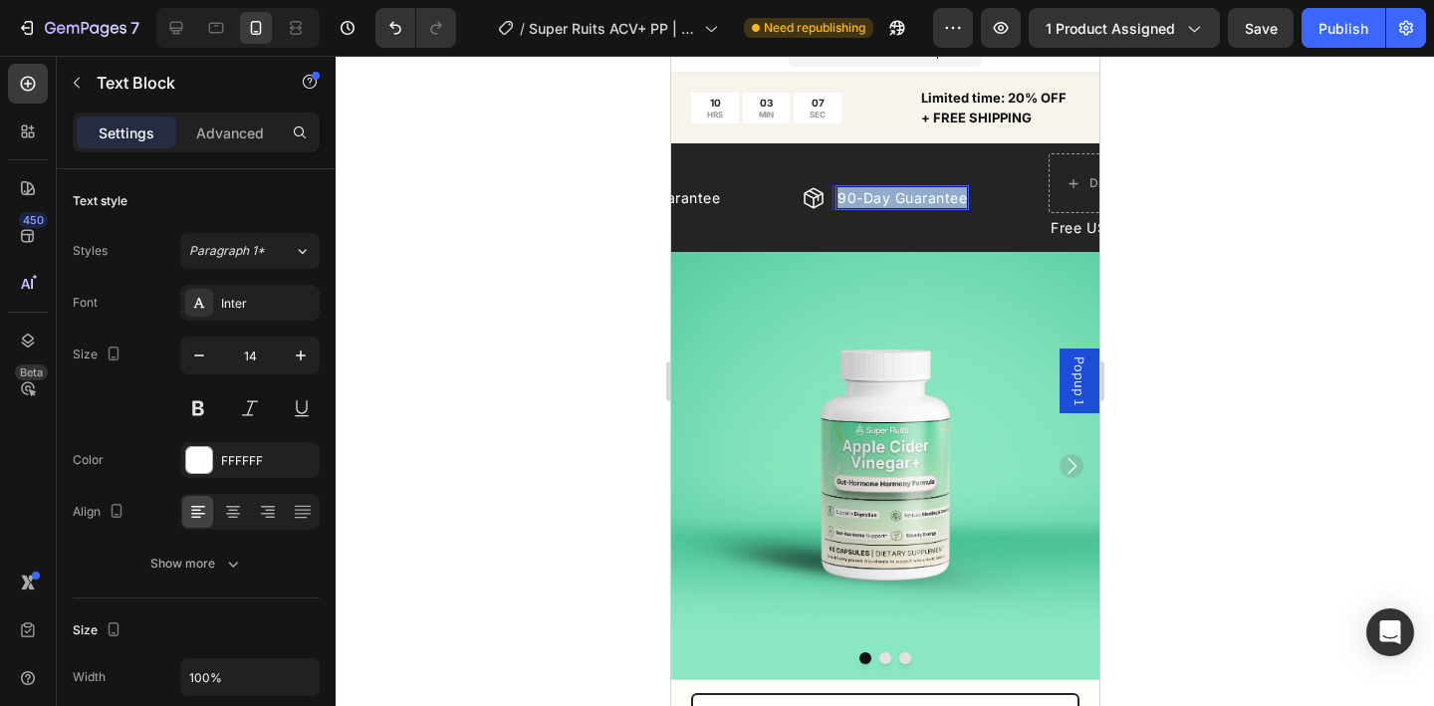
click at [923, 203] on p "90-Day Guarantee" at bounding box center [901, 197] width 129 height 21
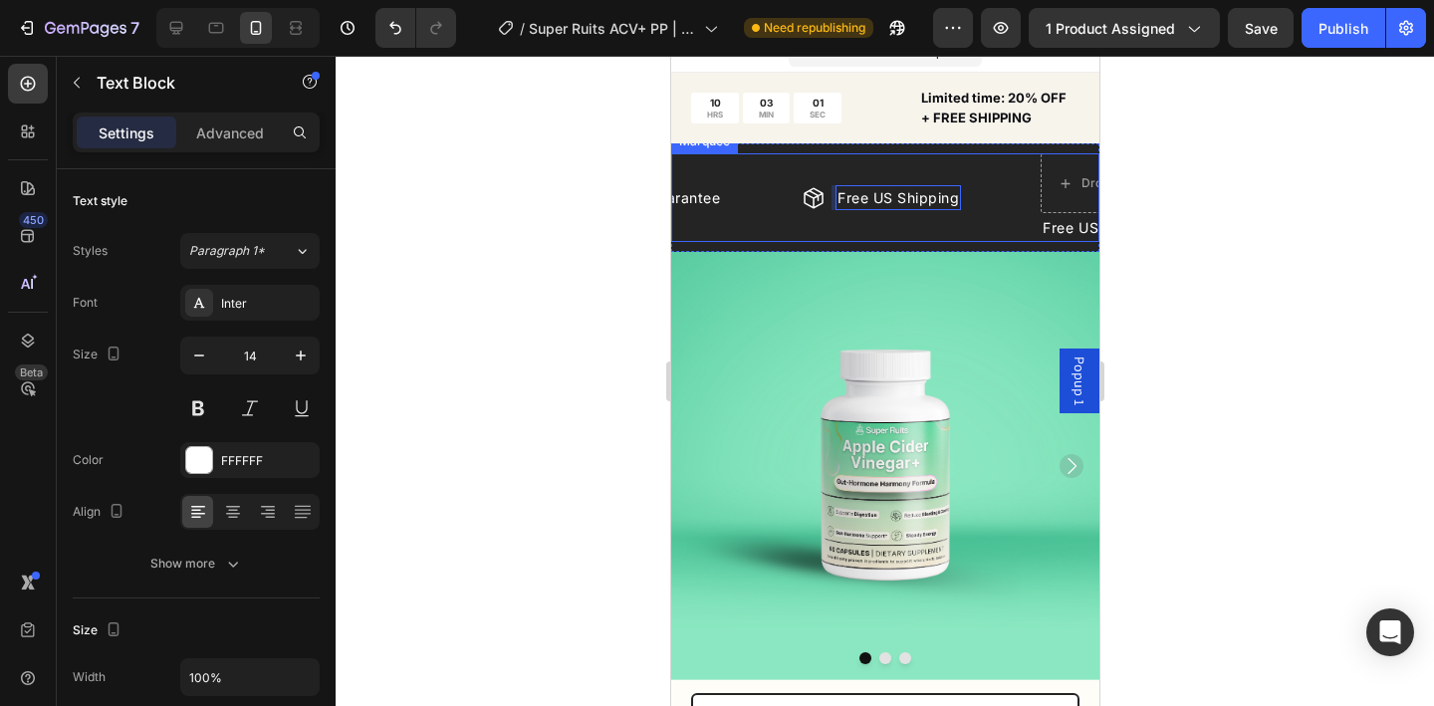
click at [761, 199] on div "Icon 90-Day Guarantee Text Block Row" at bounding box center [677, 197] width 247 height 25
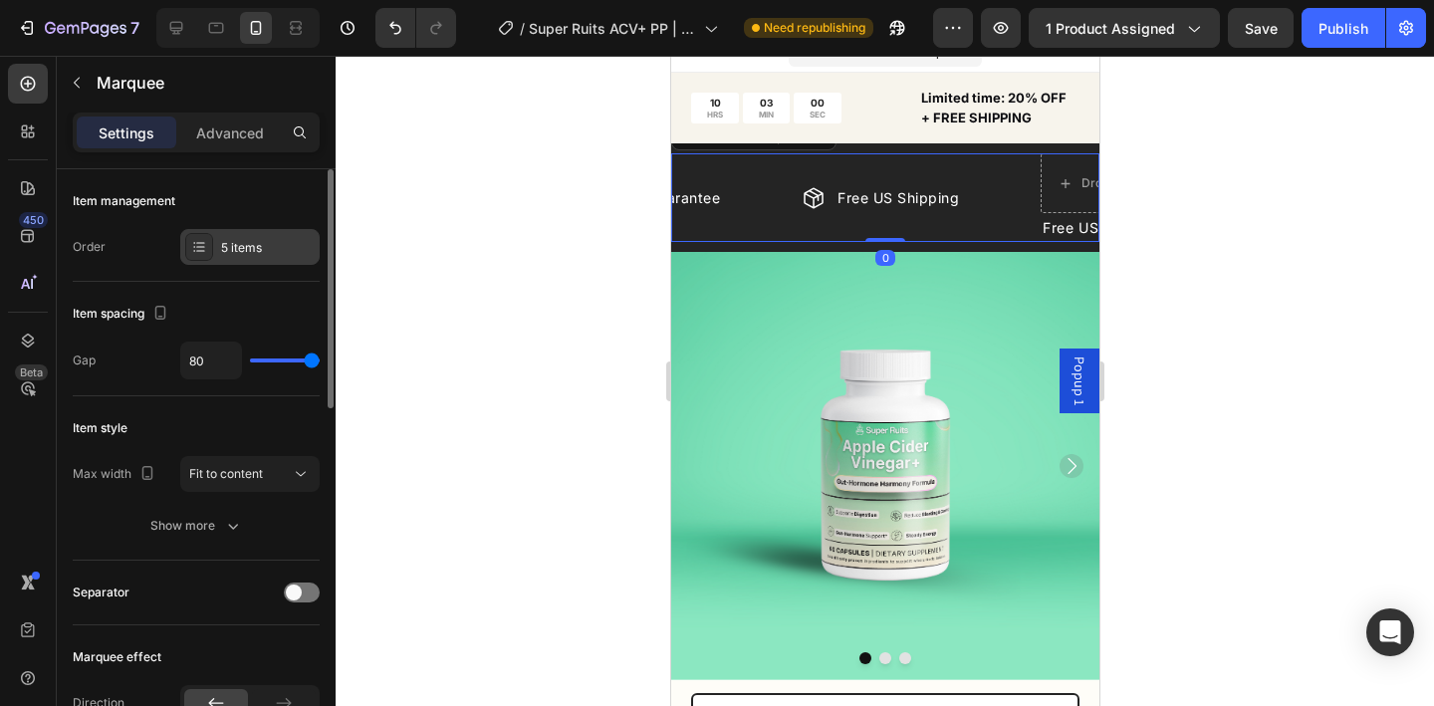
click at [268, 251] on div "5 items" at bounding box center [268, 248] width 94 height 18
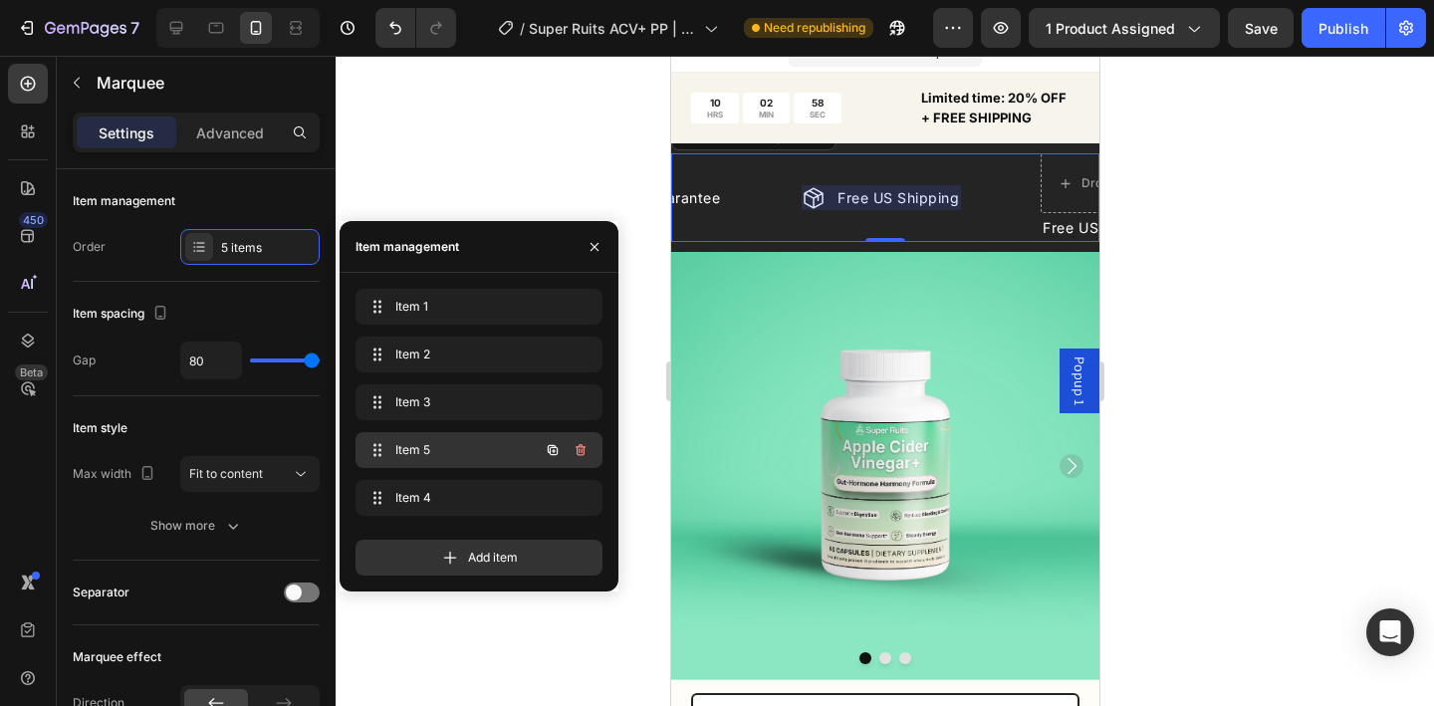
click at [440, 439] on div "Item 5 Item 5" at bounding box center [451, 450] width 175 height 28
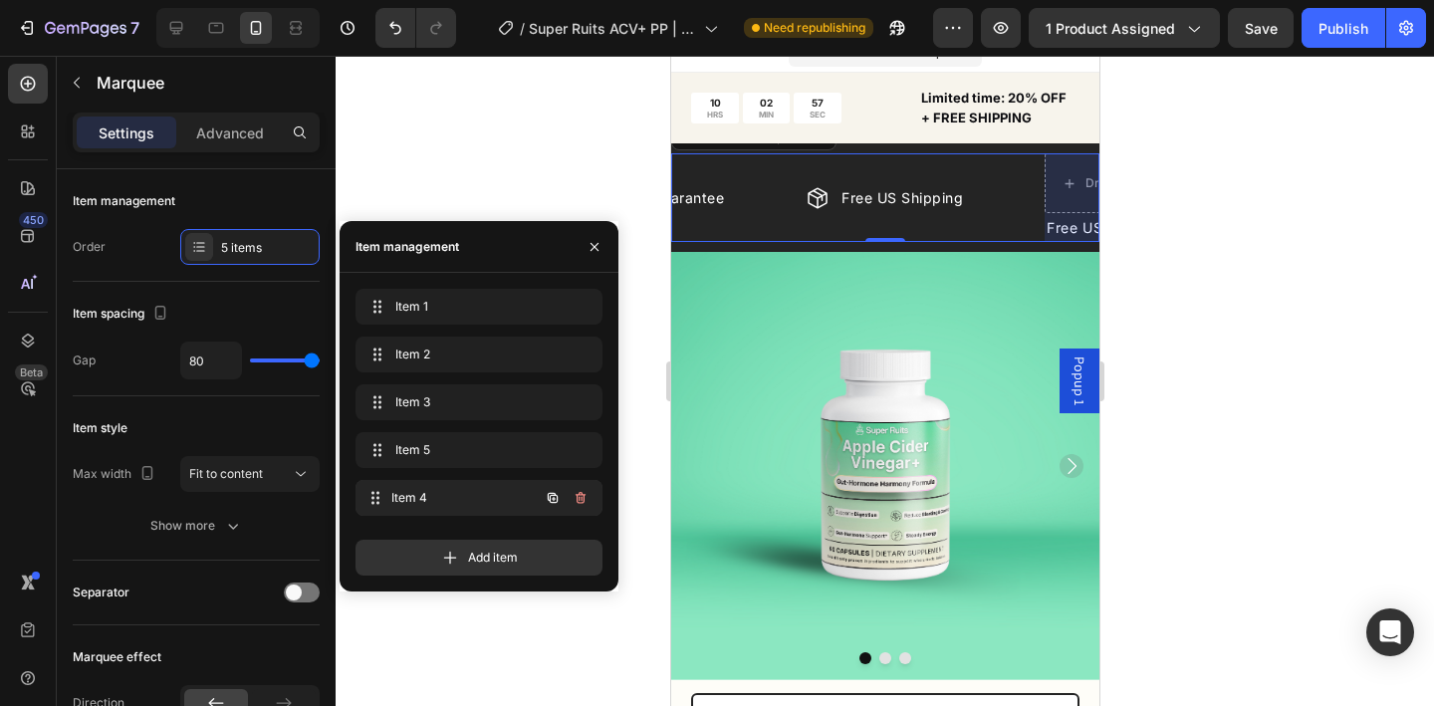
click at [452, 485] on div "Item 4 Item 4" at bounding box center [451, 498] width 175 height 28
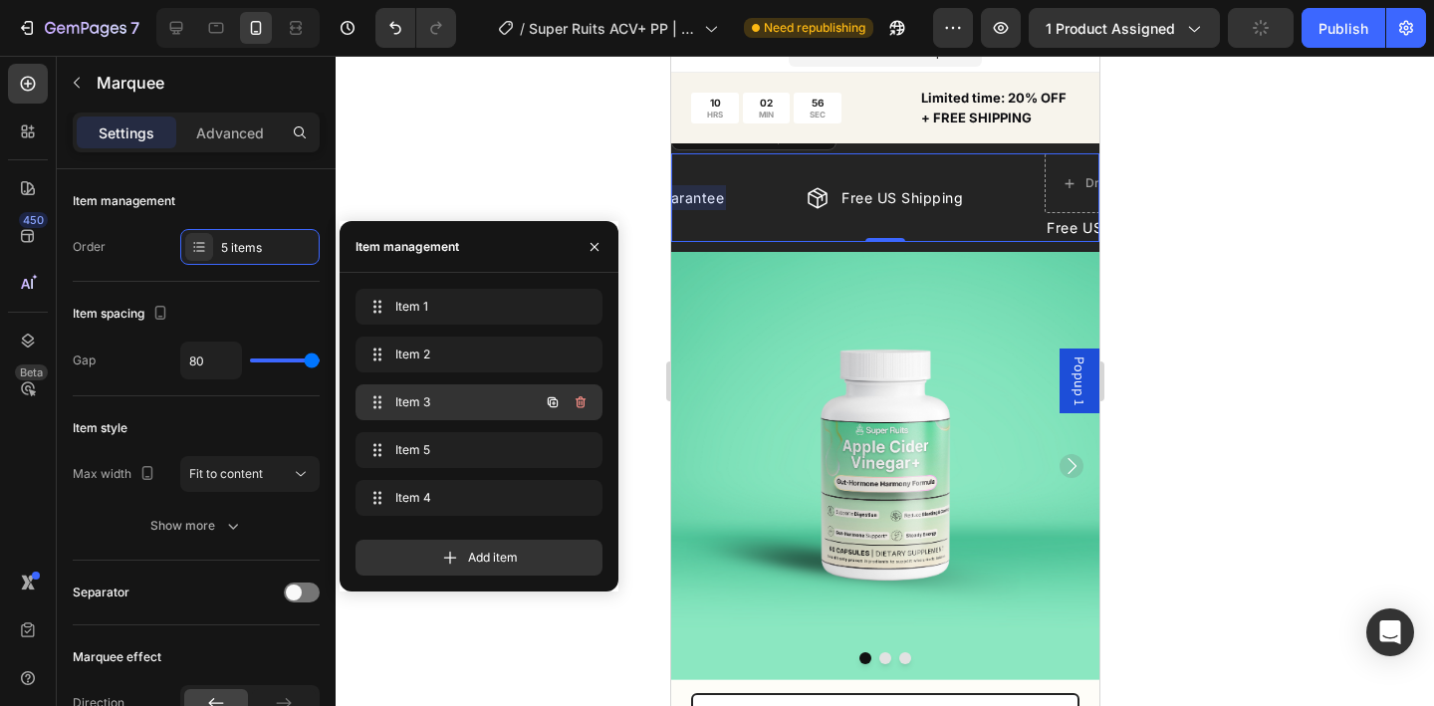
click at [451, 408] on span "Item 3" at bounding box center [451, 402] width 113 height 18
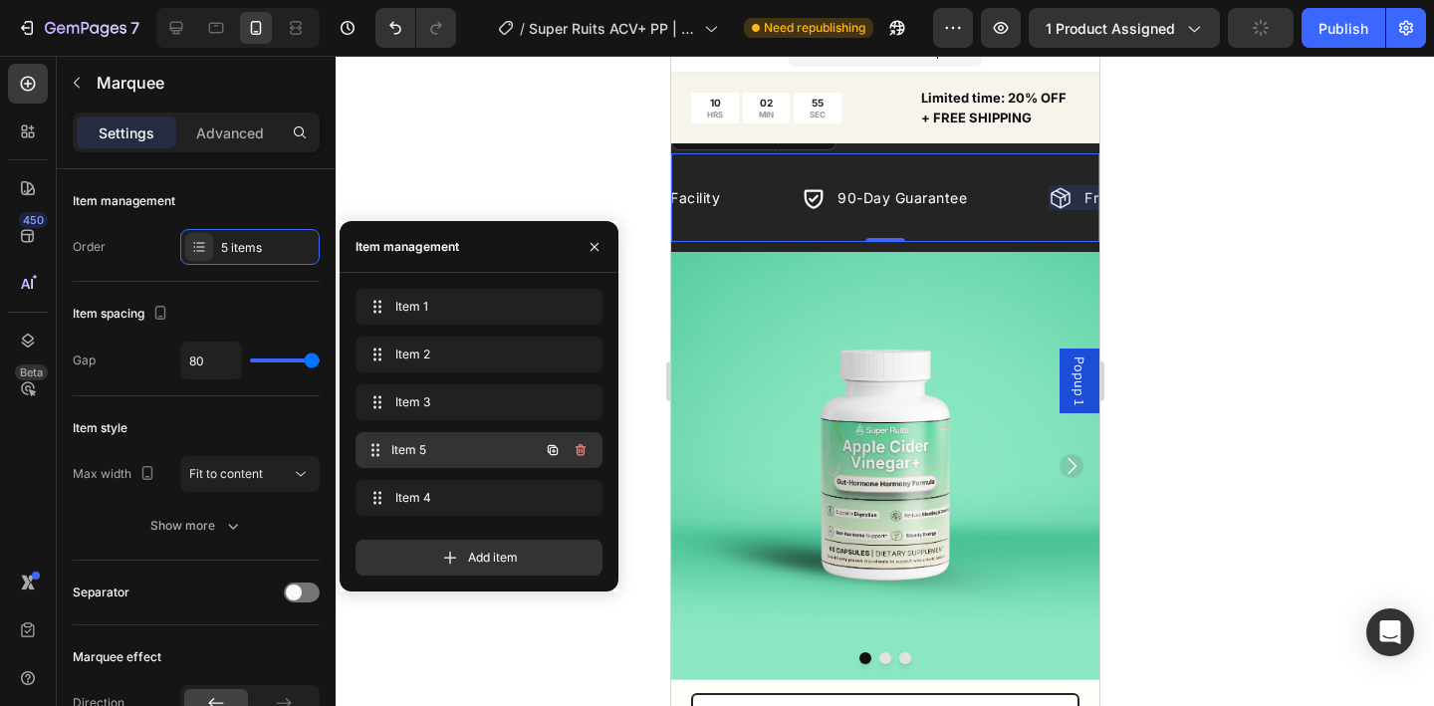
click at [437, 436] on div "Item 5 Item 5" at bounding box center [451, 450] width 175 height 28
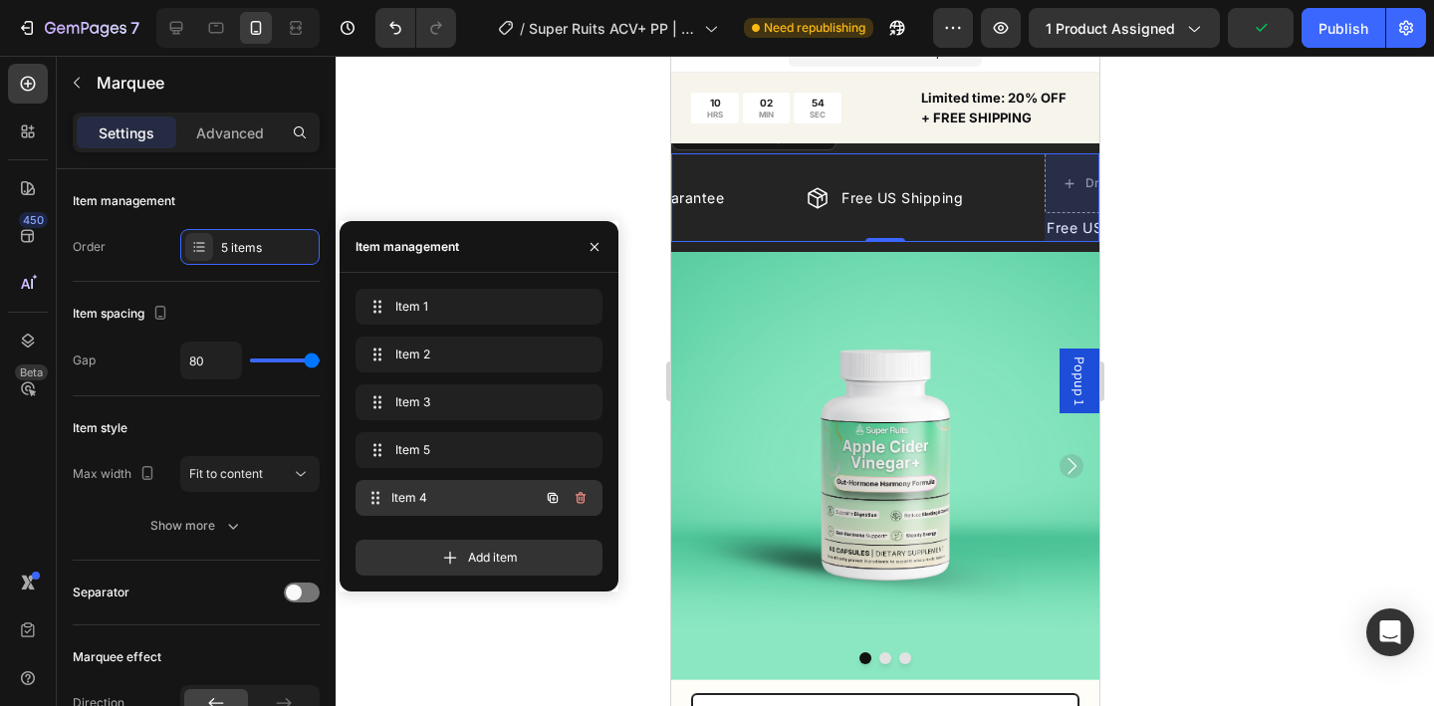
click at [440, 496] on span "Item 4" at bounding box center [464, 498] width 147 height 18
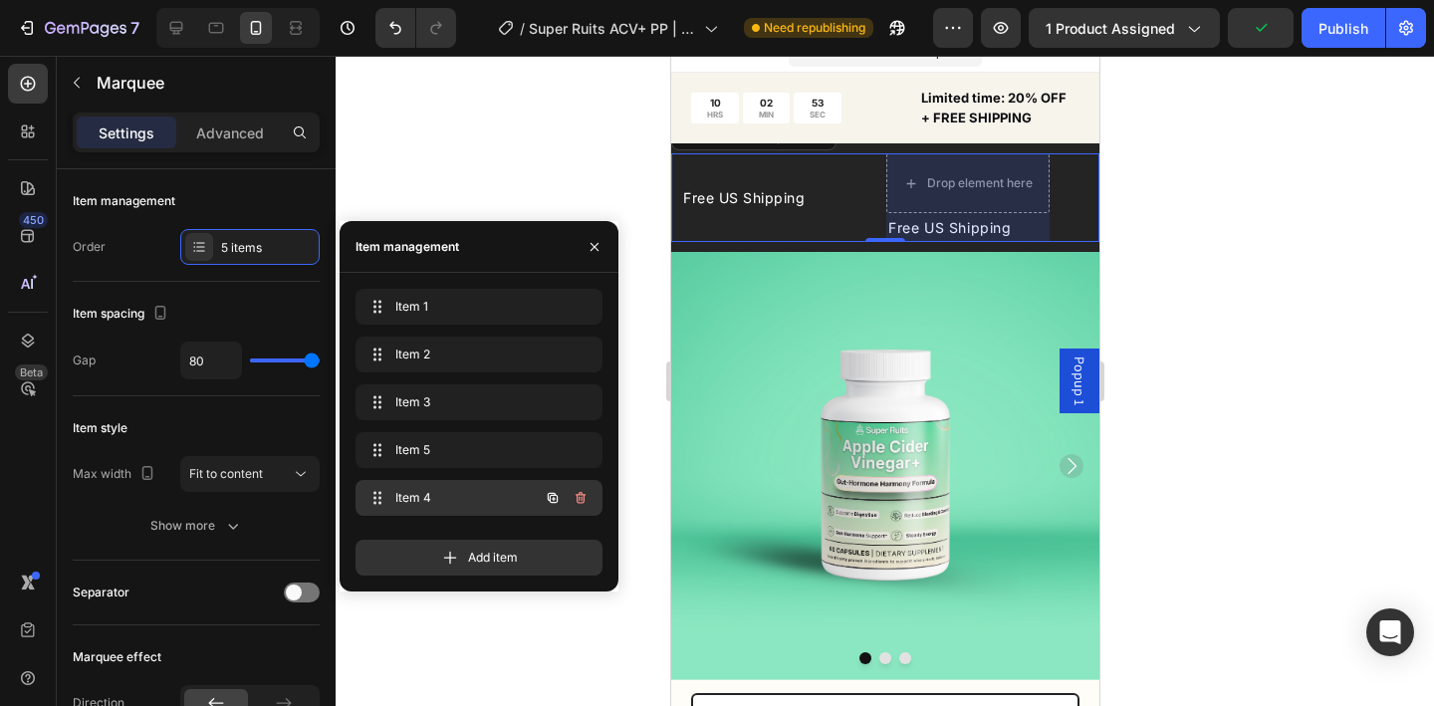
scroll to position [0, 935]
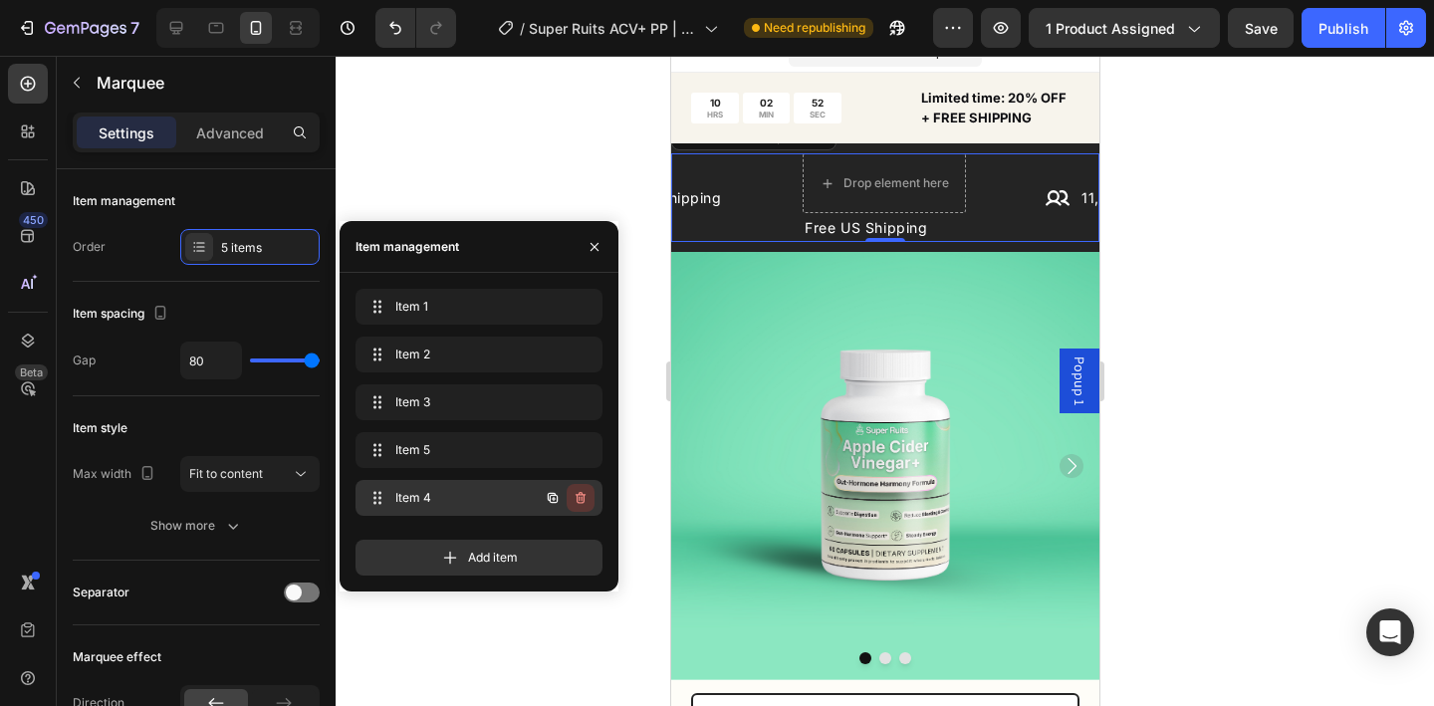
click at [575, 497] on icon "button" at bounding box center [581, 498] width 16 height 16
click at [575, 497] on div "Delete" at bounding box center [567, 498] width 37 height 18
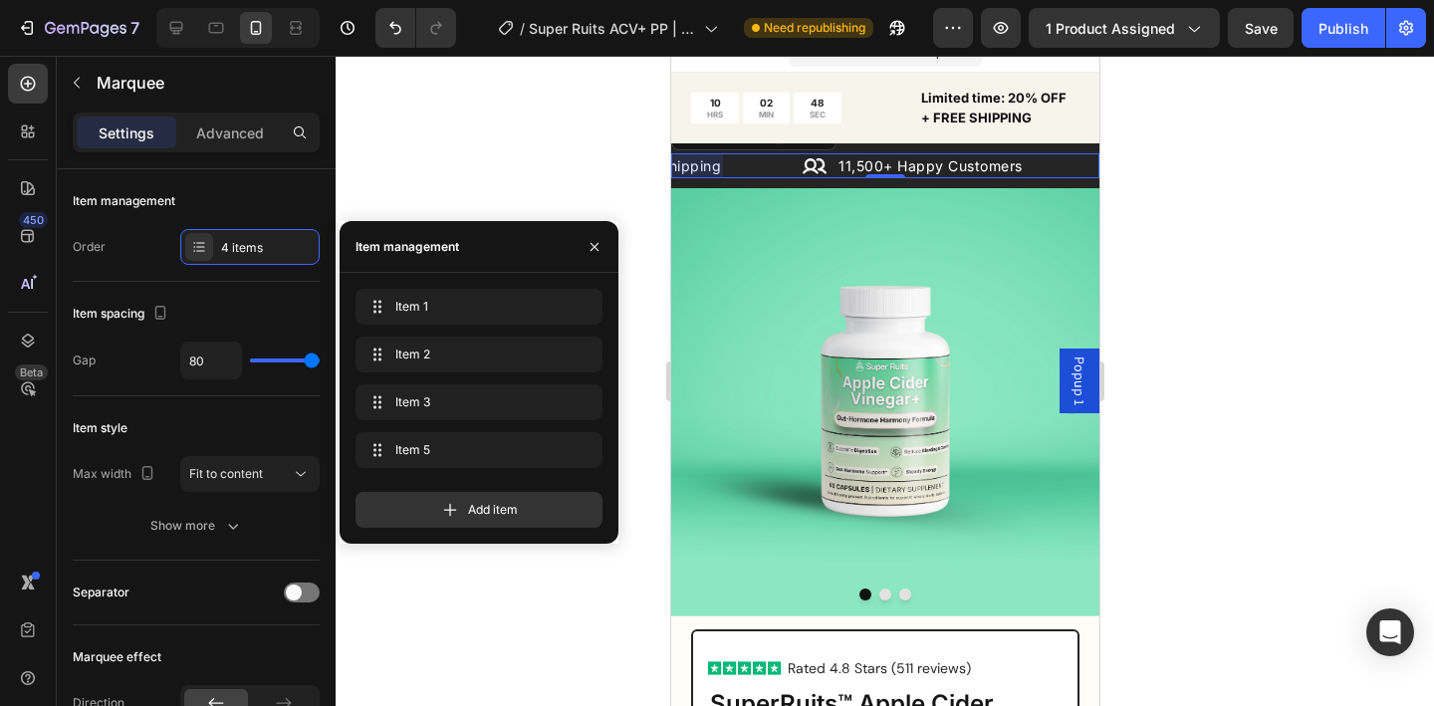
click at [628, 181] on div at bounding box center [885, 381] width 1099 height 650
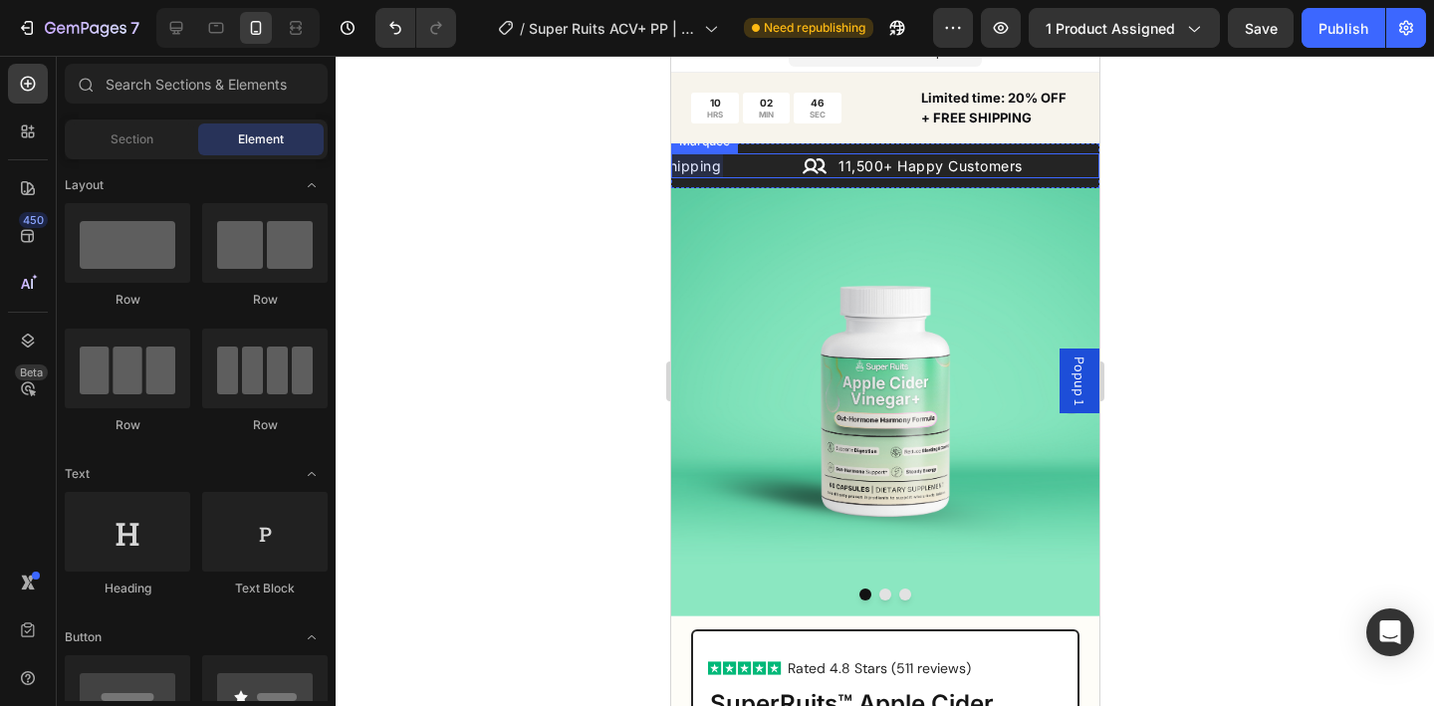
click at [1184, 157] on div at bounding box center [885, 381] width 1099 height 650
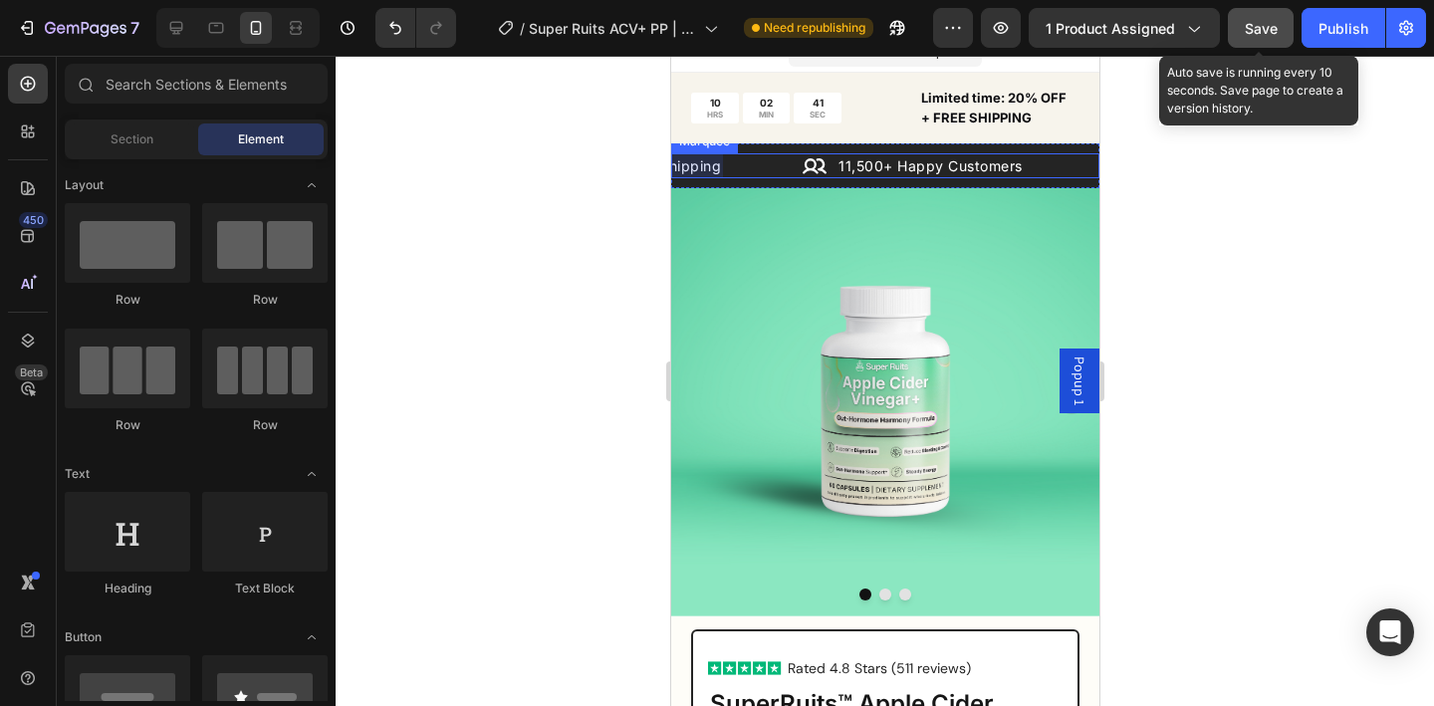
click at [1251, 32] on button "Save" at bounding box center [1261, 28] width 66 height 40
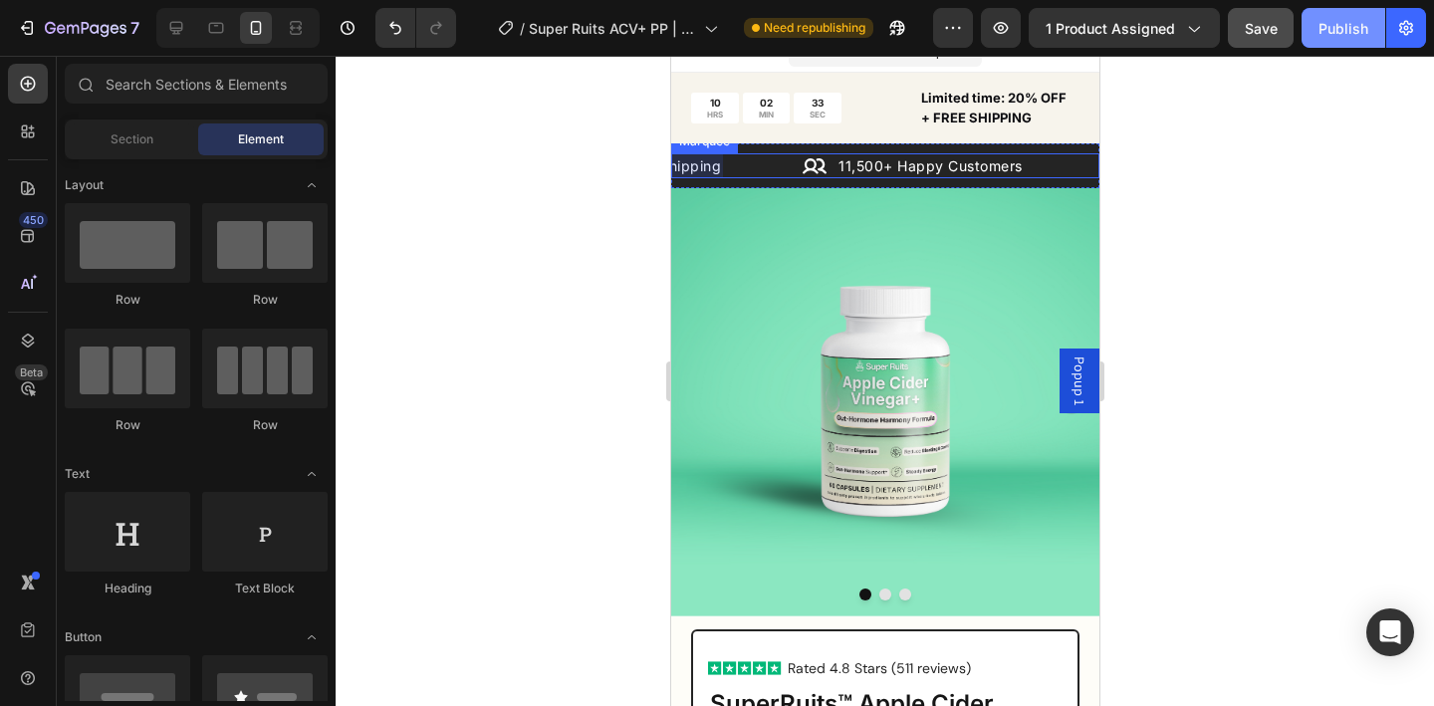
click at [1359, 37] on div "Publish" at bounding box center [1344, 28] width 50 height 21
click at [791, 167] on div "Icon Free US Shipping Text Block Row" at bounding box center [682, 165] width 239 height 25
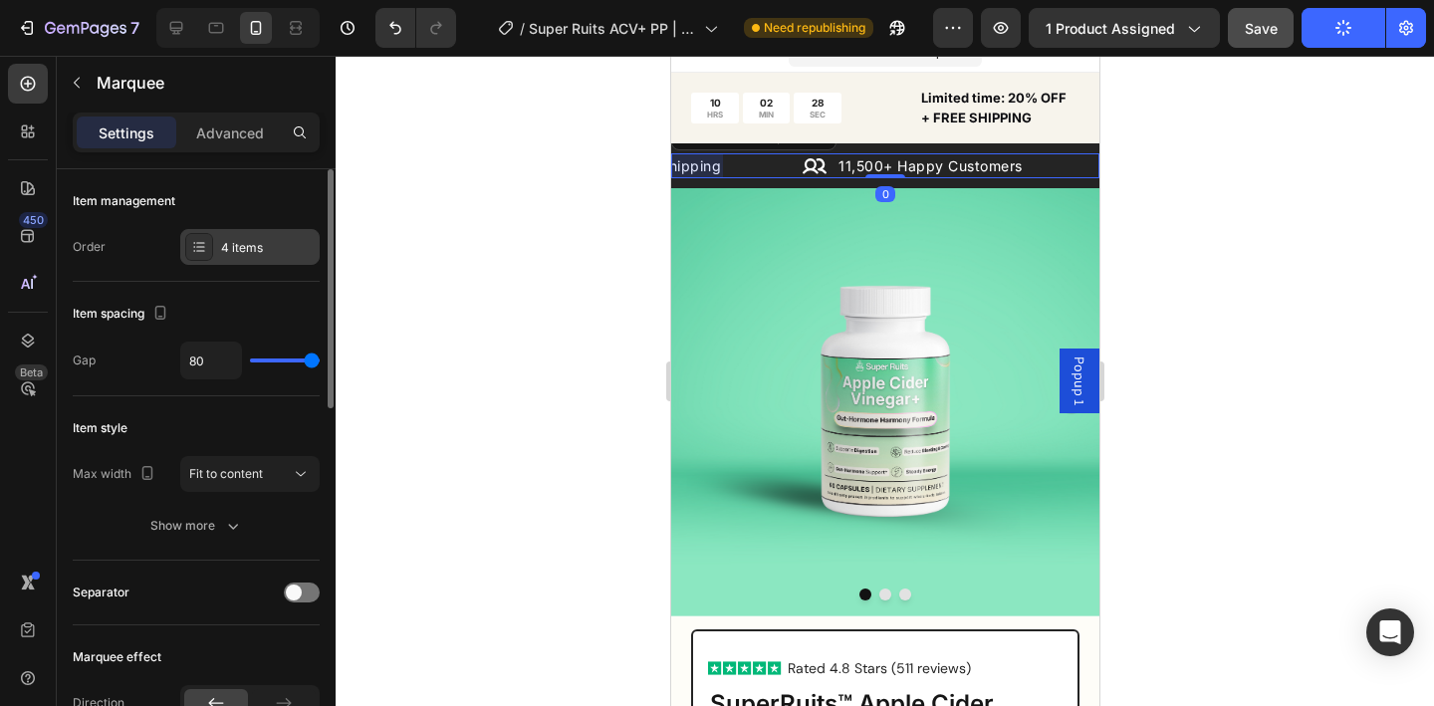
click at [216, 249] on div "4 items" at bounding box center [249, 247] width 139 height 36
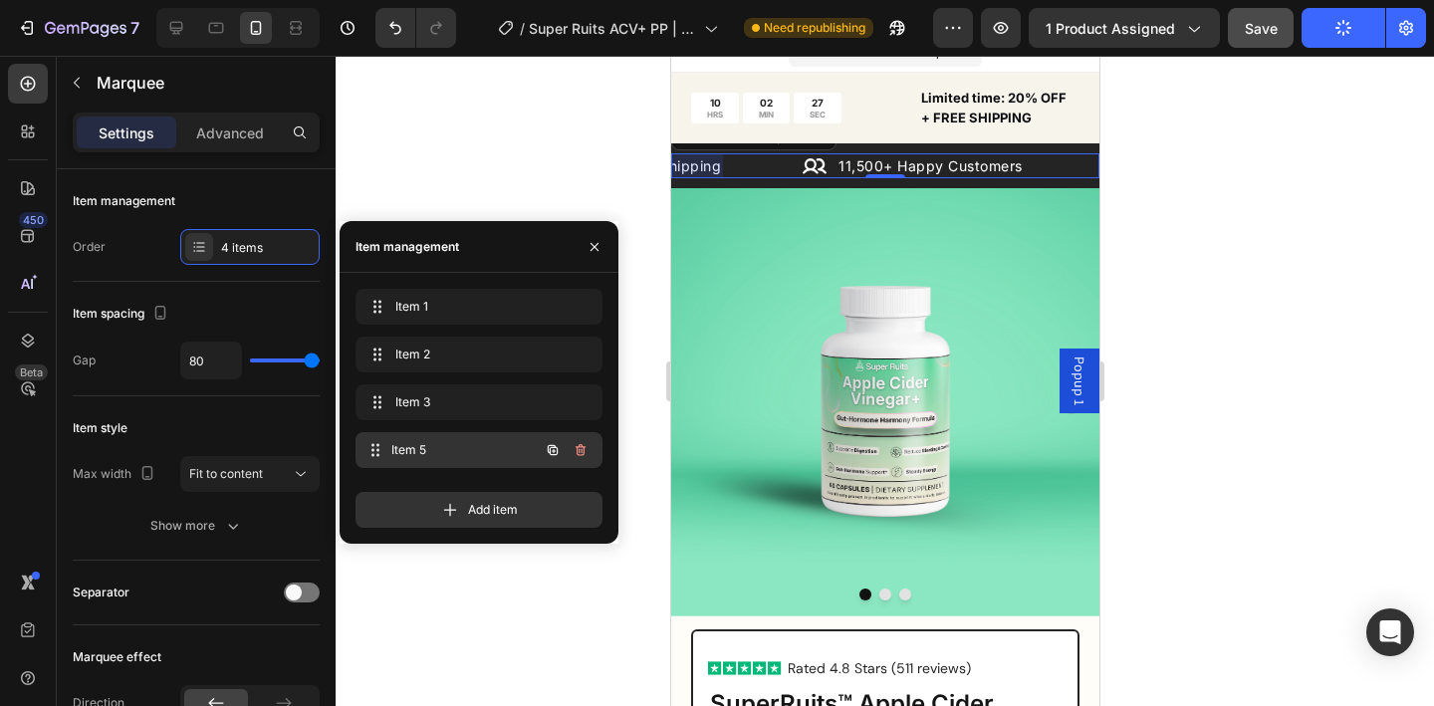
click at [409, 433] on div "Item 5 Item 5" at bounding box center [479, 450] width 247 height 36
click at [596, 240] on icon "button" at bounding box center [595, 247] width 16 height 16
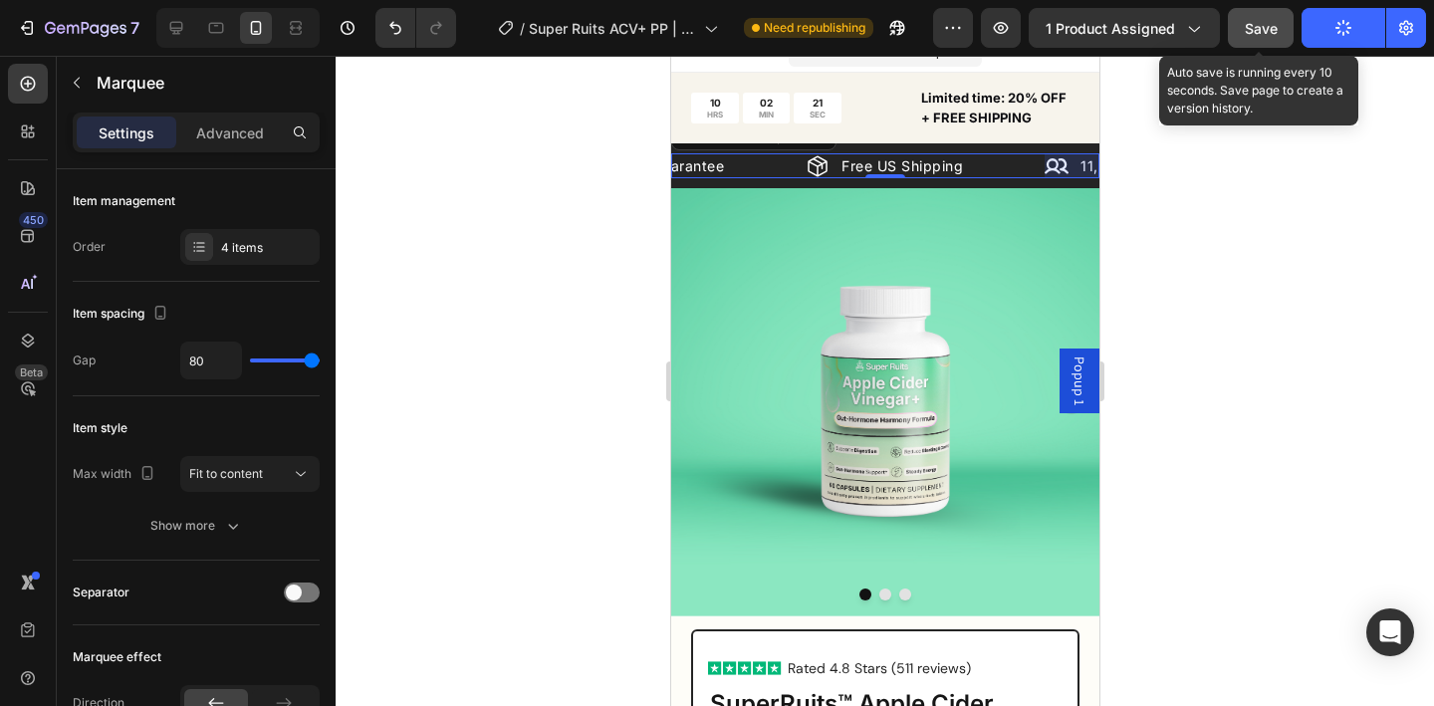
click at [1262, 28] on span "Save" at bounding box center [1261, 28] width 33 height 17
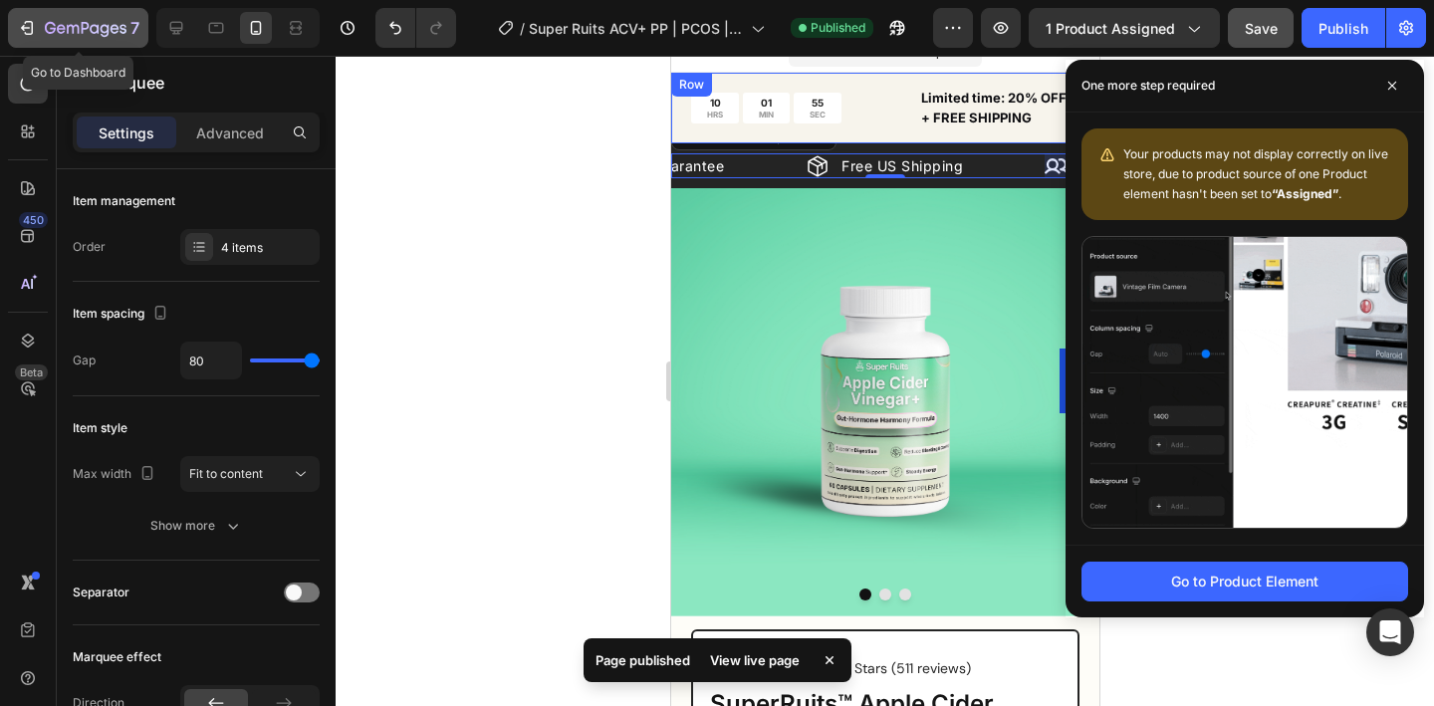
click at [111, 29] on icon "button" at bounding box center [115, 28] width 9 height 9
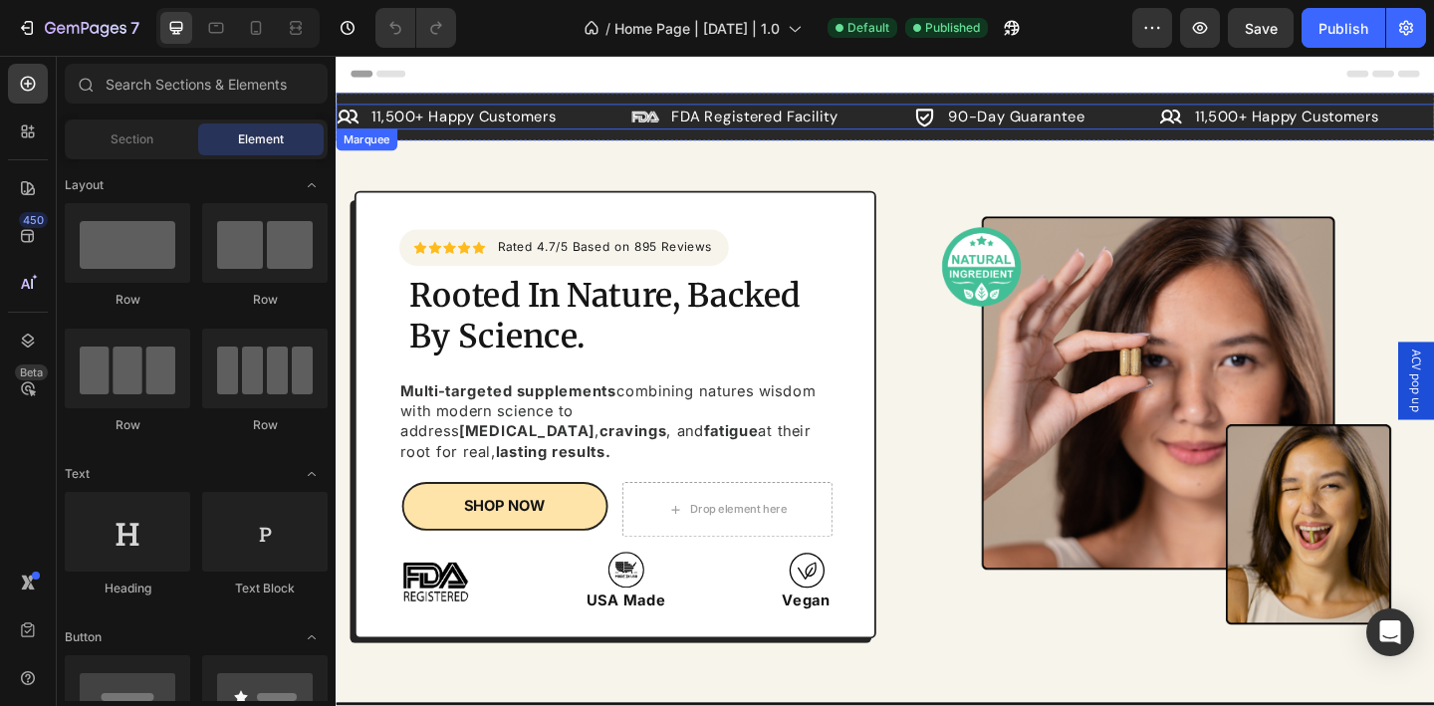
click at [616, 125] on div "Icon 11,500+ Happy Customers Text Block Row" at bounding box center [497, 123] width 321 height 28
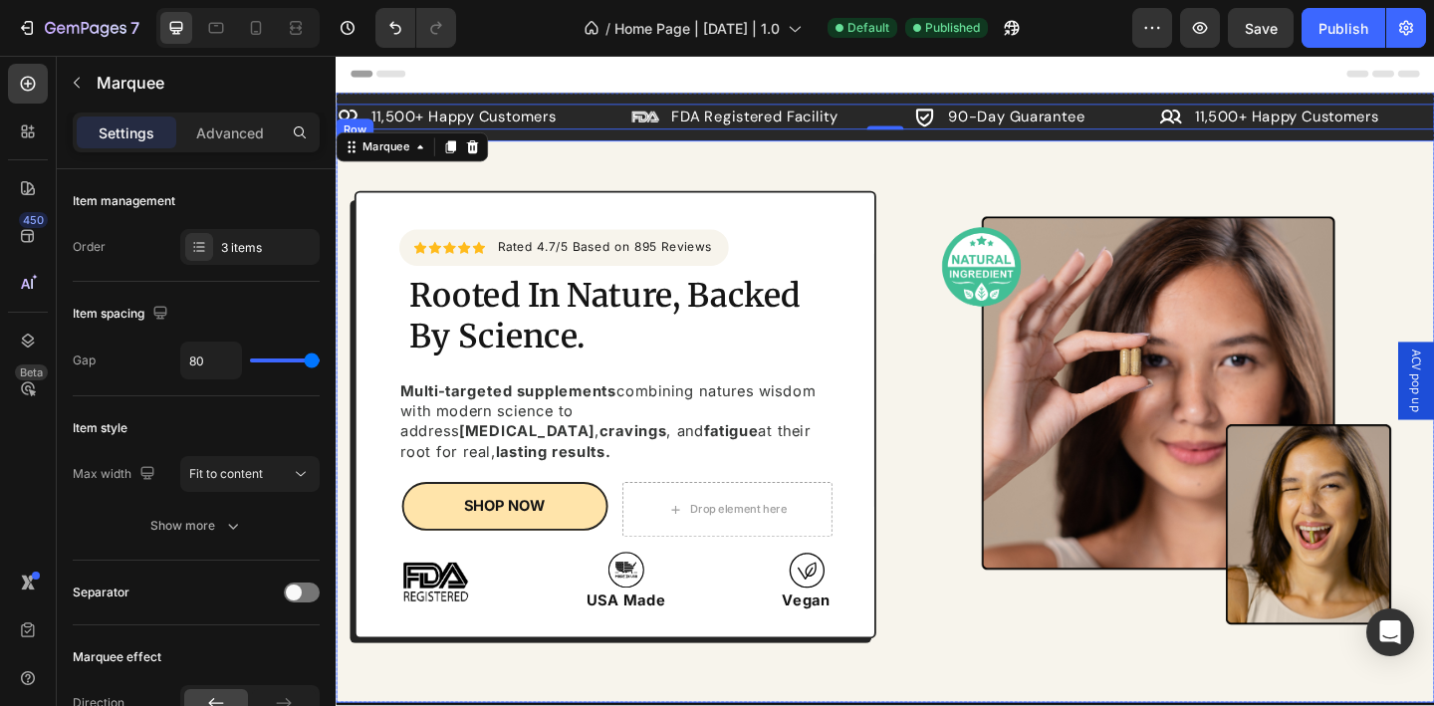
click at [676, 186] on div "Icon Icon Icon Icon Icon Icon List Hoz Rated 4.7/5 Based on 895 Reviews Text bl…" at bounding box center [933, 454] width 1195 height 612
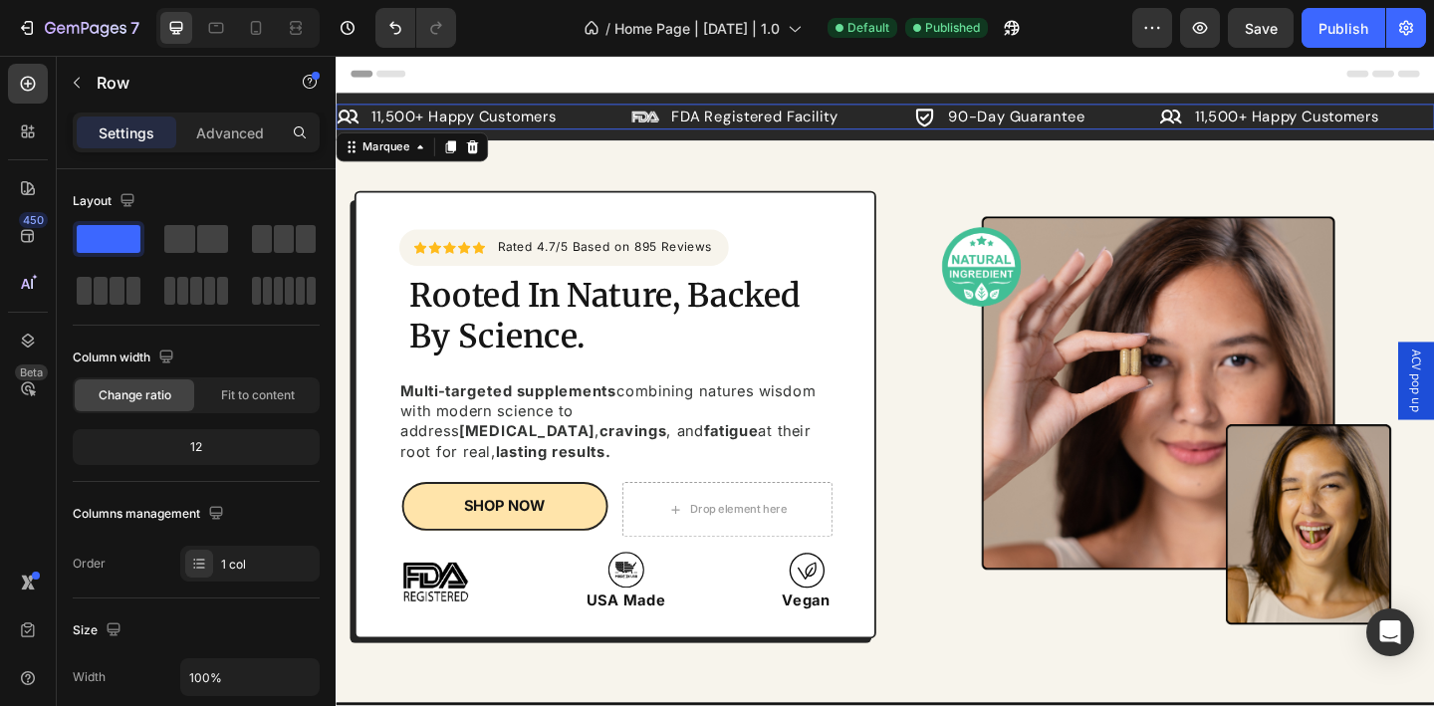
click at [909, 127] on div "Image FDA Registered Facility Text Block Row" at bounding box center [811, 123] width 308 height 28
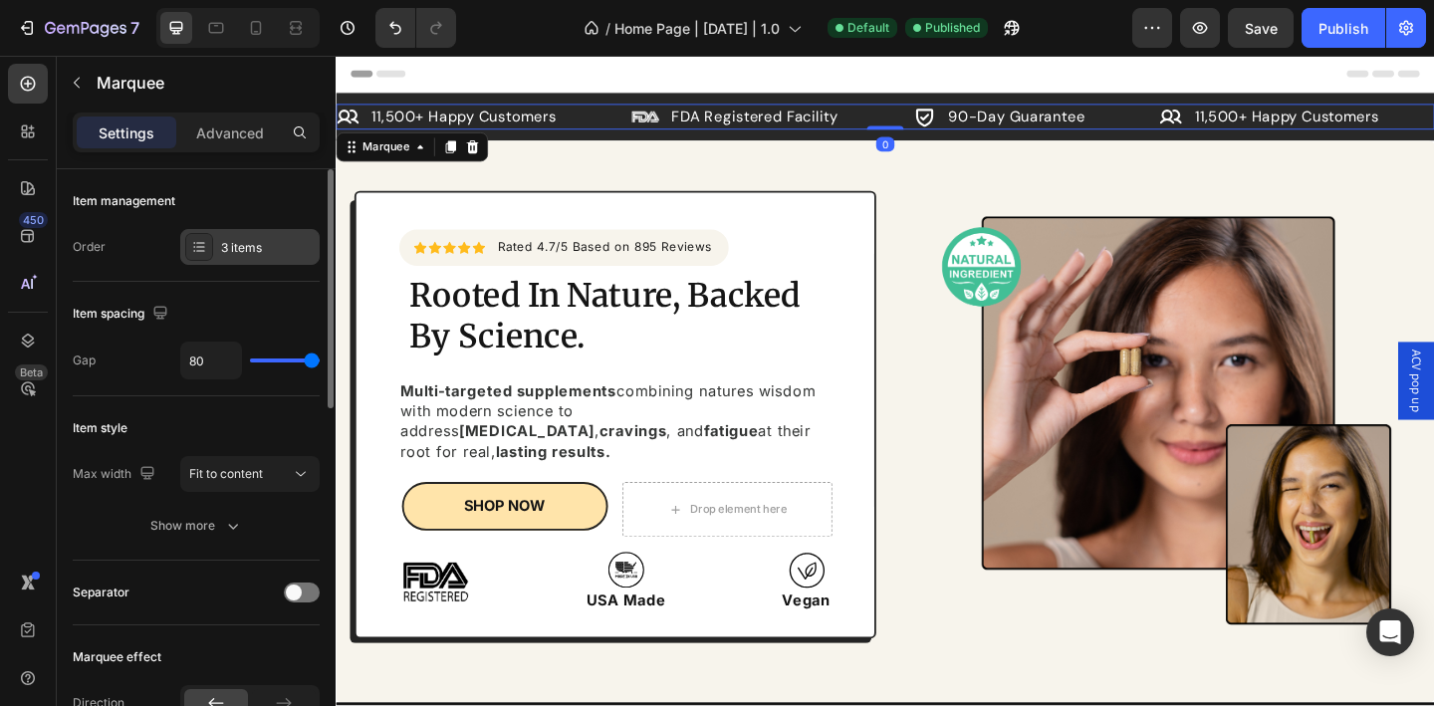
click at [250, 242] on div "3 items" at bounding box center [268, 248] width 94 height 18
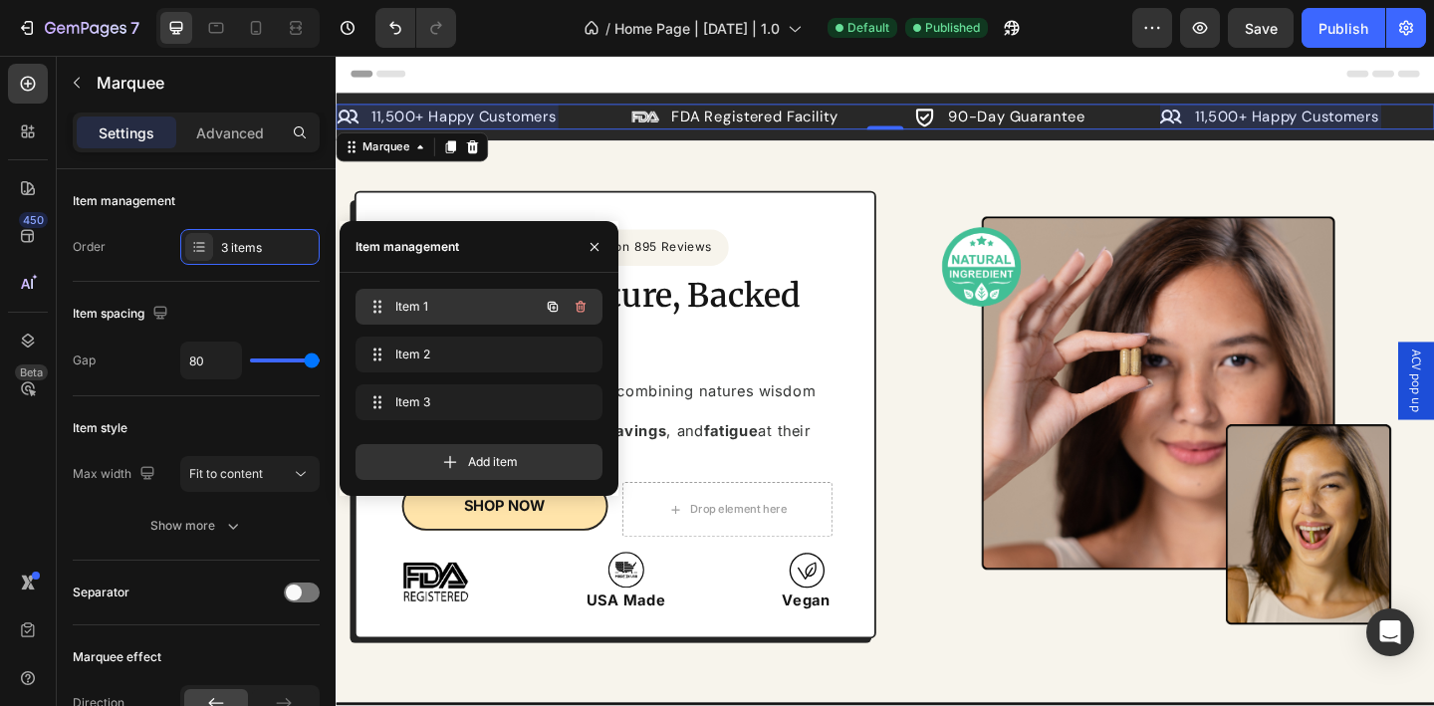
click at [434, 299] on span "Item 1" at bounding box center [451, 307] width 113 height 18
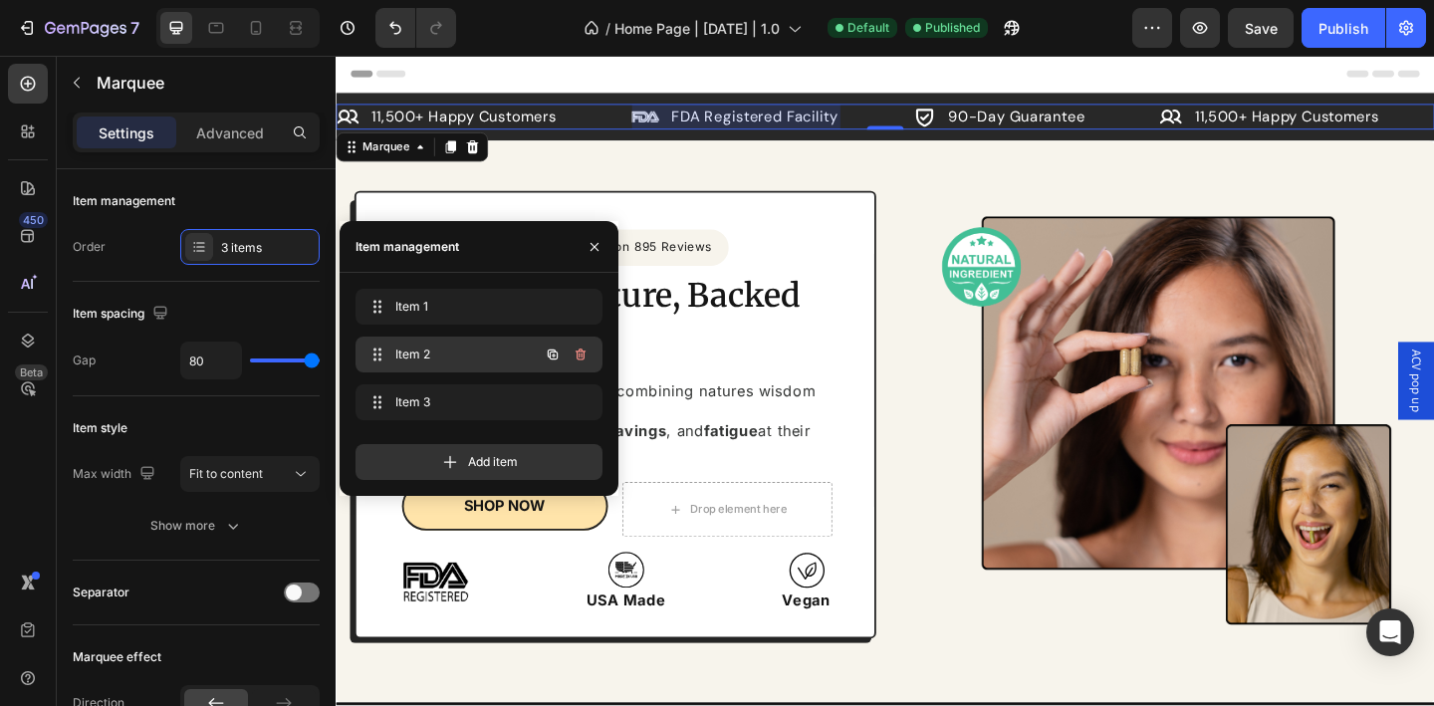
click at [449, 346] on span "Item 2" at bounding box center [451, 355] width 113 height 18
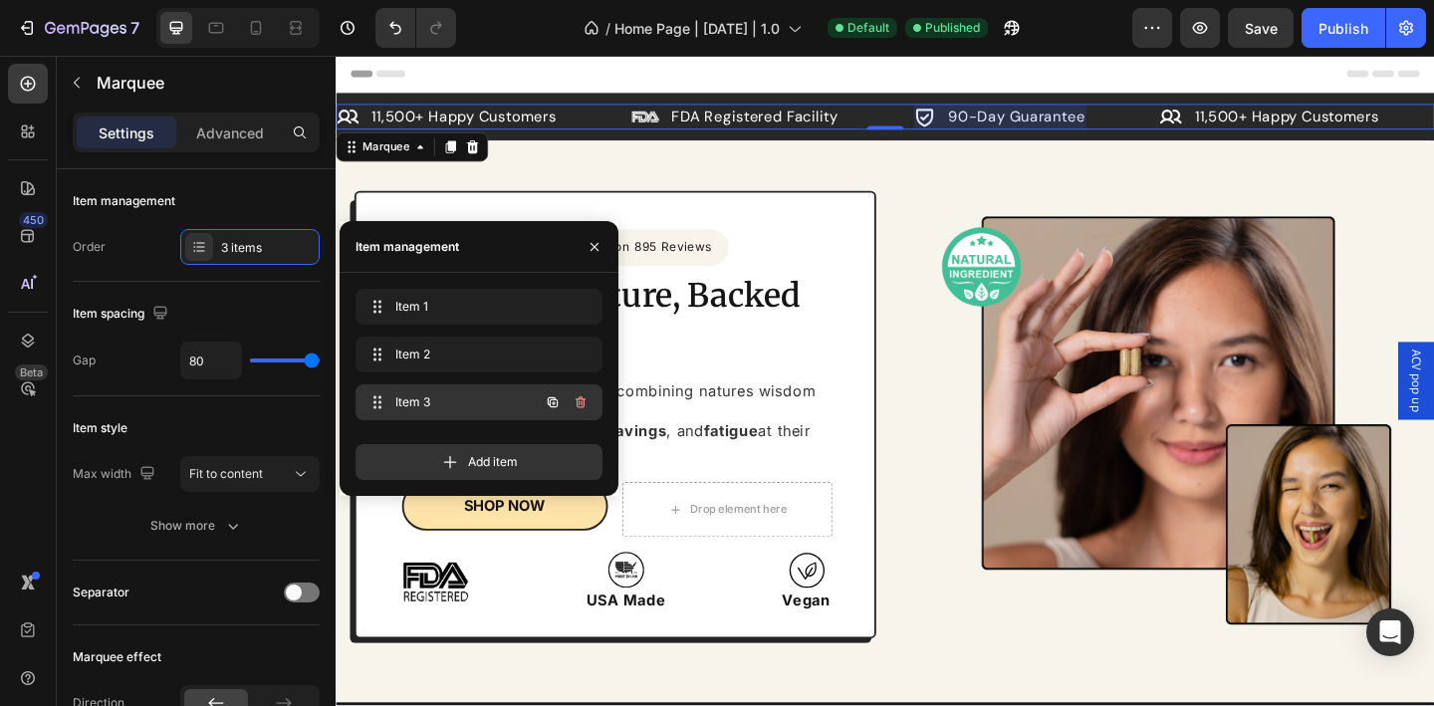
click at [446, 399] on span "Item 3" at bounding box center [451, 402] width 113 height 18
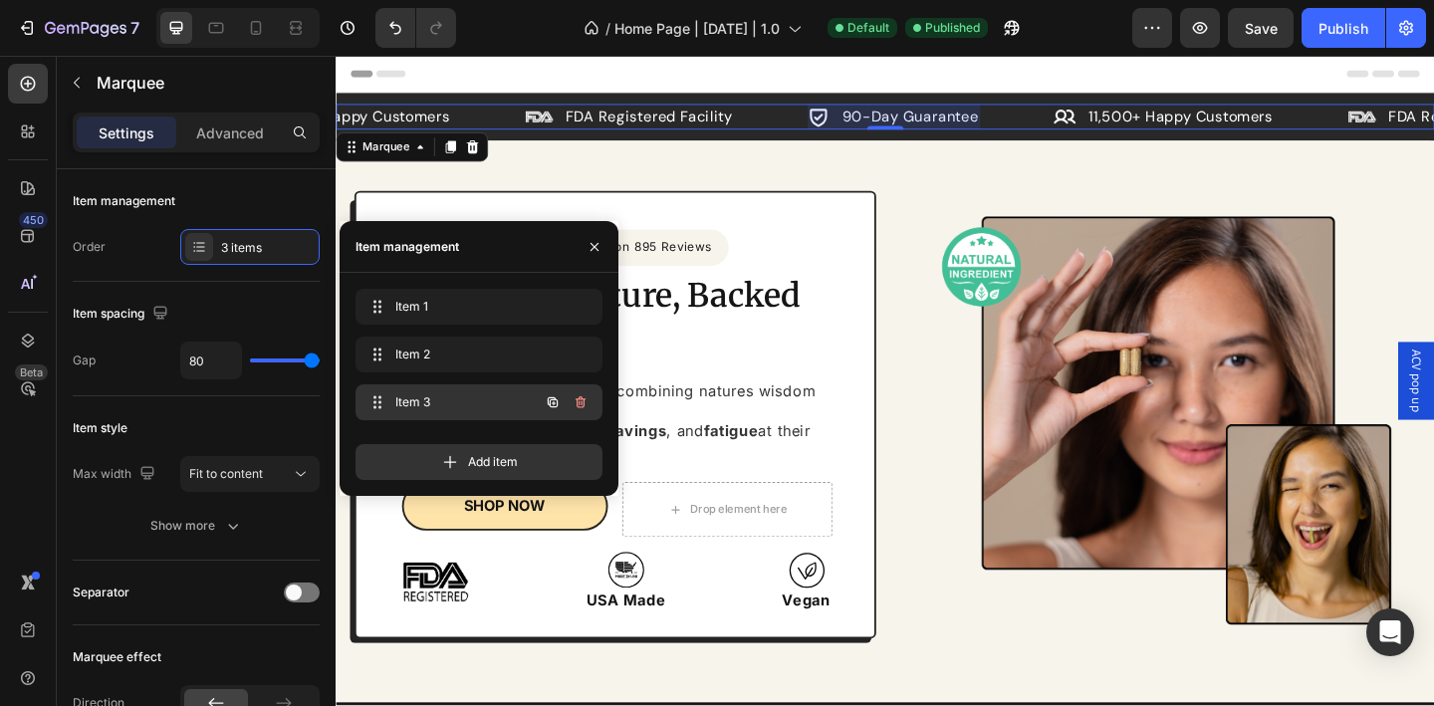
scroll to position [0, 123]
click at [548, 406] on icon "button" at bounding box center [553, 402] width 16 height 16
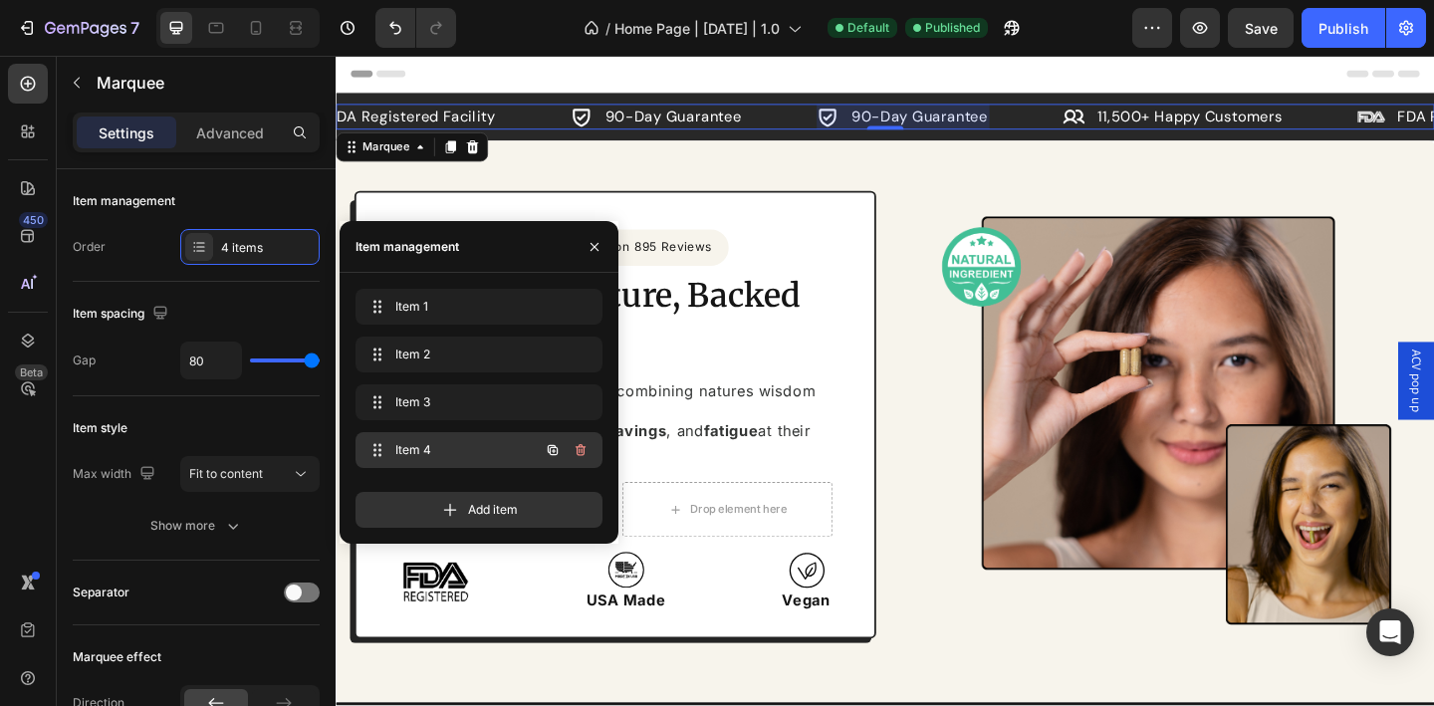
scroll to position [0, 390]
click at [442, 450] on span "Item 4" at bounding box center [451, 450] width 113 height 18
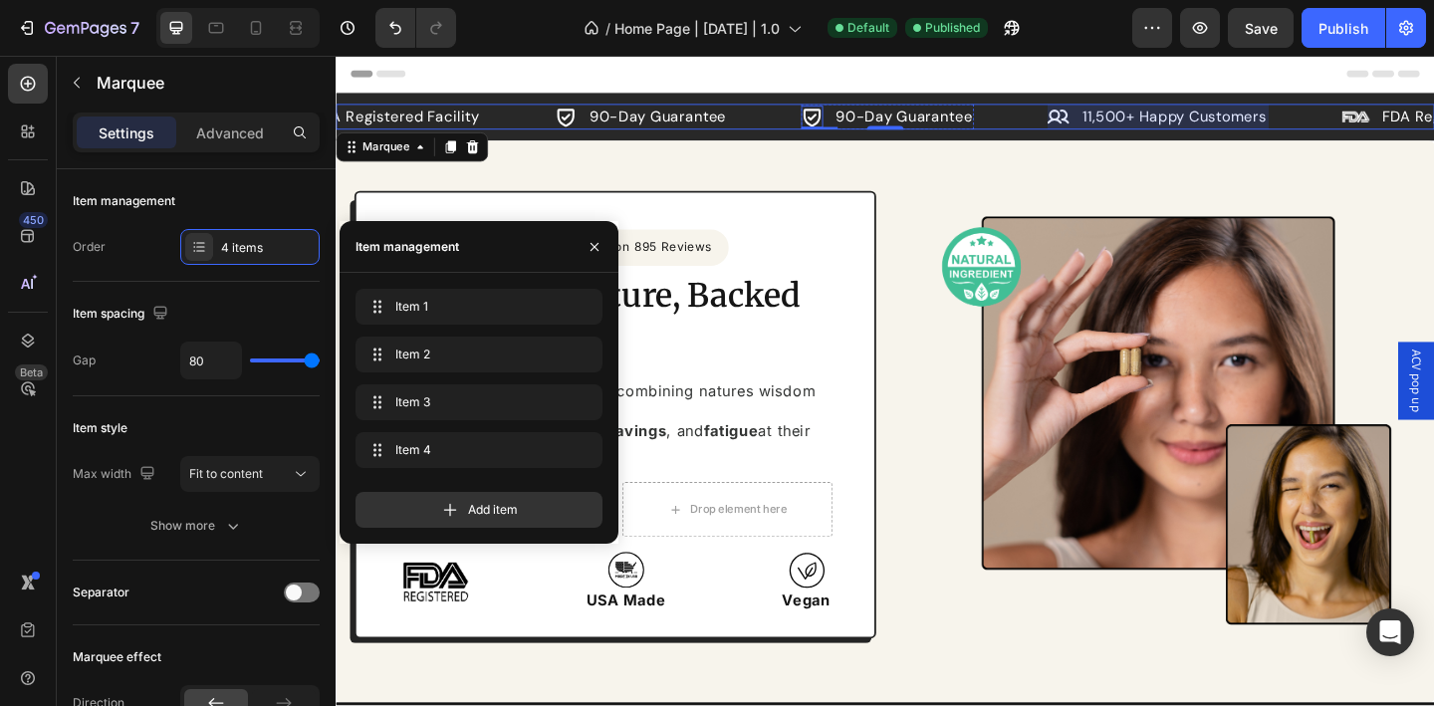
click at [853, 121] on icon at bounding box center [854, 123] width 19 height 19
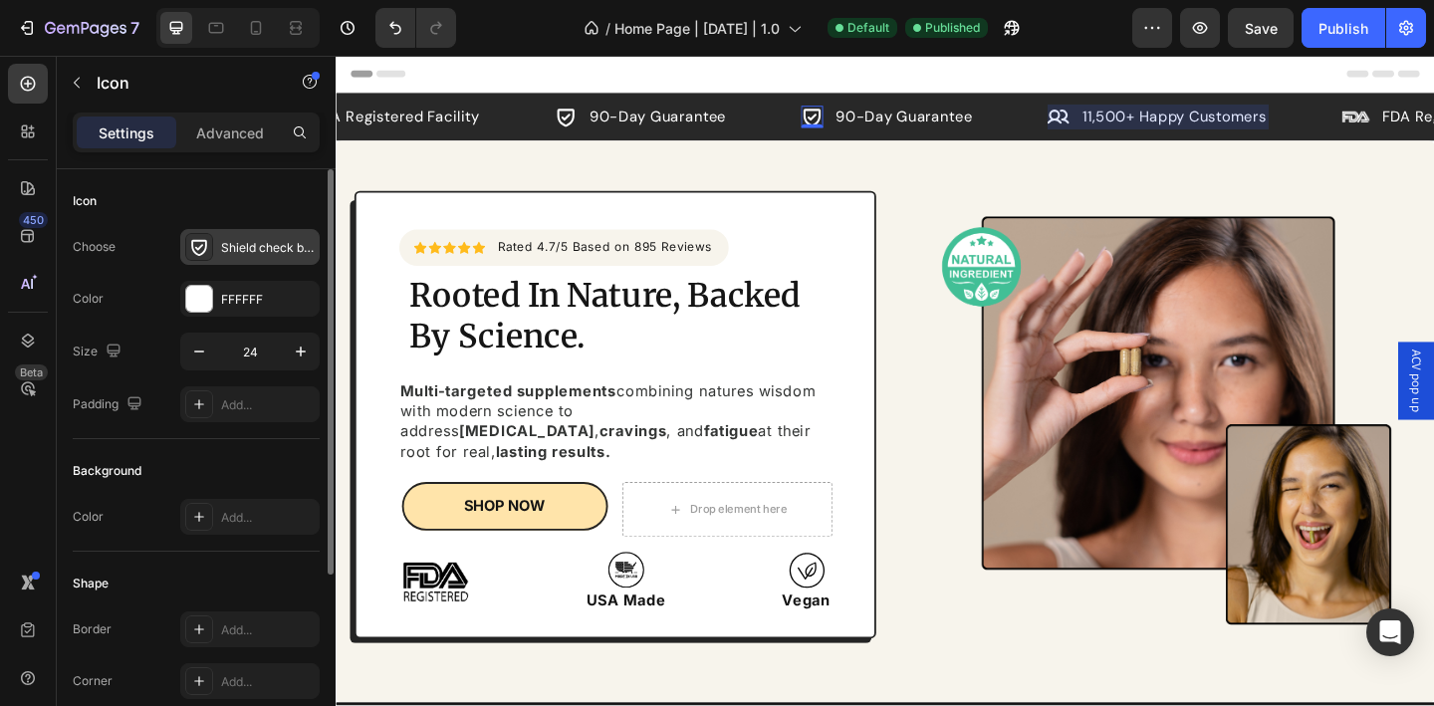
click at [258, 257] on div "Shield check bold" at bounding box center [249, 247] width 139 height 36
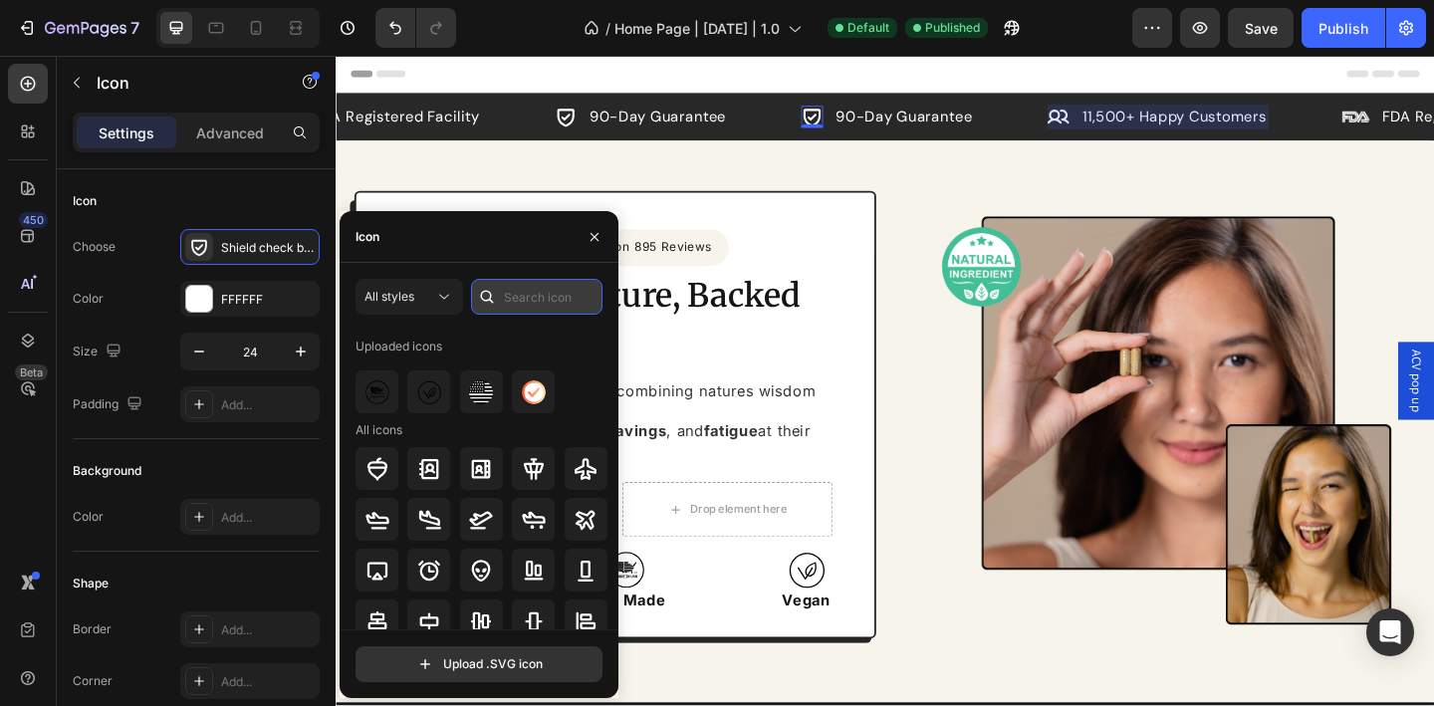
click at [534, 298] on input "text" at bounding box center [536, 297] width 131 height 36
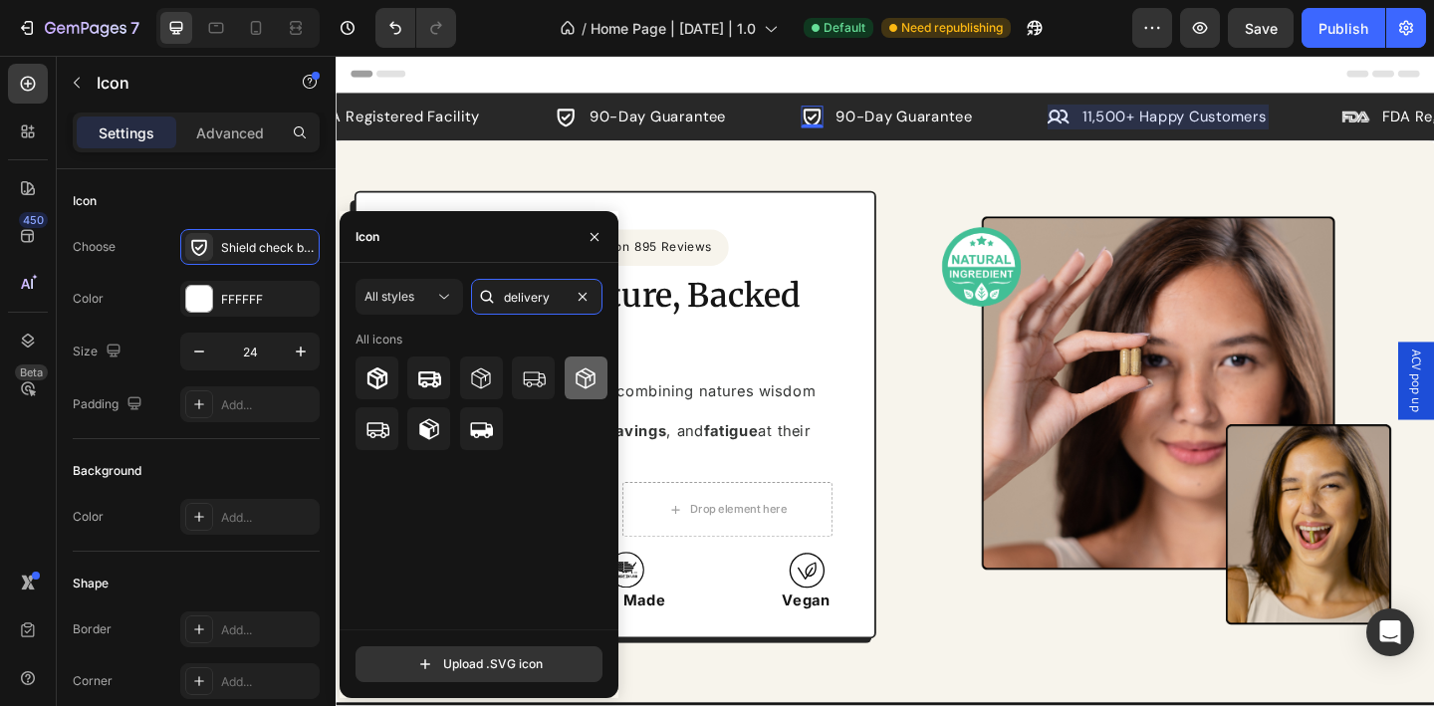
type input "delivery"
click at [583, 387] on icon at bounding box center [586, 379] width 24 height 24
click at [950, 122] on p "90-Day Guarantee" at bounding box center [953, 123] width 148 height 24
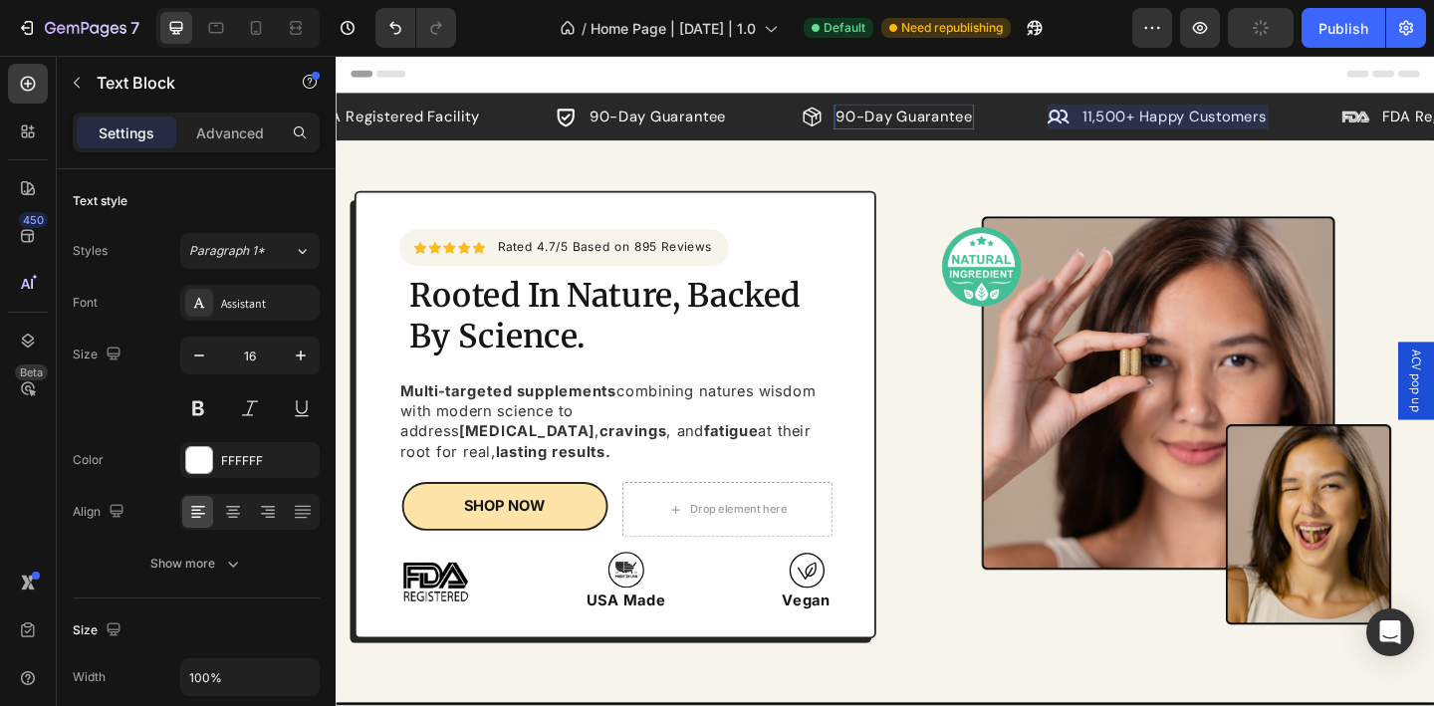
click at [950, 122] on p "90-Day Guarantee" at bounding box center [953, 123] width 148 height 24
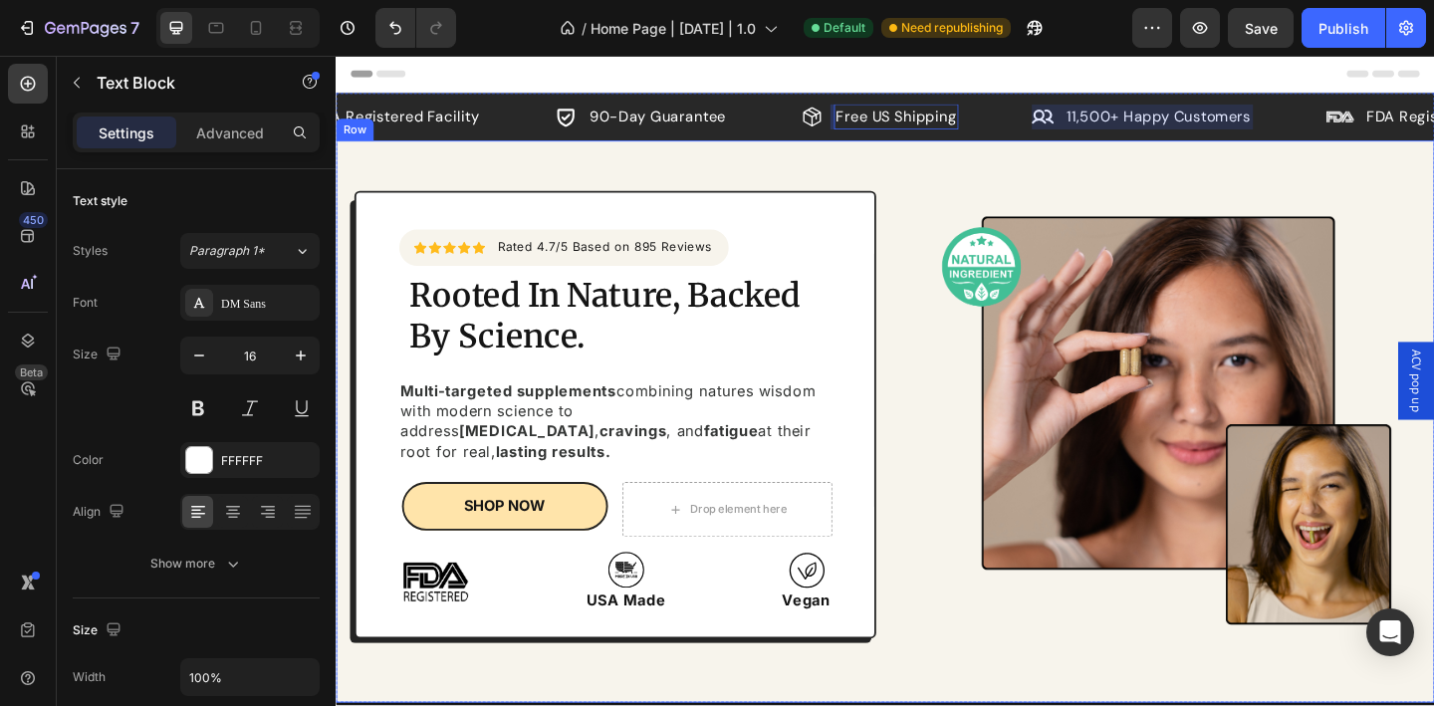
click at [926, 167] on div "Icon Icon Icon Icon Icon Icon List Hoz Rated 4.7/5 Based on 895 Reviews Text bl…" at bounding box center [933, 454] width 1195 height 612
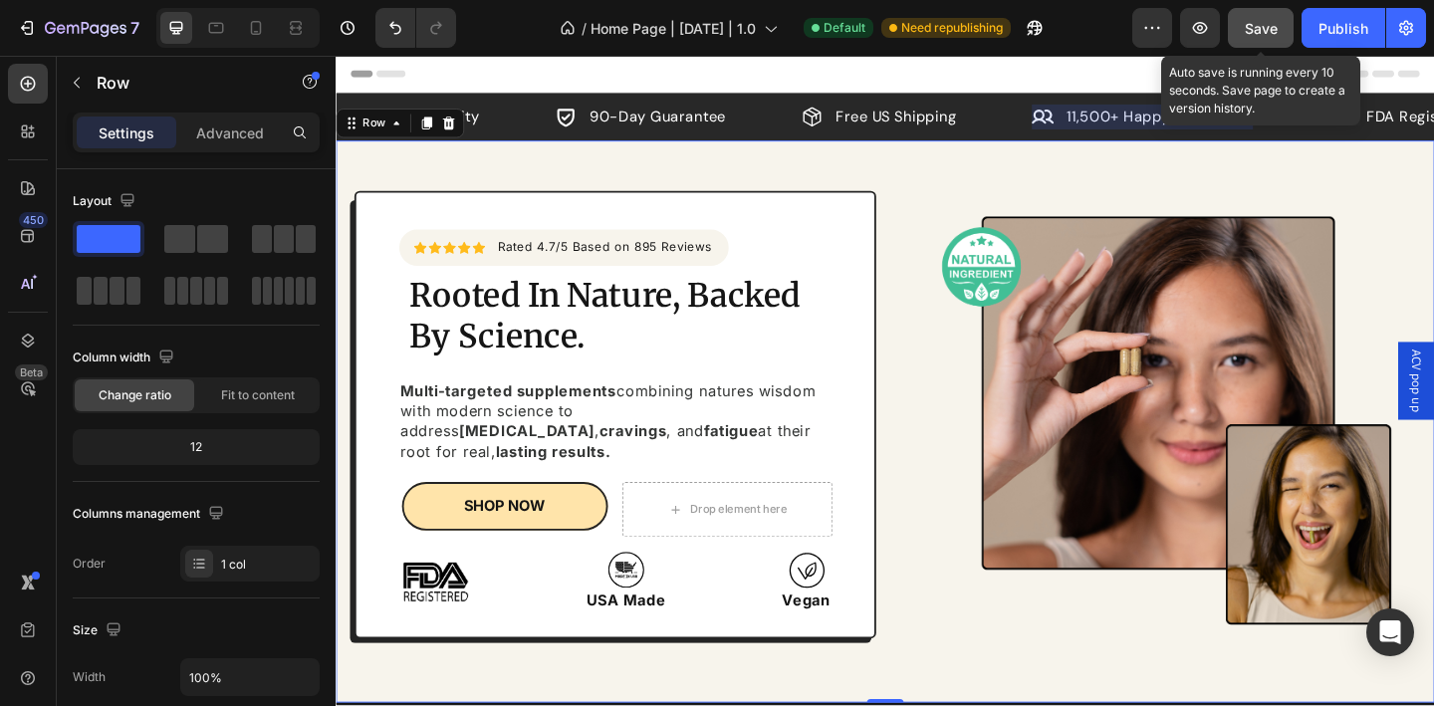
click at [1268, 20] on span "Save" at bounding box center [1261, 28] width 33 height 17
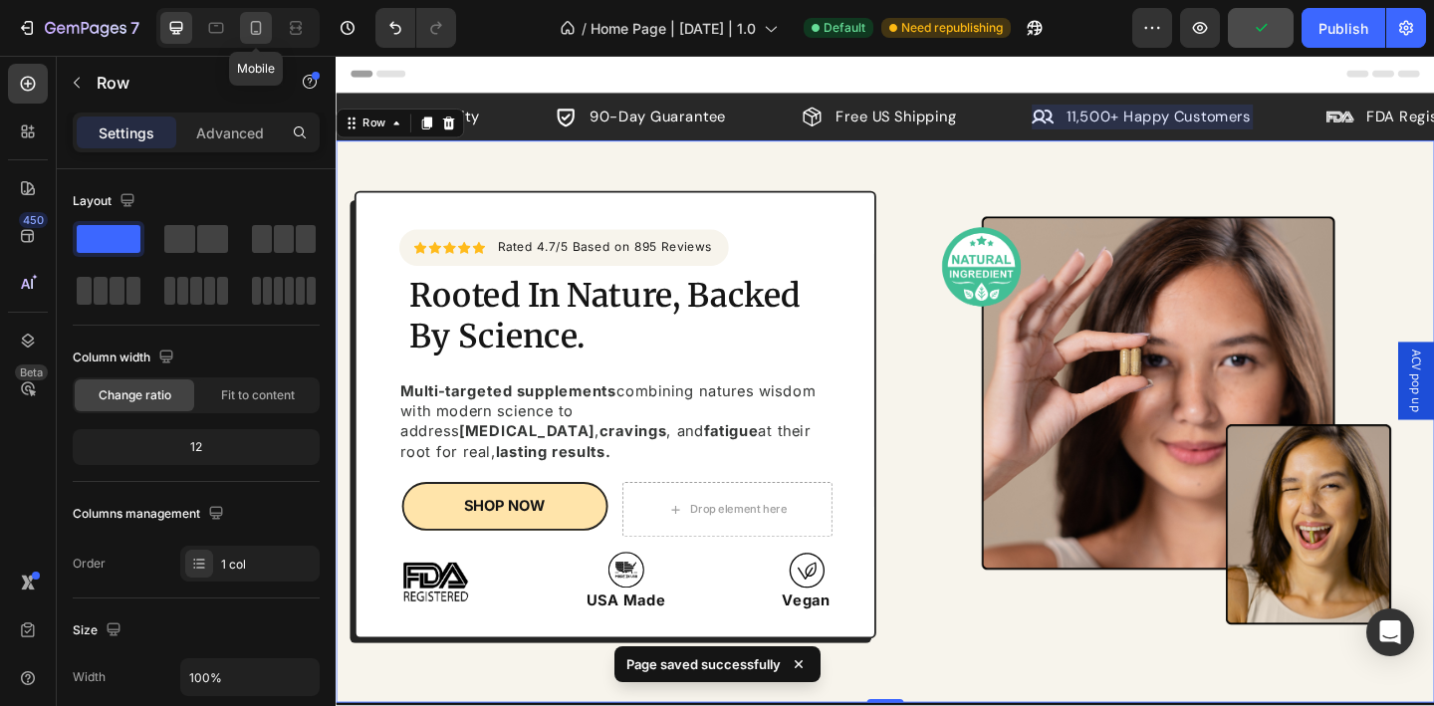
click at [250, 32] on icon at bounding box center [256, 28] width 20 height 20
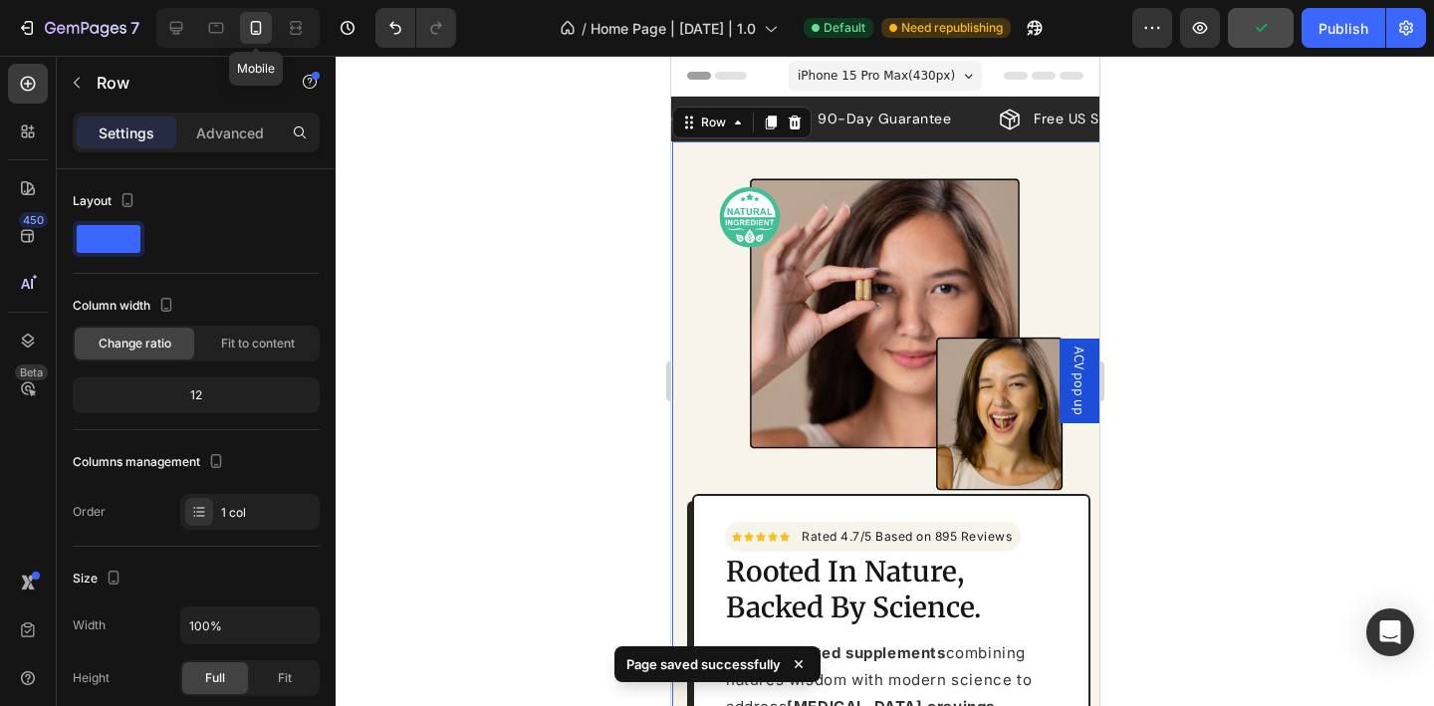
scroll to position [16, 0]
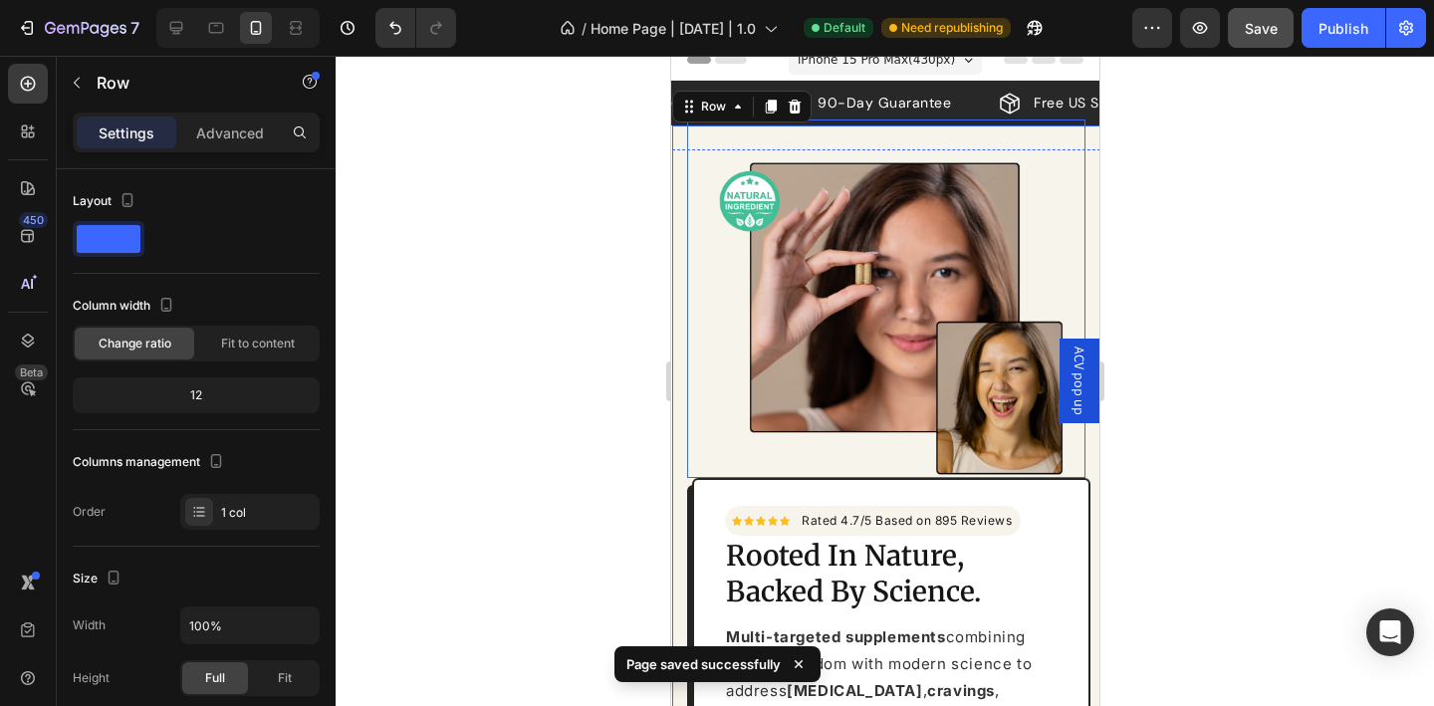
click at [1189, 136] on div at bounding box center [885, 381] width 1099 height 650
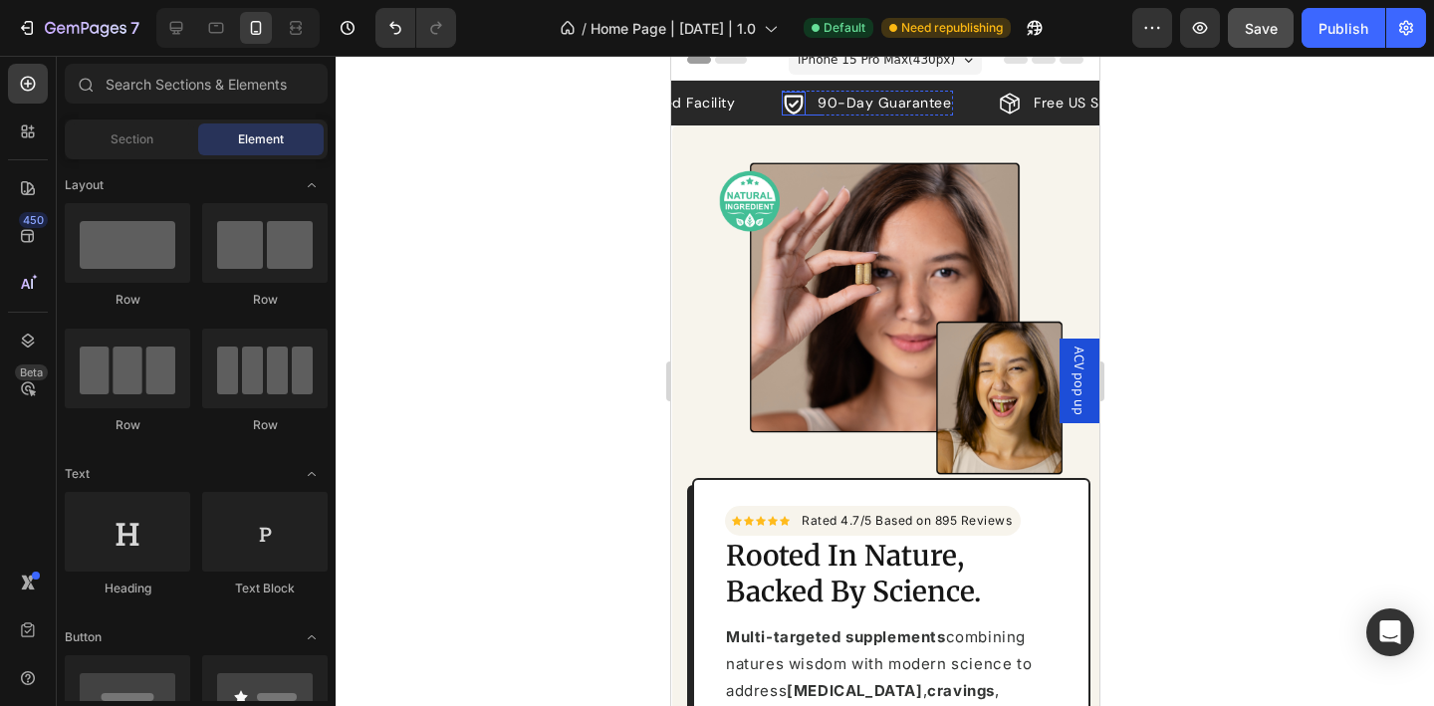
click at [794, 107] on icon at bounding box center [793, 104] width 24 height 24
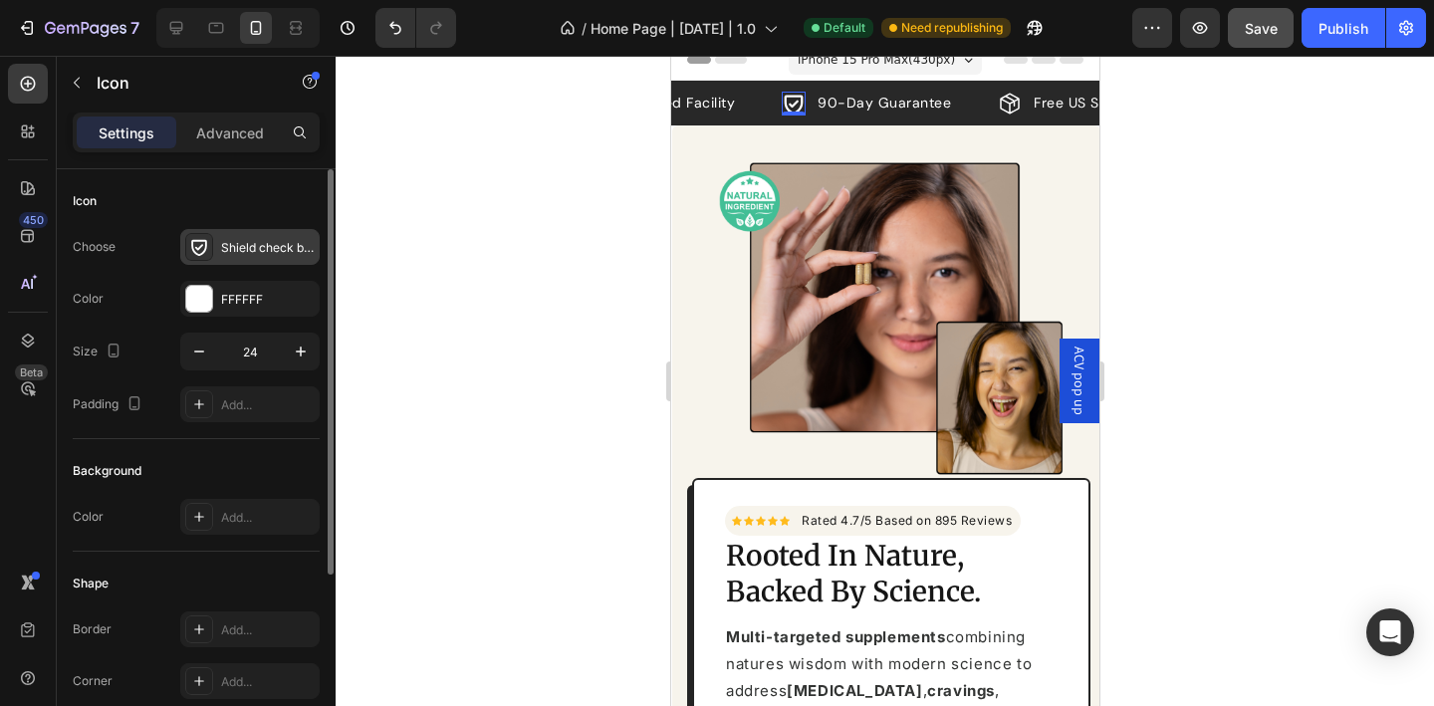
click at [246, 262] on div "Shield check bold" at bounding box center [249, 247] width 139 height 36
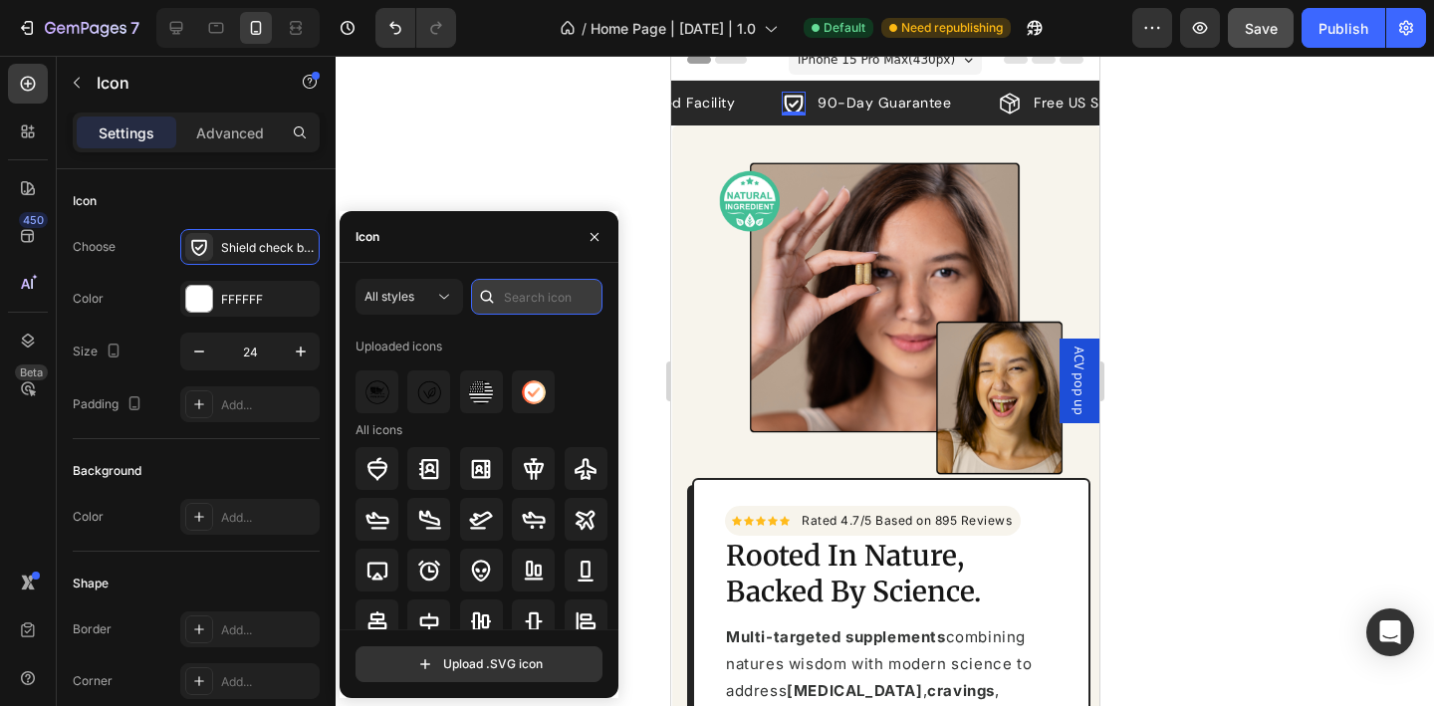
click at [534, 293] on input "text" at bounding box center [536, 297] width 131 height 36
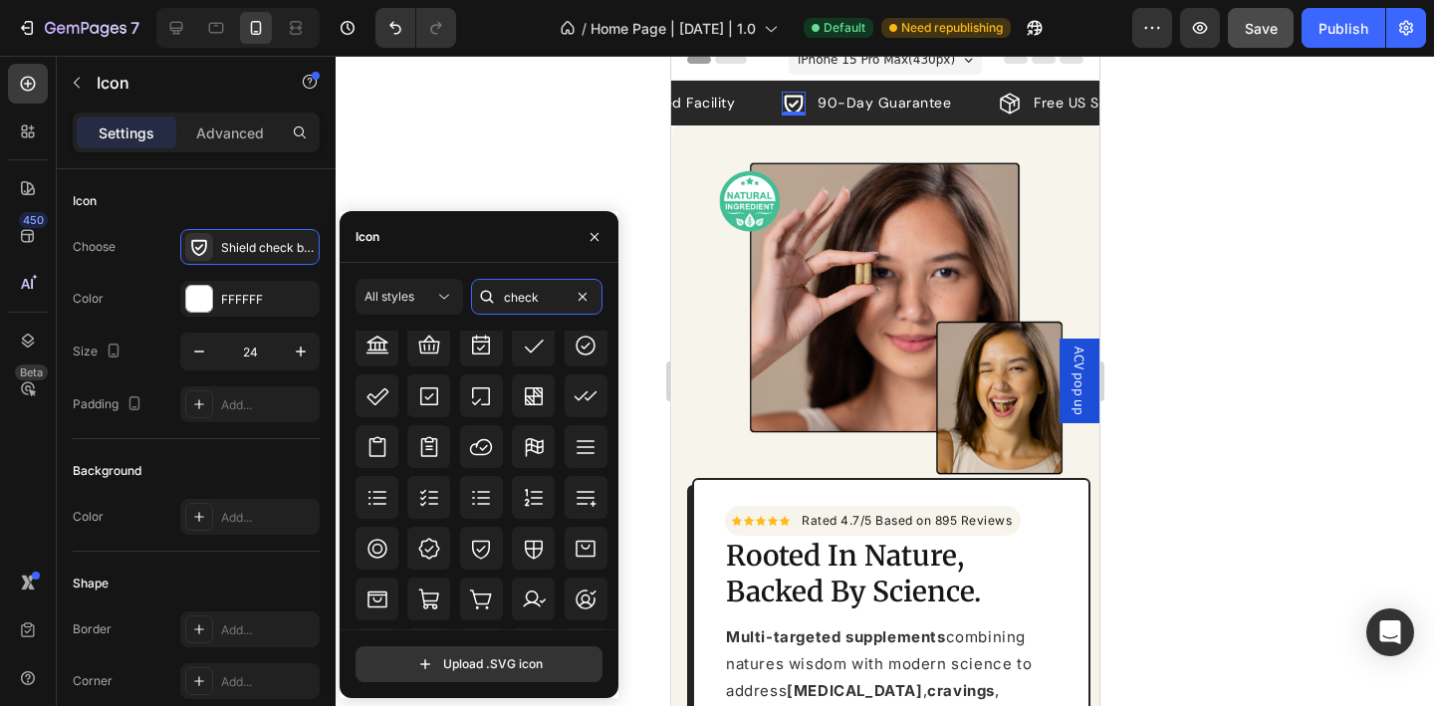
scroll to position [584, 0]
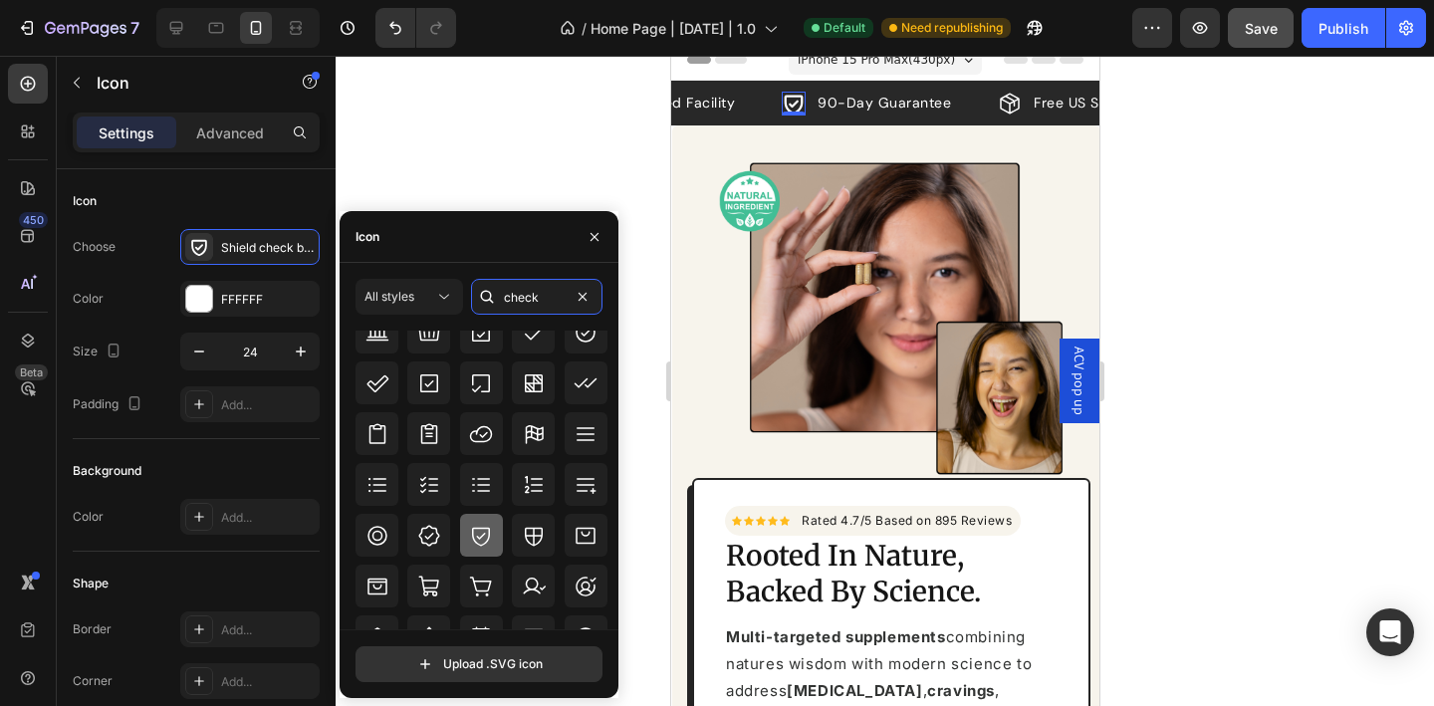
type input "check"
click at [478, 533] on icon at bounding box center [481, 536] width 24 height 24
click at [598, 238] on icon "button" at bounding box center [595, 237] width 16 height 16
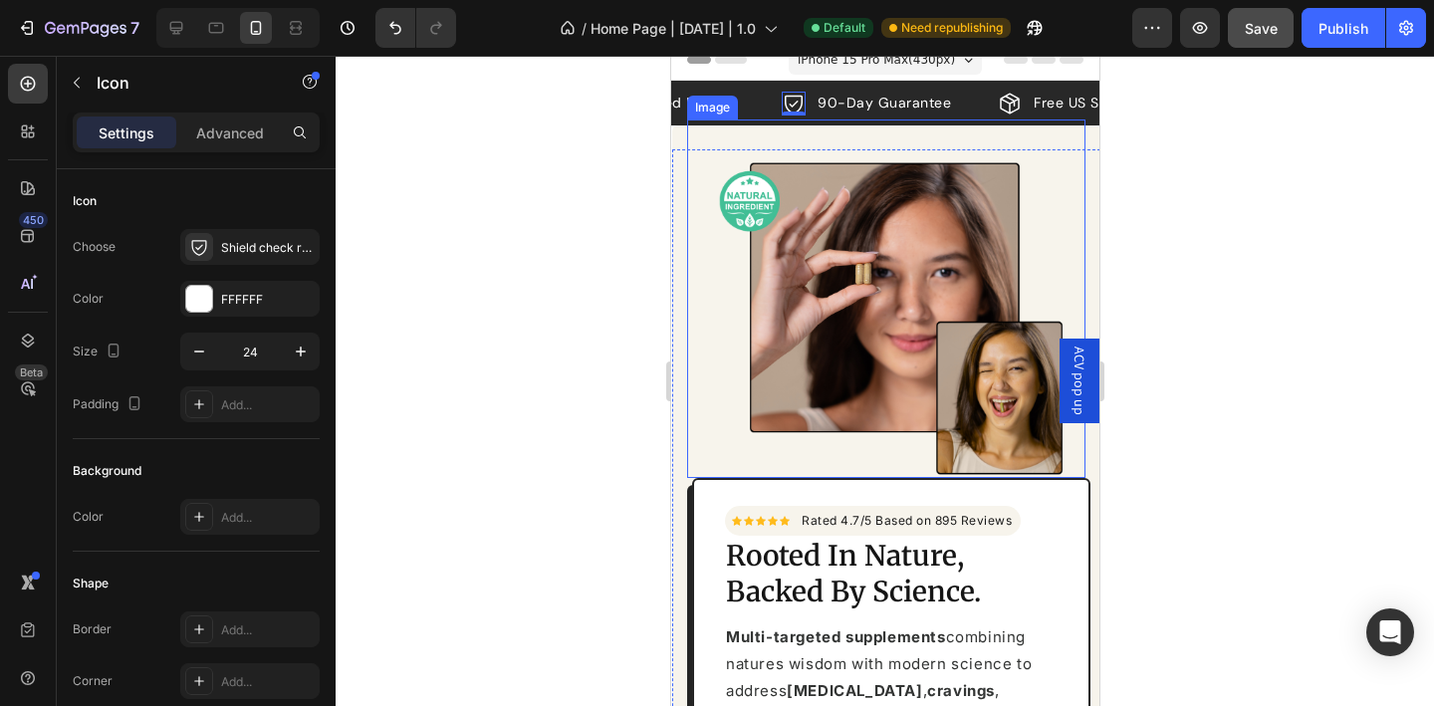
scroll to position [56, 0]
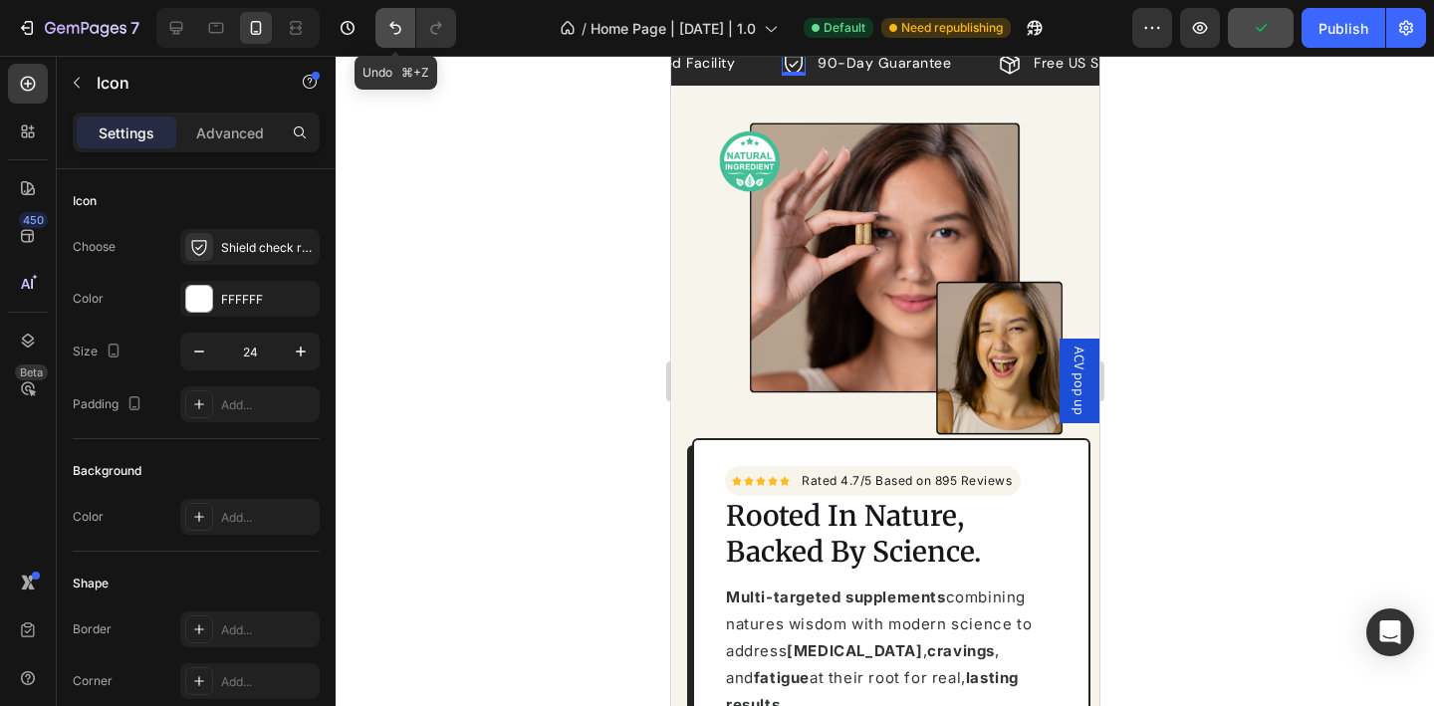
click at [391, 23] on icon "Undo/Redo" at bounding box center [395, 28] width 12 height 13
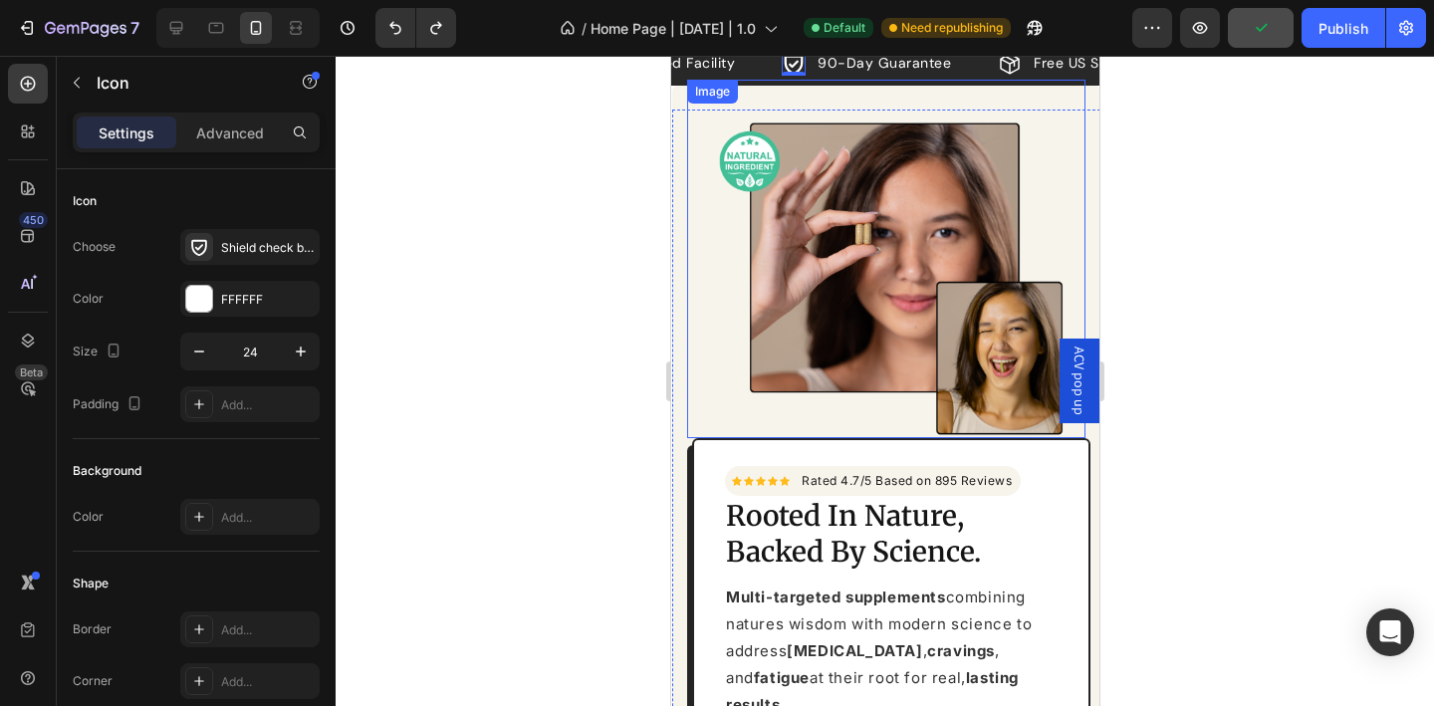
scroll to position [0, 0]
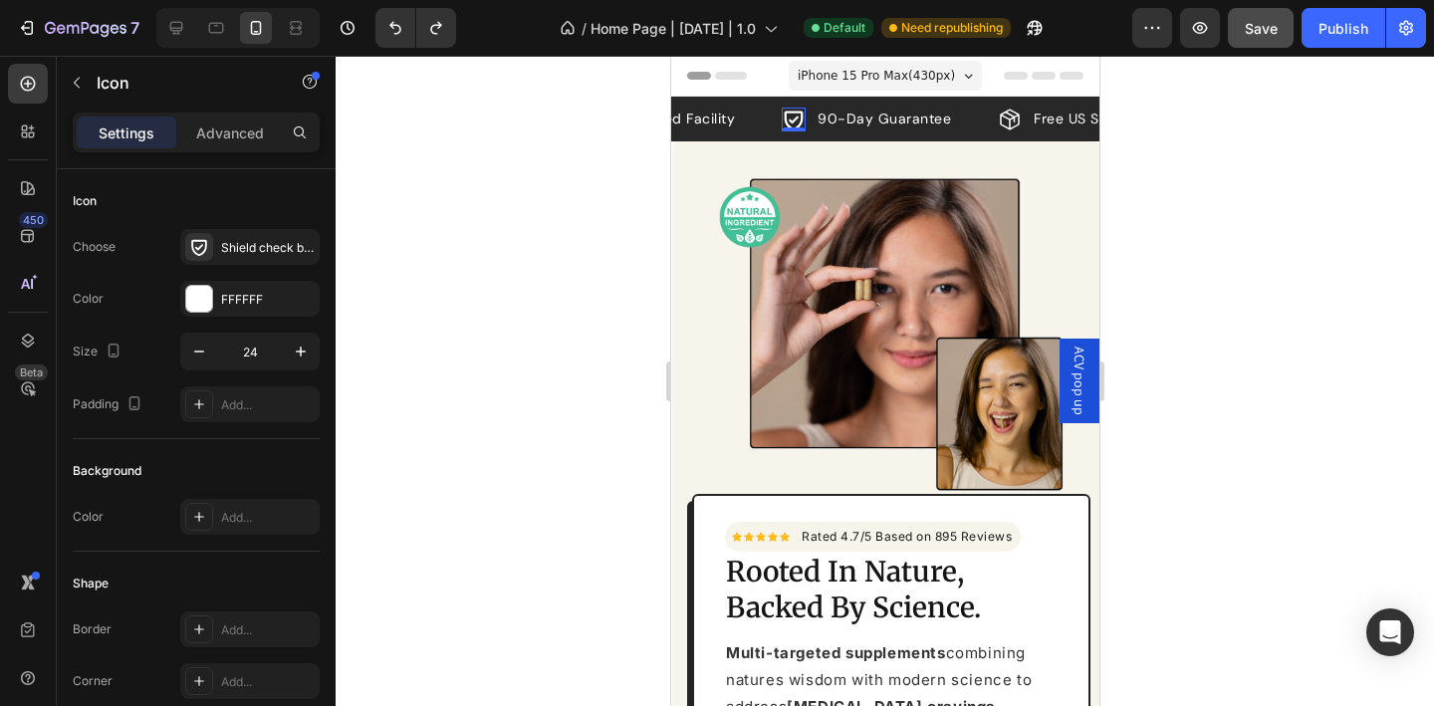
click at [1200, 290] on div at bounding box center [885, 381] width 1099 height 650
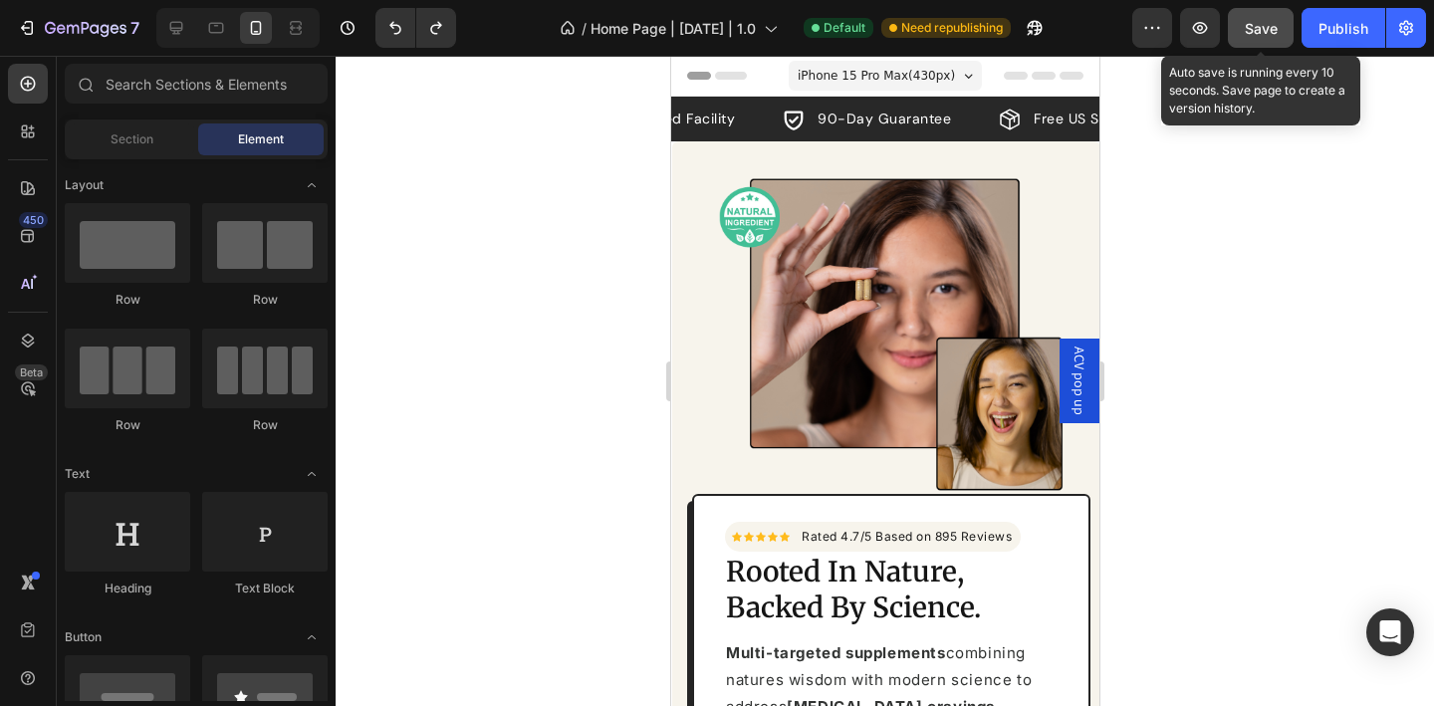
click at [1259, 33] on span "Save" at bounding box center [1261, 28] width 33 height 17
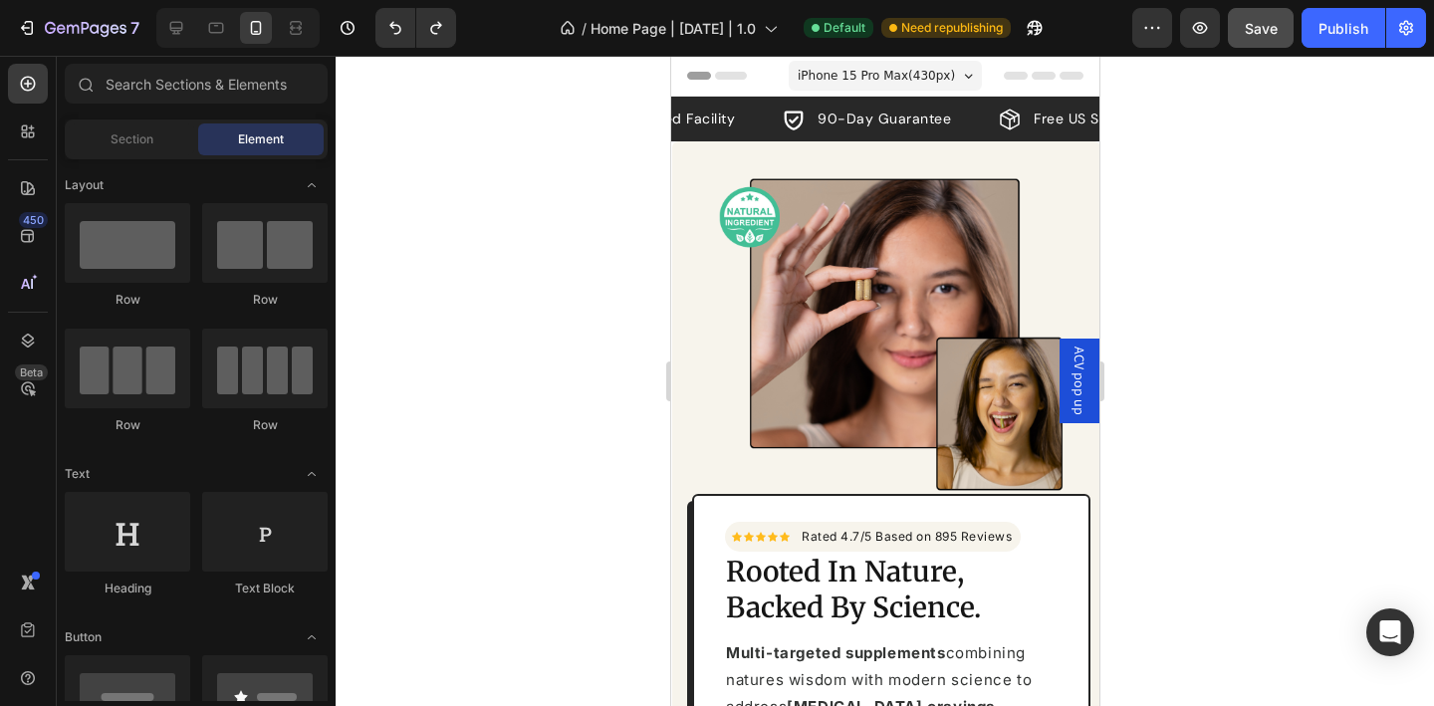
click at [1346, 48] on div "7 Version history / Home Page | Aug 15 | 1.0 Default Need republishing Preview …" at bounding box center [717, 28] width 1434 height 57
click at [1346, 45] on button "Publish" at bounding box center [1344, 28] width 84 height 40
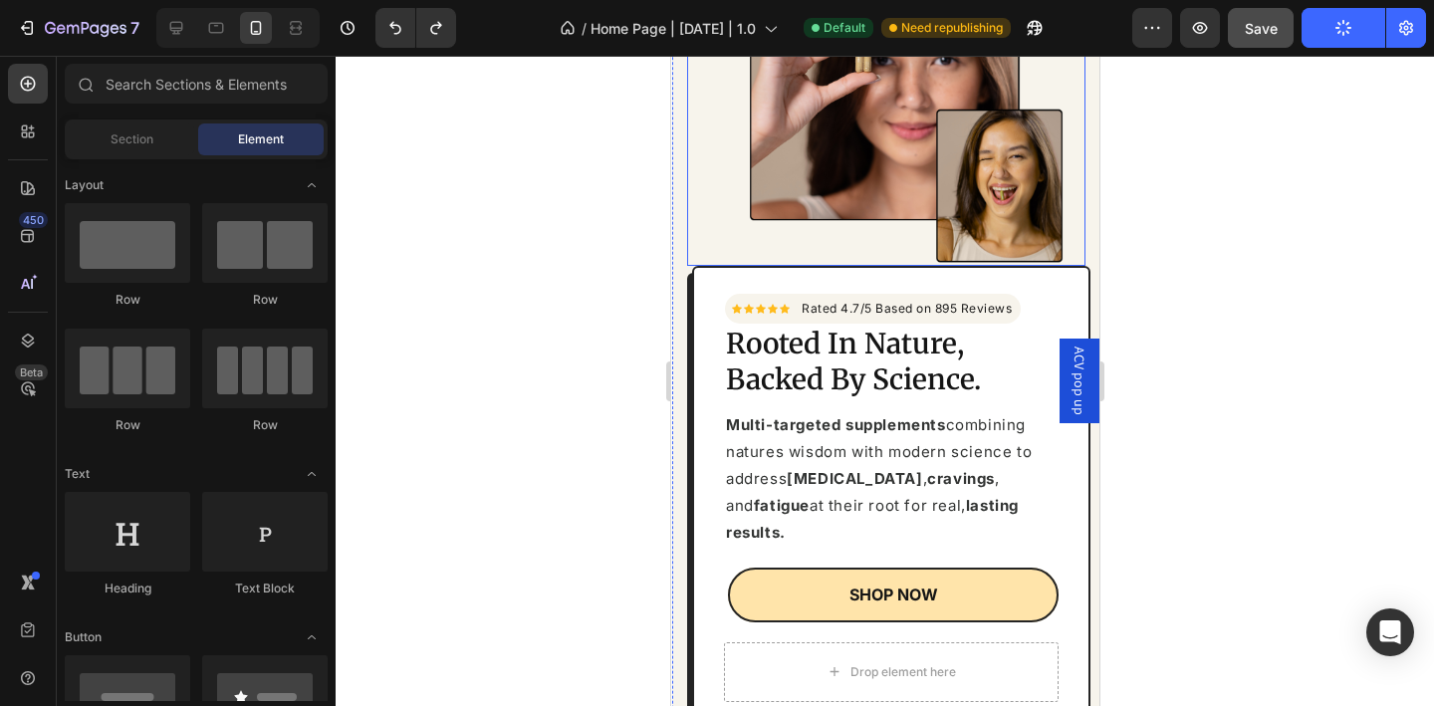
scroll to position [235, 0]
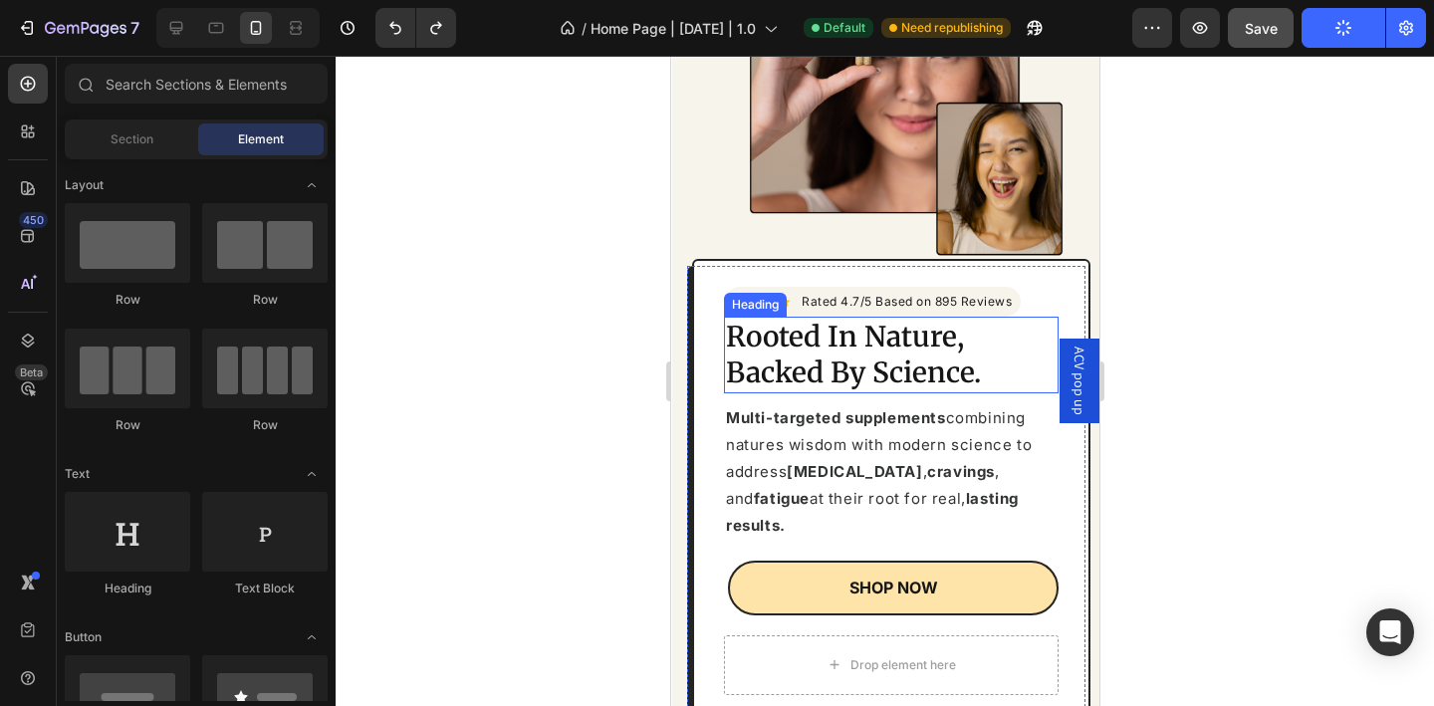
click at [896, 349] on h2 "Rooted In Nature, Backed By Science." at bounding box center [890, 355] width 335 height 77
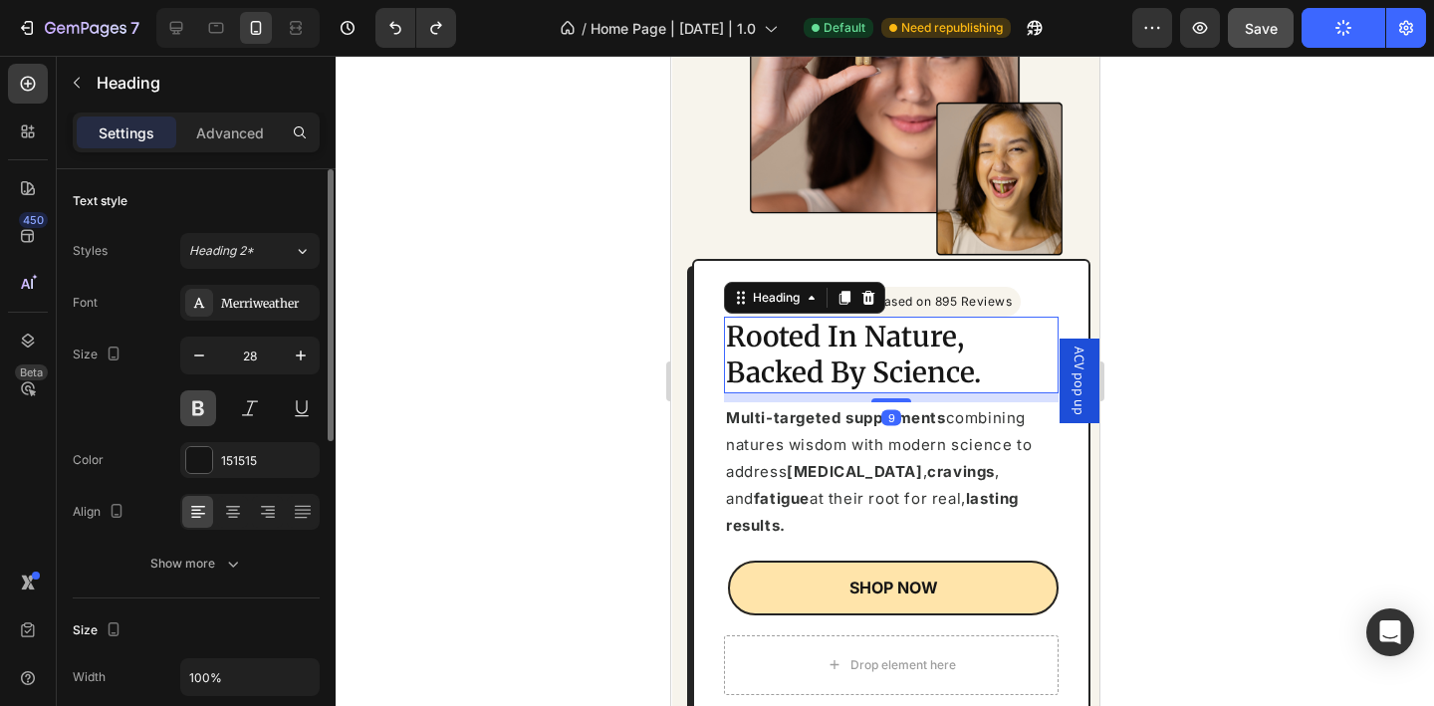
click at [201, 397] on button at bounding box center [198, 408] width 36 height 36
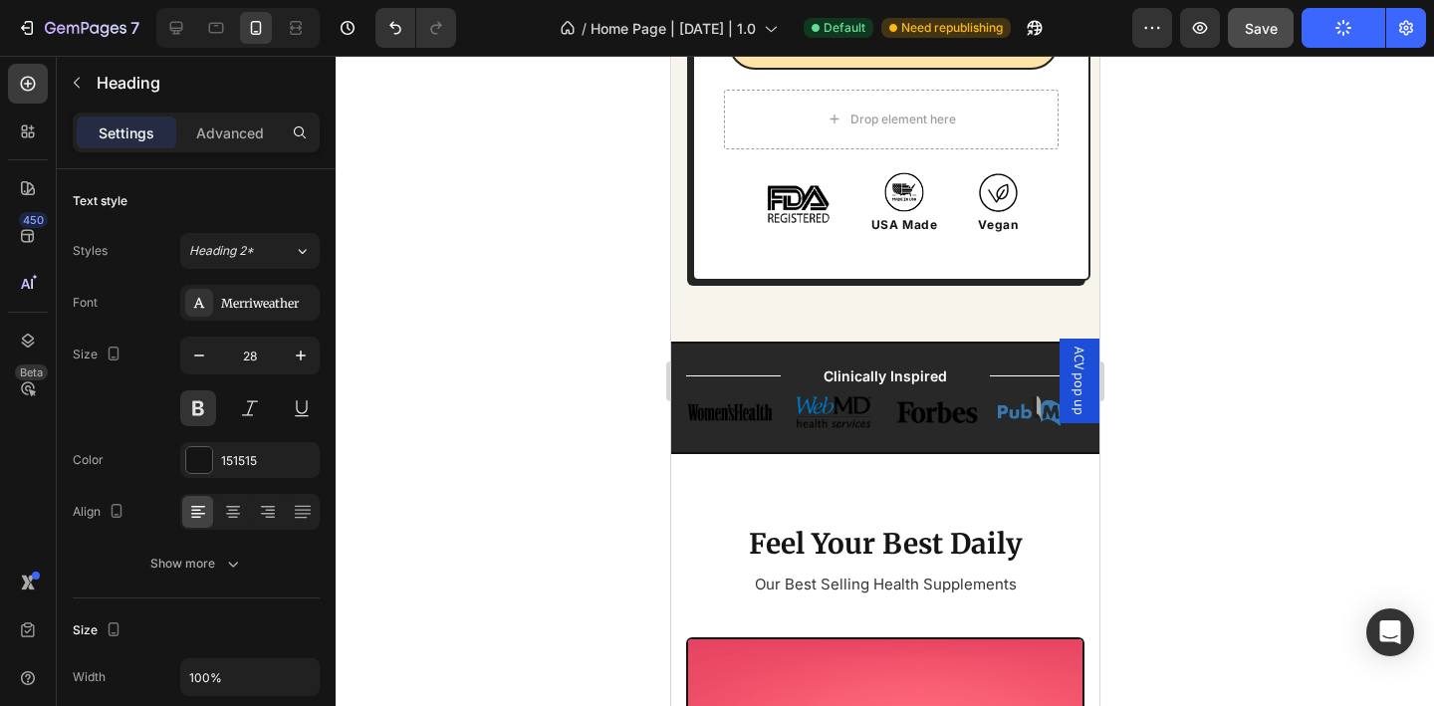
scroll to position [820, 0]
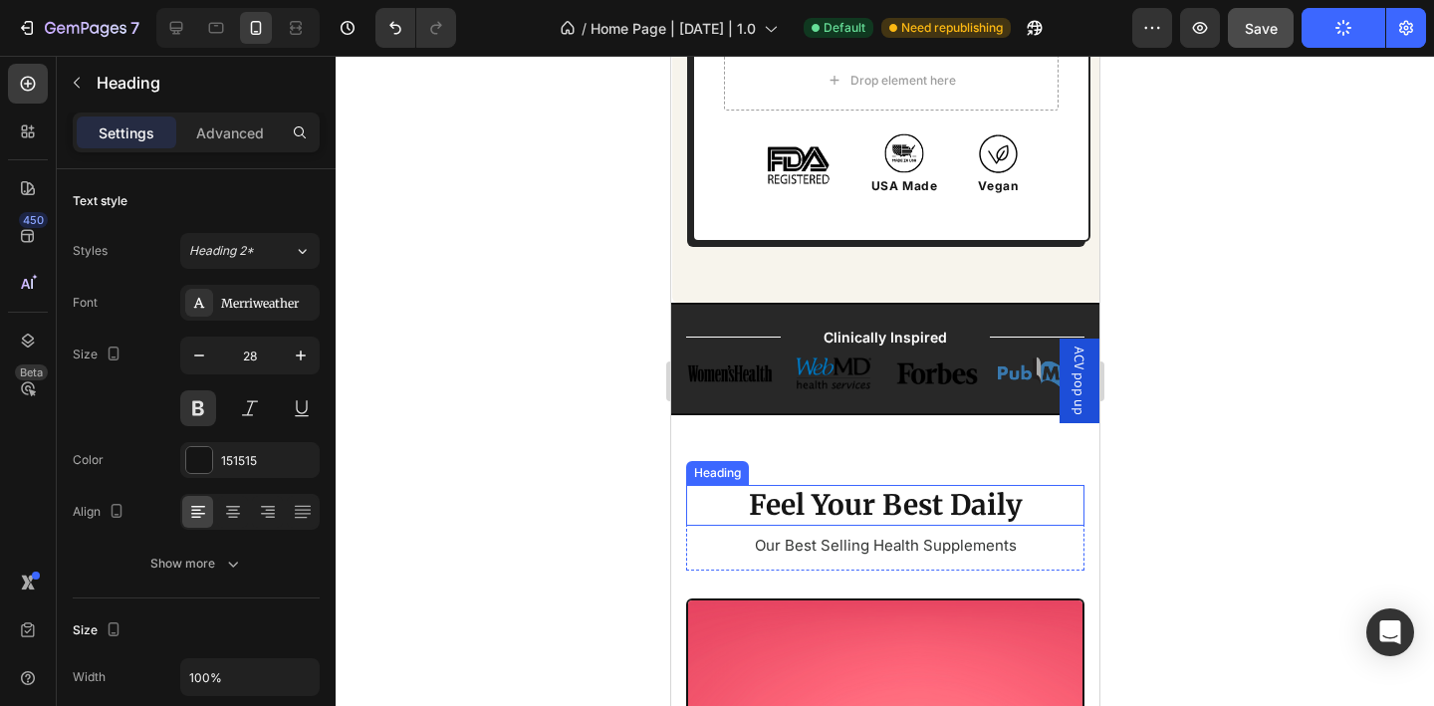
click at [807, 485] on h2 "Feel Your Best Daily" at bounding box center [884, 505] width 398 height 40
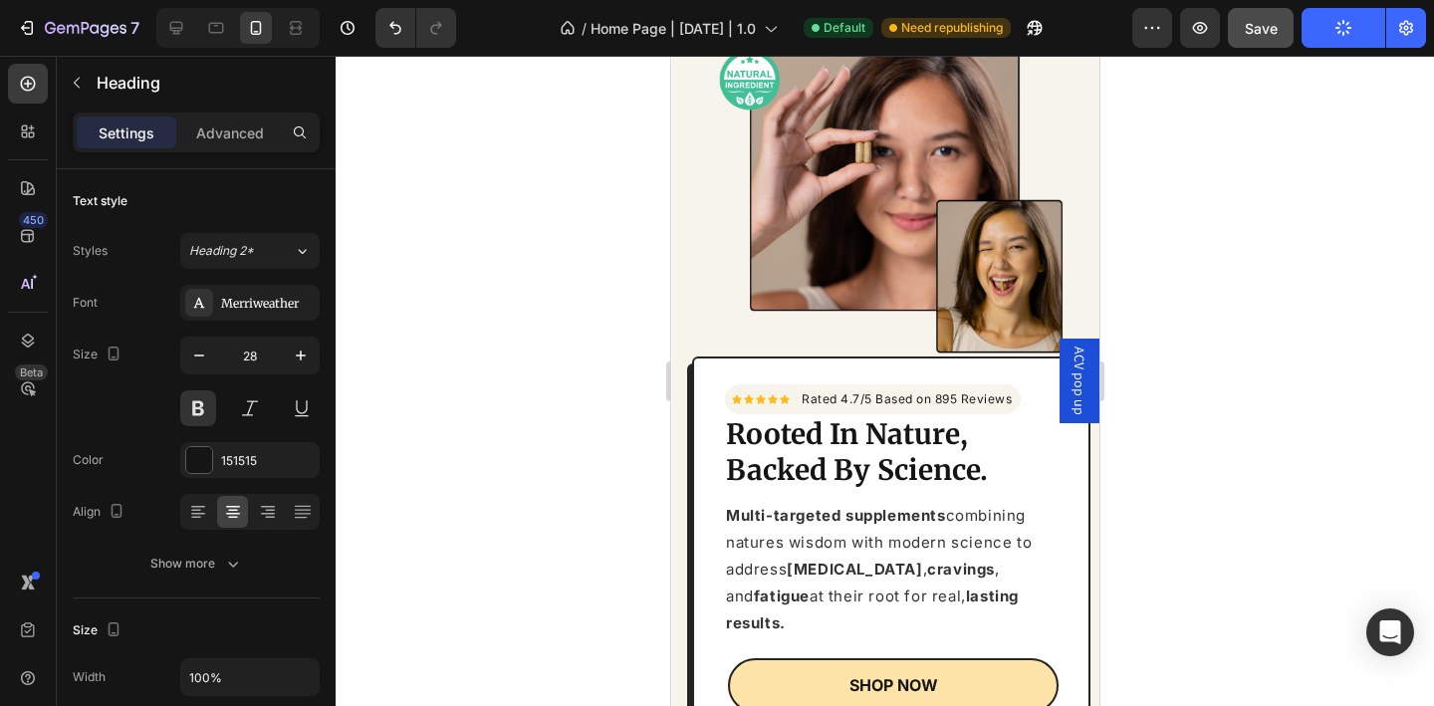
scroll to position [0, 0]
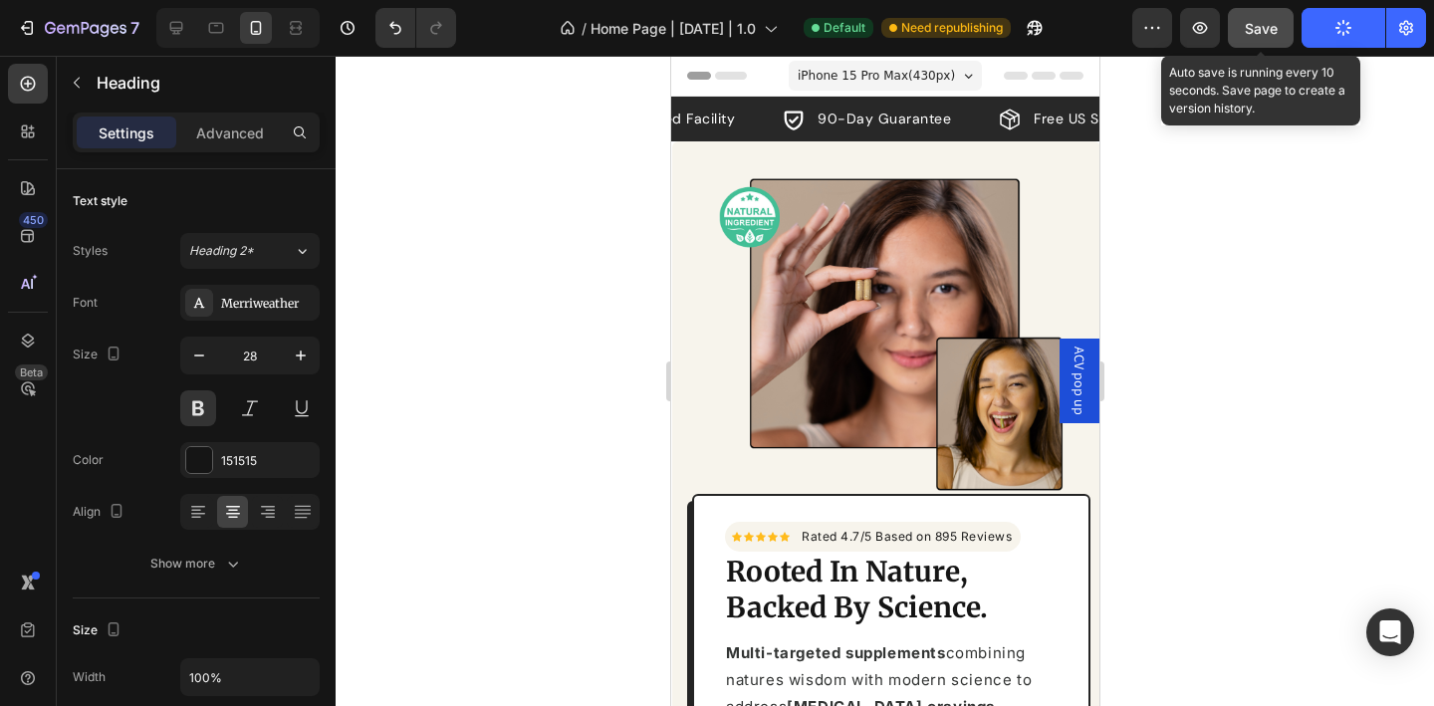
click at [1252, 26] on span "Save" at bounding box center [1261, 28] width 33 height 17
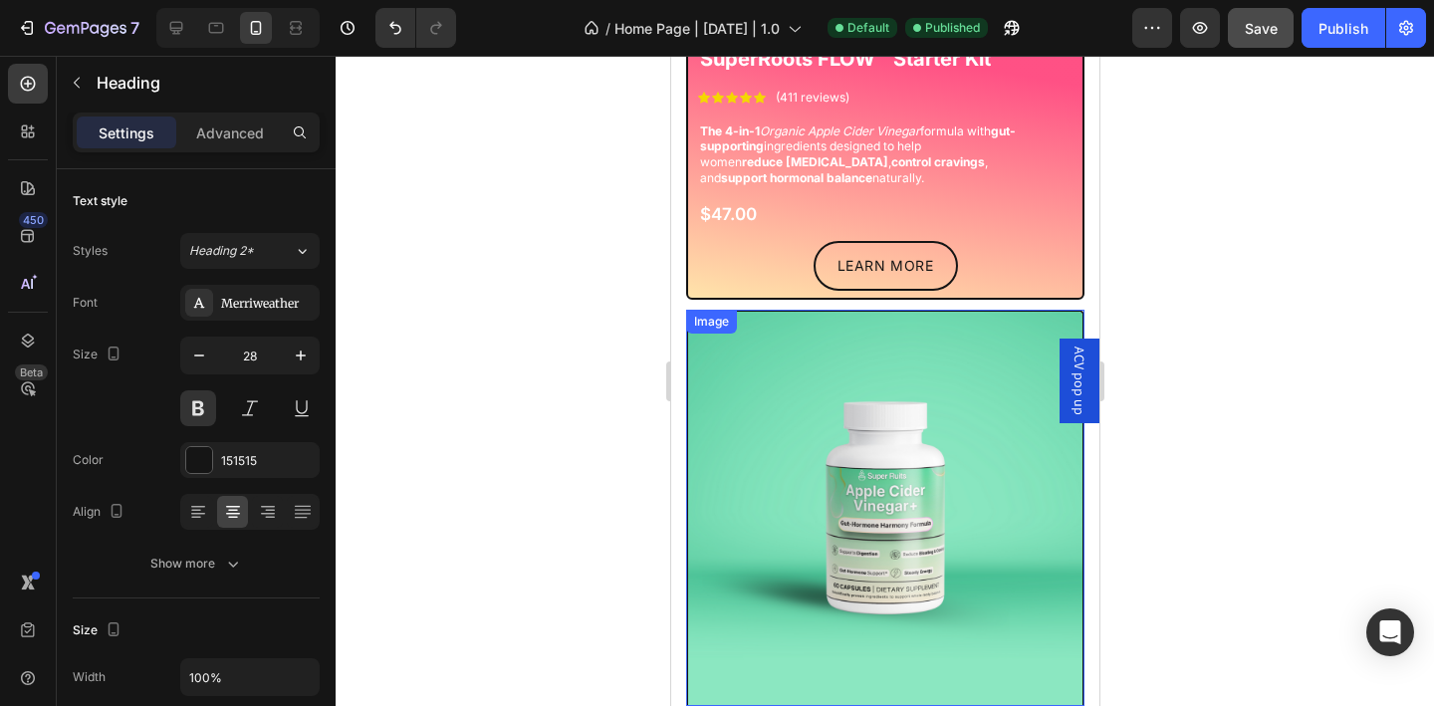
scroll to position [1772, 0]
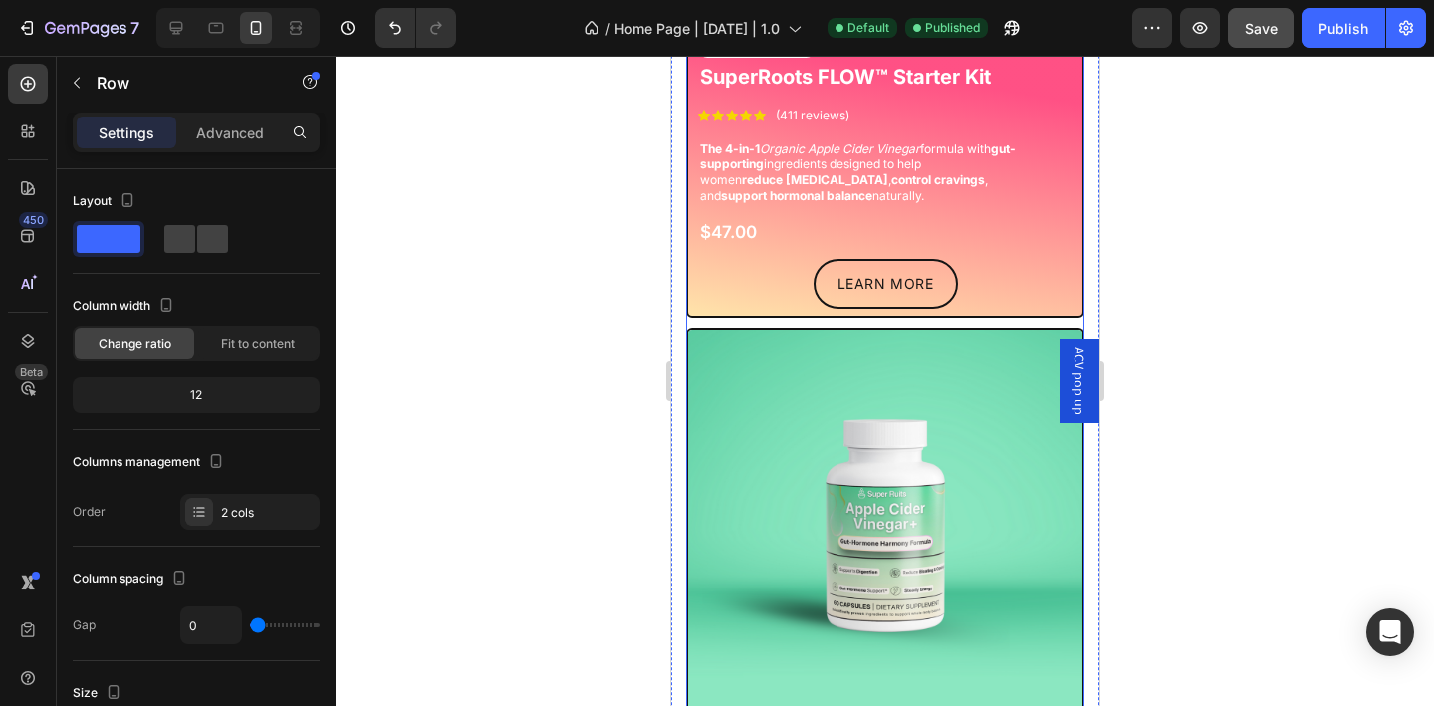
click at [202, 515] on icon at bounding box center [200, 515] width 8 height 1
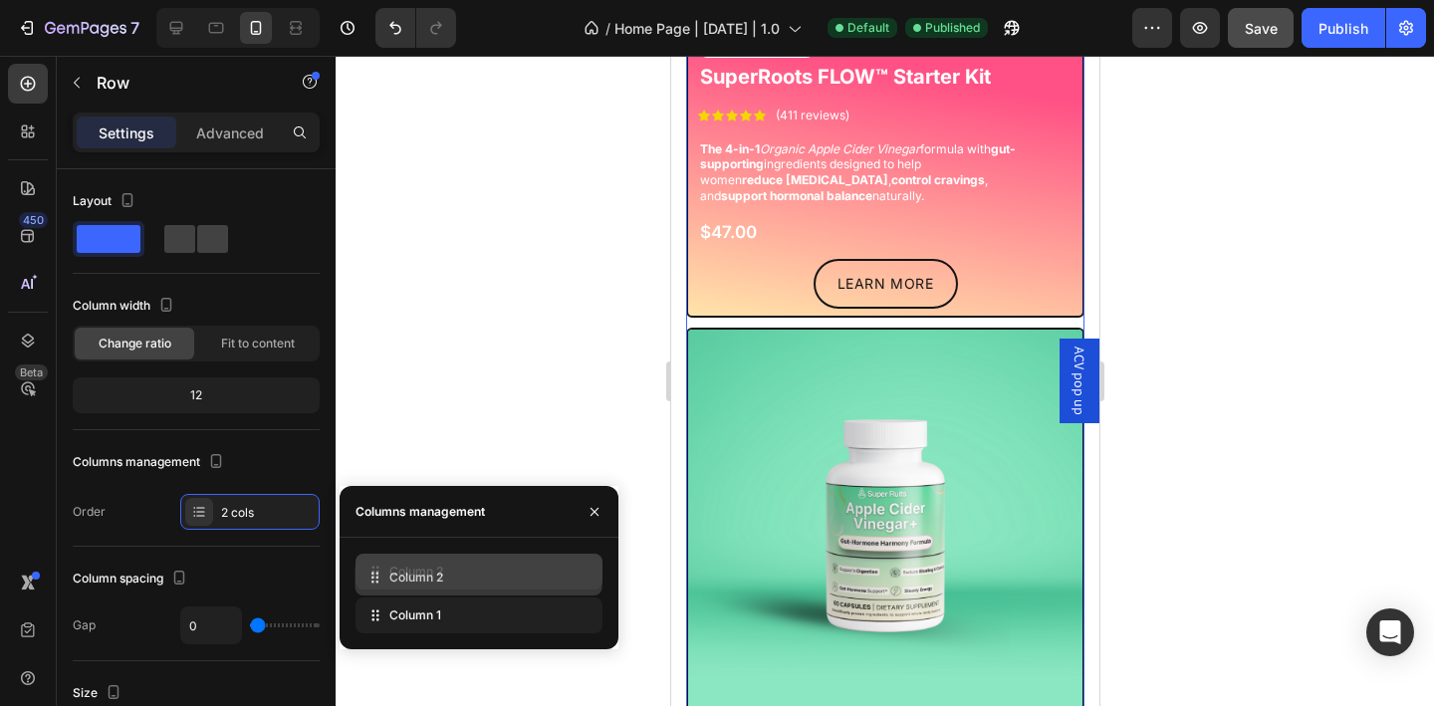
drag, startPoint x: 377, startPoint y: 618, endPoint x: 377, endPoint y: 580, distance: 37.8
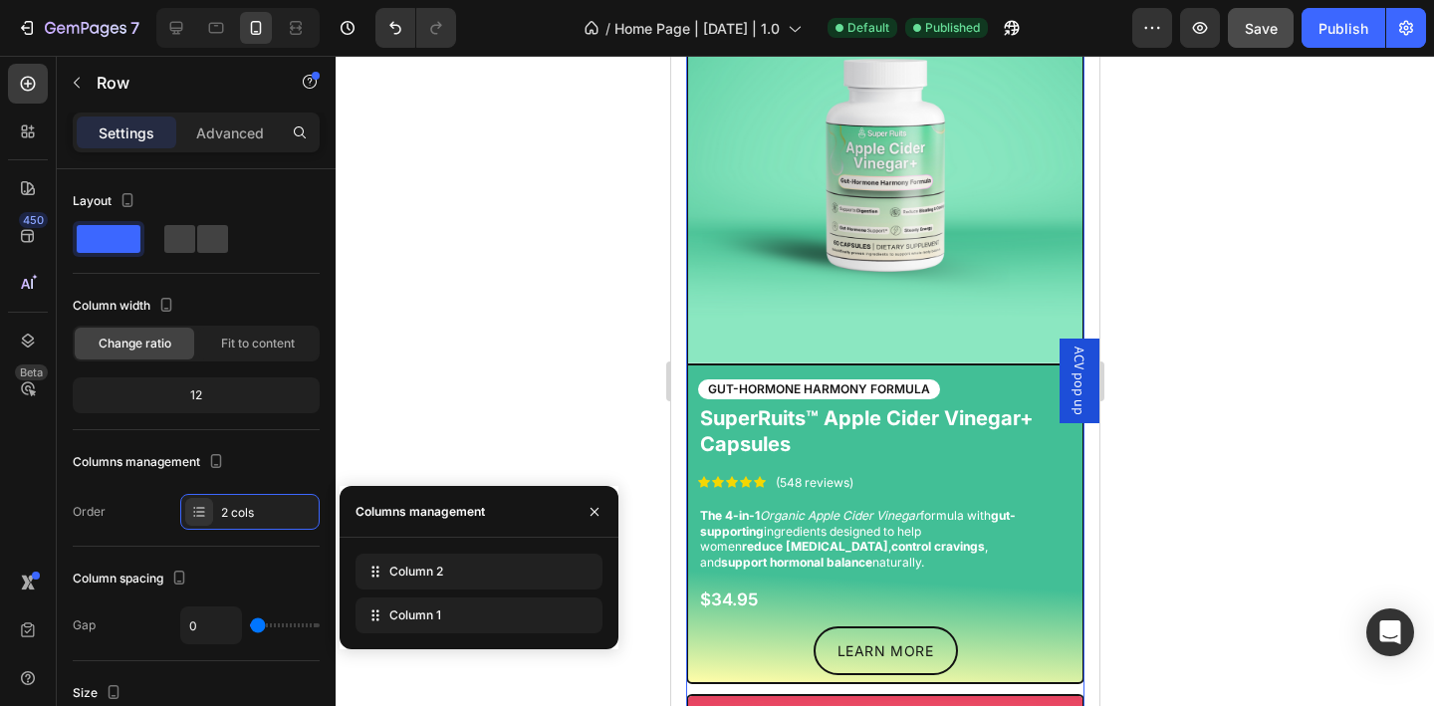
scroll to position [1372, 0]
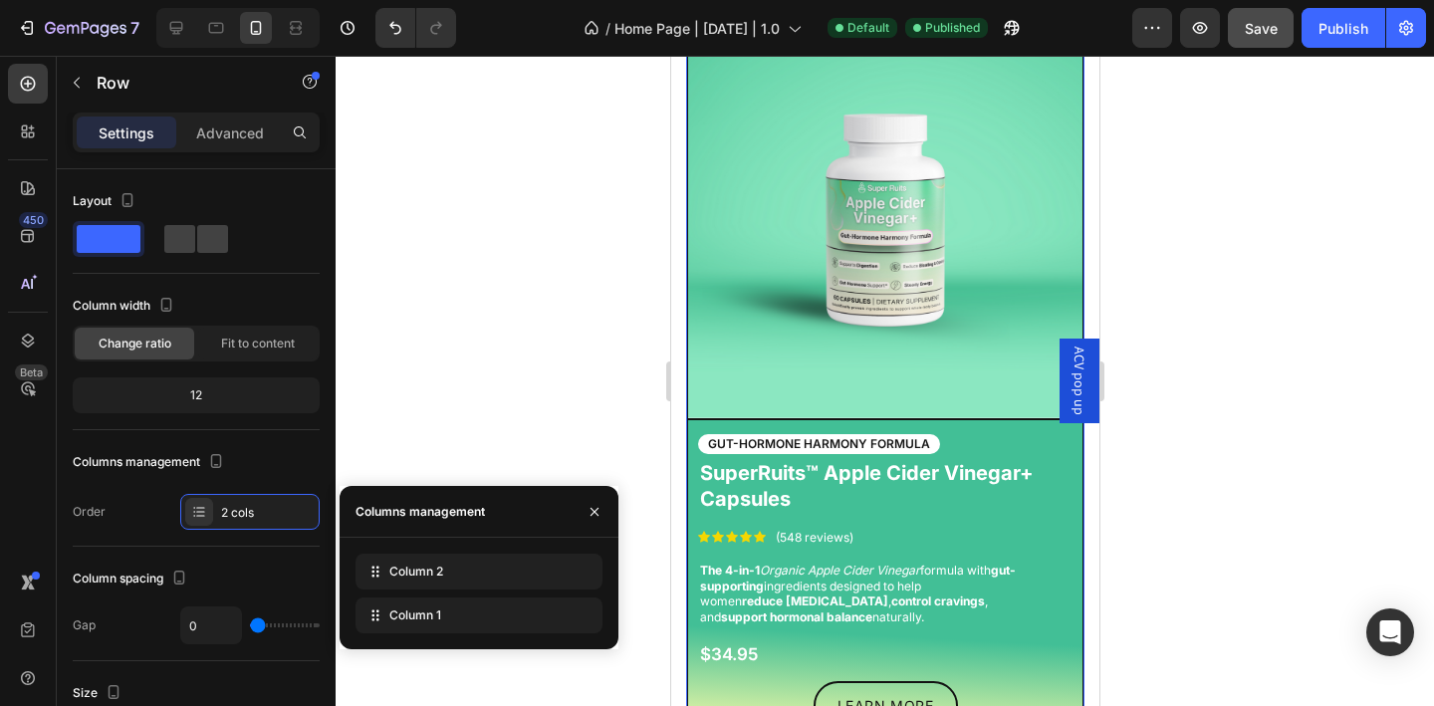
click at [1167, 467] on div at bounding box center [885, 381] width 1099 height 650
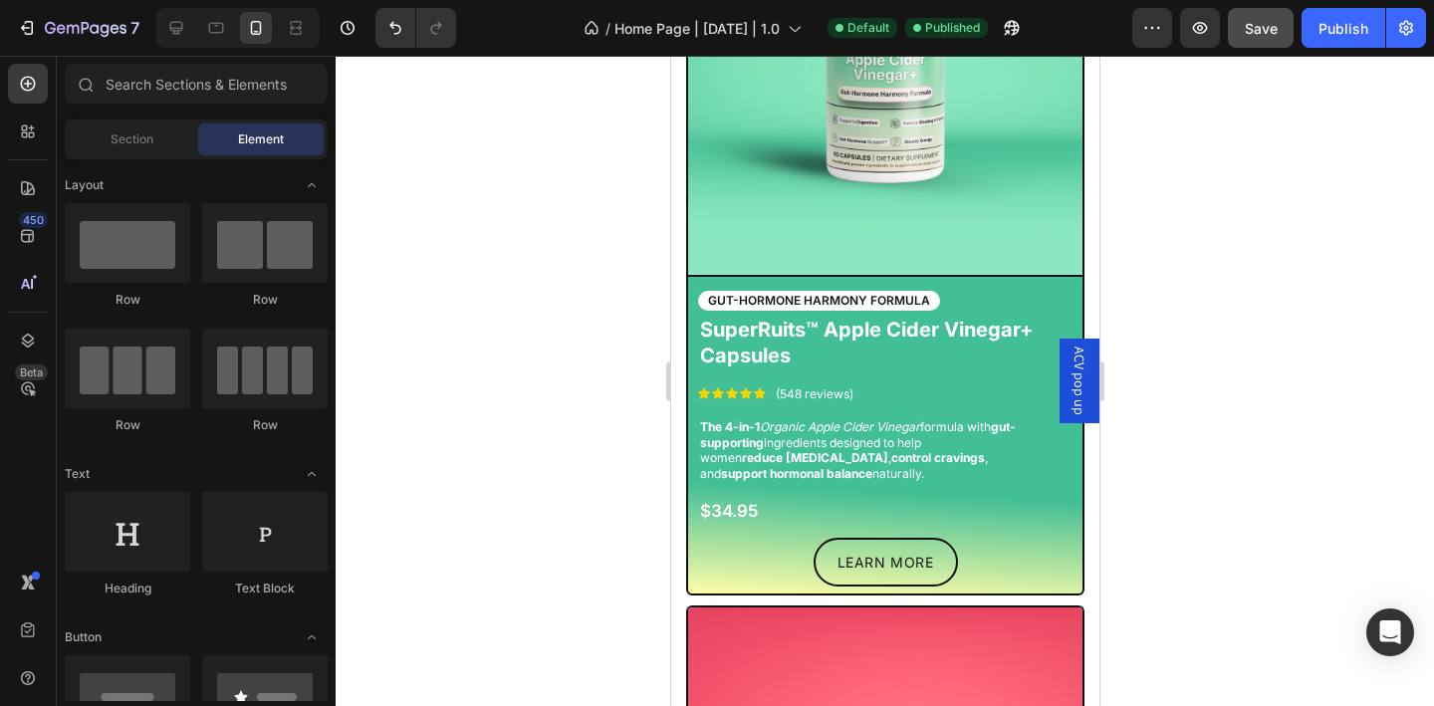
scroll to position [1534, 0]
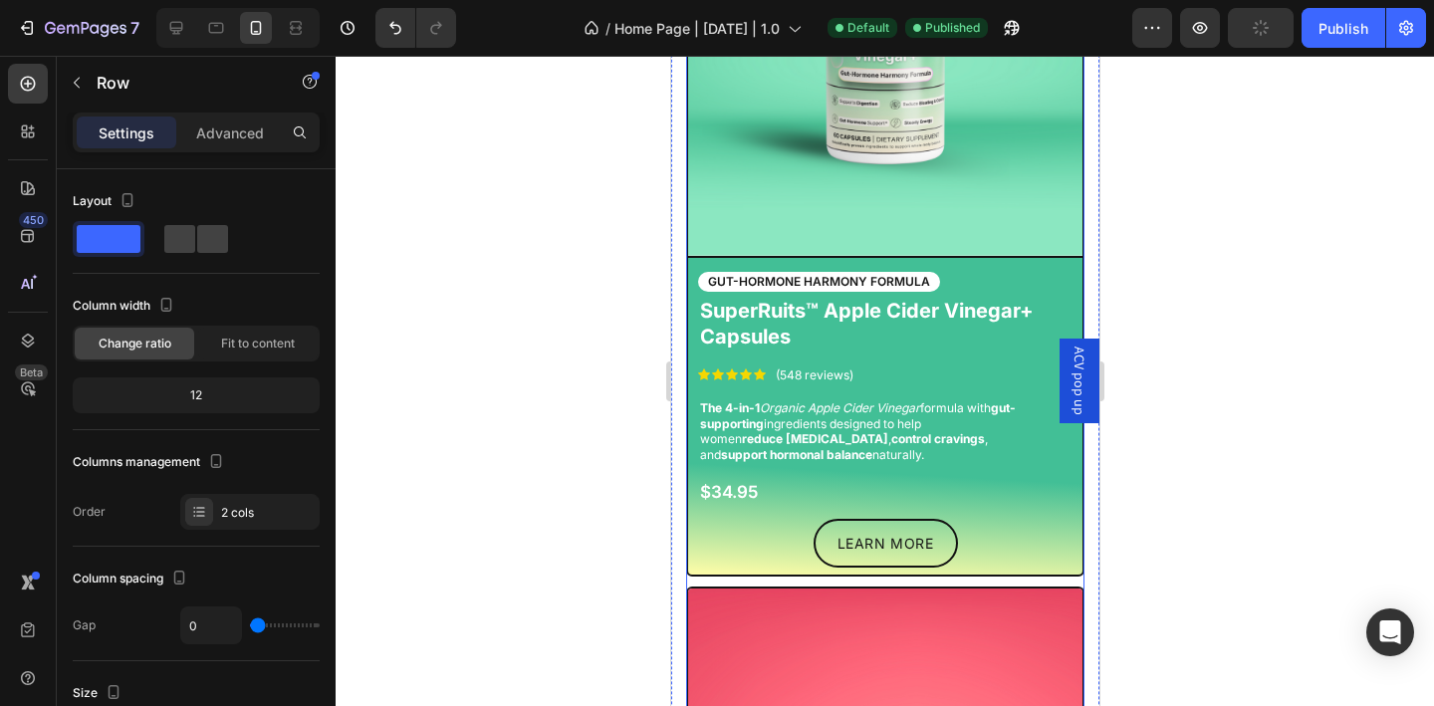
click at [747, 579] on div "Image GUT-HORMONE HARMONY FORMULA Text Block SuperRuits™ Apple Cider Vinegar+ C…" at bounding box center [884, 223] width 398 height 727
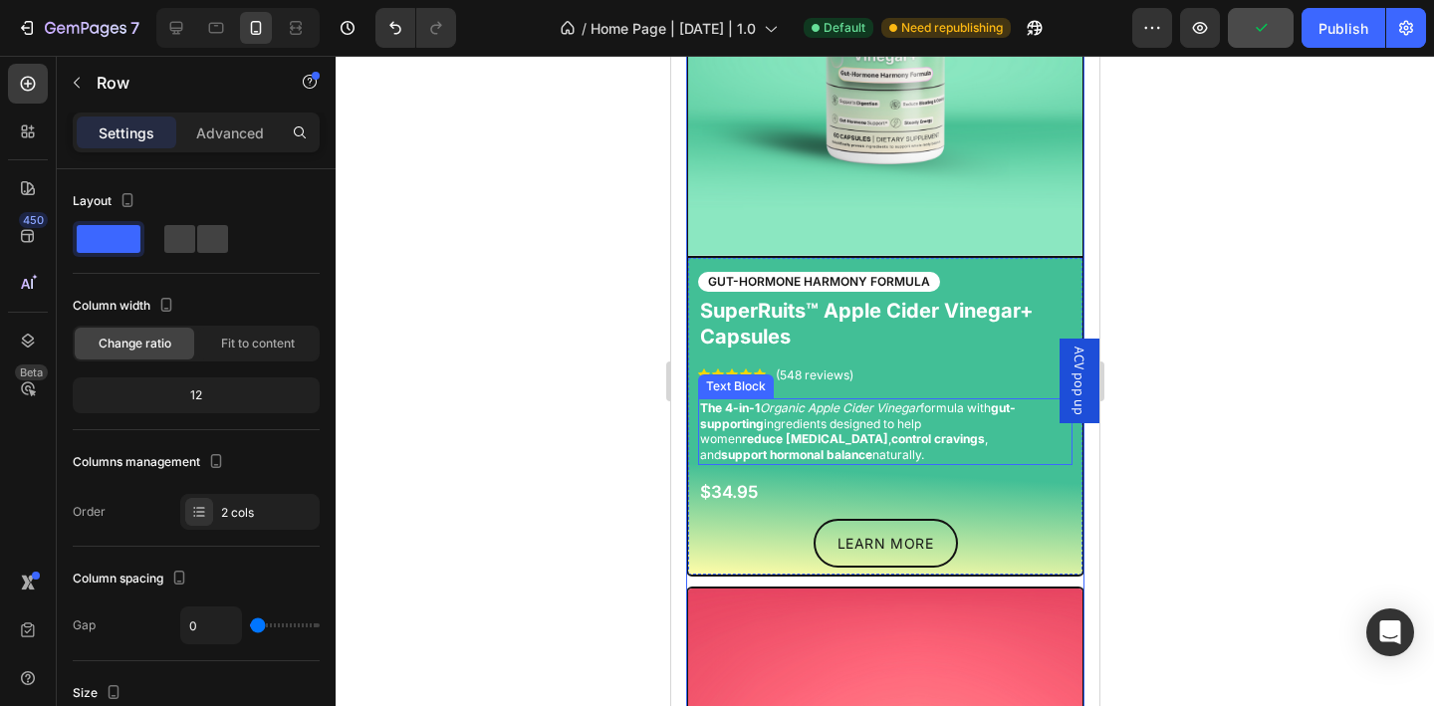
click at [867, 424] on p "The 4-in-1 Organic Apple Cider Vinegar formula with gut-supporting ingredients …" at bounding box center [884, 431] width 371 height 62
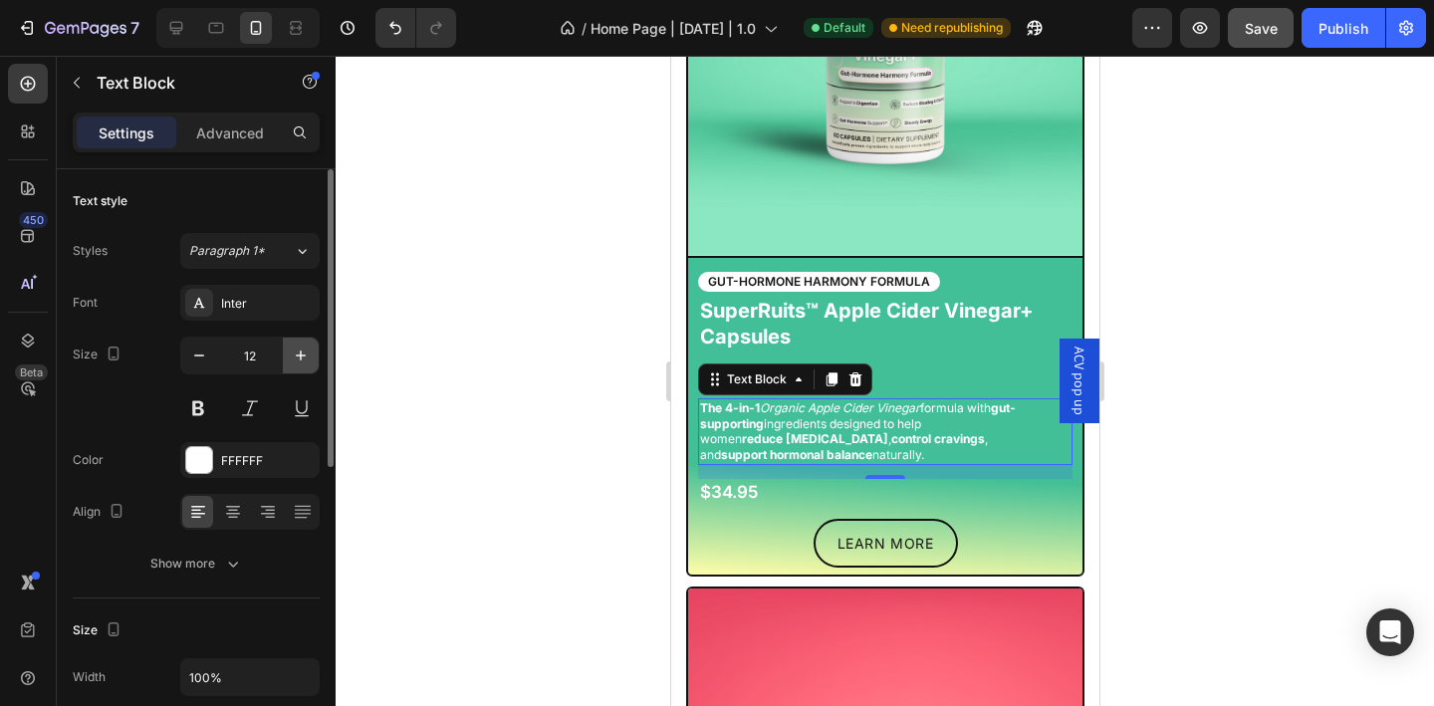
click at [302, 349] on icon "button" at bounding box center [301, 356] width 20 height 20
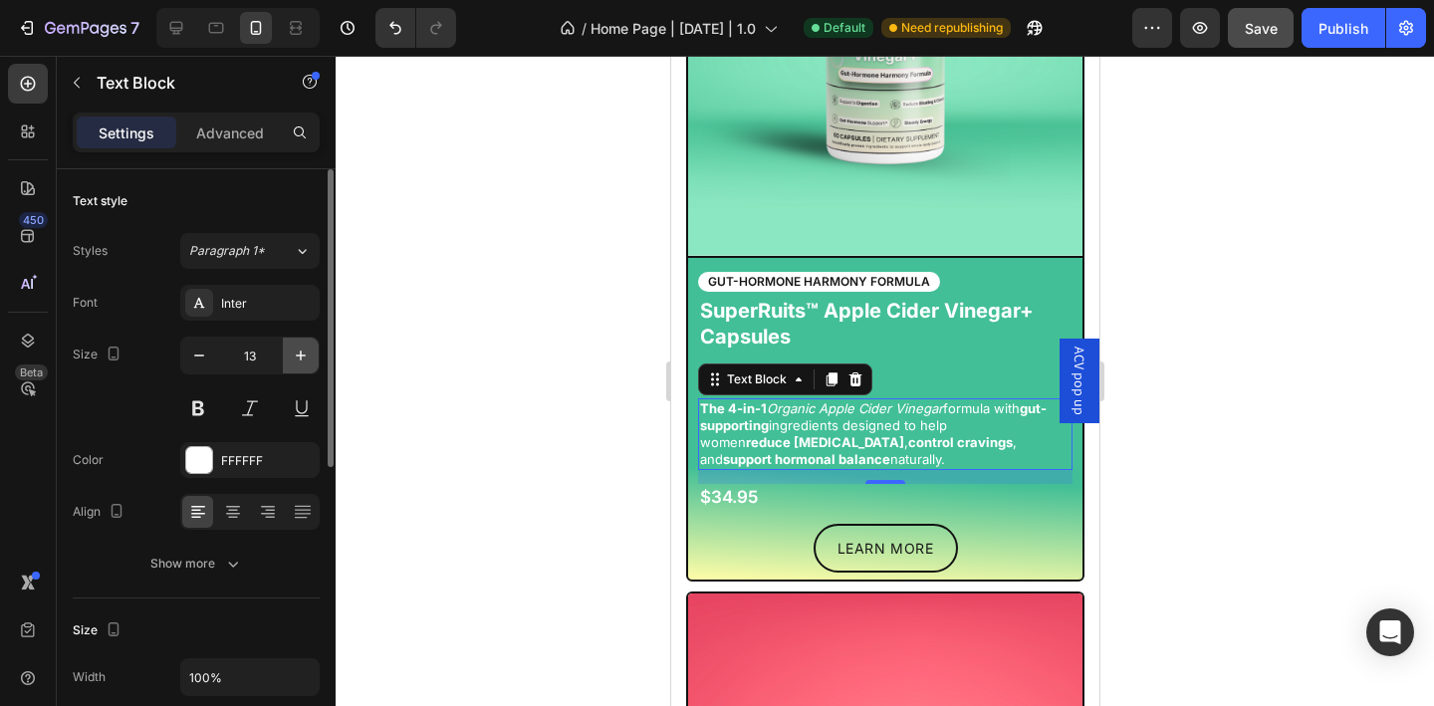
scroll to position [1539, 0]
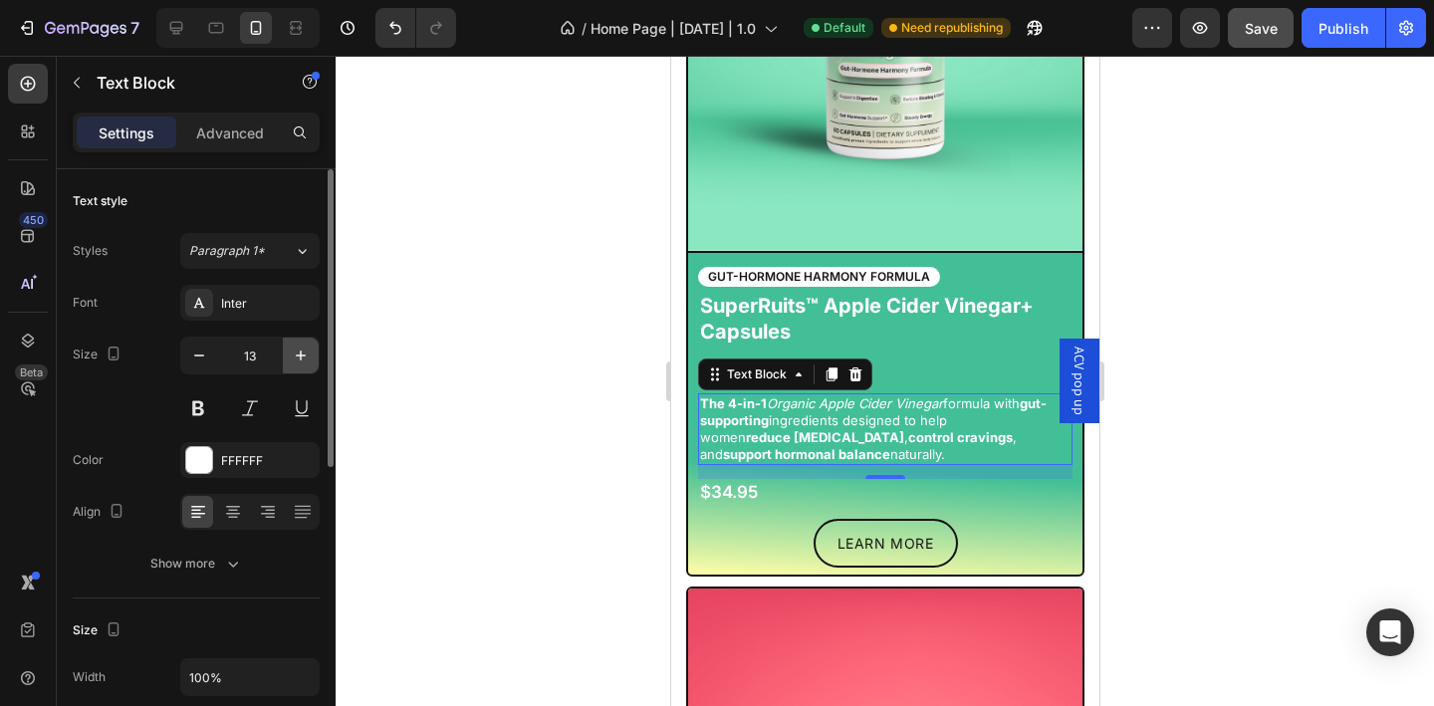
click at [302, 349] on icon "button" at bounding box center [301, 356] width 20 height 20
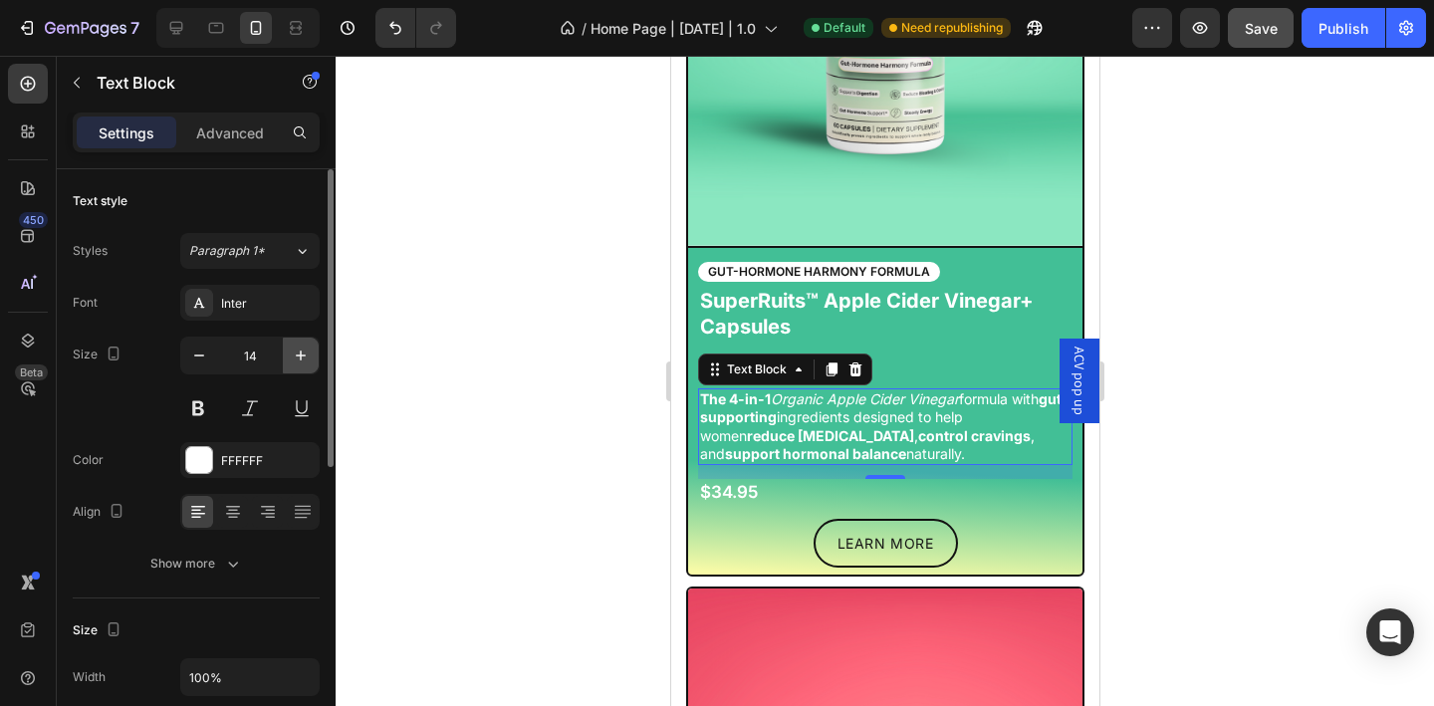
click at [302, 349] on icon "button" at bounding box center [301, 356] width 20 height 20
type input "15"
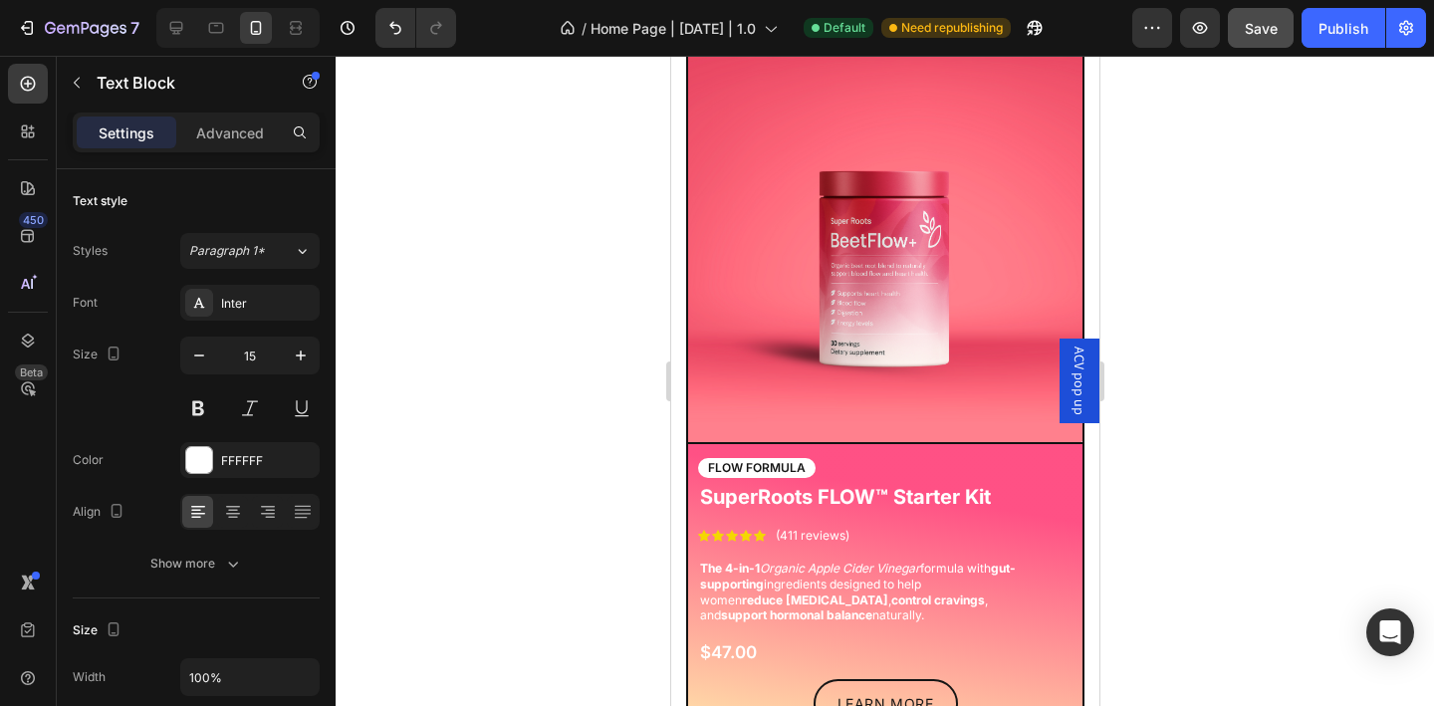
scroll to position [2120, 0]
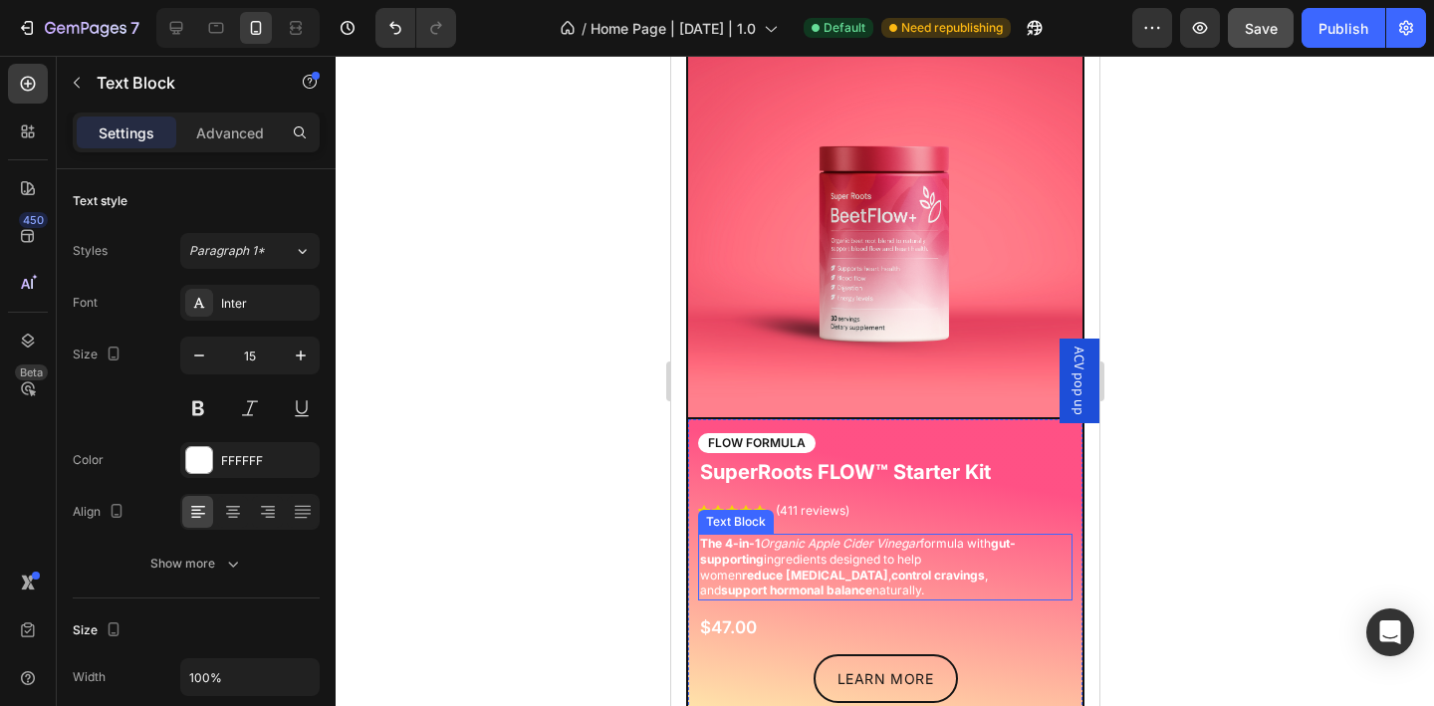
click at [869, 564] on p "The 4-in-1 Organic Apple Cider Vinegar formula with gut-supporting ingredients …" at bounding box center [884, 567] width 371 height 62
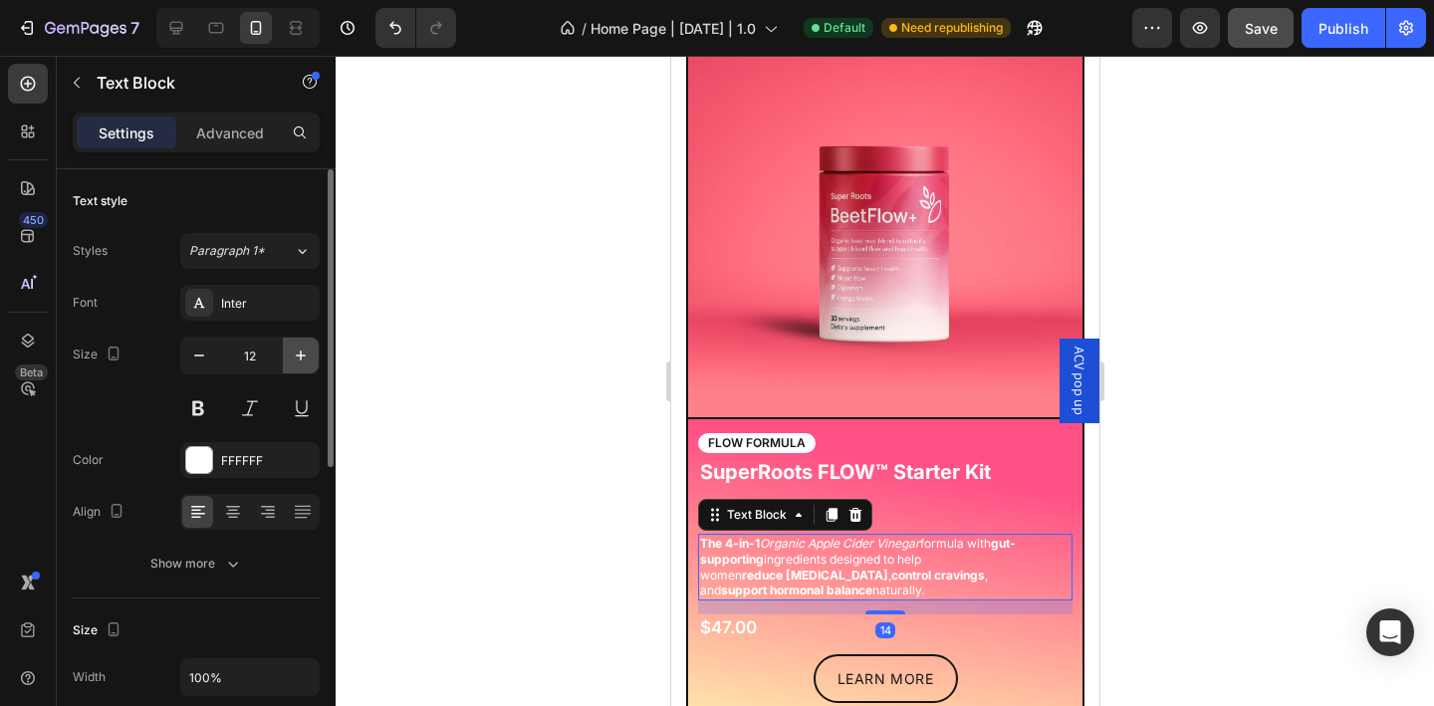
click at [300, 366] on button "button" at bounding box center [301, 356] width 36 height 36
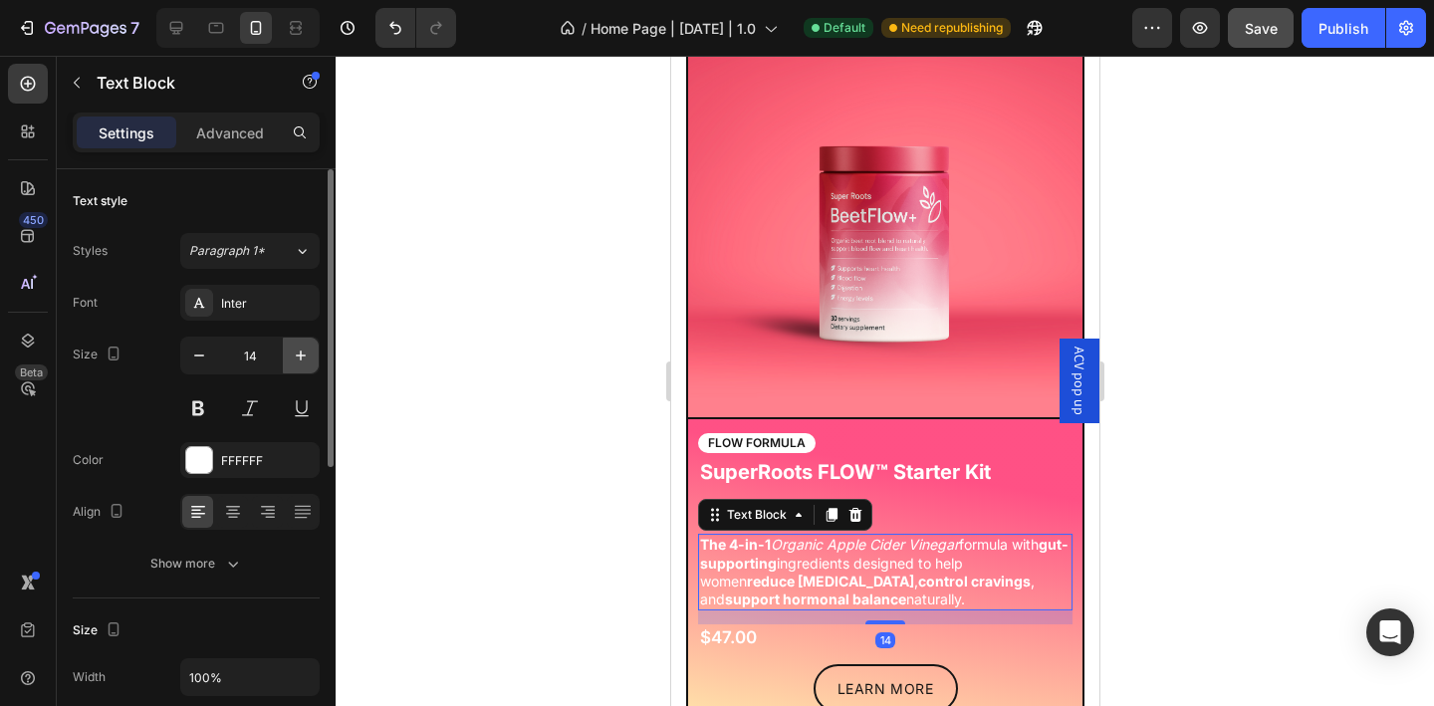
type input "15"
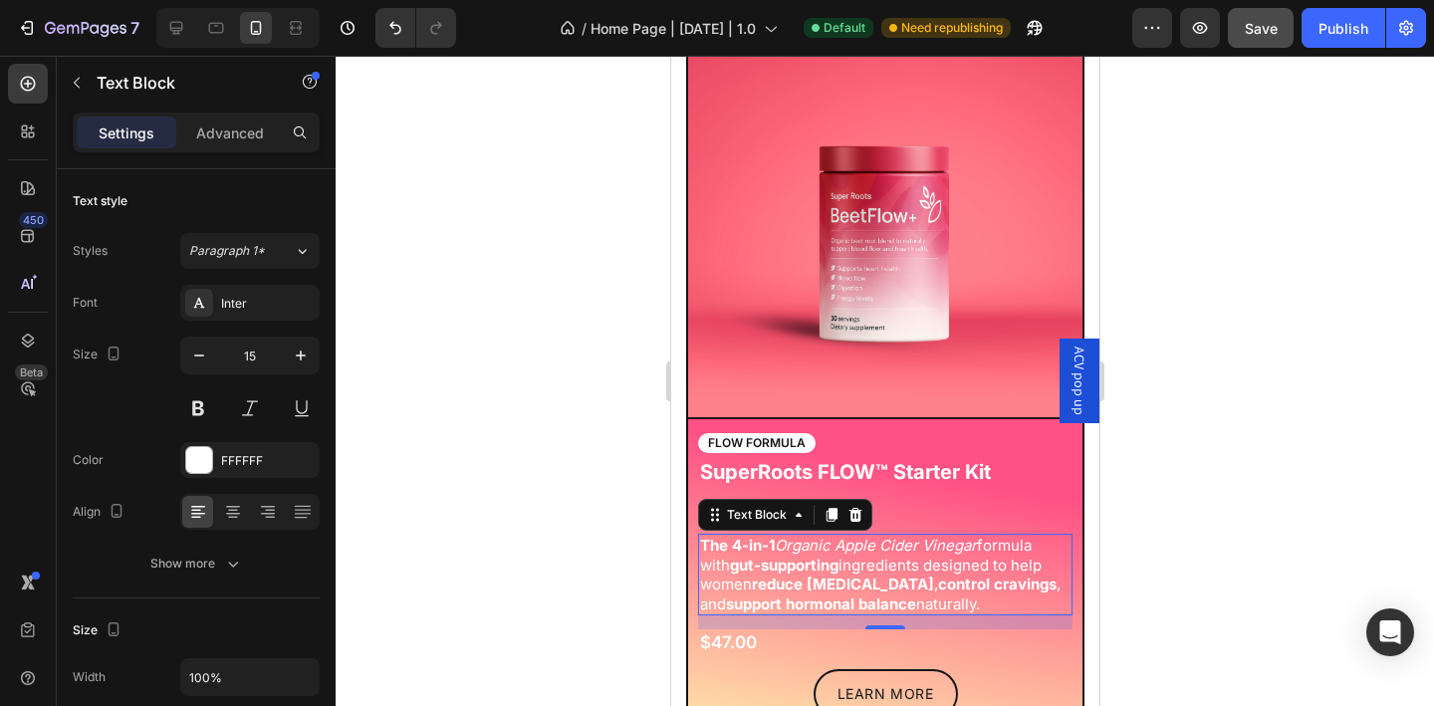
click at [590, 441] on div at bounding box center [885, 381] width 1099 height 650
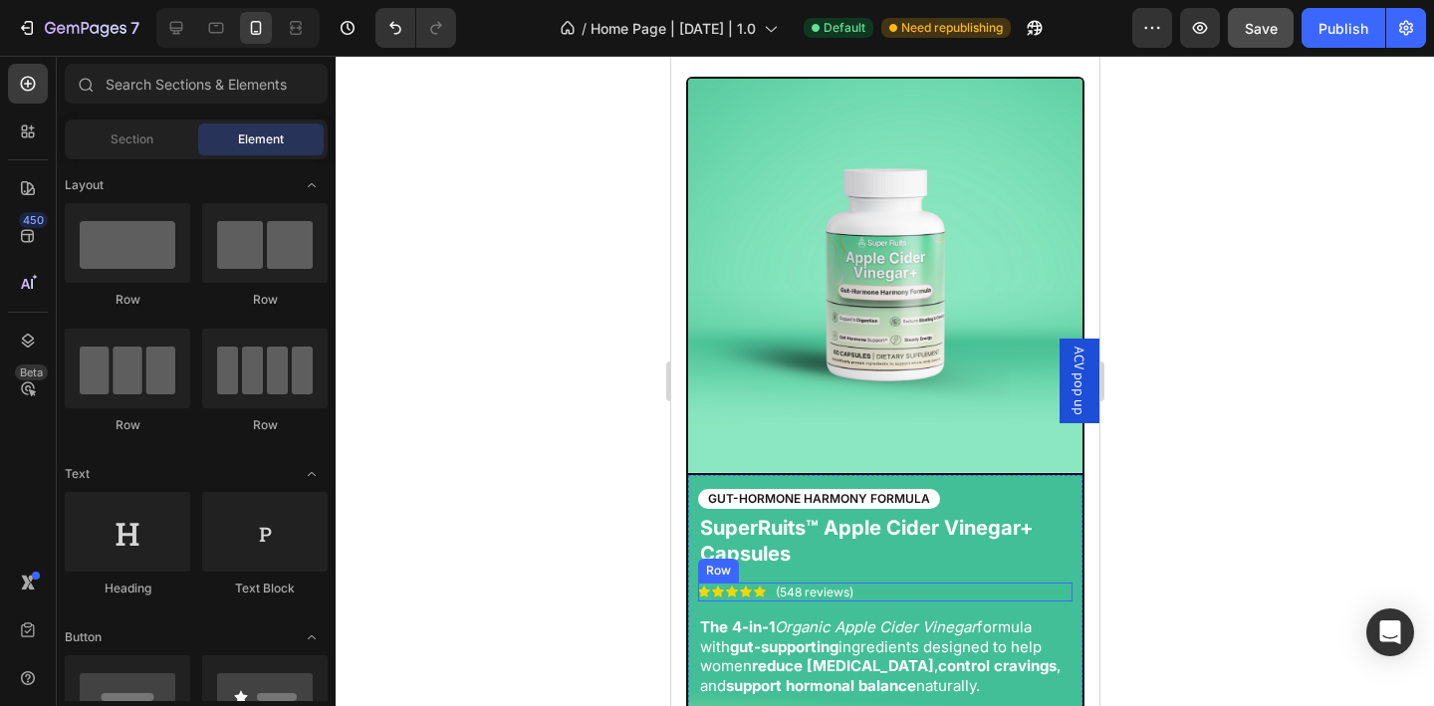
scroll to position [1290, 0]
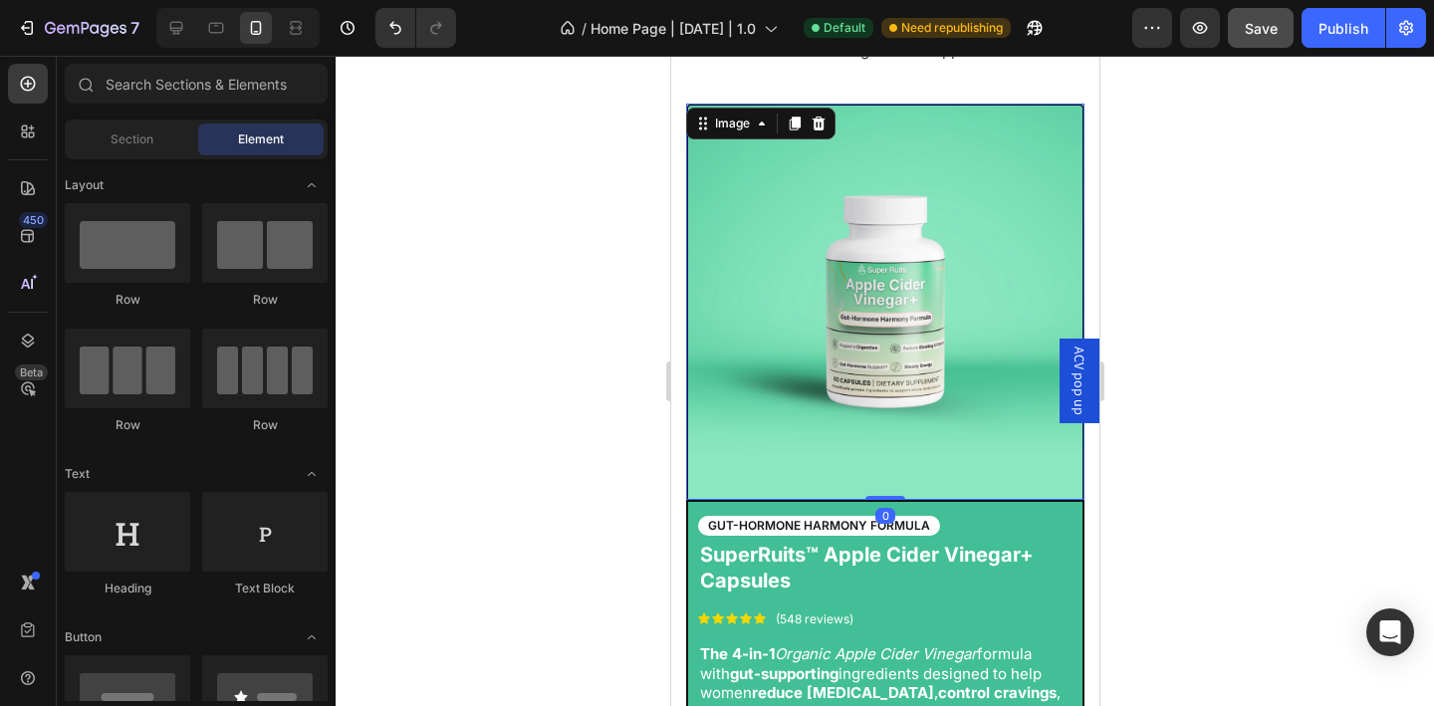
click at [965, 417] on img at bounding box center [884, 302] width 398 height 396
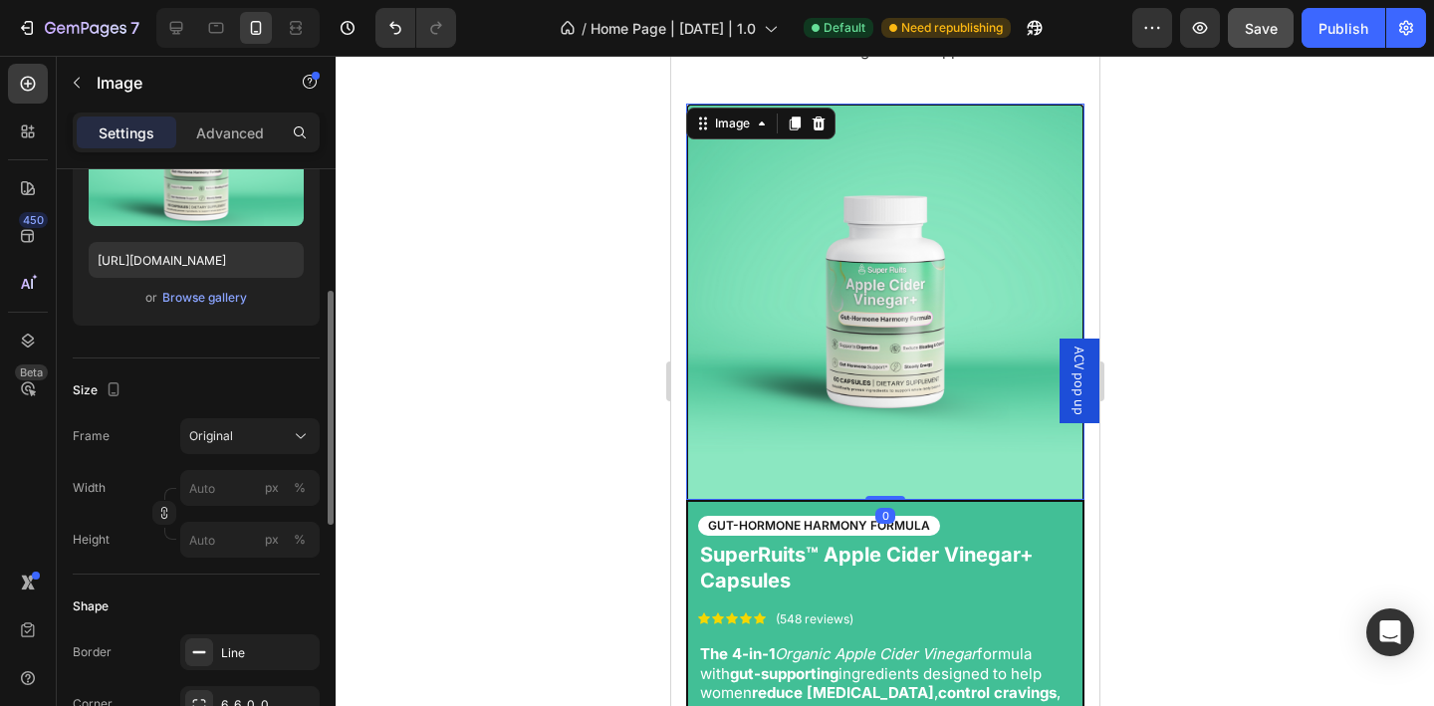
scroll to position [308, 0]
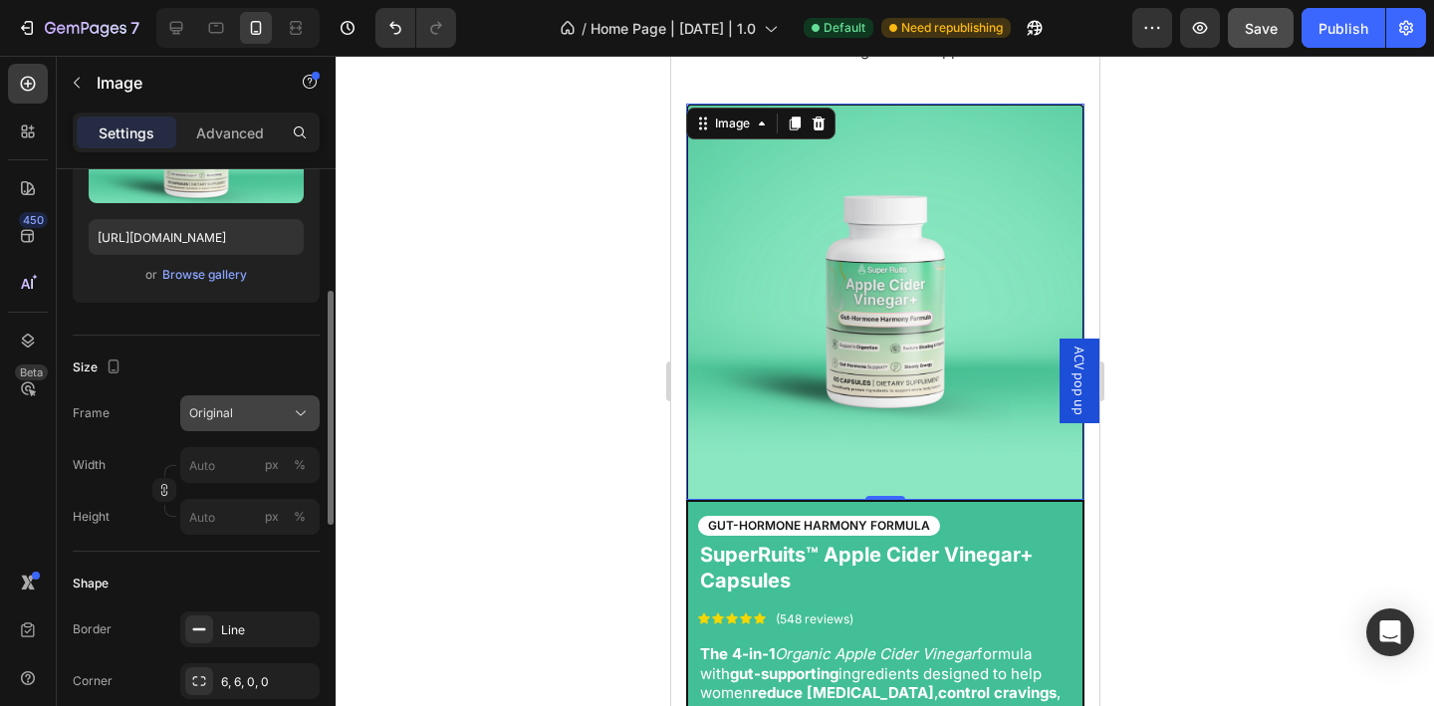
click at [304, 416] on icon at bounding box center [301, 413] width 20 height 20
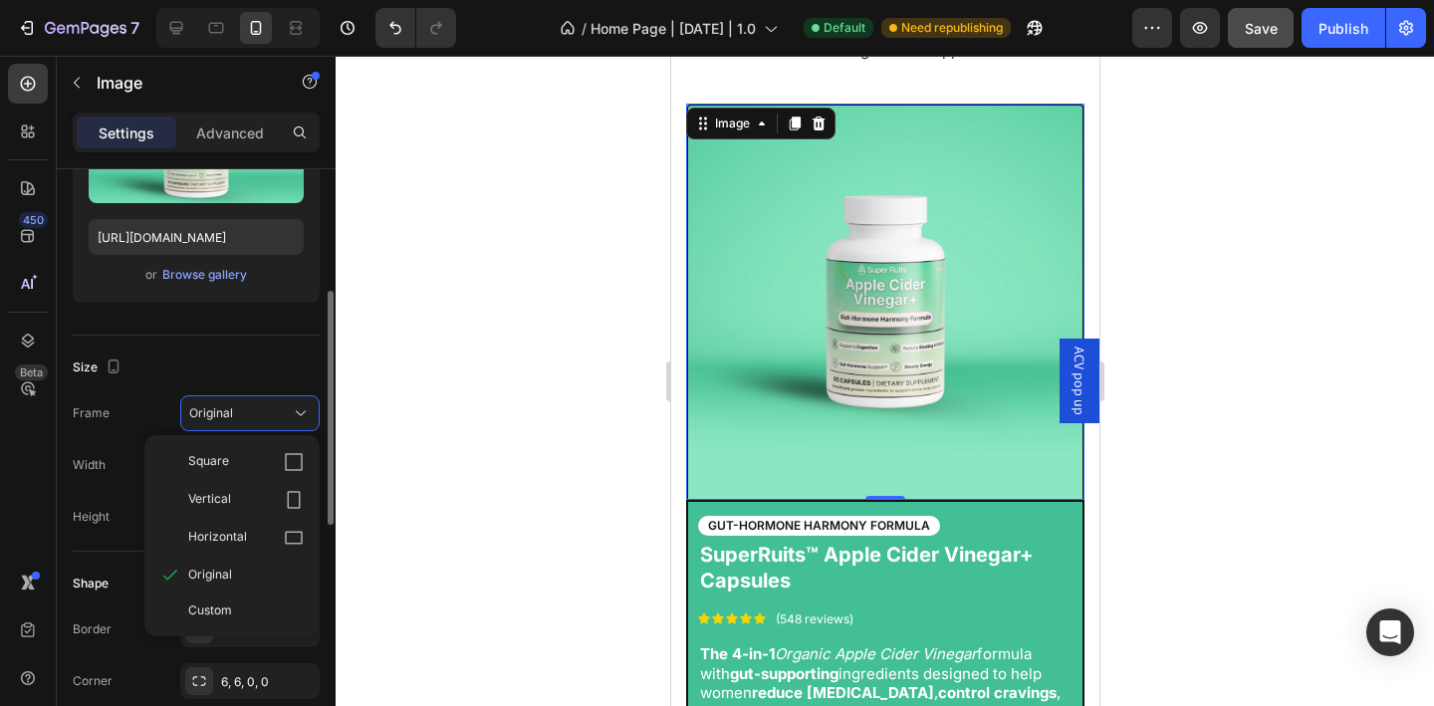
click at [279, 370] on div "Size" at bounding box center [196, 368] width 247 height 32
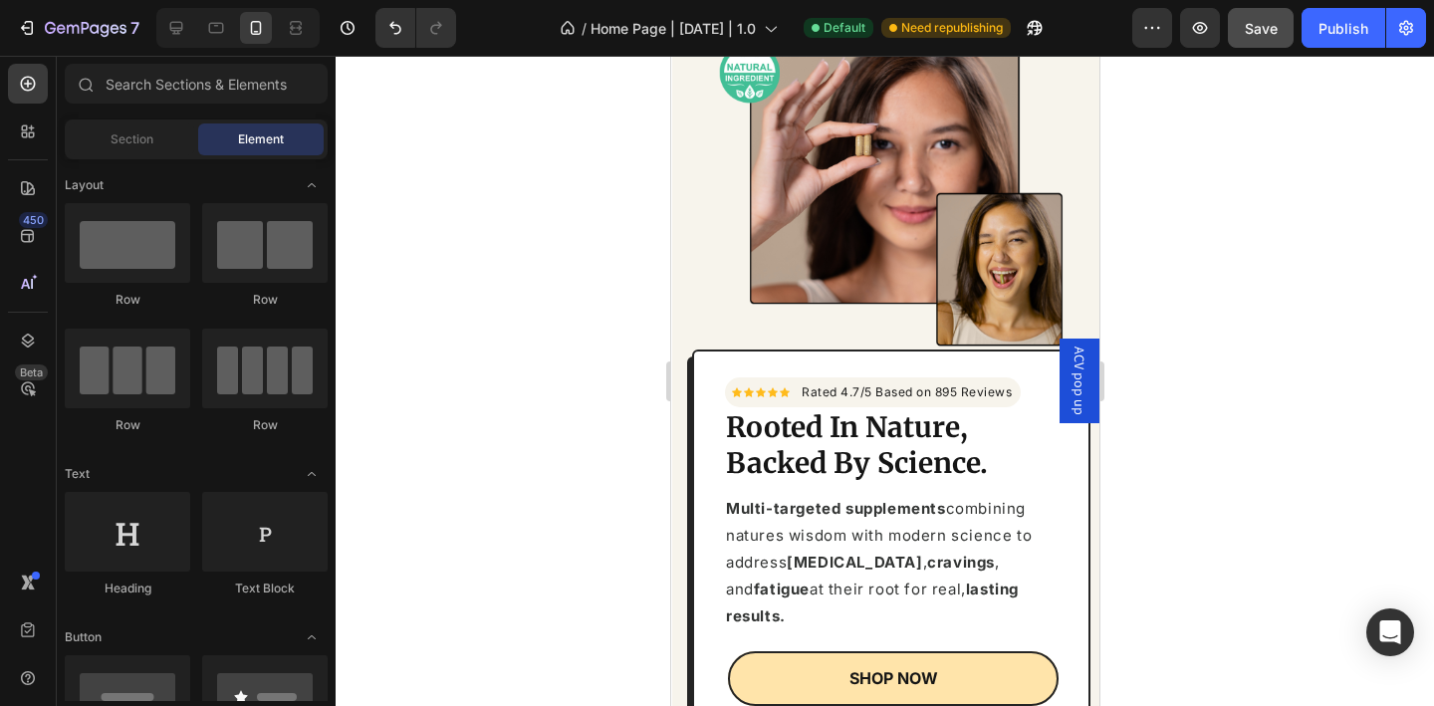
scroll to position [0, 0]
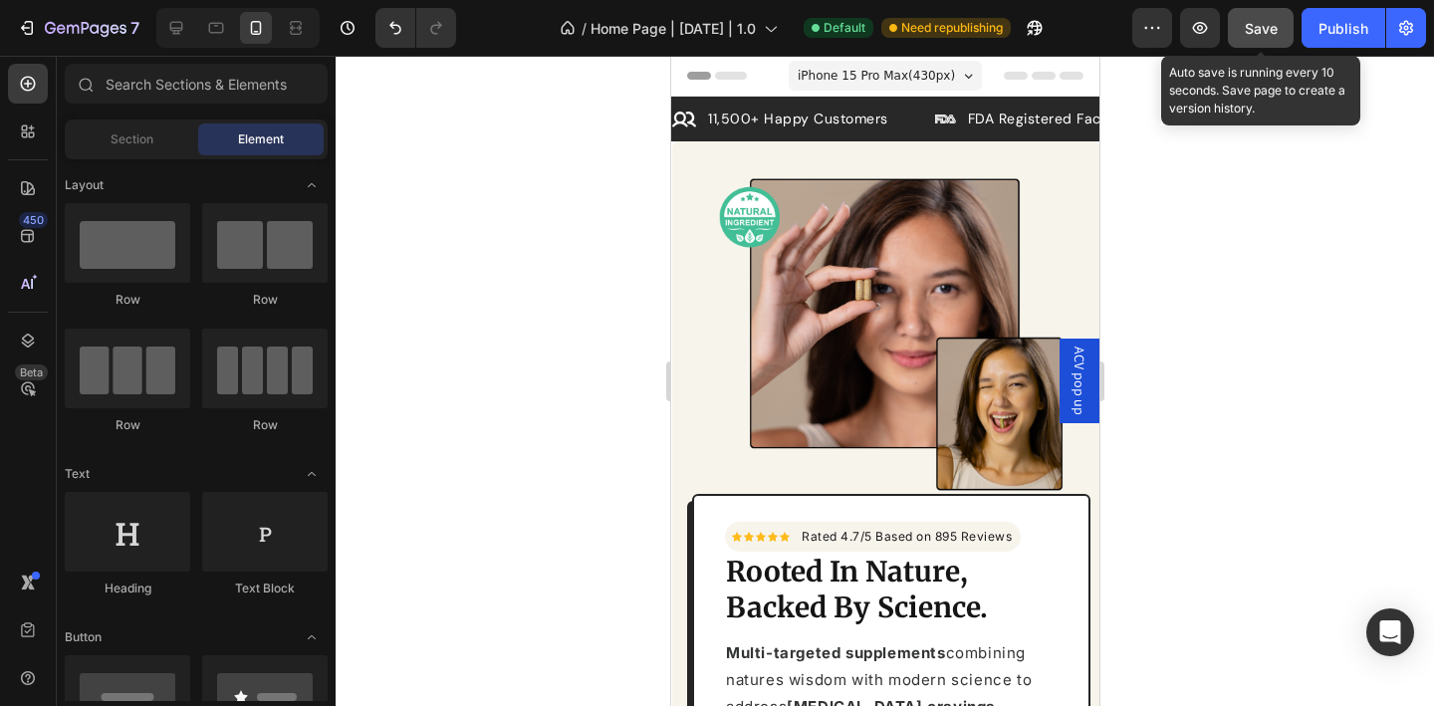
click at [1269, 44] on button "Save" at bounding box center [1261, 28] width 66 height 40
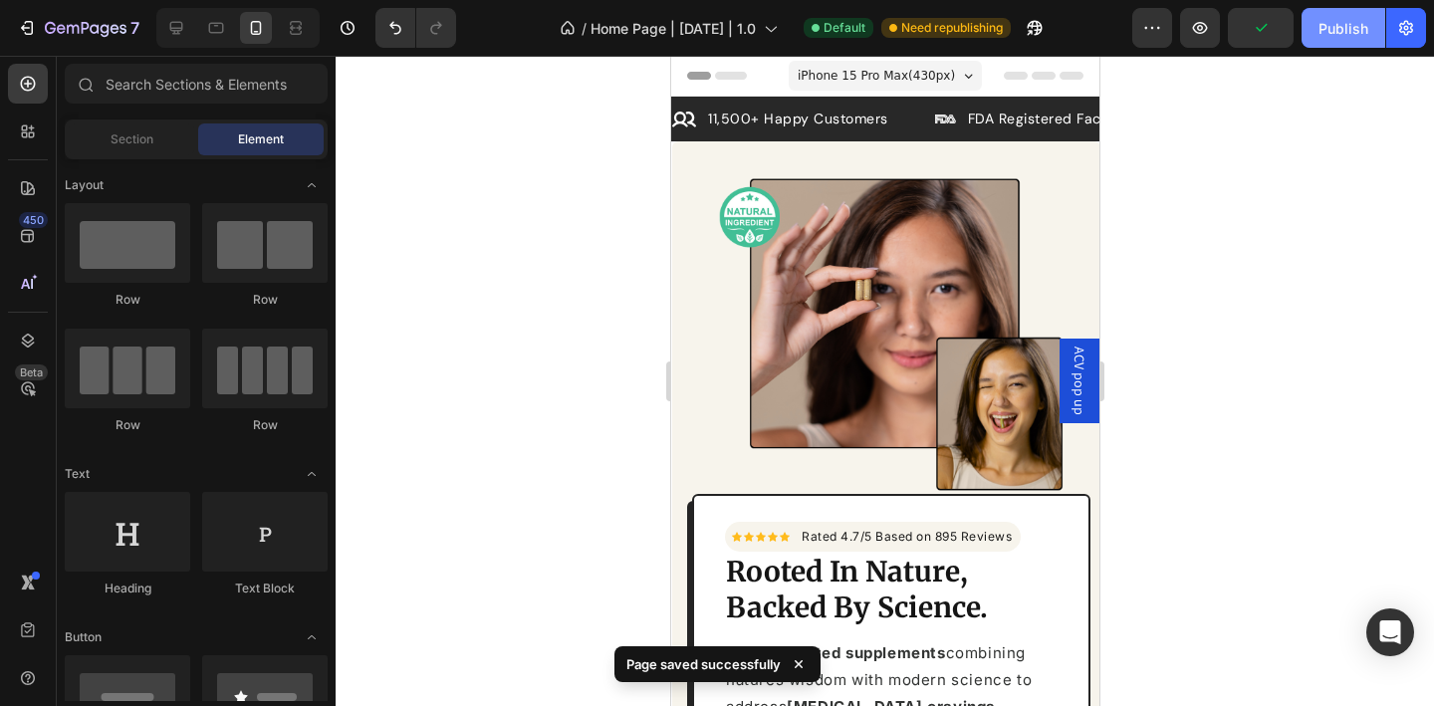
click at [1326, 30] on div "Publish" at bounding box center [1344, 28] width 50 height 21
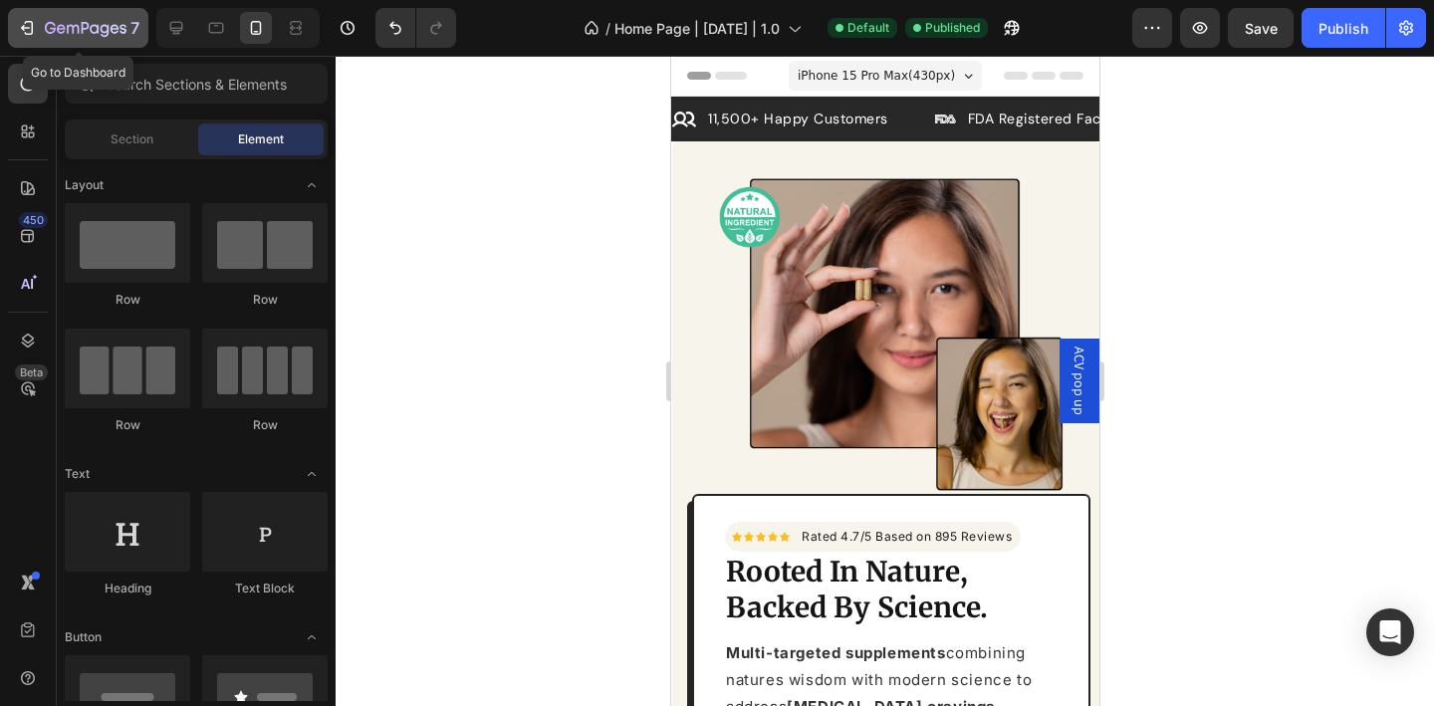
click at [89, 16] on div "7" at bounding box center [92, 28] width 95 height 24
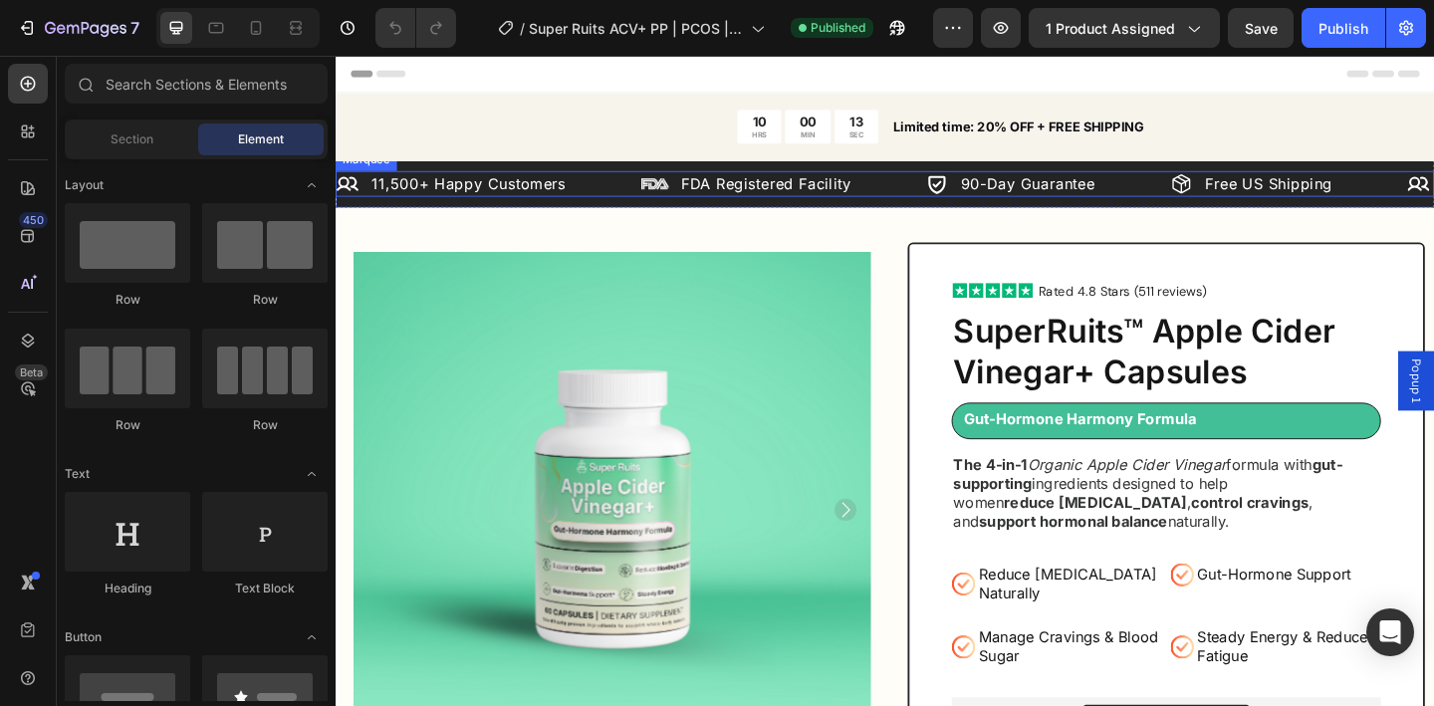
click at [613, 205] on div "Icon 11,500+ Happy Customers Text Block Row" at bounding box center [503, 195] width 332 height 28
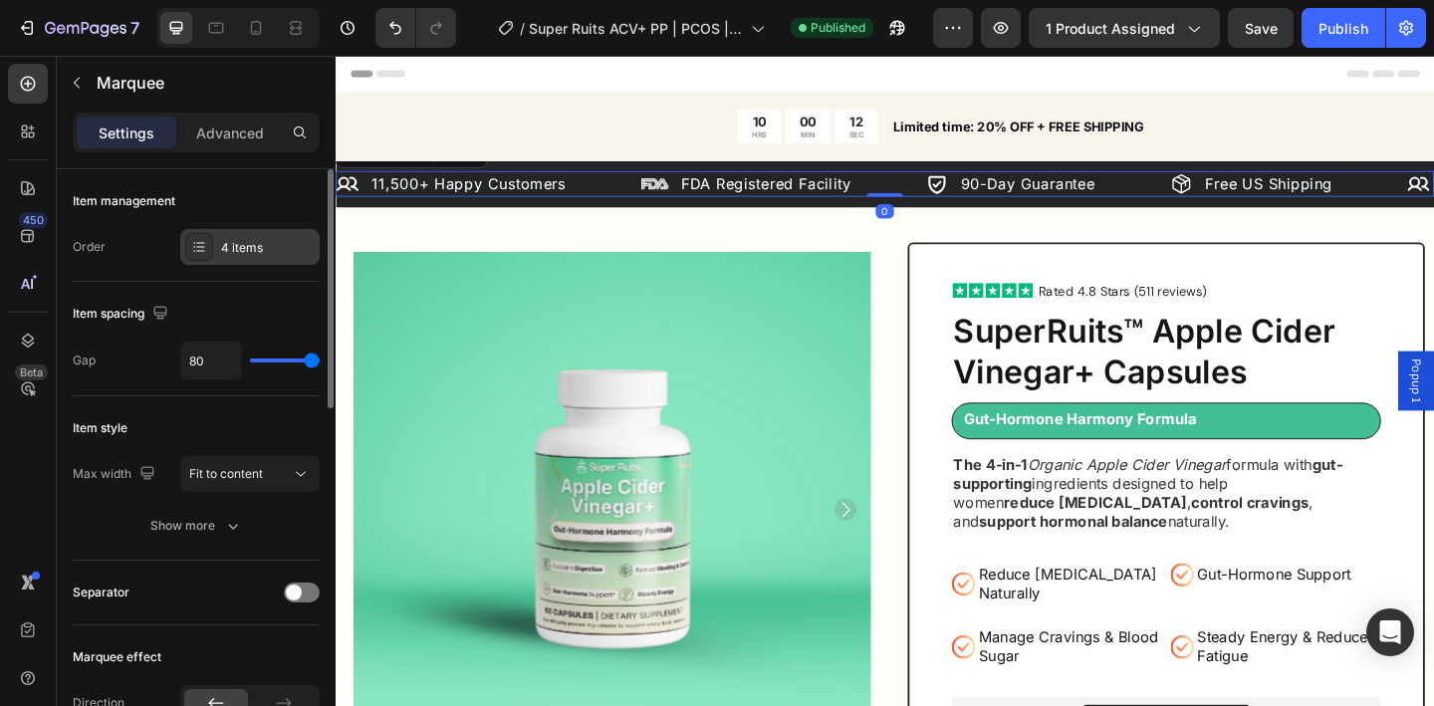
click at [239, 254] on div "4 items" at bounding box center [268, 248] width 94 height 18
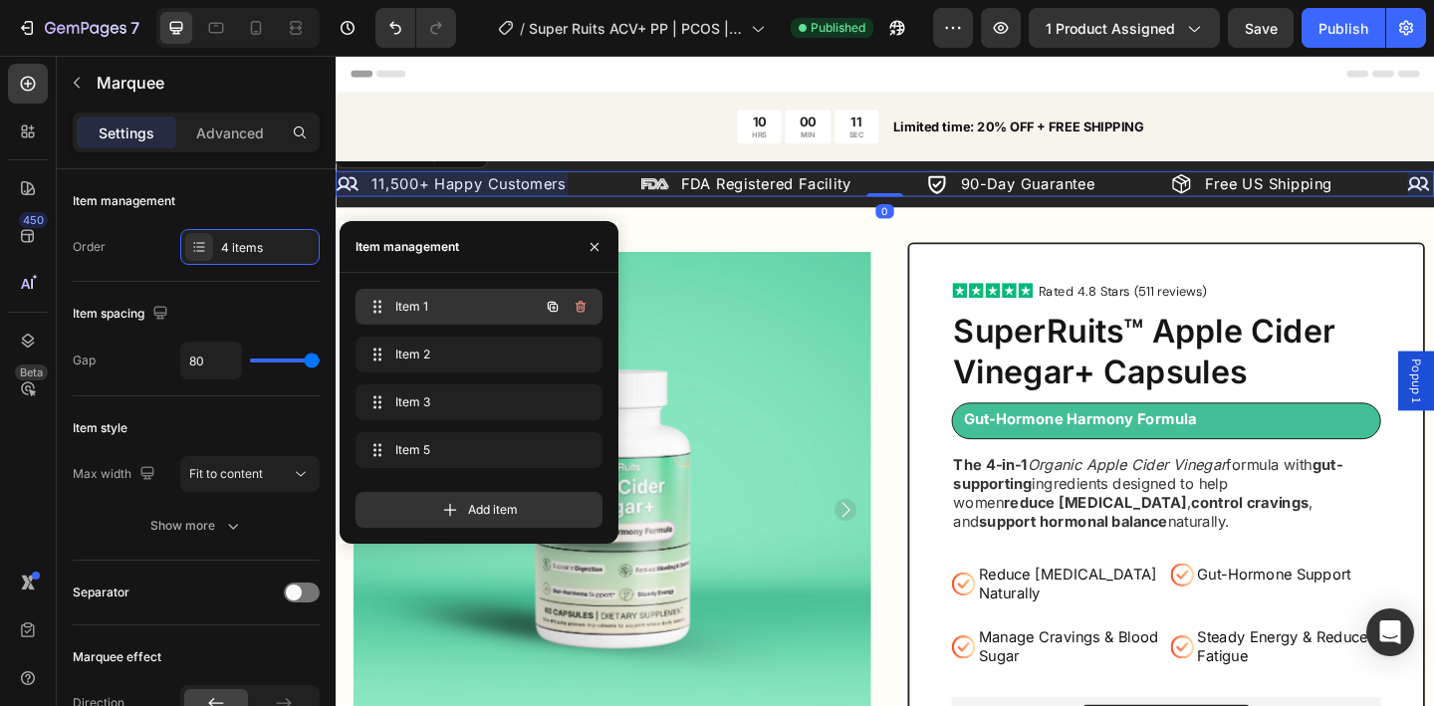
click at [447, 309] on span "Item 1" at bounding box center [451, 307] width 113 height 18
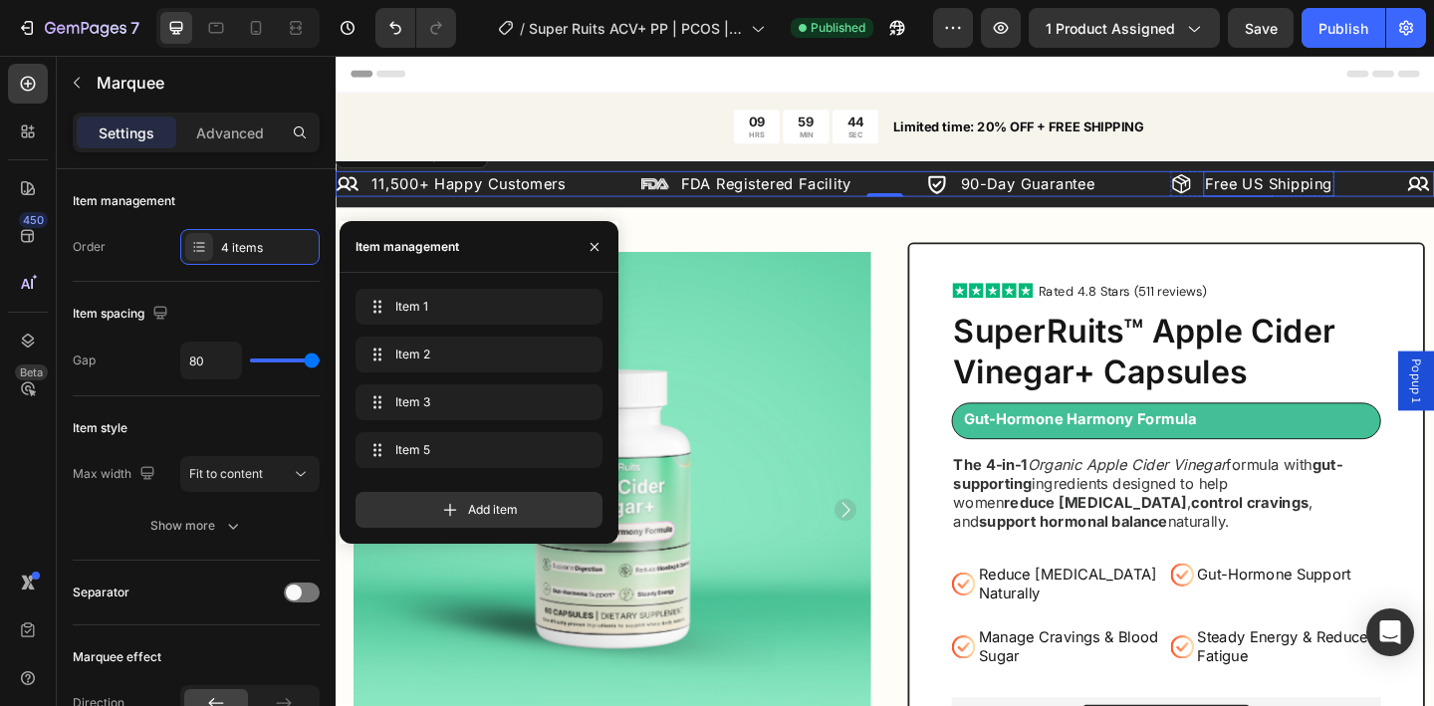
click at [1370, 198] on p "Free US Shipping" at bounding box center [1351, 195] width 138 height 24
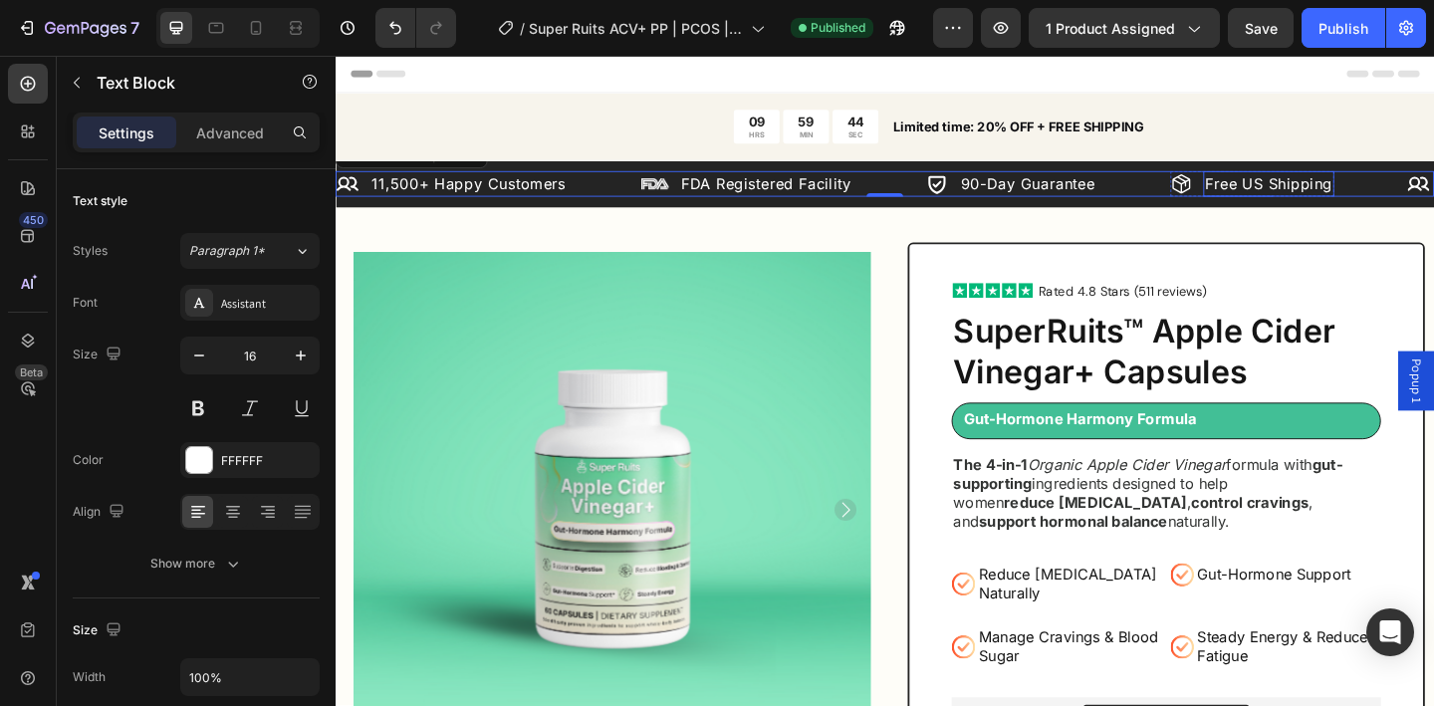
click at [1370, 198] on p "Free US Shipping" at bounding box center [1351, 195] width 138 height 24
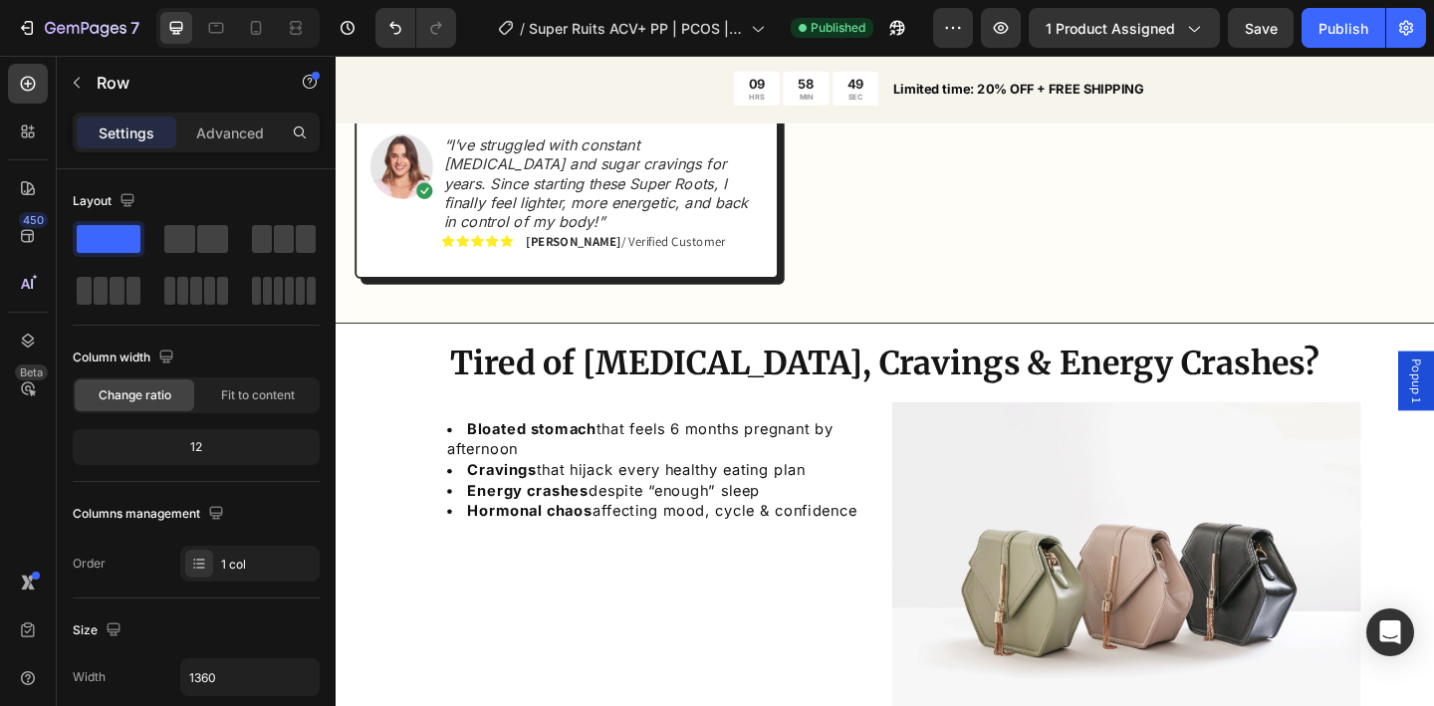
scroll to position [1291, 0]
